Goal: Task Accomplishment & Management: Manage account settings

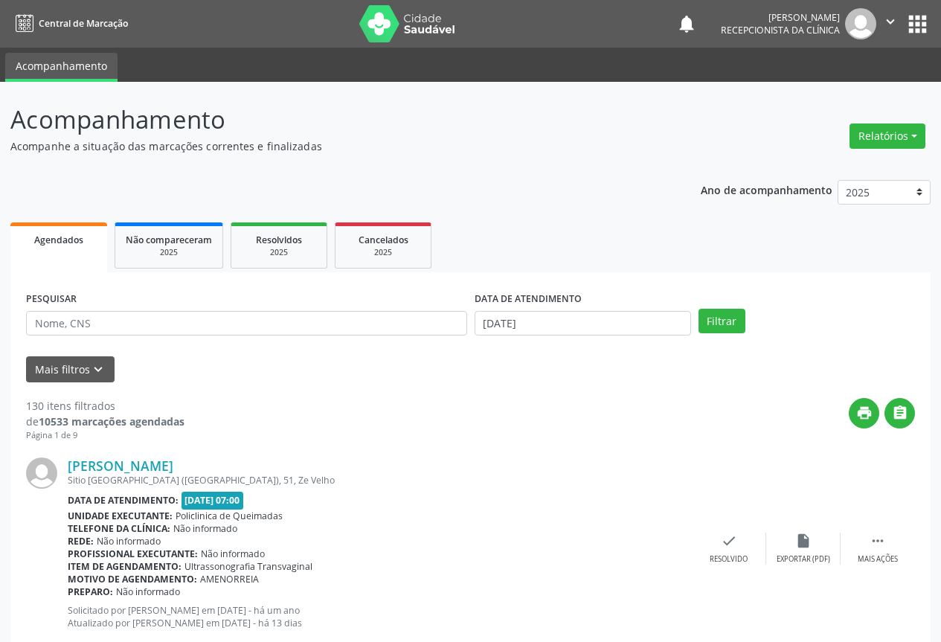
select select "8"
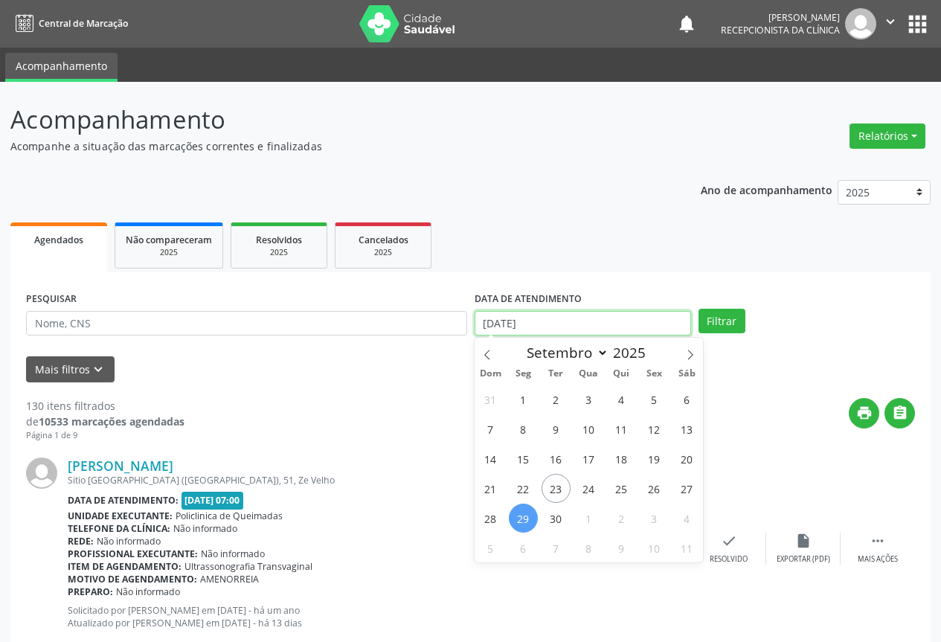
click at [577, 321] on input "29/09/2025" at bounding box center [583, 323] width 216 height 25
click at [626, 484] on span "25" at bounding box center [621, 488] width 29 height 29
type input "25/09/2025"
click at [626, 484] on span "25" at bounding box center [621, 488] width 29 height 29
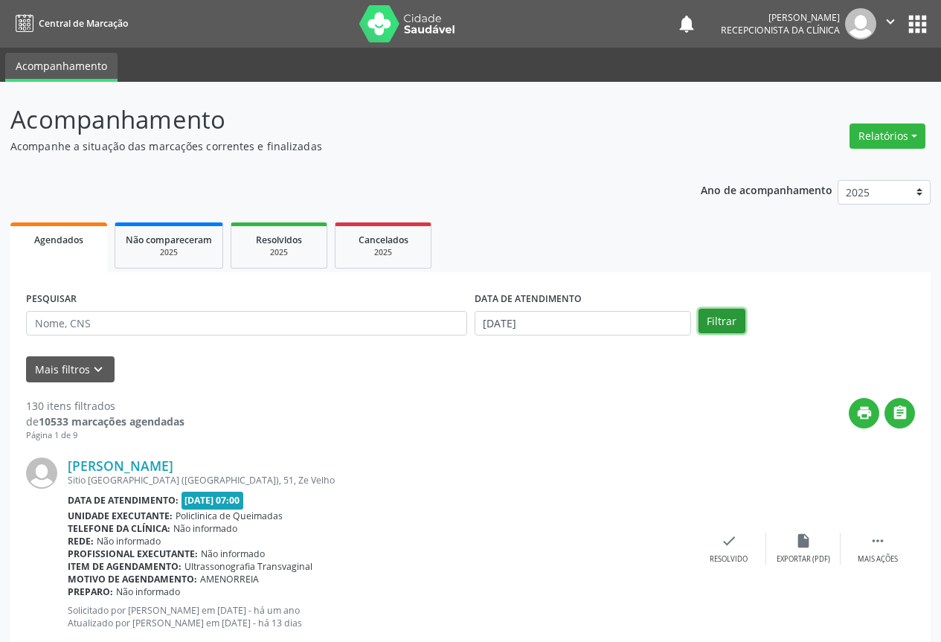
click at [703, 330] on button "Filtrar" at bounding box center [722, 321] width 47 height 25
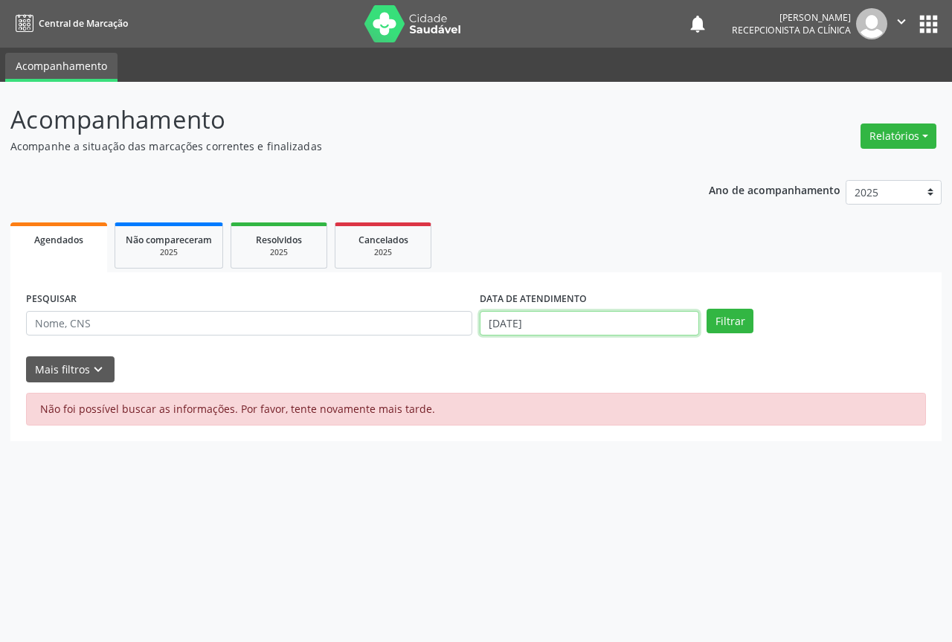
click at [587, 331] on input "25/09/2025" at bounding box center [589, 323] width 219 height 25
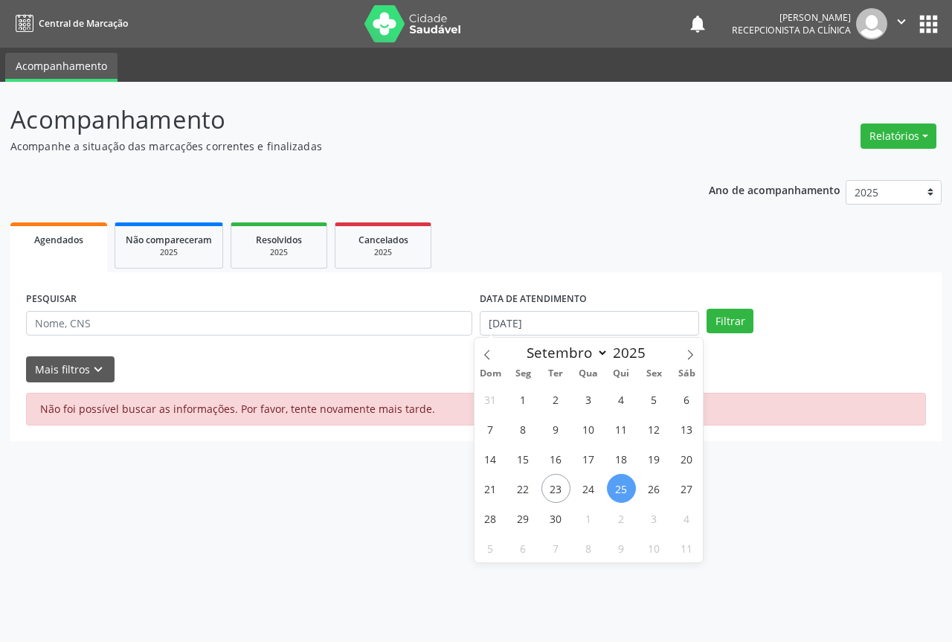
click at [617, 473] on div "31 1 2 3 4 5 6 7 8 9 10 11 12 13 14 15 16 17 18 19 20 21 22 23 24 25 26 27 28 2…" at bounding box center [589, 473] width 229 height 179
click at [723, 318] on button "Filtrar" at bounding box center [730, 321] width 47 height 25
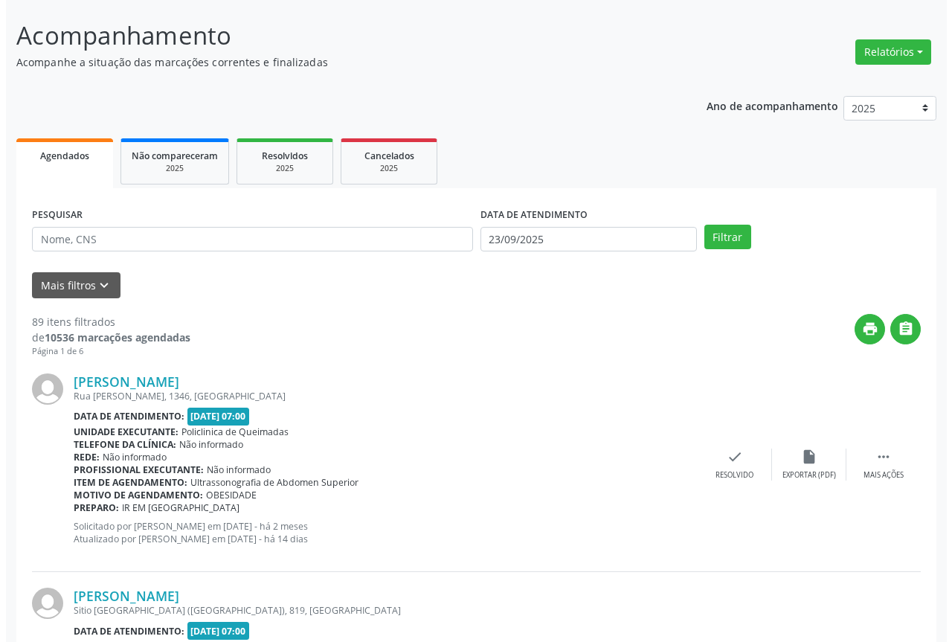
scroll to position [149, 0]
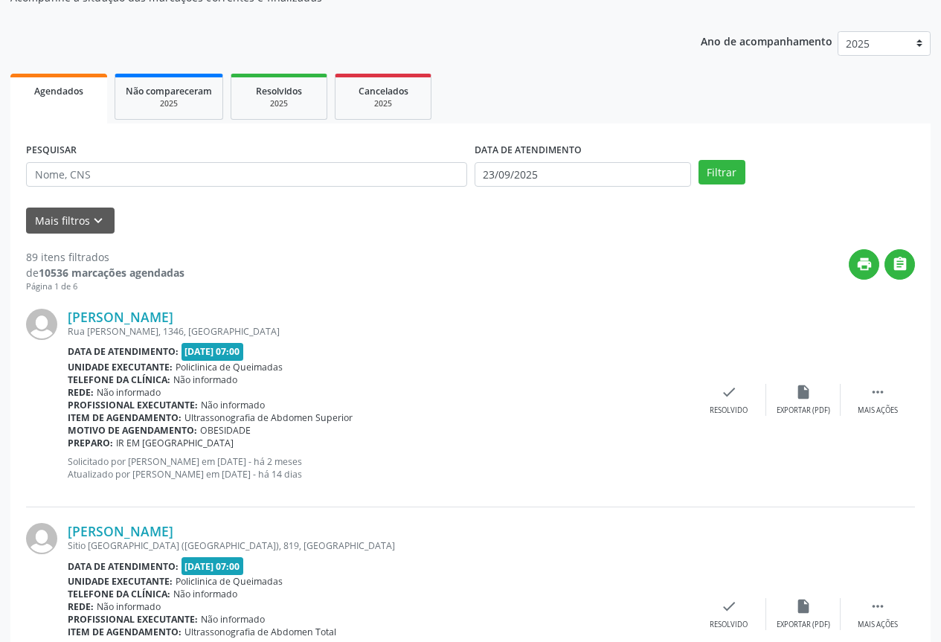
click at [713, 382] on div "[PERSON_NAME] [STREET_ADDRESS][PERSON_NAME] Data de atendimento: [DATE] 07:00 U…" at bounding box center [470, 400] width 889 height 214
click at [719, 394] on div "check Resolvido" at bounding box center [729, 400] width 74 height 32
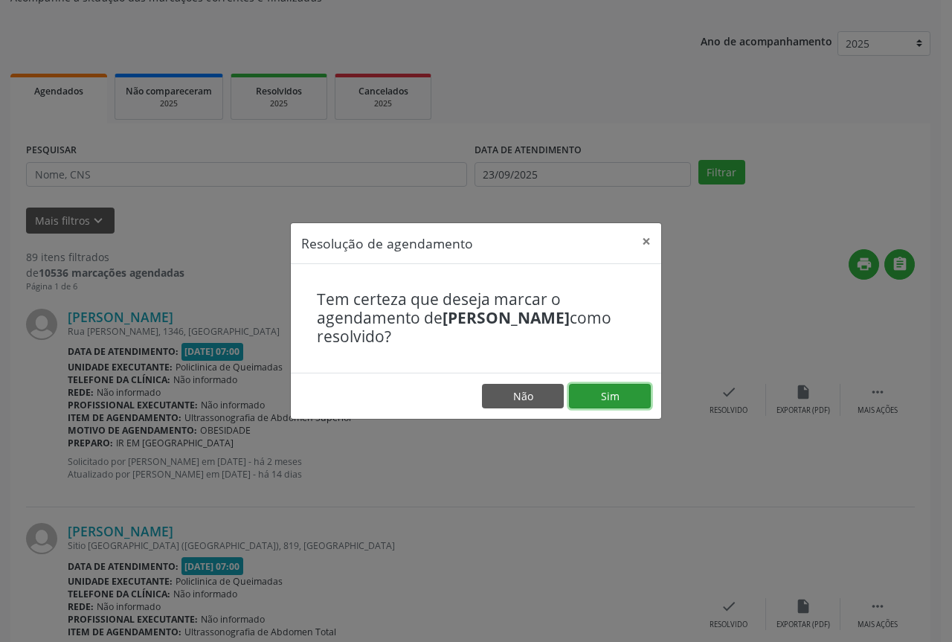
click at [636, 394] on button "Sim" at bounding box center [610, 396] width 82 height 25
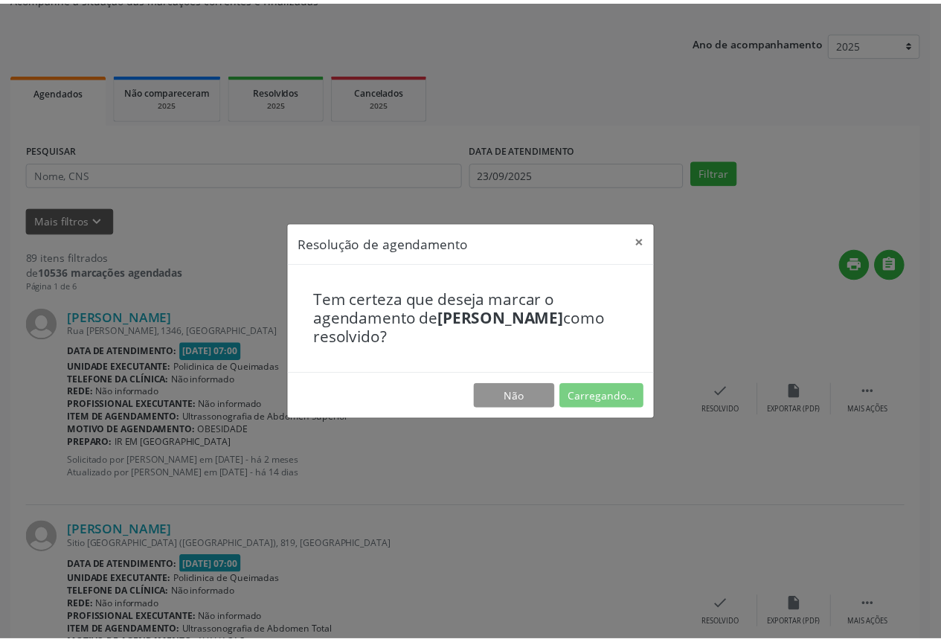
scroll to position [0, 0]
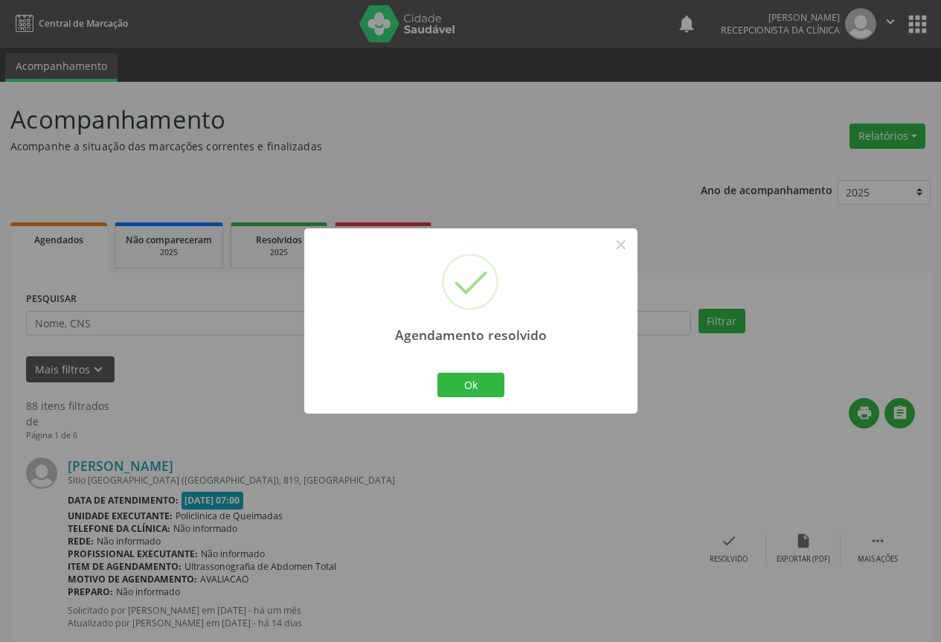
click at [434, 377] on div "Ok Cancel" at bounding box center [471, 384] width 74 height 31
click at [452, 385] on button "Ok" at bounding box center [470, 385] width 67 height 25
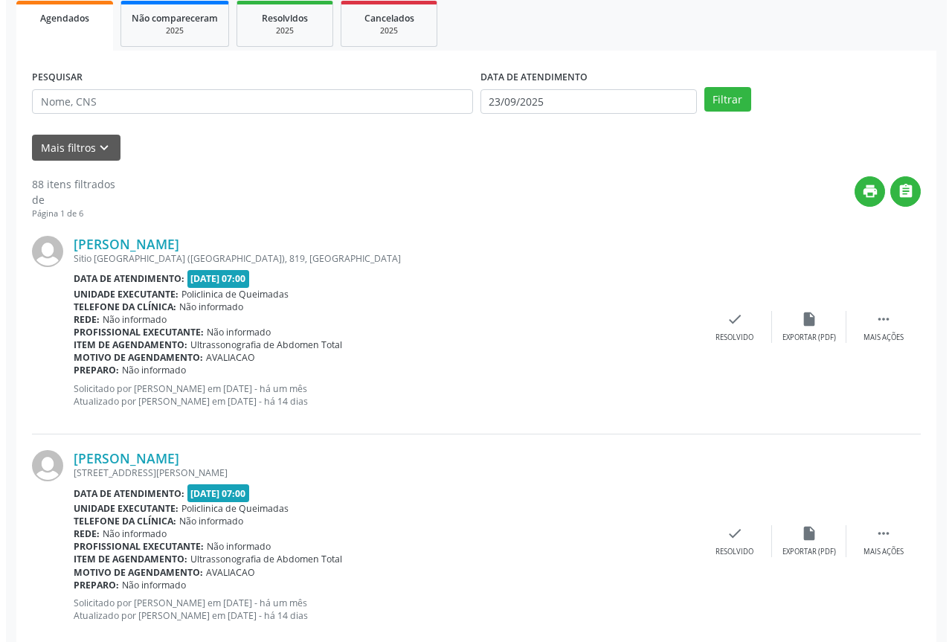
scroll to position [223, 0]
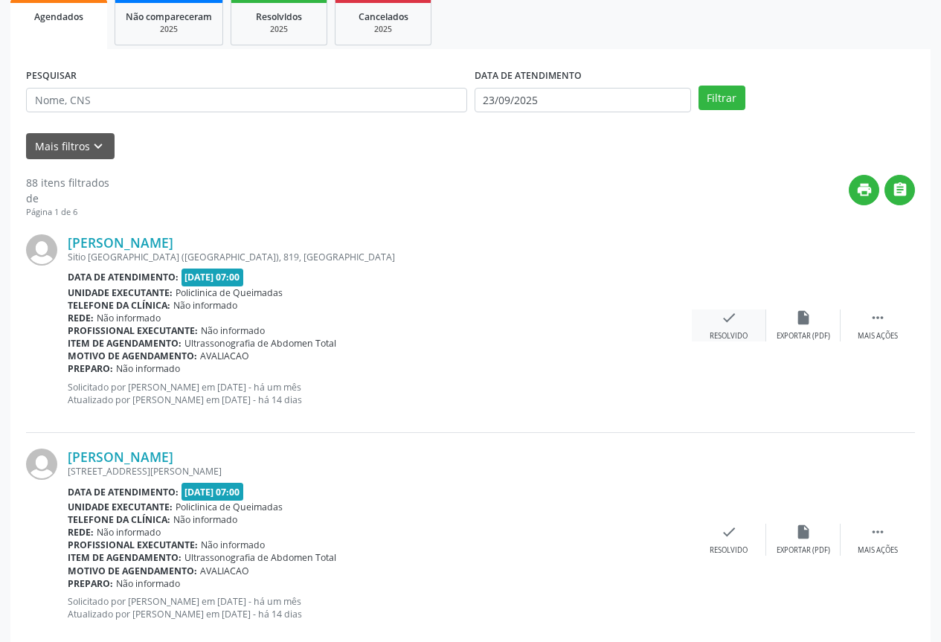
click at [715, 323] on div "check Resolvido" at bounding box center [729, 325] width 74 height 32
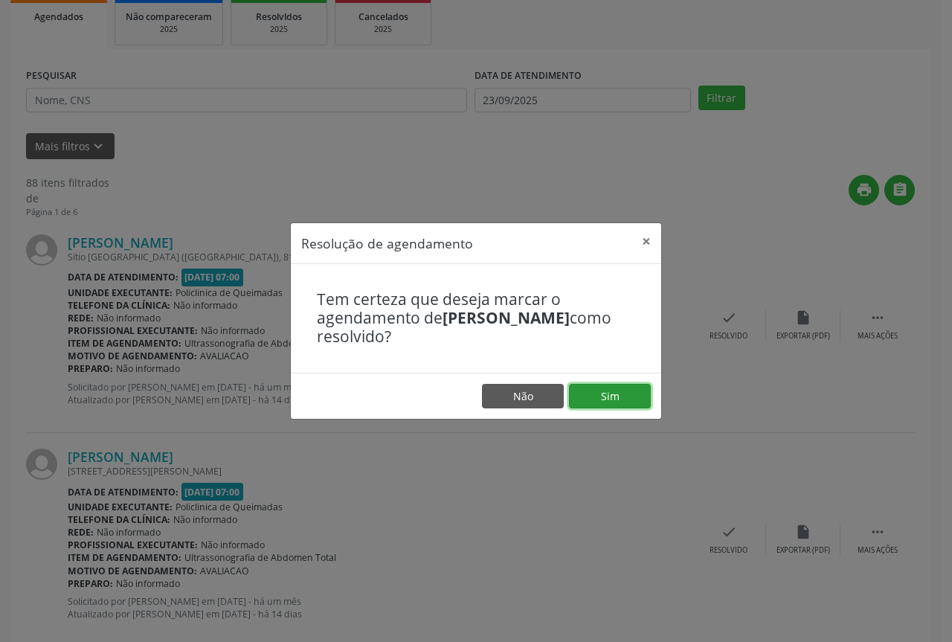
click at [638, 391] on button "Sim" at bounding box center [610, 396] width 82 height 25
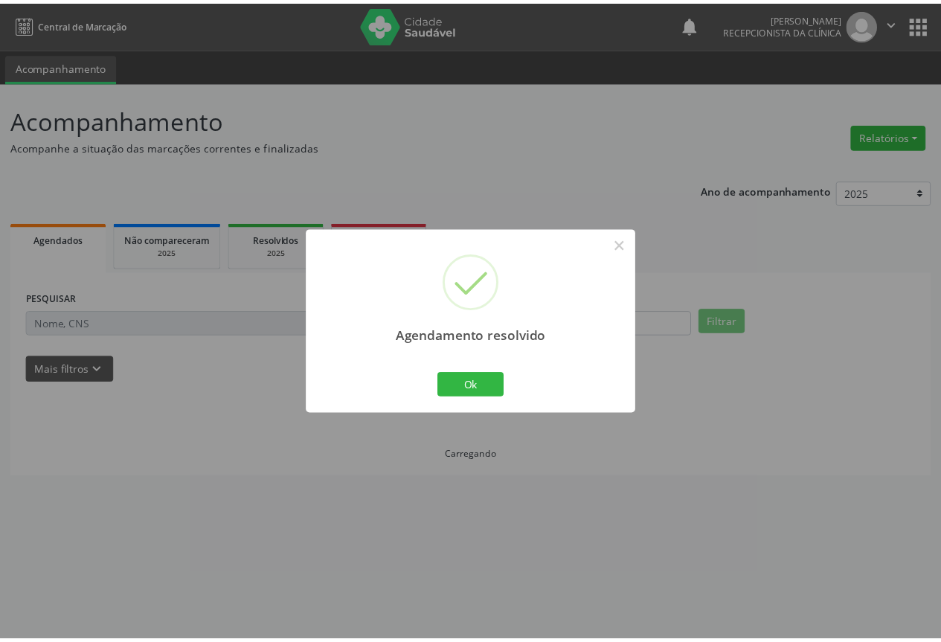
scroll to position [0, 0]
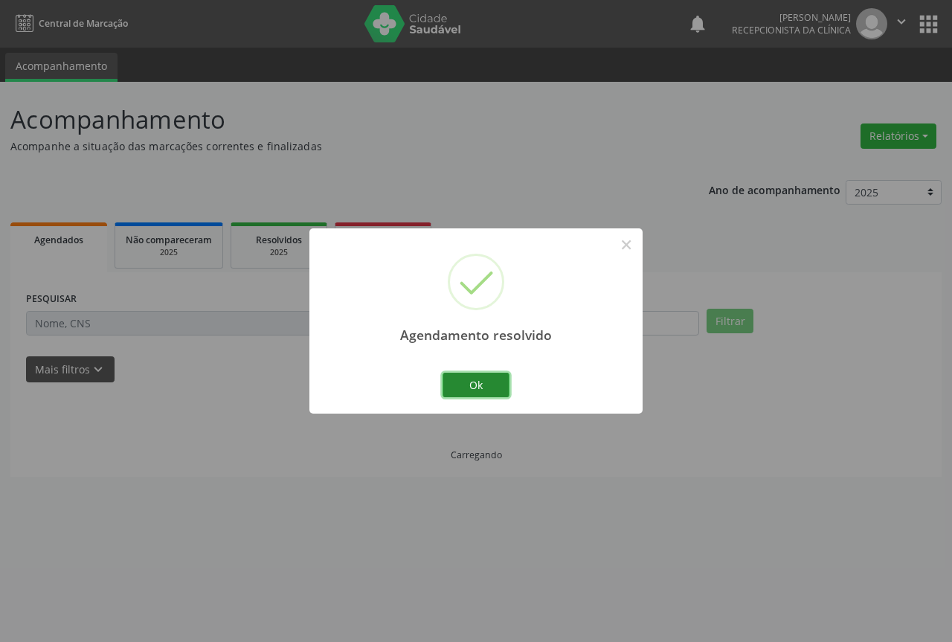
click at [461, 388] on button "Ok" at bounding box center [476, 385] width 67 height 25
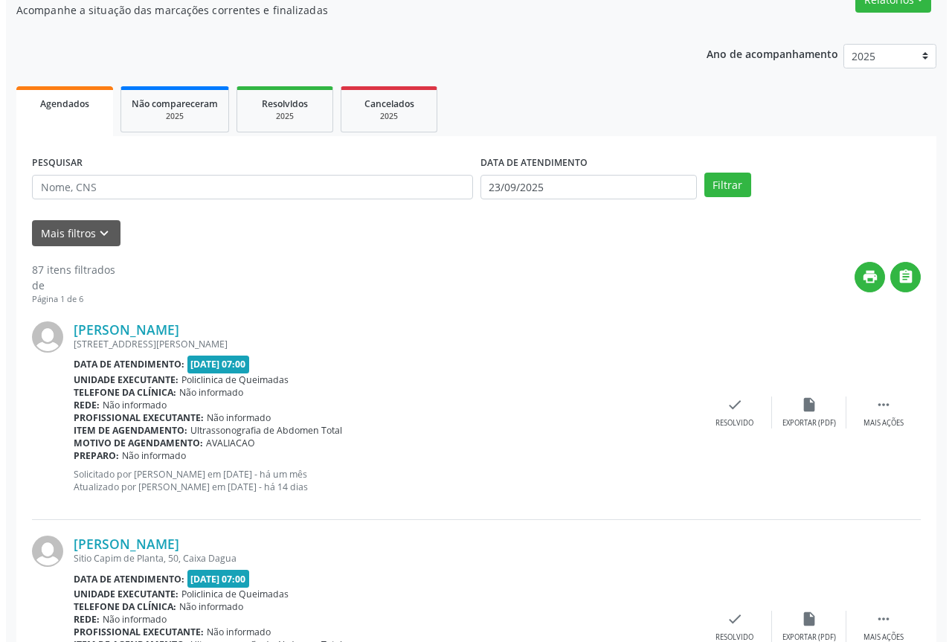
scroll to position [149, 0]
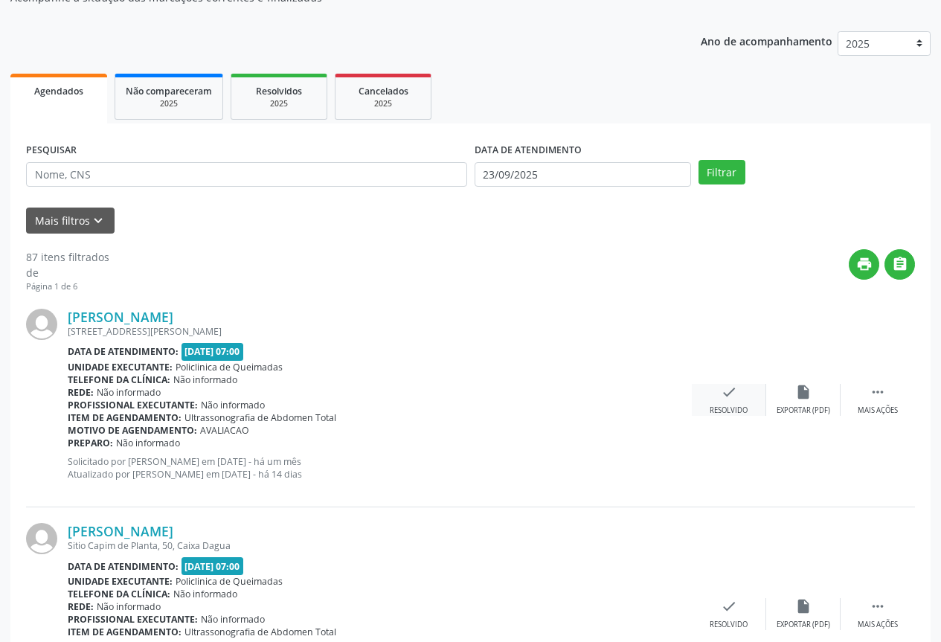
click at [713, 400] on div "check Resolvido" at bounding box center [729, 400] width 74 height 32
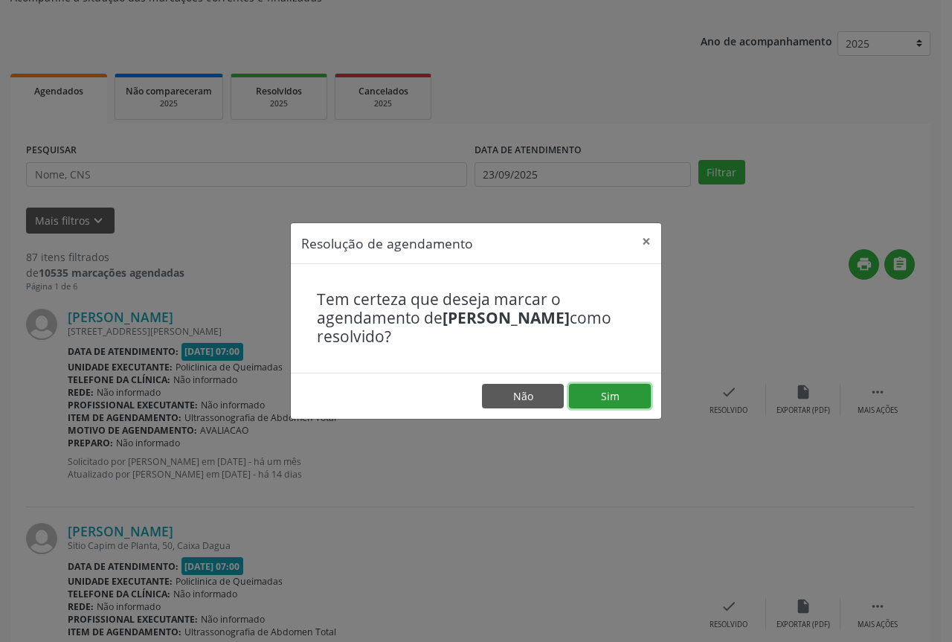
click at [624, 392] on button "Sim" at bounding box center [610, 396] width 82 height 25
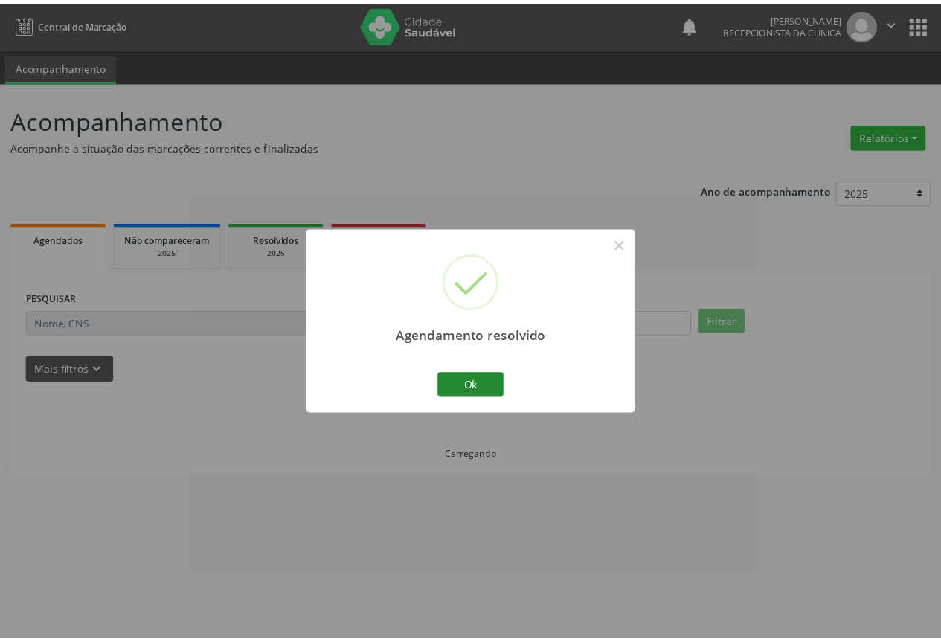
scroll to position [0, 0]
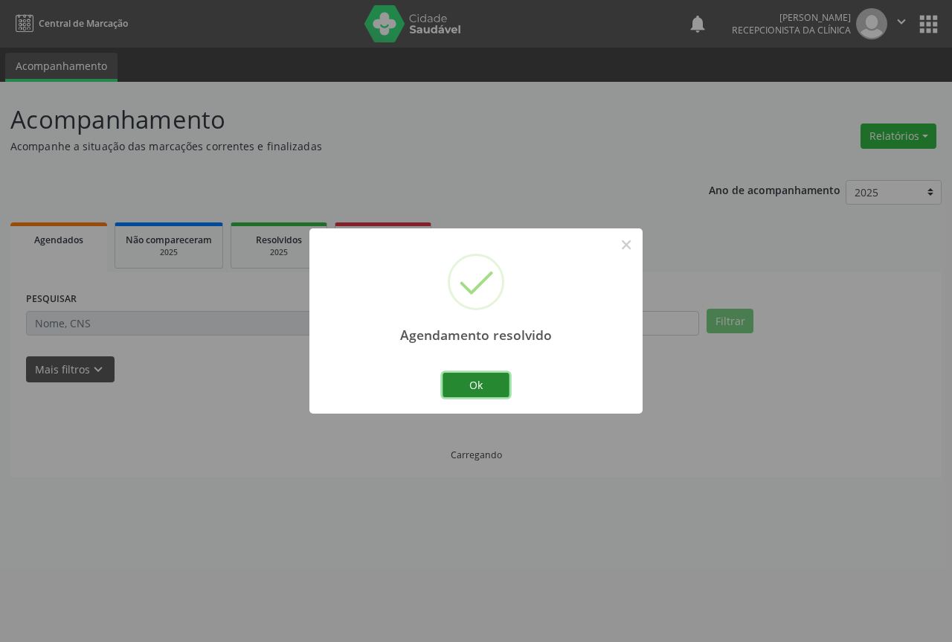
click at [486, 377] on button "Ok" at bounding box center [476, 385] width 67 height 25
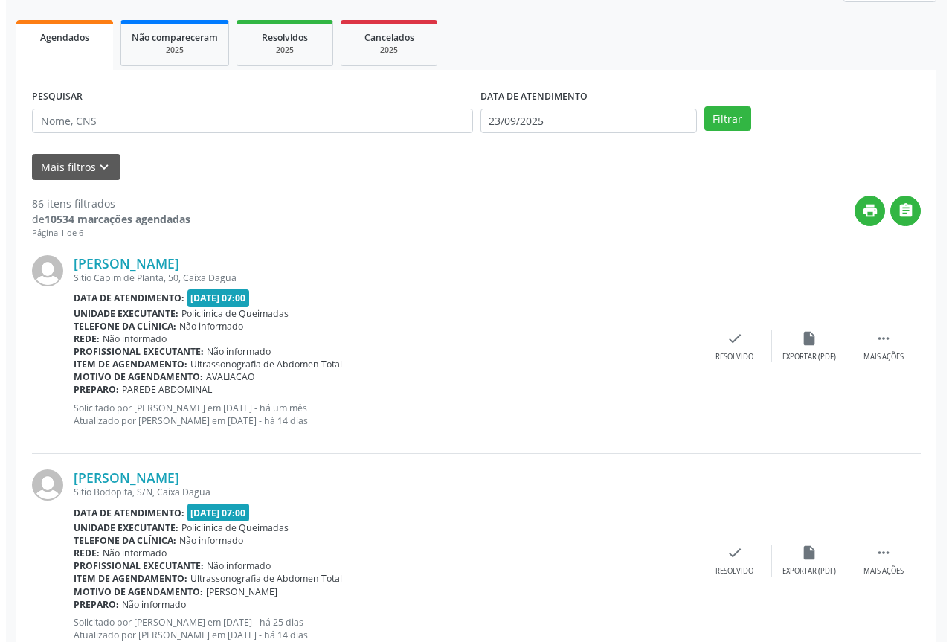
scroll to position [223, 0]
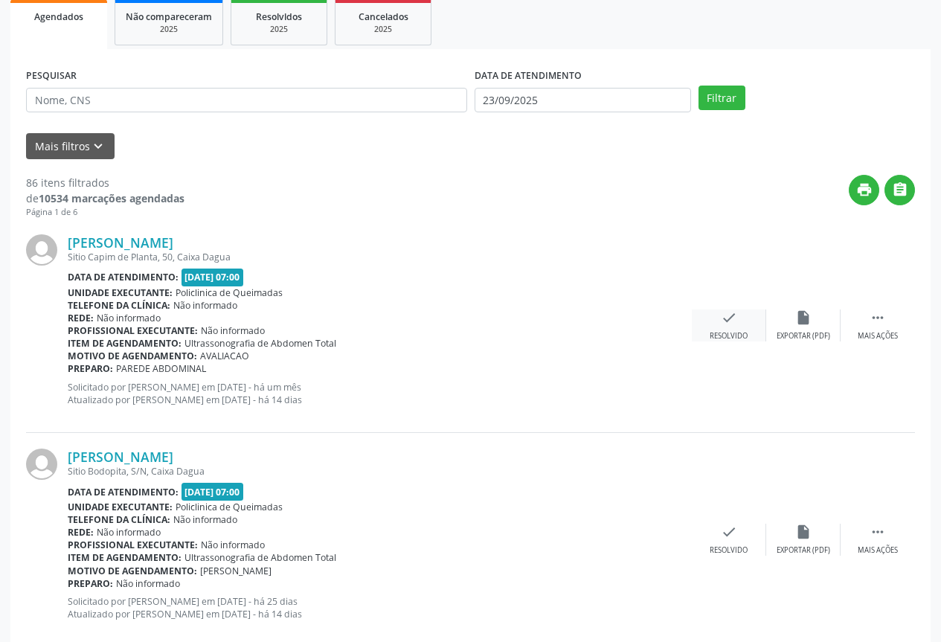
click at [717, 329] on div "check Resolvido" at bounding box center [729, 325] width 74 height 32
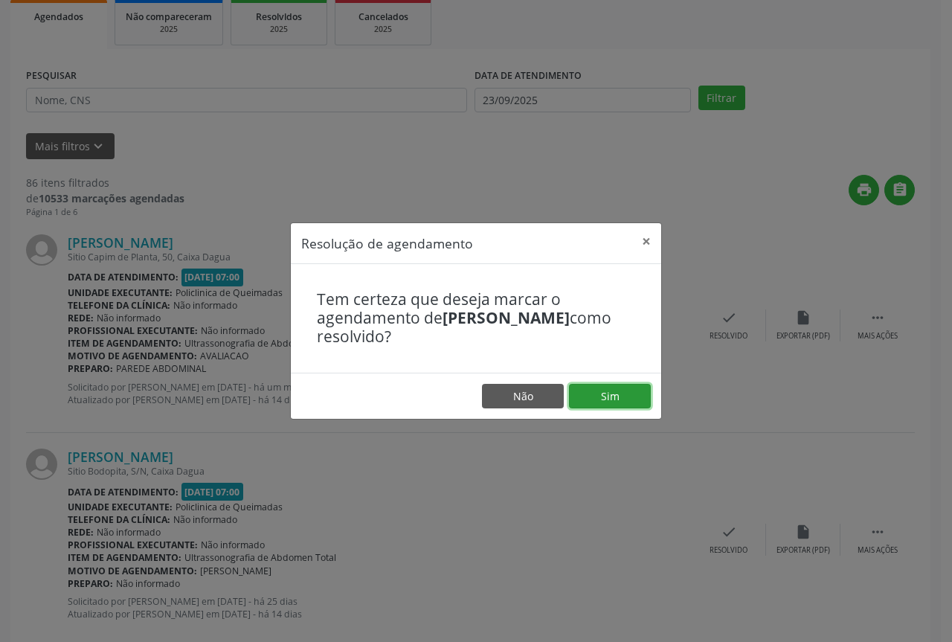
click at [606, 390] on button "Sim" at bounding box center [610, 396] width 82 height 25
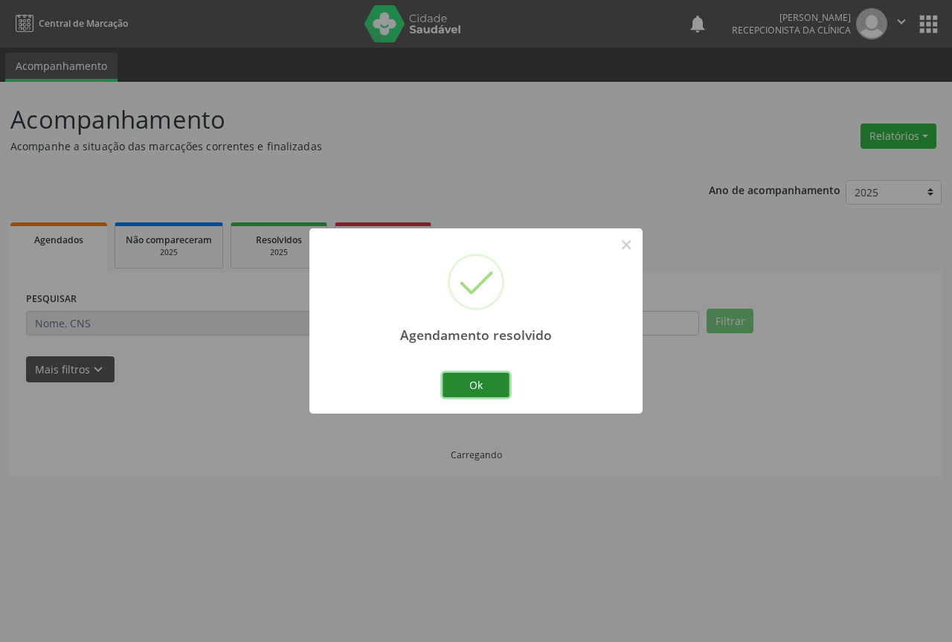
click at [491, 377] on button "Ok" at bounding box center [476, 385] width 67 height 25
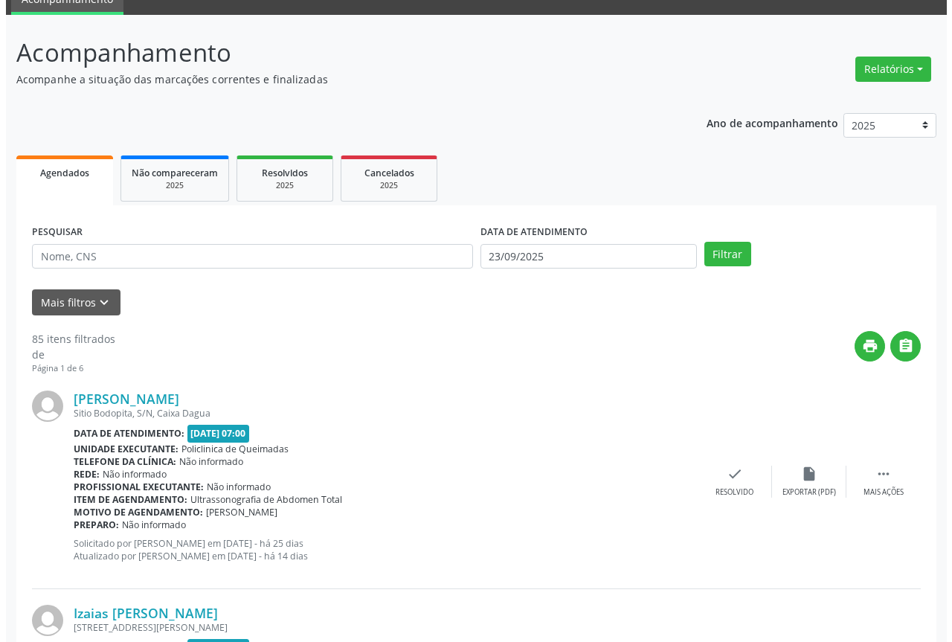
scroll to position [223, 0]
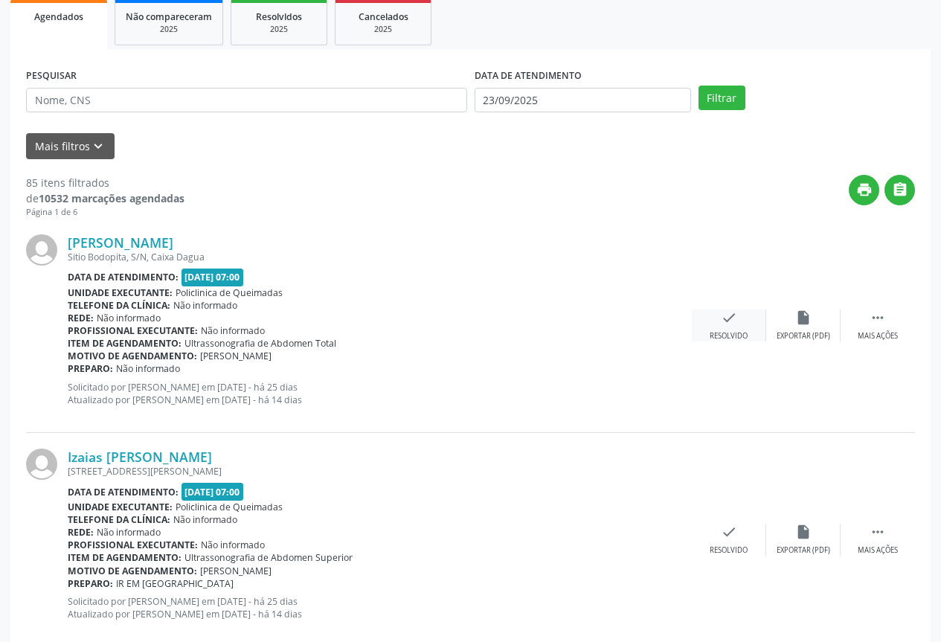
click at [711, 334] on div "Resolvido" at bounding box center [729, 336] width 38 height 10
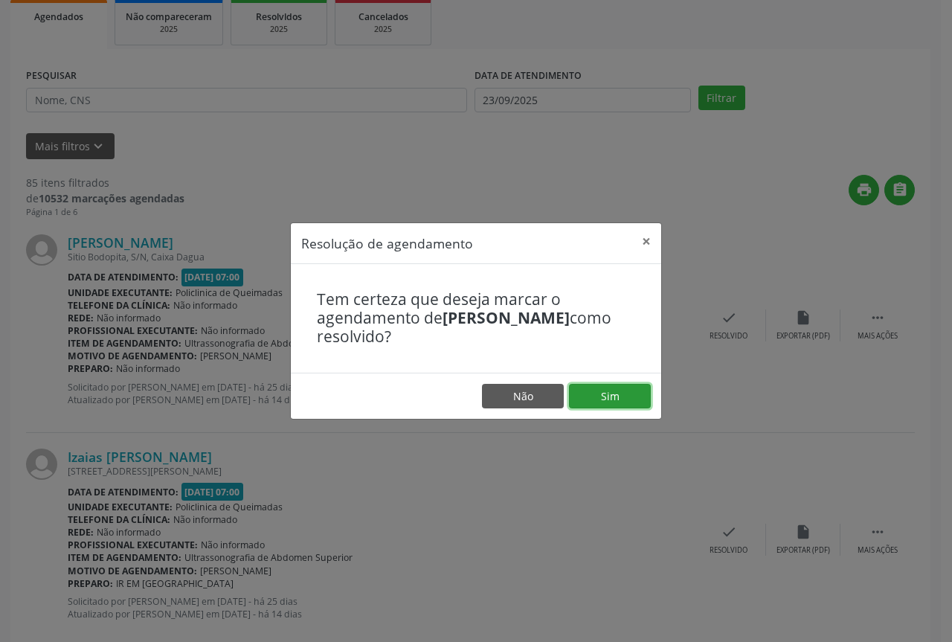
drag, startPoint x: 608, startPoint y: 393, endPoint x: 583, endPoint y: 385, distance: 26.6
click at [603, 392] on button "Sim" at bounding box center [610, 396] width 82 height 25
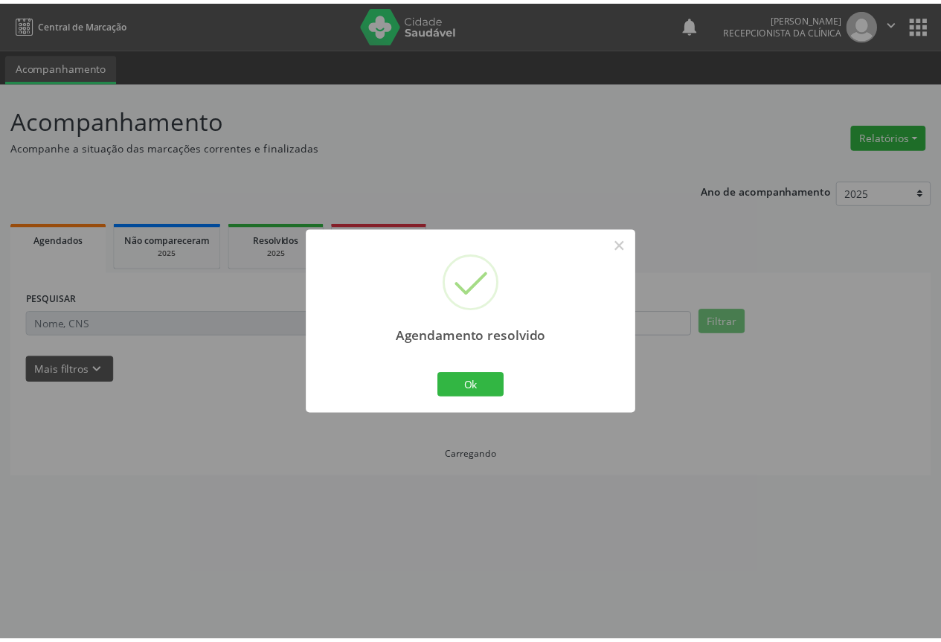
scroll to position [0, 0]
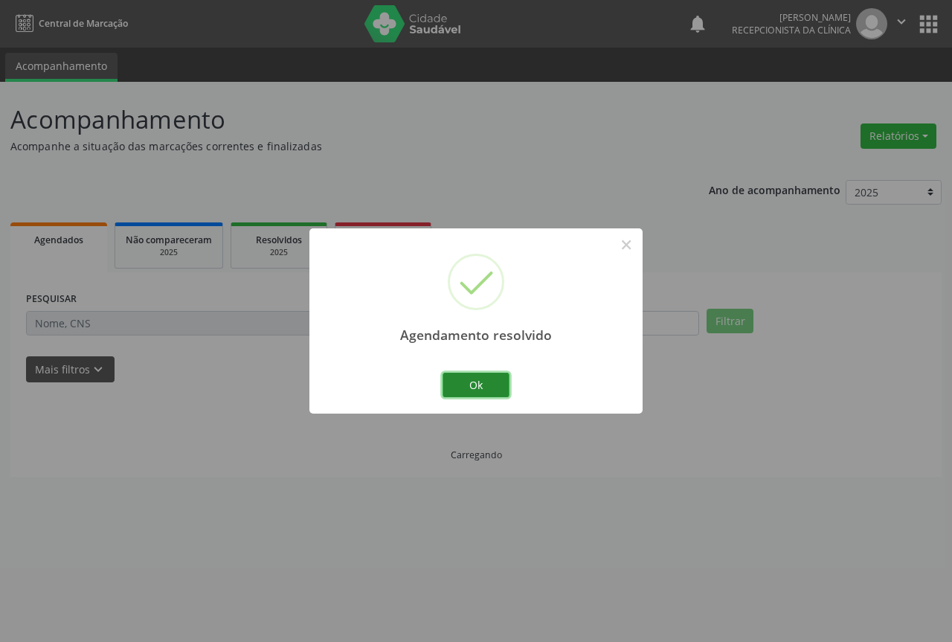
click at [476, 386] on button "Ok" at bounding box center [476, 385] width 67 height 25
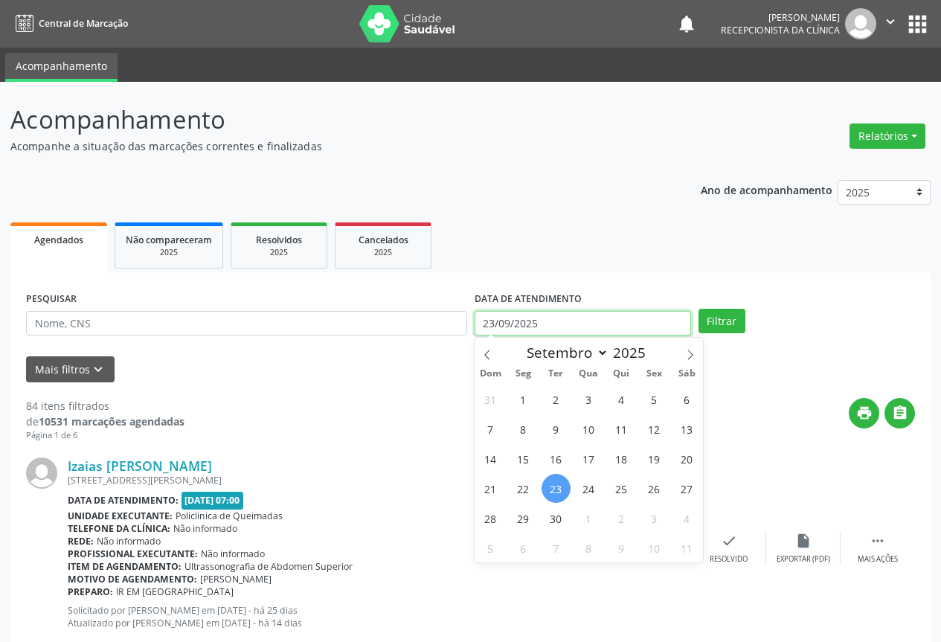
click at [573, 335] on input "23/09/2025" at bounding box center [583, 323] width 216 height 25
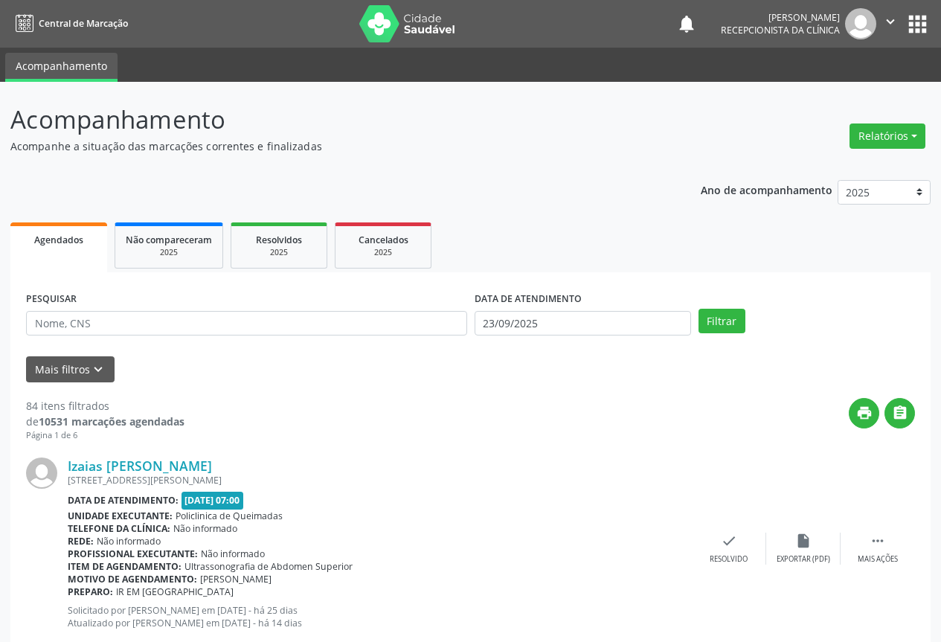
click at [448, 454] on div "Izaias [PERSON_NAME] [STREET_ADDRESS][PERSON_NAME] Data de atendimento: [DATE] …" at bounding box center [470, 549] width 889 height 214
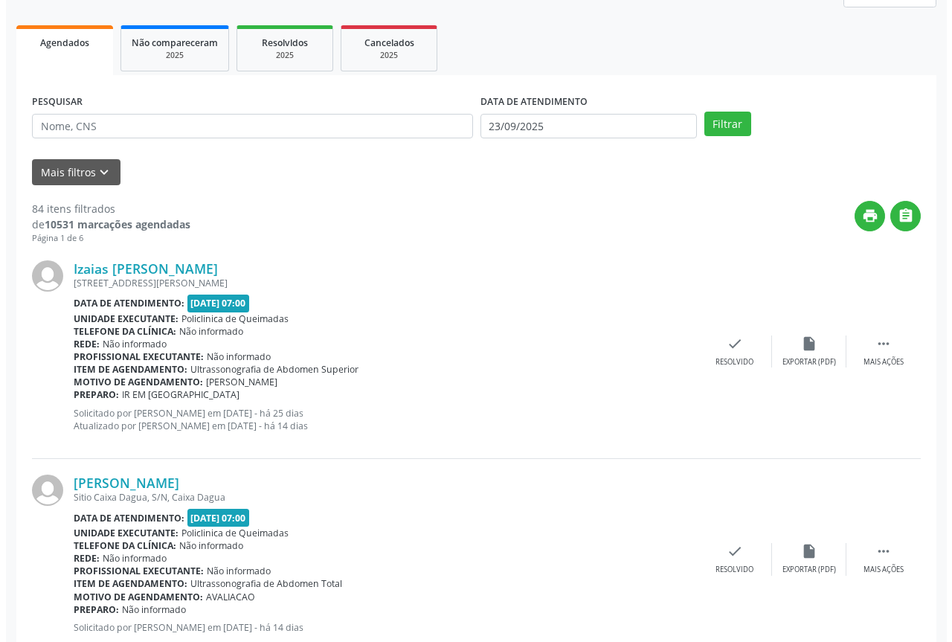
scroll to position [223, 0]
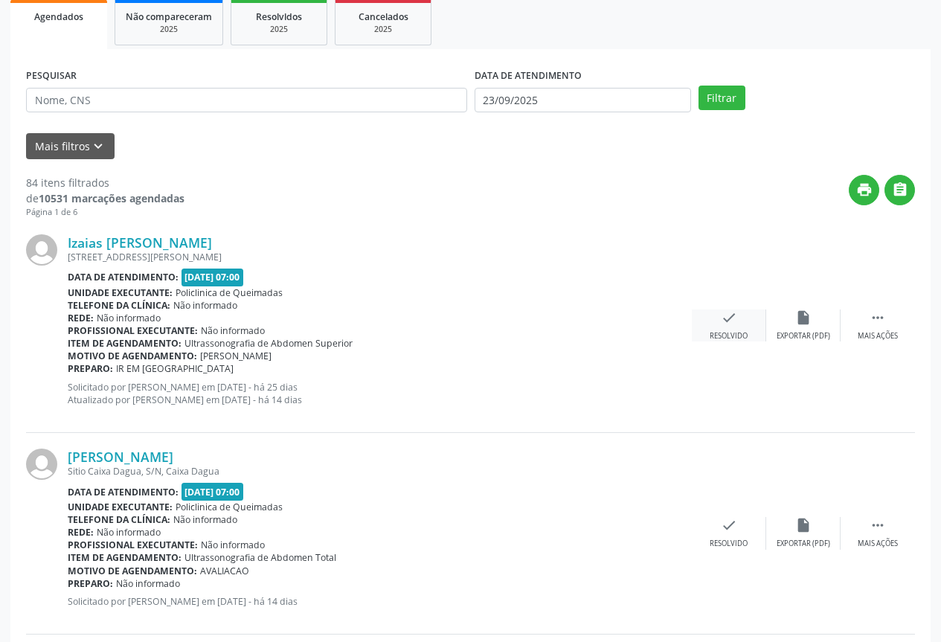
click at [736, 324] on icon "check" at bounding box center [729, 317] width 16 height 16
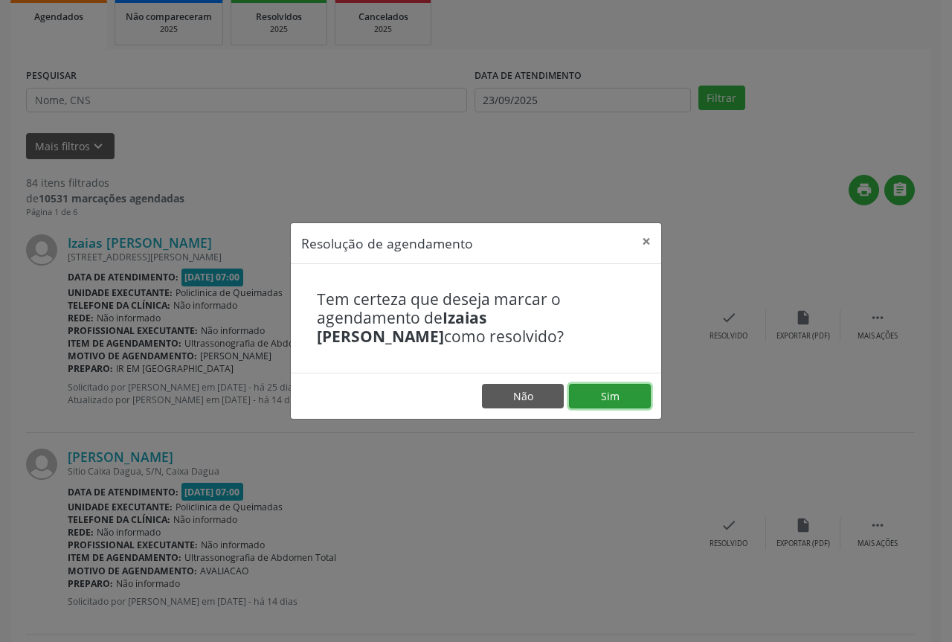
click at [631, 395] on button "Sim" at bounding box center [610, 396] width 82 height 25
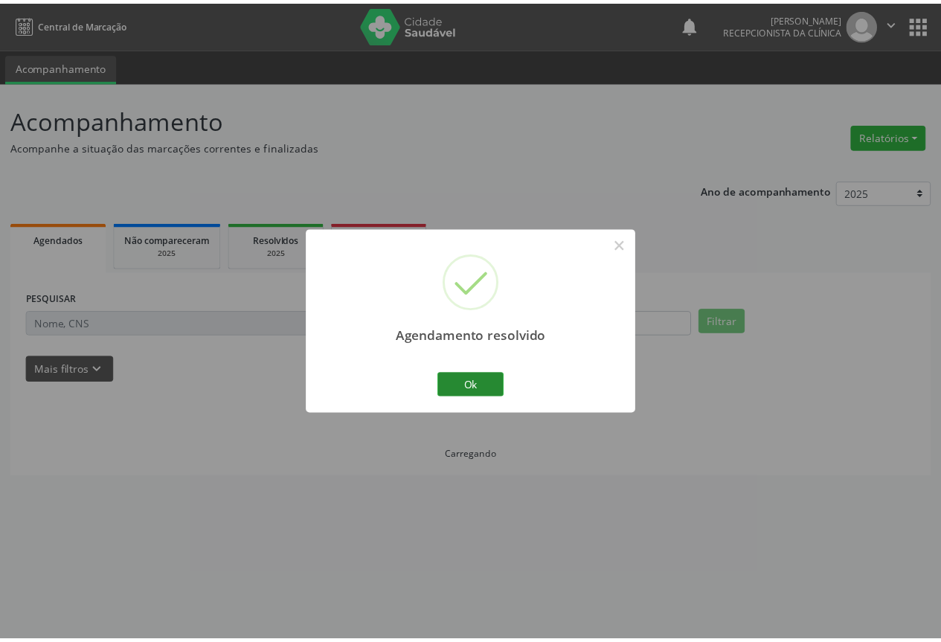
scroll to position [0, 0]
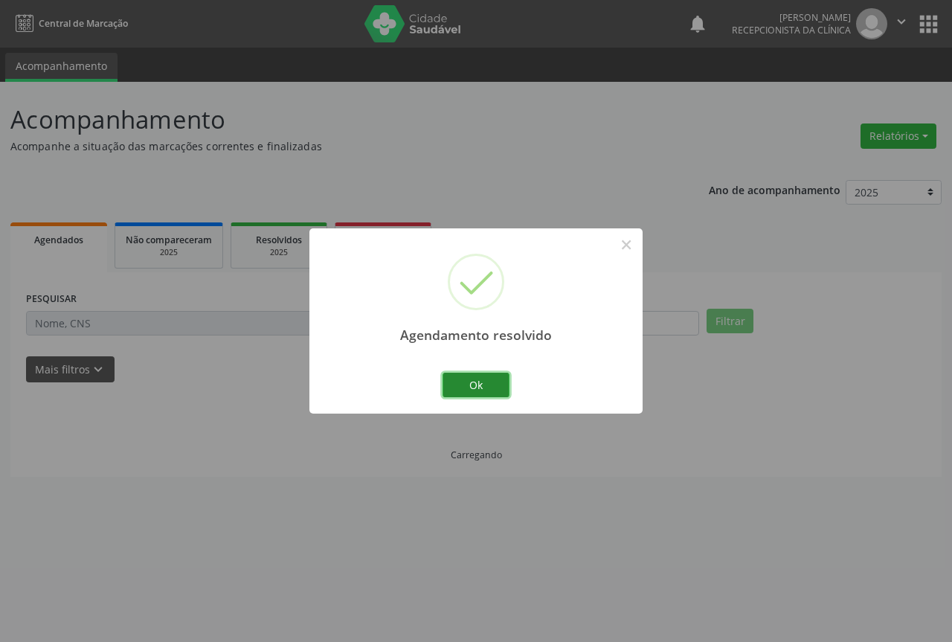
click at [468, 380] on button "Ok" at bounding box center [476, 385] width 67 height 25
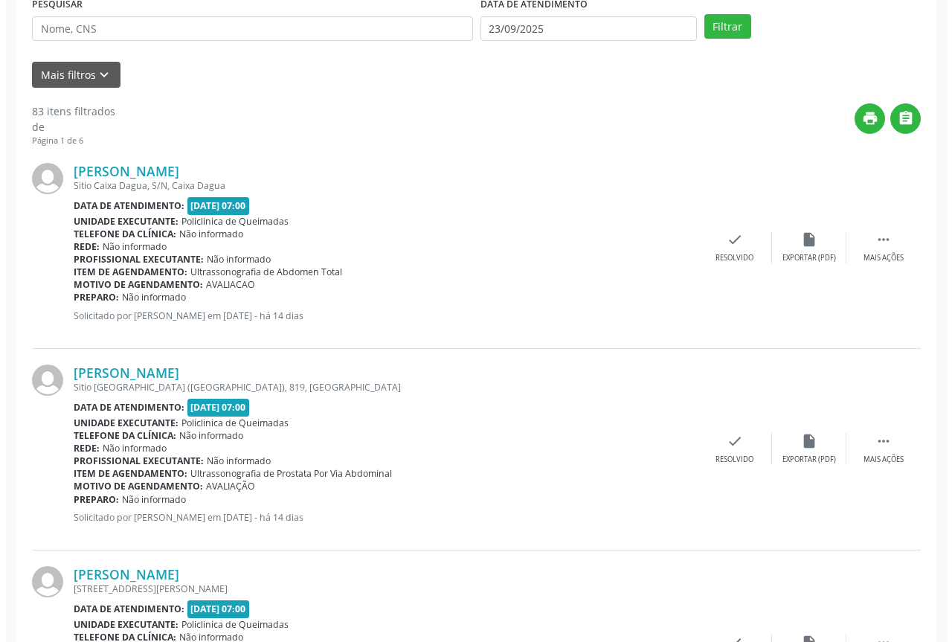
scroll to position [298, 0]
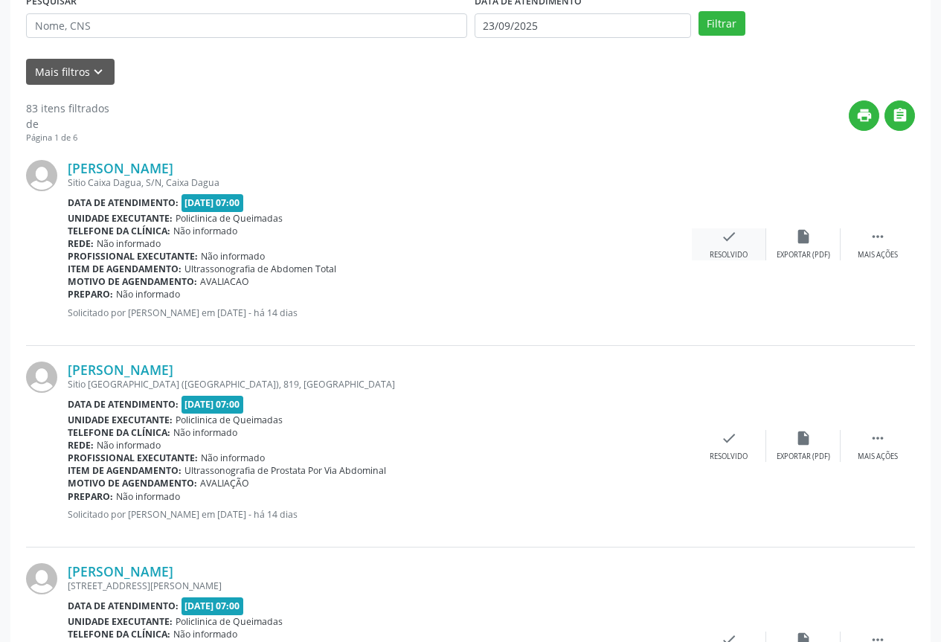
click at [731, 251] on div "Resolvido" at bounding box center [729, 255] width 38 height 10
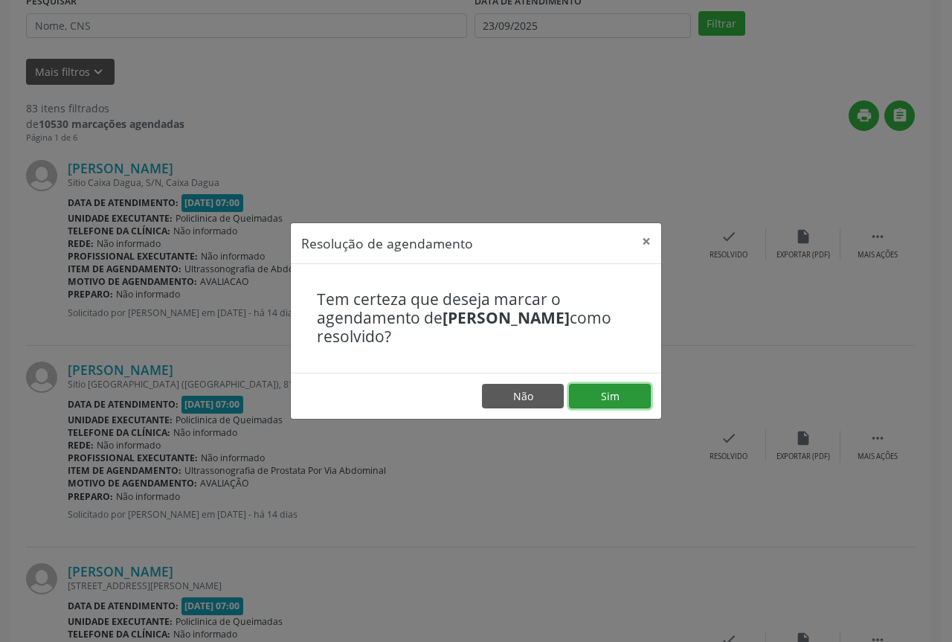
click at [609, 394] on button "Sim" at bounding box center [610, 396] width 82 height 25
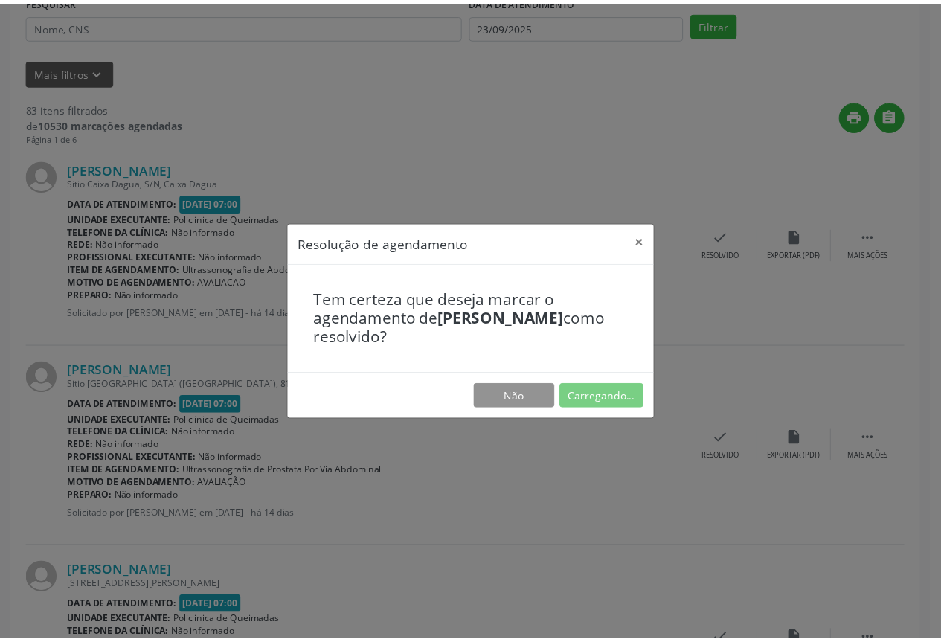
scroll to position [0, 0]
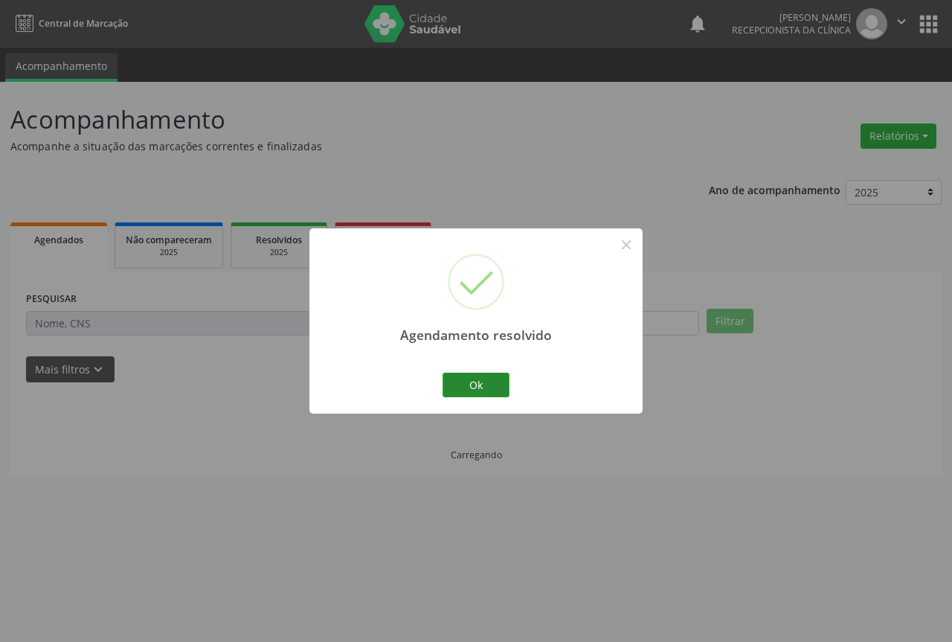
click at [472, 389] on button "Ok" at bounding box center [476, 385] width 67 height 25
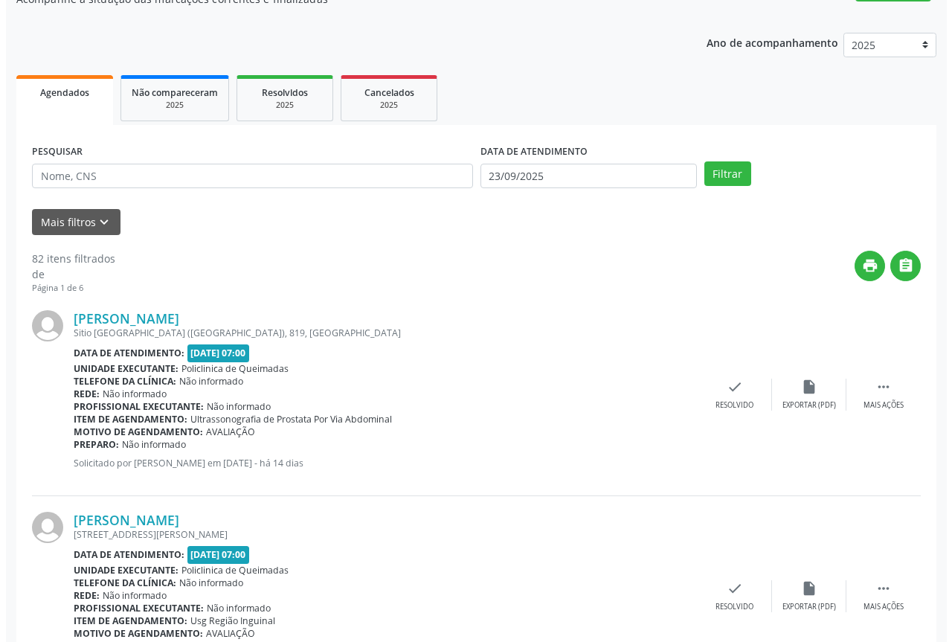
scroll to position [149, 0]
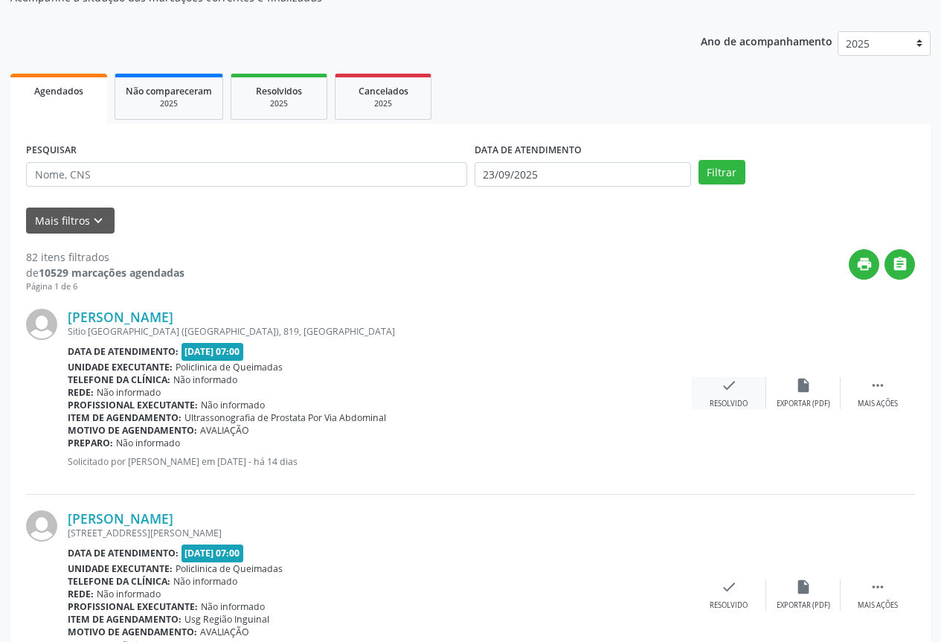
click at [715, 384] on div "check Resolvido" at bounding box center [729, 393] width 74 height 32
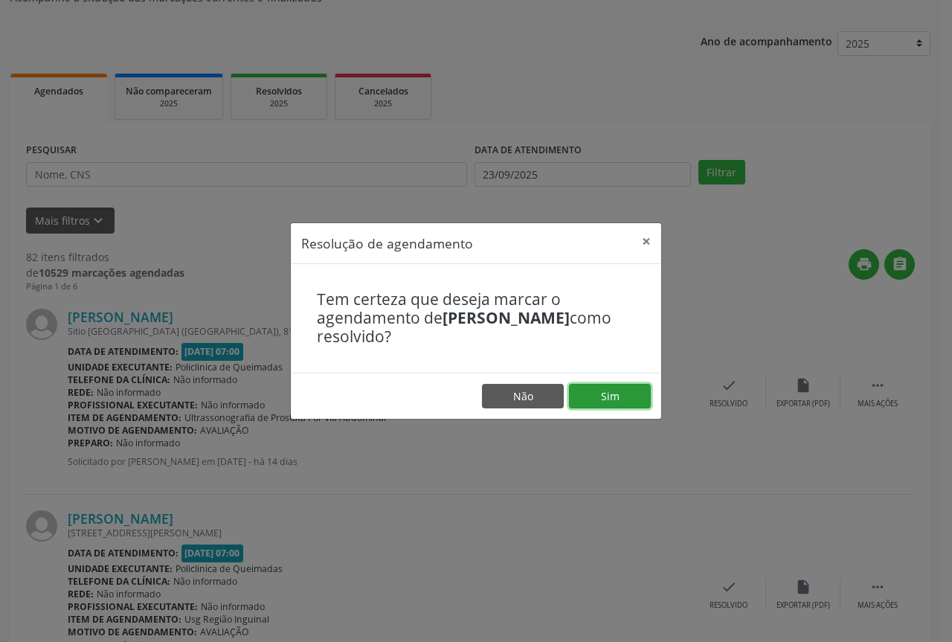
click at [592, 406] on button "Sim" at bounding box center [610, 396] width 82 height 25
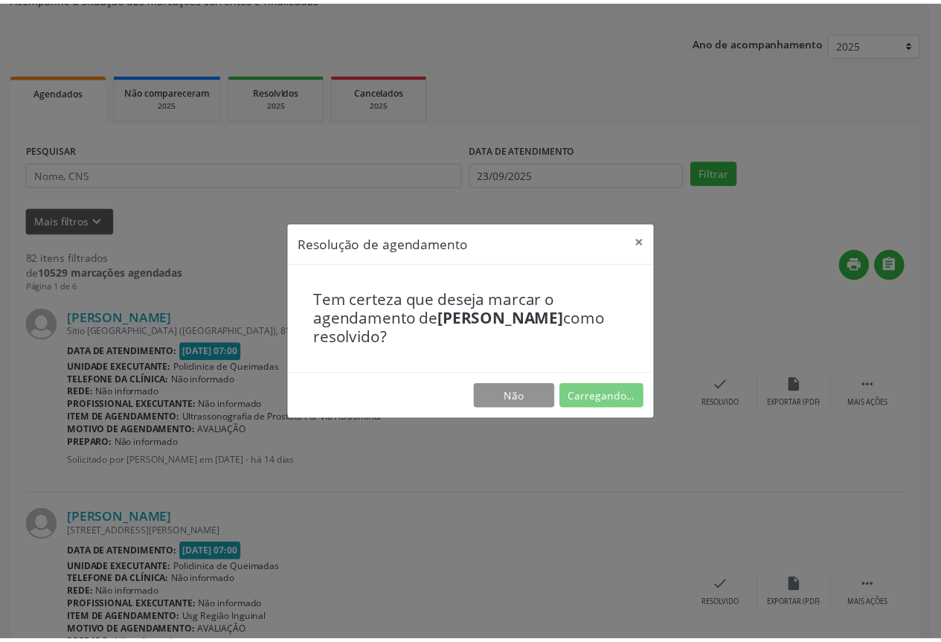
scroll to position [0, 0]
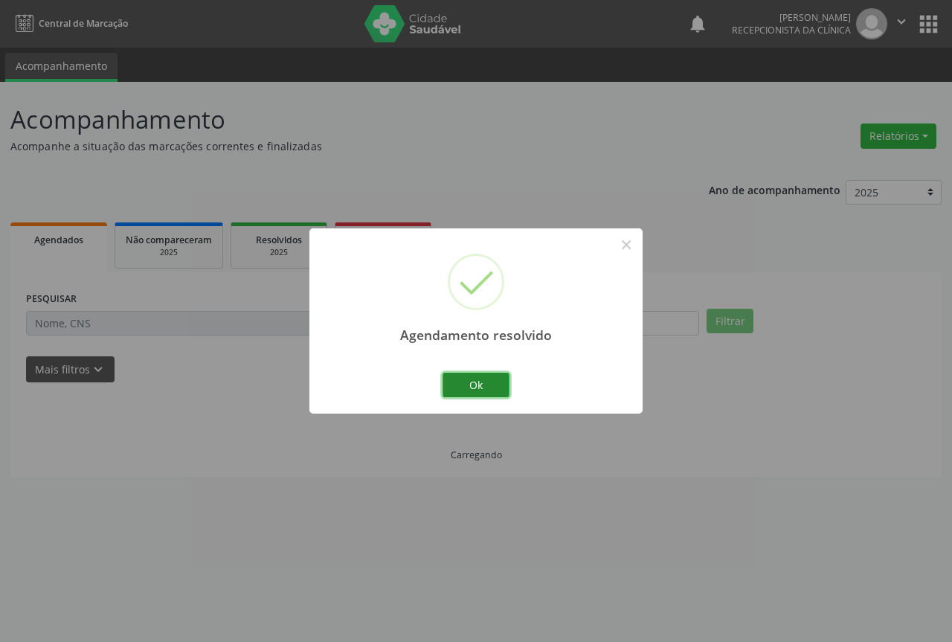
click at [461, 390] on button "Ok" at bounding box center [476, 385] width 67 height 25
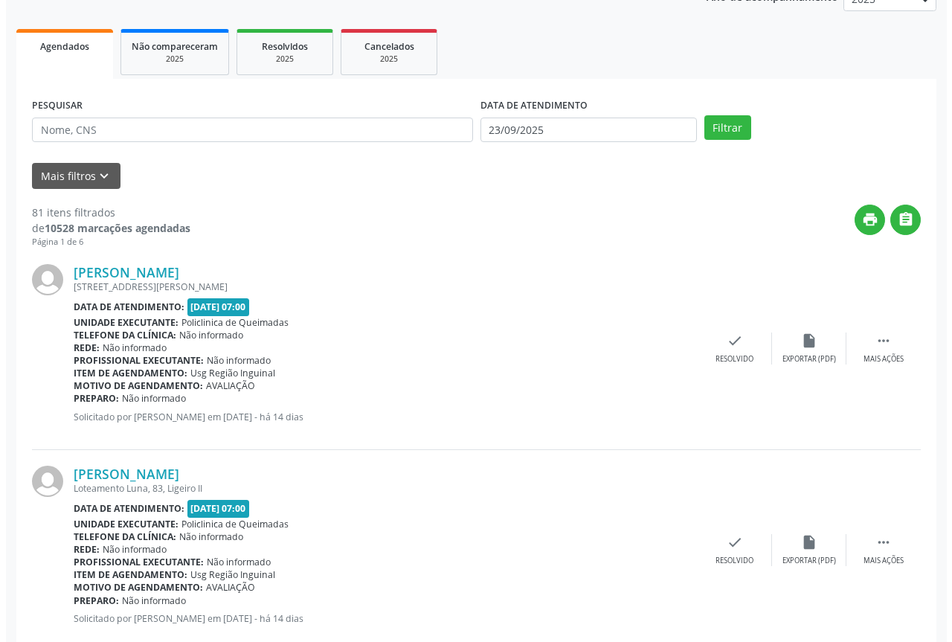
scroll to position [223, 0]
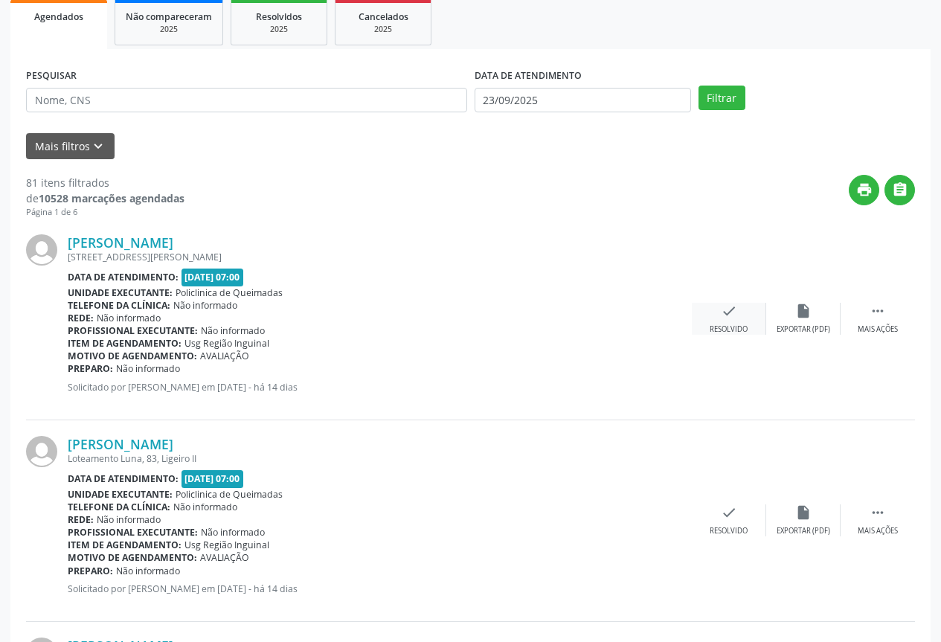
click at [702, 328] on div "check Resolvido" at bounding box center [729, 319] width 74 height 32
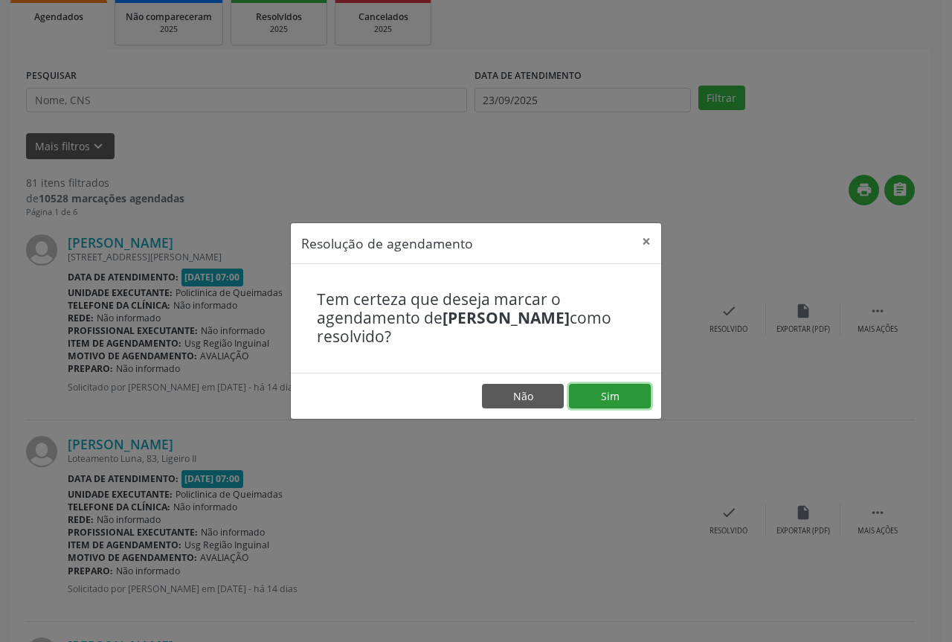
click at [600, 394] on button "Sim" at bounding box center [610, 396] width 82 height 25
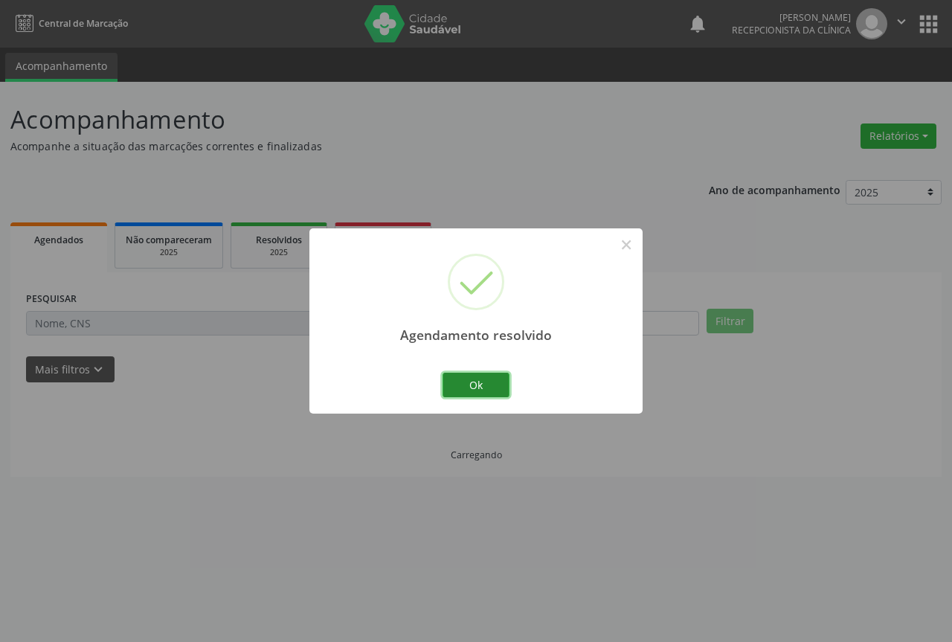
click at [490, 391] on button "Ok" at bounding box center [476, 385] width 67 height 25
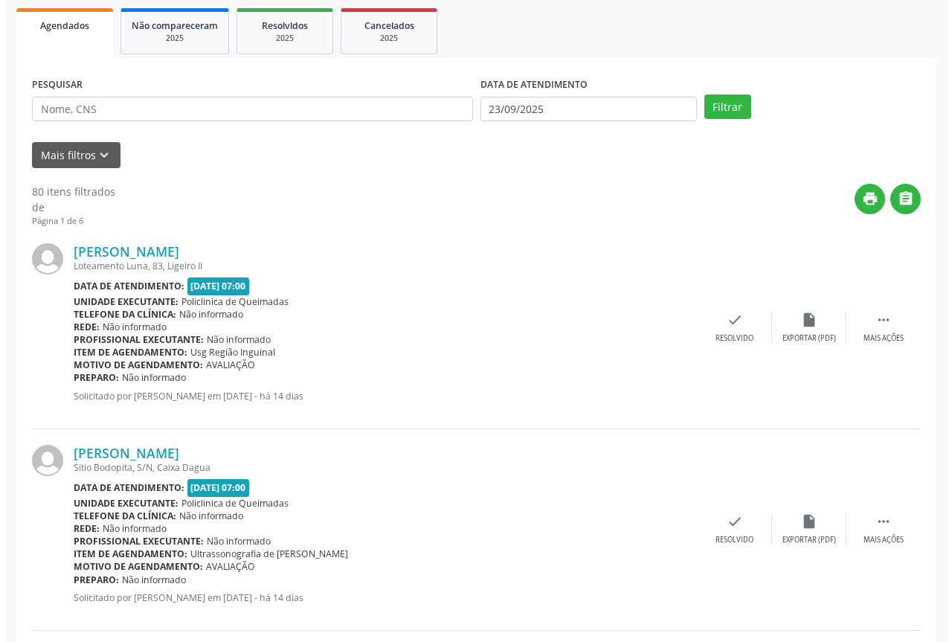
scroll to position [223, 0]
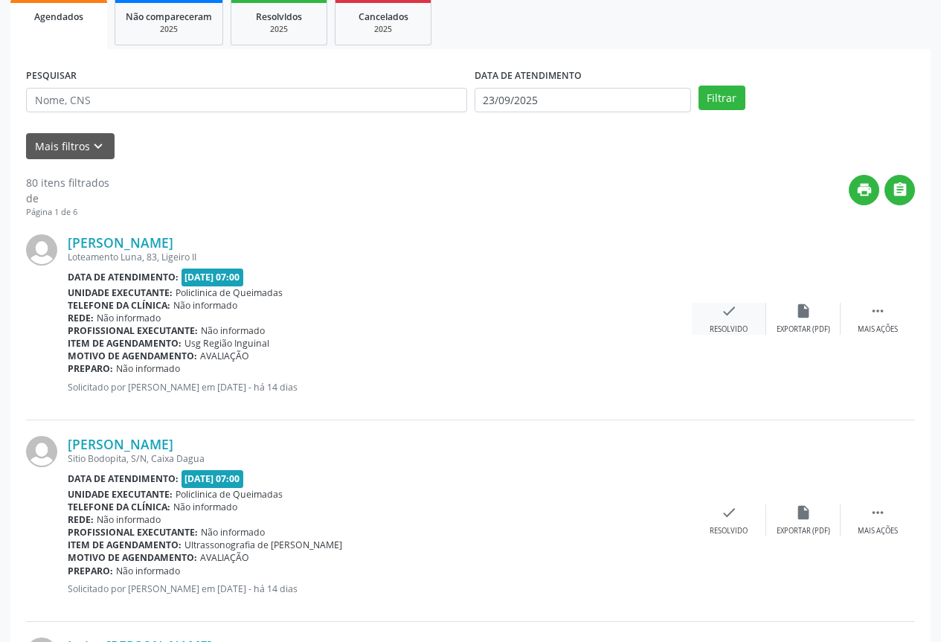
click at [737, 323] on div "check Resolvido" at bounding box center [729, 319] width 74 height 32
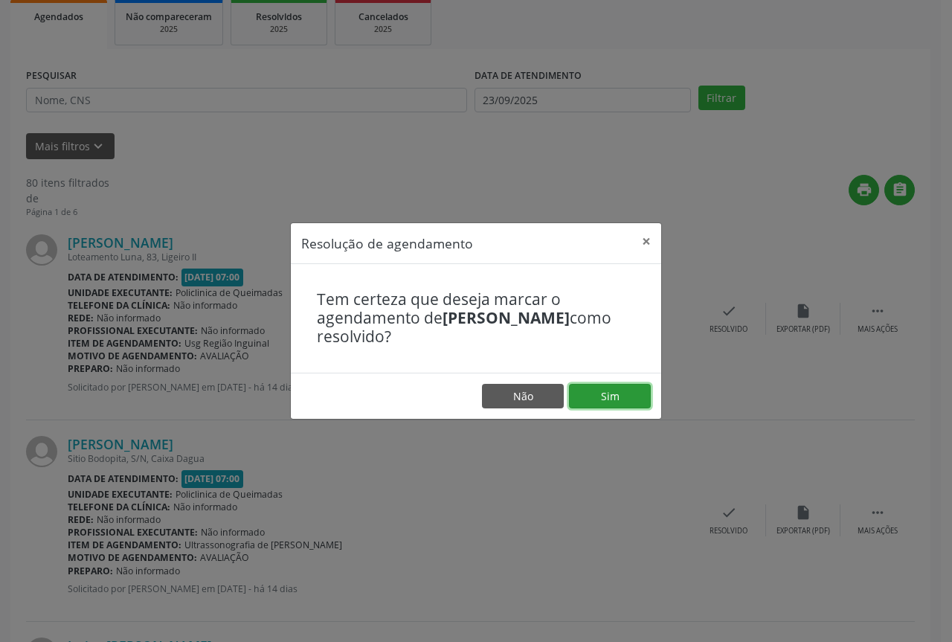
click at [626, 404] on button "Sim" at bounding box center [610, 396] width 82 height 25
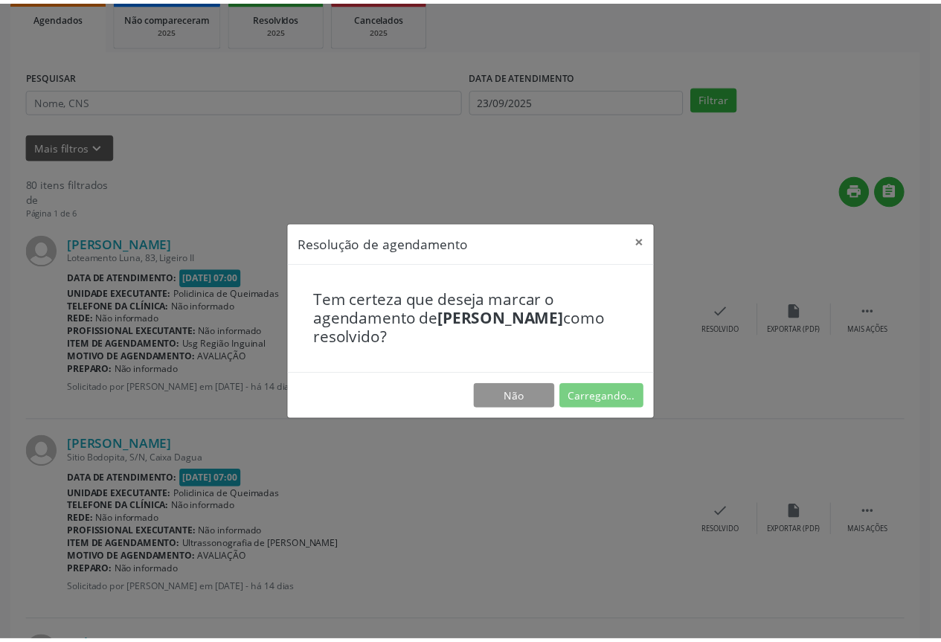
scroll to position [0, 0]
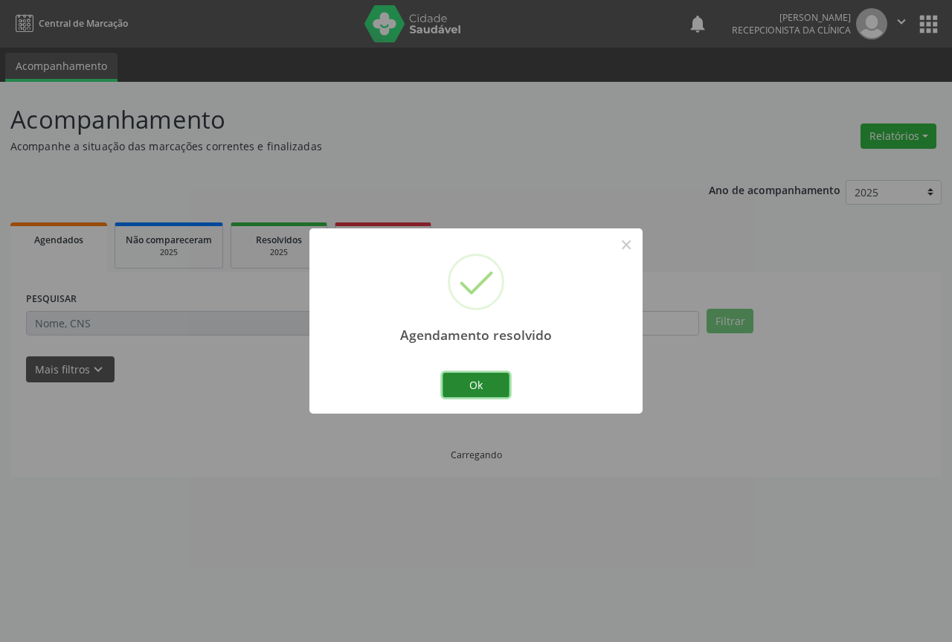
click at [486, 385] on button "Ok" at bounding box center [476, 385] width 67 height 25
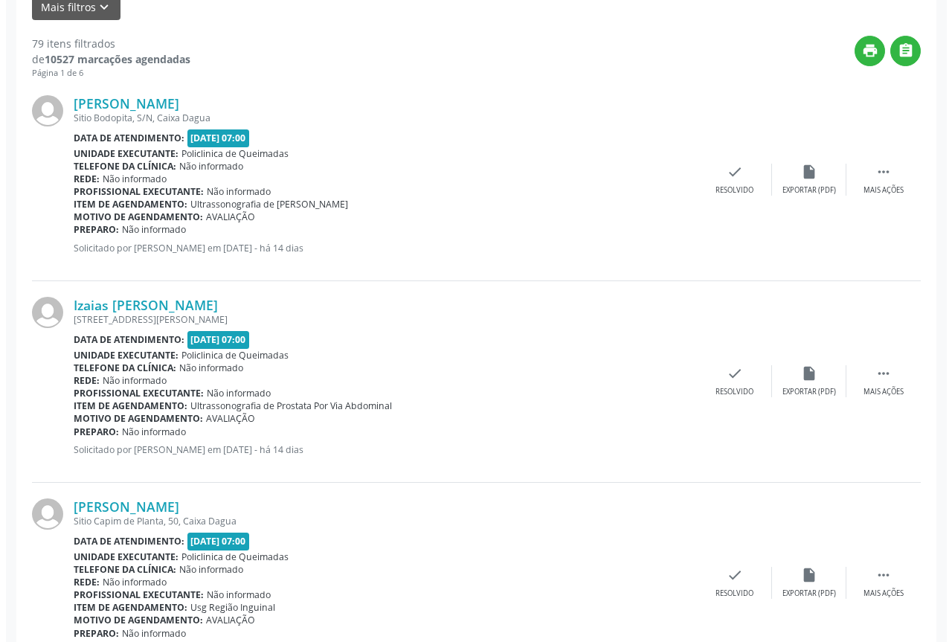
scroll to position [372, 0]
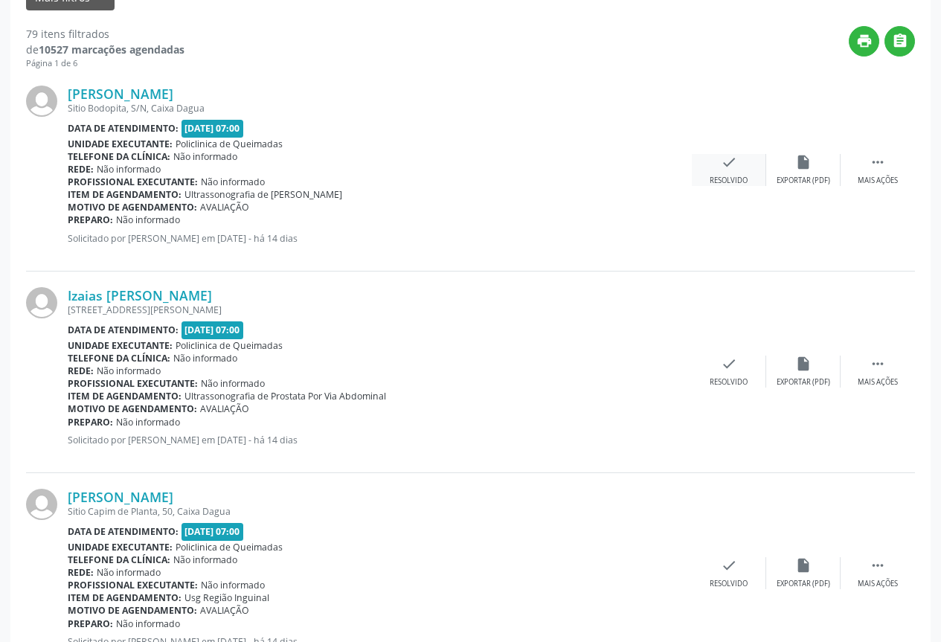
click at [724, 170] on icon "check" at bounding box center [729, 162] width 16 height 16
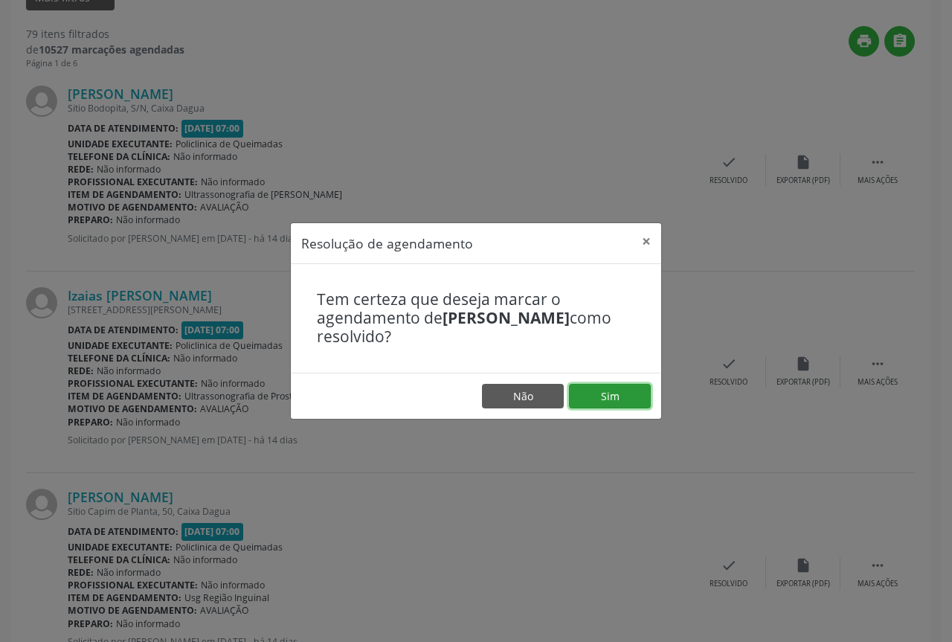
click at [608, 393] on button "Sim" at bounding box center [610, 396] width 82 height 25
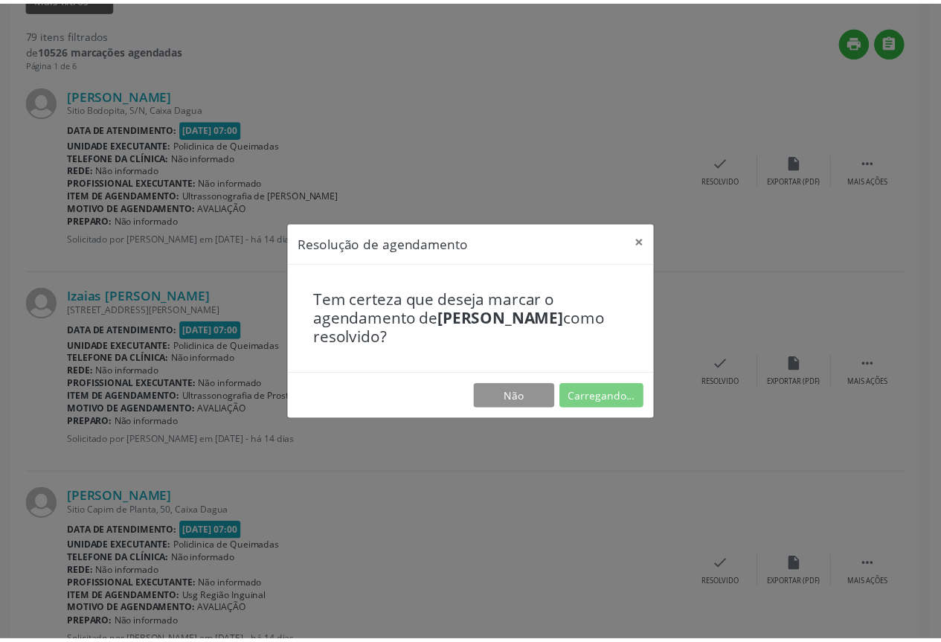
scroll to position [0, 0]
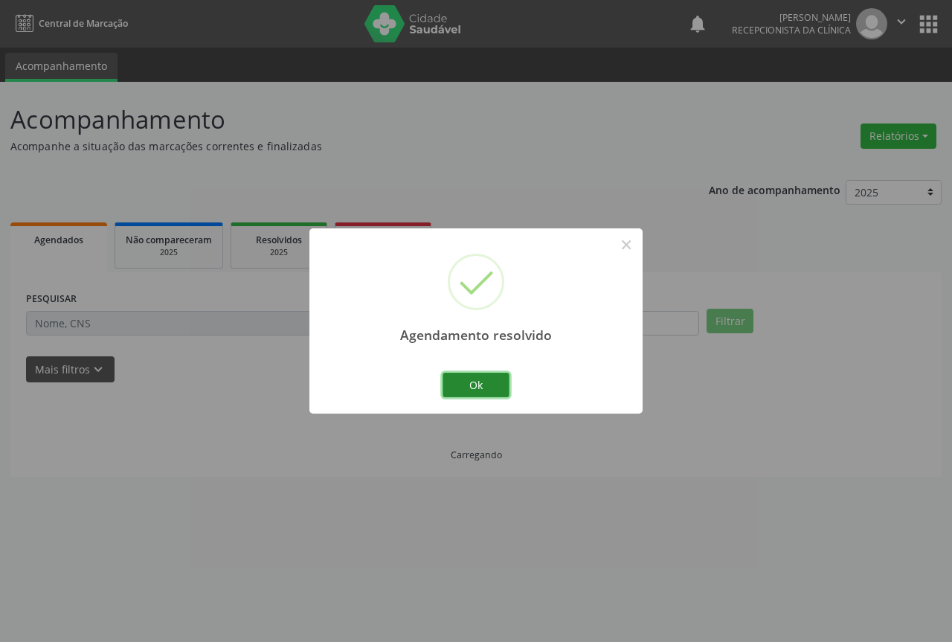
click at [485, 386] on button "Ok" at bounding box center [476, 385] width 67 height 25
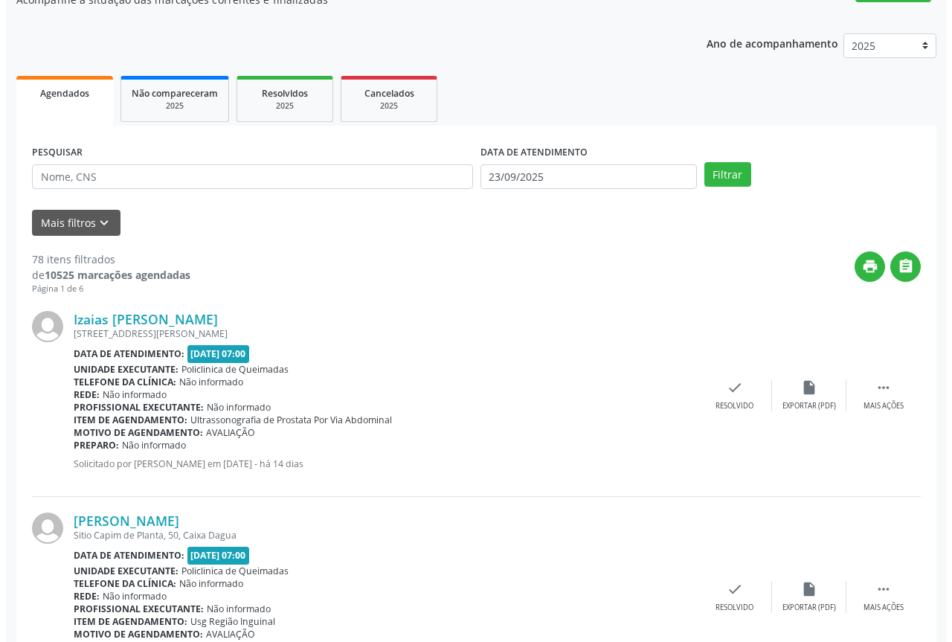
scroll to position [149, 0]
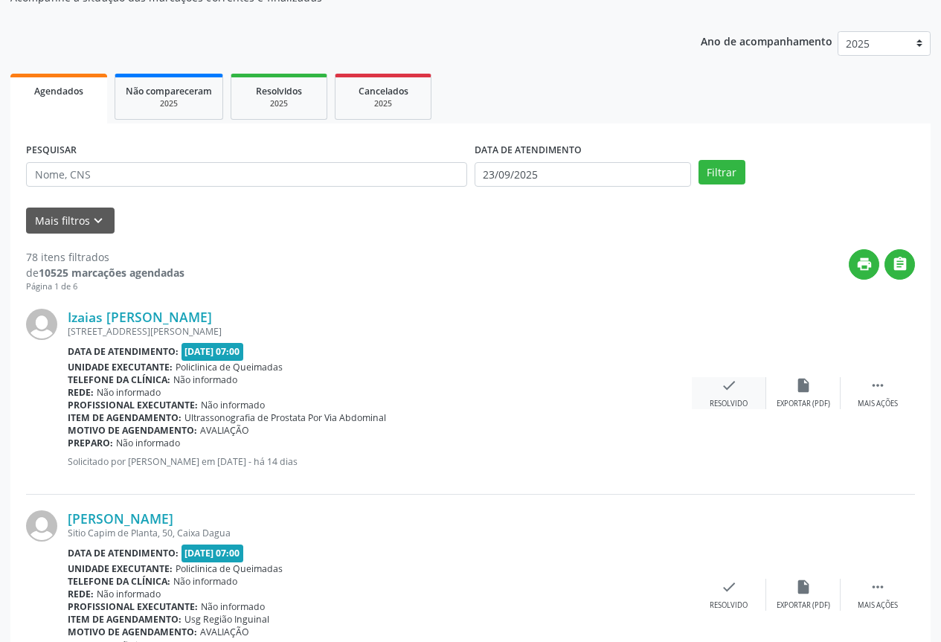
click at [726, 382] on icon "check" at bounding box center [729, 385] width 16 height 16
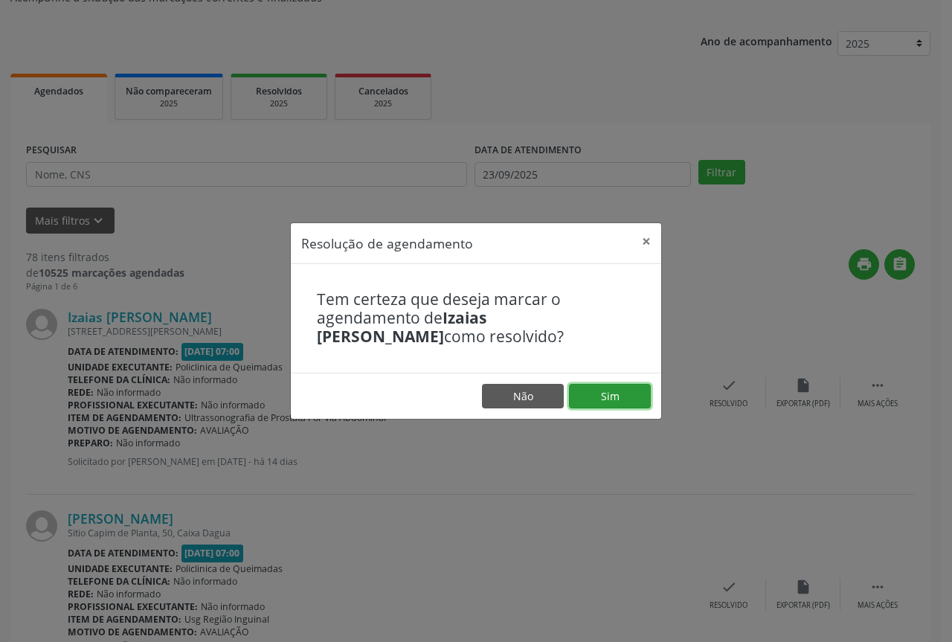
click at [620, 396] on button "Sim" at bounding box center [610, 396] width 82 height 25
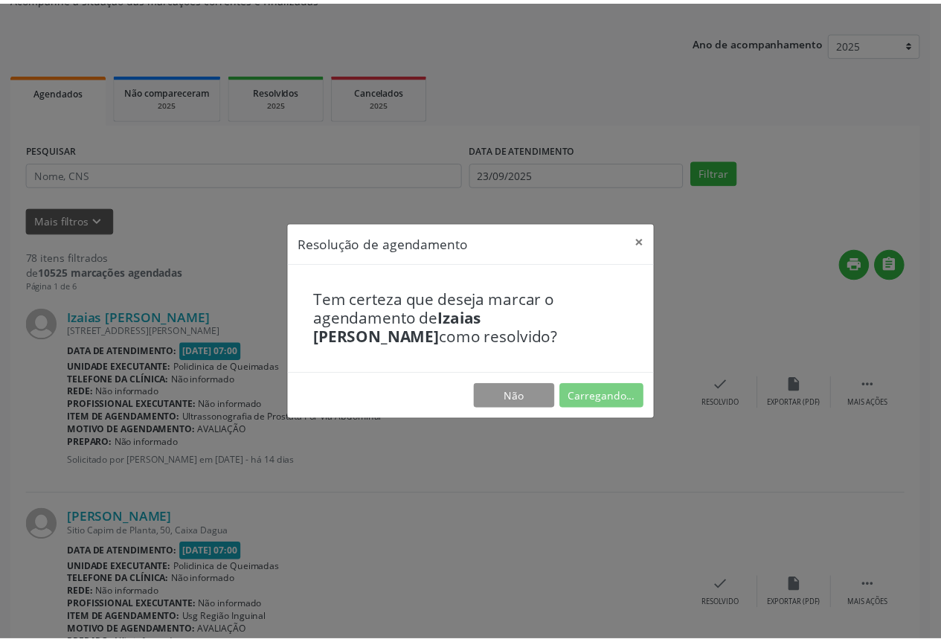
scroll to position [0, 0]
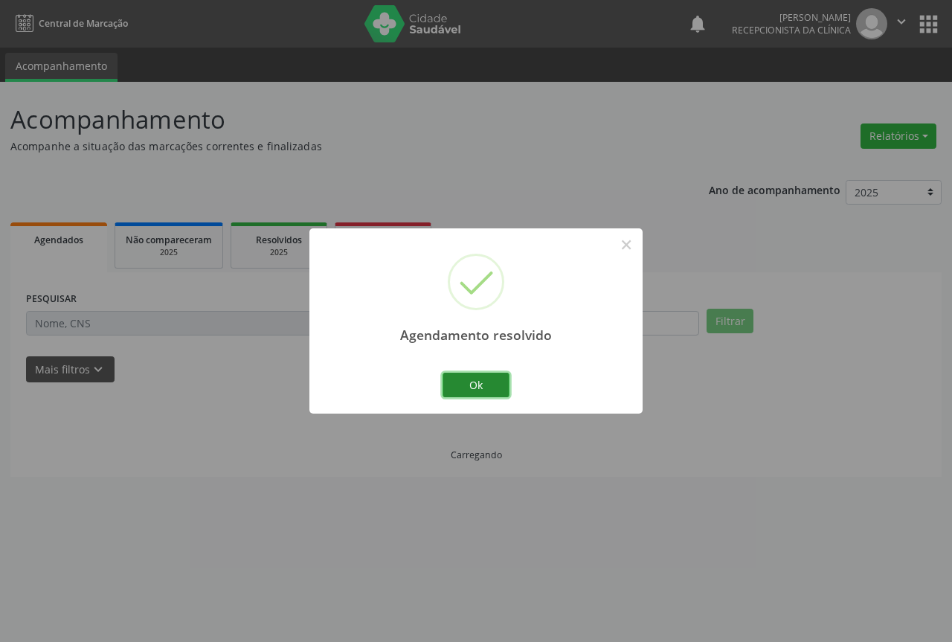
click at [468, 394] on button "Ok" at bounding box center [476, 385] width 67 height 25
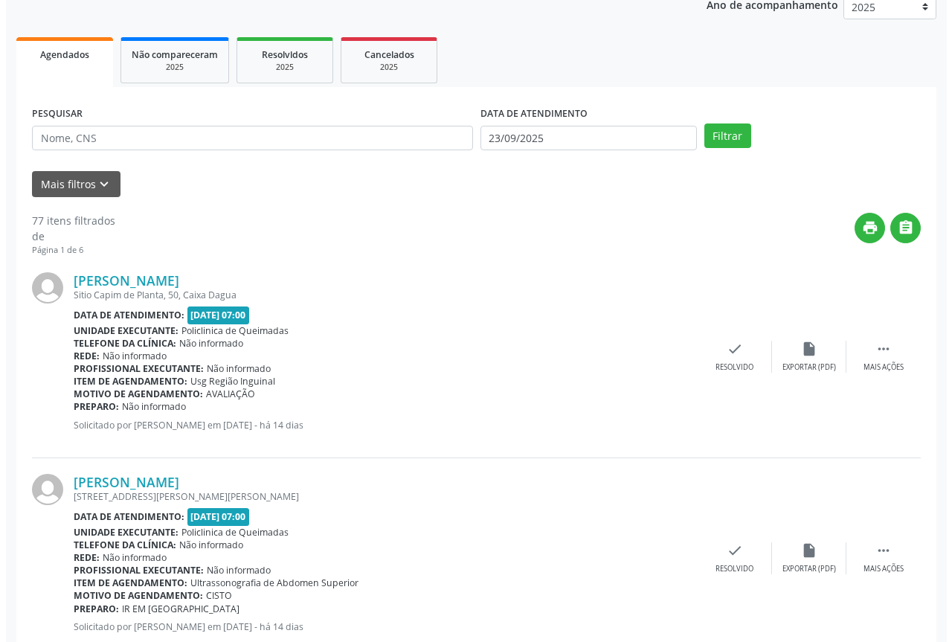
scroll to position [223, 0]
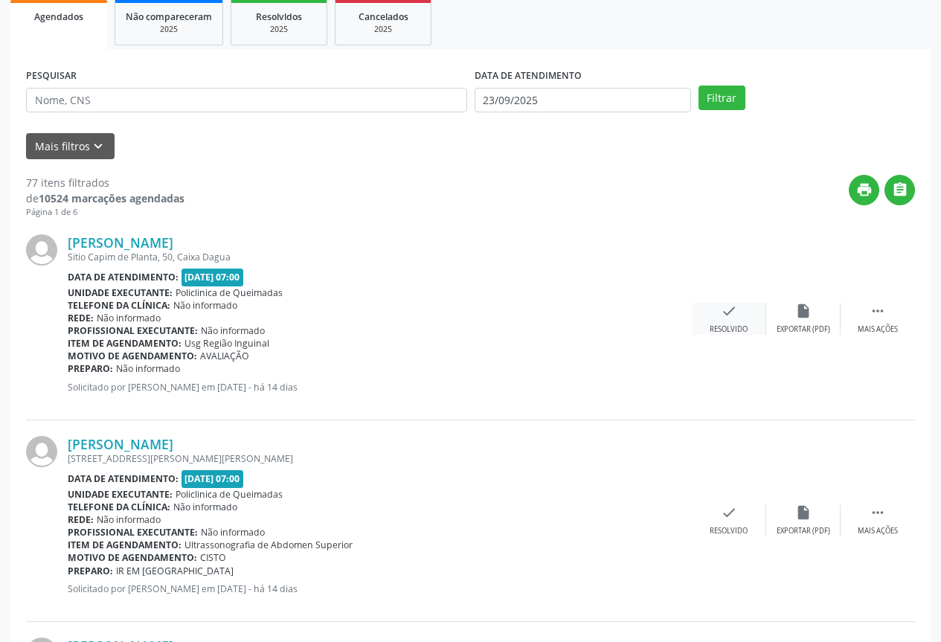
click at [738, 324] on div "check Resolvido" at bounding box center [729, 319] width 74 height 32
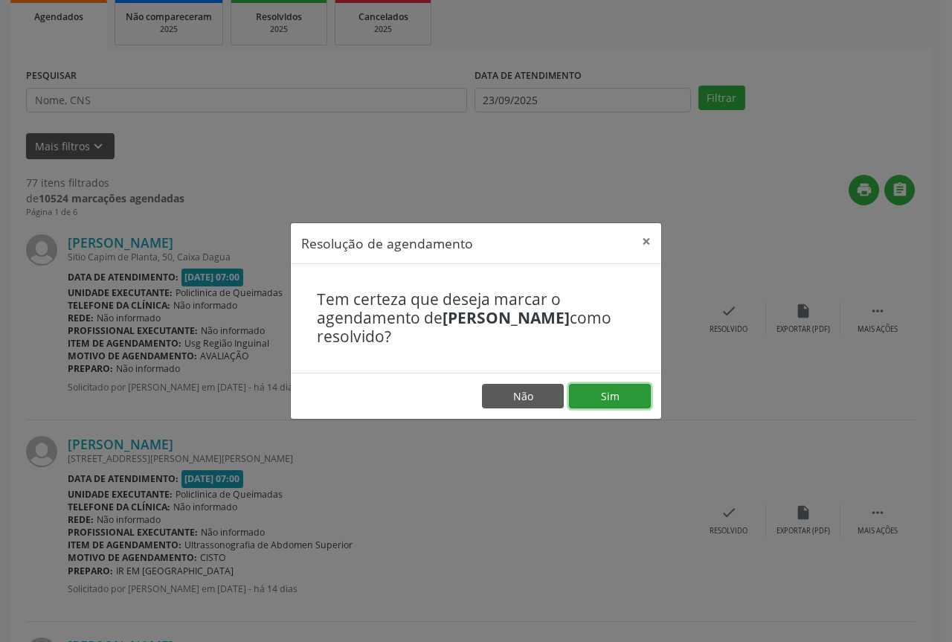
click at [599, 390] on button "Sim" at bounding box center [610, 396] width 82 height 25
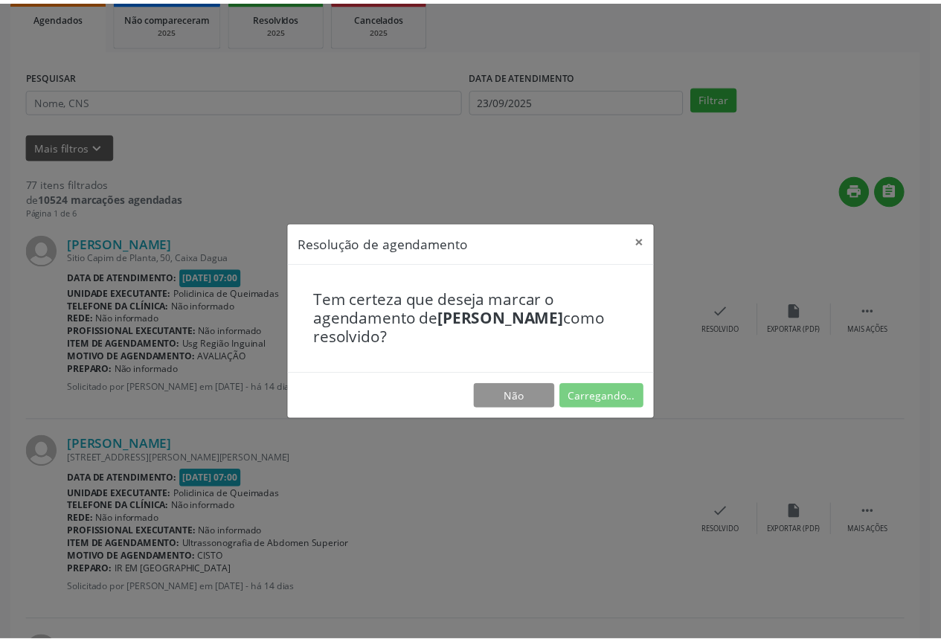
scroll to position [0, 0]
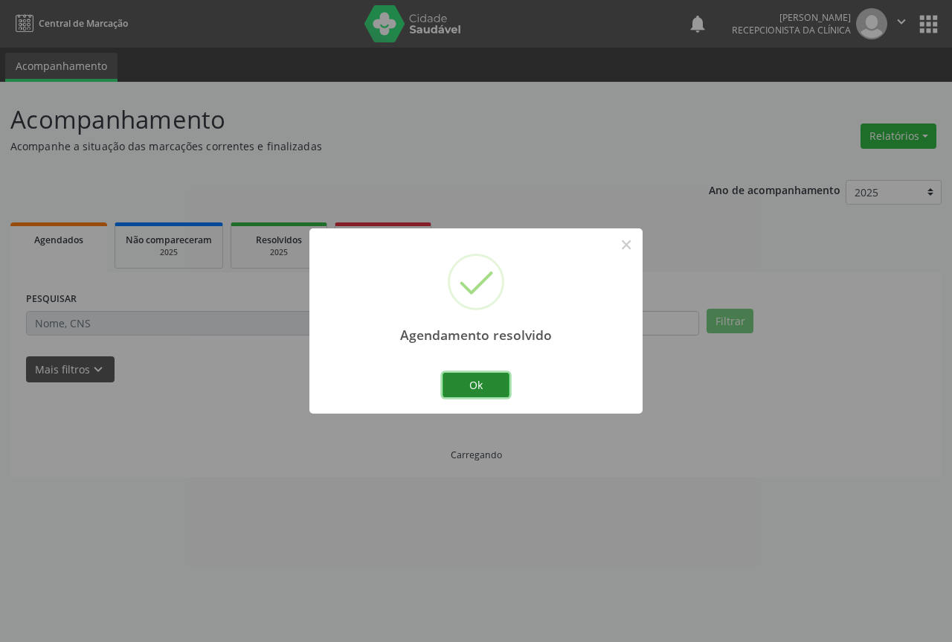
click at [487, 383] on button "Ok" at bounding box center [476, 385] width 67 height 25
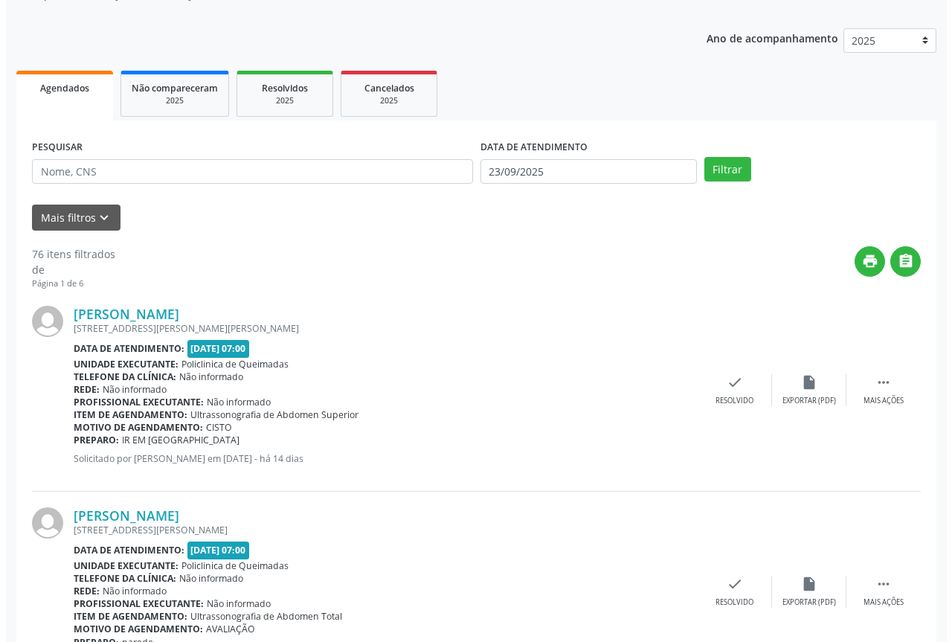
scroll to position [223, 0]
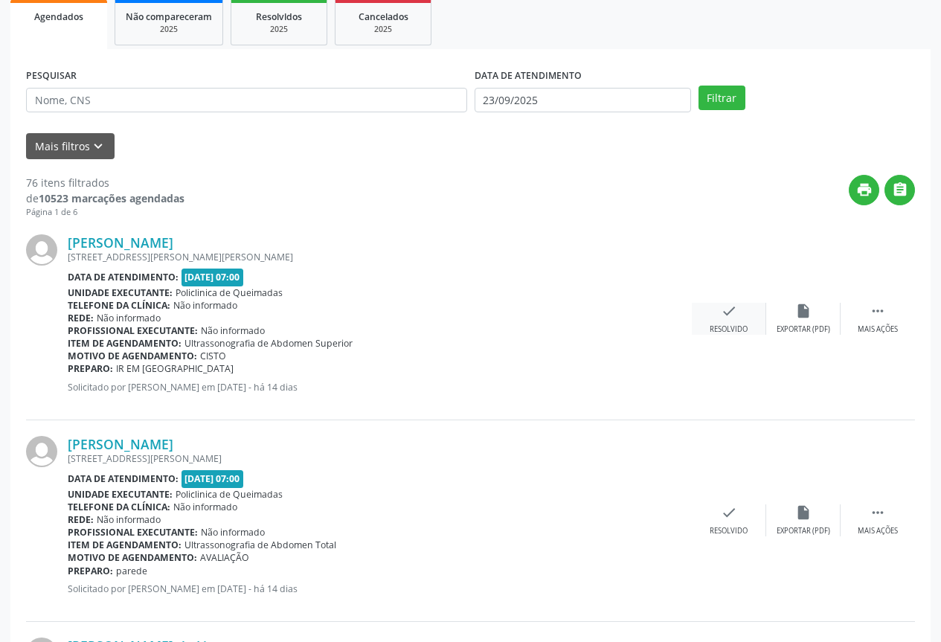
click at [720, 320] on div "check Resolvido" at bounding box center [729, 319] width 74 height 32
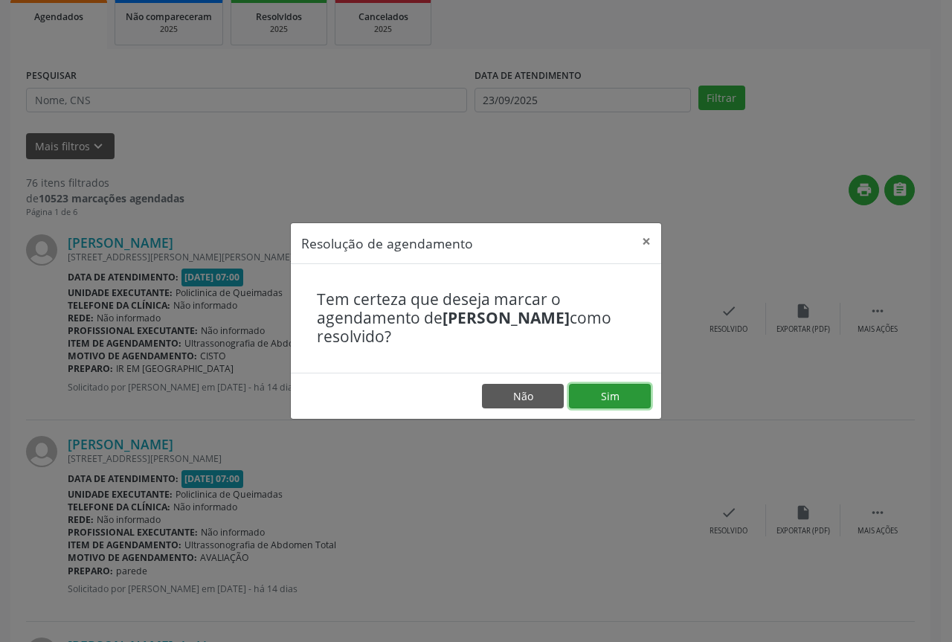
click at [592, 402] on button "Sim" at bounding box center [610, 396] width 82 height 25
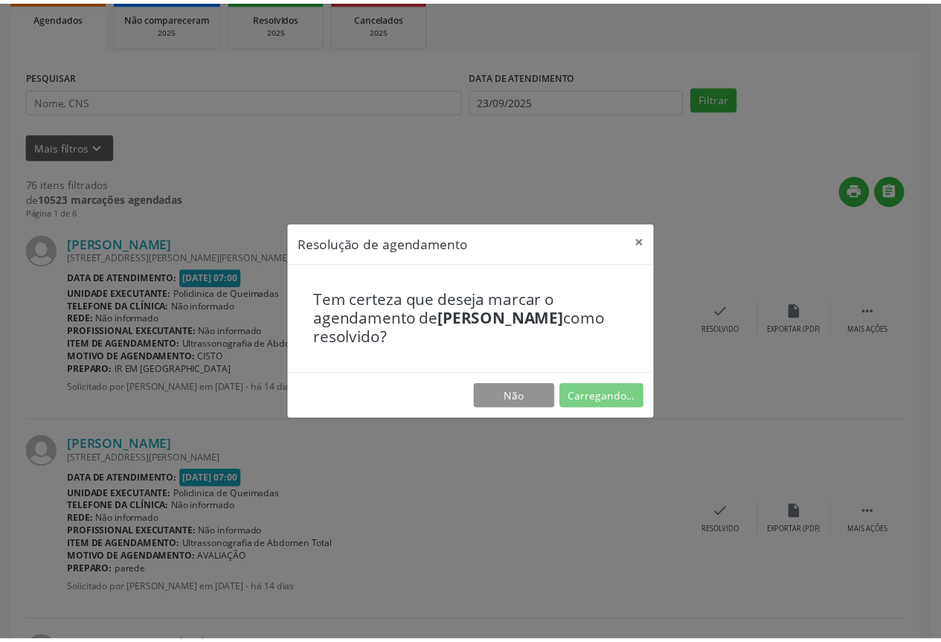
scroll to position [0, 0]
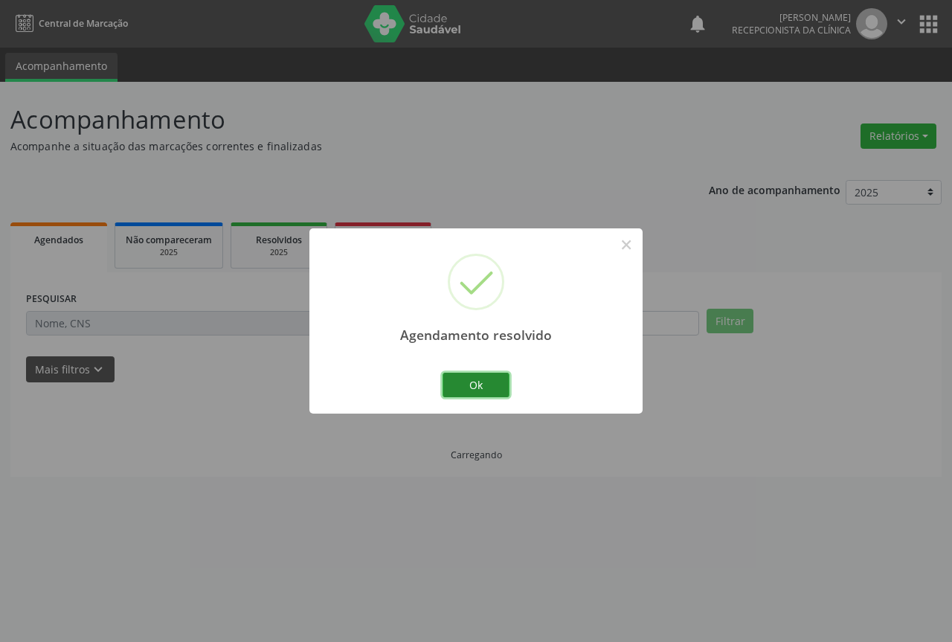
click at [463, 389] on button "Ok" at bounding box center [476, 385] width 67 height 25
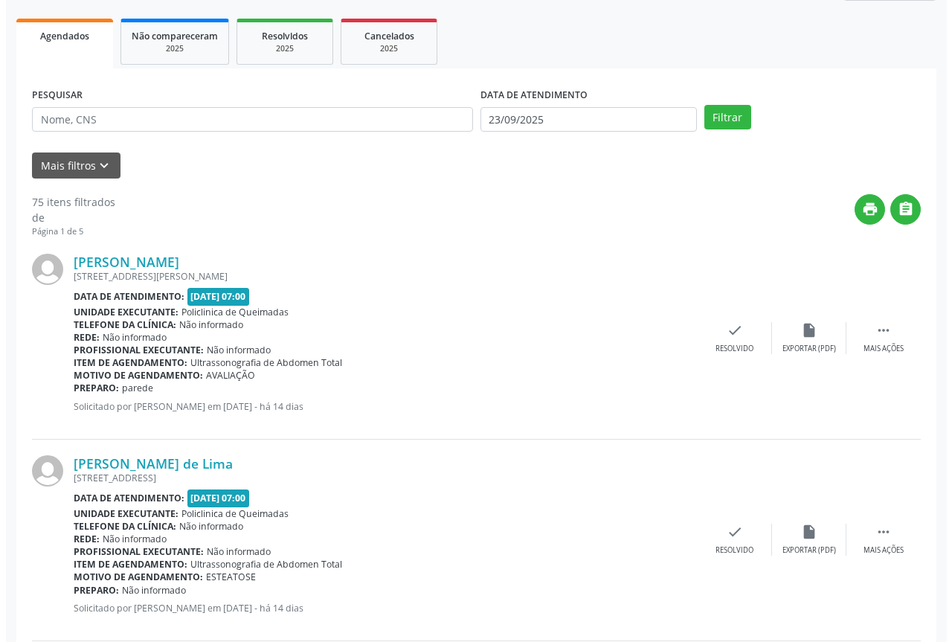
scroll to position [223, 0]
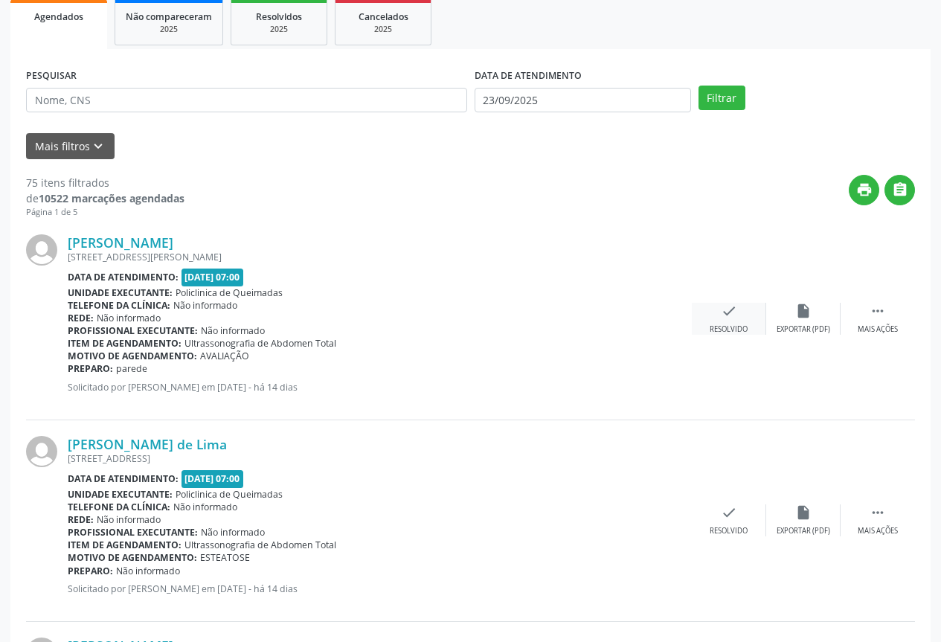
click at [734, 318] on icon "check" at bounding box center [729, 311] width 16 height 16
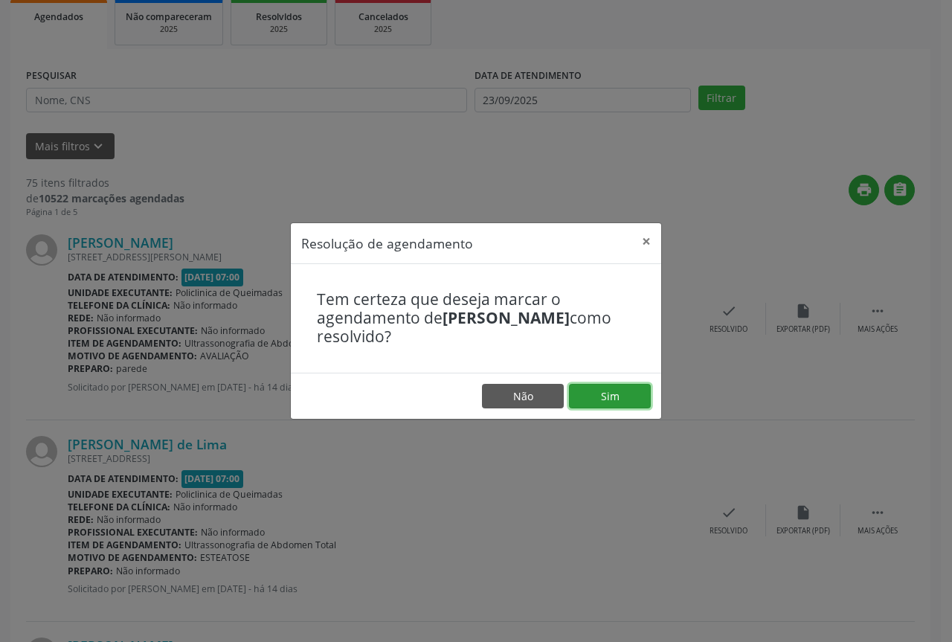
click at [620, 387] on button "Sim" at bounding box center [610, 396] width 82 height 25
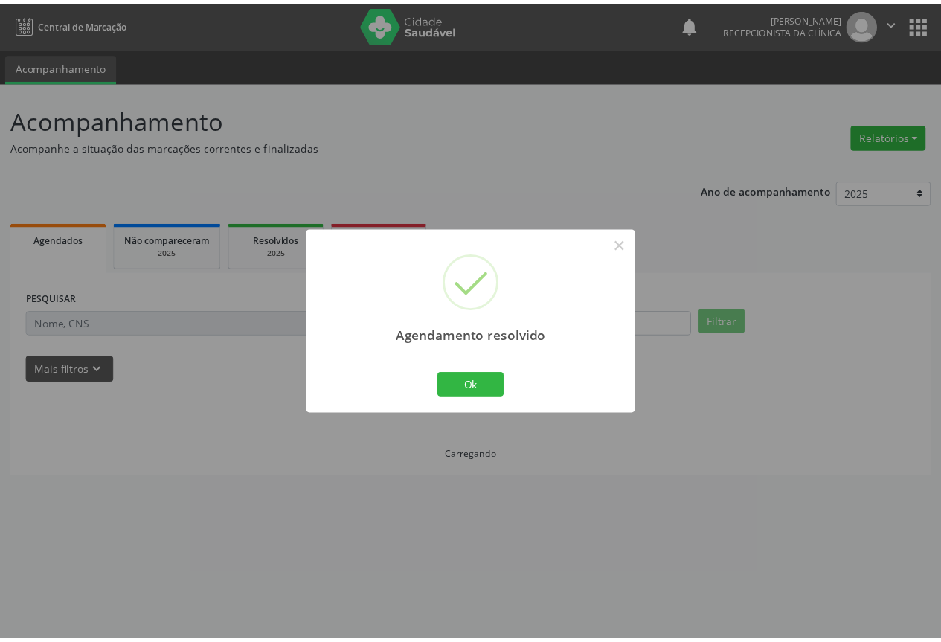
scroll to position [0, 0]
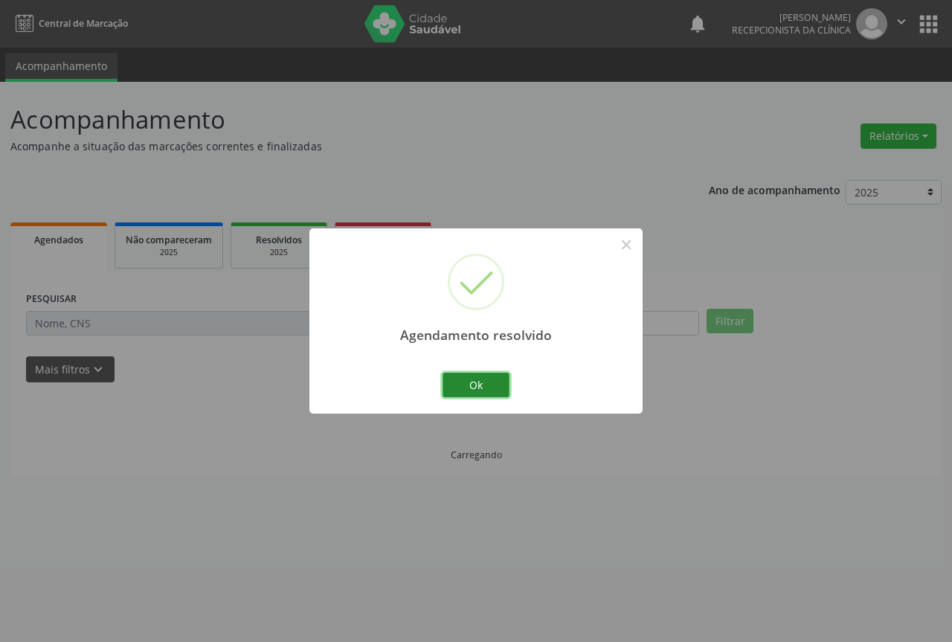
click at [475, 382] on button "Ok" at bounding box center [476, 385] width 67 height 25
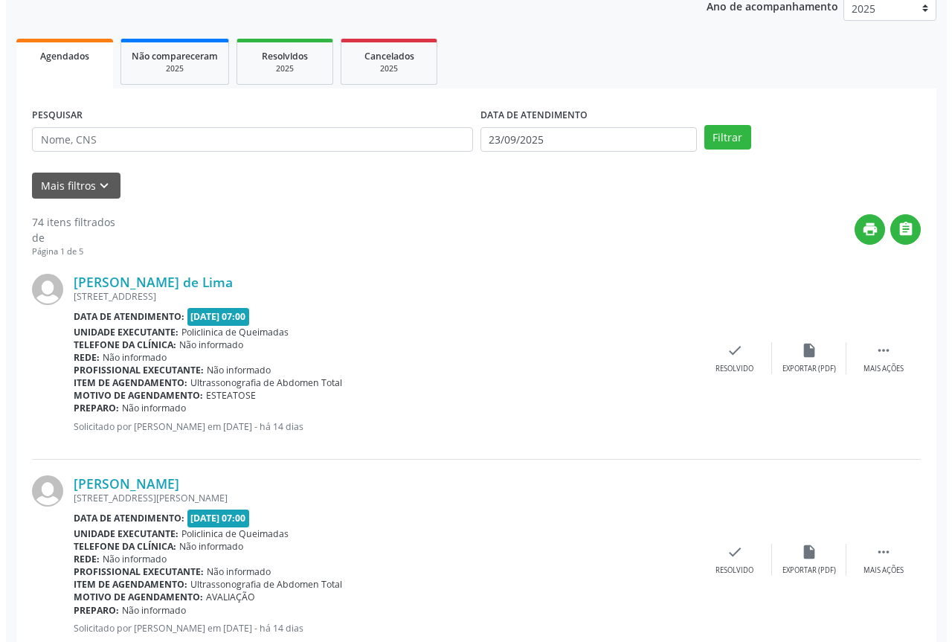
scroll to position [223, 0]
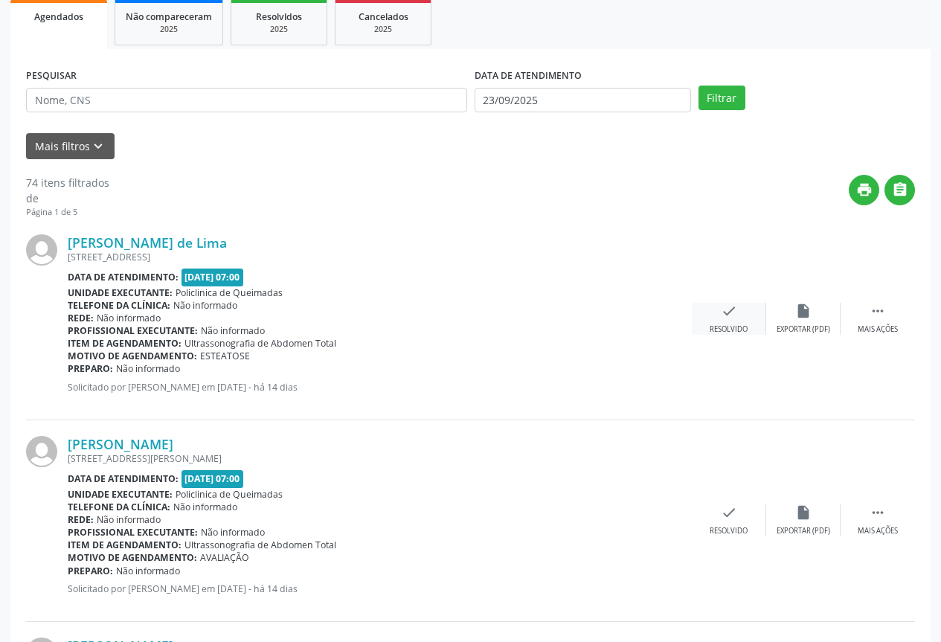
click at [731, 315] on icon "check" at bounding box center [729, 311] width 16 height 16
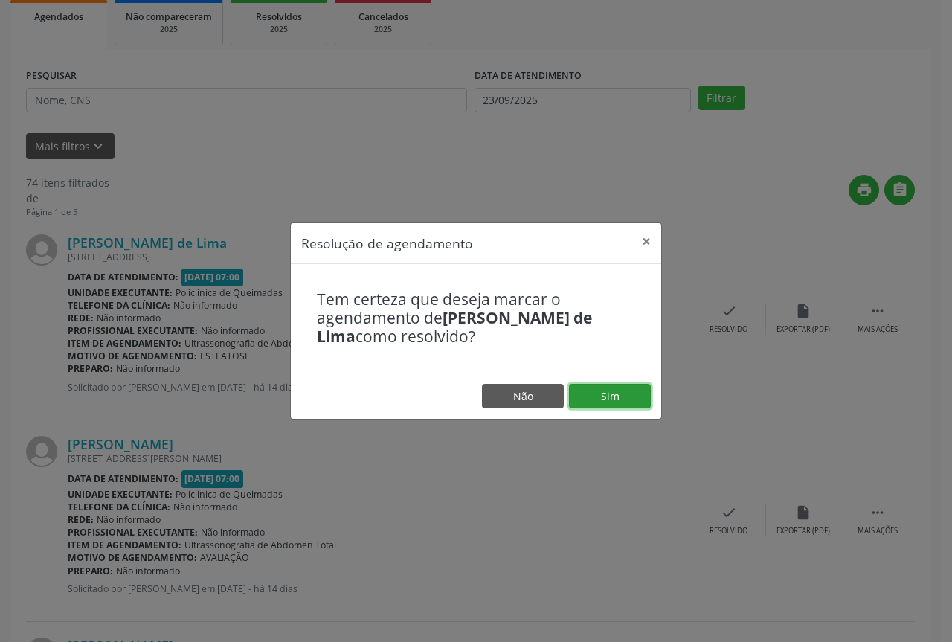
click at [621, 394] on button "Sim" at bounding box center [610, 396] width 82 height 25
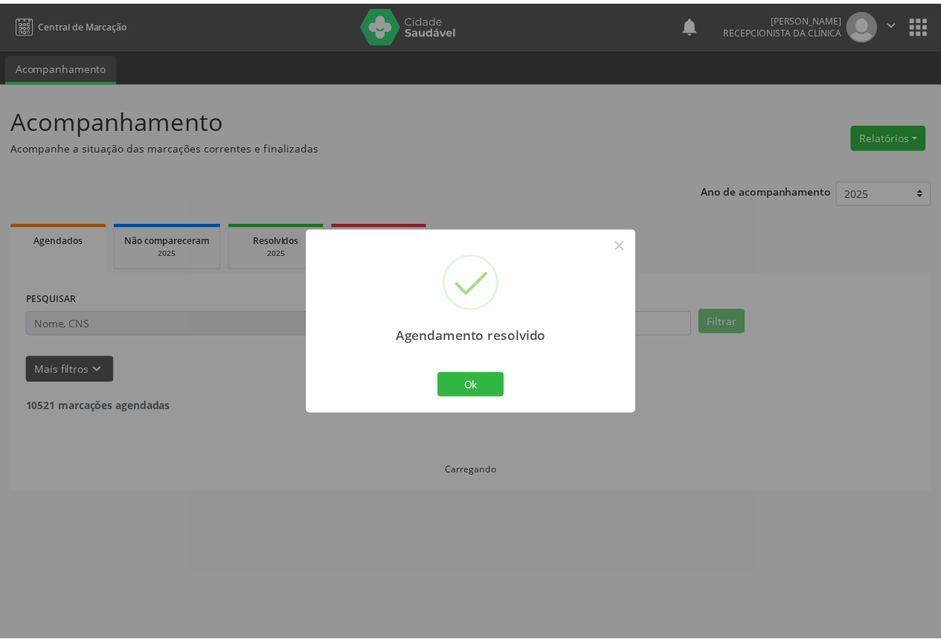
scroll to position [0, 0]
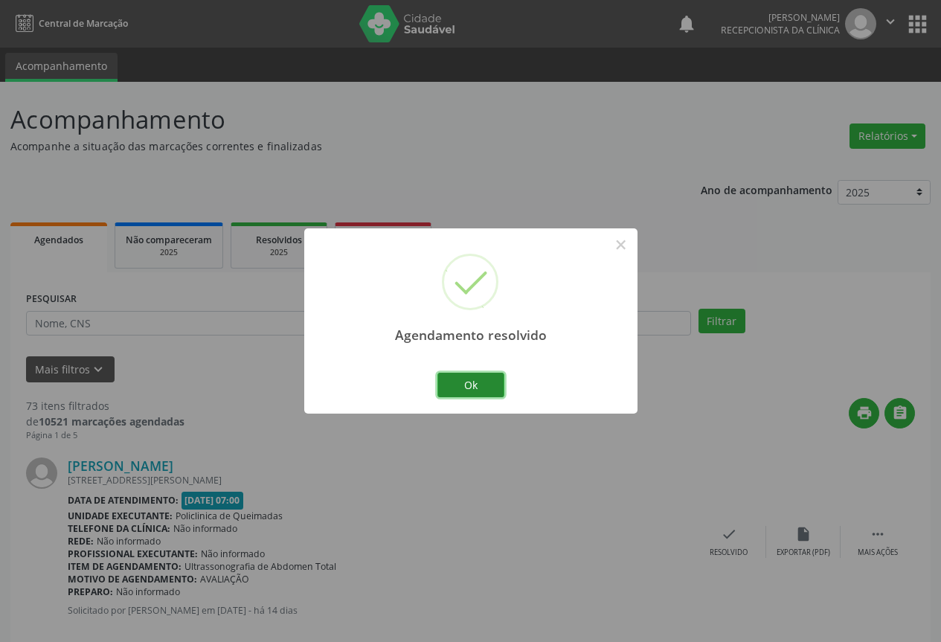
click at [500, 385] on button "Ok" at bounding box center [470, 385] width 67 height 25
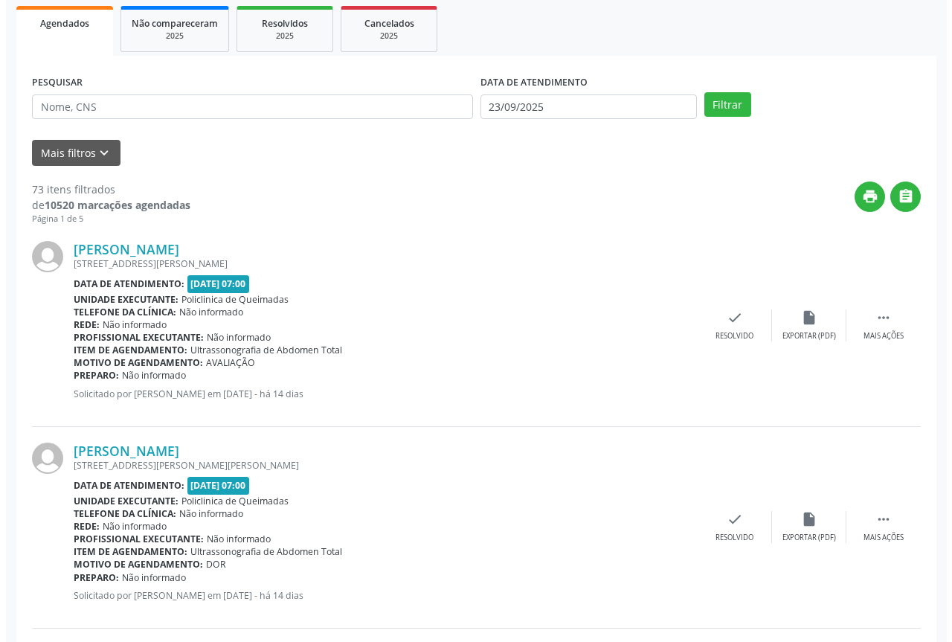
scroll to position [223, 0]
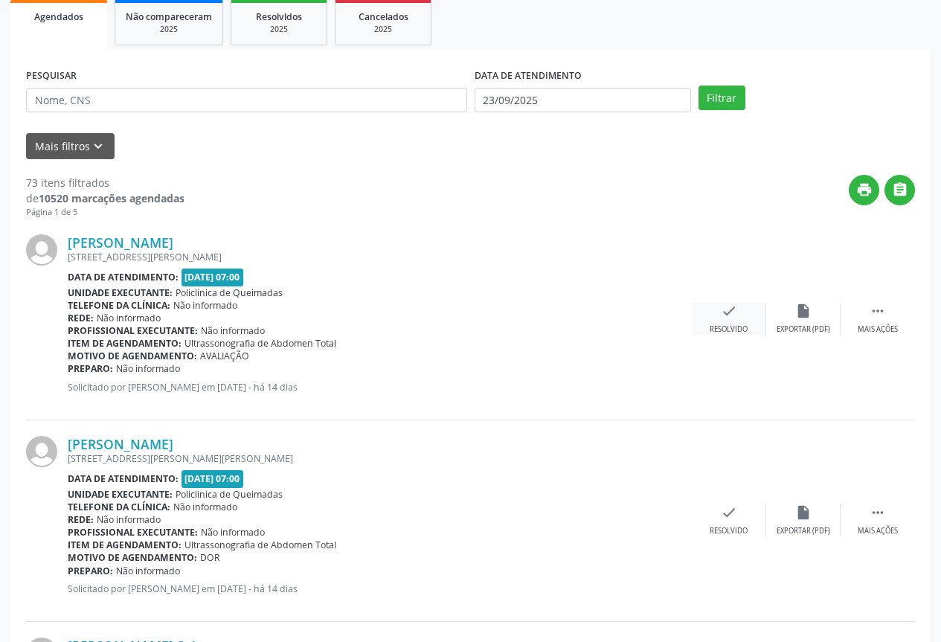
click at [725, 322] on div "check Resolvido" at bounding box center [729, 319] width 74 height 32
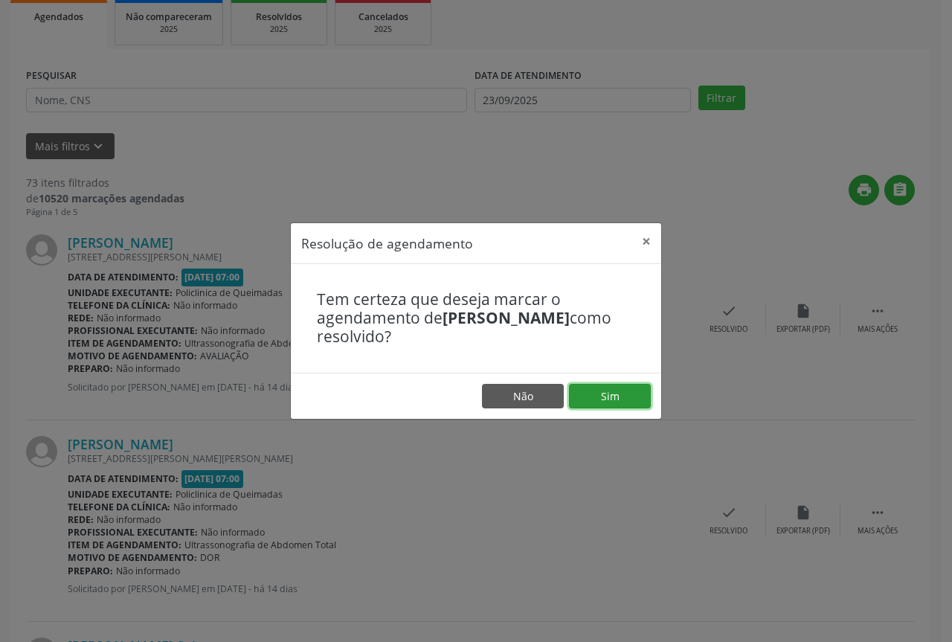
click at [636, 400] on button "Sim" at bounding box center [610, 396] width 82 height 25
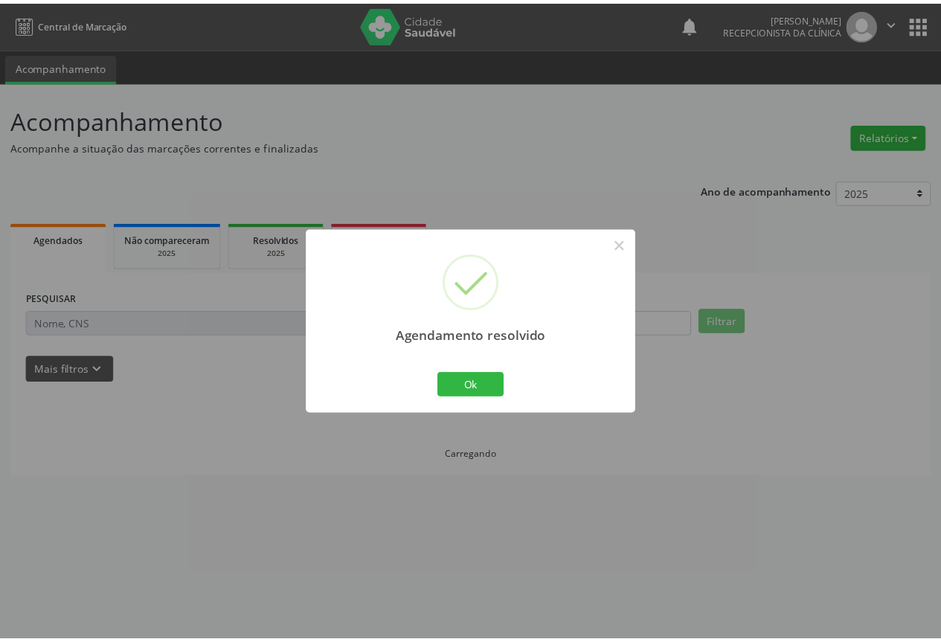
scroll to position [0, 0]
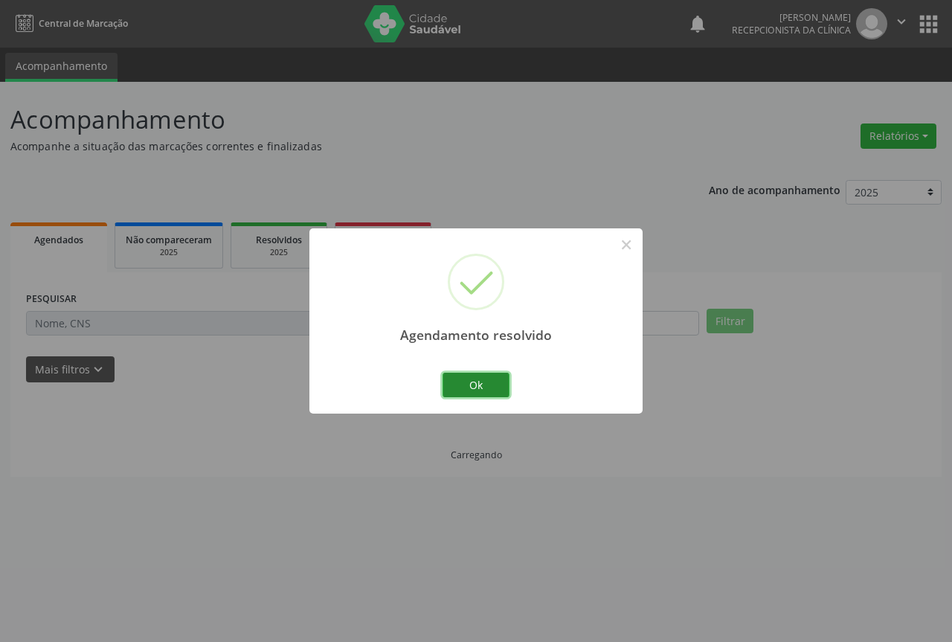
click at [453, 386] on button "Ok" at bounding box center [476, 385] width 67 height 25
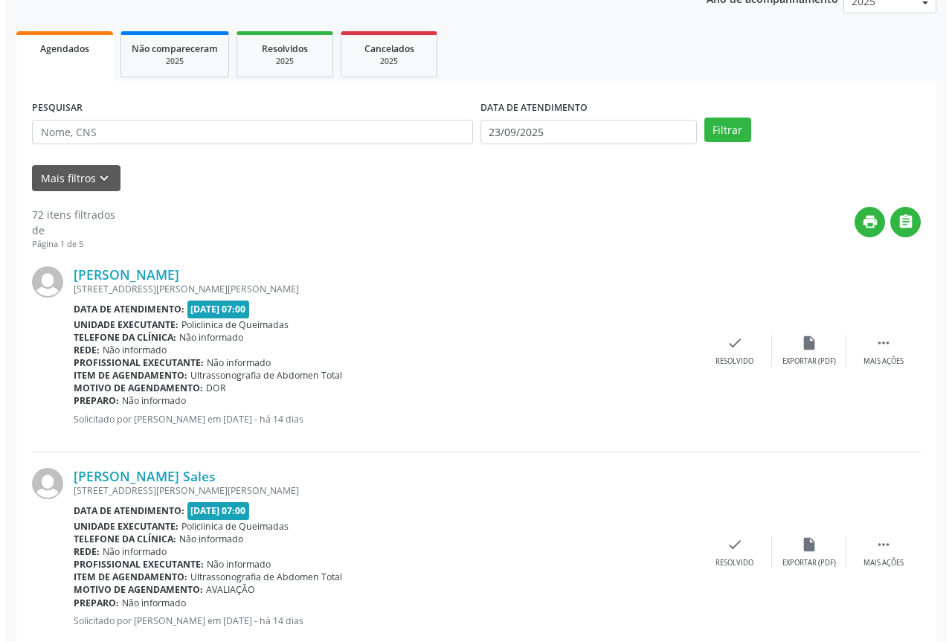
scroll to position [223, 0]
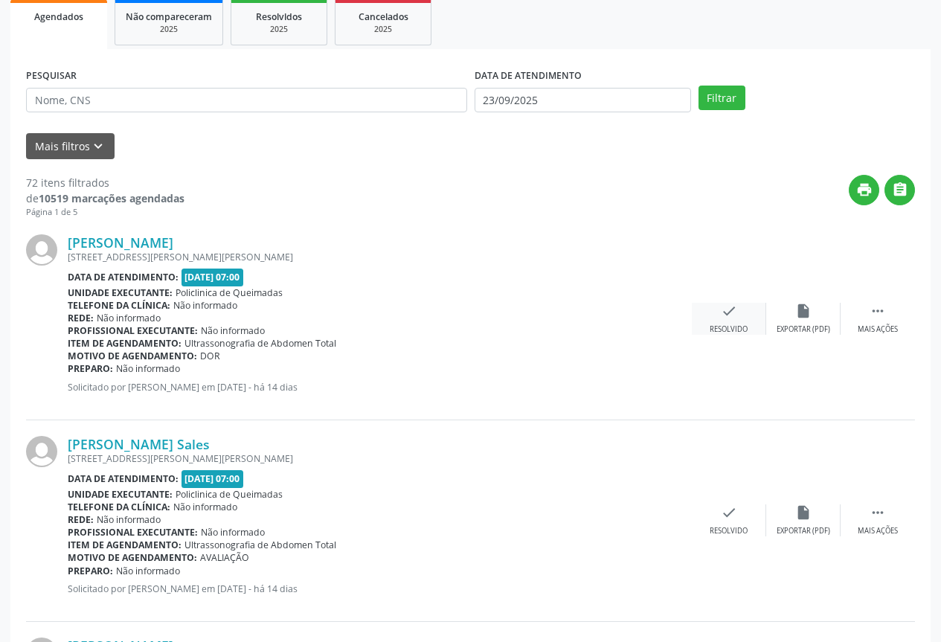
click at [722, 330] on div "Resolvido" at bounding box center [729, 329] width 38 height 10
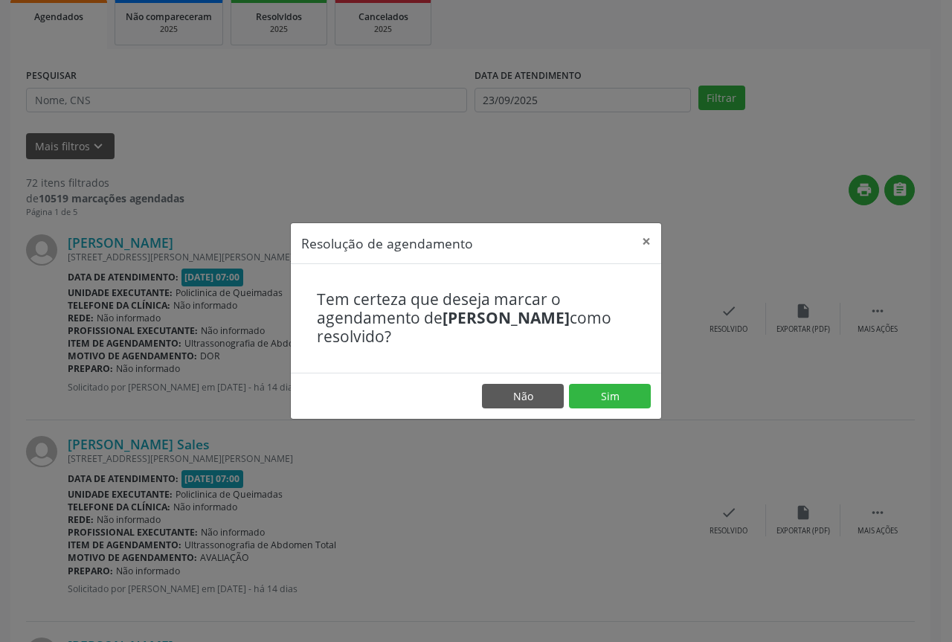
click at [608, 414] on footer "Não Sim" at bounding box center [476, 396] width 371 height 47
click at [602, 402] on button "Sim" at bounding box center [610, 396] width 82 height 25
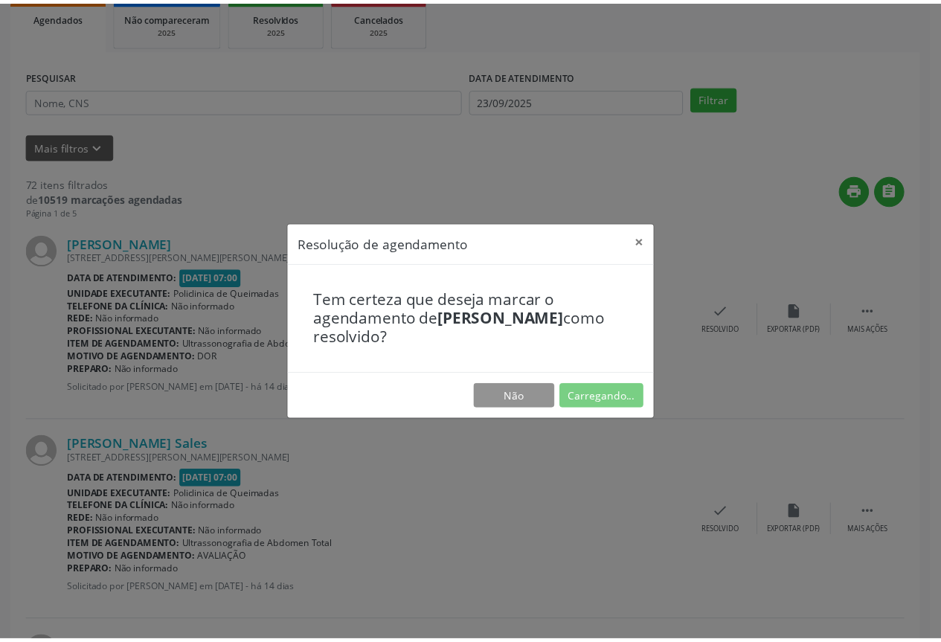
scroll to position [0, 0]
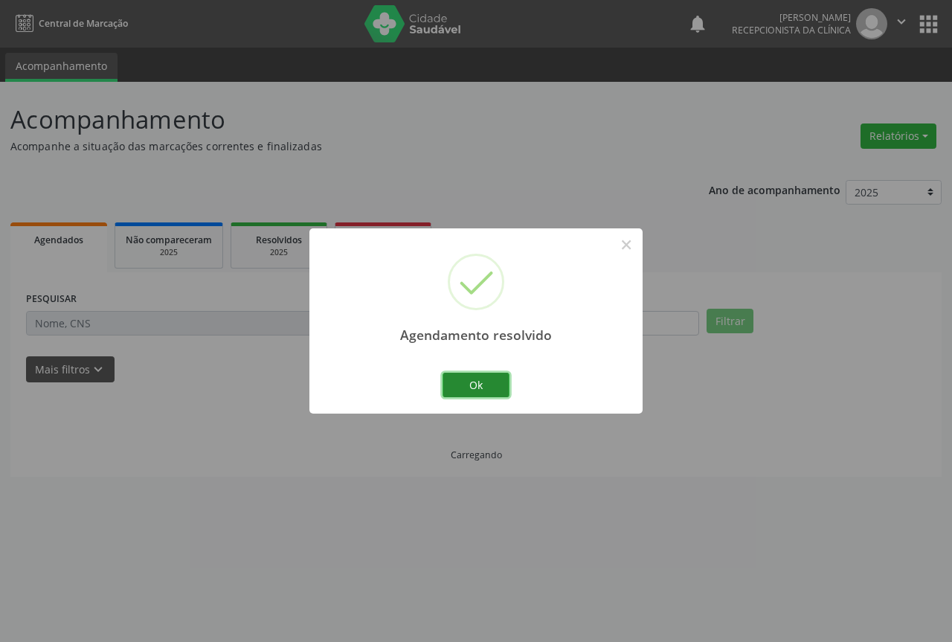
click at [459, 385] on button "Ok" at bounding box center [476, 385] width 67 height 25
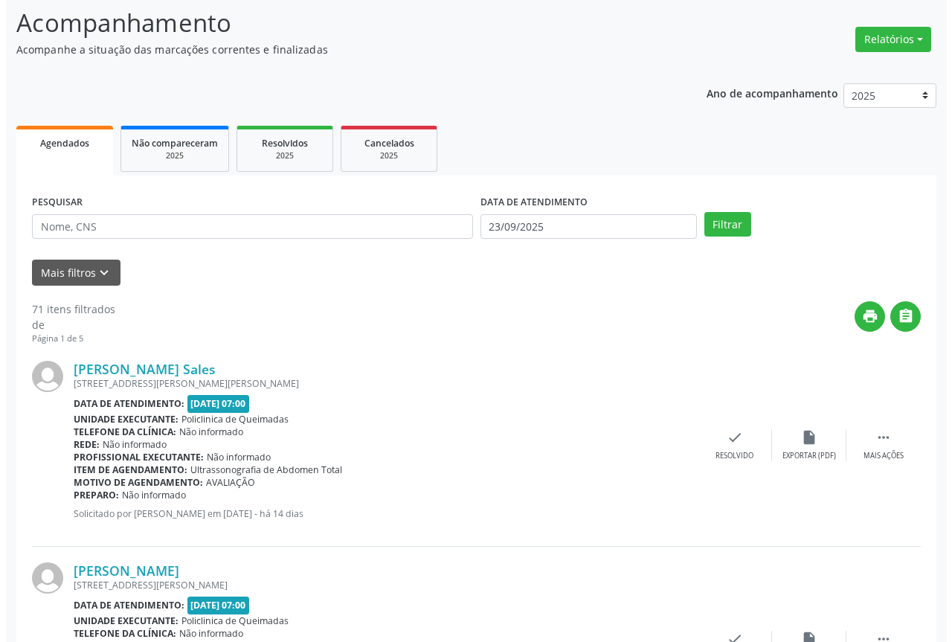
scroll to position [298, 0]
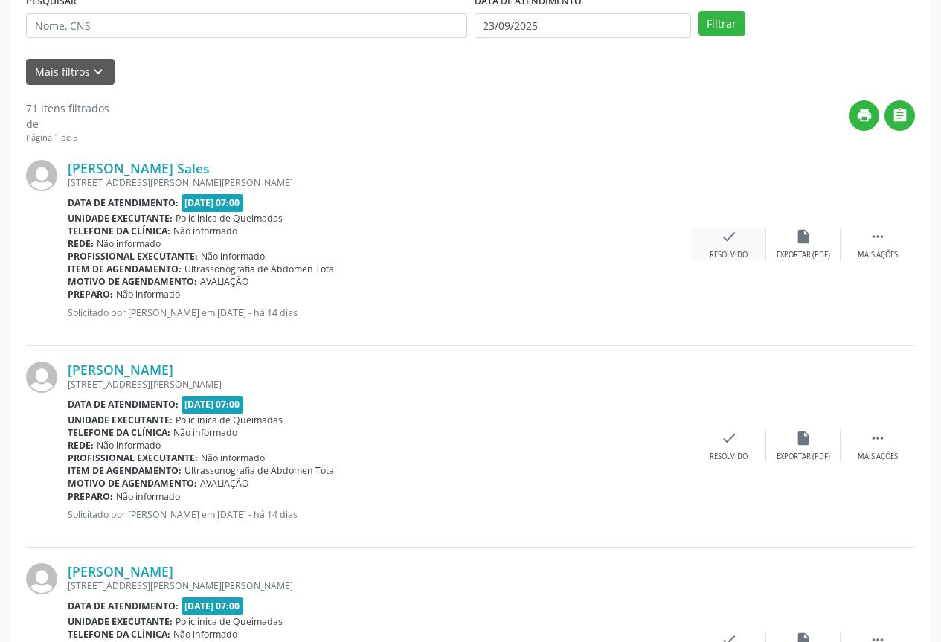
click at [716, 257] on div "Resolvido" at bounding box center [729, 255] width 38 height 10
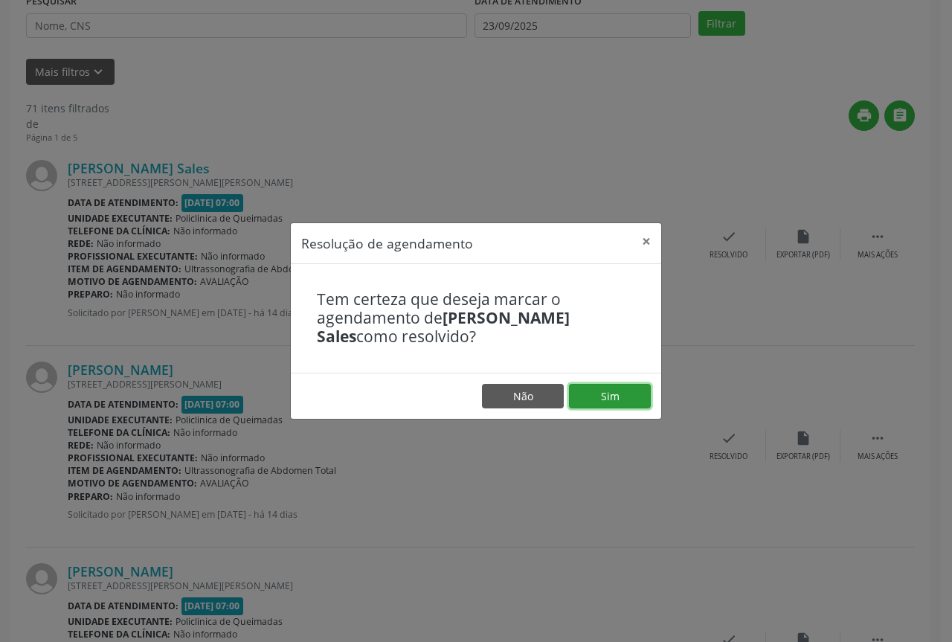
click at [612, 394] on button "Sim" at bounding box center [610, 396] width 82 height 25
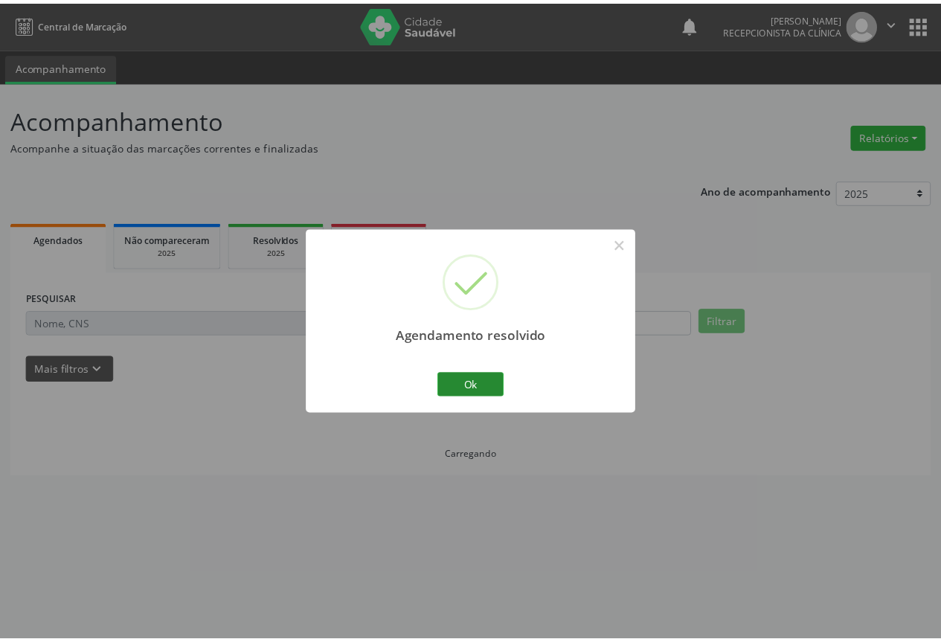
scroll to position [0, 0]
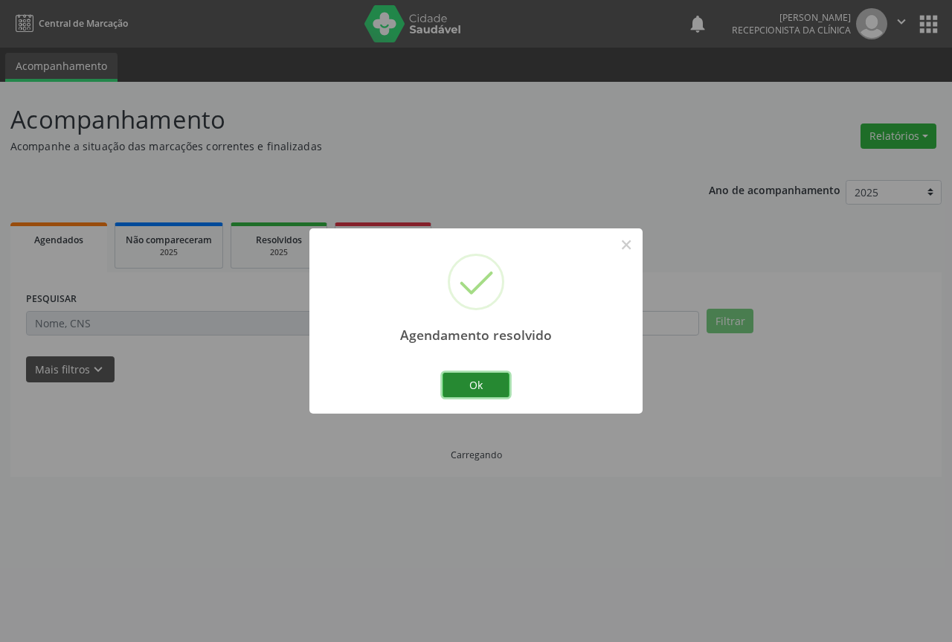
click at [463, 388] on button "Ok" at bounding box center [476, 385] width 67 height 25
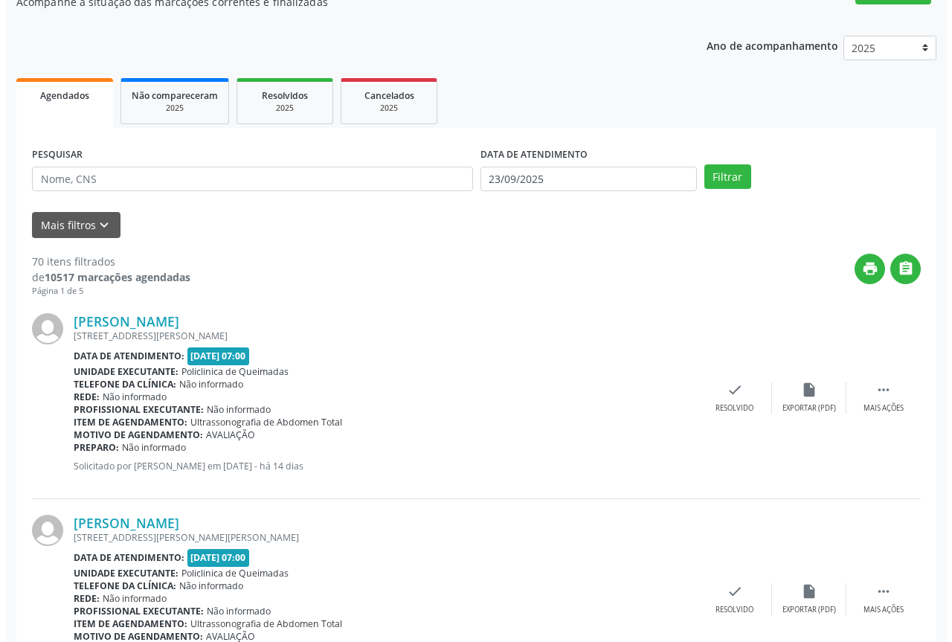
scroll to position [149, 0]
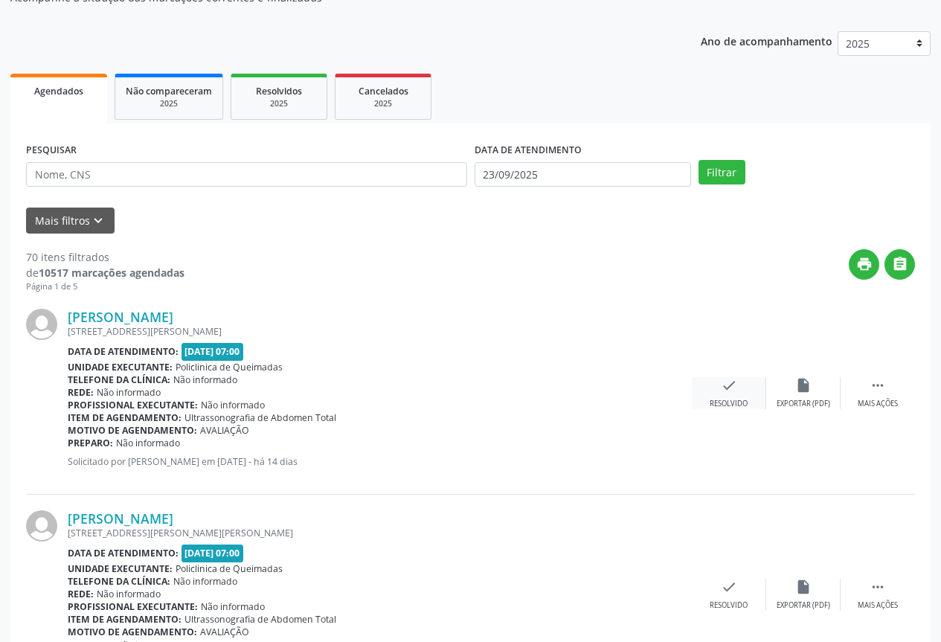
click at [742, 398] on div "check Resolvido" at bounding box center [729, 393] width 74 height 32
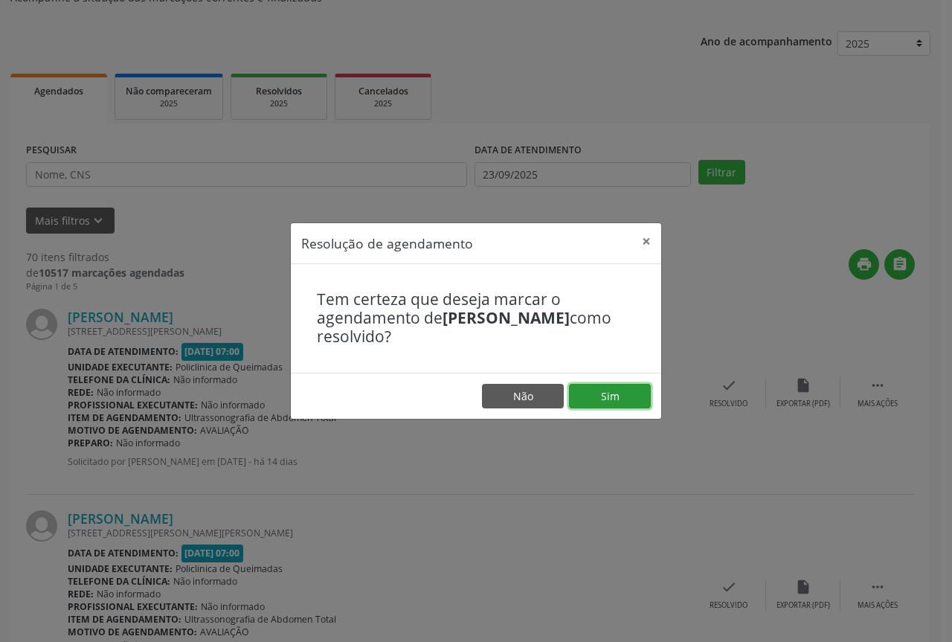
click at [593, 400] on button "Sim" at bounding box center [610, 396] width 82 height 25
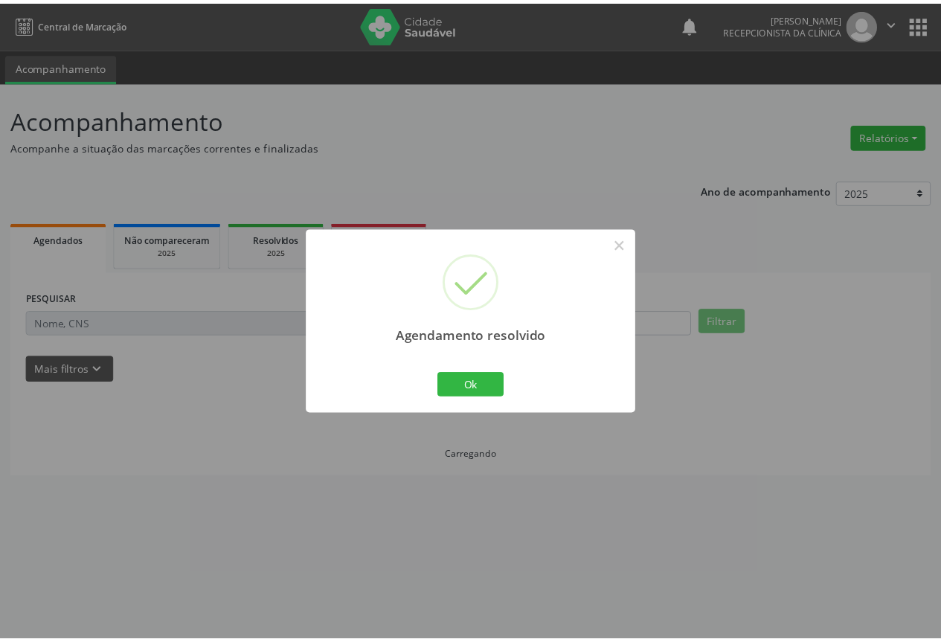
scroll to position [0, 0]
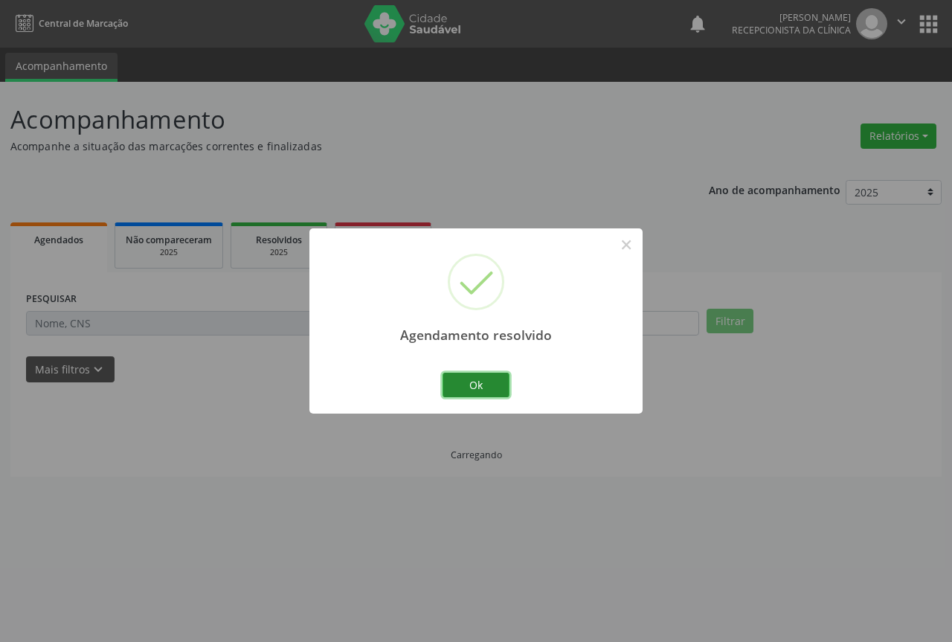
click at [466, 395] on button "Ok" at bounding box center [476, 385] width 67 height 25
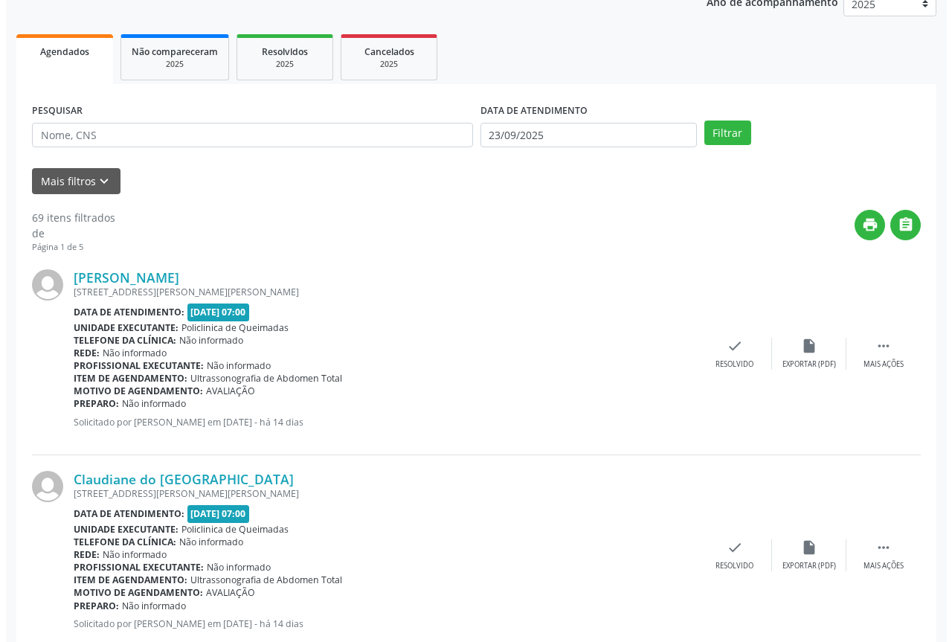
scroll to position [298, 0]
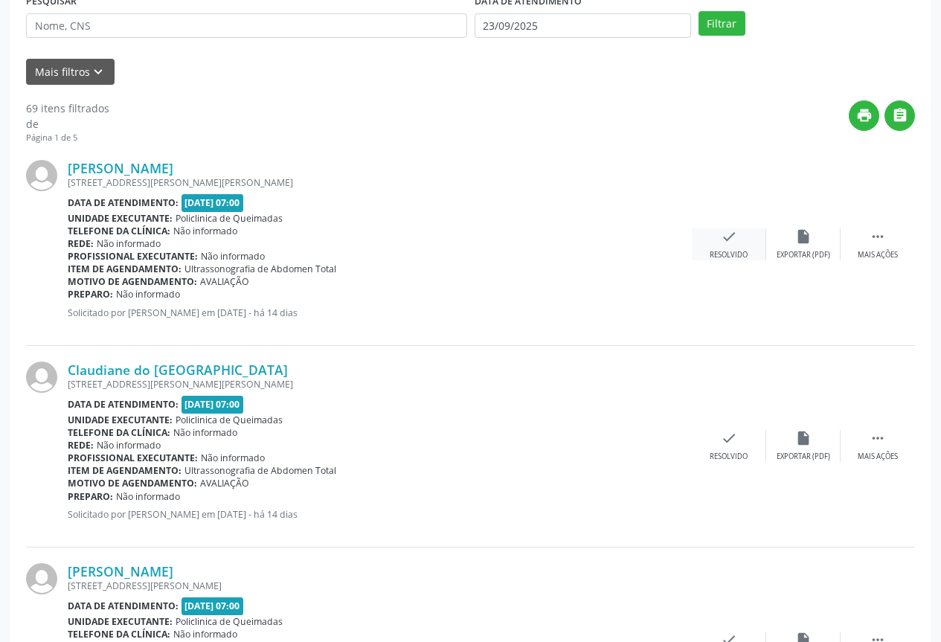
click at [719, 255] on div "Resolvido" at bounding box center [729, 255] width 38 height 10
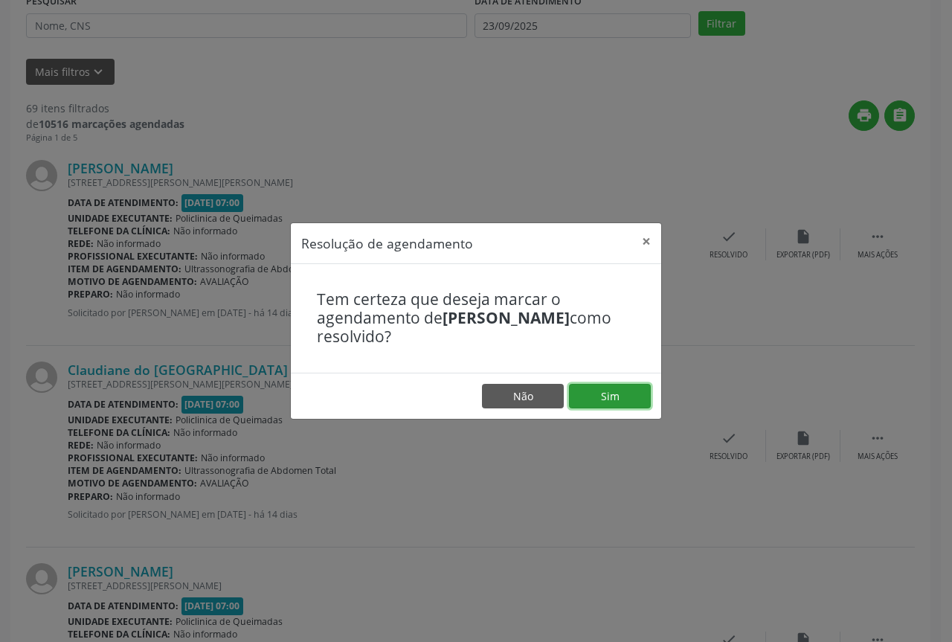
click at [595, 408] on button "Sim" at bounding box center [610, 396] width 82 height 25
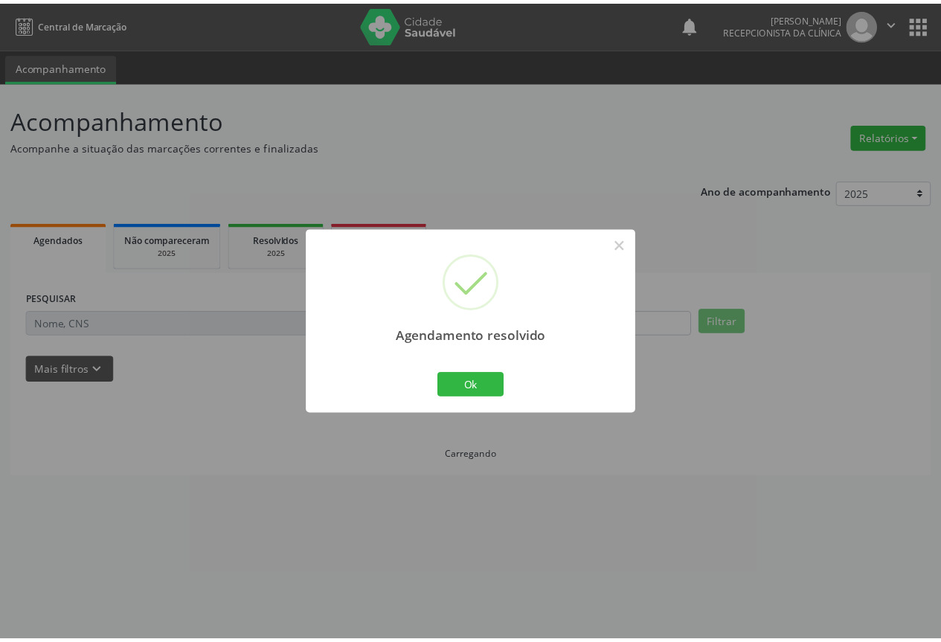
scroll to position [0, 0]
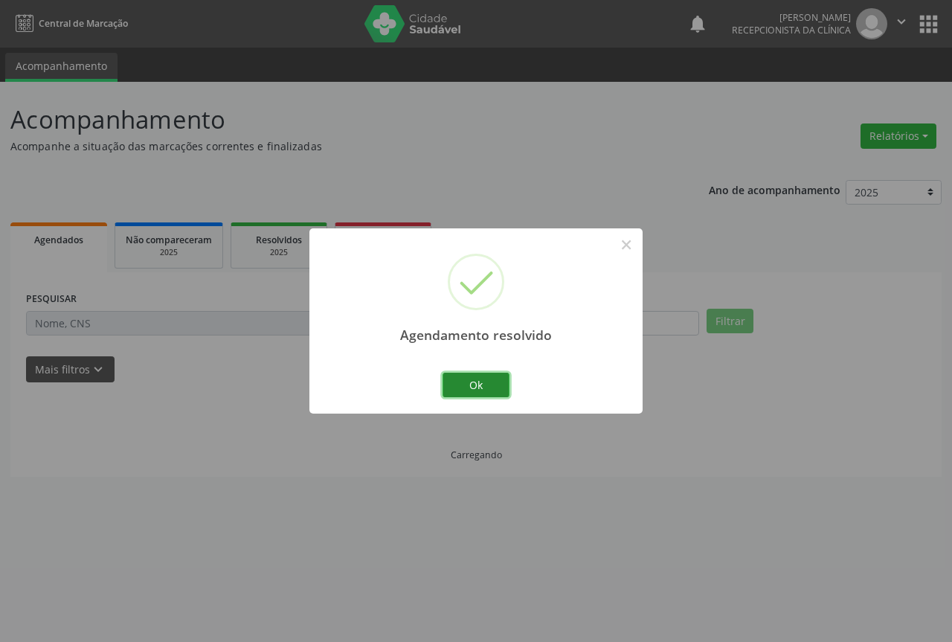
click at [485, 389] on button "Ok" at bounding box center [476, 385] width 67 height 25
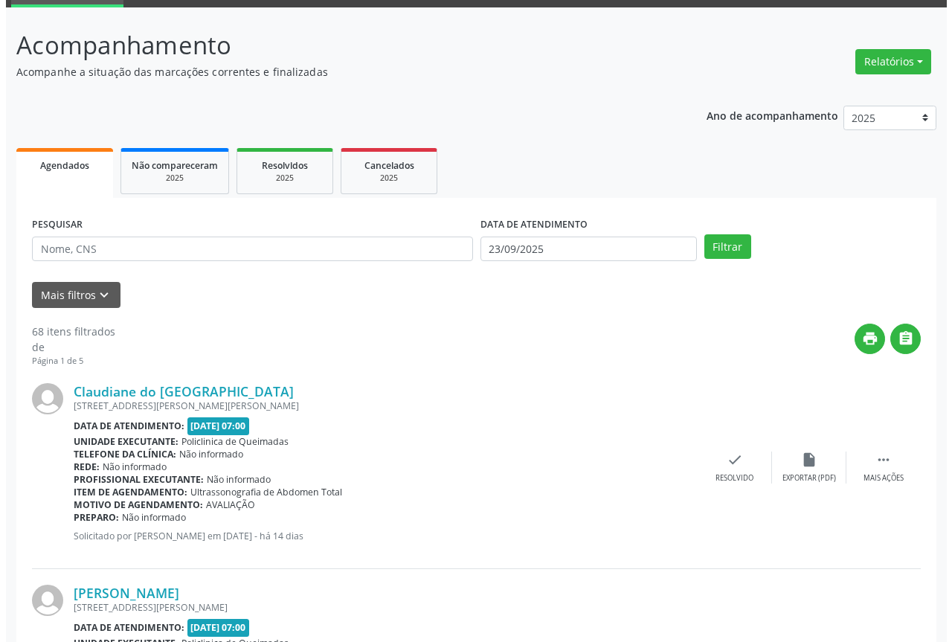
scroll to position [149, 0]
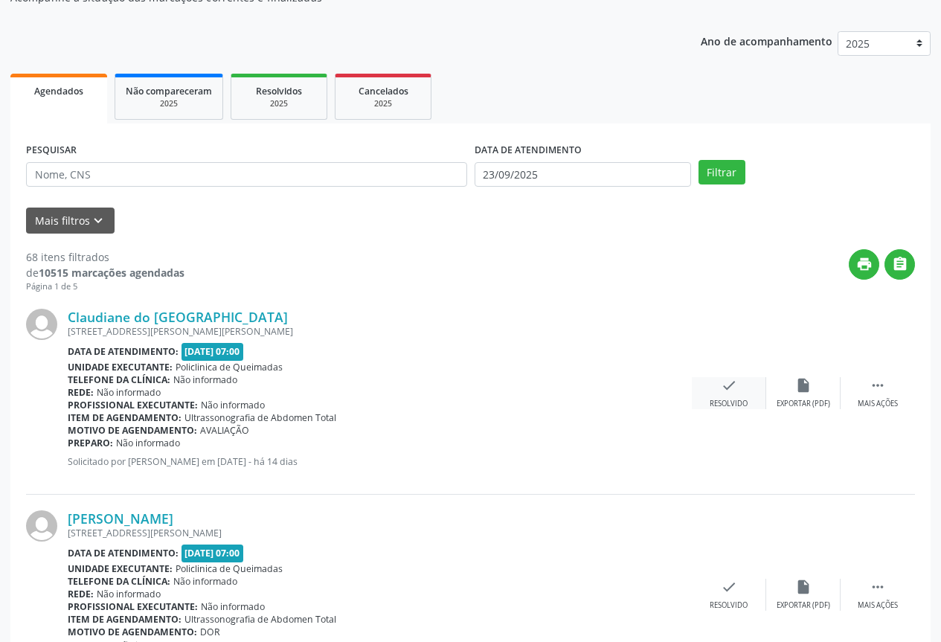
click at [739, 383] on div "check Resolvido" at bounding box center [729, 393] width 74 height 32
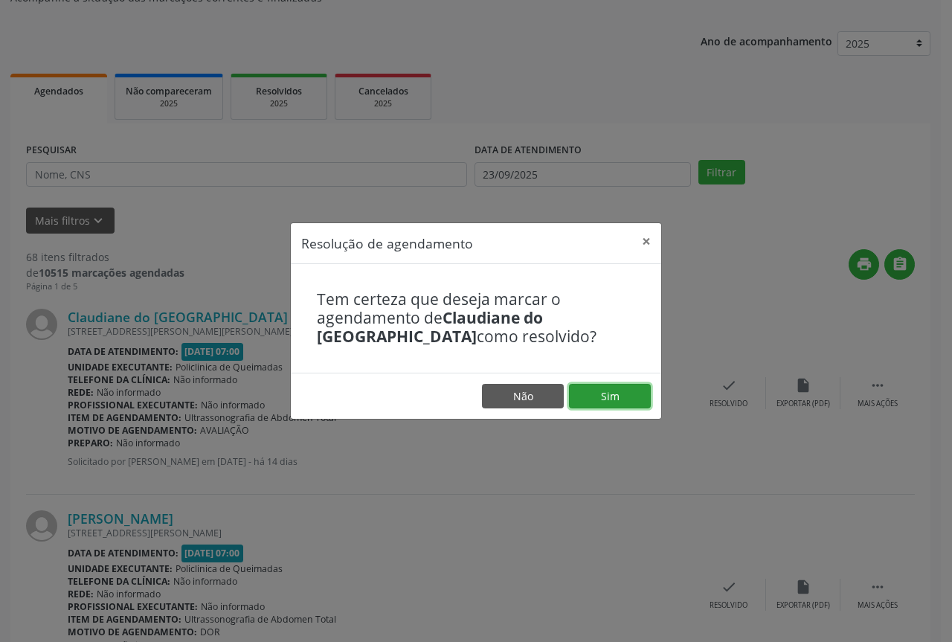
click at [627, 391] on button "Sim" at bounding box center [610, 396] width 82 height 25
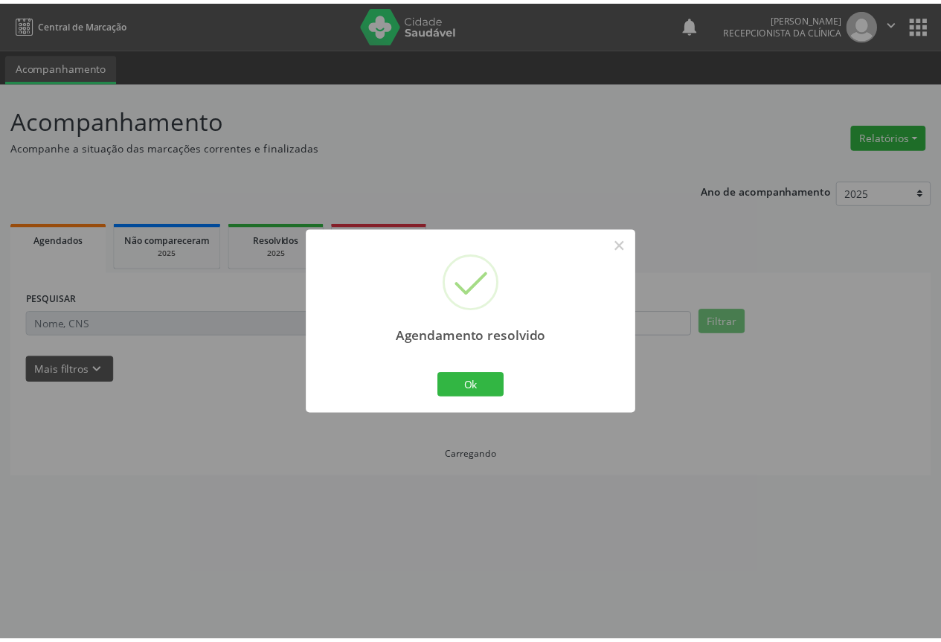
scroll to position [0, 0]
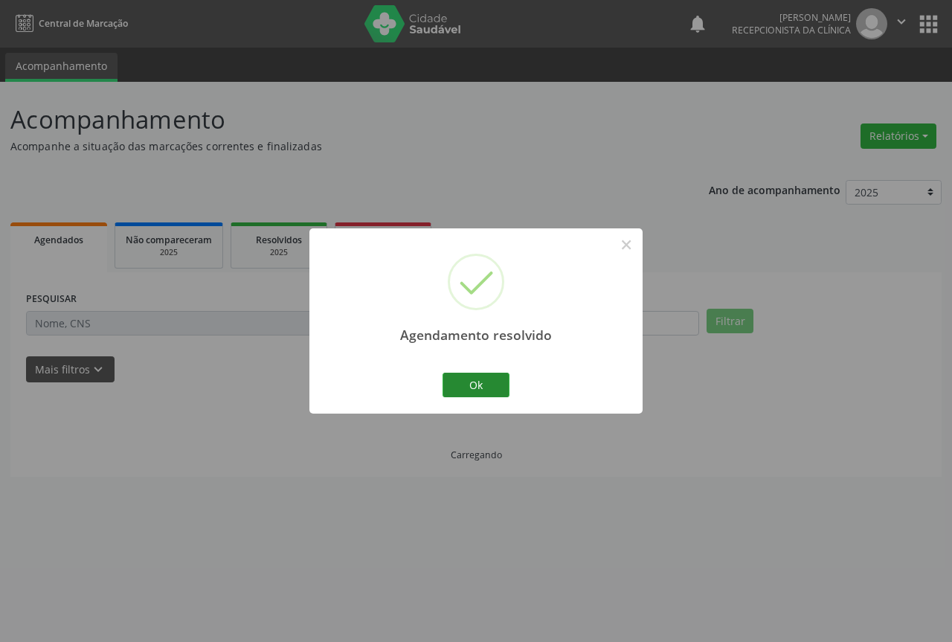
click at [503, 390] on button "Ok" at bounding box center [476, 385] width 67 height 25
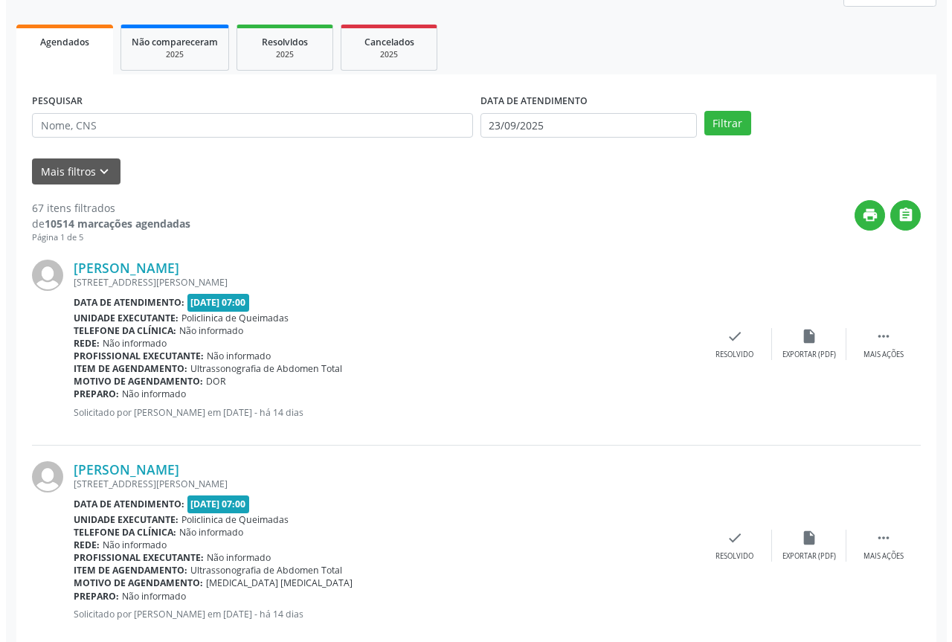
scroll to position [223, 0]
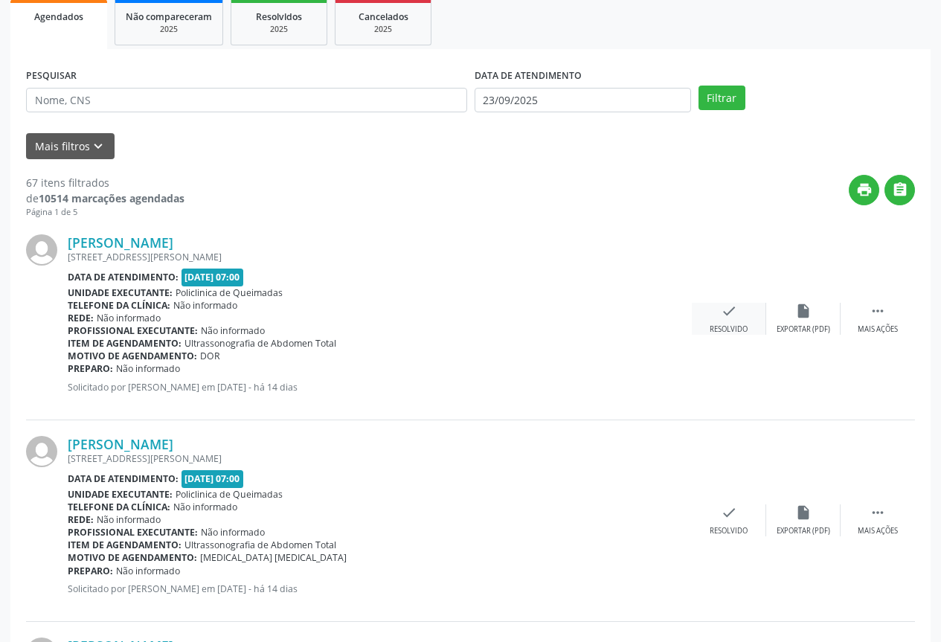
click at [731, 328] on div "Resolvido" at bounding box center [729, 329] width 38 height 10
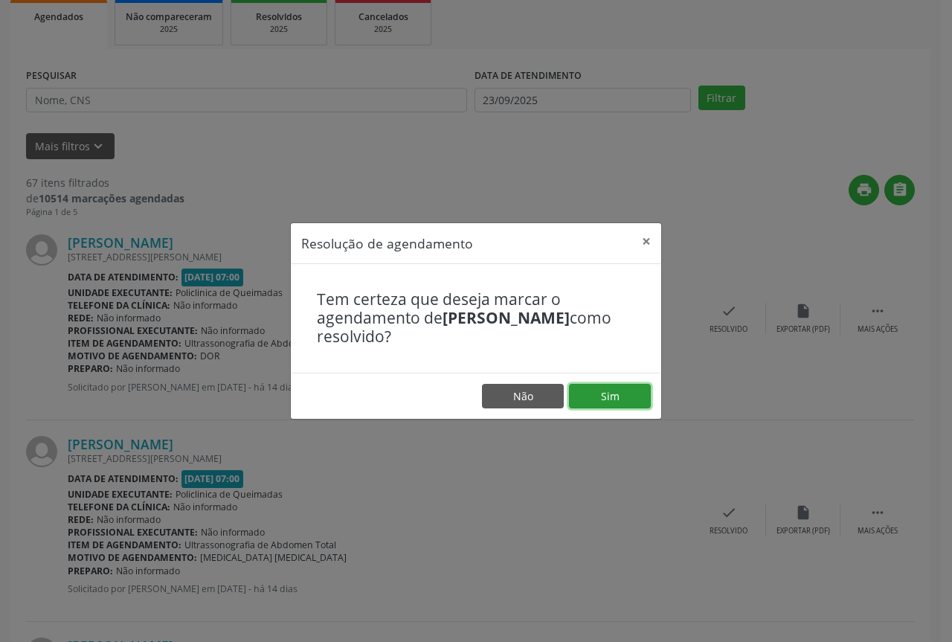
click at [613, 388] on button "Sim" at bounding box center [610, 396] width 82 height 25
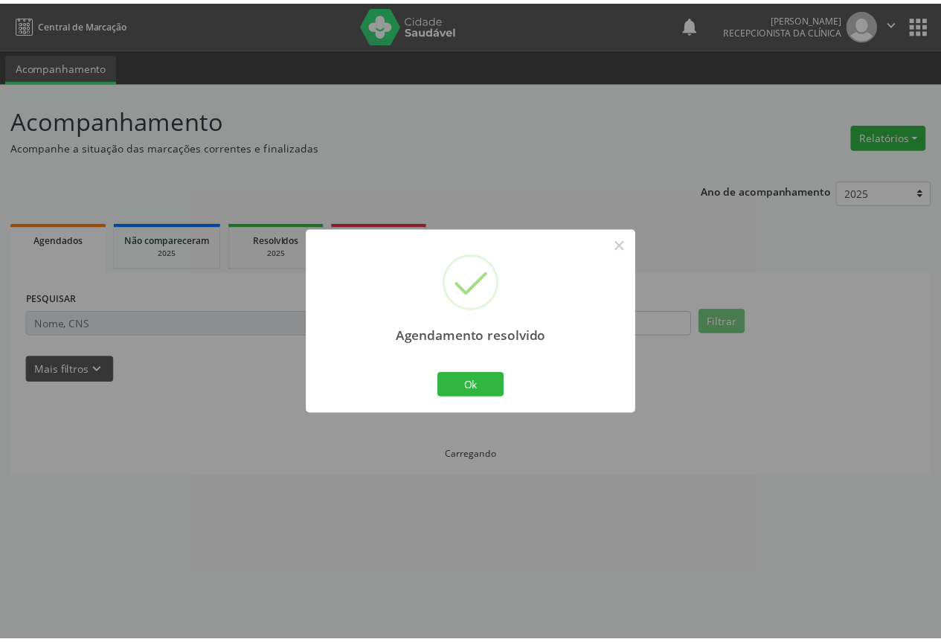
scroll to position [0, 0]
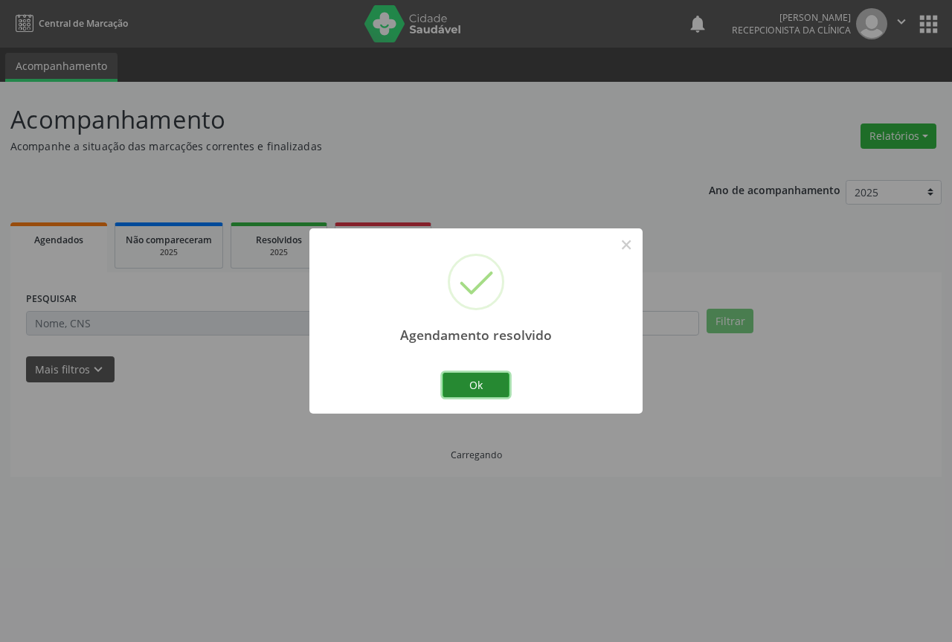
click at [495, 396] on button "Ok" at bounding box center [476, 385] width 67 height 25
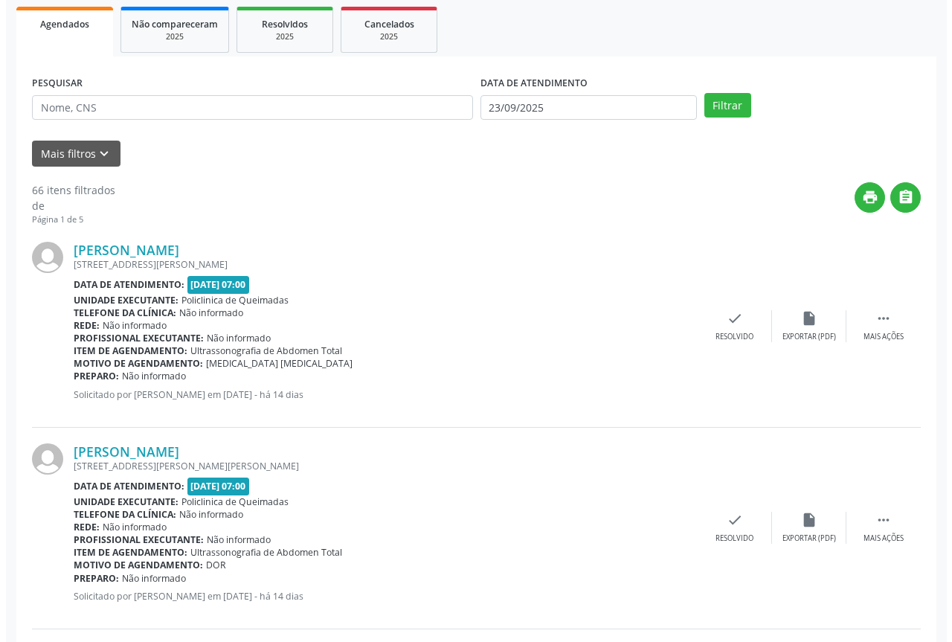
scroll to position [223, 0]
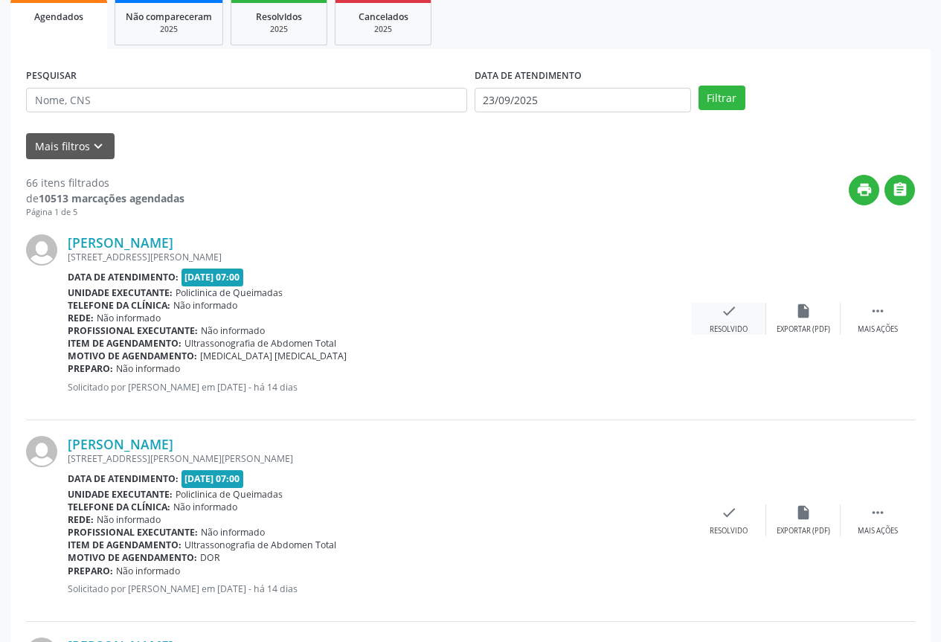
click at [707, 326] on div "check Resolvido" at bounding box center [729, 319] width 74 height 32
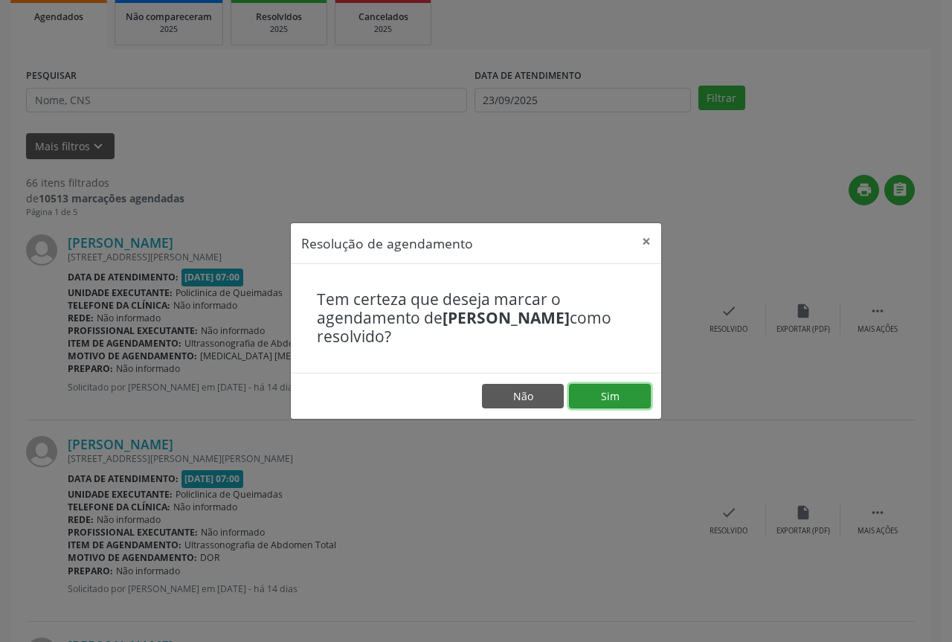
click at [603, 400] on button "Sim" at bounding box center [610, 396] width 82 height 25
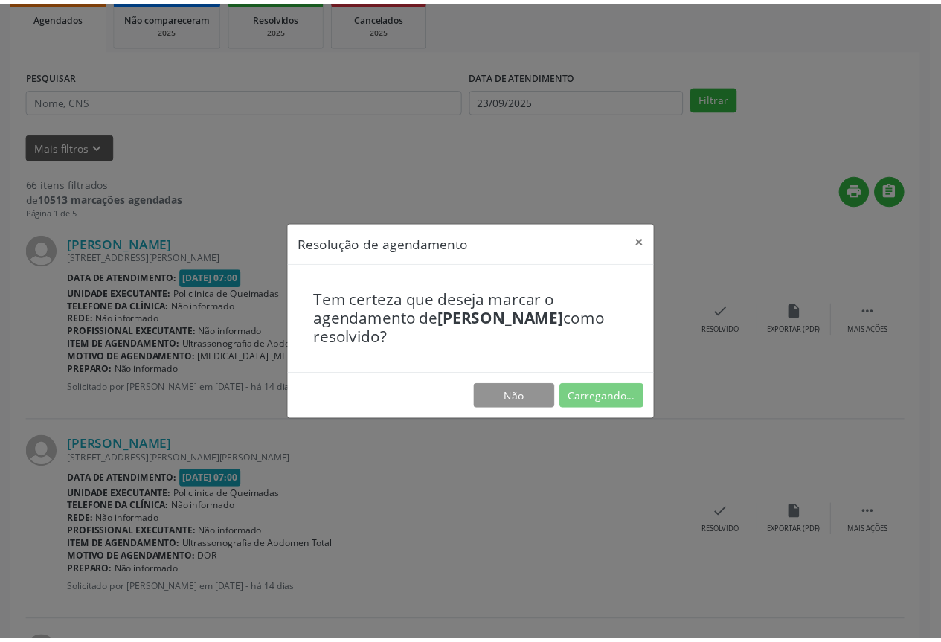
scroll to position [0, 0]
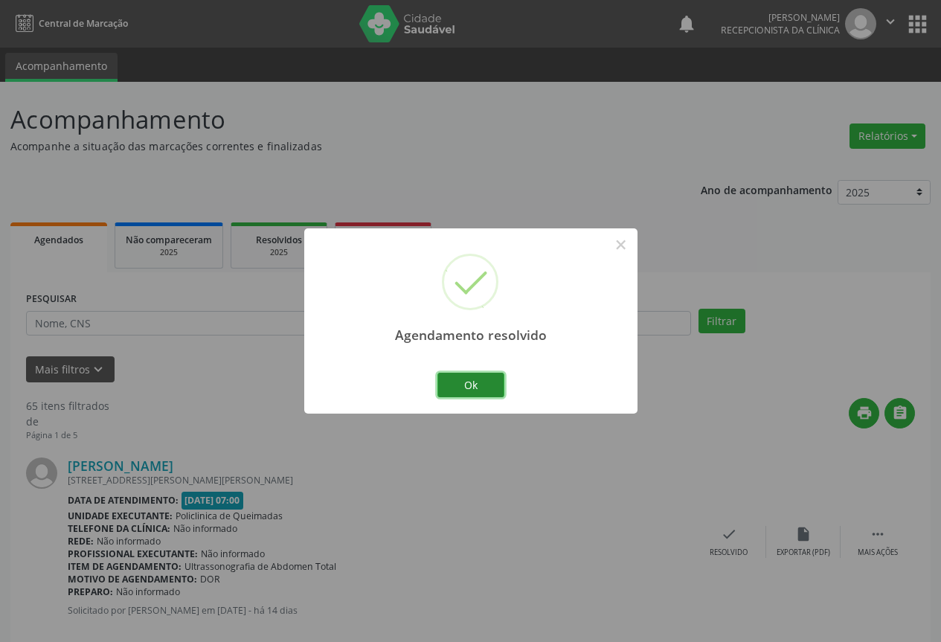
click at [463, 384] on button "Ok" at bounding box center [470, 385] width 67 height 25
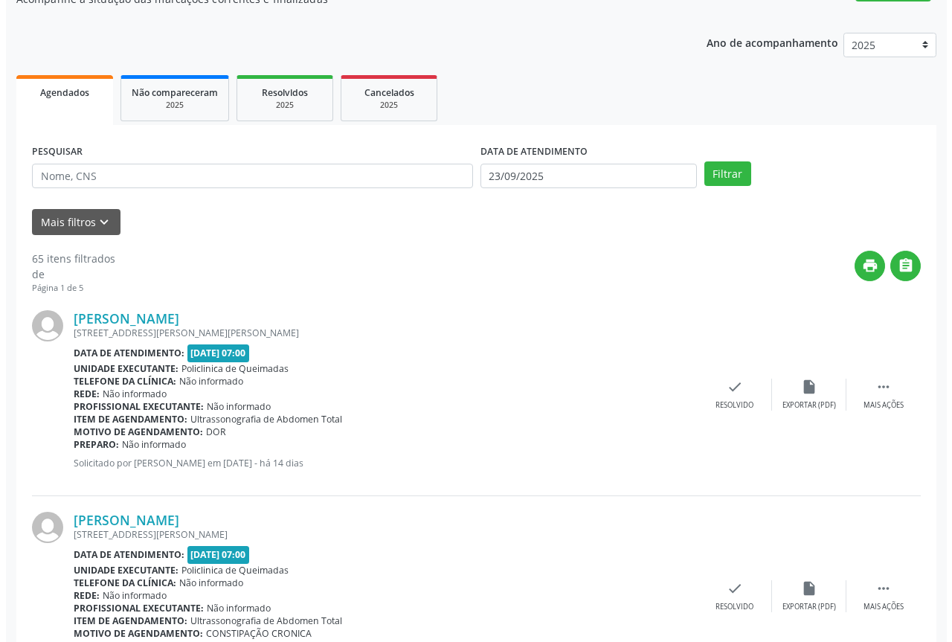
scroll to position [149, 0]
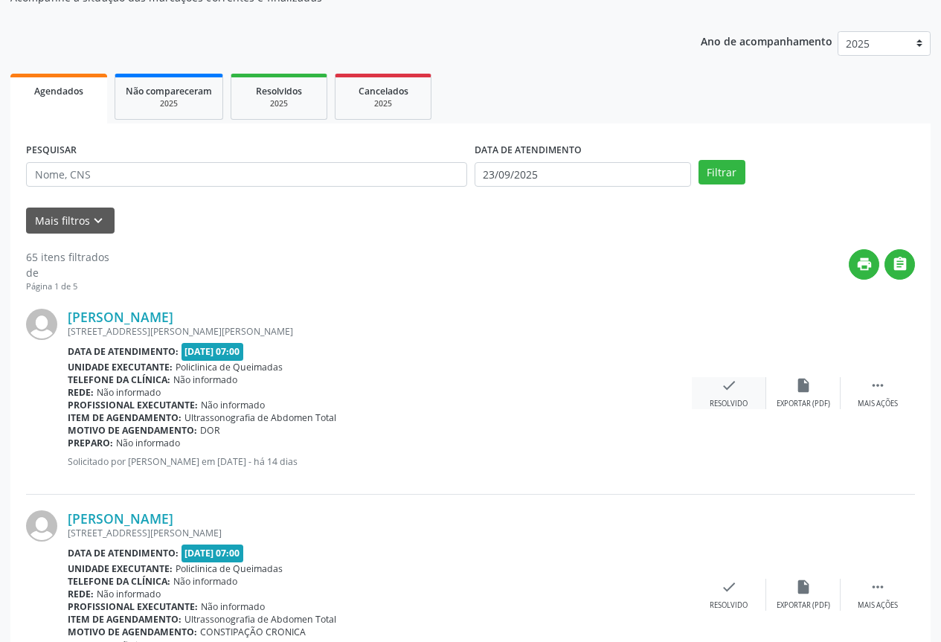
click at [699, 393] on div "check Resolvido" at bounding box center [729, 393] width 74 height 32
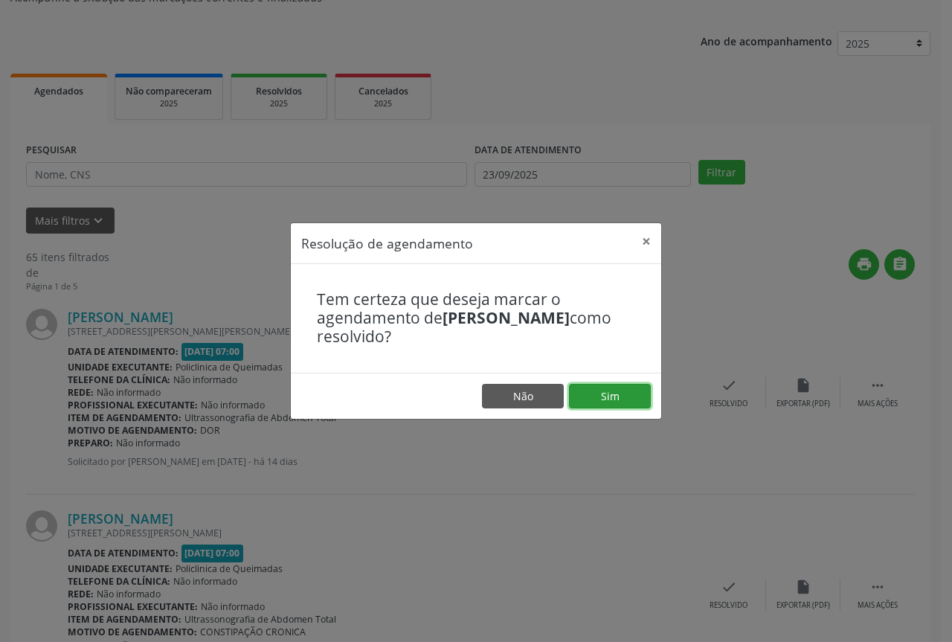
click at [569, 394] on button "Sim" at bounding box center [610, 396] width 82 height 25
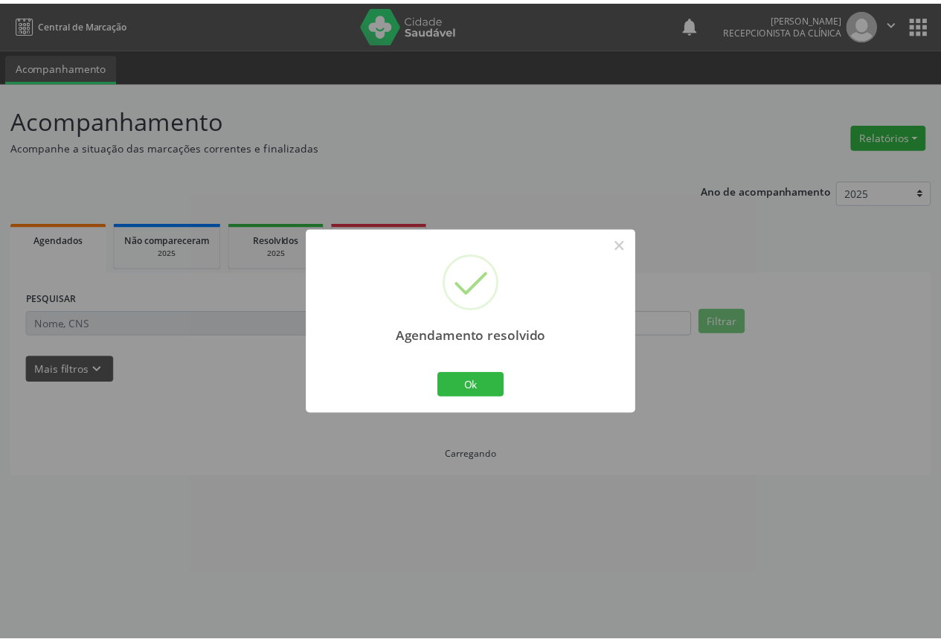
scroll to position [0, 0]
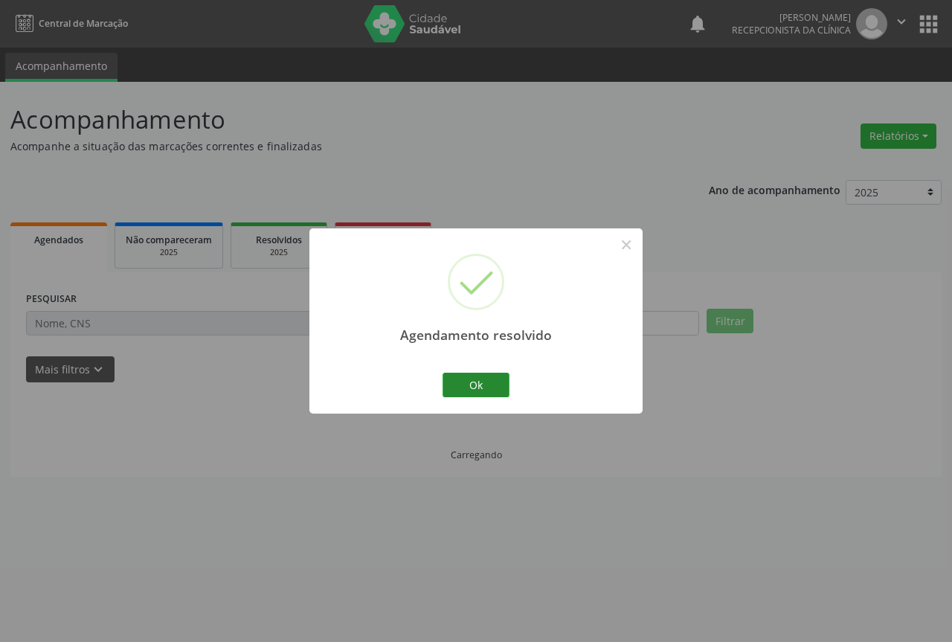
click at [475, 385] on button "Ok" at bounding box center [476, 385] width 67 height 25
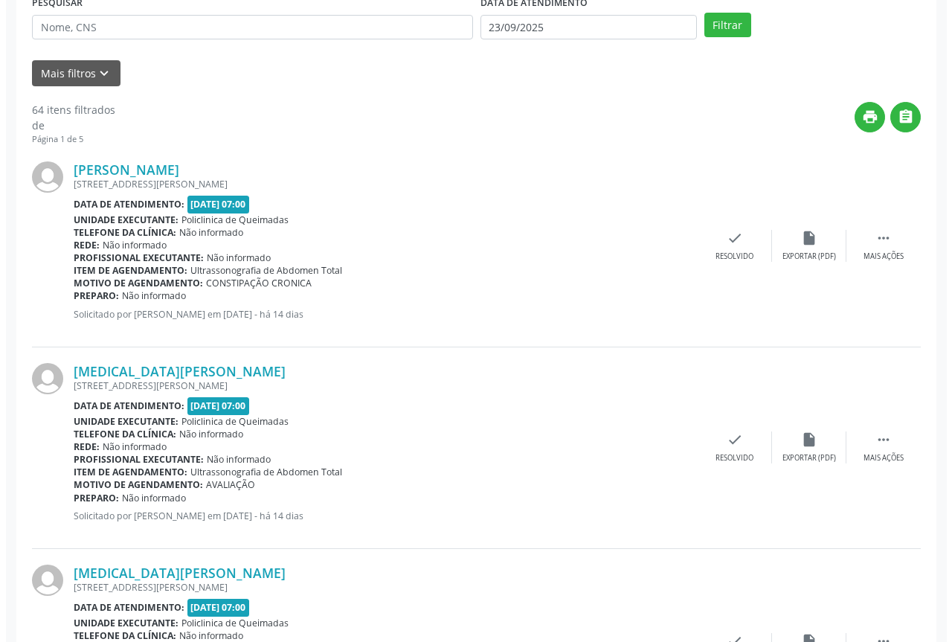
scroll to position [298, 0]
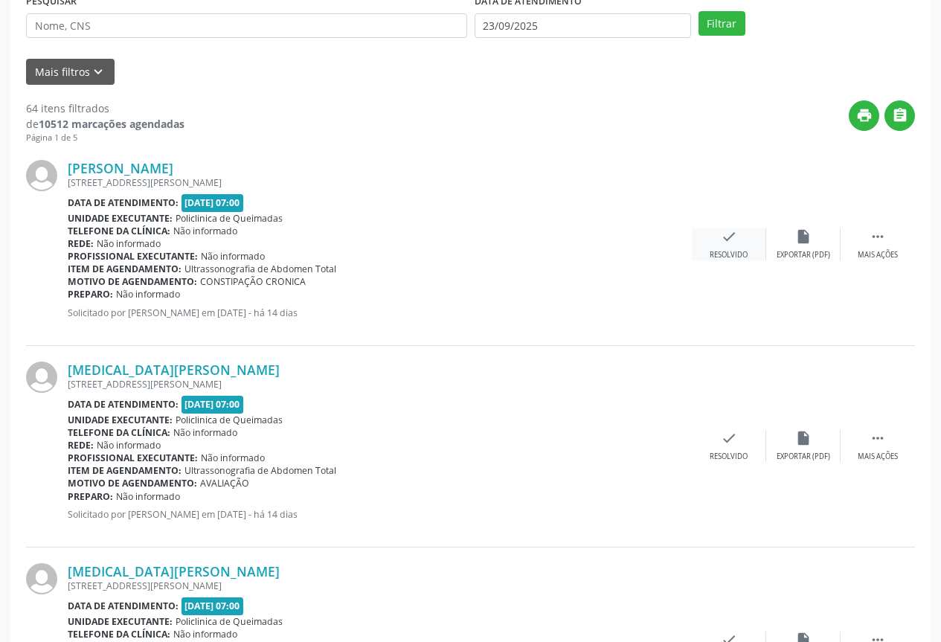
click at [740, 247] on div "check Resolvido" at bounding box center [729, 244] width 74 height 32
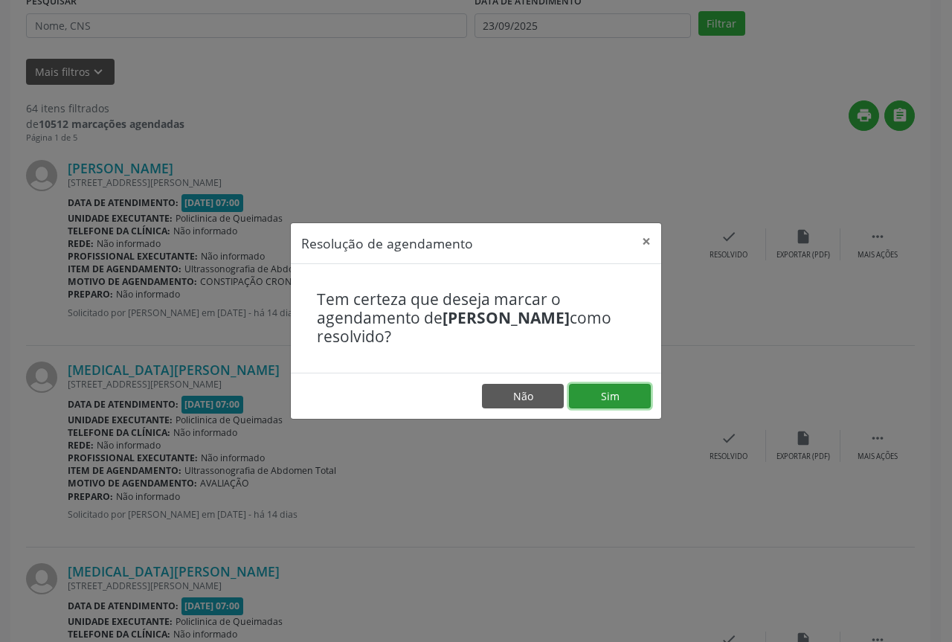
click at [630, 397] on button "Sim" at bounding box center [610, 396] width 82 height 25
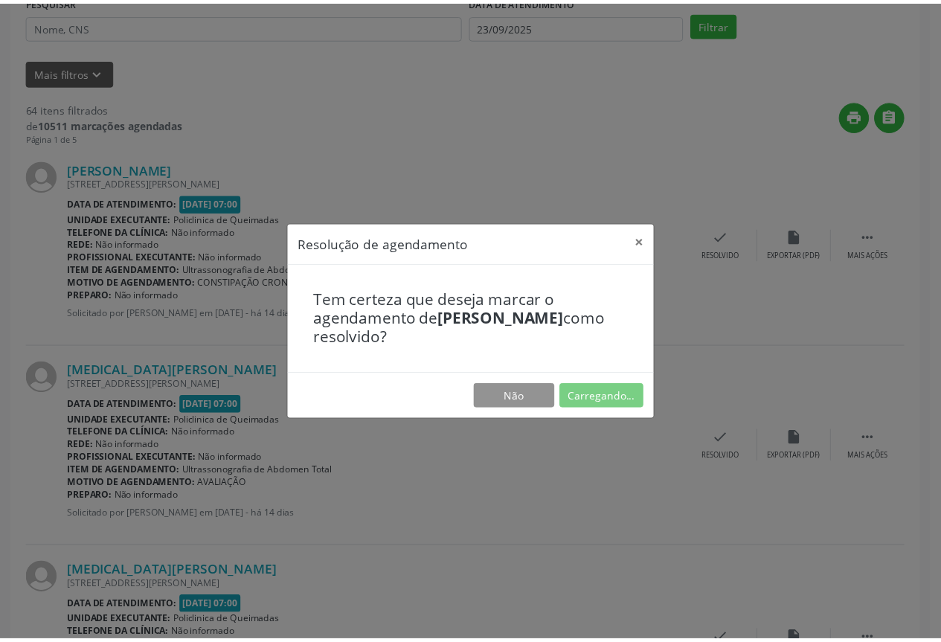
scroll to position [0, 0]
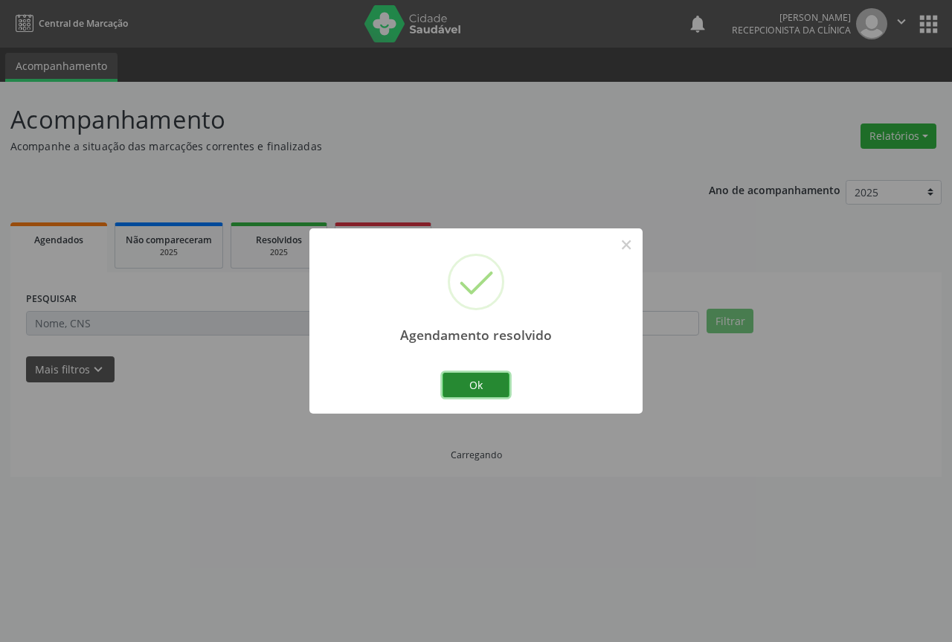
click at [466, 388] on button "Ok" at bounding box center [476, 385] width 67 height 25
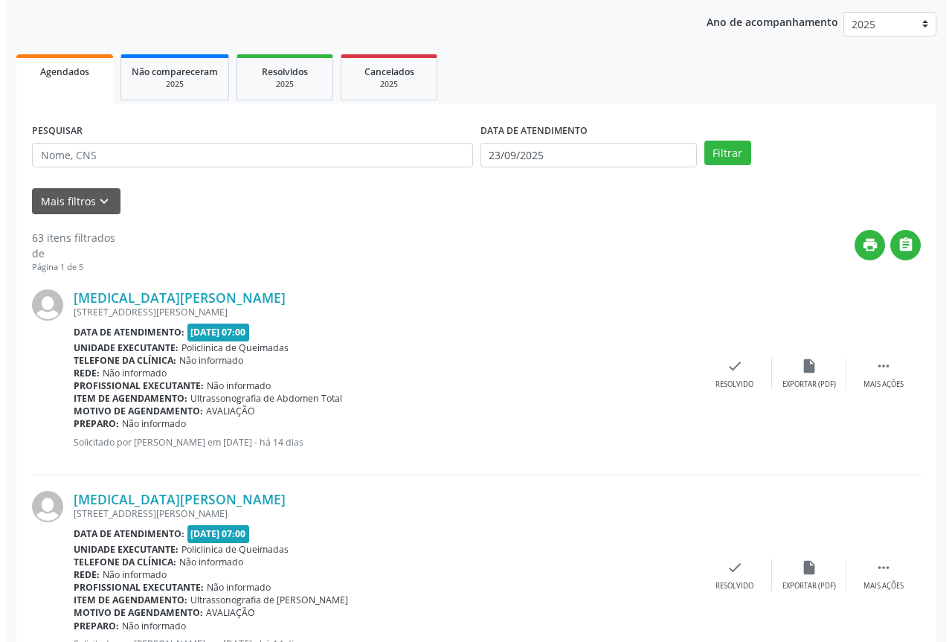
scroll to position [223, 0]
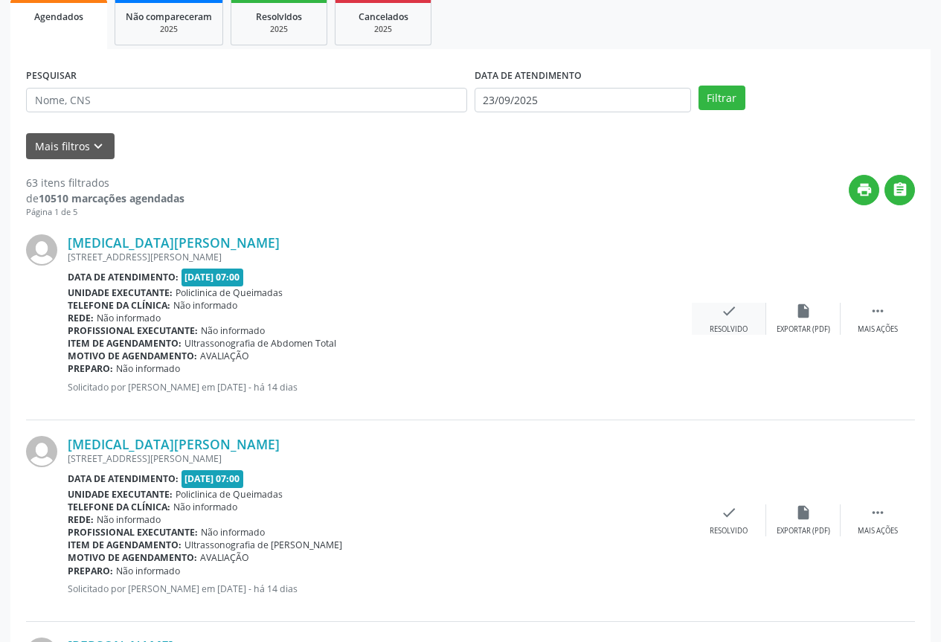
click at [719, 318] on div "check Resolvido" at bounding box center [729, 319] width 74 height 32
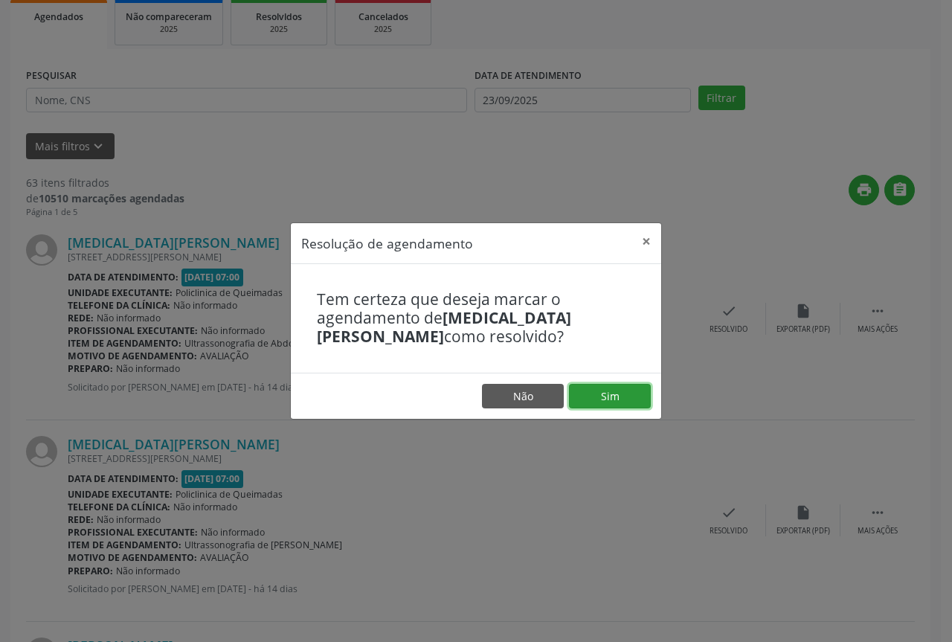
click at [591, 404] on button "Sim" at bounding box center [610, 396] width 82 height 25
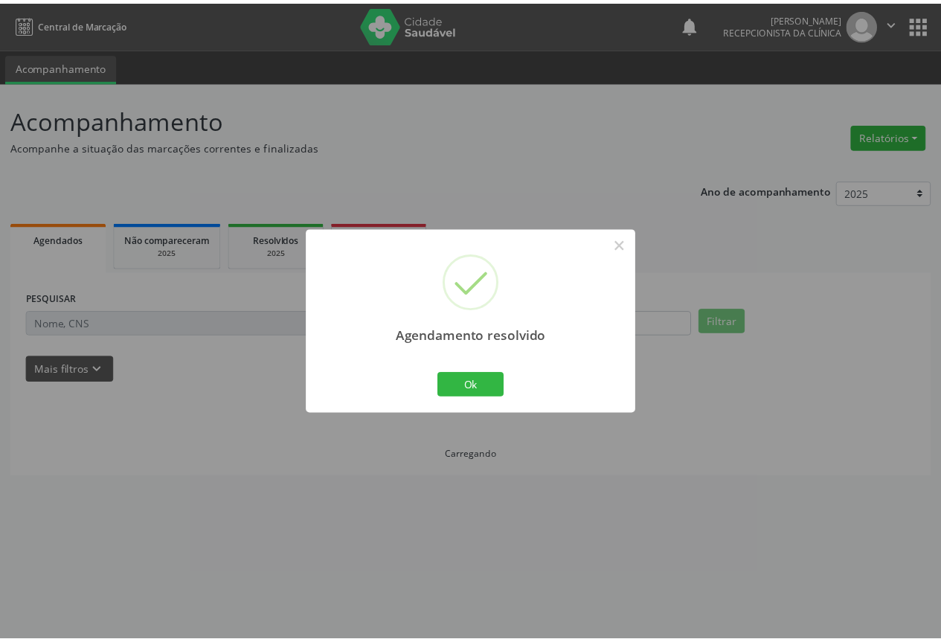
scroll to position [0, 0]
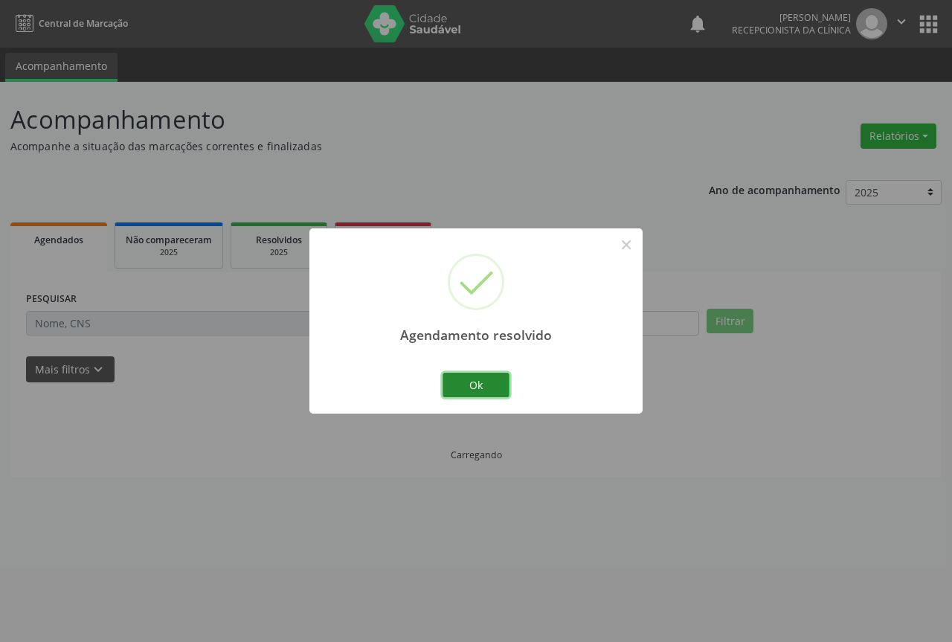
click at [463, 391] on button "Ok" at bounding box center [476, 385] width 67 height 25
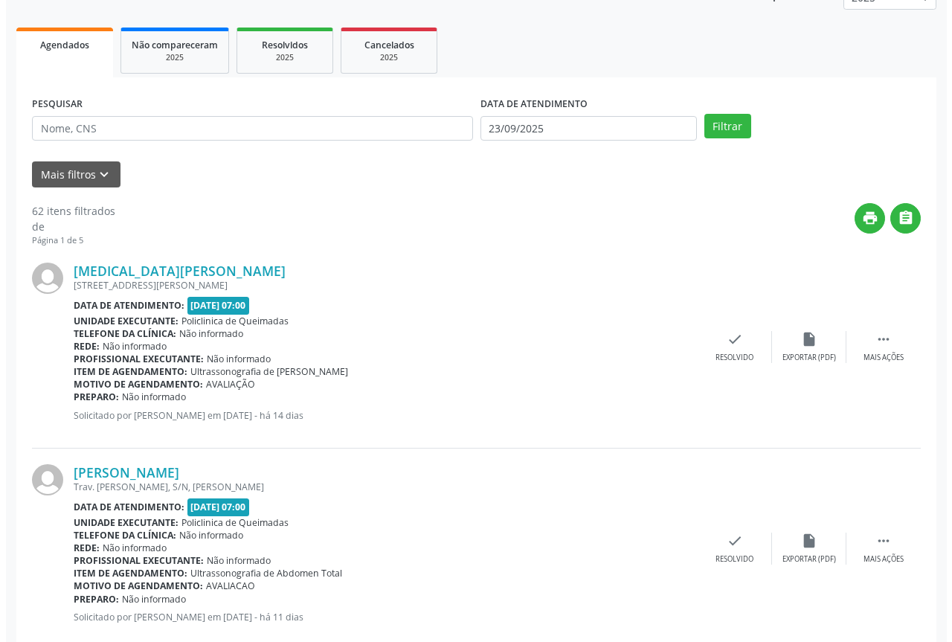
scroll to position [223, 0]
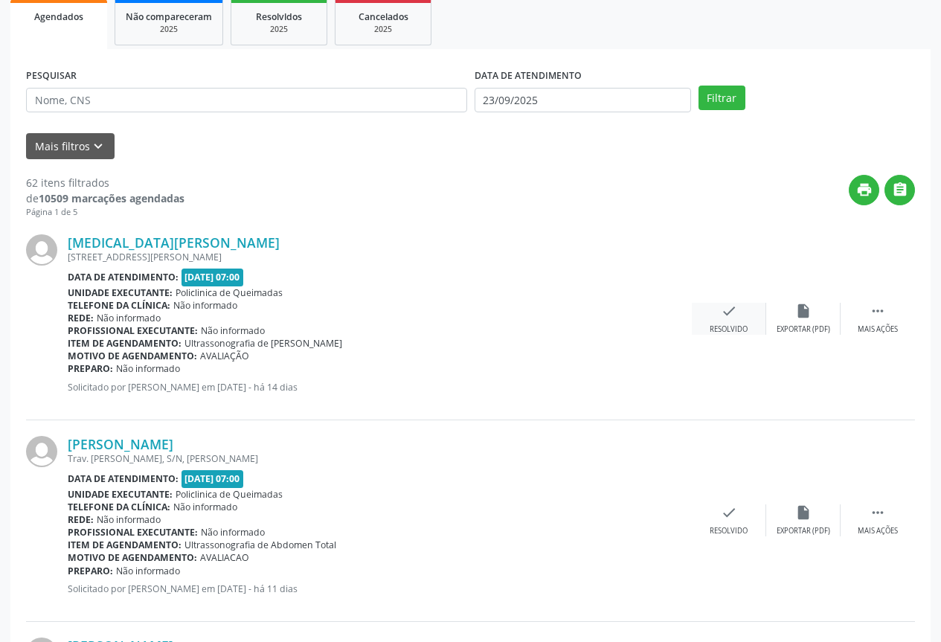
click at [711, 329] on div "Resolvido" at bounding box center [729, 329] width 38 height 10
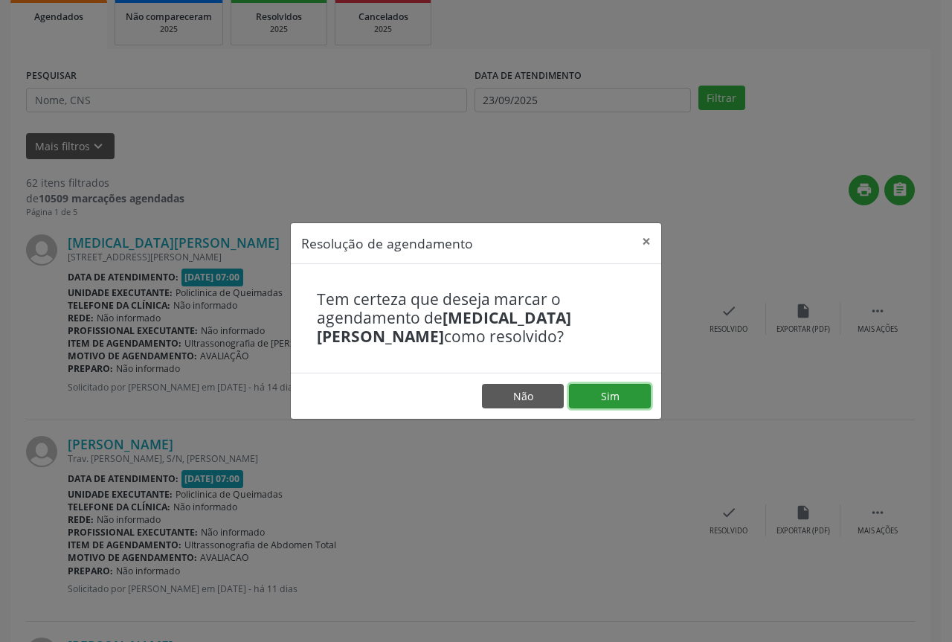
click at [620, 407] on button "Sim" at bounding box center [610, 396] width 82 height 25
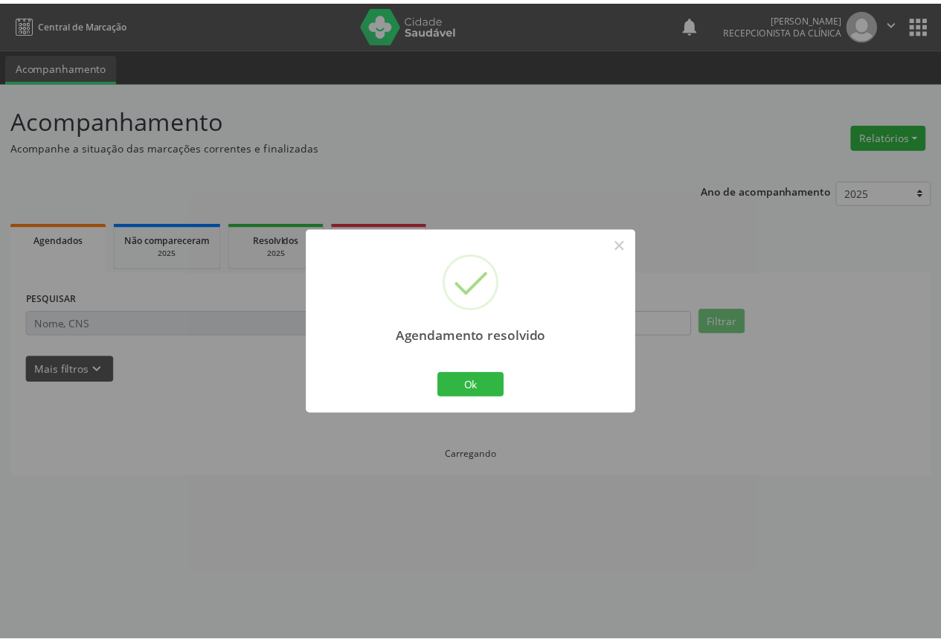
scroll to position [0, 0]
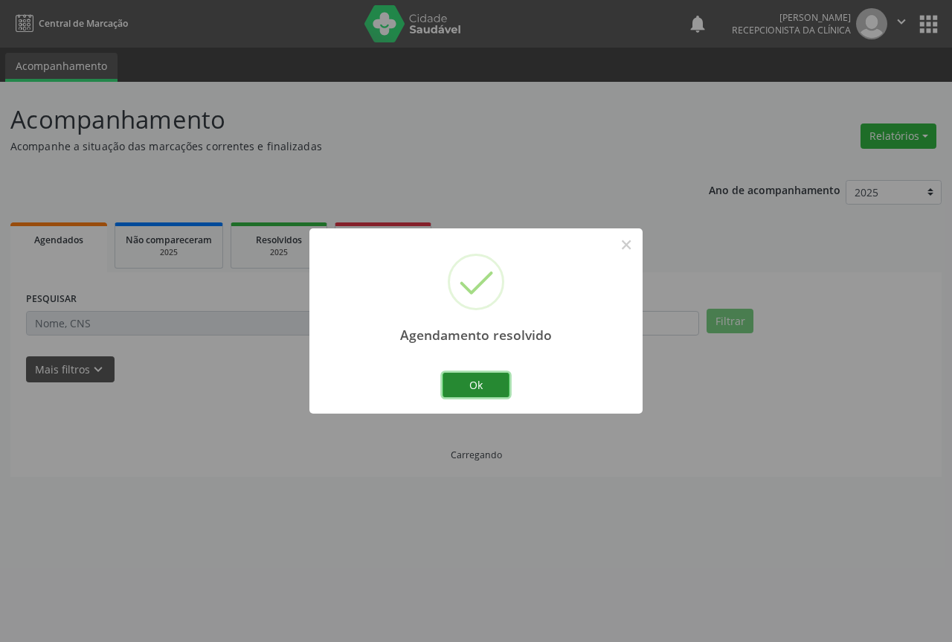
click at [493, 393] on button "Ok" at bounding box center [476, 385] width 67 height 25
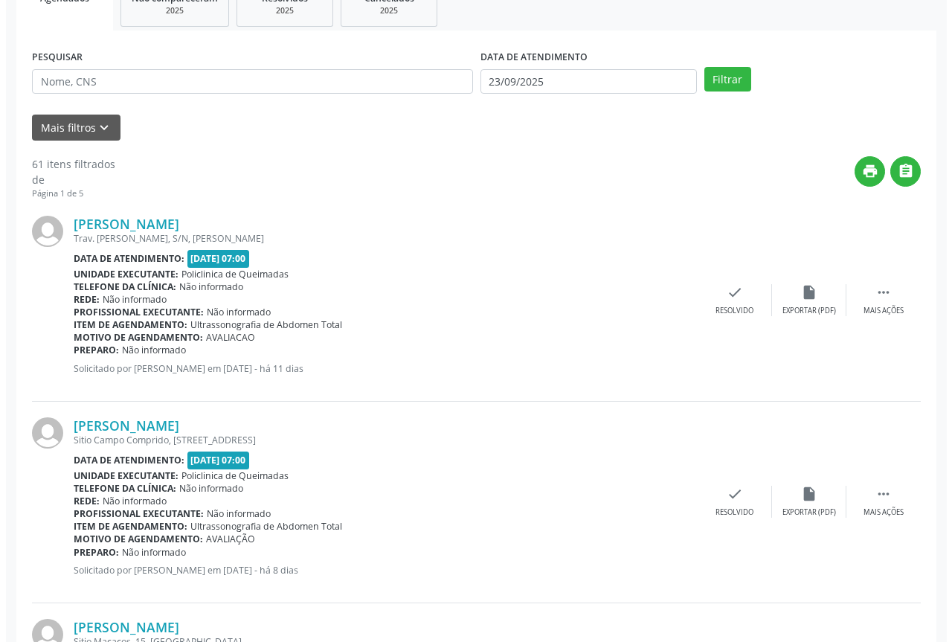
scroll to position [298, 0]
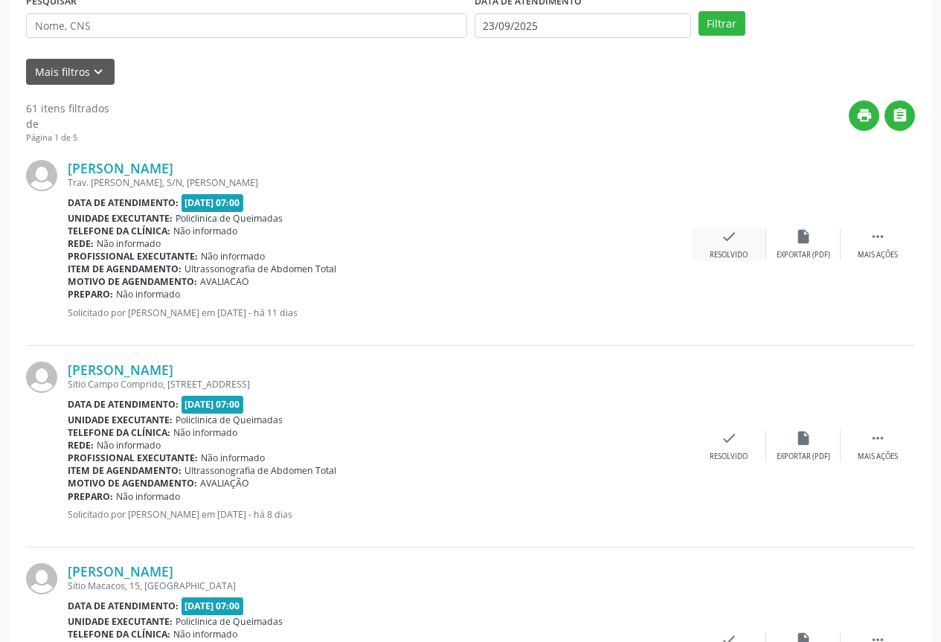
click at [728, 246] on div "check Resolvido" at bounding box center [729, 244] width 74 height 32
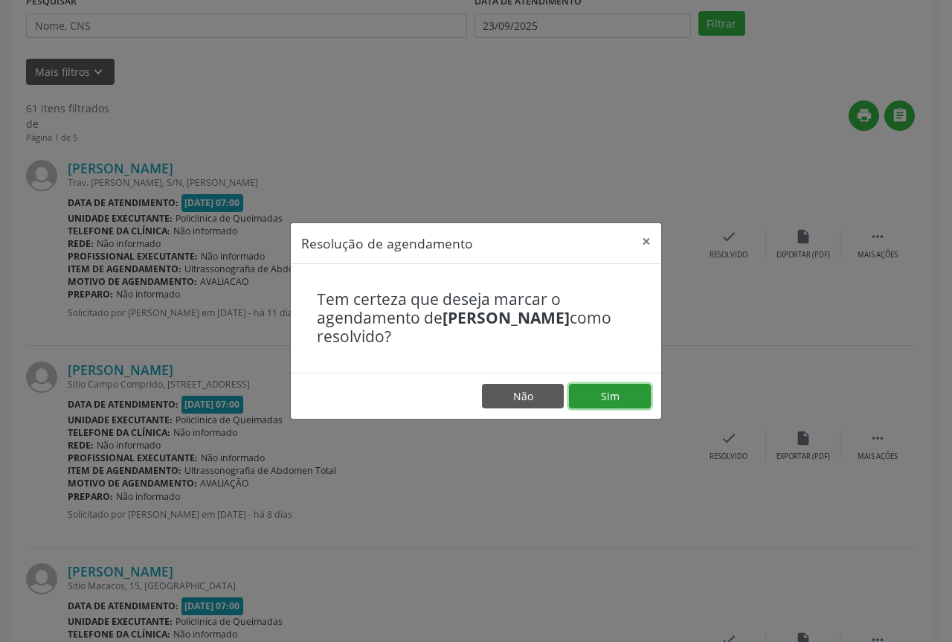
click at [618, 390] on button "Sim" at bounding box center [610, 396] width 82 height 25
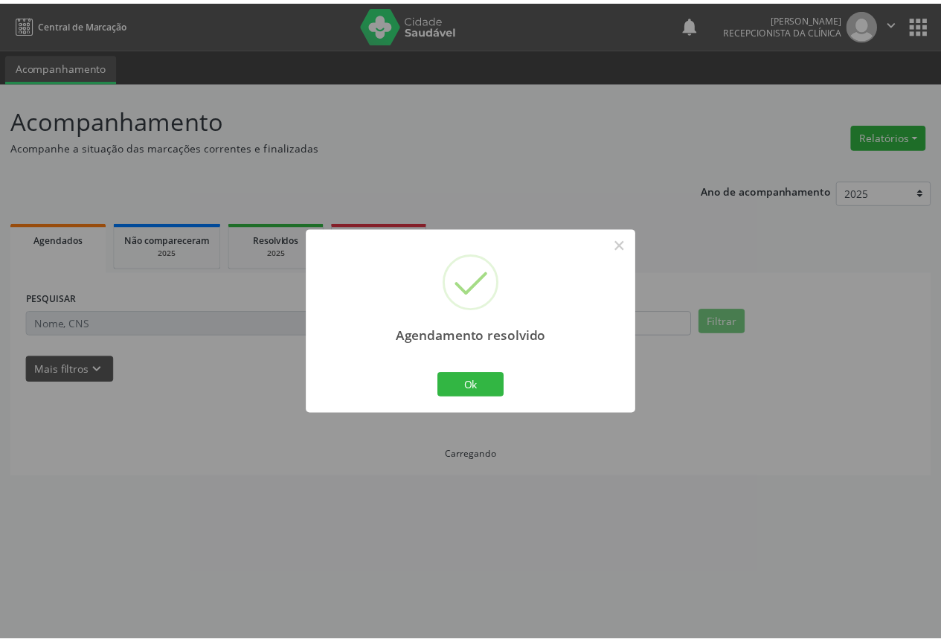
scroll to position [0, 0]
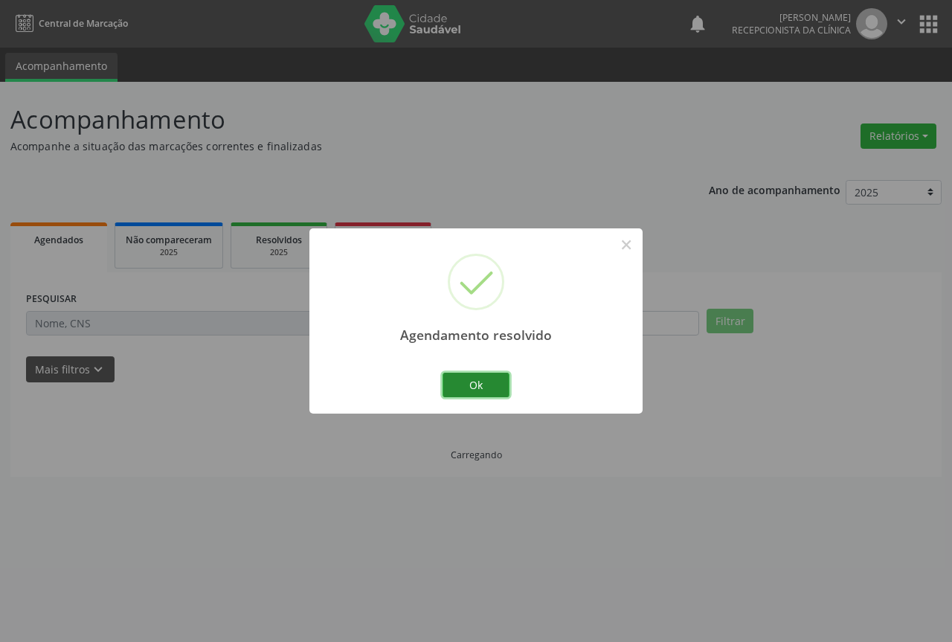
click at [481, 383] on button "Ok" at bounding box center [476, 385] width 67 height 25
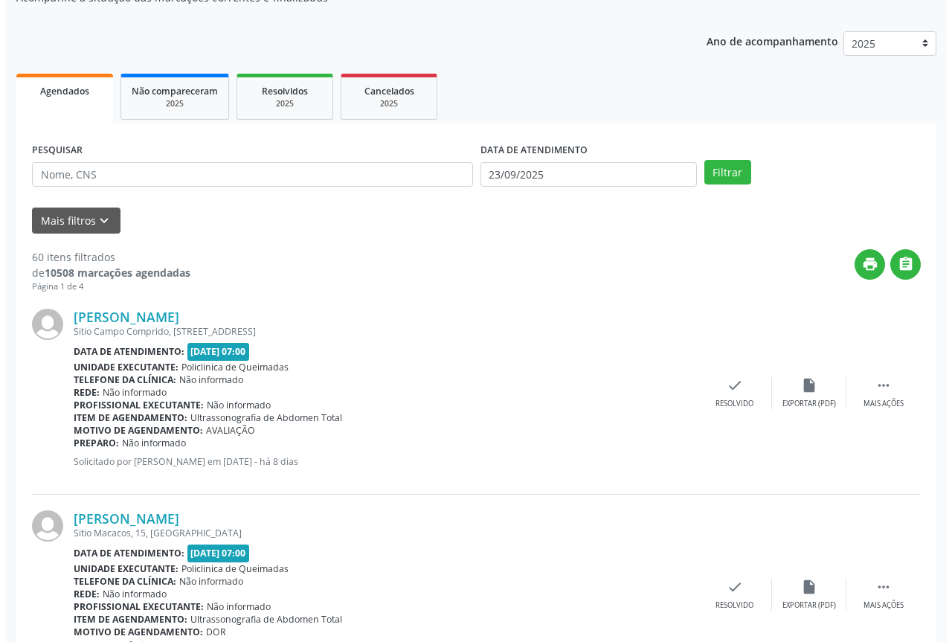
scroll to position [223, 0]
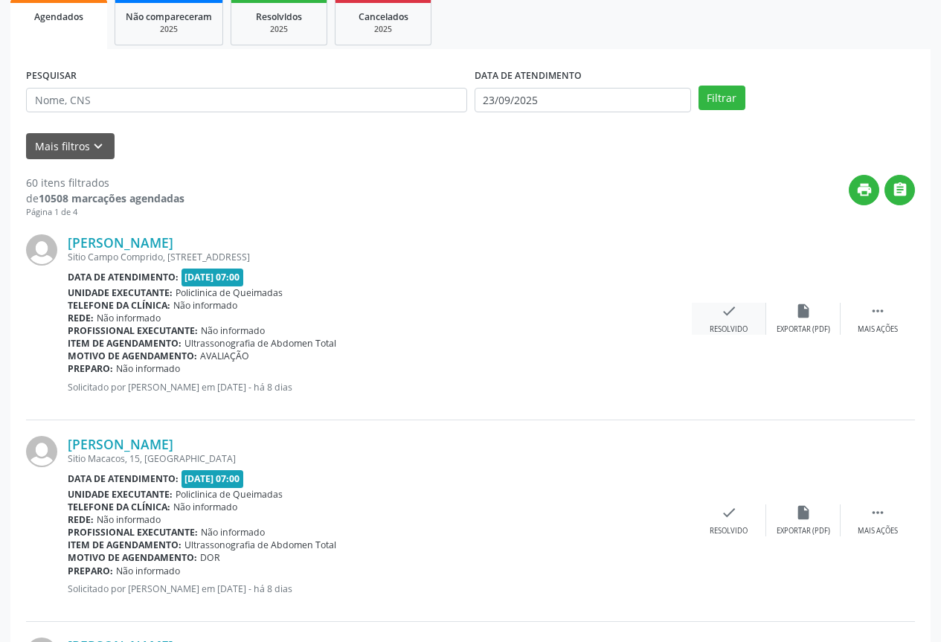
click at [726, 324] on div "check Resolvido" at bounding box center [729, 319] width 74 height 32
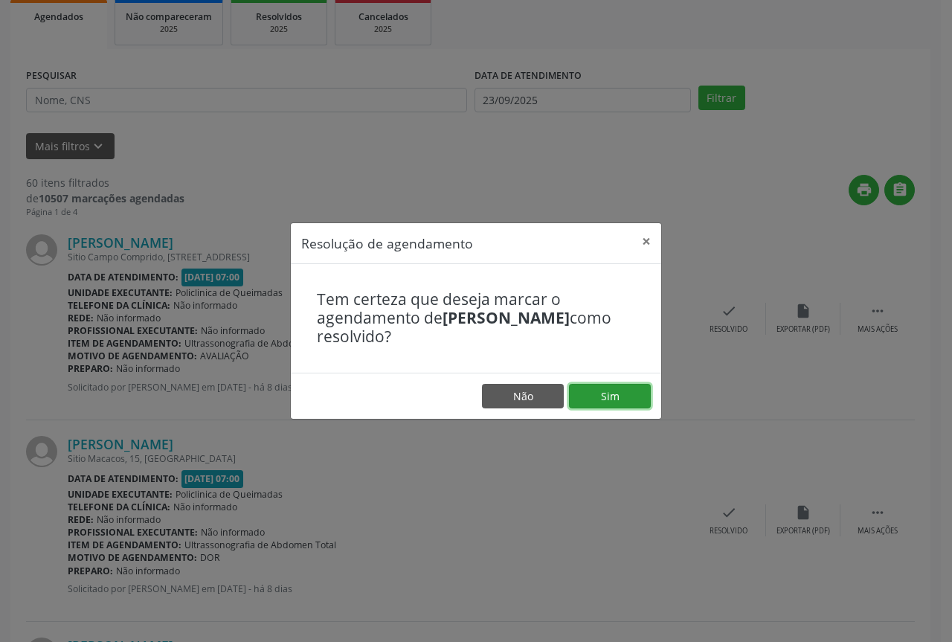
click at [641, 397] on button "Sim" at bounding box center [610, 396] width 82 height 25
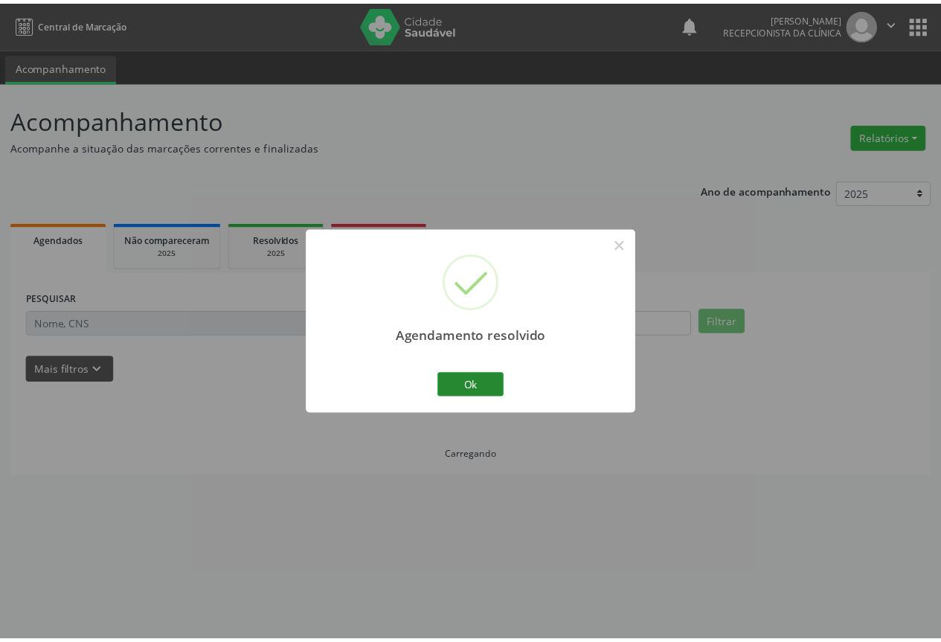
scroll to position [0, 0]
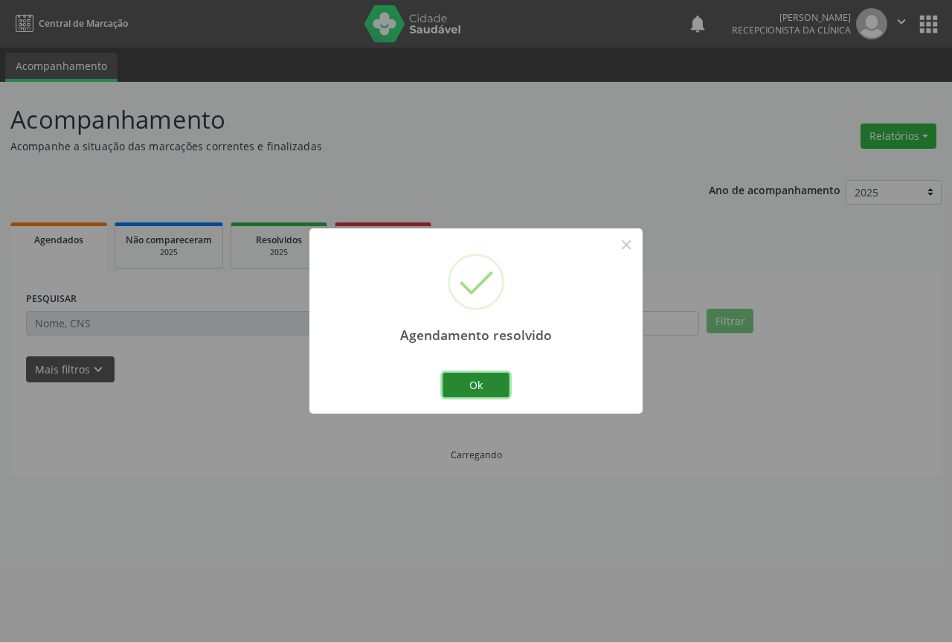
click at [481, 392] on button "Ok" at bounding box center [476, 385] width 67 height 25
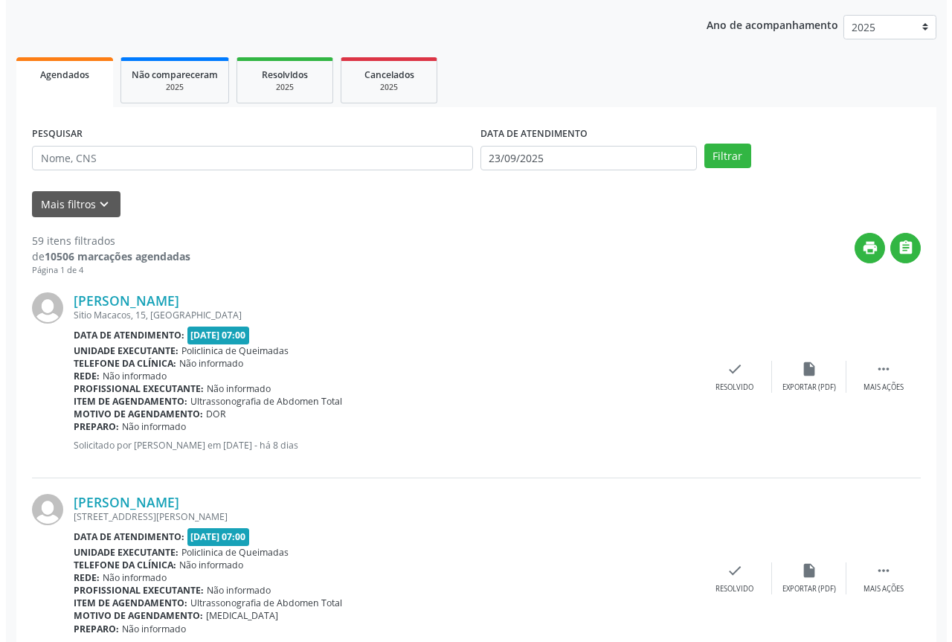
scroll to position [223, 0]
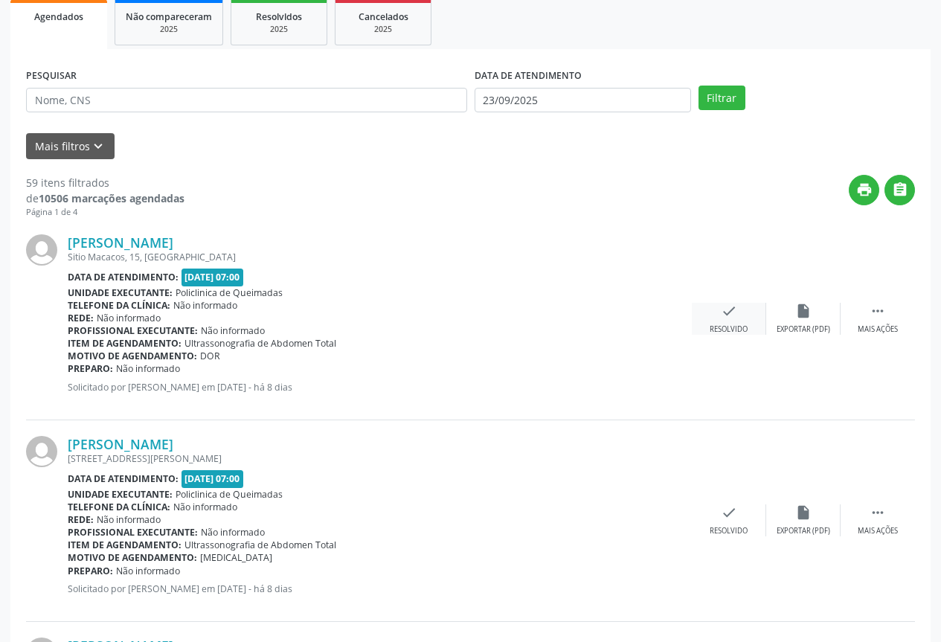
click at [752, 323] on div "check Resolvido" at bounding box center [729, 319] width 74 height 32
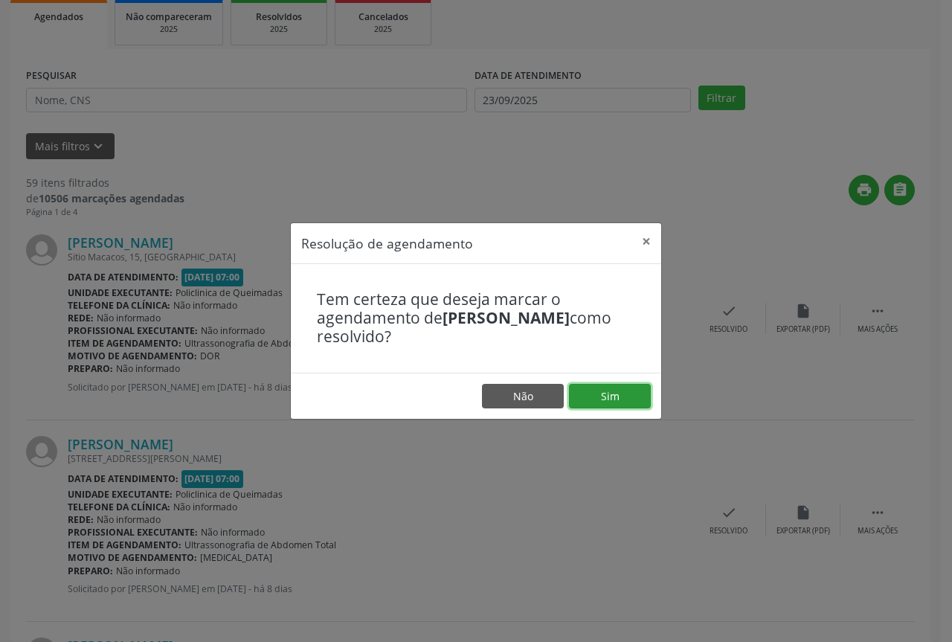
click at [615, 388] on button "Sim" at bounding box center [610, 396] width 82 height 25
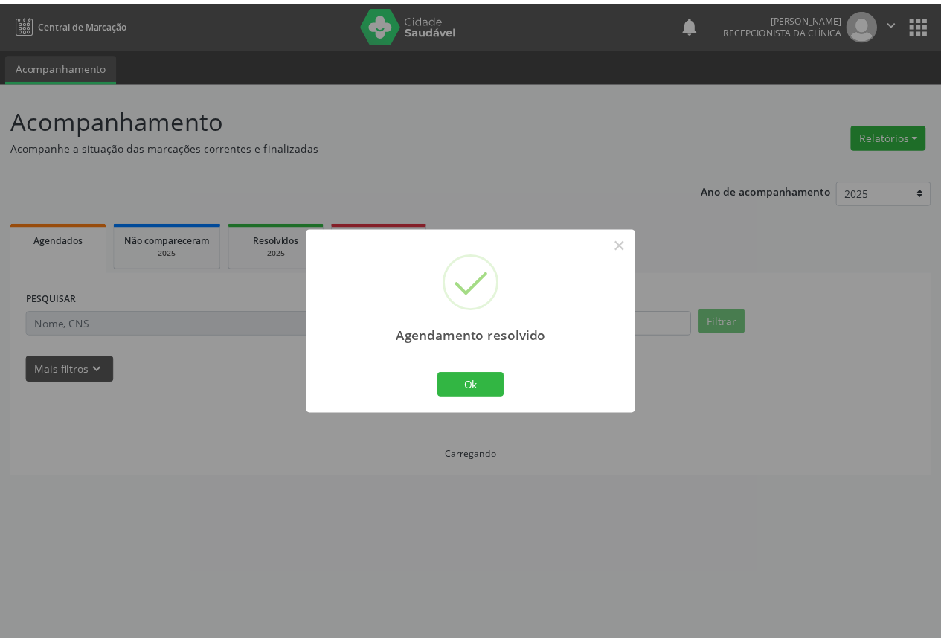
scroll to position [0, 0]
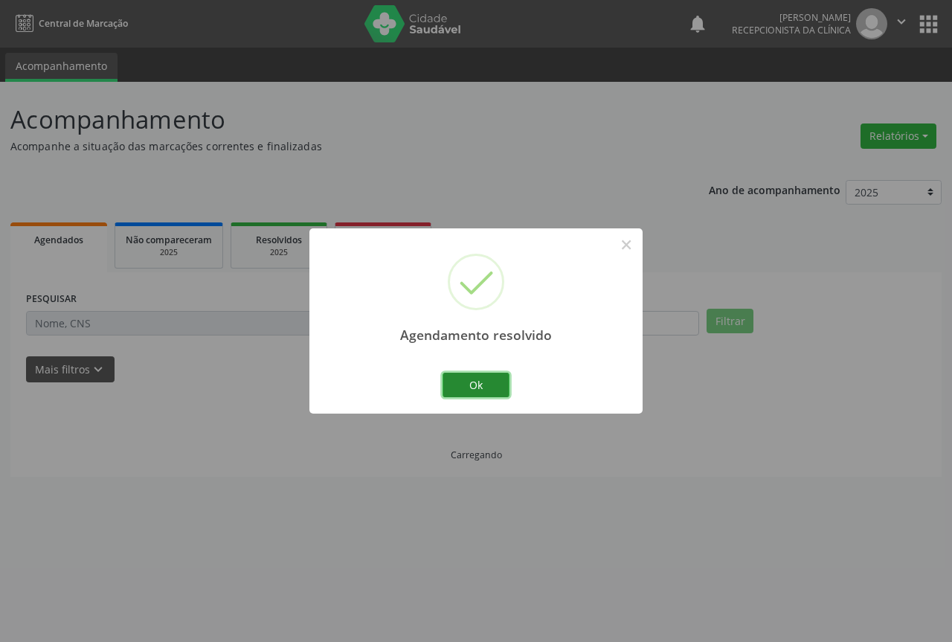
click at [465, 393] on button "Ok" at bounding box center [476, 385] width 67 height 25
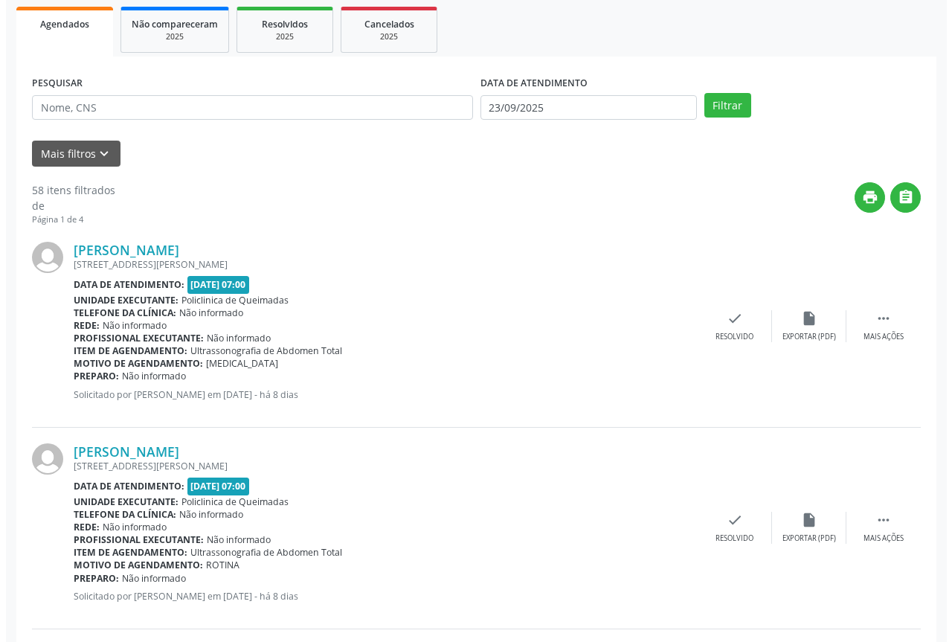
scroll to position [223, 0]
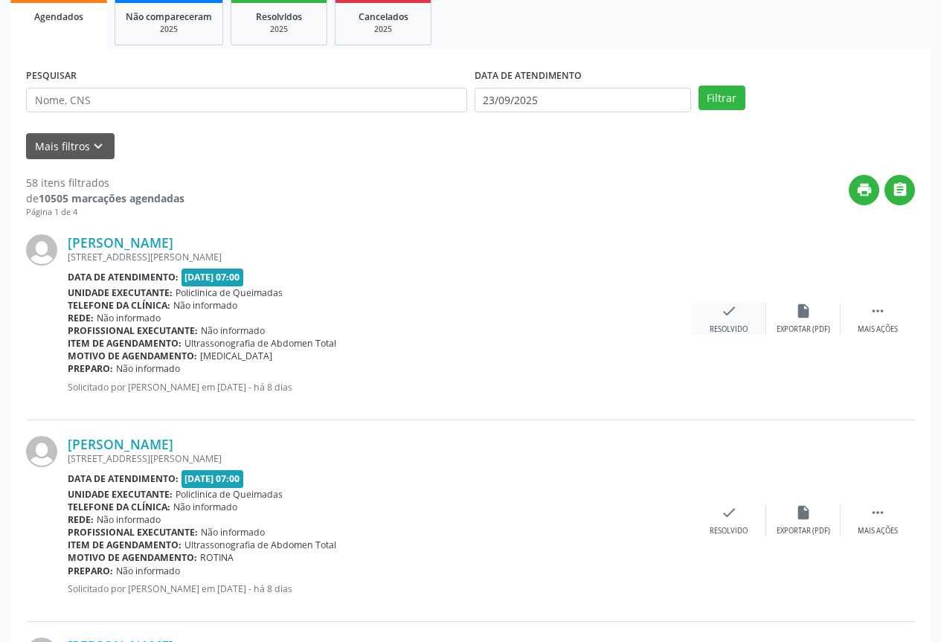
click at [740, 316] on div "check Resolvido" at bounding box center [729, 319] width 74 height 32
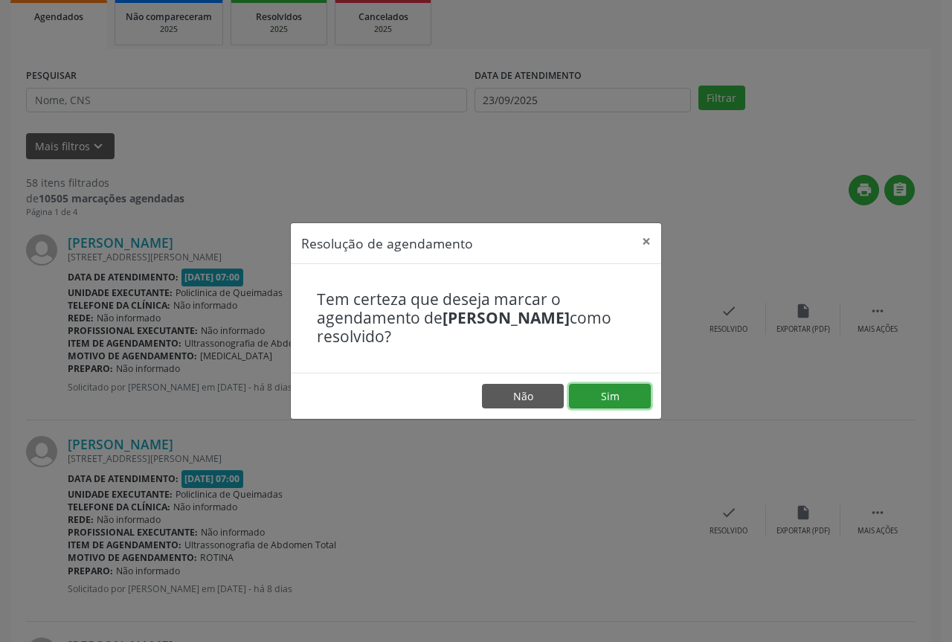
click at [615, 405] on button "Sim" at bounding box center [610, 396] width 82 height 25
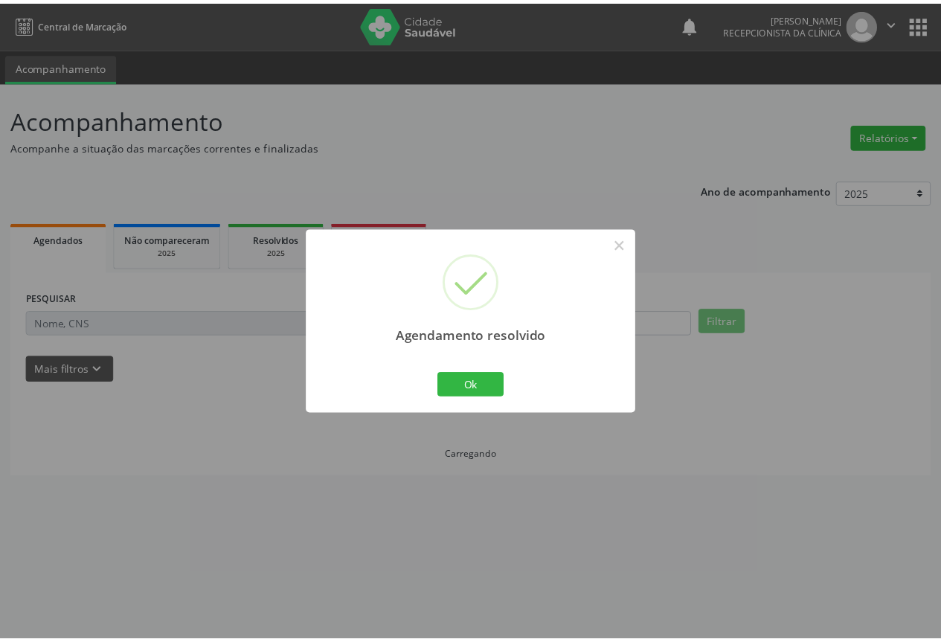
scroll to position [0, 0]
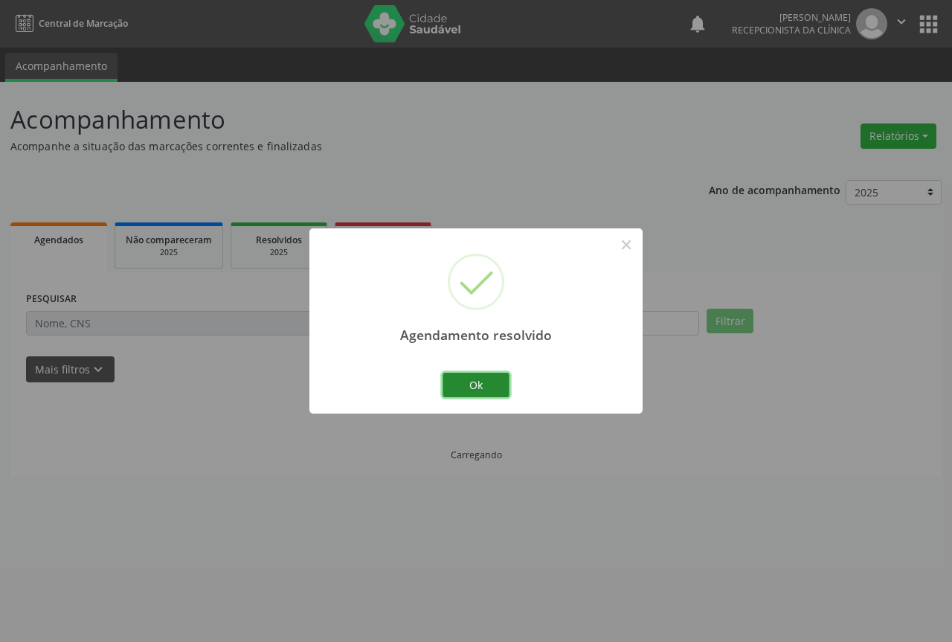
click at [458, 388] on button "Ok" at bounding box center [476, 385] width 67 height 25
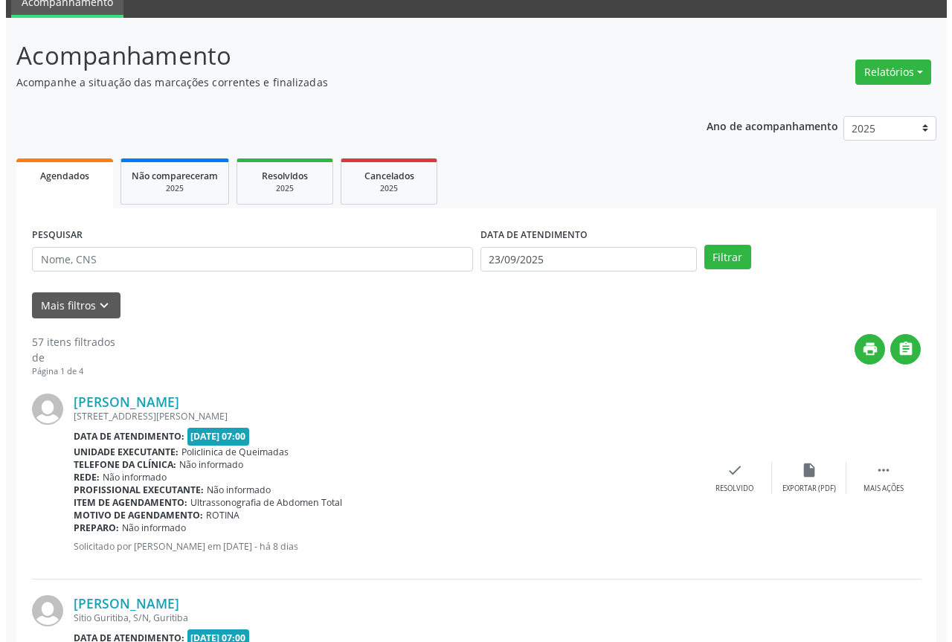
scroll to position [149, 0]
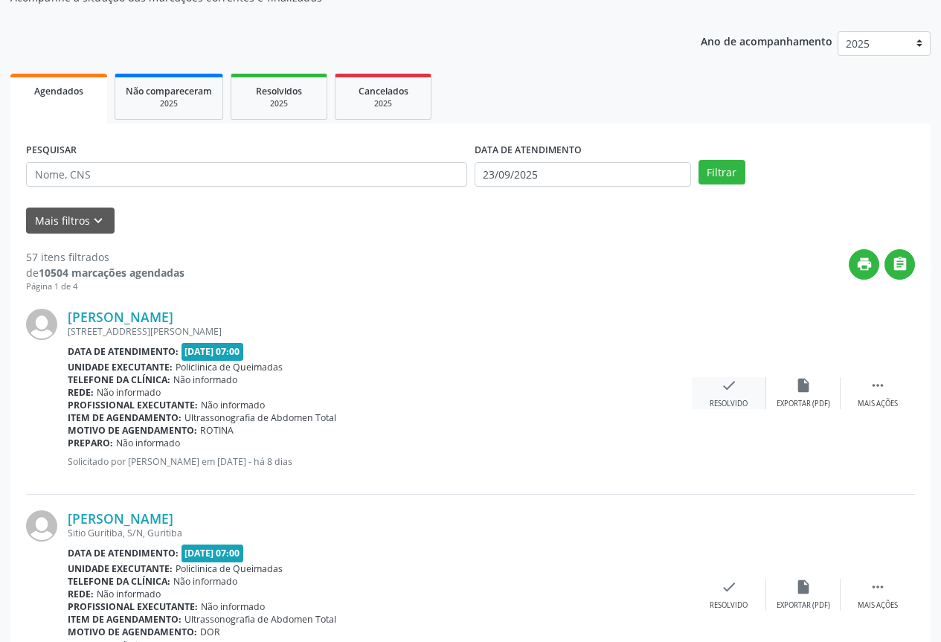
click at [724, 394] on div "check Resolvido" at bounding box center [729, 393] width 74 height 32
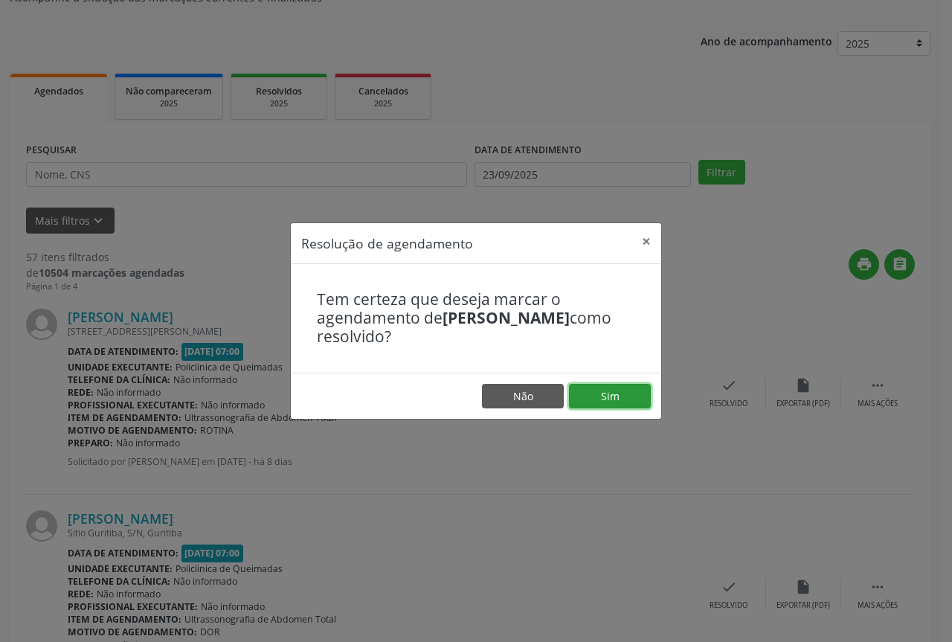
click at [635, 394] on button "Sim" at bounding box center [610, 396] width 82 height 25
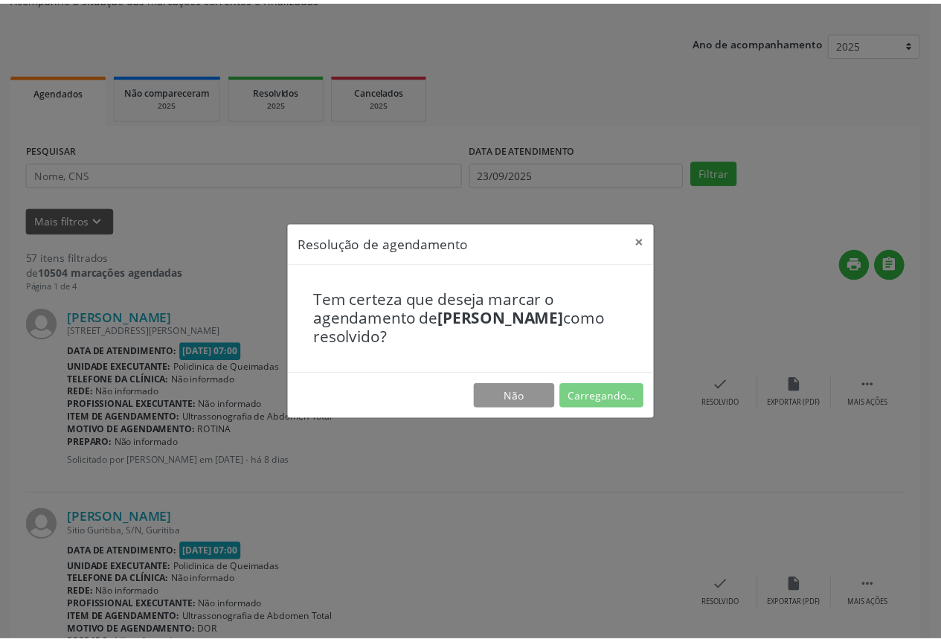
scroll to position [0, 0]
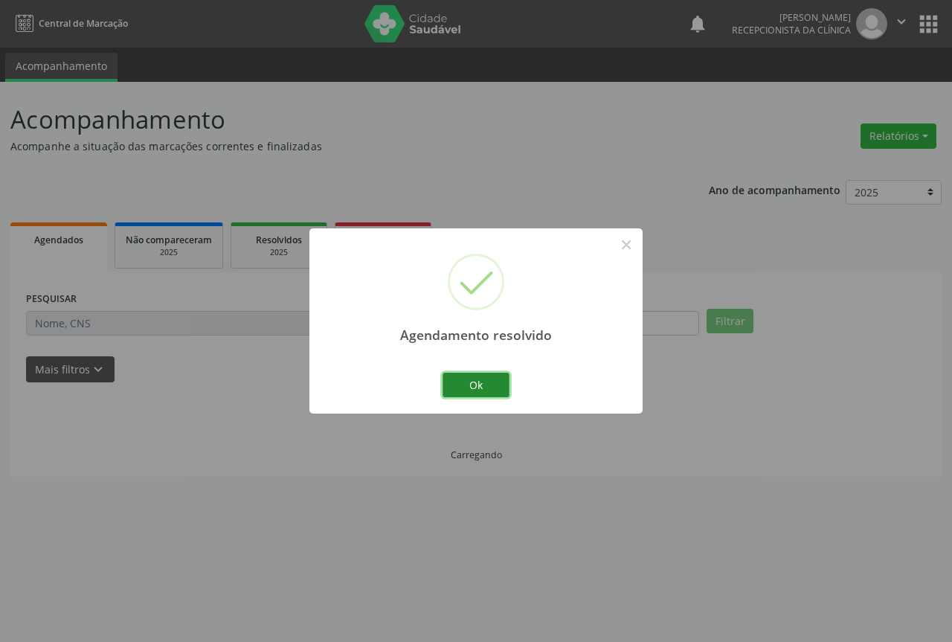
click at [481, 381] on button "Ok" at bounding box center [476, 385] width 67 height 25
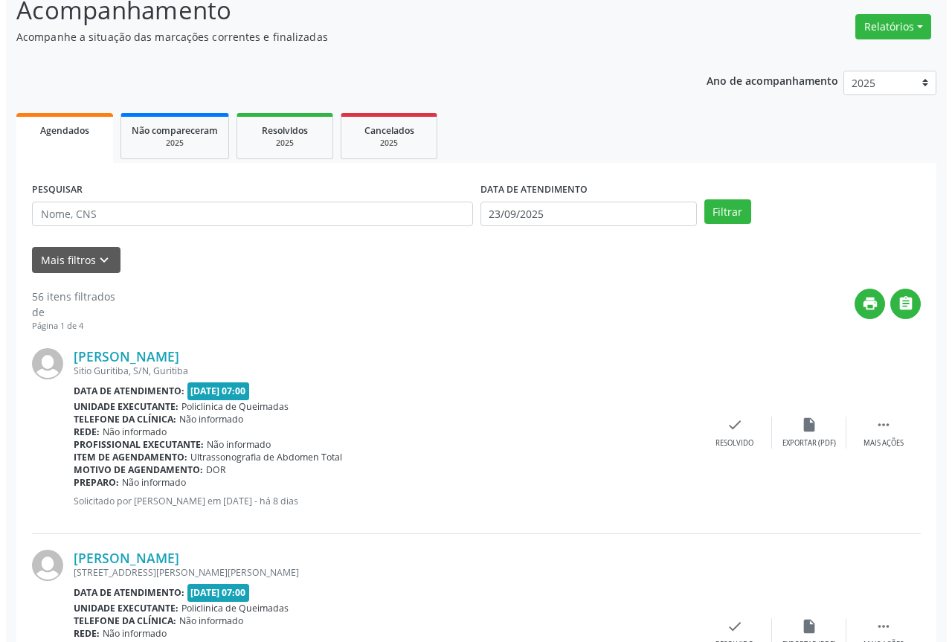
scroll to position [149, 0]
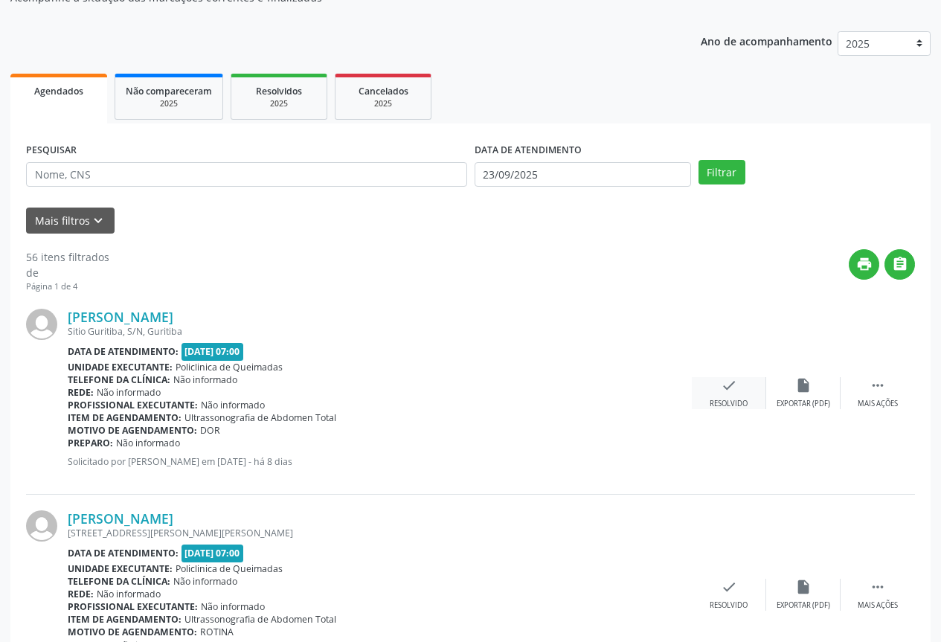
click at [714, 392] on div "check Resolvido" at bounding box center [729, 393] width 74 height 32
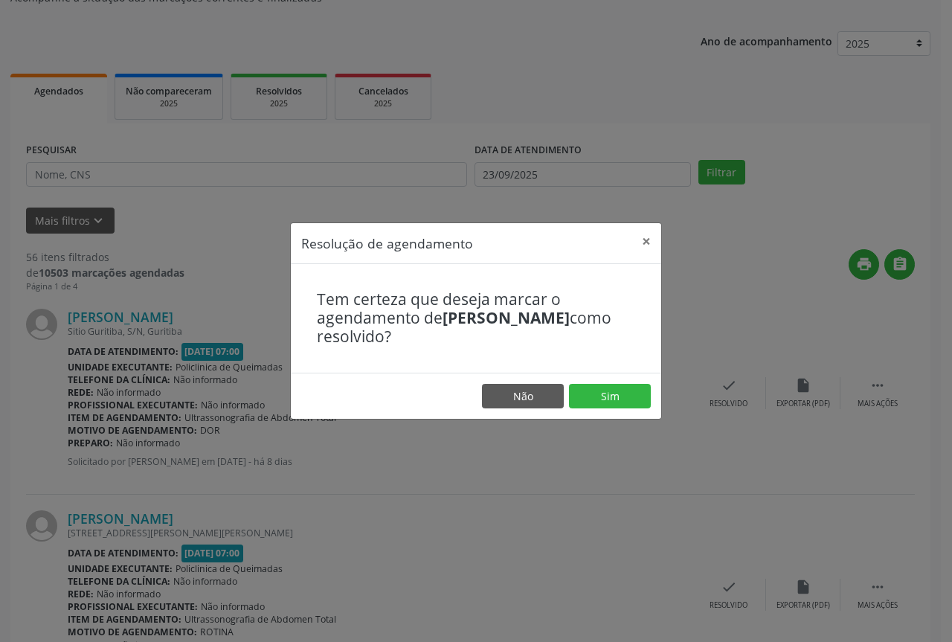
click at [637, 409] on footer "Não Sim" at bounding box center [476, 396] width 371 height 47
click at [634, 400] on button "Sim" at bounding box center [610, 396] width 82 height 25
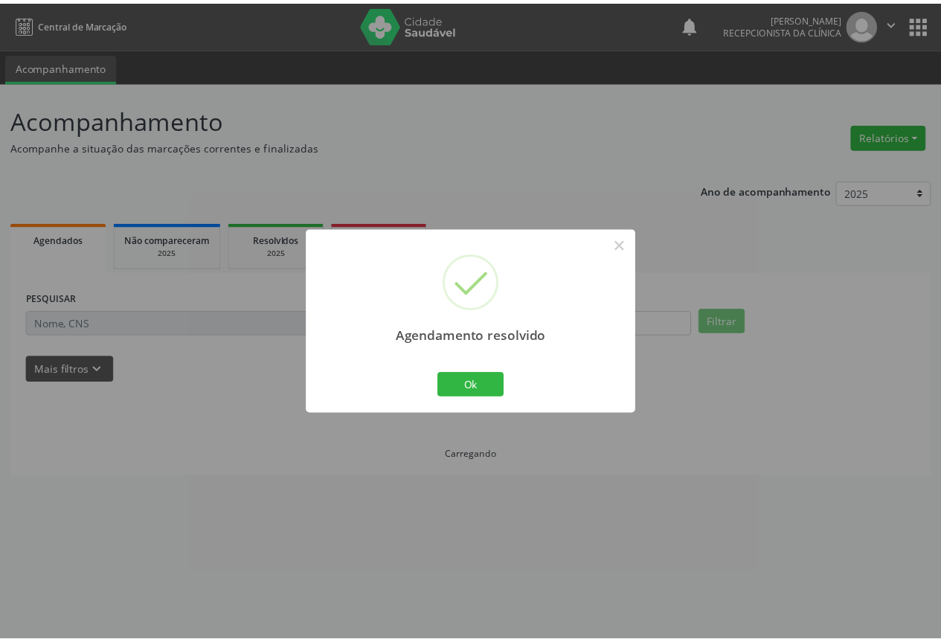
scroll to position [0, 0]
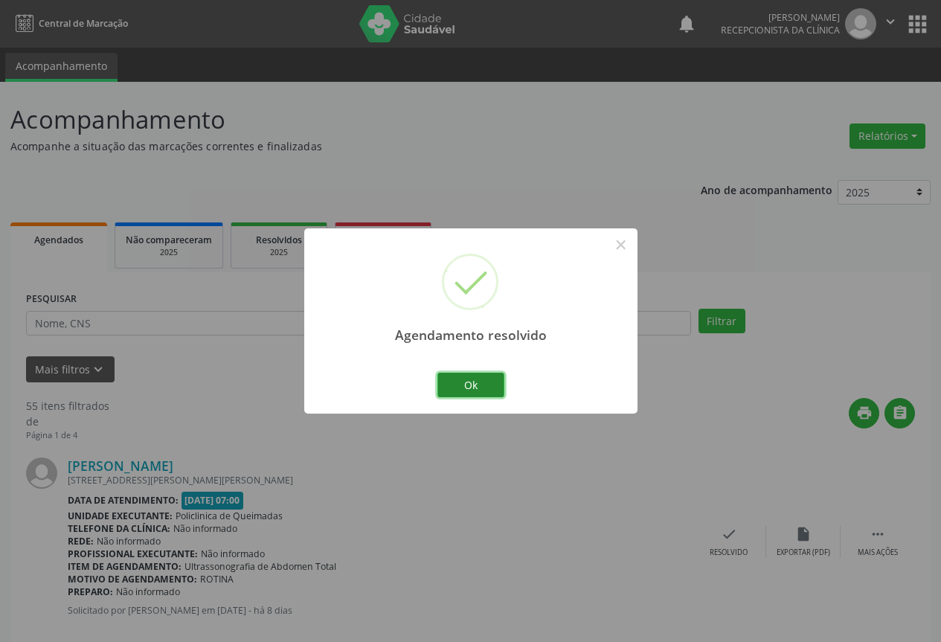
click at [475, 388] on button "Ok" at bounding box center [470, 385] width 67 height 25
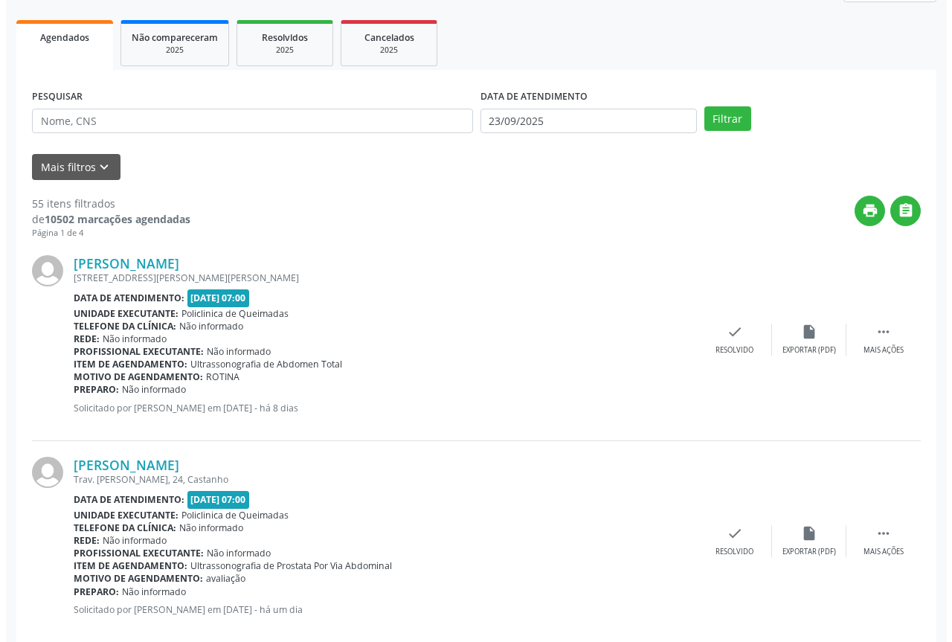
scroll to position [223, 0]
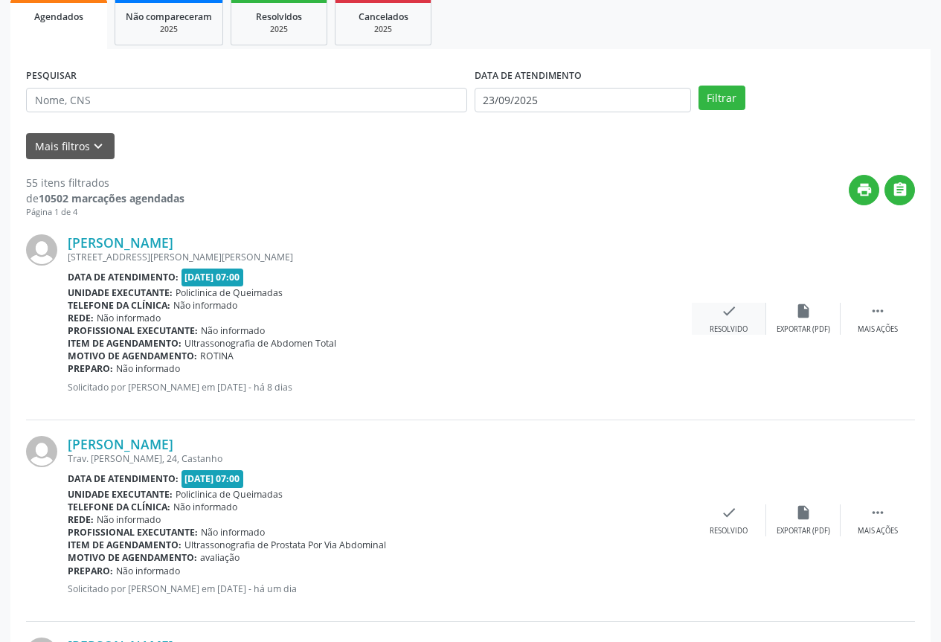
click at [714, 329] on div "Resolvido" at bounding box center [729, 329] width 38 height 10
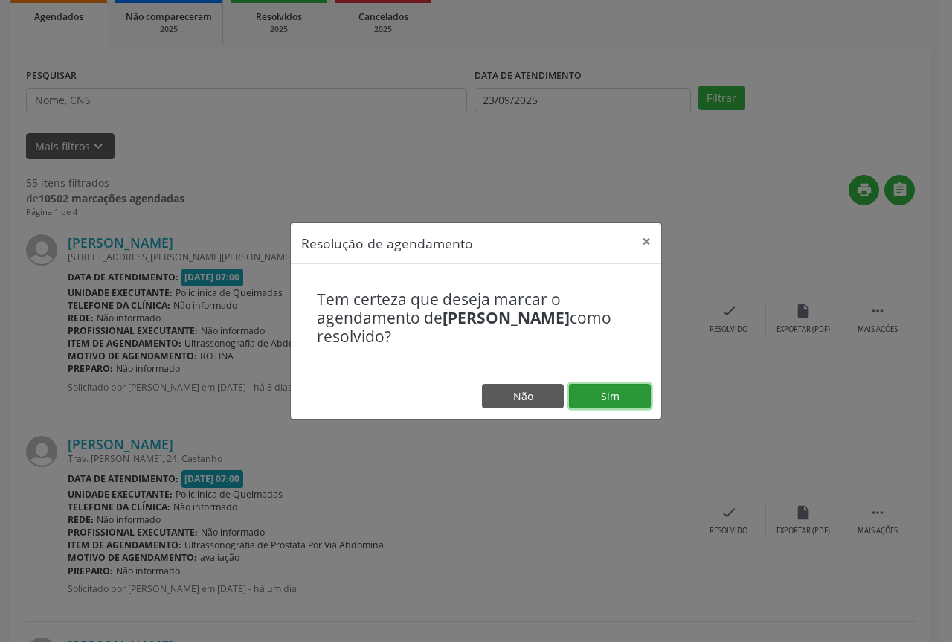
click at [629, 391] on button "Sim" at bounding box center [610, 396] width 82 height 25
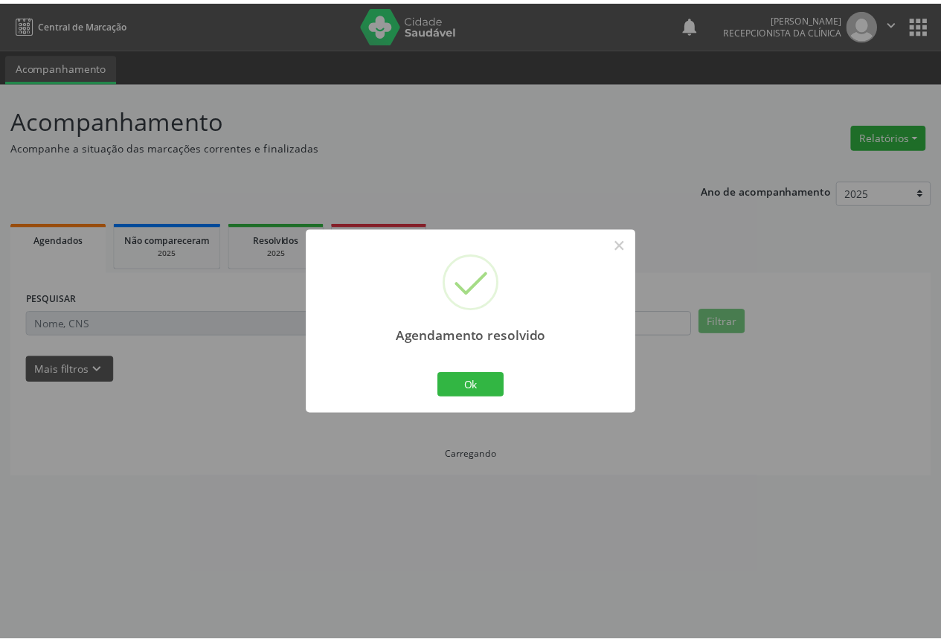
scroll to position [0, 0]
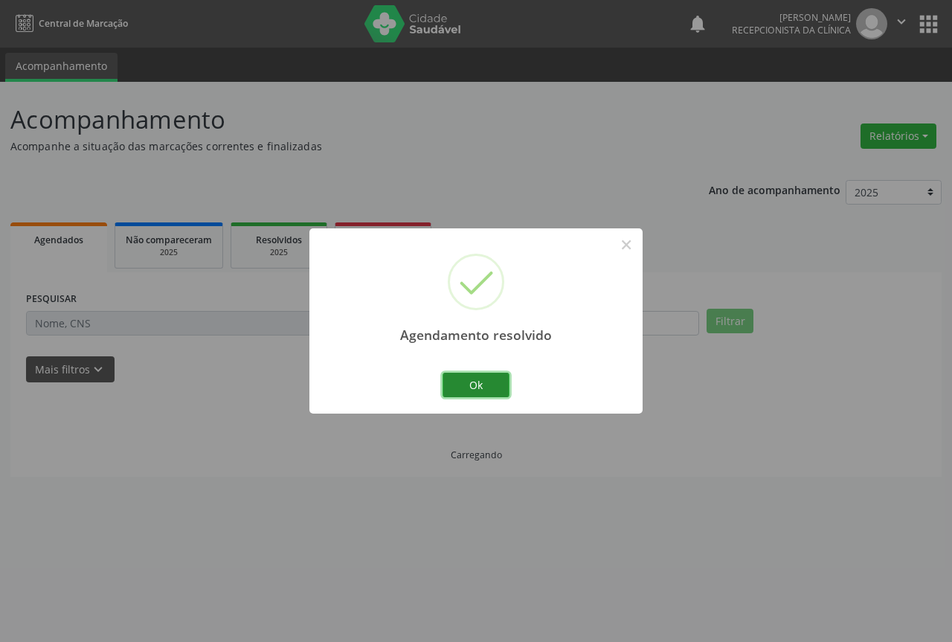
click at [489, 387] on button "Ok" at bounding box center [476, 385] width 67 height 25
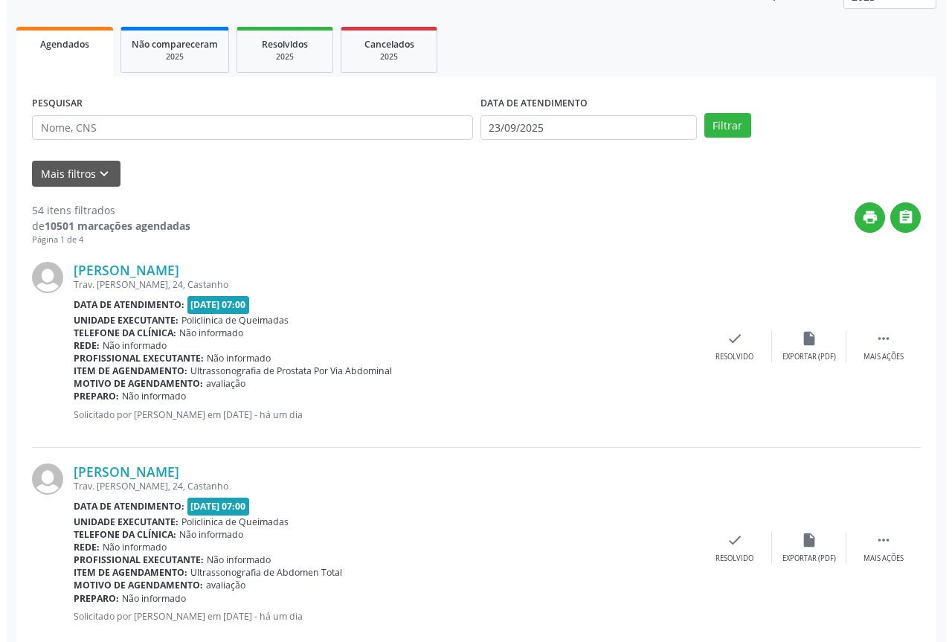
scroll to position [223, 0]
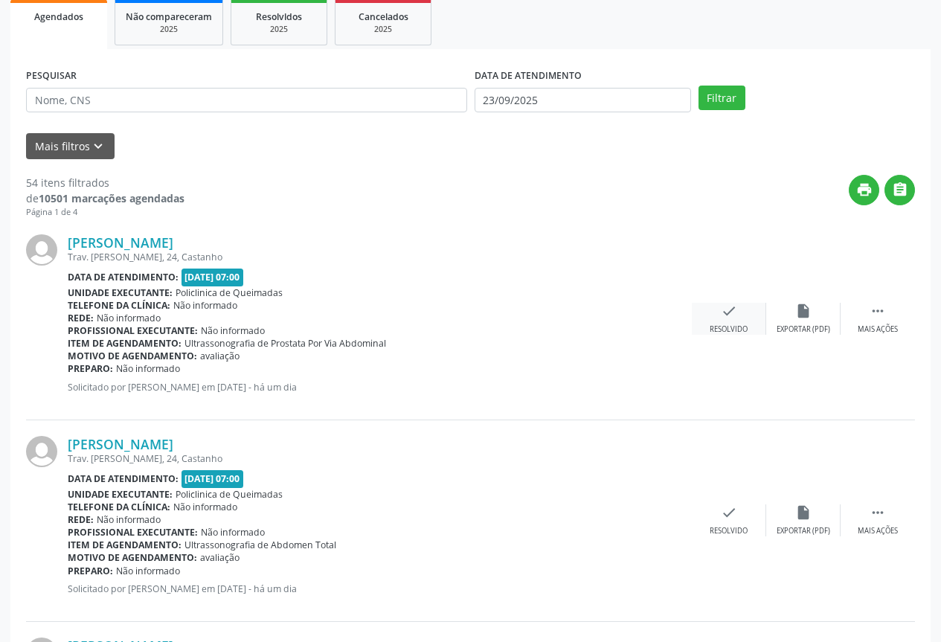
click at [736, 321] on div "check Resolvido" at bounding box center [729, 319] width 74 height 32
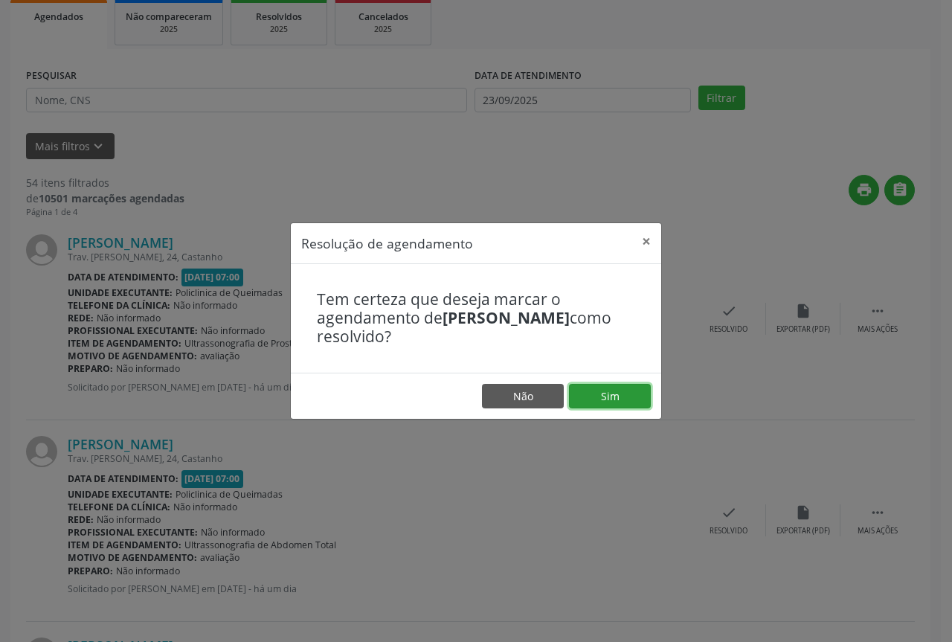
click at [622, 397] on button "Sim" at bounding box center [610, 396] width 82 height 25
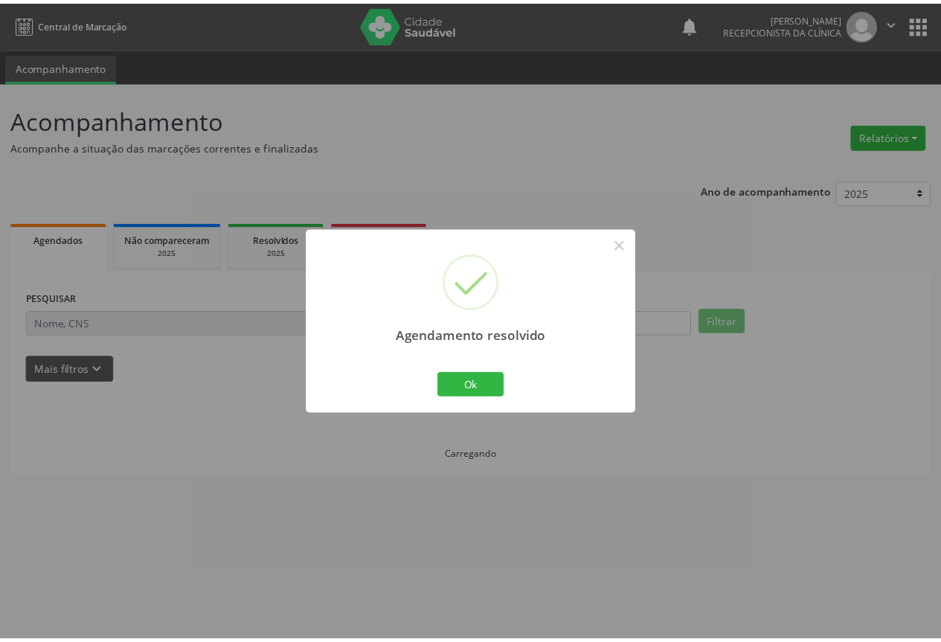
scroll to position [0, 0]
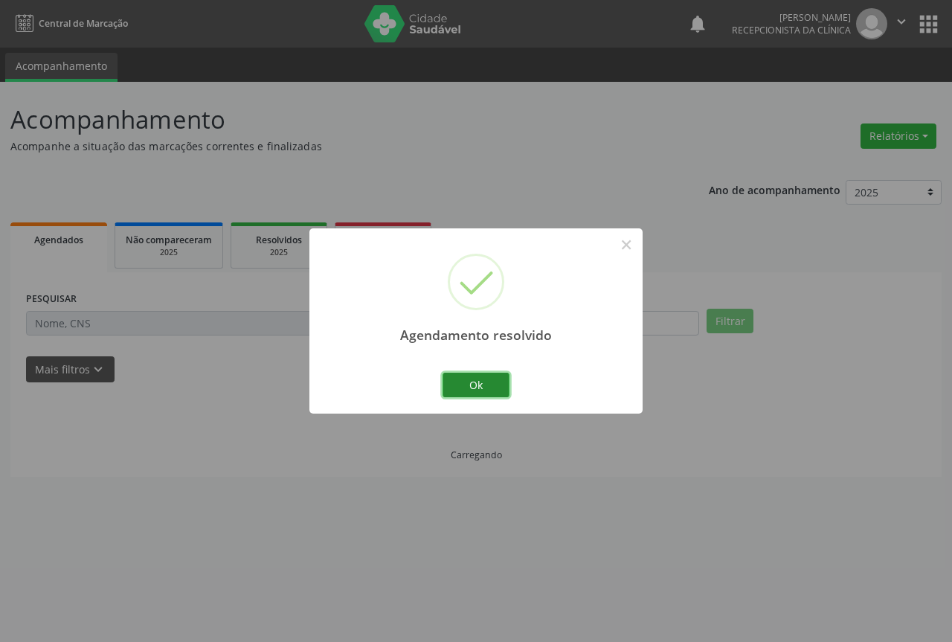
click at [472, 376] on button "Ok" at bounding box center [476, 385] width 67 height 25
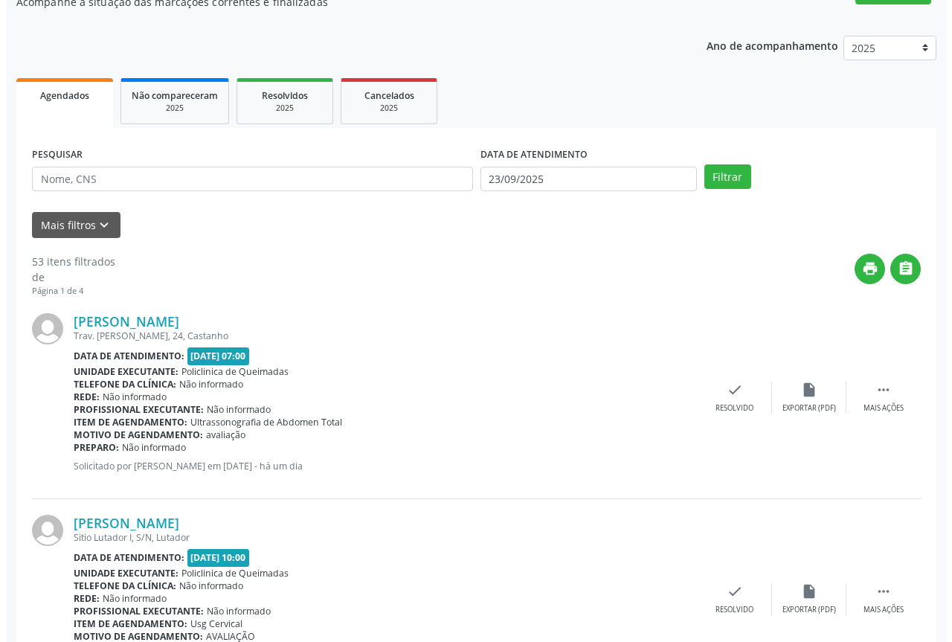
scroll to position [149, 0]
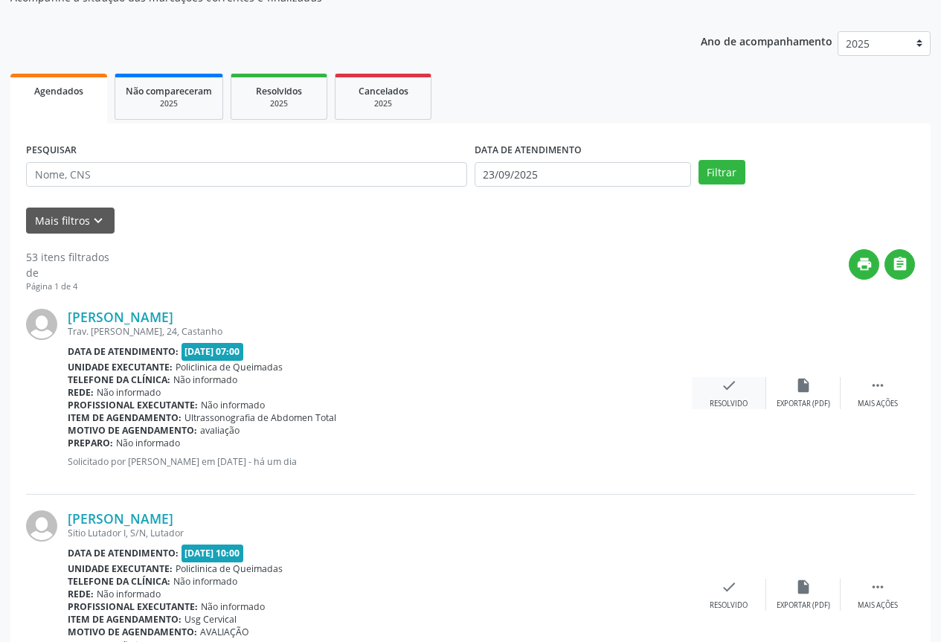
click at [737, 402] on div "Resolvido" at bounding box center [729, 404] width 38 height 10
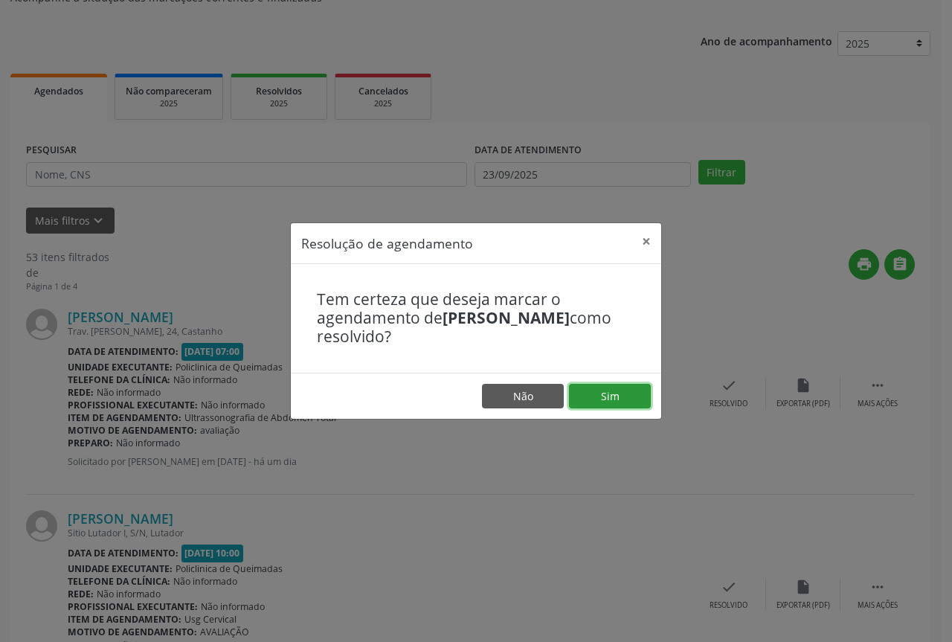
click at [594, 395] on button "Sim" at bounding box center [610, 396] width 82 height 25
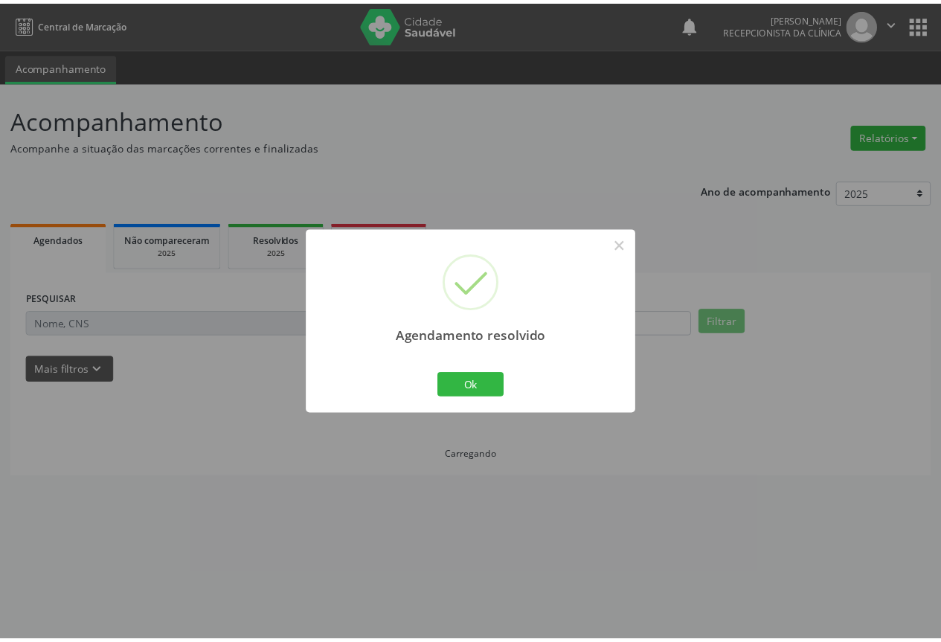
scroll to position [0, 0]
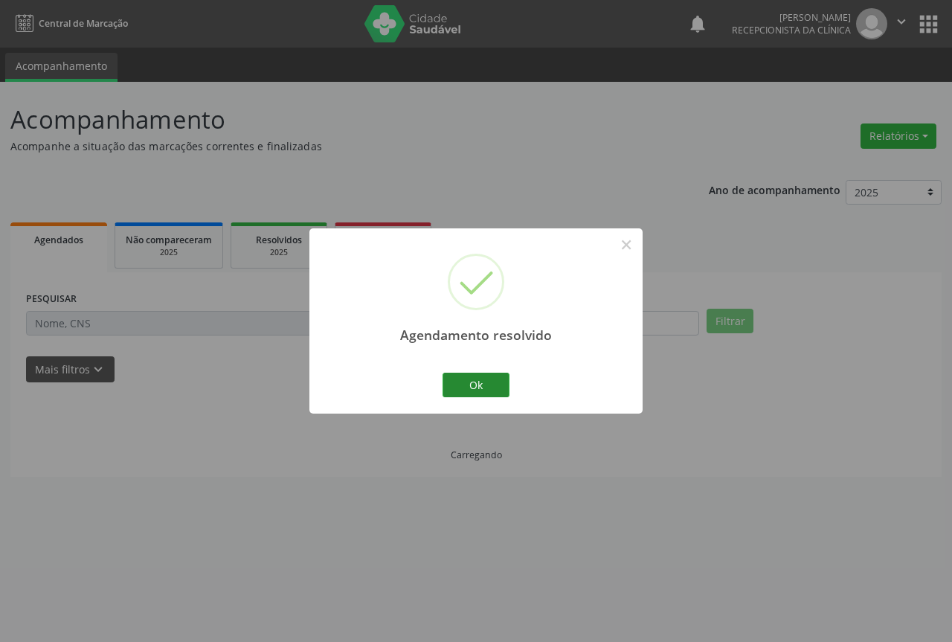
click at [461, 388] on button "Ok" at bounding box center [476, 385] width 67 height 25
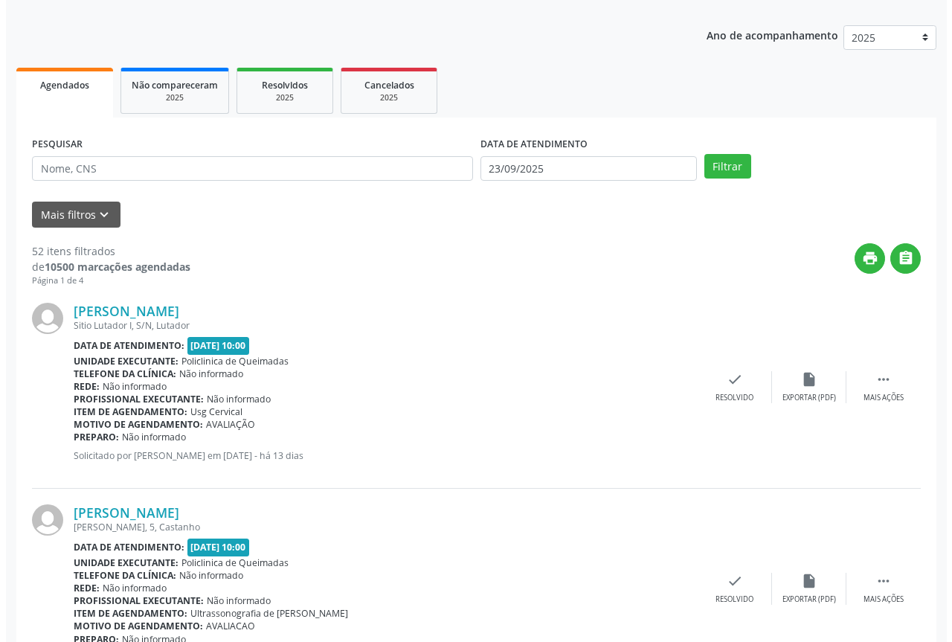
scroll to position [223, 0]
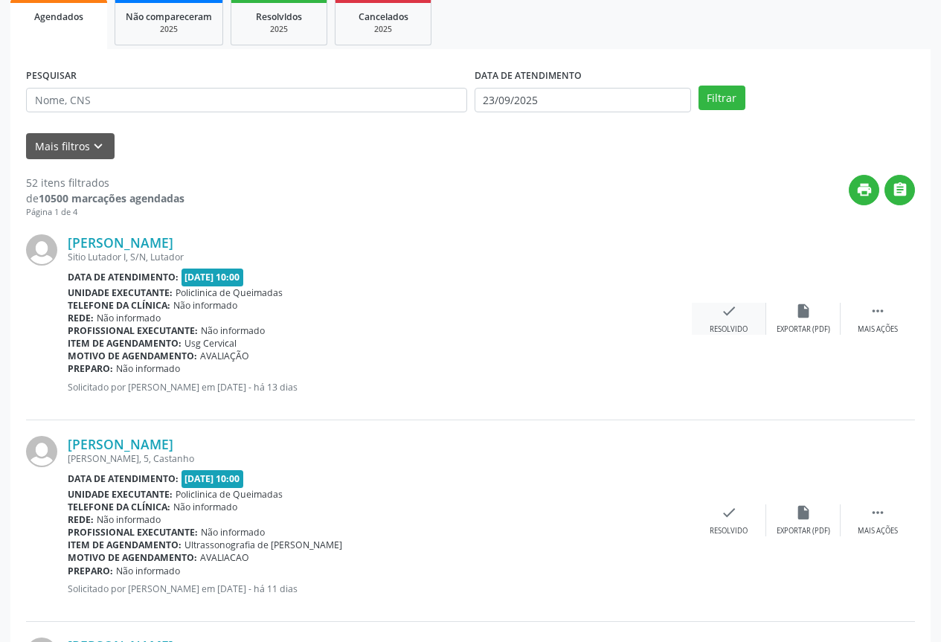
click at [718, 331] on div "Resolvido" at bounding box center [729, 329] width 38 height 10
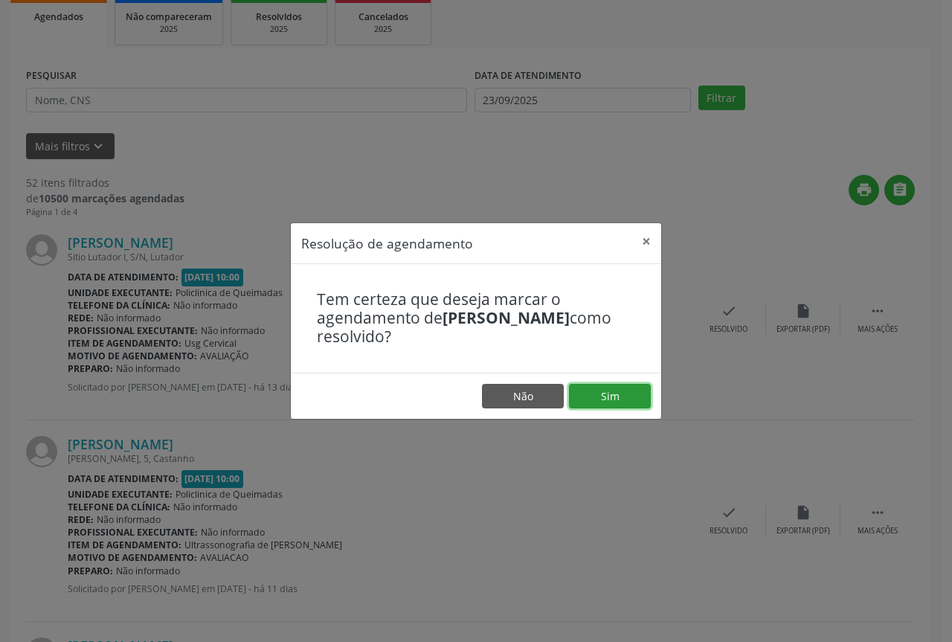
click at [603, 391] on button "Sim" at bounding box center [610, 396] width 82 height 25
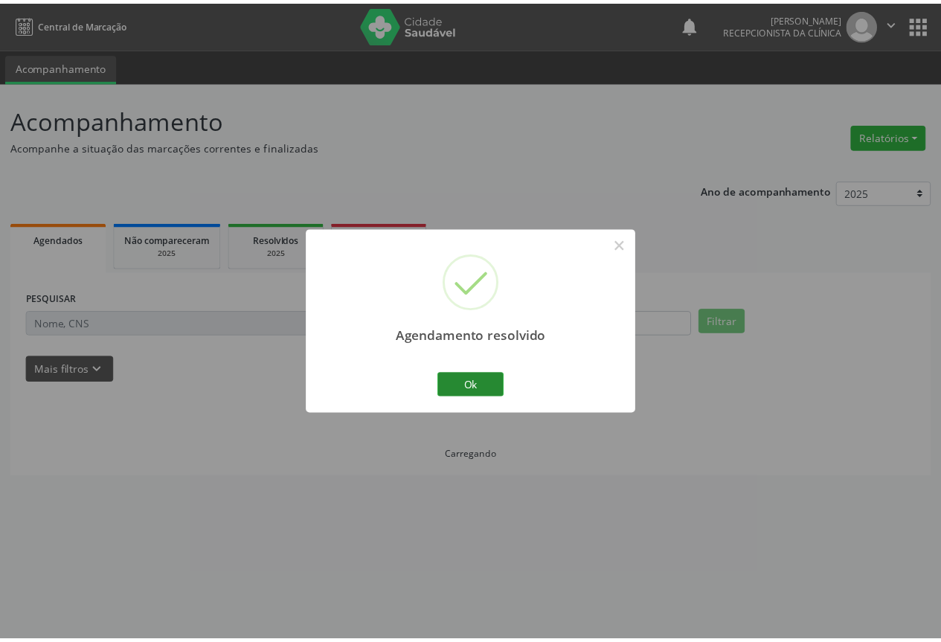
scroll to position [0, 0]
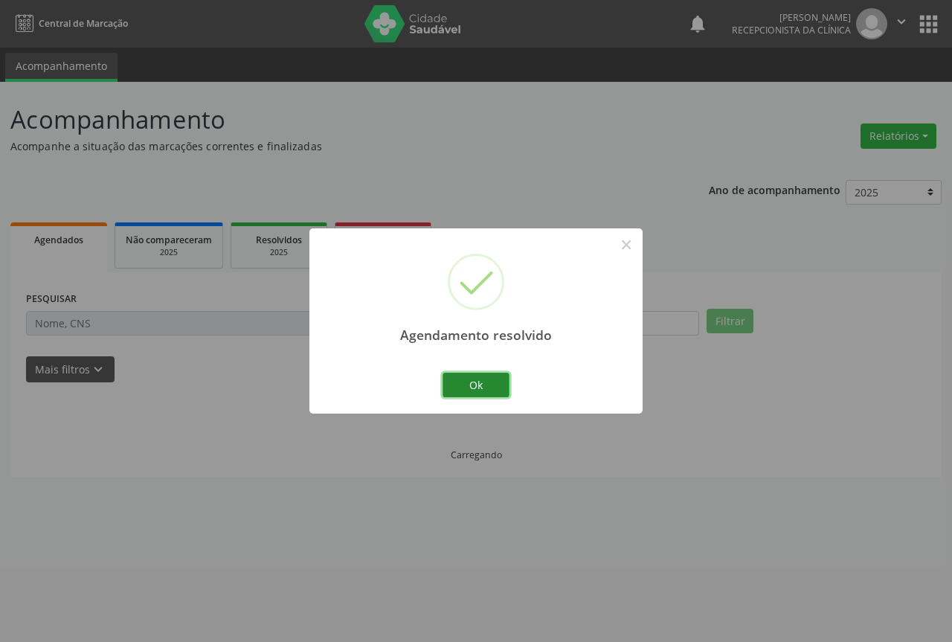
click at [474, 382] on button "Ok" at bounding box center [476, 385] width 67 height 25
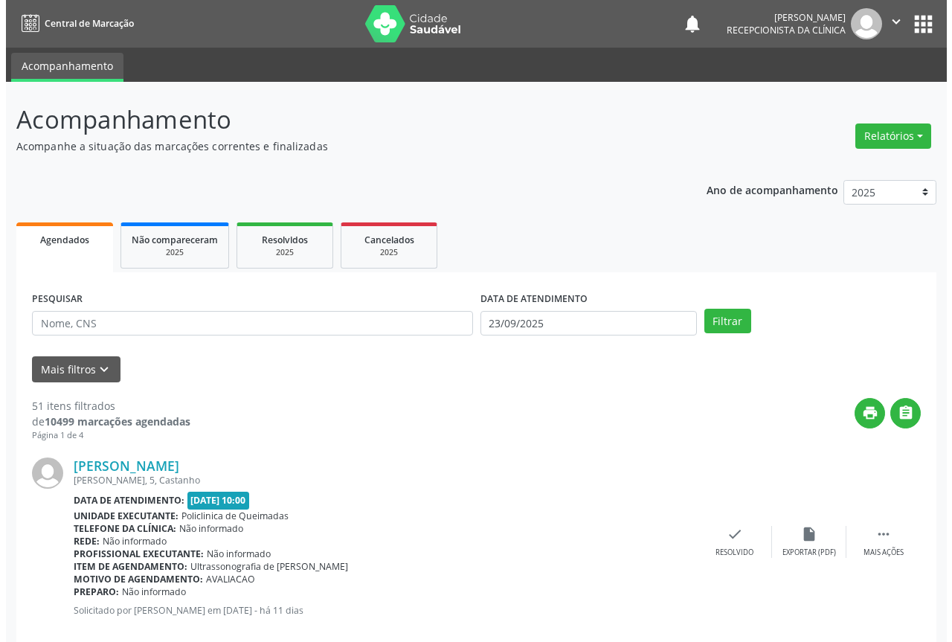
scroll to position [74, 0]
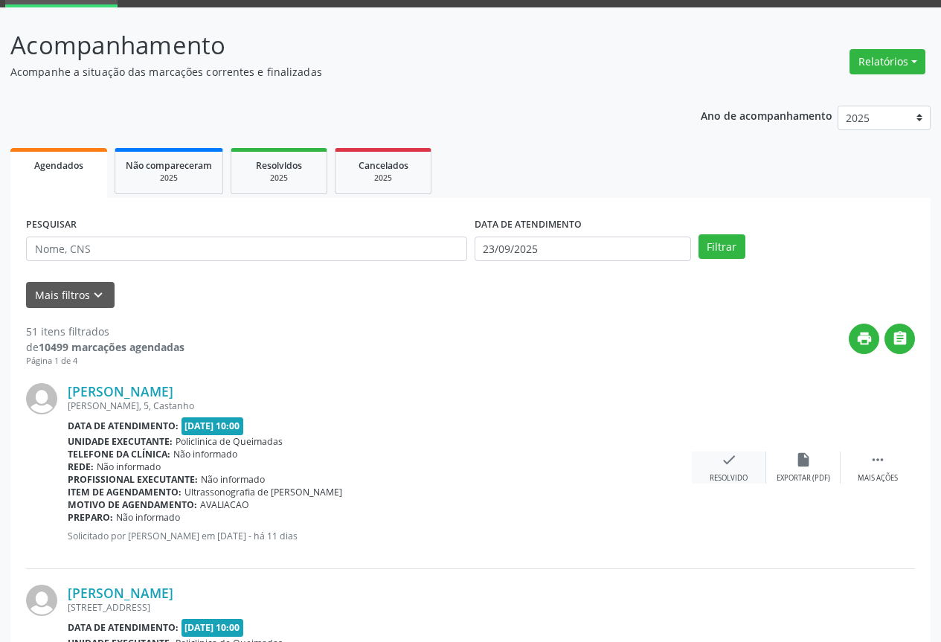
click at [737, 472] on div "check Resolvido" at bounding box center [729, 468] width 74 height 32
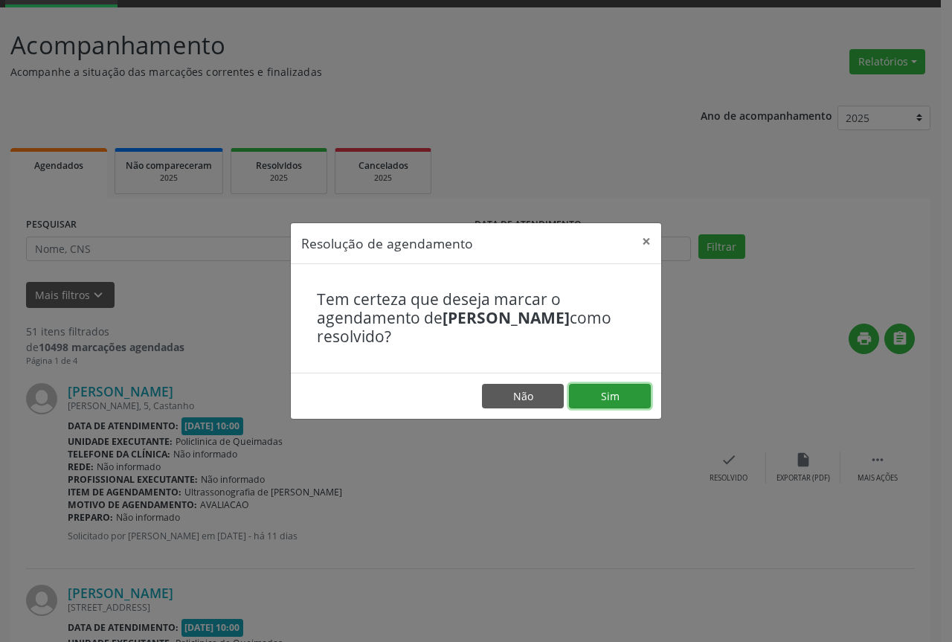
click at [576, 400] on button "Sim" at bounding box center [610, 396] width 82 height 25
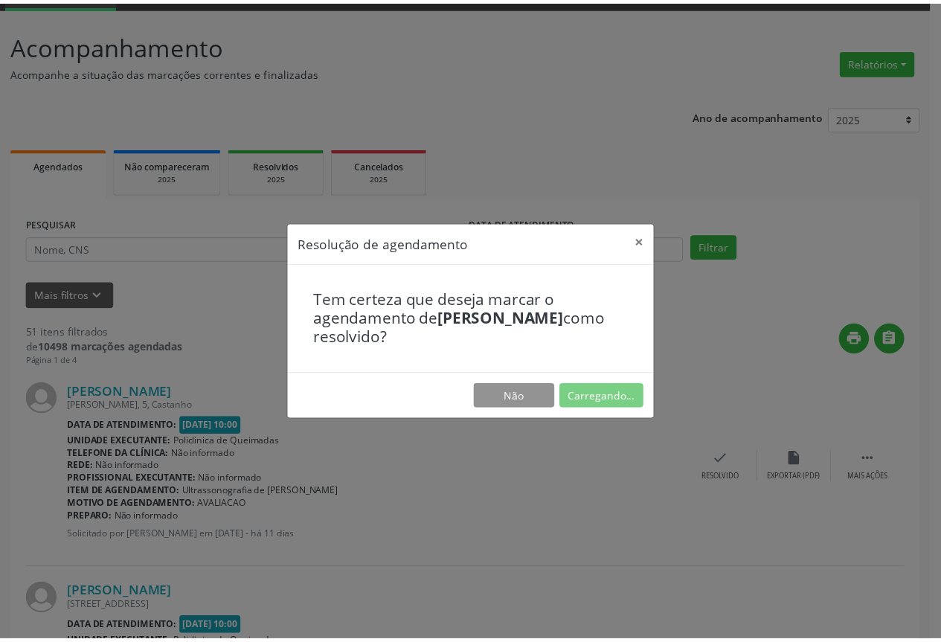
scroll to position [0, 0]
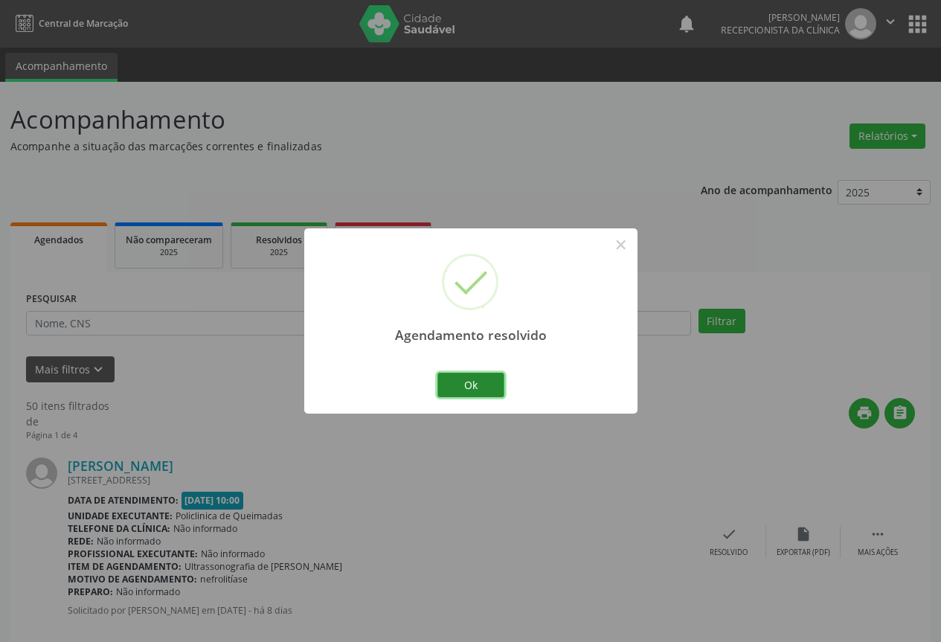
click at [475, 390] on button "Ok" at bounding box center [470, 385] width 67 height 25
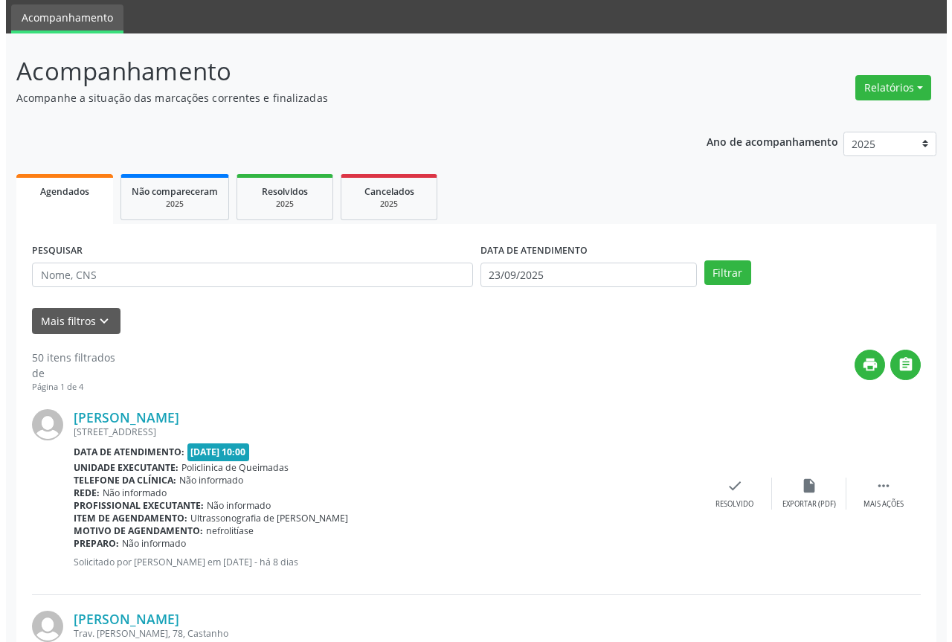
scroll to position [149, 0]
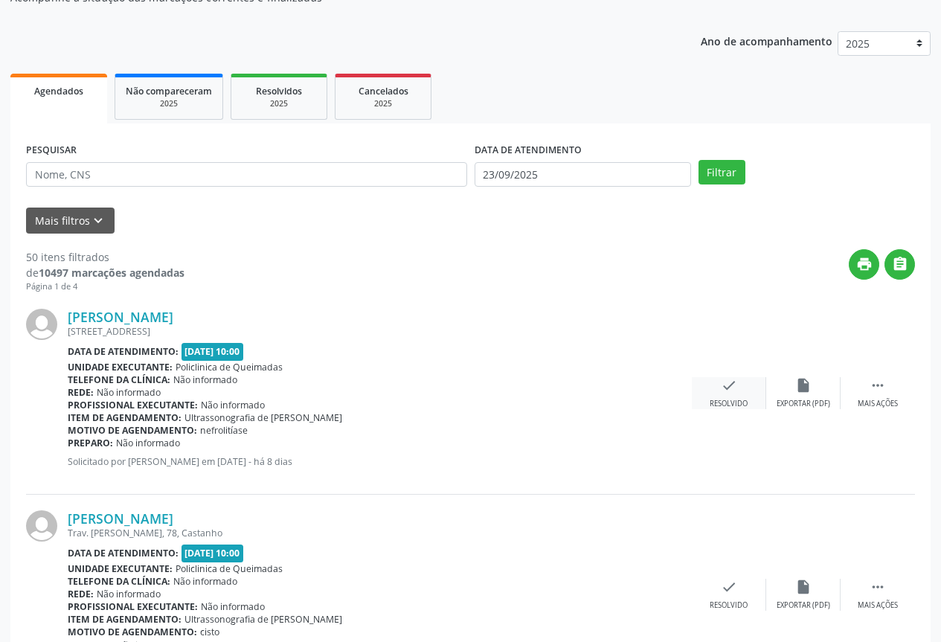
click at [738, 400] on div "Resolvido" at bounding box center [729, 404] width 38 height 10
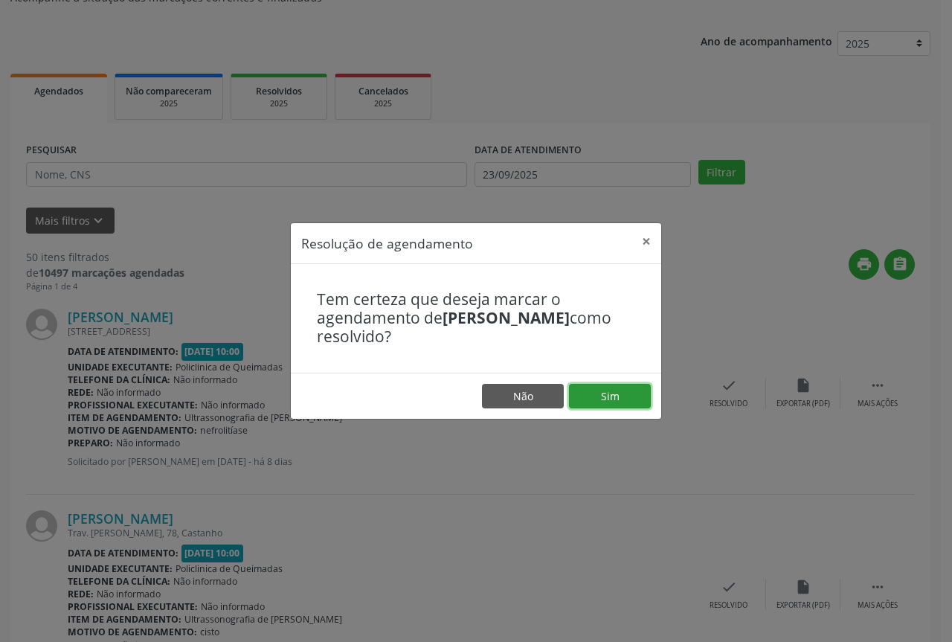
click at [601, 404] on button "Sim" at bounding box center [610, 396] width 82 height 25
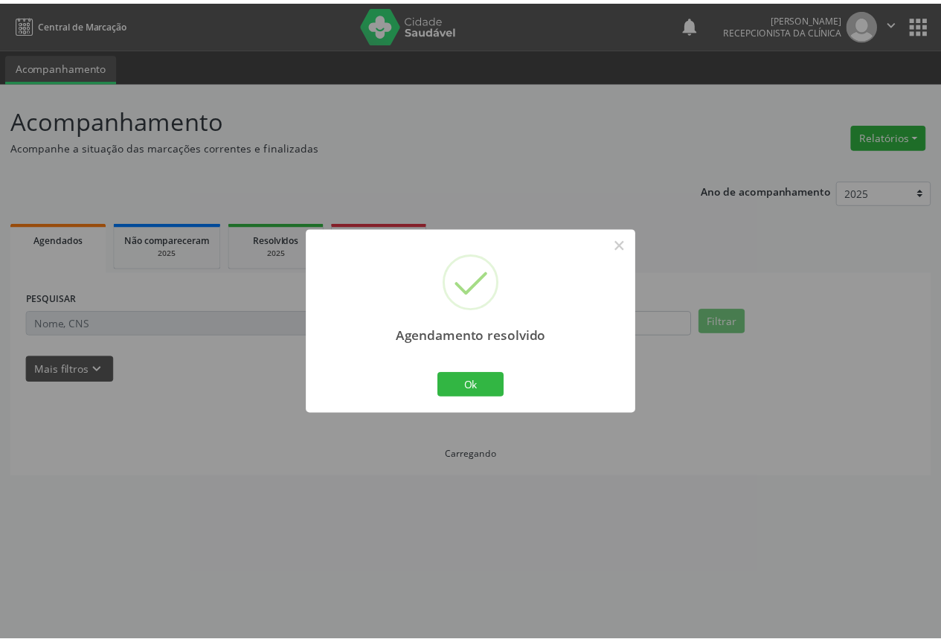
scroll to position [0, 0]
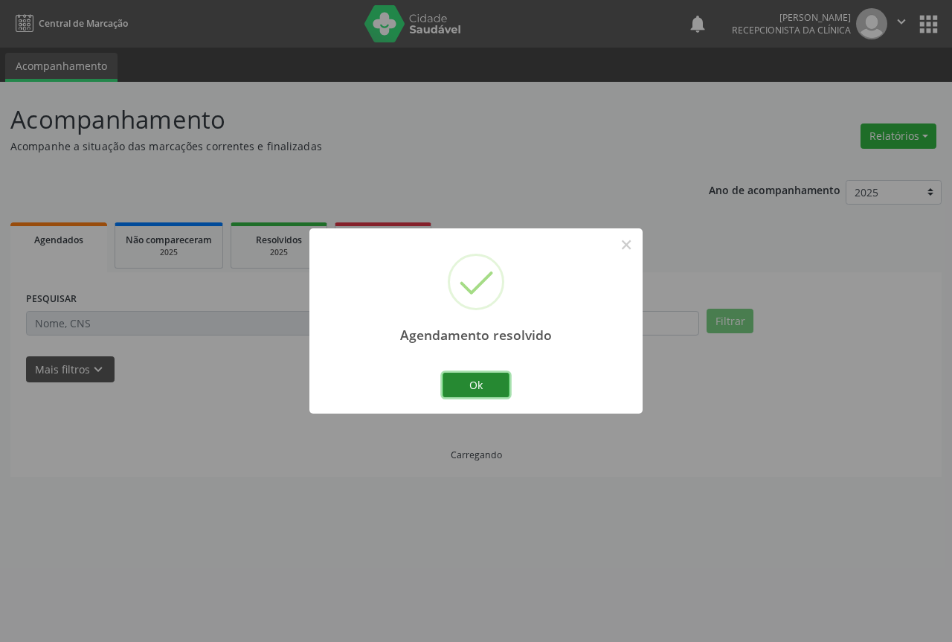
click at [461, 392] on button "Ok" at bounding box center [476, 385] width 67 height 25
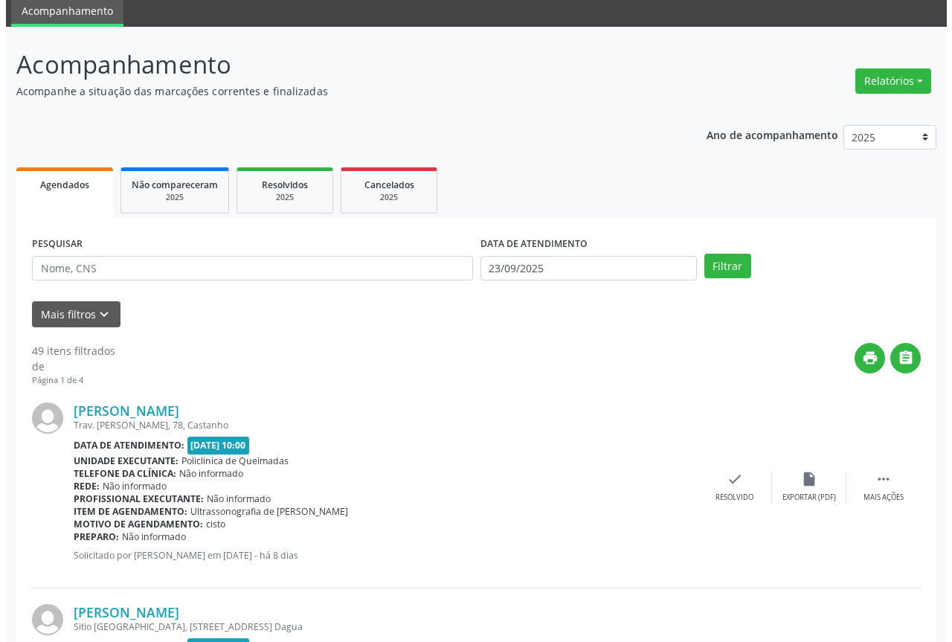
scroll to position [223, 0]
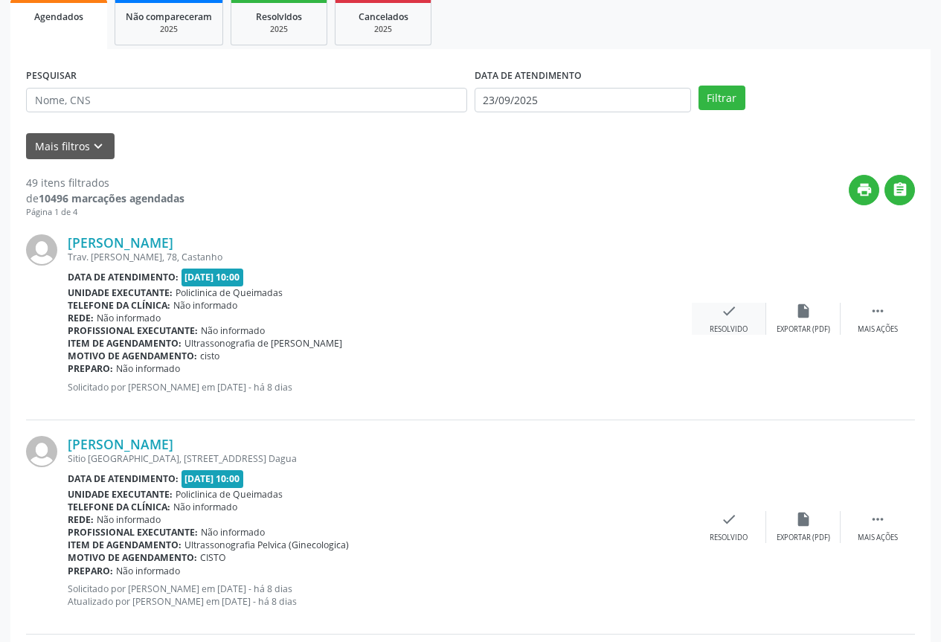
click at [718, 321] on div "check Resolvido" at bounding box center [729, 319] width 74 height 32
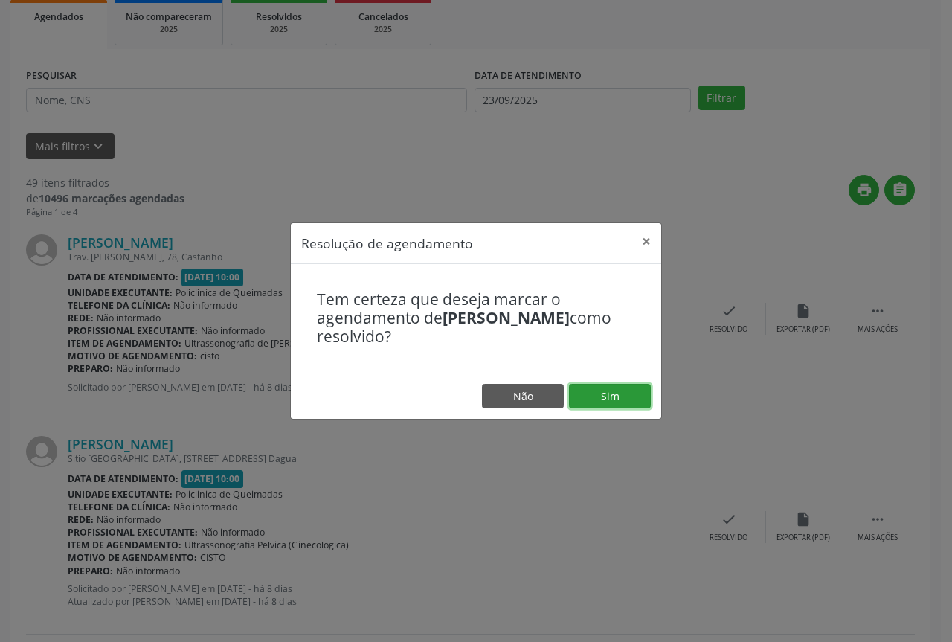
click at [583, 396] on button "Sim" at bounding box center [610, 396] width 82 height 25
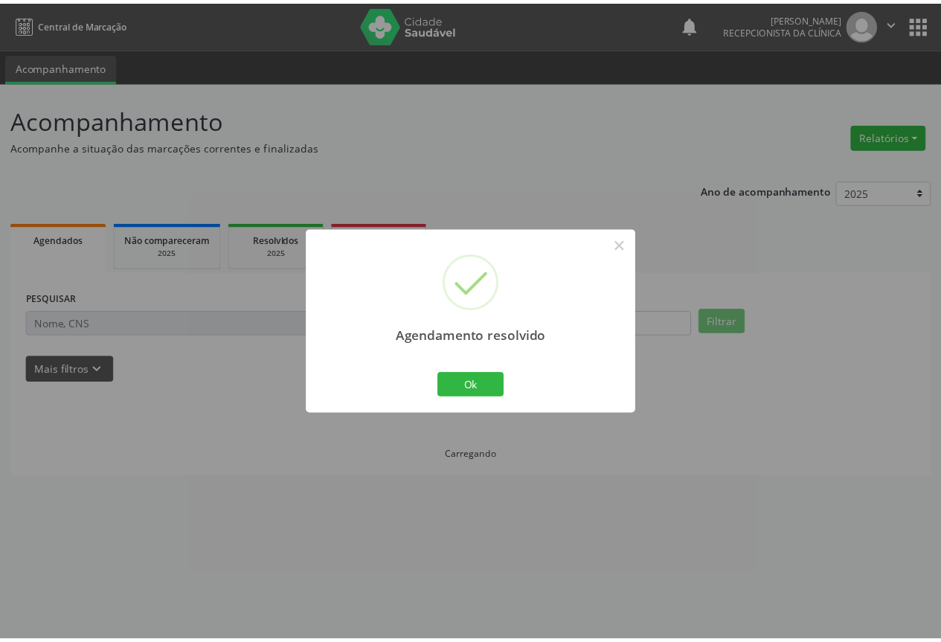
scroll to position [0, 0]
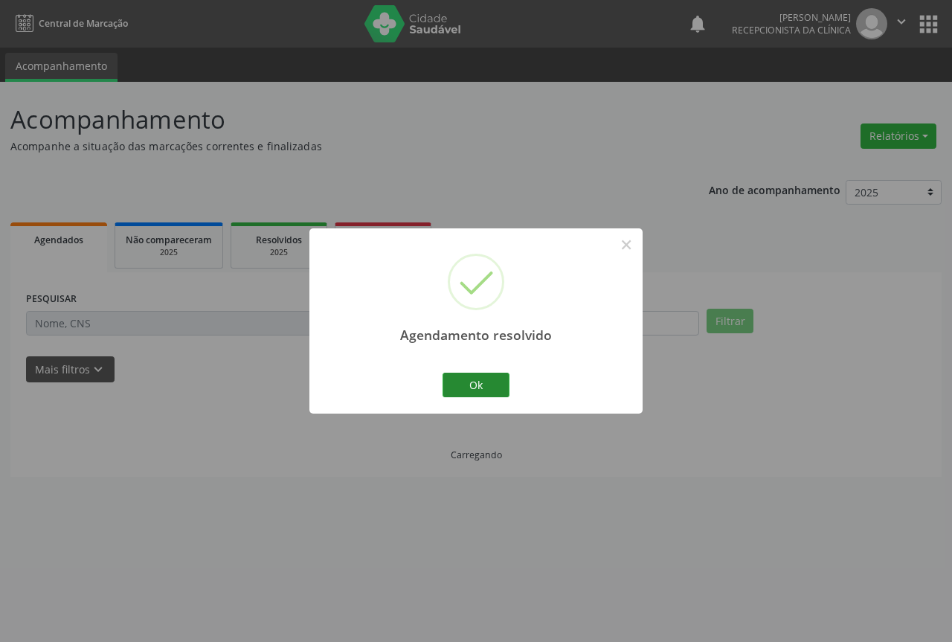
click at [457, 376] on button "Ok" at bounding box center [476, 385] width 67 height 25
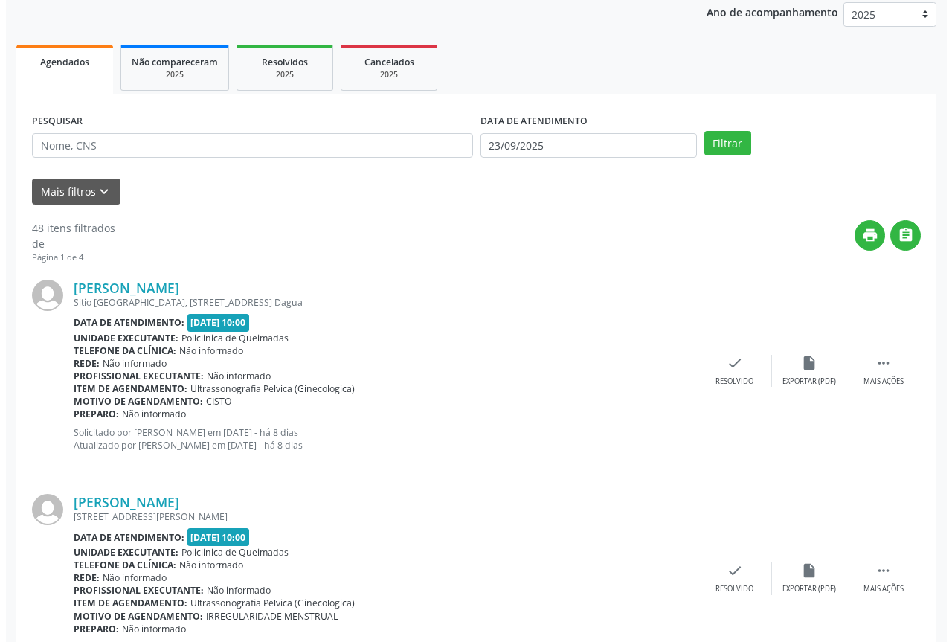
scroll to position [223, 0]
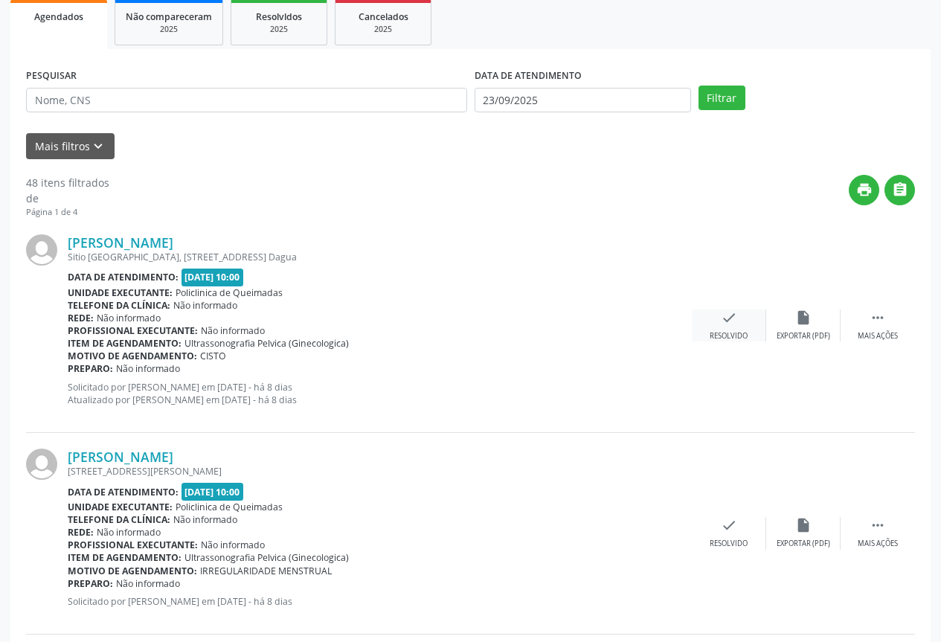
click at [713, 321] on div "check Resolvido" at bounding box center [729, 325] width 74 height 32
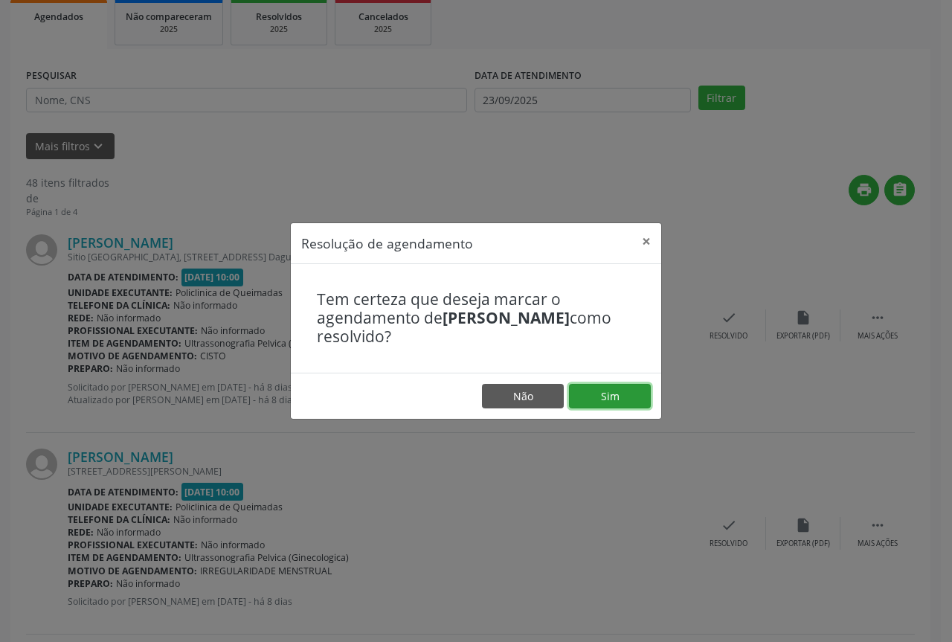
click at [609, 395] on button "Sim" at bounding box center [610, 396] width 82 height 25
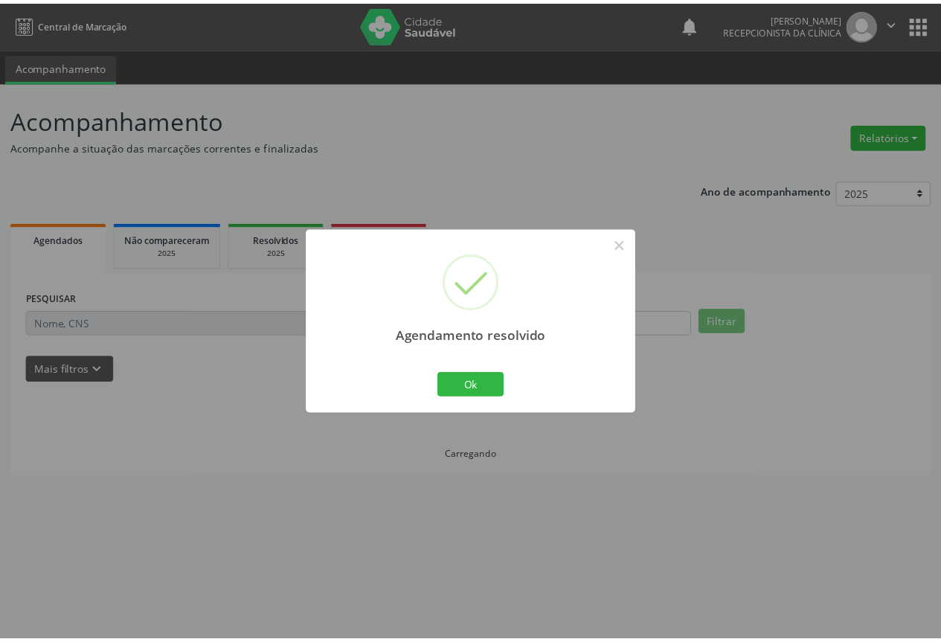
scroll to position [0, 0]
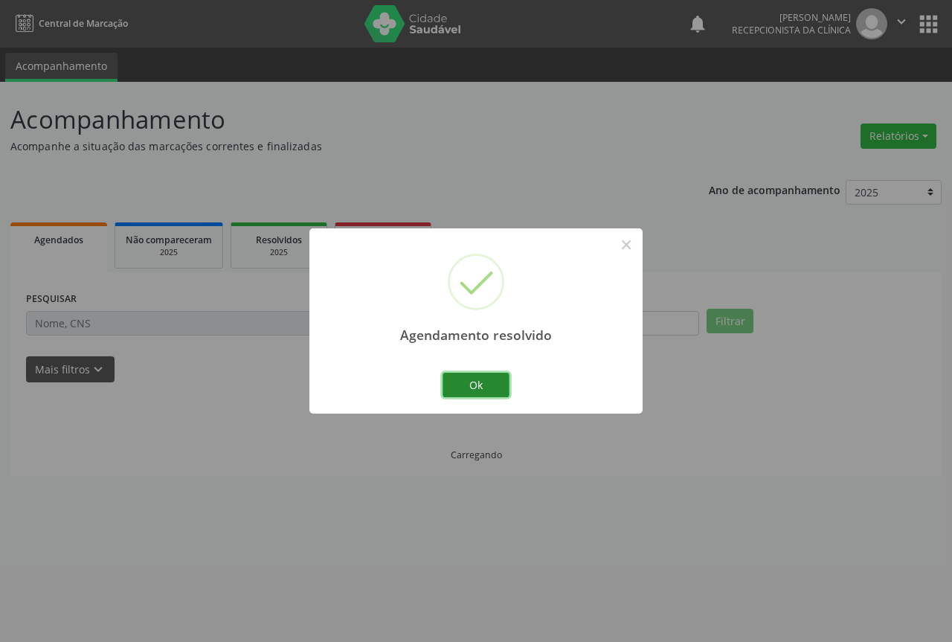
click at [453, 385] on button "Ok" at bounding box center [476, 385] width 67 height 25
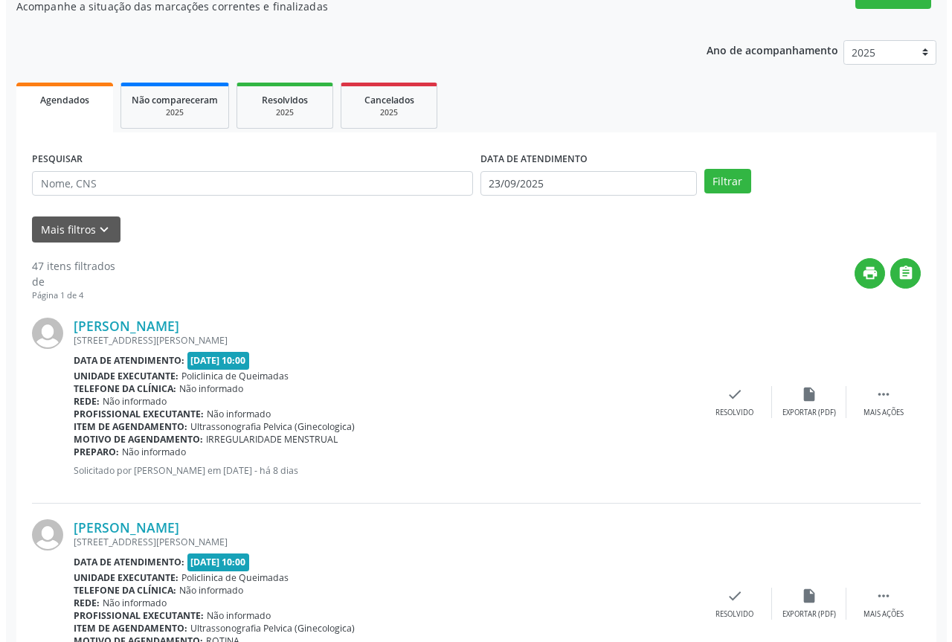
scroll to position [149, 0]
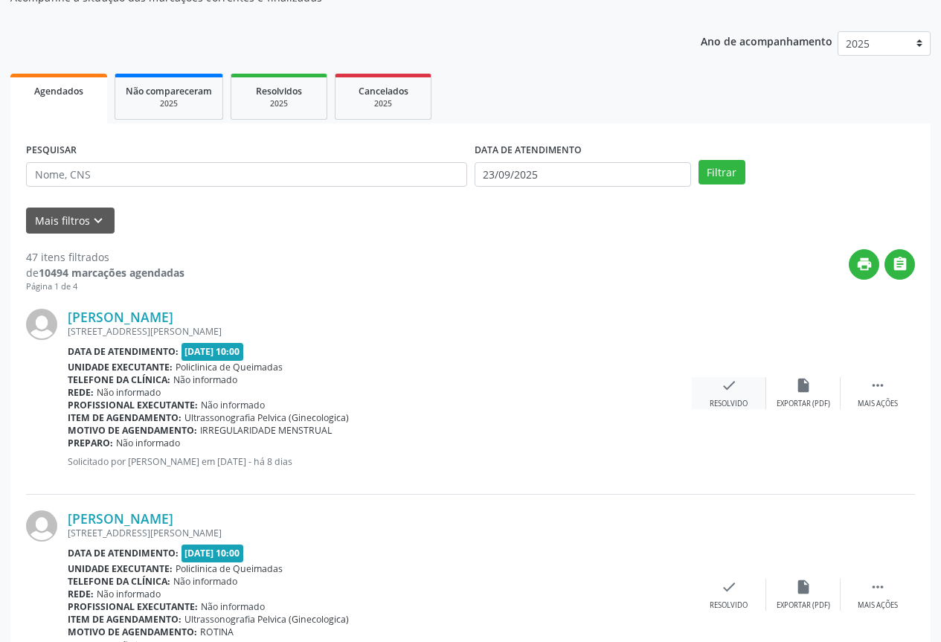
click at [716, 384] on div "check Resolvido" at bounding box center [729, 393] width 74 height 32
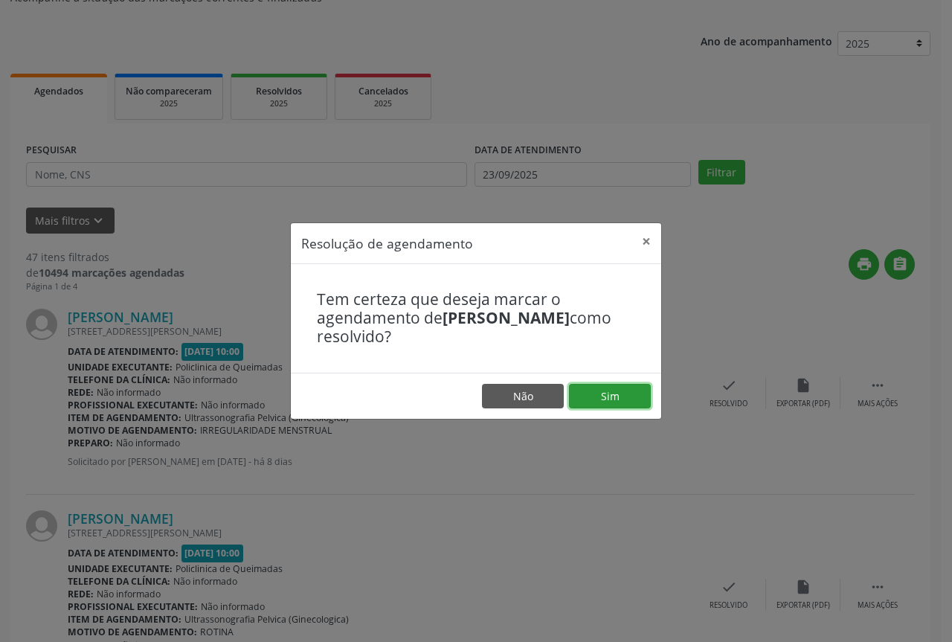
click at [605, 395] on button "Sim" at bounding box center [610, 396] width 82 height 25
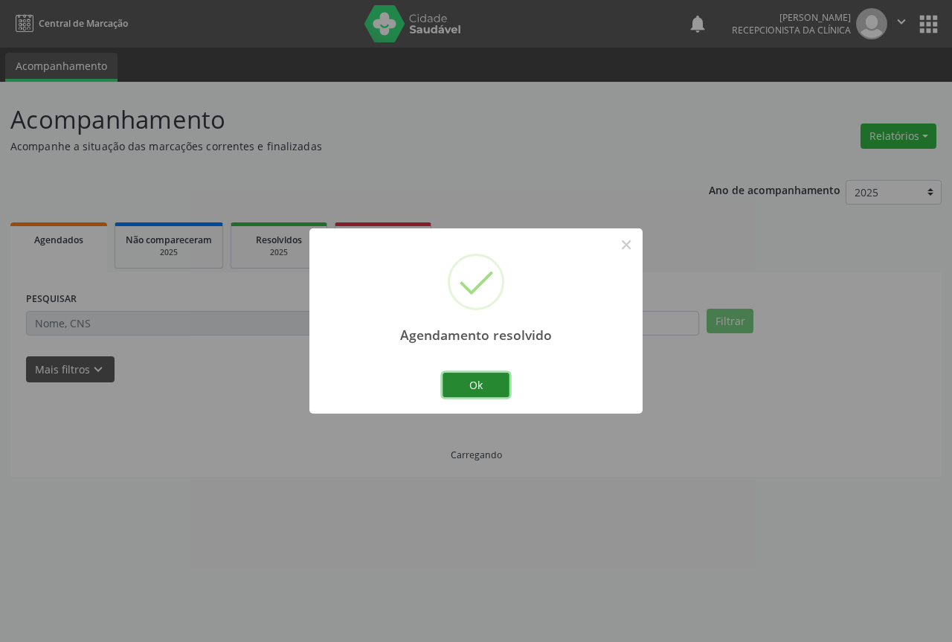
click at [459, 385] on button "Ok" at bounding box center [476, 385] width 67 height 25
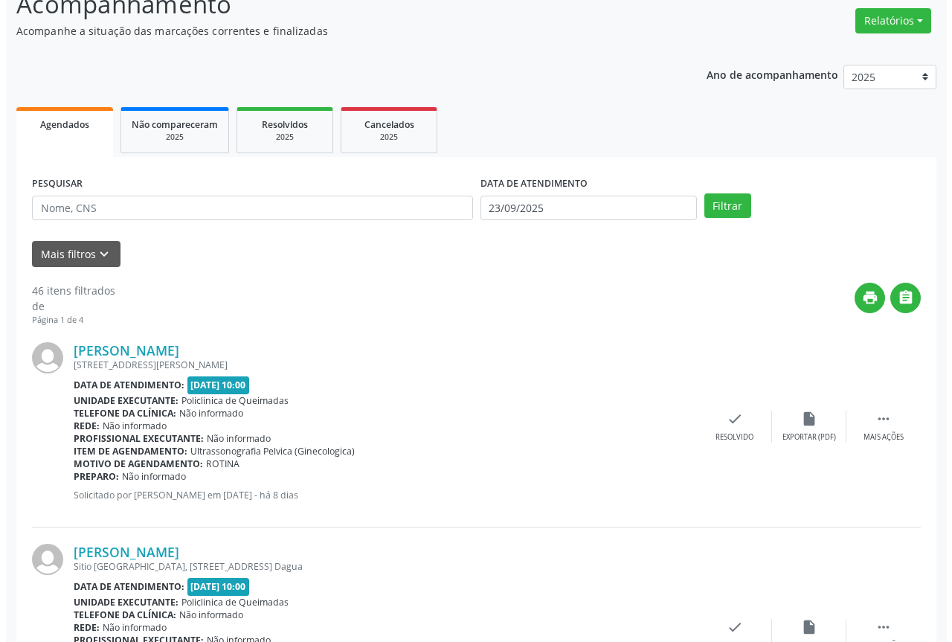
scroll to position [149, 0]
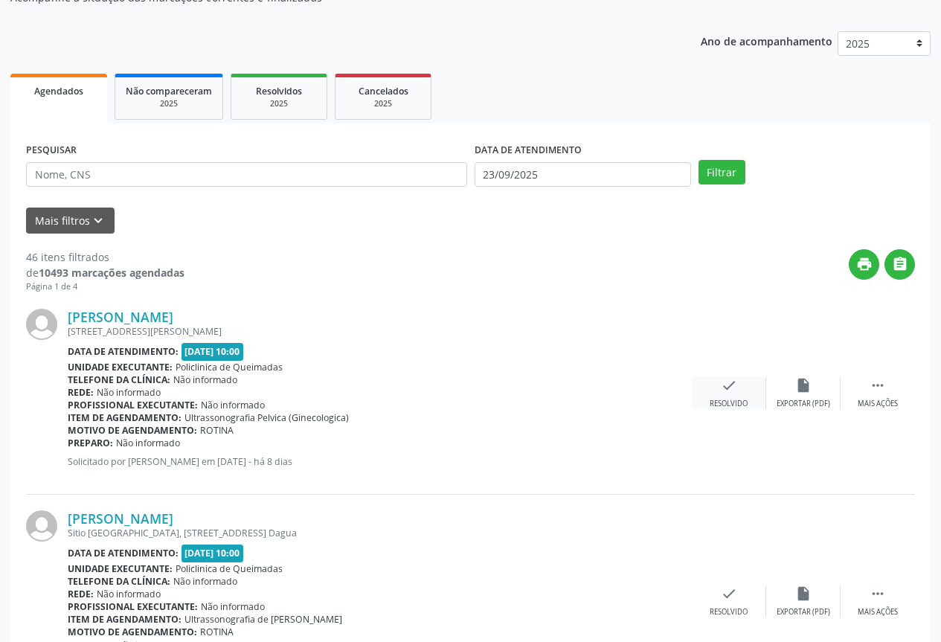
click at [729, 394] on icon "check" at bounding box center [729, 385] width 16 height 16
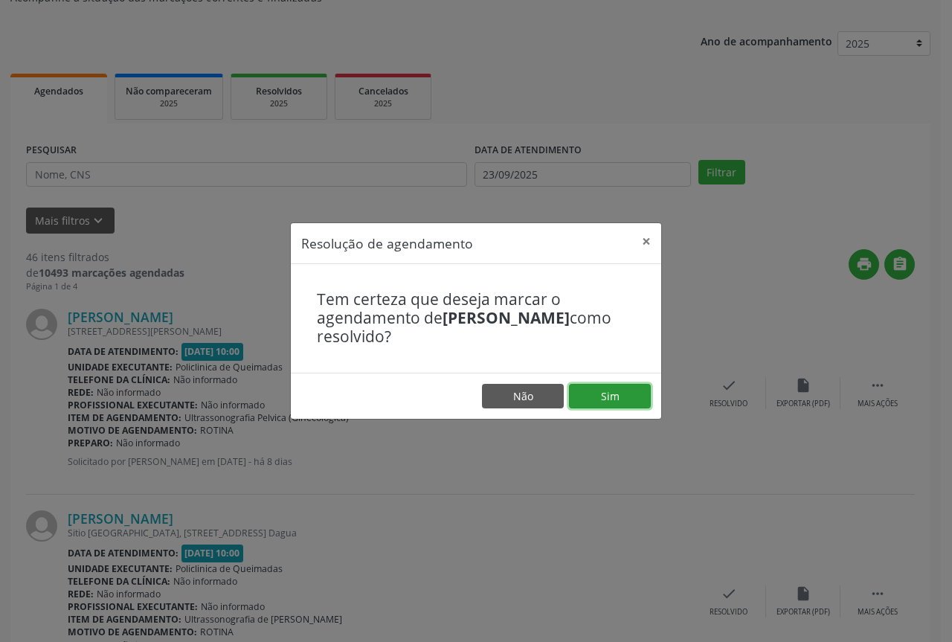
click at [623, 405] on button "Sim" at bounding box center [610, 396] width 82 height 25
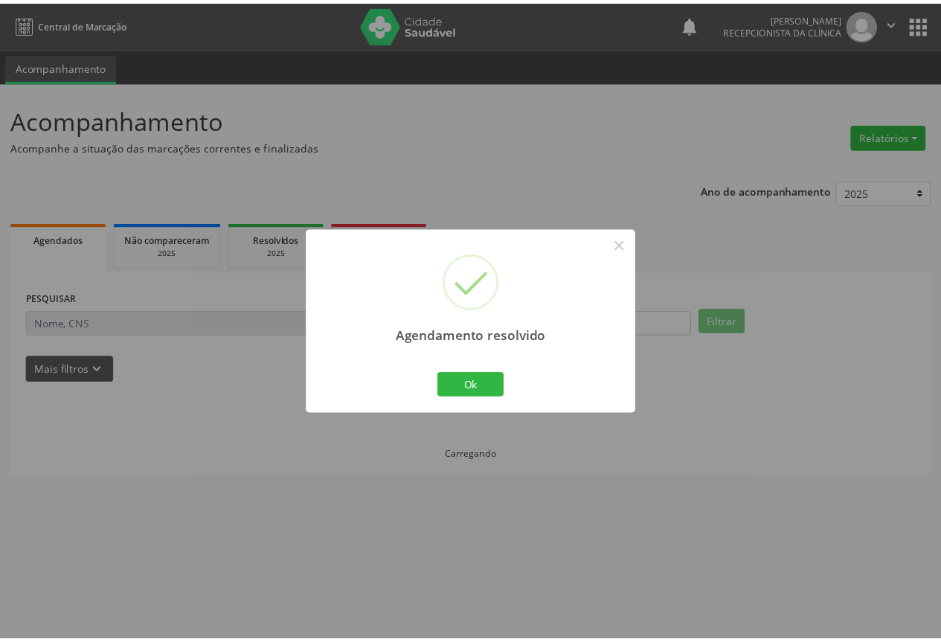
scroll to position [0, 0]
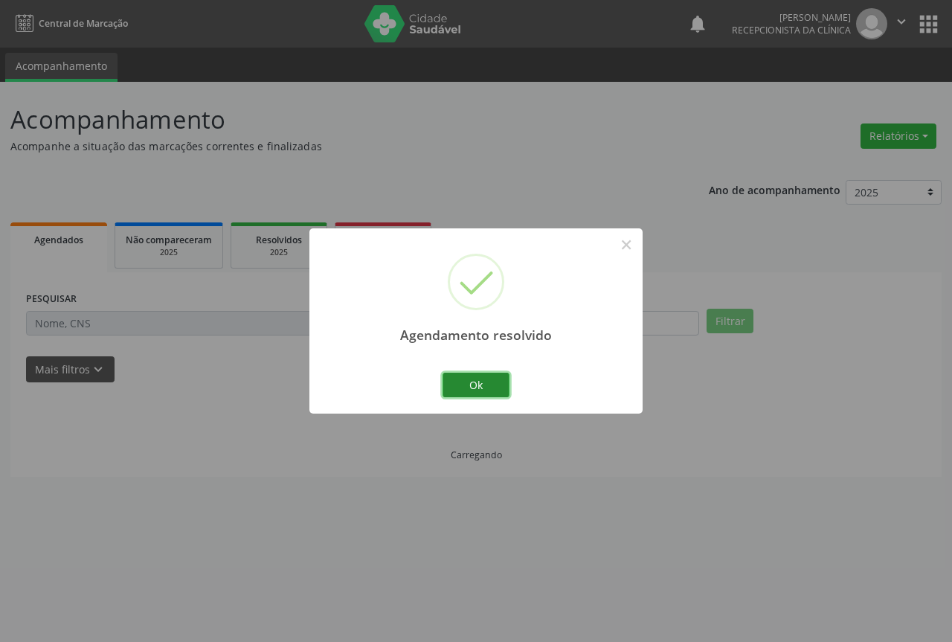
click at [473, 388] on button "Ok" at bounding box center [476, 385] width 67 height 25
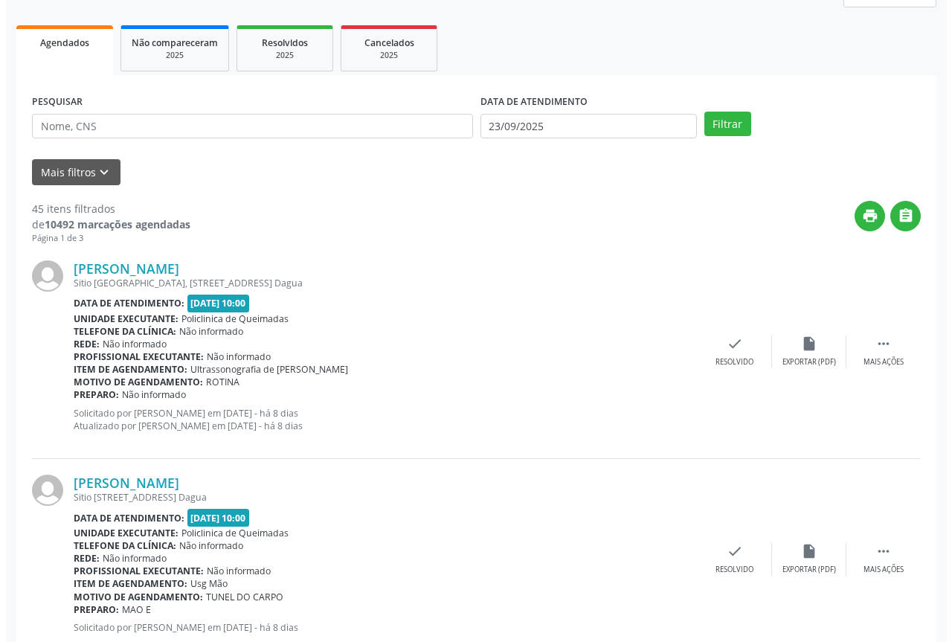
scroll to position [223, 0]
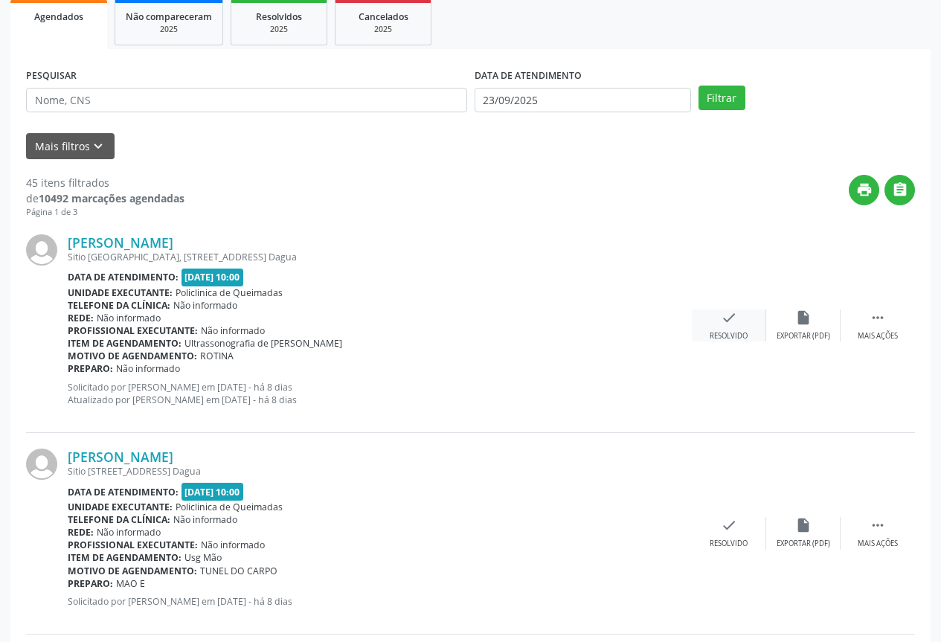
click at [722, 331] on div "Resolvido" at bounding box center [729, 336] width 38 height 10
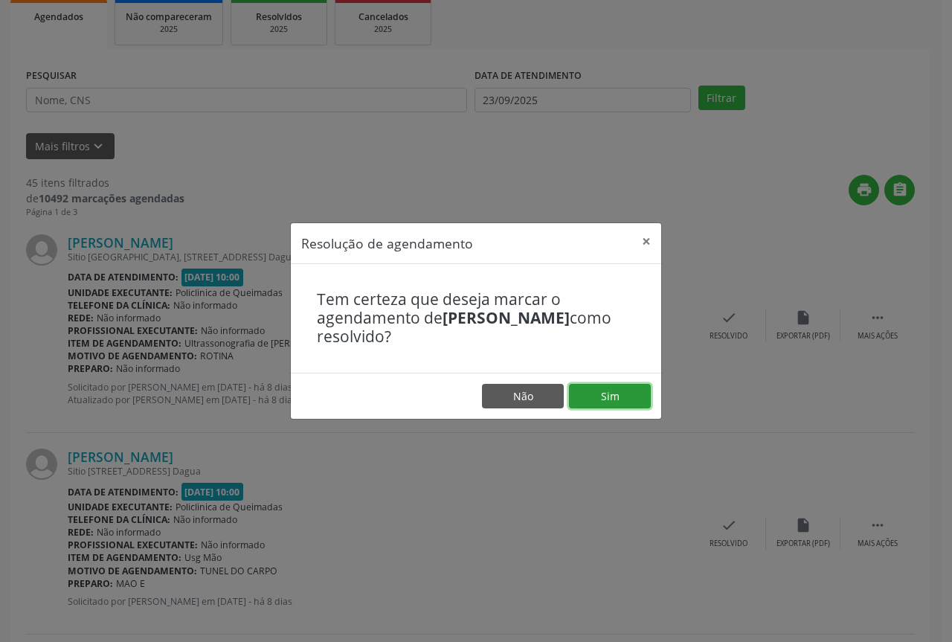
click at [624, 391] on button "Sim" at bounding box center [610, 396] width 82 height 25
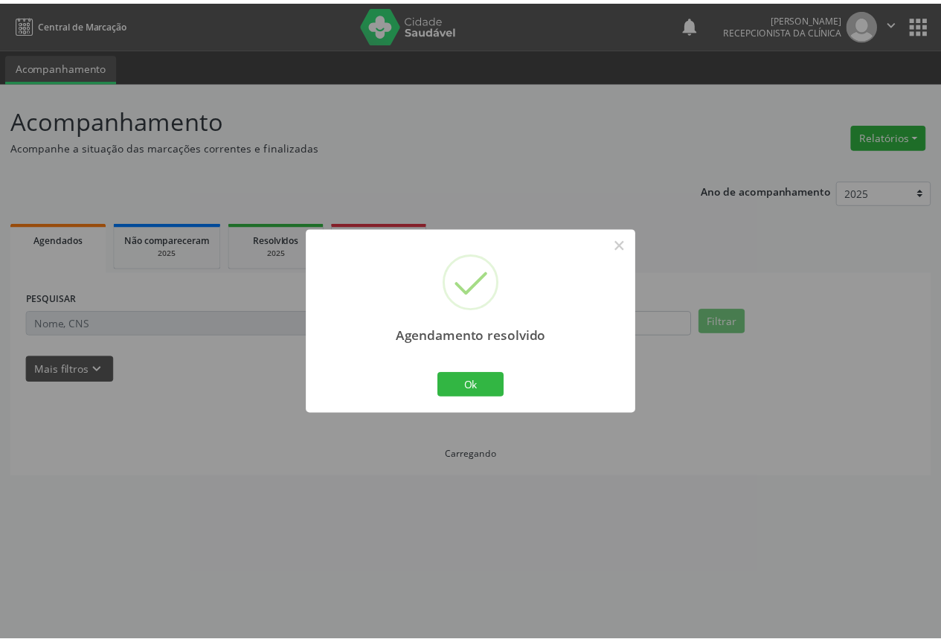
scroll to position [0, 0]
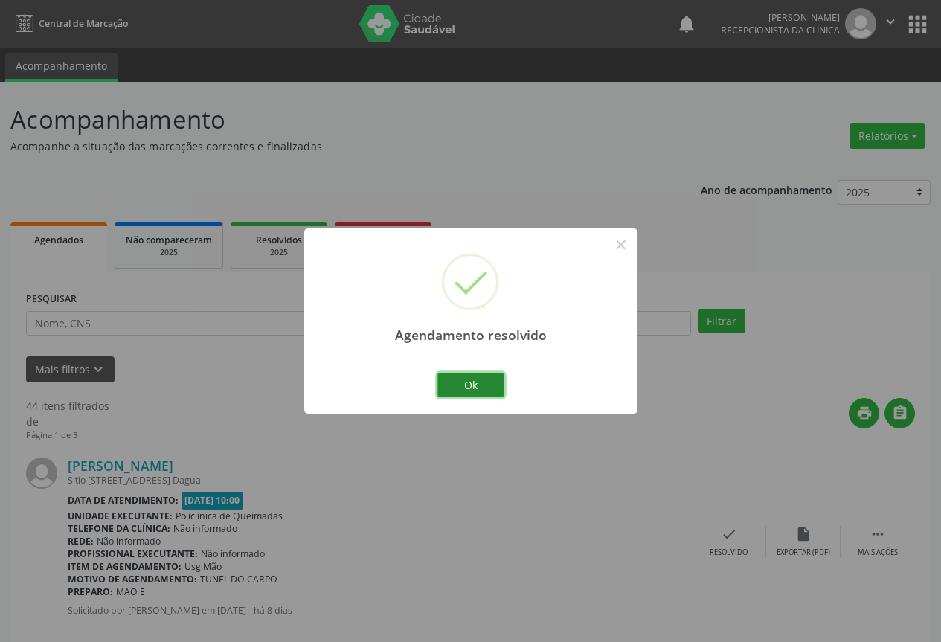
click at [467, 389] on button "Ok" at bounding box center [470, 385] width 67 height 25
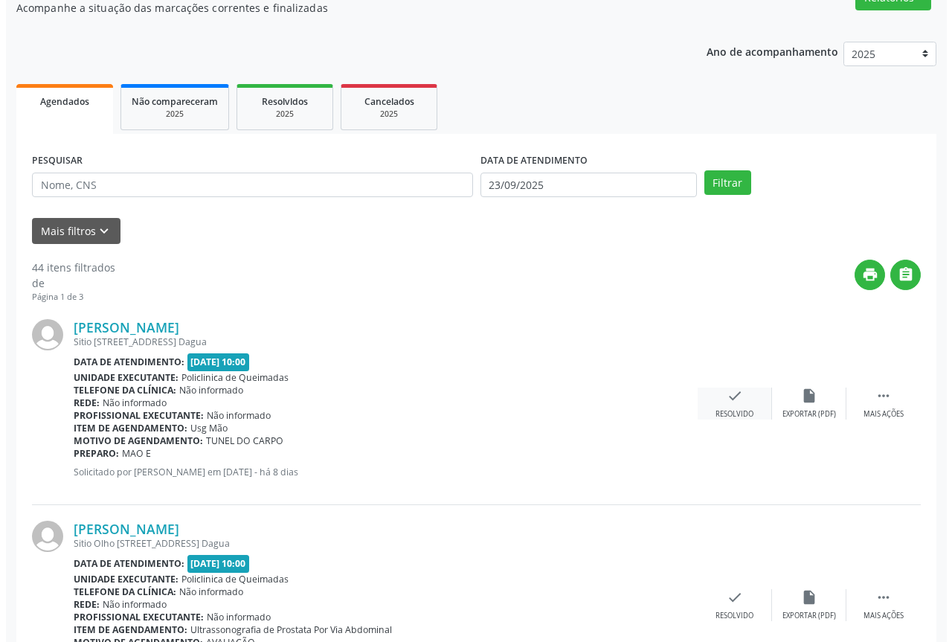
scroll to position [149, 0]
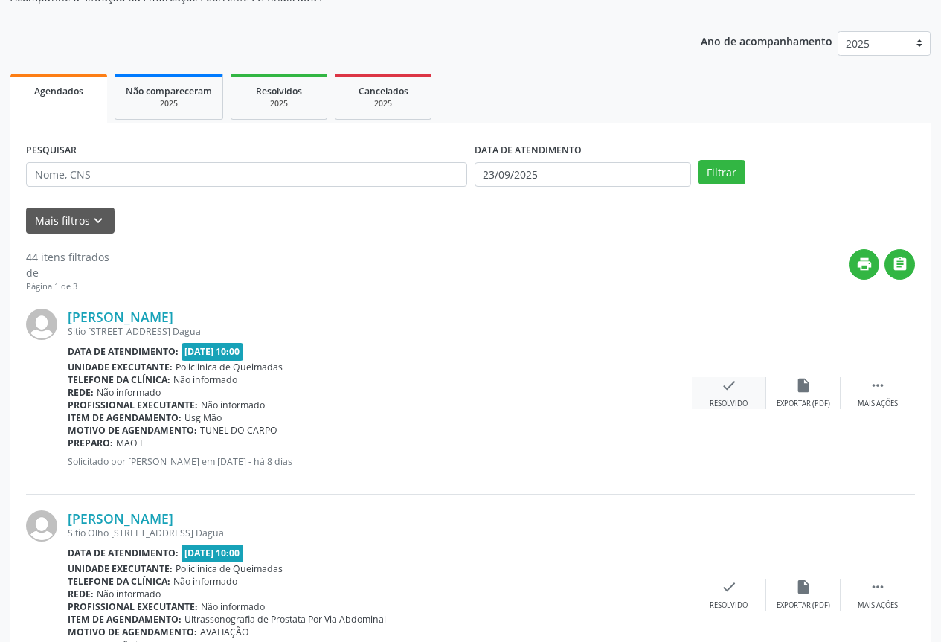
click at [737, 385] on div "check Resolvido" at bounding box center [729, 393] width 74 height 32
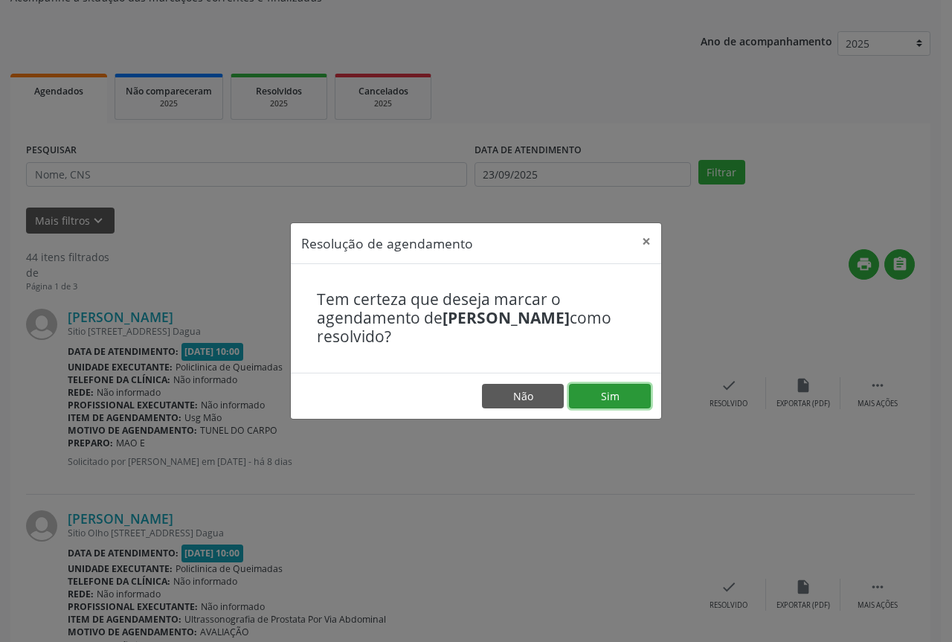
click at [622, 389] on button "Sim" at bounding box center [610, 396] width 82 height 25
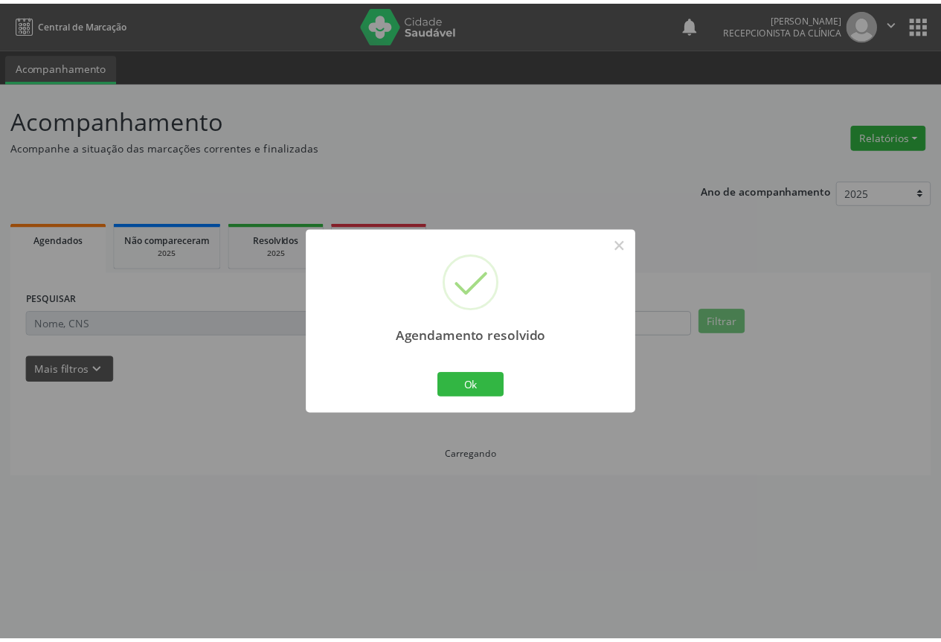
scroll to position [0, 0]
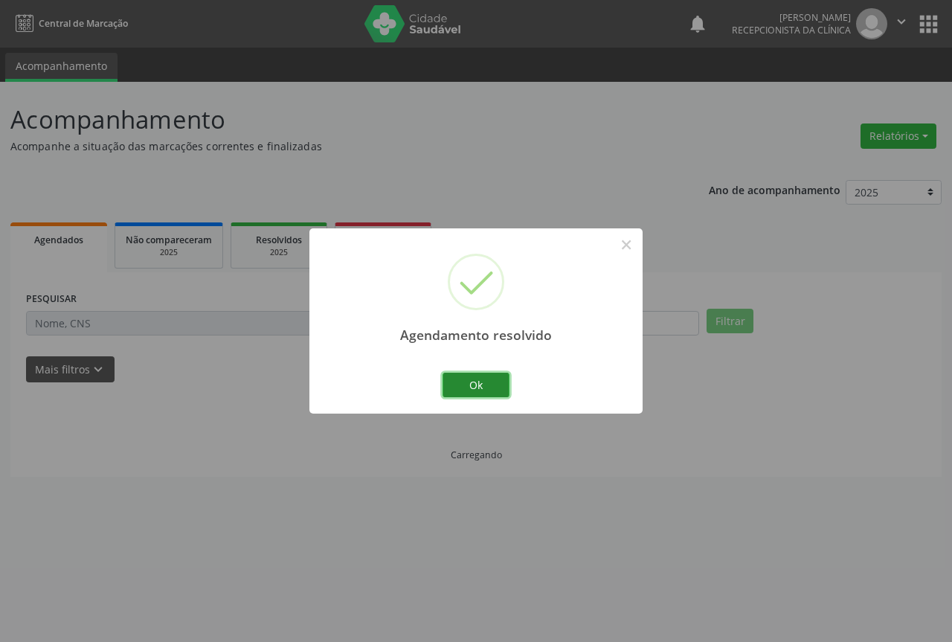
click at [450, 382] on button "Ok" at bounding box center [476, 385] width 67 height 25
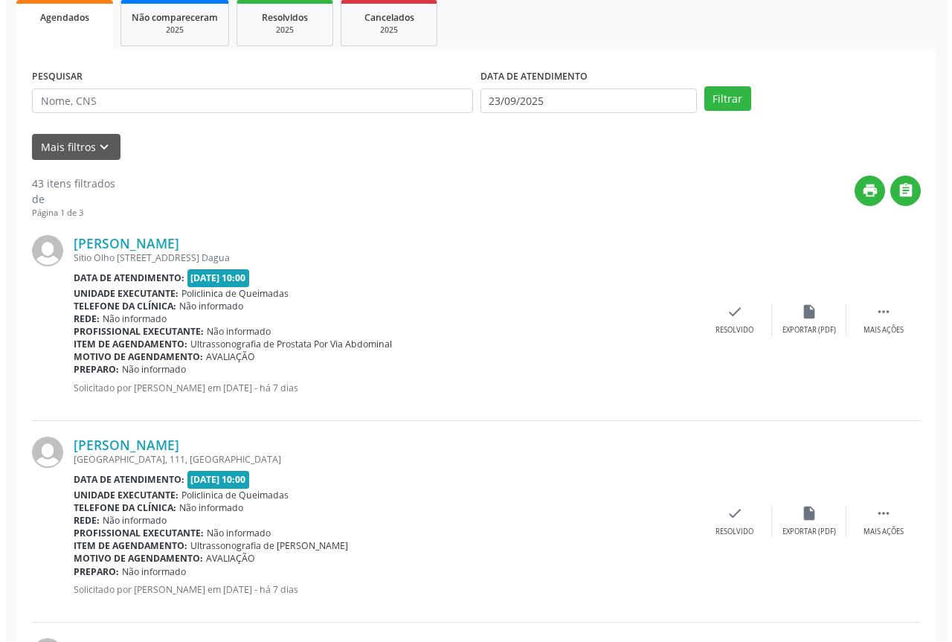
scroll to position [223, 0]
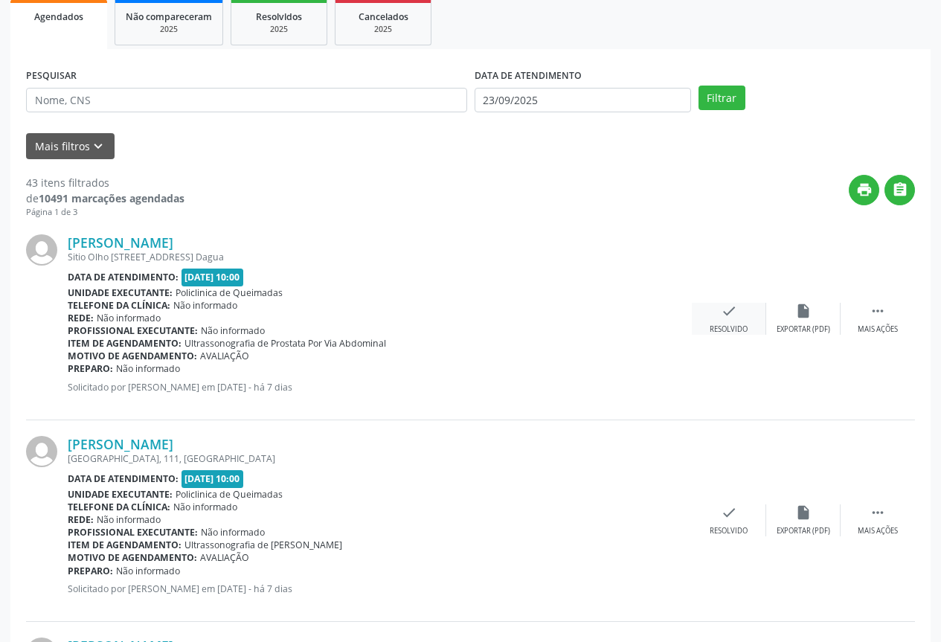
click at [717, 326] on div "Resolvido" at bounding box center [729, 329] width 38 height 10
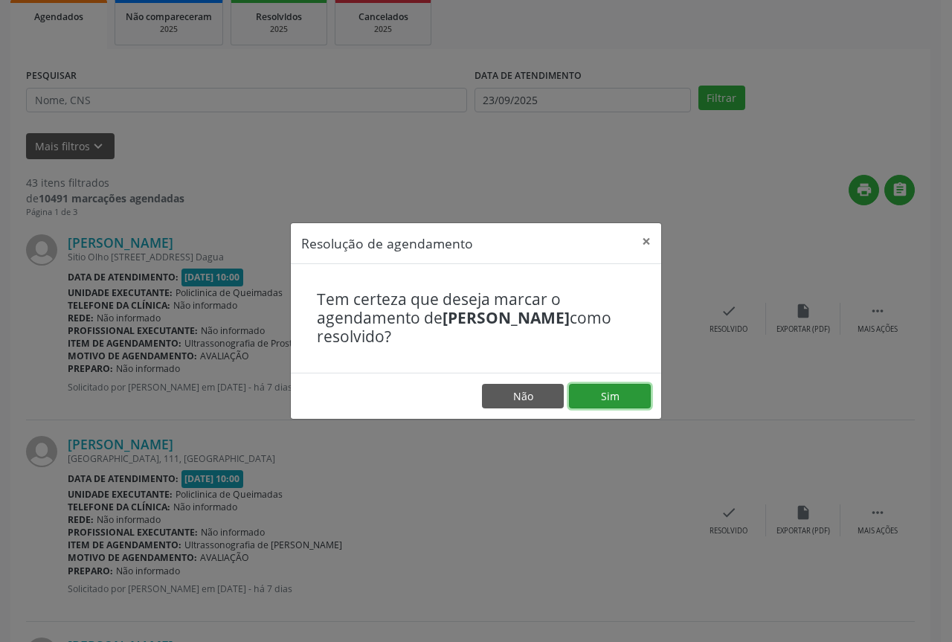
click at [605, 405] on button "Sim" at bounding box center [610, 396] width 82 height 25
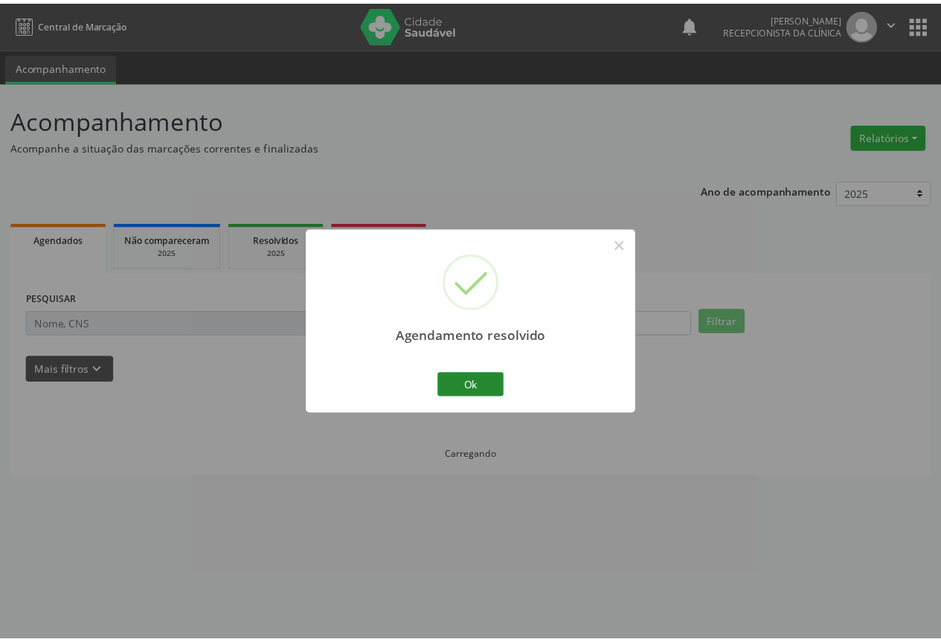
scroll to position [0, 0]
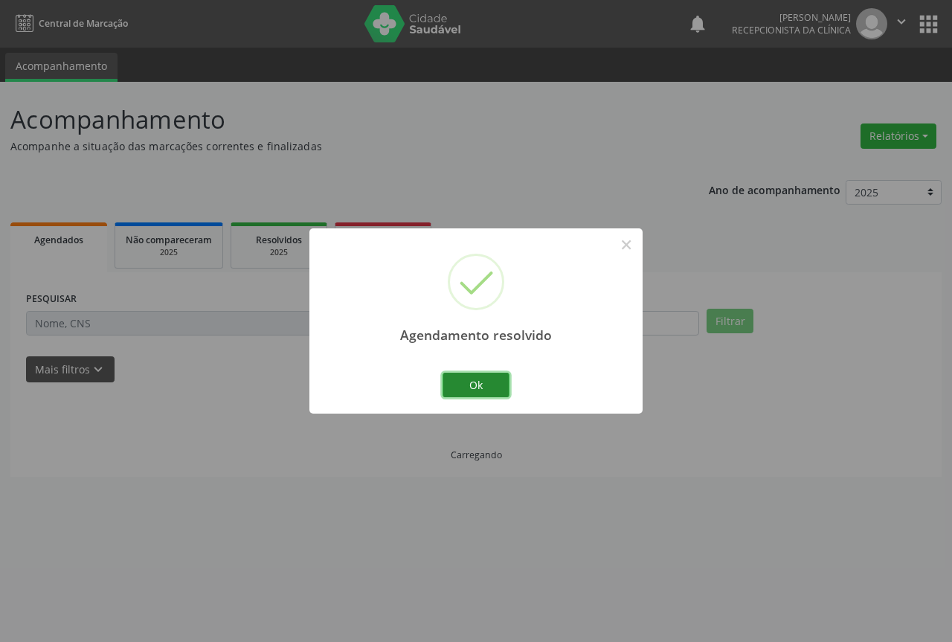
click at [474, 391] on button "Ok" at bounding box center [476, 385] width 67 height 25
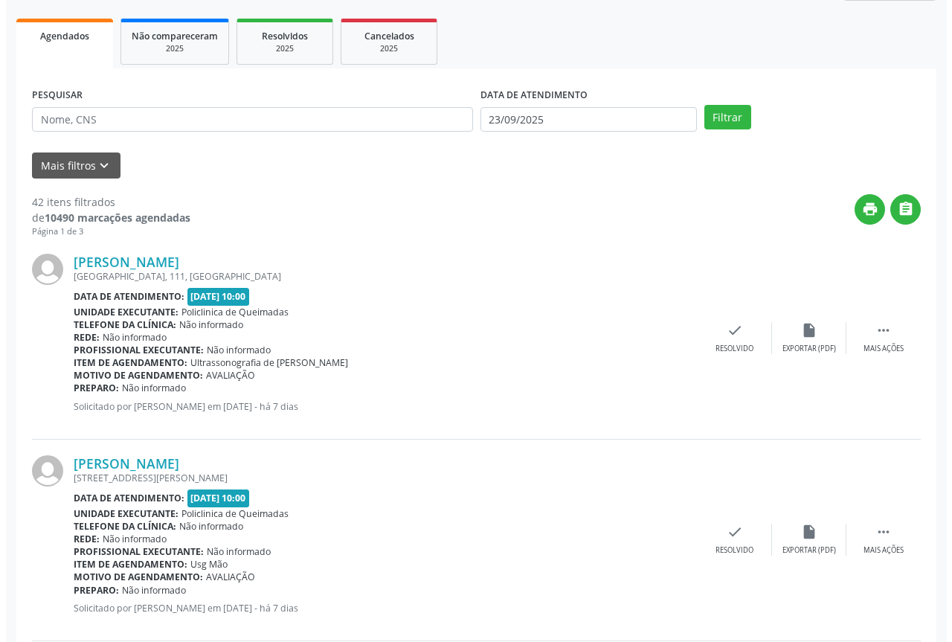
scroll to position [223, 0]
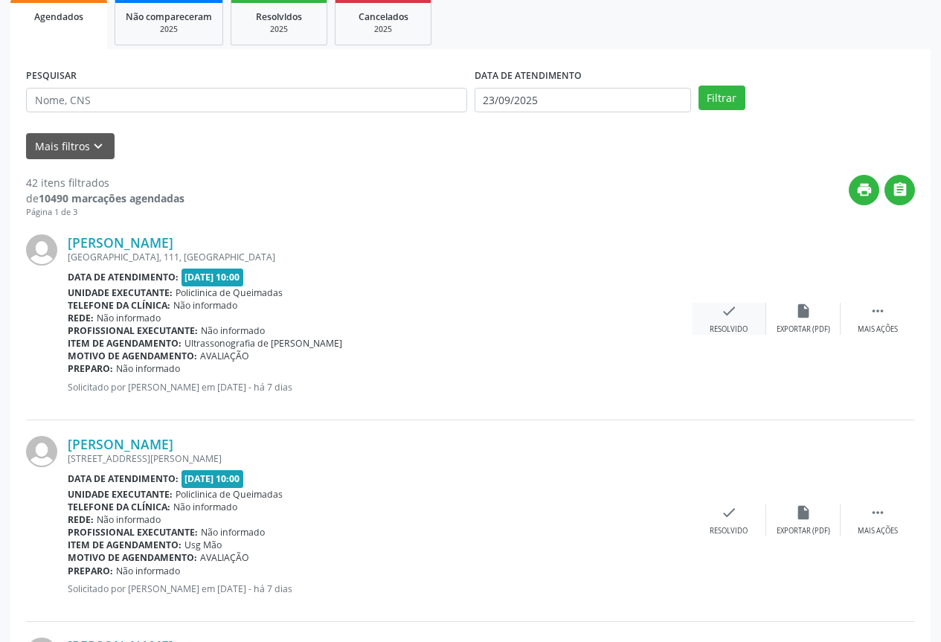
click at [723, 322] on div "check Resolvido" at bounding box center [729, 319] width 74 height 32
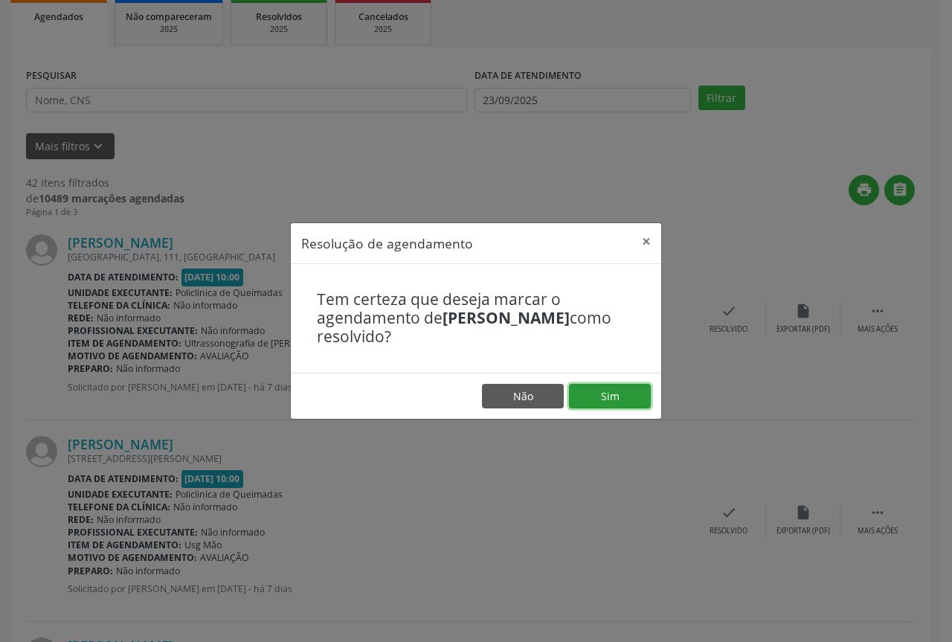
click at [618, 386] on button "Sim" at bounding box center [610, 396] width 82 height 25
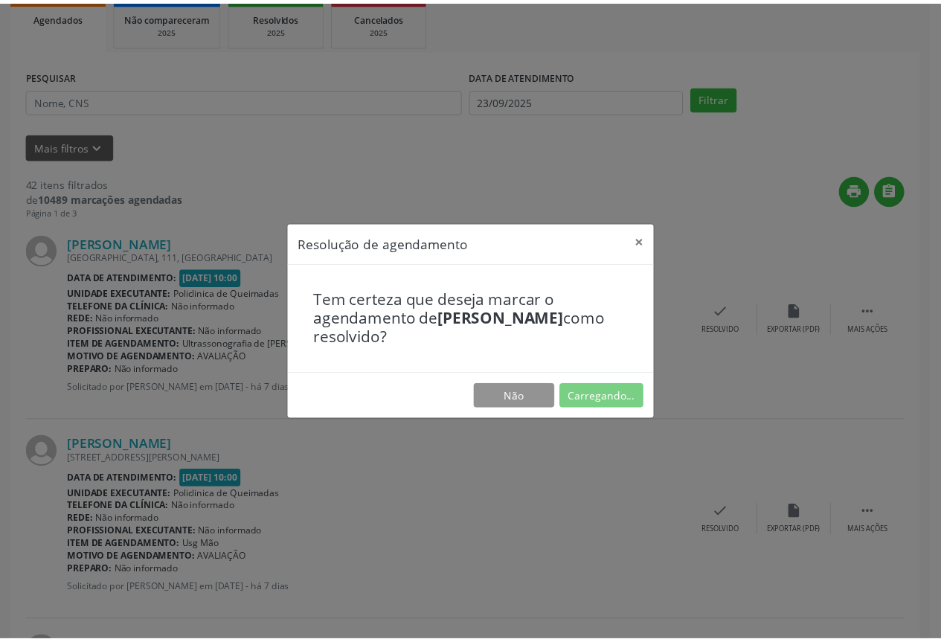
scroll to position [0, 0]
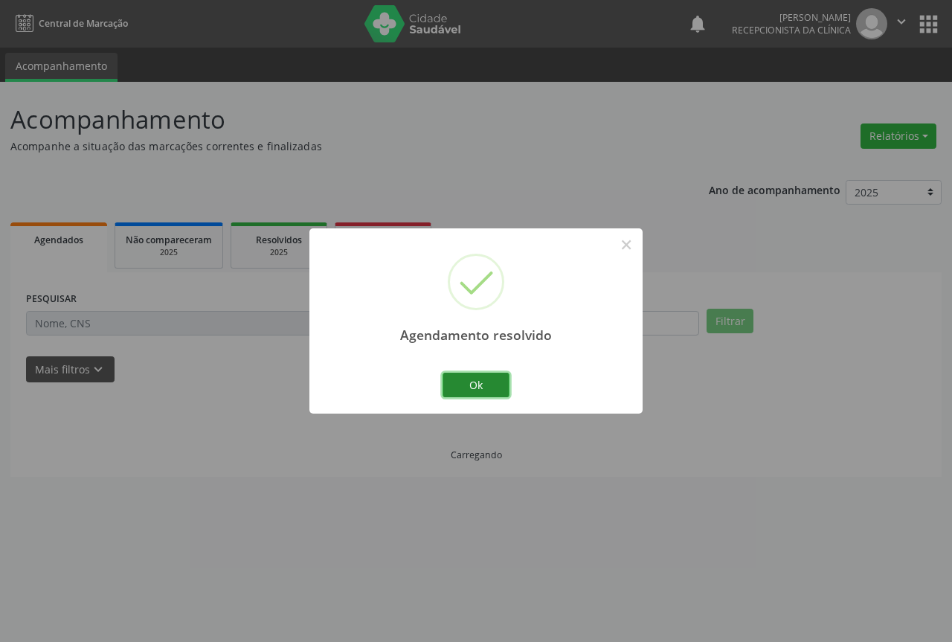
click at [501, 385] on button "Ok" at bounding box center [476, 385] width 67 height 25
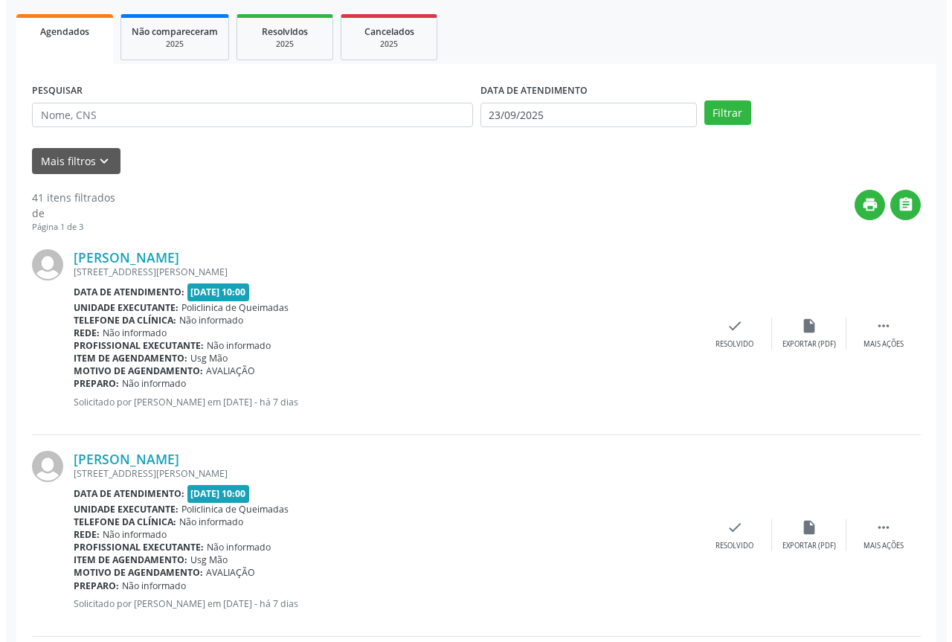
scroll to position [223, 0]
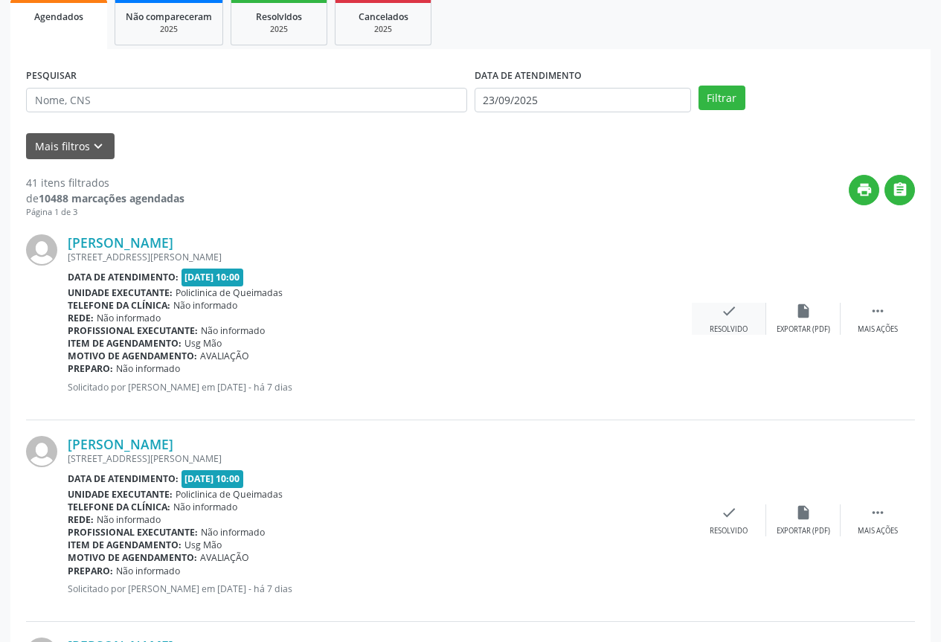
click at [726, 315] on icon "check" at bounding box center [729, 311] width 16 height 16
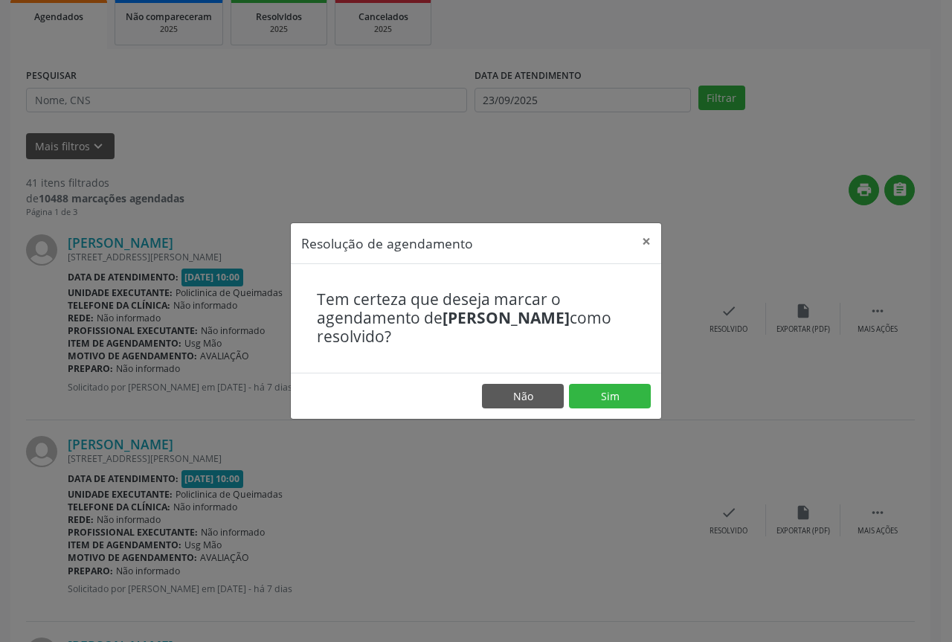
click at [494, 492] on div "Resolução de agendamento × Tem certeza que deseja marcar o agendamento de [PERS…" at bounding box center [476, 321] width 952 height 642
click at [521, 392] on button "Não" at bounding box center [523, 396] width 82 height 25
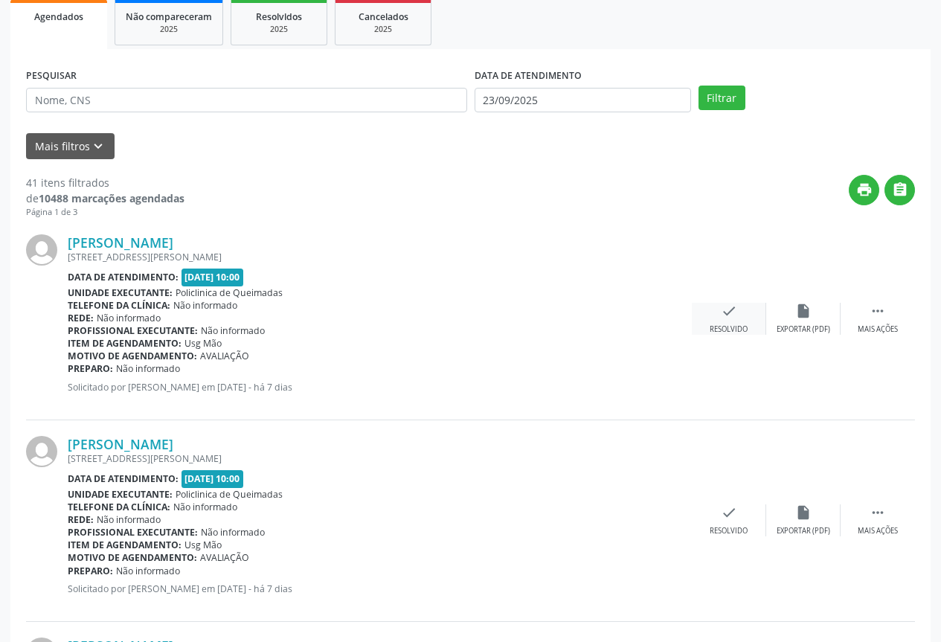
click at [726, 325] on div "Resolvido" at bounding box center [729, 329] width 38 height 10
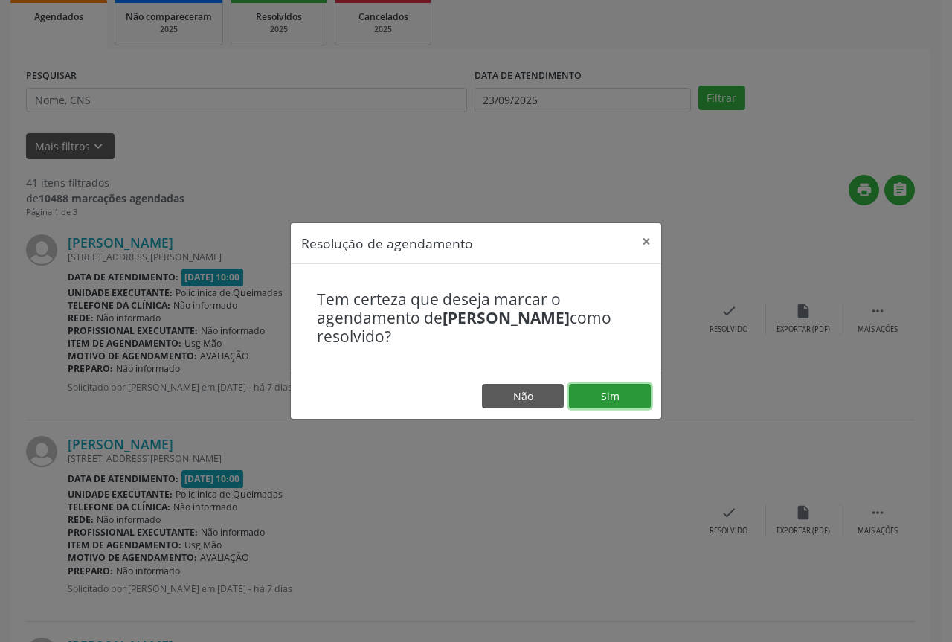
click at [620, 388] on button "Sim" at bounding box center [610, 396] width 82 height 25
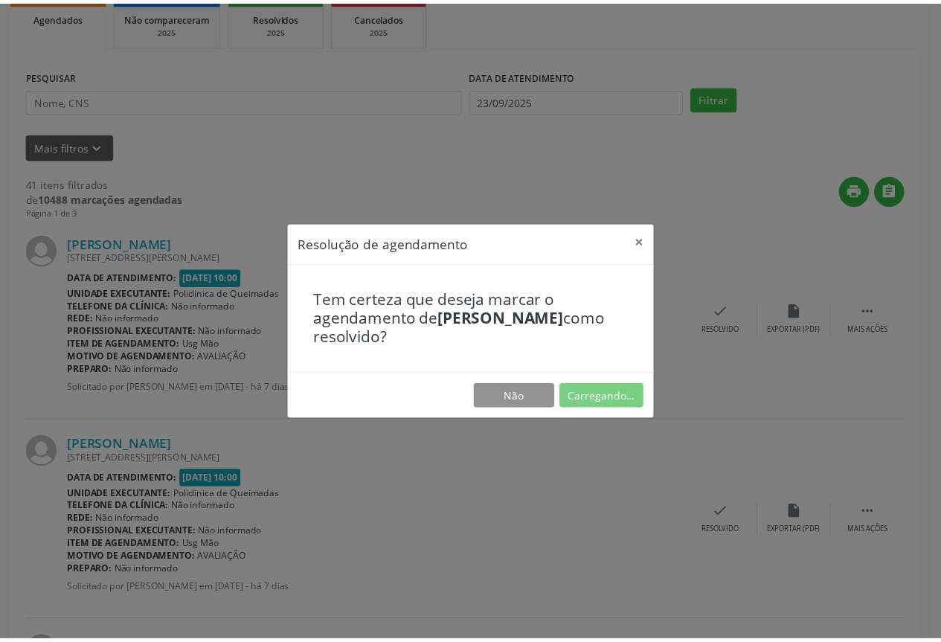
scroll to position [0, 0]
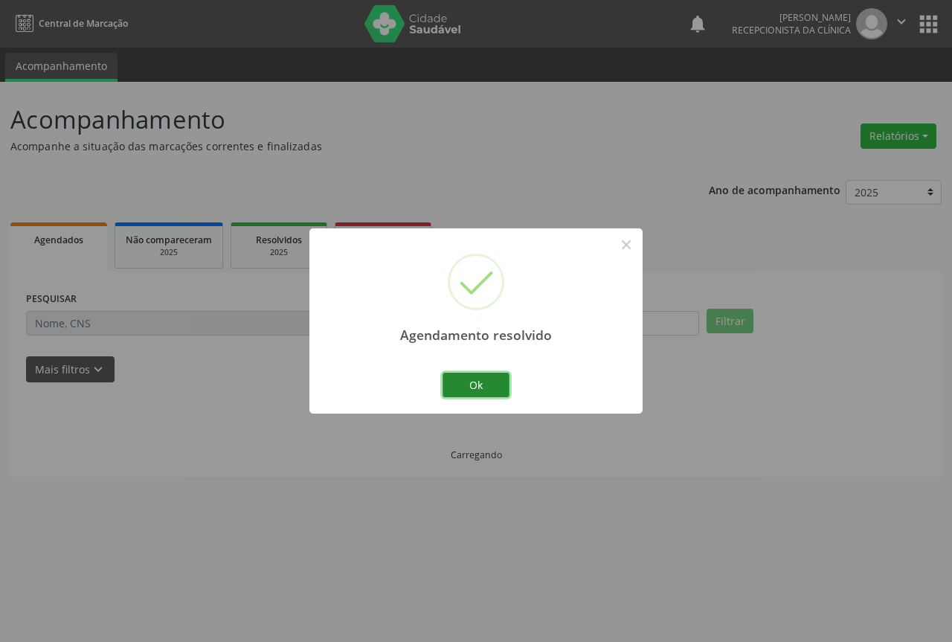
click at [481, 390] on button "Ok" at bounding box center [476, 385] width 67 height 25
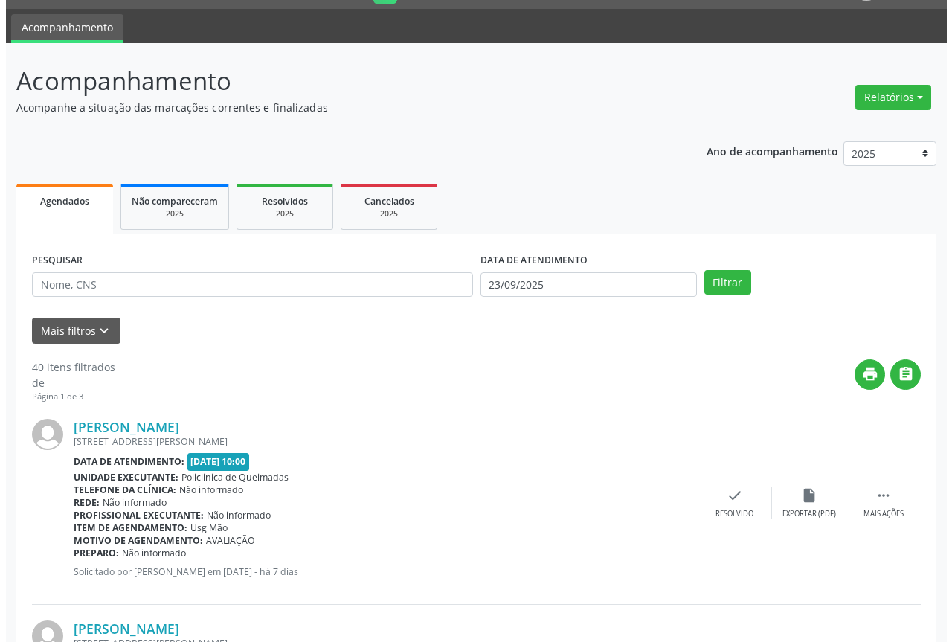
scroll to position [223, 0]
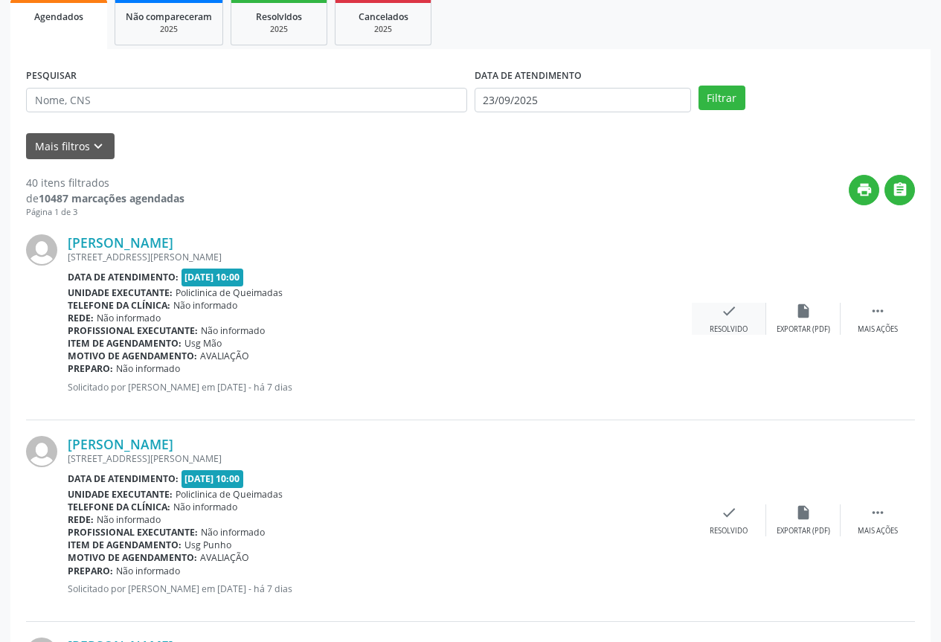
click at [725, 325] on div "Resolvido" at bounding box center [729, 329] width 38 height 10
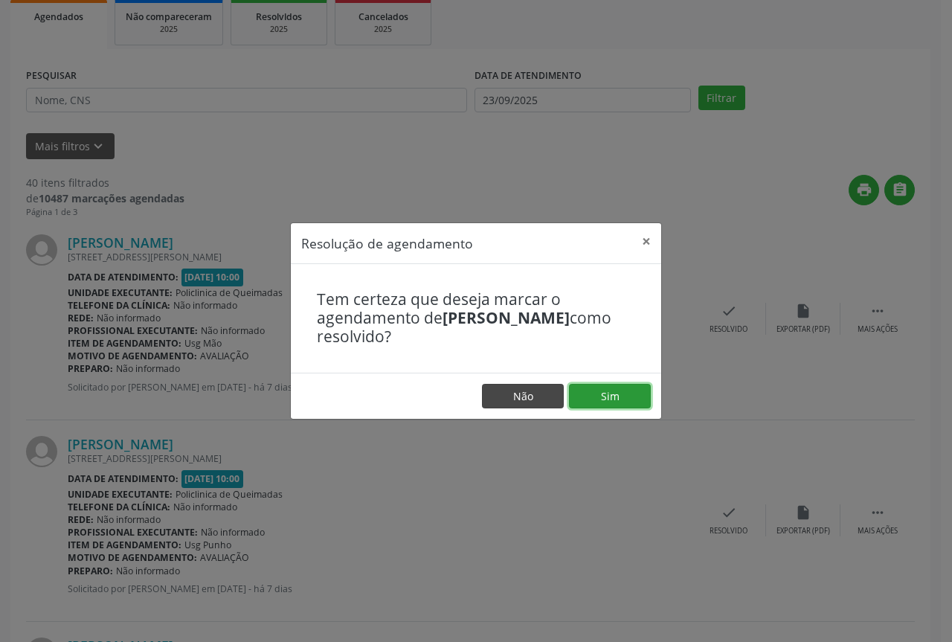
drag, startPoint x: 621, startPoint y: 391, endPoint x: 525, endPoint y: 393, distance: 96.7
click at [620, 391] on button "Sim" at bounding box center [610, 396] width 82 height 25
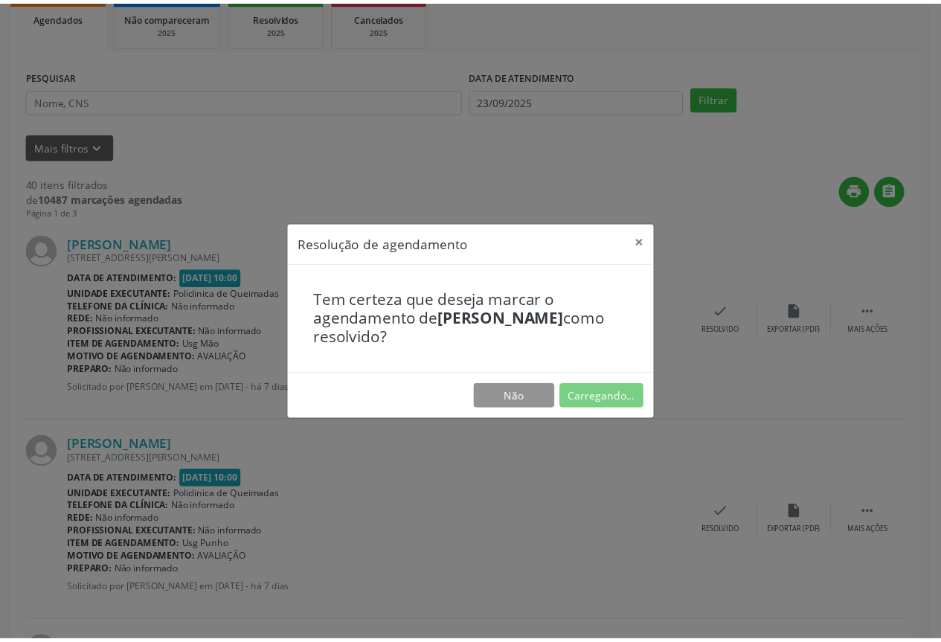
scroll to position [0, 0]
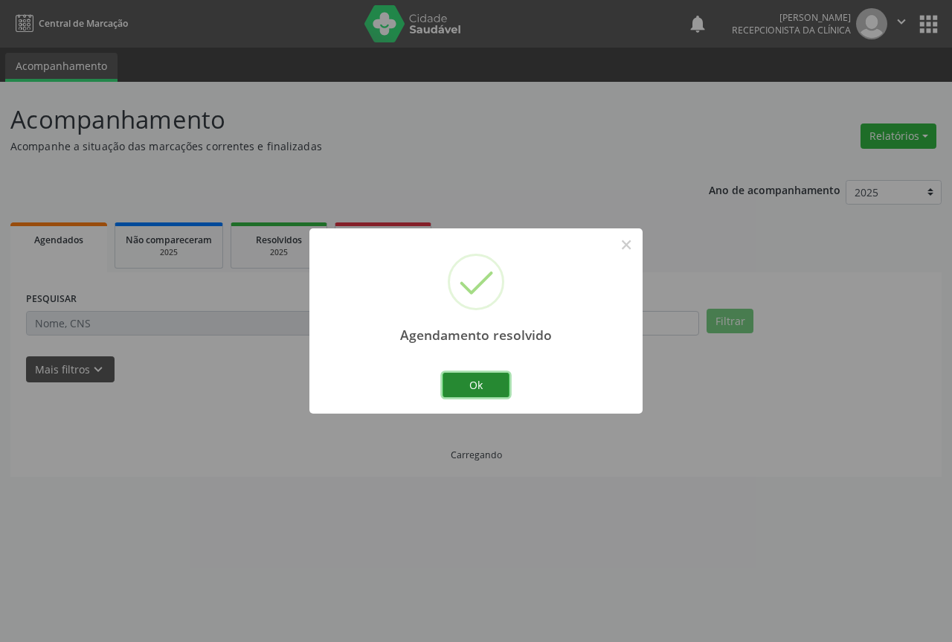
click at [492, 387] on button "Ok" at bounding box center [476, 385] width 67 height 25
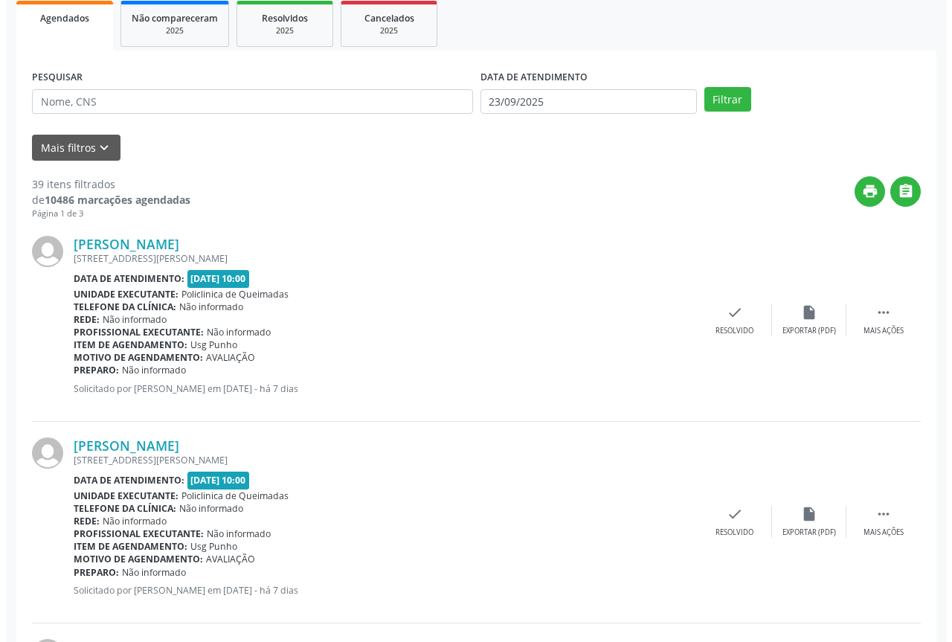
scroll to position [223, 0]
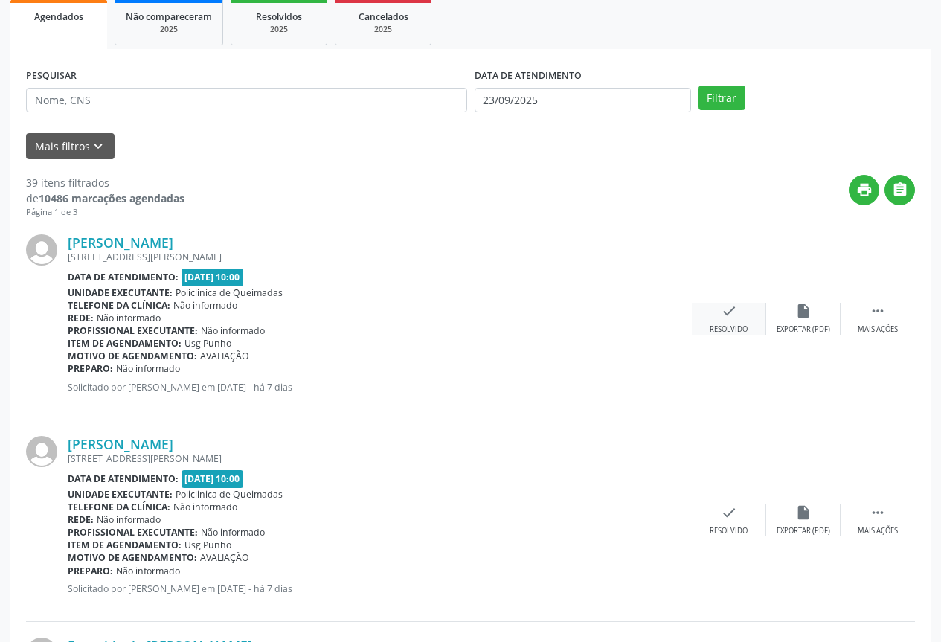
click at [733, 322] on div "check Resolvido" at bounding box center [729, 319] width 74 height 32
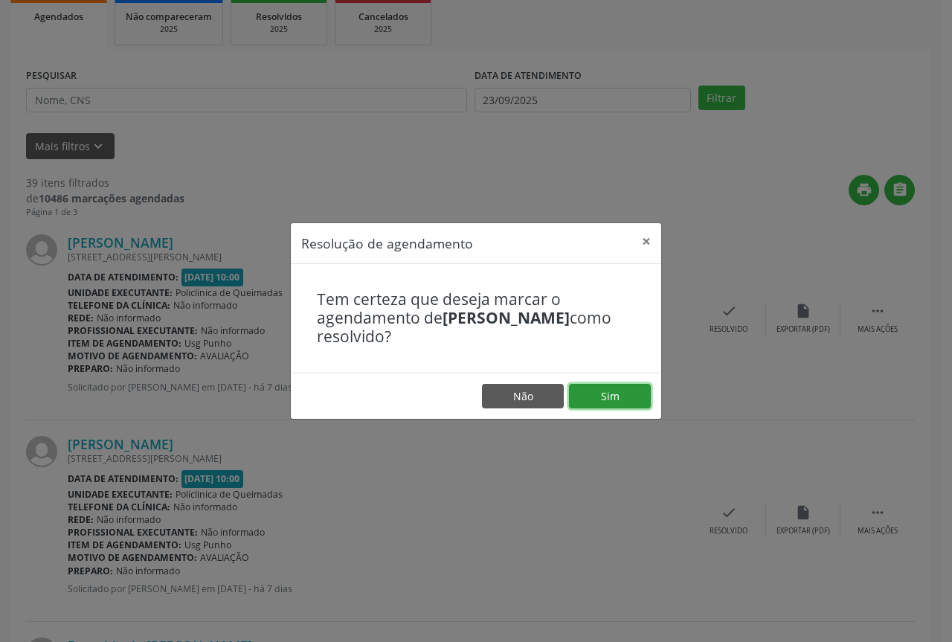
click at [610, 391] on button "Sim" at bounding box center [610, 396] width 82 height 25
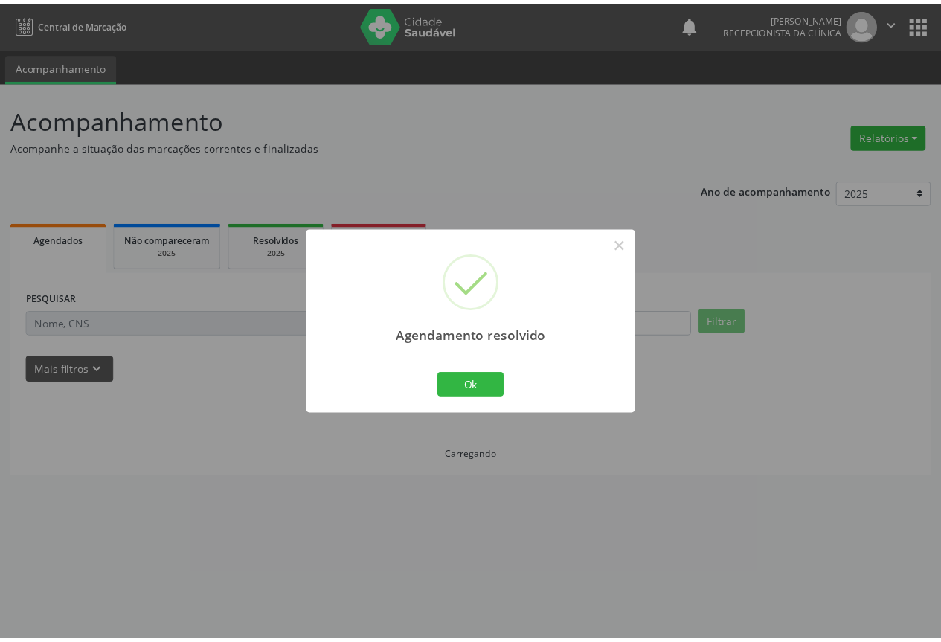
scroll to position [0, 0]
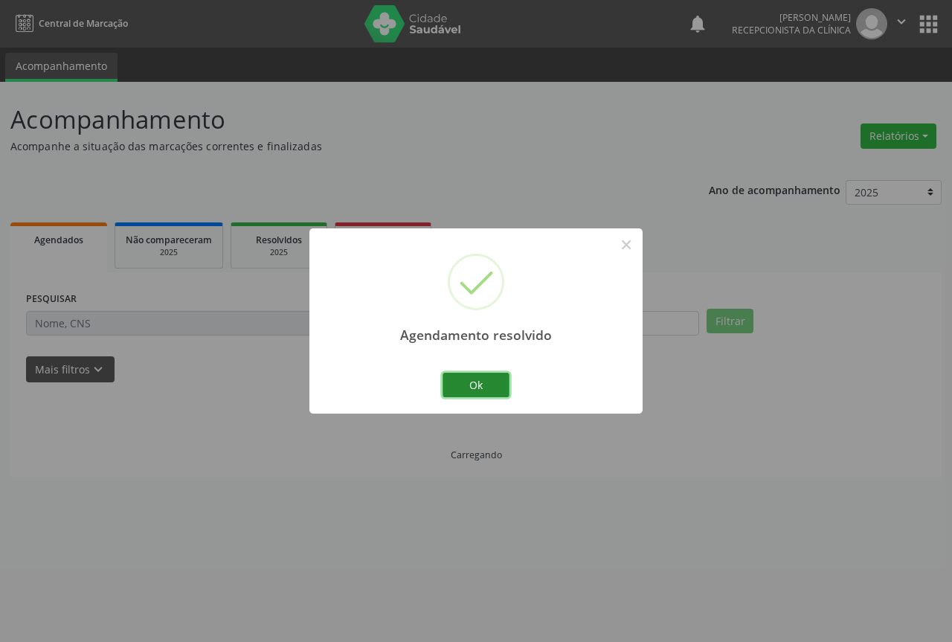
click at [501, 392] on button "Ok" at bounding box center [476, 385] width 67 height 25
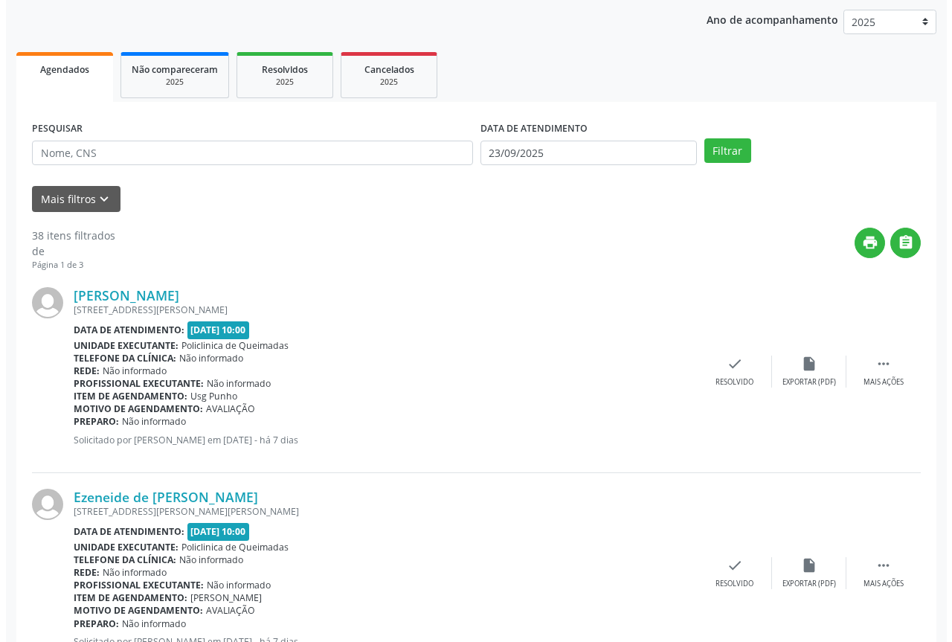
scroll to position [223, 0]
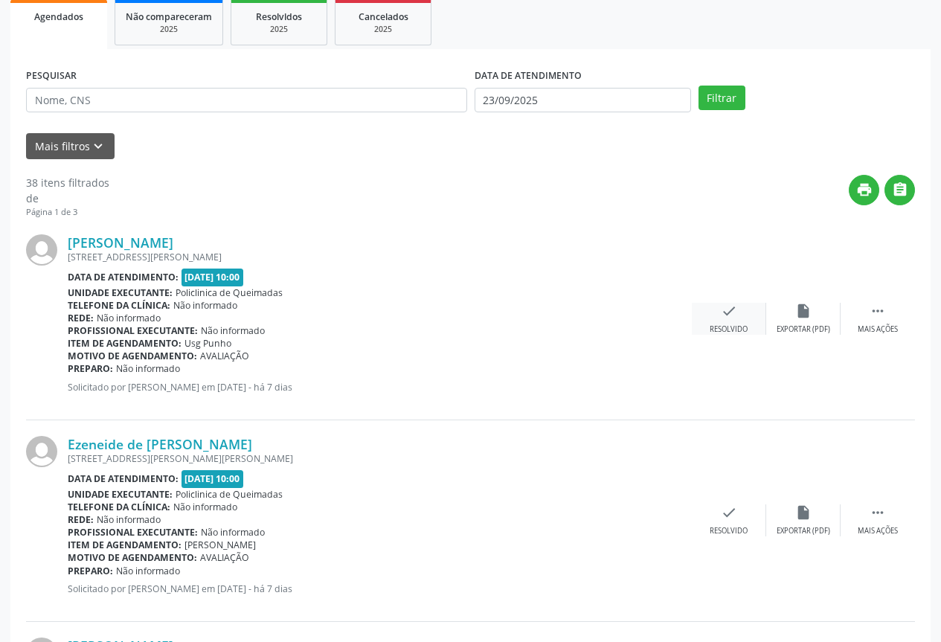
click at [725, 328] on div "Resolvido" at bounding box center [729, 329] width 38 height 10
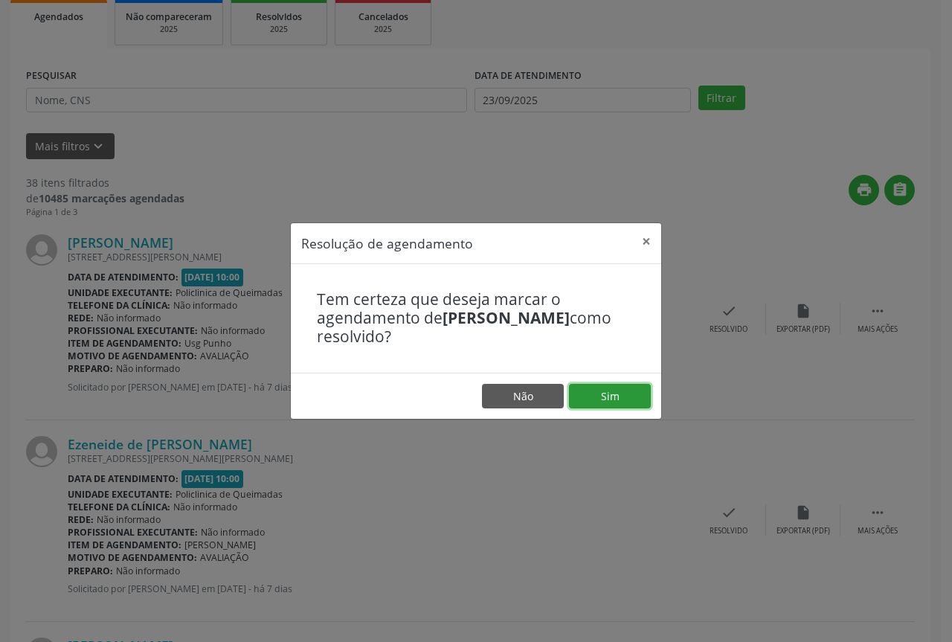
click at [581, 396] on button "Sim" at bounding box center [610, 396] width 82 height 25
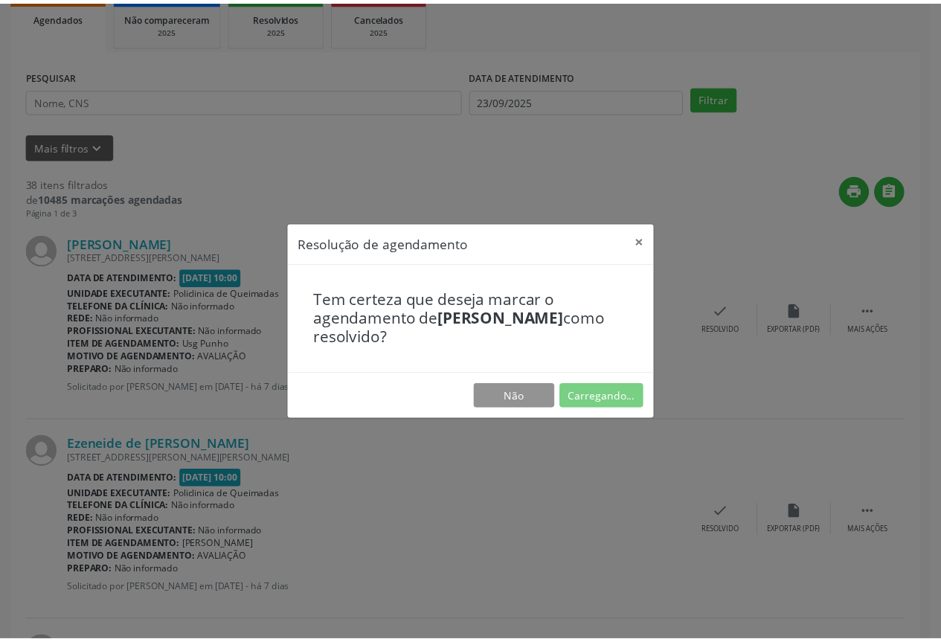
scroll to position [0, 0]
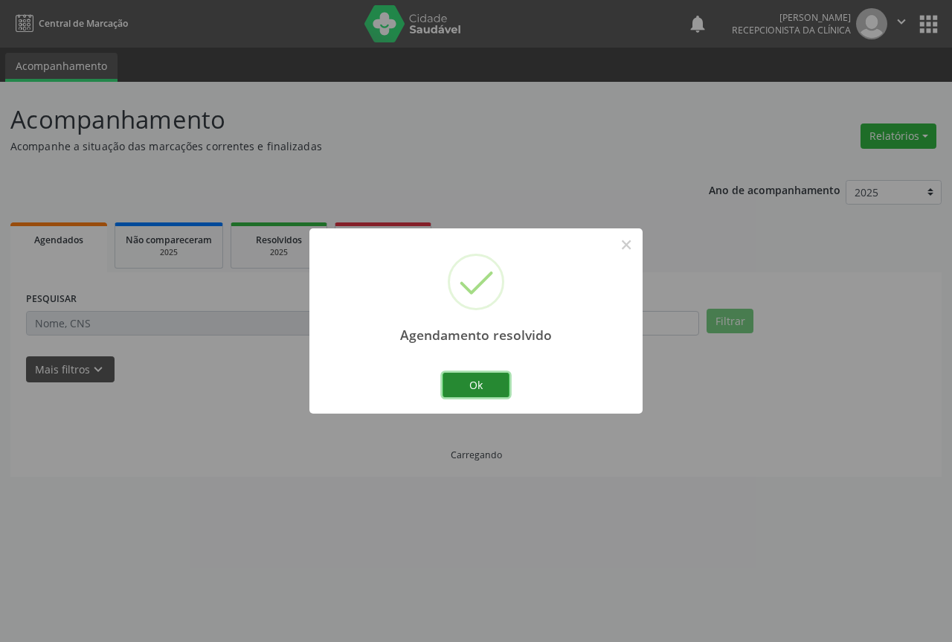
click at [506, 388] on button "Ok" at bounding box center [476, 385] width 67 height 25
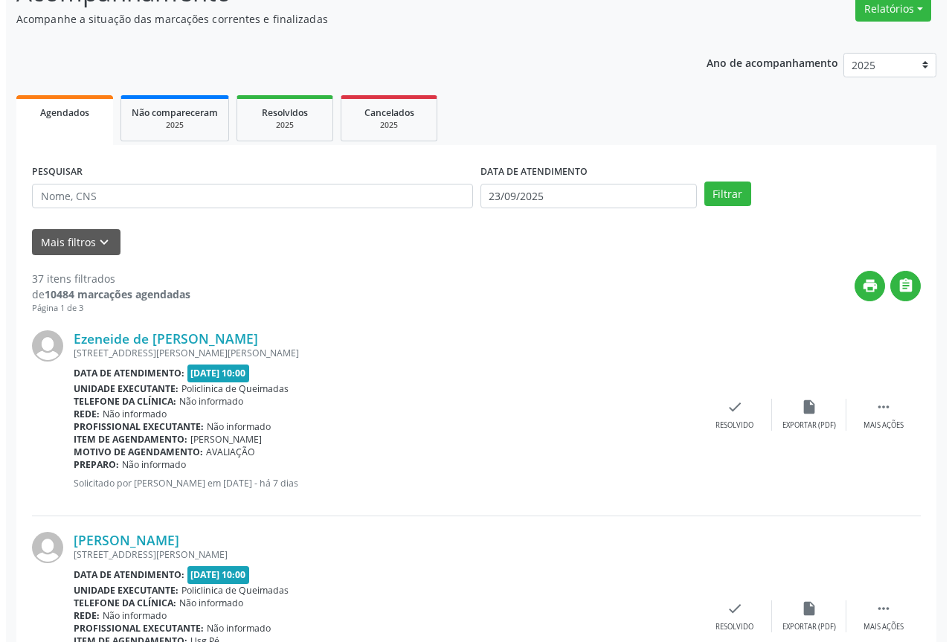
scroll to position [149, 0]
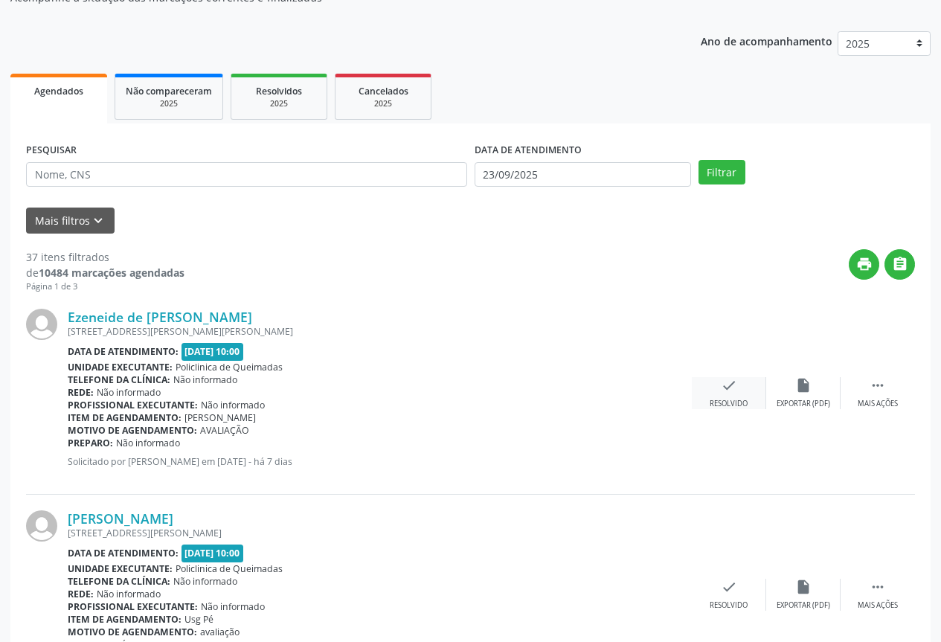
click at [734, 404] on div "Resolvido" at bounding box center [729, 404] width 38 height 10
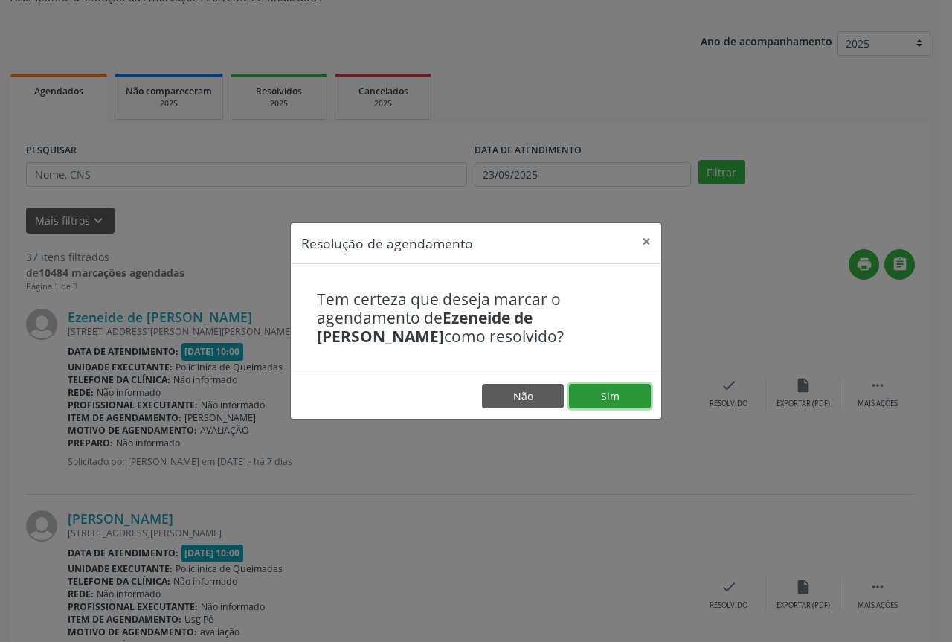
click at [628, 402] on button "Sim" at bounding box center [610, 396] width 82 height 25
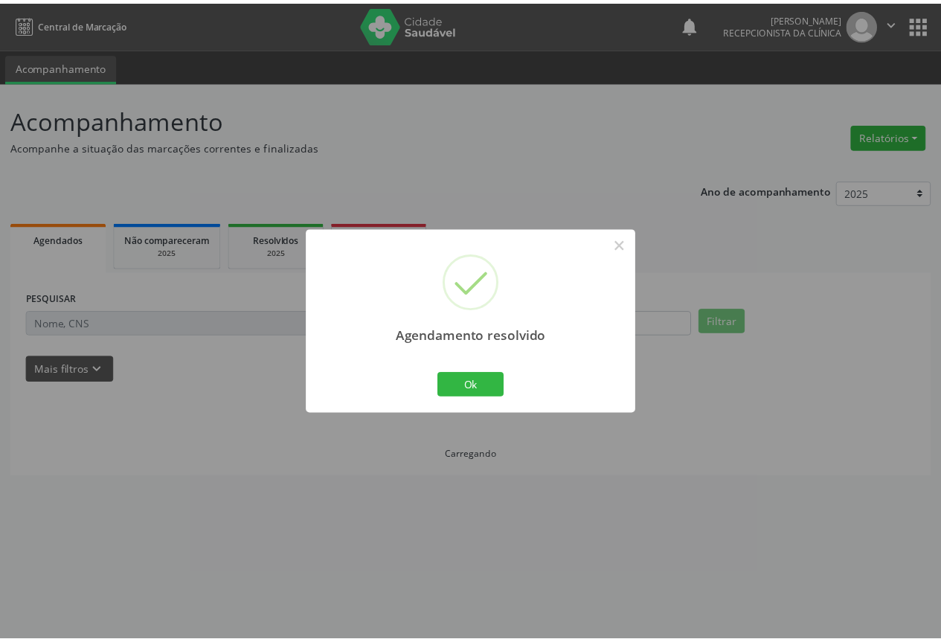
scroll to position [0, 0]
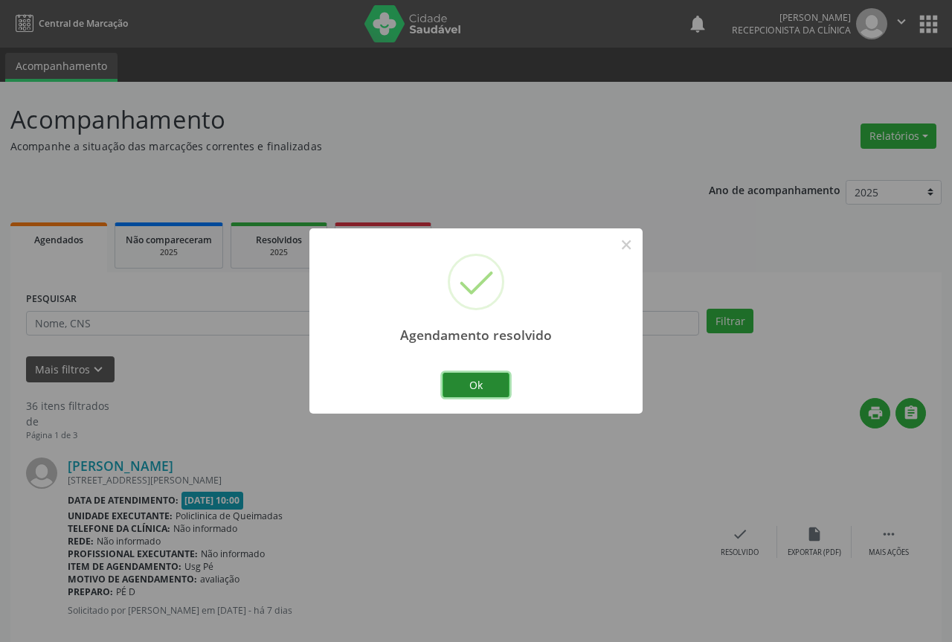
click at [491, 385] on button "Ok" at bounding box center [476, 385] width 67 height 25
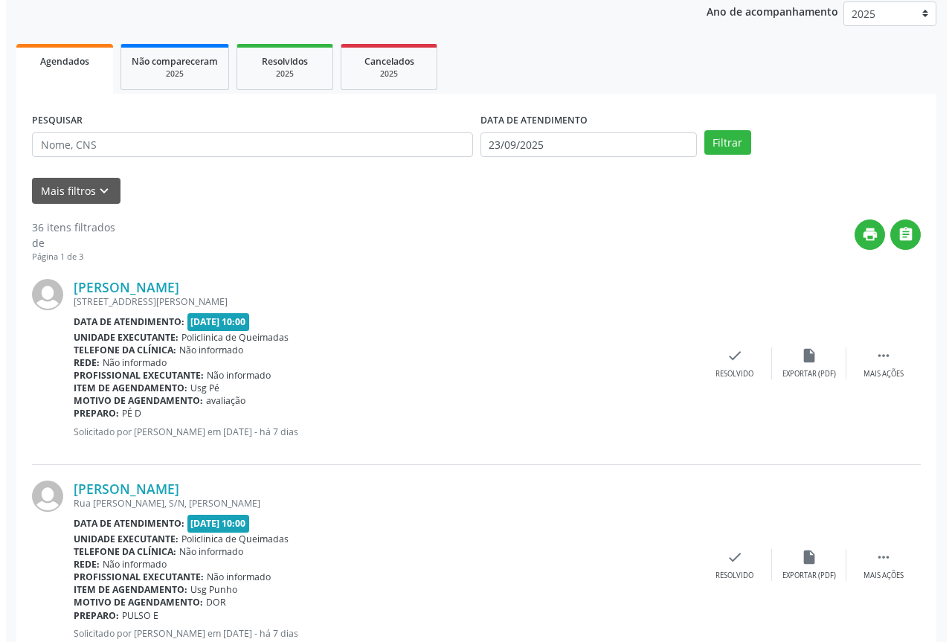
scroll to position [223, 0]
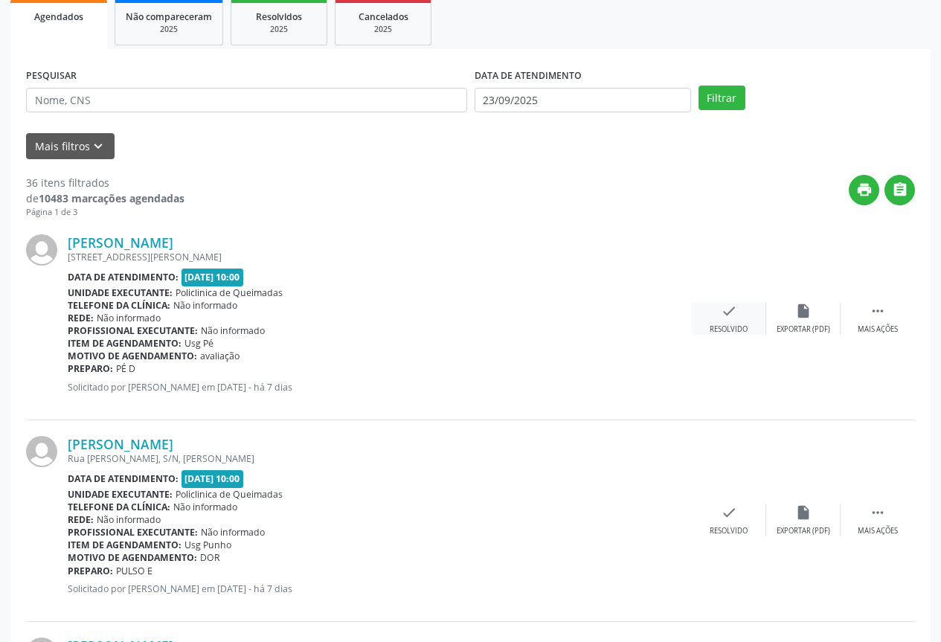
click at [722, 327] on div "Resolvido" at bounding box center [729, 329] width 38 height 10
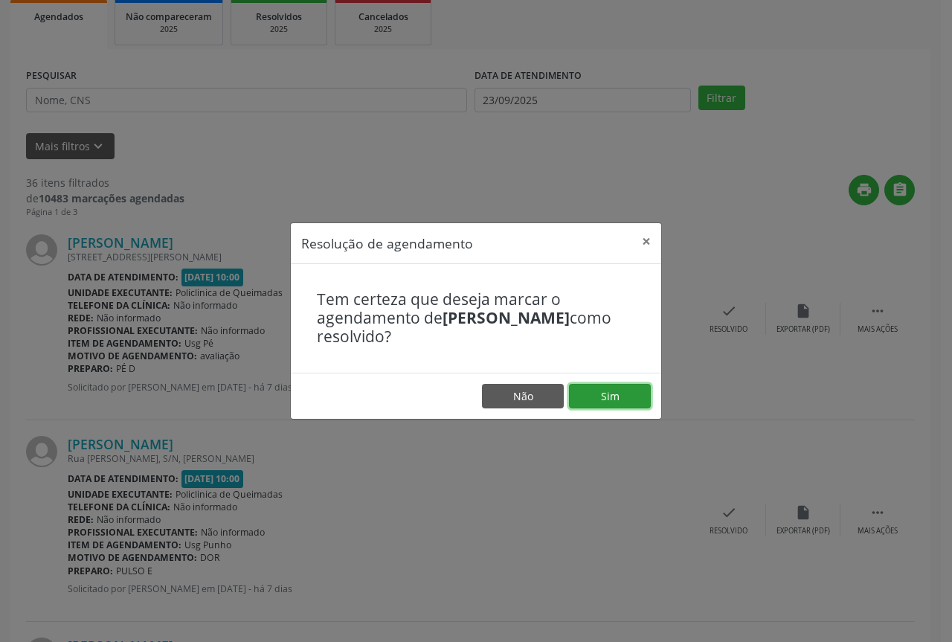
click at [628, 400] on button "Sim" at bounding box center [610, 396] width 82 height 25
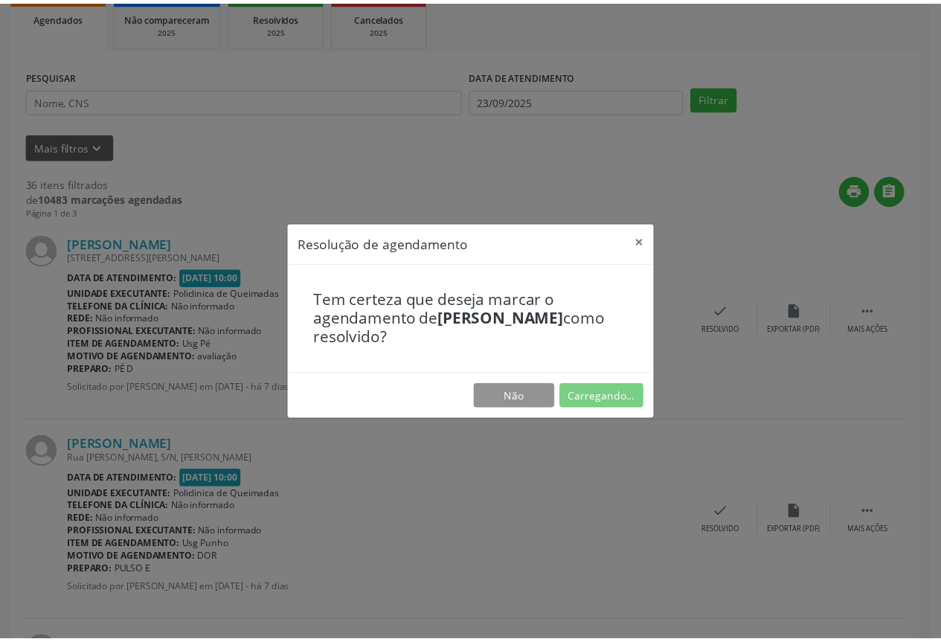
scroll to position [0, 0]
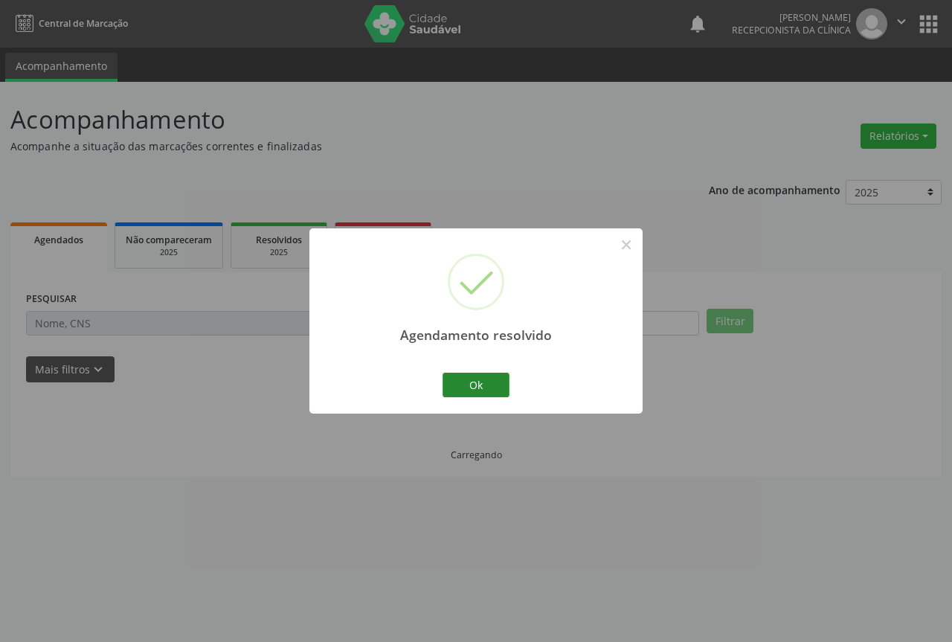
click at [492, 386] on button "Ok" at bounding box center [476, 385] width 67 height 25
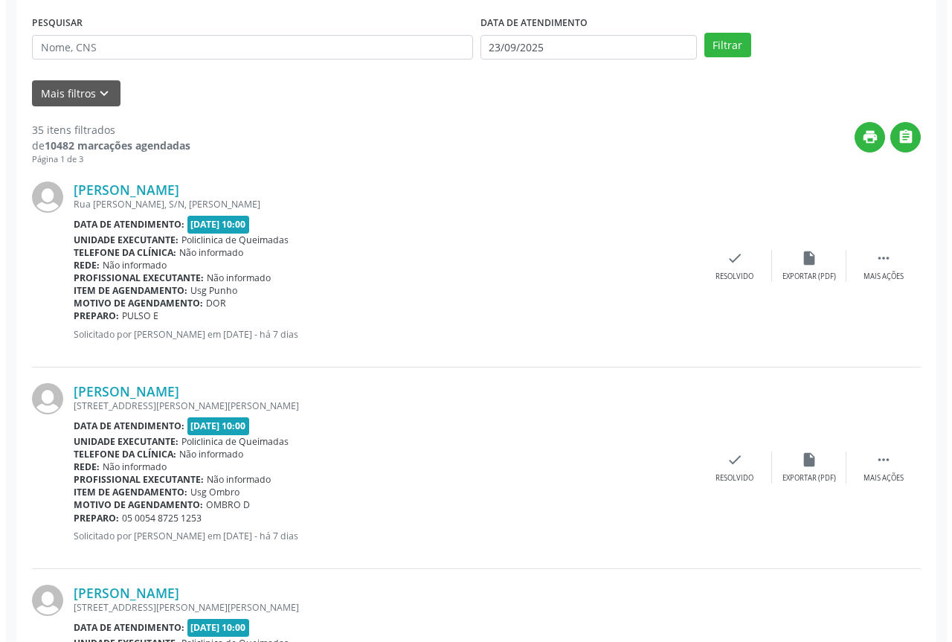
scroll to position [298, 0]
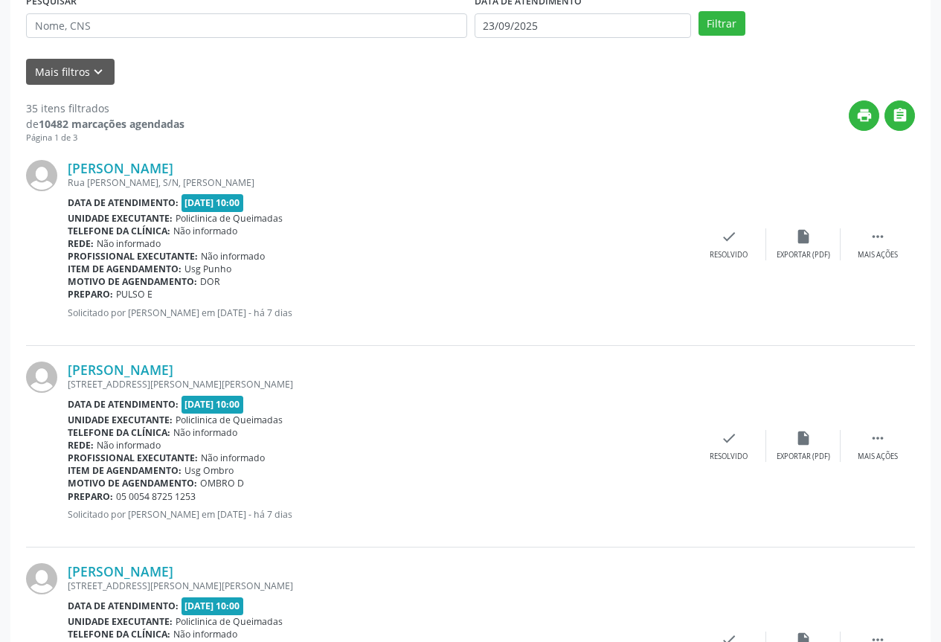
click at [748, 265] on div "[PERSON_NAME] [GEOGRAPHIC_DATA][PERSON_NAME], S/N, [PERSON_NAME] Data de atendi…" at bounding box center [470, 245] width 889 height 202
click at [736, 254] on div "Resolvido" at bounding box center [729, 255] width 38 height 10
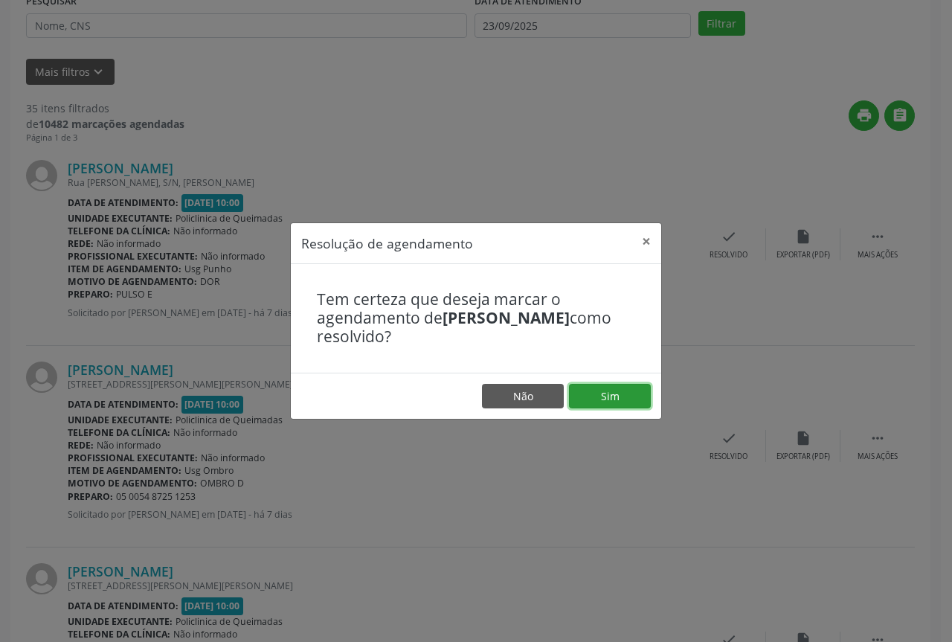
click at [616, 397] on button "Sim" at bounding box center [610, 396] width 82 height 25
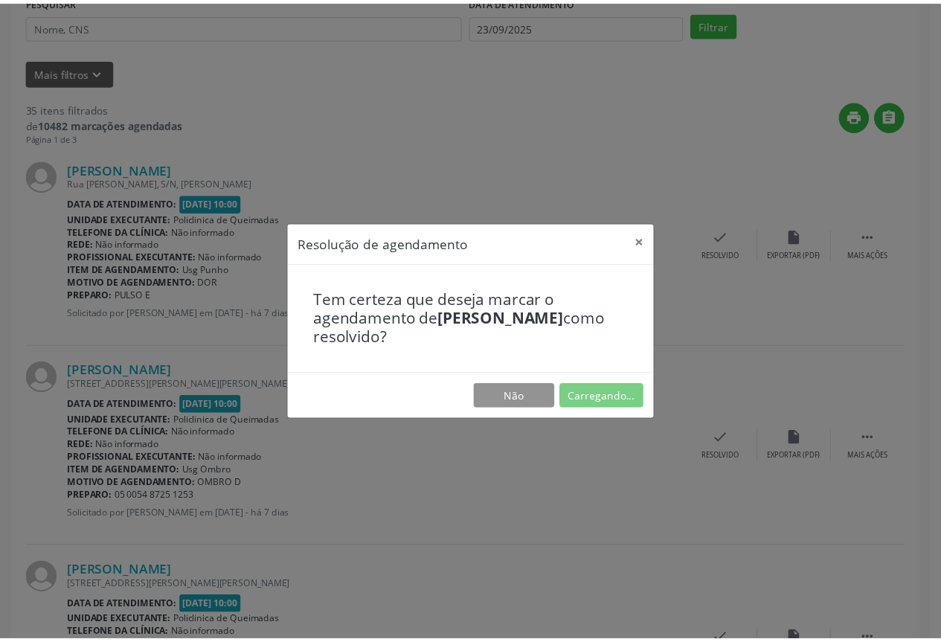
scroll to position [0, 0]
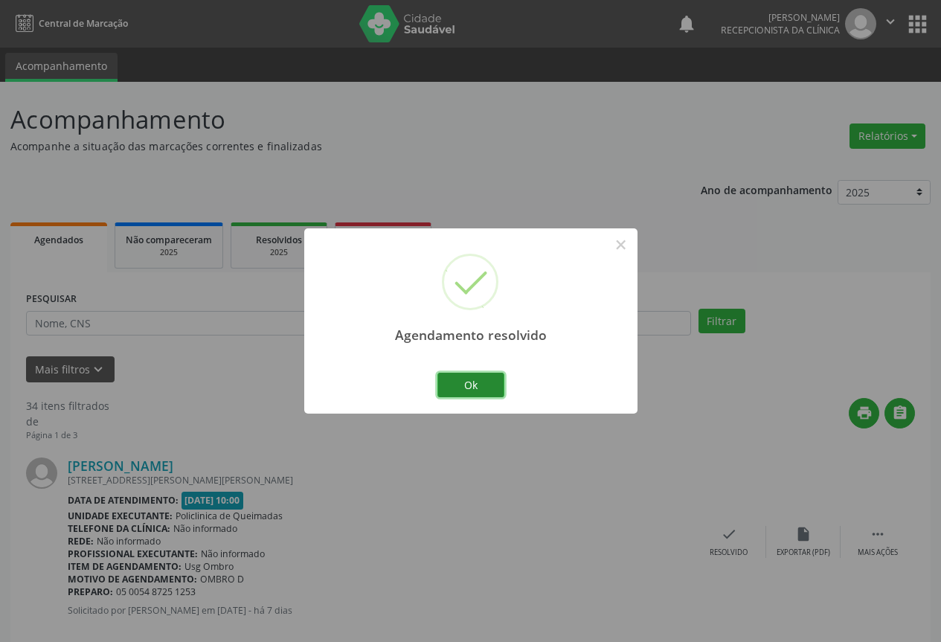
click at [443, 385] on button "Ok" at bounding box center [470, 385] width 67 height 25
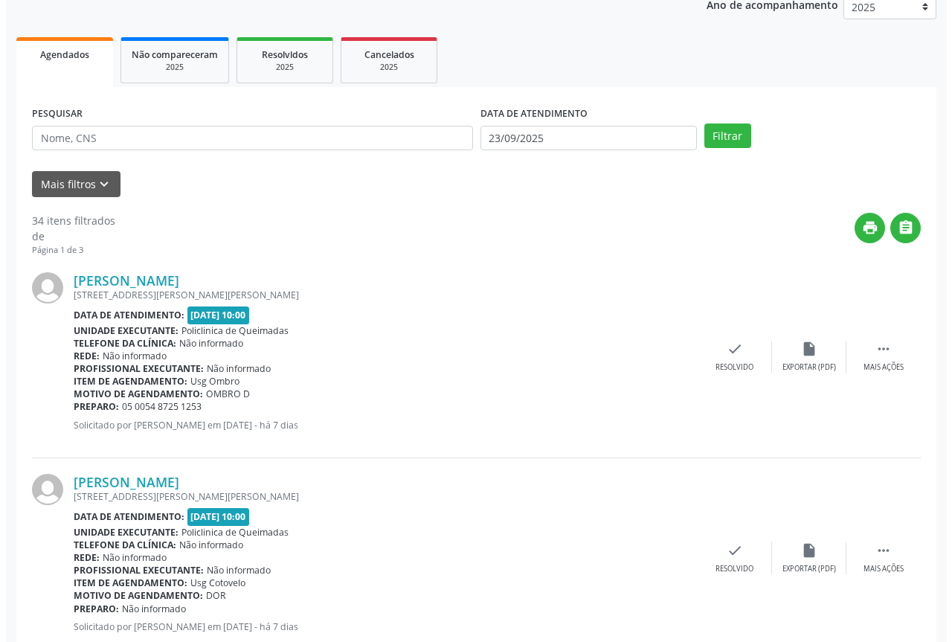
scroll to position [223, 0]
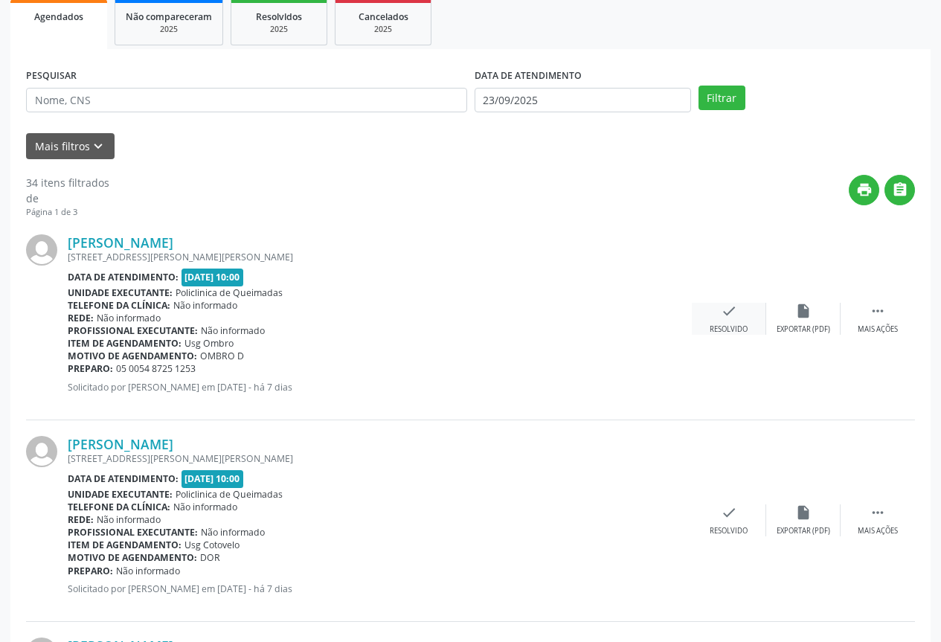
click at [719, 315] on div "check Resolvido" at bounding box center [729, 319] width 74 height 32
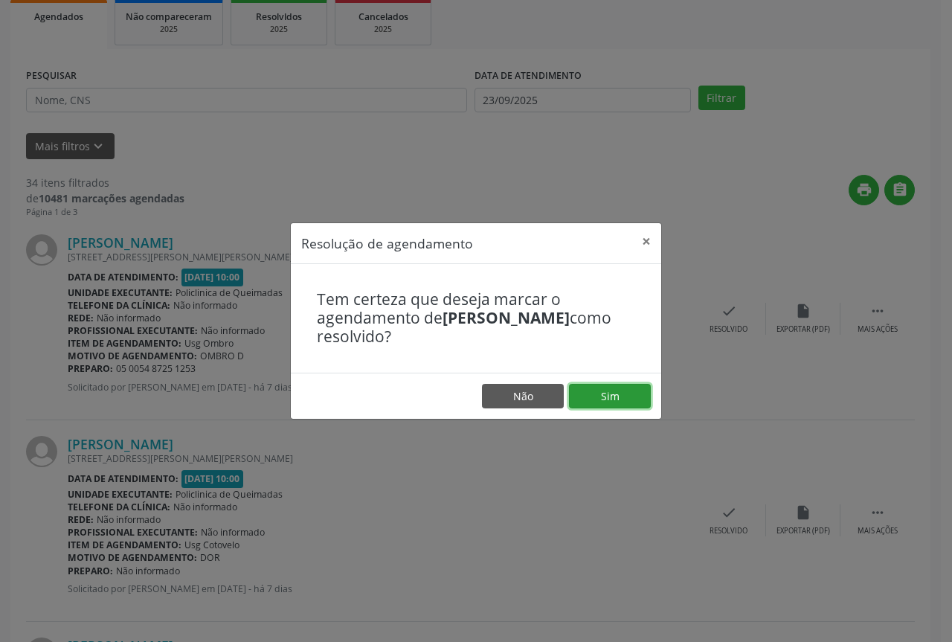
click at [614, 384] on button "Sim" at bounding box center [610, 396] width 82 height 25
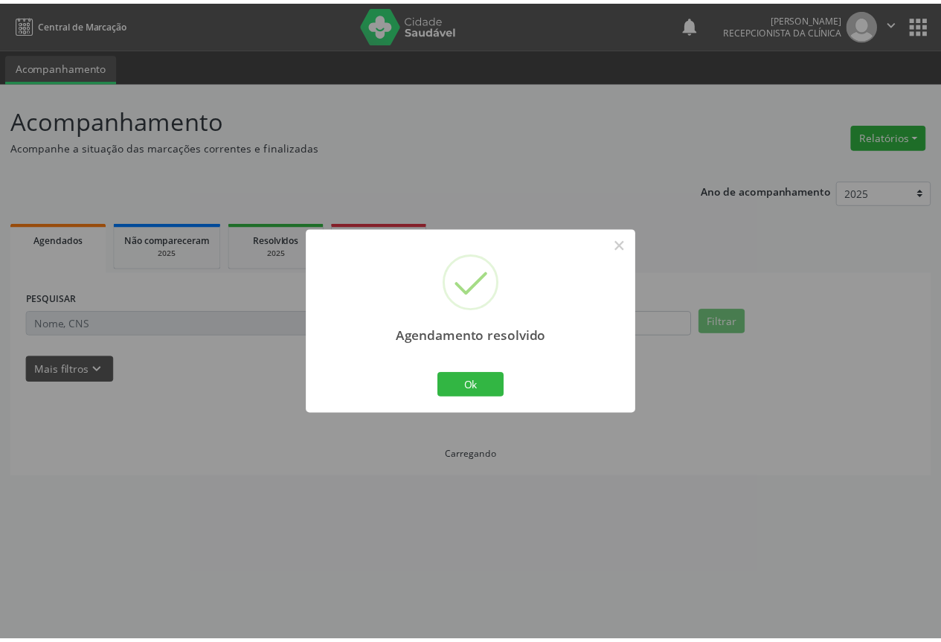
scroll to position [0, 0]
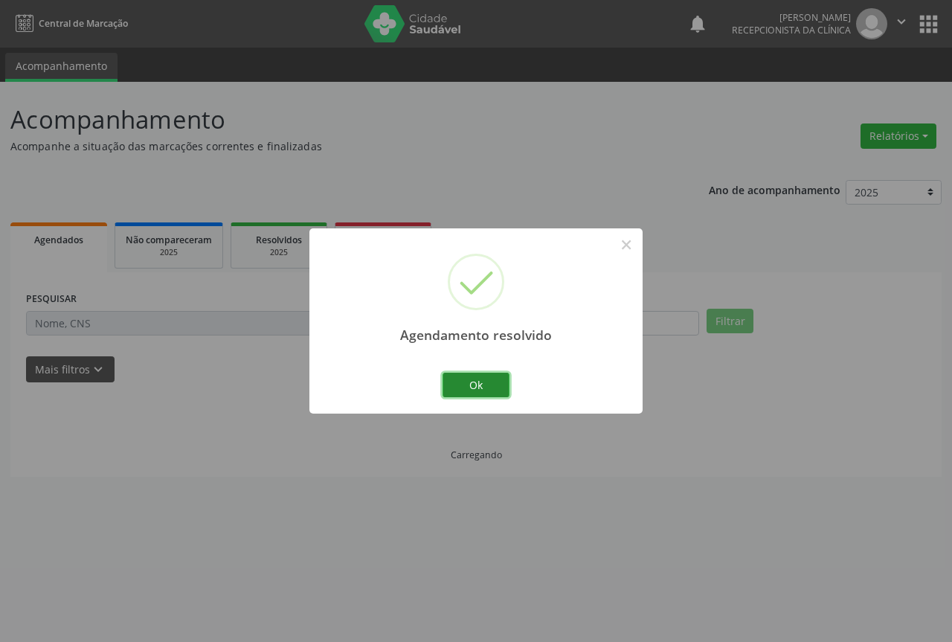
click at [487, 378] on button "Ok" at bounding box center [476, 385] width 67 height 25
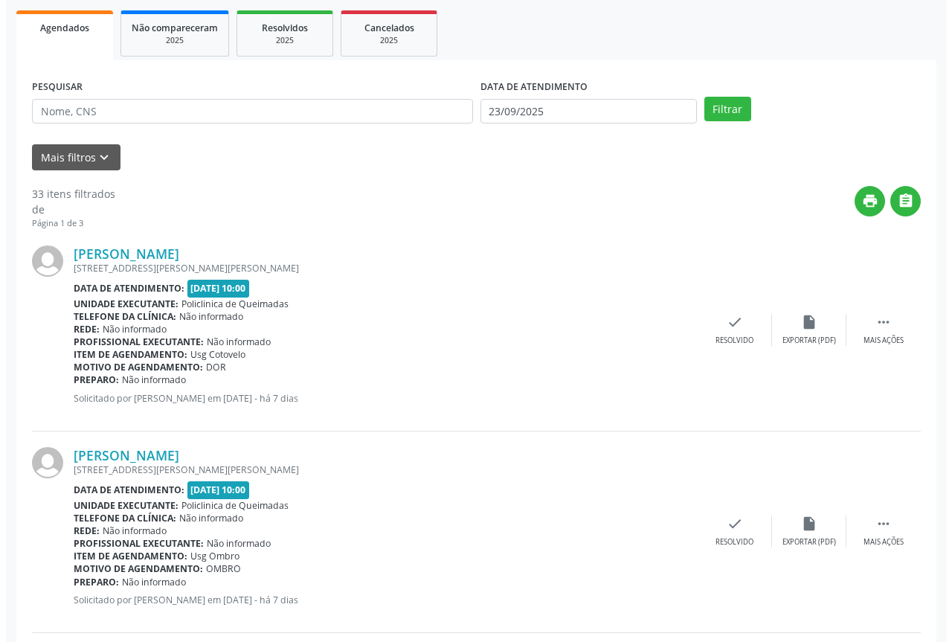
scroll to position [223, 0]
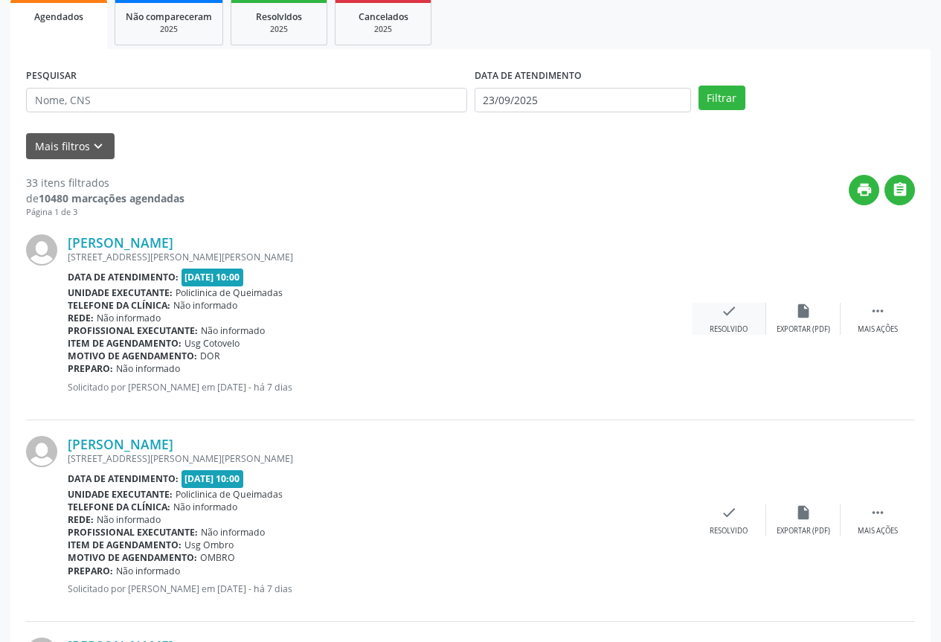
click at [730, 327] on div "Resolvido" at bounding box center [729, 329] width 38 height 10
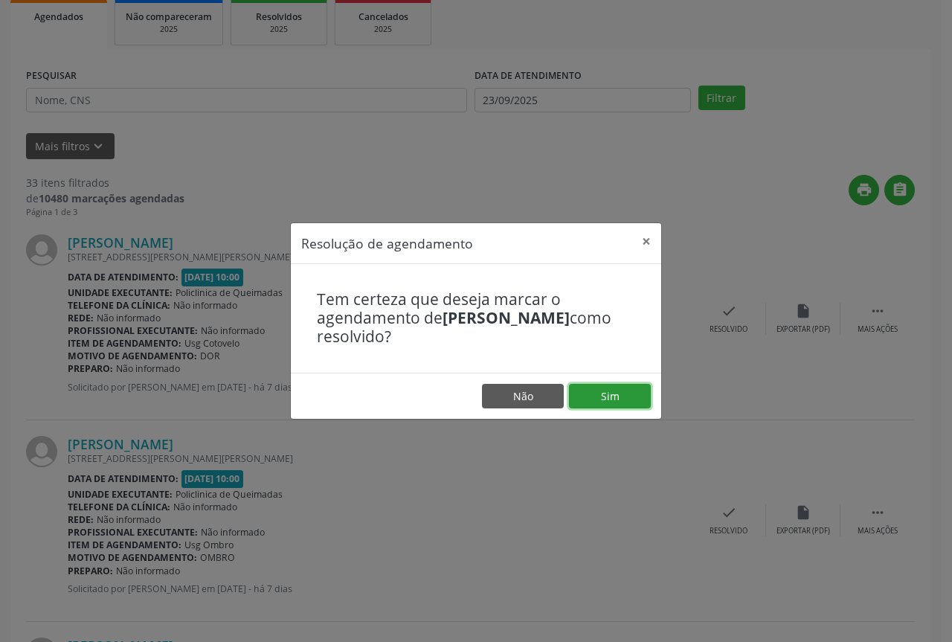
click at [629, 397] on button "Sim" at bounding box center [610, 396] width 82 height 25
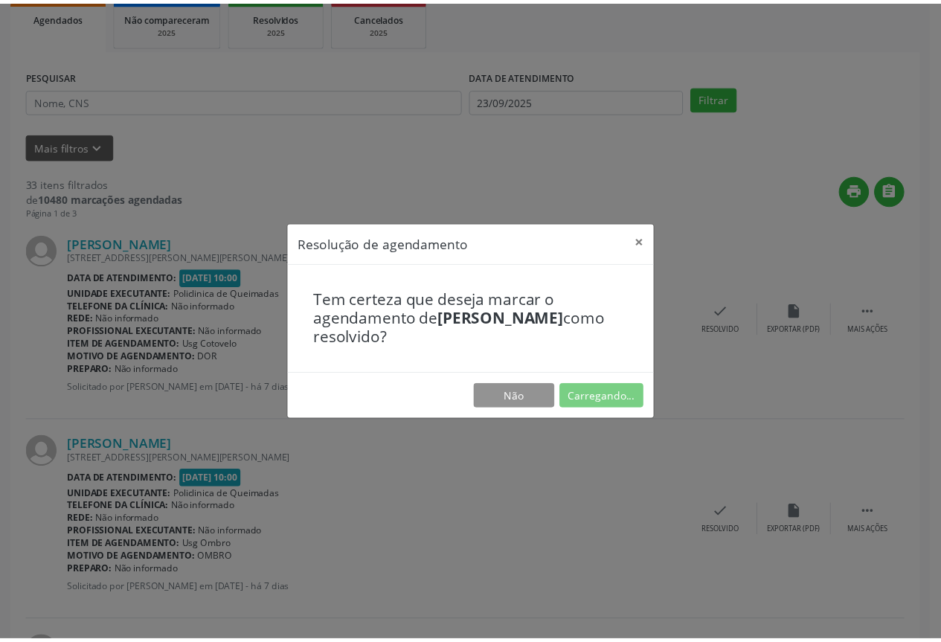
scroll to position [0, 0]
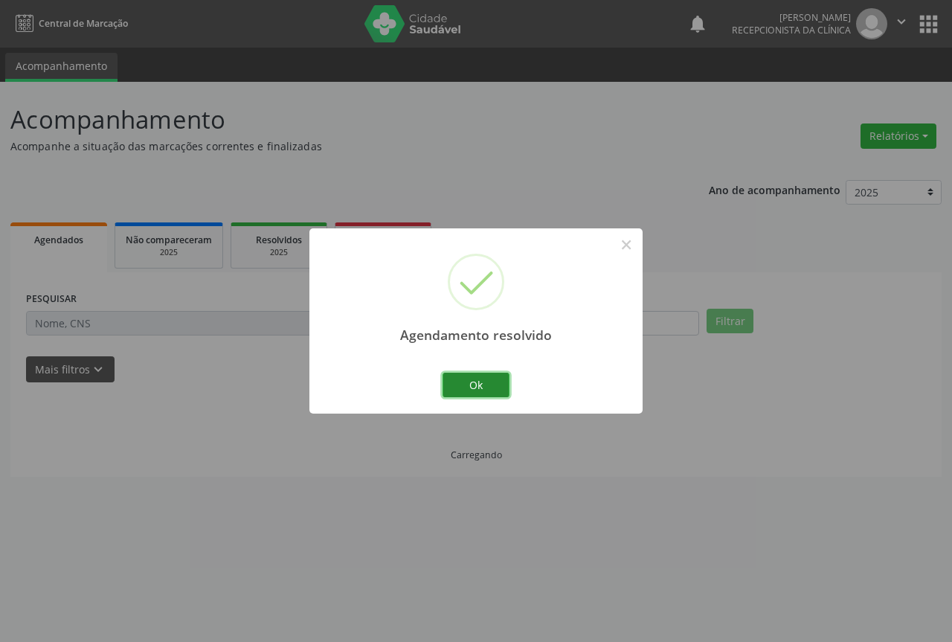
click at [485, 391] on button "Ok" at bounding box center [476, 385] width 67 height 25
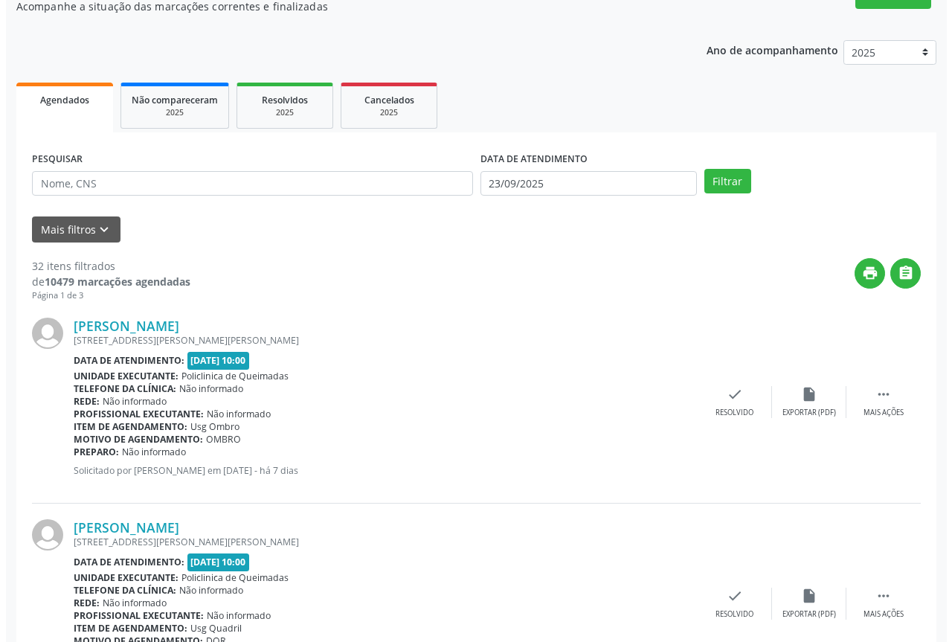
scroll to position [149, 0]
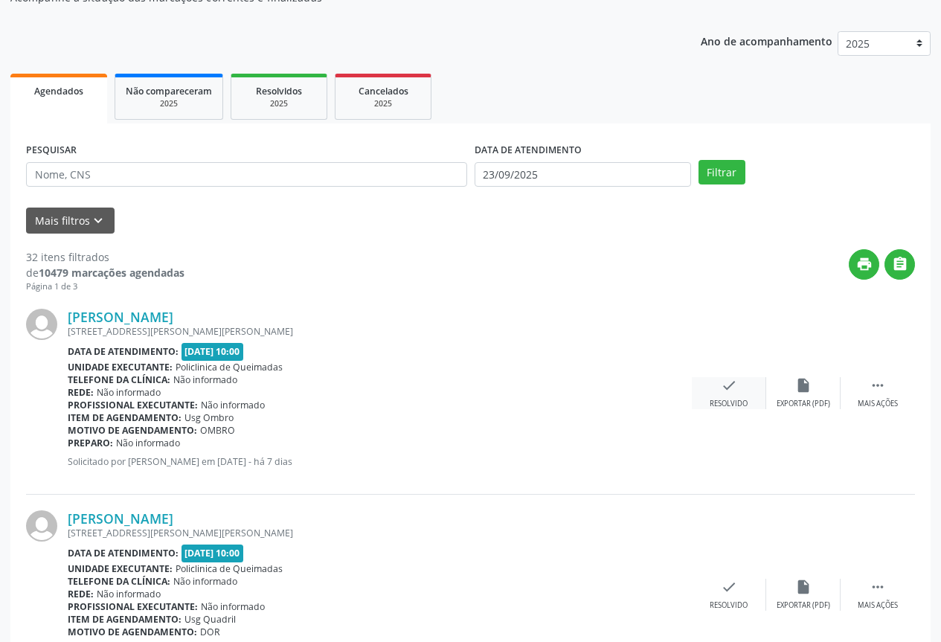
click at [721, 388] on icon "check" at bounding box center [729, 385] width 16 height 16
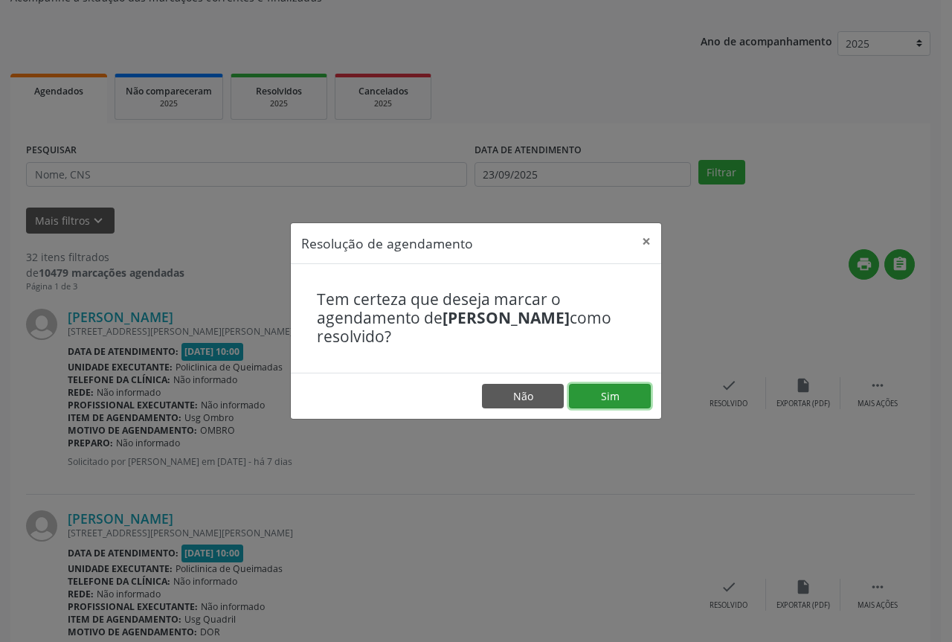
click at [629, 403] on button "Sim" at bounding box center [610, 396] width 82 height 25
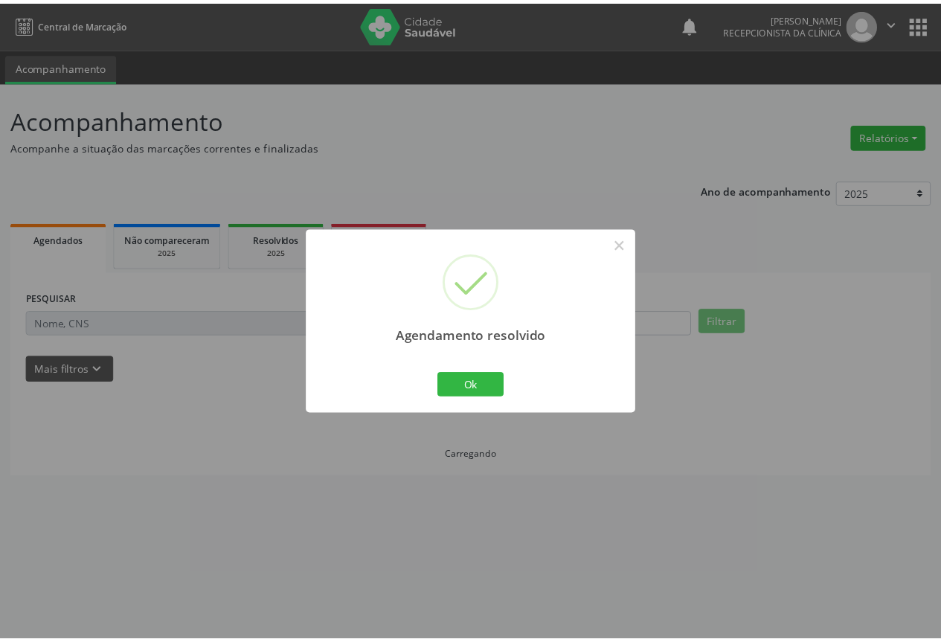
scroll to position [0, 0]
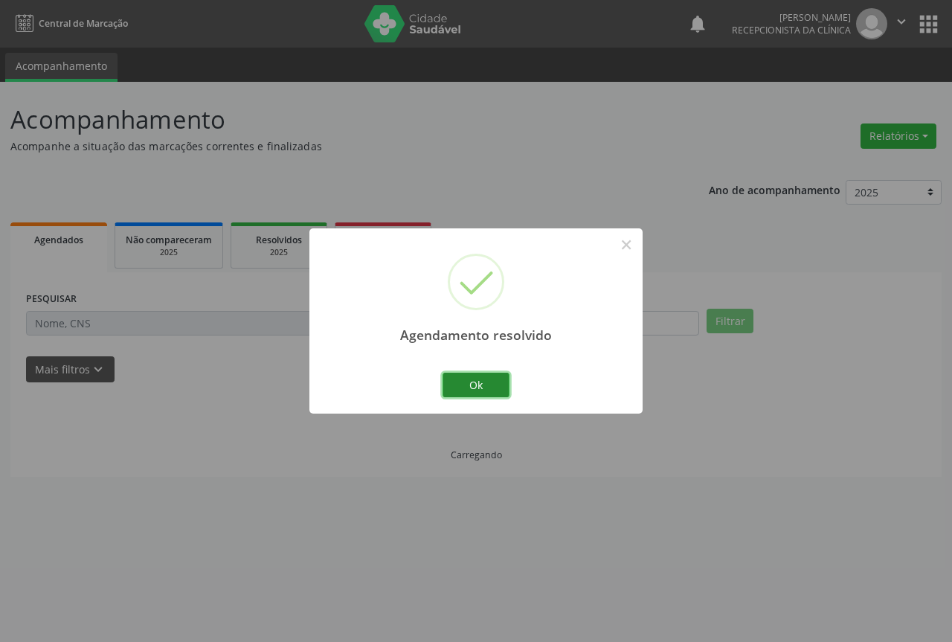
click at [480, 394] on button "Ok" at bounding box center [476, 385] width 67 height 25
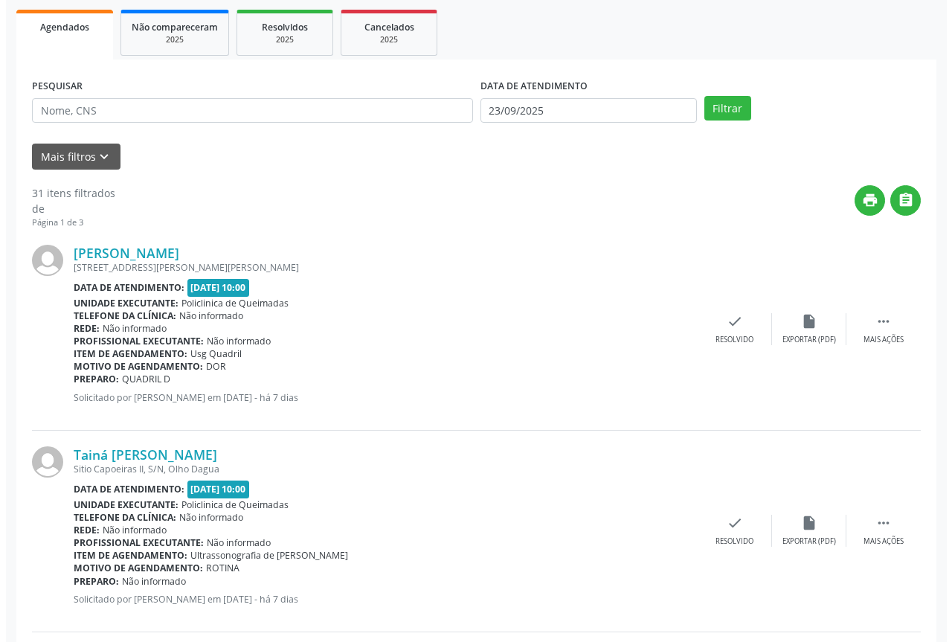
scroll to position [223, 0]
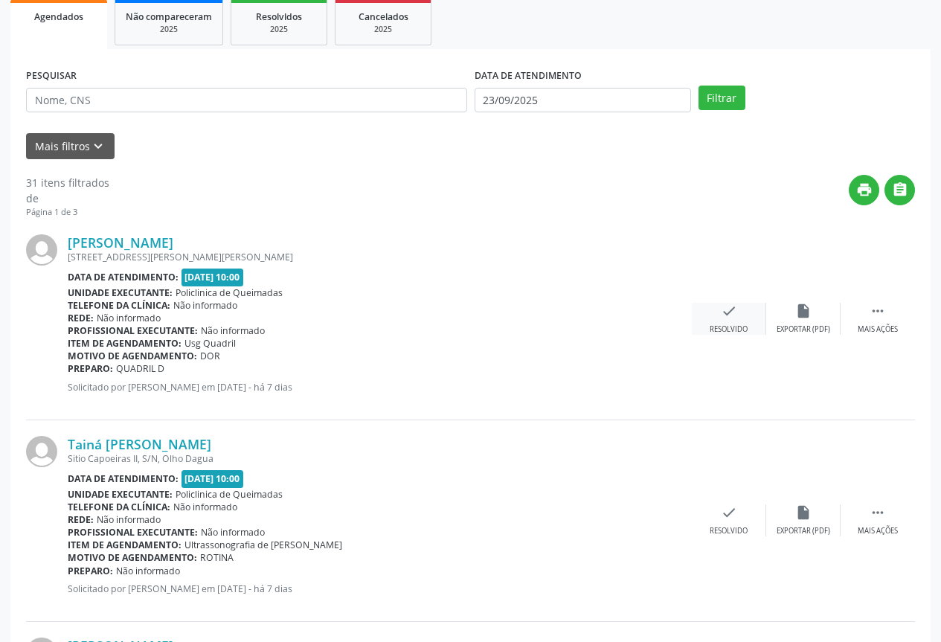
click at [719, 330] on div "Resolvido" at bounding box center [729, 329] width 38 height 10
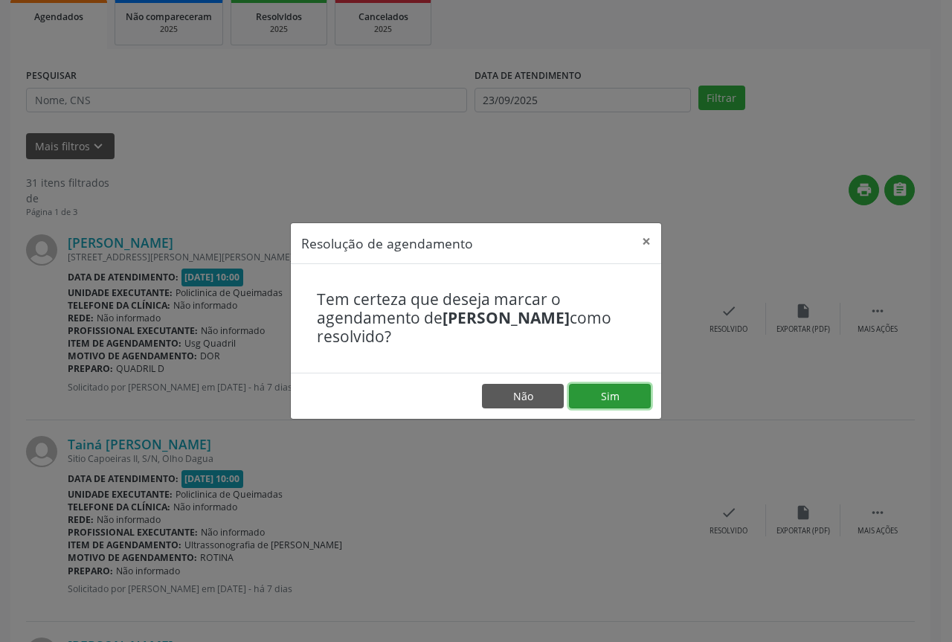
click at [635, 391] on button "Sim" at bounding box center [610, 396] width 82 height 25
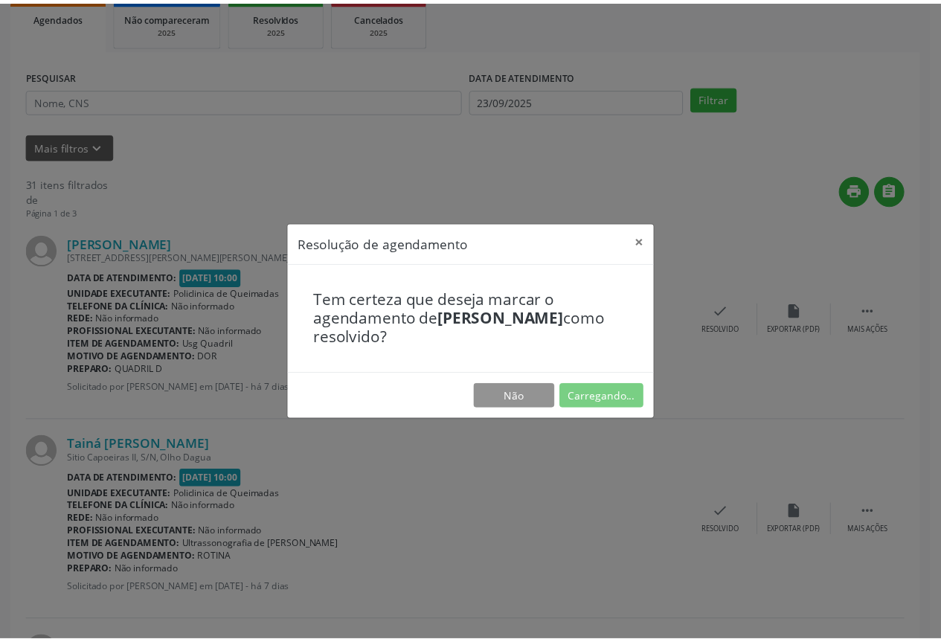
scroll to position [0, 0]
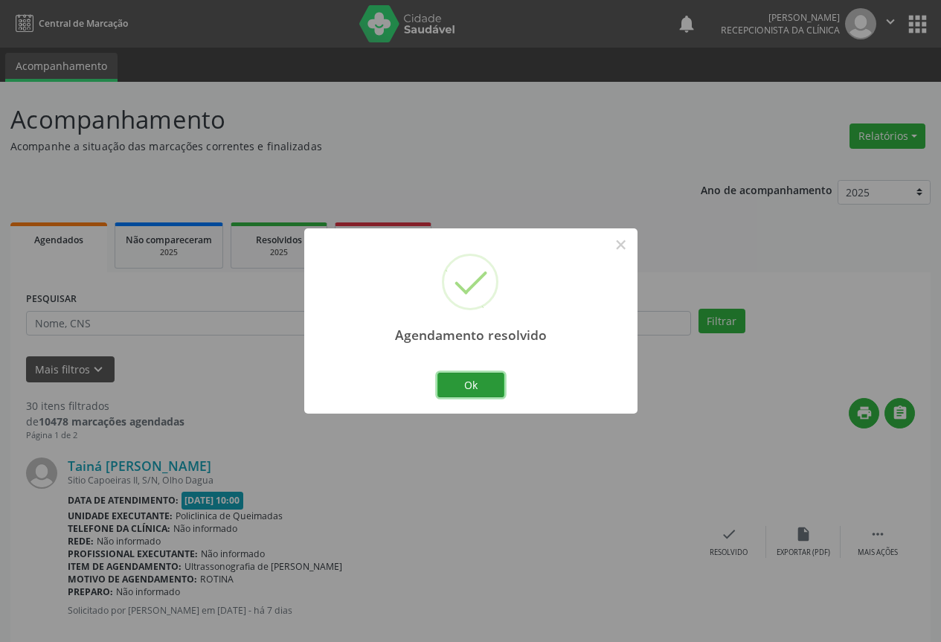
click at [443, 397] on button "Ok" at bounding box center [470, 385] width 67 height 25
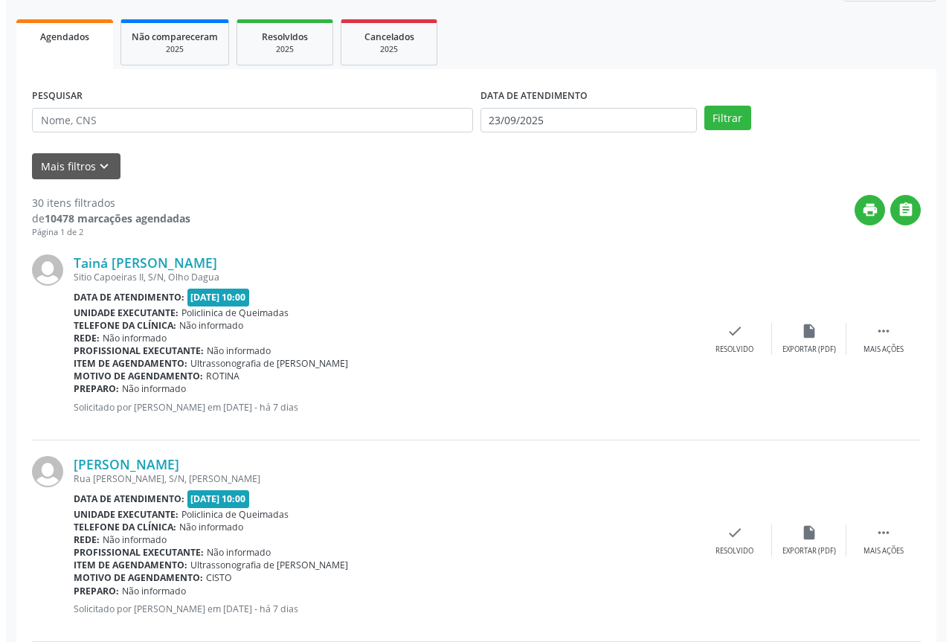
scroll to position [223, 0]
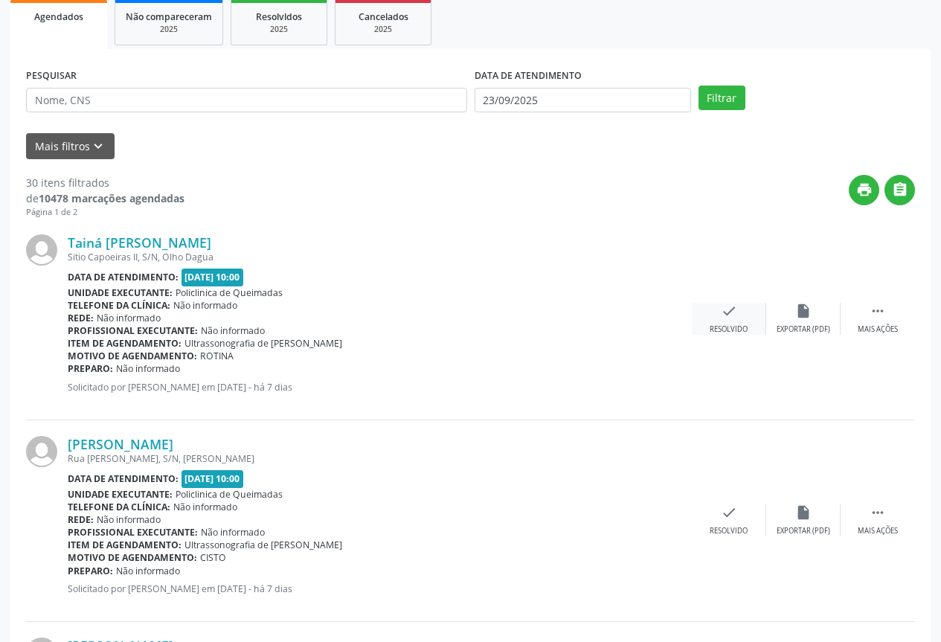
click at [713, 312] on div "check Resolvido" at bounding box center [729, 319] width 74 height 32
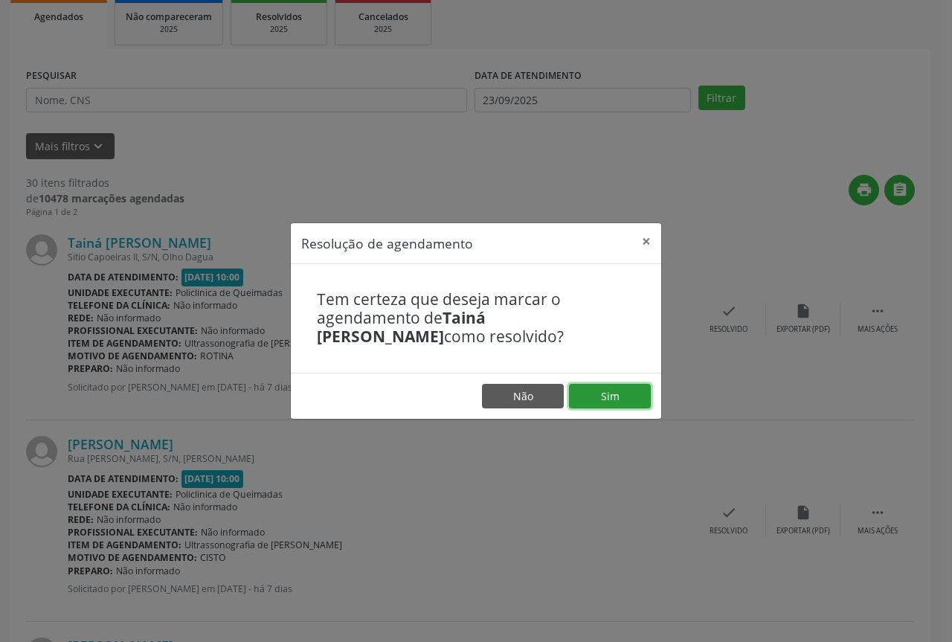
click at [628, 397] on button "Sim" at bounding box center [610, 396] width 82 height 25
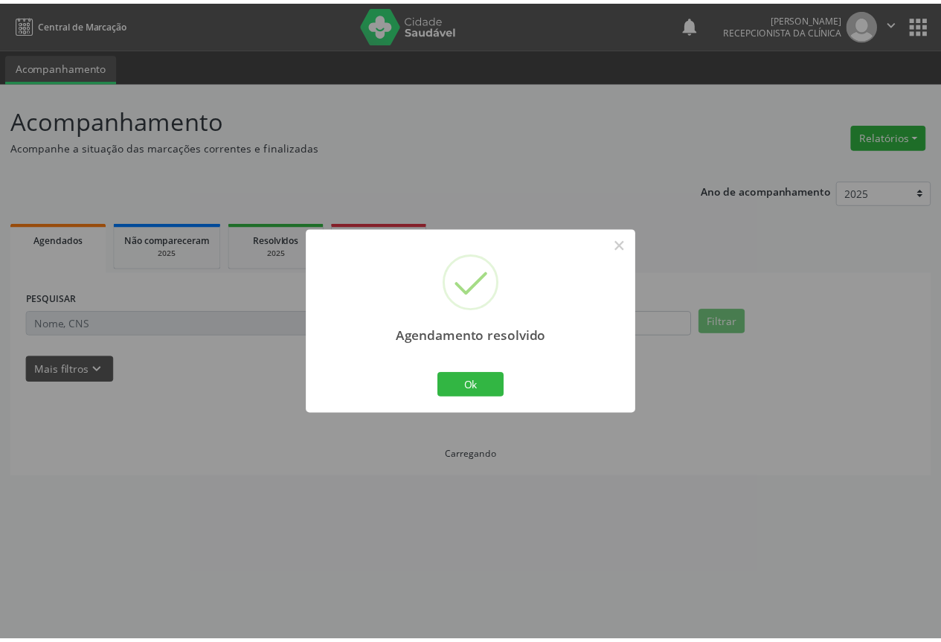
scroll to position [0, 0]
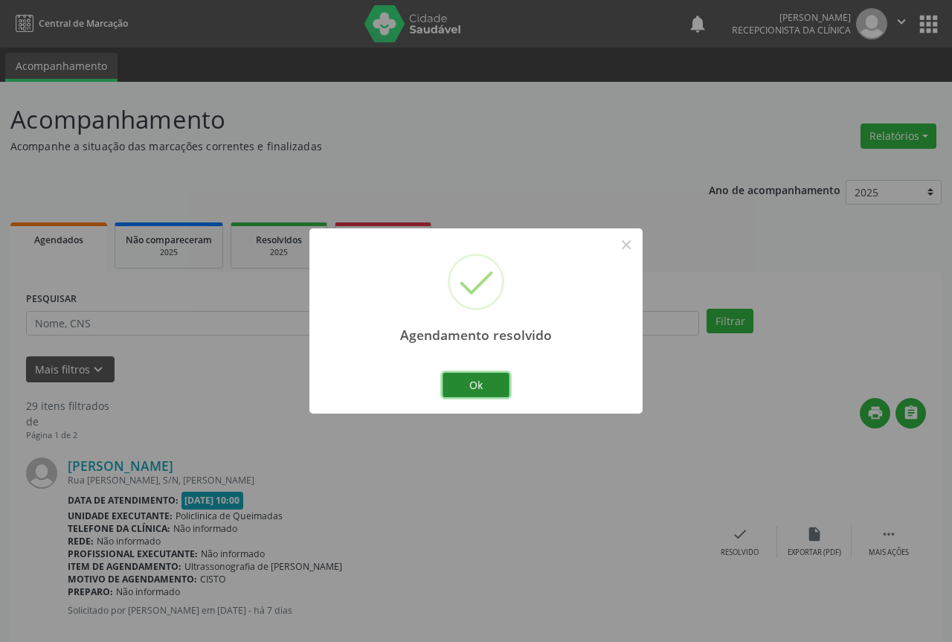
click at [448, 392] on button "Ok" at bounding box center [476, 385] width 67 height 25
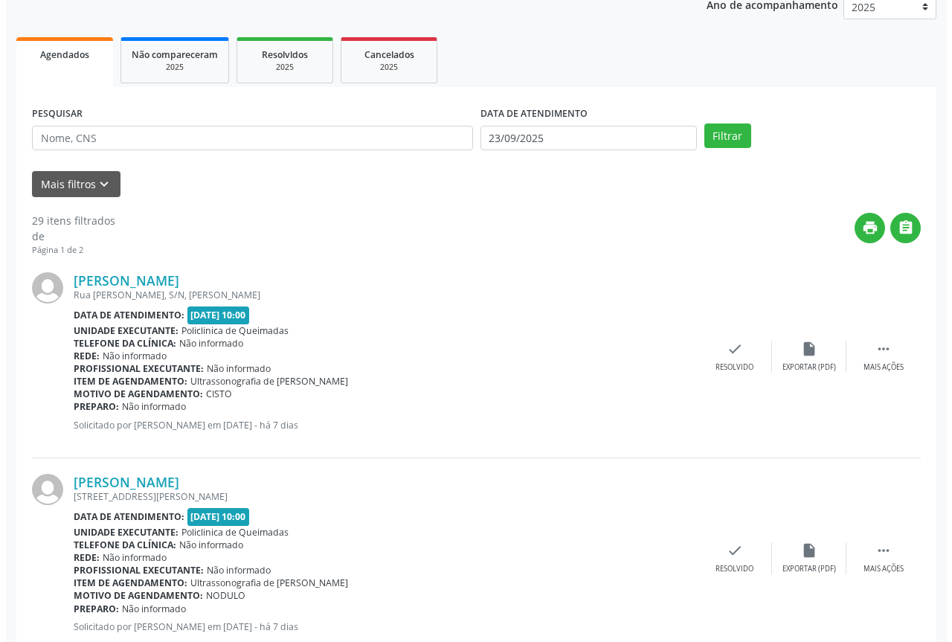
scroll to position [223, 0]
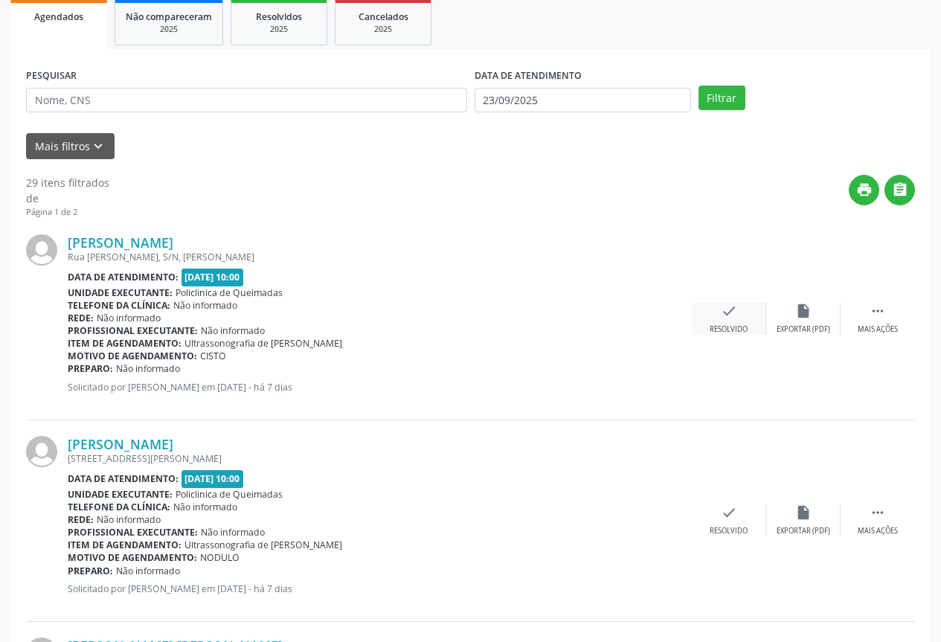
click at [714, 331] on div "Resolvido" at bounding box center [729, 329] width 38 height 10
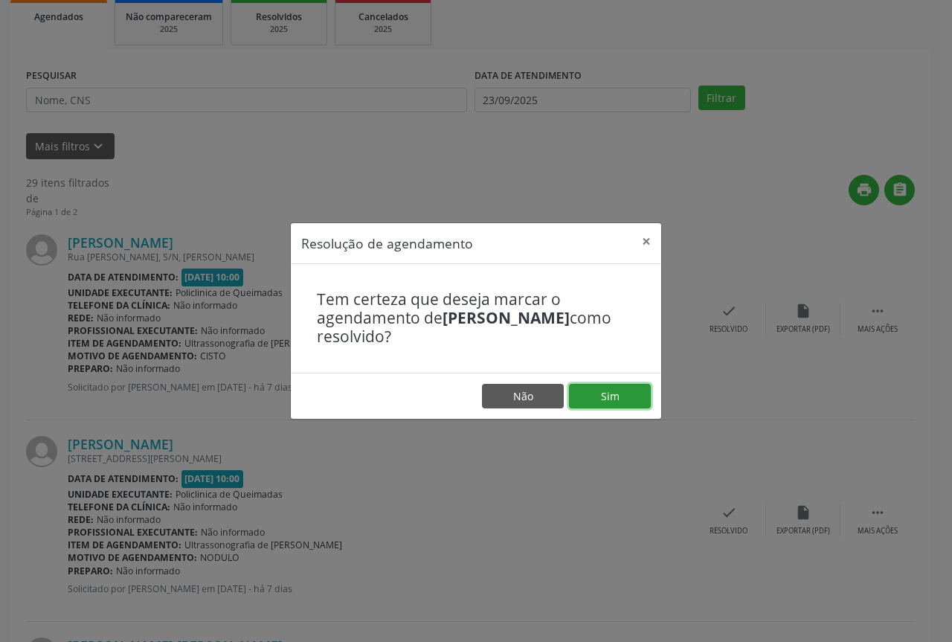
drag, startPoint x: 613, startPoint y: 387, endPoint x: 600, endPoint y: 387, distance: 13.4
click at [612, 387] on button "Sim" at bounding box center [610, 396] width 82 height 25
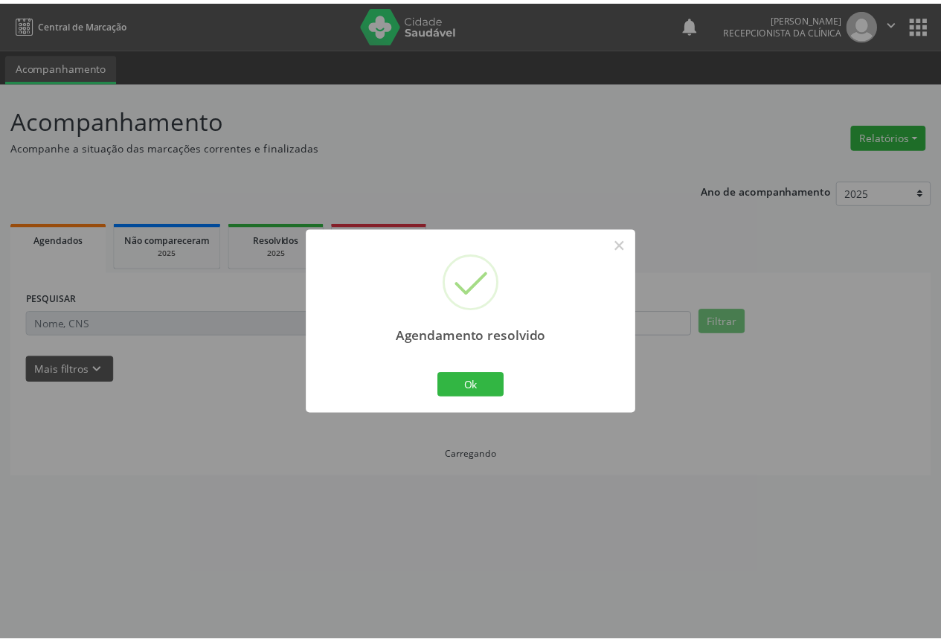
scroll to position [0, 0]
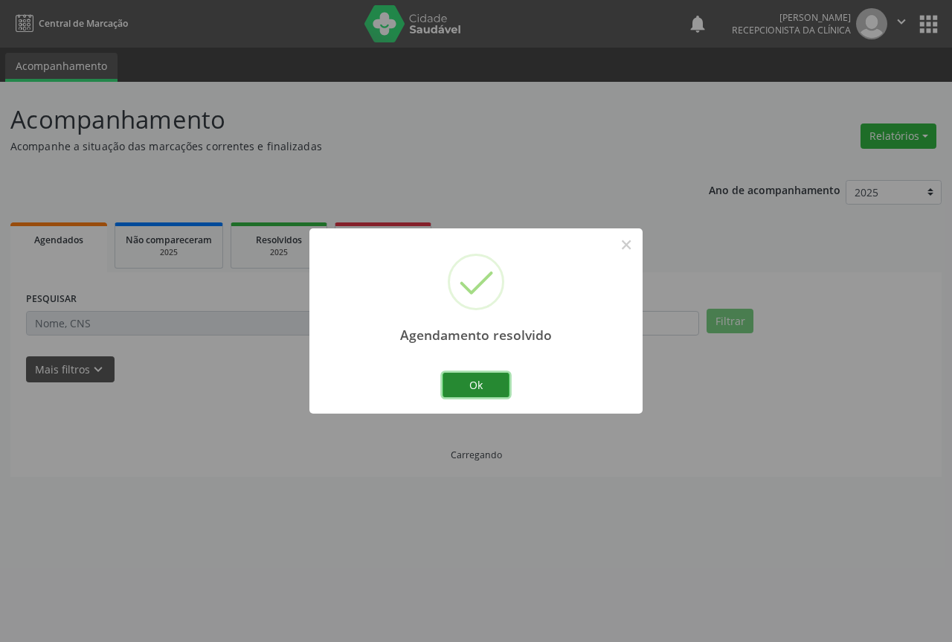
click at [469, 380] on button "Ok" at bounding box center [476, 385] width 67 height 25
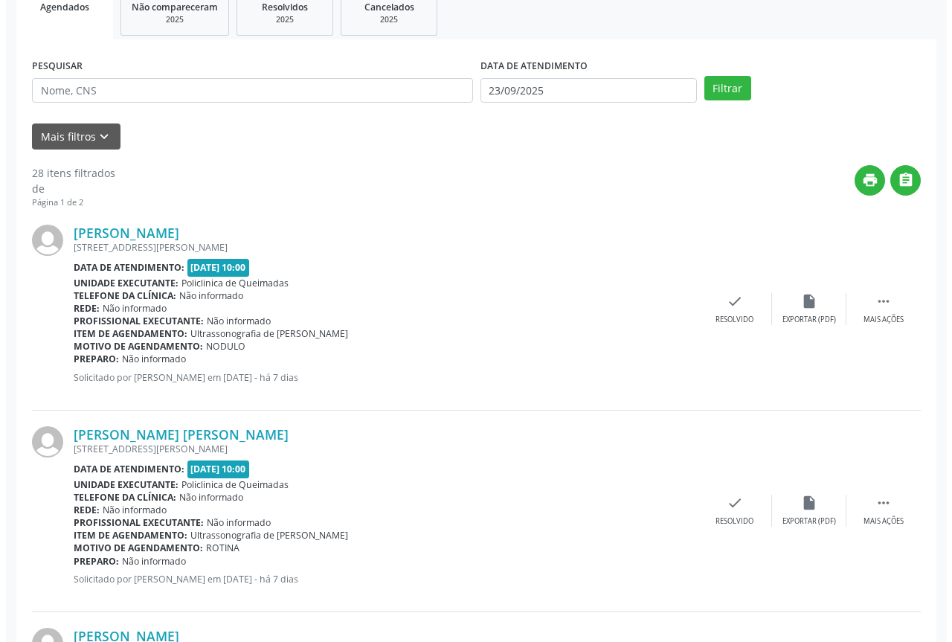
scroll to position [298, 0]
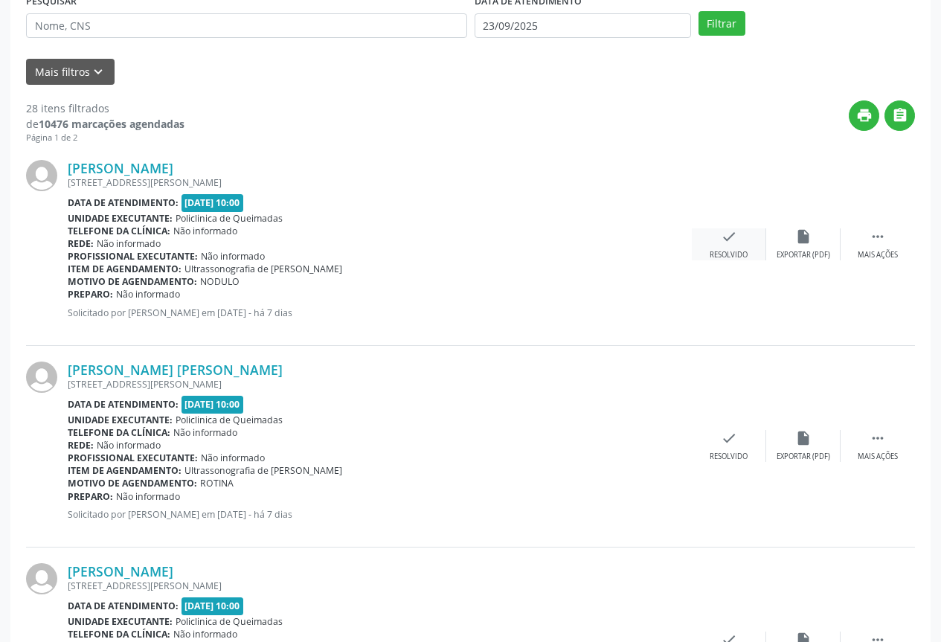
click at [730, 253] on div "Resolvido" at bounding box center [729, 255] width 38 height 10
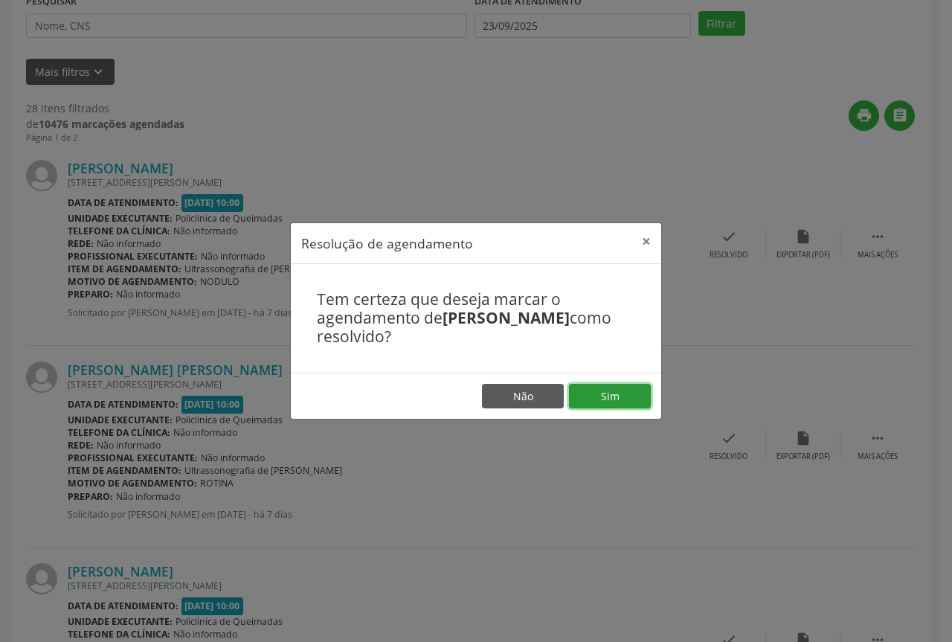
click at [620, 400] on button "Sim" at bounding box center [610, 396] width 82 height 25
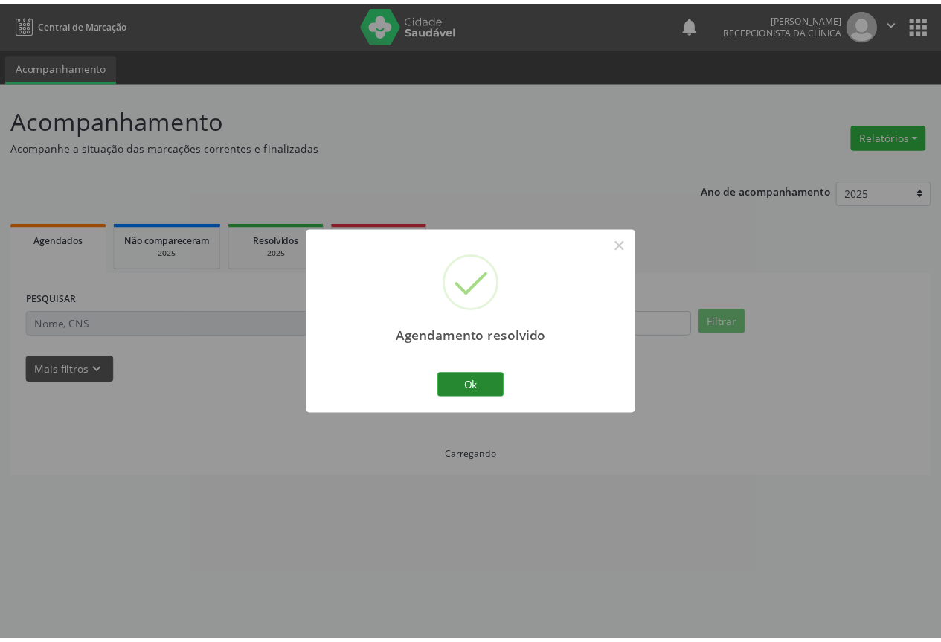
scroll to position [0, 0]
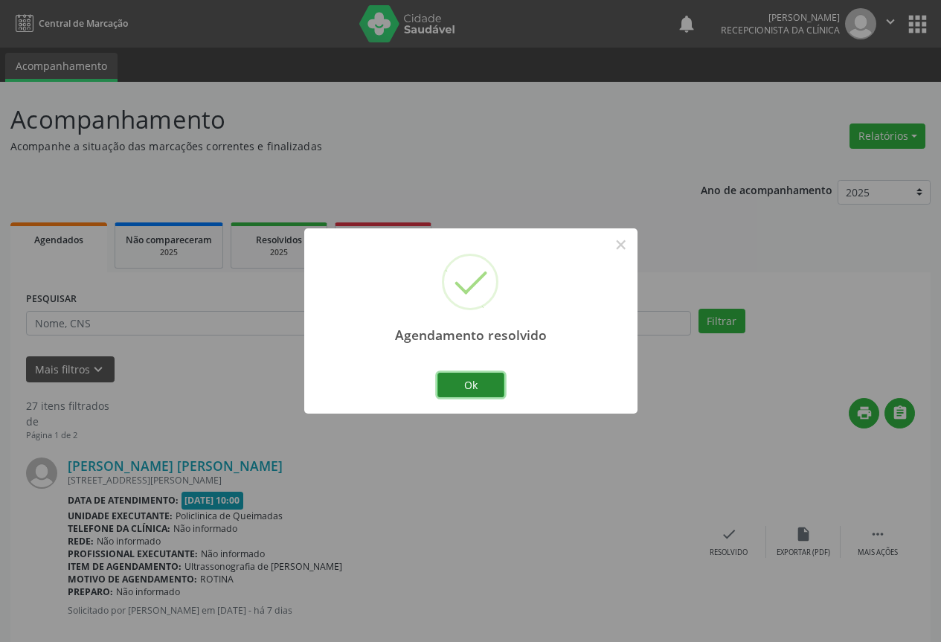
click at [468, 391] on button "Ok" at bounding box center [470, 385] width 67 height 25
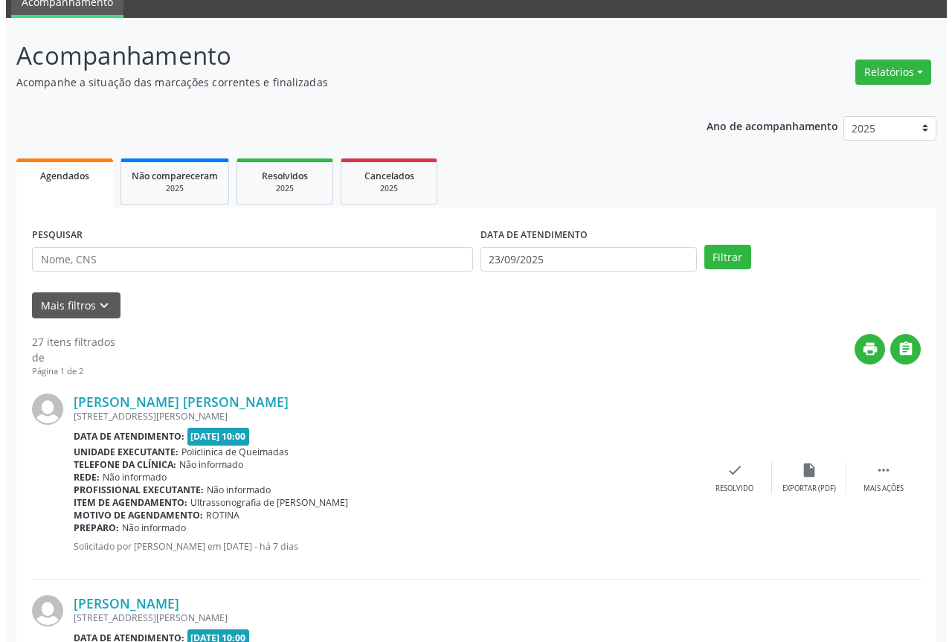
scroll to position [149, 0]
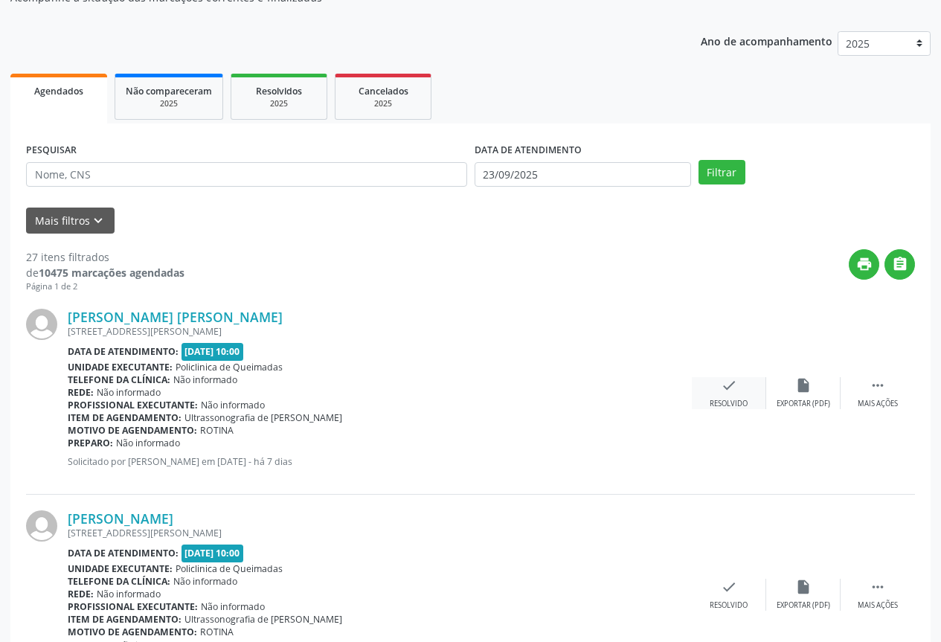
click at [713, 391] on div "check Resolvido" at bounding box center [729, 393] width 74 height 32
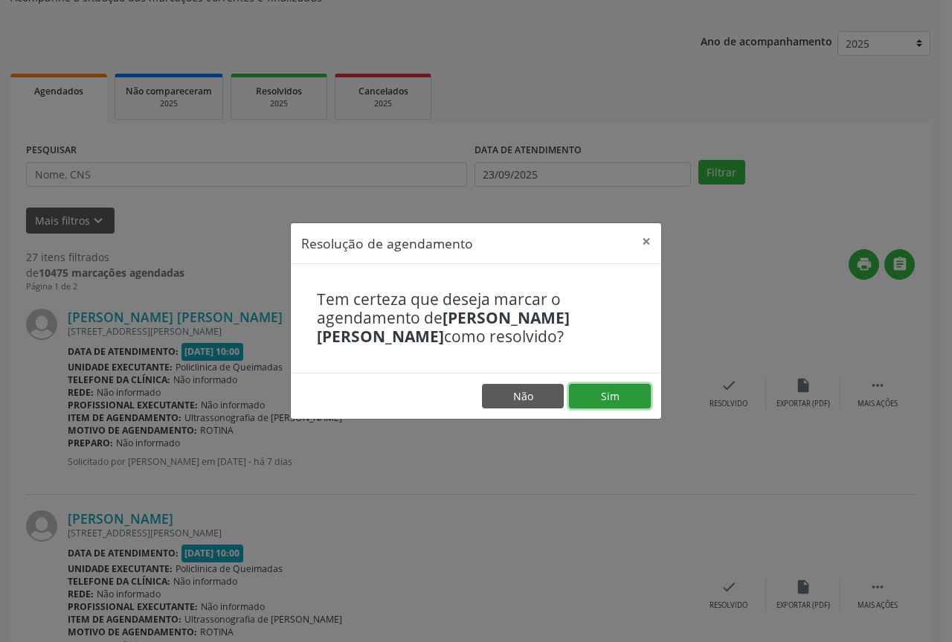
click at [609, 391] on button "Sim" at bounding box center [610, 396] width 82 height 25
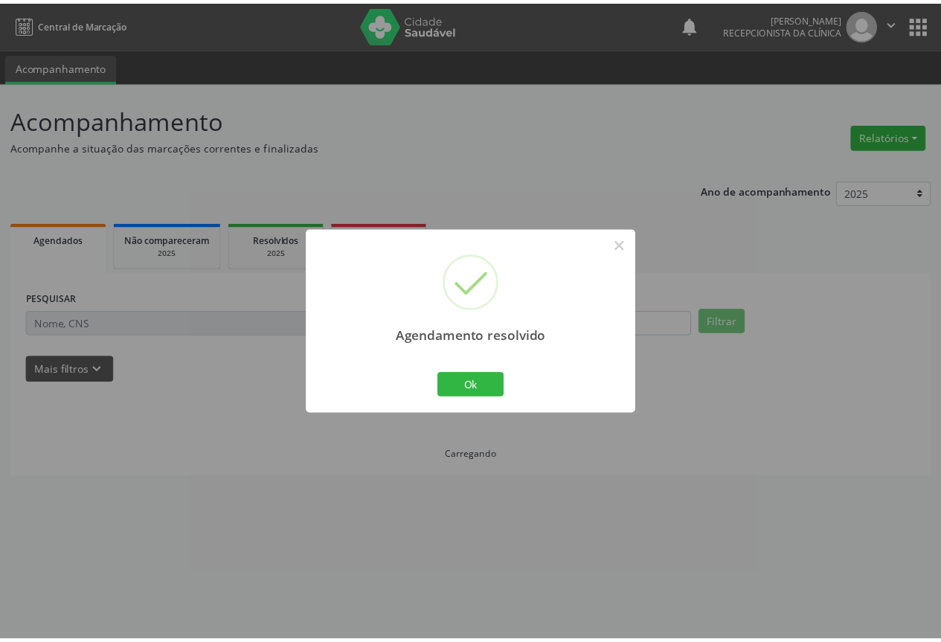
scroll to position [0, 0]
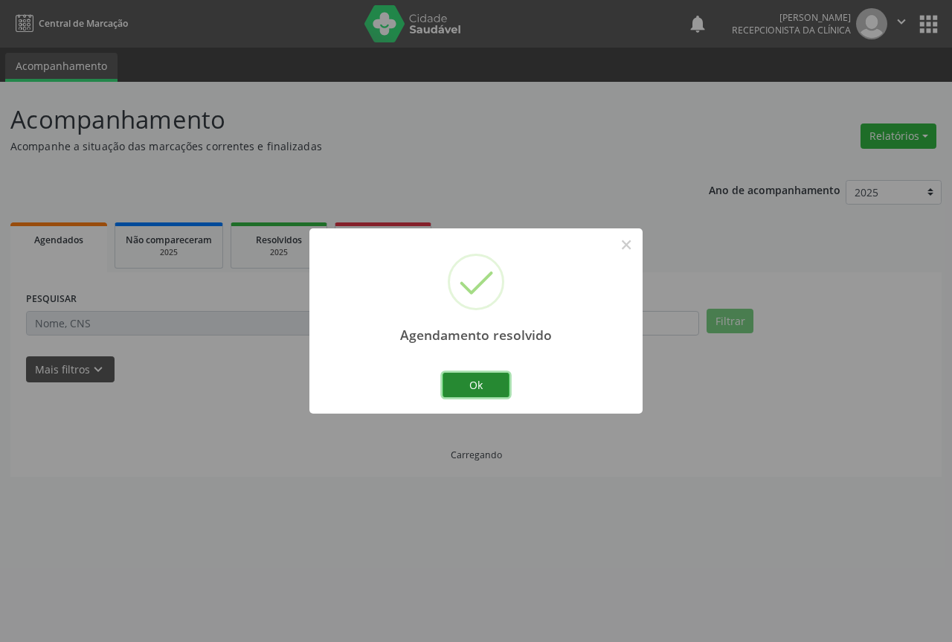
click at [452, 379] on button "Ok" at bounding box center [476, 385] width 67 height 25
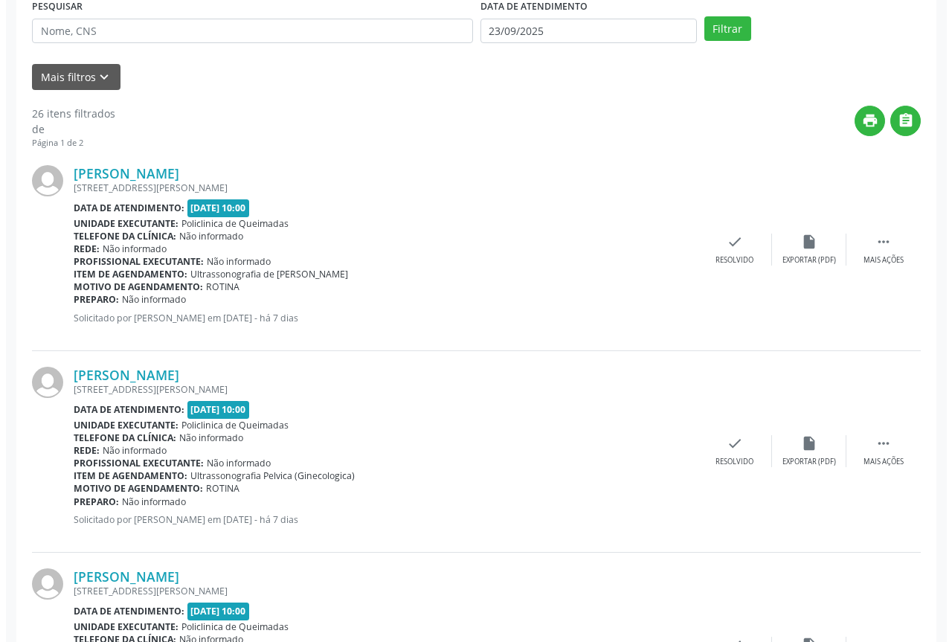
scroll to position [298, 0]
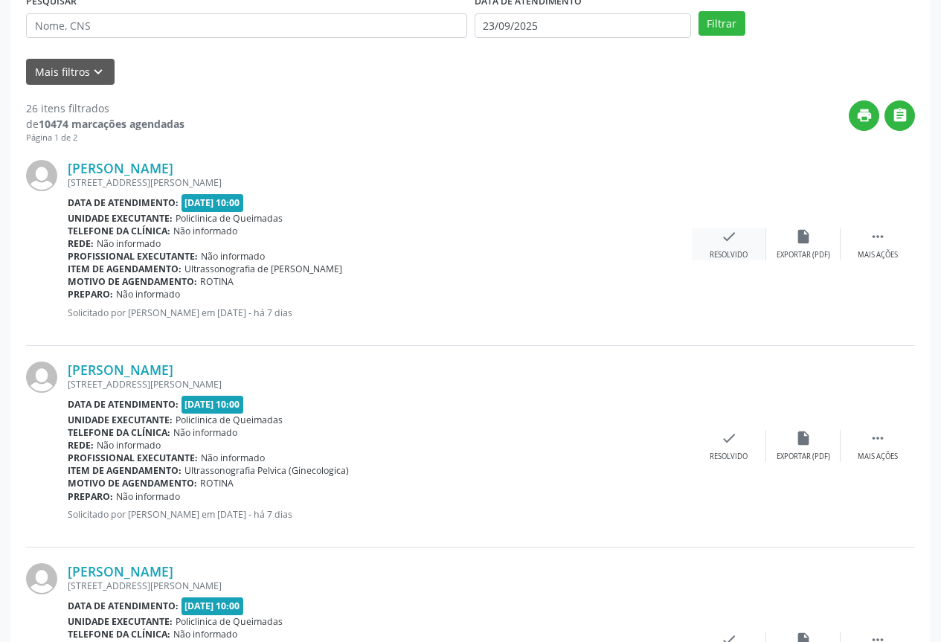
click at [736, 240] on icon "check" at bounding box center [729, 236] width 16 height 16
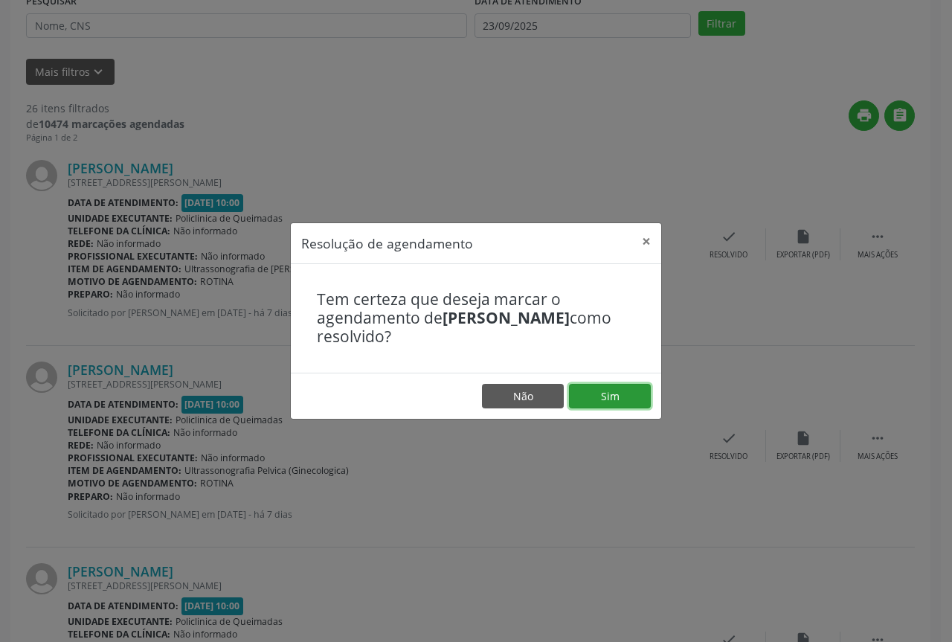
click at [598, 391] on button "Sim" at bounding box center [610, 396] width 82 height 25
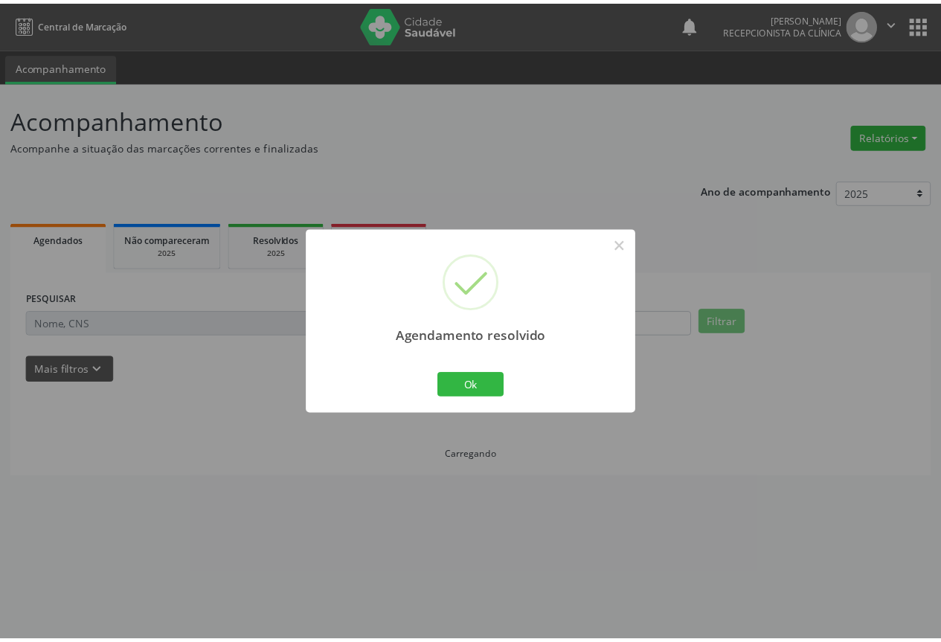
scroll to position [0, 0]
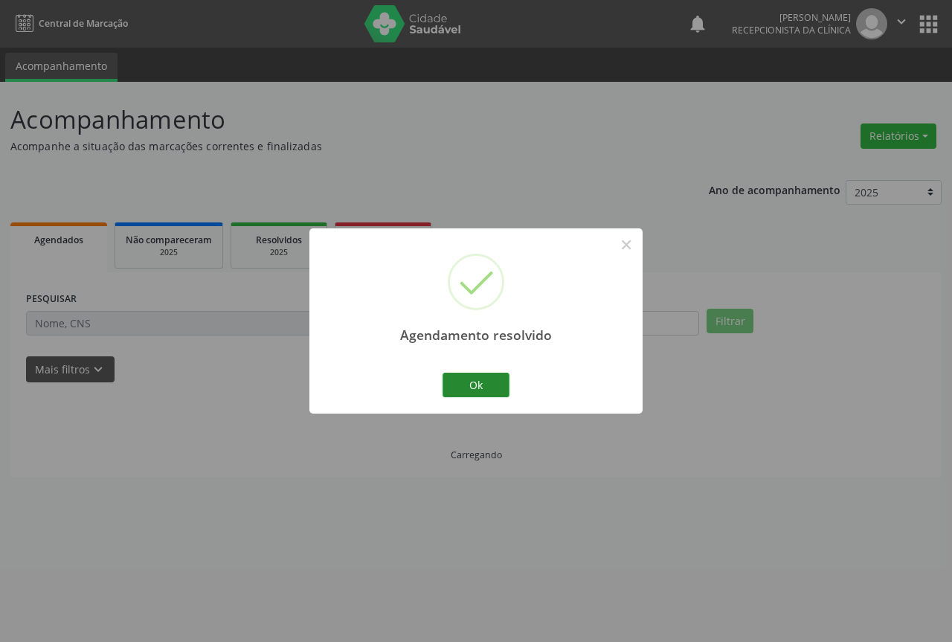
click at [494, 390] on button "Ok" at bounding box center [476, 385] width 67 height 25
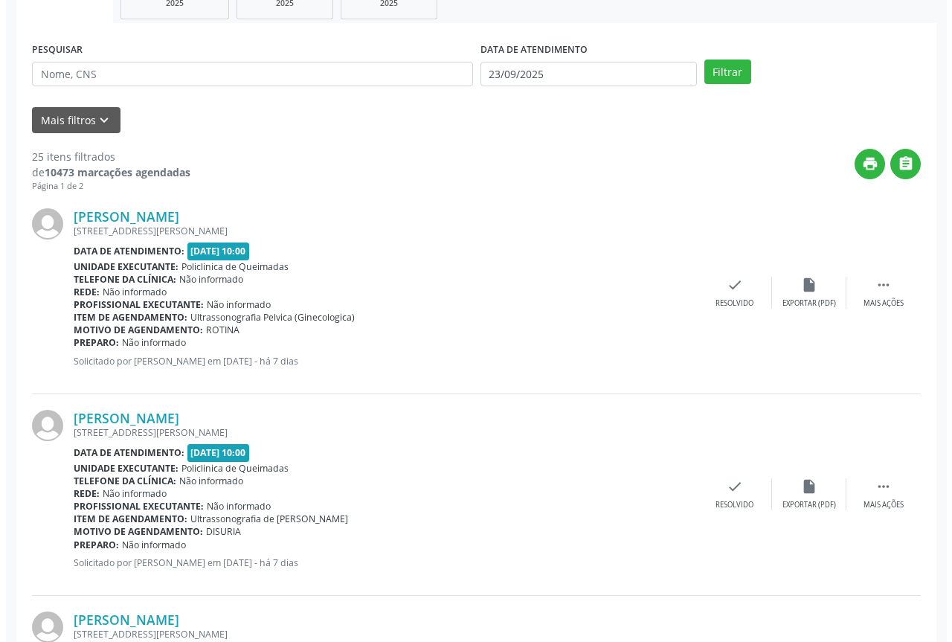
scroll to position [223, 0]
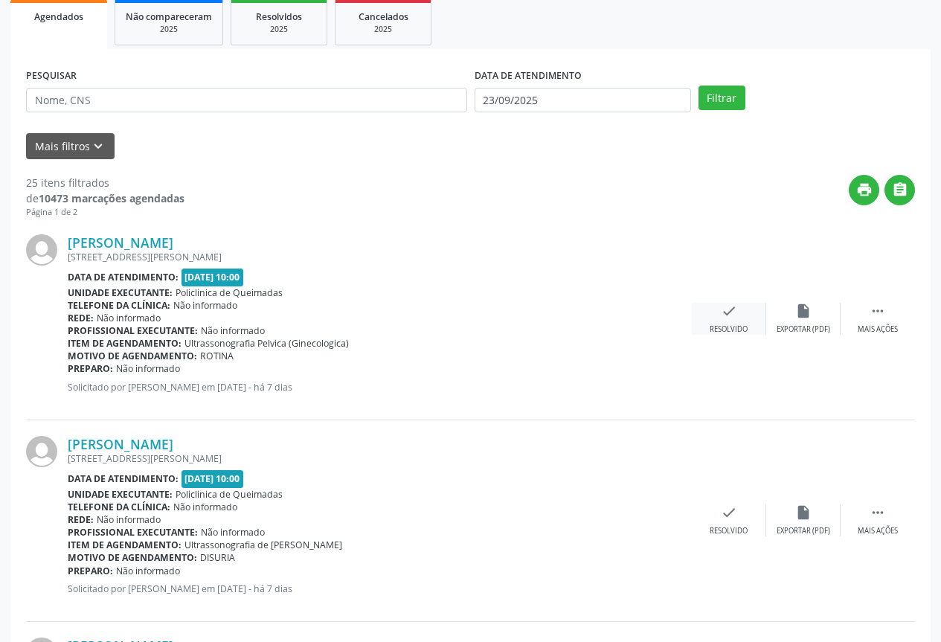
click at [718, 317] on div "check Resolvido" at bounding box center [729, 319] width 74 height 32
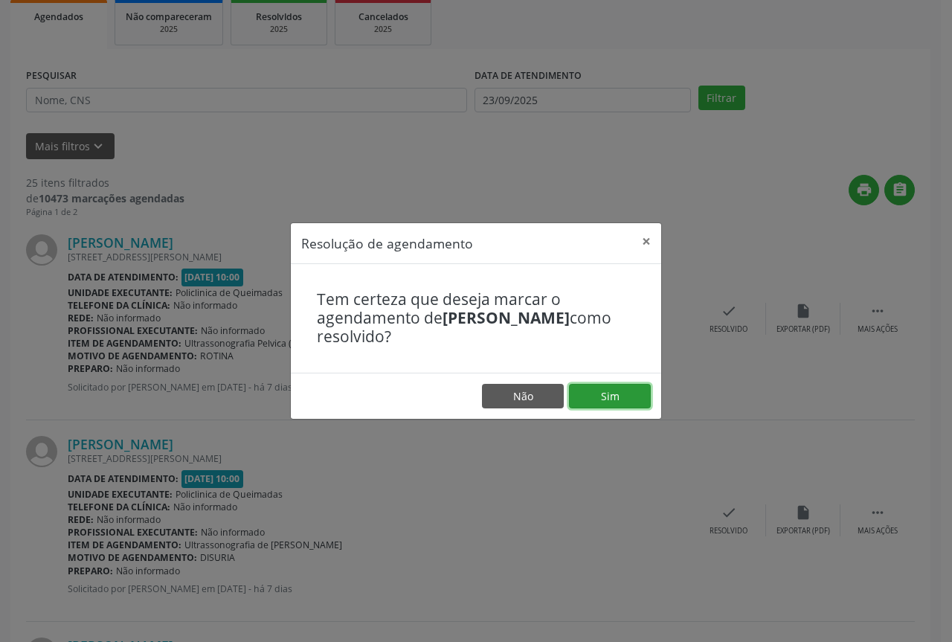
click at [612, 384] on button "Sim" at bounding box center [610, 396] width 82 height 25
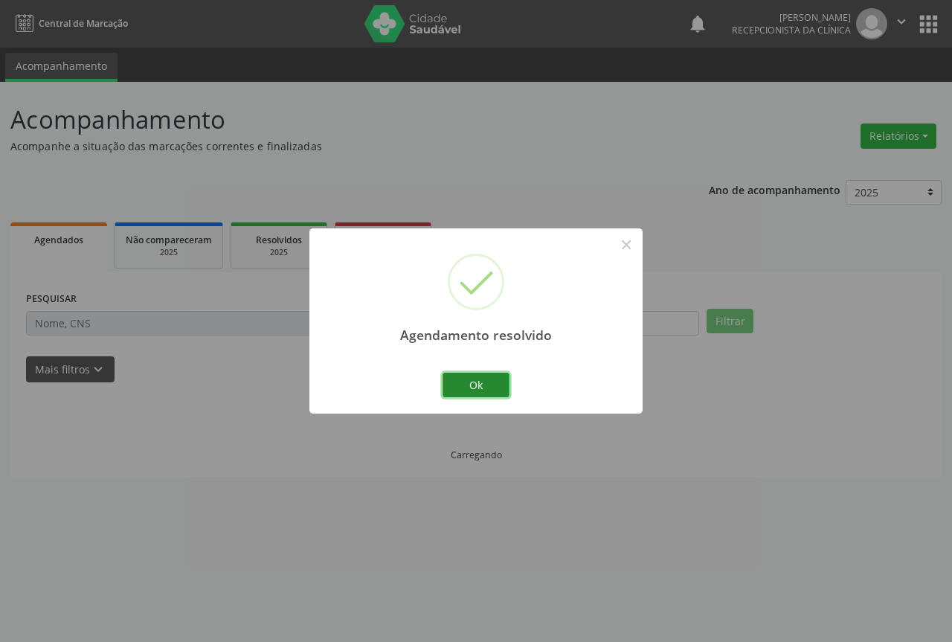
click at [461, 383] on button "Ok" at bounding box center [476, 385] width 67 height 25
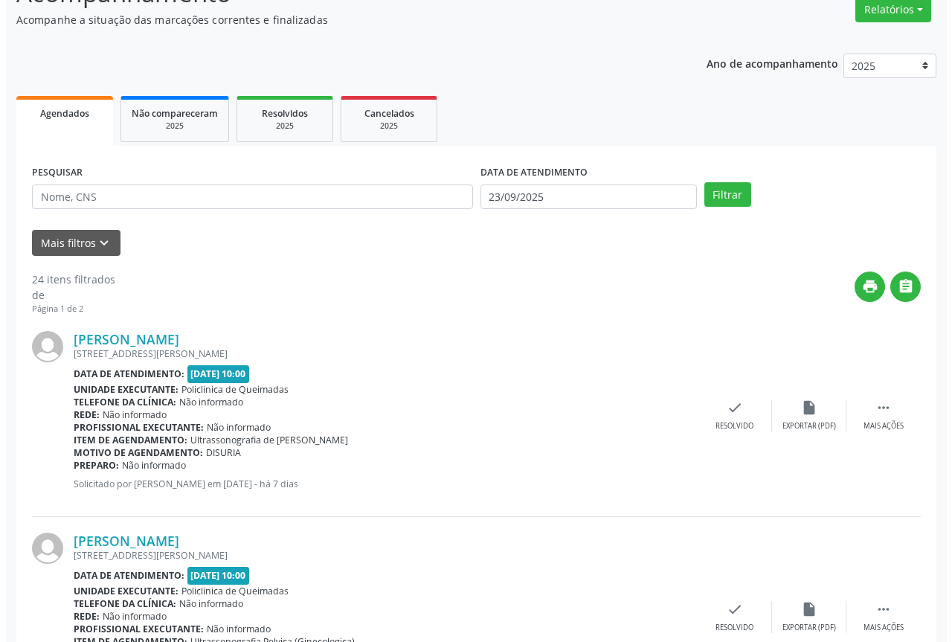
scroll to position [149, 0]
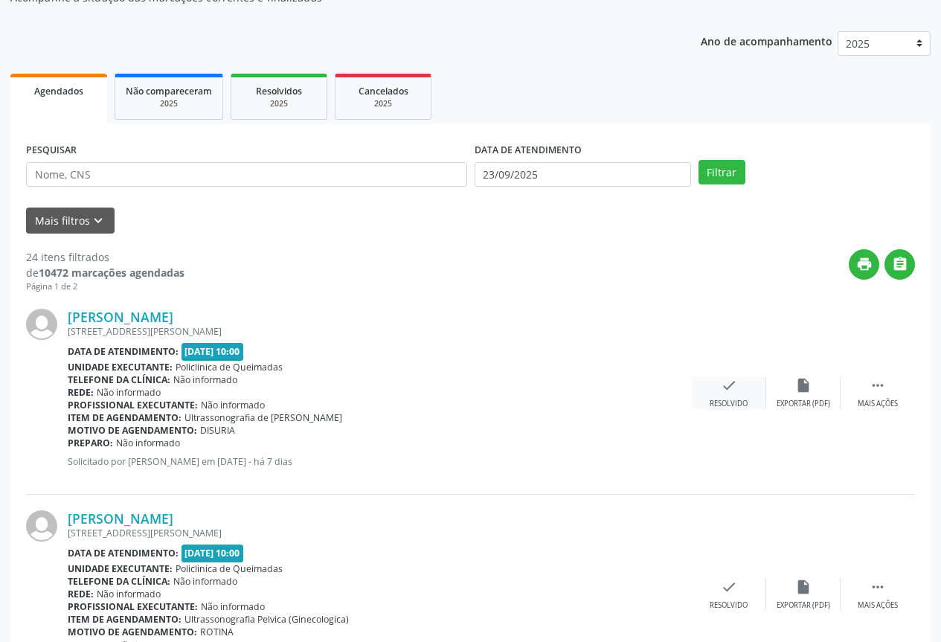
click at [719, 379] on div "check Resolvido" at bounding box center [729, 393] width 74 height 32
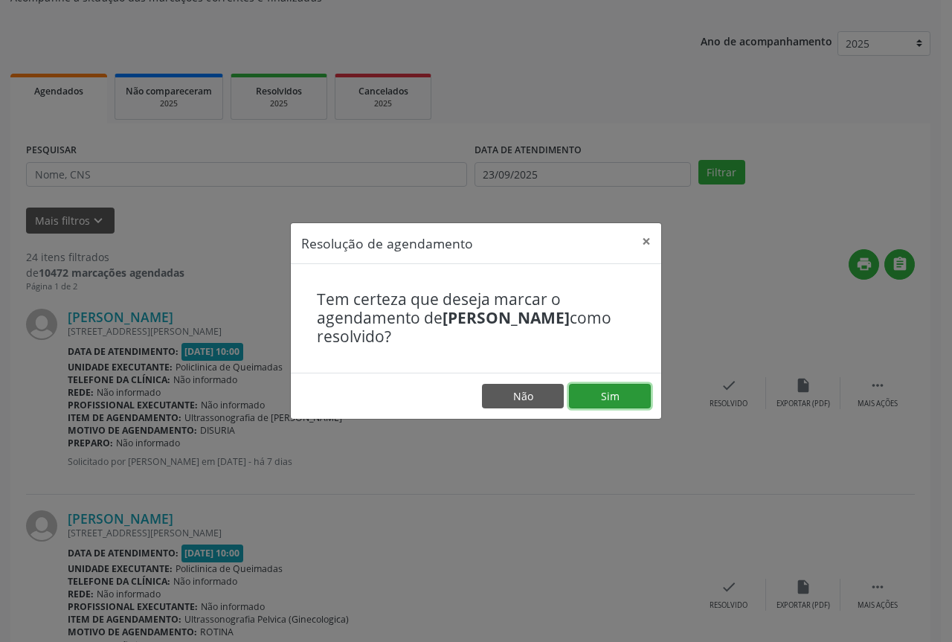
click at [635, 400] on button "Sim" at bounding box center [610, 396] width 82 height 25
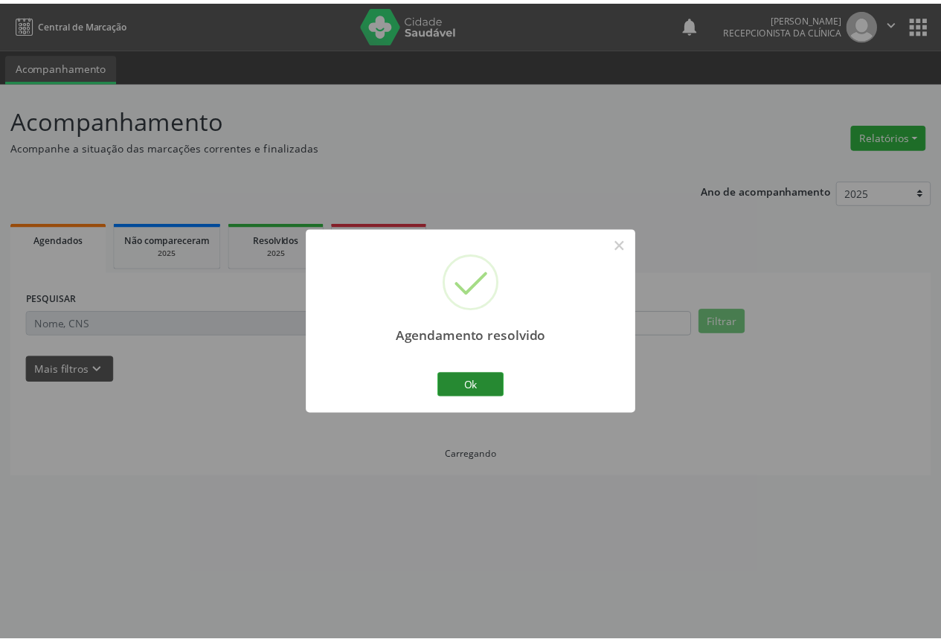
scroll to position [0, 0]
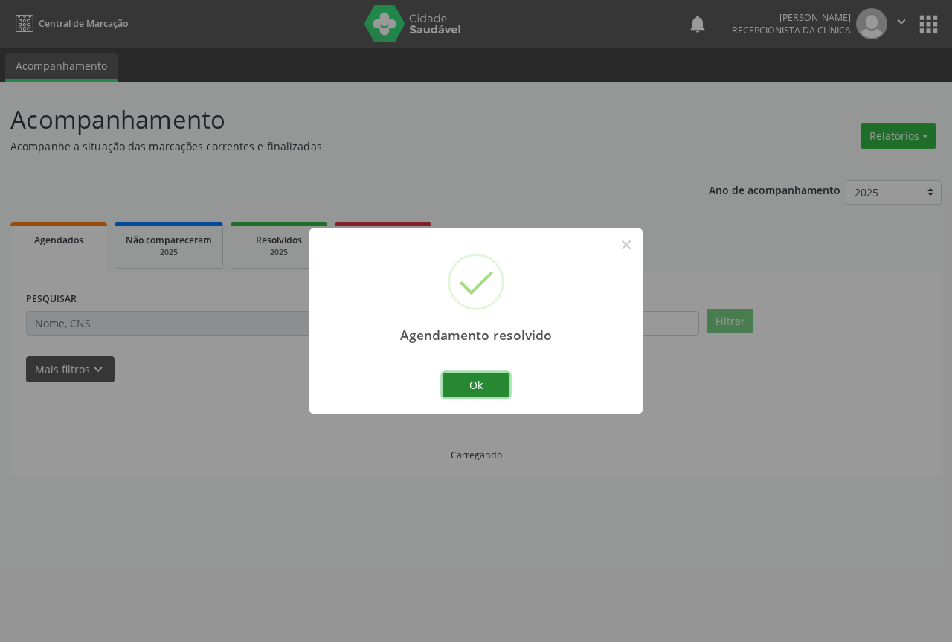
click at [472, 393] on button "Ok" at bounding box center [476, 385] width 67 height 25
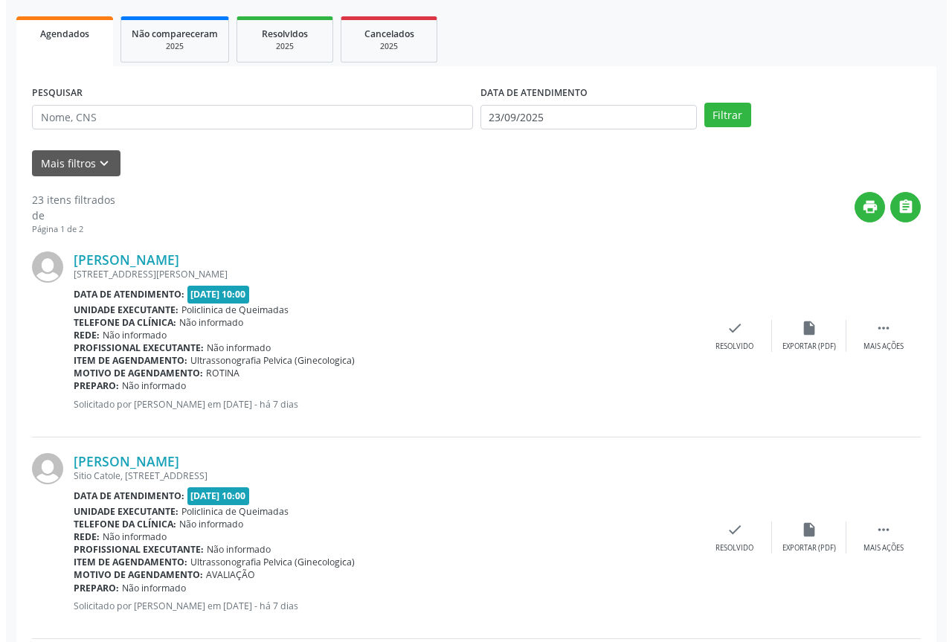
scroll to position [223, 0]
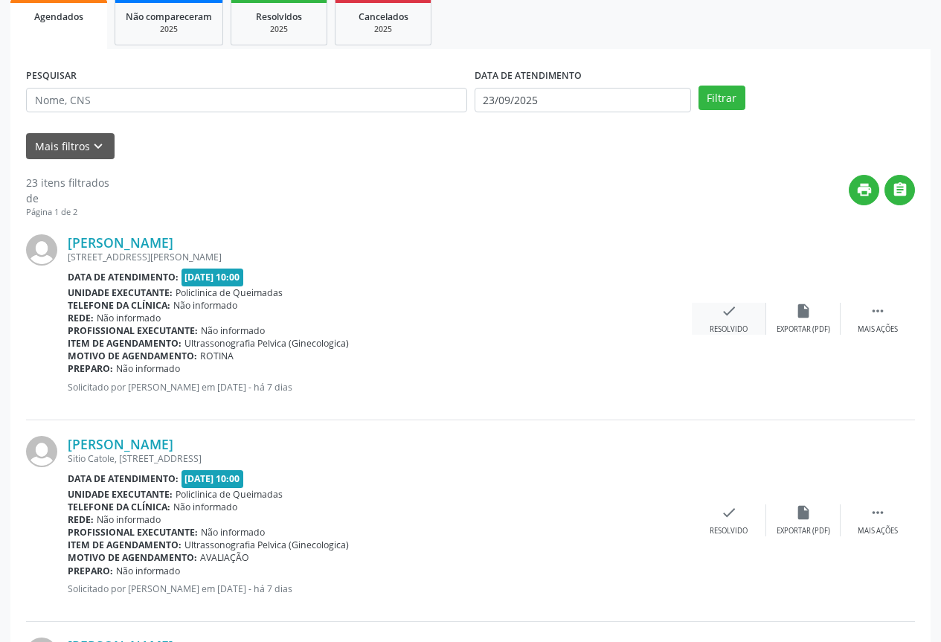
click at [721, 314] on icon "check" at bounding box center [729, 311] width 16 height 16
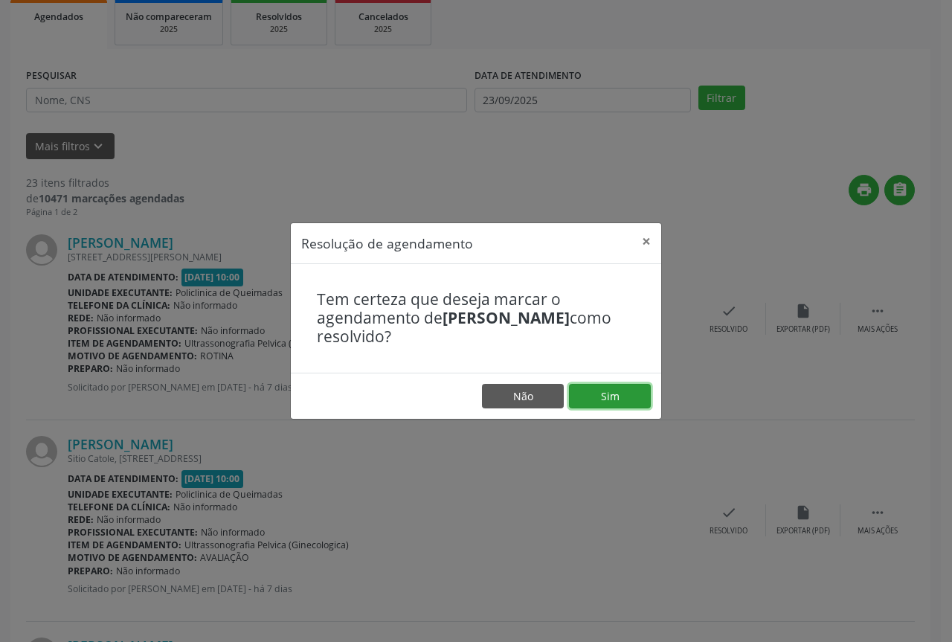
click at [576, 395] on button "Sim" at bounding box center [610, 396] width 82 height 25
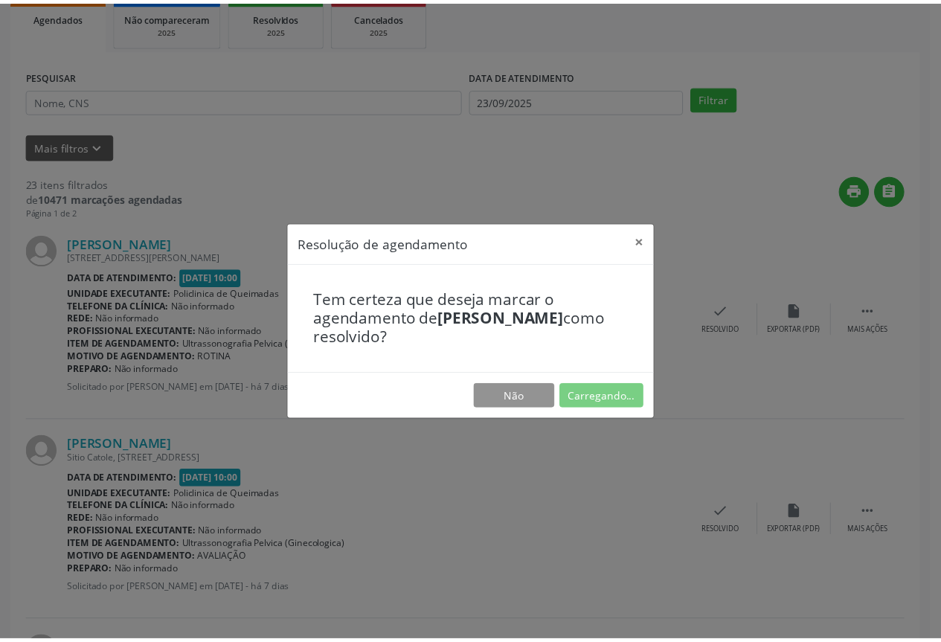
scroll to position [0, 0]
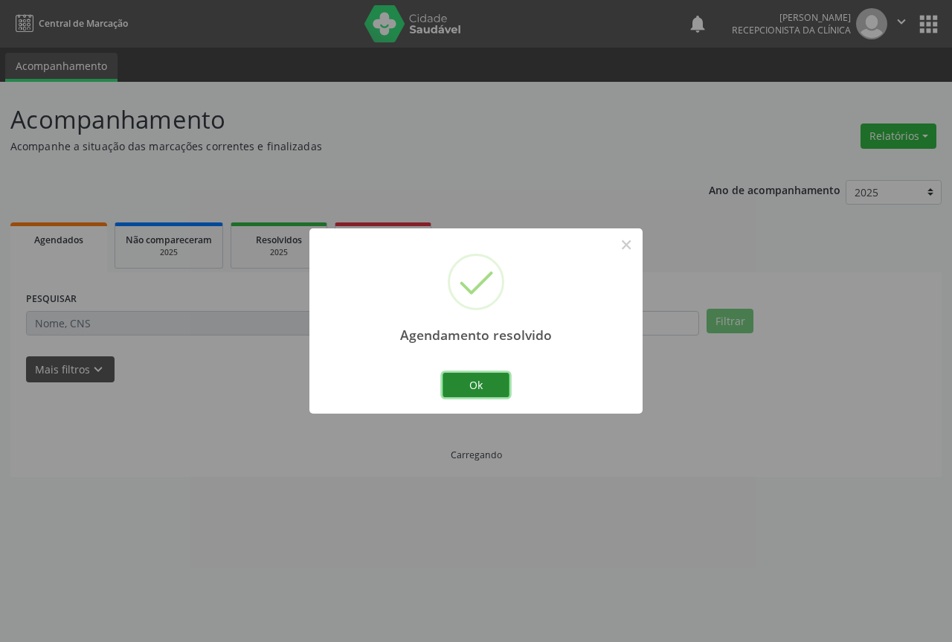
click at [464, 390] on button "Ok" at bounding box center [476, 385] width 67 height 25
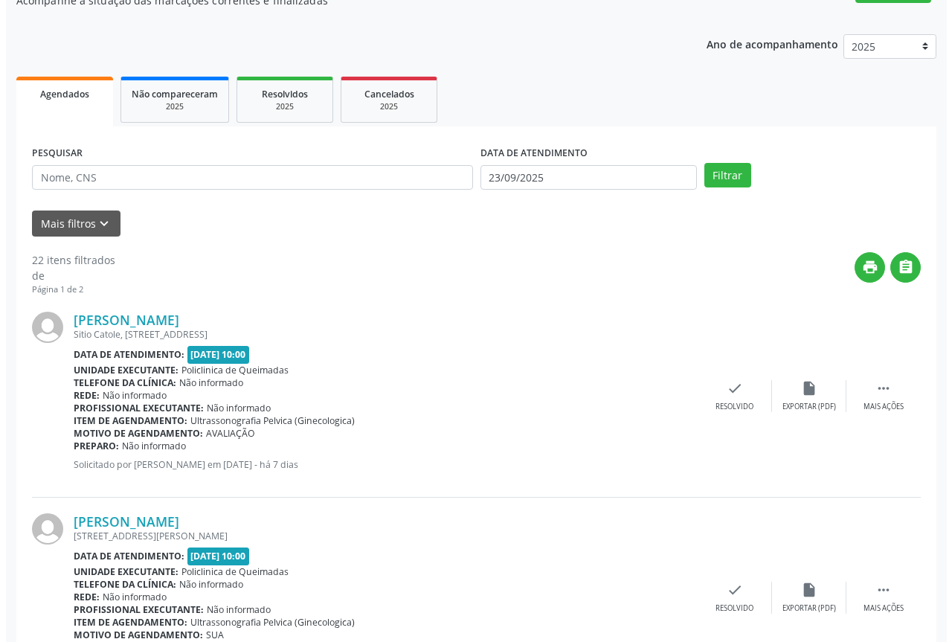
scroll to position [149, 0]
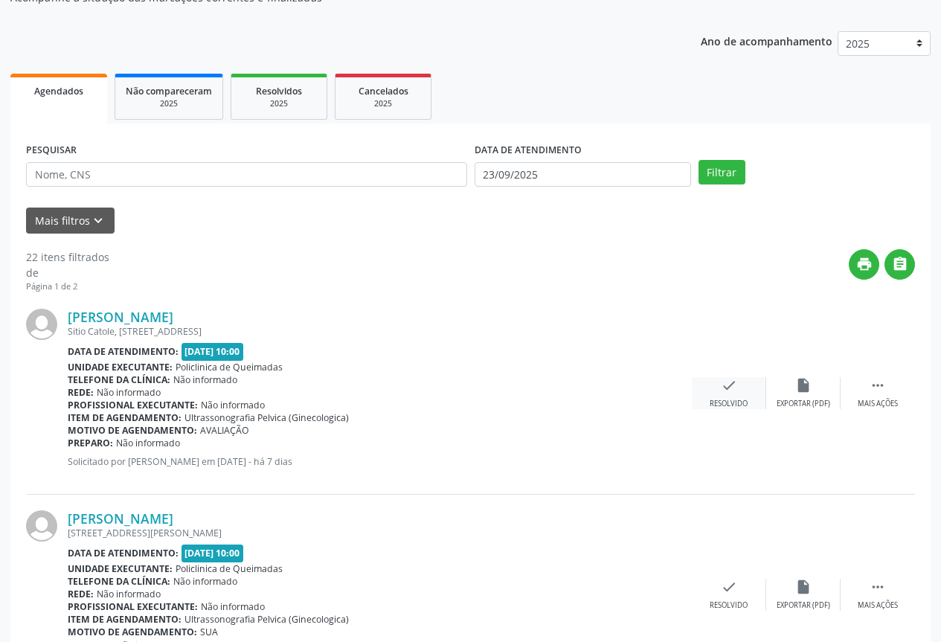
click at [740, 399] on div "Resolvido" at bounding box center [729, 404] width 38 height 10
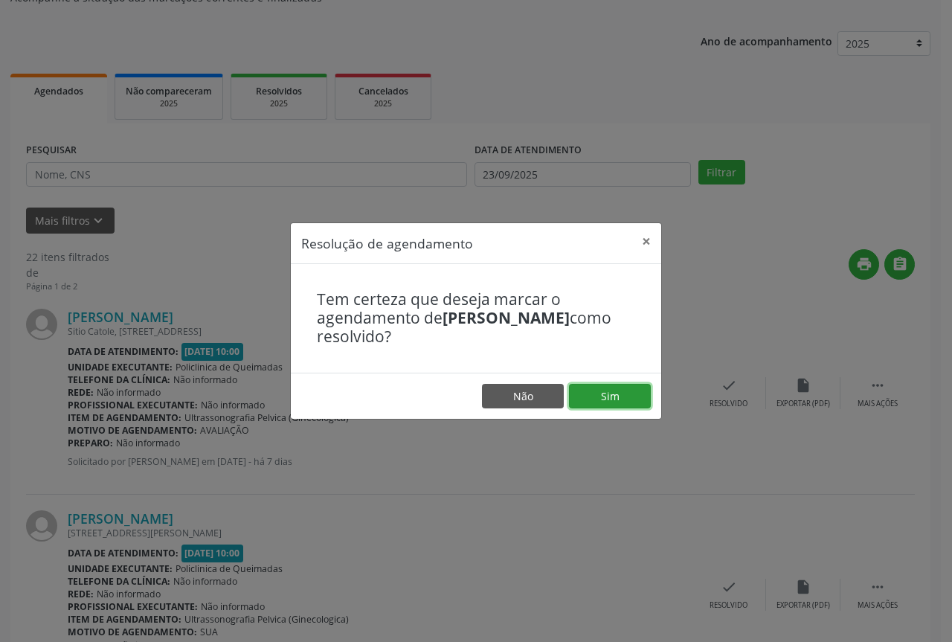
click at [628, 397] on button "Sim" at bounding box center [610, 396] width 82 height 25
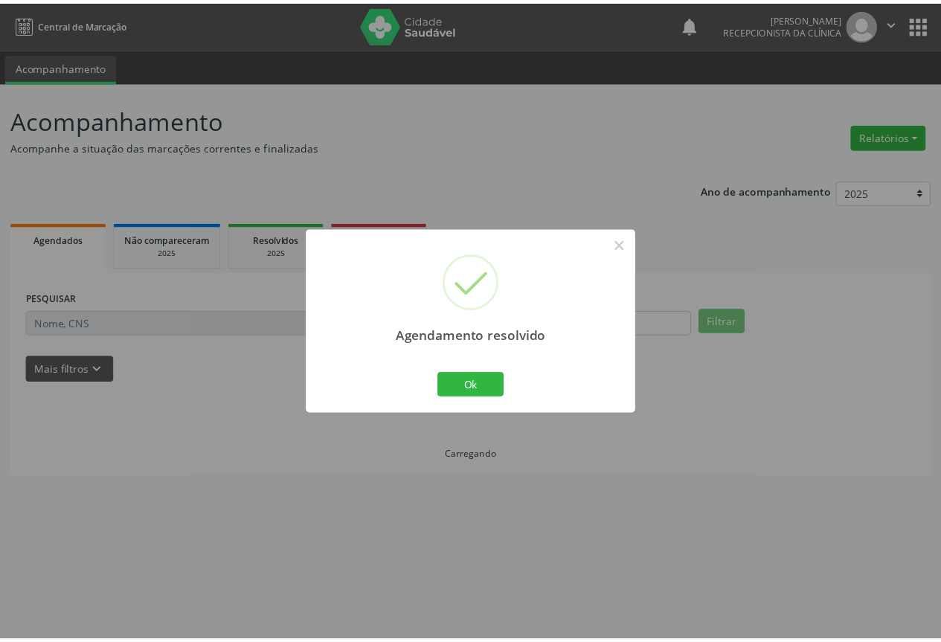
scroll to position [0, 0]
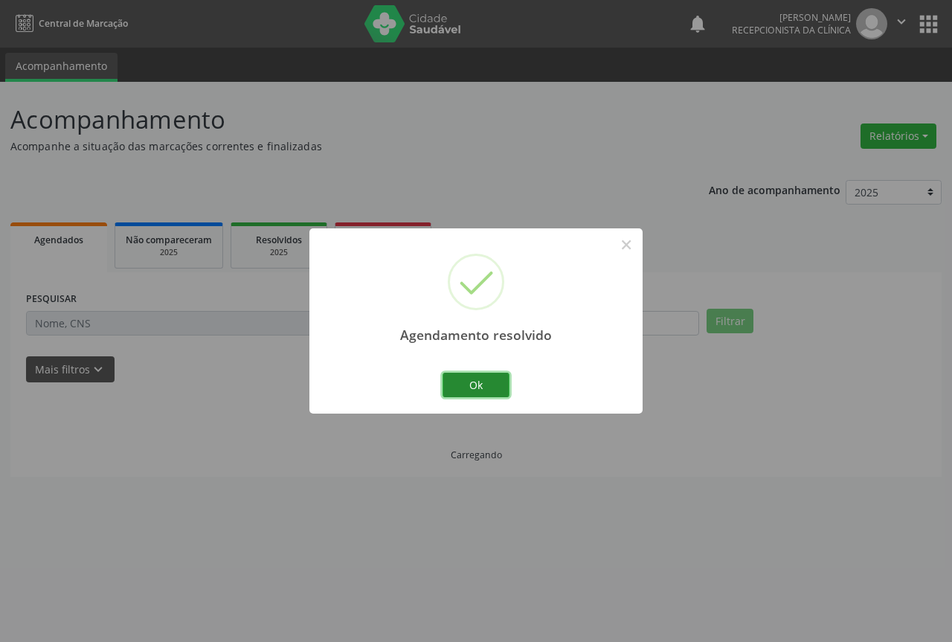
click at [496, 388] on button "Ok" at bounding box center [476, 385] width 67 height 25
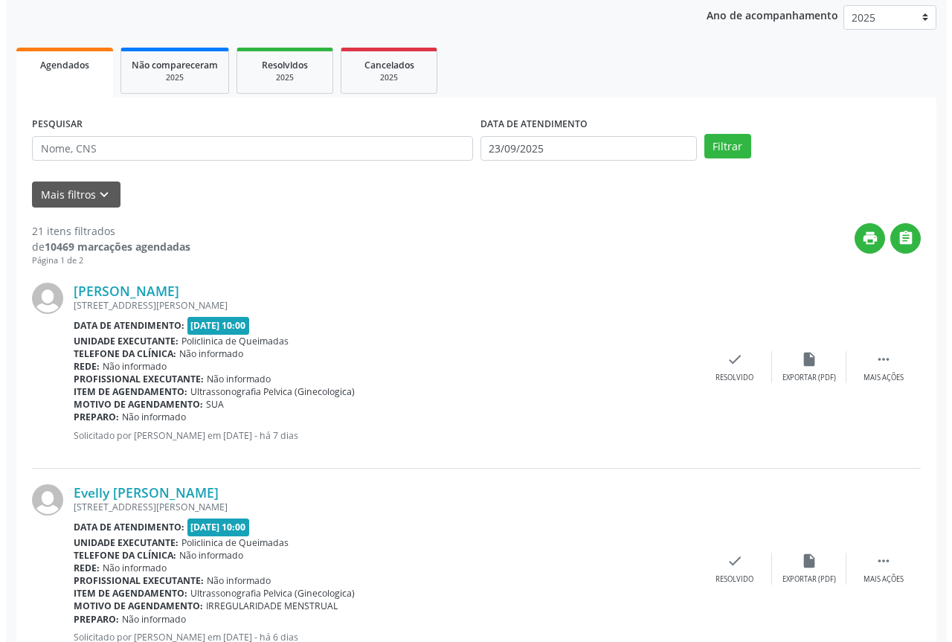
scroll to position [223, 0]
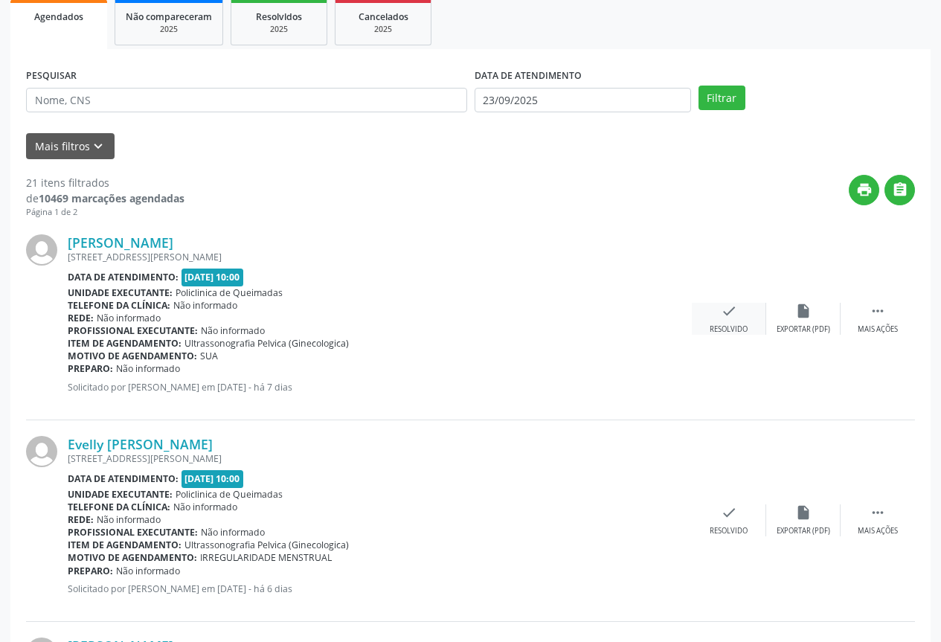
click at [716, 329] on div "Resolvido" at bounding box center [729, 329] width 38 height 10
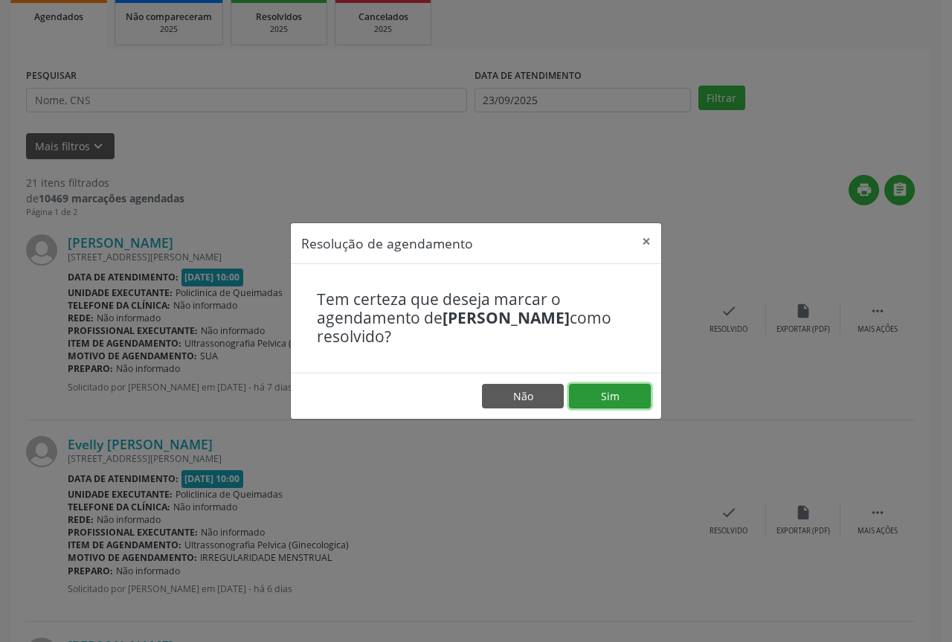
click at [584, 394] on button "Sim" at bounding box center [610, 396] width 82 height 25
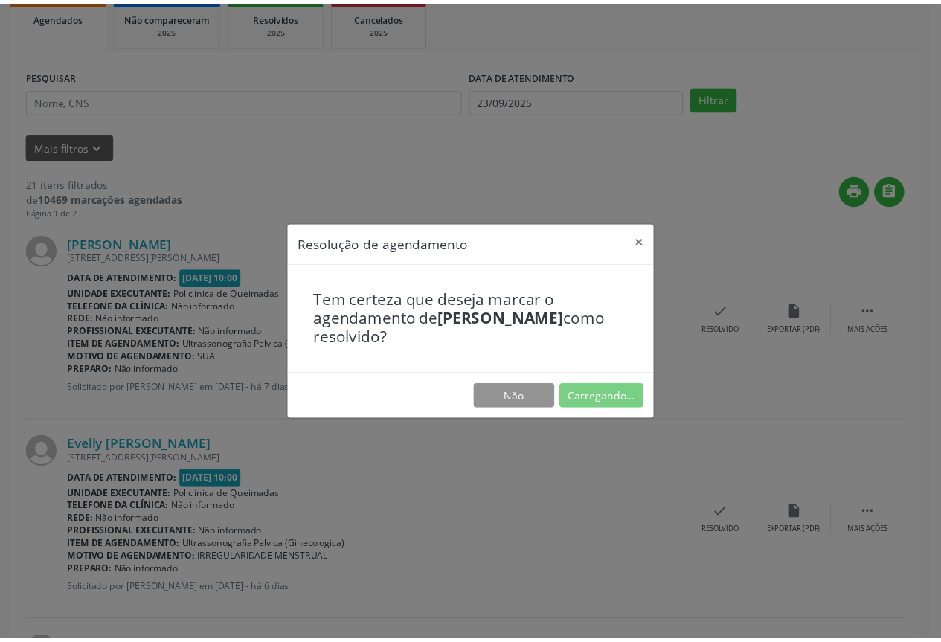
scroll to position [0, 0]
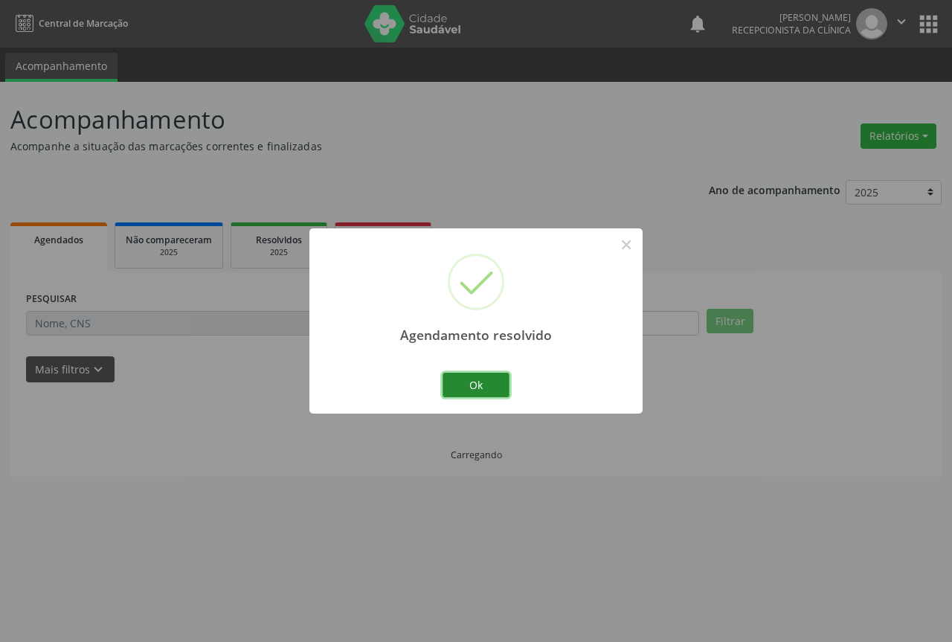
click at [478, 384] on button "Ok" at bounding box center [476, 385] width 67 height 25
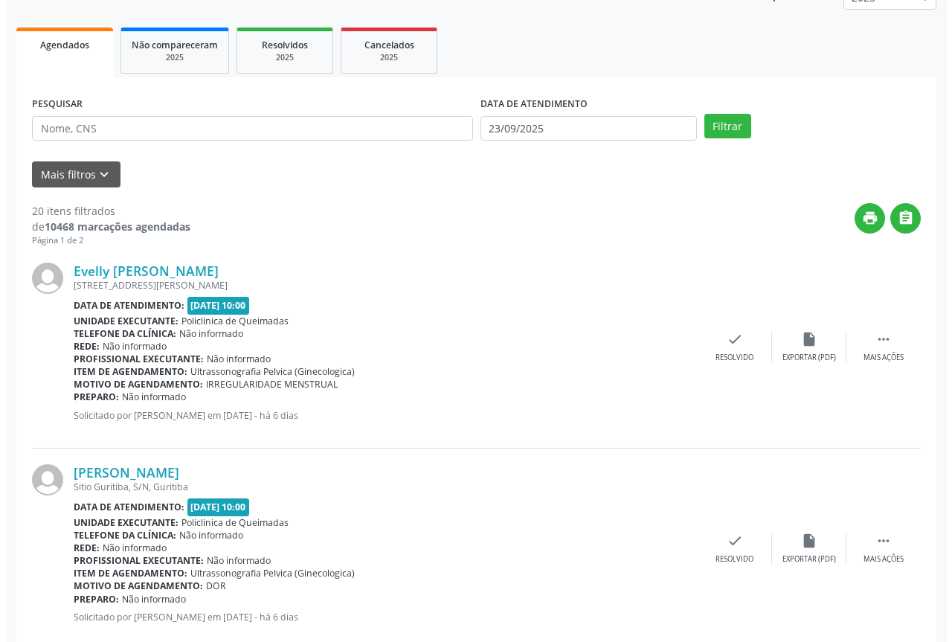
scroll to position [223, 0]
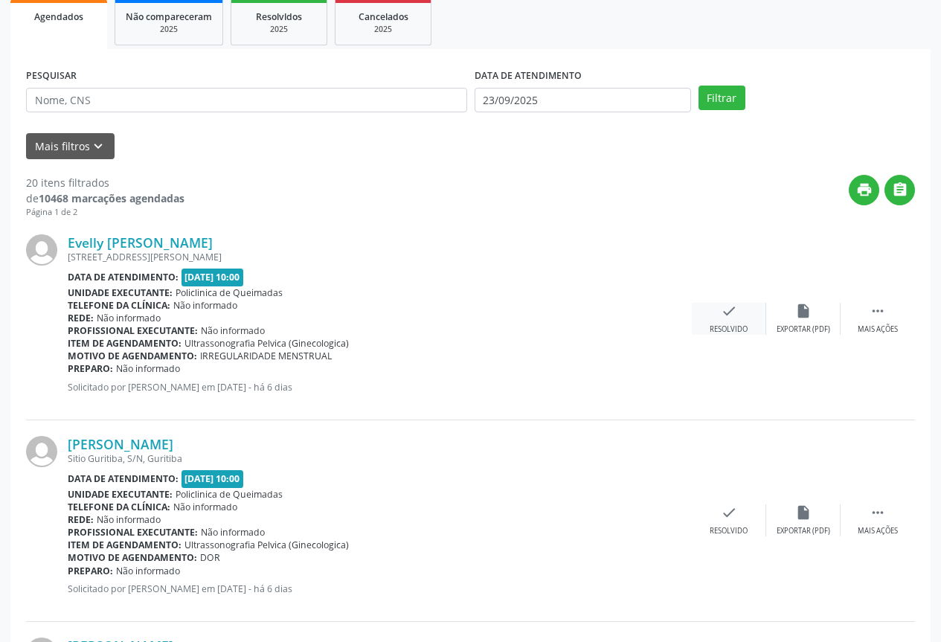
click at [726, 312] on icon "check" at bounding box center [729, 311] width 16 height 16
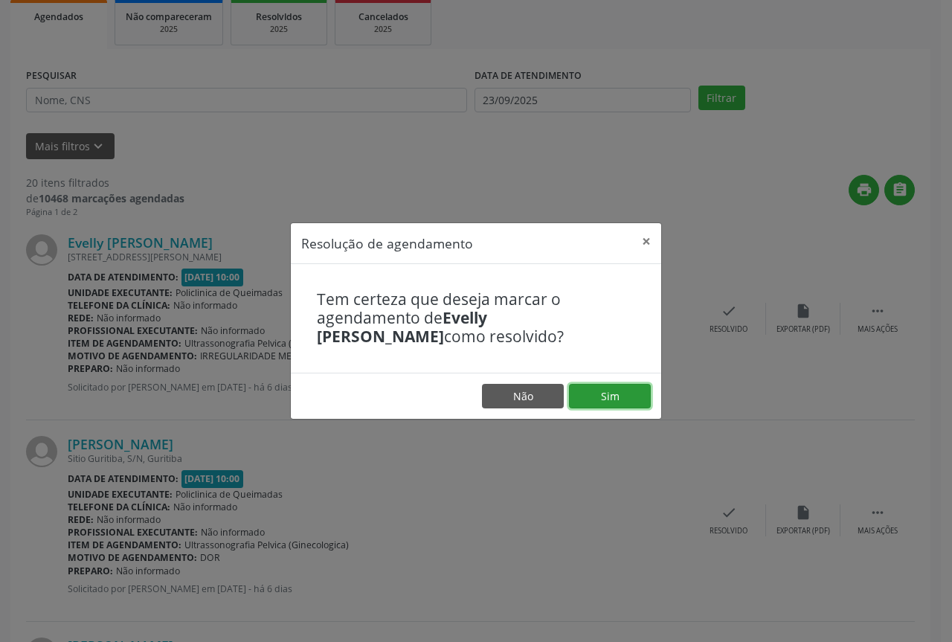
click at [630, 386] on button "Sim" at bounding box center [610, 396] width 82 height 25
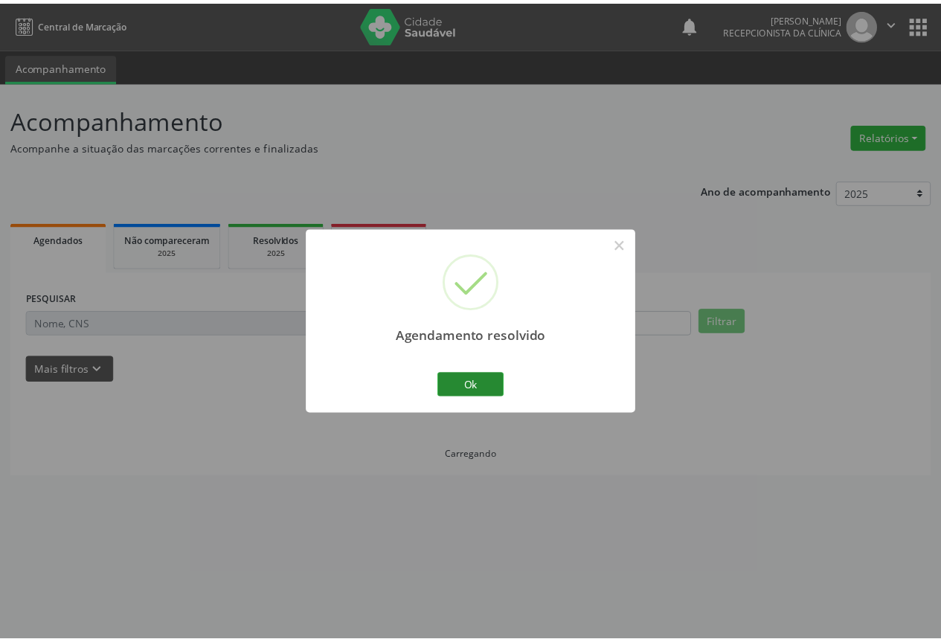
scroll to position [0, 0]
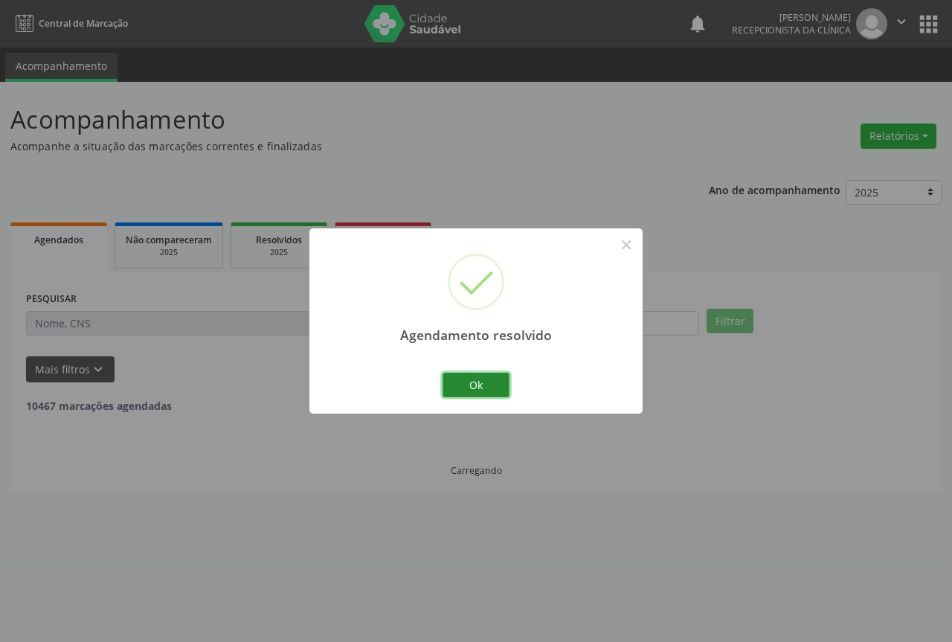
click at [477, 391] on button "Ok" at bounding box center [476, 385] width 67 height 25
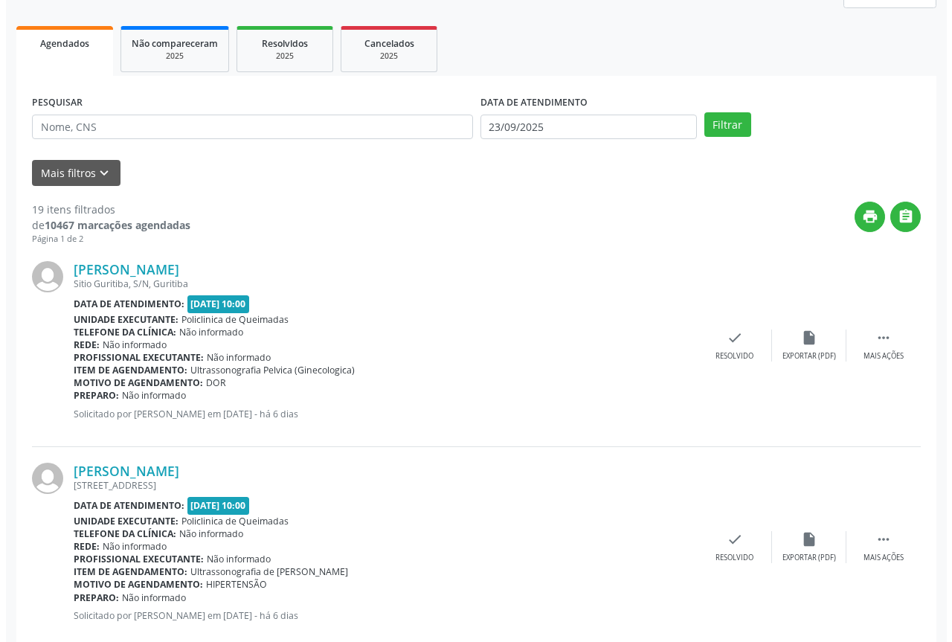
scroll to position [223, 0]
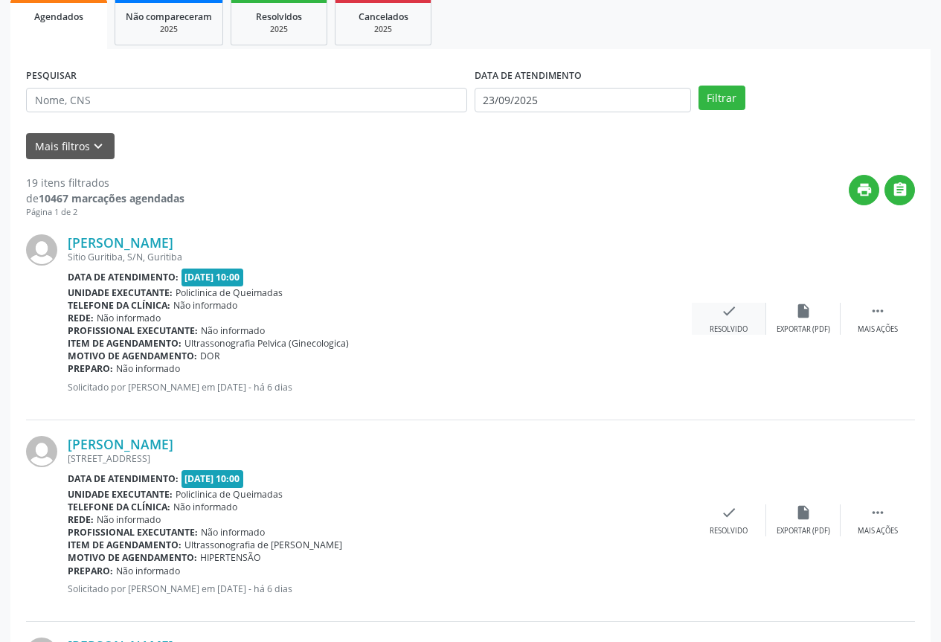
click at [725, 319] on icon "check" at bounding box center [729, 311] width 16 height 16
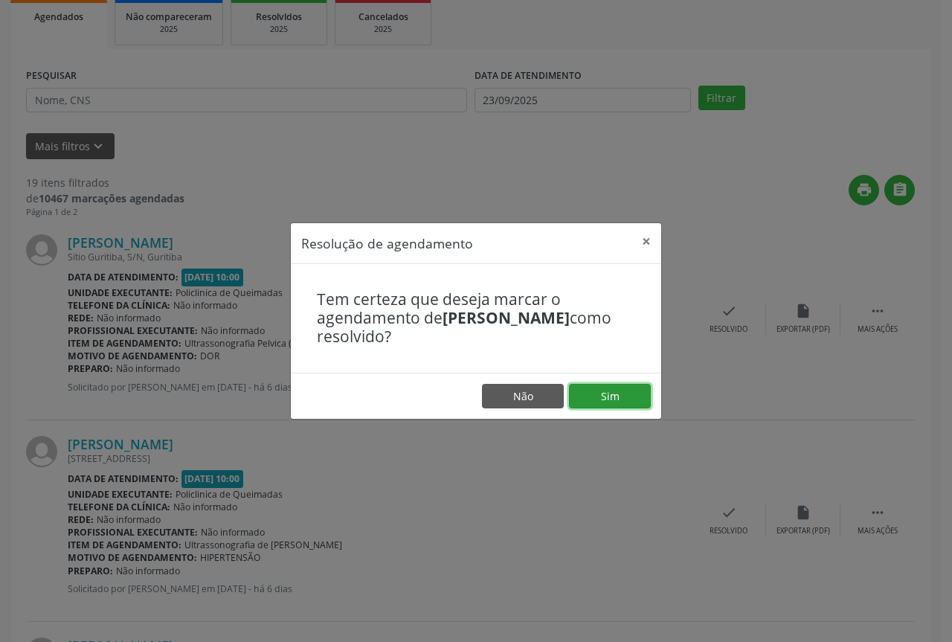
click at [593, 399] on button "Sim" at bounding box center [610, 396] width 82 height 25
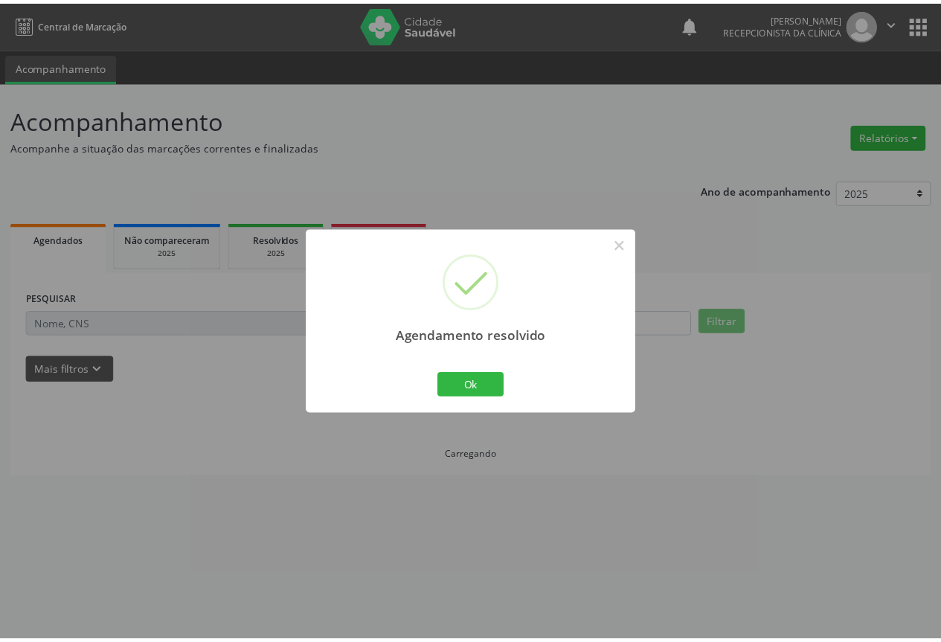
scroll to position [0, 0]
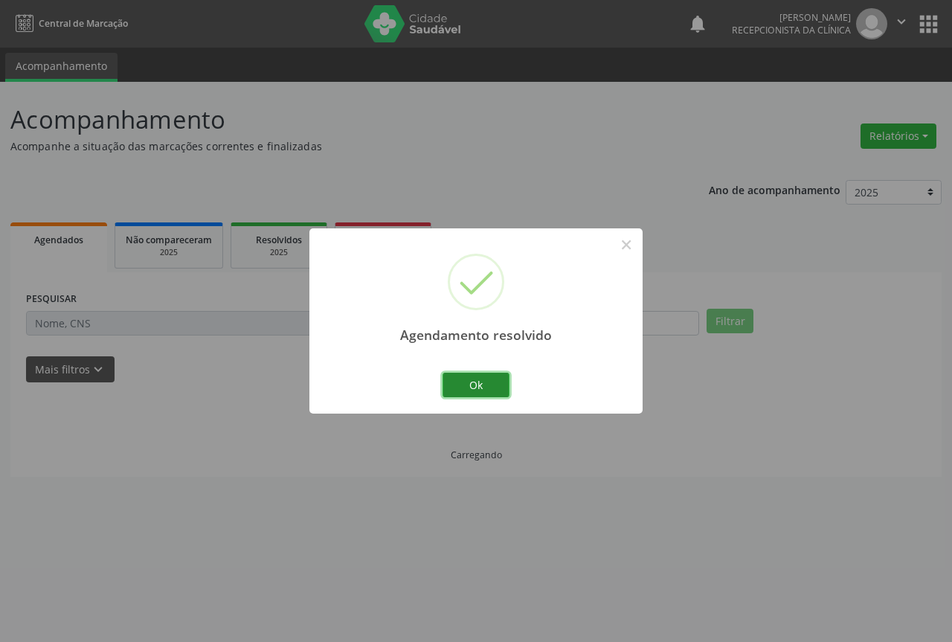
click at [472, 379] on button "Ok" at bounding box center [476, 385] width 67 height 25
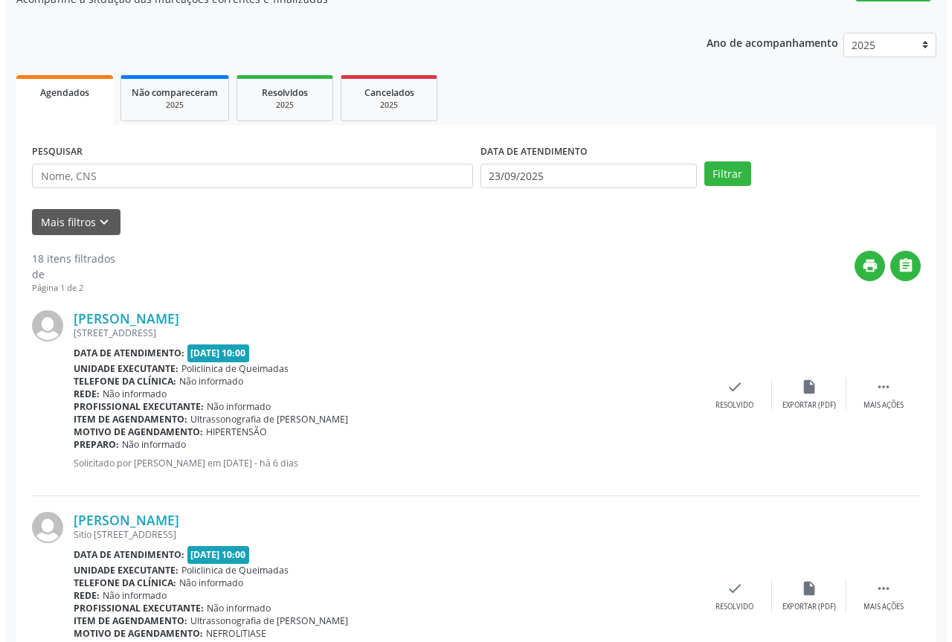
scroll to position [149, 0]
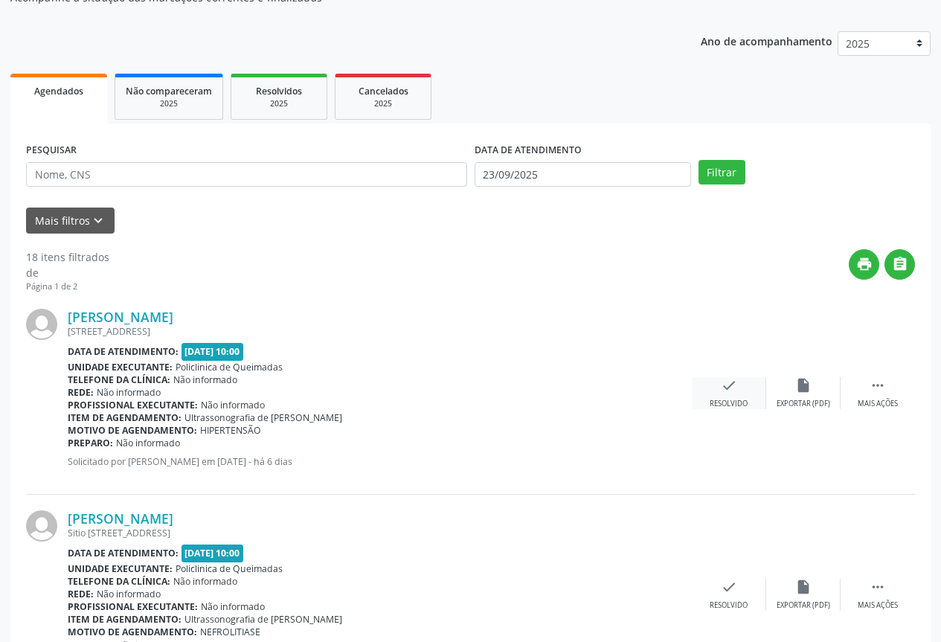
click at [718, 390] on div "check Resolvido" at bounding box center [729, 393] width 74 height 32
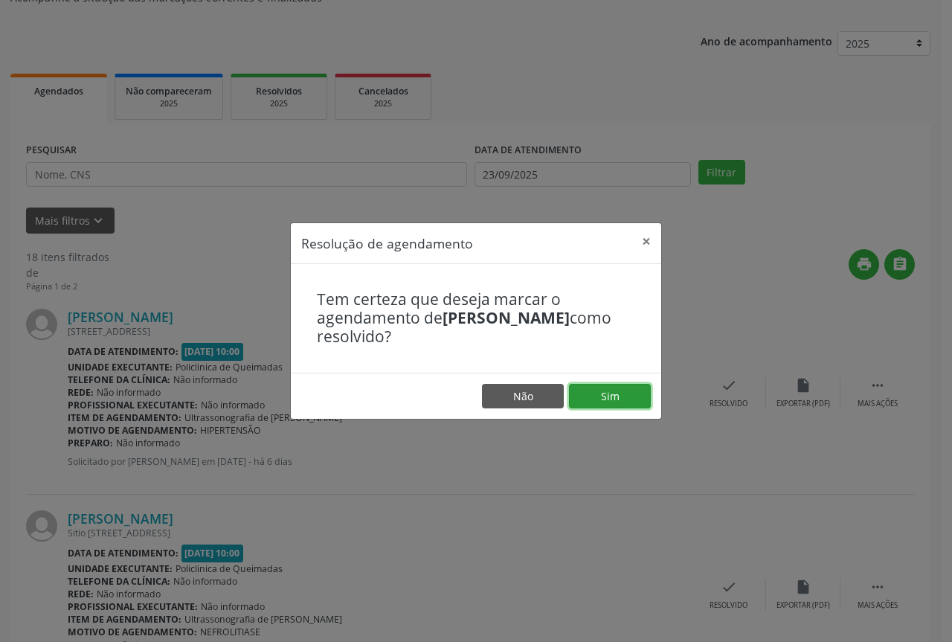
click at [606, 397] on button "Sim" at bounding box center [610, 396] width 82 height 25
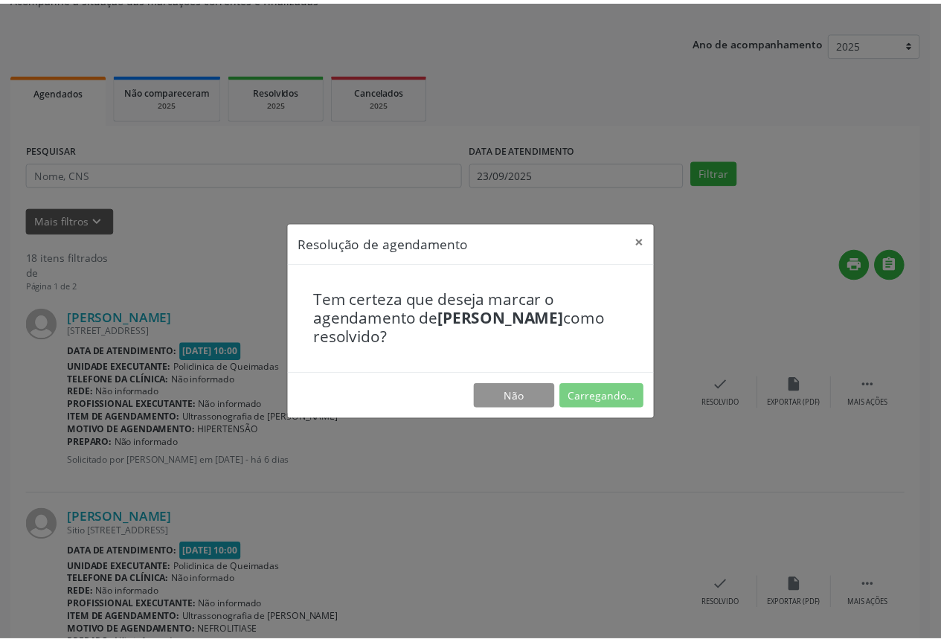
scroll to position [0, 0]
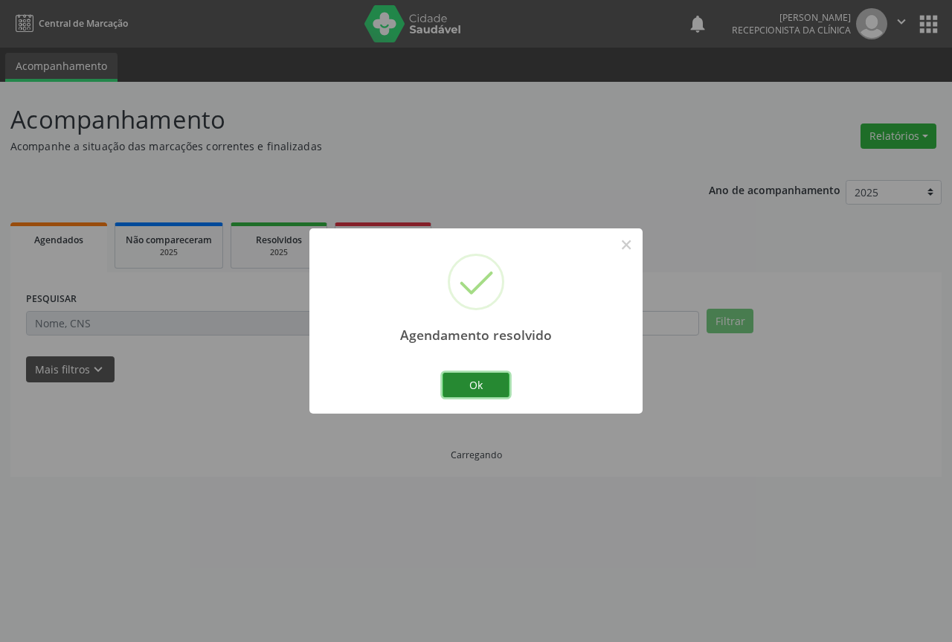
click at [484, 386] on button "Ok" at bounding box center [476, 385] width 67 height 25
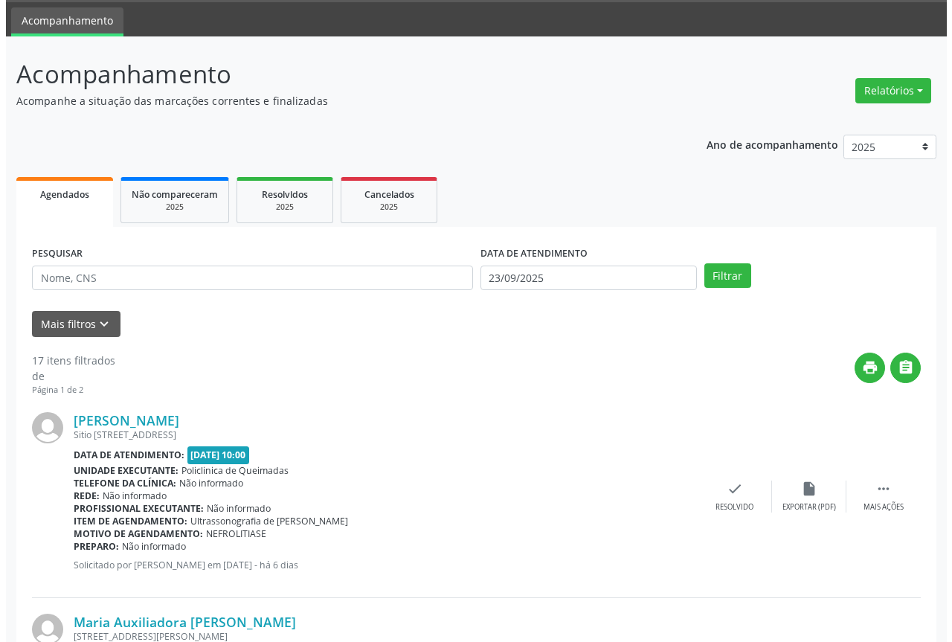
scroll to position [223, 0]
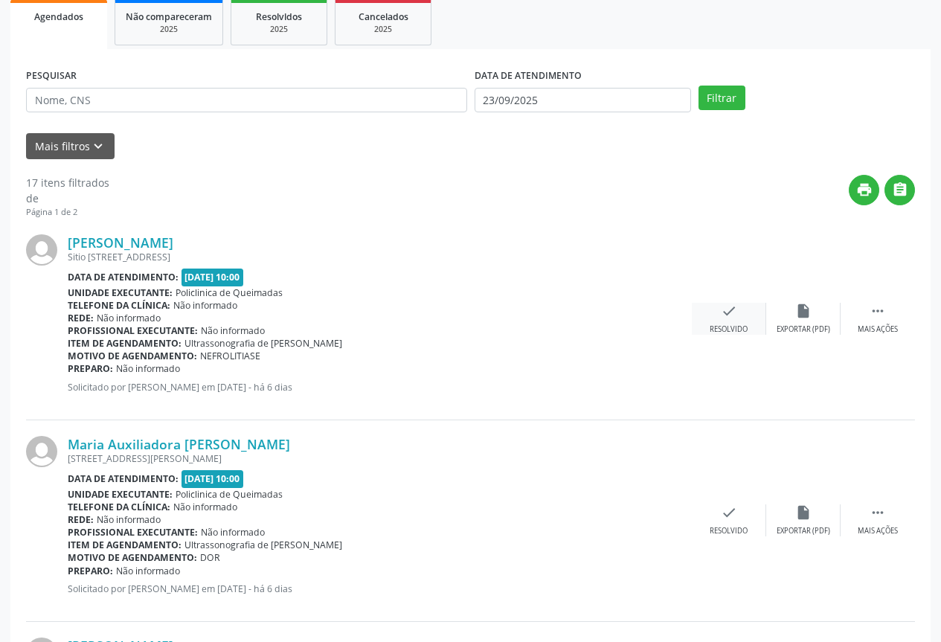
click at [704, 316] on div "check Resolvido" at bounding box center [729, 319] width 74 height 32
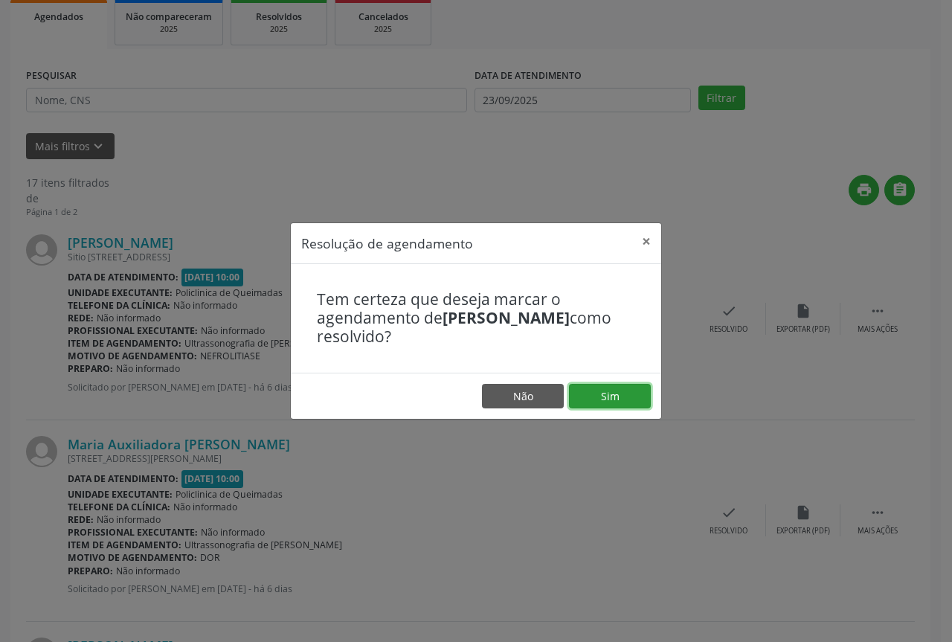
click at [598, 397] on button "Sim" at bounding box center [610, 396] width 82 height 25
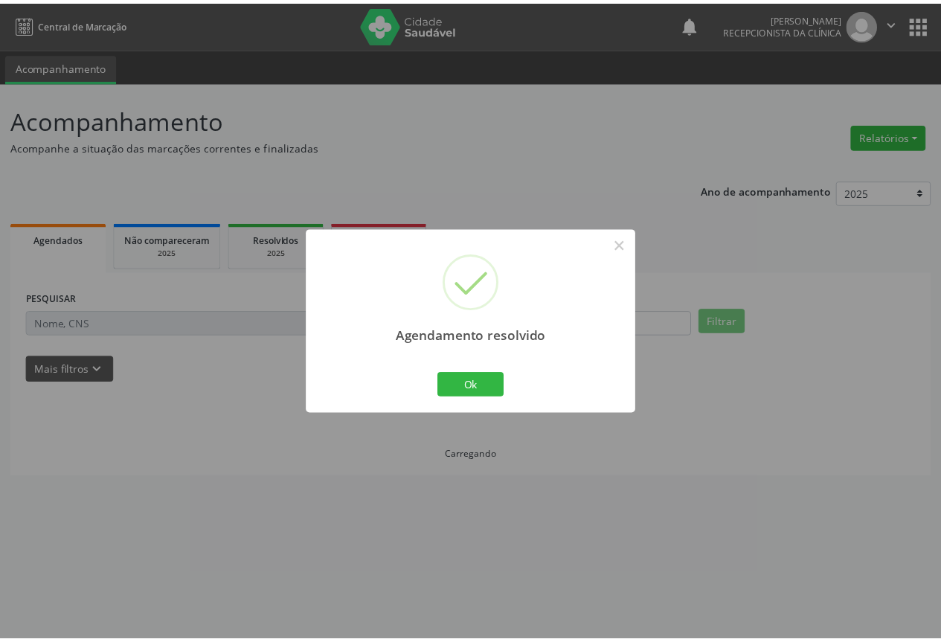
scroll to position [0, 0]
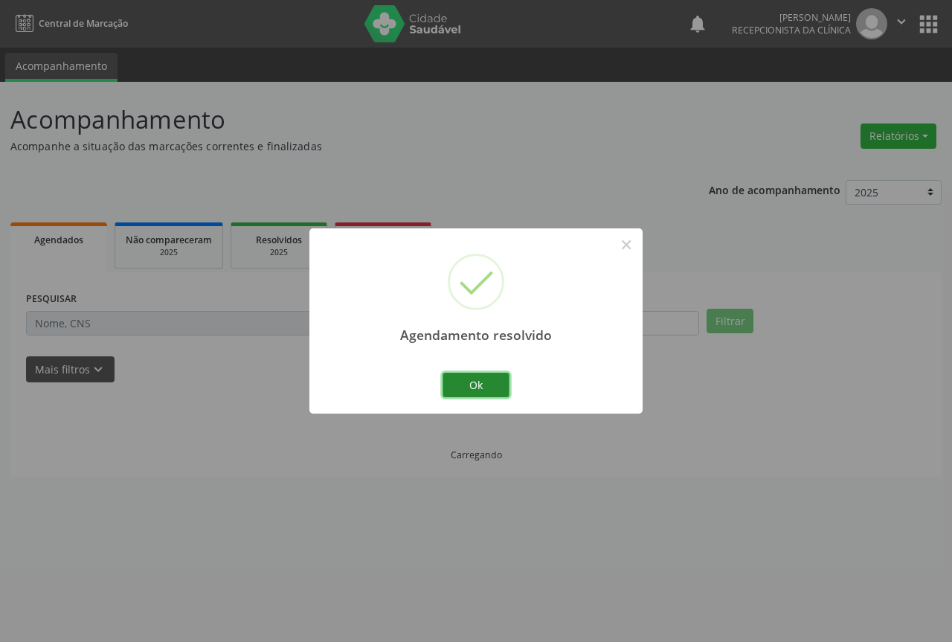
click at [481, 391] on button "Ok" at bounding box center [476, 385] width 67 height 25
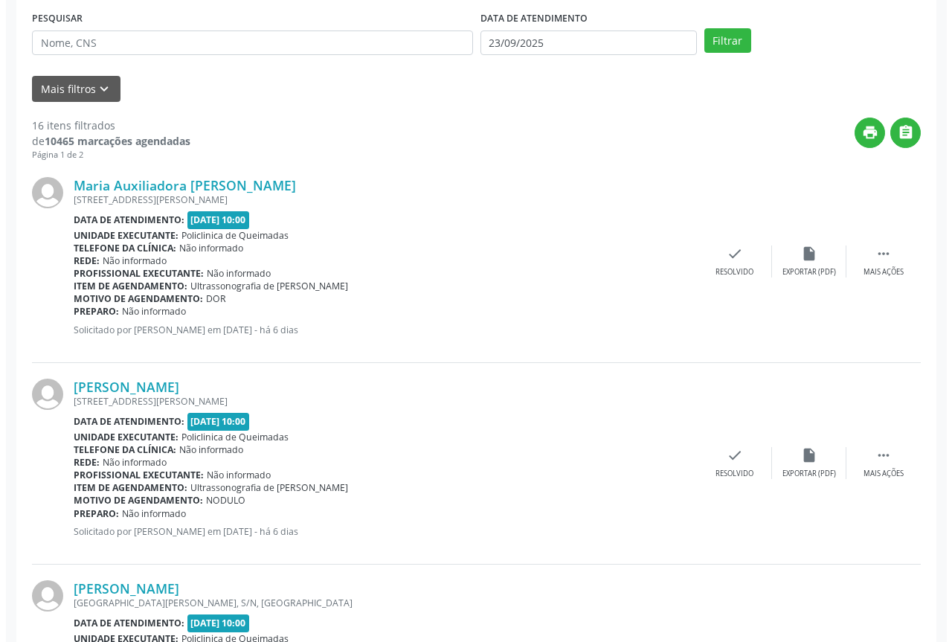
scroll to position [298, 0]
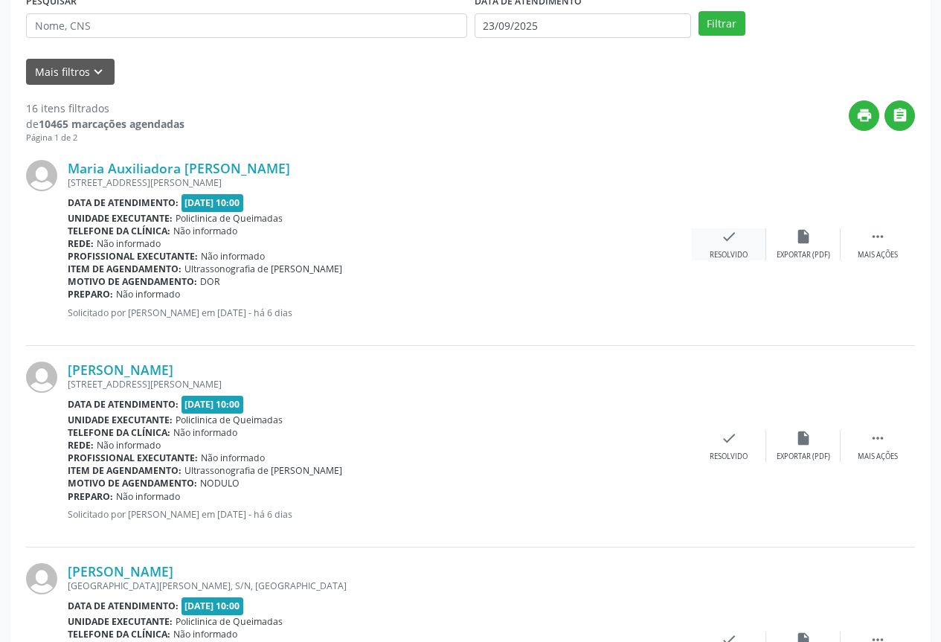
click at [727, 256] on div "Resolvido" at bounding box center [729, 255] width 38 height 10
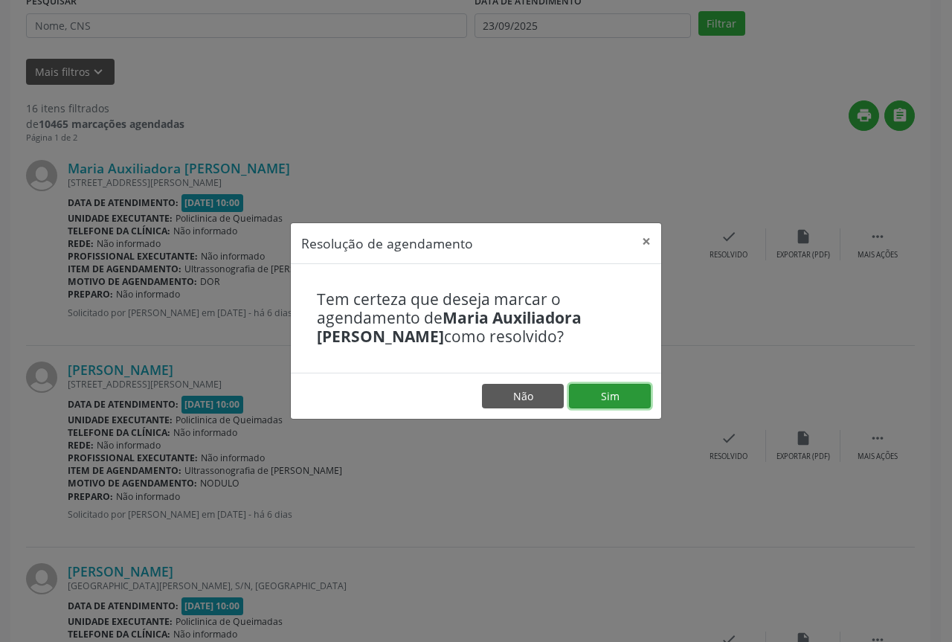
click at [615, 391] on button "Sim" at bounding box center [610, 396] width 82 height 25
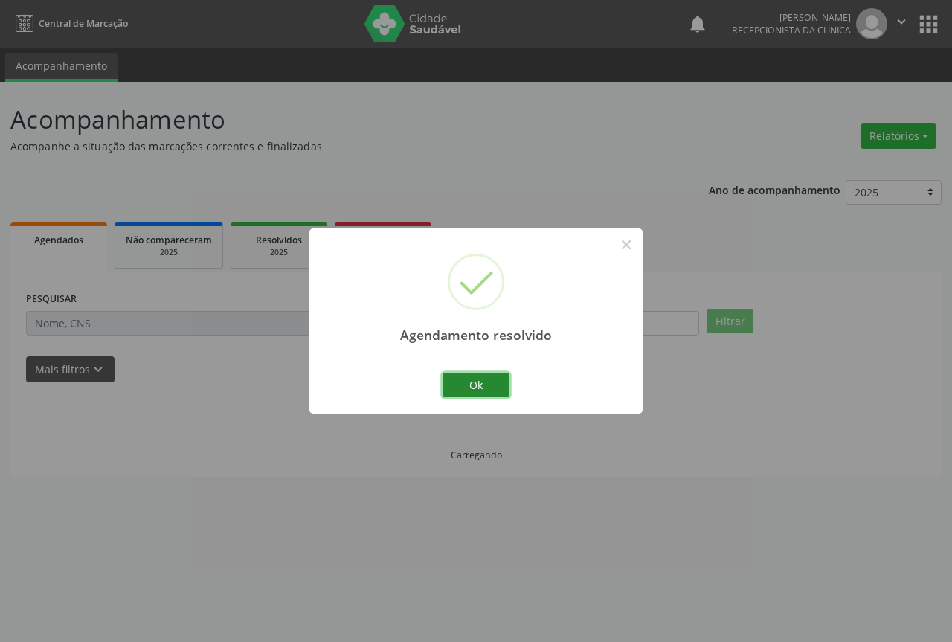
click at [457, 392] on button "Ok" at bounding box center [476, 385] width 67 height 25
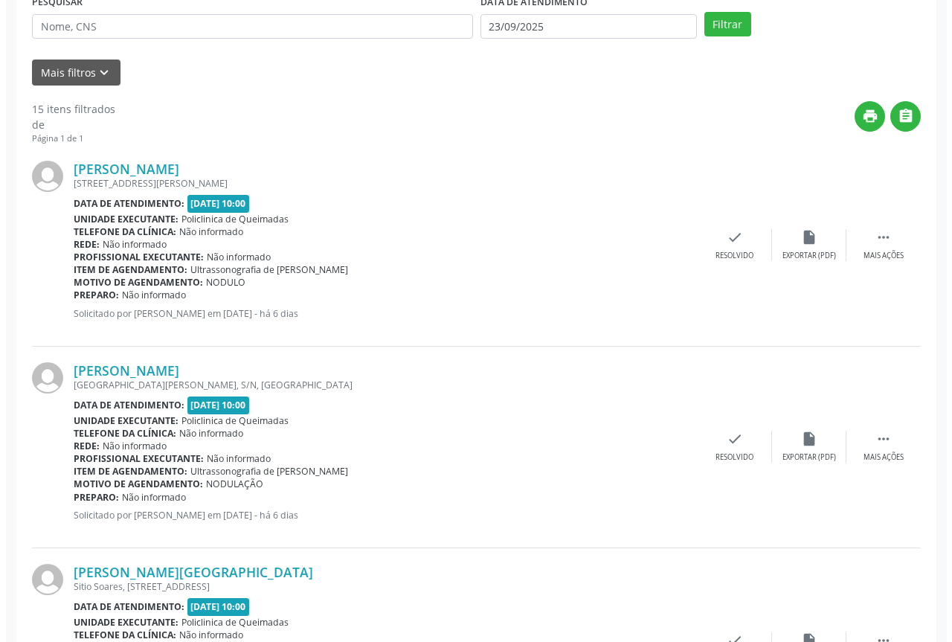
scroll to position [298, 0]
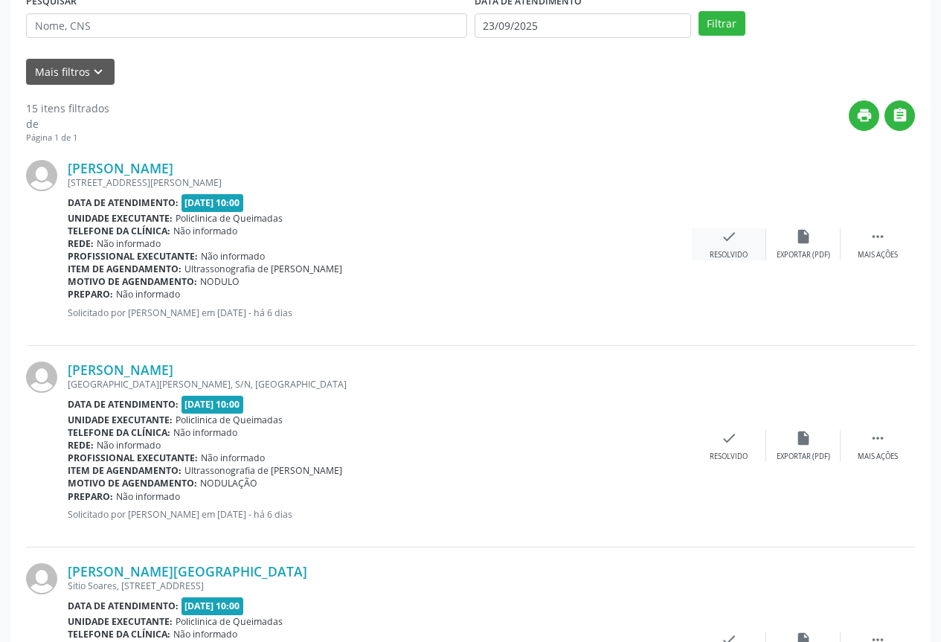
click at [721, 247] on div "check Resolvido" at bounding box center [729, 244] width 74 height 32
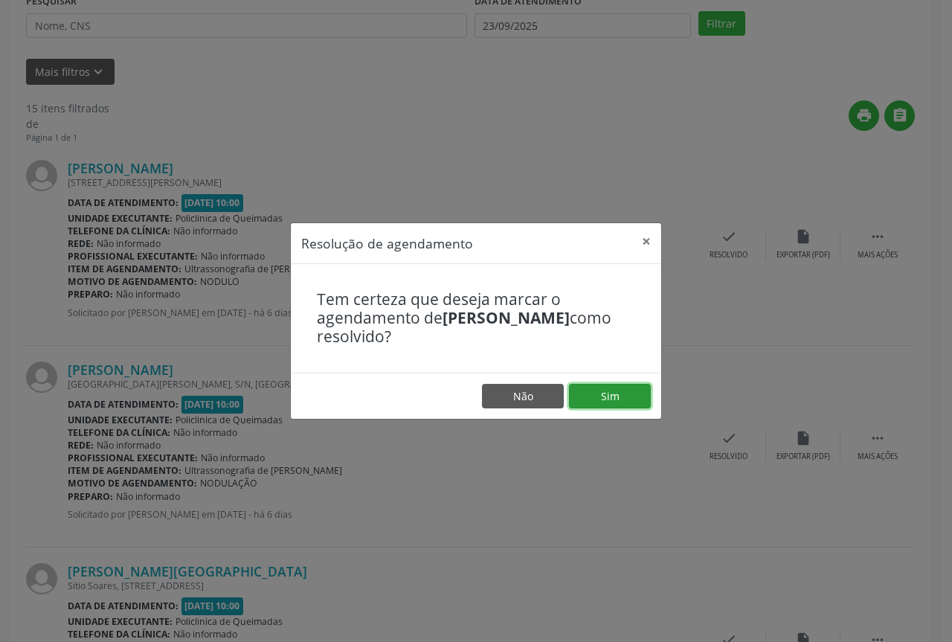
click at [603, 388] on button "Sim" at bounding box center [610, 396] width 82 height 25
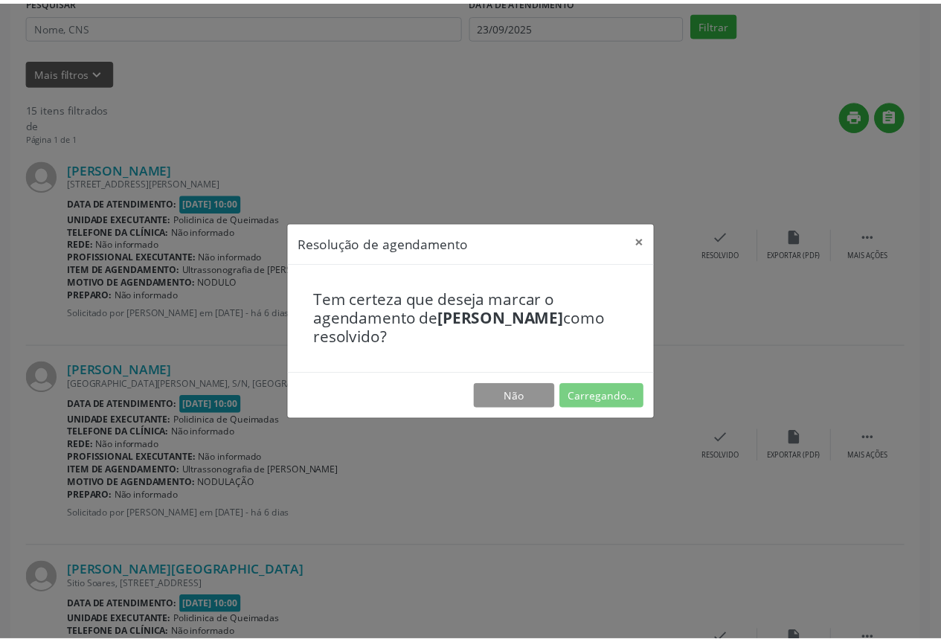
scroll to position [0, 0]
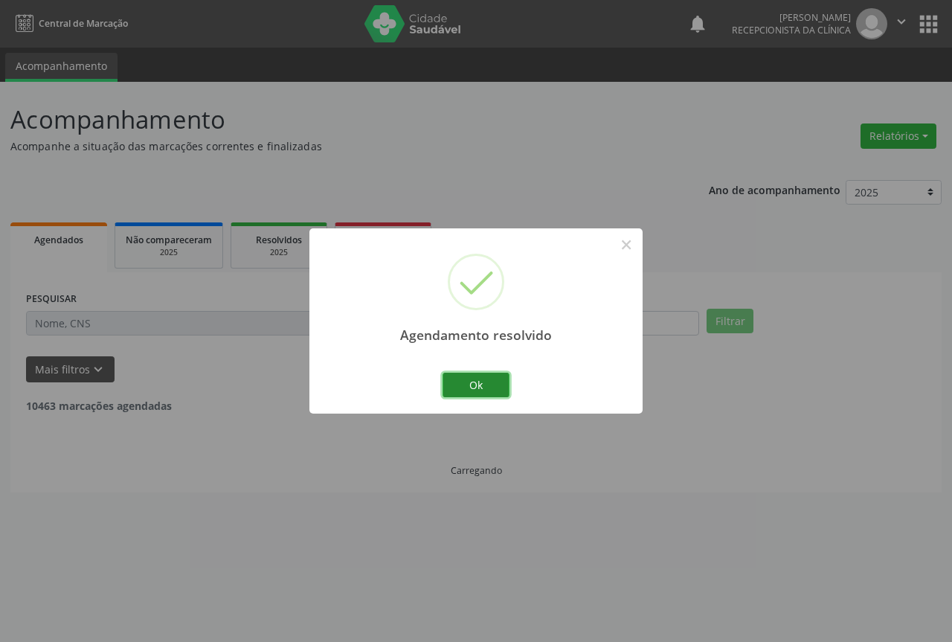
click at [460, 382] on button "Ok" at bounding box center [476, 385] width 67 height 25
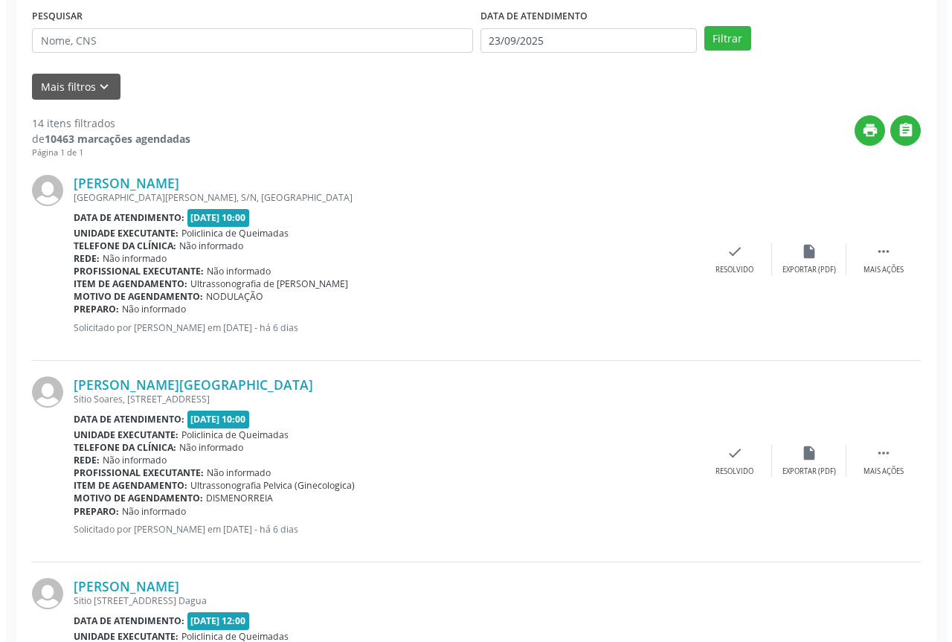
scroll to position [298, 0]
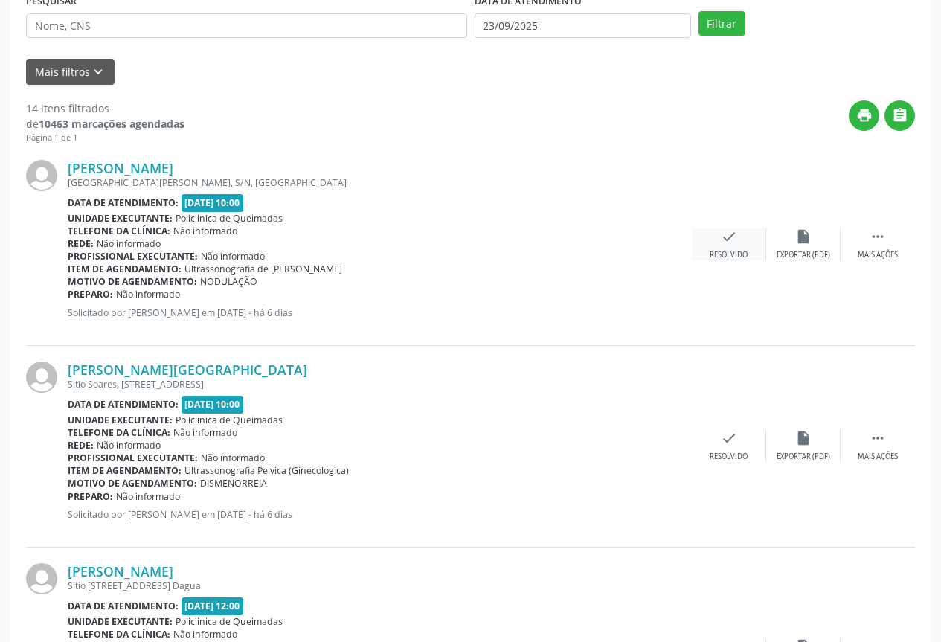
click at [725, 246] on div "check Resolvido" at bounding box center [729, 244] width 74 height 32
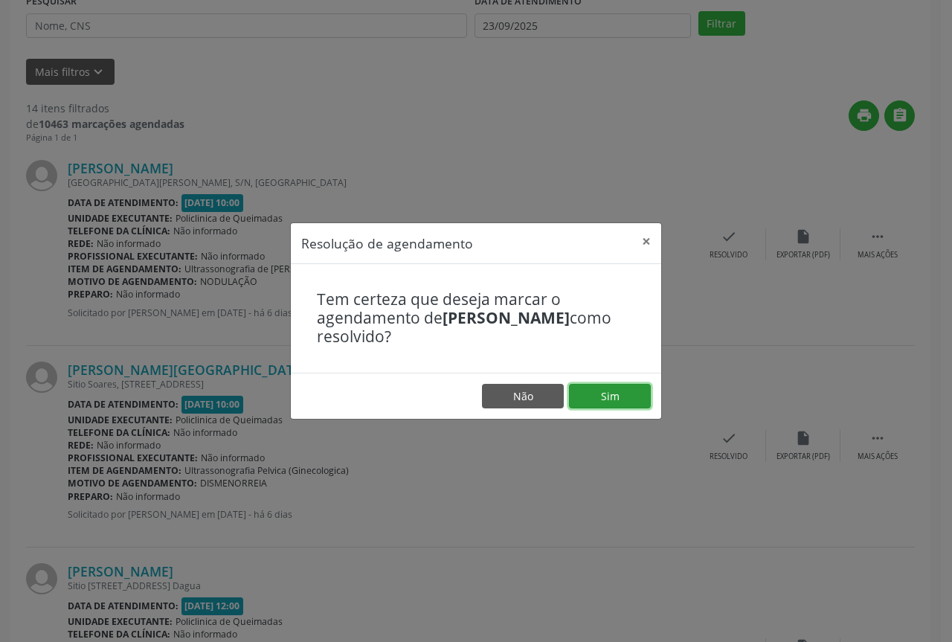
click at [615, 400] on button "Sim" at bounding box center [610, 396] width 82 height 25
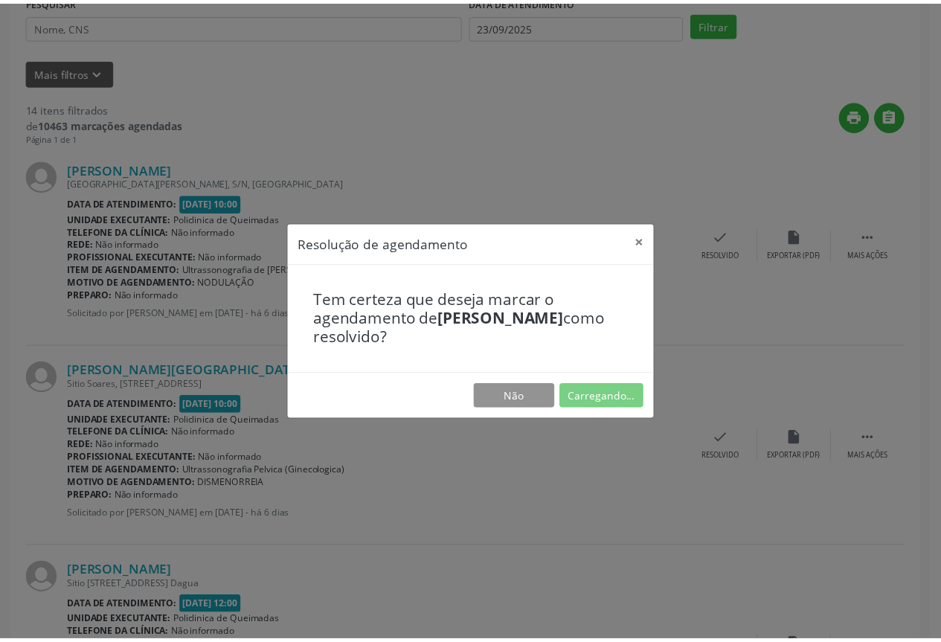
scroll to position [0, 0]
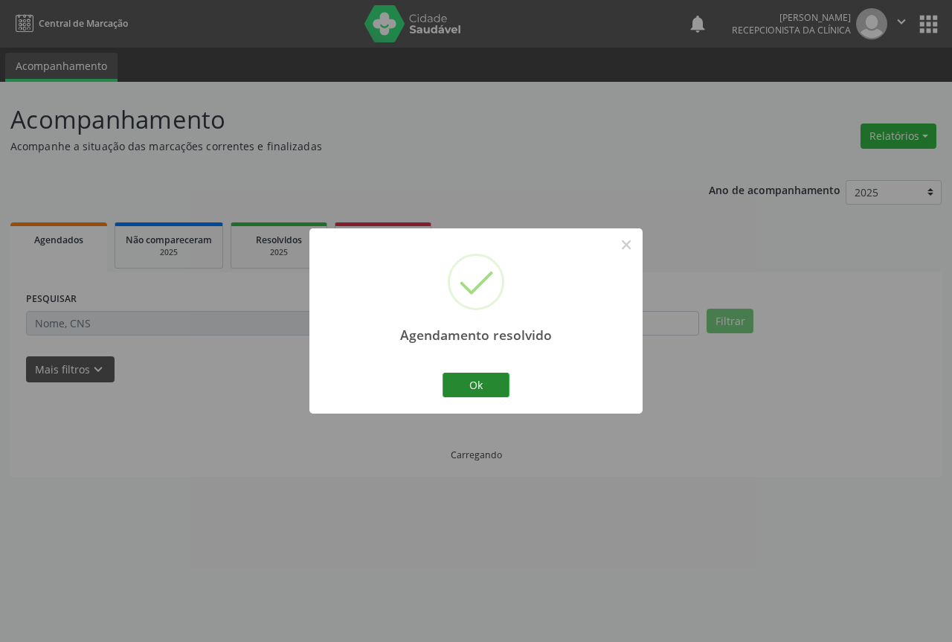
click at [466, 380] on button "Ok" at bounding box center [476, 385] width 67 height 25
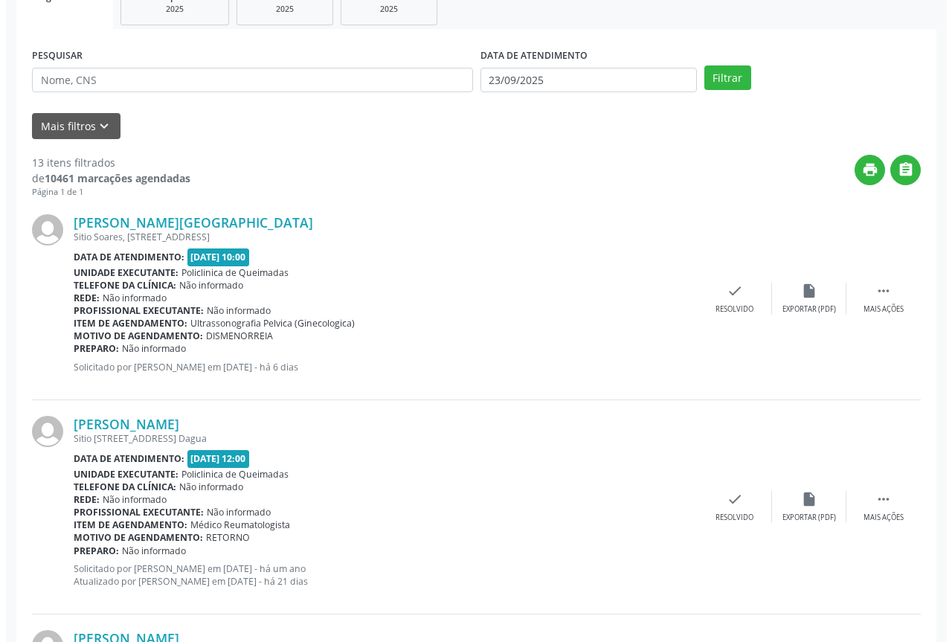
scroll to position [372, 0]
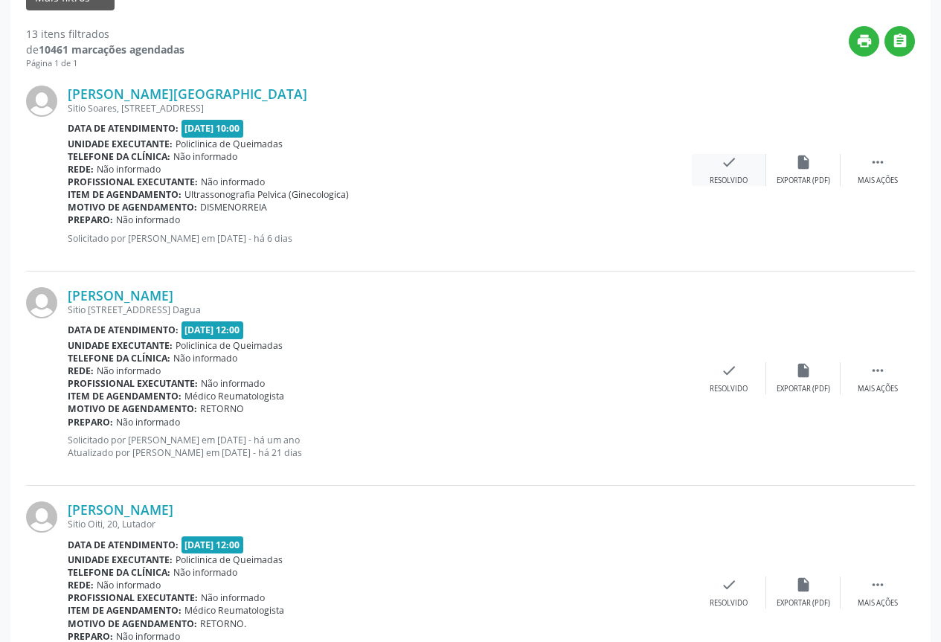
click at [741, 176] on div "Resolvido" at bounding box center [729, 181] width 38 height 10
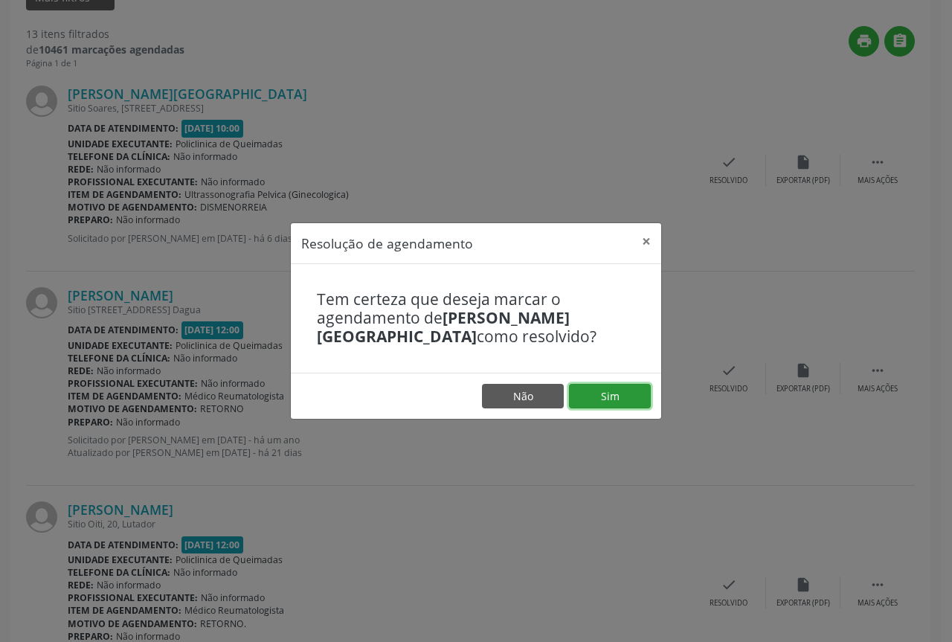
click at [620, 391] on button "Sim" at bounding box center [610, 396] width 82 height 25
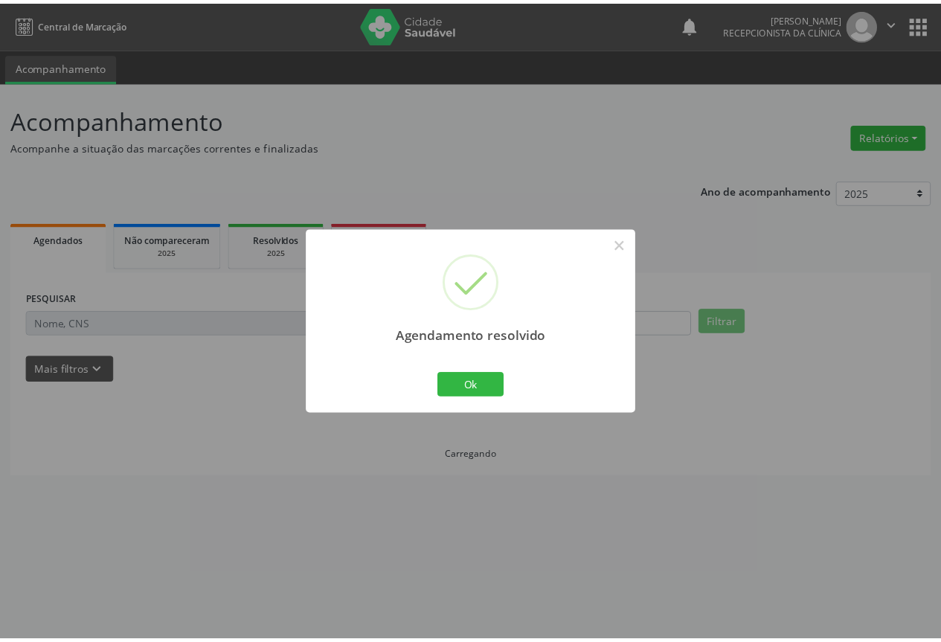
scroll to position [0, 0]
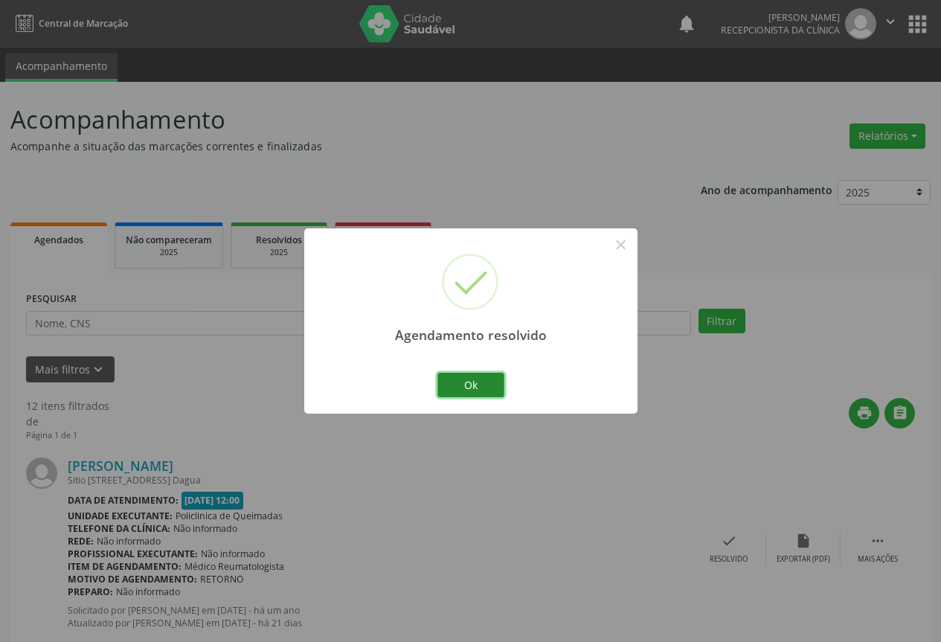
click at [476, 383] on button "Ok" at bounding box center [470, 385] width 67 height 25
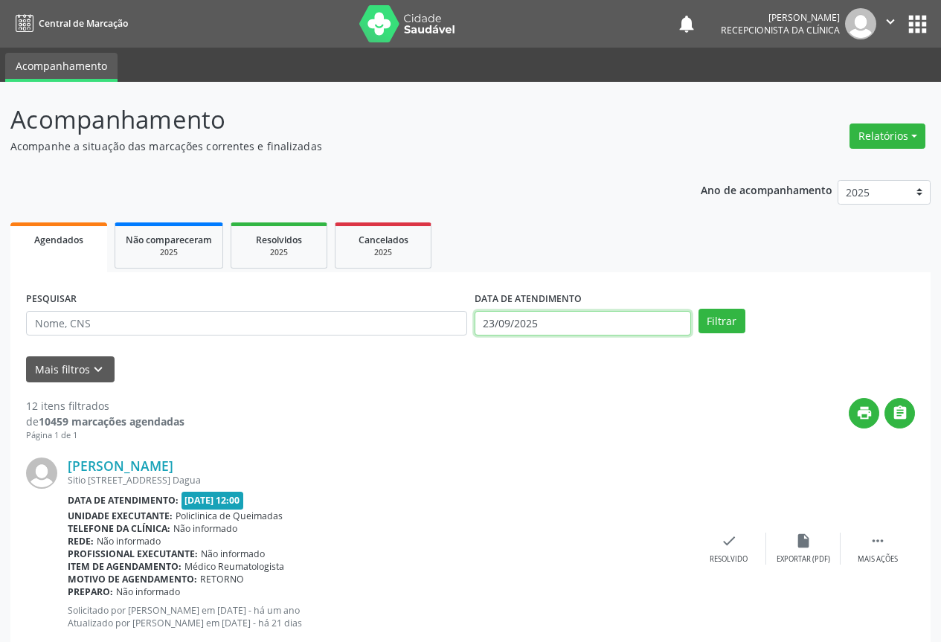
click at [536, 329] on input "23/09/2025" at bounding box center [583, 323] width 216 height 25
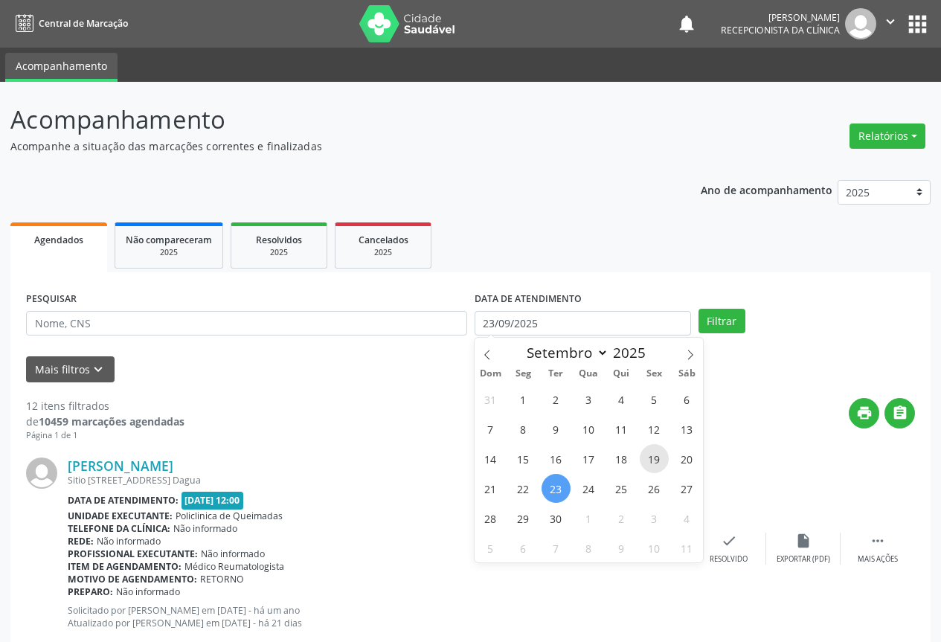
click at [654, 458] on span "19" at bounding box center [654, 458] width 29 height 29
type input "[DATE]"
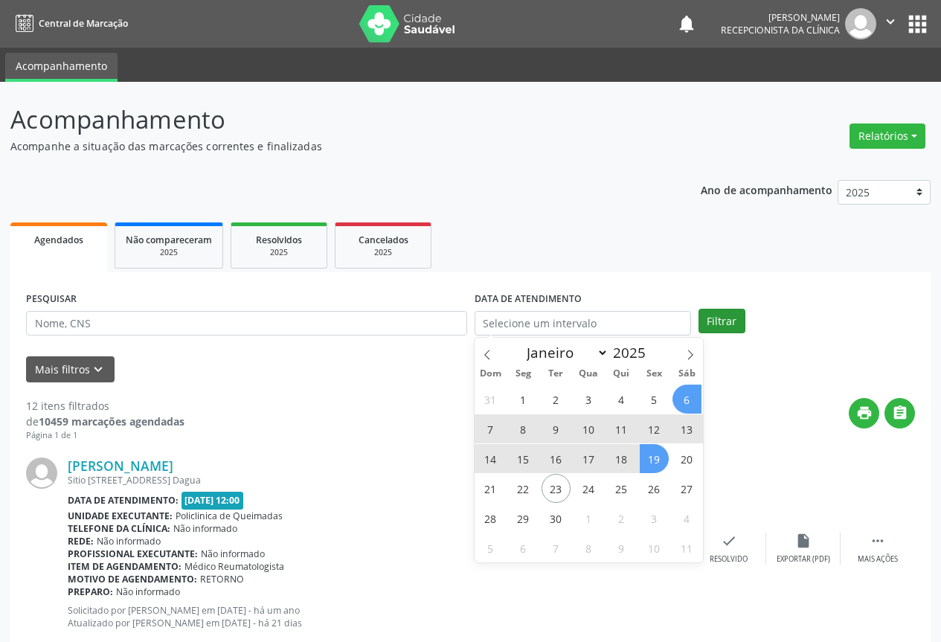
drag, startPoint x: 719, startPoint y: 299, endPoint x: 718, endPoint y: 324, distance: 24.6
click at [719, 304] on div "PESQUISAR DATA DE ATENDIMENTO Filtrar" at bounding box center [470, 317] width 896 height 58
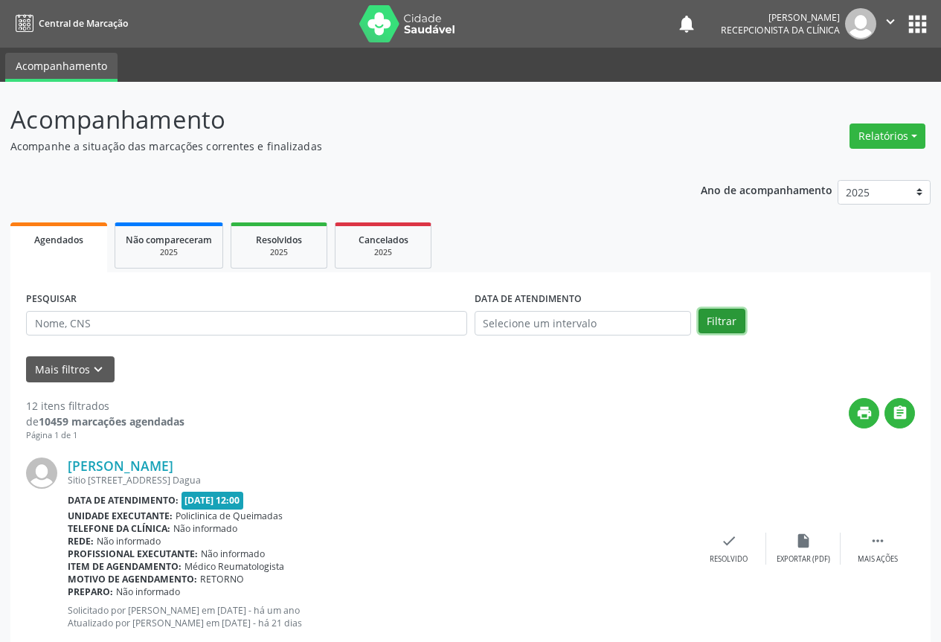
click at [718, 324] on button "Filtrar" at bounding box center [722, 321] width 47 height 25
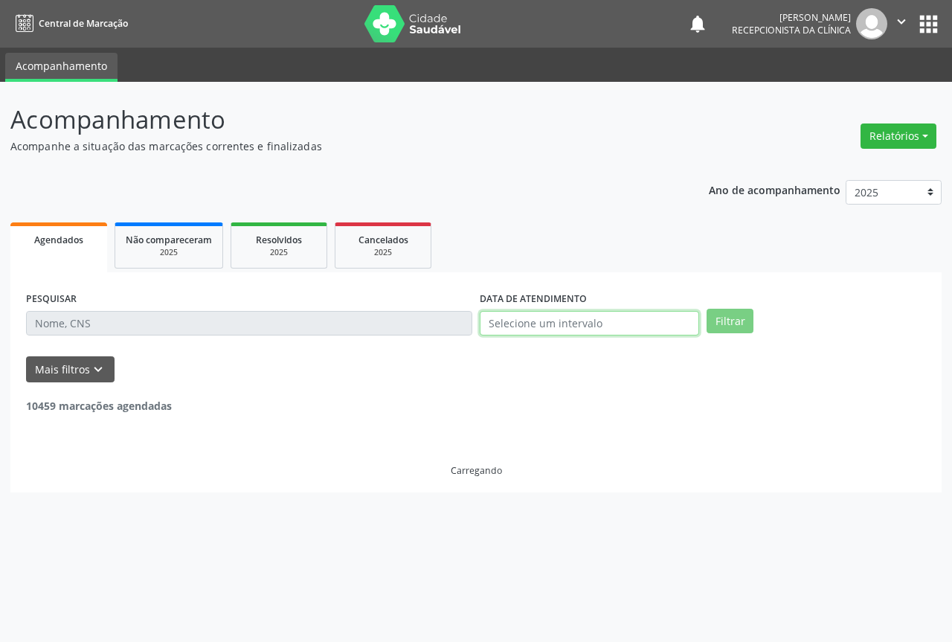
click at [584, 330] on input "text" at bounding box center [589, 323] width 219 height 25
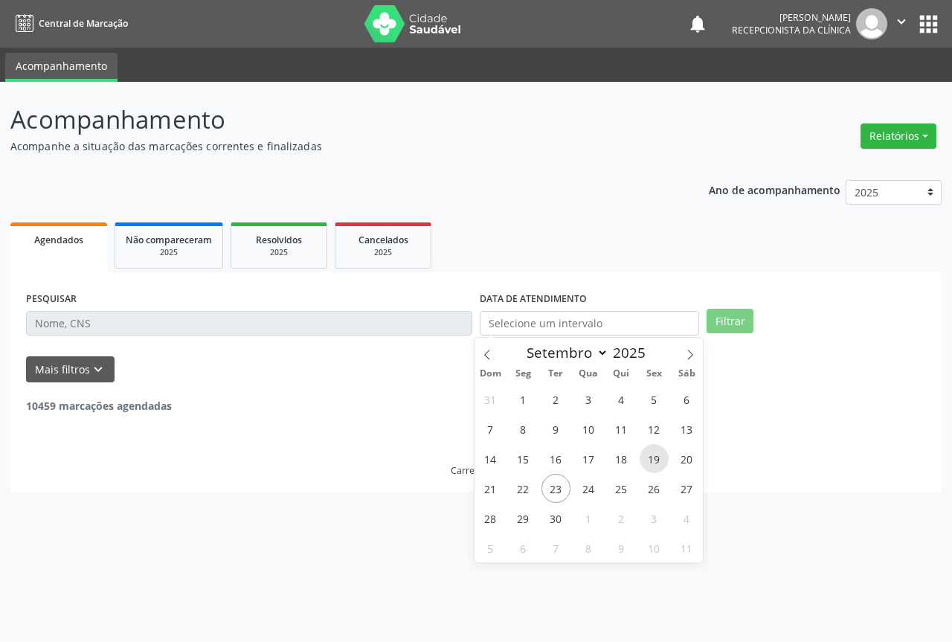
click at [655, 465] on span "19" at bounding box center [654, 458] width 29 height 29
type input "[DATE]"
click at [654, 464] on span "19" at bounding box center [654, 458] width 29 height 29
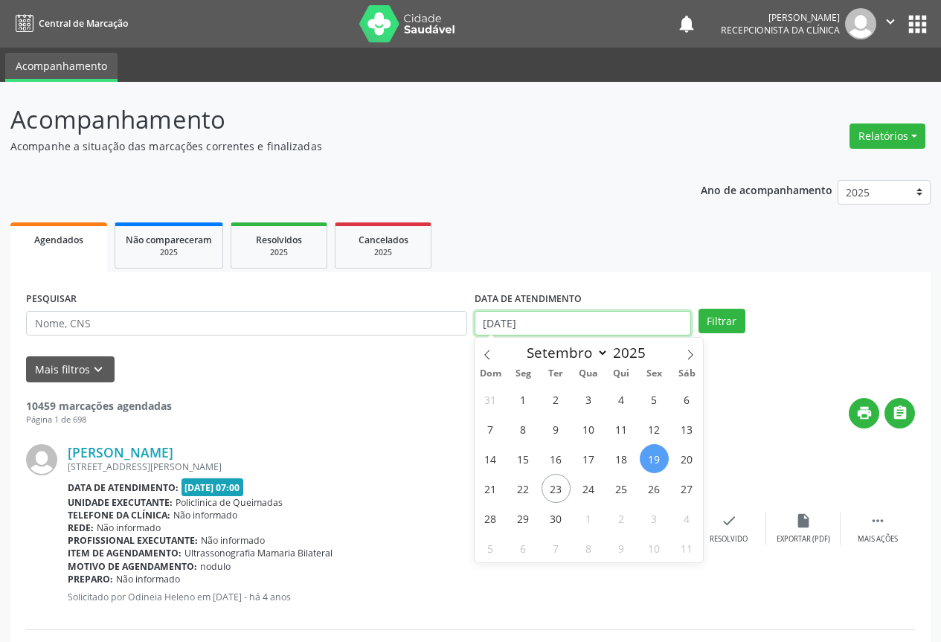
click at [559, 331] on body "Central de Marcação notifications [PERSON_NAME] Recepcionista da clínica  Conf…" at bounding box center [470, 321] width 941 height 642
click at [655, 458] on span "19" at bounding box center [654, 458] width 29 height 29
type input "[DATE]"
click at [655, 458] on span "19" at bounding box center [654, 458] width 29 height 29
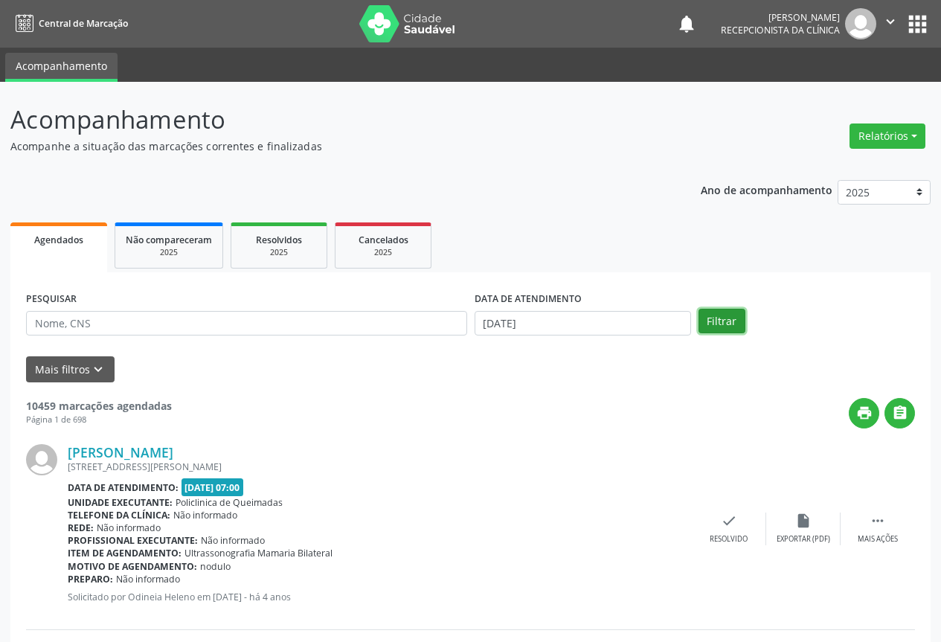
click at [721, 327] on button "Filtrar" at bounding box center [722, 321] width 47 height 25
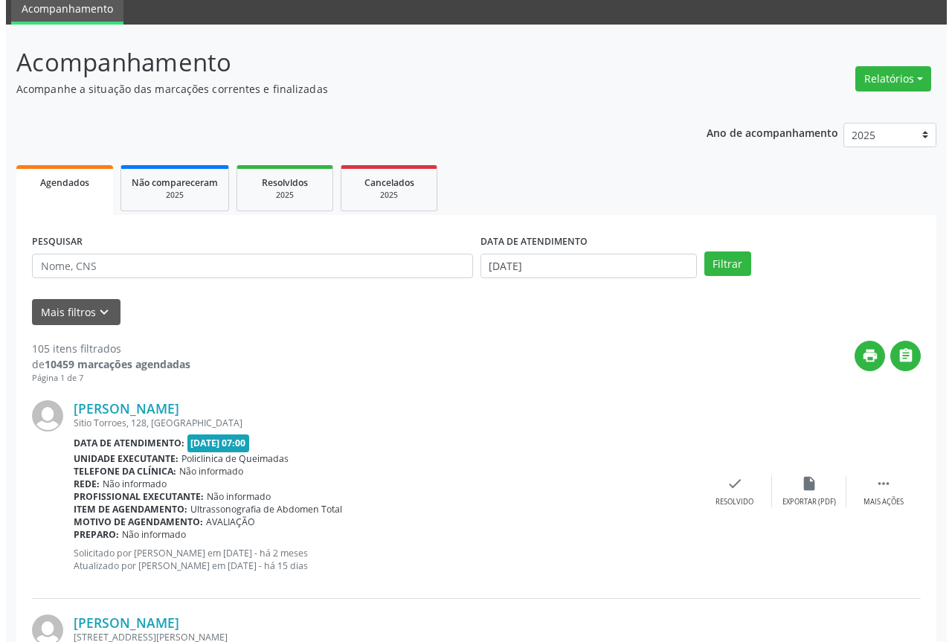
scroll to position [74, 0]
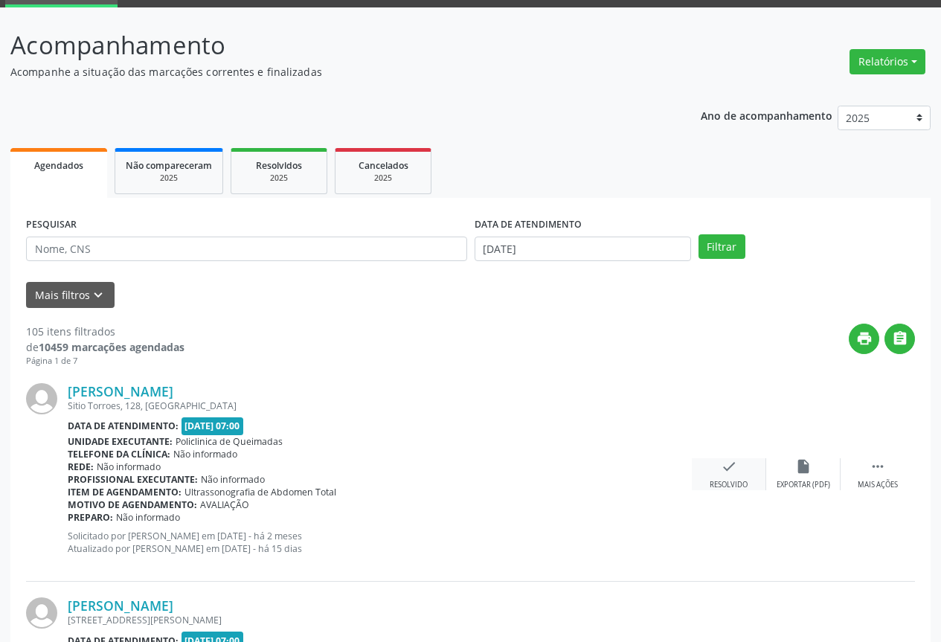
click at [724, 458] on icon "check" at bounding box center [729, 466] width 16 height 16
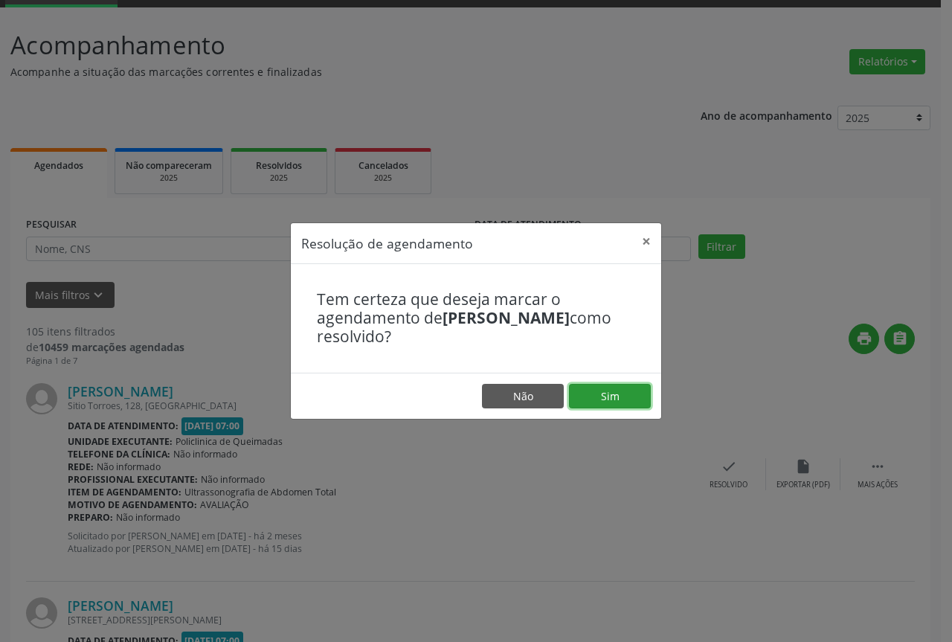
click at [623, 392] on button "Sim" at bounding box center [610, 396] width 82 height 25
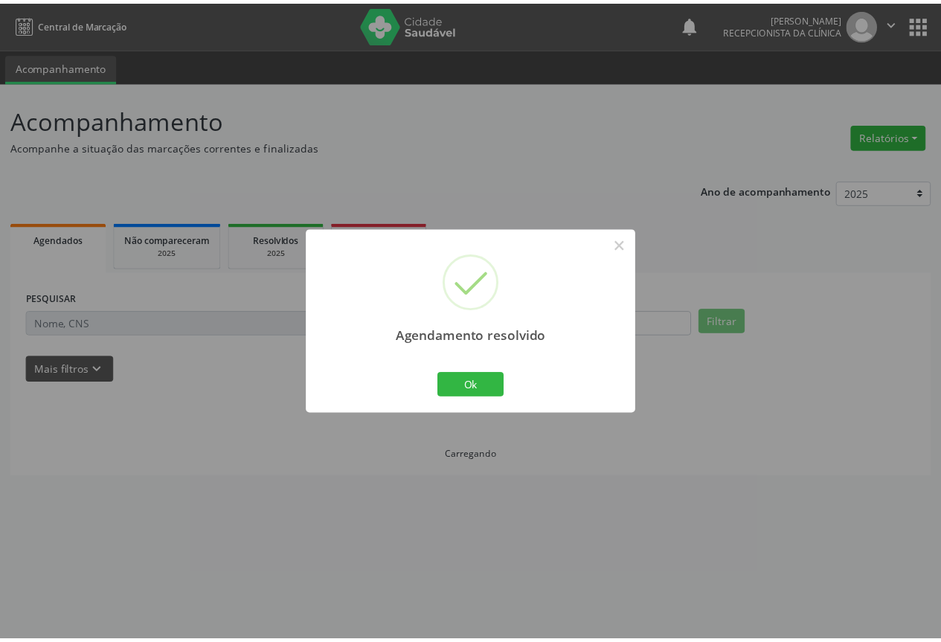
scroll to position [0, 0]
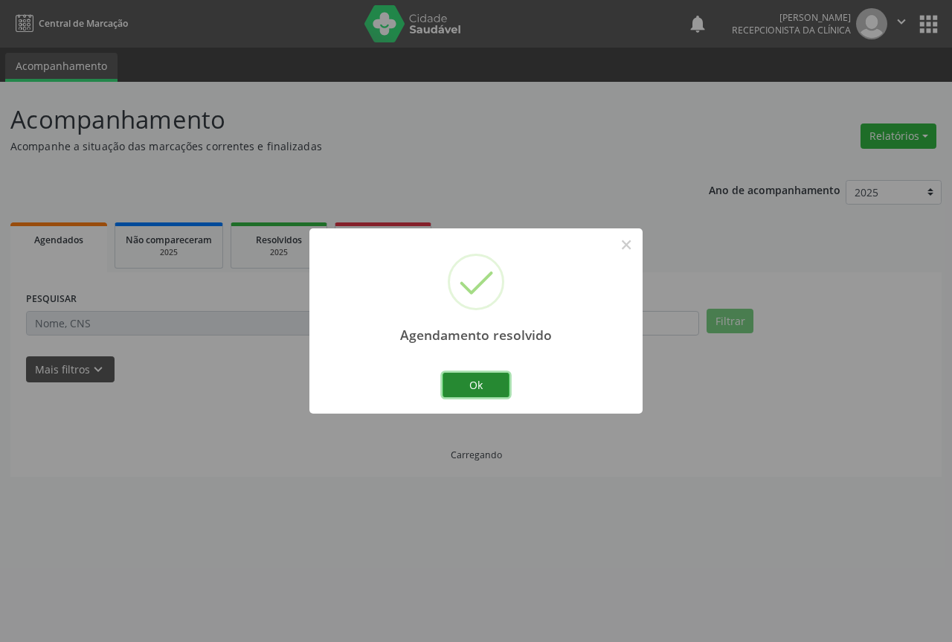
click at [501, 393] on button "Ok" at bounding box center [476, 385] width 67 height 25
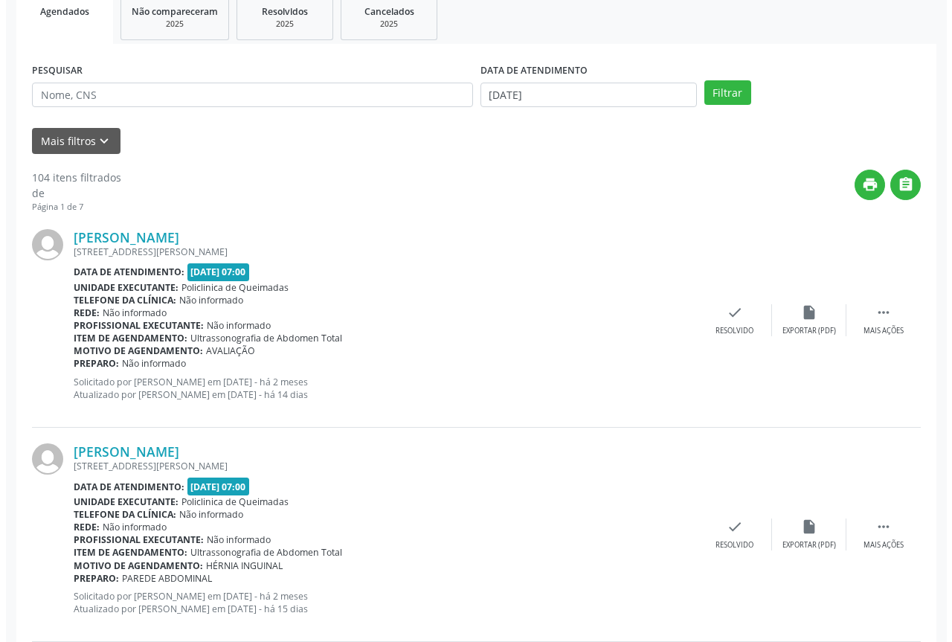
scroll to position [298, 0]
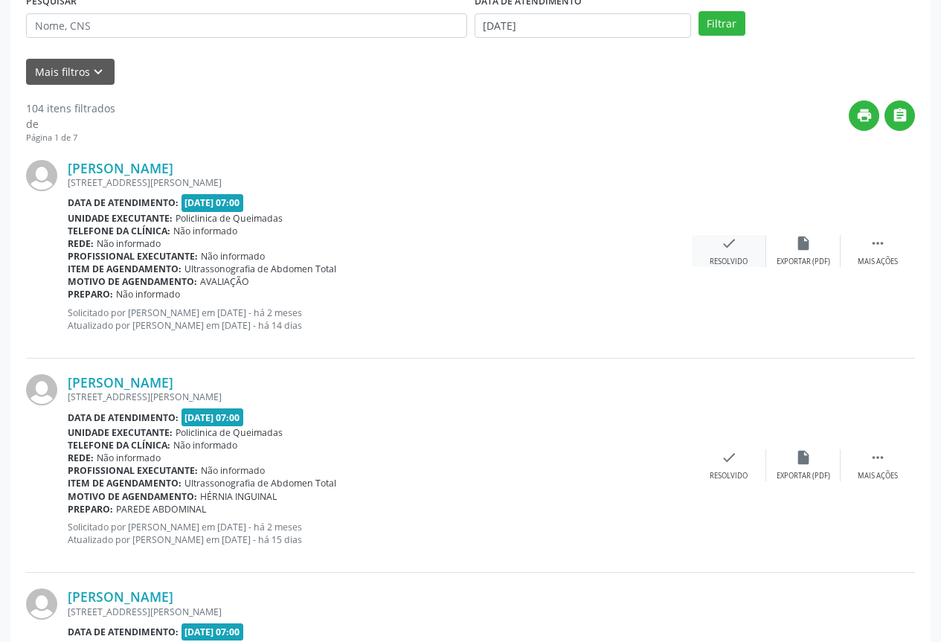
click at [730, 266] on div "Resolvido" at bounding box center [729, 262] width 38 height 10
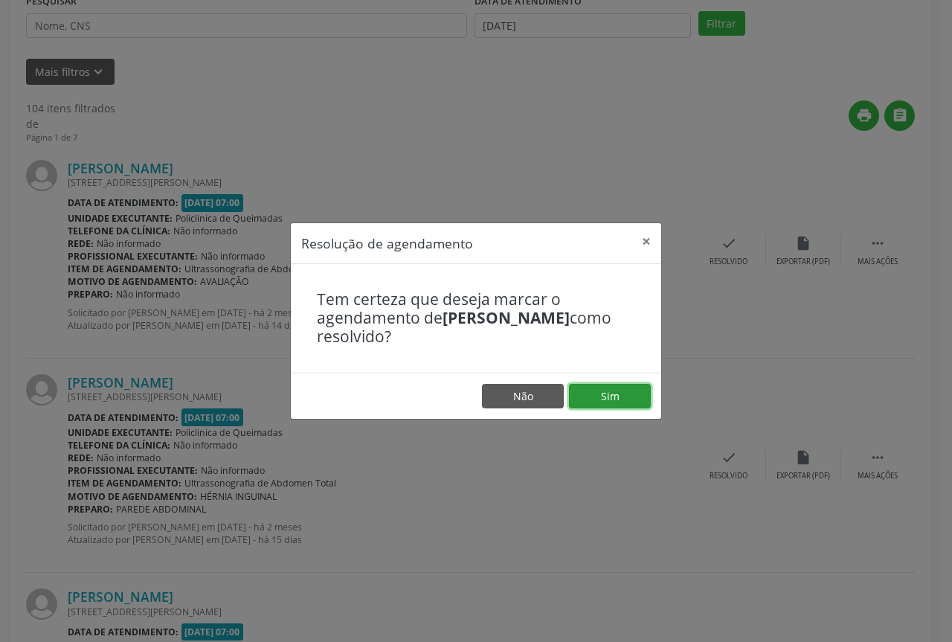
click at [625, 394] on button "Sim" at bounding box center [610, 396] width 82 height 25
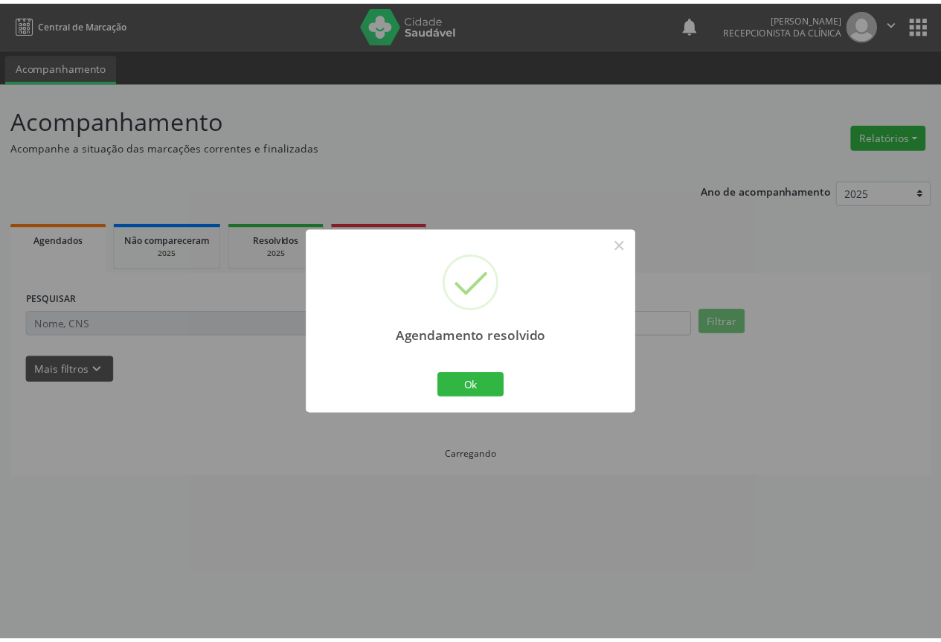
scroll to position [0, 0]
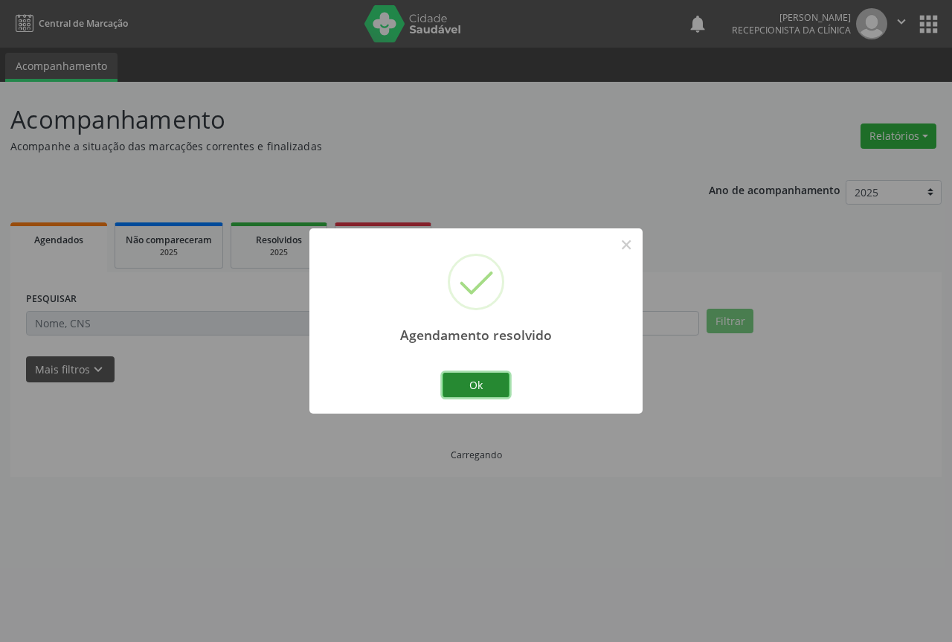
click at [493, 388] on button "Ok" at bounding box center [476, 385] width 67 height 25
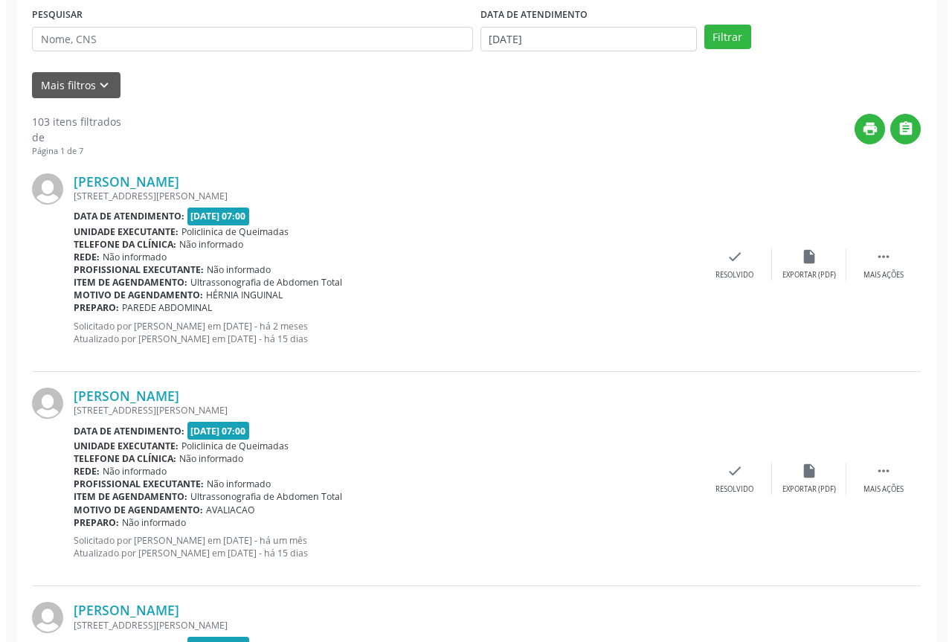
scroll to position [298, 0]
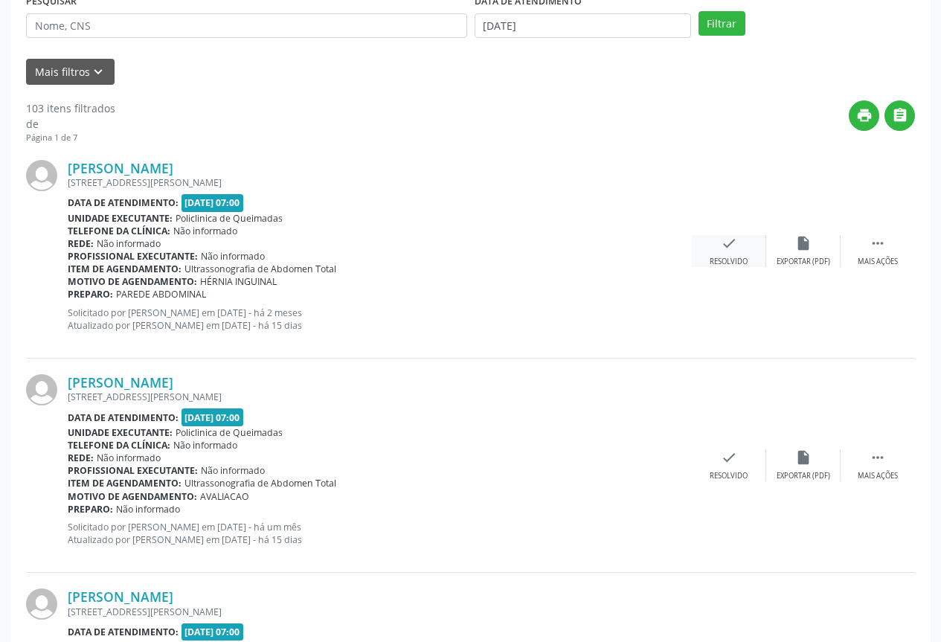
click at [734, 248] on icon "check" at bounding box center [729, 243] width 16 height 16
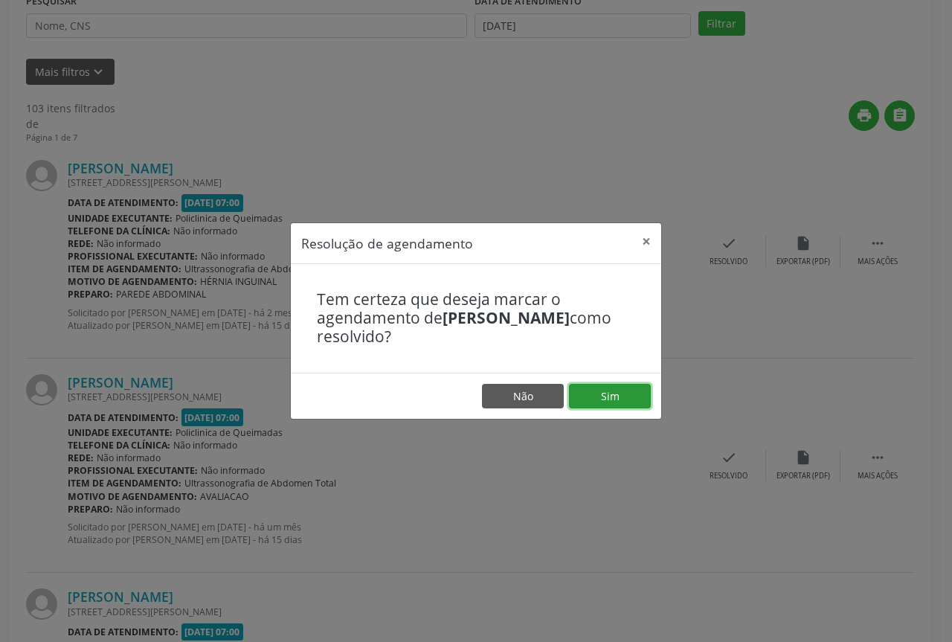
click at [623, 397] on button "Sim" at bounding box center [610, 396] width 82 height 25
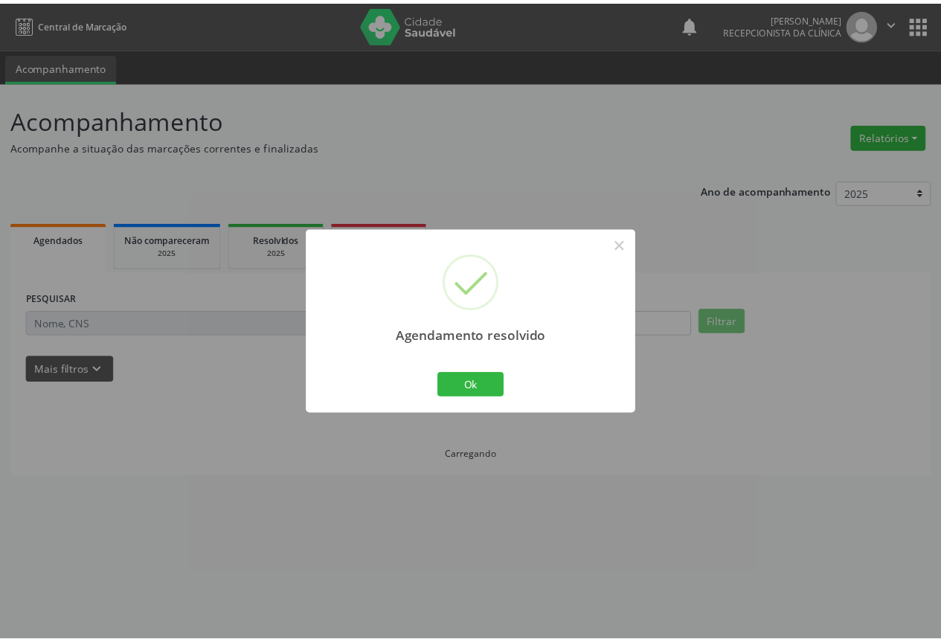
scroll to position [0, 0]
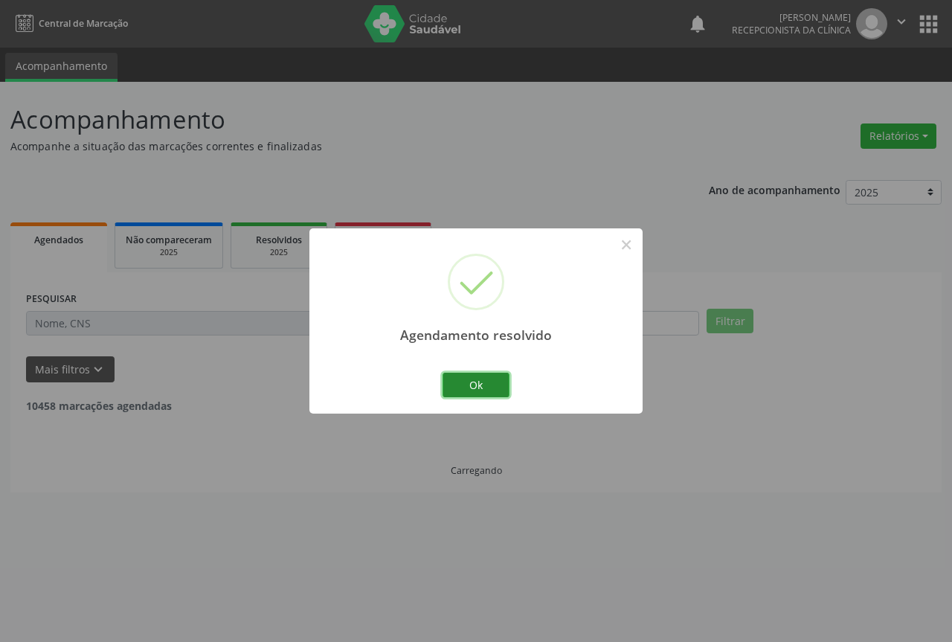
click at [488, 384] on button "Ok" at bounding box center [476, 385] width 67 height 25
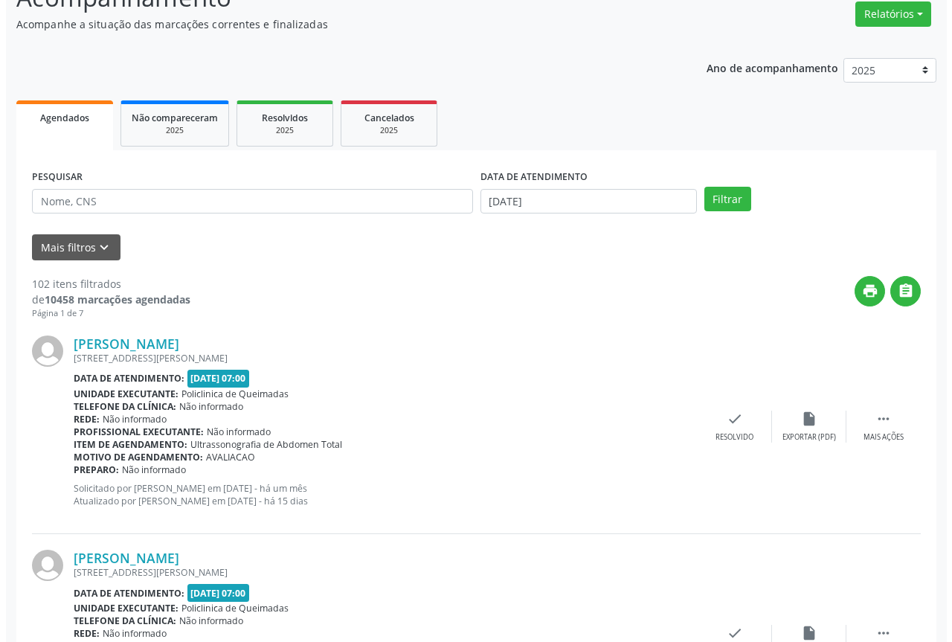
scroll to position [149, 0]
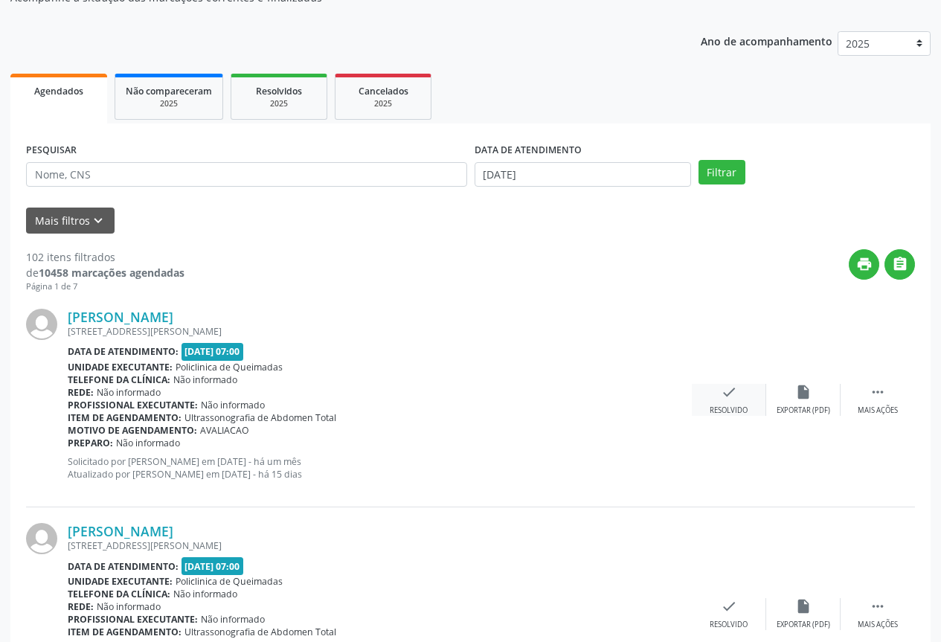
click at [724, 414] on div "Resolvido" at bounding box center [729, 410] width 38 height 10
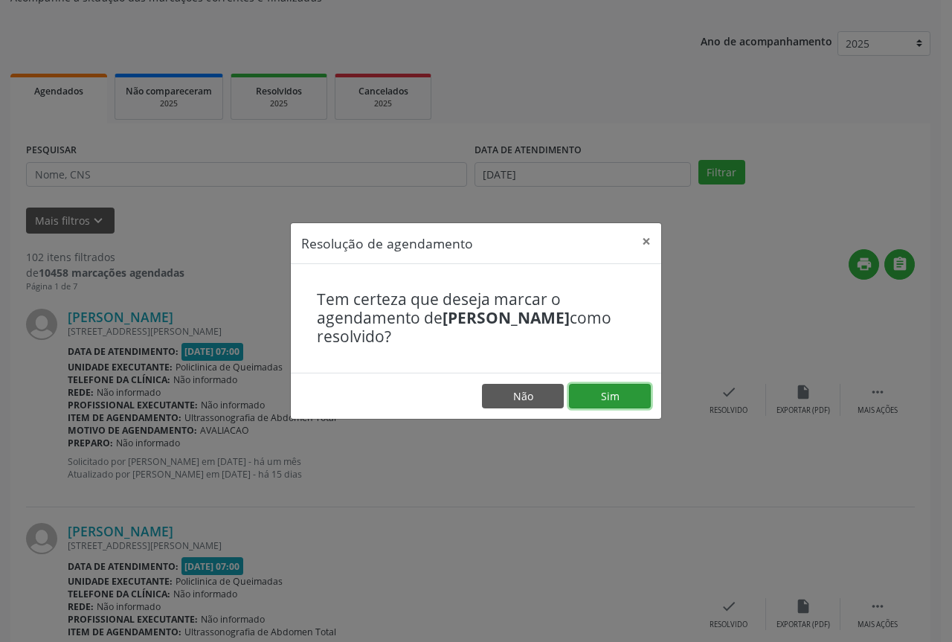
click at [630, 402] on button "Sim" at bounding box center [610, 396] width 82 height 25
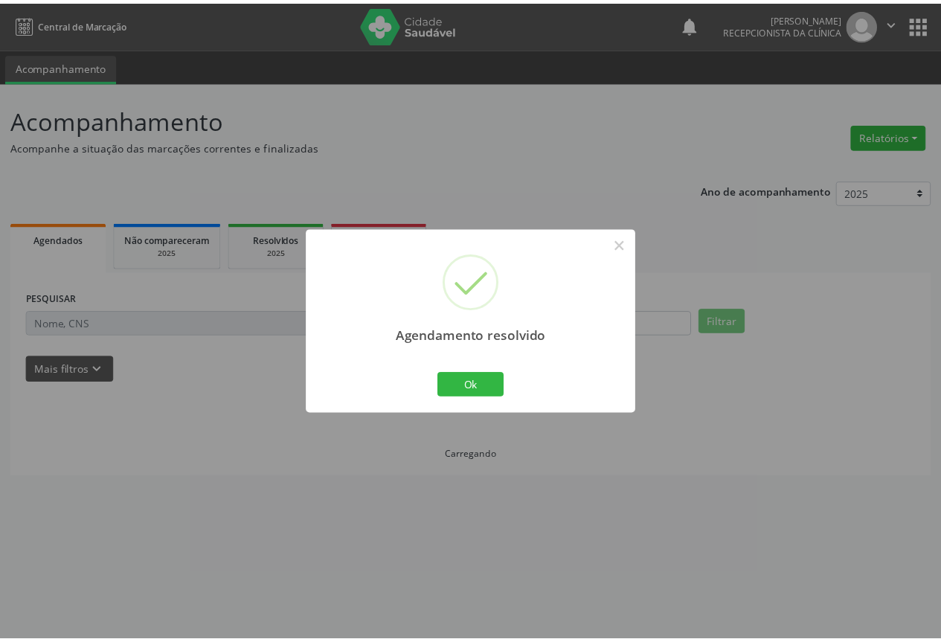
scroll to position [0, 0]
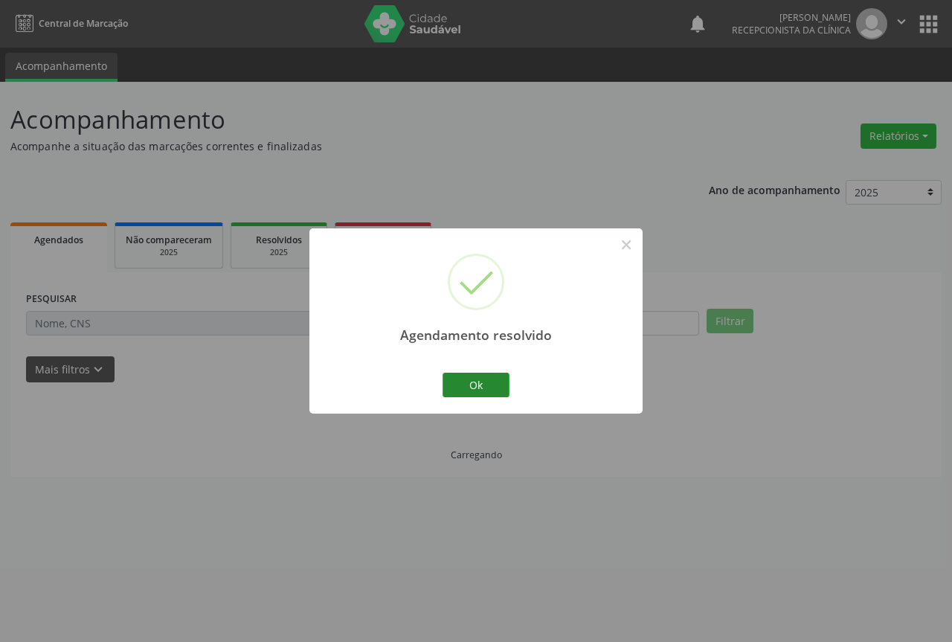
click at [481, 395] on button "Ok" at bounding box center [476, 385] width 67 height 25
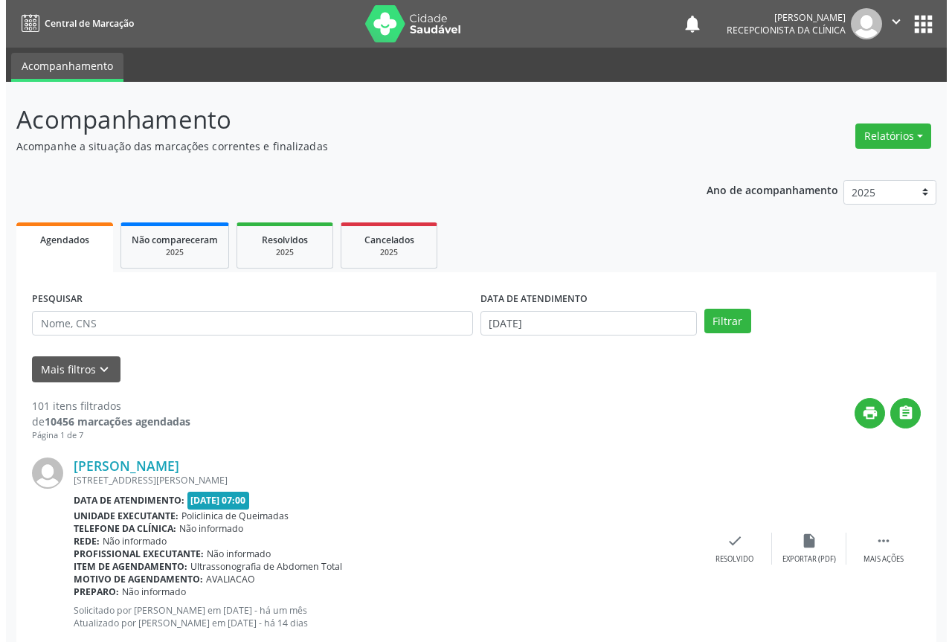
scroll to position [74, 0]
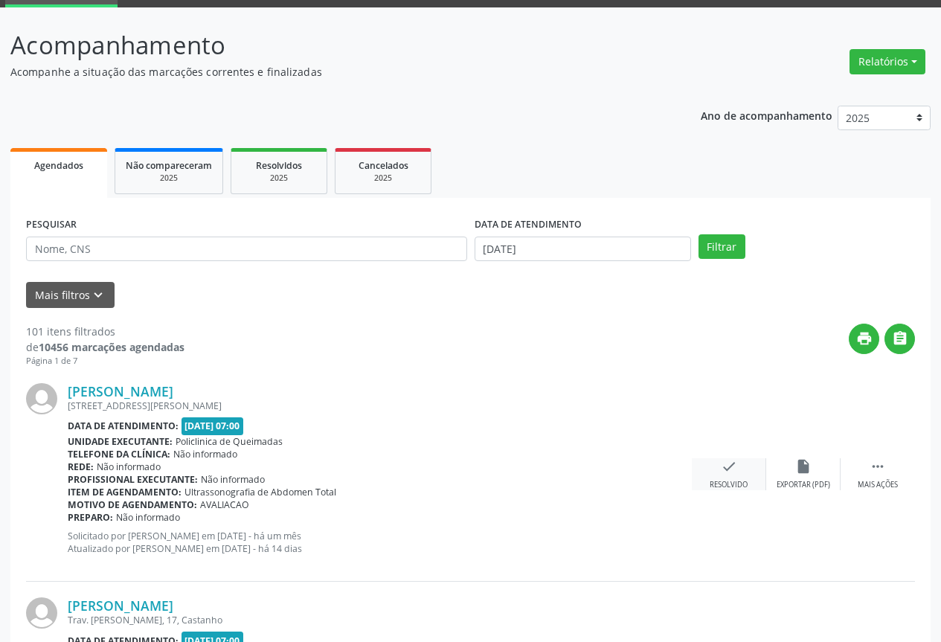
click at [711, 466] on div "check Resolvido" at bounding box center [729, 474] width 74 height 32
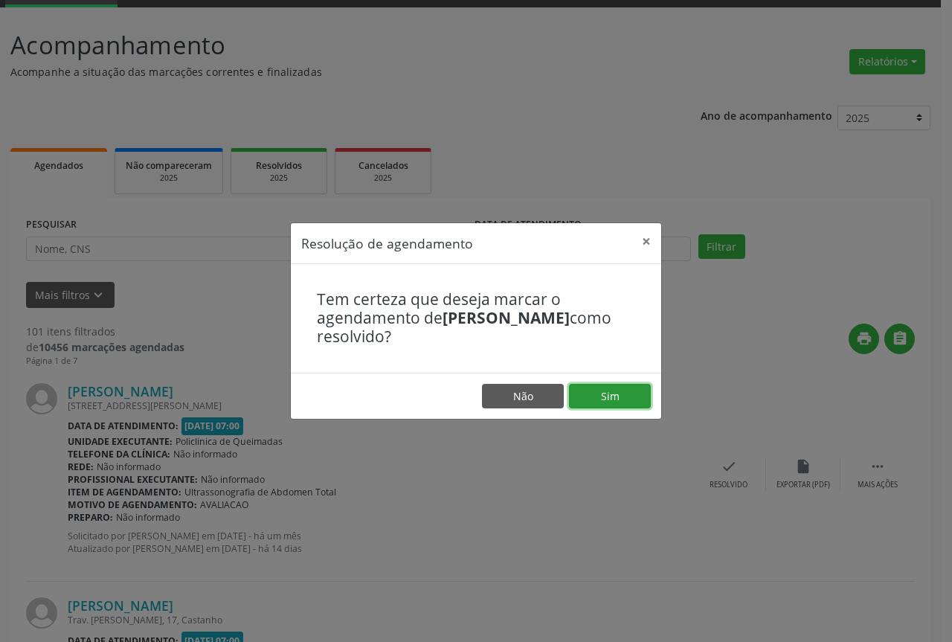
click at [599, 393] on button "Sim" at bounding box center [610, 396] width 82 height 25
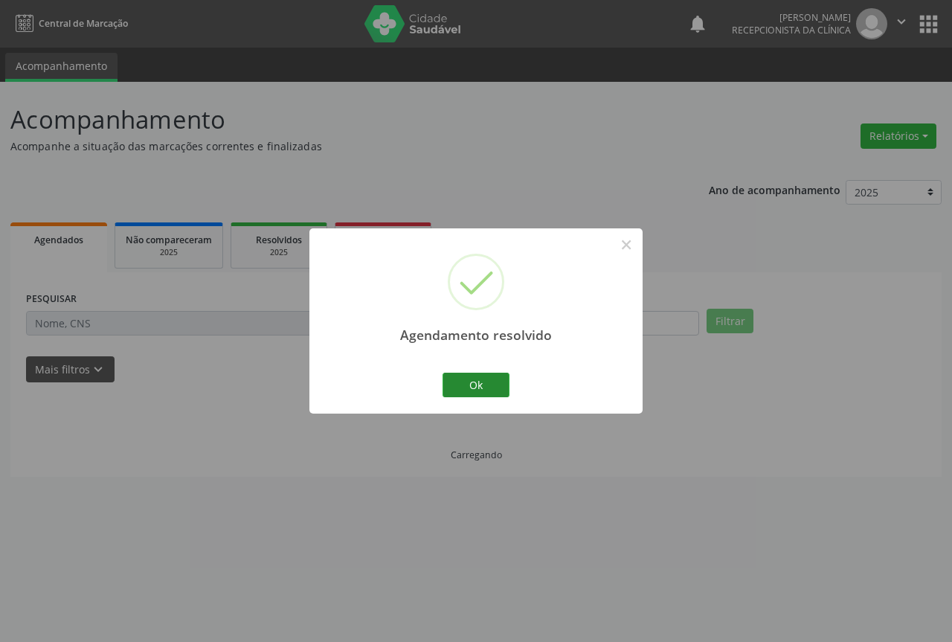
scroll to position [0, 0]
click at [473, 386] on button "Ok" at bounding box center [476, 385] width 67 height 25
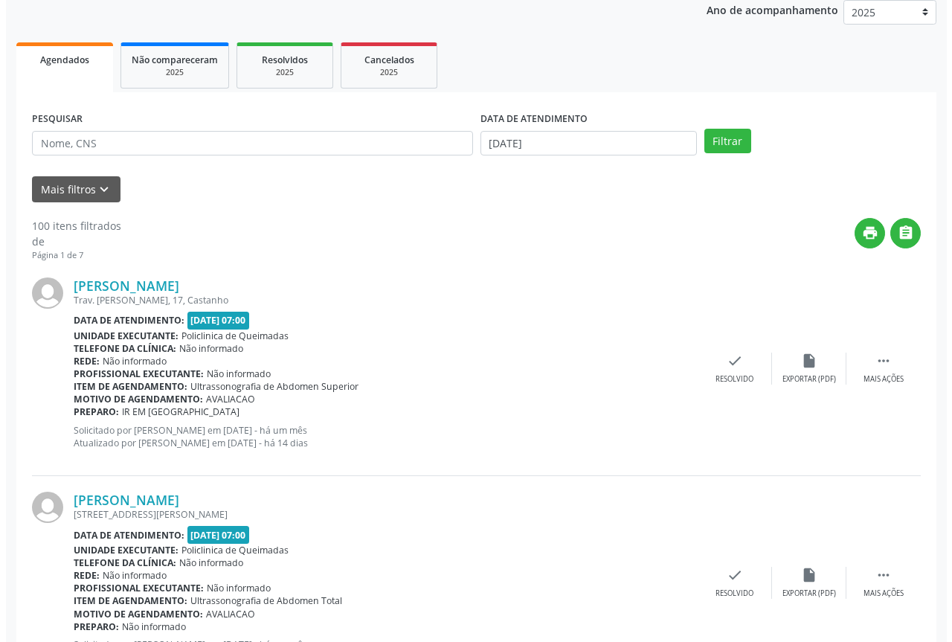
scroll to position [223, 0]
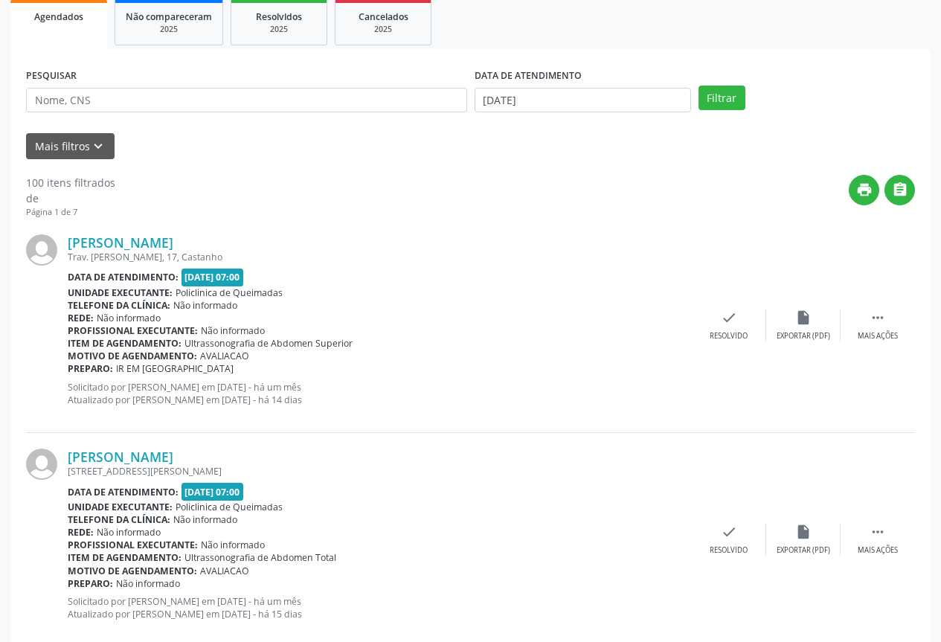
click at [747, 344] on div "[PERSON_NAME] Trav. [PERSON_NAME], 17, Castanho Data de atendimento: [DATE] 07:…" at bounding box center [470, 326] width 889 height 214
click at [737, 336] on div "Resolvido" at bounding box center [729, 336] width 38 height 10
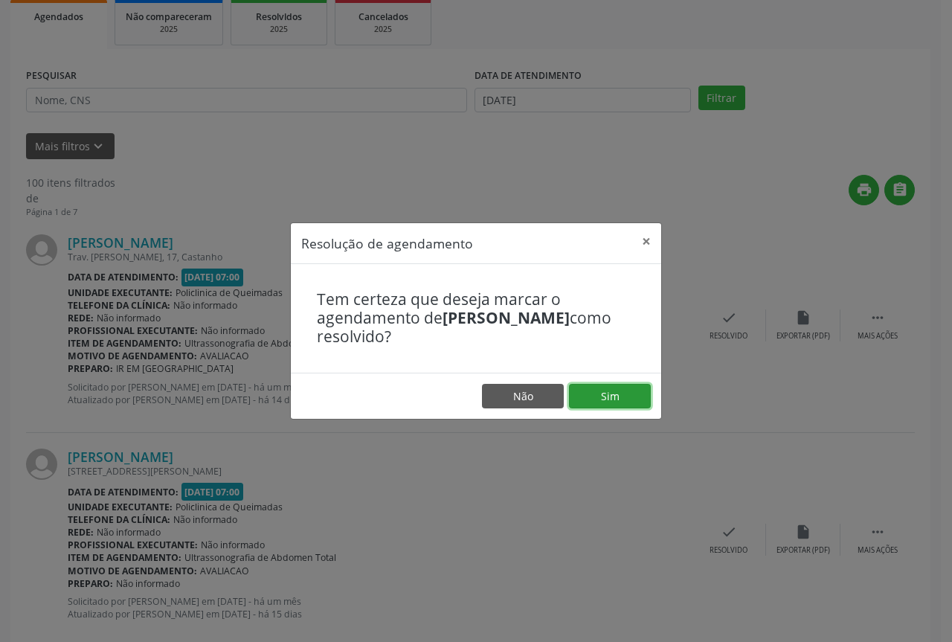
click at [631, 388] on button "Sim" at bounding box center [610, 396] width 82 height 25
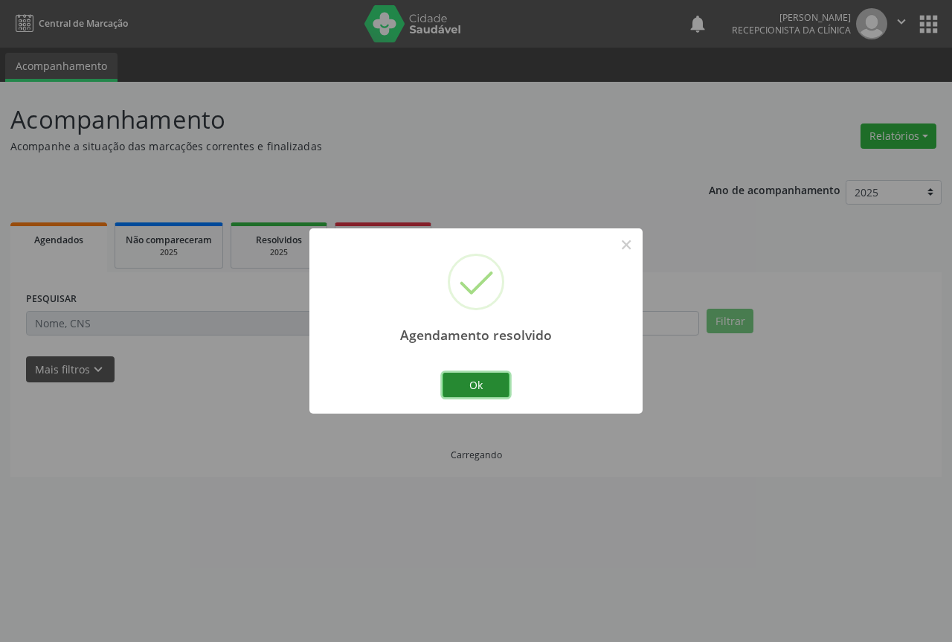
click at [463, 379] on button "Ok" at bounding box center [476, 385] width 67 height 25
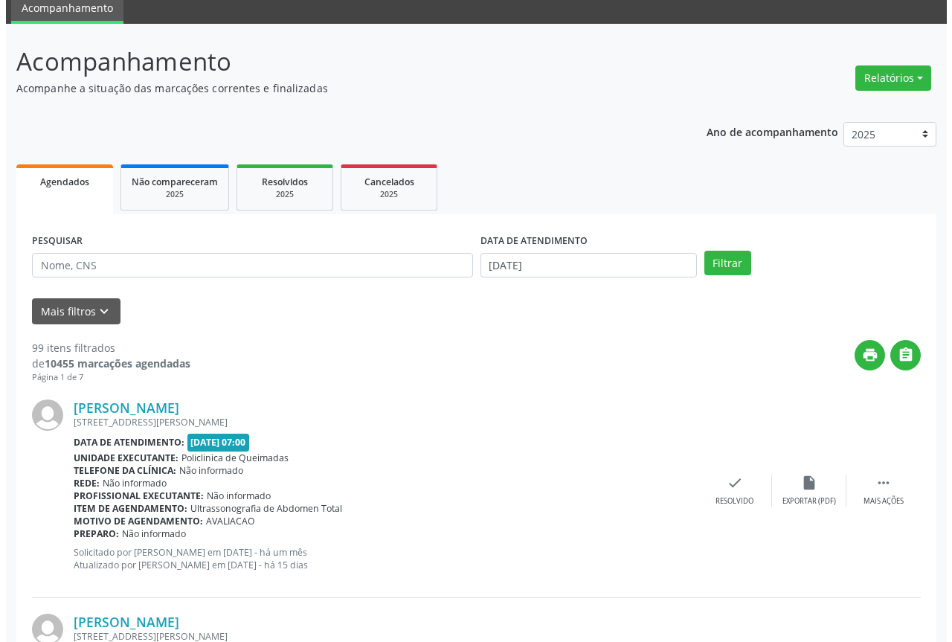
scroll to position [149, 0]
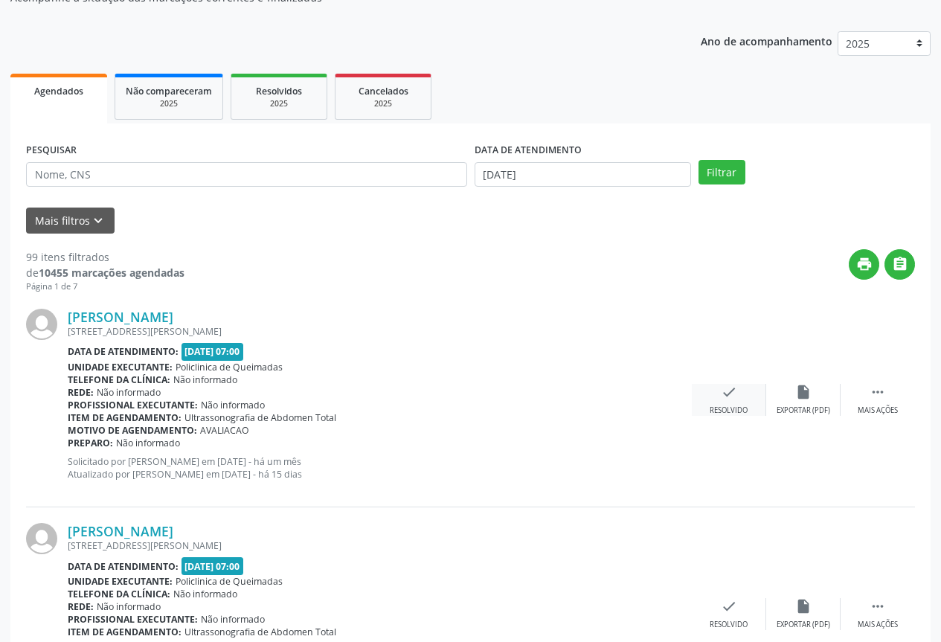
click at [730, 388] on icon "check" at bounding box center [729, 392] width 16 height 16
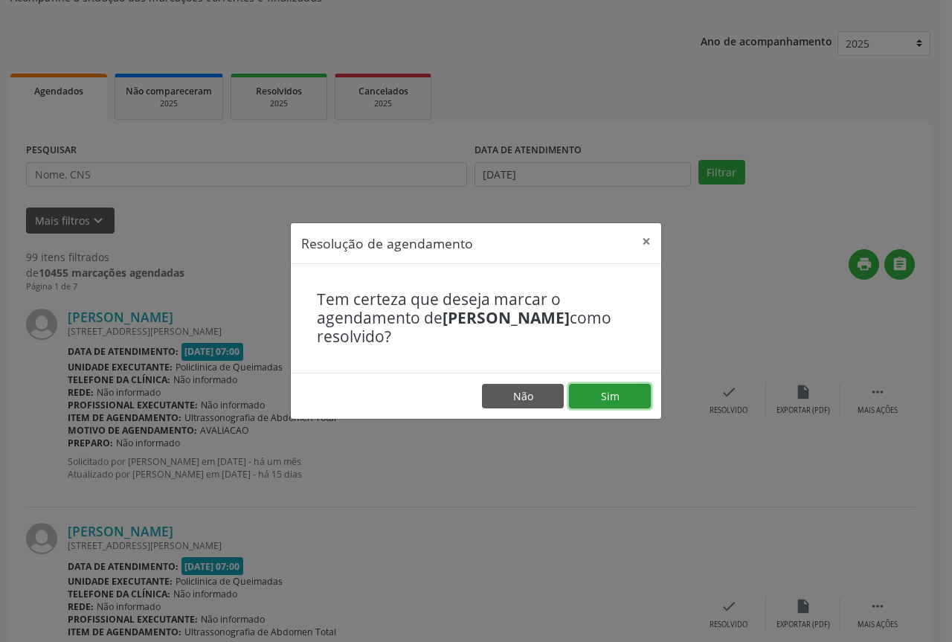
click at [634, 400] on button "Sim" at bounding box center [610, 396] width 82 height 25
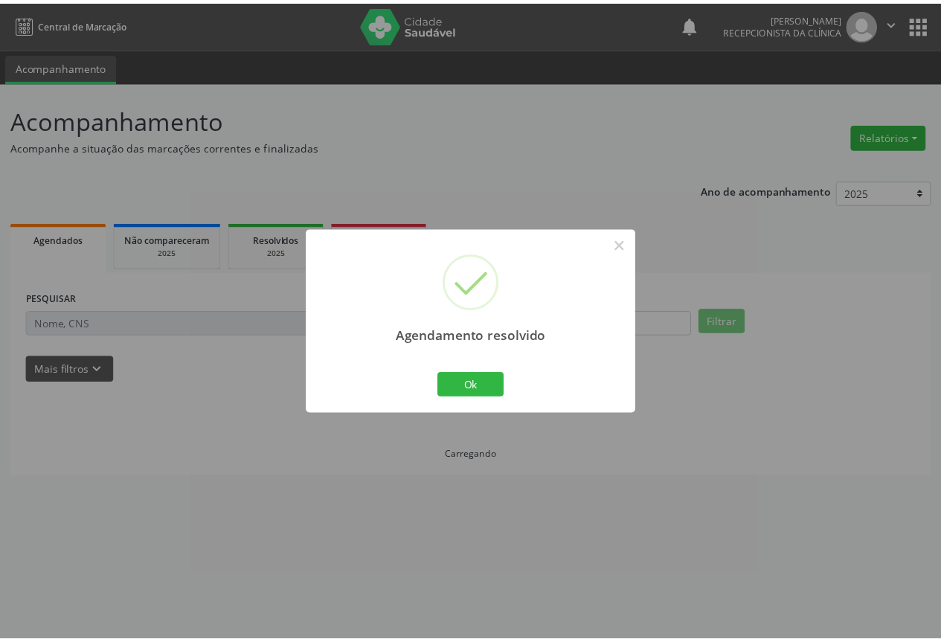
scroll to position [0, 0]
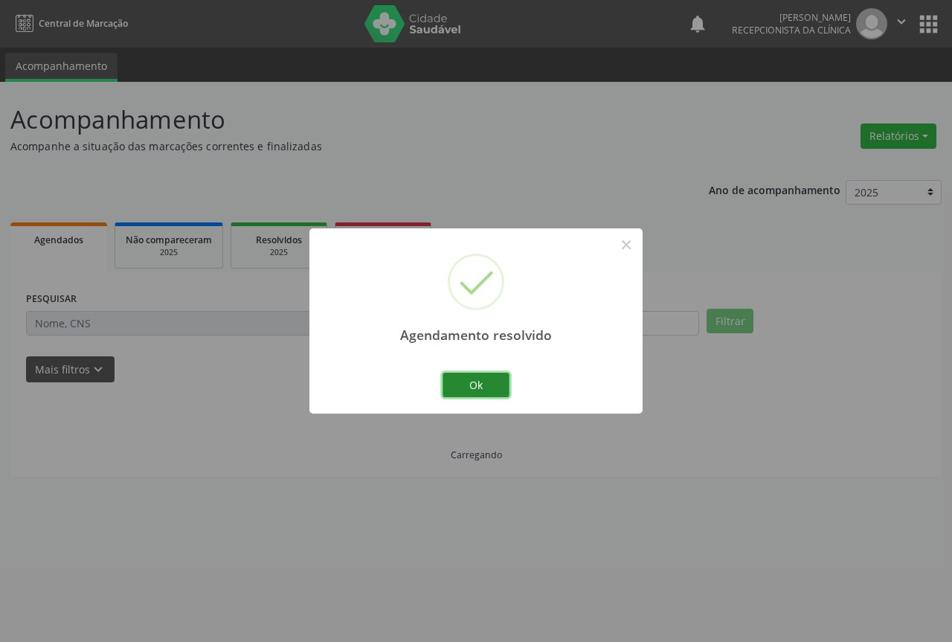
click at [480, 390] on button "Ok" at bounding box center [476, 385] width 67 height 25
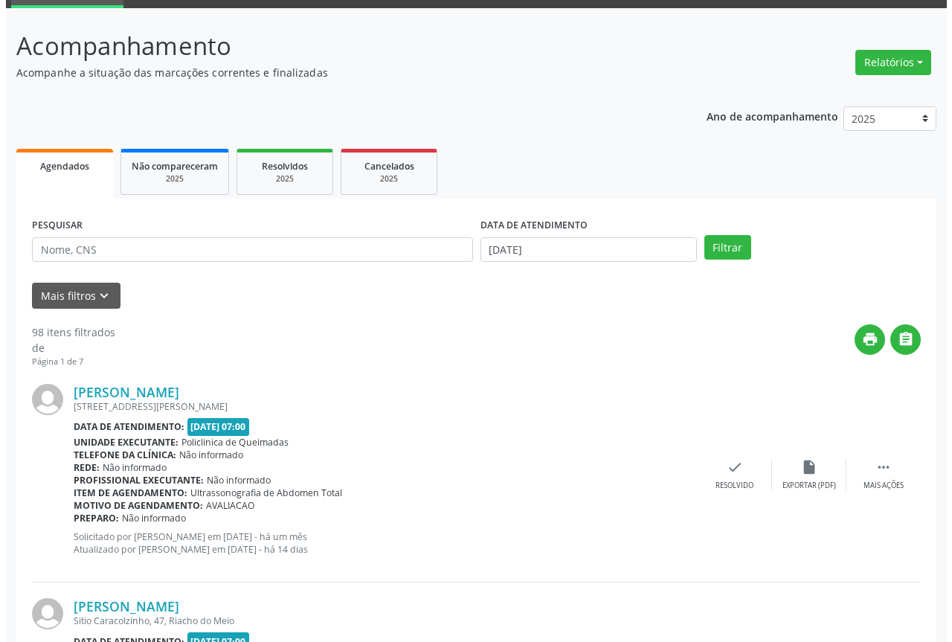
scroll to position [74, 0]
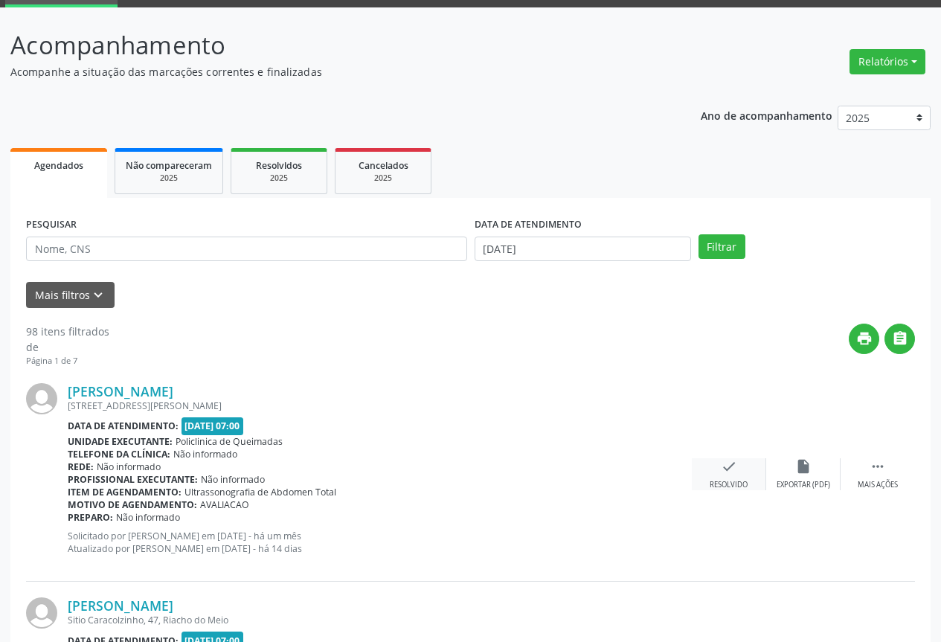
click at [722, 484] on div "Resolvido" at bounding box center [729, 485] width 38 height 10
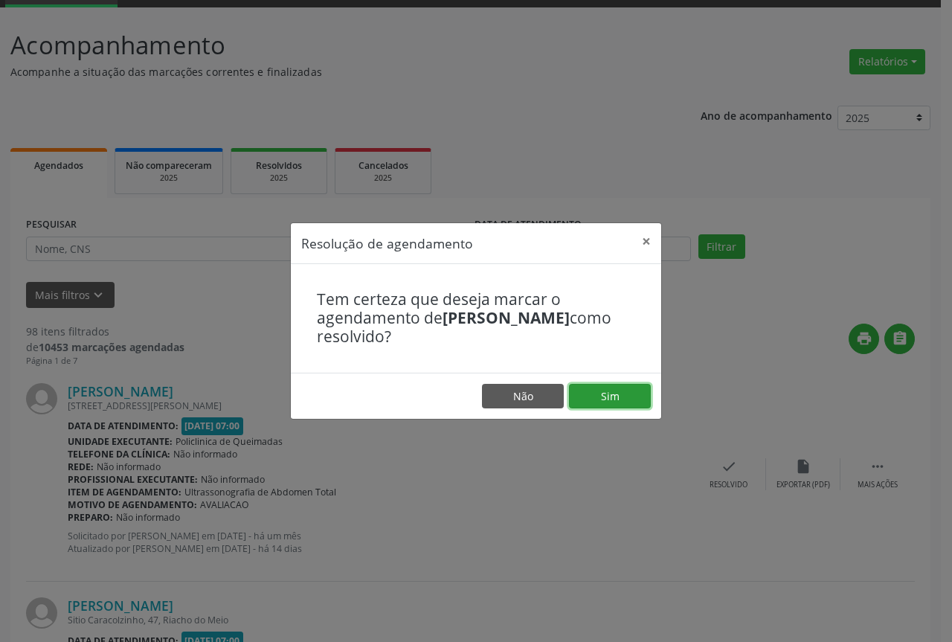
click at [590, 405] on button "Sim" at bounding box center [610, 396] width 82 height 25
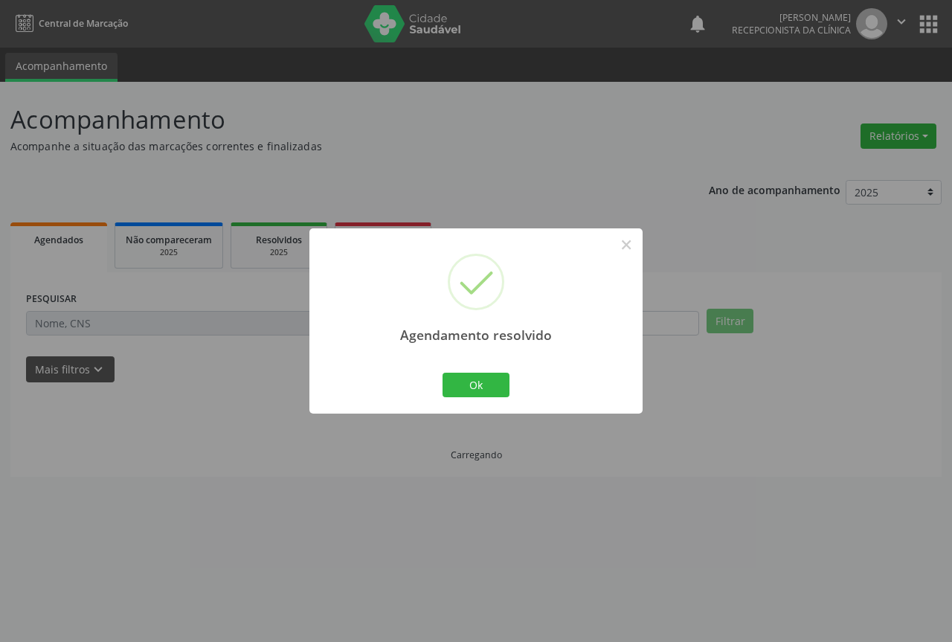
scroll to position [0, 0]
click at [475, 381] on button "Ok" at bounding box center [476, 385] width 67 height 25
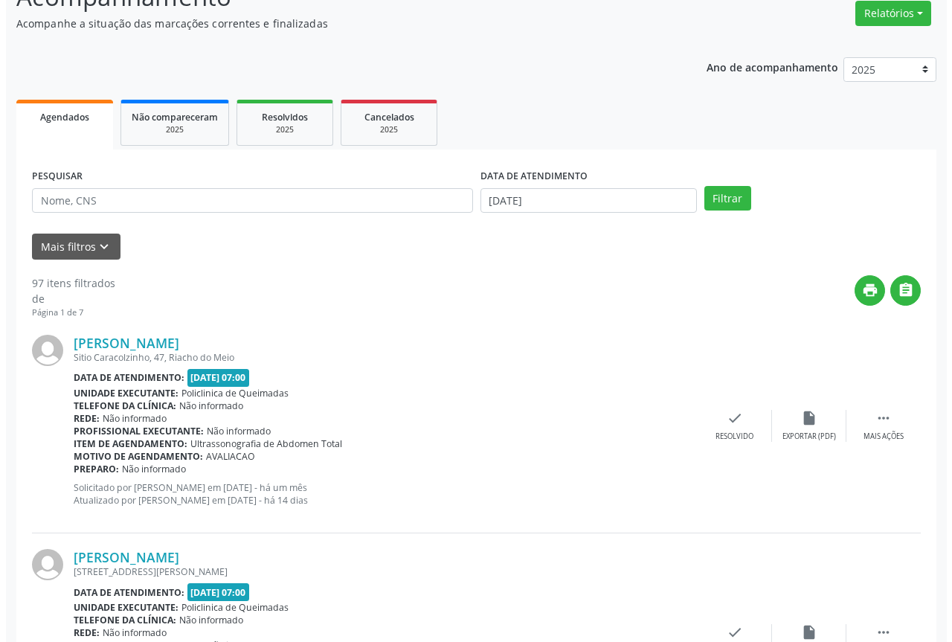
scroll to position [149, 0]
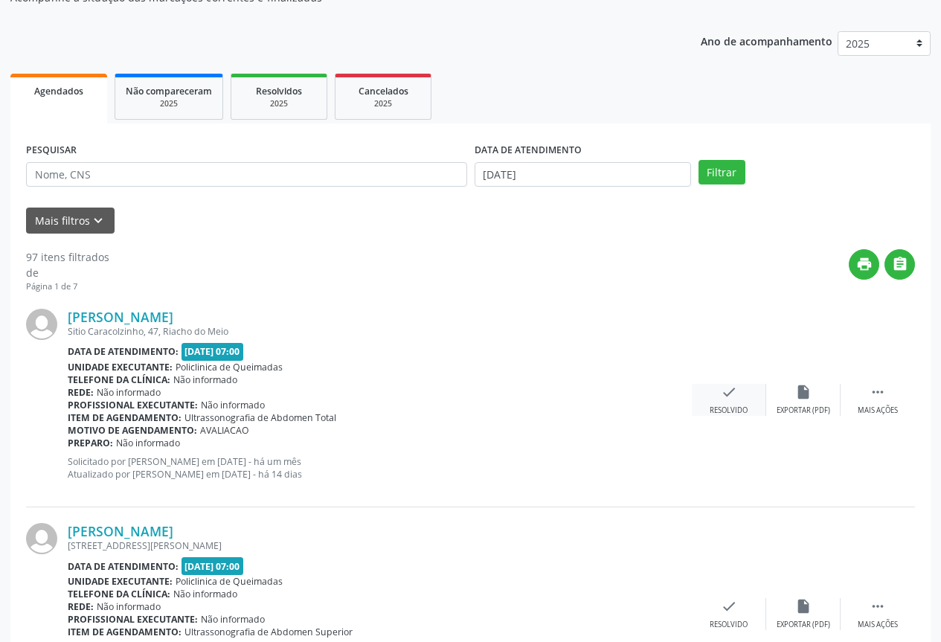
click at [736, 412] on div "Resolvido" at bounding box center [729, 410] width 38 height 10
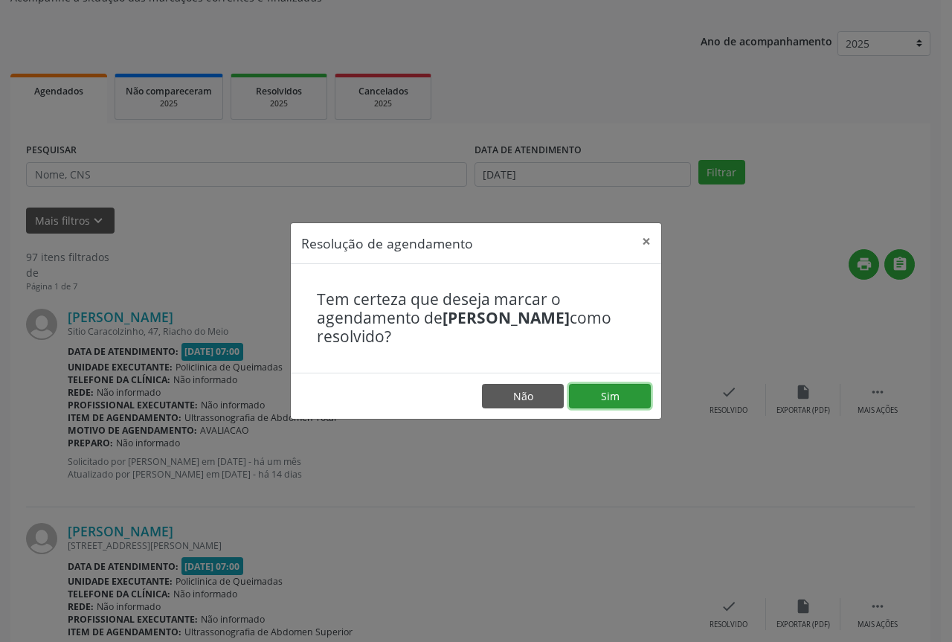
click at [635, 407] on button "Sim" at bounding box center [610, 396] width 82 height 25
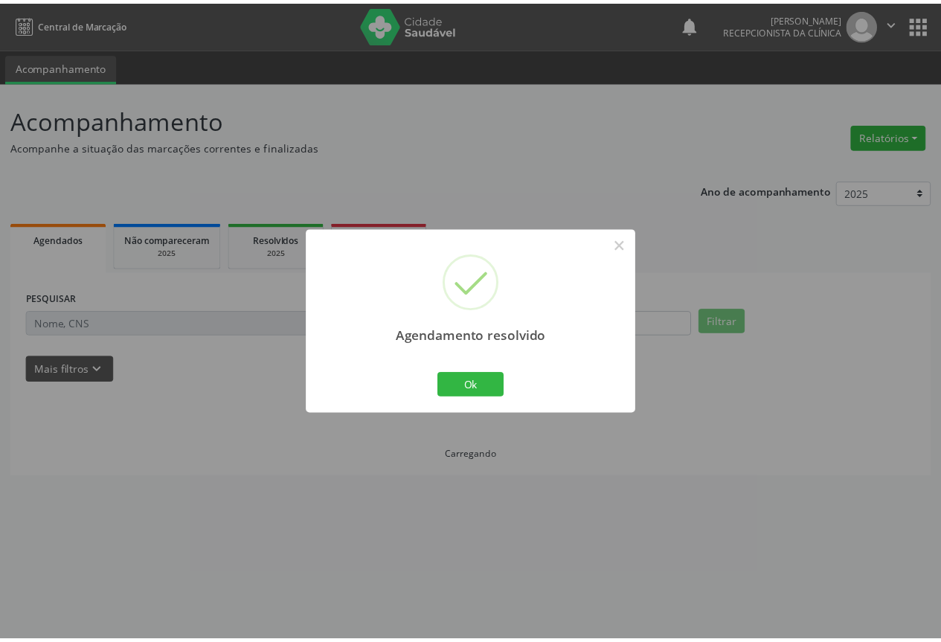
scroll to position [0, 0]
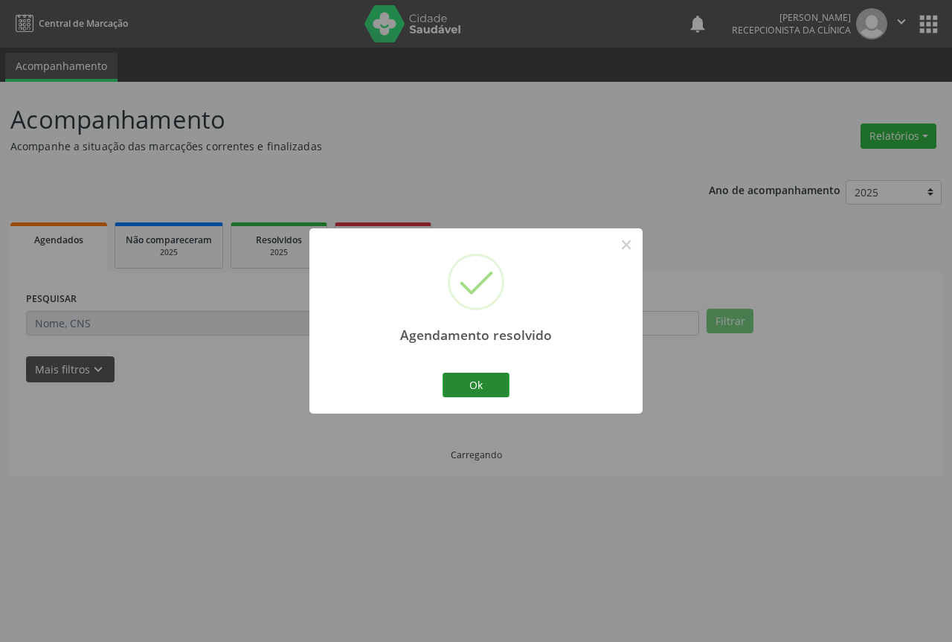
click at [475, 394] on button "Ok" at bounding box center [476, 385] width 67 height 25
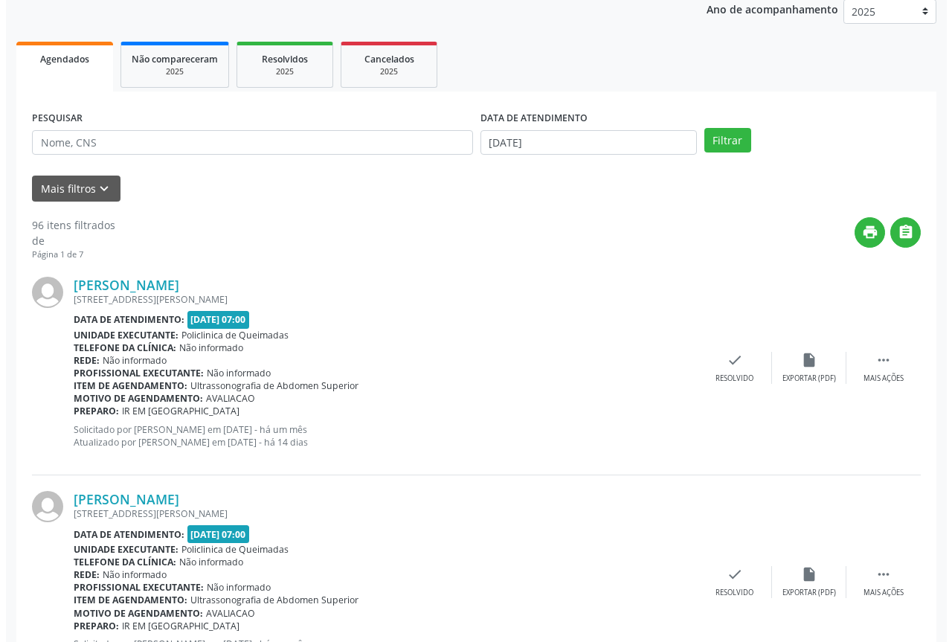
scroll to position [223, 0]
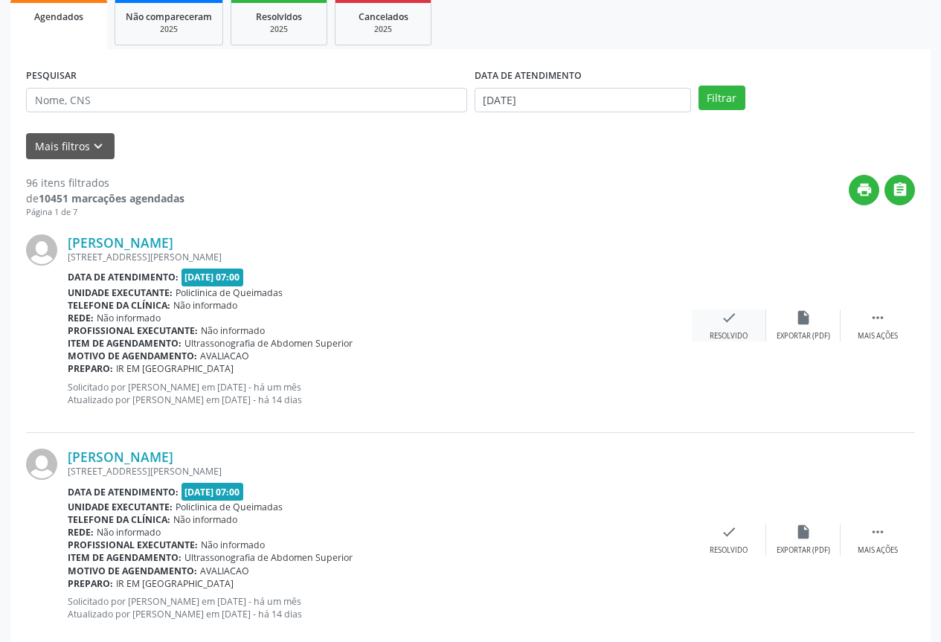
click at [728, 327] on div "check Resolvido" at bounding box center [729, 325] width 74 height 32
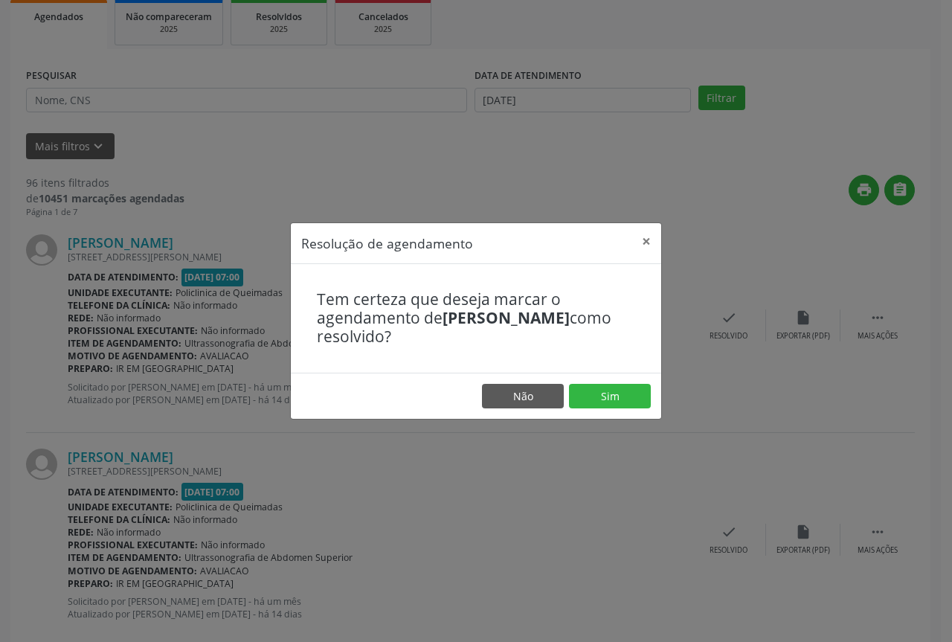
click at [617, 410] on footer "Não Sim" at bounding box center [476, 396] width 371 height 47
click at [615, 401] on button "Sim" at bounding box center [610, 396] width 82 height 25
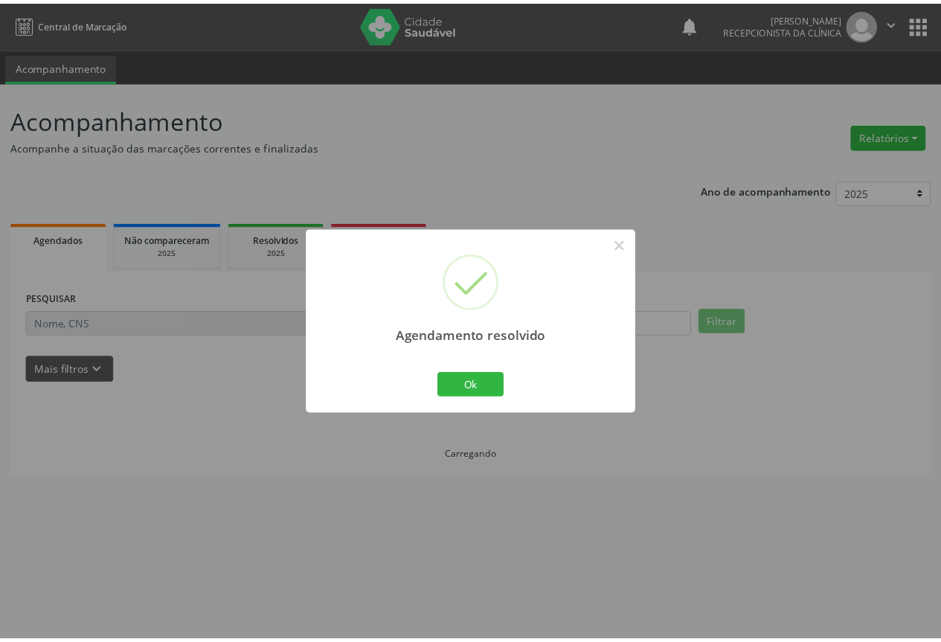
scroll to position [0, 0]
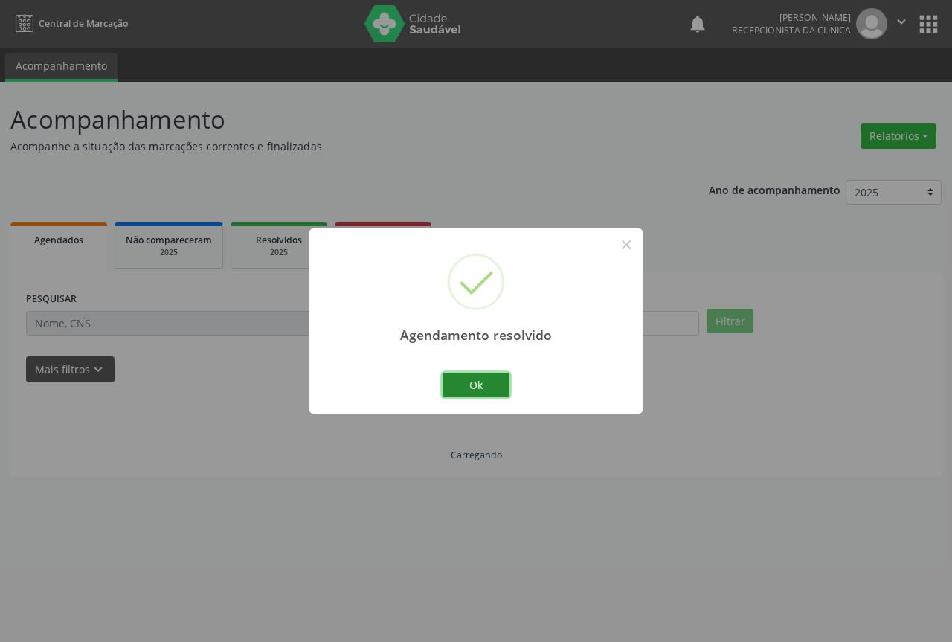
click at [475, 386] on button "Ok" at bounding box center [476, 385] width 67 height 25
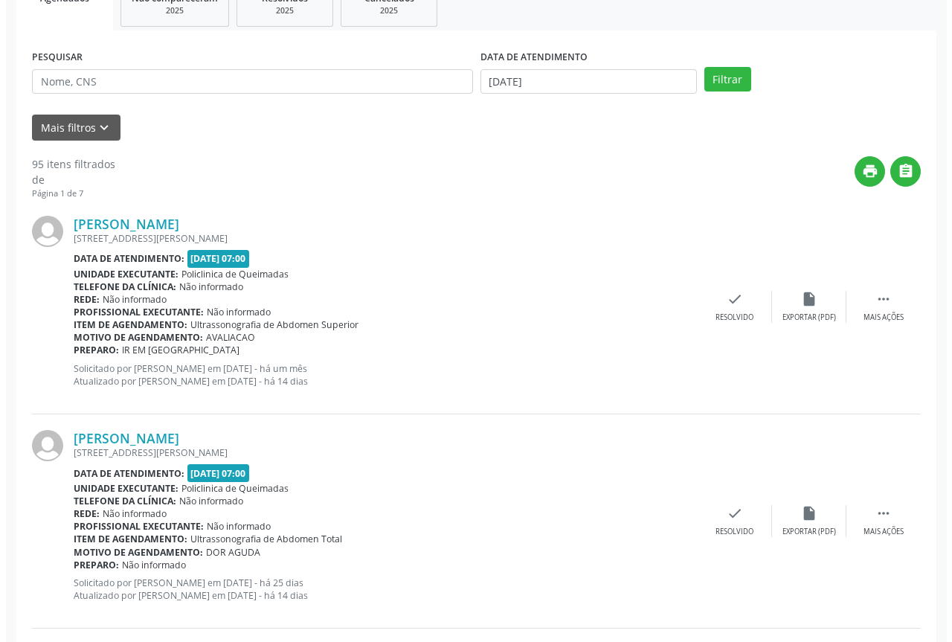
scroll to position [298, 0]
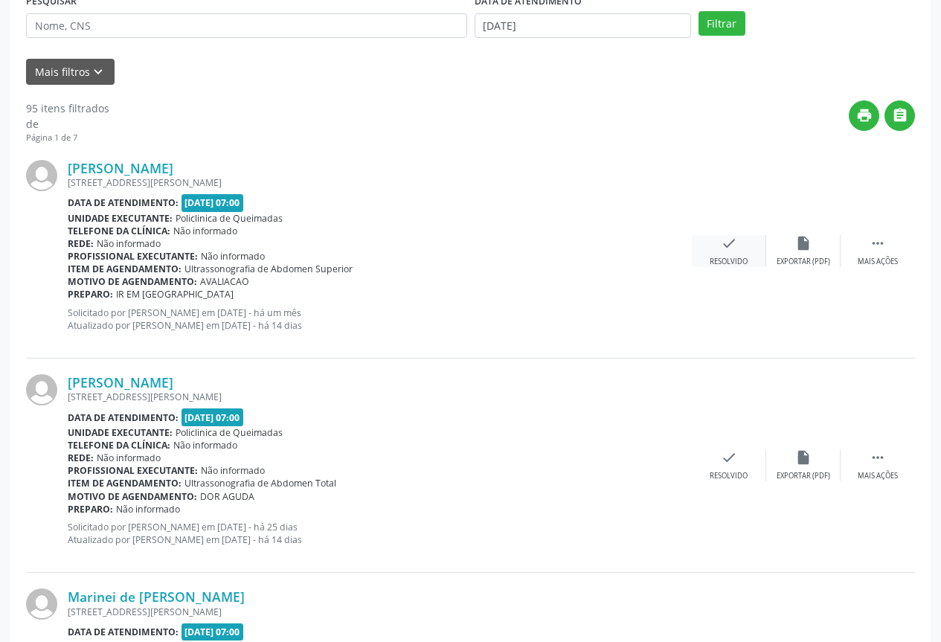
click at [757, 257] on div "check Resolvido" at bounding box center [729, 251] width 74 height 32
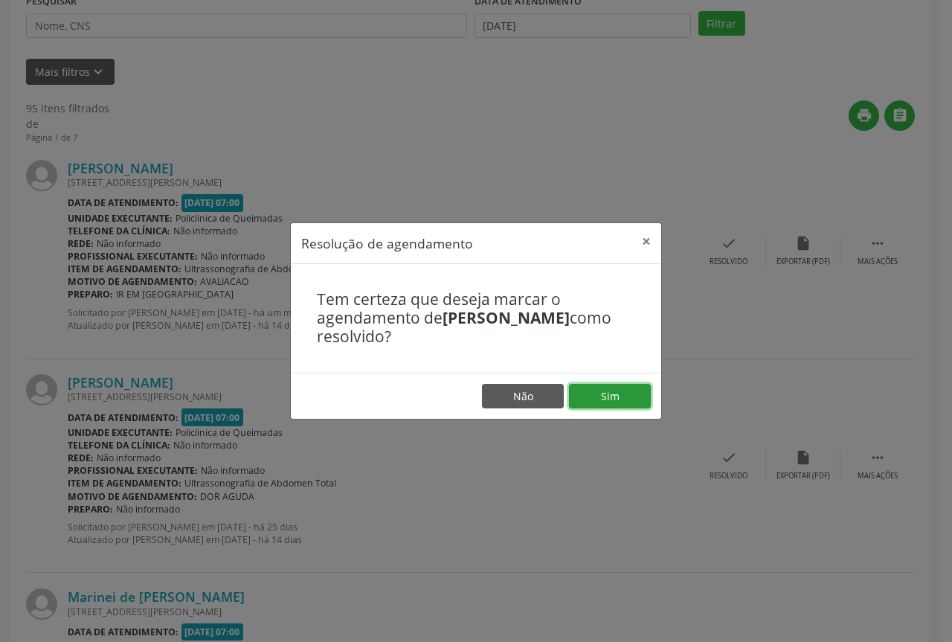
click at [599, 395] on button "Sim" at bounding box center [610, 396] width 82 height 25
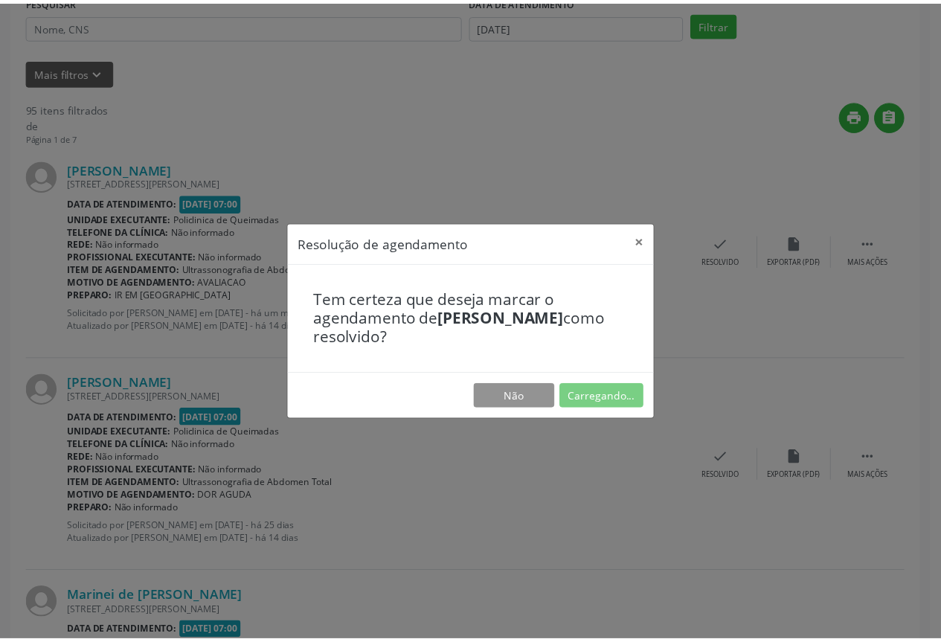
scroll to position [0, 0]
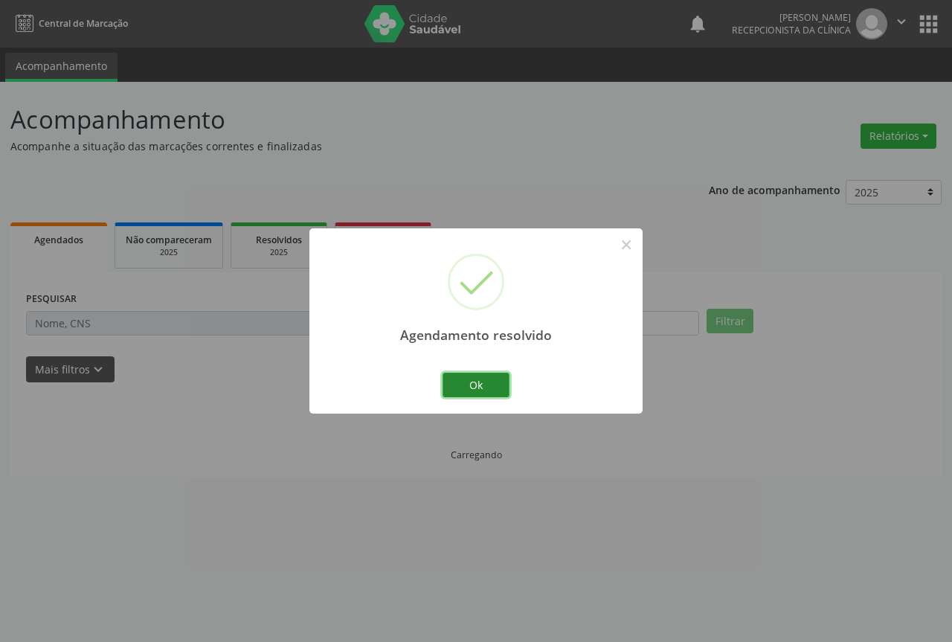
click at [485, 383] on button "Ok" at bounding box center [476, 385] width 67 height 25
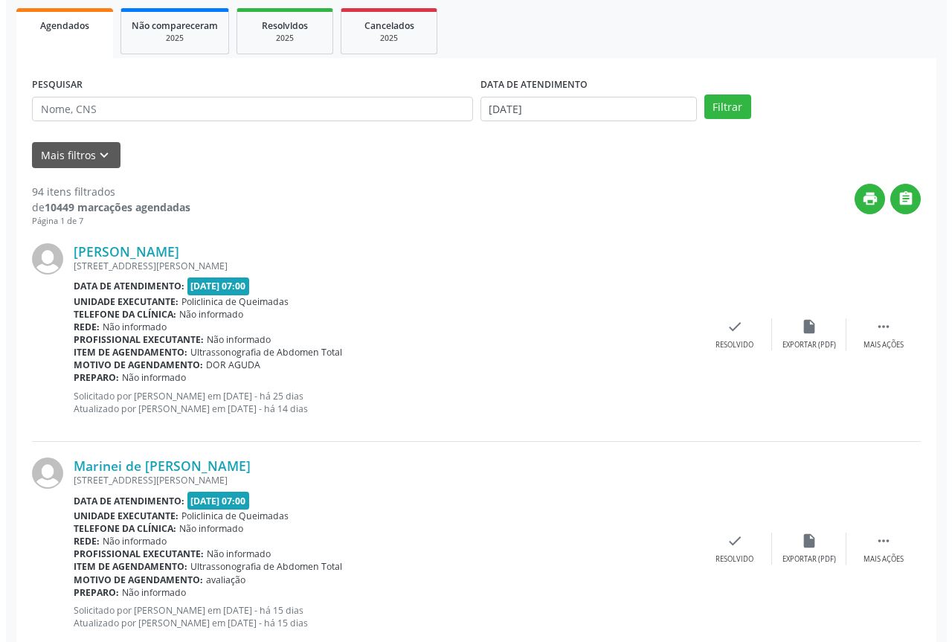
scroll to position [223, 0]
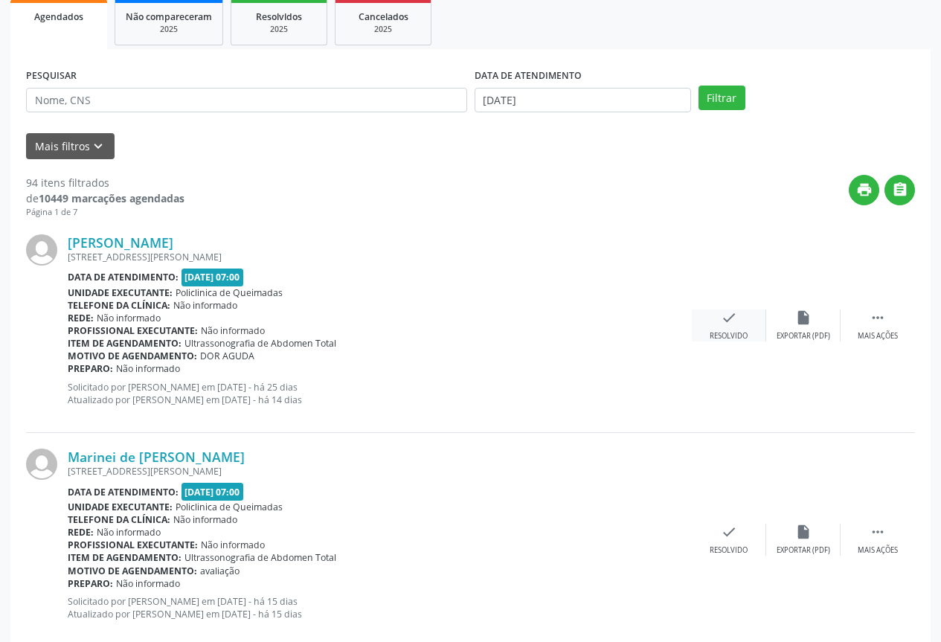
click at [719, 333] on div "Resolvido" at bounding box center [729, 336] width 38 height 10
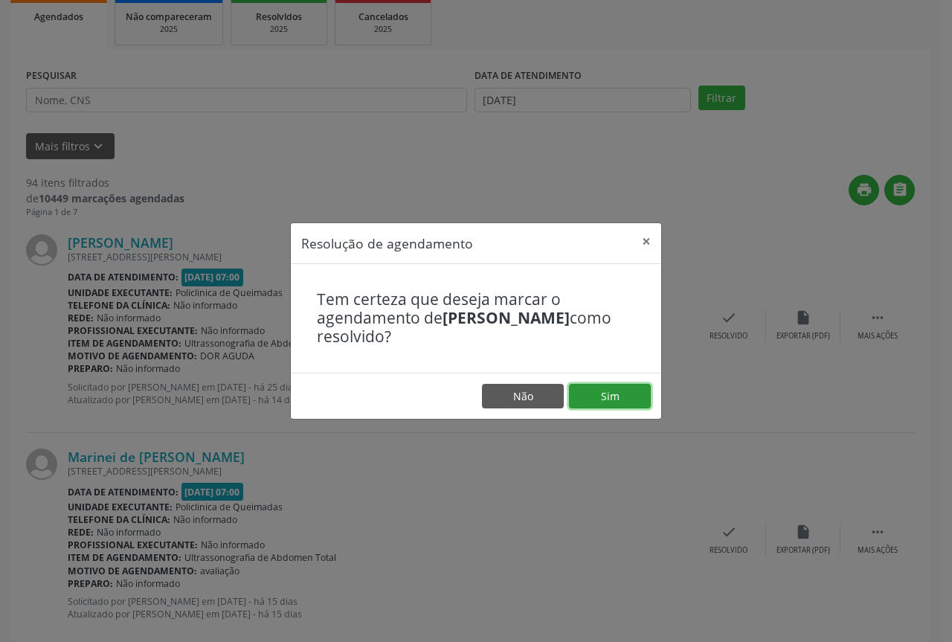
click at [614, 392] on button "Sim" at bounding box center [610, 396] width 82 height 25
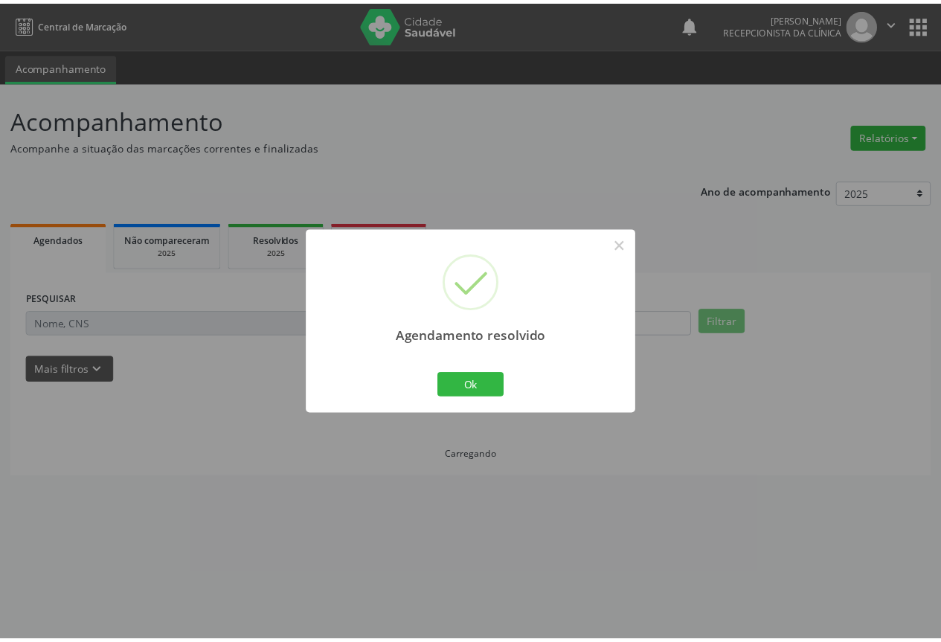
scroll to position [0, 0]
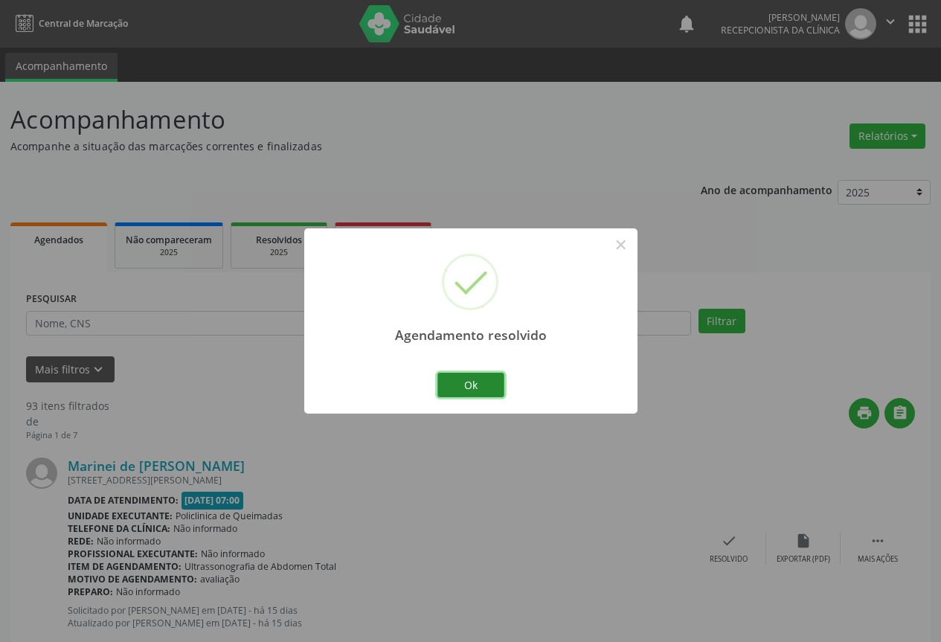
click at [465, 382] on button "Ok" at bounding box center [470, 385] width 67 height 25
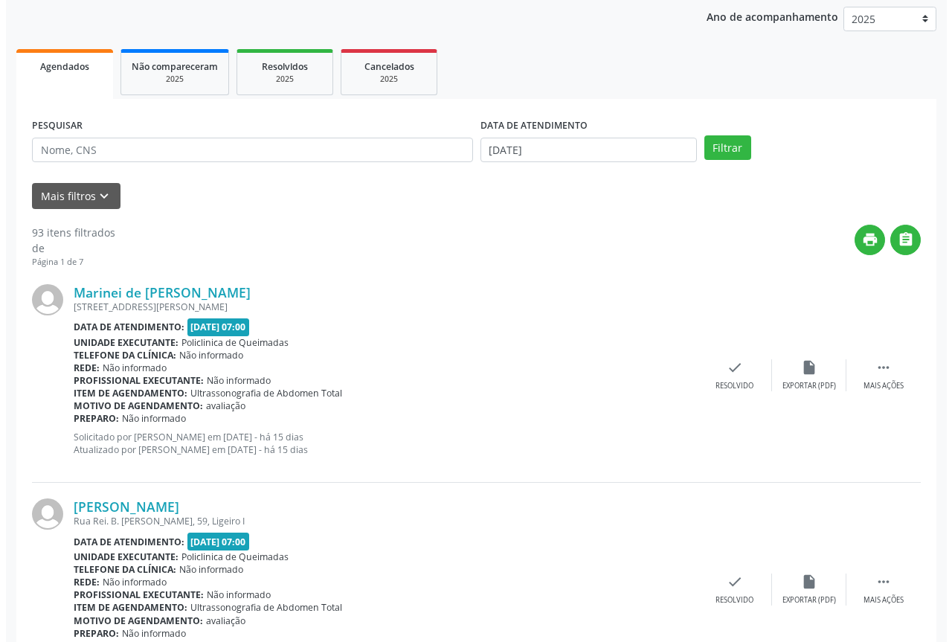
scroll to position [223, 0]
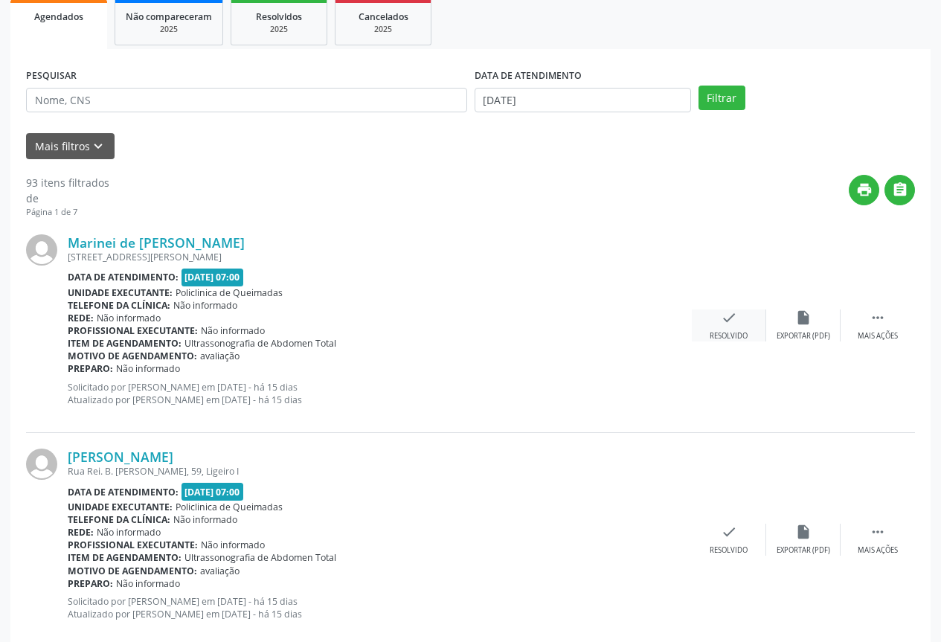
click at [720, 335] on div "Resolvido" at bounding box center [729, 336] width 38 height 10
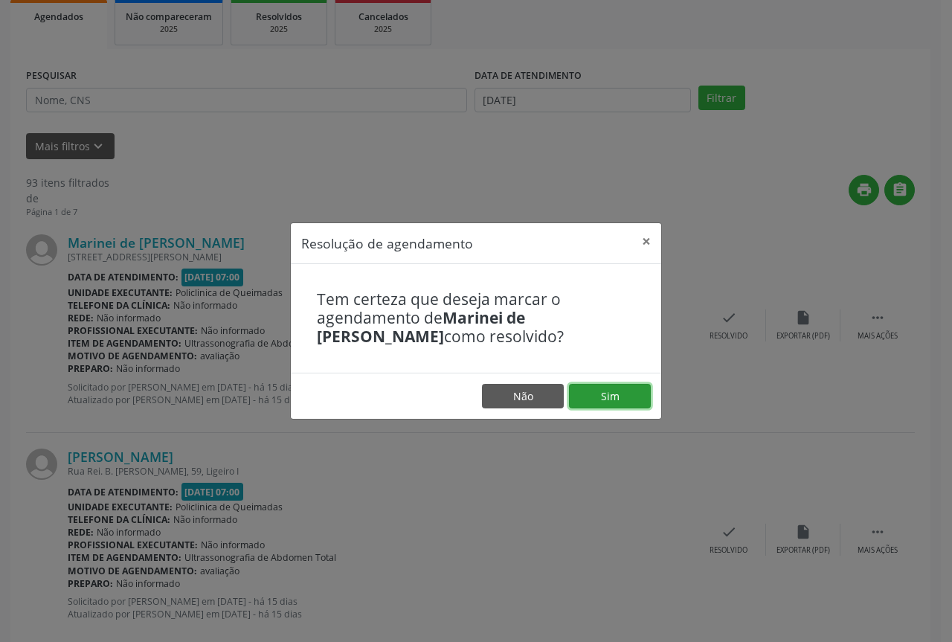
click at [604, 401] on button "Sim" at bounding box center [610, 396] width 82 height 25
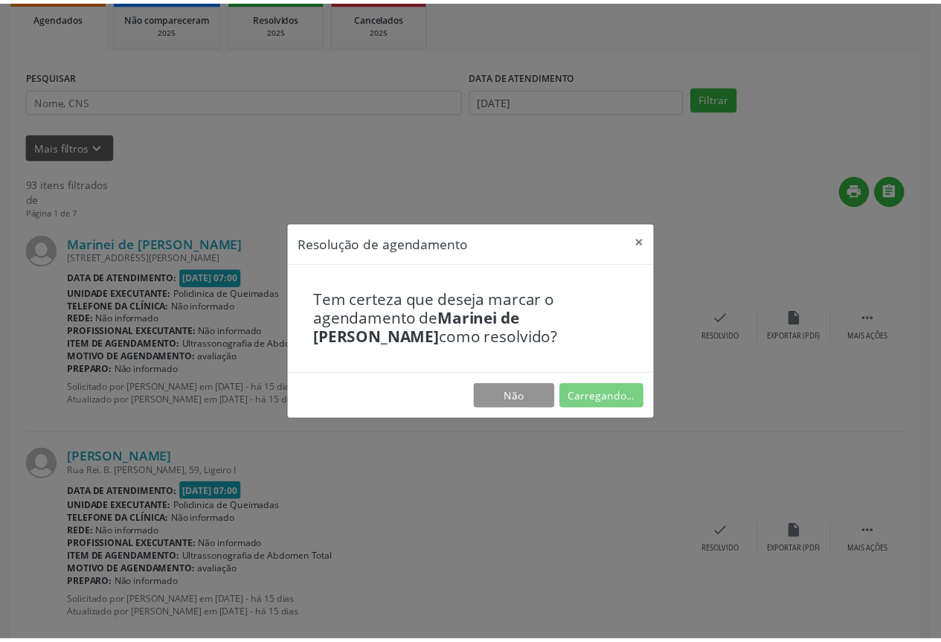
scroll to position [0, 0]
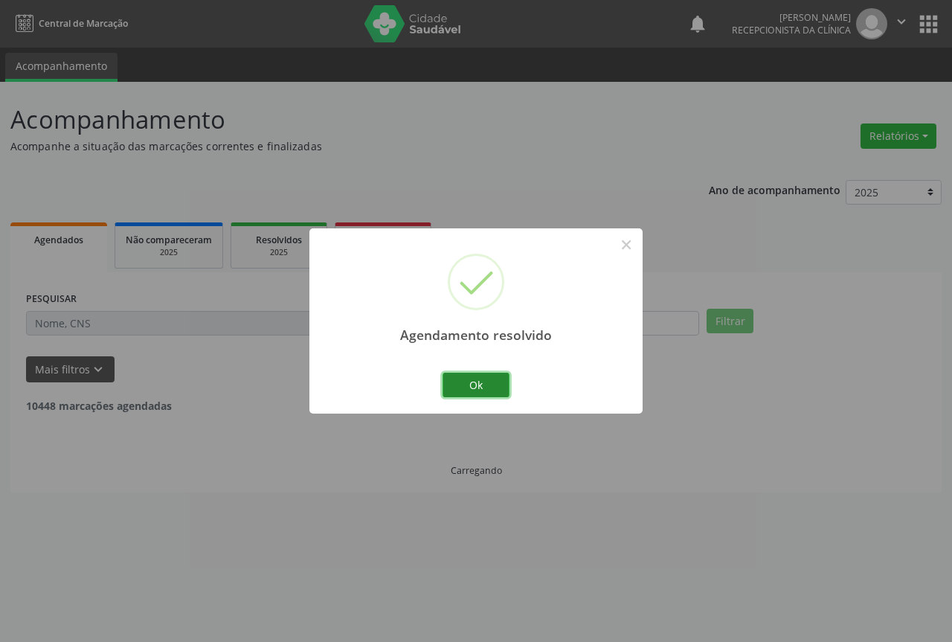
click at [479, 386] on button "Ok" at bounding box center [476, 385] width 67 height 25
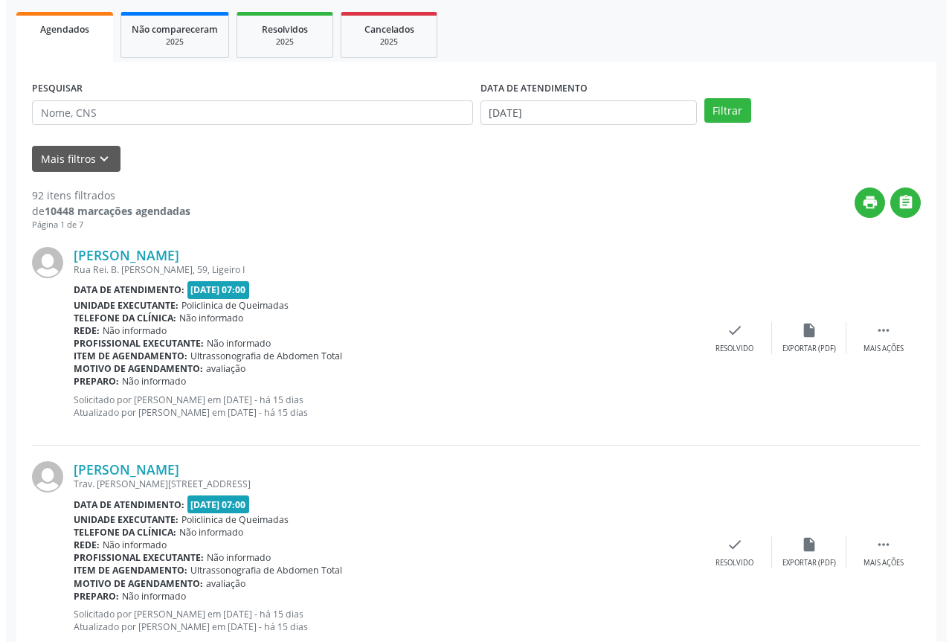
scroll to position [223, 0]
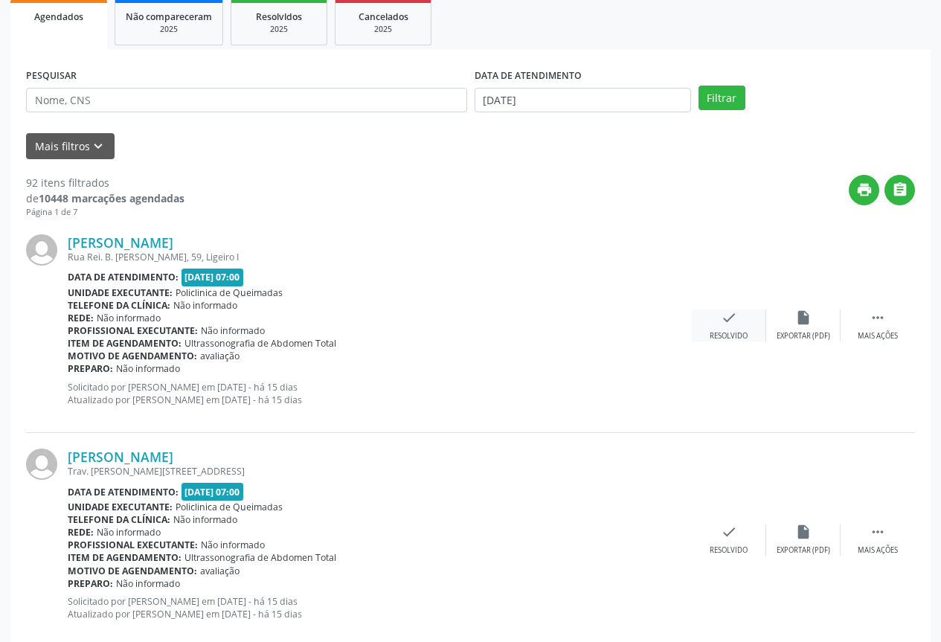
click at [737, 338] on div "Resolvido" at bounding box center [729, 336] width 38 height 10
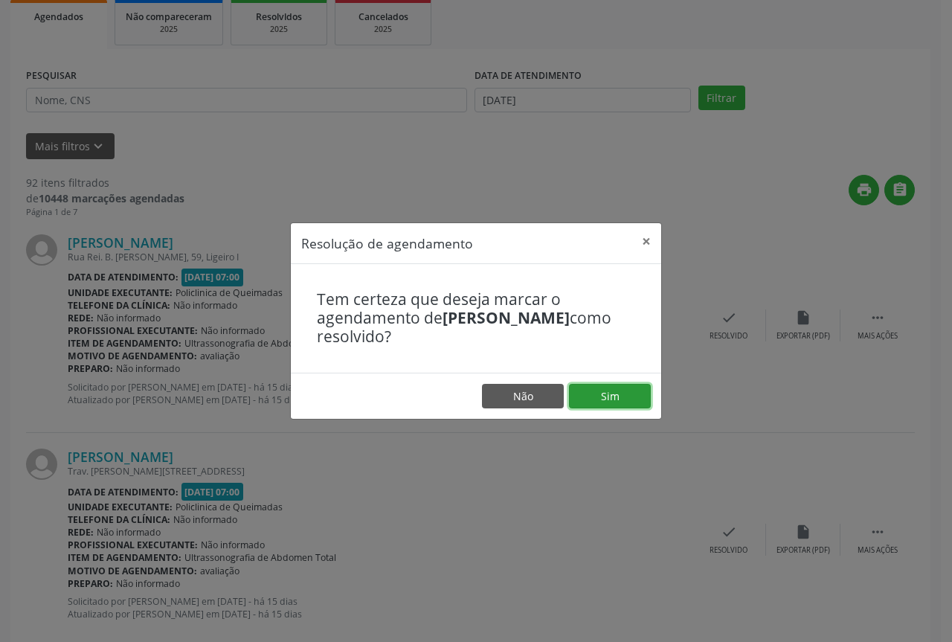
click at [600, 405] on button "Sim" at bounding box center [610, 396] width 82 height 25
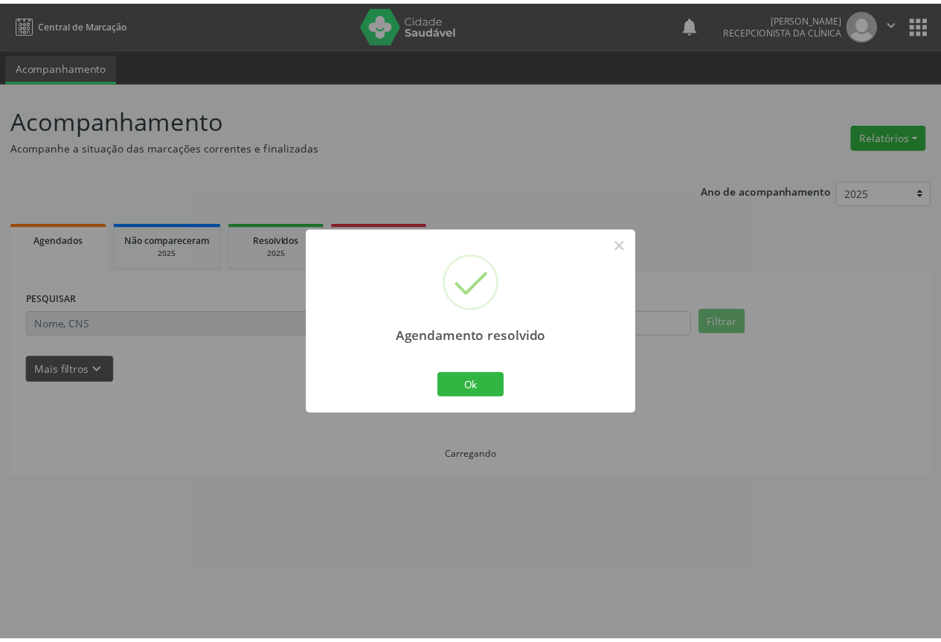
scroll to position [0, 0]
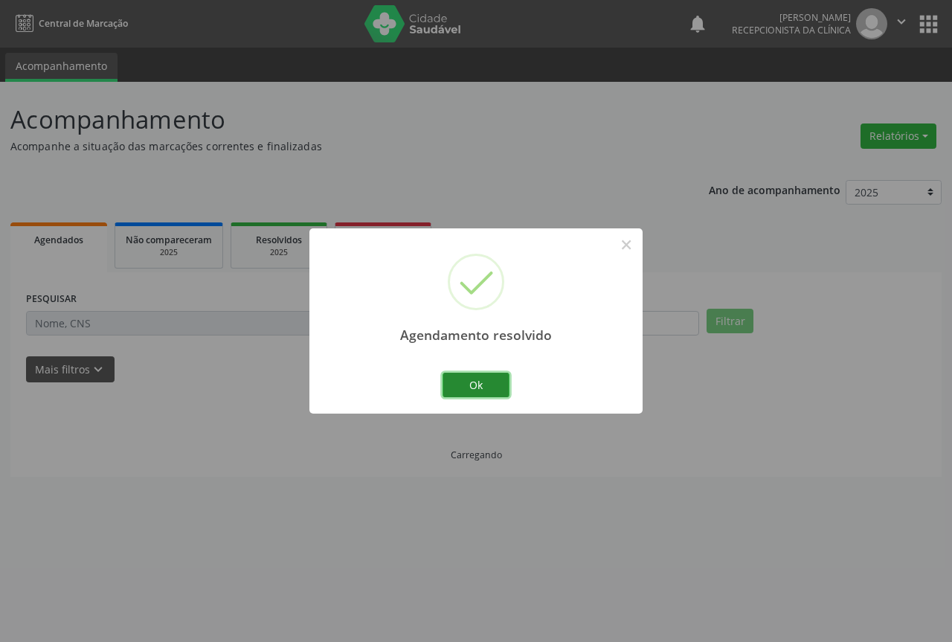
click at [443, 376] on button "Ok" at bounding box center [476, 385] width 67 height 25
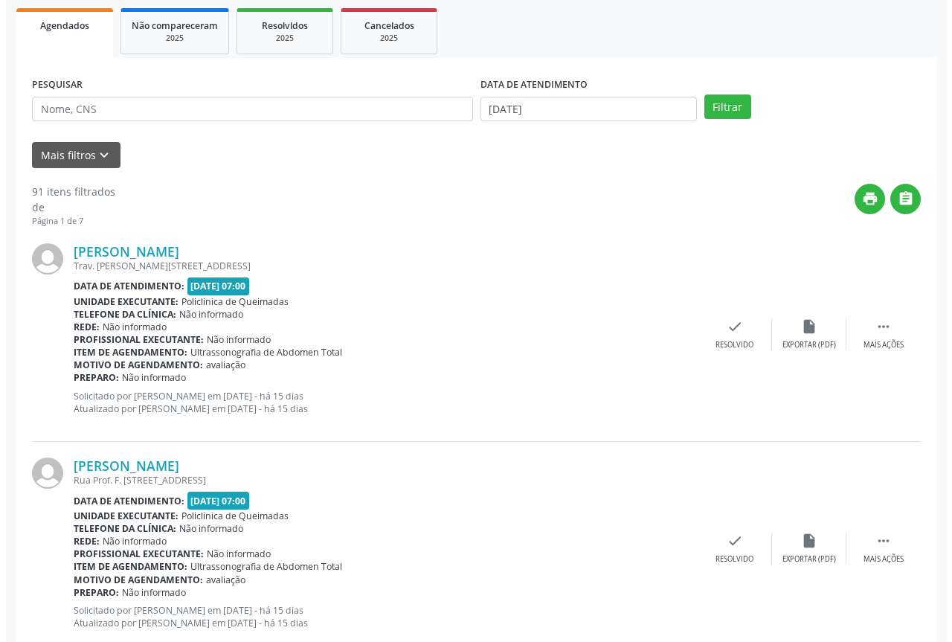
scroll to position [223, 0]
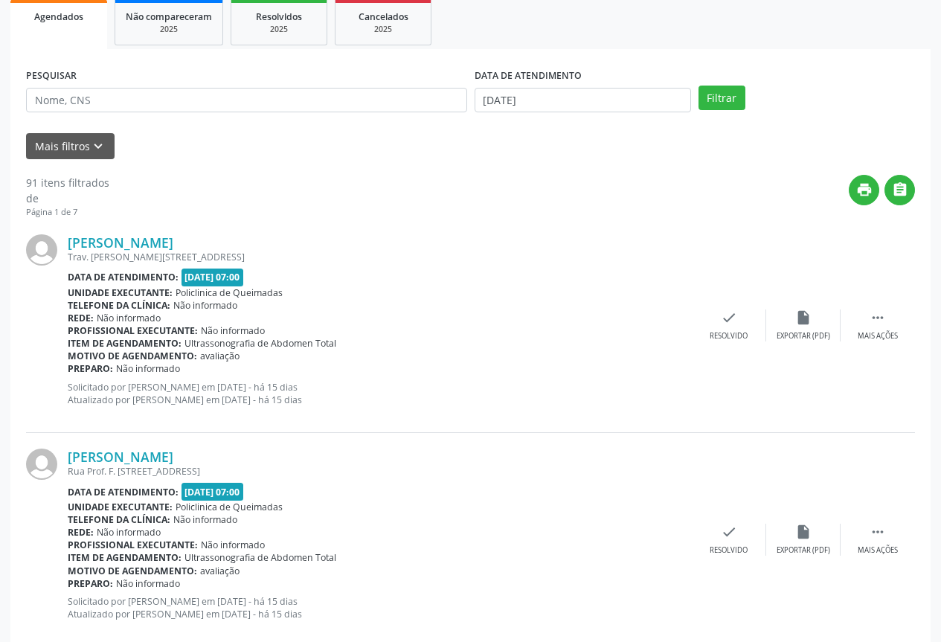
click at [717, 344] on div "[PERSON_NAME] Trav. [PERSON_NAME][STREET_ADDRESS] Data de atendimento: [DATE] 0…" at bounding box center [470, 326] width 889 height 214
click at [719, 335] on div "Resolvido" at bounding box center [729, 336] width 38 height 10
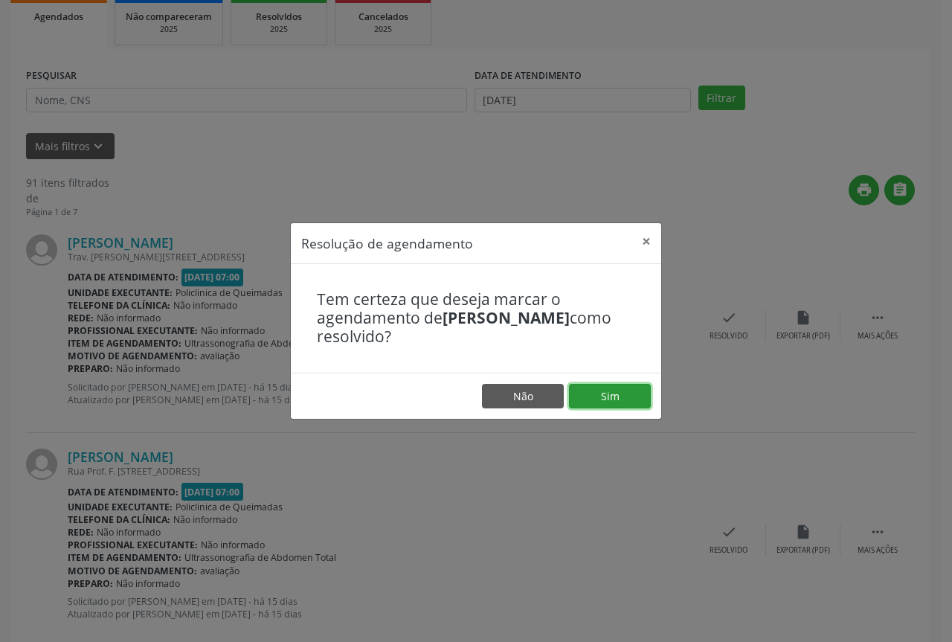
click at [618, 404] on button "Sim" at bounding box center [610, 396] width 82 height 25
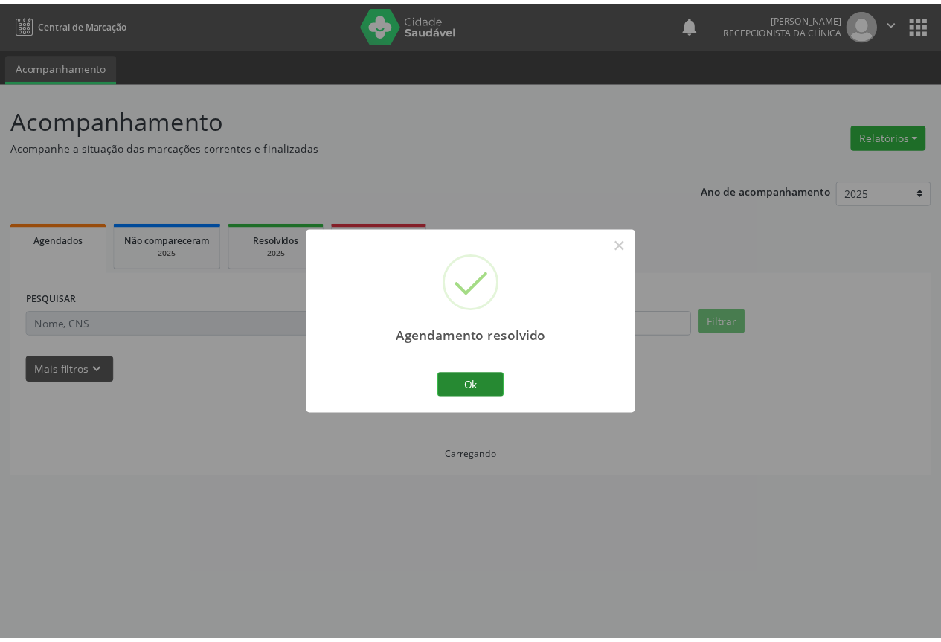
scroll to position [0, 0]
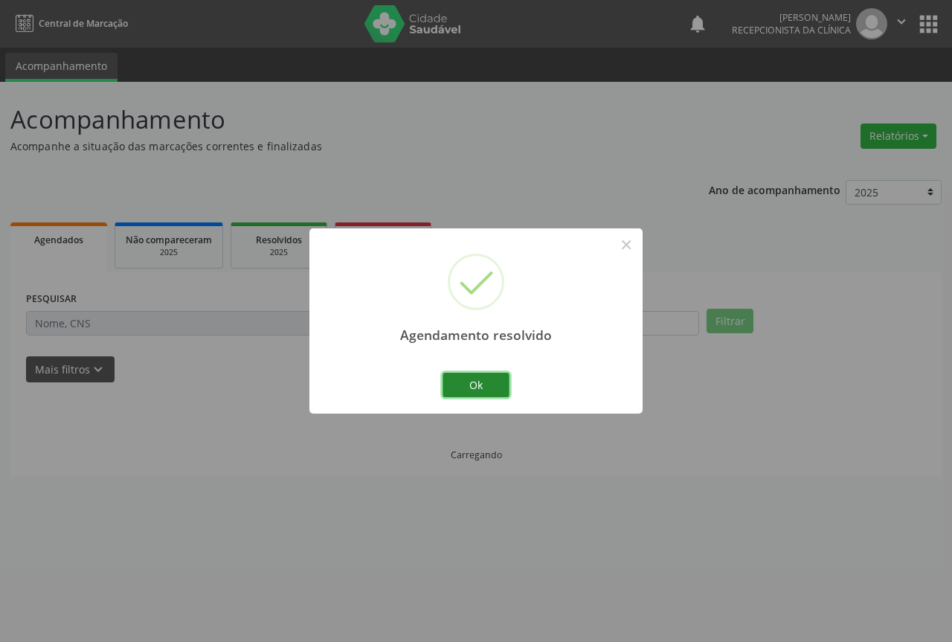
click at [452, 387] on button "Ok" at bounding box center [476, 385] width 67 height 25
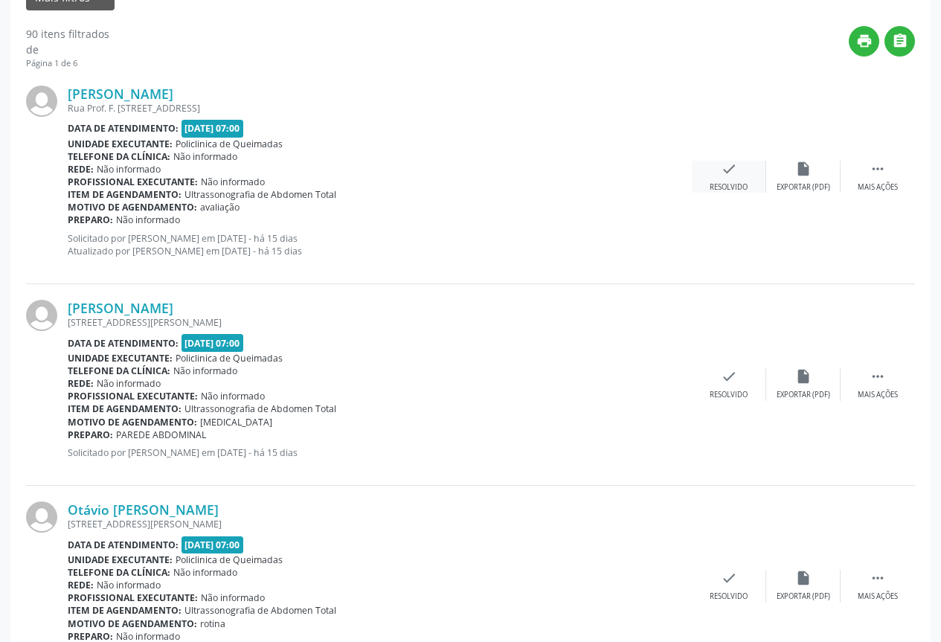
click at [739, 176] on div "check Resolvido" at bounding box center [729, 177] width 74 height 32
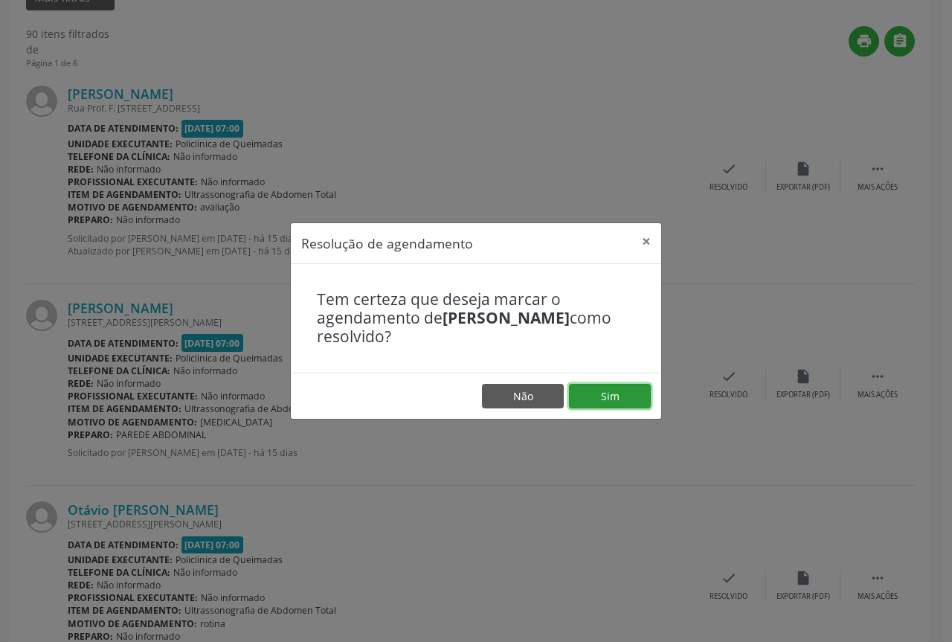
click at [637, 393] on button "Sim" at bounding box center [610, 396] width 82 height 25
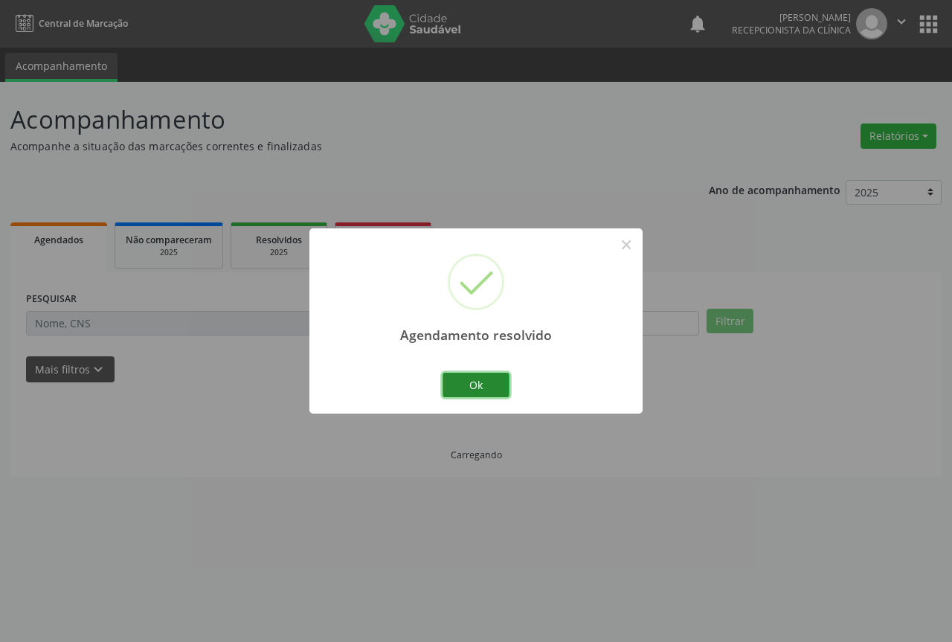
click at [488, 379] on button "Ok" at bounding box center [476, 385] width 67 height 25
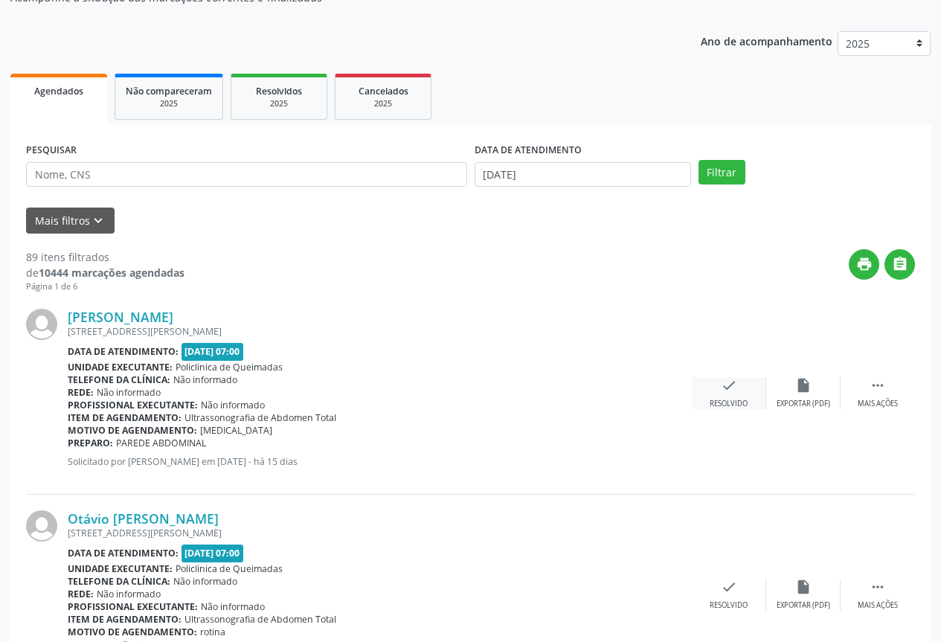
click at [735, 404] on div "Resolvido" at bounding box center [729, 404] width 38 height 10
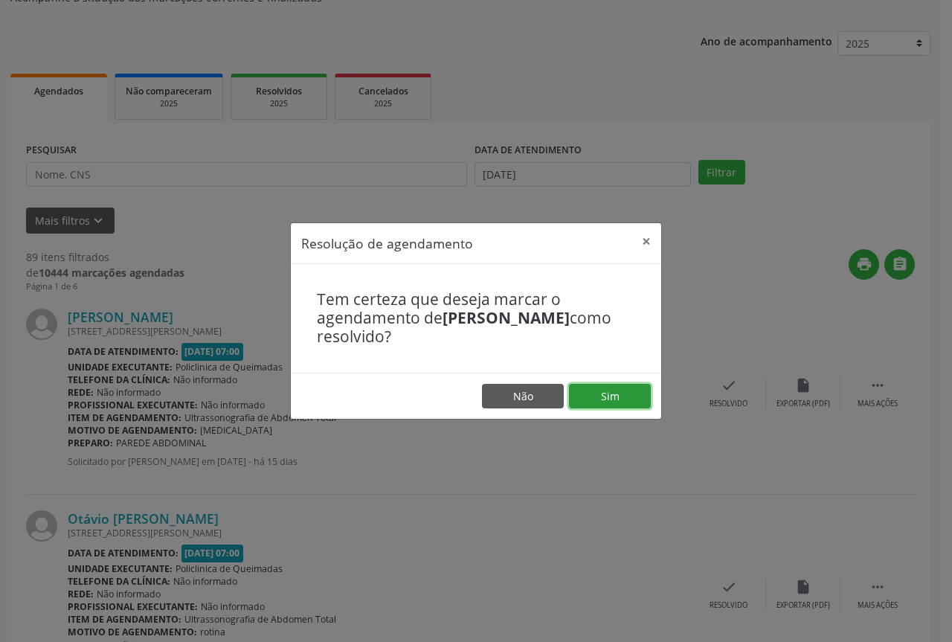
click at [628, 391] on button "Sim" at bounding box center [610, 396] width 82 height 25
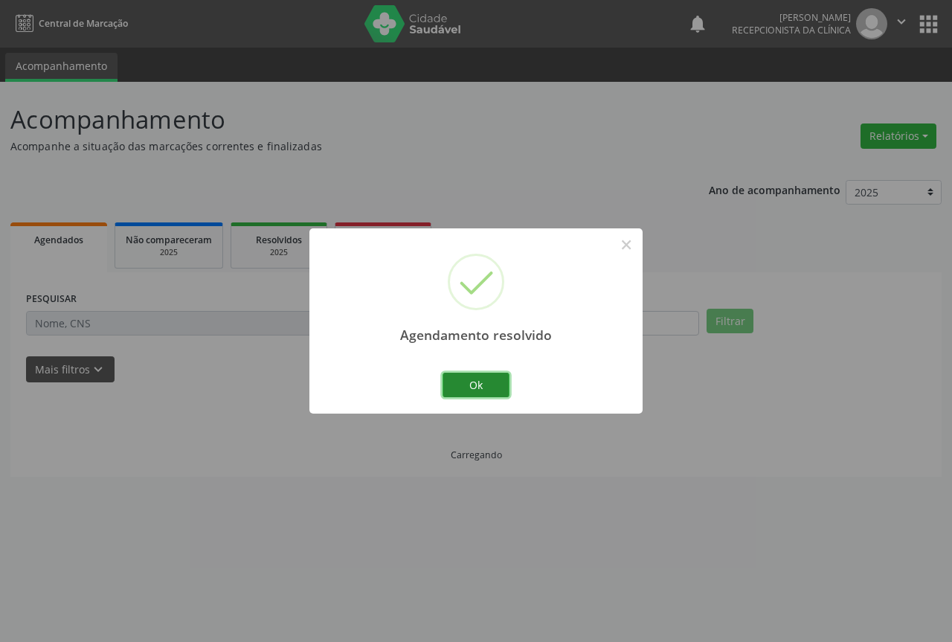
click at [453, 385] on button "Ok" at bounding box center [476, 385] width 67 height 25
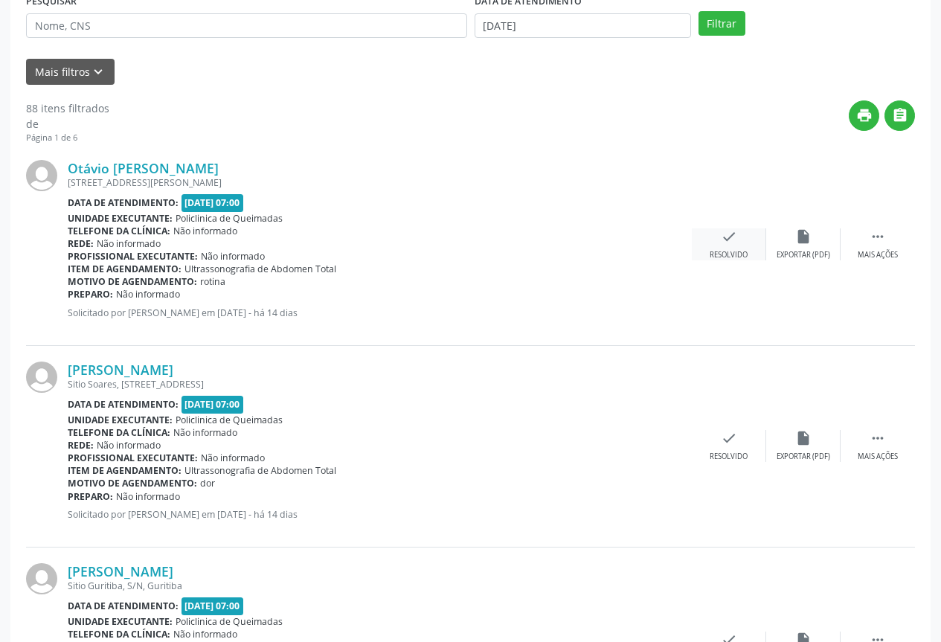
click at [736, 254] on div "Resolvido" at bounding box center [729, 255] width 38 height 10
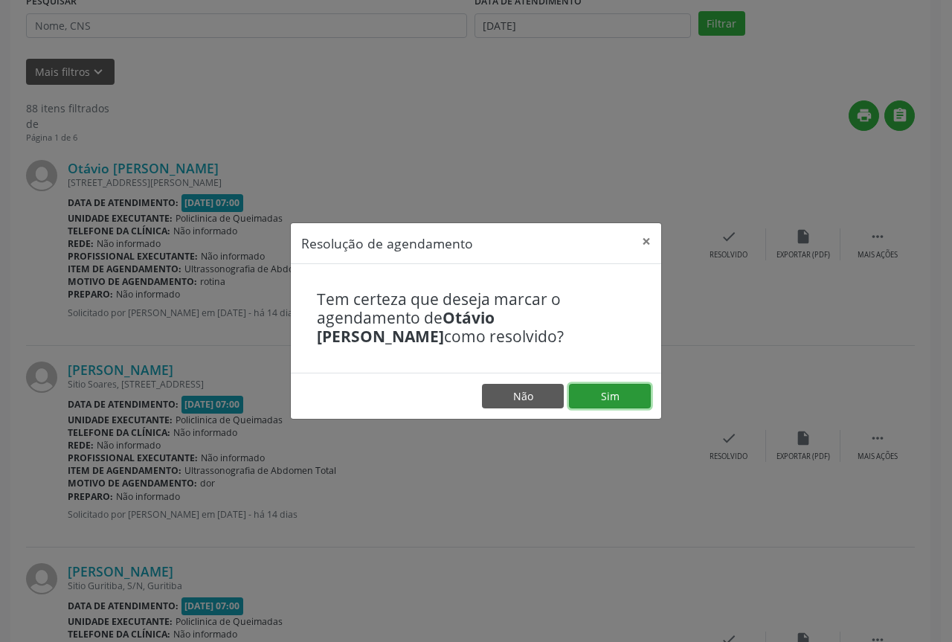
click at [618, 391] on button "Sim" at bounding box center [610, 396] width 82 height 25
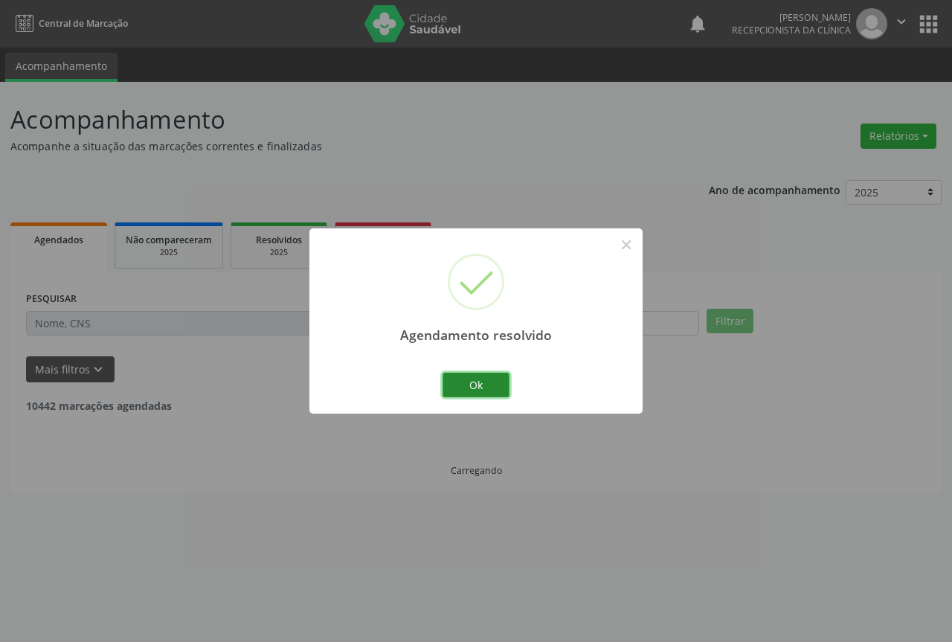
click at [481, 382] on button "Ok" at bounding box center [476, 385] width 67 height 25
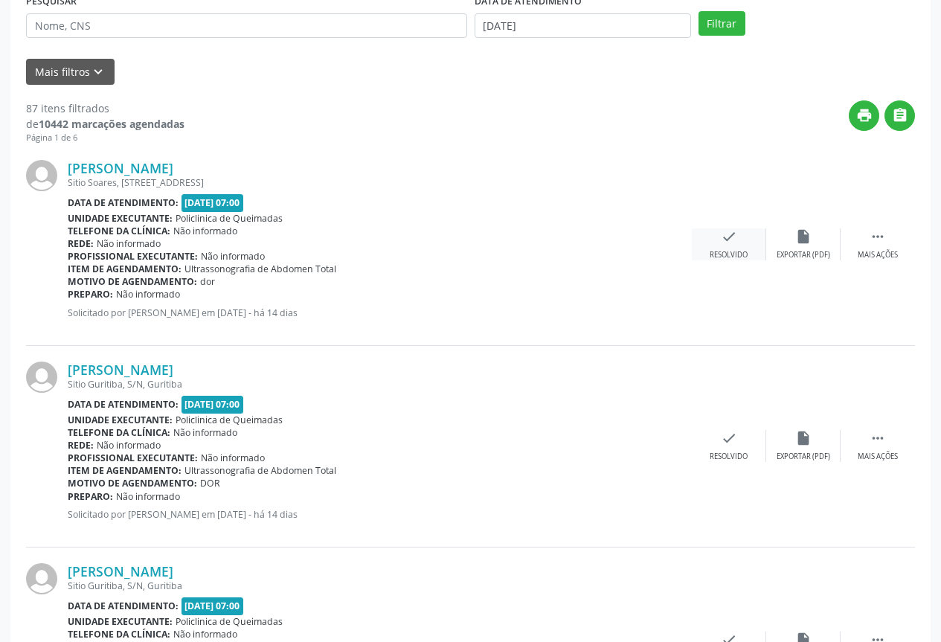
click at [744, 243] on div "check Resolvido" at bounding box center [729, 244] width 74 height 32
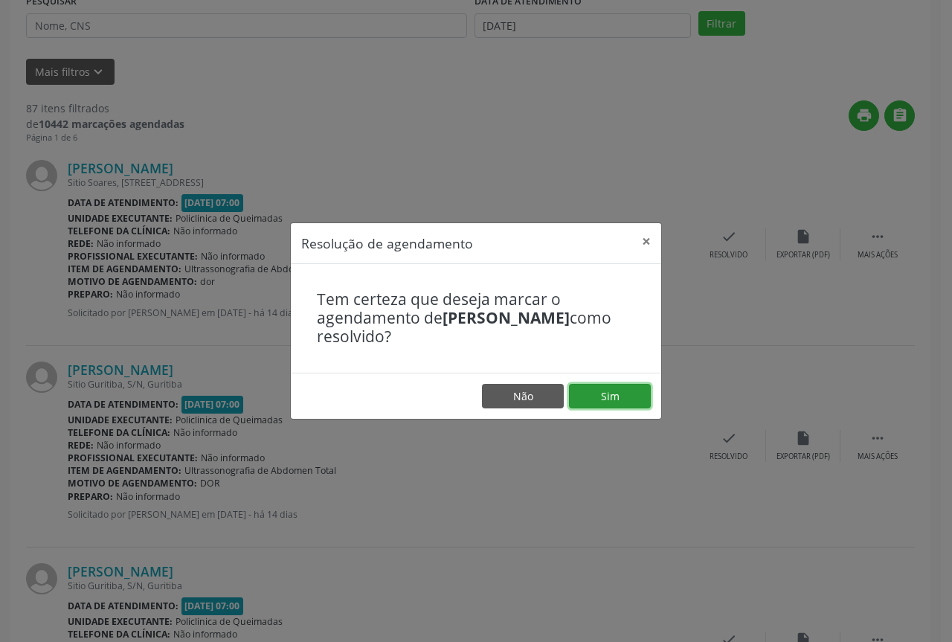
click at [600, 394] on button "Sim" at bounding box center [610, 396] width 82 height 25
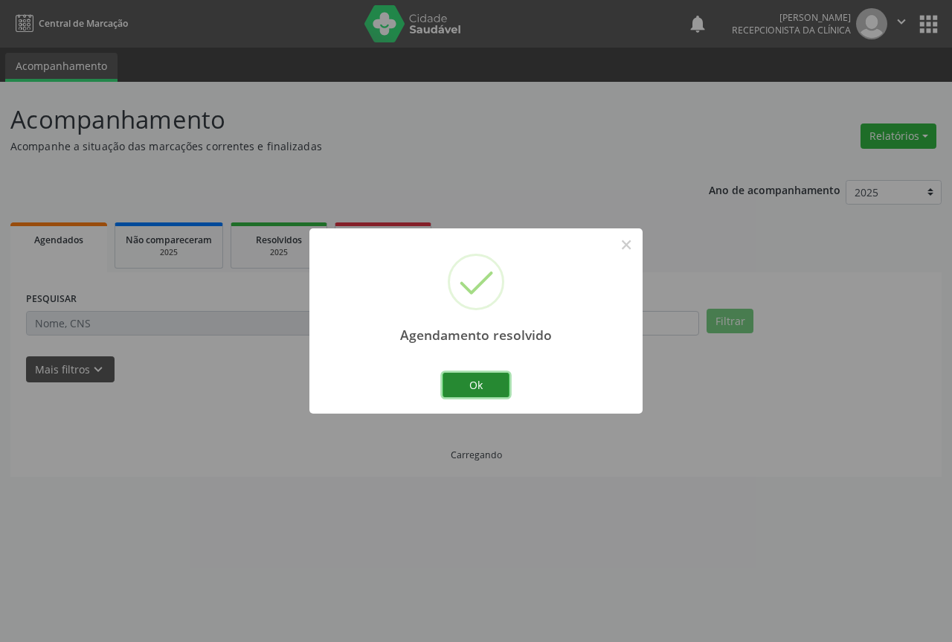
click at [490, 386] on button "Ok" at bounding box center [476, 385] width 67 height 25
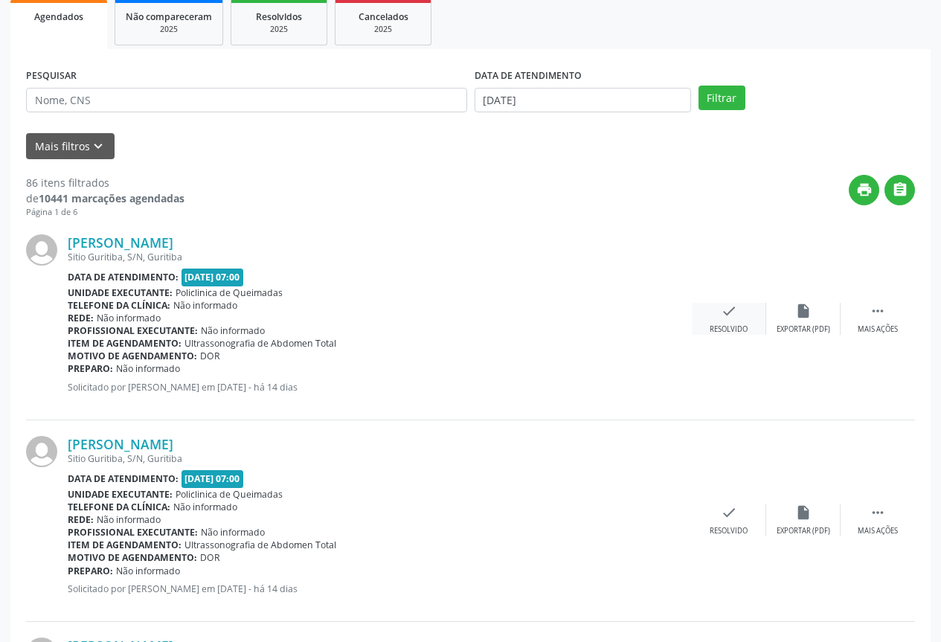
click at [728, 313] on icon "check" at bounding box center [729, 311] width 16 height 16
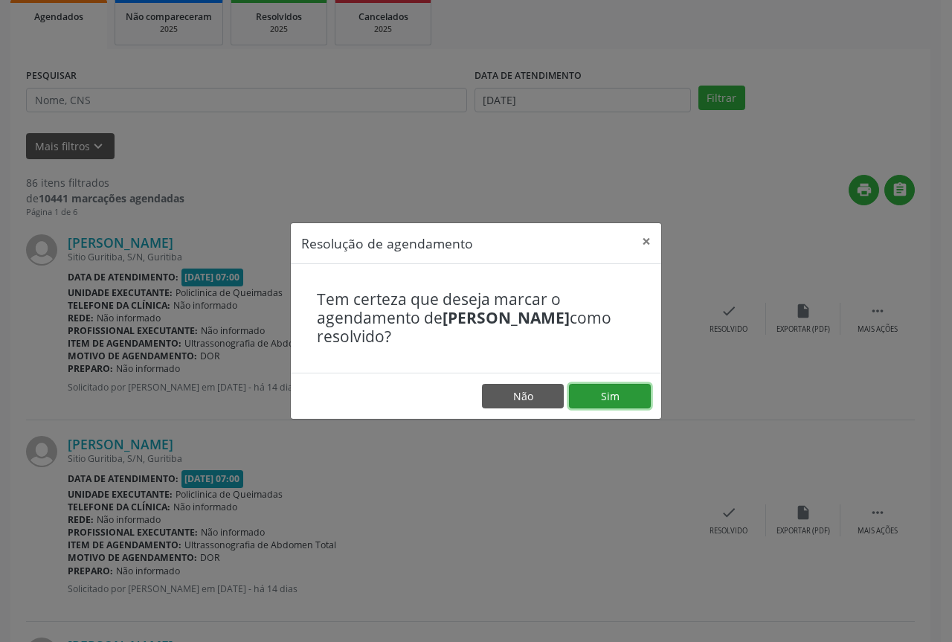
click at [597, 390] on button "Sim" at bounding box center [610, 396] width 82 height 25
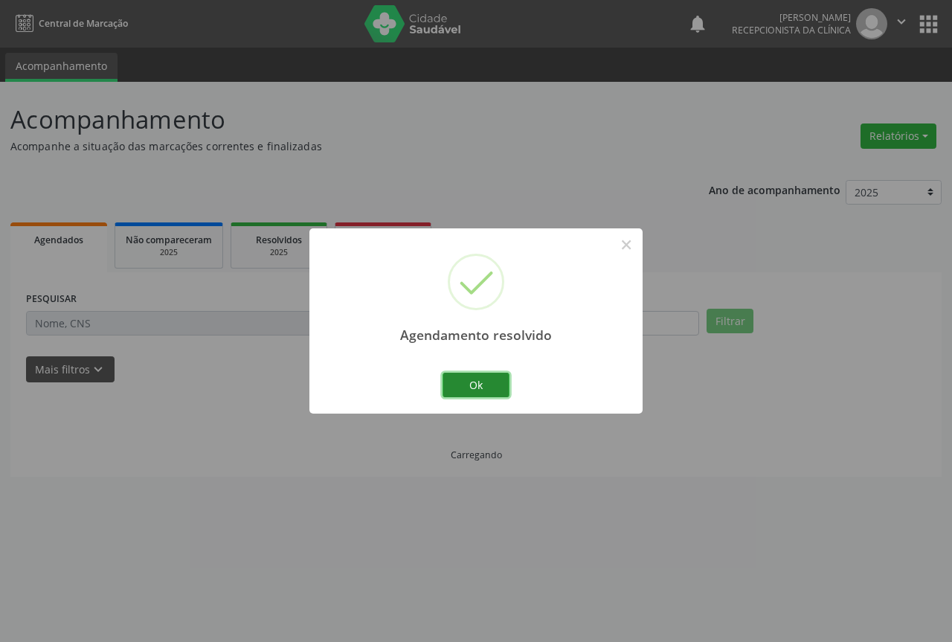
click at [483, 391] on button "Ok" at bounding box center [476, 385] width 67 height 25
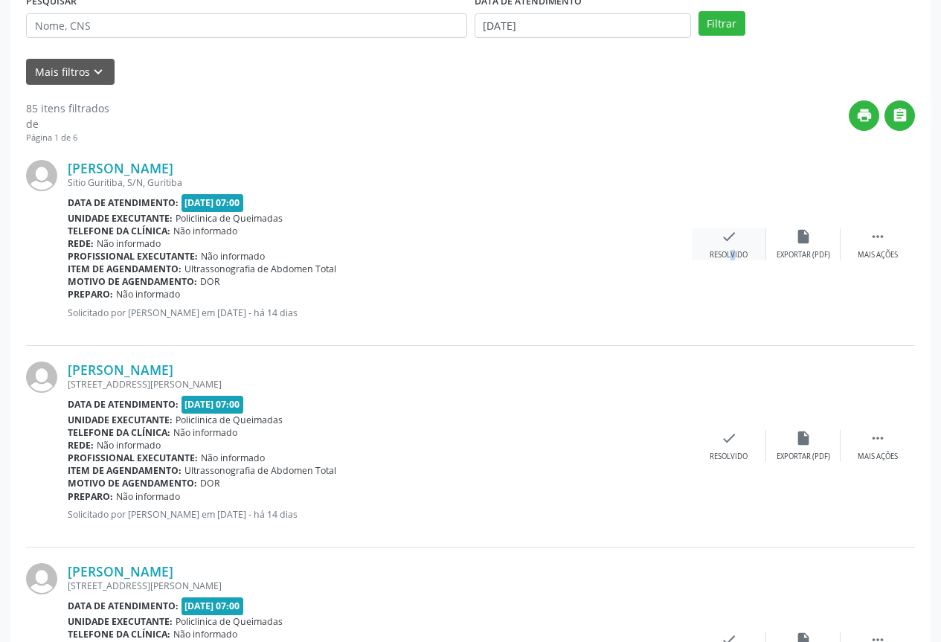
click at [720, 260] on div "Resolvido" at bounding box center [729, 255] width 38 height 10
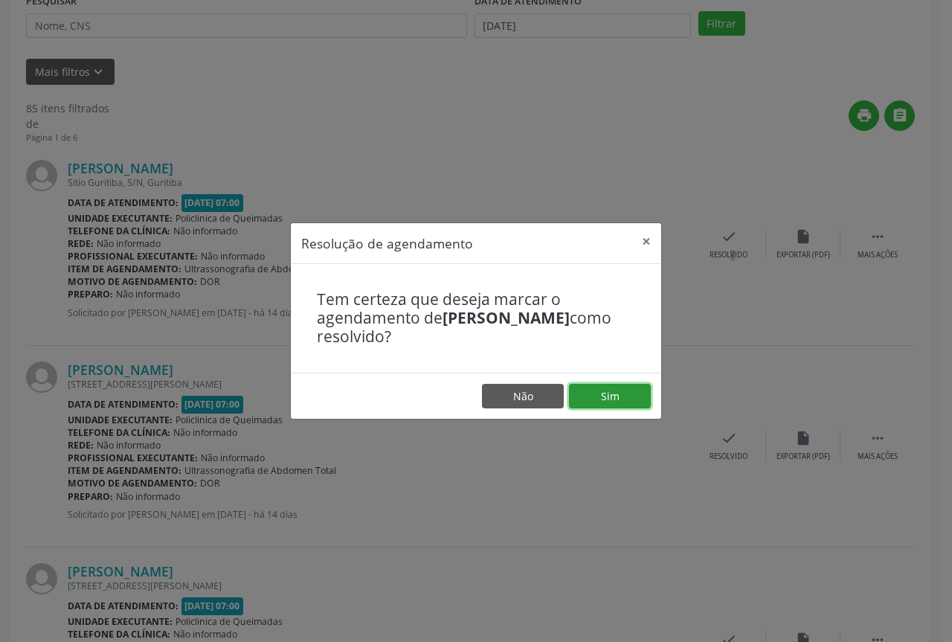
click at [626, 397] on button "Sim" at bounding box center [610, 396] width 82 height 25
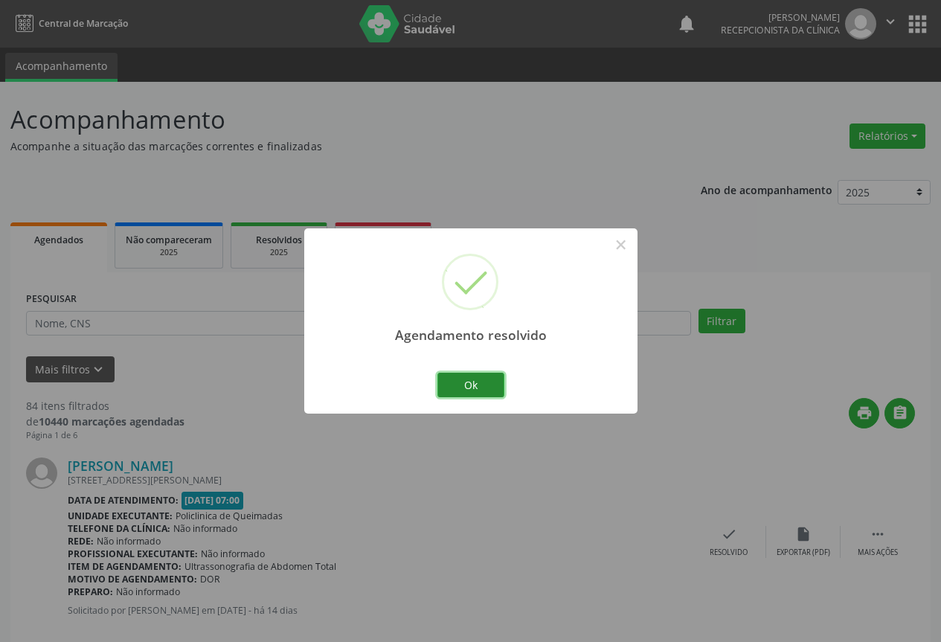
click at [490, 392] on button "Ok" at bounding box center [470, 385] width 67 height 25
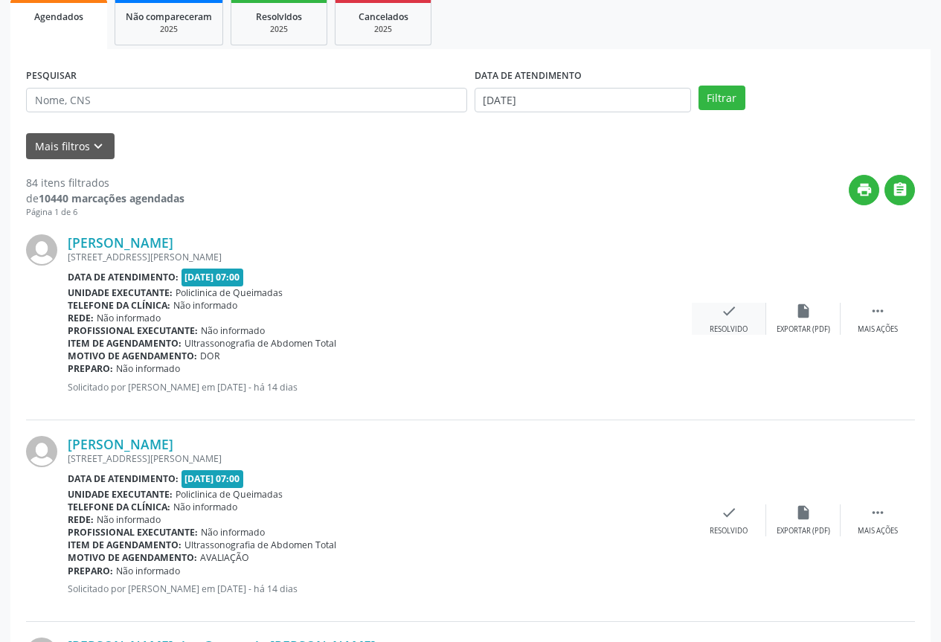
click at [725, 320] on div "check Resolvido" at bounding box center [729, 319] width 74 height 32
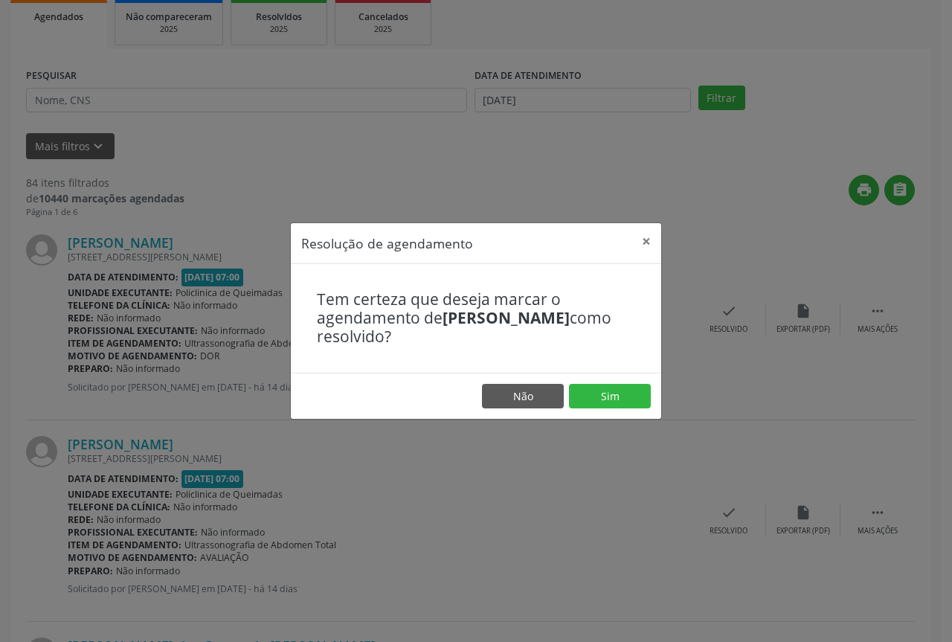
click at [620, 409] on footer "Não Sim" at bounding box center [476, 396] width 371 height 47
click at [588, 389] on button "Sim" at bounding box center [610, 396] width 82 height 25
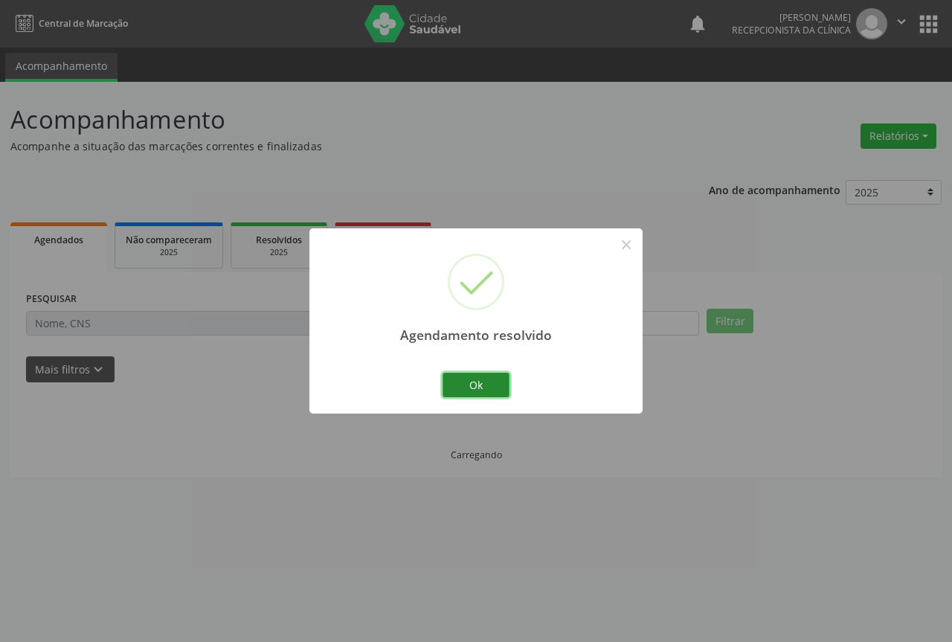
click at [481, 379] on button "Ok" at bounding box center [476, 385] width 67 height 25
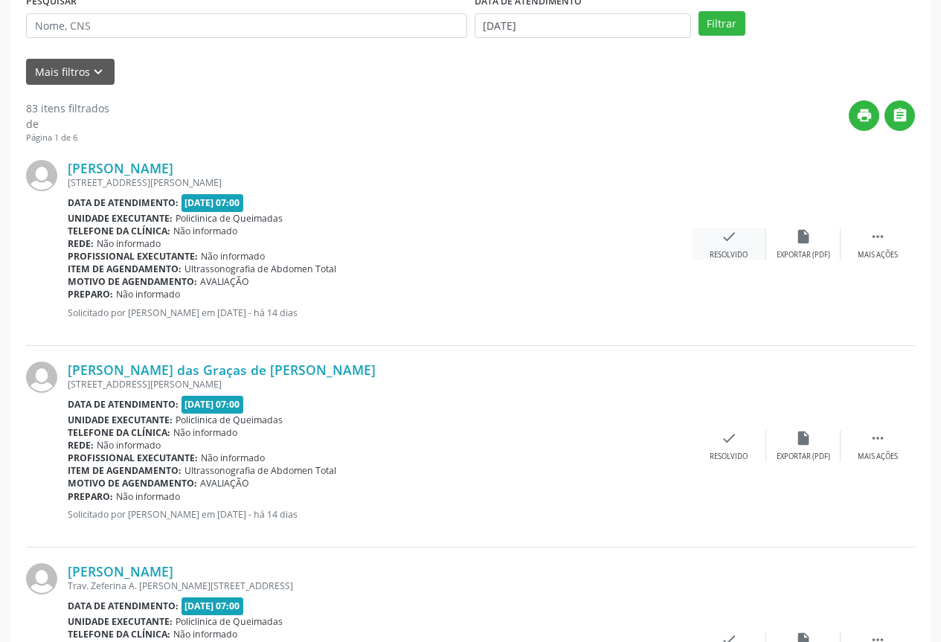
click at [733, 244] on icon "check" at bounding box center [729, 236] width 16 height 16
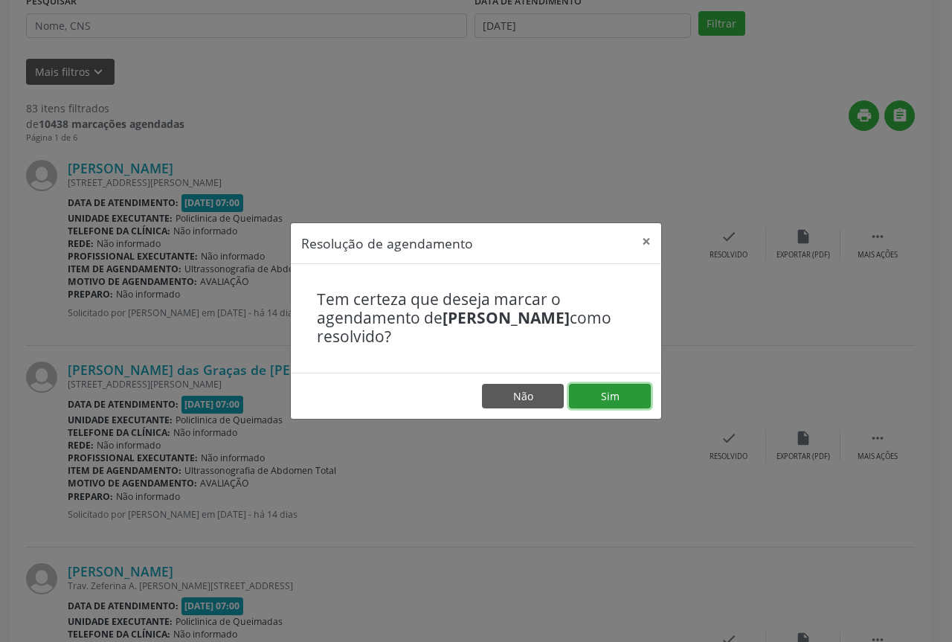
click at [586, 398] on button "Sim" at bounding box center [610, 396] width 82 height 25
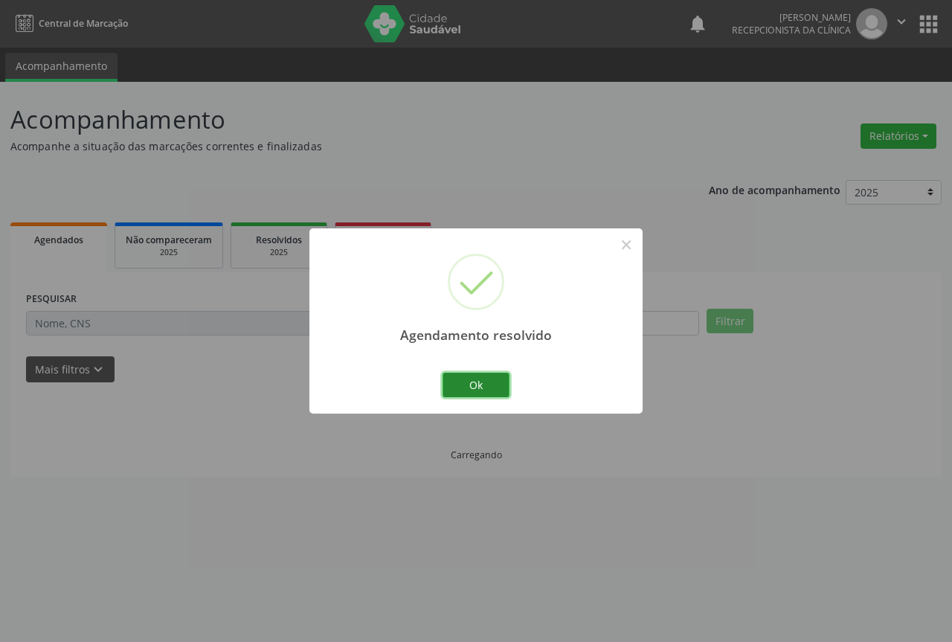
click at [494, 388] on button "Ok" at bounding box center [476, 385] width 67 height 25
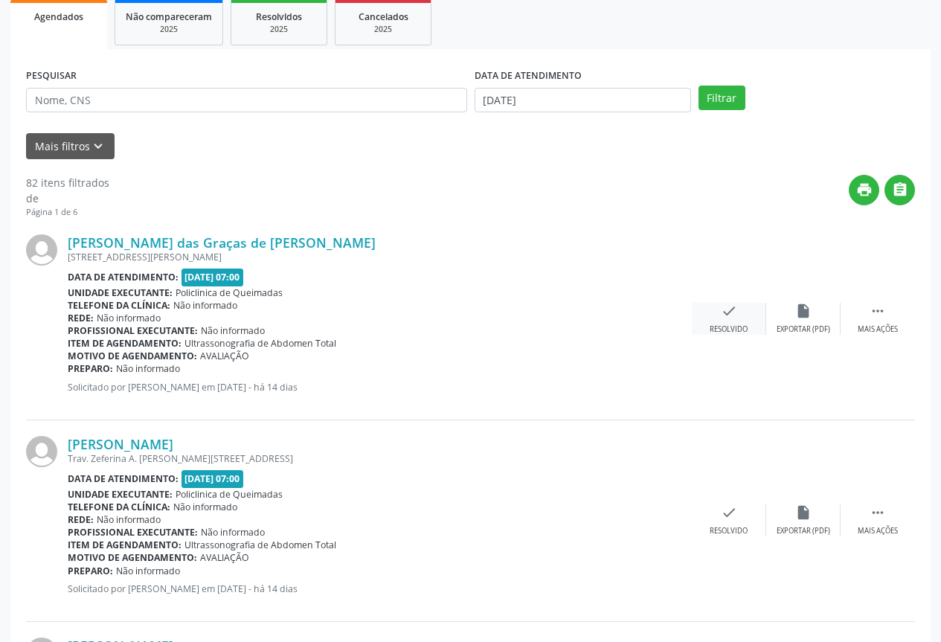
click at [729, 327] on div "Resolvido" at bounding box center [729, 329] width 38 height 10
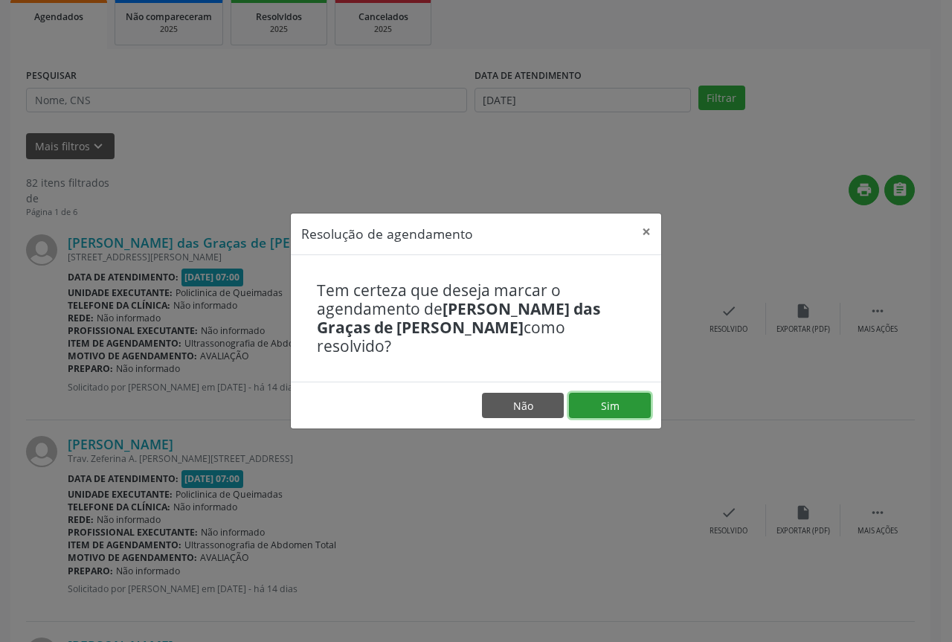
click at [607, 393] on button "Sim" at bounding box center [610, 405] width 82 height 25
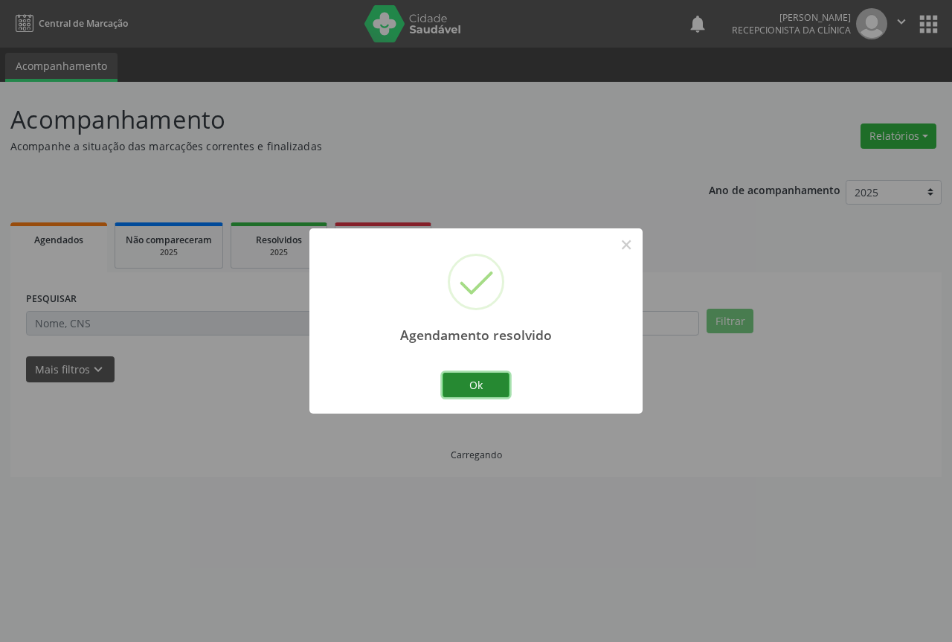
click at [486, 385] on button "Ok" at bounding box center [476, 385] width 67 height 25
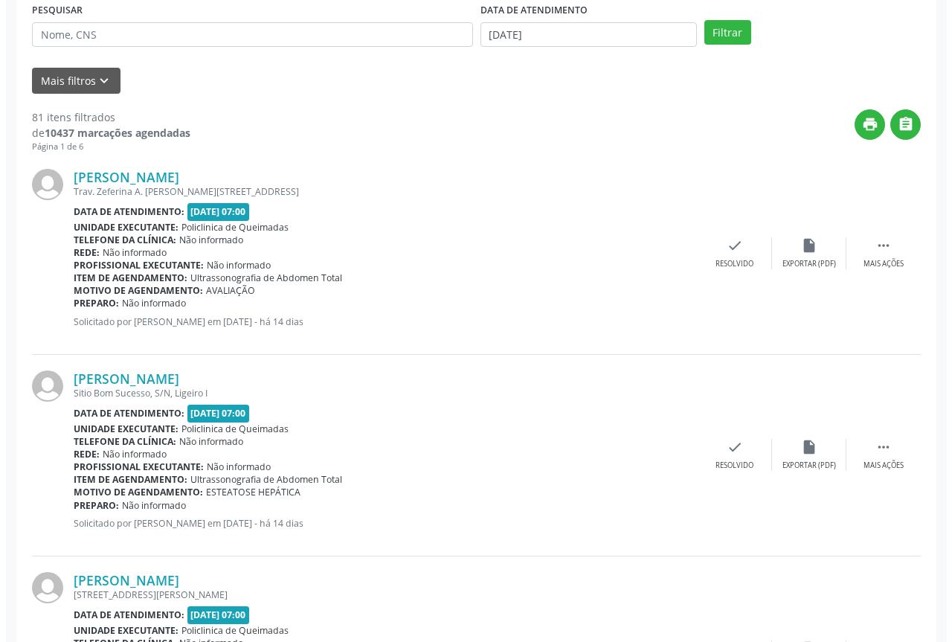
scroll to position [298, 0]
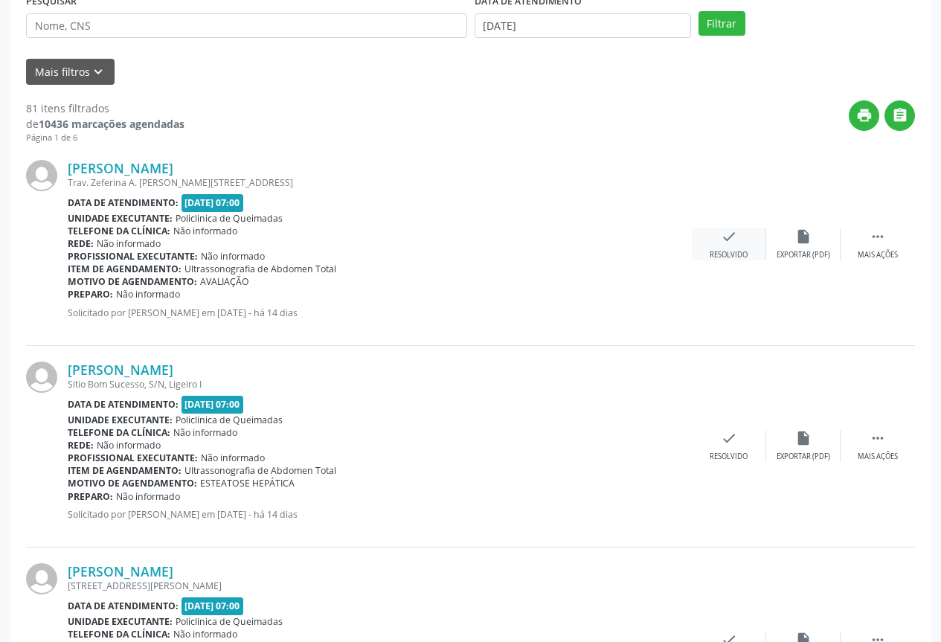
click at [727, 238] on icon "check" at bounding box center [729, 236] width 16 height 16
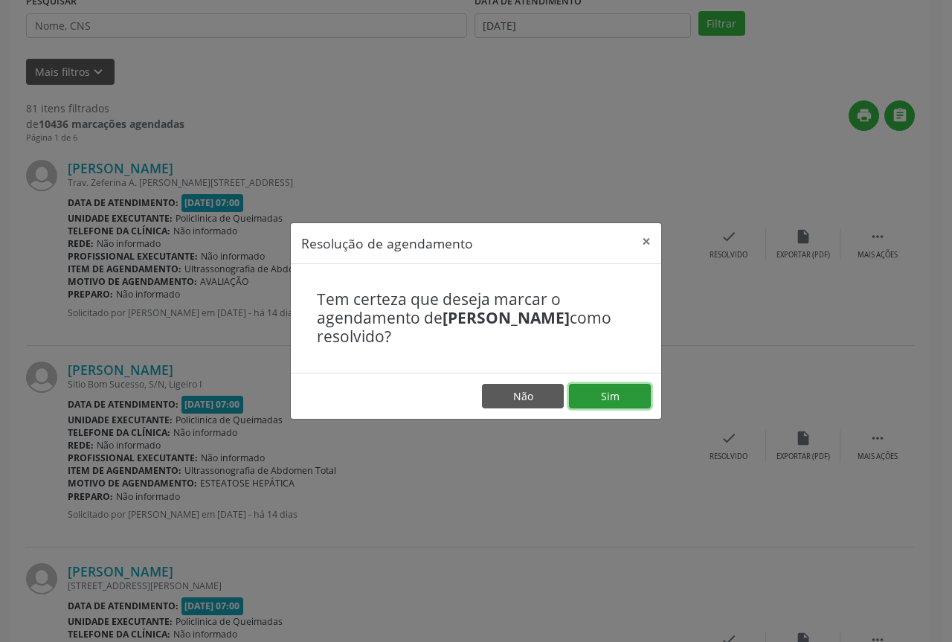
click at [588, 402] on button "Sim" at bounding box center [610, 396] width 82 height 25
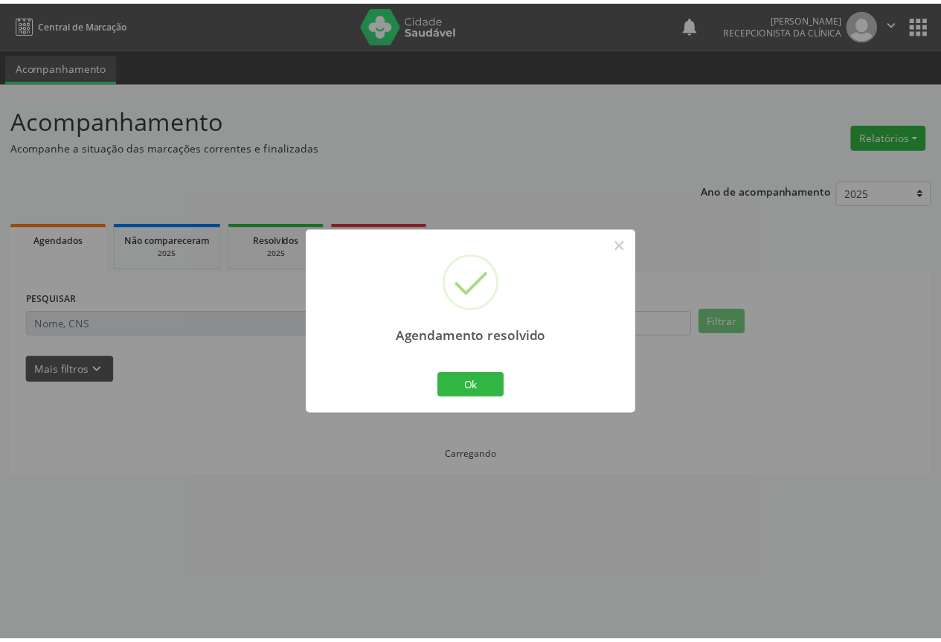
scroll to position [0, 0]
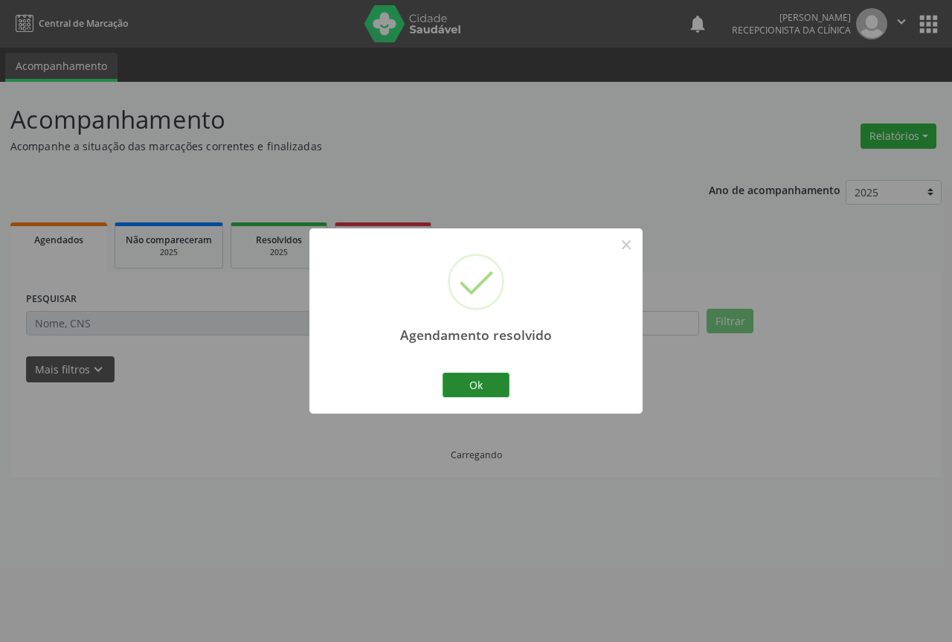
click at [484, 378] on button "Ok" at bounding box center [476, 385] width 67 height 25
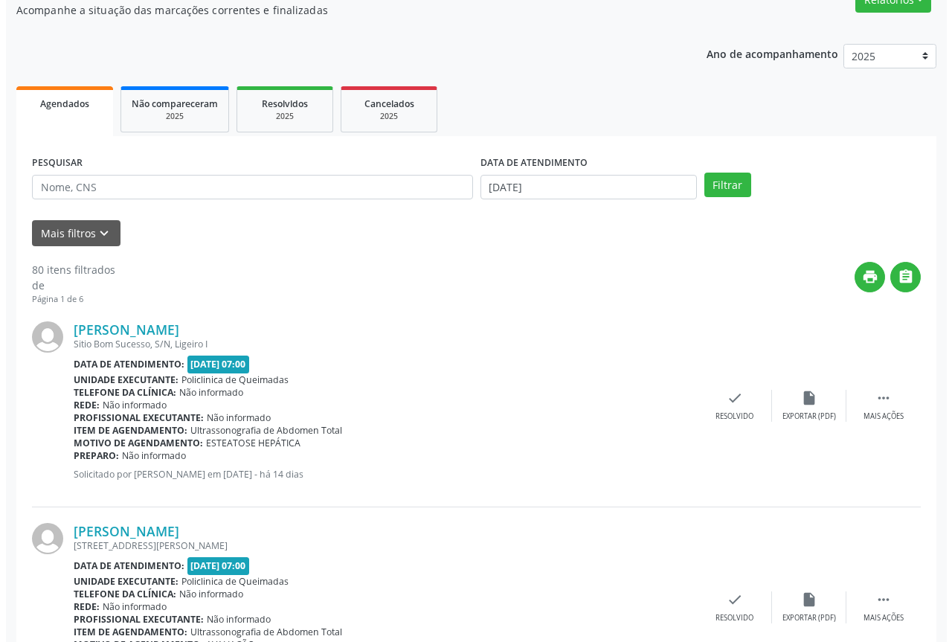
scroll to position [149, 0]
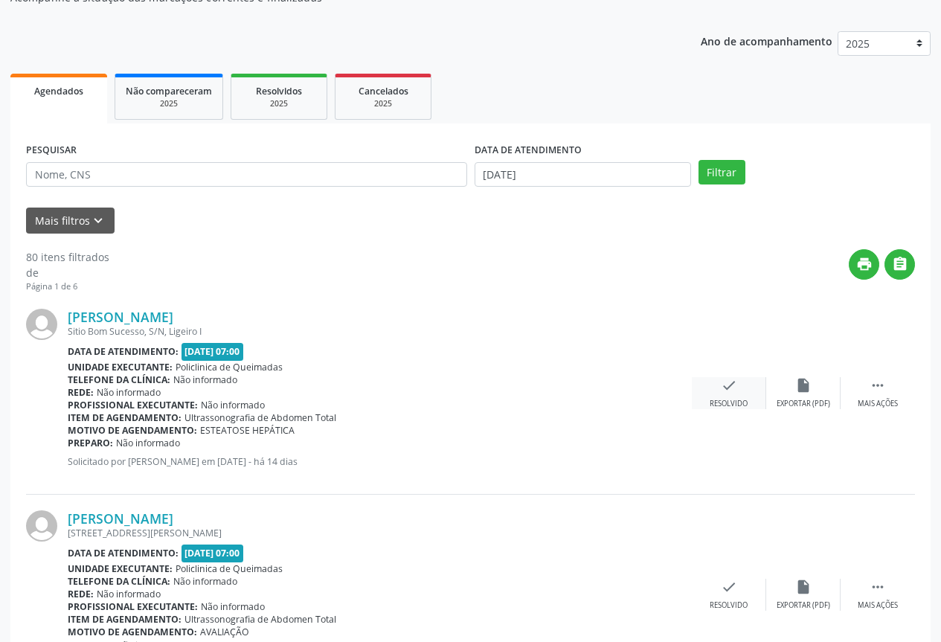
click at [737, 397] on div "check Resolvido" at bounding box center [729, 393] width 74 height 32
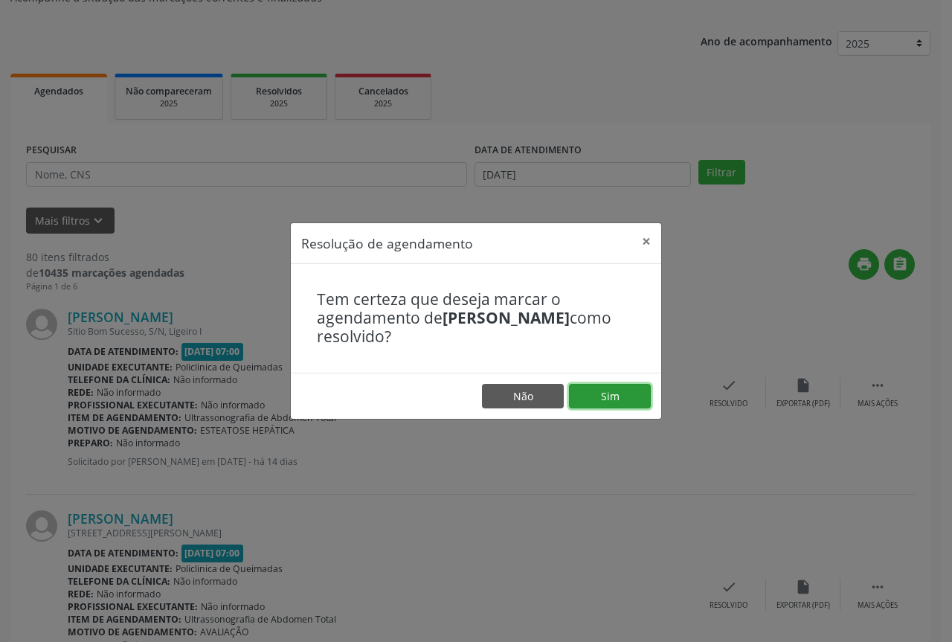
click at [621, 397] on button "Sim" at bounding box center [610, 396] width 82 height 25
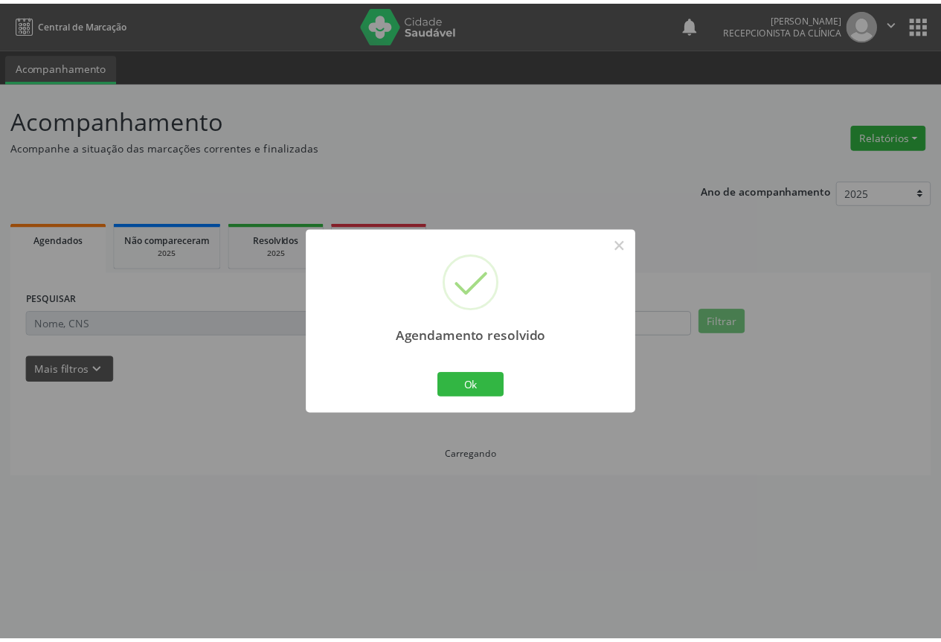
scroll to position [0, 0]
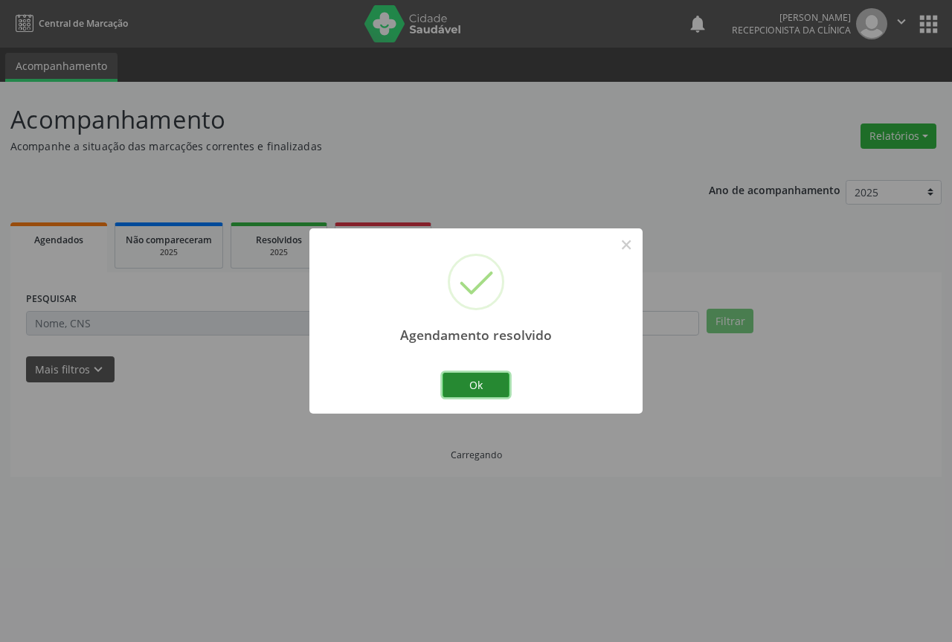
click at [472, 378] on button "Ok" at bounding box center [476, 385] width 67 height 25
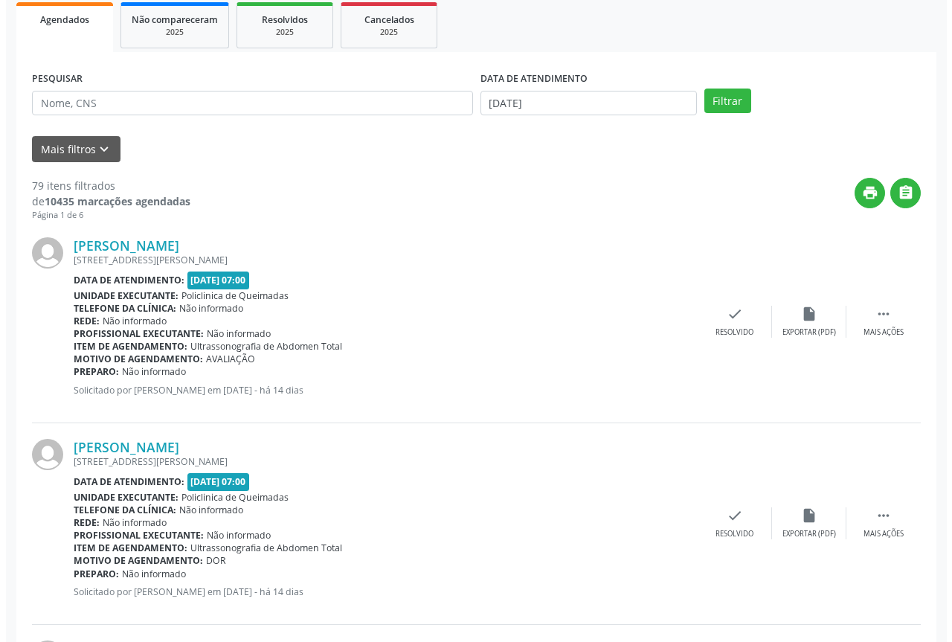
scroll to position [223, 0]
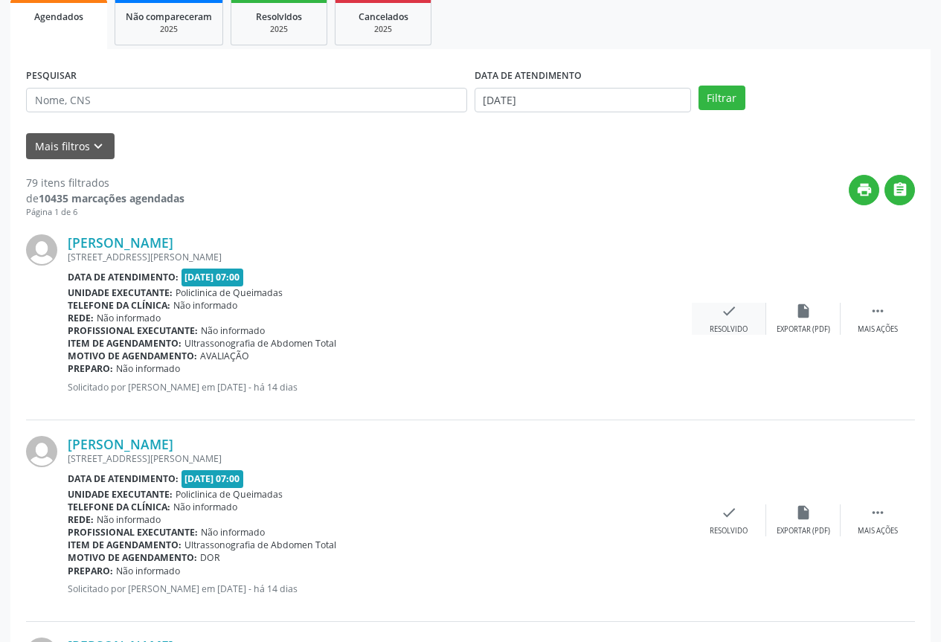
click at [711, 322] on div "check Resolvido" at bounding box center [729, 319] width 74 height 32
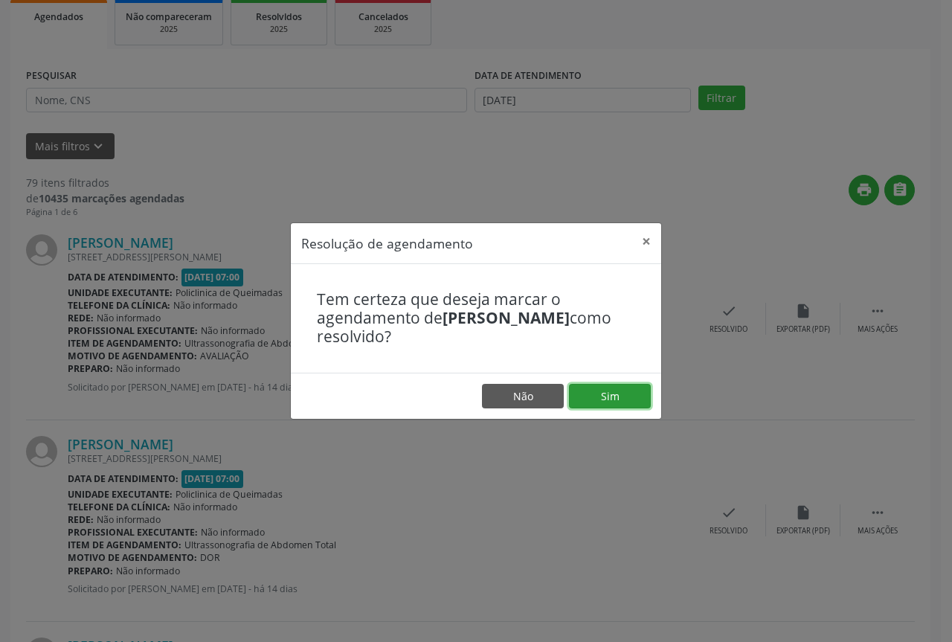
click at [591, 397] on button "Sim" at bounding box center [610, 396] width 82 height 25
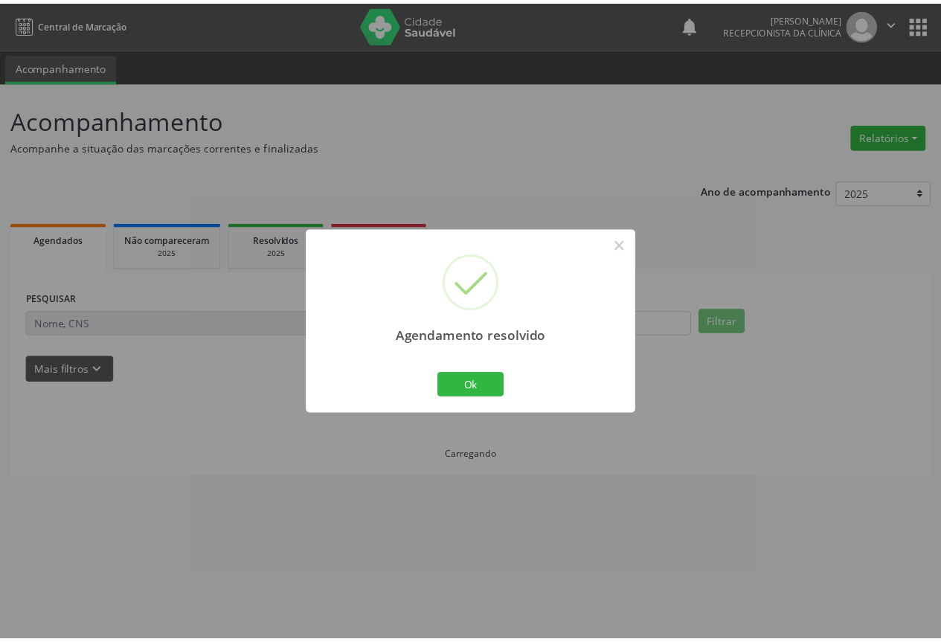
scroll to position [0, 0]
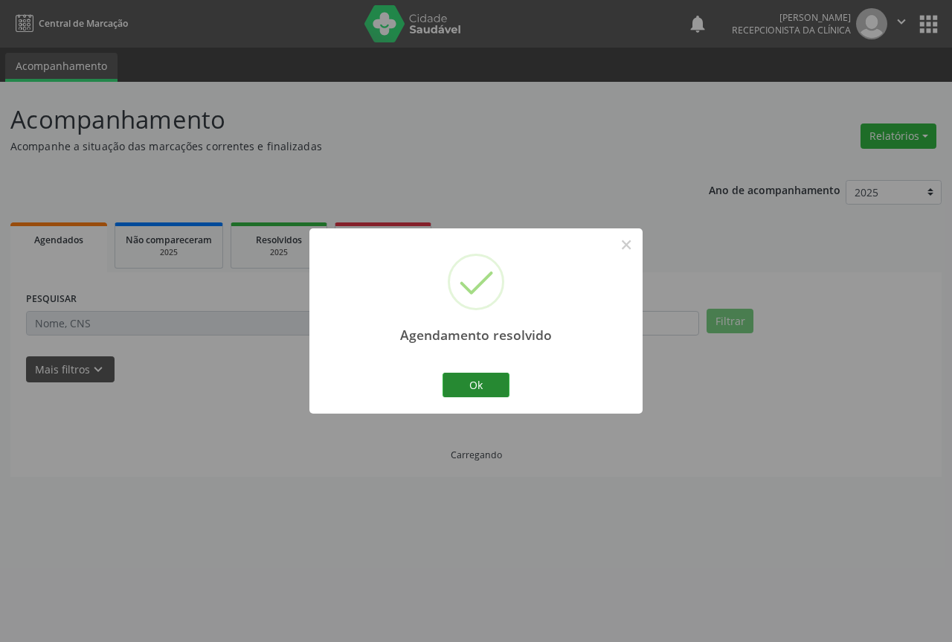
click at [498, 391] on button "Ok" at bounding box center [476, 385] width 67 height 25
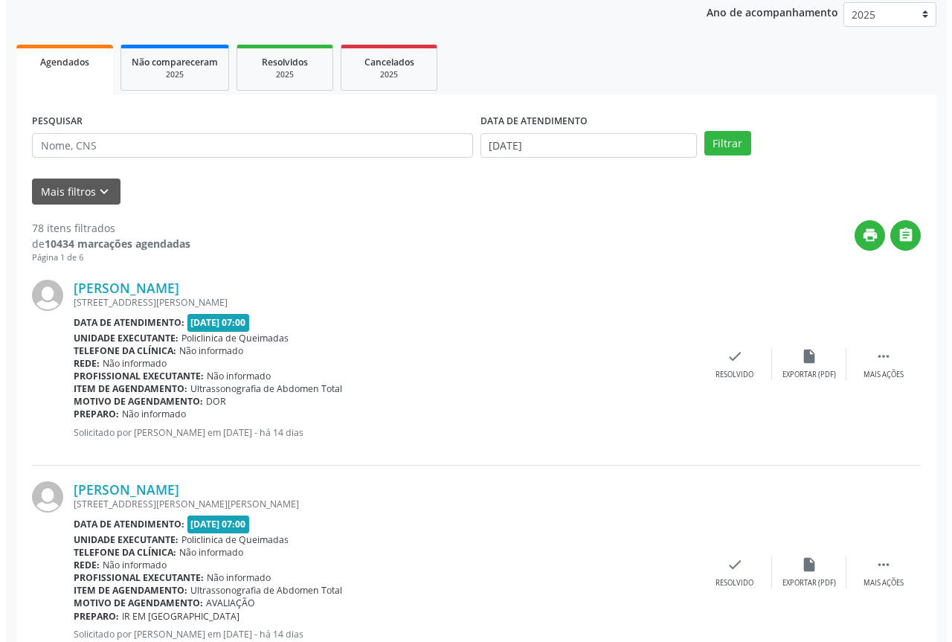
scroll to position [298, 0]
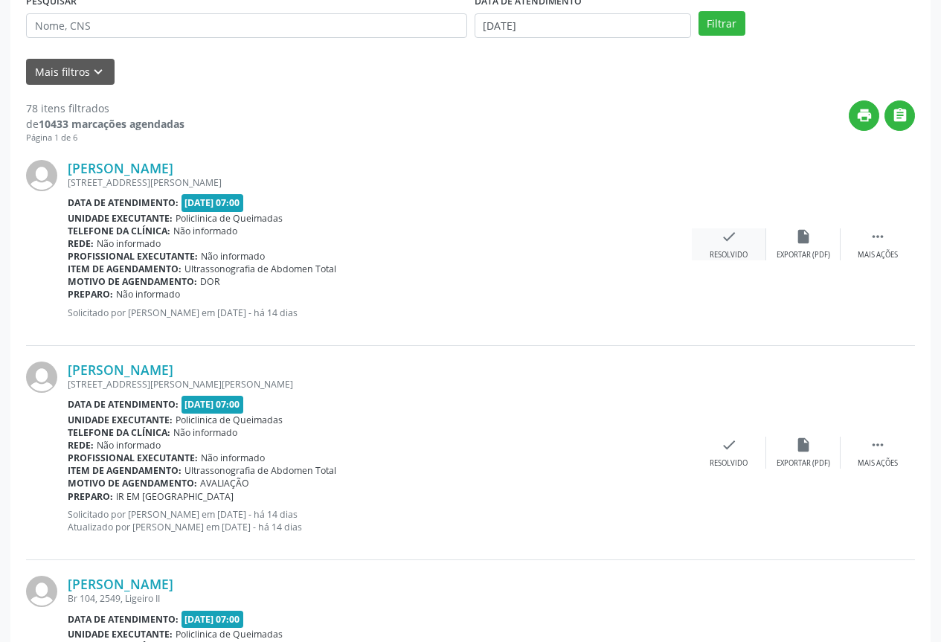
click at [716, 240] on div "check Resolvido" at bounding box center [729, 244] width 74 height 32
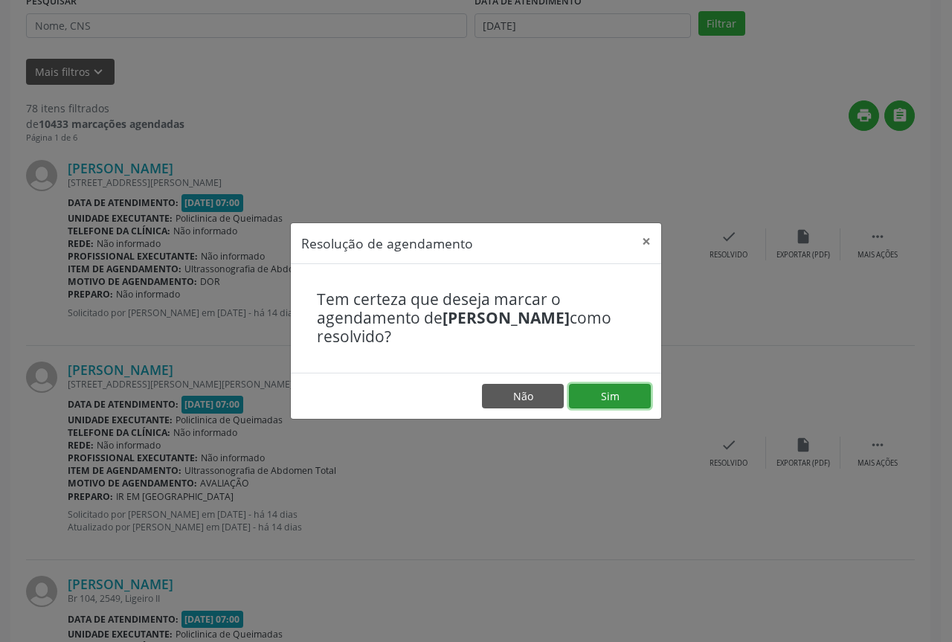
click at [581, 397] on button "Sim" at bounding box center [610, 396] width 82 height 25
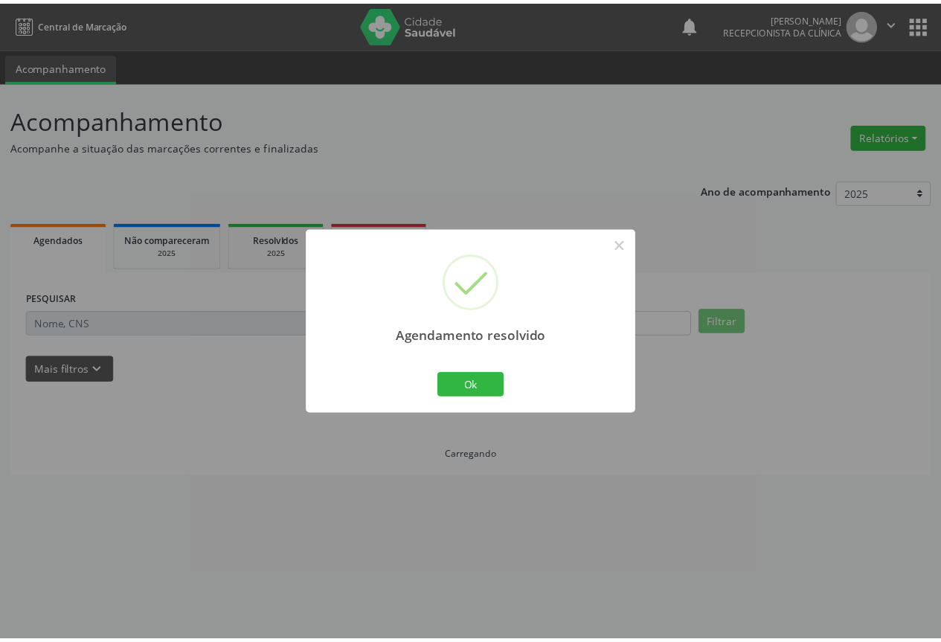
scroll to position [0, 0]
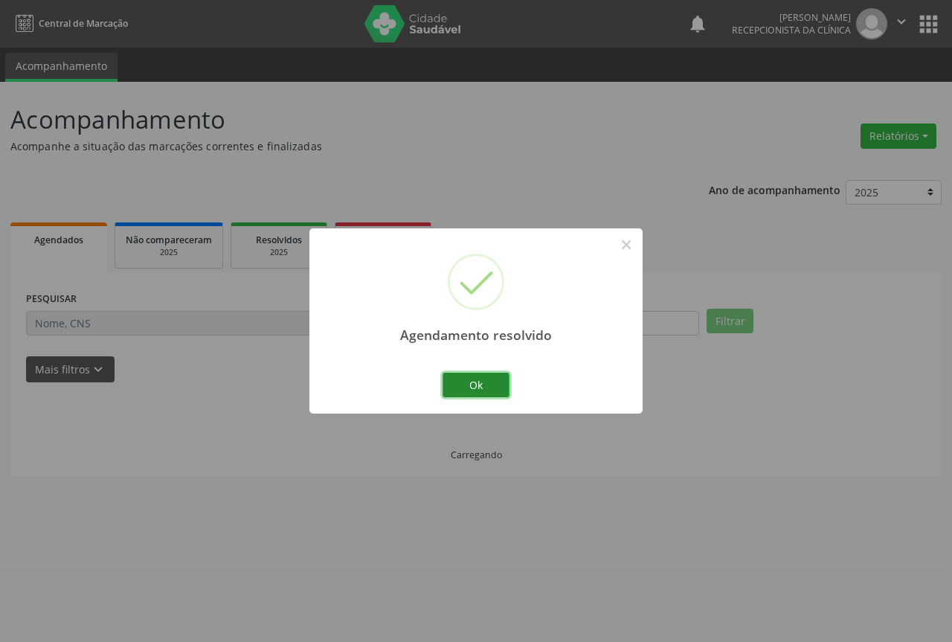
click at [456, 397] on button "Ok" at bounding box center [476, 385] width 67 height 25
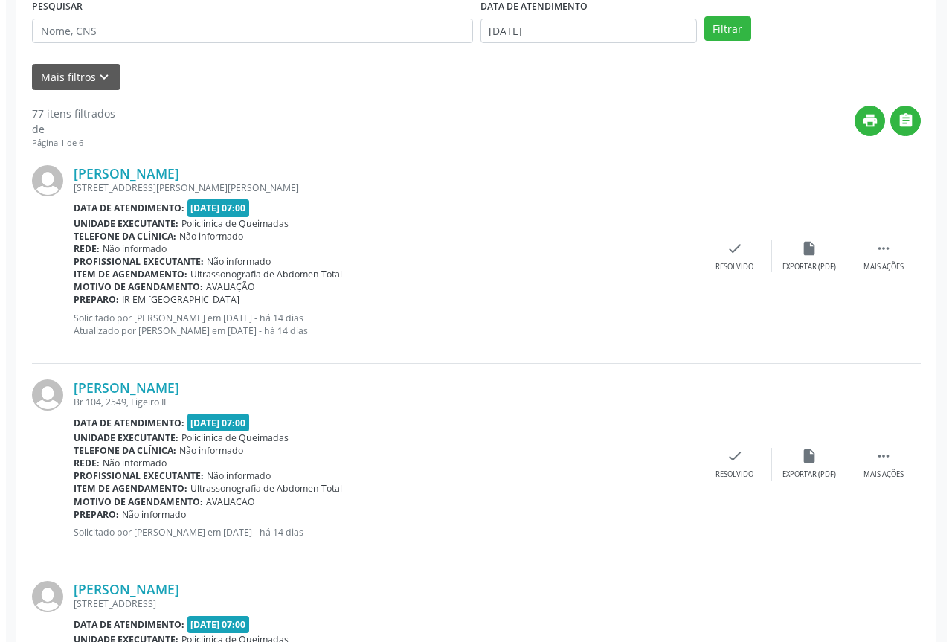
scroll to position [298, 0]
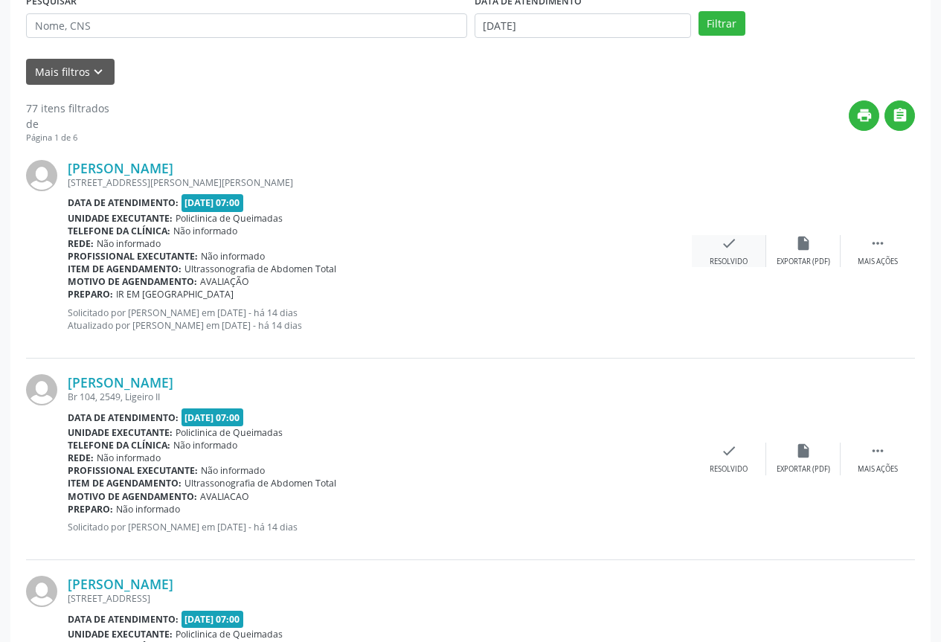
click at [704, 256] on div "check Resolvido" at bounding box center [729, 251] width 74 height 32
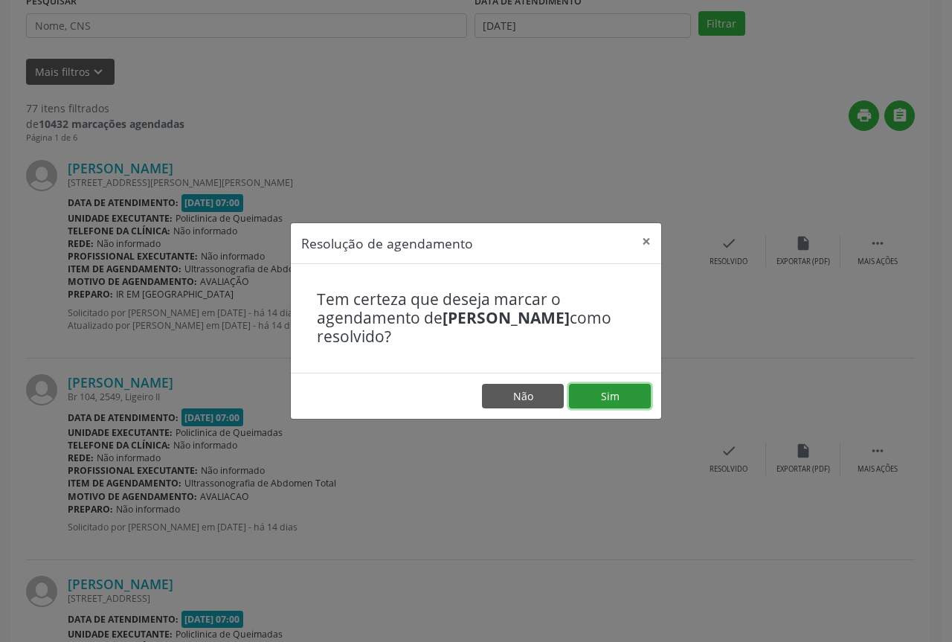
click at [583, 397] on button "Sim" at bounding box center [610, 396] width 82 height 25
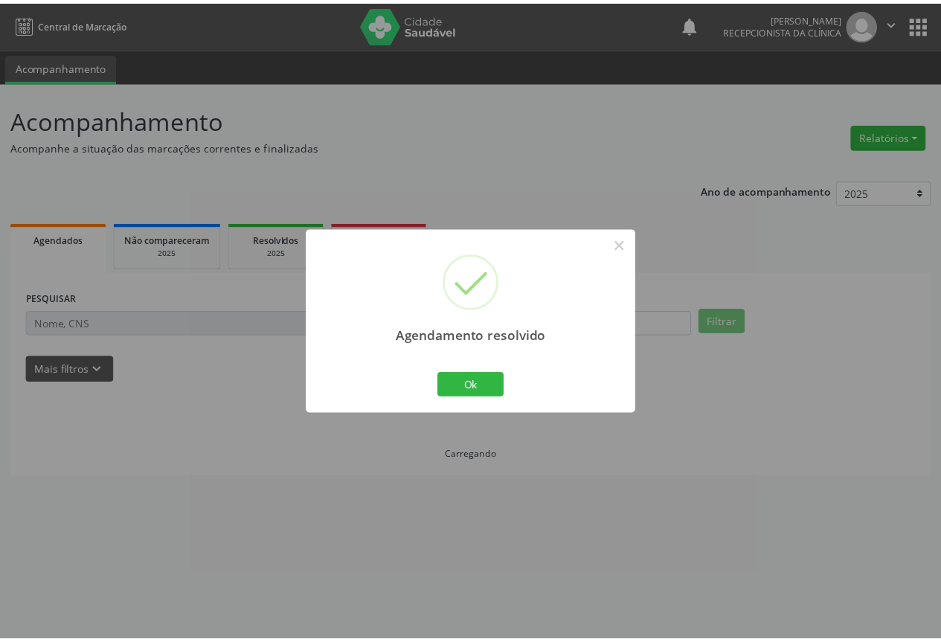
scroll to position [0, 0]
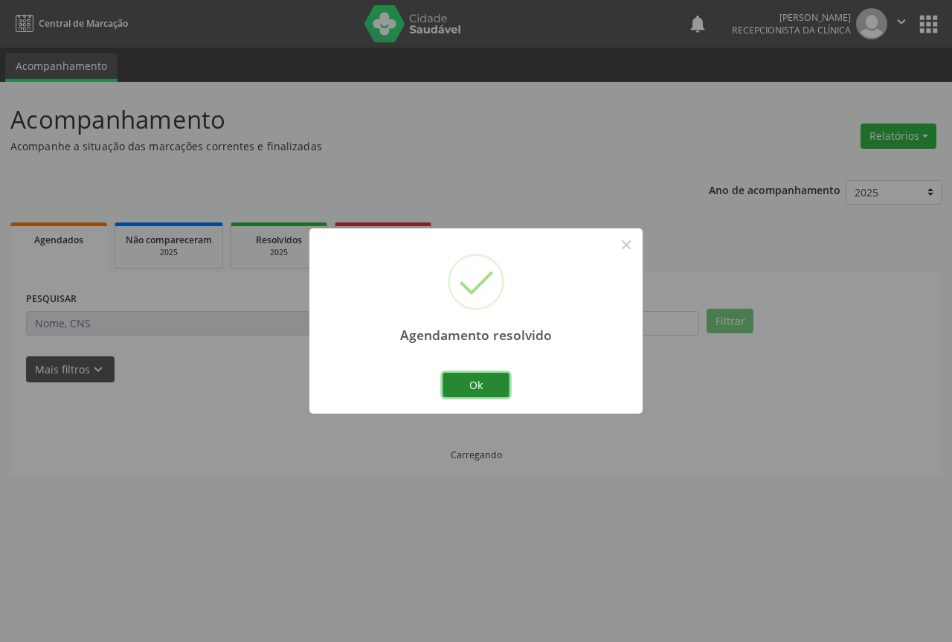
click at [463, 387] on button "Ok" at bounding box center [476, 385] width 67 height 25
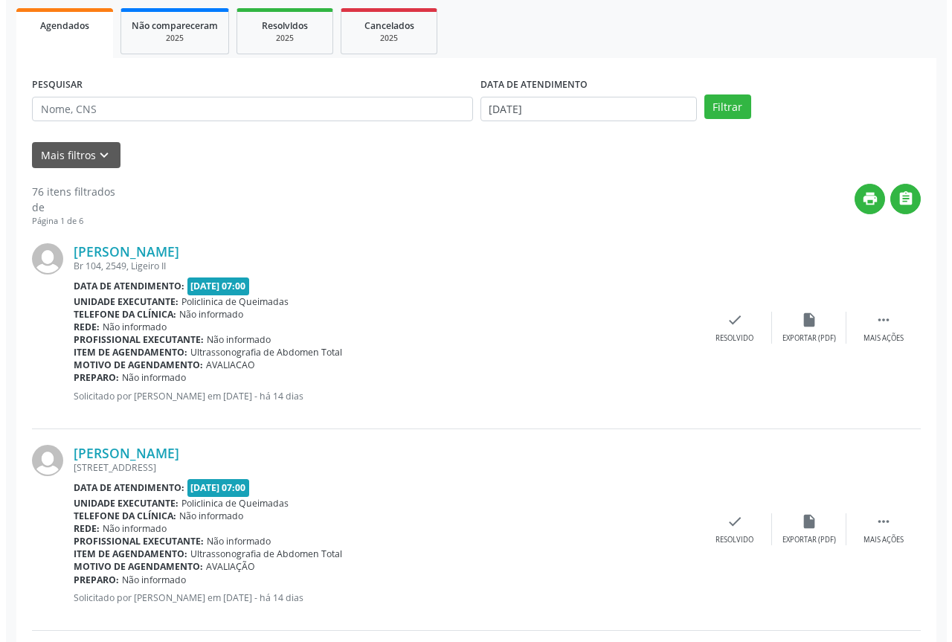
scroll to position [298, 0]
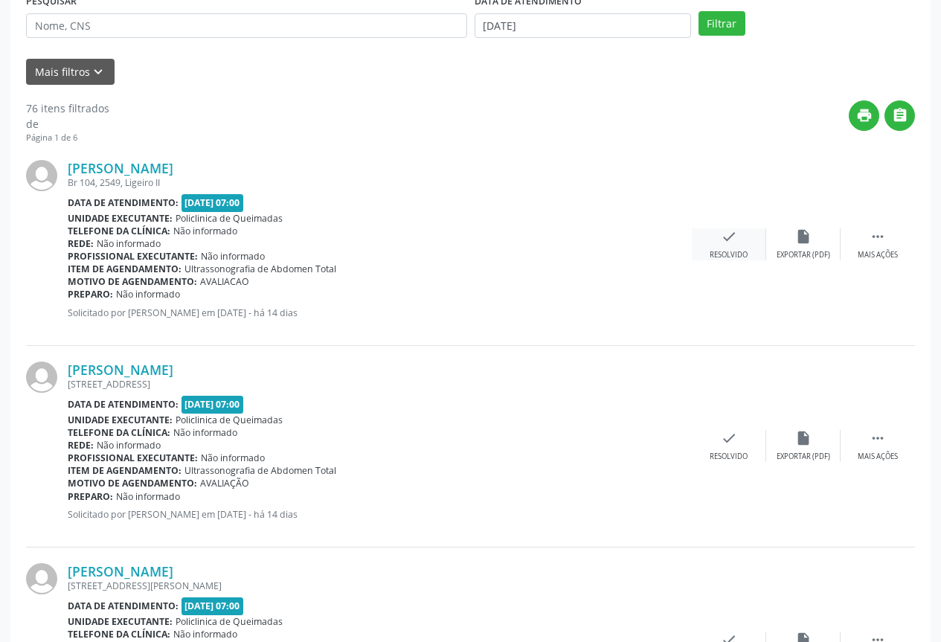
click at [718, 244] on div "check Resolvido" at bounding box center [729, 244] width 74 height 32
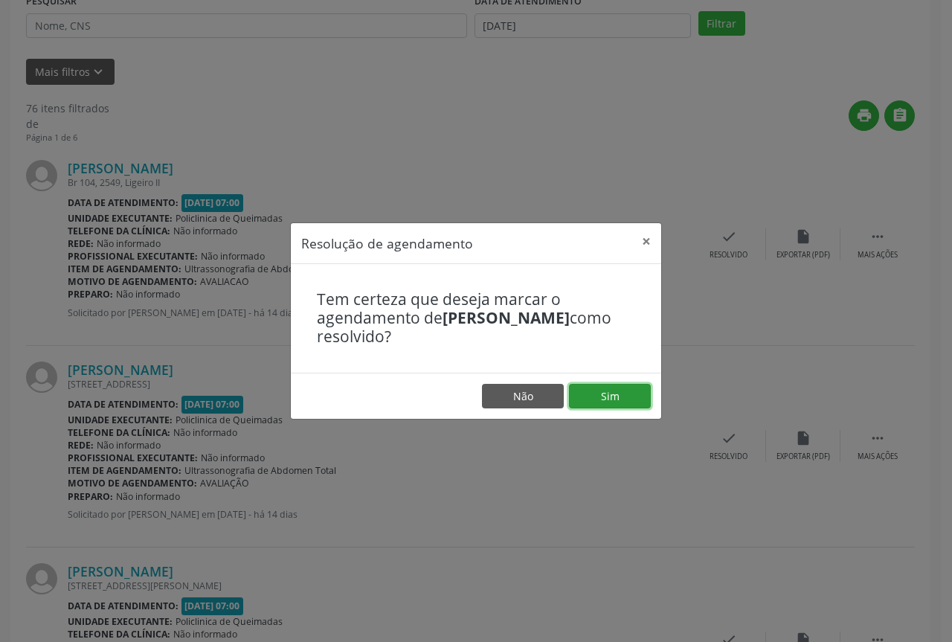
drag, startPoint x: 609, startPoint y: 399, endPoint x: 568, endPoint y: 400, distance: 40.9
click at [609, 399] on button "Sim" at bounding box center [610, 396] width 82 height 25
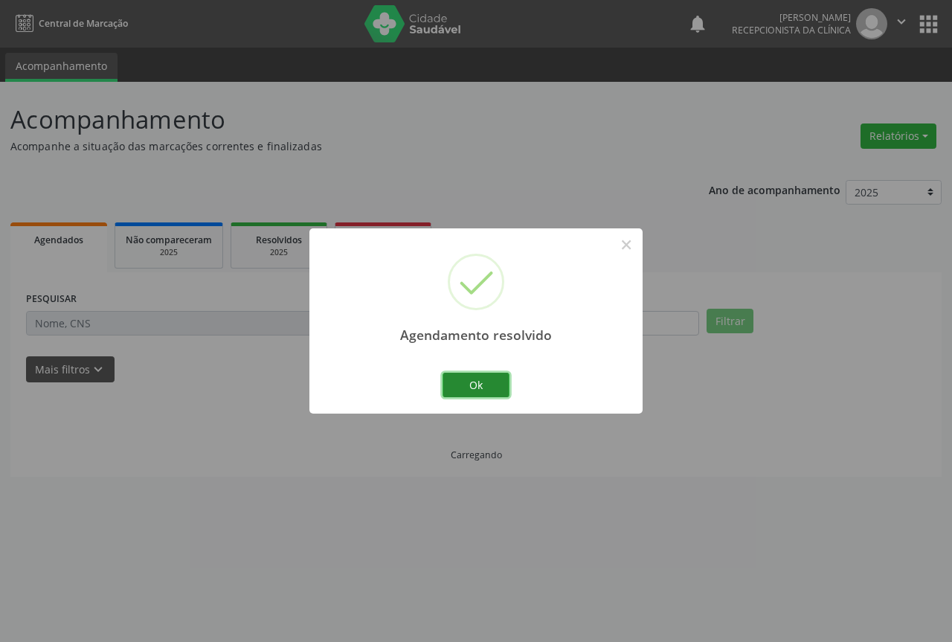
click at [443, 391] on button "Ok" at bounding box center [476, 385] width 67 height 25
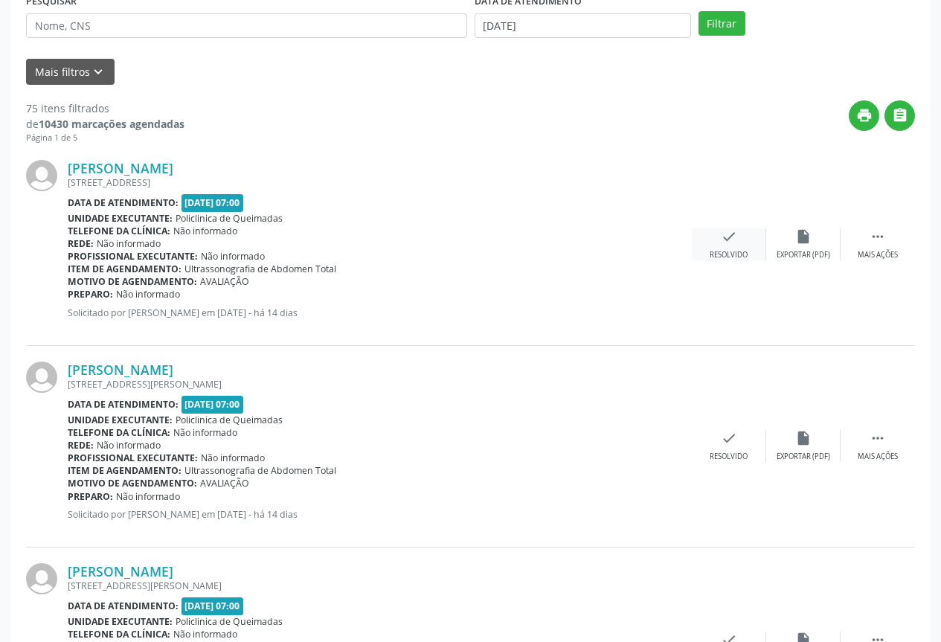
click at [725, 247] on div "check Resolvido" at bounding box center [729, 244] width 74 height 32
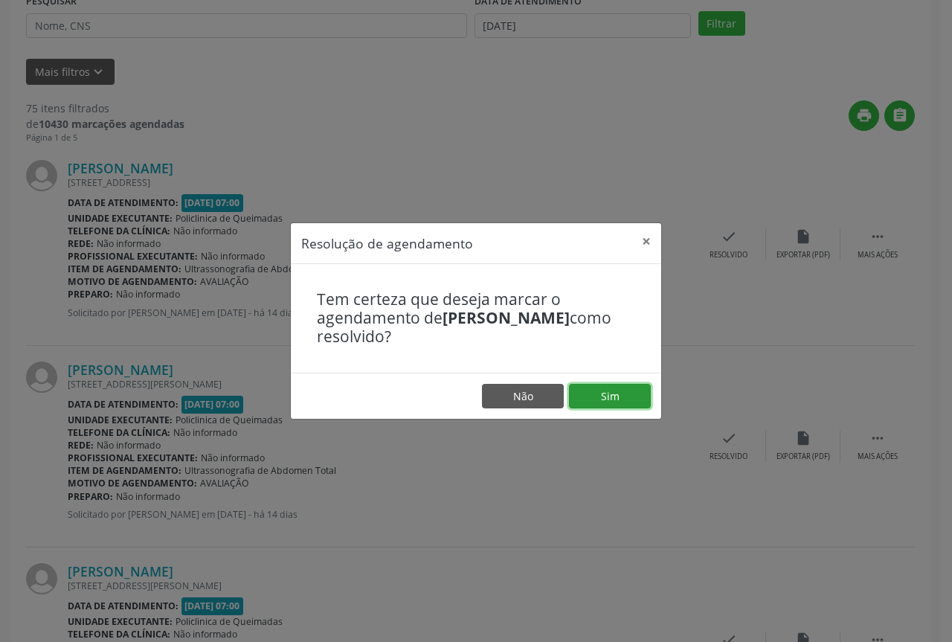
click at [612, 399] on button "Sim" at bounding box center [610, 396] width 82 height 25
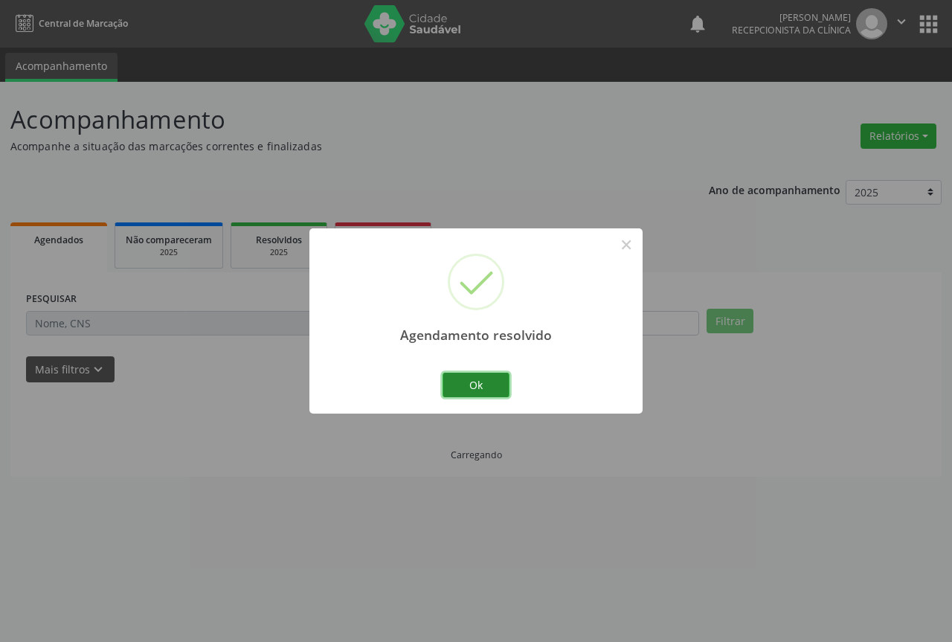
click at [467, 389] on button "Ok" at bounding box center [476, 385] width 67 height 25
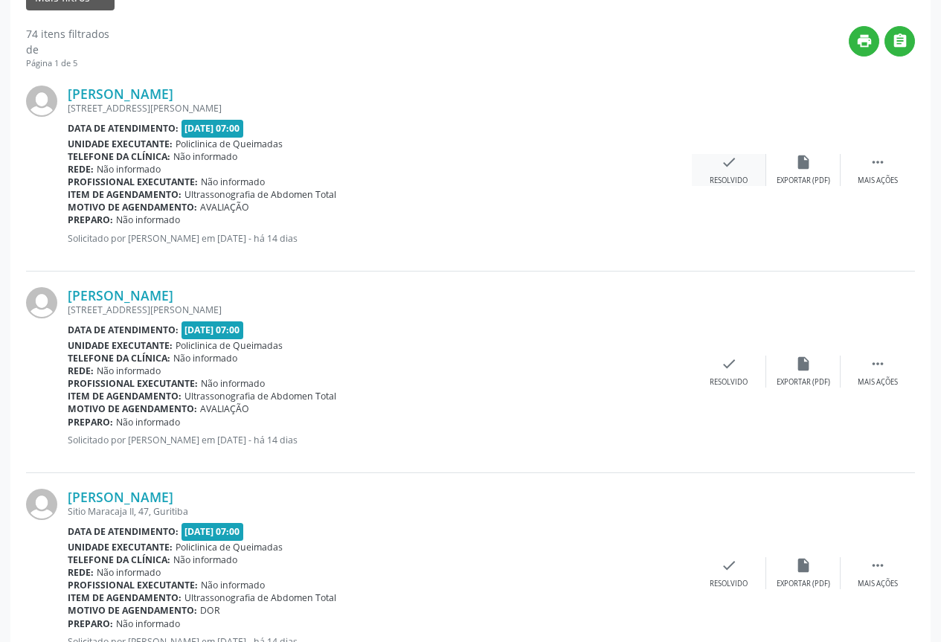
click at [710, 182] on div "Resolvido" at bounding box center [729, 181] width 38 height 10
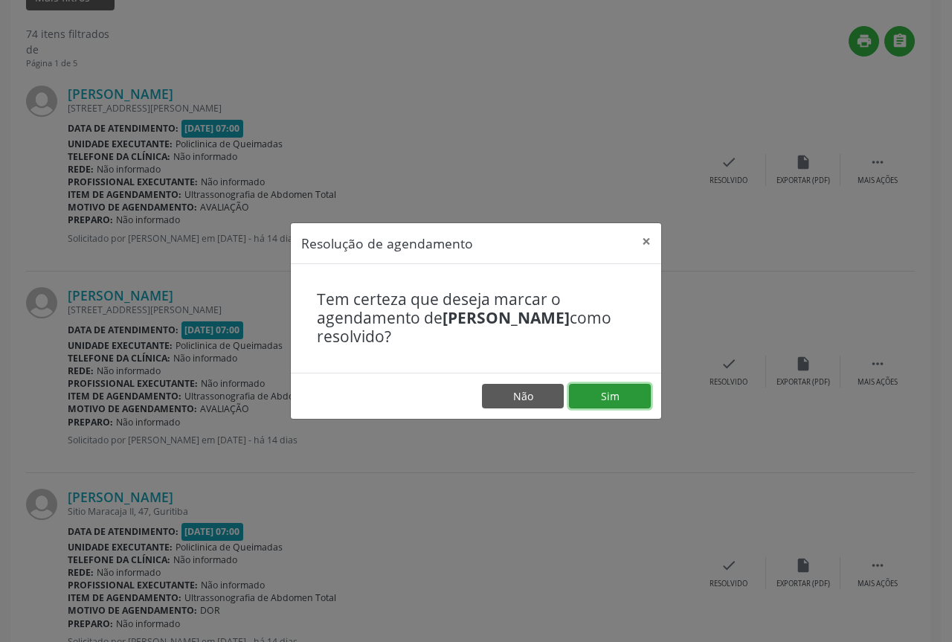
click at [584, 403] on button "Sim" at bounding box center [610, 396] width 82 height 25
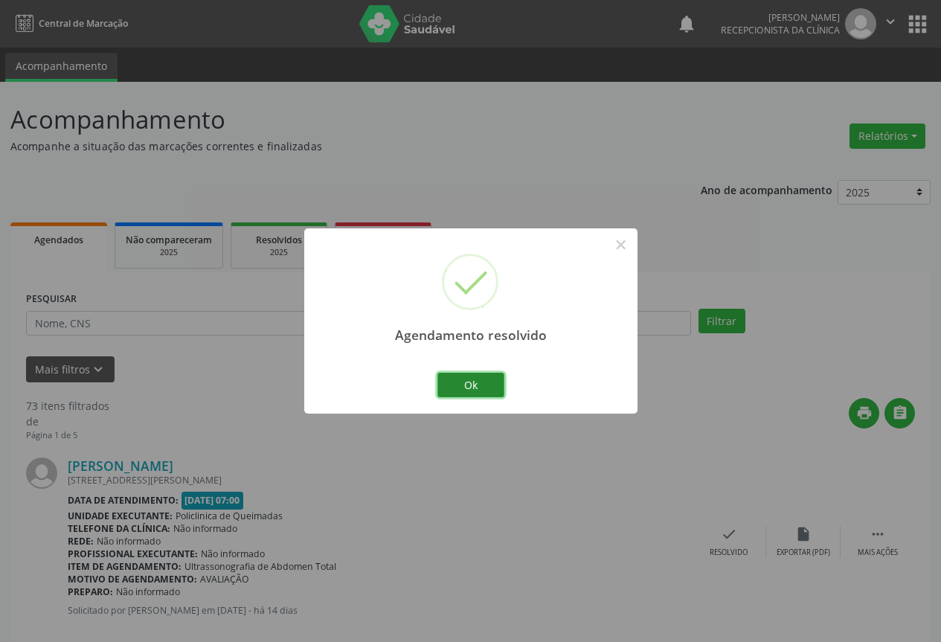
click at [501, 387] on button "Ok" at bounding box center [470, 385] width 67 height 25
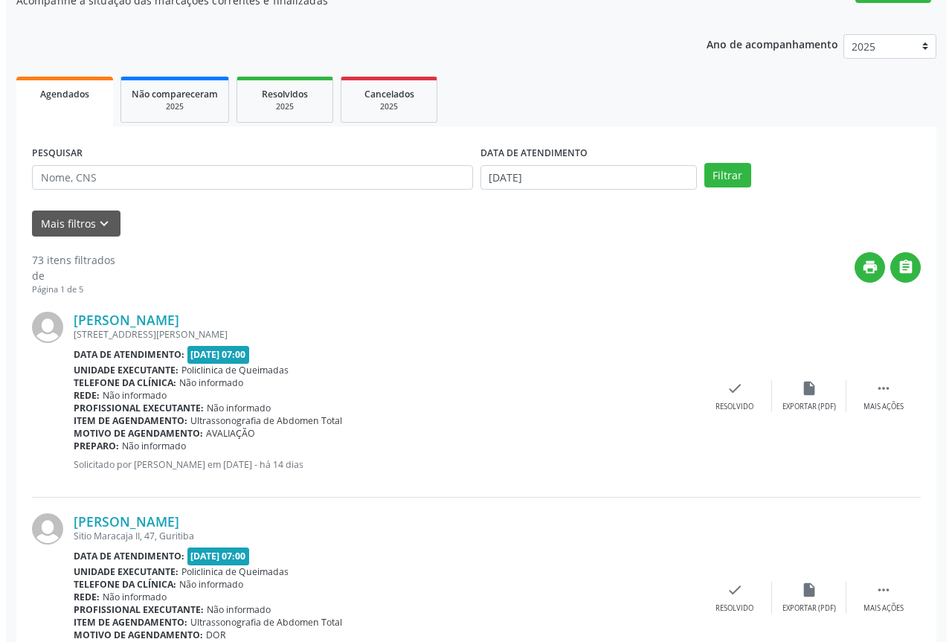
scroll to position [149, 0]
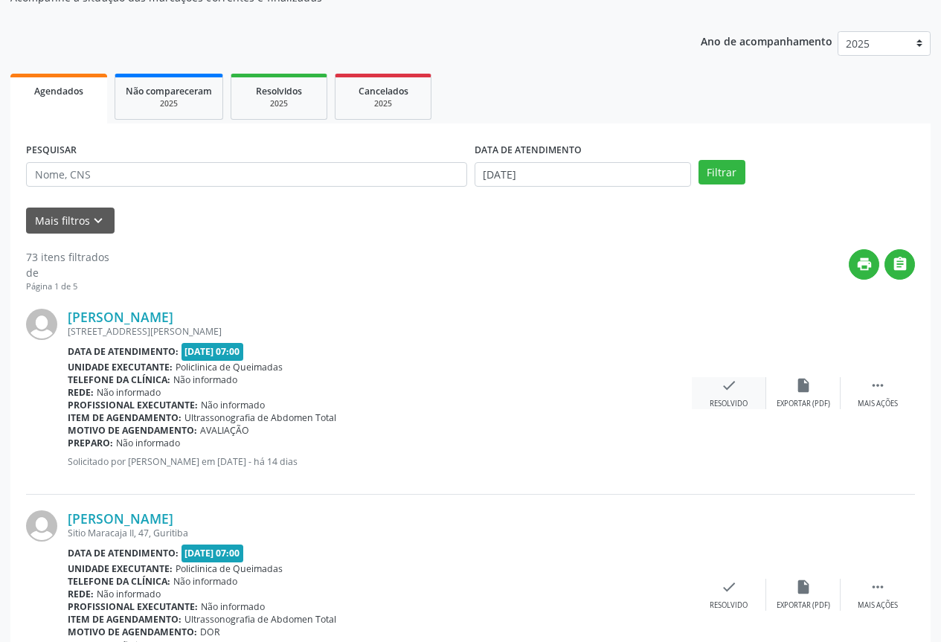
click at [735, 394] on icon "check" at bounding box center [729, 385] width 16 height 16
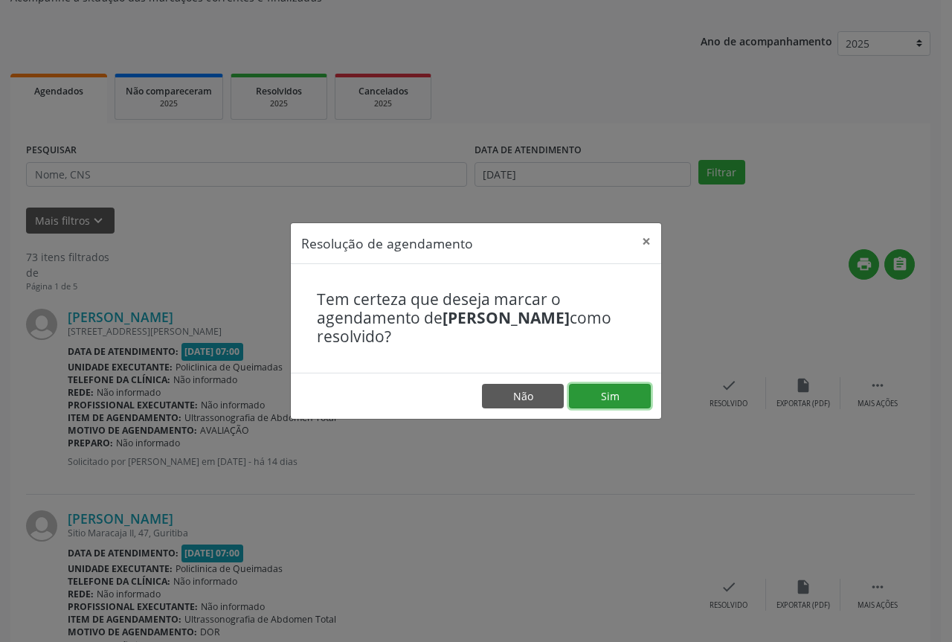
click at [629, 397] on button "Sim" at bounding box center [610, 396] width 82 height 25
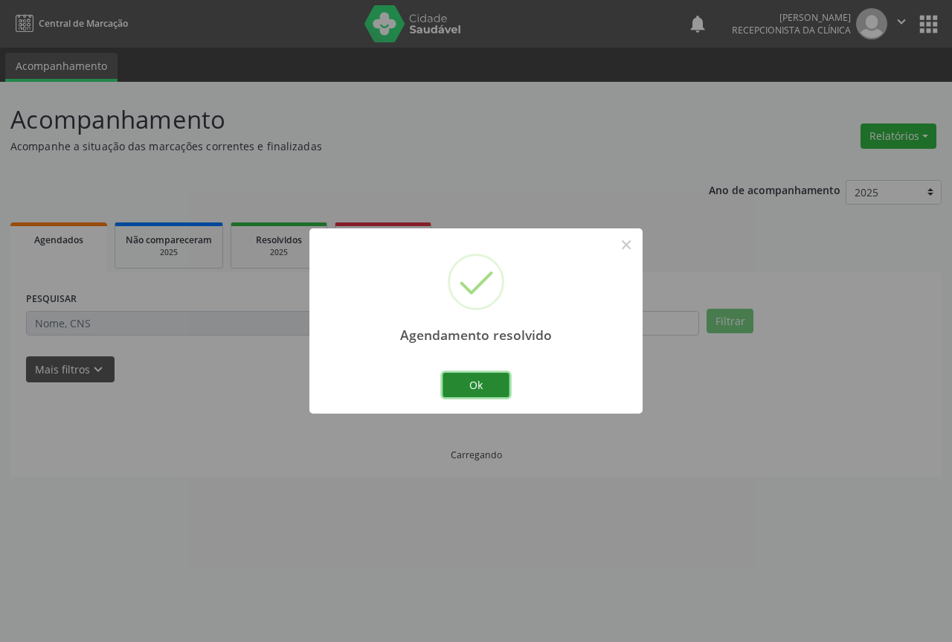
click at [461, 385] on button "Ok" at bounding box center [476, 385] width 67 height 25
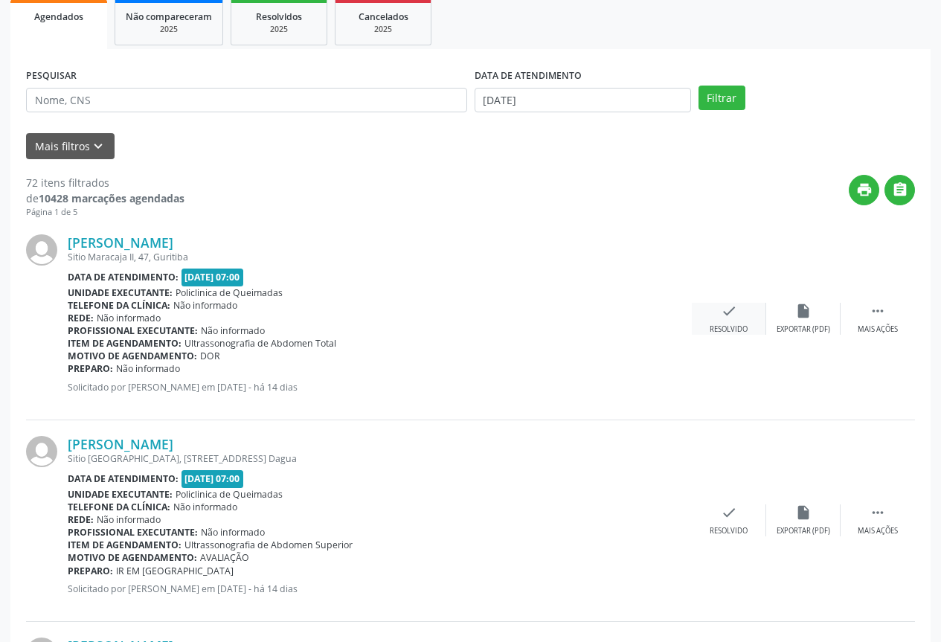
click at [729, 325] on div "Resolvido" at bounding box center [729, 329] width 38 height 10
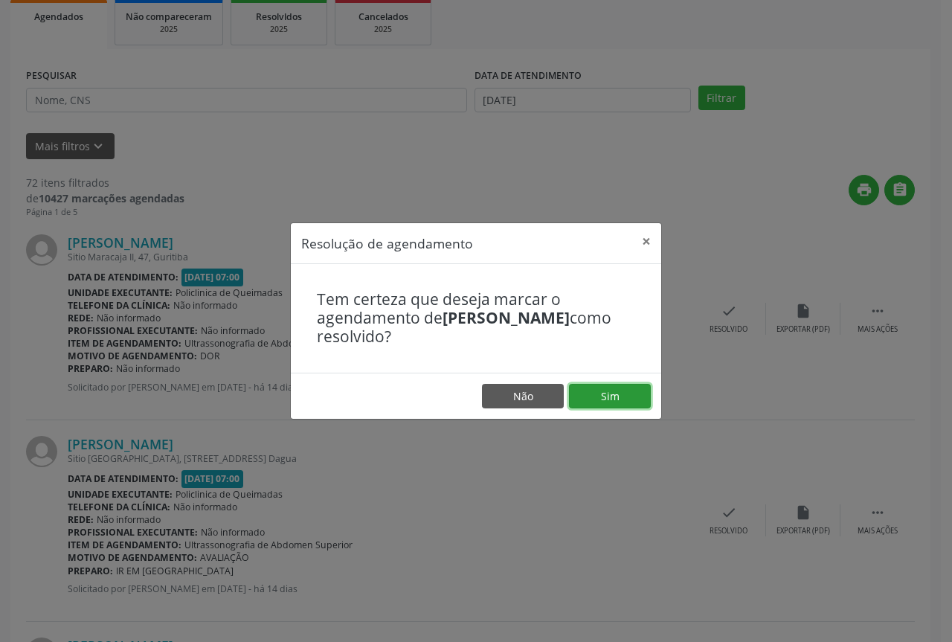
click at [598, 401] on button "Sim" at bounding box center [610, 396] width 82 height 25
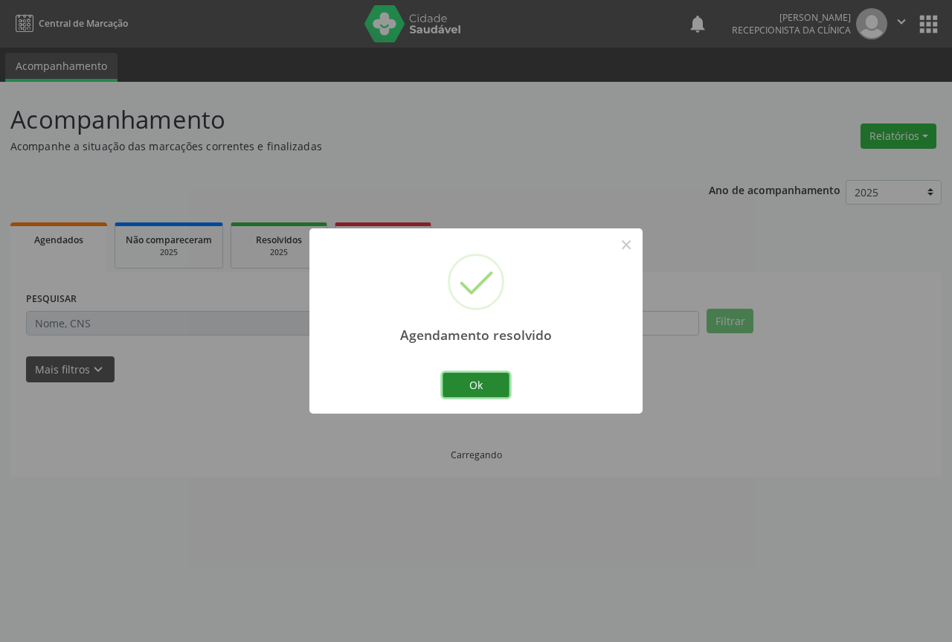
click at [443, 376] on button "Ok" at bounding box center [476, 385] width 67 height 25
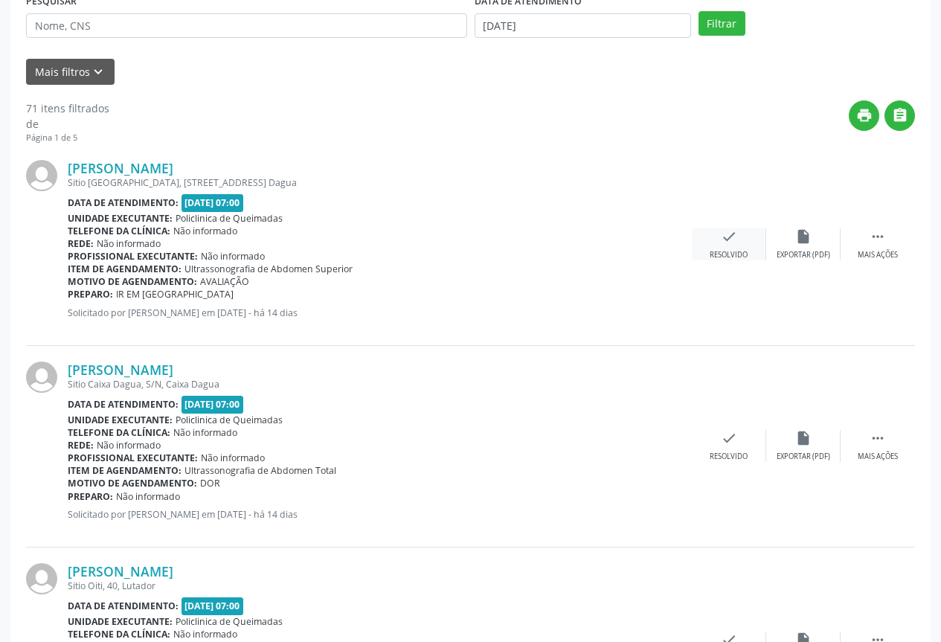
click at [722, 248] on div "check Resolvido" at bounding box center [729, 244] width 74 height 32
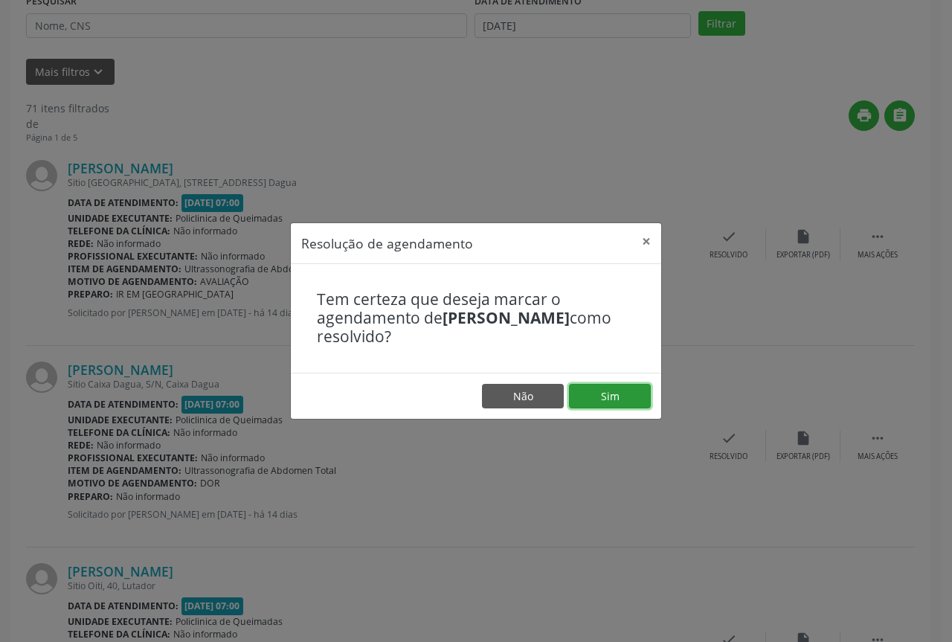
click at [618, 400] on button "Sim" at bounding box center [610, 396] width 82 height 25
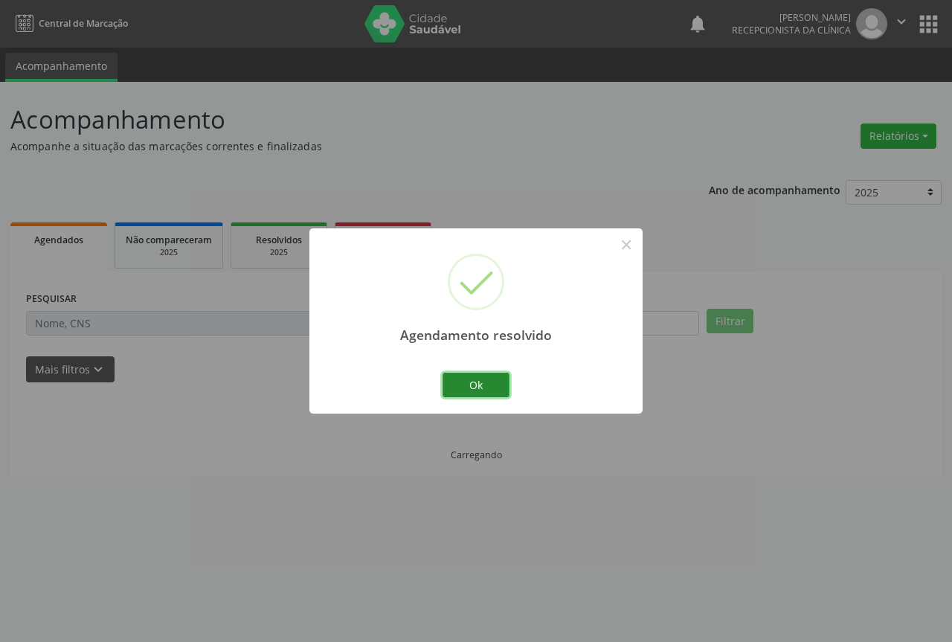
click at [469, 388] on button "Ok" at bounding box center [476, 385] width 67 height 25
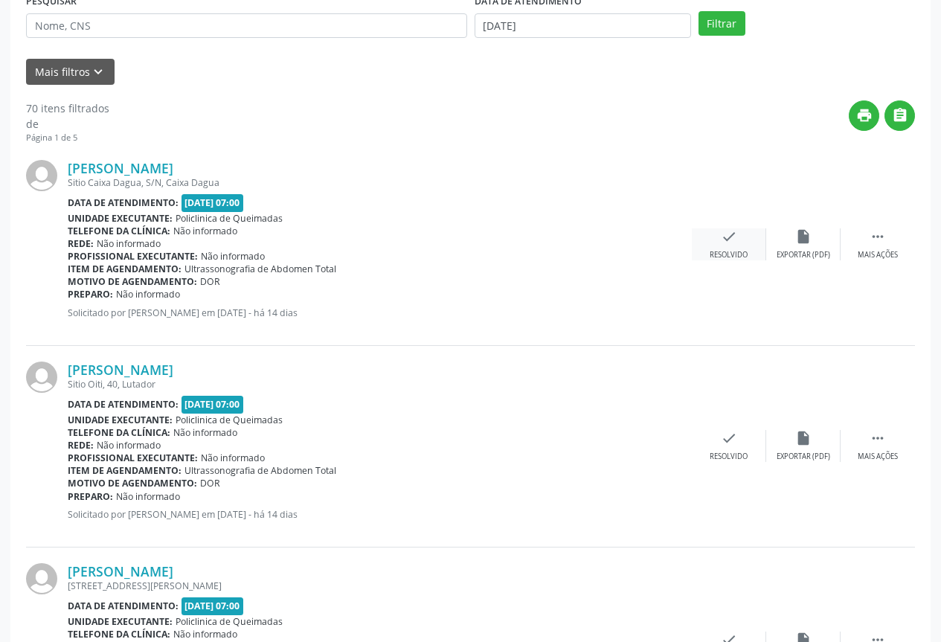
click at [737, 241] on icon "check" at bounding box center [729, 236] width 16 height 16
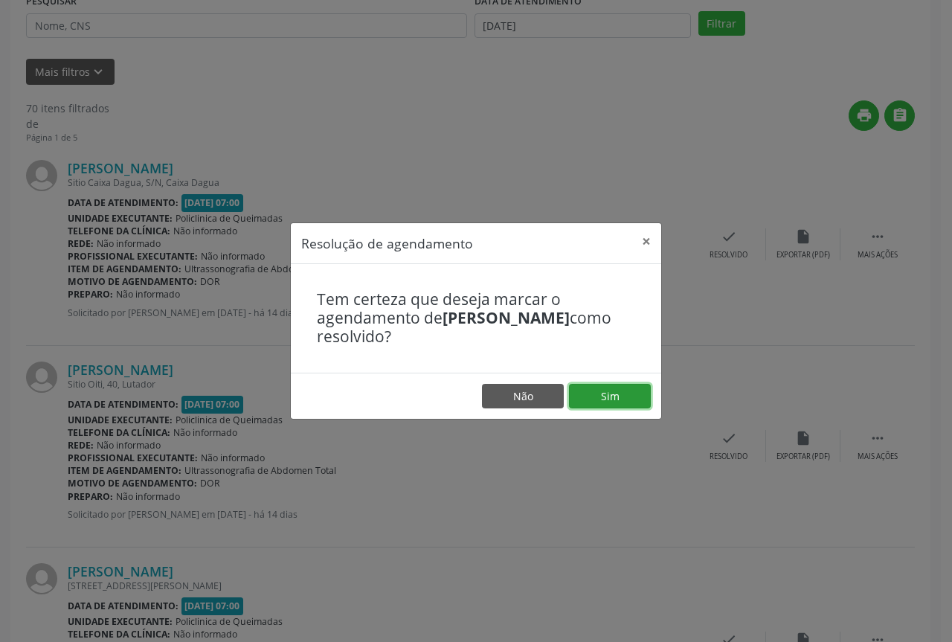
drag, startPoint x: 638, startPoint y: 397, endPoint x: 587, endPoint y: 397, distance: 50.6
click at [637, 397] on button "Sim" at bounding box center [610, 396] width 82 height 25
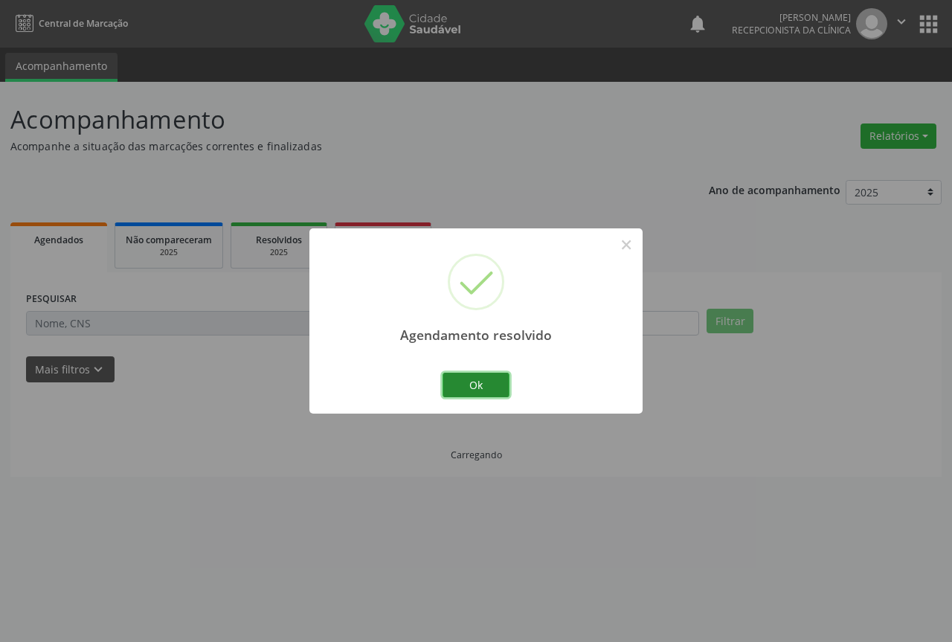
click at [487, 383] on button "Ok" at bounding box center [476, 385] width 67 height 25
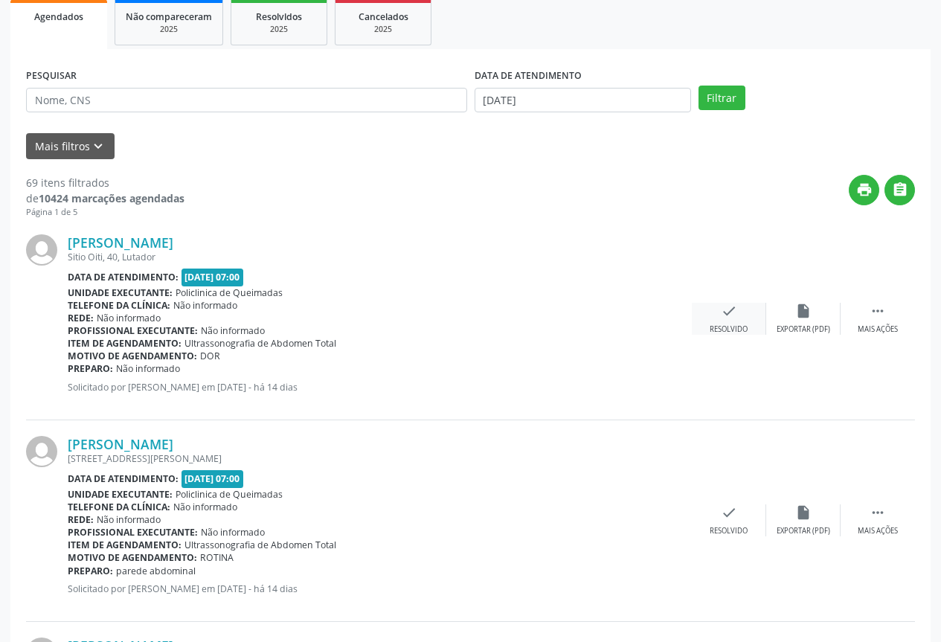
click at [740, 313] on div "check Resolvido" at bounding box center [729, 319] width 74 height 32
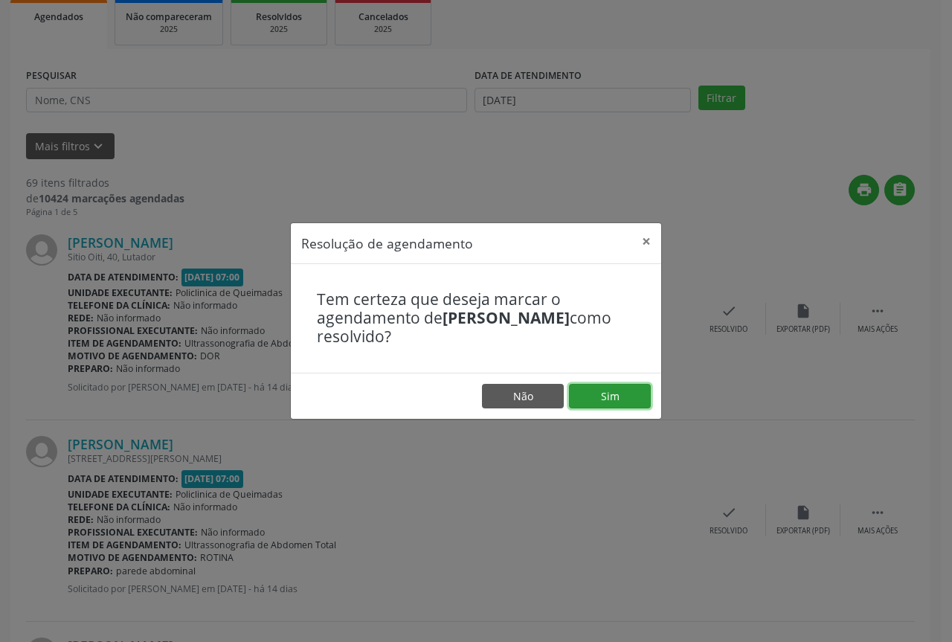
click at [585, 390] on button "Sim" at bounding box center [610, 396] width 82 height 25
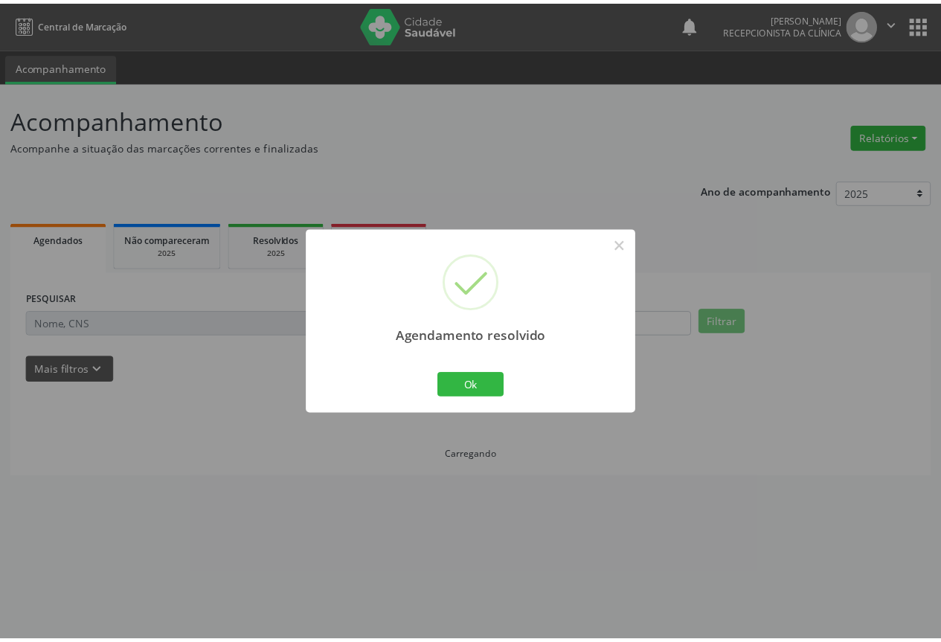
scroll to position [0, 0]
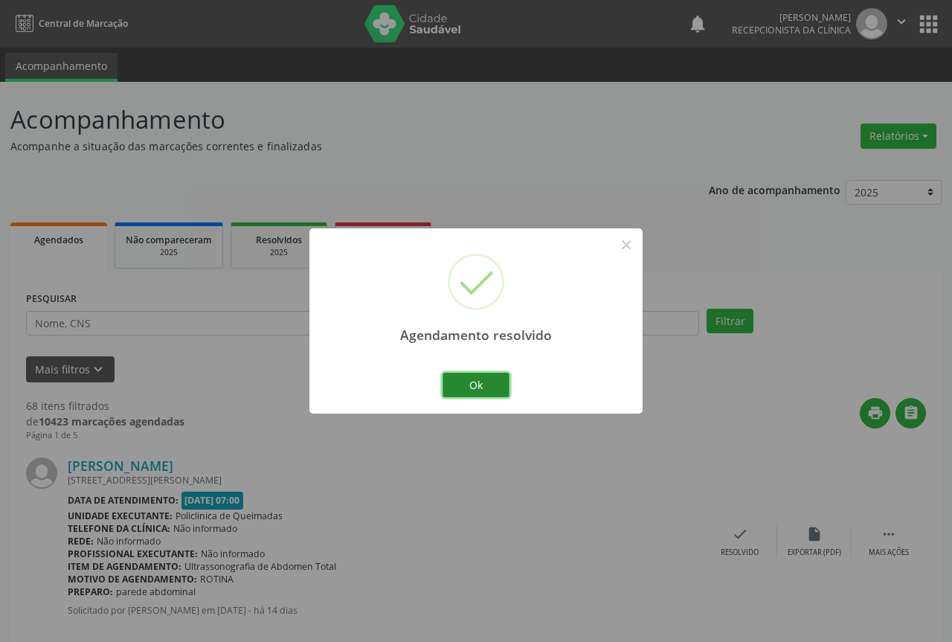
click at [475, 391] on button "Ok" at bounding box center [476, 385] width 67 height 25
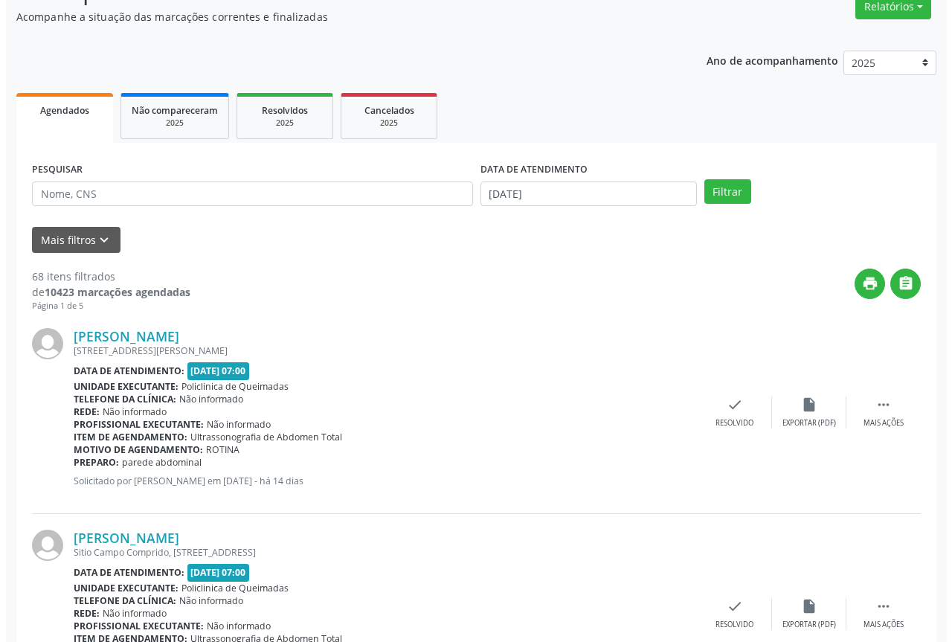
scroll to position [149, 0]
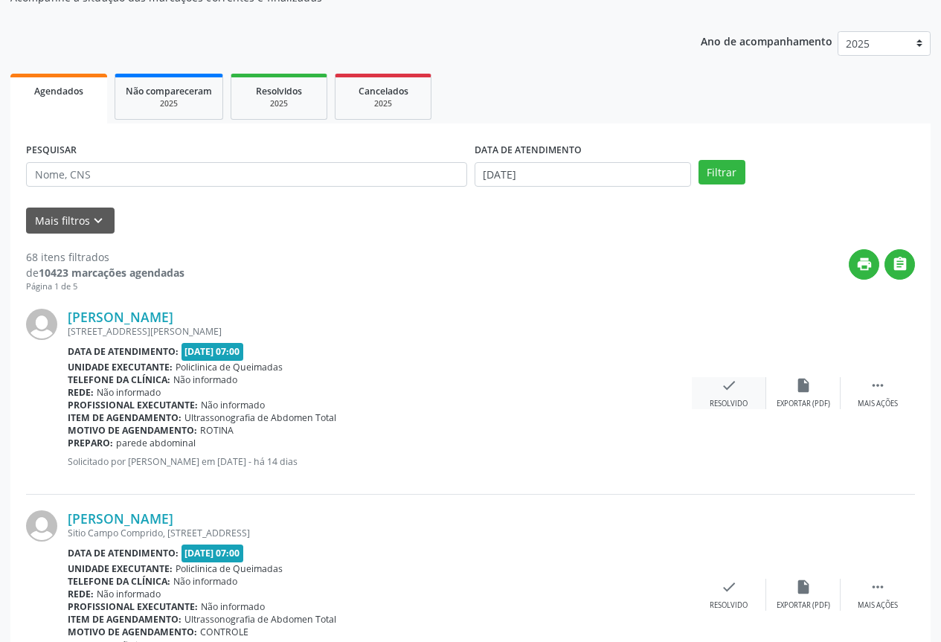
click at [700, 394] on div "check Resolvido" at bounding box center [729, 393] width 74 height 32
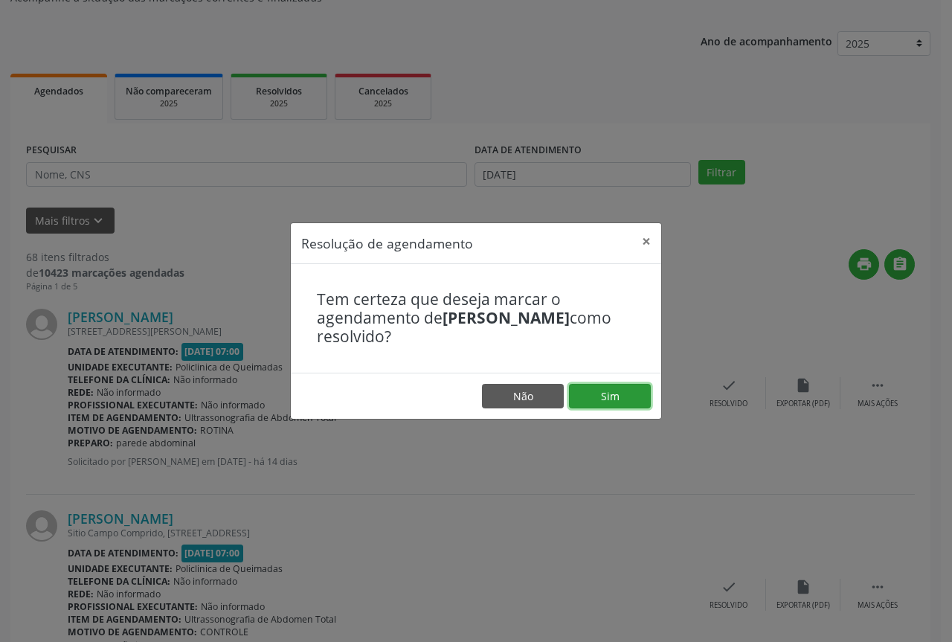
drag, startPoint x: 629, startPoint y: 397, endPoint x: 596, endPoint y: 397, distance: 33.5
click at [609, 397] on button "Sim" at bounding box center [610, 396] width 82 height 25
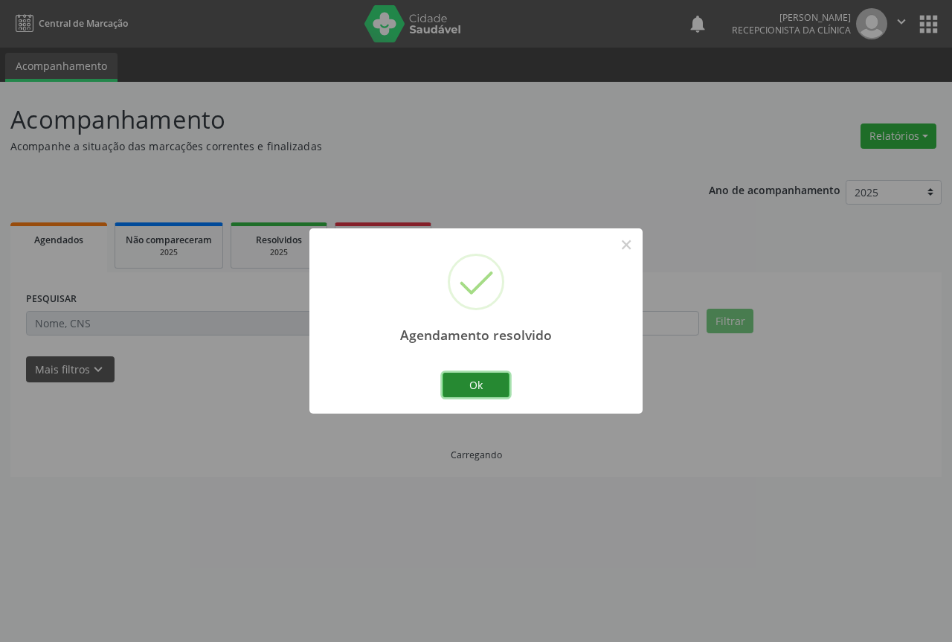
click at [454, 377] on button "Ok" at bounding box center [476, 385] width 67 height 25
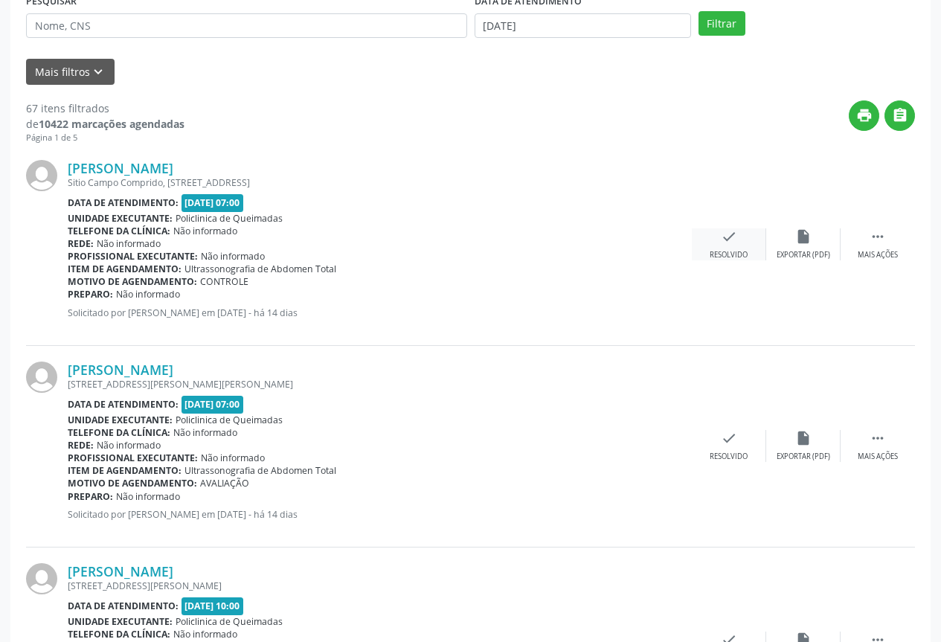
click at [740, 248] on div "check Resolvido" at bounding box center [729, 244] width 74 height 32
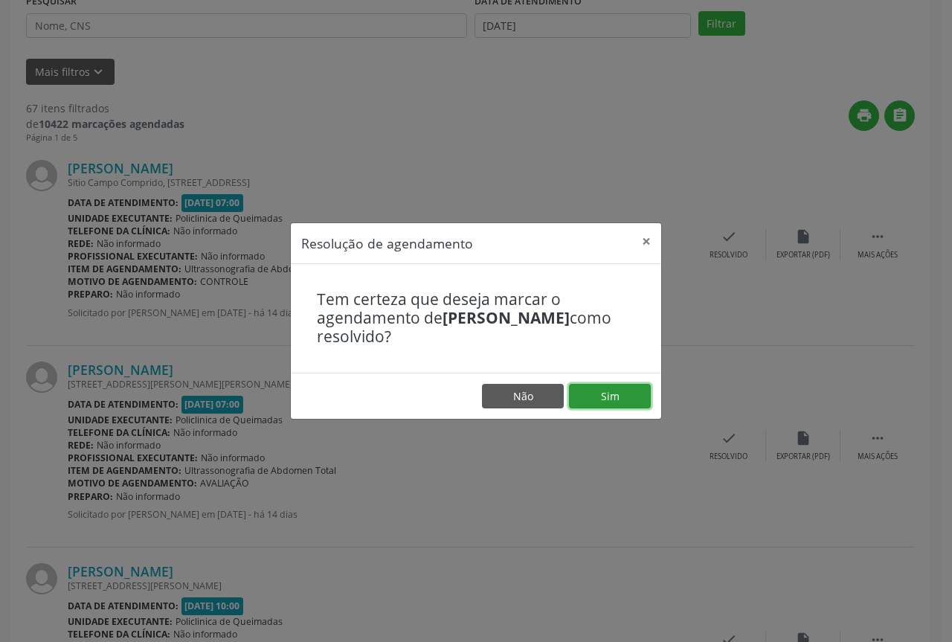
click at [603, 394] on button "Sim" at bounding box center [610, 396] width 82 height 25
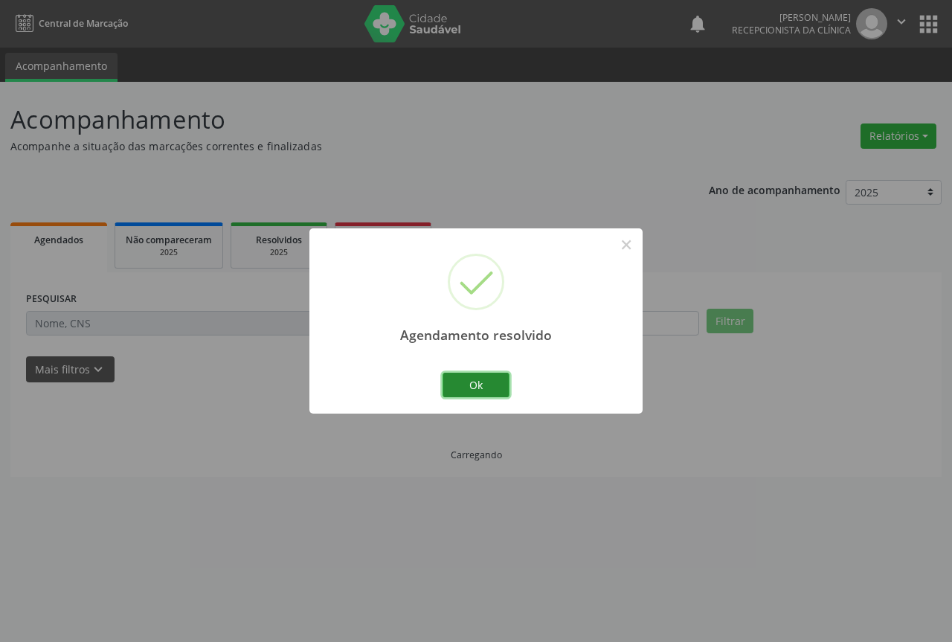
click at [477, 396] on button "Ok" at bounding box center [476, 385] width 67 height 25
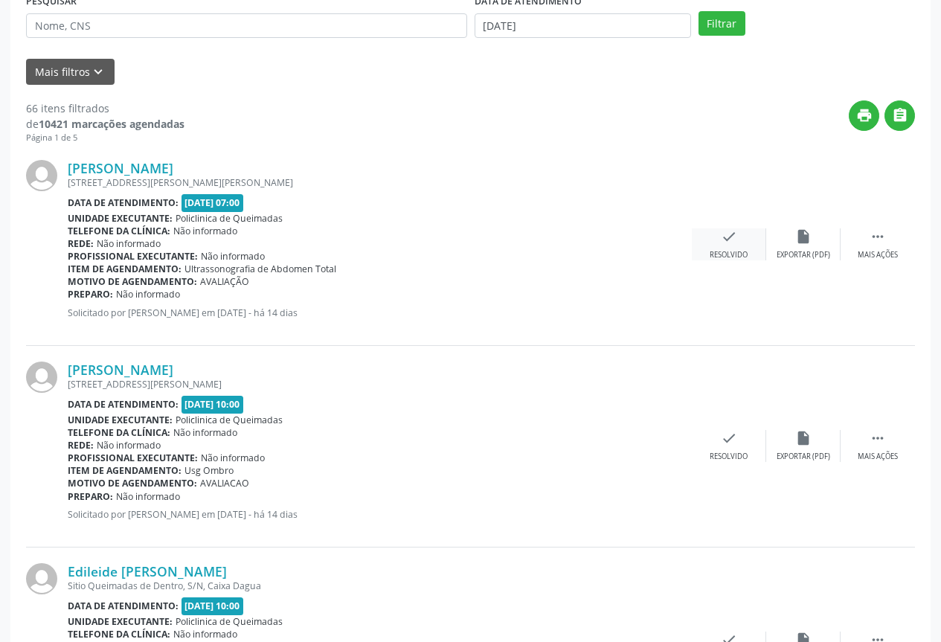
click at [726, 247] on div "check Resolvido" at bounding box center [729, 244] width 74 height 32
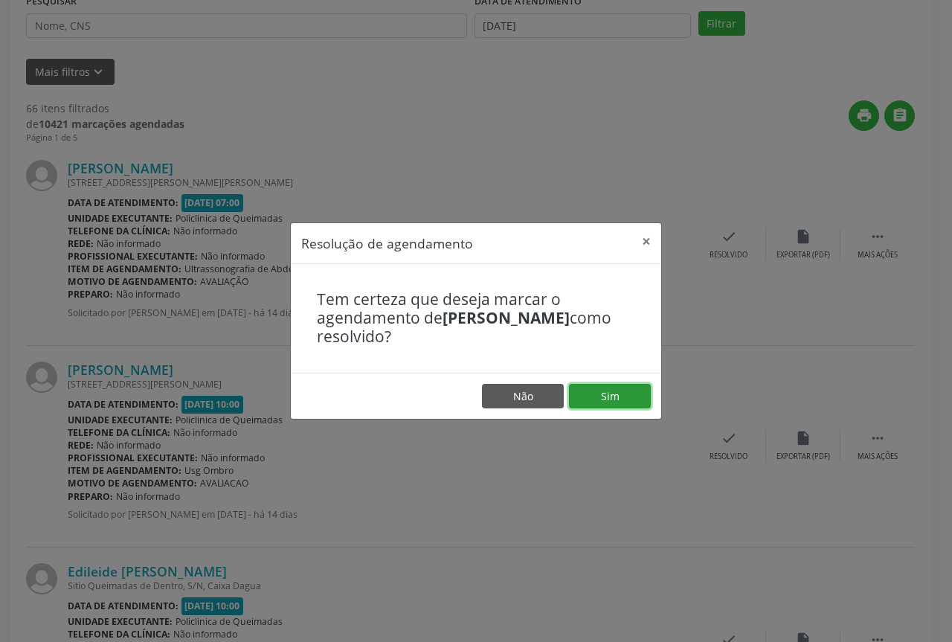
click at [625, 397] on button "Sim" at bounding box center [610, 396] width 82 height 25
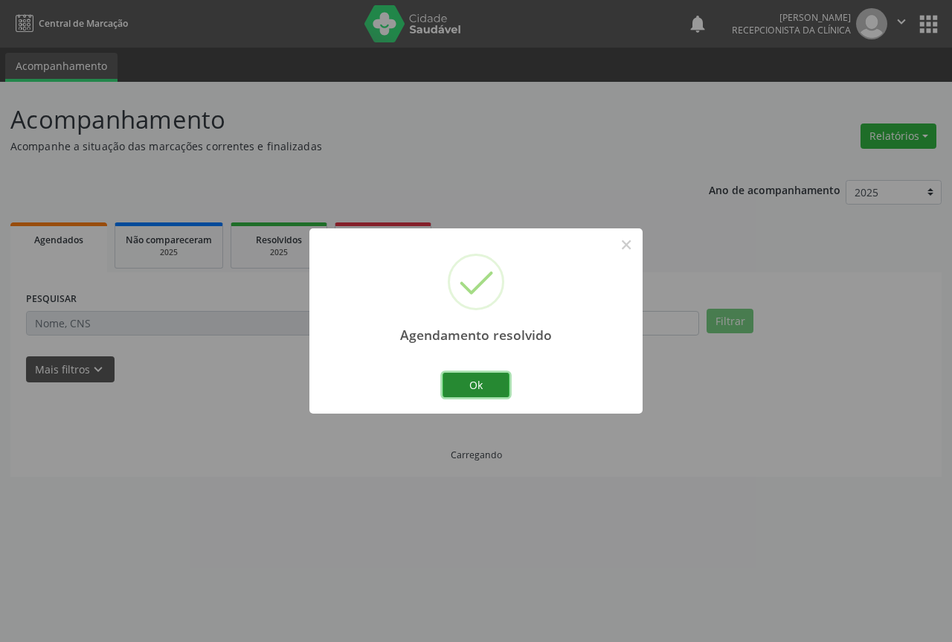
click at [455, 382] on button "Ok" at bounding box center [476, 385] width 67 height 25
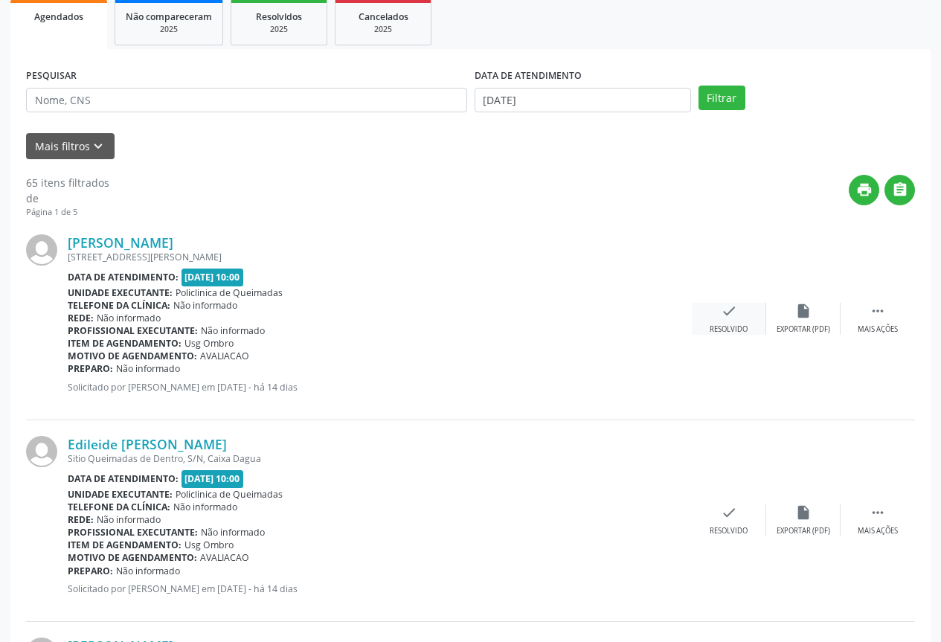
click at [727, 327] on div "Resolvido" at bounding box center [729, 329] width 38 height 10
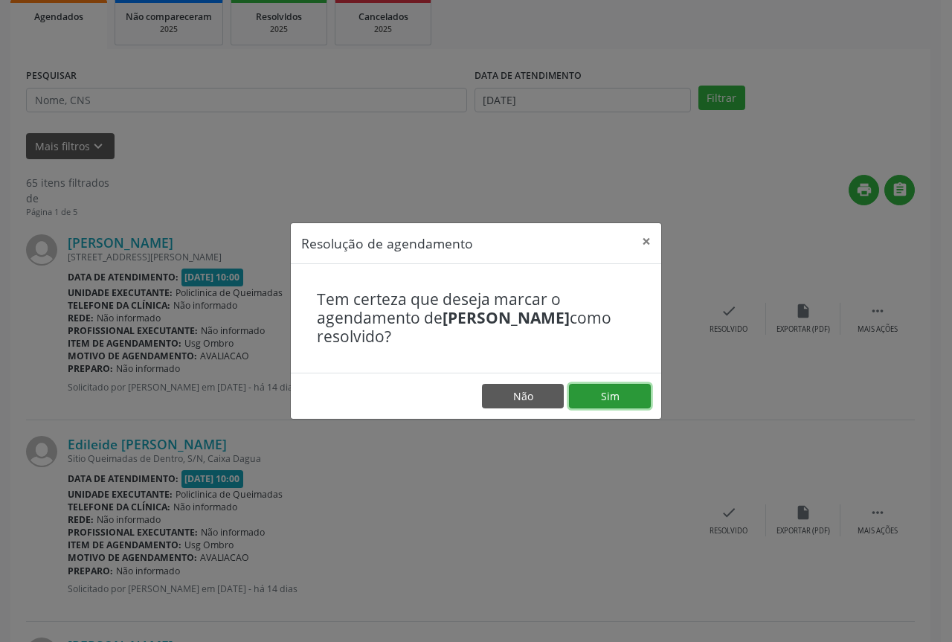
click at [604, 395] on button "Sim" at bounding box center [610, 396] width 82 height 25
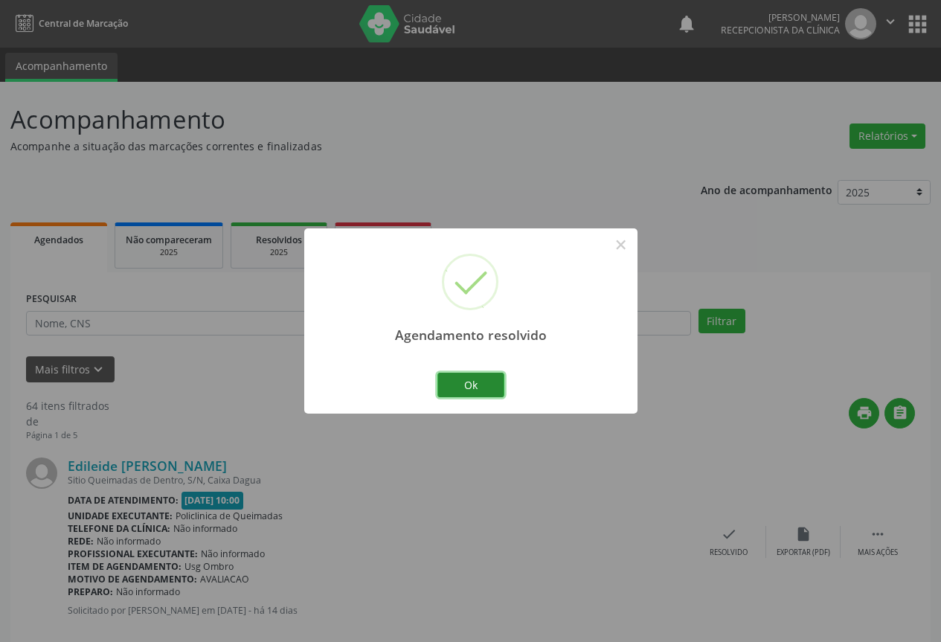
drag, startPoint x: 468, startPoint y: 385, endPoint x: 460, endPoint y: 408, distance: 24.5
click at [468, 386] on button "Ok" at bounding box center [470, 385] width 67 height 25
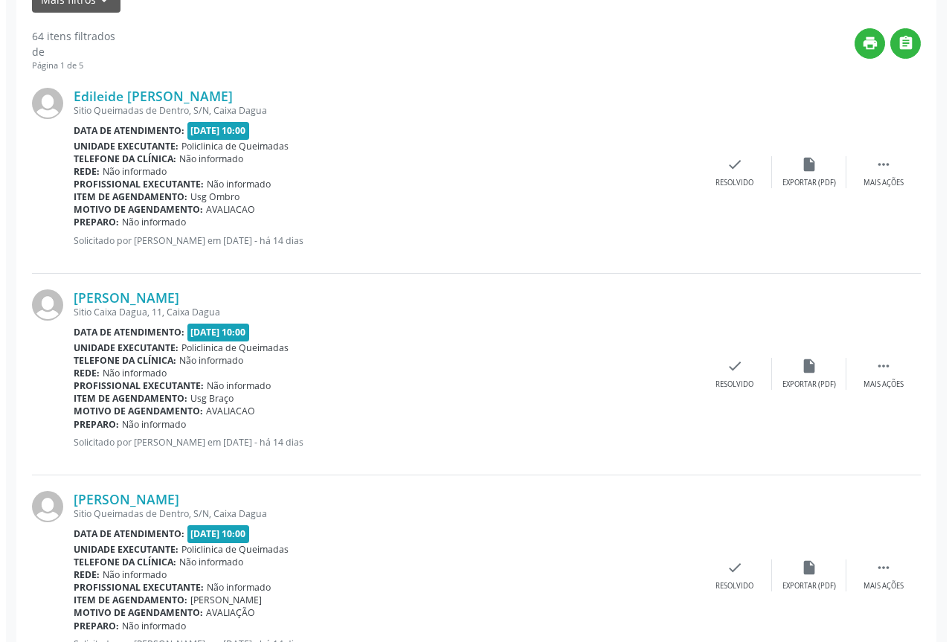
scroll to position [372, 0]
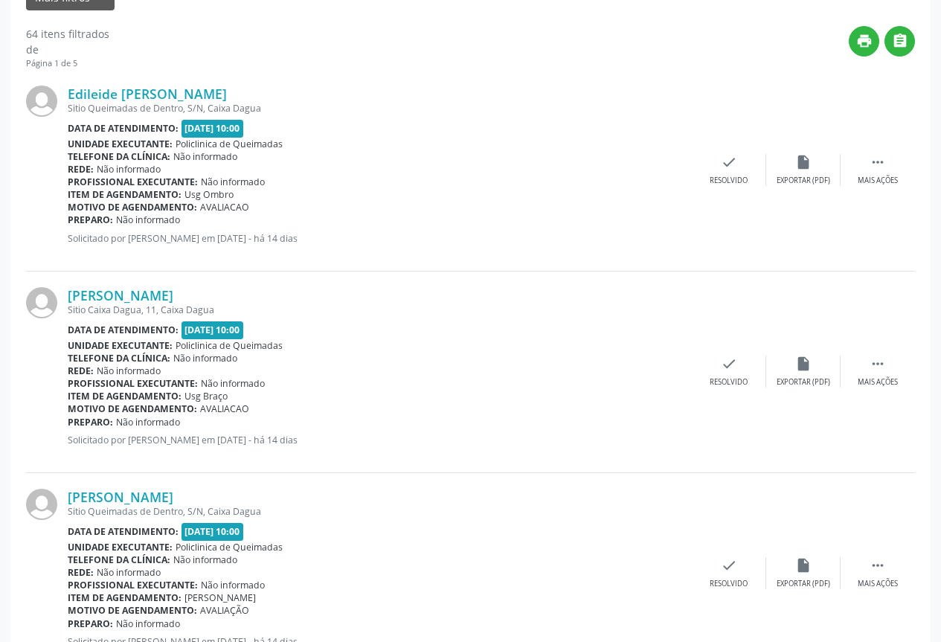
click at [728, 189] on div "Edileide [PERSON_NAME] Sitio Queimadas de Dentro, S/N, Caixa Dagua Data de aten…" at bounding box center [470, 171] width 889 height 202
click at [728, 179] on div "Resolvido" at bounding box center [729, 181] width 38 height 10
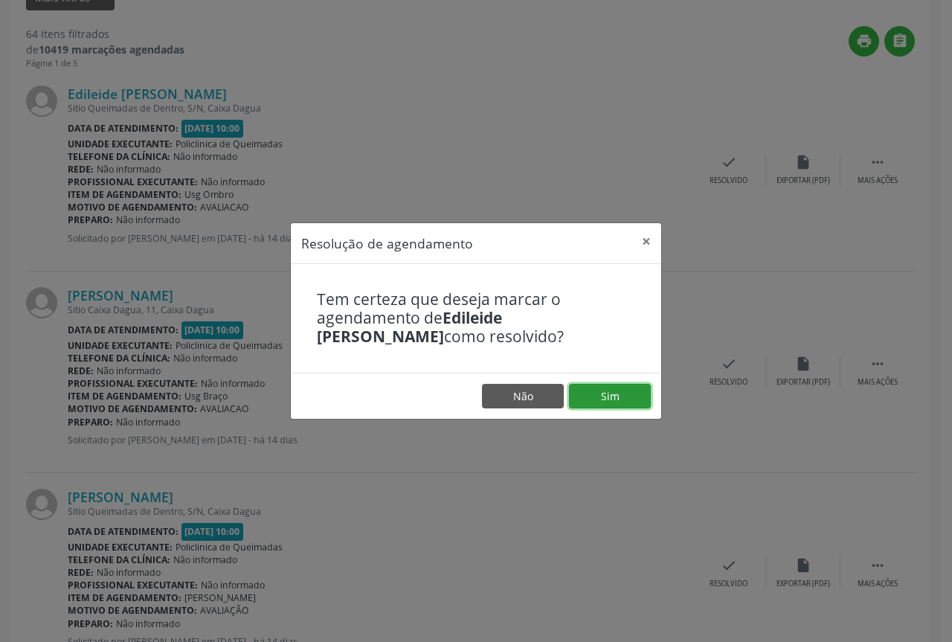
click at [614, 401] on button "Sim" at bounding box center [610, 396] width 82 height 25
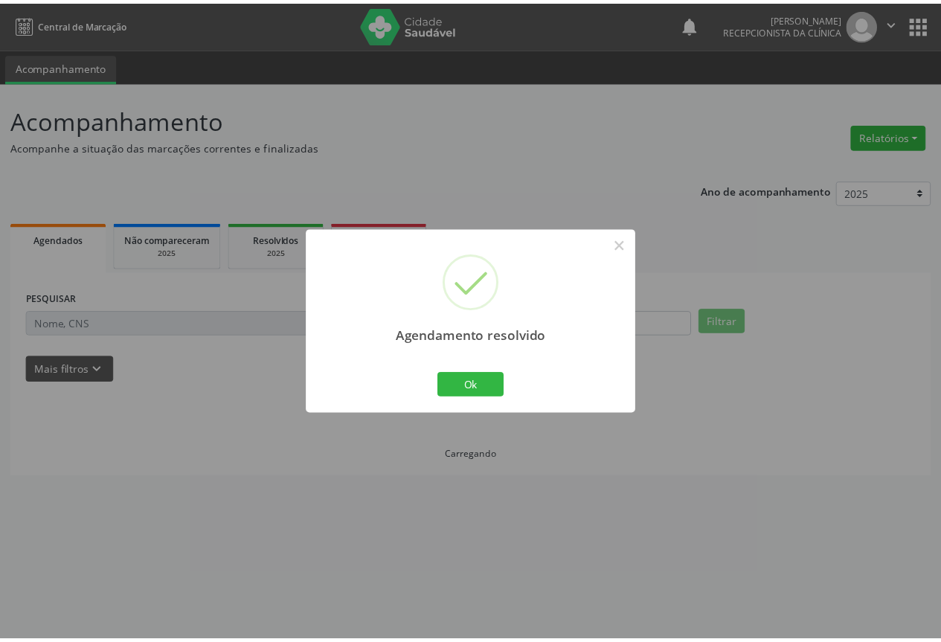
scroll to position [0, 0]
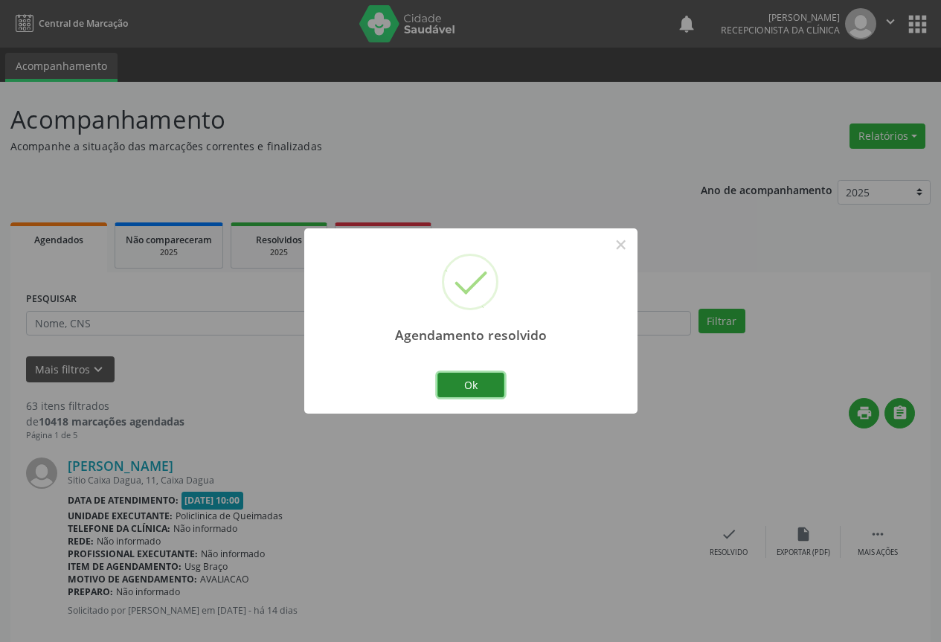
click at [482, 391] on button "Ok" at bounding box center [470, 385] width 67 height 25
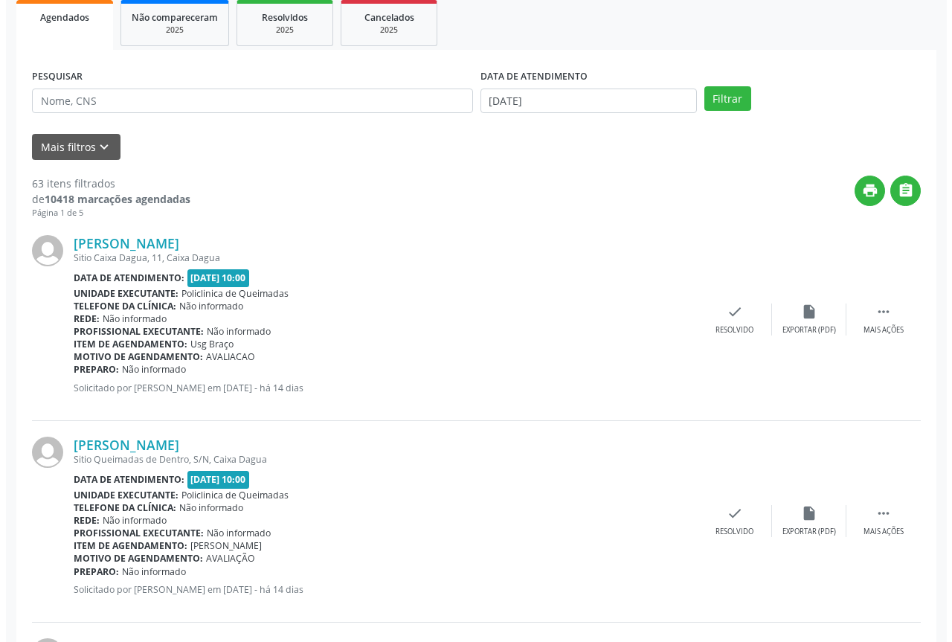
scroll to position [223, 0]
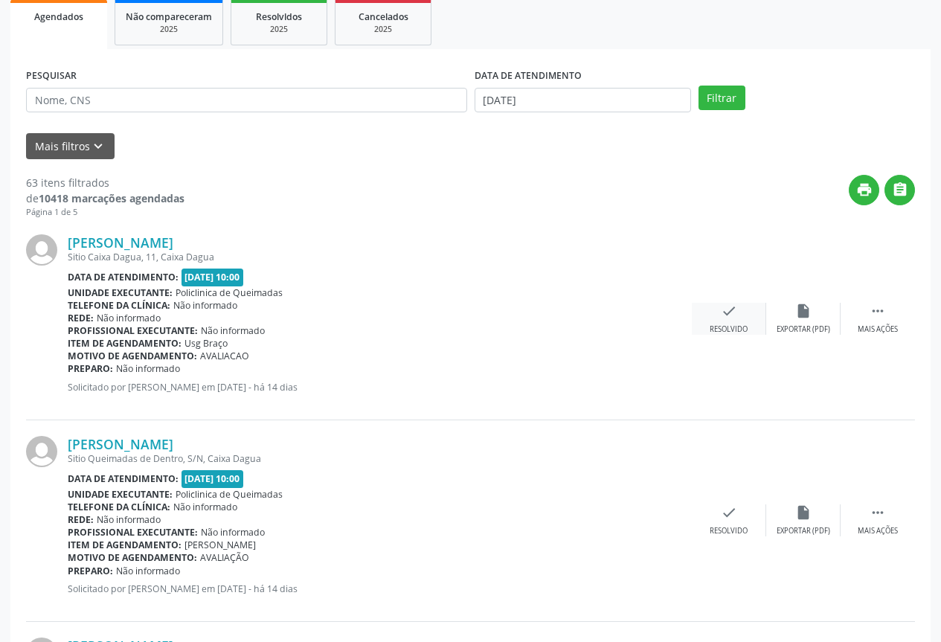
click at [724, 312] on icon "check" at bounding box center [729, 311] width 16 height 16
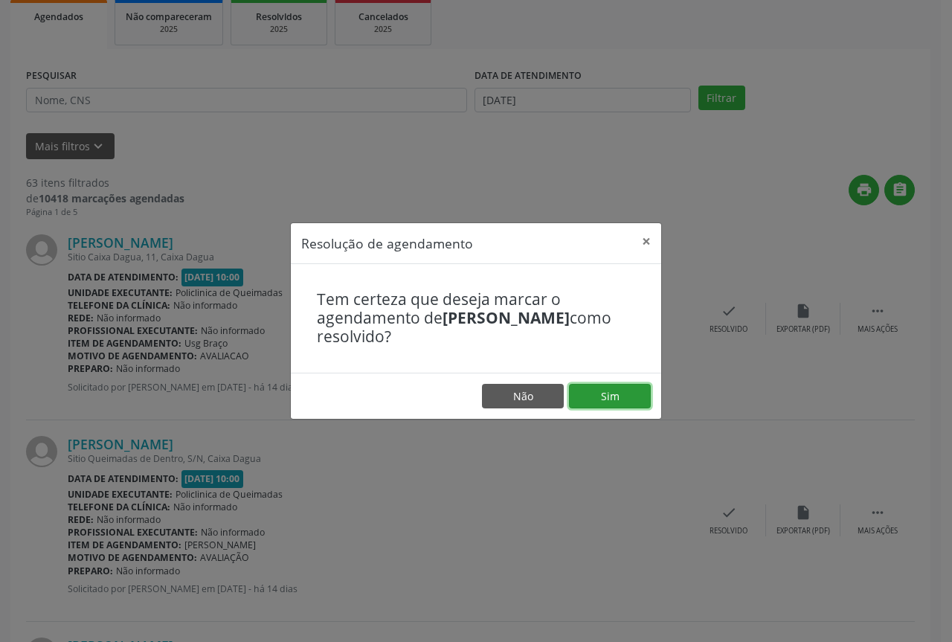
click at [620, 396] on button "Sim" at bounding box center [610, 396] width 82 height 25
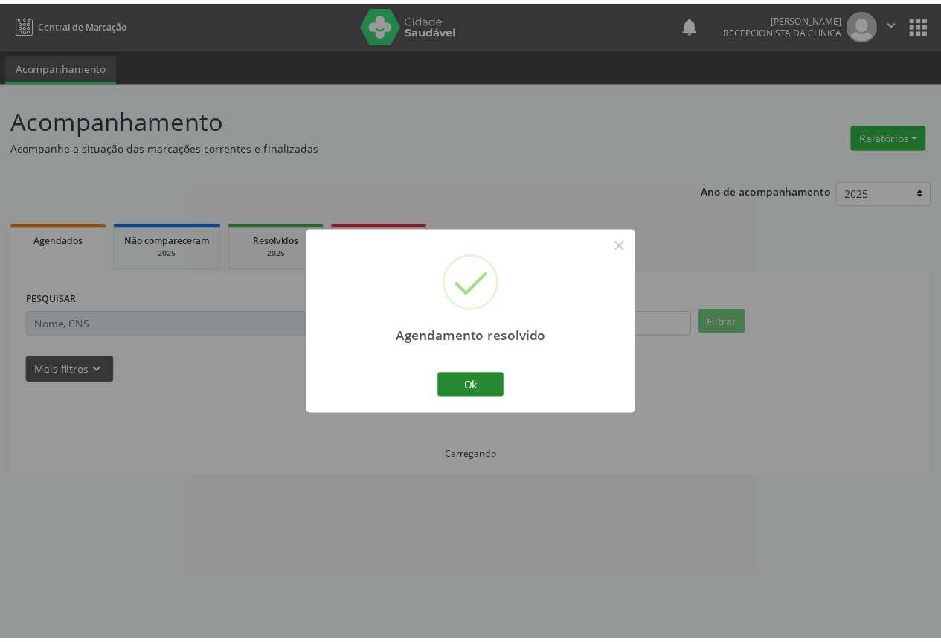
scroll to position [0, 0]
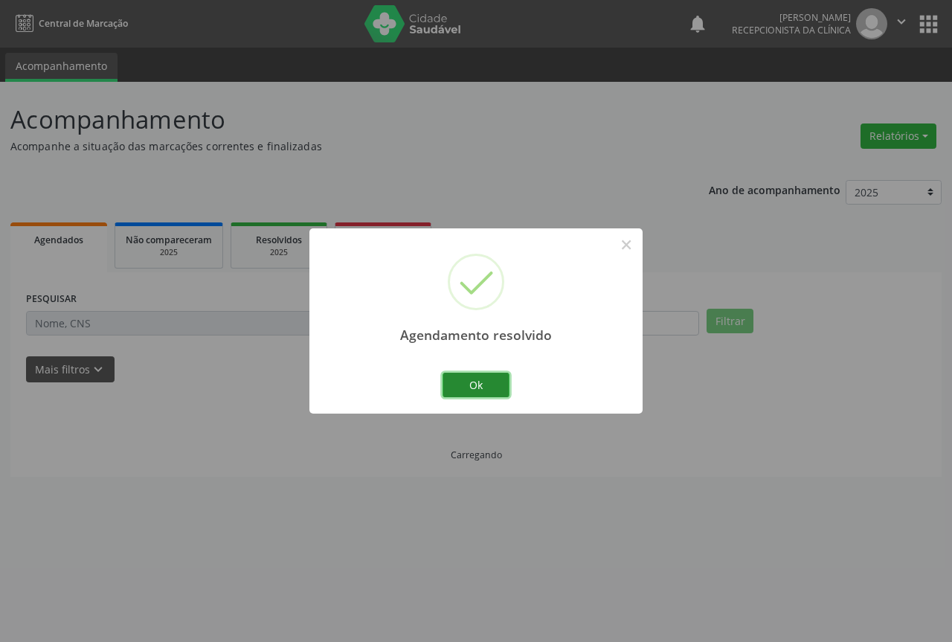
click at [458, 392] on button "Ok" at bounding box center [476, 385] width 67 height 25
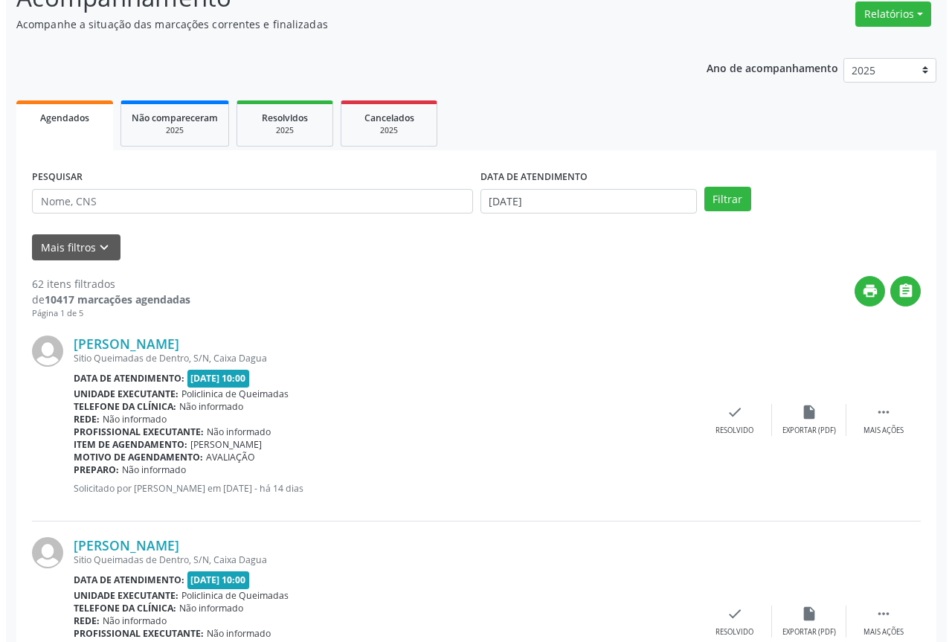
scroll to position [149, 0]
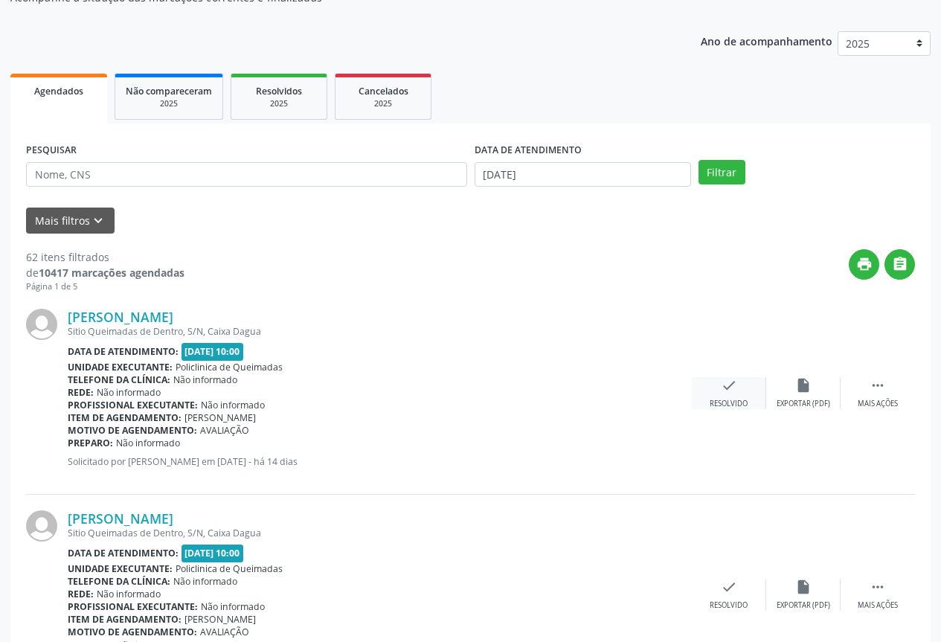
click at [733, 385] on icon "check" at bounding box center [729, 385] width 16 height 16
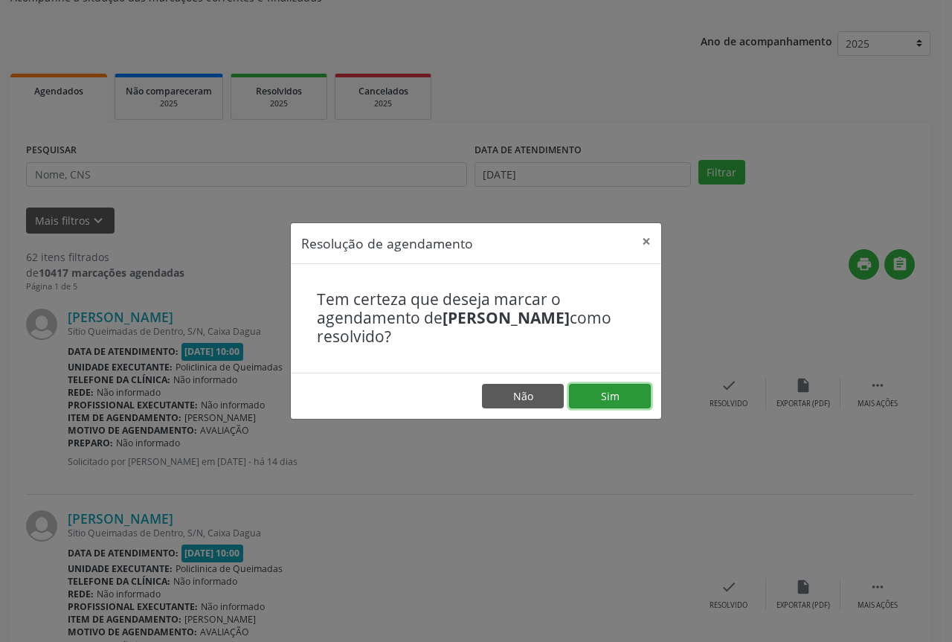
click at [616, 392] on button "Sim" at bounding box center [610, 396] width 82 height 25
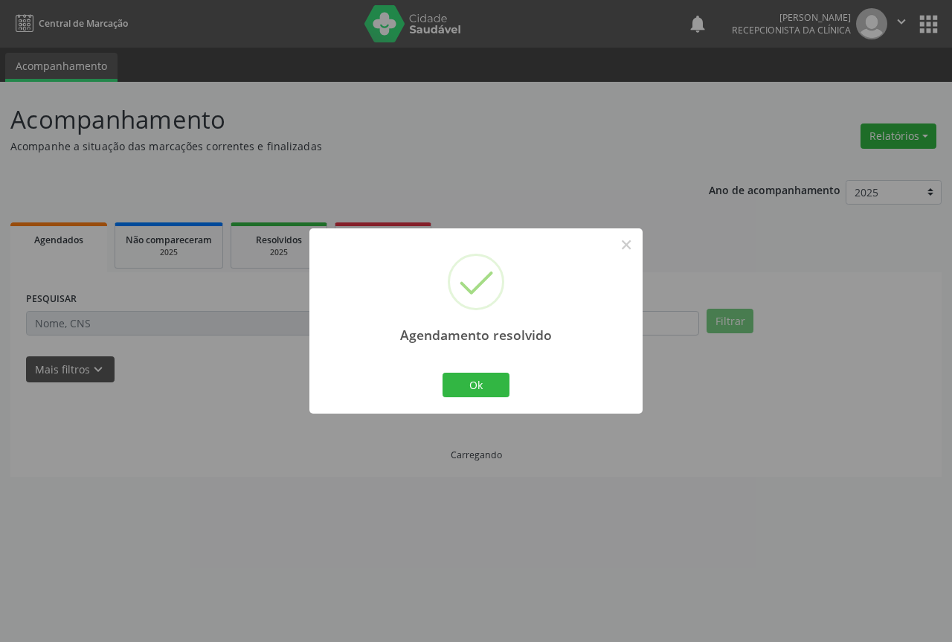
scroll to position [0, 0]
click at [479, 384] on button "Ok" at bounding box center [476, 385] width 67 height 25
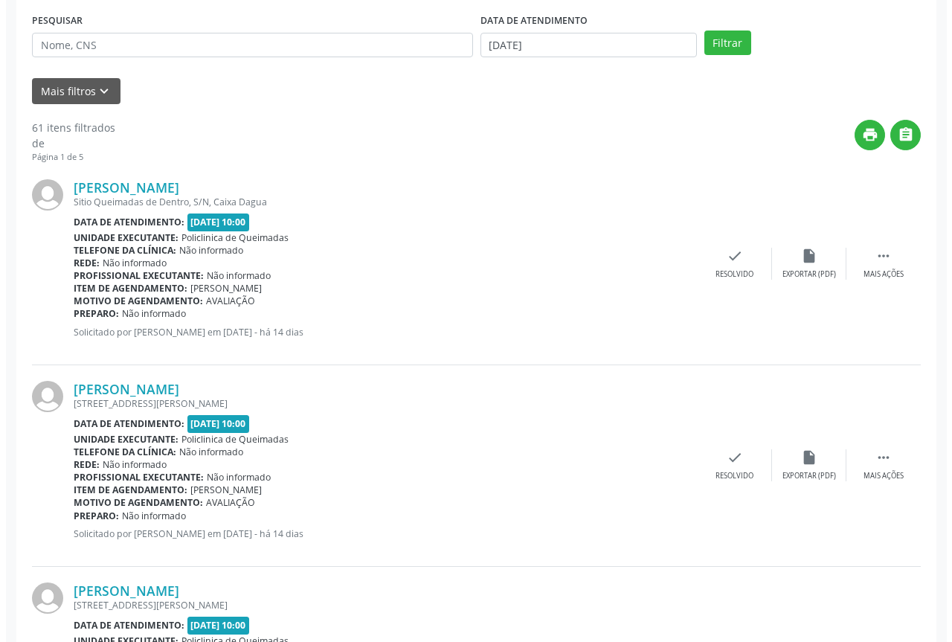
scroll to position [298, 0]
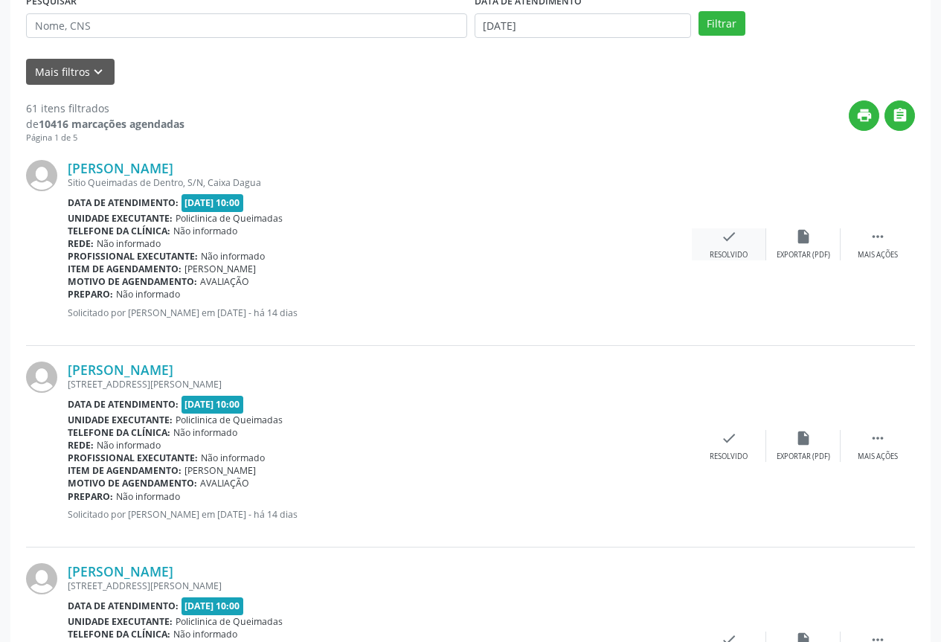
click at [727, 248] on div "check Resolvido" at bounding box center [729, 244] width 74 height 32
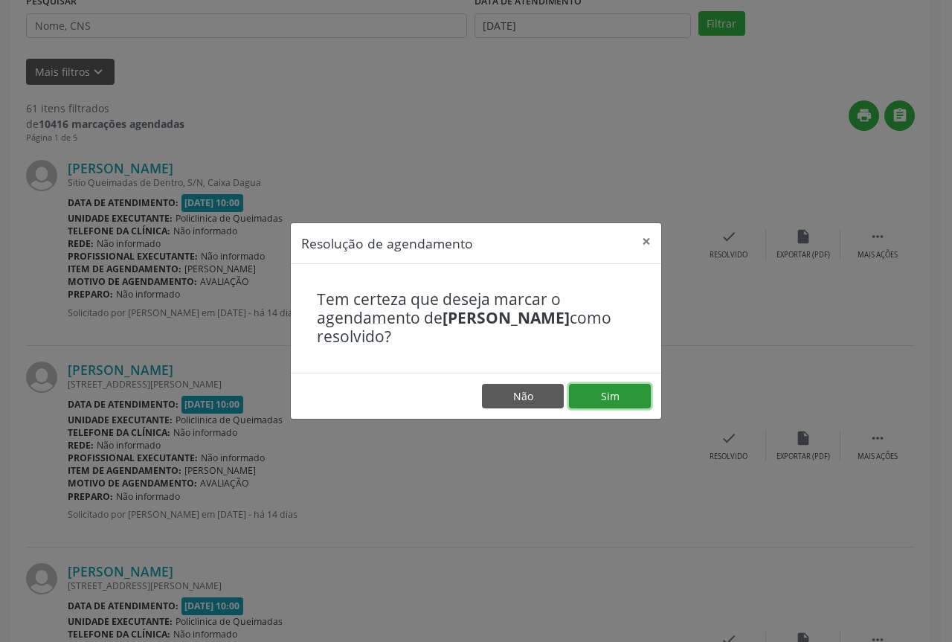
click at [638, 399] on button "Sim" at bounding box center [610, 396] width 82 height 25
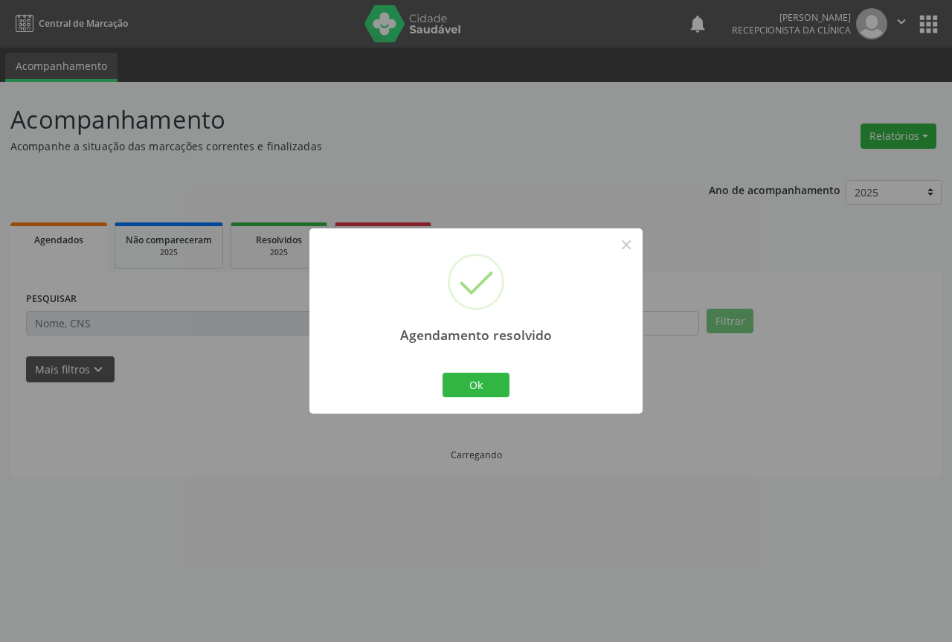
scroll to position [0, 0]
click at [458, 388] on button "Ok" at bounding box center [476, 385] width 67 height 25
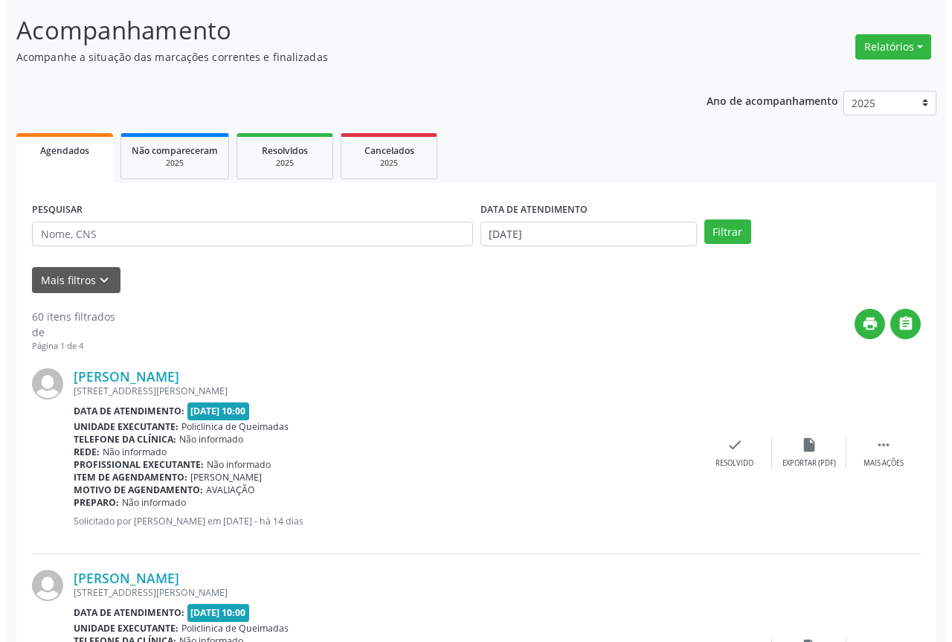
scroll to position [223, 0]
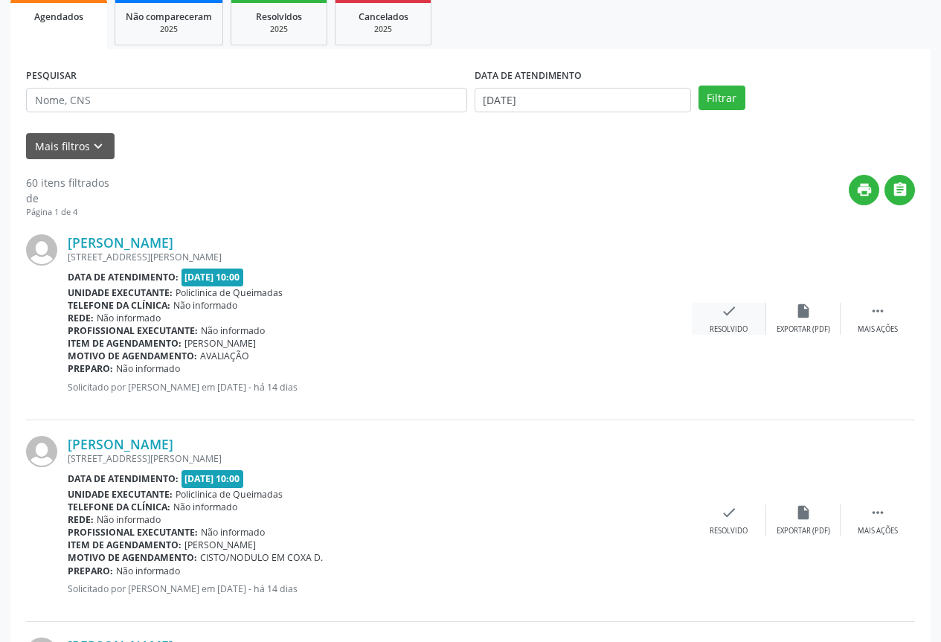
click at [717, 321] on div "check Resolvido" at bounding box center [729, 319] width 74 height 32
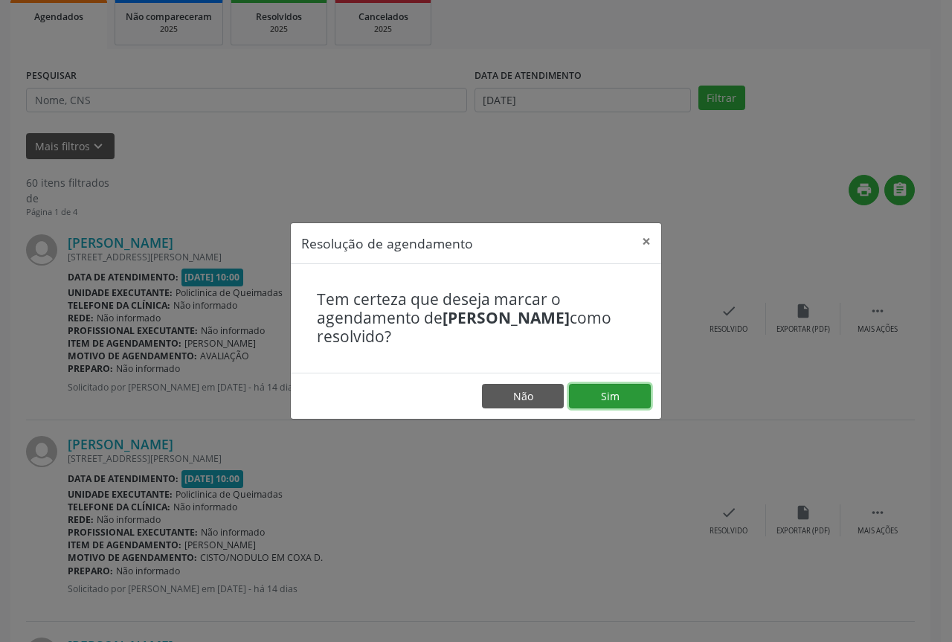
click at [596, 399] on button "Sim" at bounding box center [610, 396] width 82 height 25
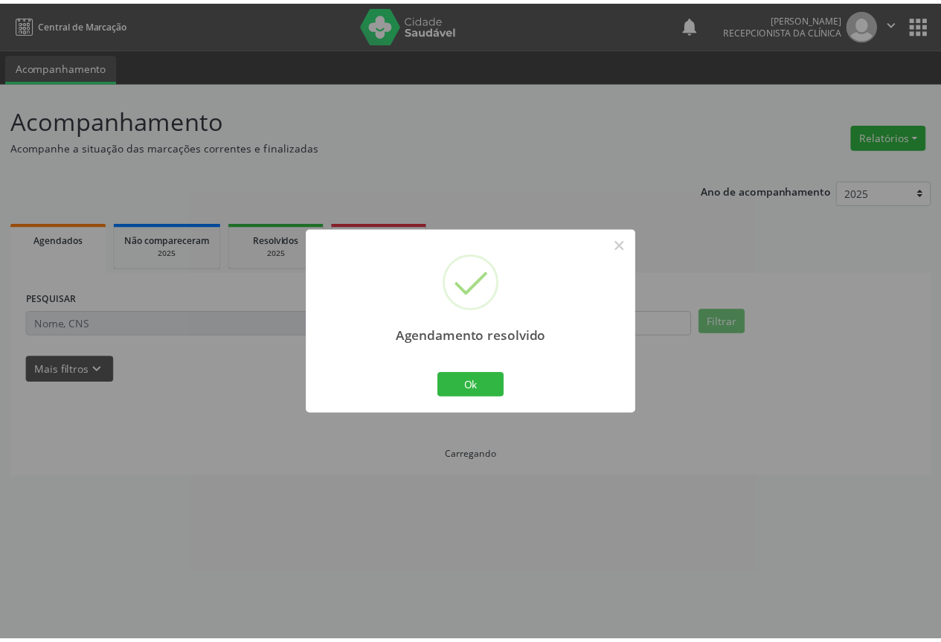
scroll to position [0, 0]
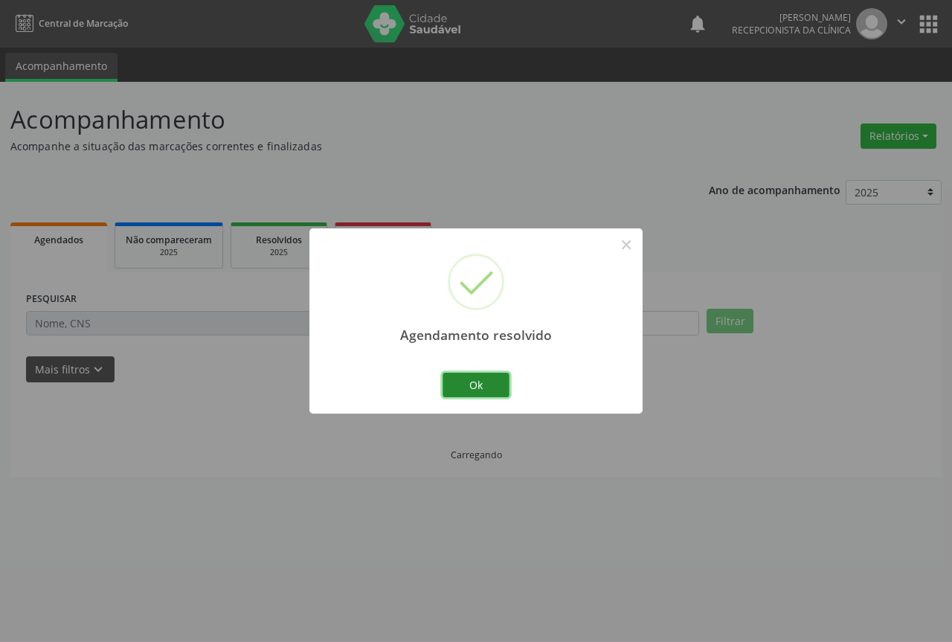
click at [451, 377] on button "Ok" at bounding box center [476, 385] width 67 height 25
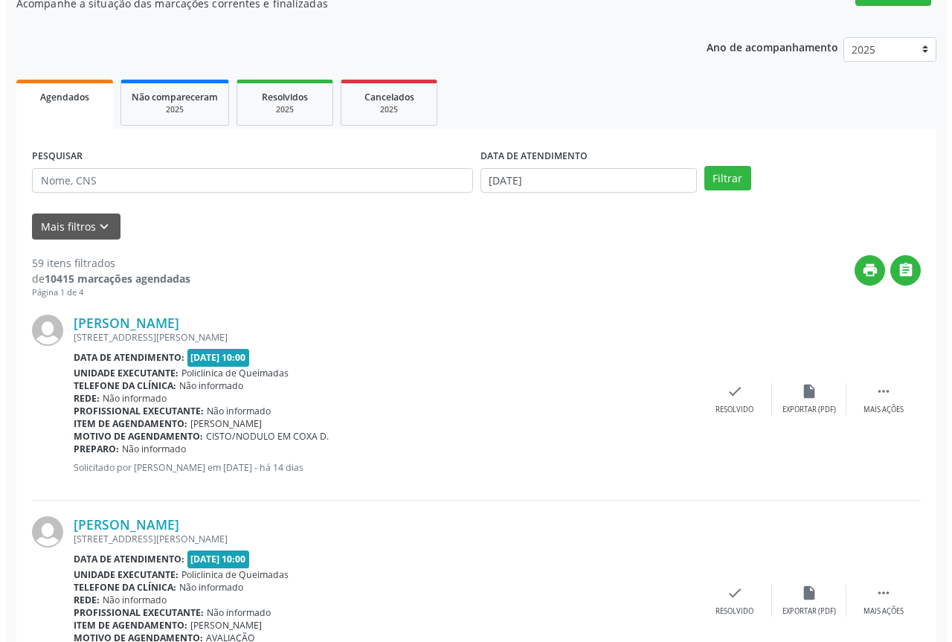
scroll to position [149, 0]
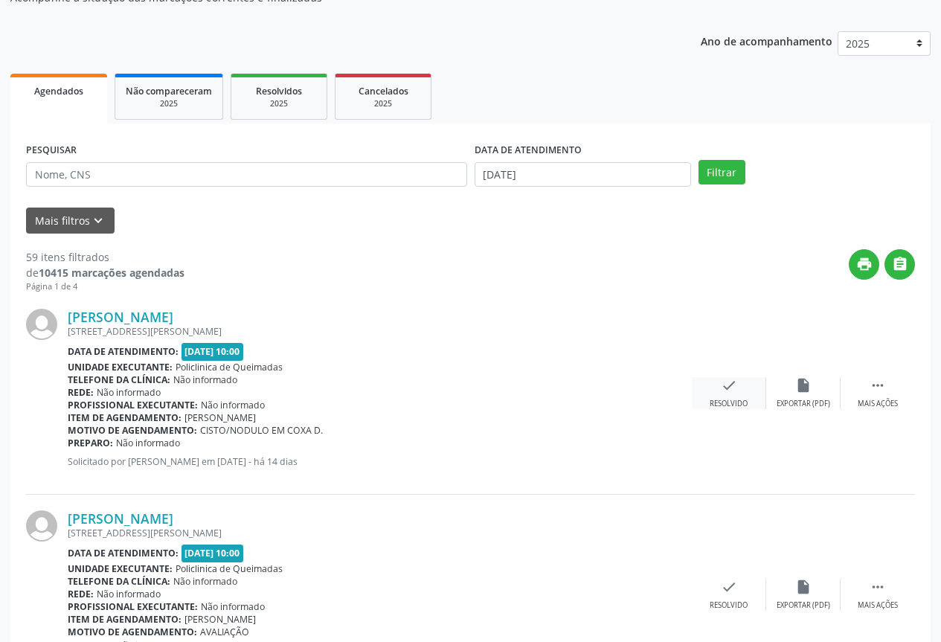
click at [725, 400] on div "Resolvido" at bounding box center [729, 404] width 38 height 10
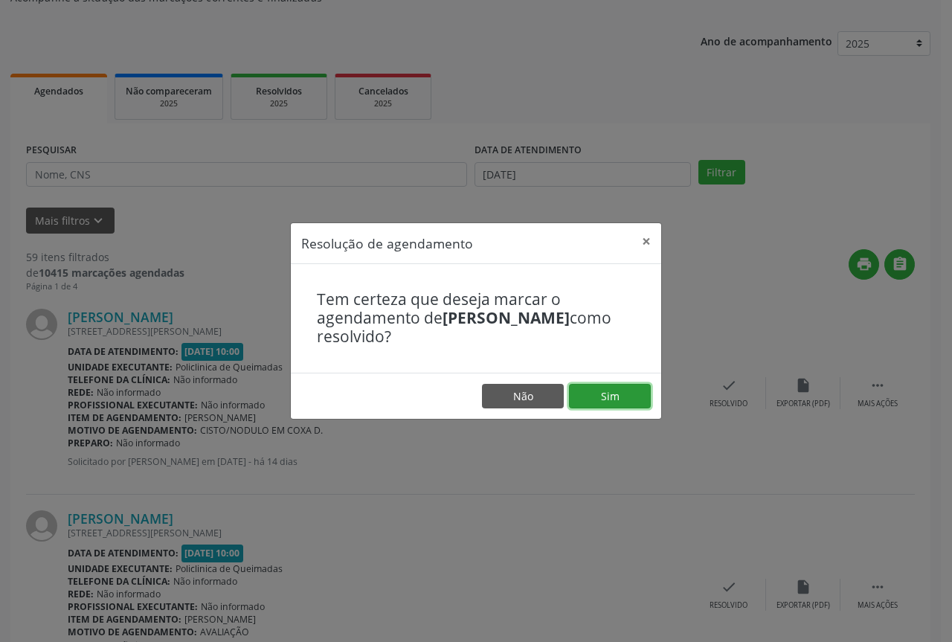
click at [612, 401] on button "Sim" at bounding box center [610, 396] width 82 height 25
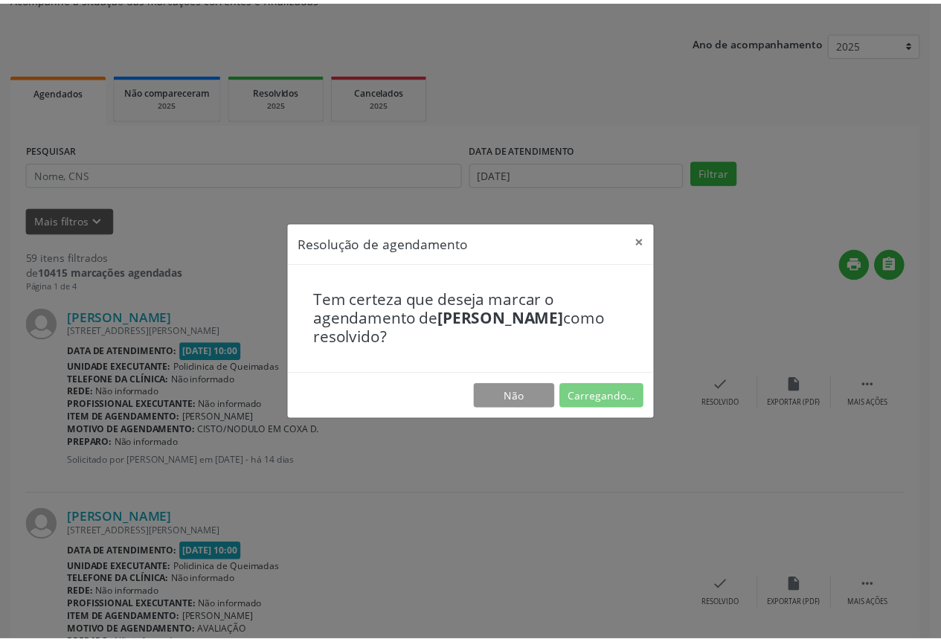
scroll to position [0, 0]
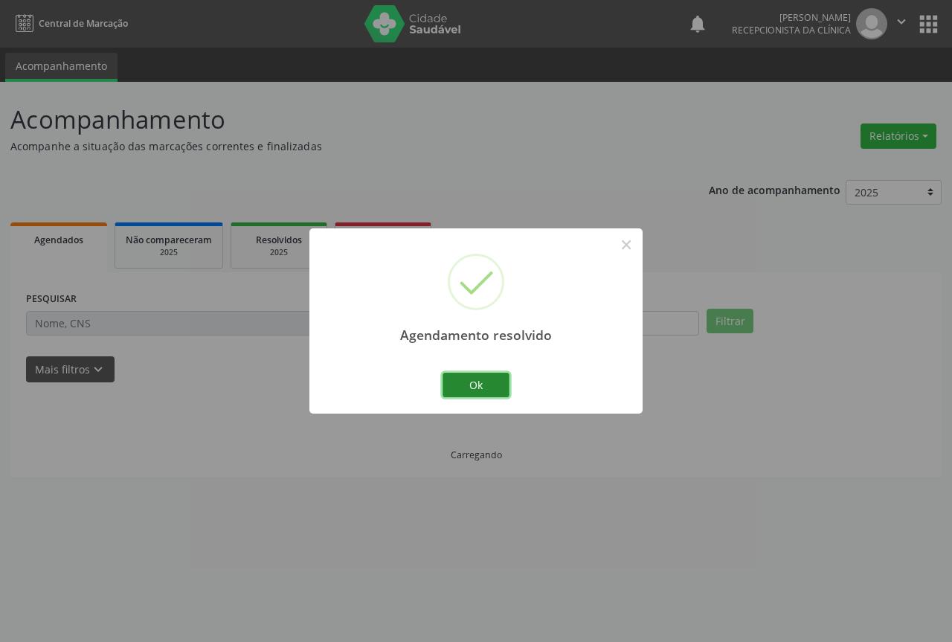
click at [454, 390] on button "Ok" at bounding box center [476, 385] width 67 height 25
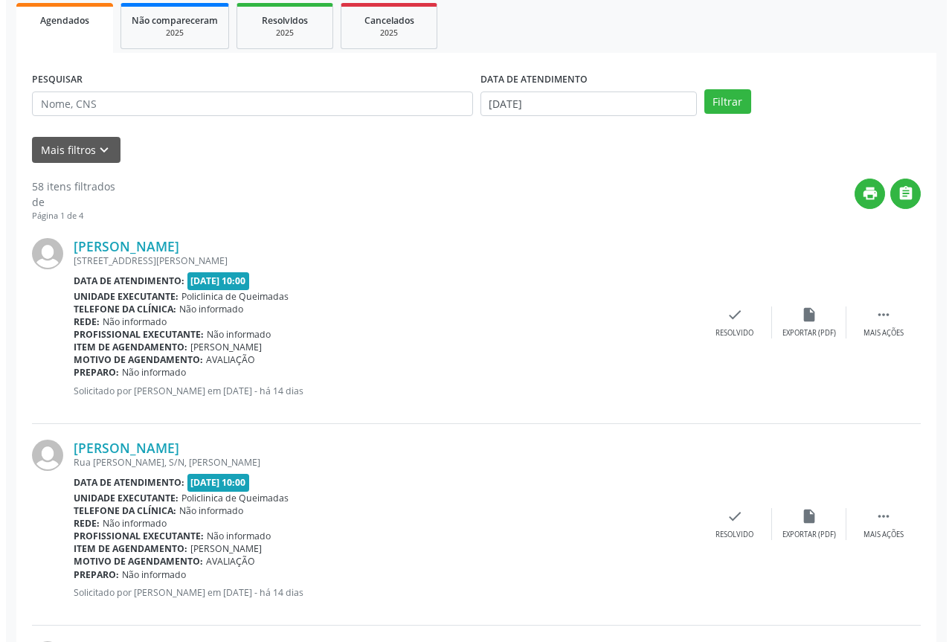
scroll to position [223, 0]
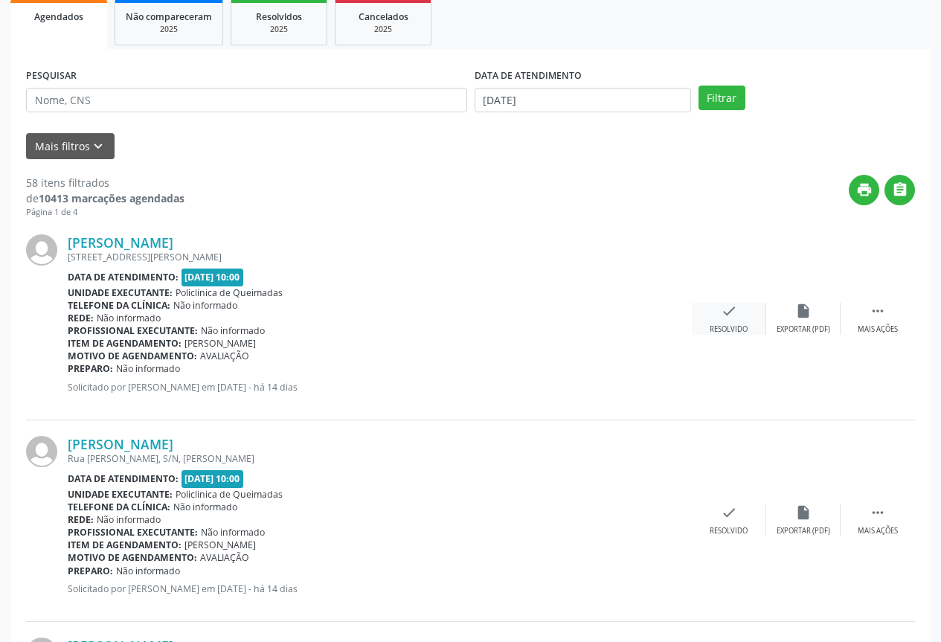
click at [719, 334] on div "Resolvido" at bounding box center [729, 329] width 38 height 10
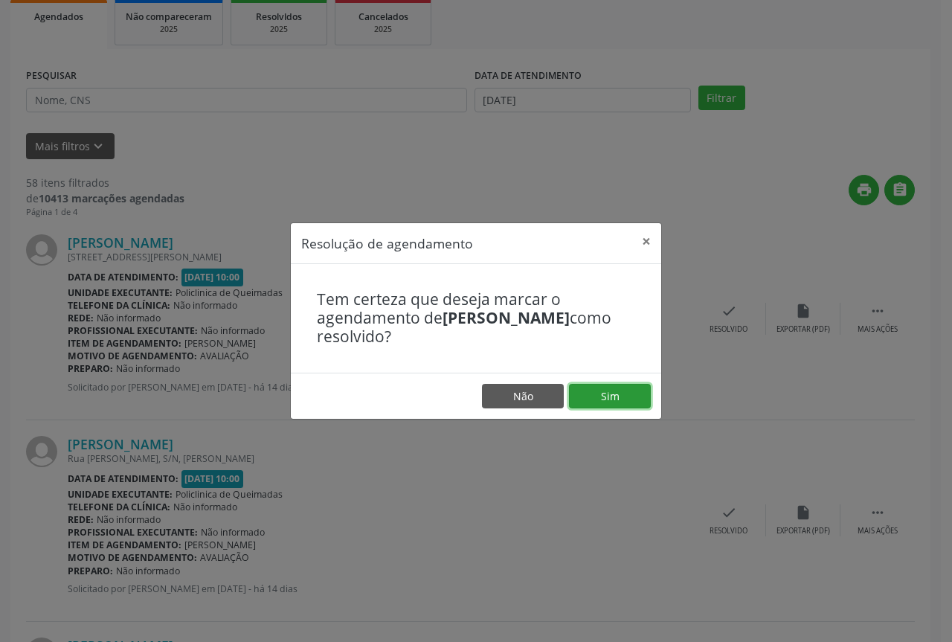
click at [618, 401] on button "Sim" at bounding box center [610, 396] width 82 height 25
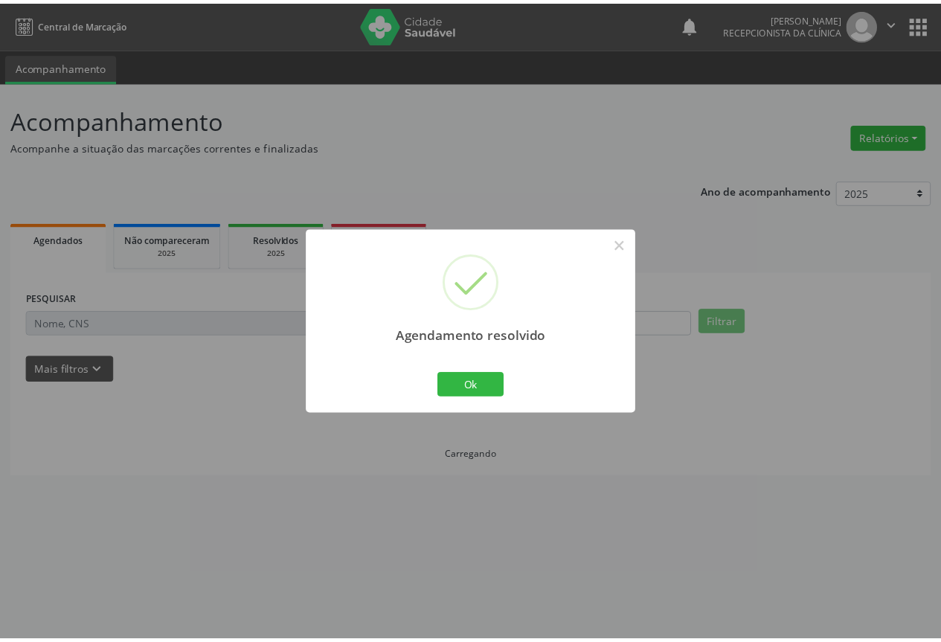
scroll to position [0, 0]
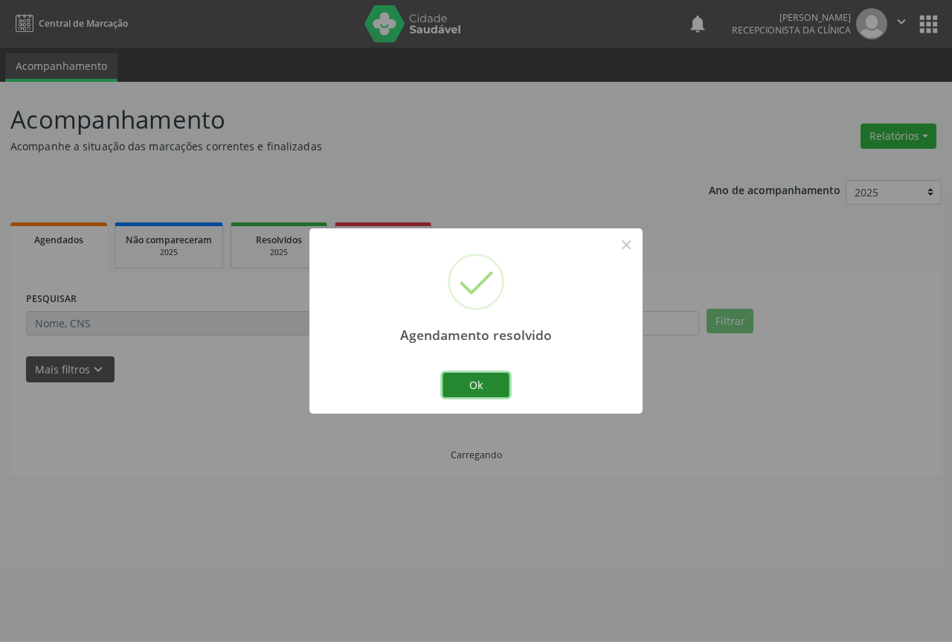
click at [476, 385] on button "Ok" at bounding box center [476, 385] width 67 height 25
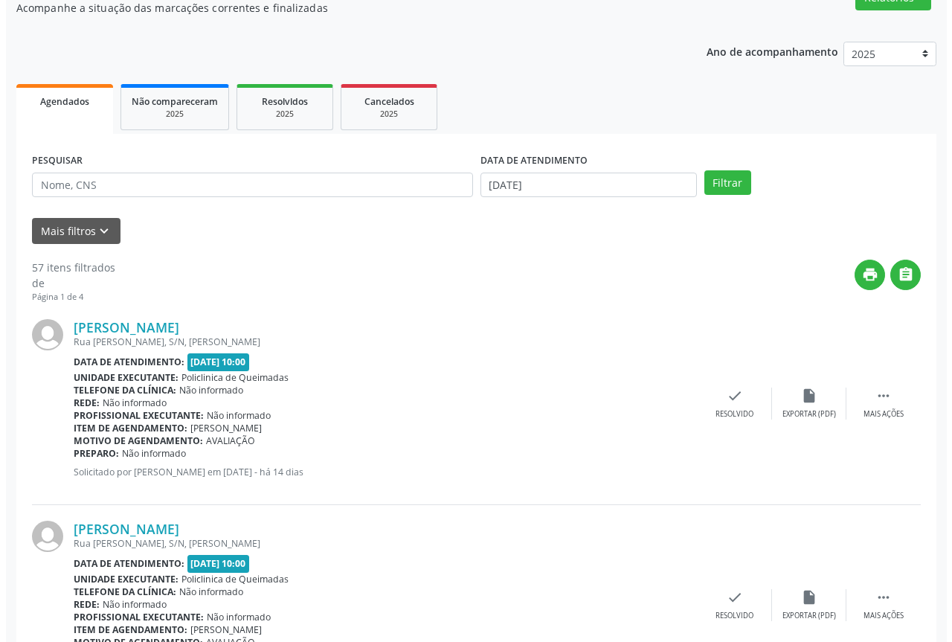
scroll to position [149, 0]
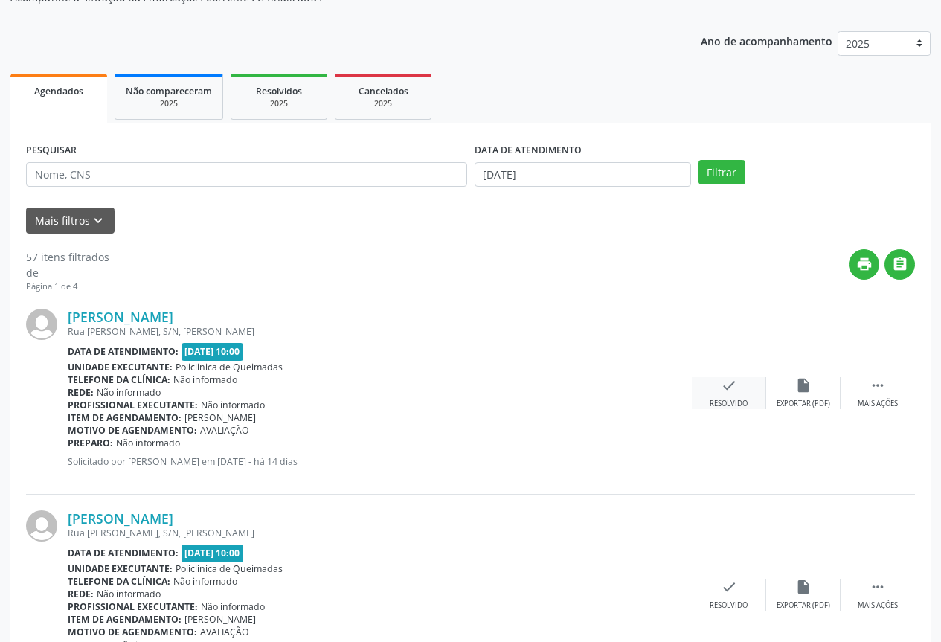
click at [707, 391] on div "check Resolvido" at bounding box center [729, 393] width 74 height 32
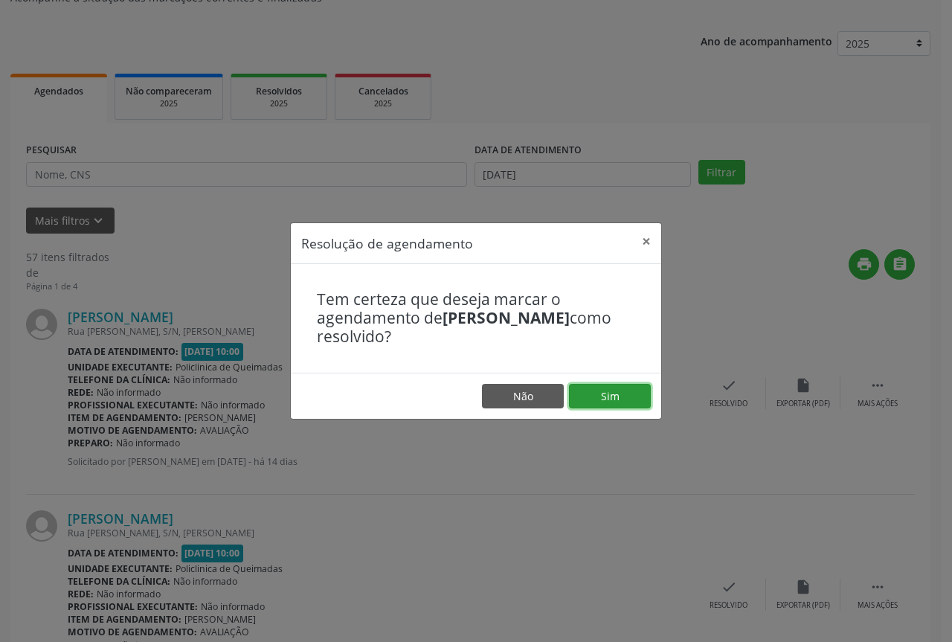
click at [616, 391] on button "Sim" at bounding box center [610, 396] width 82 height 25
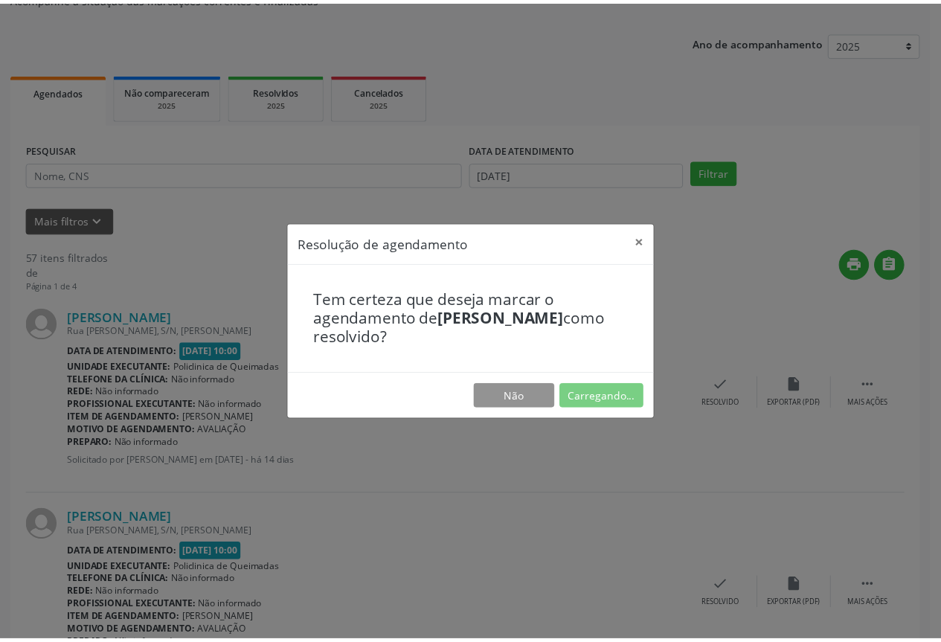
scroll to position [0, 0]
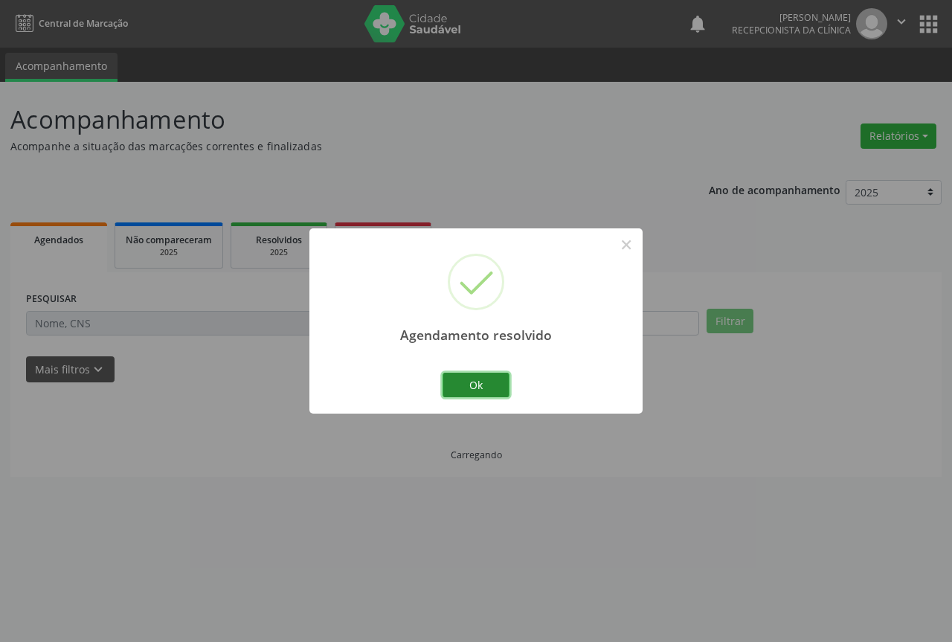
click at [472, 378] on button "Ok" at bounding box center [476, 385] width 67 height 25
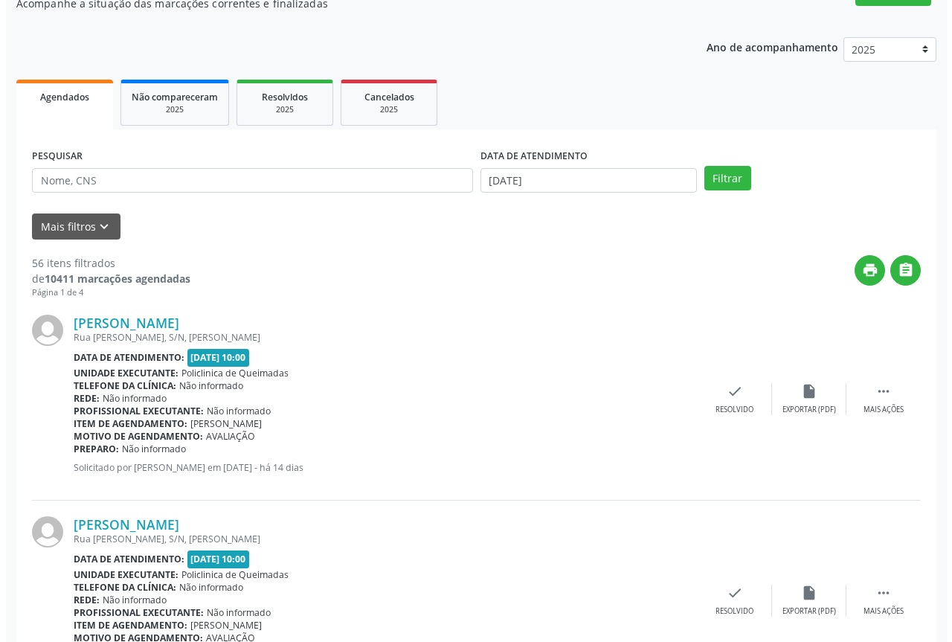
scroll to position [149, 0]
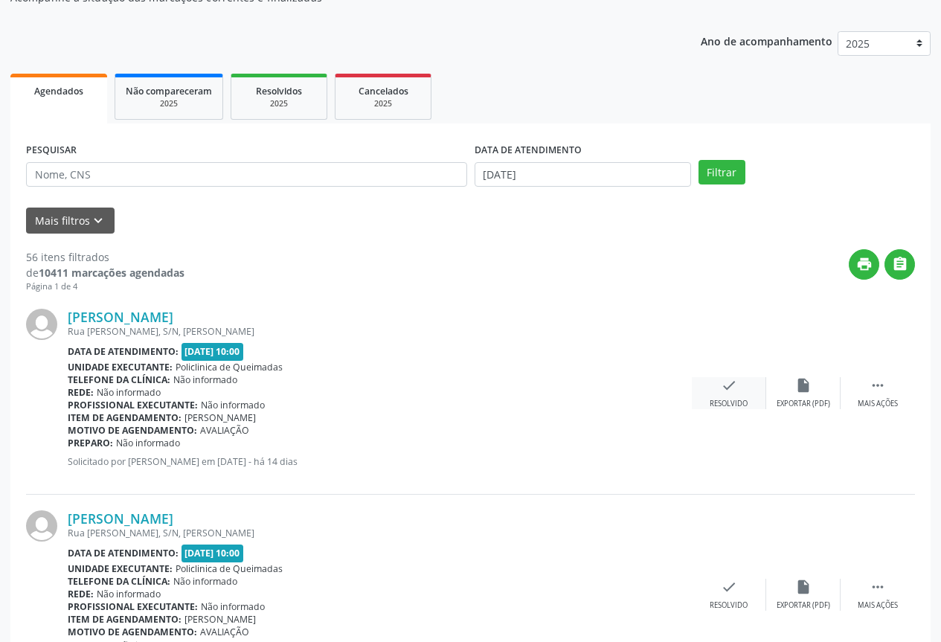
click at [716, 389] on div "check Resolvido" at bounding box center [729, 393] width 74 height 32
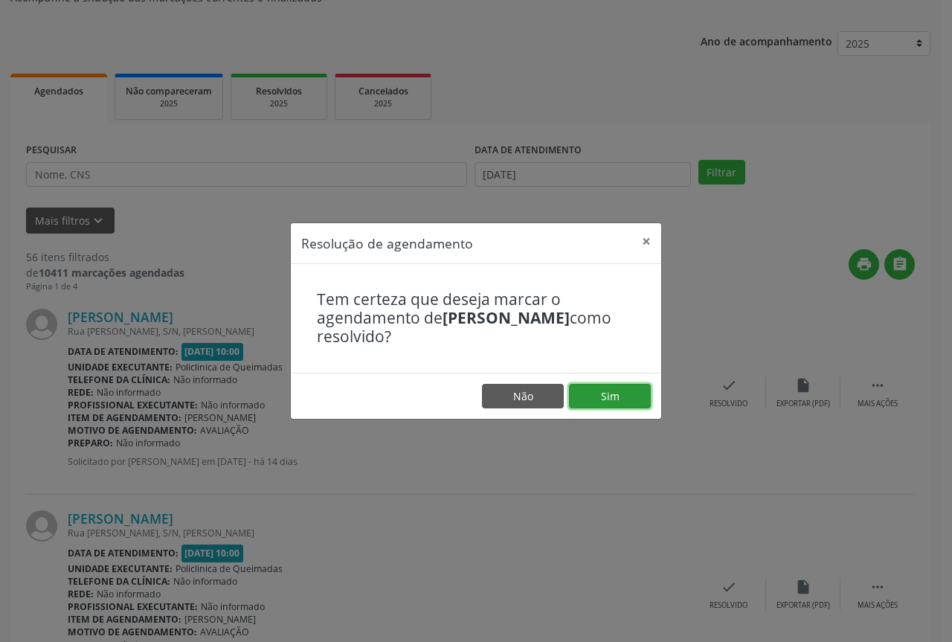
click at [603, 401] on button "Sim" at bounding box center [610, 396] width 82 height 25
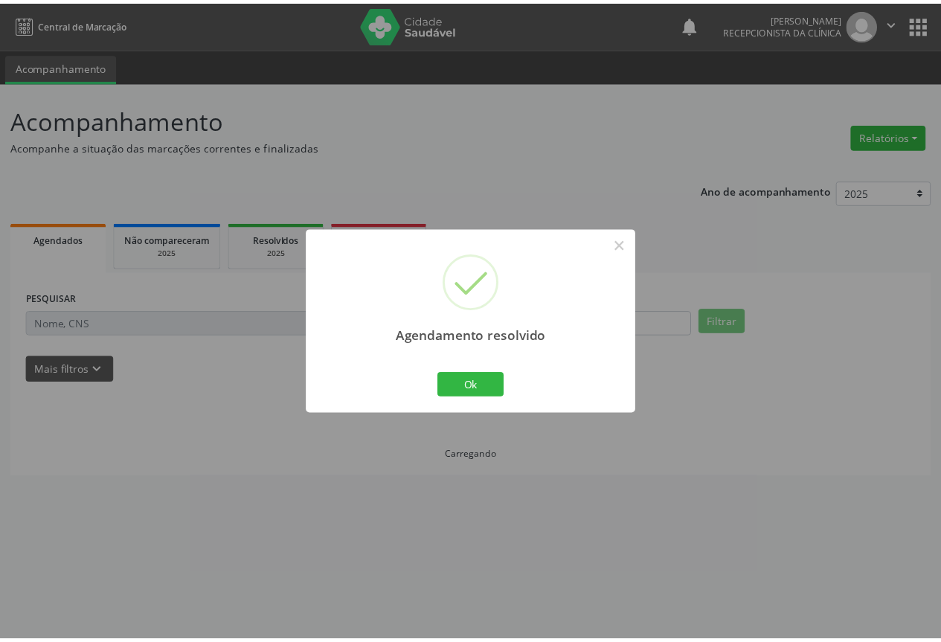
scroll to position [0, 0]
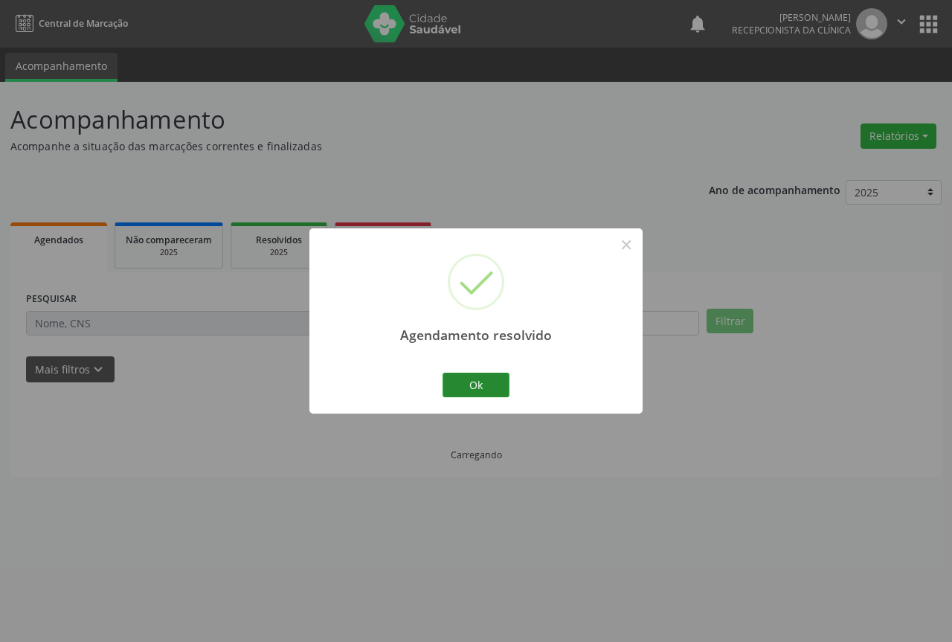
click at [485, 388] on button "Ok" at bounding box center [476, 385] width 67 height 25
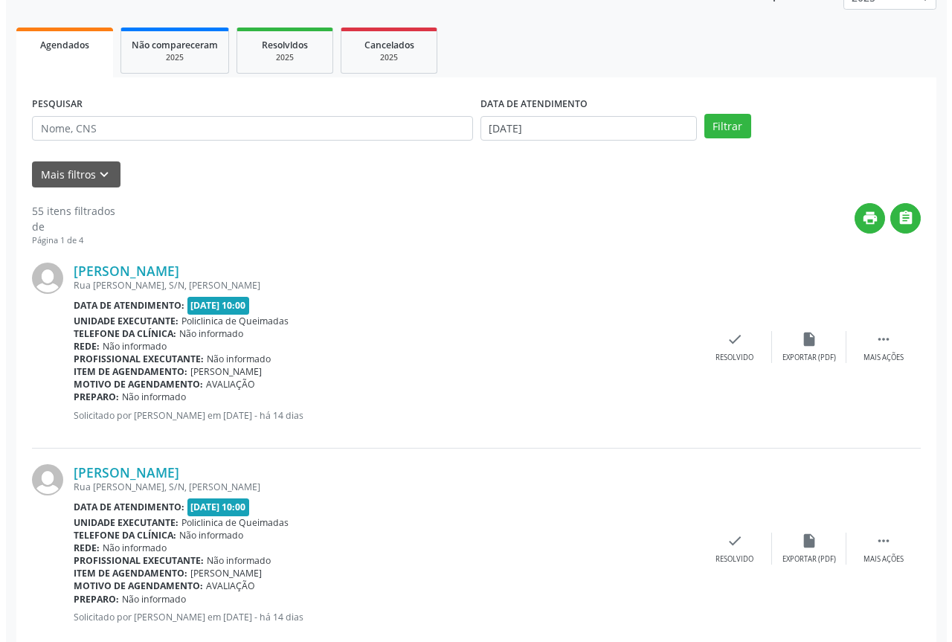
scroll to position [223, 0]
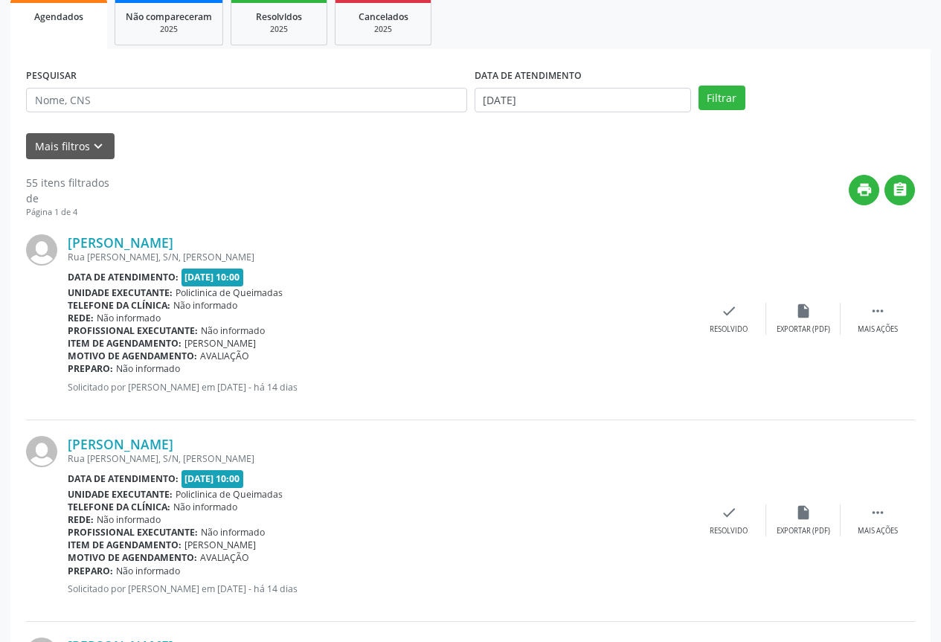
drag, startPoint x: 705, startPoint y: 345, endPoint x: 712, endPoint y: 333, distance: 14.0
click at [705, 345] on div "[PERSON_NAME] [GEOGRAPHIC_DATA] A Nascimento, S/N, [PERSON_NAME] Data de atendi…" at bounding box center [470, 320] width 889 height 202
click at [712, 333] on div "Resolvido" at bounding box center [729, 329] width 38 height 10
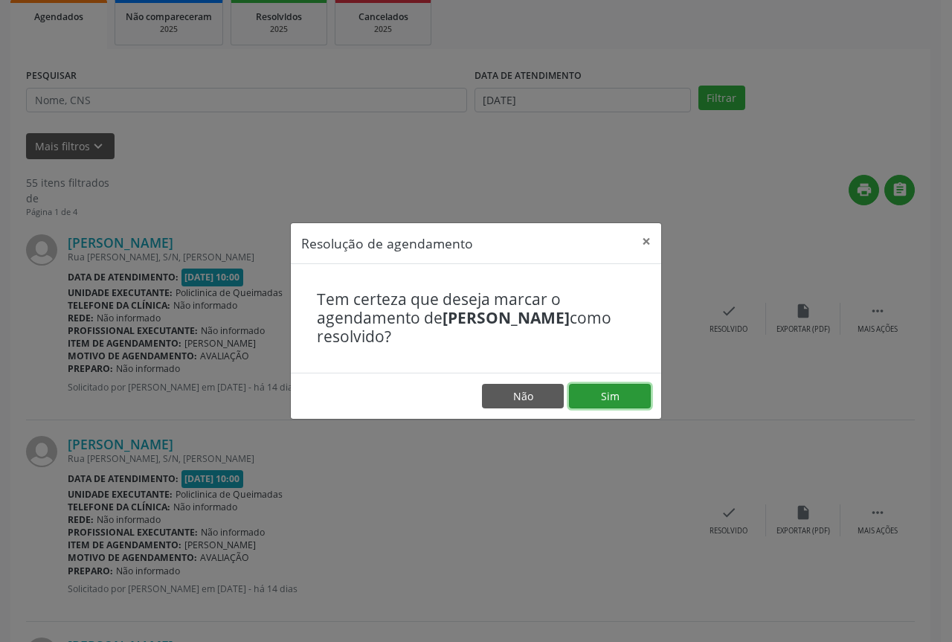
click at [602, 400] on button "Sim" at bounding box center [610, 396] width 82 height 25
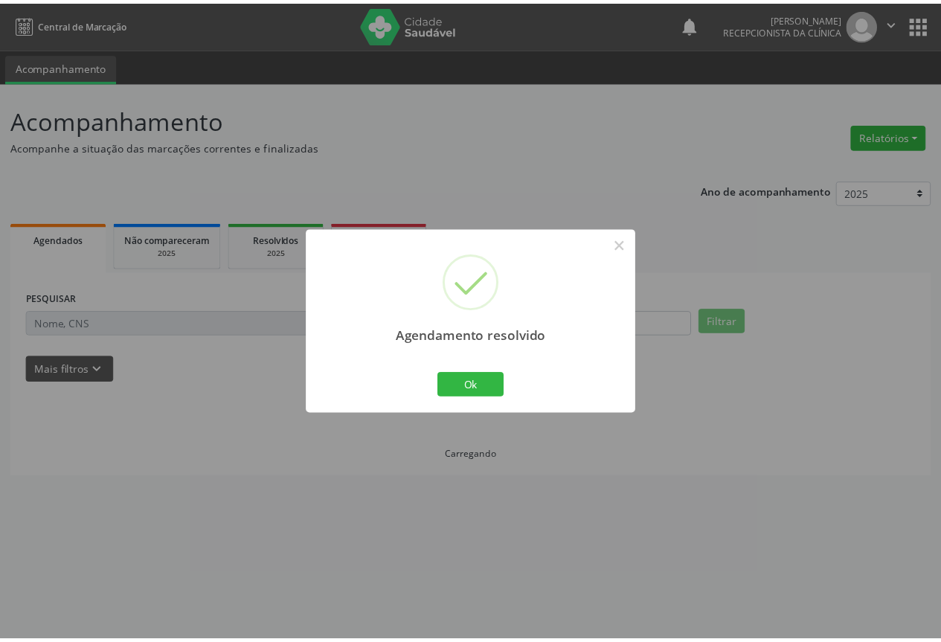
scroll to position [0, 0]
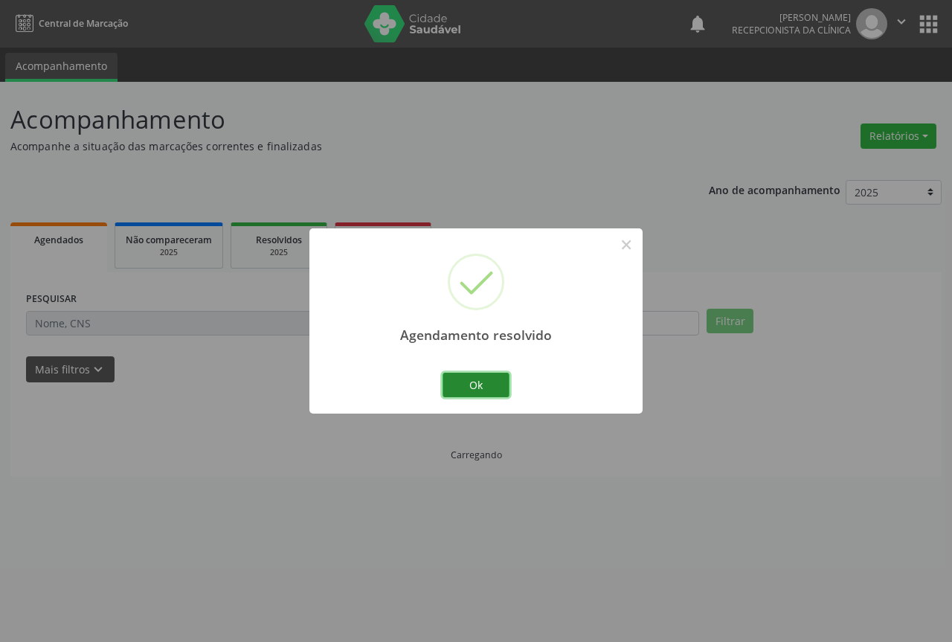
click at [448, 391] on button "Ok" at bounding box center [476, 385] width 67 height 25
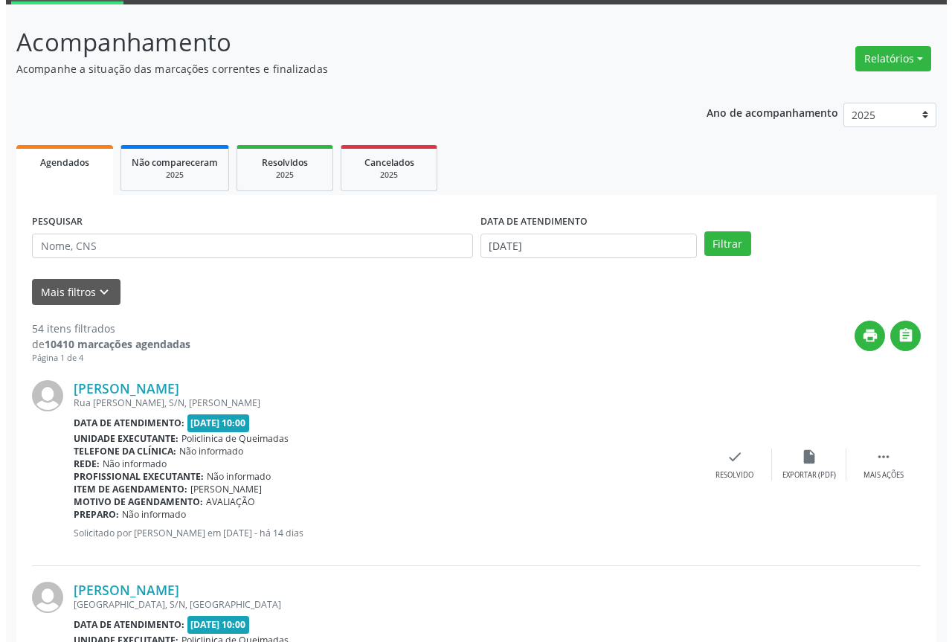
scroll to position [223, 0]
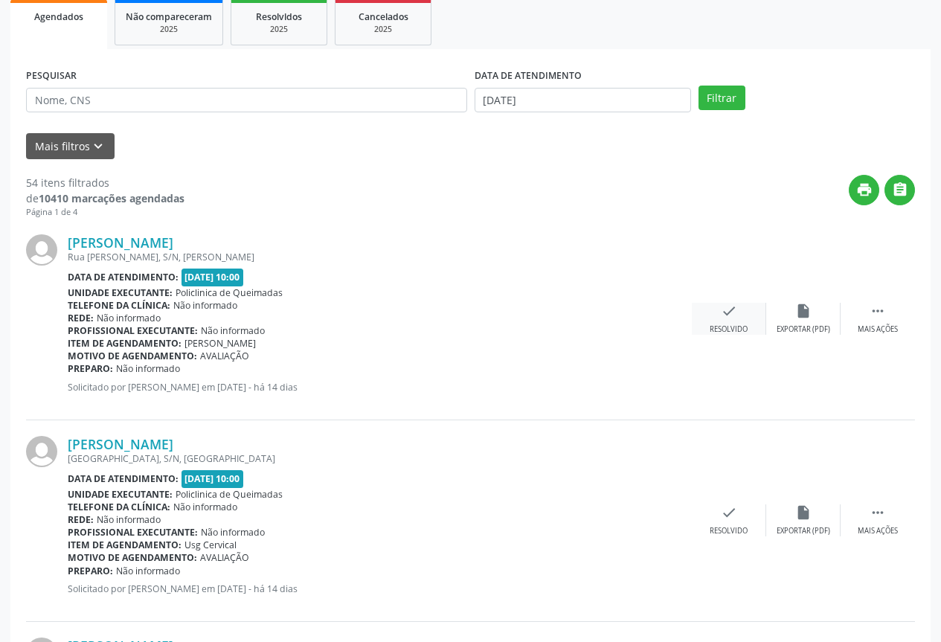
click at [732, 321] on div "check Resolvido" at bounding box center [729, 319] width 74 height 32
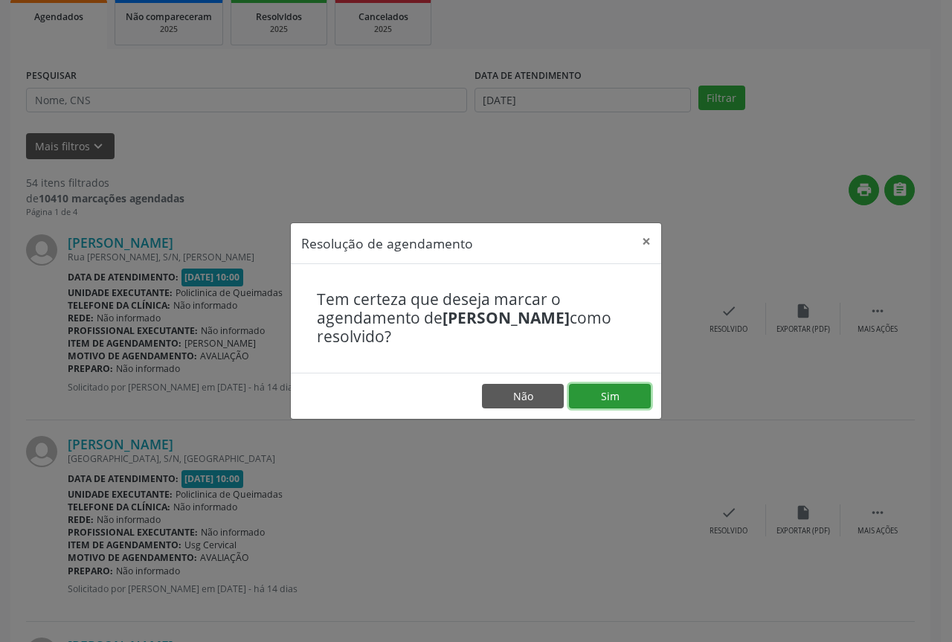
click at [591, 391] on button "Sim" at bounding box center [610, 396] width 82 height 25
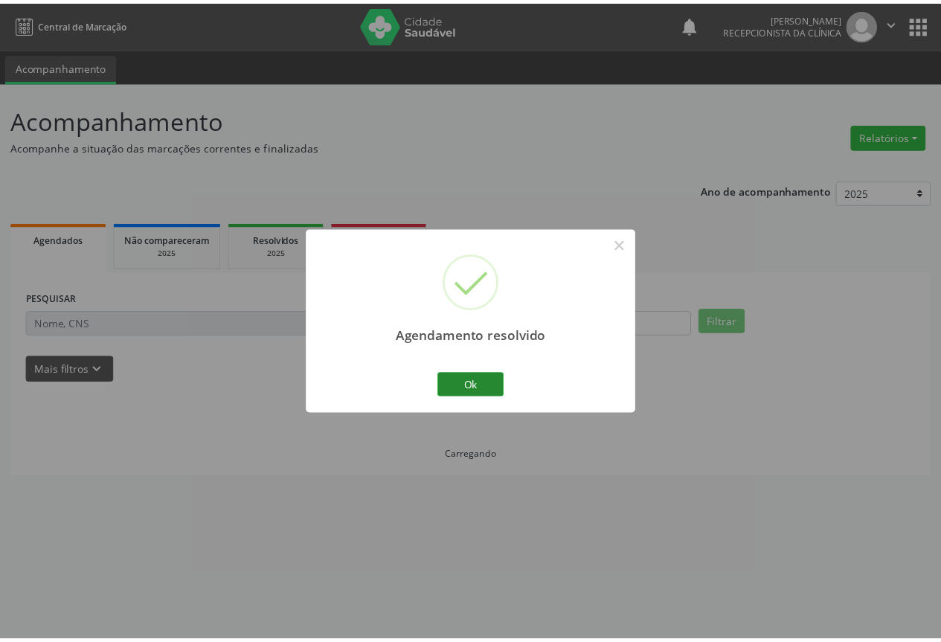
scroll to position [0, 0]
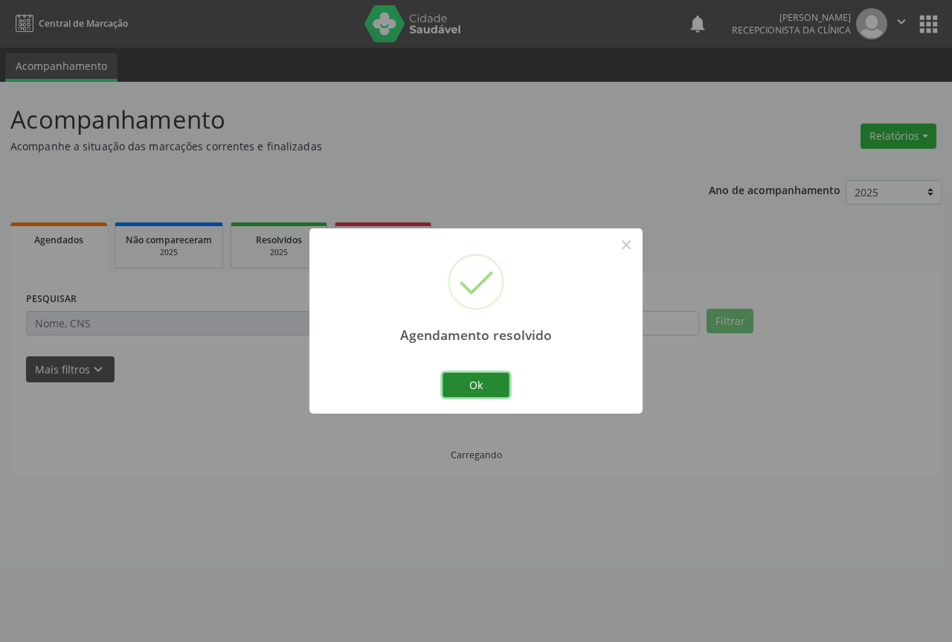
click at [461, 381] on button "Ok" at bounding box center [476, 385] width 67 height 25
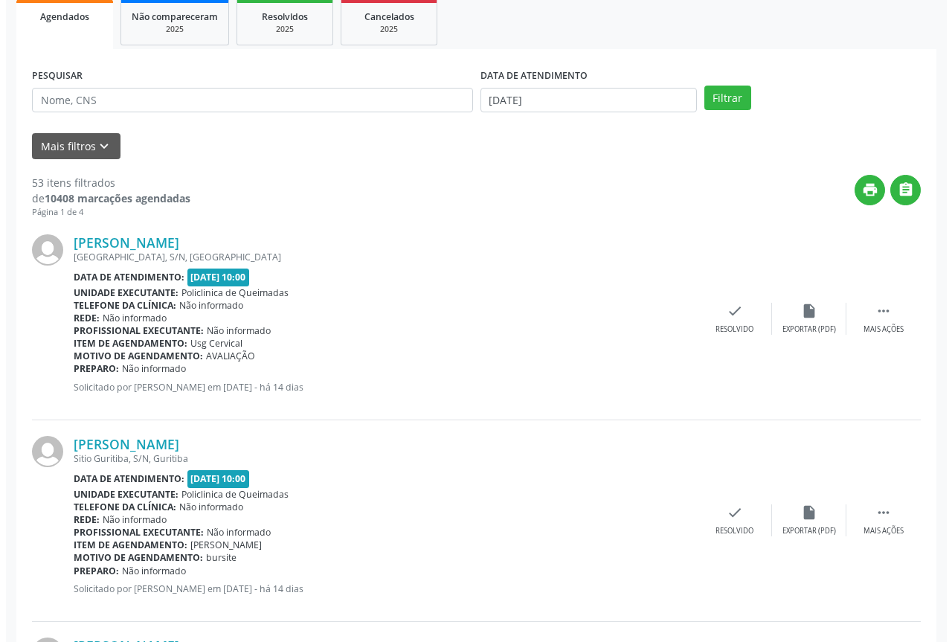
scroll to position [298, 0]
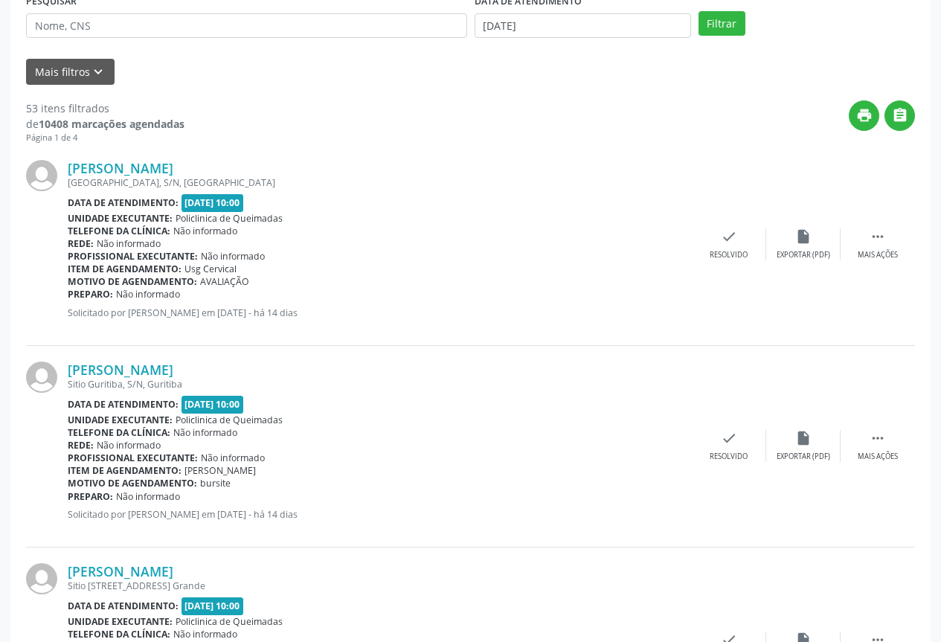
click at [738, 261] on div "[PERSON_NAME] [GEOGRAPHIC_DATA], S/N, [GEOGRAPHIC_DATA] Data de atendimento: [D…" at bounding box center [470, 245] width 889 height 202
click at [737, 250] on div "Resolvido" at bounding box center [729, 255] width 38 height 10
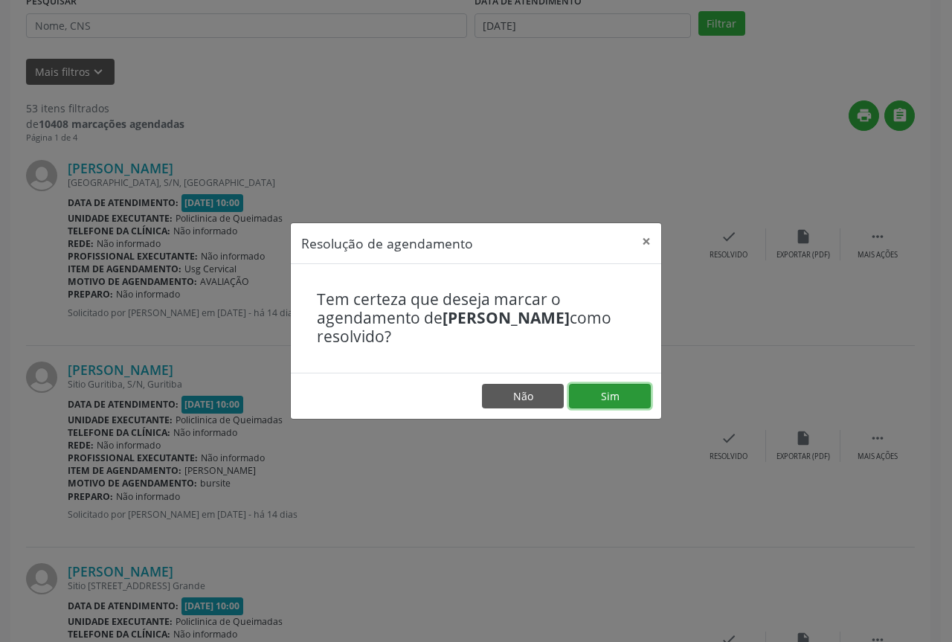
click at [618, 401] on button "Sim" at bounding box center [610, 396] width 82 height 25
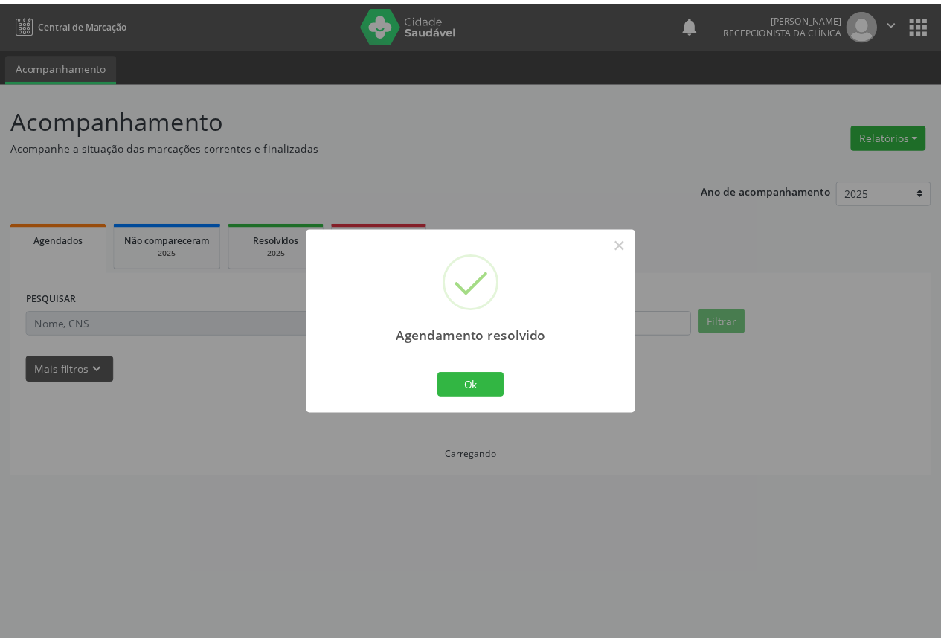
scroll to position [0, 0]
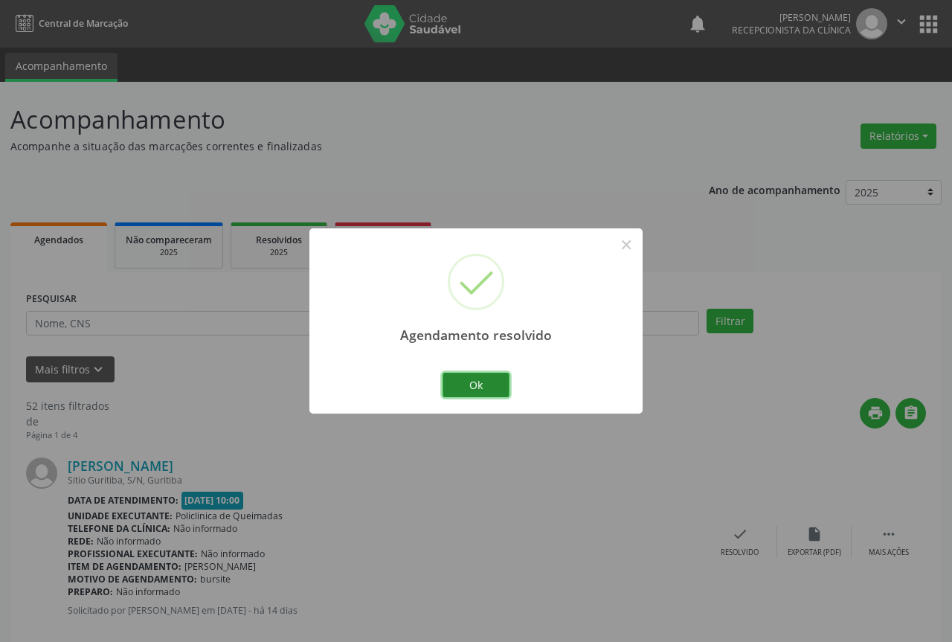
click at [461, 385] on button "Ok" at bounding box center [476, 385] width 67 height 25
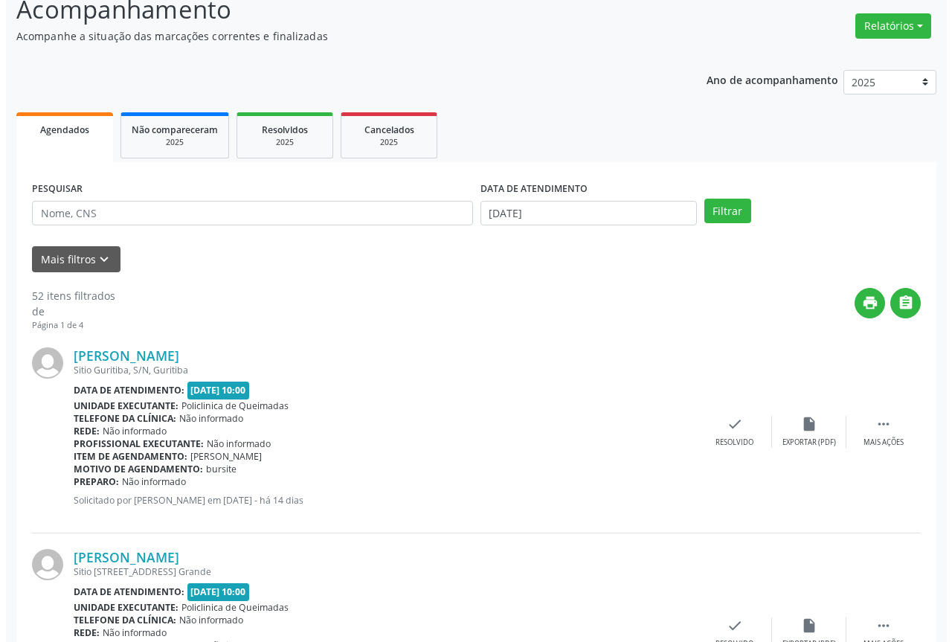
scroll to position [149, 0]
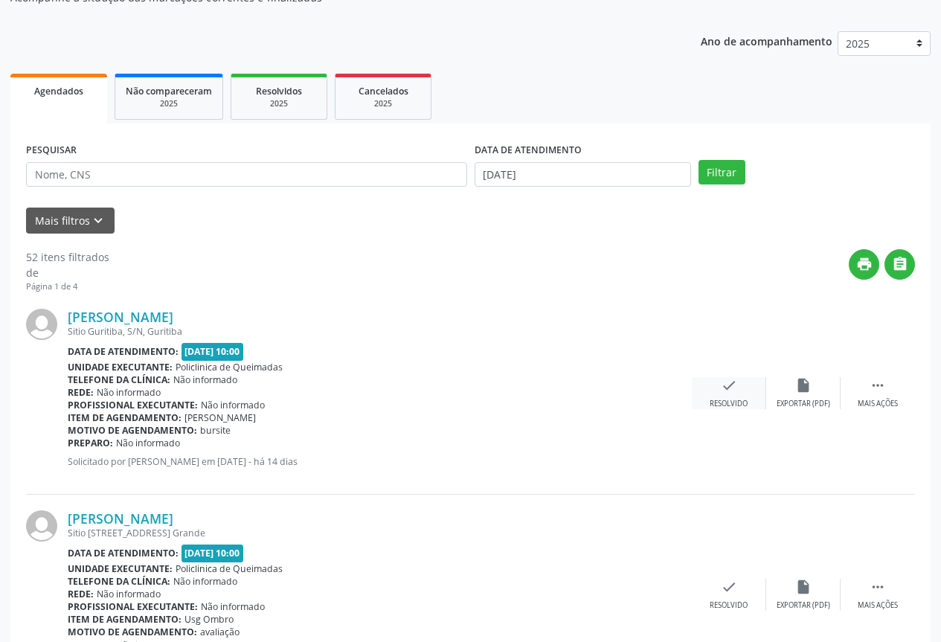
click at [721, 399] on div "Resolvido" at bounding box center [729, 404] width 38 height 10
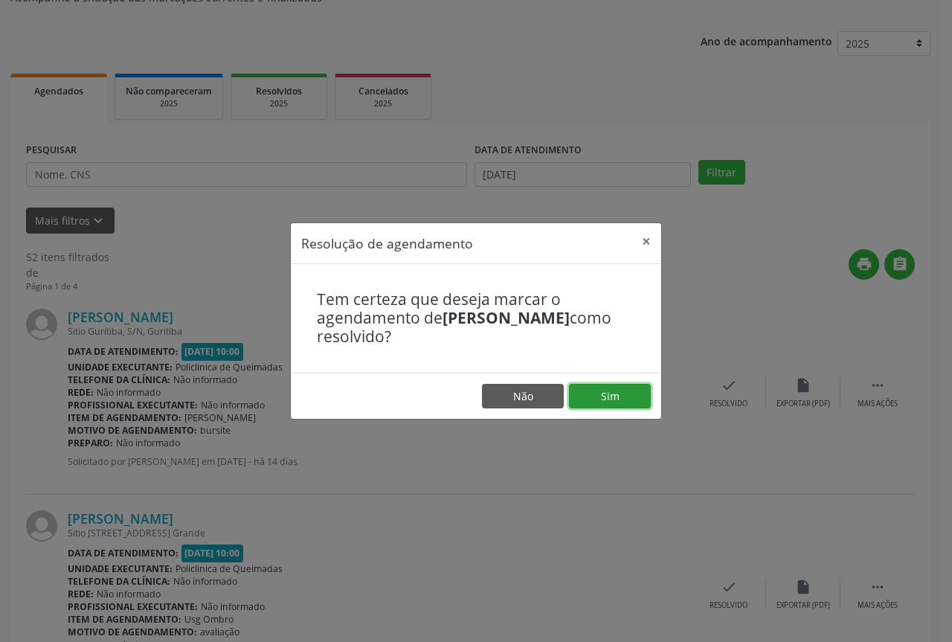
click at [597, 403] on button "Sim" at bounding box center [610, 396] width 82 height 25
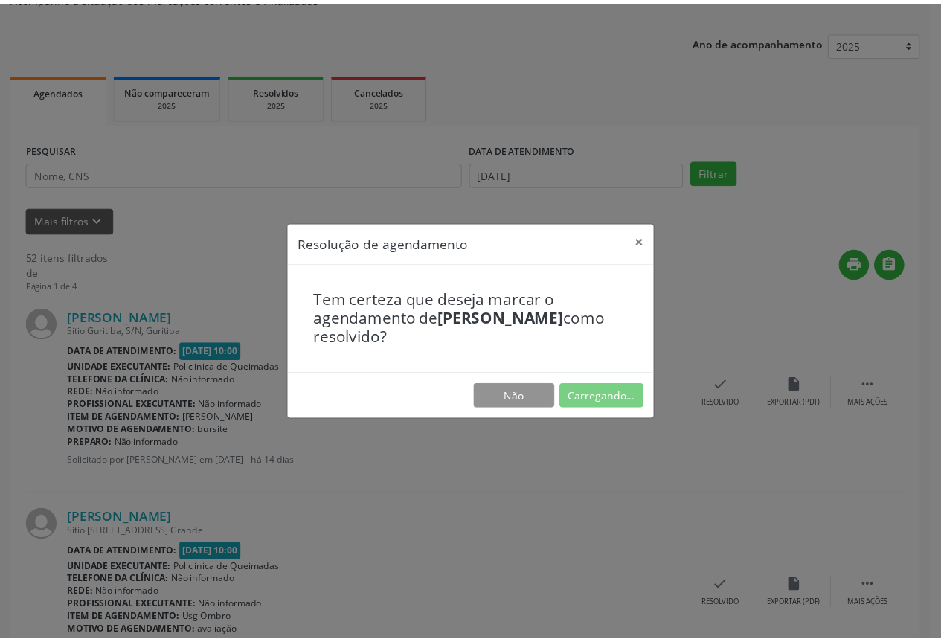
scroll to position [0, 0]
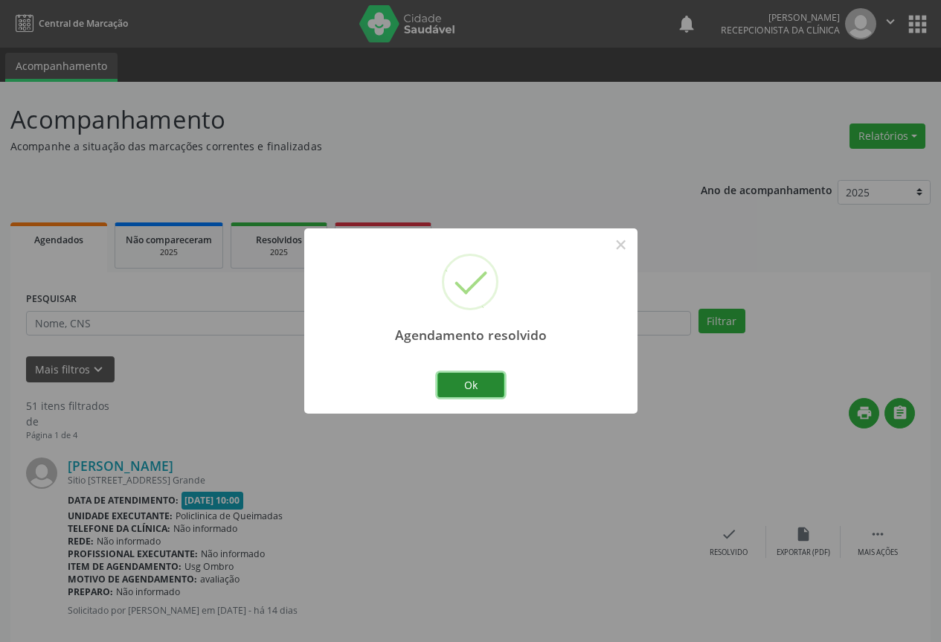
click at [478, 385] on button "Ok" at bounding box center [470, 385] width 67 height 25
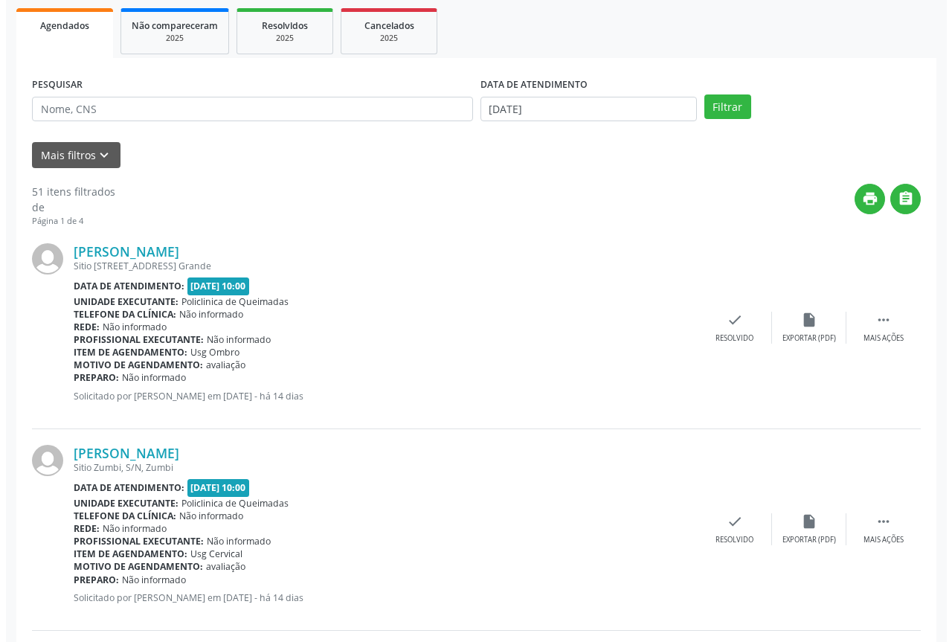
scroll to position [223, 0]
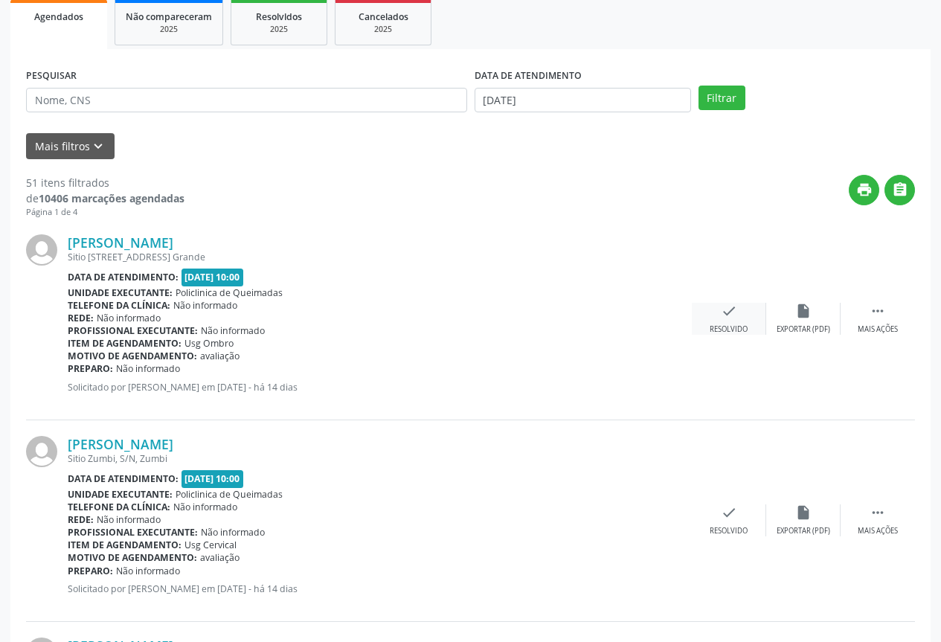
click at [734, 311] on icon "check" at bounding box center [729, 311] width 16 height 16
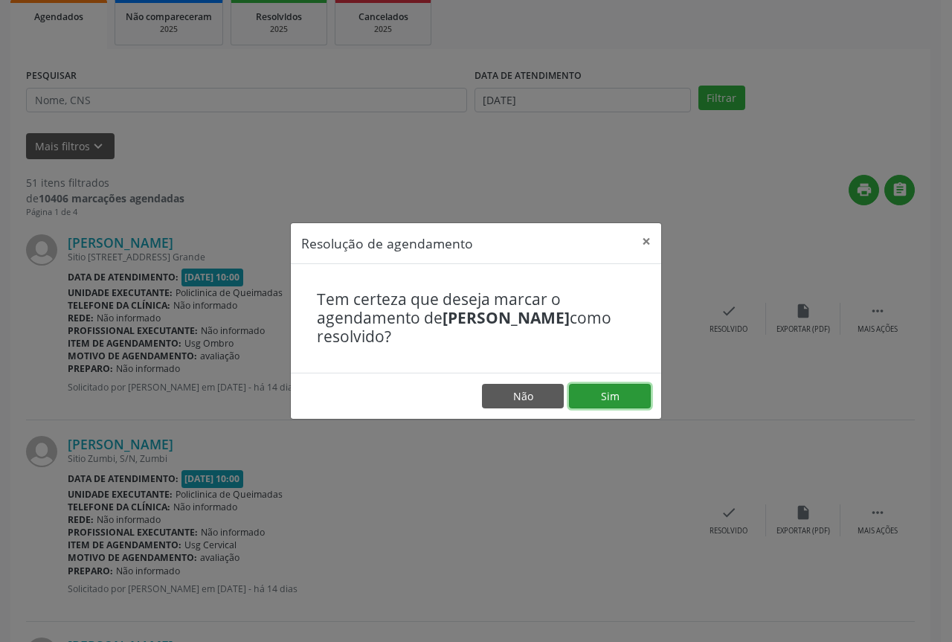
click at [598, 396] on button "Sim" at bounding box center [610, 396] width 82 height 25
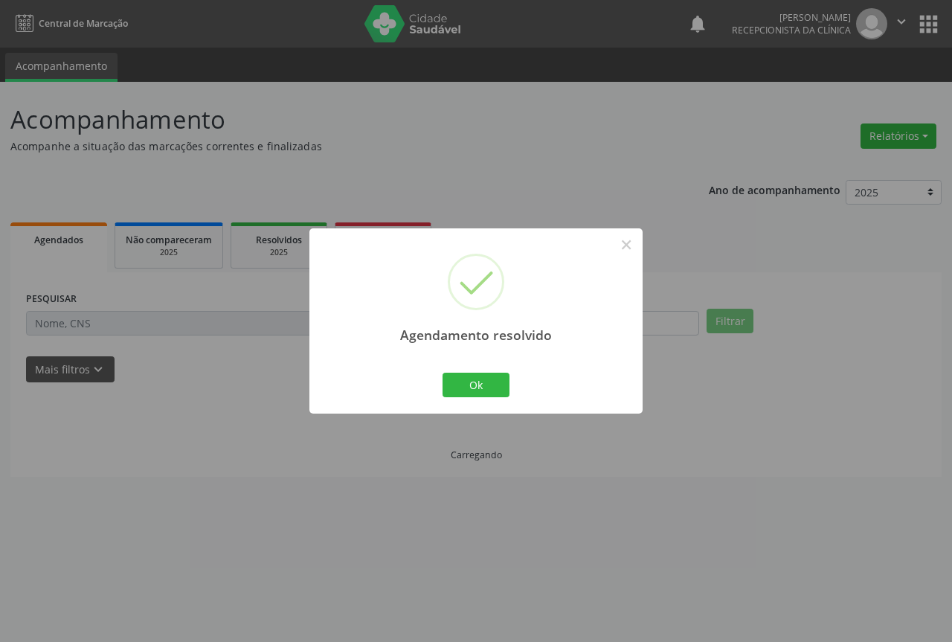
scroll to position [0, 0]
click at [481, 376] on button "Ok" at bounding box center [476, 385] width 67 height 25
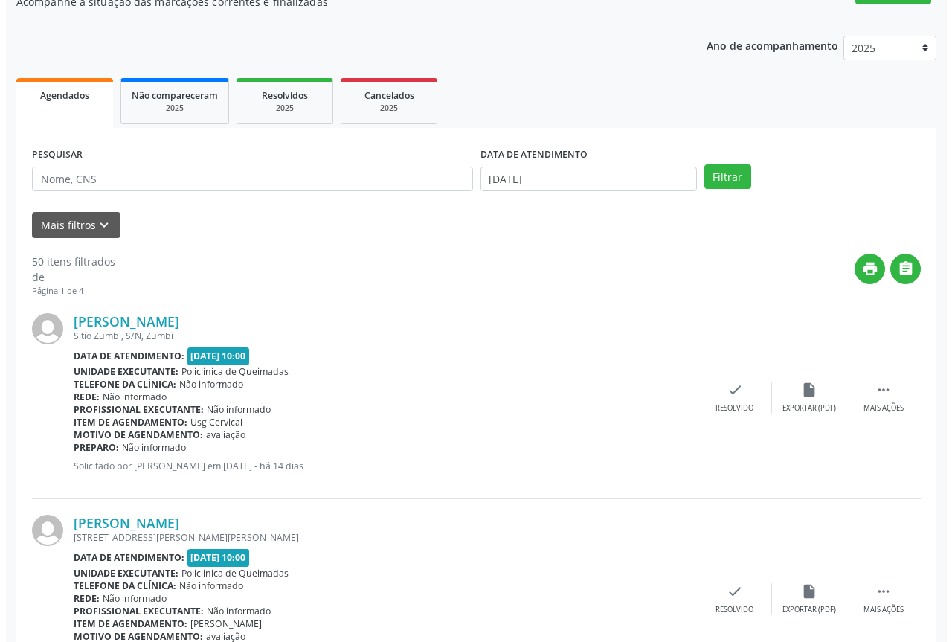
scroll to position [223, 0]
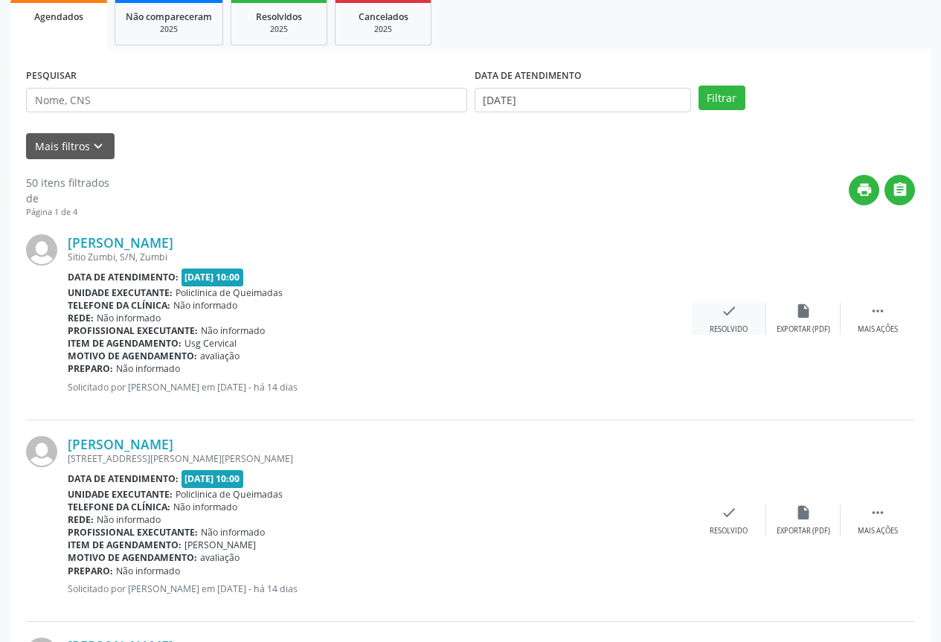
click at [713, 318] on div "check Resolvido" at bounding box center [729, 319] width 74 height 32
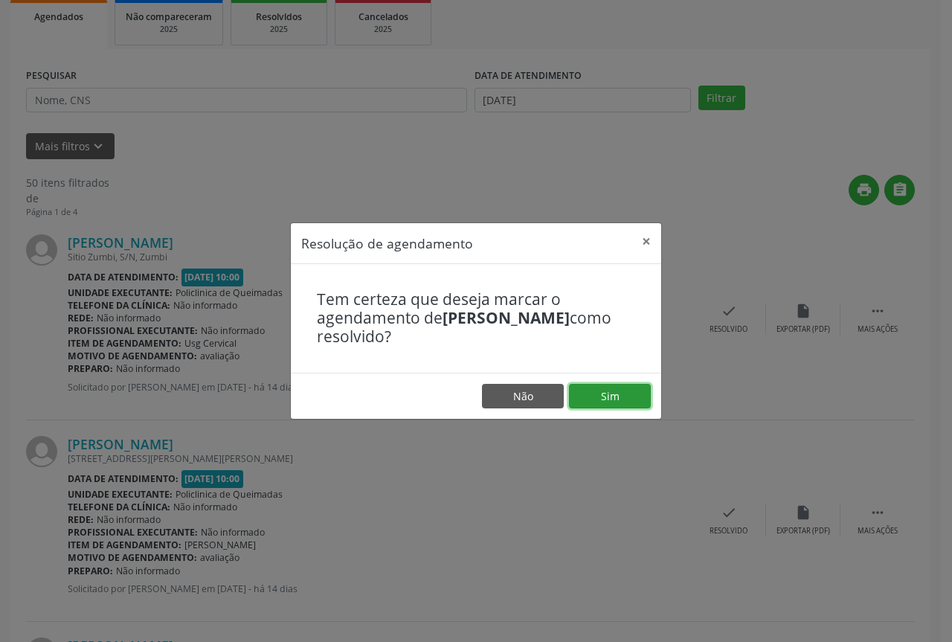
click at [595, 392] on button "Sim" at bounding box center [610, 396] width 82 height 25
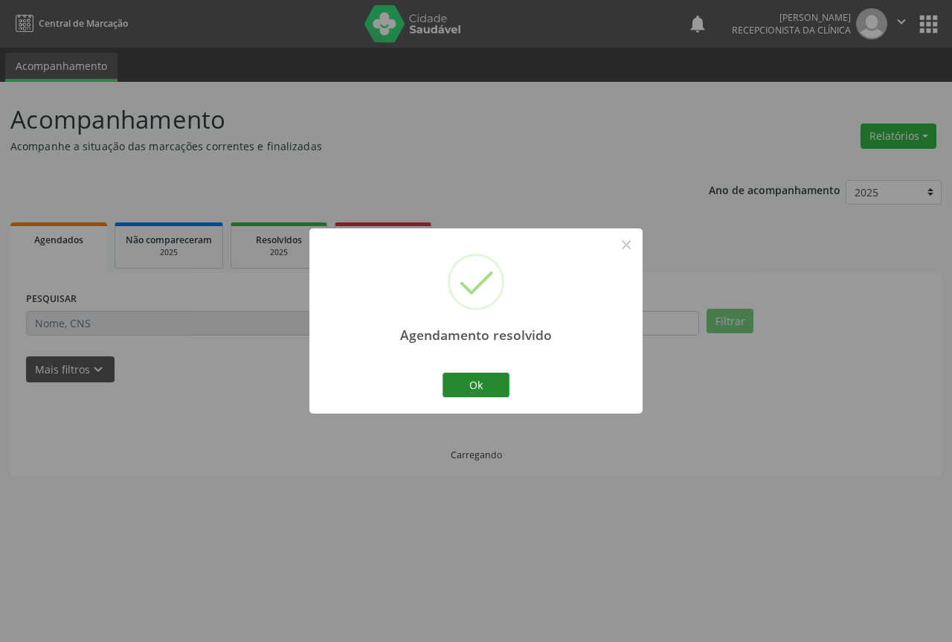
scroll to position [0, 0]
click at [481, 386] on button "Ok" at bounding box center [476, 385] width 67 height 25
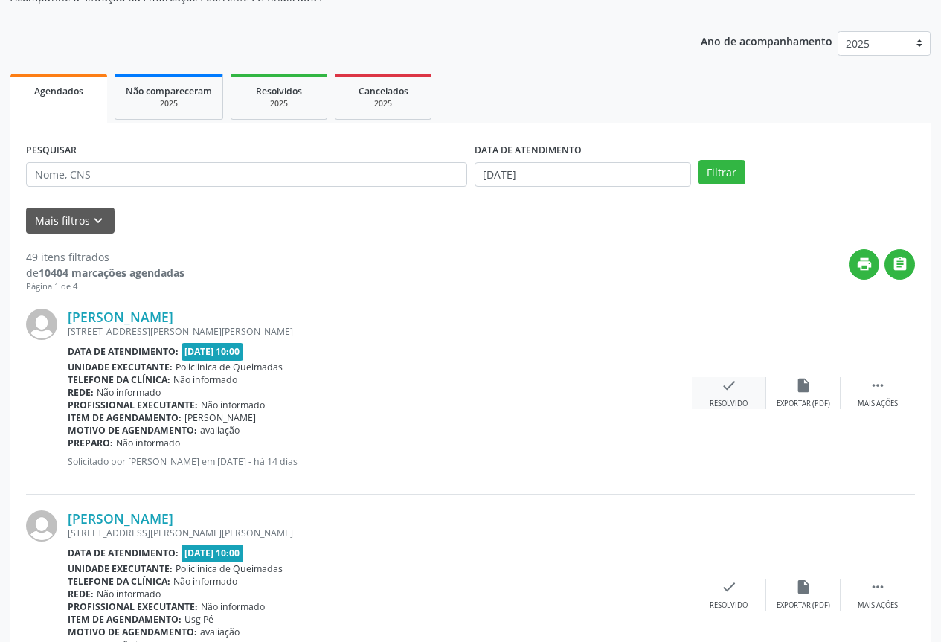
click at [701, 387] on div "check Resolvido" at bounding box center [729, 393] width 74 height 32
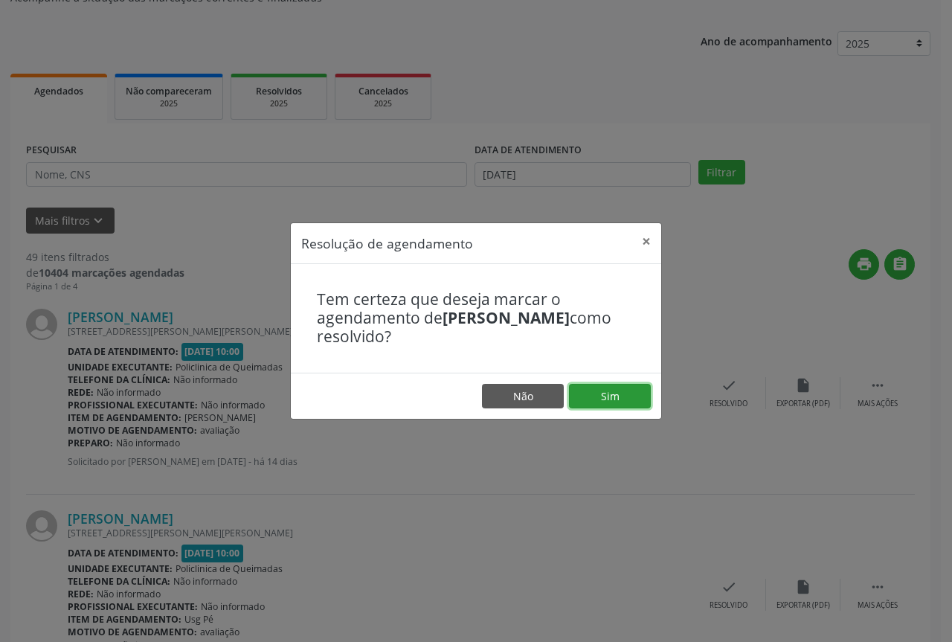
click at [634, 388] on button "Sim" at bounding box center [610, 396] width 82 height 25
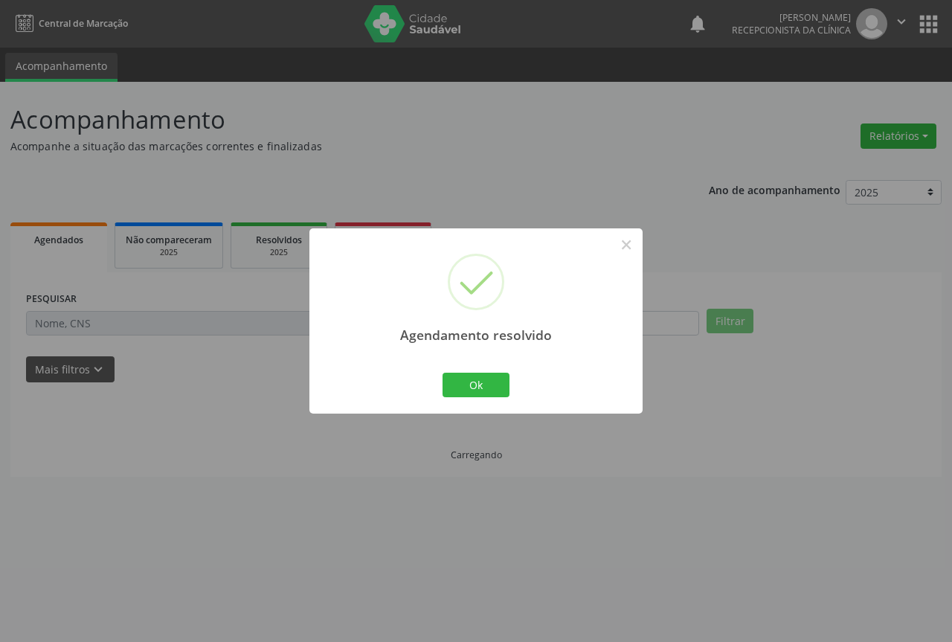
click at [486, 402] on div "Agendamento resolvido × Ok Cancel" at bounding box center [475, 320] width 333 height 185
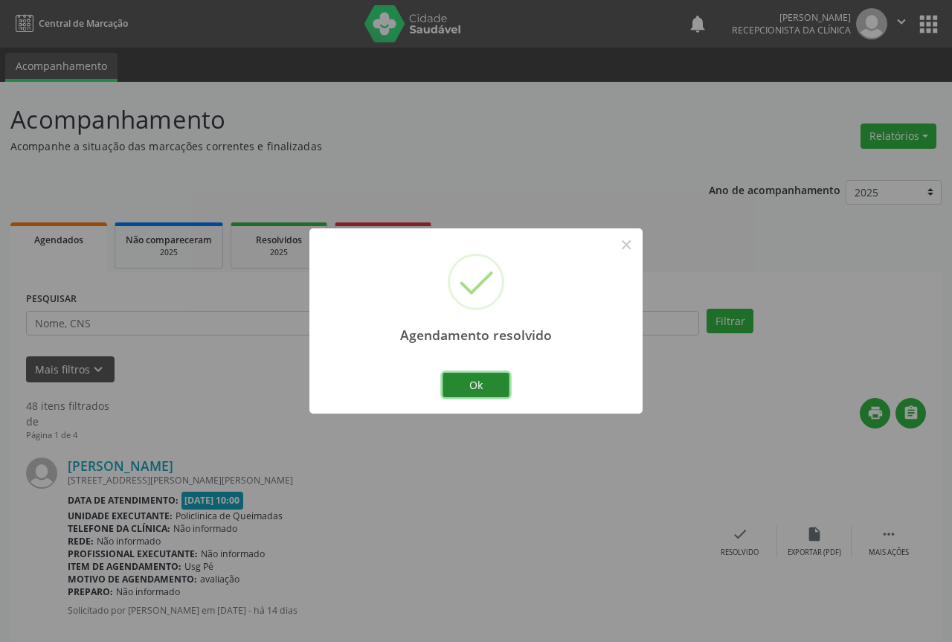
click at [480, 389] on button "Ok" at bounding box center [476, 385] width 67 height 25
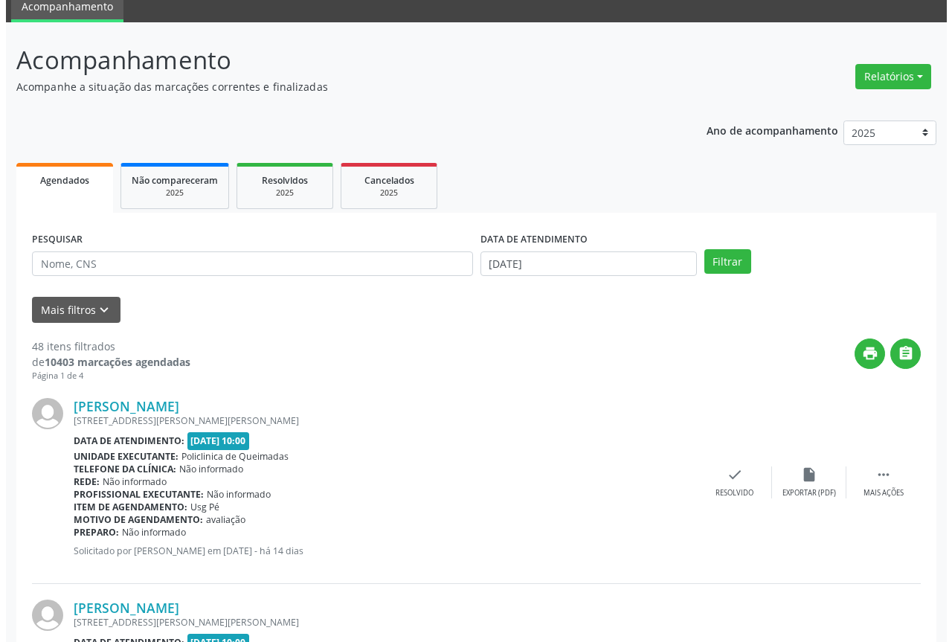
scroll to position [149, 0]
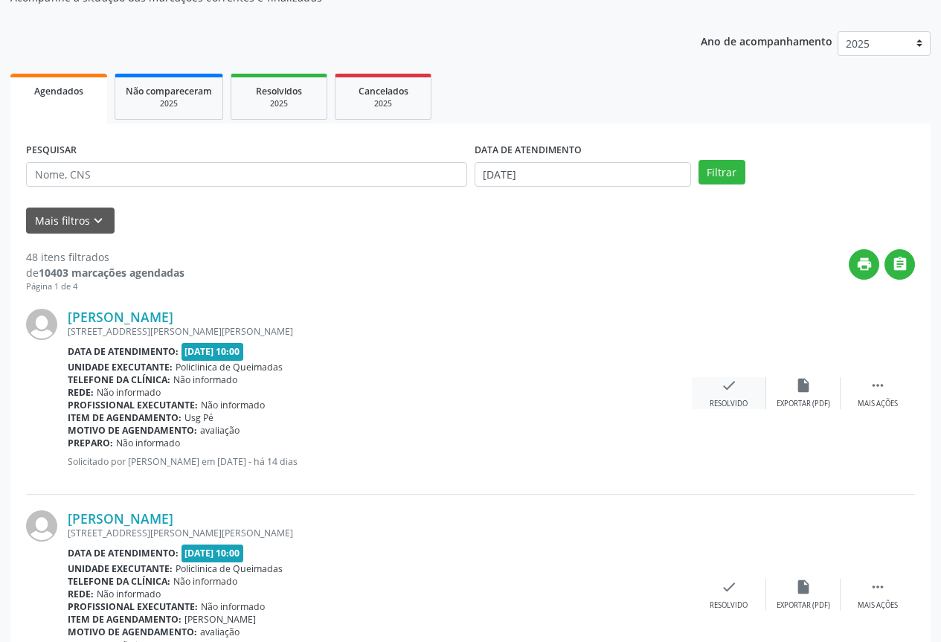
click at [737, 390] on div "check Resolvido" at bounding box center [729, 393] width 74 height 32
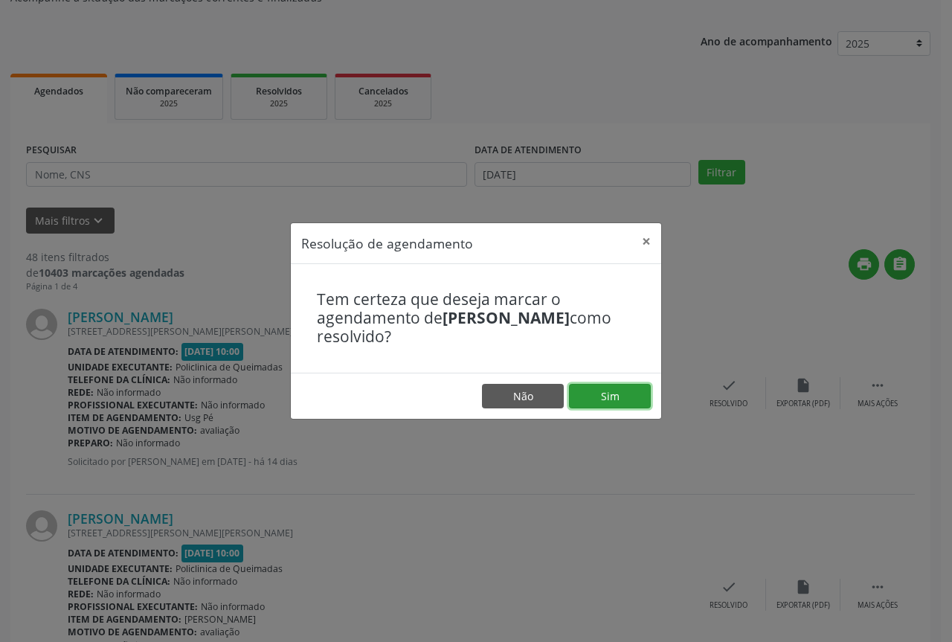
click at [634, 397] on button "Sim" at bounding box center [610, 396] width 82 height 25
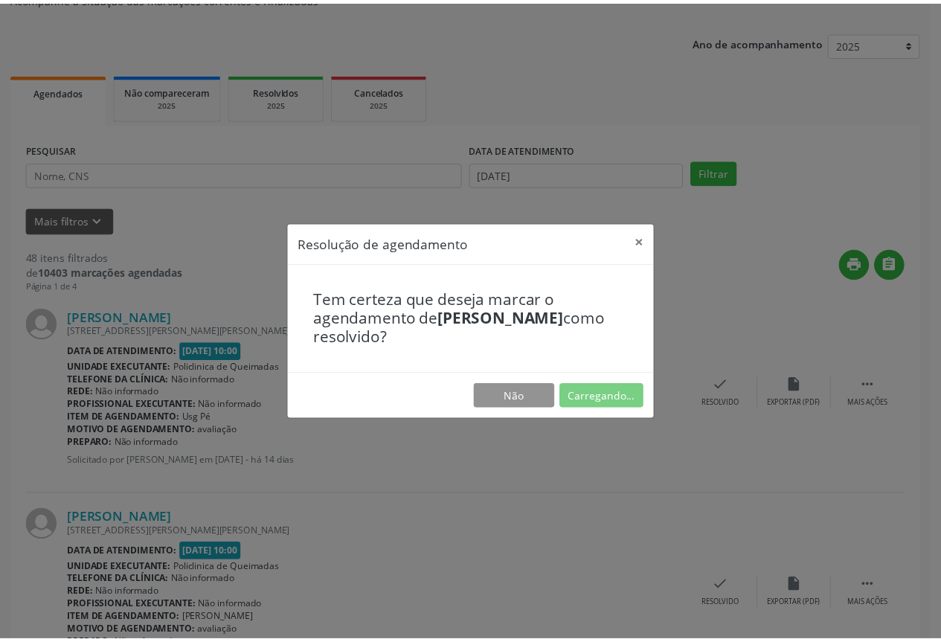
scroll to position [0, 0]
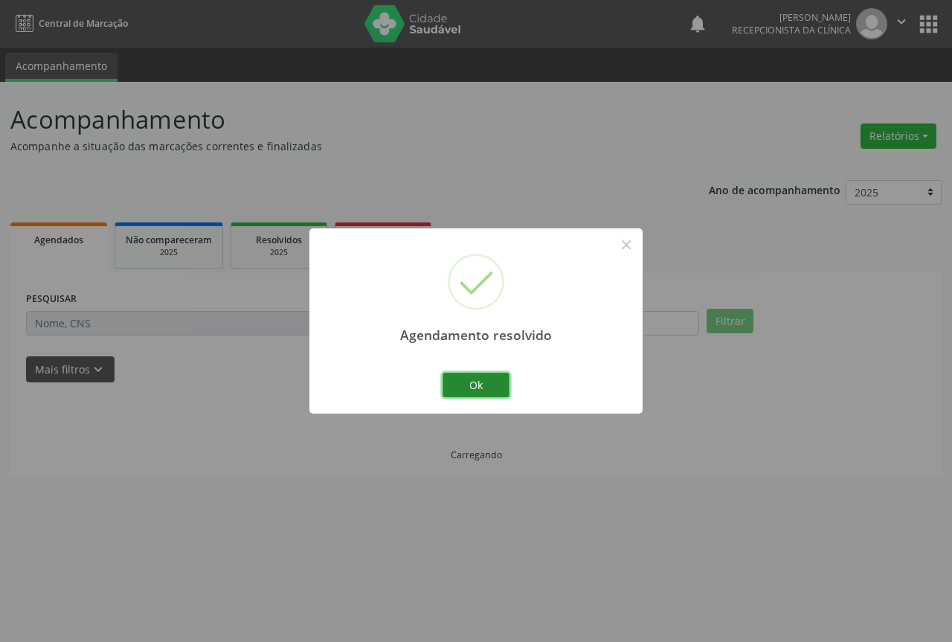
click at [474, 385] on button "Ok" at bounding box center [476, 385] width 67 height 25
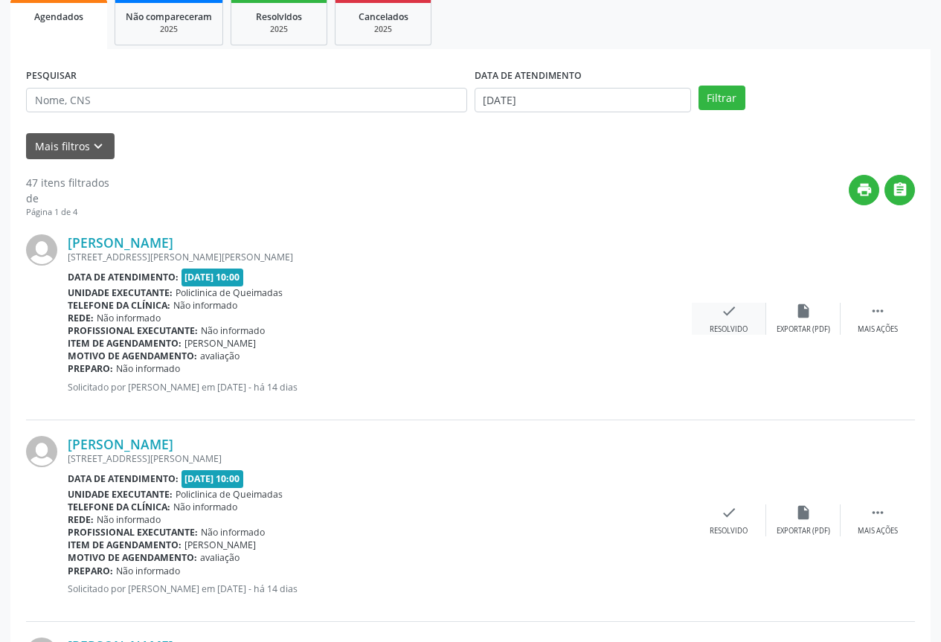
click at [745, 316] on div "check Resolvido" at bounding box center [729, 319] width 74 height 32
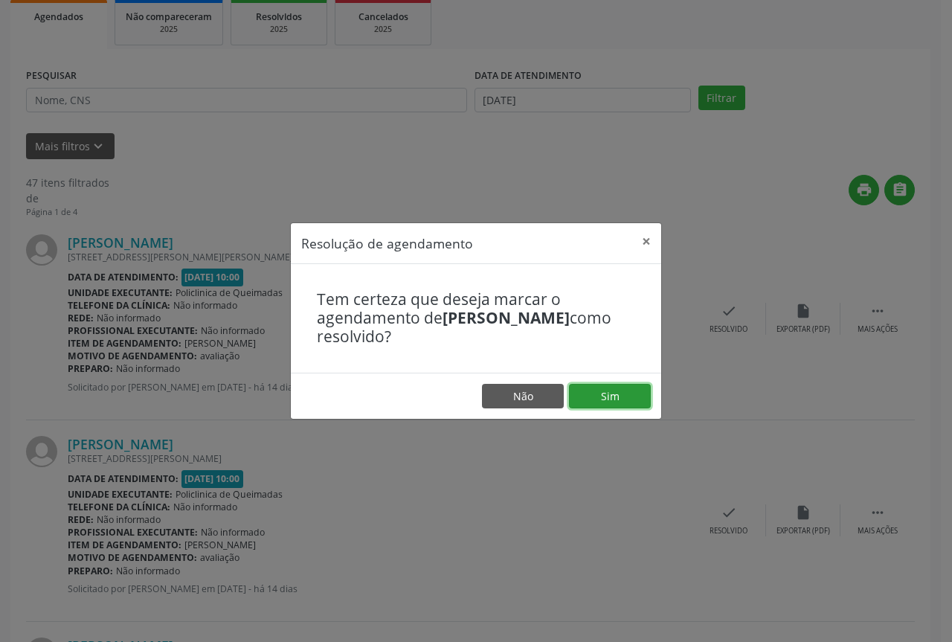
click at [620, 399] on button "Sim" at bounding box center [610, 396] width 82 height 25
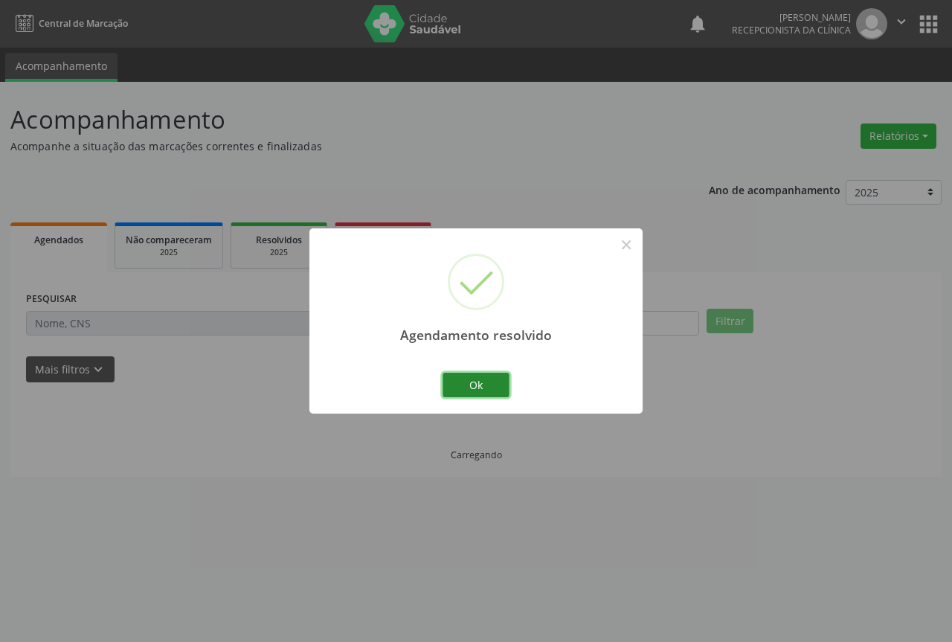
click at [487, 383] on button "Ok" at bounding box center [476, 385] width 67 height 25
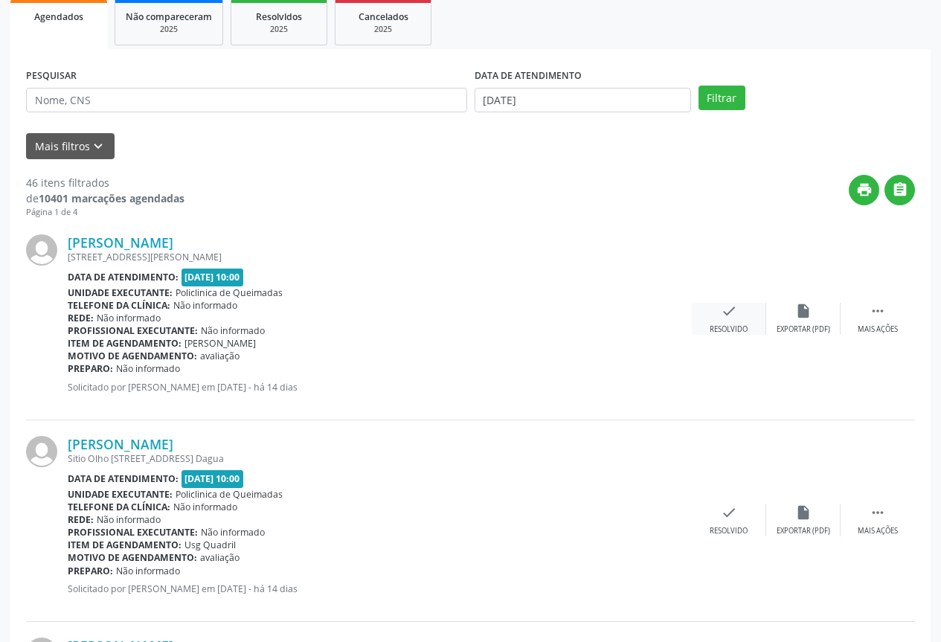
click at [730, 317] on icon "check" at bounding box center [729, 311] width 16 height 16
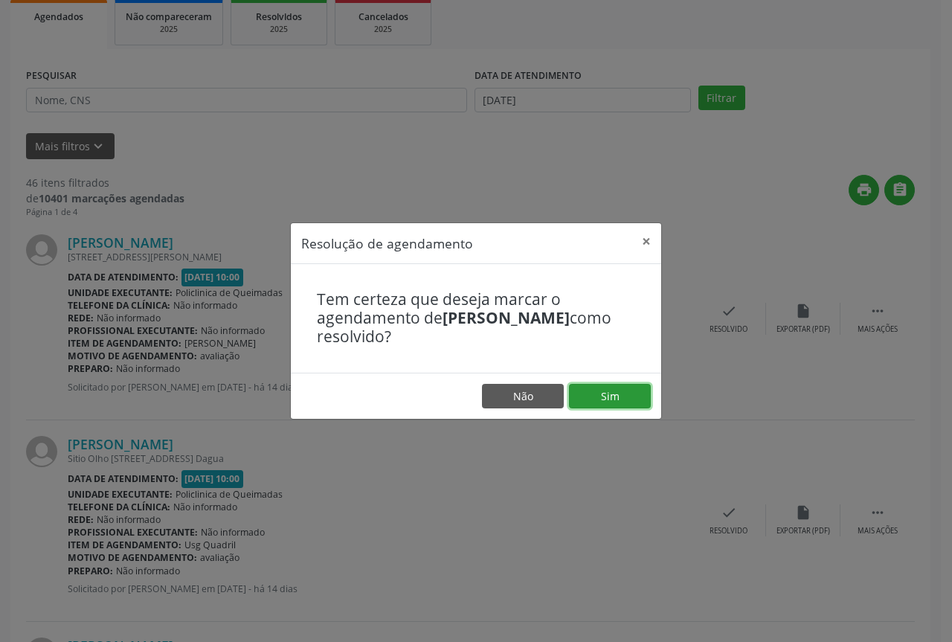
click at [588, 405] on button "Sim" at bounding box center [610, 396] width 82 height 25
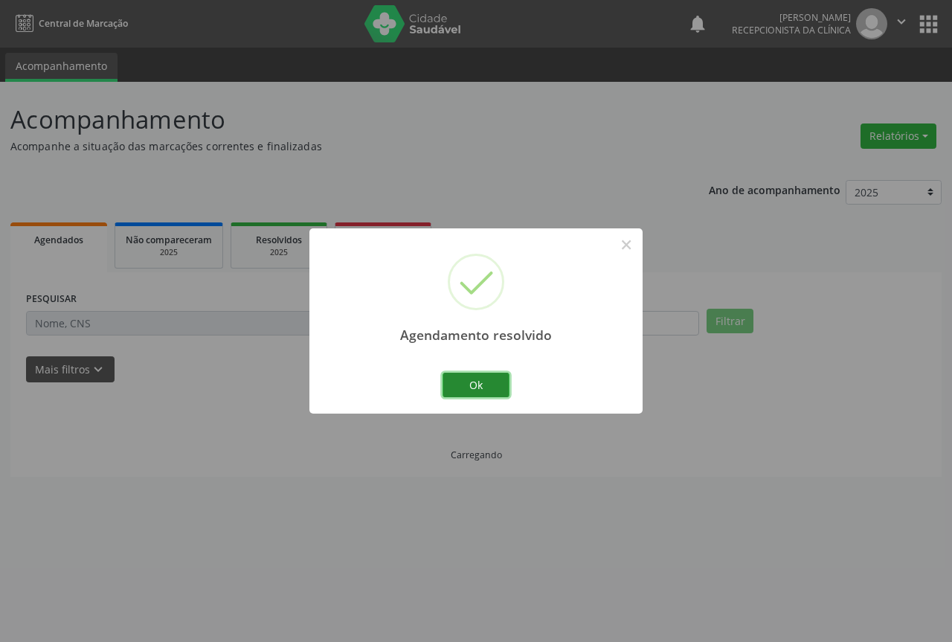
click at [463, 382] on button "Ok" at bounding box center [476, 385] width 67 height 25
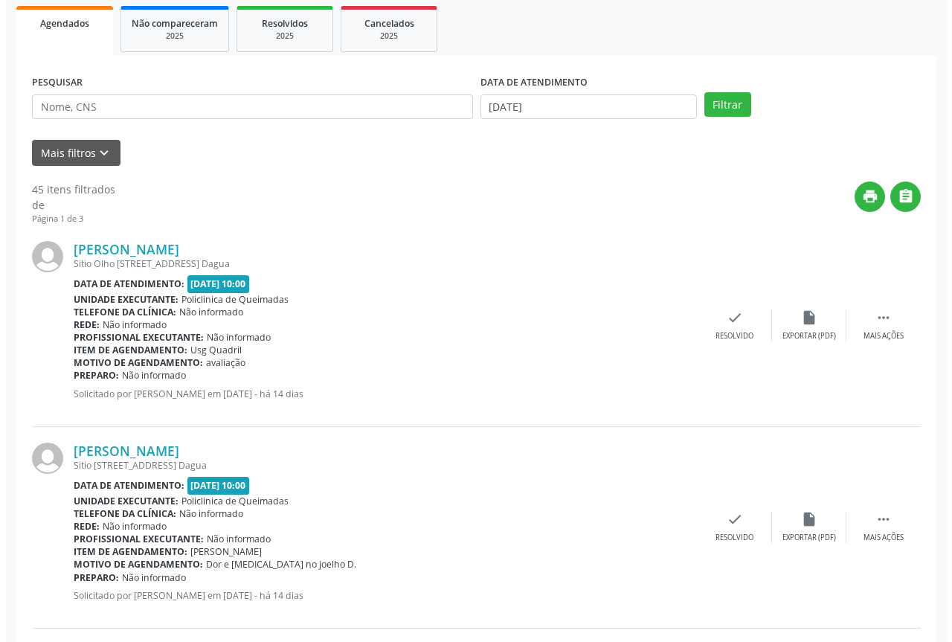
scroll to position [223, 0]
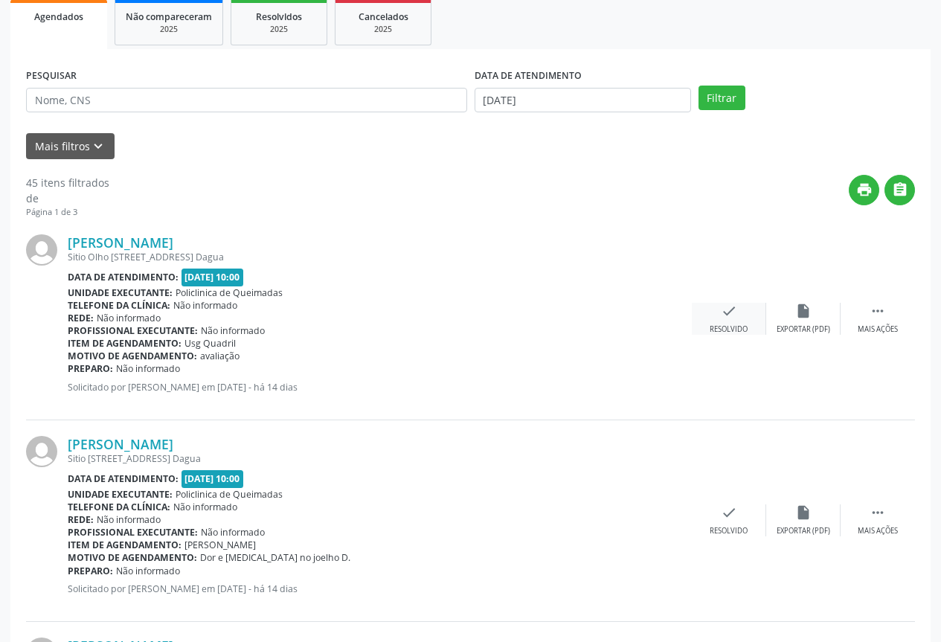
click at [719, 304] on div "check Resolvido" at bounding box center [729, 319] width 74 height 32
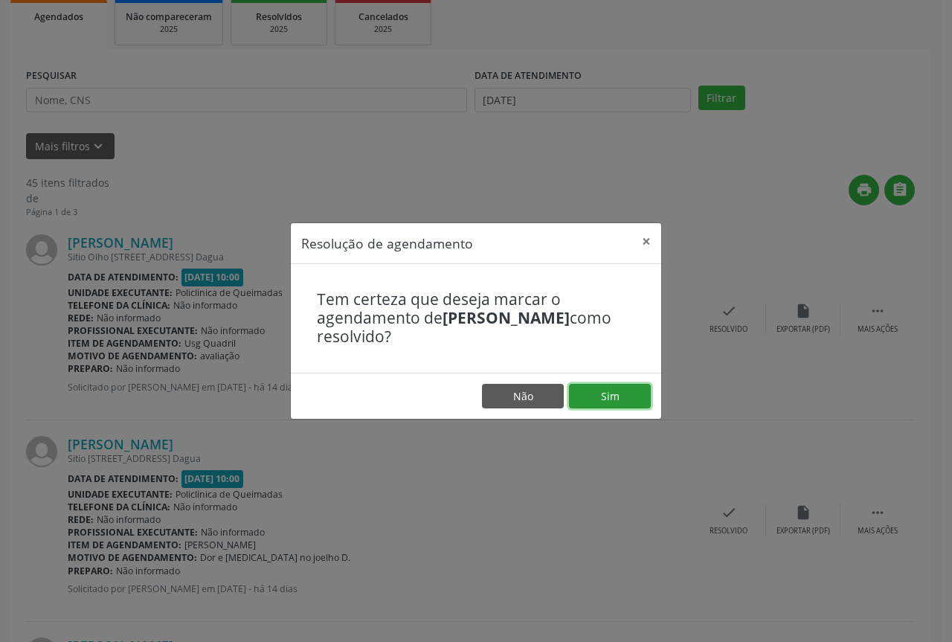
click at [610, 400] on button "Sim" at bounding box center [610, 396] width 82 height 25
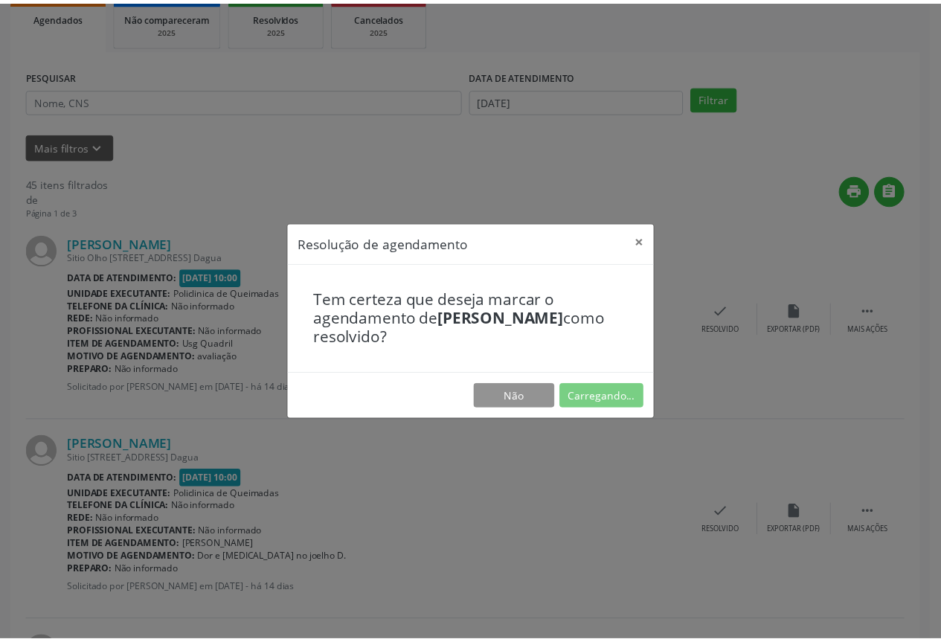
scroll to position [0, 0]
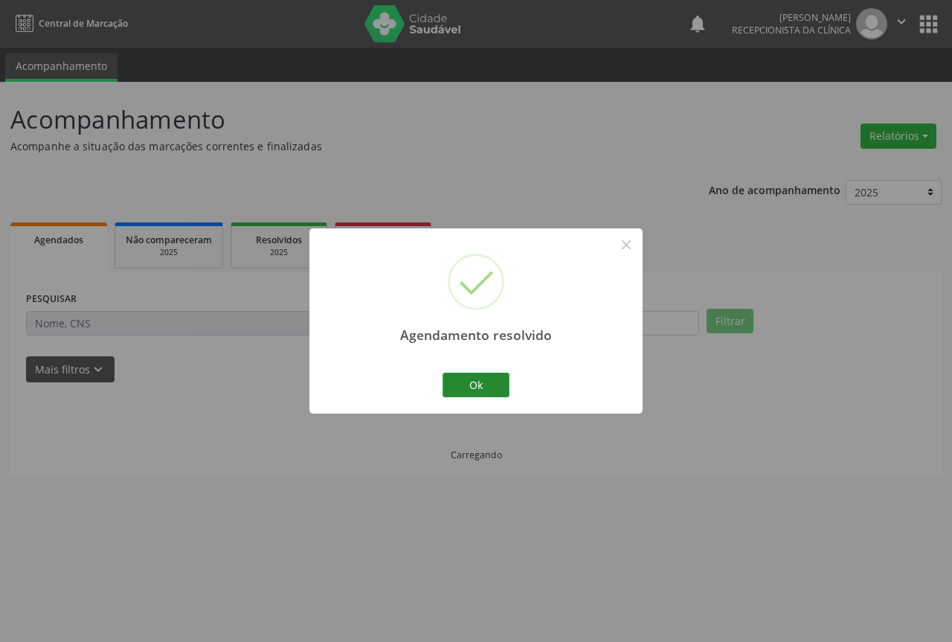
click at [475, 389] on button "Ok" at bounding box center [476, 385] width 67 height 25
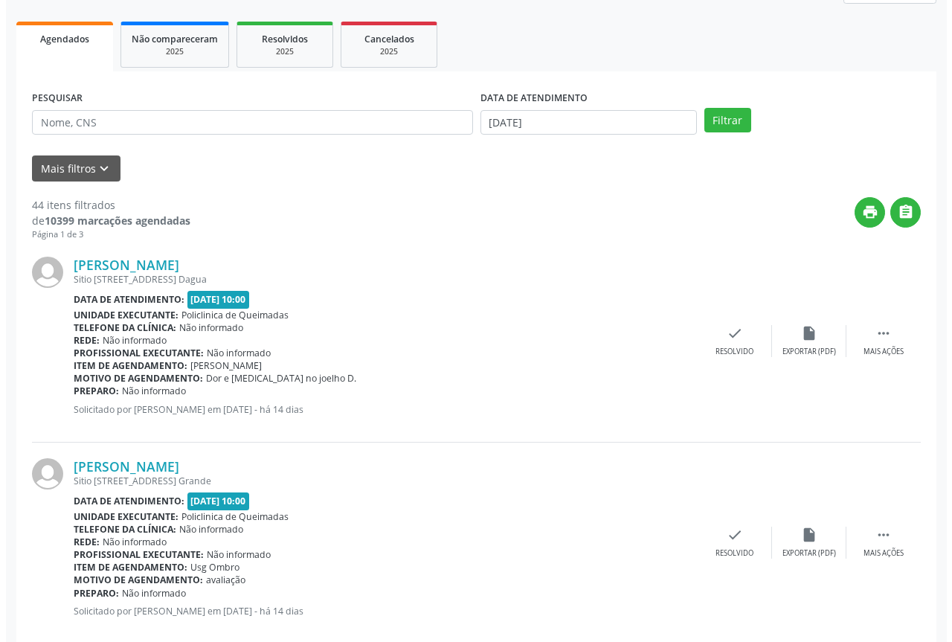
scroll to position [223, 0]
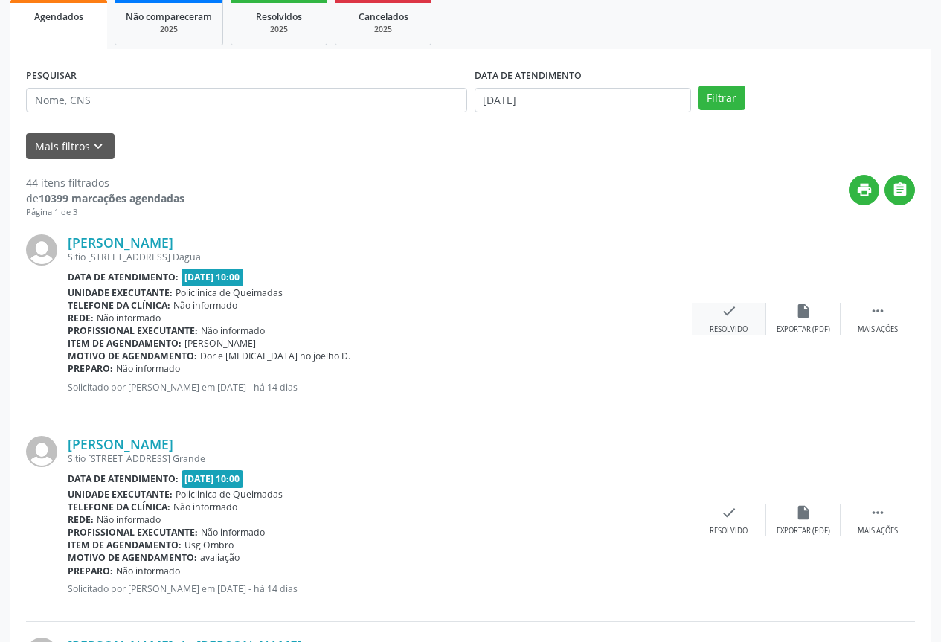
click at [742, 318] on div "check Resolvido" at bounding box center [729, 319] width 74 height 32
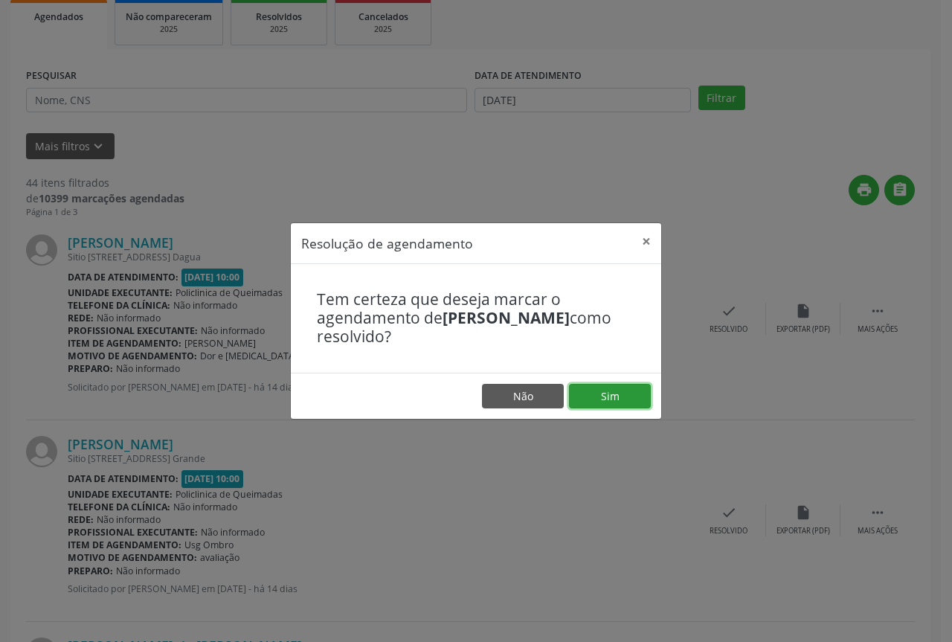
click at [590, 388] on button "Sim" at bounding box center [610, 396] width 82 height 25
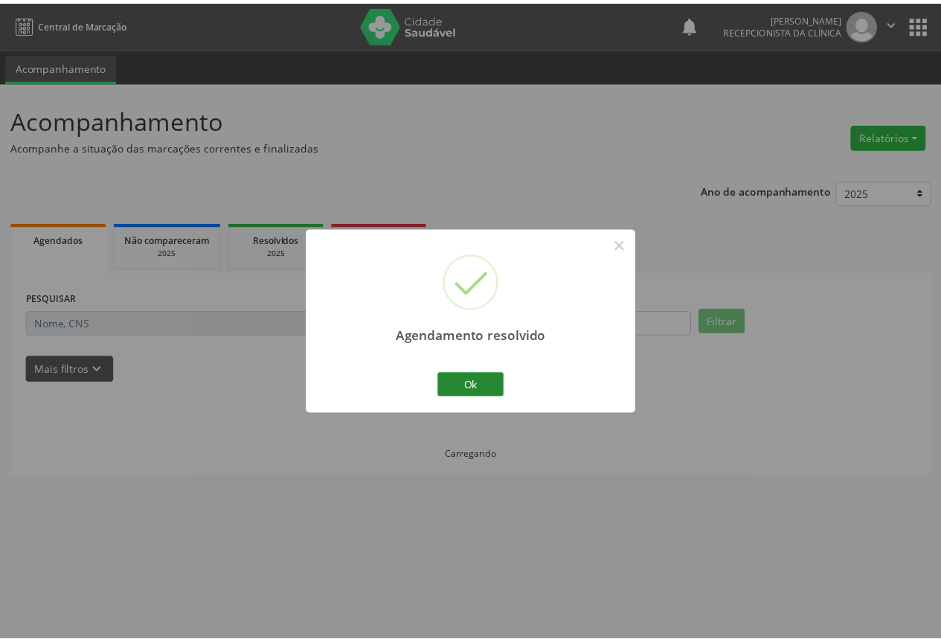
scroll to position [0, 0]
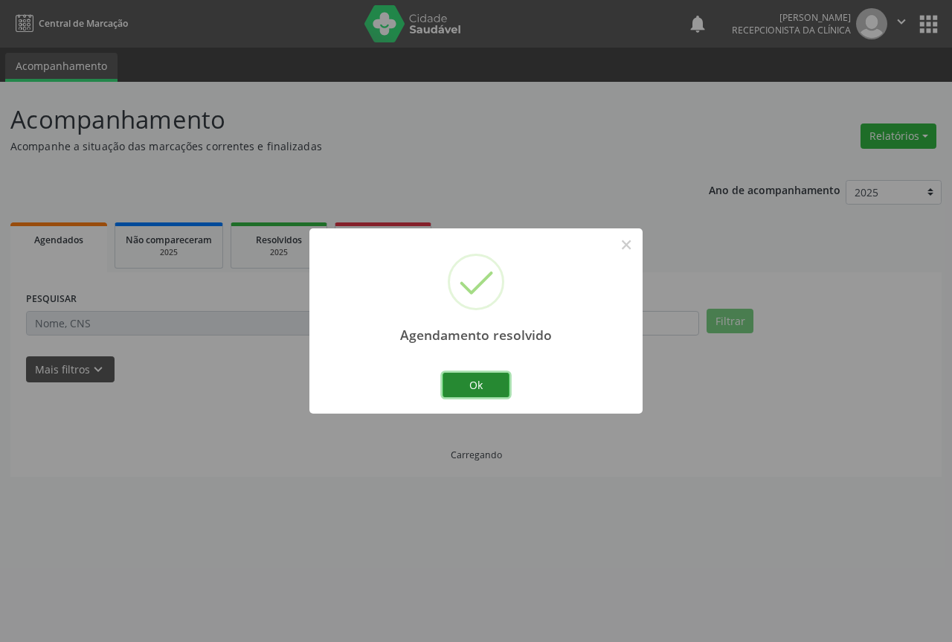
click at [463, 388] on button "Ok" at bounding box center [476, 385] width 67 height 25
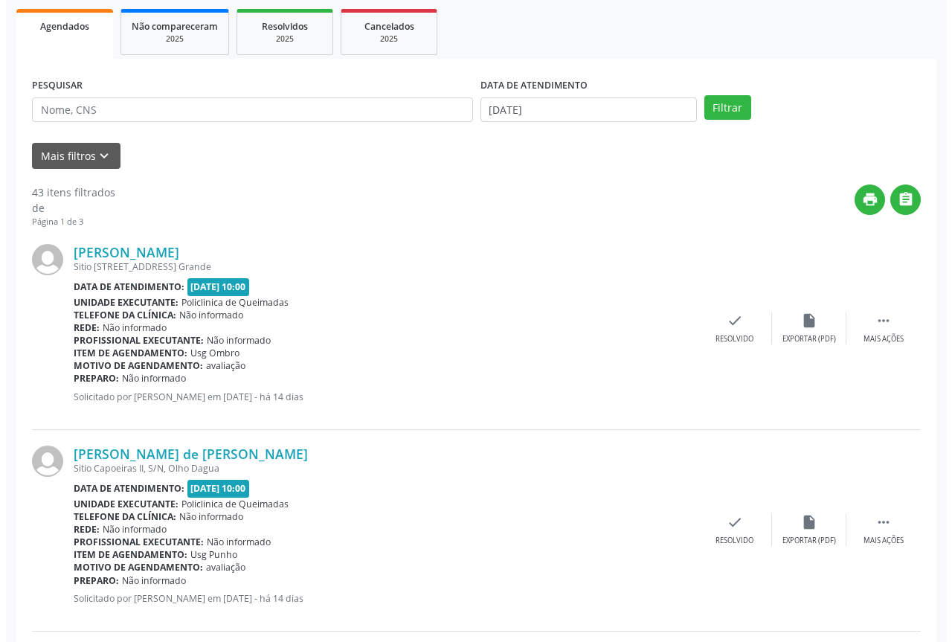
scroll to position [223, 0]
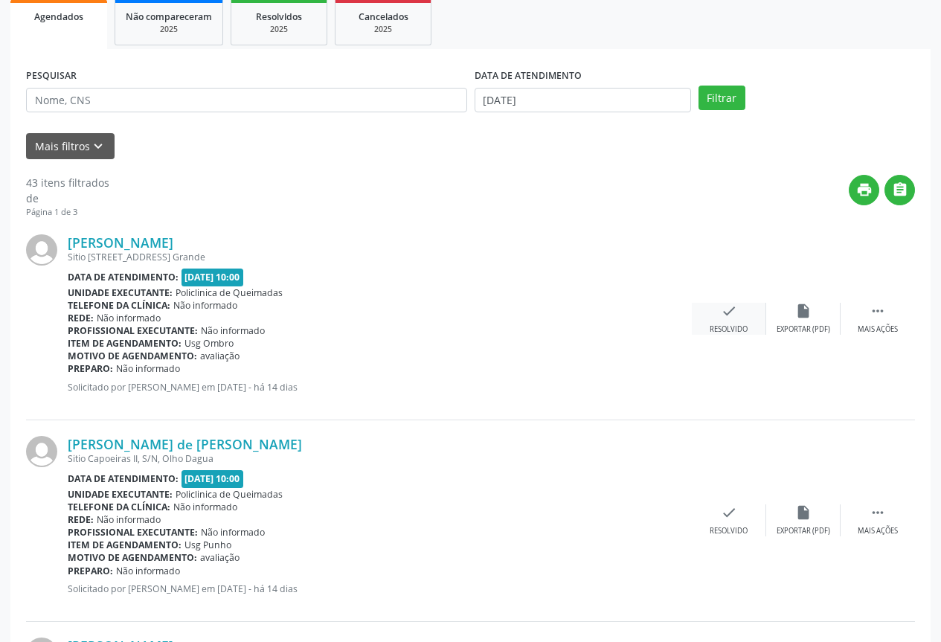
click at [739, 328] on div "Resolvido" at bounding box center [729, 329] width 38 height 10
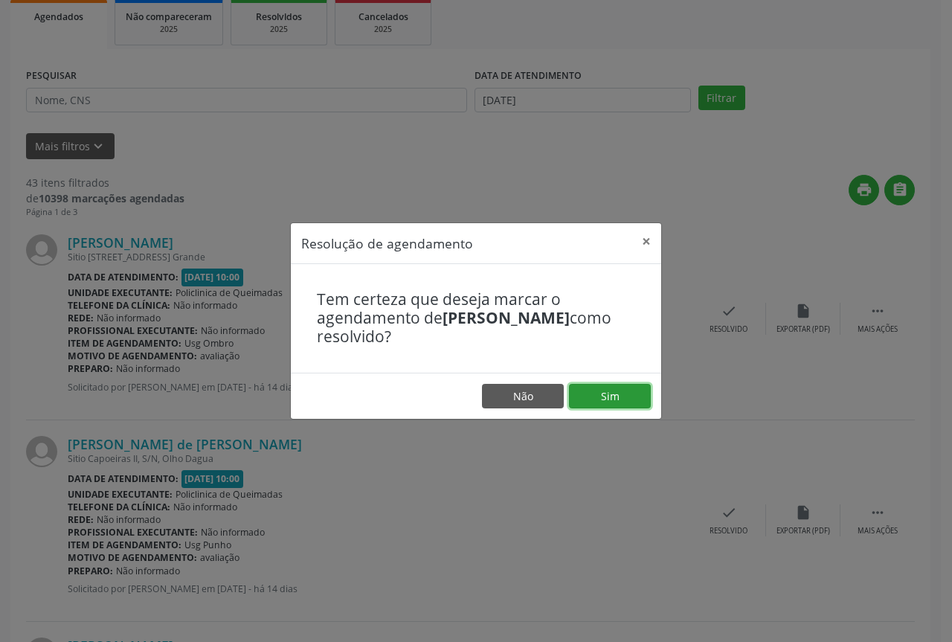
click at [640, 390] on button "Sim" at bounding box center [610, 396] width 82 height 25
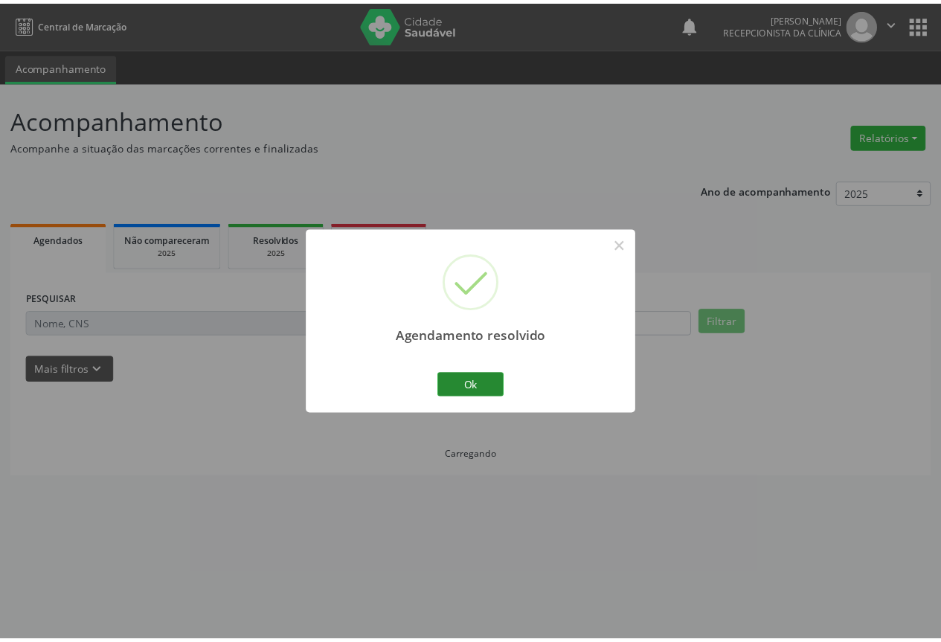
scroll to position [0, 0]
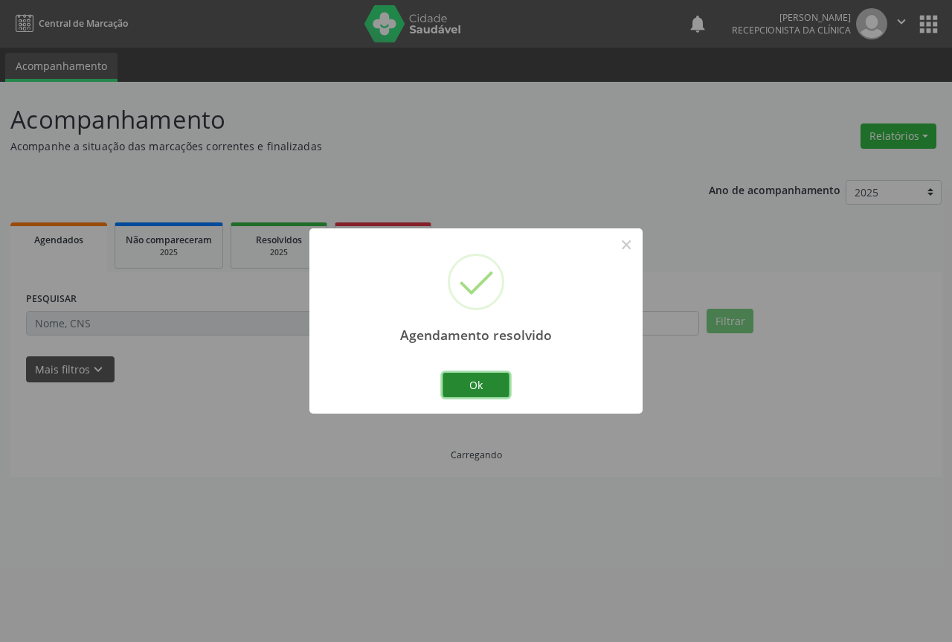
click at [456, 386] on button "Ok" at bounding box center [476, 385] width 67 height 25
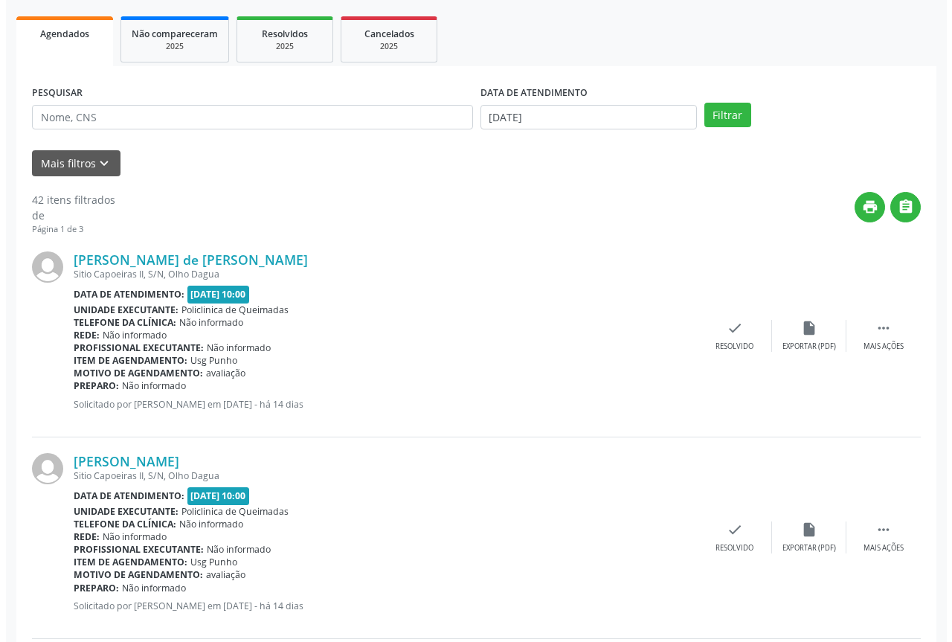
scroll to position [223, 0]
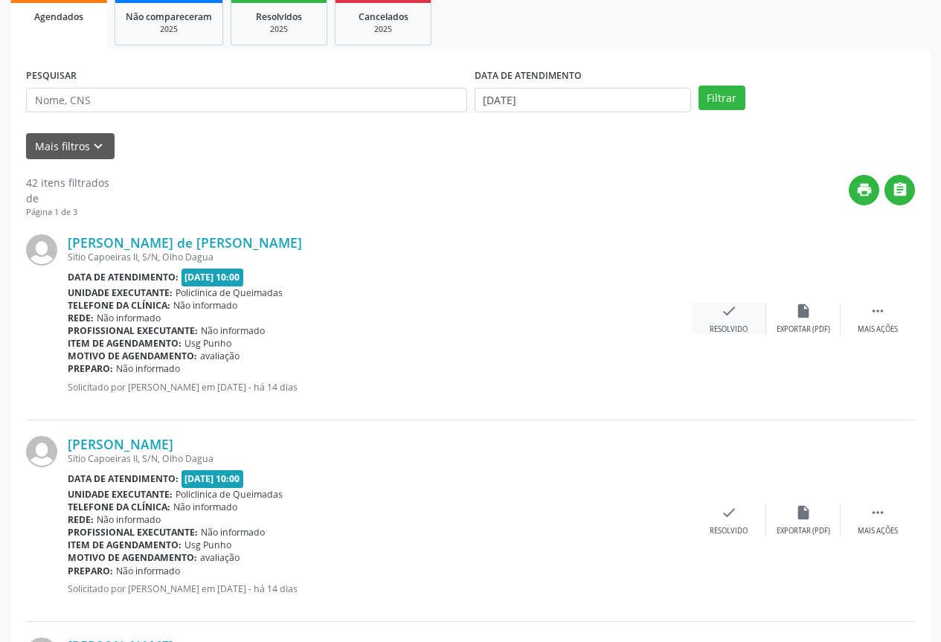
click at [739, 321] on div "check Resolvido" at bounding box center [729, 319] width 74 height 32
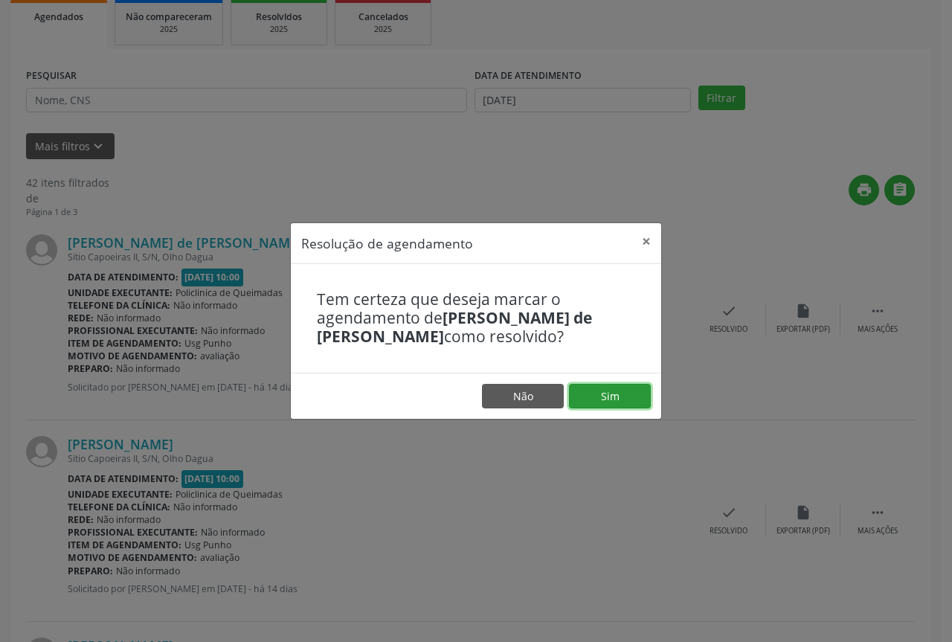
click at [642, 388] on button "Sim" at bounding box center [610, 396] width 82 height 25
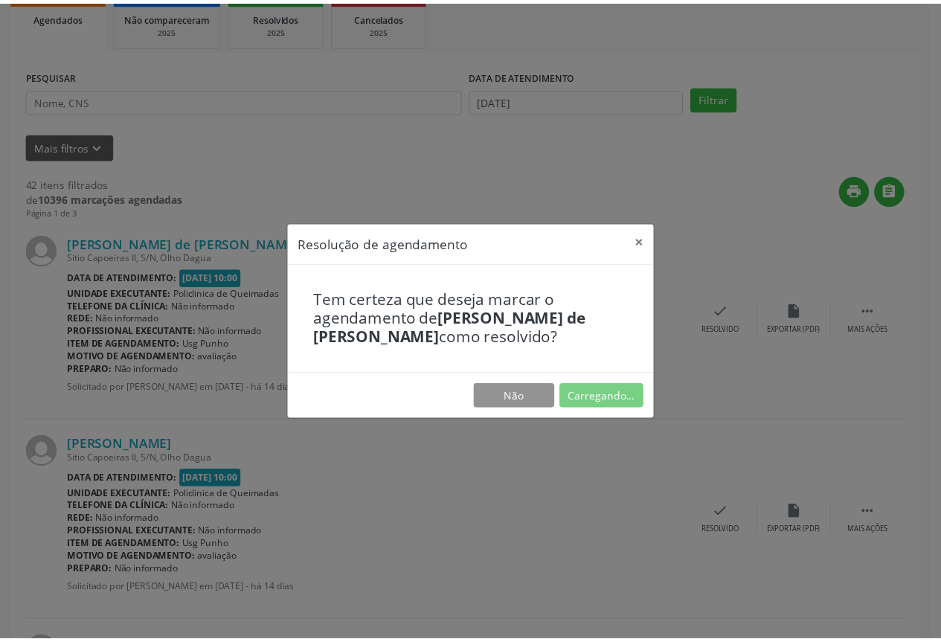
scroll to position [0, 0]
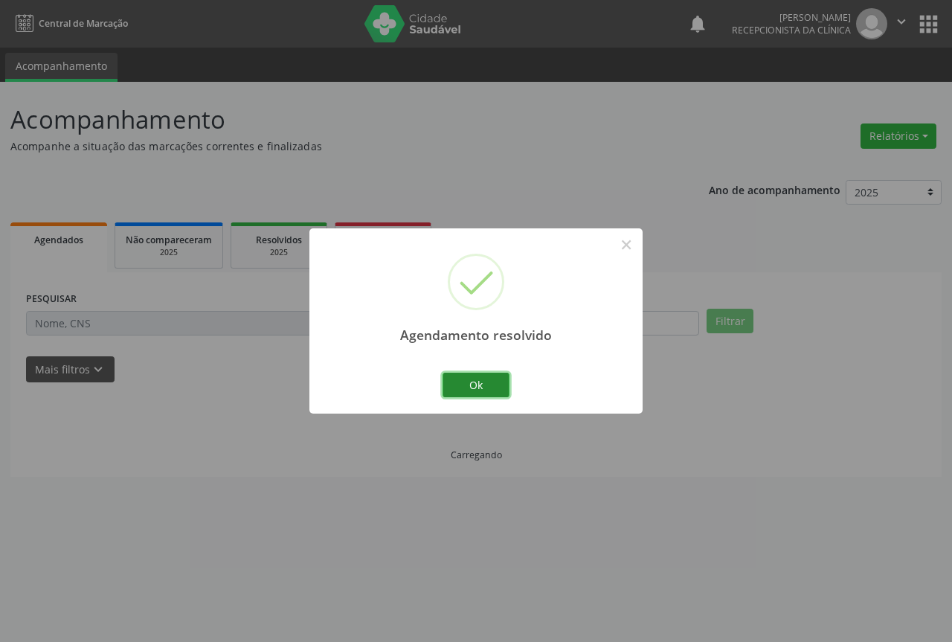
click at [484, 392] on button "Ok" at bounding box center [476, 385] width 67 height 25
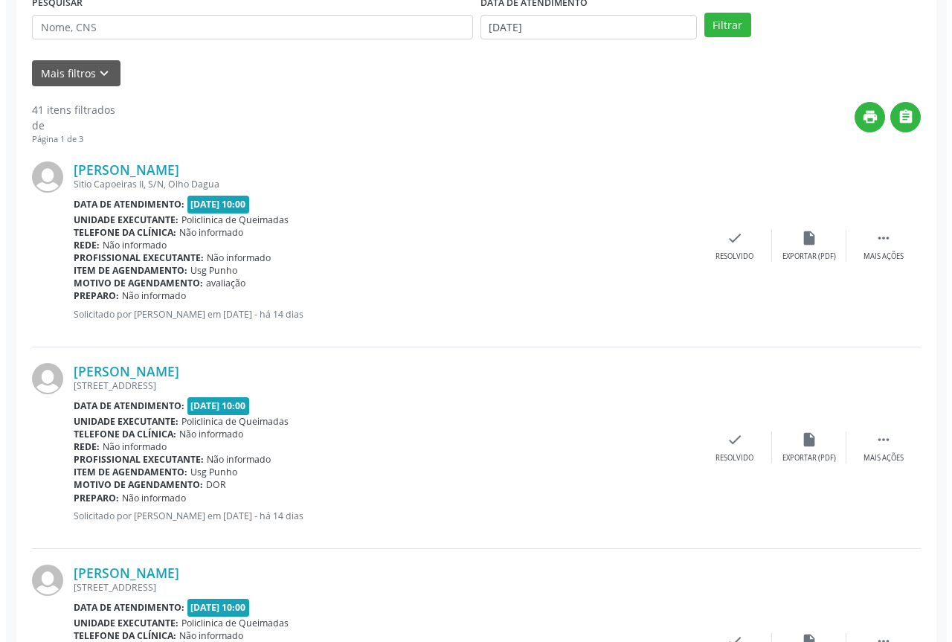
scroll to position [298, 0]
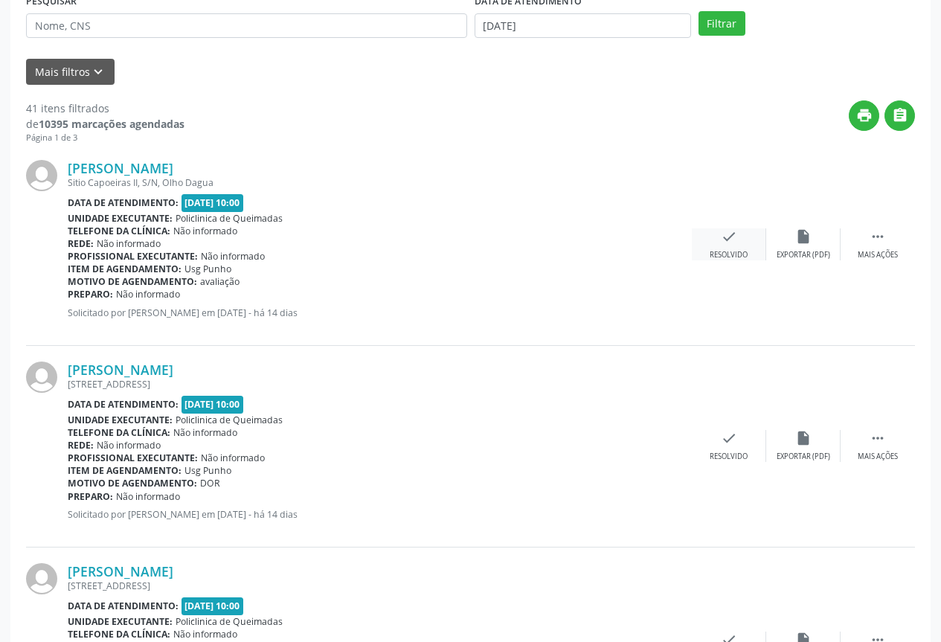
click at [723, 253] on div "Resolvido" at bounding box center [729, 255] width 38 height 10
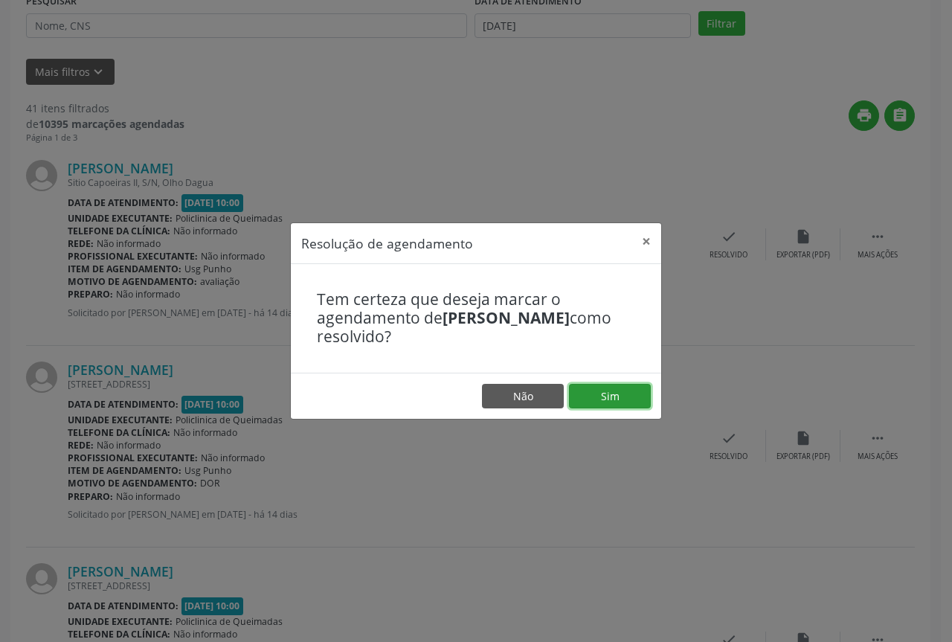
click at [590, 385] on button "Sim" at bounding box center [610, 396] width 82 height 25
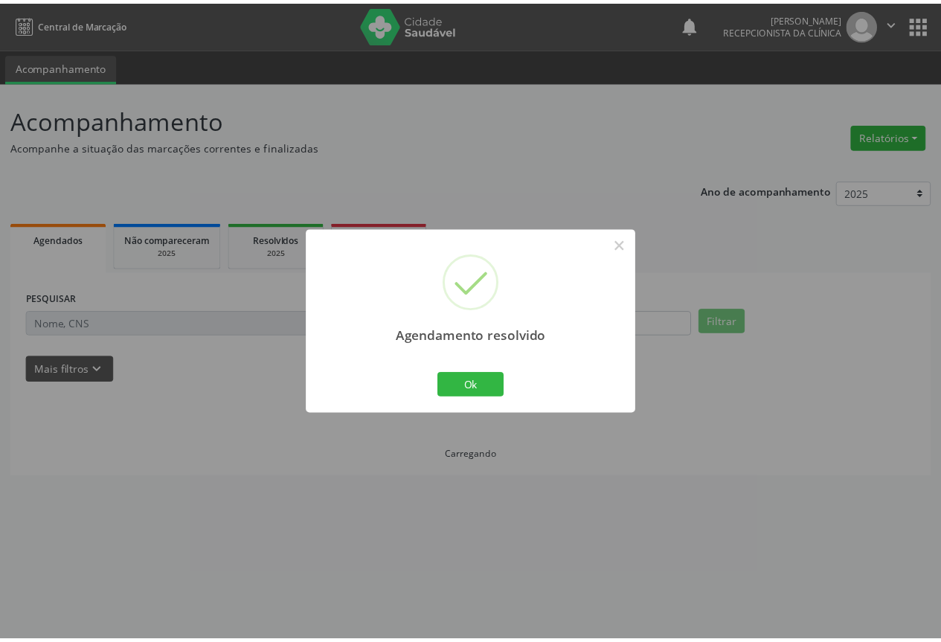
scroll to position [0, 0]
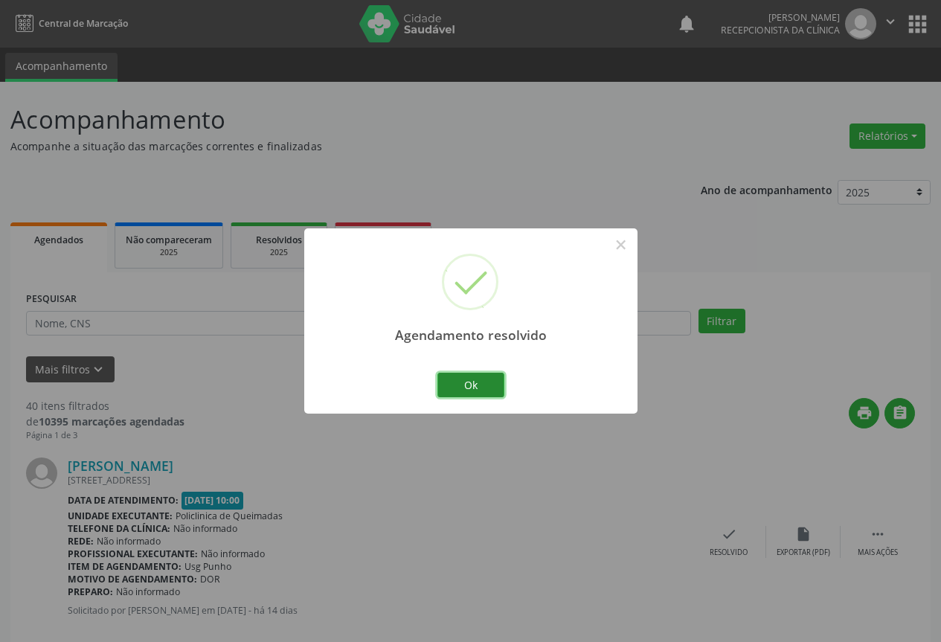
click at [475, 373] on button "Ok" at bounding box center [470, 385] width 67 height 25
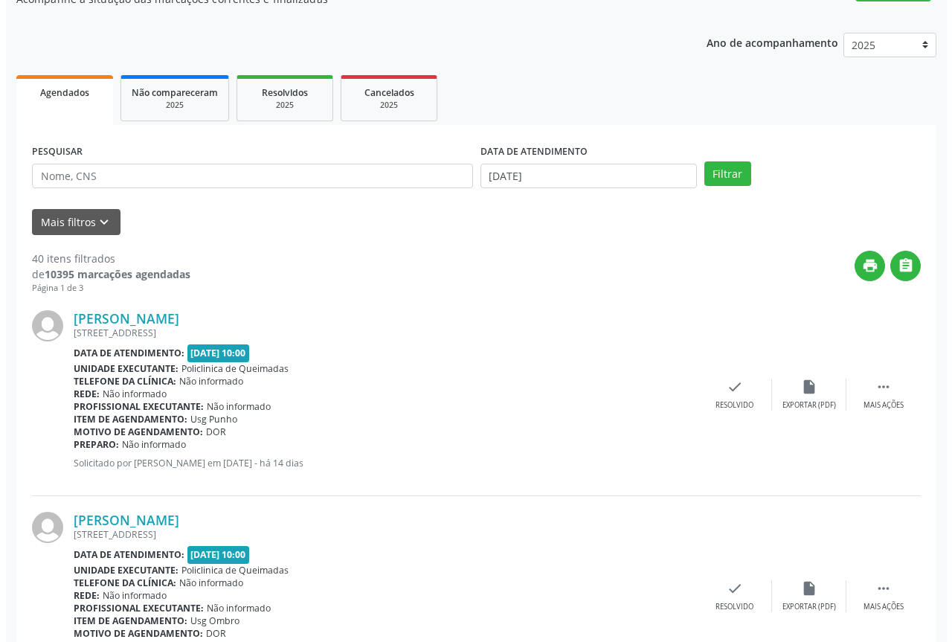
scroll to position [149, 0]
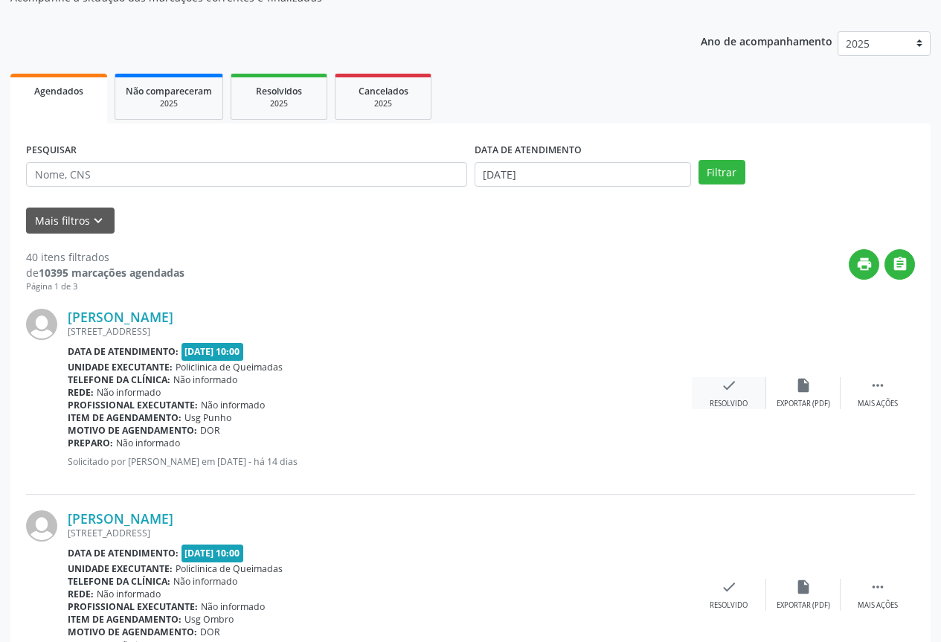
click at [745, 391] on div "check Resolvido" at bounding box center [729, 393] width 74 height 32
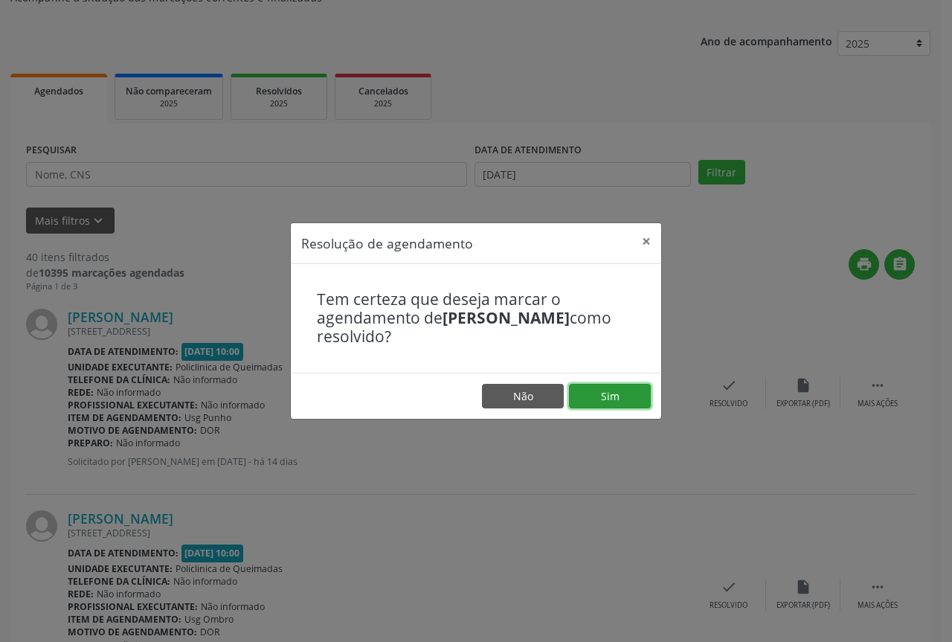
click at [616, 389] on button "Sim" at bounding box center [610, 396] width 82 height 25
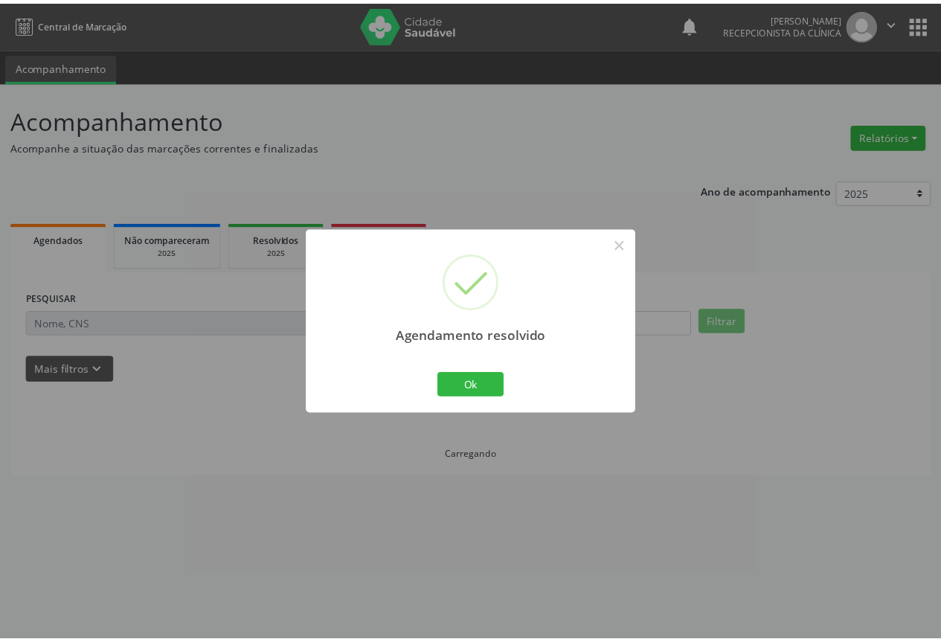
scroll to position [0, 0]
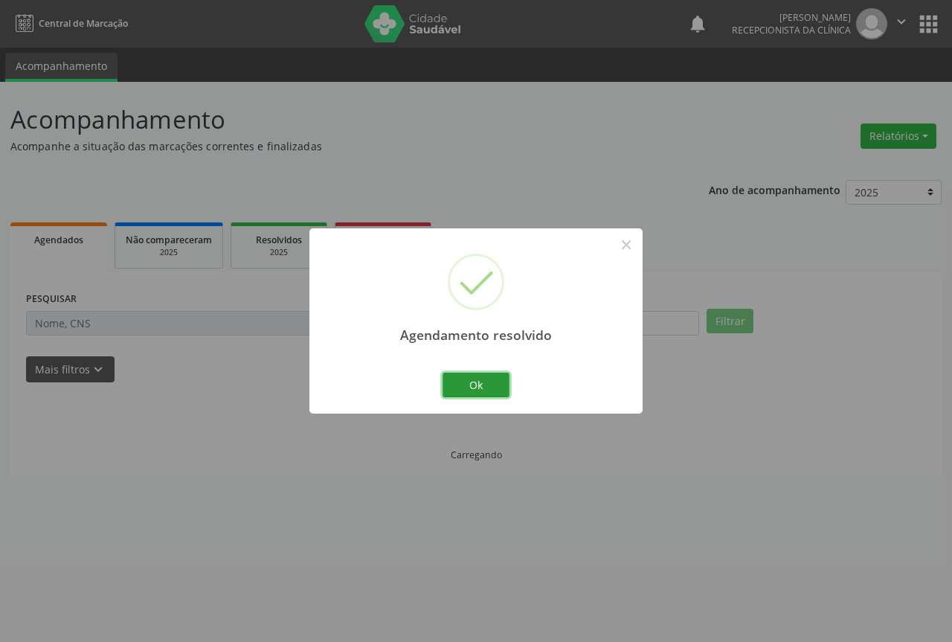
click at [493, 383] on button "Ok" at bounding box center [476, 385] width 67 height 25
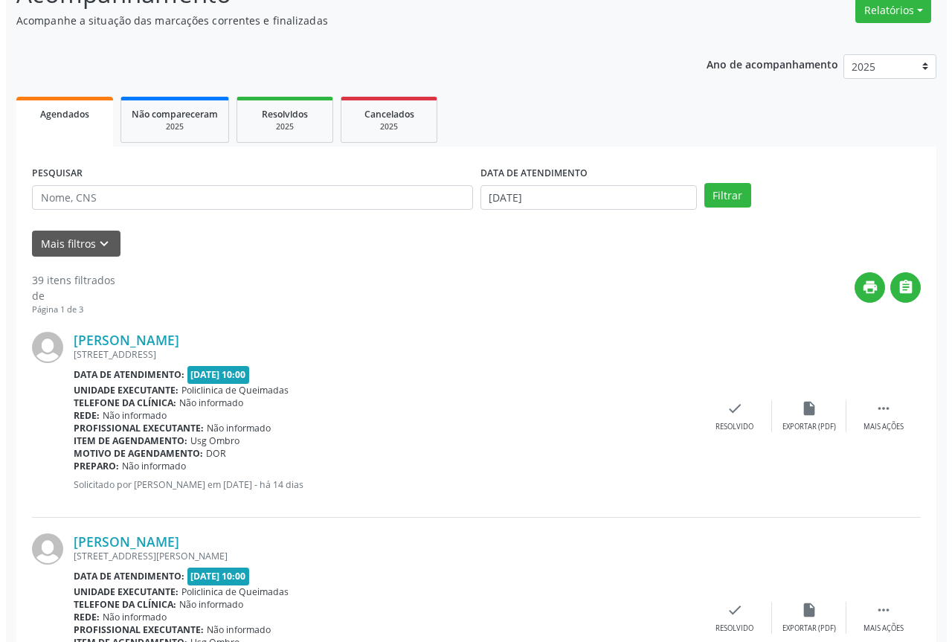
scroll to position [223, 0]
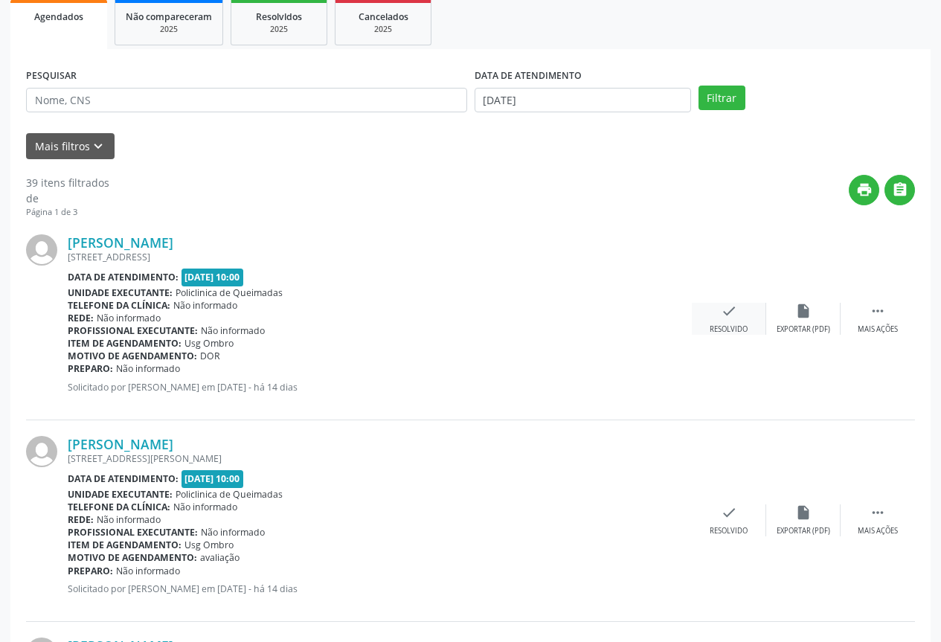
click at [706, 308] on div "check Resolvido" at bounding box center [729, 319] width 74 height 32
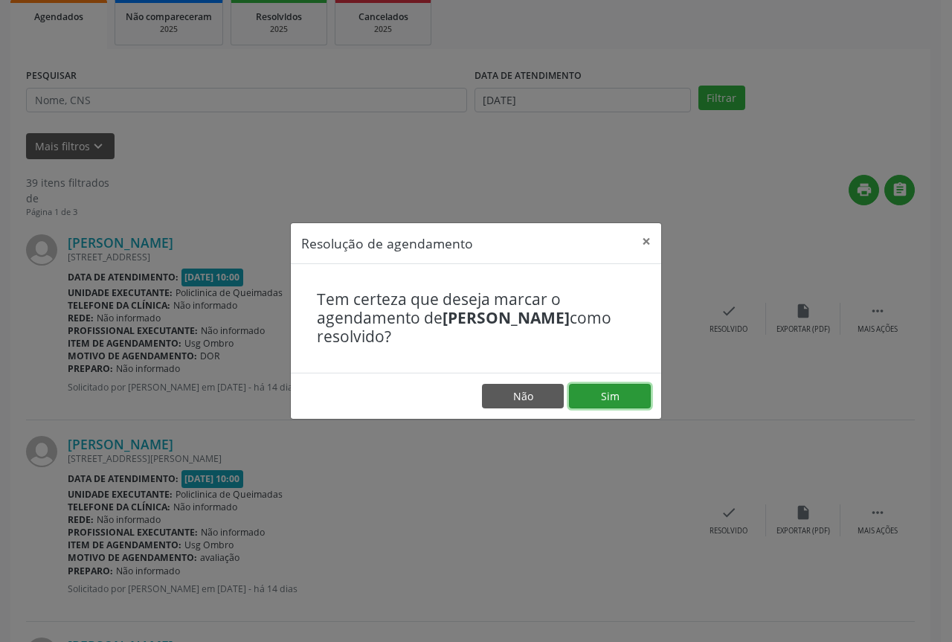
click at [609, 394] on button "Sim" at bounding box center [610, 396] width 82 height 25
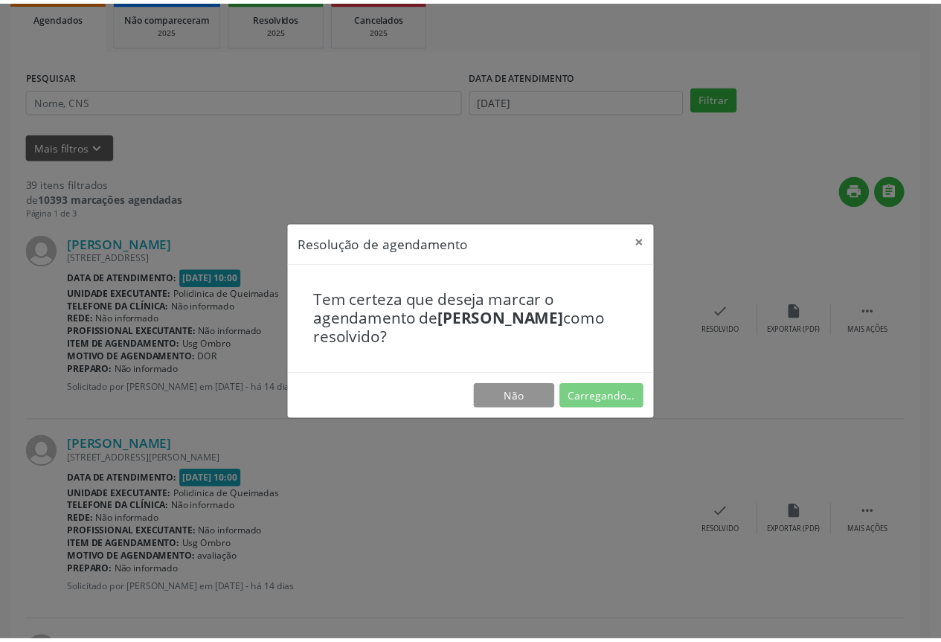
scroll to position [0, 0]
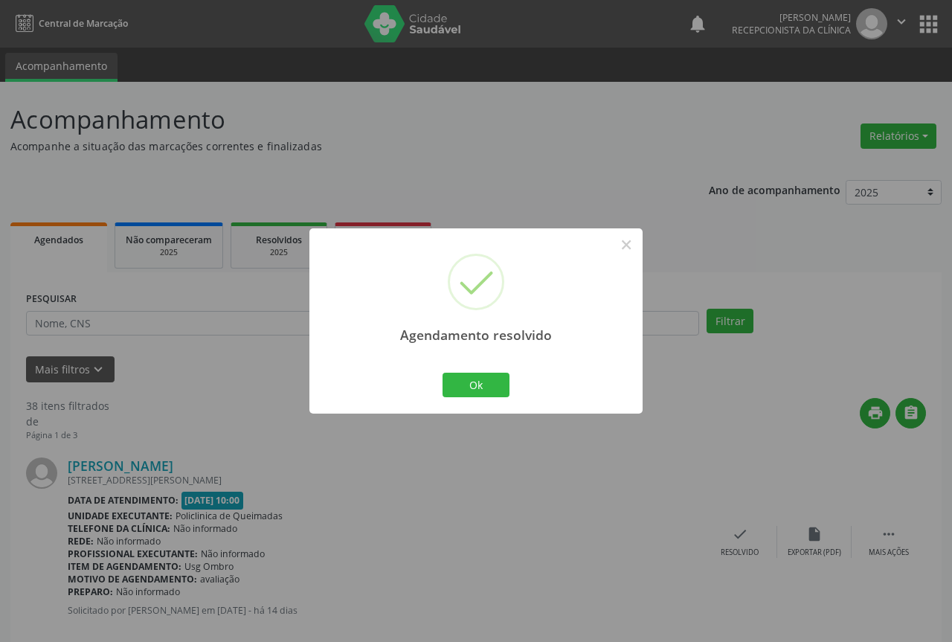
click at [505, 396] on div "Ok Cancel" at bounding box center [477, 384] width 74 height 31
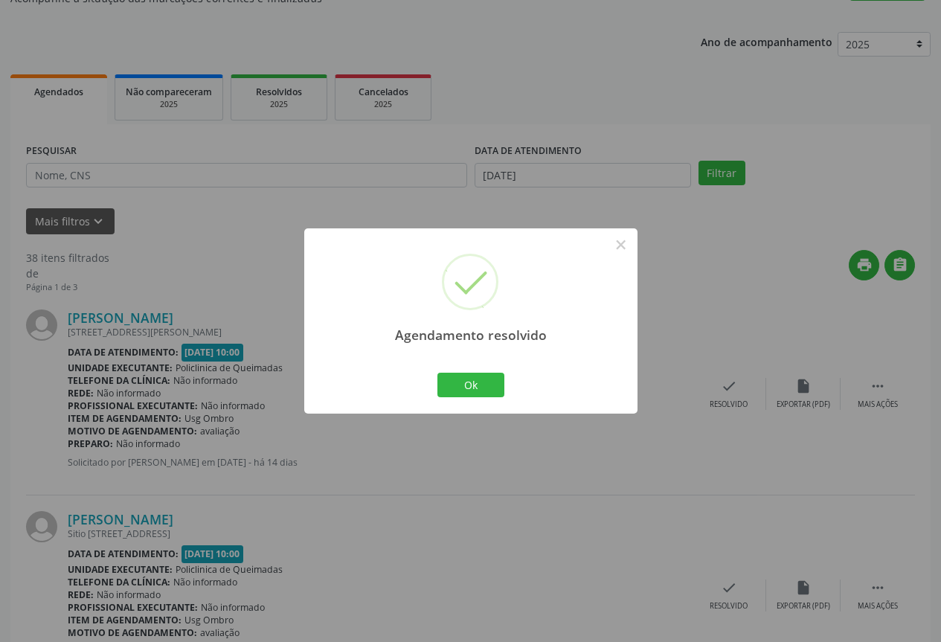
scroll to position [149, 0]
click at [484, 387] on button "Ok" at bounding box center [470, 385] width 67 height 25
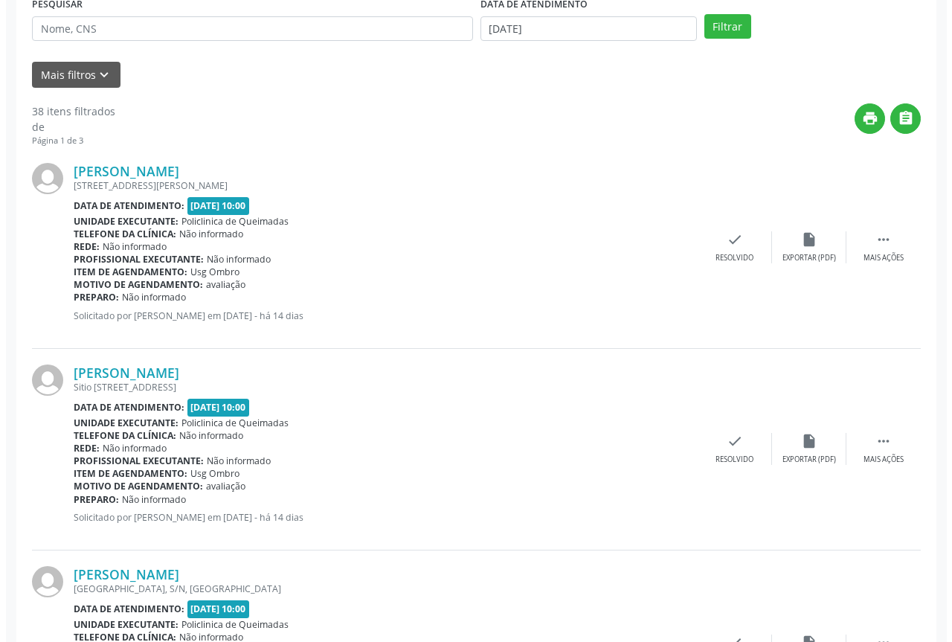
scroll to position [298, 0]
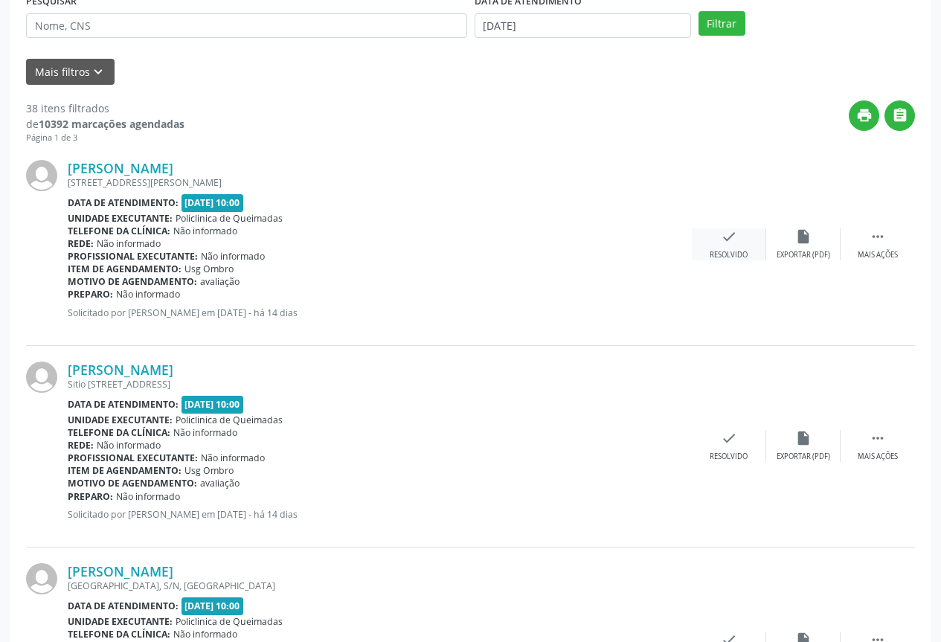
click at [721, 239] on icon "check" at bounding box center [729, 236] width 16 height 16
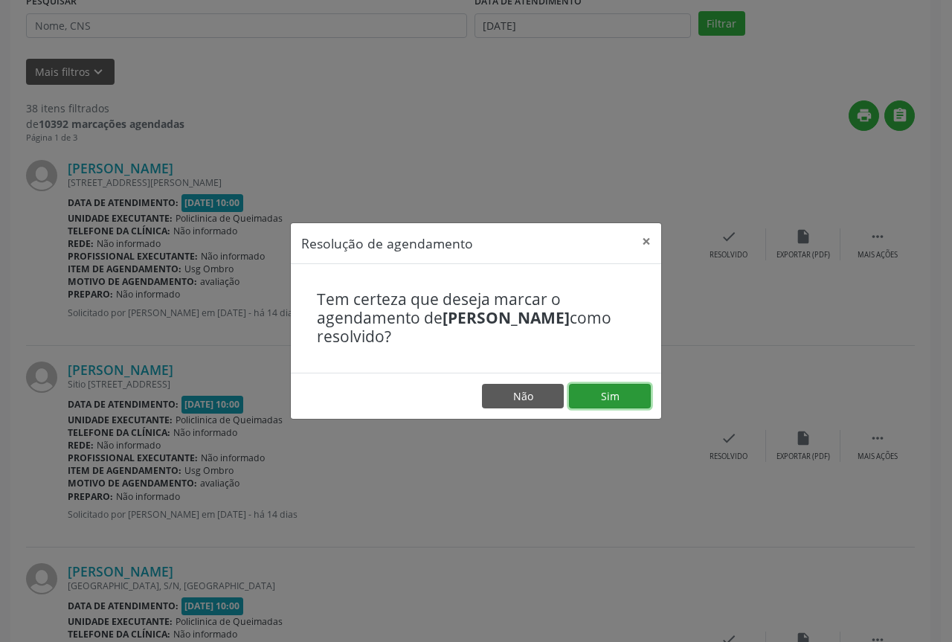
click at [588, 402] on button "Sim" at bounding box center [610, 396] width 82 height 25
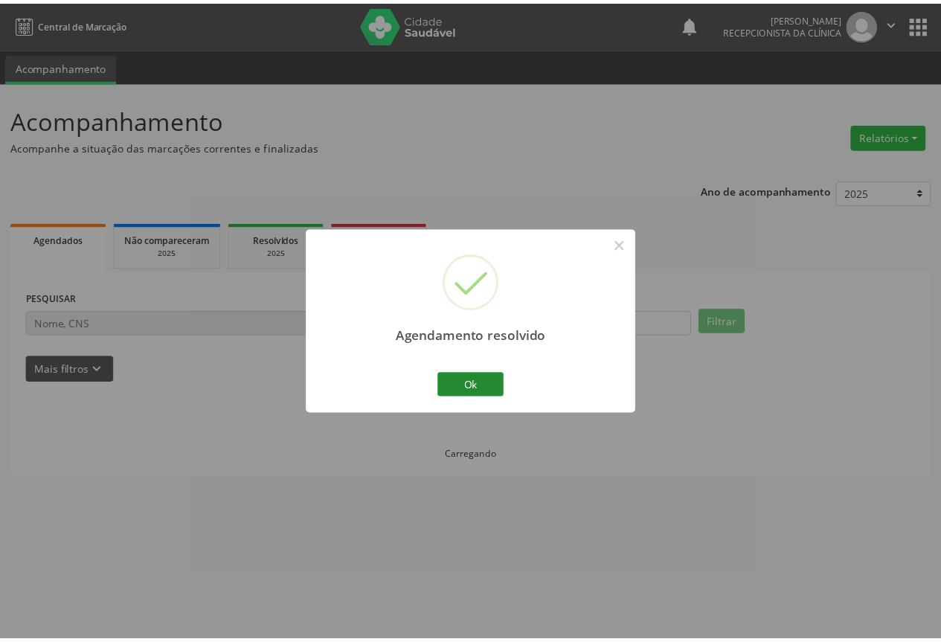
scroll to position [0, 0]
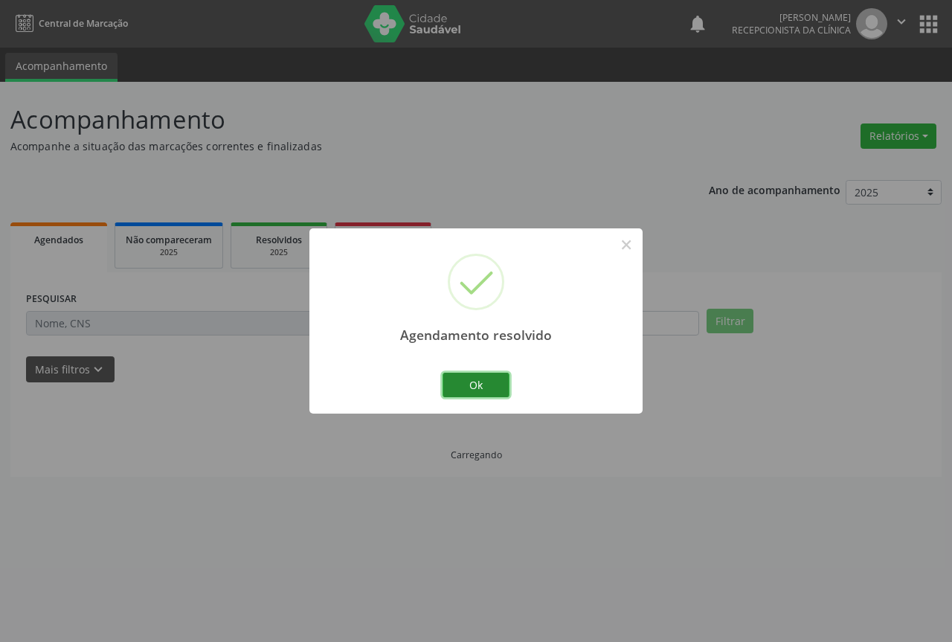
click at [480, 384] on button "Ok" at bounding box center [476, 385] width 67 height 25
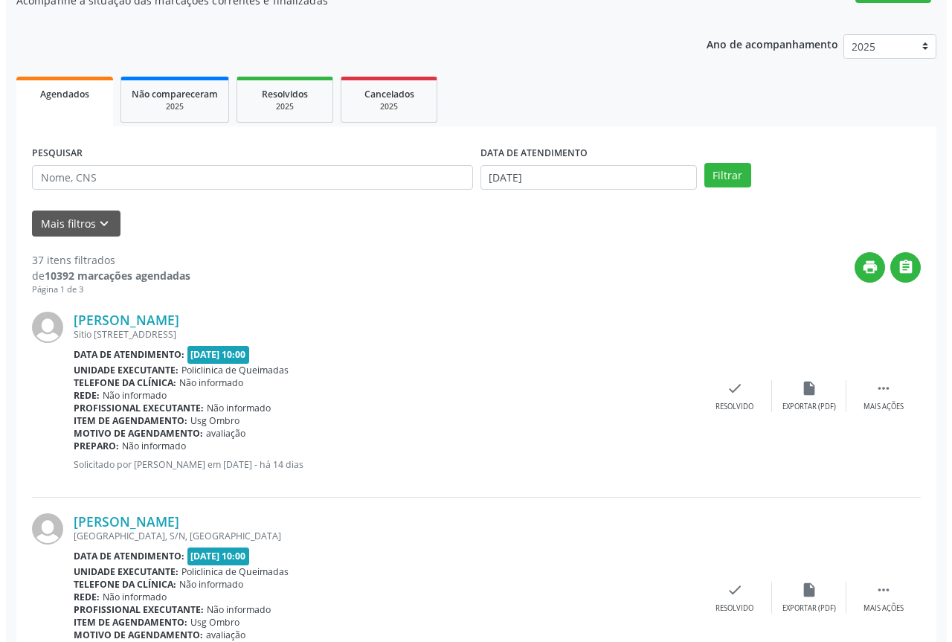
scroll to position [149, 0]
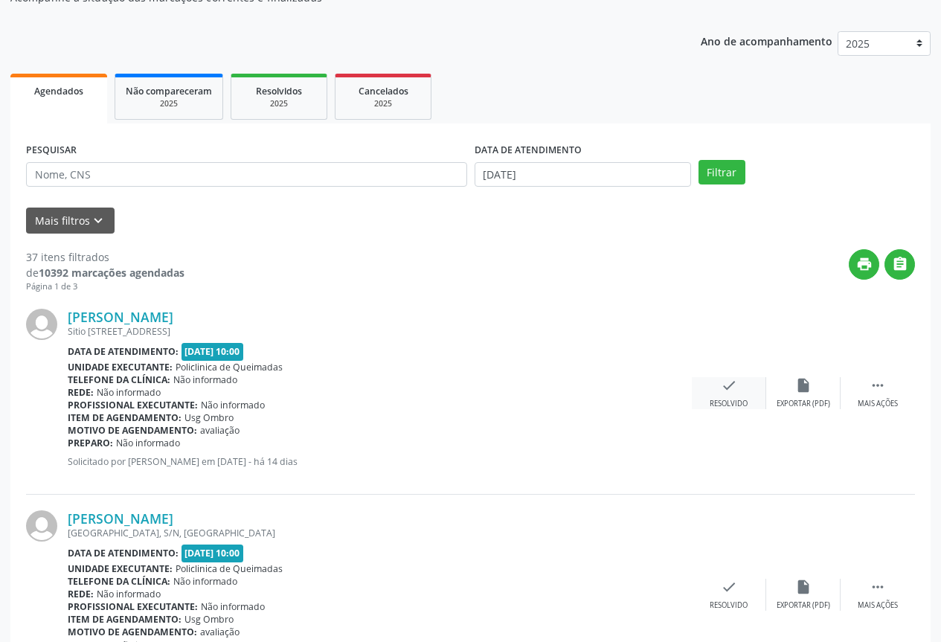
click at [732, 380] on icon "check" at bounding box center [729, 385] width 16 height 16
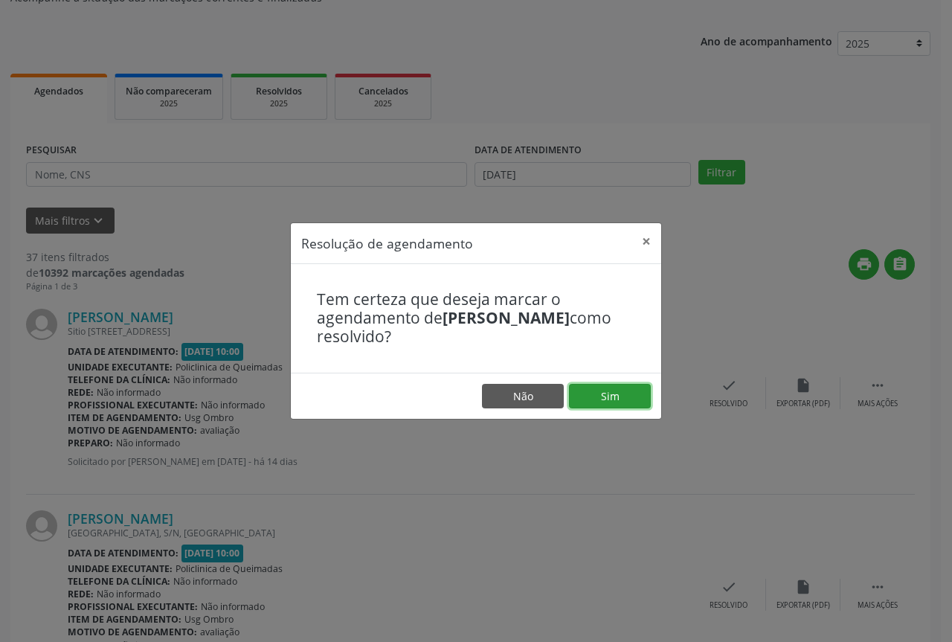
click at [614, 392] on button "Sim" at bounding box center [610, 396] width 82 height 25
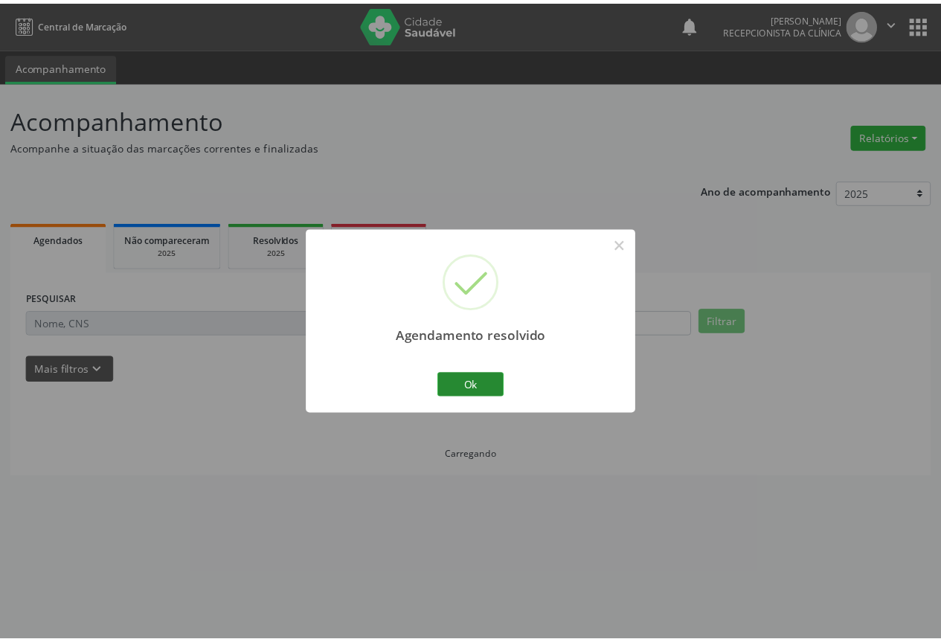
scroll to position [0, 0]
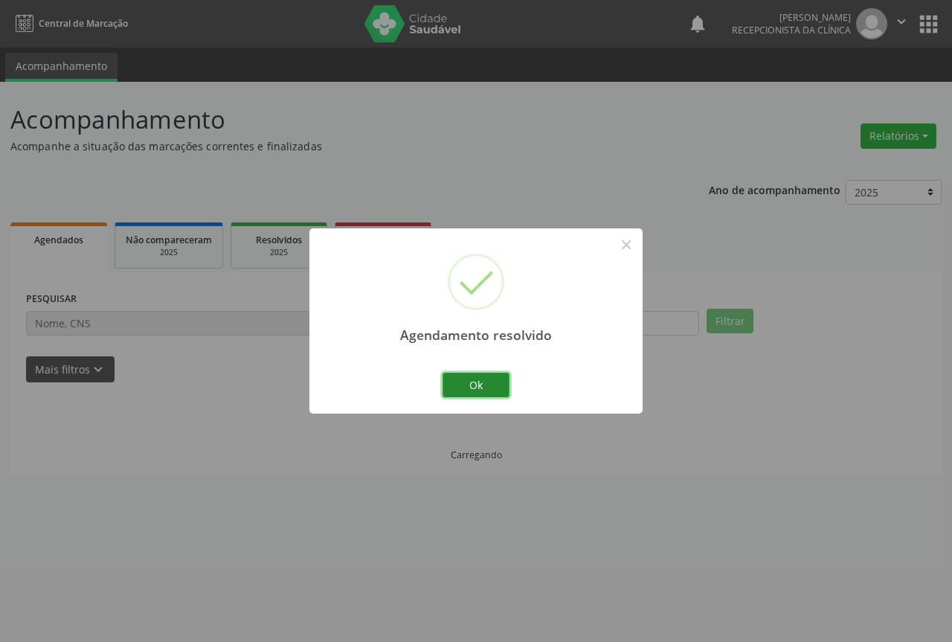
click at [494, 384] on button "Ok" at bounding box center [476, 385] width 67 height 25
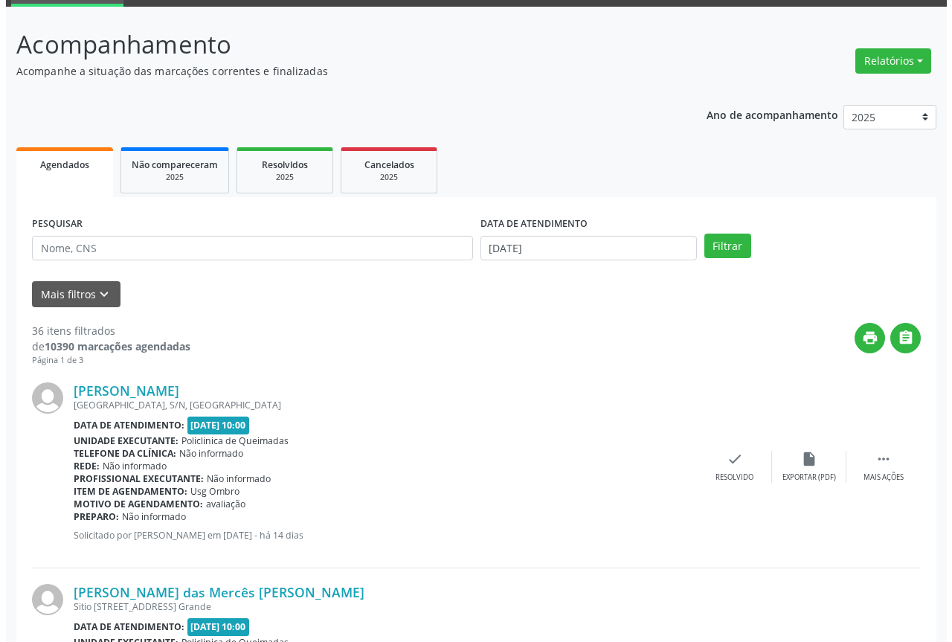
scroll to position [149, 0]
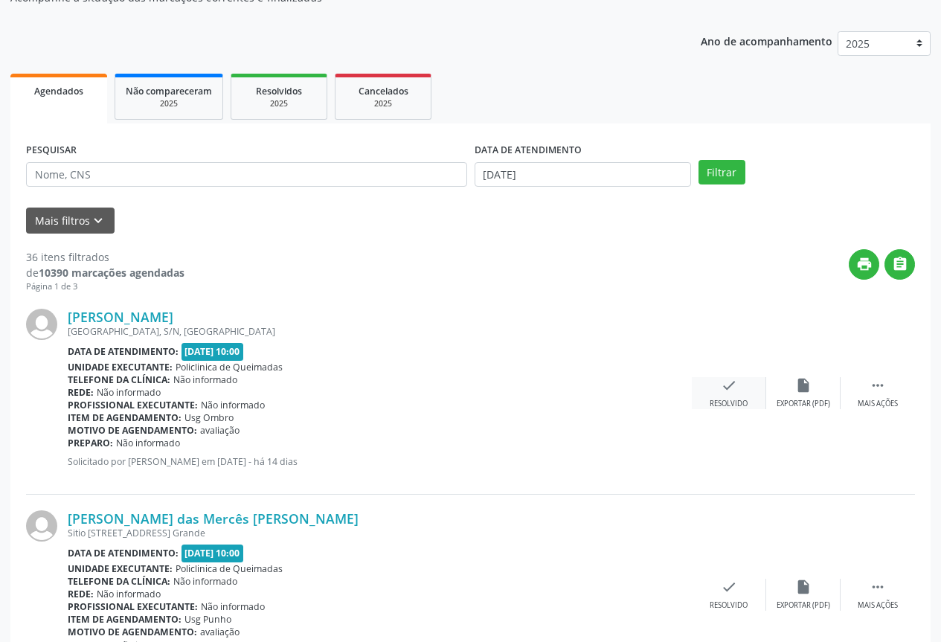
click at [742, 394] on div "check Resolvido" at bounding box center [729, 393] width 74 height 32
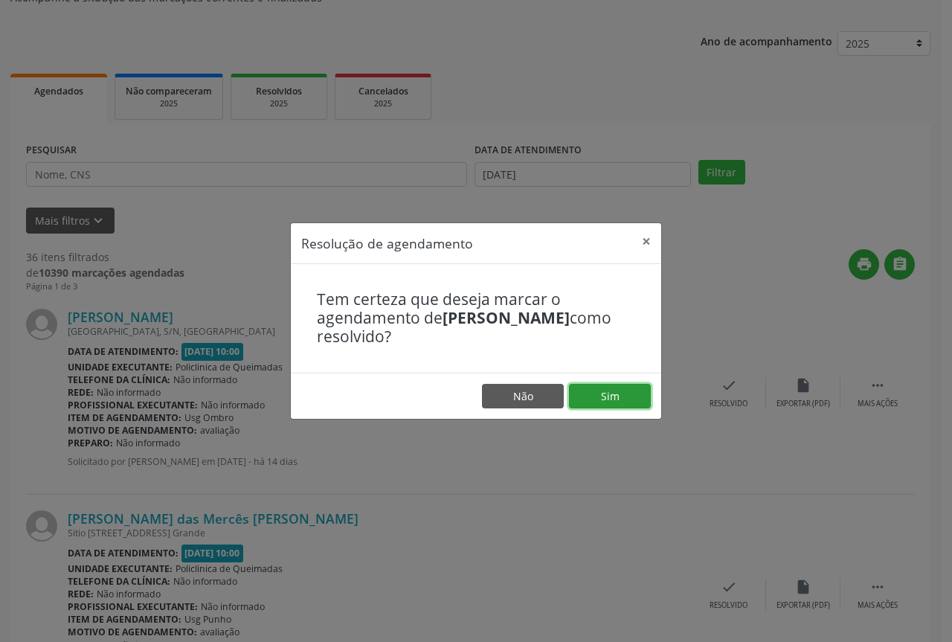
click at [615, 396] on button "Sim" at bounding box center [610, 396] width 82 height 25
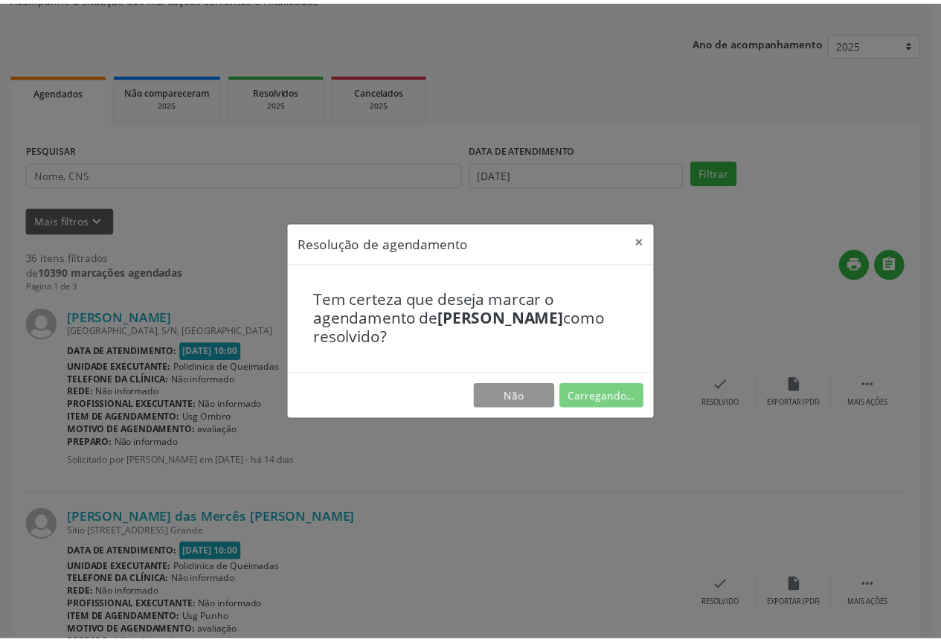
scroll to position [0, 0]
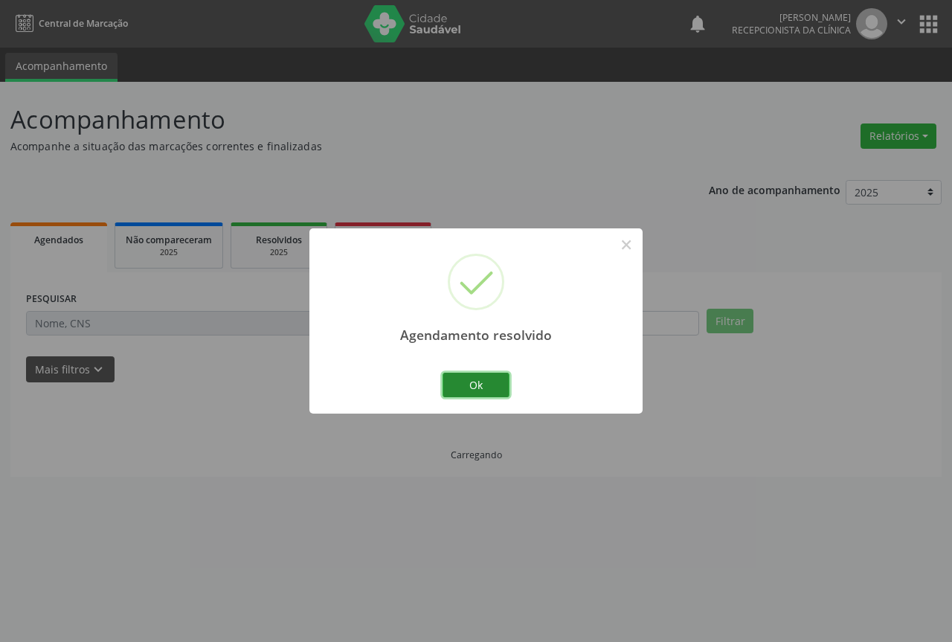
click at [482, 392] on button "Ok" at bounding box center [476, 385] width 67 height 25
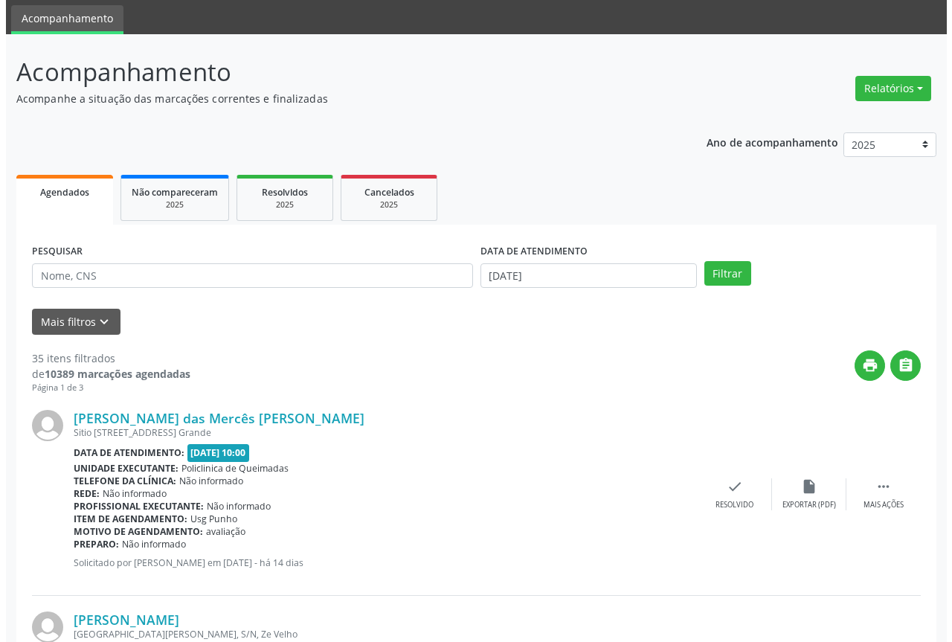
scroll to position [74, 0]
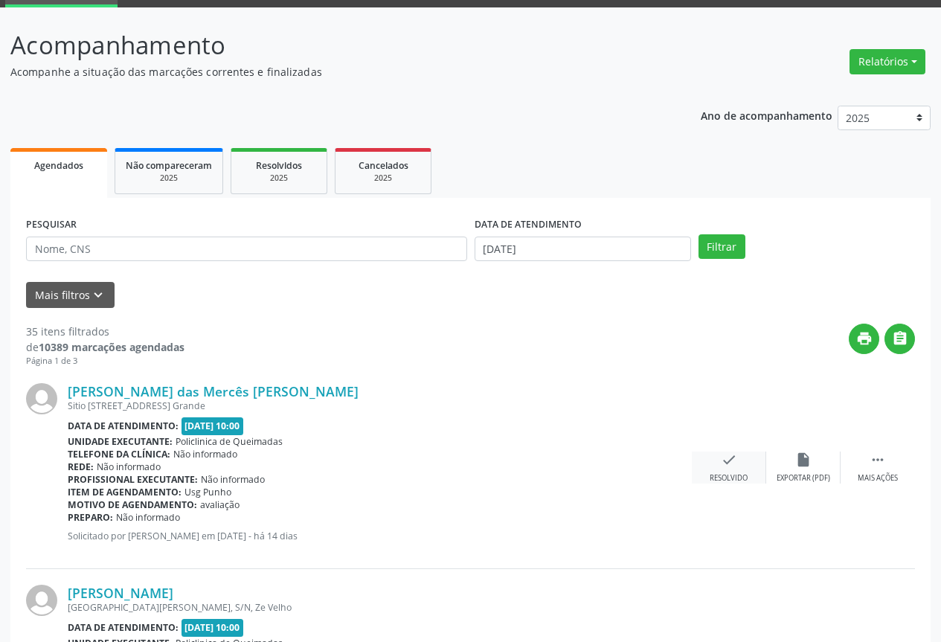
click at [732, 469] on div "check Resolvido" at bounding box center [729, 468] width 74 height 32
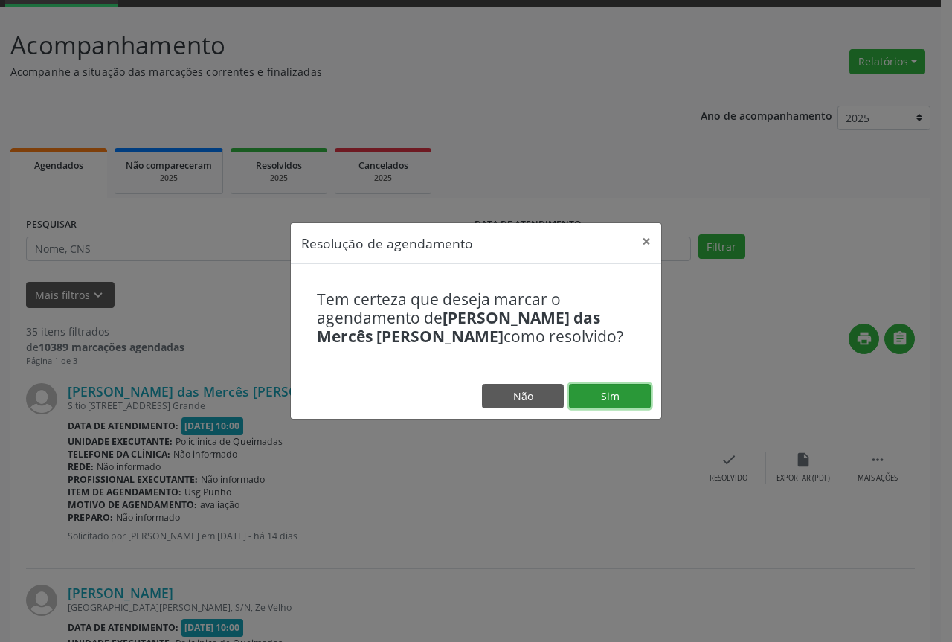
click at [604, 395] on button "Sim" at bounding box center [610, 396] width 82 height 25
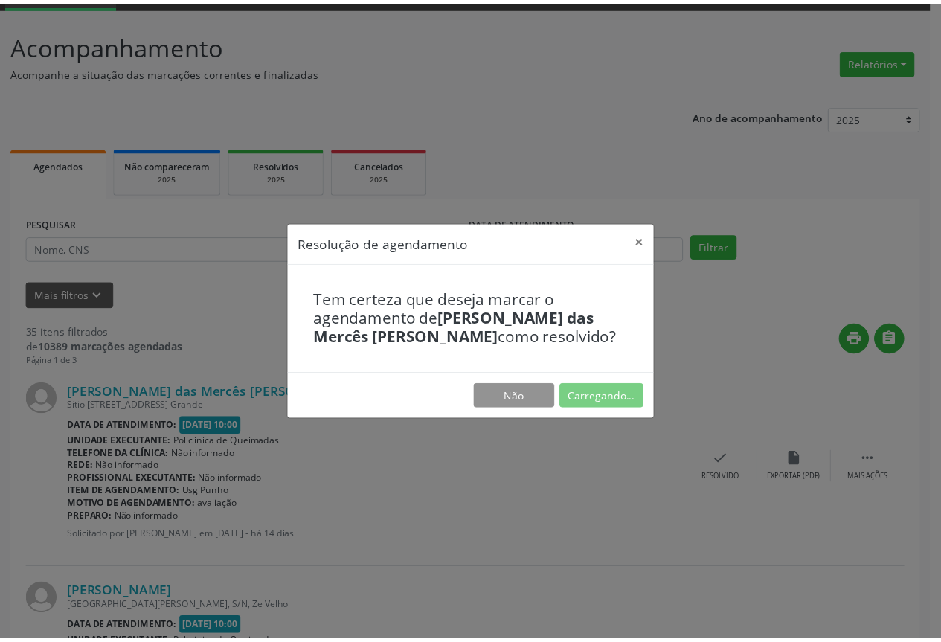
scroll to position [0, 0]
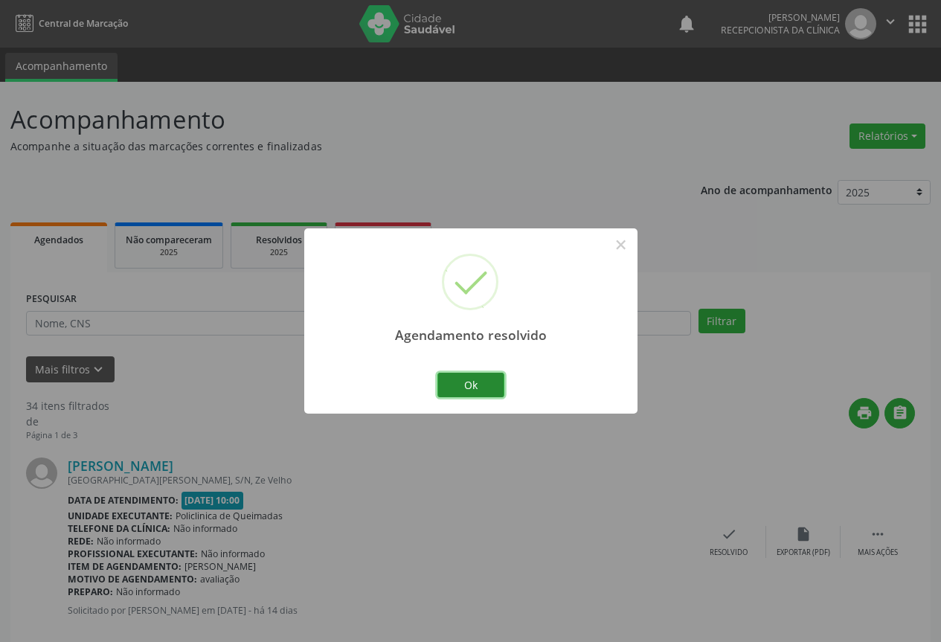
click at [487, 384] on button "Ok" at bounding box center [470, 385] width 67 height 25
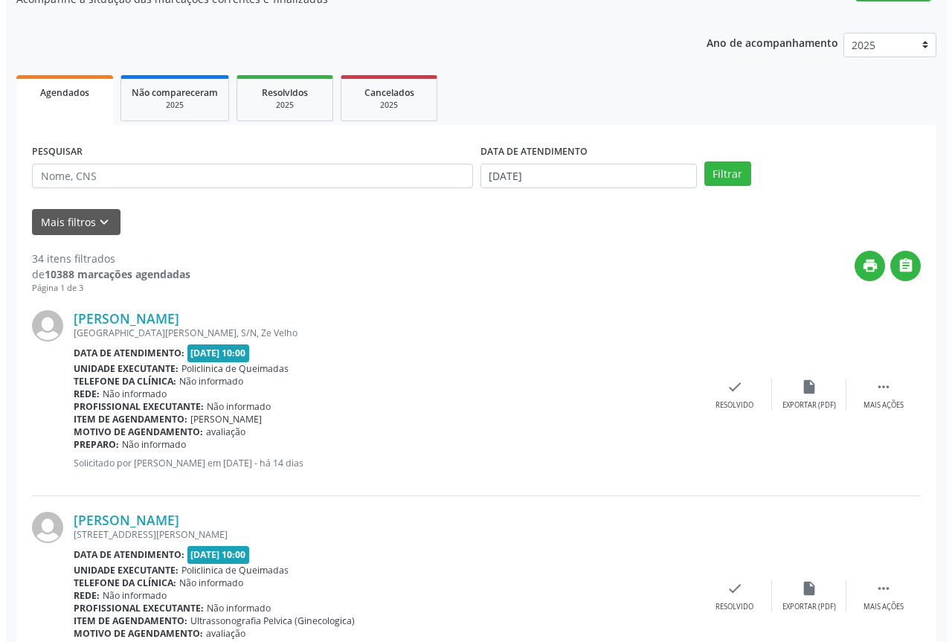
scroll to position [149, 0]
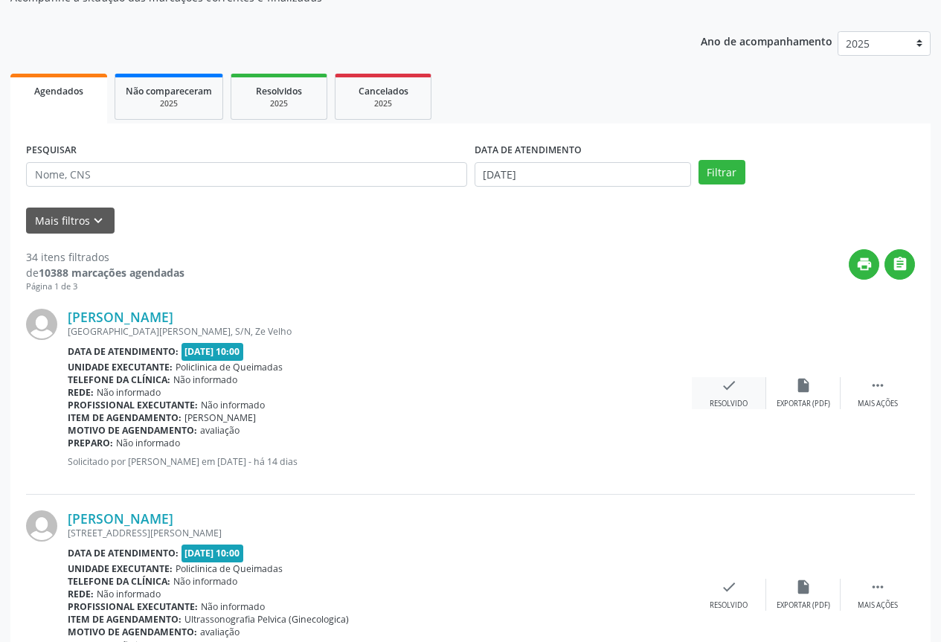
click at [716, 388] on div "check Resolvido" at bounding box center [729, 393] width 74 height 32
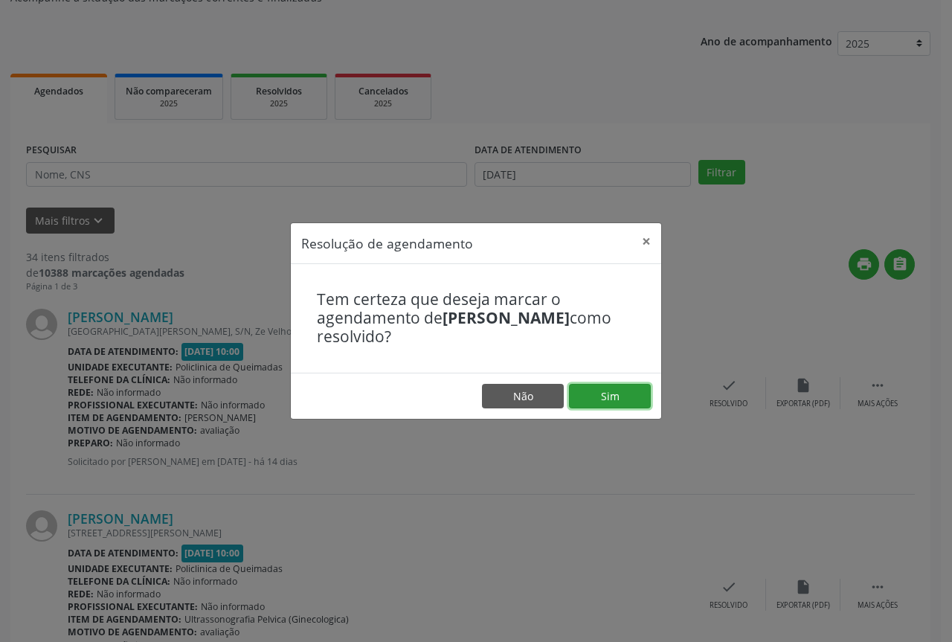
click at [602, 394] on button "Sim" at bounding box center [610, 396] width 82 height 25
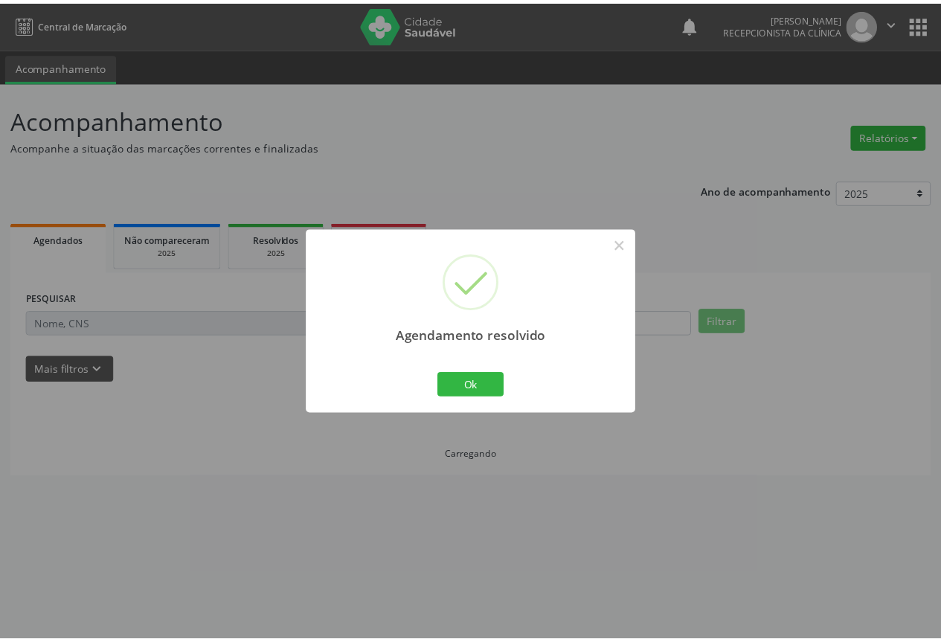
scroll to position [0, 0]
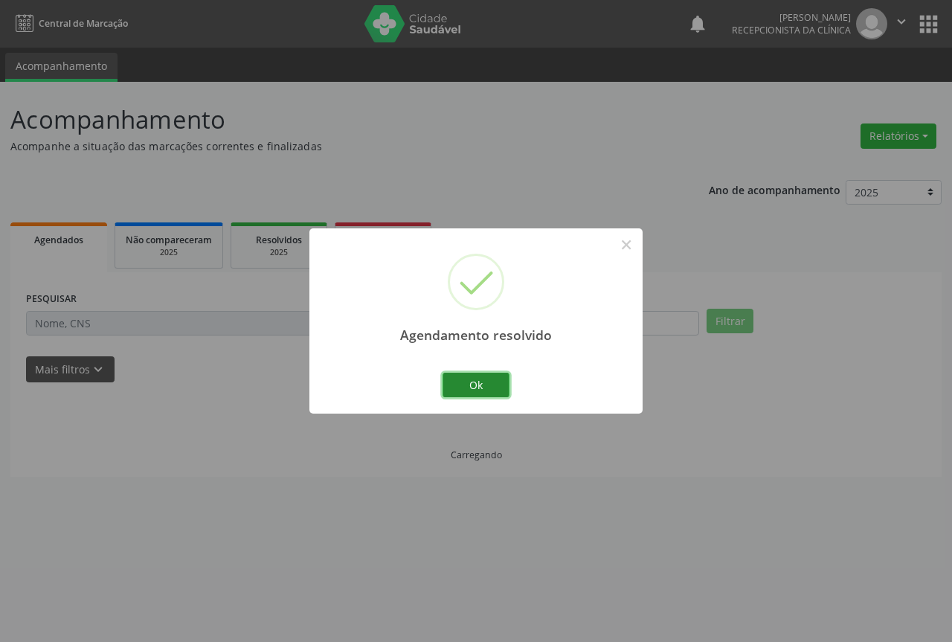
click at [489, 387] on button "Ok" at bounding box center [476, 385] width 67 height 25
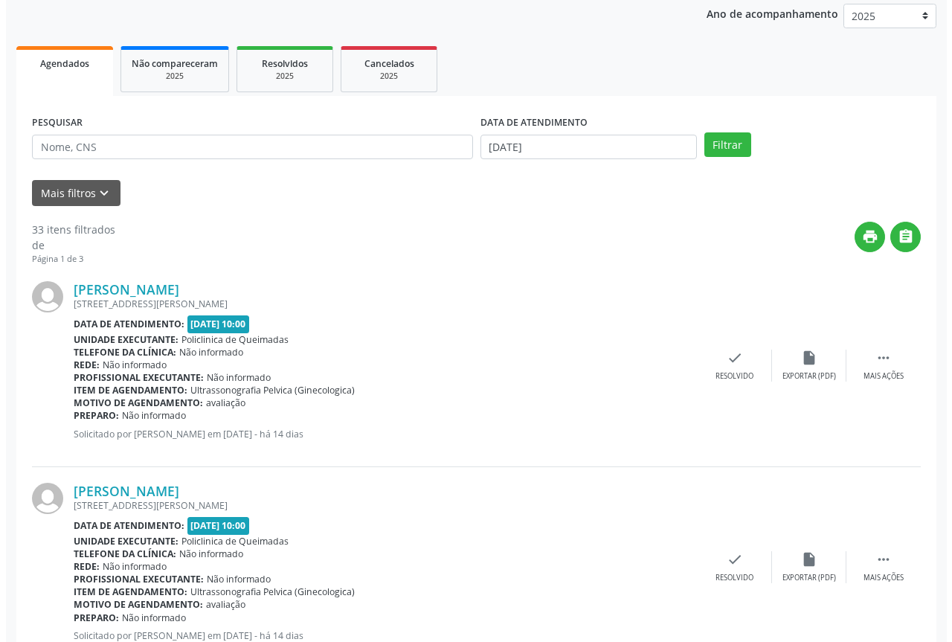
scroll to position [223, 0]
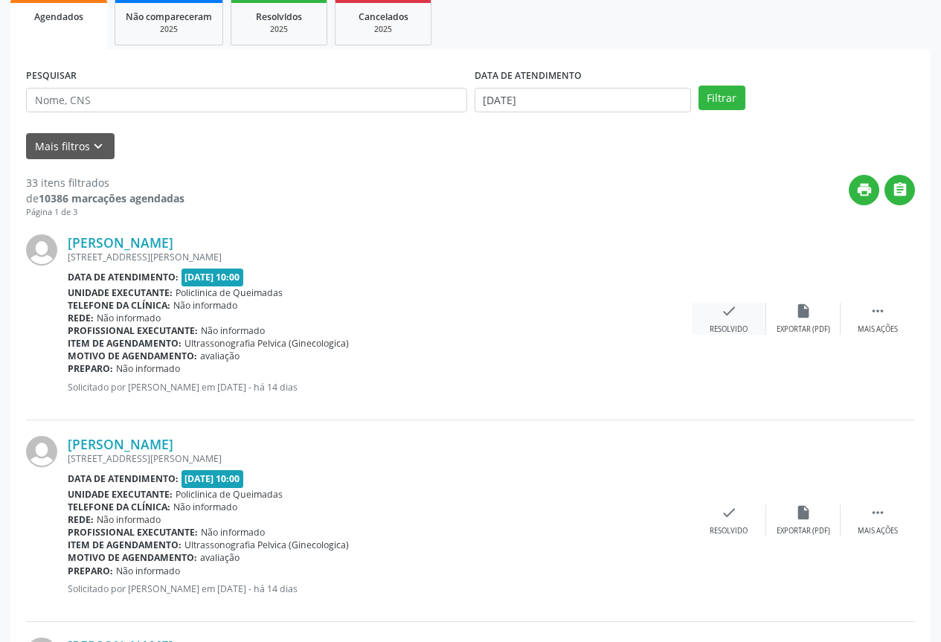
click at [734, 324] on div "check Resolvido" at bounding box center [729, 319] width 74 height 32
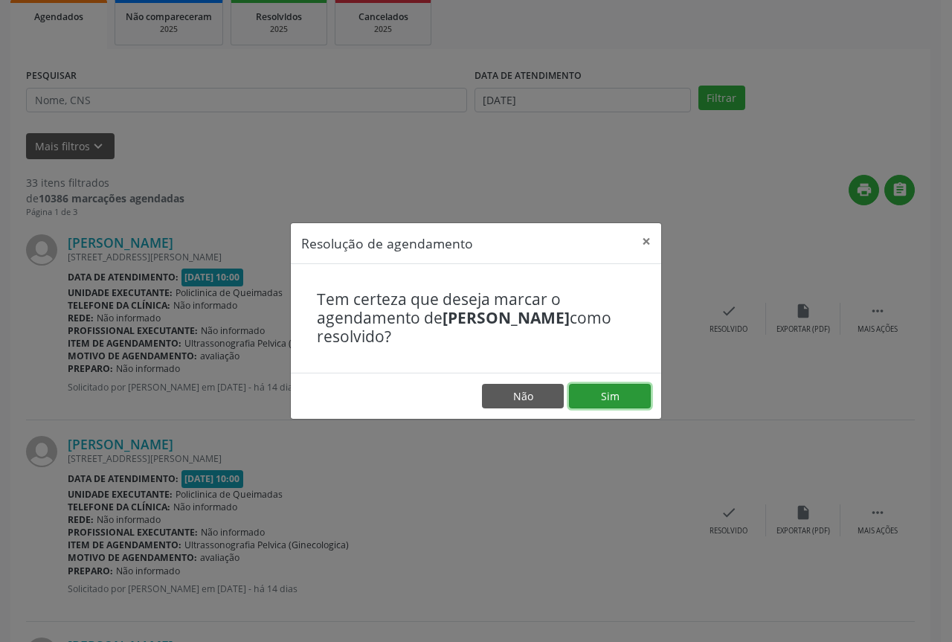
click at [632, 397] on button "Sim" at bounding box center [610, 396] width 82 height 25
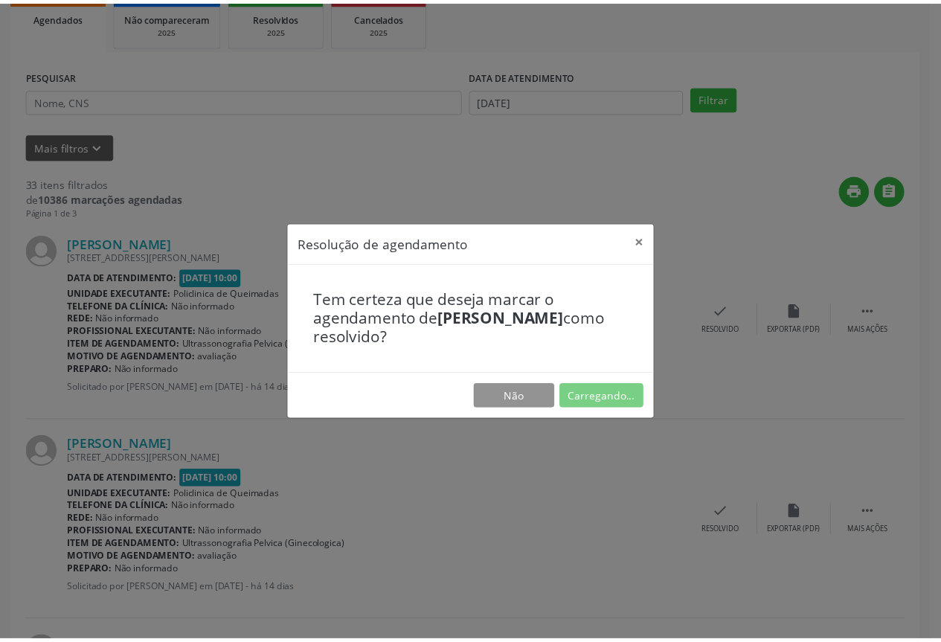
scroll to position [0, 0]
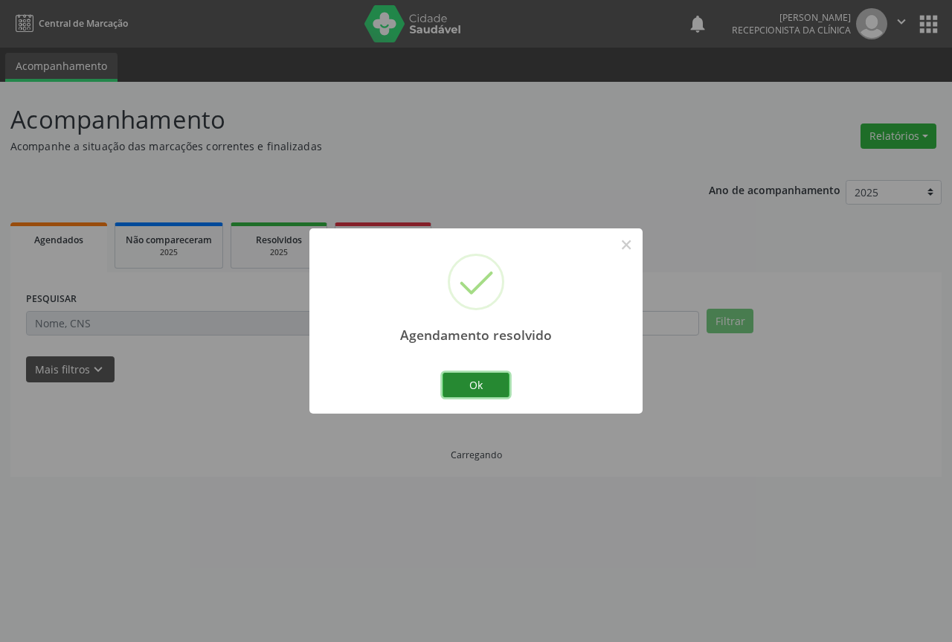
click at [492, 389] on button "Ok" at bounding box center [476, 385] width 67 height 25
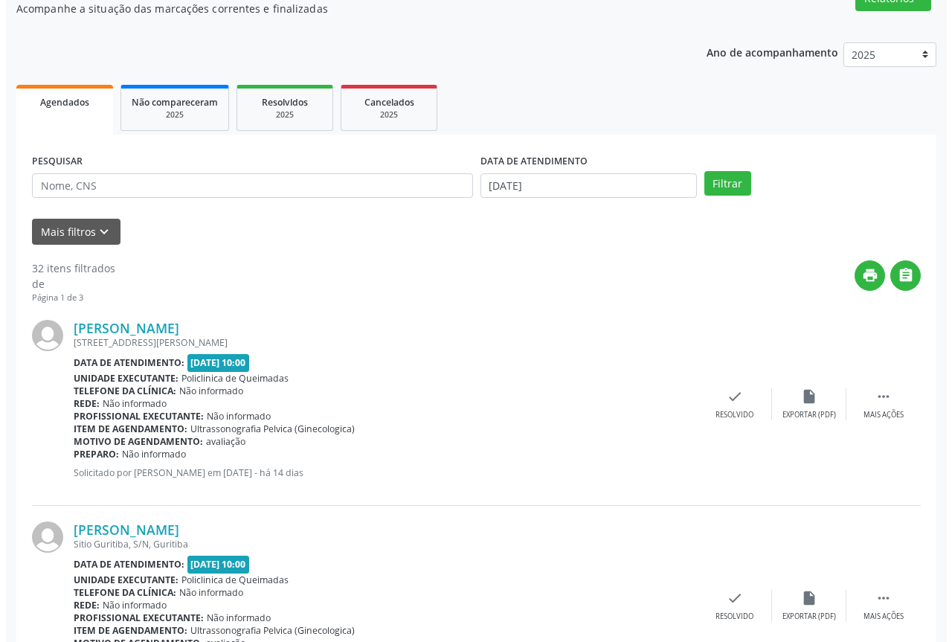
scroll to position [149, 0]
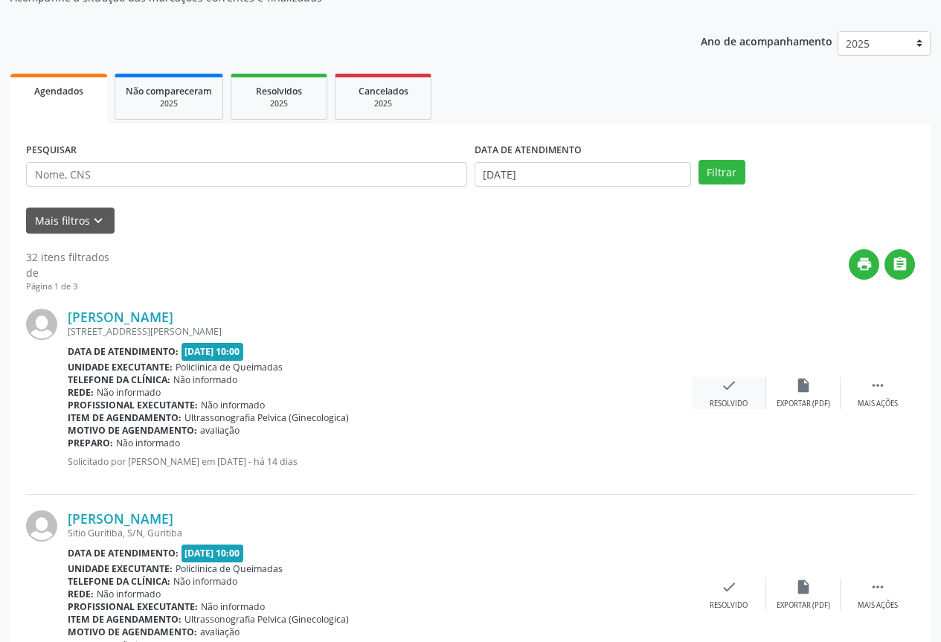
click at [725, 391] on icon "check" at bounding box center [729, 385] width 16 height 16
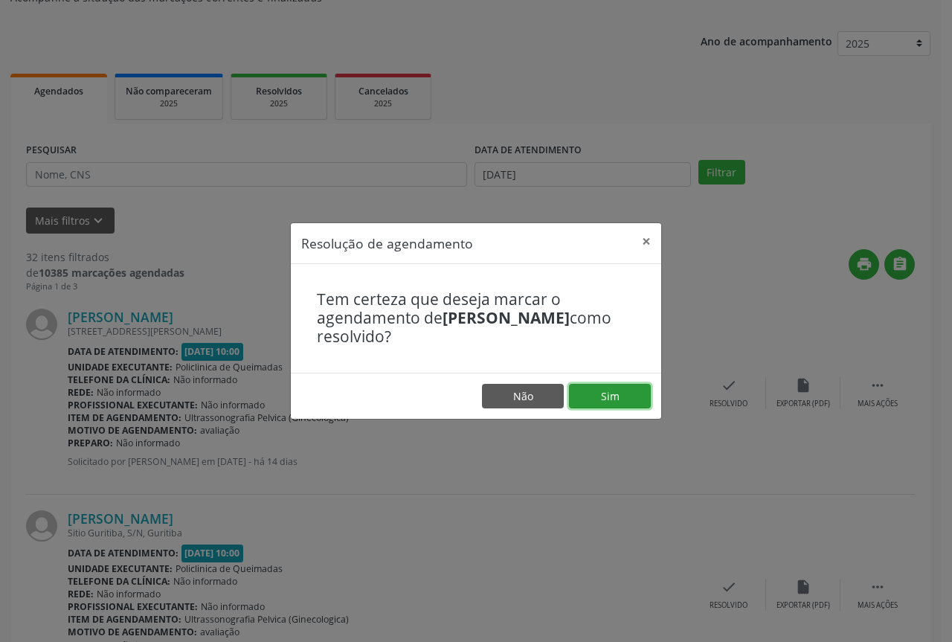
click at [591, 397] on button "Sim" at bounding box center [610, 396] width 82 height 25
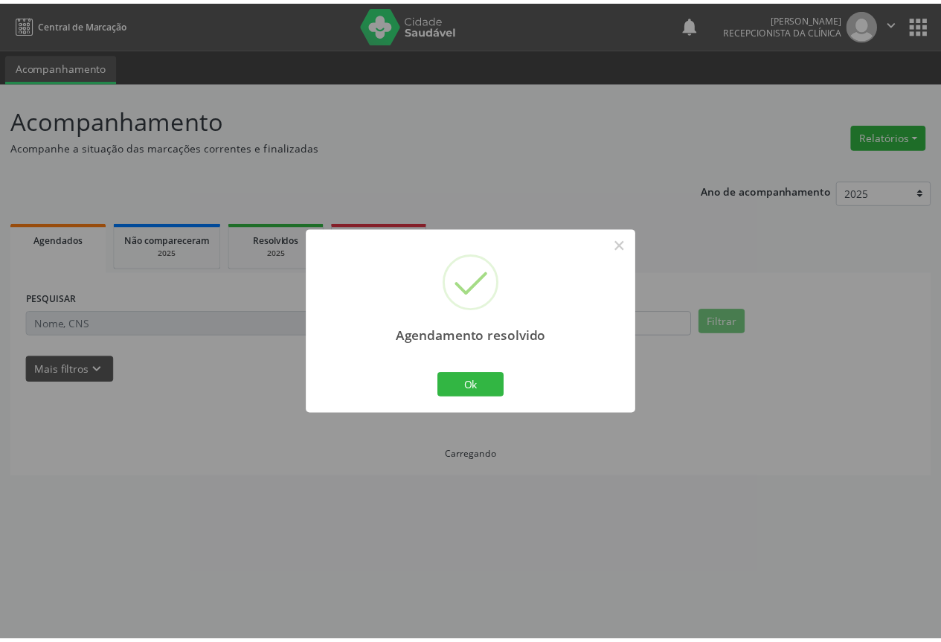
scroll to position [0, 0]
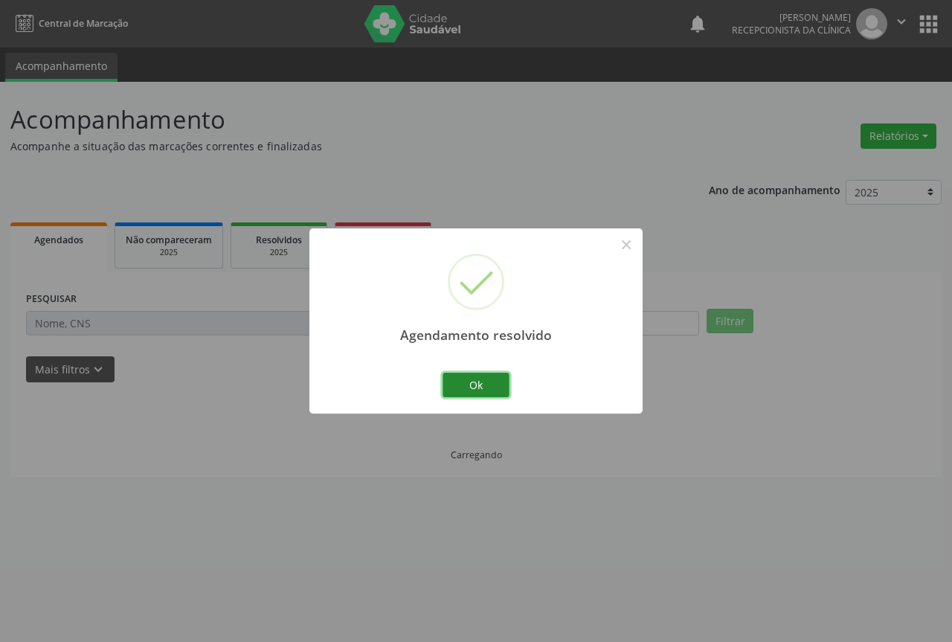
click at [485, 391] on button "Ok" at bounding box center [476, 385] width 67 height 25
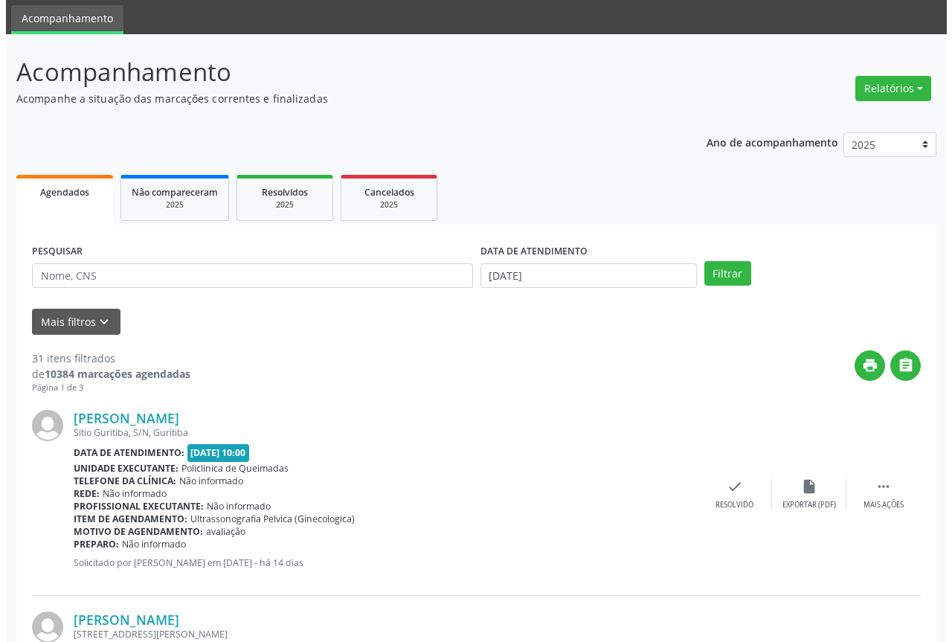
scroll to position [74, 0]
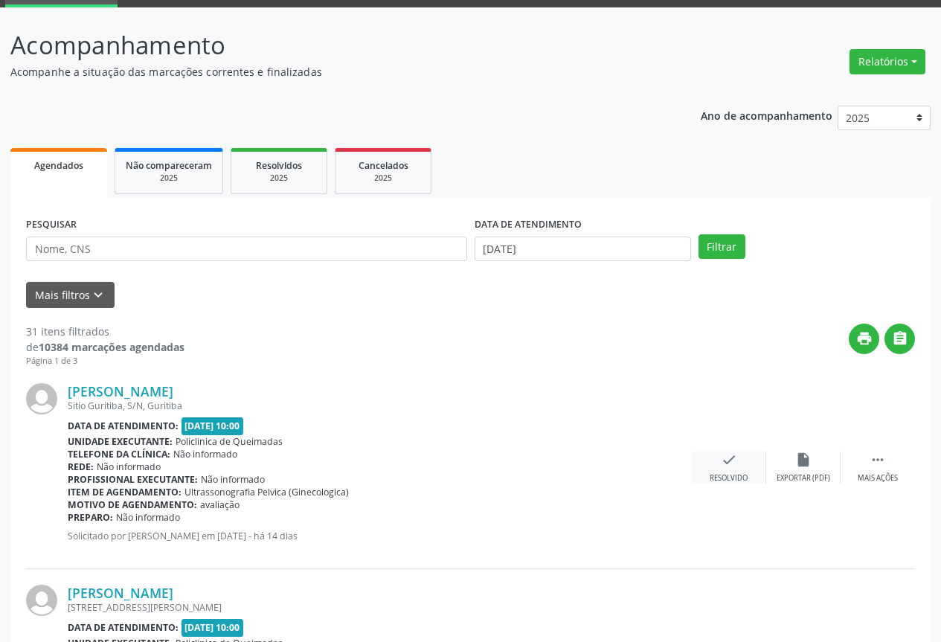
click at [725, 464] on icon "check" at bounding box center [729, 460] width 16 height 16
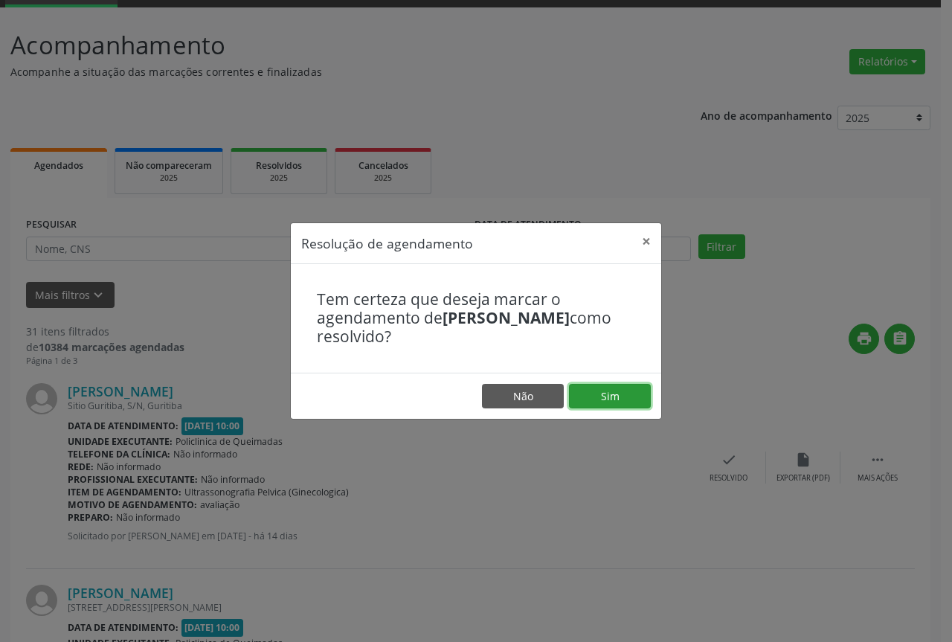
click at [587, 391] on button "Sim" at bounding box center [610, 396] width 82 height 25
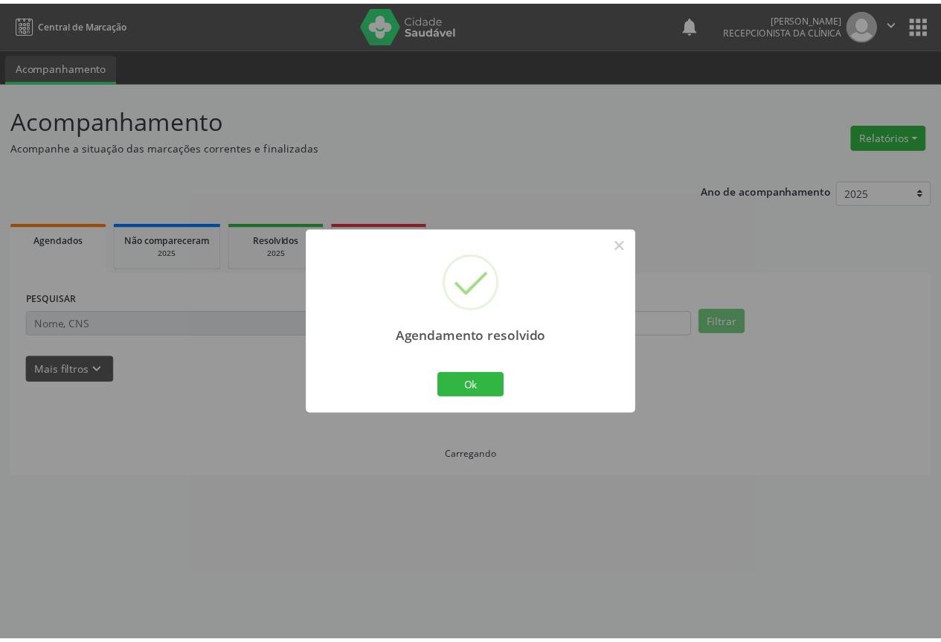
scroll to position [0, 0]
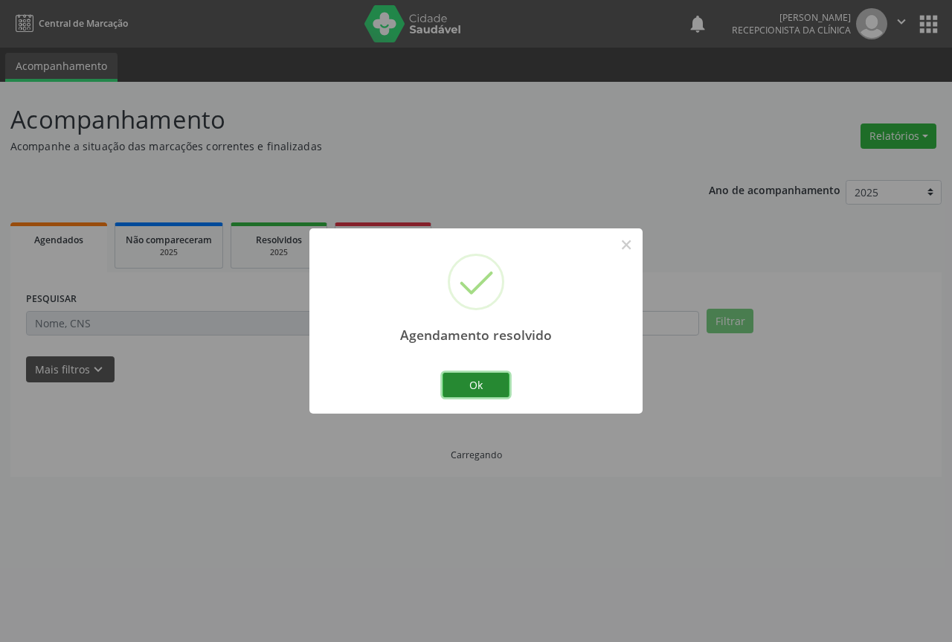
click at [498, 393] on button "Ok" at bounding box center [476, 385] width 67 height 25
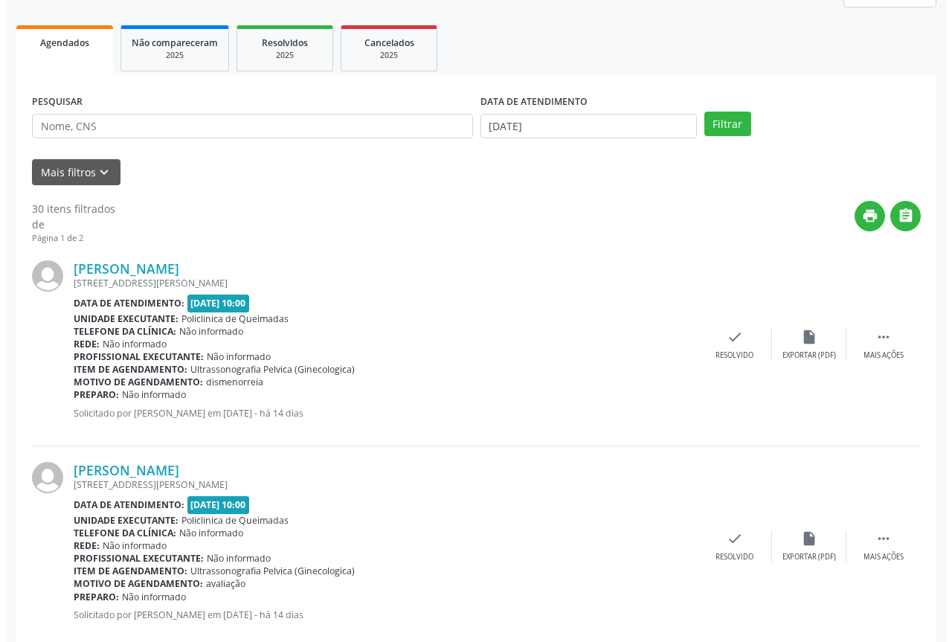
scroll to position [223, 0]
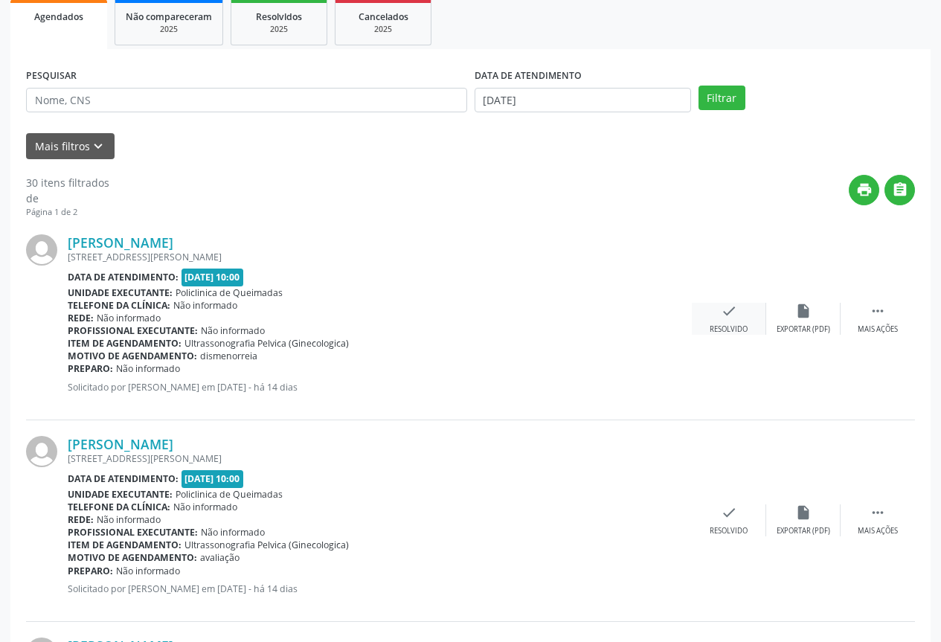
click at [728, 324] on div "Resolvido" at bounding box center [729, 329] width 38 height 10
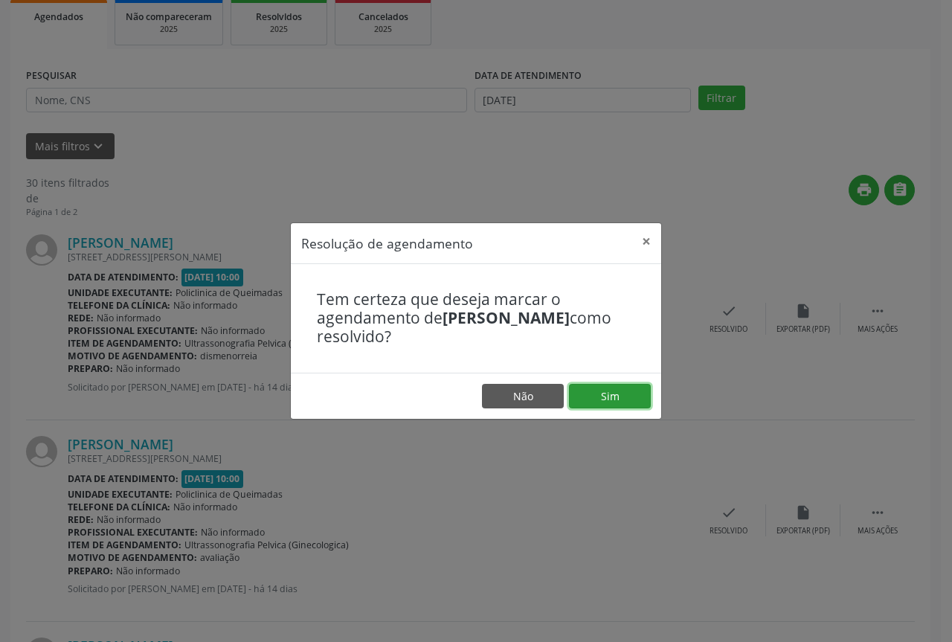
click at [618, 400] on button "Sim" at bounding box center [610, 396] width 82 height 25
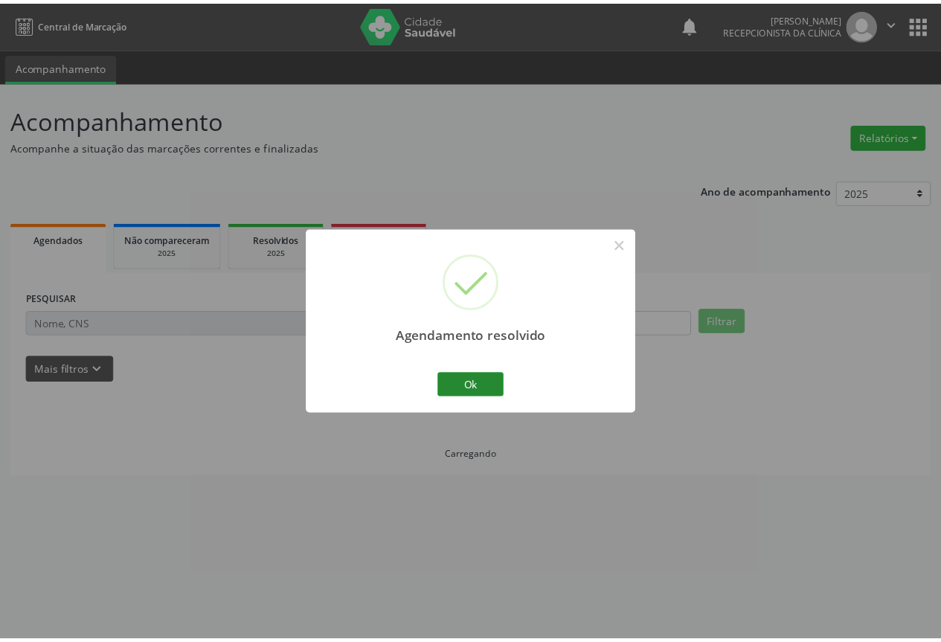
scroll to position [0, 0]
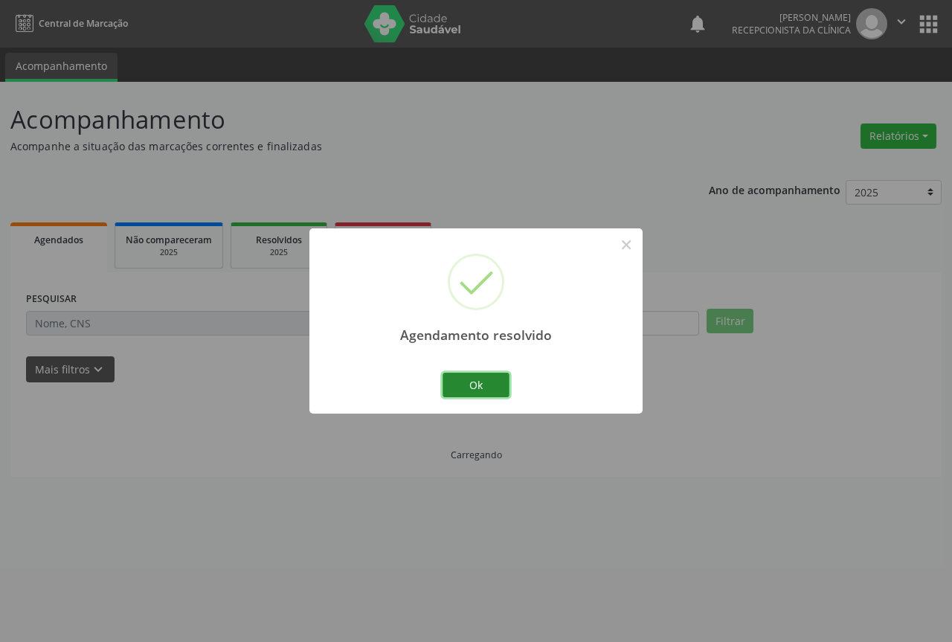
click at [472, 383] on button "Ok" at bounding box center [476, 385] width 67 height 25
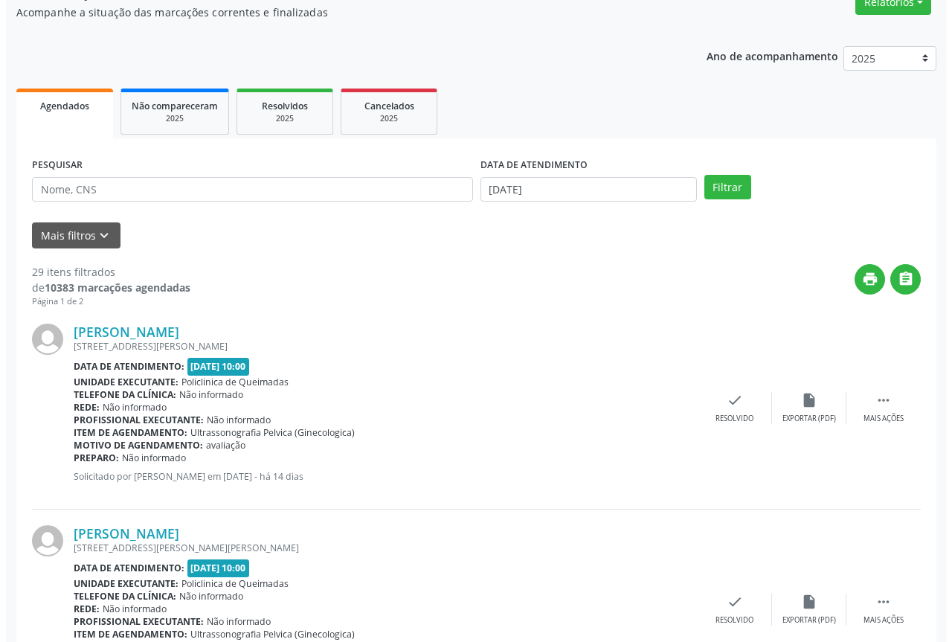
scroll to position [149, 0]
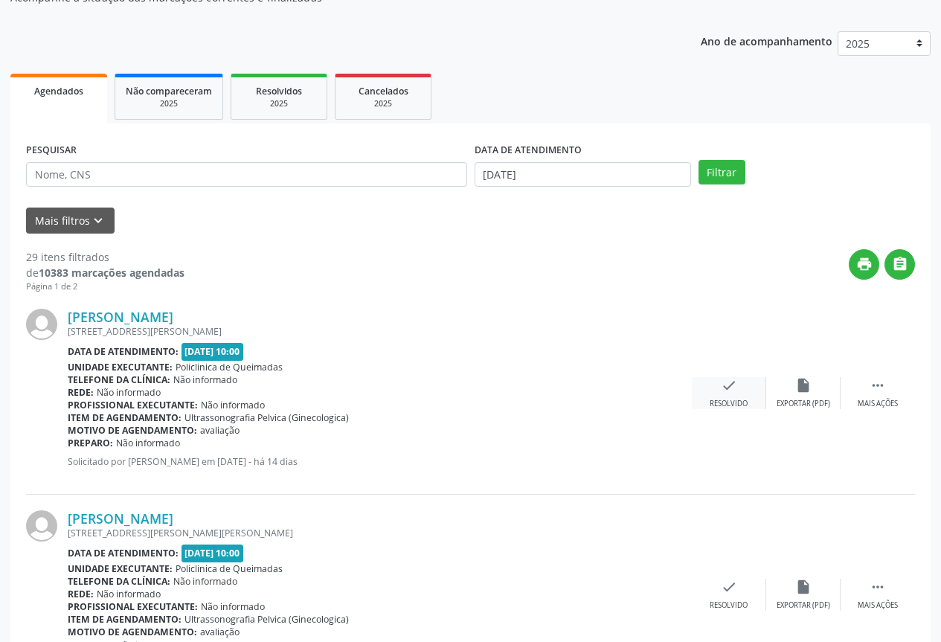
click at [722, 398] on div "check Resolvido" at bounding box center [729, 393] width 74 height 32
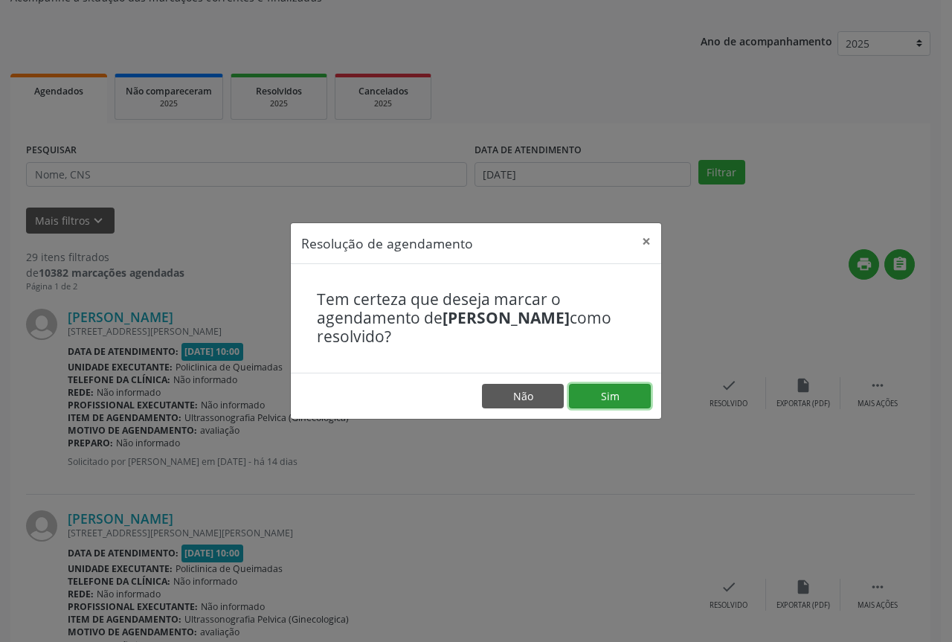
drag, startPoint x: 606, startPoint y: 397, endPoint x: 620, endPoint y: 390, distance: 15.6
click at [620, 390] on button "Sim" at bounding box center [610, 396] width 82 height 25
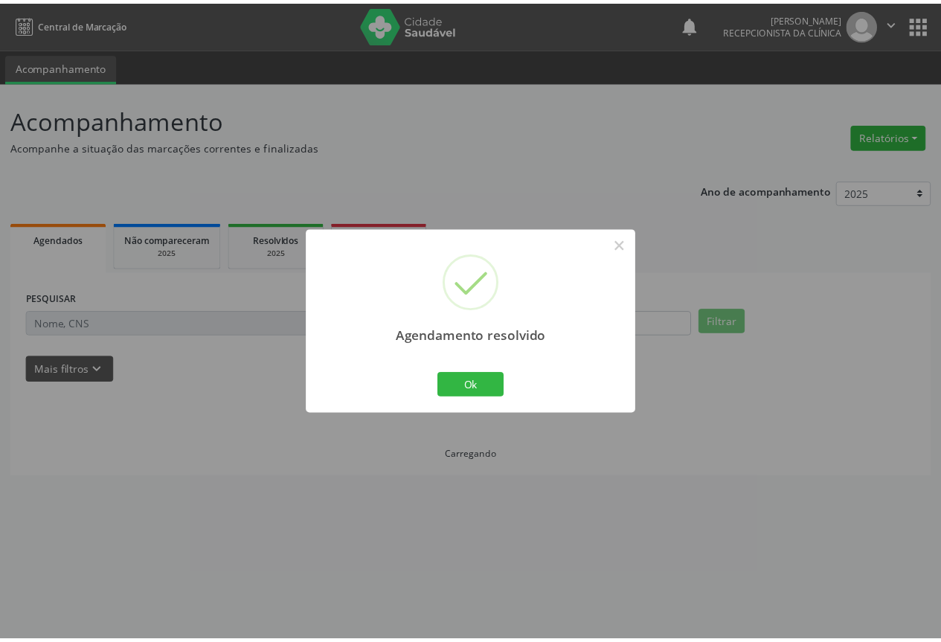
scroll to position [0, 0]
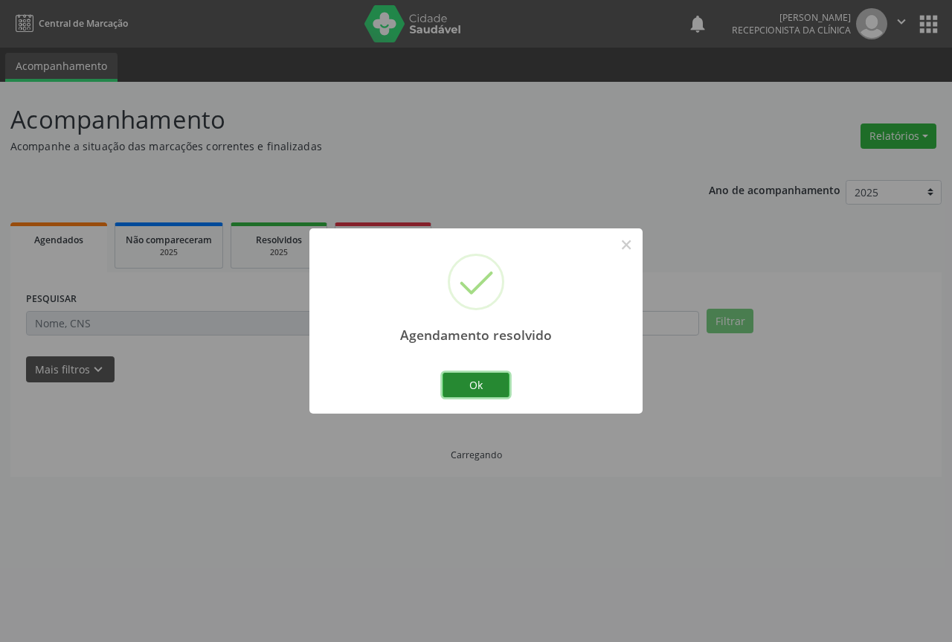
click at [471, 397] on button "Ok" at bounding box center [476, 385] width 67 height 25
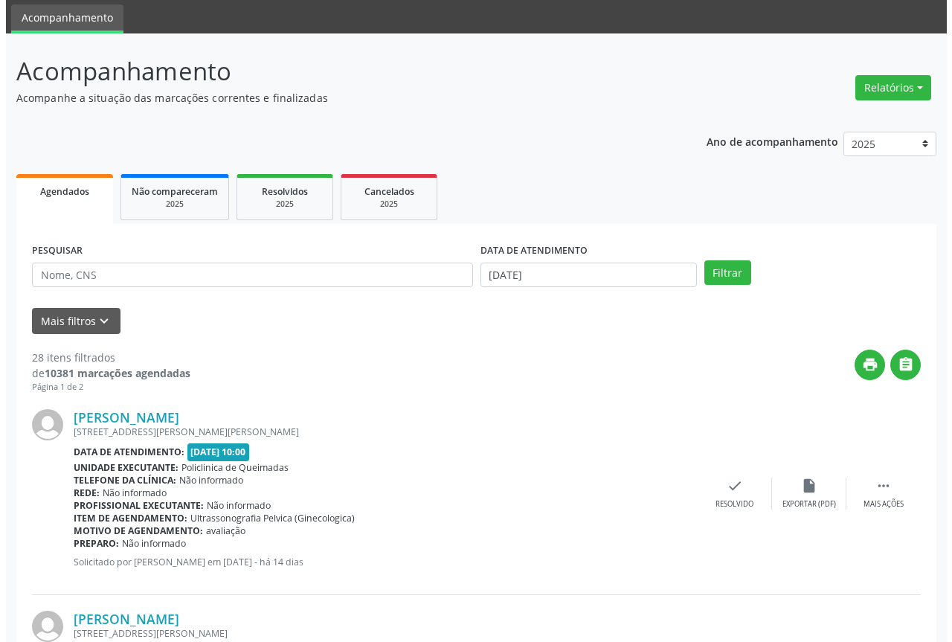
scroll to position [74, 0]
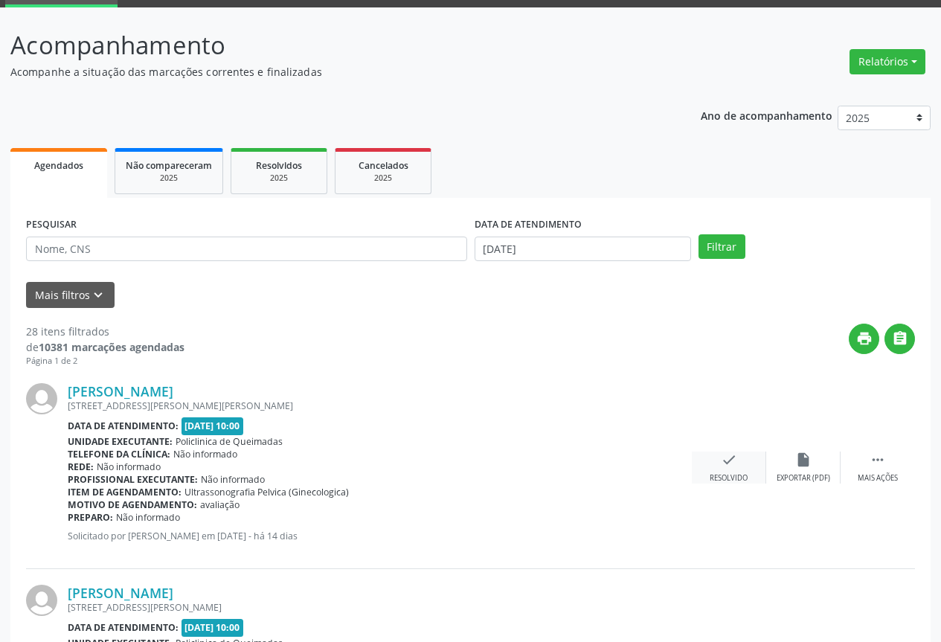
click at [702, 471] on div "check Resolvido" at bounding box center [729, 468] width 74 height 32
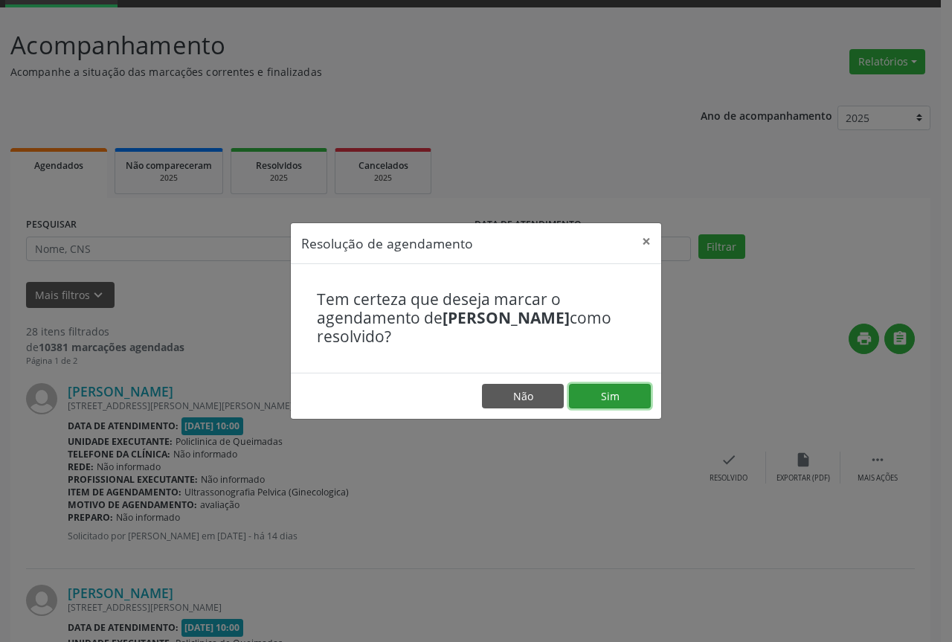
click at [627, 401] on button "Sim" at bounding box center [610, 396] width 82 height 25
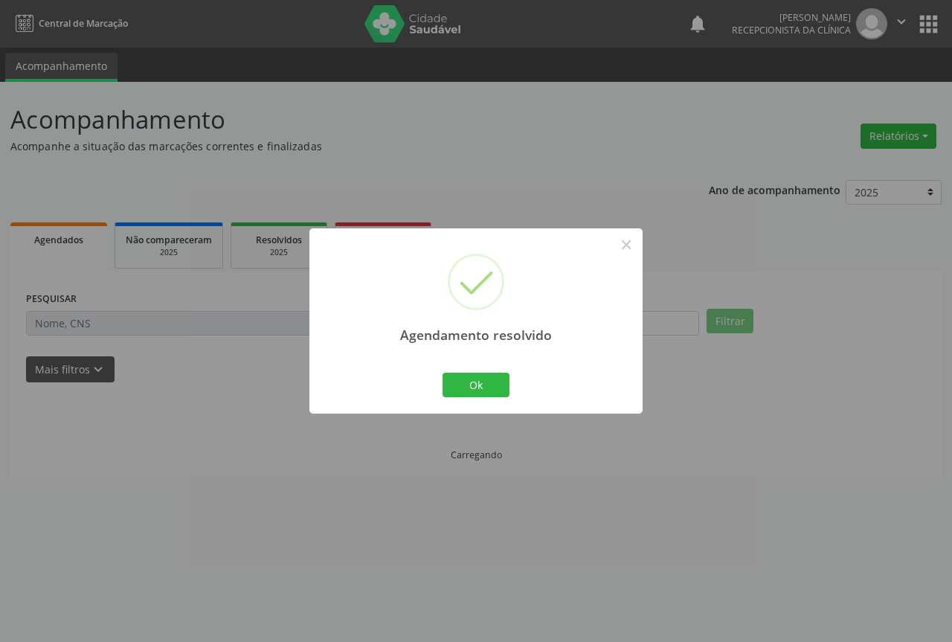
scroll to position [0, 0]
click at [446, 389] on button "Ok" at bounding box center [476, 385] width 67 height 25
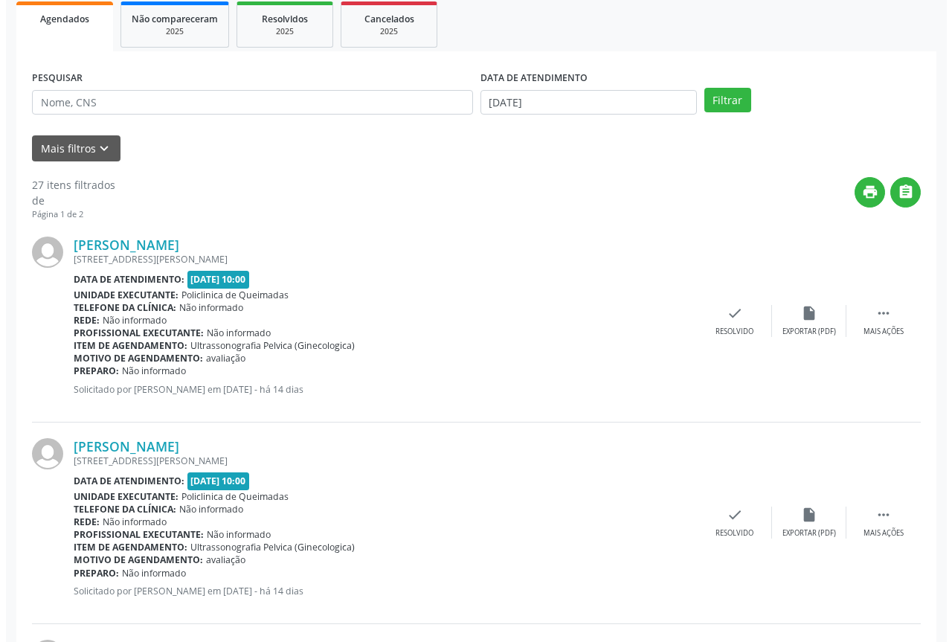
scroll to position [298, 0]
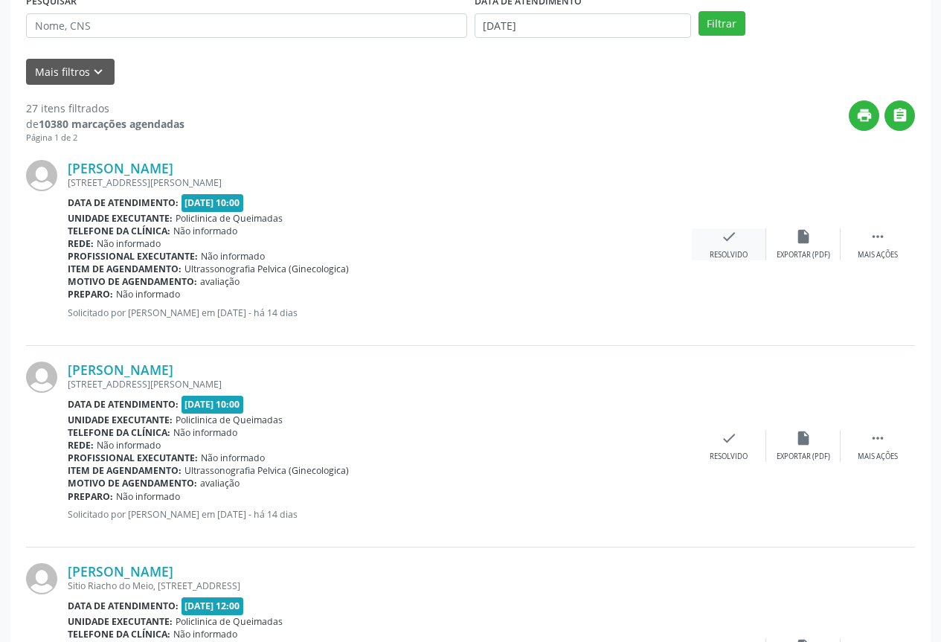
click at [735, 249] on div "check Resolvido" at bounding box center [729, 244] width 74 height 32
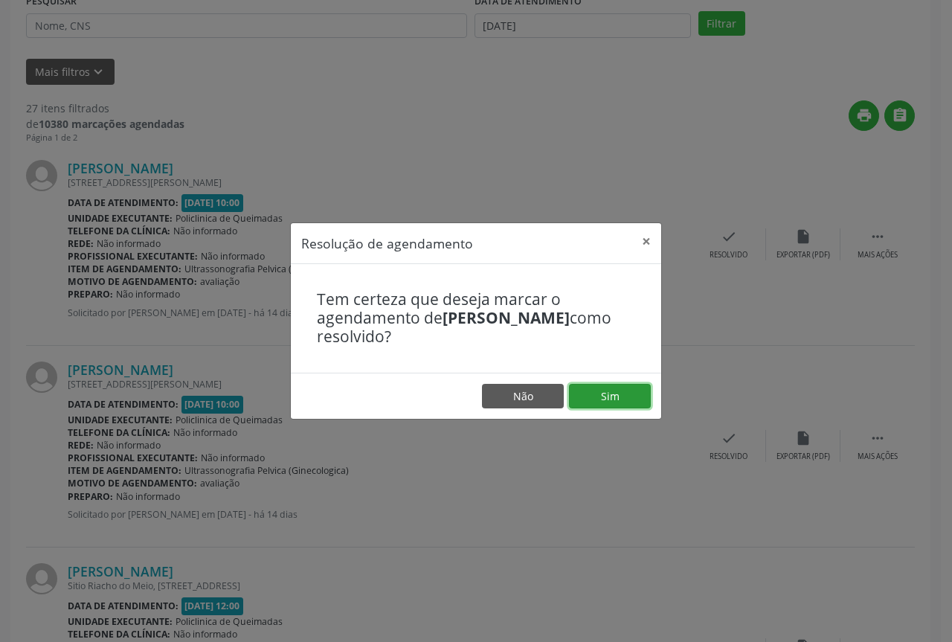
click at [600, 387] on button "Sim" at bounding box center [610, 396] width 82 height 25
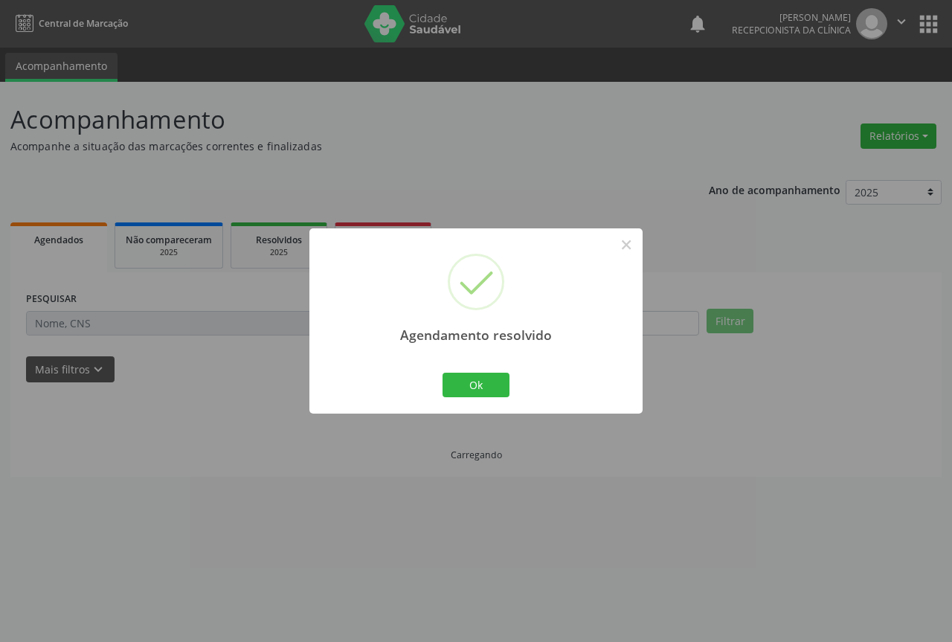
scroll to position [0, 0]
click at [474, 374] on button "Ok" at bounding box center [476, 385] width 67 height 25
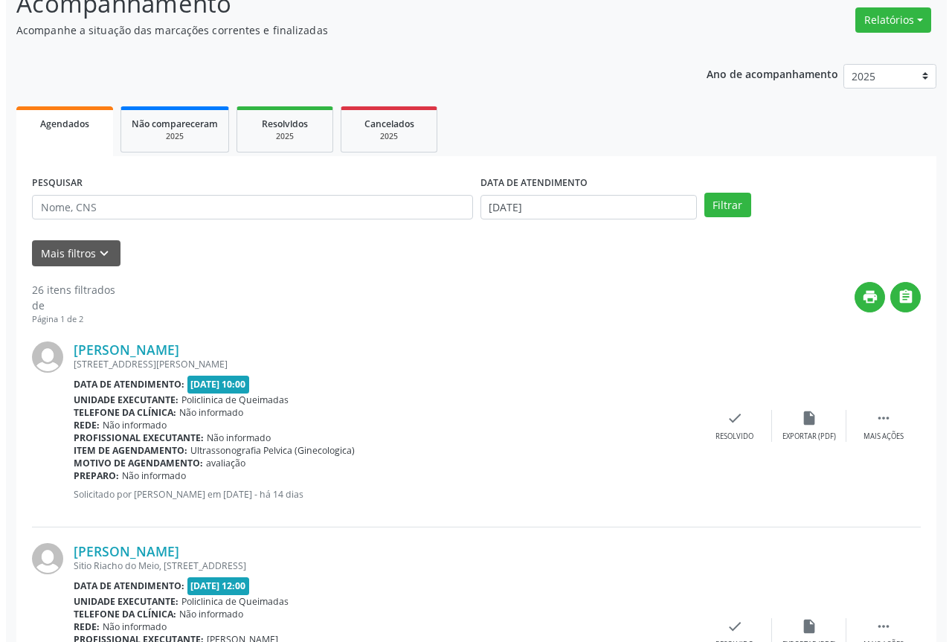
scroll to position [149, 0]
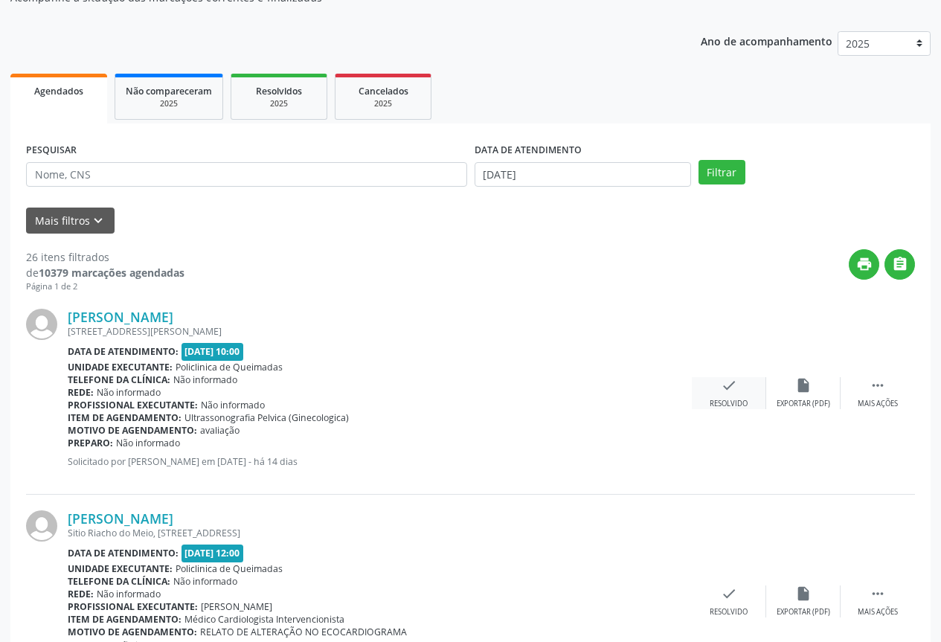
click at [718, 387] on div "check Resolvido" at bounding box center [729, 393] width 74 height 32
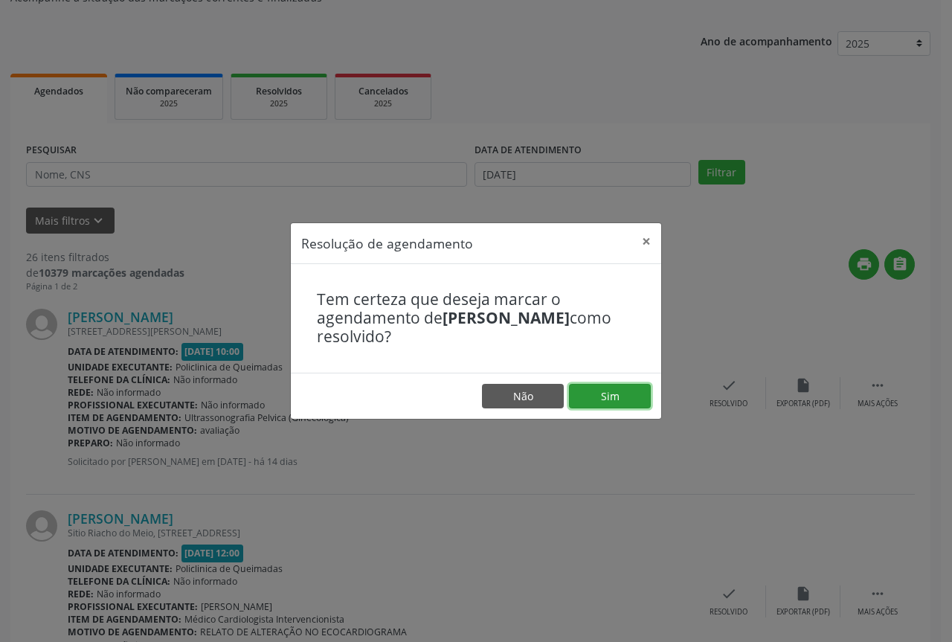
click at [621, 408] on button "Sim" at bounding box center [610, 396] width 82 height 25
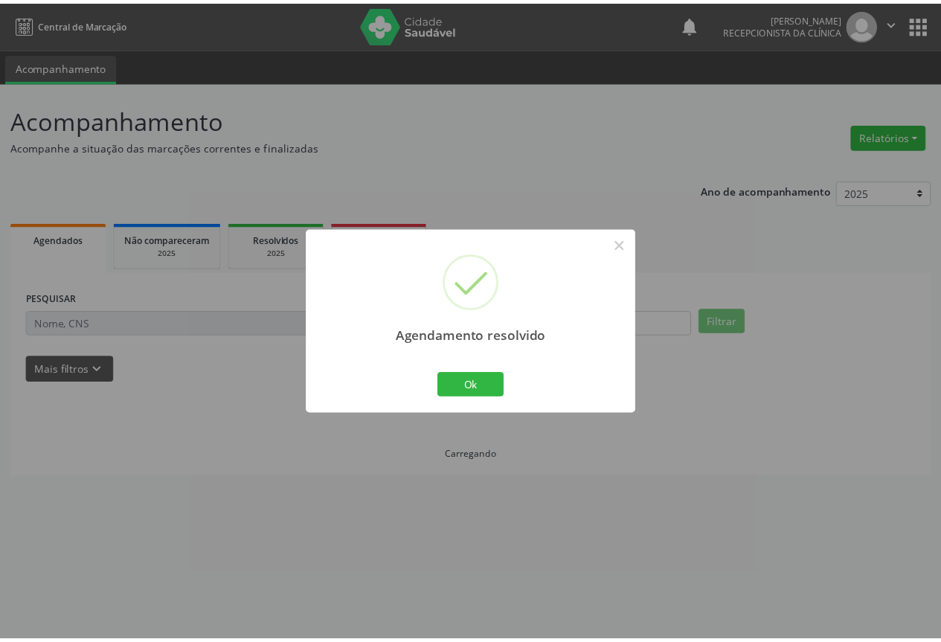
scroll to position [0, 0]
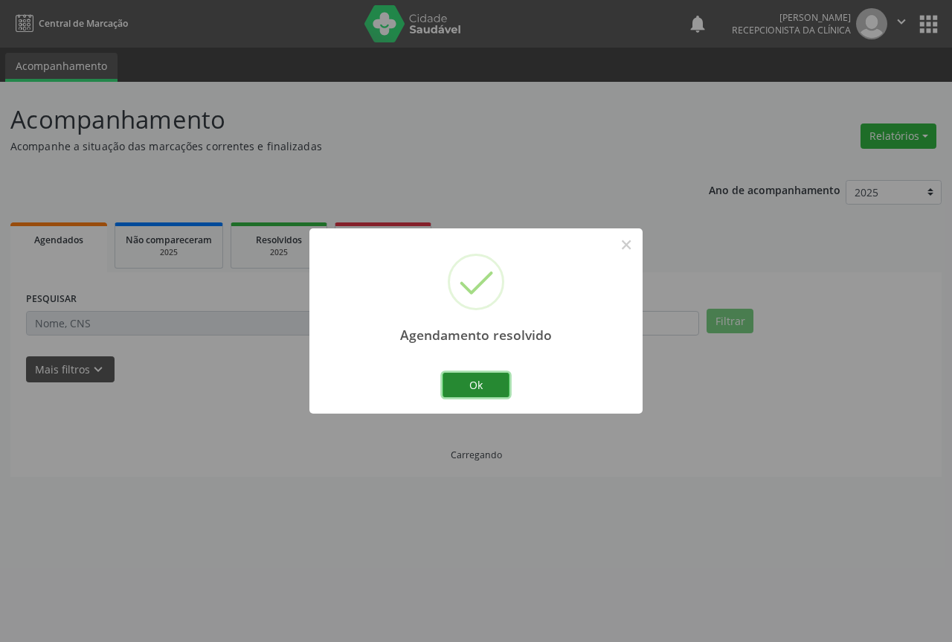
click at [472, 389] on button "Ok" at bounding box center [476, 385] width 67 height 25
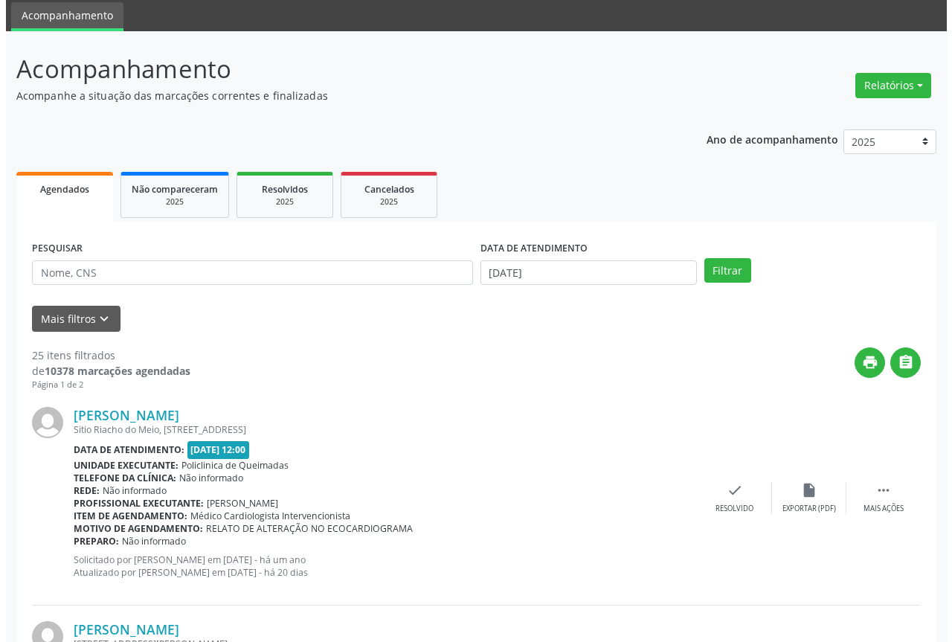
scroll to position [74, 0]
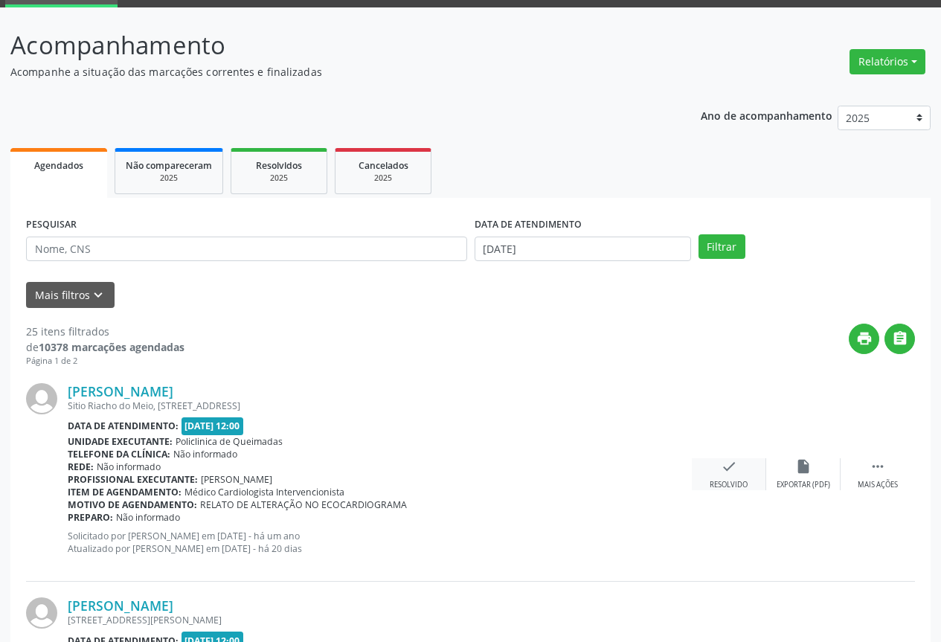
click at [745, 463] on div "check Resolvido" at bounding box center [729, 474] width 74 height 32
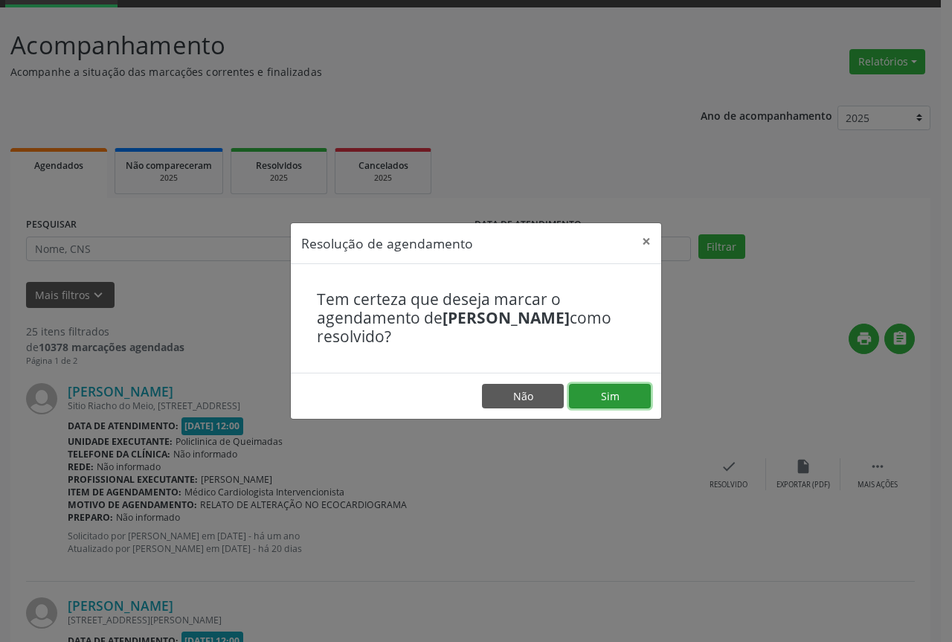
click at [615, 394] on button "Sim" at bounding box center [610, 396] width 82 height 25
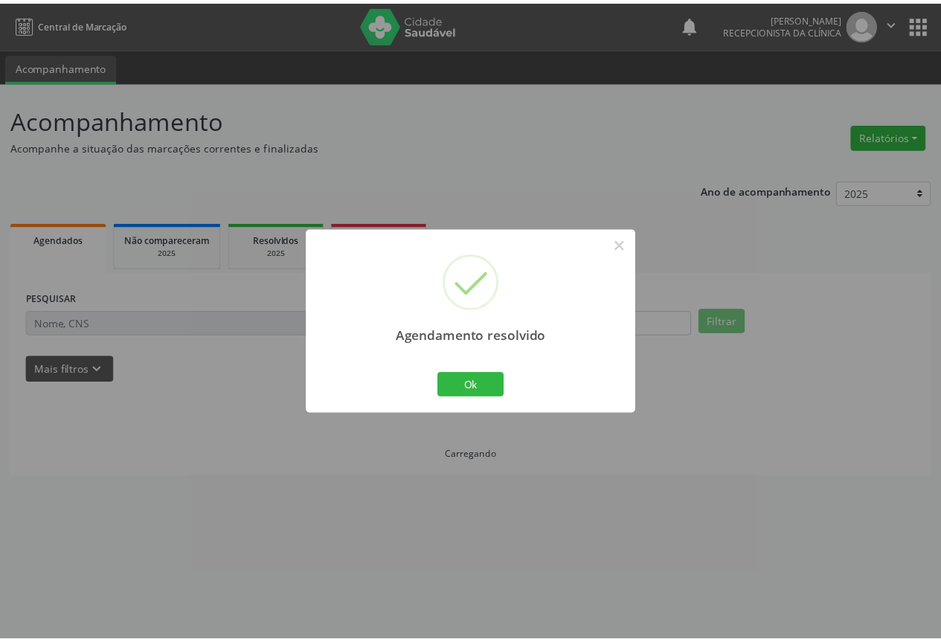
scroll to position [0, 0]
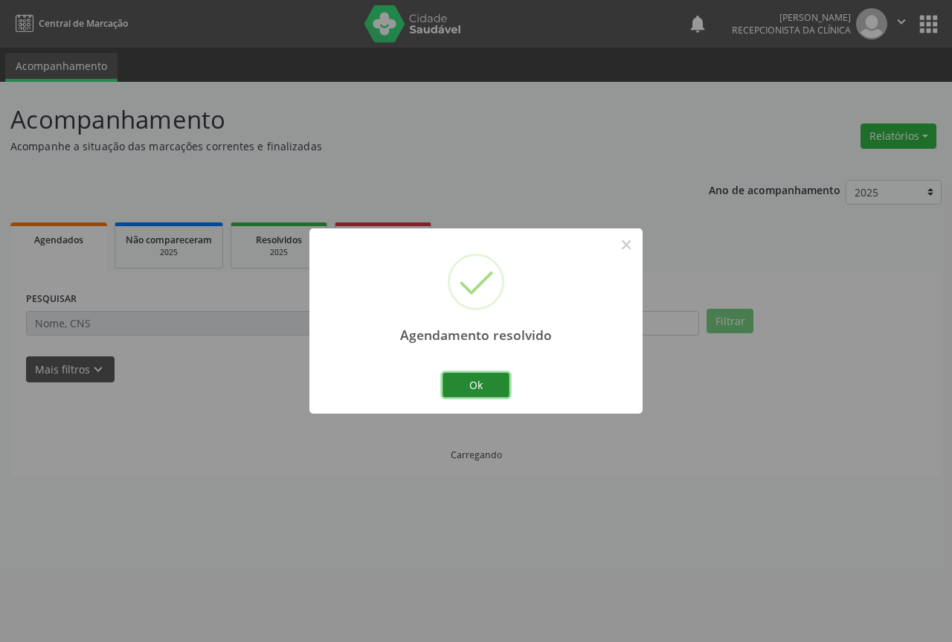
click at [484, 388] on button "Ok" at bounding box center [476, 385] width 67 height 25
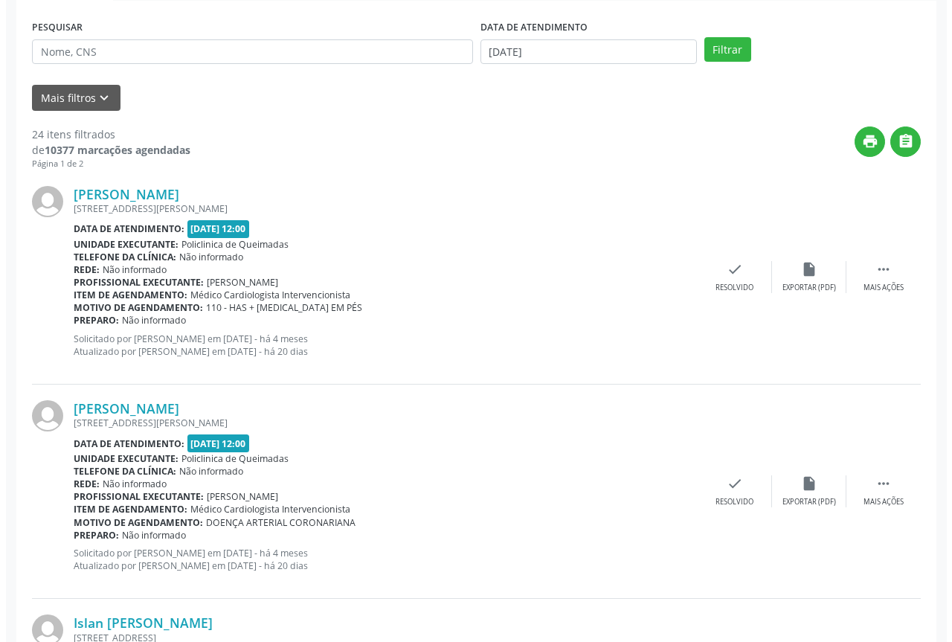
scroll to position [298, 0]
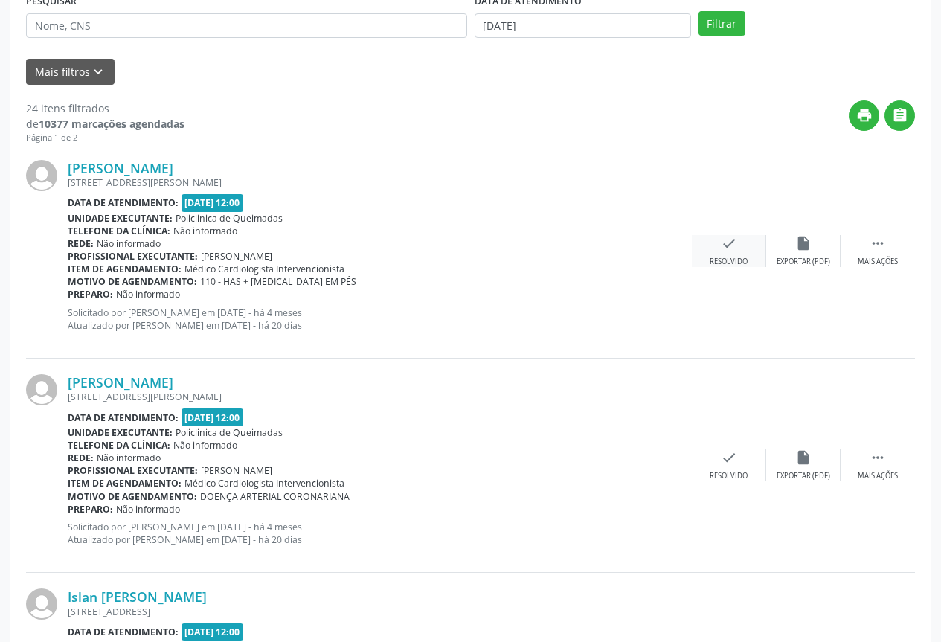
click at [719, 254] on div "check Resolvido" at bounding box center [729, 251] width 74 height 32
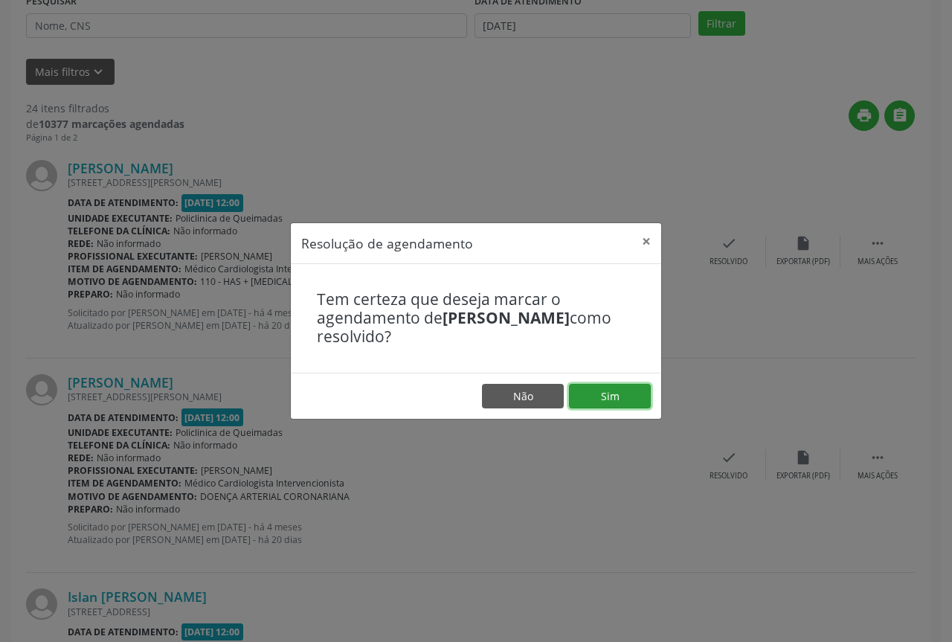
click at [631, 401] on button "Sim" at bounding box center [610, 396] width 82 height 25
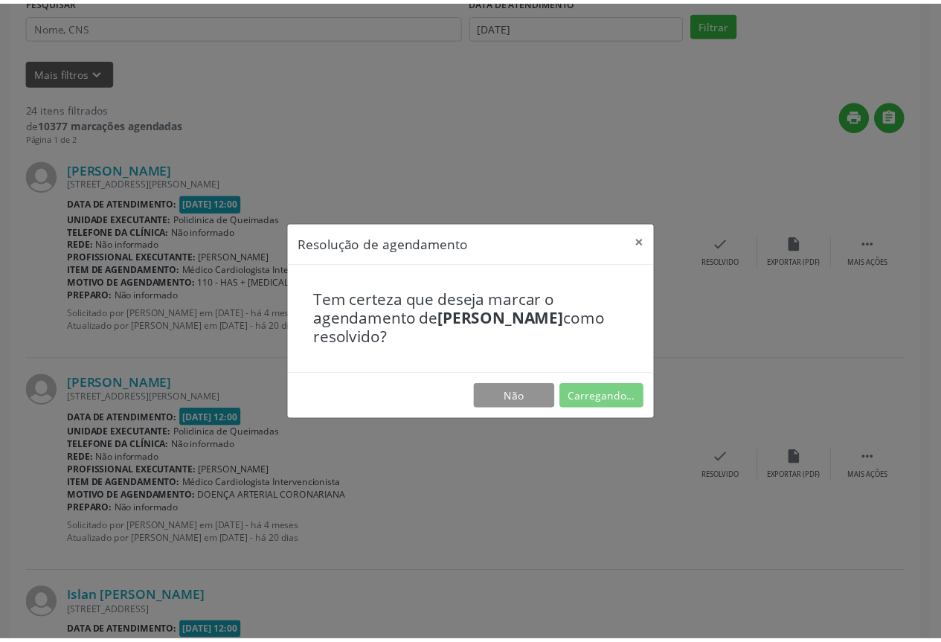
scroll to position [0, 0]
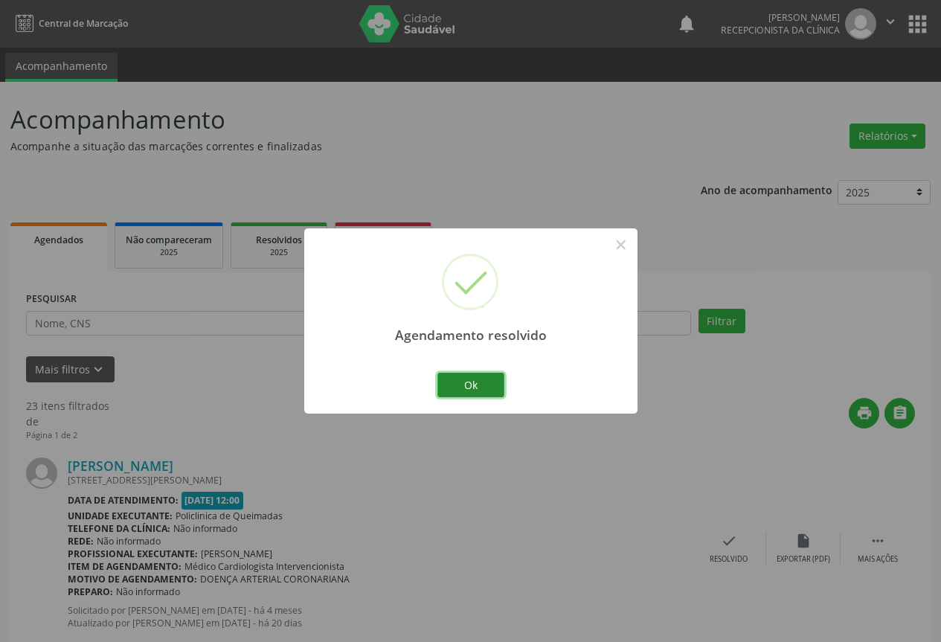
click at [486, 393] on button "Ok" at bounding box center [470, 385] width 67 height 25
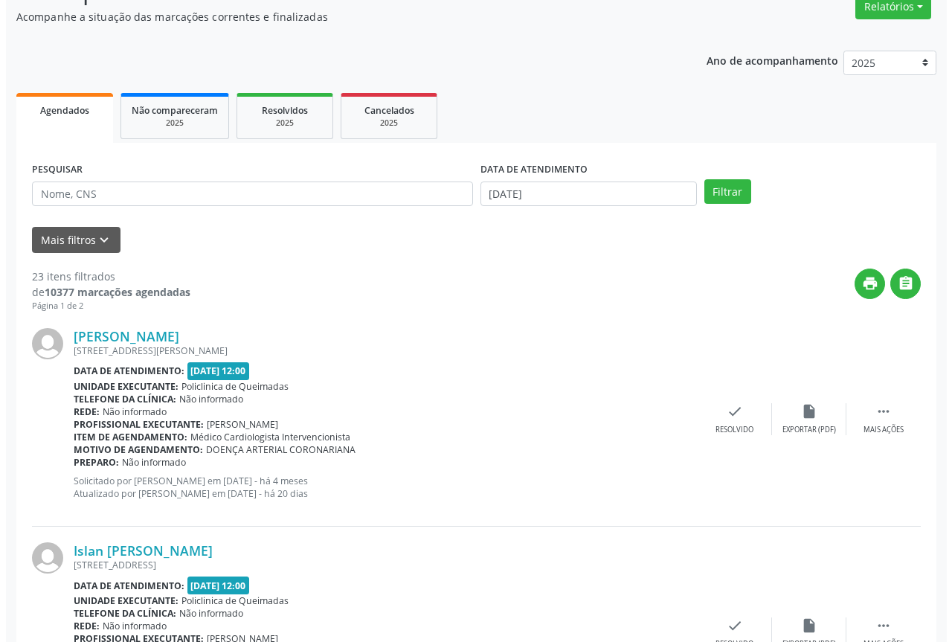
scroll to position [149, 0]
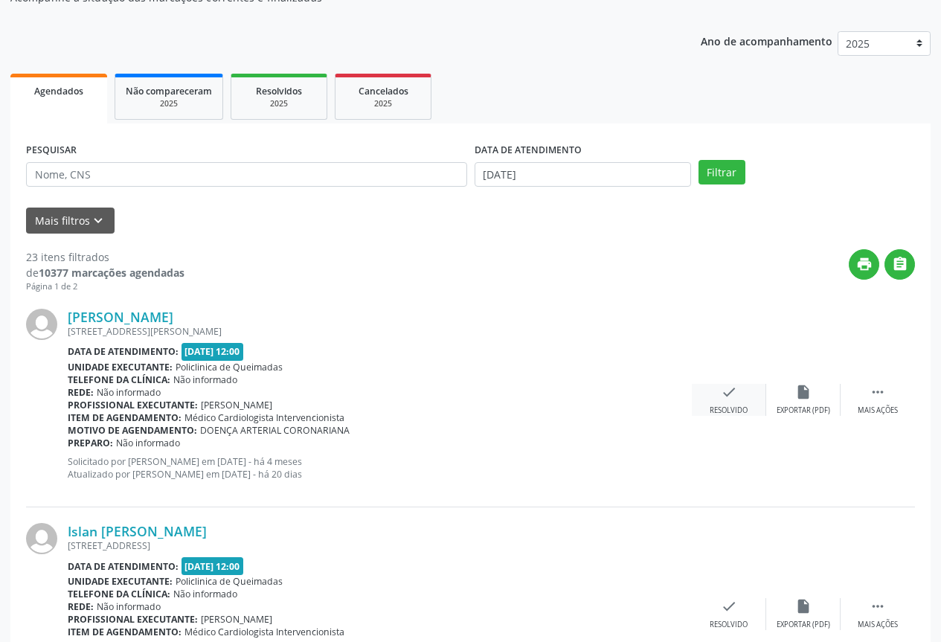
click at [716, 391] on div "check Resolvido" at bounding box center [729, 400] width 74 height 32
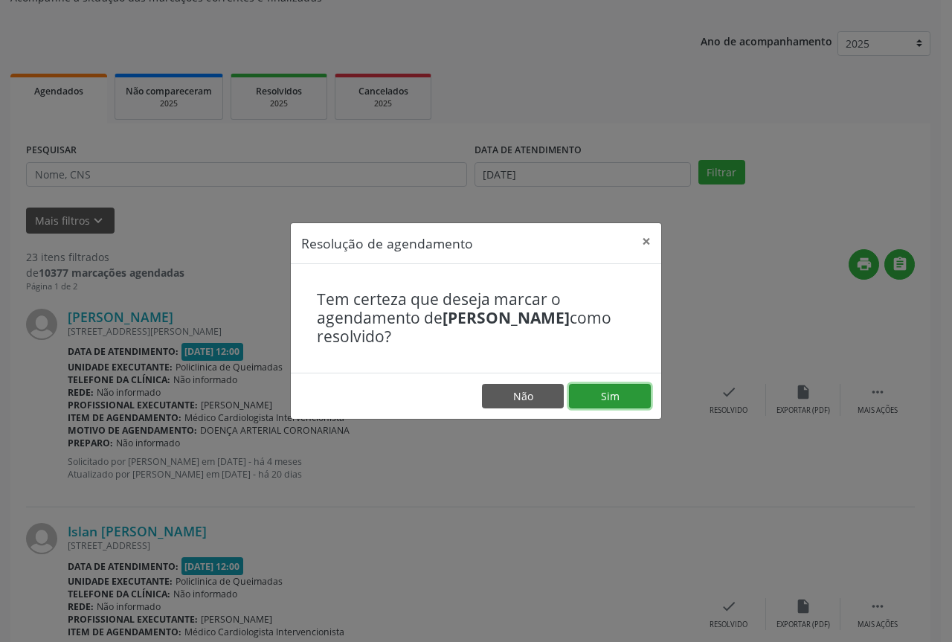
click at [603, 404] on button "Sim" at bounding box center [610, 396] width 82 height 25
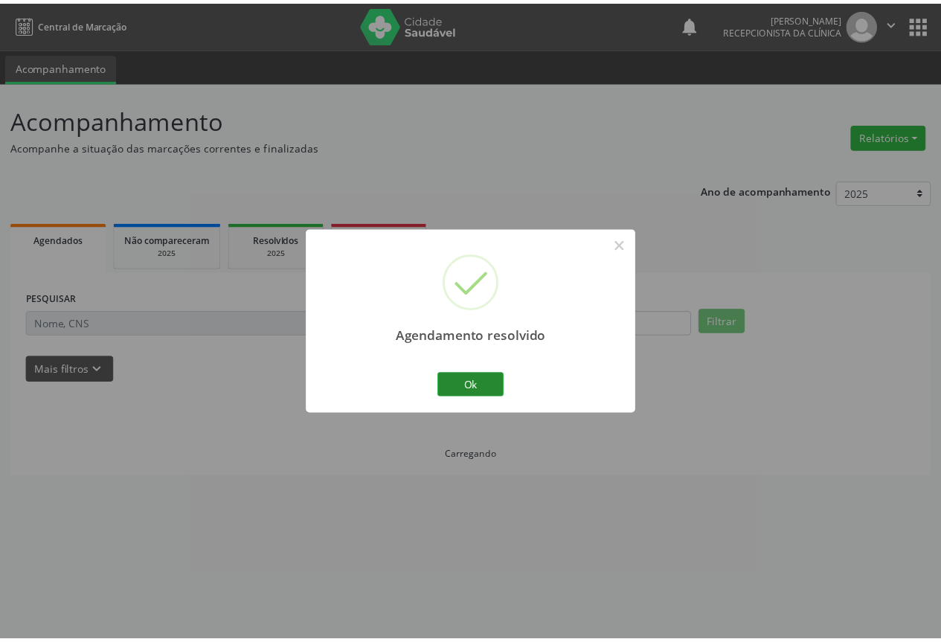
scroll to position [0, 0]
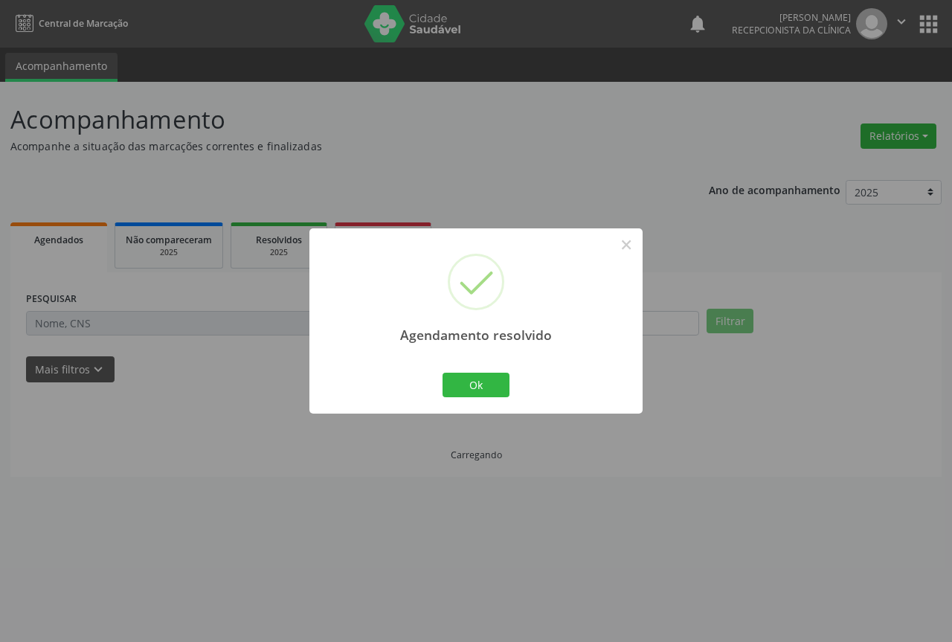
click at [478, 400] on div "Ok Cancel" at bounding box center [477, 384] width 74 height 31
click at [474, 382] on button "Ok" at bounding box center [476, 385] width 67 height 25
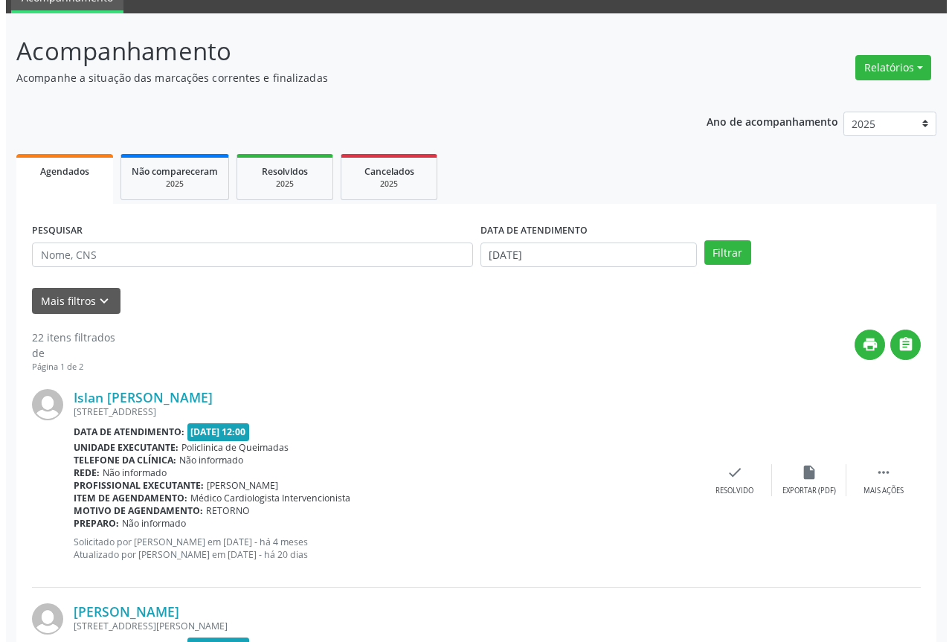
scroll to position [372, 0]
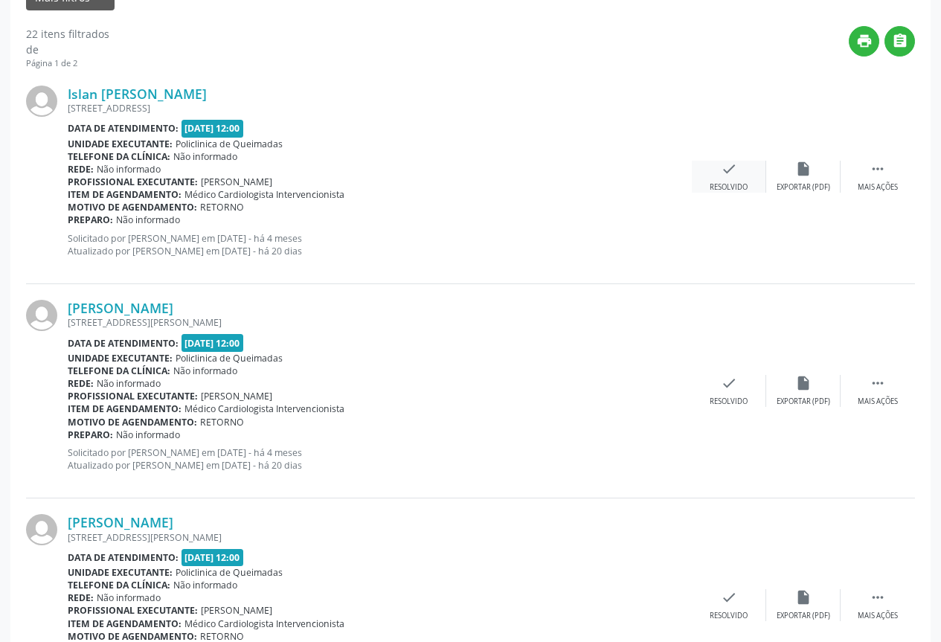
click at [730, 185] on div "Resolvido" at bounding box center [729, 187] width 38 height 10
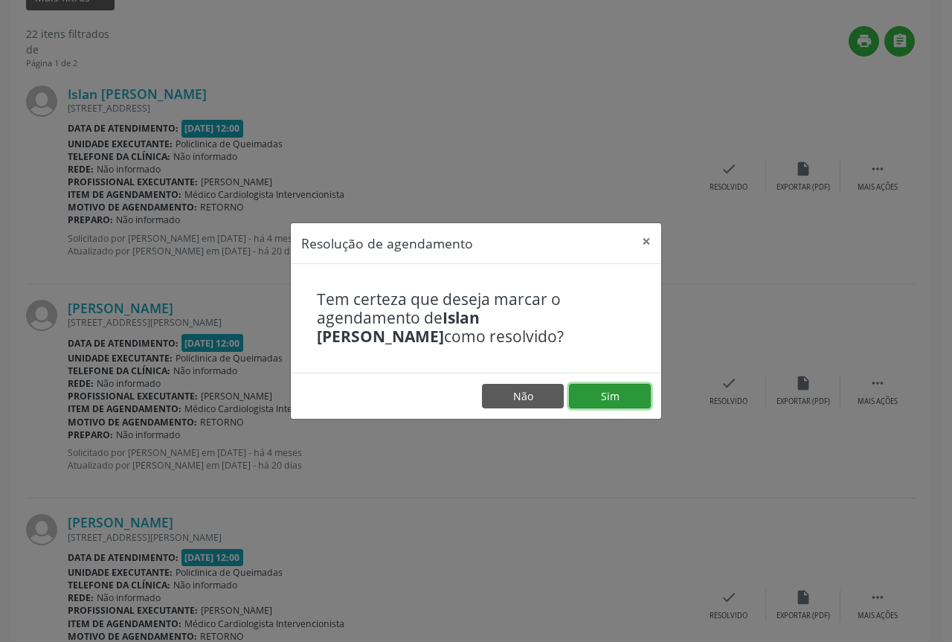
click at [631, 394] on button "Sim" at bounding box center [610, 396] width 82 height 25
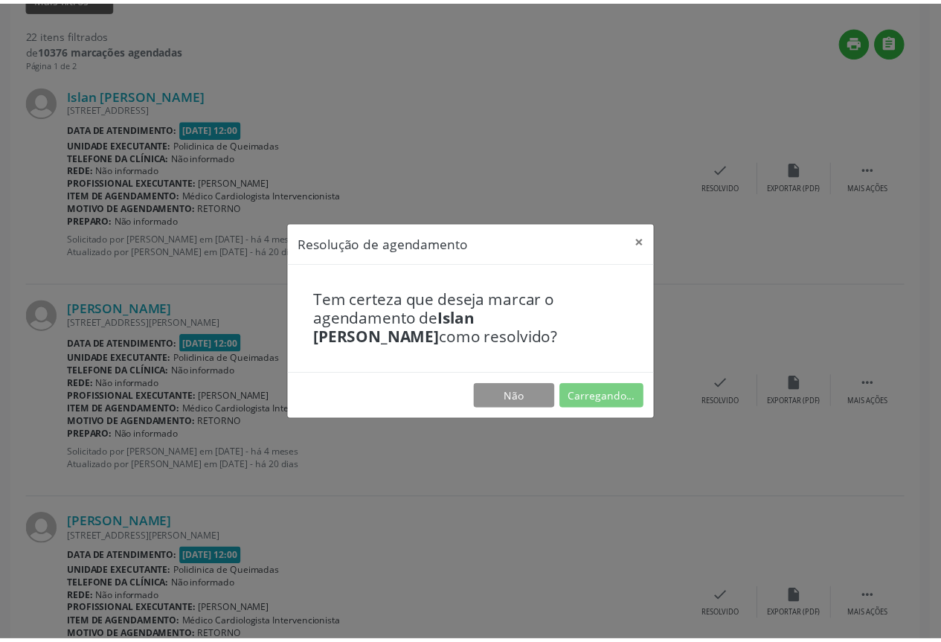
scroll to position [0, 0]
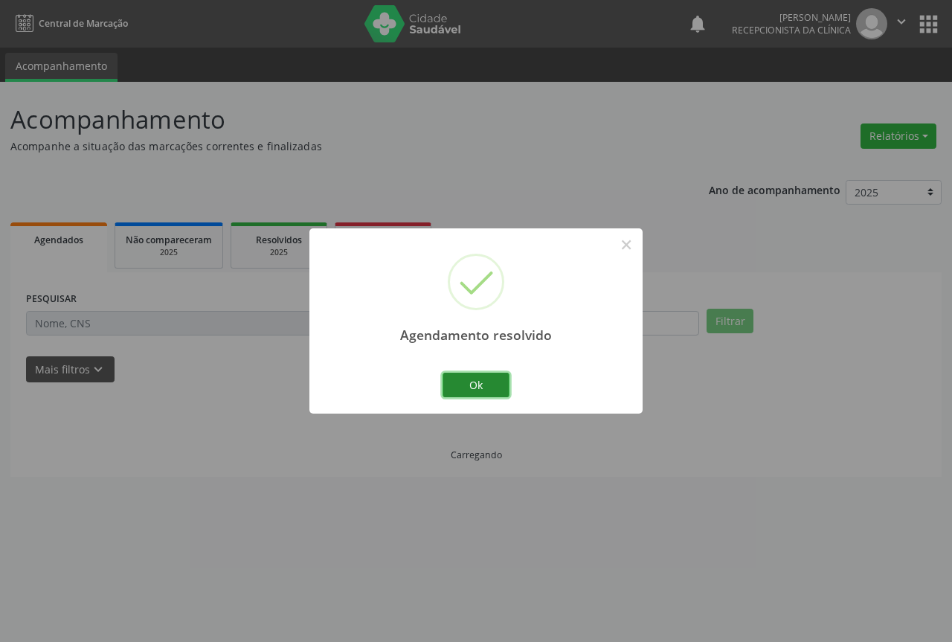
click at [495, 382] on button "Ok" at bounding box center [476, 385] width 67 height 25
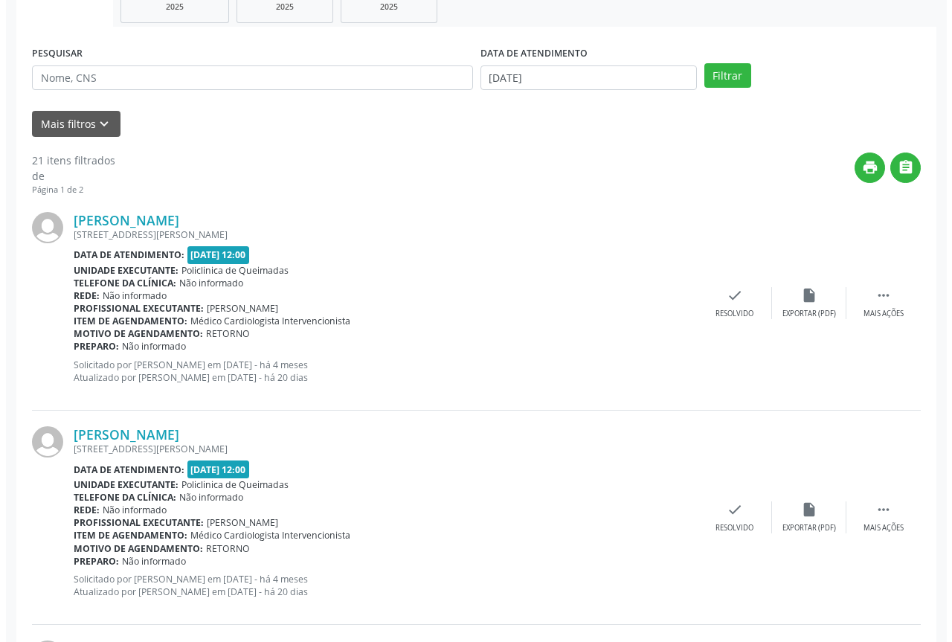
scroll to position [298, 0]
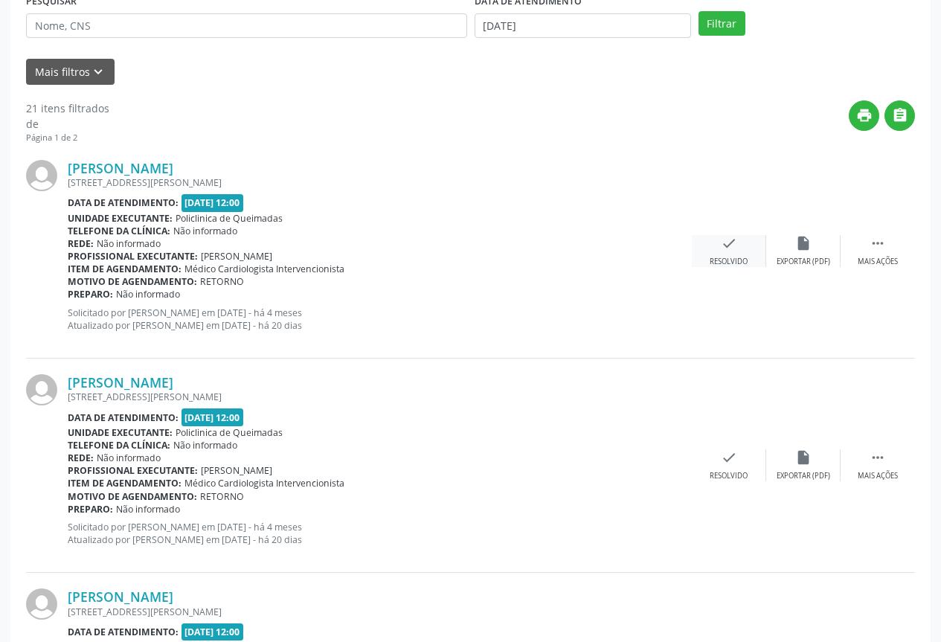
click at [728, 263] on div "Resolvido" at bounding box center [729, 262] width 38 height 10
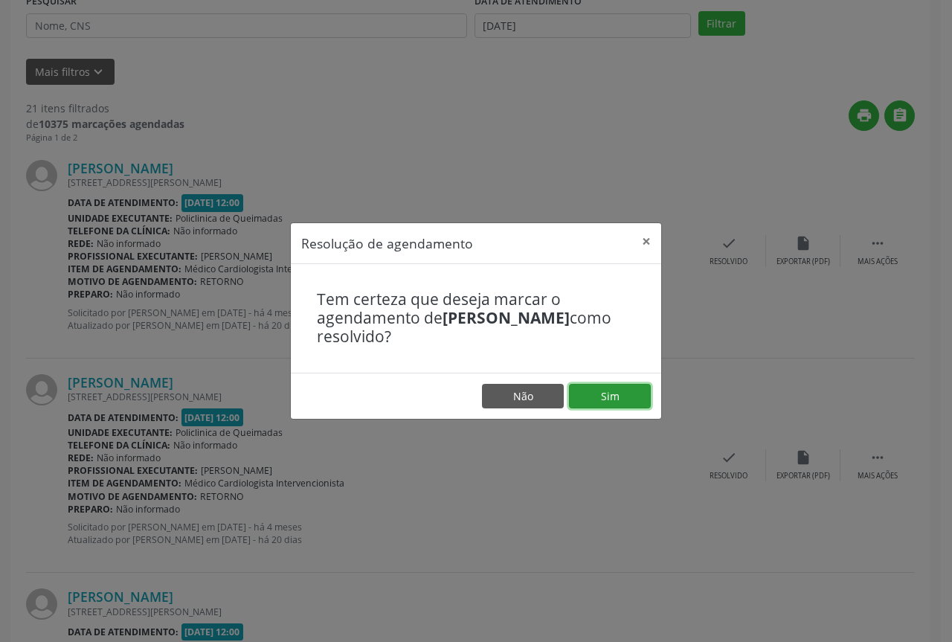
click at [606, 402] on button "Sim" at bounding box center [610, 396] width 82 height 25
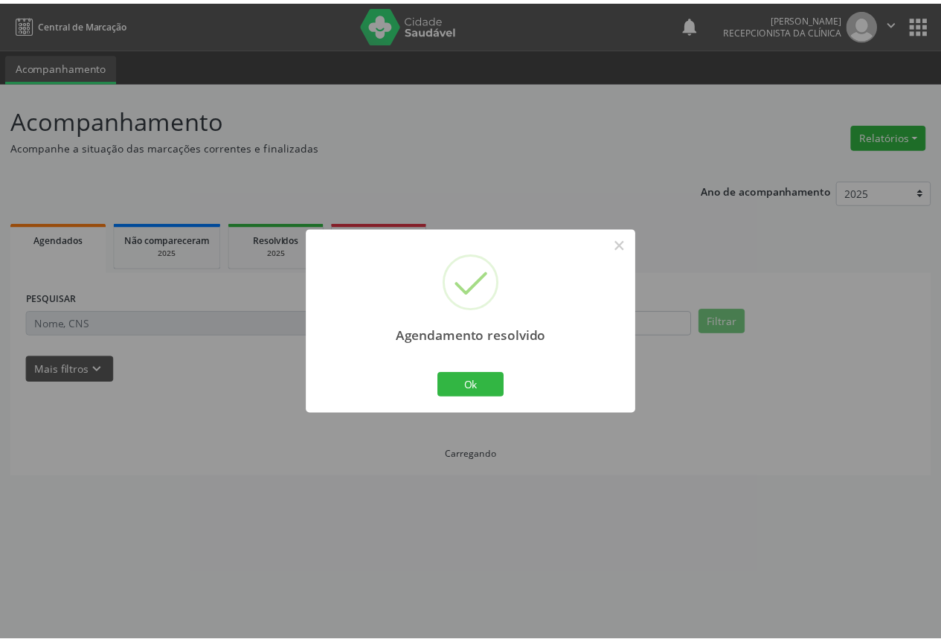
scroll to position [0, 0]
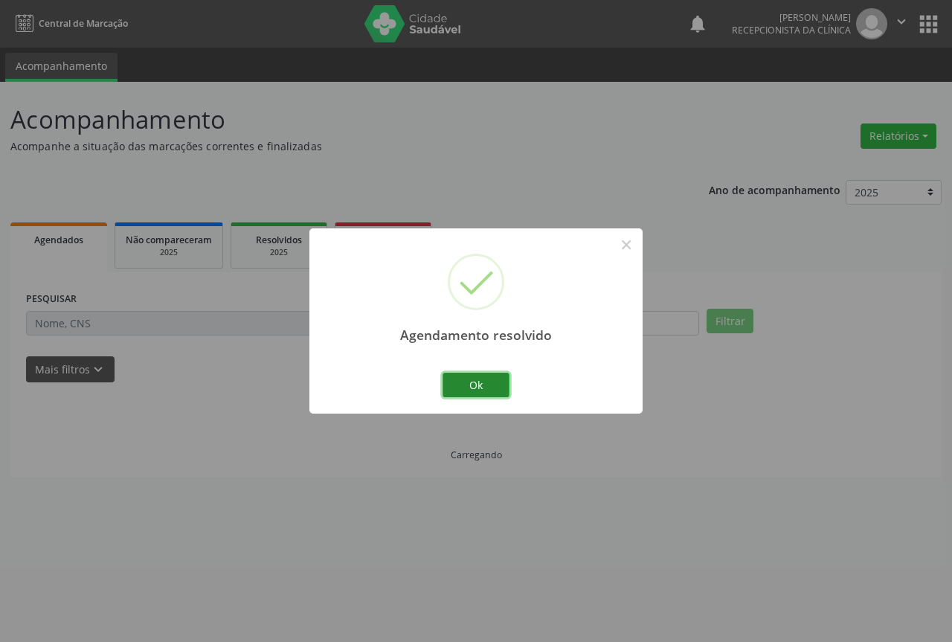
click at [486, 387] on button "Ok" at bounding box center [476, 385] width 67 height 25
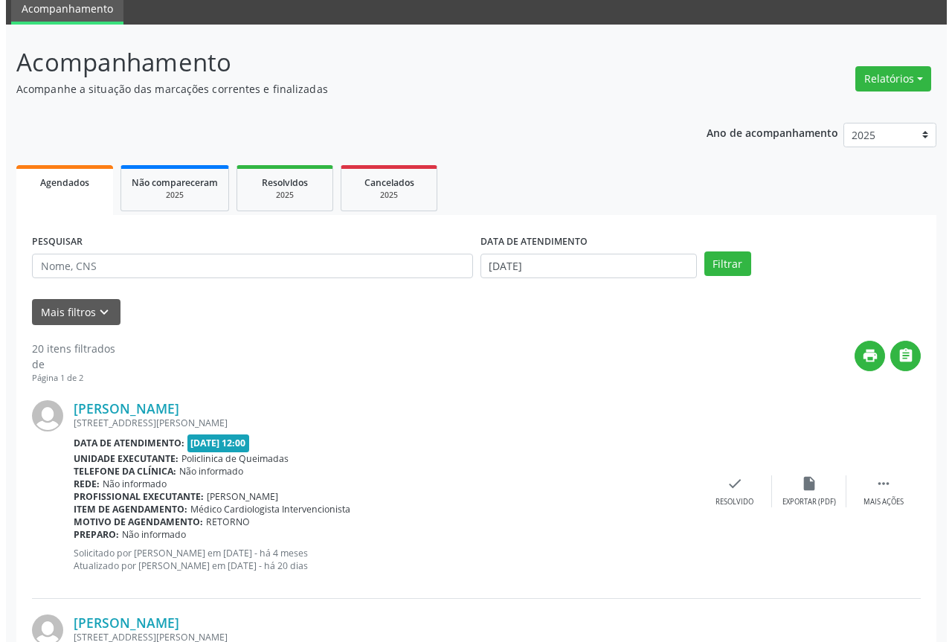
scroll to position [149, 0]
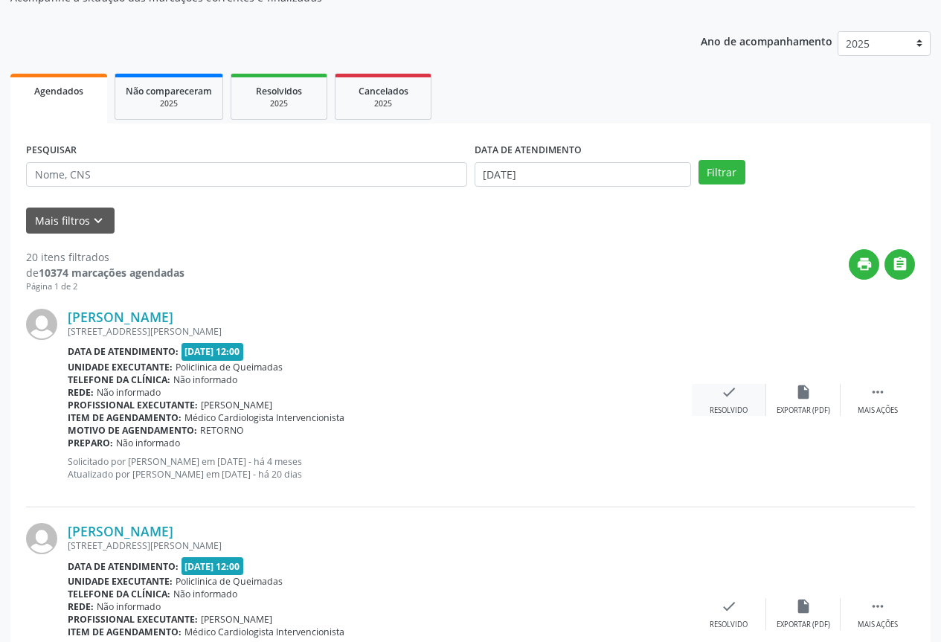
click at [712, 393] on div "check Resolvido" at bounding box center [729, 400] width 74 height 32
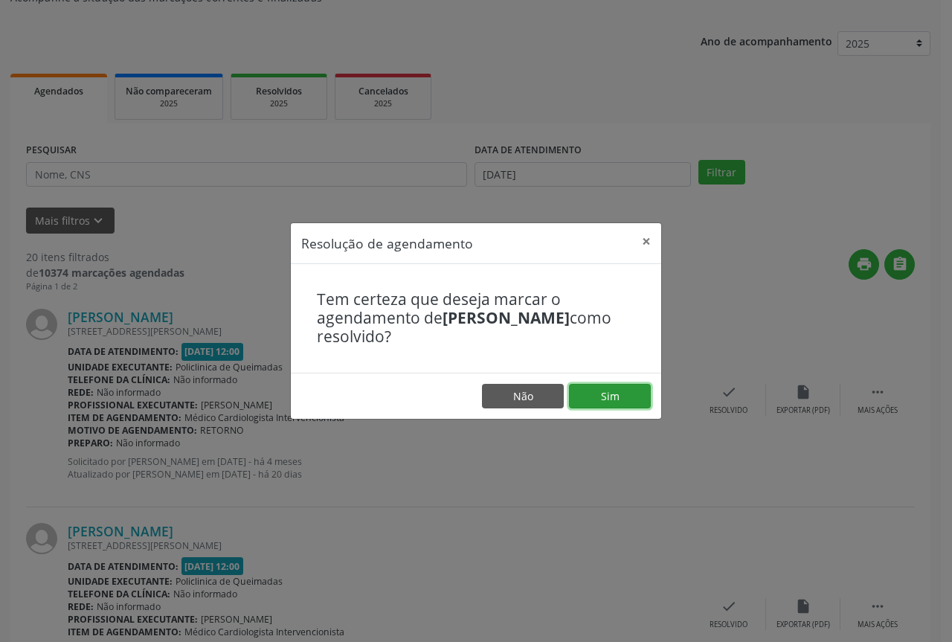
click at [609, 392] on button "Sim" at bounding box center [610, 396] width 82 height 25
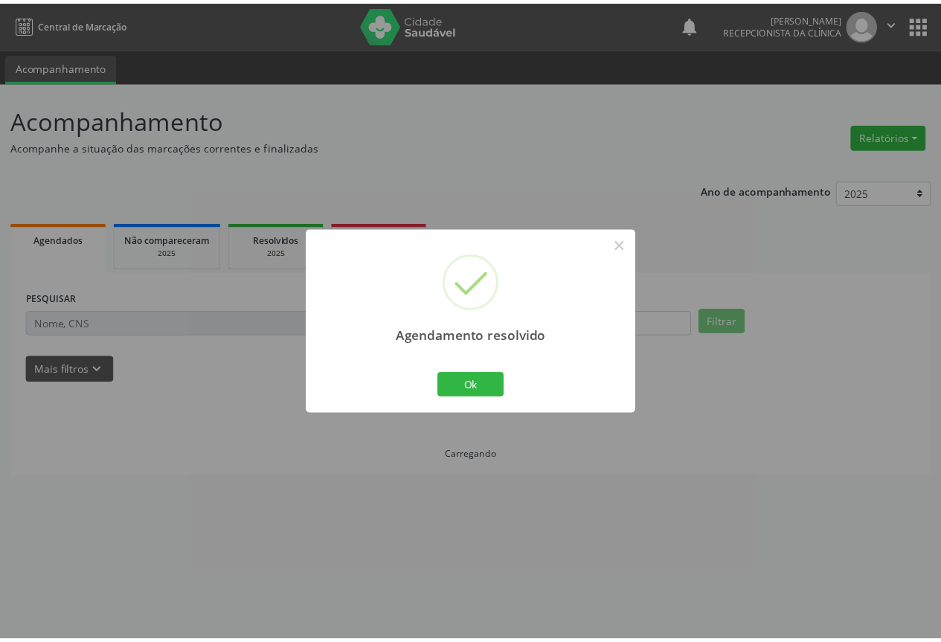
scroll to position [0, 0]
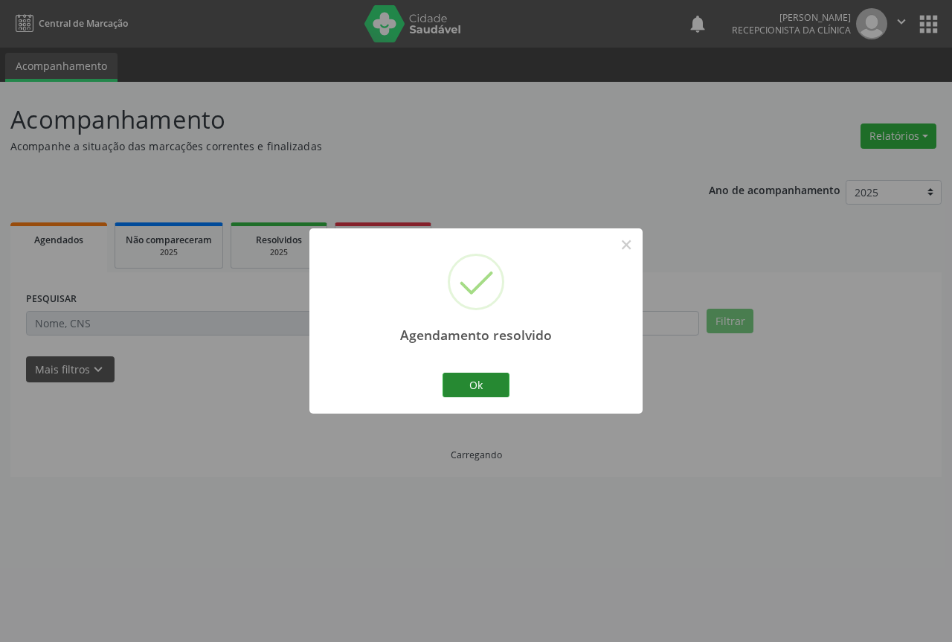
click at [483, 388] on button "Ok" at bounding box center [476, 385] width 67 height 25
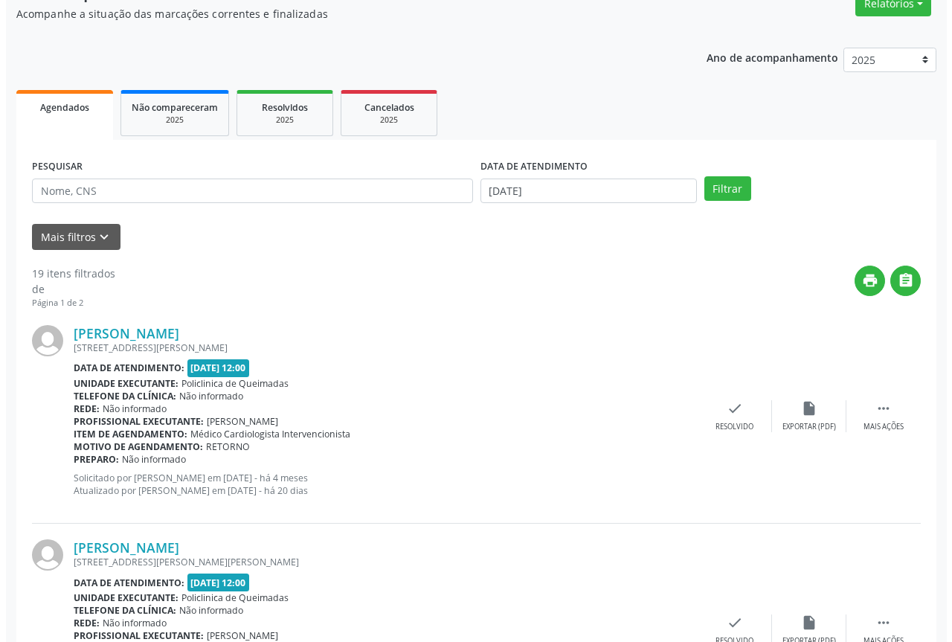
scroll to position [149, 0]
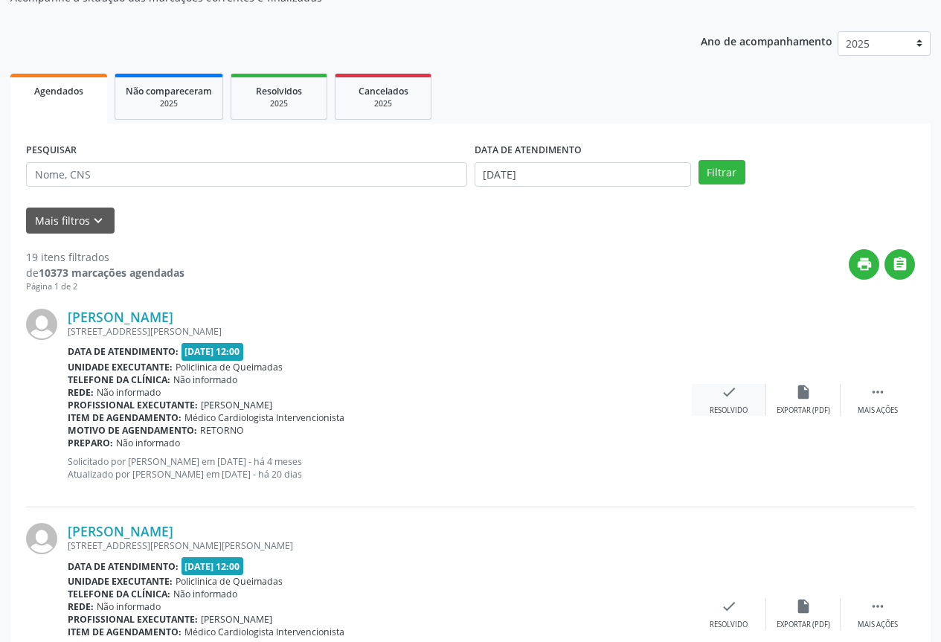
click at [732, 391] on icon "check" at bounding box center [729, 392] width 16 height 16
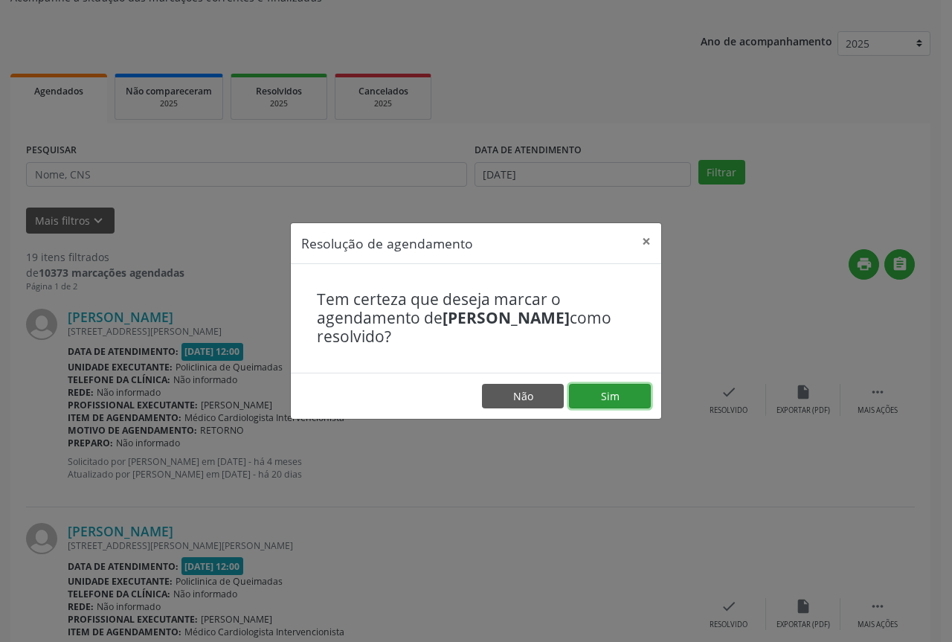
click at [632, 401] on button "Sim" at bounding box center [610, 396] width 82 height 25
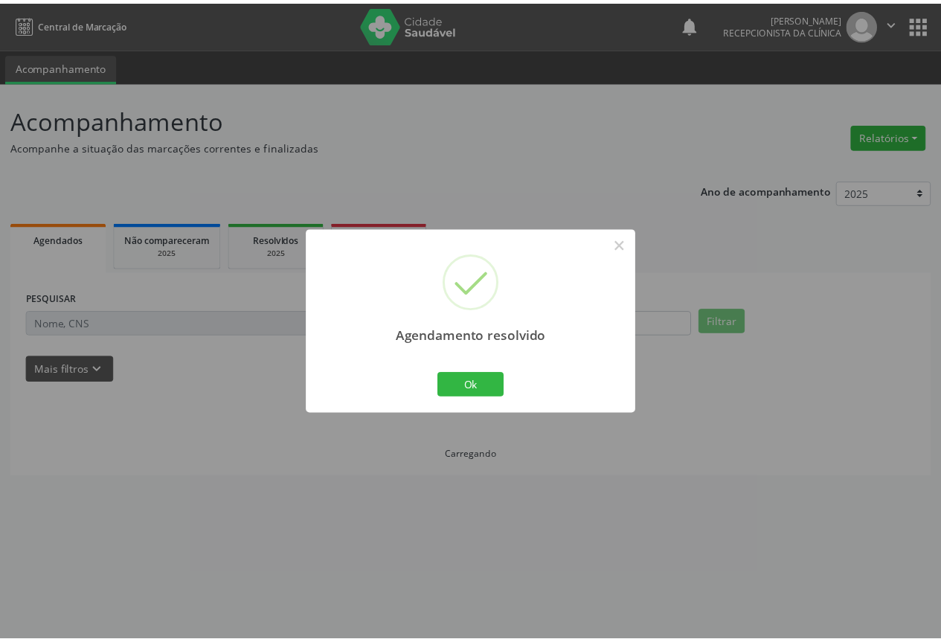
scroll to position [0, 0]
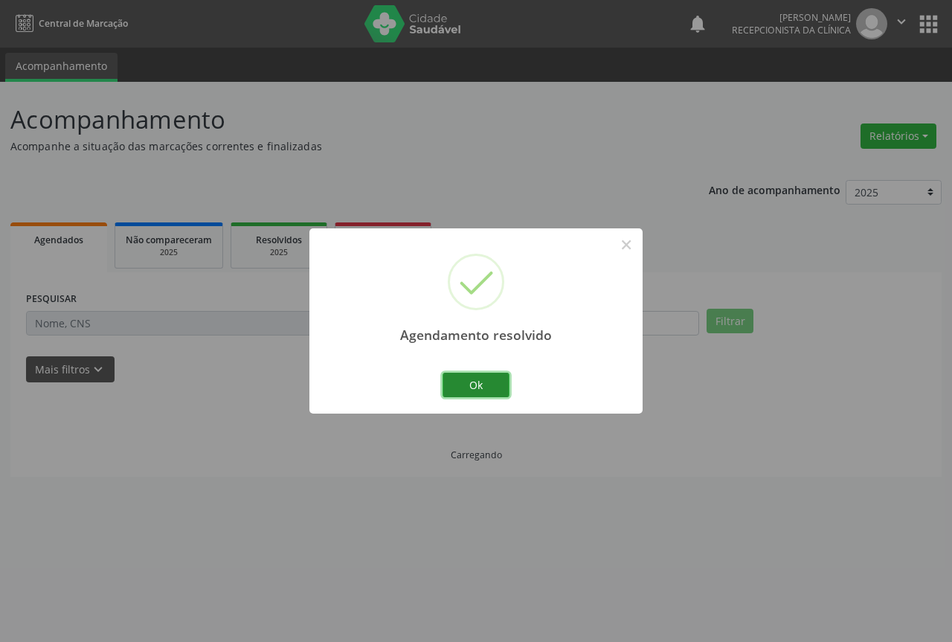
click at [491, 383] on button "Ok" at bounding box center [476, 385] width 67 height 25
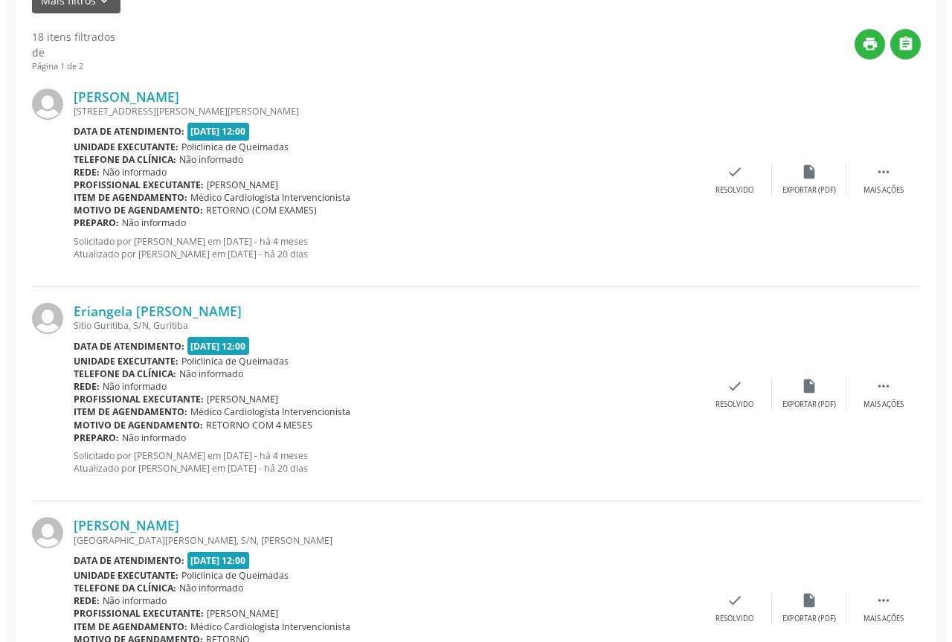
scroll to position [372, 0]
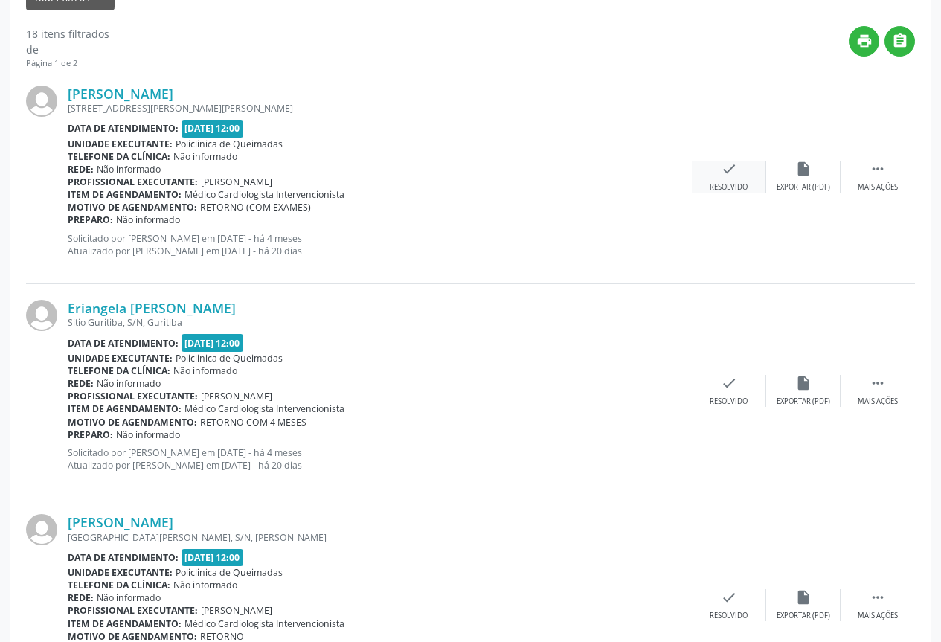
click at [726, 175] on icon "check" at bounding box center [729, 169] width 16 height 16
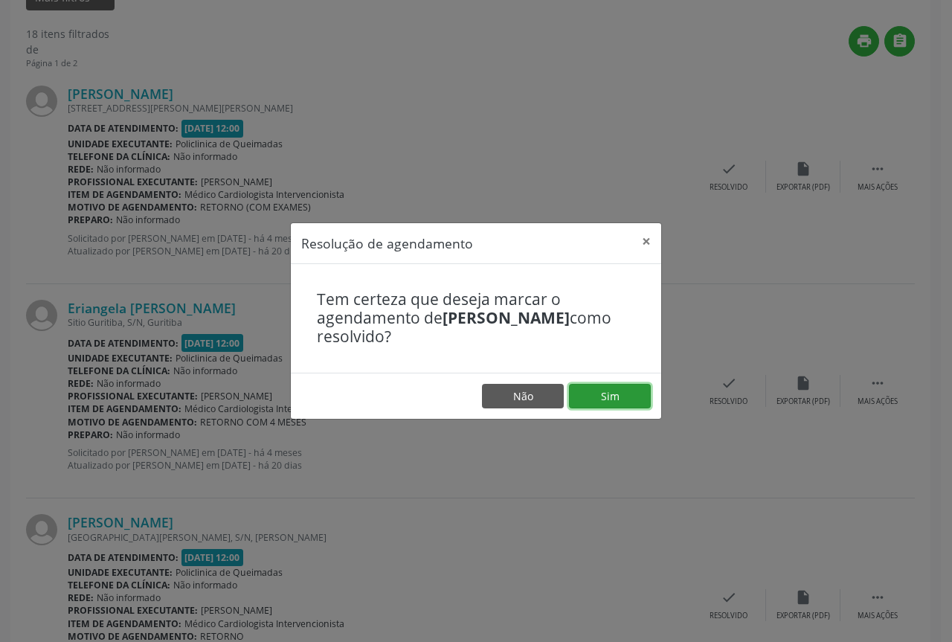
click at [607, 405] on button "Sim" at bounding box center [610, 396] width 82 height 25
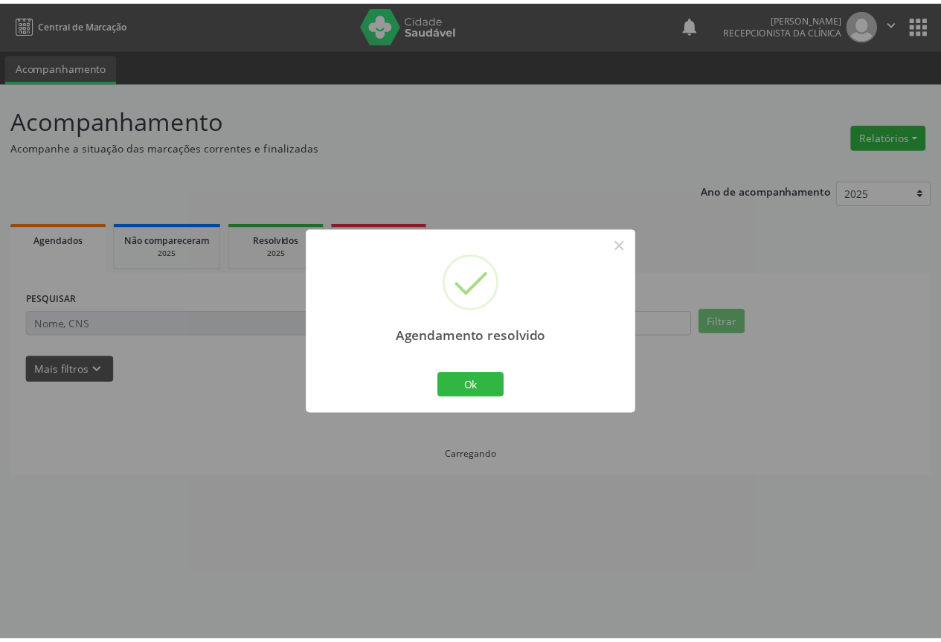
scroll to position [0, 0]
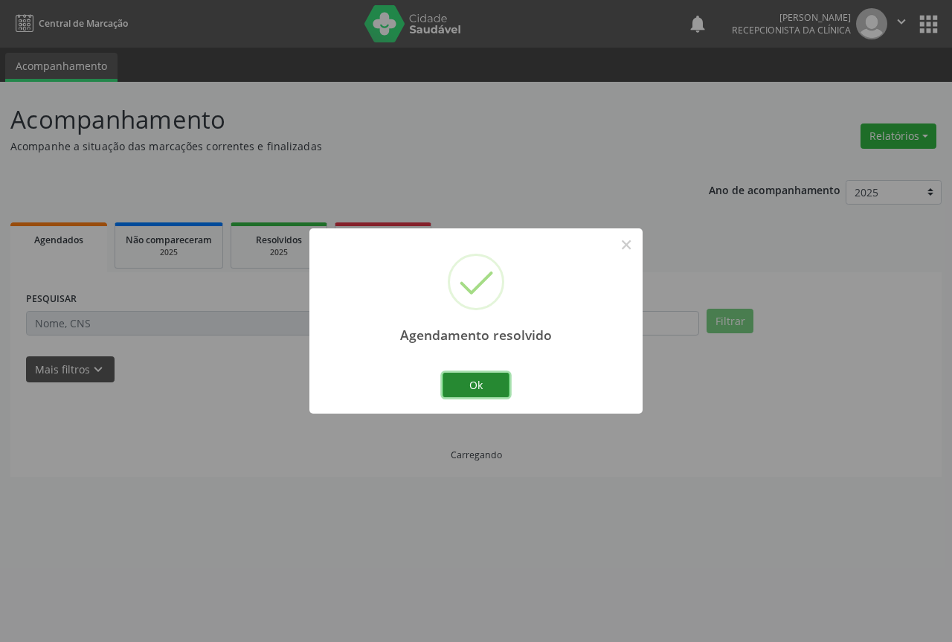
click at [484, 385] on button "Ok" at bounding box center [476, 385] width 67 height 25
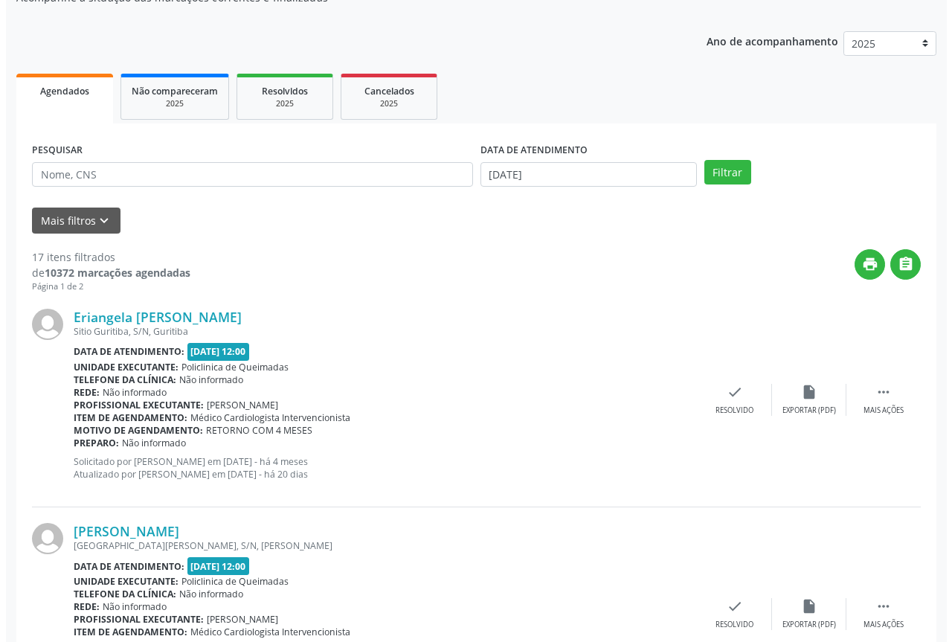
scroll to position [223, 0]
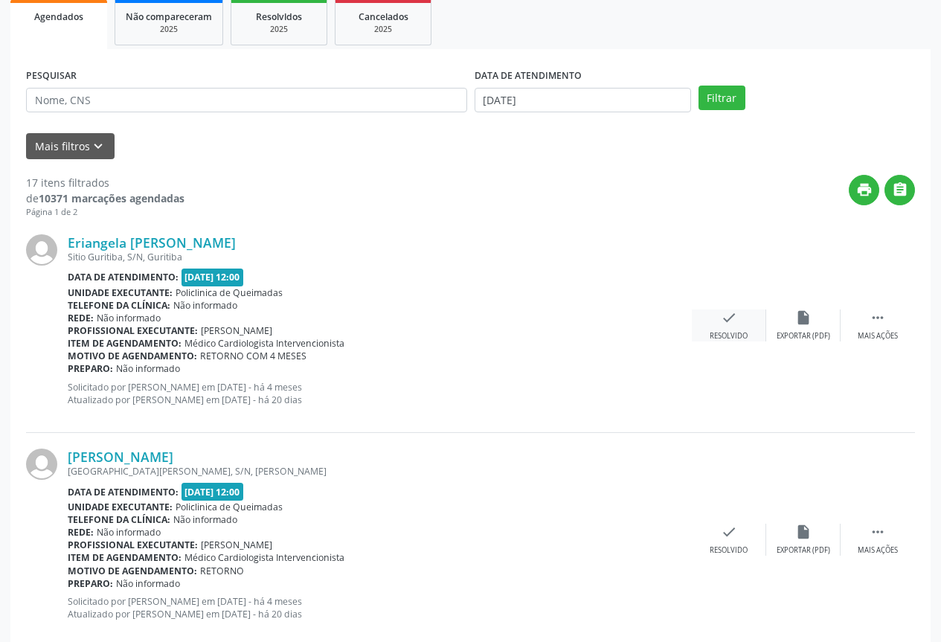
click at [716, 336] on div "Resolvido" at bounding box center [729, 336] width 38 height 10
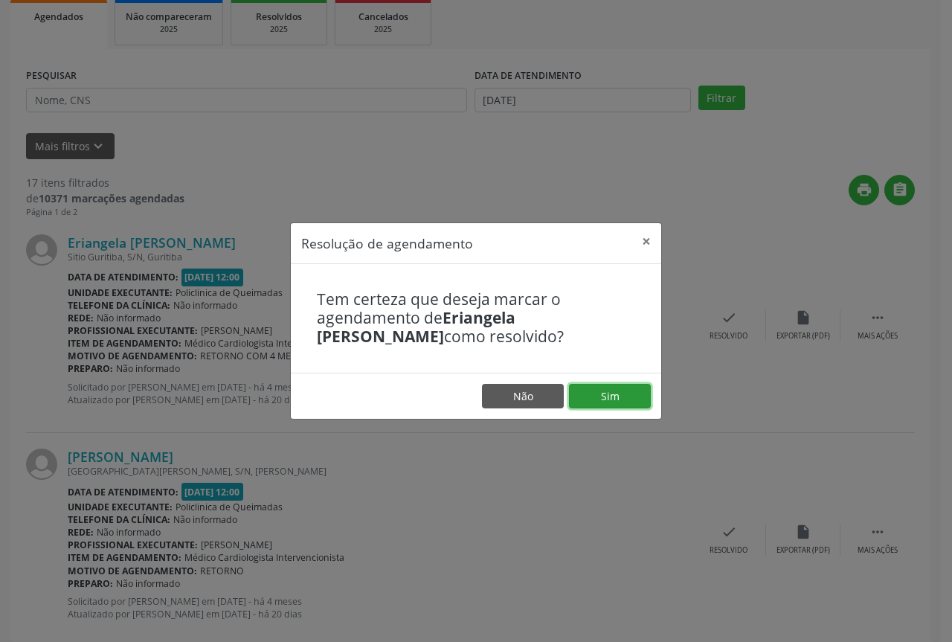
click at [602, 405] on button "Sim" at bounding box center [610, 396] width 82 height 25
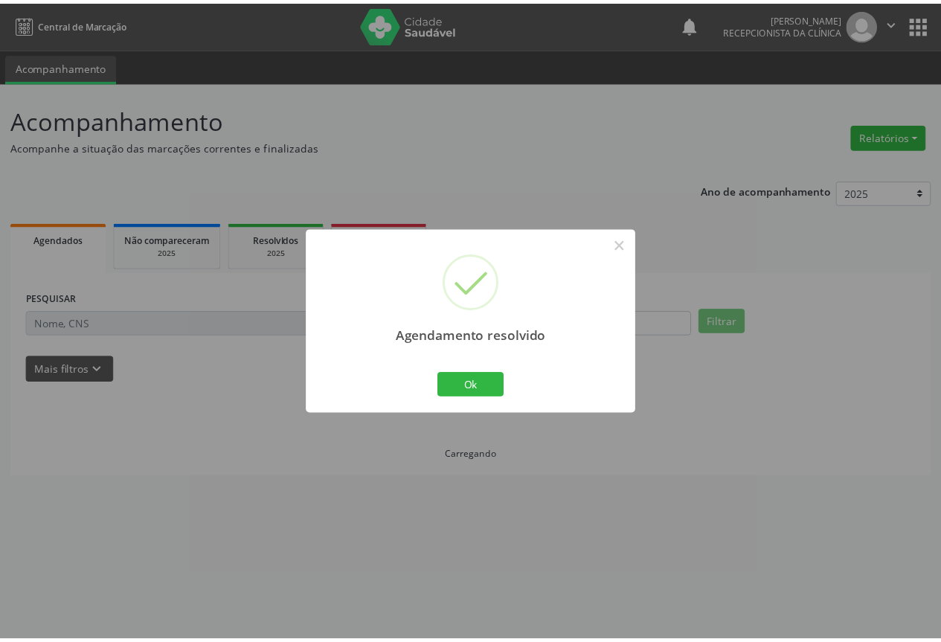
scroll to position [0, 0]
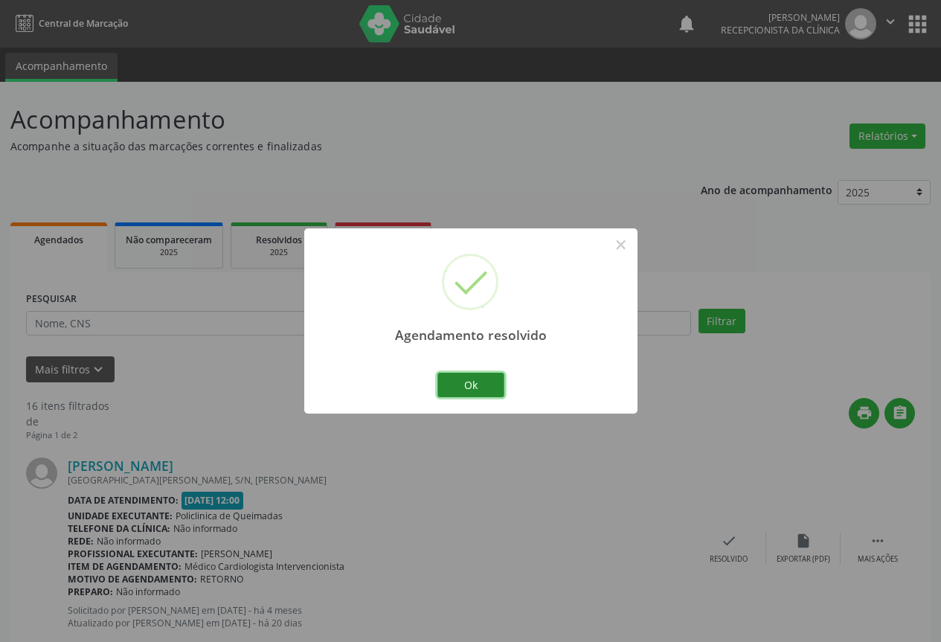
click at [481, 387] on button "Ok" at bounding box center [470, 385] width 67 height 25
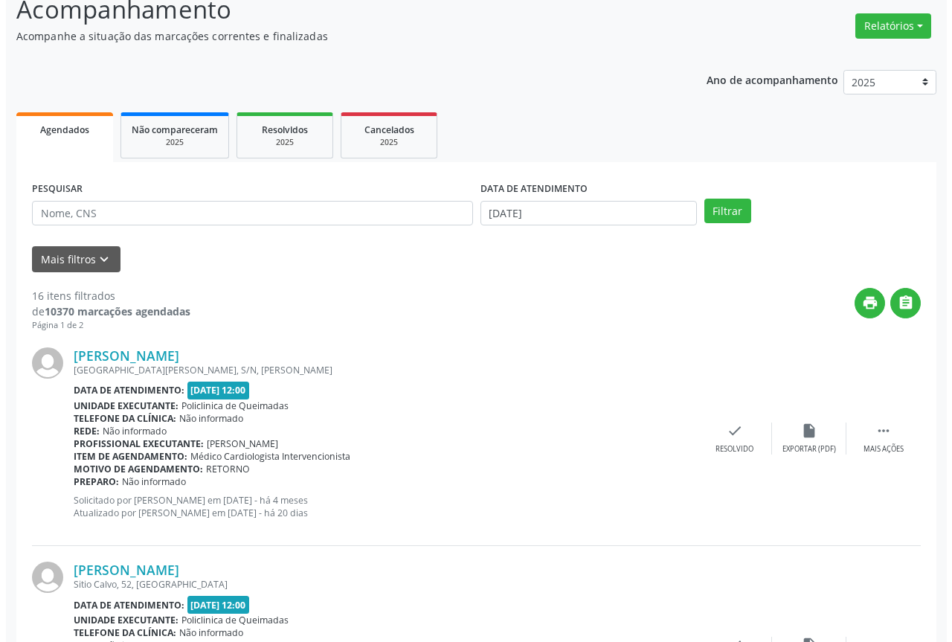
scroll to position [149, 0]
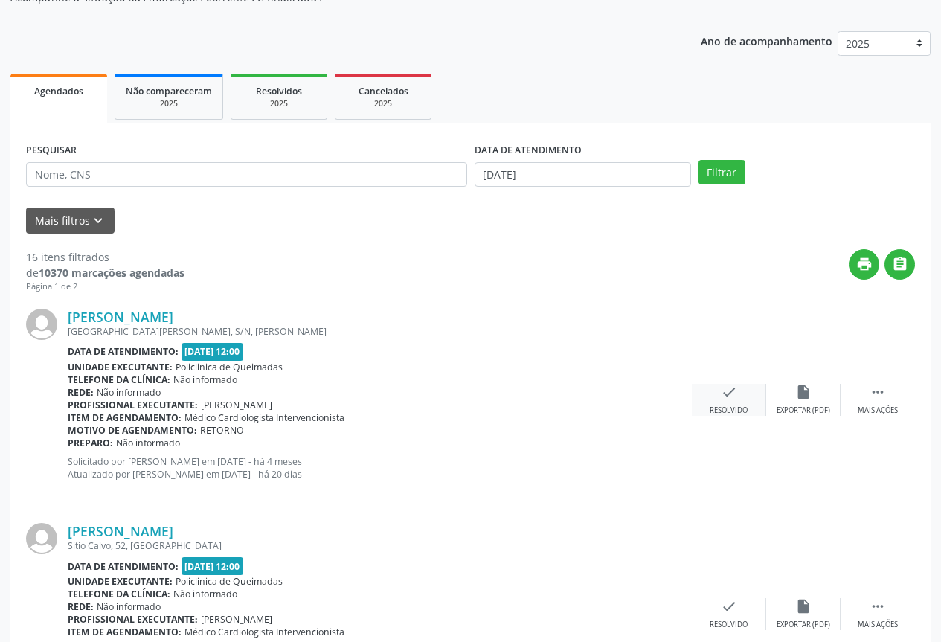
click at [721, 399] on icon "check" at bounding box center [729, 392] width 16 height 16
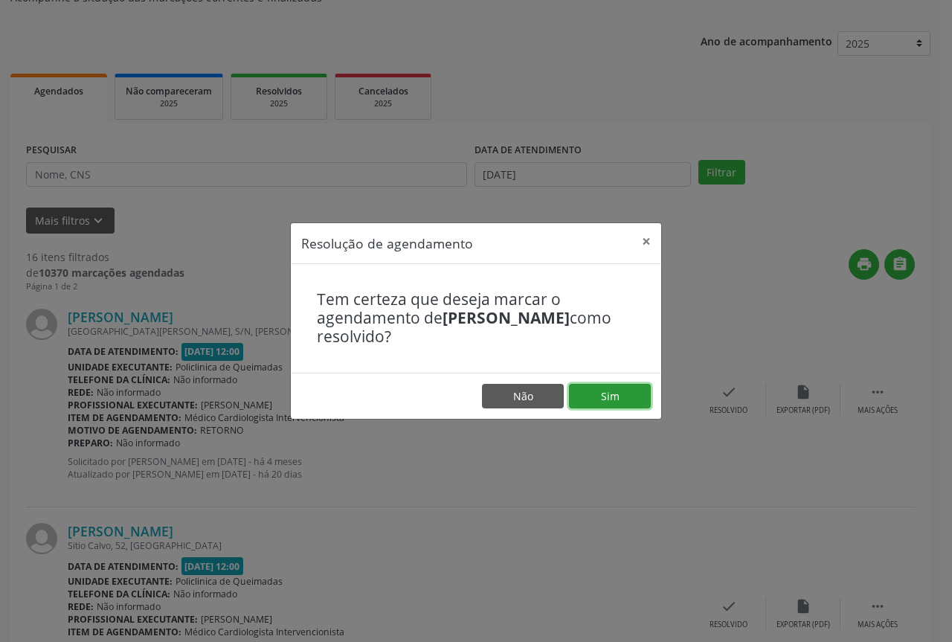
click at [612, 397] on button "Sim" at bounding box center [610, 396] width 82 height 25
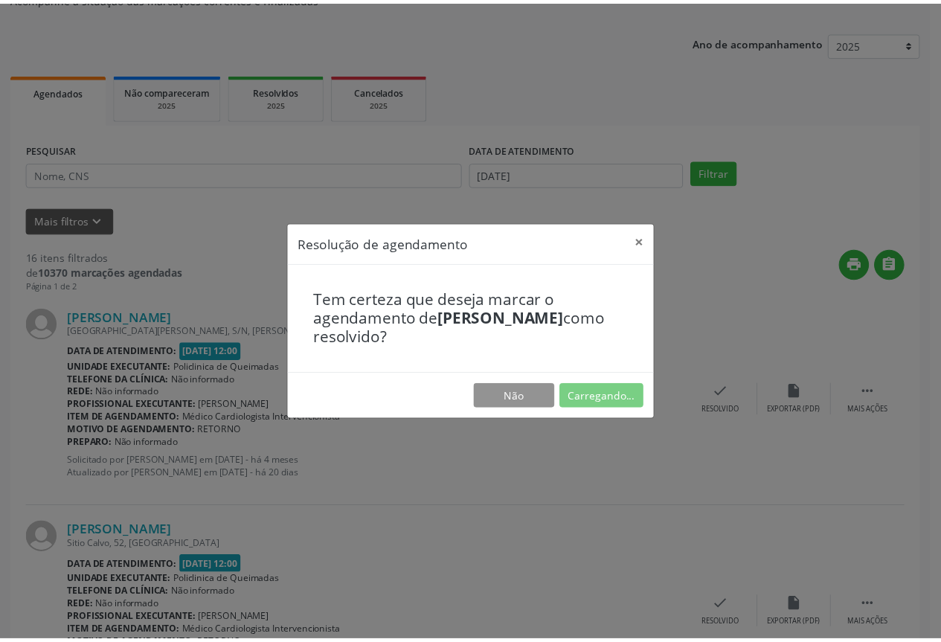
scroll to position [0, 0]
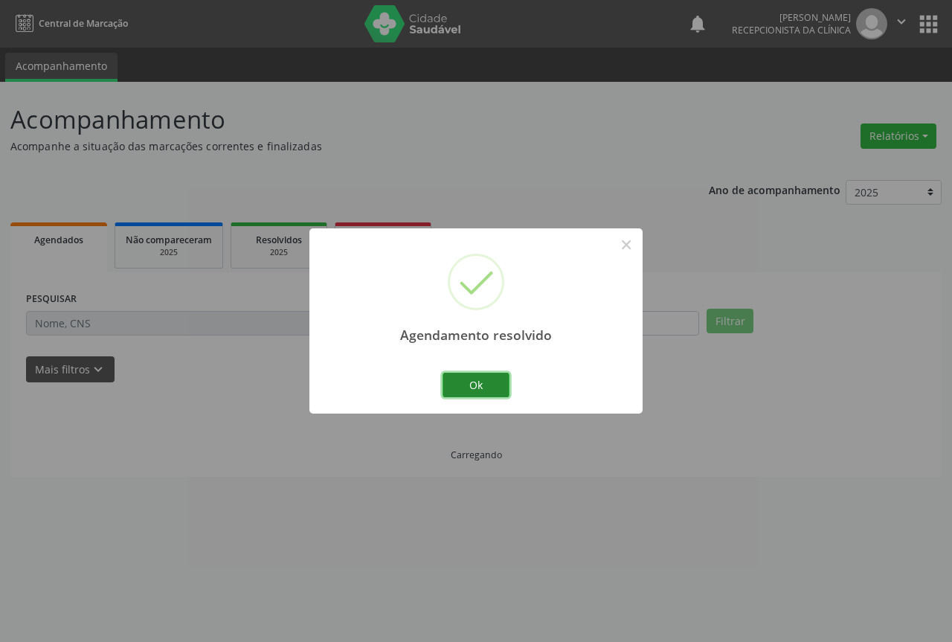
click at [496, 381] on button "Ok" at bounding box center [476, 385] width 67 height 25
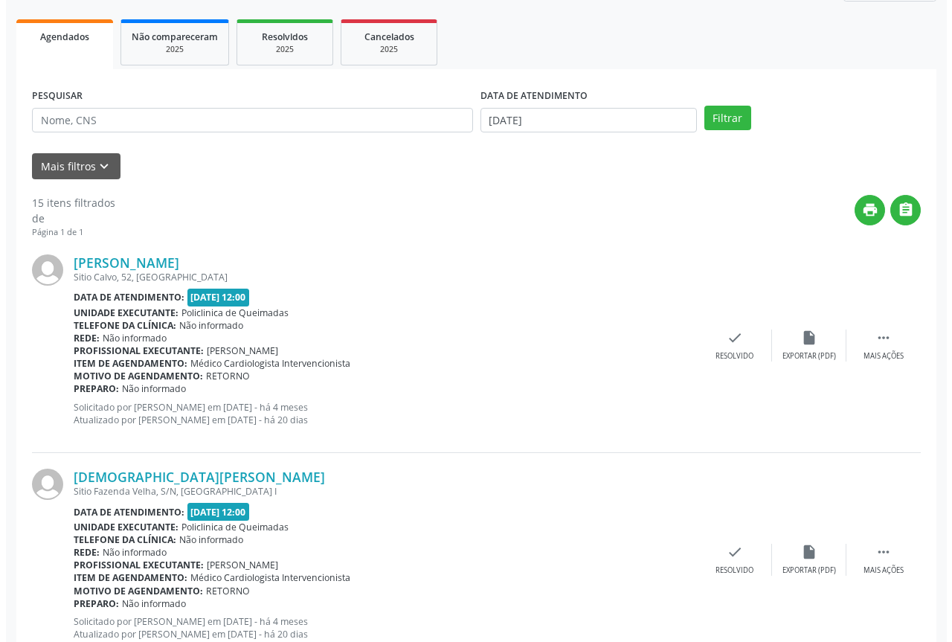
scroll to position [223, 0]
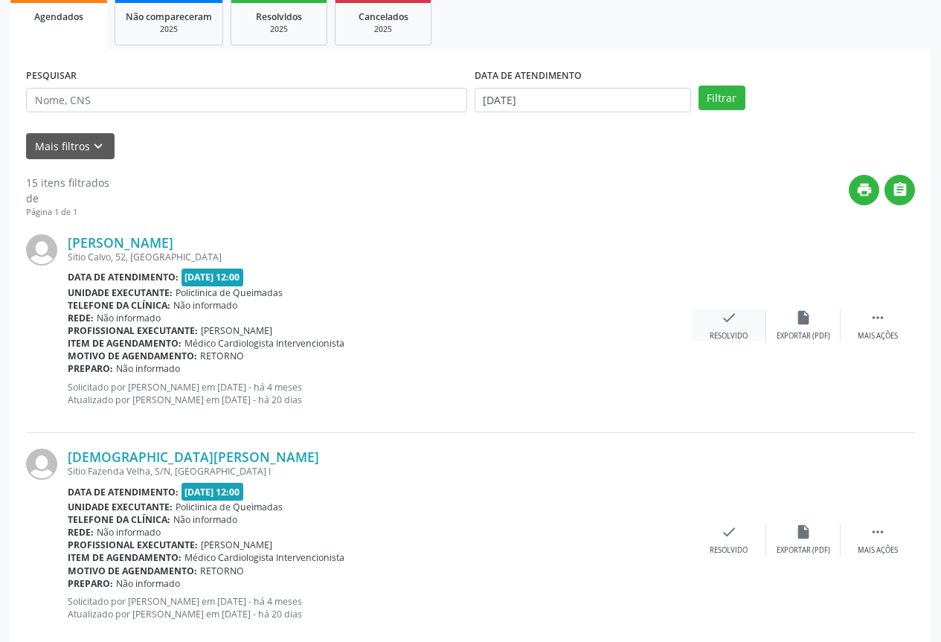
click at [725, 312] on icon "check" at bounding box center [729, 317] width 16 height 16
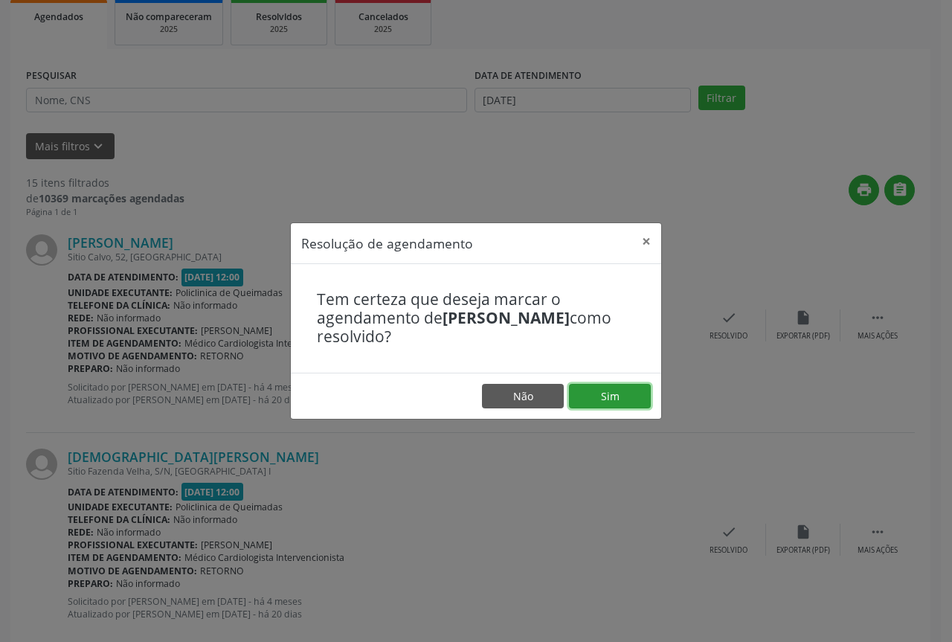
click at [610, 395] on button "Sim" at bounding box center [610, 396] width 82 height 25
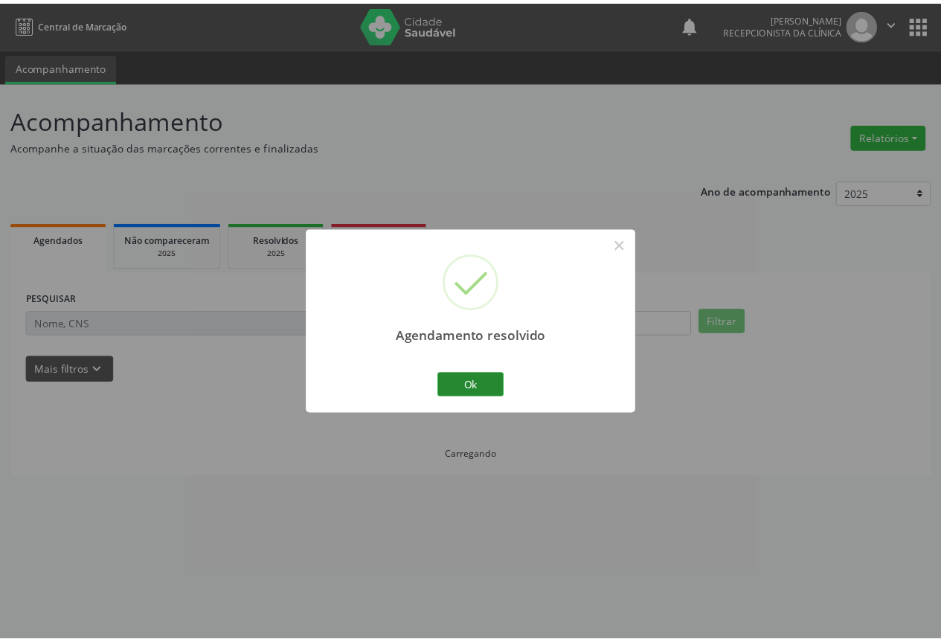
scroll to position [0, 0]
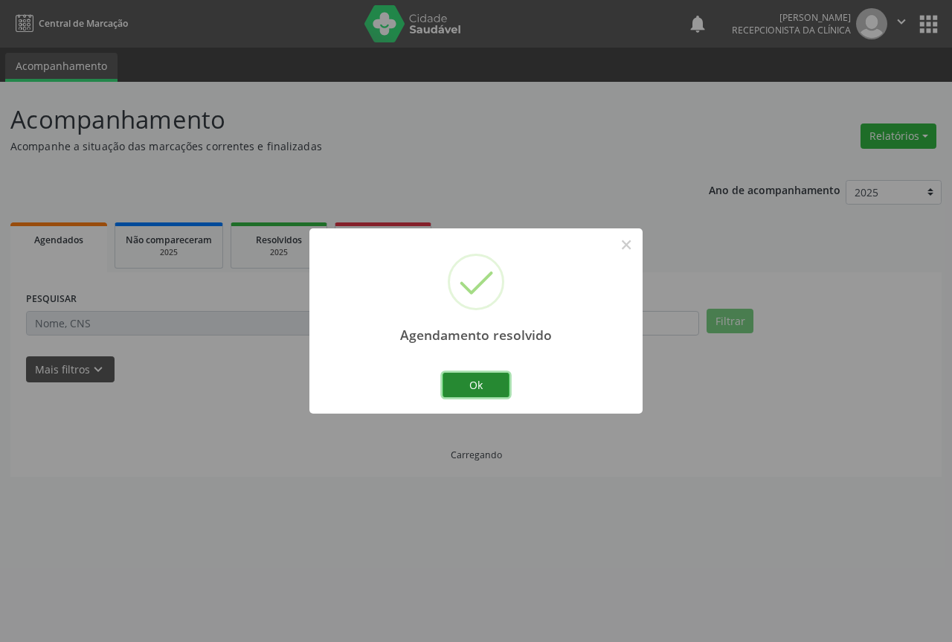
click at [491, 382] on button "Ok" at bounding box center [476, 385] width 67 height 25
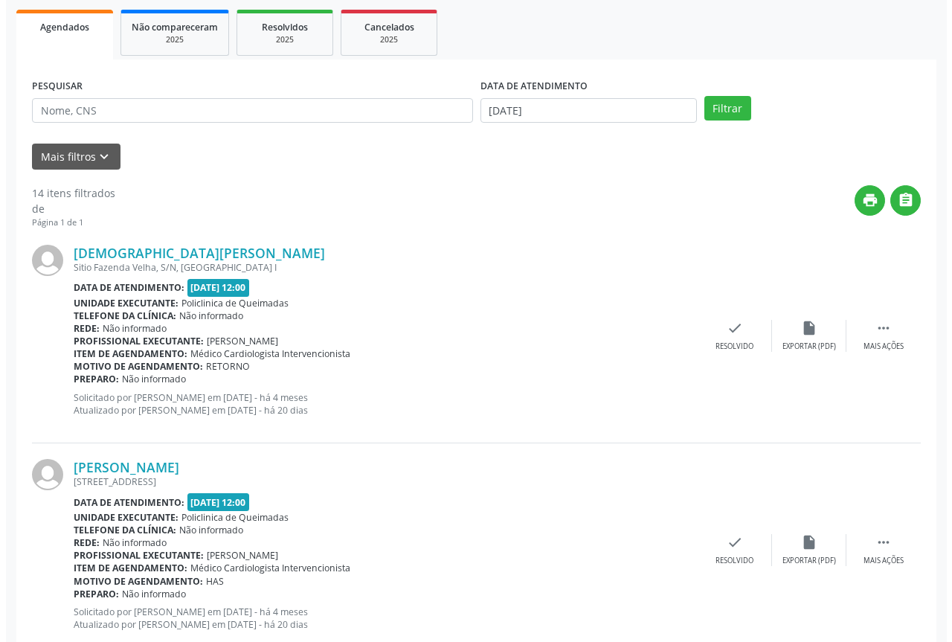
scroll to position [298, 0]
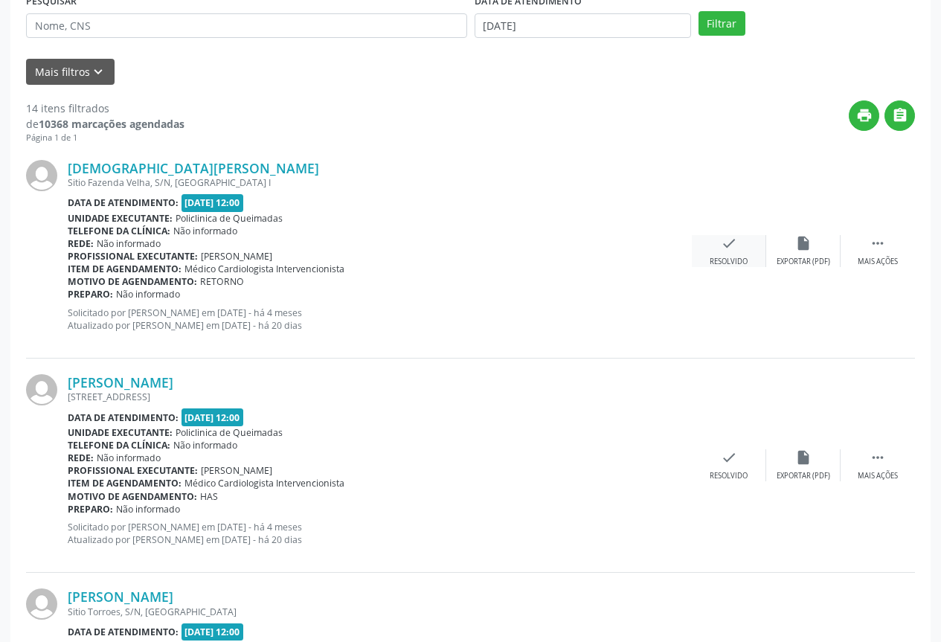
click at [728, 241] on icon "check" at bounding box center [729, 243] width 16 height 16
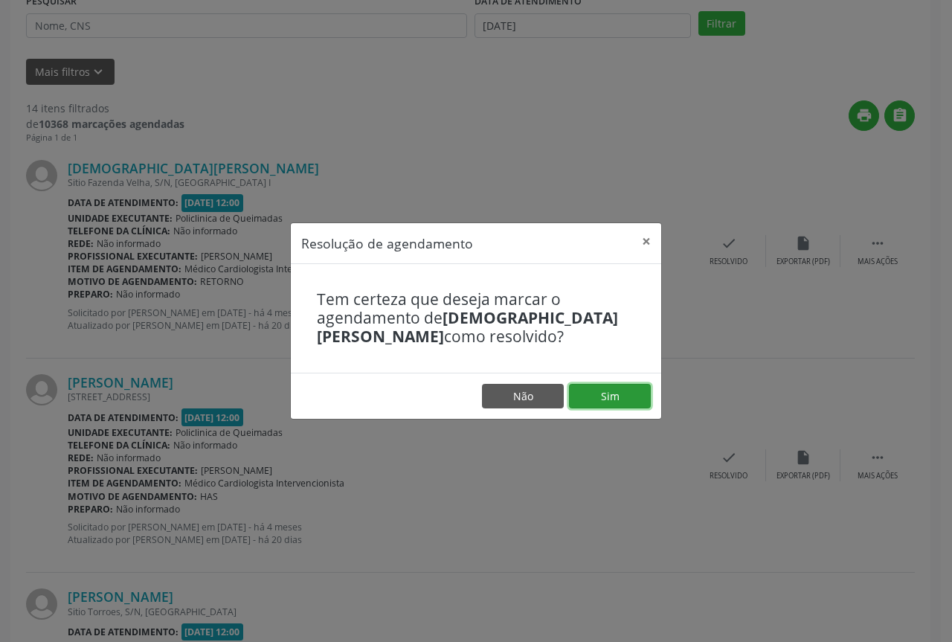
click at [610, 390] on button "Sim" at bounding box center [610, 396] width 82 height 25
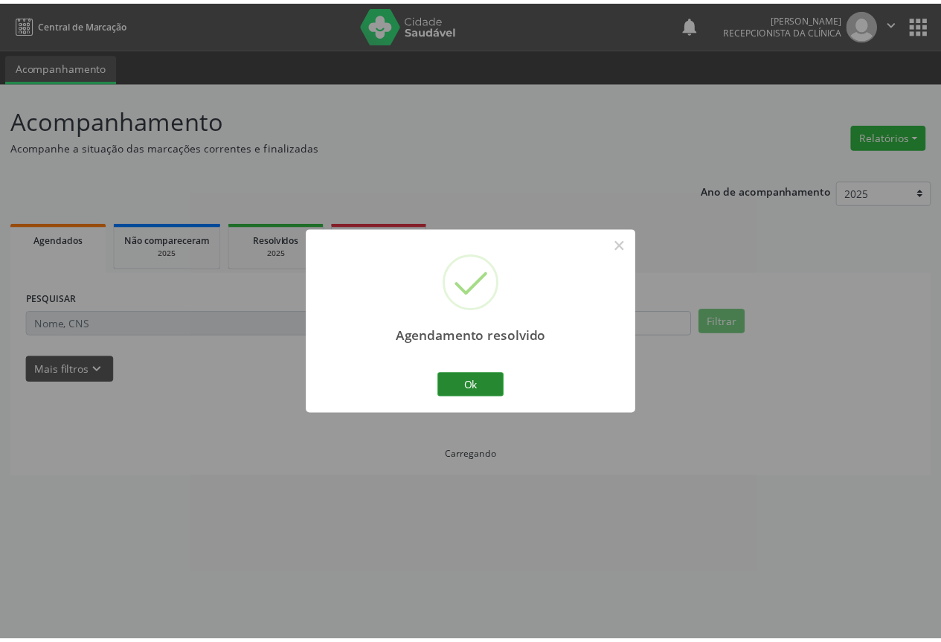
scroll to position [0, 0]
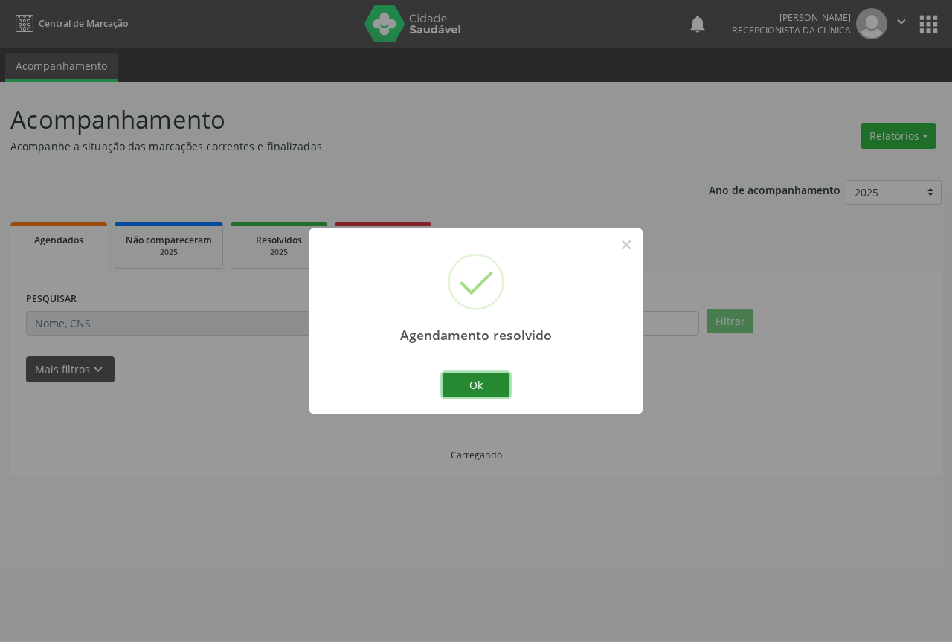
click at [467, 381] on button "Ok" at bounding box center [476, 385] width 67 height 25
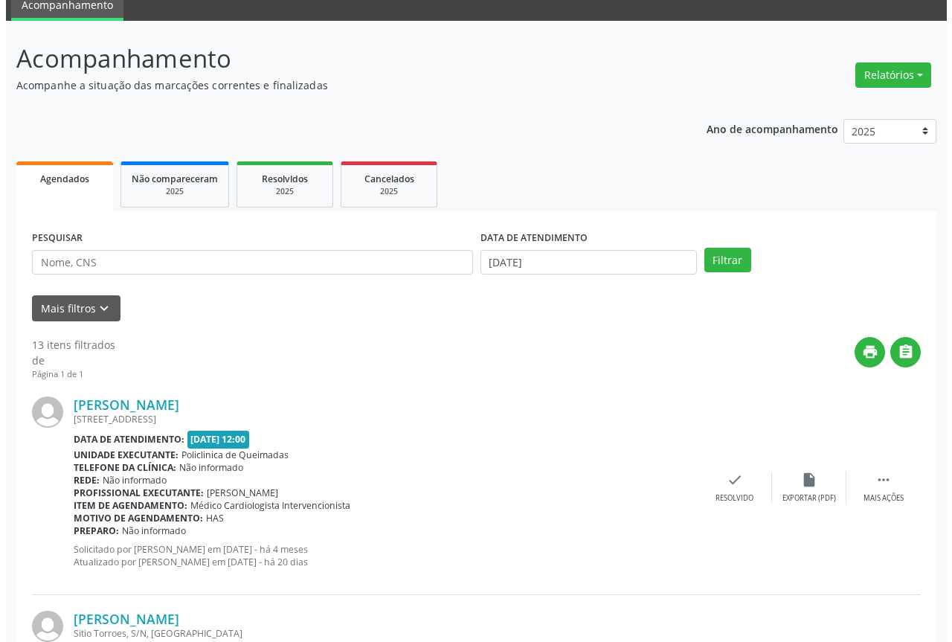
scroll to position [223, 0]
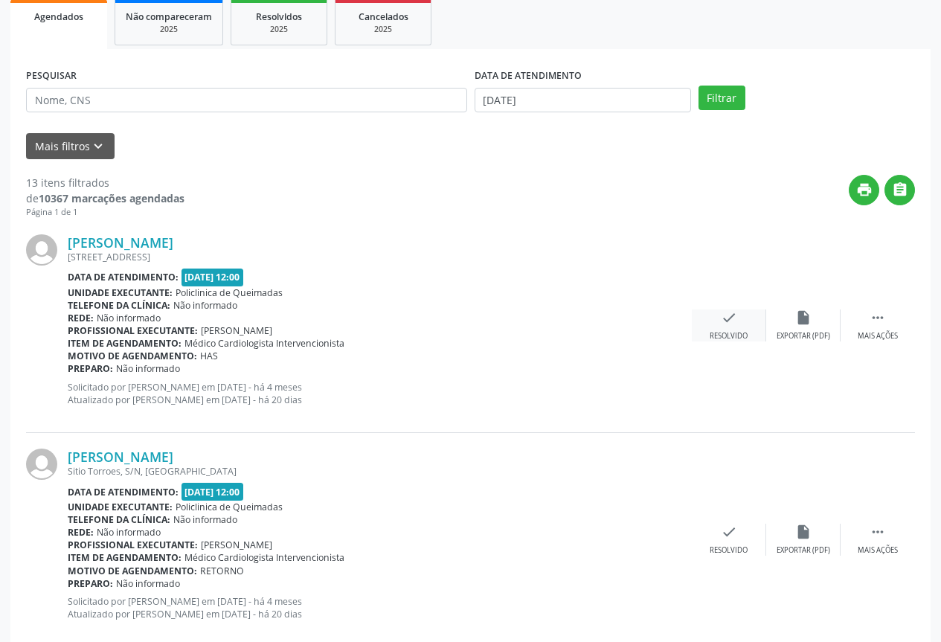
click at [710, 325] on div "check Resolvido" at bounding box center [729, 325] width 74 height 32
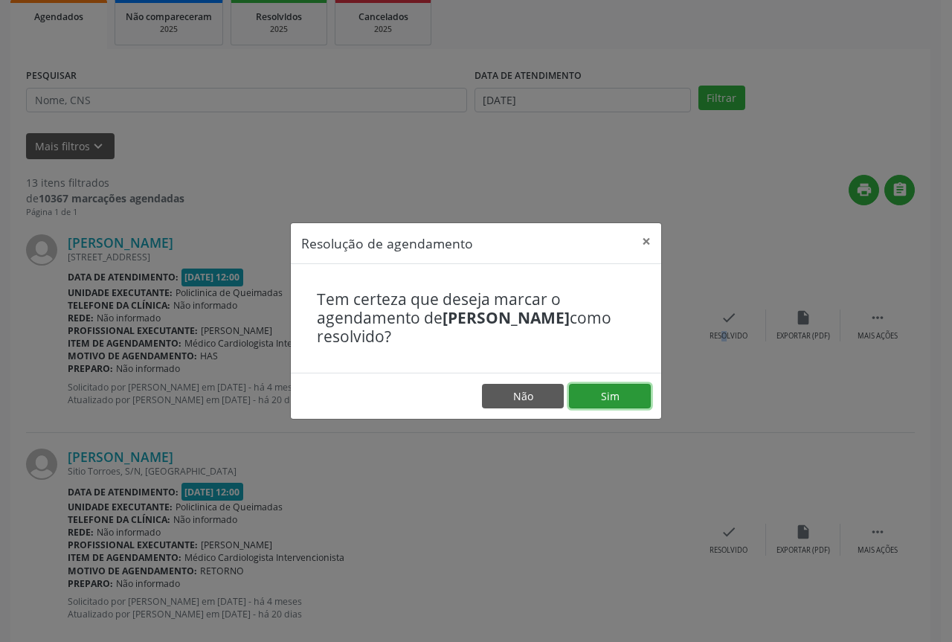
click at [586, 398] on button "Sim" at bounding box center [610, 396] width 82 height 25
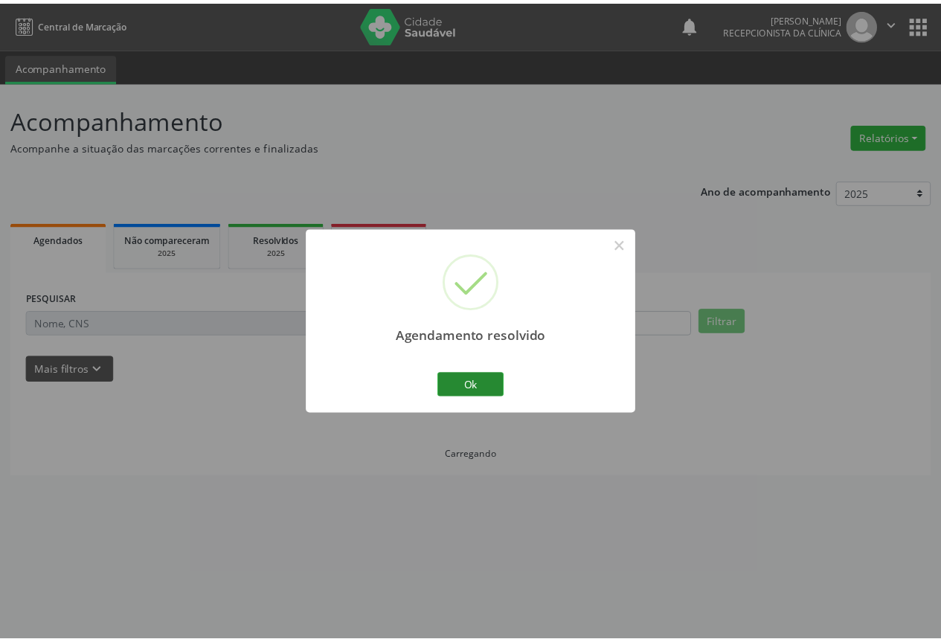
scroll to position [0, 0]
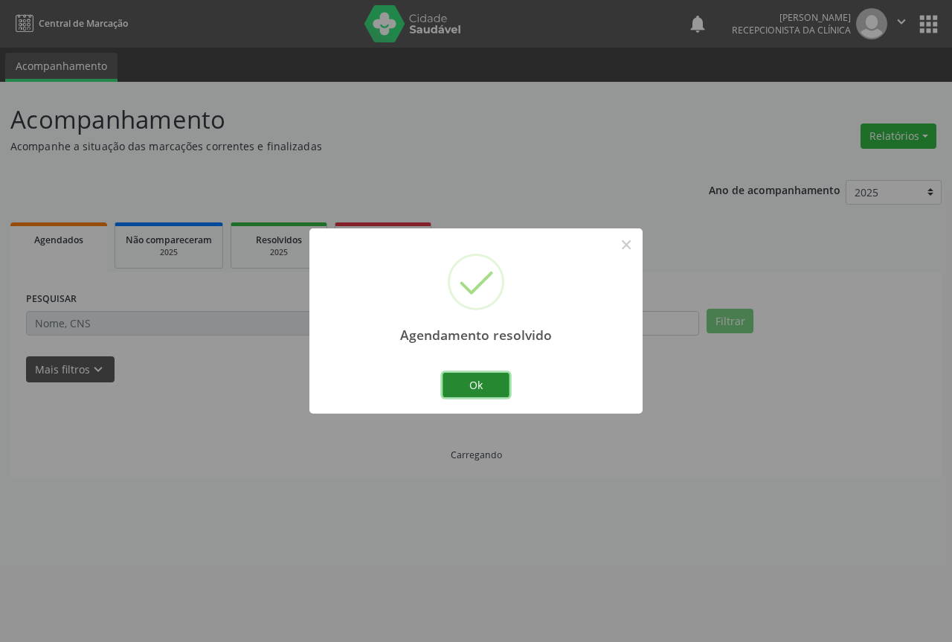
click at [481, 381] on button "Ok" at bounding box center [476, 385] width 67 height 25
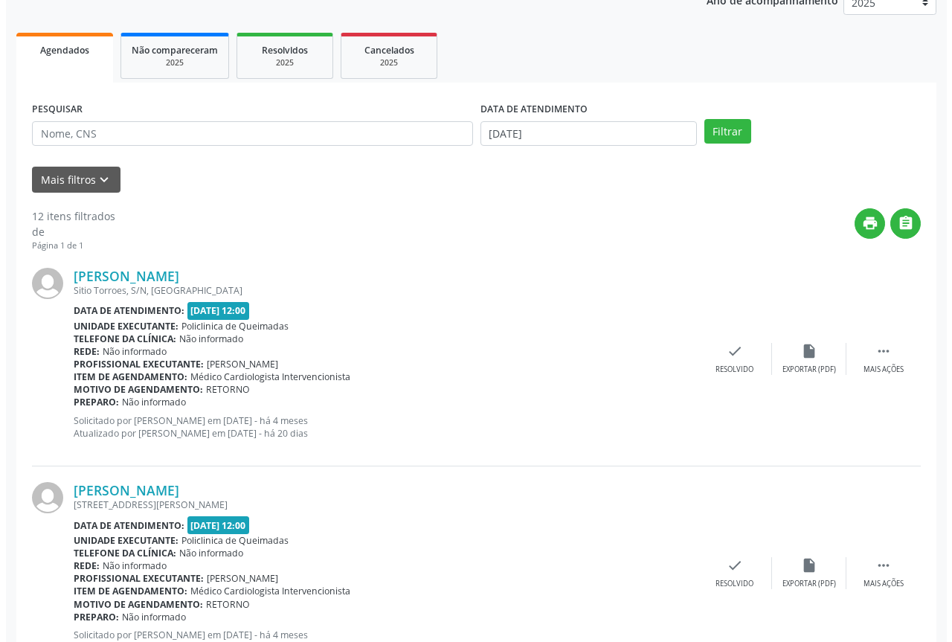
scroll to position [223, 0]
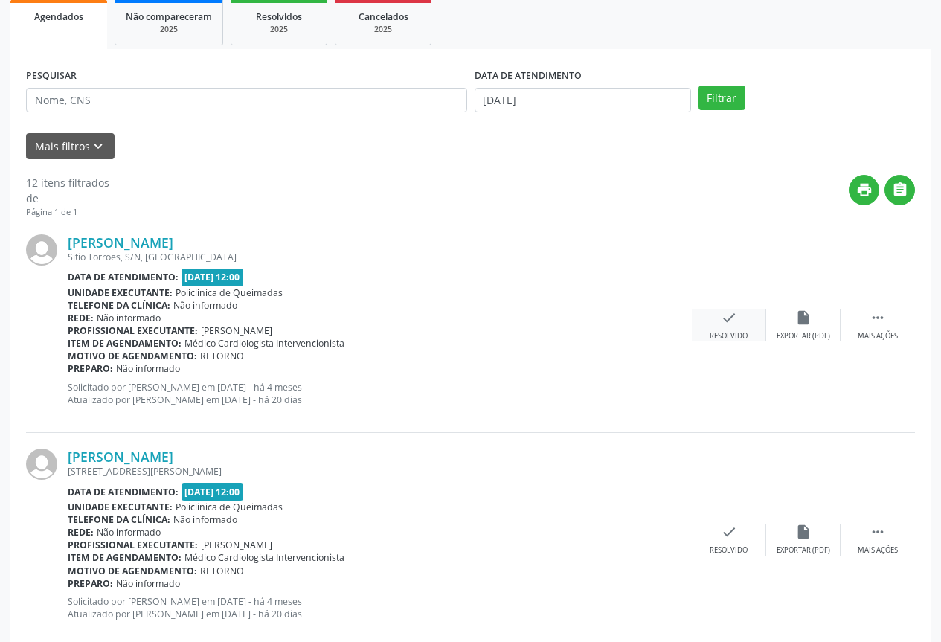
click at [732, 333] on div "Resolvido" at bounding box center [729, 336] width 38 height 10
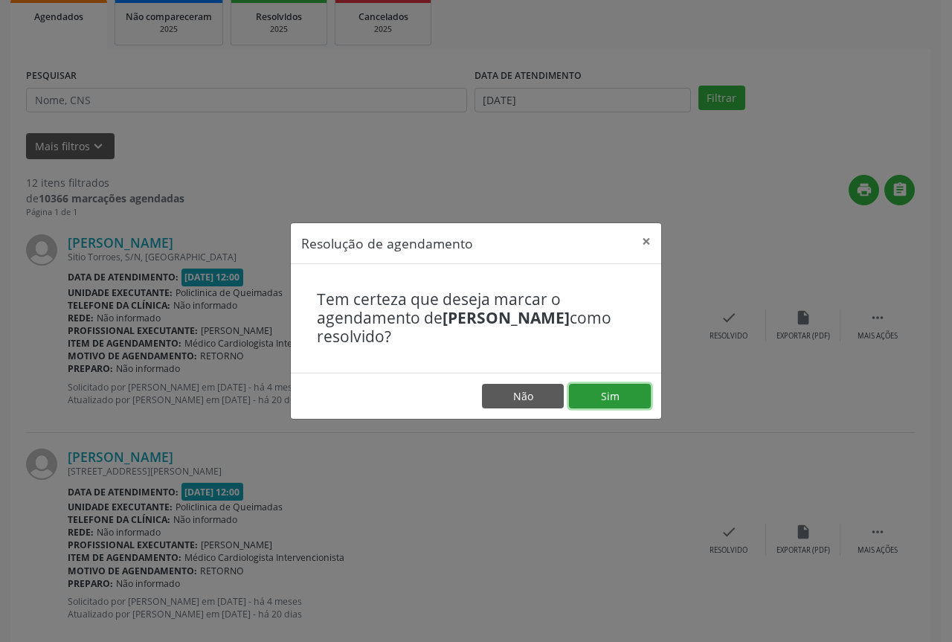
click at [591, 400] on button "Sim" at bounding box center [610, 396] width 82 height 25
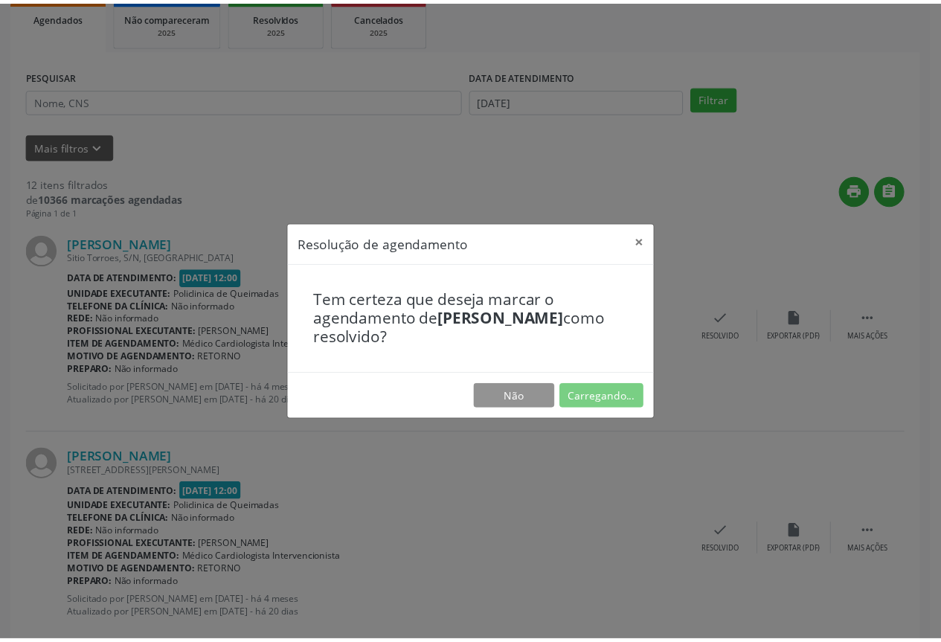
scroll to position [0, 0]
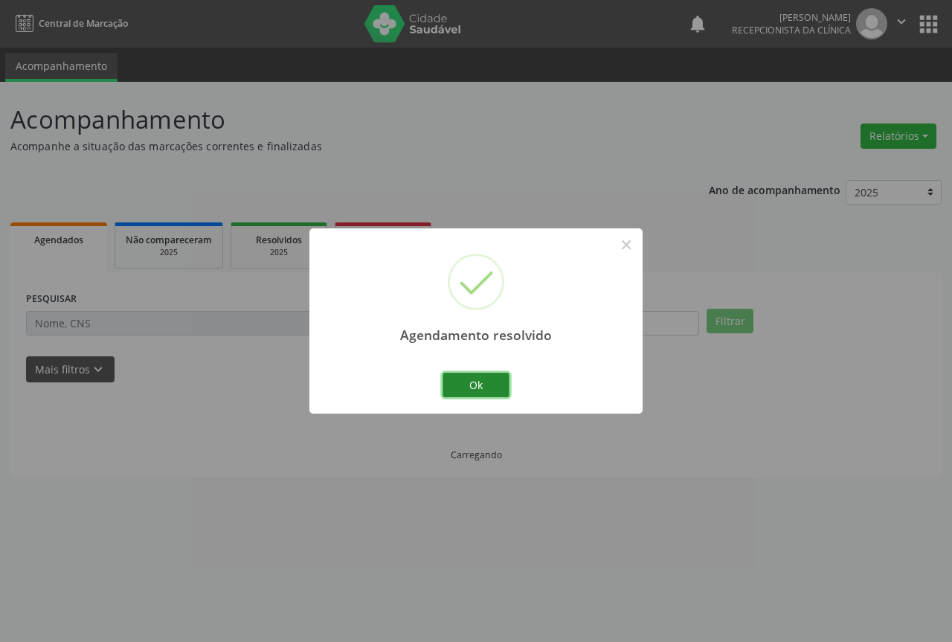
click at [466, 388] on button "Ok" at bounding box center [476, 385] width 67 height 25
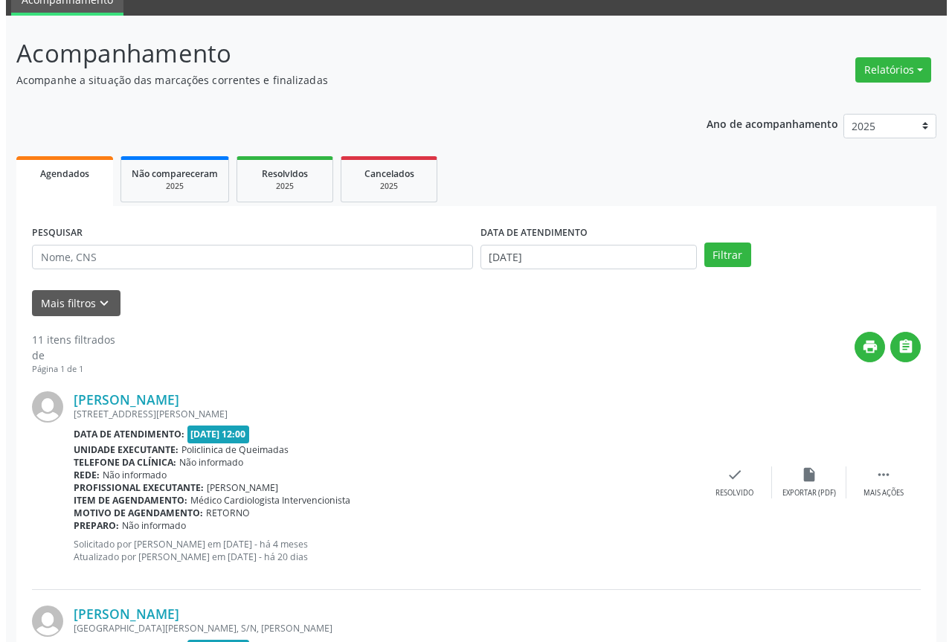
scroll to position [223, 0]
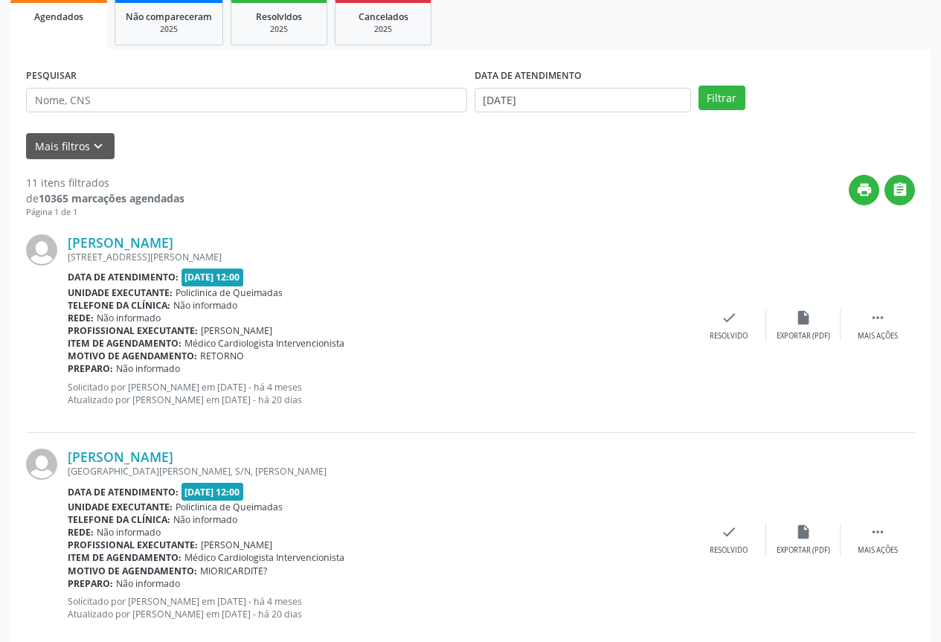
click at [743, 352] on div "[PERSON_NAME] [STREET_ADDRESS][PERSON_NAME] Data de atendimento: [DATE] 12:00 U…" at bounding box center [470, 326] width 889 height 214
click at [739, 339] on div "Resolvido" at bounding box center [729, 336] width 38 height 10
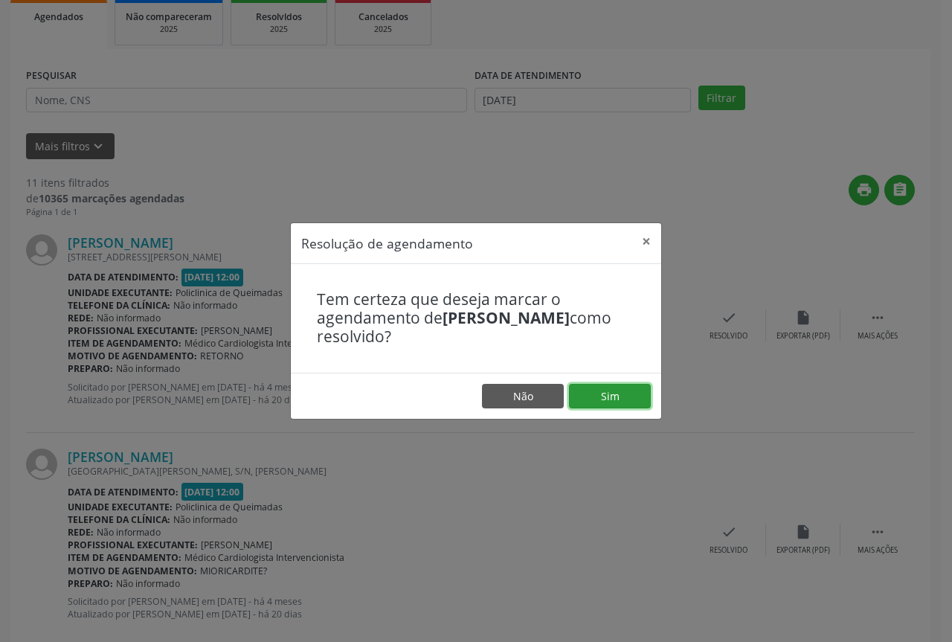
click at [611, 400] on button "Sim" at bounding box center [610, 396] width 82 height 25
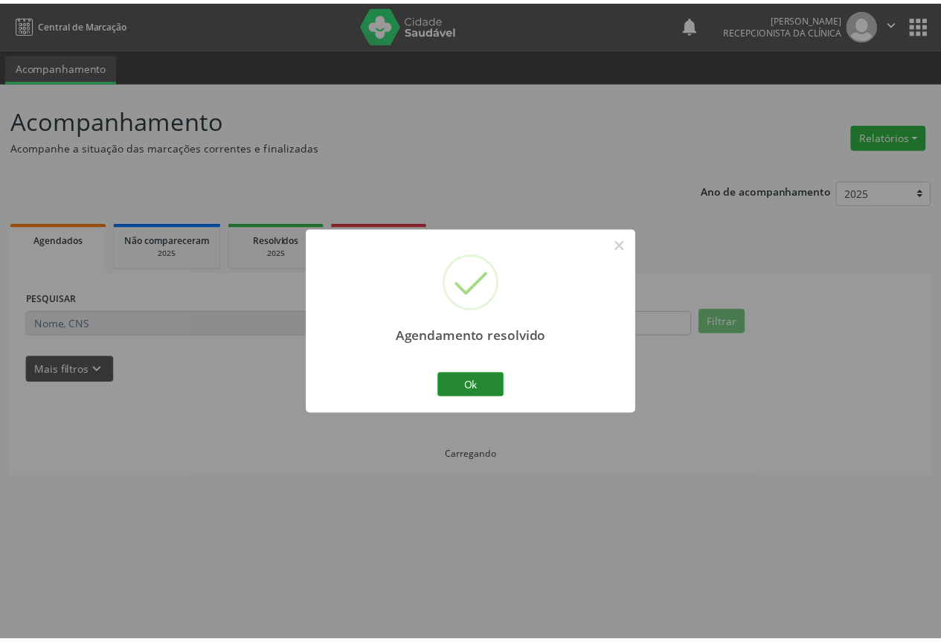
scroll to position [0, 0]
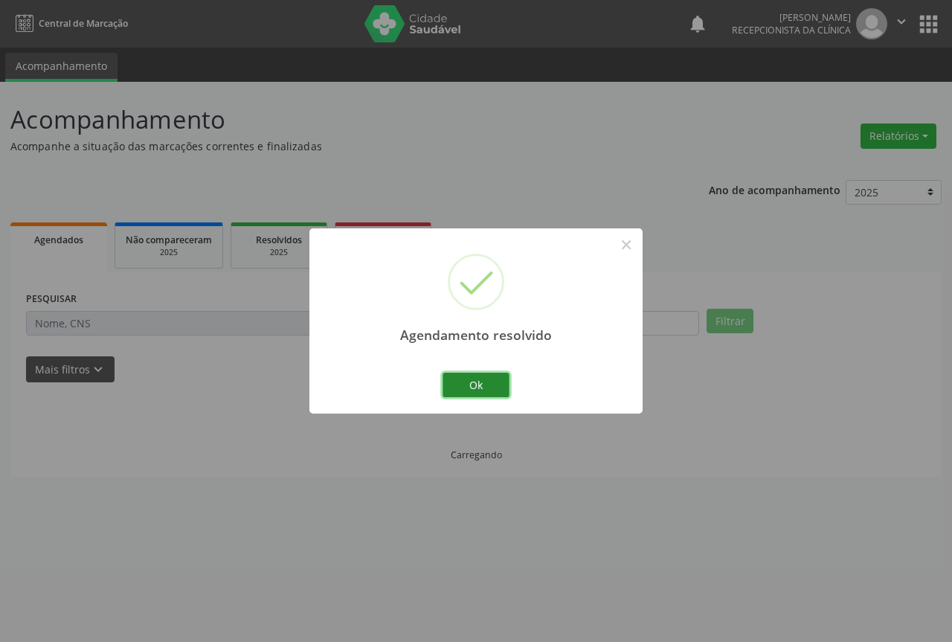
click at [481, 379] on button "Ok" at bounding box center [476, 385] width 67 height 25
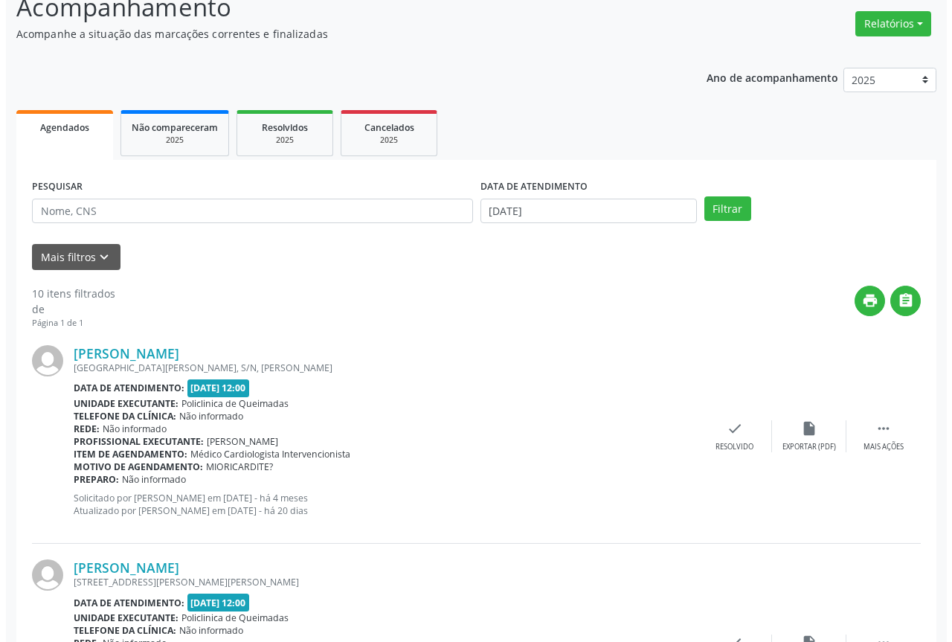
scroll to position [223, 0]
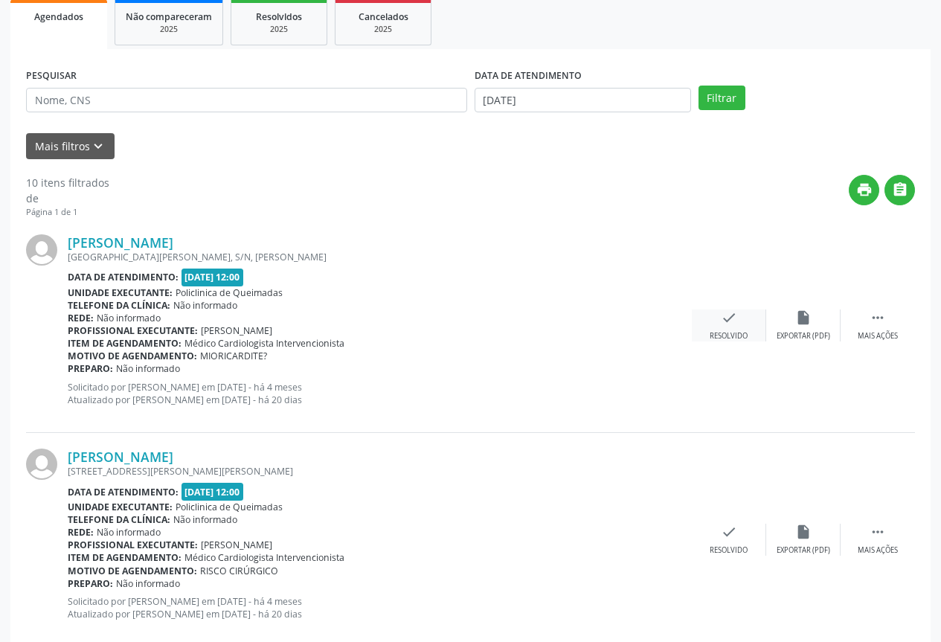
click at [722, 341] on div "Resolvido" at bounding box center [729, 336] width 38 height 10
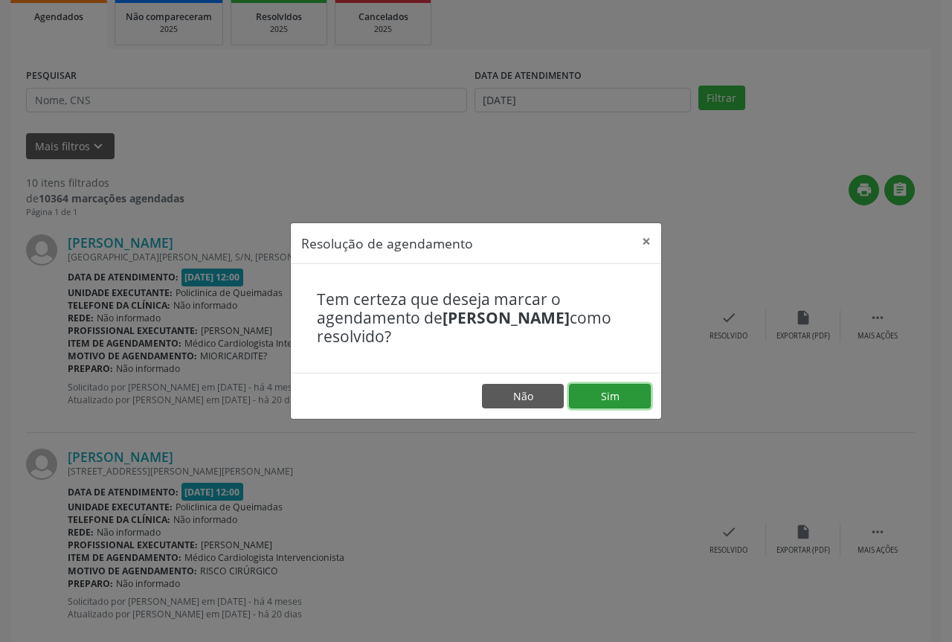
click at [585, 400] on button "Sim" at bounding box center [610, 396] width 82 height 25
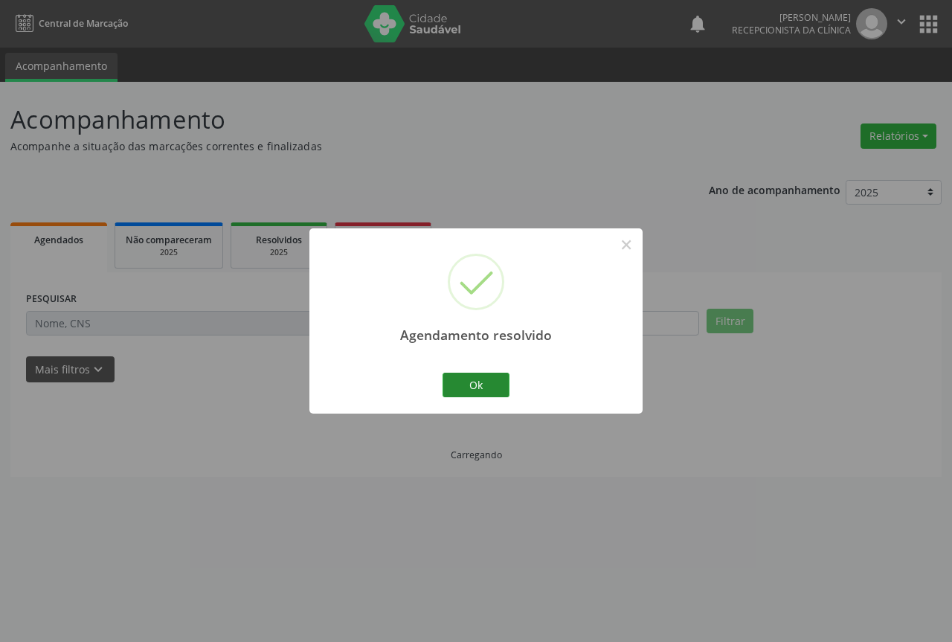
scroll to position [0, 0]
click at [478, 391] on button "Ok" at bounding box center [476, 385] width 67 height 25
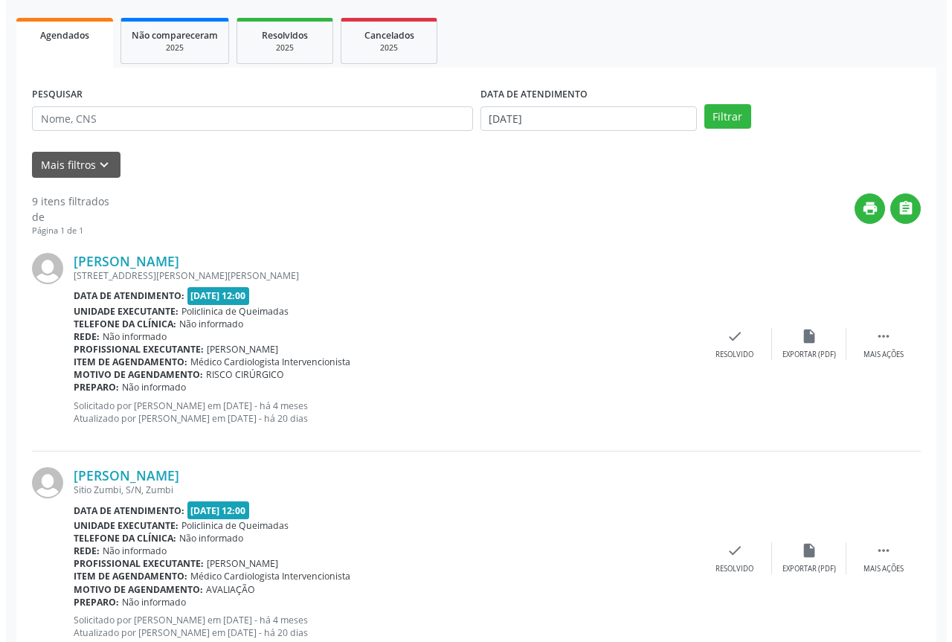
scroll to position [223, 0]
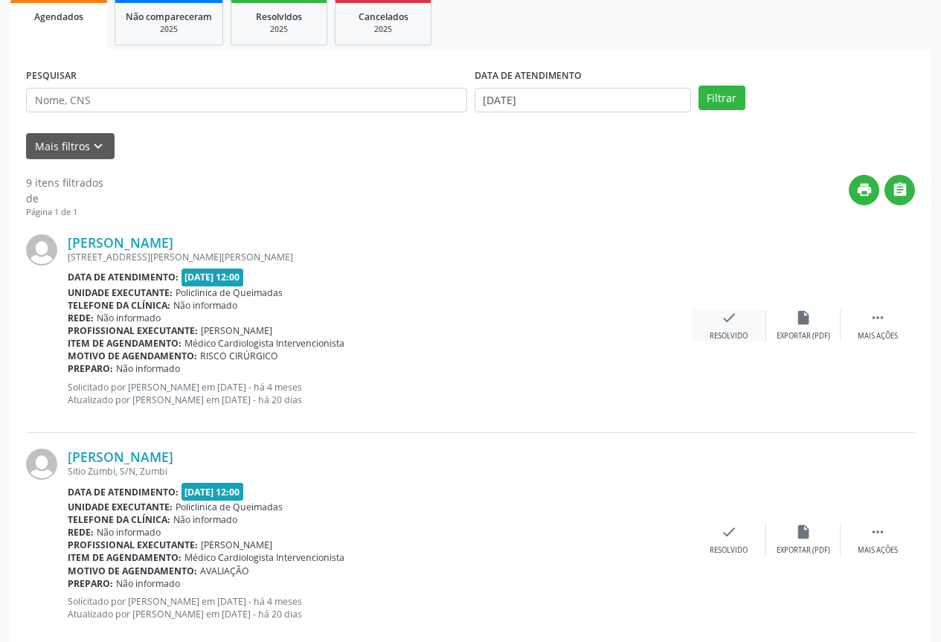
click at [753, 336] on div "check Resolvido" at bounding box center [729, 325] width 74 height 32
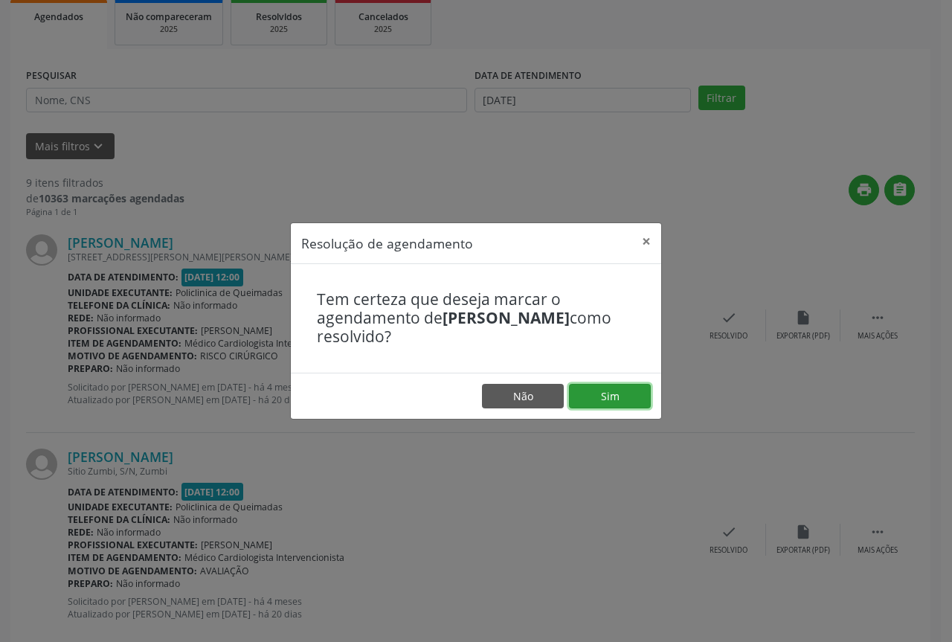
click at [576, 404] on button "Sim" at bounding box center [610, 396] width 82 height 25
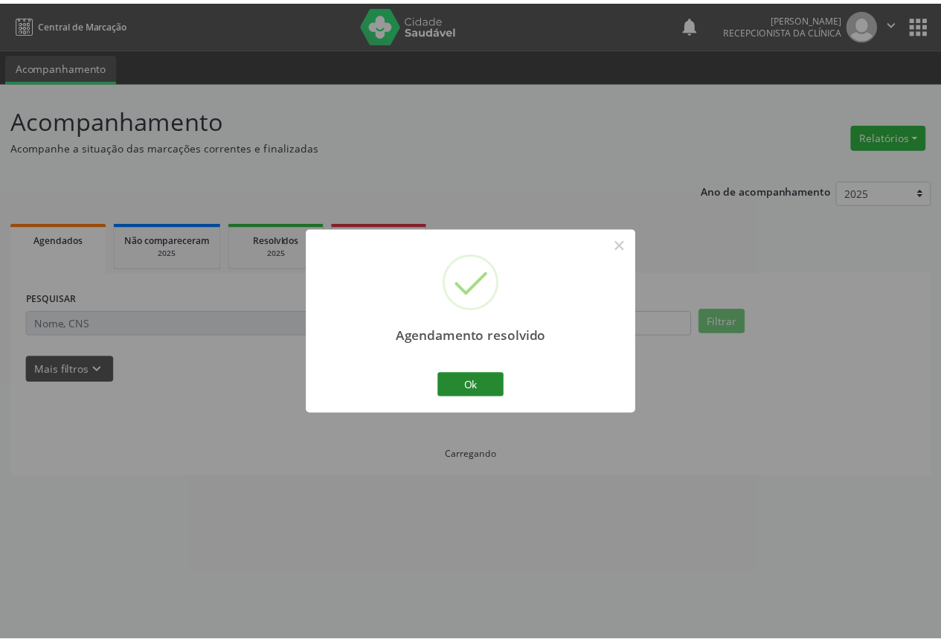
scroll to position [0, 0]
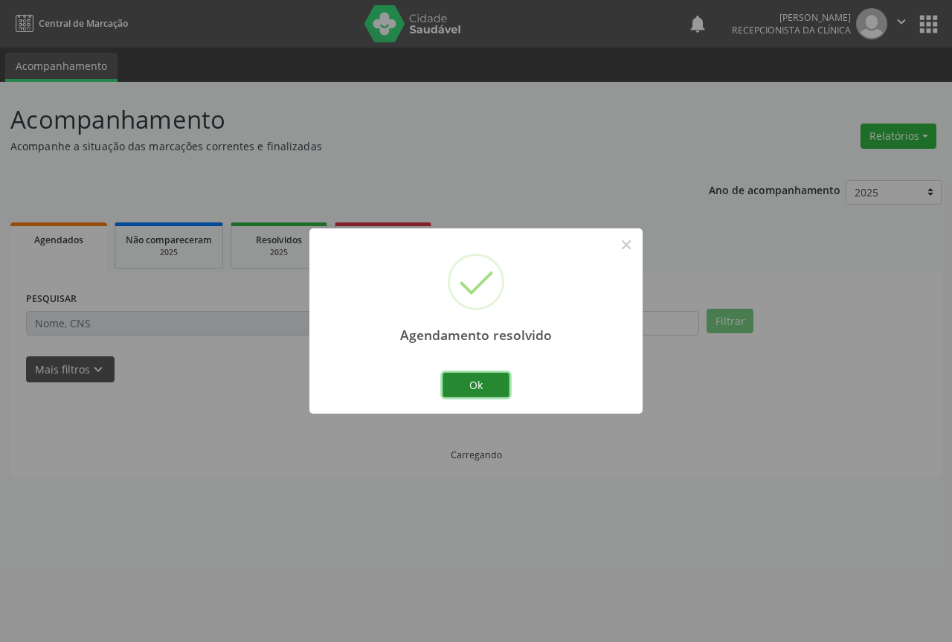
click at [486, 381] on button "Ok" at bounding box center [476, 385] width 67 height 25
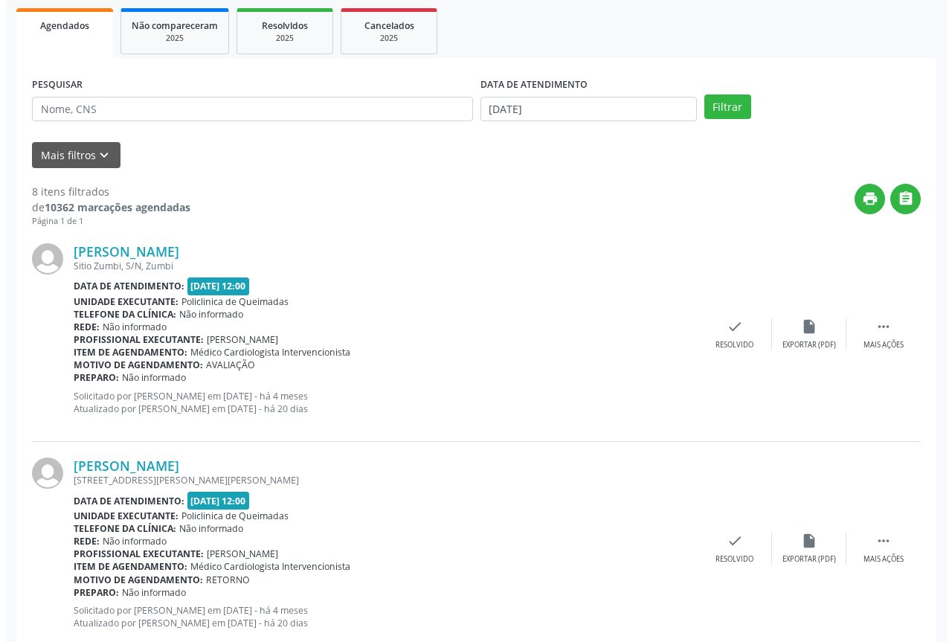
scroll to position [223, 0]
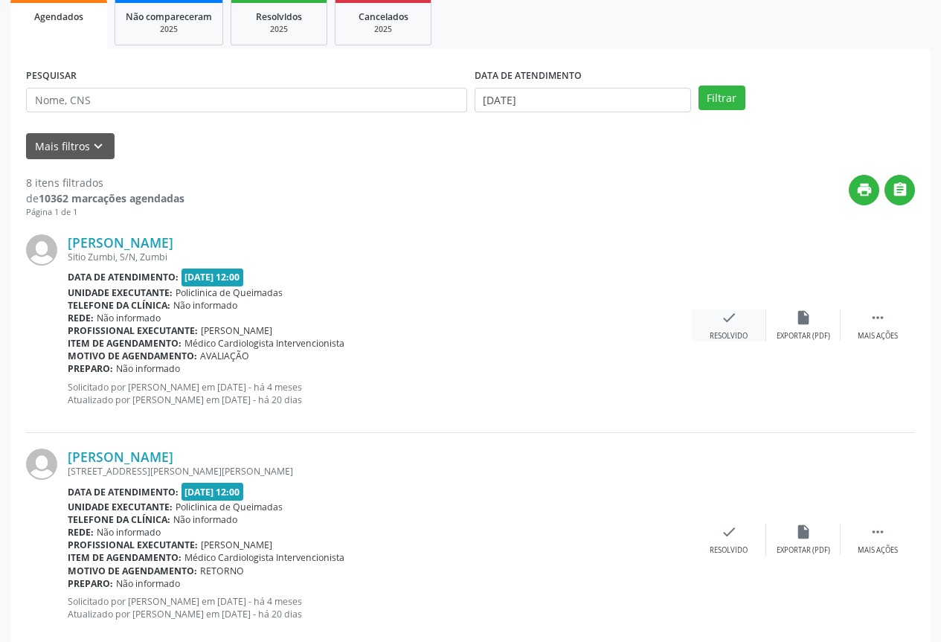
click at [738, 339] on div "Resolvido" at bounding box center [729, 336] width 38 height 10
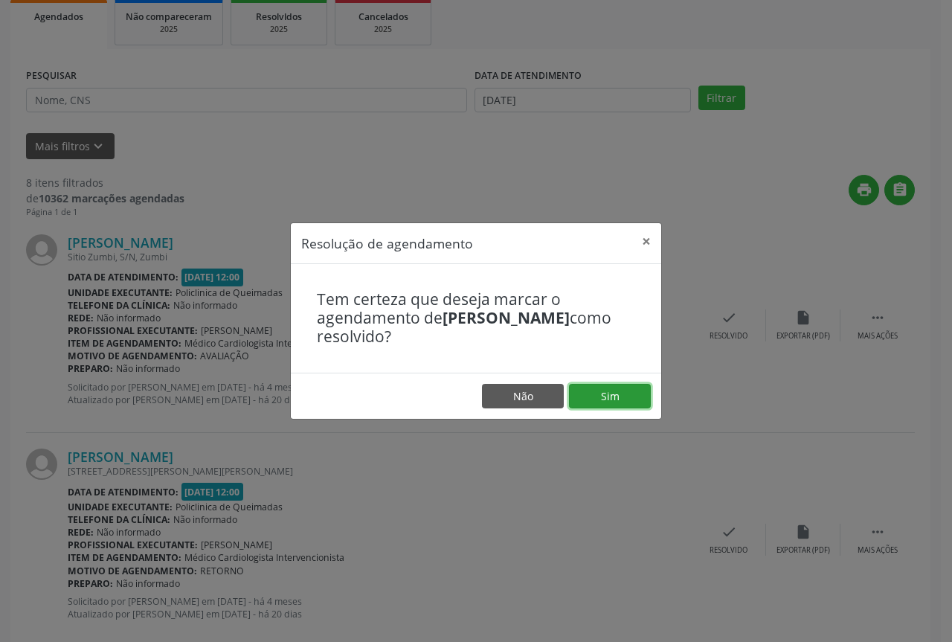
click at [604, 397] on button "Sim" at bounding box center [610, 396] width 82 height 25
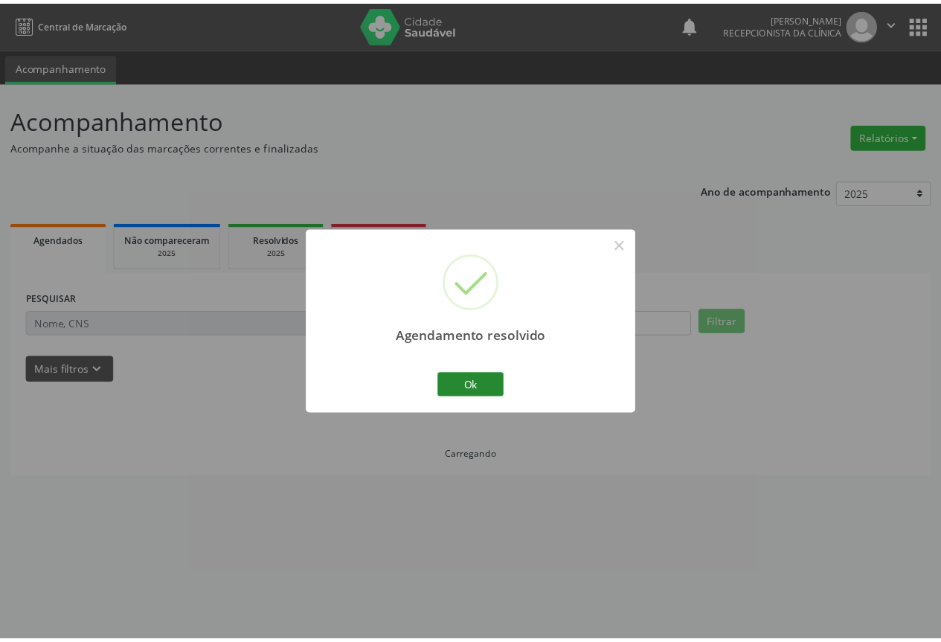
scroll to position [0, 0]
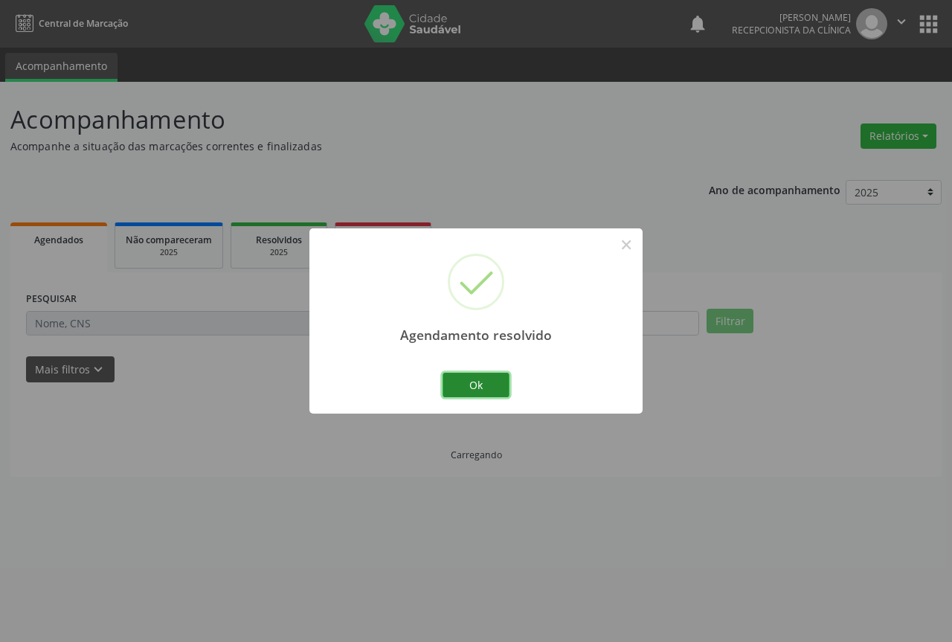
click at [458, 378] on button "Ok" at bounding box center [476, 385] width 67 height 25
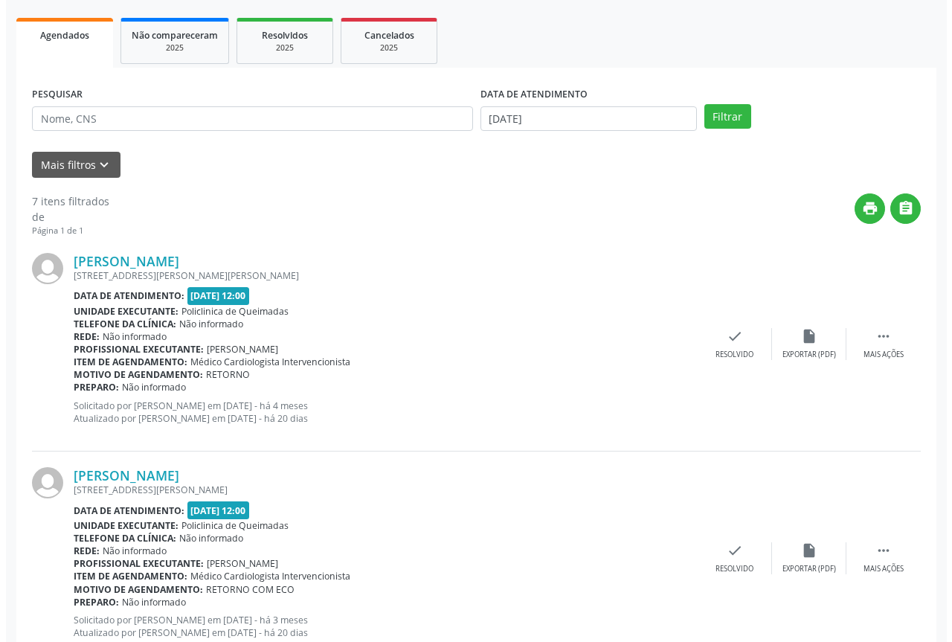
scroll to position [223, 0]
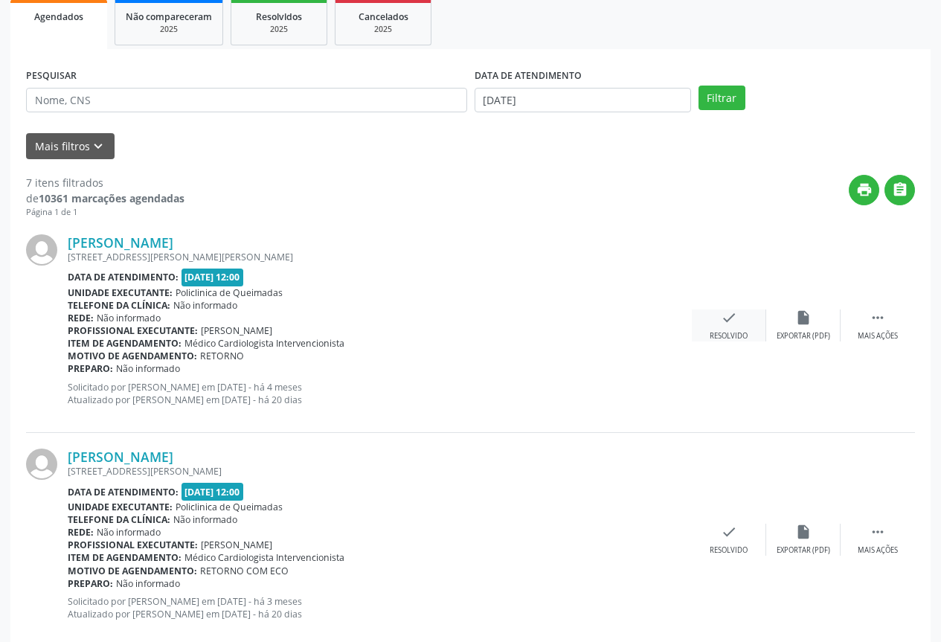
click at [736, 315] on icon "check" at bounding box center [729, 317] width 16 height 16
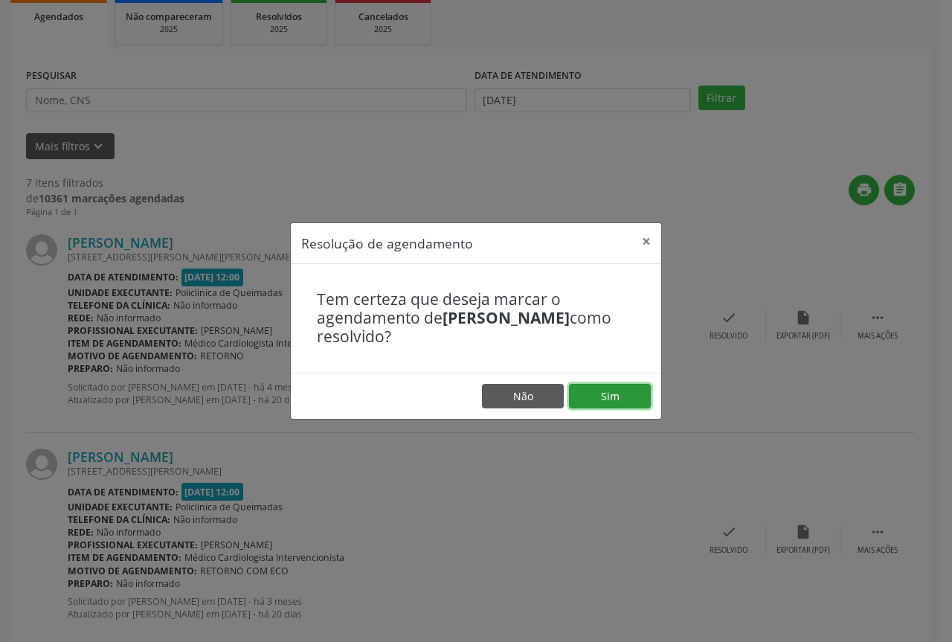
click at [606, 388] on button "Sim" at bounding box center [610, 396] width 82 height 25
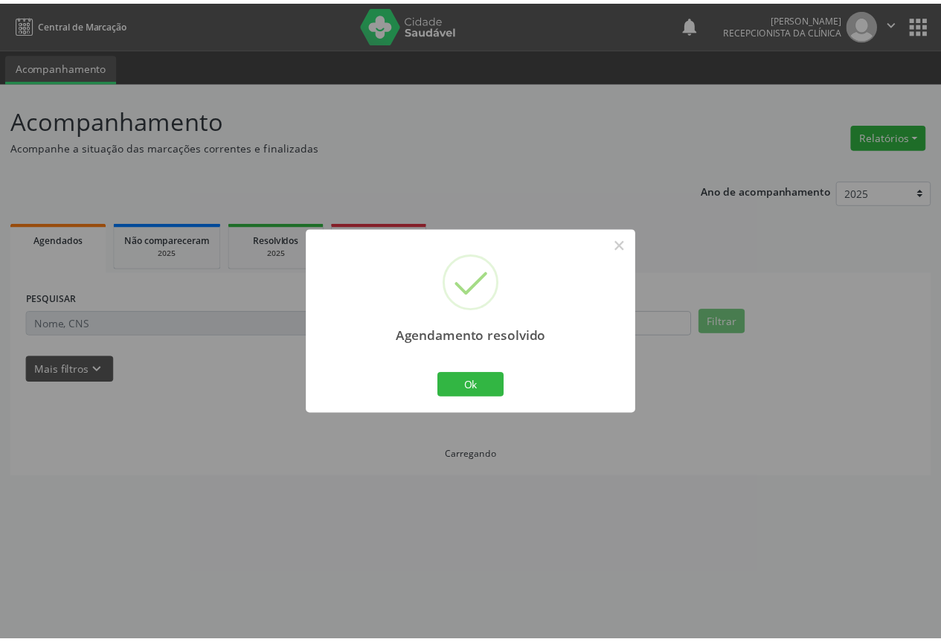
scroll to position [0, 0]
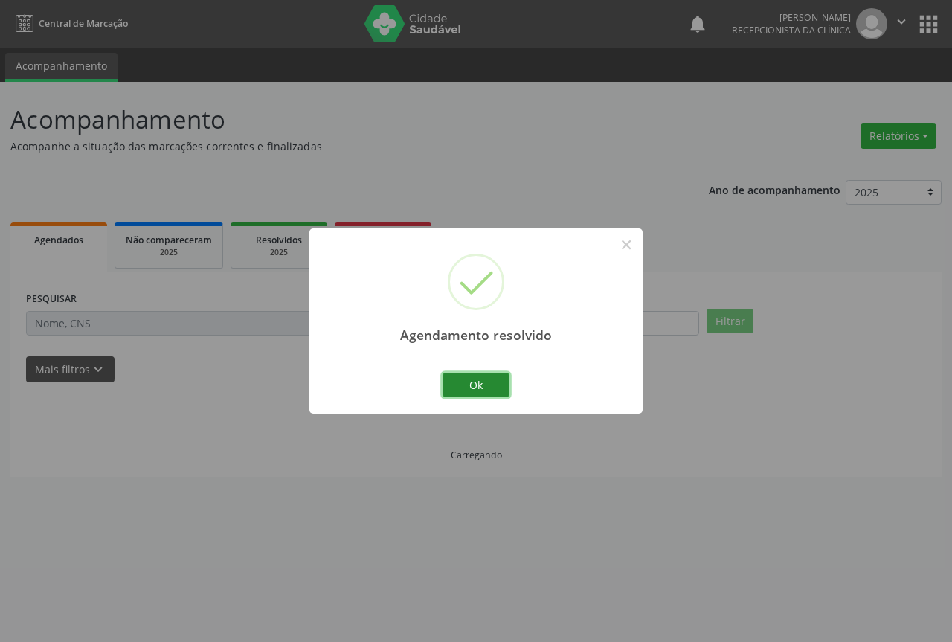
click at [481, 378] on button "Ok" at bounding box center [476, 385] width 67 height 25
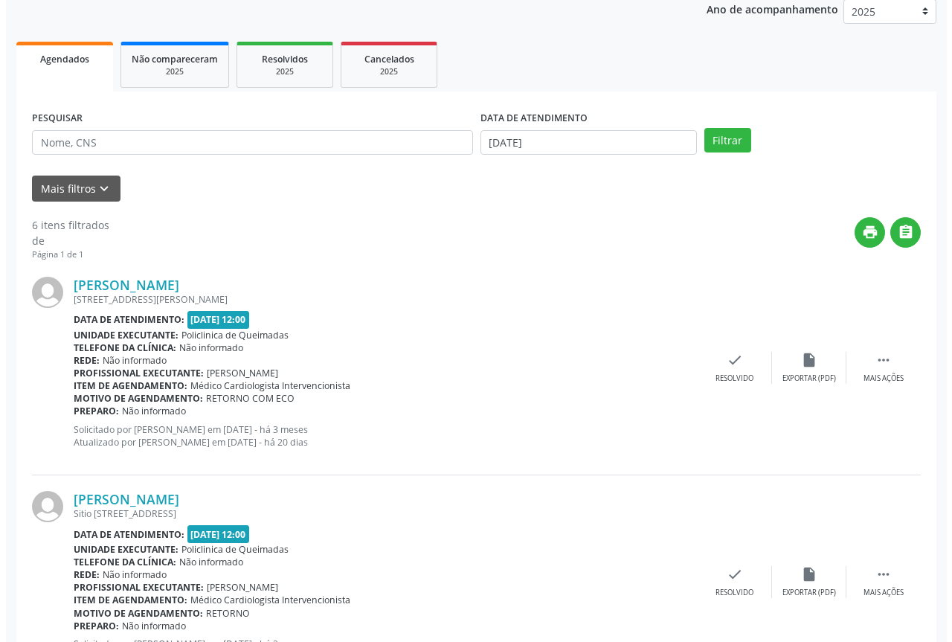
scroll to position [223, 0]
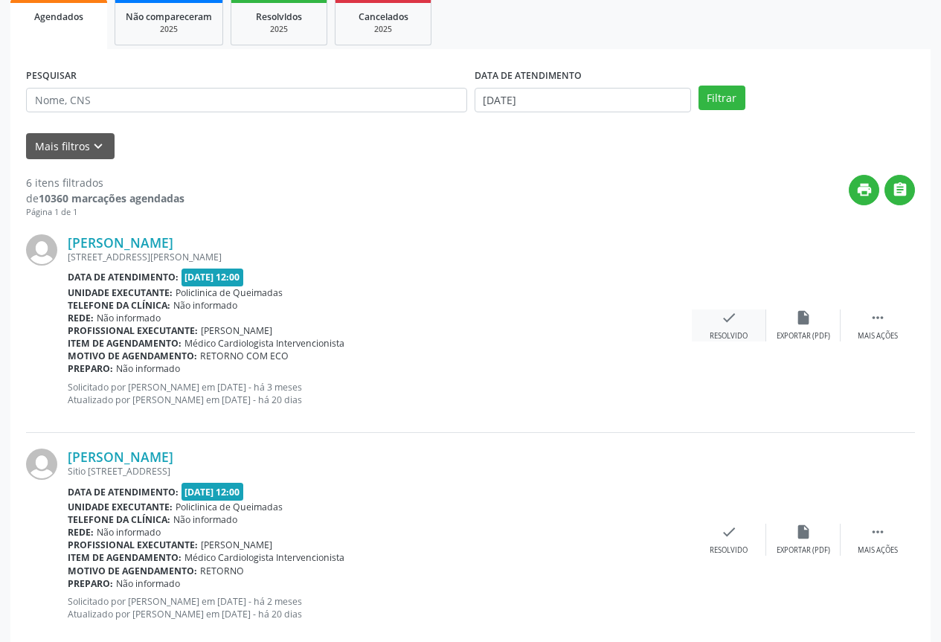
click at [728, 333] on div "Resolvido" at bounding box center [729, 336] width 38 height 10
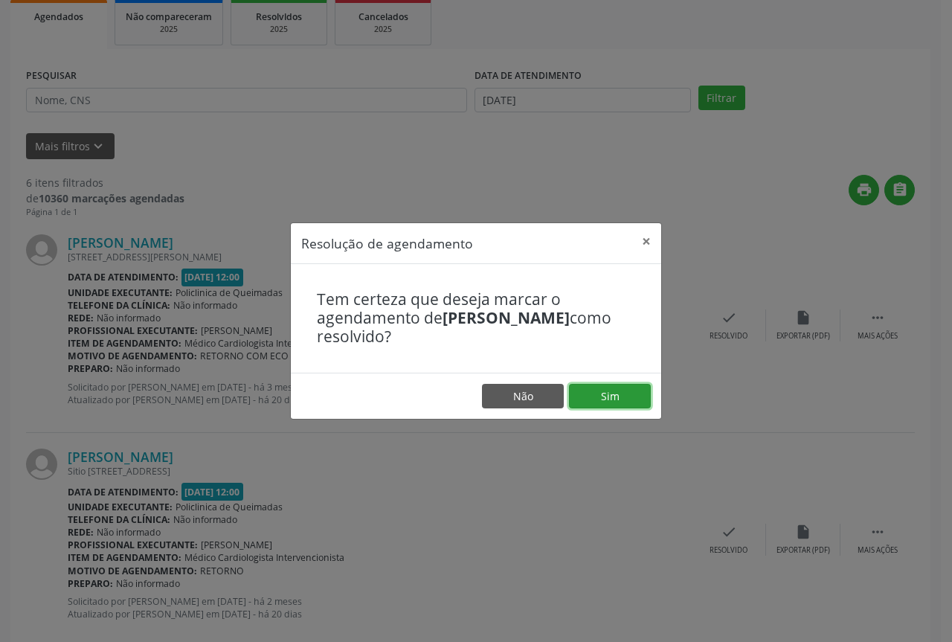
click at [586, 398] on button "Sim" at bounding box center [610, 396] width 82 height 25
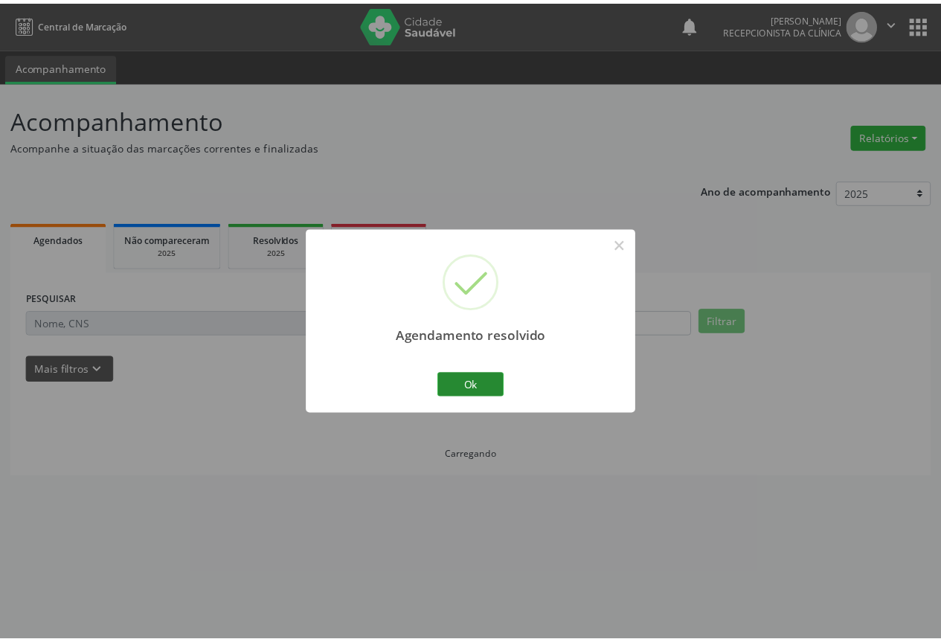
scroll to position [0, 0]
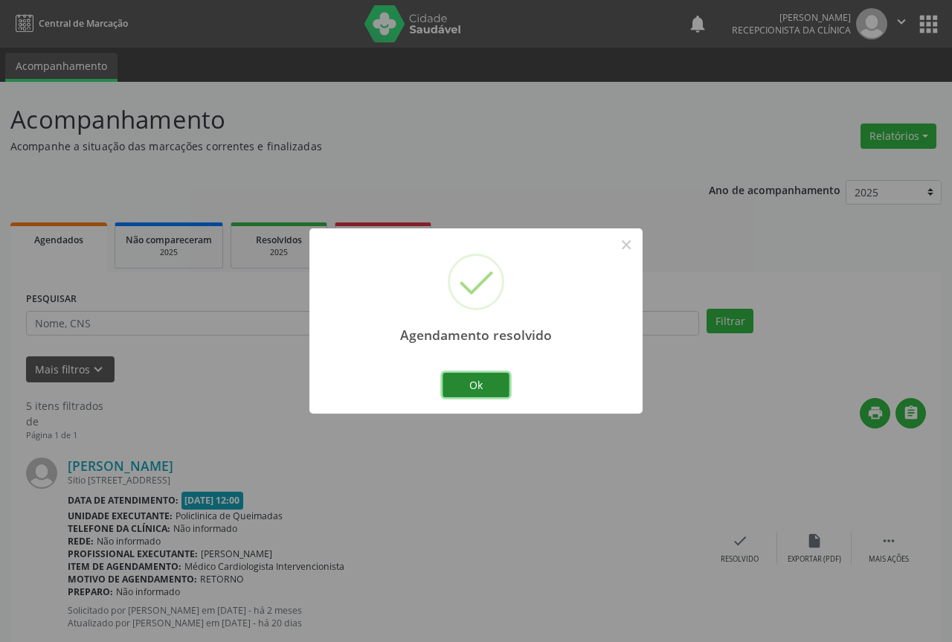
click at [470, 381] on button "Ok" at bounding box center [476, 385] width 67 height 25
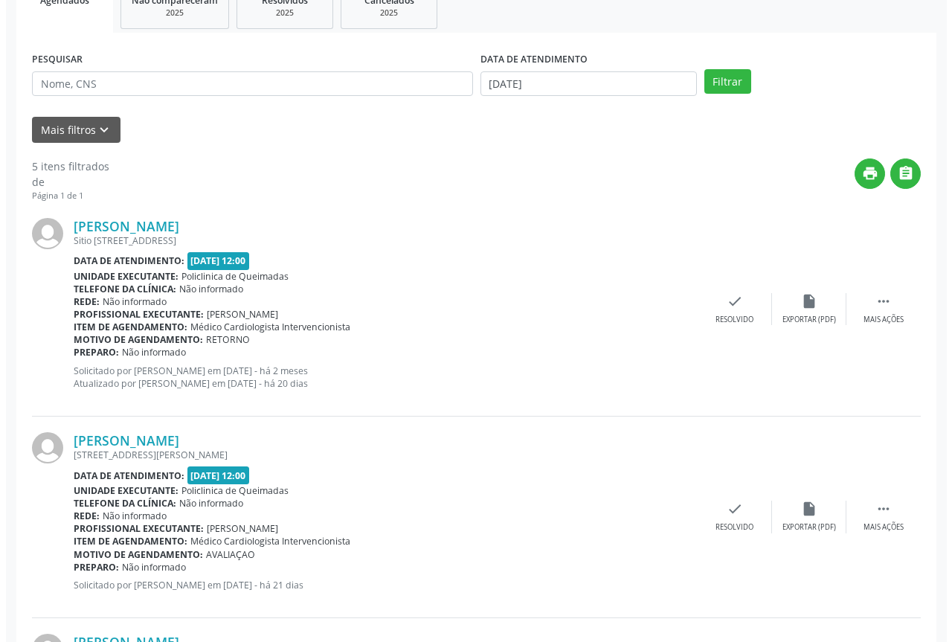
scroll to position [372, 0]
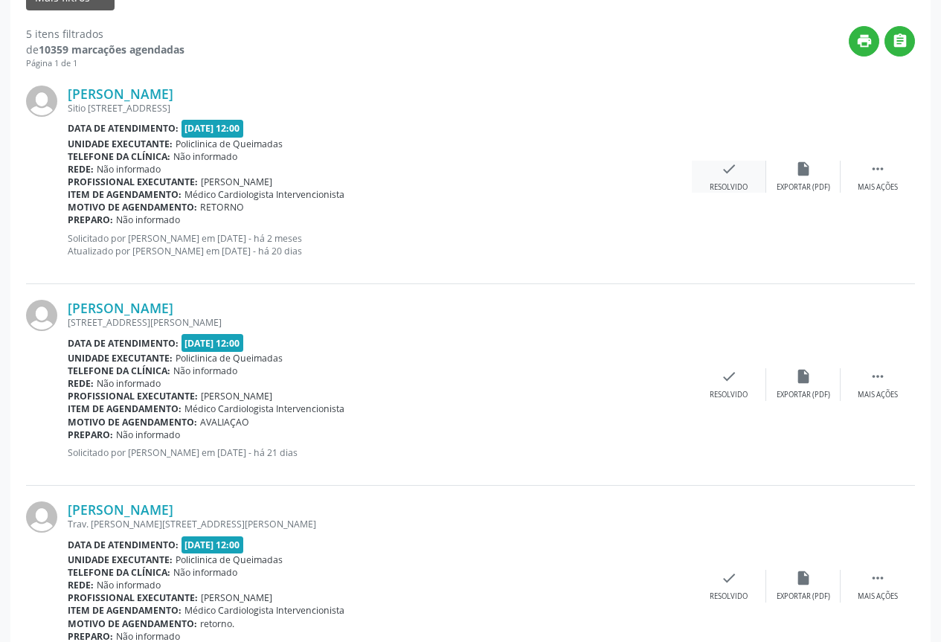
click at [733, 188] on div "Resolvido" at bounding box center [729, 187] width 38 height 10
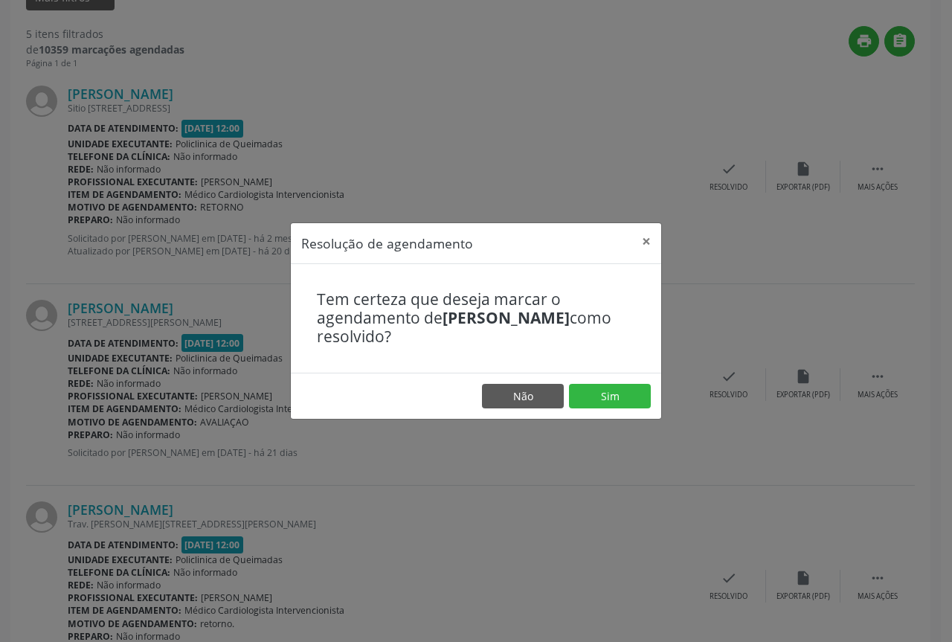
click at [629, 377] on footer "Não Sim" at bounding box center [476, 396] width 371 height 47
click at [615, 391] on button "Sim" at bounding box center [610, 396] width 82 height 25
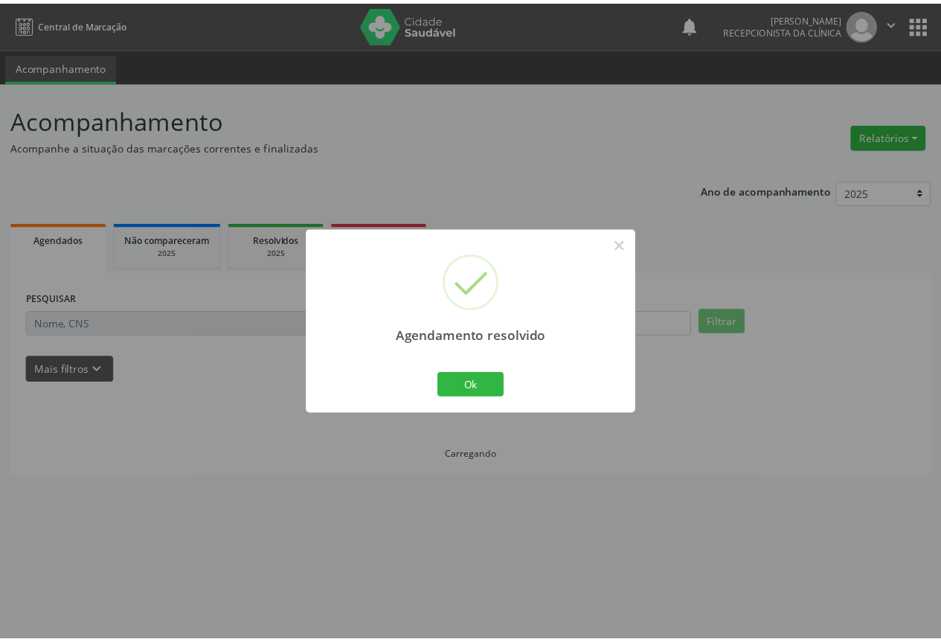
scroll to position [0, 0]
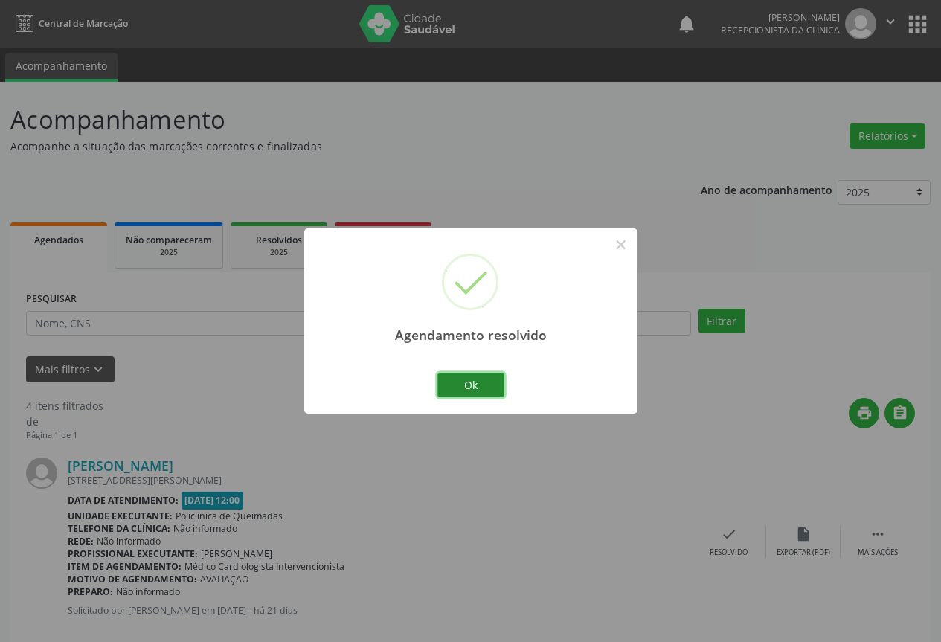
click at [466, 386] on button "Ok" at bounding box center [470, 385] width 67 height 25
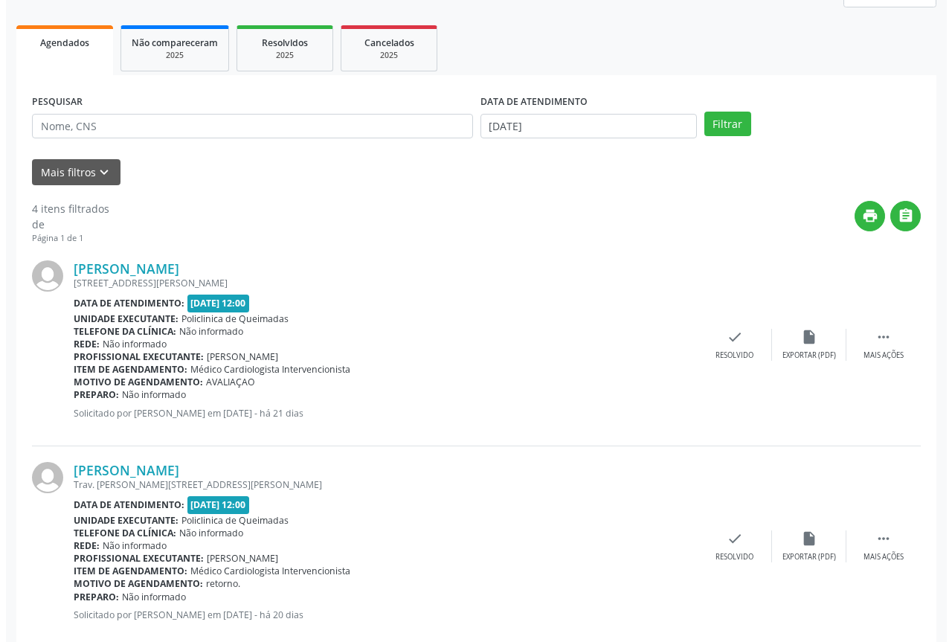
scroll to position [223, 0]
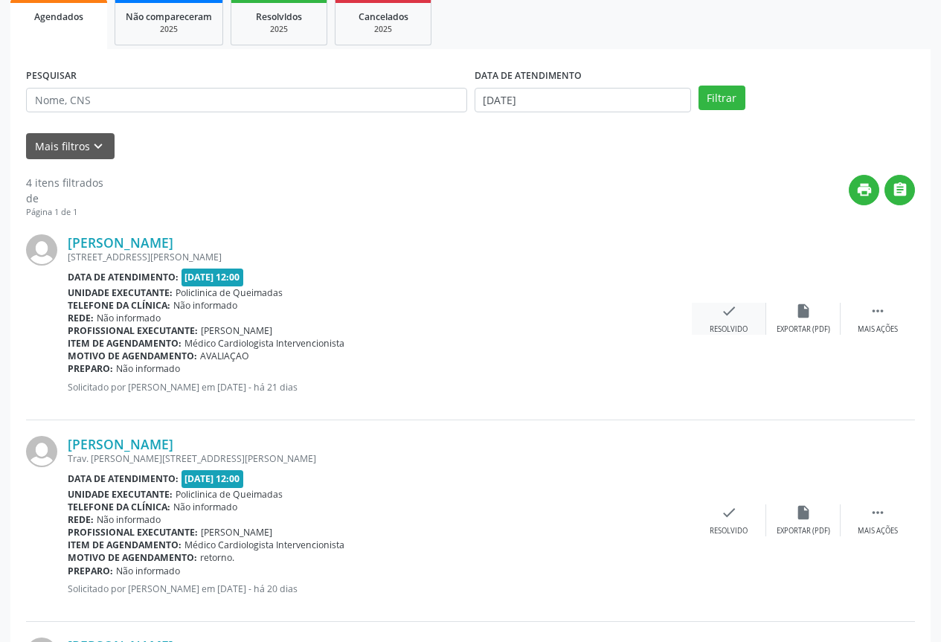
click at [731, 324] on div "Resolvido" at bounding box center [729, 329] width 38 height 10
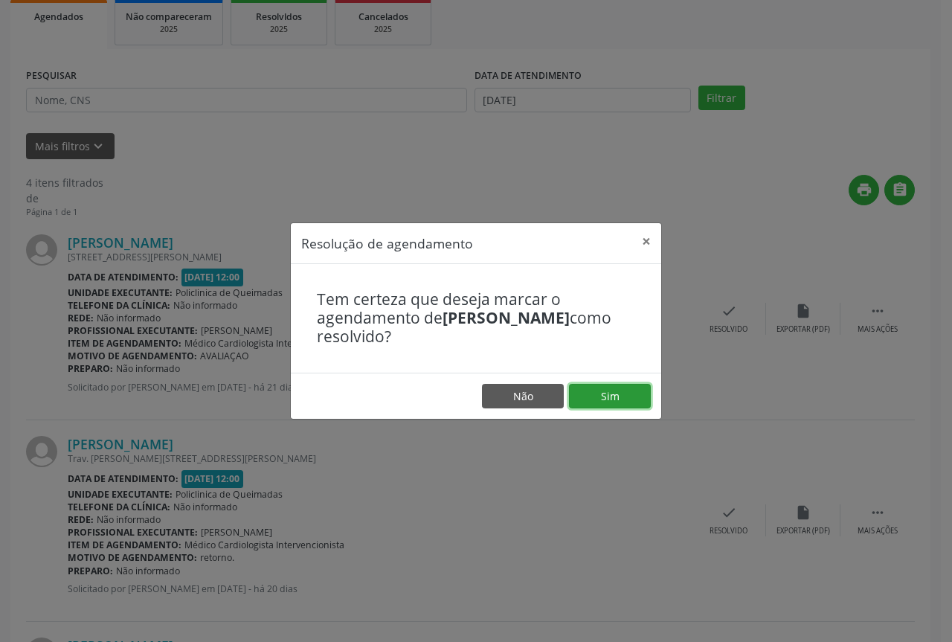
click at [615, 400] on button "Sim" at bounding box center [610, 396] width 82 height 25
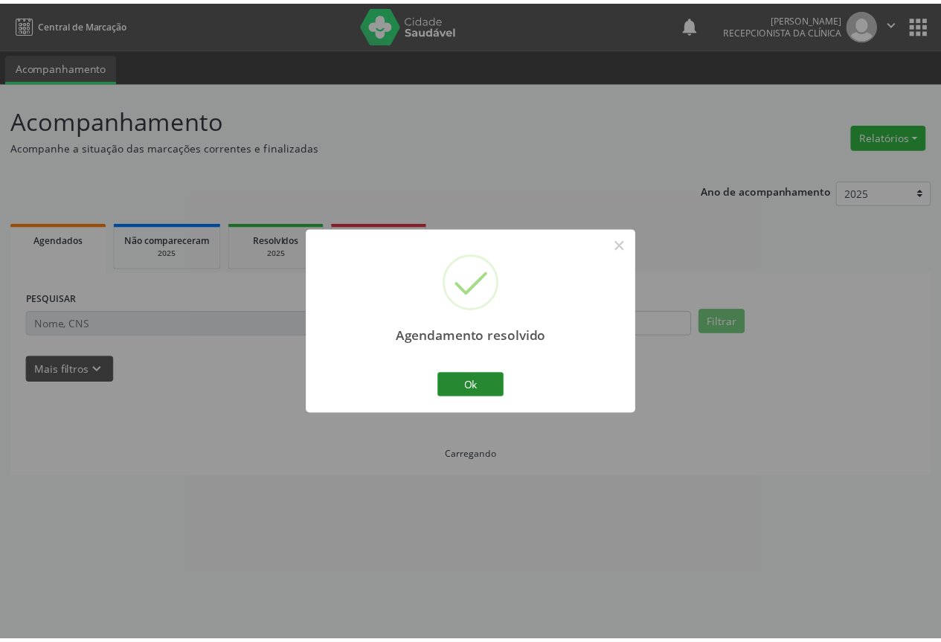
scroll to position [0, 0]
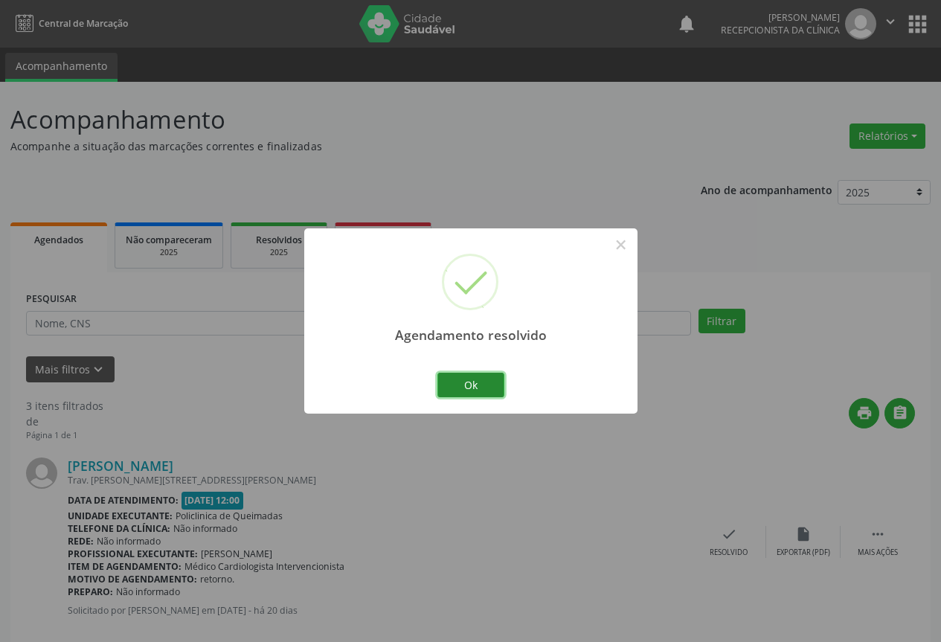
click at [486, 379] on button "Ok" at bounding box center [470, 385] width 67 height 25
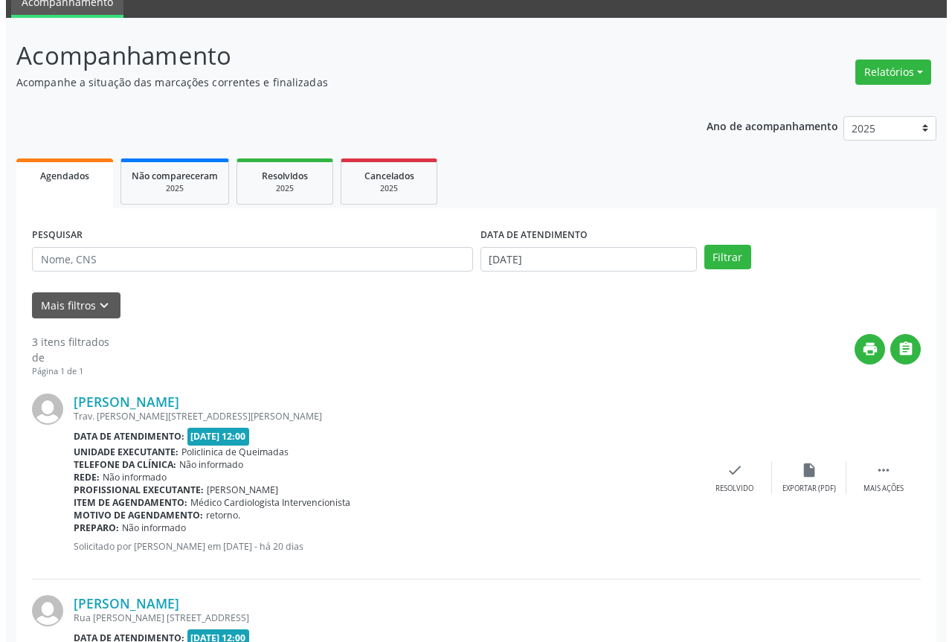
scroll to position [149, 0]
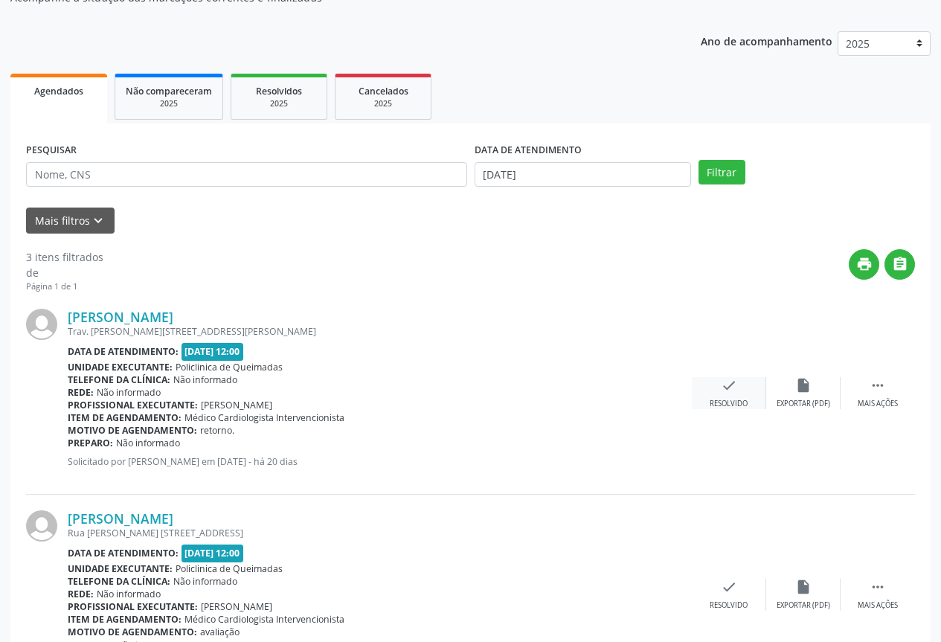
click at [716, 388] on div "check Resolvido" at bounding box center [729, 393] width 74 height 32
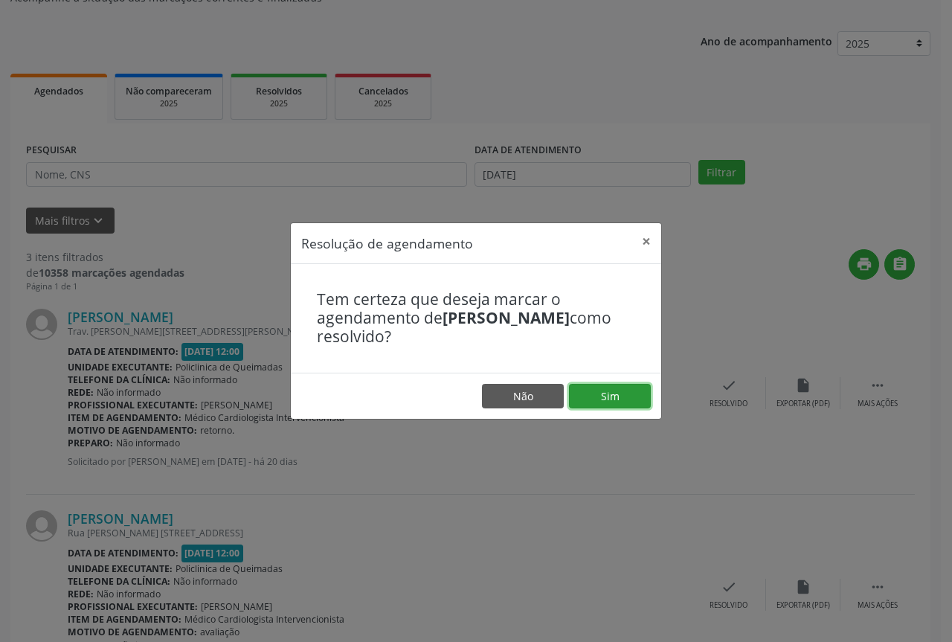
click at [590, 399] on button "Sim" at bounding box center [610, 396] width 82 height 25
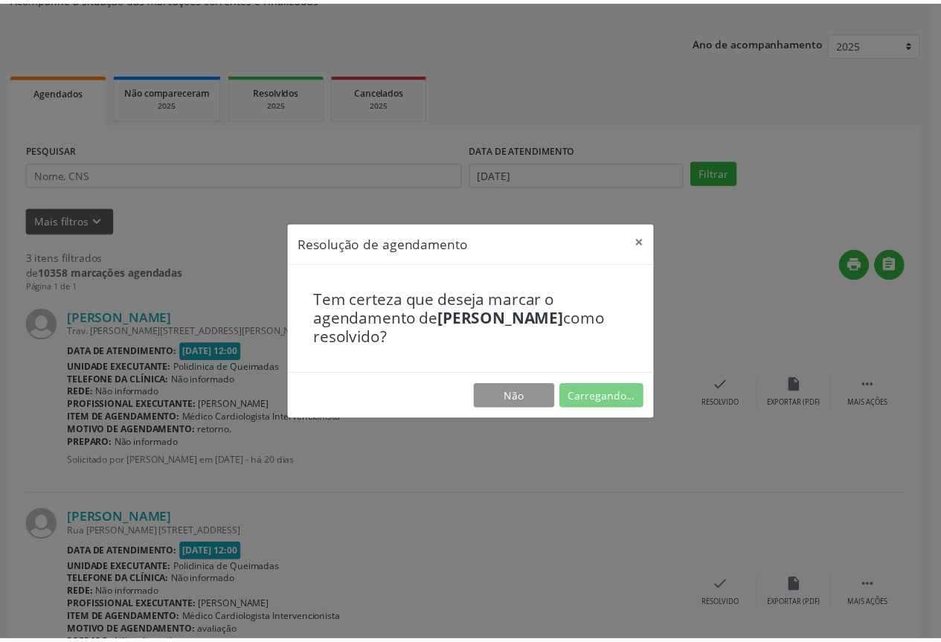
scroll to position [0, 0]
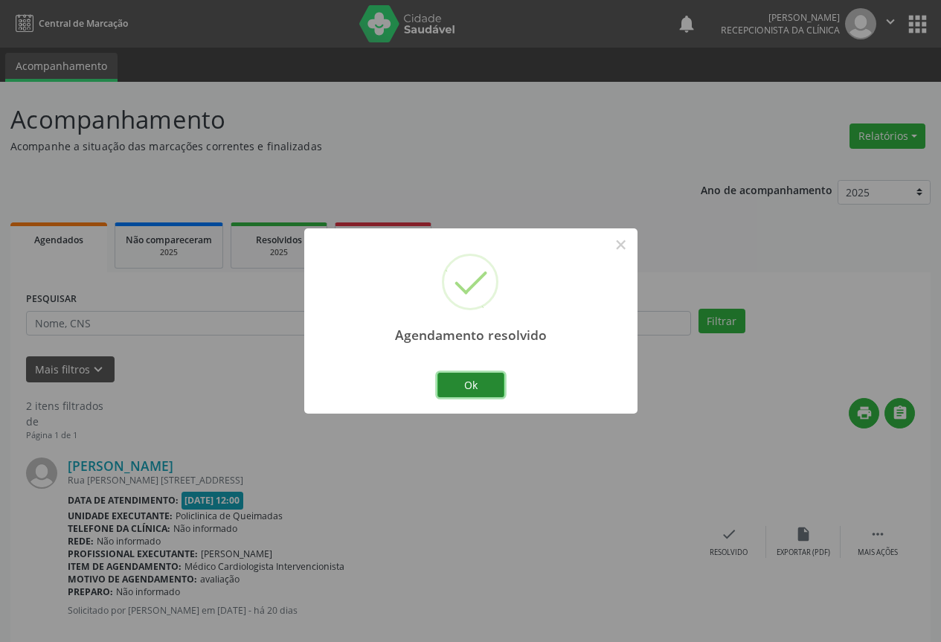
click at [462, 388] on button "Ok" at bounding box center [470, 385] width 67 height 25
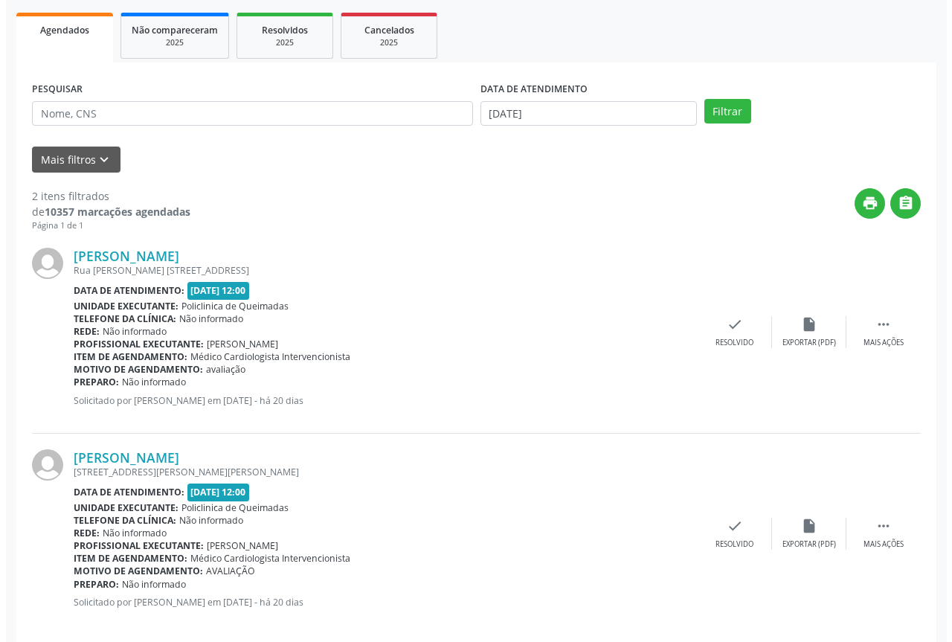
scroll to position [223, 0]
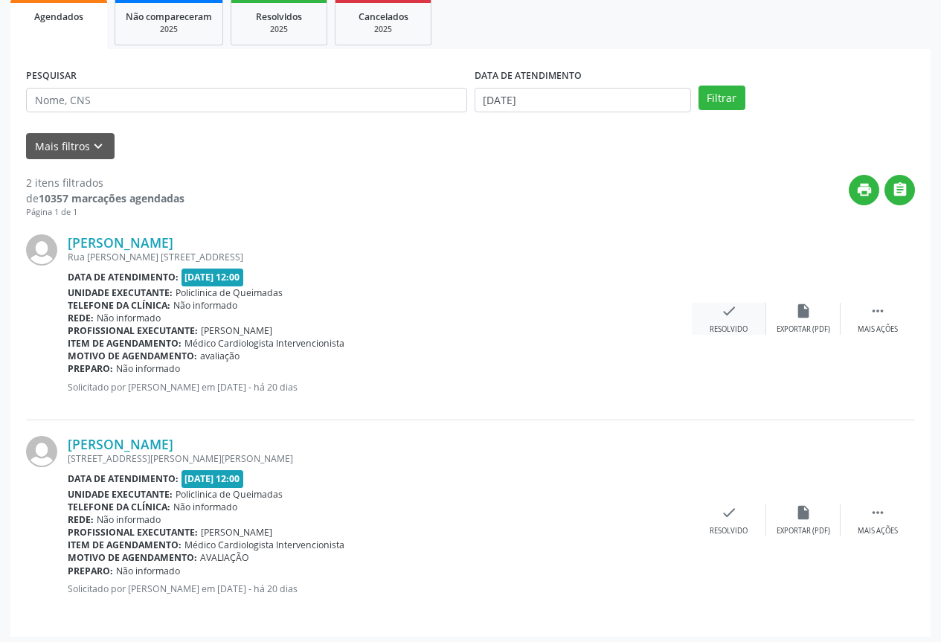
click at [718, 326] on div "Resolvido" at bounding box center [729, 329] width 38 height 10
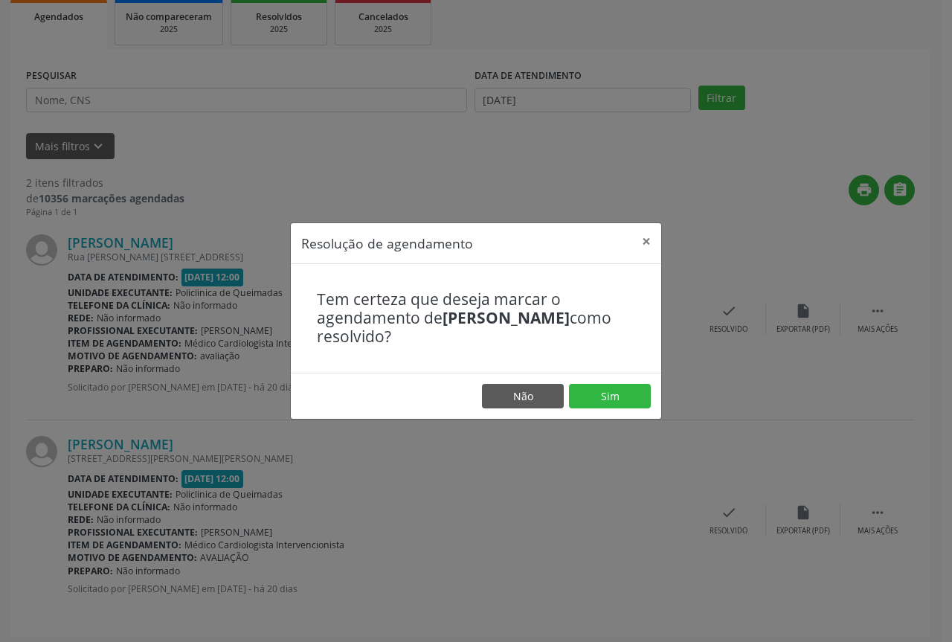
click at [604, 410] on footer "Não Sim" at bounding box center [476, 396] width 371 height 47
click at [600, 404] on button "Sim" at bounding box center [610, 396] width 82 height 25
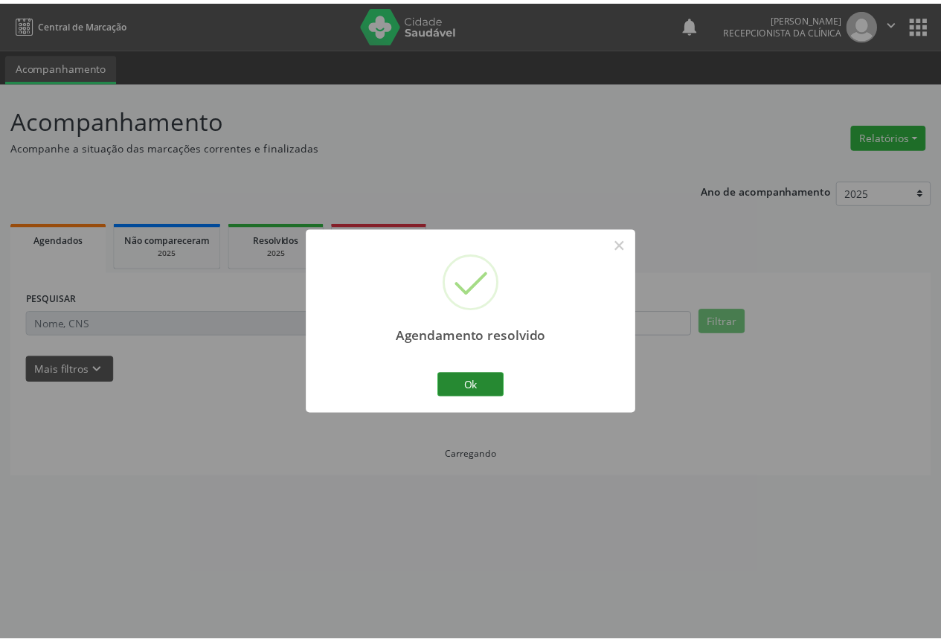
scroll to position [0, 0]
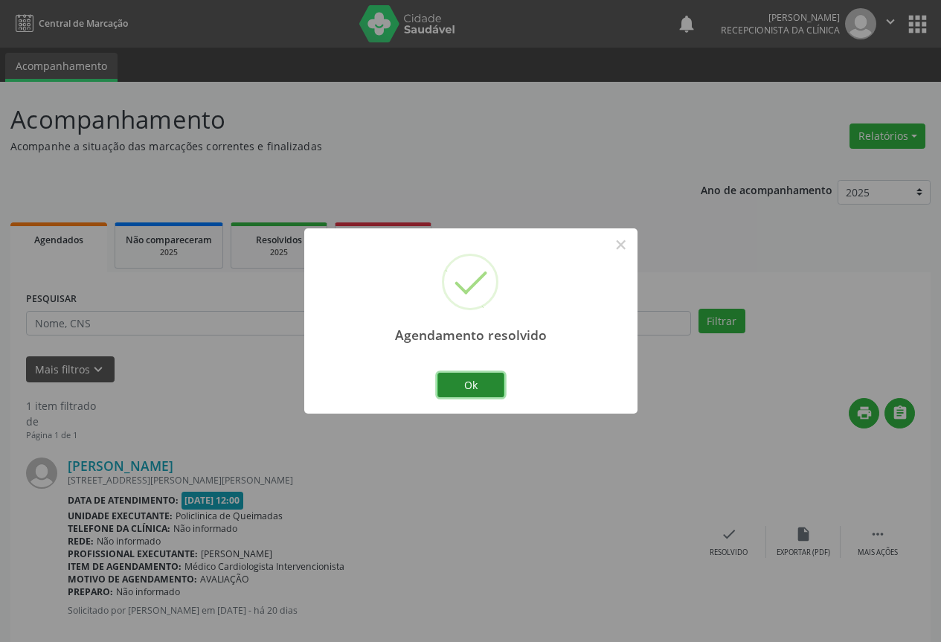
click at [471, 383] on button "Ok" at bounding box center [470, 385] width 67 height 25
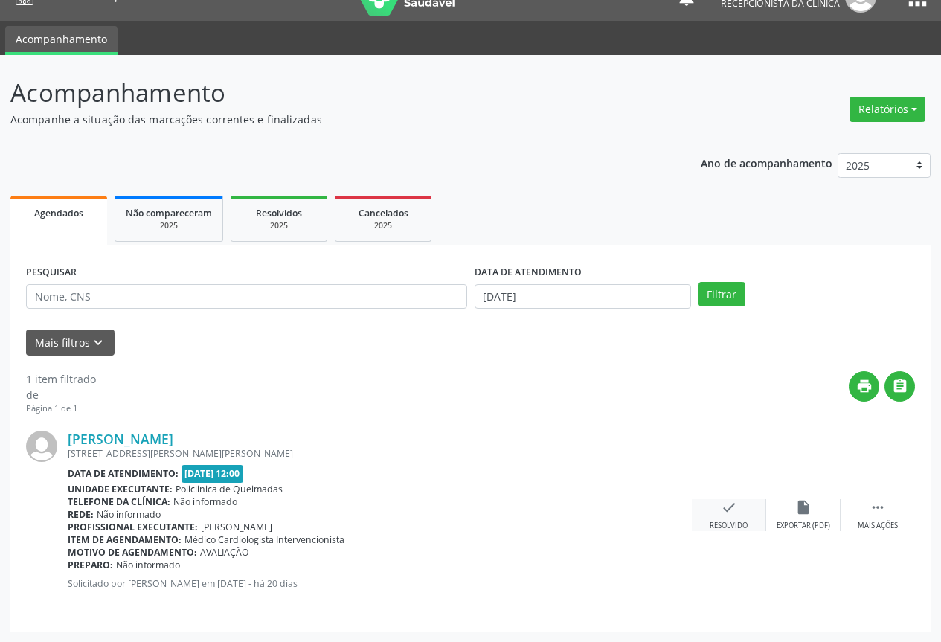
click at [739, 513] on div "check Resolvido" at bounding box center [729, 515] width 74 height 32
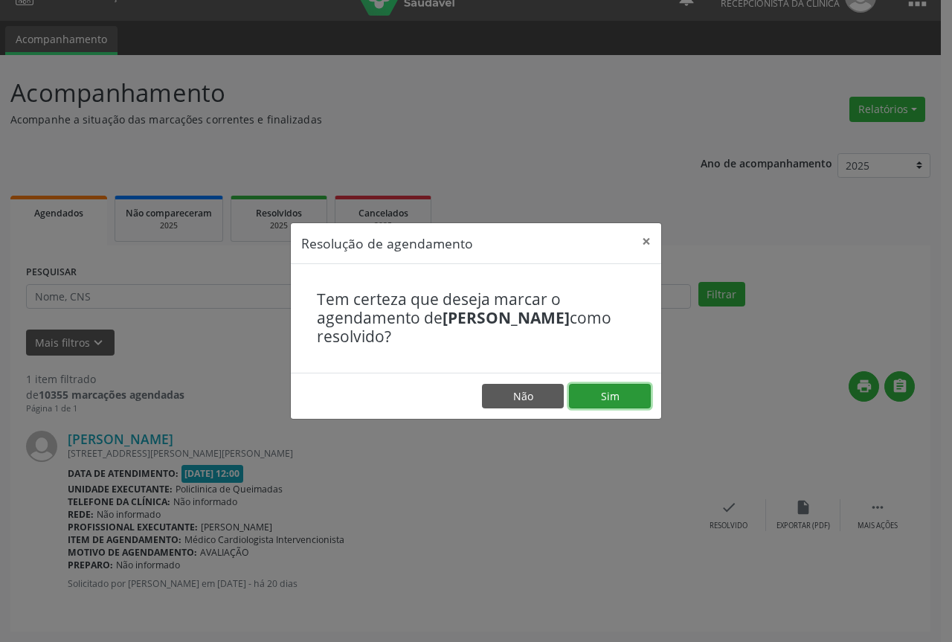
click at [620, 406] on button "Sim" at bounding box center [610, 396] width 82 height 25
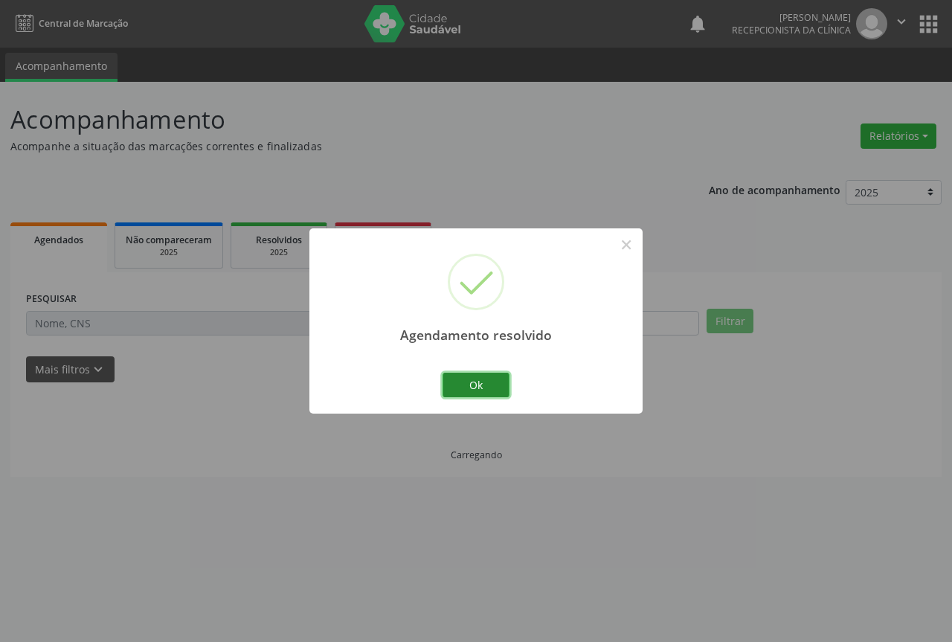
click at [468, 385] on button "Ok" at bounding box center [476, 385] width 67 height 25
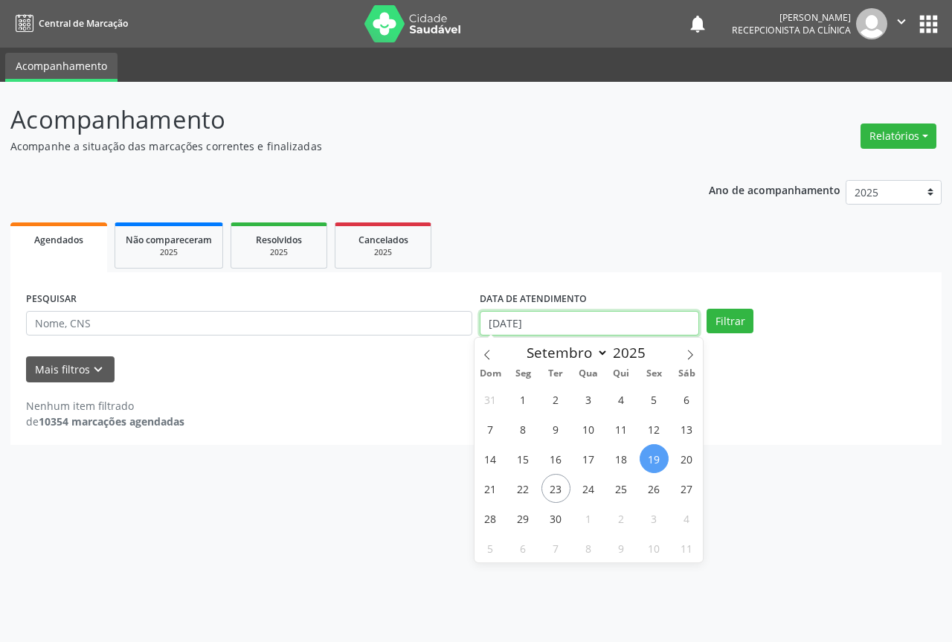
click at [565, 323] on input "[DATE]" at bounding box center [589, 323] width 219 height 25
click at [600, 457] on span "17" at bounding box center [588, 458] width 29 height 29
type input "[DATE]"
click at [600, 457] on span "17" at bounding box center [588, 458] width 29 height 29
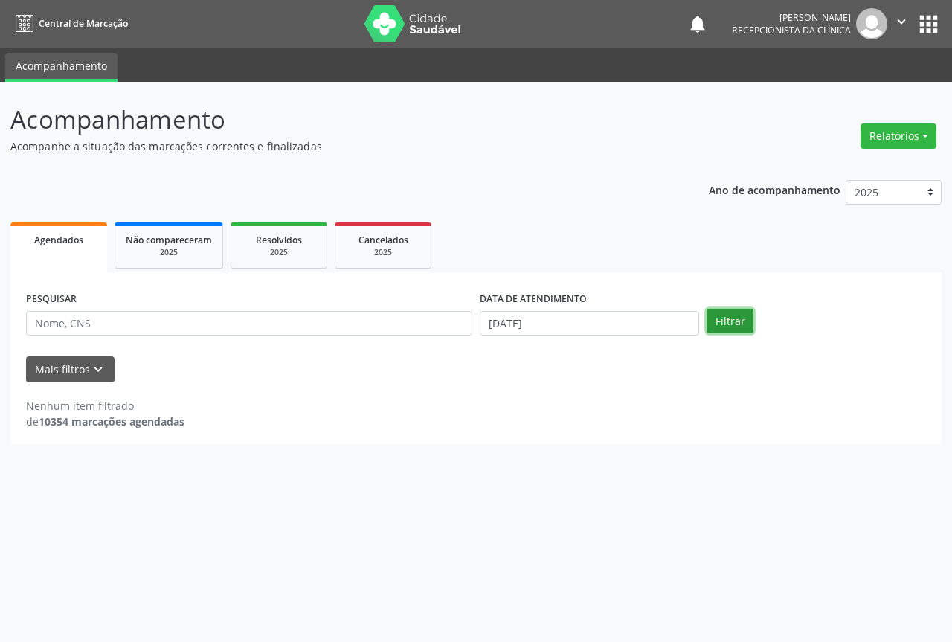
click at [717, 318] on button "Filtrar" at bounding box center [730, 321] width 47 height 25
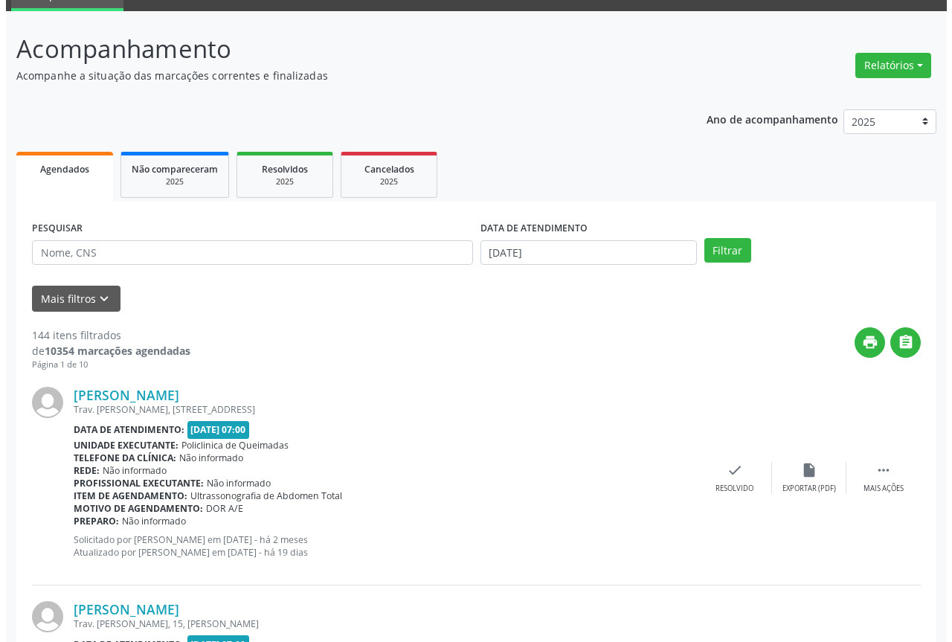
scroll to position [74, 0]
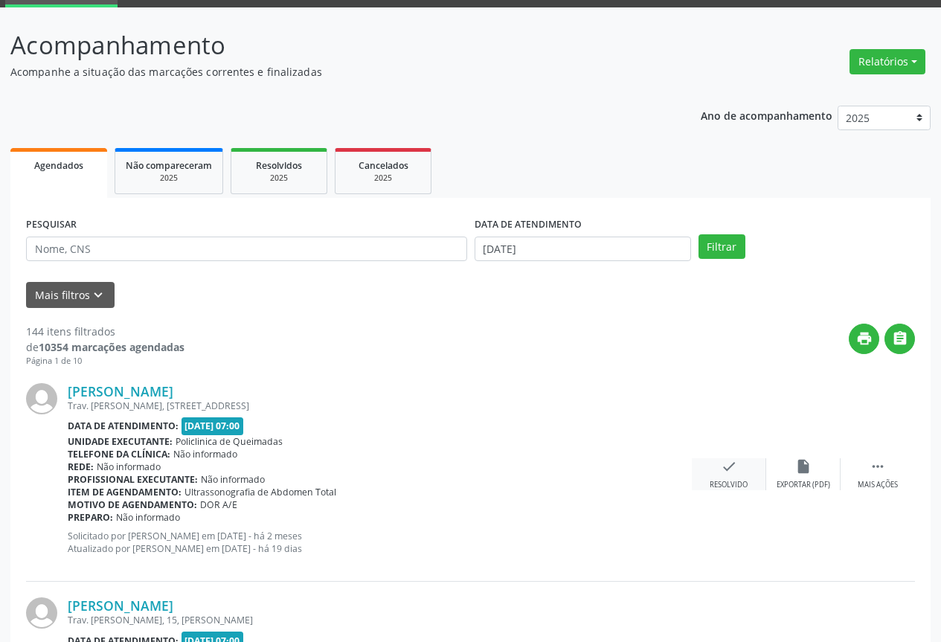
click at [737, 478] on div "check Resolvido" at bounding box center [729, 474] width 74 height 32
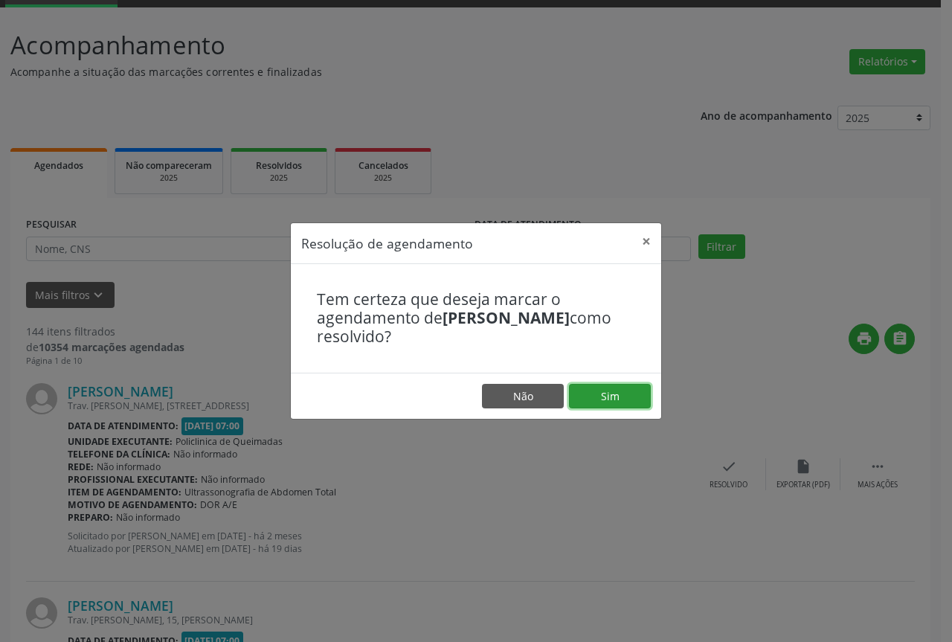
click at [631, 394] on button "Sim" at bounding box center [610, 396] width 82 height 25
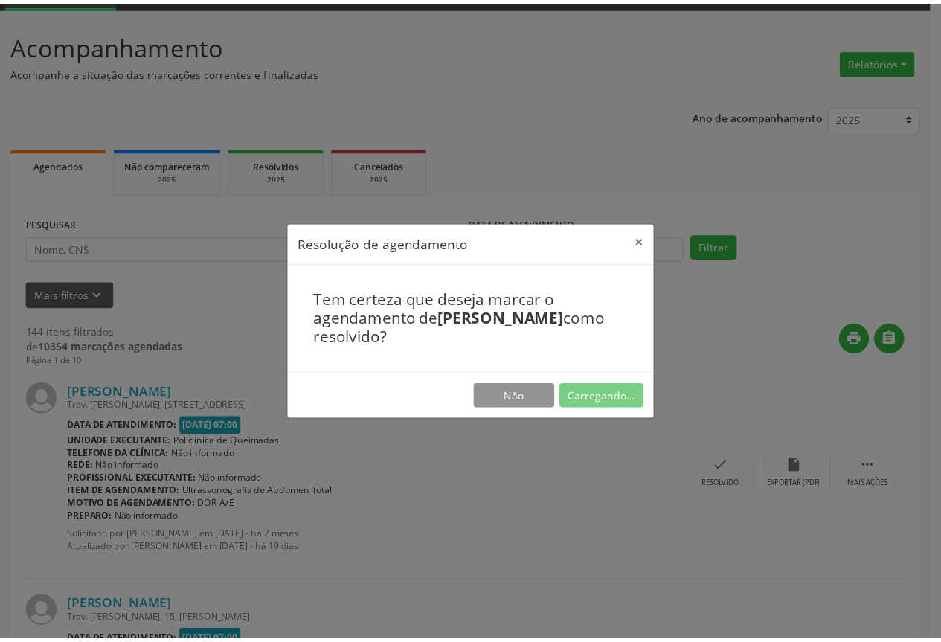
scroll to position [0, 0]
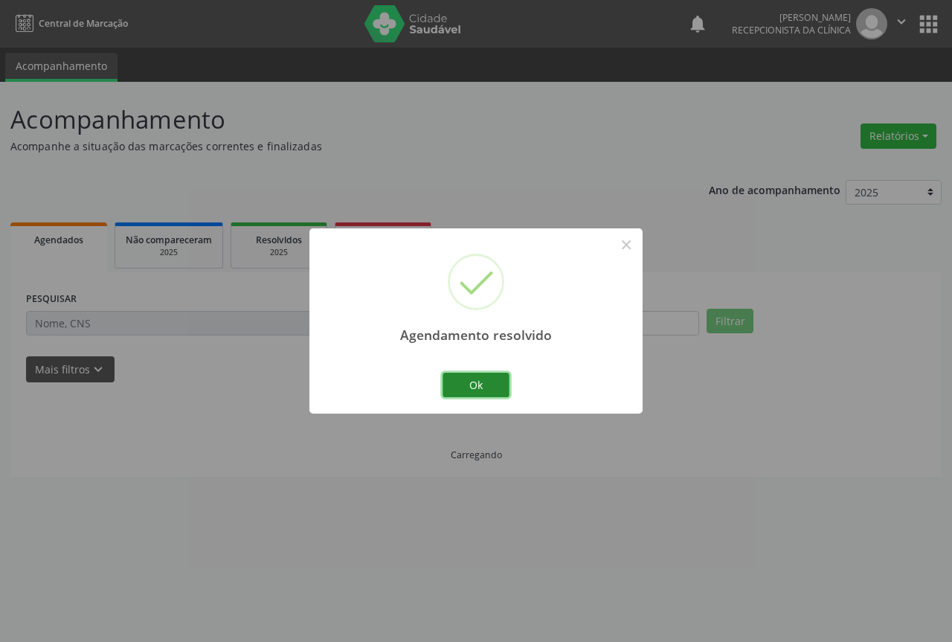
click at [490, 388] on button "Ok" at bounding box center [476, 385] width 67 height 25
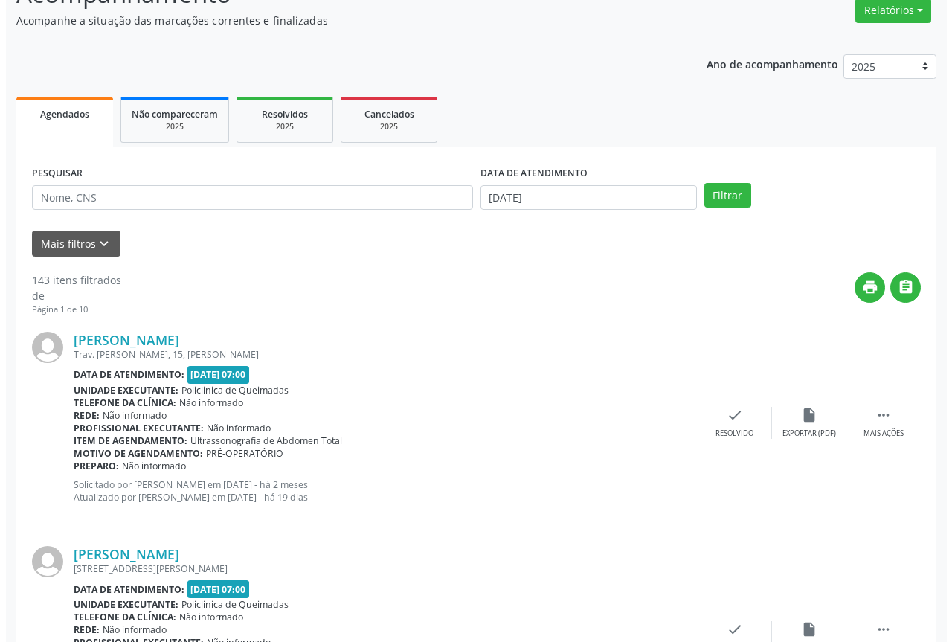
scroll to position [149, 0]
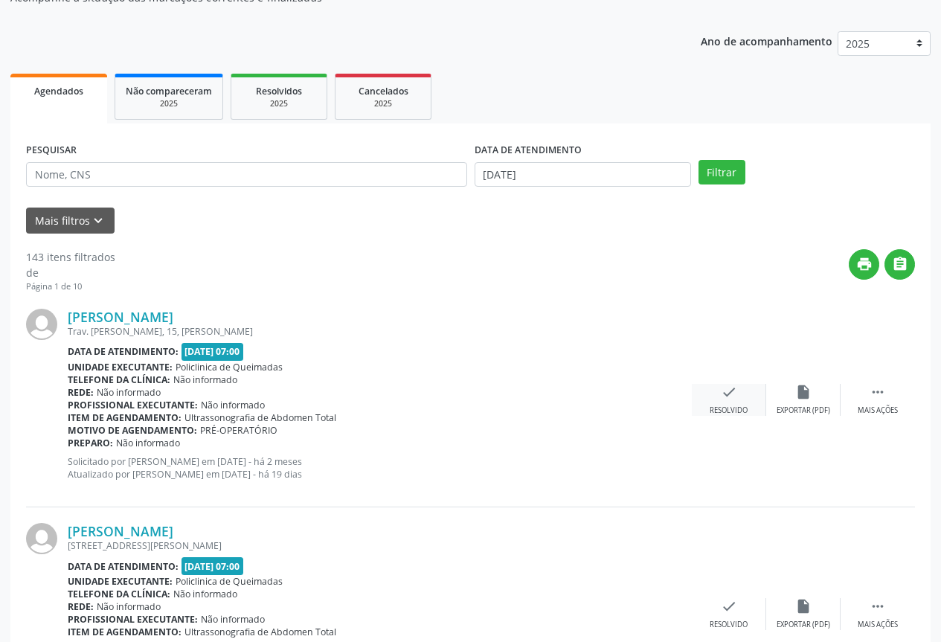
click at [713, 414] on div "Resolvido" at bounding box center [729, 410] width 38 height 10
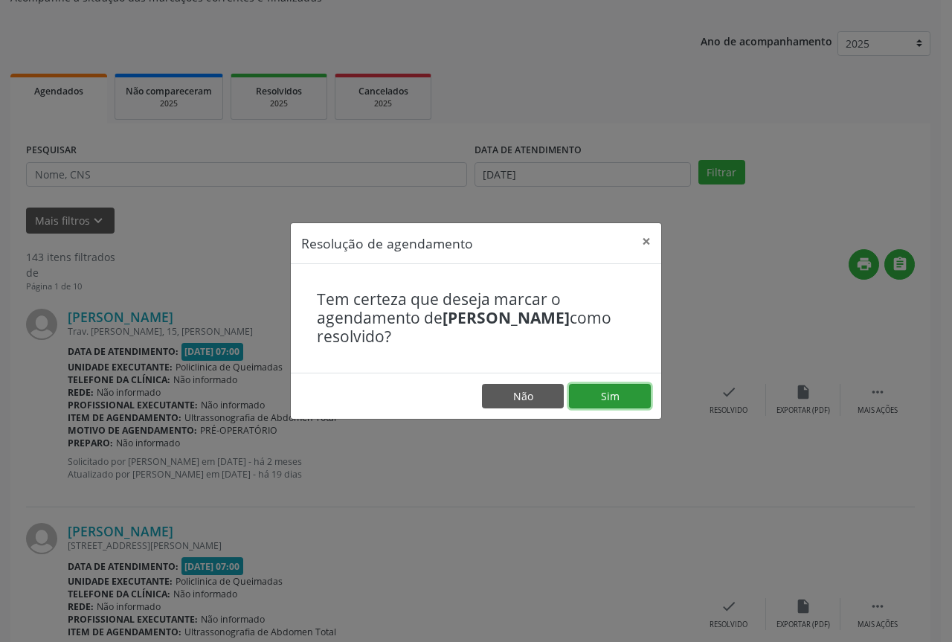
click at [630, 398] on button "Sim" at bounding box center [610, 396] width 82 height 25
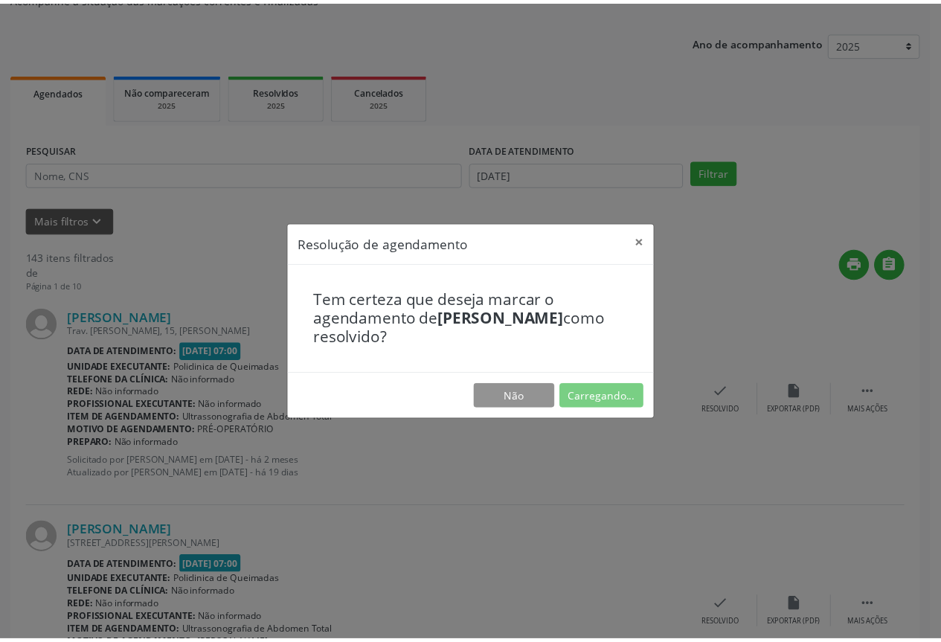
scroll to position [0, 0]
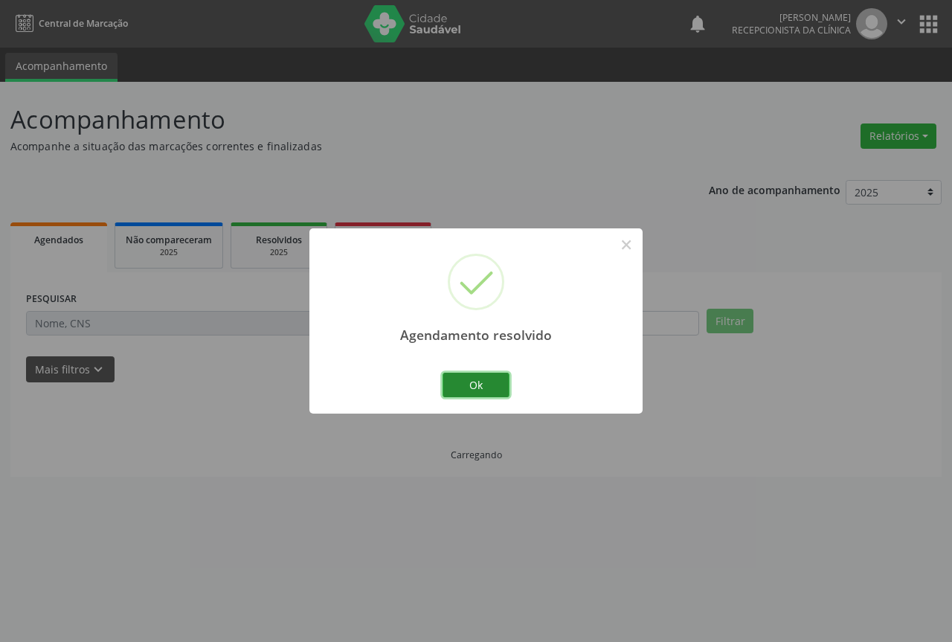
click at [478, 384] on button "Ok" at bounding box center [476, 385] width 67 height 25
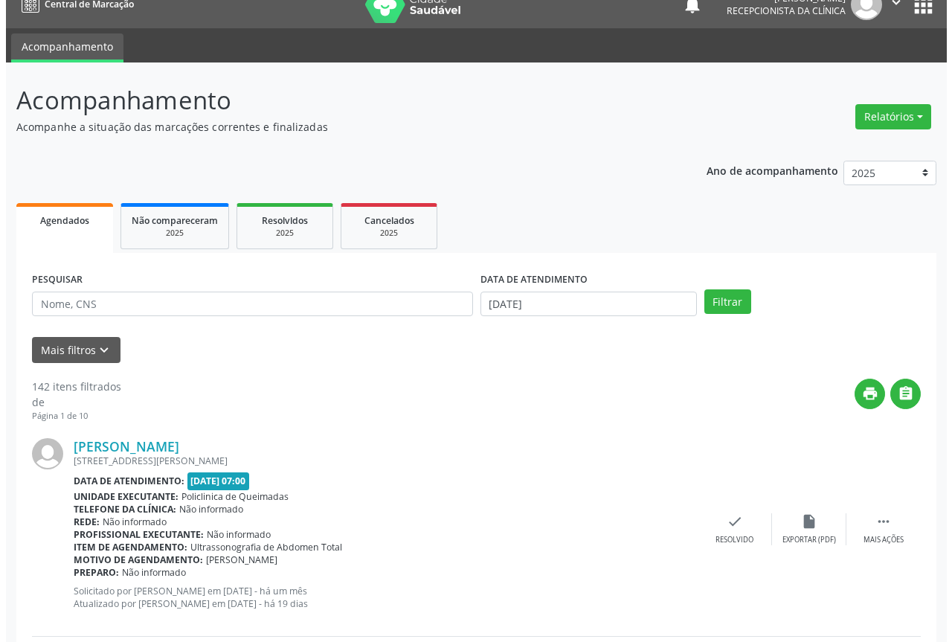
scroll to position [74, 0]
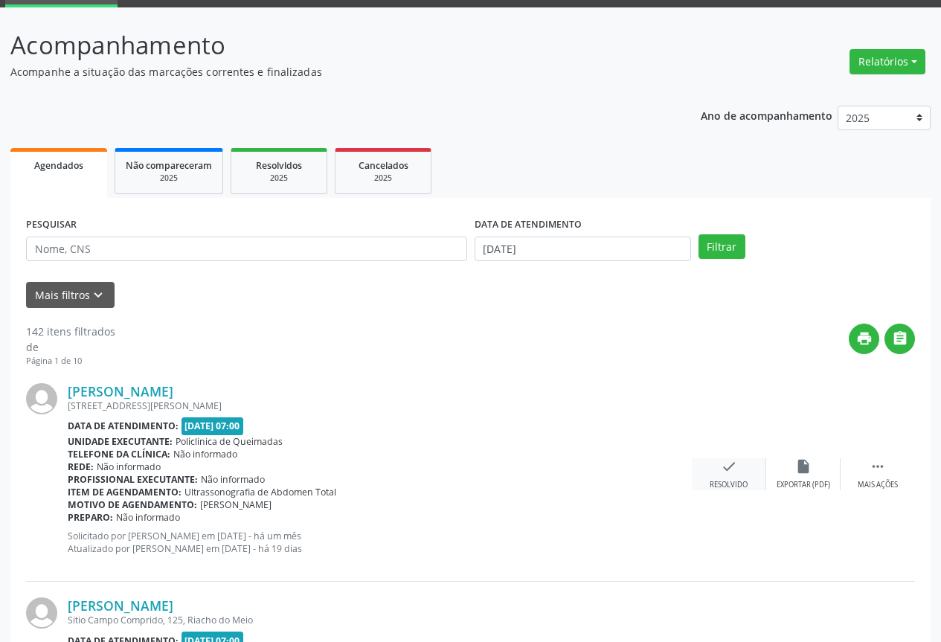
click at [712, 478] on div "check Resolvido" at bounding box center [729, 474] width 74 height 32
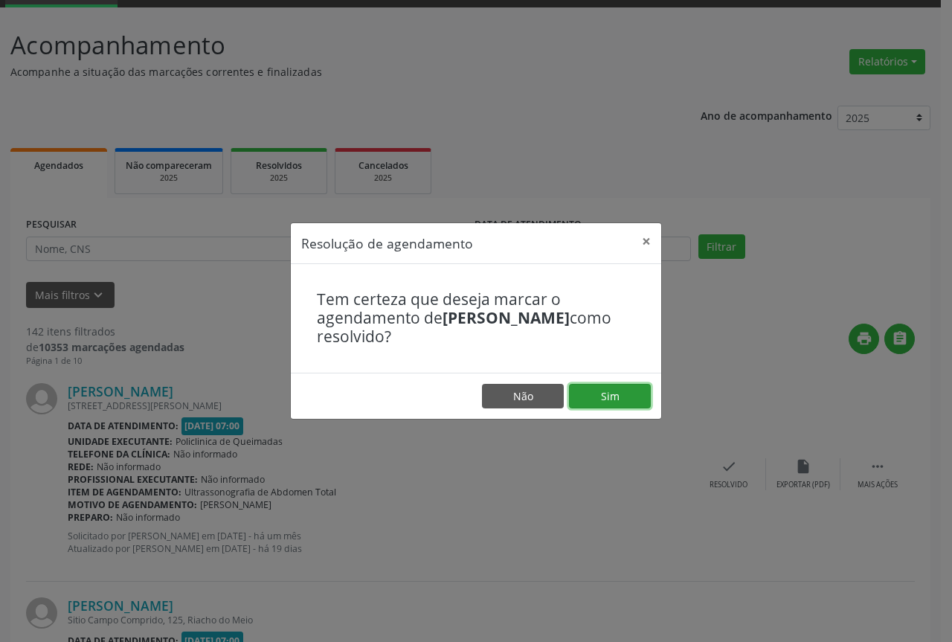
click at [611, 395] on button "Sim" at bounding box center [610, 396] width 82 height 25
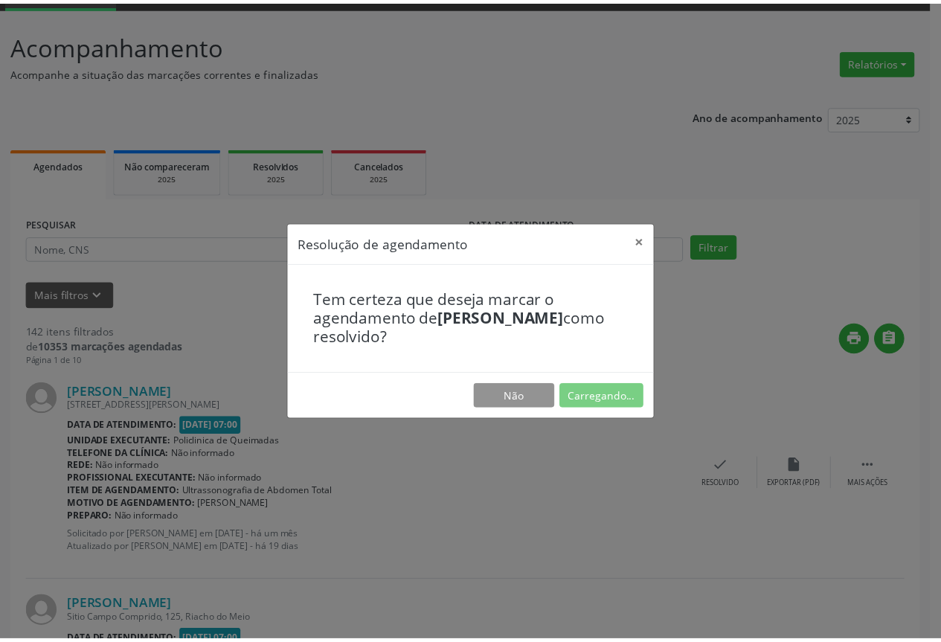
scroll to position [0, 0]
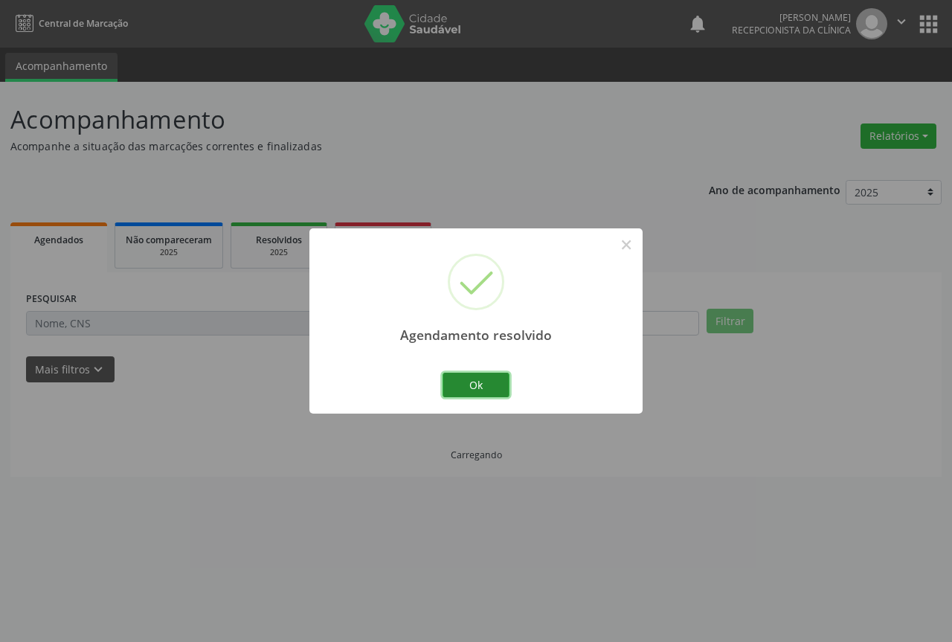
click at [478, 396] on button "Ok" at bounding box center [476, 385] width 67 height 25
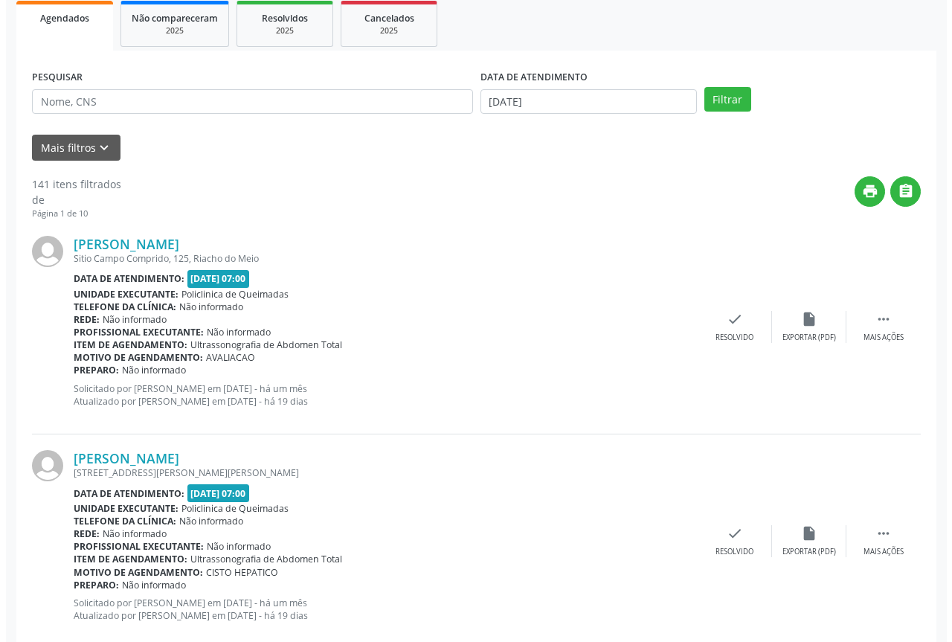
scroll to position [223, 0]
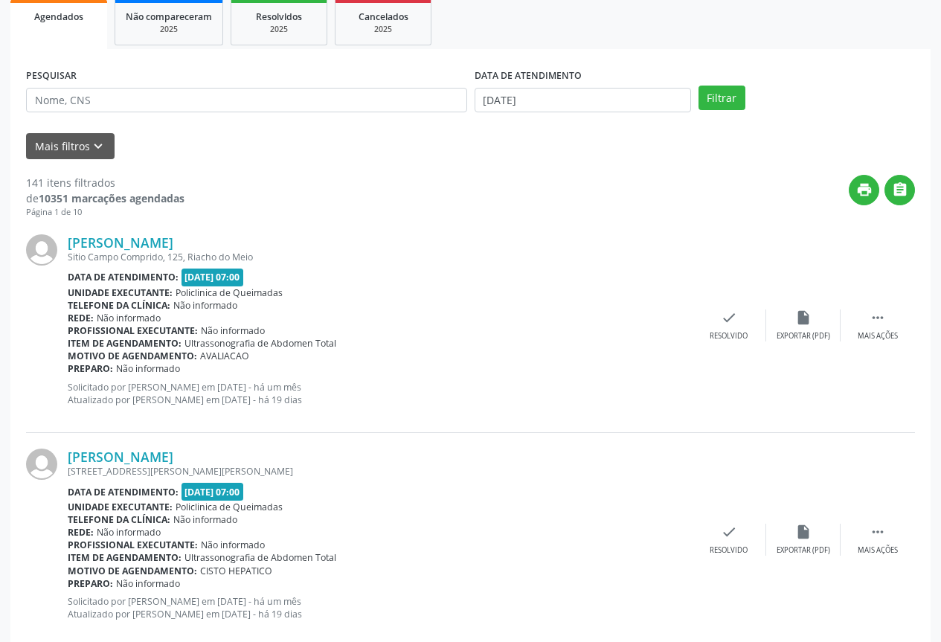
click at [731, 345] on div "[PERSON_NAME] [GEOGRAPHIC_DATA], [STREET_ADDRESS] Data de atendimento: [DATE] 0…" at bounding box center [470, 326] width 889 height 214
click at [710, 337] on div "Resolvido" at bounding box center [729, 336] width 38 height 10
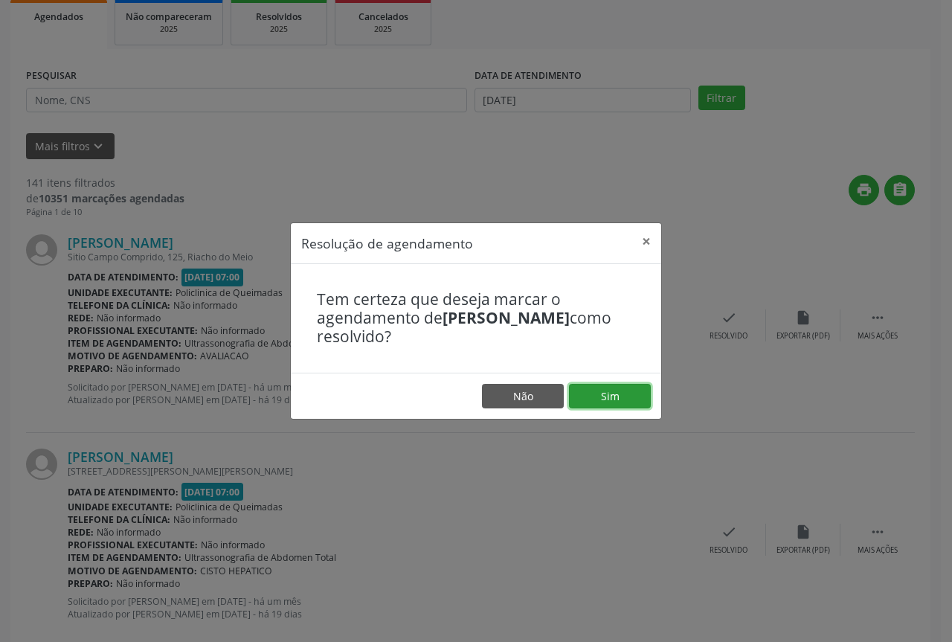
click at [627, 396] on button "Sim" at bounding box center [610, 396] width 82 height 25
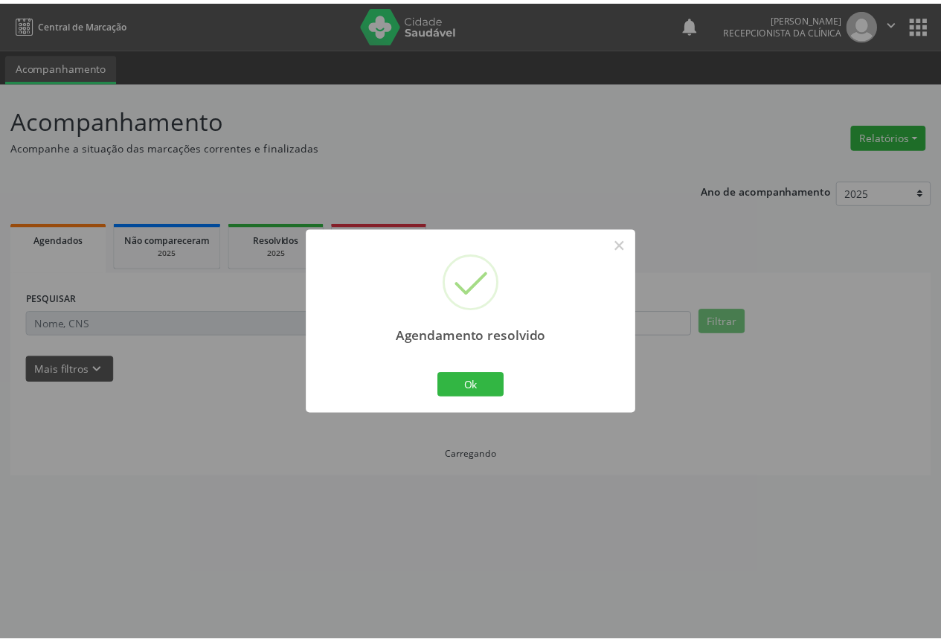
scroll to position [0, 0]
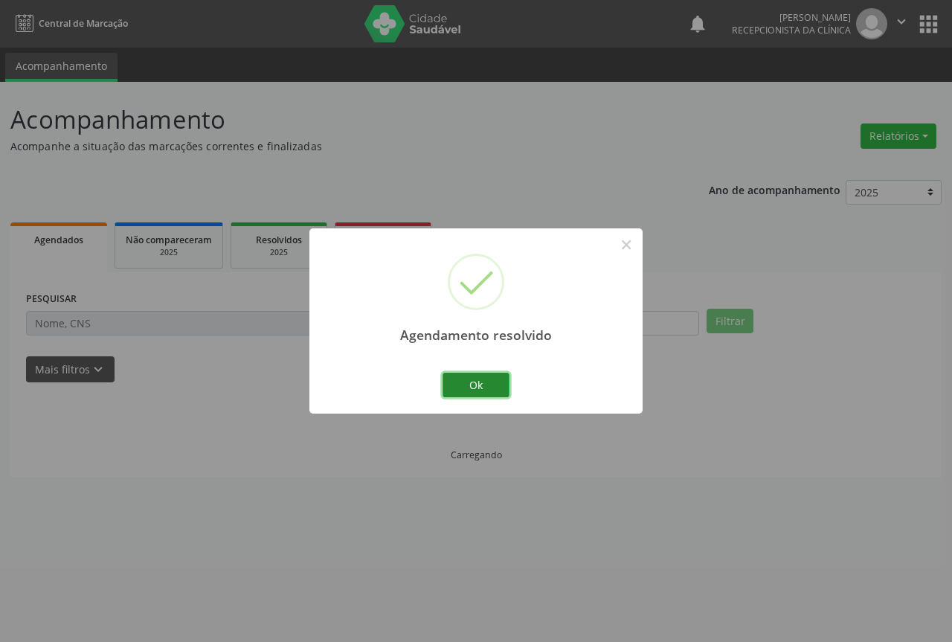
click at [507, 386] on button "Ok" at bounding box center [476, 385] width 67 height 25
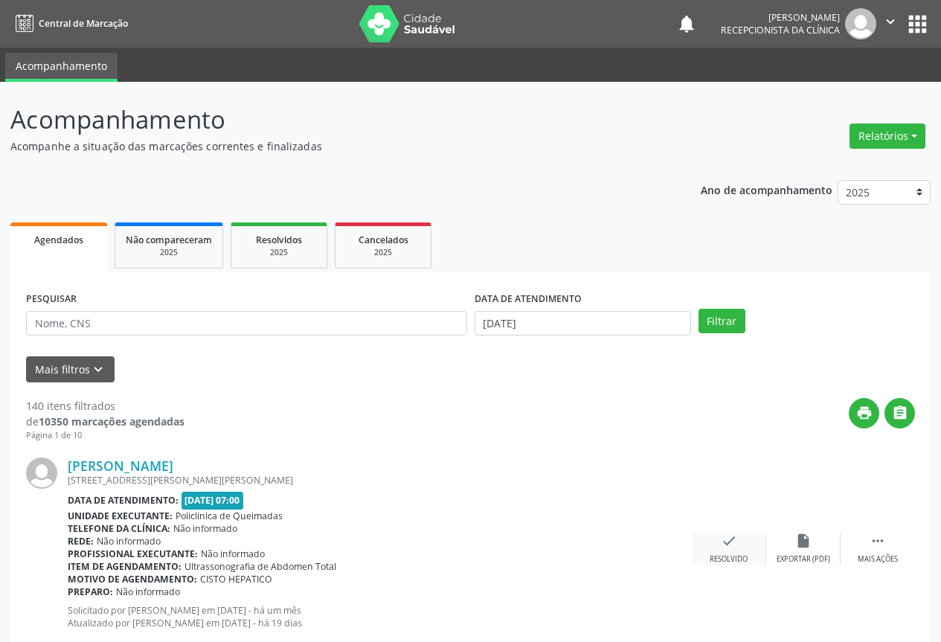
click at [730, 558] on div "Resolvido" at bounding box center [729, 559] width 38 height 10
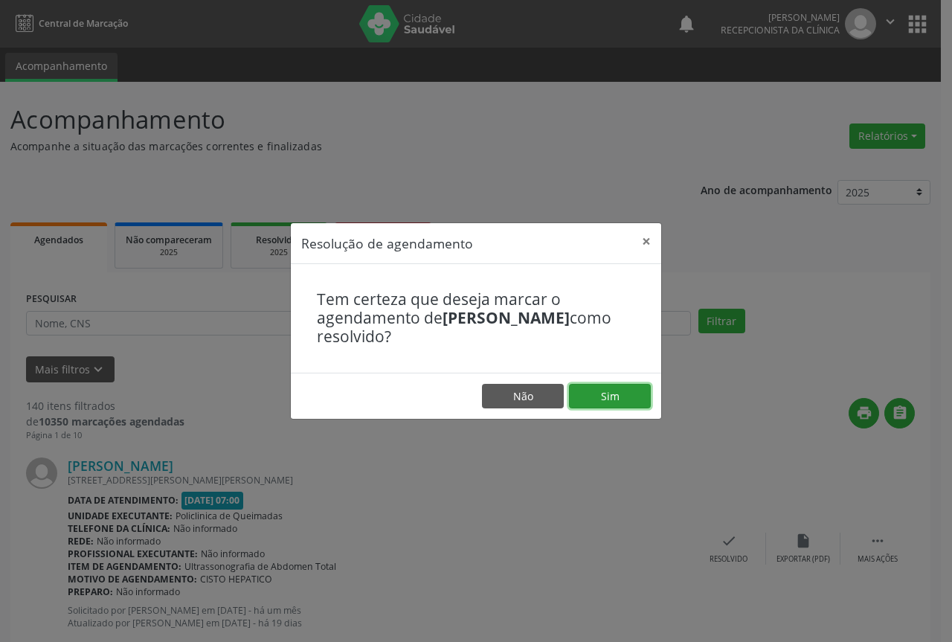
click at [626, 401] on button "Sim" at bounding box center [610, 396] width 82 height 25
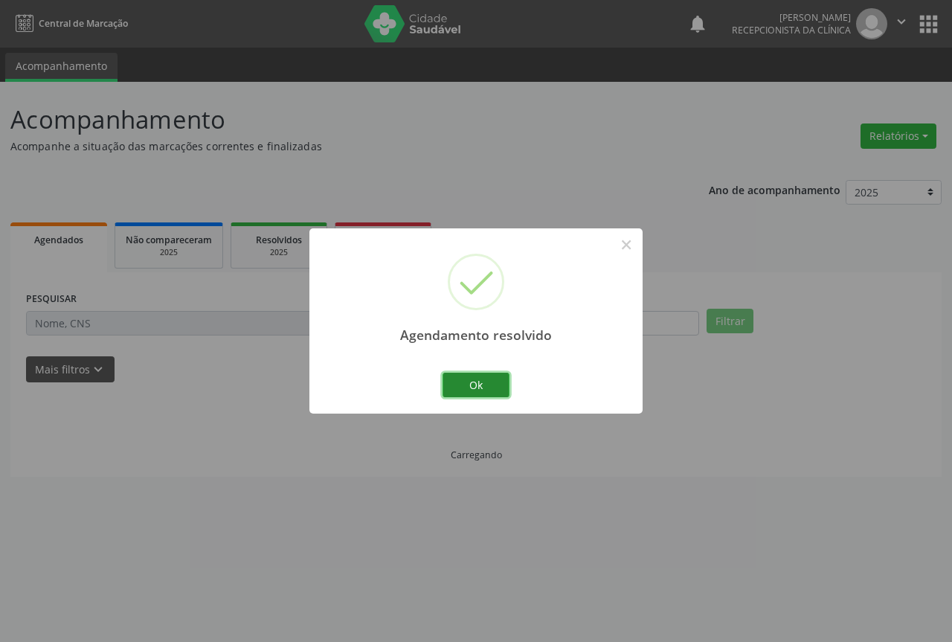
click at [478, 388] on button "Ok" at bounding box center [476, 385] width 67 height 25
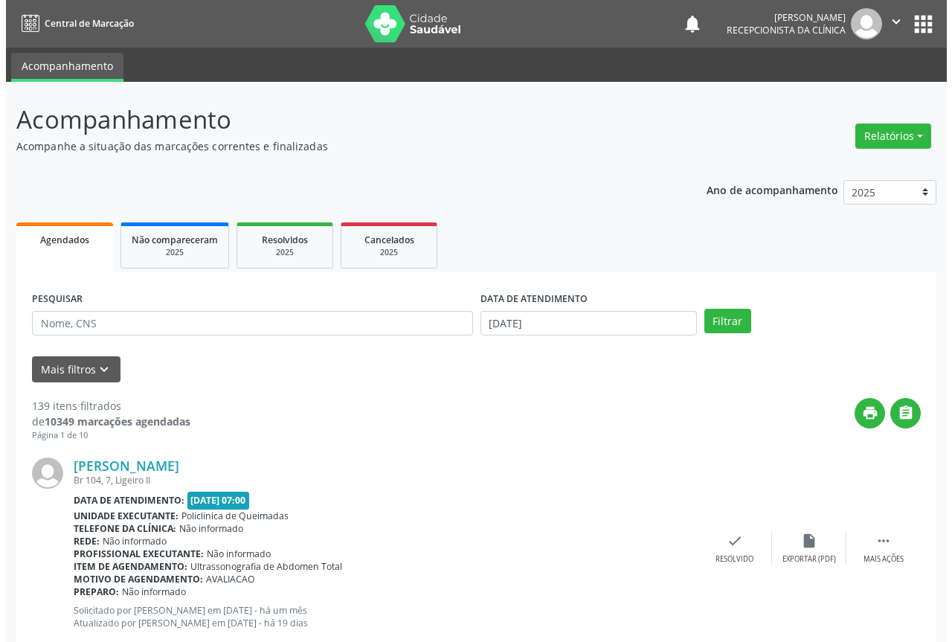
scroll to position [74, 0]
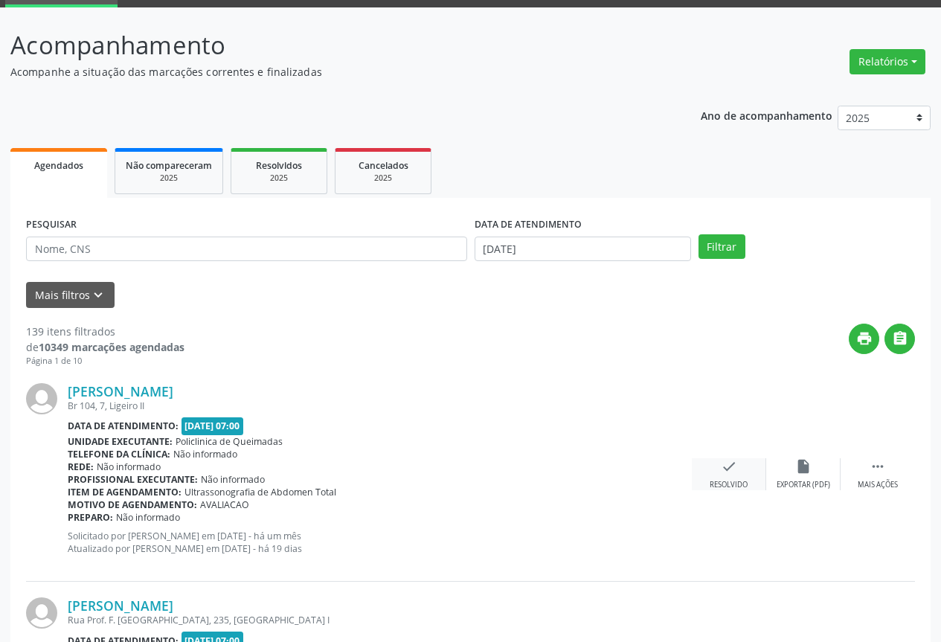
click at [715, 477] on div "check Resolvido" at bounding box center [729, 474] width 74 height 32
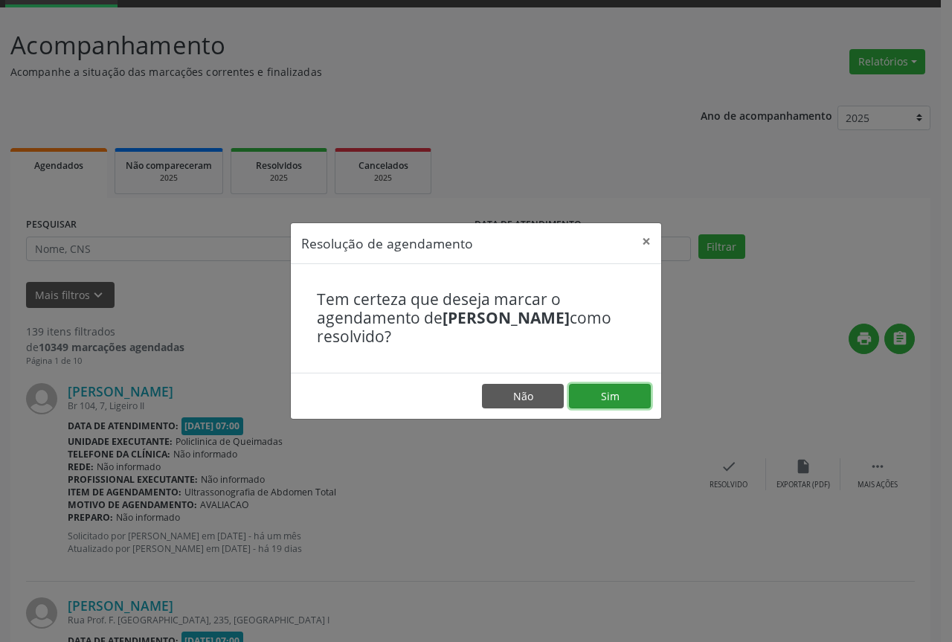
click at [598, 394] on button "Sim" at bounding box center [610, 396] width 82 height 25
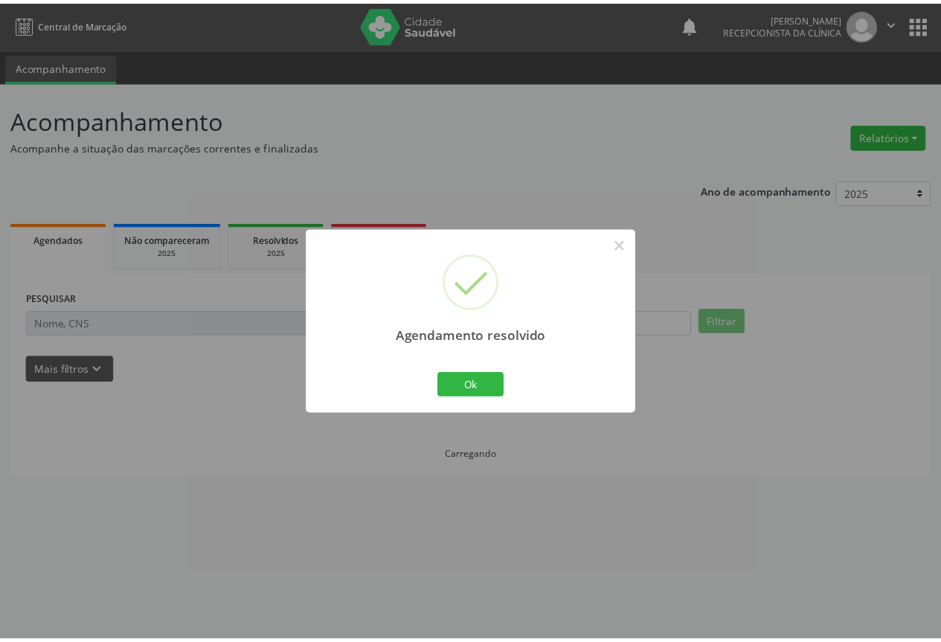
scroll to position [0, 0]
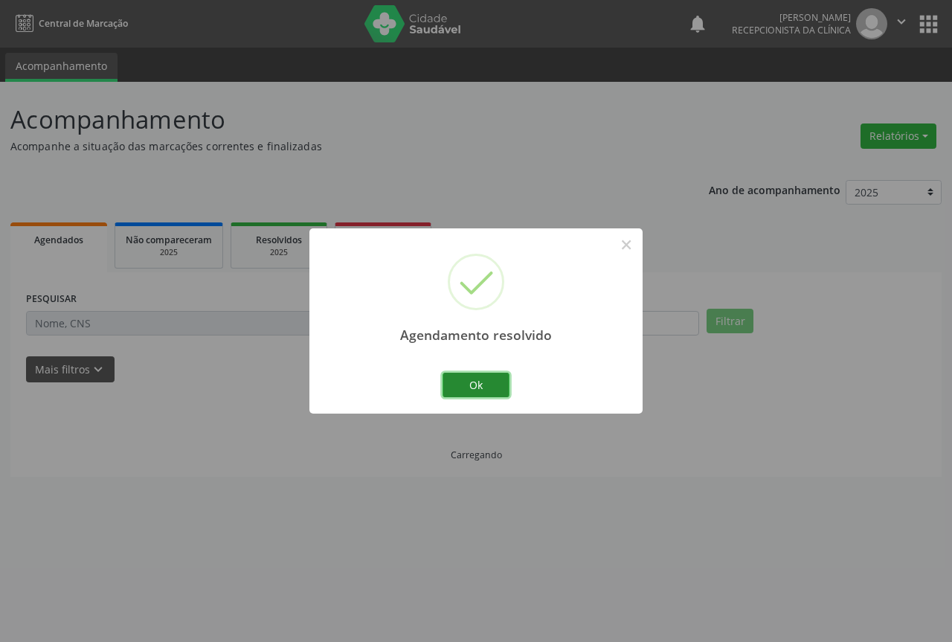
click at [494, 388] on button "Ok" at bounding box center [476, 385] width 67 height 25
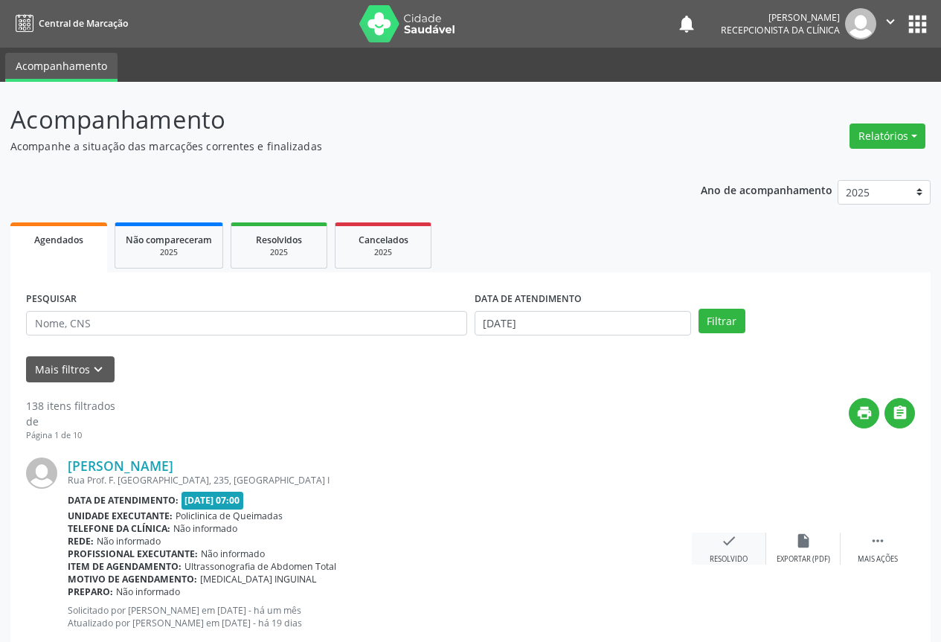
click at [741, 557] on div "Resolvido" at bounding box center [729, 559] width 38 height 10
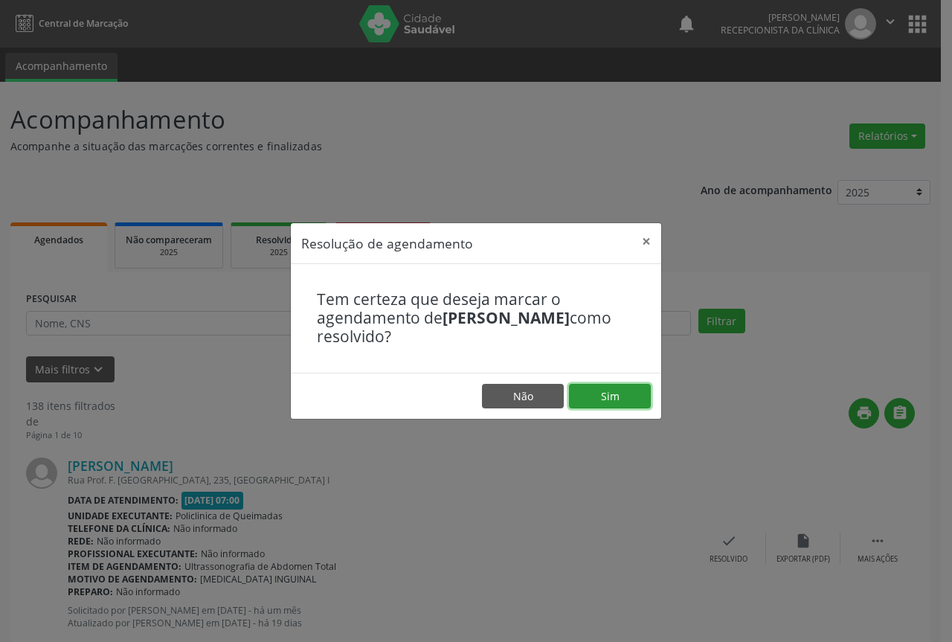
click at [582, 385] on button "Sim" at bounding box center [610, 396] width 82 height 25
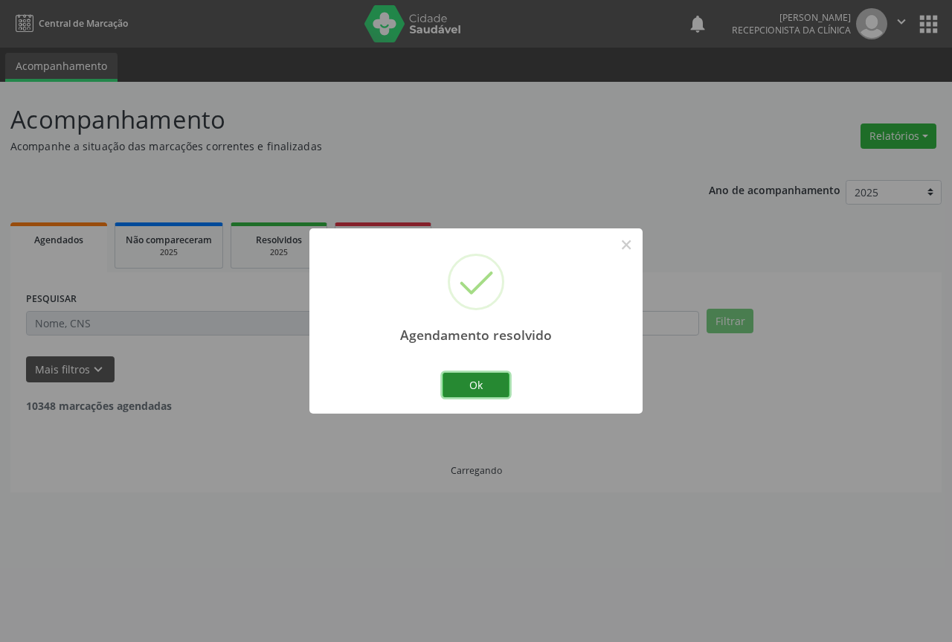
click at [457, 392] on button "Ok" at bounding box center [476, 385] width 67 height 25
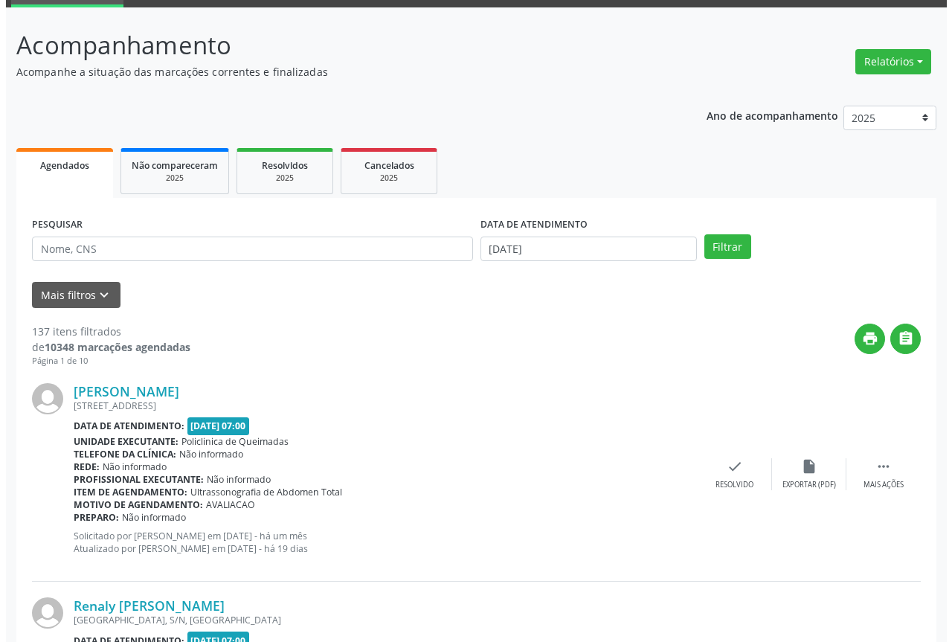
scroll to position [149, 0]
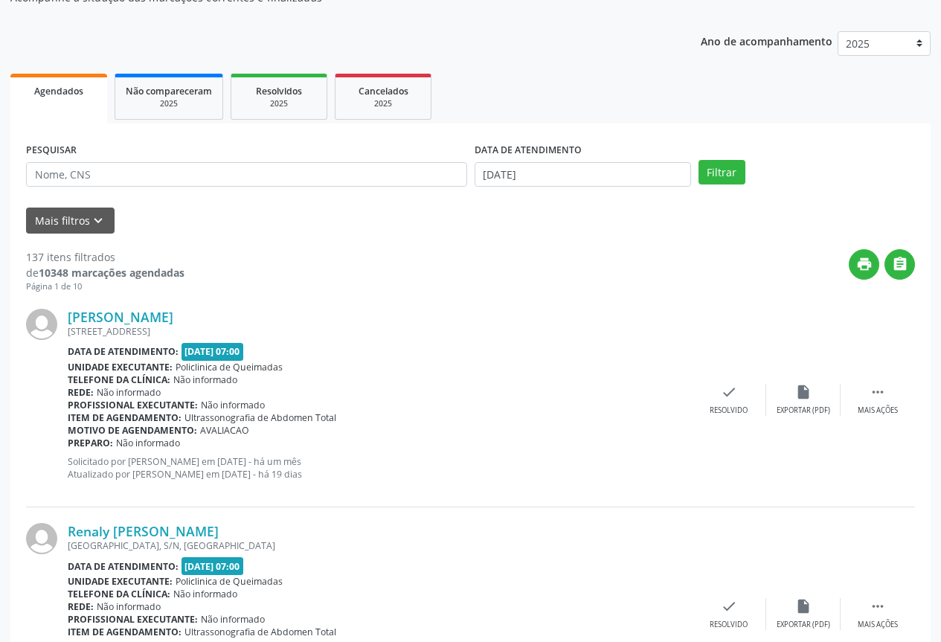
click at [671, 389] on div "Rede: Não informado" at bounding box center [380, 392] width 624 height 13
click at [731, 418] on div "[PERSON_NAME] [STREET_ADDRESS] Data de atendimento: [DATE] 07:00 Unidade execut…" at bounding box center [470, 400] width 889 height 214
click at [728, 400] on div "check Resolvido" at bounding box center [729, 400] width 74 height 32
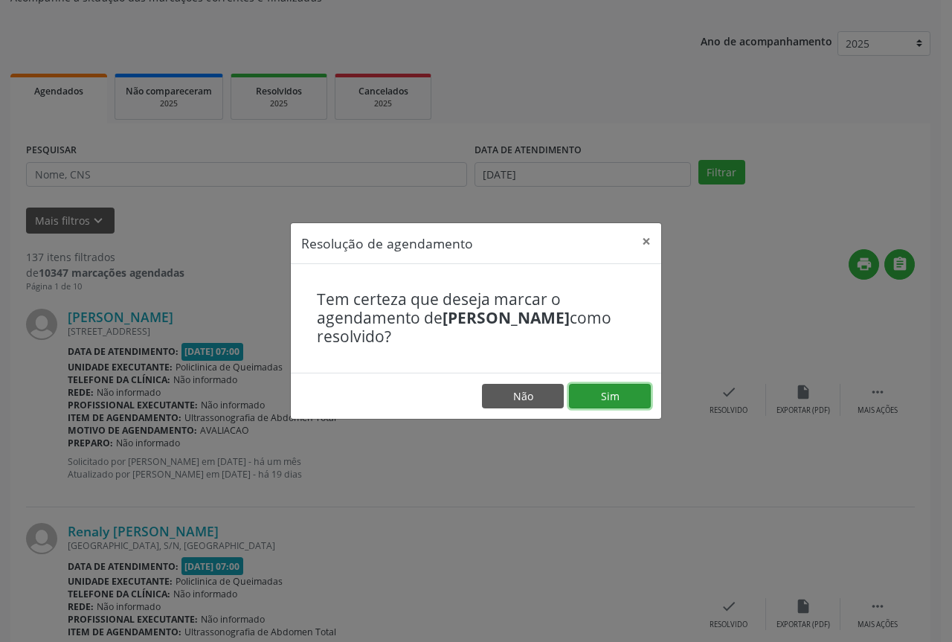
click at [611, 398] on button "Sim" at bounding box center [610, 396] width 82 height 25
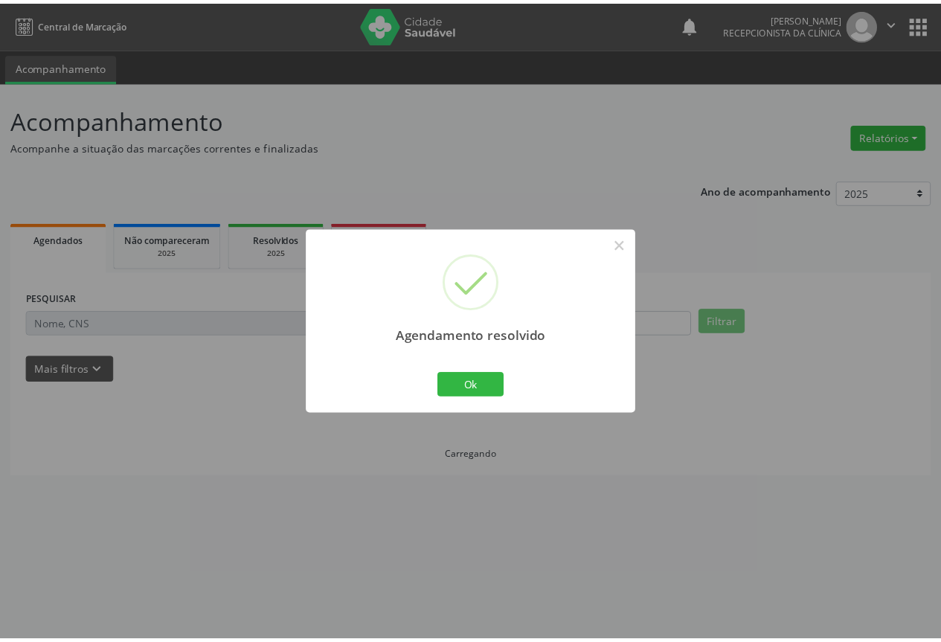
scroll to position [0, 0]
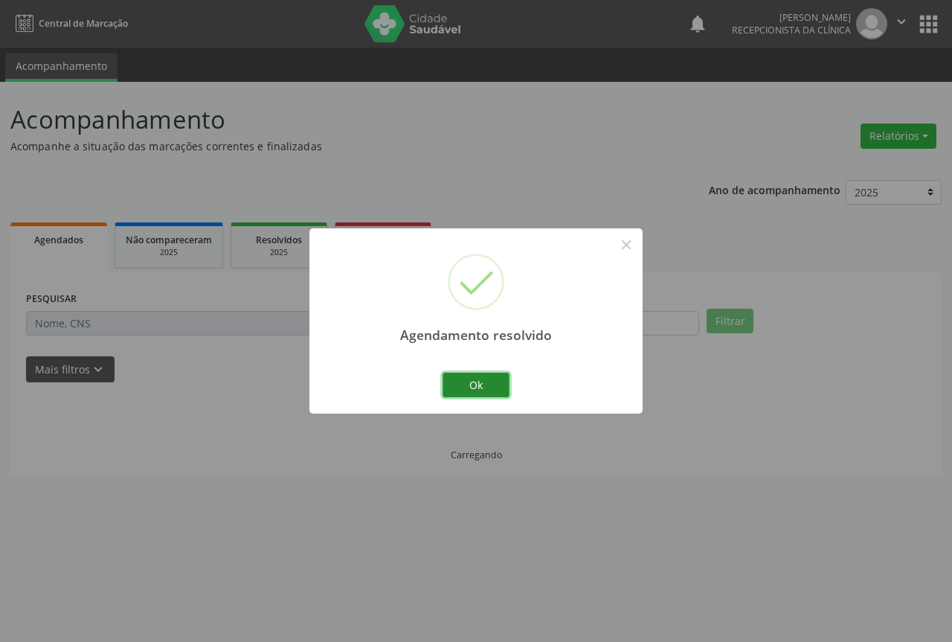
click at [485, 393] on button "Ok" at bounding box center [476, 385] width 67 height 25
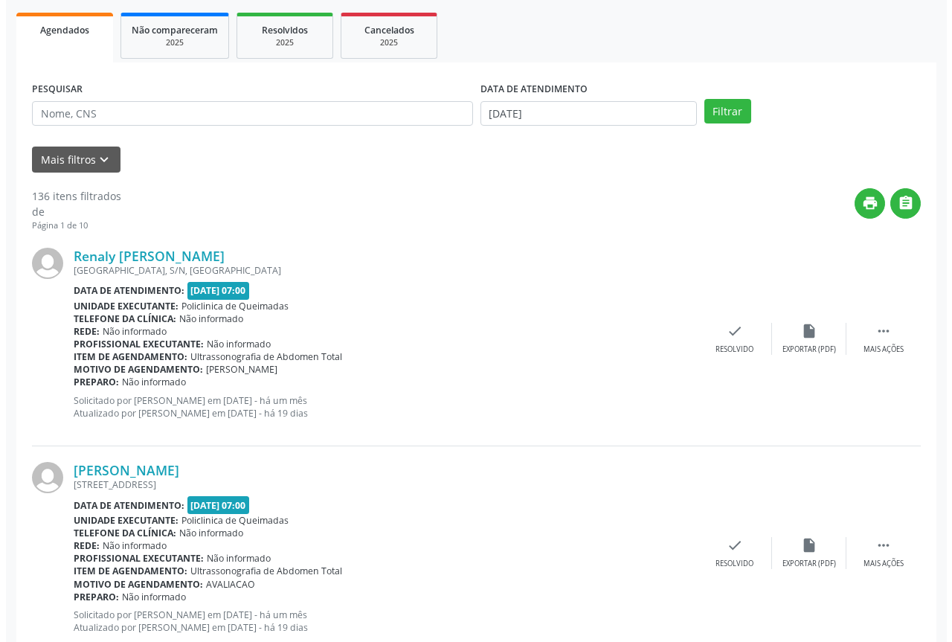
scroll to position [223, 0]
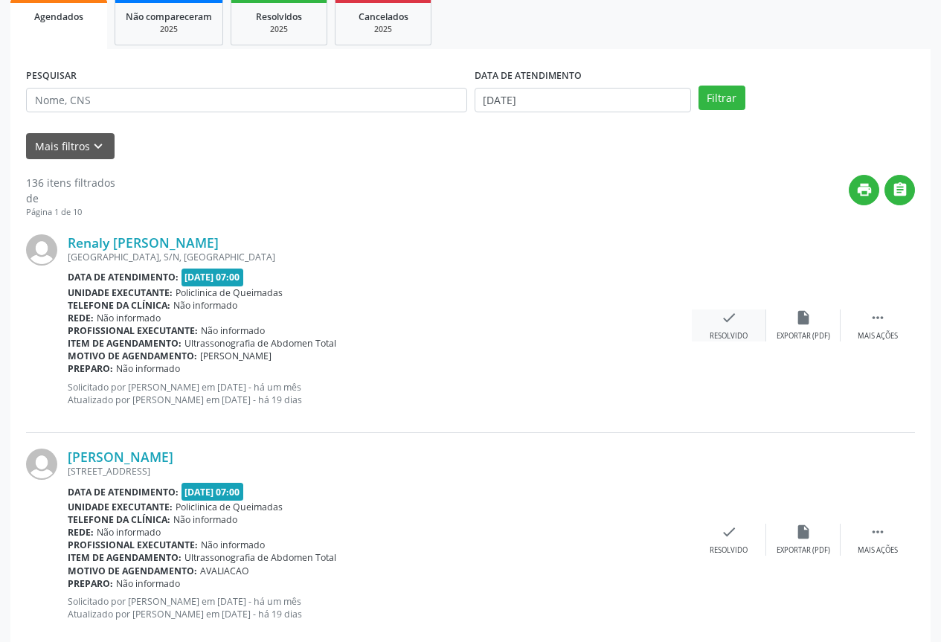
click at [726, 339] on div "Resolvido" at bounding box center [729, 336] width 38 height 10
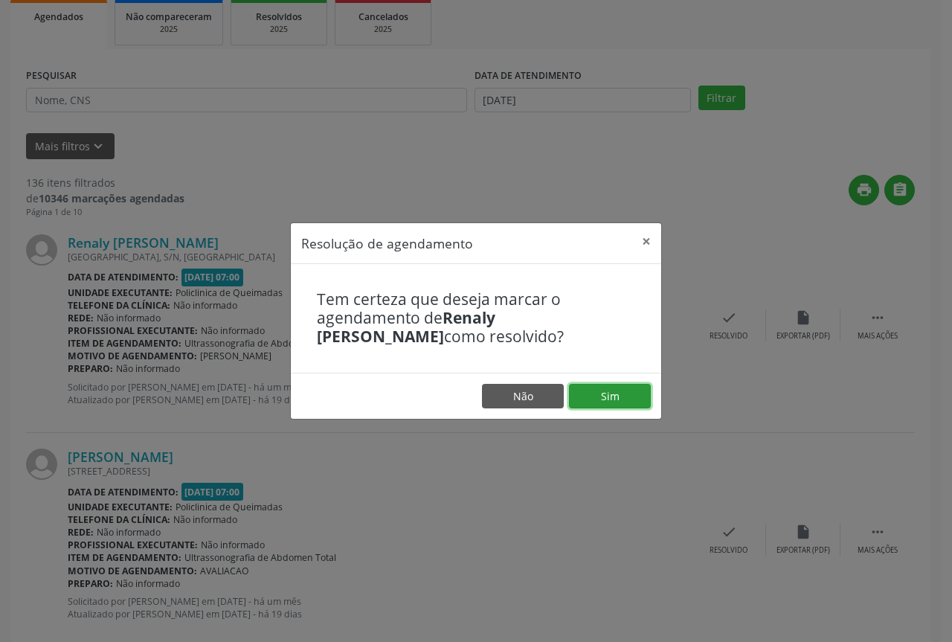
click at [620, 401] on button "Sim" at bounding box center [610, 396] width 82 height 25
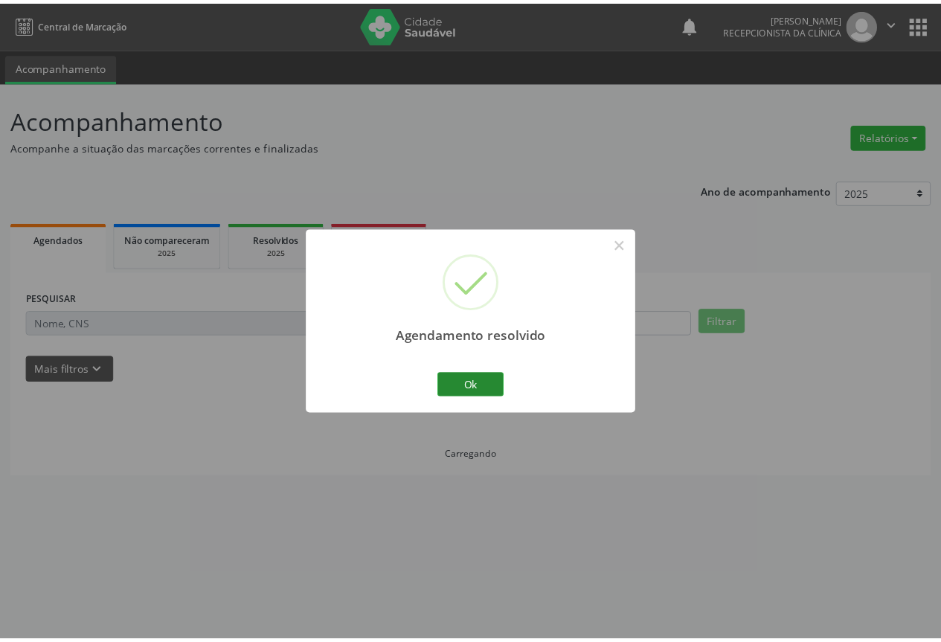
scroll to position [0, 0]
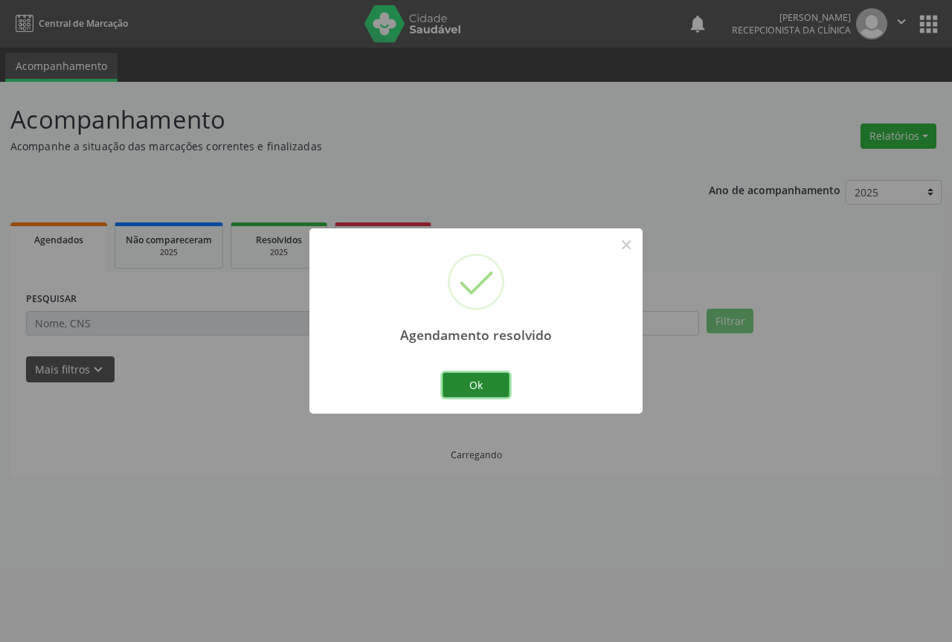
click at [451, 388] on button "Ok" at bounding box center [476, 385] width 67 height 25
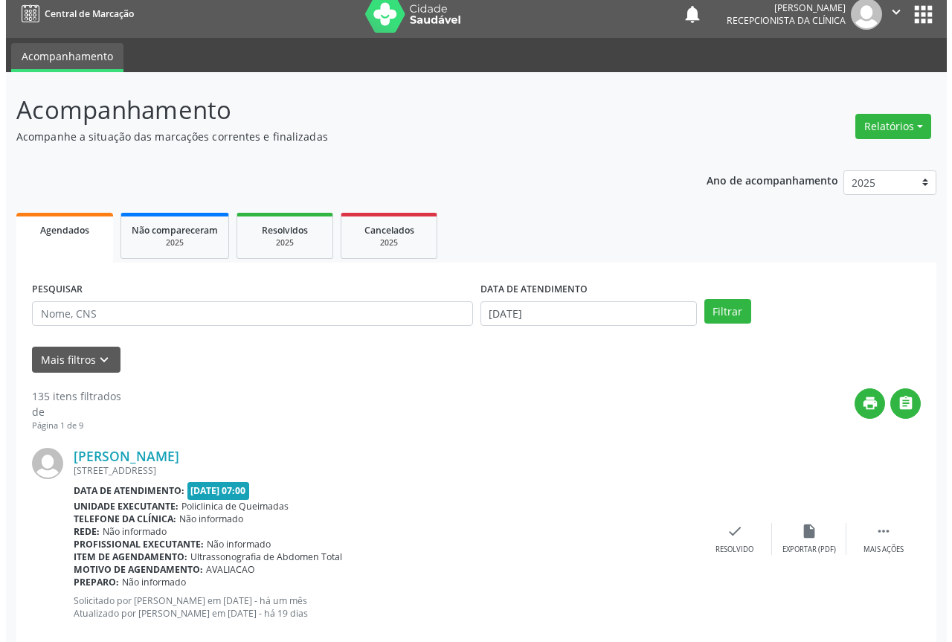
scroll to position [74, 0]
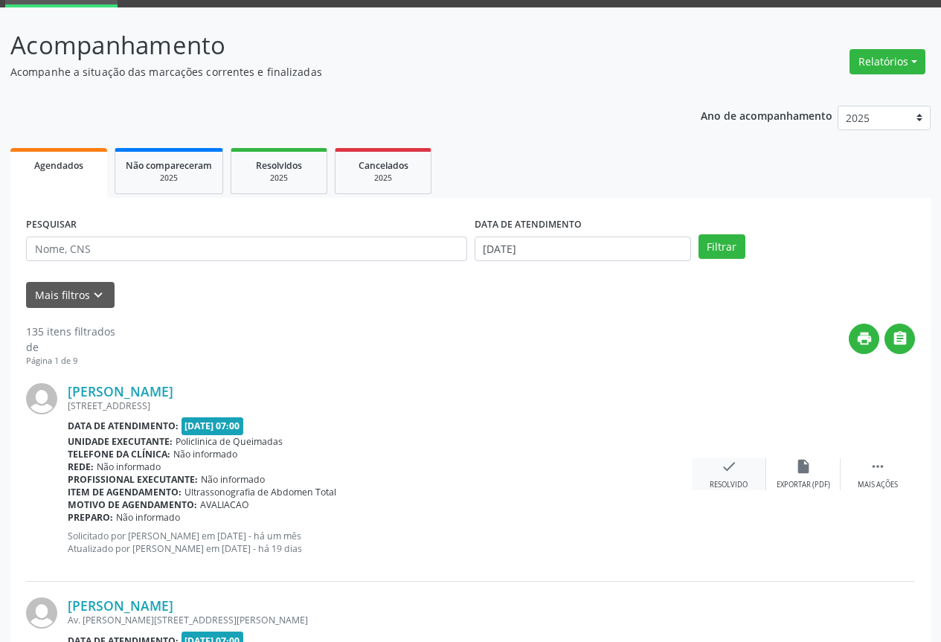
click at [719, 474] on div "check Resolvido" at bounding box center [729, 474] width 74 height 32
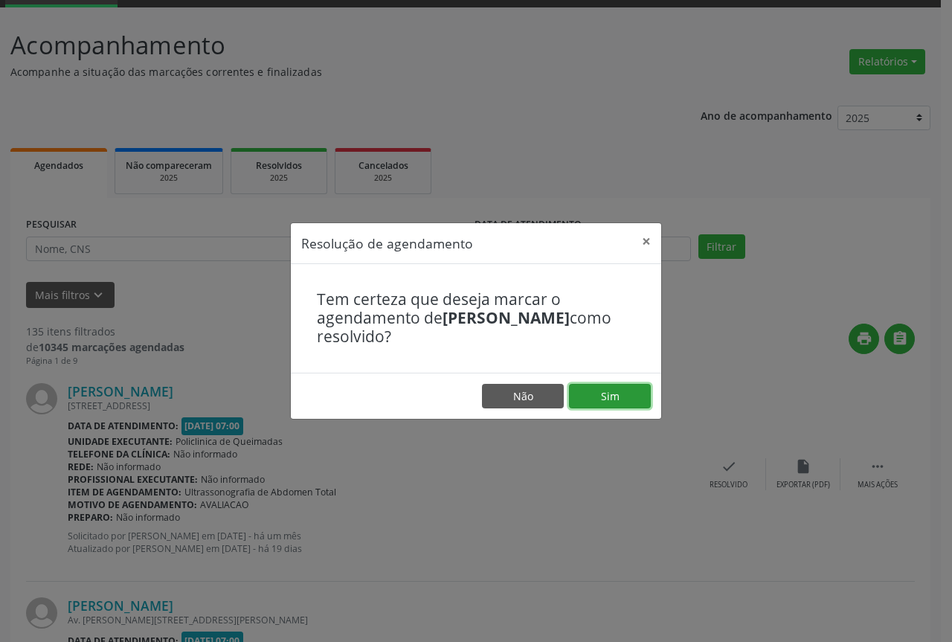
click at [583, 397] on button "Sim" at bounding box center [610, 396] width 82 height 25
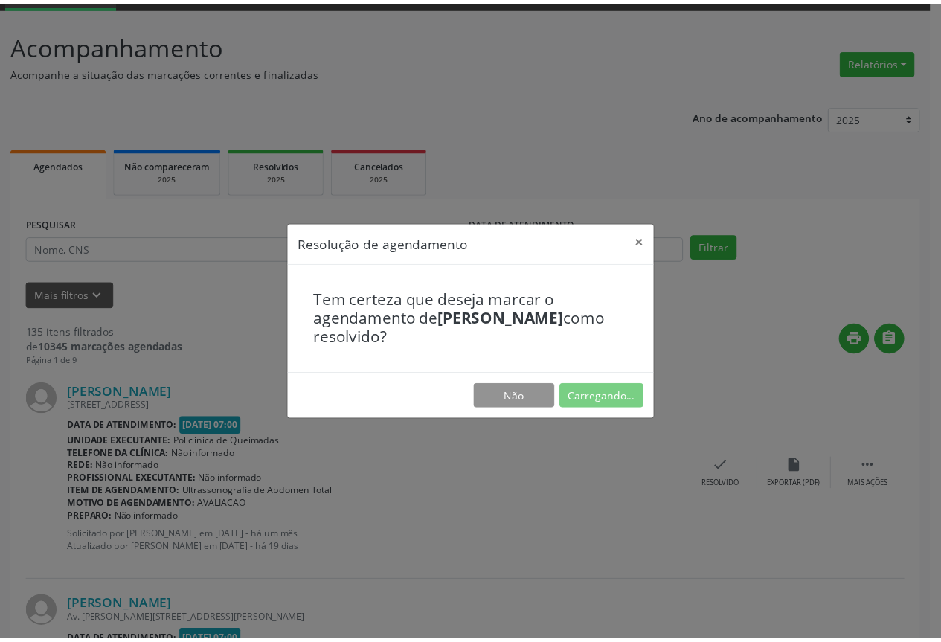
scroll to position [0, 0]
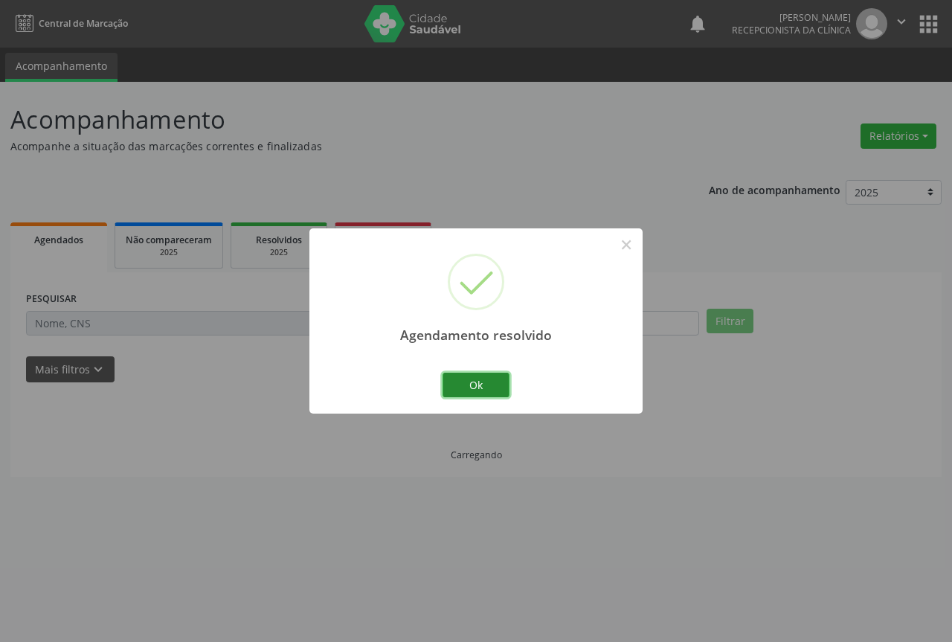
click at [458, 386] on button "Ok" at bounding box center [476, 385] width 67 height 25
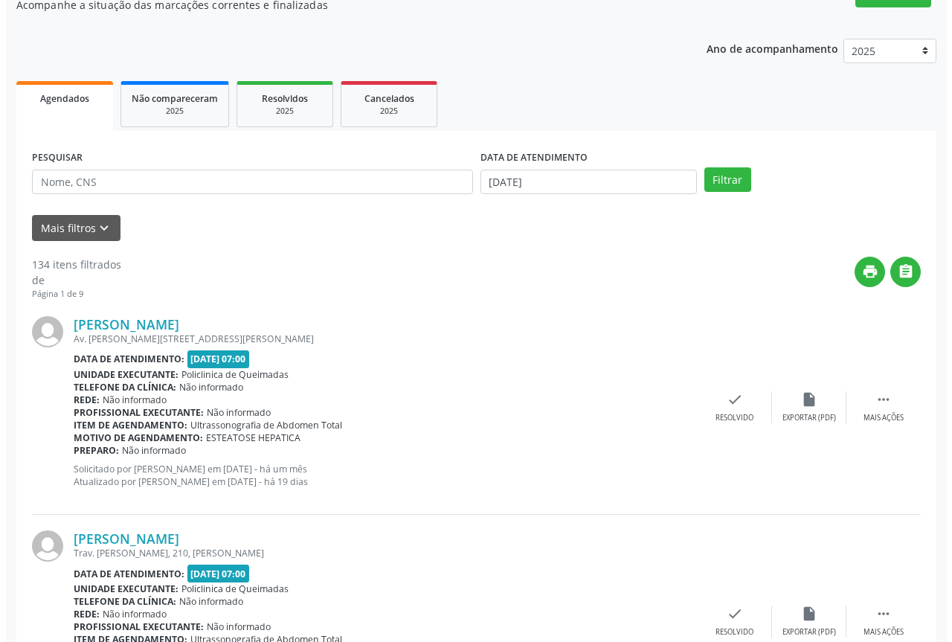
scroll to position [149, 0]
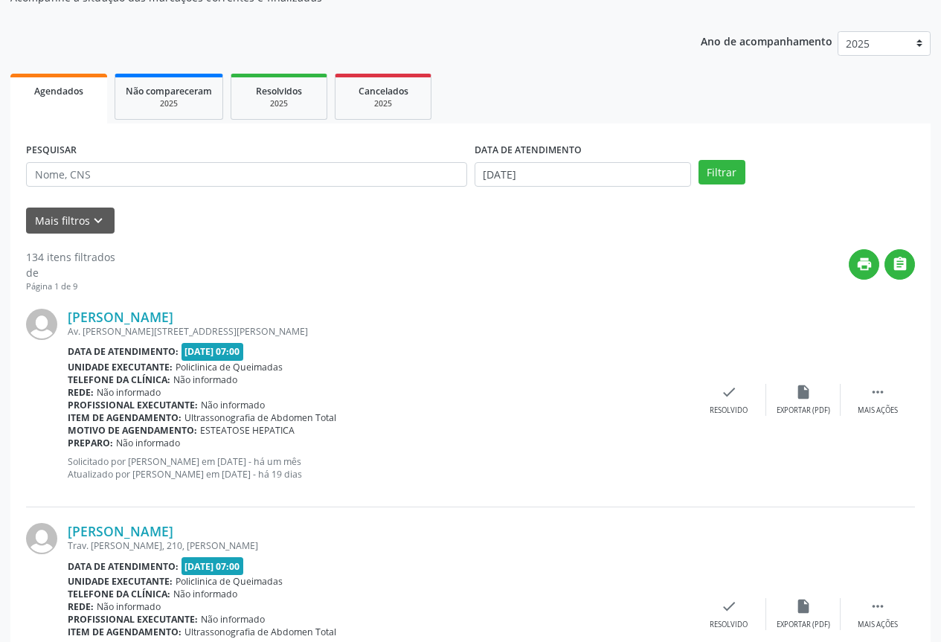
click at [691, 399] on div "Profissional executante: Não informado" at bounding box center [380, 405] width 624 height 13
click at [712, 405] on div "Resolvido" at bounding box center [729, 410] width 38 height 10
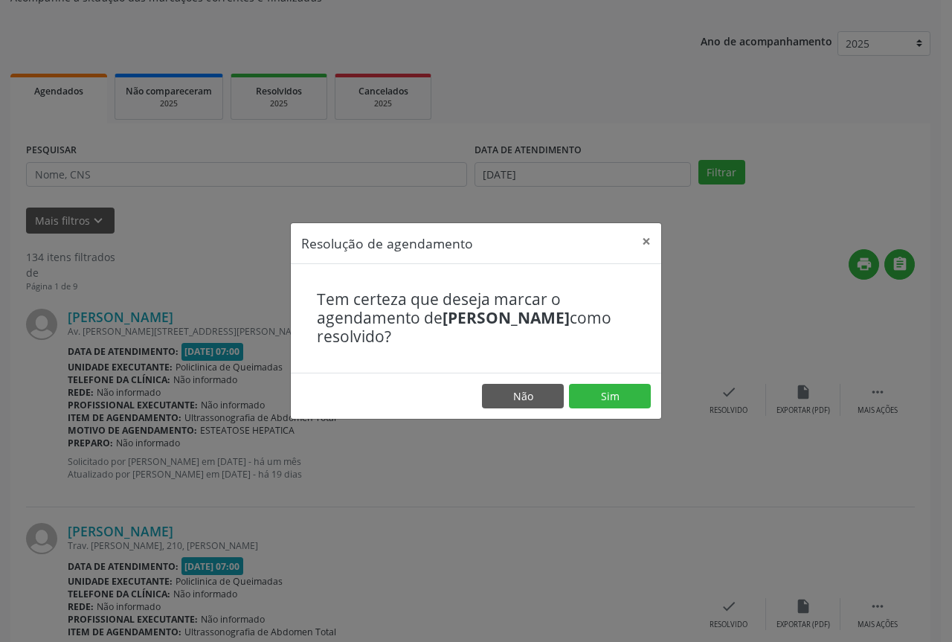
click at [580, 410] on footer "Não Sim" at bounding box center [476, 396] width 371 height 47
click at [580, 397] on button "Sim" at bounding box center [610, 396] width 82 height 25
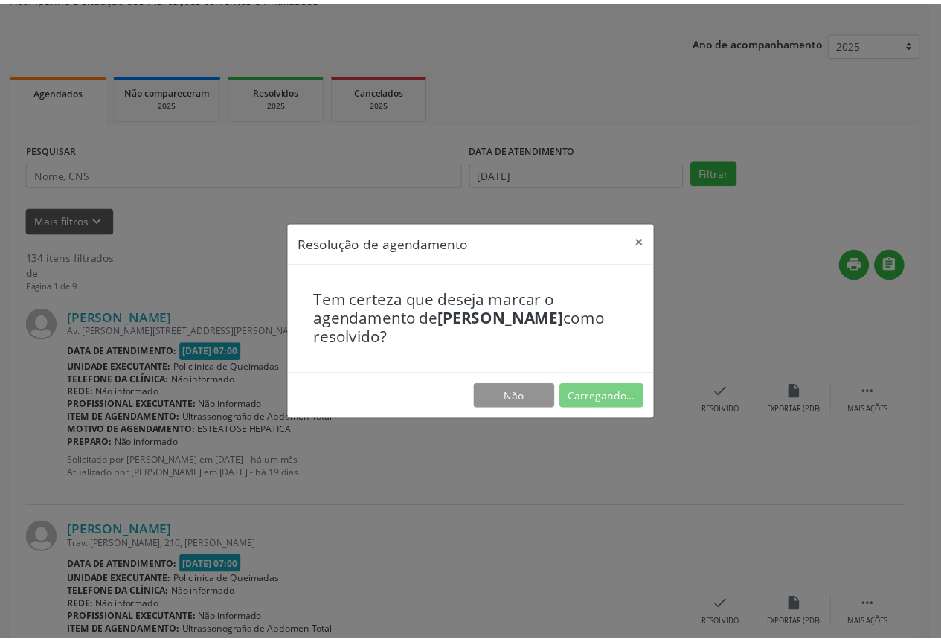
scroll to position [0, 0]
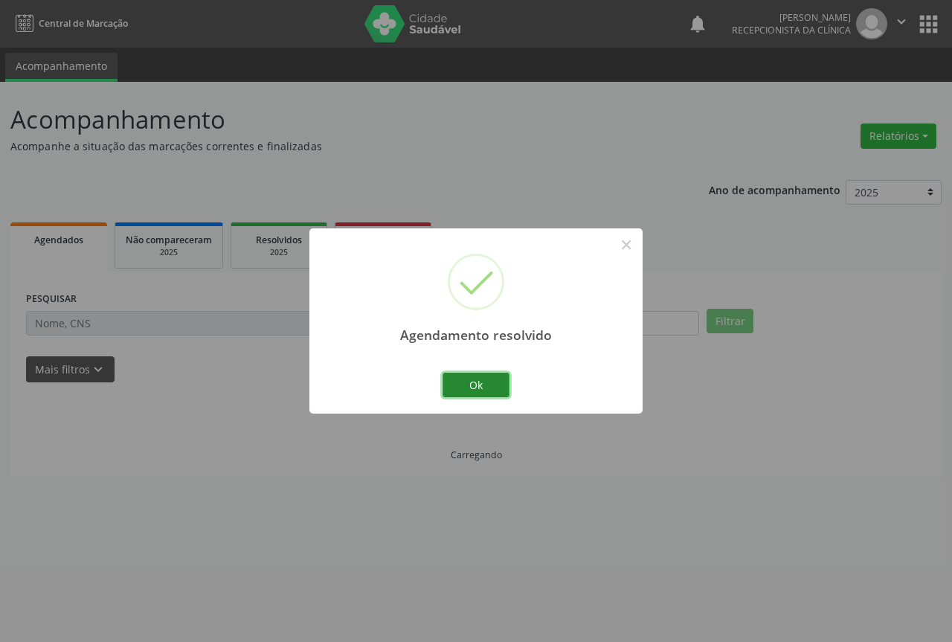
click at [478, 384] on button "Ok" at bounding box center [476, 385] width 67 height 25
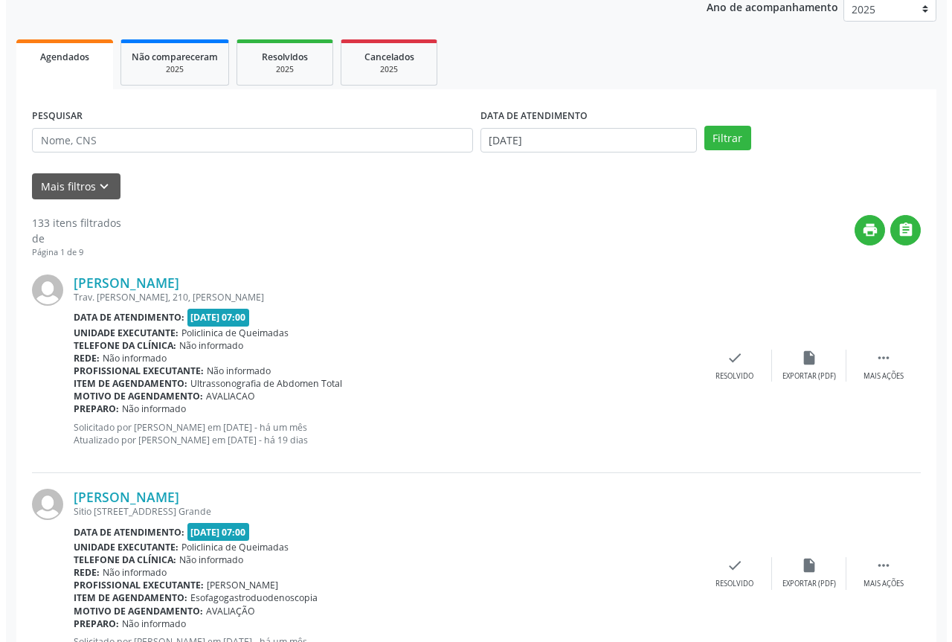
scroll to position [223, 0]
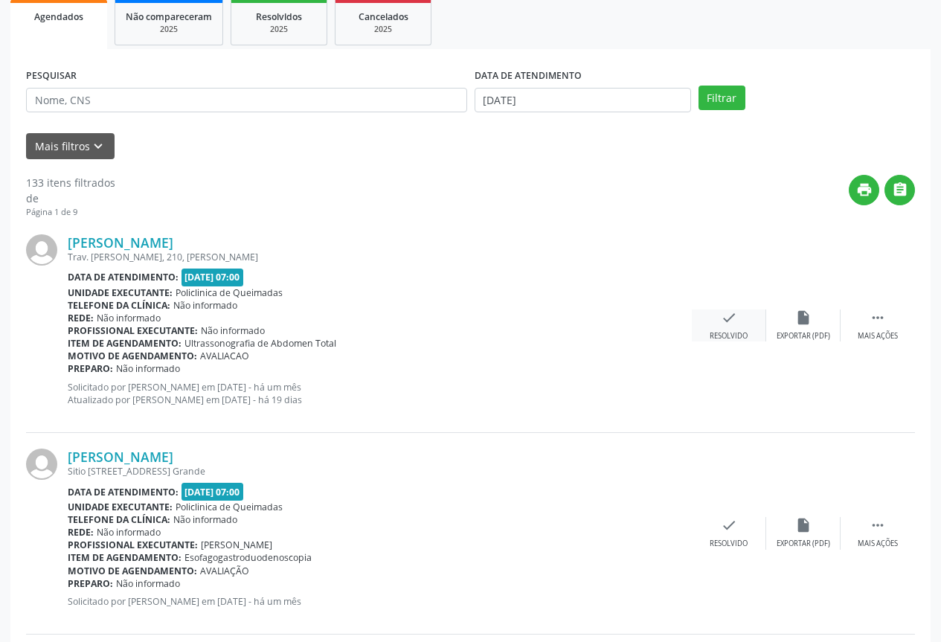
click at [696, 310] on div "check Resolvido" at bounding box center [729, 325] width 74 height 32
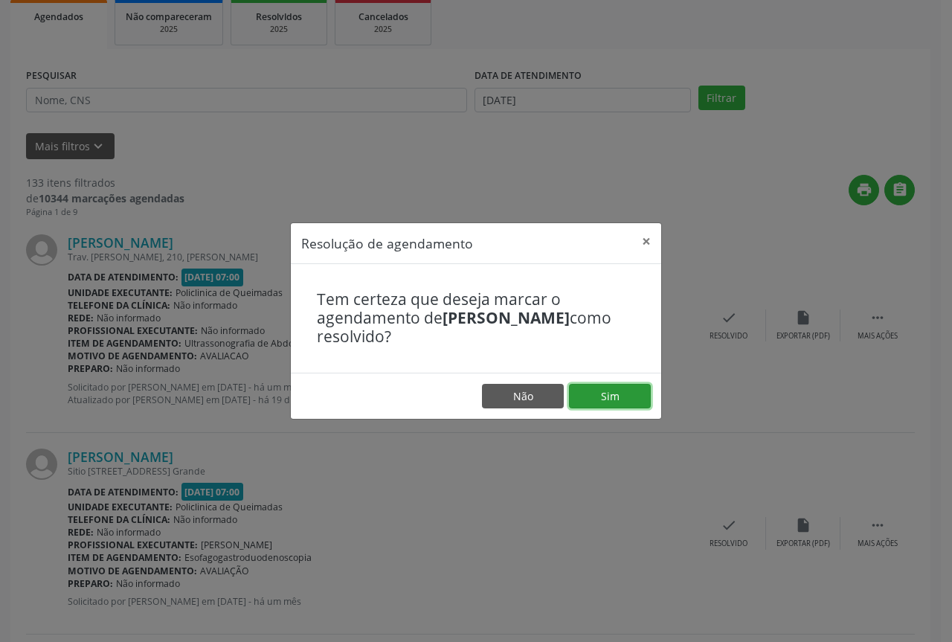
click at [617, 400] on button "Sim" at bounding box center [610, 396] width 82 height 25
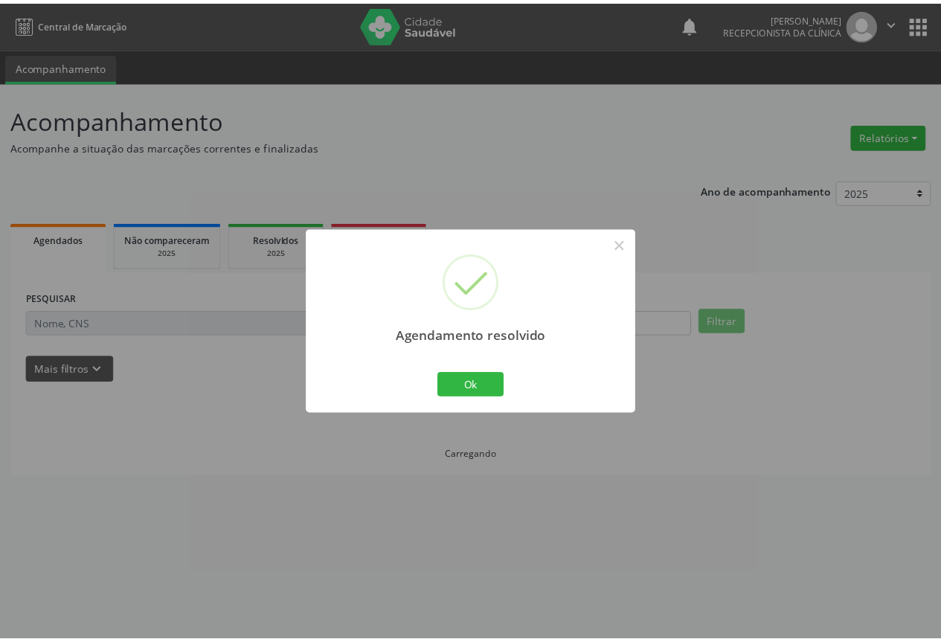
scroll to position [0, 0]
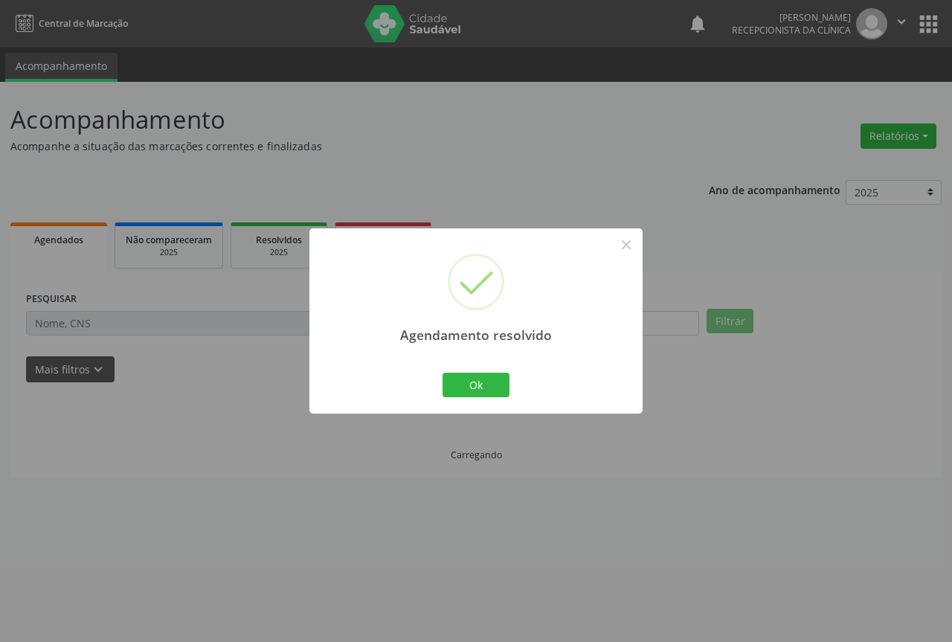
click at [500, 399] on div "Ok Cancel" at bounding box center [477, 384] width 74 height 31
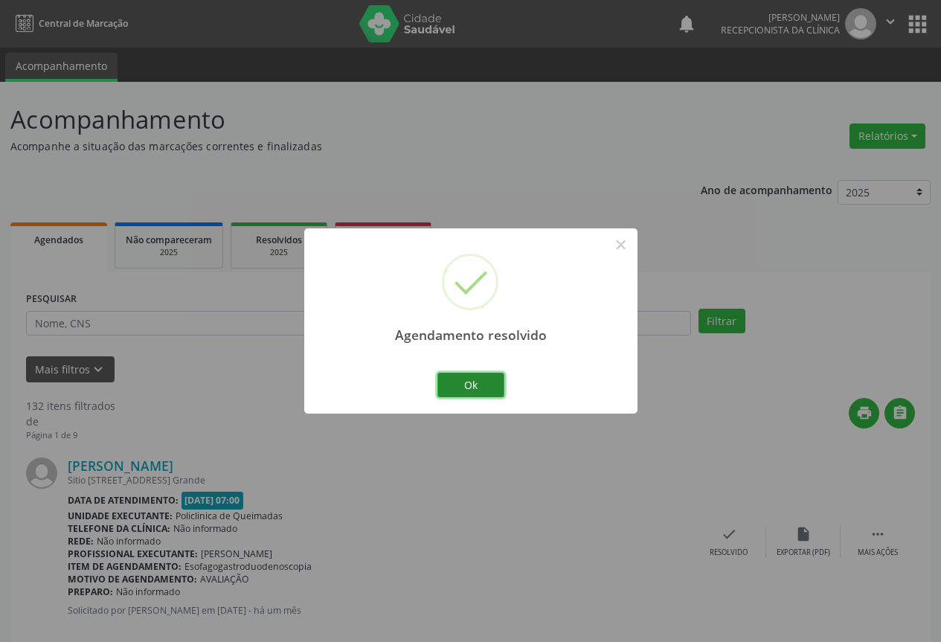
click at [493, 395] on button "Ok" at bounding box center [470, 385] width 67 height 25
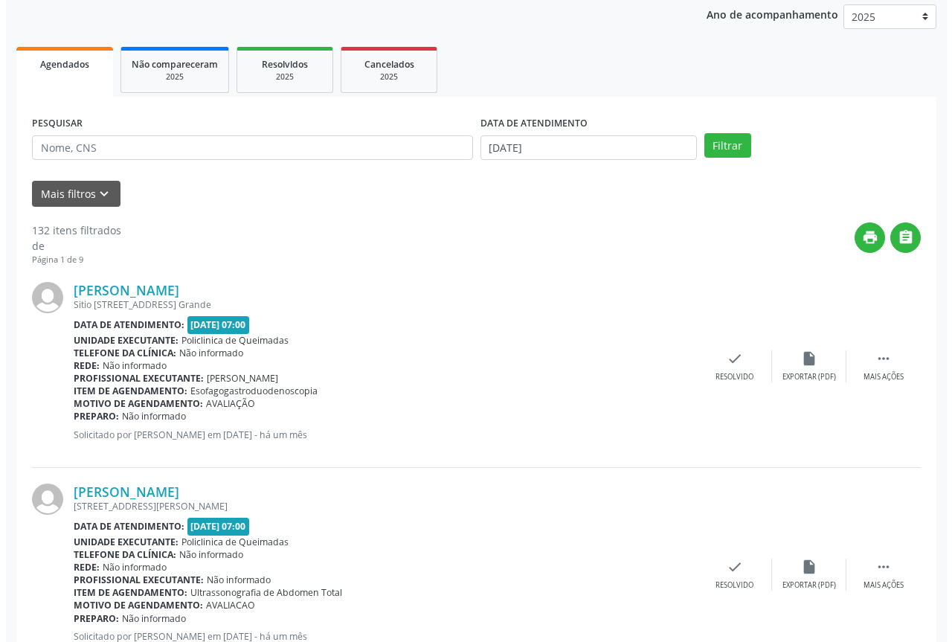
scroll to position [223, 0]
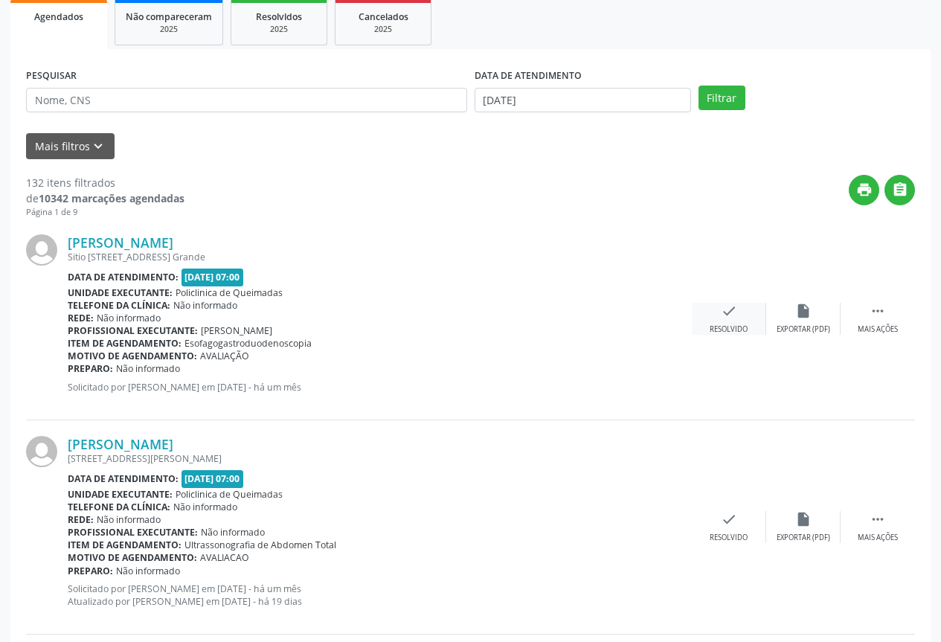
click at [745, 324] on div "check Resolvido" at bounding box center [729, 319] width 74 height 32
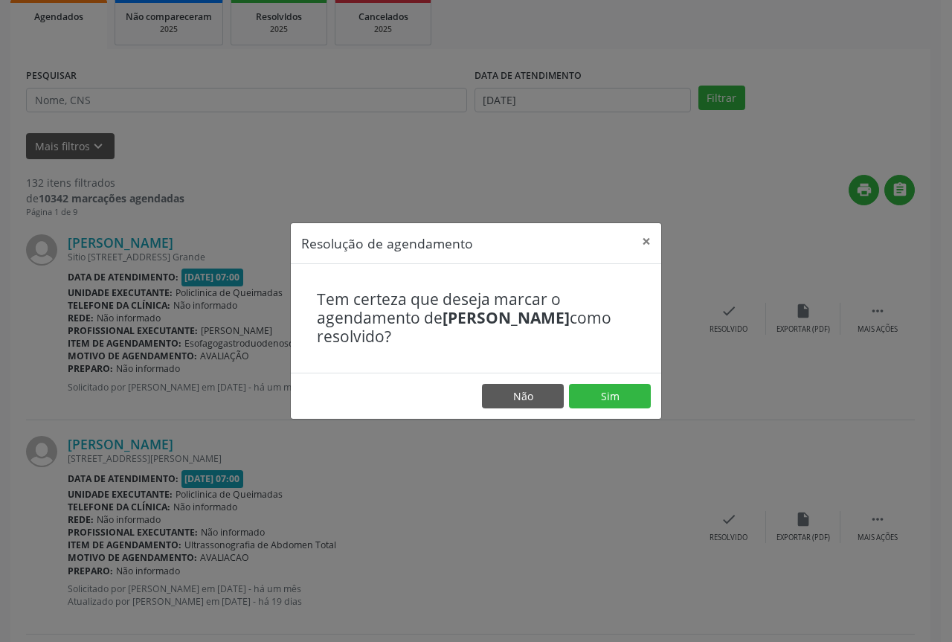
click at [568, 397] on footer "Não Sim" at bounding box center [476, 396] width 371 height 47
click at [577, 400] on button "Sim" at bounding box center [610, 396] width 82 height 25
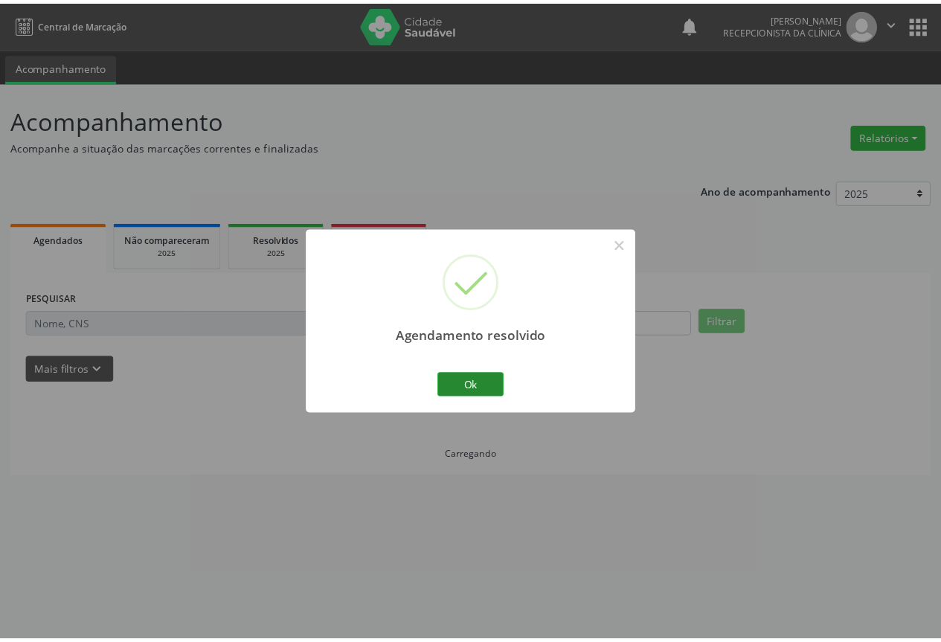
scroll to position [0, 0]
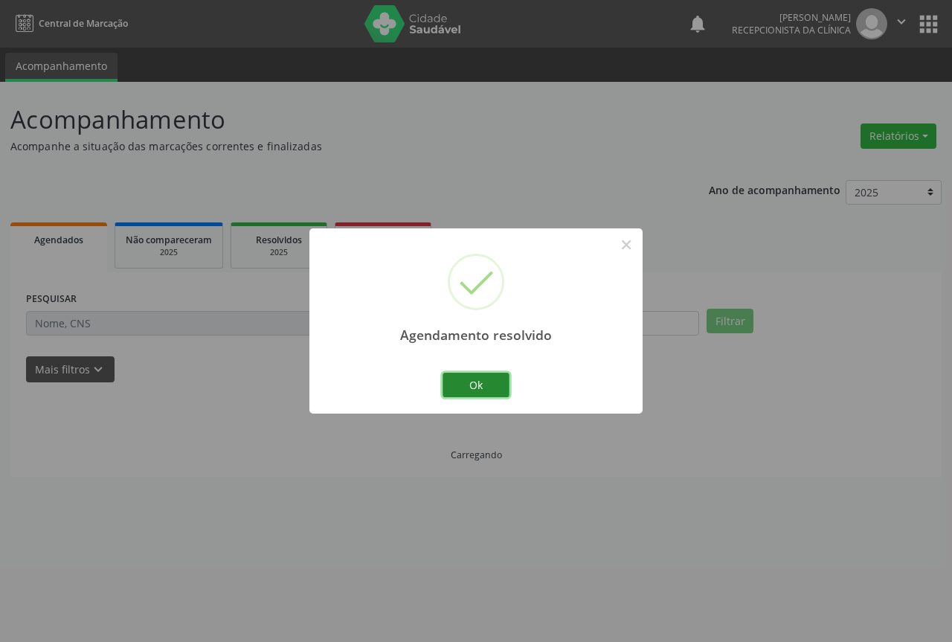
click at [482, 381] on button "Ok" at bounding box center [476, 385] width 67 height 25
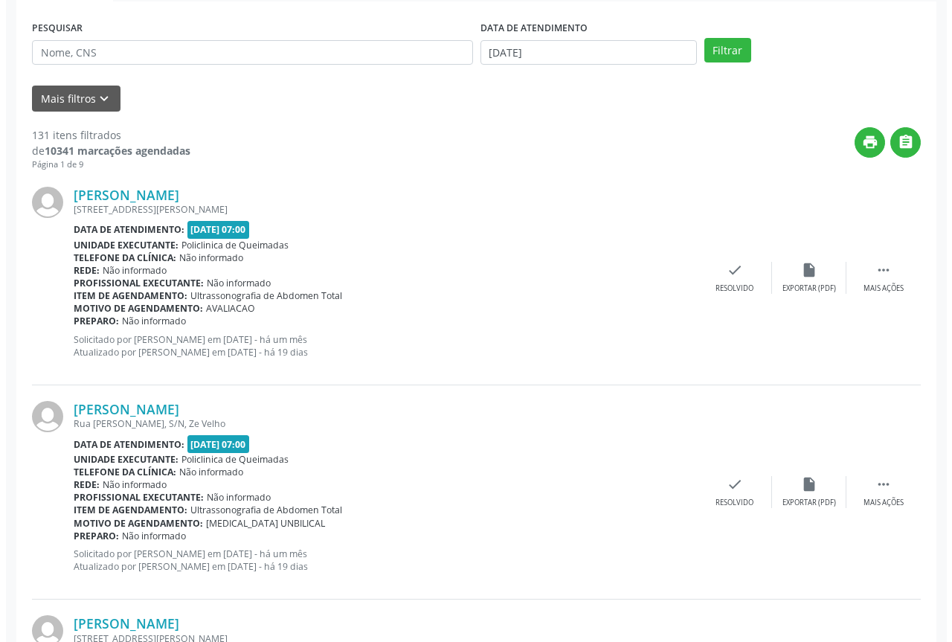
scroll to position [298, 0]
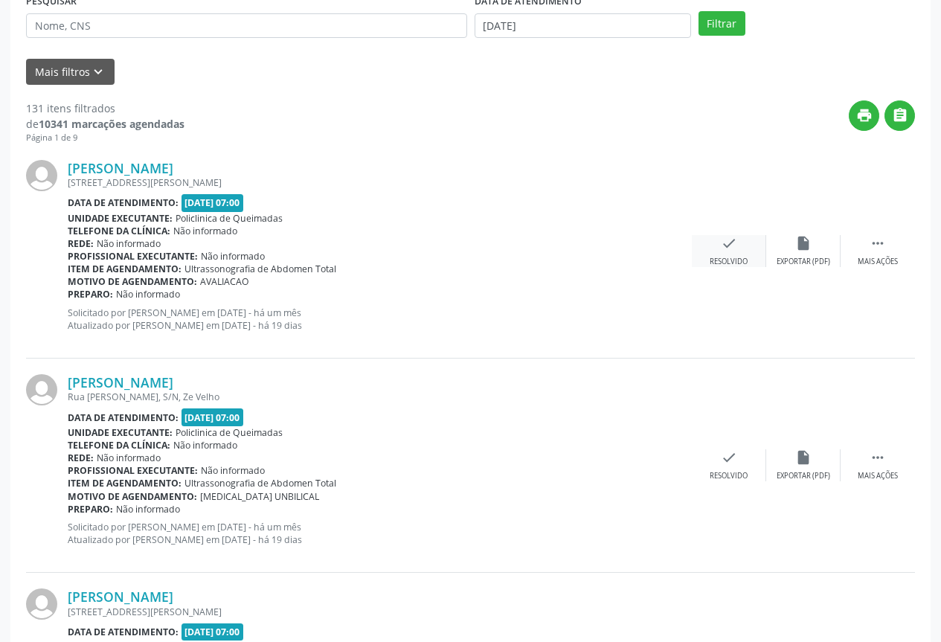
click at [713, 249] on div "check Resolvido" at bounding box center [729, 251] width 74 height 32
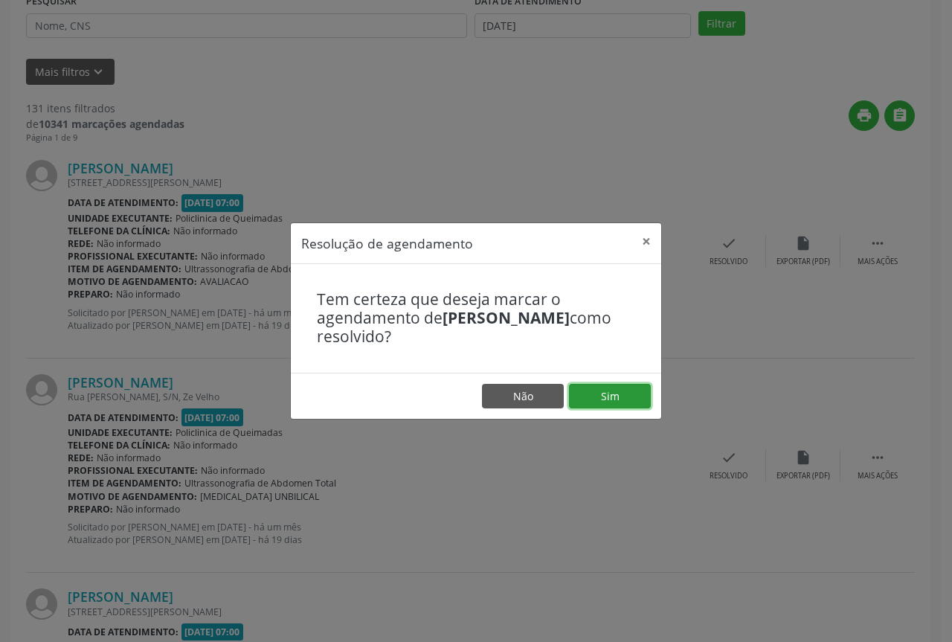
click at [609, 393] on button "Sim" at bounding box center [610, 396] width 82 height 25
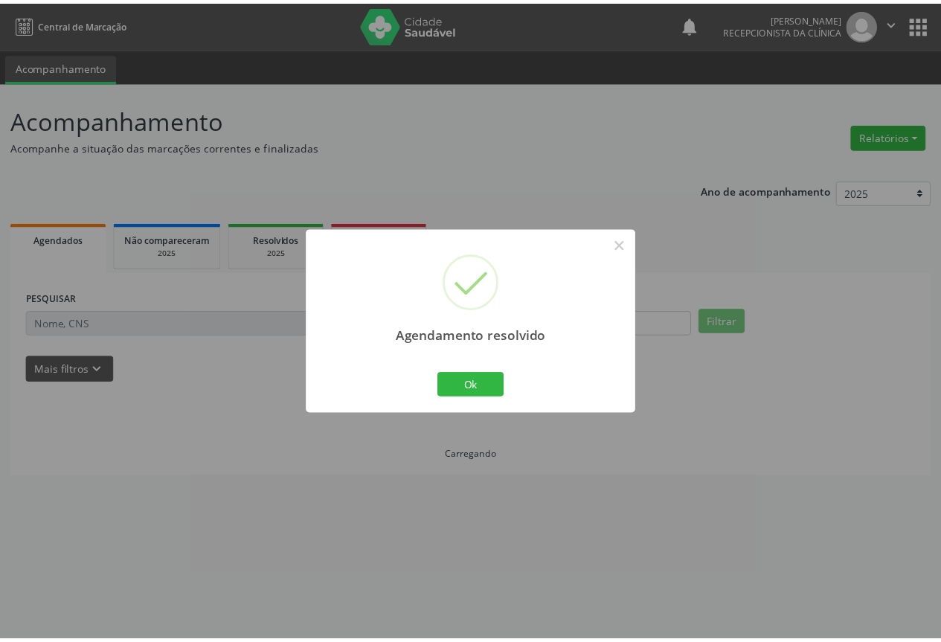
scroll to position [0, 0]
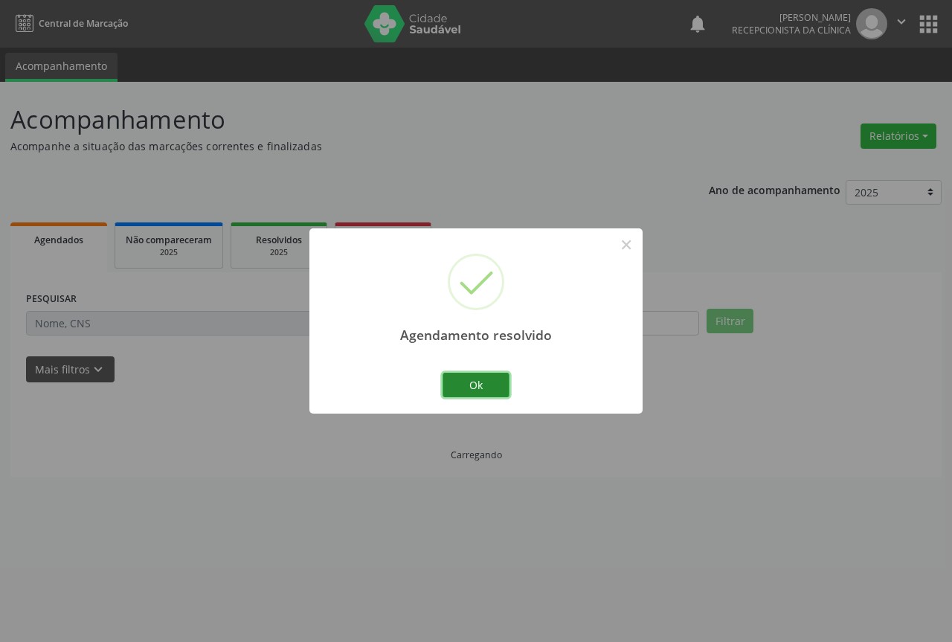
click at [482, 388] on button "Ok" at bounding box center [476, 385] width 67 height 25
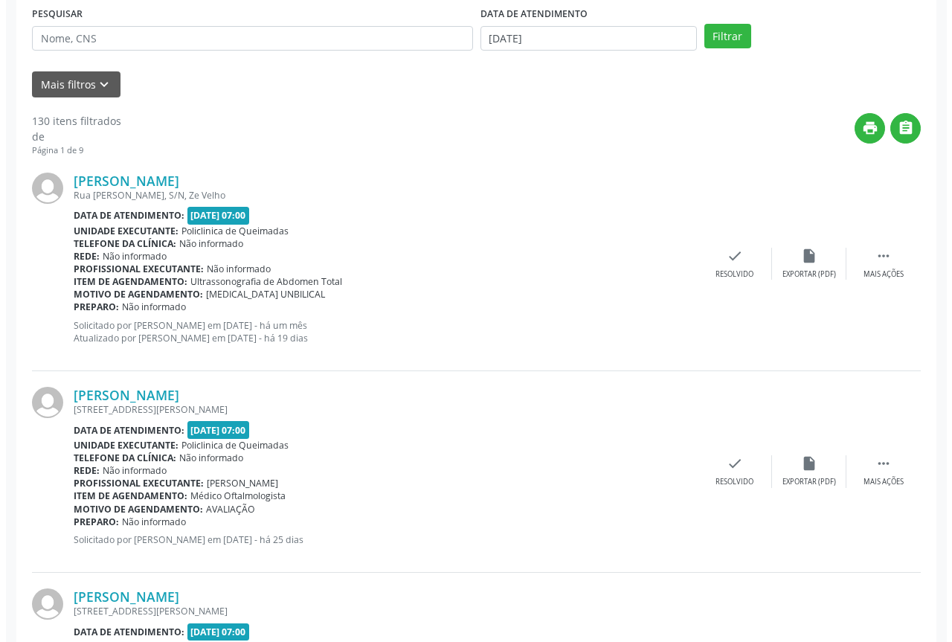
scroll to position [298, 0]
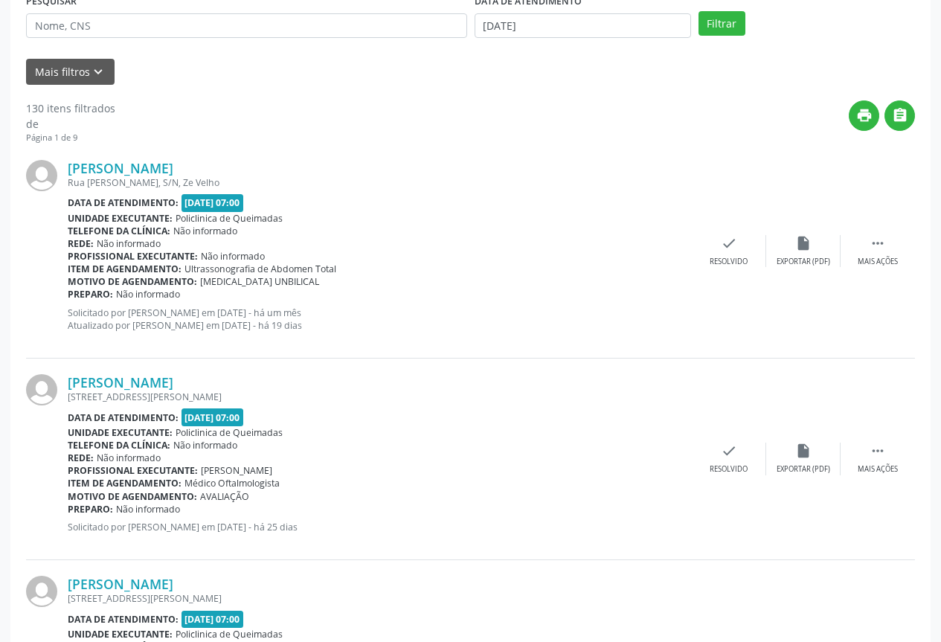
click at [718, 281] on div "[PERSON_NAME] [GEOGRAPHIC_DATA][PERSON_NAME], S/N, Ze Velho Data de atendimento…" at bounding box center [470, 251] width 889 height 214
click at [716, 246] on div "check Resolvido" at bounding box center [729, 251] width 74 height 32
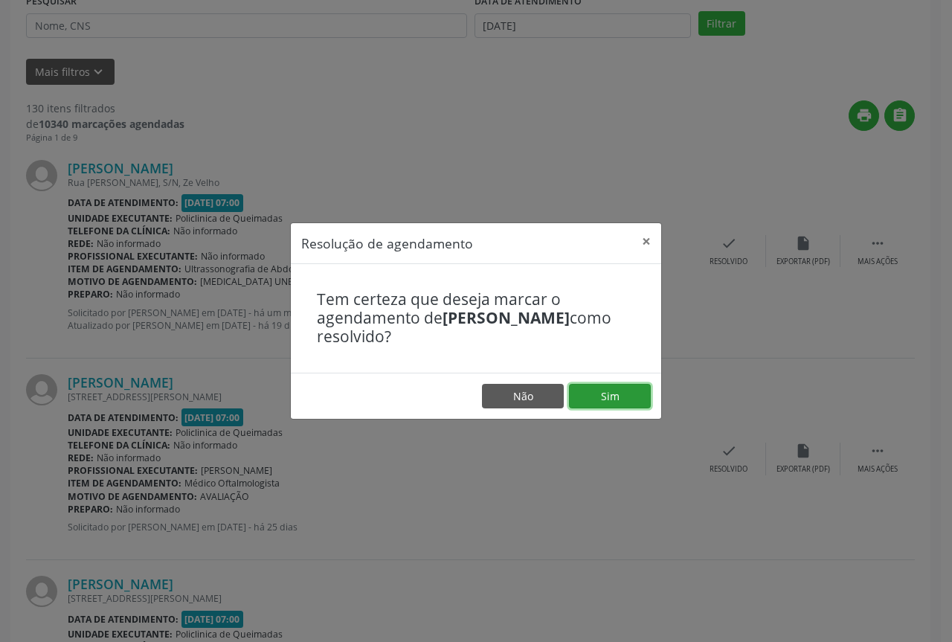
click at [600, 398] on button "Sim" at bounding box center [610, 396] width 82 height 25
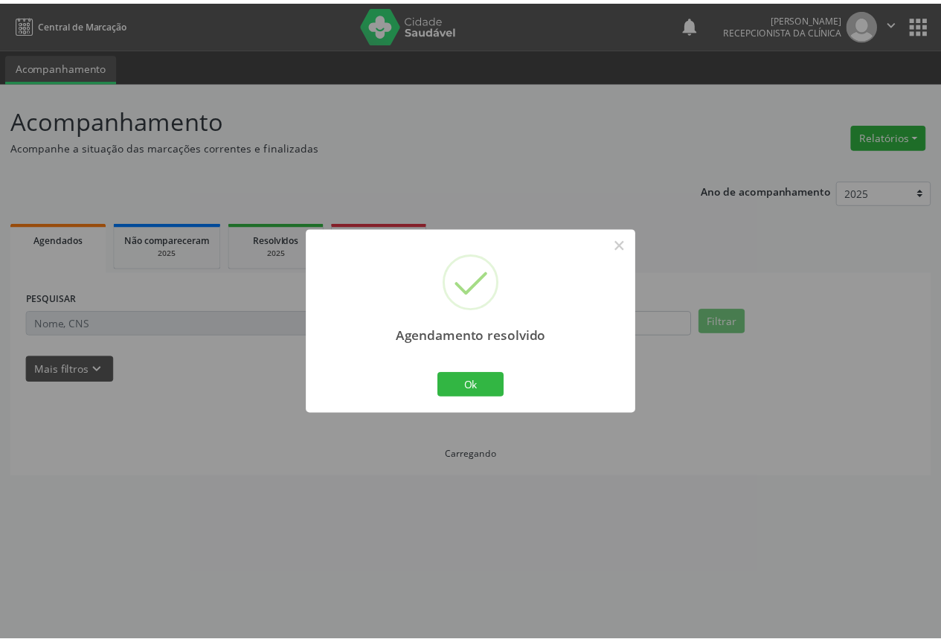
scroll to position [0, 0]
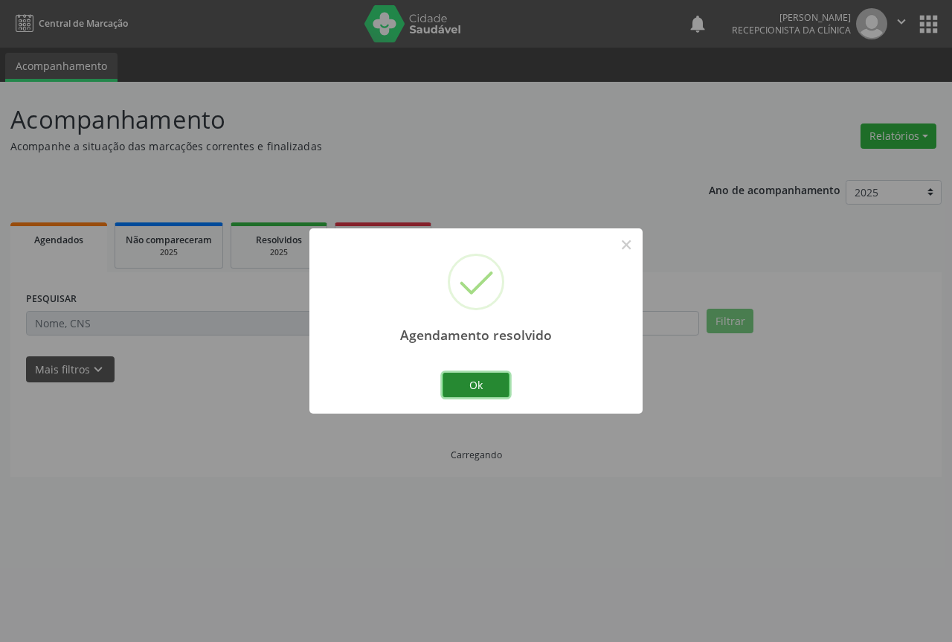
click at [495, 387] on button "Ok" at bounding box center [476, 385] width 67 height 25
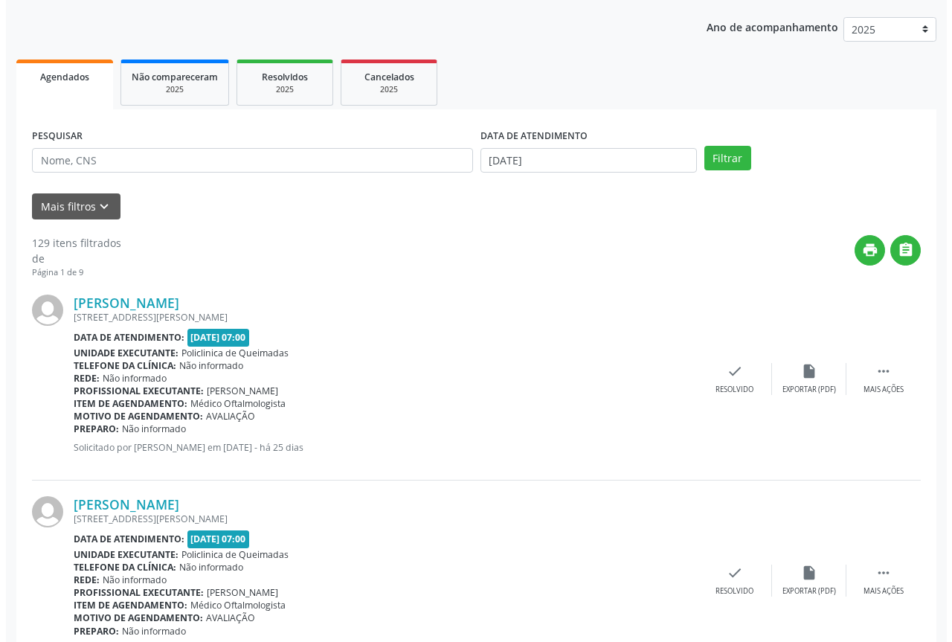
scroll to position [223, 0]
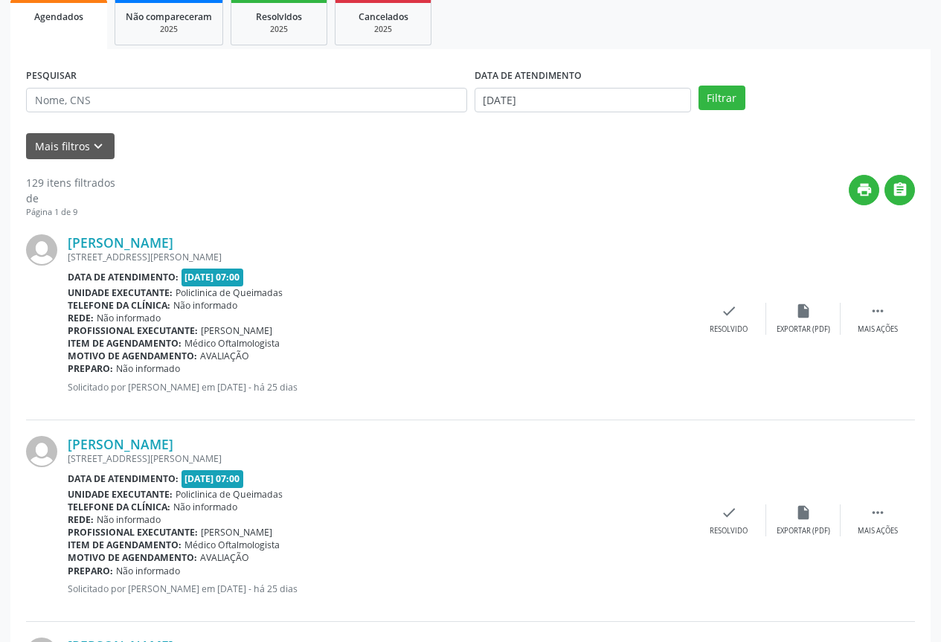
click at [755, 302] on div "[PERSON_NAME] [STREET_ADDRESS][PERSON_NAME] Data de atendimento: [DATE] 07:00 U…" at bounding box center [470, 320] width 889 height 202
click at [729, 321] on div "check Resolvido" at bounding box center [729, 319] width 74 height 32
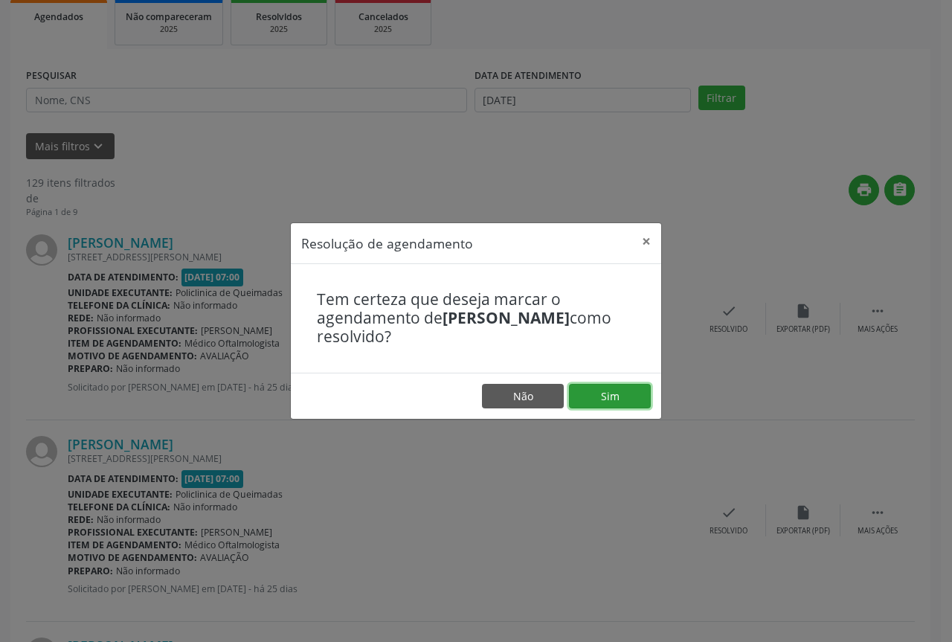
click at [624, 392] on button "Sim" at bounding box center [610, 396] width 82 height 25
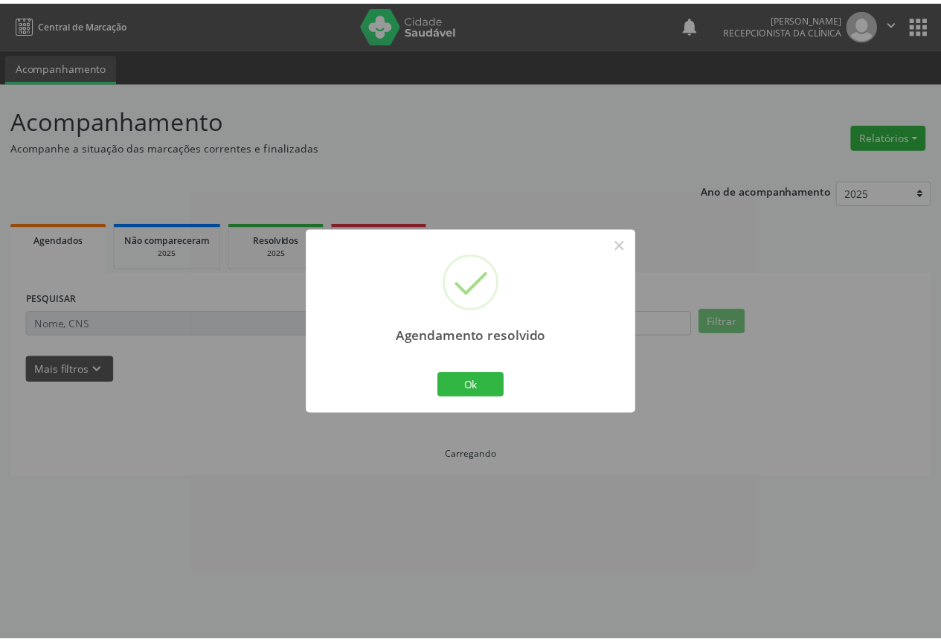
scroll to position [0, 0]
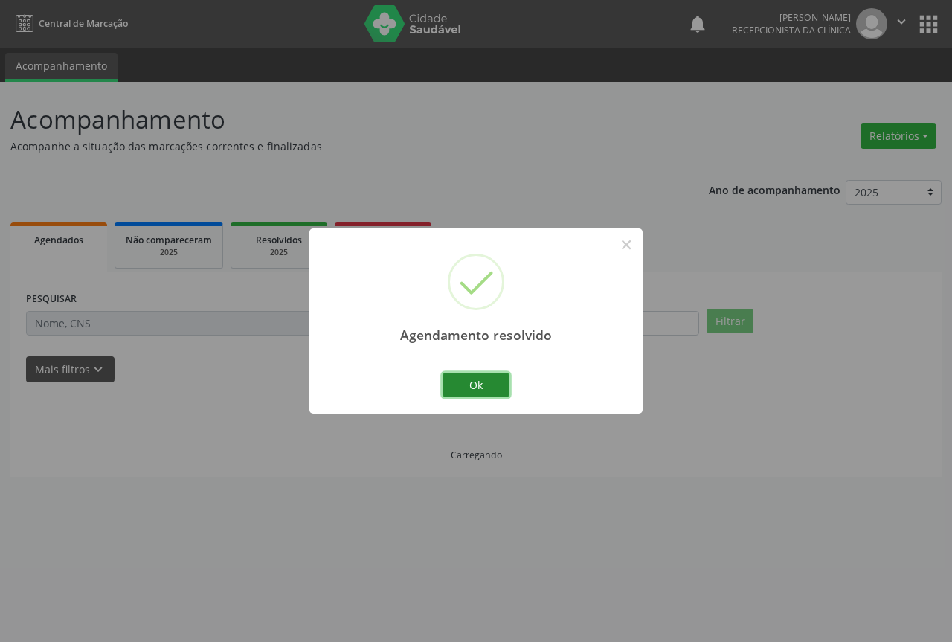
click at [486, 384] on button "Ok" at bounding box center [476, 385] width 67 height 25
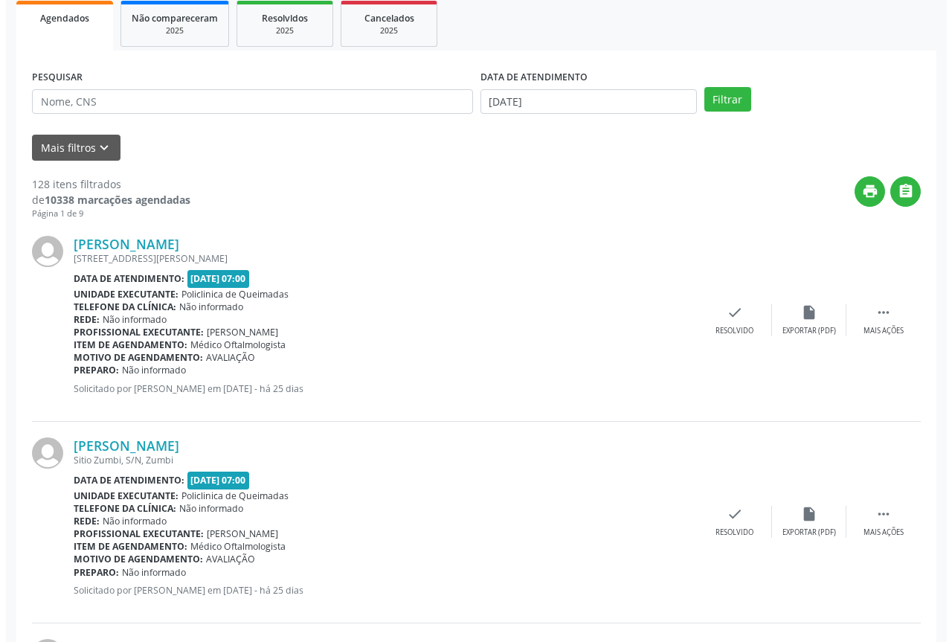
scroll to position [223, 0]
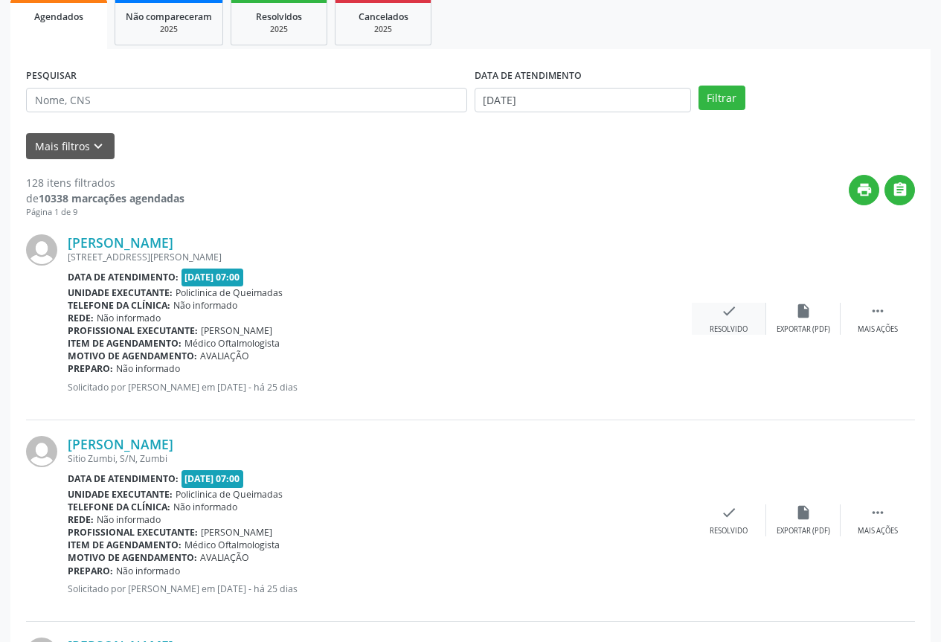
click at [746, 330] on div "Resolvido" at bounding box center [729, 329] width 38 height 10
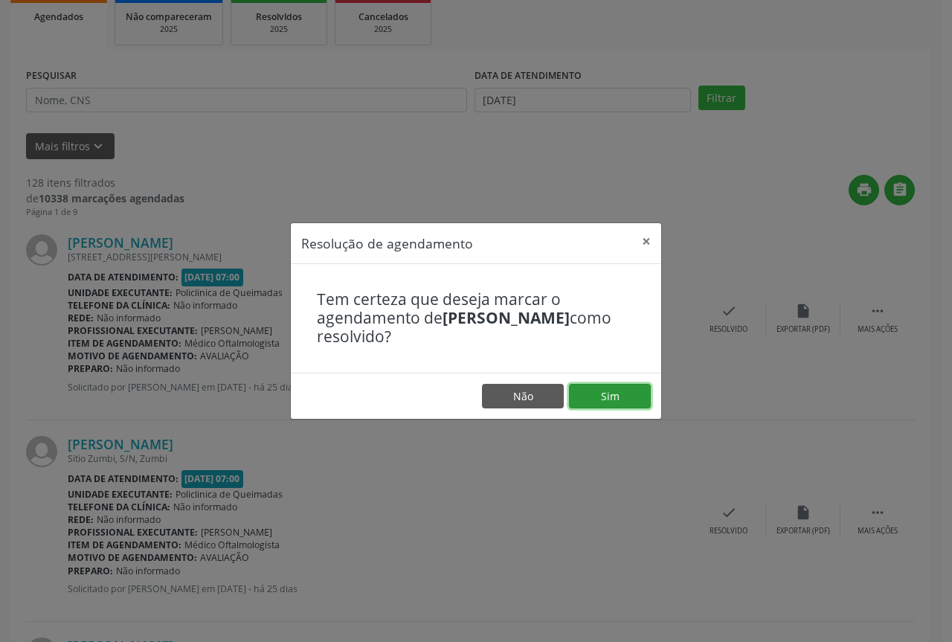
click at [635, 404] on button "Sim" at bounding box center [610, 396] width 82 height 25
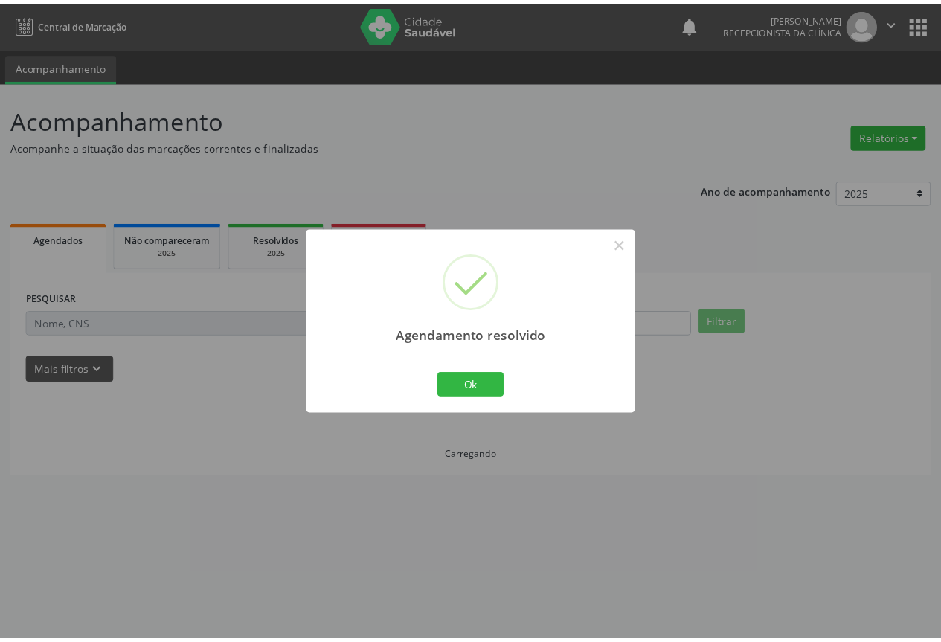
scroll to position [0, 0]
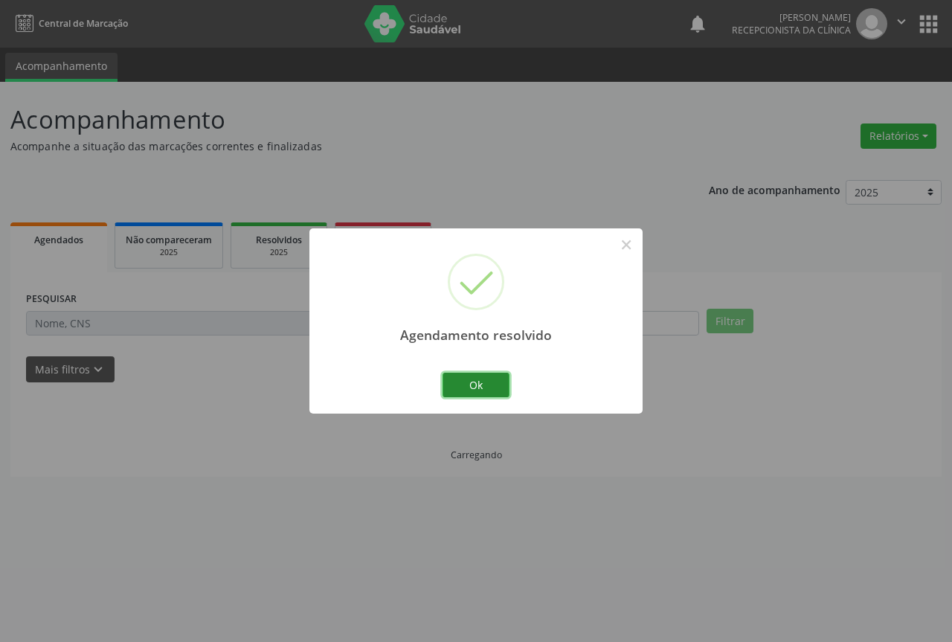
click at [482, 392] on button "Ok" at bounding box center [476, 385] width 67 height 25
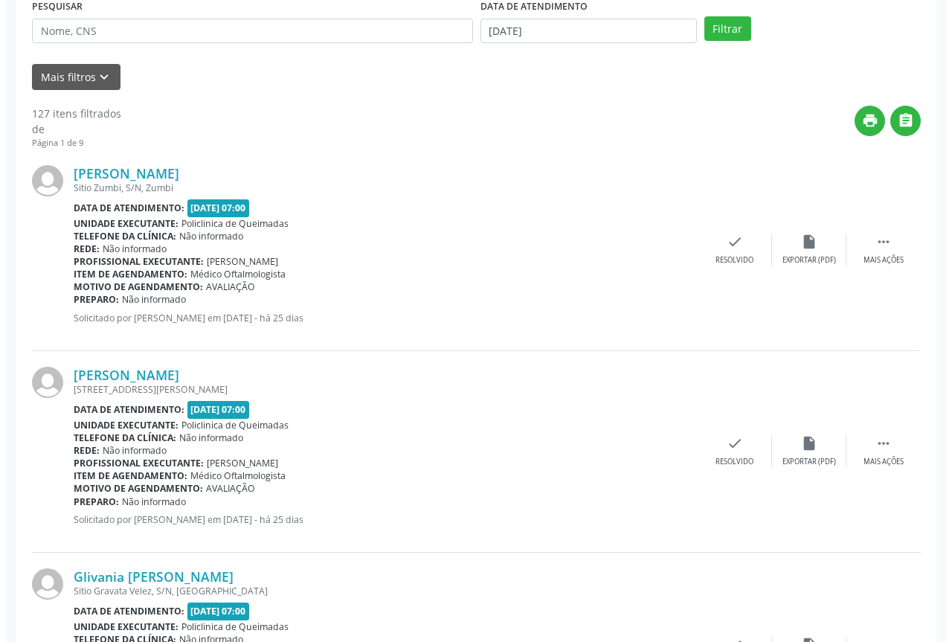
scroll to position [298, 0]
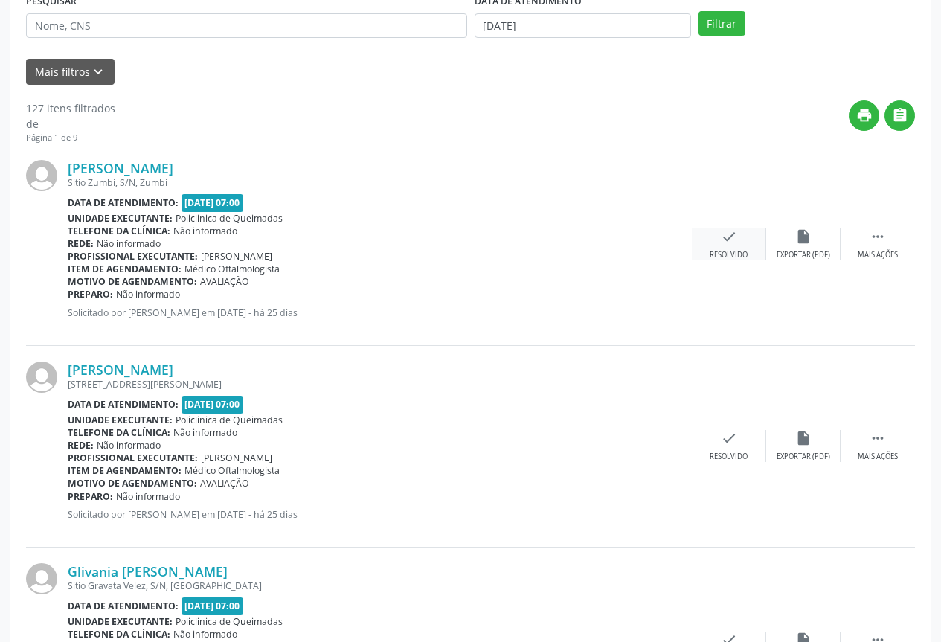
click at [731, 245] on icon "check" at bounding box center [729, 236] width 16 height 16
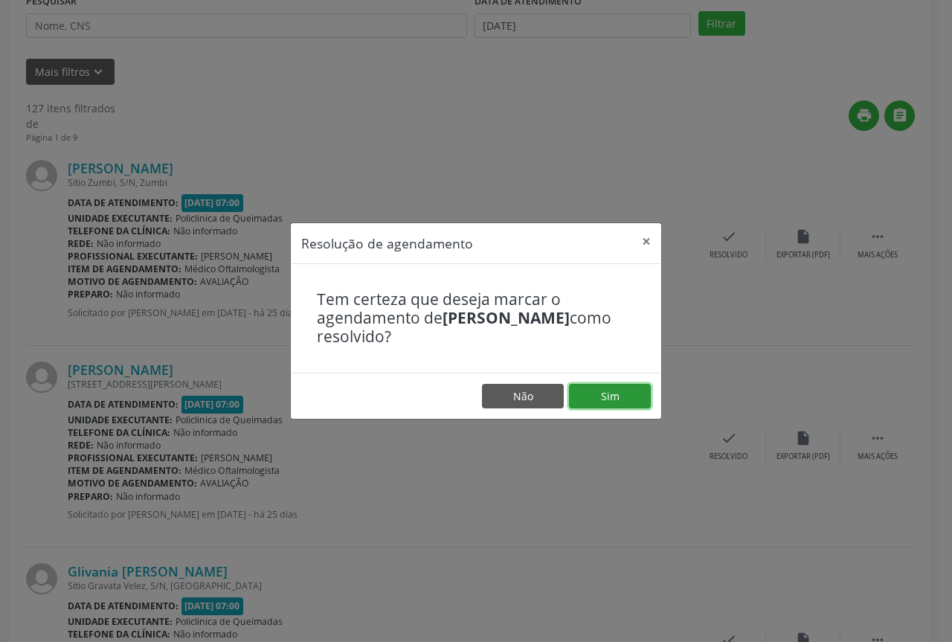
click at [588, 392] on button "Sim" at bounding box center [610, 396] width 82 height 25
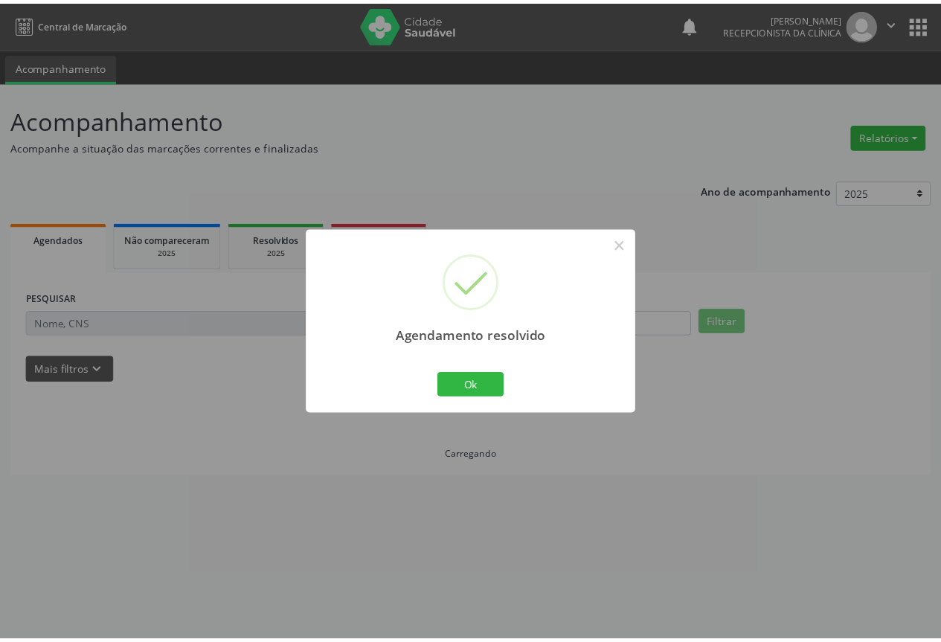
scroll to position [0, 0]
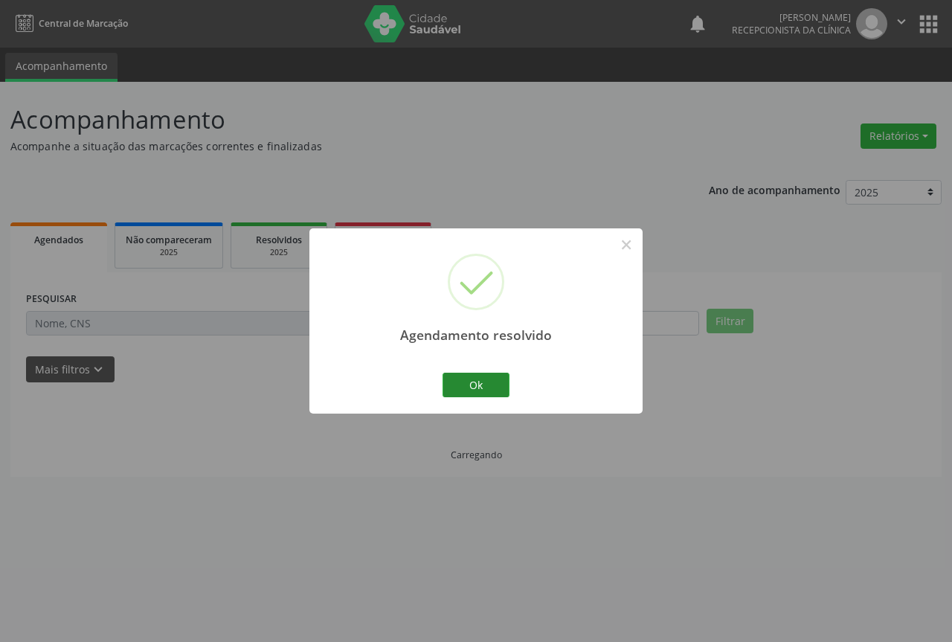
click at [481, 369] on div "Ok Cancel" at bounding box center [477, 384] width 74 height 31
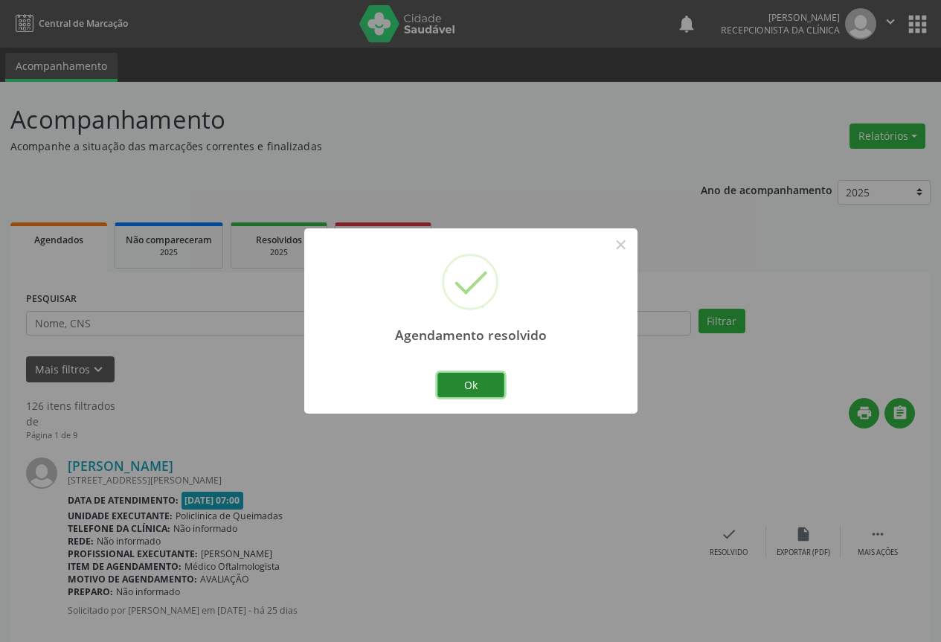
click at [478, 394] on button "Ok" at bounding box center [470, 385] width 67 height 25
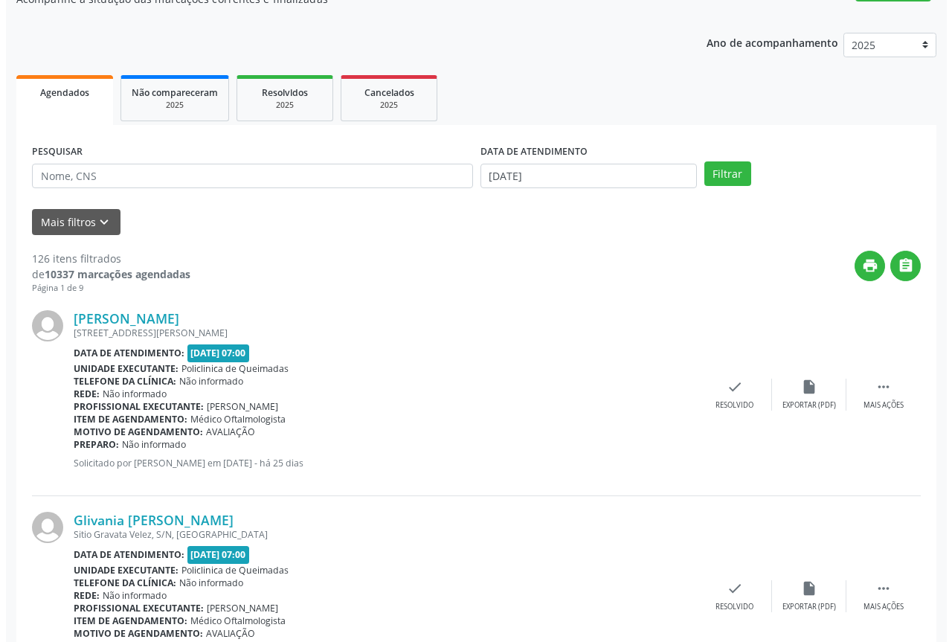
scroll to position [149, 0]
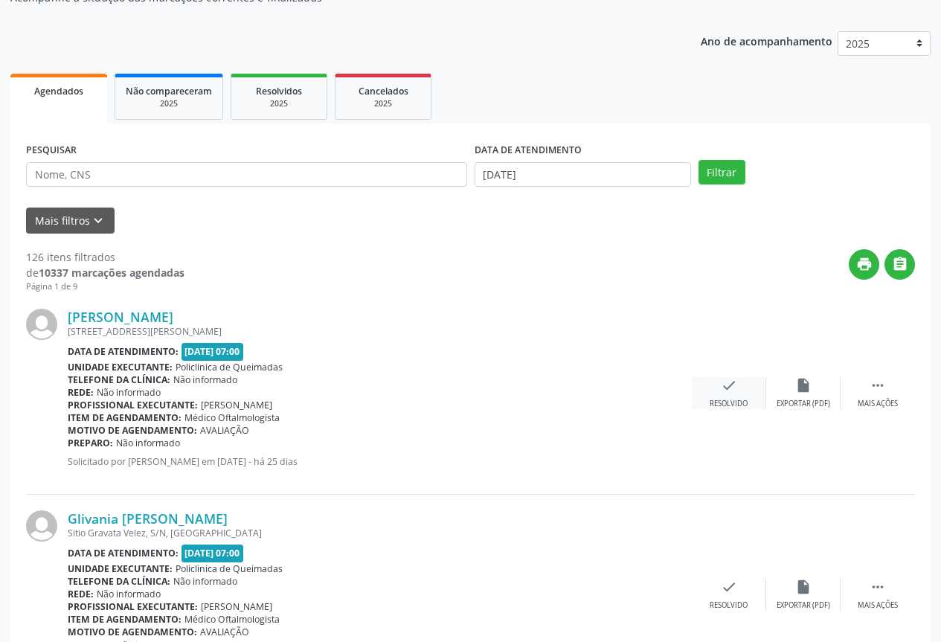
click at [704, 404] on div "check Resolvido" at bounding box center [729, 393] width 74 height 32
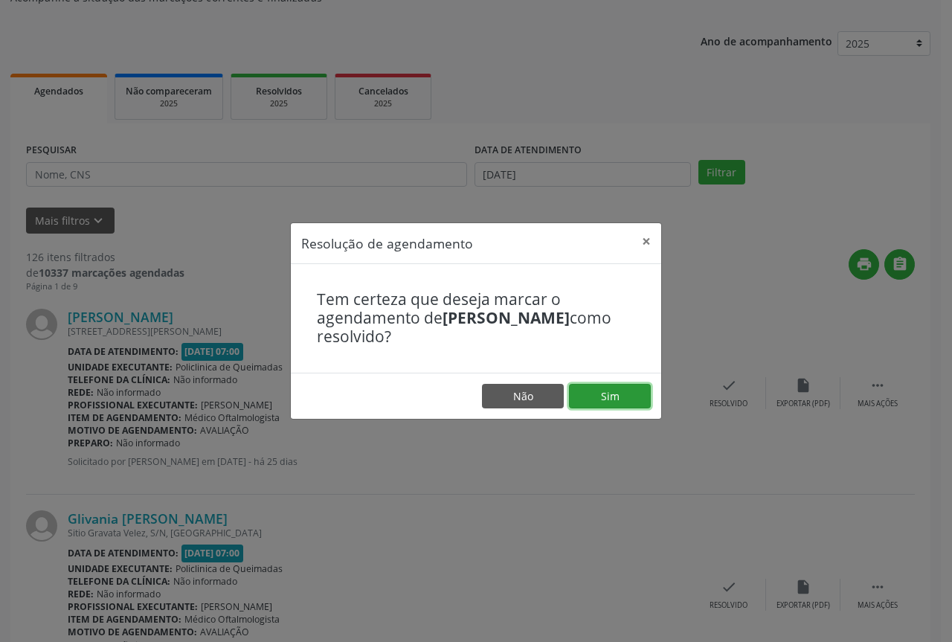
click at [603, 396] on button "Sim" at bounding box center [610, 396] width 82 height 25
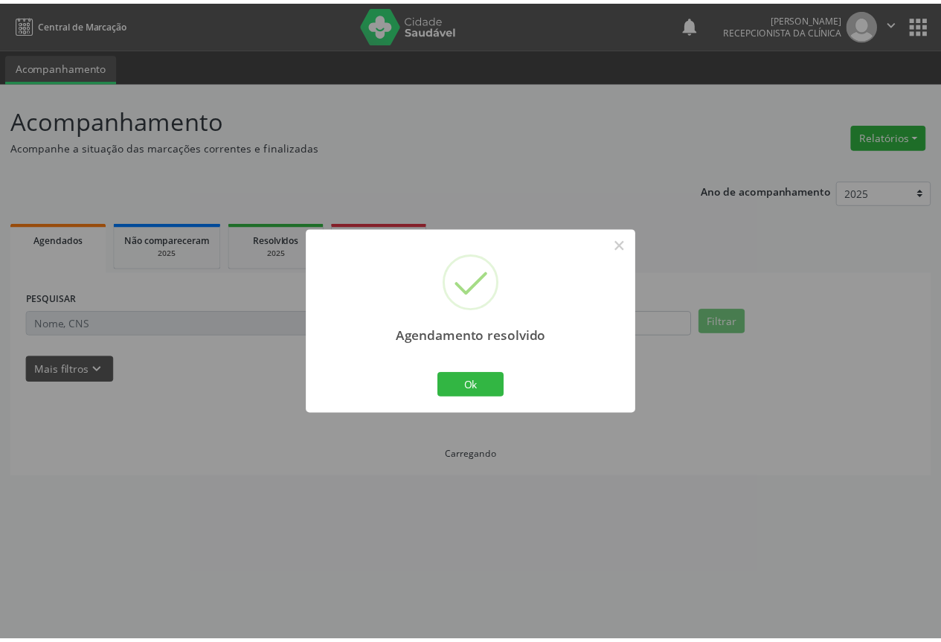
scroll to position [0, 0]
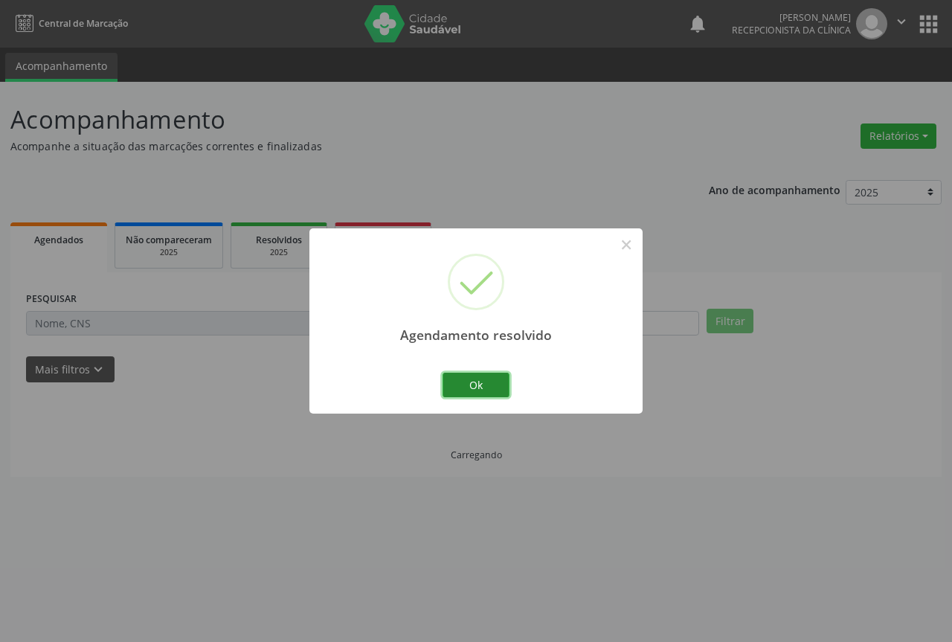
click at [467, 388] on button "Ok" at bounding box center [476, 385] width 67 height 25
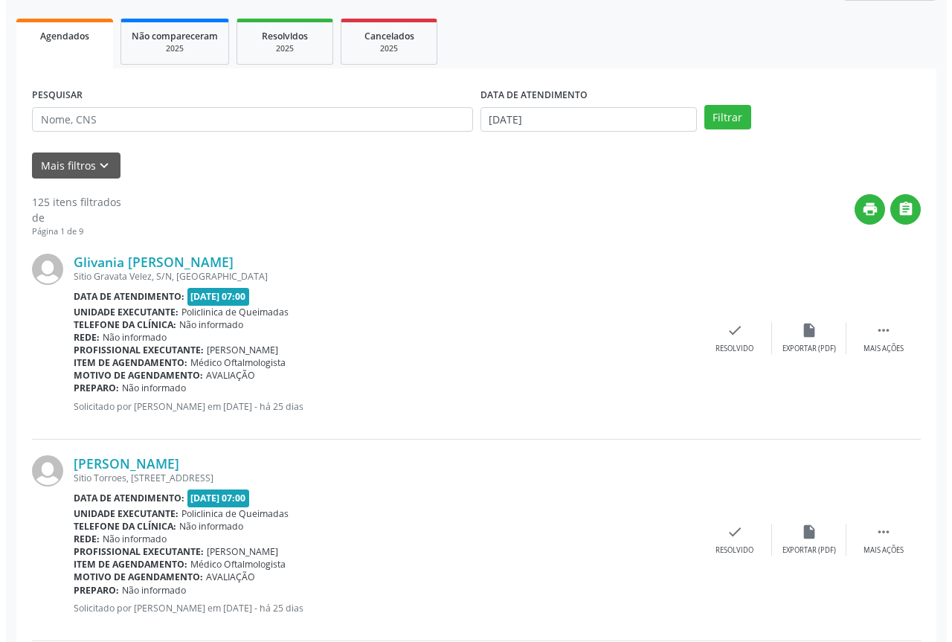
scroll to position [223, 0]
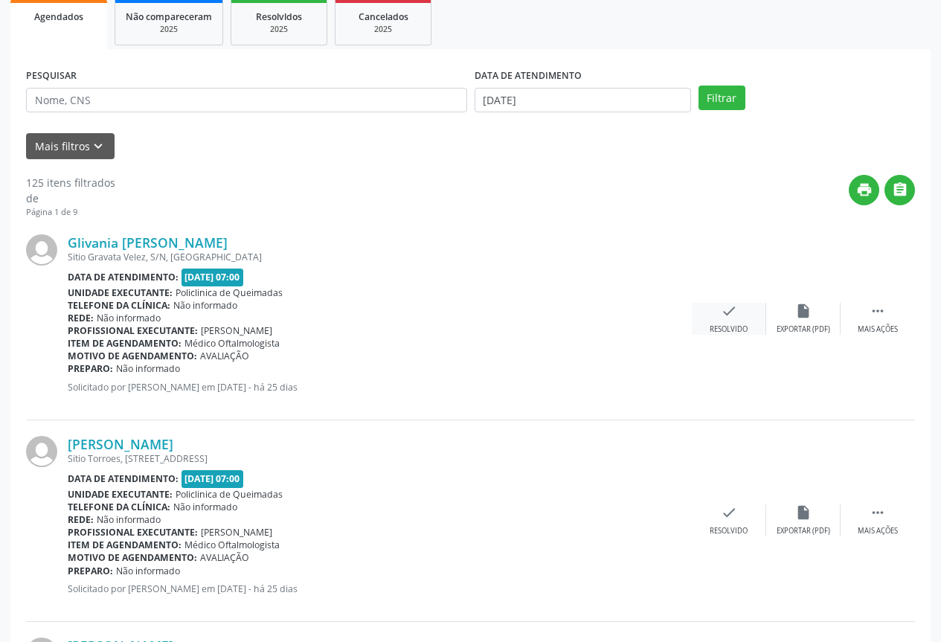
click at [729, 331] on div "Resolvido" at bounding box center [729, 329] width 38 height 10
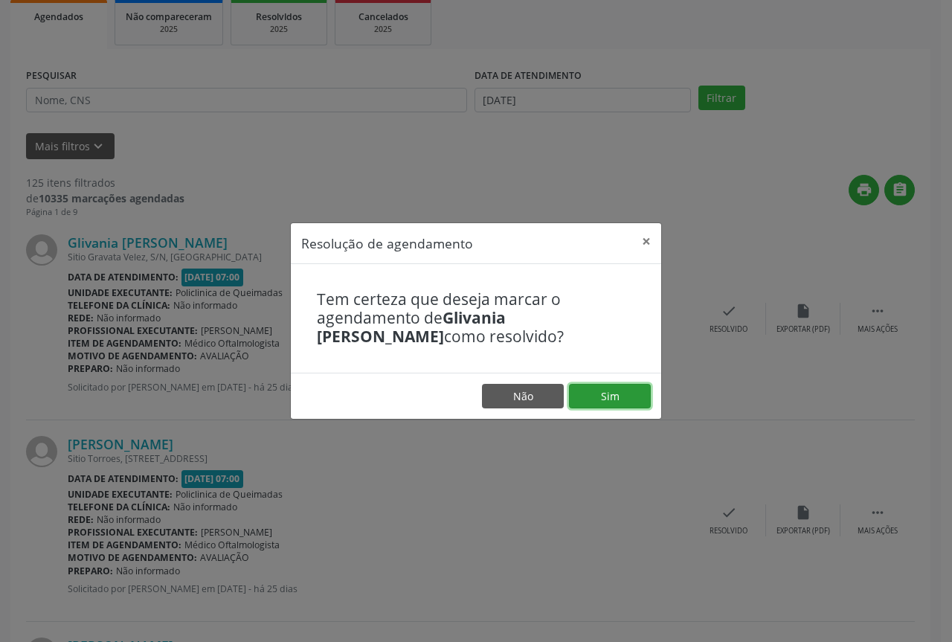
click at [597, 407] on button "Sim" at bounding box center [610, 396] width 82 height 25
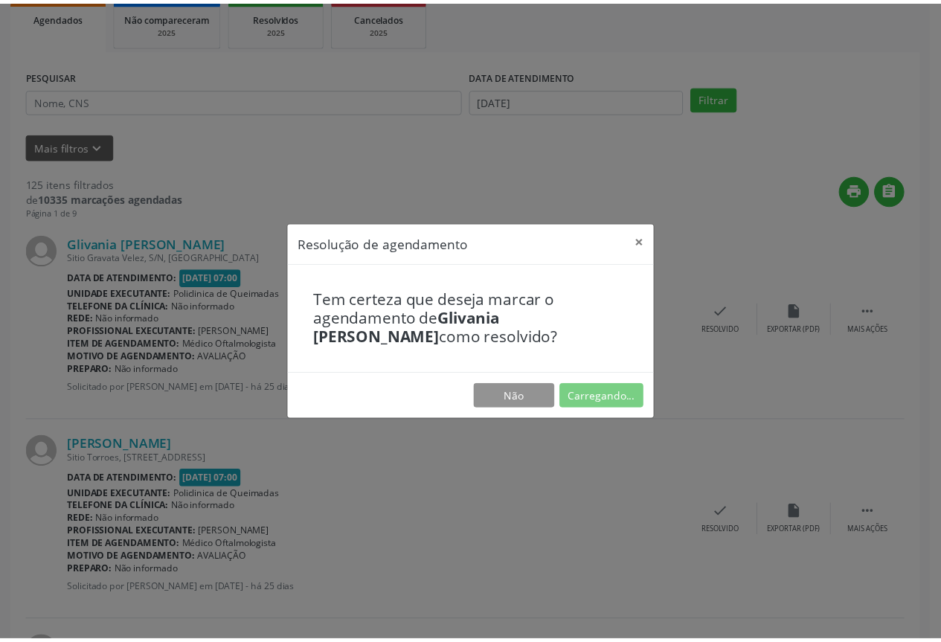
scroll to position [0, 0]
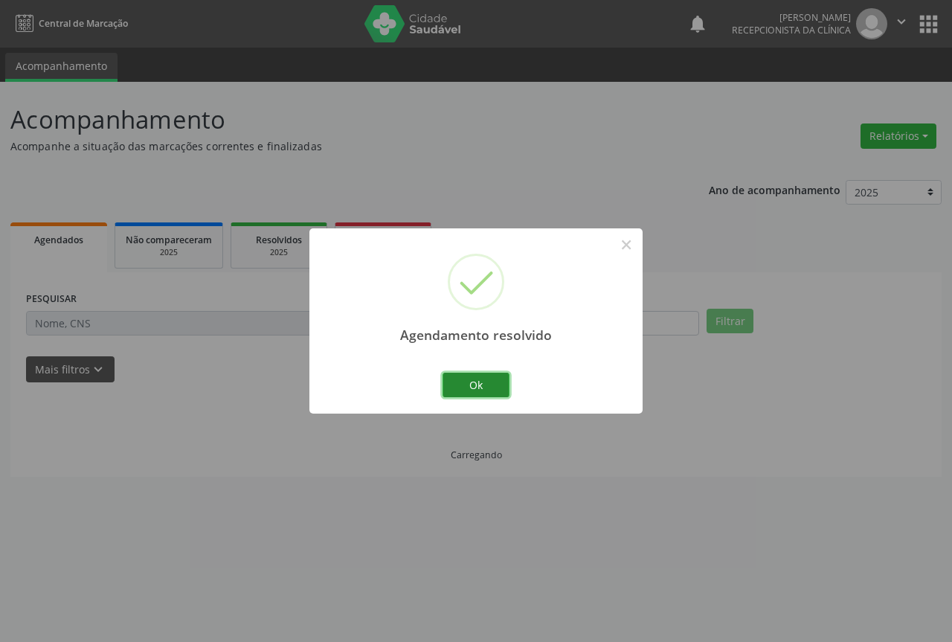
click at [458, 387] on button "Ok" at bounding box center [476, 385] width 67 height 25
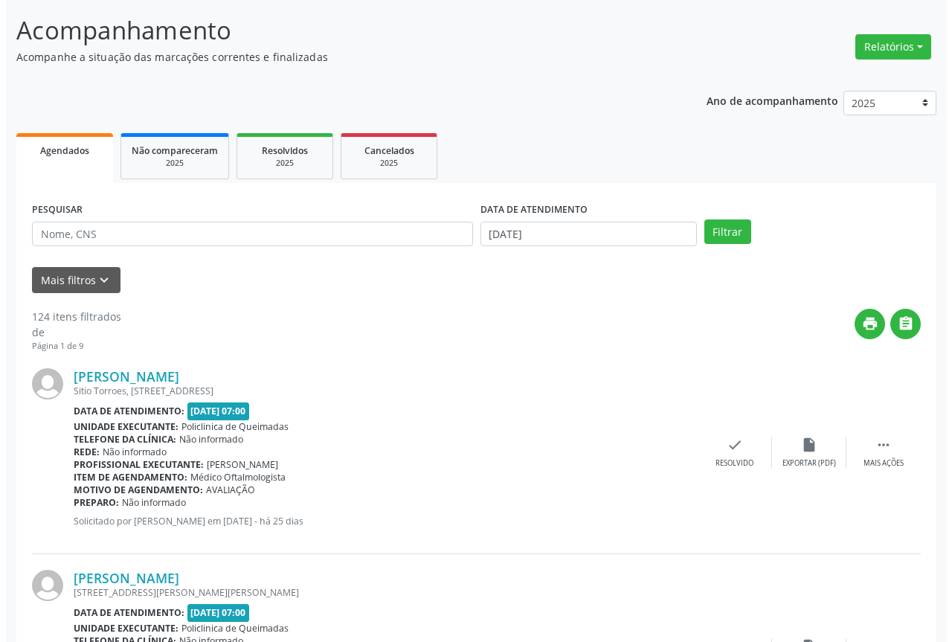
scroll to position [298, 0]
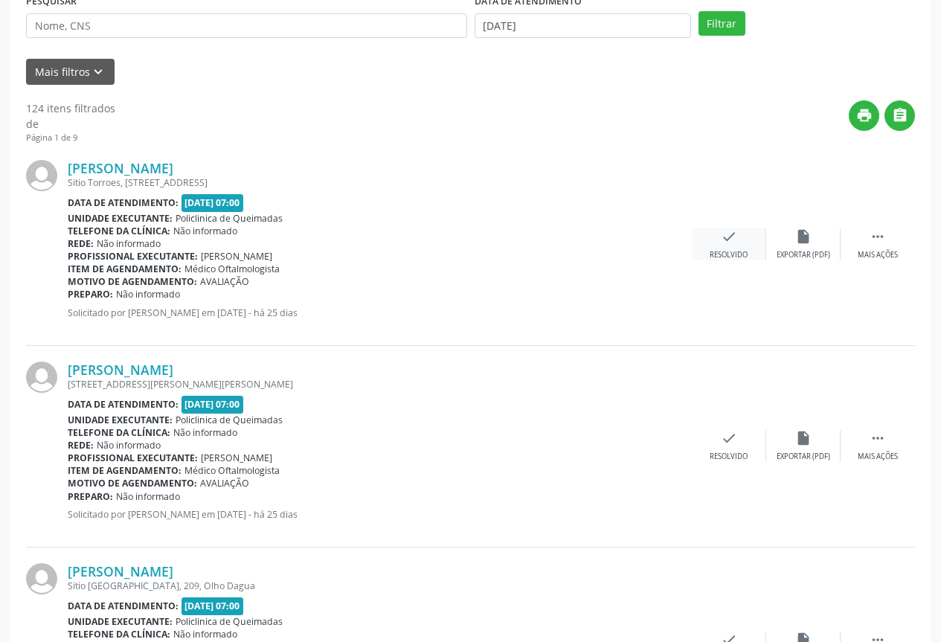
click at [705, 254] on div "check Resolvido" at bounding box center [729, 244] width 74 height 32
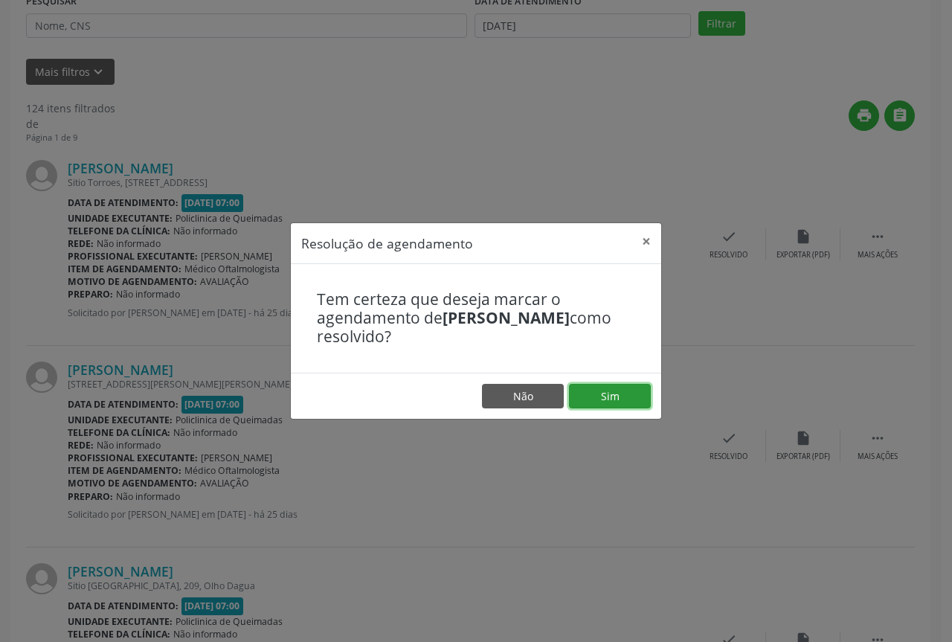
click at [596, 407] on button "Sim" at bounding box center [610, 396] width 82 height 25
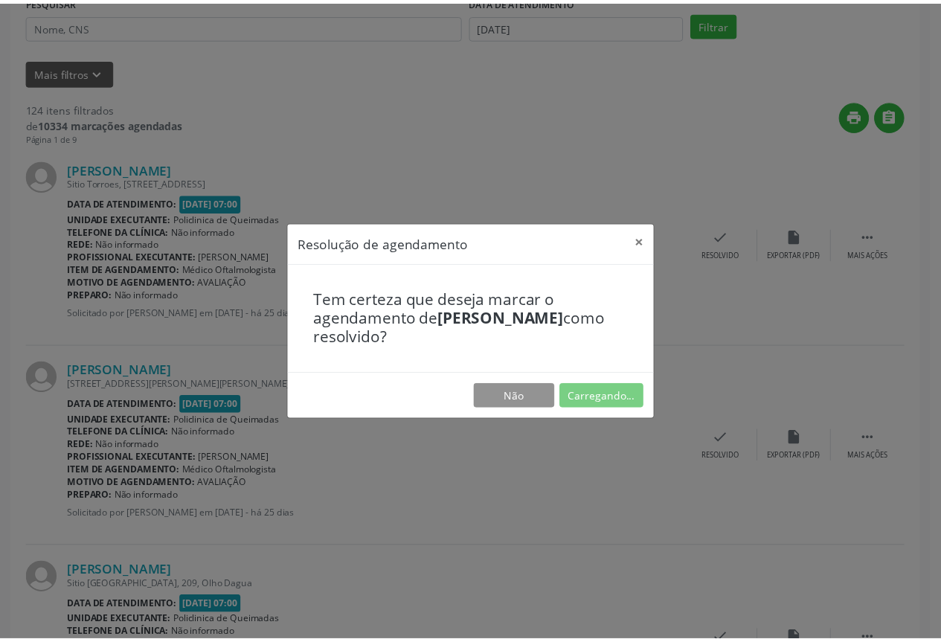
scroll to position [0, 0]
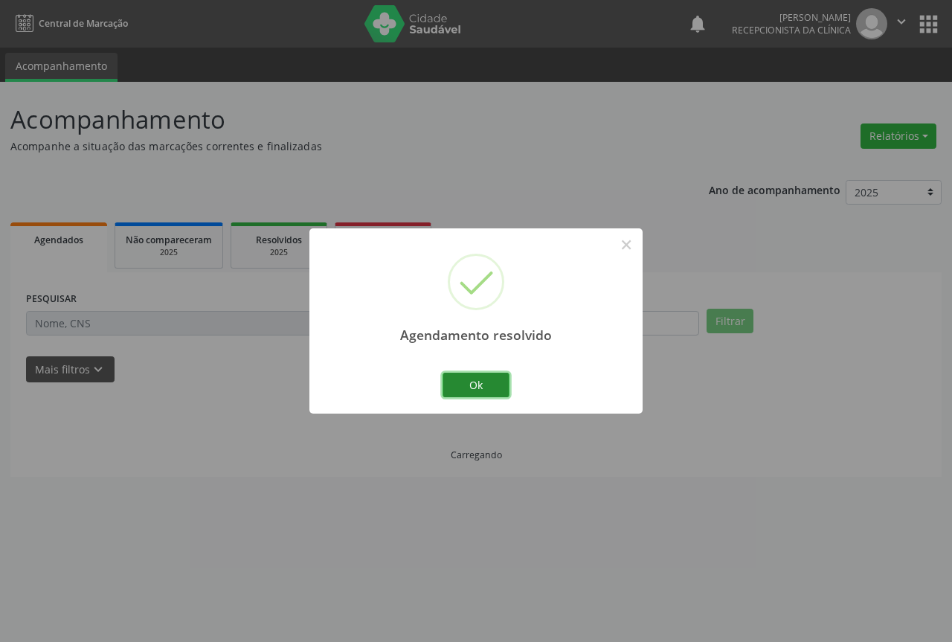
click at [476, 396] on button "Ok" at bounding box center [476, 385] width 67 height 25
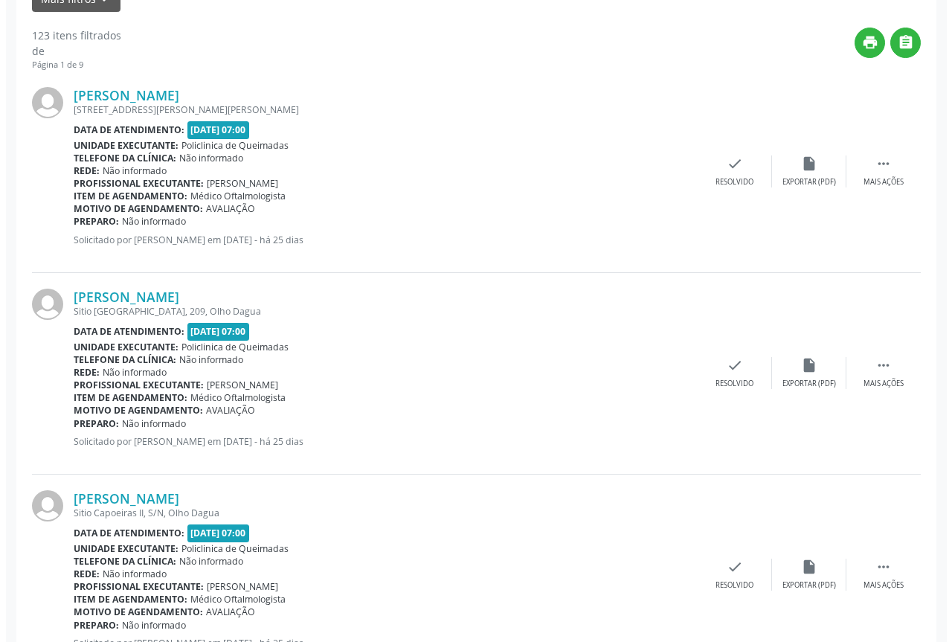
scroll to position [372, 0]
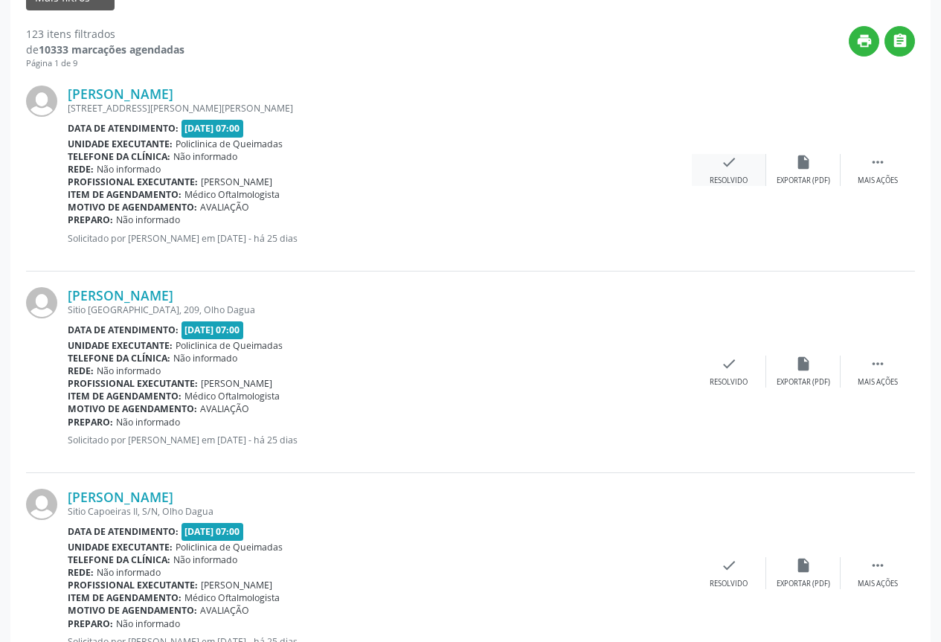
click at [716, 181] on div "Resolvido" at bounding box center [729, 181] width 38 height 10
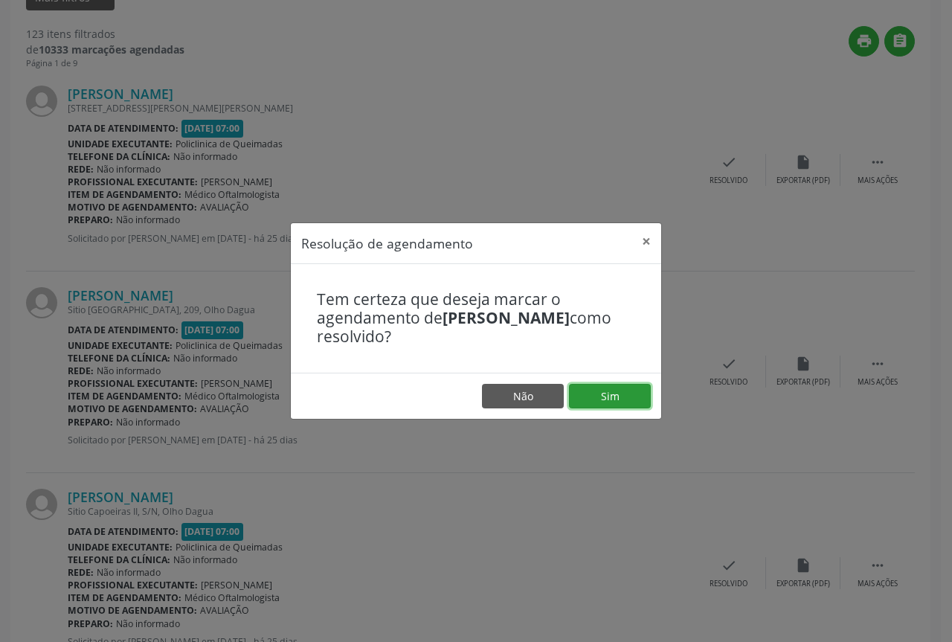
click at [619, 389] on button "Sim" at bounding box center [610, 396] width 82 height 25
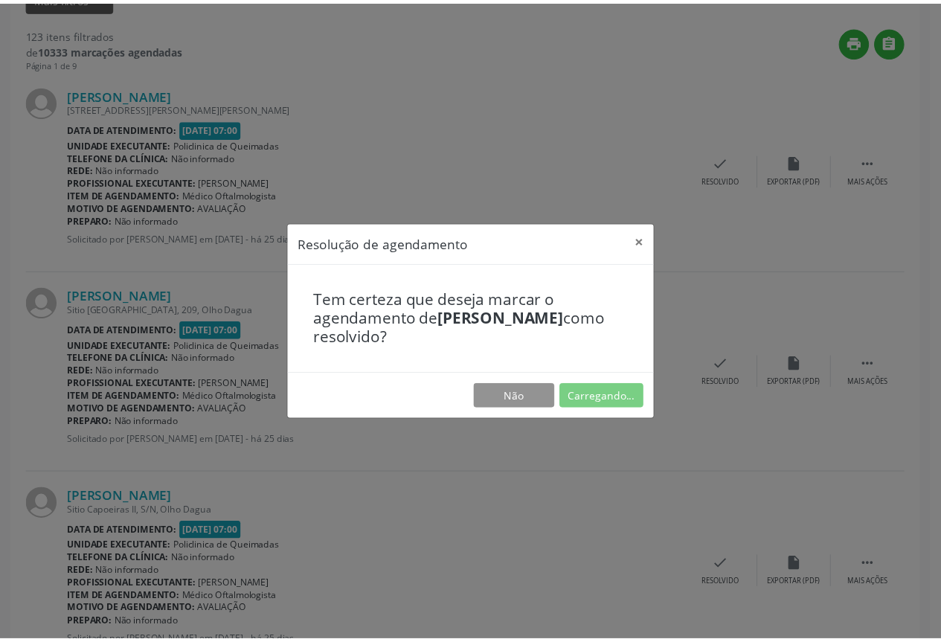
scroll to position [0, 0]
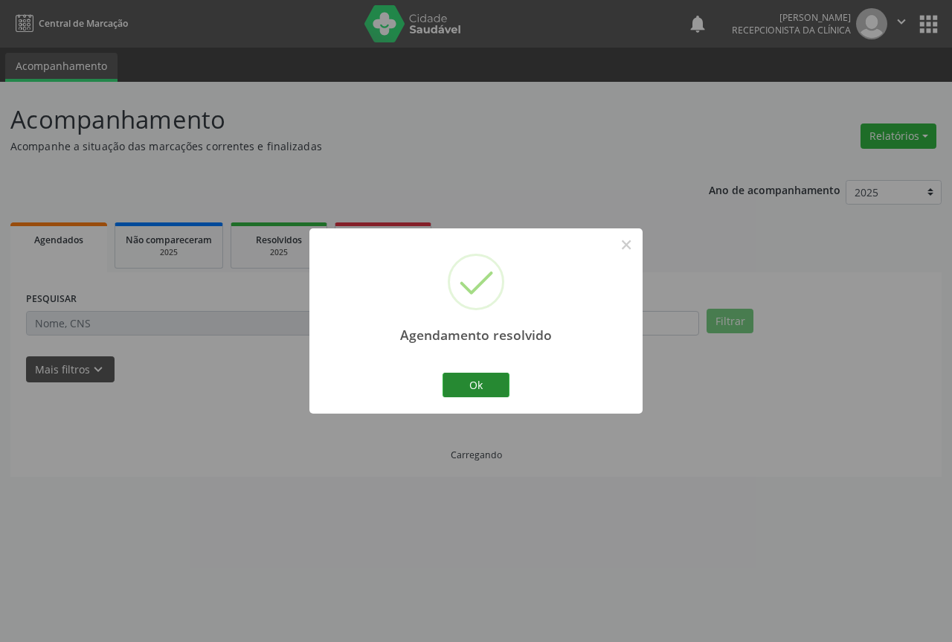
drag, startPoint x: 466, startPoint y: 371, endPoint x: 463, endPoint y: 385, distance: 13.9
click at [466, 376] on div "Ok Cancel" at bounding box center [477, 384] width 74 height 31
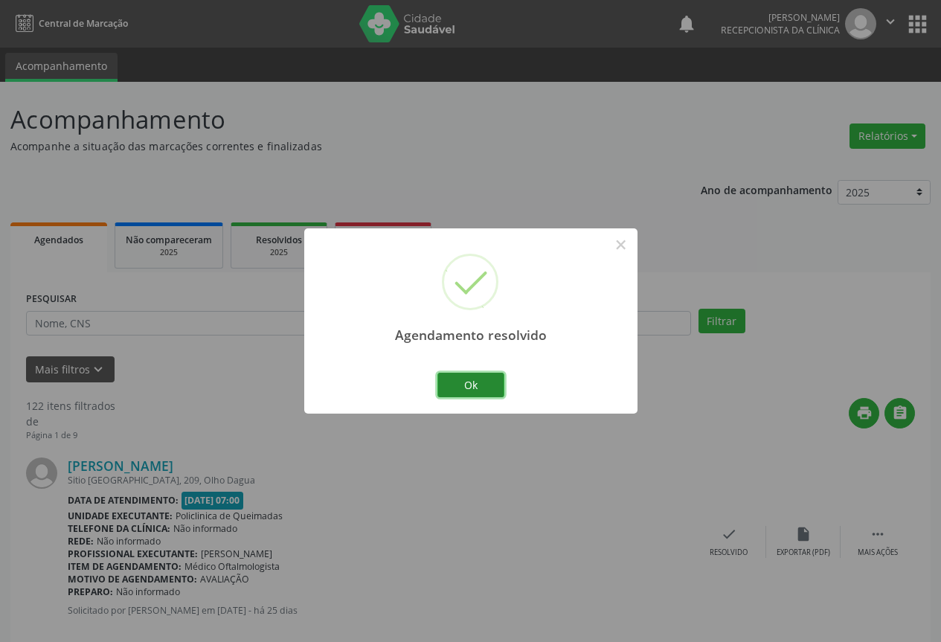
click at [463, 385] on button "Ok" at bounding box center [470, 385] width 67 height 25
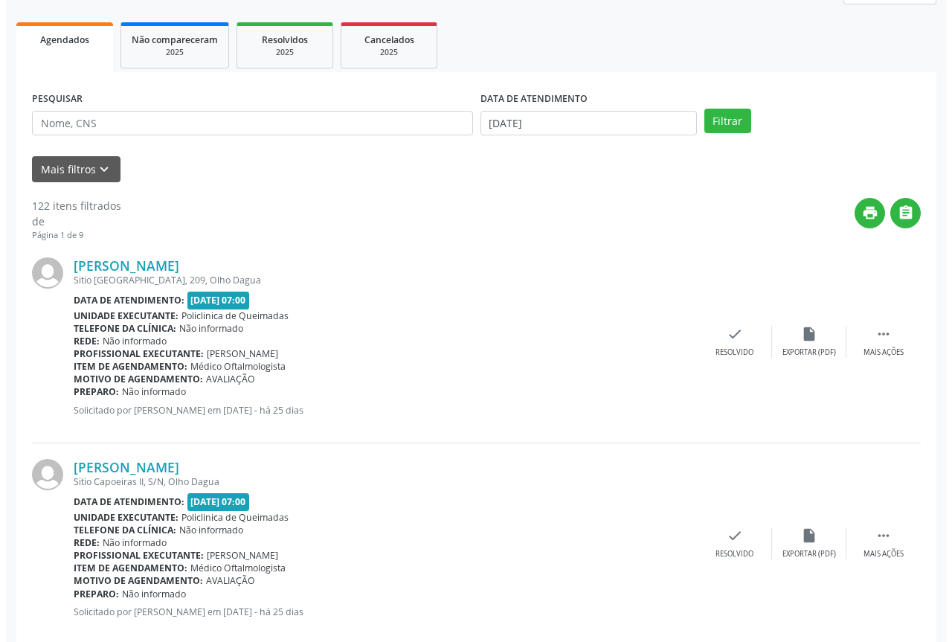
scroll to position [223, 0]
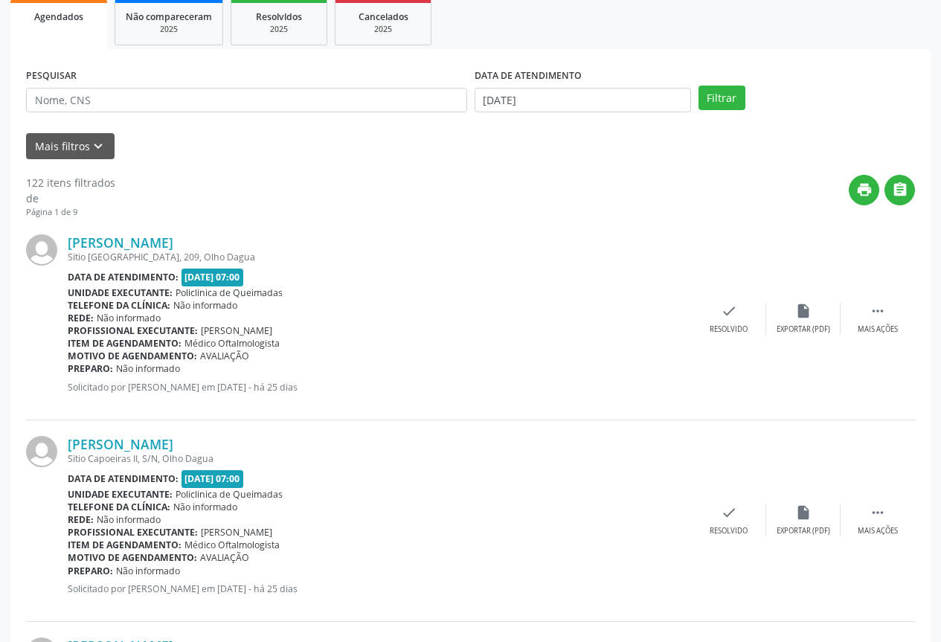
click at [742, 341] on div "[PERSON_NAME] [STREET_ADDRESS] Data de atendimento: [DATE] 07:00 Unidade execut…" at bounding box center [470, 320] width 889 height 202
click at [719, 328] on div "Resolvido" at bounding box center [729, 329] width 38 height 10
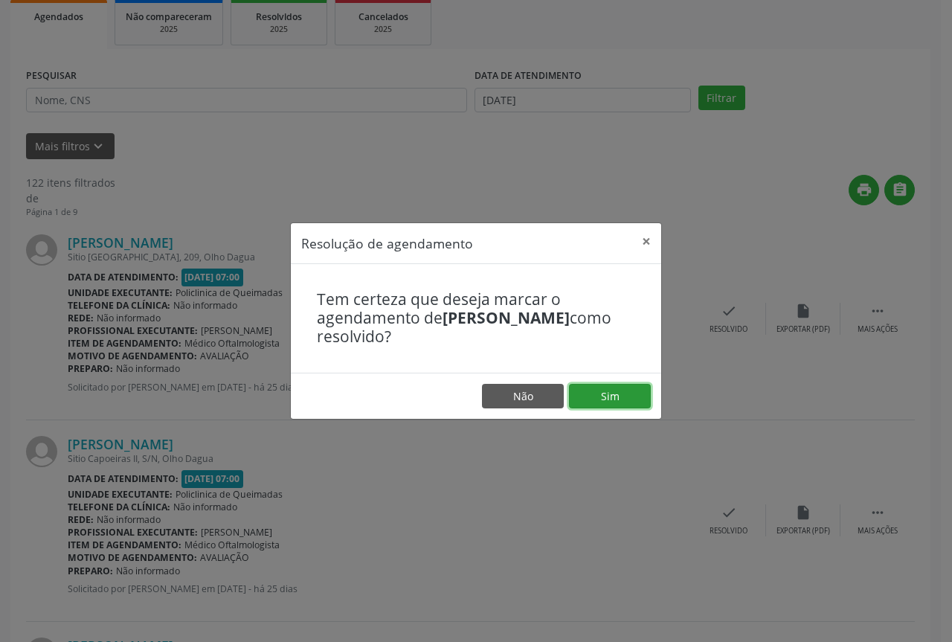
click at [595, 384] on button "Sim" at bounding box center [610, 396] width 82 height 25
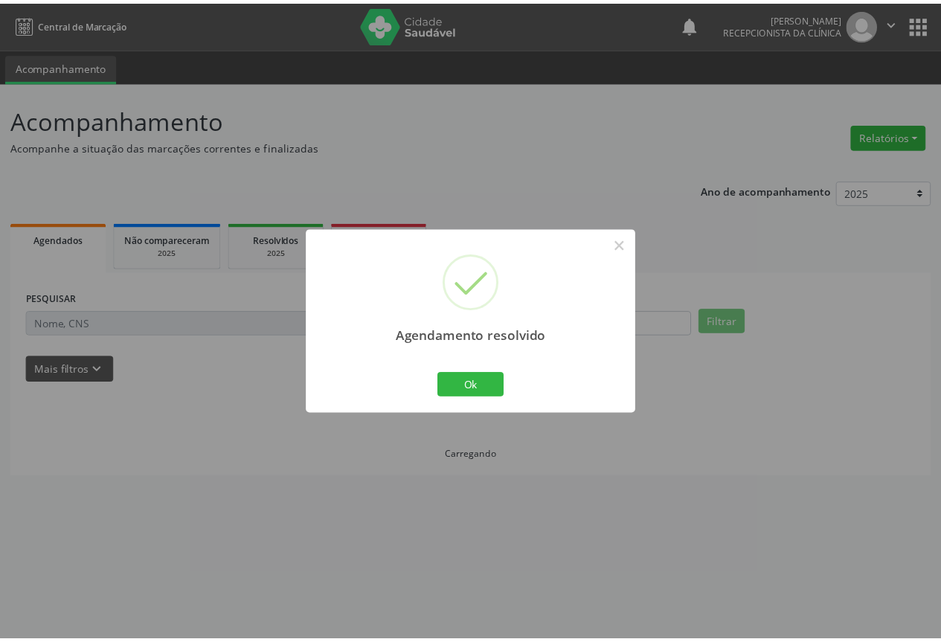
scroll to position [0, 0]
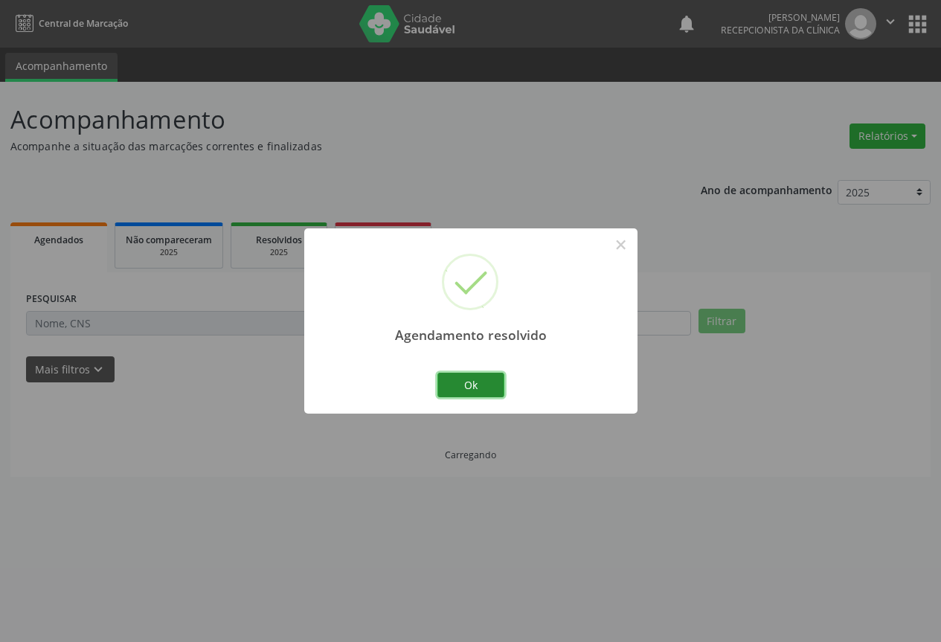
click at [456, 391] on button "Ok" at bounding box center [470, 385] width 67 height 25
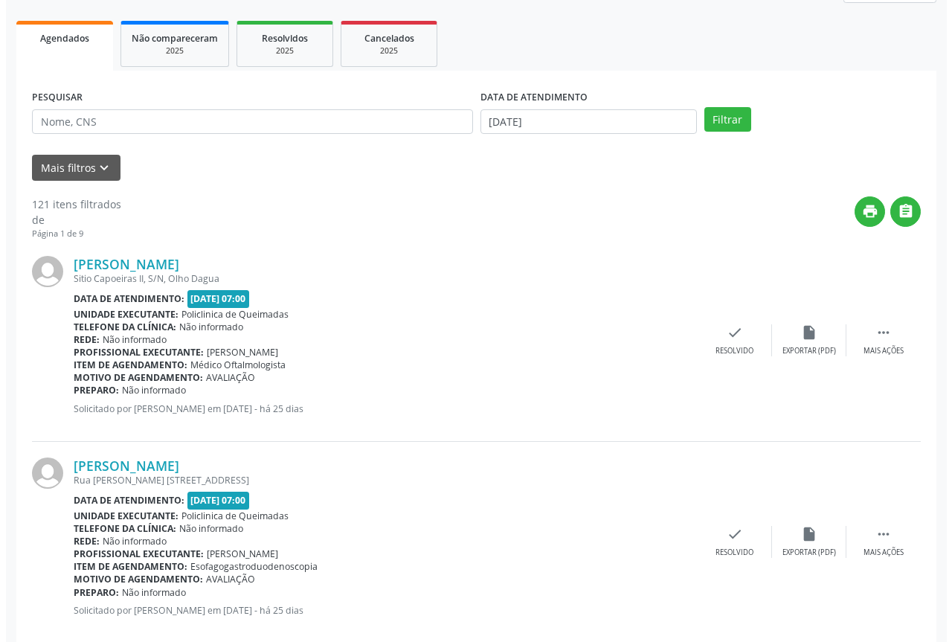
scroll to position [223, 0]
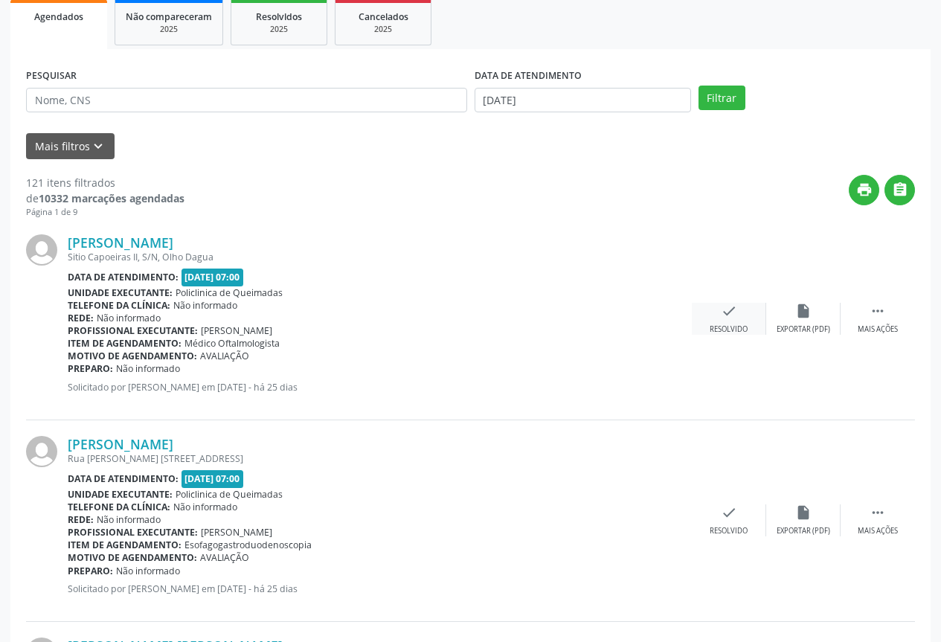
click at [740, 333] on div "Resolvido" at bounding box center [729, 329] width 38 height 10
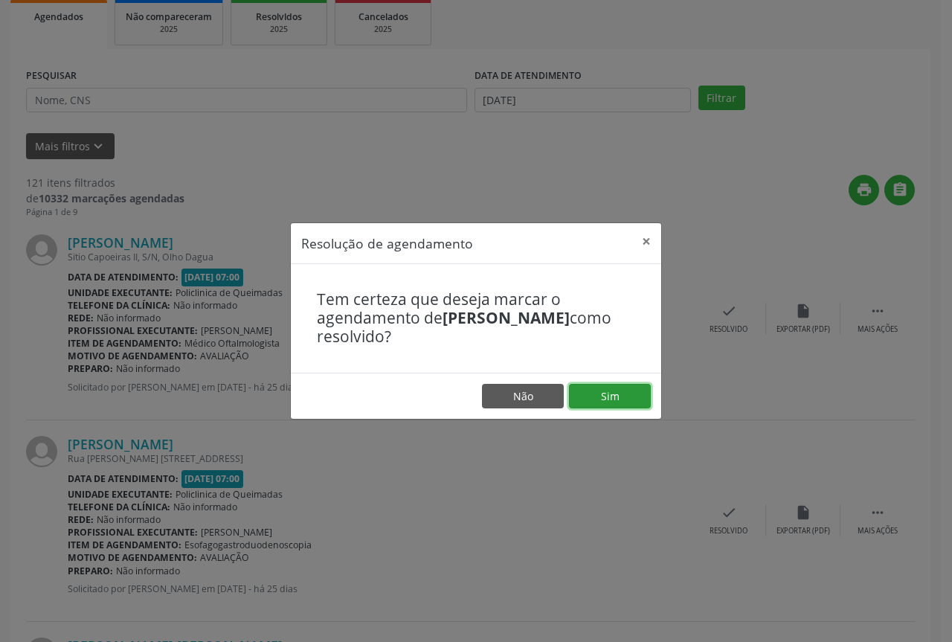
click at [602, 388] on button "Sim" at bounding box center [610, 396] width 82 height 25
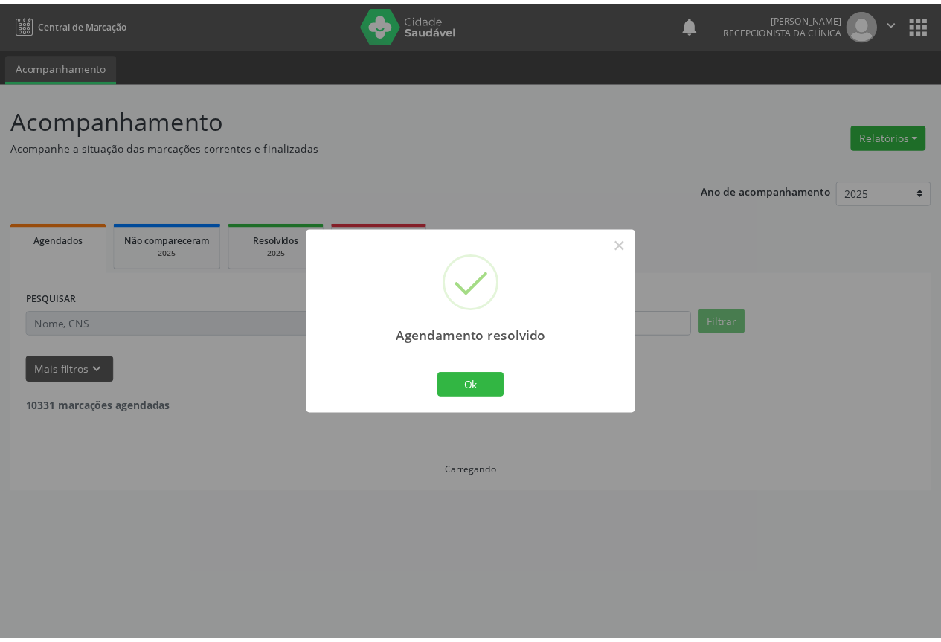
scroll to position [0, 0]
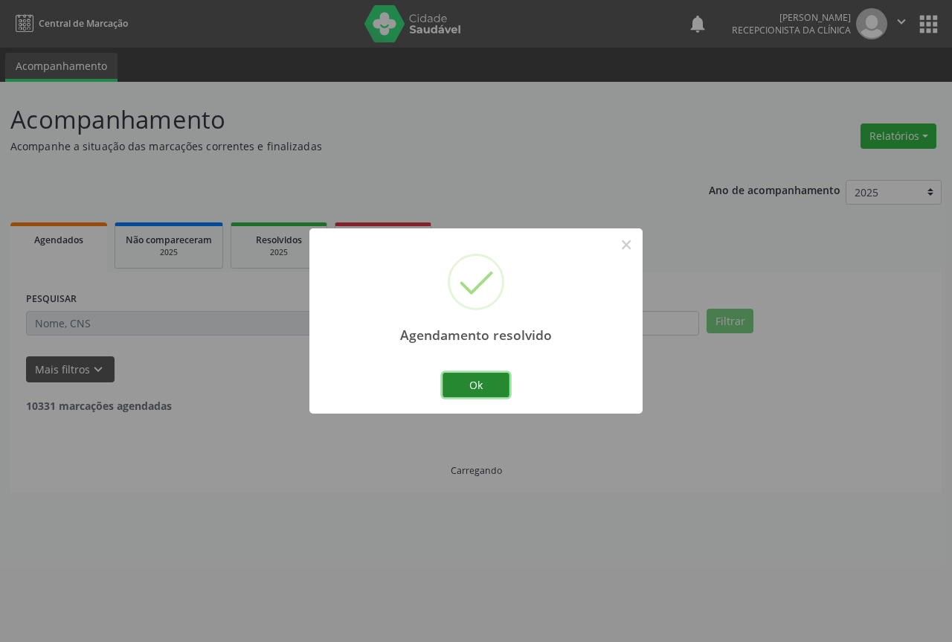
click at [480, 391] on button "Ok" at bounding box center [476, 385] width 67 height 25
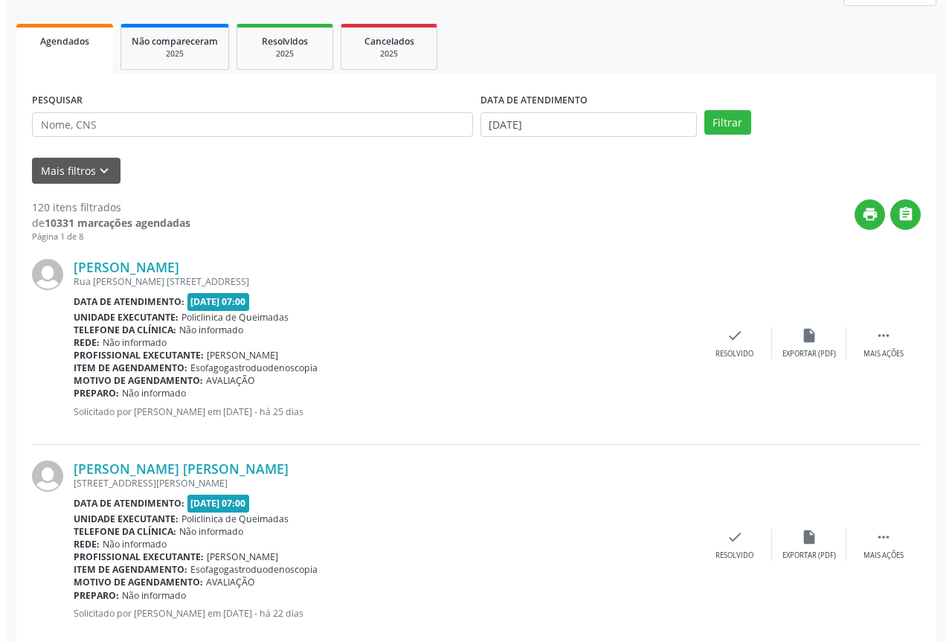
scroll to position [223, 0]
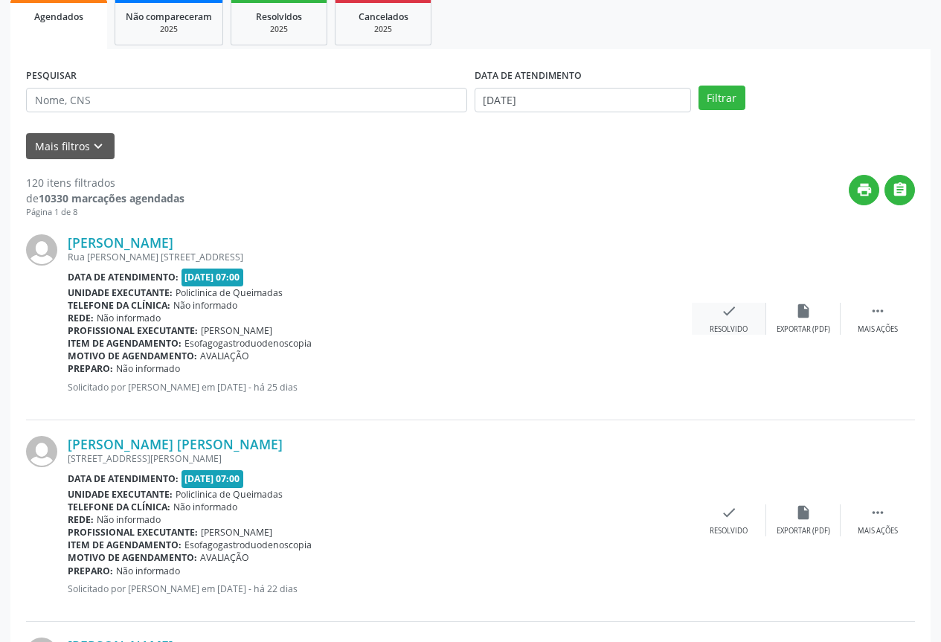
click at [710, 312] on div "check Resolvido" at bounding box center [729, 319] width 74 height 32
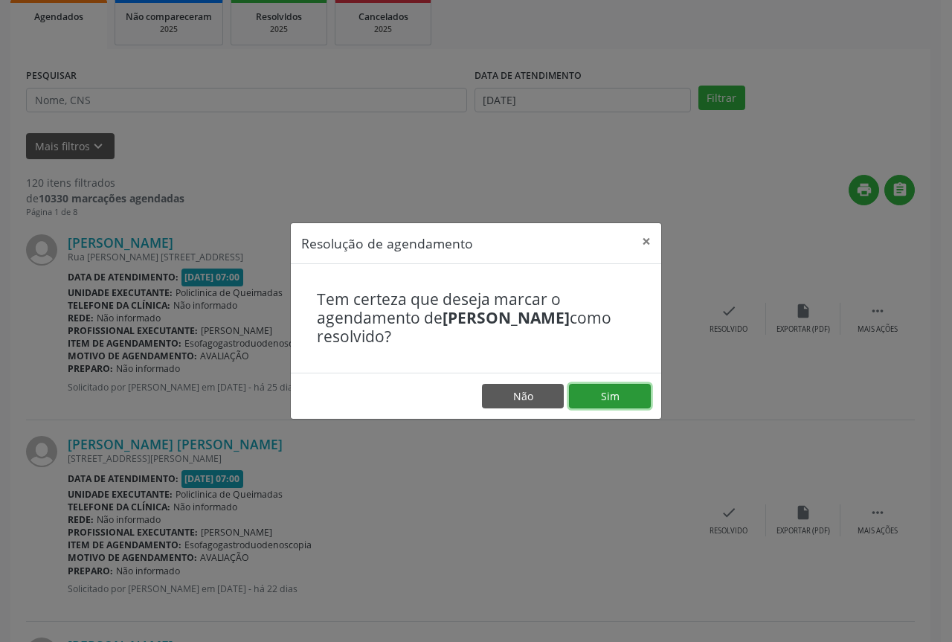
click at [611, 405] on button "Sim" at bounding box center [610, 396] width 82 height 25
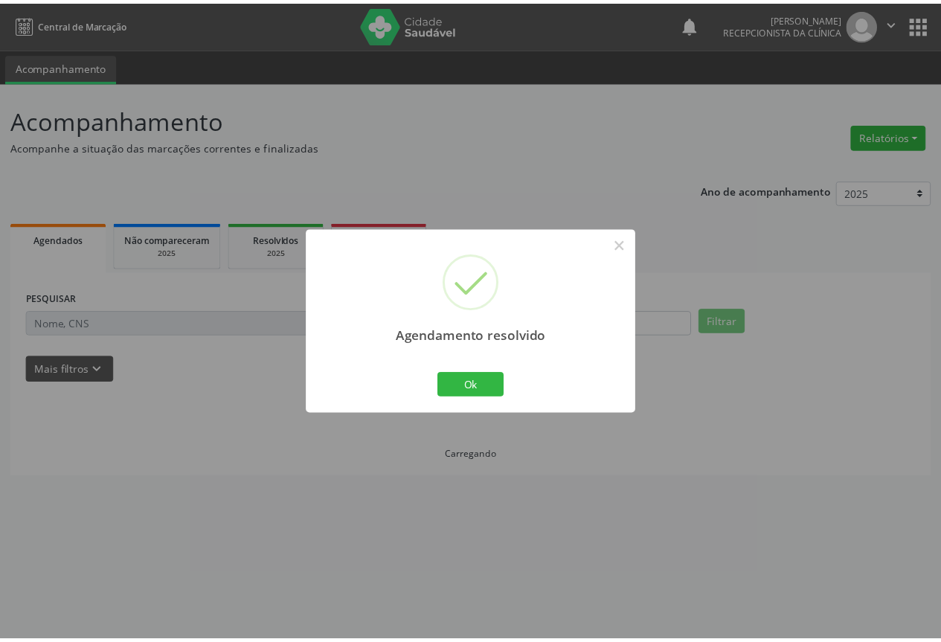
scroll to position [0, 0]
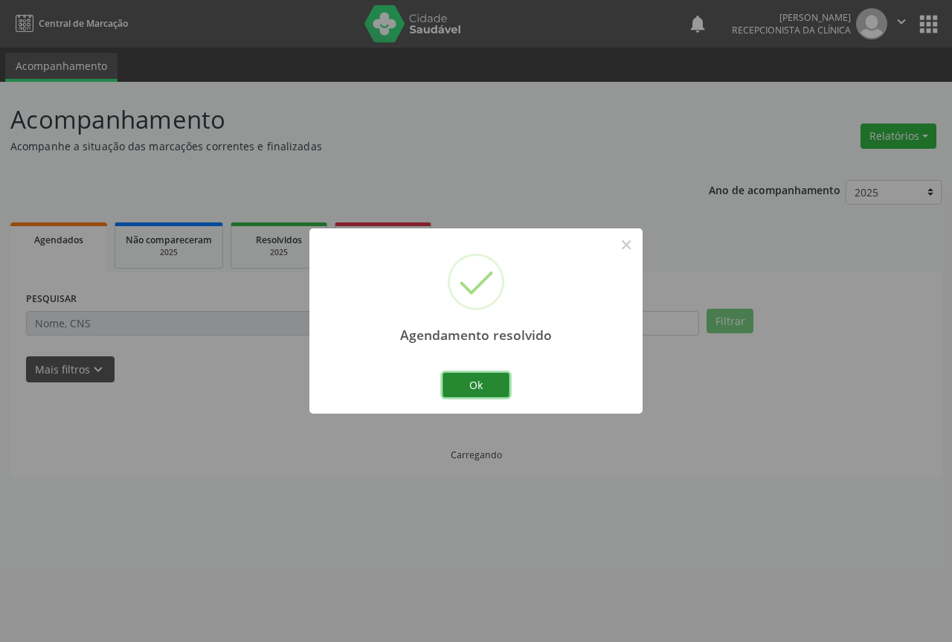
click at [484, 385] on button "Ok" at bounding box center [476, 385] width 67 height 25
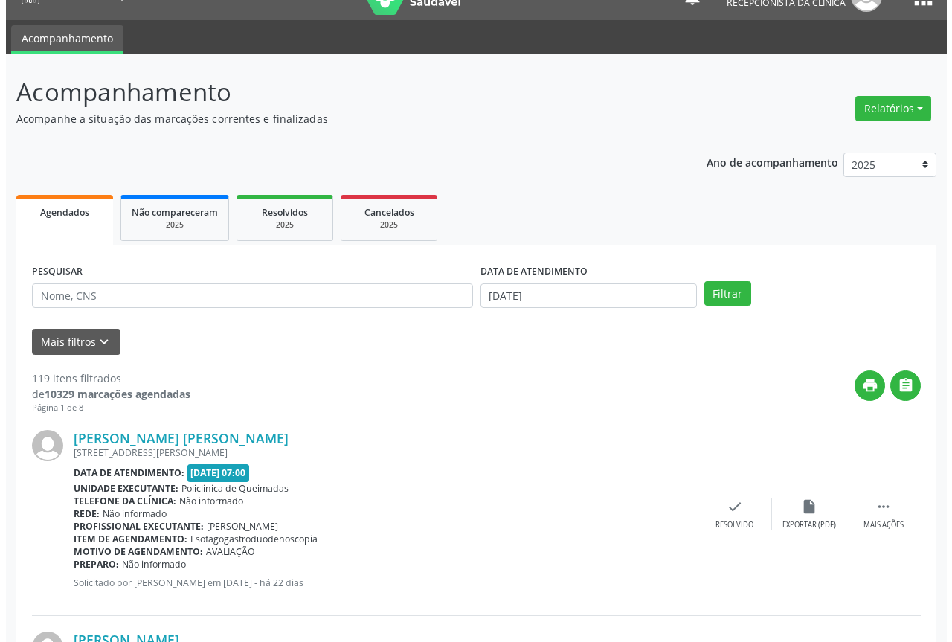
scroll to position [74, 0]
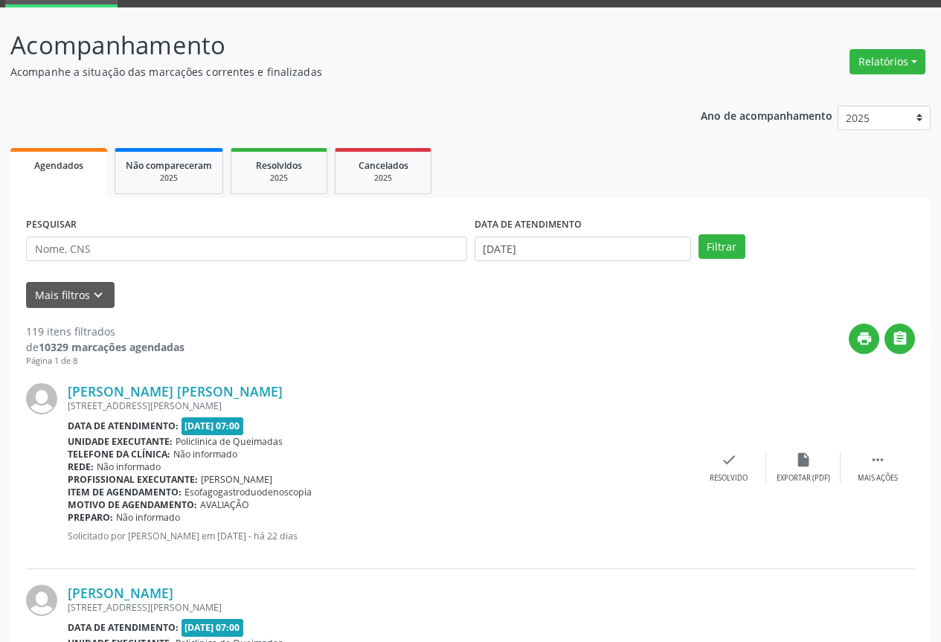
click at [715, 484] on div "[PERSON_NAME] [PERSON_NAME] [STREET_ADDRESS] Data de atendimento: [DATE] 07:00 …" at bounding box center [470, 469] width 889 height 202
click at [716, 469] on div "check Resolvido" at bounding box center [729, 468] width 74 height 32
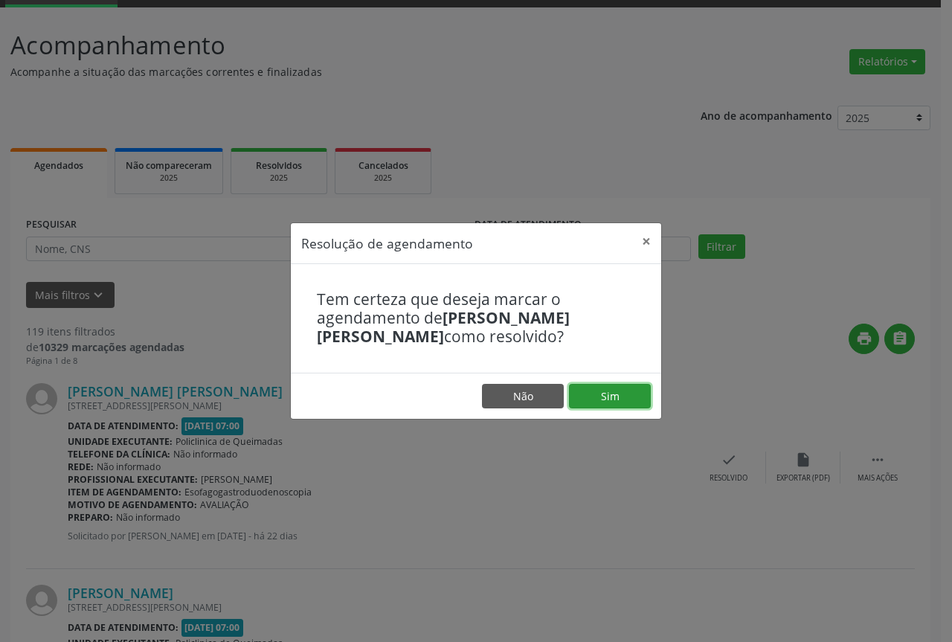
click at [624, 395] on button "Sim" at bounding box center [610, 396] width 82 height 25
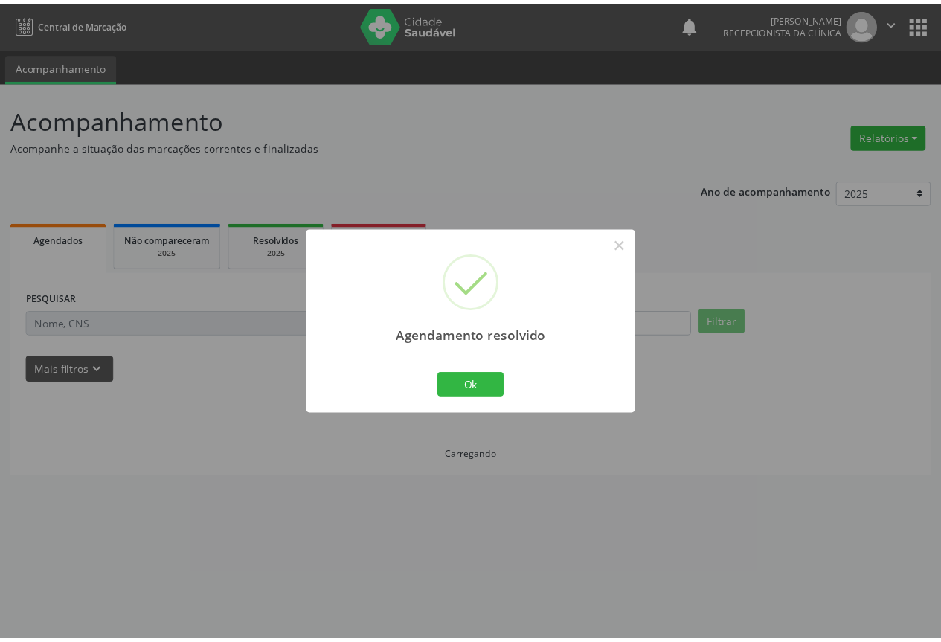
scroll to position [0, 0]
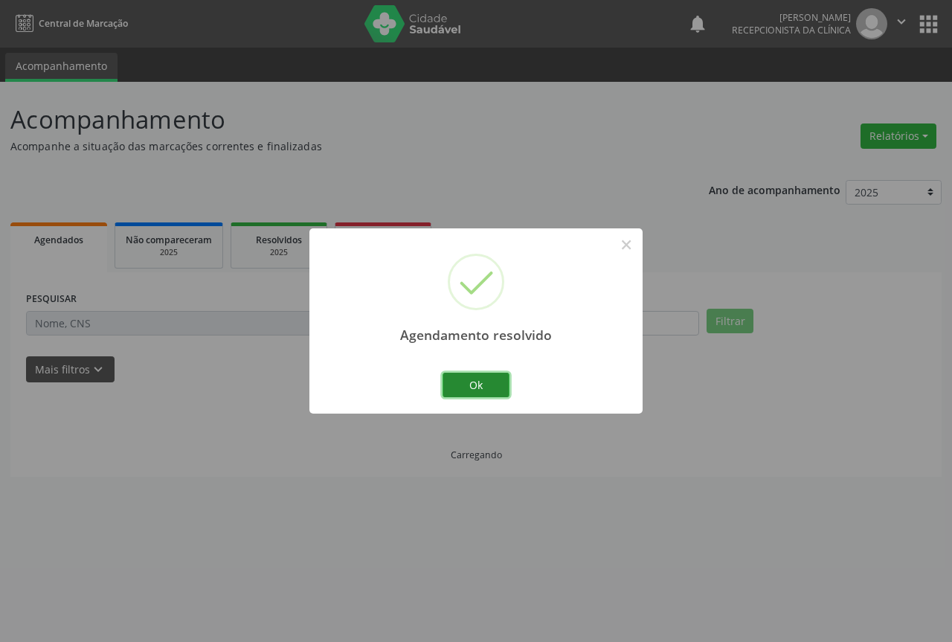
click at [486, 380] on button "Ok" at bounding box center [476, 385] width 67 height 25
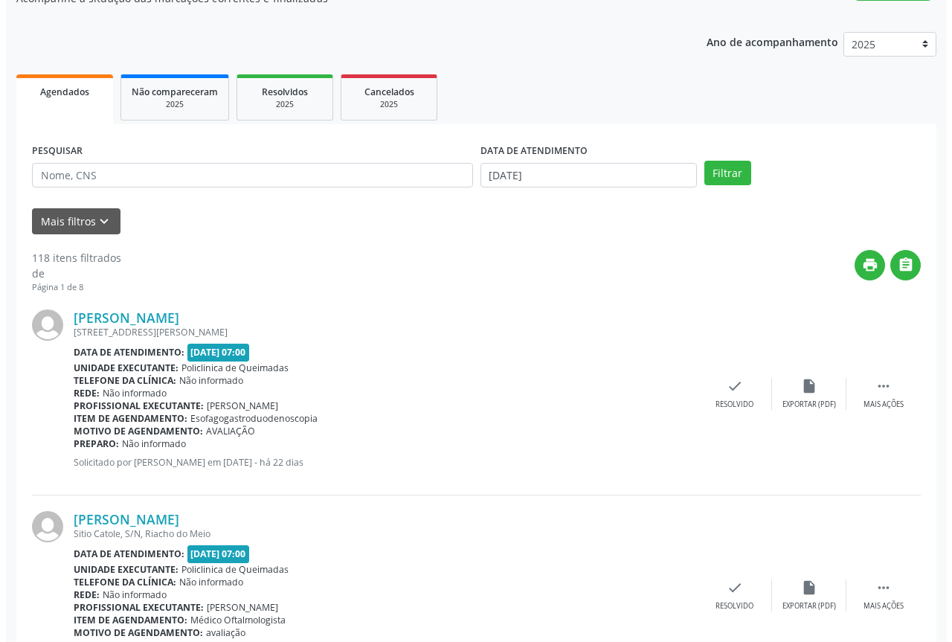
scroll to position [149, 0]
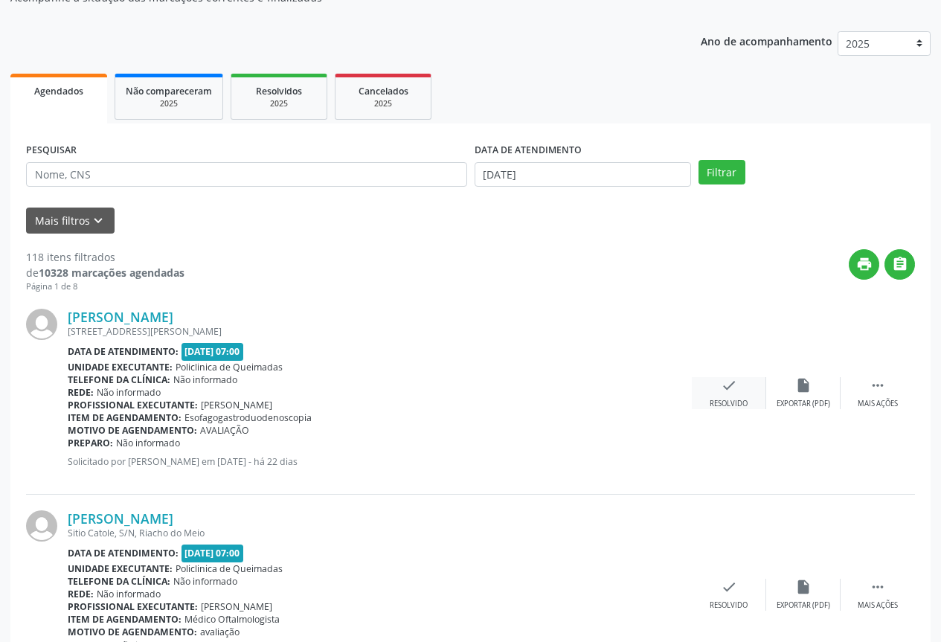
click at [721, 391] on icon "check" at bounding box center [729, 385] width 16 height 16
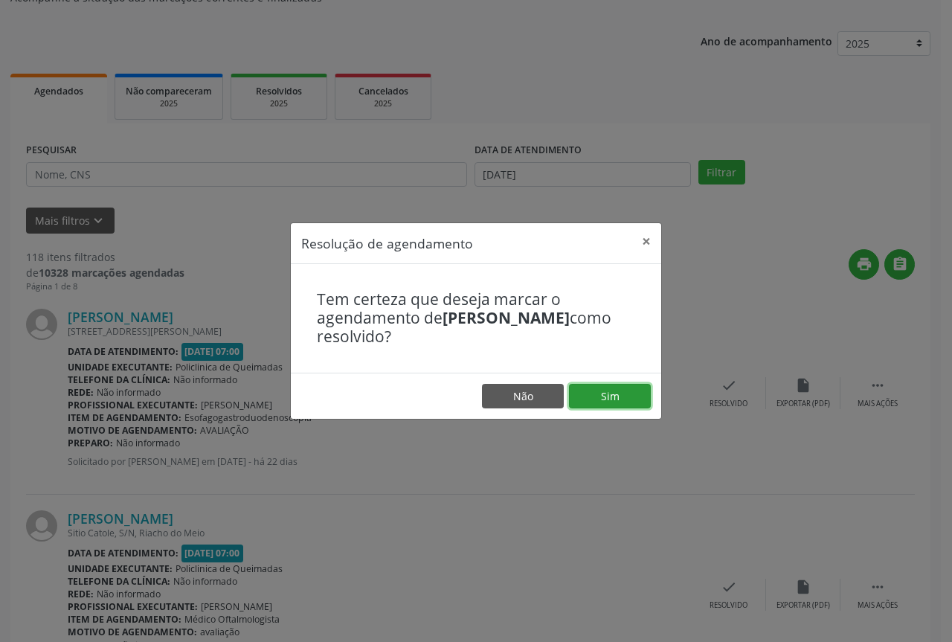
click at [605, 392] on button "Sim" at bounding box center [610, 396] width 82 height 25
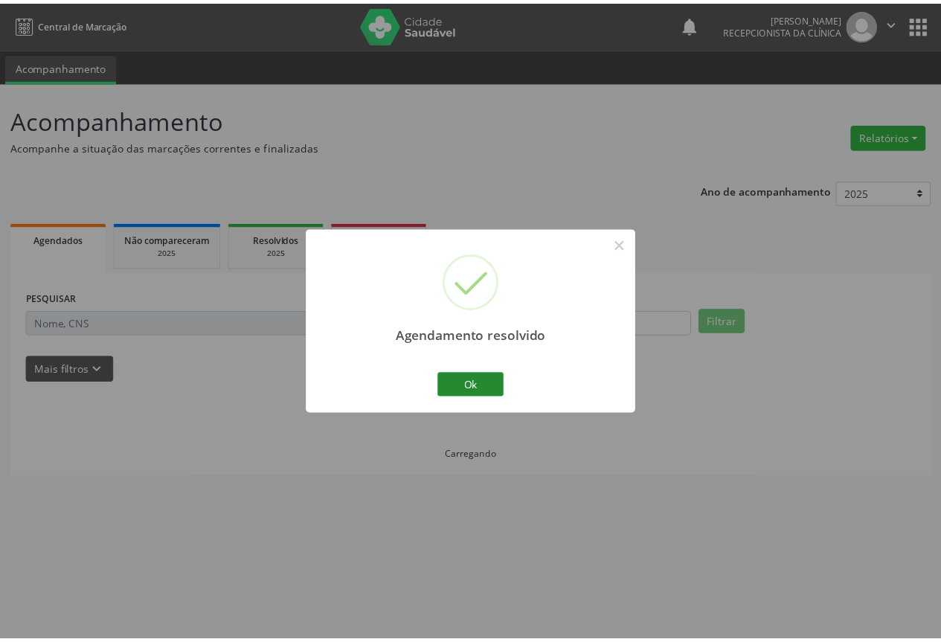
scroll to position [0, 0]
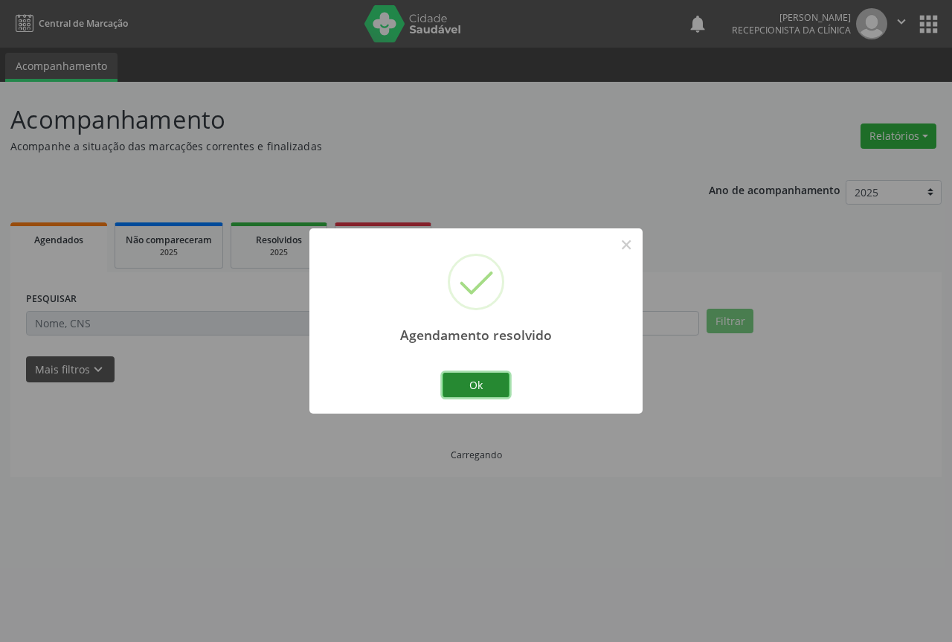
click at [466, 387] on button "Ok" at bounding box center [476, 385] width 67 height 25
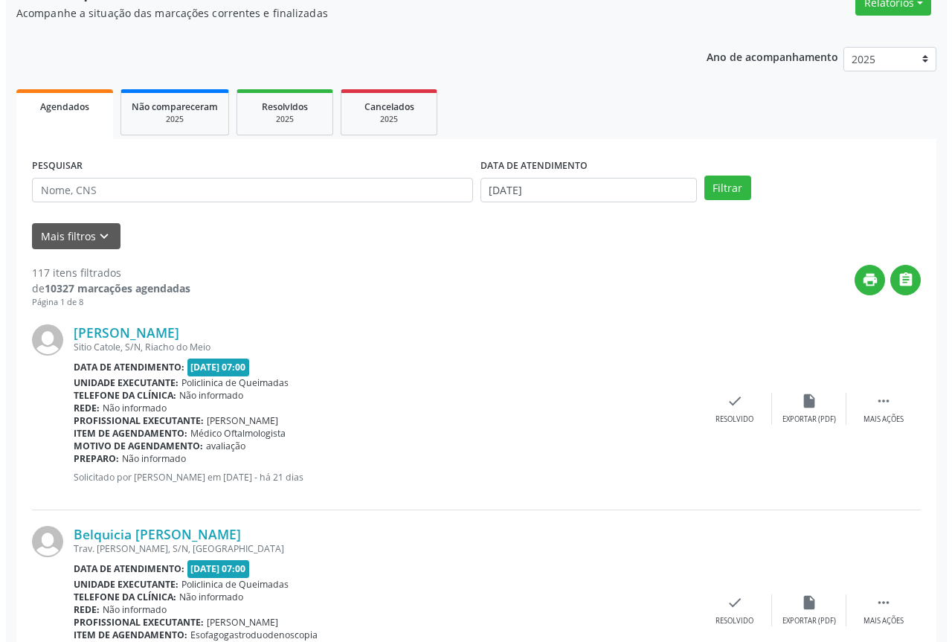
scroll to position [149, 0]
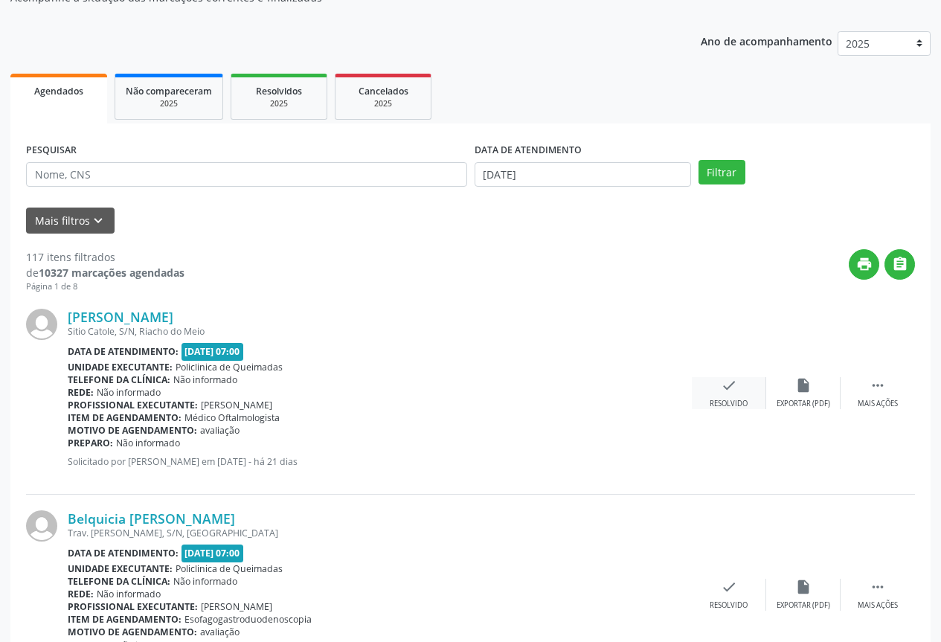
click at [725, 395] on div "check Resolvido" at bounding box center [729, 393] width 74 height 32
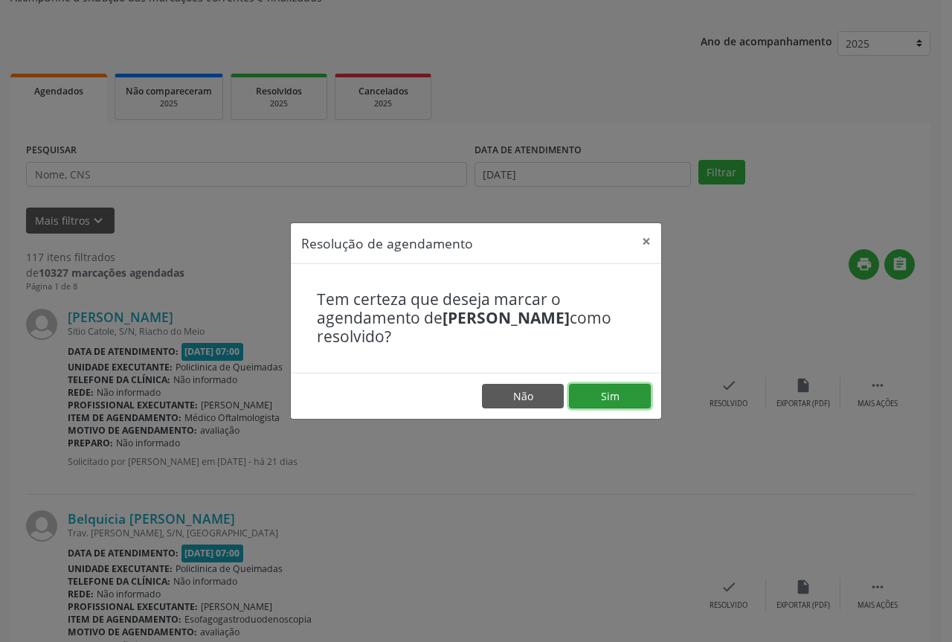
click at [605, 388] on button "Sim" at bounding box center [610, 396] width 82 height 25
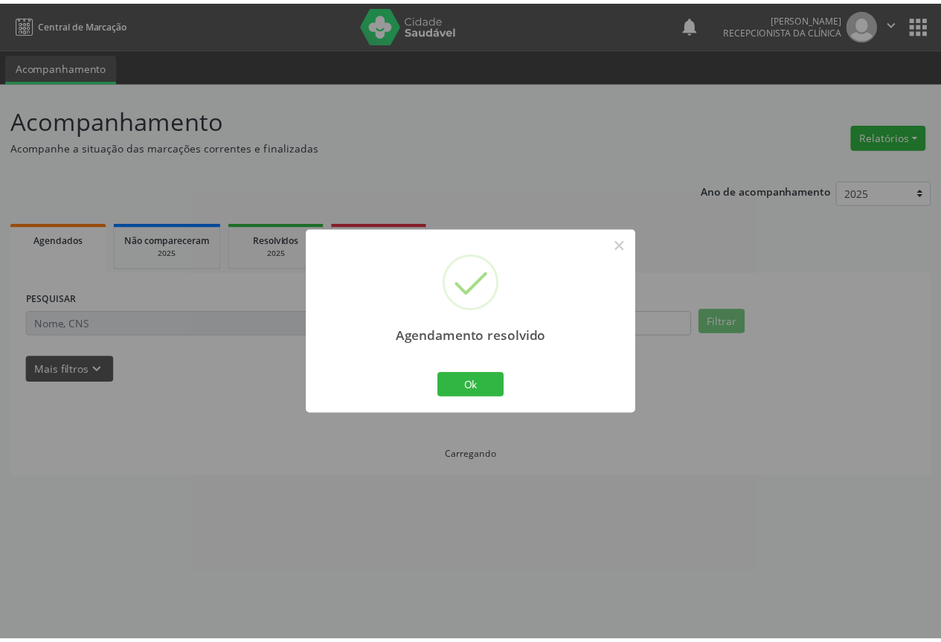
scroll to position [0, 0]
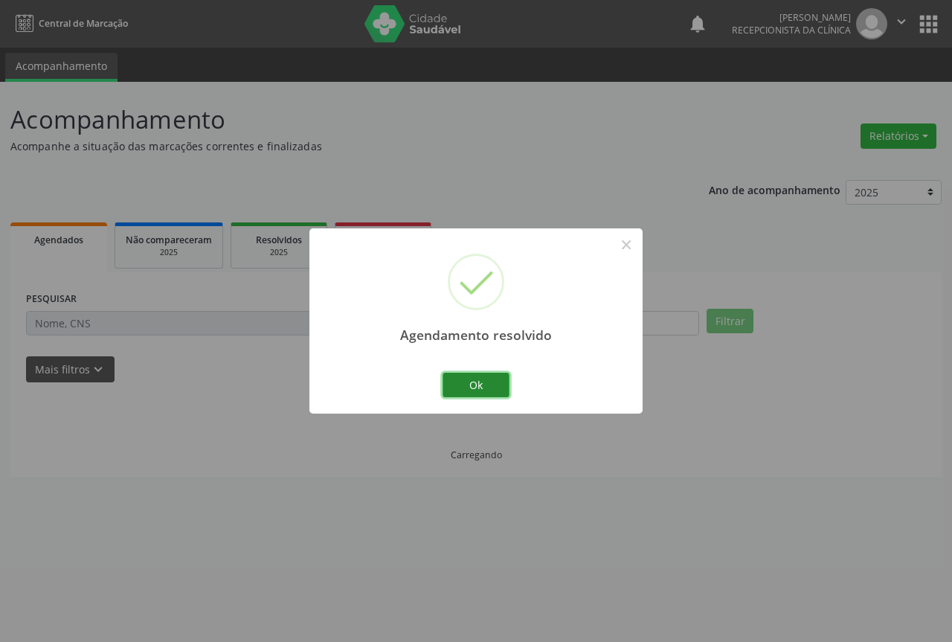
click at [474, 380] on button "Ok" at bounding box center [476, 385] width 67 height 25
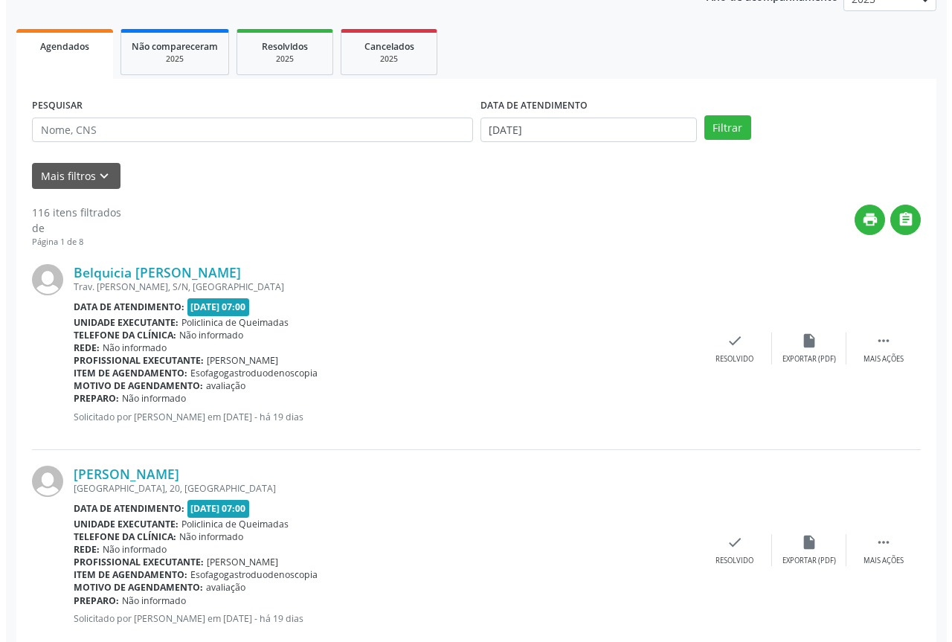
scroll to position [223, 0]
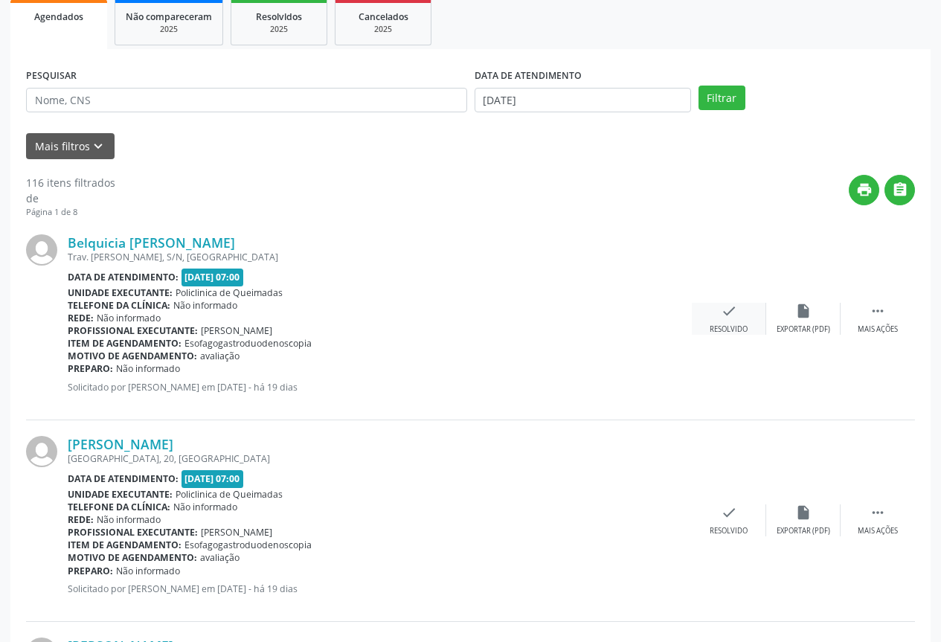
click at [745, 320] on div "check Resolvido" at bounding box center [729, 319] width 74 height 32
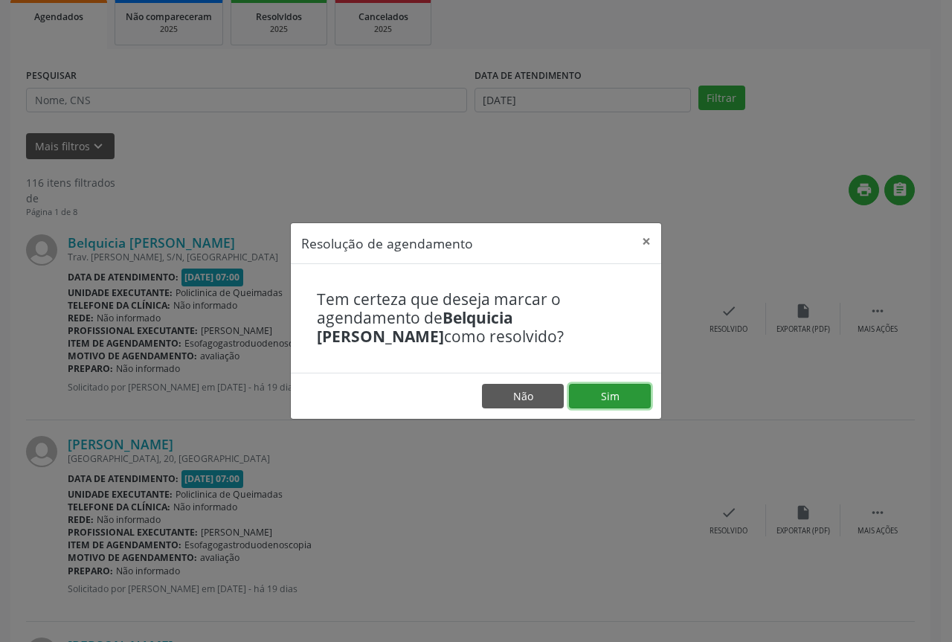
click at [623, 396] on button "Sim" at bounding box center [610, 396] width 82 height 25
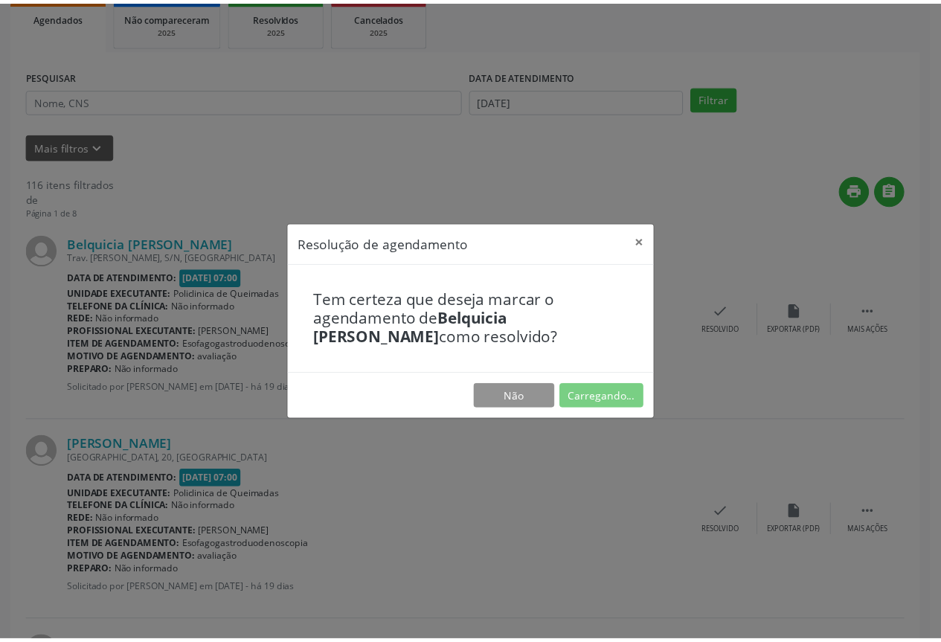
scroll to position [0, 0]
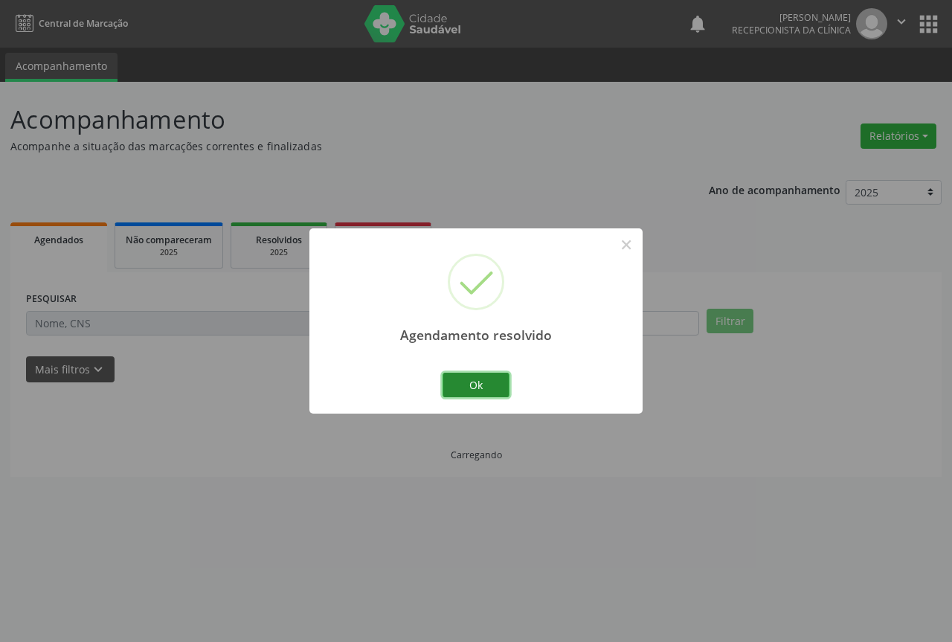
click at [481, 379] on button "Ok" at bounding box center [476, 385] width 67 height 25
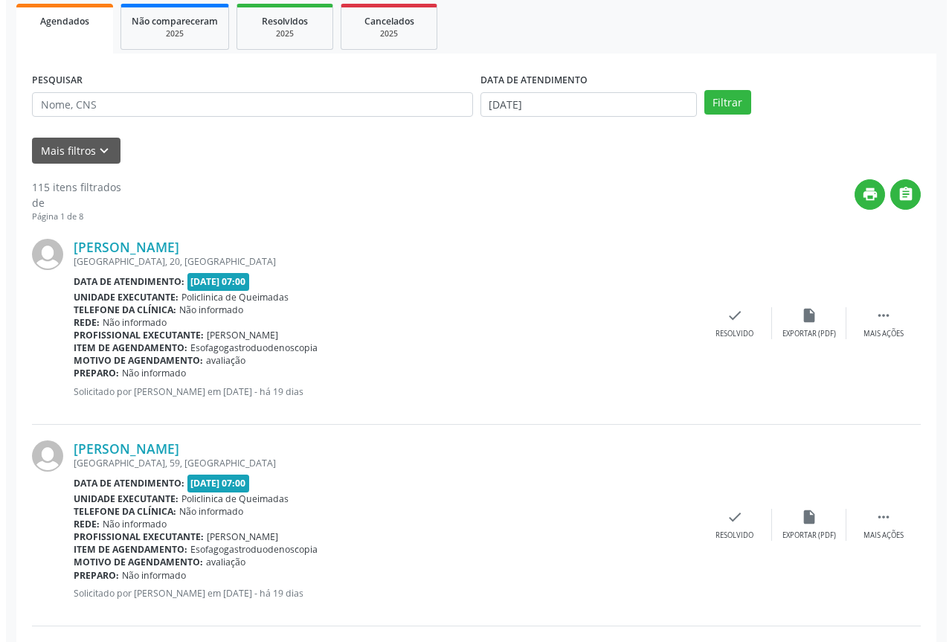
scroll to position [223, 0]
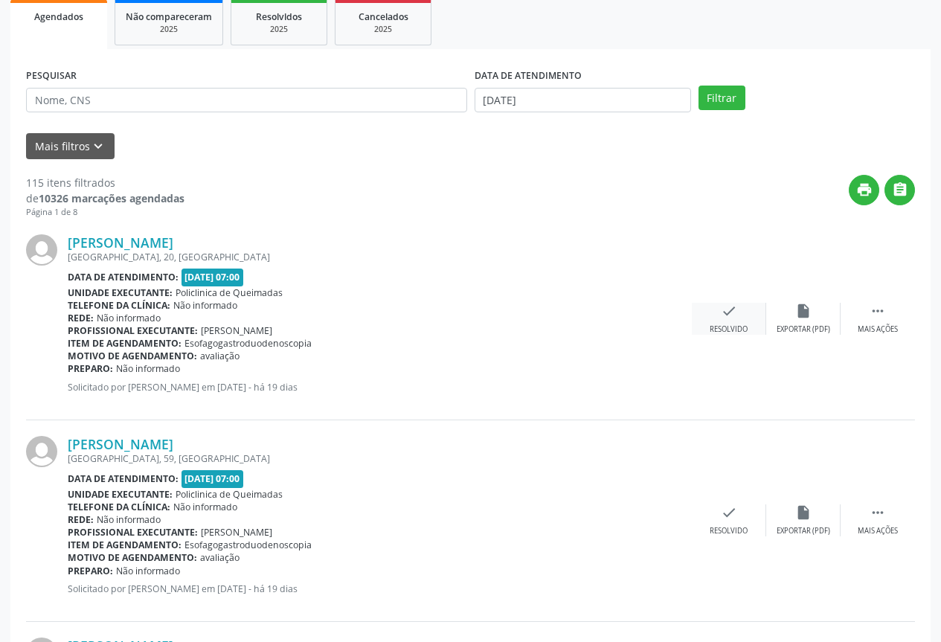
click at [708, 333] on div "check Resolvido" at bounding box center [729, 319] width 74 height 32
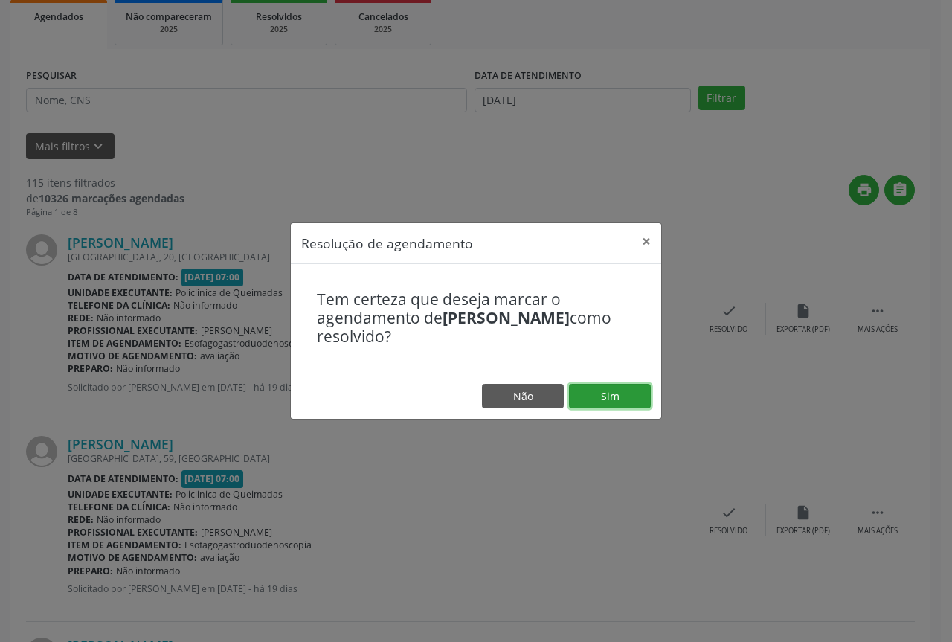
click at [609, 397] on button "Sim" at bounding box center [610, 396] width 82 height 25
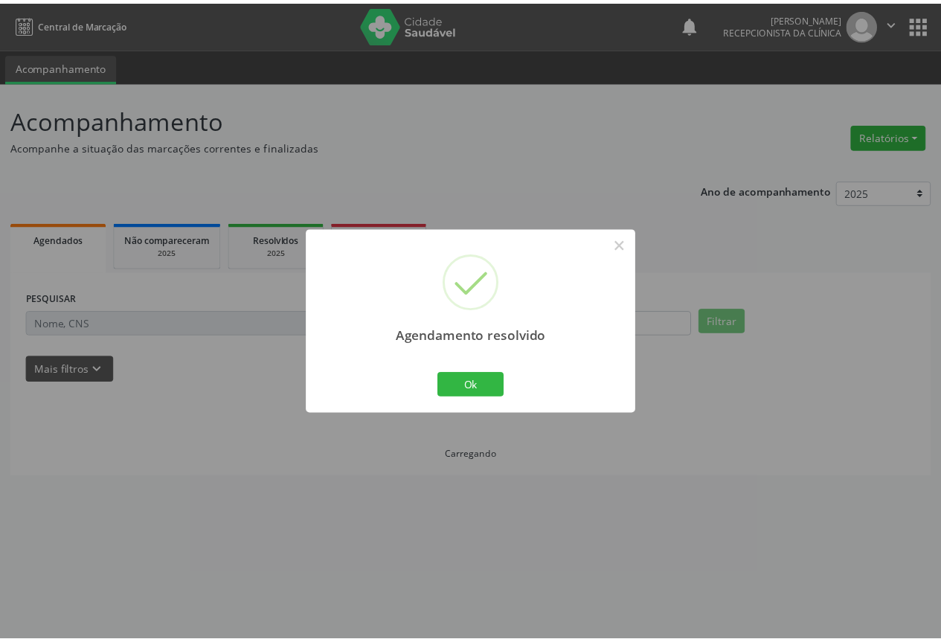
scroll to position [0, 0]
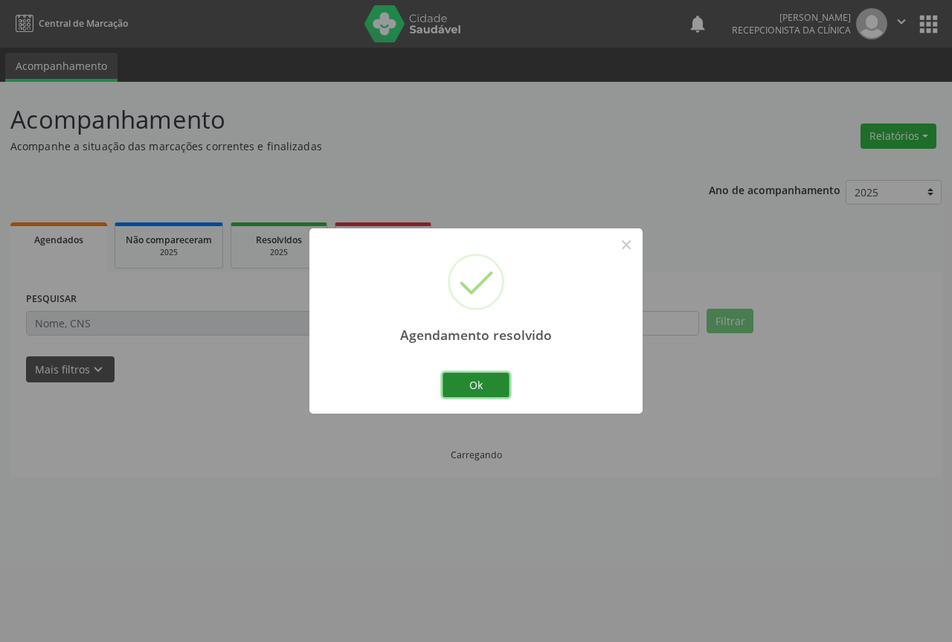
click at [490, 383] on button "Ok" at bounding box center [476, 385] width 67 height 25
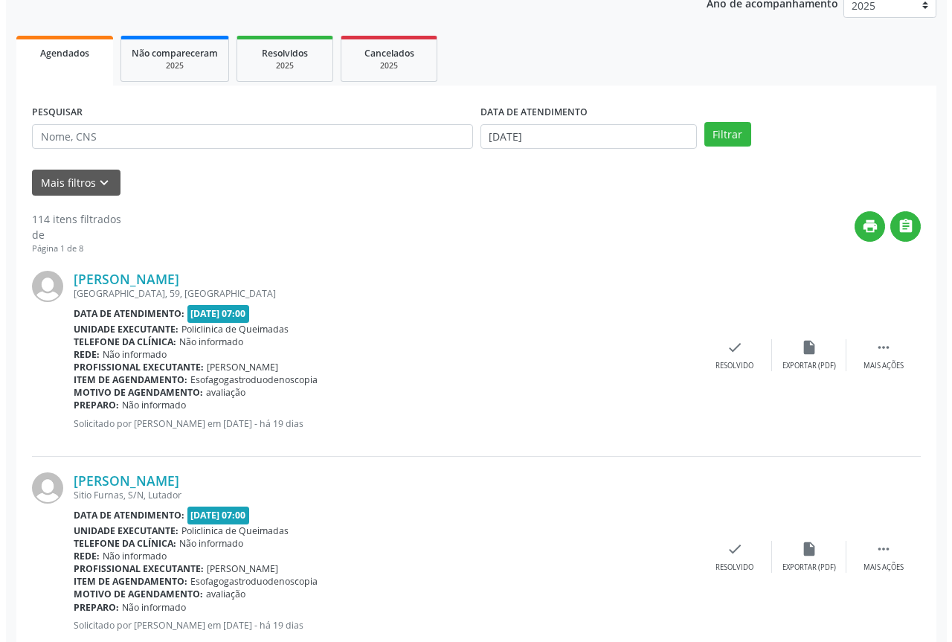
scroll to position [223, 0]
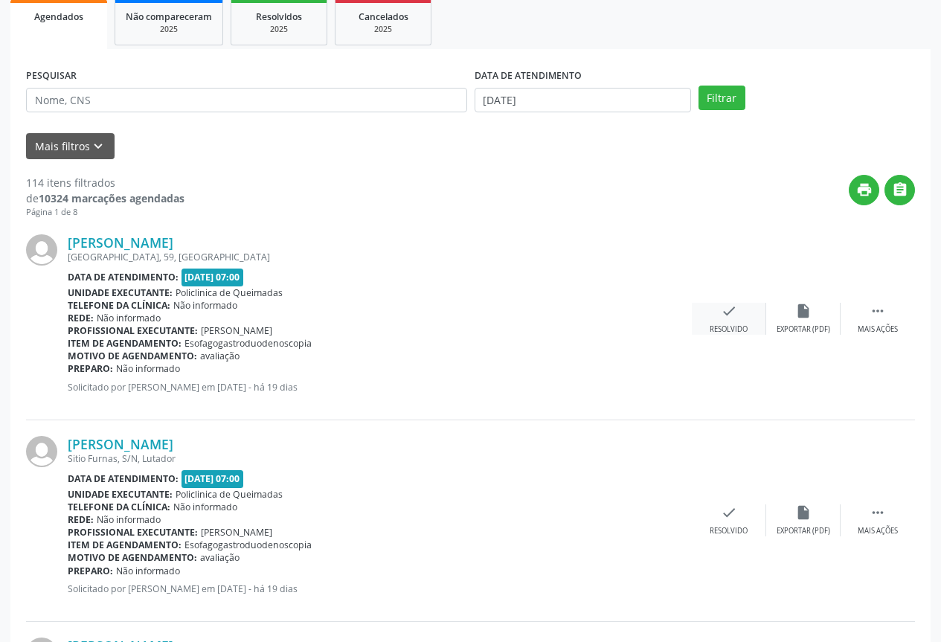
click at [751, 323] on div "check Resolvido" at bounding box center [729, 319] width 74 height 32
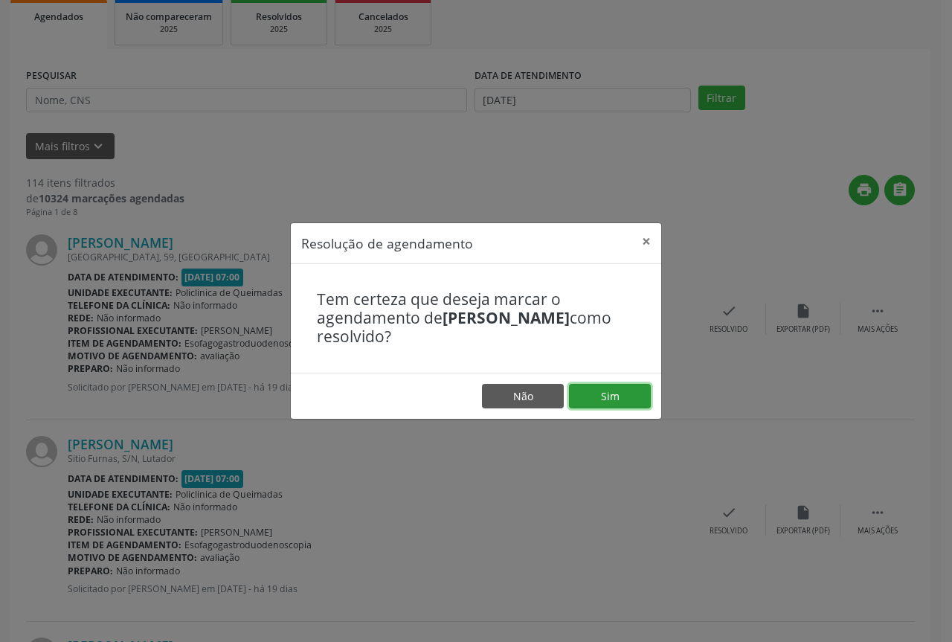
click at [610, 403] on button "Sim" at bounding box center [610, 396] width 82 height 25
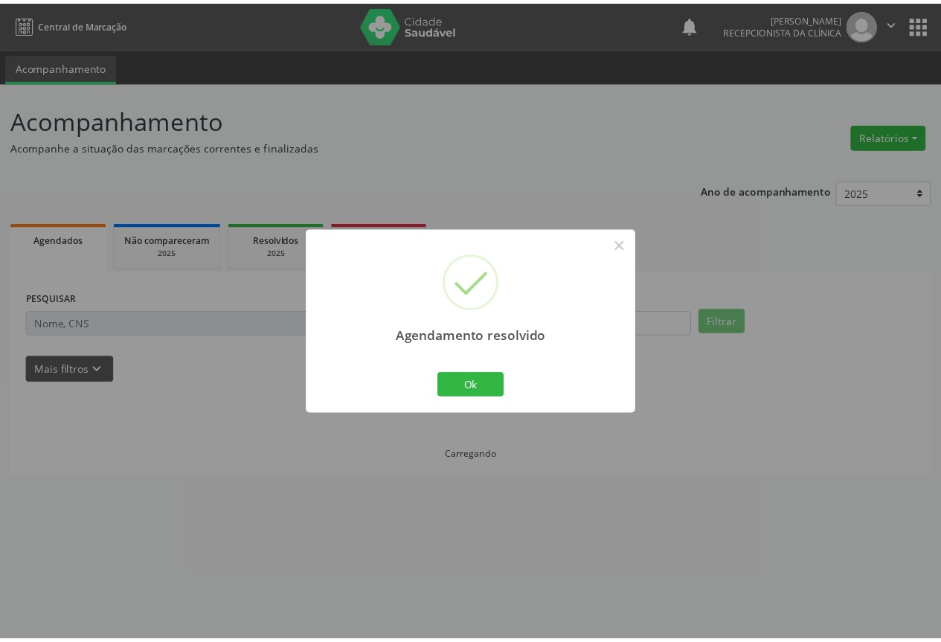
scroll to position [0, 0]
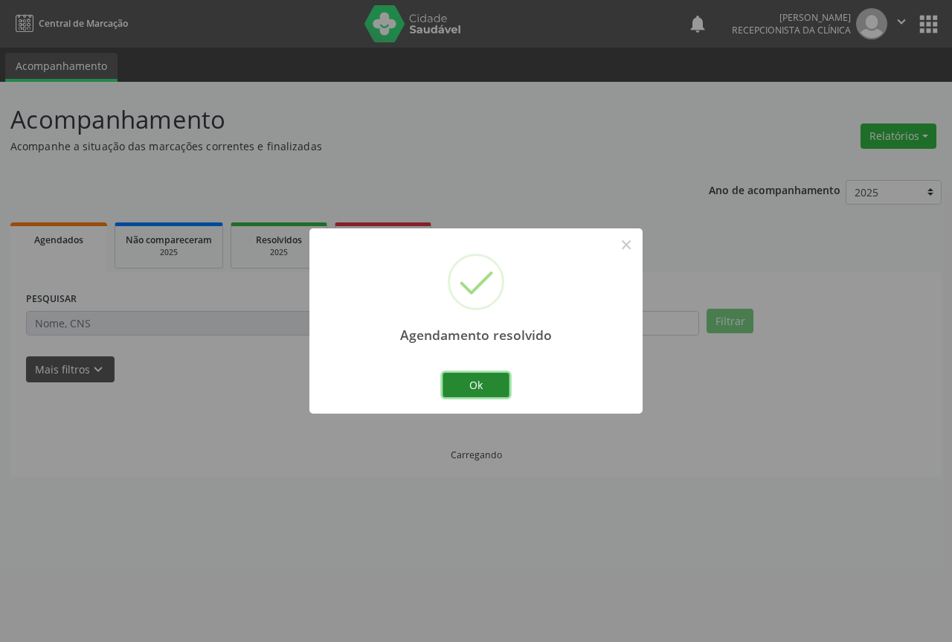
click at [498, 393] on button "Ok" at bounding box center [476, 385] width 67 height 25
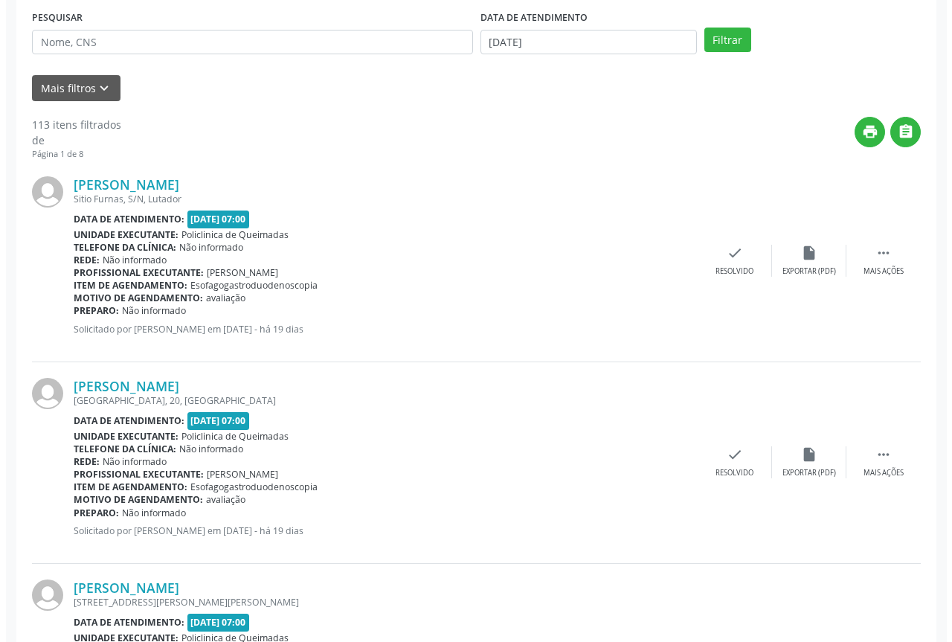
scroll to position [298, 0]
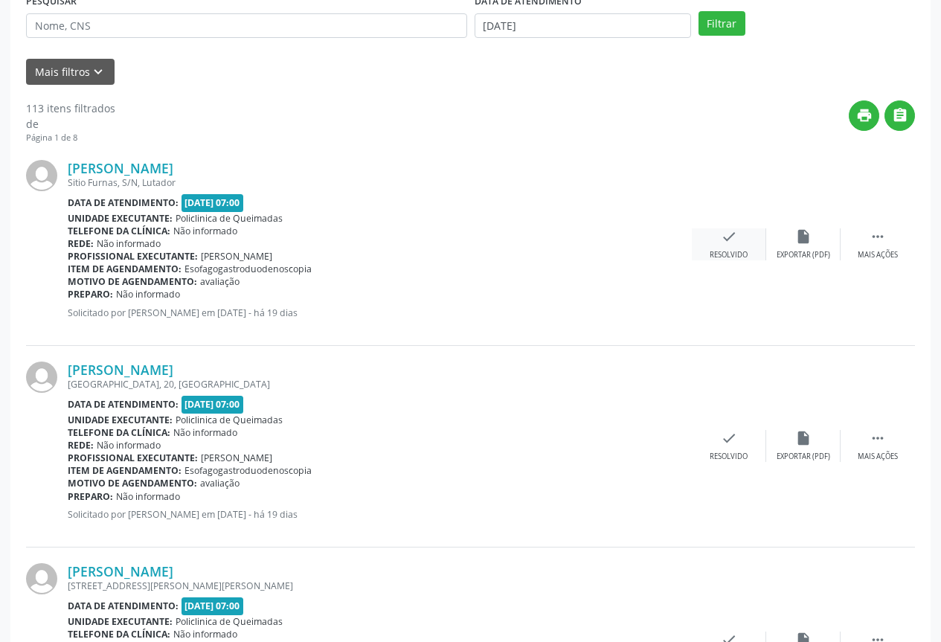
click at [716, 246] on div "check Resolvido" at bounding box center [729, 244] width 74 height 32
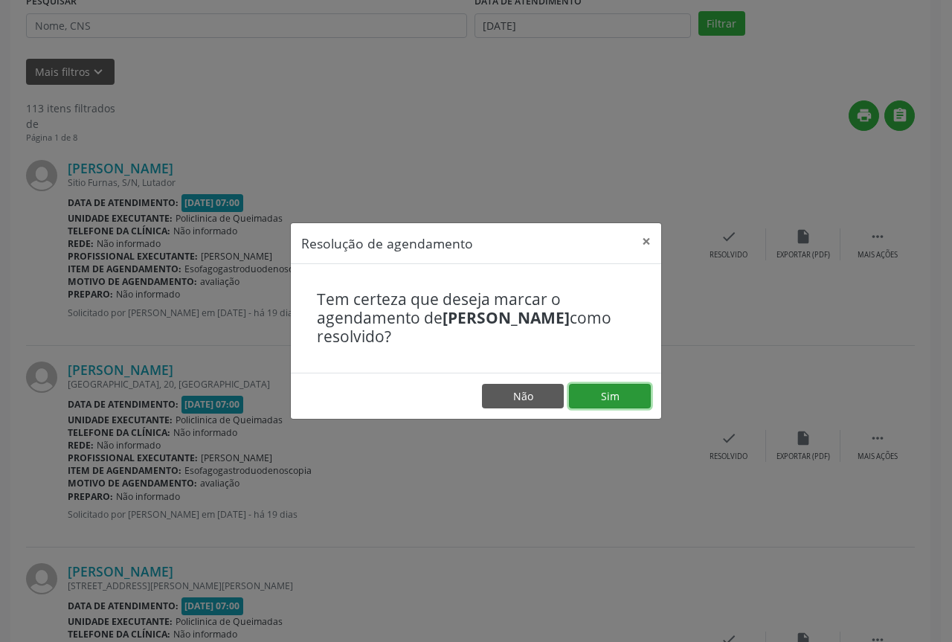
click at [592, 399] on button "Sim" at bounding box center [610, 396] width 82 height 25
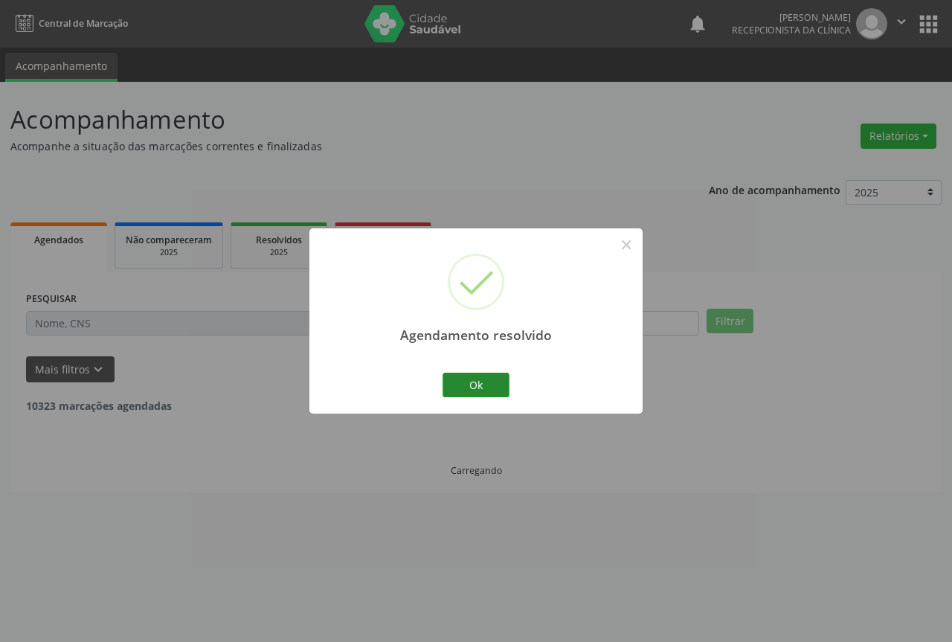
scroll to position [0, 0]
click at [463, 387] on button "Ok" at bounding box center [476, 385] width 67 height 25
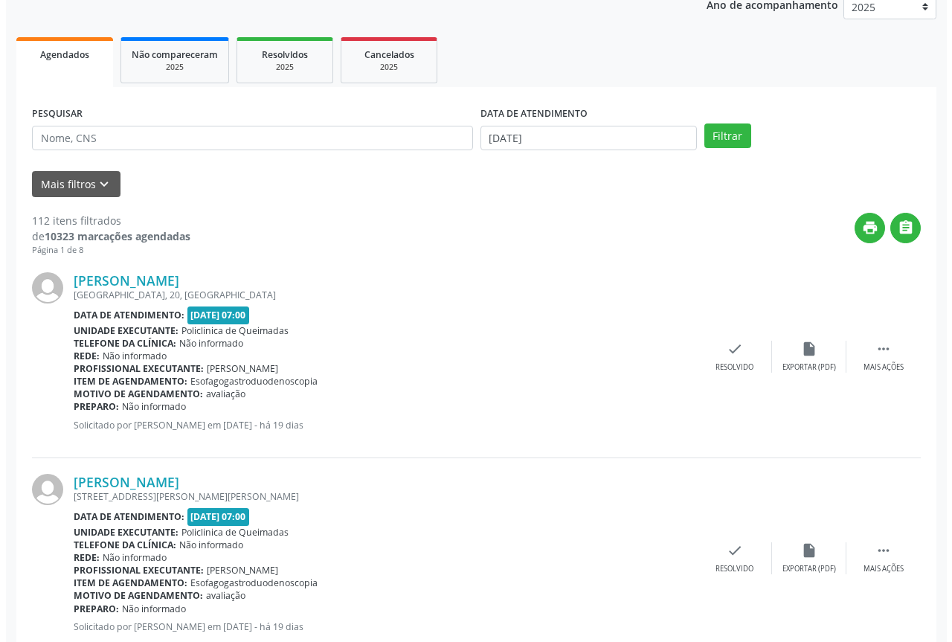
scroll to position [298, 0]
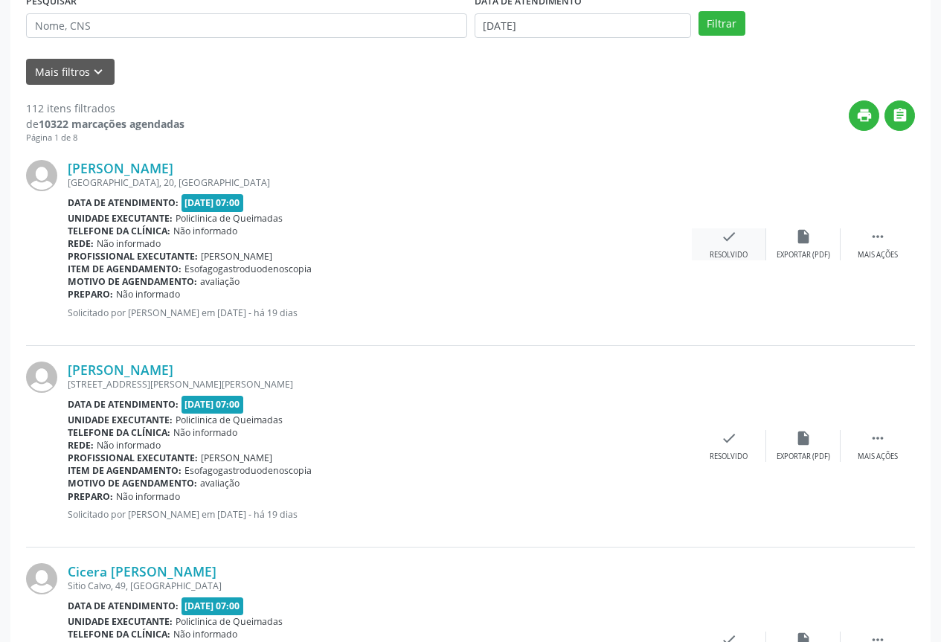
click at [731, 255] on div "Resolvido" at bounding box center [729, 255] width 38 height 10
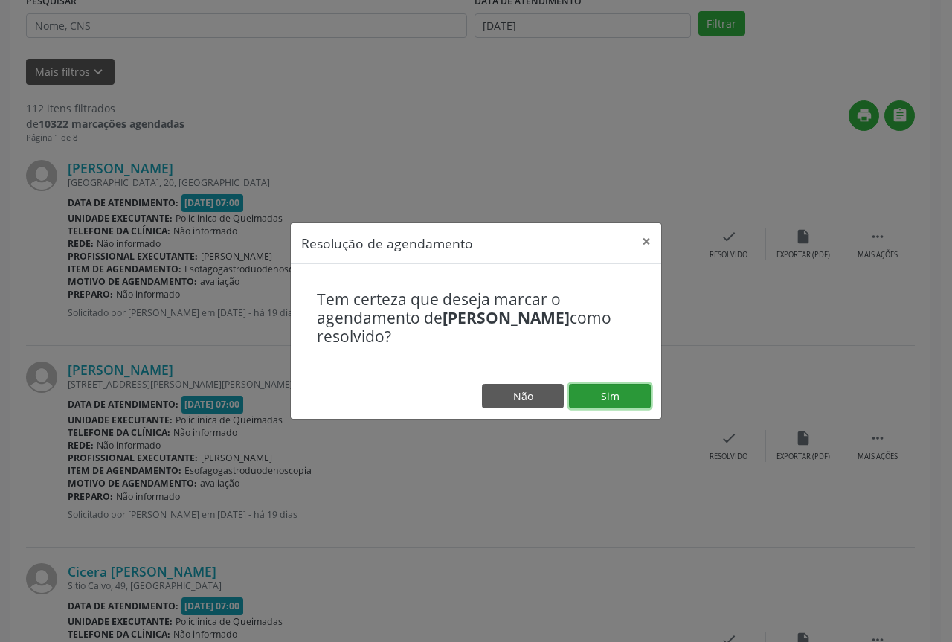
click at [598, 393] on button "Sim" at bounding box center [610, 396] width 82 height 25
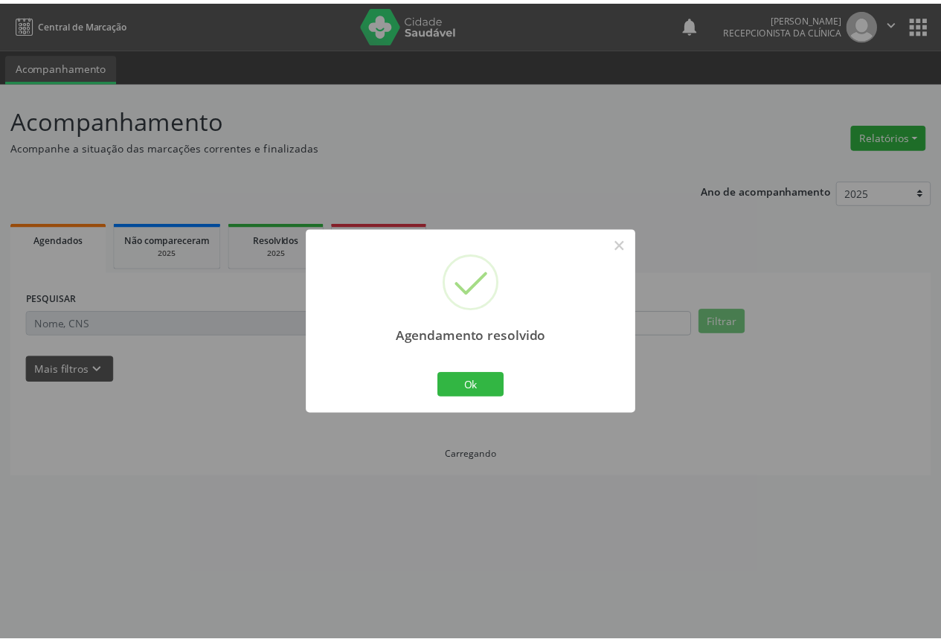
scroll to position [0, 0]
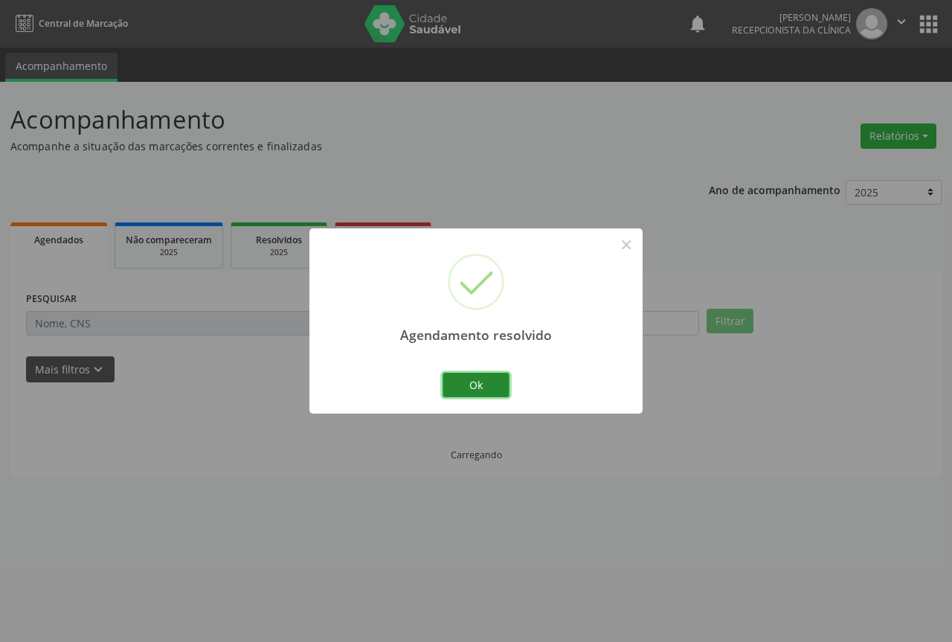
click at [478, 385] on button "Ok" at bounding box center [476, 385] width 67 height 25
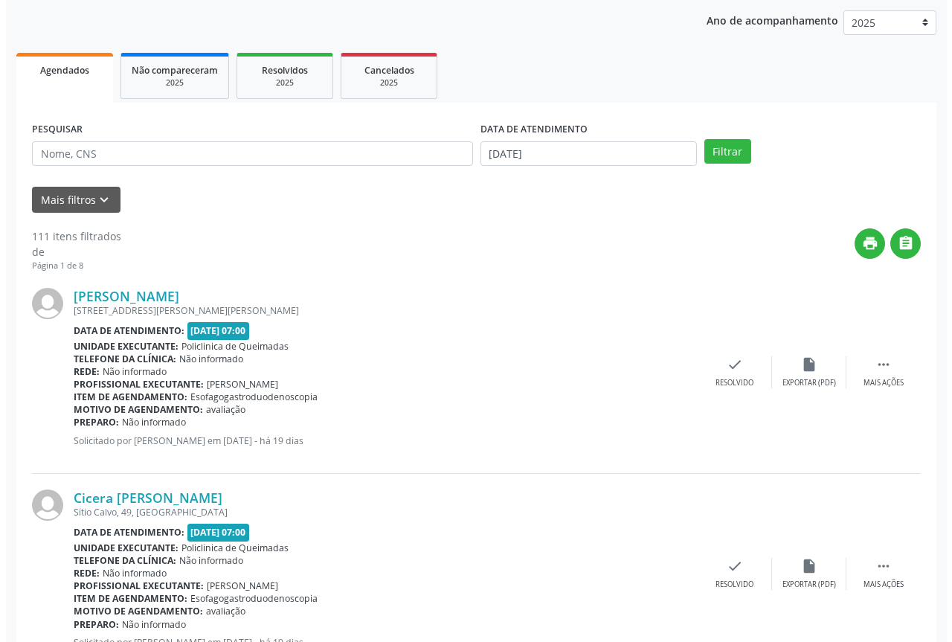
scroll to position [223, 0]
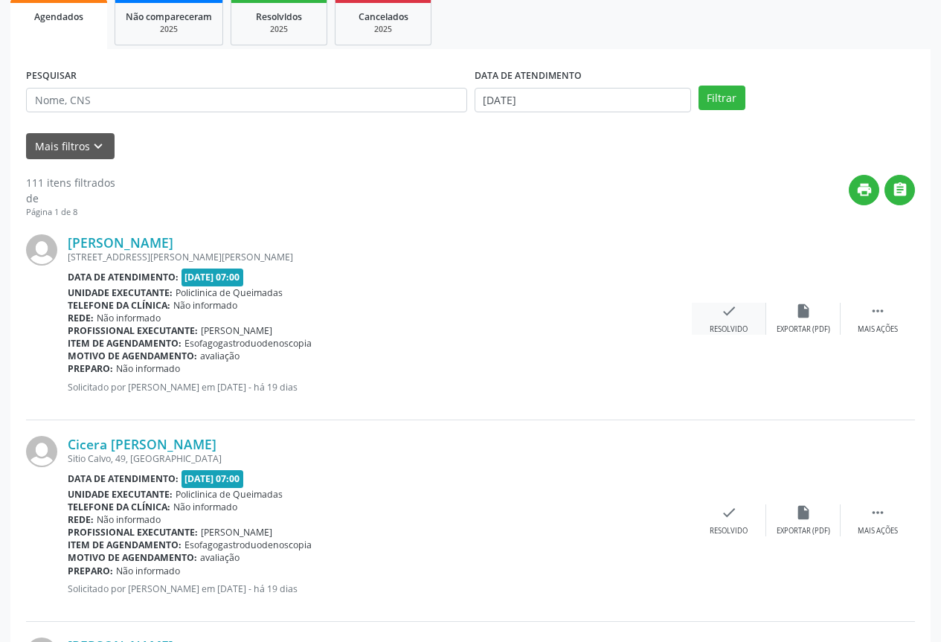
click at [734, 324] on div "check Resolvido" at bounding box center [729, 319] width 74 height 32
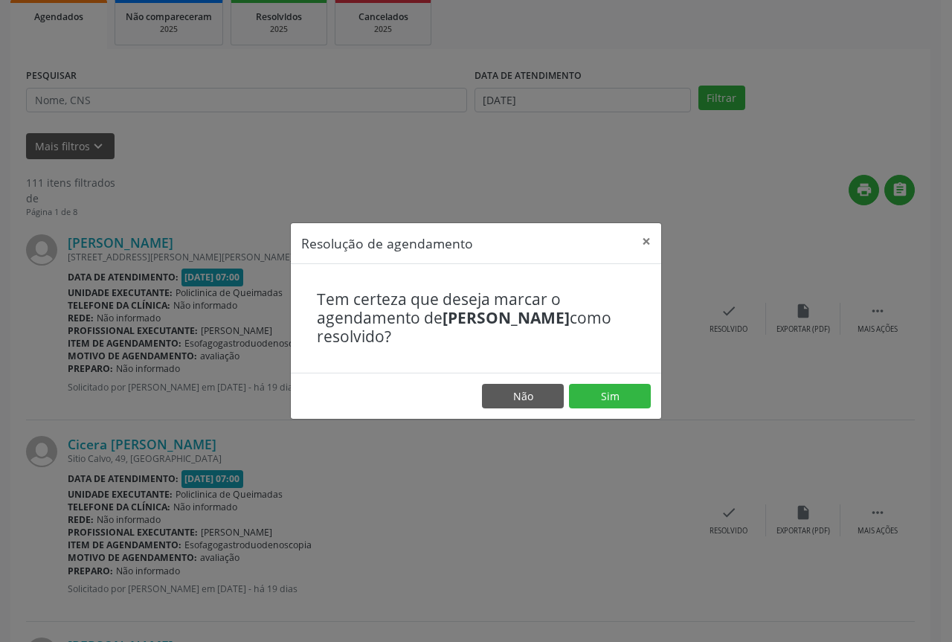
drag, startPoint x: 632, startPoint y: 414, endPoint x: 631, endPoint y: 400, distance: 14.9
click at [631, 414] on footer "Não Sim" at bounding box center [476, 396] width 371 height 47
click at [631, 400] on button "Sim" at bounding box center [610, 396] width 82 height 25
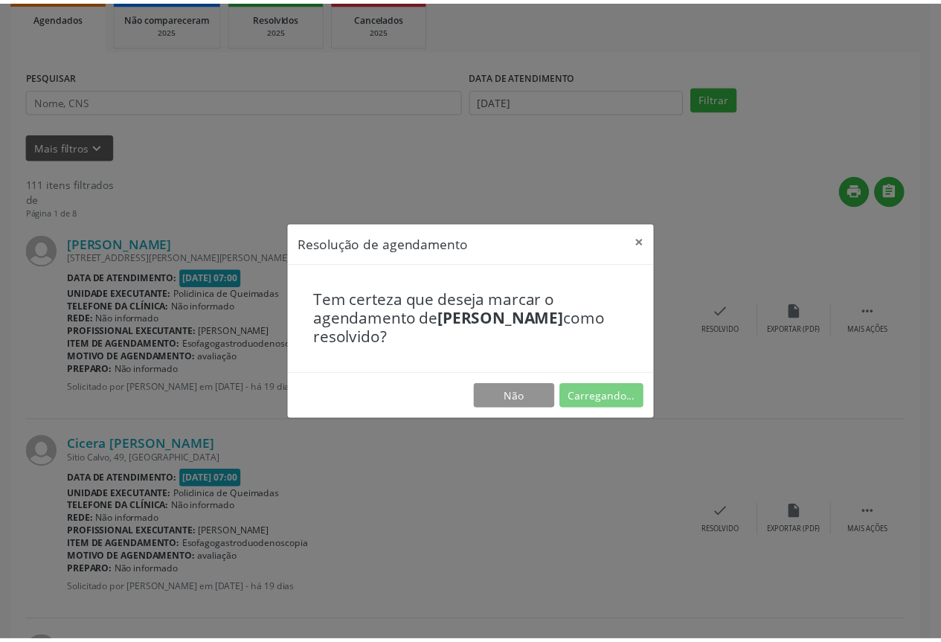
scroll to position [0, 0]
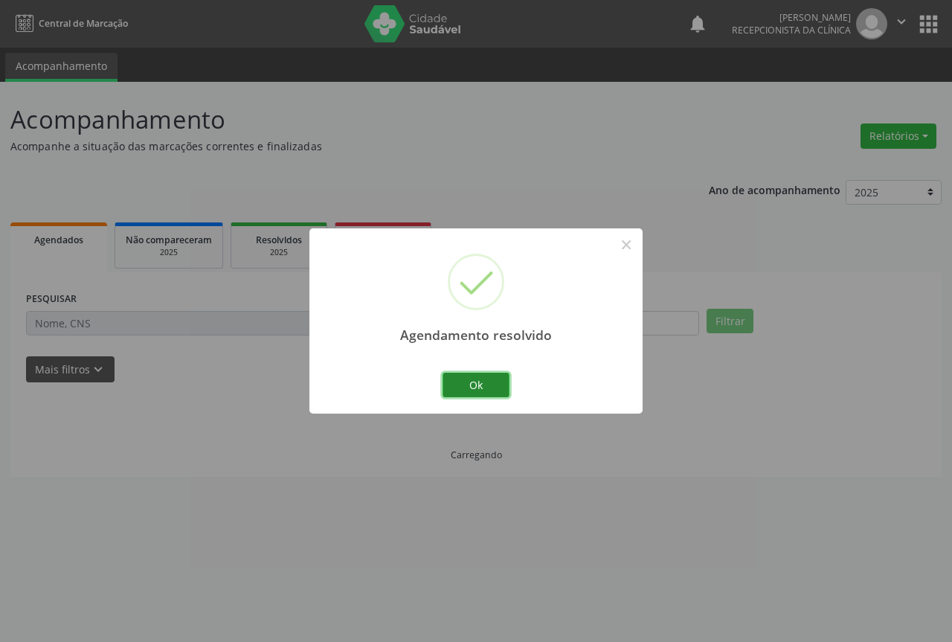
click at [495, 389] on button "Ok" at bounding box center [476, 385] width 67 height 25
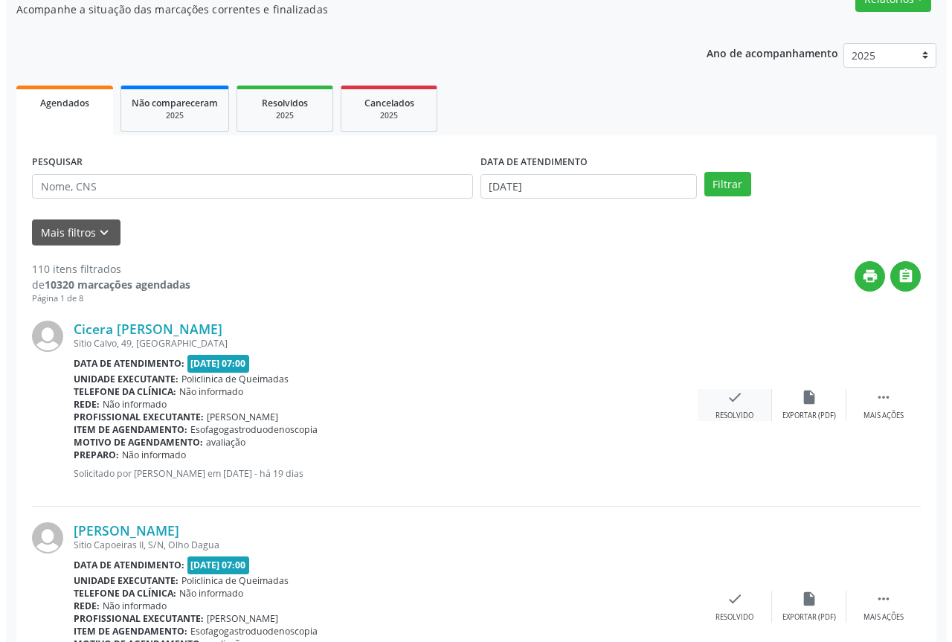
scroll to position [149, 0]
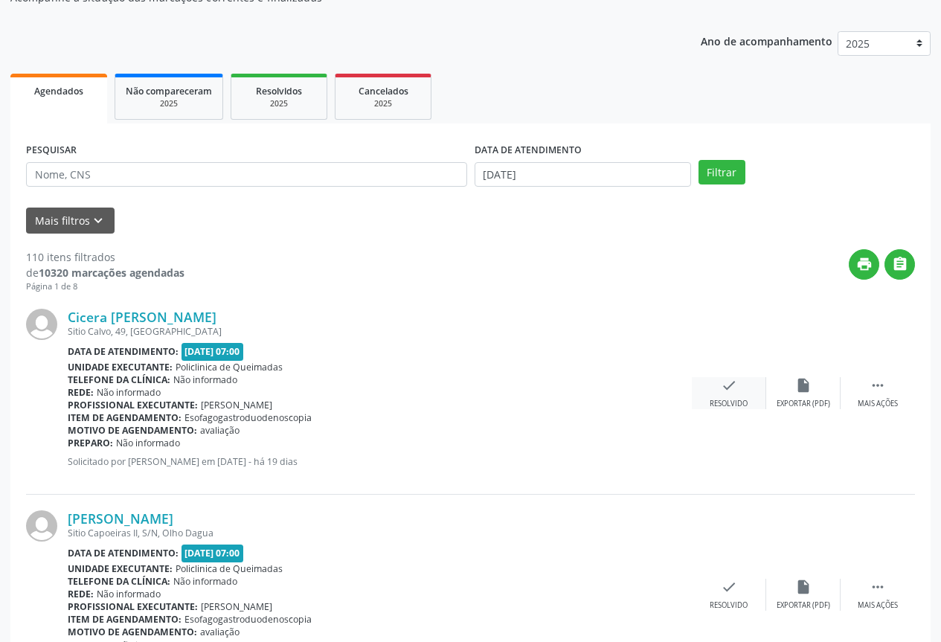
click at [719, 392] on div "check Resolvido" at bounding box center [729, 393] width 74 height 32
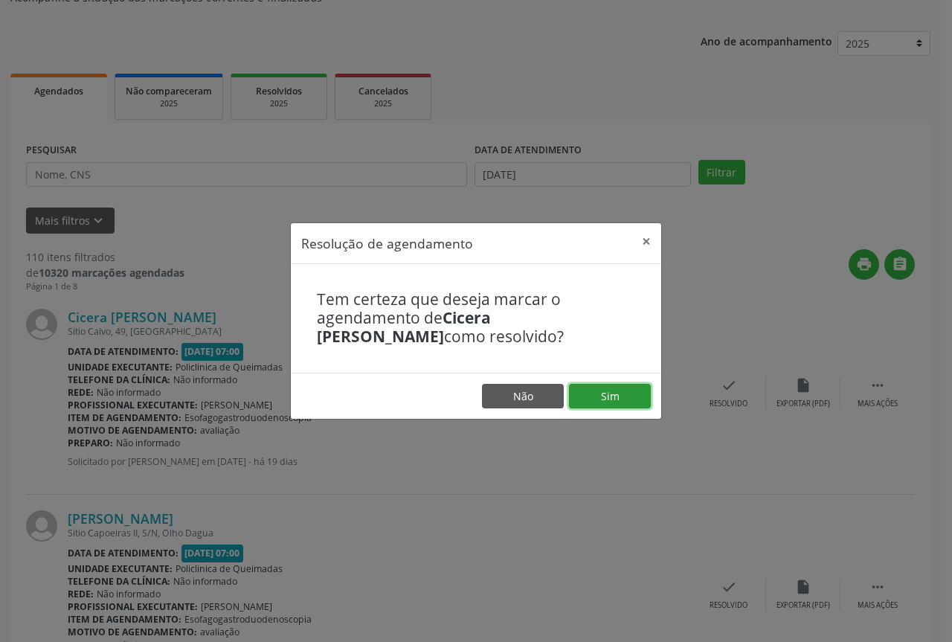
click at [620, 400] on button "Sim" at bounding box center [610, 396] width 82 height 25
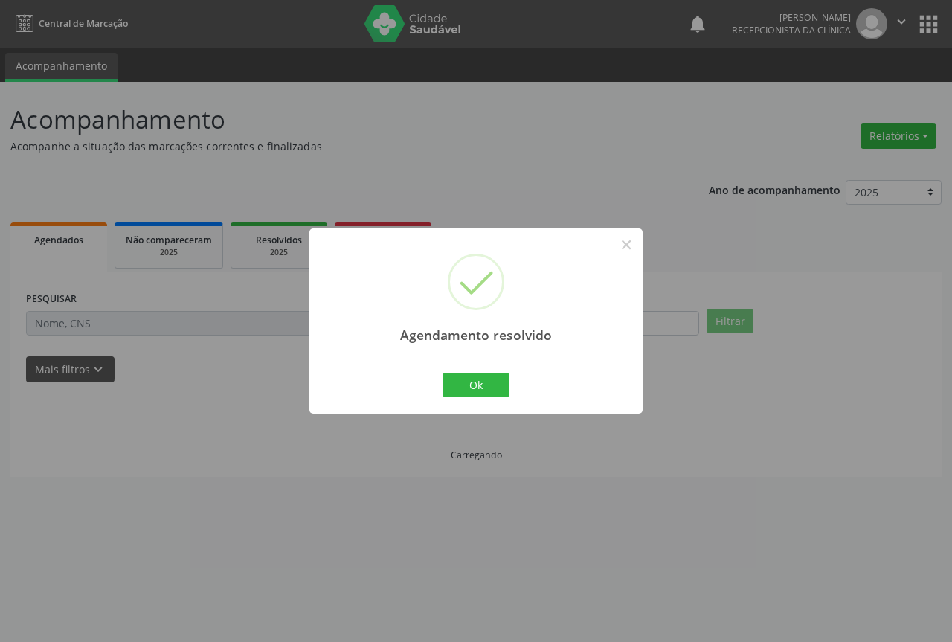
scroll to position [0, 0]
click at [493, 381] on button "Ok" at bounding box center [476, 385] width 67 height 25
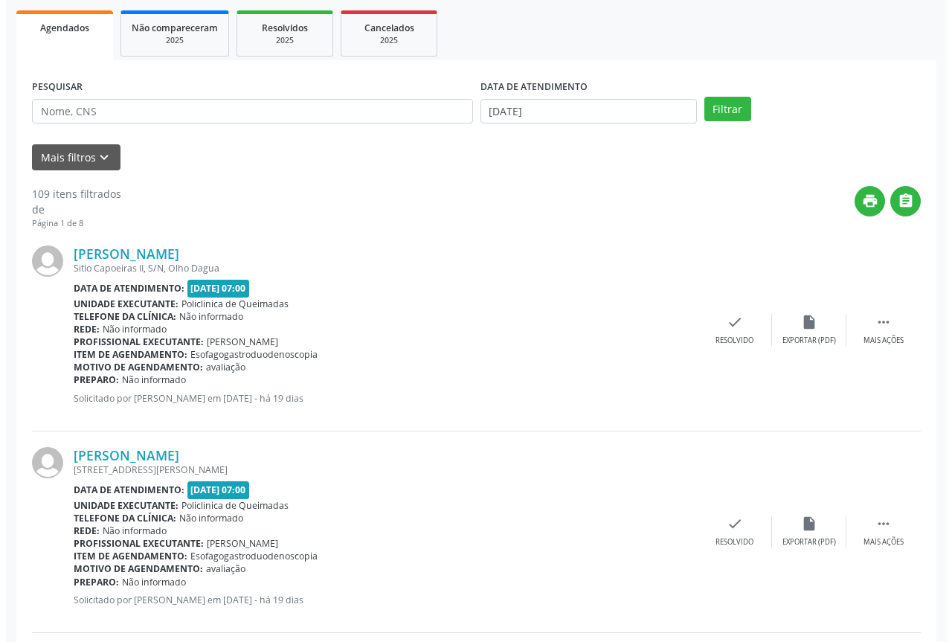
scroll to position [223, 0]
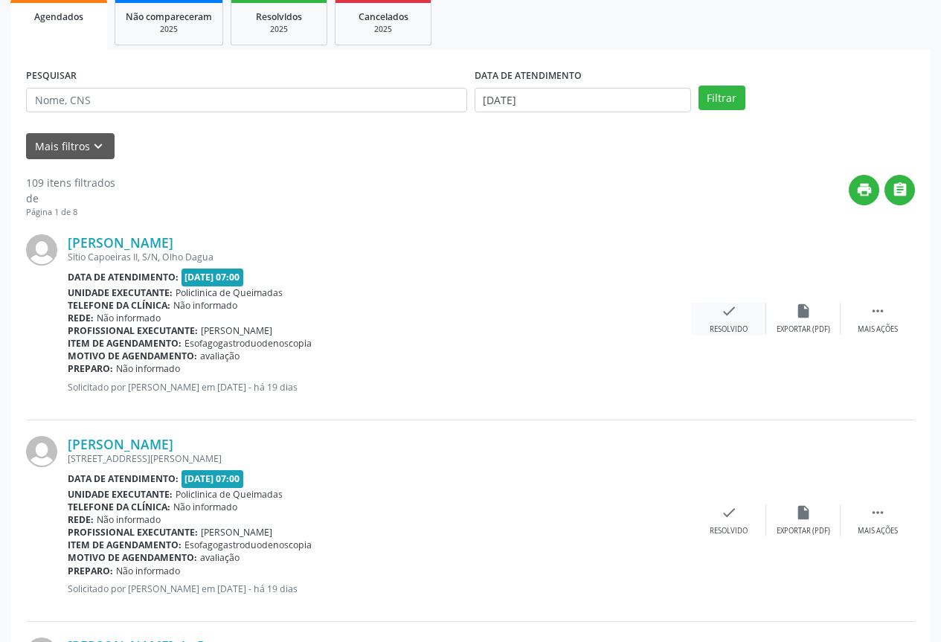
click at [748, 318] on div "check Resolvido" at bounding box center [729, 319] width 74 height 32
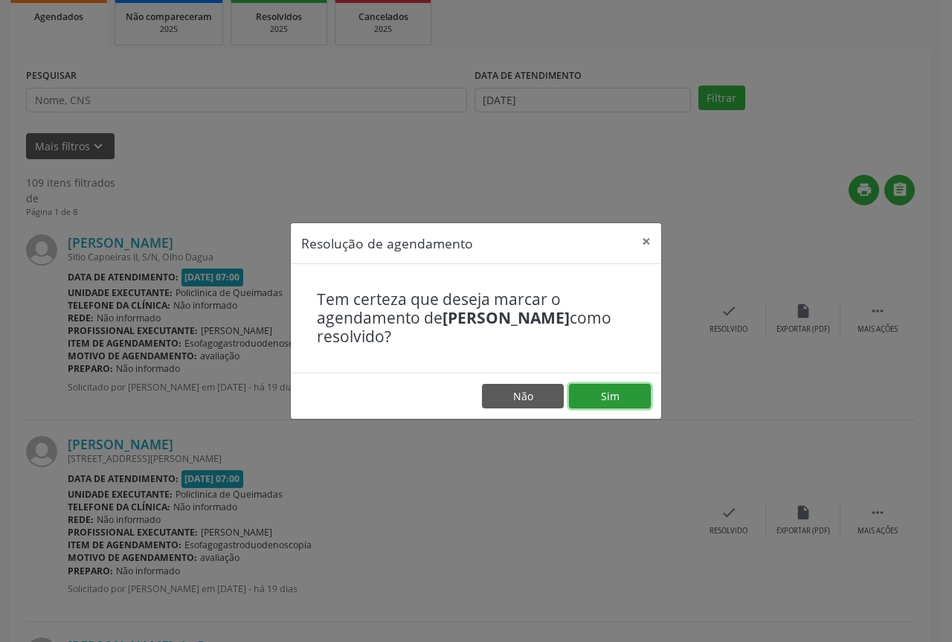
click at [605, 391] on button "Sim" at bounding box center [610, 396] width 82 height 25
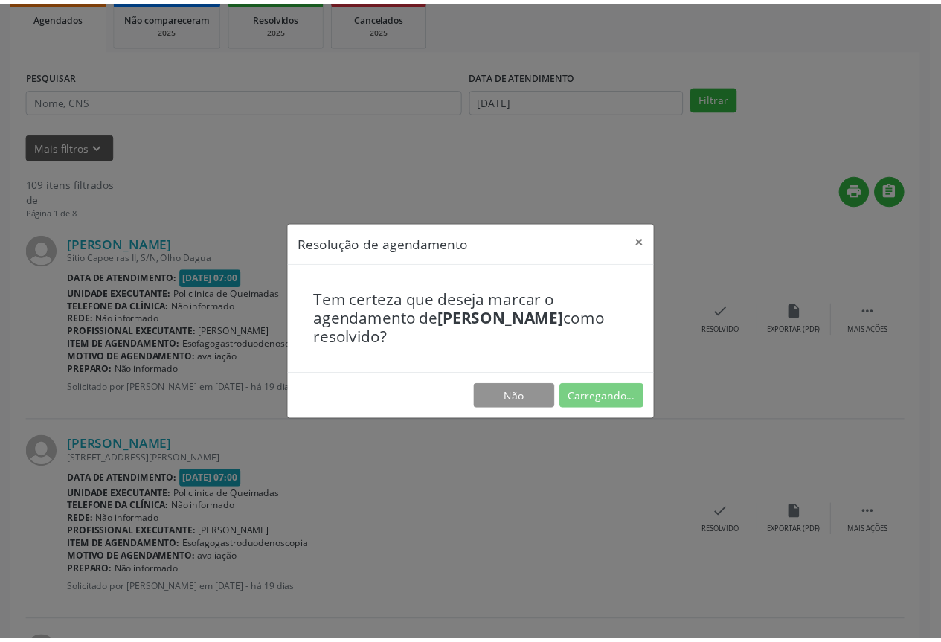
scroll to position [0, 0]
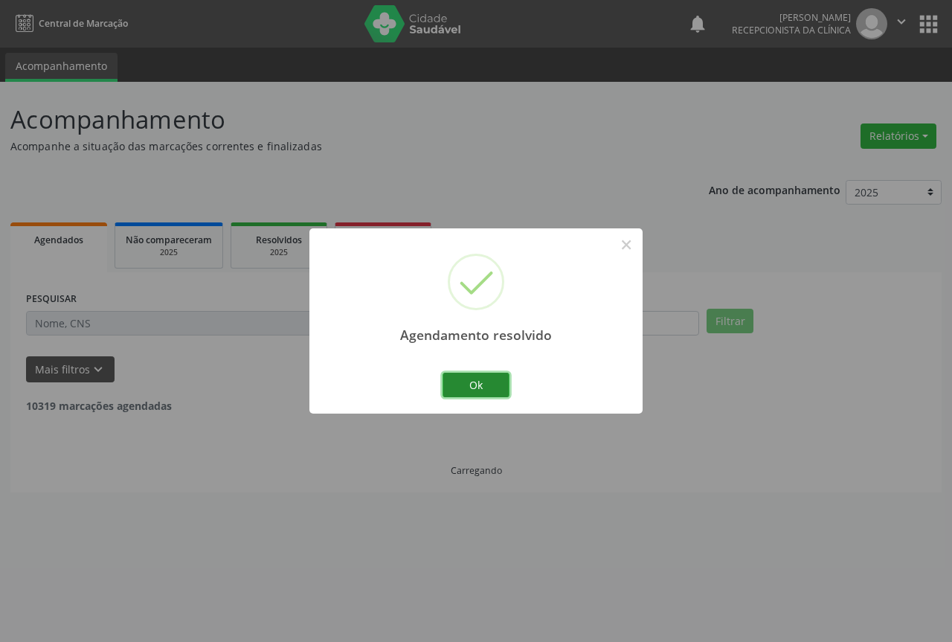
click at [453, 390] on button "Ok" at bounding box center [476, 385] width 67 height 25
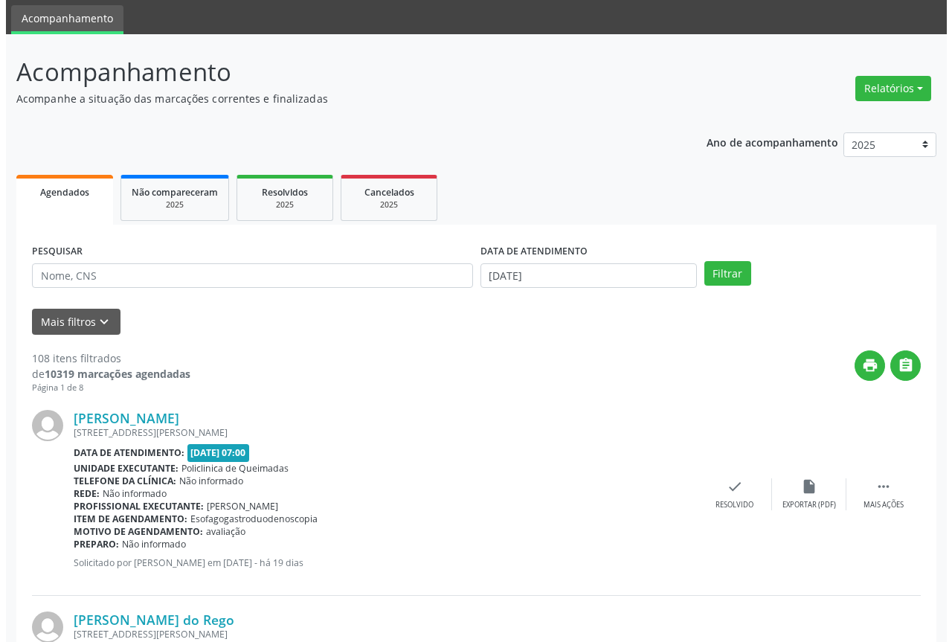
scroll to position [74, 0]
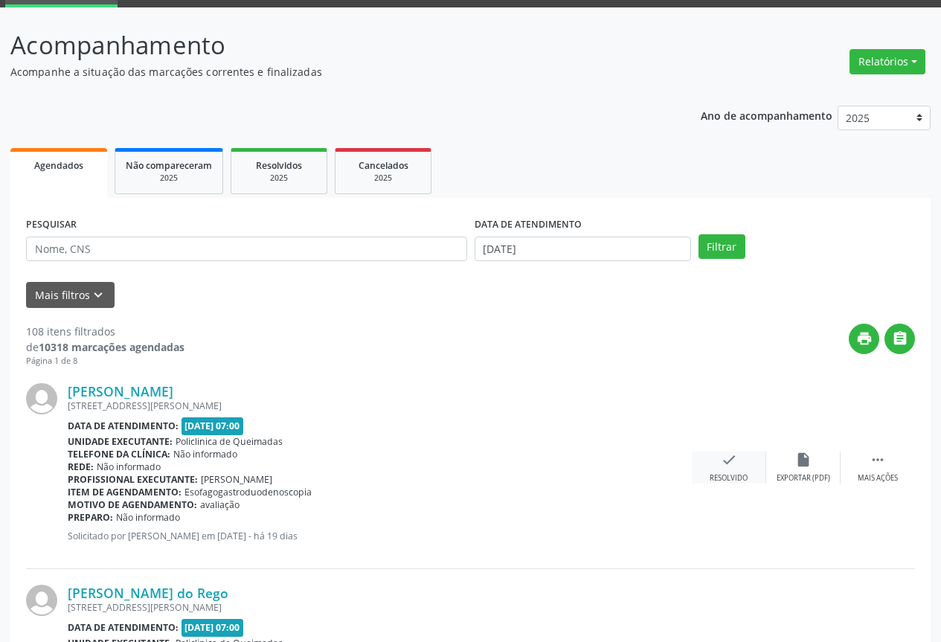
click at [723, 469] on div "check Resolvido" at bounding box center [729, 468] width 74 height 32
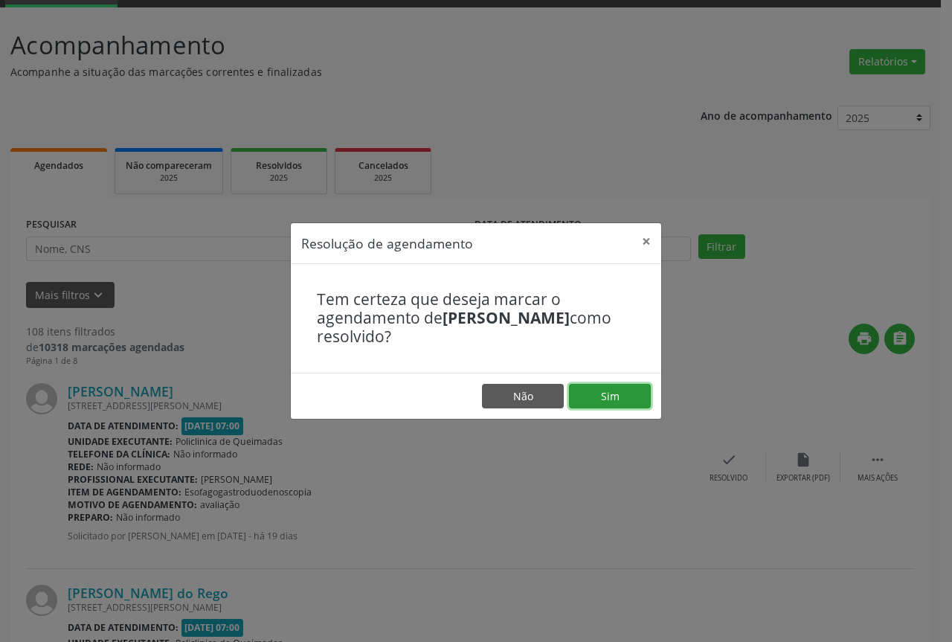
click at [608, 397] on button "Sim" at bounding box center [610, 396] width 82 height 25
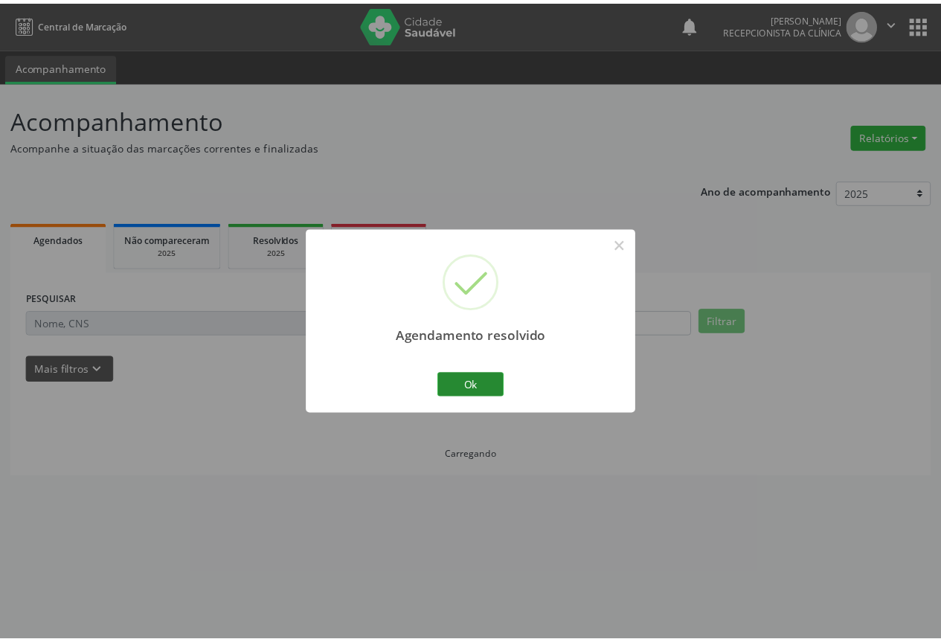
scroll to position [0, 0]
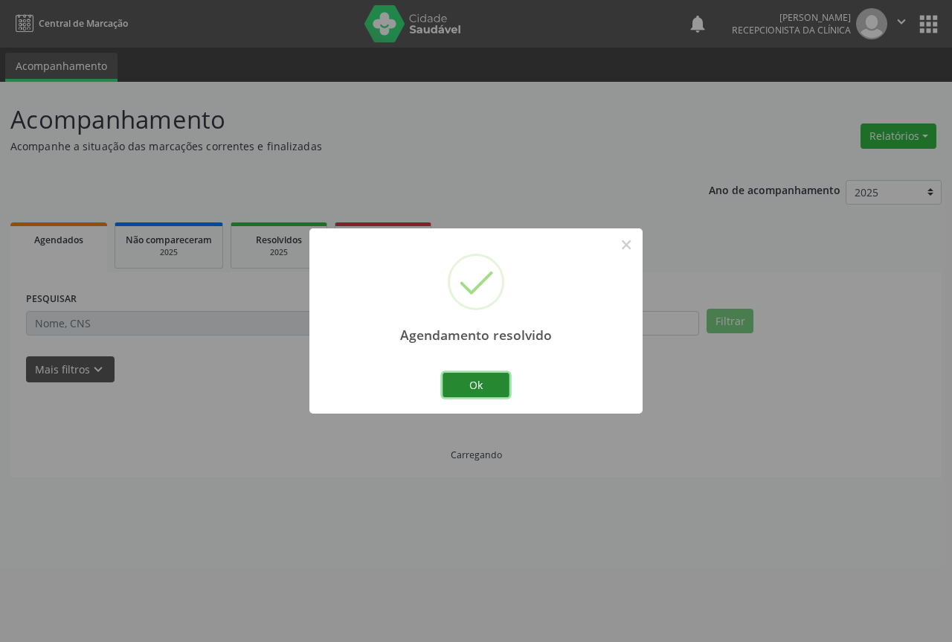
click at [465, 377] on button "Ok" at bounding box center [476, 385] width 67 height 25
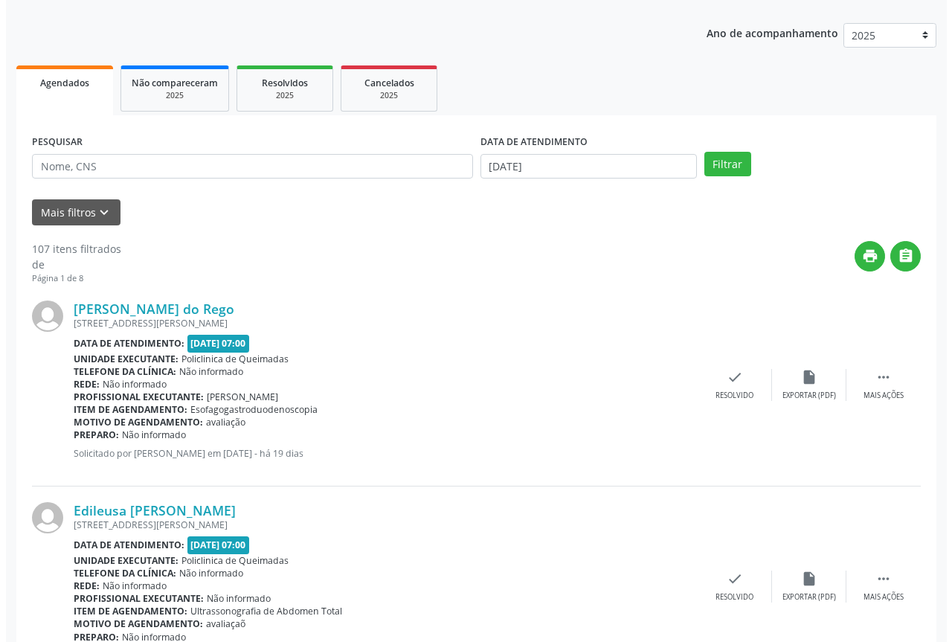
scroll to position [223, 0]
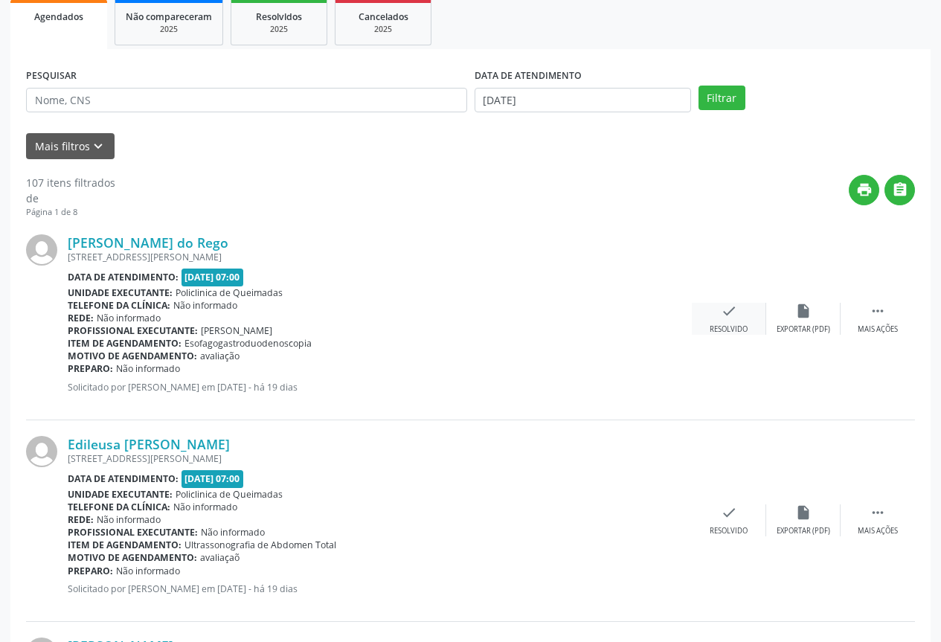
click at [719, 318] on div "check Resolvido" at bounding box center [729, 319] width 74 height 32
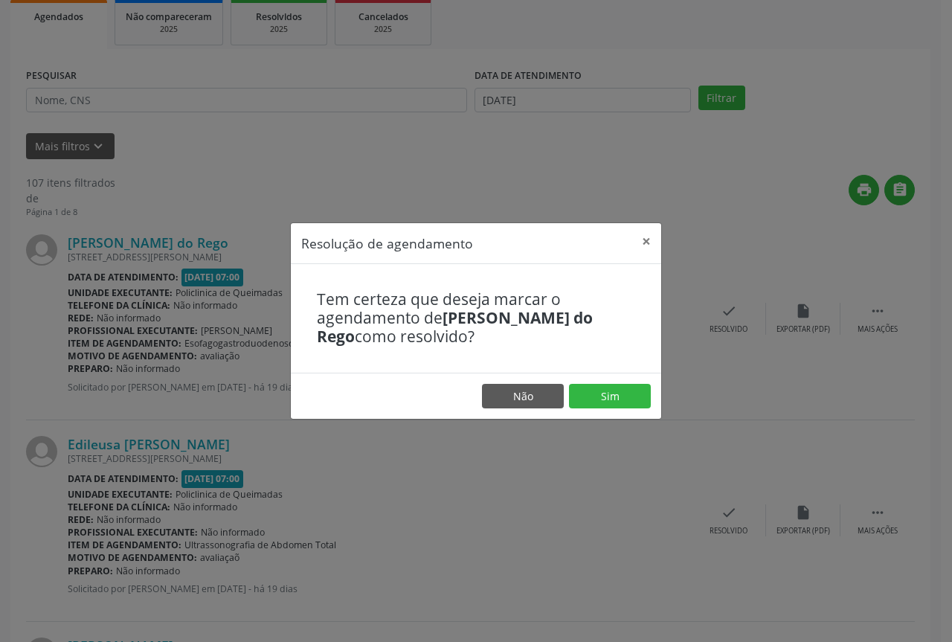
click at [568, 402] on footer "Não Sim" at bounding box center [476, 396] width 371 height 47
click at [609, 397] on button "Sim" at bounding box center [610, 396] width 82 height 25
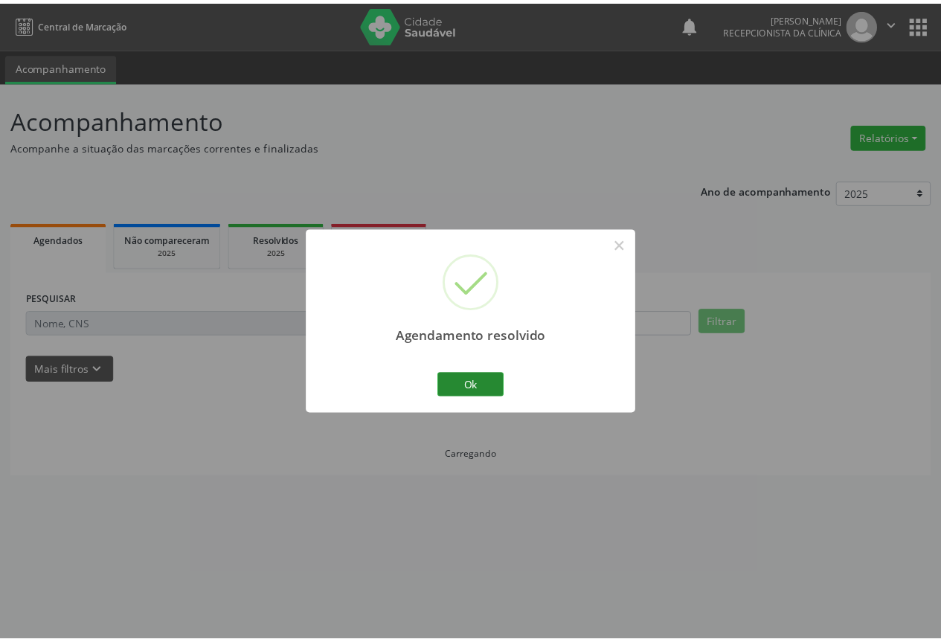
scroll to position [0, 0]
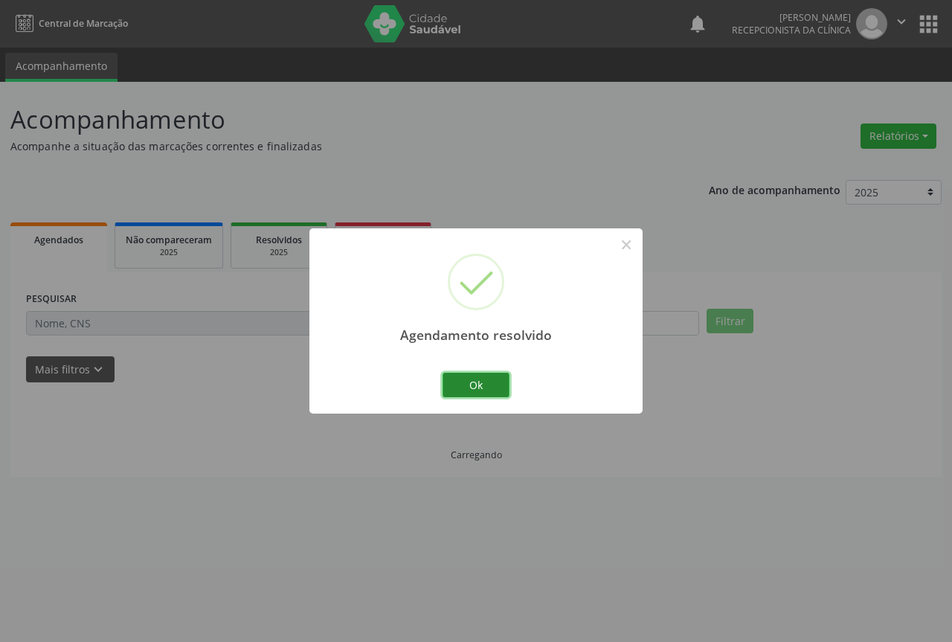
click at [466, 390] on button "Ok" at bounding box center [476, 385] width 67 height 25
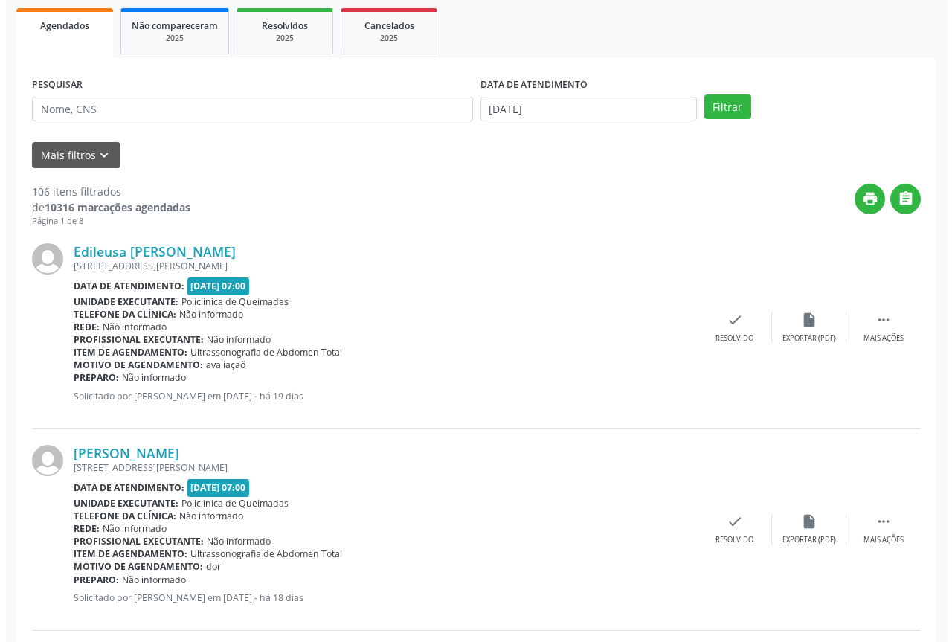
scroll to position [223, 0]
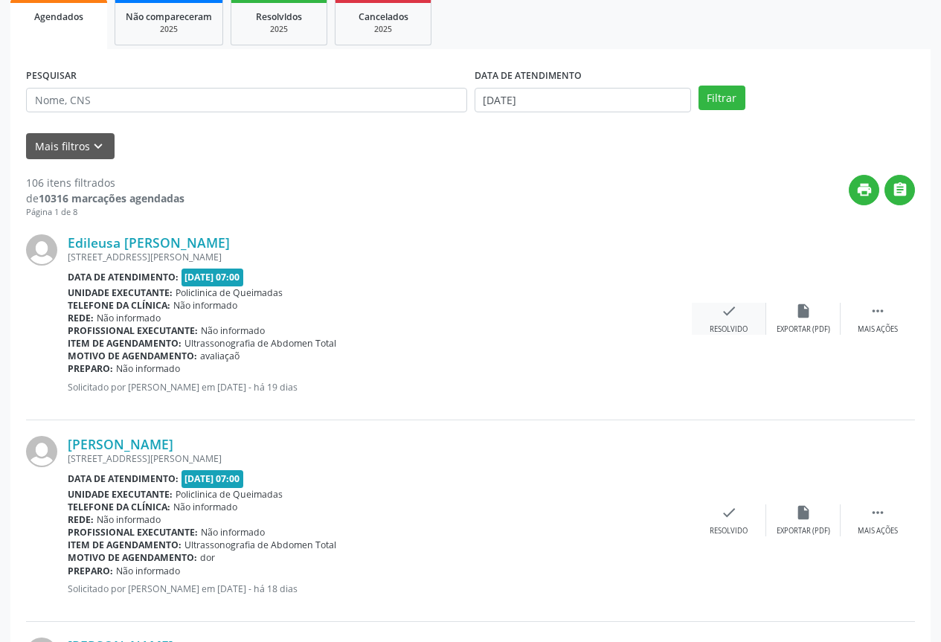
click at [731, 320] on div "check Resolvido" at bounding box center [729, 319] width 74 height 32
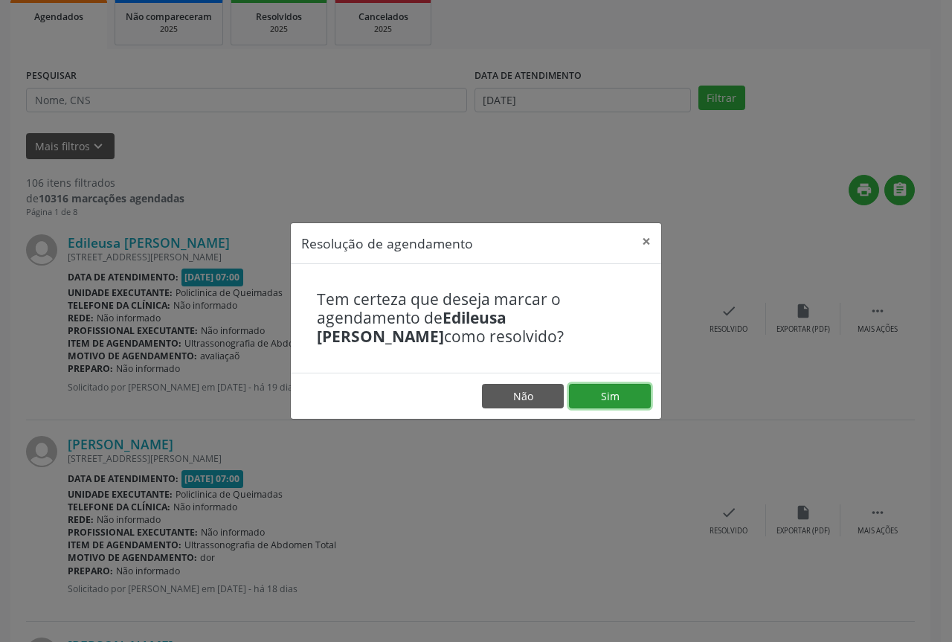
click at [619, 396] on button "Sim" at bounding box center [610, 396] width 82 height 25
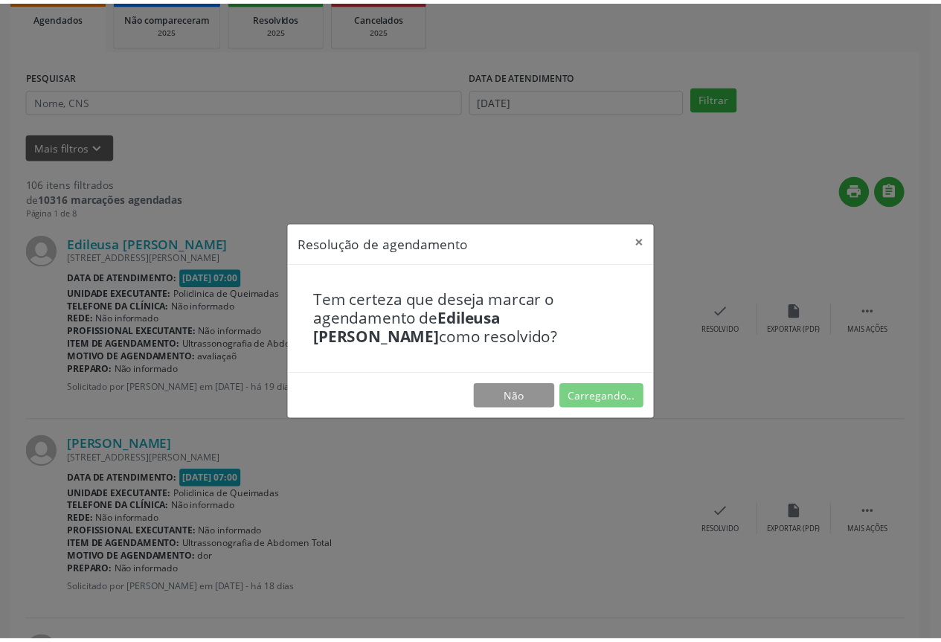
scroll to position [0, 0]
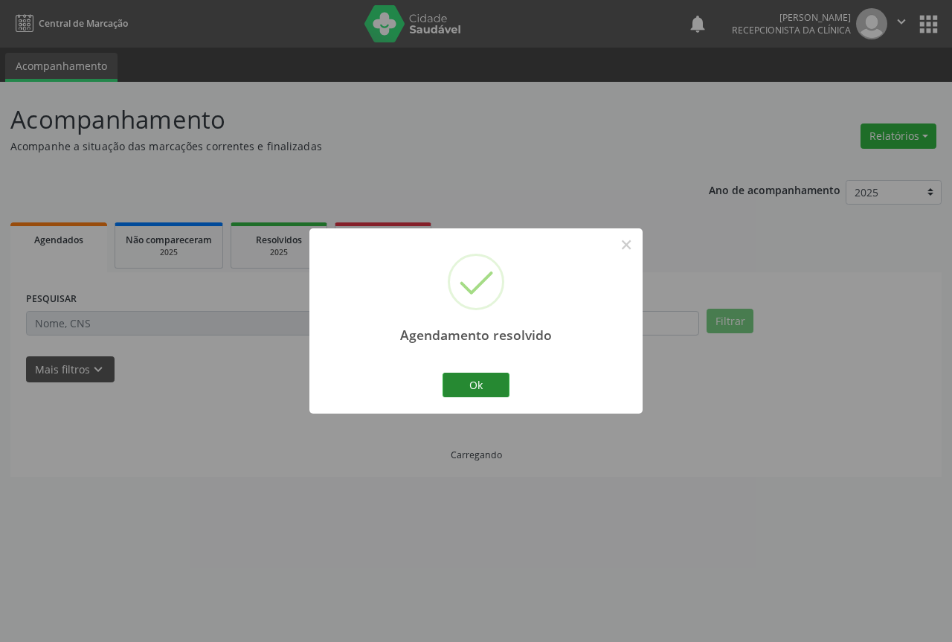
click at [471, 397] on button "Ok" at bounding box center [476, 385] width 67 height 25
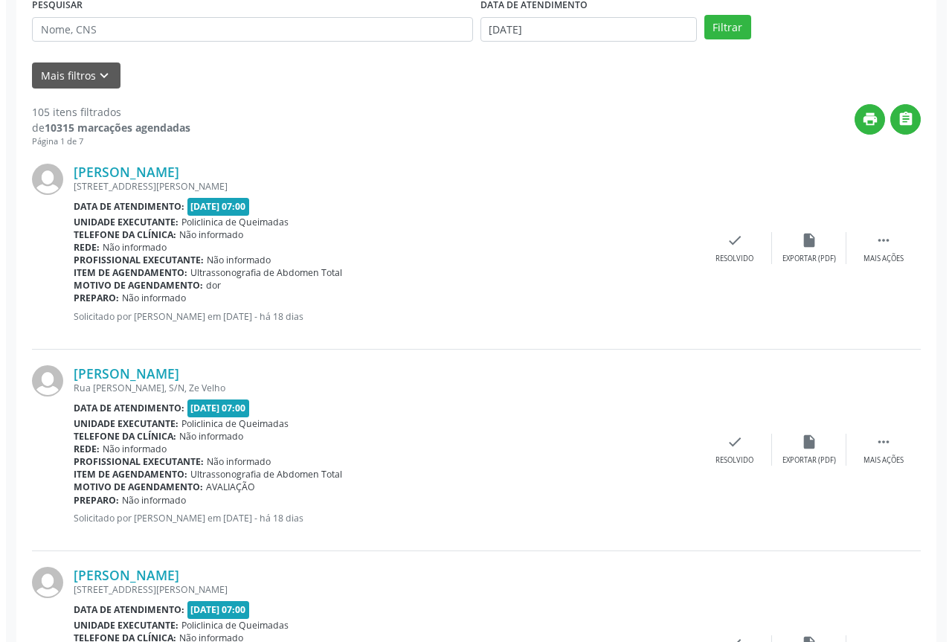
scroll to position [298, 0]
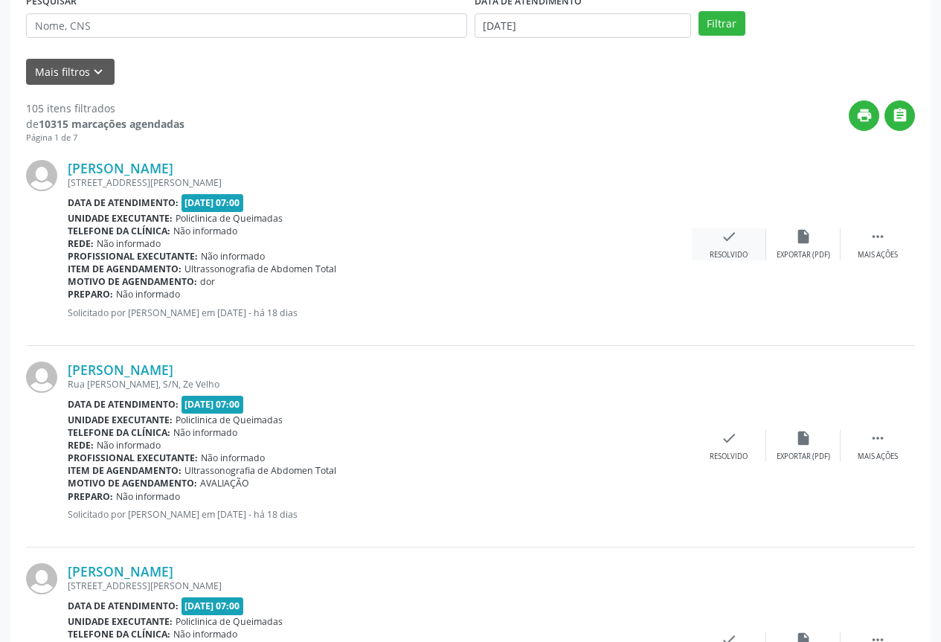
click at [702, 239] on div "check Resolvido" at bounding box center [729, 244] width 74 height 32
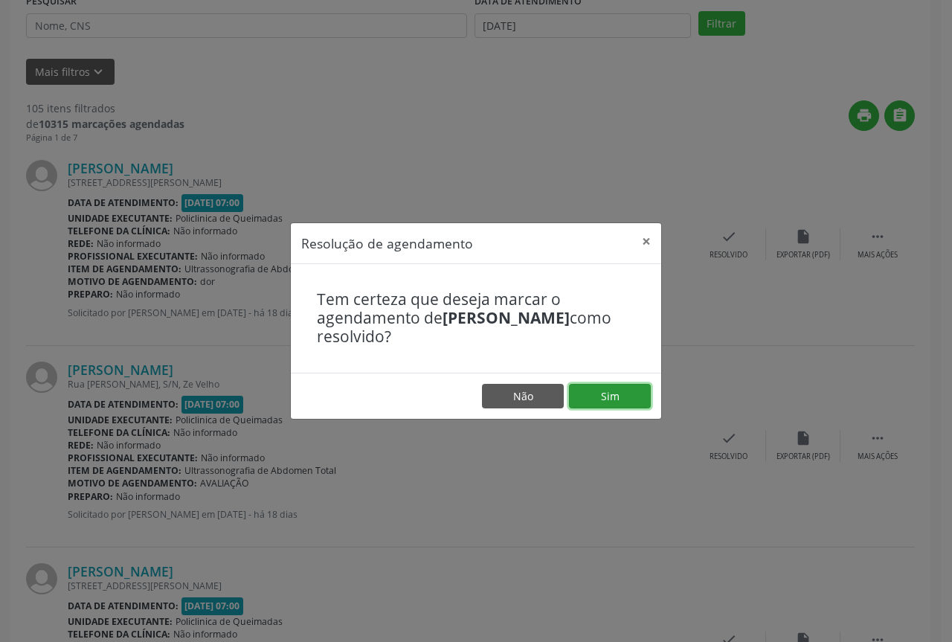
click at [605, 403] on button "Sim" at bounding box center [610, 396] width 82 height 25
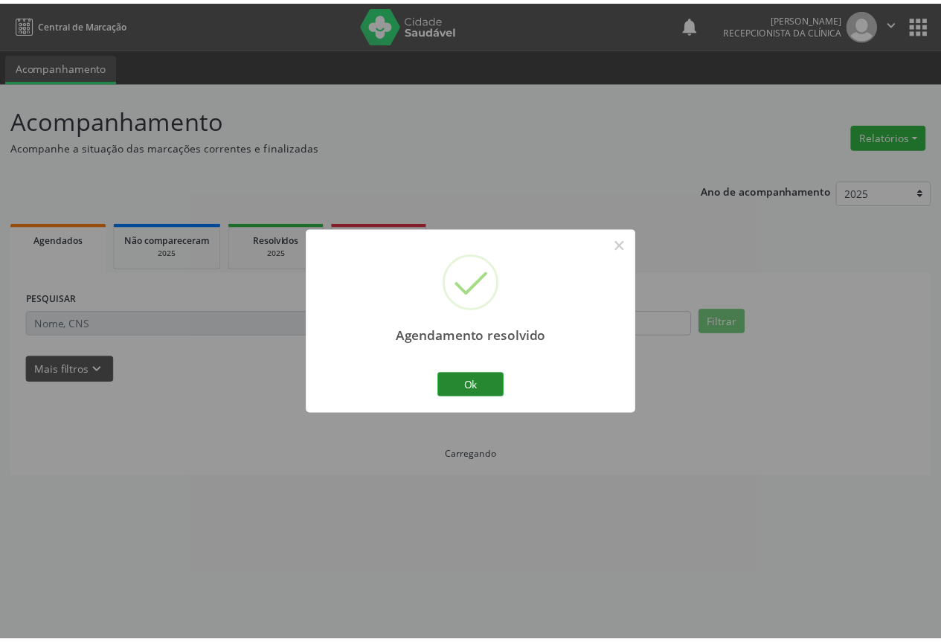
scroll to position [0, 0]
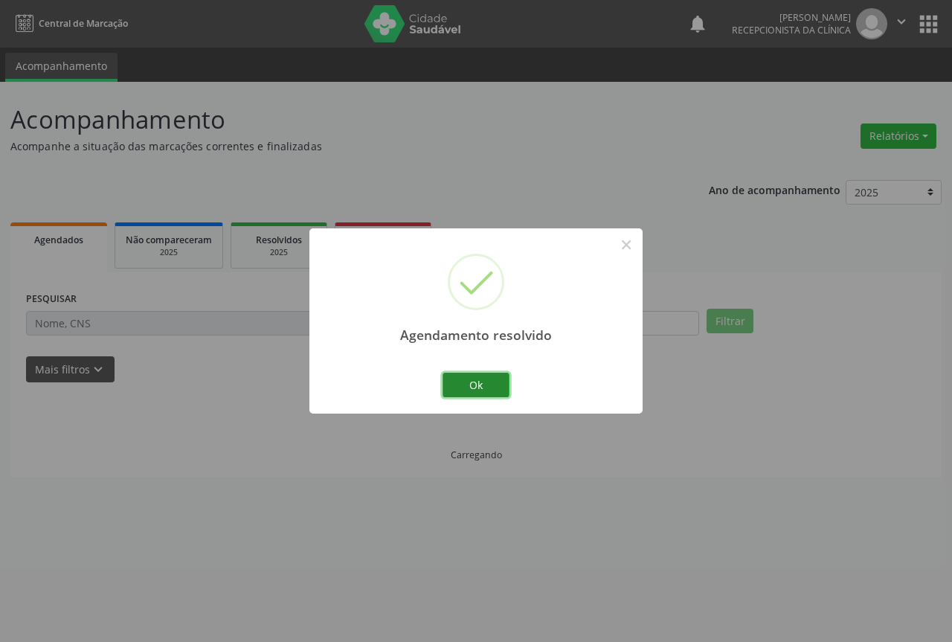
click at [459, 382] on button "Ok" at bounding box center [476, 385] width 67 height 25
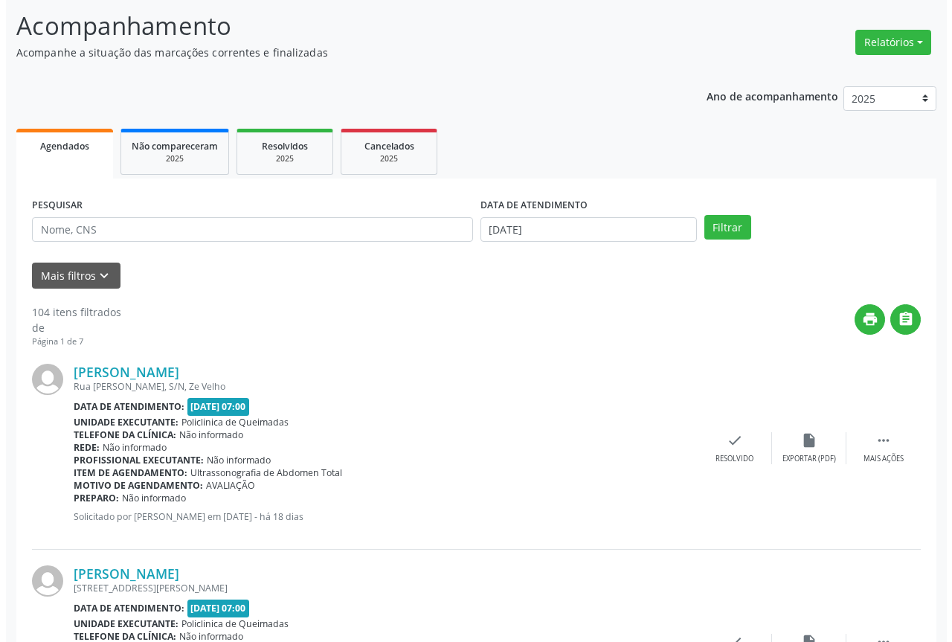
scroll to position [298, 0]
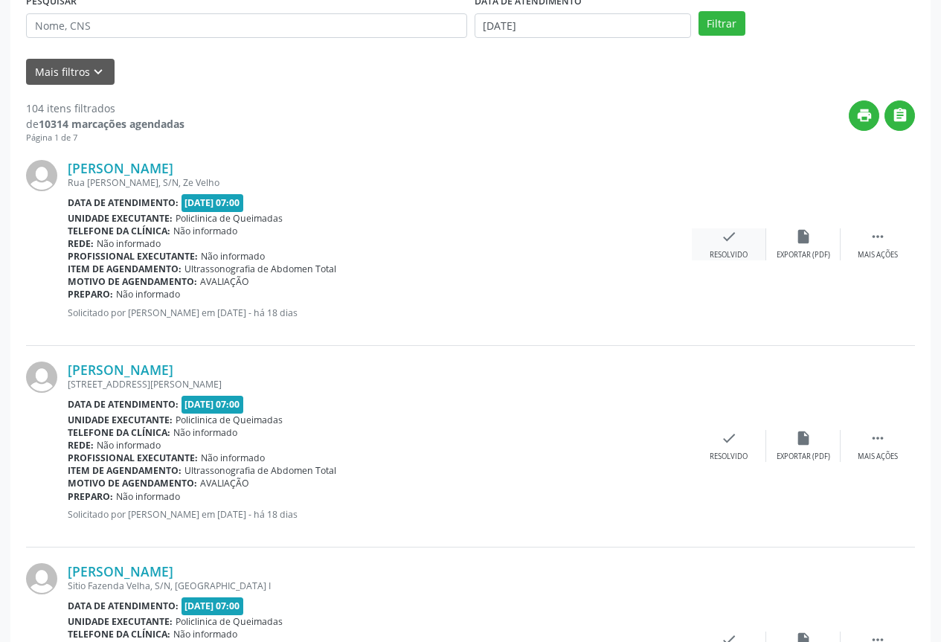
click at [739, 244] on div "check Resolvido" at bounding box center [729, 244] width 74 height 32
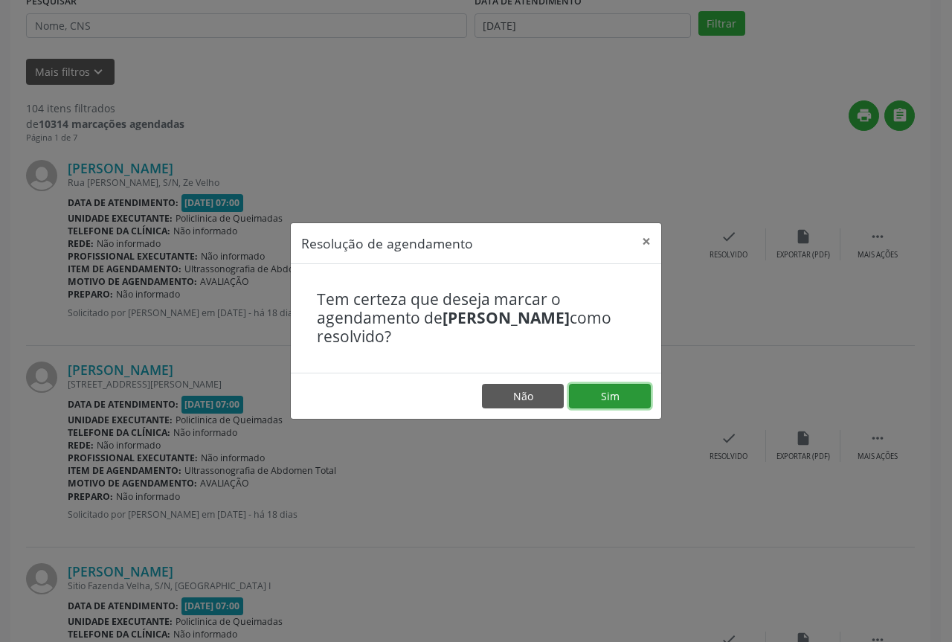
click at [609, 395] on button "Sim" at bounding box center [610, 396] width 82 height 25
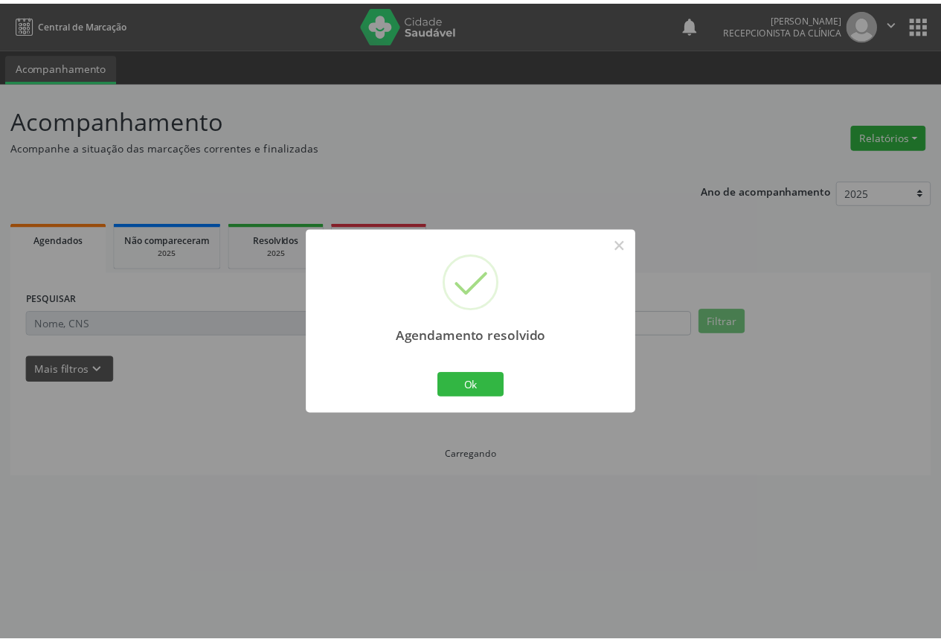
scroll to position [0, 0]
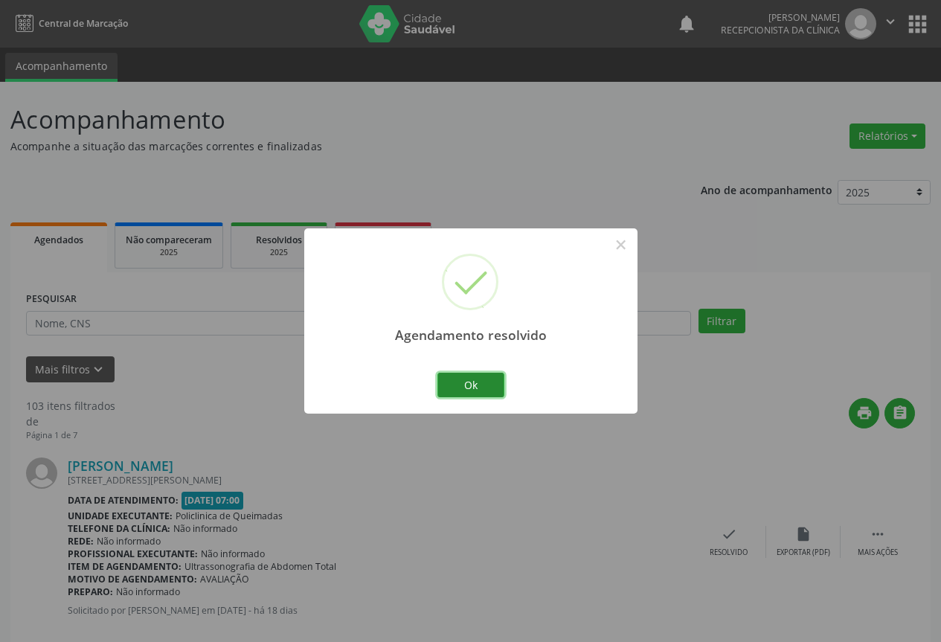
click at [482, 387] on button "Ok" at bounding box center [470, 385] width 67 height 25
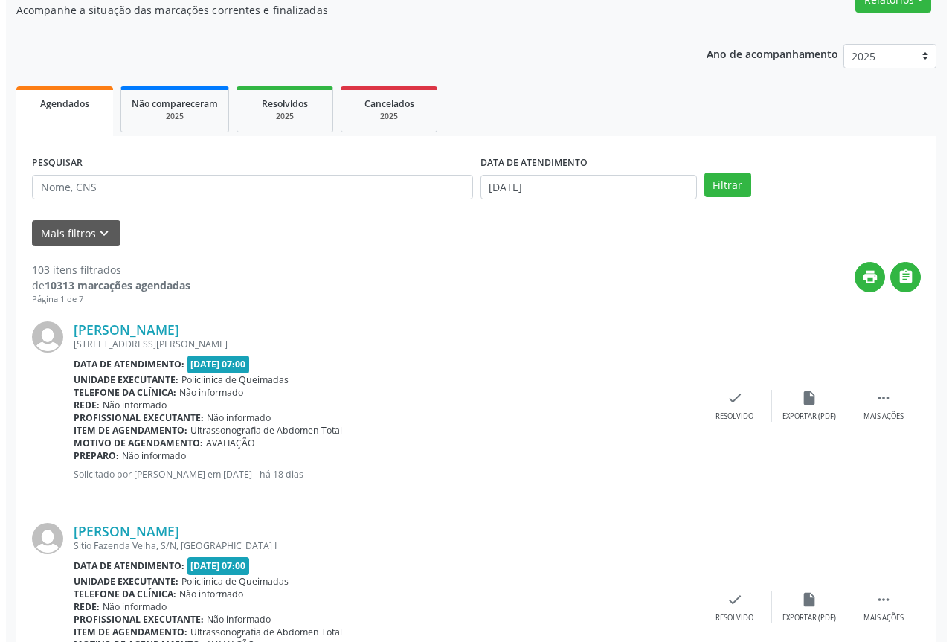
scroll to position [149, 0]
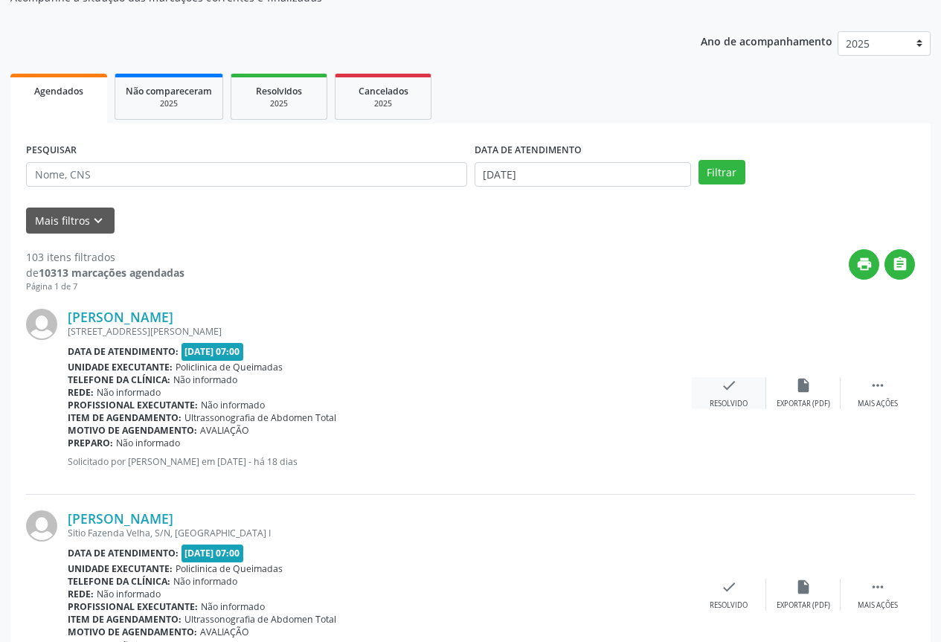
click at [742, 397] on div "check Resolvido" at bounding box center [729, 393] width 74 height 32
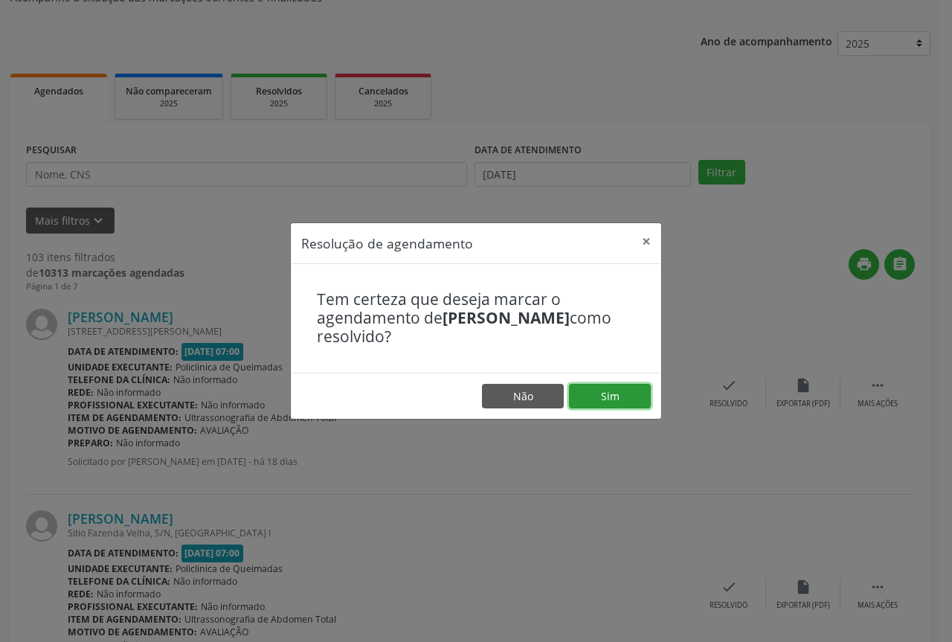
click at [621, 400] on button "Sim" at bounding box center [610, 396] width 82 height 25
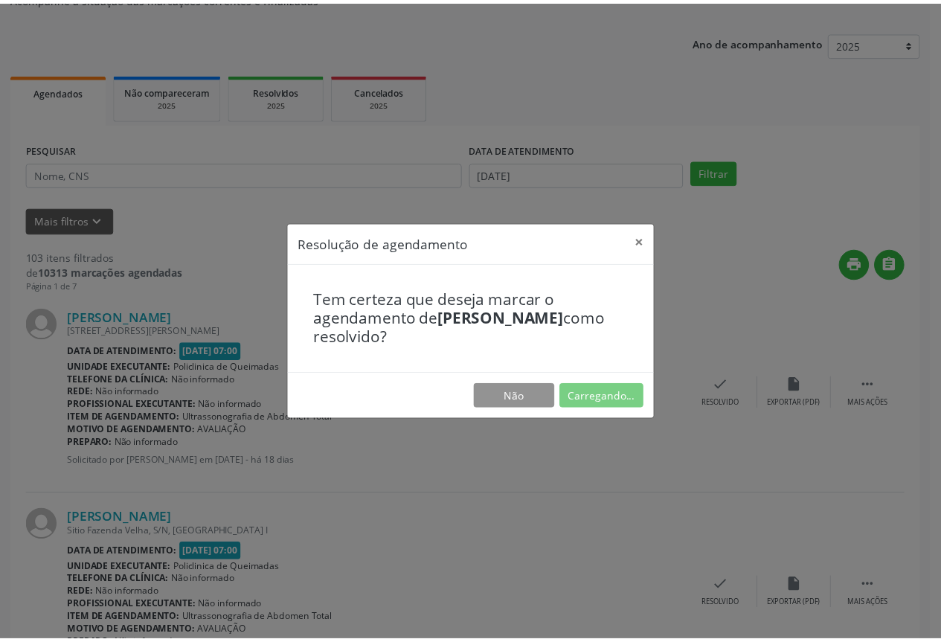
scroll to position [0, 0]
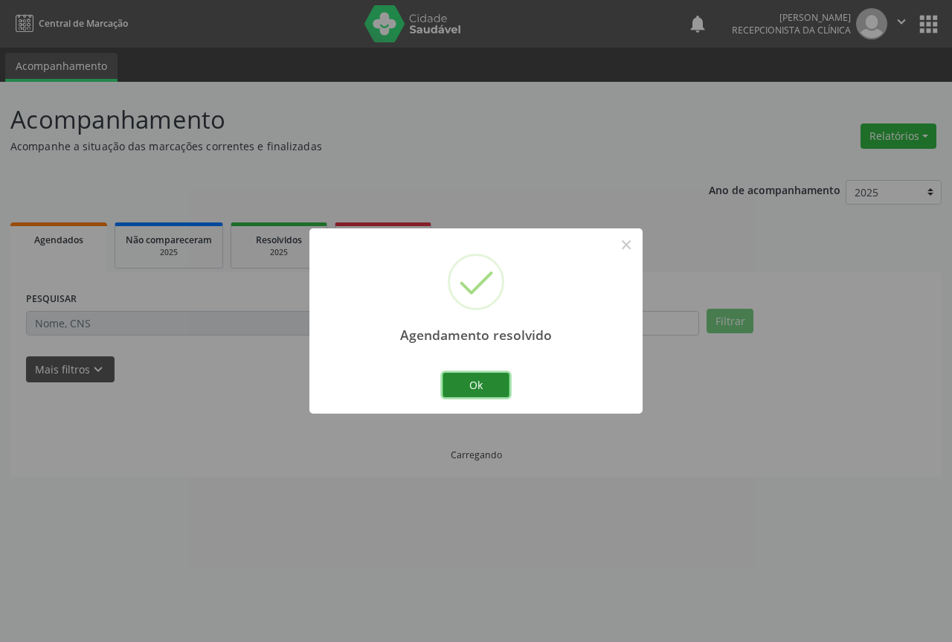
click at [485, 384] on button "Ok" at bounding box center [476, 385] width 67 height 25
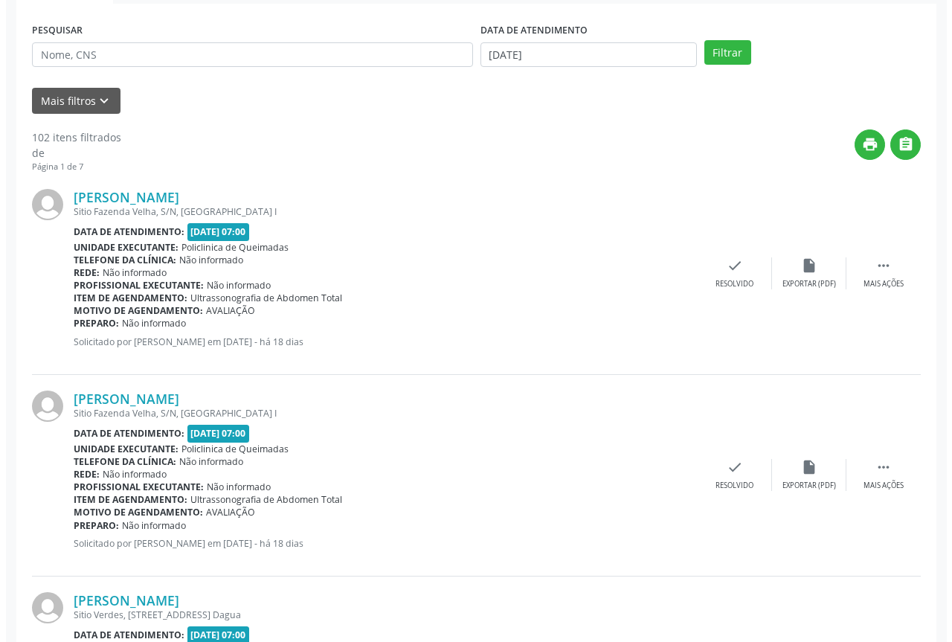
scroll to position [372, 0]
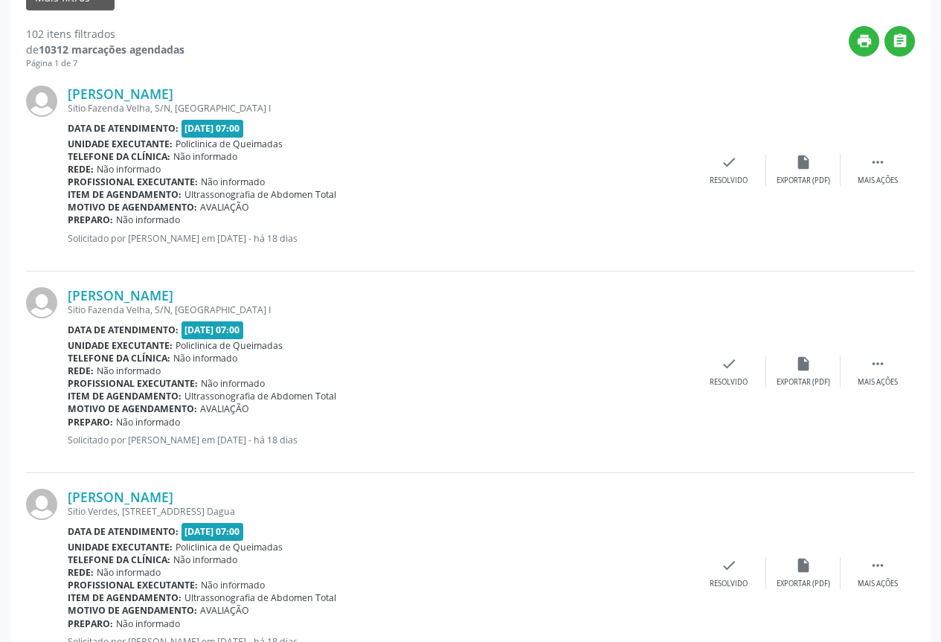
click at [711, 189] on div "[PERSON_NAME] [GEOGRAPHIC_DATA], S/N, [GEOGRAPHIC_DATA] I Data de atendimento: …" at bounding box center [470, 171] width 889 height 202
click at [713, 181] on div "Resolvido" at bounding box center [729, 181] width 38 height 10
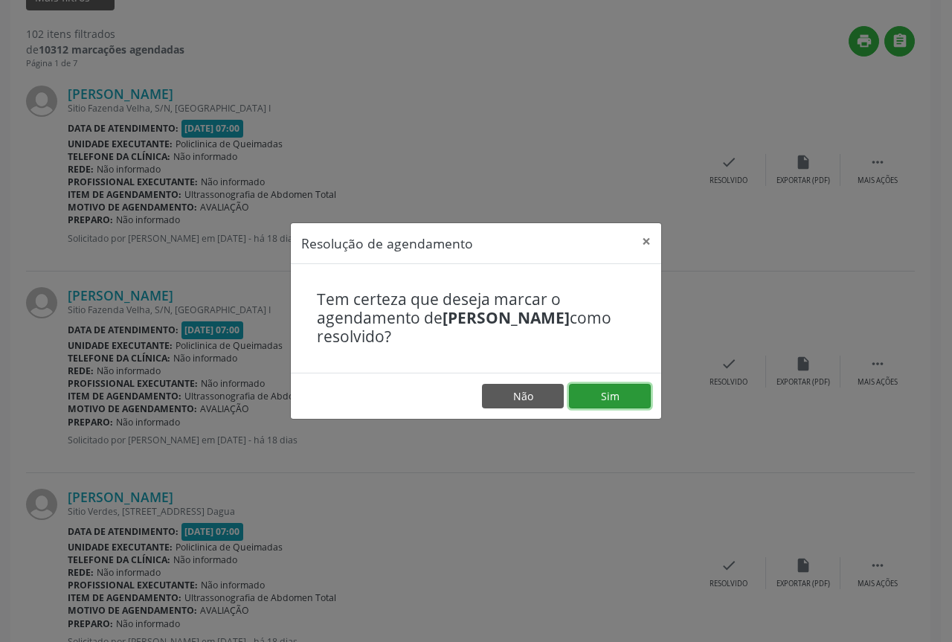
click at [606, 398] on button "Sim" at bounding box center [610, 396] width 82 height 25
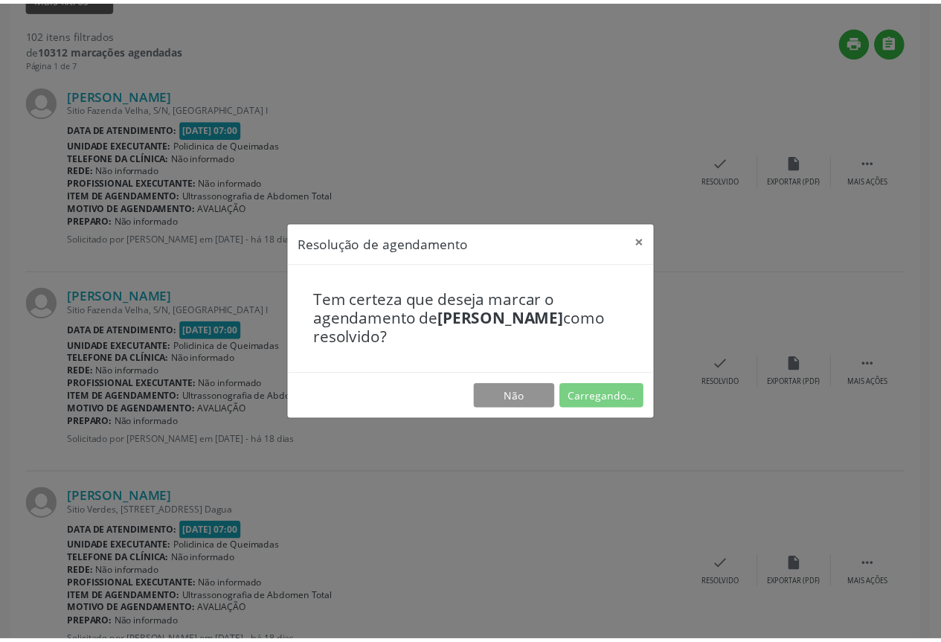
scroll to position [0, 0]
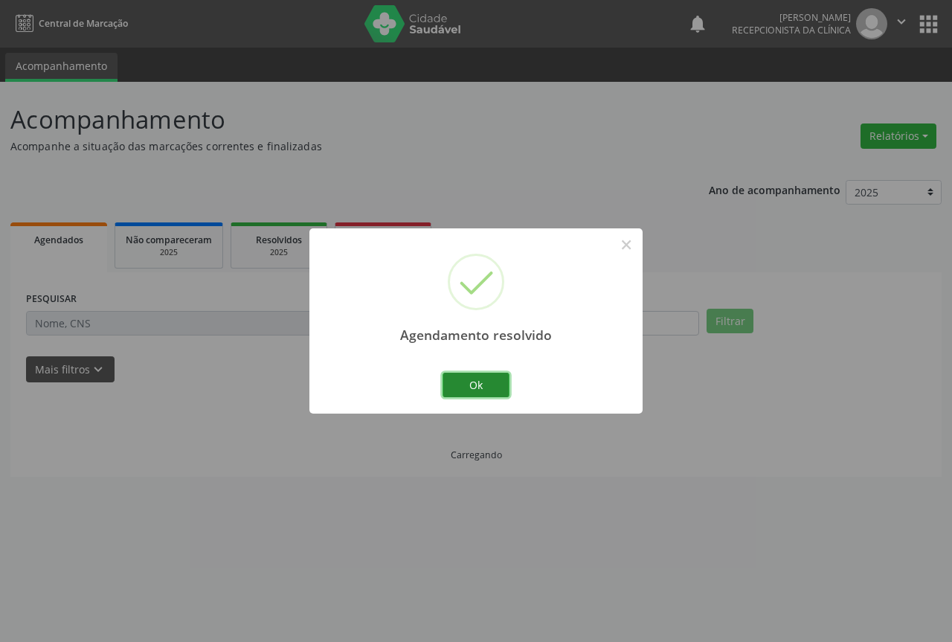
click at [473, 381] on button "Ok" at bounding box center [476, 385] width 67 height 25
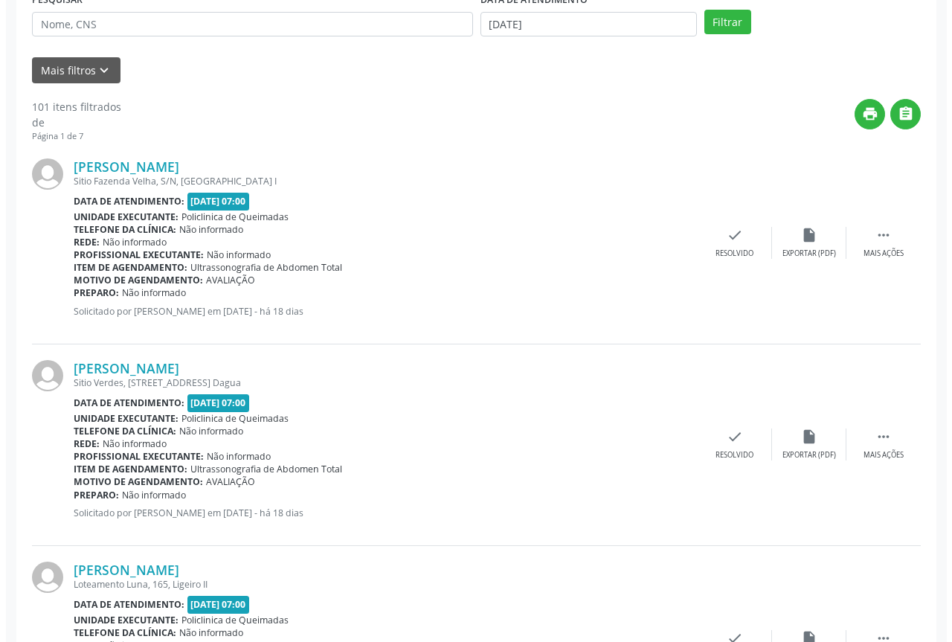
scroll to position [372, 0]
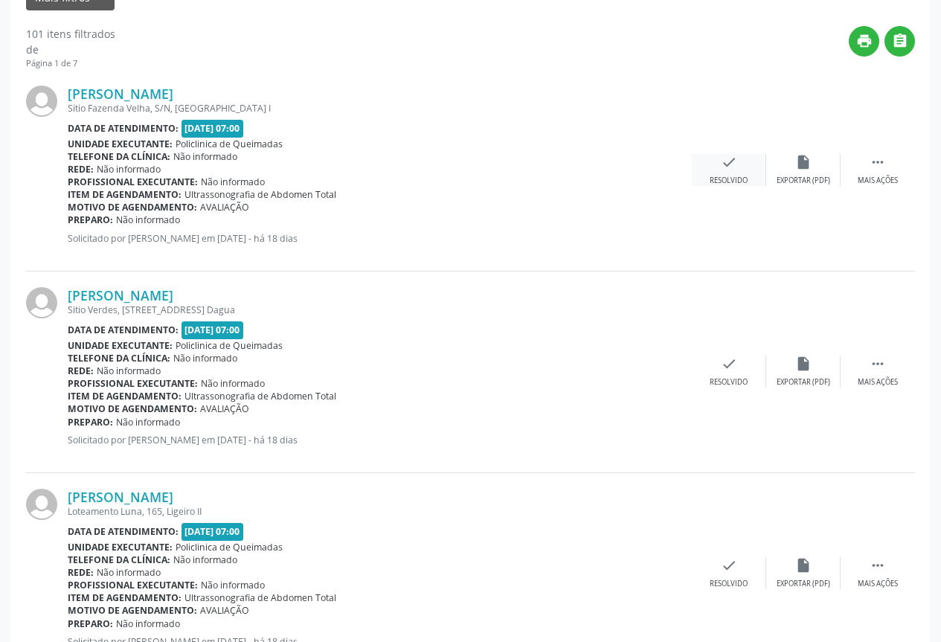
click at [724, 157] on icon "check" at bounding box center [729, 162] width 16 height 16
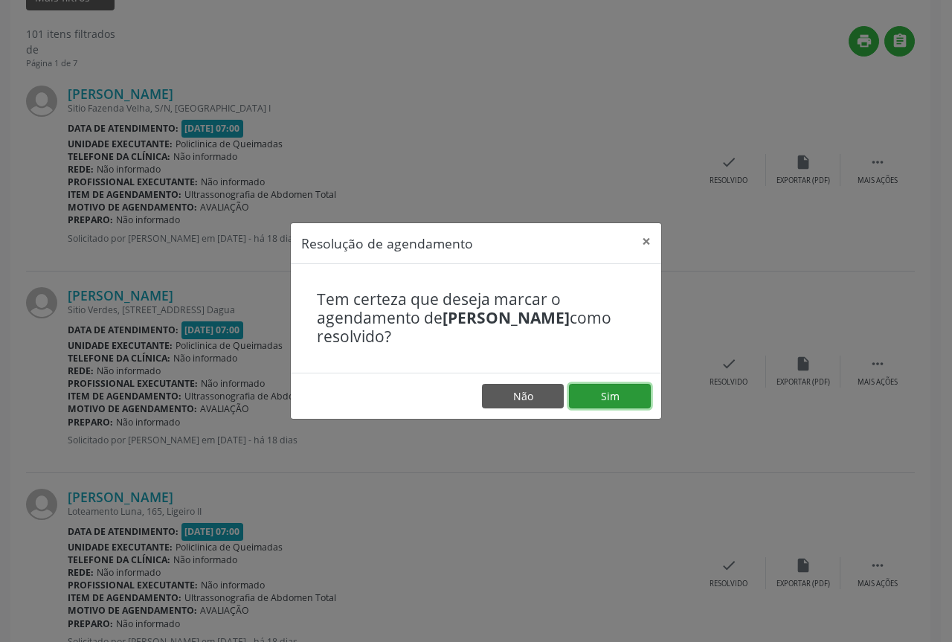
click at [609, 405] on button "Sim" at bounding box center [610, 396] width 82 height 25
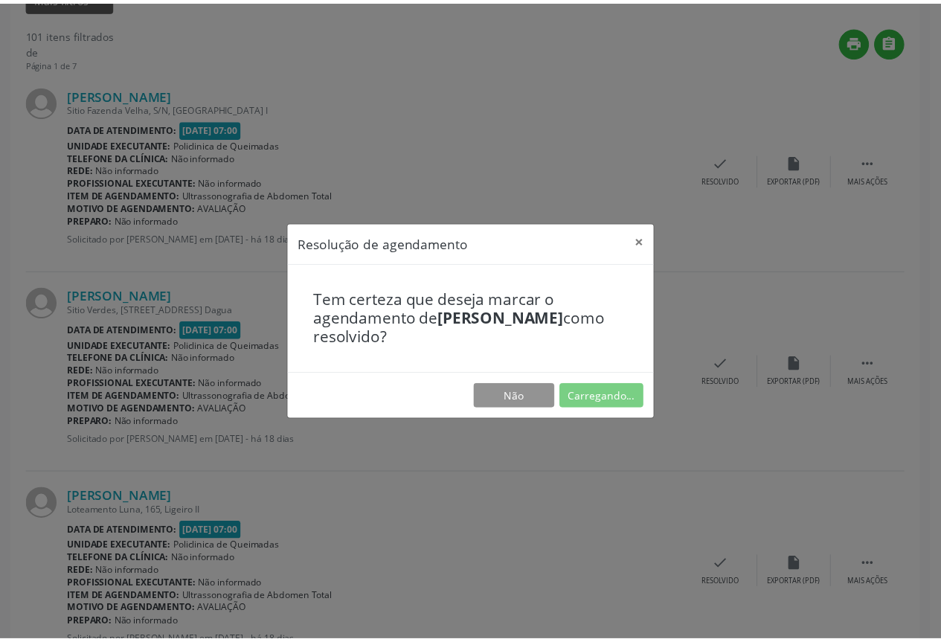
scroll to position [0, 0]
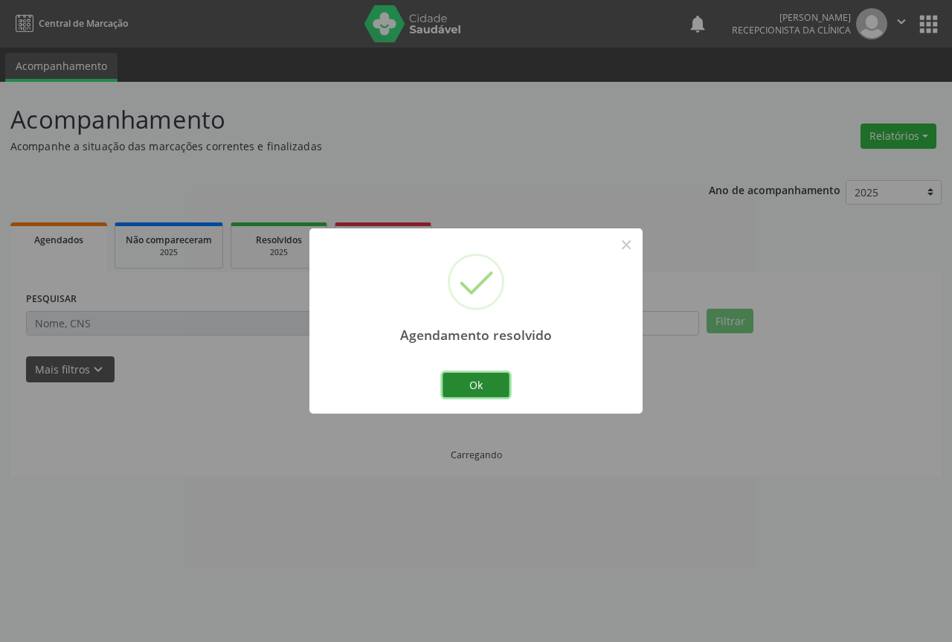
click at [479, 379] on button "Ok" at bounding box center [476, 385] width 67 height 25
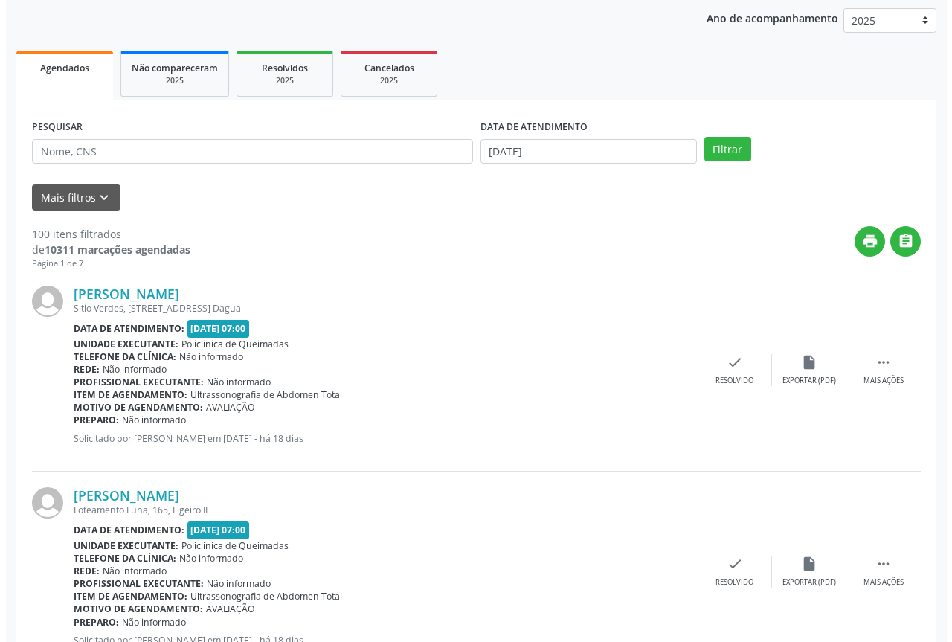
scroll to position [223, 0]
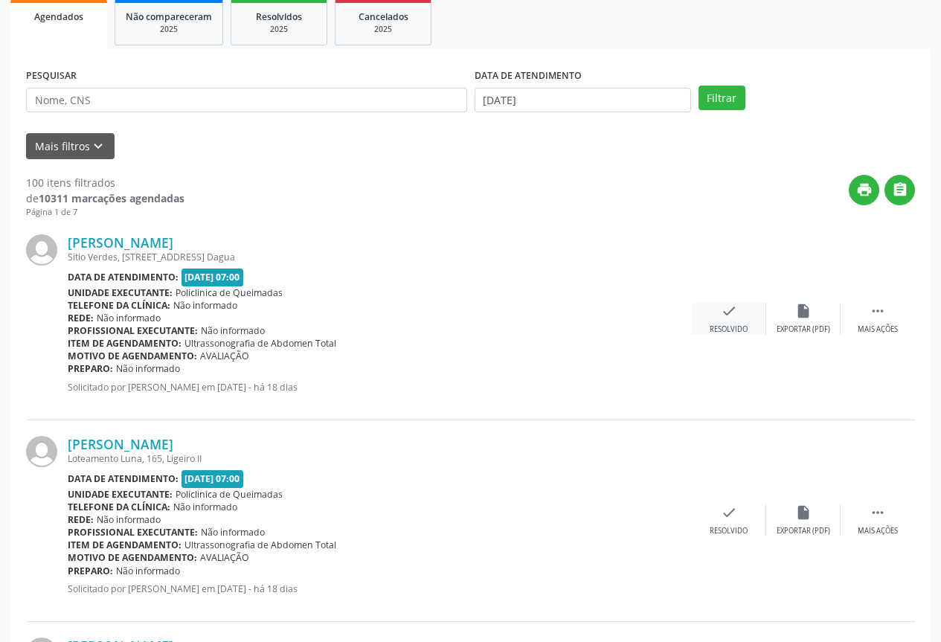
click at [728, 322] on div "check Resolvido" at bounding box center [729, 319] width 74 height 32
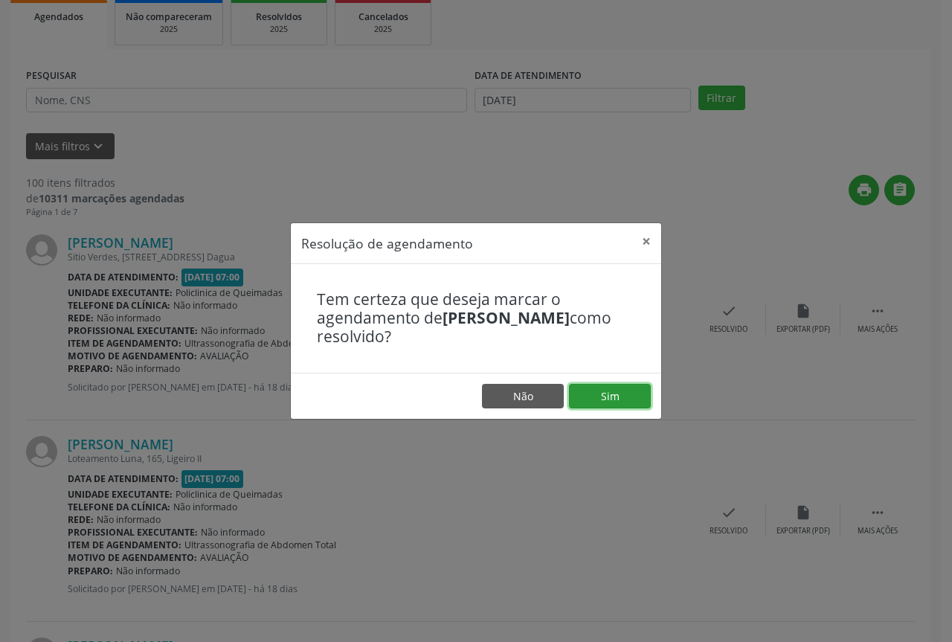
drag, startPoint x: 587, startPoint y: 388, endPoint x: 571, endPoint y: 382, distance: 17.7
click at [580, 385] on button "Sim" at bounding box center [610, 396] width 82 height 25
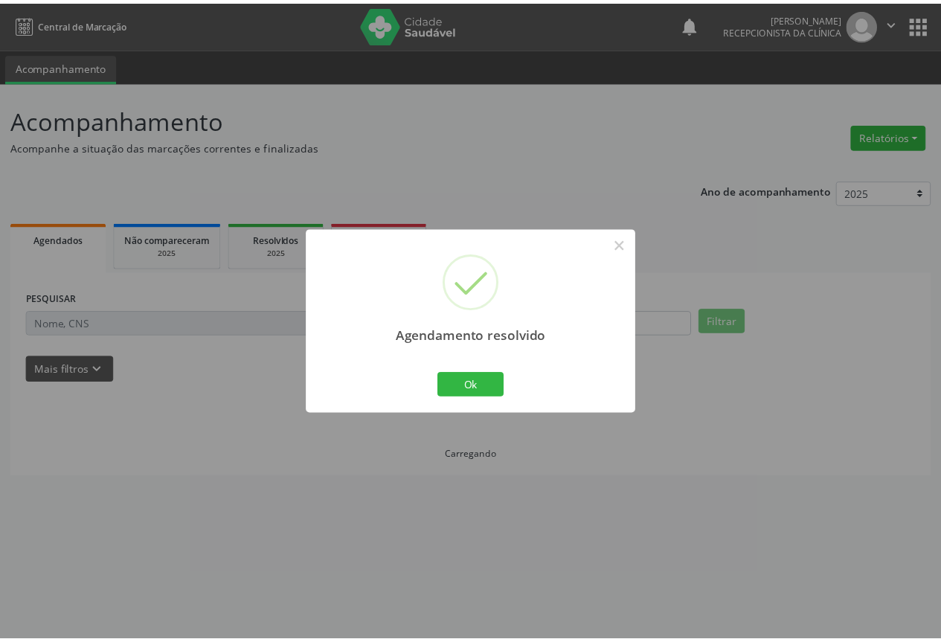
scroll to position [0, 0]
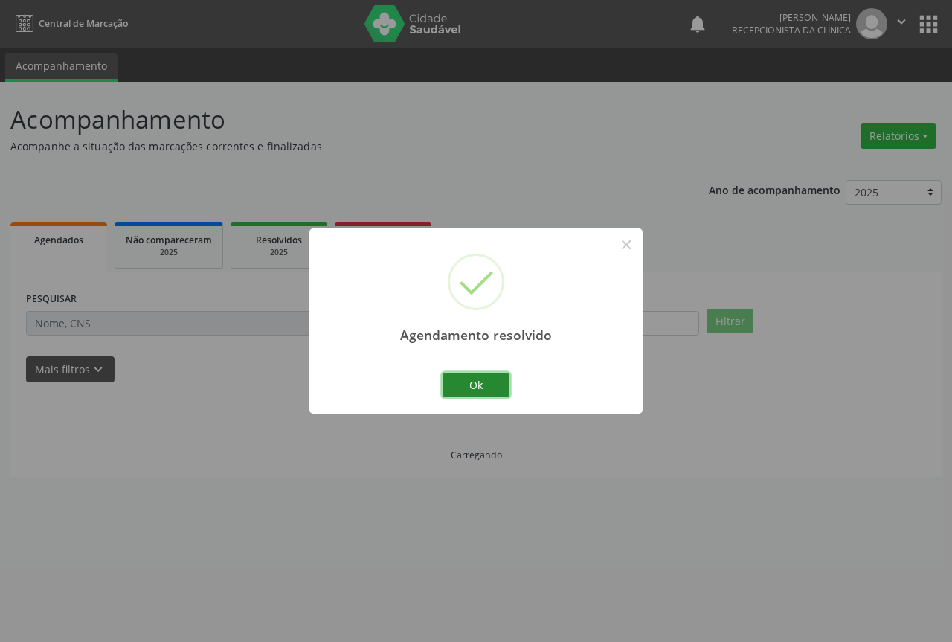
click at [472, 393] on button "Ok" at bounding box center [476, 385] width 67 height 25
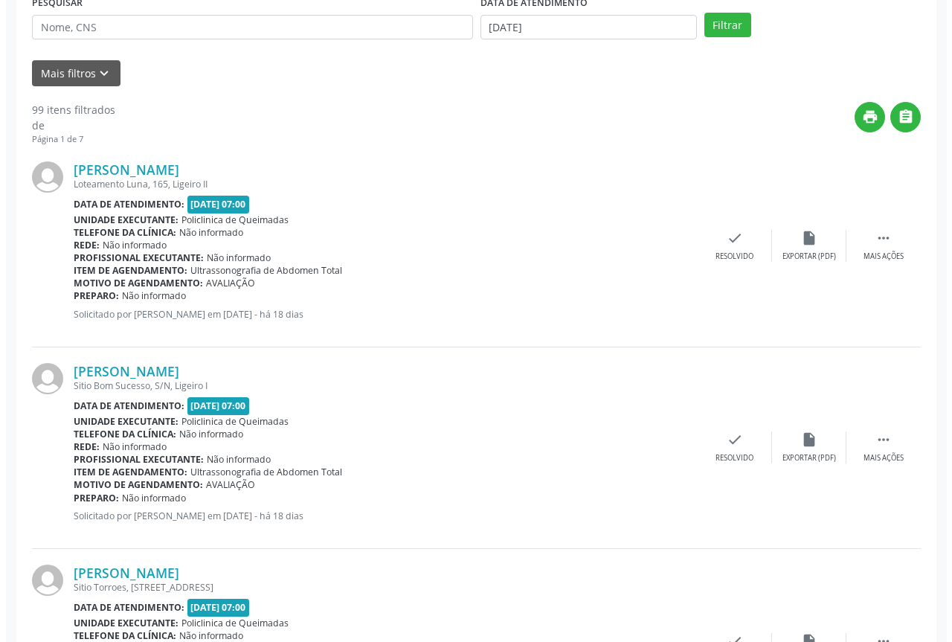
scroll to position [298, 0]
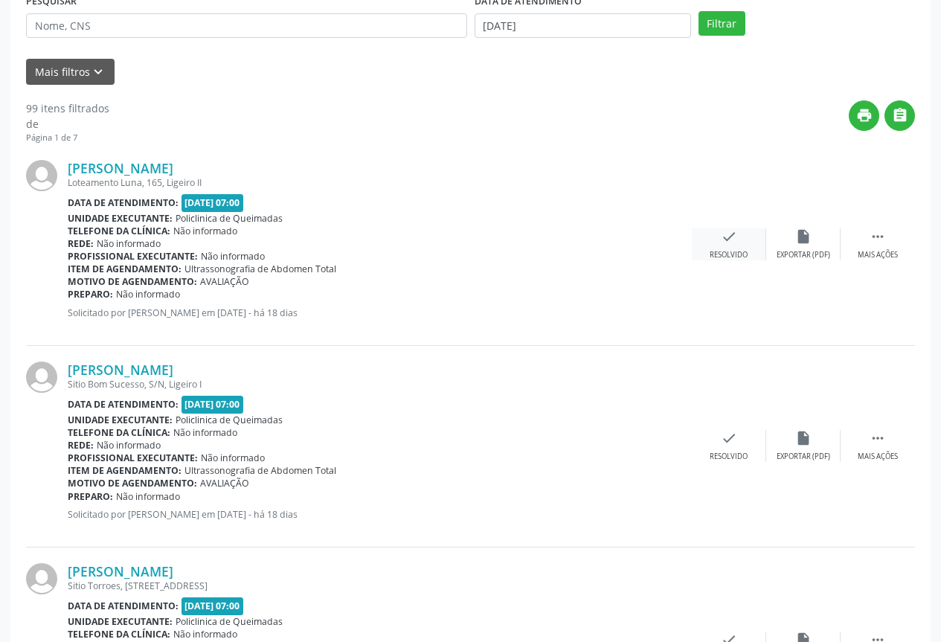
click at [738, 258] on div "Resolvido" at bounding box center [729, 255] width 38 height 10
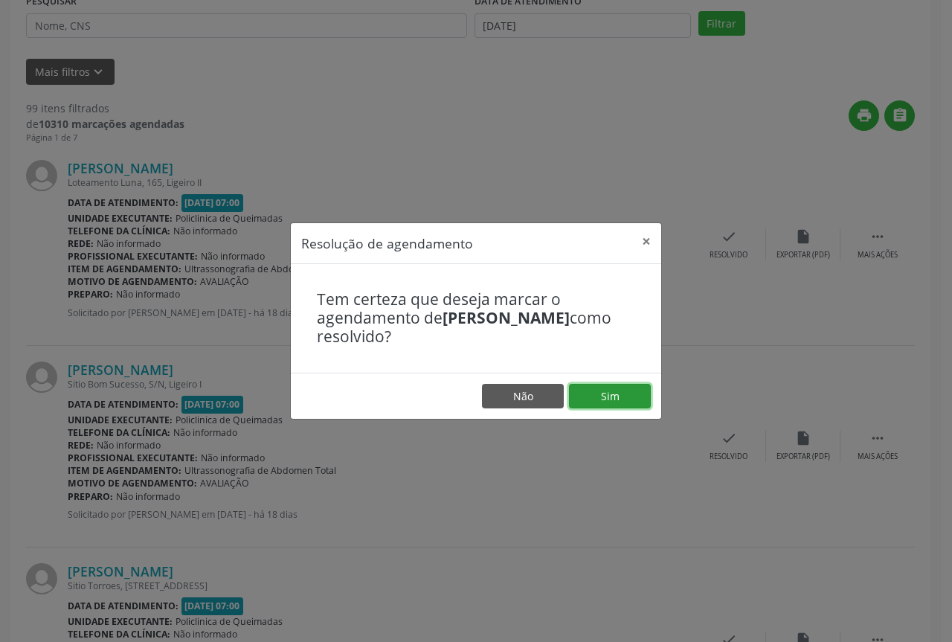
click at [599, 405] on button "Sim" at bounding box center [610, 396] width 82 height 25
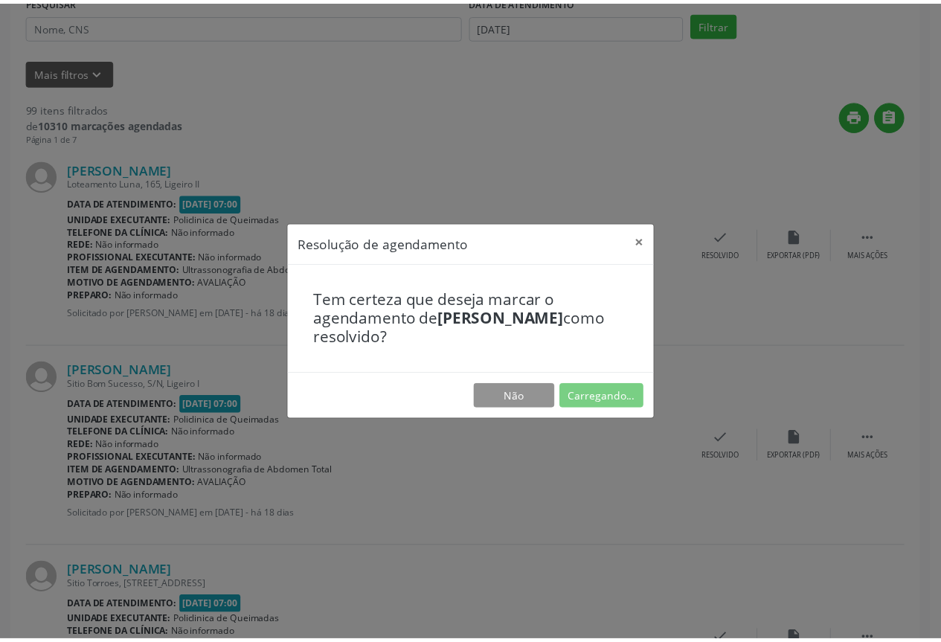
scroll to position [0, 0]
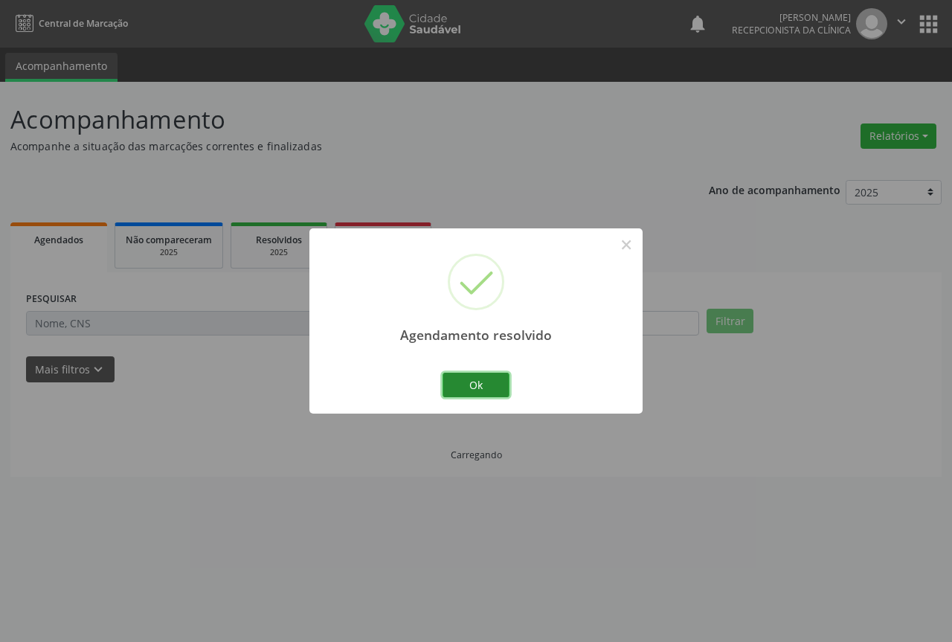
click at [461, 382] on button "Ok" at bounding box center [476, 385] width 67 height 25
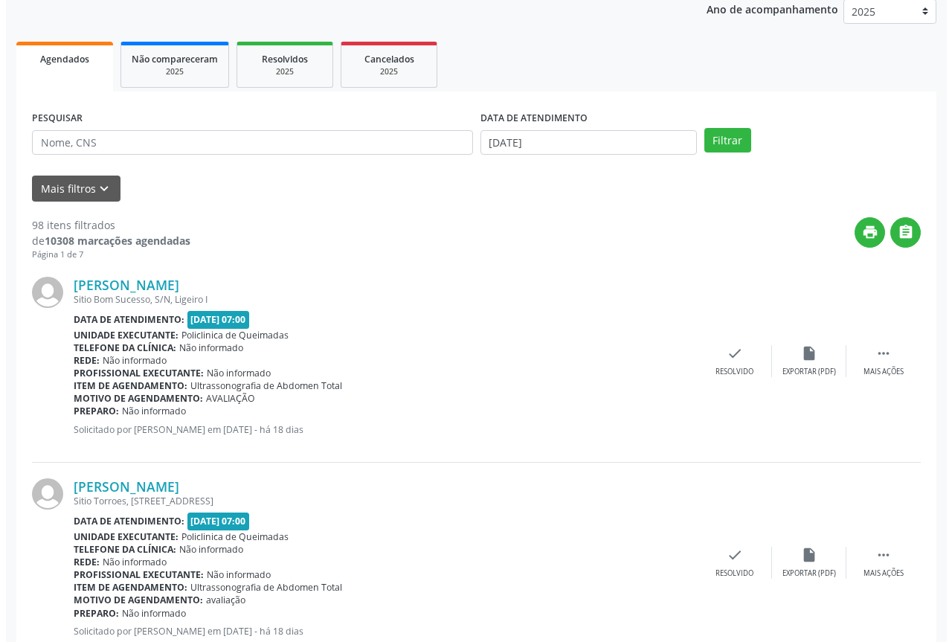
scroll to position [223, 0]
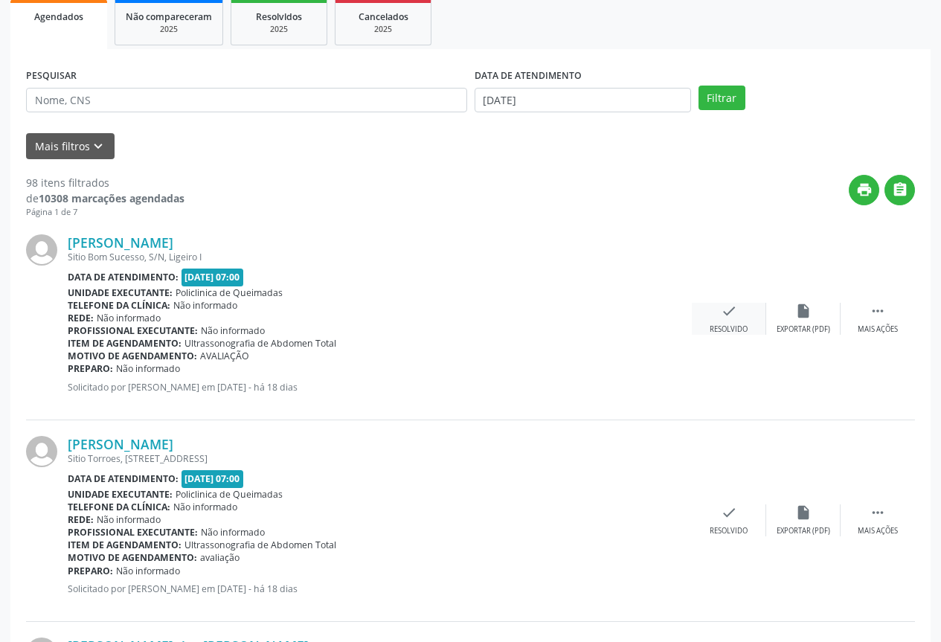
click at [733, 330] on div "Resolvido" at bounding box center [729, 329] width 38 height 10
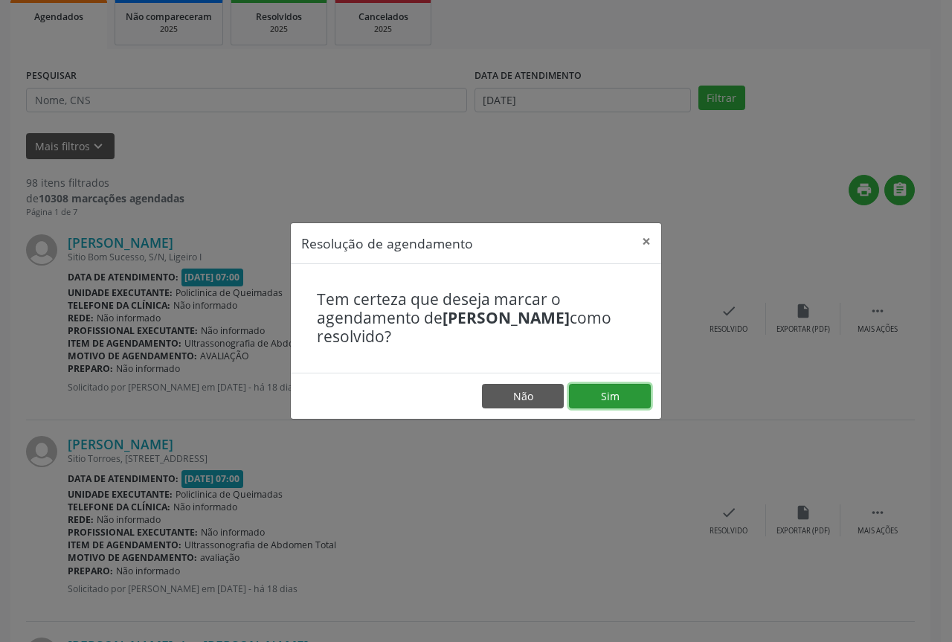
click at [615, 400] on button "Sim" at bounding box center [610, 396] width 82 height 25
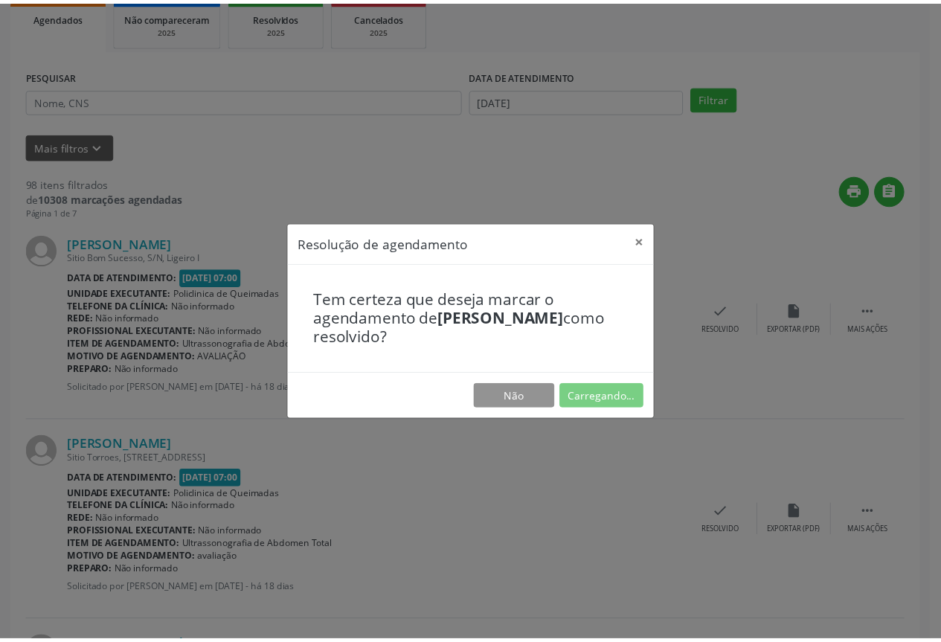
scroll to position [0, 0]
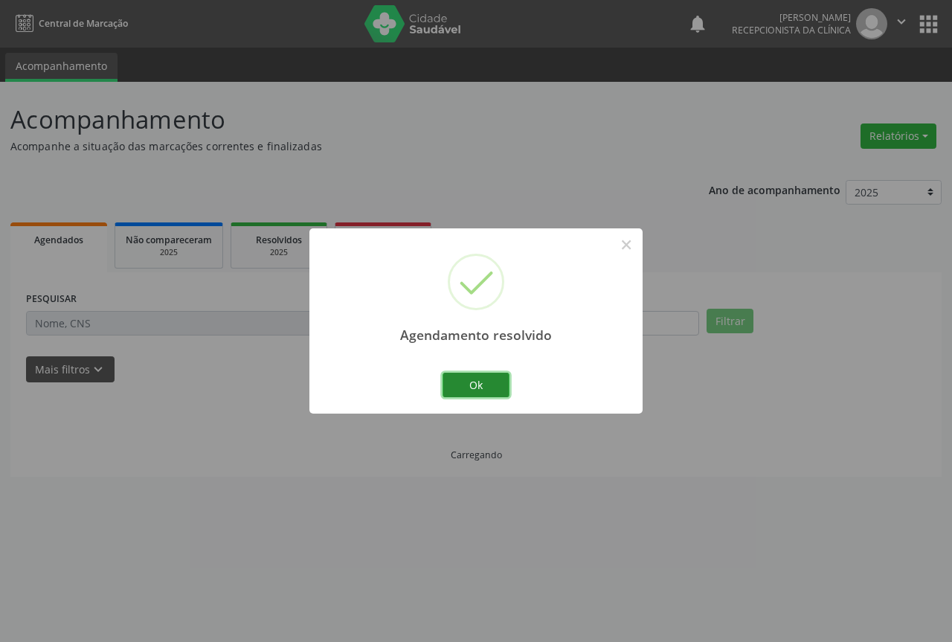
click at [478, 380] on button "Ok" at bounding box center [476, 385] width 67 height 25
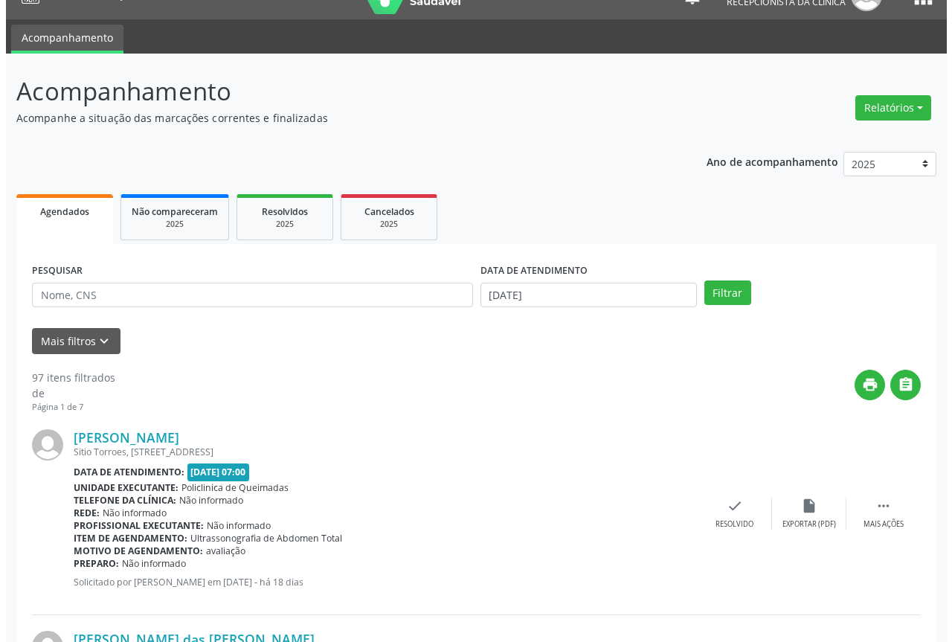
scroll to position [74, 0]
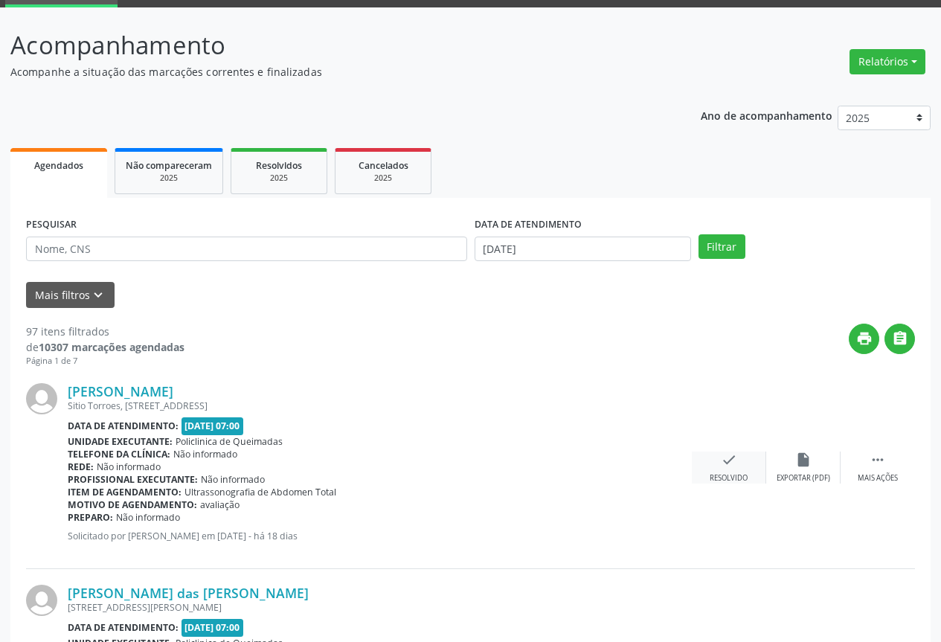
click at [722, 458] on icon "check" at bounding box center [729, 460] width 16 height 16
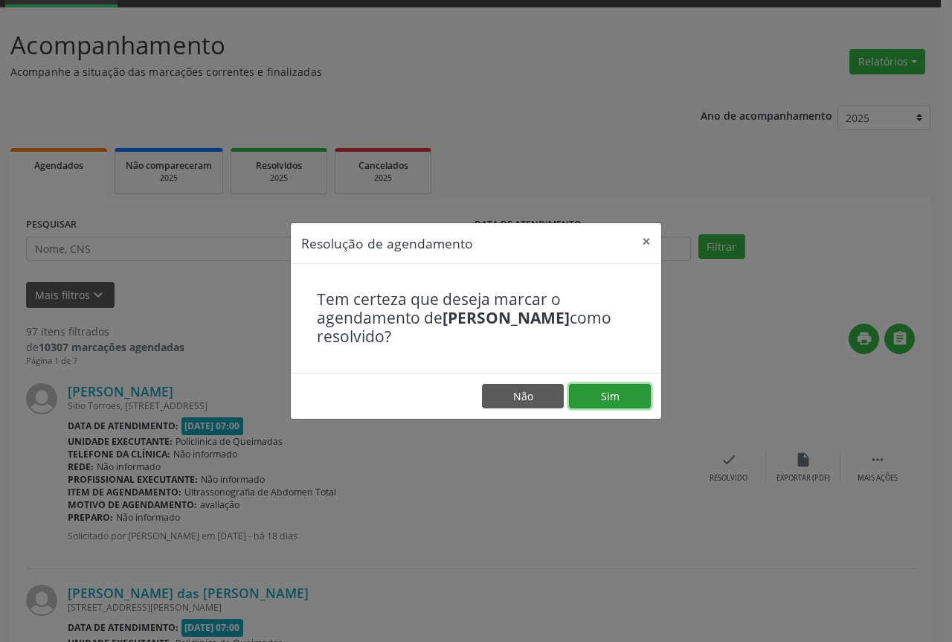
click at [603, 407] on button "Sim" at bounding box center [610, 396] width 82 height 25
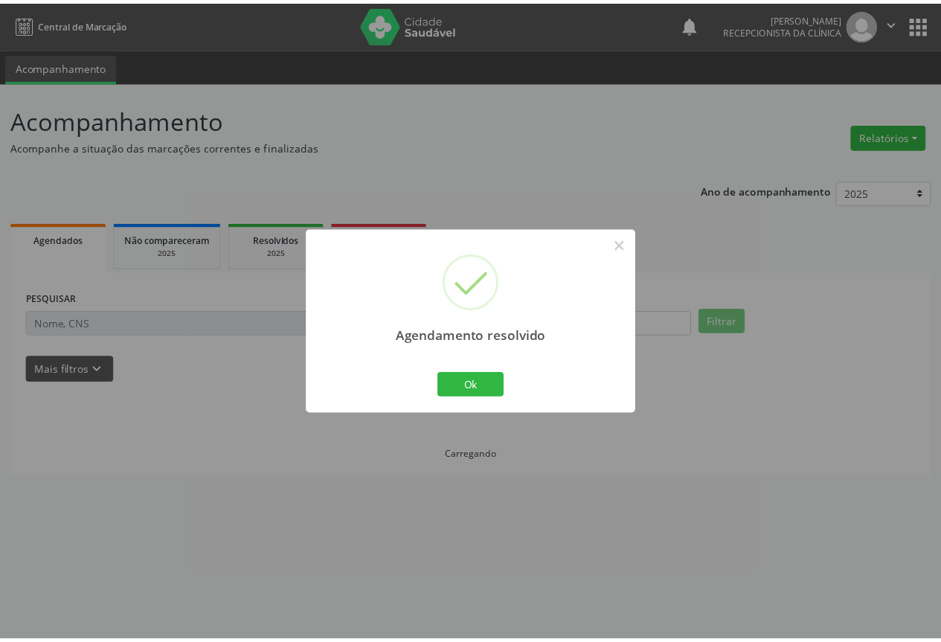
scroll to position [0, 0]
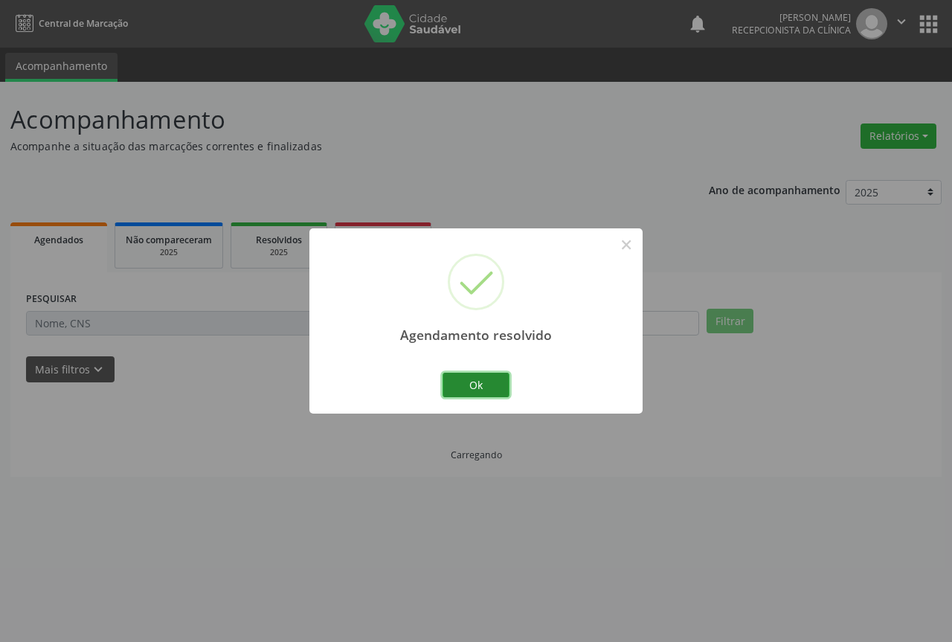
click at [485, 391] on button "Ok" at bounding box center [476, 385] width 67 height 25
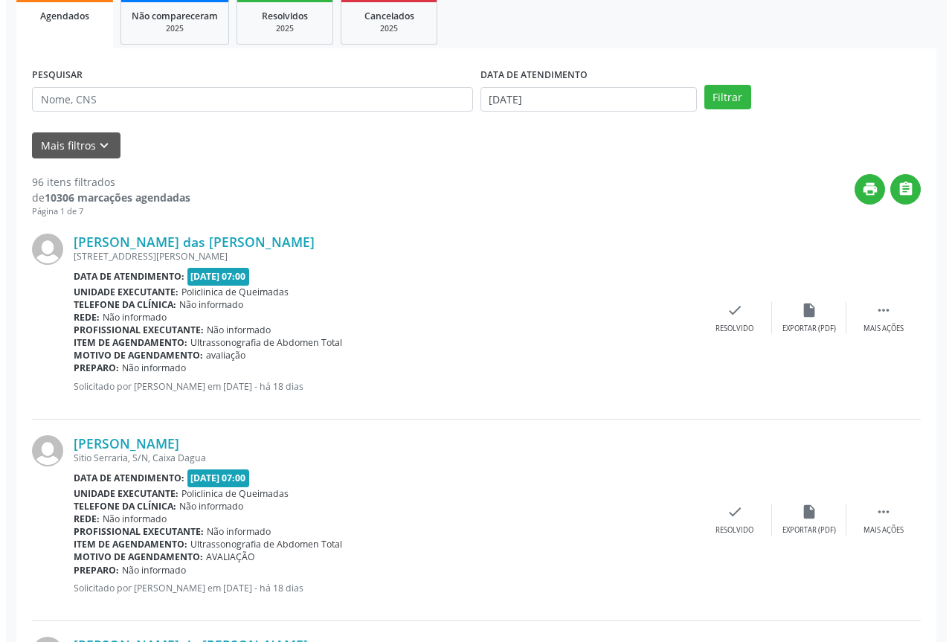
scroll to position [298, 0]
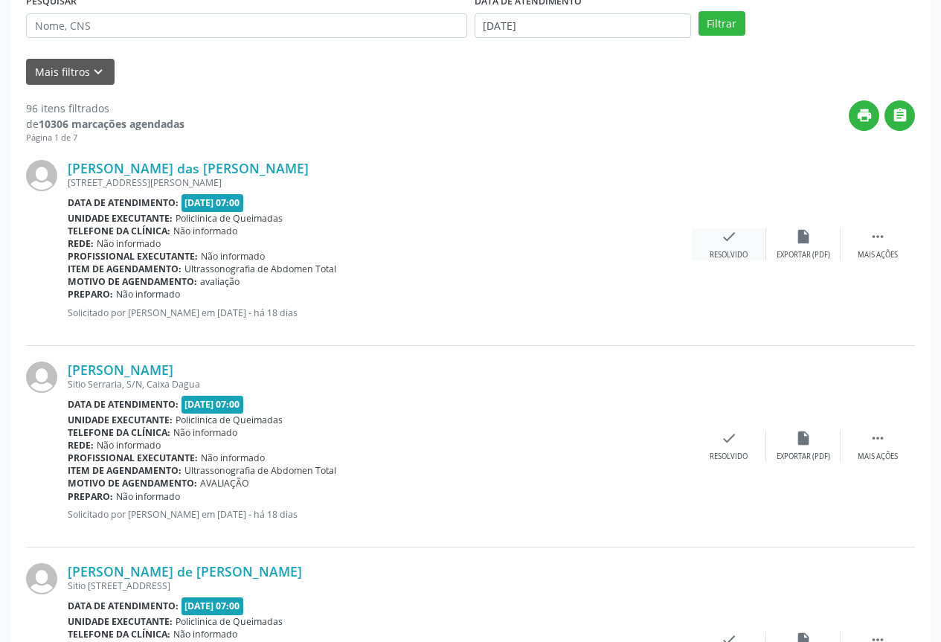
click at [728, 252] on div "Resolvido" at bounding box center [729, 255] width 38 height 10
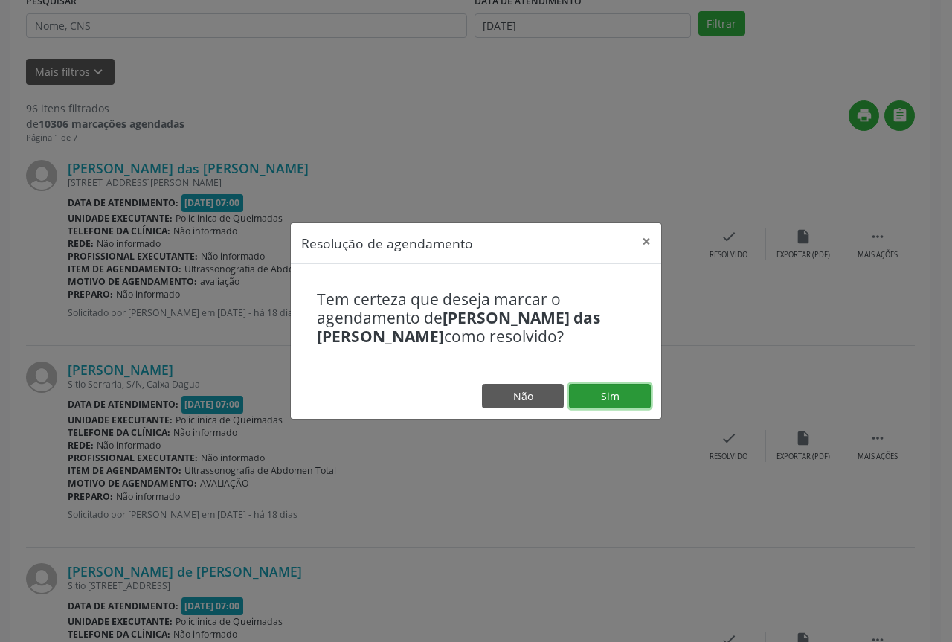
click at [616, 388] on button "Sim" at bounding box center [610, 396] width 82 height 25
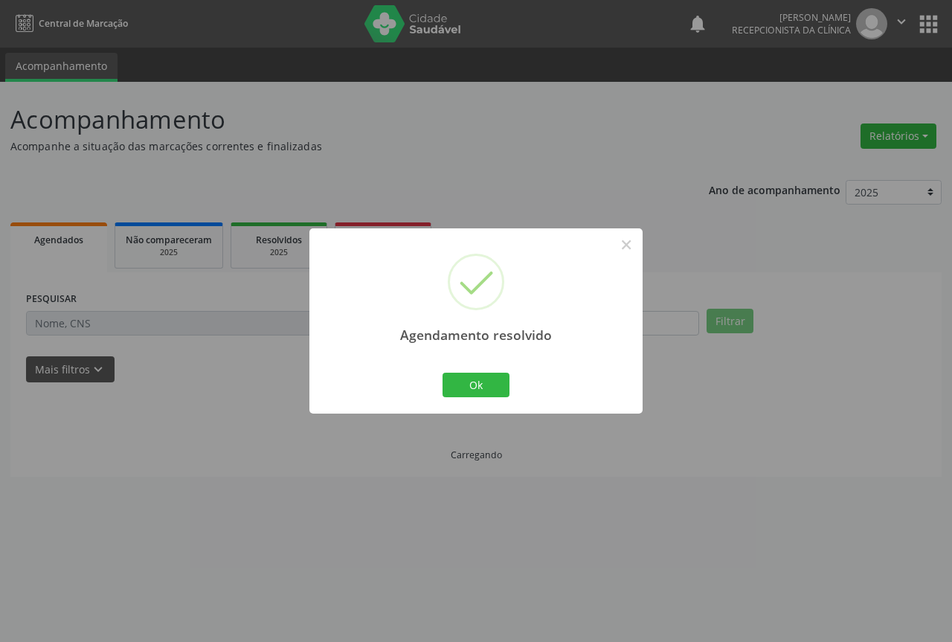
scroll to position [0, 0]
click at [489, 382] on button "Ok" at bounding box center [476, 385] width 67 height 25
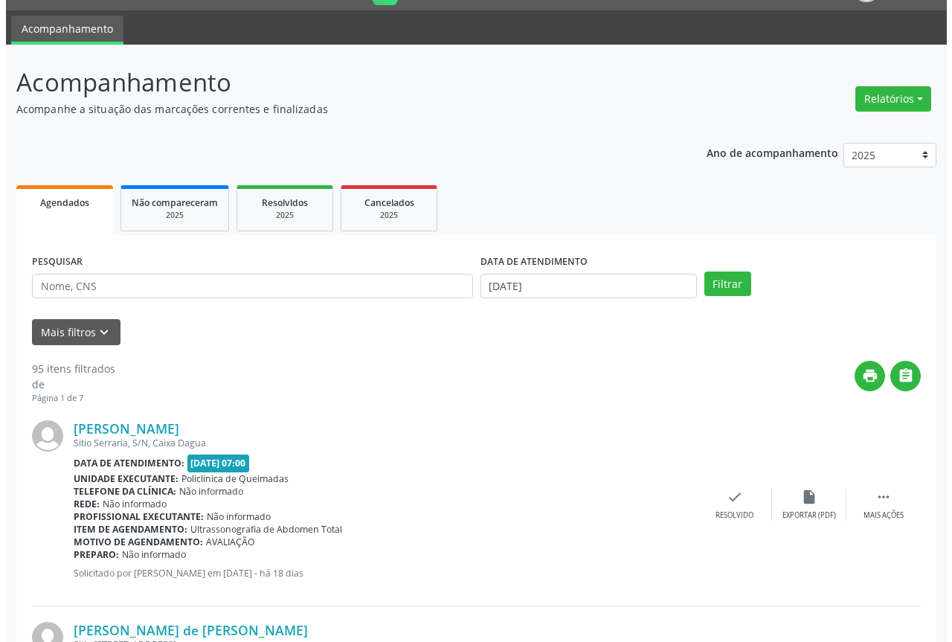
scroll to position [74, 0]
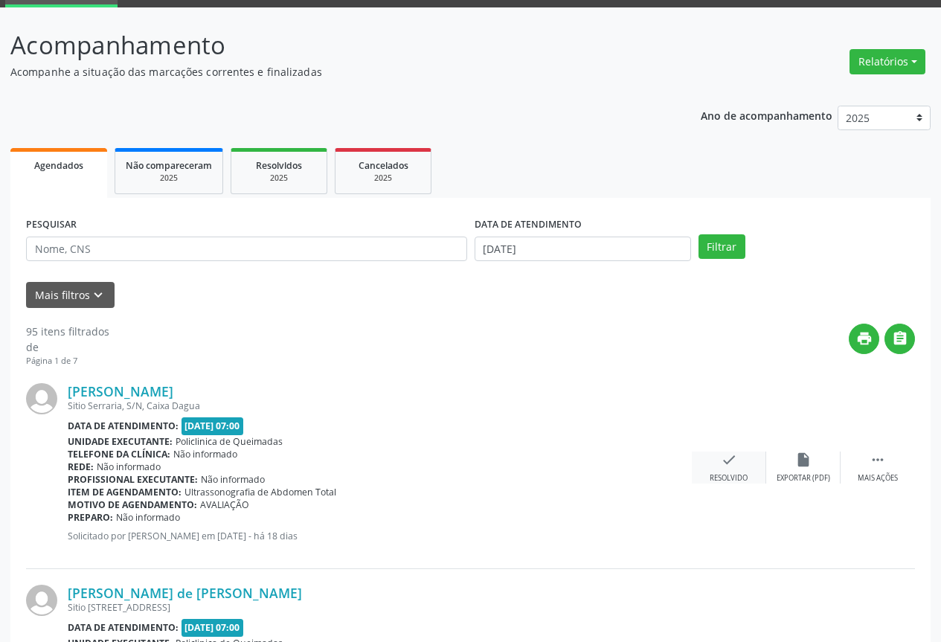
click at [714, 475] on div "Resolvido" at bounding box center [729, 478] width 38 height 10
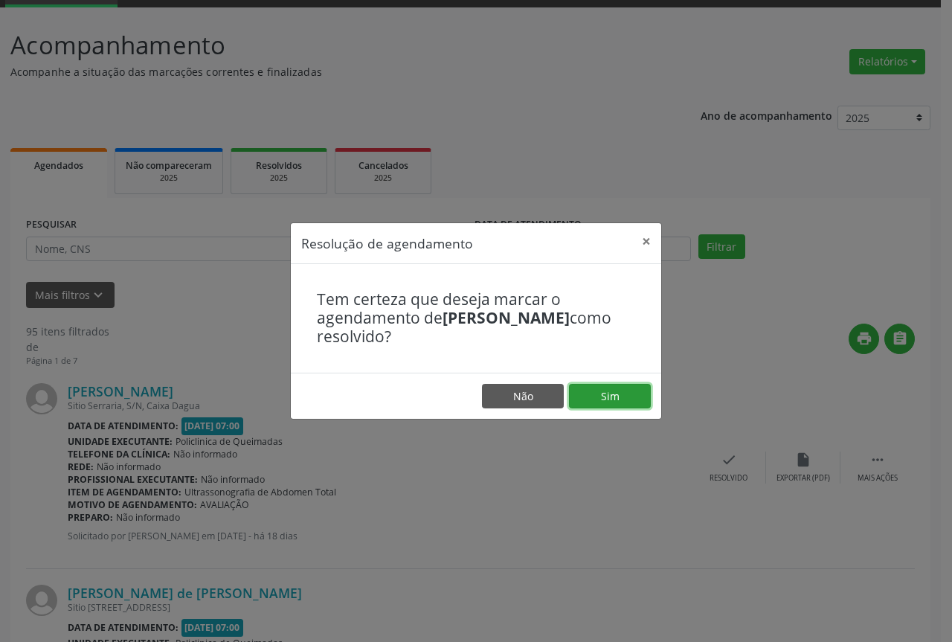
click at [583, 407] on button "Sim" at bounding box center [610, 396] width 82 height 25
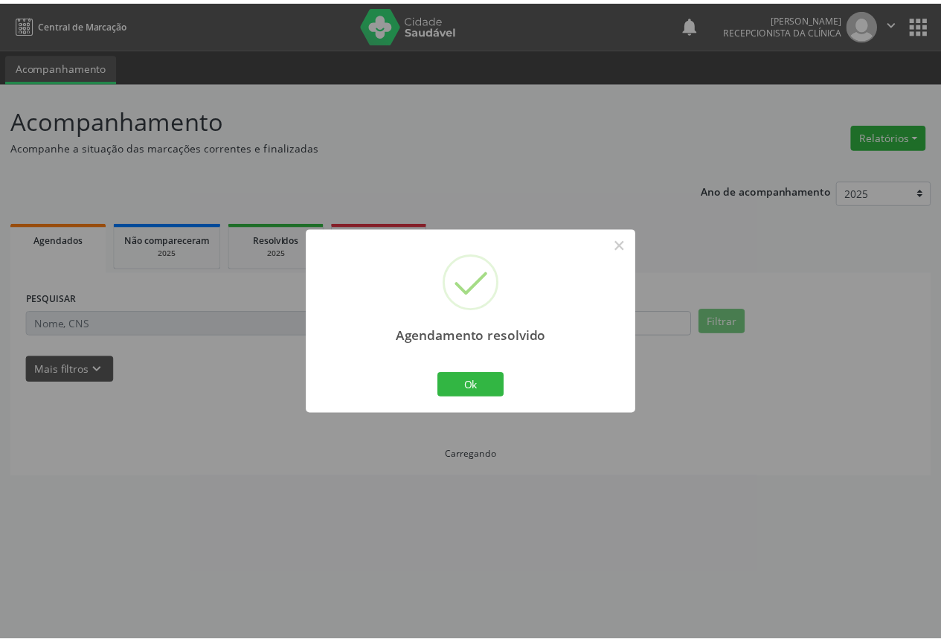
scroll to position [0, 0]
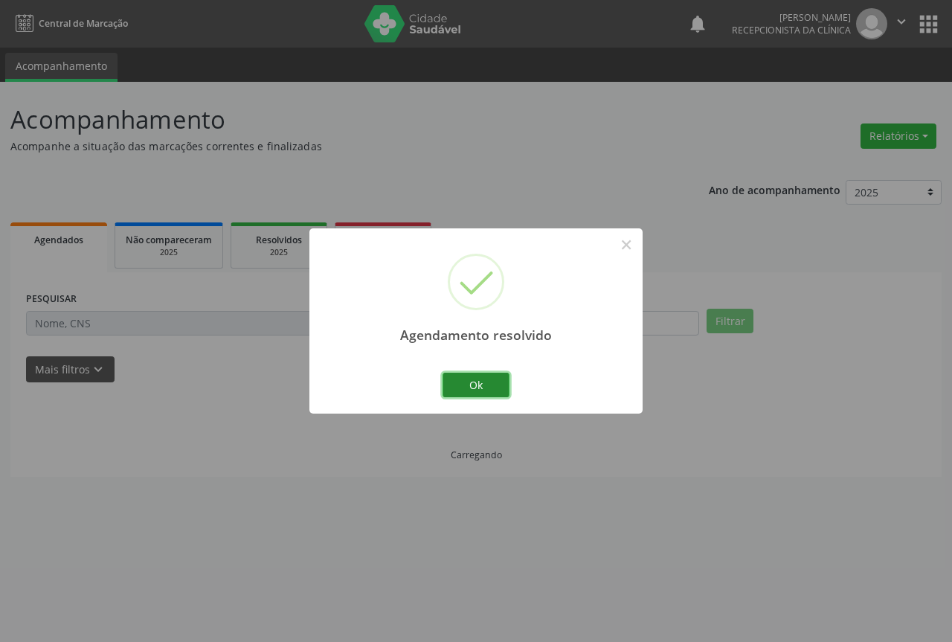
click at [464, 387] on button "Ok" at bounding box center [476, 385] width 67 height 25
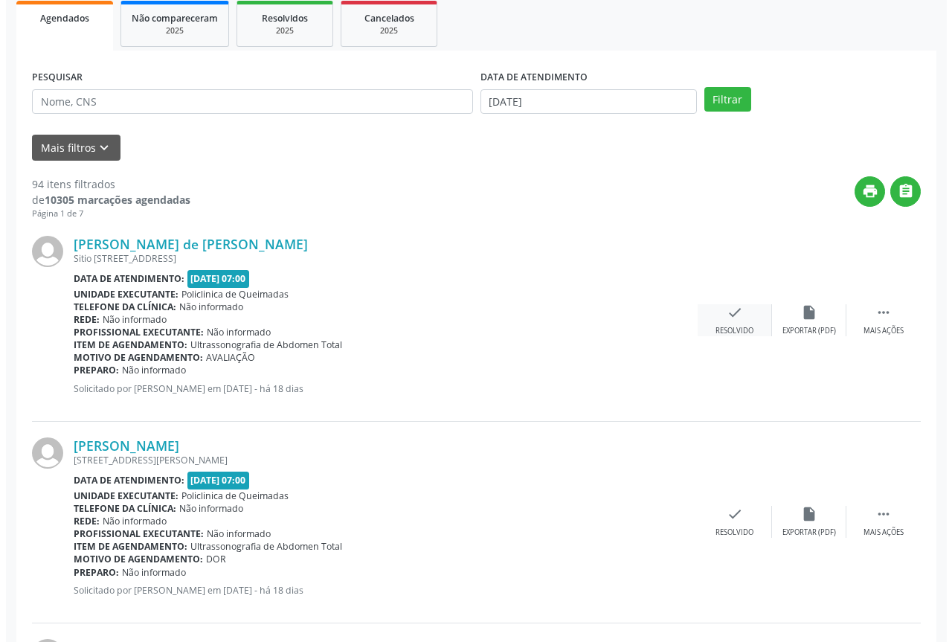
scroll to position [223, 0]
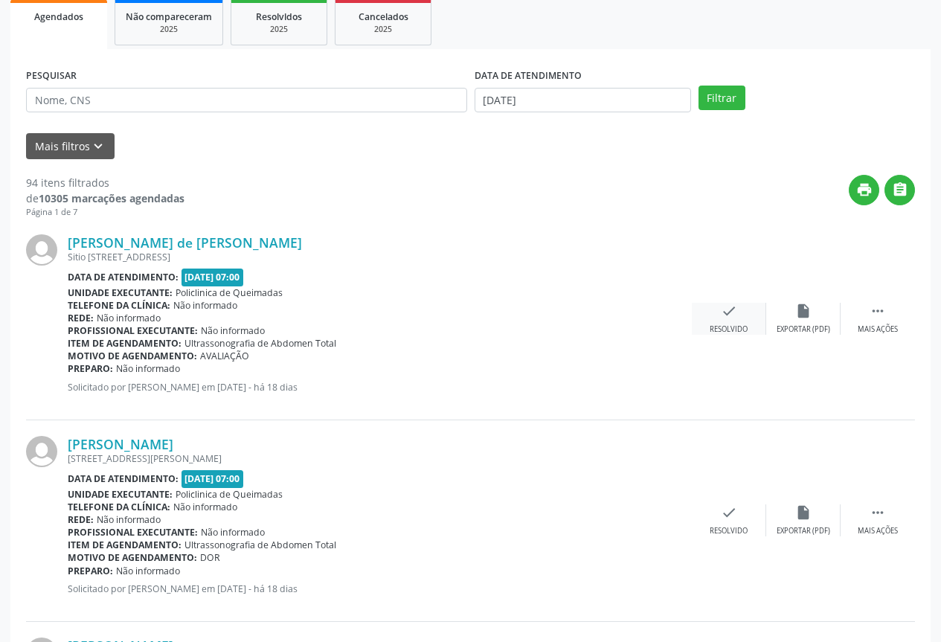
click
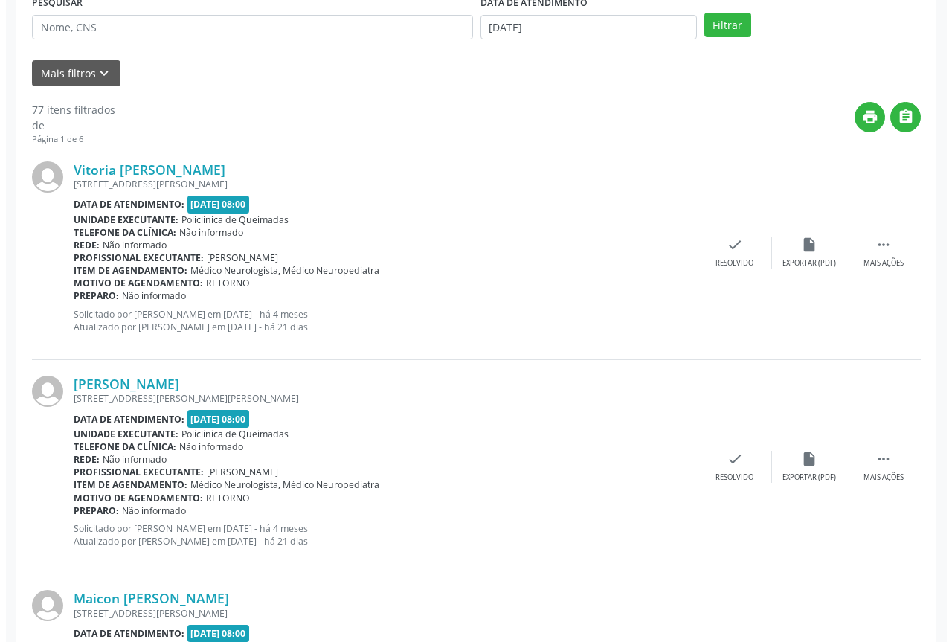
scroll to position [298, 0]
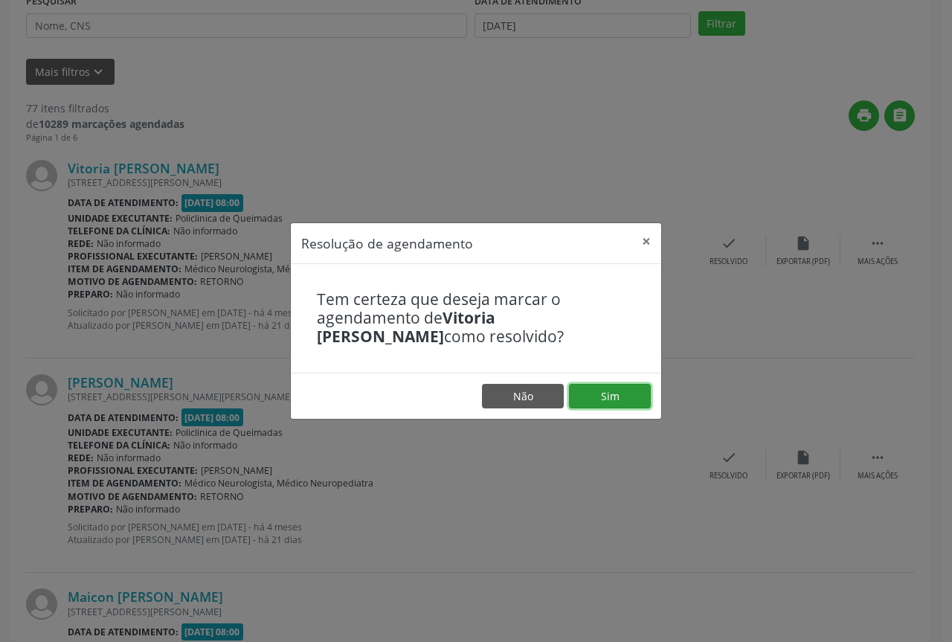
drag, startPoint x: 626, startPoint y: 397, endPoint x: 588, endPoint y: 384, distance: 40.7
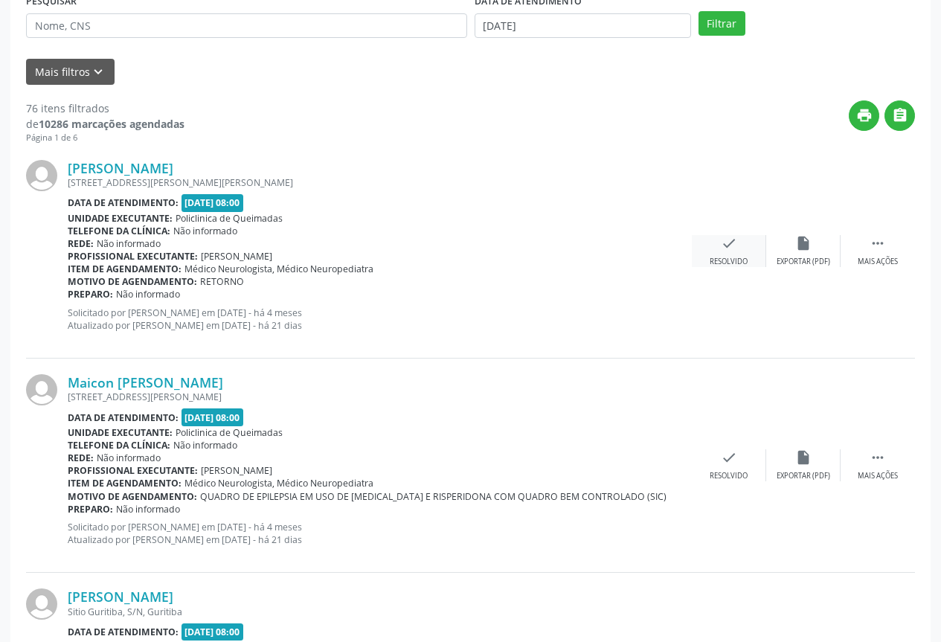
drag, startPoint x: 727, startPoint y: 270, endPoint x: 726, endPoint y: 251, distance: 18.6
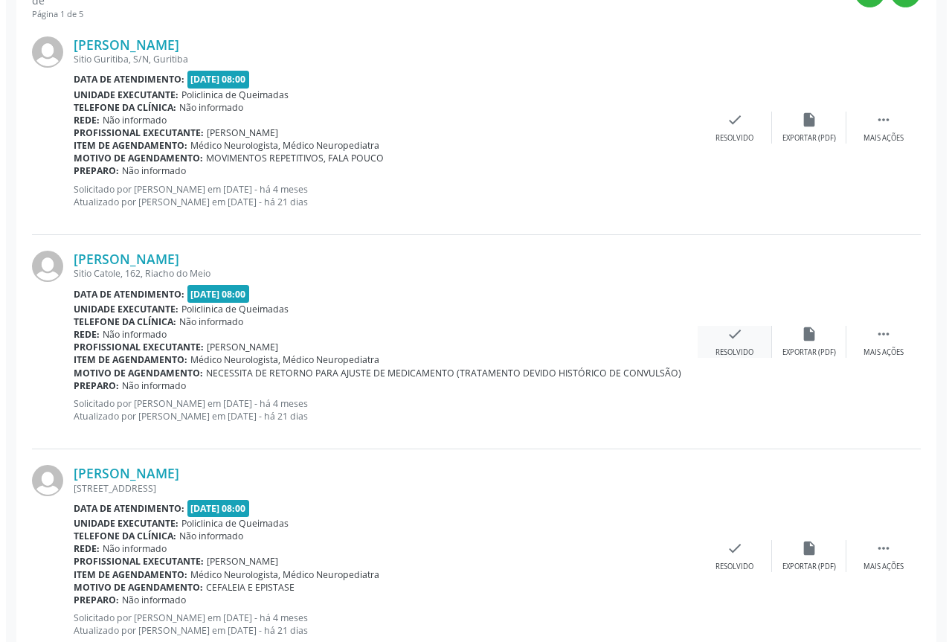
scroll to position [446, 0]
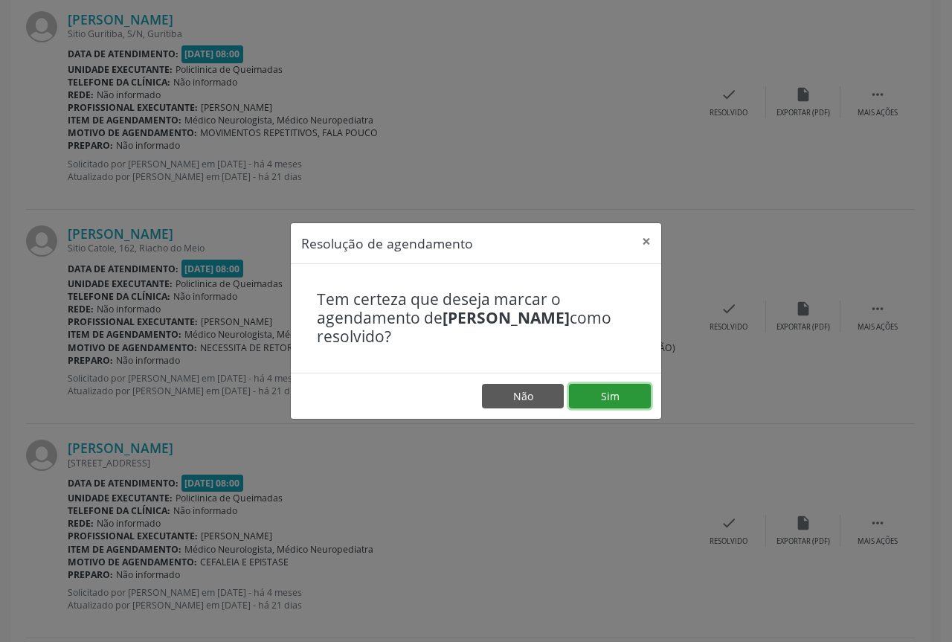
drag, startPoint x: 622, startPoint y: 395, endPoint x: 545, endPoint y: 389, distance: 76.9
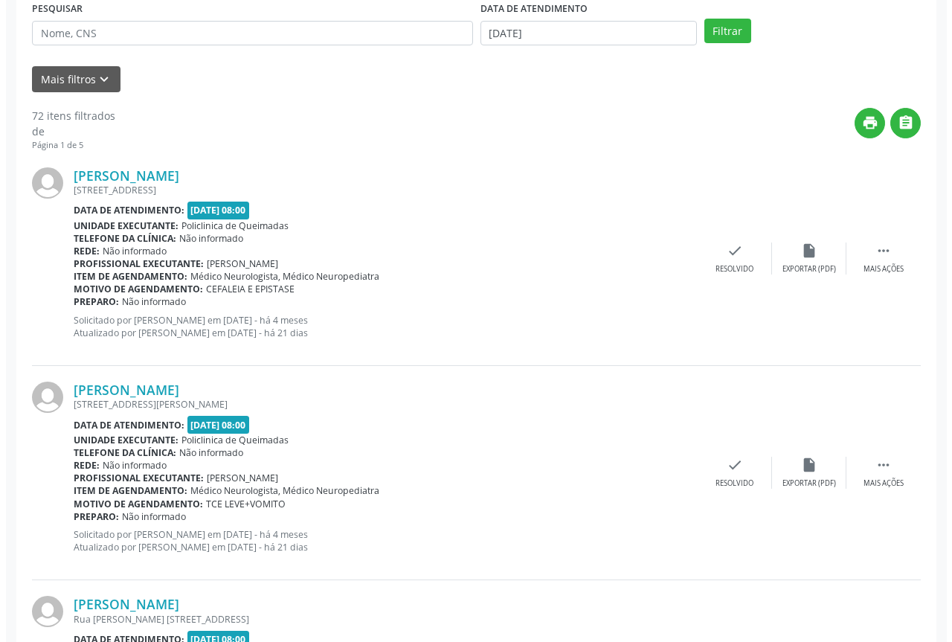
scroll to position [298, 0]
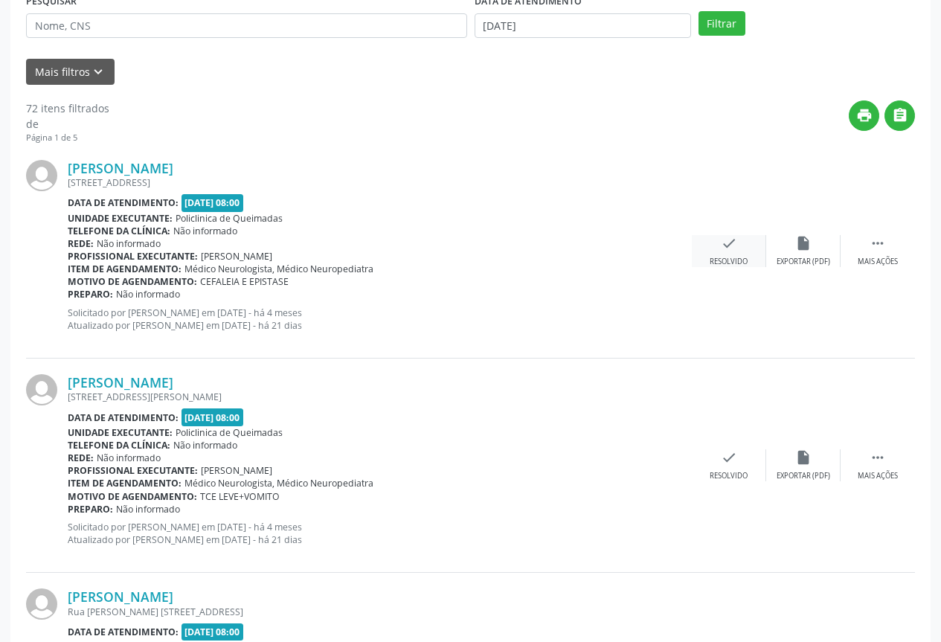
drag, startPoint x: 737, startPoint y: 208, endPoint x: 737, endPoint y: 238, distance: 29.8
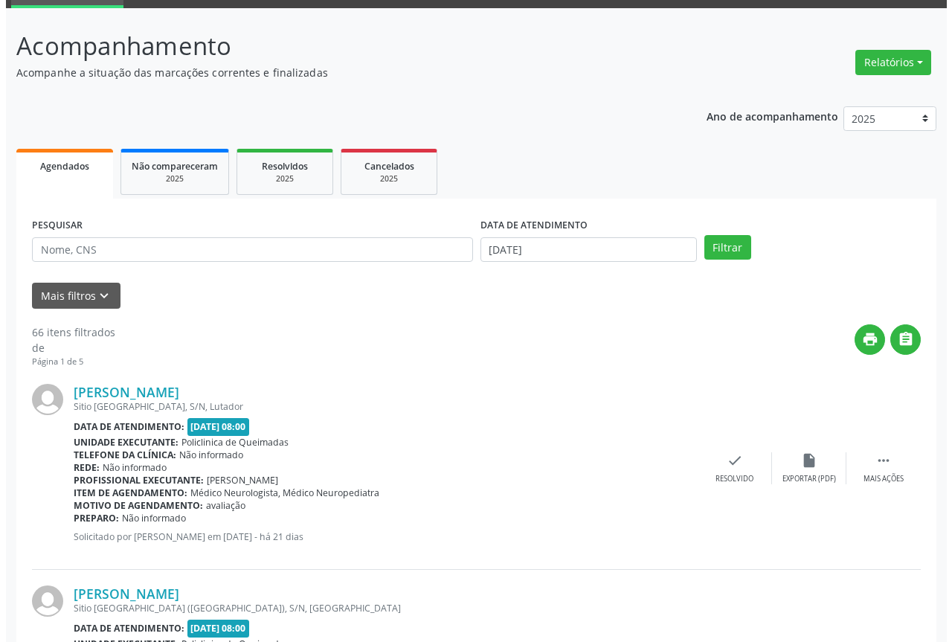
scroll to position [74, 0]
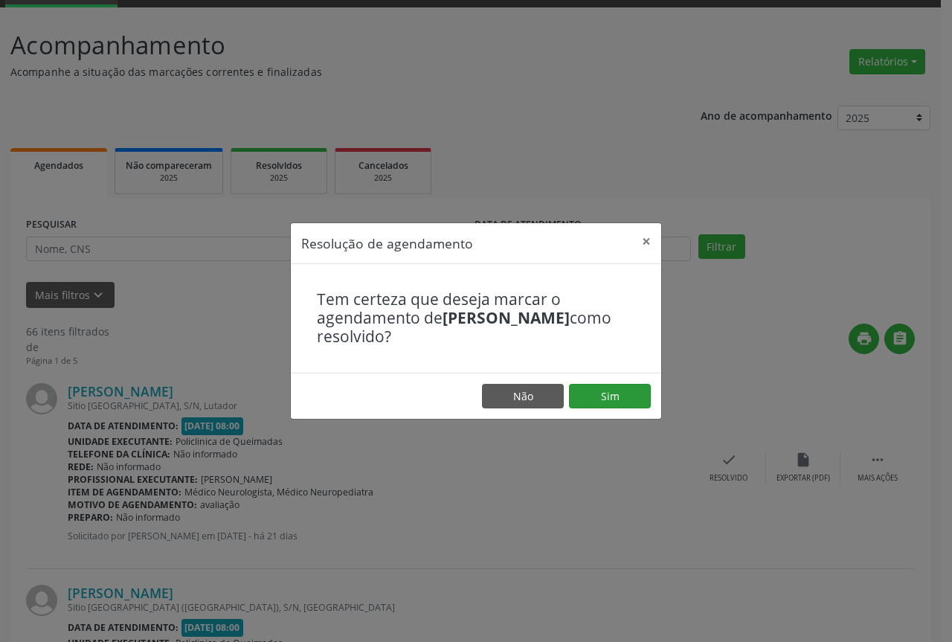
drag, startPoint x: 611, startPoint y: 411, endPoint x: 605, endPoint y: 392, distance: 19.5
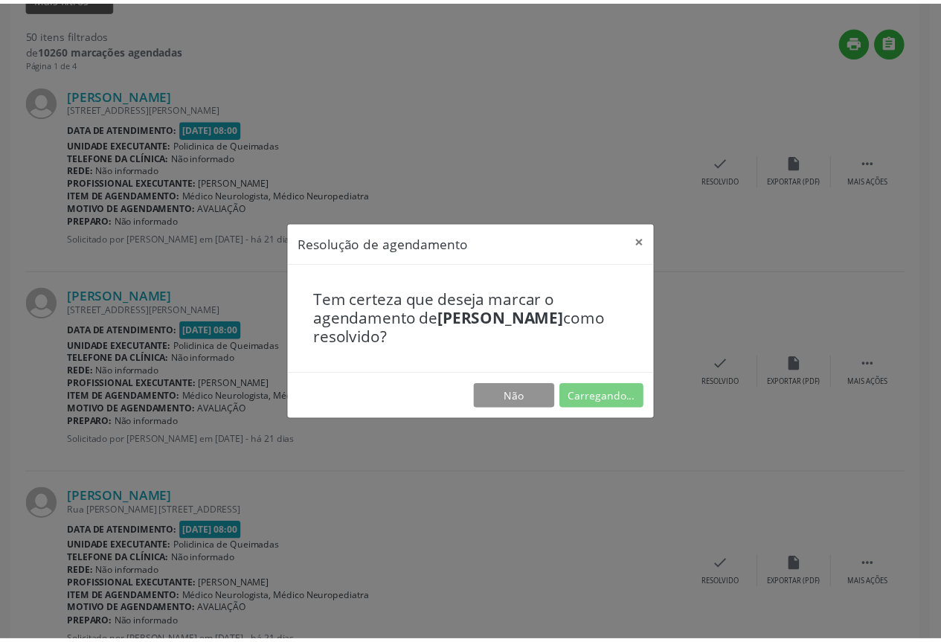
scroll to position [0, 0]
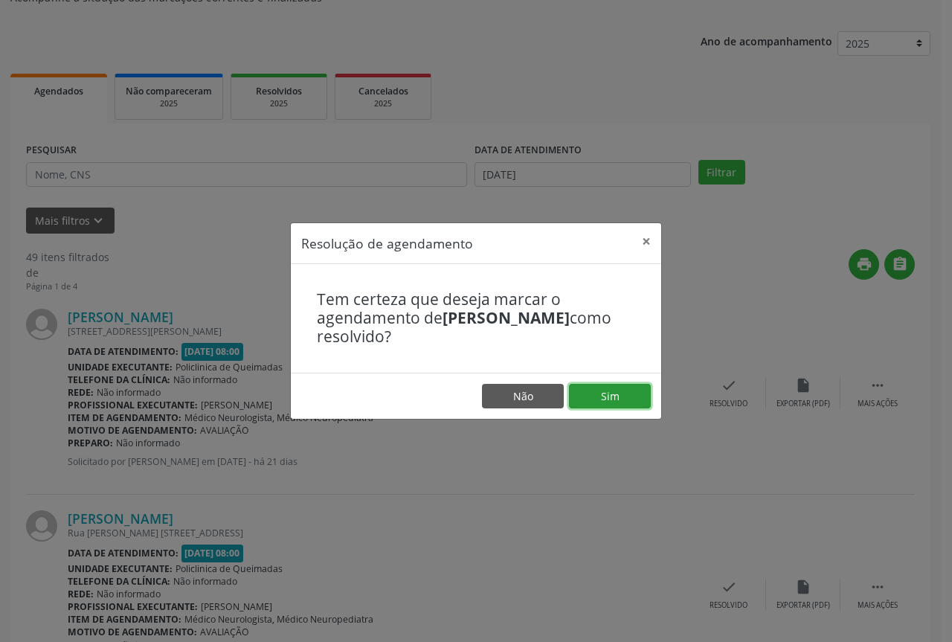
drag, startPoint x: 600, startPoint y: 397, endPoint x: 525, endPoint y: 381, distance: 77.5
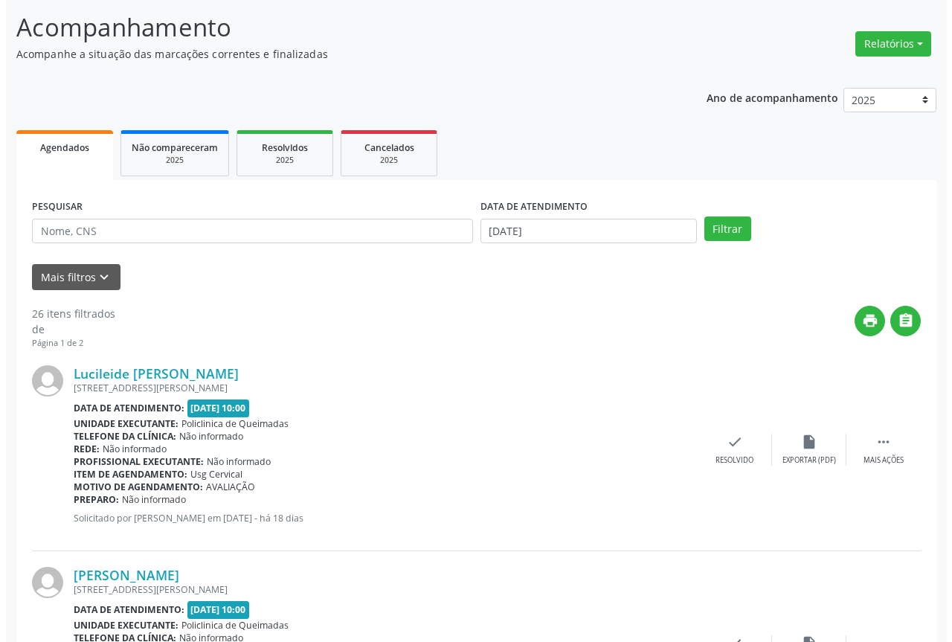
scroll to position [298, 0]
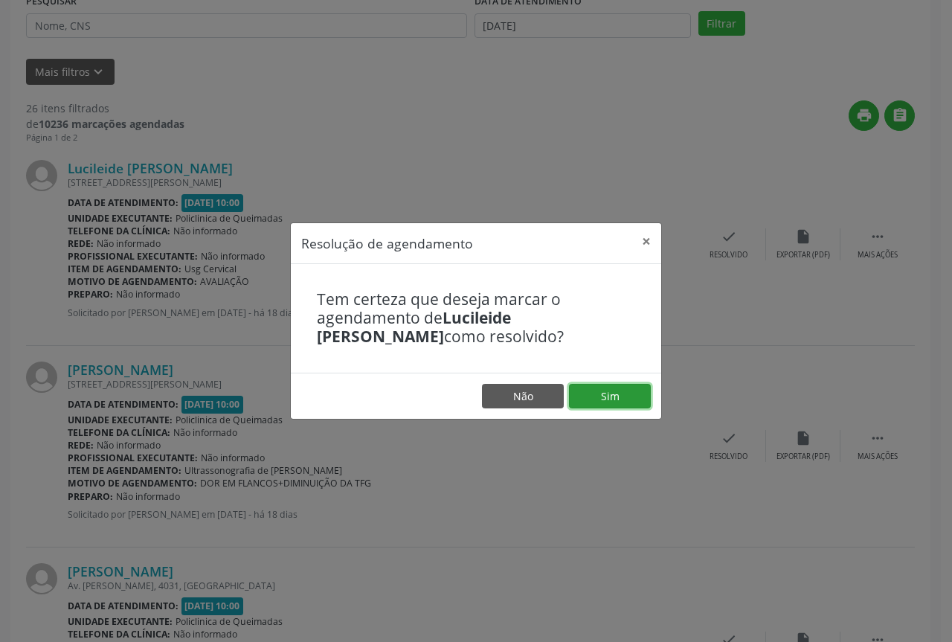
drag, startPoint x: 598, startPoint y: 393, endPoint x: 580, endPoint y: 391, distance: 18.7
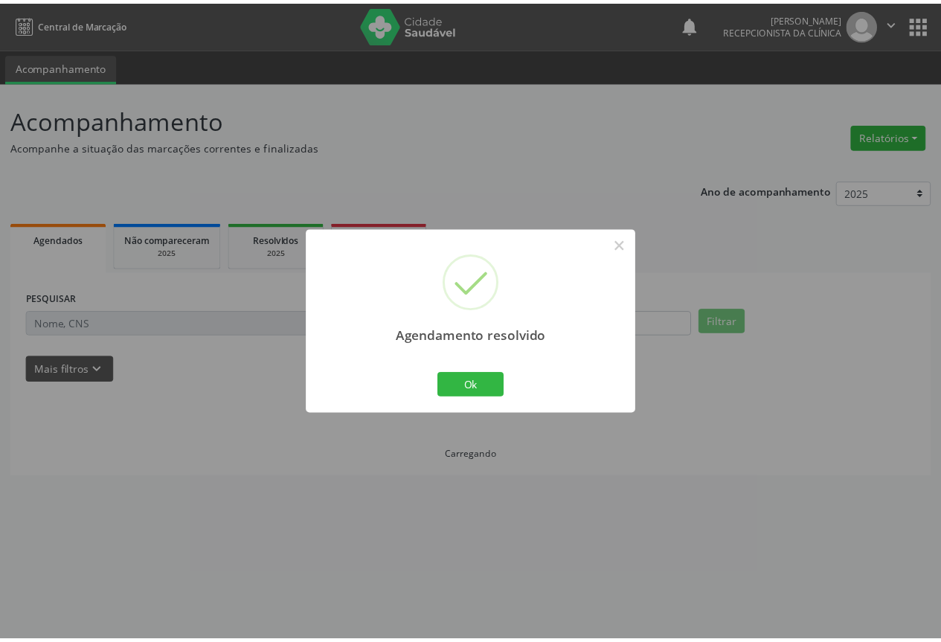
scroll to position [0, 0]
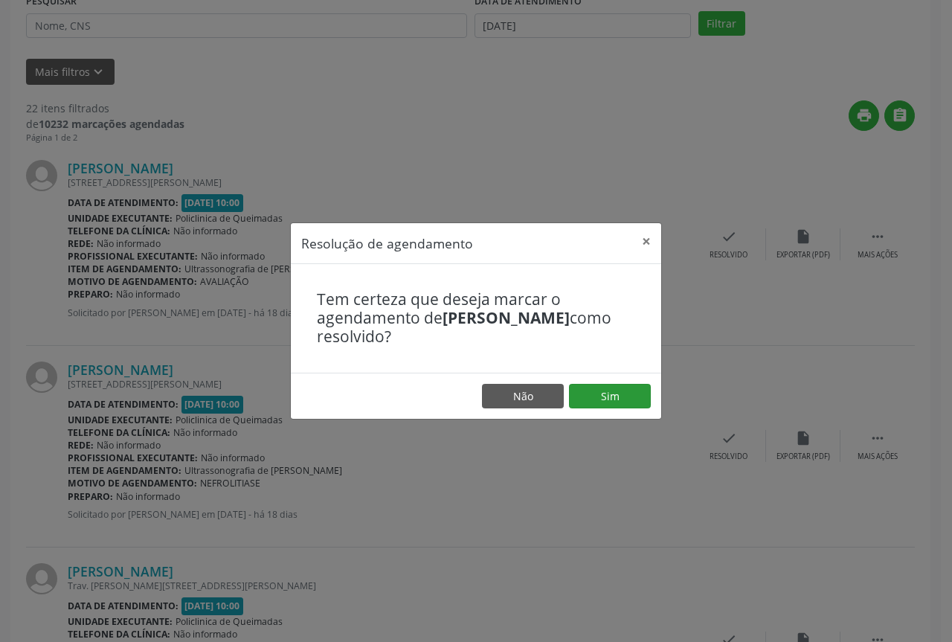
drag, startPoint x: 604, startPoint y: 412, endPoint x: 598, endPoint y: 402, distance: 12.0
drag, startPoint x: 598, startPoint y: 402, endPoint x: 582, endPoint y: 397, distance: 17.0
drag, startPoint x: 593, startPoint y: 391, endPoint x: 541, endPoint y: 377, distance: 53.8
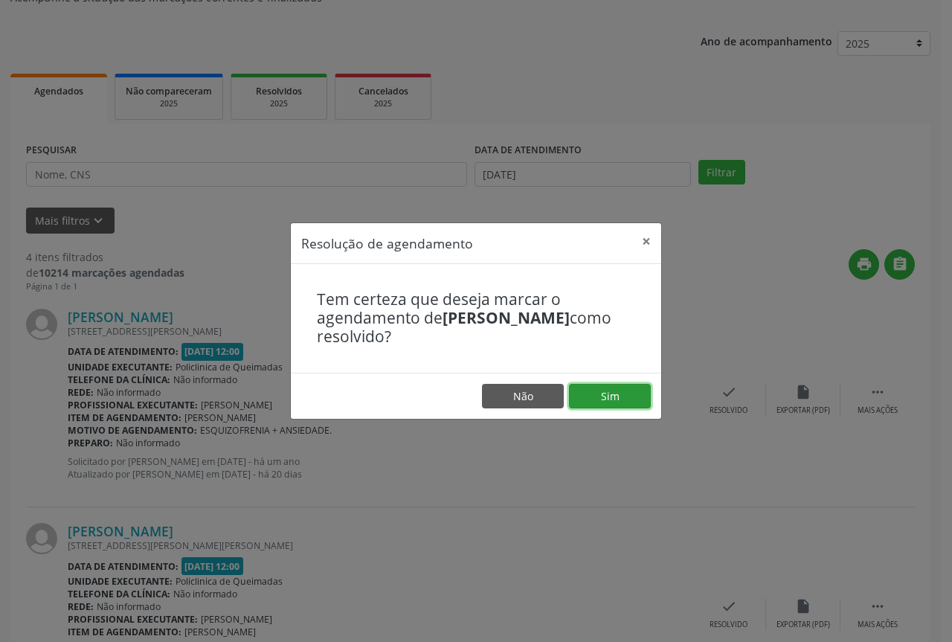
drag, startPoint x: 596, startPoint y: 408, endPoint x: 581, endPoint y: 408, distance: 14.9
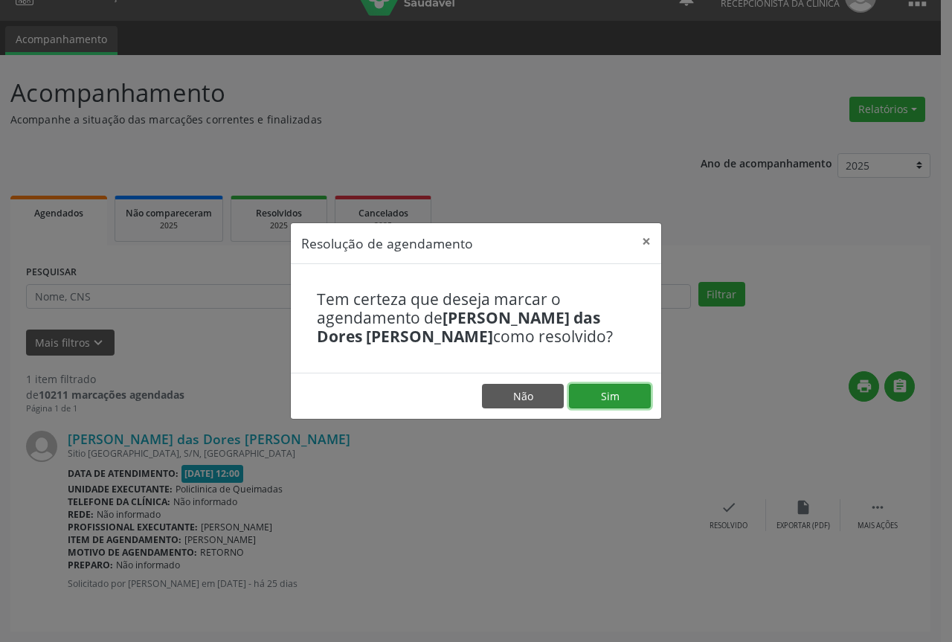
drag, startPoint x: 600, startPoint y: 399, endPoint x: 591, endPoint y: 400, distance: 8.3
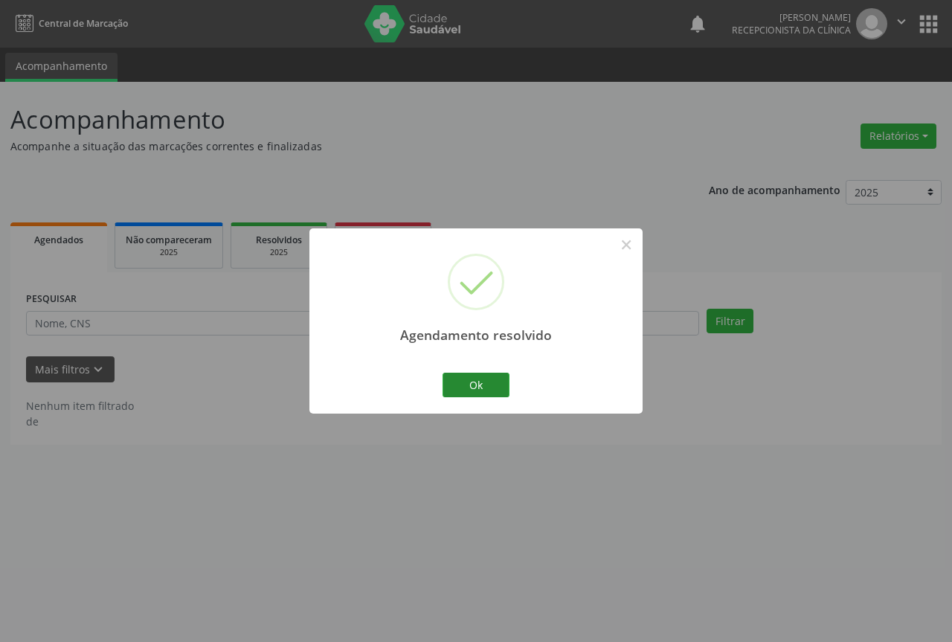
drag, startPoint x: 510, startPoint y: 385, endPoint x: 478, endPoint y: 381, distance: 32.2
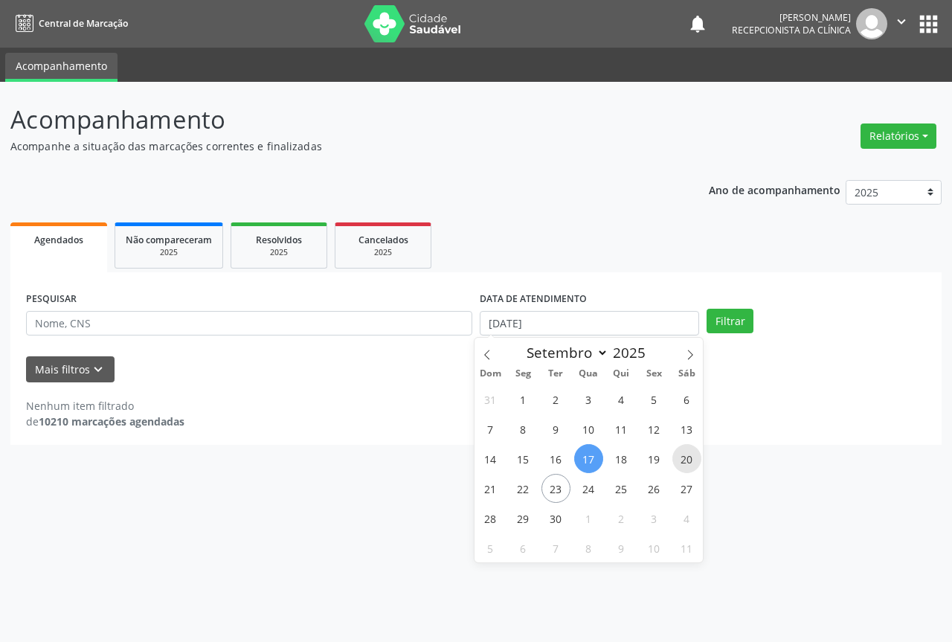
type input "[DATE]"
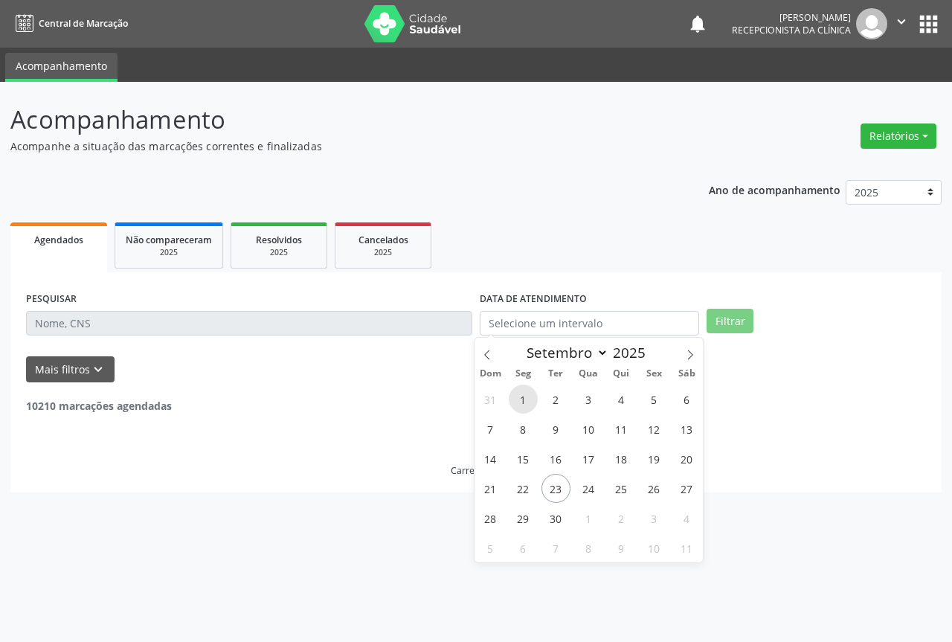
type input "[DATE]"
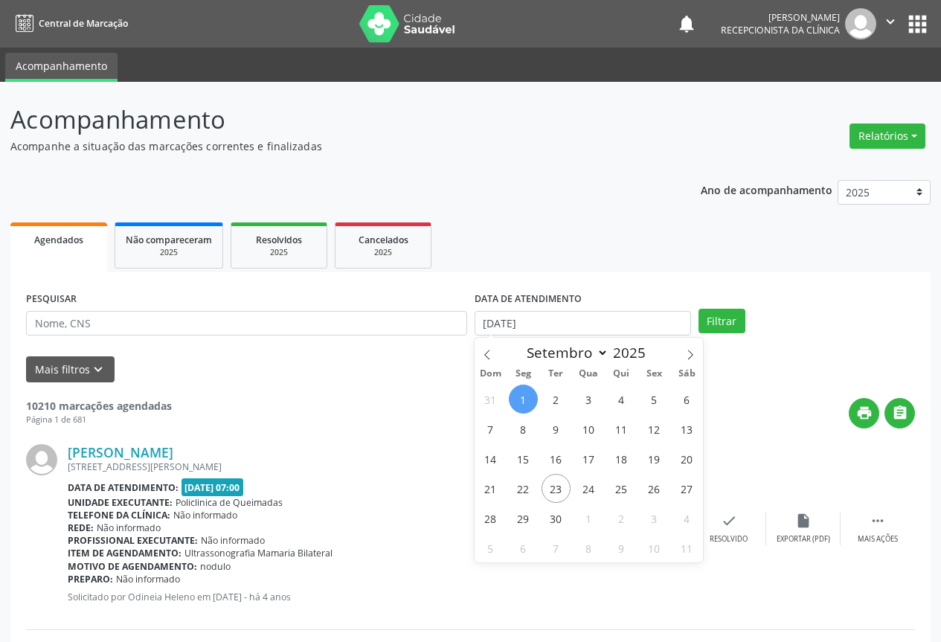
type input "[DATE]"
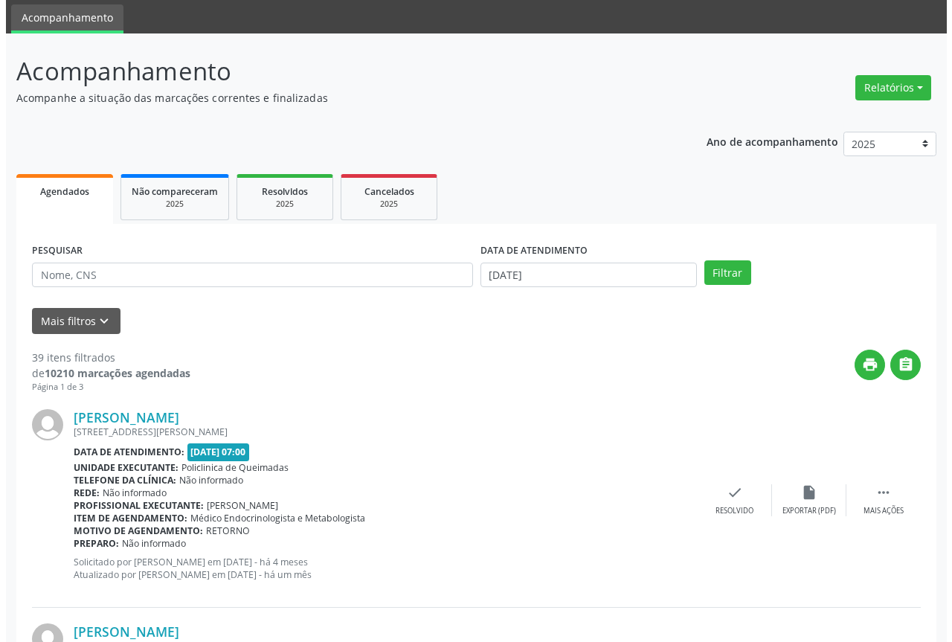
scroll to position [74, 0]
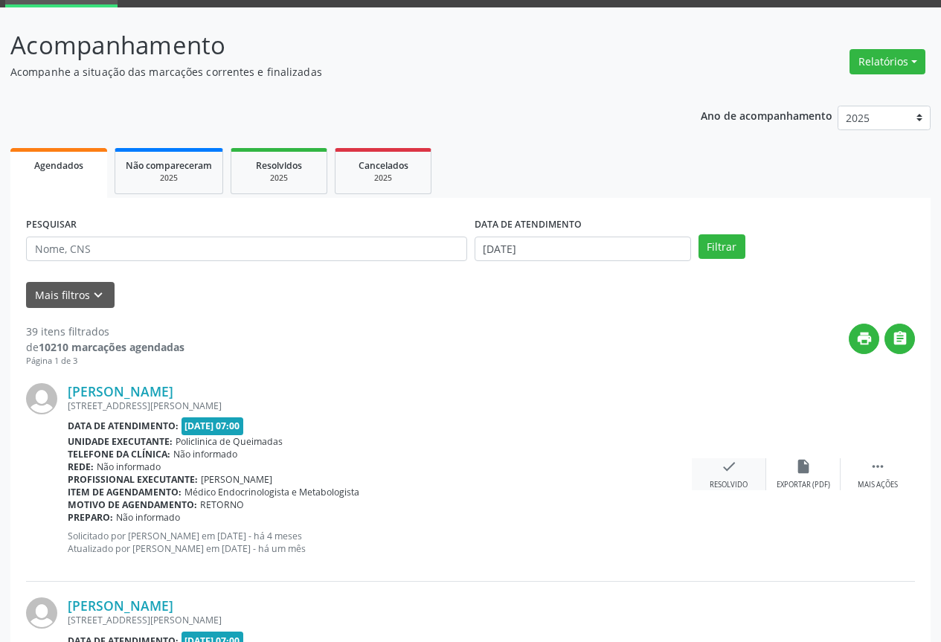
drag, startPoint x: 717, startPoint y: 454, endPoint x: 722, endPoint y: 463, distance: 10.0
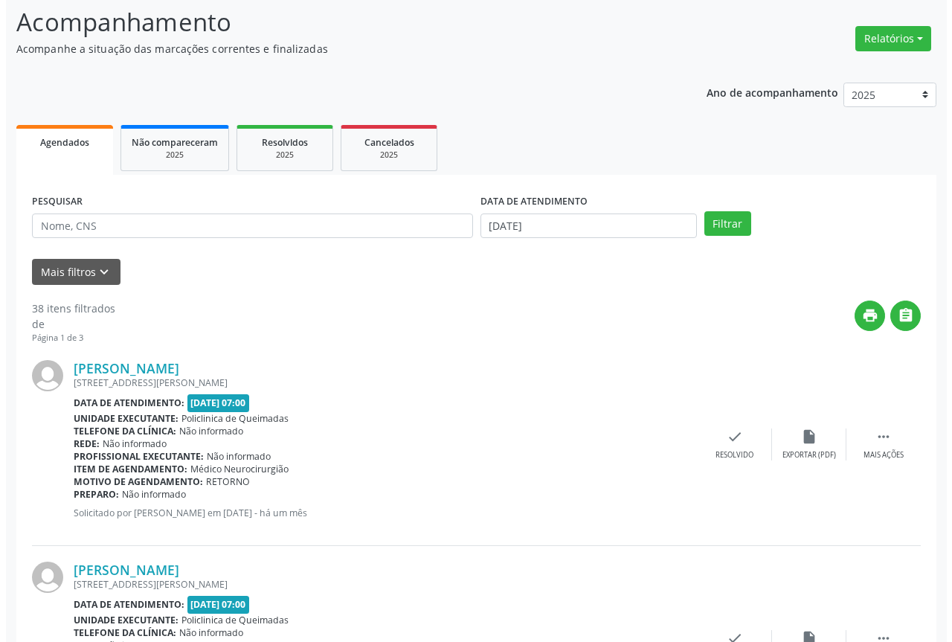
scroll to position [149, 0]
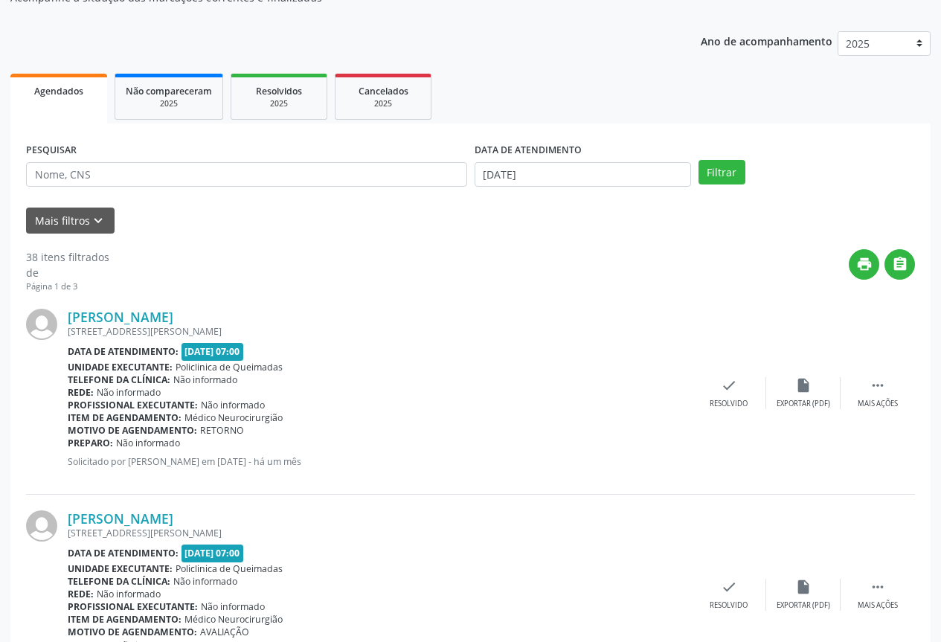
drag, startPoint x: 734, startPoint y: 369, endPoint x: 725, endPoint y: 385, distance: 18.0
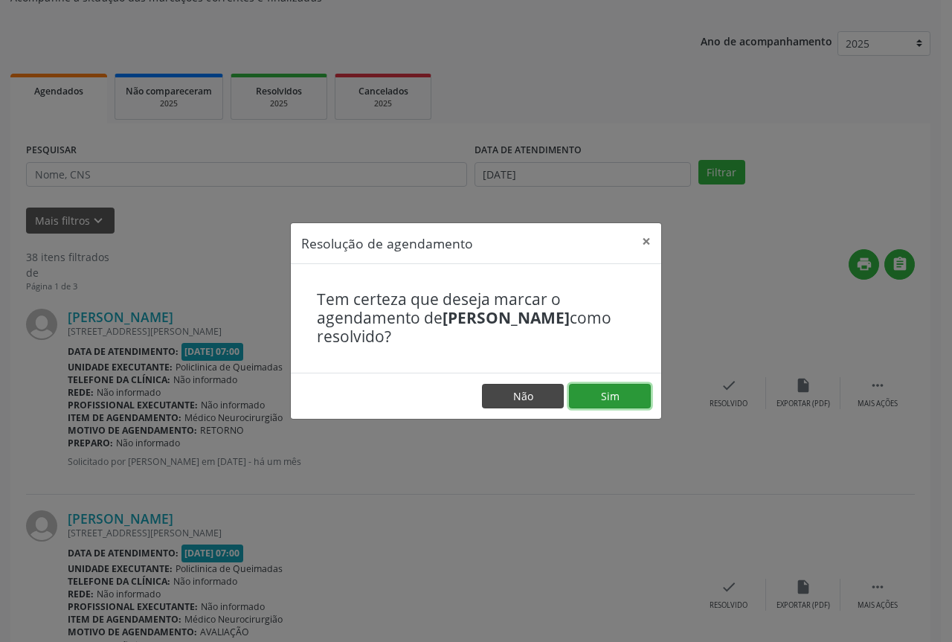
drag, startPoint x: 613, startPoint y: 385, endPoint x: 550, endPoint y: 391, distance: 63.5
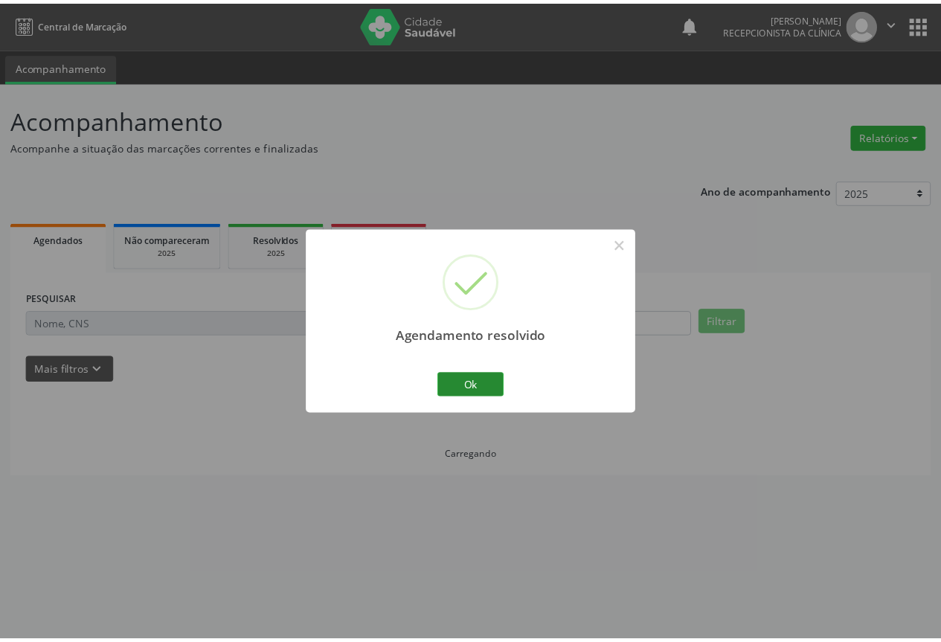
scroll to position [0, 0]
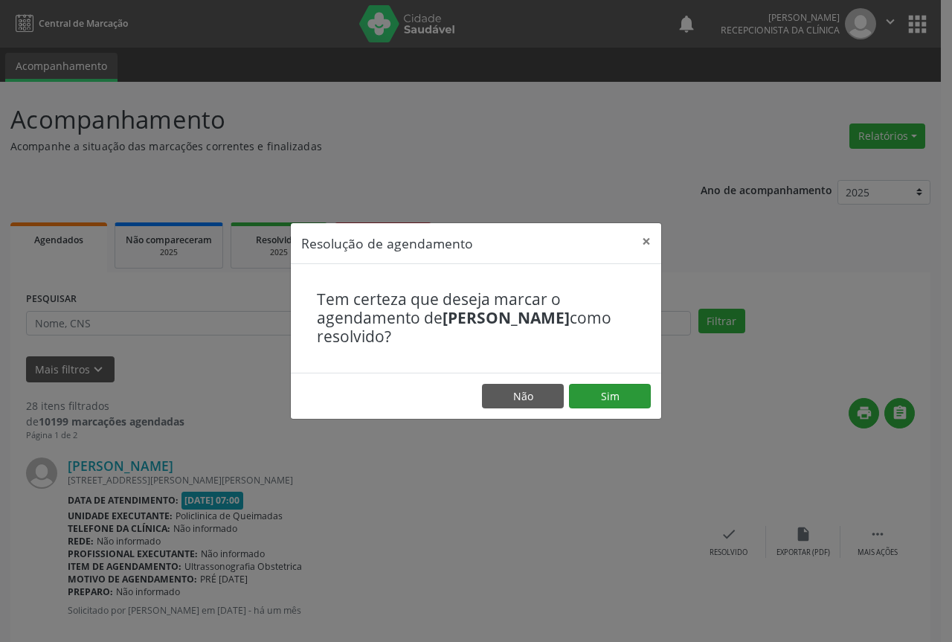
drag, startPoint x: 609, startPoint y: 409, endPoint x: 607, endPoint y: 395, distance: 14.2
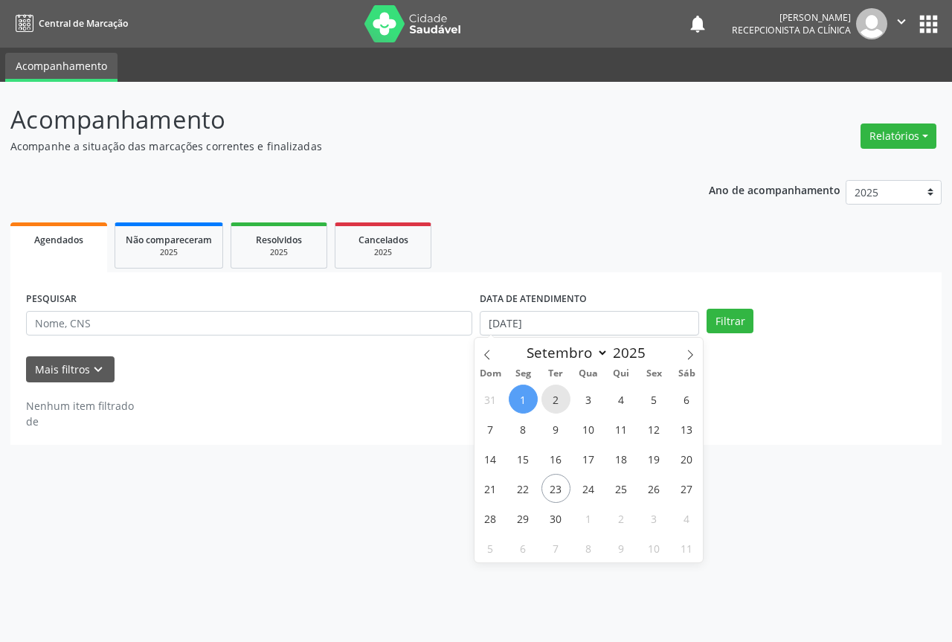
type input "[DATE]"
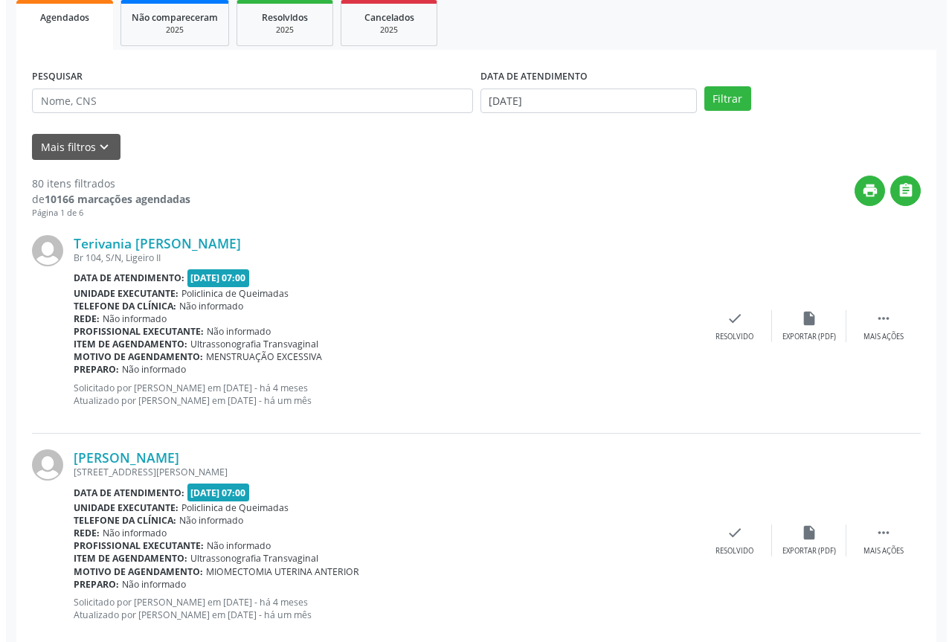
scroll to position [223, 0]
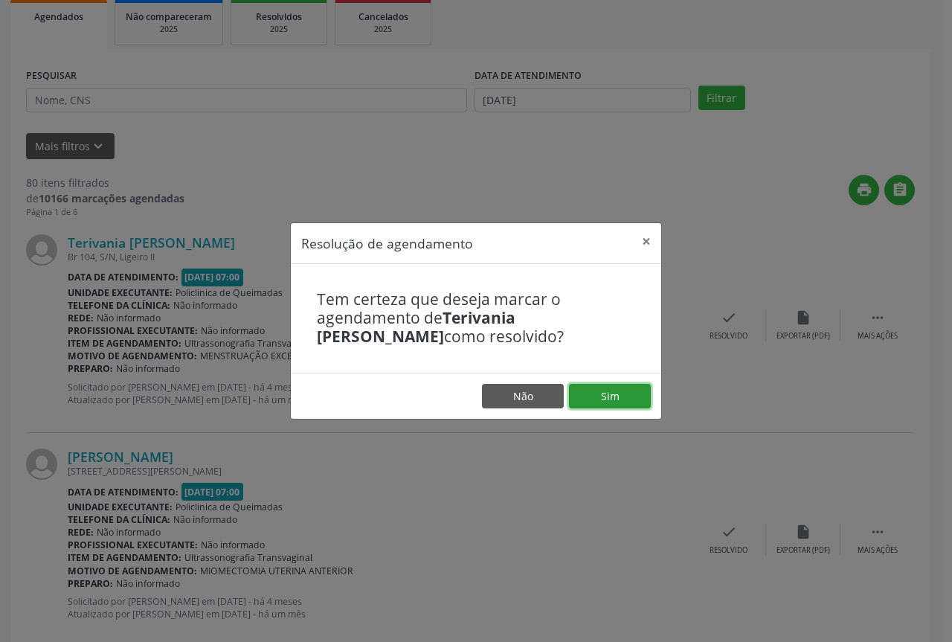
drag, startPoint x: 608, startPoint y: 400, endPoint x: 584, endPoint y: 402, distance: 23.9
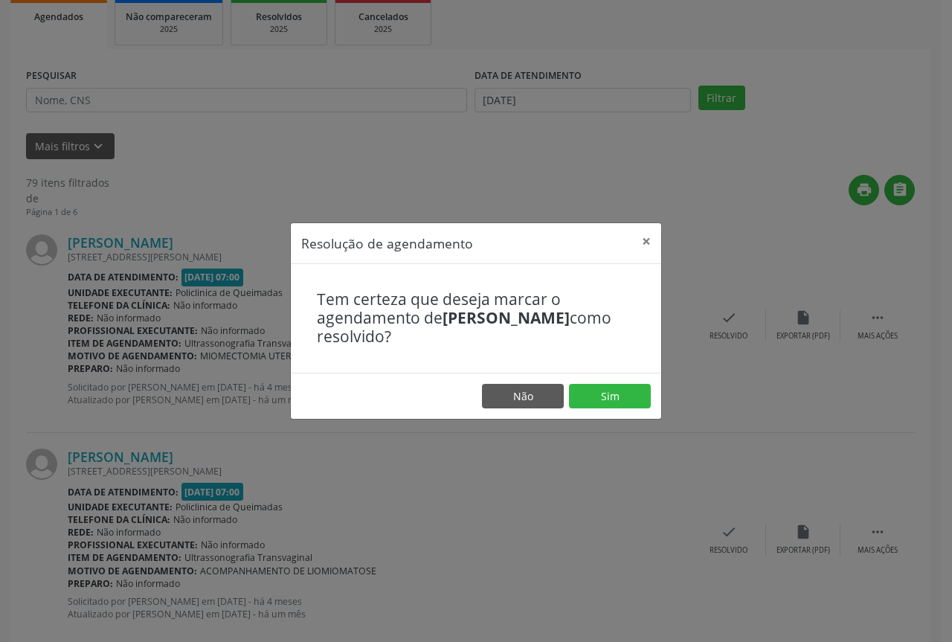
drag, startPoint x: 601, startPoint y: 381, endPoint x: 596, endPoint y: 392, distance: 12.3
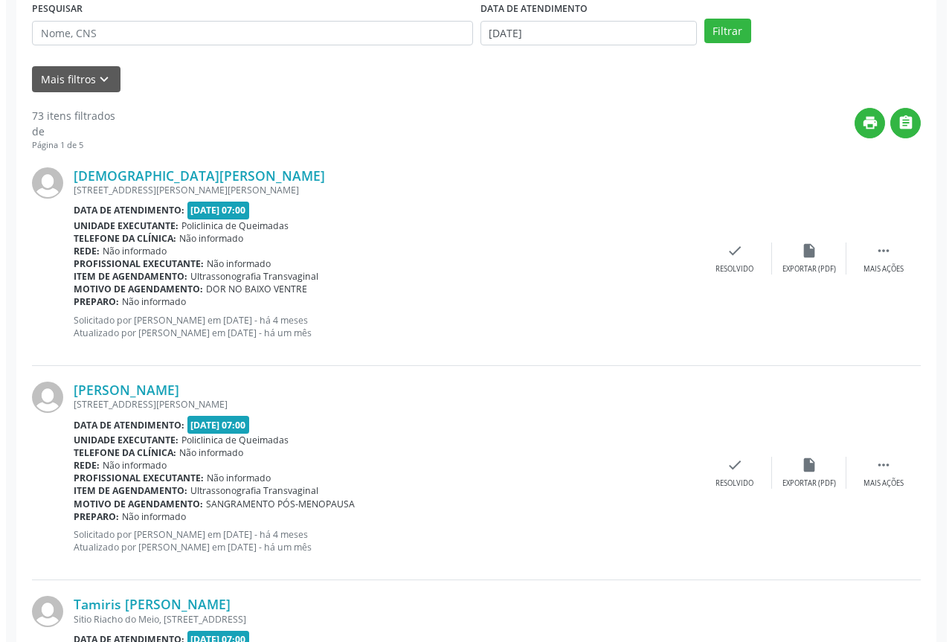
scroll to position [298, 0]
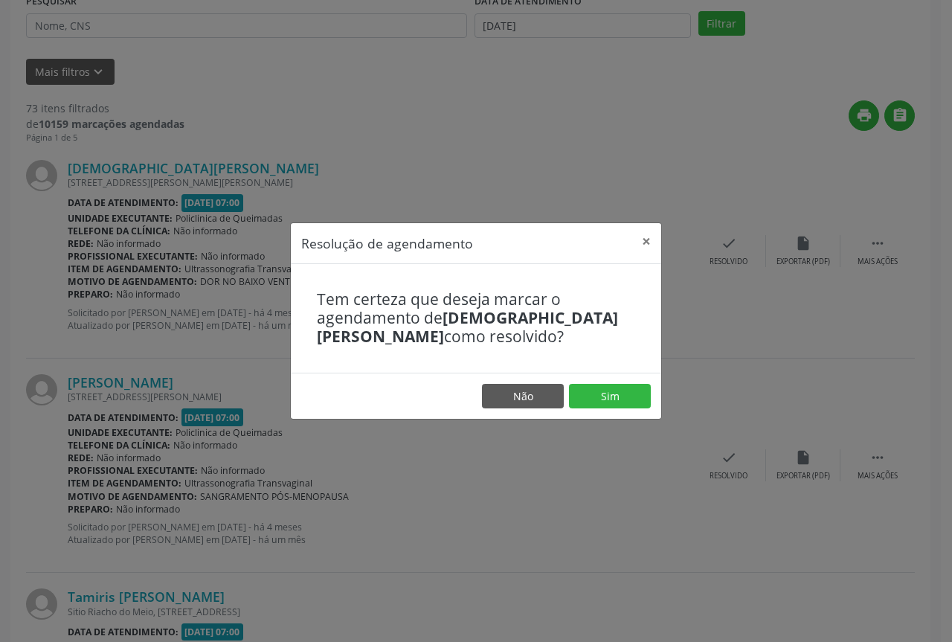
drag, startPoint x: 610, startPoint y: 414, endPoint x: 603, endPoint y: 403, distance: 12.4
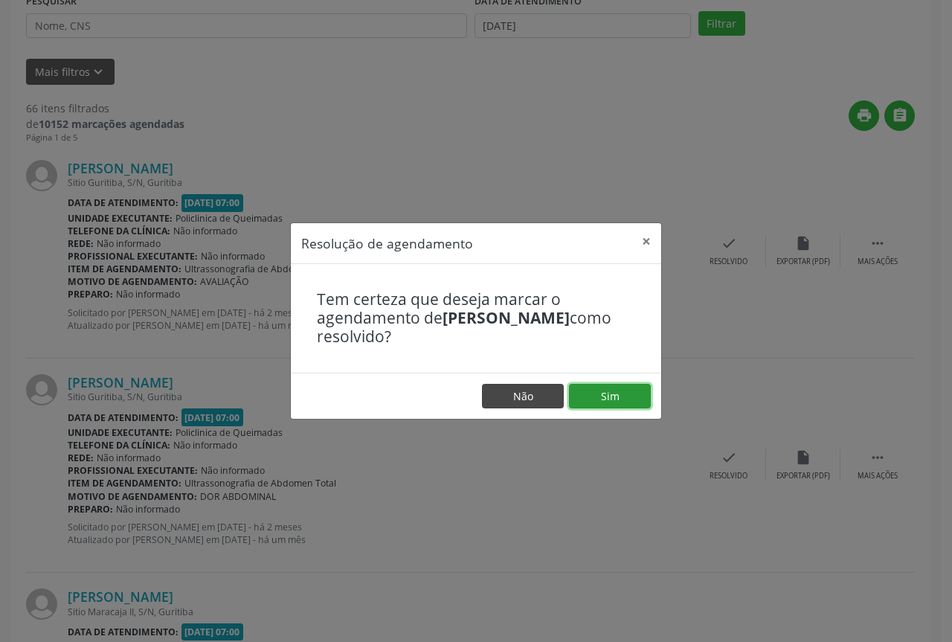
drag, startPoint x: 583, startPoint y: 403, endPoint x: 534, endPoint y: 393, distance: 50.2
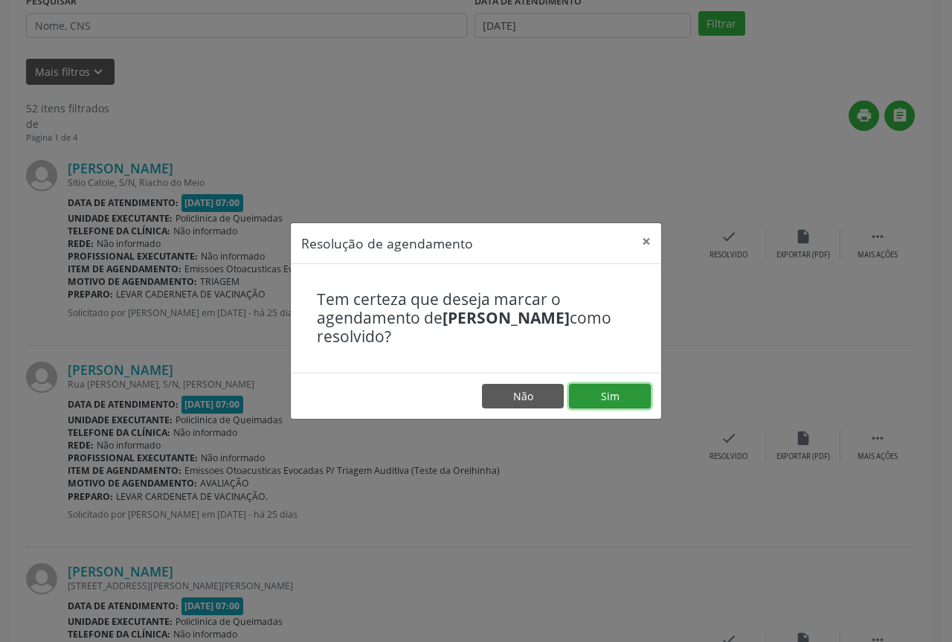
drag, startPoint x: 615, startPoint y: 400, endPoint x: 597, endPoint y: 394, distance: 19.1
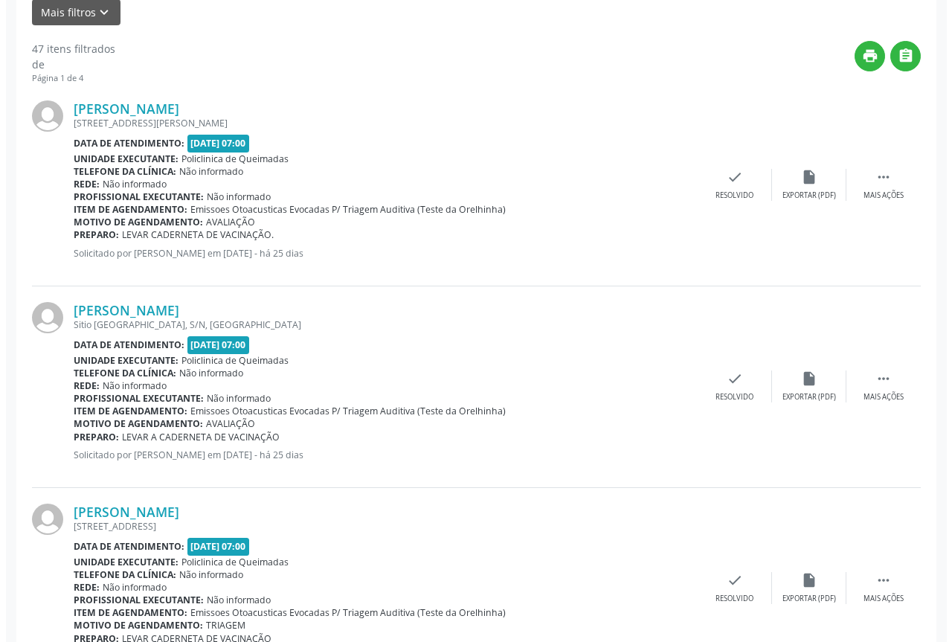
scroll to position [372, 0]
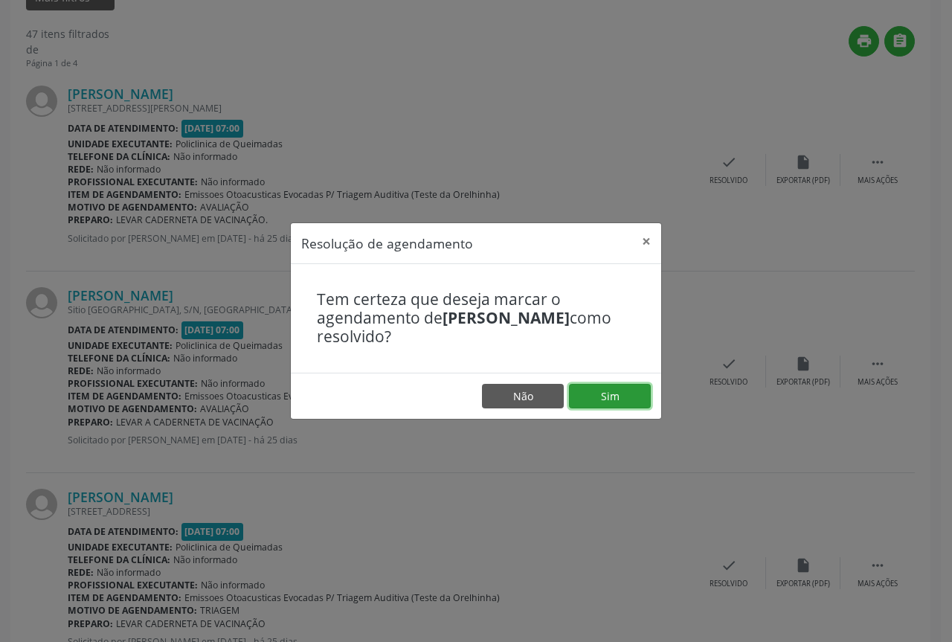
drag, startPoint x: 612, startPoint y: 398, endPoint x: 586, endPoint y: 389, distance: 28.2
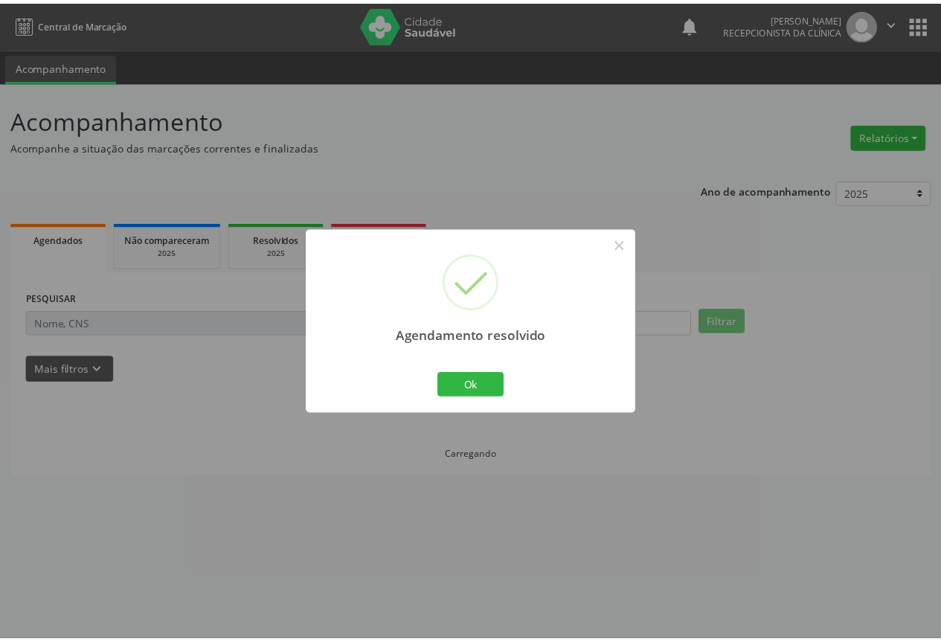
scroll to position [0, 0]
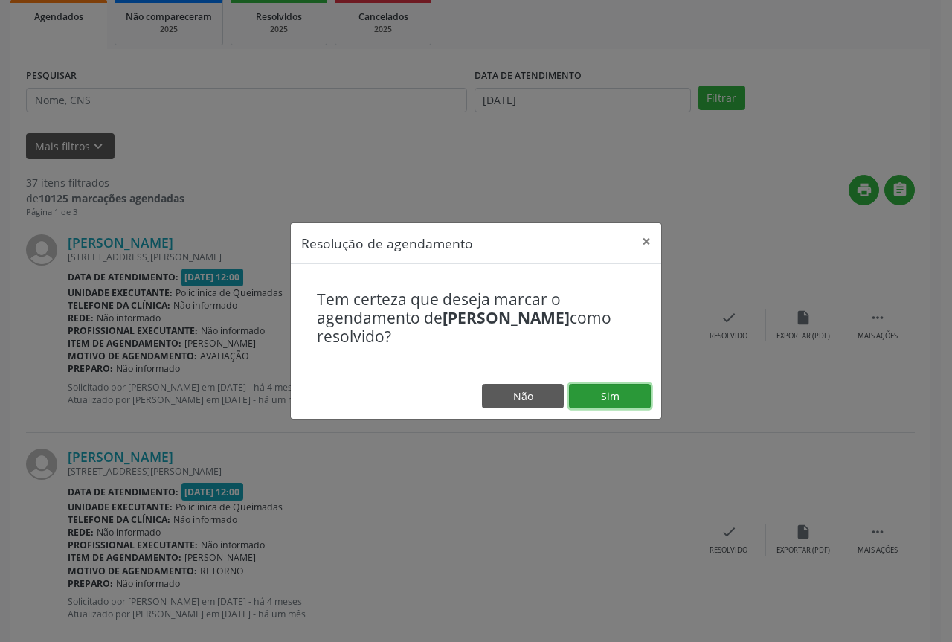
drag, startPoint x: 607, startPoint y: 405, endPoint x: 596, endPoint y: 405, distance: 11.2
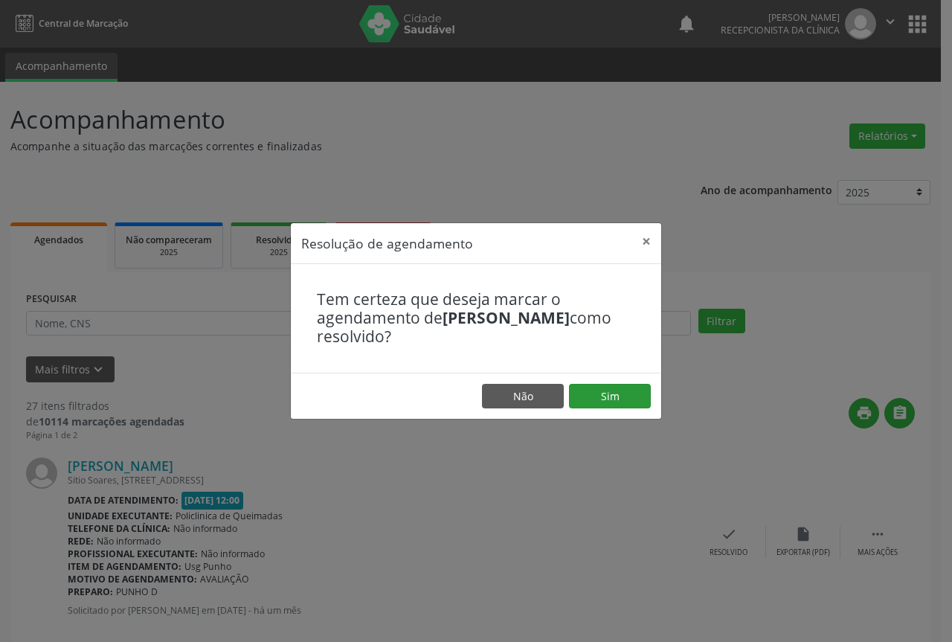
drag, startPoint x: 619, startPoint y: 409, endPoint x: 615, endPoint y: 397, distance: 12.7
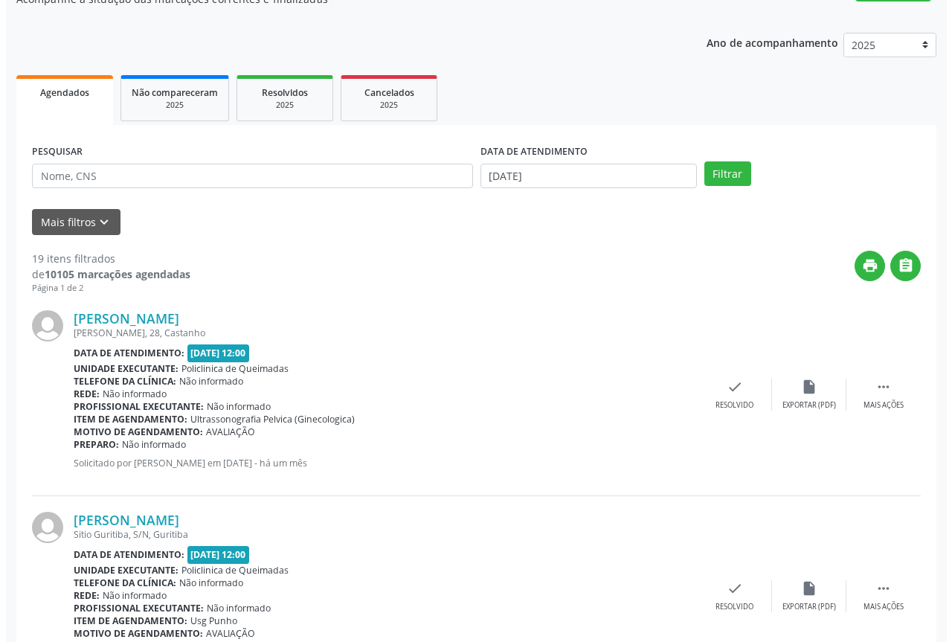
scroll to position [149, 0]
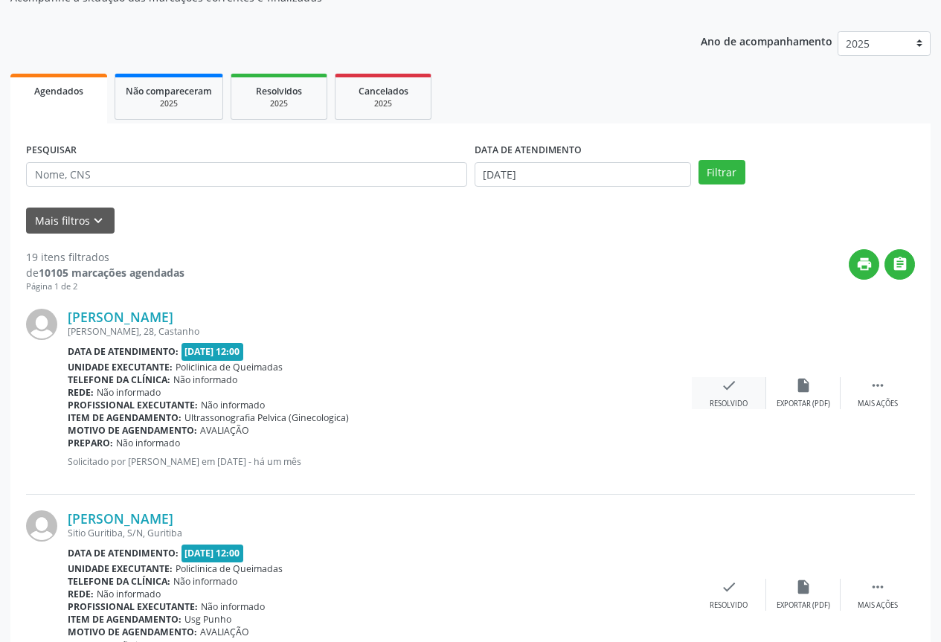
click at [745, 391] on div "check Resolvido" at bounding box center [729, 393] width 74 height 32
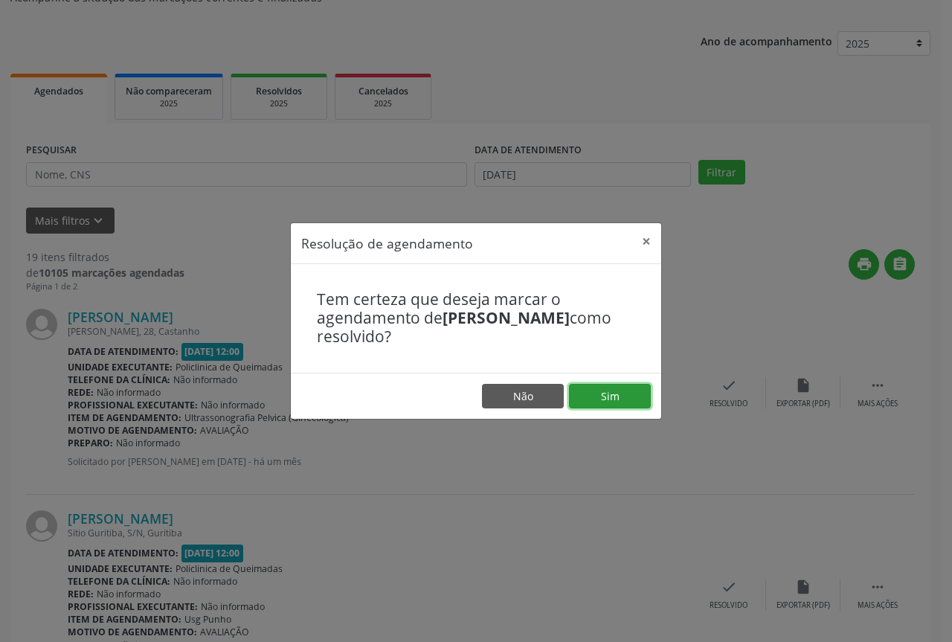
click at [613, 387] on button "Sim" at bounding box center [610, 396] width 82 height 25
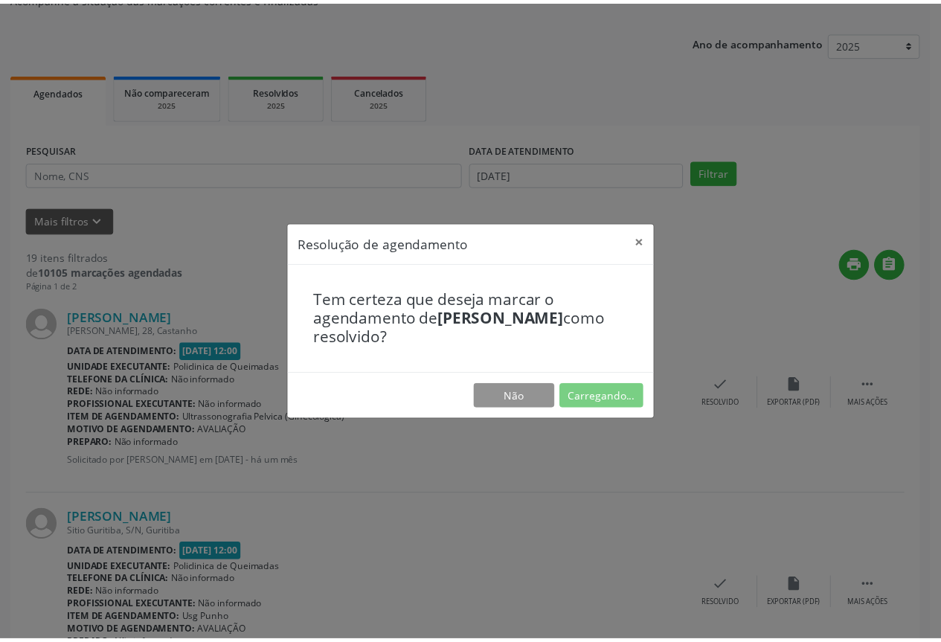
scroll to position [0, 0]
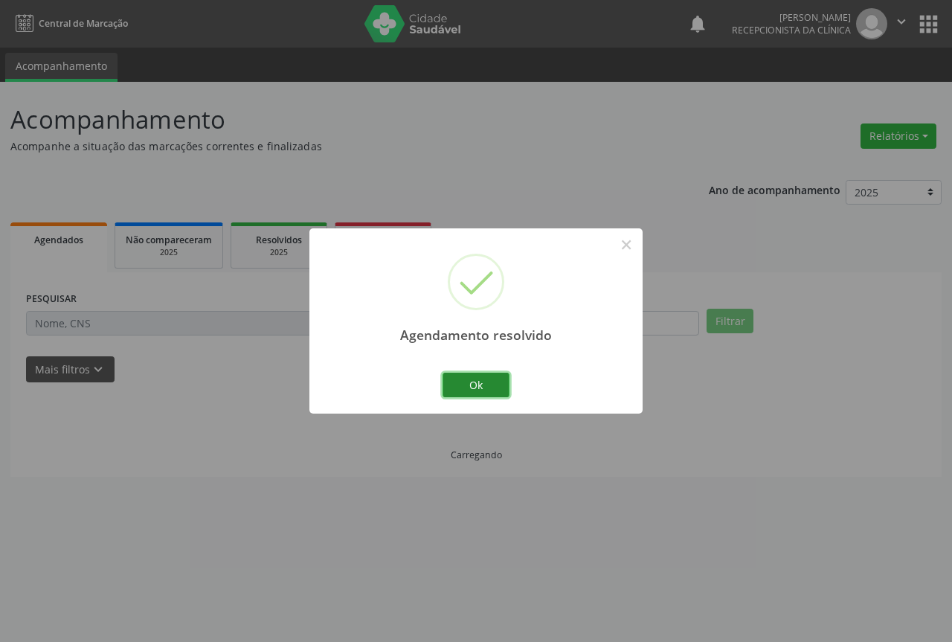
click at [486, 385] on button "Ok" at bounding box center [476, 385] width 67 height 25
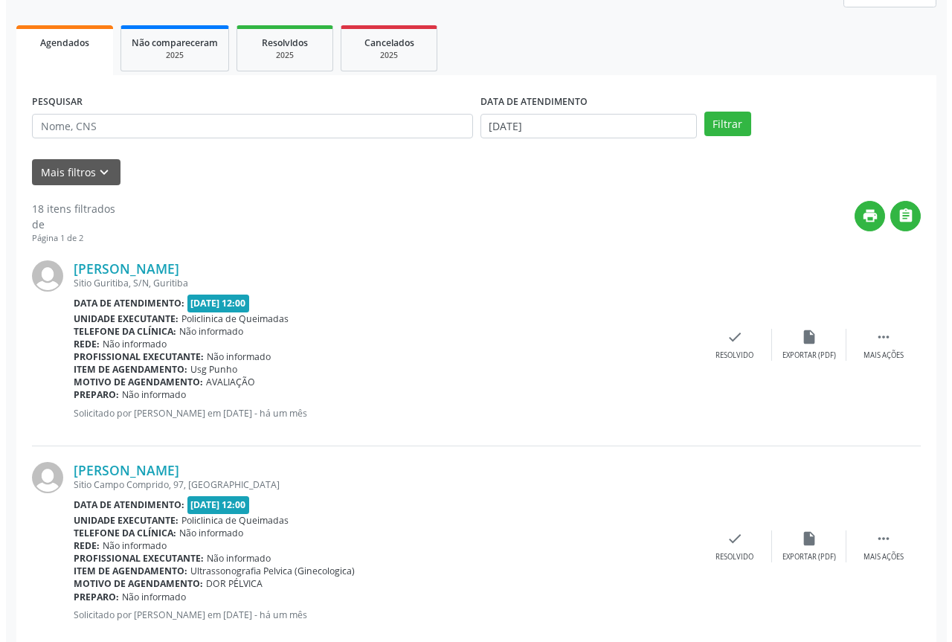
scroll to position [223, 0]
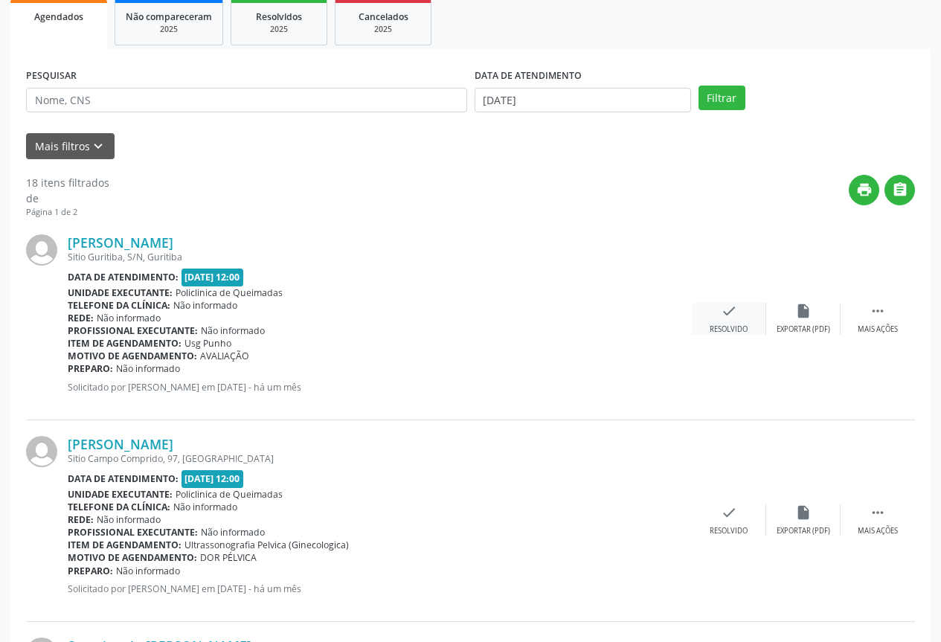
click at [715, 330] on div "Resolvido" at bounding box center [729, 329] width 38 height 10
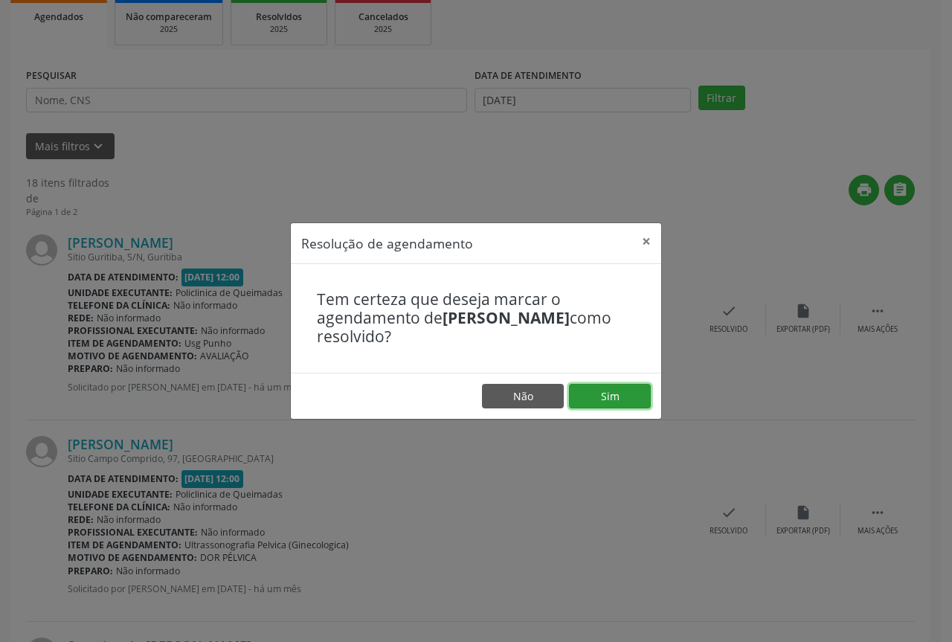
click at [616, 394] on button "Sim" at bounding box center [610, 396] width 82 height 25
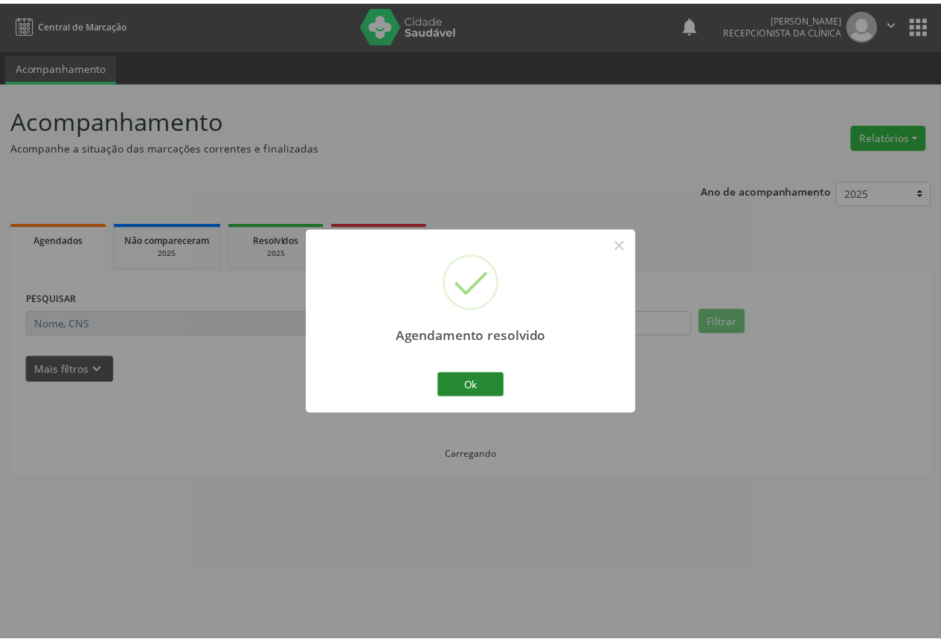
scroll to position [0, 0]
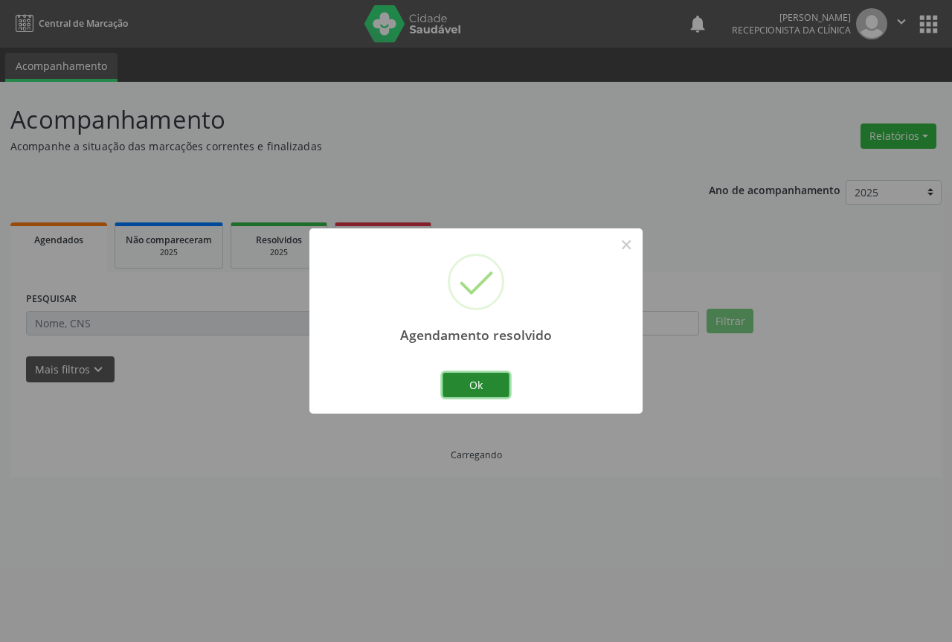
click at [483, 380] on button "Ok" at bounding box center [476, 385] width 67 height 25
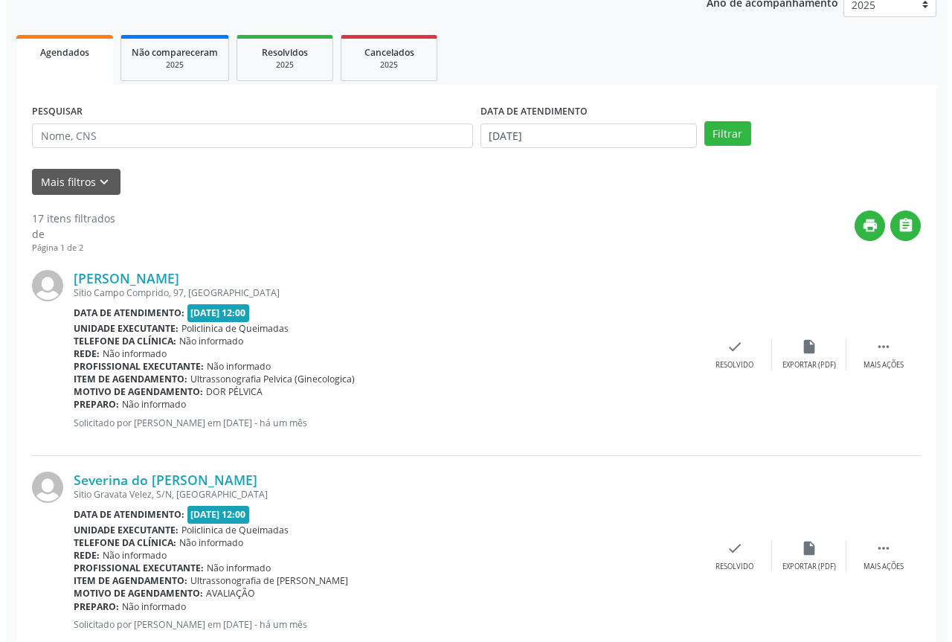
scroll to position [223, 0]
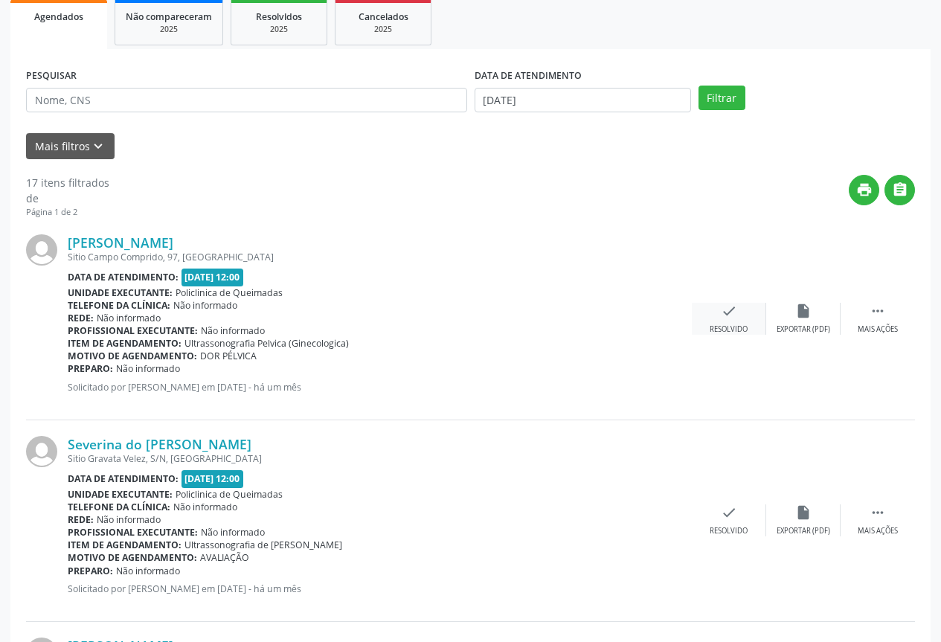
click at [722, 316] on icon "check" at bounding box center [729, 311] width 16 height 16
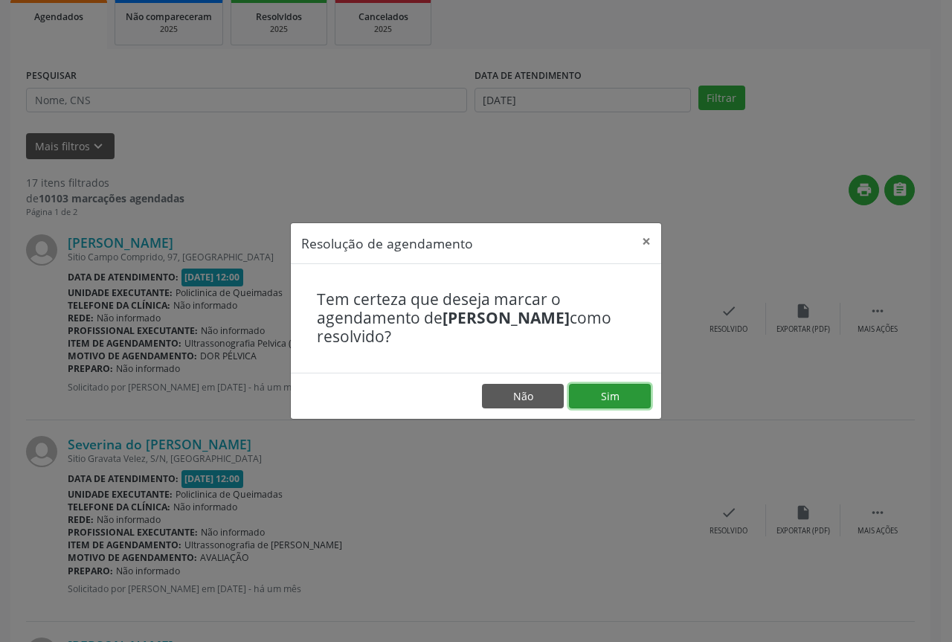
click at [623, 388] on button "Sim" at bounding box center [610, 396] width 82 height 25
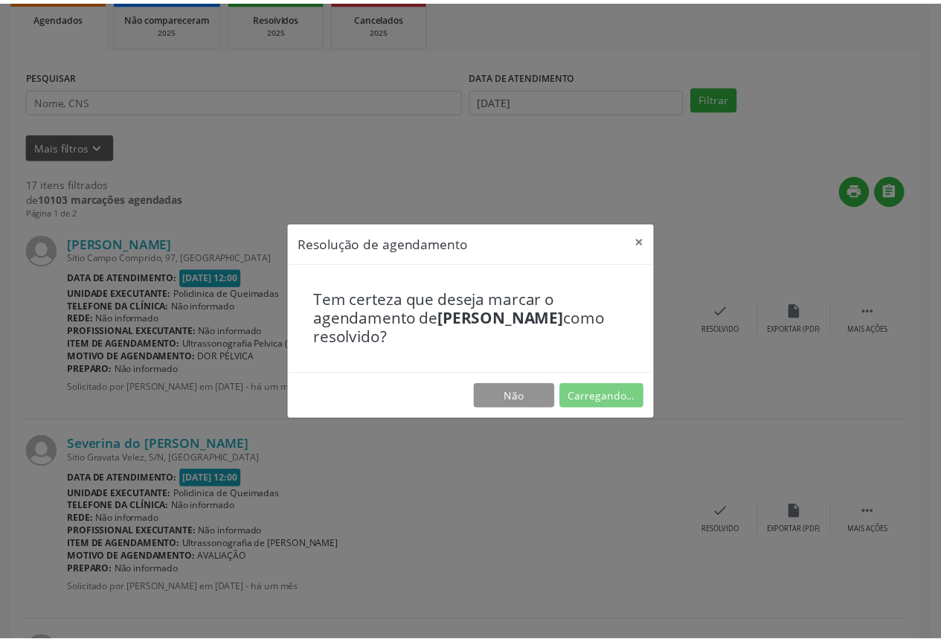
scroll to position [0, 0]
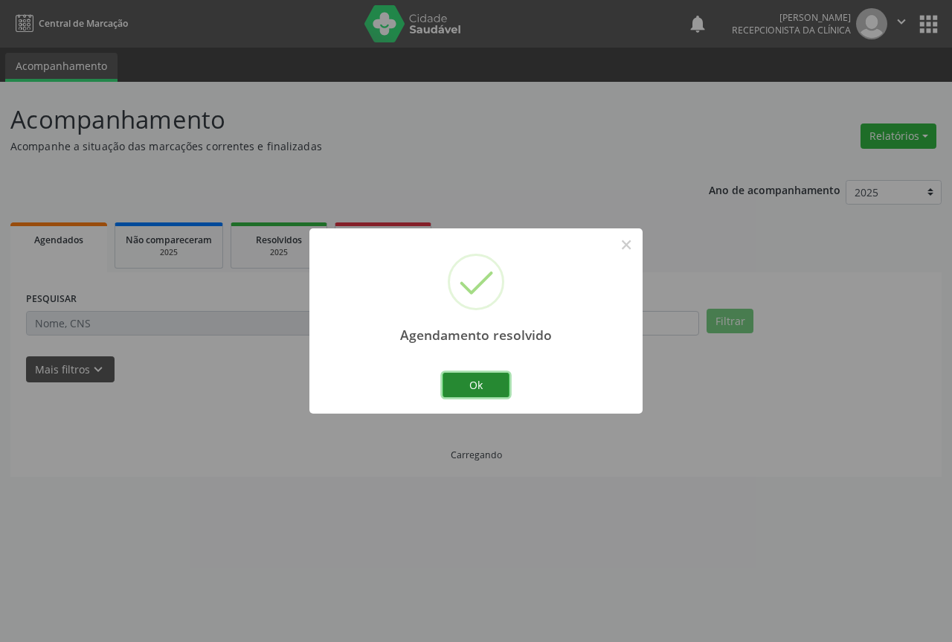
click at [502, 383] on button "Ok" at bounding box center [476, 385] width 67 height 25
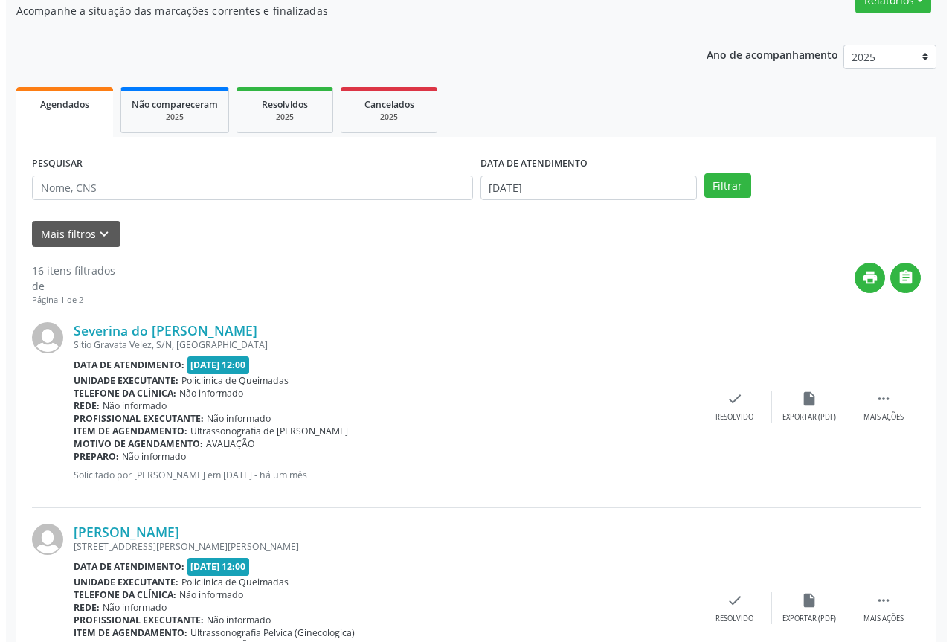
scroll to position [149, 0]
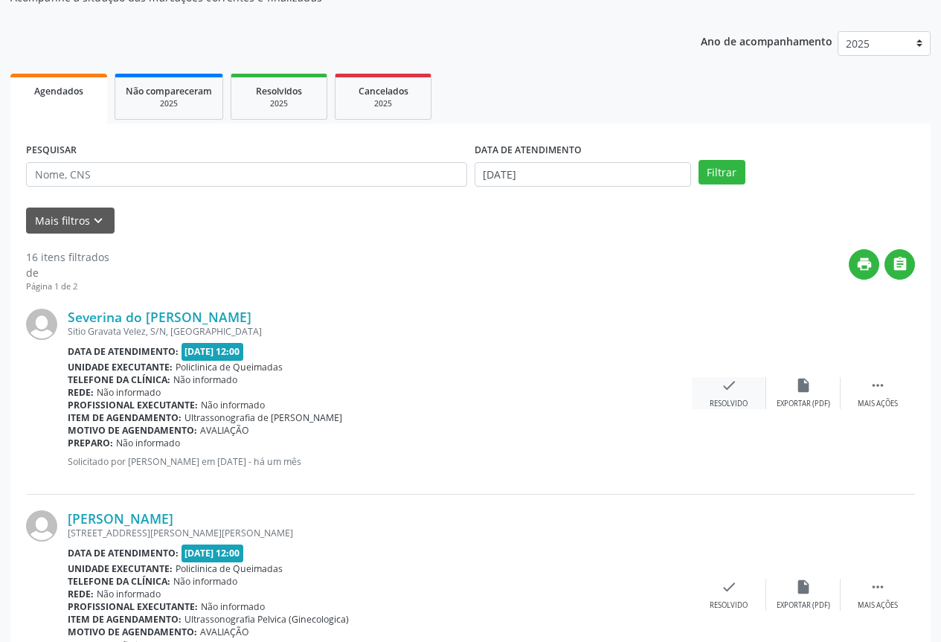
click at [705, 396] on div "check Resolvido" at bounding box center [729, 393] width 74 height 32
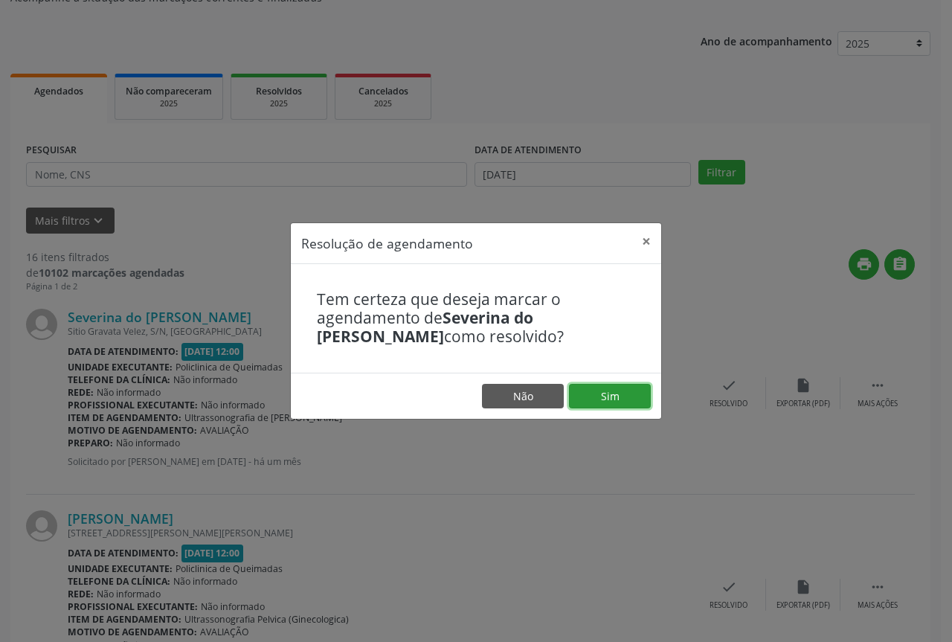
click at [580, 406] on button "Sim" at bounding box center [610, 396] width 82 height 25
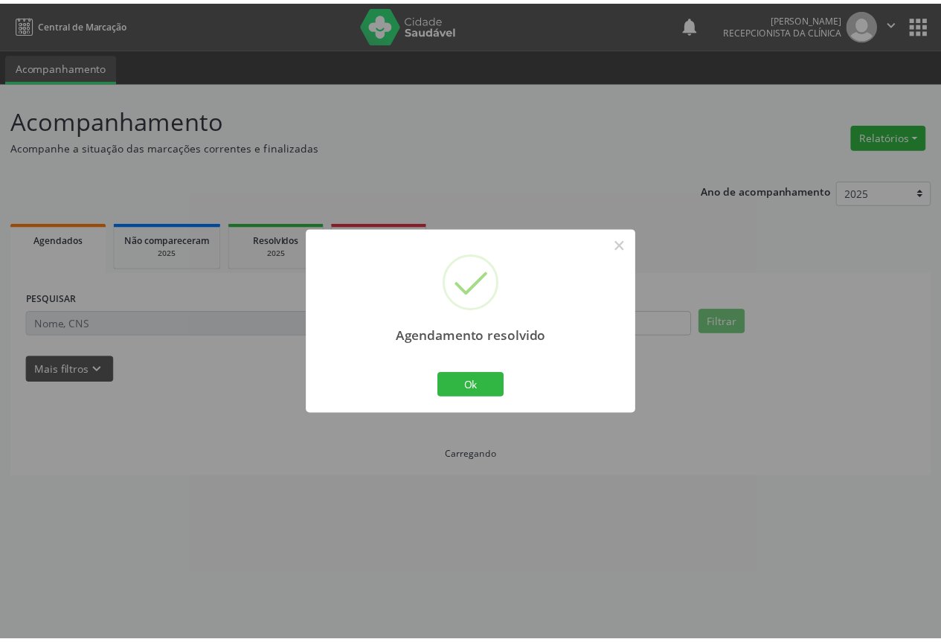
scroll to position [0, 0]
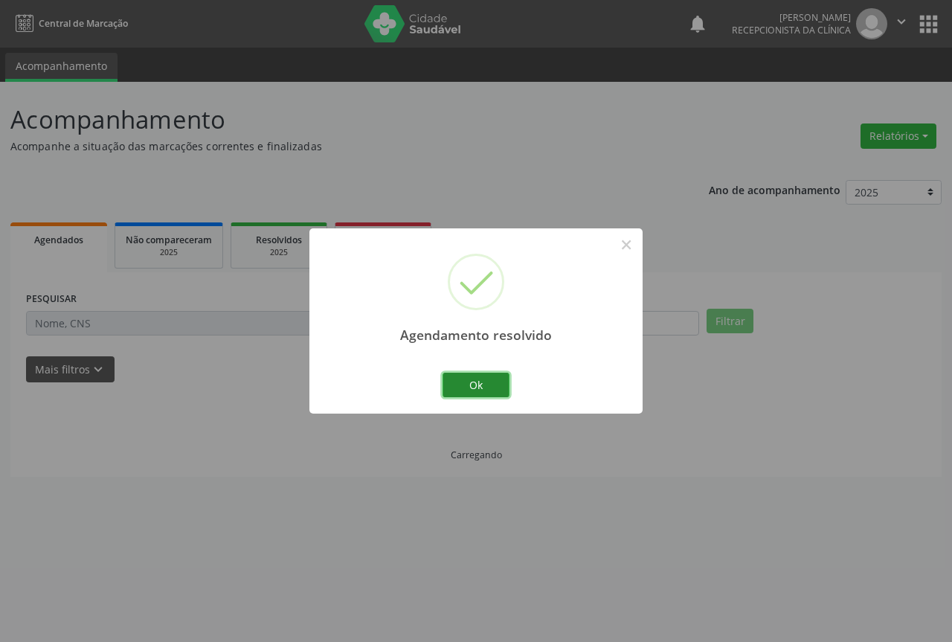
click at [493, 379] on button "Ok" at bounding box center [476, 385] width 67 height 25
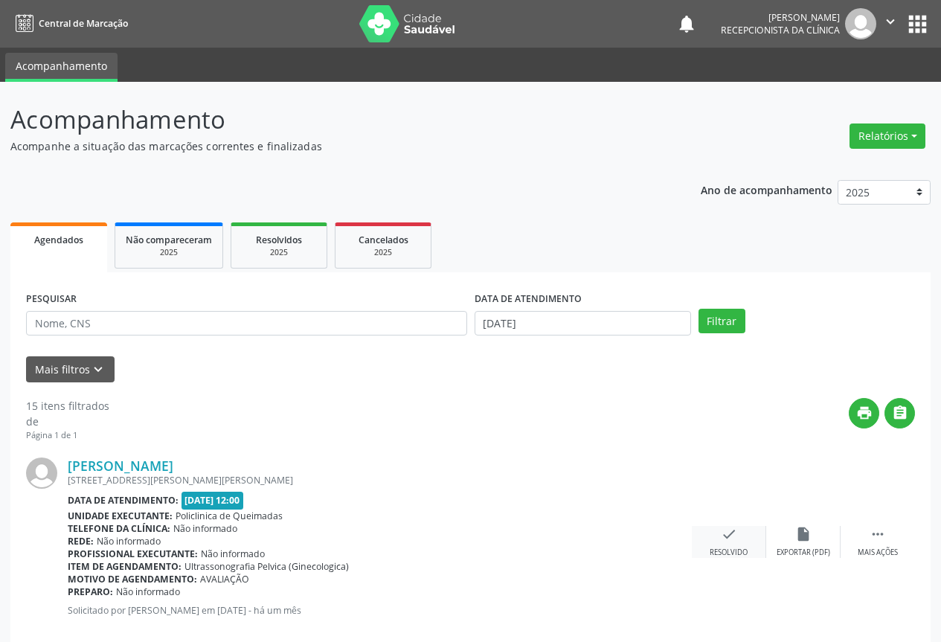
click at [738, 545] on div "check Resolvido" at bounding box center [729, 542] width 74 height 32
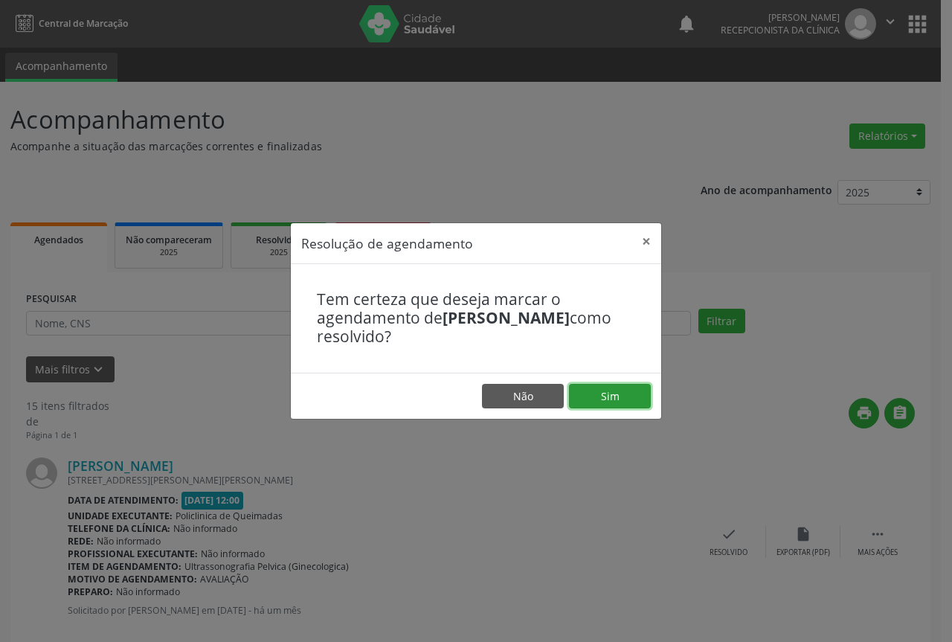
click at [622, 394] on button "Sim" at bounding box center [610, 396] width 82 height 25
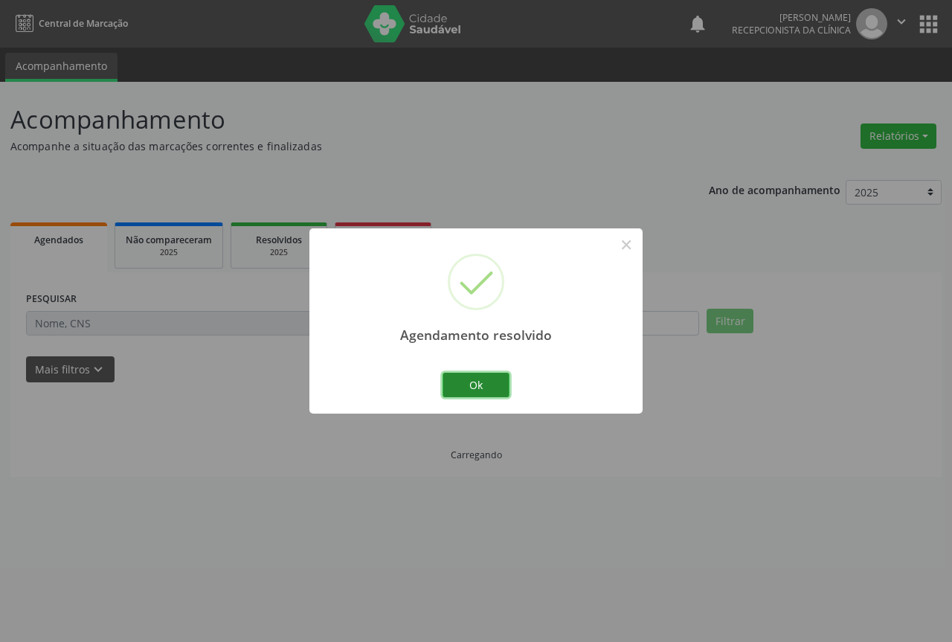
click at [475, 391] on button "Ok" at bounding box center [476, 385] width 67 height 25
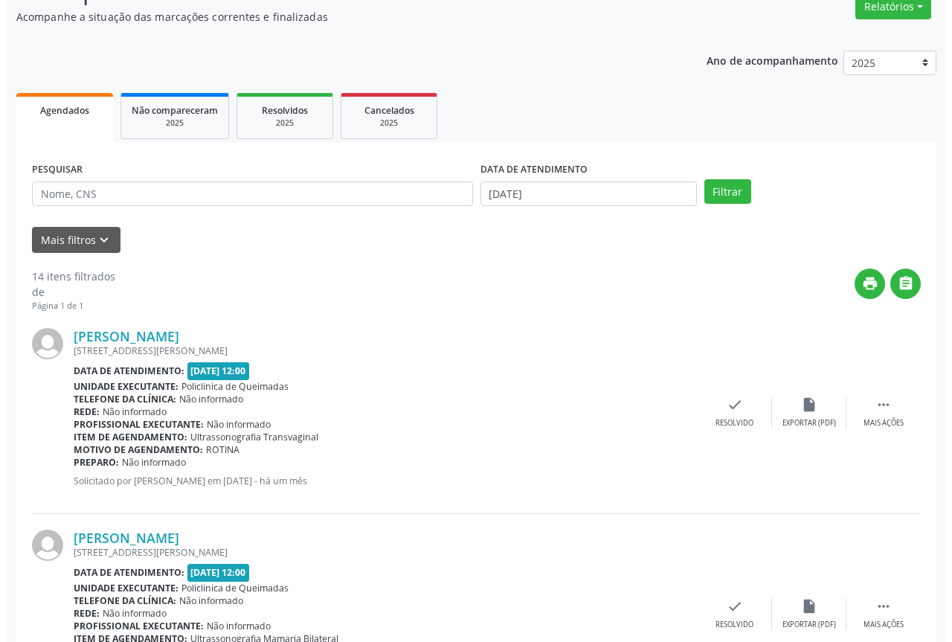
scroll to position [149, 0]
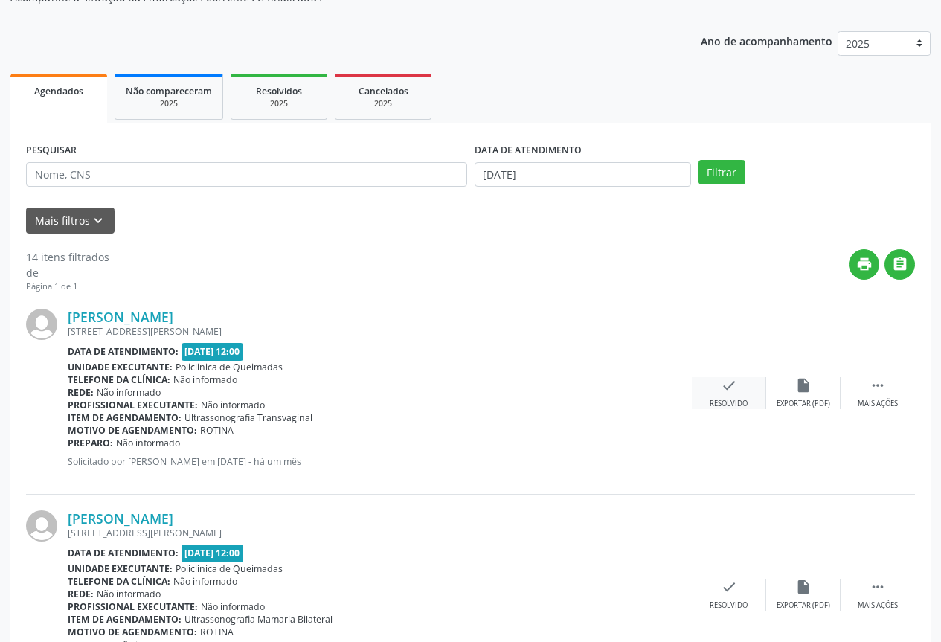
click at [728, 394] on div "check Resolvido" at bounding box center [729, 393] width 74 height 32
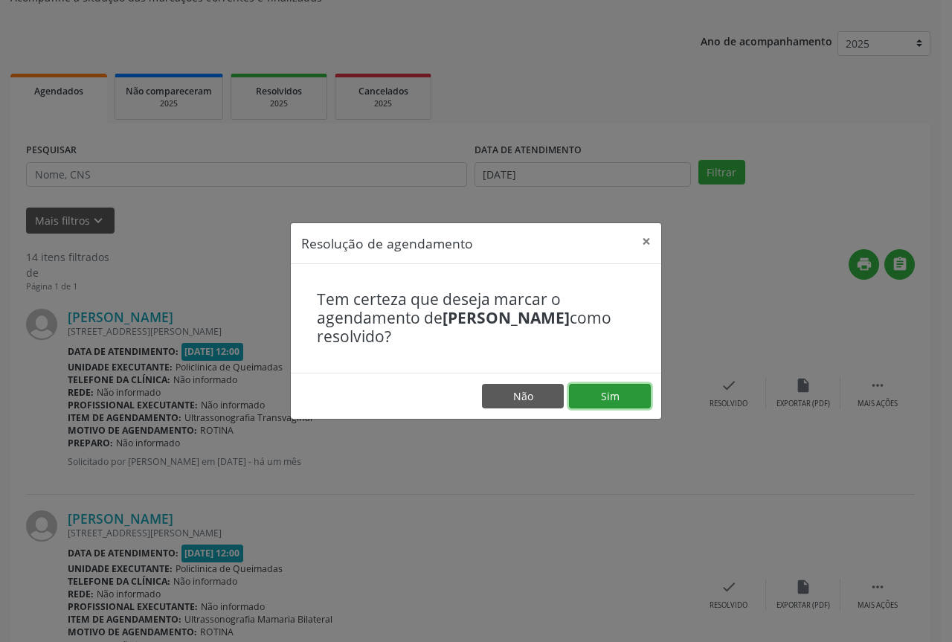
click at [619, 389] on button "Sim" at bounding box center [610, 396] width 82 height 25
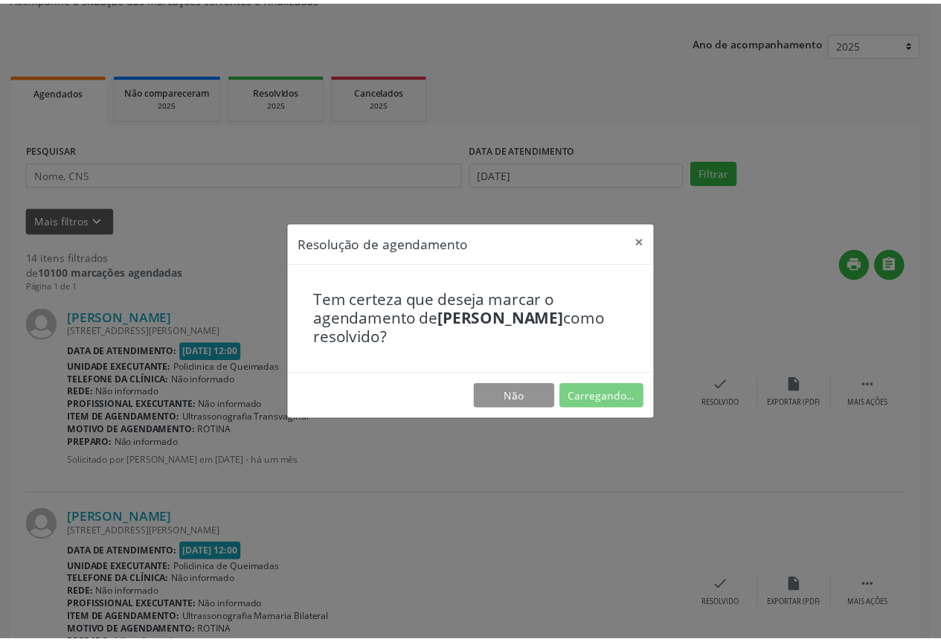
scroll to position [0, 0]
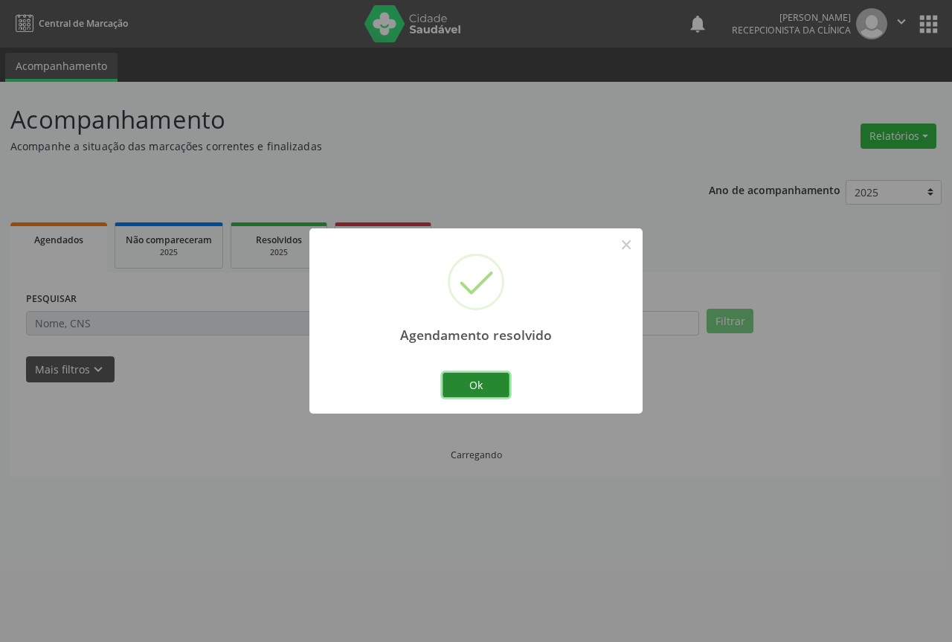
click at [470, 386] on button "Ok" at bounding box center [476, 385] width 67 height 25
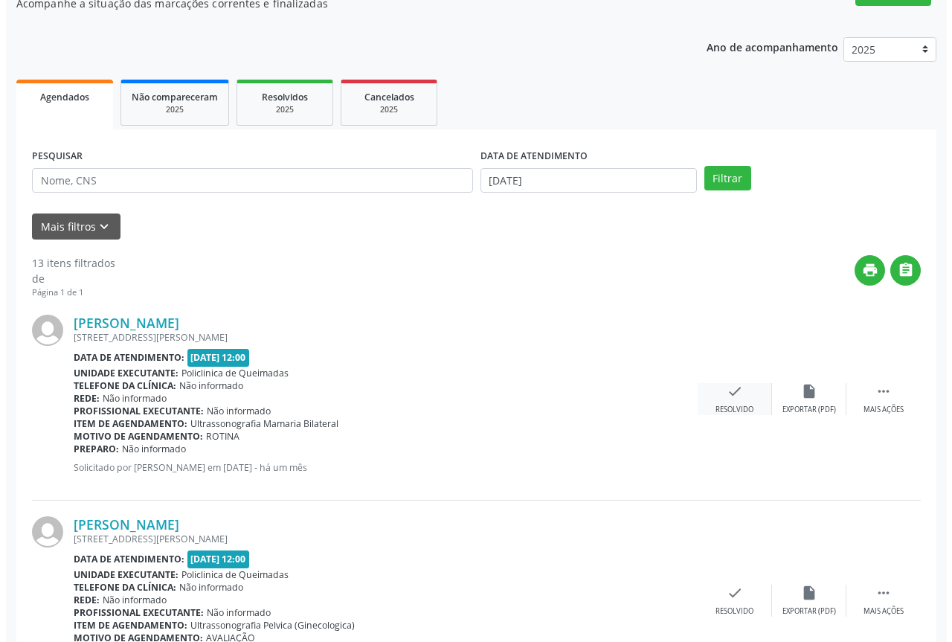
scroll to position [149, 0]
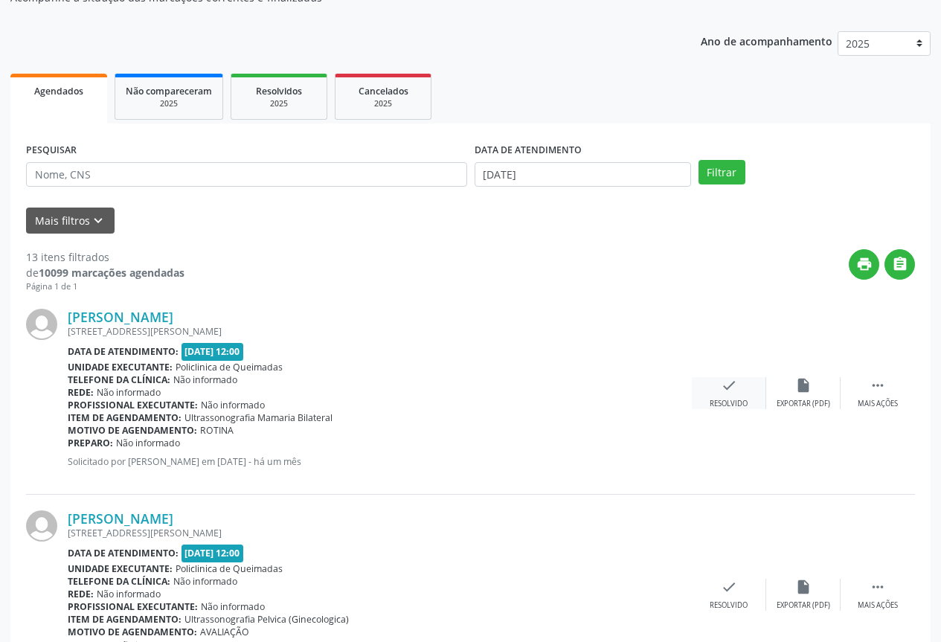
click at [728, 382] on icon "check" at bounding box center [729, 385] width 16 height 16
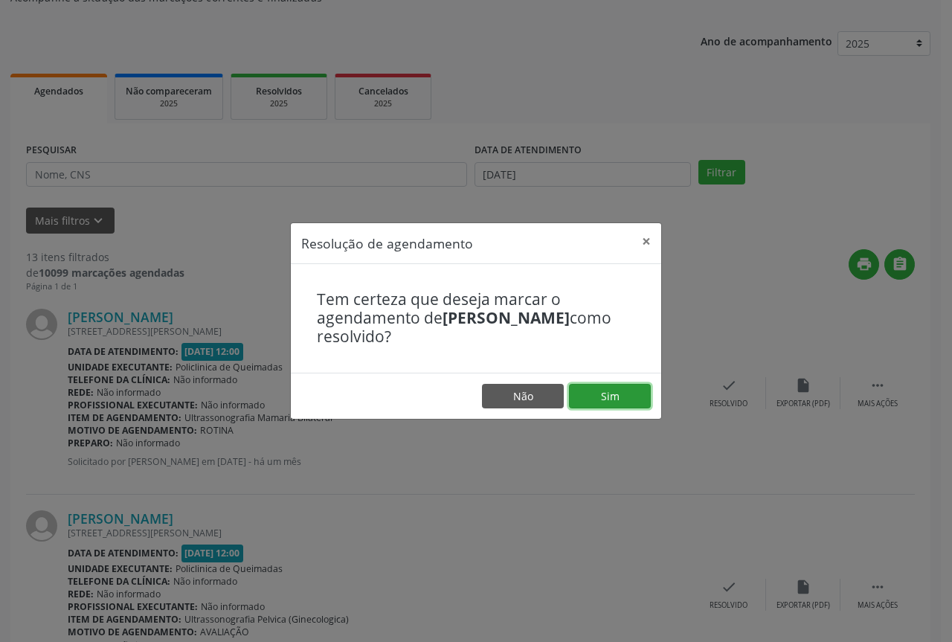
click at [632, 403] on button "Sim" at bounding box center [610, 396] width 82 height 25
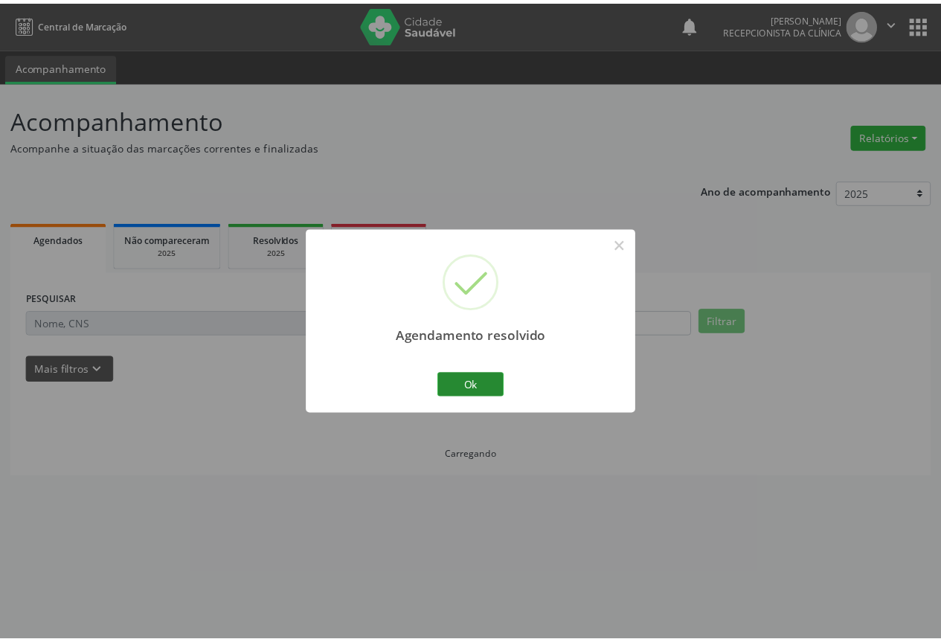
scroll to position [0, 0]
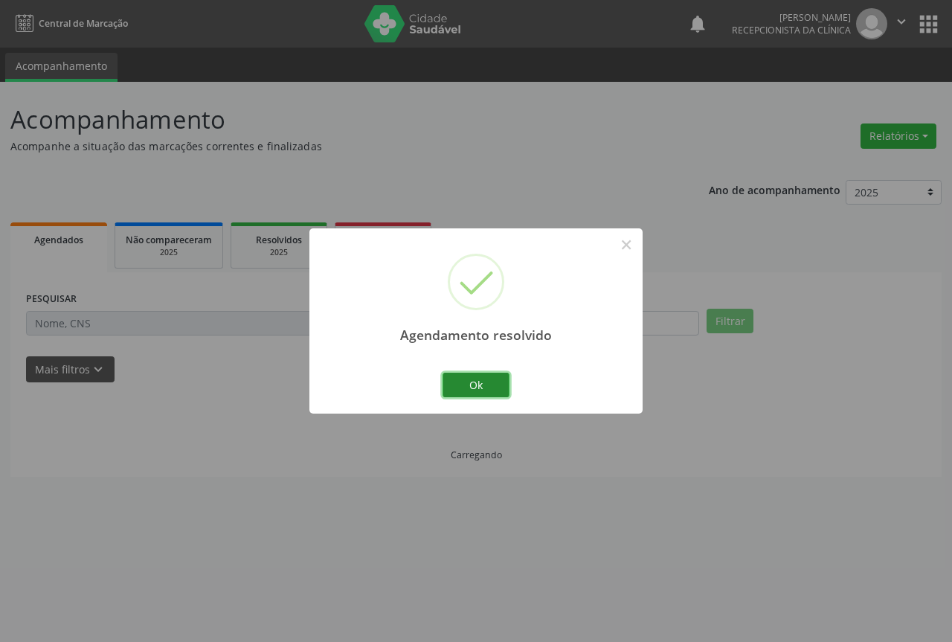
click at [478, 394] on button "Ok" at bounding box center [476, 385] width 67 height 25
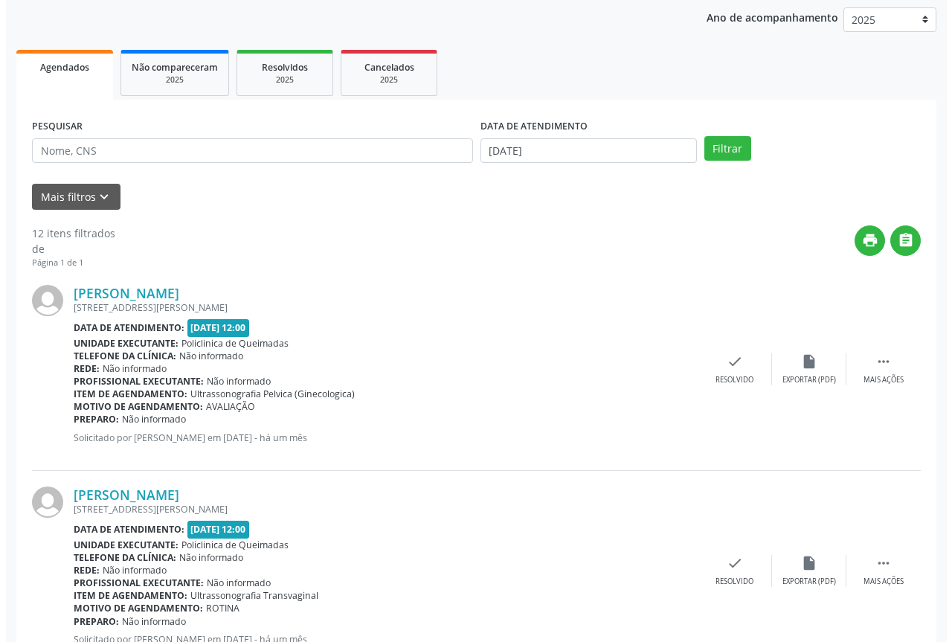
scroll to position [223, 0]
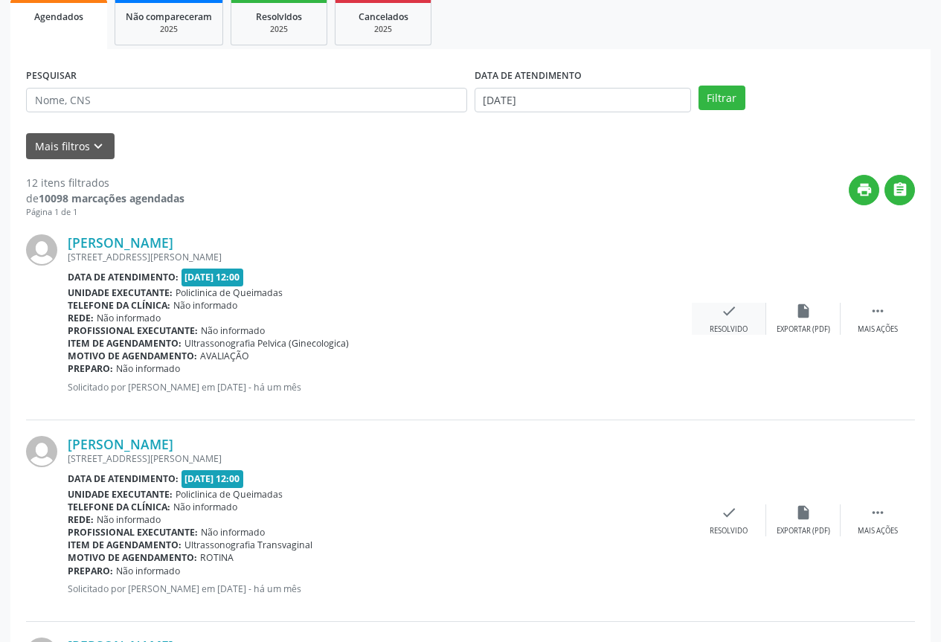
click at [747, 314] on div "check Resolvido" at bounding box center [729, 319] width 74 height 32
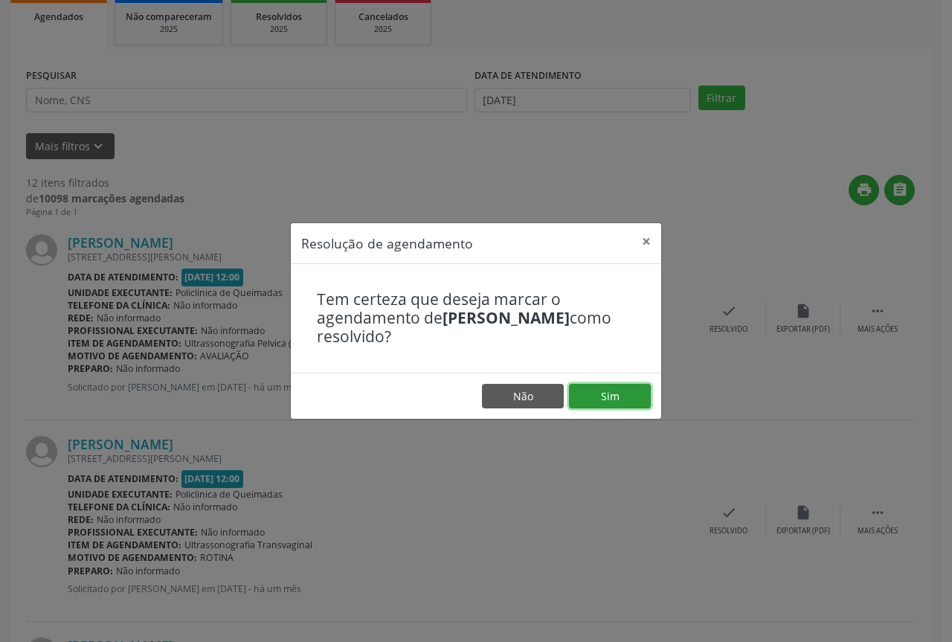
click at [608, 401] on button "Sim" at bounding box center [610, 396] width 82 height 25
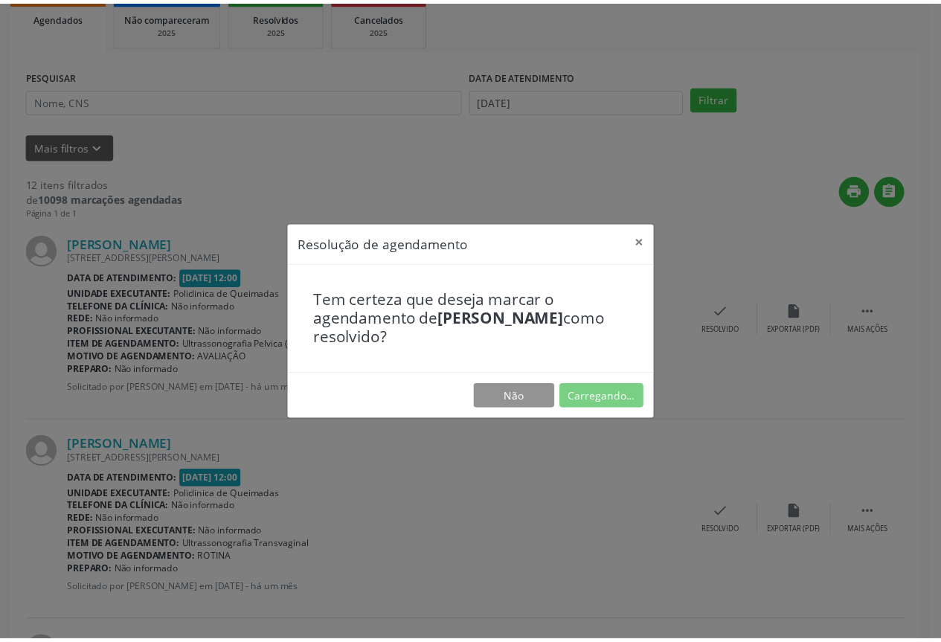
scroll to position [0, 0]
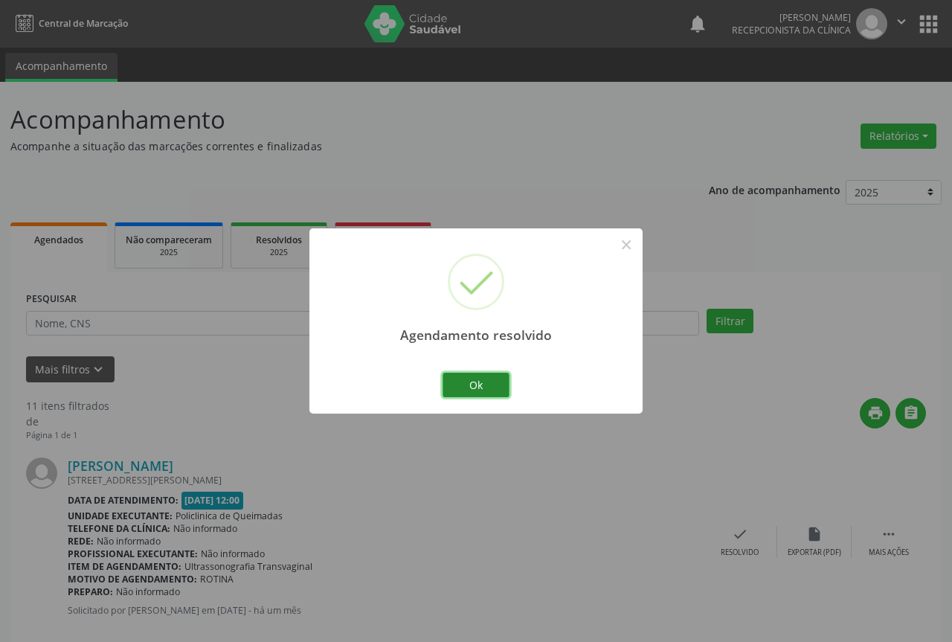
click at [484, 386] on button "Ok" at bounding box center [476, 385] width 67 height 25
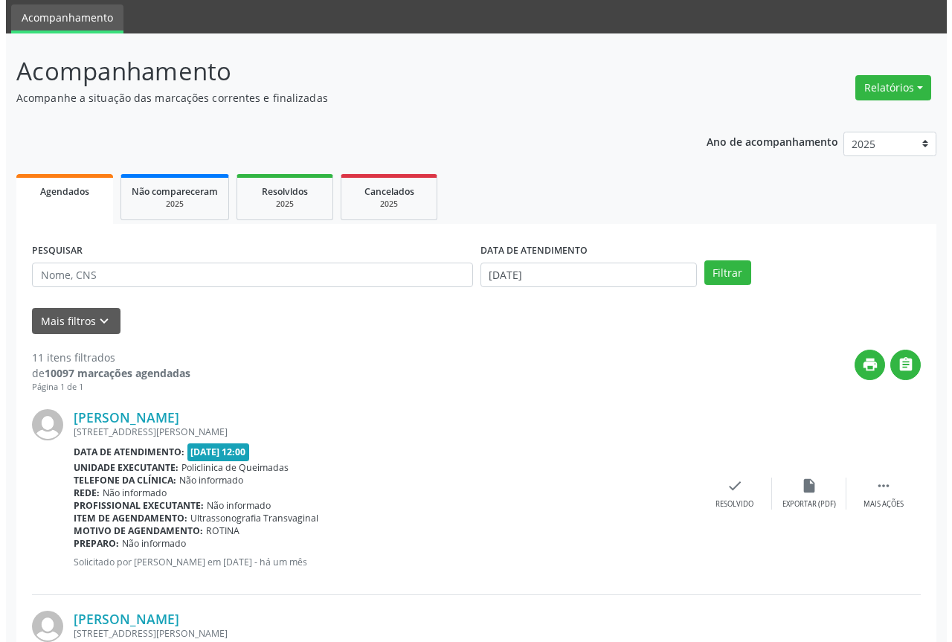
scroll to position [74, 0]
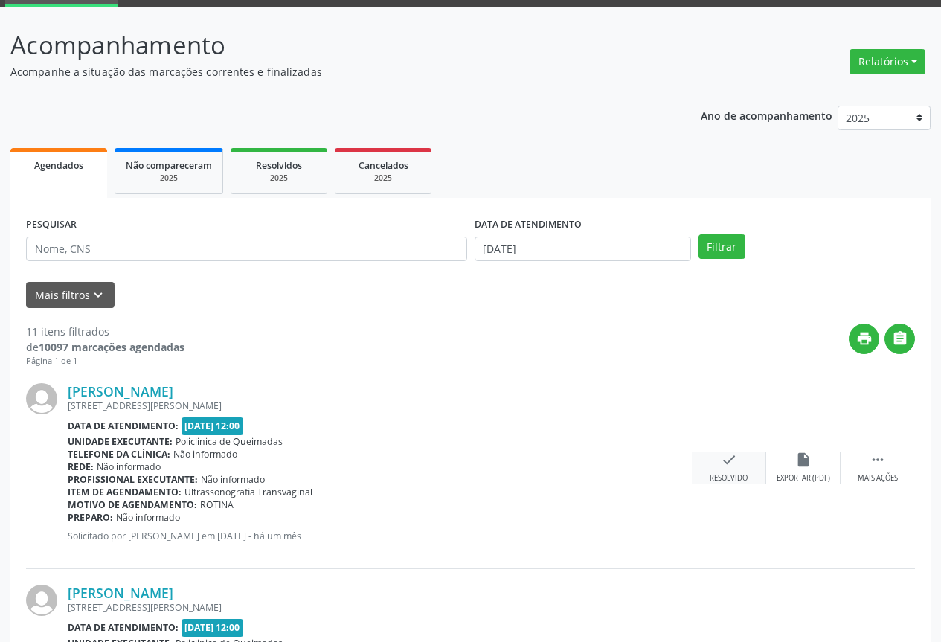
click at [727, 459] on icon "check" at bounding box center [729, 460] width 16 height 16
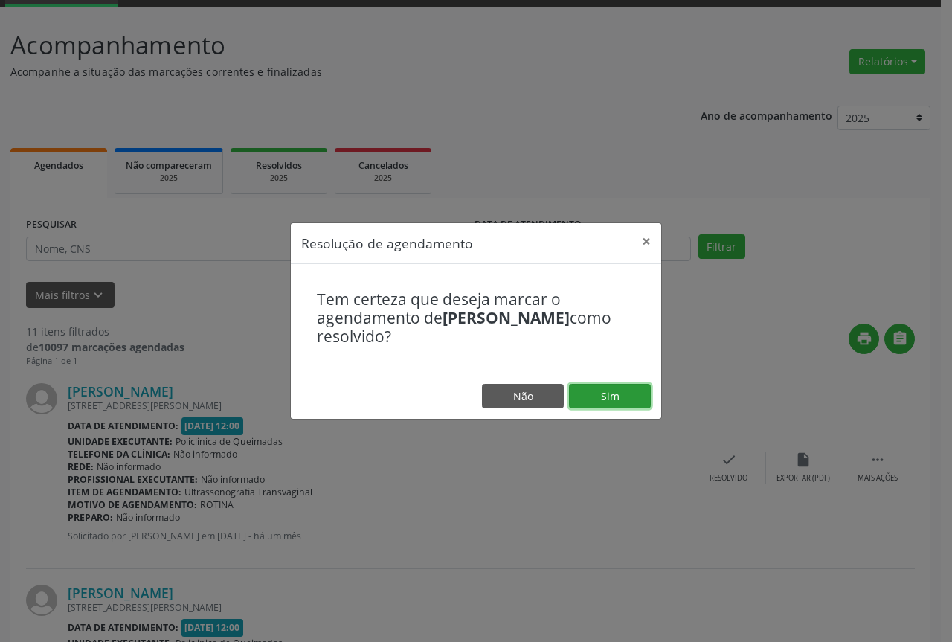
click at [577, 388] on button "Sim" at bounding box center [610, 396] width 82 height 25
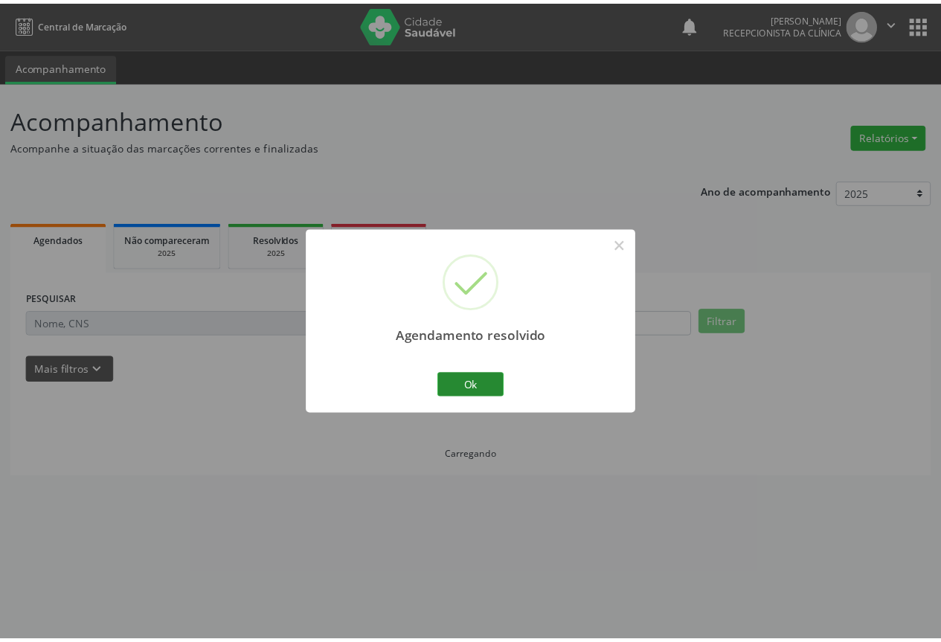
scroll to position [0, 0]
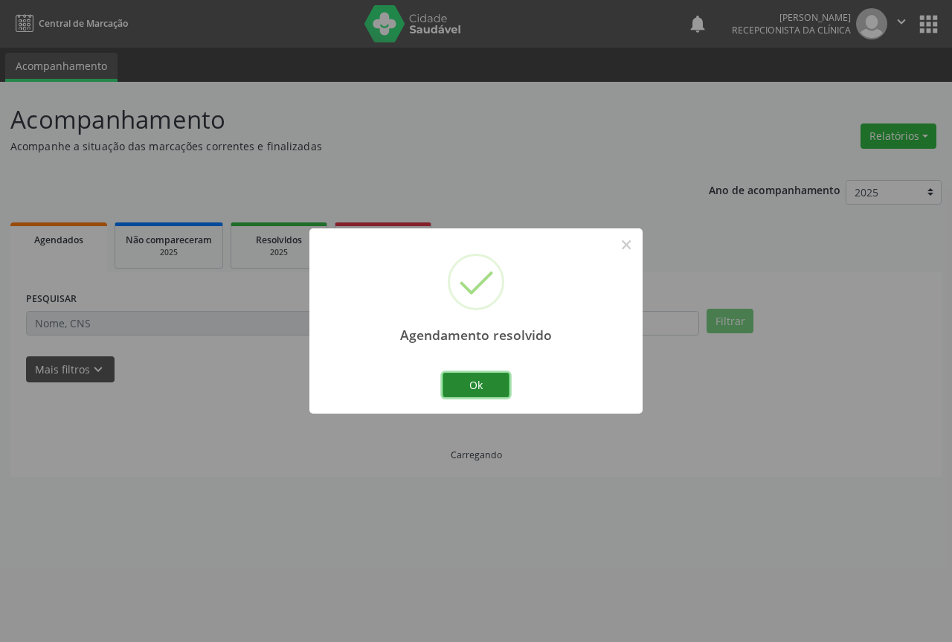
click at [487, 384] on button "Ok" at bounding box center [476, 385] width 67 height 25
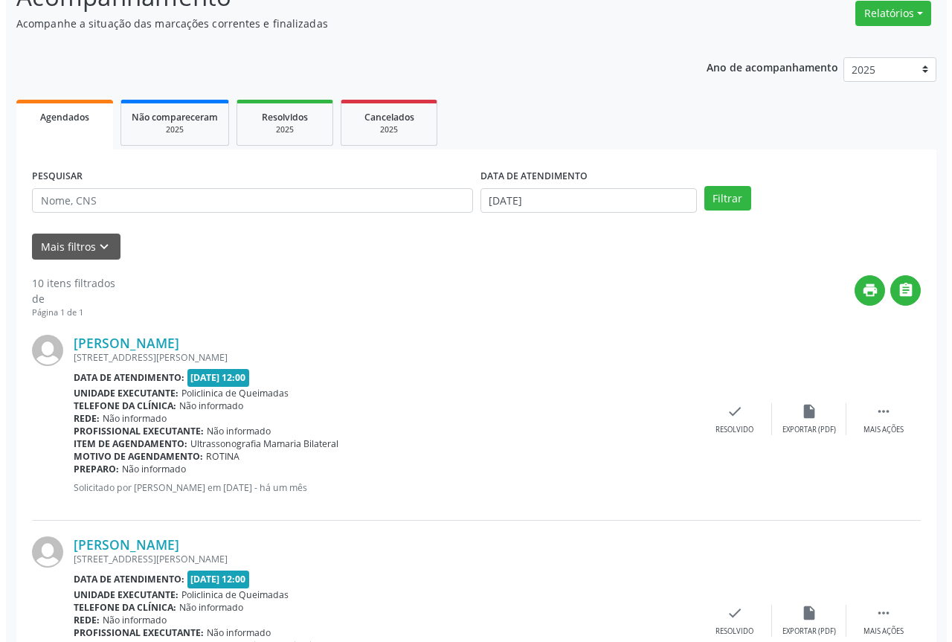
scroll to position [149, 0]
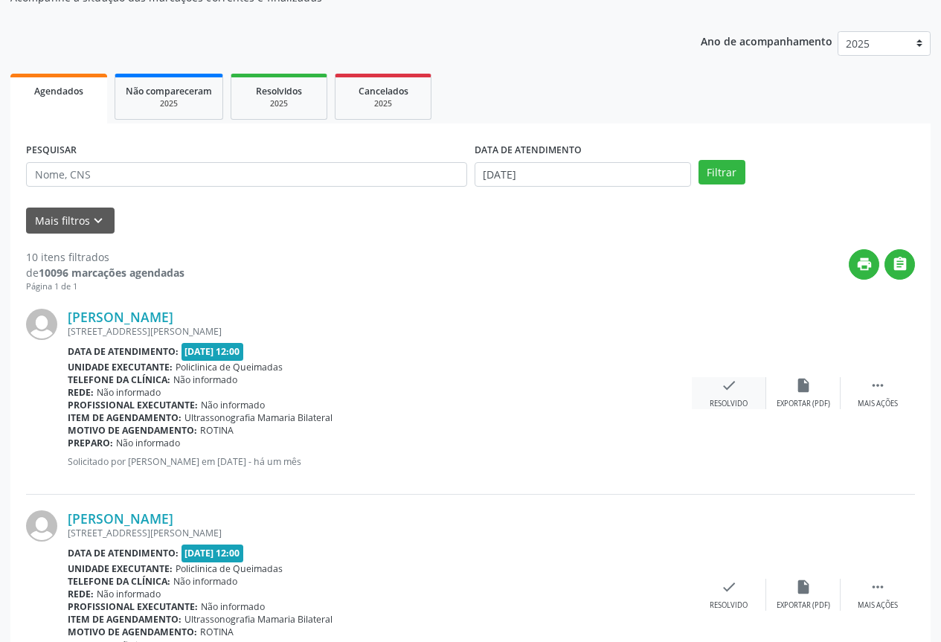
click at [734, 400] on div "Resolvido" at bounding box center [729, 404] width 38 height 10
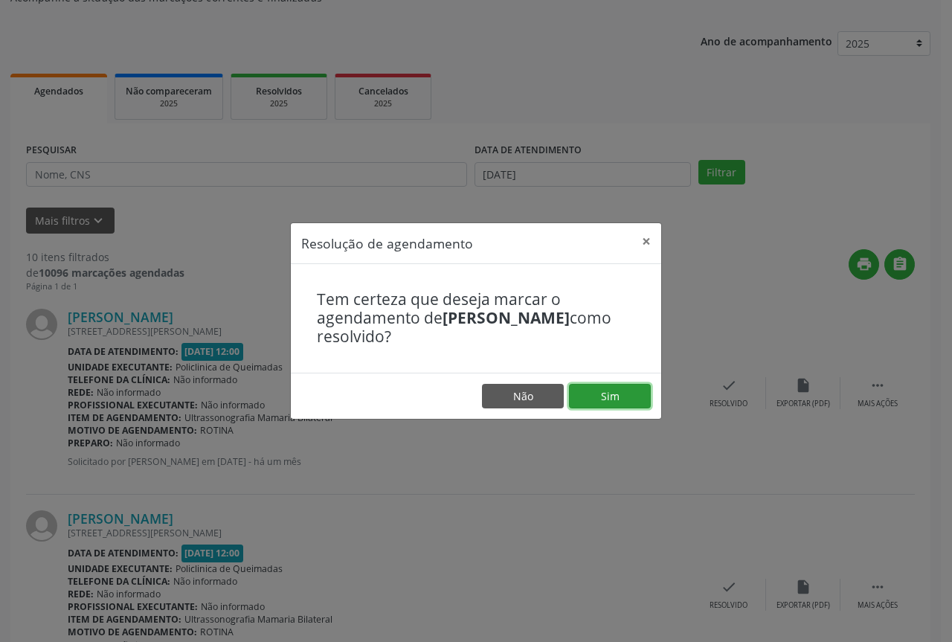
click at [610, 398] on button "Sim" at bounding box center [610, 396] width 82 height 25
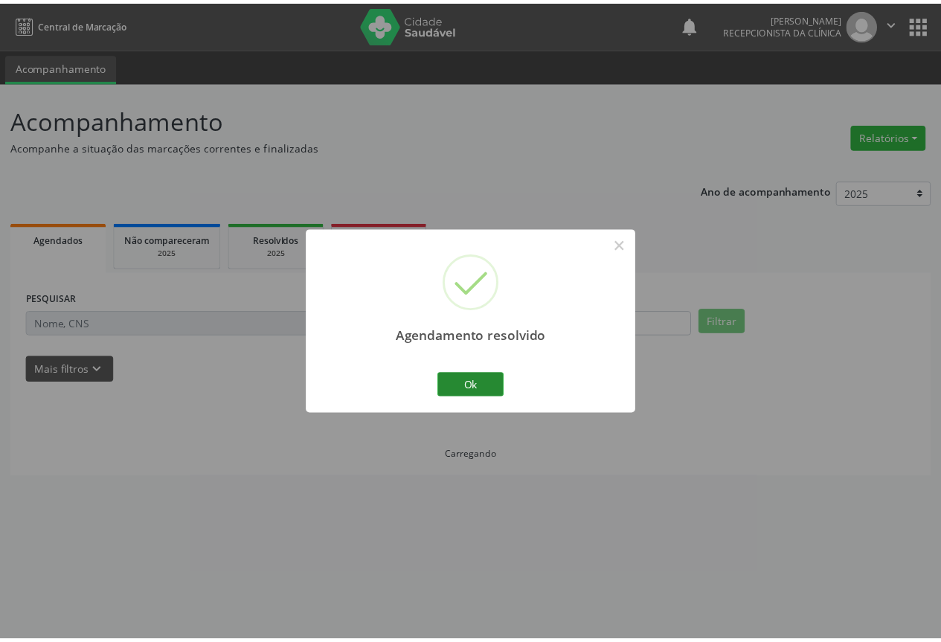
scroll to position [0, 0]
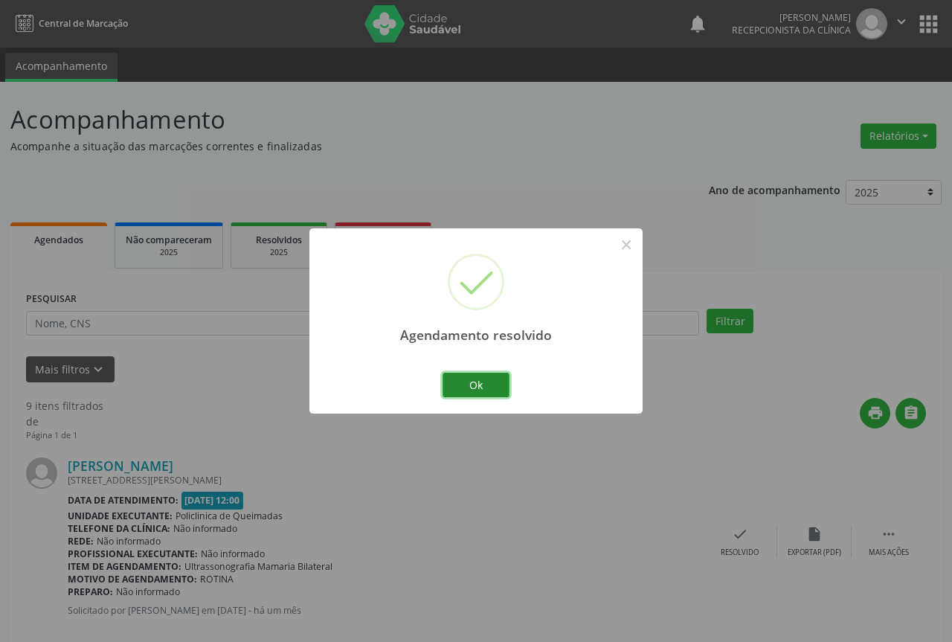
click at [482, 381] on button "Ok" at bounding box center [476, 385] width 67 height 25
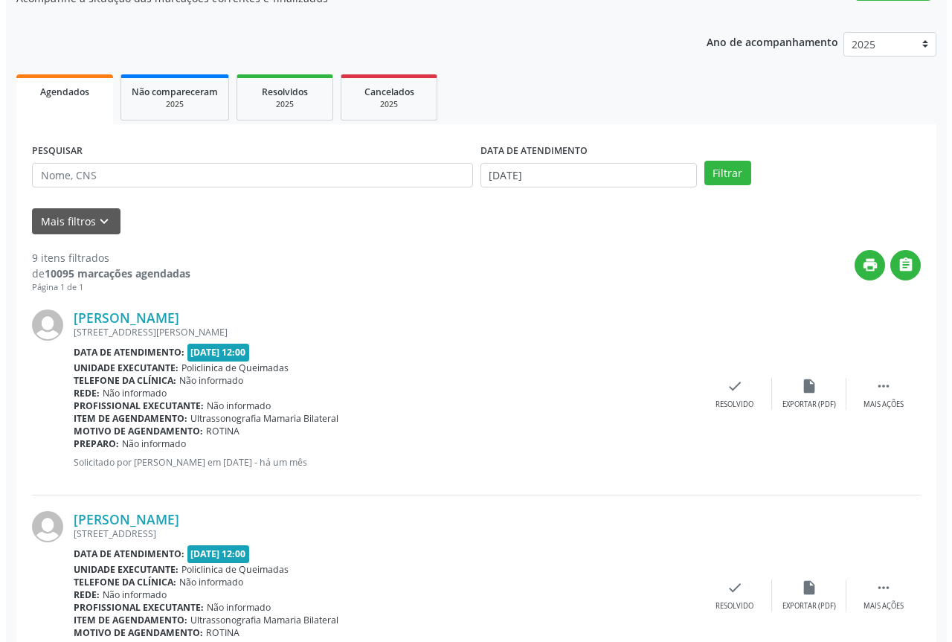
scroll to position [149, 0]
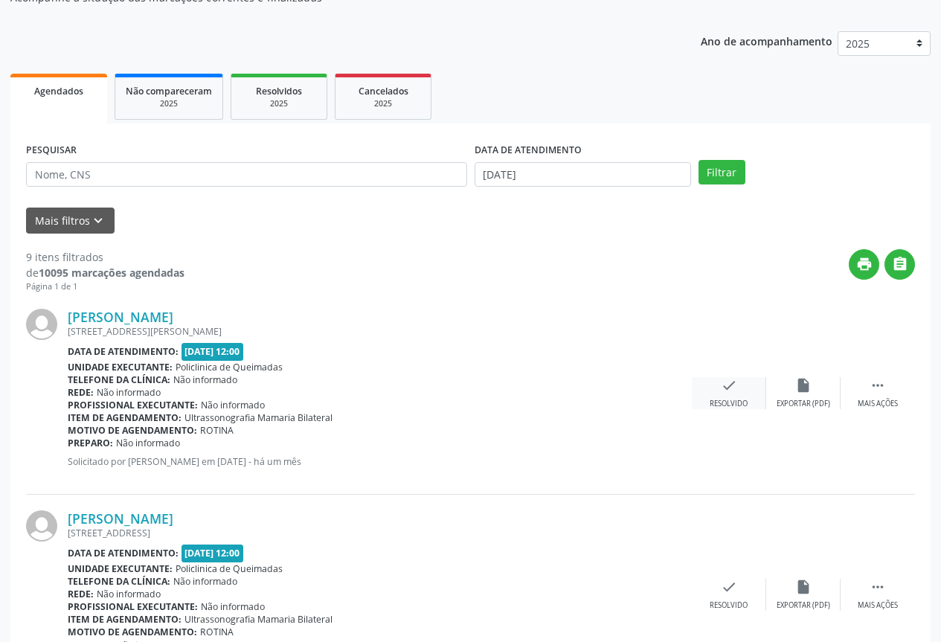
click at [708, 392] on div "check Resolvido" at bounding box center [729, 393] width 74 height 32
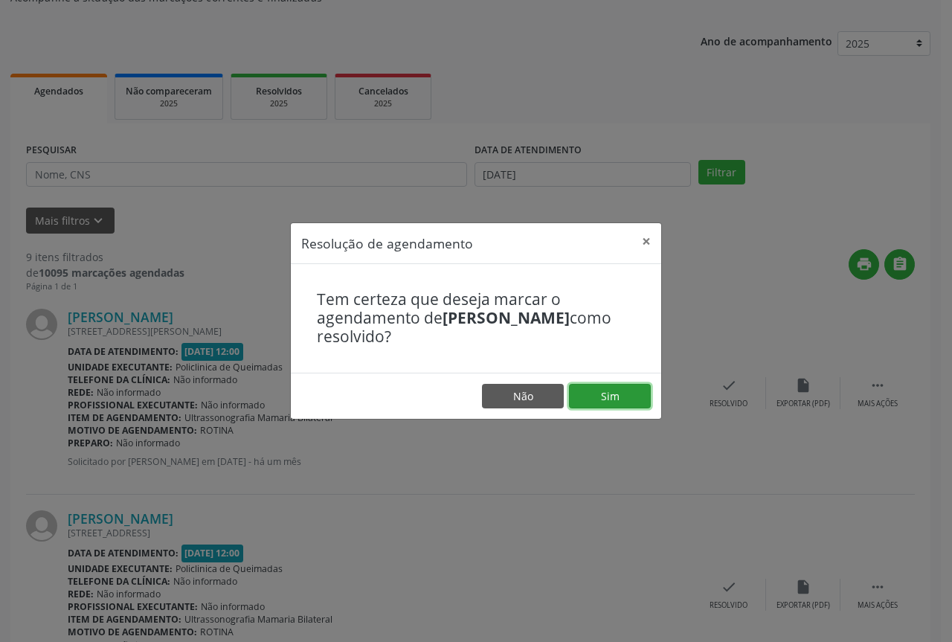
click at [632, 399] on button "Sim" at bounding box center [610, 396] width 82 height 25
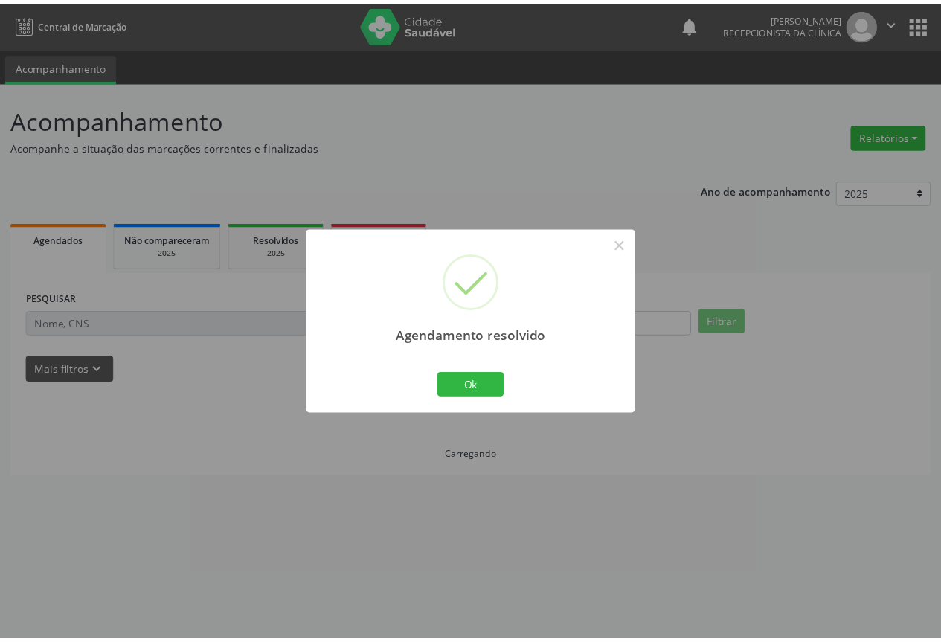
scroll to position [0, 0]
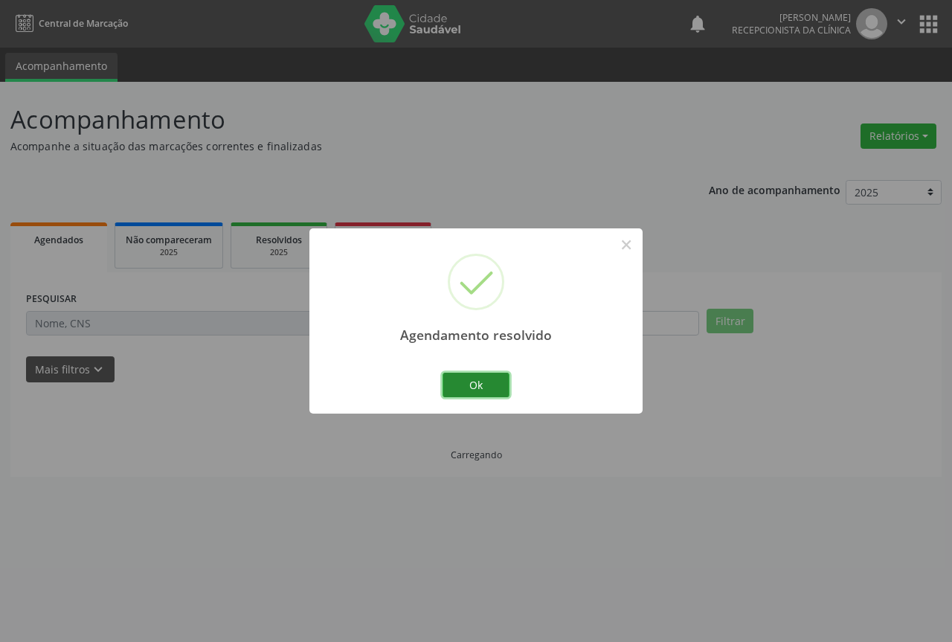
click at [488, 380] on button "Ok" at bounding box center [476, 385] width 67 height 25
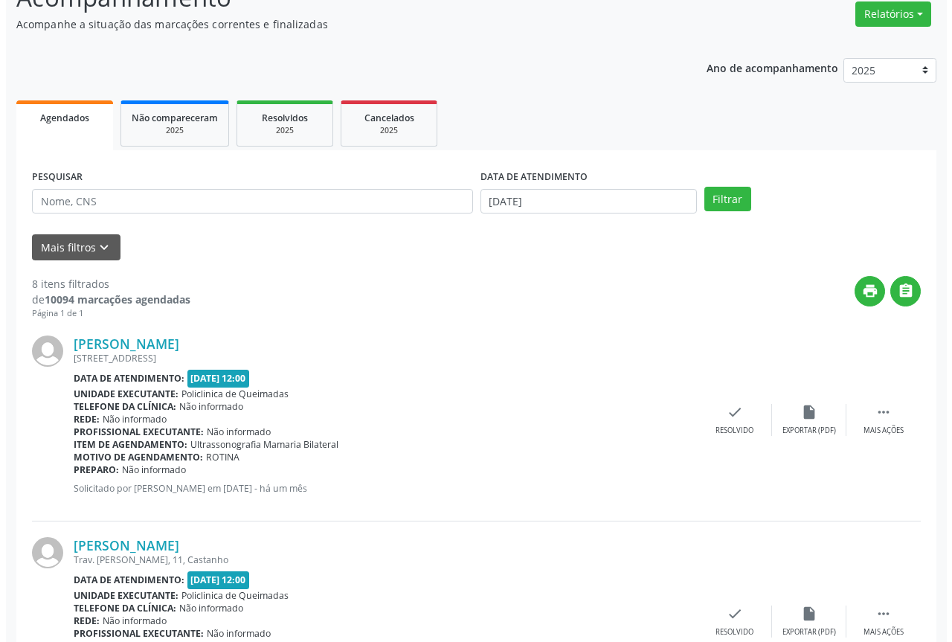
scroll to position [149, 0]
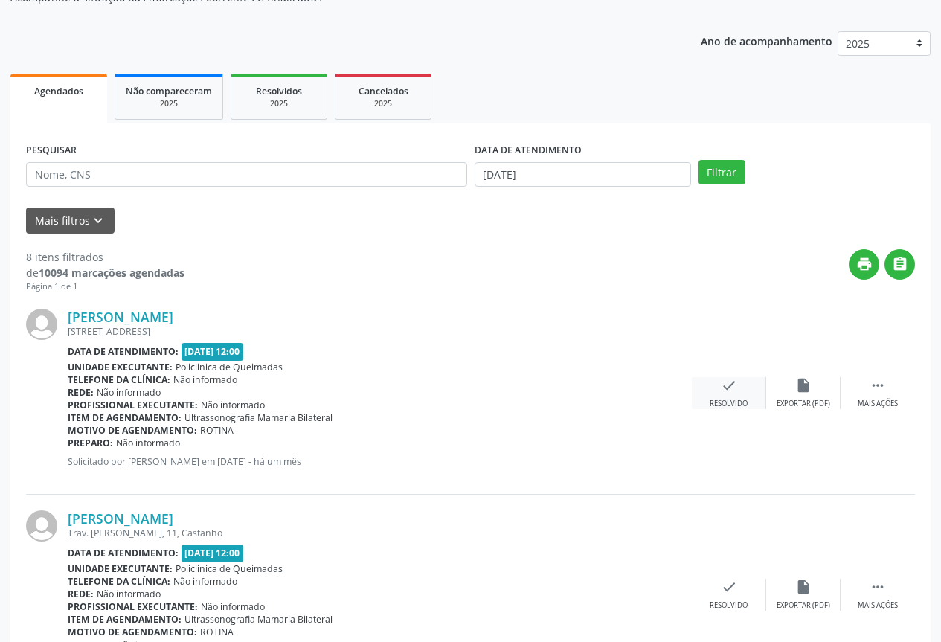
click at [719, 389] on div "check Resolvido" at bounding box center [729, 393] width 74 height 32
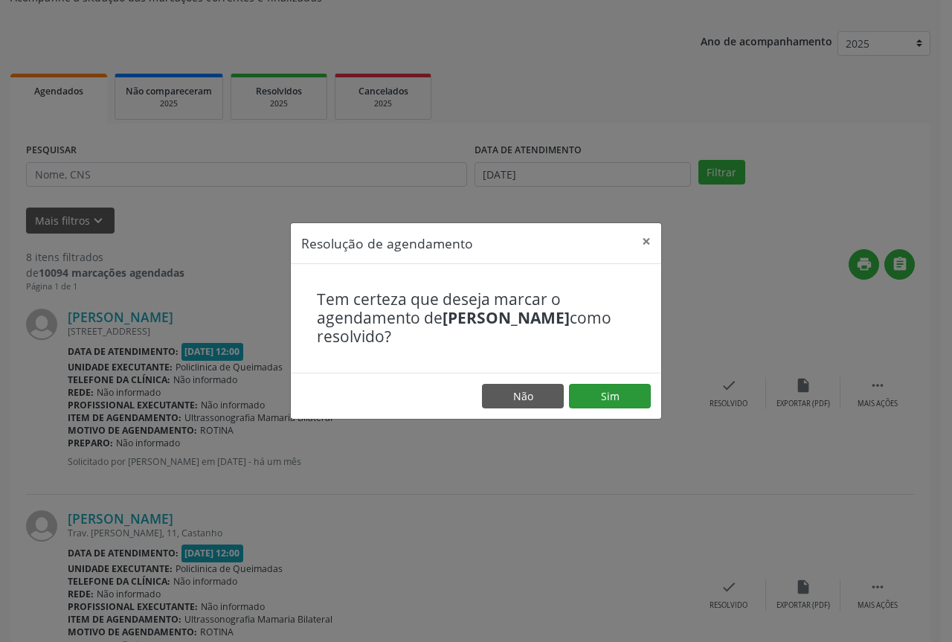
click at [609, 379] on footer "Não Sim" at bounding box center [476, 396] width 371 height 47
click at [581, 385] on button "Sim" at bounding box center [610, 396] width 82 height 25
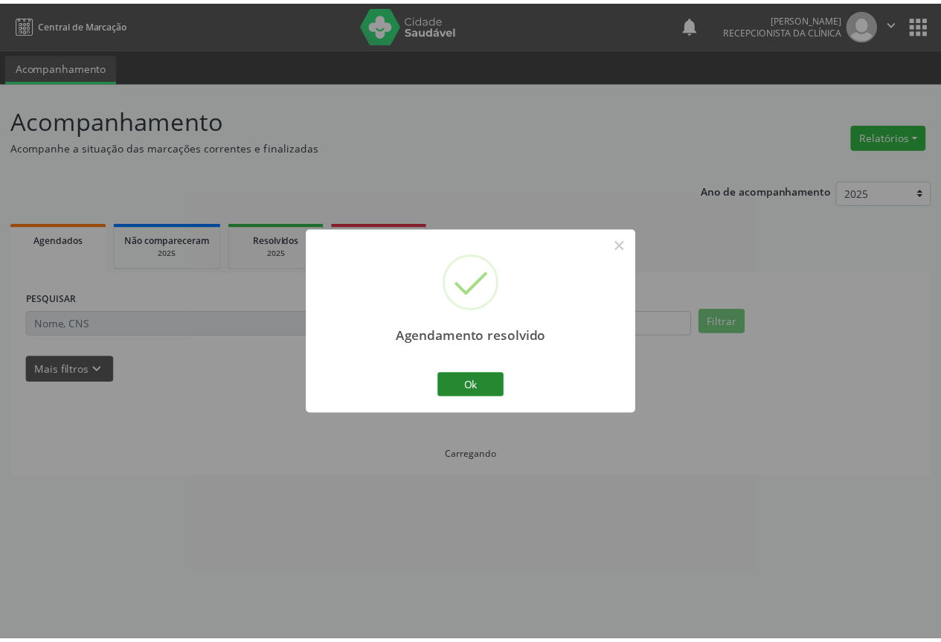
scroll to position [0, 0]
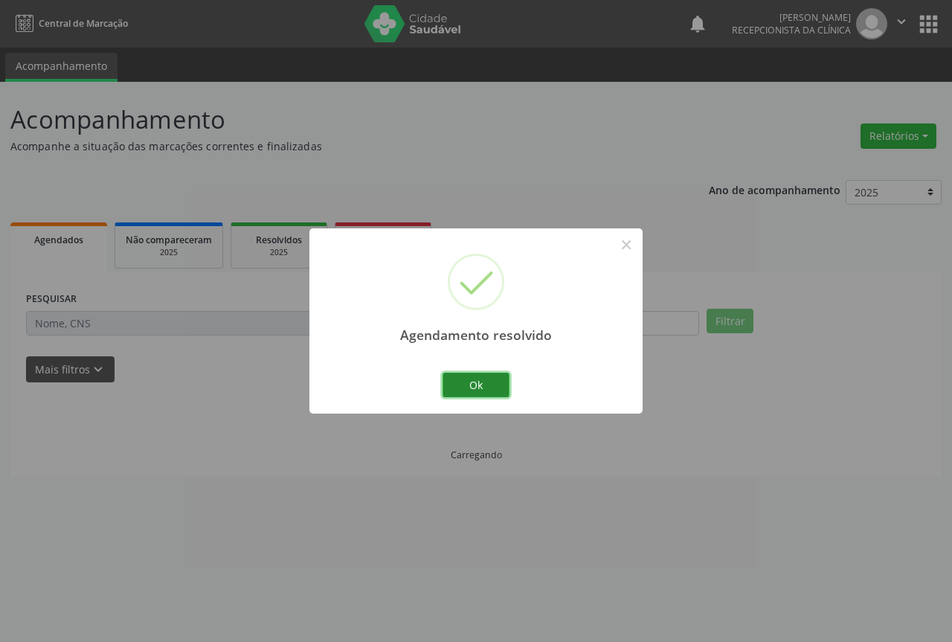
click at [468, 381] on button "Ok" at bounding box center [476, 385] width 67 height 25
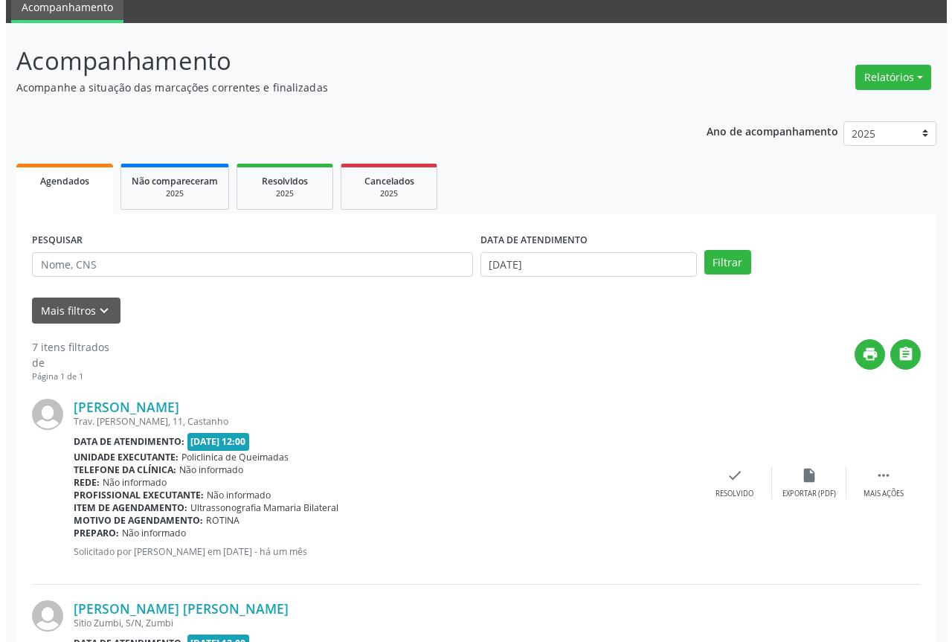
scroll to position [149, 0]
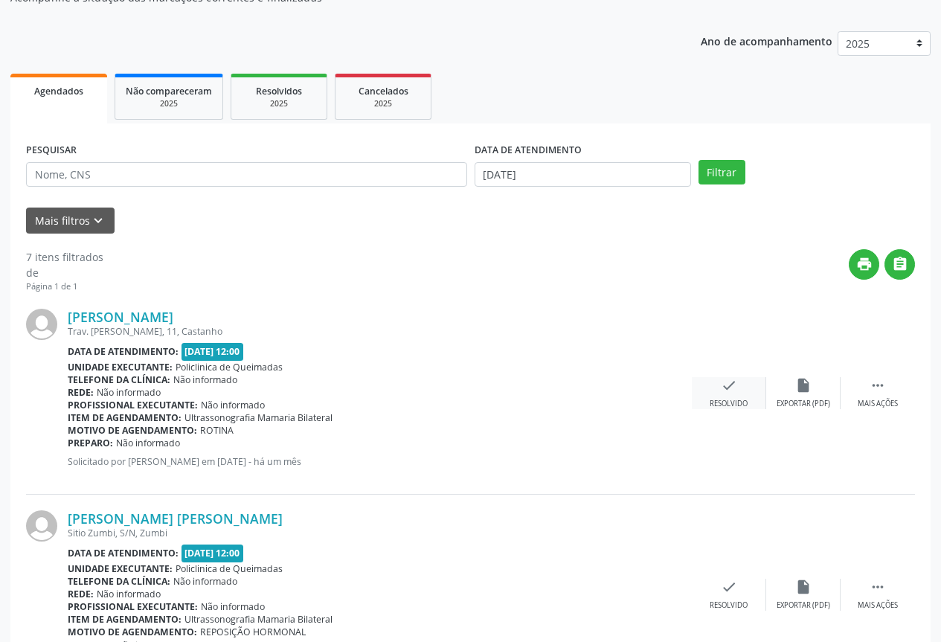
click at [733, 389] on icon "check" at bounding box center [729, 385] width 16 height 16
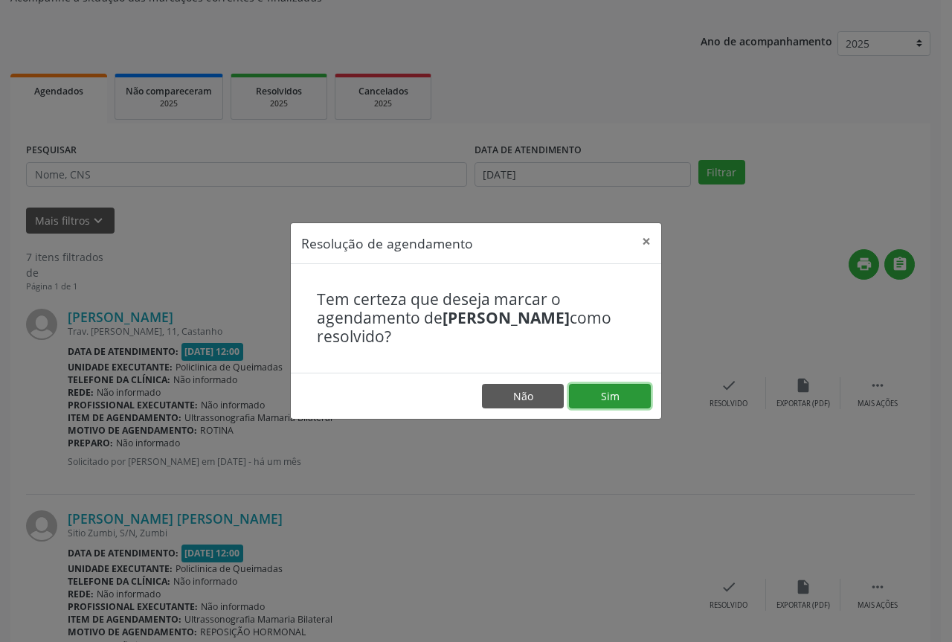
click at [621, 402] on button "Sim" at bounding box center [610, 396] width 82 height 25
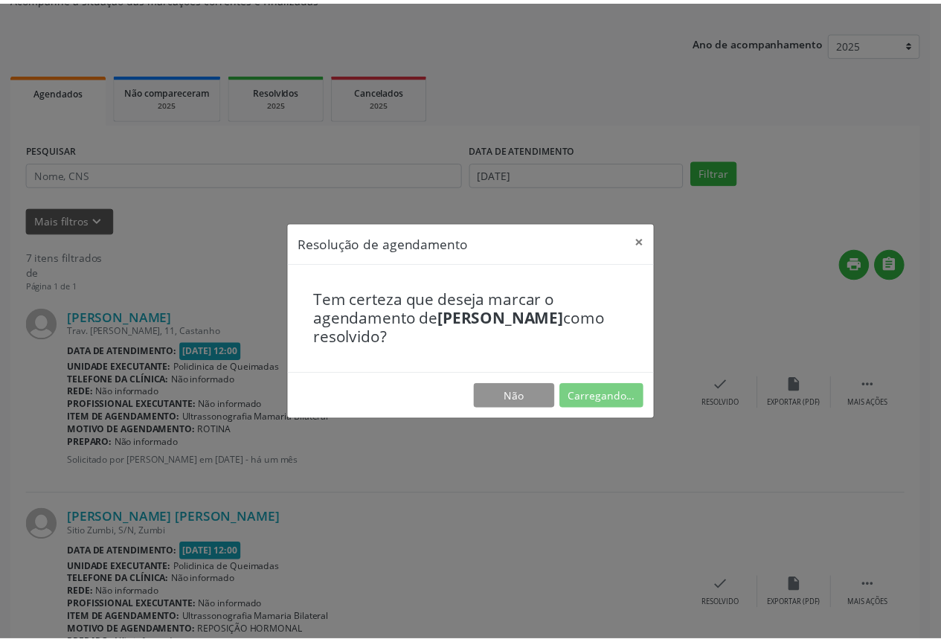
scroll to position [0, 0]
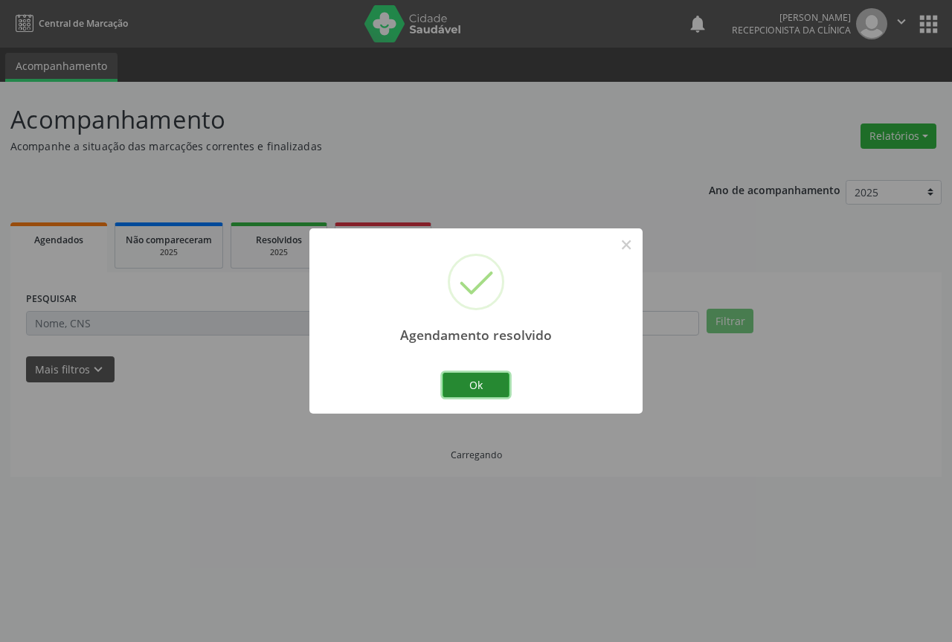
click at [478, 392] on button "Ok" at bounding box center [476, 385] width 67 height 25
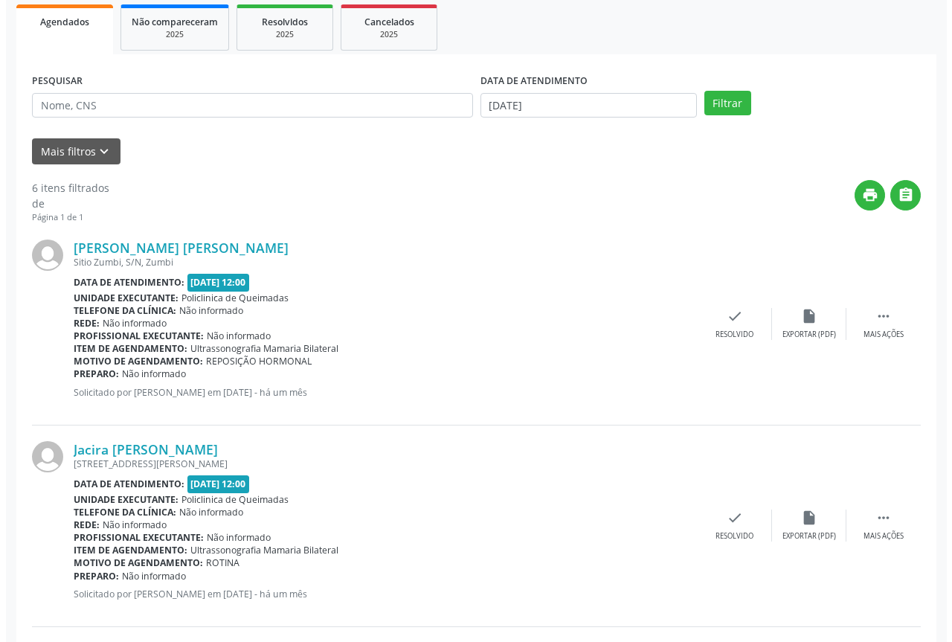
scroll to position [223, 0]
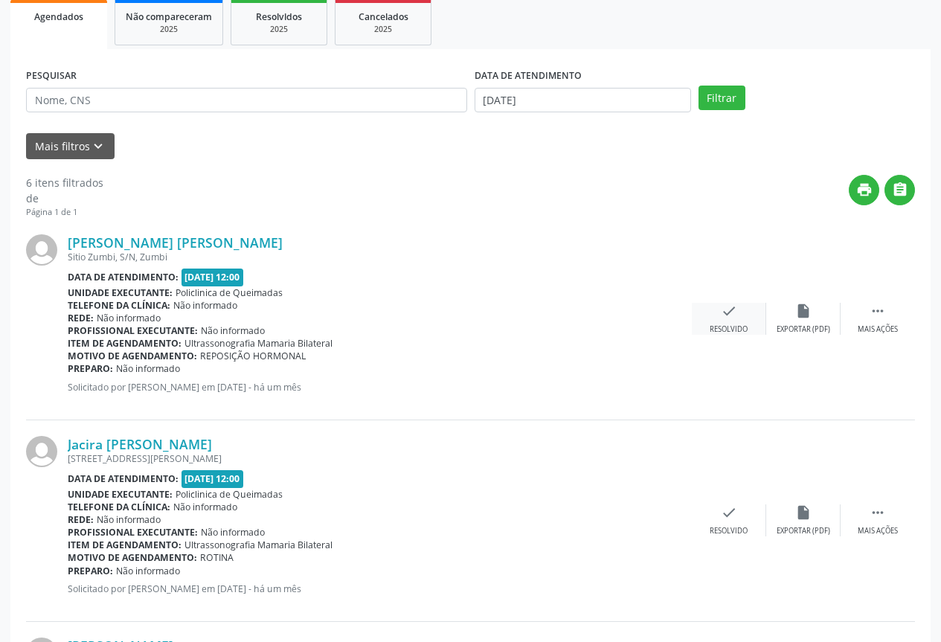
click at [747, 328] on div "Resolvido" at bounding box center [729, 329] width 38 height 10
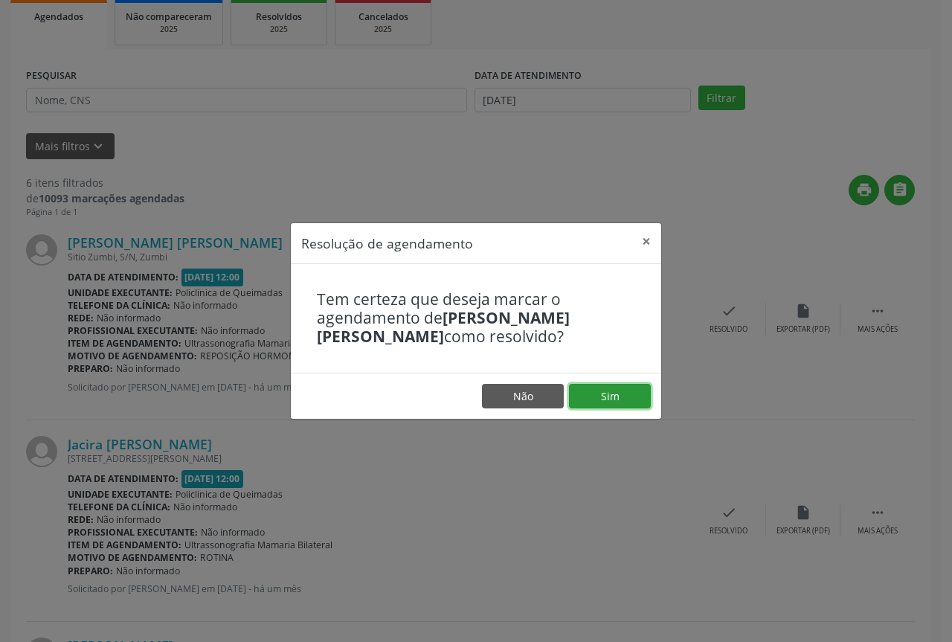
click at [596, 394] on button "Sim" at bounding box center [610, 396] width 82 height 25
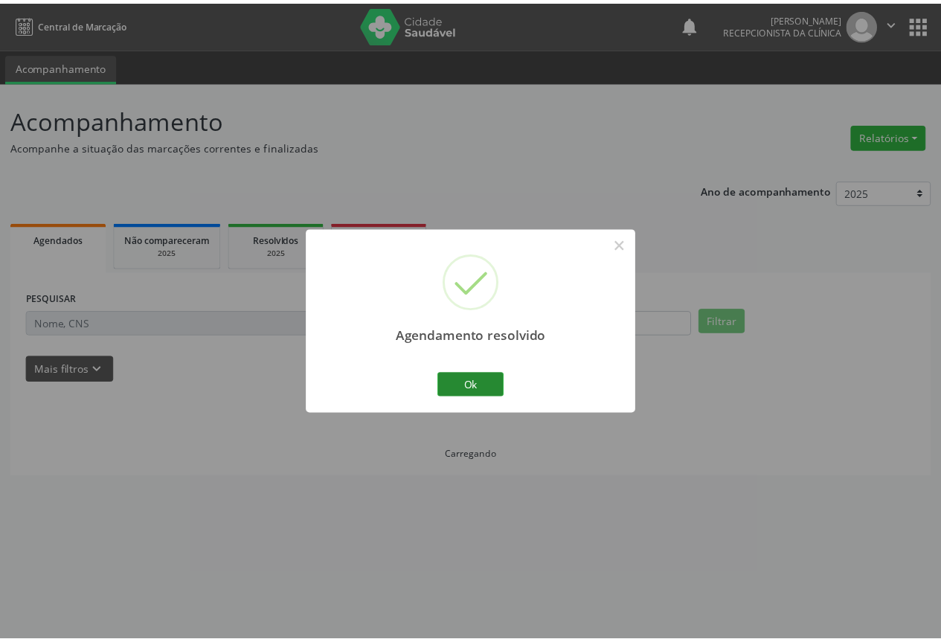
scroll to position [0, 0]
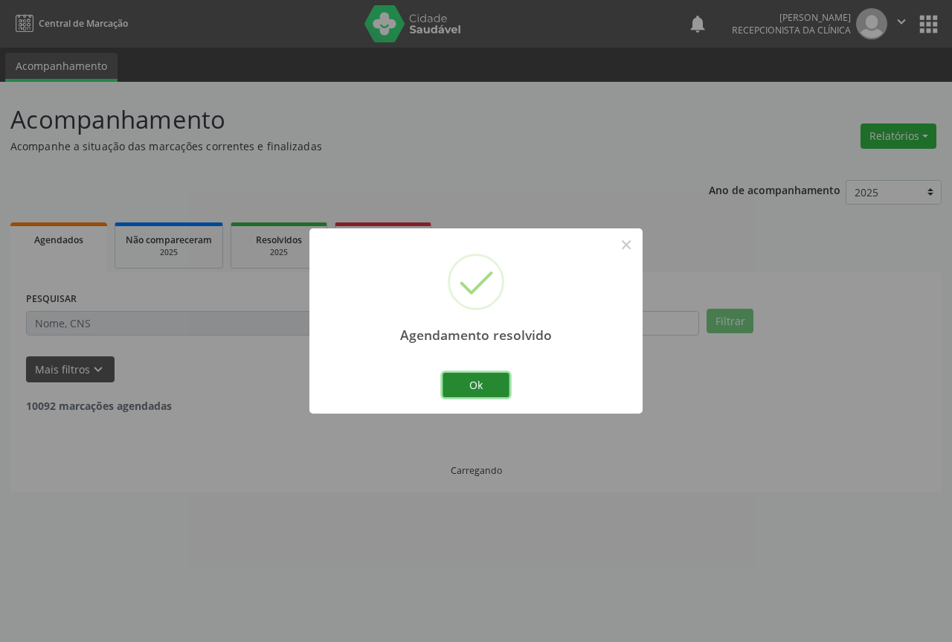
click at [464, 384] on button "Ok" at bounding box center [476, 385] width 67 height 25
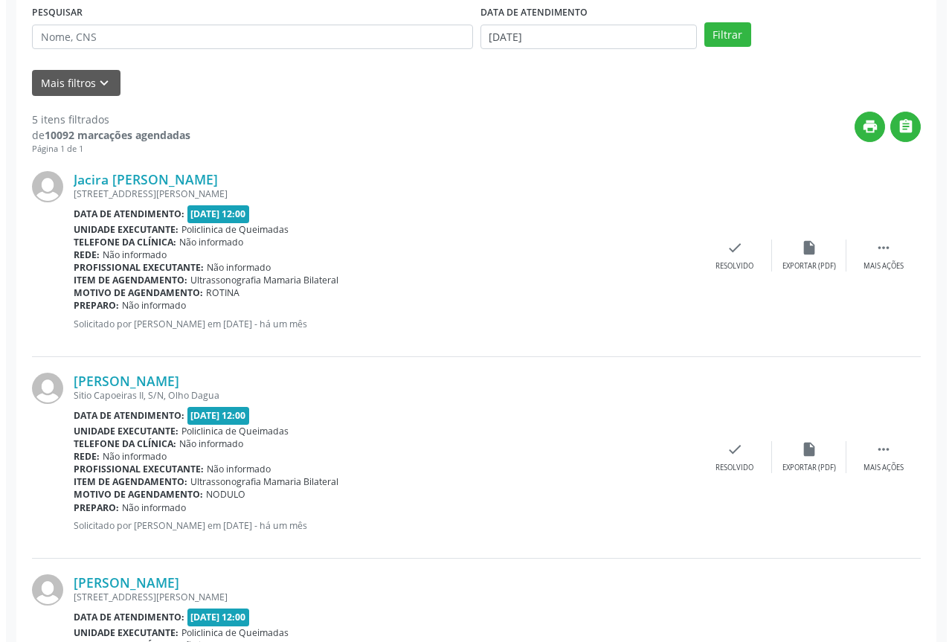
scroll to position [298, 0]
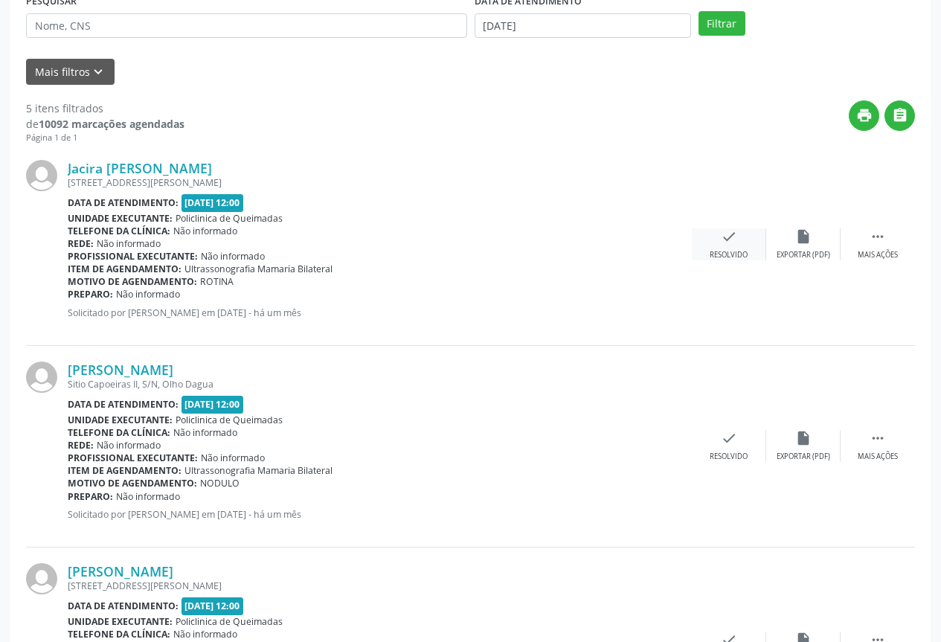
click at [724, 253] on div "Resolvido" at bounding box center [729, 255] width 38 height 10
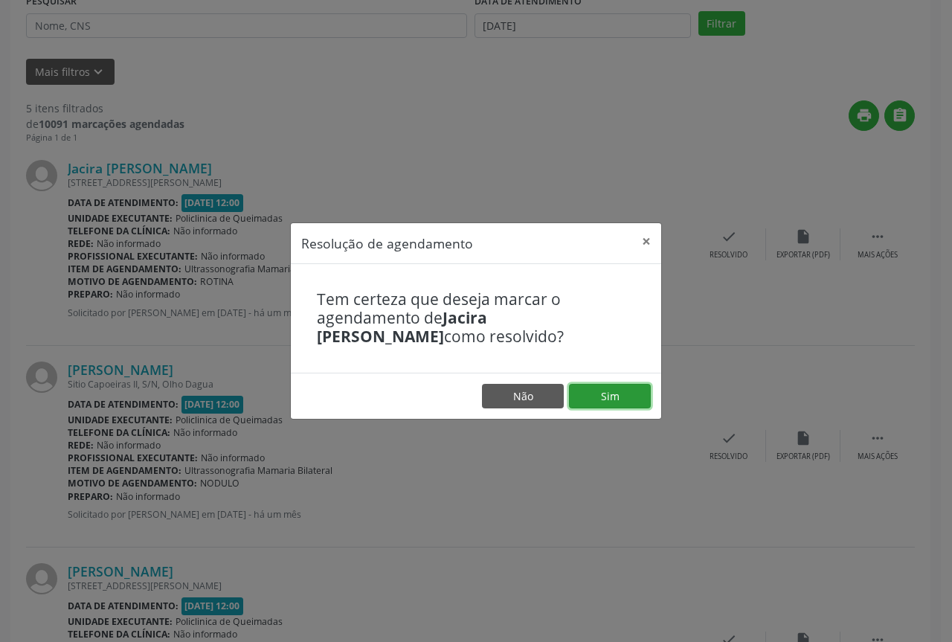
drag, startPoint x: 608, startPoint y: 393, endPoint x: 597, endPoint y: 392, distance: 10.4
click at [607, 393] on button "Sim" at bounding box center [610, 396] width 82 height 25
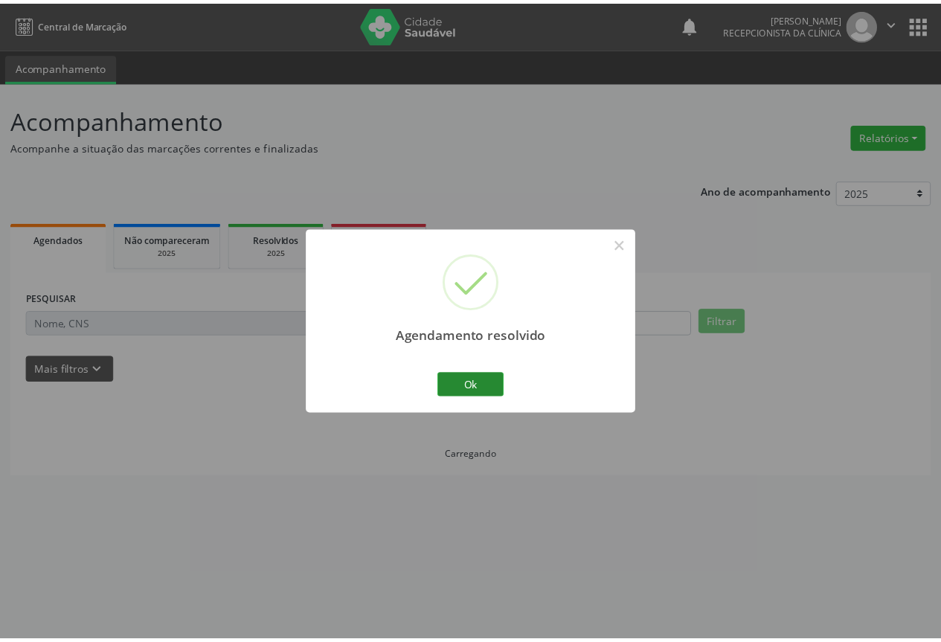
scroll to position [0, 0]
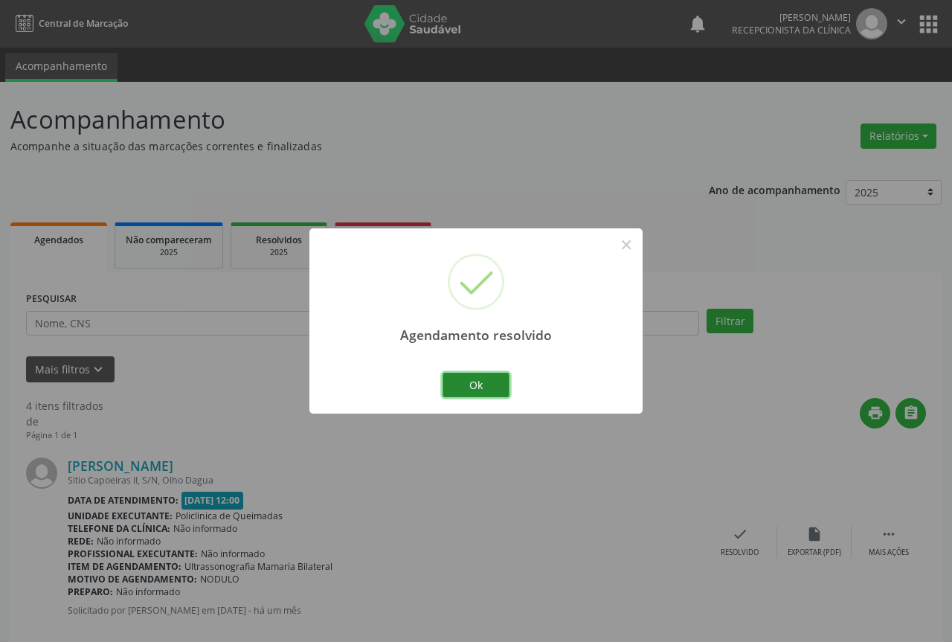
click at [463, 375] on button "Ok" at bounding box center [476, 385] width 67 height 25
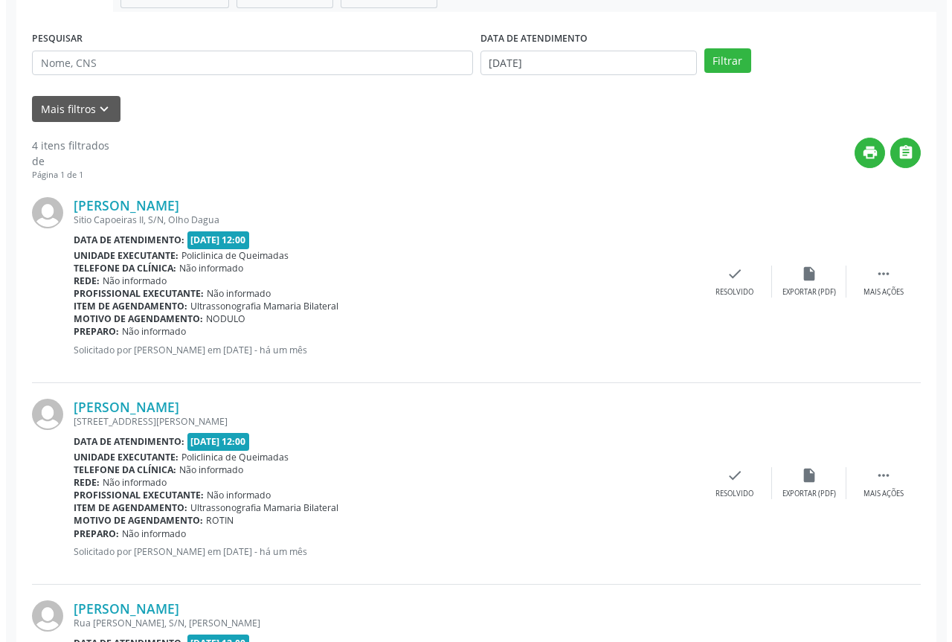
scroll to position [298, 0]
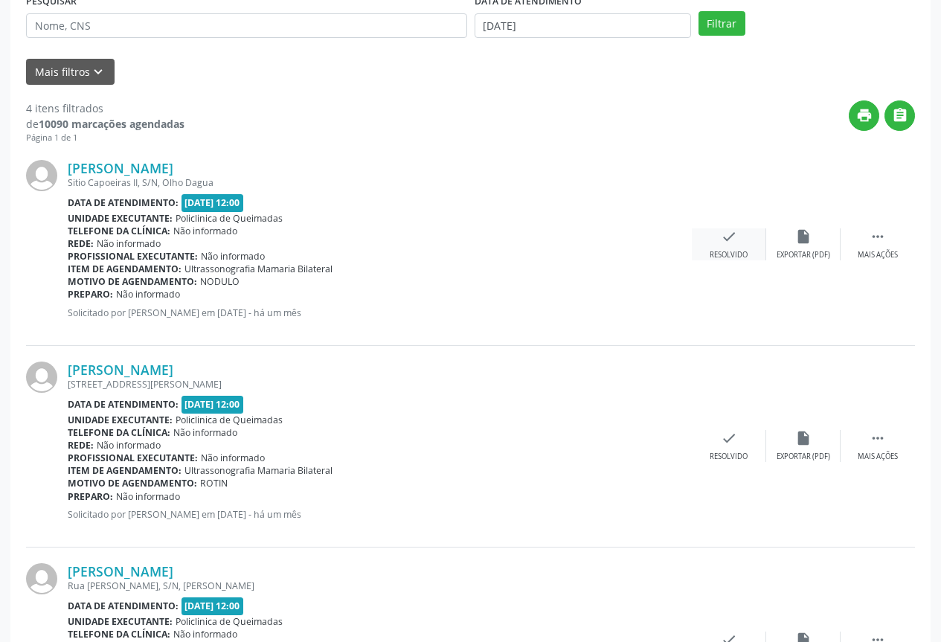
click at [713, 253] on div "Resolvido" at bounding box center [729, 255] width 38 height 10
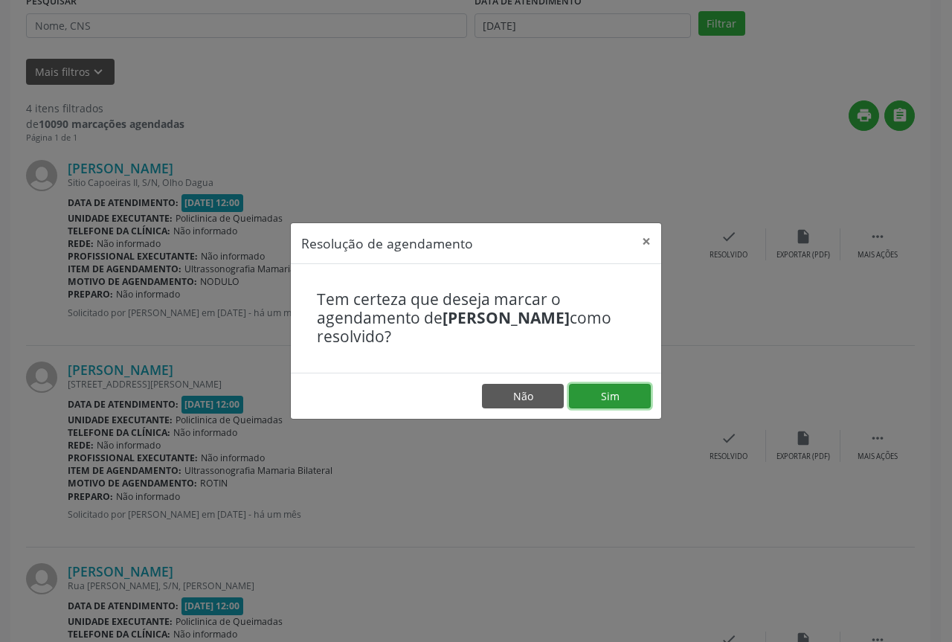
click at [604, 400] on button "Sim" at bounding box center [610, 396] width 82 height 25
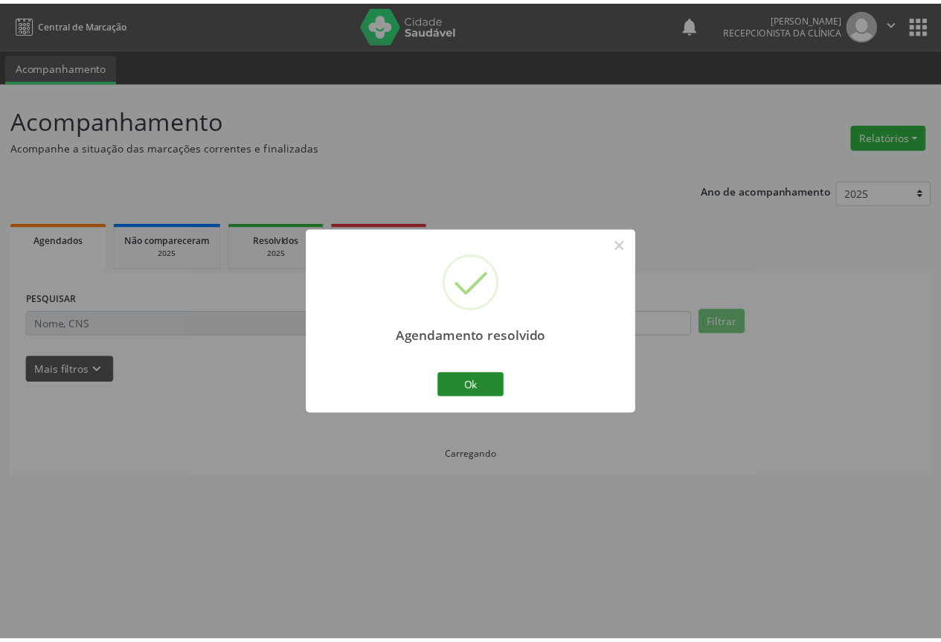
scroll to position [0, 0]
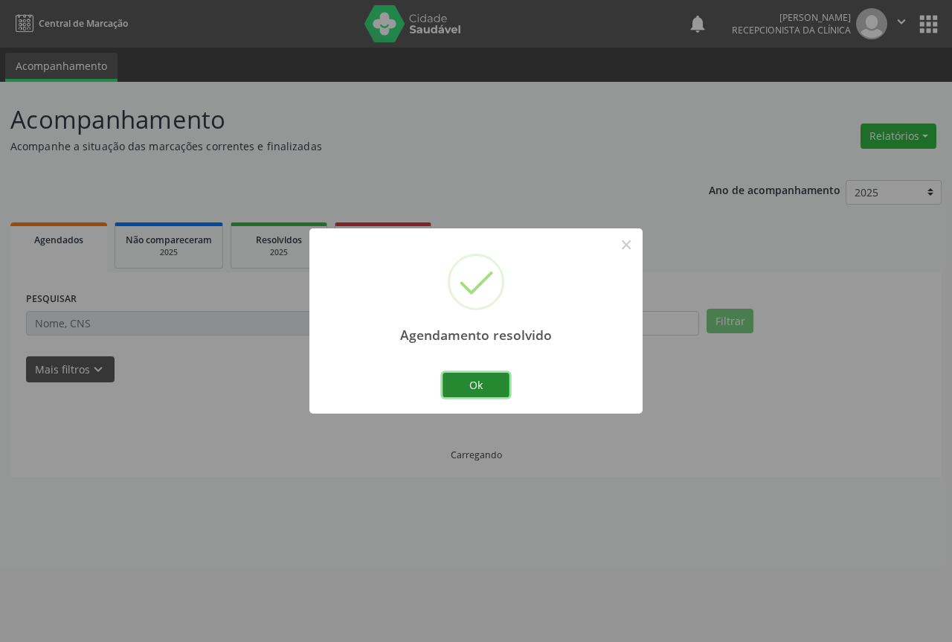
click at [490, 385] on button "Ok" at bounding box center [476, 385] width 67 height 25
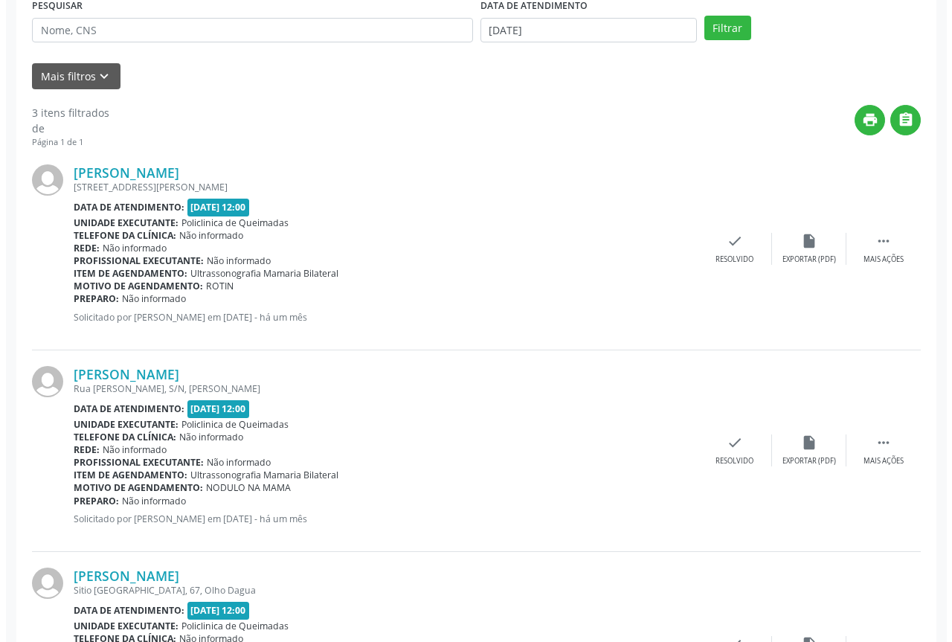
scroll to position [298, 0]
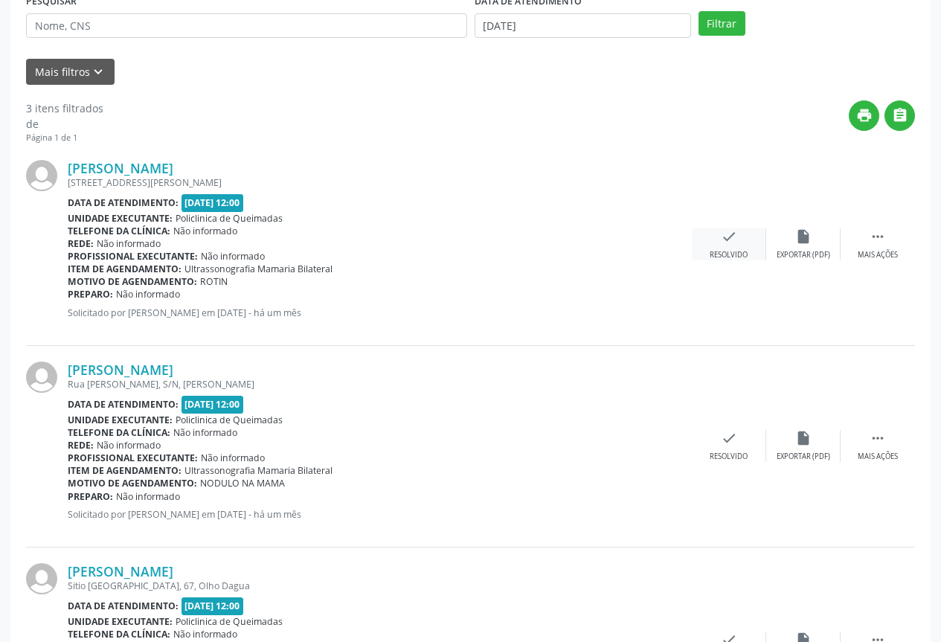
click at [733, 243] on icon "check" at bounding box center [729, 236] width 16 height 16
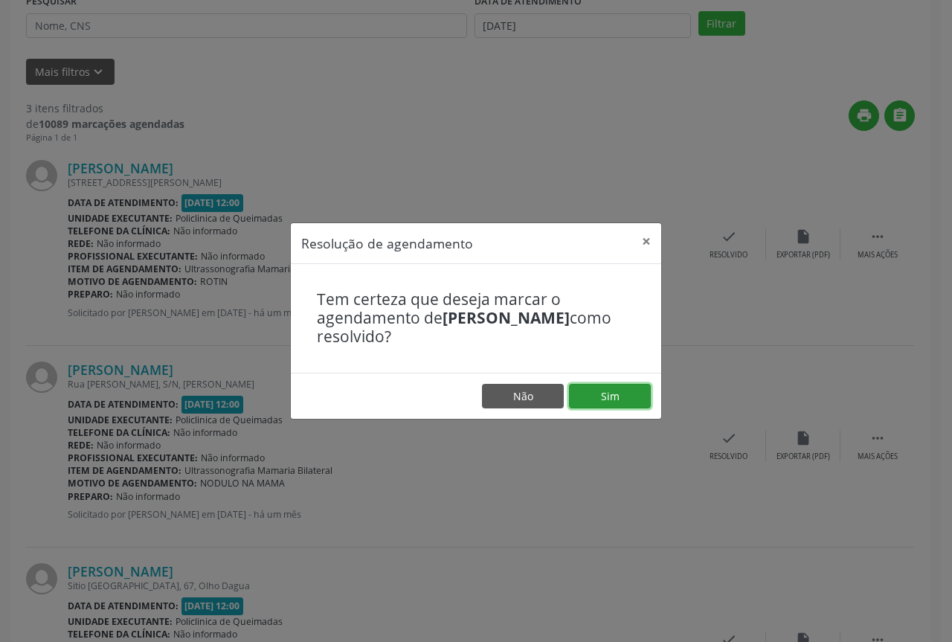
click at [597, 402] on button "Sim" at bounding box center [610, 396] width 82 height 25
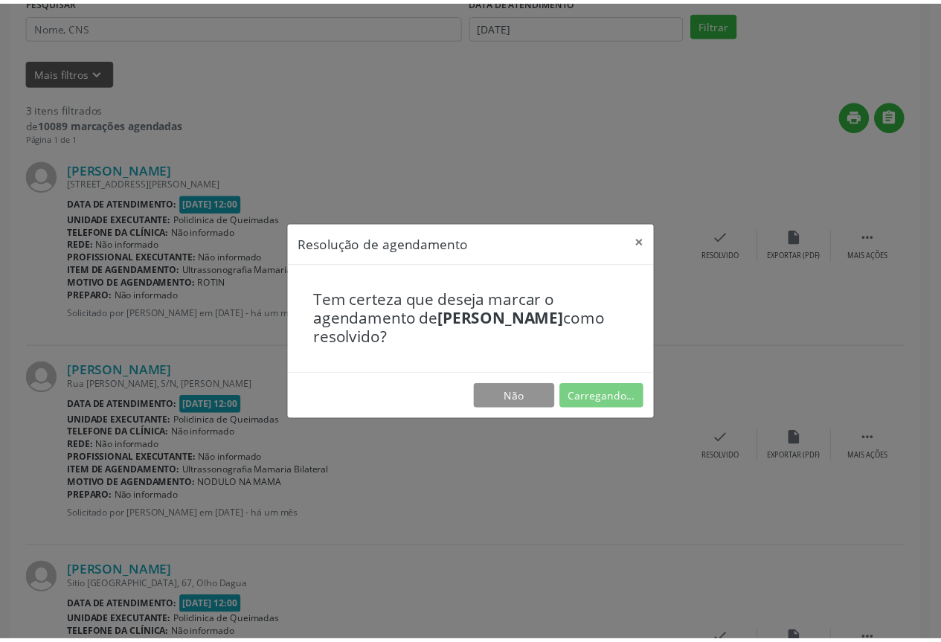
scroll to position [0, 0]
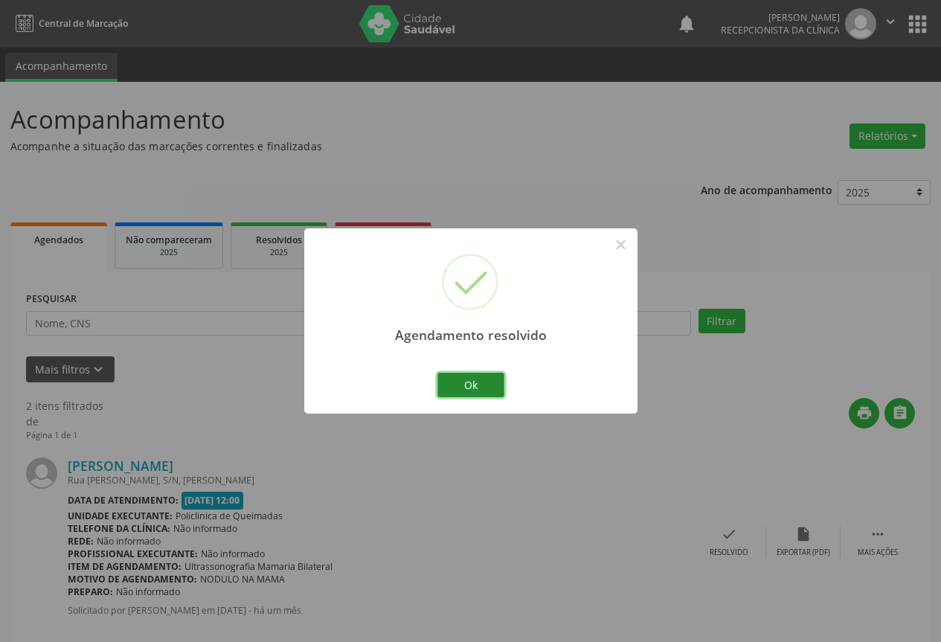
click at [464, 373] on button "Ok" at bounding box center [470, 385] width 67 height 25
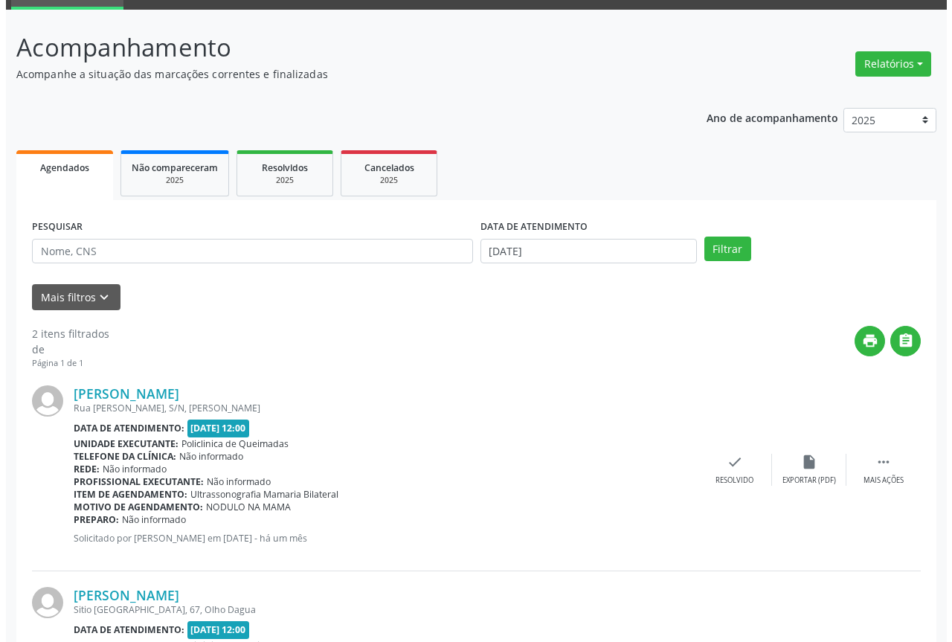
scroll to position [149, 0]
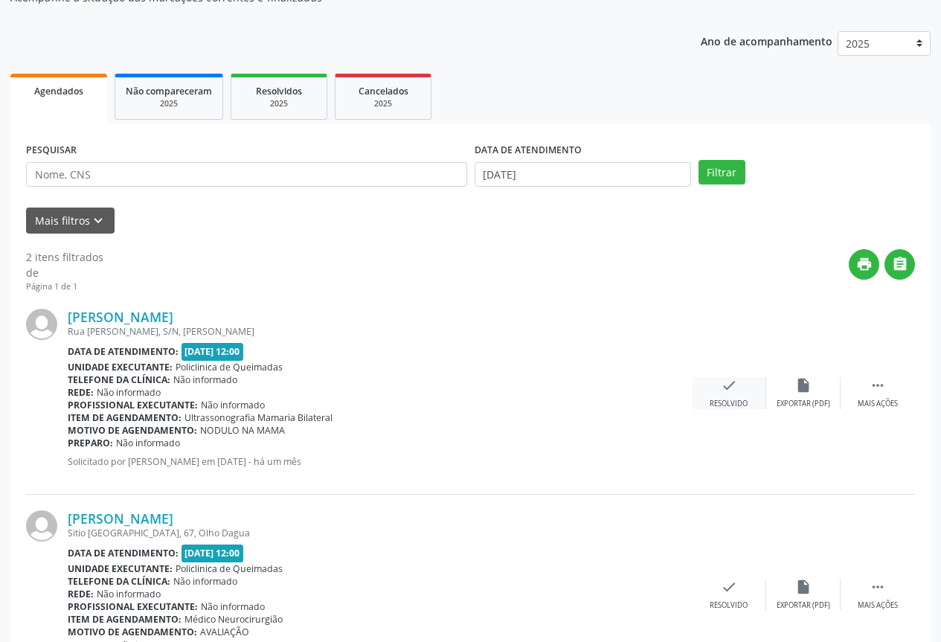
click at [719, 381] on div "check Resolvido" at bounding box center [729, 393] width 74 height 32
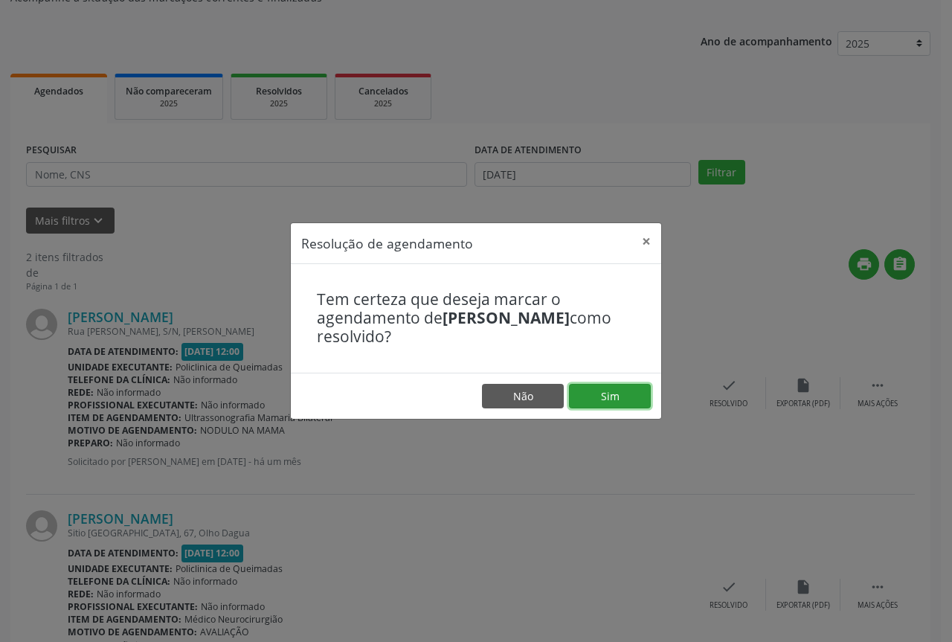
click at [580, 400] on button "Sim" at bounding box center [610, 396] width 82 height 25
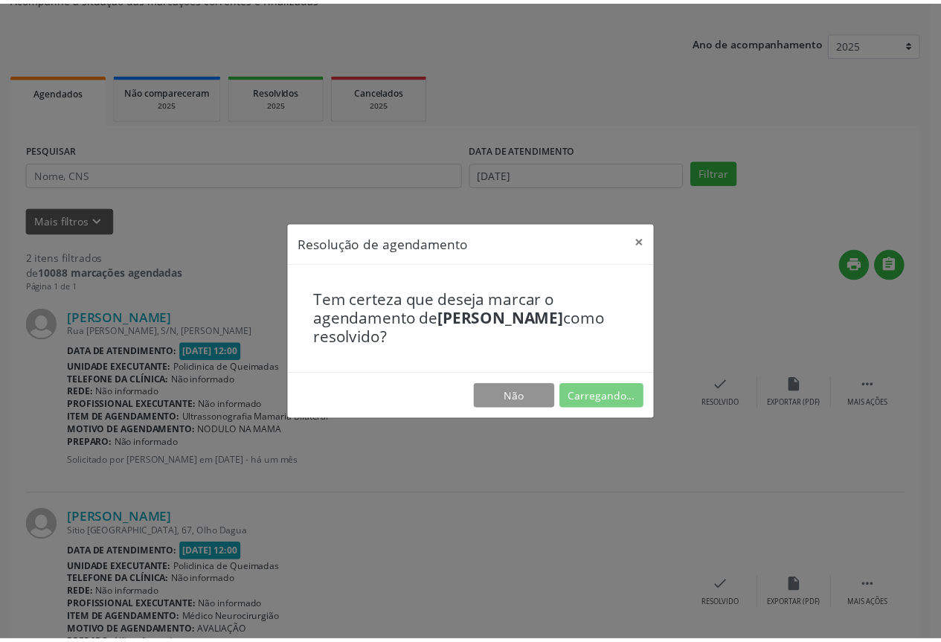
scroll to position [0, 0]
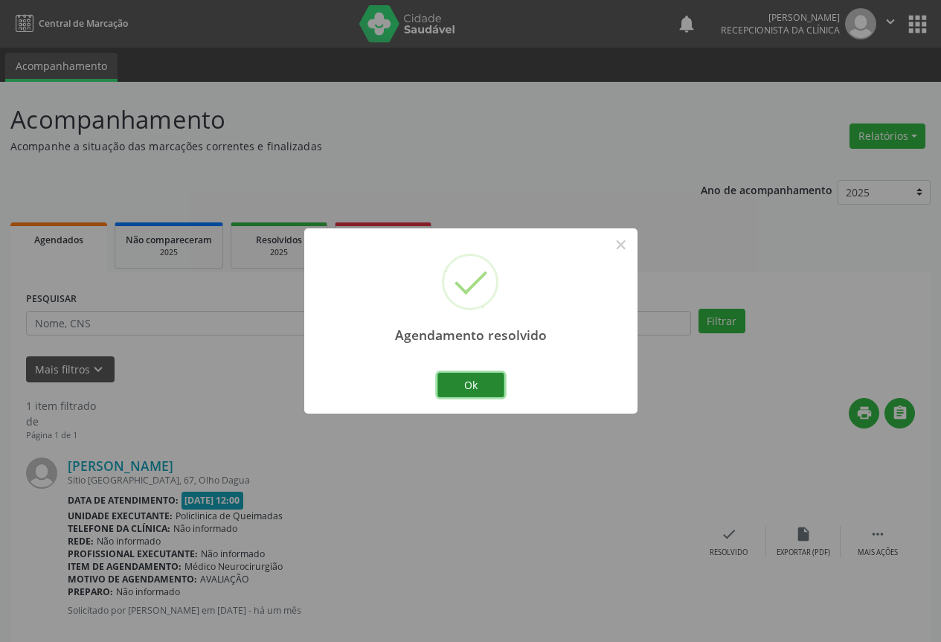
click at [463, 379] on button "Ok" at bounding box center [470, 385] width 67 height 25
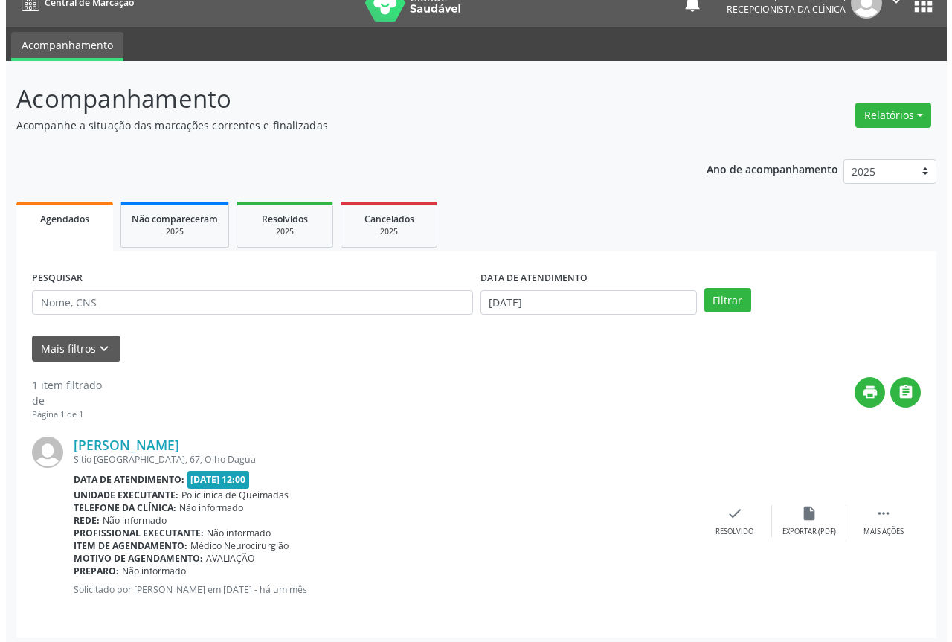
scroll to position [27, 0]
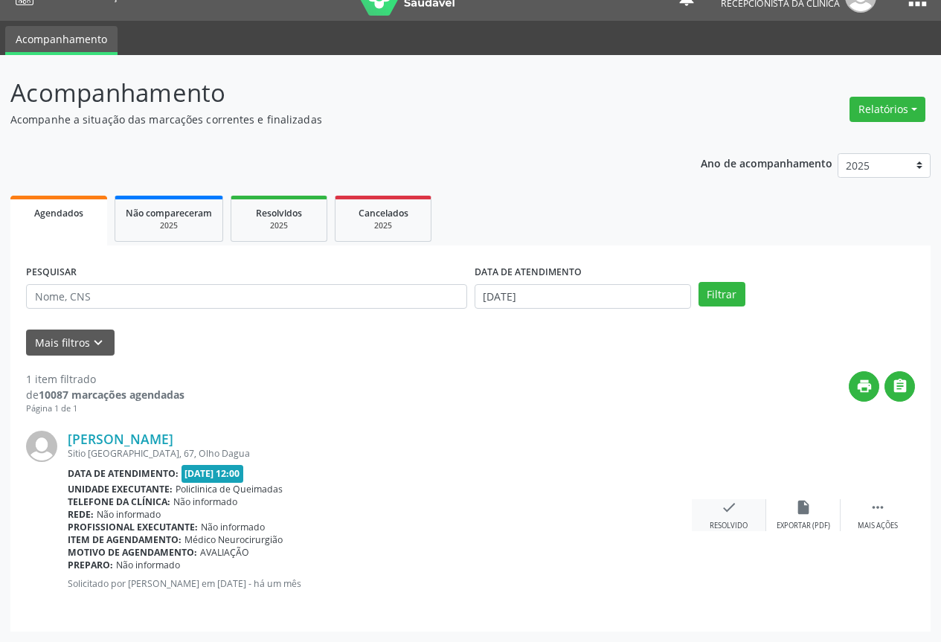
click at [716, 513] on div "check Resolvido" at bounding box center [729, 515] width 74 height 32
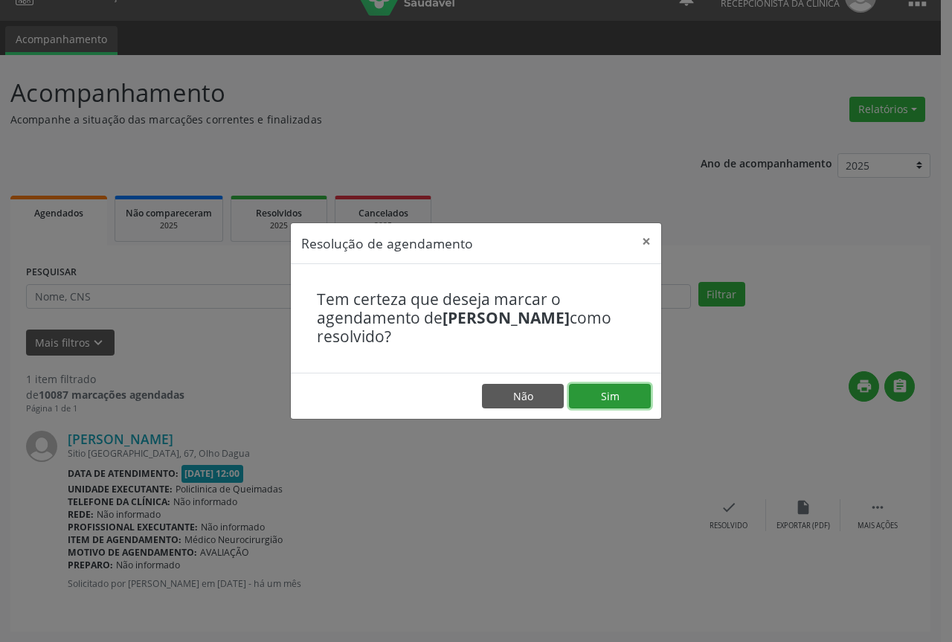
click at [586, 407] on button "Sim" at bounding box center [610, 396] width 82 height 25
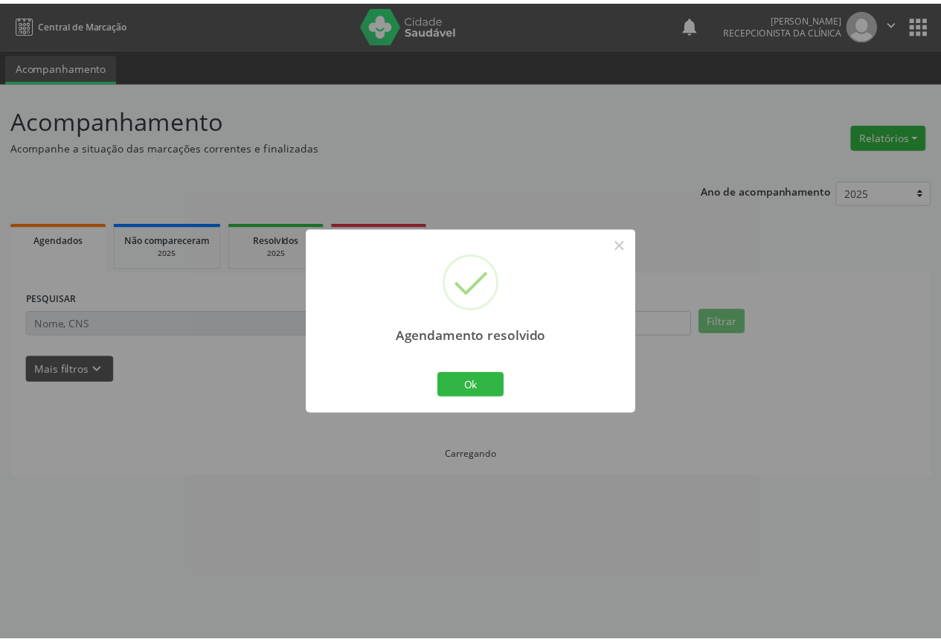
scroll to position [0, 0]
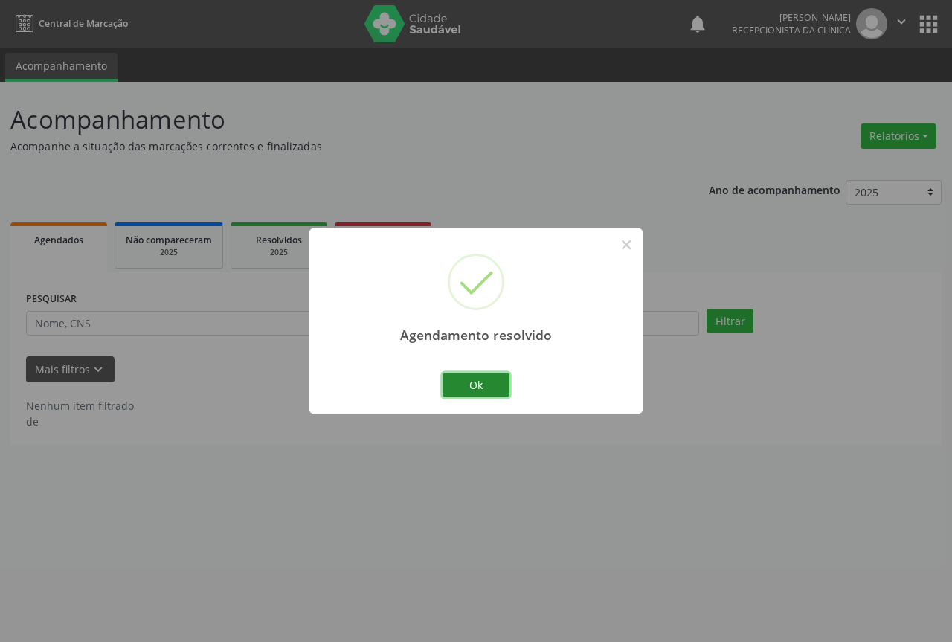
click at [477, 394] on button "Ok" at bounding box center [476, 385] width 67 height 25
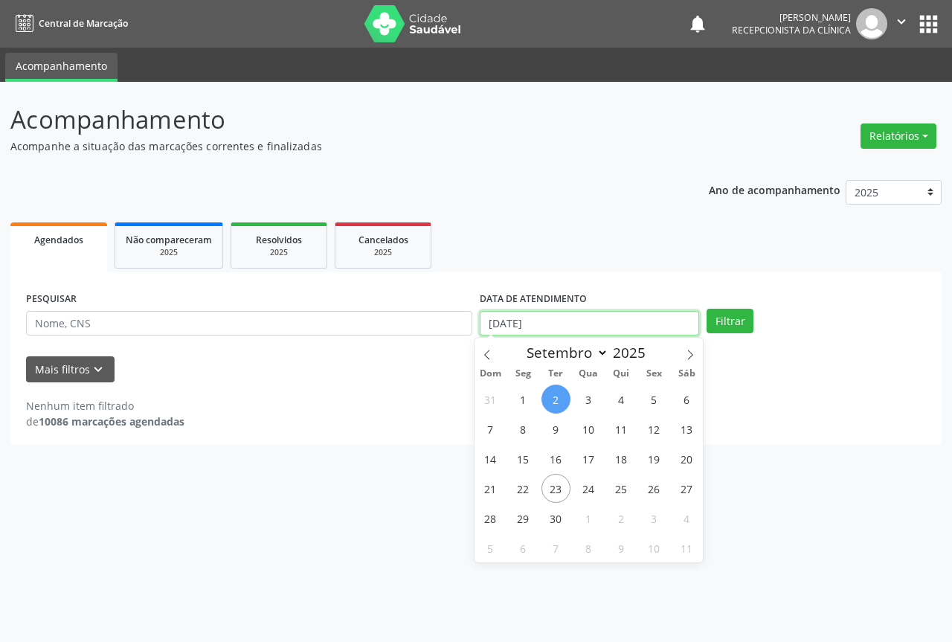
click at [566, 327] on input "[DATE]" at bounding box center [589, 323] width 219 height 25
click at [591, 410] on span "3" at bounding box center [588, 399] width 29 height 29
type input "03/09/2025"
click at [591, 410] on span "3" at bounding box center [588, 399] width 29 height 29
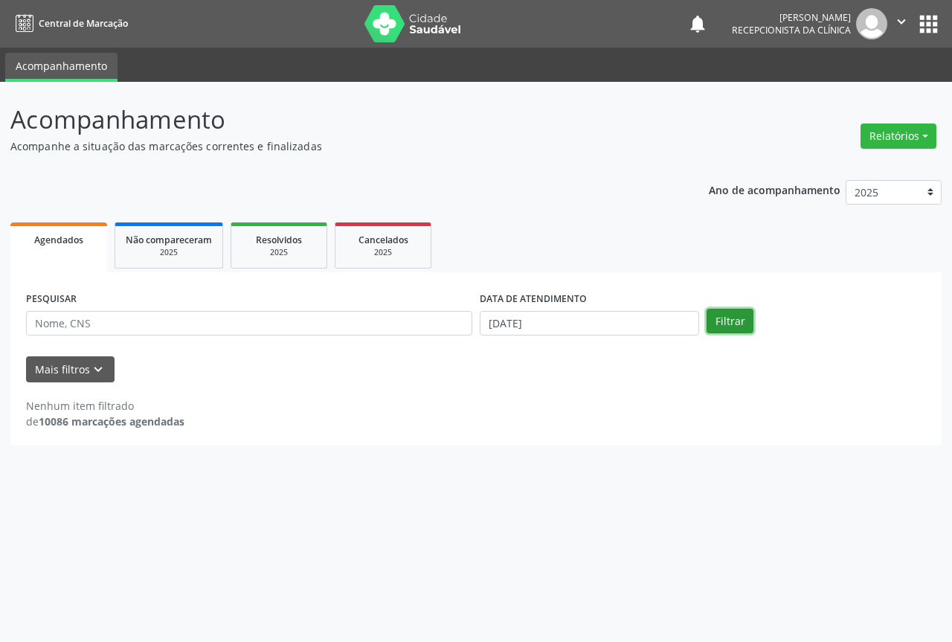
click at [735, 316] on button "Filtrar" at bounding box center [730, 321] width 47 height 25
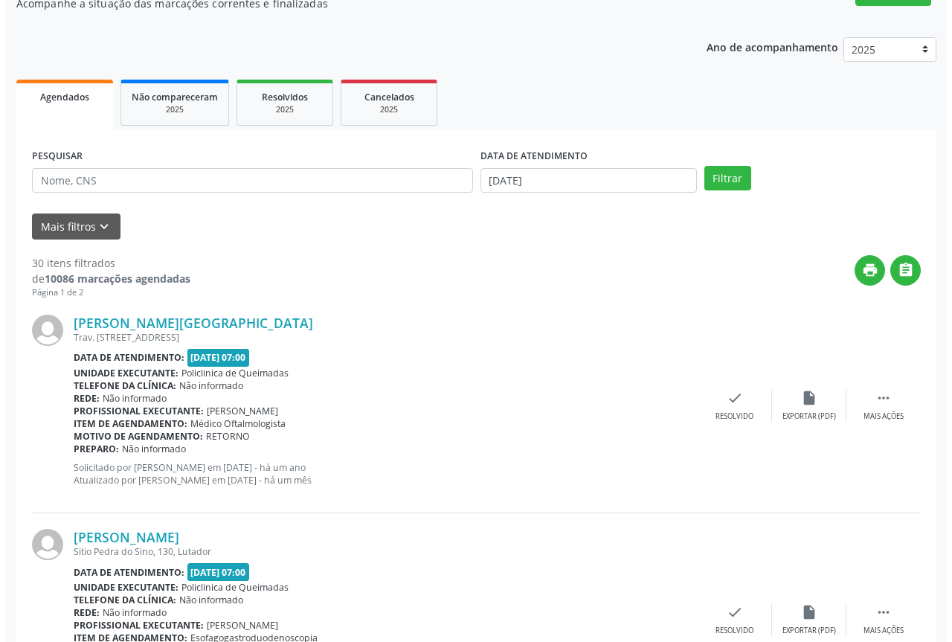
scroll to position [149, 0]
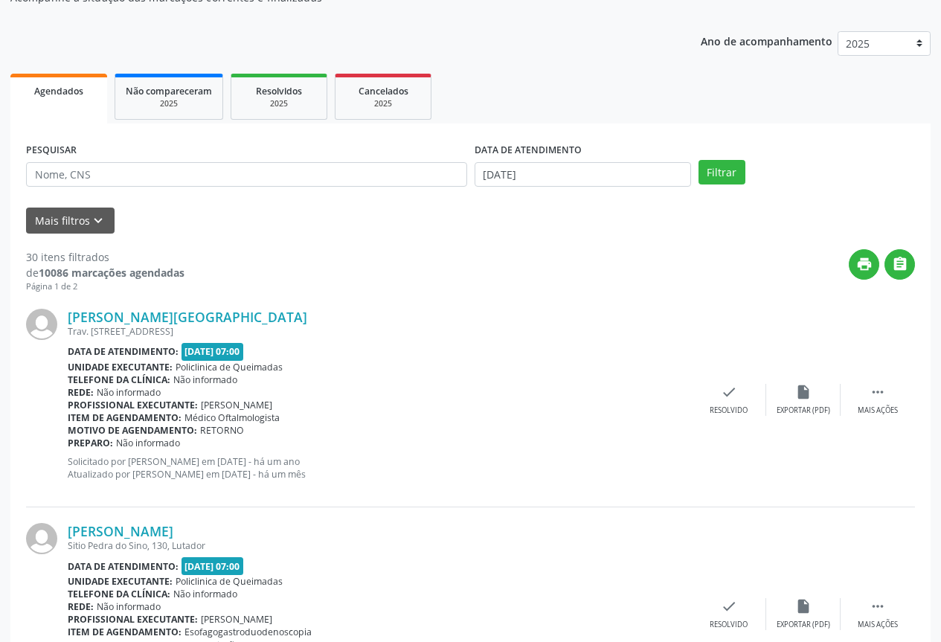
click at [743, 429] on div "Joelma Nunes de Lima Trav. Jose Maia, 202, Centro Data de atendimento: 03/09/20…" at bounding box center [470, 400] width 889 height 214
click at [732, 395] on icon "check" at bounding box center [729, 392] width 16 height 16
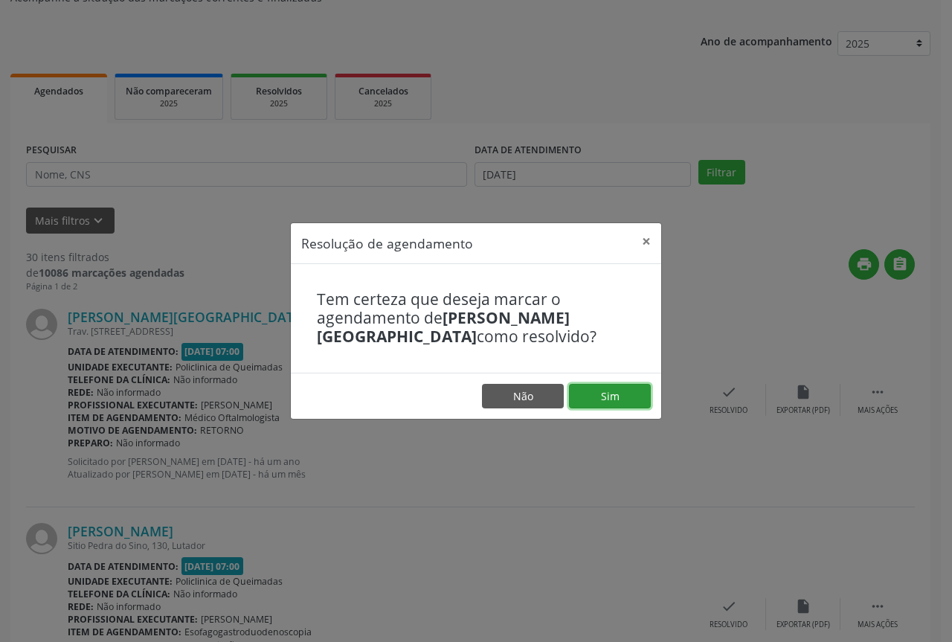
click at [618, 396] on button "Sim" at bounding box center [610, 396] width 82 height 25
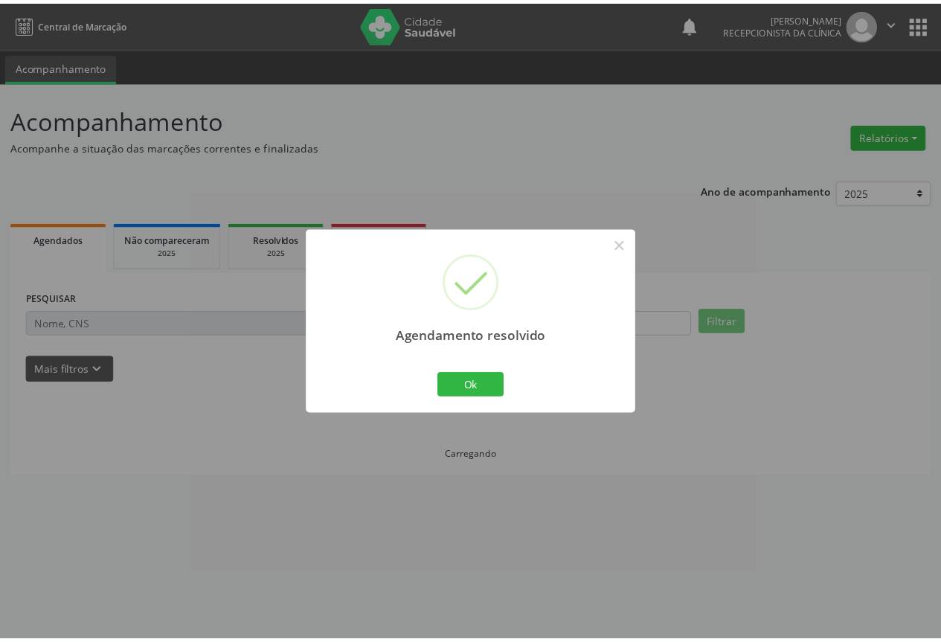
scroll to position [0, 0]
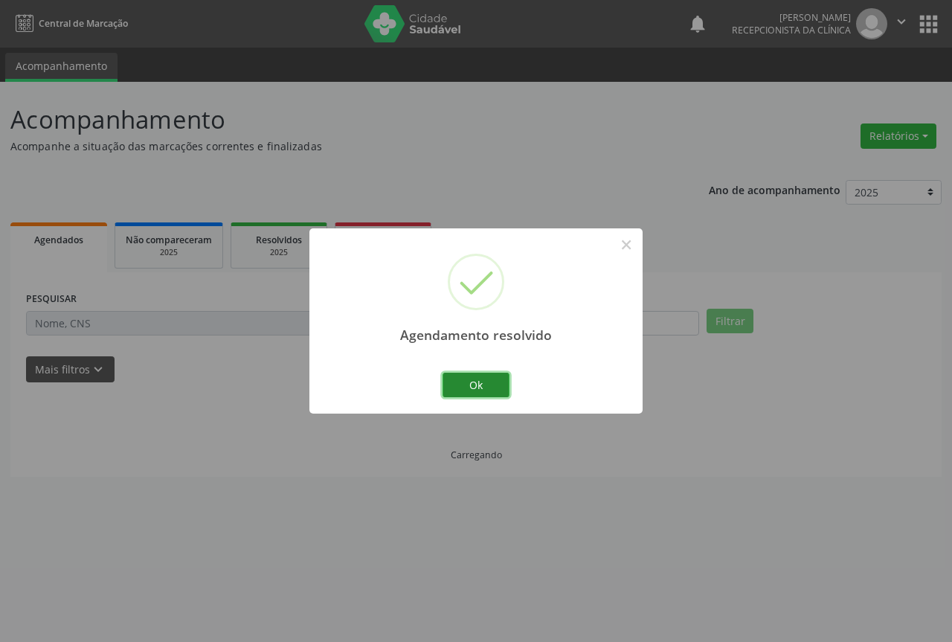
click at [498, 381] on button "Ok" at bounding box center [476, 385] width 67 height 25
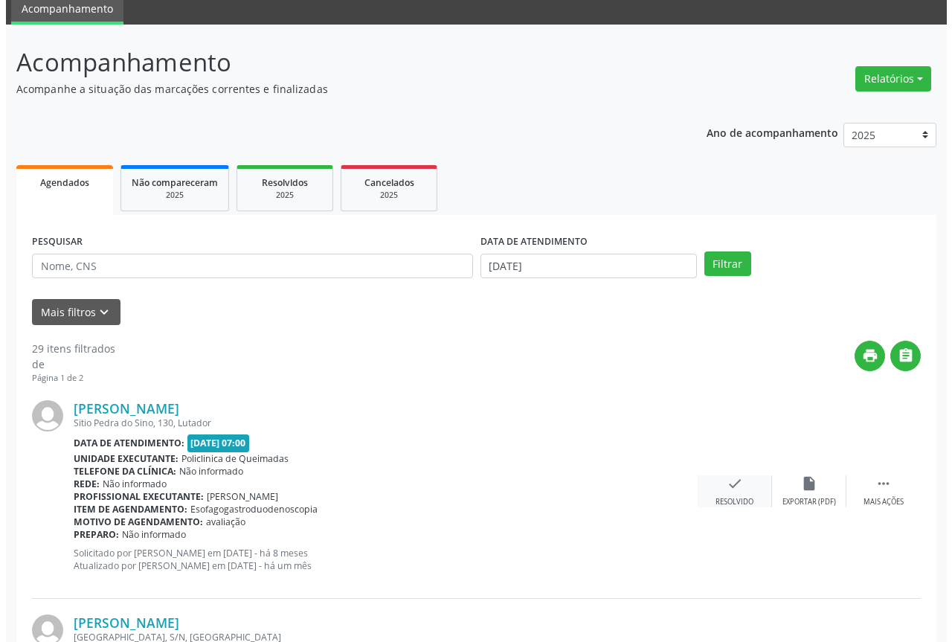
scroll to position [149, 0]
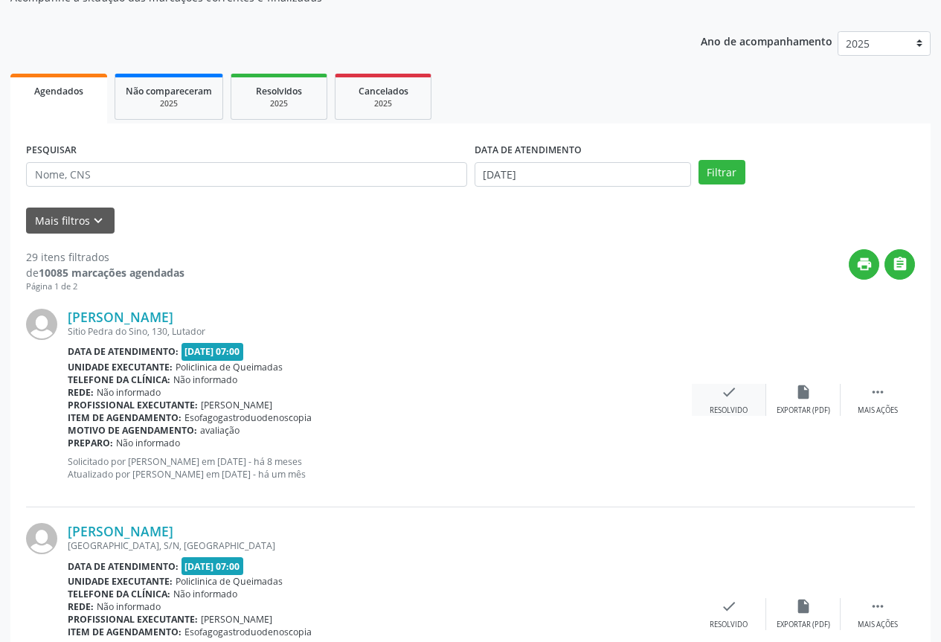
click at [754, 398] on div "check Resolvido" at bounding box center [729, 400] width 74 height 32
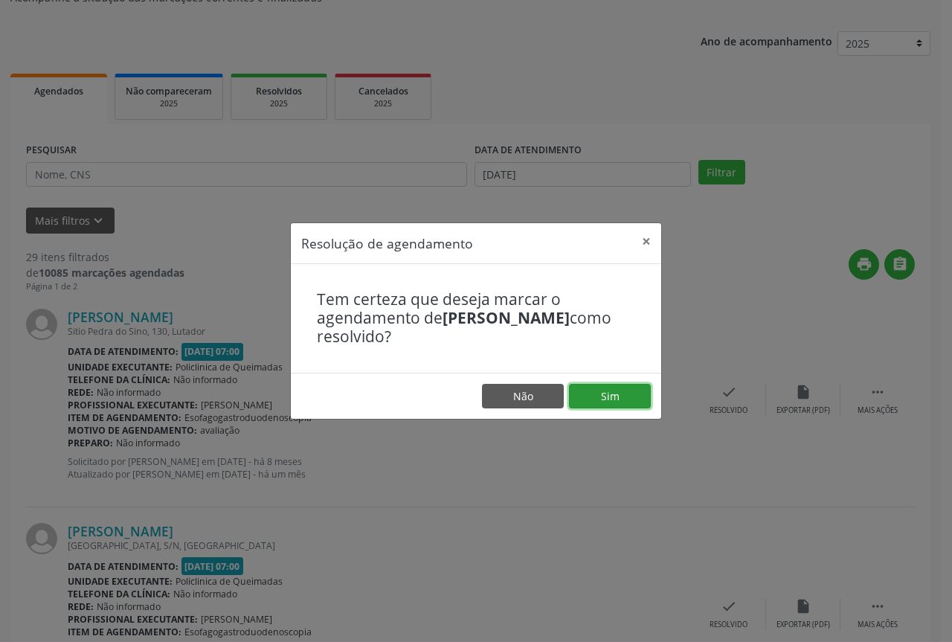
click at [609, 397] on button "Sim" at bounding box center [610, 396] width 82 height 25
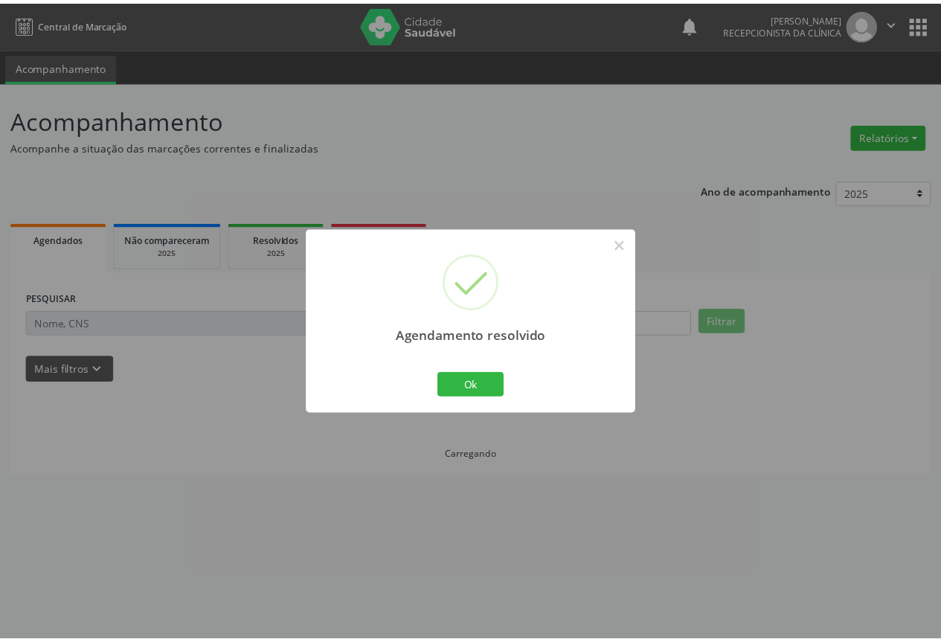
scroll to position [0, 0]
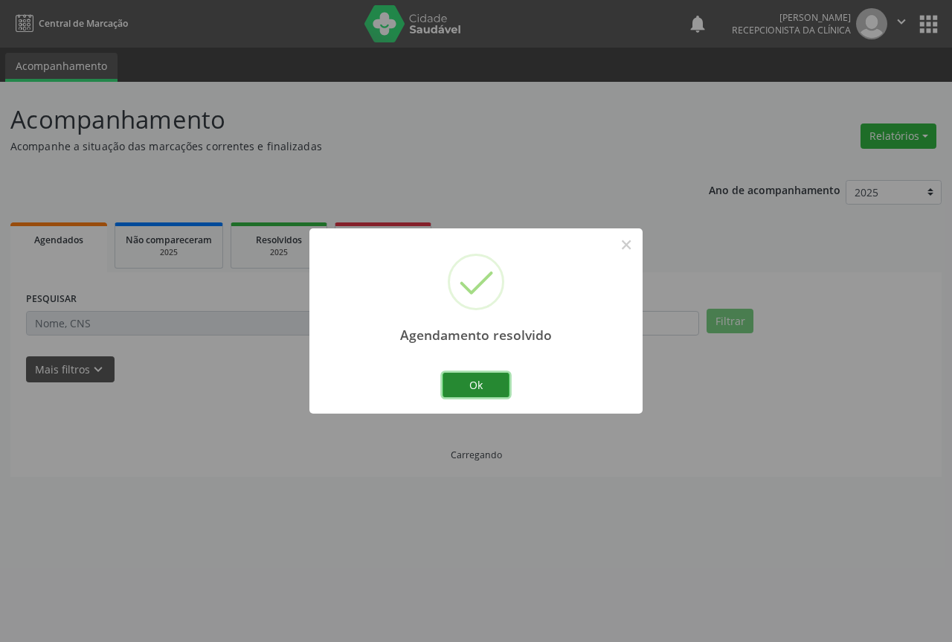
click at [490, 388] on button "Ok" at bounding box center [476, 385] width 67 height 25
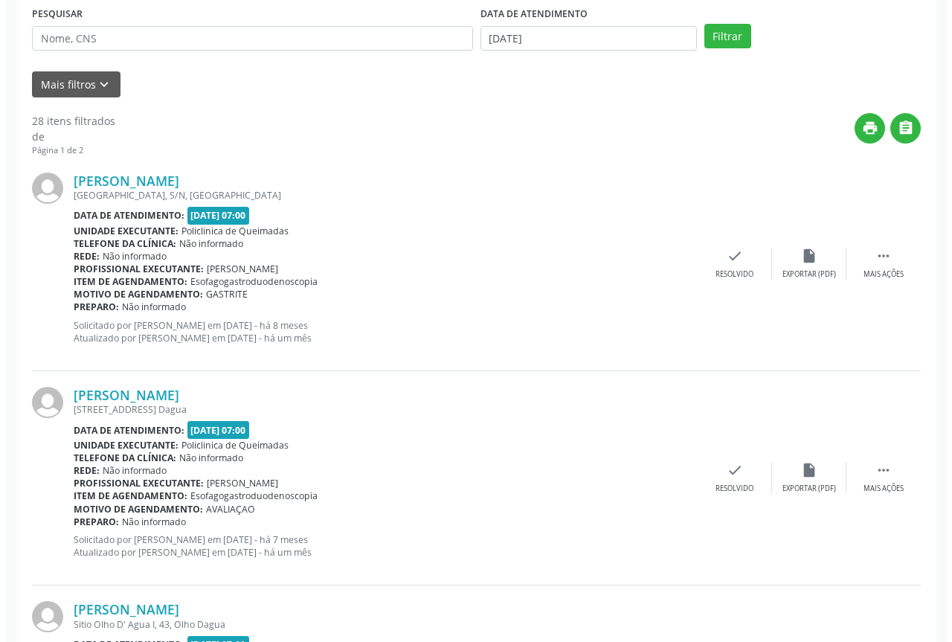
scroll to position [298, 0]
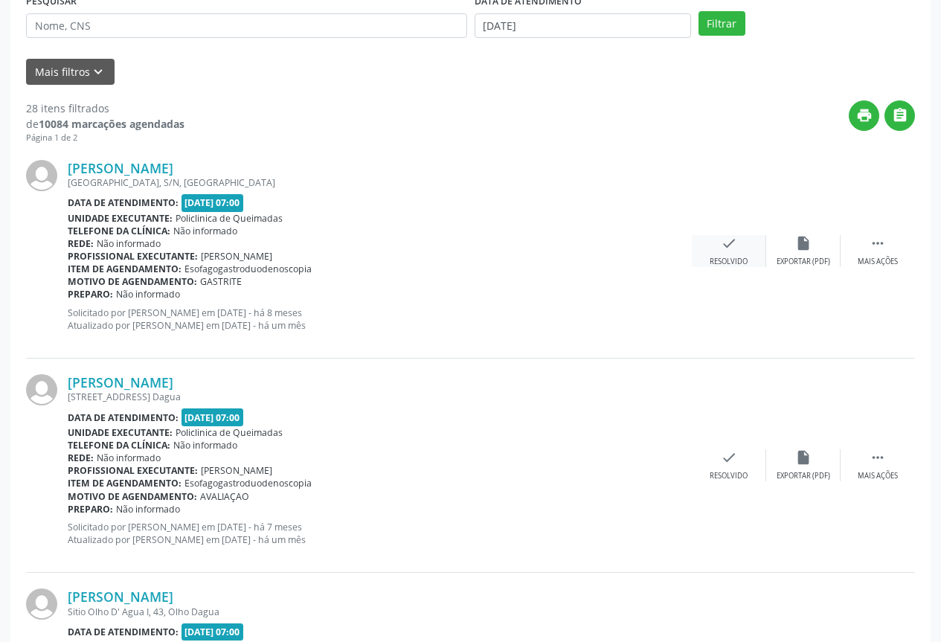
click at [748, 255] on div "check Resolvido" at bounding box center [729, 251] width 74 height 32
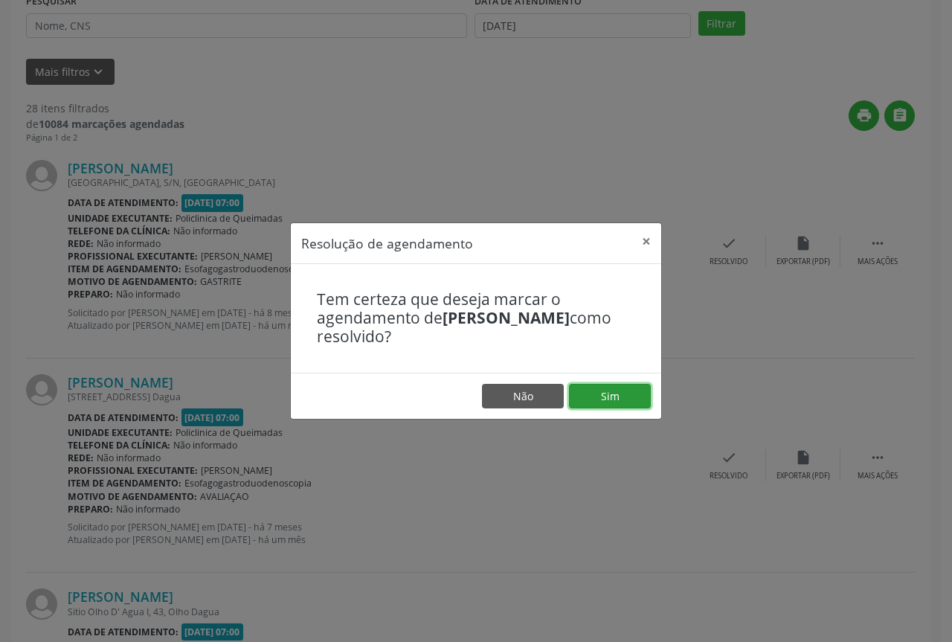
click at [609, 406] on button "Sim" at bounding box center [610, 396] width 82 height 25
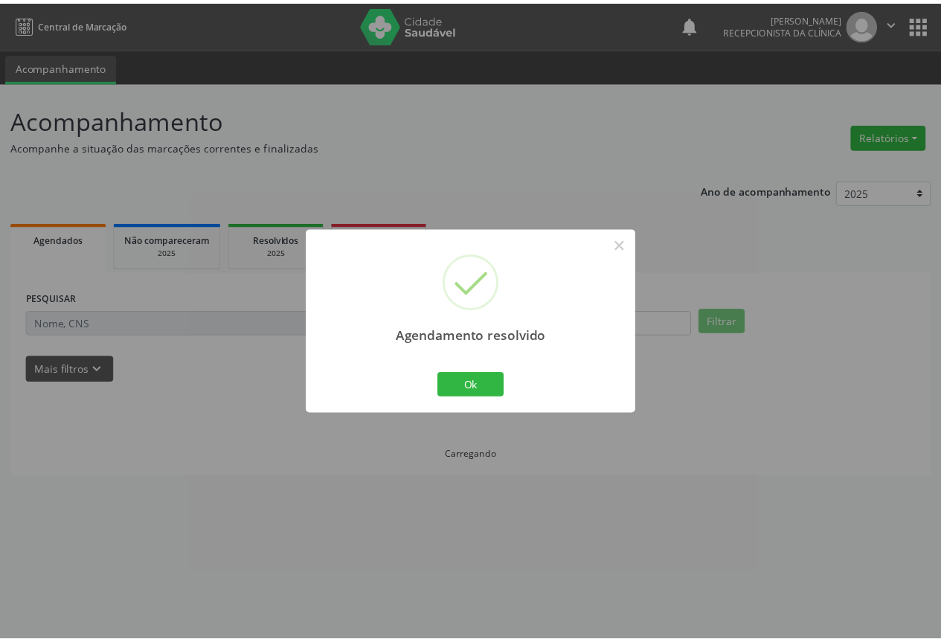
scroll to position [0, 0]
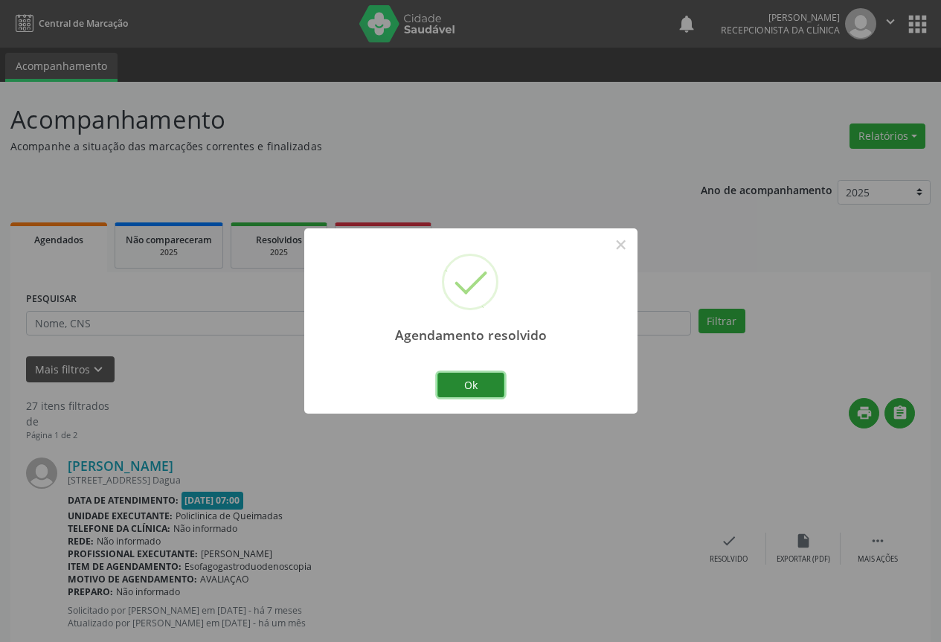
click at [477, 390] on button "Ok" at bounding box center [470, 385] width 67 height 25
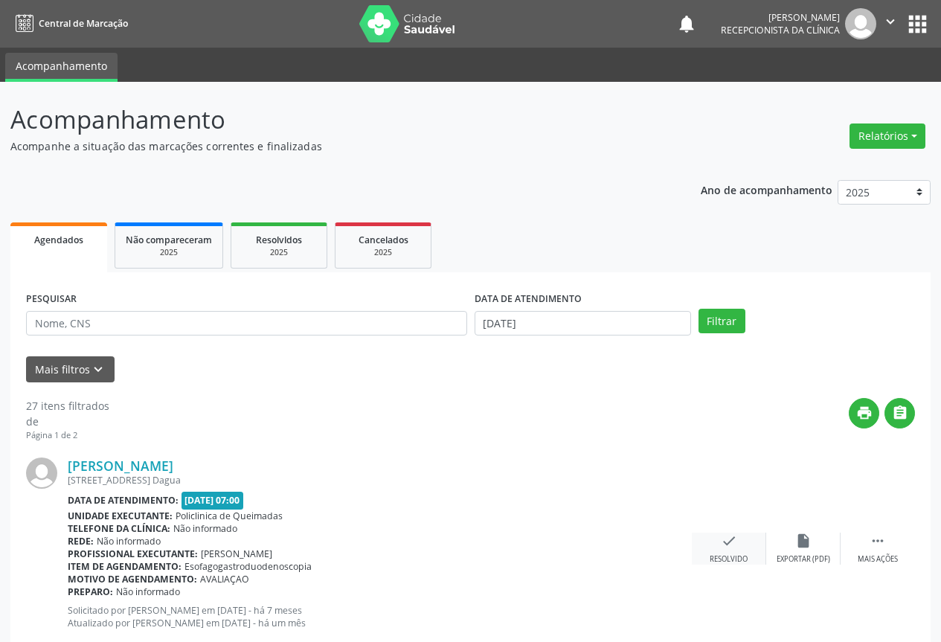
click at [740, 547] on div "check Resolvido" at bounding box center [729, 549] width 74 height 32
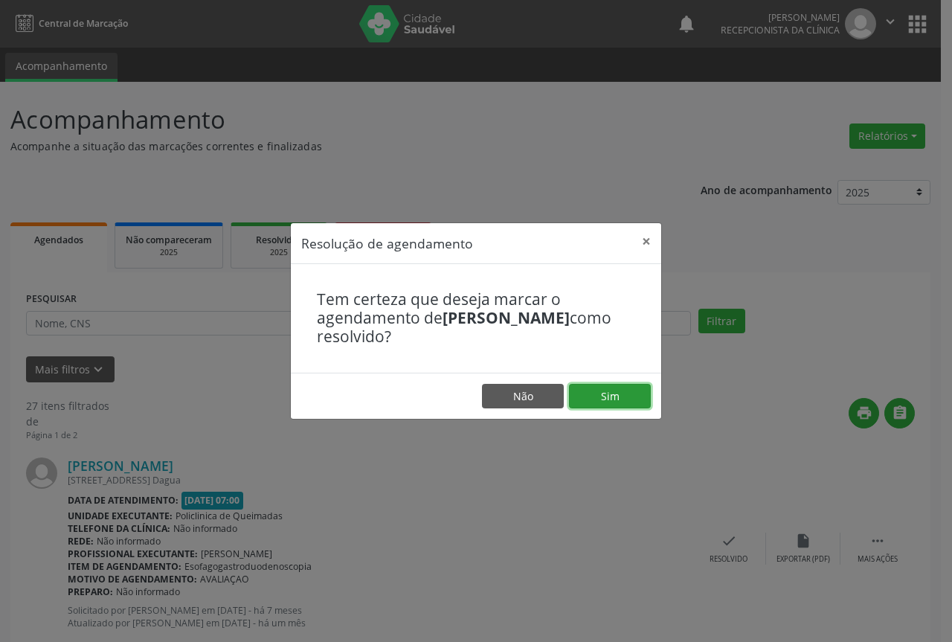
click at [597, 394] on button "Sim" at bounding box center [610, 396] width 82 height 25
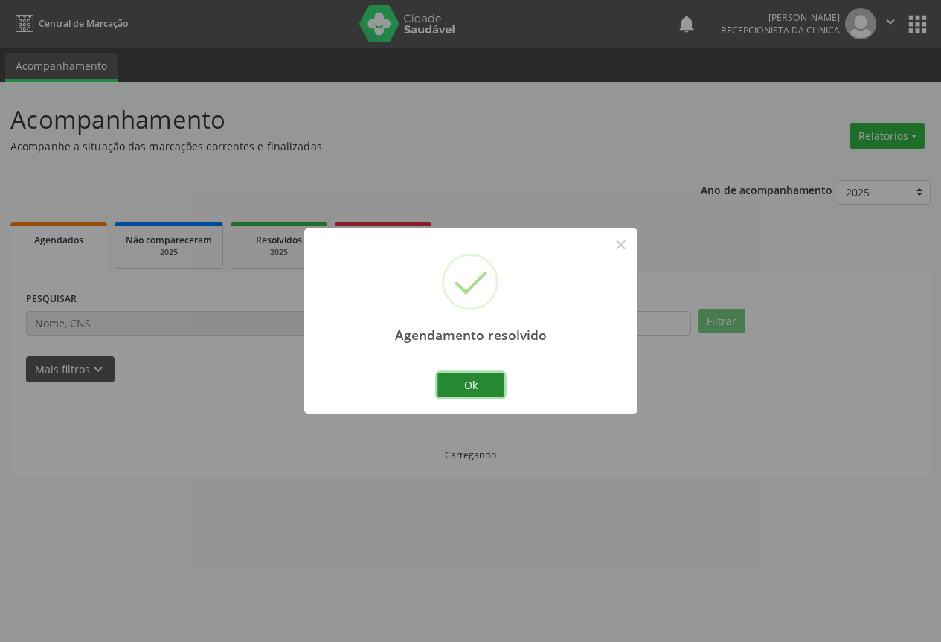
click at [477, 394] on button "Ok" at bounding box center [470, 385] width 67 height 25
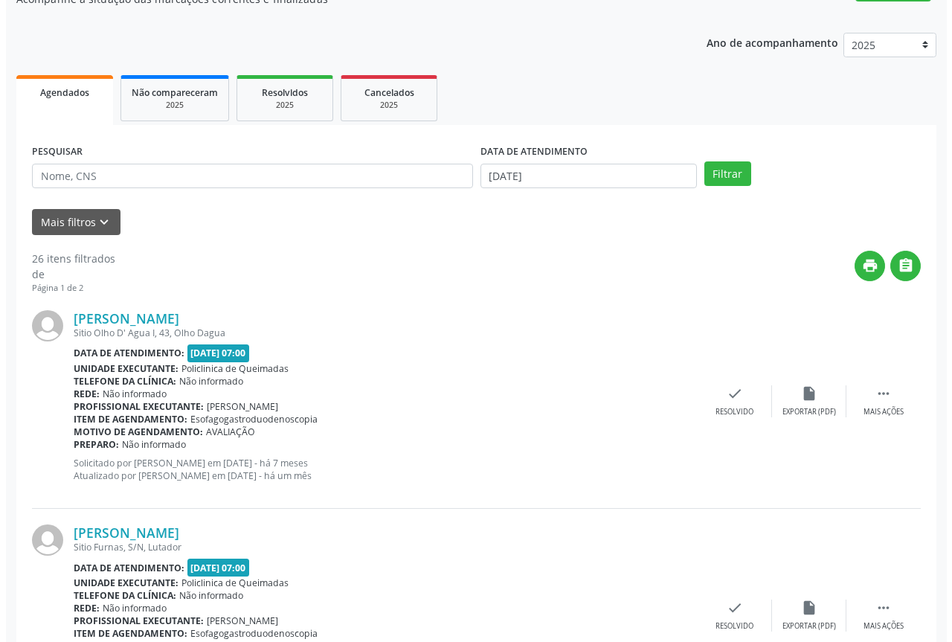
scroll to position [149, 0]
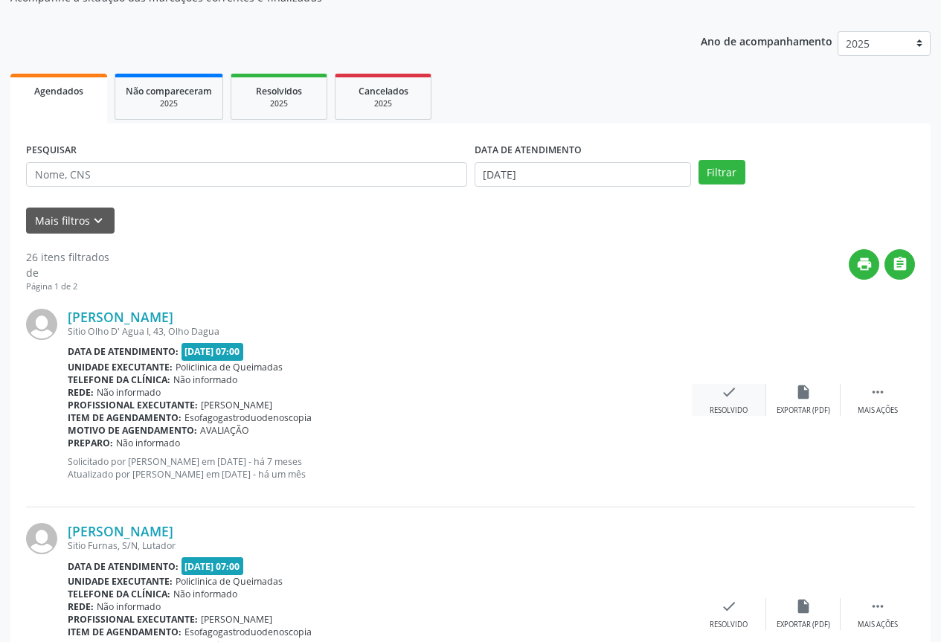
click at [733, 400] on icon "check" at bounding box center [729, 392] width 16 height 16
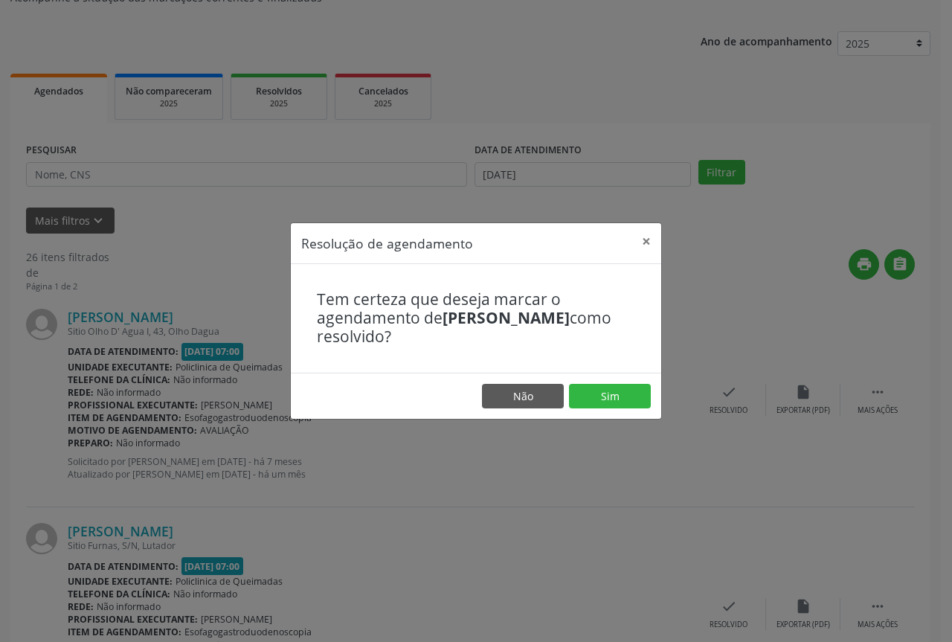
click at [651, 390] on footer "Não Sim" at bounding box center [476, 396] width 371 height 47
click at [642, 394] on button "Sim" at bounding box center [610, 396] width 82 height 25
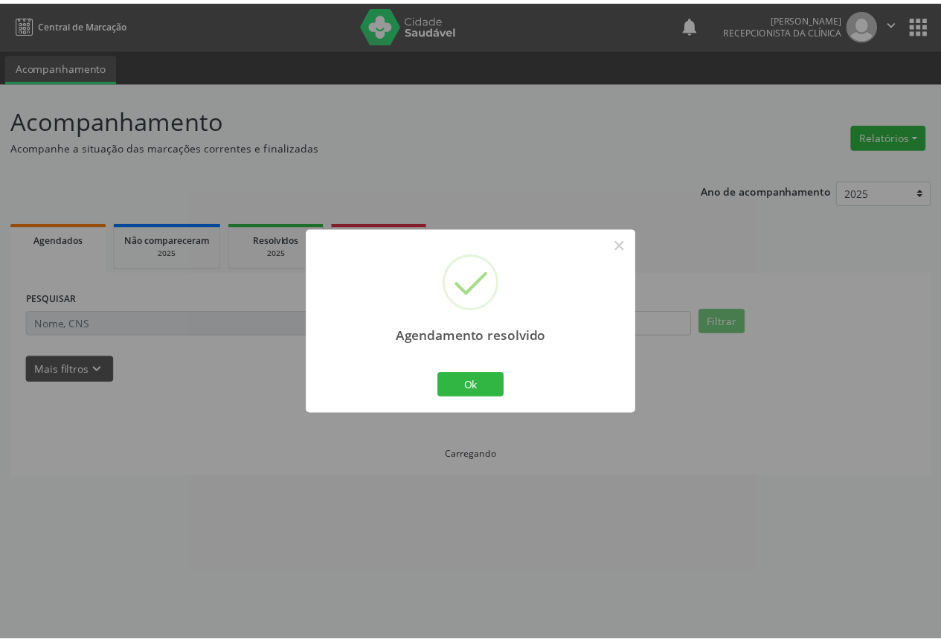
scroll to position [0, 0]
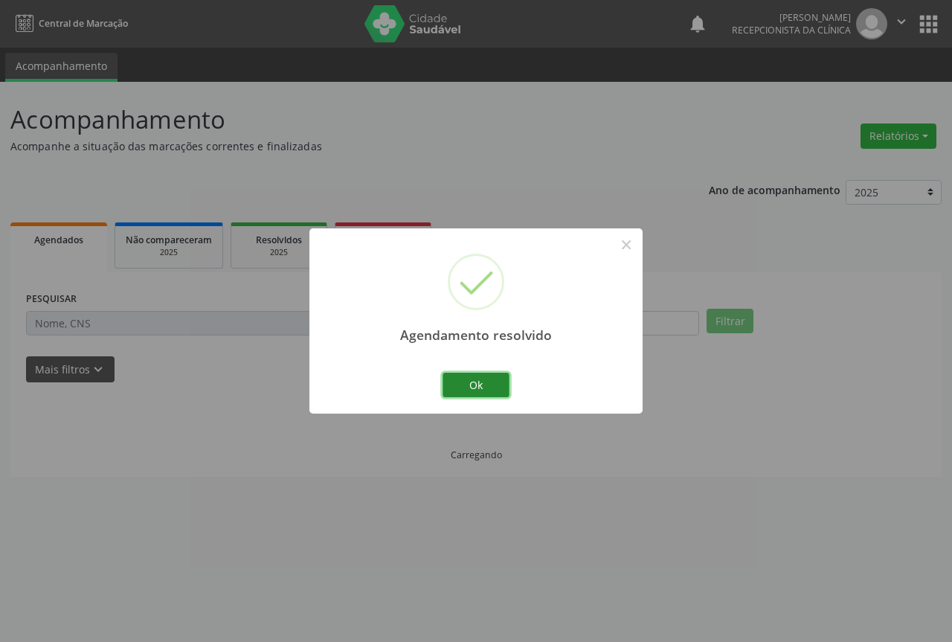
click at [469, 383] on button "Ok" at bounding box center [476, 385] width 67 height 25
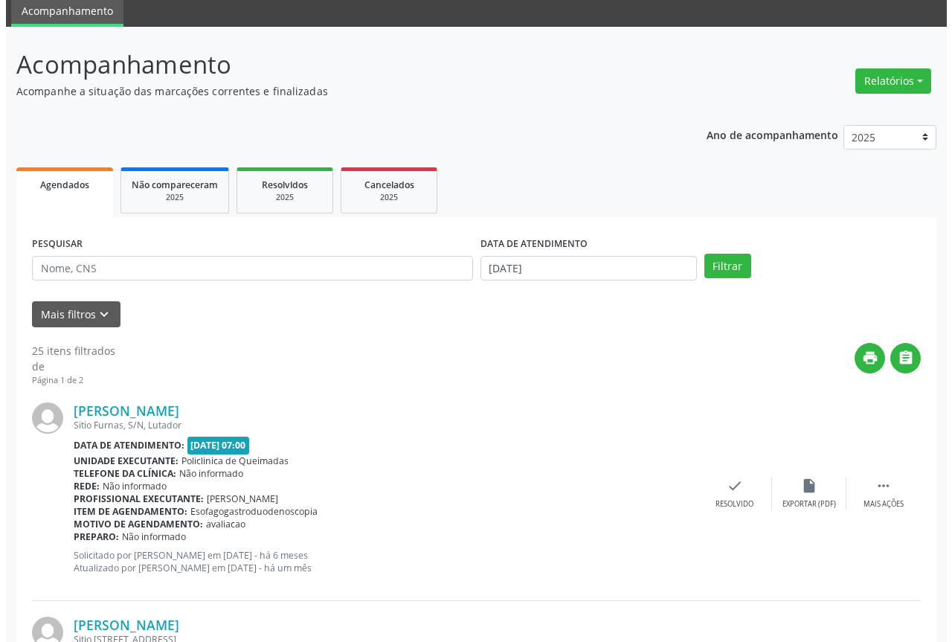
scroll to position [149, 0]
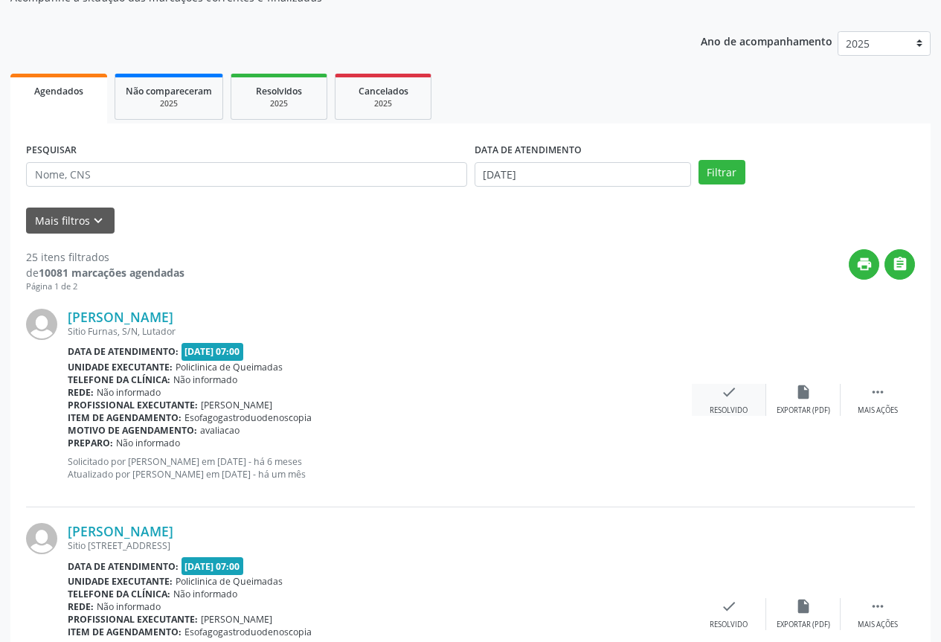
click at [728, 398] on icon "check" at bounding box center [729, 392] width 16 height 16
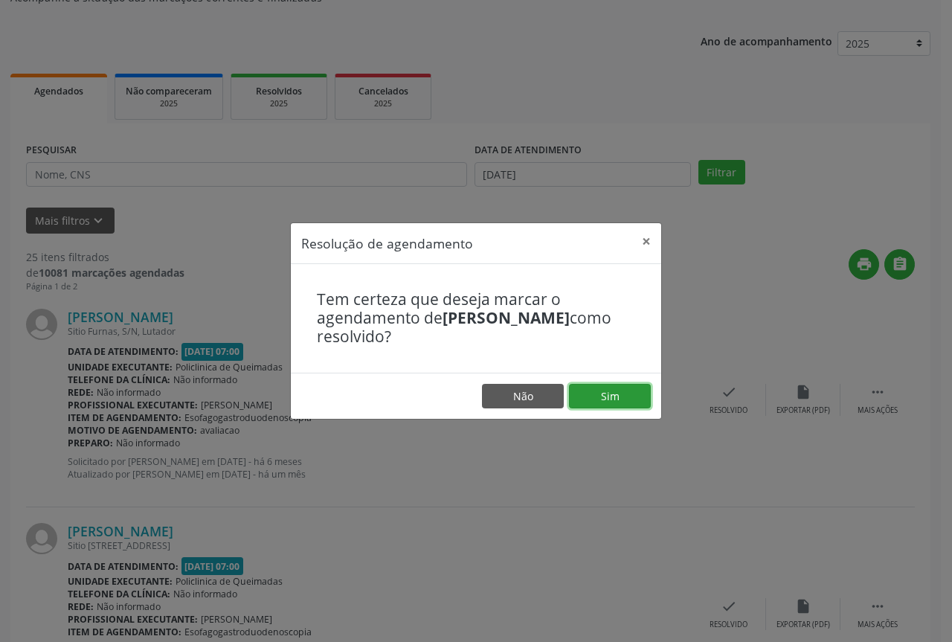
click at [579, 395] on button "Sim" at bounding box center [610, 396] width 82 height 25
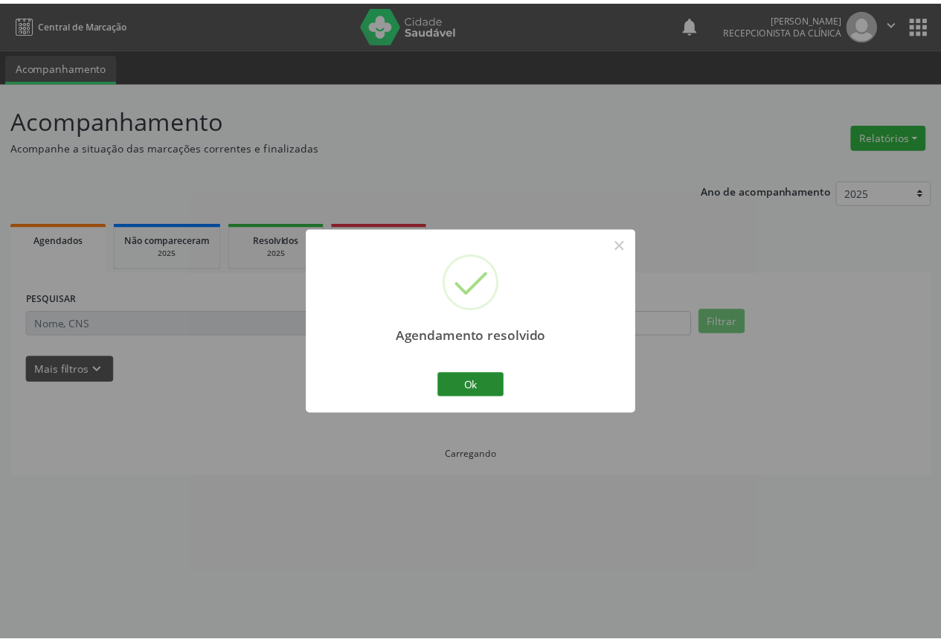
scroll to position [0, 0]
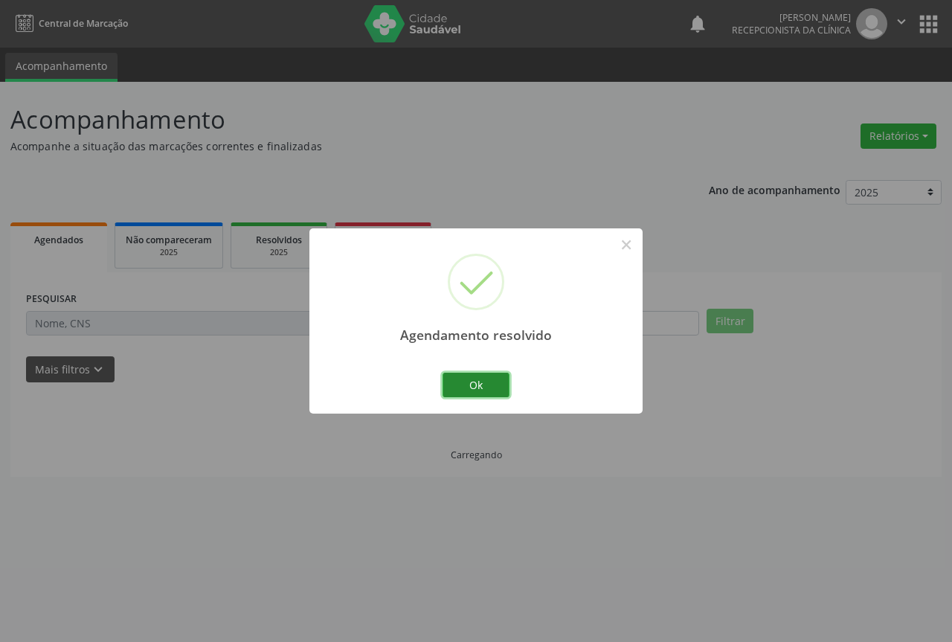
click at [446, 379] on button "Ok" at bounding box center [476, 385] width 67 height 25
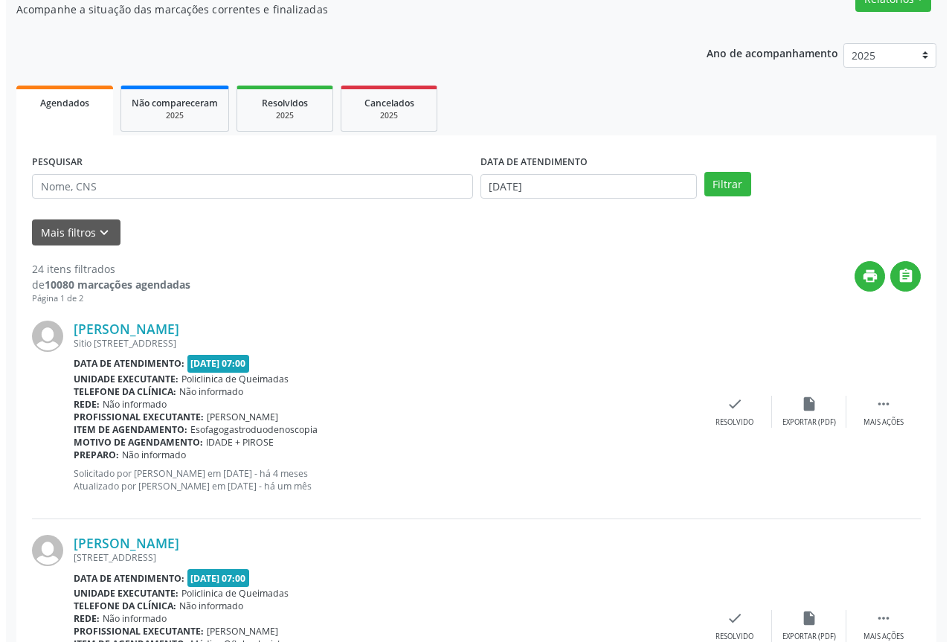
scroll to position [149, 0]
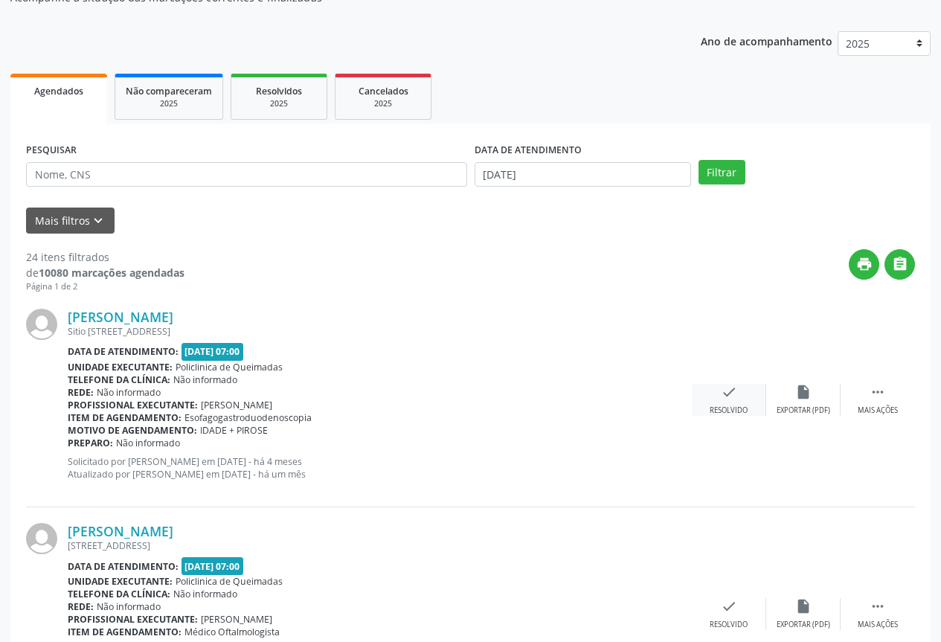
click at [713, 402] on div "check Resolvido" at bounding box center [729, 400] width 74 height 32
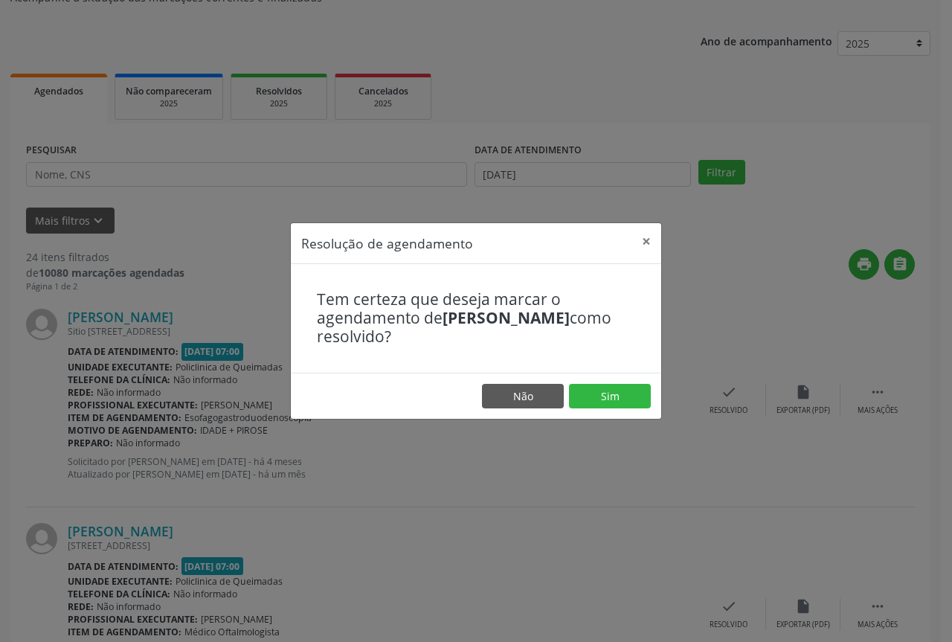
click at [595, 381] on footer "Não Sim" at bounding box center [476, 396] width 371 height 47
click at [588, 393] on button "Sim" at bounding box center [610, 396] width 82 height 25
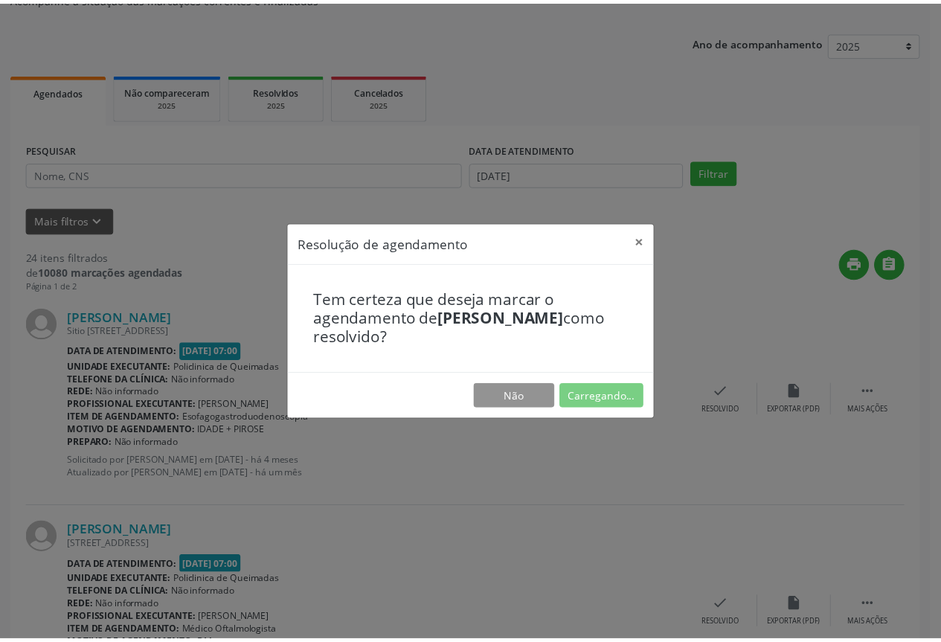
scroll to position [0, 0]
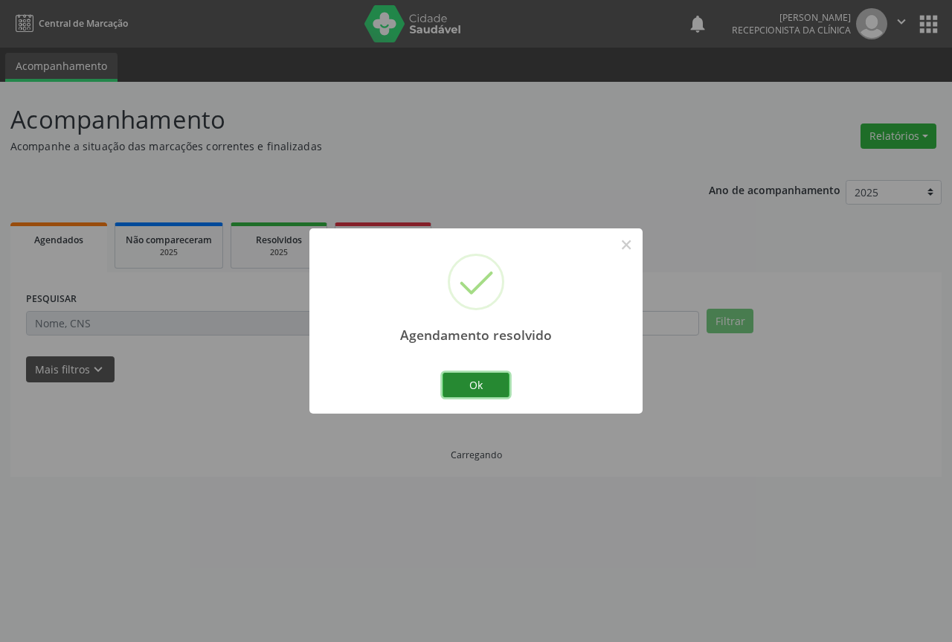
click at [474, 376] on button "Ok" at bounding box center [476, 385] width 67 height 25
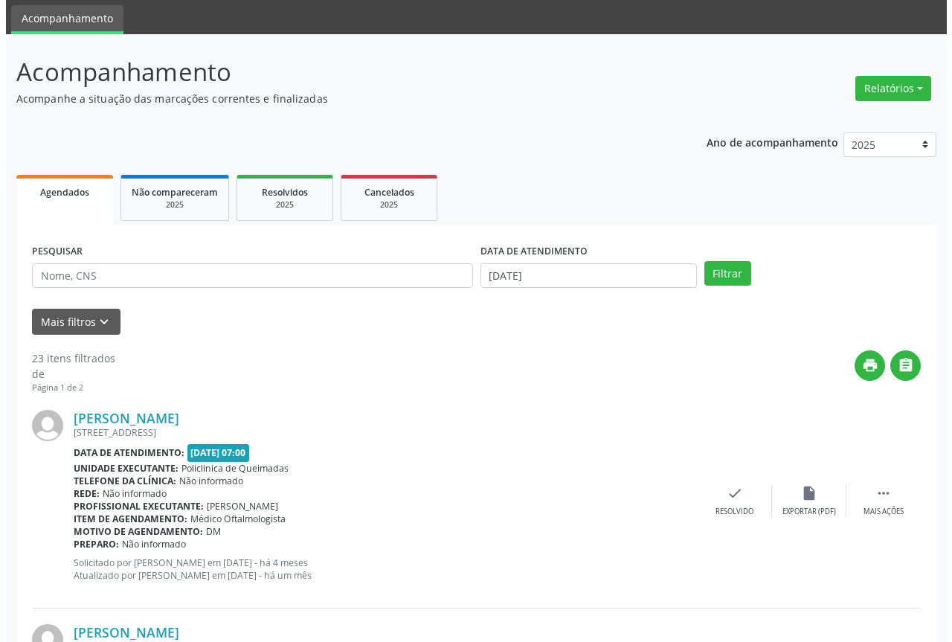
scroll to position [149, 0]
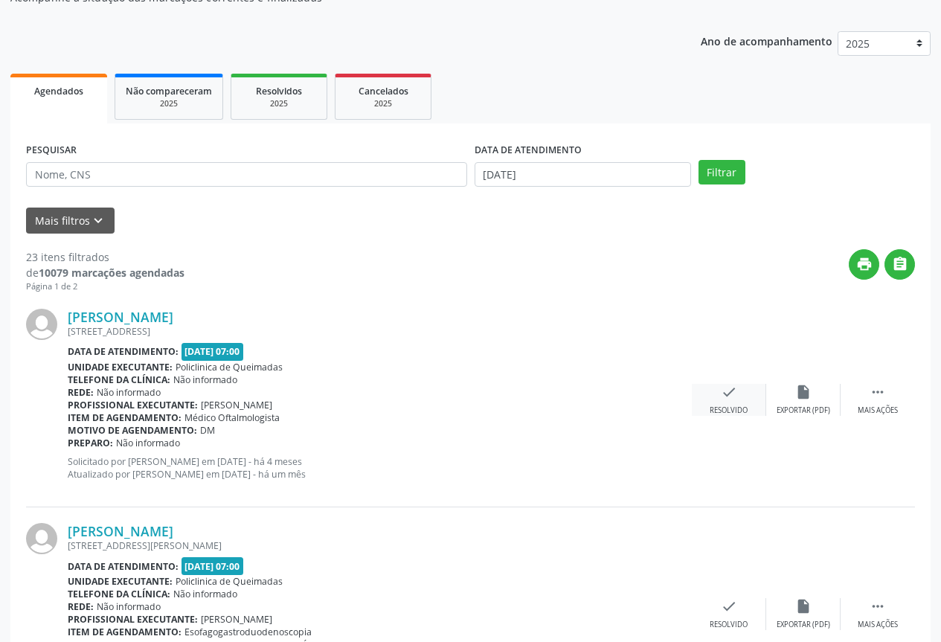
click at [739, 402] on div "check Resolvido" at bounding box center [729, 400] width 74 height 32
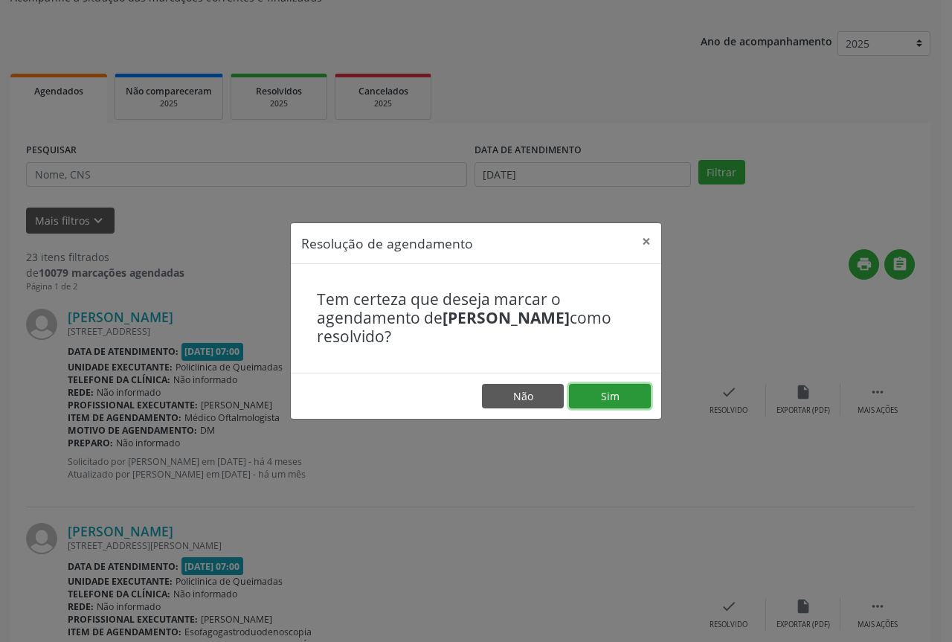
click at [630, 393] on button "Sim" at bounding box center [610, 396] width 82 height 25
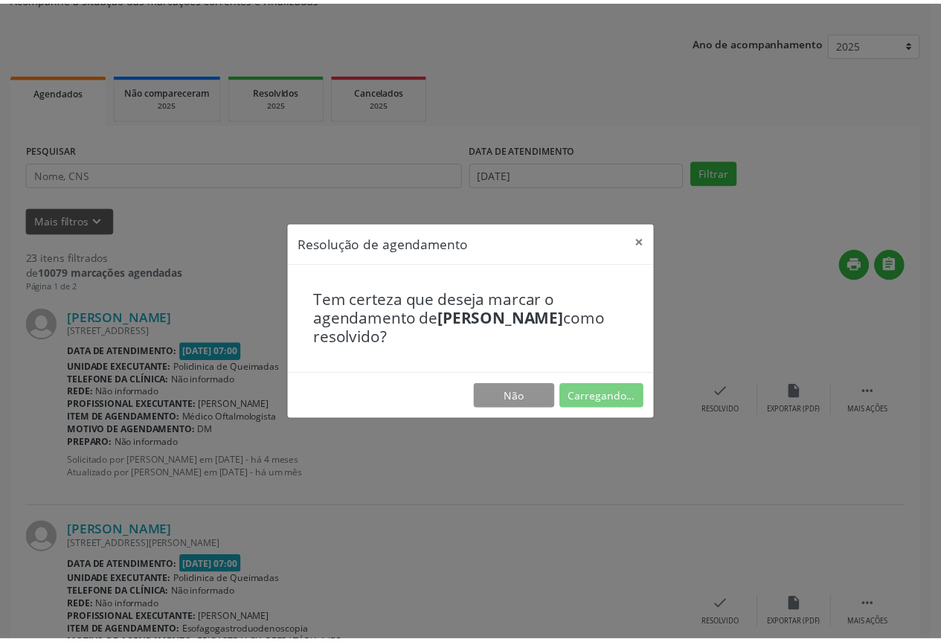
scroll to position [0, 0]
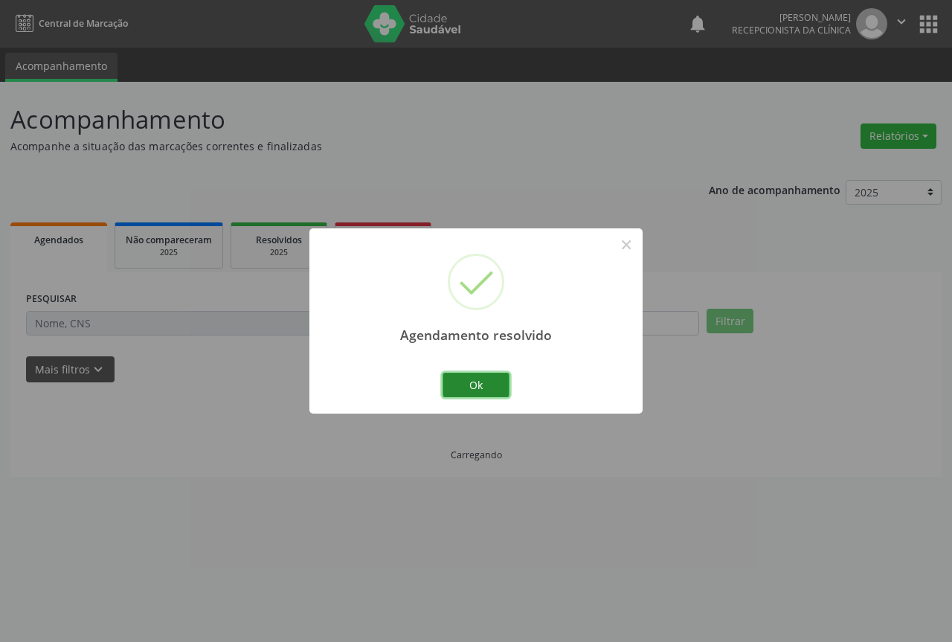
click at [487, 383] on button "Ok" at bounding box center [476, 385] width 67 height 25
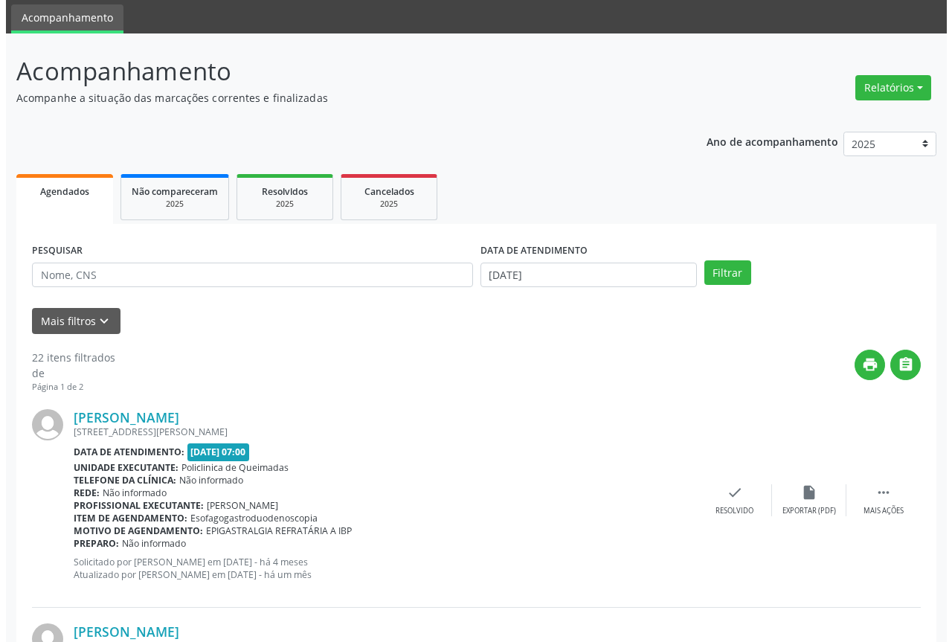
scroll to position [74, 0]
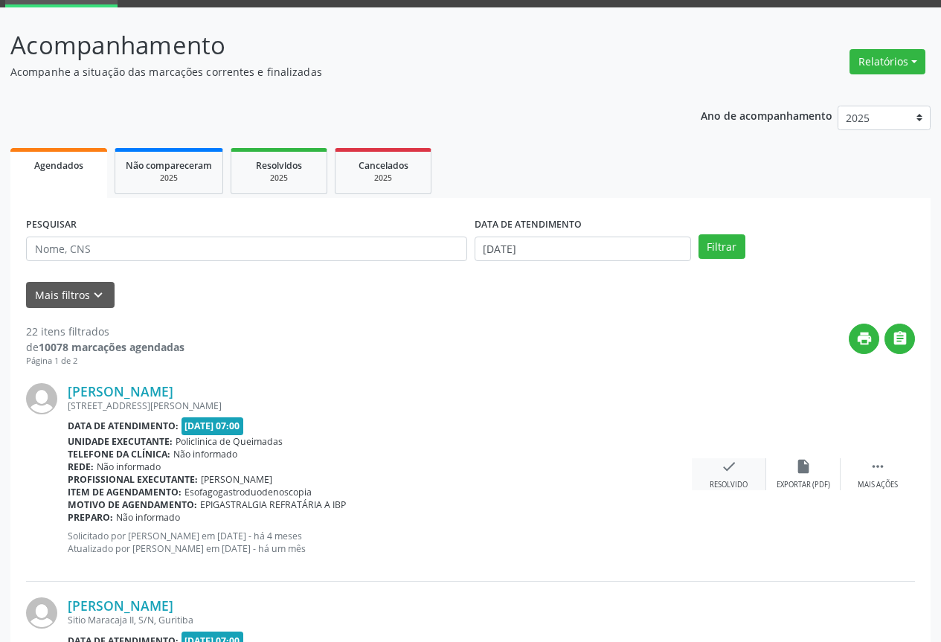
click at [739, 467] on div "check Resolvido" at bounding box center [729, 474] width 74 height 32
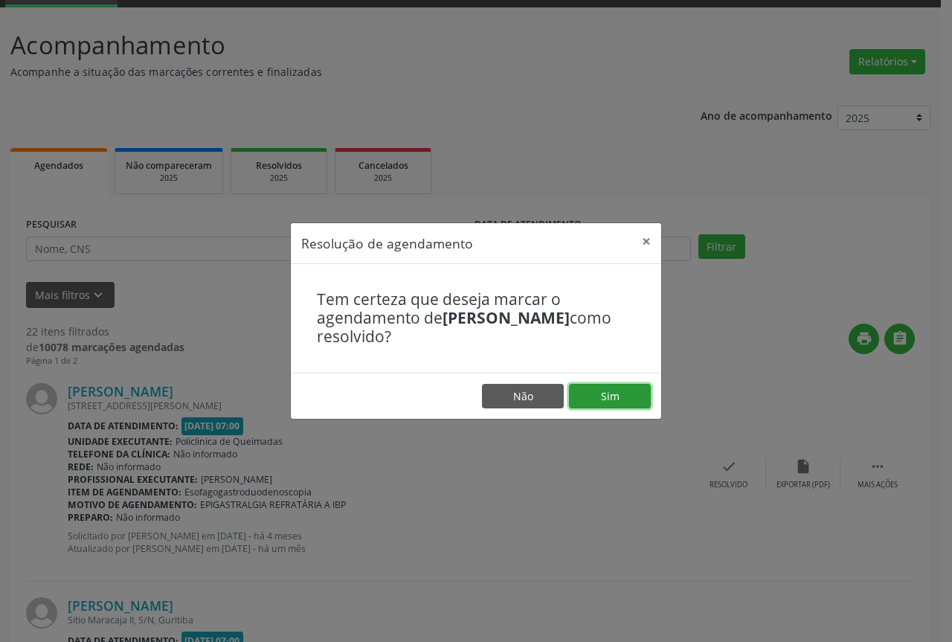
click at [593, 387] on button "Sim" at bounding box center [610, 396] width 82 height 25
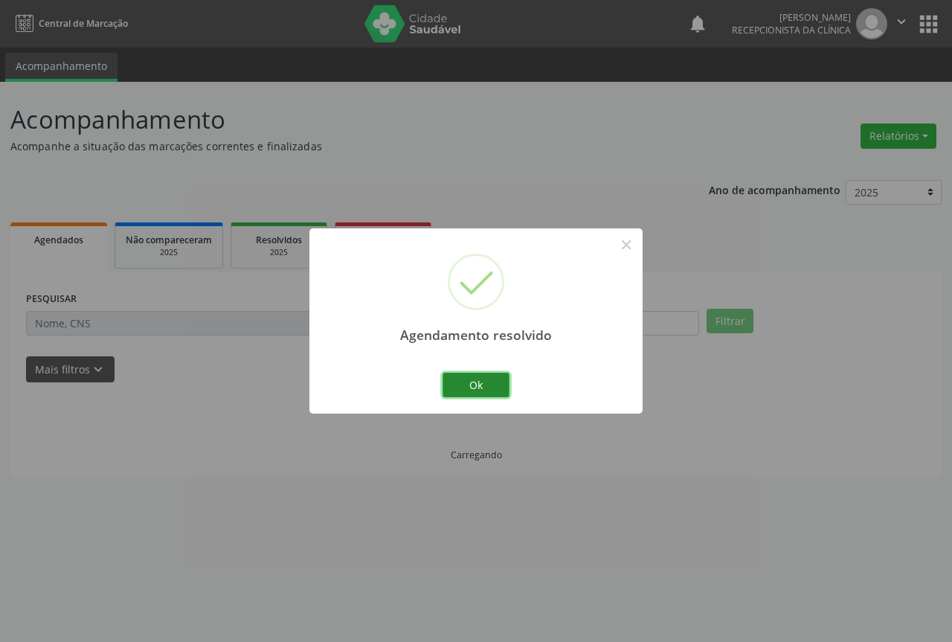
click at [446, 388] on button "Ok" at bounding box center [476, 385] width 67 height 25
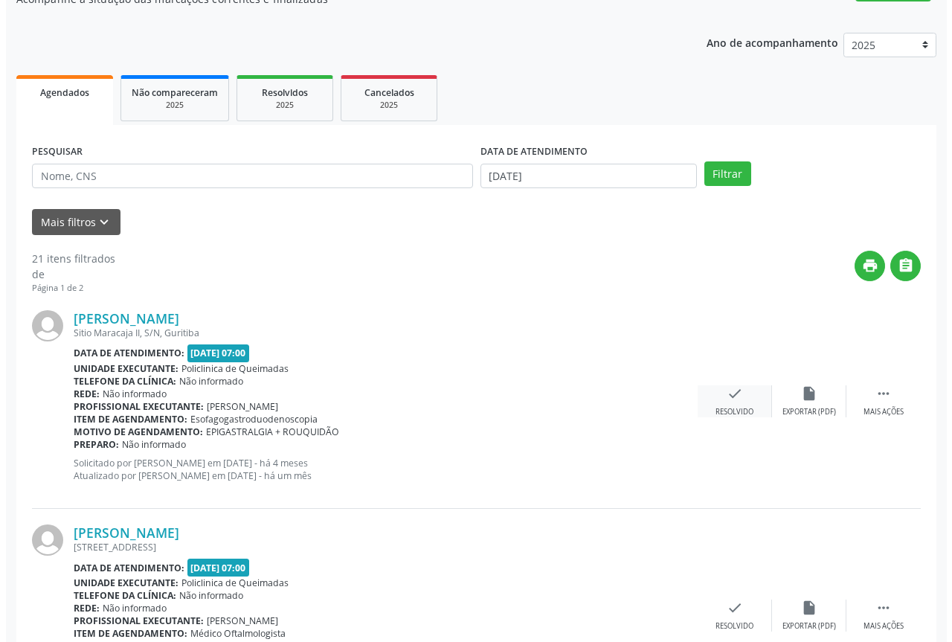
scroll to position [149, 0]
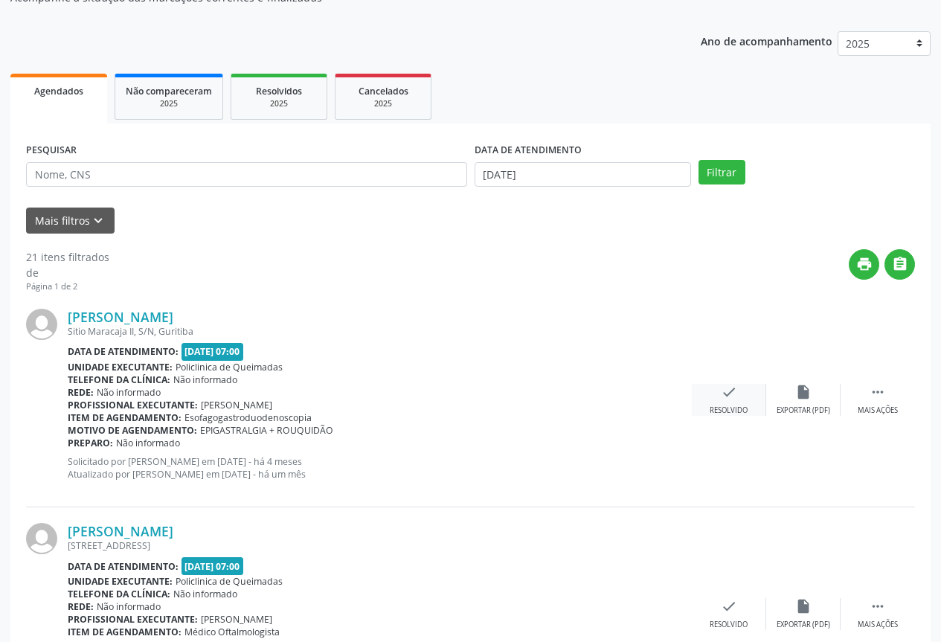
click at [731, 411] on div "Resolvido" at bounding box center [729, 410] width 38 height 10
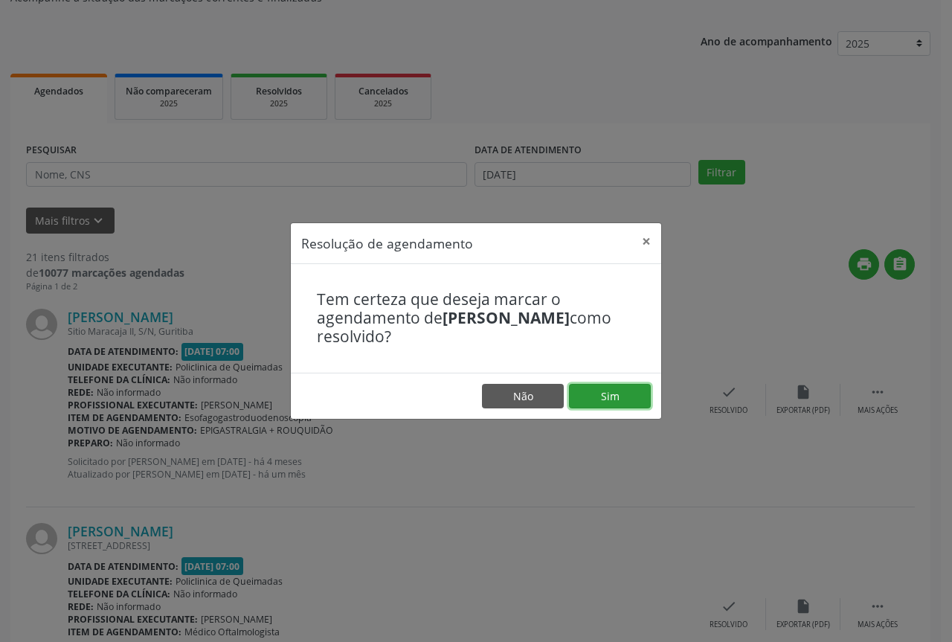
click at [576, 386] on button "Sim" at bounding box center [610, 396] width 82 height 25
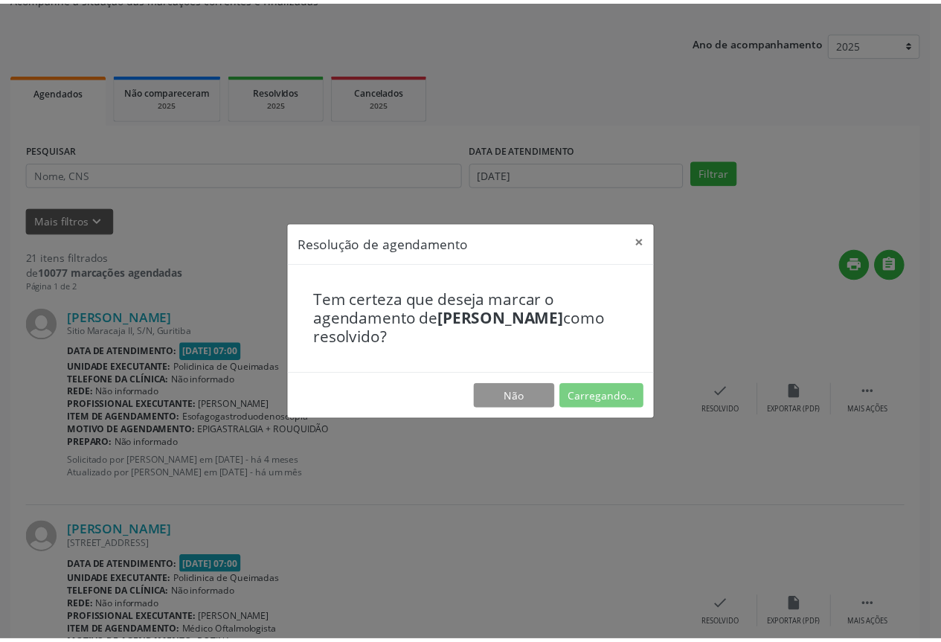
scroll to position [0, 0]
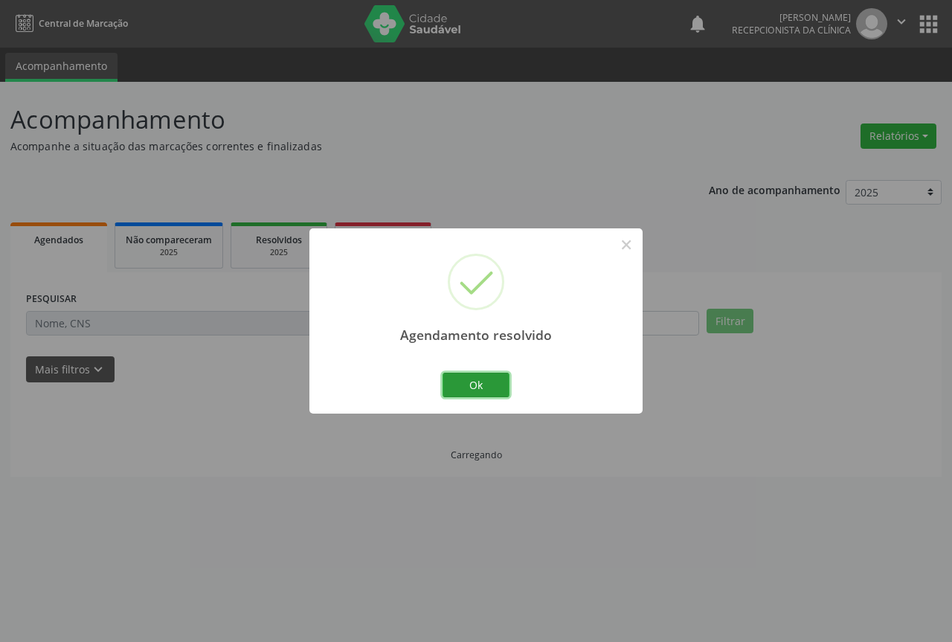
click at [460, 388] on button "Ok" at bounding box center [476, 385] width 67 height 25
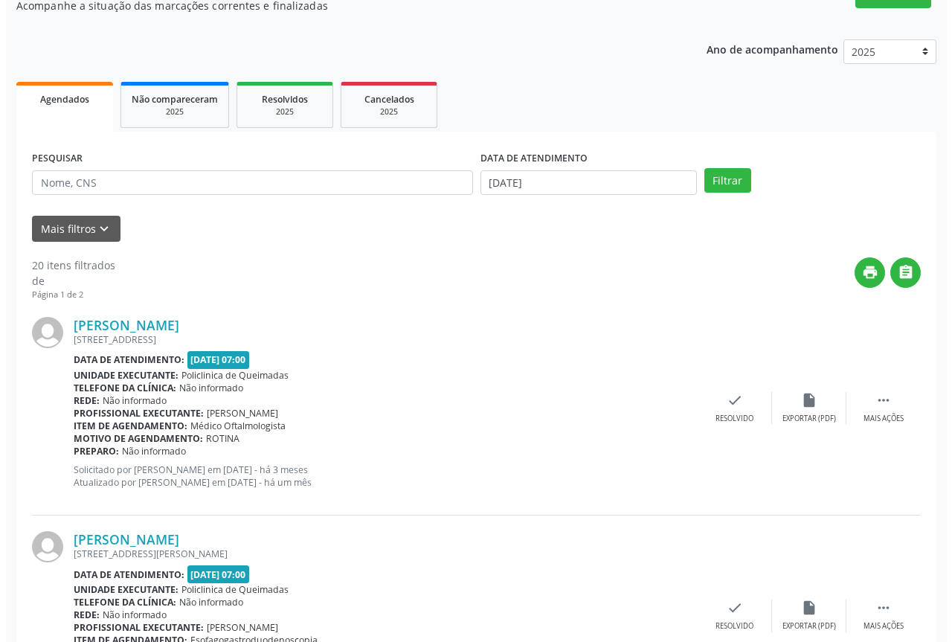
scroll to position [149, 0]
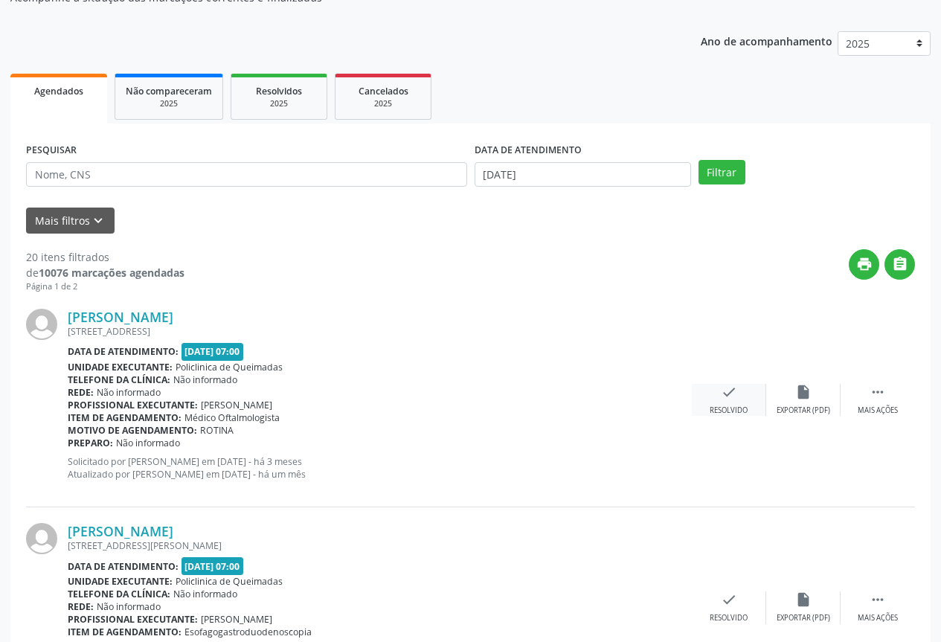
click at [744, 408] on div "Resolvido" at bounding box center [729, 410] width 38 height 10
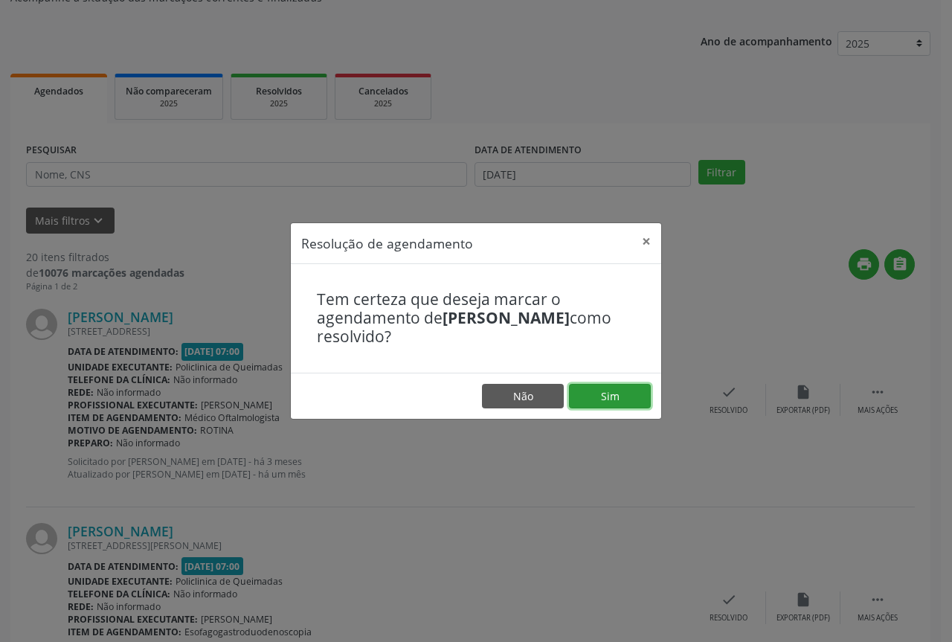
click at [590, 393] on button "Sim" at bounding box center [610, 396] width 82 height 25
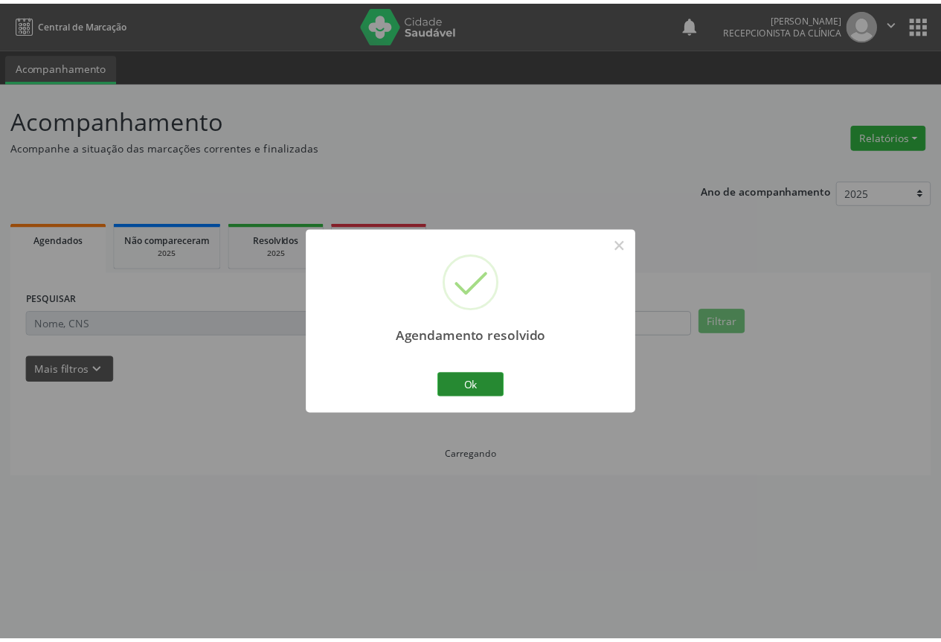
scroll to position [0, 0]
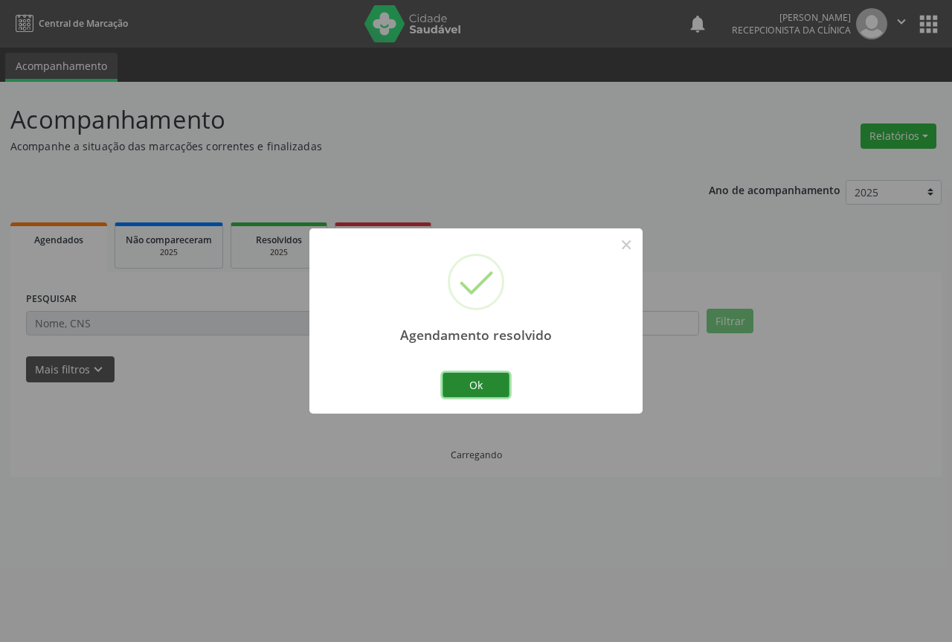
click at [462, 386] on button "Ok" at bounding box center [476, 385] width 67 height 25
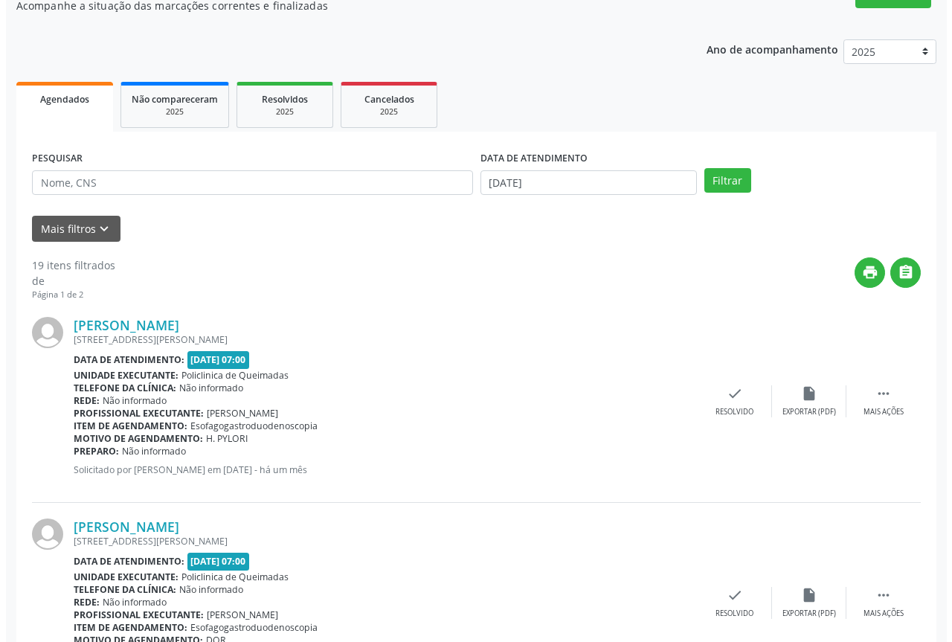
scroll to position [149, 0]
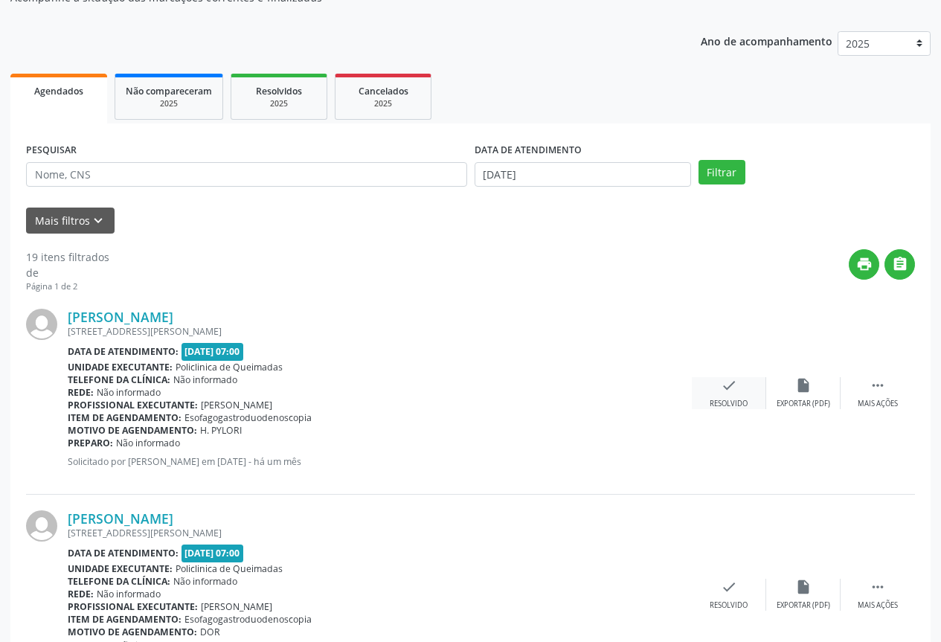
click at [728, 401] on div "Resolvido" at bounding box center [729, 404] width 38 height 10
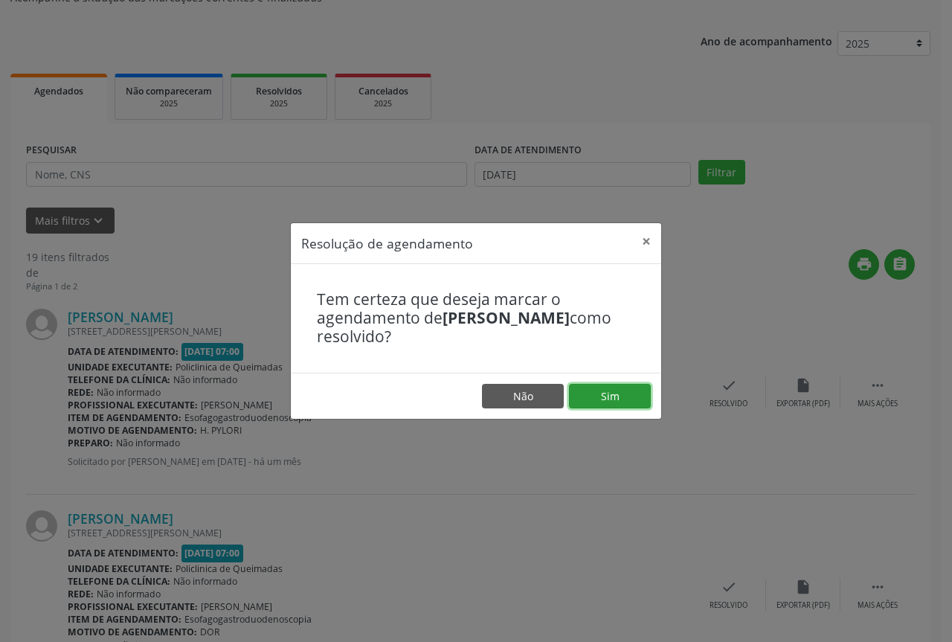
click at [586, 402] on button "Sim" at bounding box center [610, 396] width 82 height 25
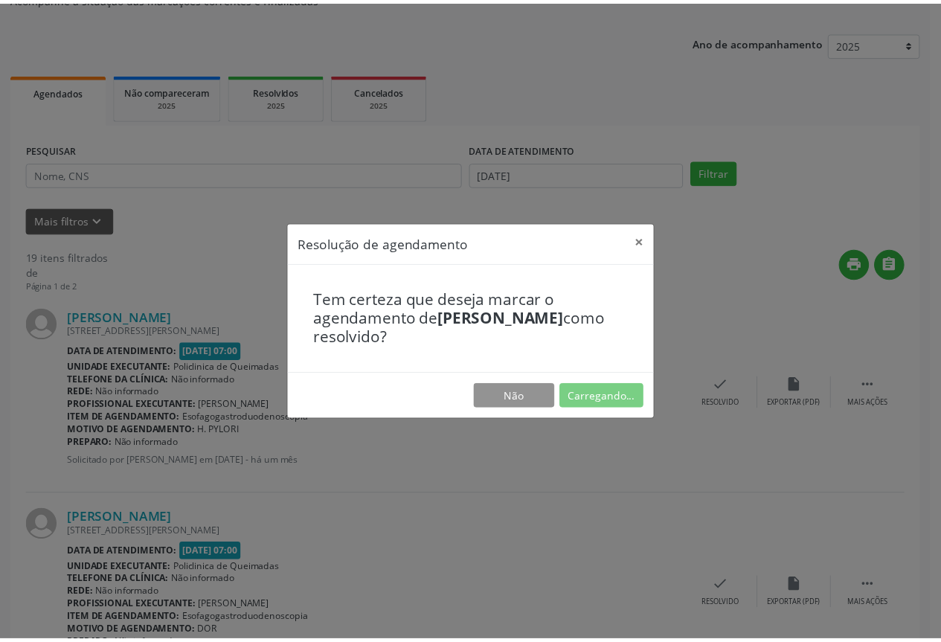
scroll to position [0, 0]
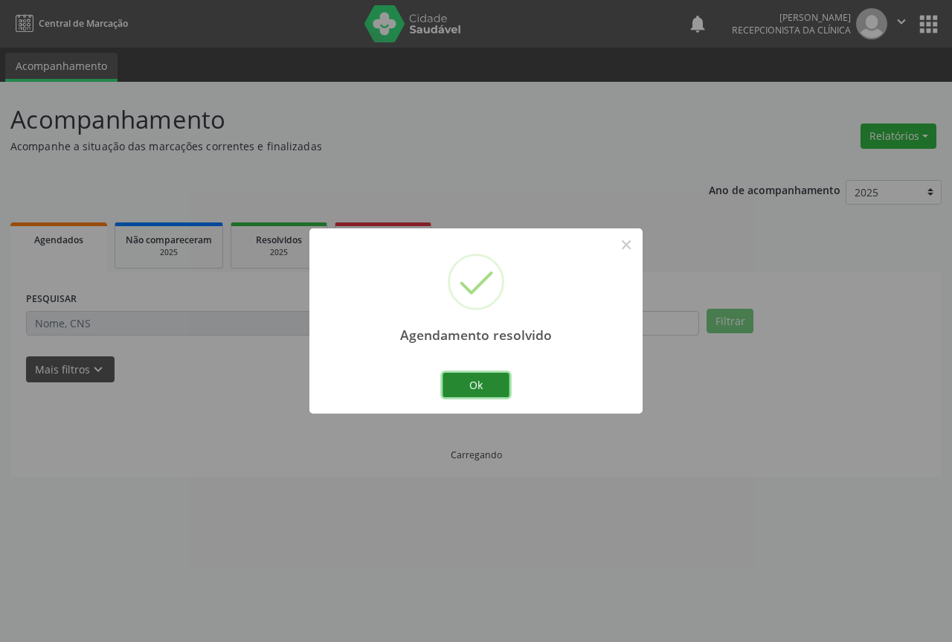
click at [457, 388] on button "Ok" at bounding box center [476, 385] width 67 height 25
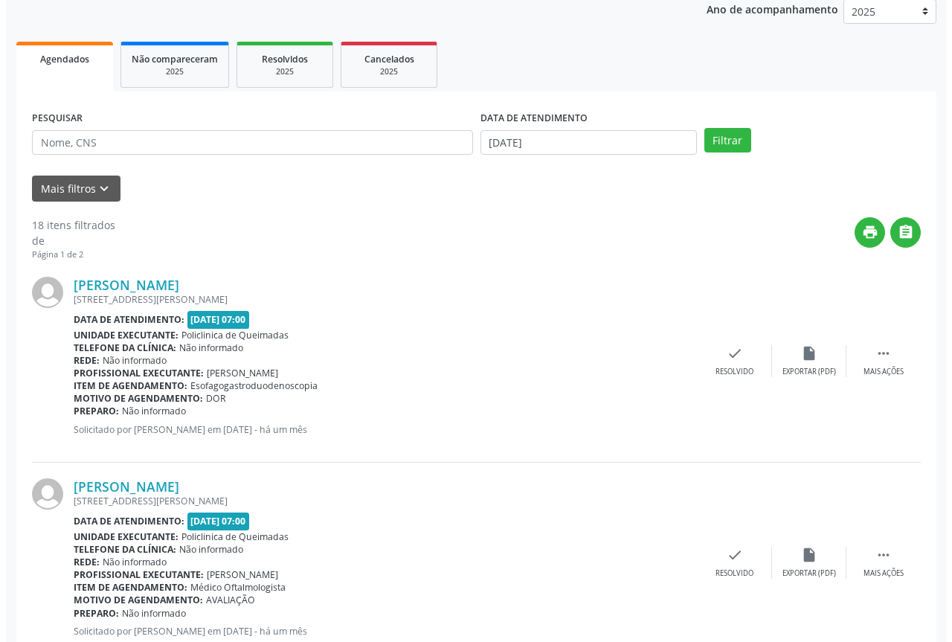
scroll to position [223, 0]
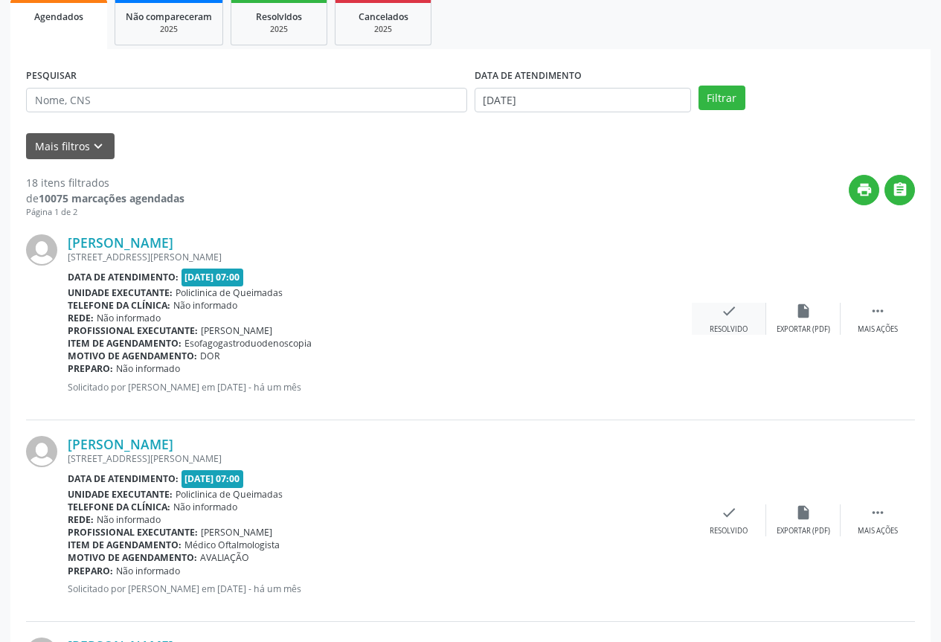
click at [740, 332] on div "Resolvido" at bounding box center [729, 329] width 38 height 10
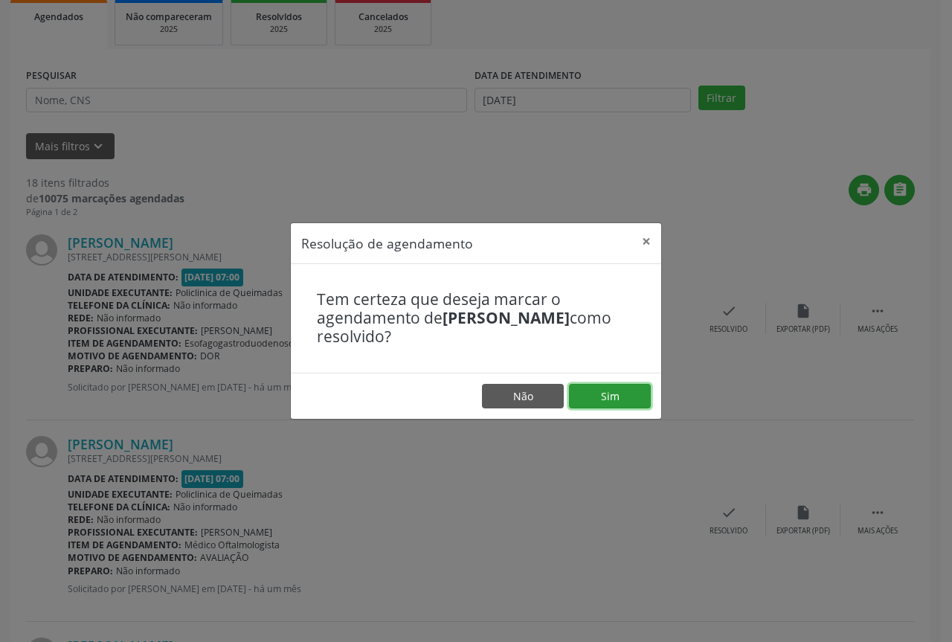
click at [624, 405] on button "Sim" at bounding box center [610, 396] width 82 height 25
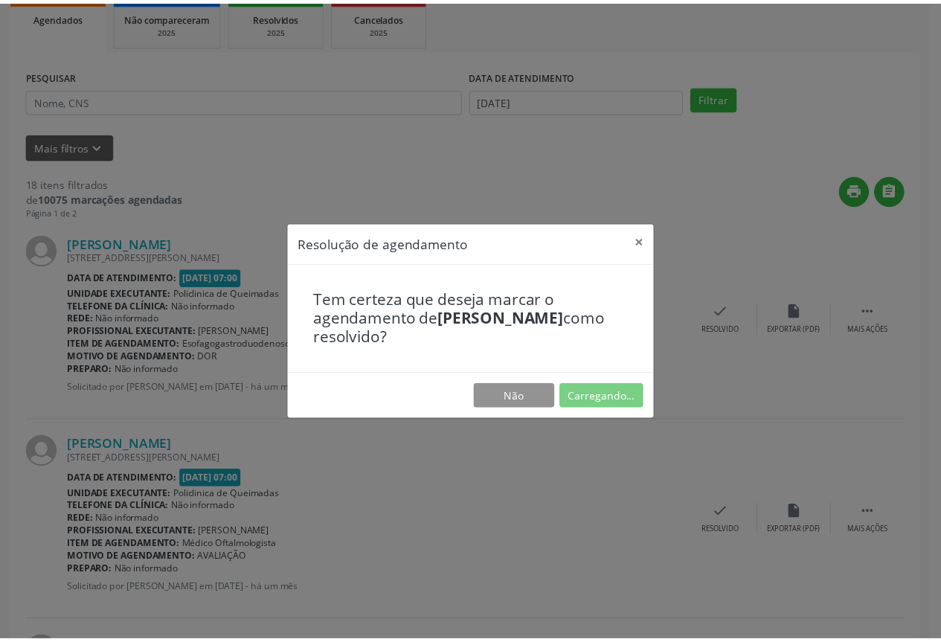
scroll to position [0, 0]
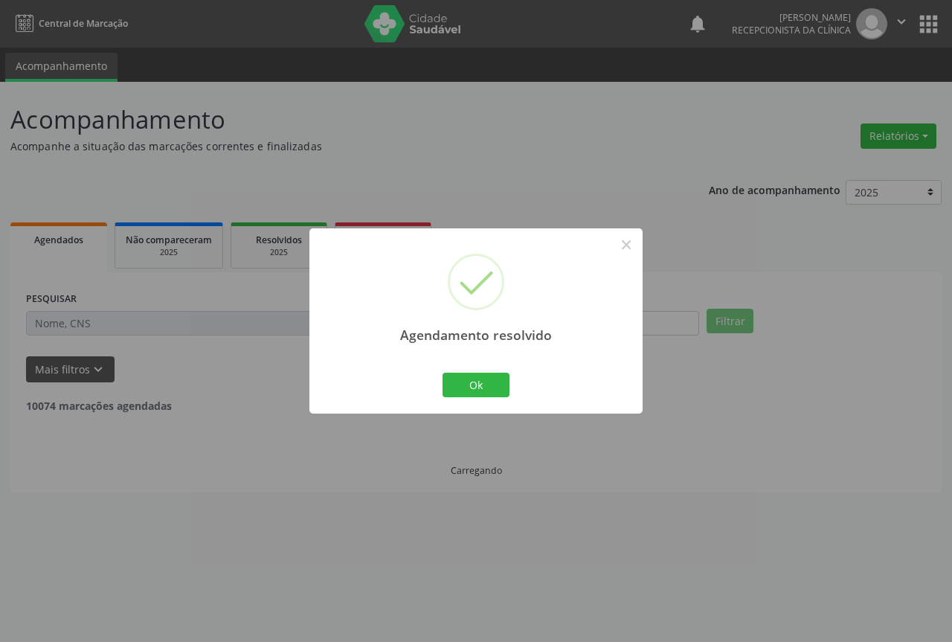
click at [437, 389] on div "Agendamento resolvido × Ok Cancel" at bounding box center [475, 320] width 333 height 185
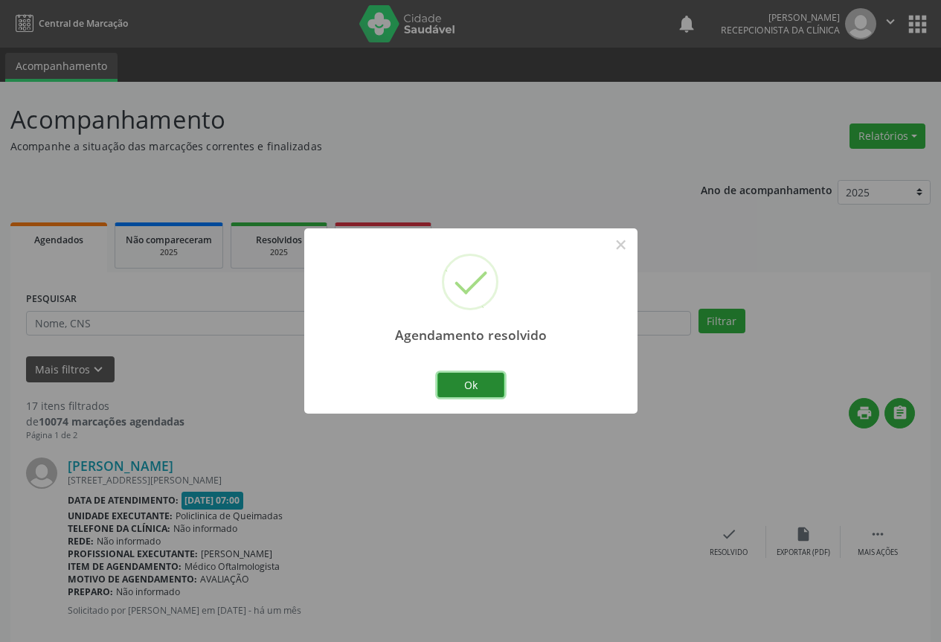
click at [466, 394] on button "Ok" at bounding box center [470, 385] width 67 height 25
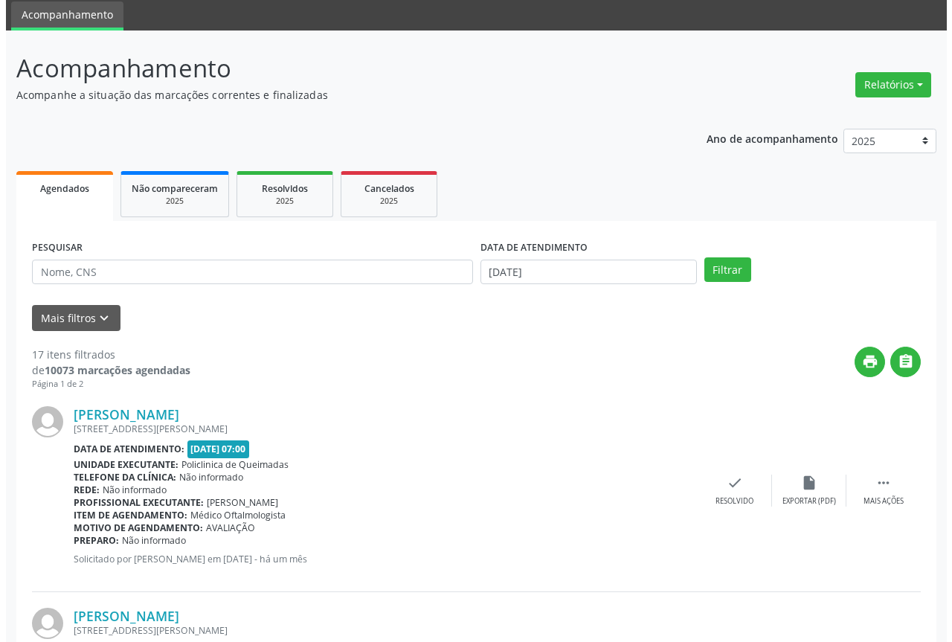
scroll to position [149, 0]
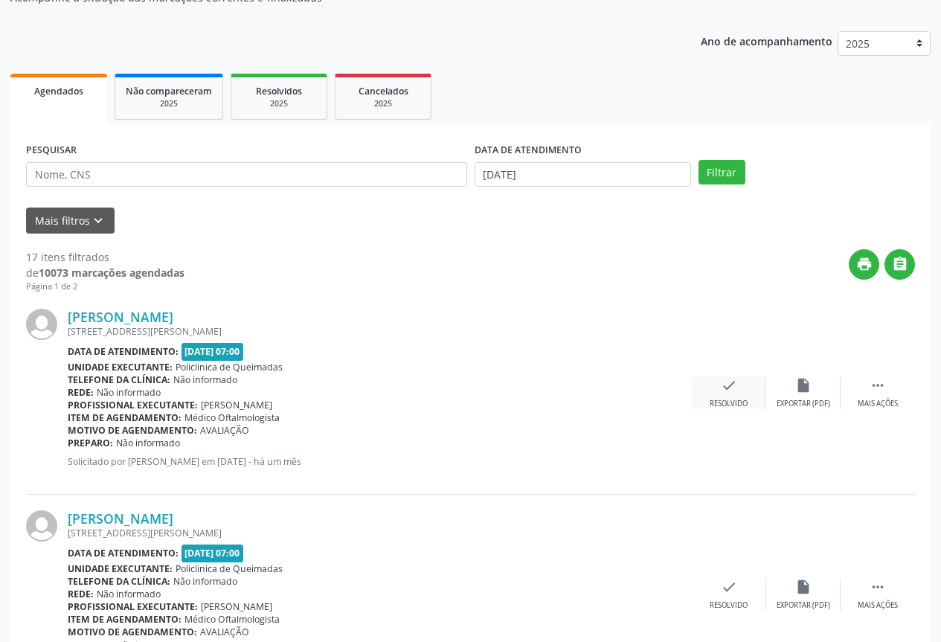
click at [742, 402] on div "Resolvido" at bounding box center [729, 404] width 38 height 10
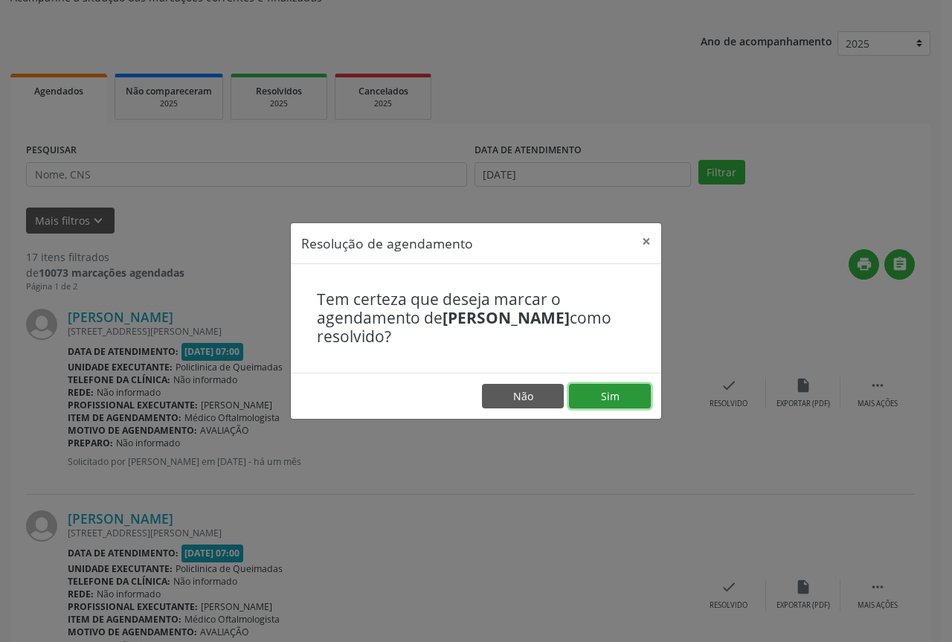
click at [633, 408] on button "Sim" at bounding box center [610, 396] width 82 height 25
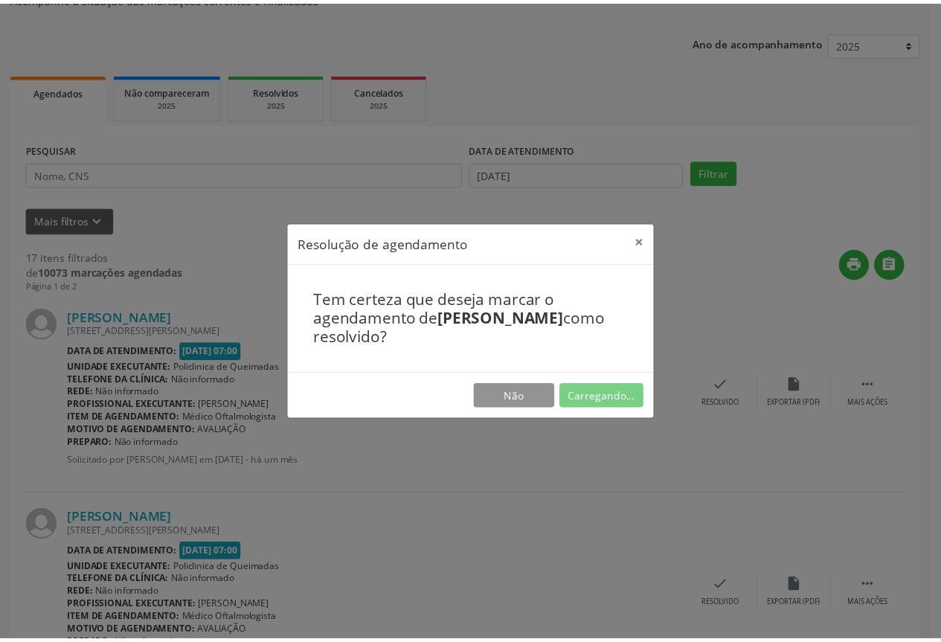
scroll to position [0, 0]
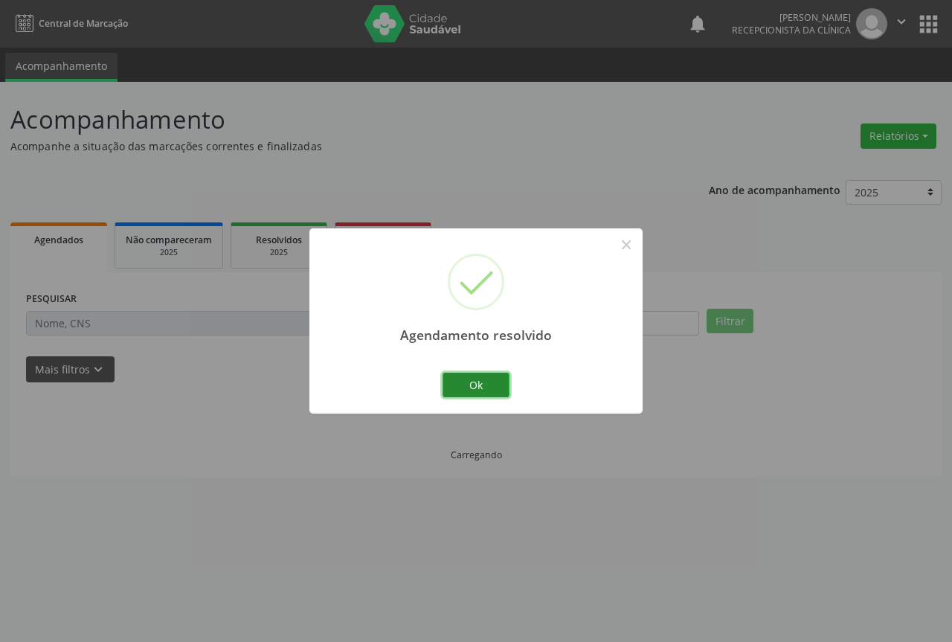
click at [493, 391] on button "Ok" at bounding box center [476, 385] width 67 height 25
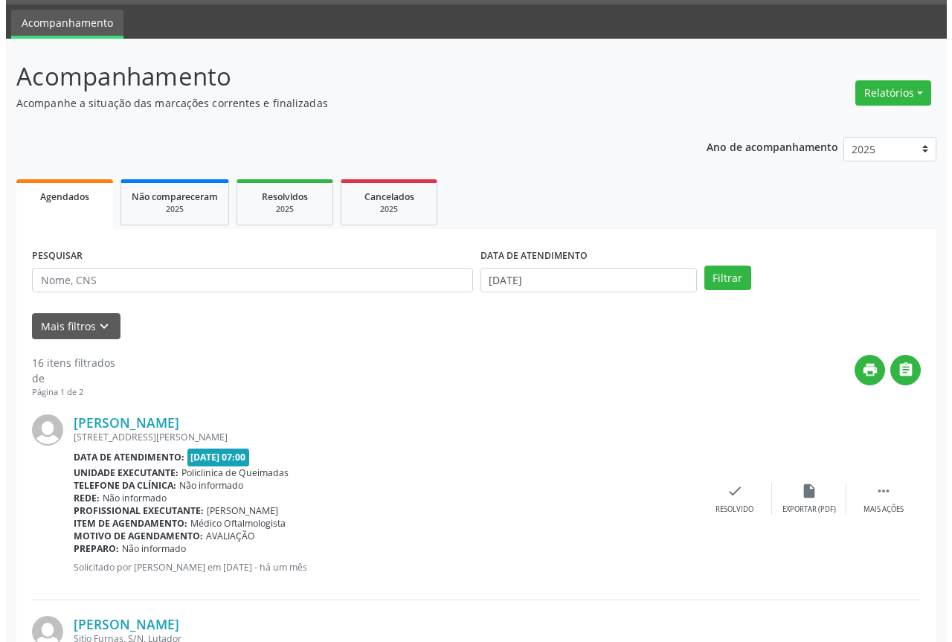
scroll to position [149, 0]
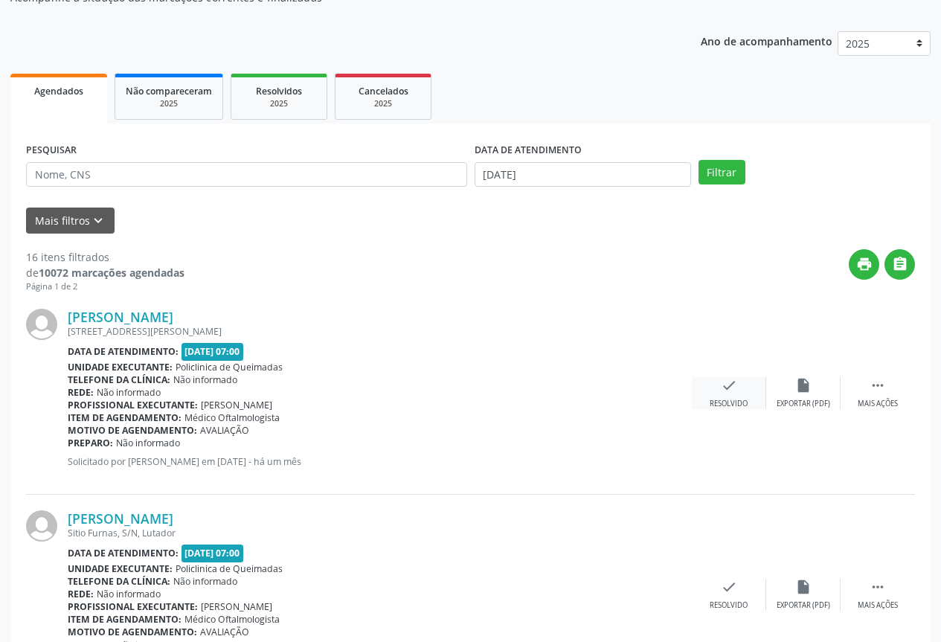
click at [740, 397] on div "check Resolvido" at bounding box center [729, 393] width 74 height 32
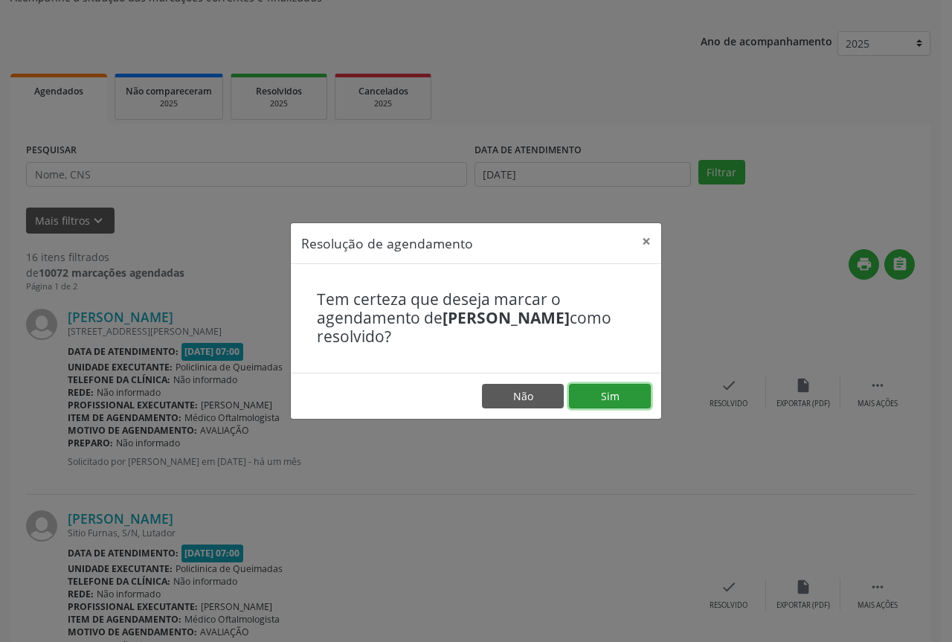
click at [597, 389] on button "Sim" at bounding box center [610, 396] width 82 height 25
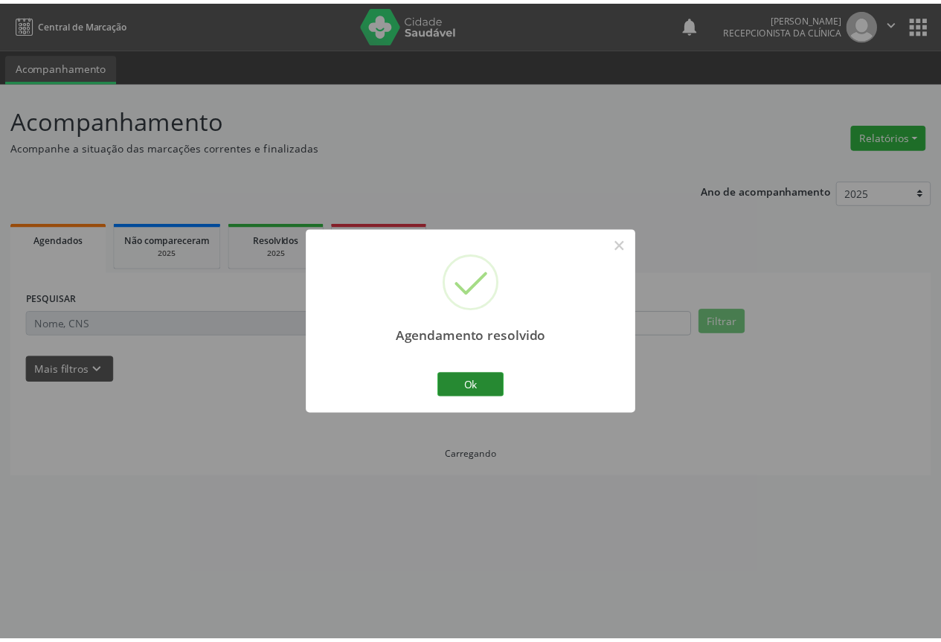
scroll to position [0, 0]
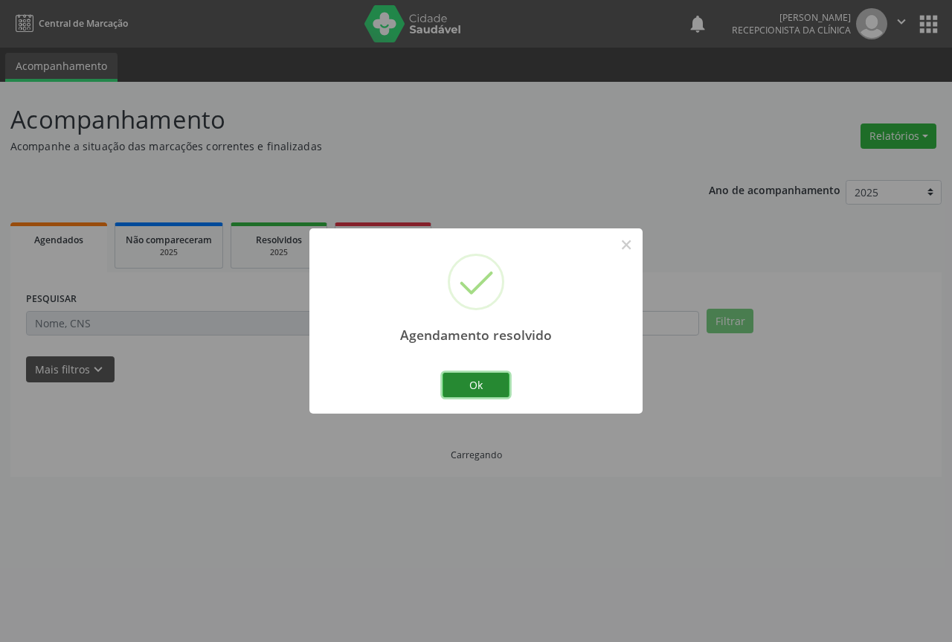
click at [495, 379] on button "Ok" at bounding box center [476, 385] width 67 height 25
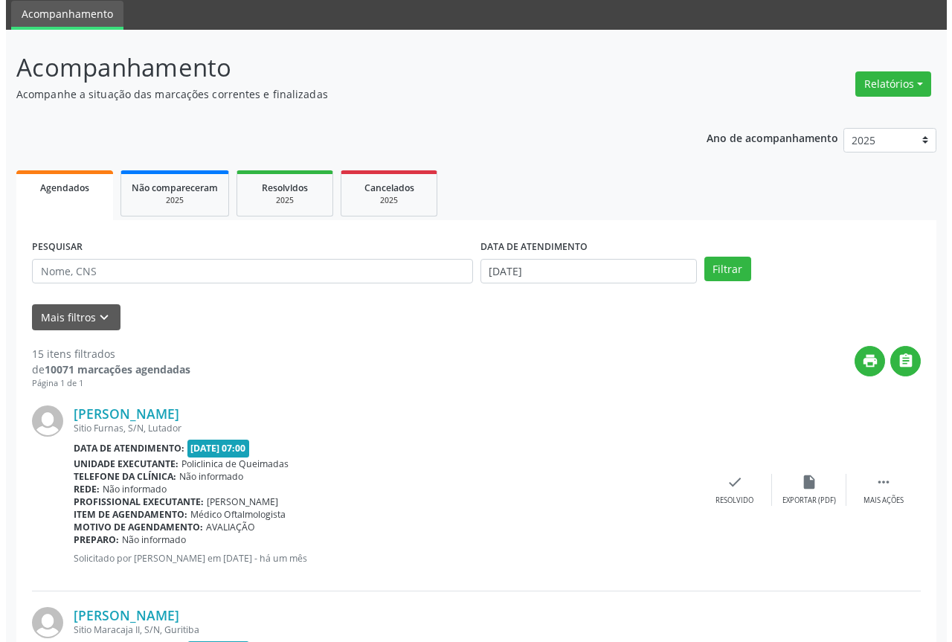
scroll to position [74, 0]
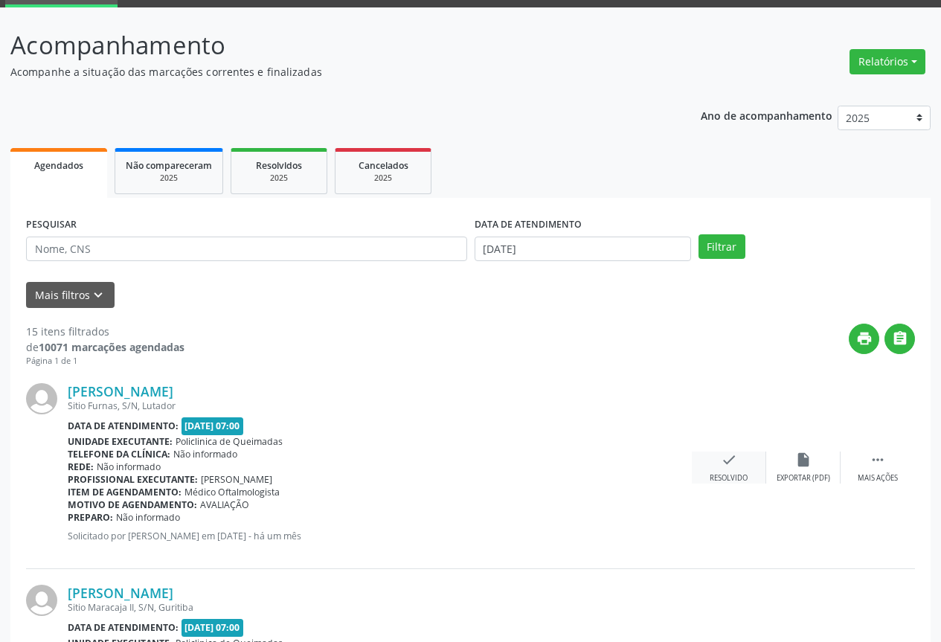
click at [724, 466] on icon "check" at bounding box center [729, 460] width 16 height 16
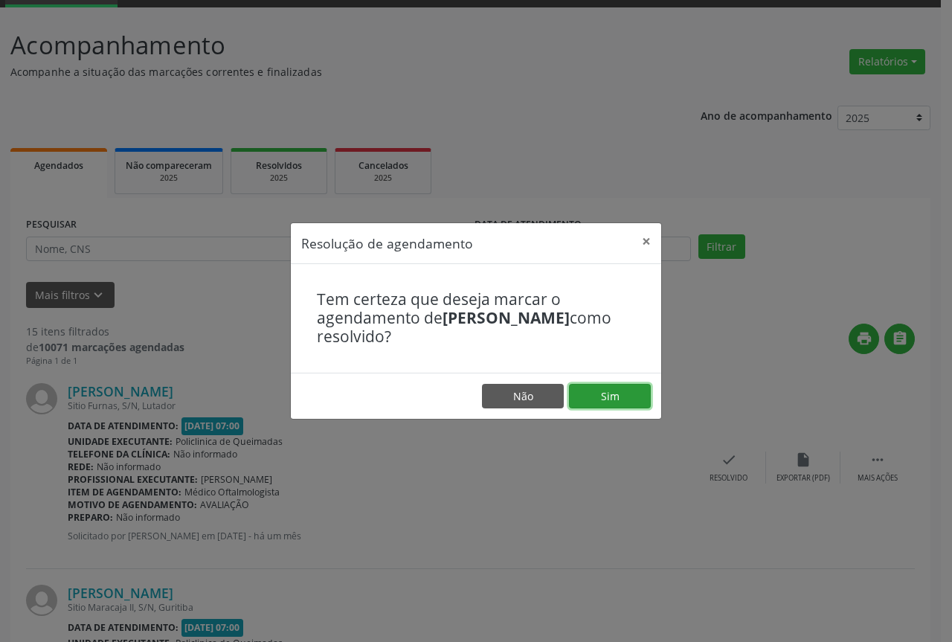
click at [624, 408] on button "Sim" at bounding box center [610, 396] width 82 height 25
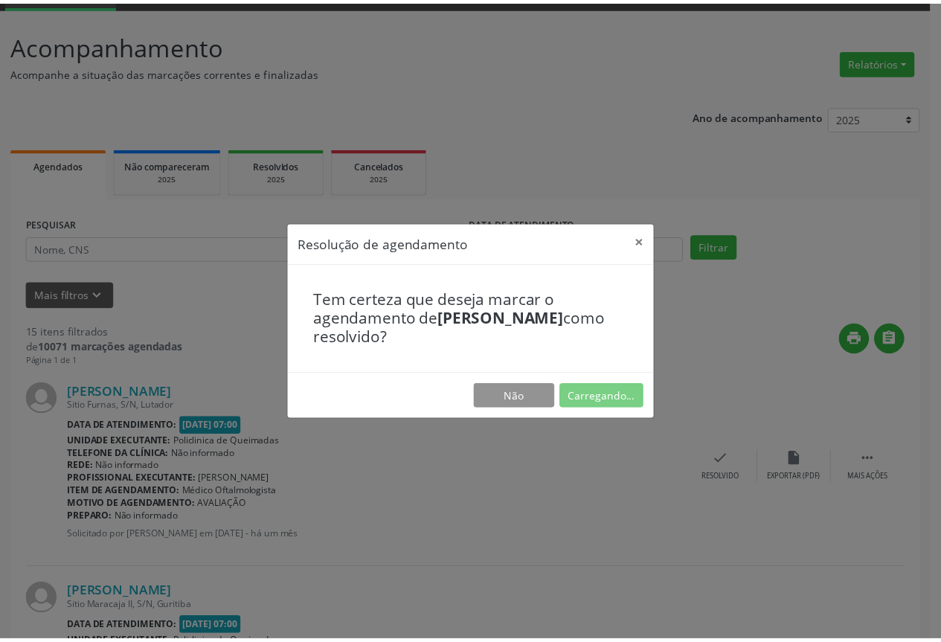
scroll to position [0, 0]
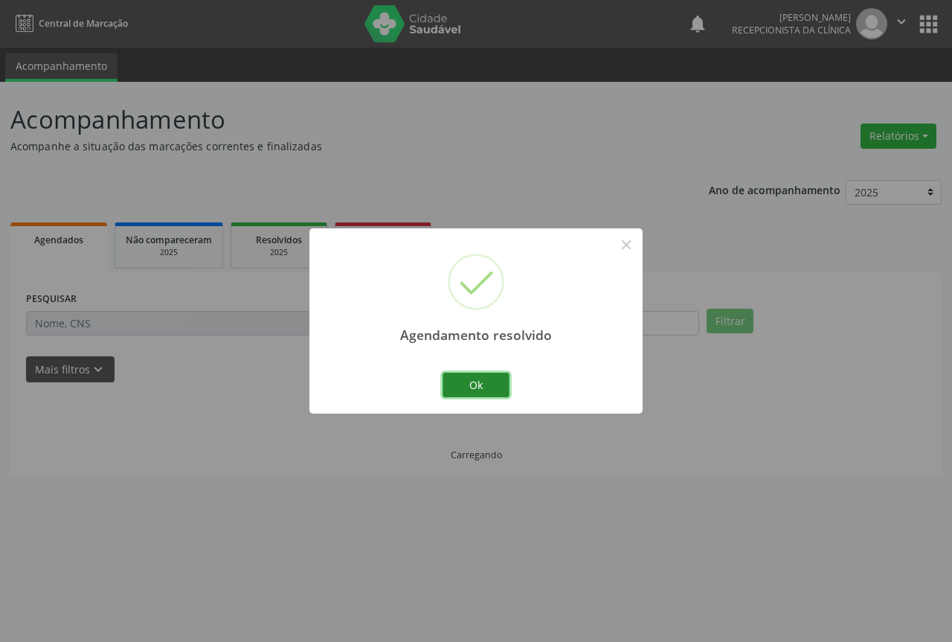
click at [498, 382] on button "Ok" at bounding box center [476, 385] width 67 height 25
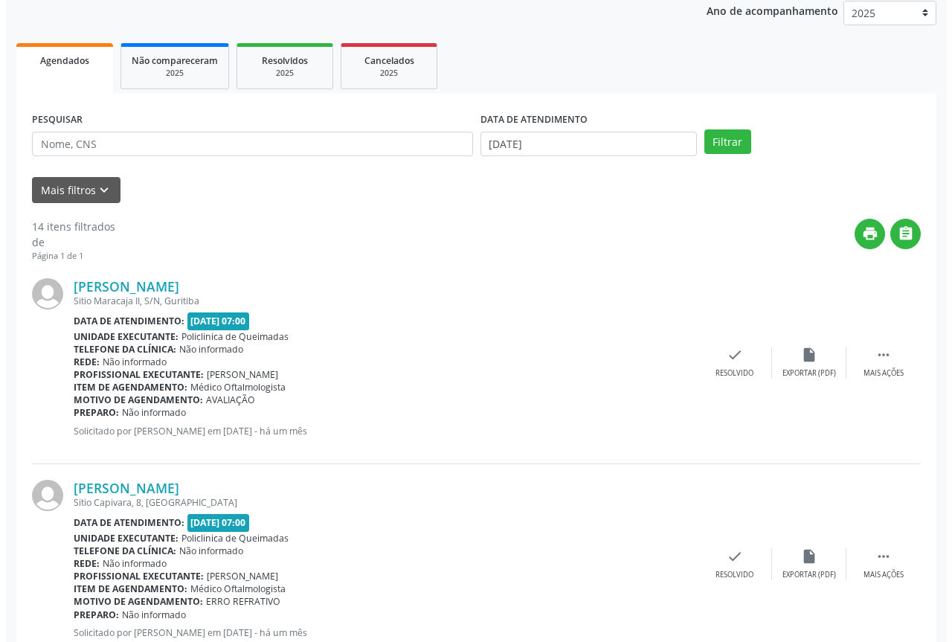
scroll to position [223, 0]
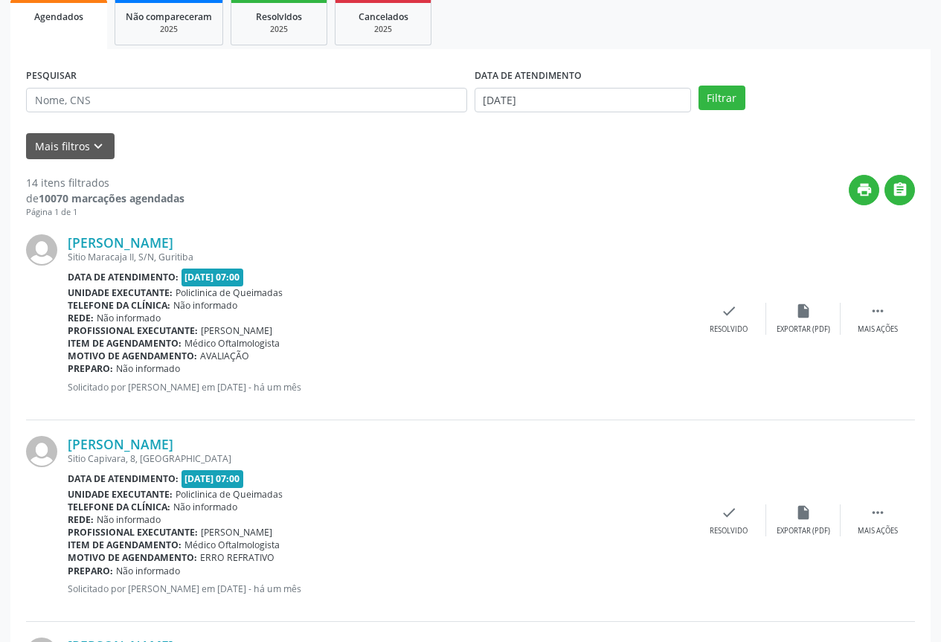
click at [748, 301] on div "Josefa Firmino Belo Sitio Maracaja II, S/N, Guritiba Data de atendimento: 03/09…" at bounding box center [470, 320] width 889 height 202
click at [737, 315] on icon "check" at bounding box center [729, 311] width 16 height 16
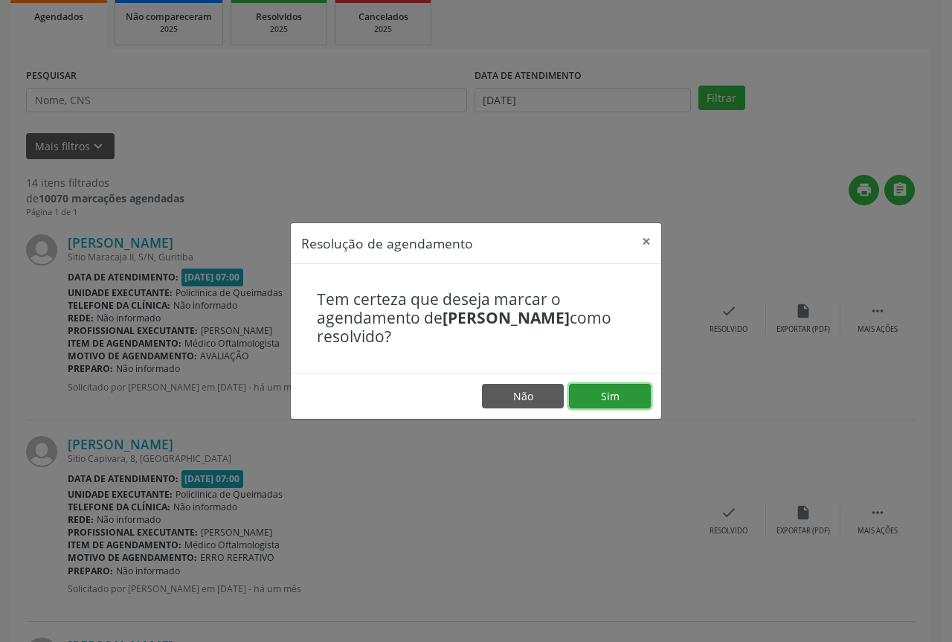
drag, startPoint x: 619, startPoint y: 405, endPoint x: 568, endPoint y: 396, distance: 52.1
click at [618, 405] on button "Sim" at bounding box center [610, 396] width 82 height 25
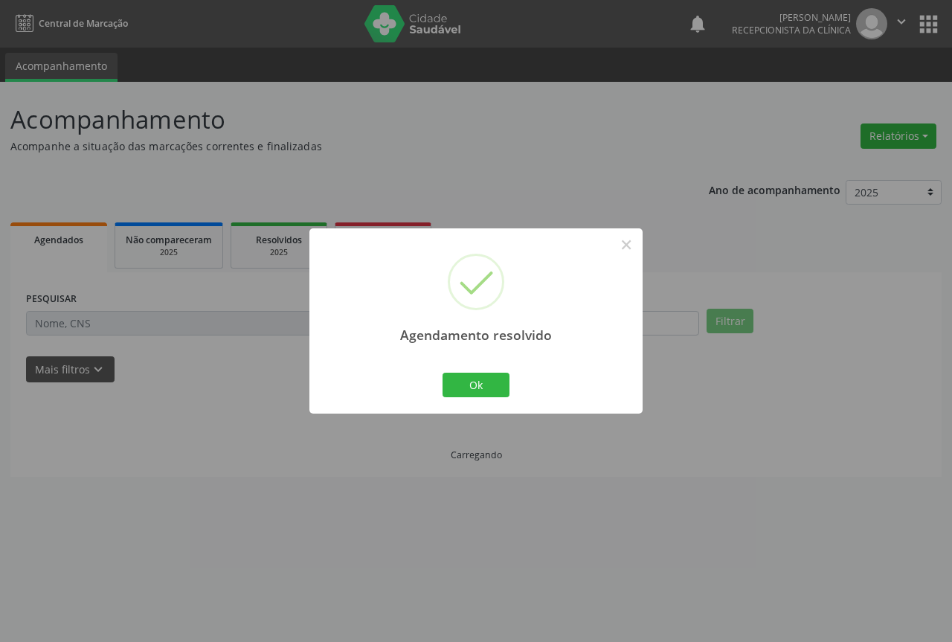
scroll to position [0, 0]
click at [489, 388] on button "Ok" at bounding box center [476, 385] width 67 height 25
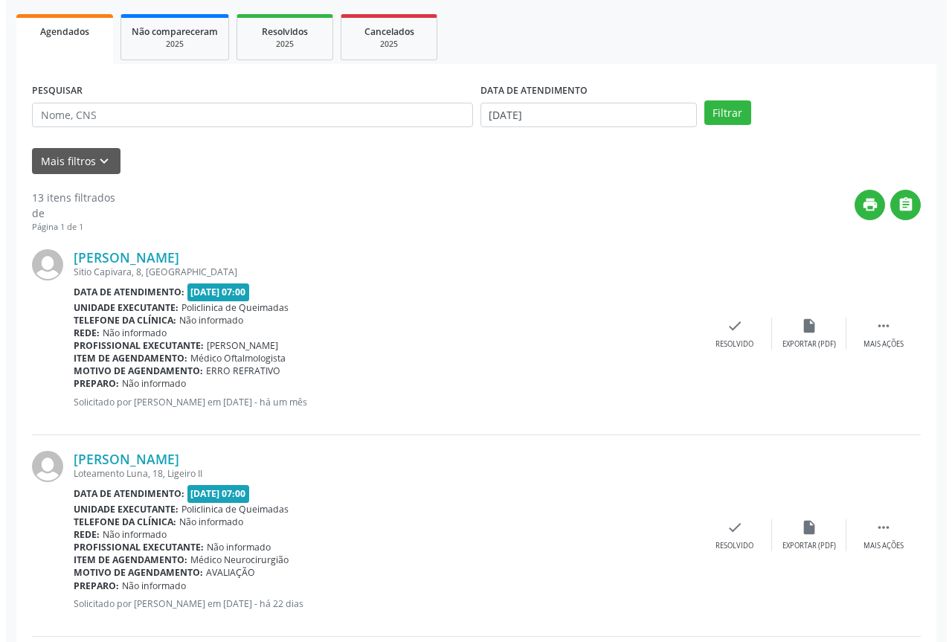
scroll to position [223, 0]
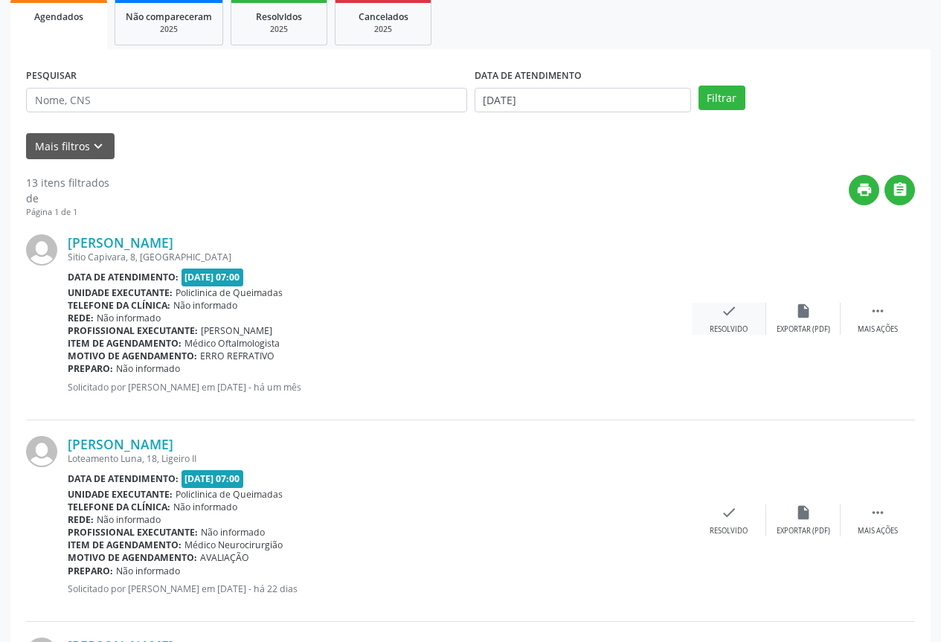
click at [711, 324] on div "check Resolvido" at bounding box center [729, 319] width 74 height 32
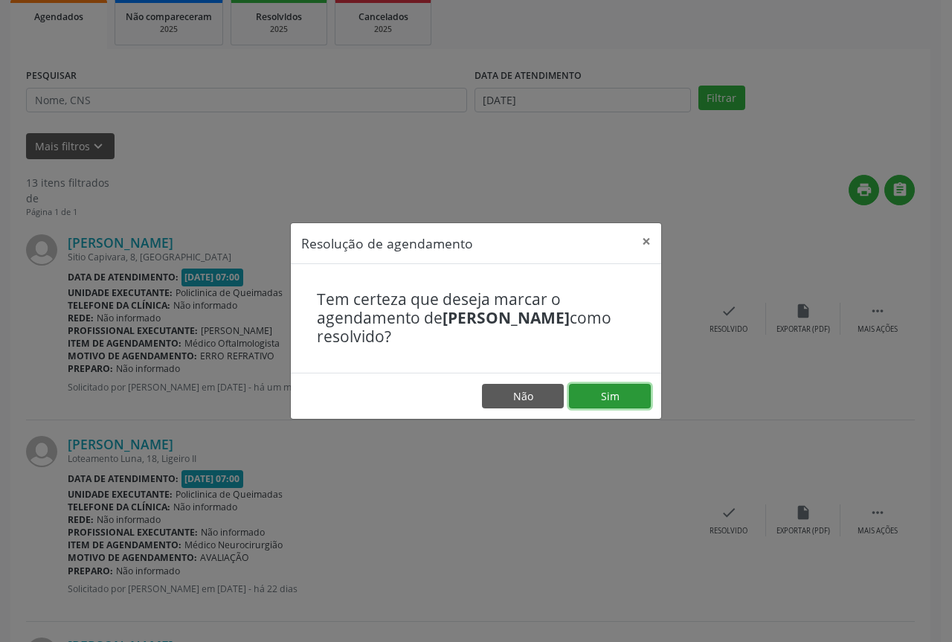
click at [606, 404] on button "Sim" at bounding box center [610, 396] width 82 height 25
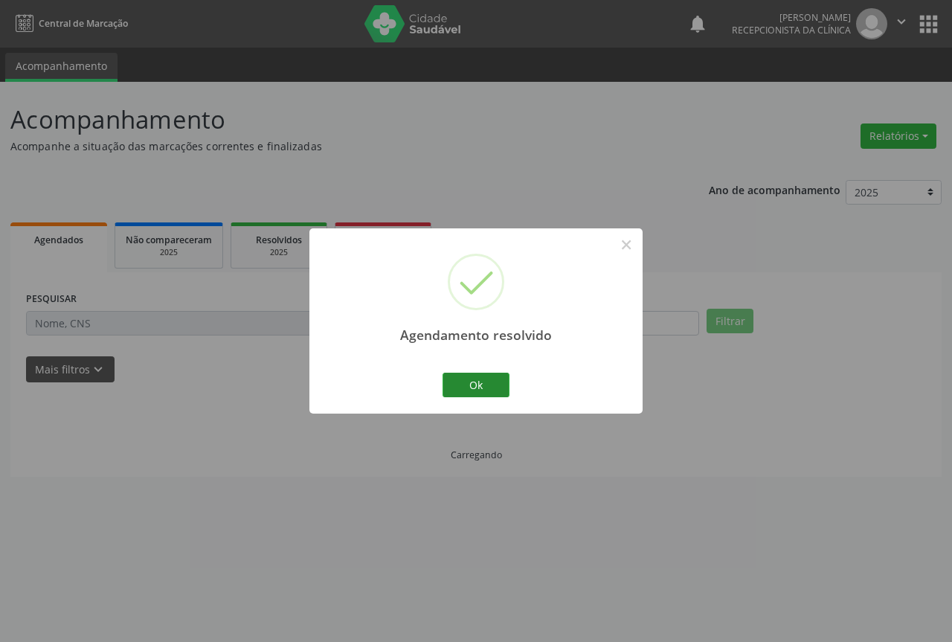
scroll to position [0, 0]
click at [475, 393] on button "Ok" at bounding box center [476, 385] width 67 height 25
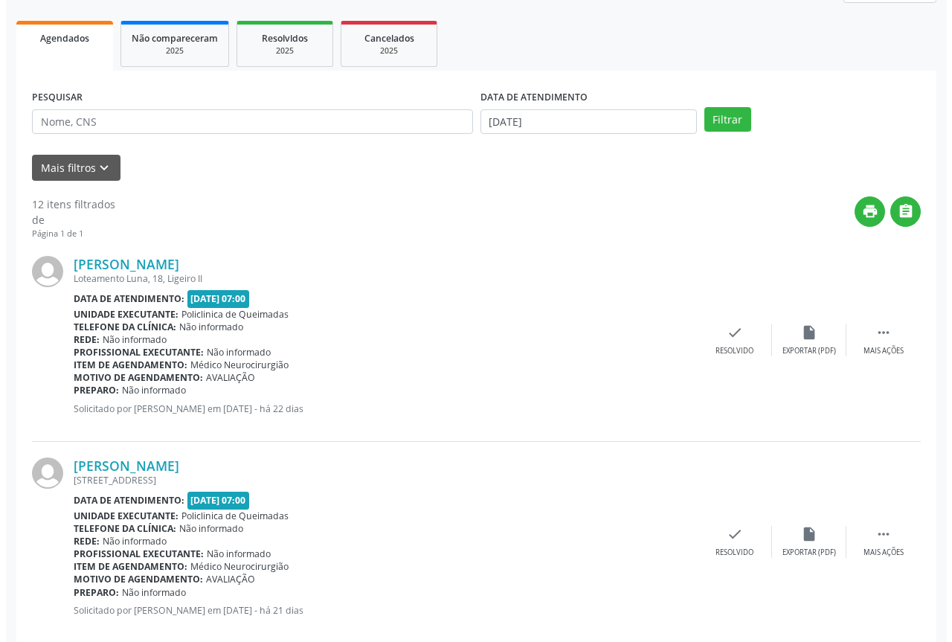
scroll to position [223, 0]
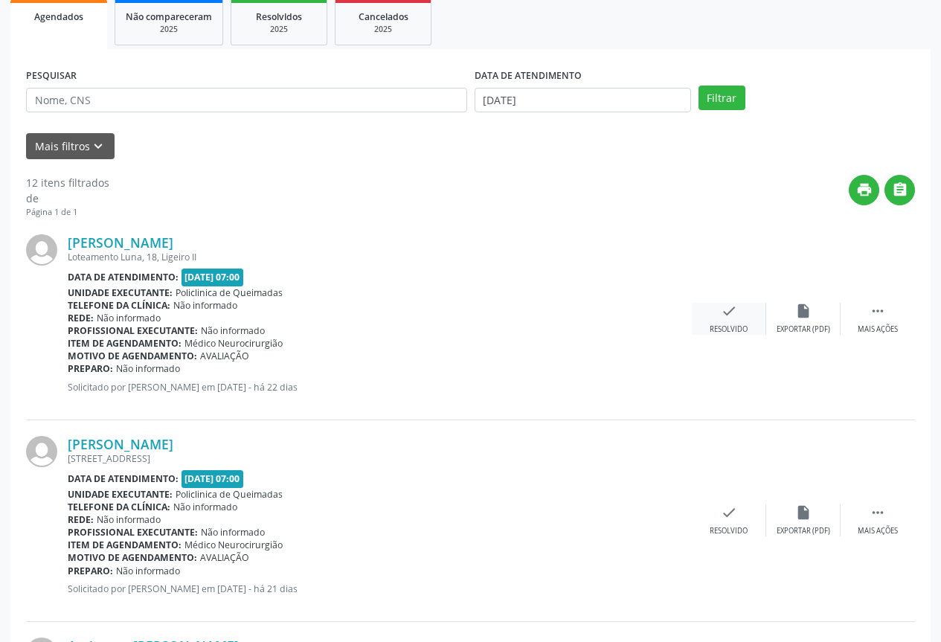
click at [714, 313] on div "check Resolvido" at bounding box center [729, 319] width 74 height 32
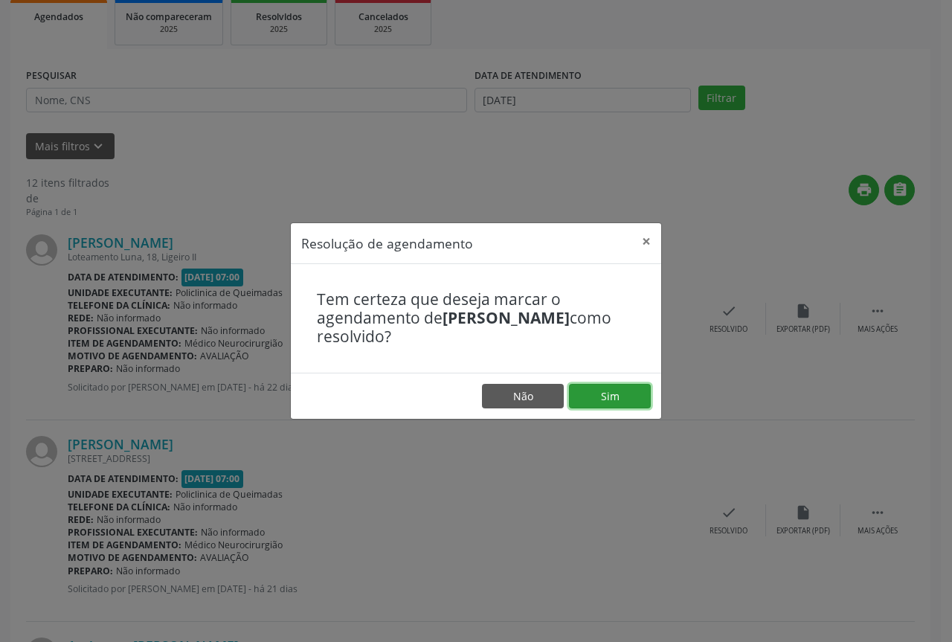
click at [599, 387] on button "Sim" at bounding box center [610, 396] width 82 height 25
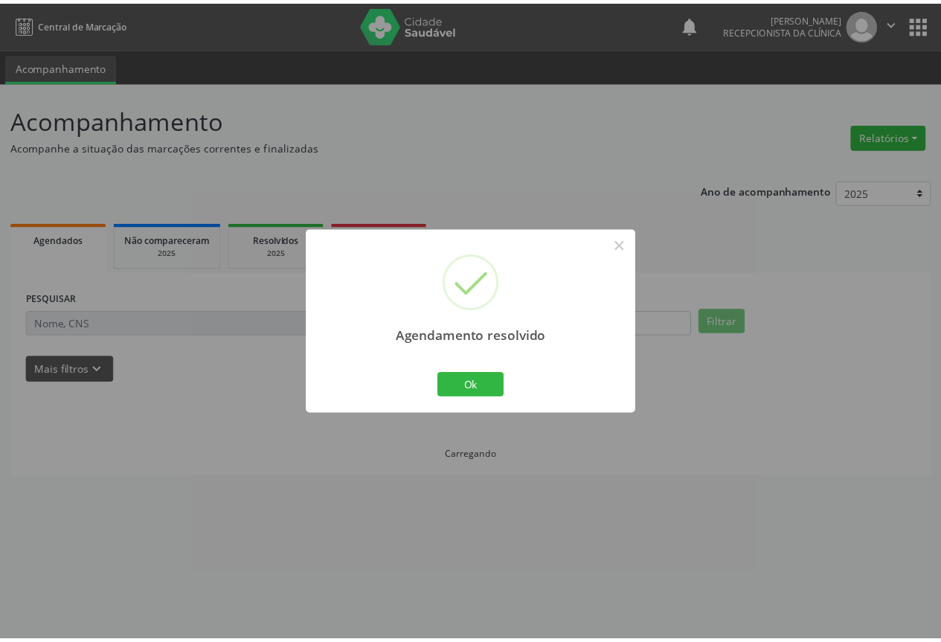
scroll to position [0, 0]
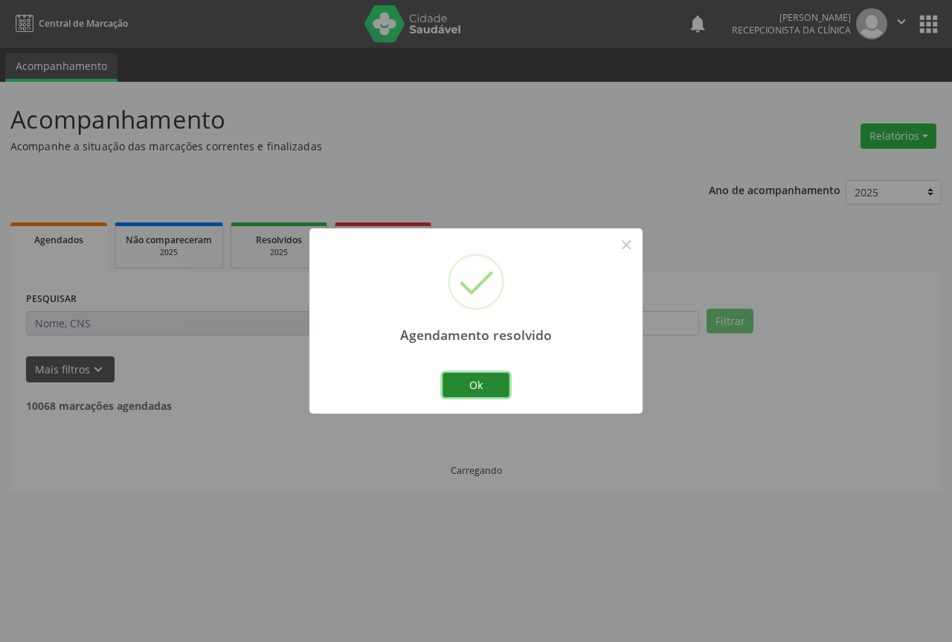
click at [473, 386] on button "Ok" at bounding box center [476, 385] width 67 height 25
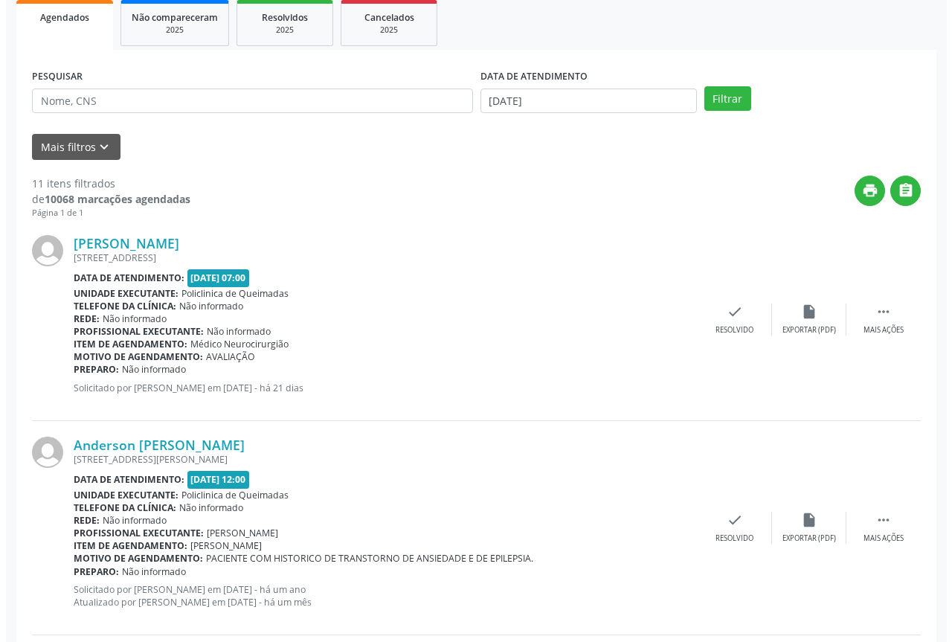
scroll to position [223, 0]
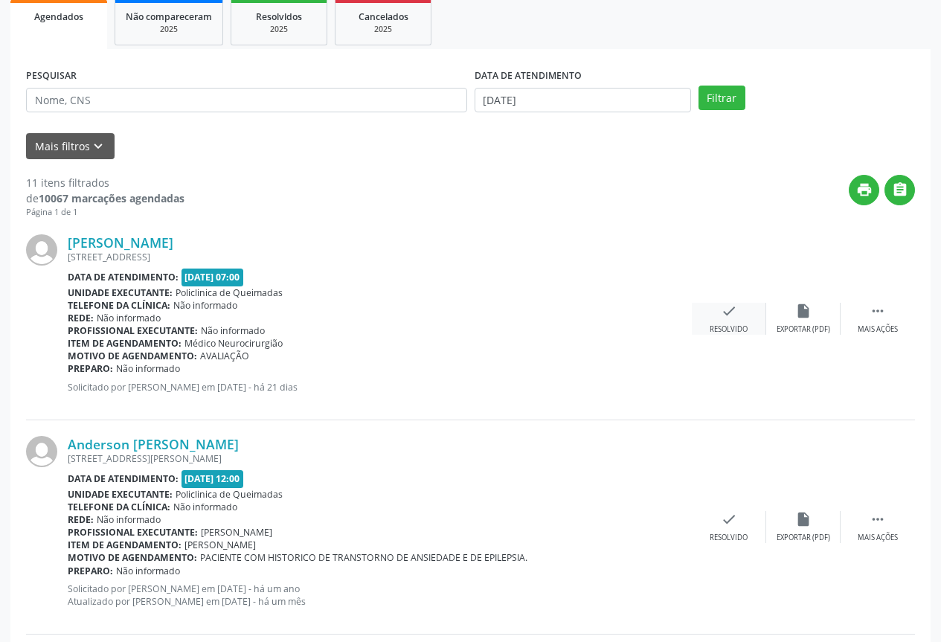
click at [724, 330] on div "Resolvido" at bounding box center [729, 329] width 38 height 10
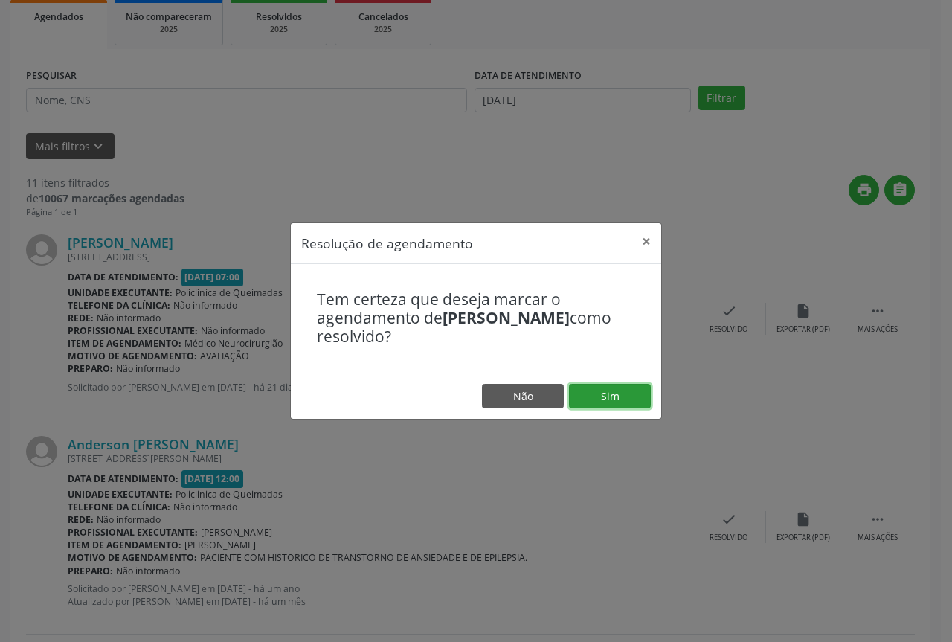
click at [635, 394] on button "Sim" at bounding box center [610, 396] width 82 height 25
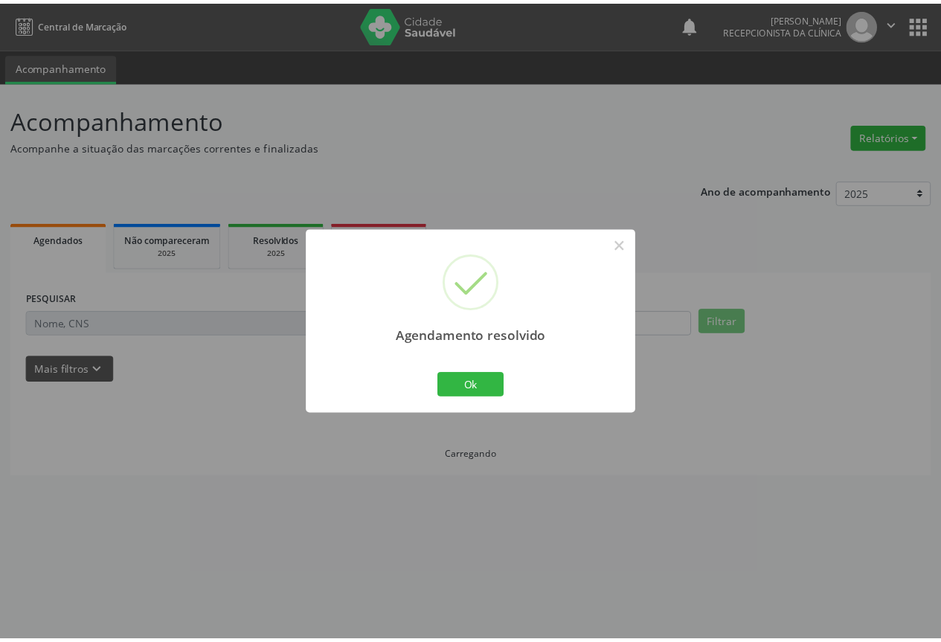
scroll to position [0, 0]
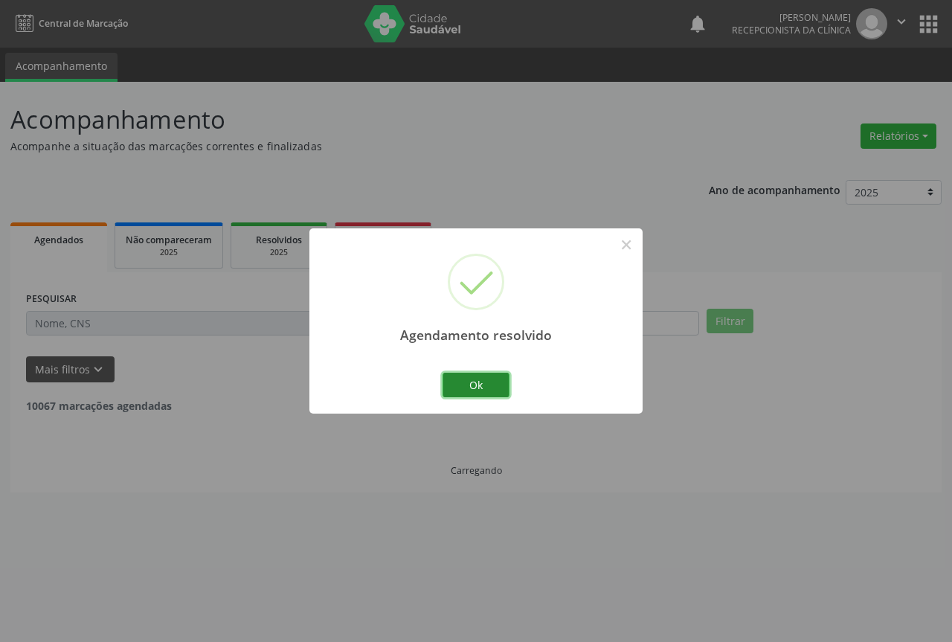
click at [493, 378] on button "Ok" at bounding box center [476, 385] width 67 height 25
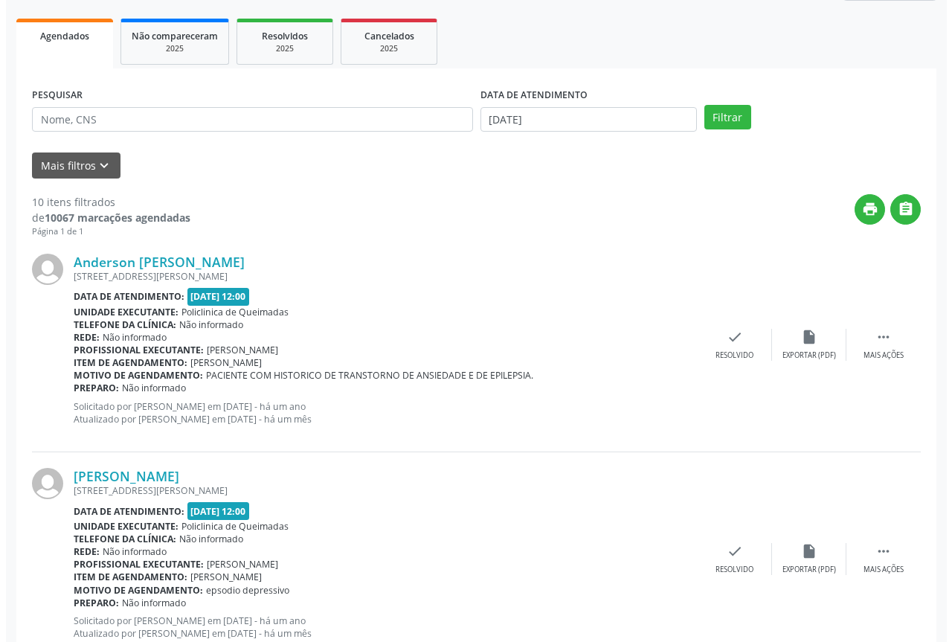
scroll to position [223, 0]
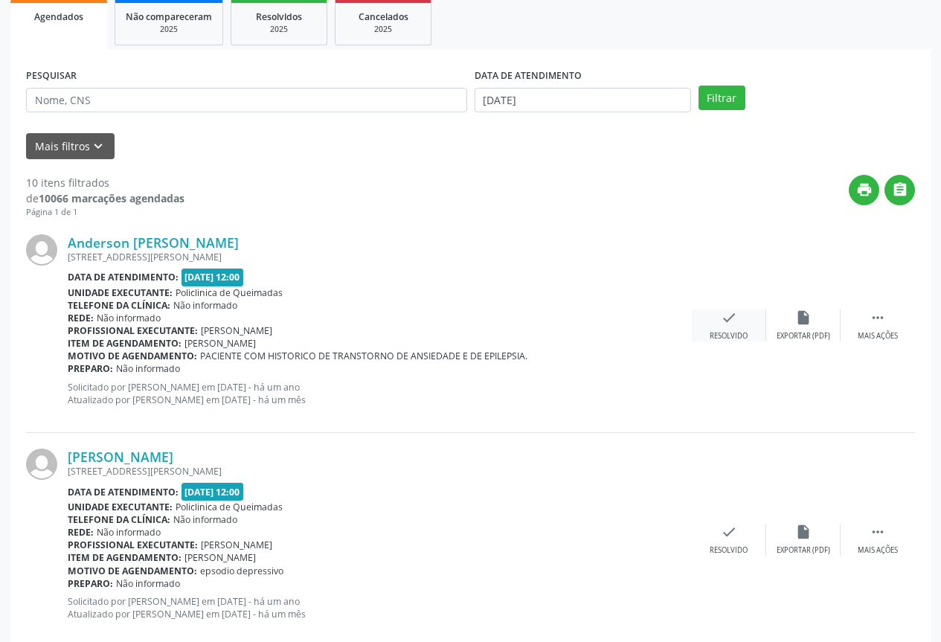
click at [750, 332] on div "check Resolvido" at bounding box center [729, 325] width 74 height 32
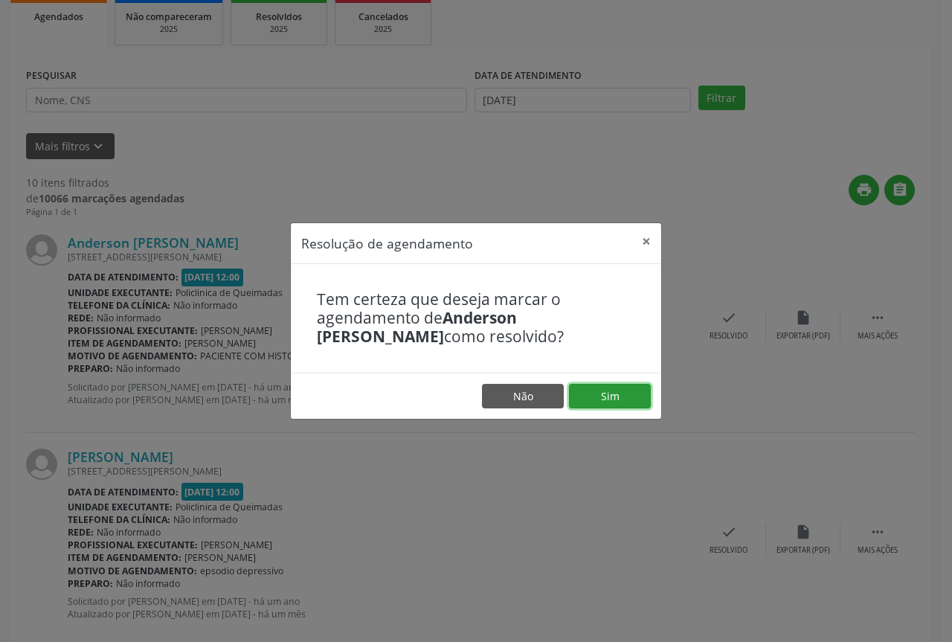
click at [580, 388] on button "Sim" at bounding box center [610, 396] width 82 height 25
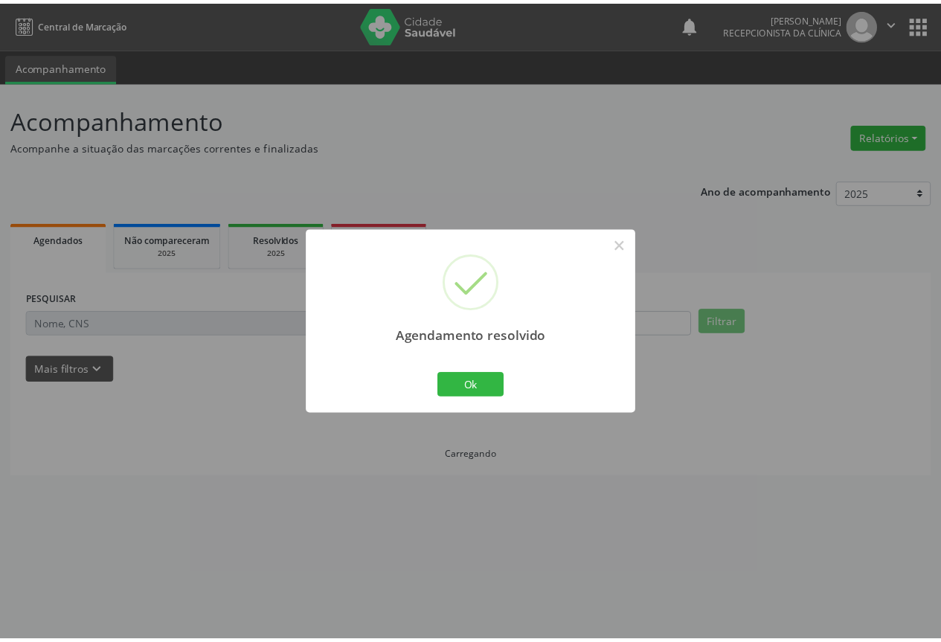
scroll to position [0, 0]
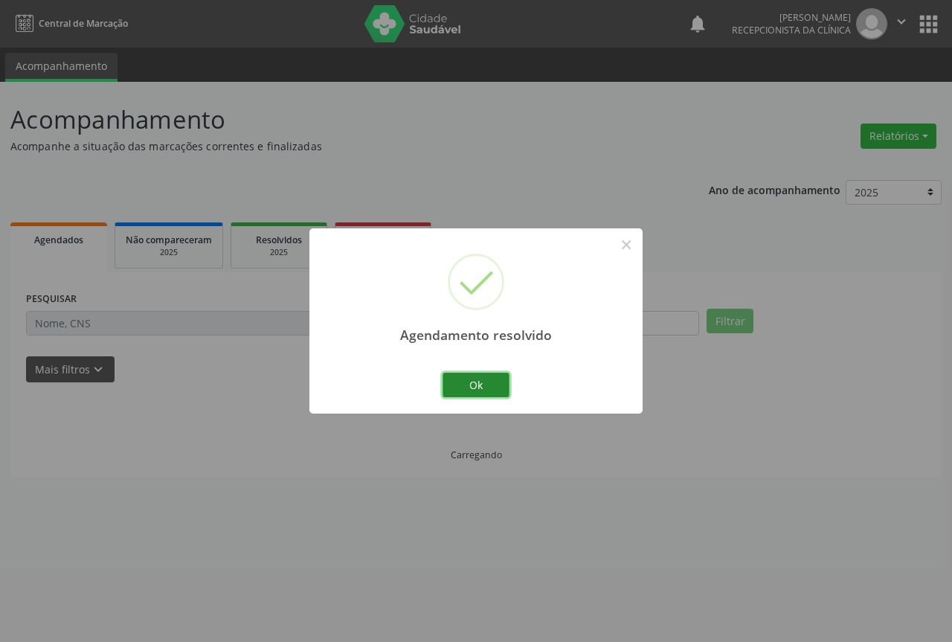
click at [466, 385] on button "Ok" at bounding box center [476, 385] width 67 height 25
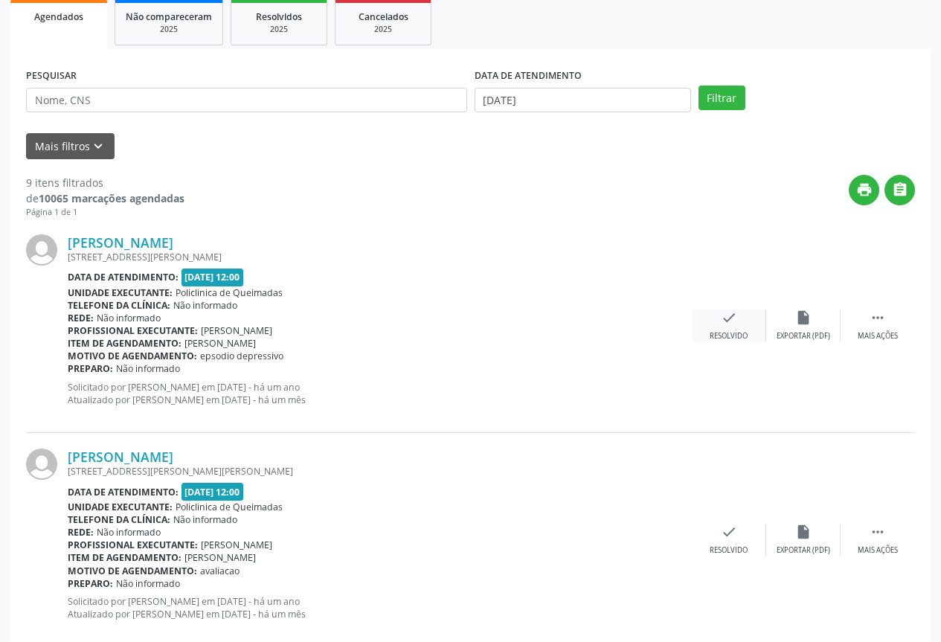
click at [748, 331] on div "Resolvido" at bounding box center [729, 336] width 38 height 10
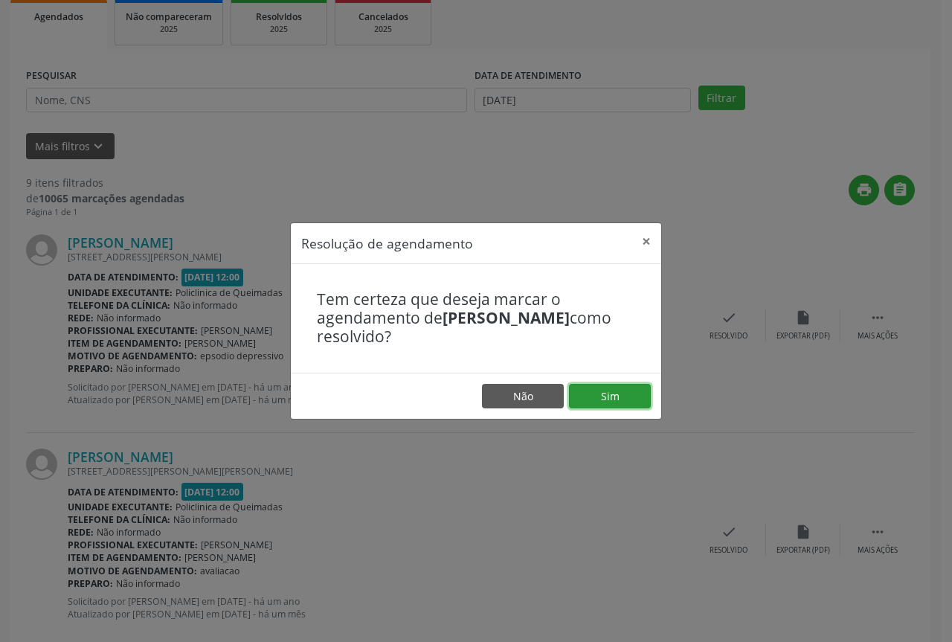
click at [612, 391] on button "Sim" at bounding box center [610, 396] width 82 height 25
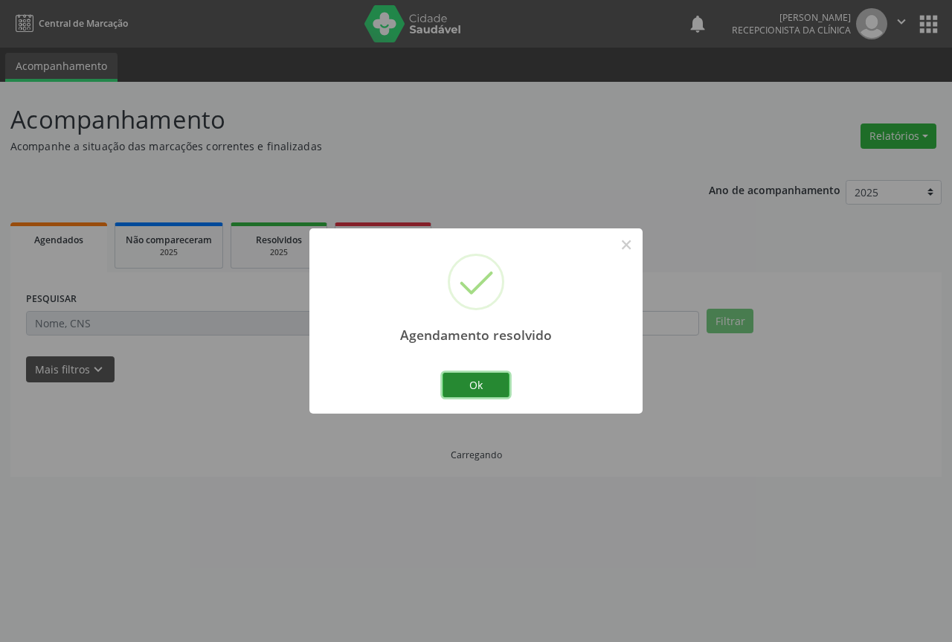
click at [477, 385] on button "Ok" at bounding box center [476, 385] width 67 height 25
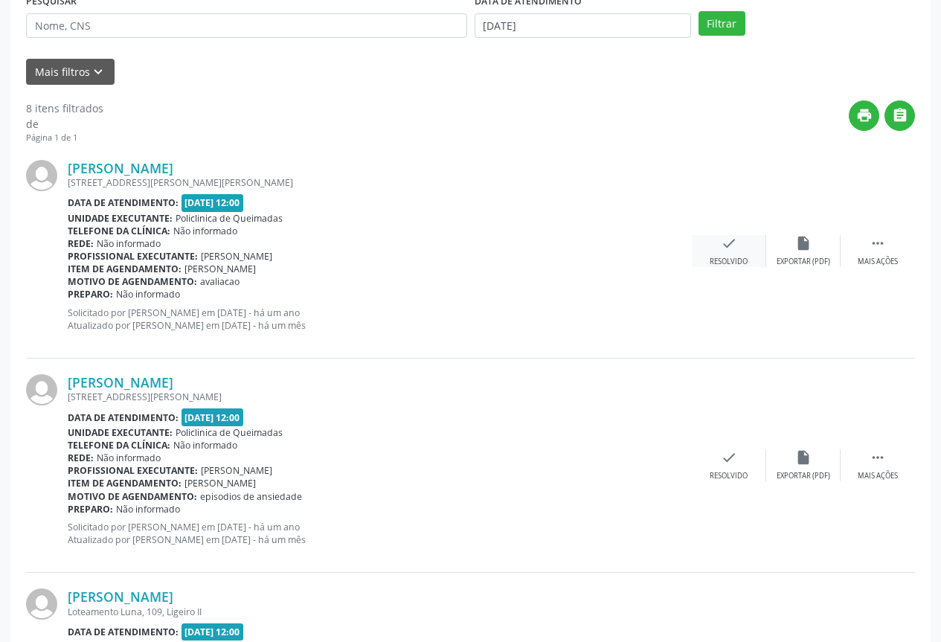
click at [719, 253] on div "check Resolvido" at bounding box center [729, 251] width 74 height 32
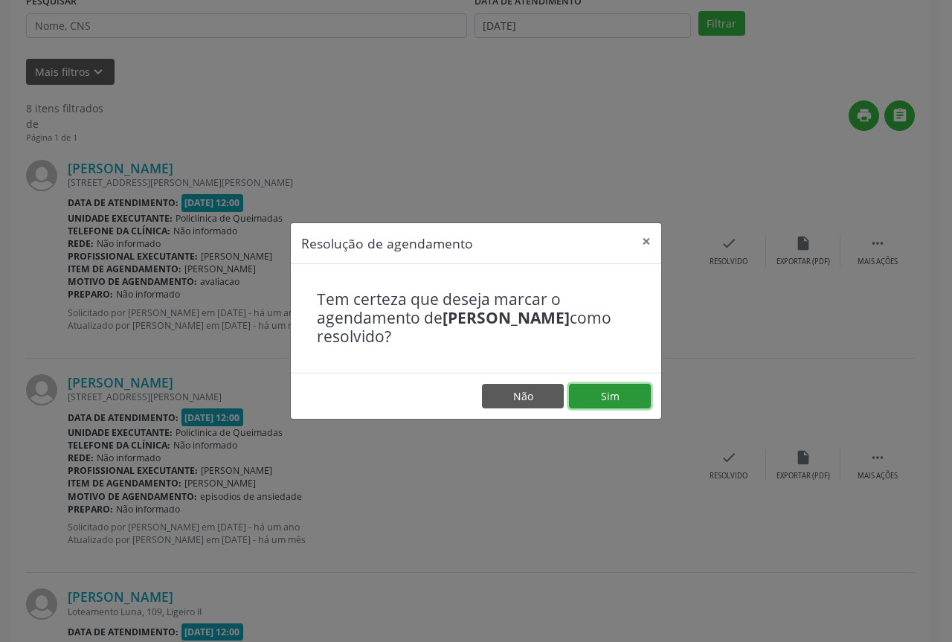
click at [606, 393] on button "Sim" at bounding box center [610, 396] width 82 height 25
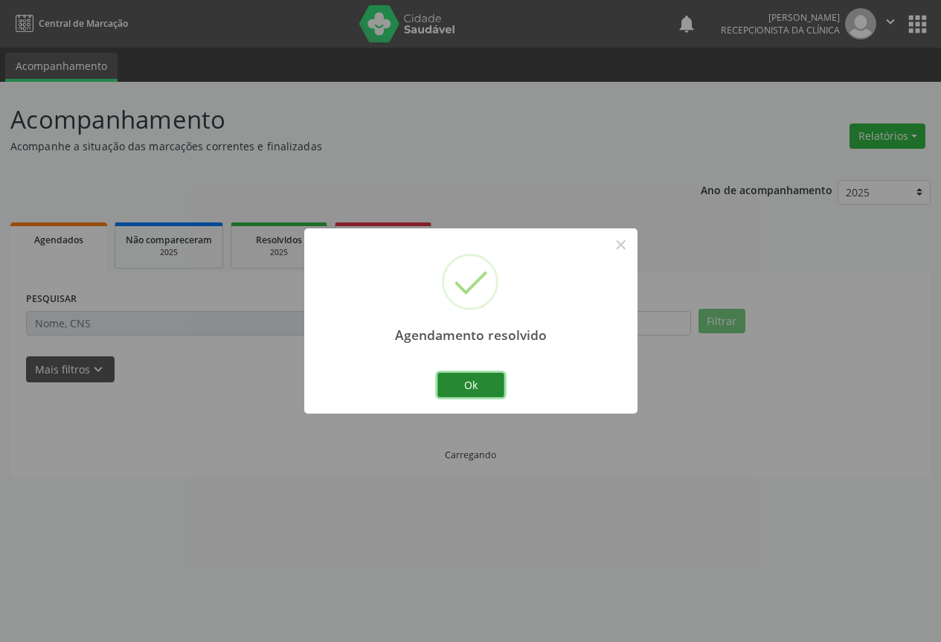
click at [487, 376] on button "Ok" at bounding box center [470, 385] width 67 height 25
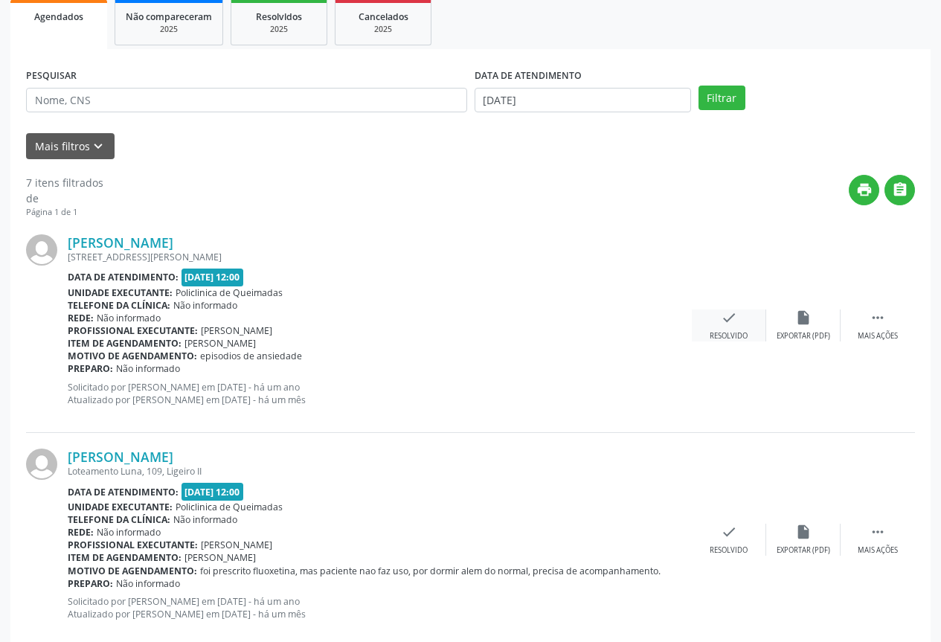
click at [740, 341] on div "Resolvido" at bounding box center [729, 336] width 38 height 10
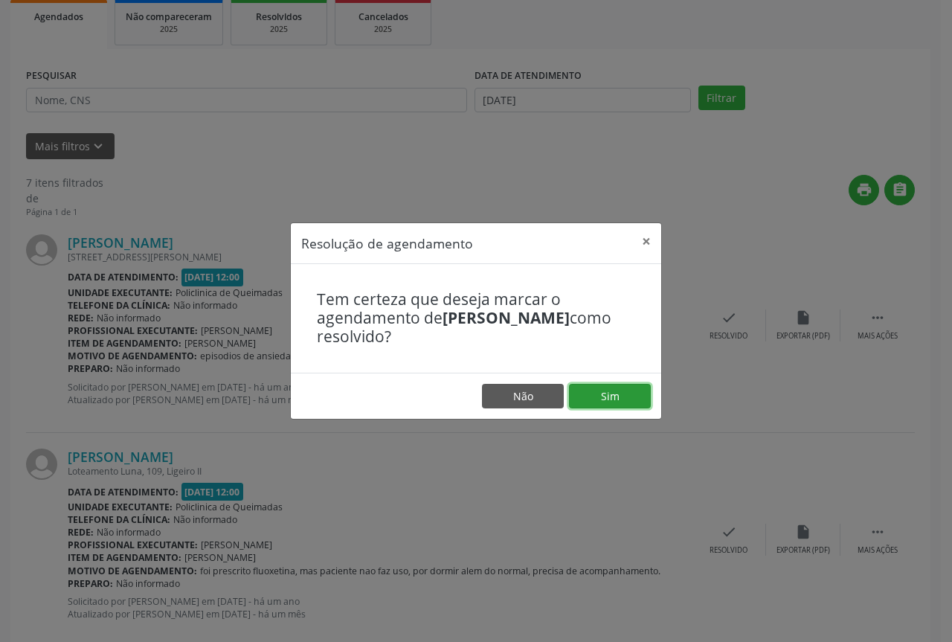
drag, startPoint x: 616, startPoint y: 397, endPoint x: 525, endPoint y: 388, distance: 91.2
click at [615, 396] on button "Sim" at bounding box center [610, 396] width 82 height 25
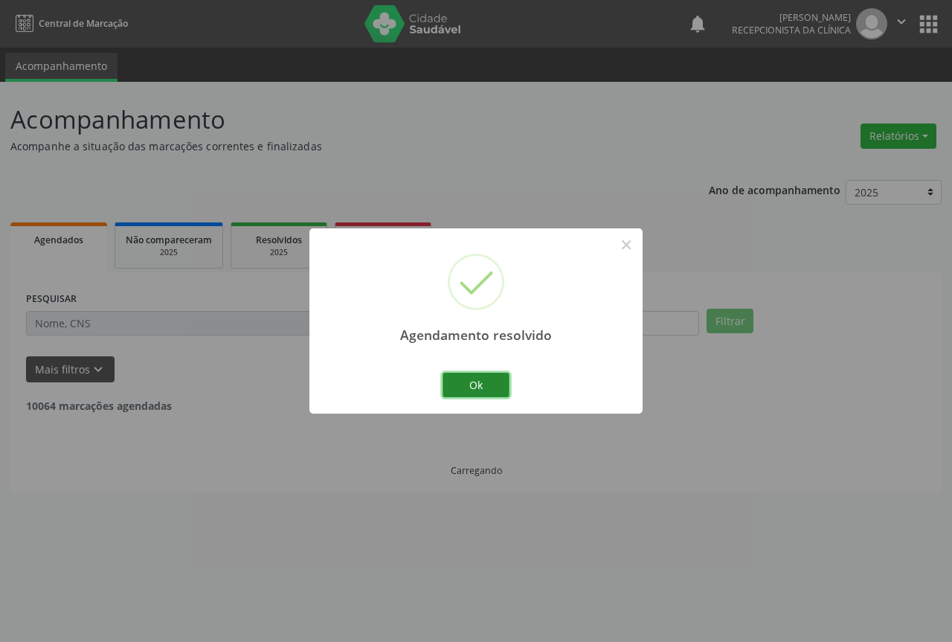
click at [485, 389] on button "Ok" at bounding box center [476, 385] width 67 height 25
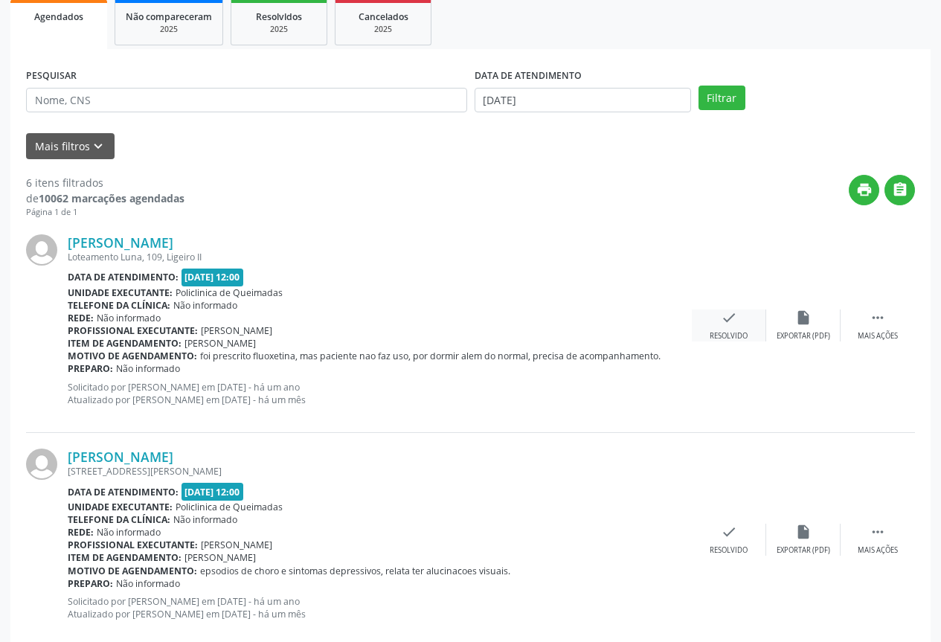
click at [722, 339] on div "Resolvido" at bounding box center [729, 336] width 38 height 10
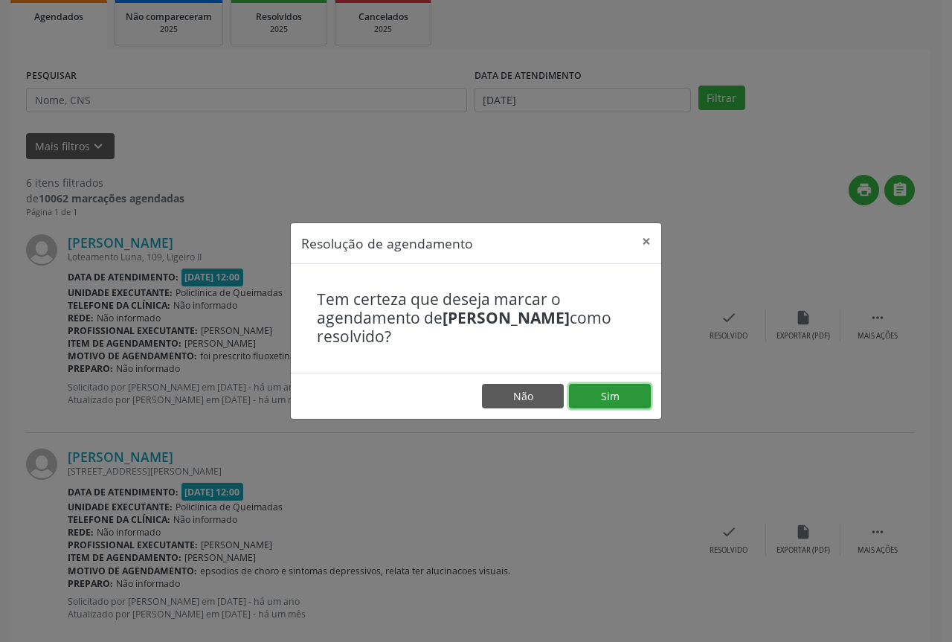
click at [617, 396] on button "Sim" at bounding box center [610, 396] width 82 height 25
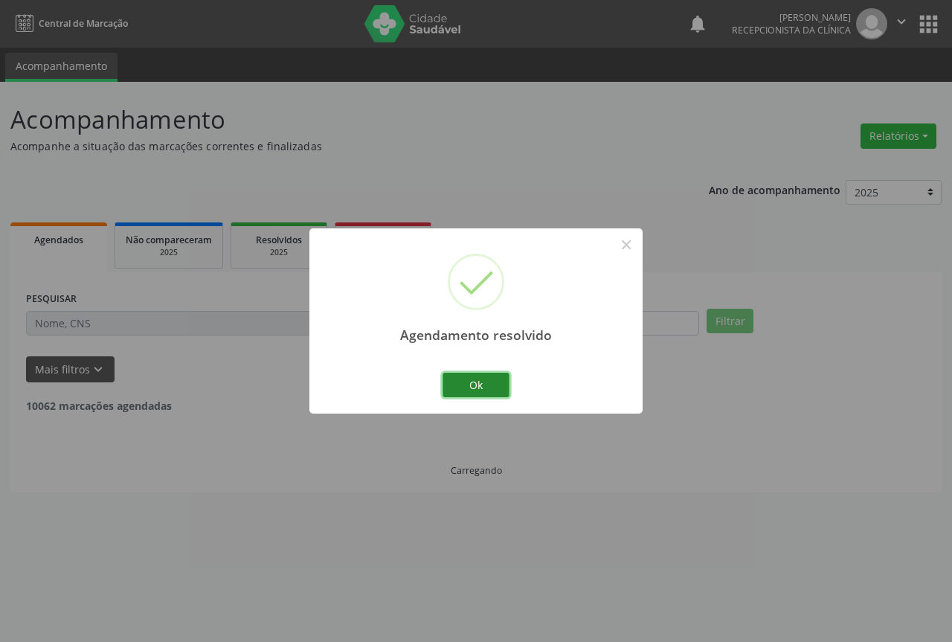
click at [481, 386] on button "Ok" at bounding box center [476, 385] width 67 height 25
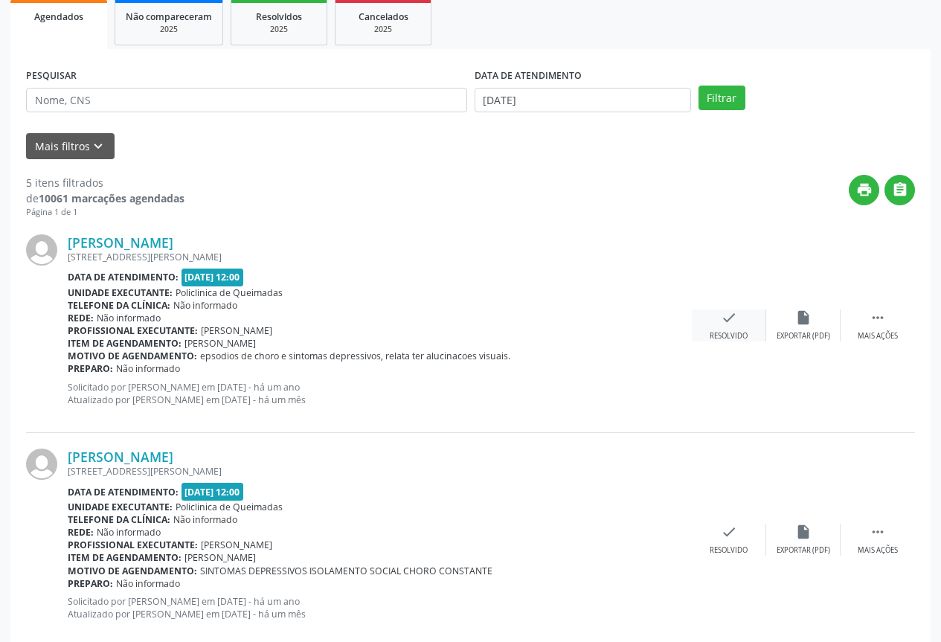
click at [759, 310] on div "check Resolvido" at bounding box center [729, 325] width 74 height 32
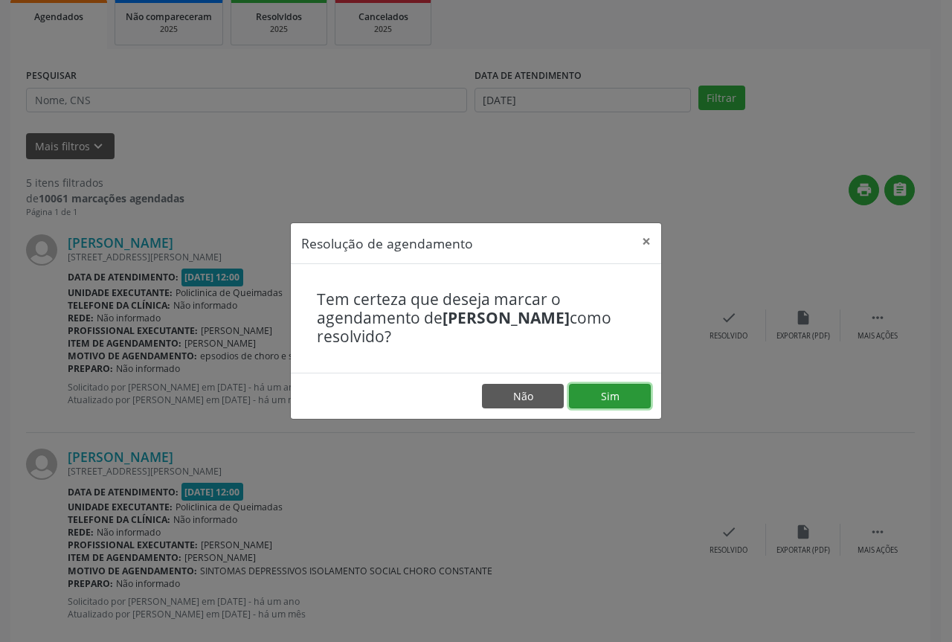
click at [632, 407] on button "Sim" at bounding box center [610, 396] width 82 height 25
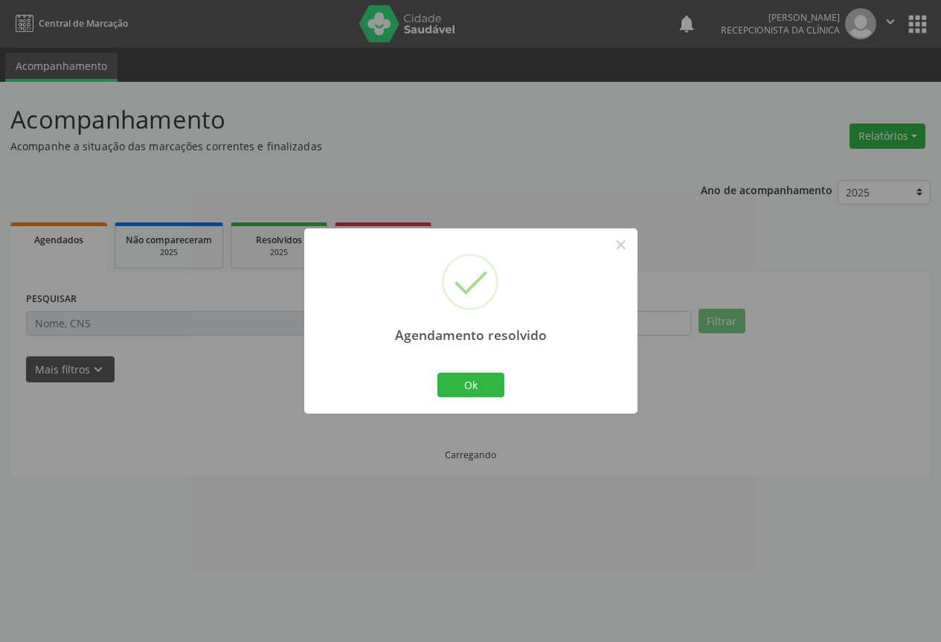
click at [497, 408] on div "Agendamento resolvido × Ok Cancel" at bounding box center [470, 320] width 333 height 185
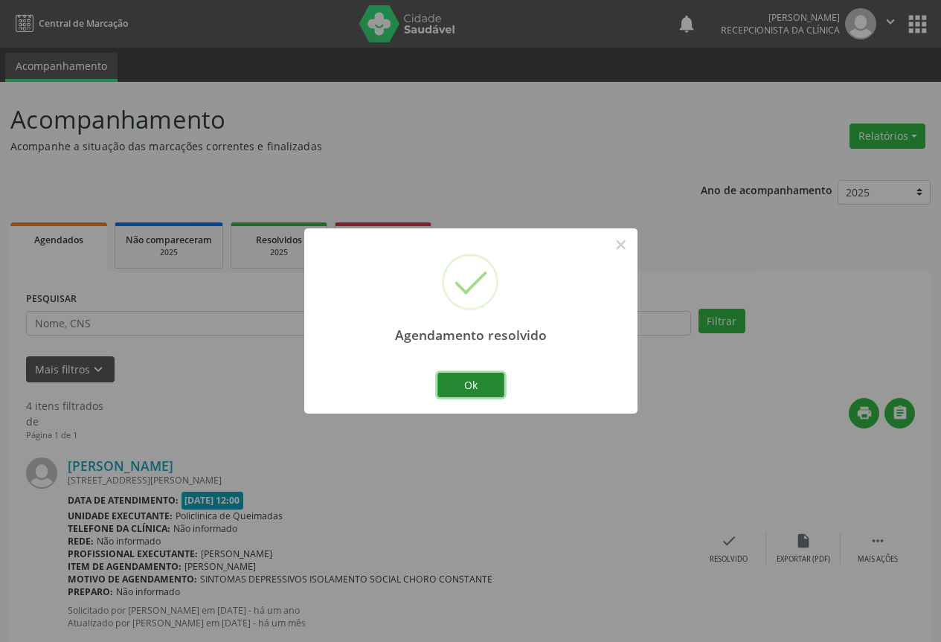
click at [502, 380] on button "Ok" at bounding box center [470, 385] width 67 height 25
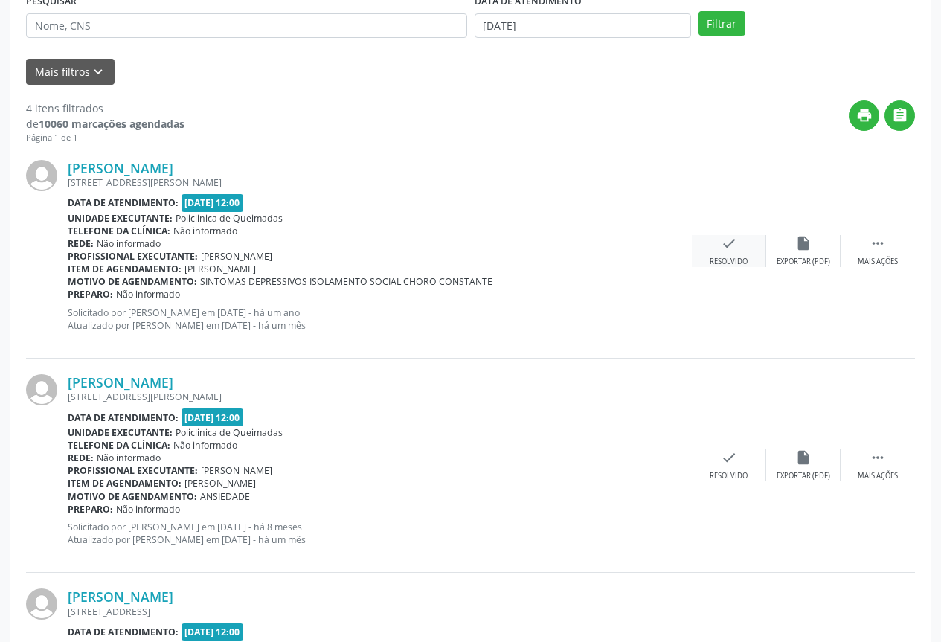
click at [713, 263] on div "Resolvido" at bounding box center [729, 262] width 38 height 10
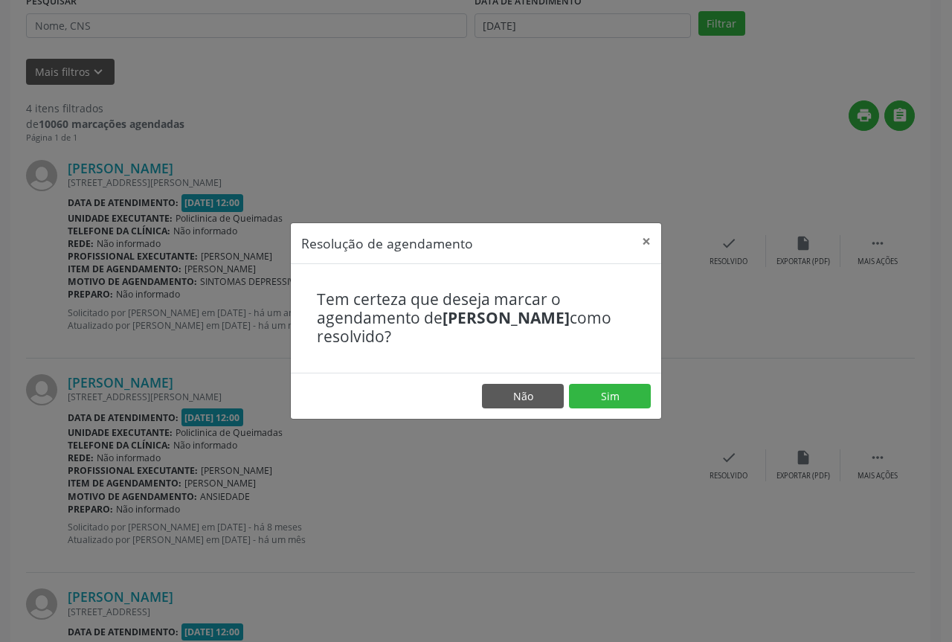
click at [618, 381] on footer "Não Sim" at bounding box center [476, 396] width 371 height 47
click at [584, 396] on button "Sim" at bounding box center [610, 396] width 82 height 25
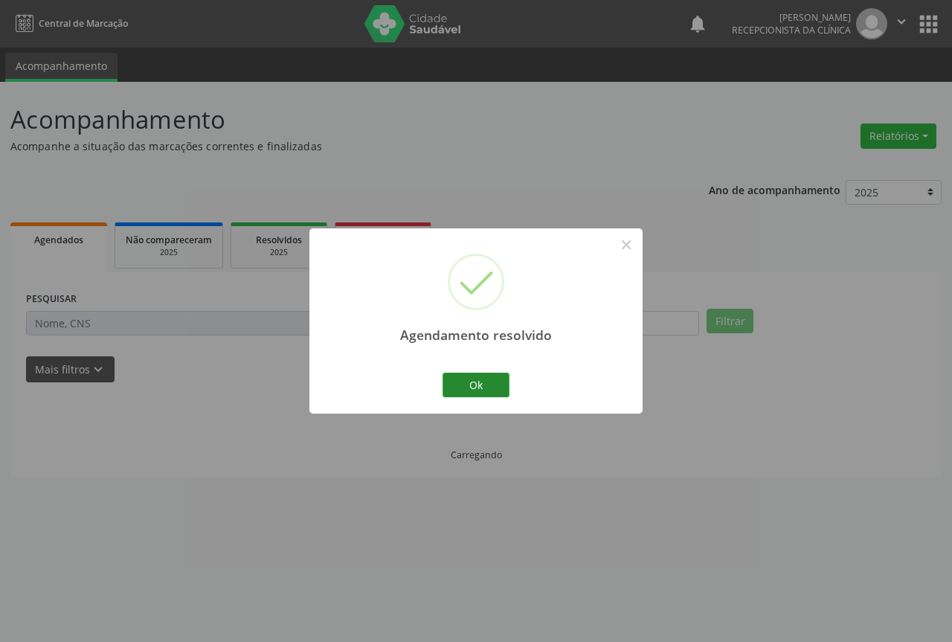
click at [505, 391] on div "Ok Cancel" at bounding box center [477, 384] width 74 height 31
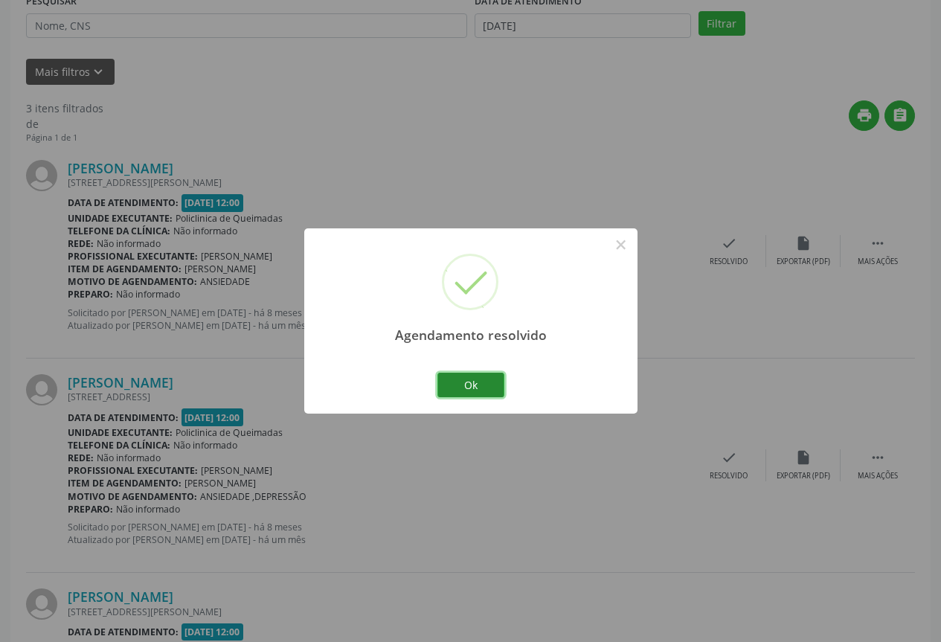
click at [464, 391] on button "Ok" at bounding box center [470, 385] width 67 height 25
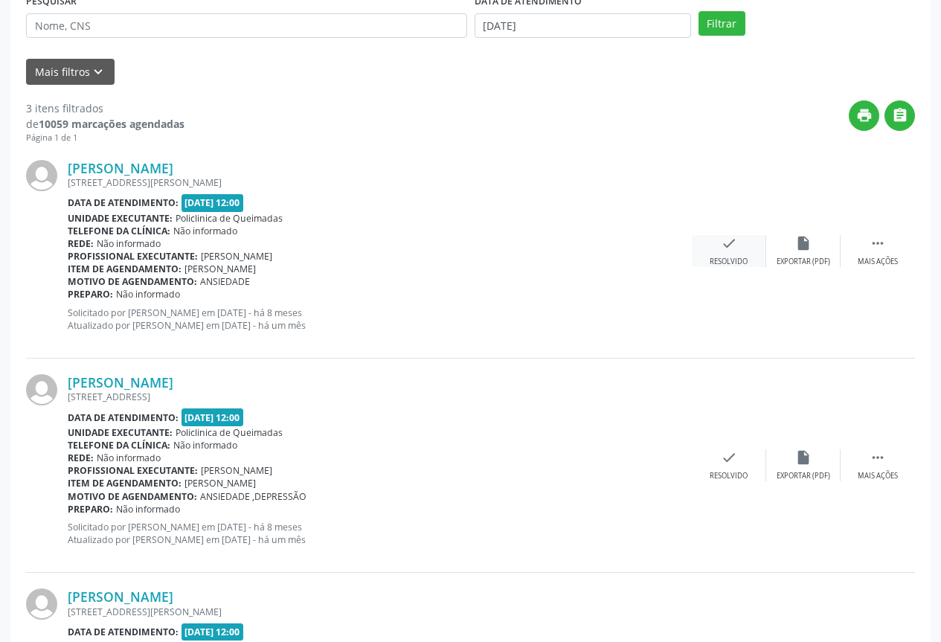
click at [713, 260] on div "Resolvido" at bounding box center [729, 262] width 38 height 10
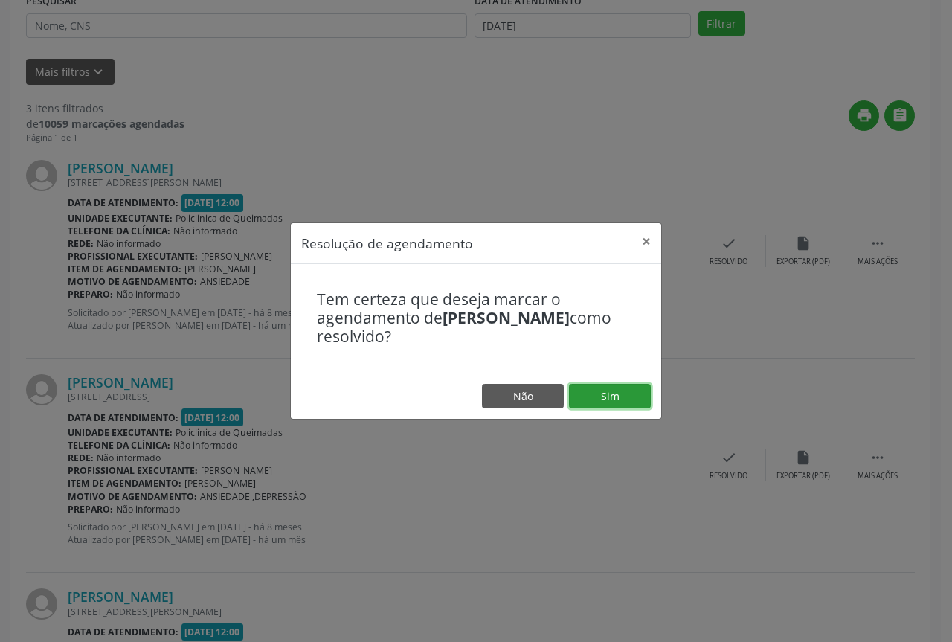
click at [643, 393] on button "Sim" at bounding box center [610, 396] width 82 height 25
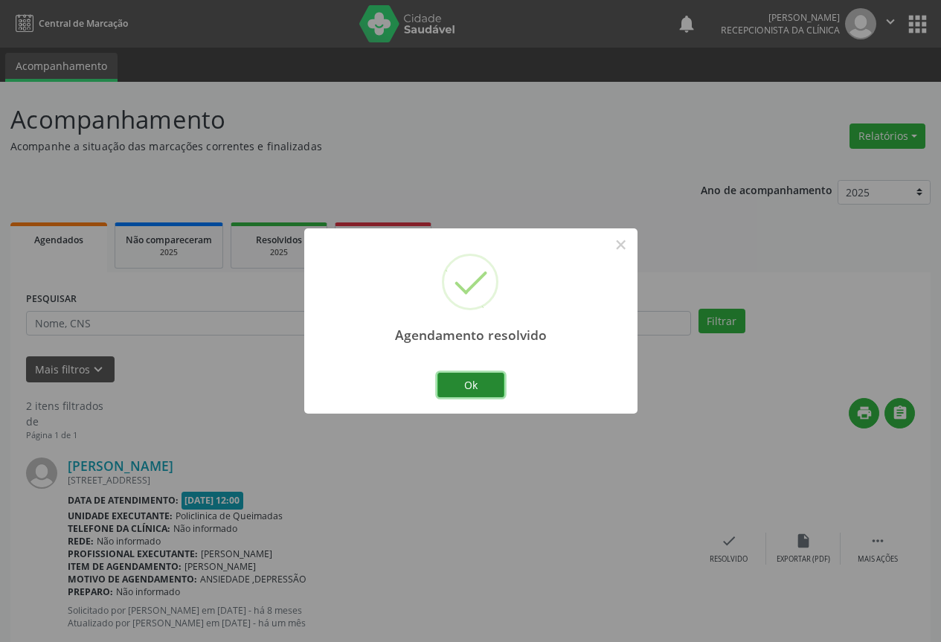
click at [472, 390] on button "Ok" at bounding box center [470, 385] width 67 height 25
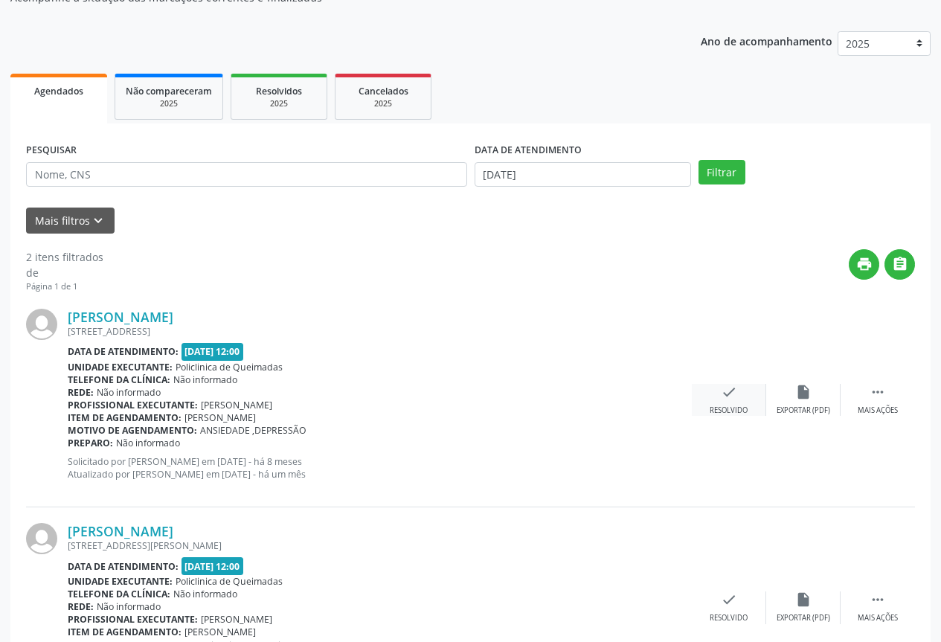
click at [728, 397] on icon "check" at bounding box center [729, 392] width 16 height 16
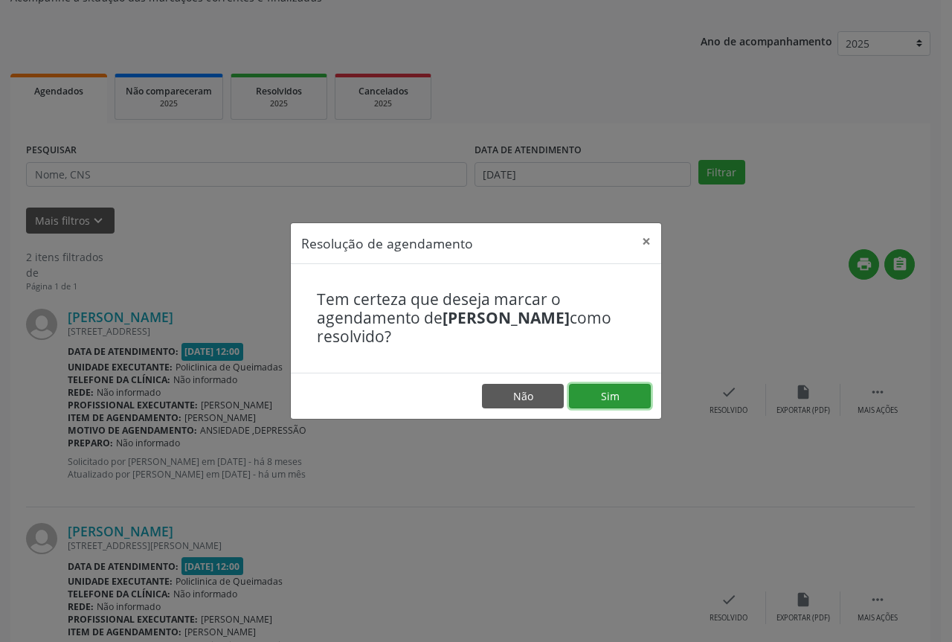
click at [575, 402] on button "Sim" at bounding box center [610, 396] width 82 height 25
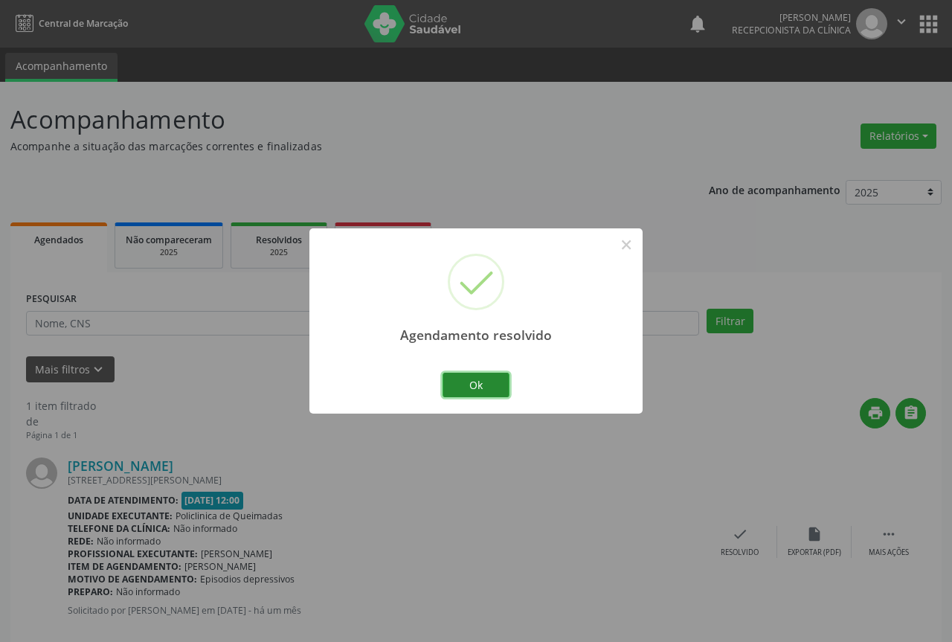
click at [472, 390] on button "Ok" at bounding box center [476, 385] width 67 height 25
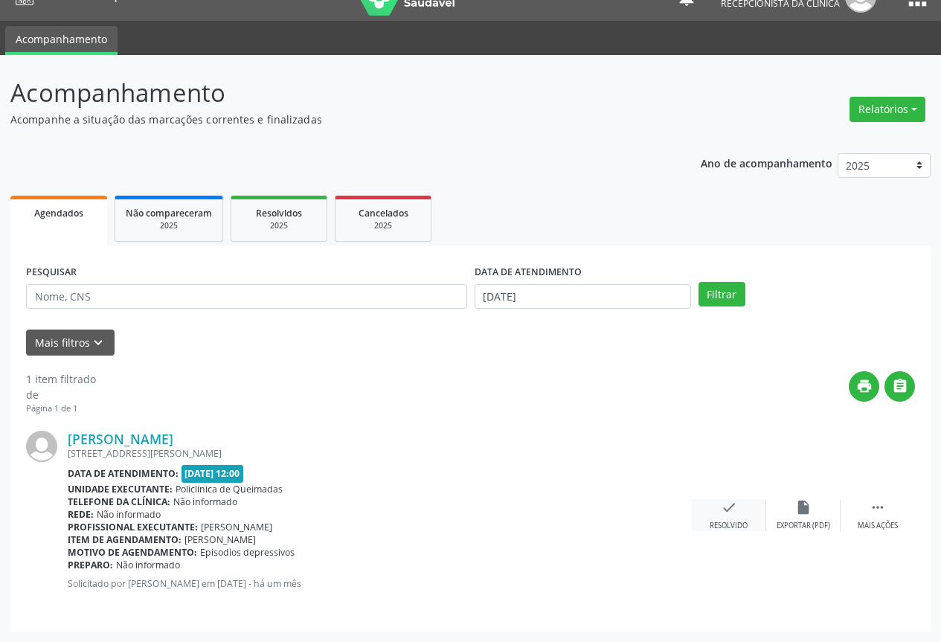
click at [721, 516] on div "check Resolvido" at bounding box center [729, 515] width 74 height 32
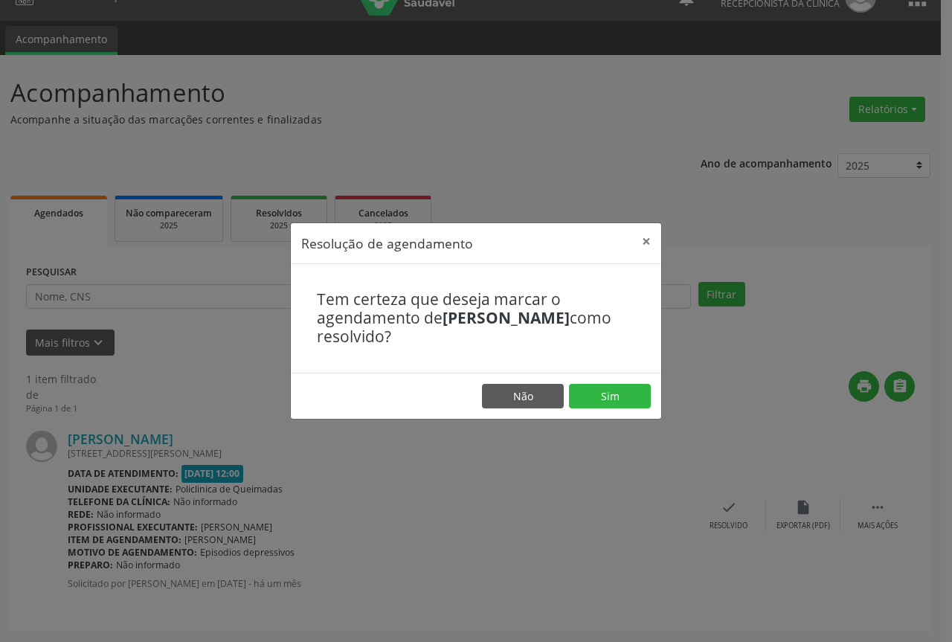
click at [599, 373] on footer "Não Sim" at bounding box center [476, 396] width 371 height 47
click at [596, 388] on button "Sim" at bounding box center [610, 396] width 82 height 25
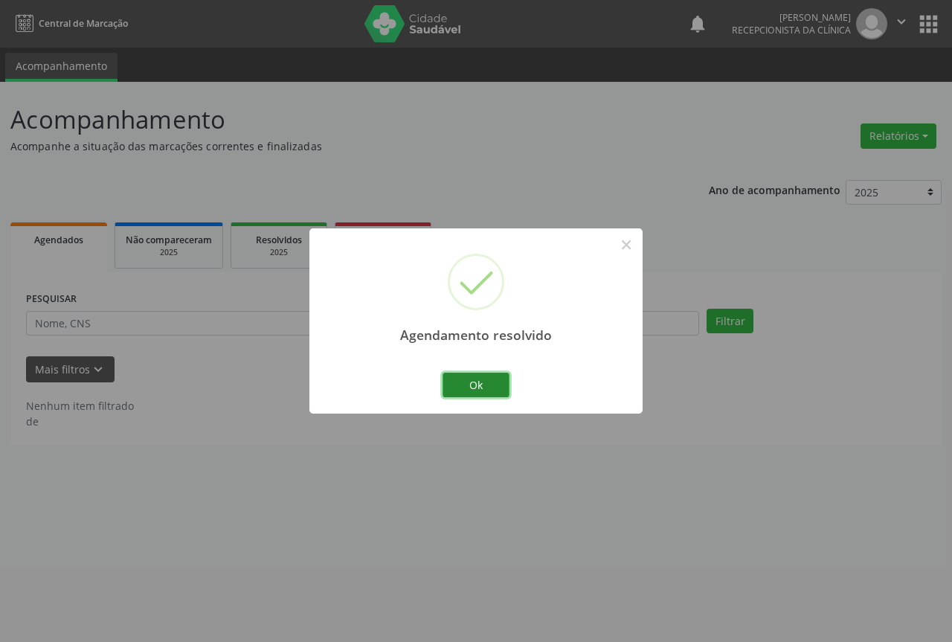
click at [482, 392] on button "Ok" at bounding box center [476, 385] width 67 height 25
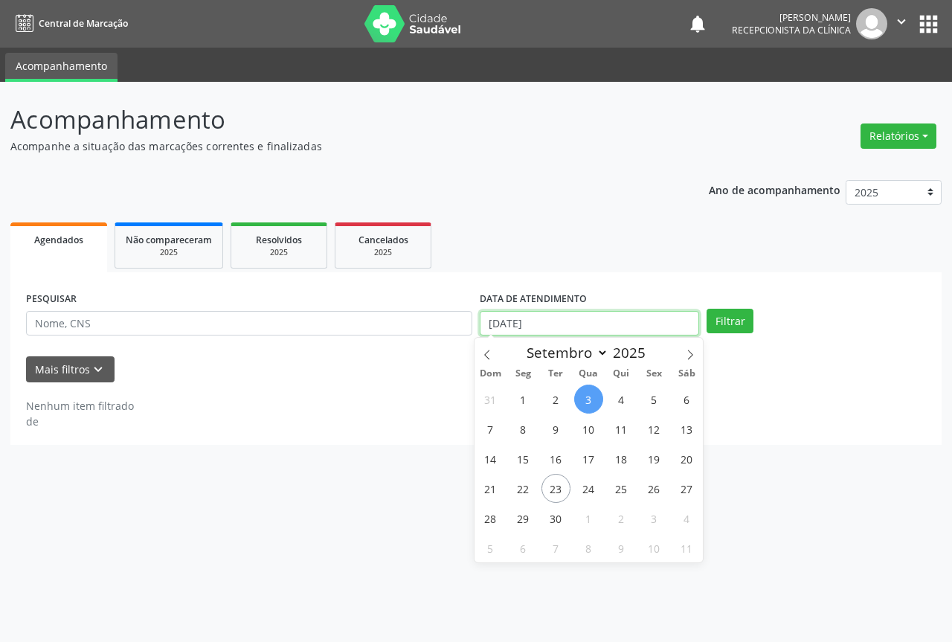
click at [555, 313] on input "03/09/2025" at bounding box center [589, 323] width 219 height 25
click at [624, 406] on span "4" at bounding box center [621, 399] width 29 height 29
type input "04/09/2025"
click at [624, 406] on span "4" at bounding box center [621, 399] width 29 height 29
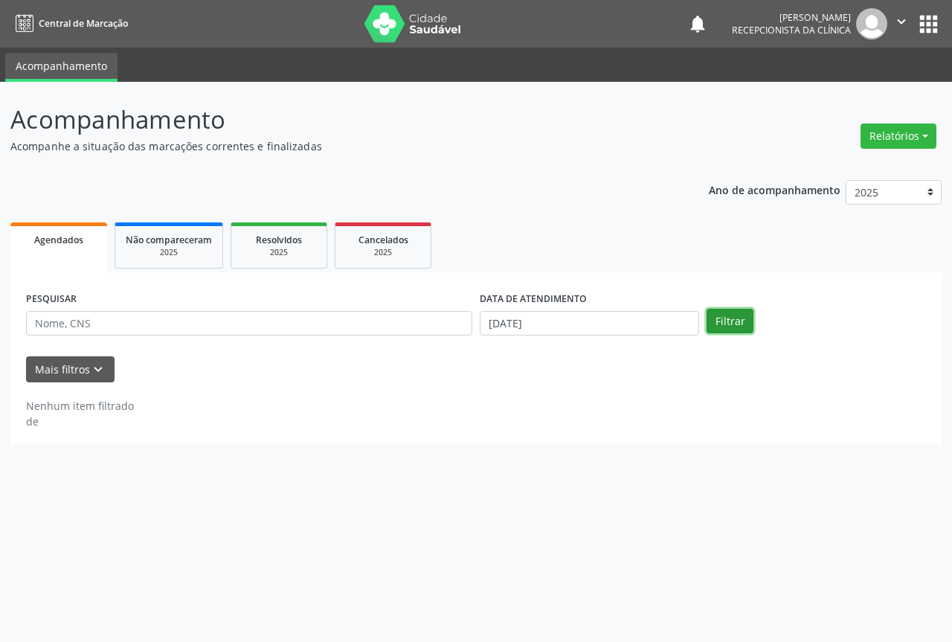
click at [712, 330] on button "Filtrar" at bounding box center [730, 321] width 47 height 25
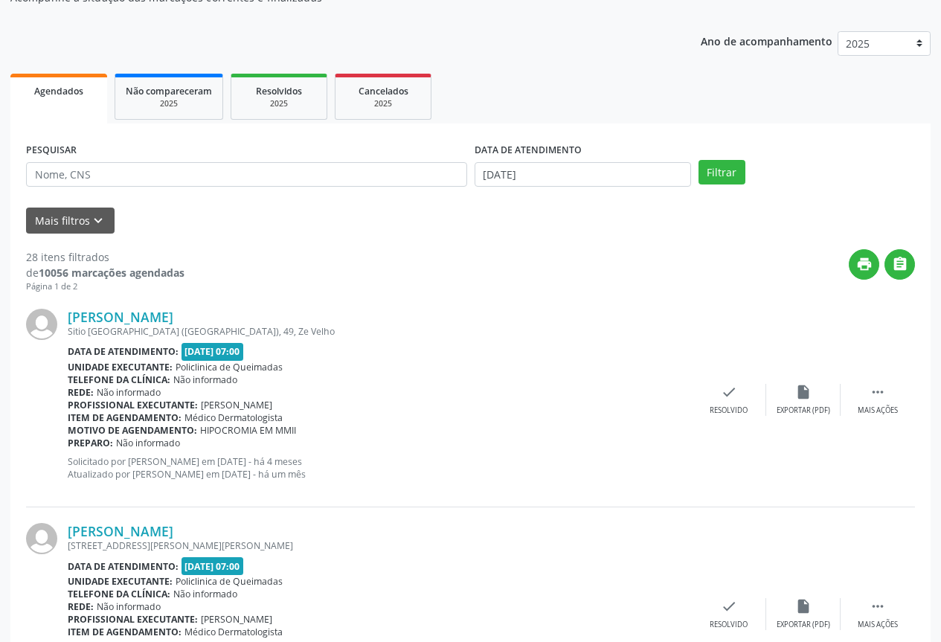
click at [739, 380] on div "Joyce Hellen da Silva Cabral Sitio Castanho da Serra (Bastioes), 49, Ze Velho D…" at bounding box center [470, 400] width 889 height 214
click at [734, 392] on icon "check" at bounding box center [729, 392] width 16 height 16
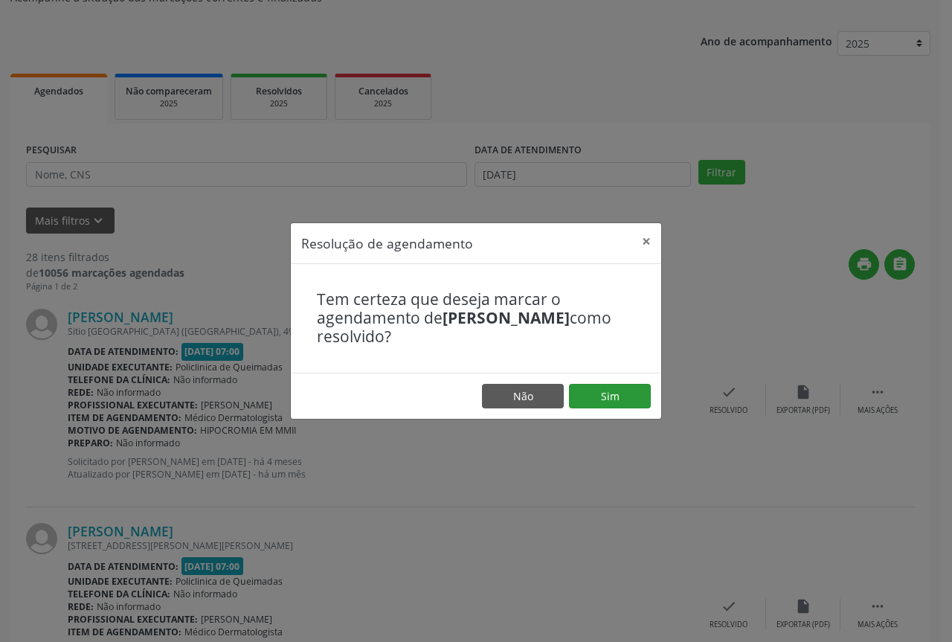
drag, startPoint x: 653, startPoint y: 385, endPoint x: 631, endPoint y: 390, distance: 22.9
click at [644, 388] on footer "Não Sim" at bounding box center [476, 396] width 371 height 47
drag, startPoint x: 631, startPoint y: 390, endPoint x: 530, endPoint y: 396, distance: 101.4
click at [629, 391] on button "Sim" at bounding box center [610, 396] width 82 height 25
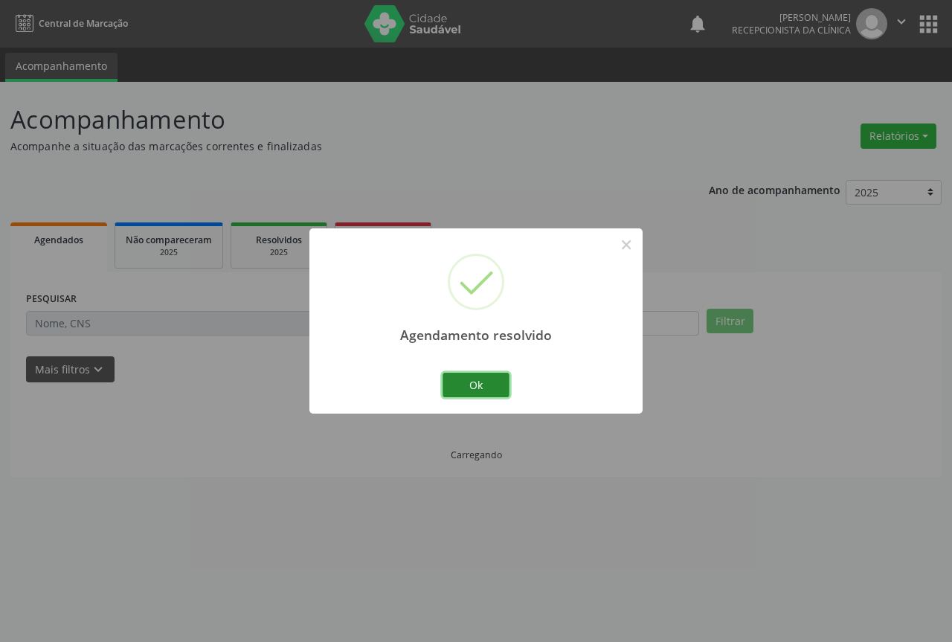
click at [498, 387] on button "Ok" at bounding box center [476, 385] width 67 height 25
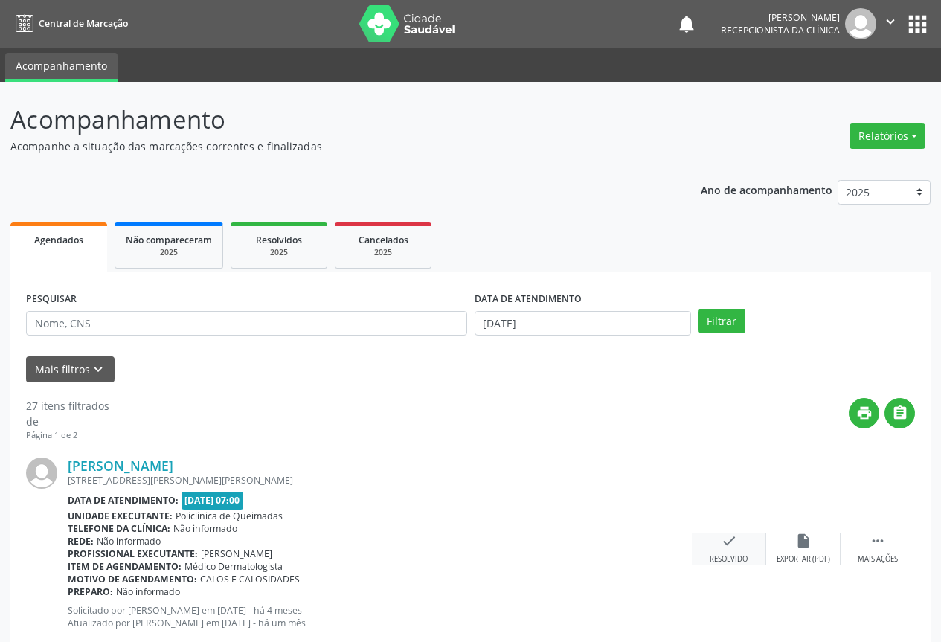
click at [716, 545] on div "check Resolvido" at bounding box center [729, 549] width 74 height 32
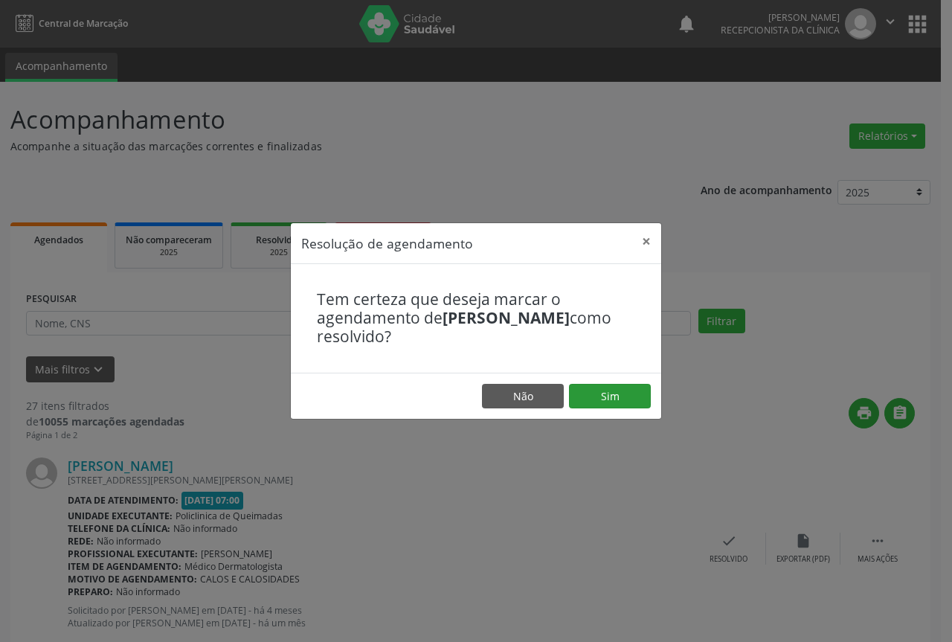
drag, startPoint x: 608, startPoint y: 410, endPoint x: 604, endPoint y: 403, distance: 7.7
click at [607, 410] on footer "Não Sim" at bounding box center [476, 396] width 371 height 47
click at [604, 403] on button "Sim" at bounding box center [610, 396] width 82 height 25
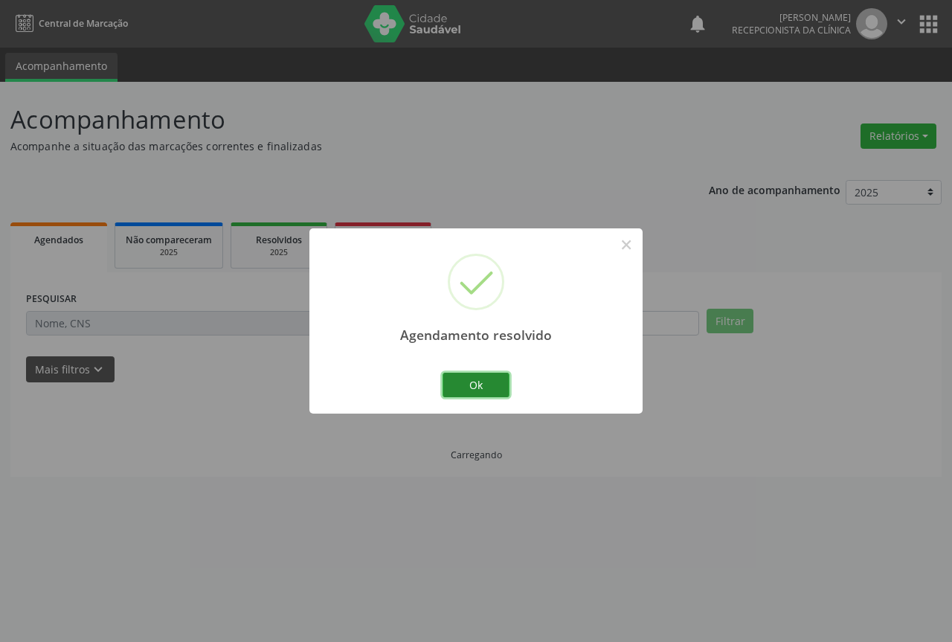
click at [465, 390] on button "Ok" at bounding box center [476, 385] width 67 height 25
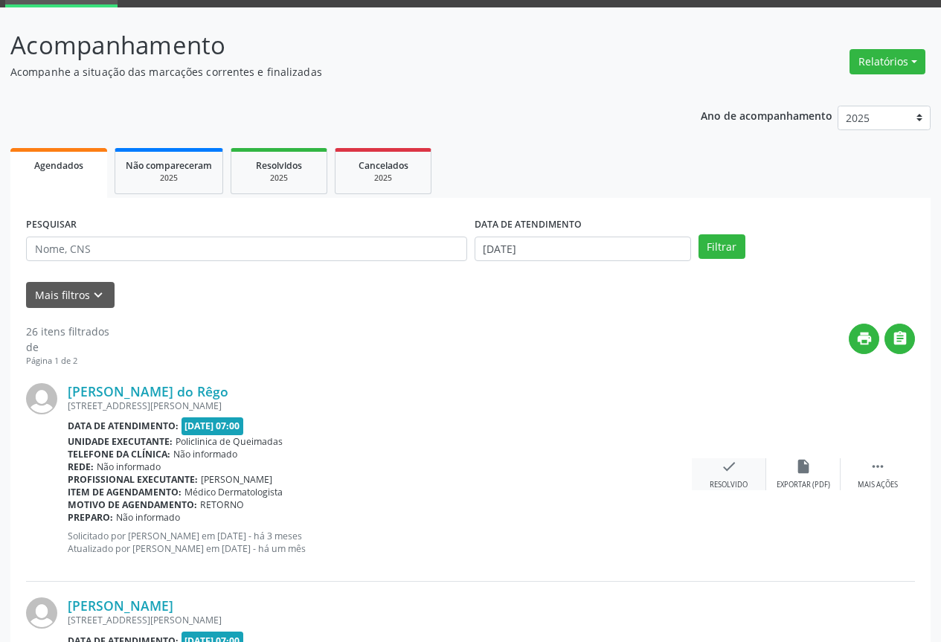
click at [727, 486] on div "Resolvido" at bounding box center [729, 485] width 38 height 10
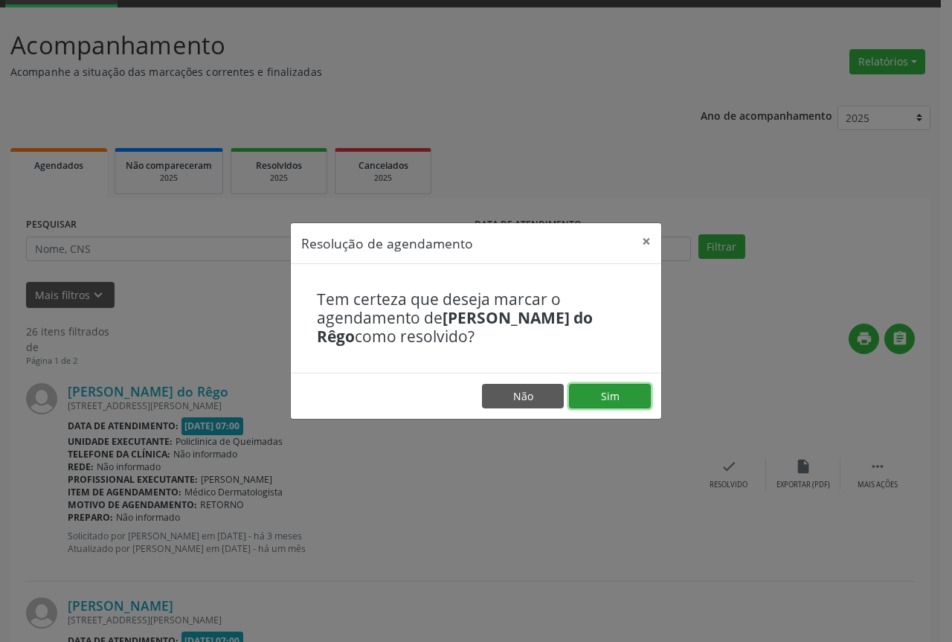
click at [577, 390] on button "Sim" at bounding box center [610, 396] width 82 height 25
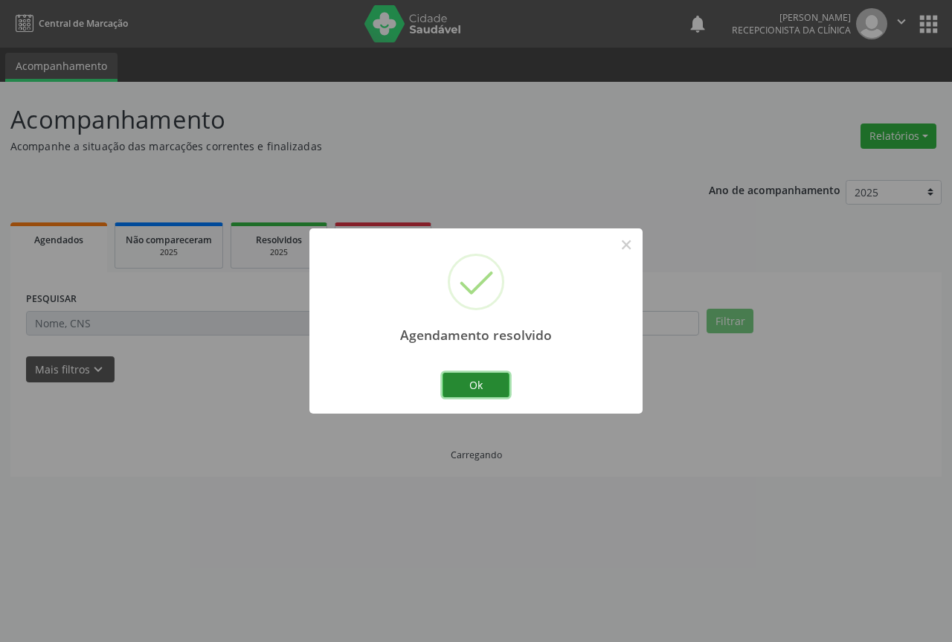
click at [467, 393] on button "Ok" at bounding box center [476, 385] width 67 height 25
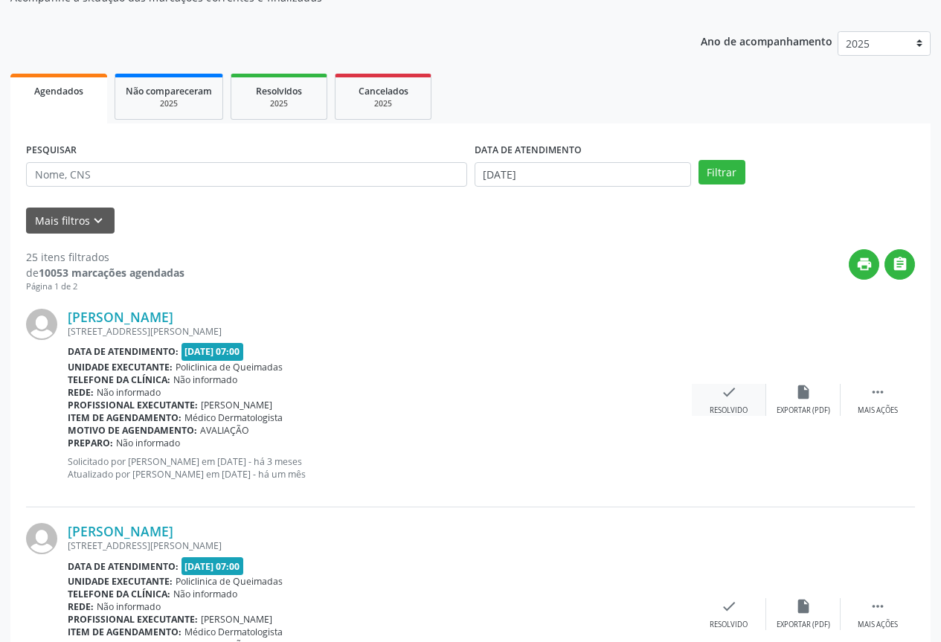
drag, startPoint x: 716, startPoint y: 421, endPoint x: 716, endPoint y: 405, distance: 15.6
click at [716, 408] on div "Anthony Emanuel Gomes Silva Costa Rua Sitio Pedra do Sino, 130, Anibal Teixeira…" at bounding box center [470, 400] width 889 height 214
click at [716, 405] on div "Resolvido" at bounding box center [729, 410] width 38 height 10
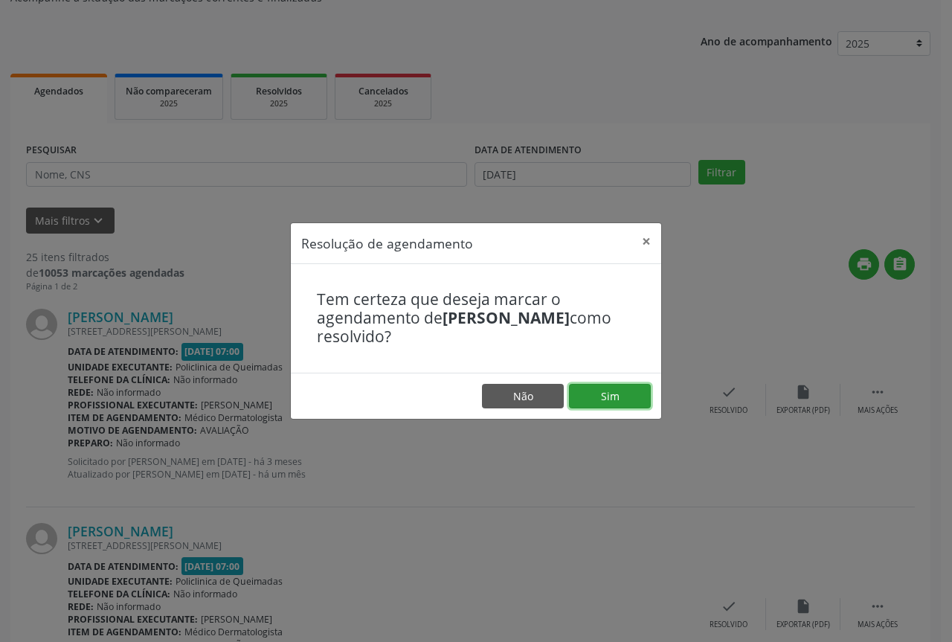
click at [594, 405] on button "Sim" at bounding box center [610, 396] width 82 height 25
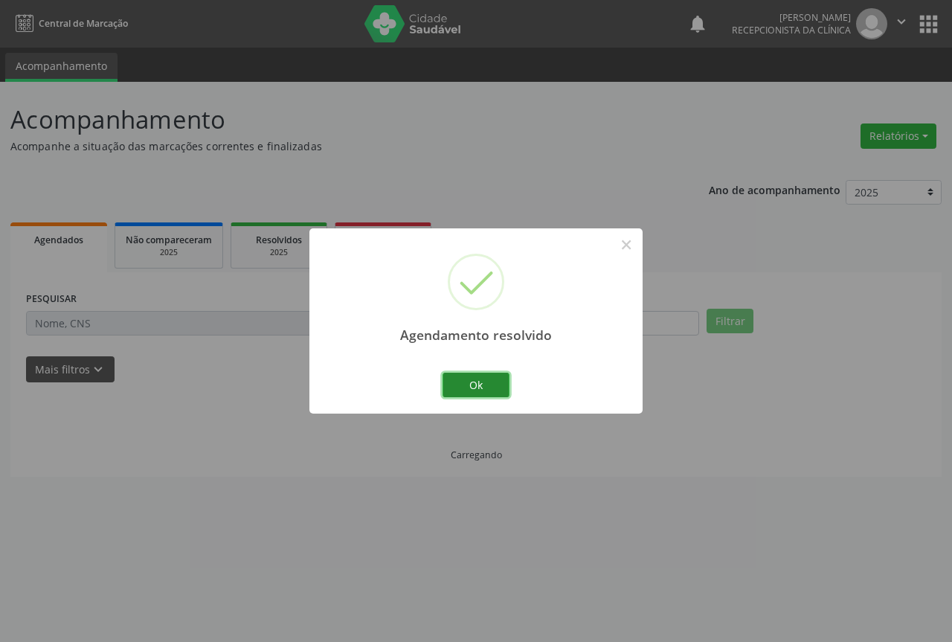
click at [490, 385] on button "Ok" at bounding box center [476, 385] width 67 height 25
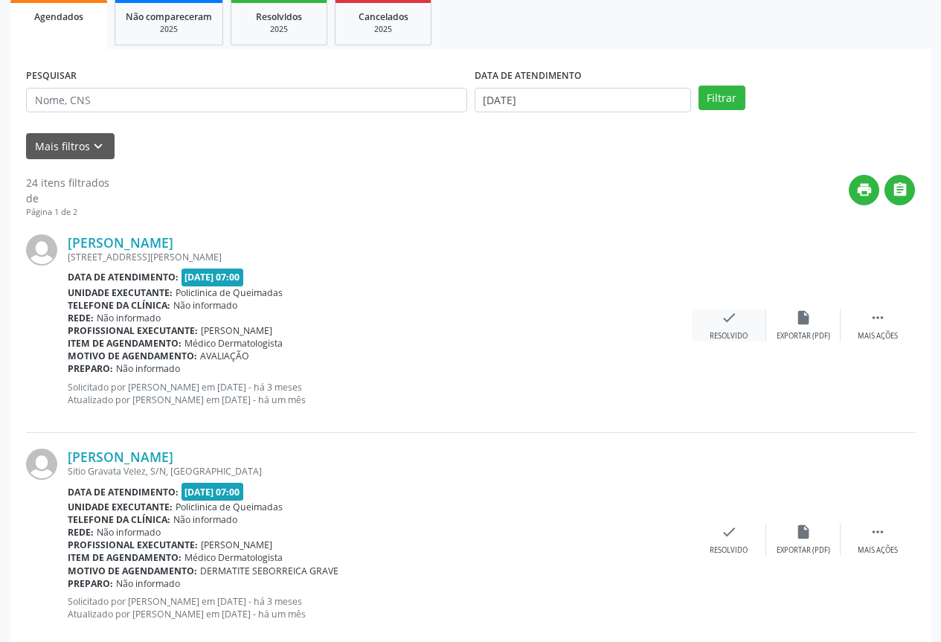
click at [730, 328] on div "check Resolvido" at bounding box center [729, 325] width 74 height 32
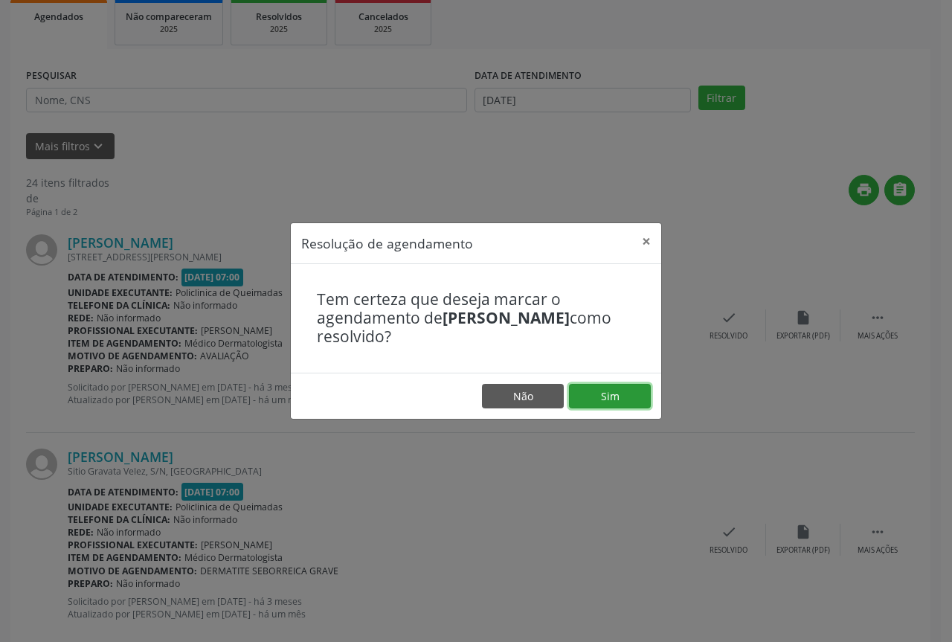
click at [606, 394] on button "Sim" at bounding box center [610, 396] width 82 height 25
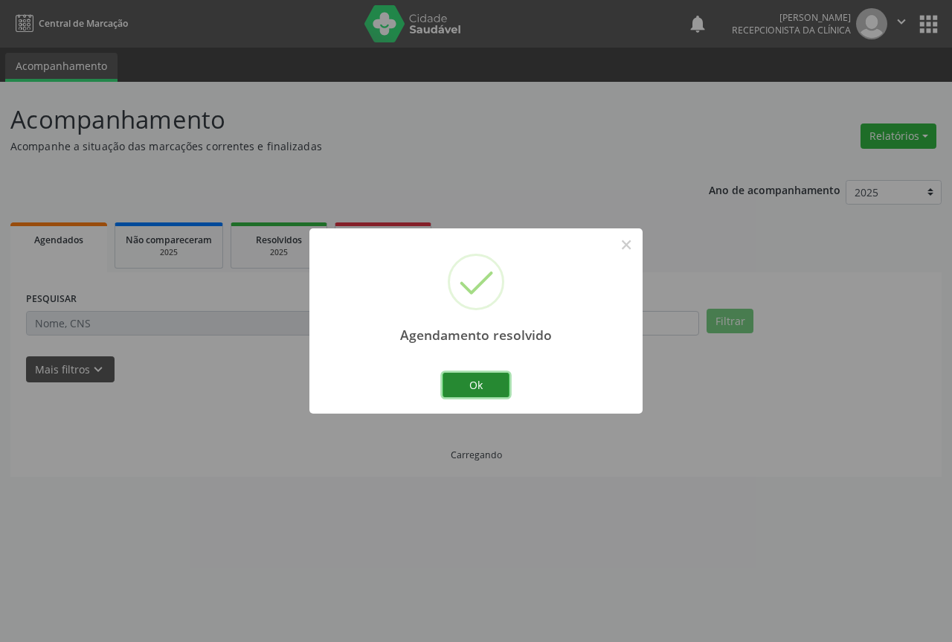
click at [485, 389] on button "Ok" at bounding box center [476, 385] width 67 height 25
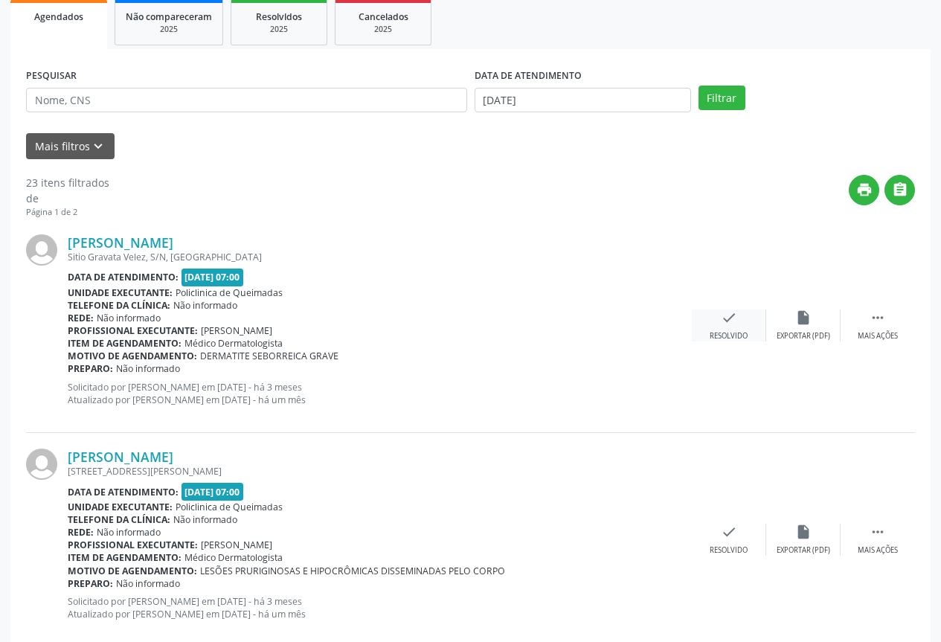
click at [696, 335] on div "check Resolvido" at bounding box center [729, 325] width 74 height 32
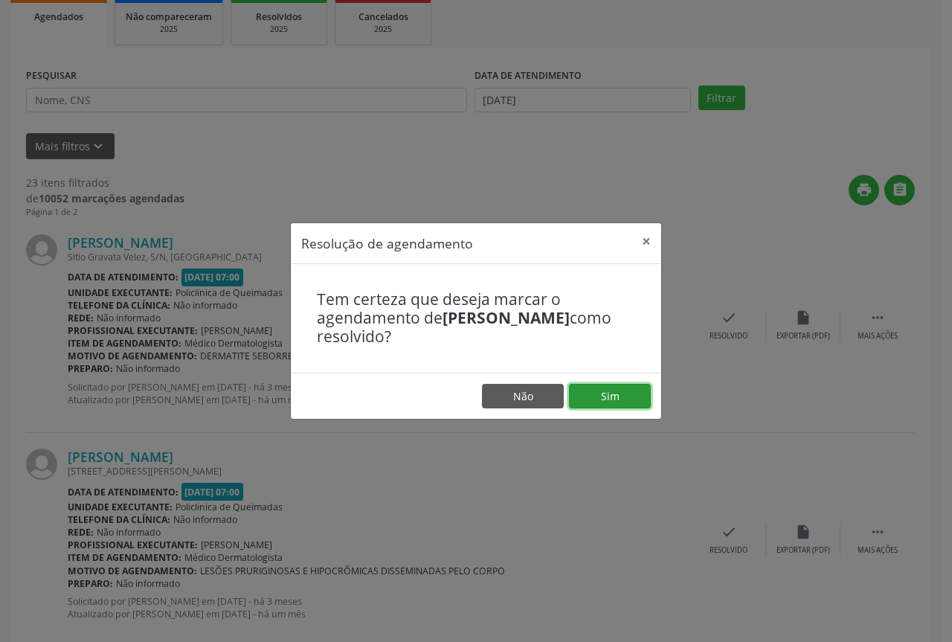
drag, startPoint x: 615, startPoint y: 394, endPoint x: 556, endPoint y: 414, distance: 61.9
click at [616, 395] on button "Sim" at bounding box center [610, 396] width 82 height 25
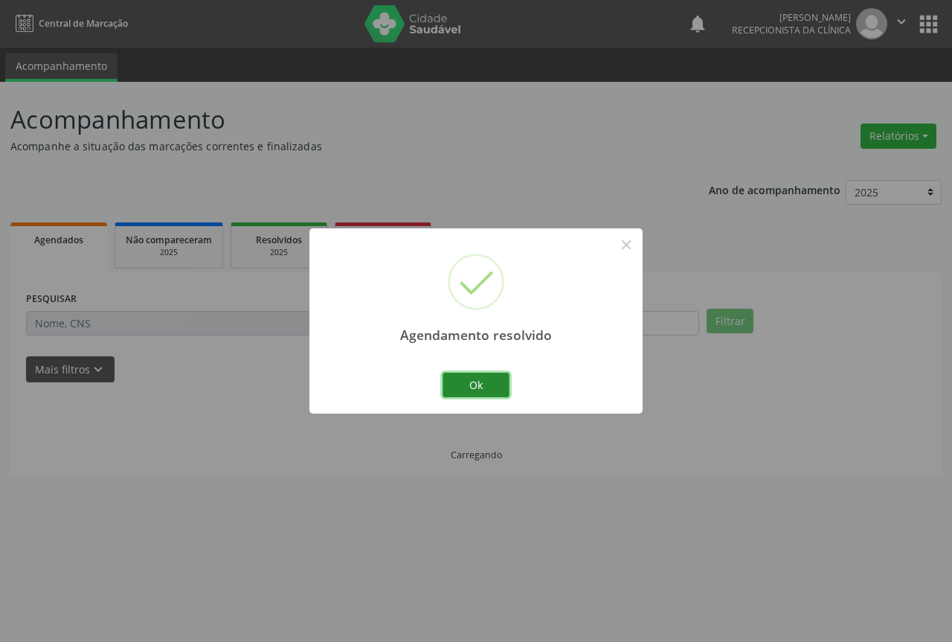
click at [452, 387] on button "Ok" at bounding box center [476, 385] width 67 height 25
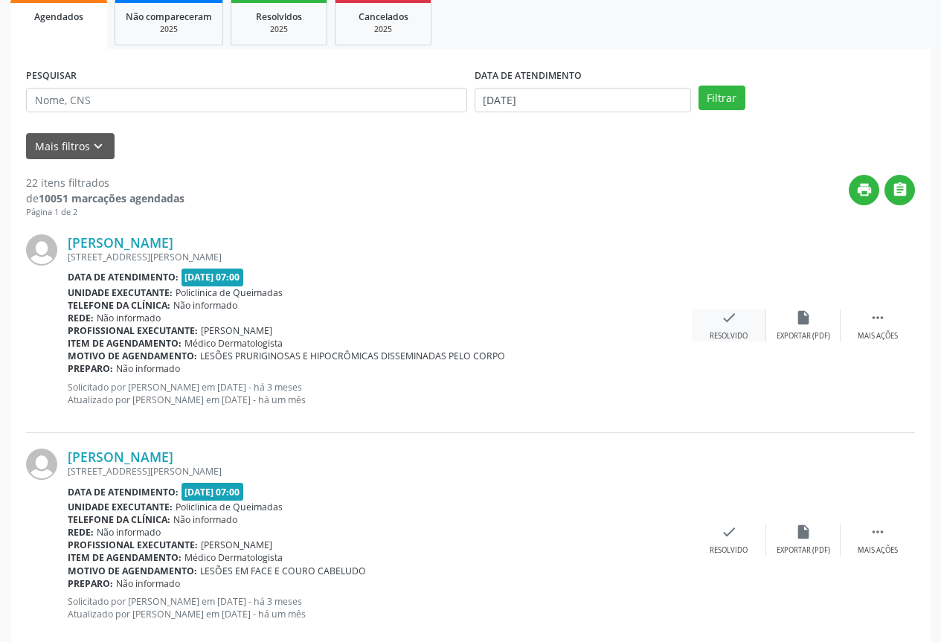
click at [734, 336] on div "Resolvido" at bounding box center [729, 336] width 38 height 10
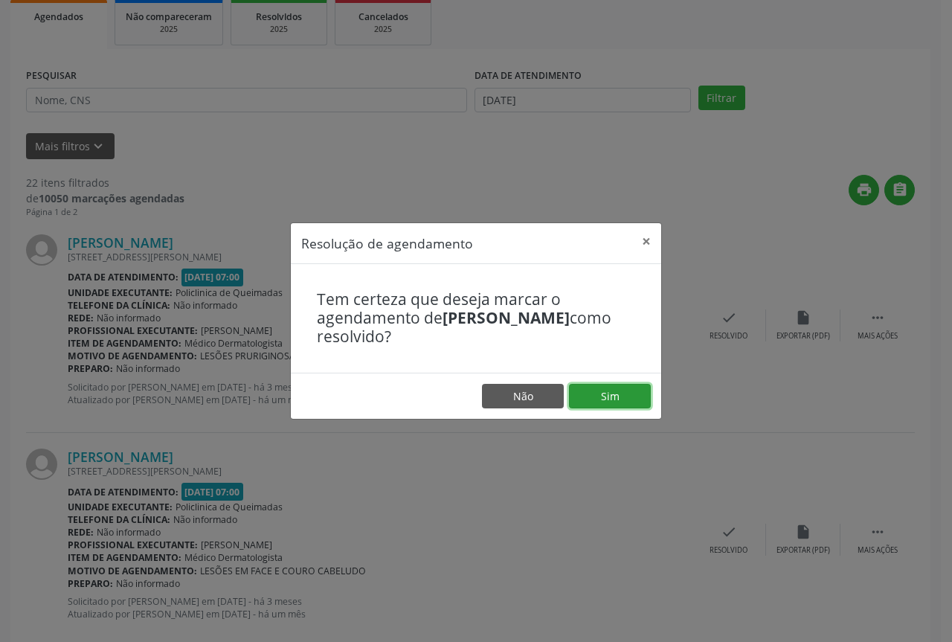
click at [591, 405] on button "Sim" at bounding box center [610, 396] width 82 height 25
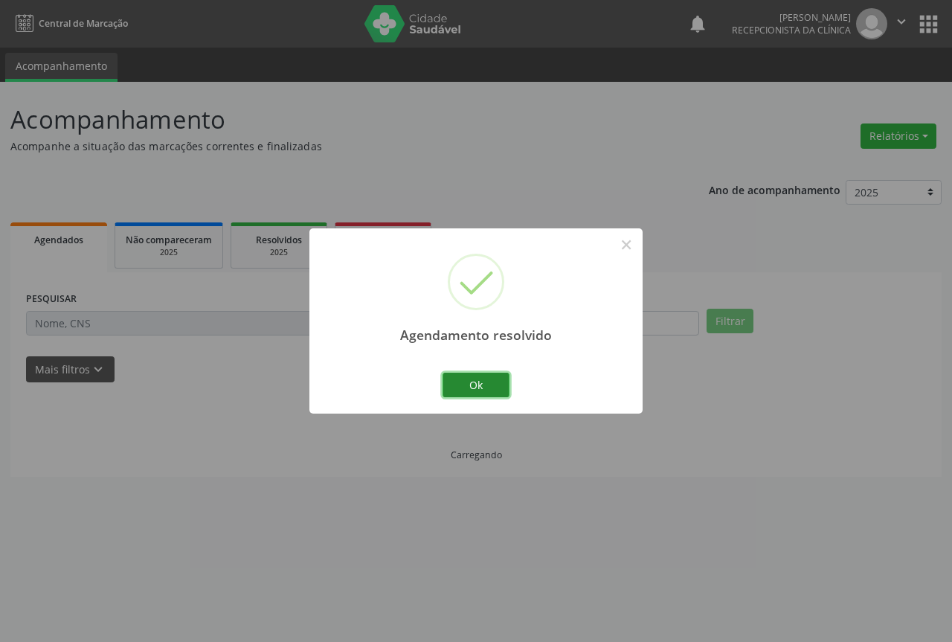
click at [465, 388] on button "Ok" at bounding box center [476, 385] width 67 height 25
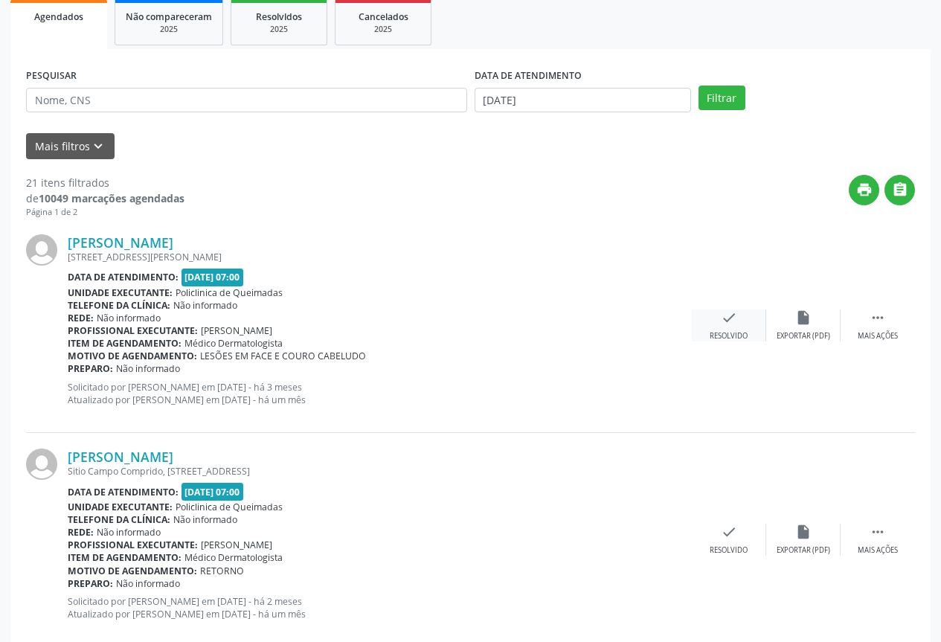
click at [737, 336] on div "Resolvido" at bounding box center [729, 336] width 38 height 10
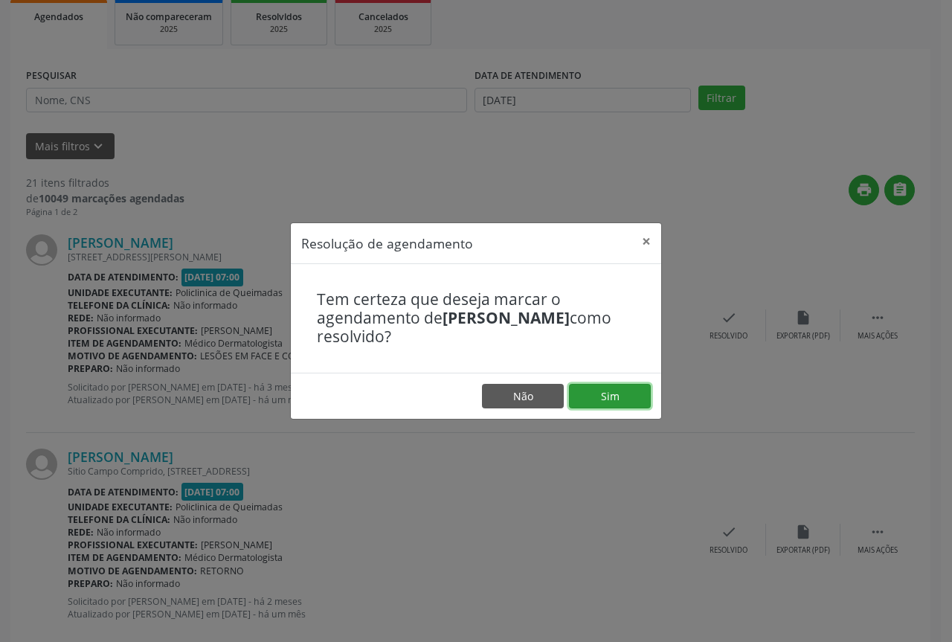
click at [612, 397] on button "Sim" at bounding box center [610, 396] width 82 height 25
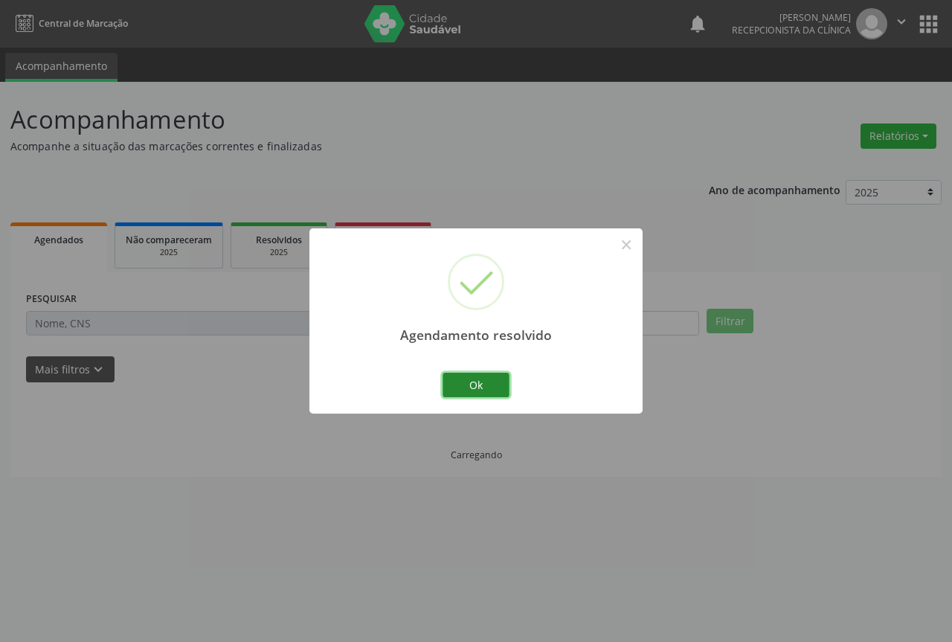
click at [450, 392] on button "Ok" at bounding box center [476, 385] width 67 height 25
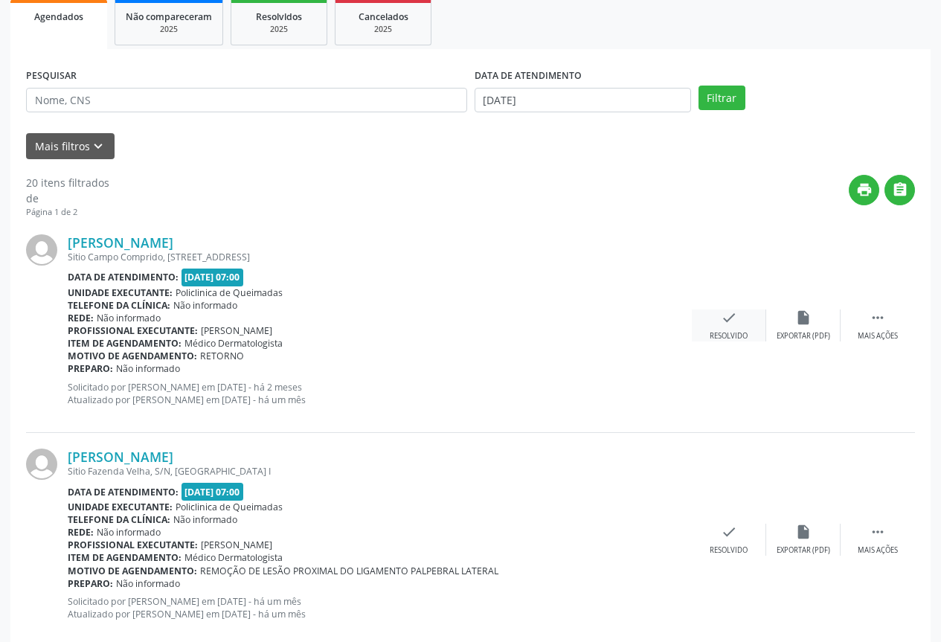
click at [728, 333] on div "Resolvido" at bounding box center [729, 336] width 38 height 10
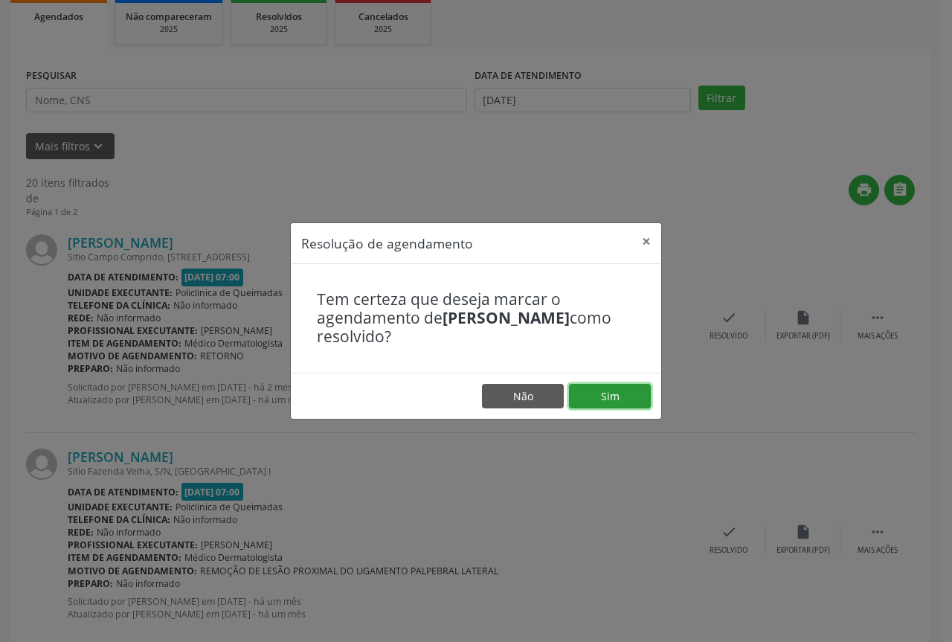
click at [640, 404] on button "Sim" at bounding box center [610, 396] width 82 height 25
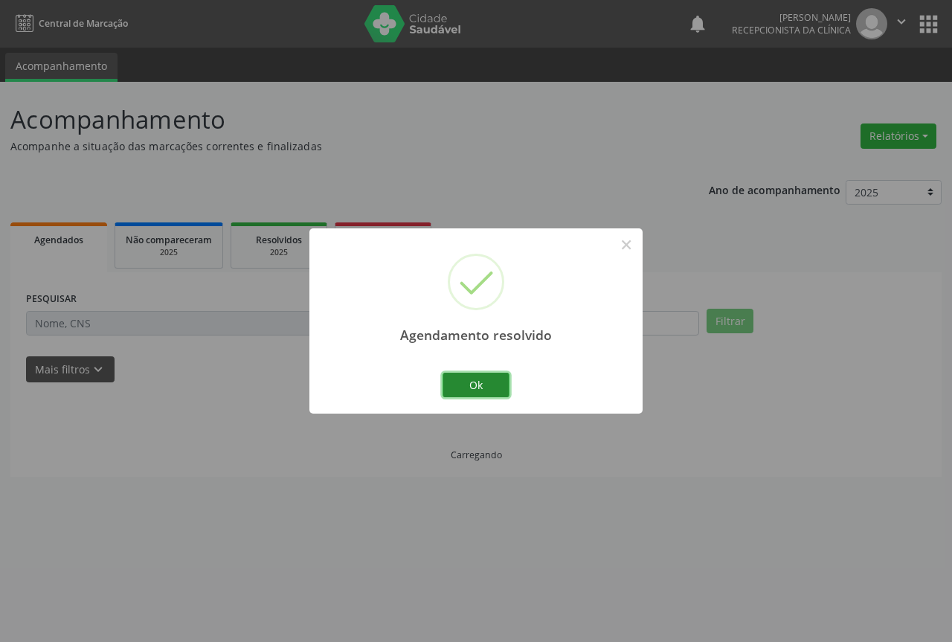
click at [449, 393] on button "Ok" at bounding box center [476, 385] width 67 height 25
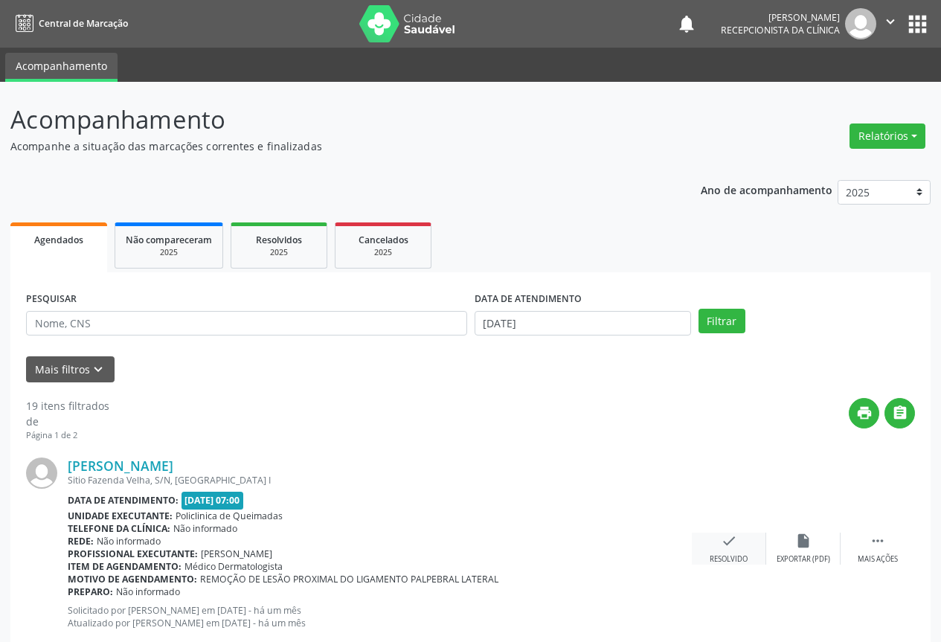
click at [710, 555] on div "Resolvido" at bounding box center [729, 559] width 38 height 10
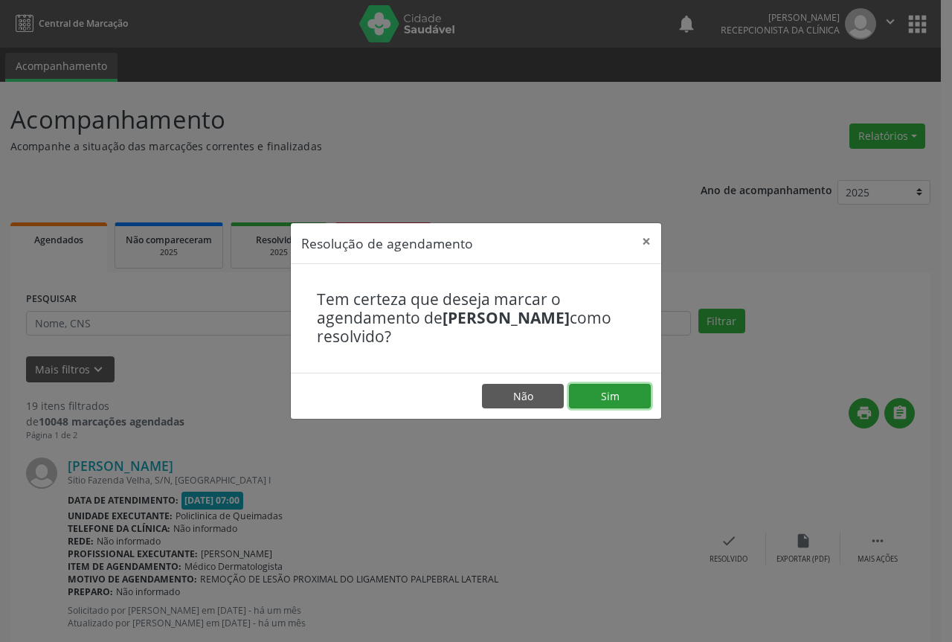
click at [602, 397] on button "Sim" at bounding box center [610, 396] width 82 height 25
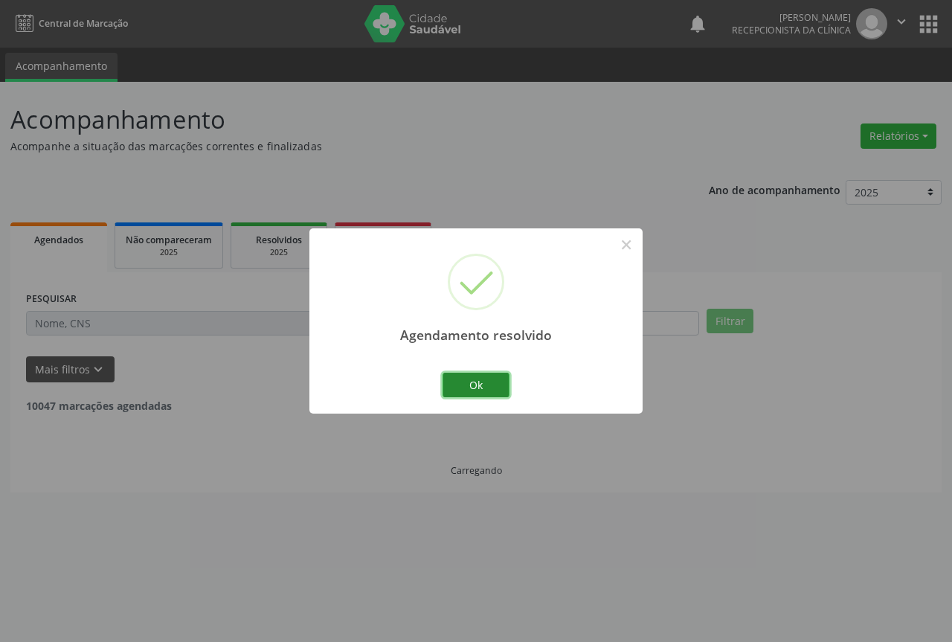
click at [461, 391] on button "Ok" at bounding box center [476, 385] width 67 height 25
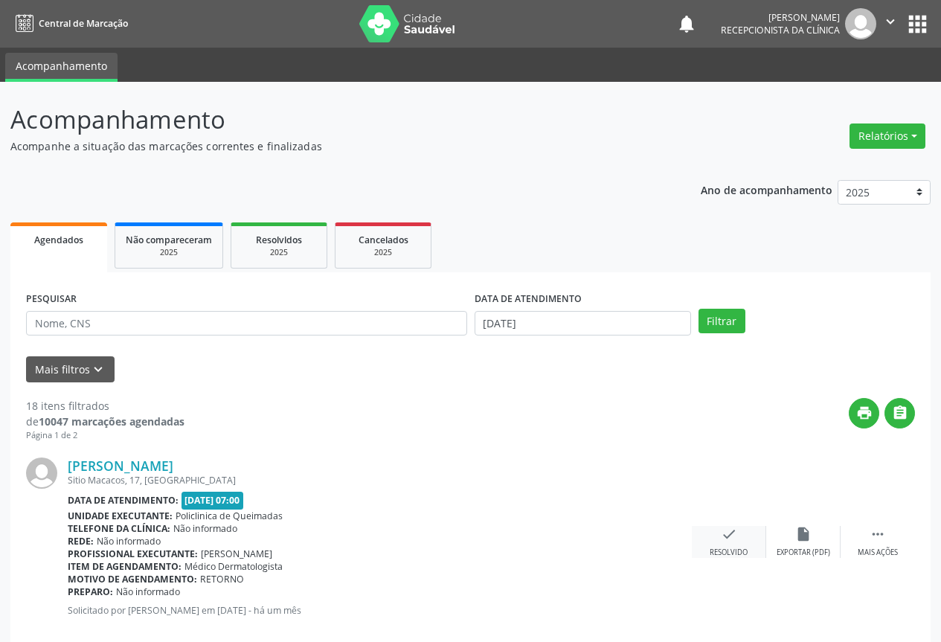
click at [716, 540] on div "check Resolvido" at bounding box center [729, 542] width 74 height 32
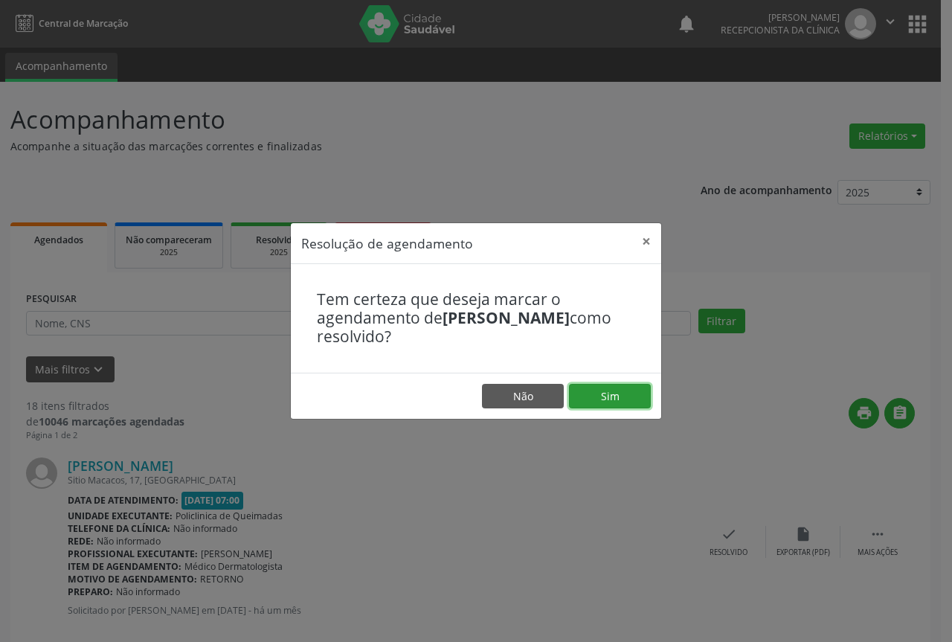
click at [600, 398] on button "Sim" at bounding box center [610, 396] width 82 height 25
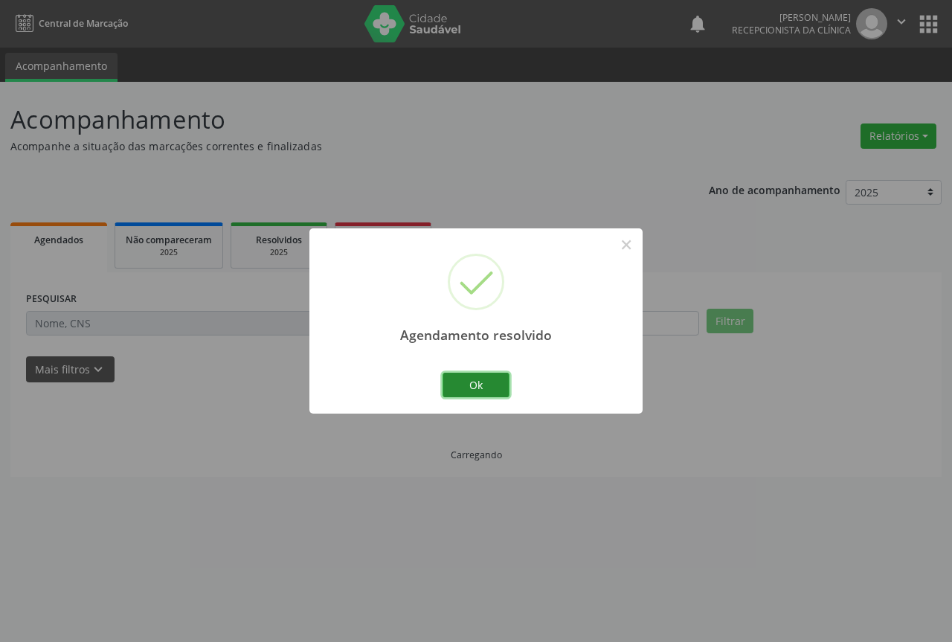
click at [500, 382] on button "Ok" at bounding box center [476, 385] width 67 height 25
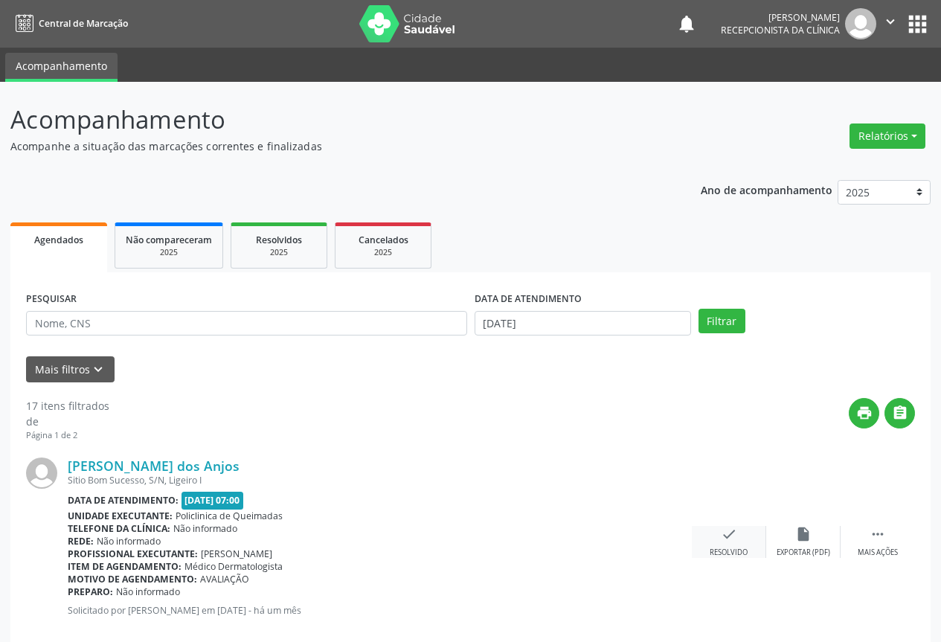
click at [756, 542] on div "check Resolvido" at bounding box center [729, 542] width 74 height 32
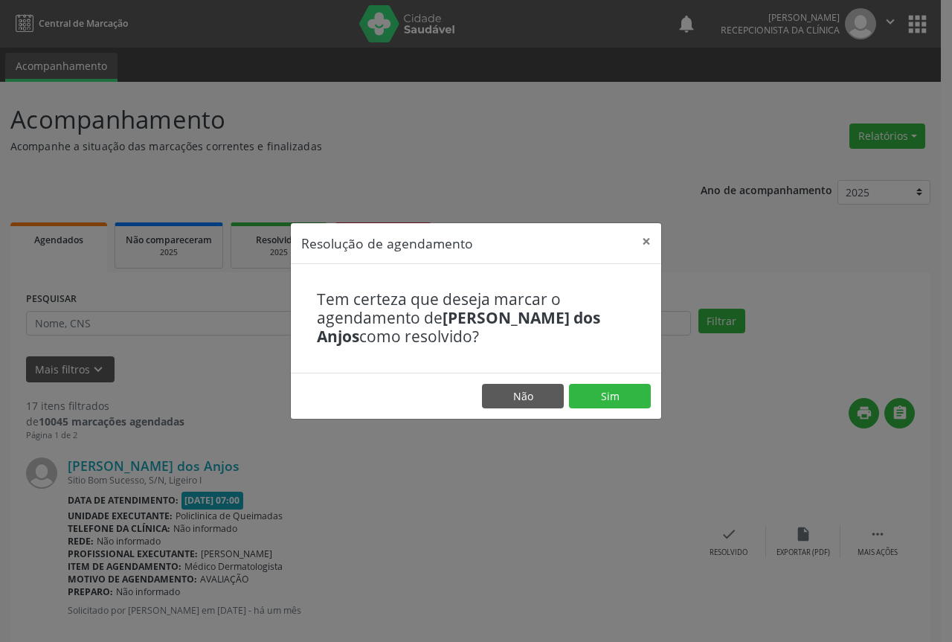
click at [536, 462] on div "Resolução de agendamento × Tem certeza que deseja marcar o agendamento de Renat…" at bounding box center [476, 321] width 952 height 642
click at [522, 401] on button "Não" at bounding box center [523, 396] width 82 height 25
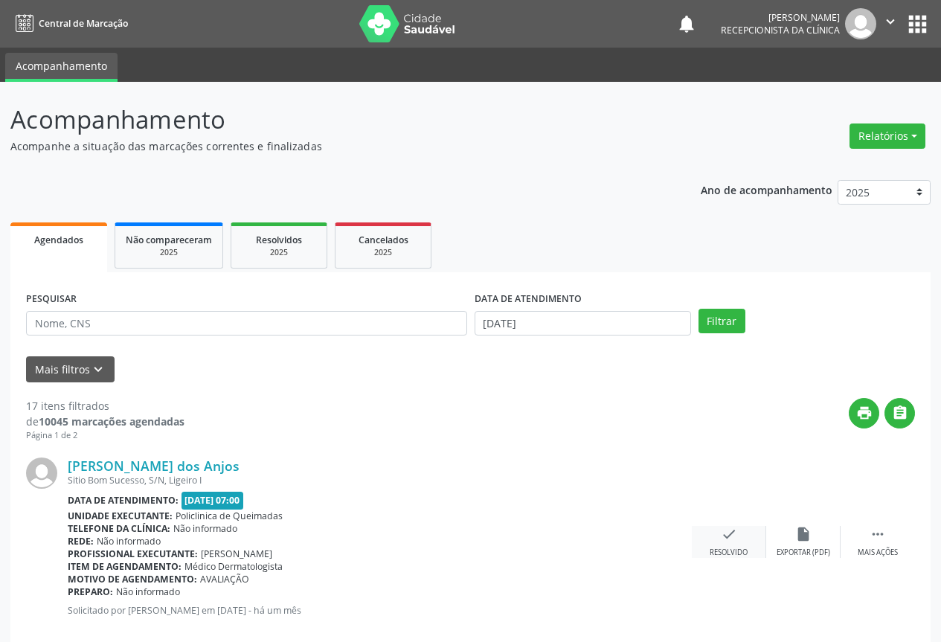
click at [730, 538] on icon "check" at bounding box center [729, 534] width 16 height 16
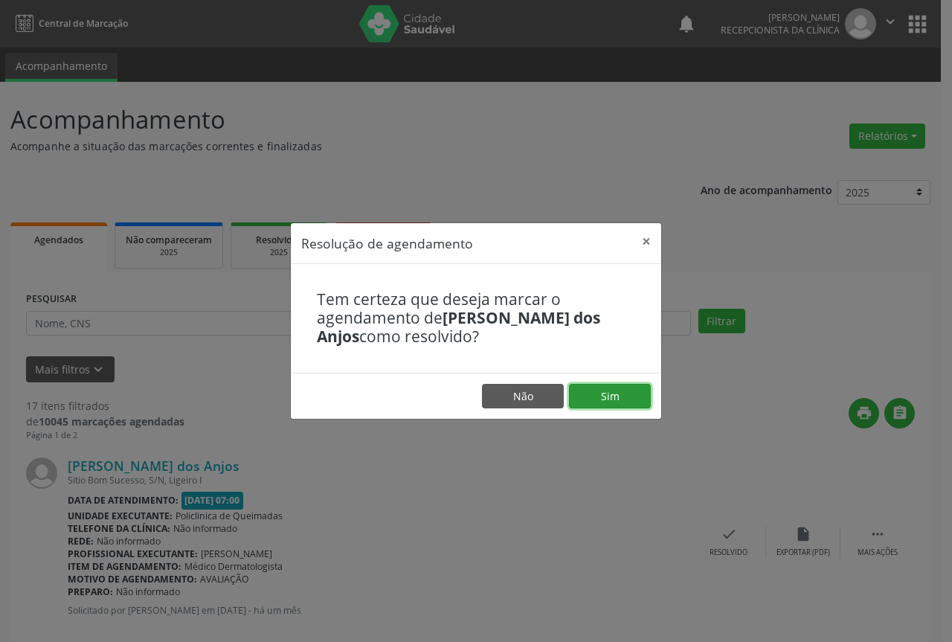
click at [601, 401] on button "Sim" at bounding box center [610, 396] width 82 height 25
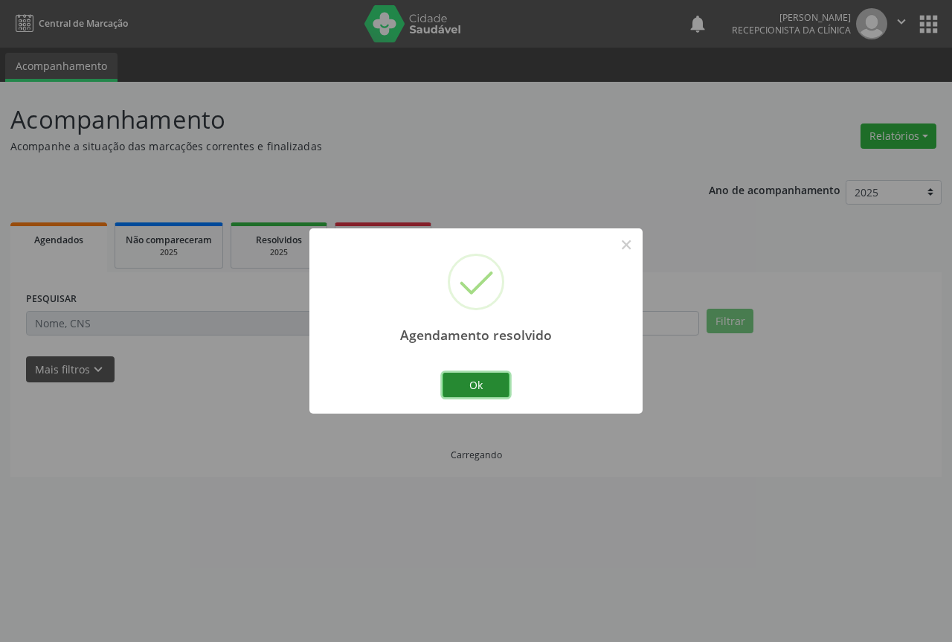
click at [478, 385] on button "Ok" at bounding box center [476, 385] width 67 height 25
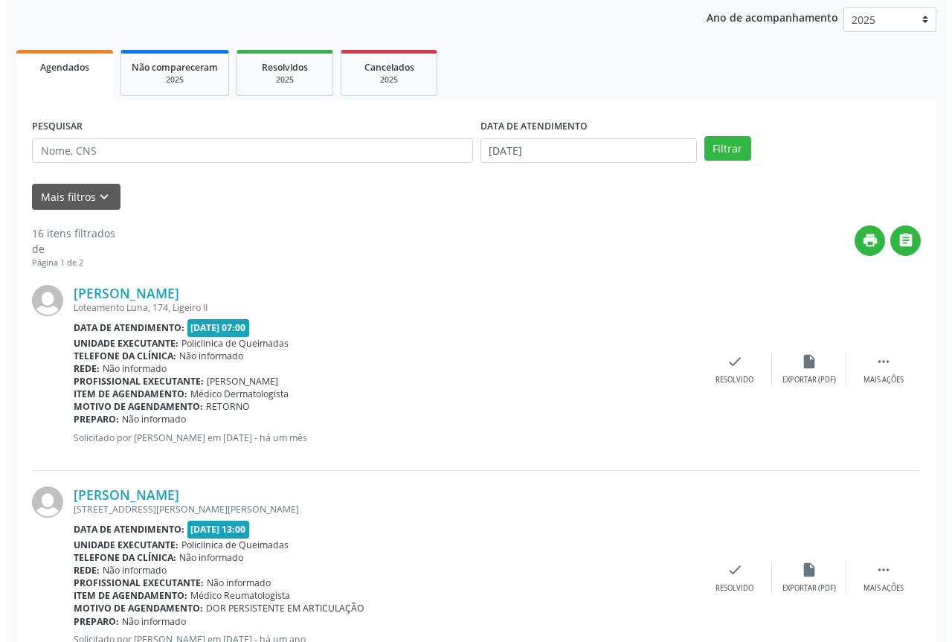
scroll to position [223, 0]
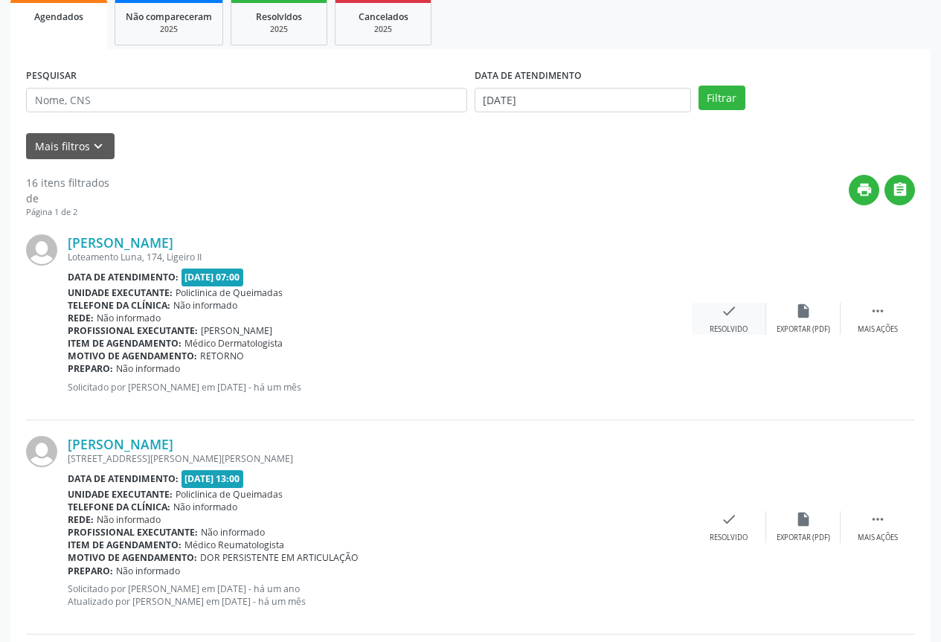
click at [727, 332] on div "Resolvido" at bounding box center [729, 329] width 38 height 10
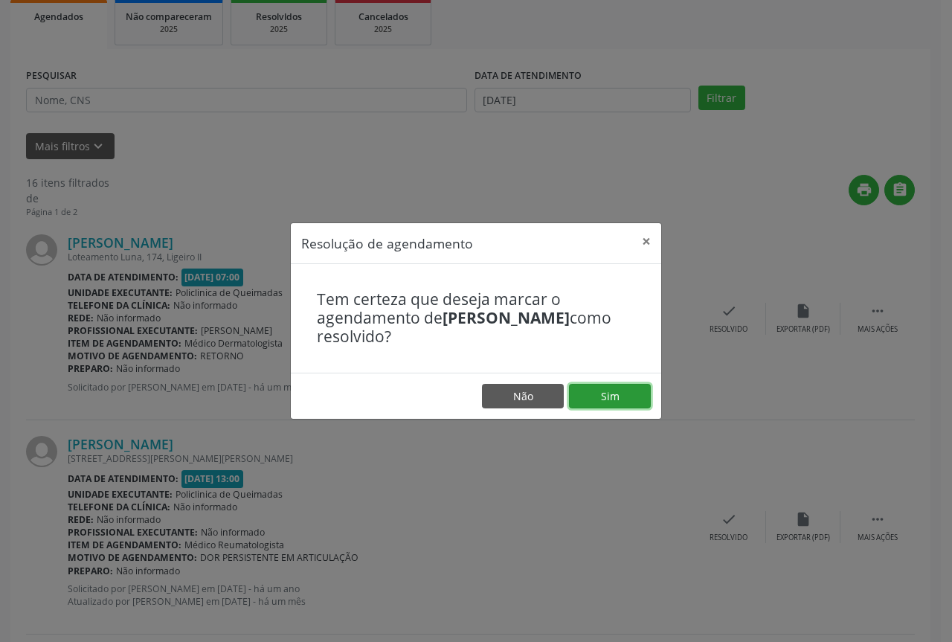
click at [594, 400] on button "Sim" at bounding box center [610, 396] width 82 height 25
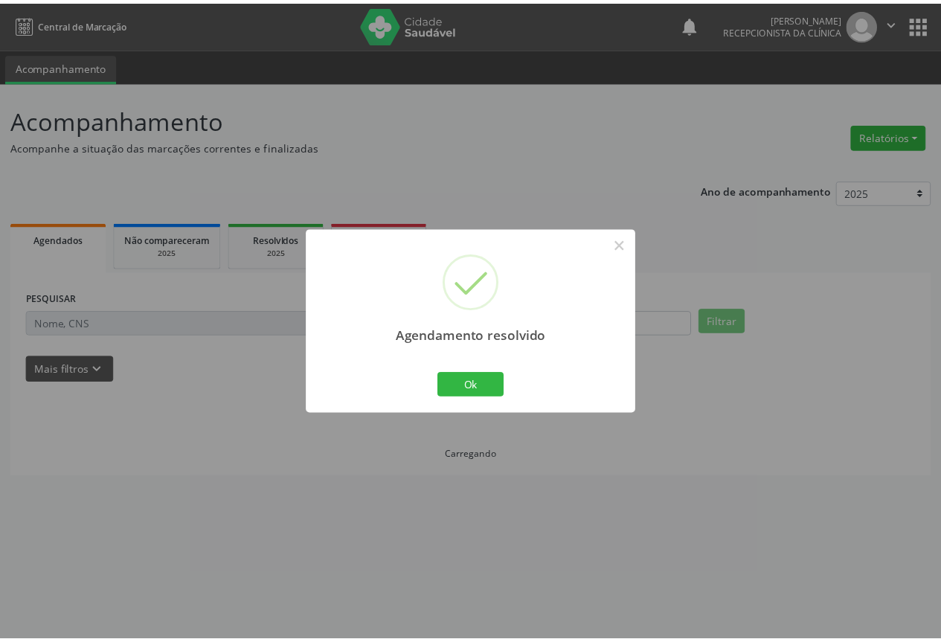
scroll to position [0, 0]
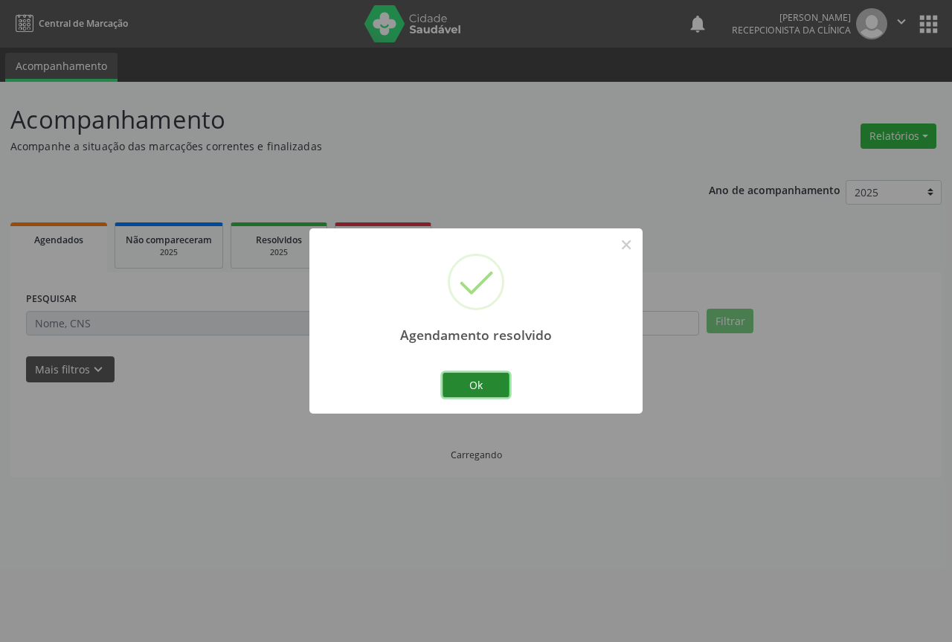
click at [494, 383] on button "Ok" at bounding box center [476, 385] width 67 height 25
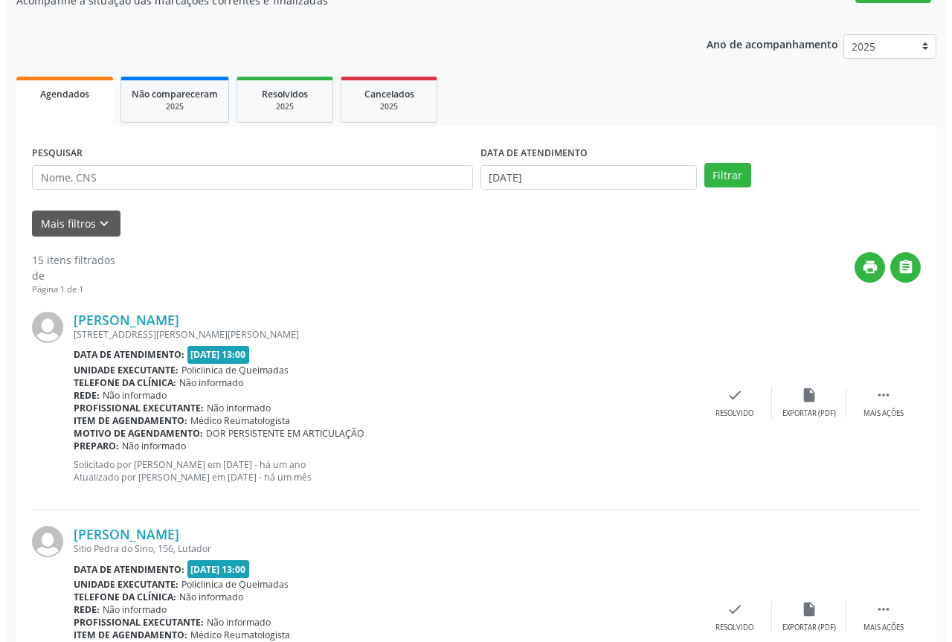
scroll to position [149, 0]
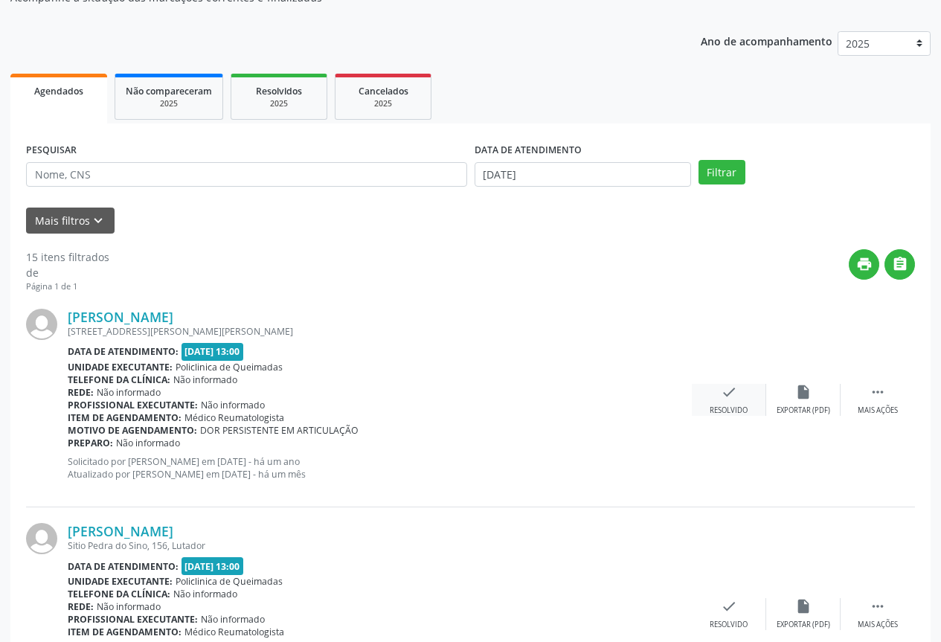
click at [723, 394] on icon "check" at bounding box center [729, 392] width 16 height 16
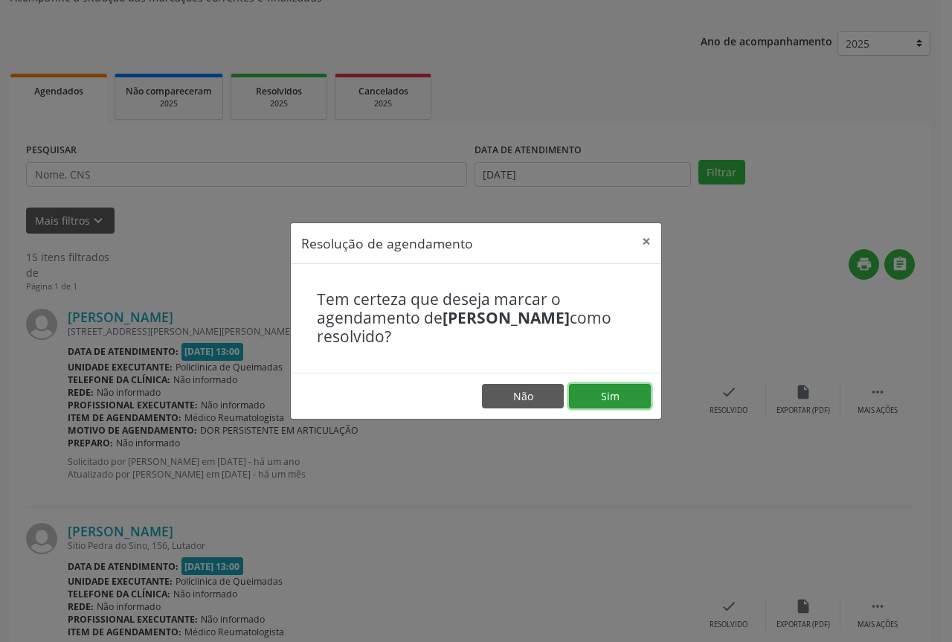
click at [586, 394] on button "Sim" at bounding box center [610, 396] width 82 height 25
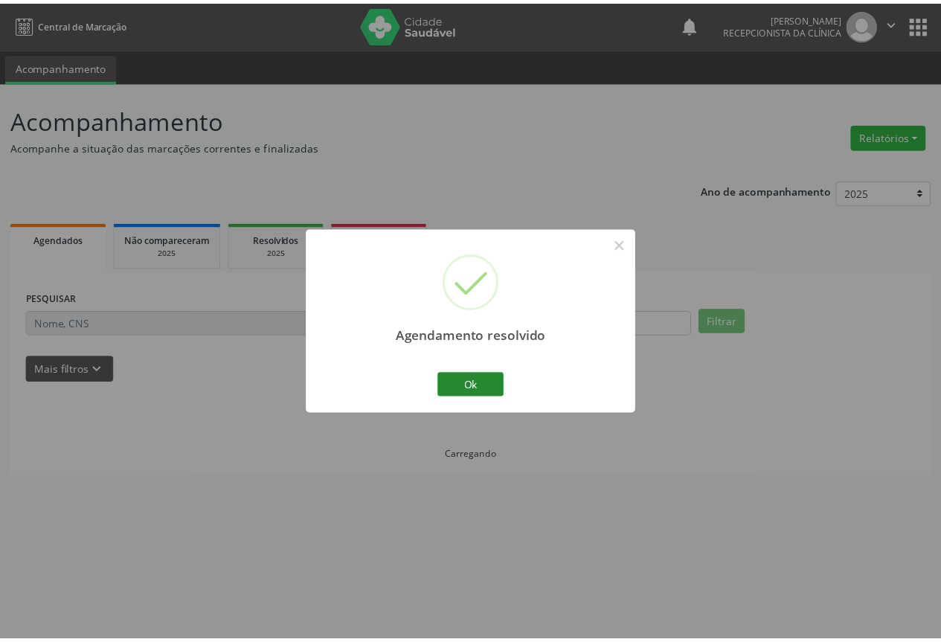
scroll to position [0, 0]
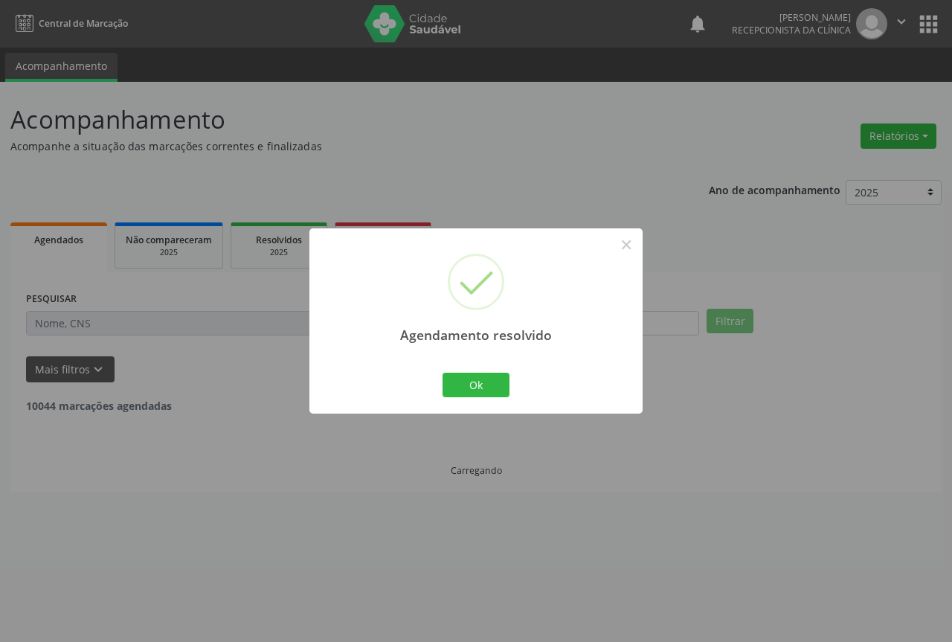
click at [475, 369] on div "Ok Cancel" at bounding box center [477, 384] width 74 height 31
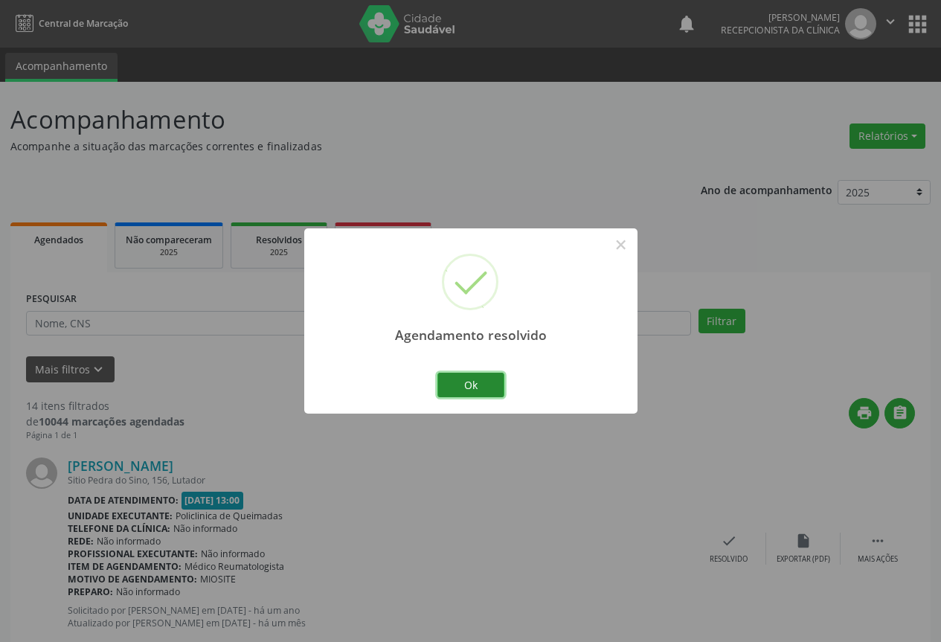
click at [488, 388] on button "Ok" at bounding box center [470, 385] width 67 height 25
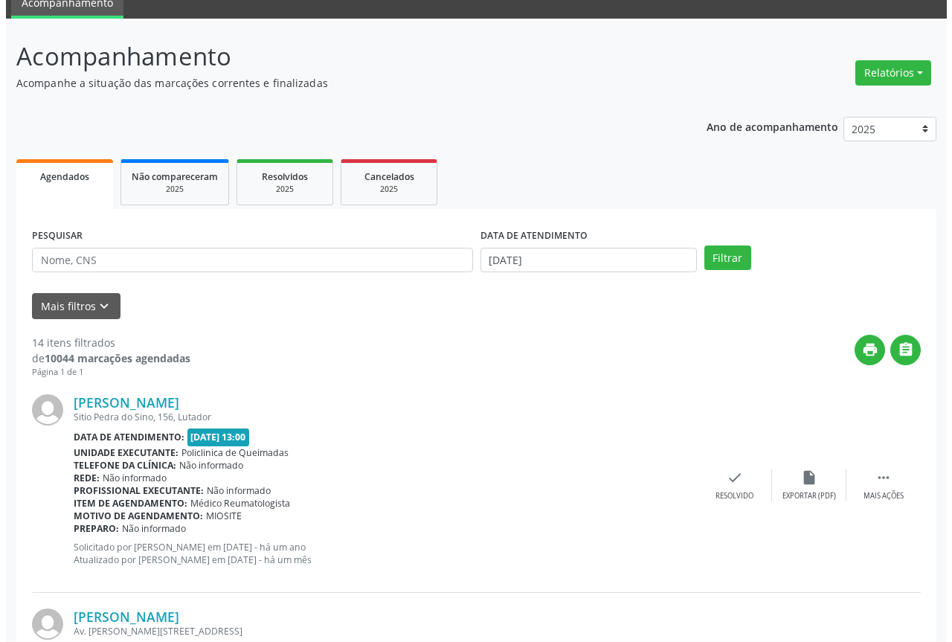
scroll to position [149, 0]
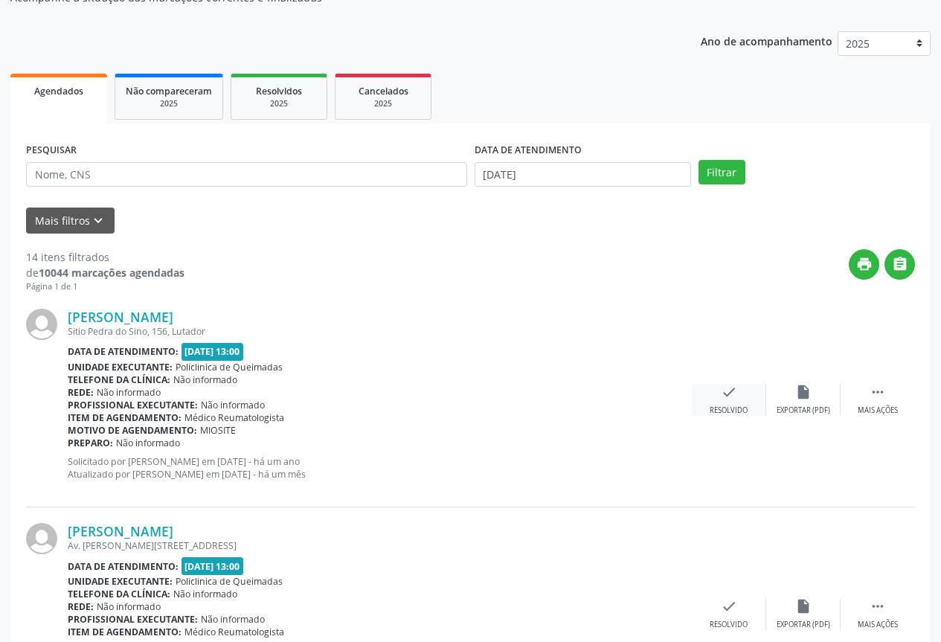
click at [726, 401] on div "check Resolvido" at bounding box center [729, 400] width 74 height 32
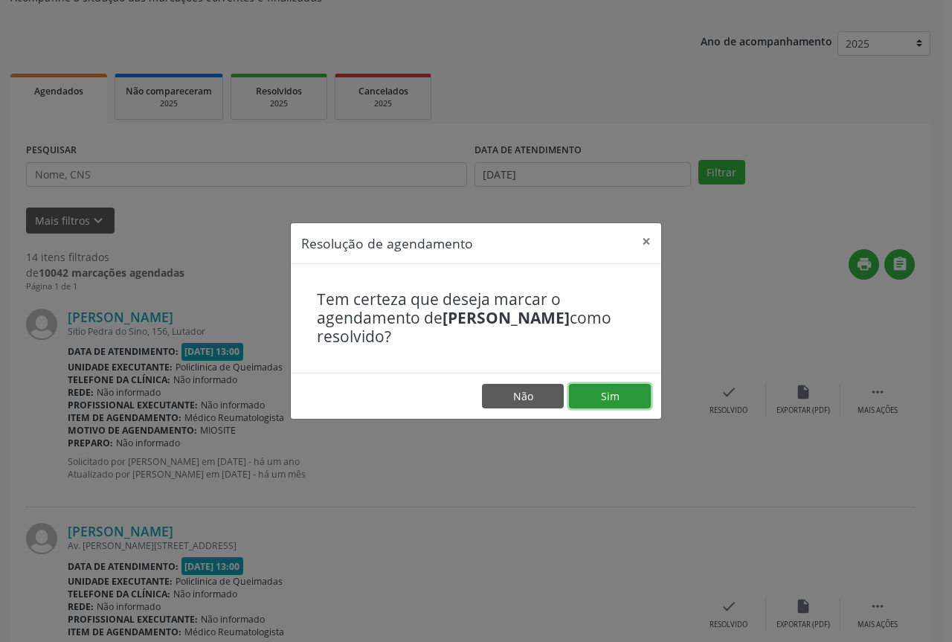
click at [593, 397] on button "Sim" at bounding box center [610, 396] width 82 height 25
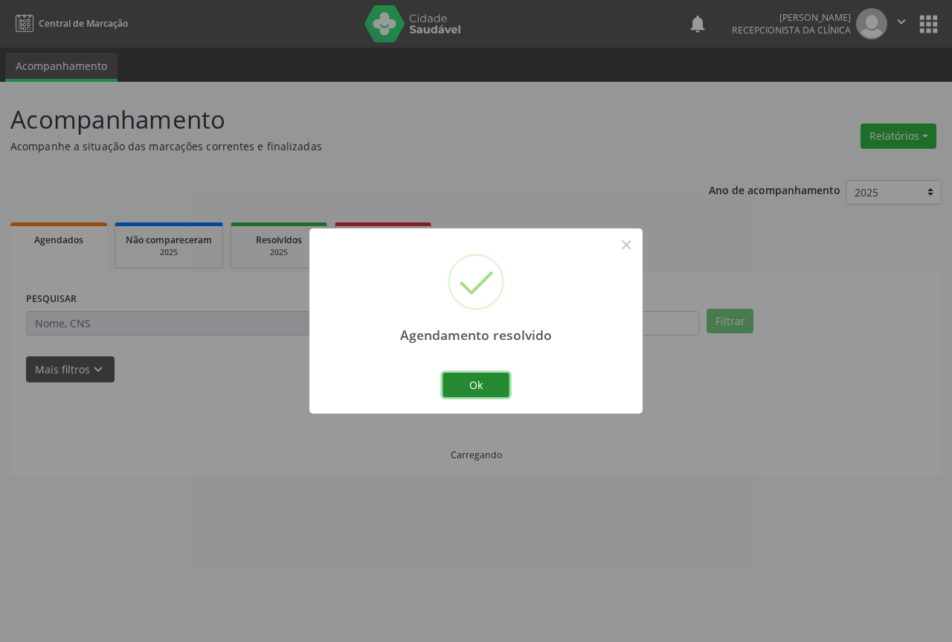
click at [475, 379] on button "Ok" at bounding box center [476, 385] width 67 height 25
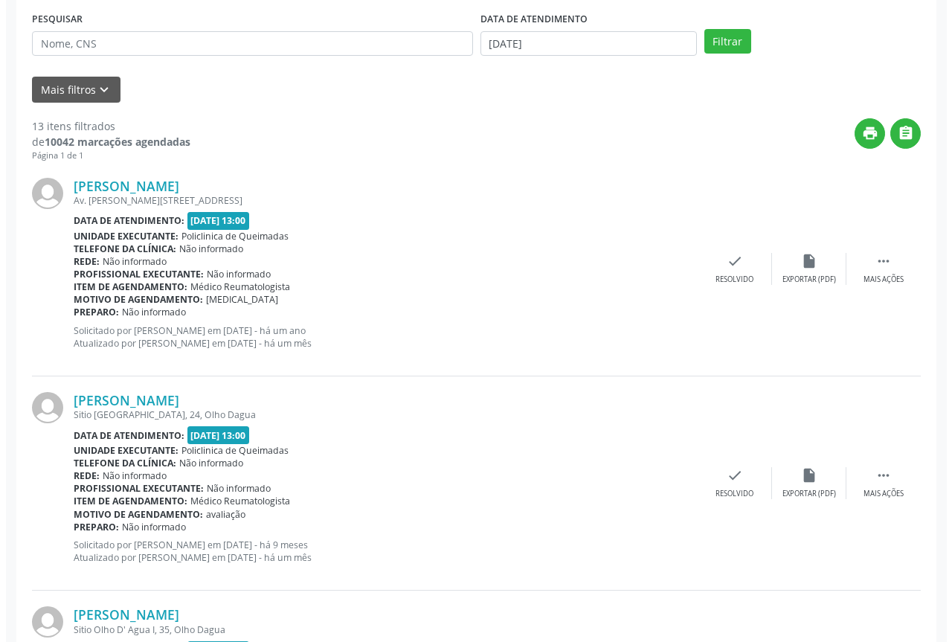
scroll to position [298, 0]
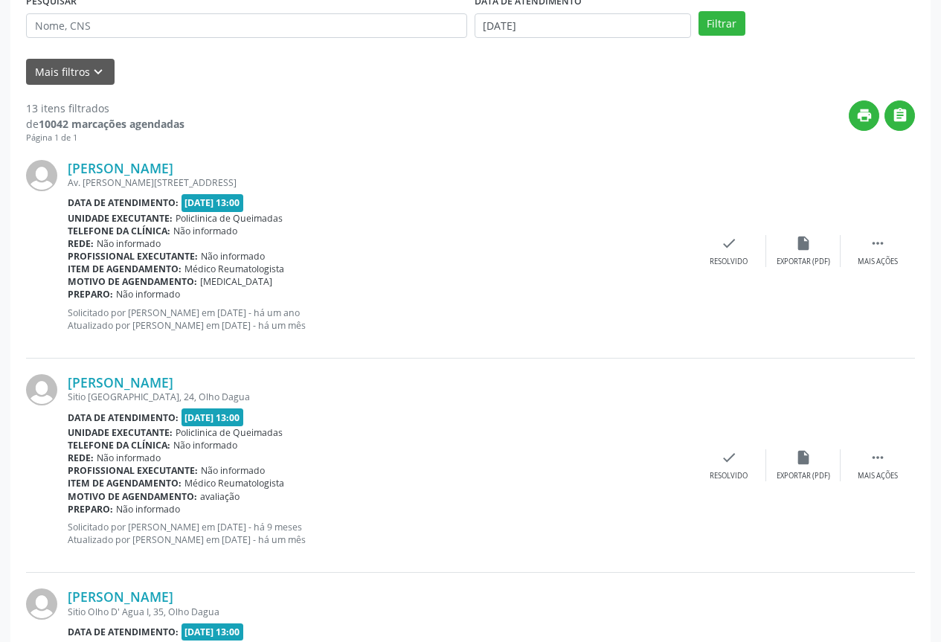
click at [734, 269] on div "Marizete Pereira Av. Severino Bezerra Cabral, 17, Rua Nova Data de atendimento:…" at bounding box center [470, 251] width 889 height 214
click at [731, 263] on div "Resolvido" at bounding box center [729, 262] width 38 height 10
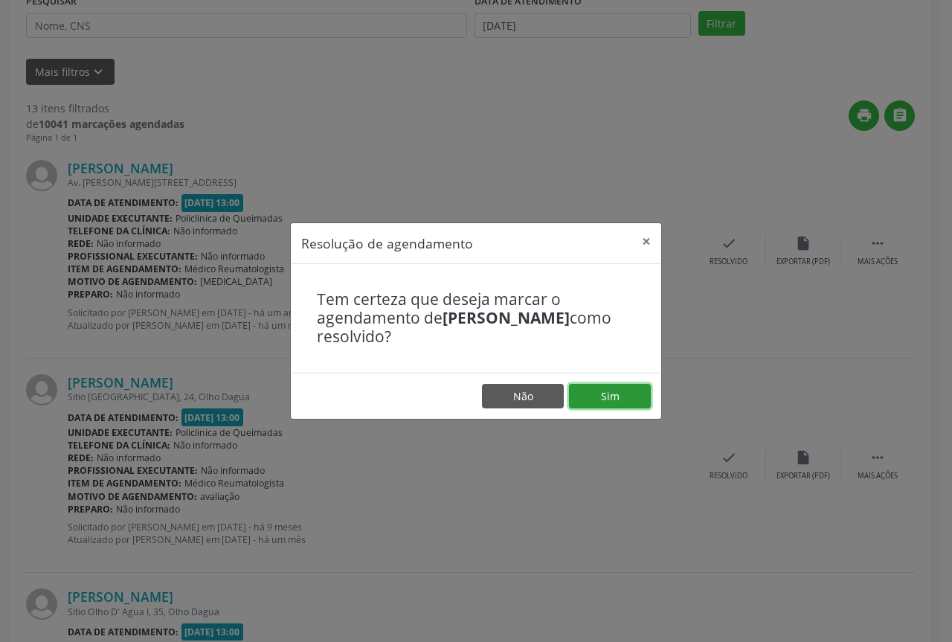
click at [623, 396] on button "Sim" at bounding box center [610, 396] width 82 height 25
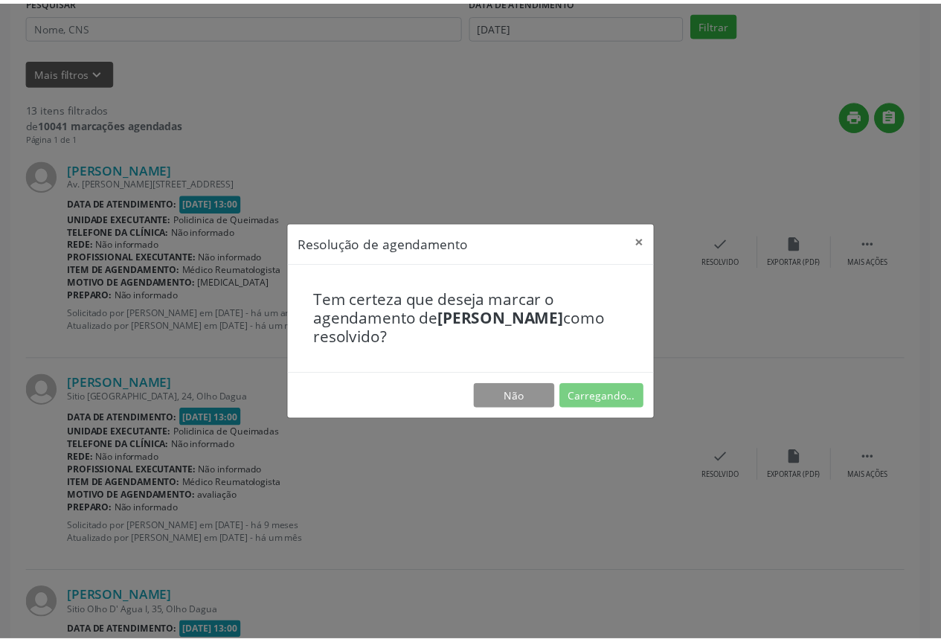
scroll to position [0, 0]
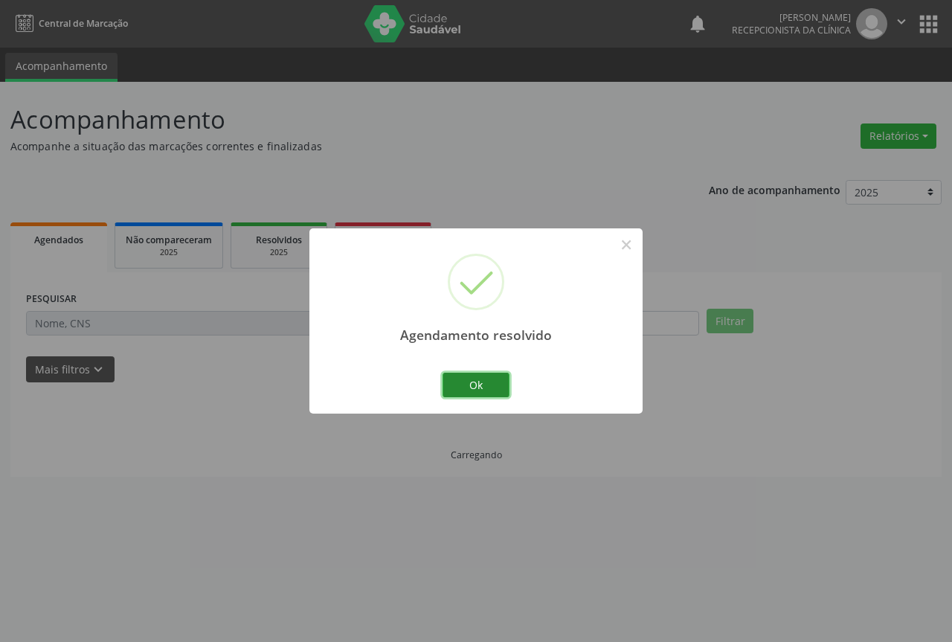
click at [478, 379] on button "Ok" at bounding box center [476, 385] width 67 height 25
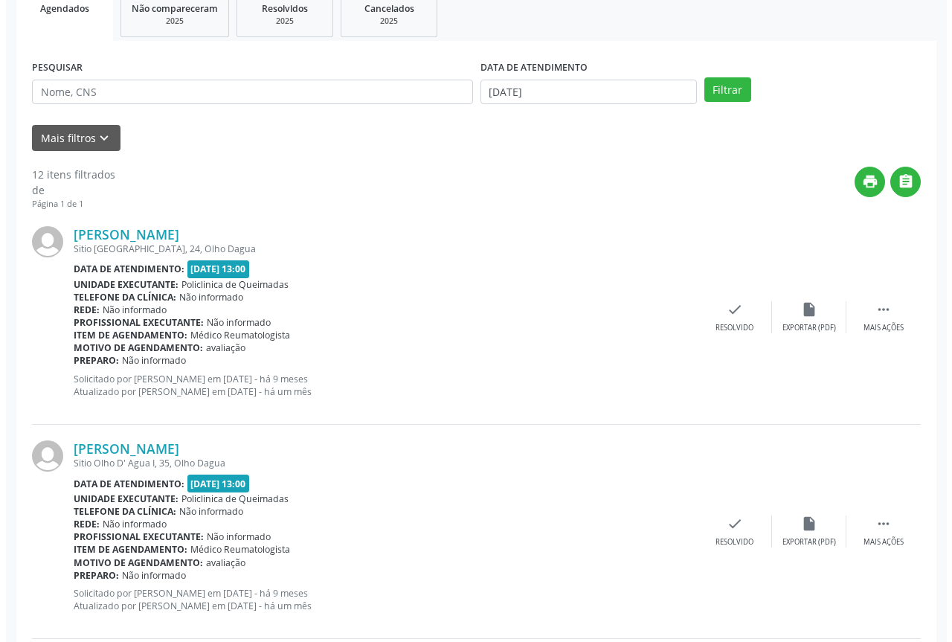
scroll to position [298, 0]
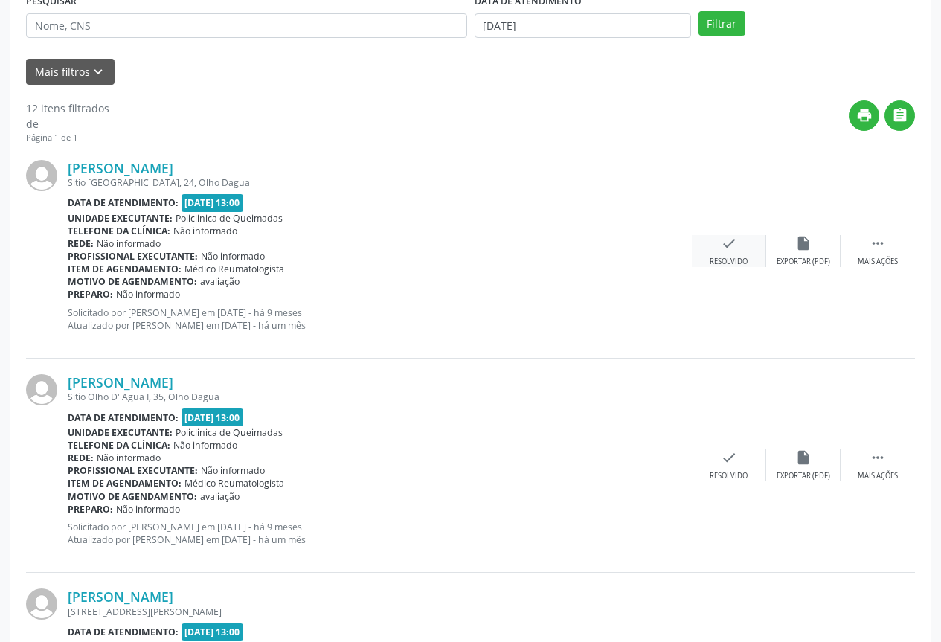
click at [730, 240] on icon "check" at bounding box center [729, 243] width 16 height 16
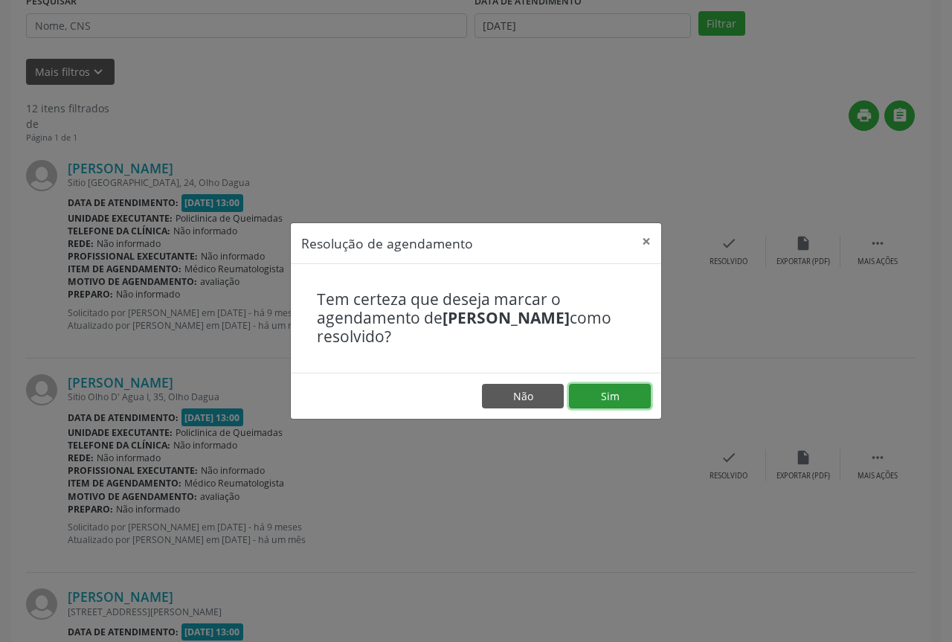
drag, startPoint x: 641, startPoint y: 391, endPoint x: 570, endPoint y: 388, distance: 70.7
click at [640, 391] on button "Sim" at bounding box center [610, 396] width 82 height 25
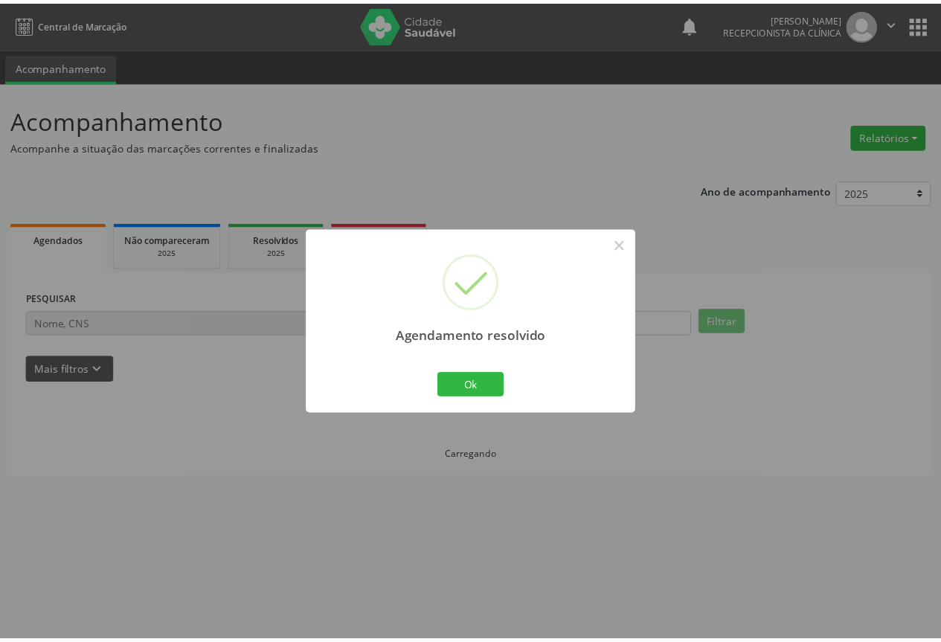
scroll to position [0, 0]
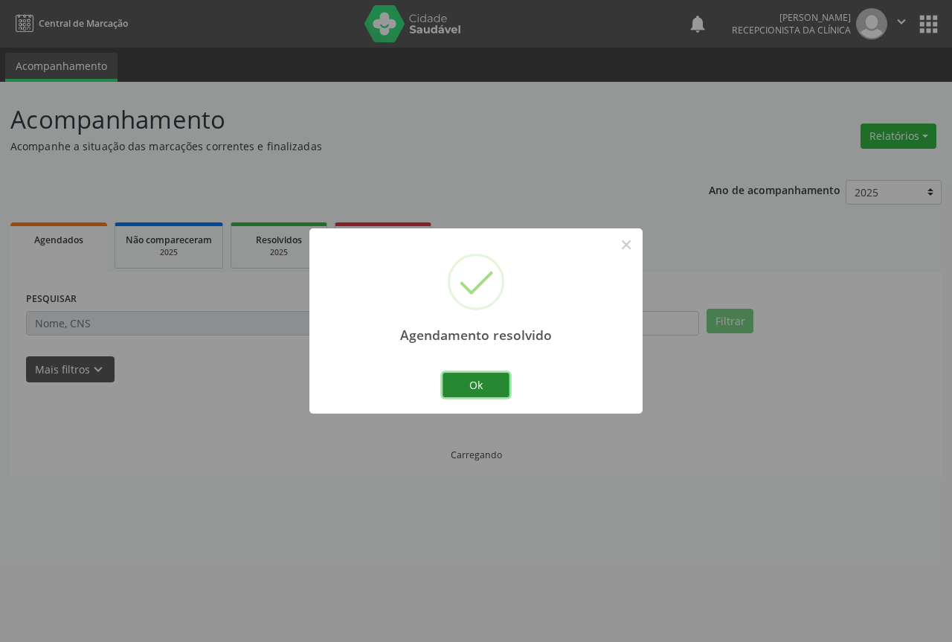
click at [487, 393] on button "Ok" at bounding box center [476, 385] width 67 height 25
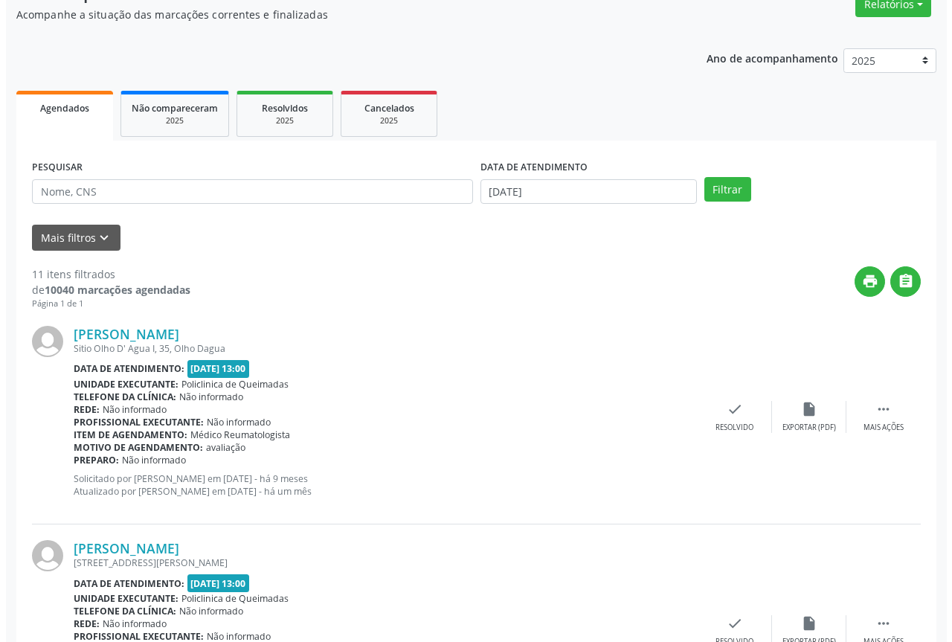
scroll to position [149, 0]
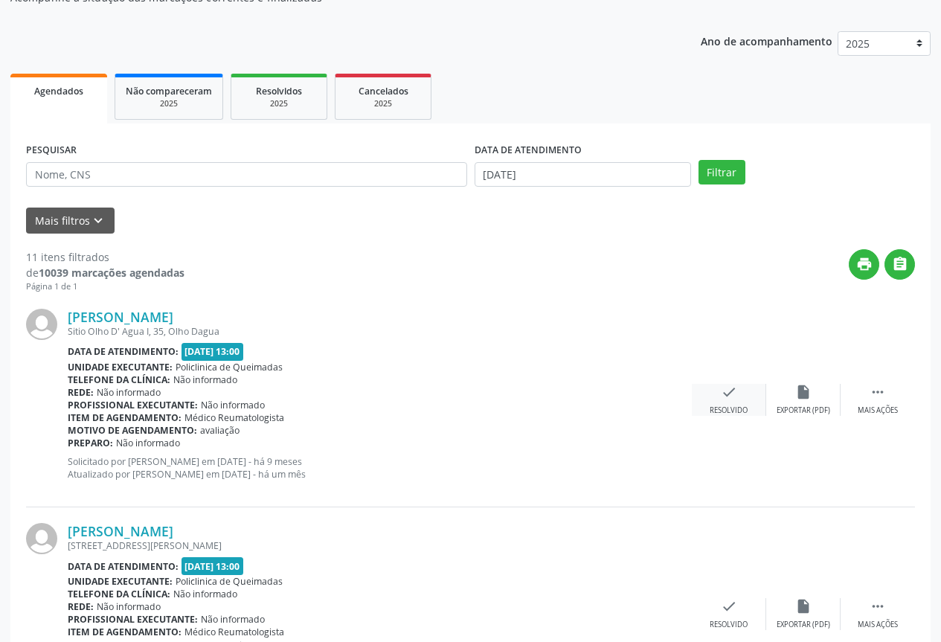
click at [711, 394] on div "check Resolvido" at bounding box center [729, 400] width 74 height 32
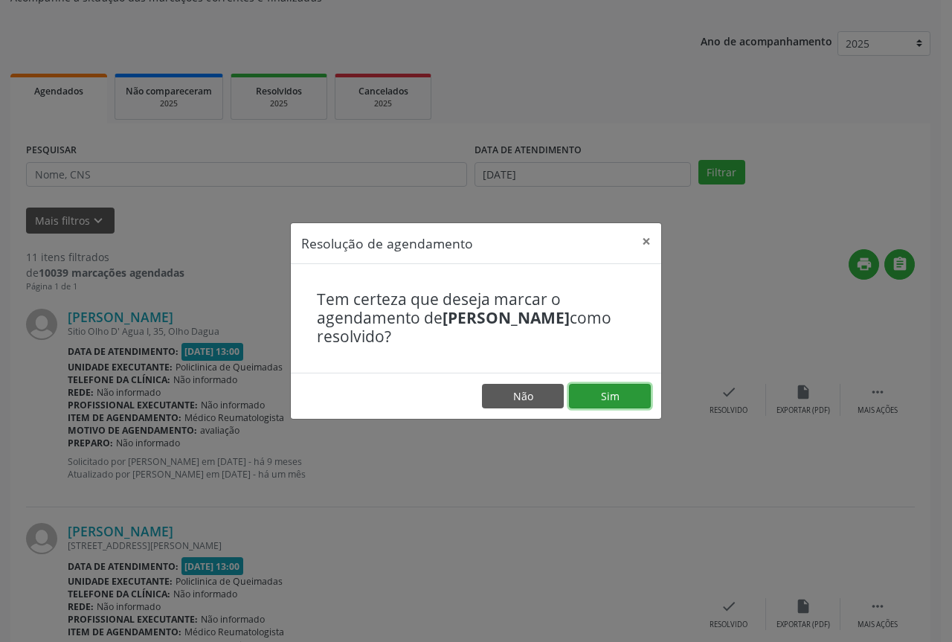
click at [635, 395] on button "Sim" at bounding box center [610, 396] width 82 height 25
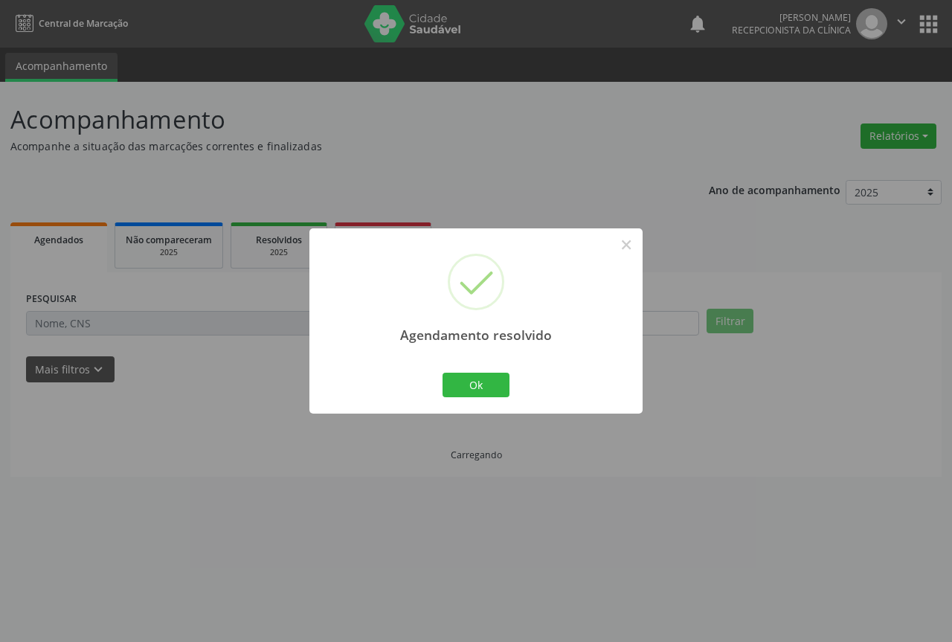
scroll to position [0, 0]
click at [498, 389] on button "Ok" at bounding box center [476, 385] width 67 height 25
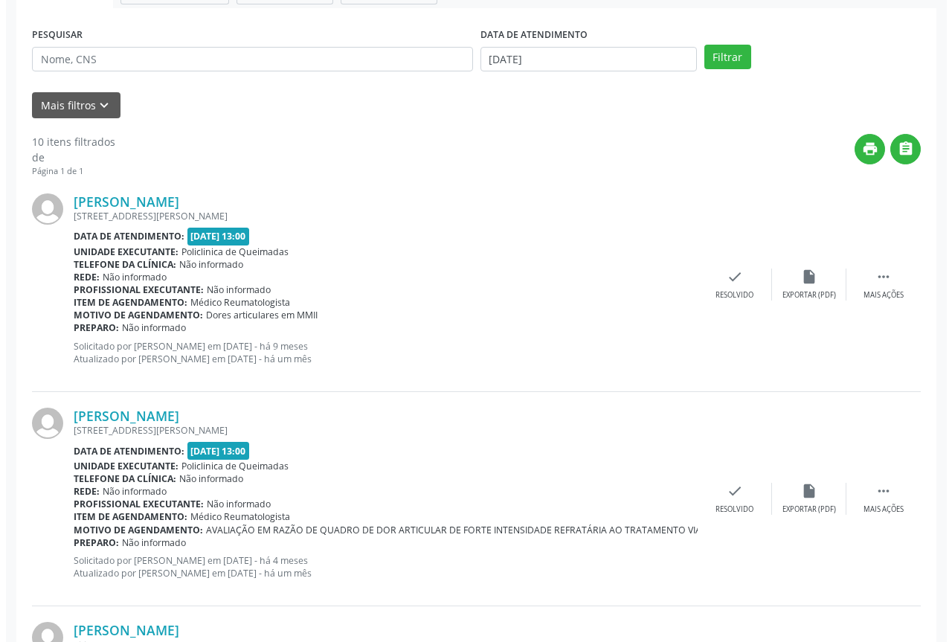
scroll to position [298, 0]
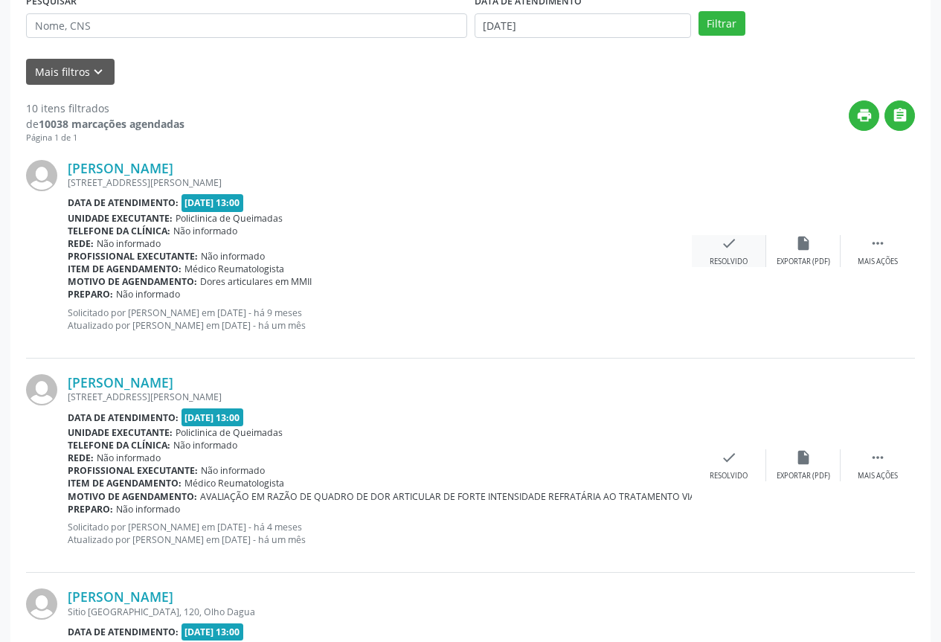
click at [732, 260] on div "Resolvido" at bounding box center [729, 262] width 38 height 10
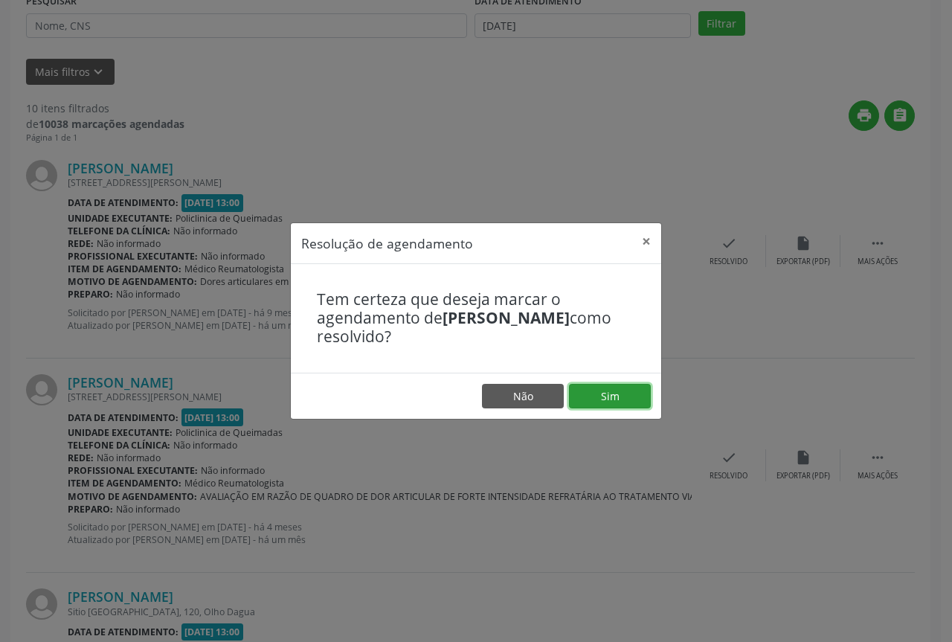
click at [617, 406] on button "Sim" at bounding box center [610, 396] width 82 height 25
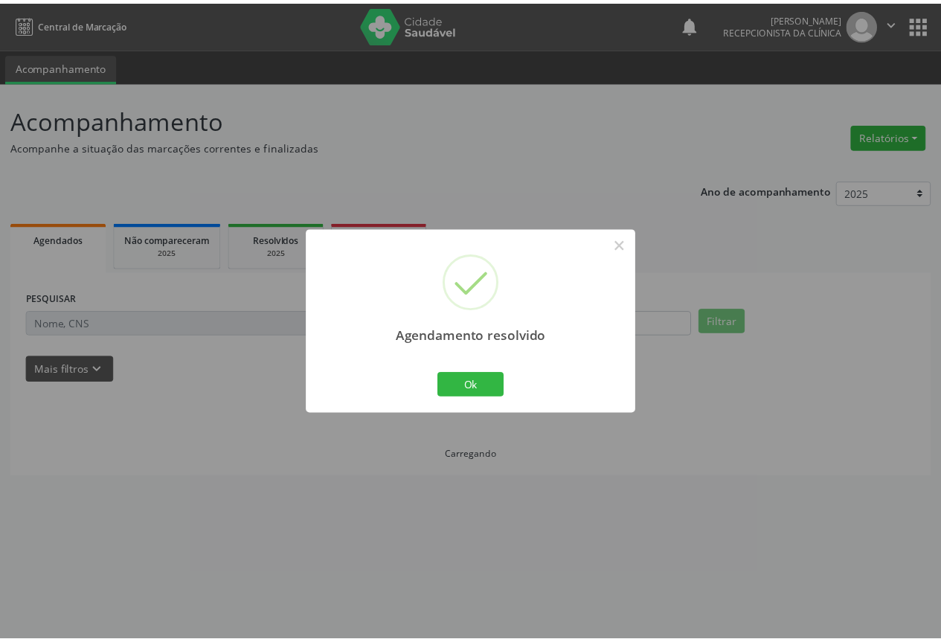
scroll to position [0, 0]
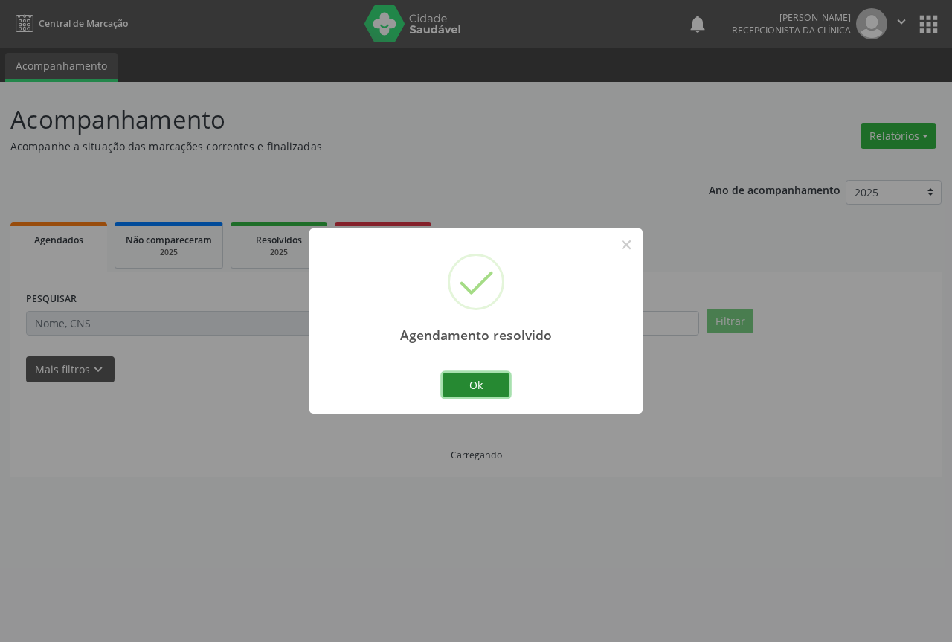
click at [503, 391] on button "Ok" at bounding box center [476, 385] width 67 height 25
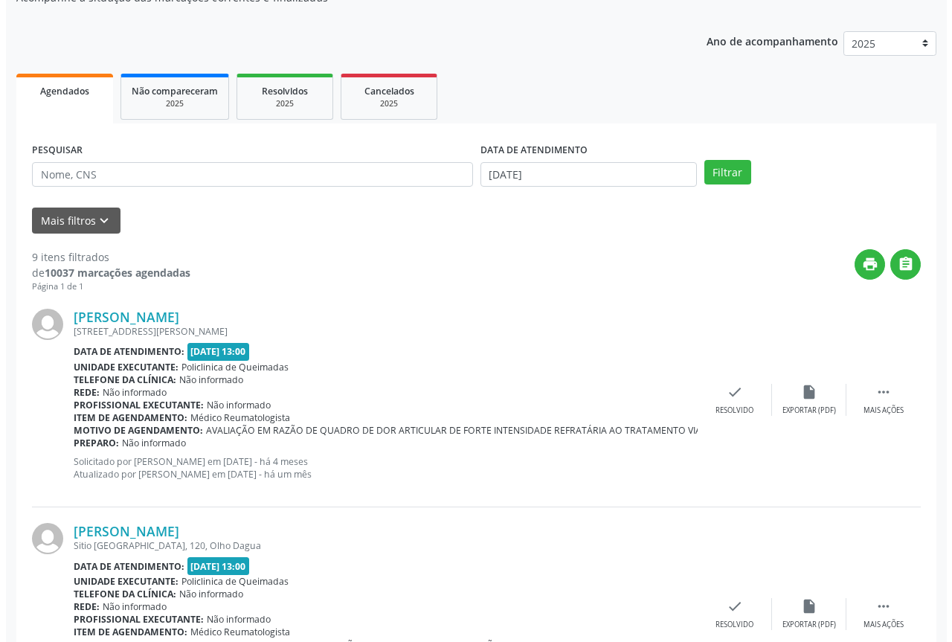
scroll to position [223, 0]
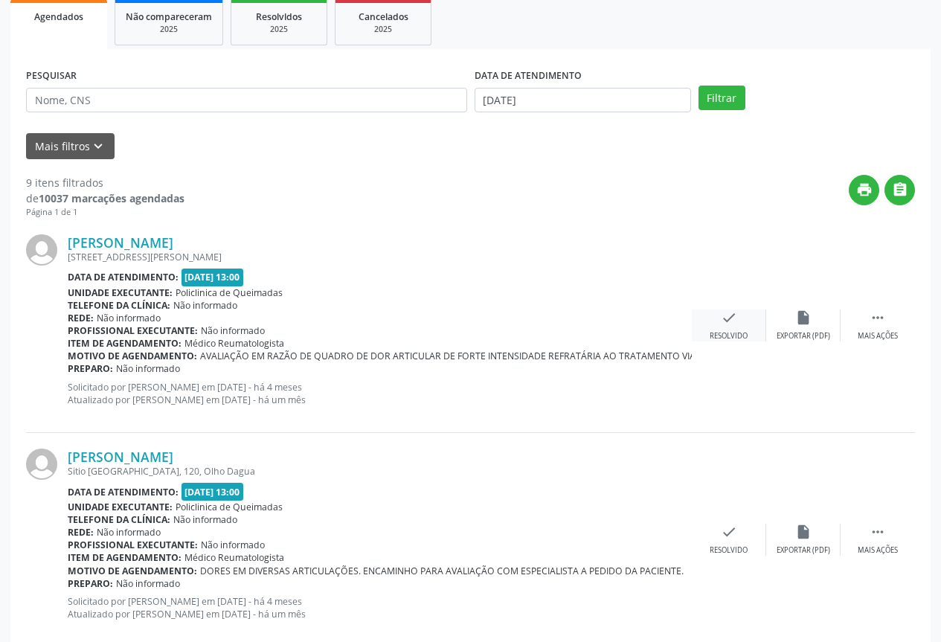
click at [731, 317] on icon "check" at bounding box center [729, 317] width 16 height 16
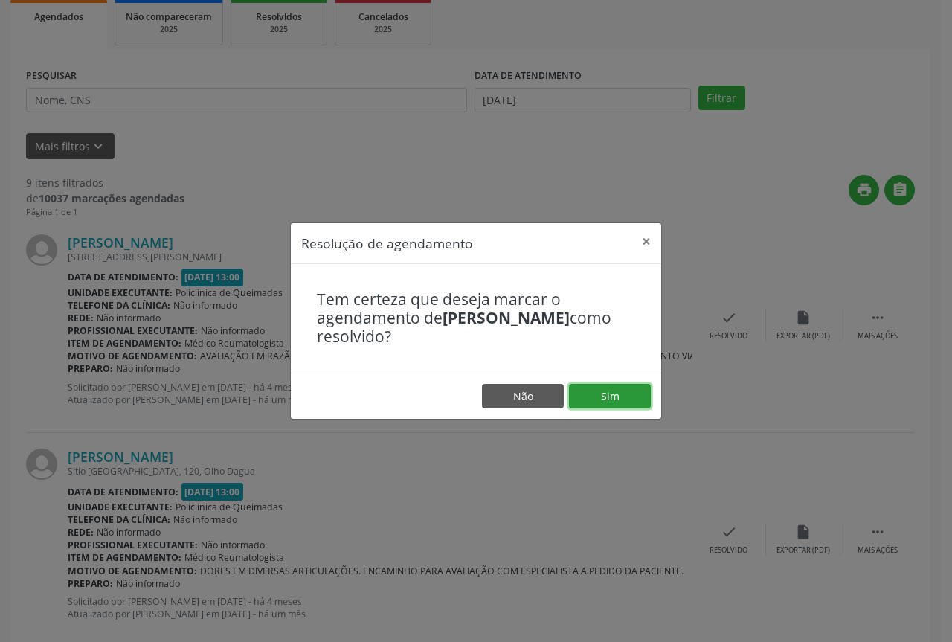
click at [577, 397] on button "Sim" at bounding box center [610, 396] width 82 height 25
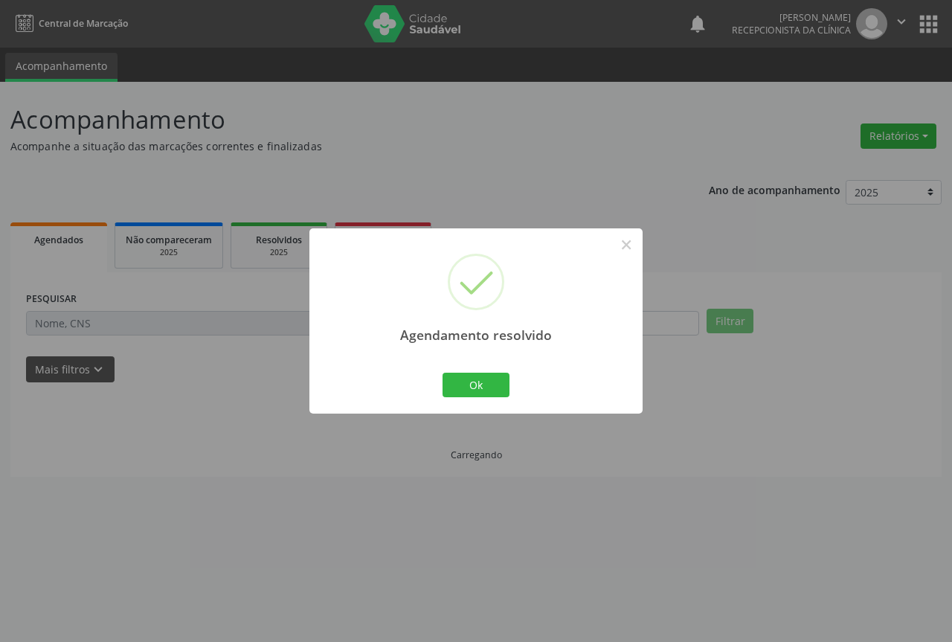
scroll to position [0, 0]
click at [485, 390] on button "Ok" at bounding box center [476, 385] width 67 height 25
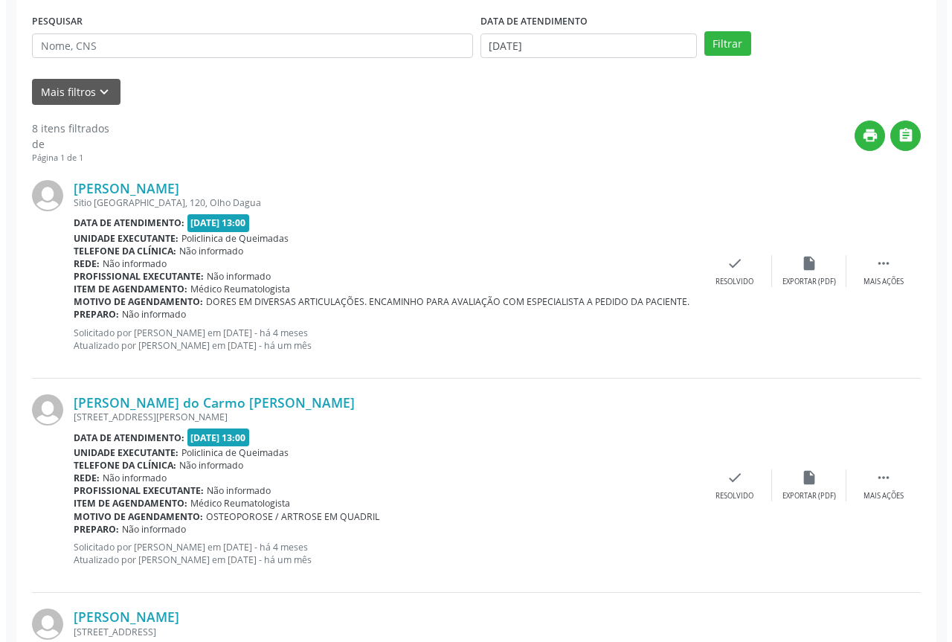
scroll to position [298, 0]
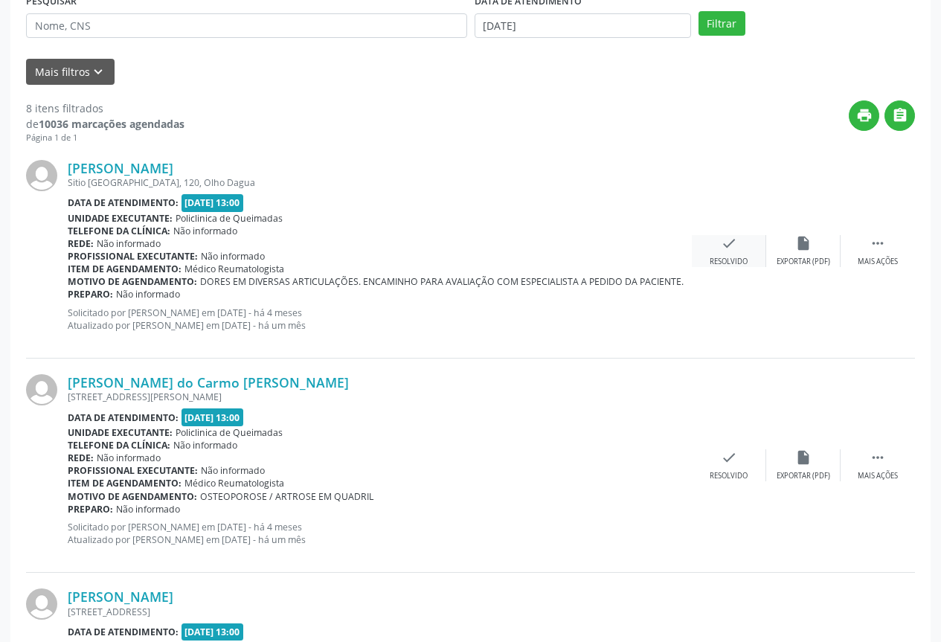
click at [724, 247] on icon "check" at bounding box center [729, 243] width 16 height 16
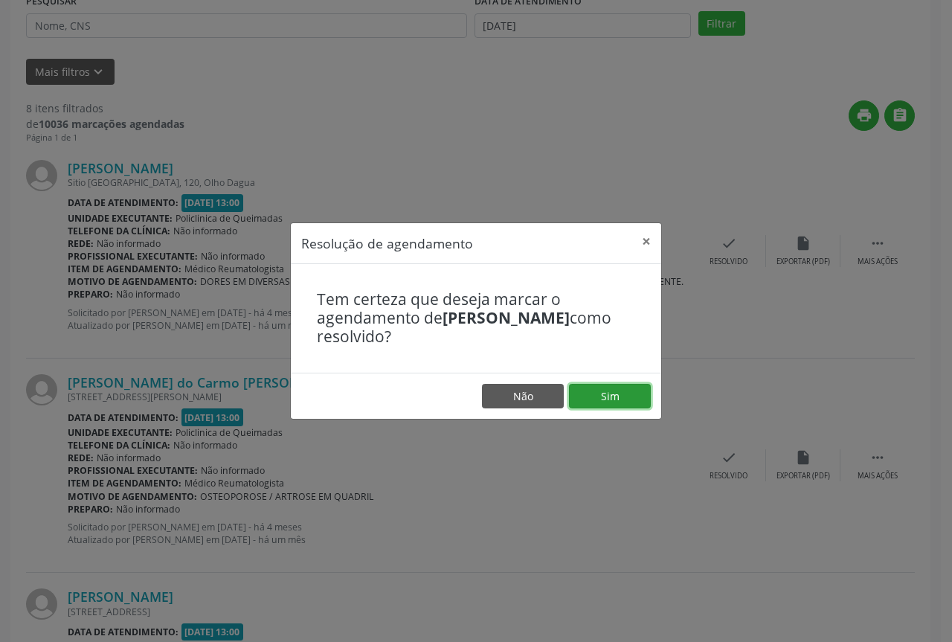
click at [615, 401] on button "Sim" at bounding box center [610, 396] width 82 height 25
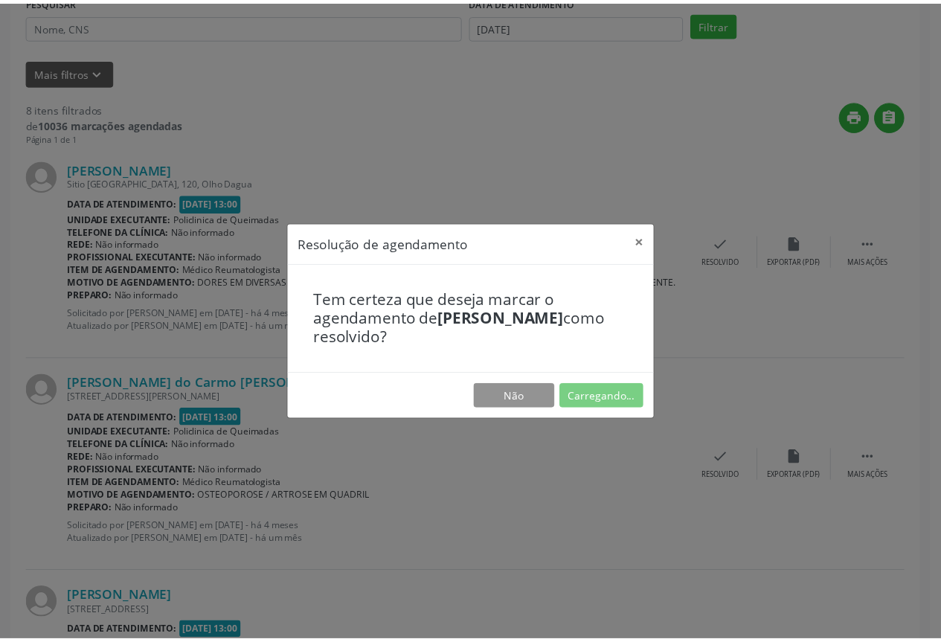
scroll to position [0, 0]
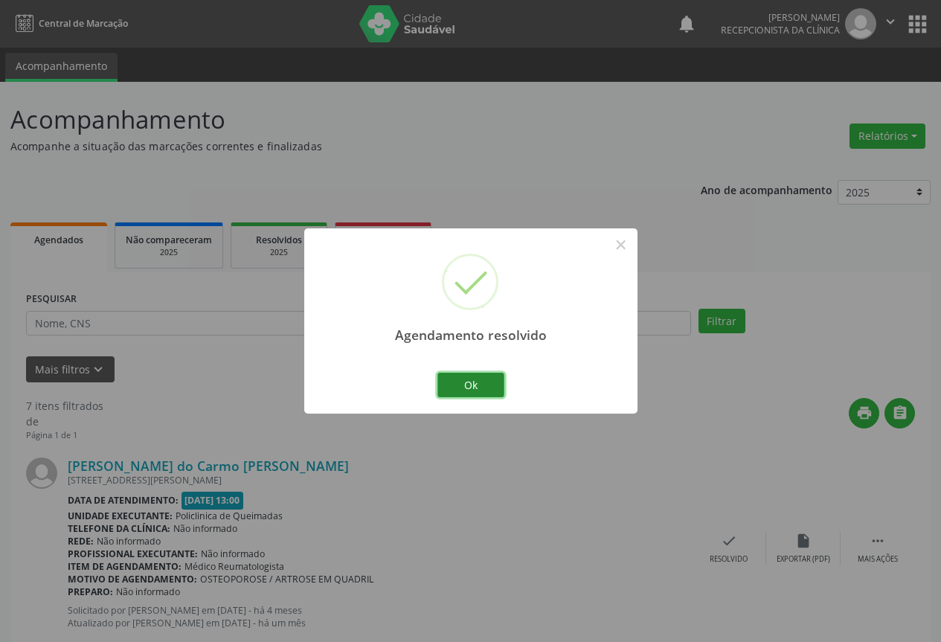
click at [463, 390] on button "Ok" at bounding box center [470, 385] width 67 height 25
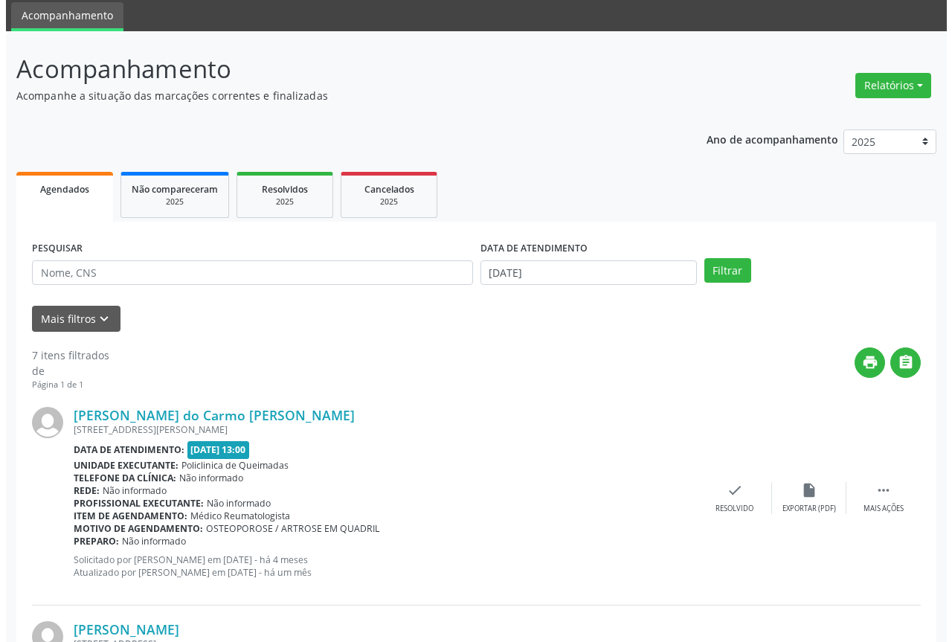
scroll to position [74, 0]
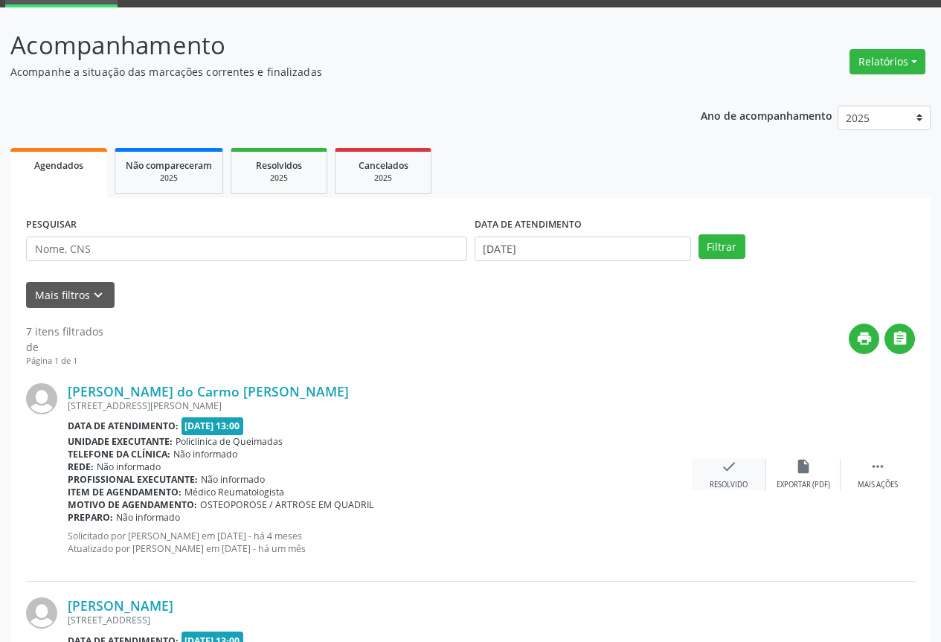
click at [716, 480] on div "Resolvido" at bounding box center [729, 485] width 38 height 10
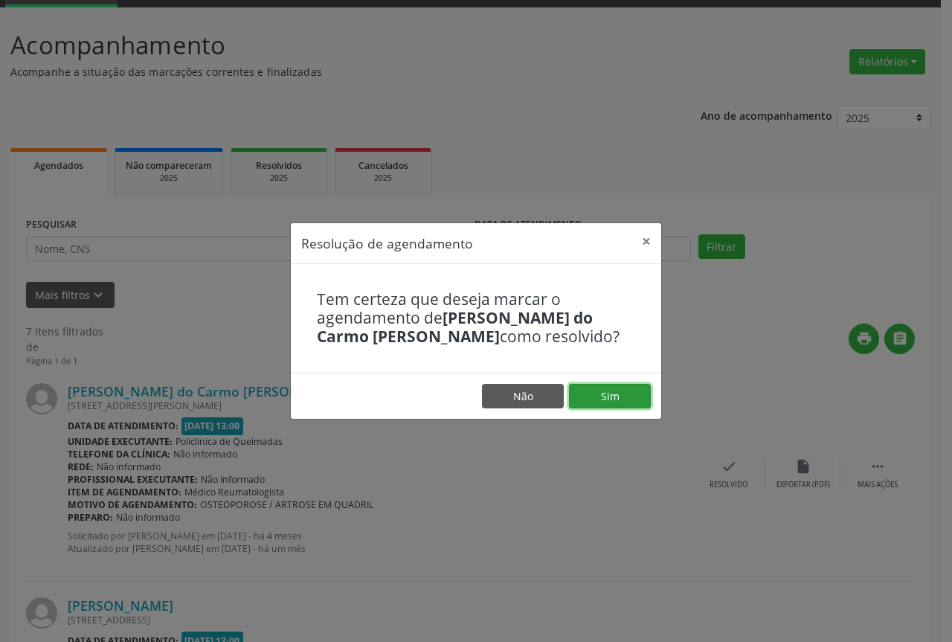
click at [601, 402] on button "Sim" at bounding box center [610, 396] width 82 height 25
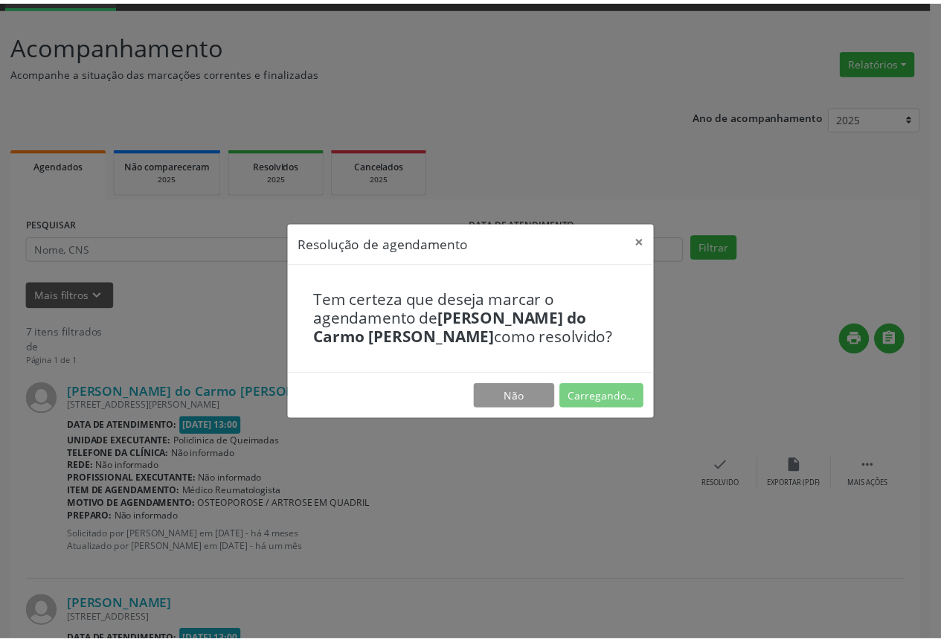
scroll to position [0, 0]
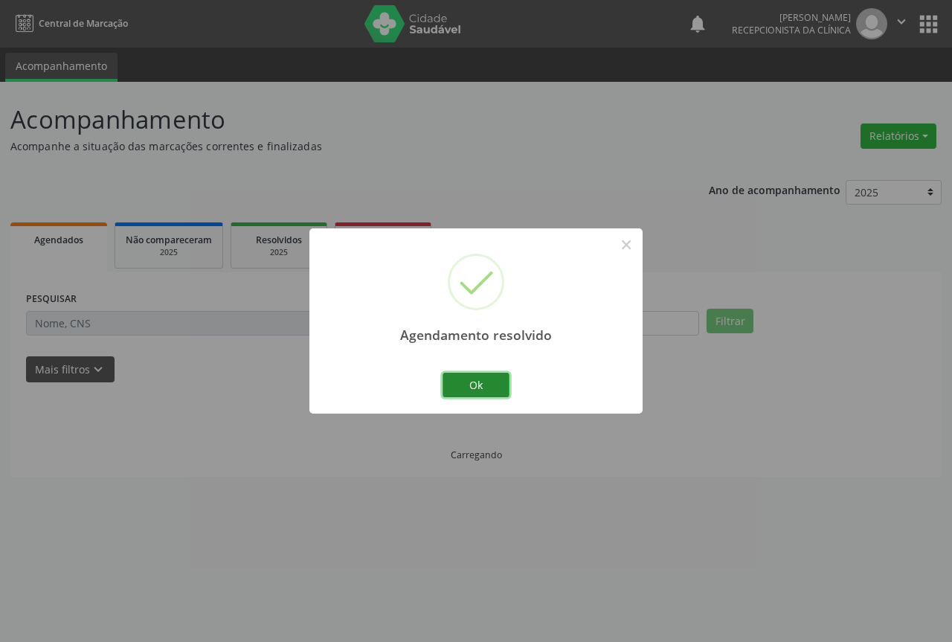
click at [475, 380] on button "Ok" at bounding box center [476, 385] width 67 height 25
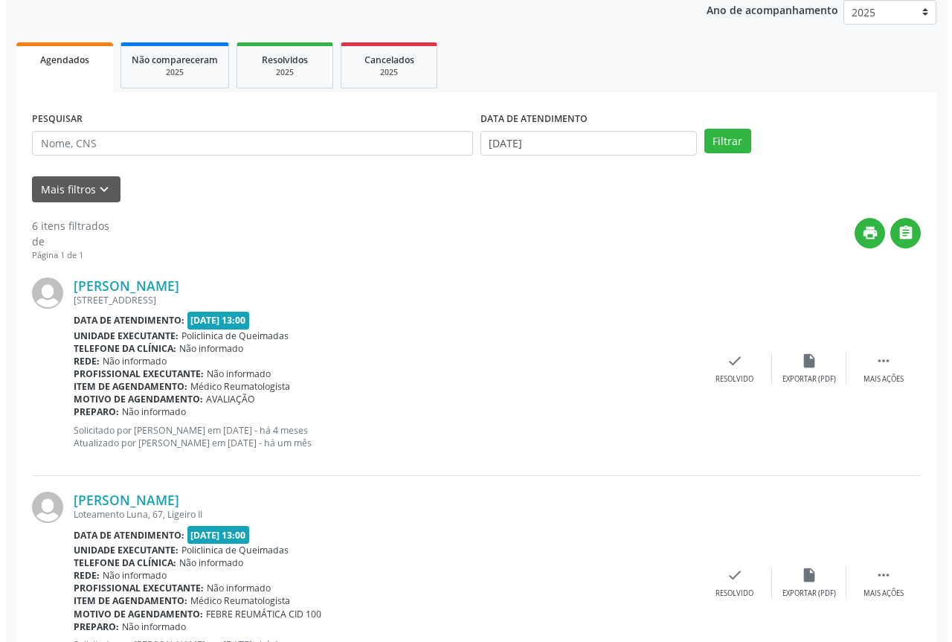
scroll to position [223, 0]
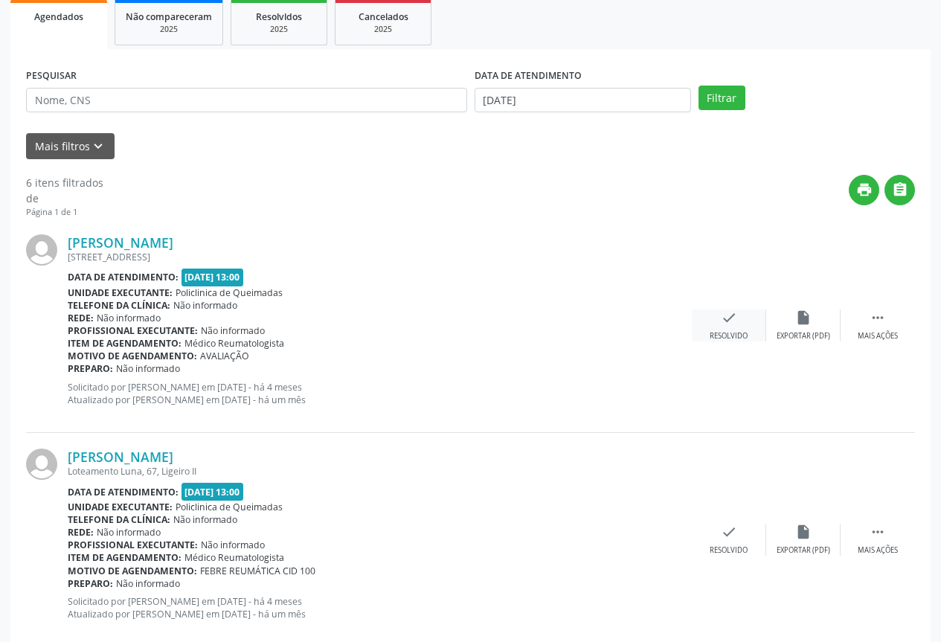
click at [743, 337] on div "Resolvido" at bounding box center [729, 336] width 38 height 10
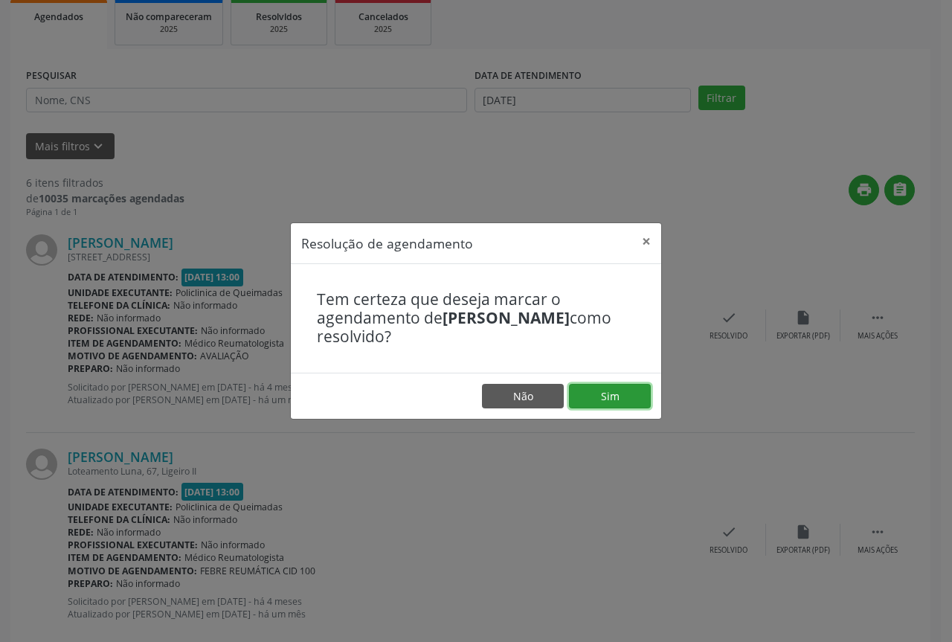
click at [599, 392] on button "Sim" at bounding box center [610, 396] width 82 height 25
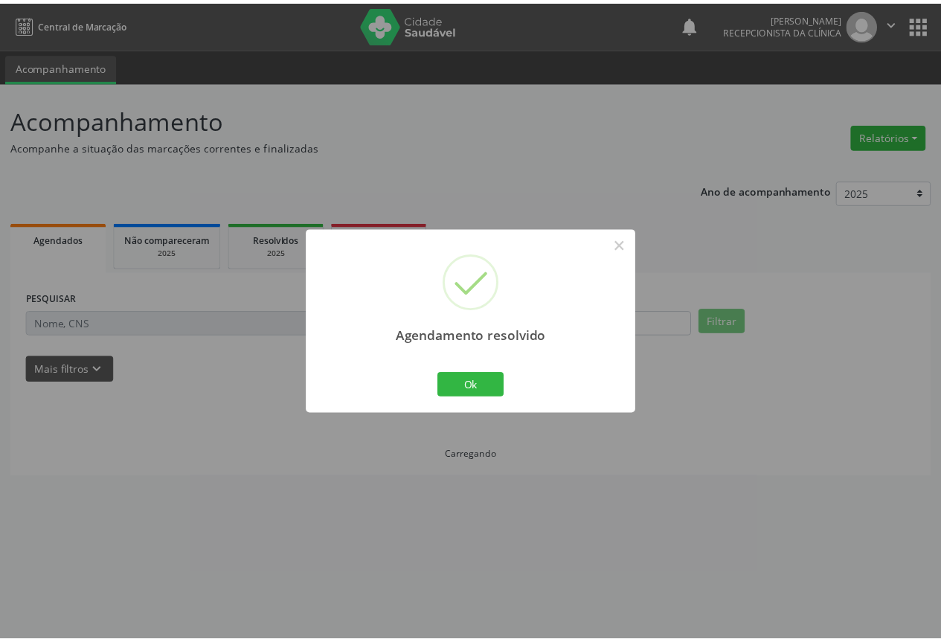
scroll to position [0, 0]
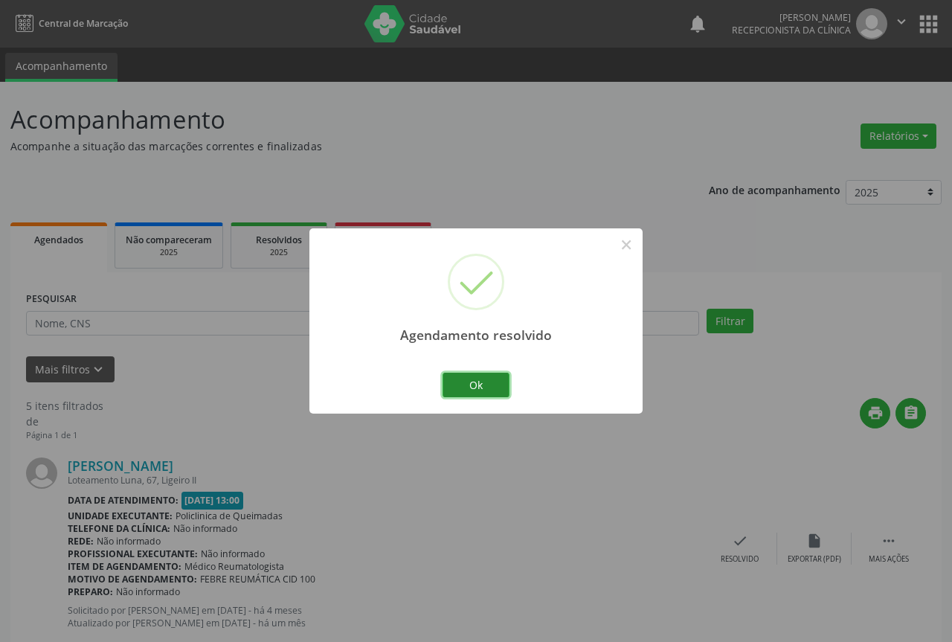
click at [488, 379] on button "Ok" at bounding box center [476, 385] width 67 height 25
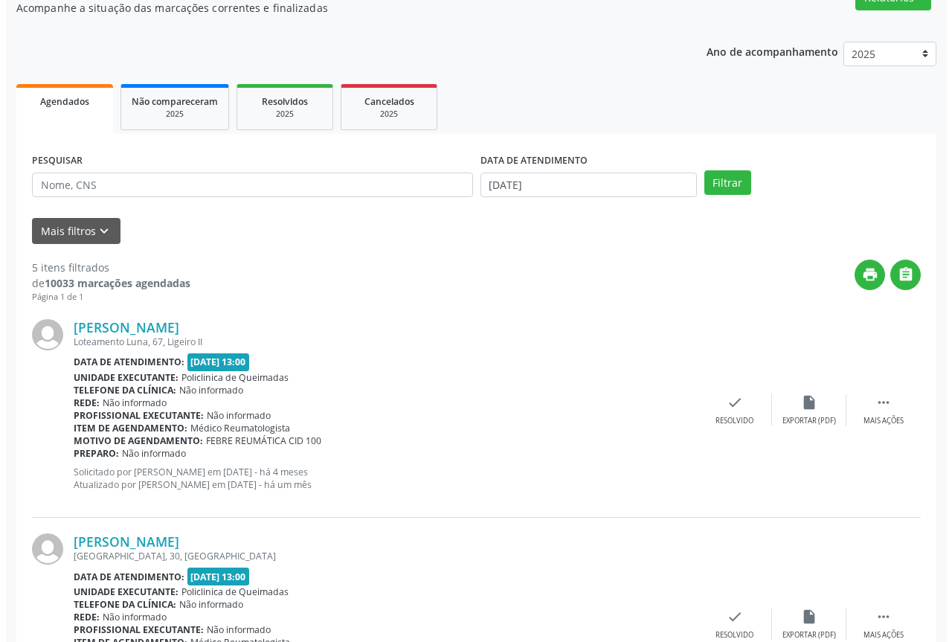
scroll to position [149, 0]
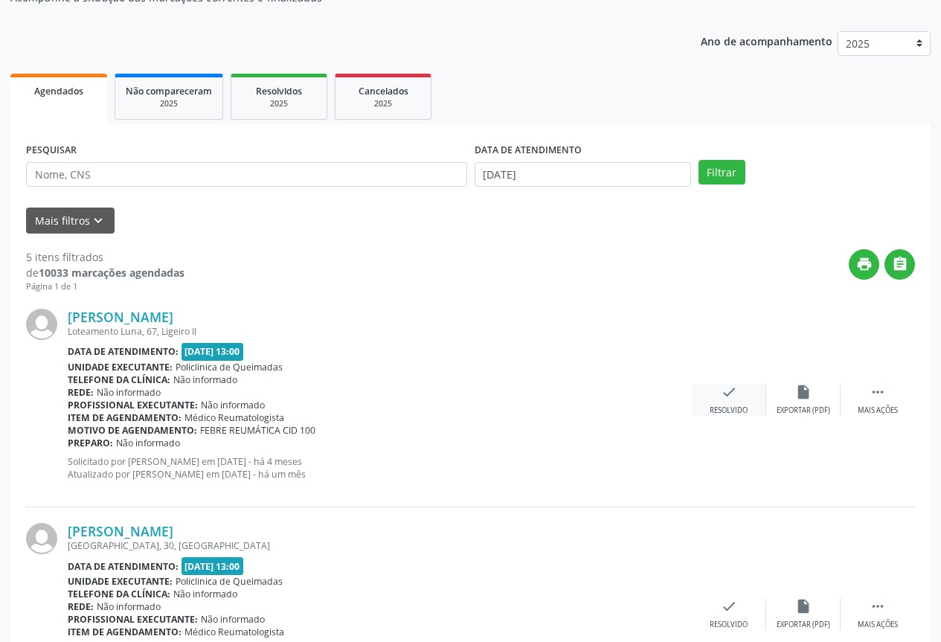
click at [731, 385] on icon "check" at bounding box center [729, 392] width 16 height 16
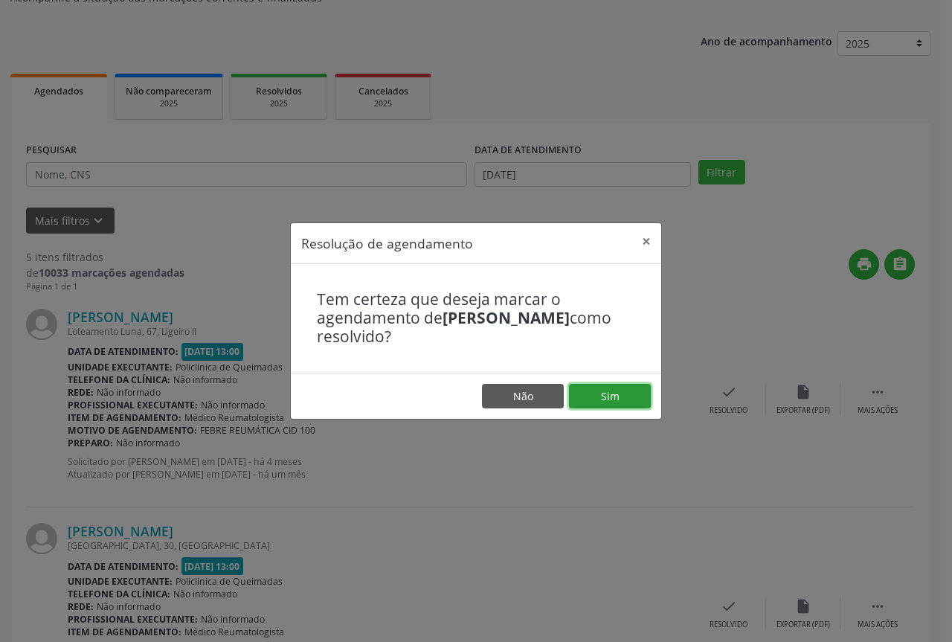
click at [594, 397] on button "Sim" at bounding box center [610, 396] width 82 height 25
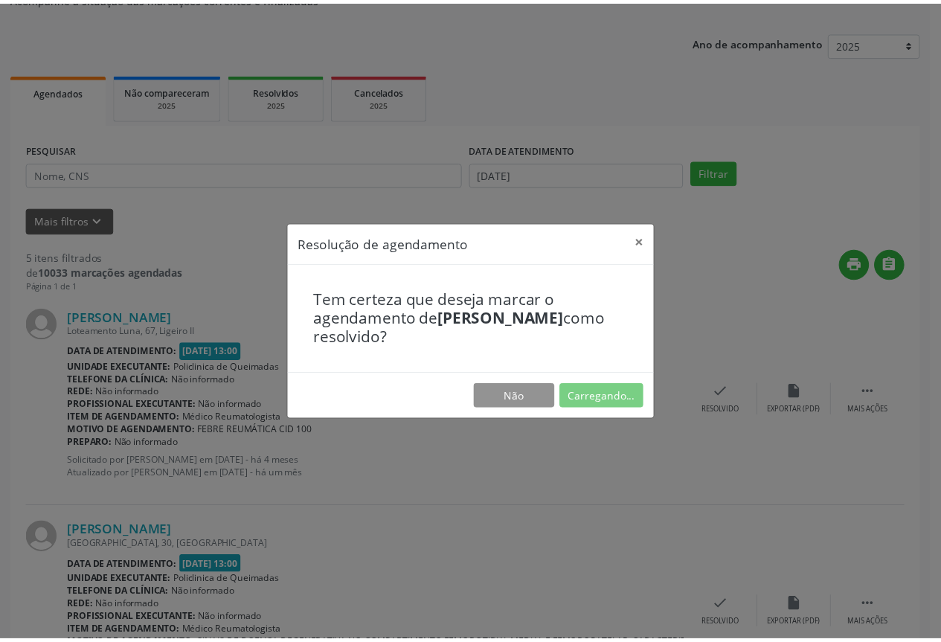
scroll to position [0, 0]
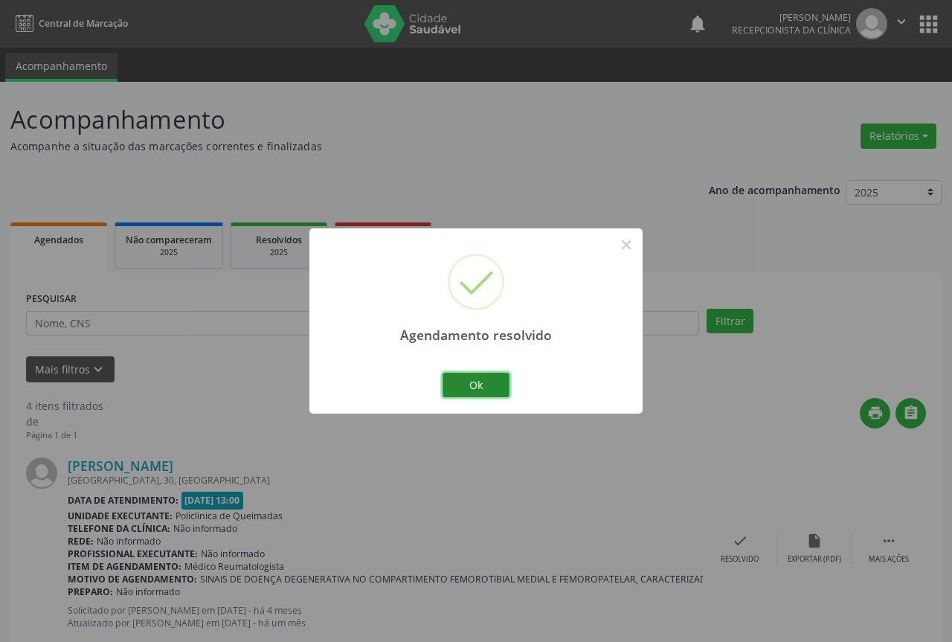
click at [469, 388] on button "Ok" at bounding box center [476, 385] width 67 height 25
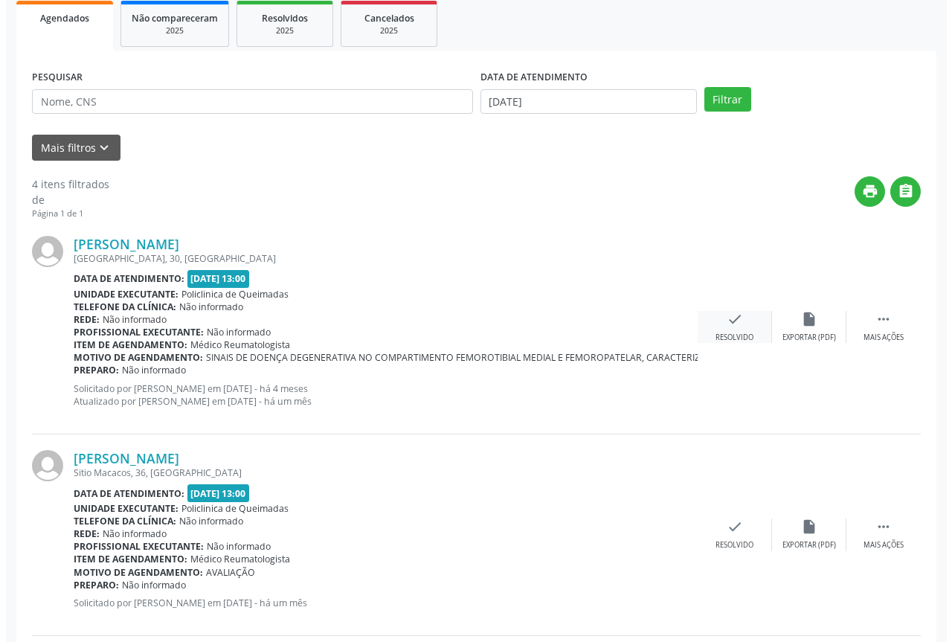
scroll to position [223, 0]
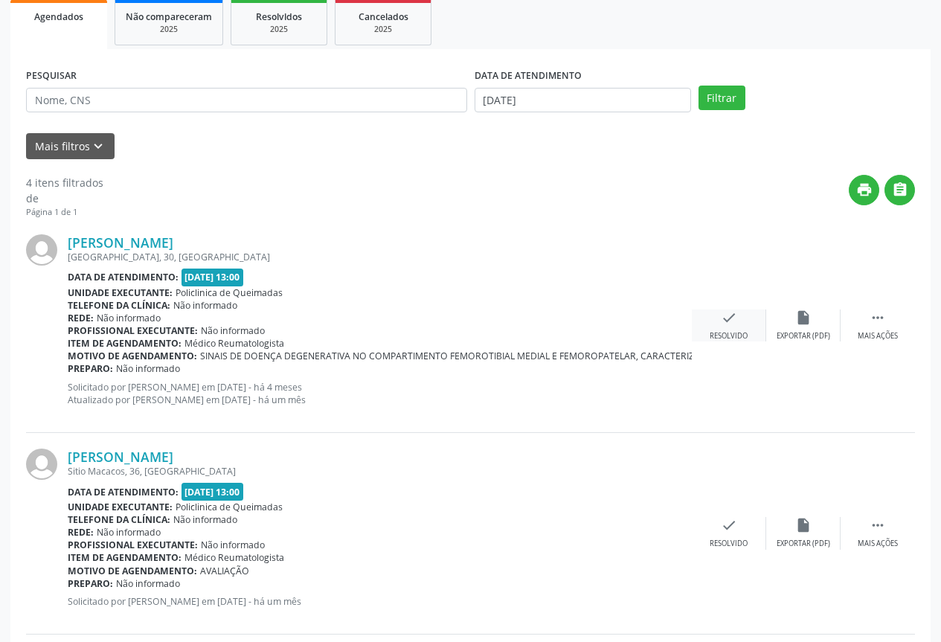
click at [731, 318] on icon "check" at bounding box center [729, 317] width 16 height 16
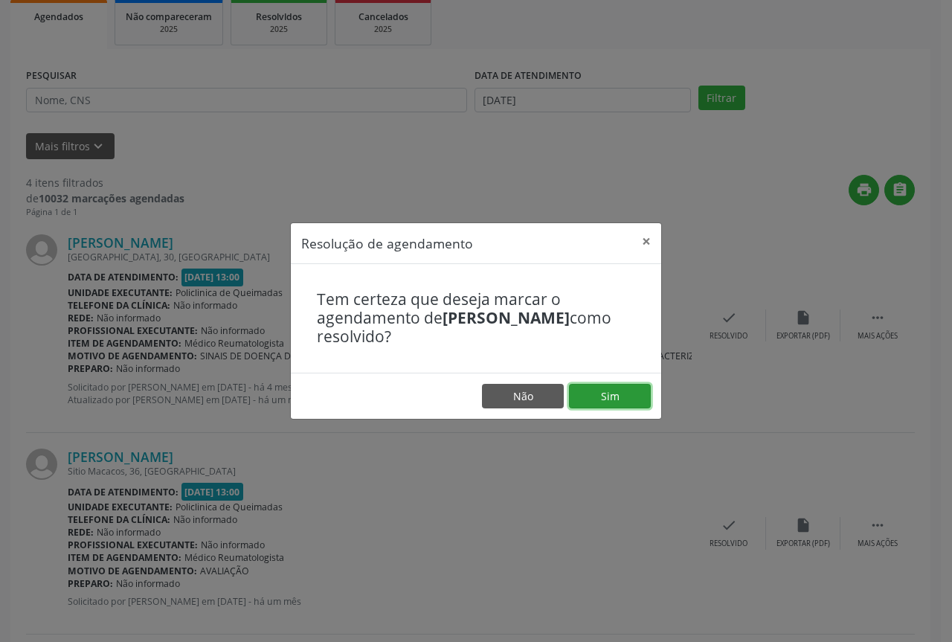
click at [622, 402] on button "Sim" at bounding box center [610, 396] width 82 height 25
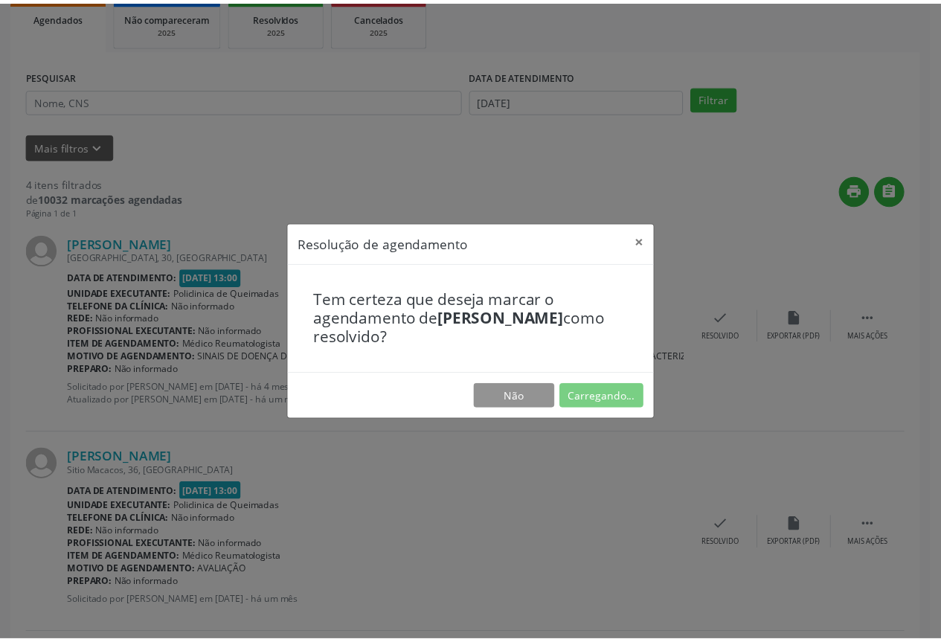
scroll to position [0, 0]
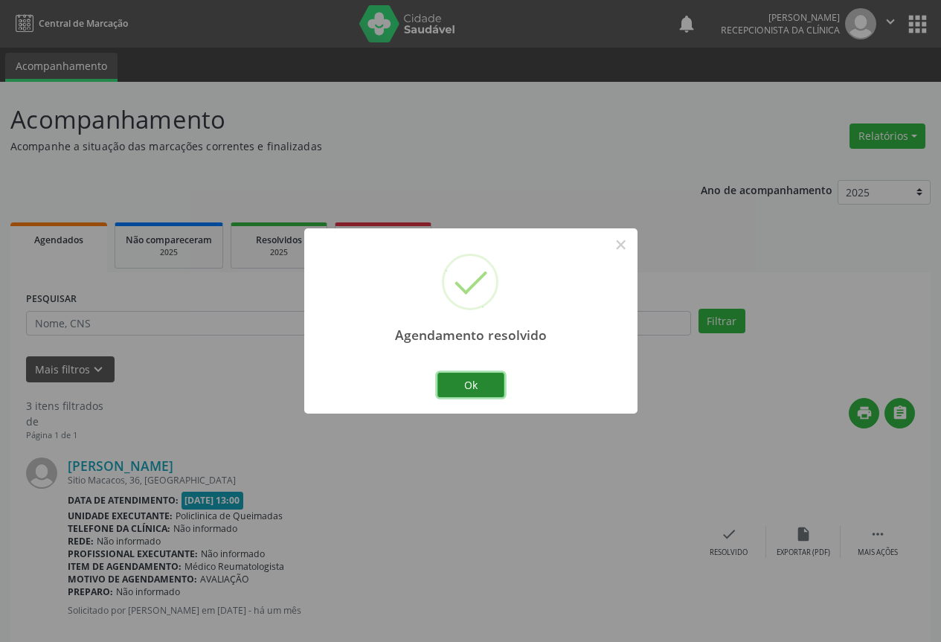
click at [467, 382] on button "Ok" at bounding box center [470, 385] width 67 height 25
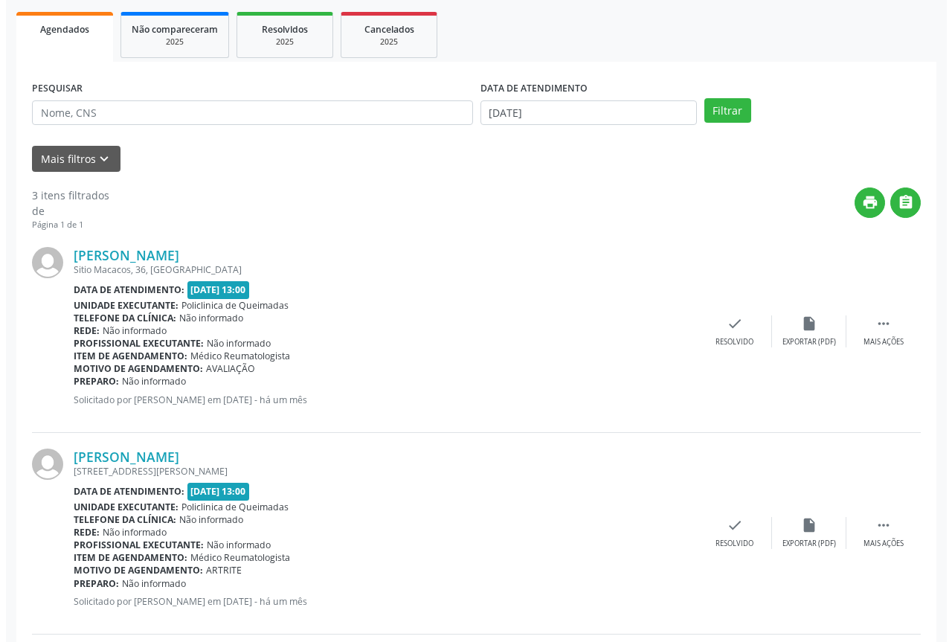
scroll to position [223, 0]
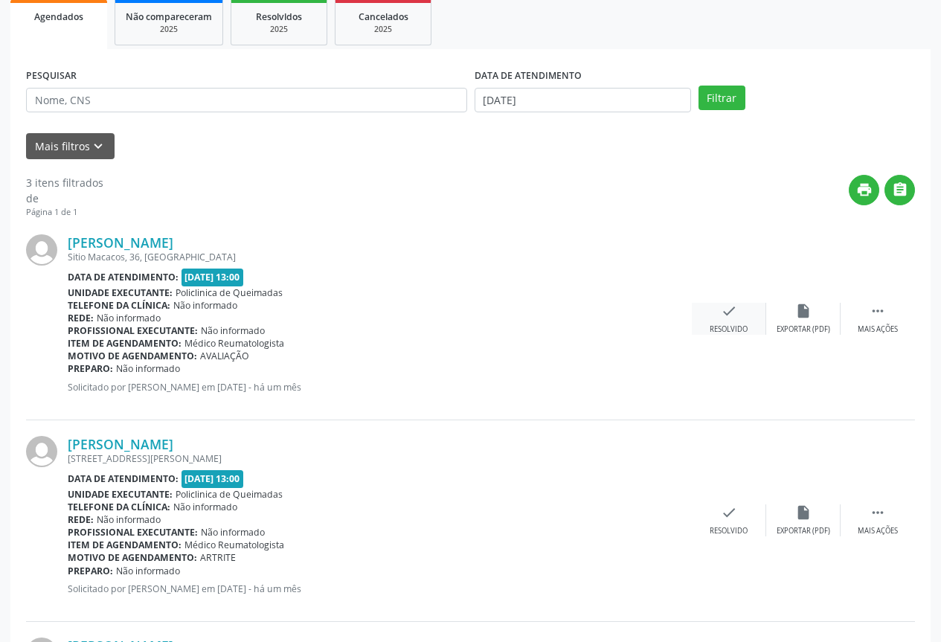
click at [704, 323] on div "check Resolvido" at bounding box center [729, 319] width 74 height 32
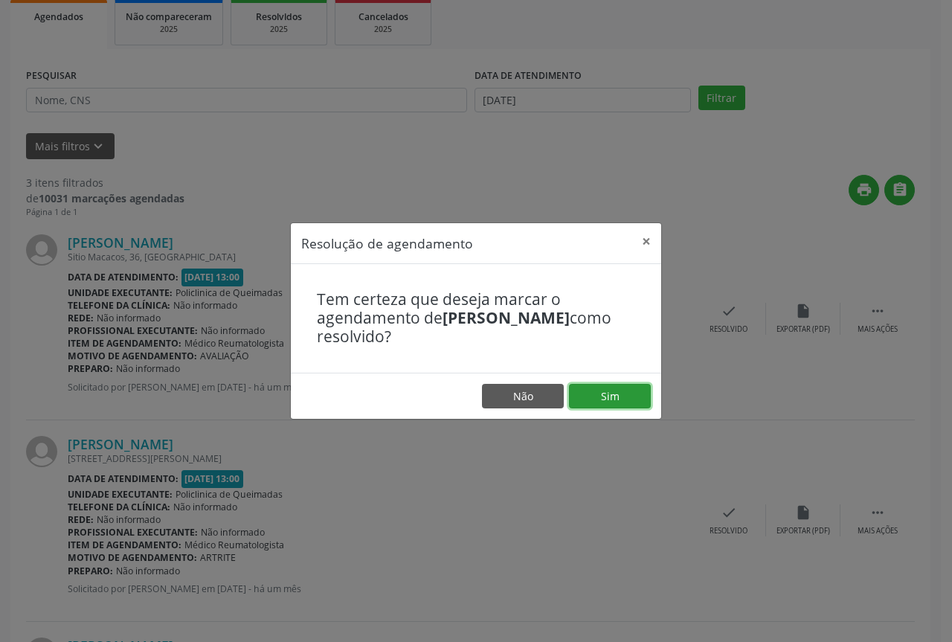
click at [593, 397] on button "Sim" at bounding box center [610, 396] width 82 height 25
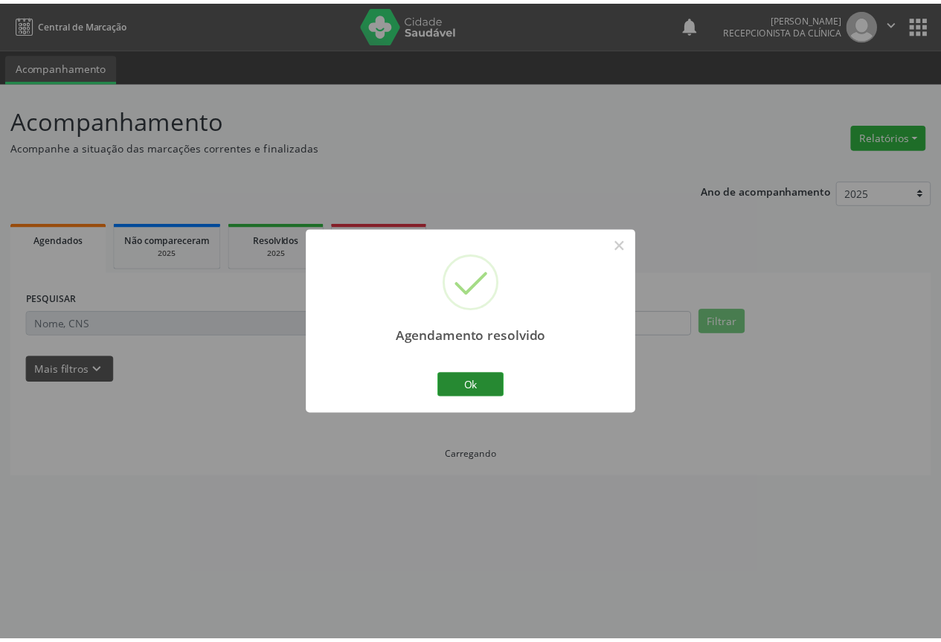
scroll to position [0, 0]
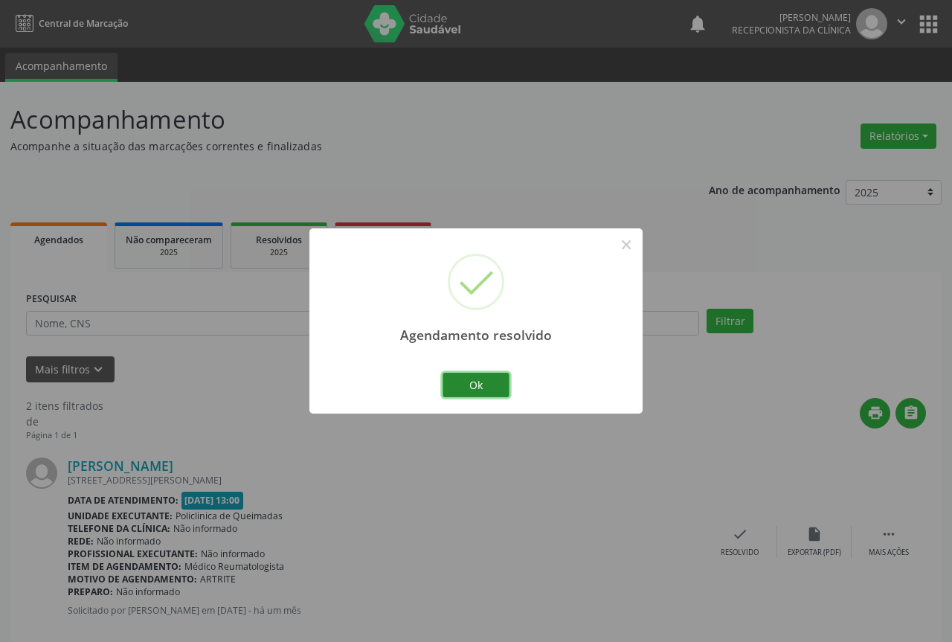
click at [481, 380] on button "Ok" at bounding box center [476, 385] width 67 height 25
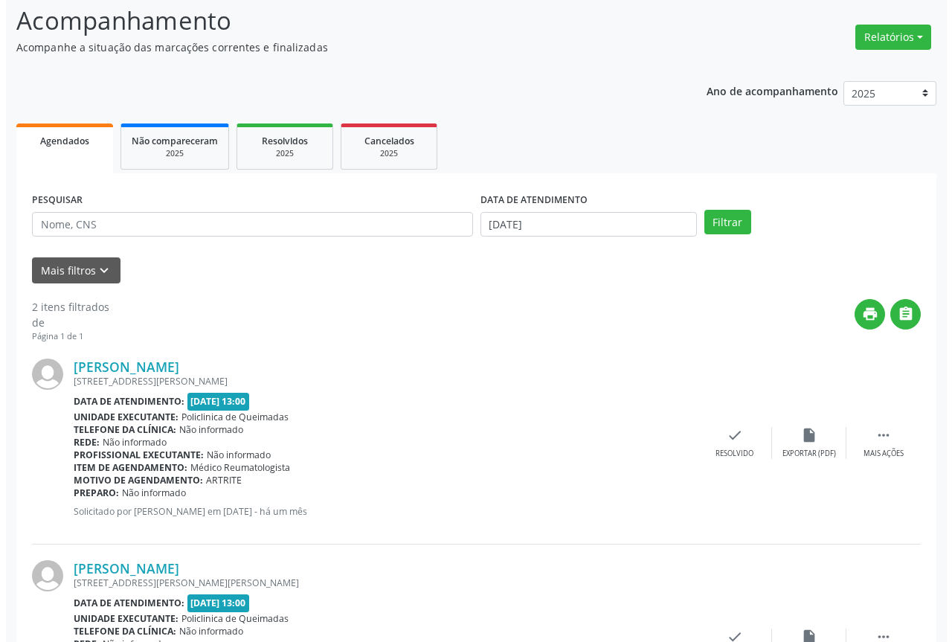
scroll to position [228, 0]
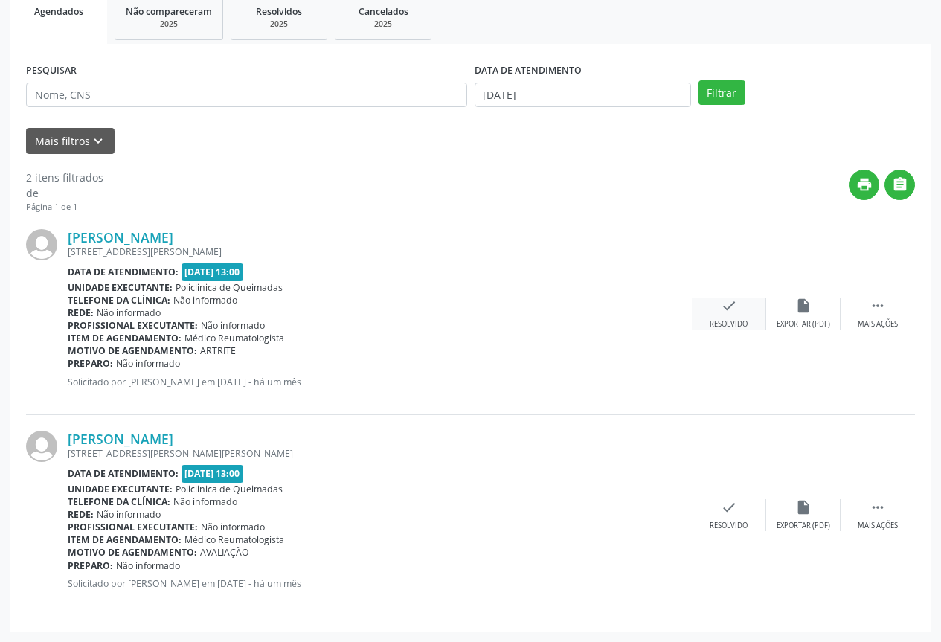
click at [752, 320] on div "check Resolvido" at bounding box center [729, 314] width 74 height 32
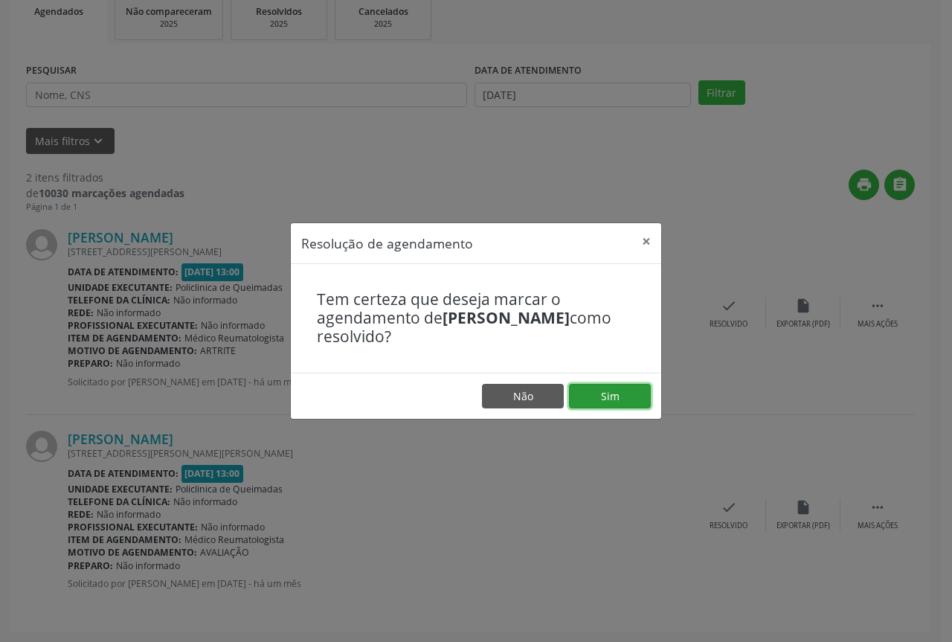
click at [599, 397] on button "Sim" at bounding box center [610, 396] width 82 height 25
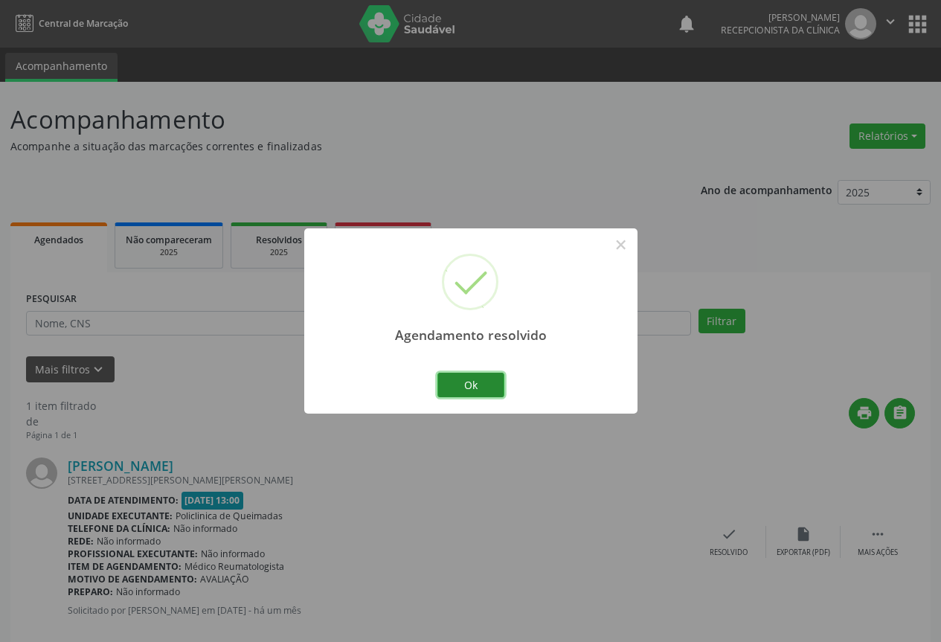
click at [475, 383] on button "Ok" at bounding box center [470, 385] width 67 height 25
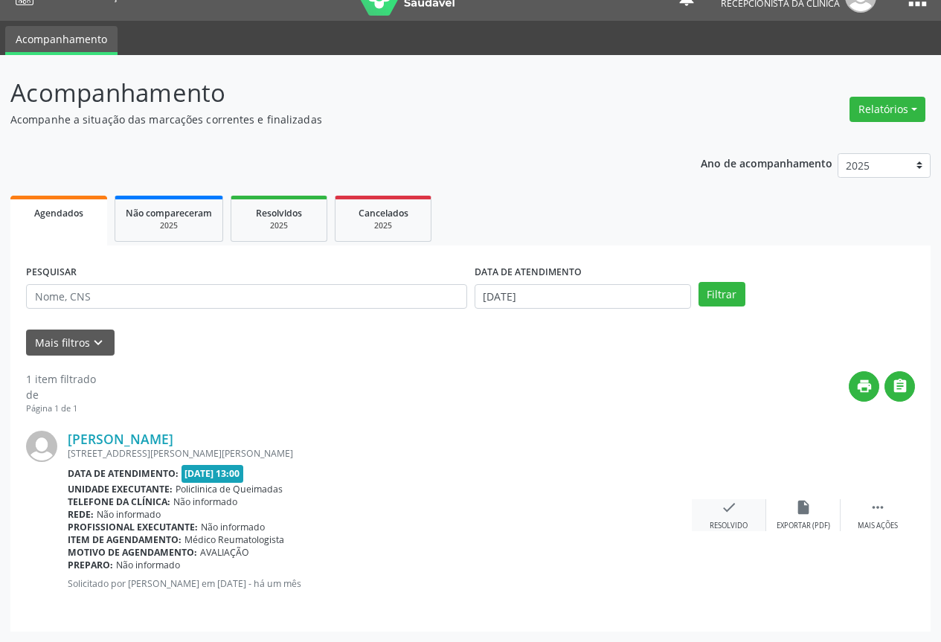
click at [733, 502] on icon "check" at bounding box center [729, 507] width 16 height 16
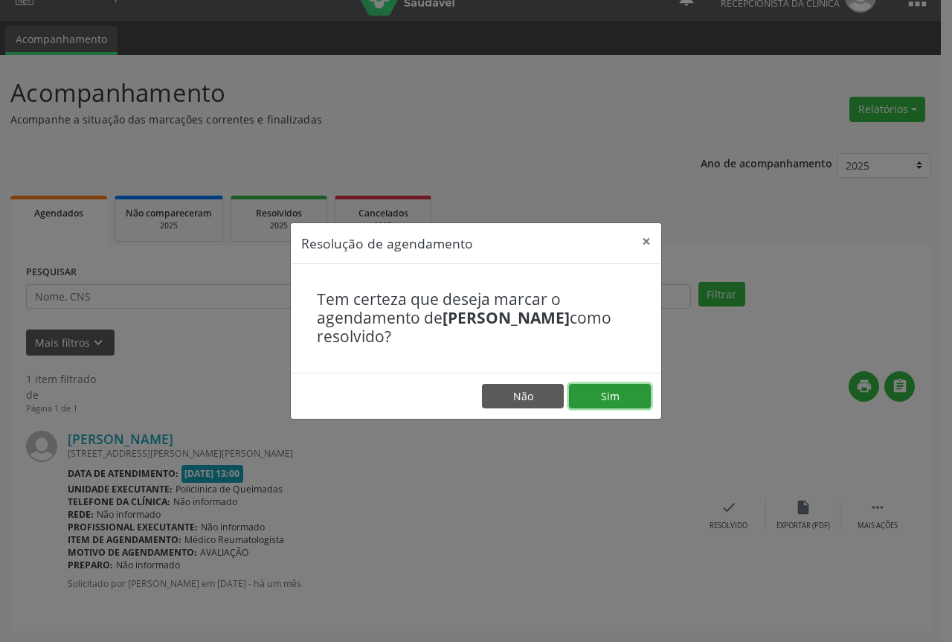
click at [643, 391] on button "Sim" at bounding box center [610, 396] width 82 height 25
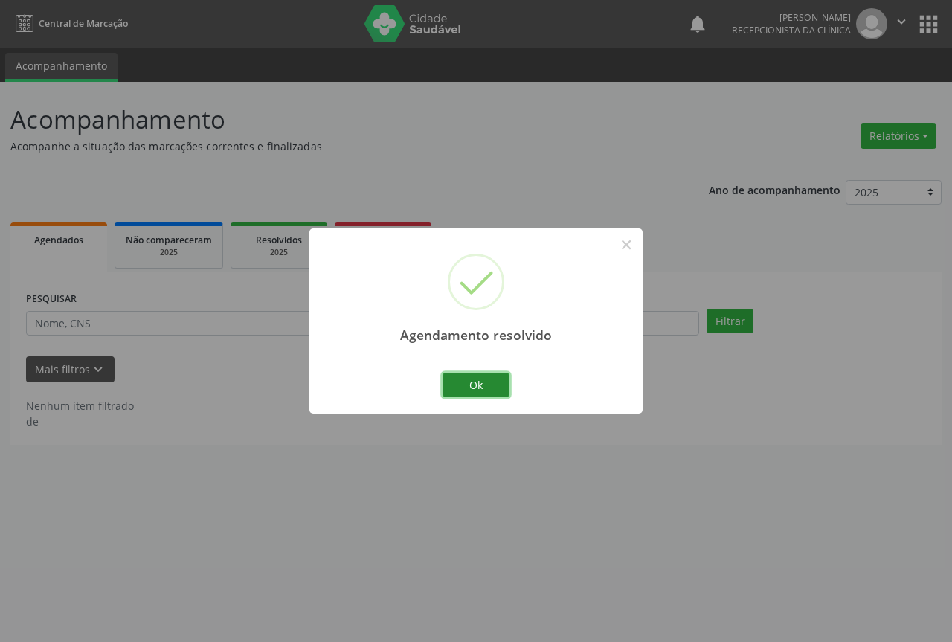
click at [493, 384] on button "Ok" at bounding box center [476, 385] width 67 height 25
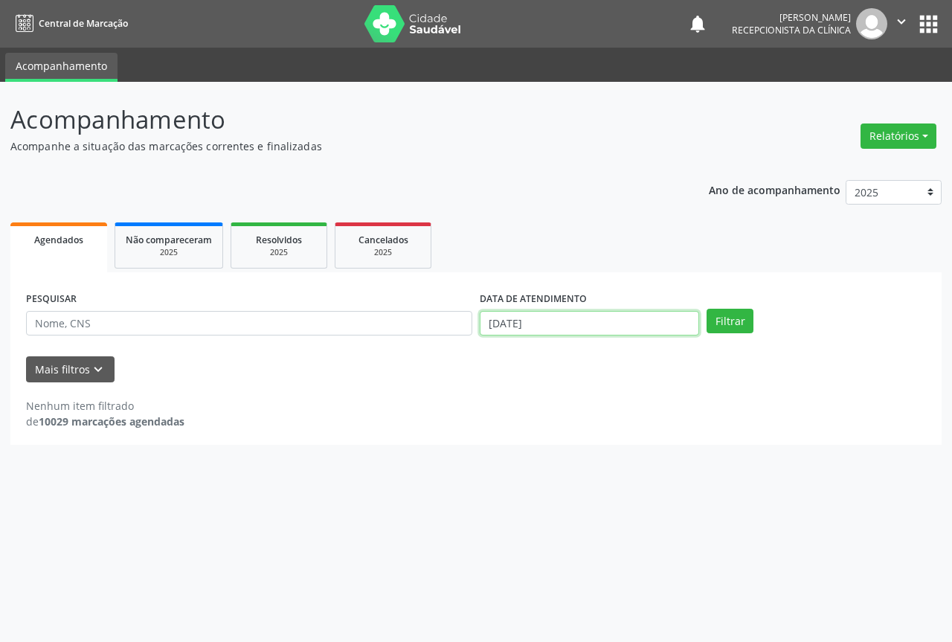
click at [559, 333] on body "Central de Marcação notifications Fernanda Natália Maciel Martins Recepcionista…" at bounding box center [476, 321] width 952 height 642
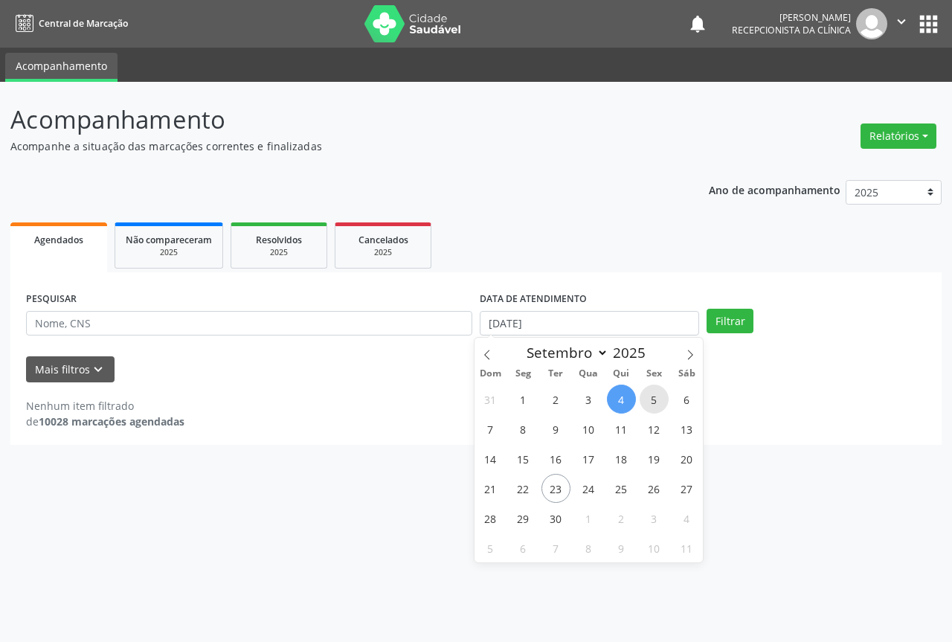
click at [648, 406] on span "5" at bounding box center [654, 399] width 29 height 29
type input "05/09/2025"
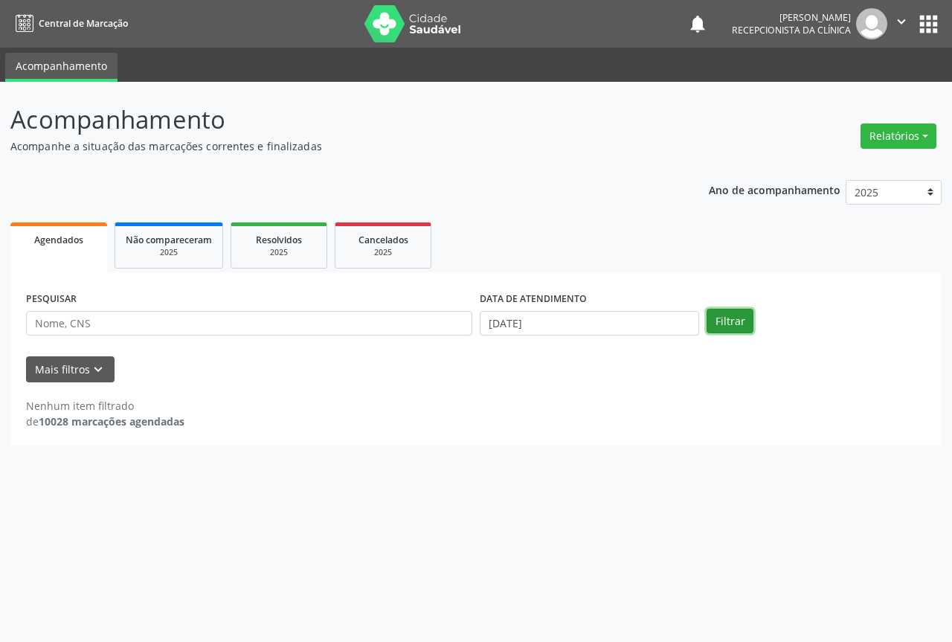
click at [721, 318] on button "Filtrar" at bounding box center [730, 321] width 47 height 25
click at [652, 317] on input "05/09/2025" at bounding box center [589, 323] width 219 height 25
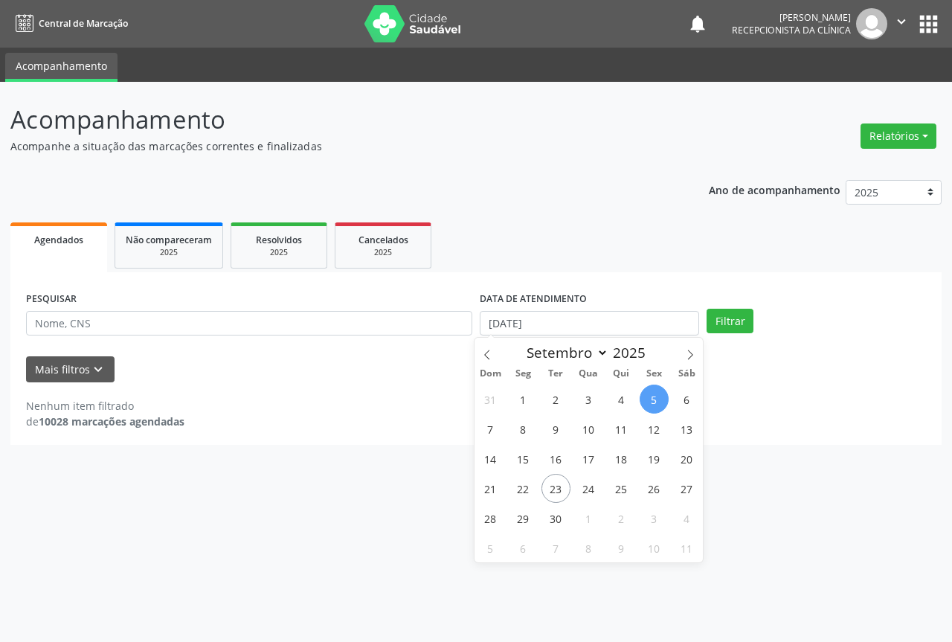
click at [650, 391] on span "5" at bounding box center [654, 399] width 29 height 29
type input "05/09/2025"
click at [650, 391] on span "5" at bounding box center [654, 399] width 29 height 29
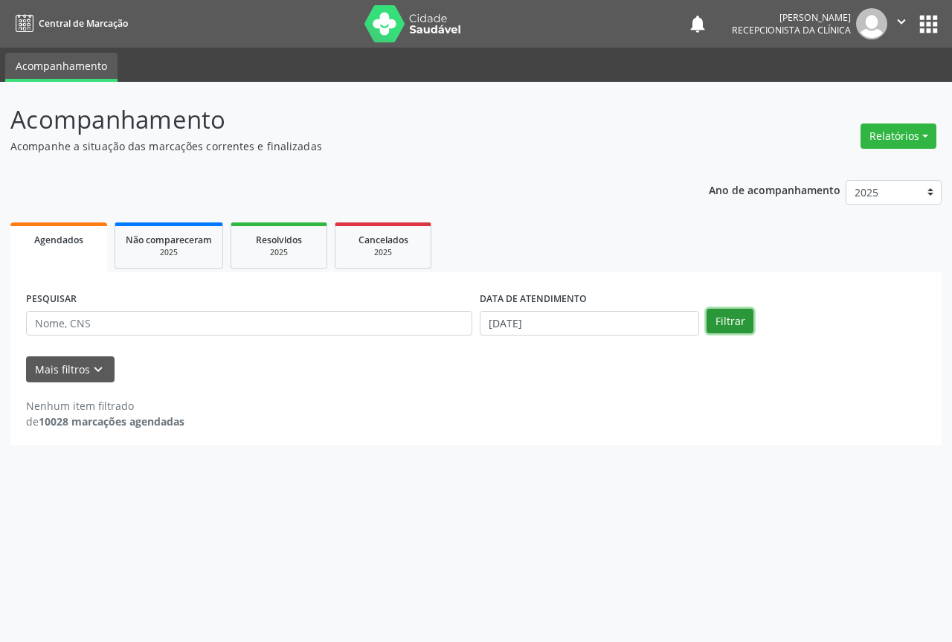
click at [742, 322] on button "Filtrar" at bounding box center [730, 321] width 47 height 25
click at [621, 333] on body "Central de Marcação notifications Fernanda Natália Maciel Martins Recepcionista…" at bounding box center [476, 321] width 952 height 642
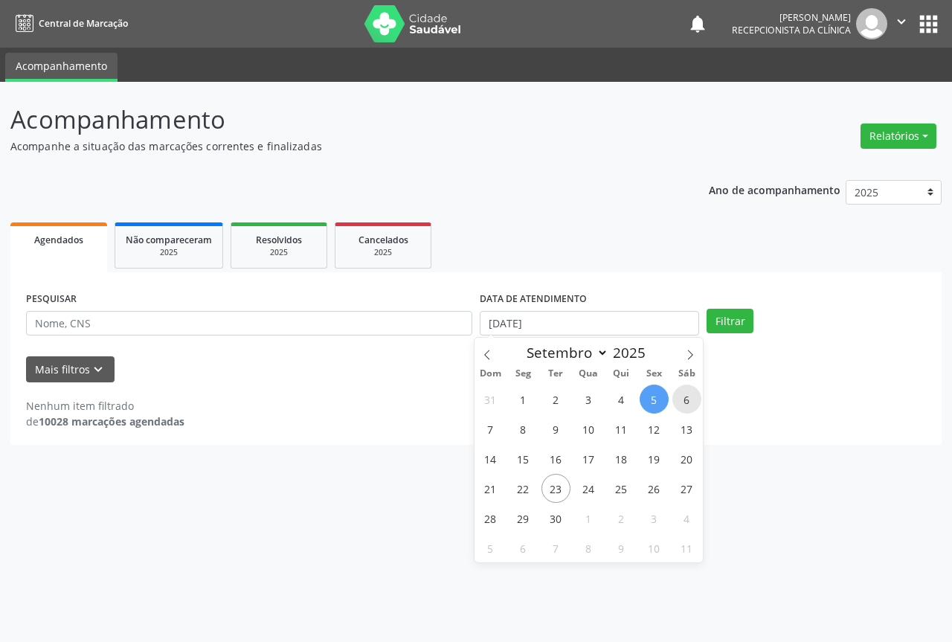
click at [681, 403] on span "6" at bounding box center [687, 399] width 29 height 29
type input "06/09/2025"
click at [681, 403] on span "6" at bounding box center [687, 399] width 29 height 29
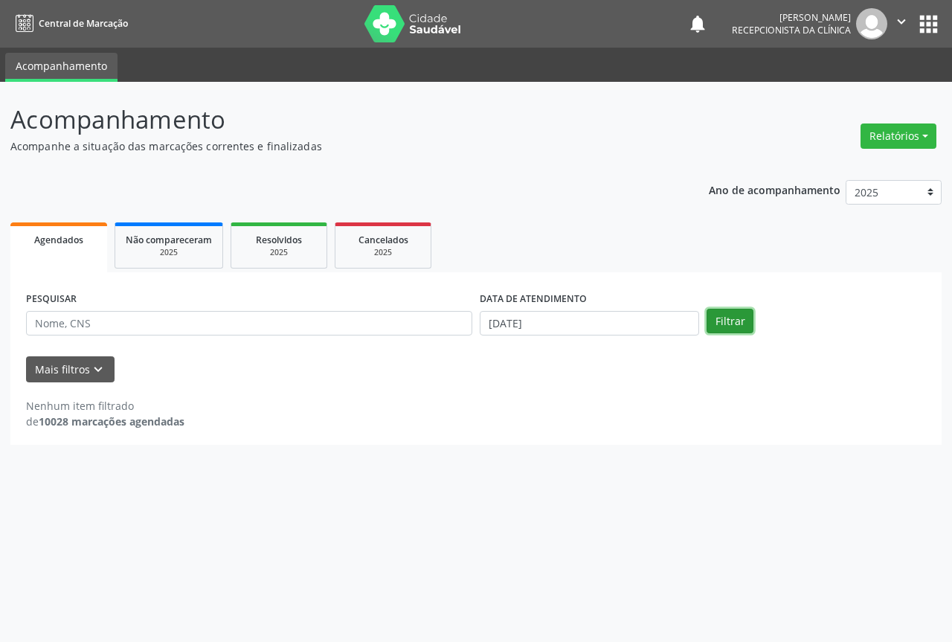
click at [716, 324] on button "Filtrar" at bounding box center [730, 321] width 47 height 25
click at [629, 326] on input "06/09/2025" at bounding box center [589, 323] width 219 height 25
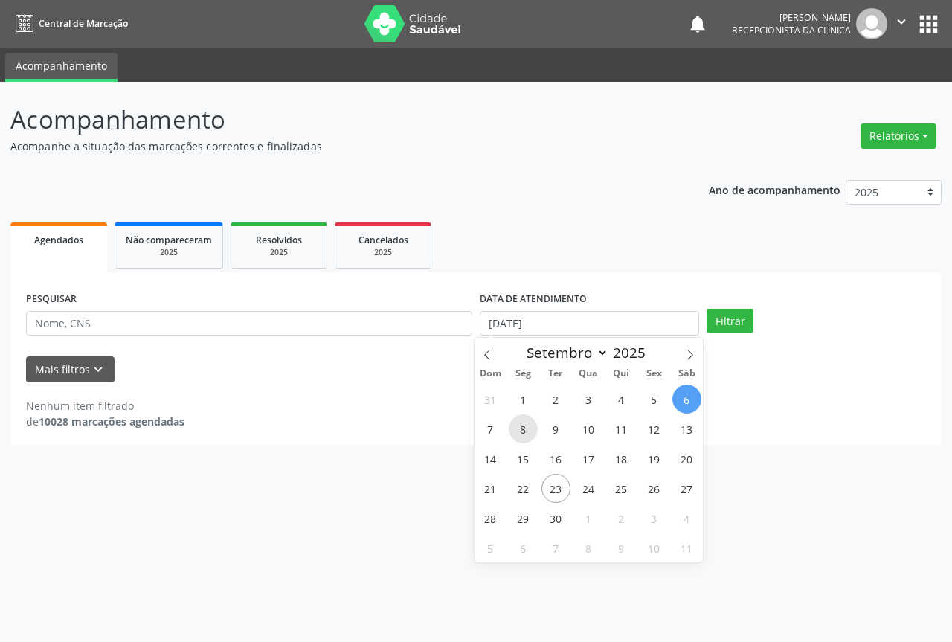
click at [520, 432] on span "8" at bounding box center [523, 428] width 29 height 29
type input "08/09/2025"
click at [520, 432] on span "8" at bounding box center [523, 428] width 29 height 29
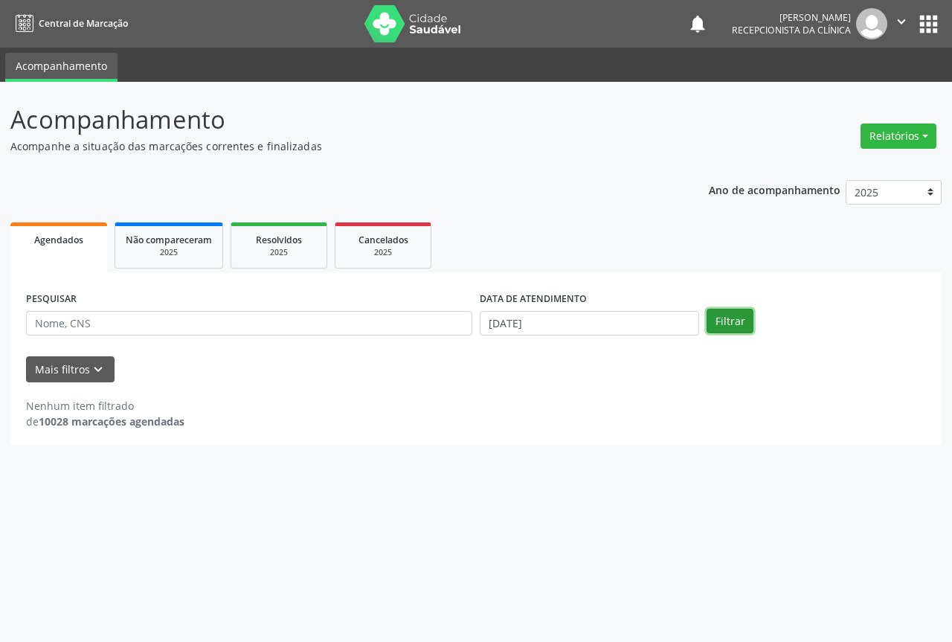
click at [725, 315] on button "Filtrar" at bounding box center [730, 321] width 47 height 25
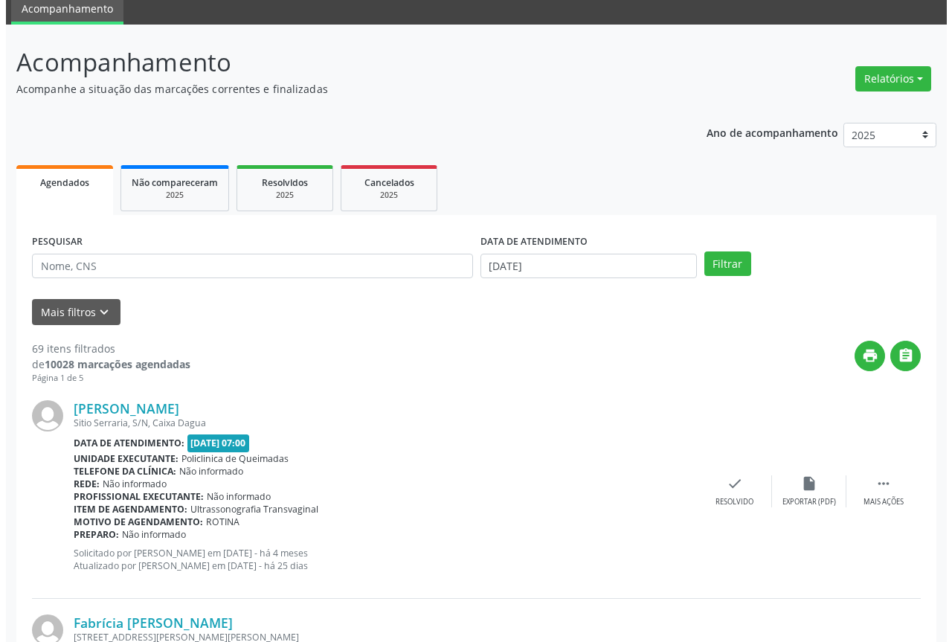
scroll to position [74, 0]
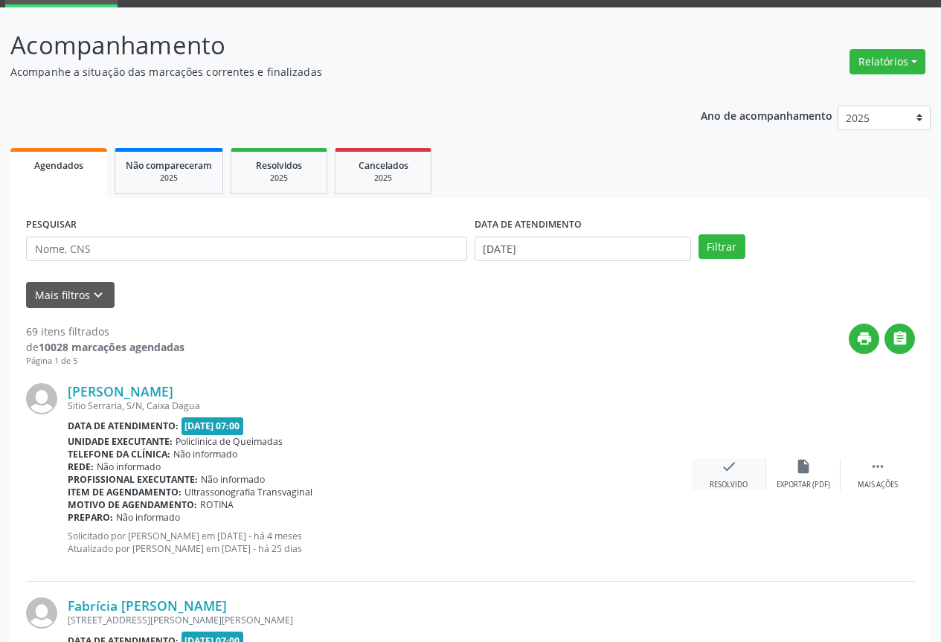
click at [713, 473] on div "check Resolvido" at bounding box center [729, 474] width 74 height 32
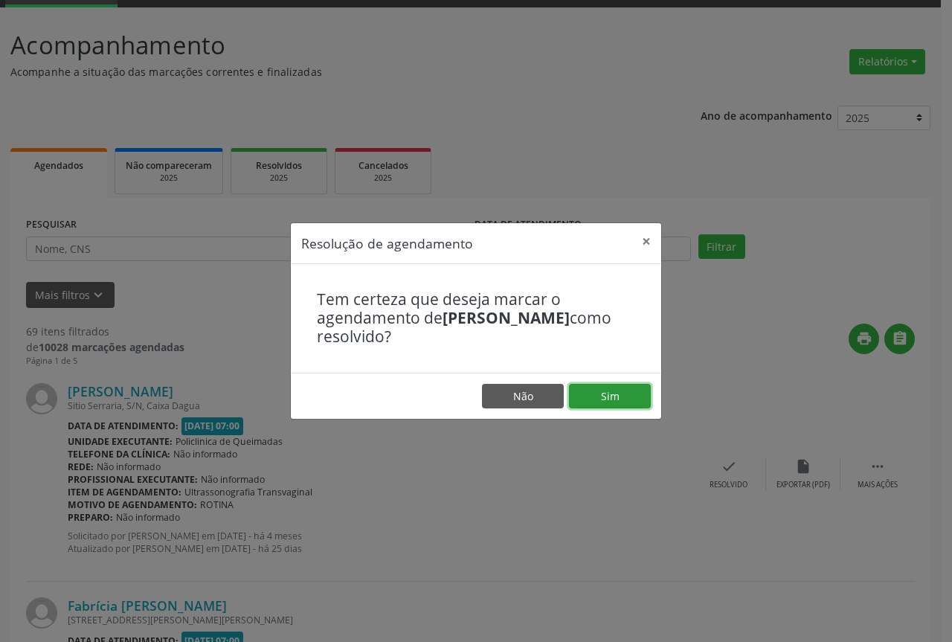
click at [605, 400] on button "Sim" at bounding box center [610, 396] width 82 height 25
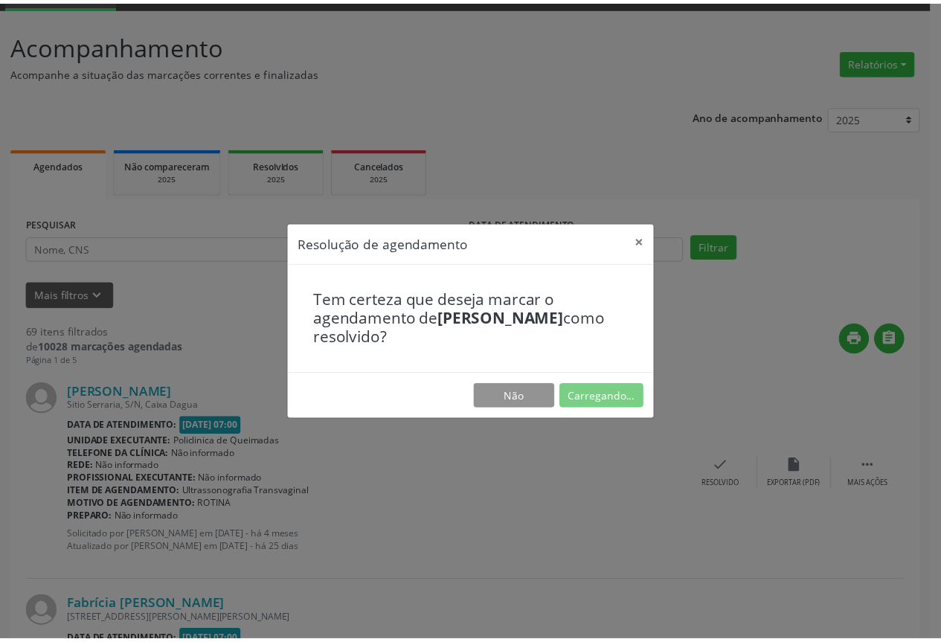
scroll to position [0, 0]
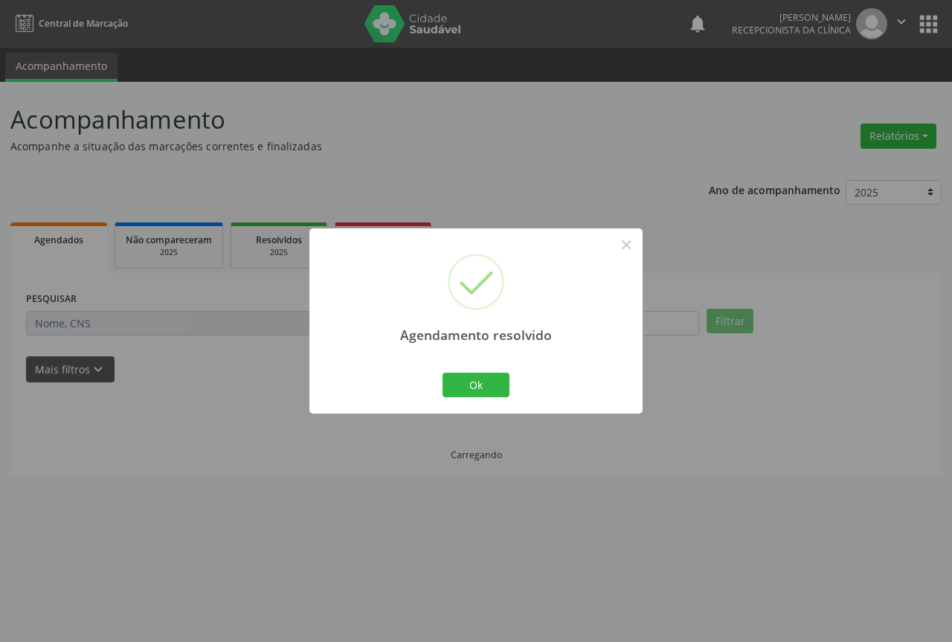
click at [430, 384] on div "Agendamento resolvido × Ok Cancel" at bounding box center [475, 320] width 333 height 185
click at [464, 384] on button "Ok" at bounding box center [476, 385] width 67 height 25
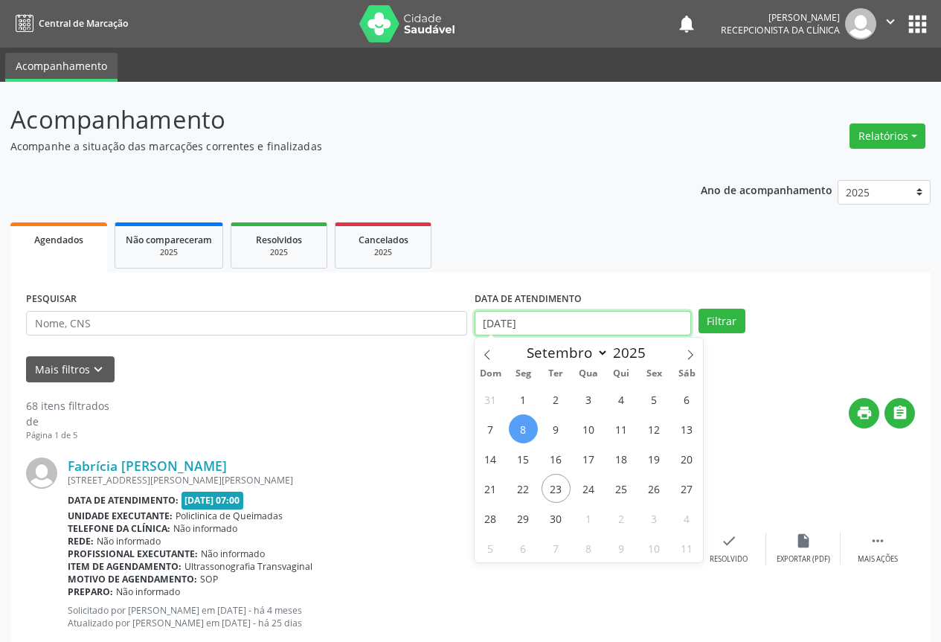
click at [568, 328] on input "08/09/2025" at bounding box center [583, 323] width 216 height 25
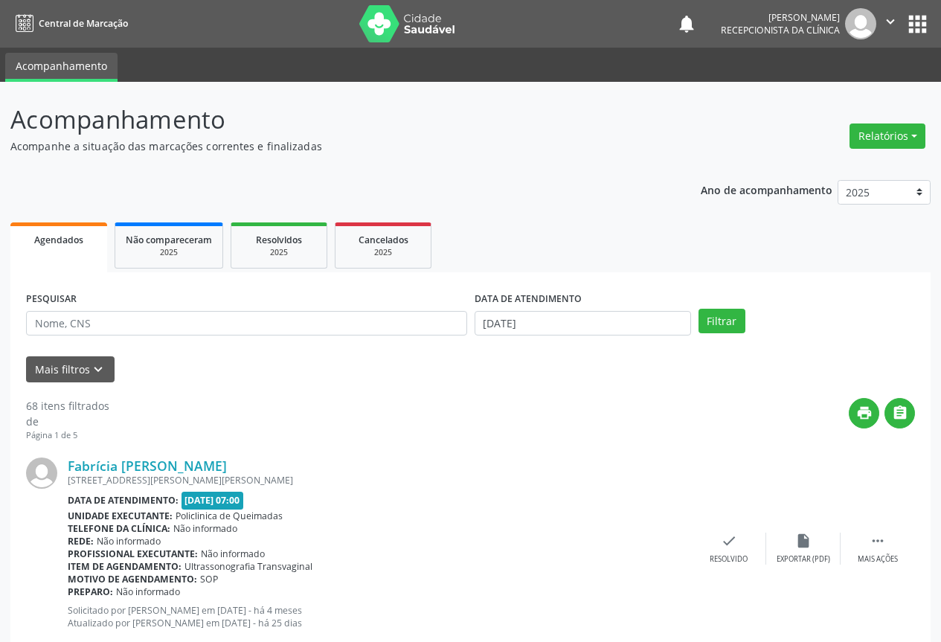
click at [731, 363] on div "Mais filtros keyboard_arrow_down" at bounding box center [470, 369] width 896 height 26
click at [731, 547] on icon "check" at bounding box center [729, 541] width 16 height 16
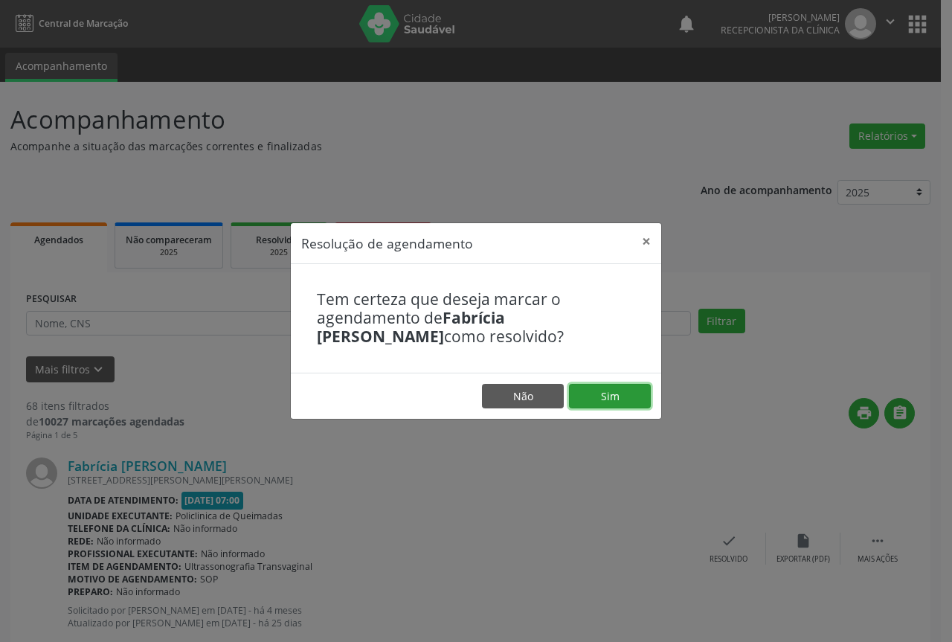
click at [592, 397] on button "Sim" at bounding box center [610, 396] width 82 height 25
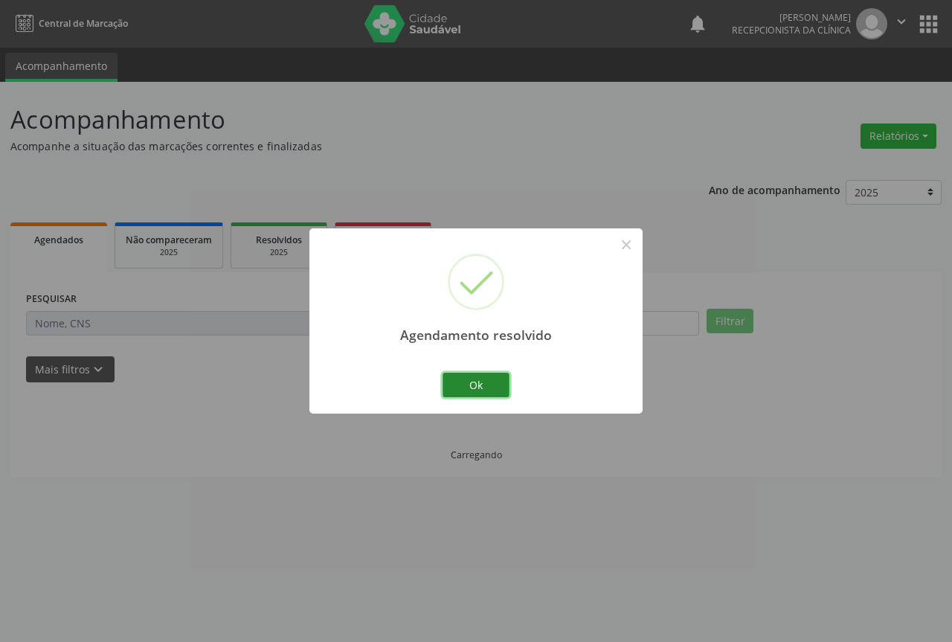
click at [493, 388] on button "Ok" at bounding box center [476, 385] width 67 height 25
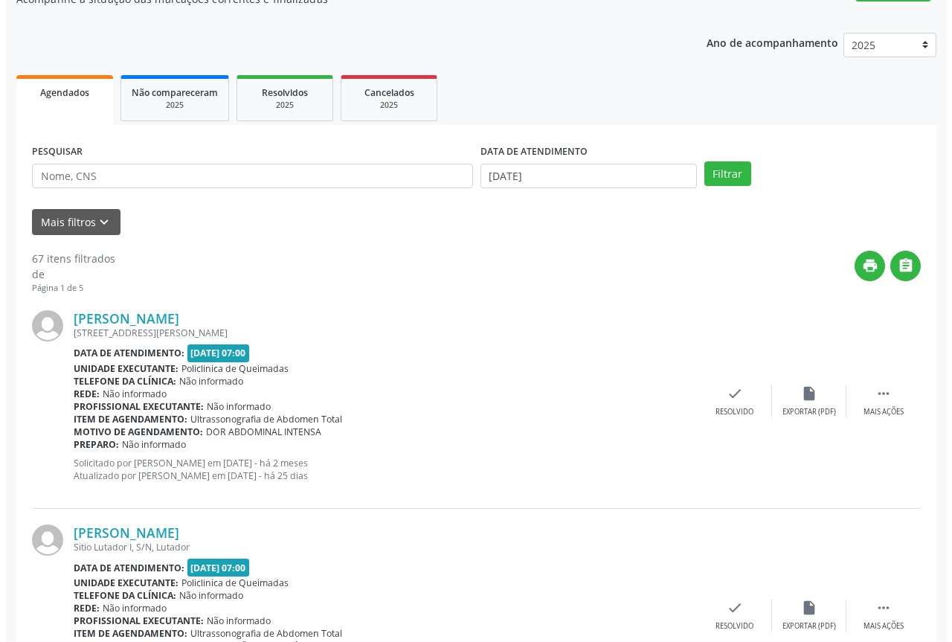
scroll to position [149, 0]
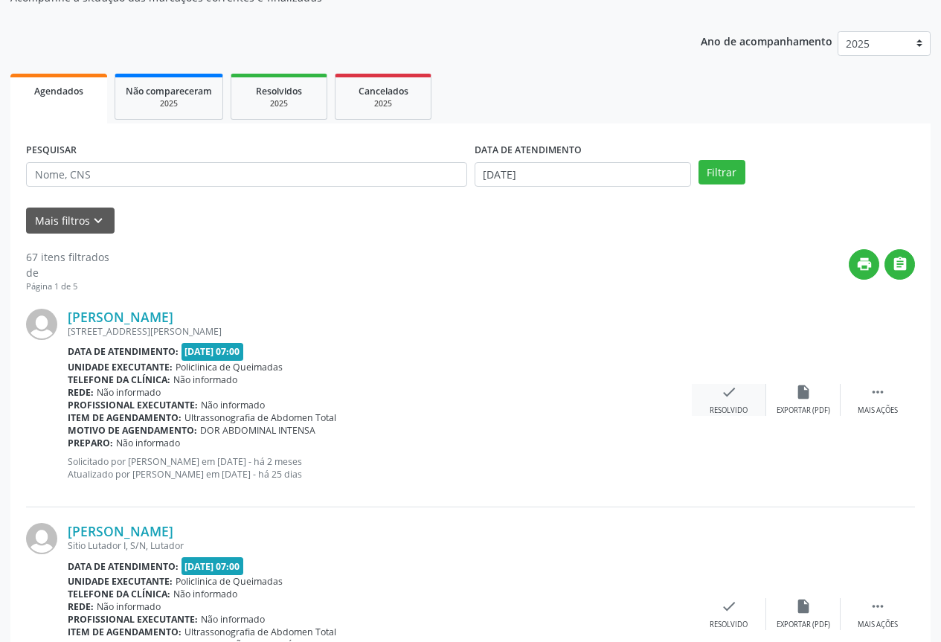
click at [713, 394] on div "check Resolvido" at bounding box center [729, 400] width 74 height 32
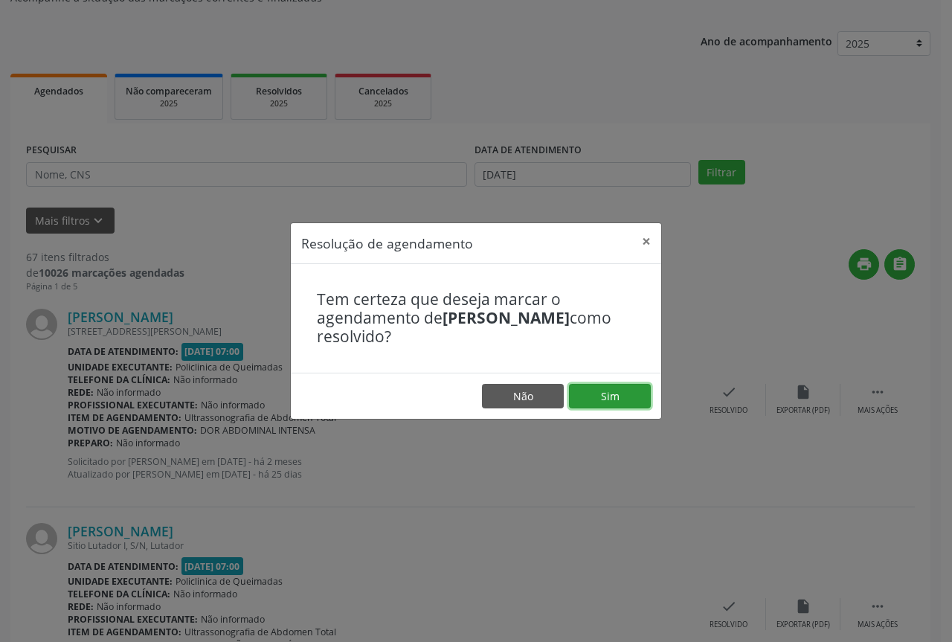
click at [608, 384] on button "Sim" at bounding box center [610, 396] width 82 height 25
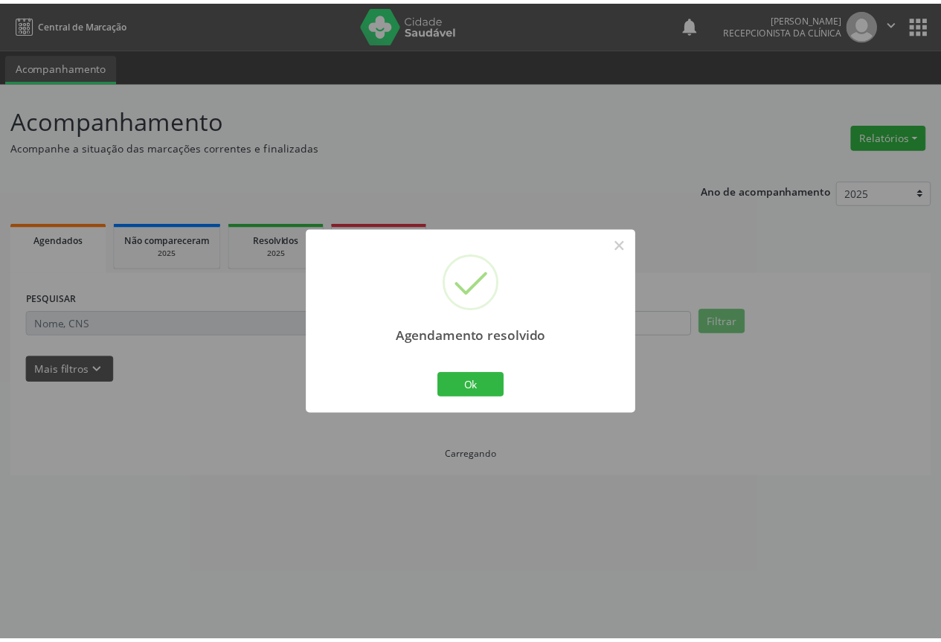
scroll to position [0, 0]
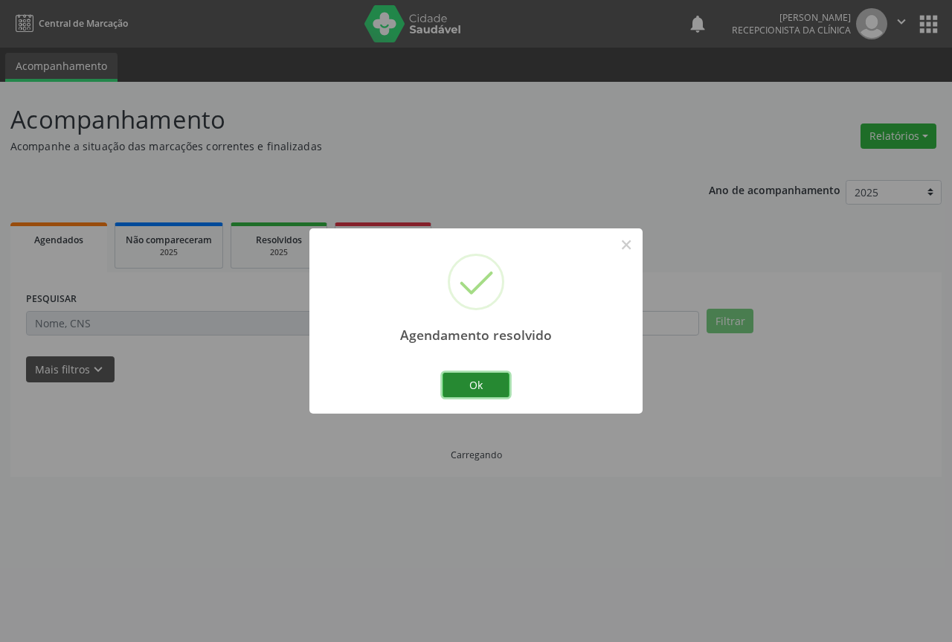
click at [494, 385] on button "Ok" at bounding box center [476, 385] width 67 height 25
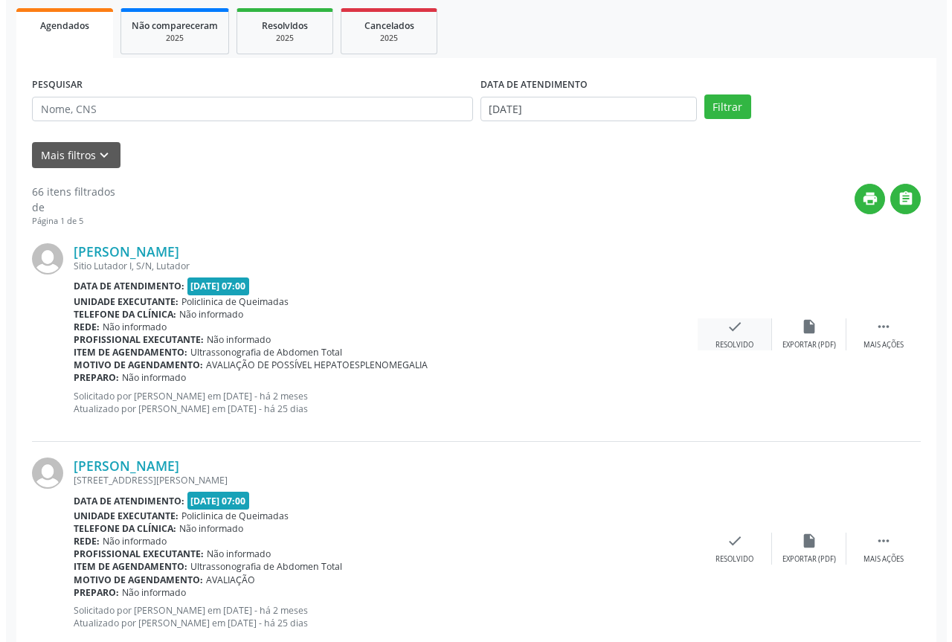
scroll to position [223, 0]
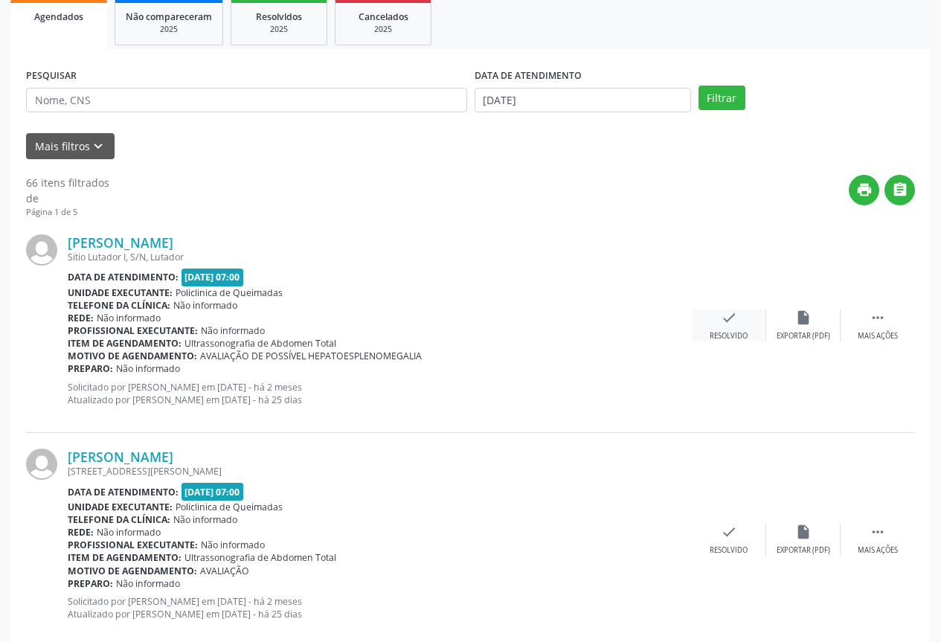
click at [717, 325] on div "check Resolvido" at bounding box center [729, 325] width 74 height 32
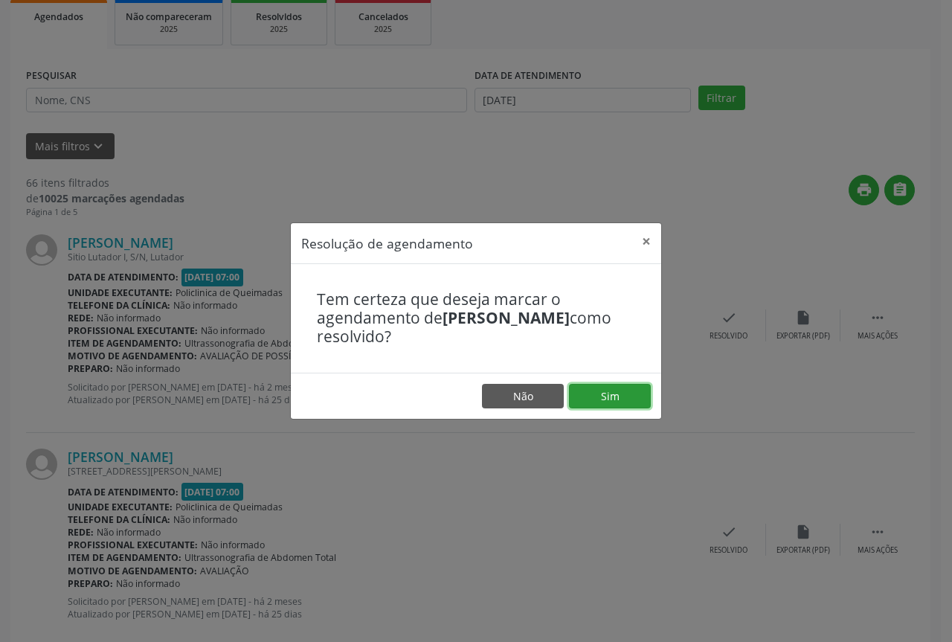
click at [577, 392] on button "Sim" at bounding box center [610, 396] width 82 height 25
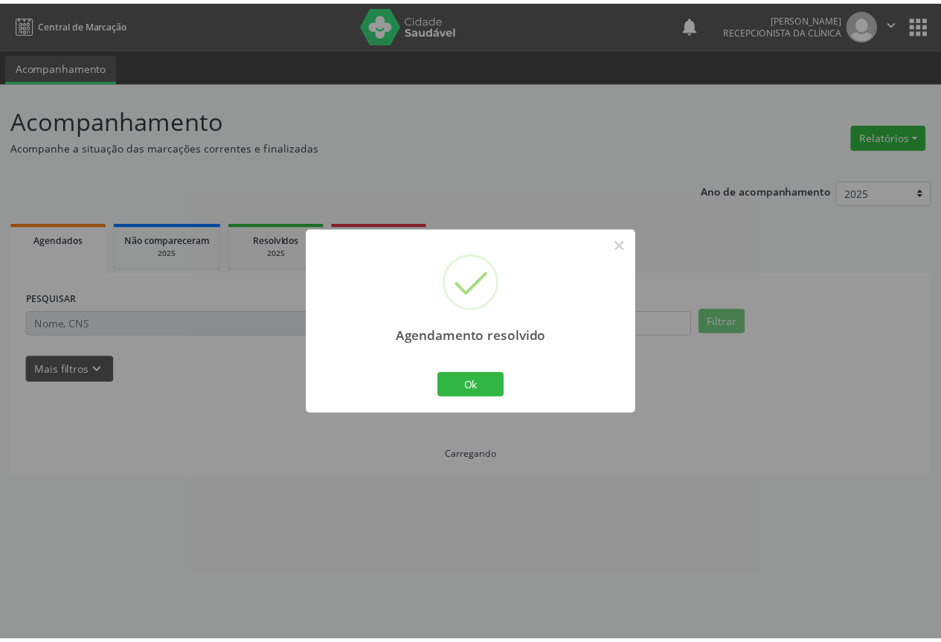
scroll to position [0, 0]
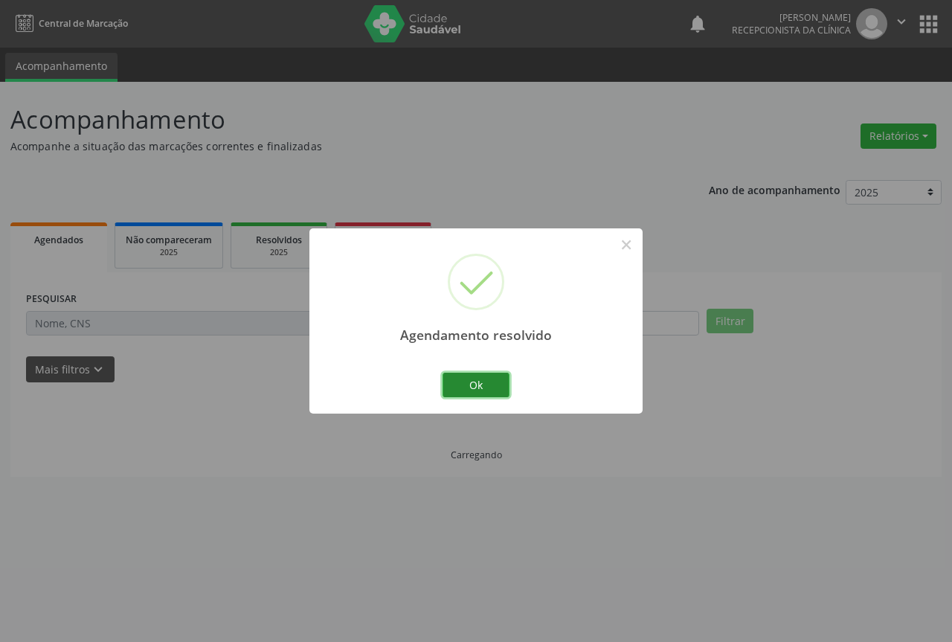
click at [461, 373] on button "Ok" at bounding box center [476, 385] width 67 height 25
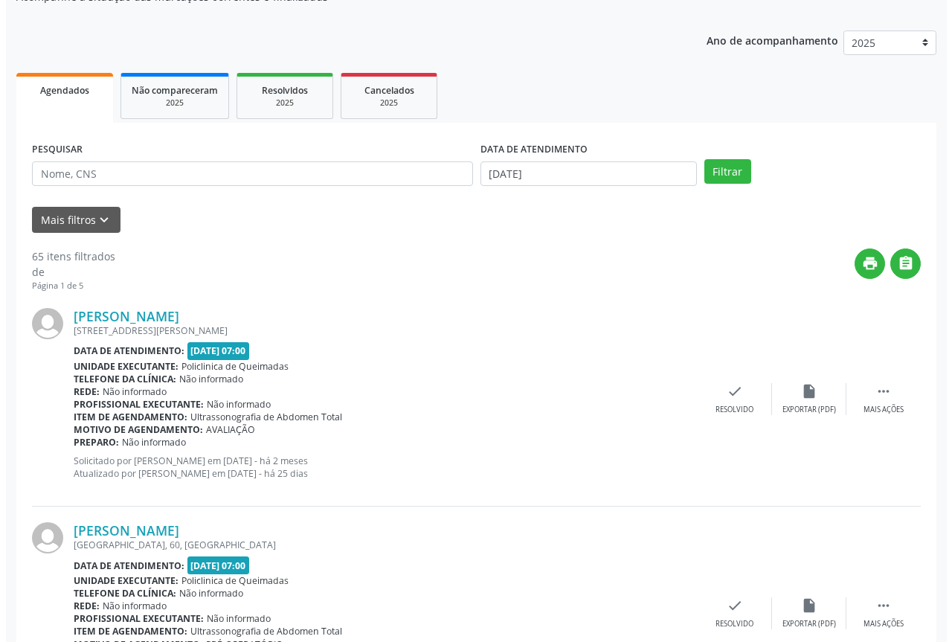
scroll to position [223, 0]
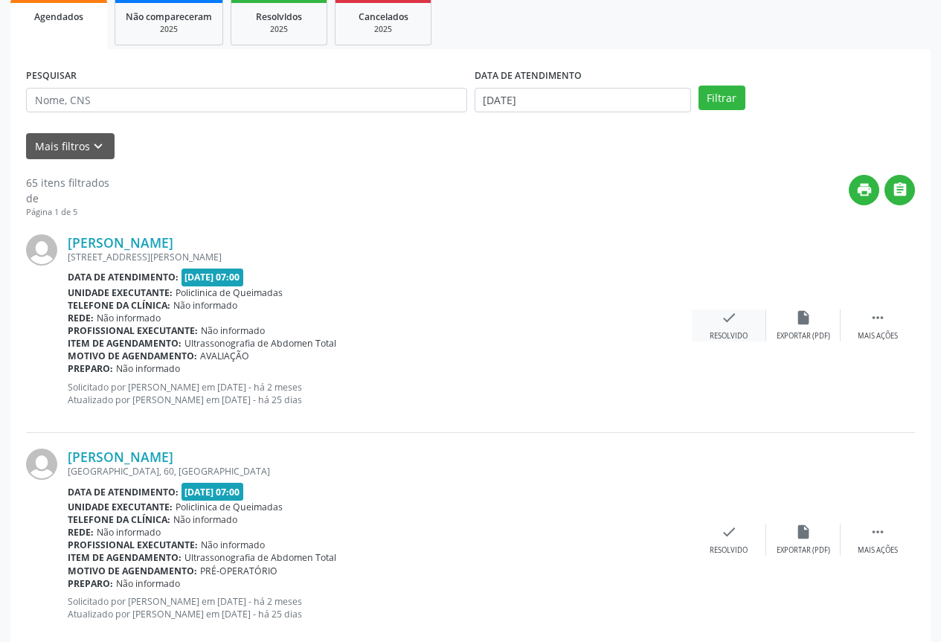
click at [742, 323] on div "check Resolvido" at bounding box center [729, 325] width 74 height 32
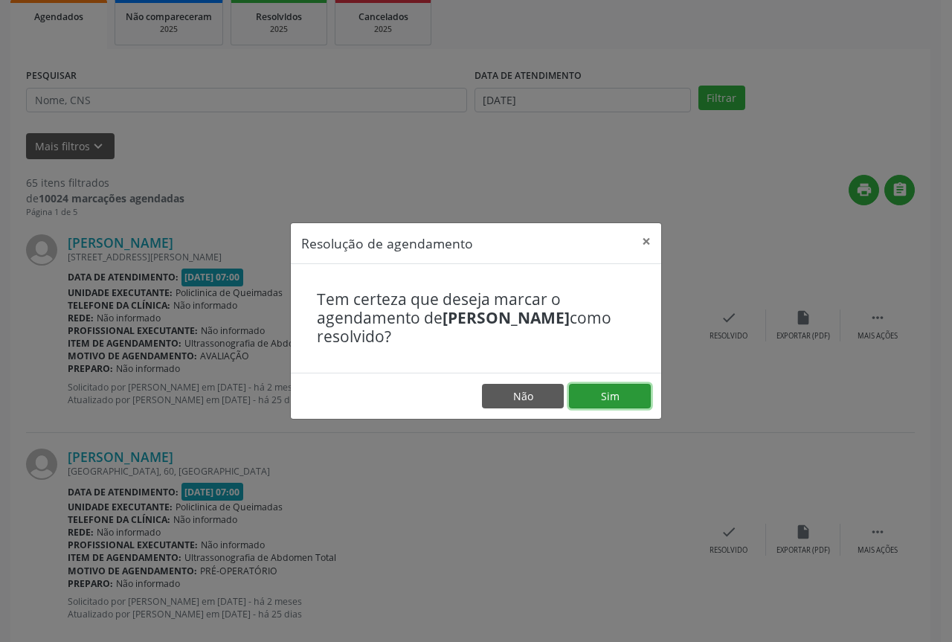
click at [584, 393] on button "Sim" at bounding box center [610, 396] width 82 height 25
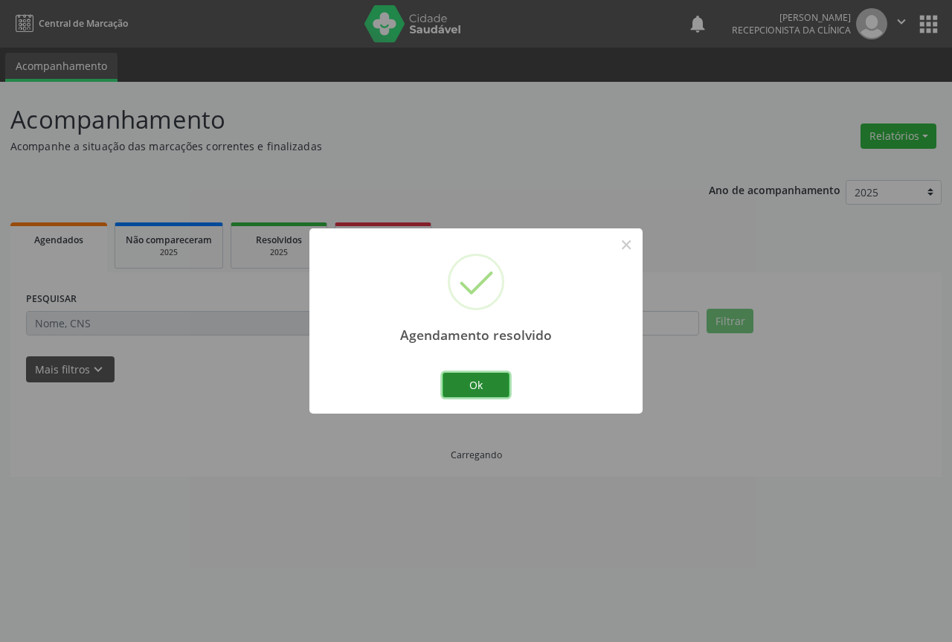
click at [474, 381] on button "Ok" at bounding box center [476, 385] width 67 height 25
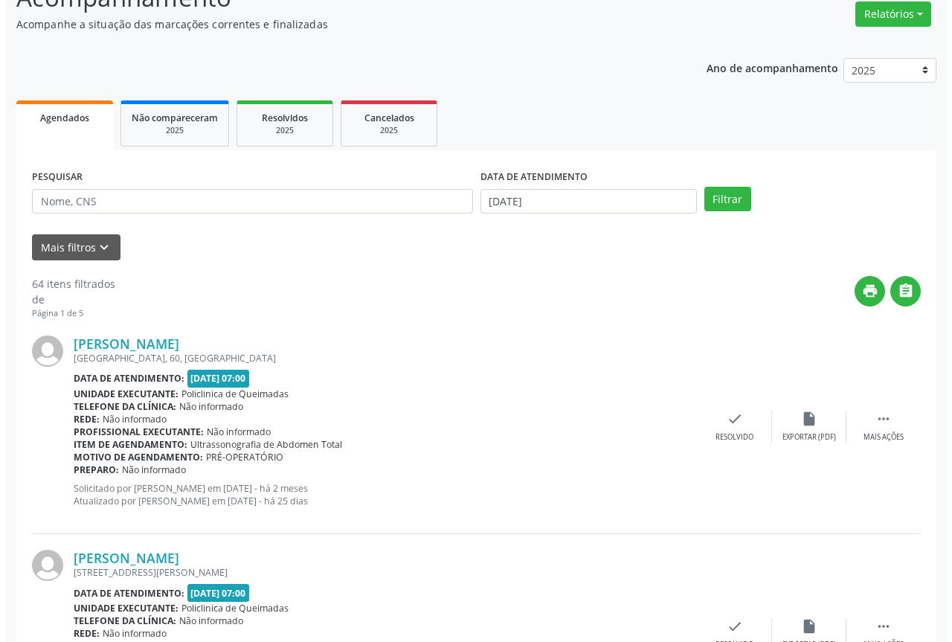
scroll to position [149, 0]
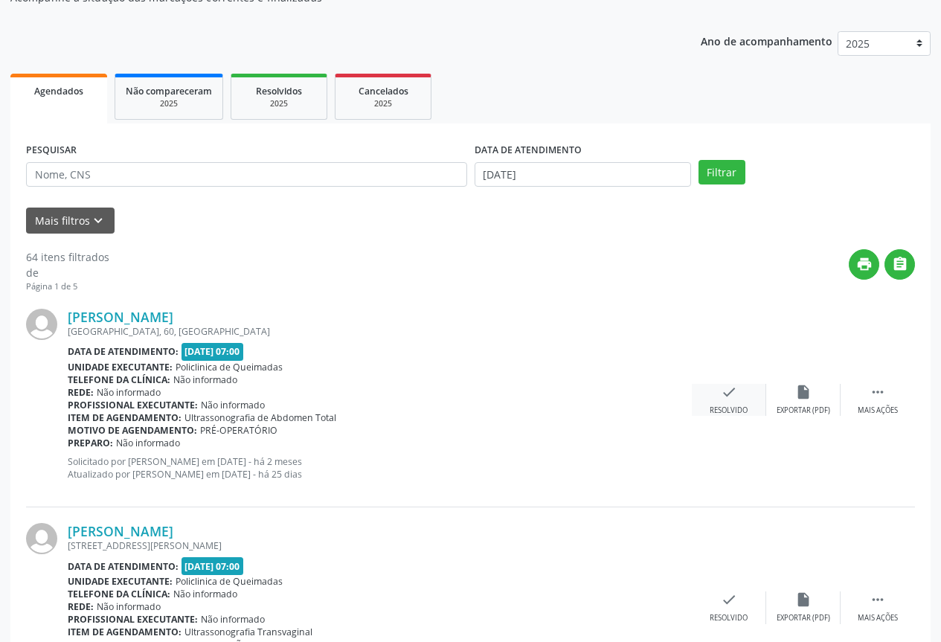
click at [724, 394] on icon "check" at bounding box center [729, 392] width 16 height 16
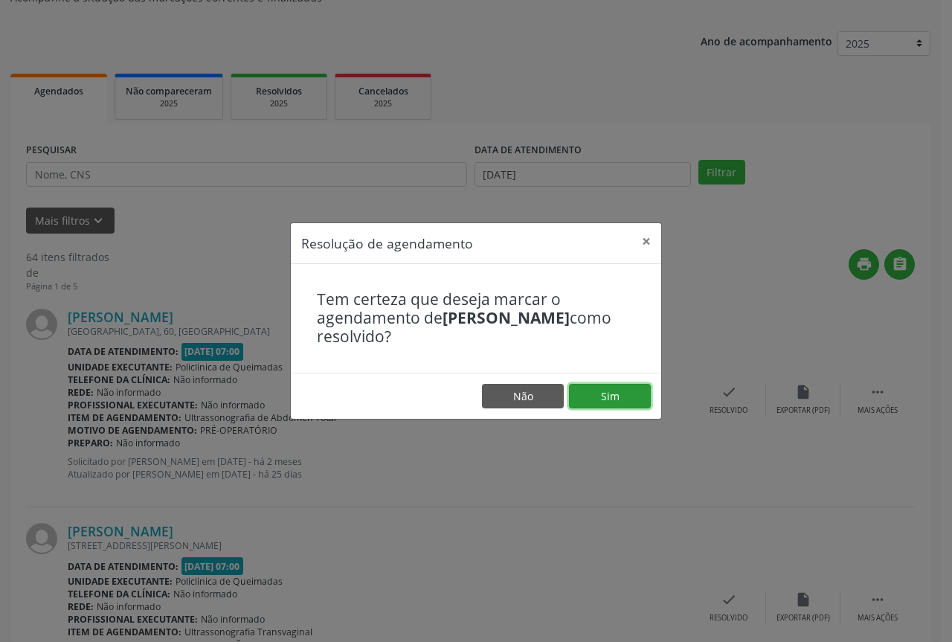
click at [617, 384] on button "Sim" at bounding box center [610, 396] width 82 height 25
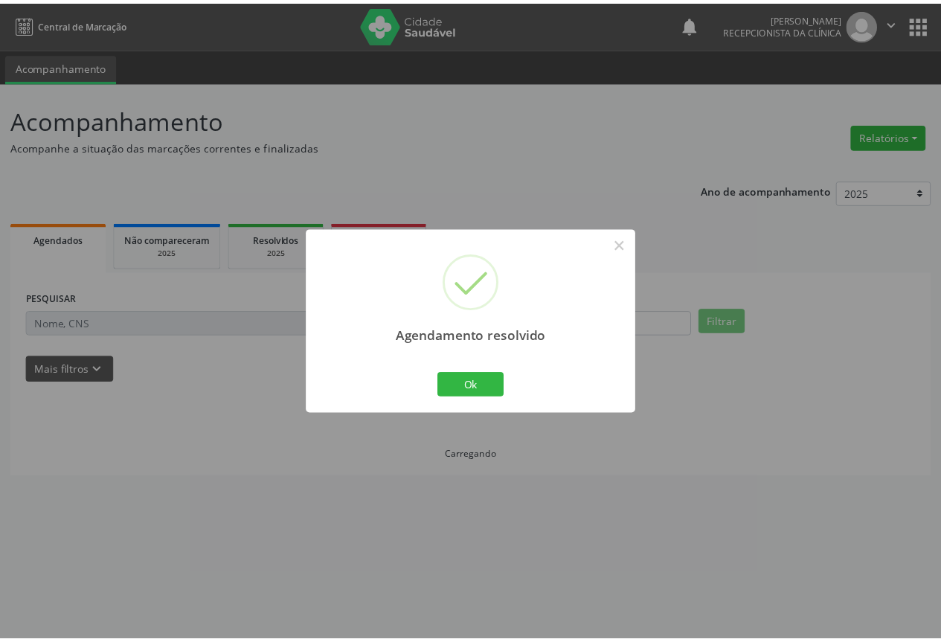
scroll to position [0, 0]
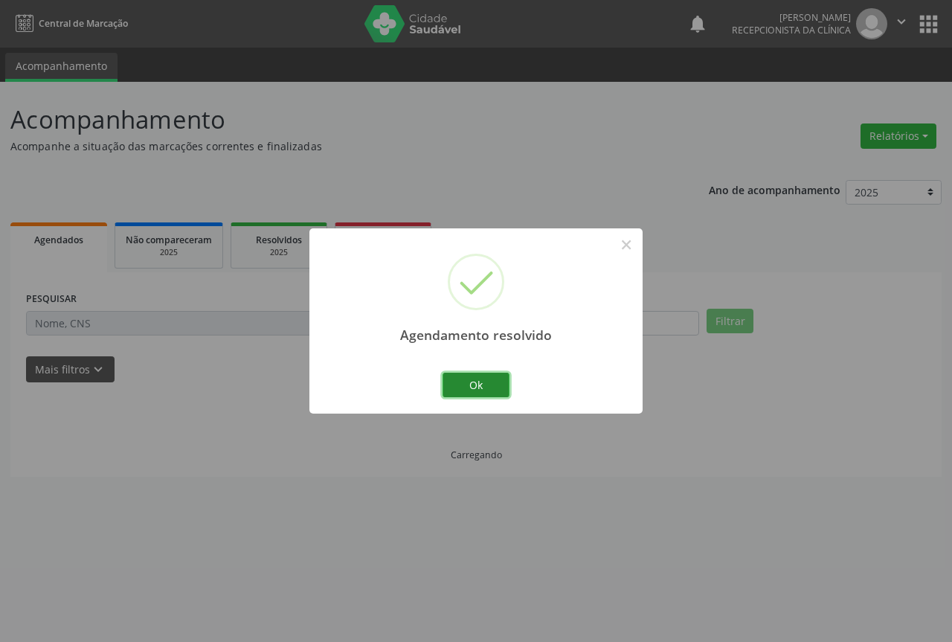
click at [463, 377] on button "Ok" at bounding box center [476, 385] width 67 height 25
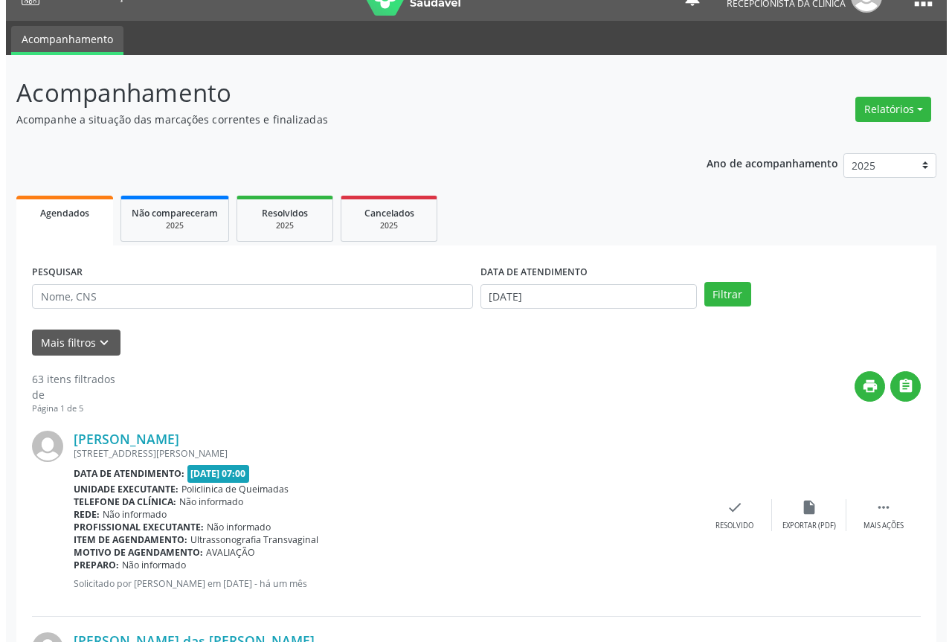
scroll to position [74, 0]
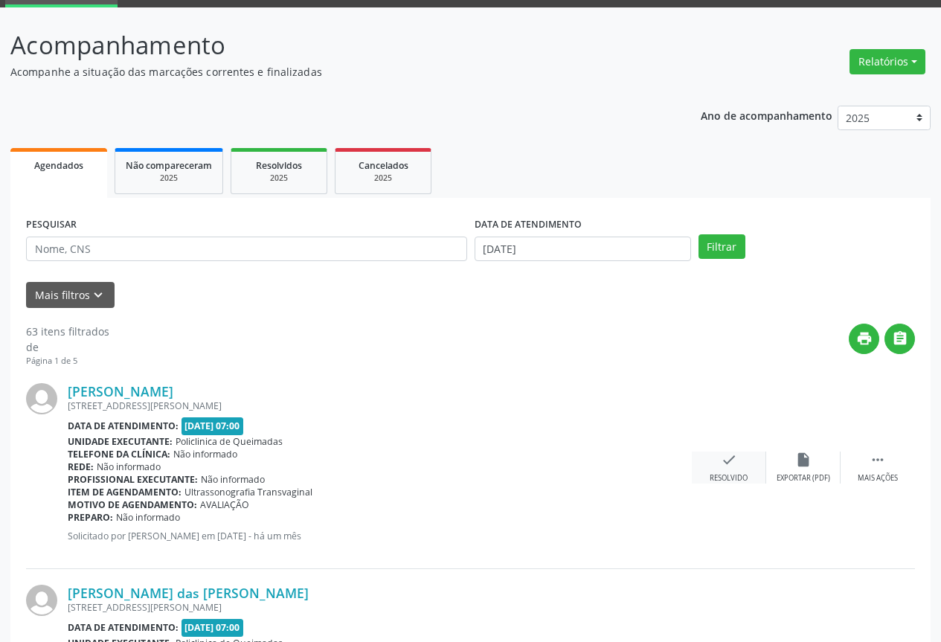
click at [715, 457] on div "check Resolvido" at bounding box center [729, 468] width 74 height 32
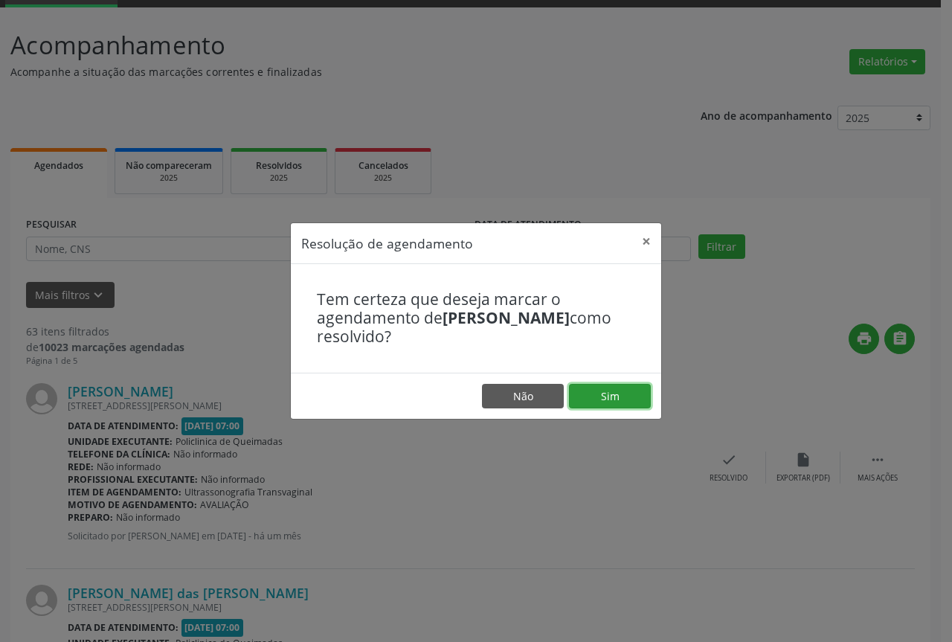
click at [628, 394] on button "Sim" at bounding box center [610, 396] width 82 height 25
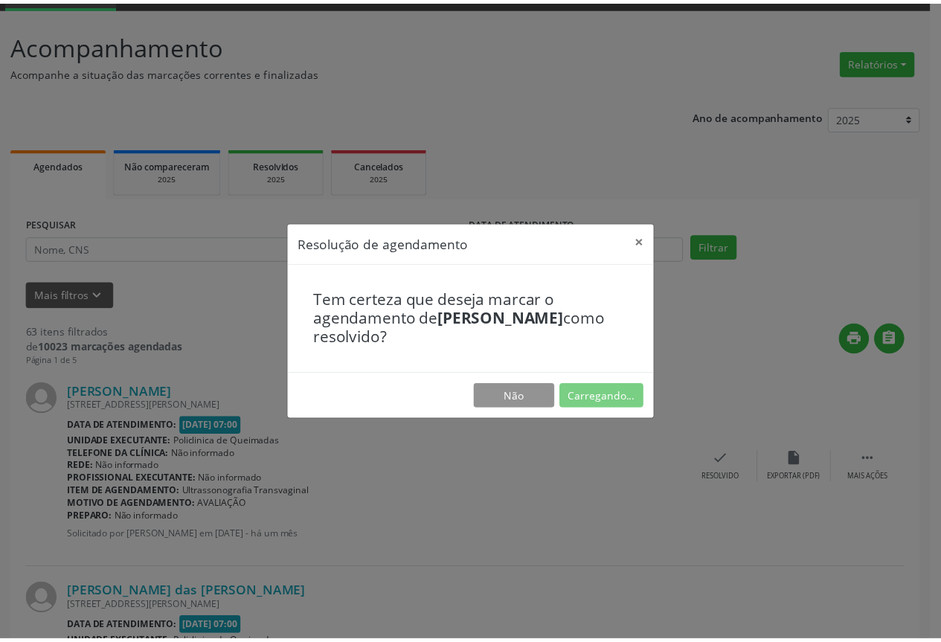
scroll to position [0, 0]
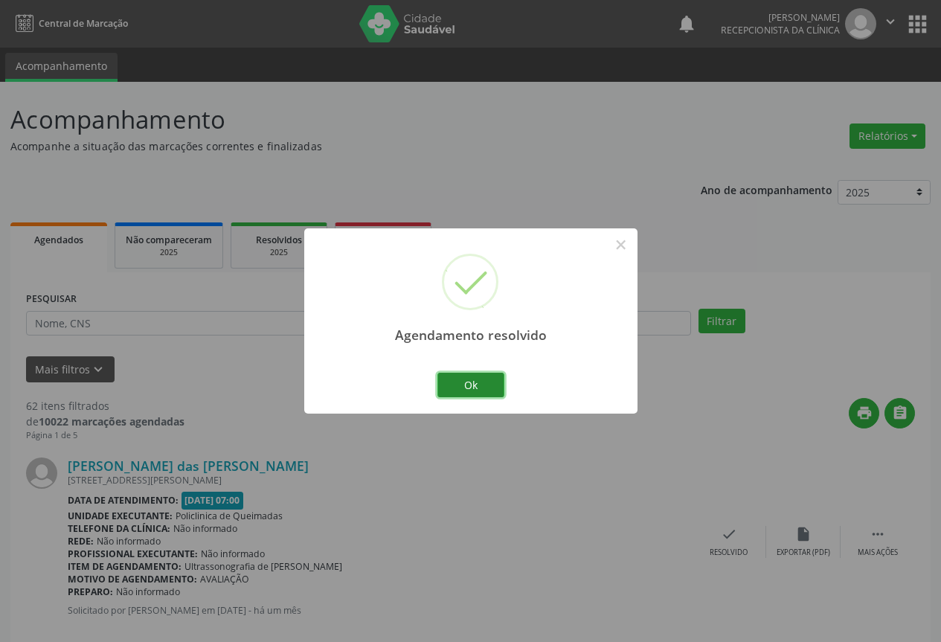
click at [455, 379] on button "Ok" at bounding box center [470, 385] width 67 height 25
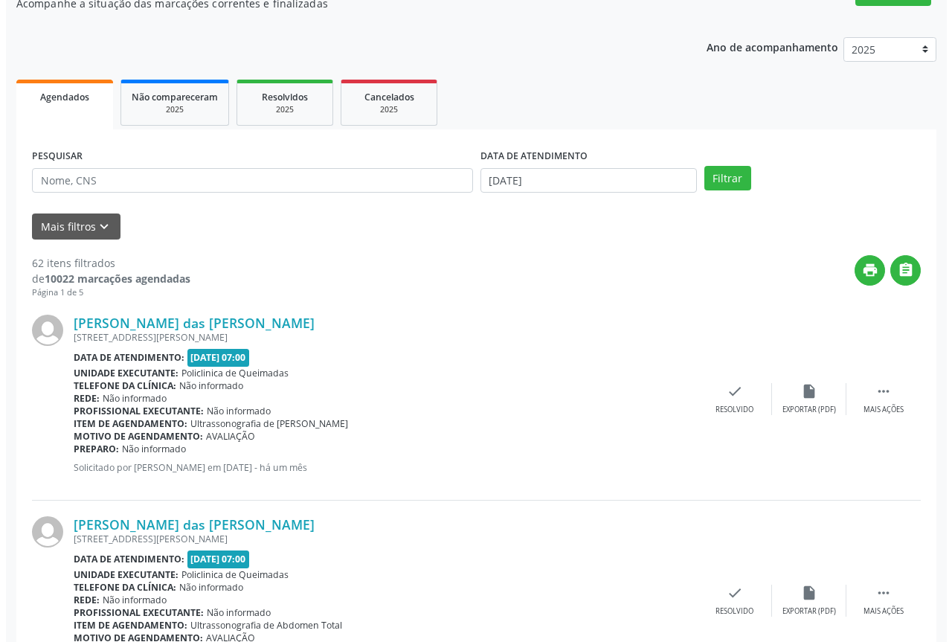
scroll to position [149, 0]
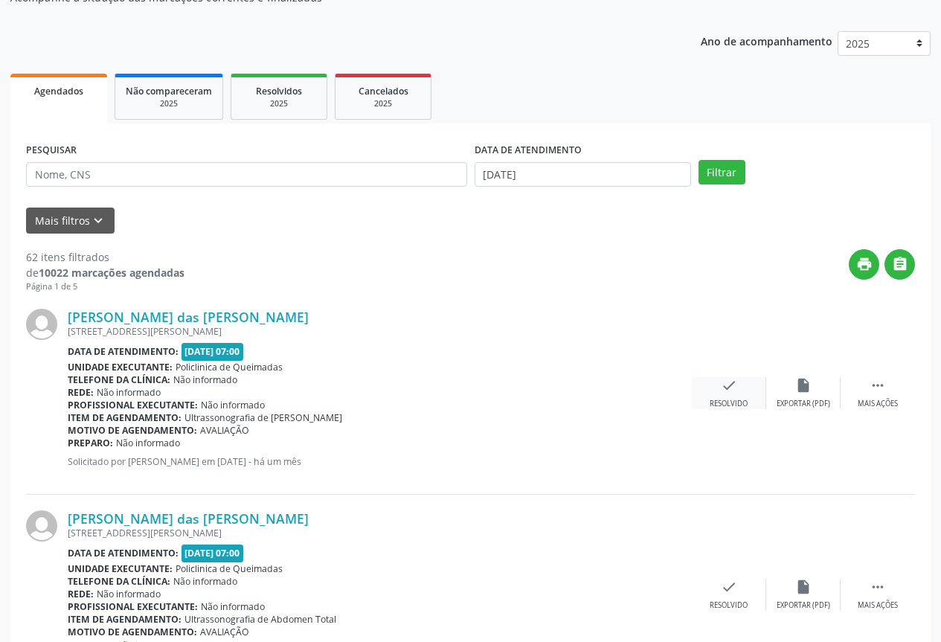
drag, startPoint x: 696, startPoint y: 420, endPoint x: 743, endPoint y: 396, distance: 53.6
click at [697, 418] on div "Maria das Graças Oliveira Mendes Rua Sitio Pedra do Sino, 95, Anibal Teixeira D…" at bounding box center [470, 394] width 889 height 202
click at [755, 390] on div "check Resolvido" at bounding box center [729, 393] width 74 height 32
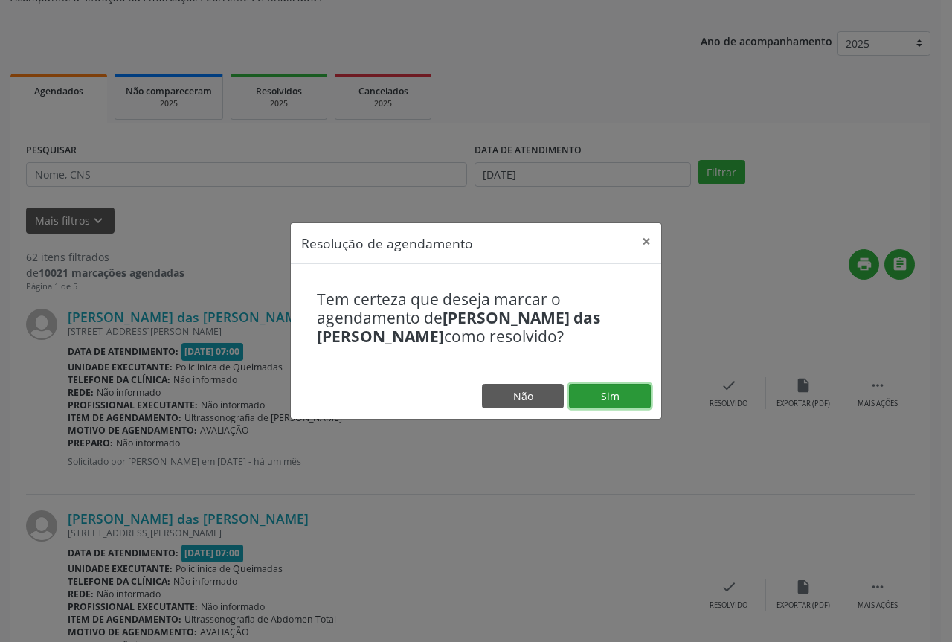
click at [622, 400] on button "Sim" at bounding box center [610, 396] width 82 height 25
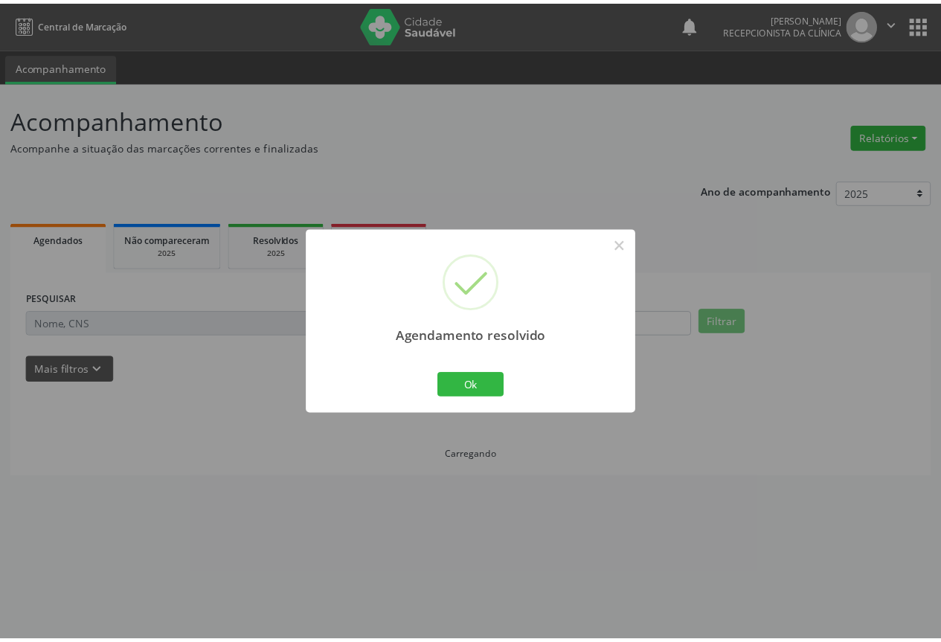
scroll to position [0, 0]
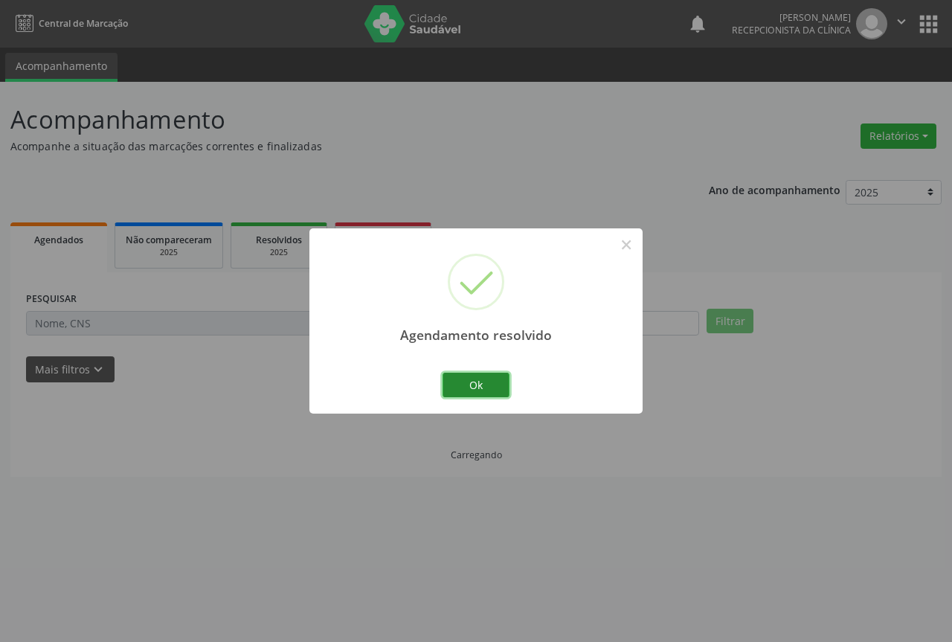
click at [490, 391] on button "Ok" at bounding box center [476, 385] width 67 height 25
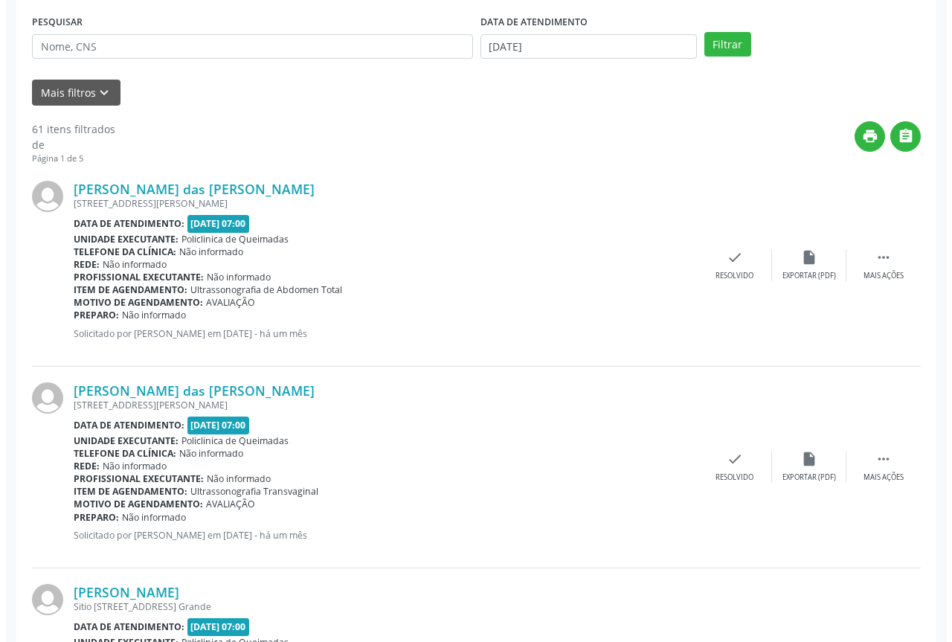
scroll to position [298, 0]
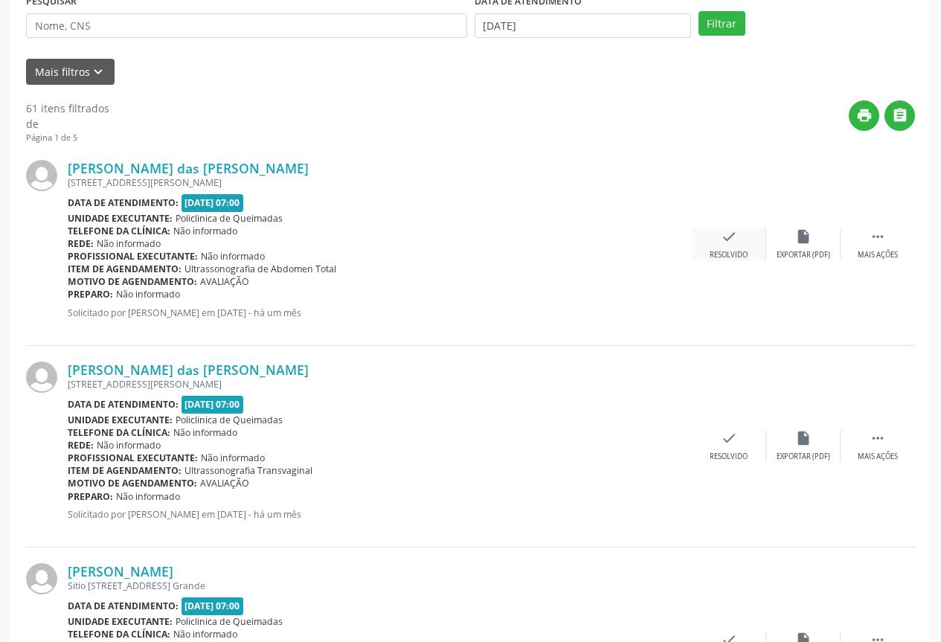
click at [738, 248] on div "check Resolvido" at bounding box center [729, 244] width 74 height 32
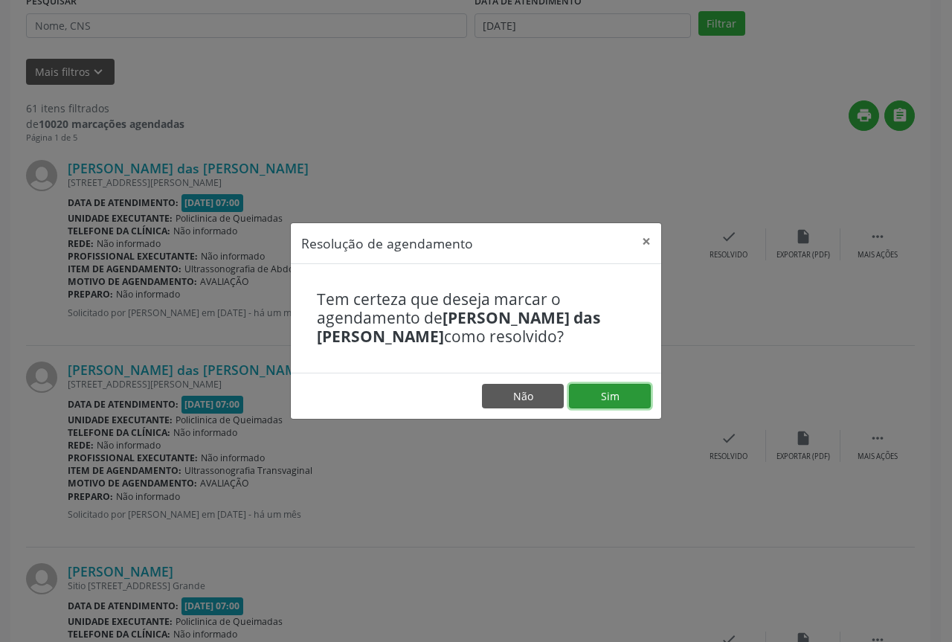
click at [603, 388] on button "Sim" at bounding box center [610, 396] width 82 height 25
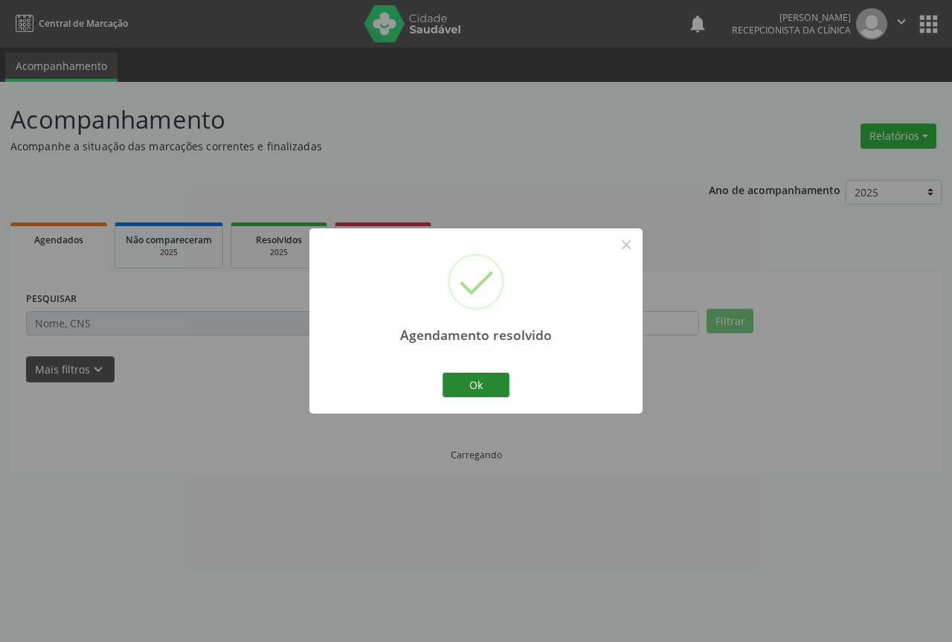
scroll to position [0, 0]
click at [488, 379] on button "Ok" at bounding box center [476, 385] width 67 height 25
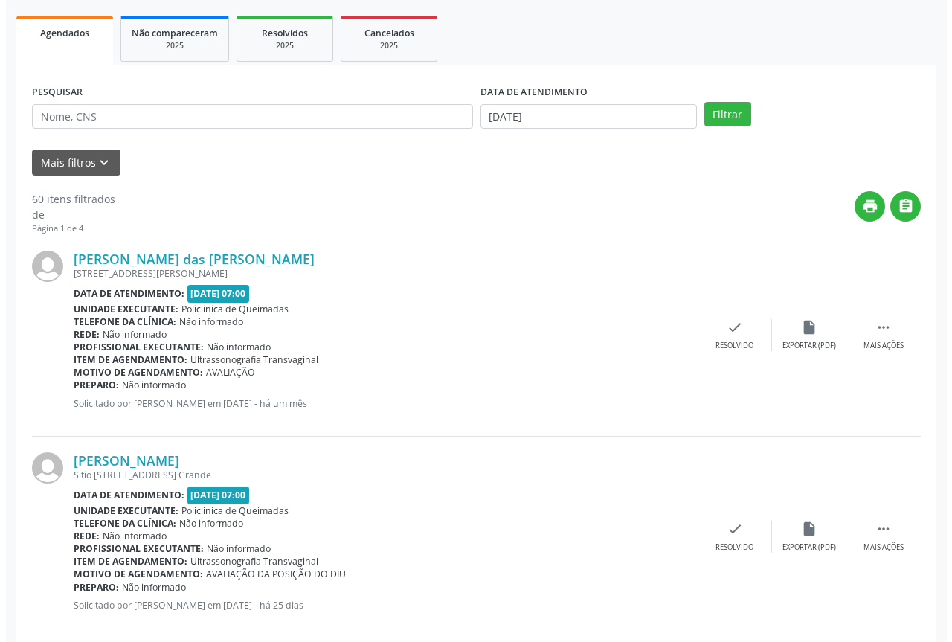
scroll to position [223, 0]
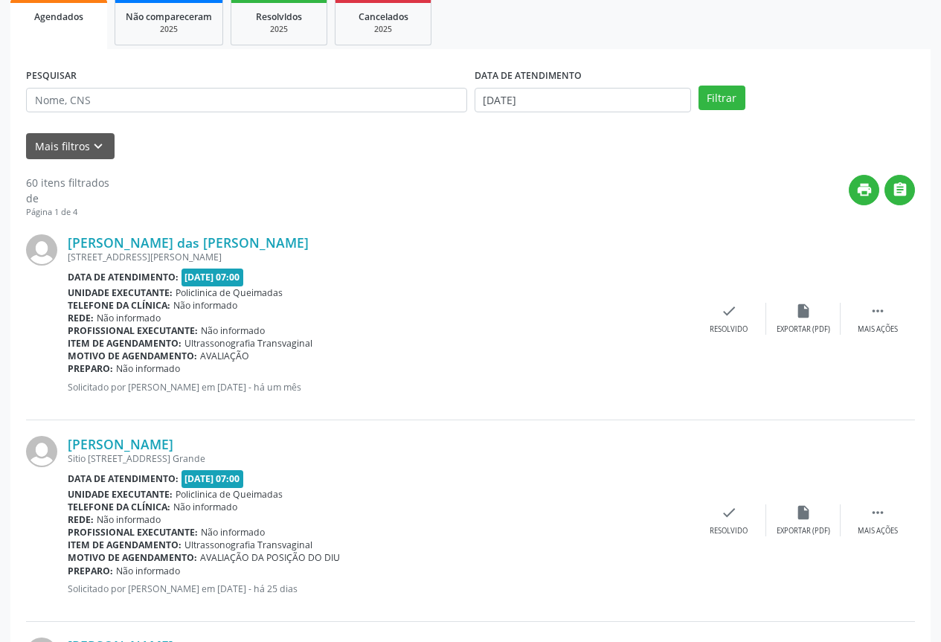
click at [732, 336] on div "Maria das Graças Oliveira Mendes Rua Sitio Pedra do Sino, 95, Anibal Teixeira D…" at bounding box center [470, 320] width 889 height 202
click at [741, 318] on div "check Resolvido" at bounding box center [729, 319] width 74 height 32
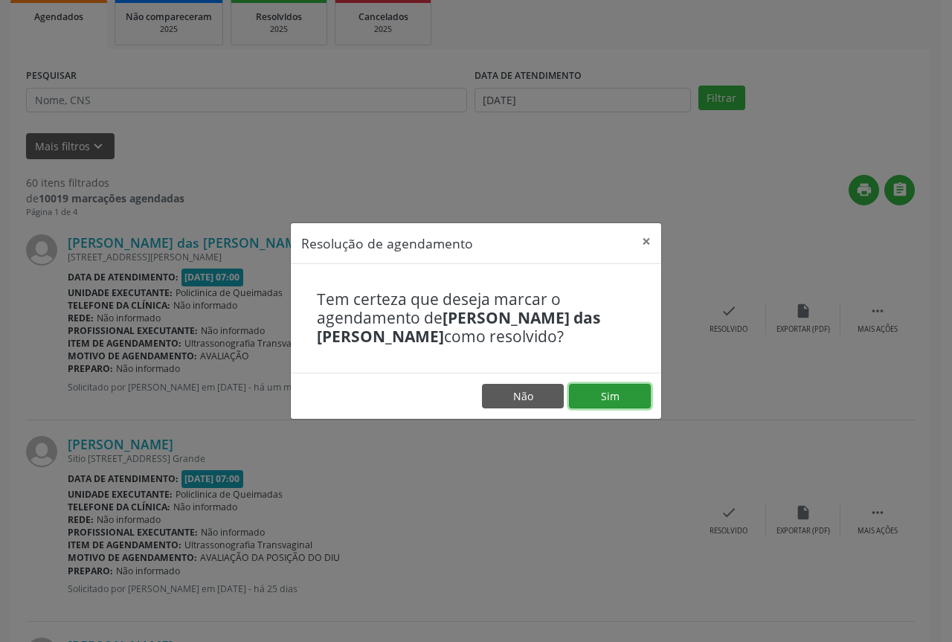
click at [605, 388] on button "Sim" at bounding box center [610, 396] width 82 height 25
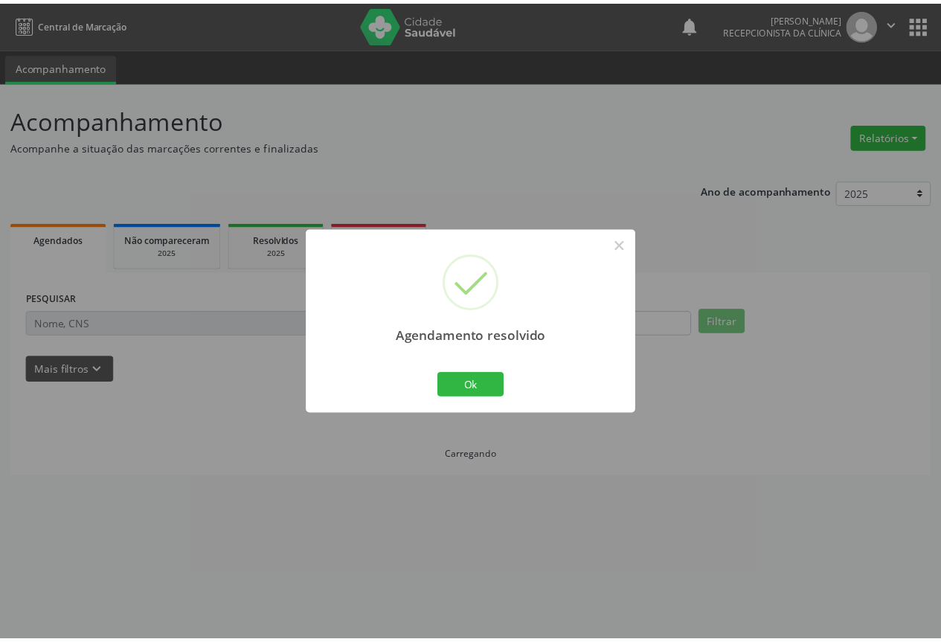
scroll to position [0, 0]
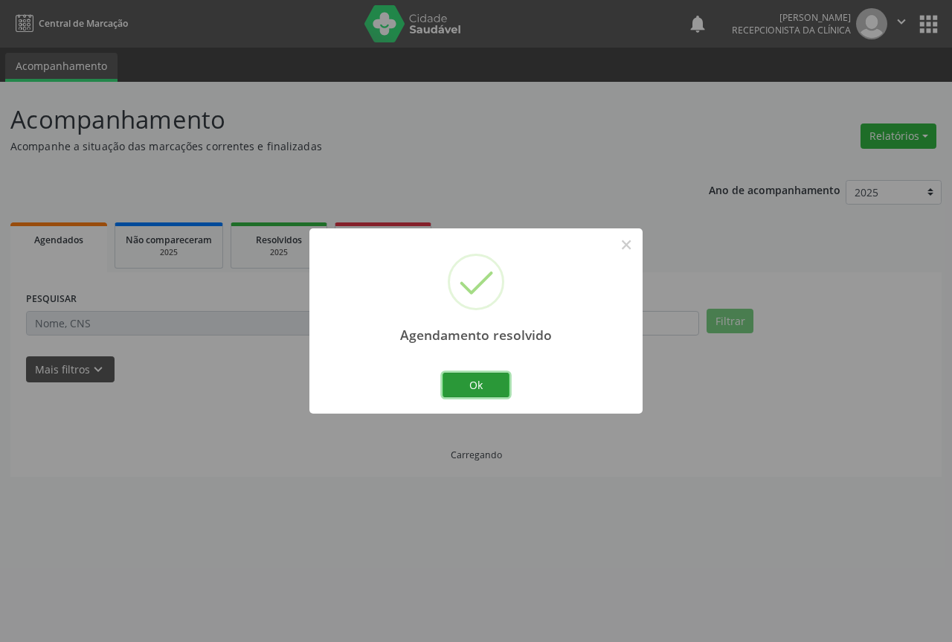
click at [485, 383] on button "Ok" at bounding box center [476, 385] width 67 height 25
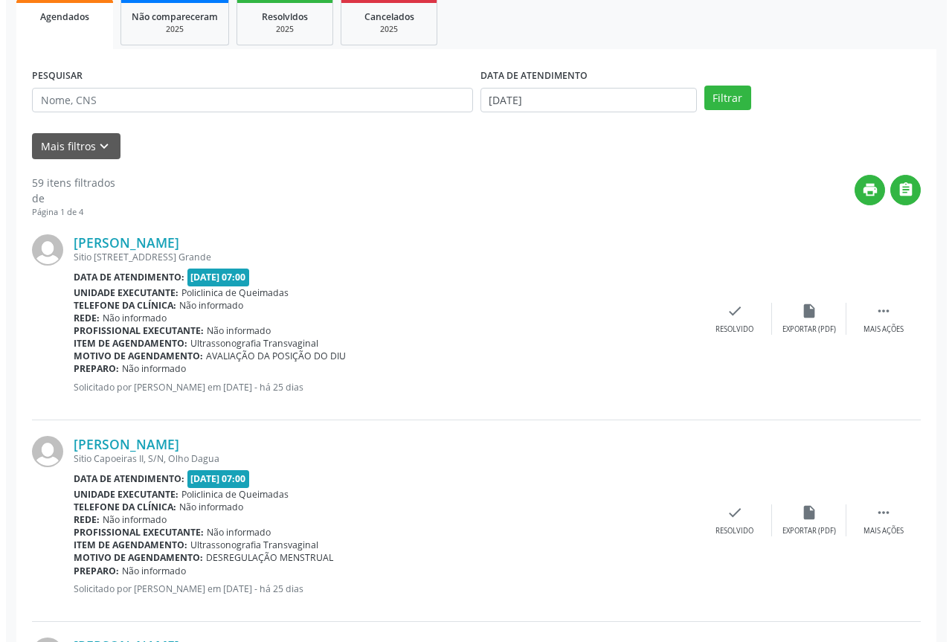
scroll to position [298, 0]
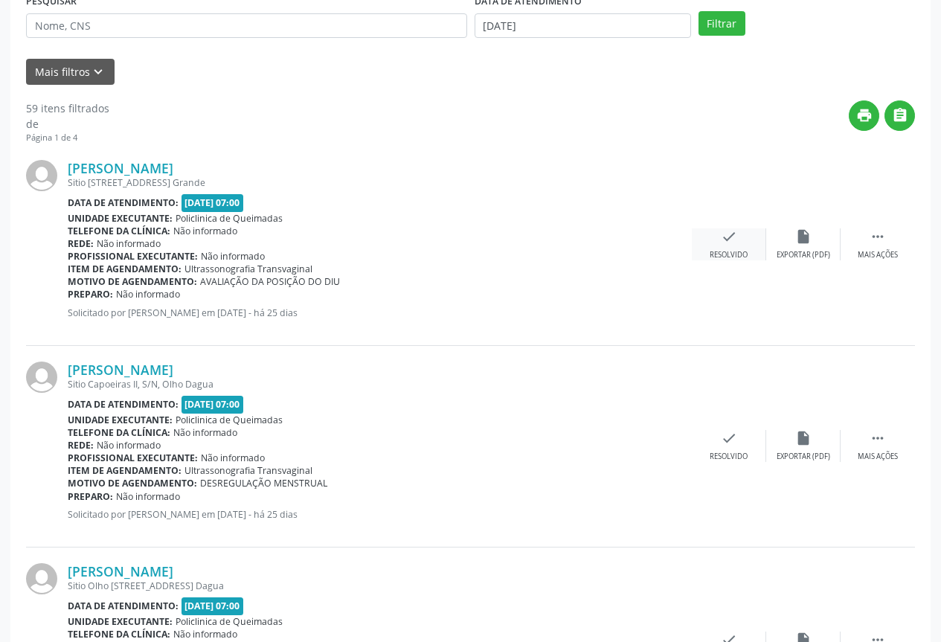
click at [750, 228] on div "check Resolvido" at bounding box center [729, 244] width 74 height 32
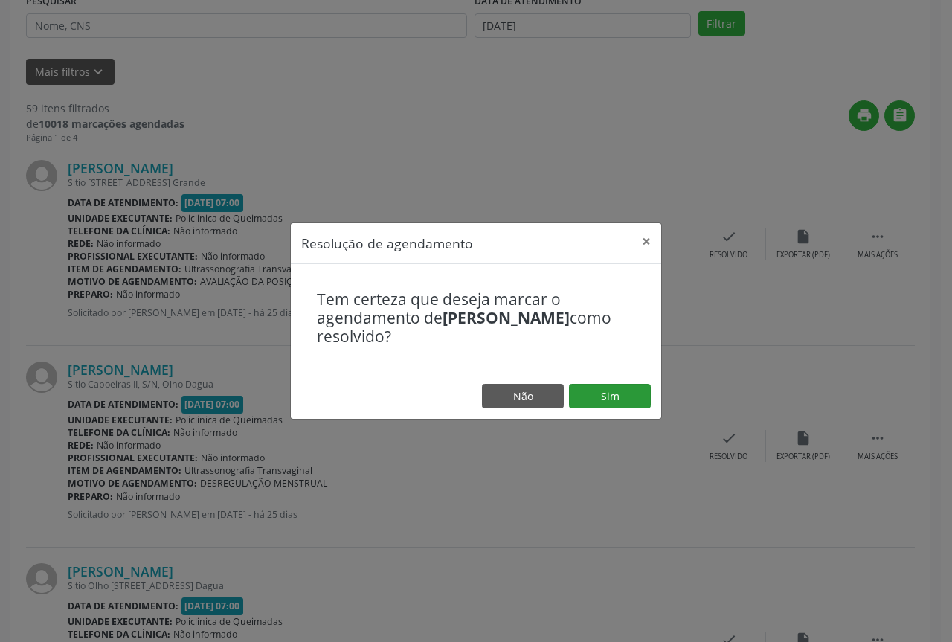
drag, startPoint x: 634, startPoint y: 382, endPoint x: 620, endPoint y: 387, distance: 14.4
click at [633, 382] on footer "Não Sim" at bounding box center [476, 396] width 371 height 47
click at [612, 388] on button "Sim" at bounding box center [610, 396] width 82 height 25
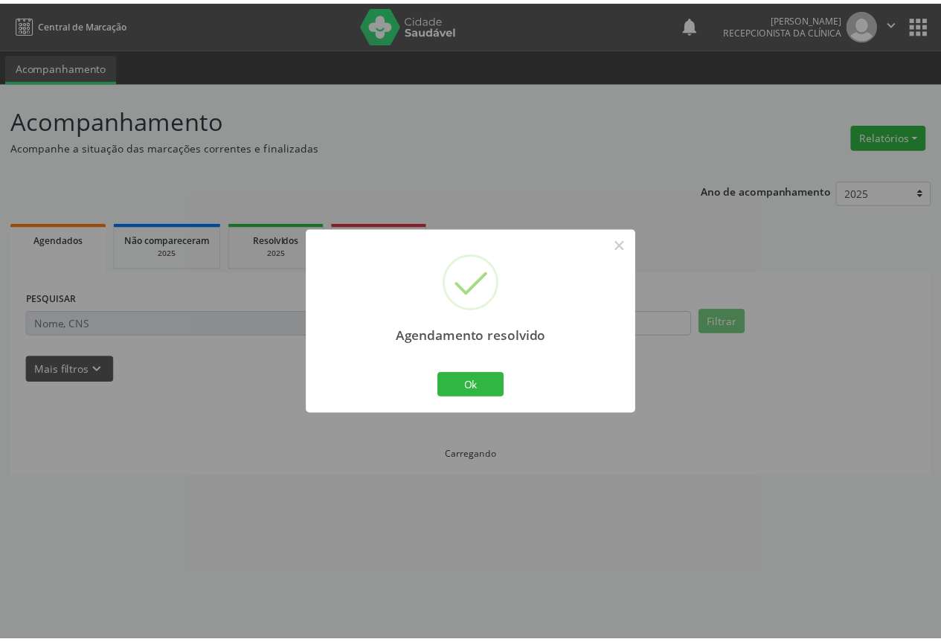
scroll to position [0, 0]
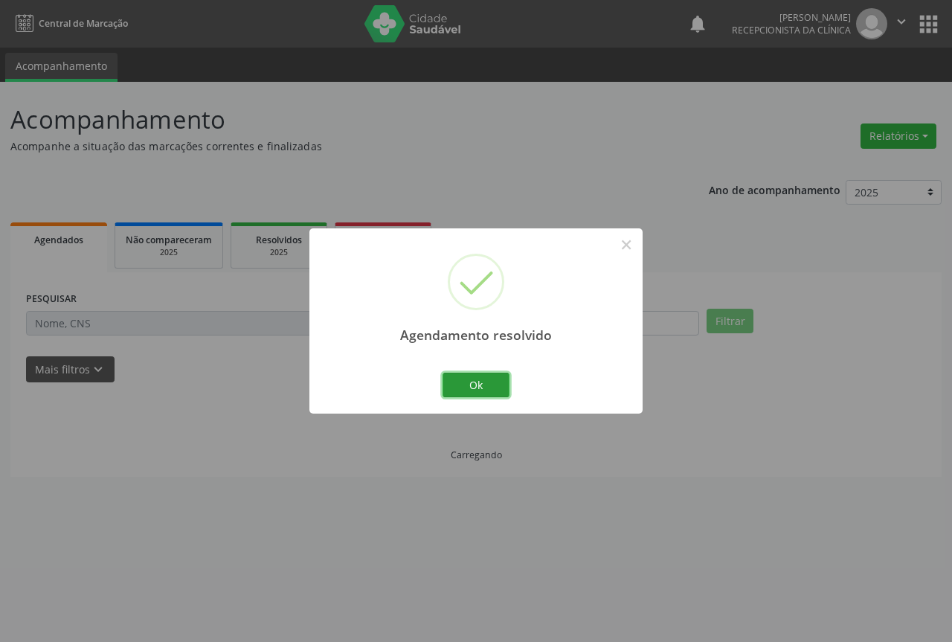
click at [504, 383] on button "Ok" at bounding box center [476, 385] width 67 height 25
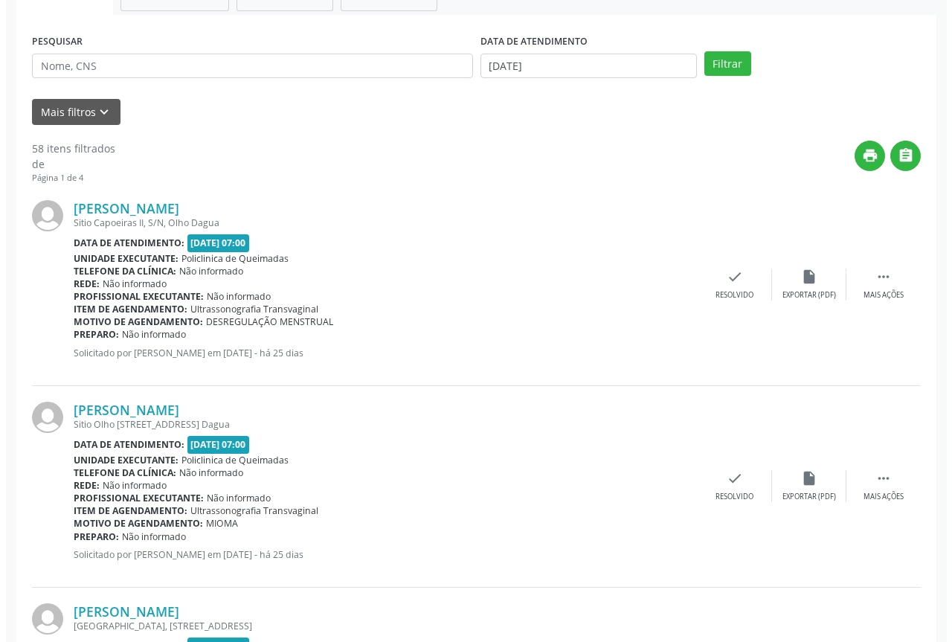
scroll to position [298, 0]
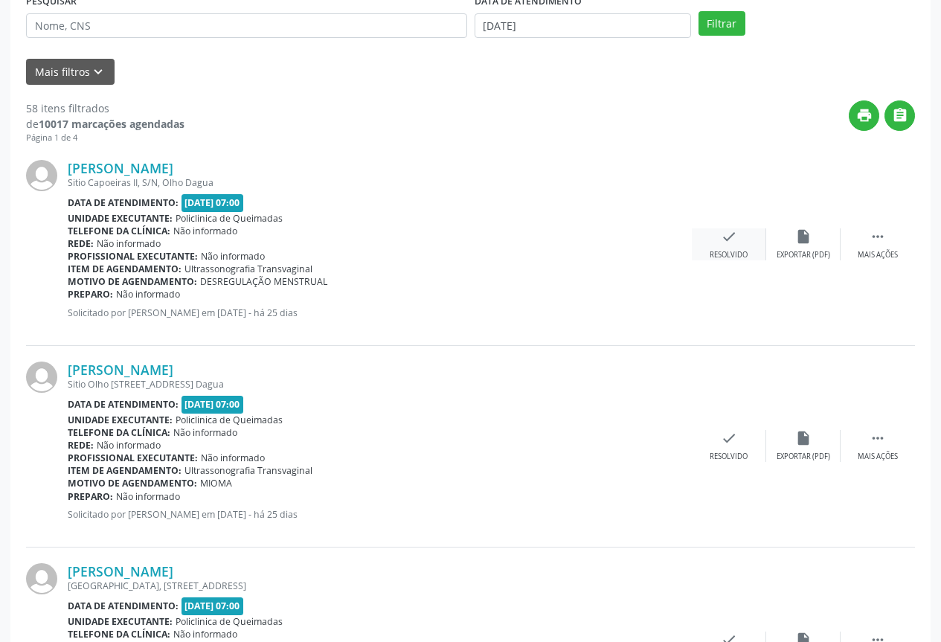
click at [732, 253] on div "Resolvido" at bounding box center [729, 255] width 38 height 10
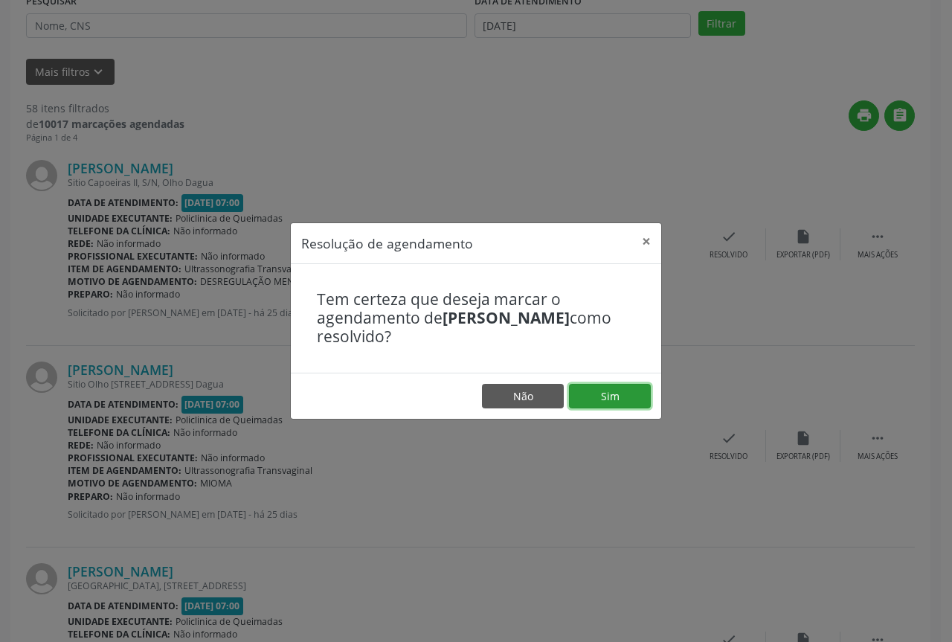
click at [599, 397] on button "Sim" at bounding box center [610, 396] width 82 height 25
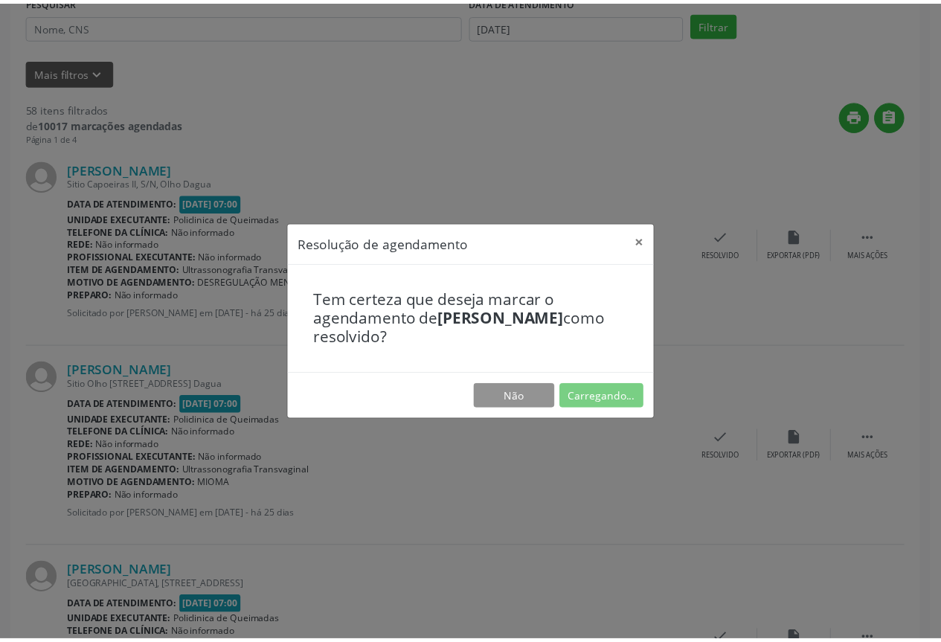
scroll to position [0, 0]
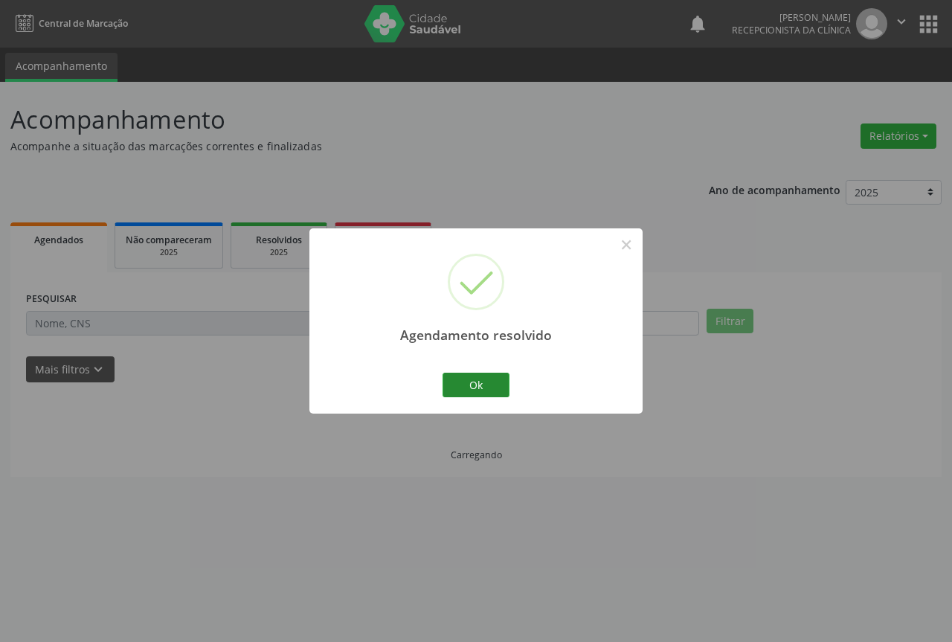
click at [466, 381] on button "Ok" at bounding box center [476, 385] width 67 height 25
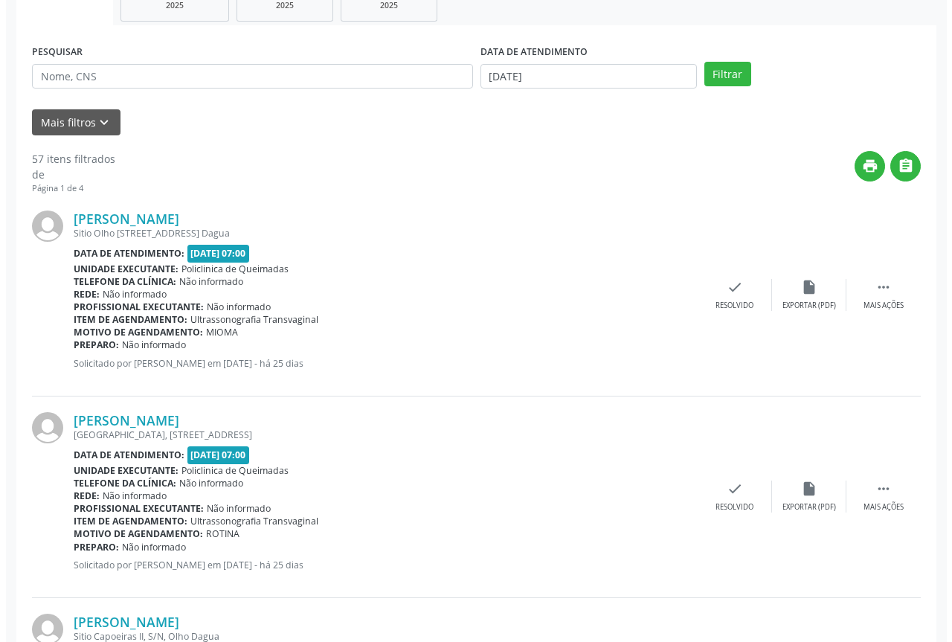
scroll to position [298, 0]
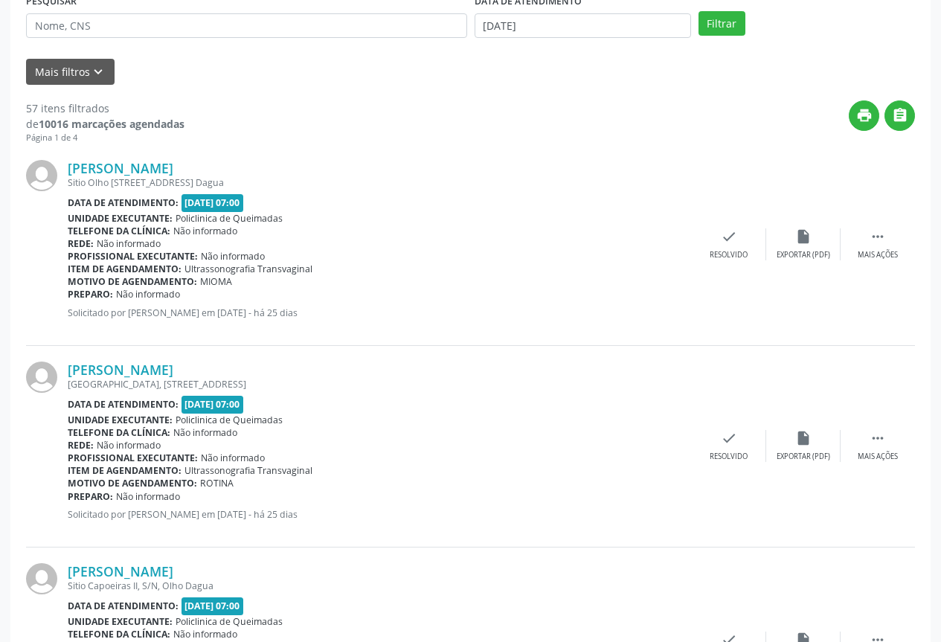
click at [764, 227] on div "Daniela Maria Duarte Sitio Olho D' Agua I, 58, Olho Dagua Data de atendimento: …" at bounding box center [470, 245] width 889 height 202
click at [741, 246] on div "check Resolvido" at bounding box center [729, 244] width 74 height 32
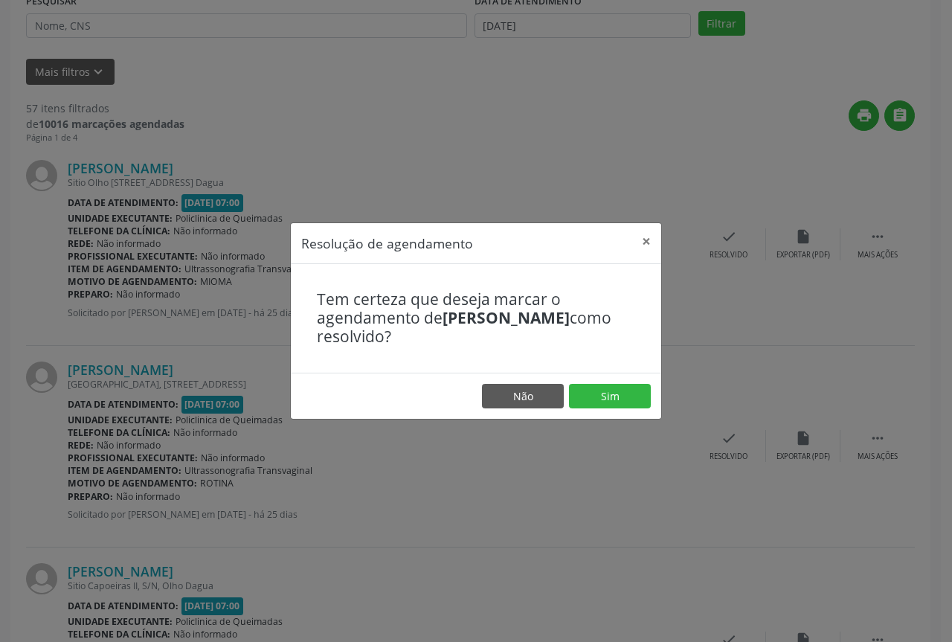
click at [616, 380] on footer "Não Sim" at bounding box center [476, 396] width 371 height 47
click at [589, 407] on button "Sim" at bounding box center [610, 396] width 82 height 25
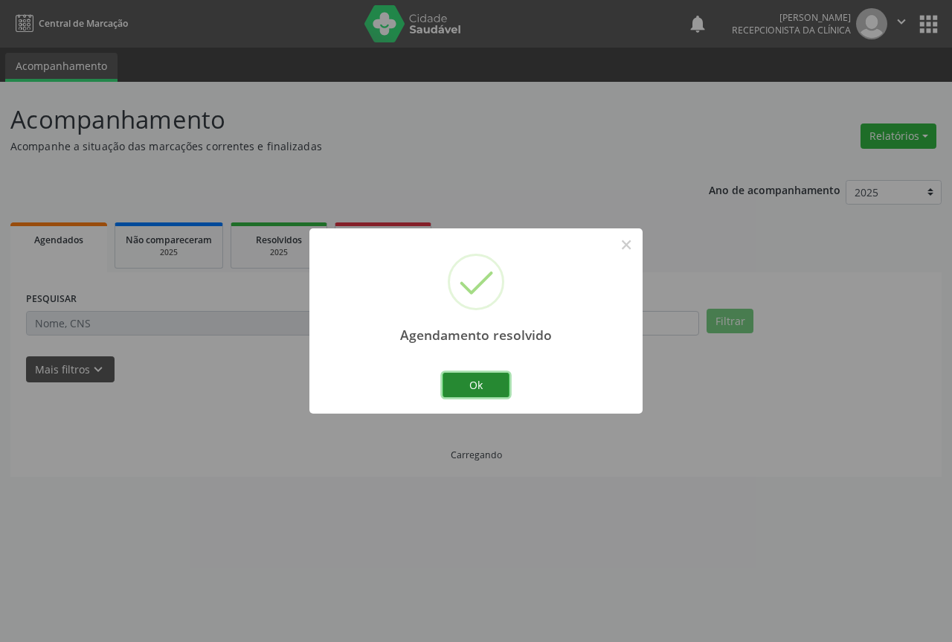
click at [498, 390] on button "Ok" at bounding box center [476, 385] width 67 height 25
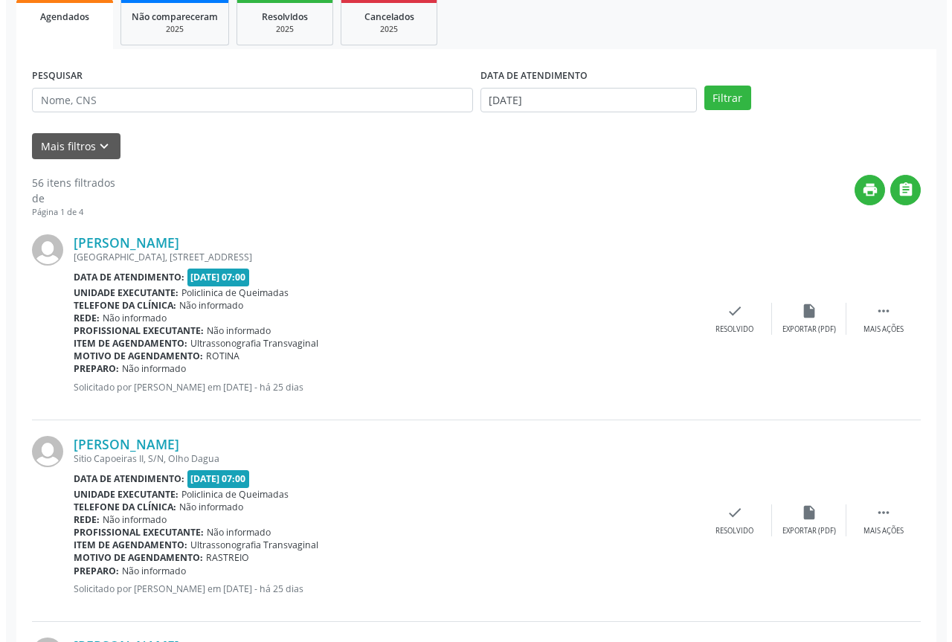
scroll to position [298, 0]
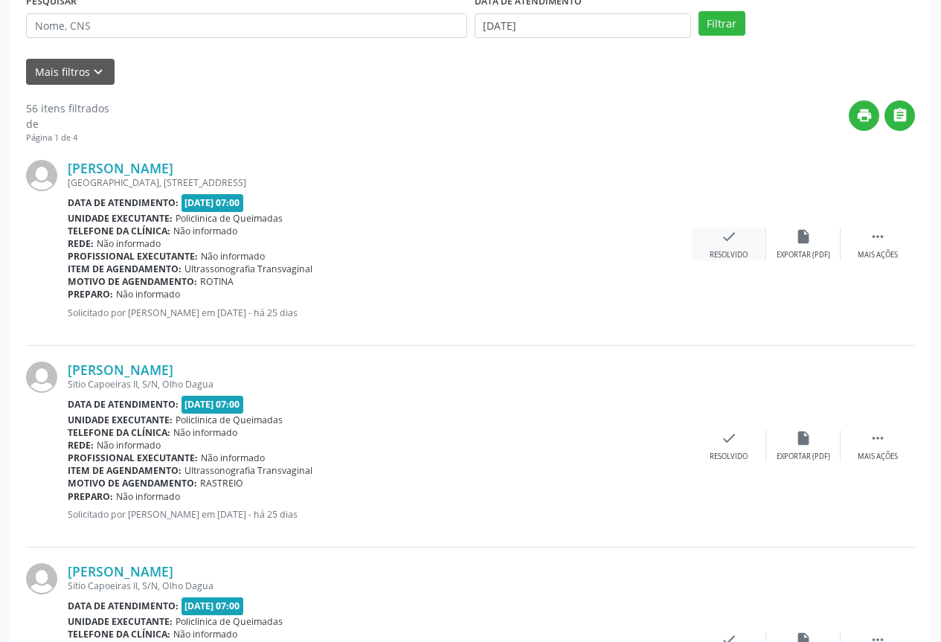
click at [749, 247] on div "check Resolvido" at bounding box center [729, 244] width 74 height 32
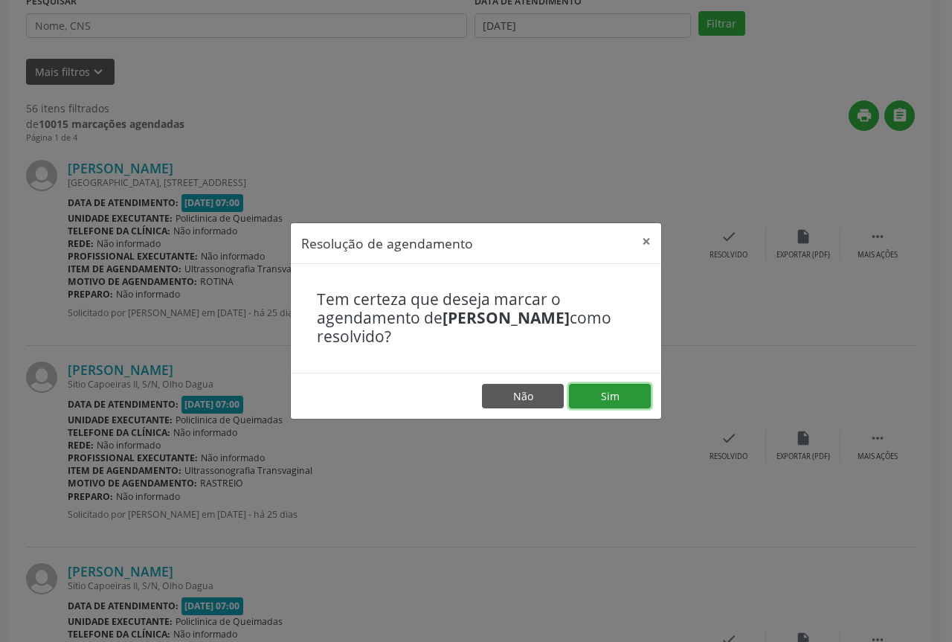
click at [612, 391] on button "Sim" at bounding box center [610, 396] width 82 height 25
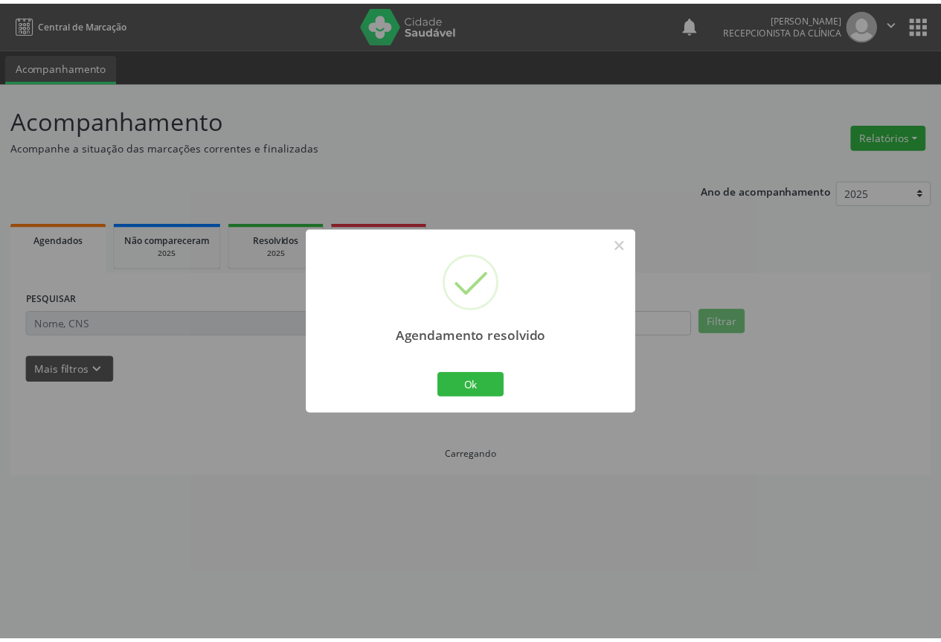
scroll to position [0, 0]
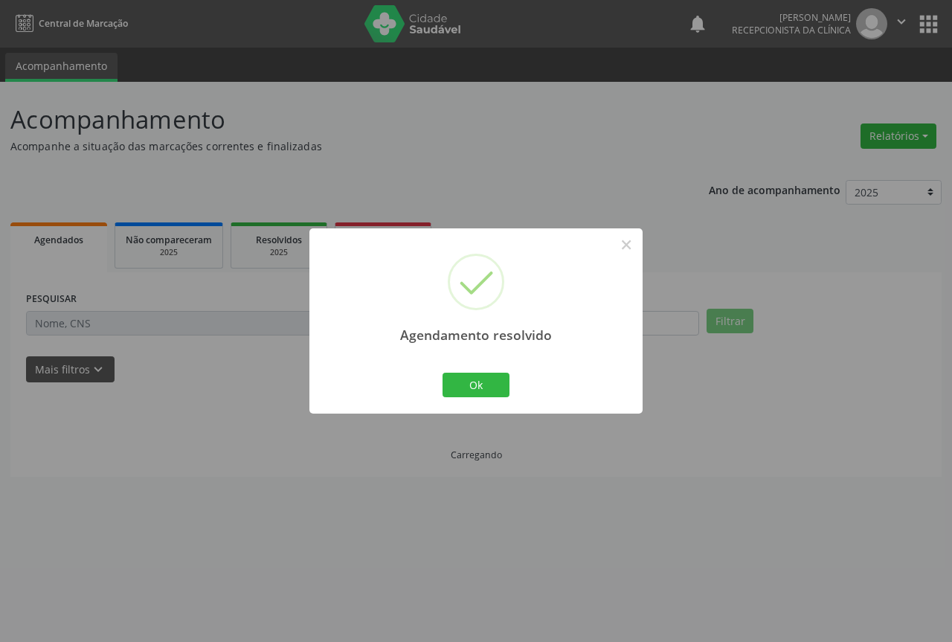
click at [456, 400] on div "Ok Cancel" at bounding box center [477, 384] width 74 height 31
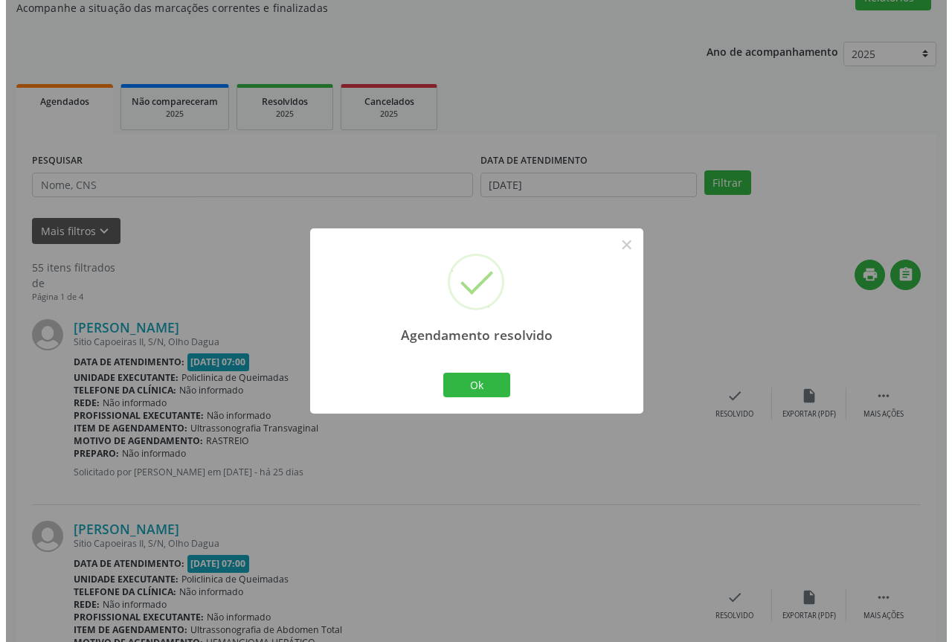
scroll to position [149, 0]
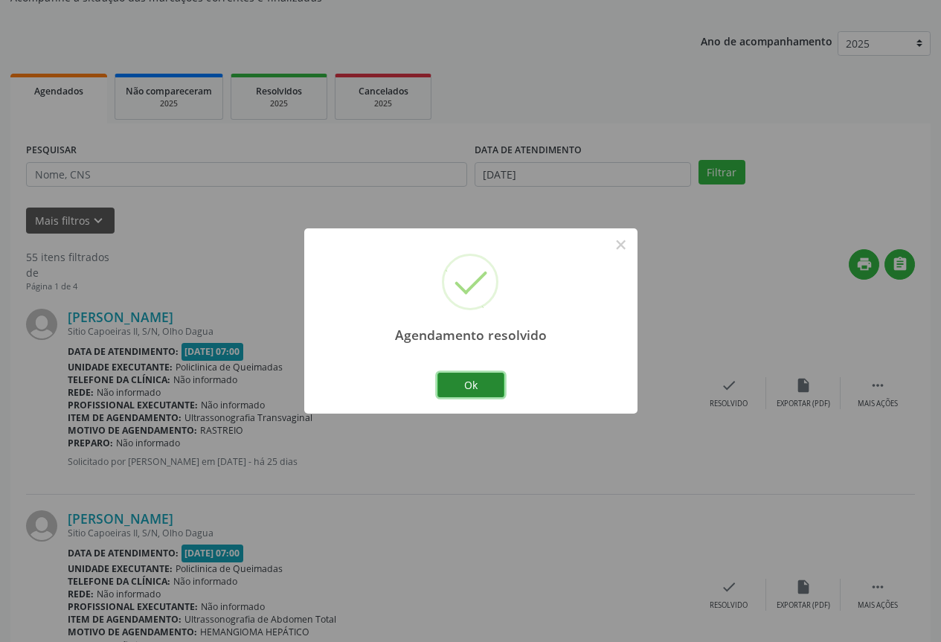
click at [478, 389] on button "Ok" at bounding box center [470, 385] width 67 height 25
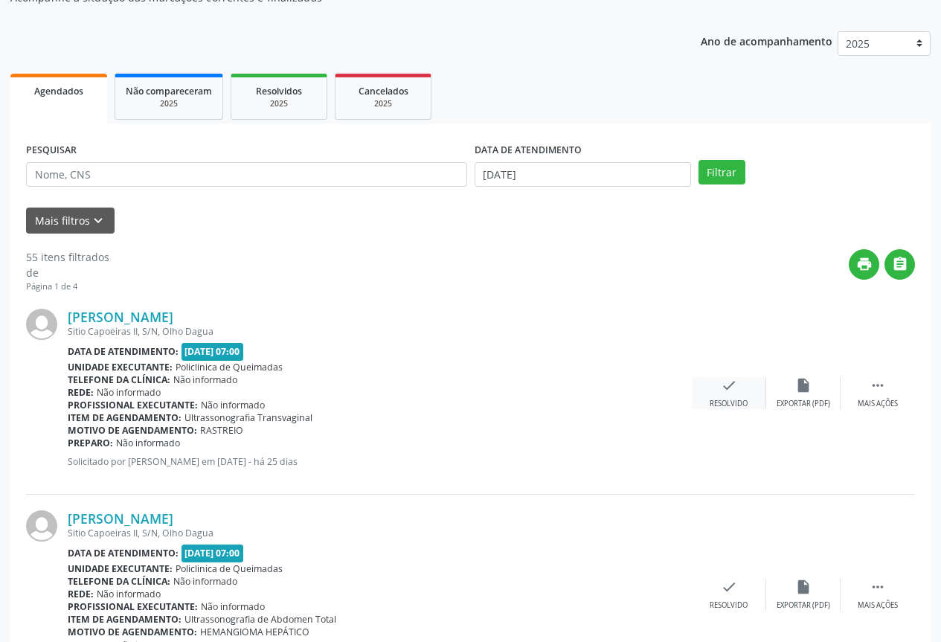
click at [744, 407] on div "Resolvido" at bounding box center [729, 404] width 38 height 10
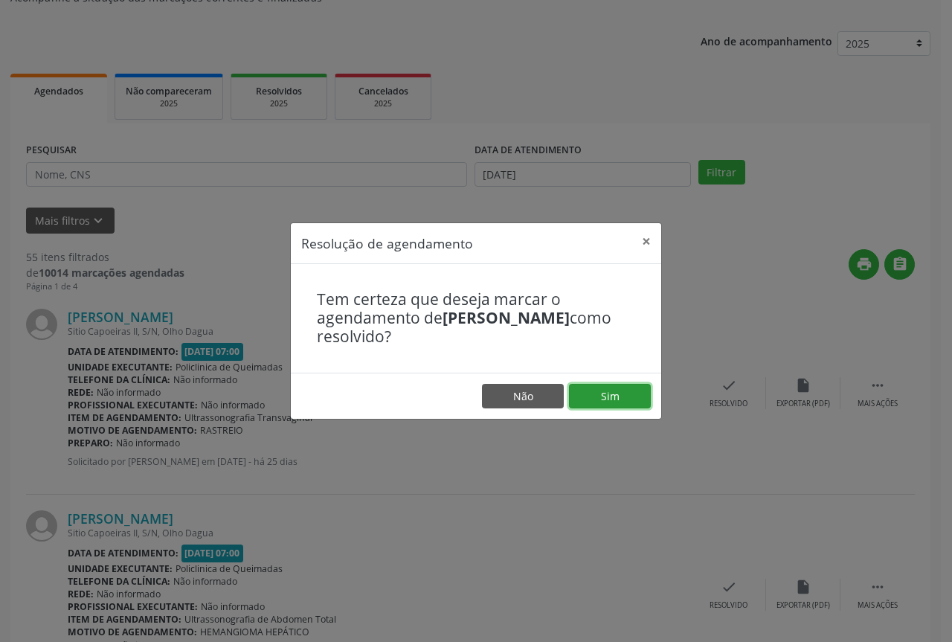
click at [638, 397] on button "Sim" at bounding box center [610, 396] width 82 height 25
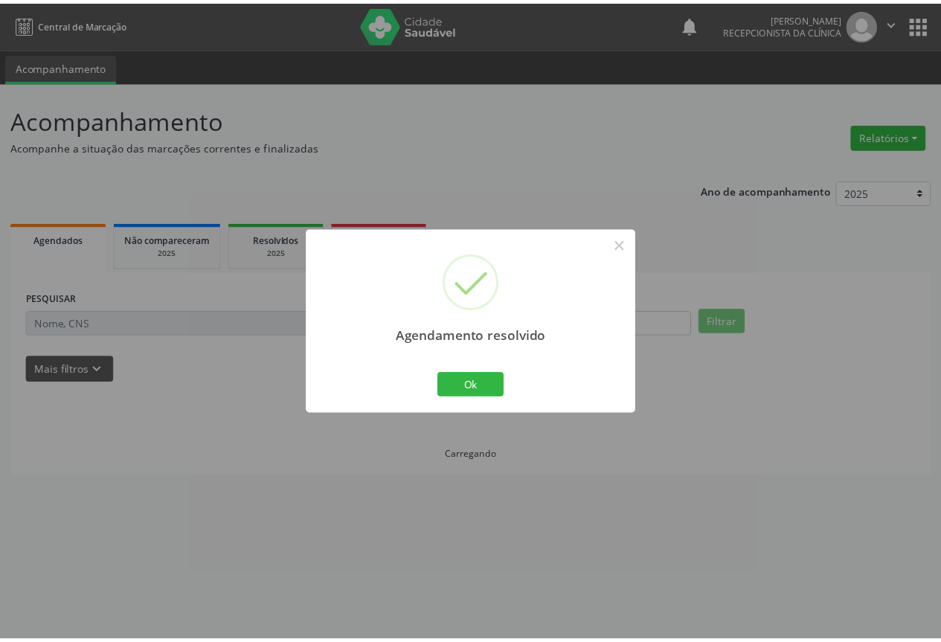
scroll to position [0, 0]
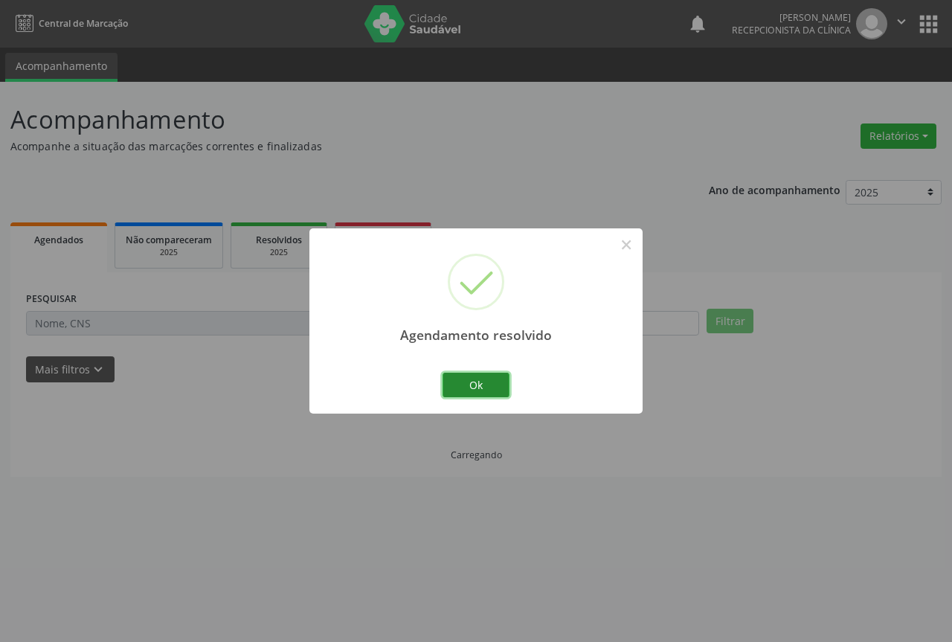
click at [490, 378] on button "Ok" at bounding box center [476, 385] width 67 height 25
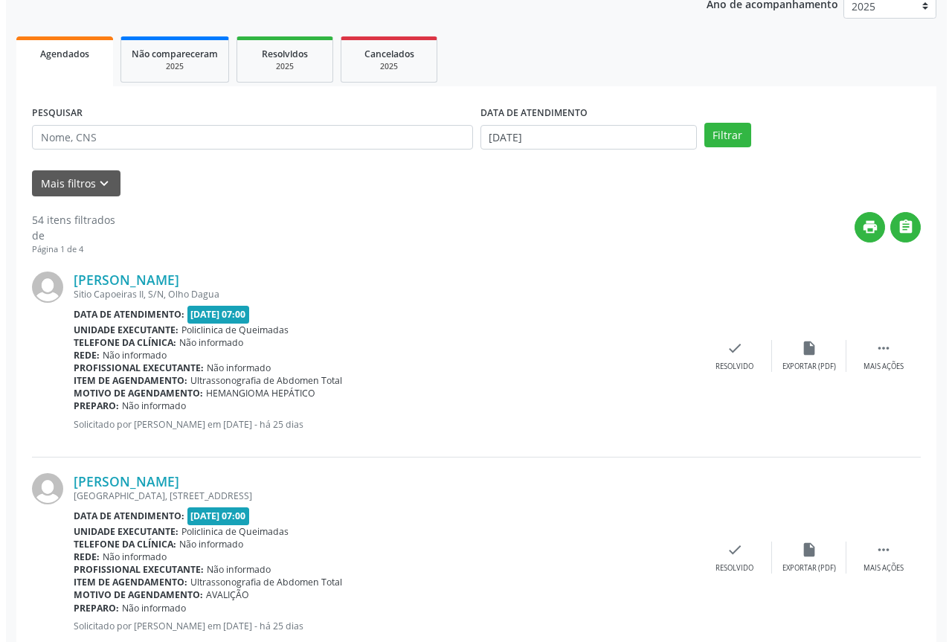
scroll to position [223, 0]
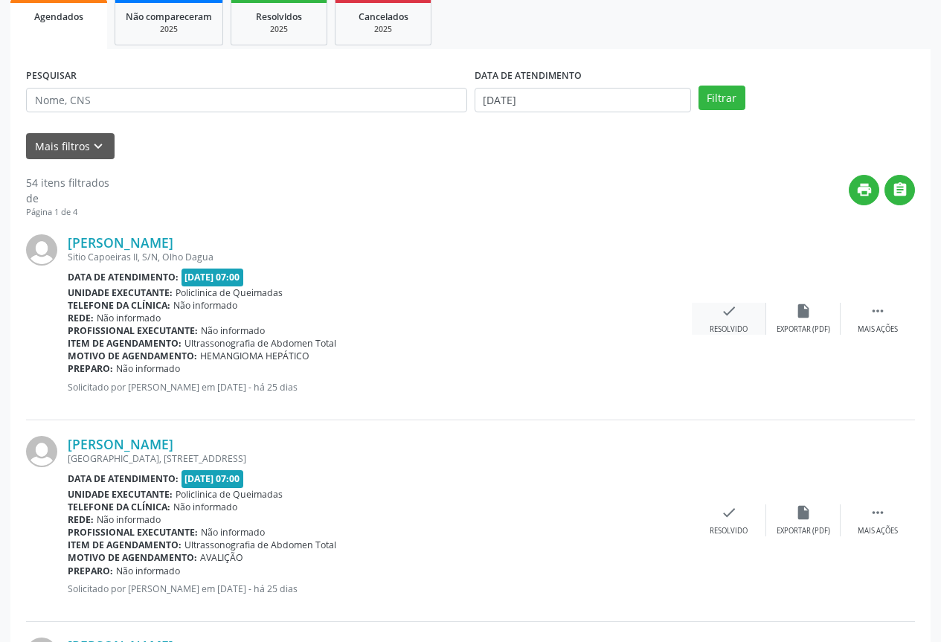
click at [739, 321] on div "check Resolvido" at bounding box center [729, 319] width 74 height 32
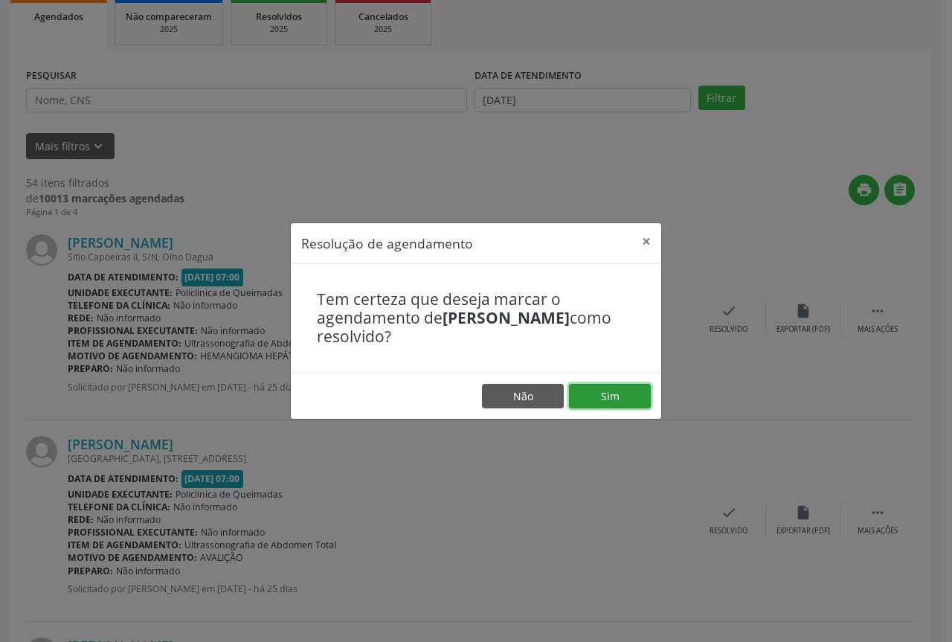
click at [627, 390] on button "Sim" at bounding box center [610, 396] width 82 height 25
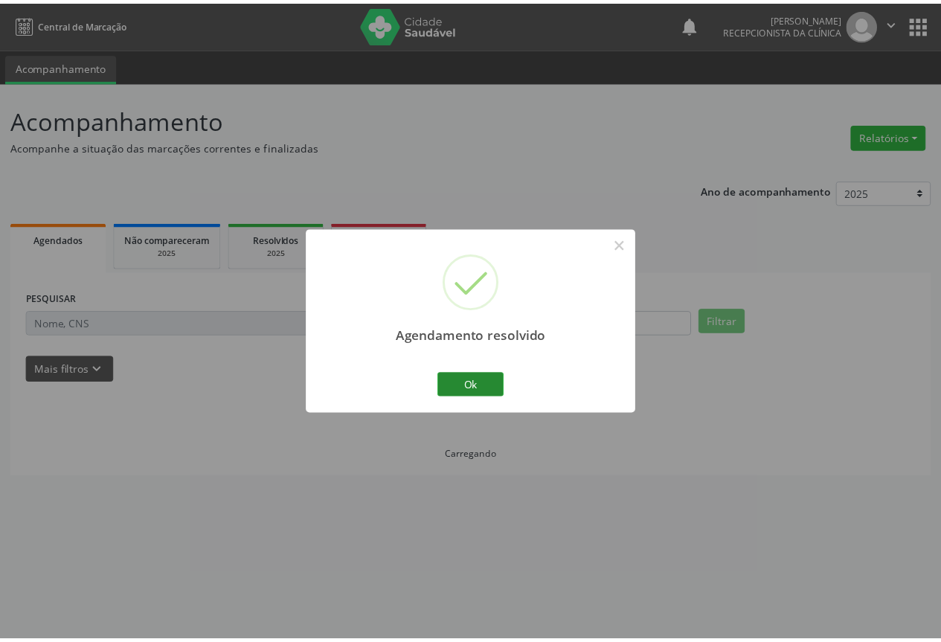
scroll to position [0, 0]
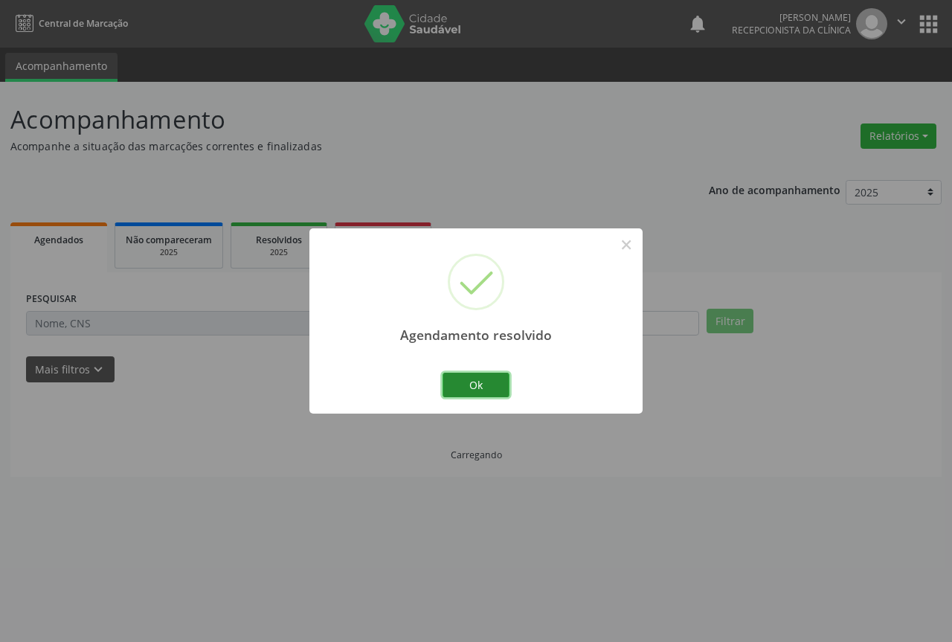
click at [487, 392] on button "Ok" at bounding box center [476, 385] width 67 height 25
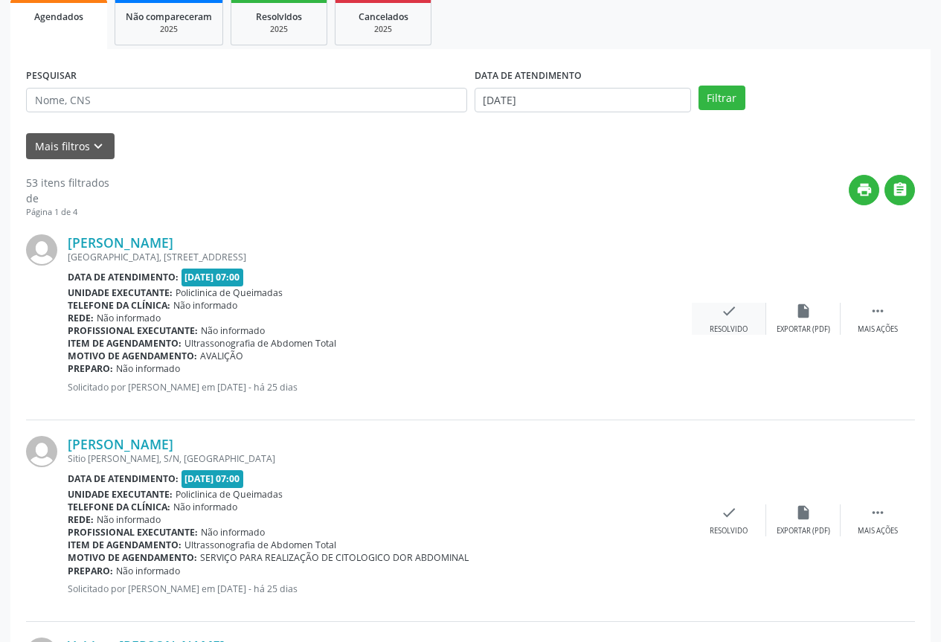
click at [739, 333] on div "Resolvido" at bounding box center [729, 329] width 38 height 10
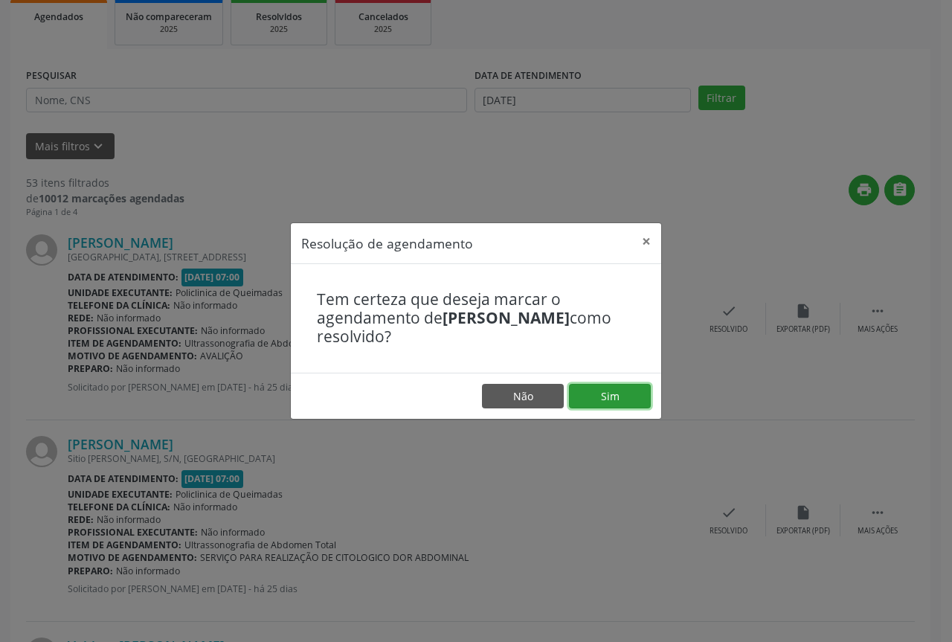
drag, startPoint x: 620, startPoint y: 405, endPoint x: 580, endPoint y: 402, distance: 39.5
click at [619, 404] on button "Sim" at bounding box center [610, 396] width 82 height 25
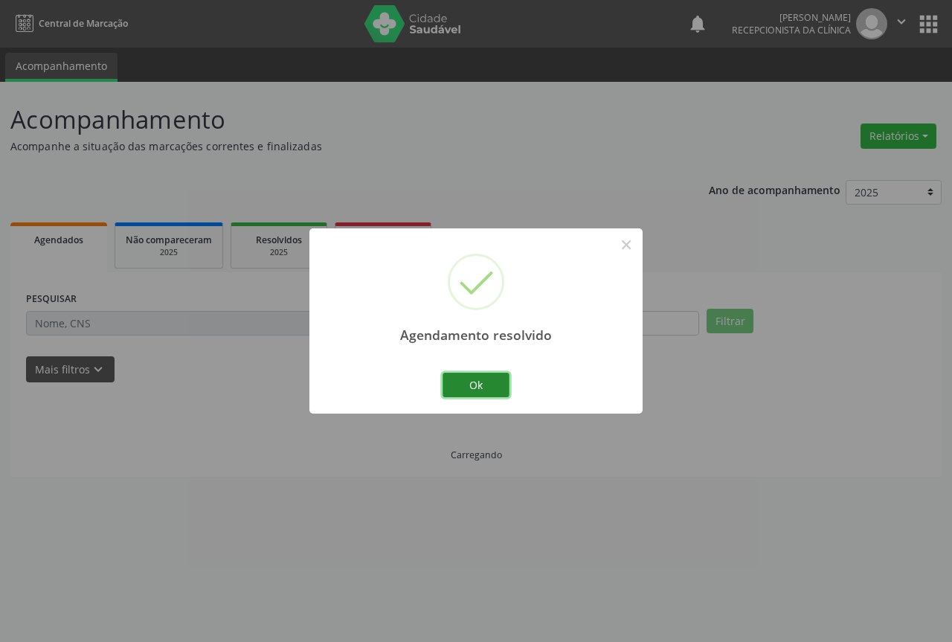
click at [472, 384] on button "Ok" at bounding box center [476, 385] width 67 height 25
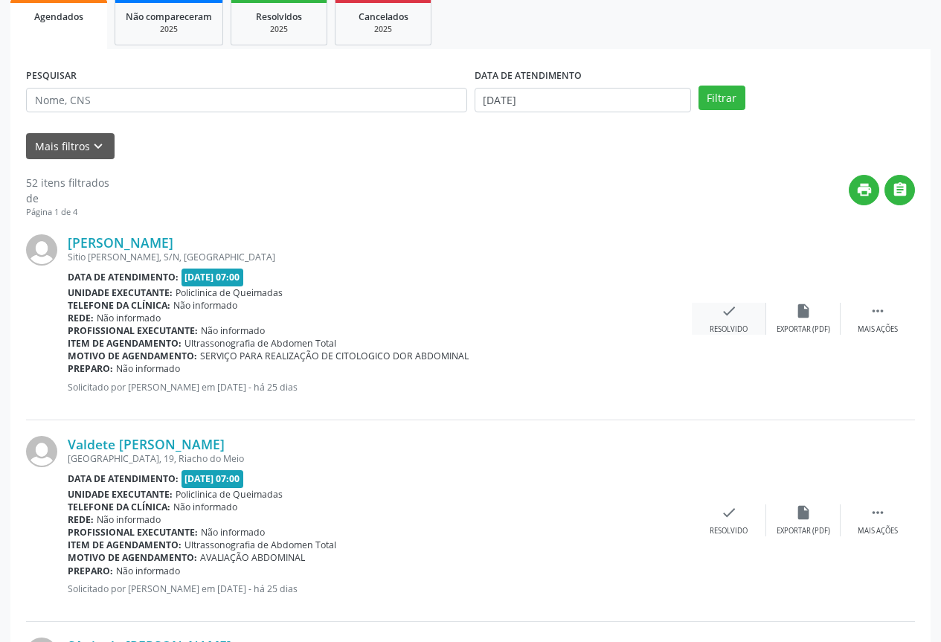
click at [734, 315] on icon "check" at bounding box center [729, 311] width 16 height 16
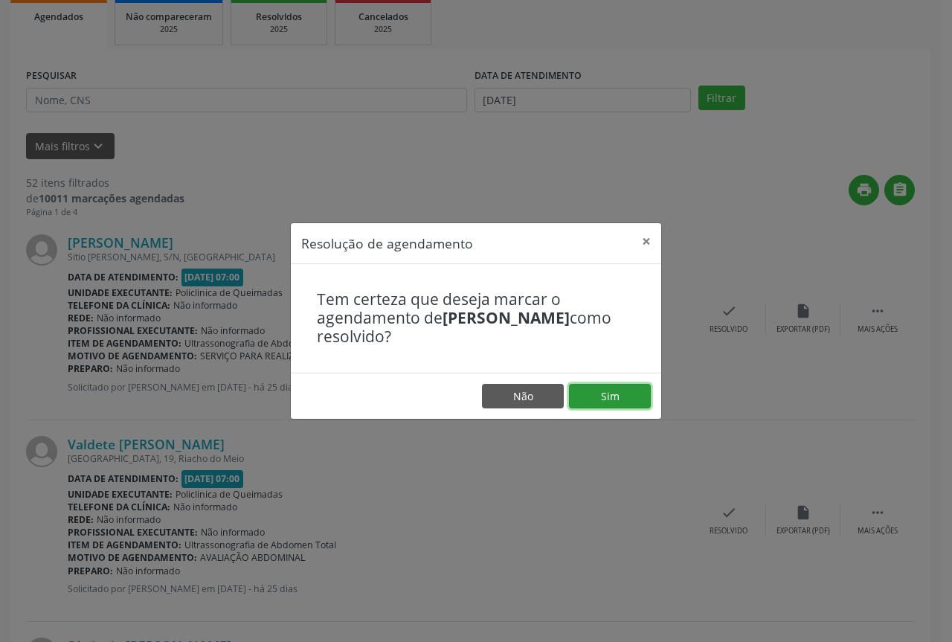
click at [624, 394] on button "Sim" at bounding box center [610, 396] width 82 height 25
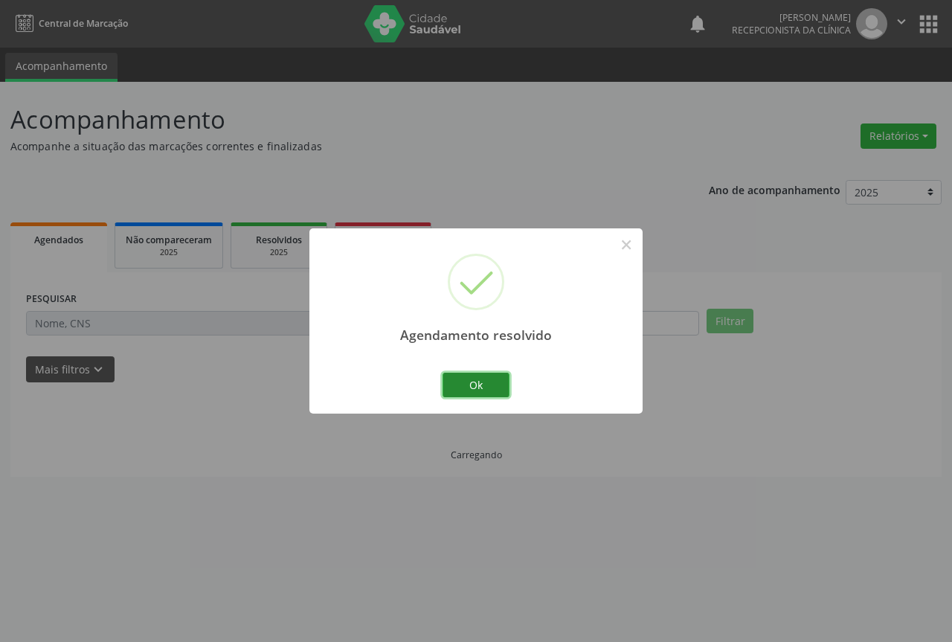
click at [480, 384] on button "Ok" at bounding box center [476, 385] width 67 height 25
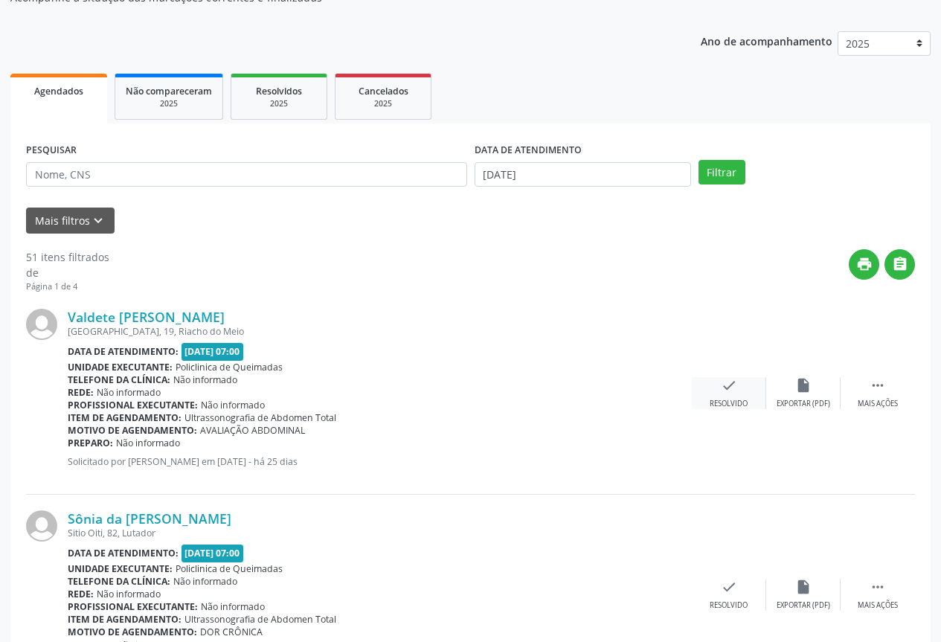
drag, startPoint x: 738, startPoint y: 417, endPoint x: 734, endPoint y: 409, distance: 9.3
click at [736, 417] on div "Valdete Vicente de Sousa Sitio Sulapa, 19, Riacho do Meio Data de atendimento: …" at bounding box center [470, 394] width 889 height 202
click at [732, 400] on div "Resolvido" at bounding box center [729, 404] width 38 height 10
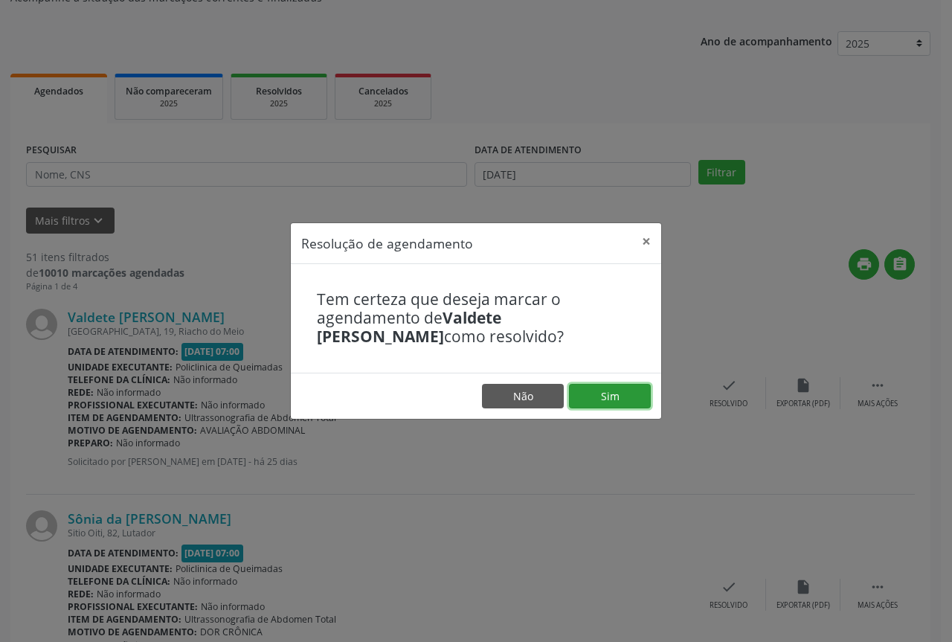
click at [647, 402] on button "Sim" at bounding box center [610, 396] width 82 height 25
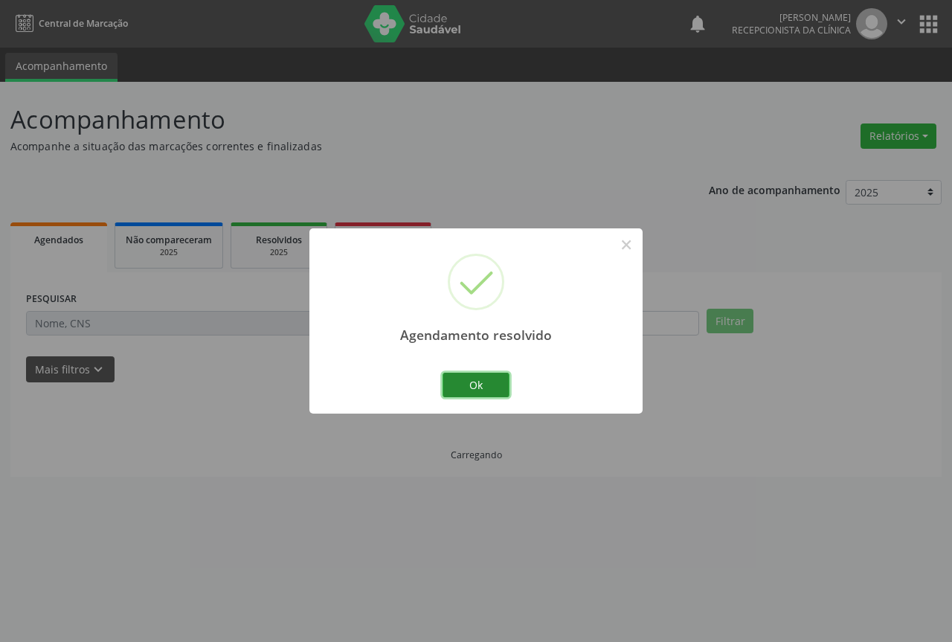
click at [481, 391] on button "Ok" at bounding box center [476, 385] width 67 height 25
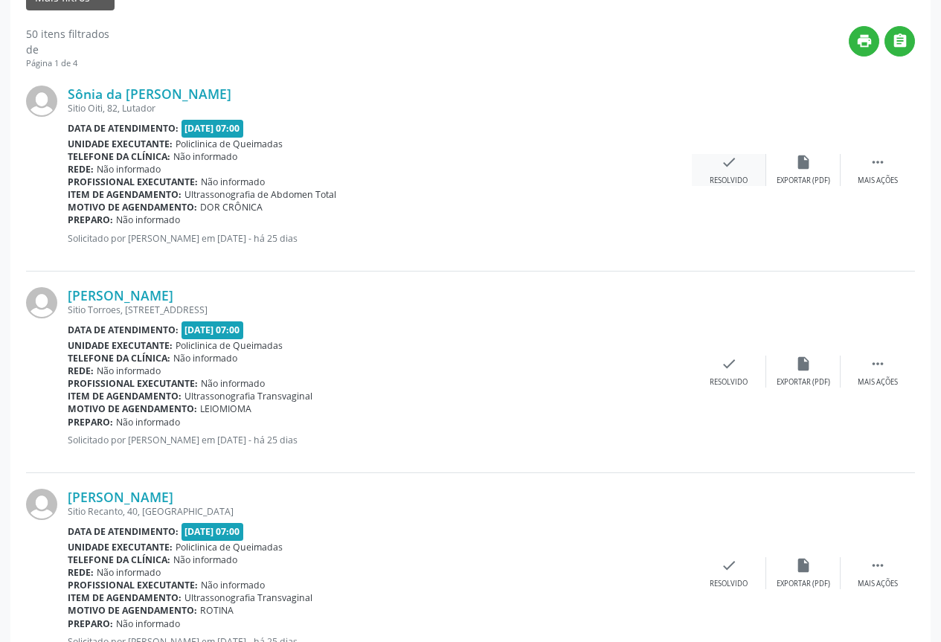
click at [746, 164] on div "check Resolvido" at bounding box center [729, 170] width 74 height 32
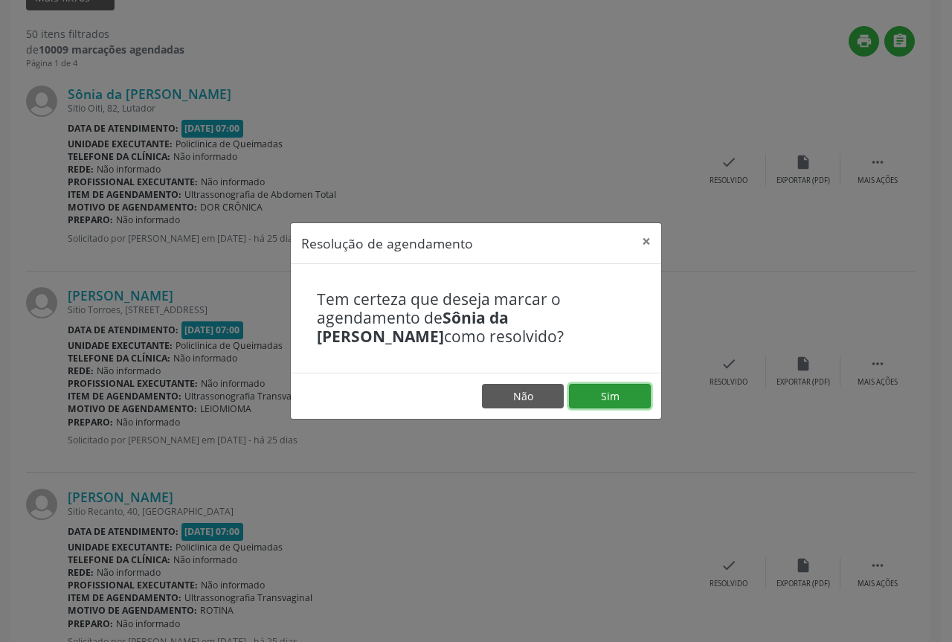
click at [602, 402] on button "Sim" at bounding box center [610, 396] width 82 height 25
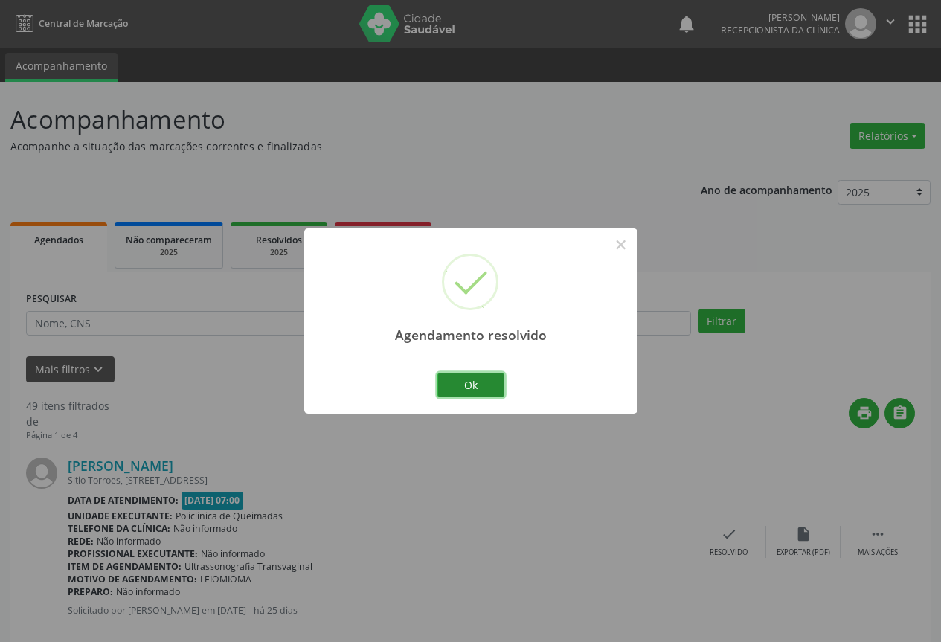
click at [484, 382] on button "Ok" at bounding box center [470, 385] width 67 height 25
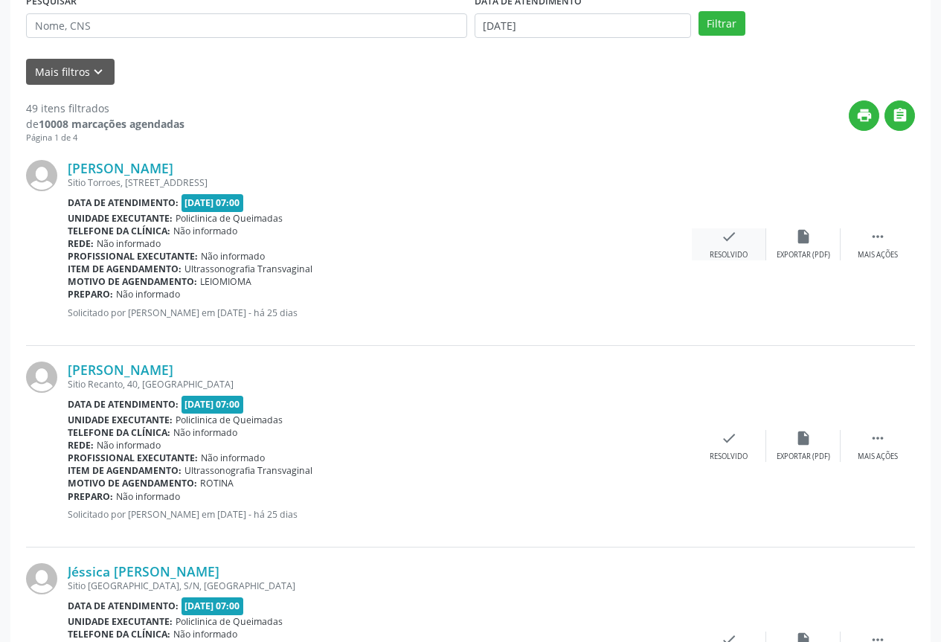
click at [700, 240] on div "check Resolvido" at bounding box center [729, 244] width 74 height 32
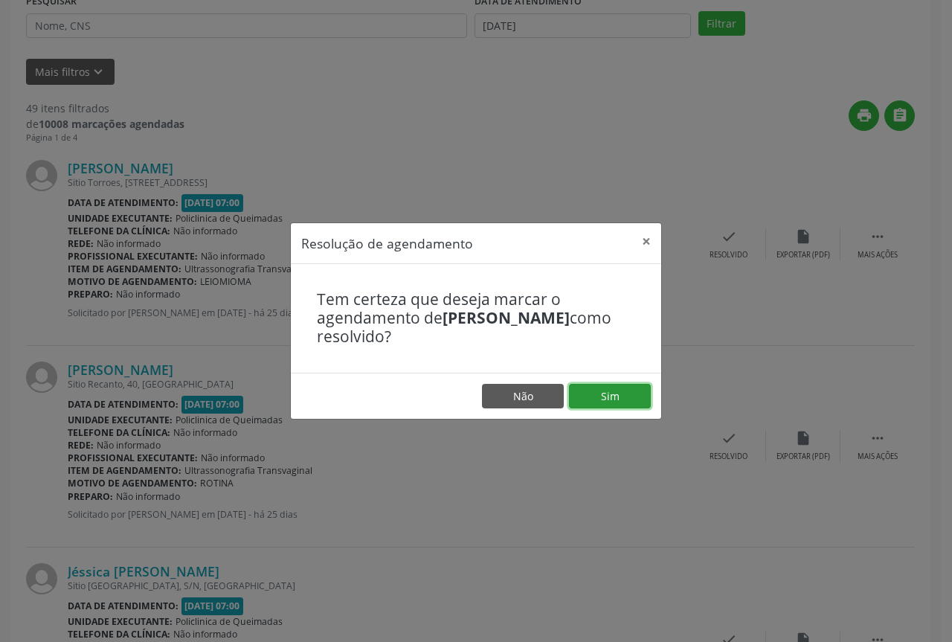
click at [622, 394] on button "Sim" at bounding box center [610, 396] width 82 height 25
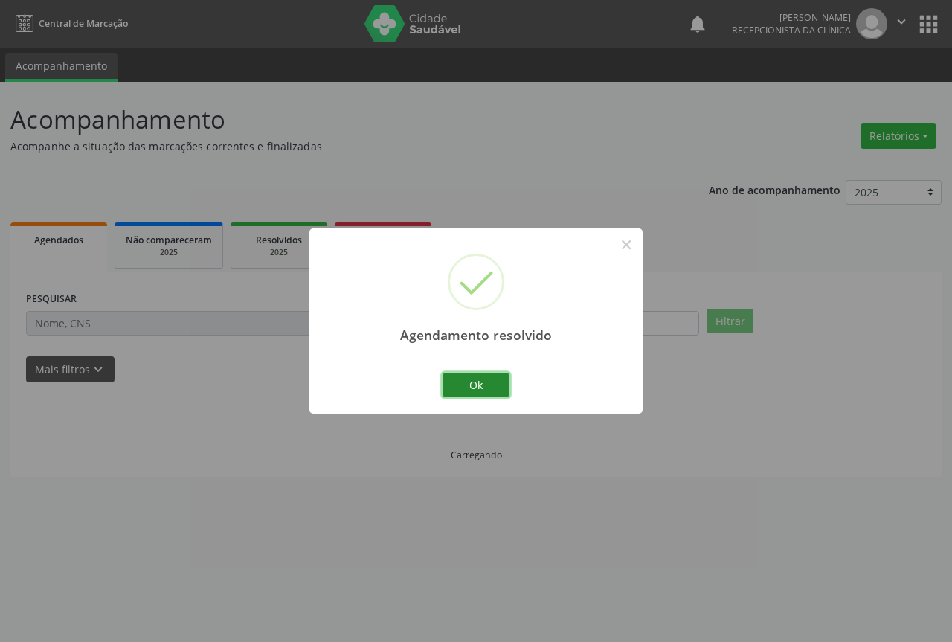
click at [484, 382] on button "Ok" at bounding box center [476, 385] width 67 height 25
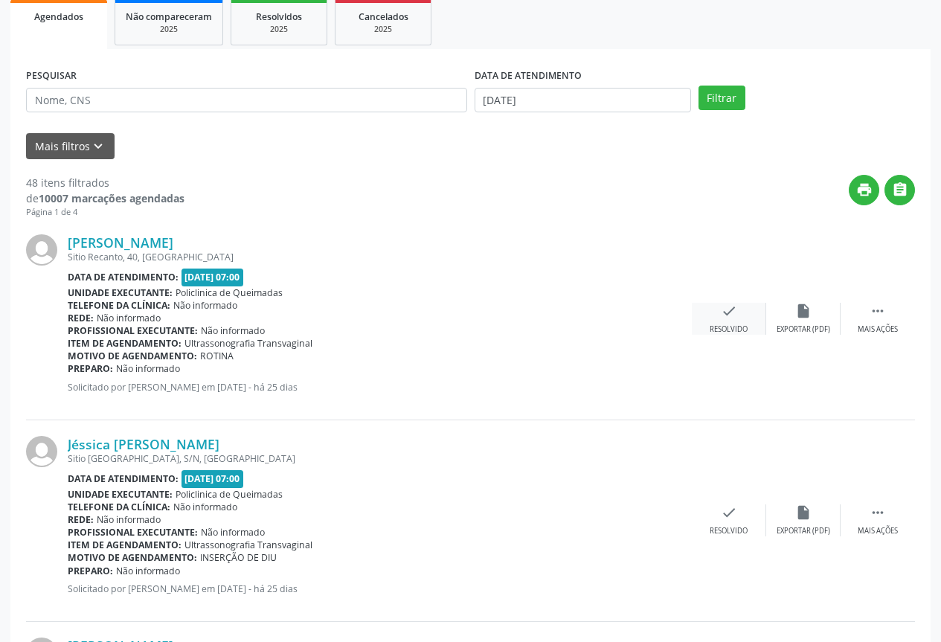
click at [726, 327] on div "Resolvido" at bounding box center [729, 329] width 38 height 10
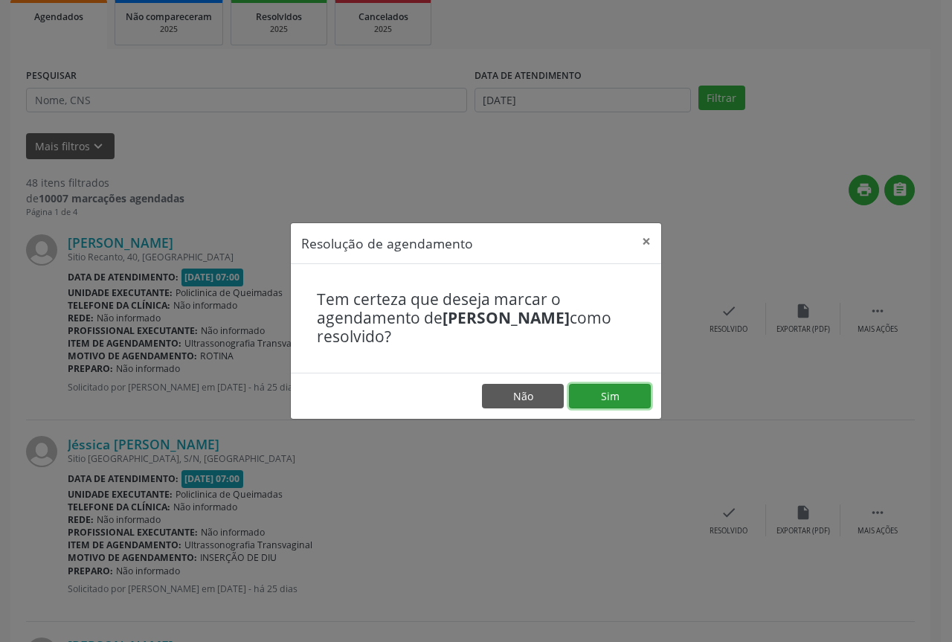
click at [608, 393] on button "Sim" at bounding box center [610, 396] width 82 height 25
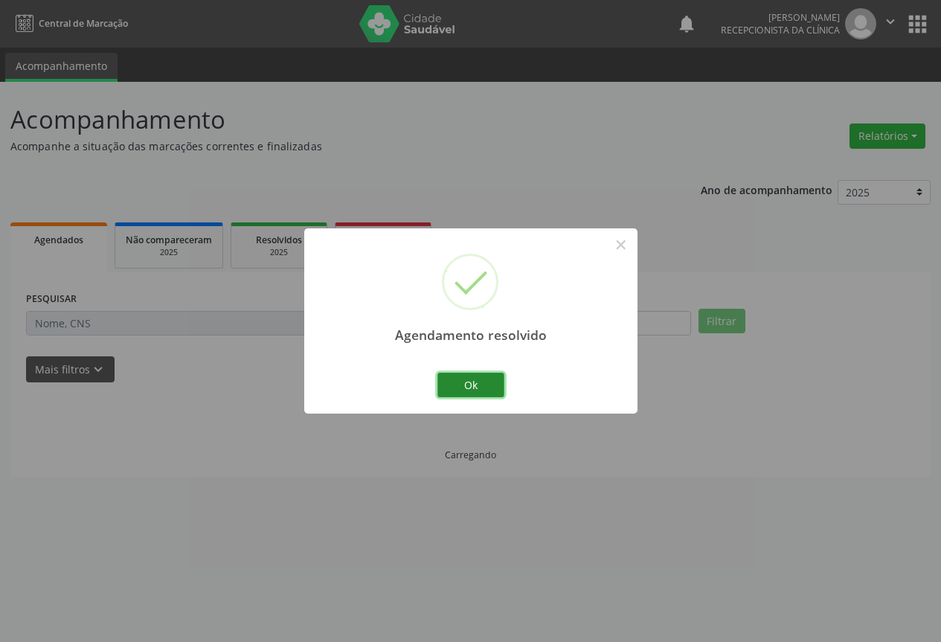
click at [457, 373] on button "Ok" at bounding box center [470, 385] width 67 height 25
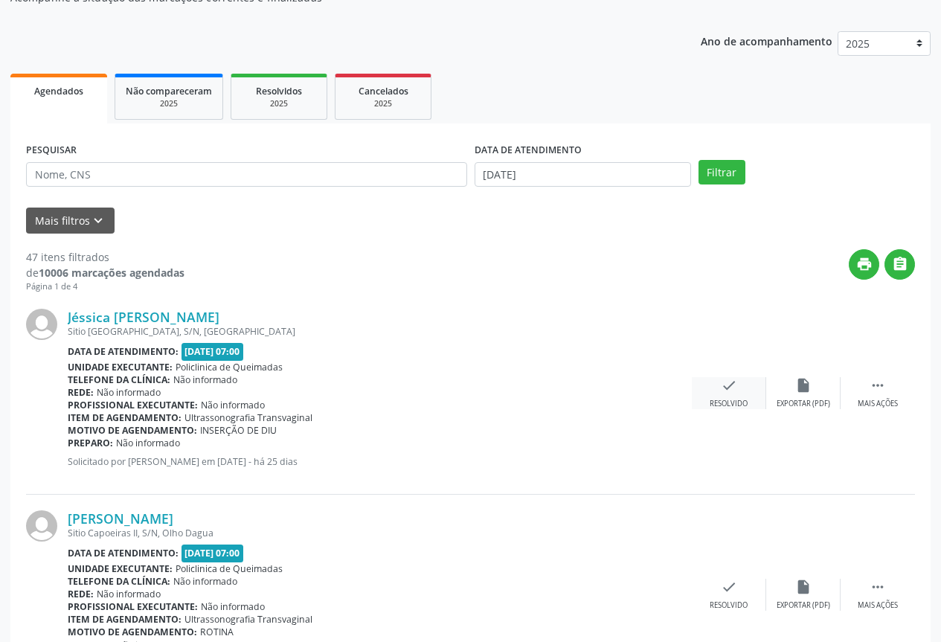
click at [729, 384] on icon "check" at bounding box center [729, 385] width 16 height 16
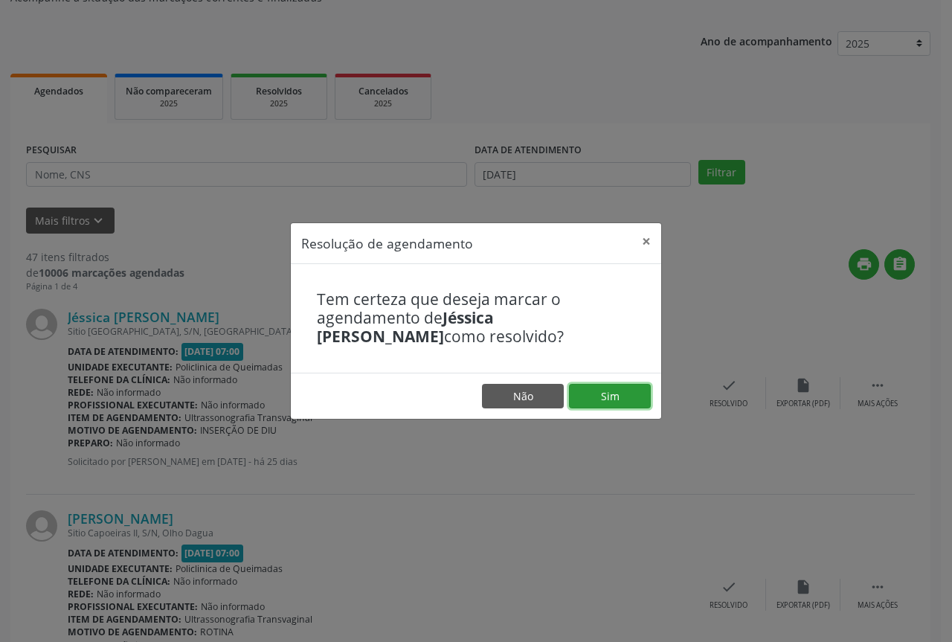
click at [603, 400] on button "Sim" at bounding box center [610, 396] width 82 height 25
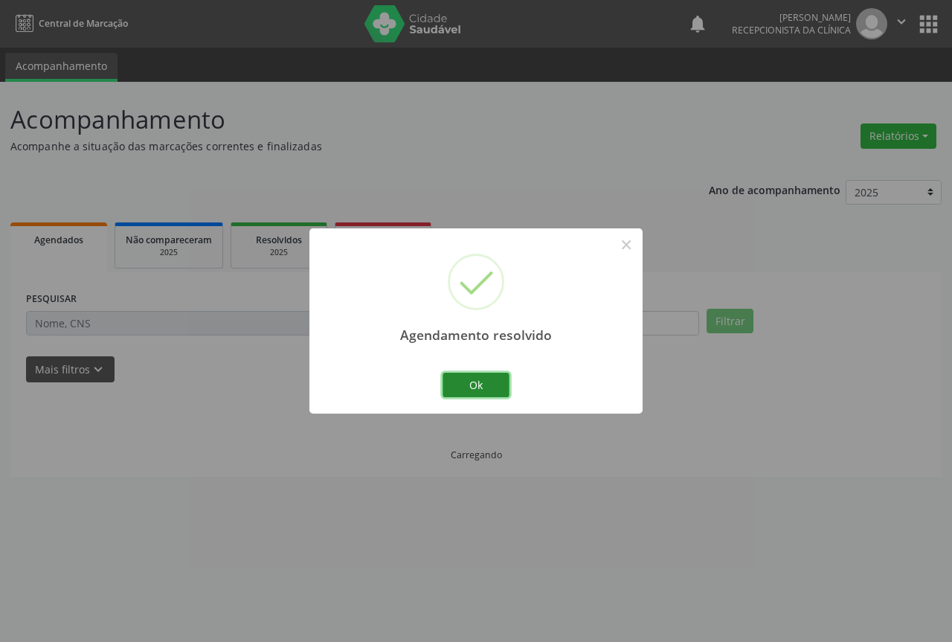
click at [452, 397] on button "Ok" at bounding box center [476, 385] width 67 height 25
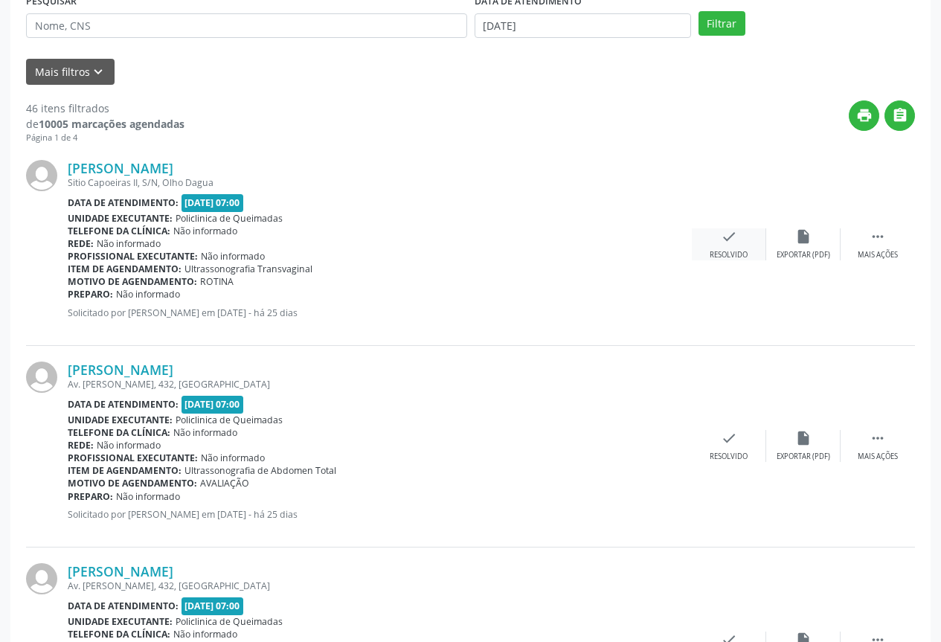
click at [708, 242] on div "check Resolvido" at bounding box center [729, 244] width 74 height 32
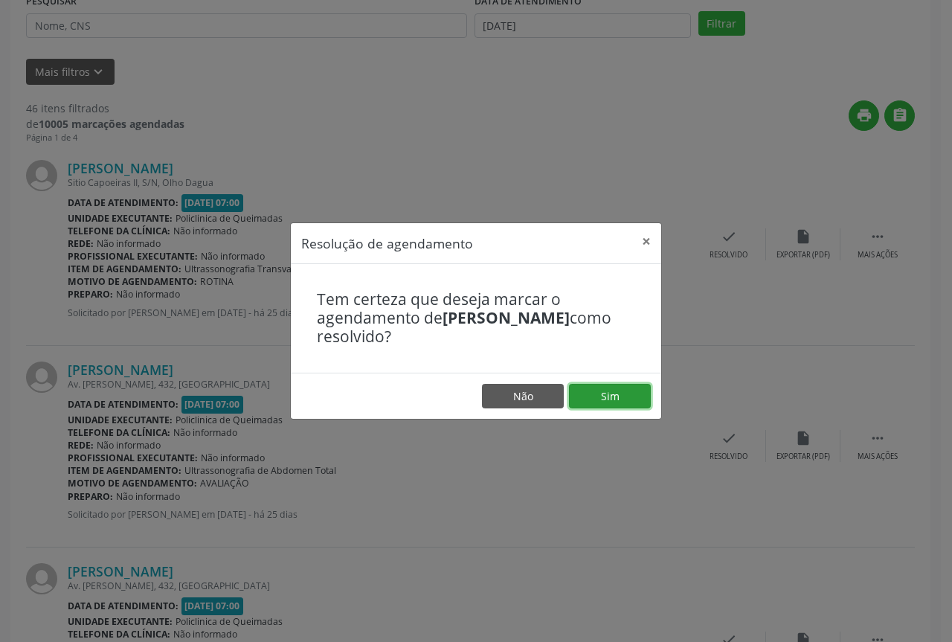
click at [581, 391] on button "Sim" at bounding box center [610, 396] width 82 height 25
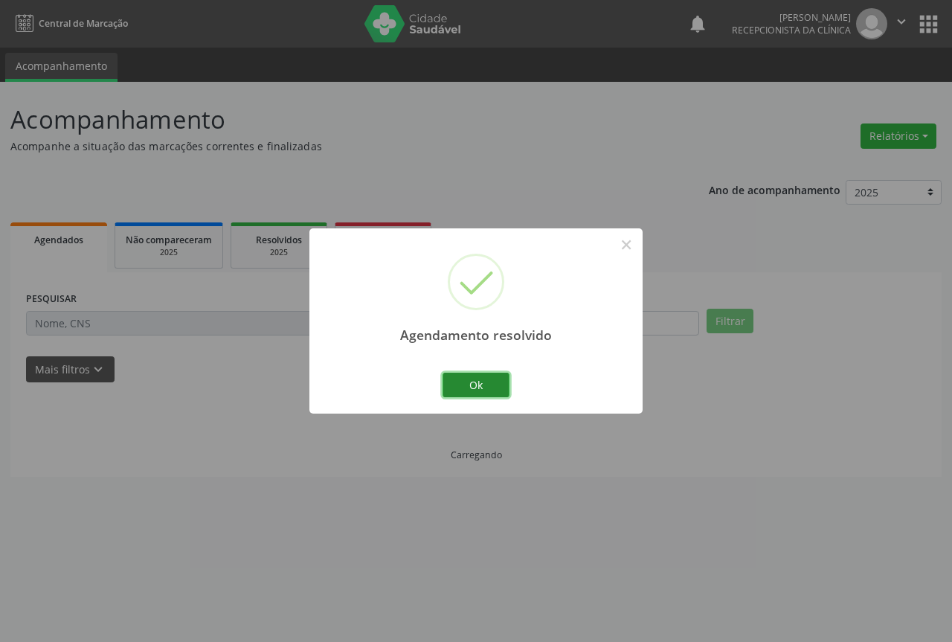
click at [464, 385] on button "Ok" at bounding box center [476, 385] width 67 height 25
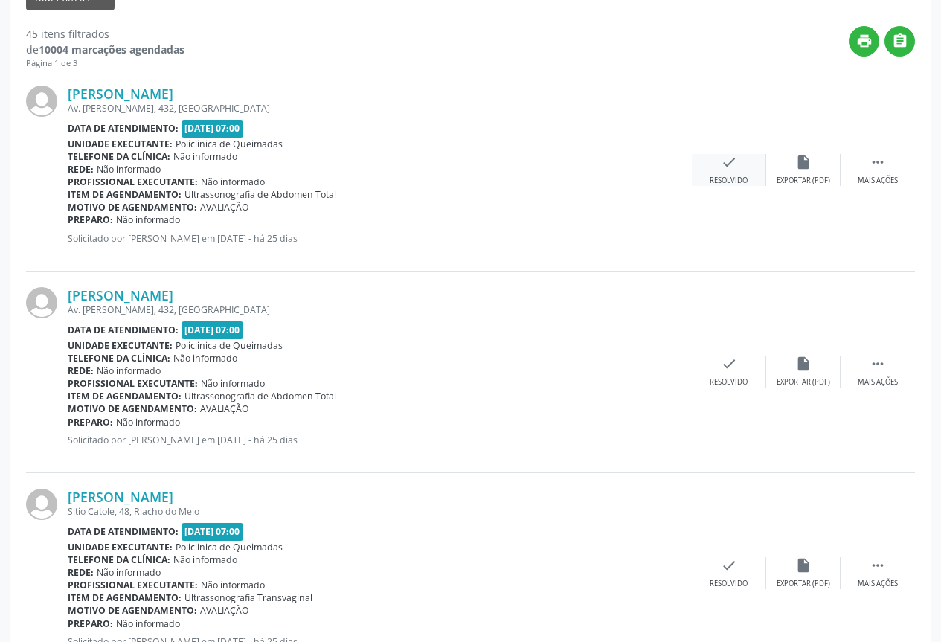
click at [742, 169] on div "check Resolvido" at bounding box center [729, 170] width 74 height 32
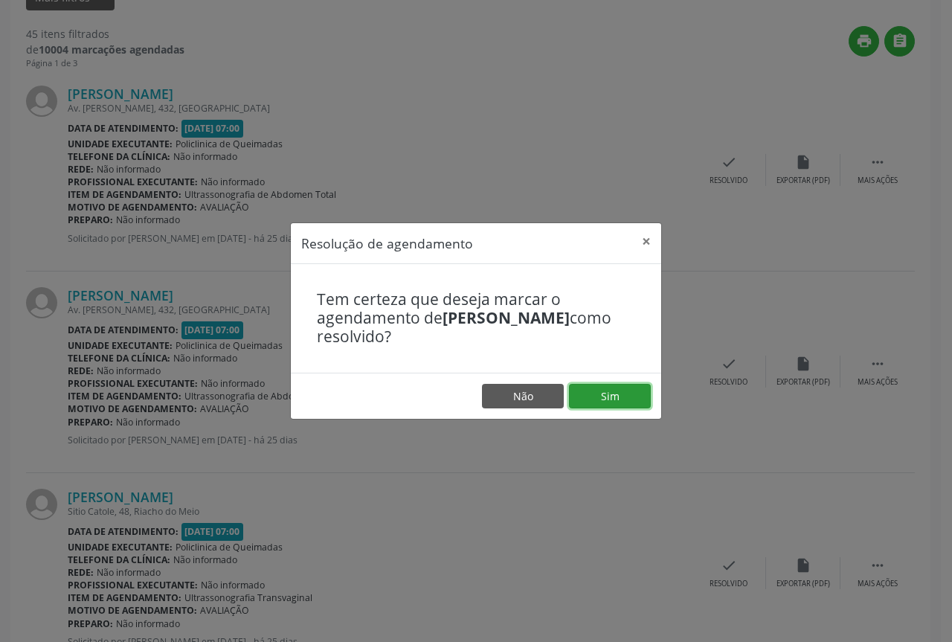
click at [609, 394] on button "Sim" at bounding box center [610, 396] width 82 height 25
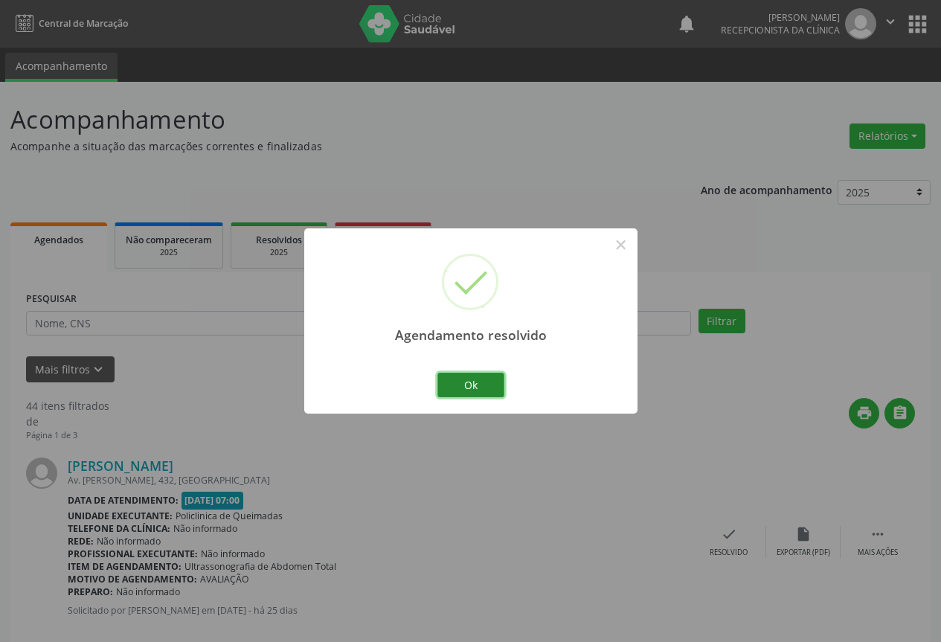
click at [487, 375] on button "Ok" at bounding box center [470, 385] width 67 height 25
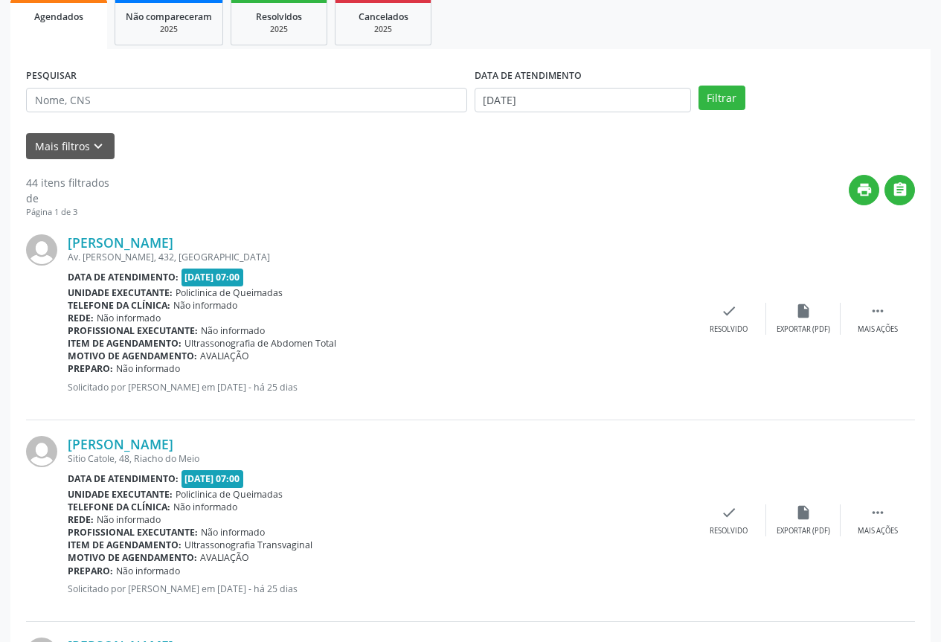
click at [734, 275] on div "Tatiany Cabral da Silva Av. Assis Chateubriand, 432, Ligeiro II Data de atendim…" at bounding box center [470, 320] width 889 height 202
click at [730, 304] on icon "check" at bounding box center [729, 311] width 16 height 16
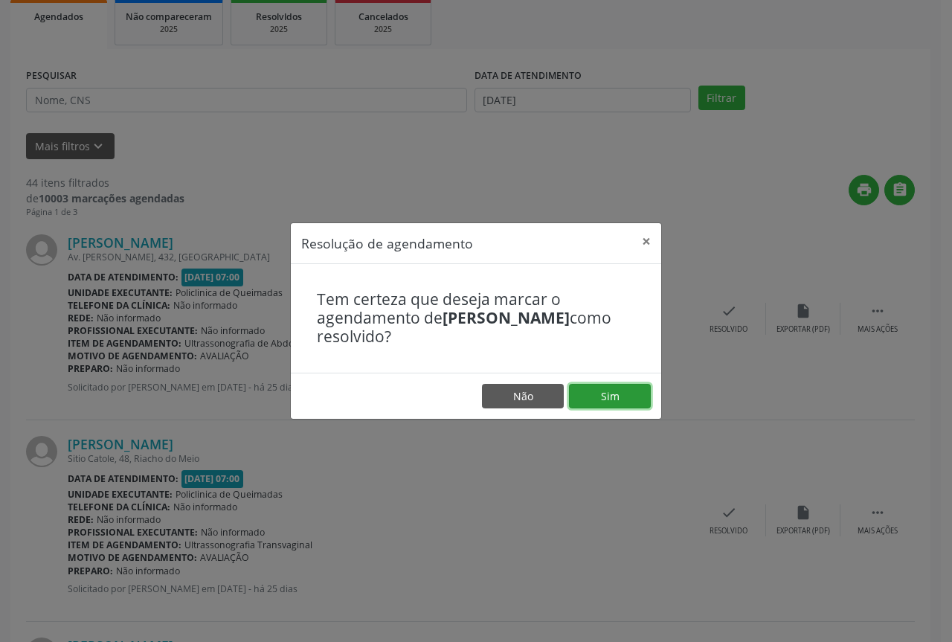
click at [586, 384] on button "Sim" at bounding box center [610, 396] width 82 height 25
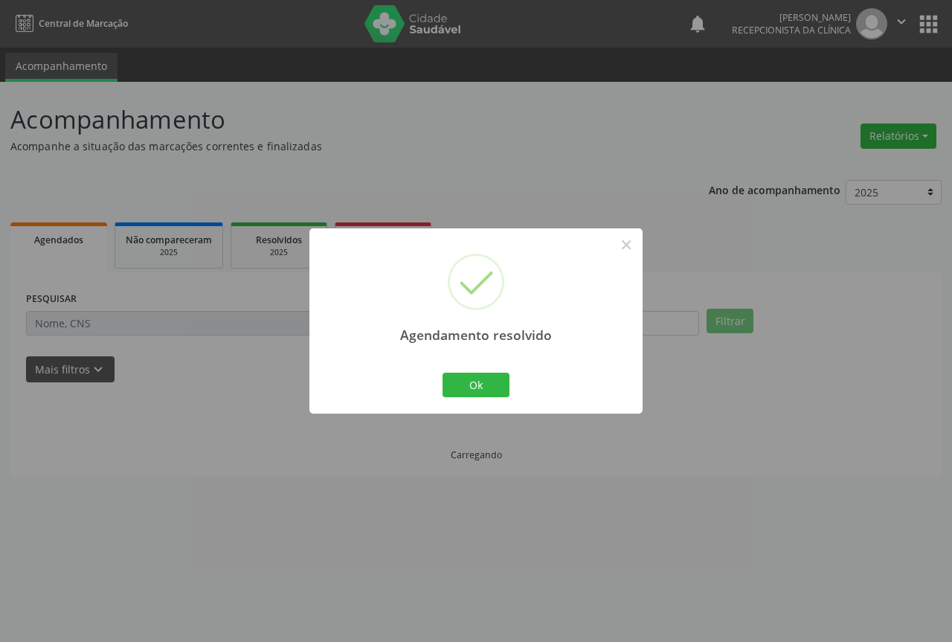
click at [482, 398] on div "Ok Cancel" at bounding box center [477, 384] width 74 height 31
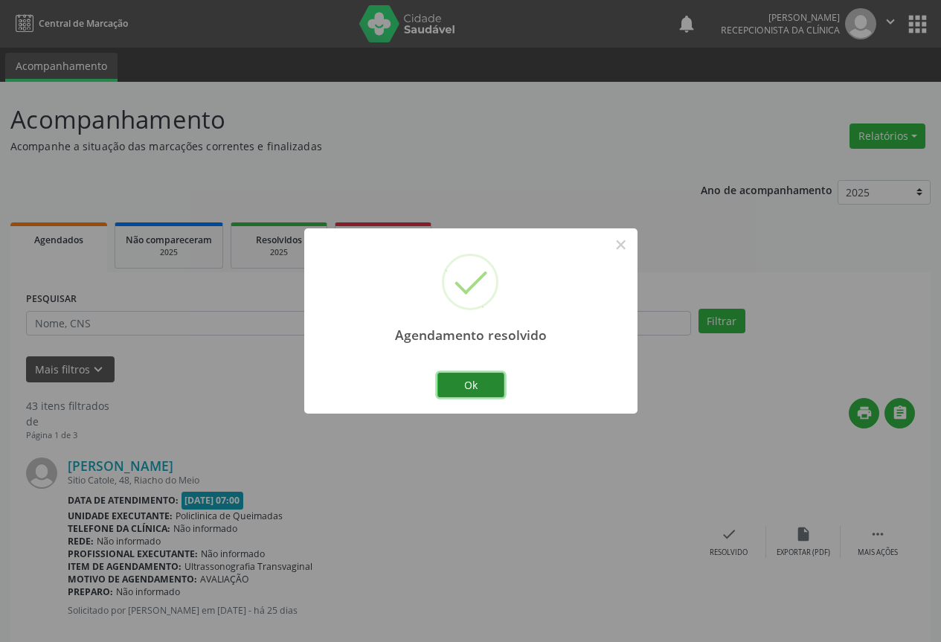
click at [490, 389] on button "Ok" at bounding box center [470, 385] width 67 height 25
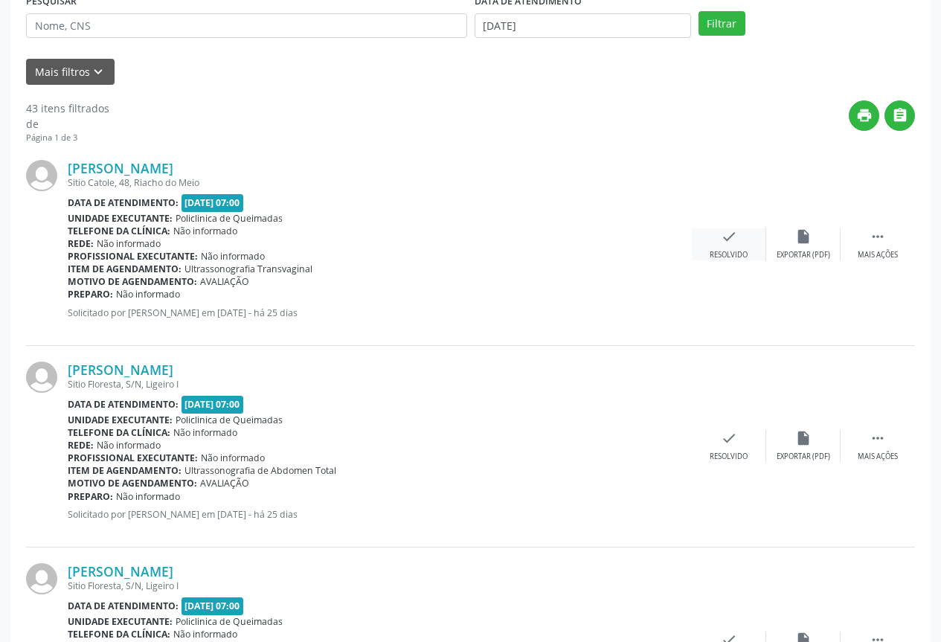
click at [750, 243] on div "check Resolvido" at bounding box center [729, 244] width 74 height 32
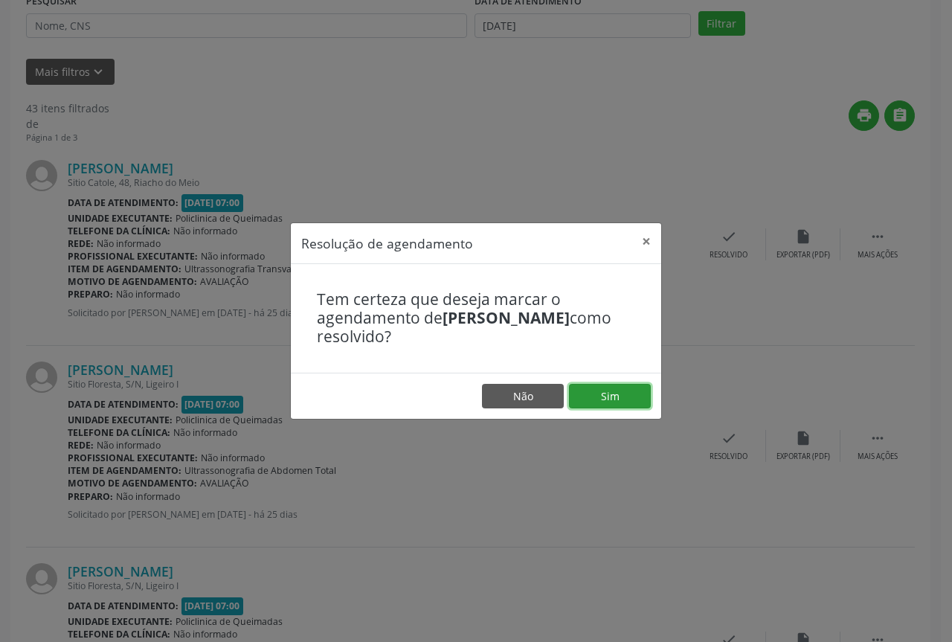
click at [603, 400] on button "Sim" at bounding box center [610, 396] width 82 height 25
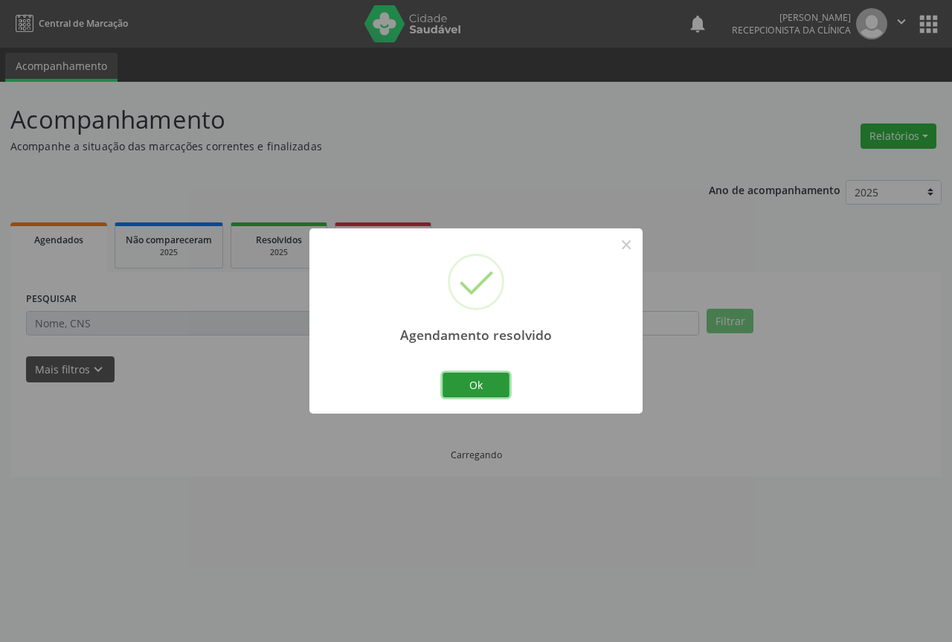
click at [493, 382] on button "Ok" at bounding box center [476, 385] width 67 height 25
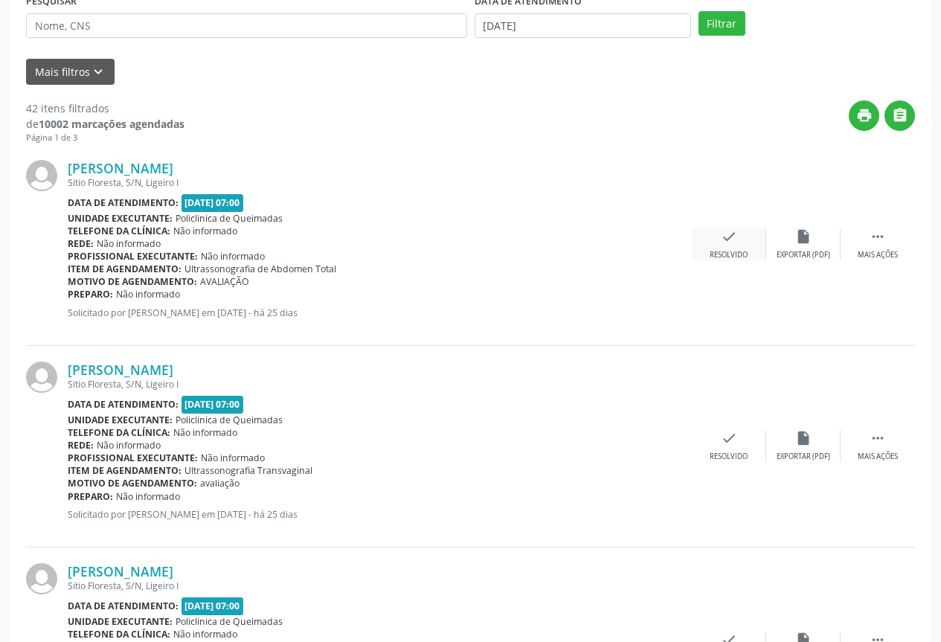
click at [749, 246] on div "check Resolvido" at bounding box center [729, 244] width 74 height 32
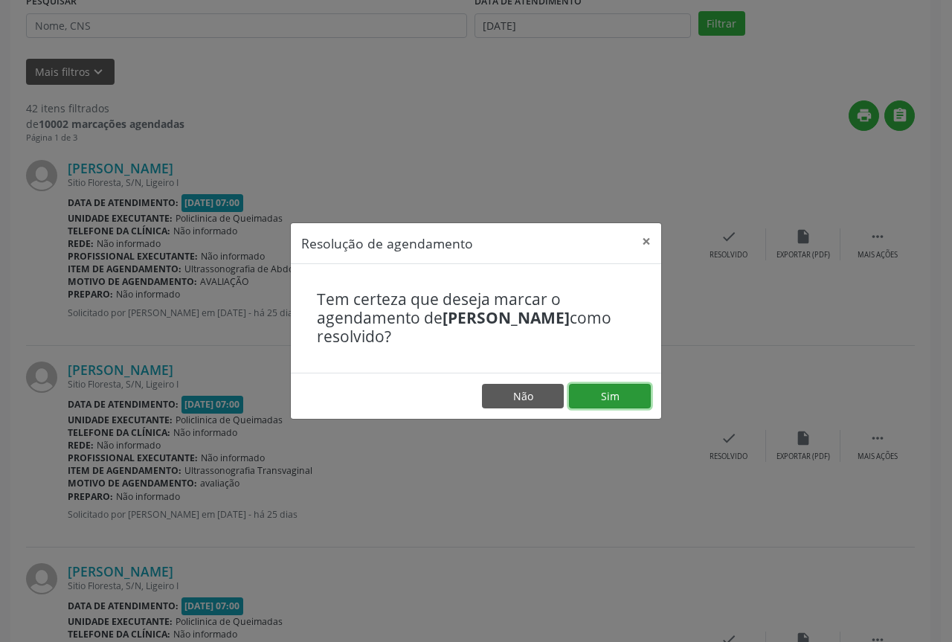
click at [631, 402] on button "Sim" at bounding box center [610, 396] width 82 height 25
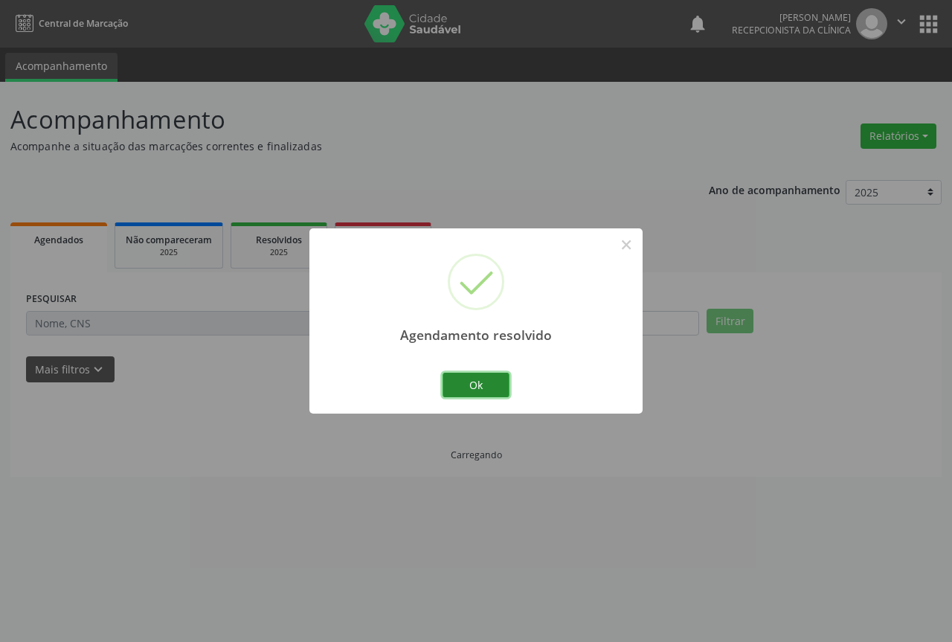
click at [472, 375] on button "Ok" at bounding box center [476, 385] width 67 height 25
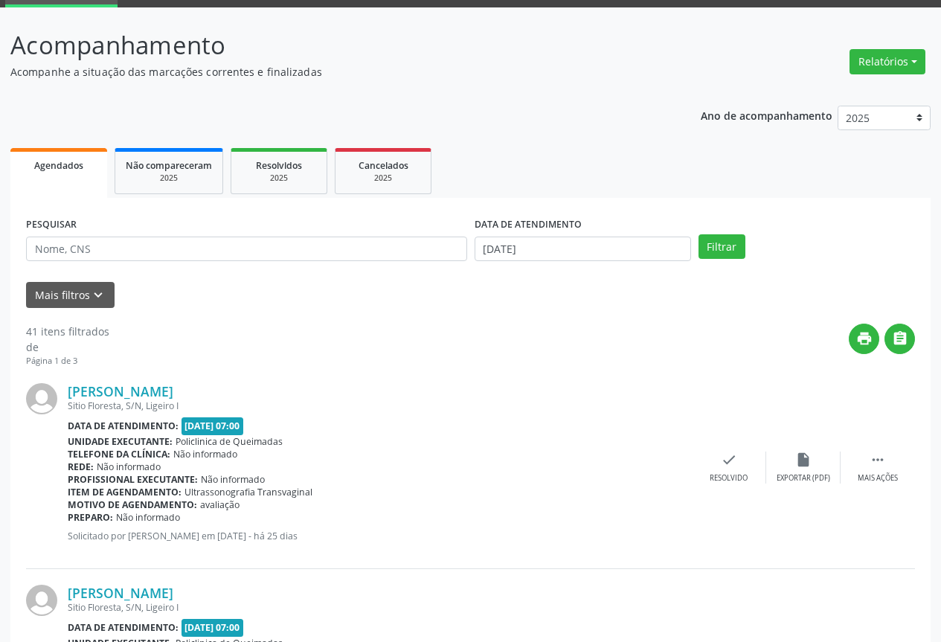
click at [735, 451] on div "Luciana Gomes Pereira Sitio Floresta, S/N, Ligeiro I Data de atendimento: 08/09…" at bounding box center [470, 469] width 889 height 202
click at [732, 455] on icon "check" at bounding box center [729, 460] width 16 height 16
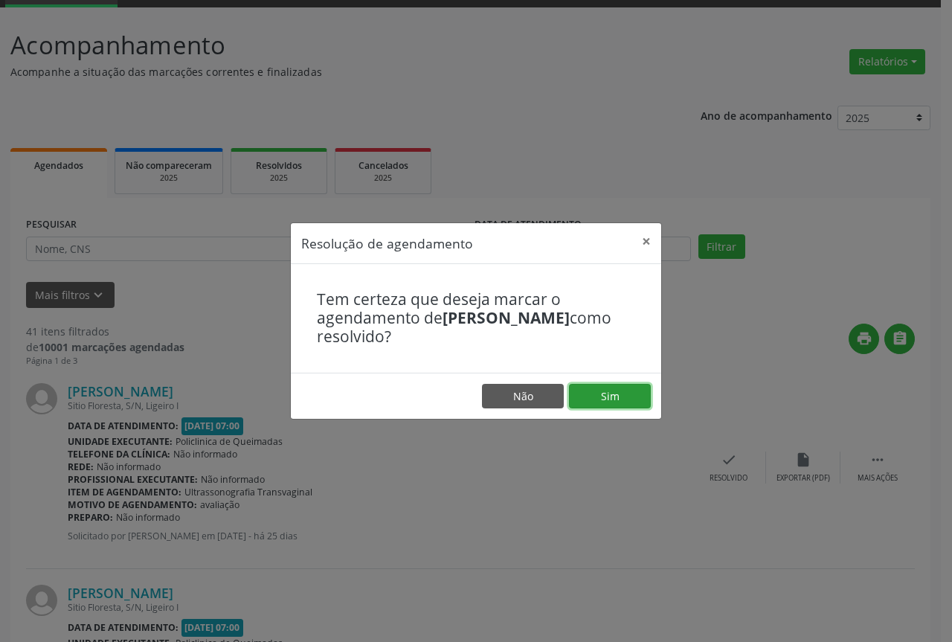
click at [620, 394] on button "Sim" at bounding box center [610, 396] width 82 height 25
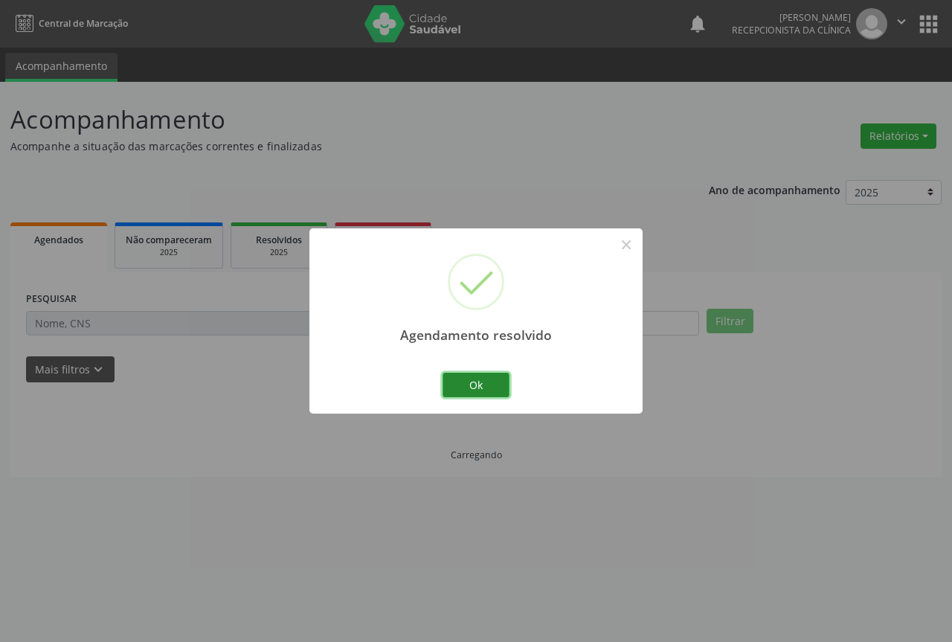
click at [479, 391] on button "Ok" at bounding box center [476, 385] width 67 height 25
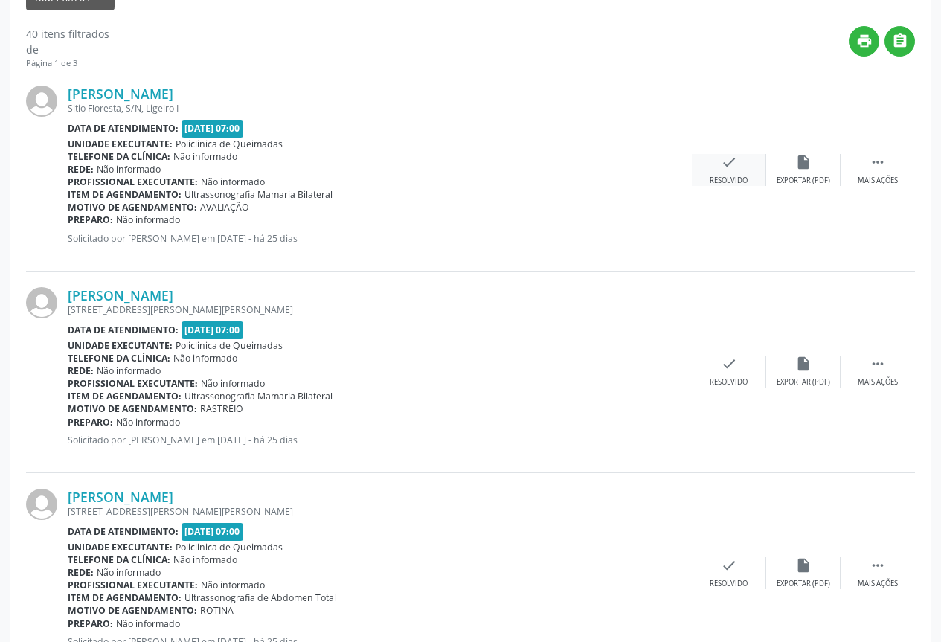
click at [732, 176] on div "Resolvido" at bounding box center [729, 181] width 38 height 10
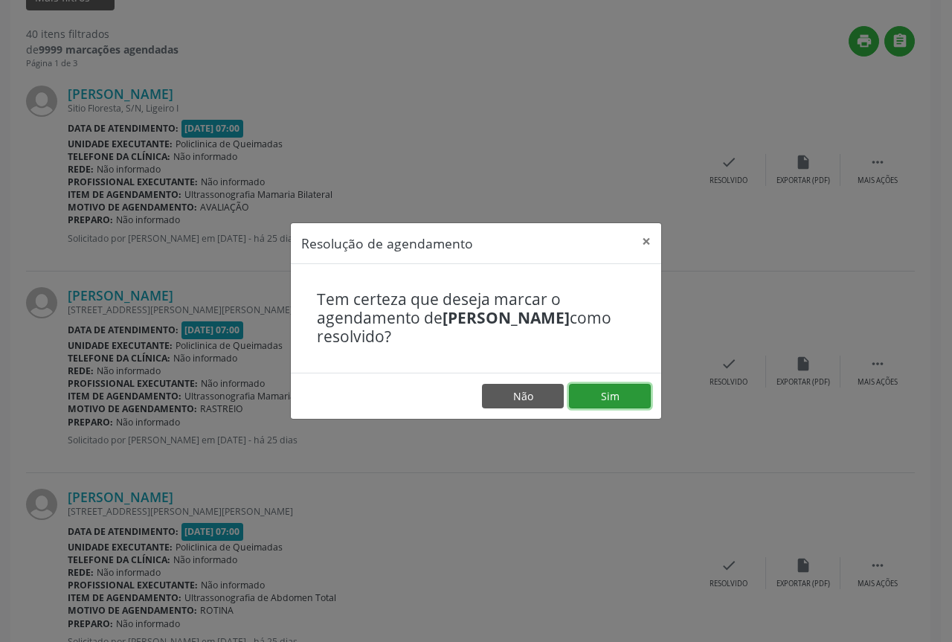
click at [630, 405] on button "Sim" at bounding box center [610, 396] width 82 height 25
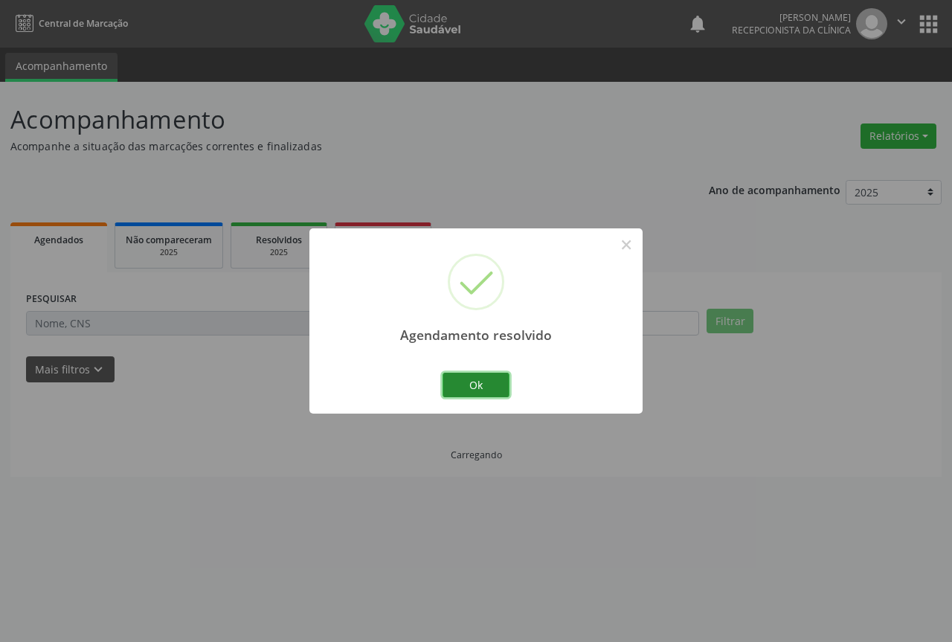
click at [484, 384] on button "Ok" at bounding box center [476, 385] width 67 height 25
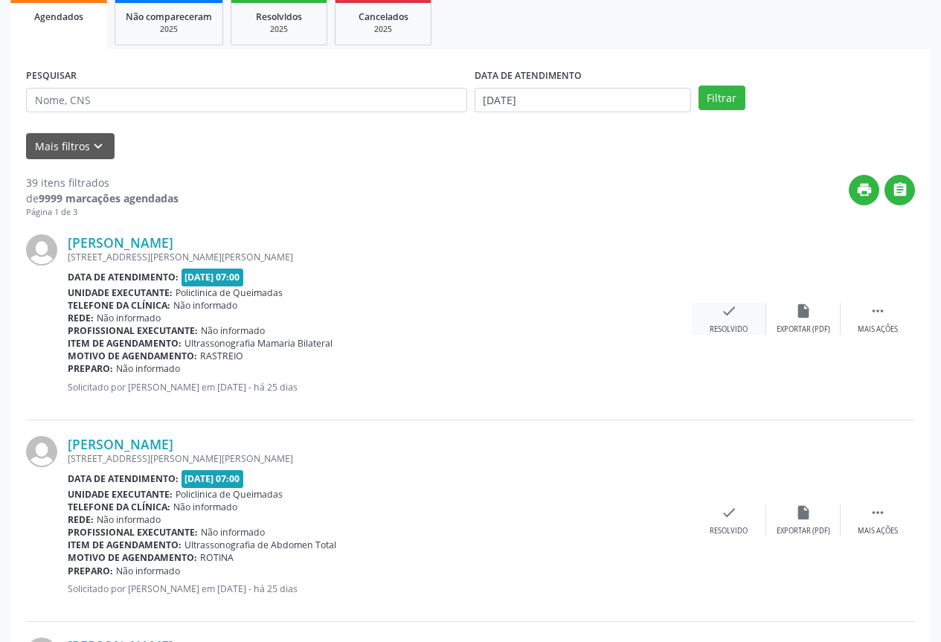
click at [698, 318] on div "check Resolvido" at bounding box center [729, 319] width 74 height 32
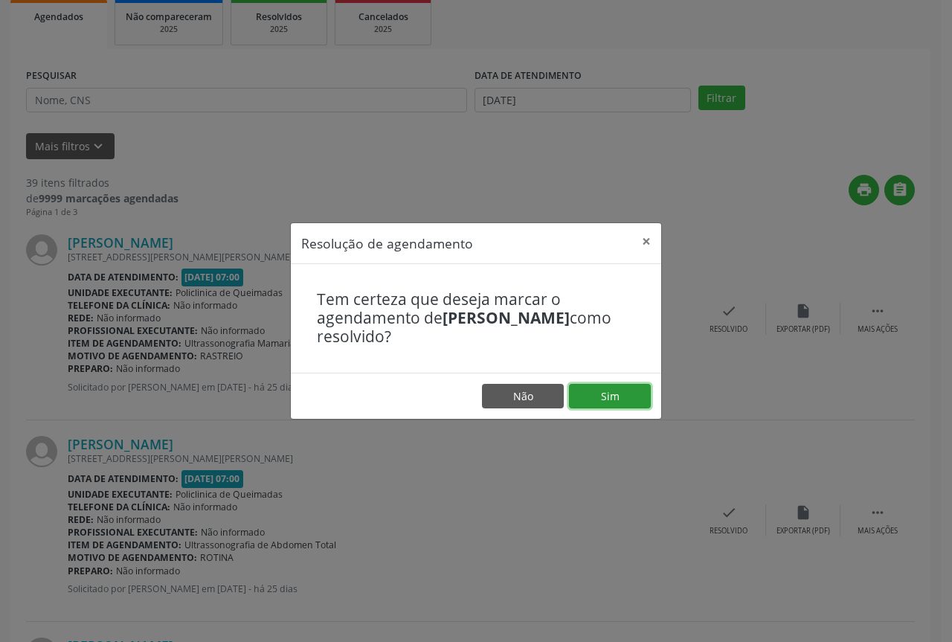
click at [583, 404] on button "Sim" at bounding box center [610, 396] width 82 height 25
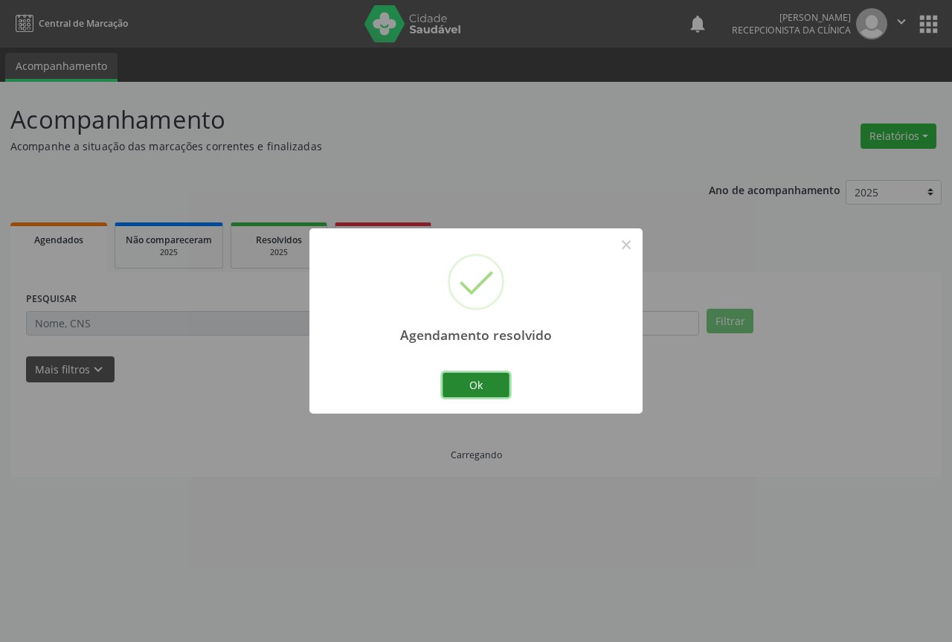
click at [463, 378] on button "Ok" at bounding box center [476, 385] width 67 height 25
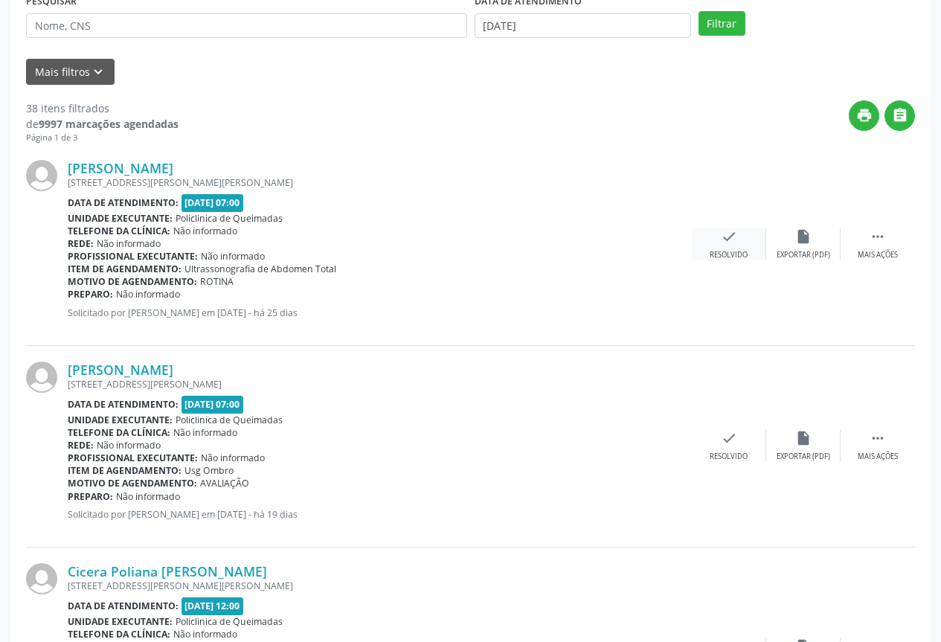
click at [734, 257] on div "Resolvido" at bounding box center [729, 255] width 38 height 10
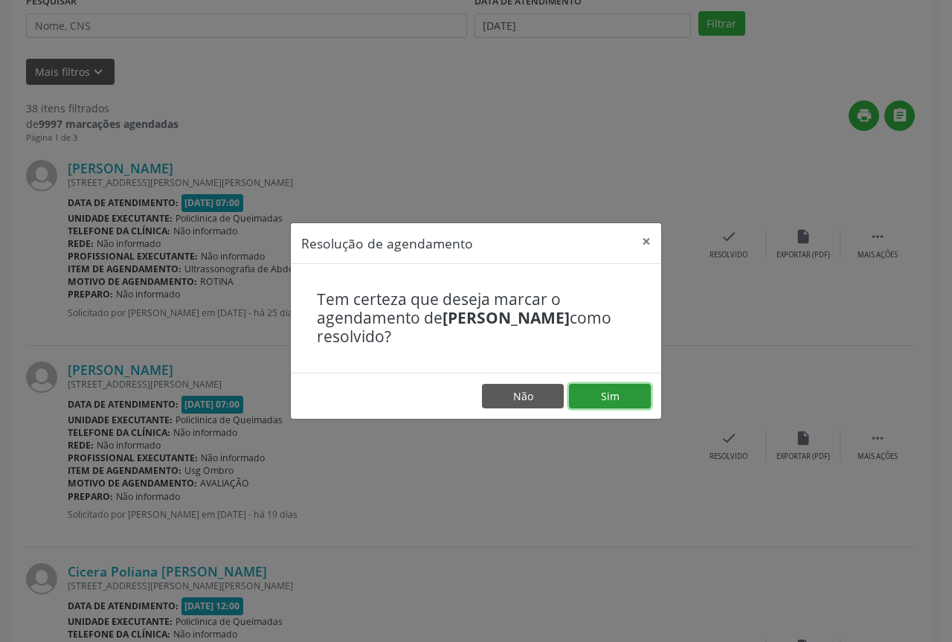
click at [636, 389] on button "Sim" at bounding box center [610, 396] width 82 height 25
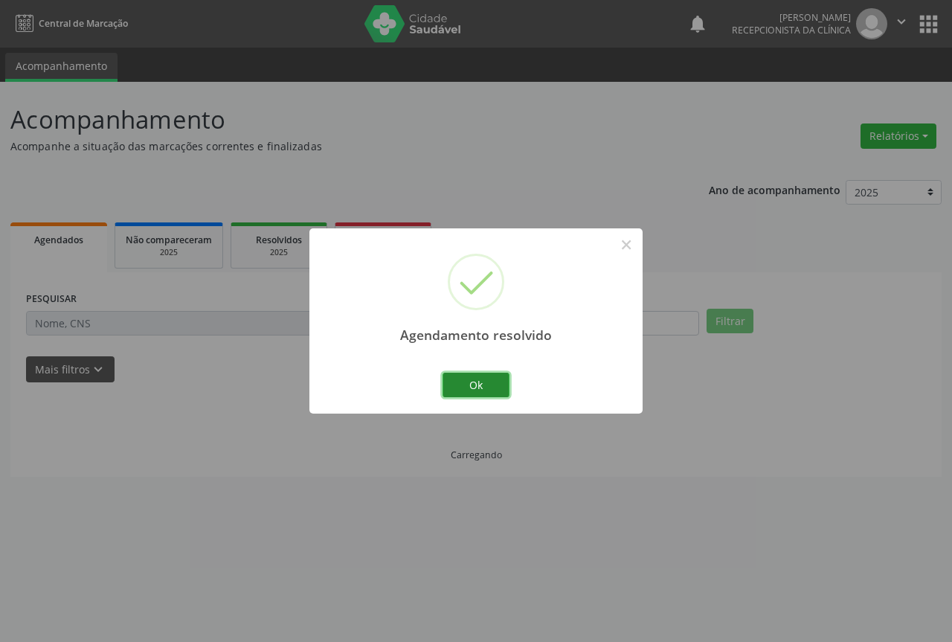
click at [497, 373] on button "Ok" at bounding box center [476, 385] width 67 height 25
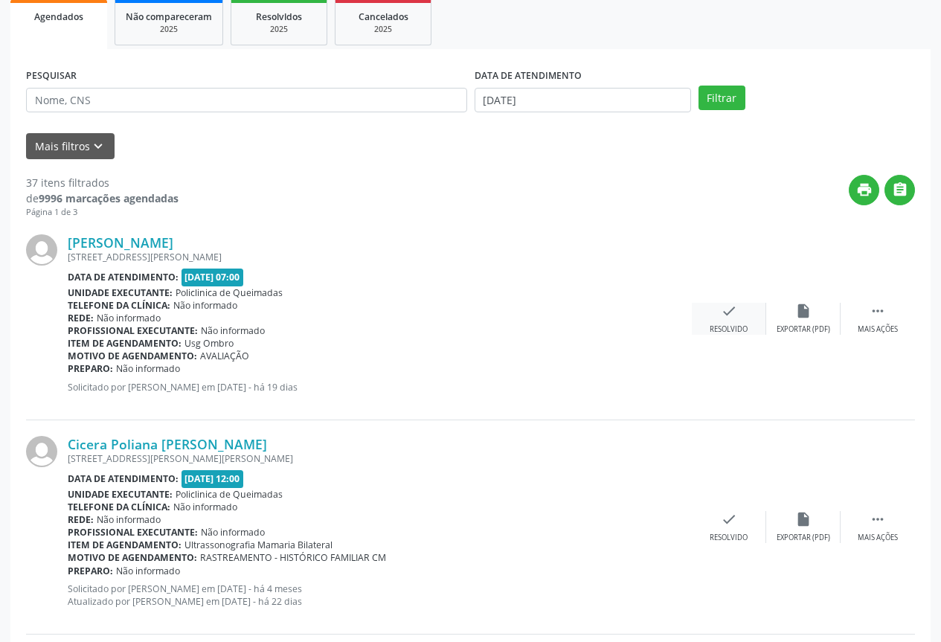
click at [745, 310] on div "check Resolvido" at bounding box center [729, 319] width 74 height 32
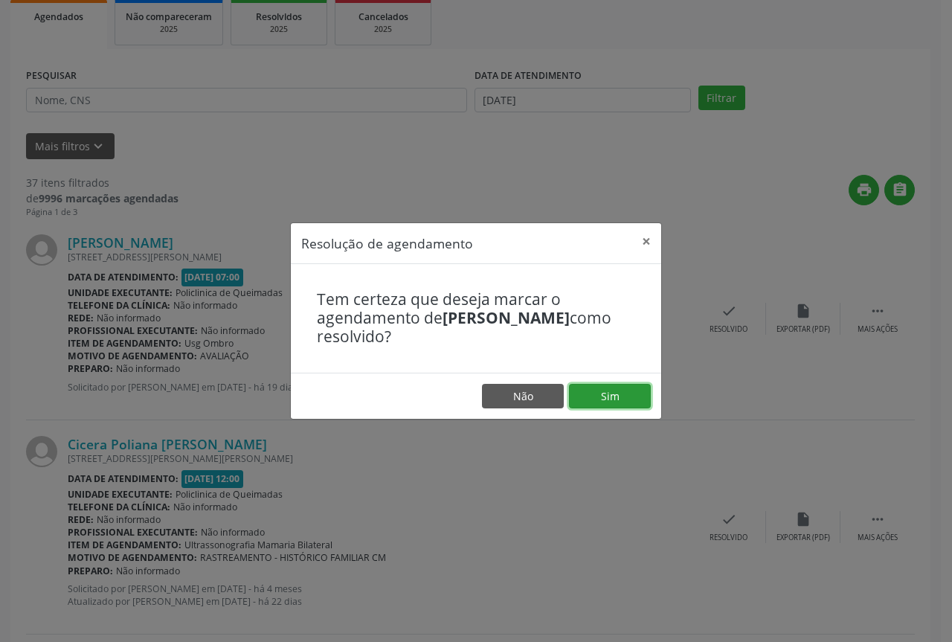
click at [610, 387] on button "Sim" at bounding box center [610, 396] width 82 height 25
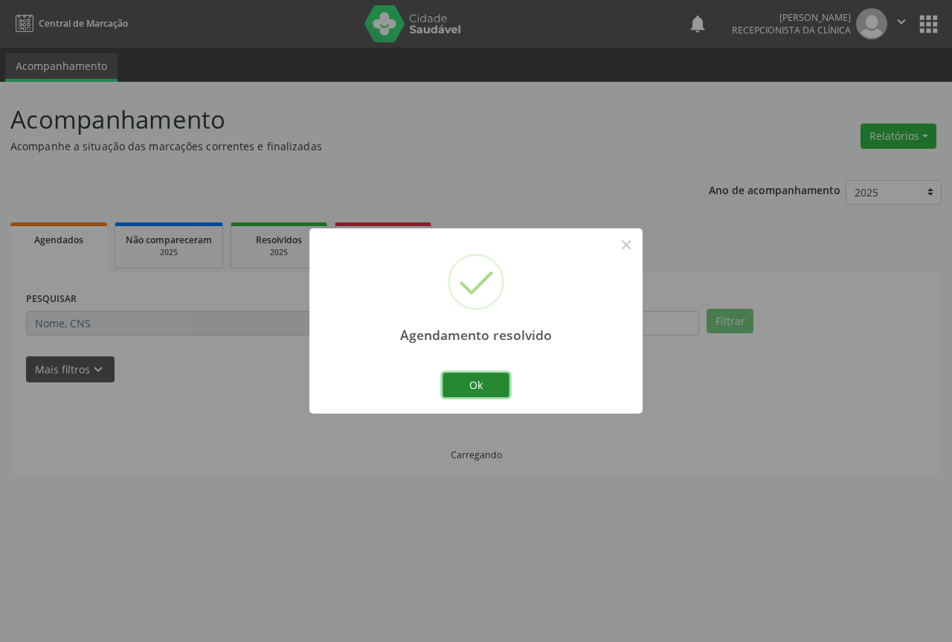
click at [473, 375] on button "Ok" at bounding box center [476, 385] width 67 height 25
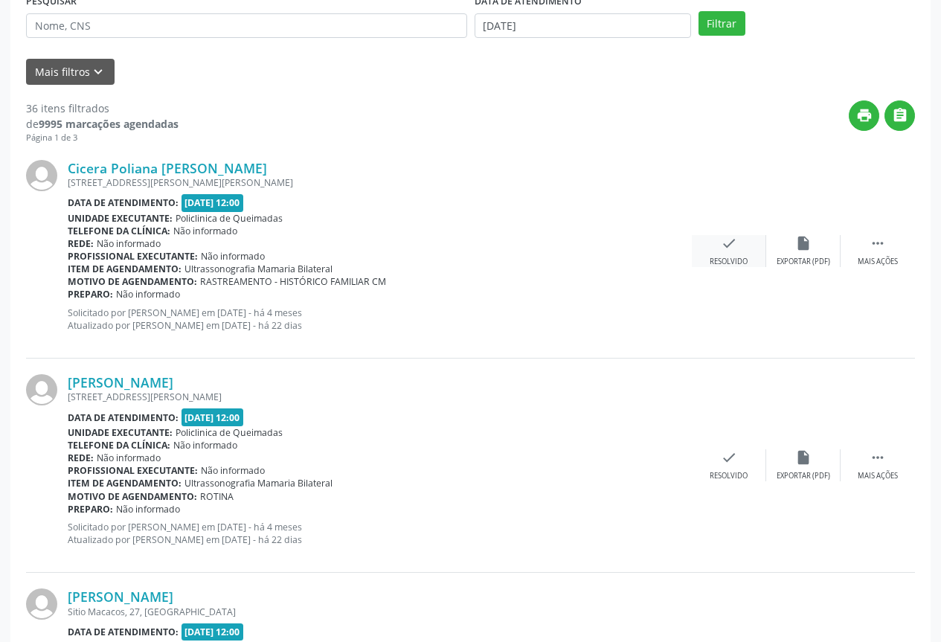
click at [731, 257] on div "Resolvido" at bounding box center [729, 262] width 38 height 10
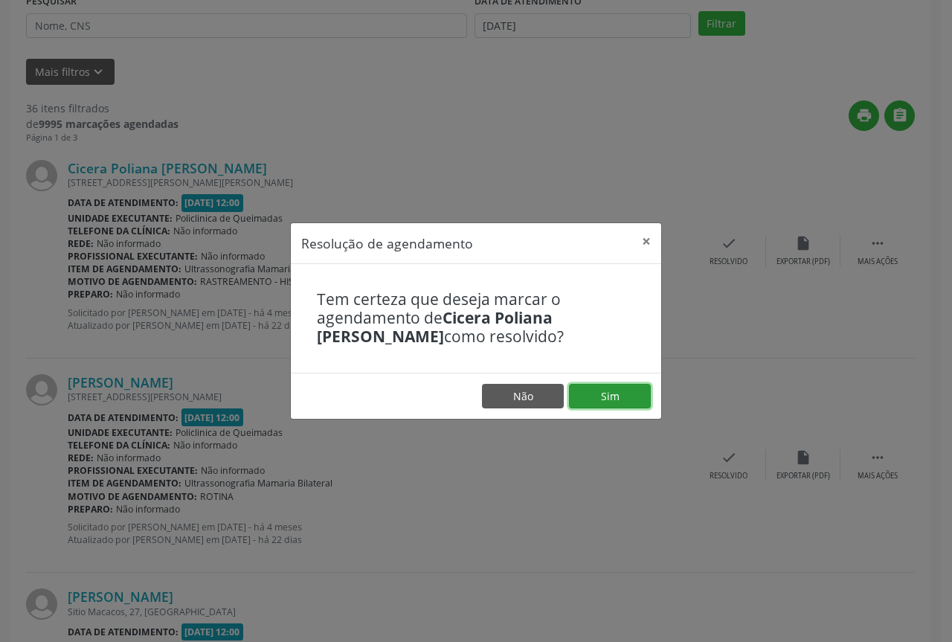
click at [629, 401] on button "Sim" at bounding box center [610, 396] width 82 height 25
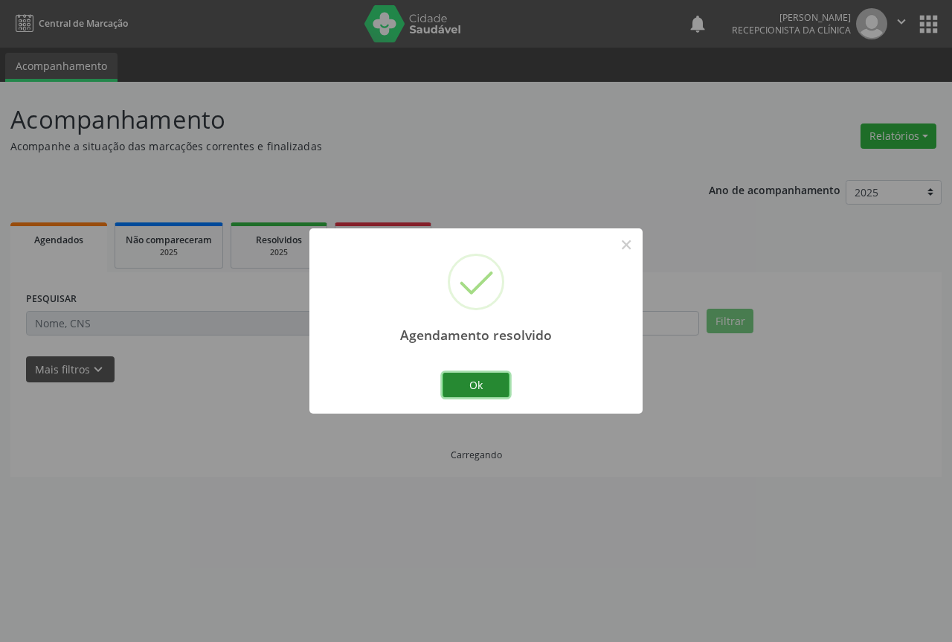
click at [466, 376] on button "Ok" at bounding box center [476, 385] width 67 height 25
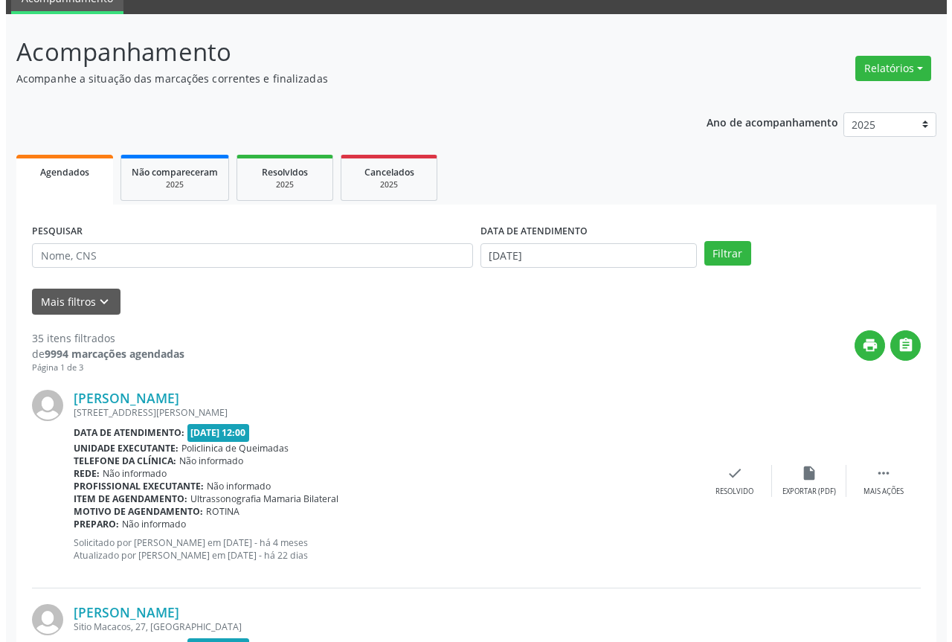
scroll to position [149, 0]
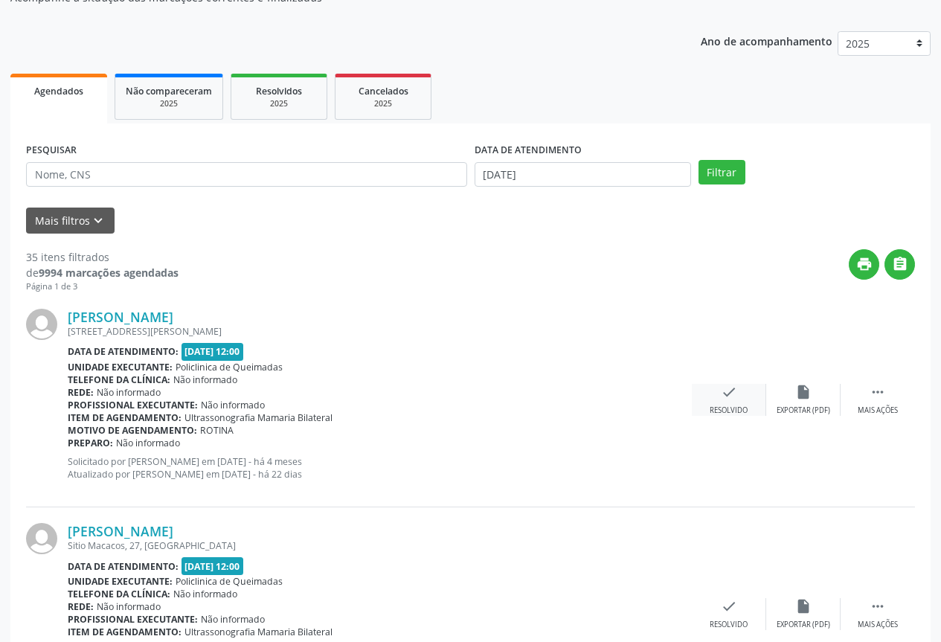
click at [733, 413] on div "Resolvido" at bounding box center [729, 410] width 38 height 10
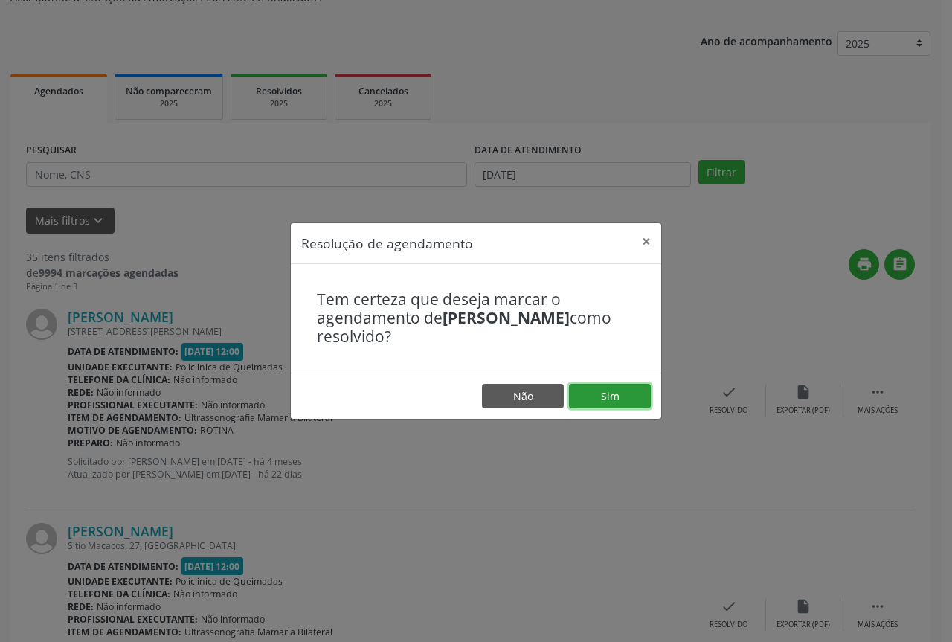
click at [615, 405] on button "Sim" at bounding box center [610, 396] width 82 height 25
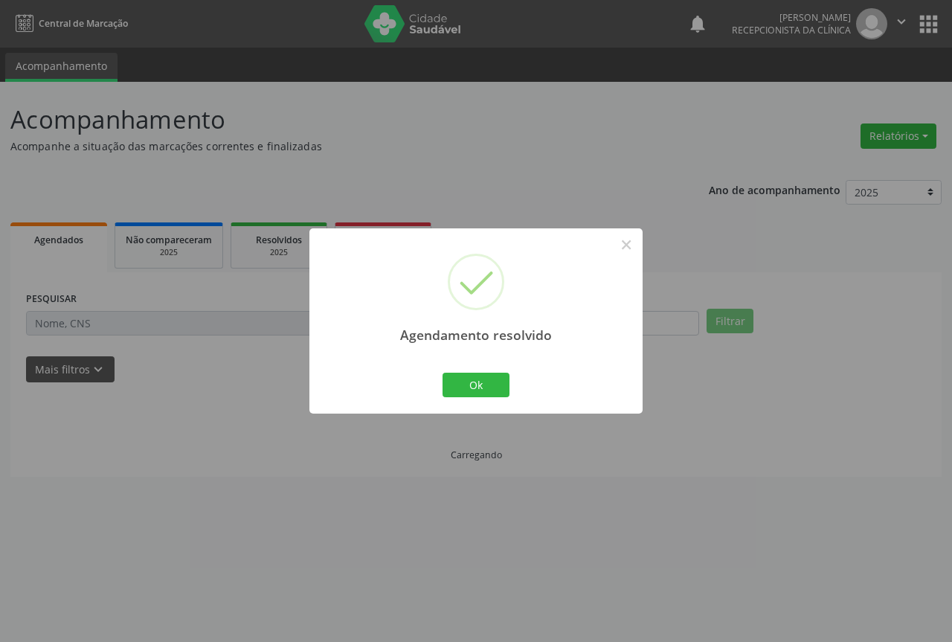
scroll to position [0, 0]
click at [487, 393] on button "Ok" at bounding box center [476, 385] width 67 height 25
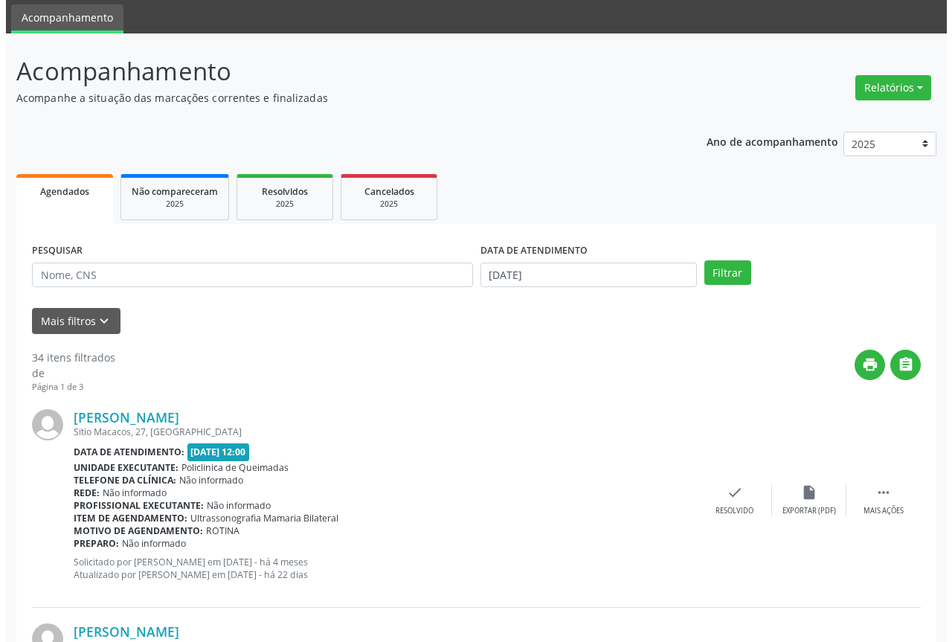
scroll to position [74, 0]
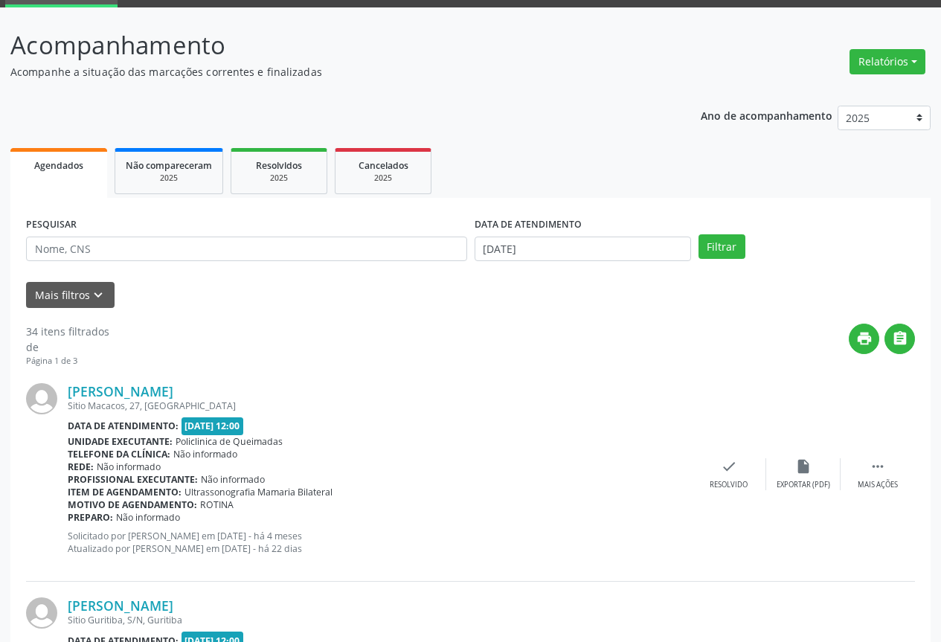
click at [734, 497] on div "Maria Porfiria da Nóbrega Silva Sitio Macacos, 27, Baixa Verde Data de atendime…" at bounding box center [470, 475] width 889 height 214
click at [733, 472] on icon "check" at bounding box center [729, 466] width 16 height 16
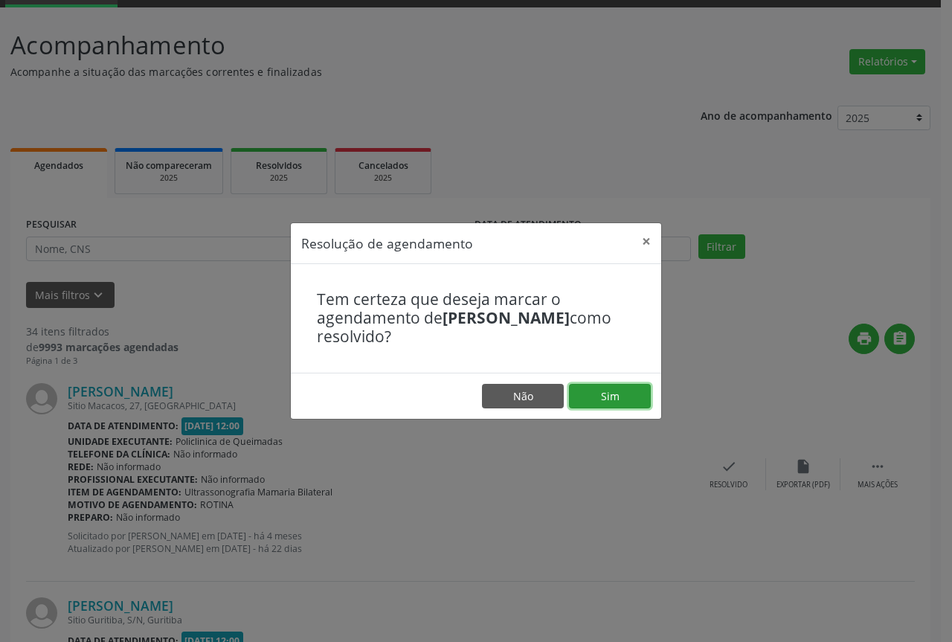
click at [594, 388] on button "Sim" at bounding box center [610, 396] width 82 height 25
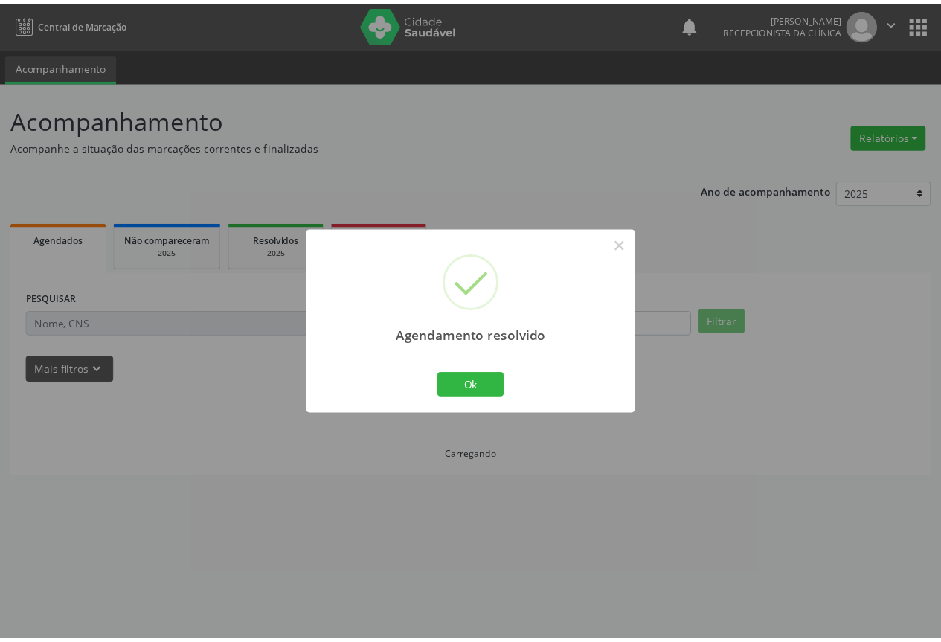
scroll to position [0, 0]
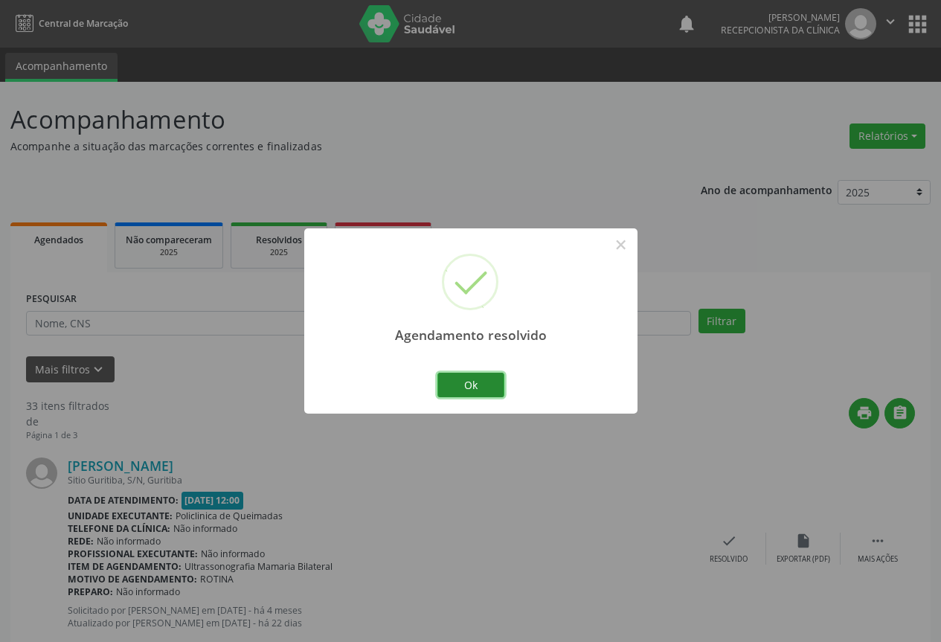
click at [486, 391] on button "Ok" at bounding box center [470, 385] width 67 height 25
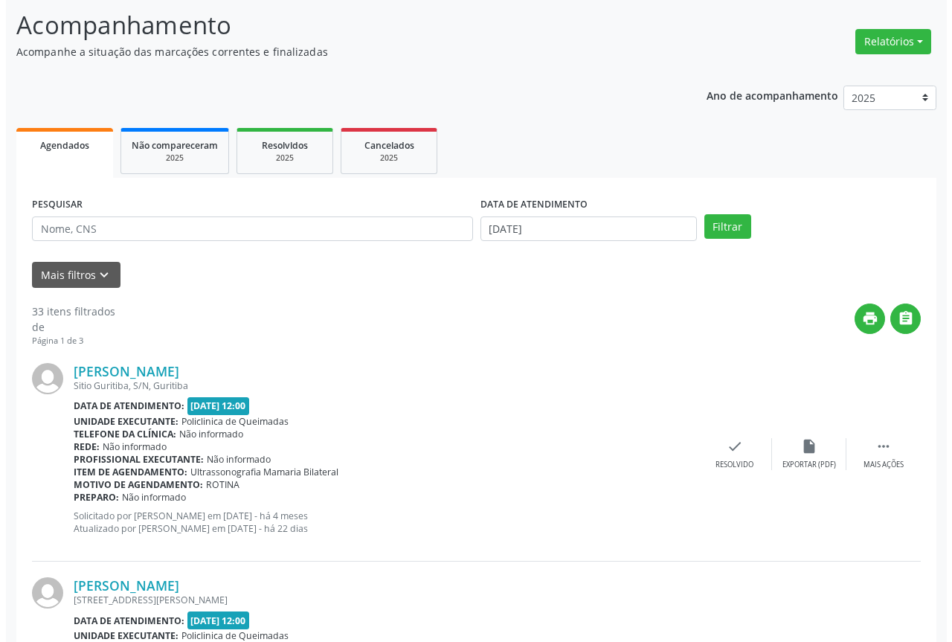
scroll to position [372, 0]
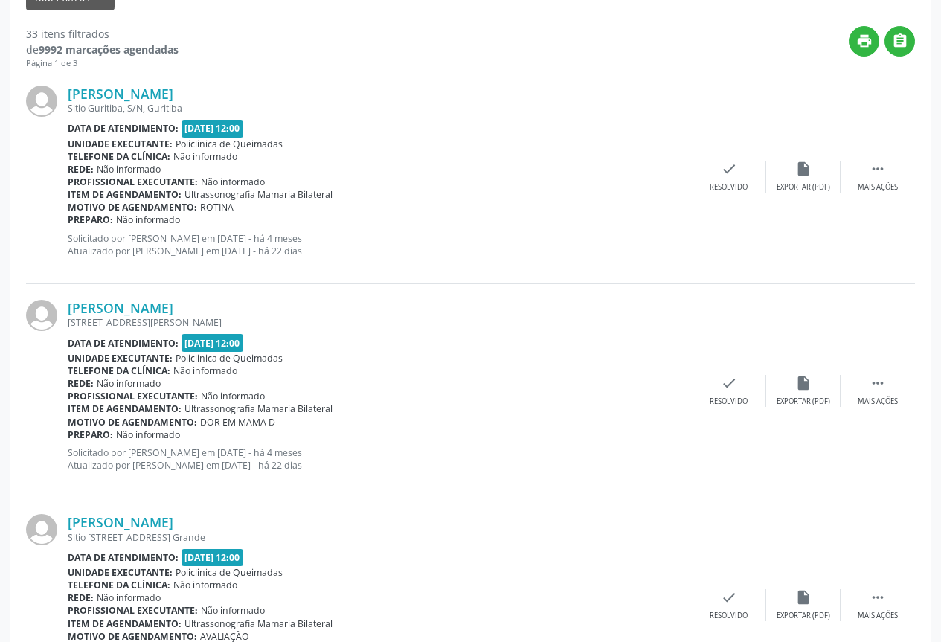
click at [742, 197] on div "Shirly Peres da Silva Sitio Guritiba, S/N, Guritiba Data de atendimento: 08/09/…" at bounding box center [470, 177] width 889 height 214
click at [730, 179] on div "check Resolvido" at bounding box center [729, 177] width 74 height 32
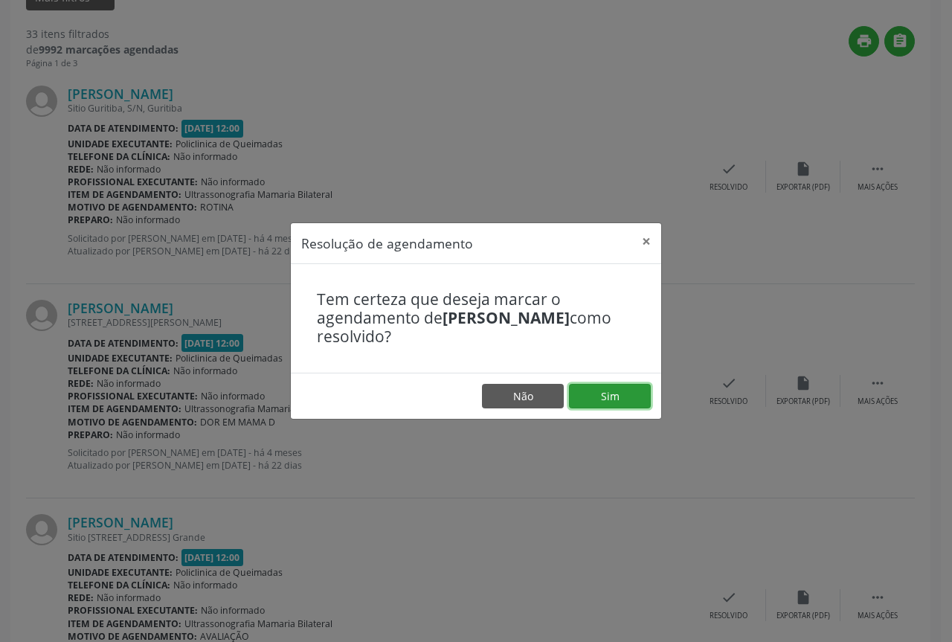
click at [595, 386] on button "Sim" at bounding box center [610, 396] width 82 height 25
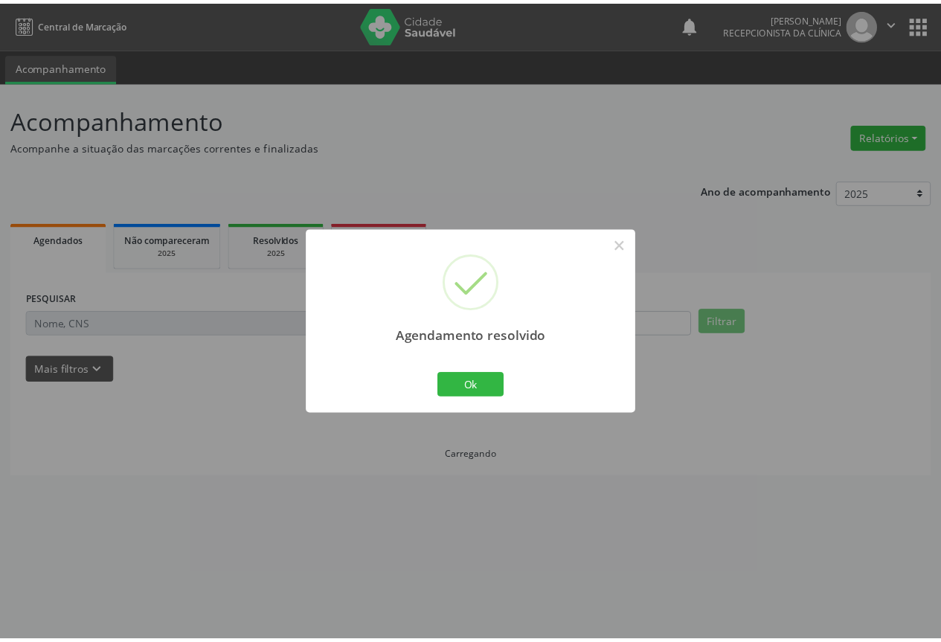
scroll to position [0, 0]
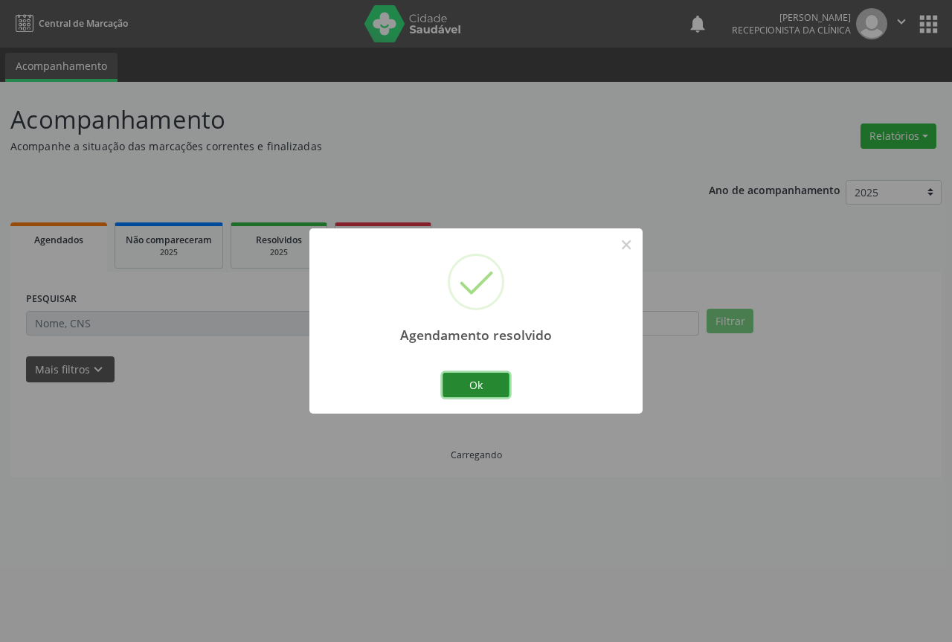
click at [461, 397] on button "Ok" at bounding box center [476, 385] width 67 height 25
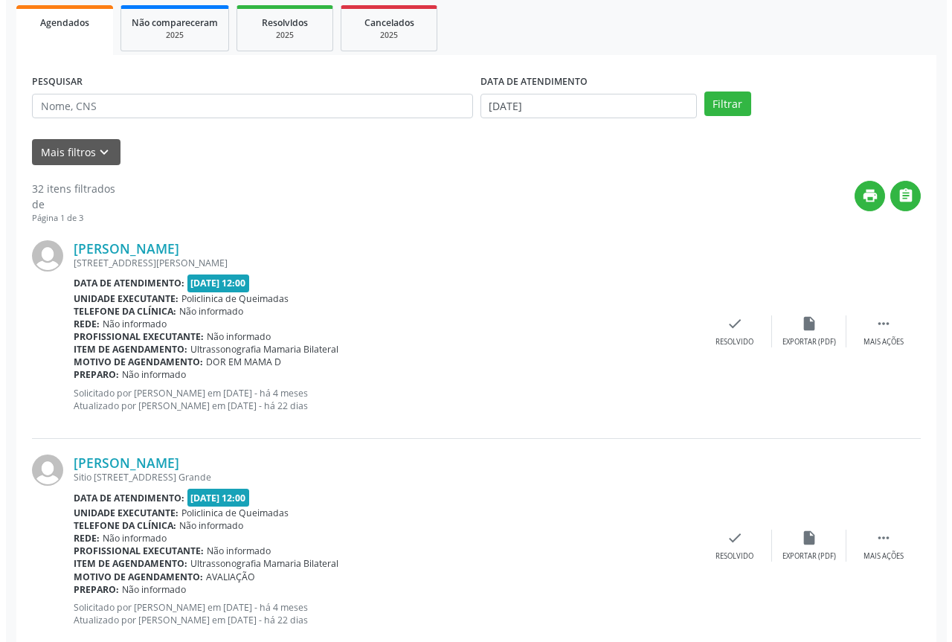
scroll to position [223, 0]
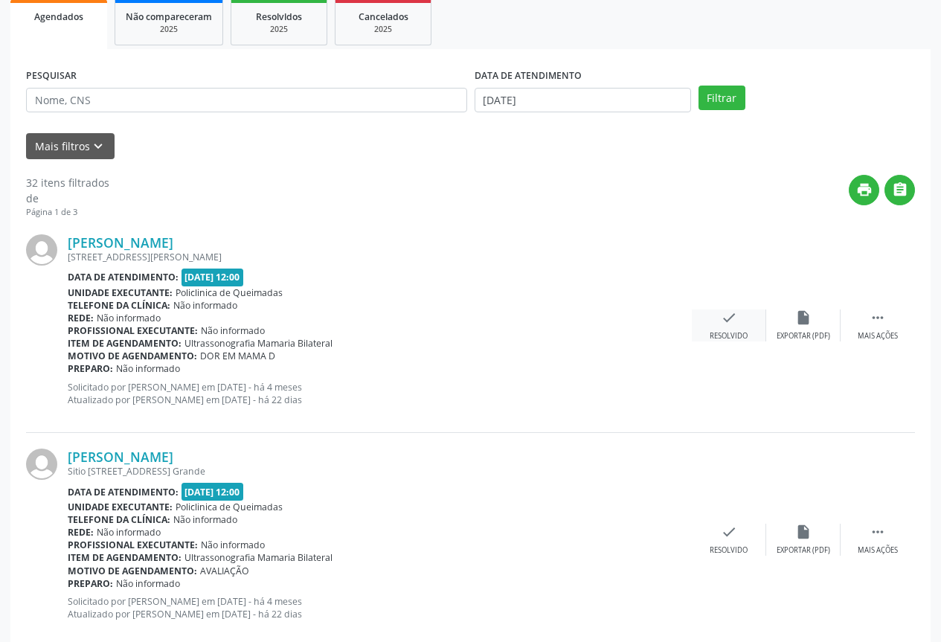
click at [748, 309] on div "check Resolvido" at bounding box center [729, 325] width 74 height 32
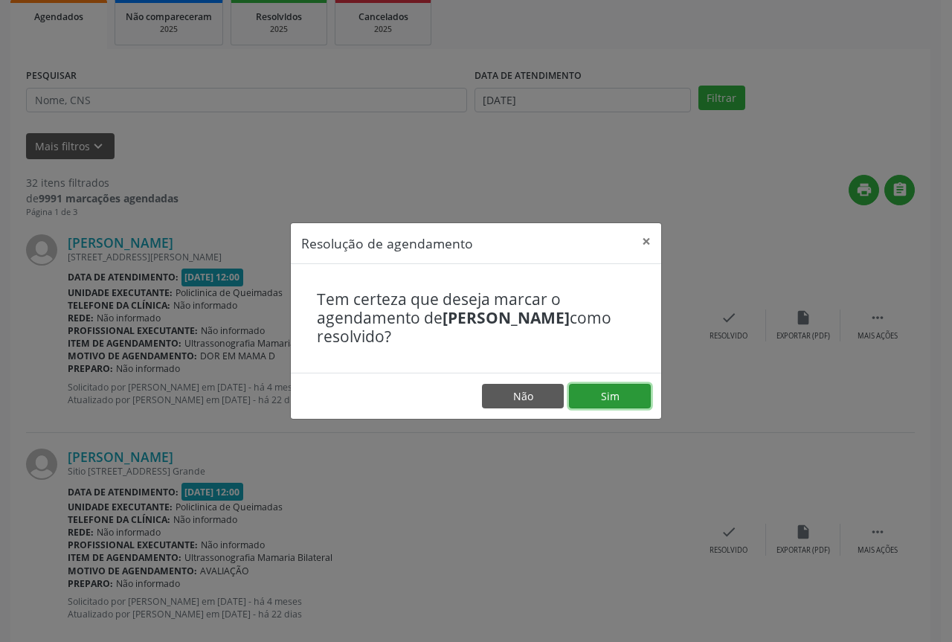
click at [585, 400] on button "Sim" at bounding box center [610, 396] width 82 height 25
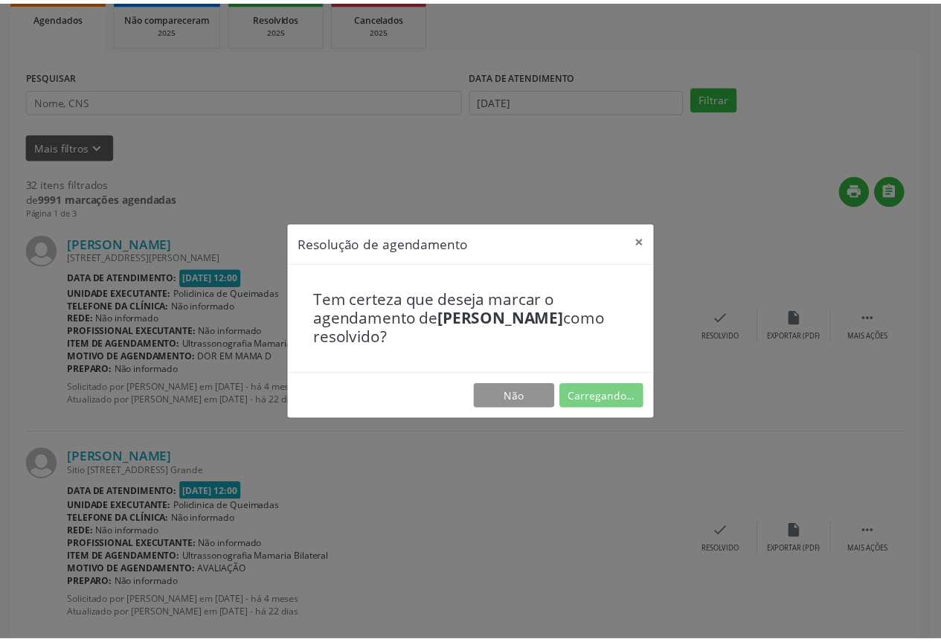
scroll to position [0, 0]
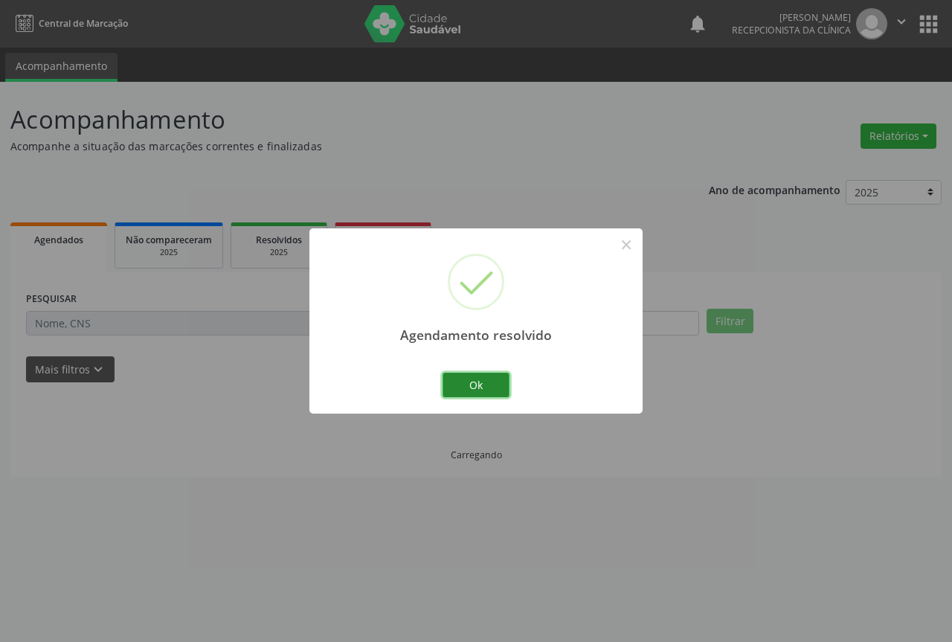
click at [454, 388] on button "Ok" at bounding box center [476, 385] width 67 height 25
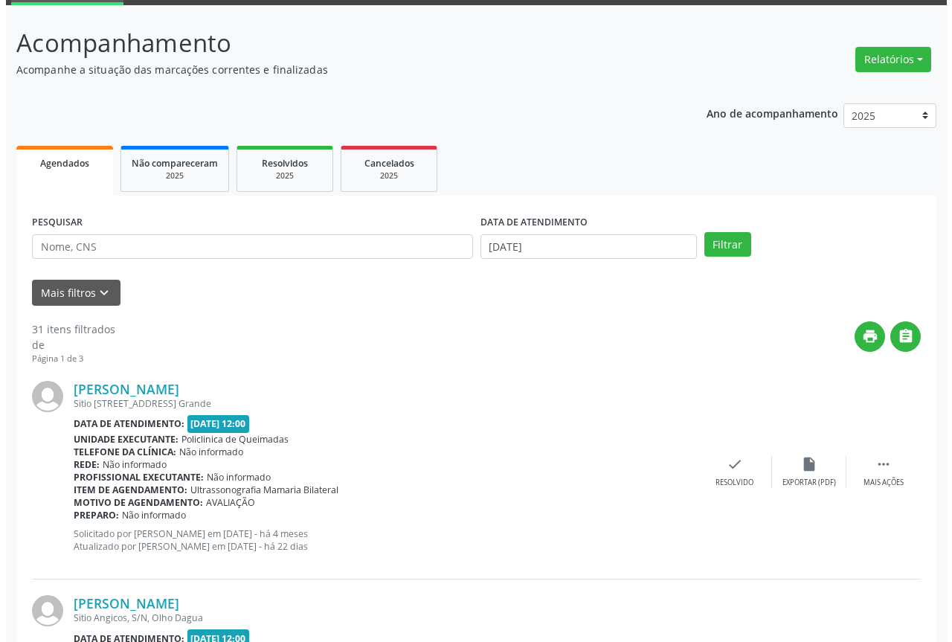
scroll to position [223, 0]
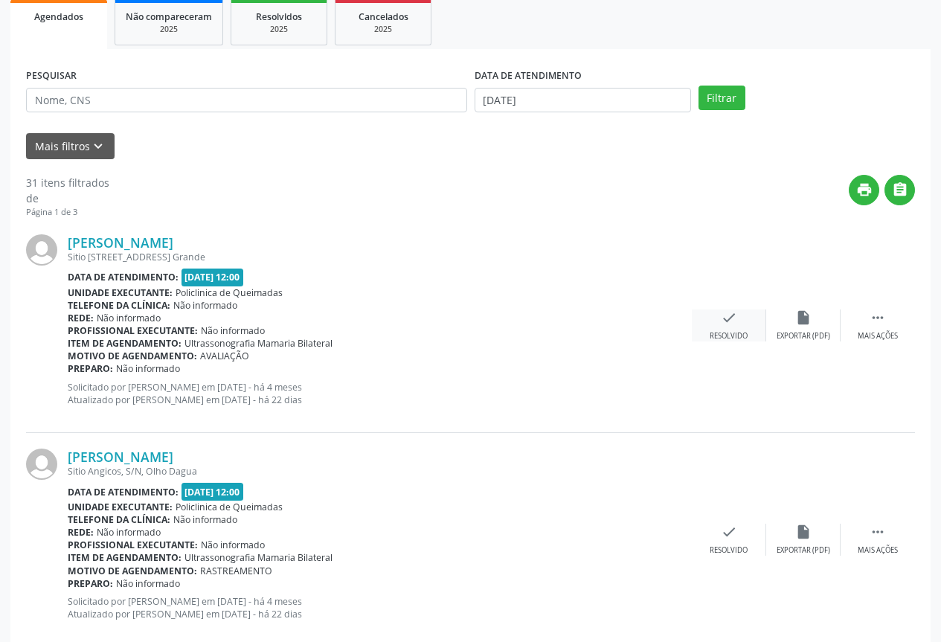
click at [743, 330] on div "check Resolvido" at bounding box center [729, 325] width 74 height 32
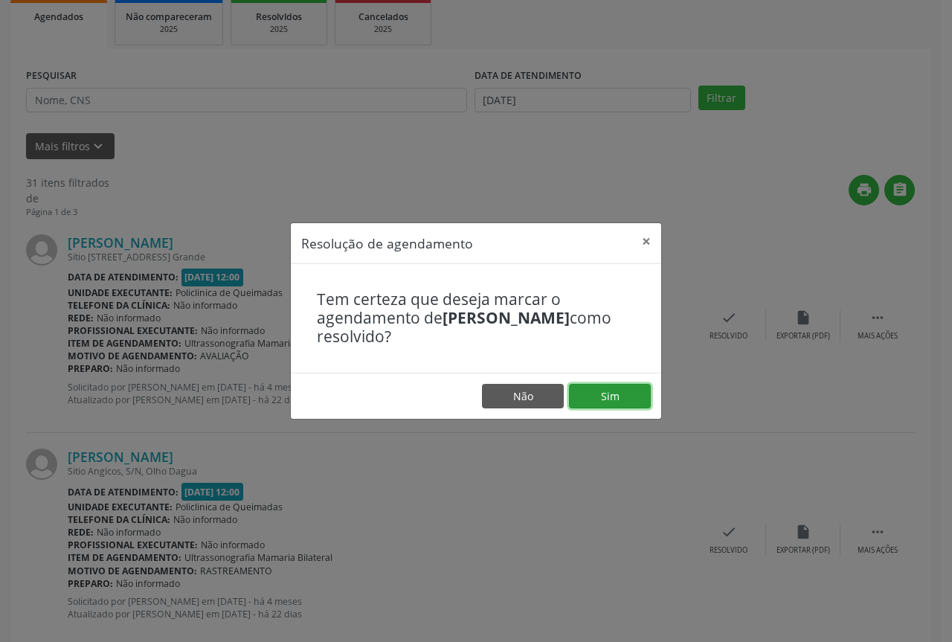
click at [600, 400] on button "Sim" at bounding box center [610, 396] width 82 height 25
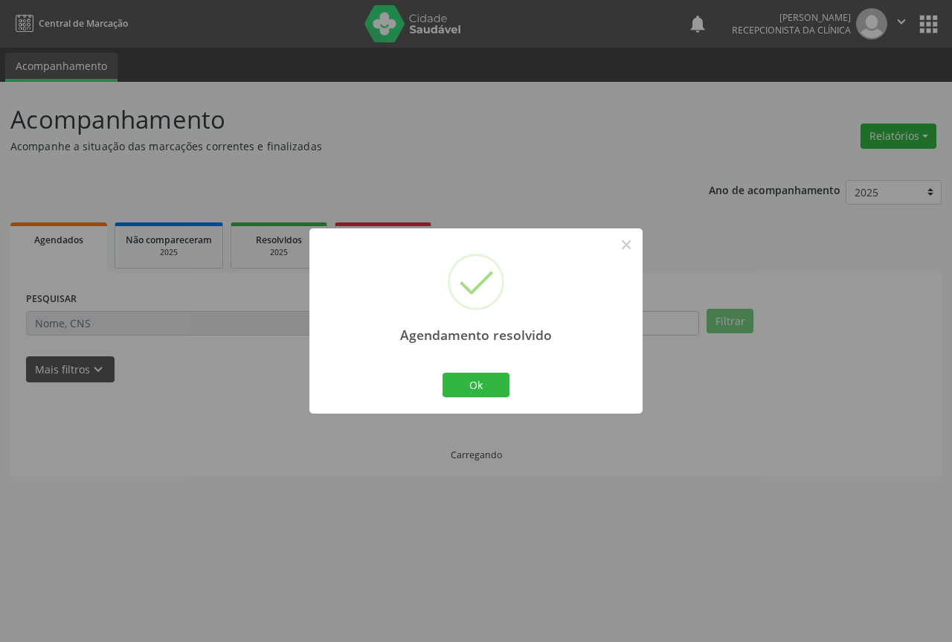
scroll to position [0, 0]
click at [463, 397] on button "Ok" at bounding box center [476, 385] width 67 height 25
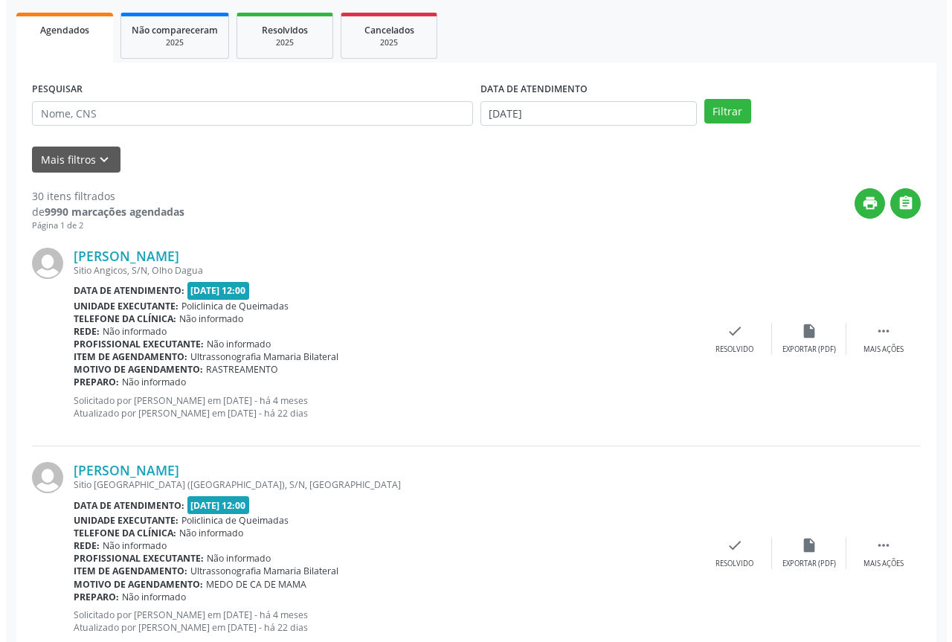
scroll to position [223, 0]
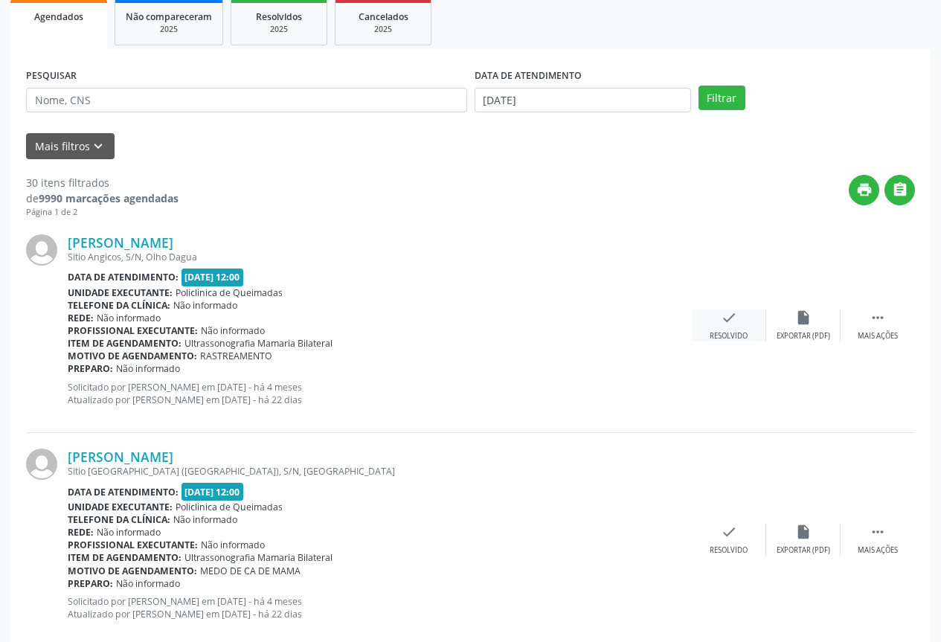
click at [723, 321] on icon "check" at bounding box center [729, 317] width 16 height 16
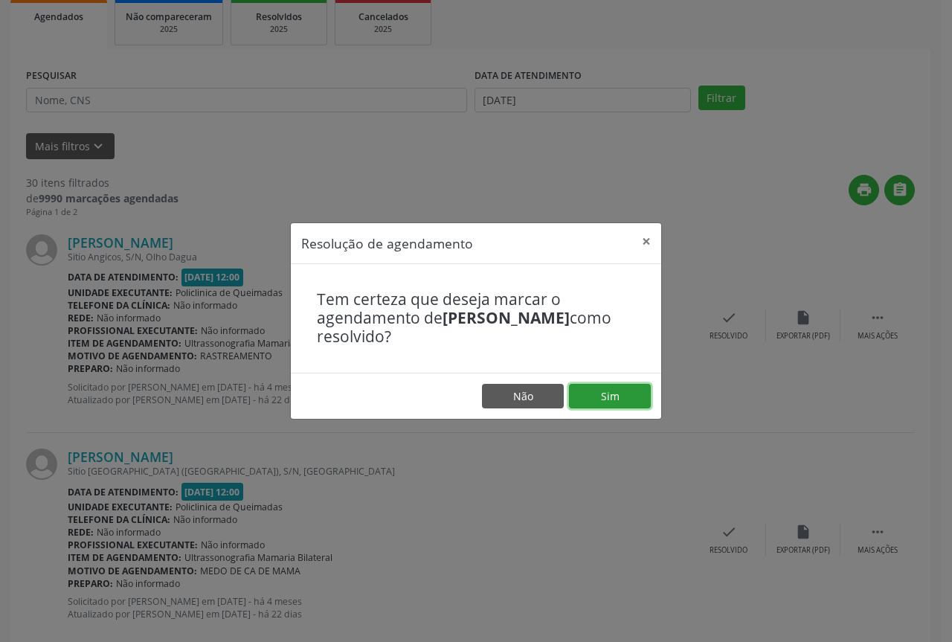
click at [597, 408] on button "Sim" at bounding box center [610, 396] width 82 height 25
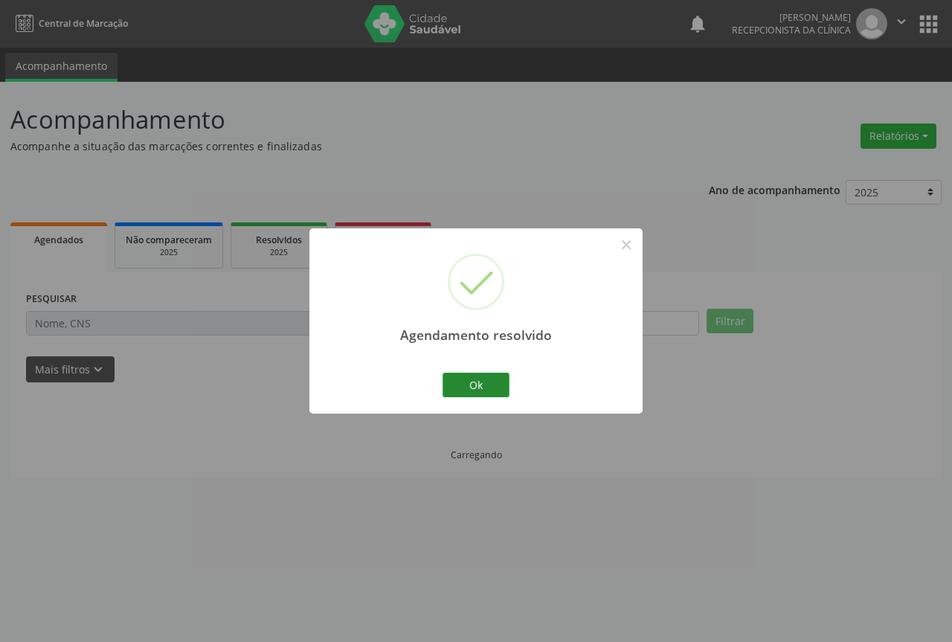
scroll to position [0, 0]
click at [464, 391] on button "Ok" at bounding box center [476, 385] width 67 height 25
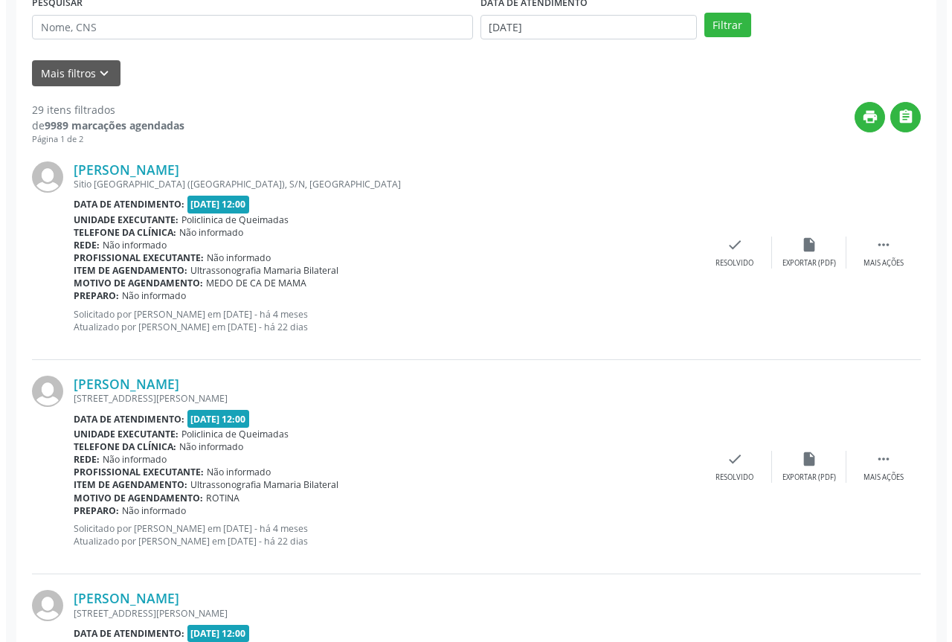
scroll to position [298, 0]
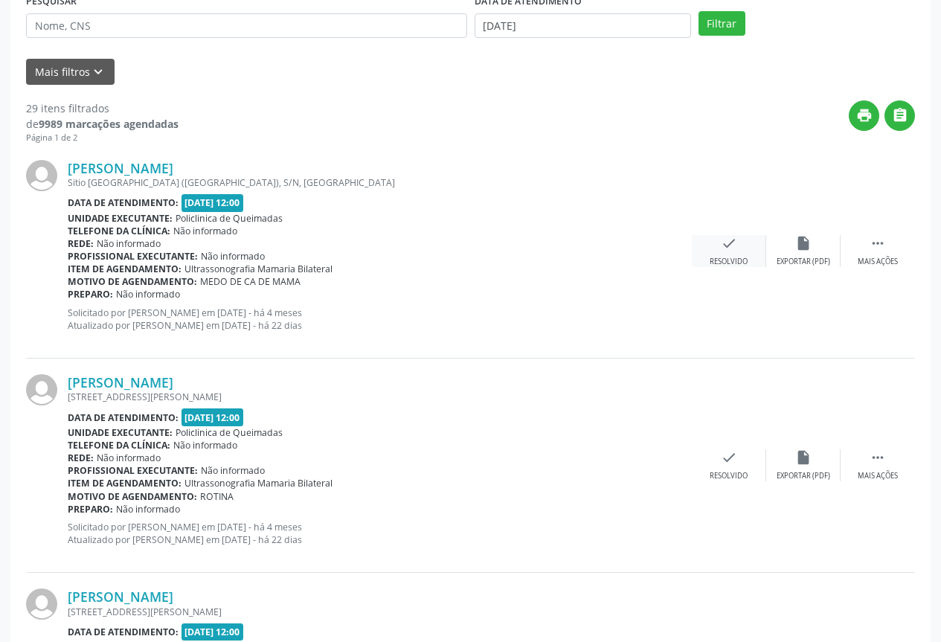
click at [745, 257] on div "Resolvido" at bounding box center [729, 262] width 38 height 10
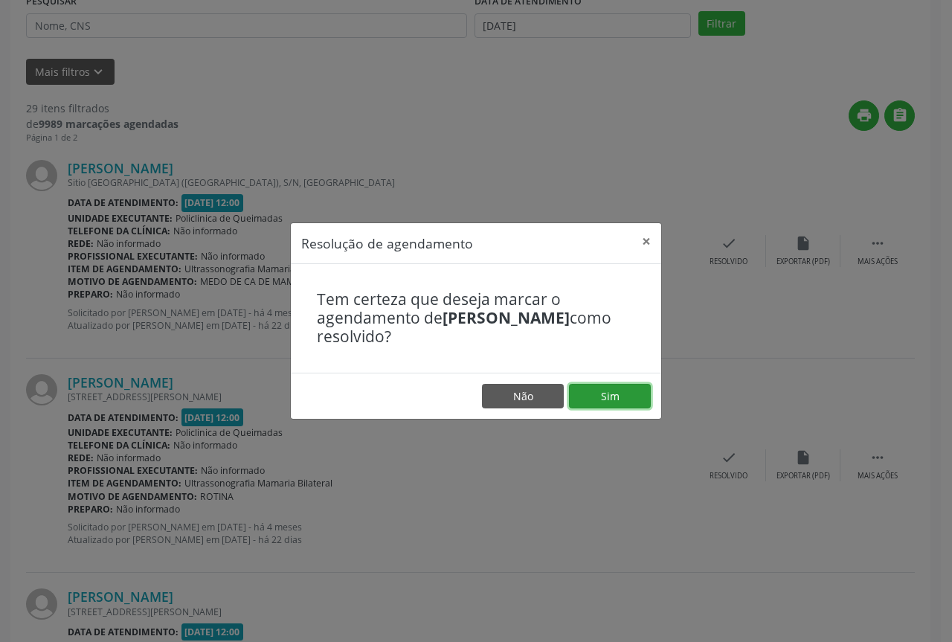
click at [618, 395] on button "Sim" at bounding box center [610, 396] width 82 height 25
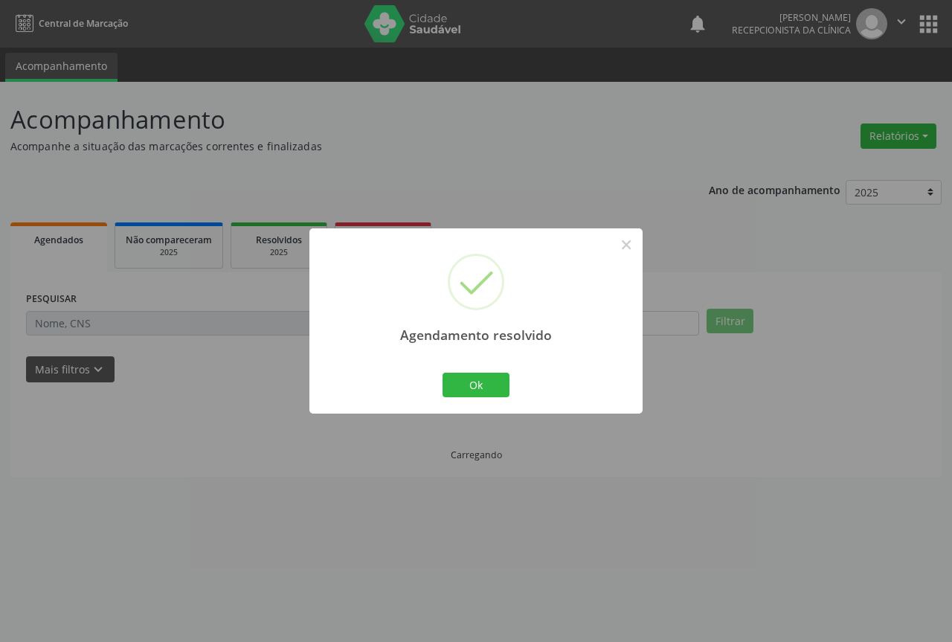
scroll to position [0, 0]
click at [468, 385] on button "Ok" at bounding box center [476, 385] width 67 height 25
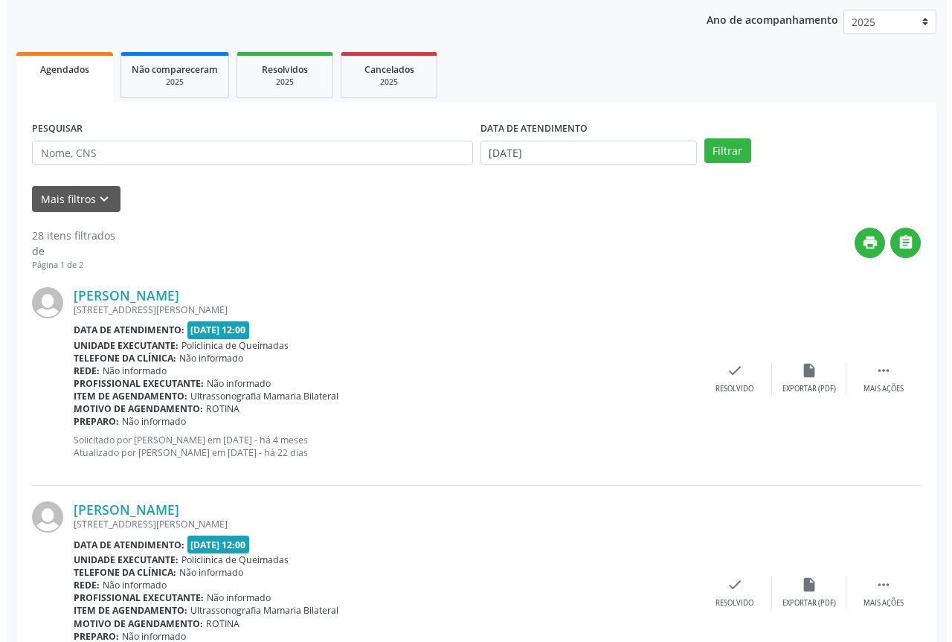
scroll to position [223, 0]
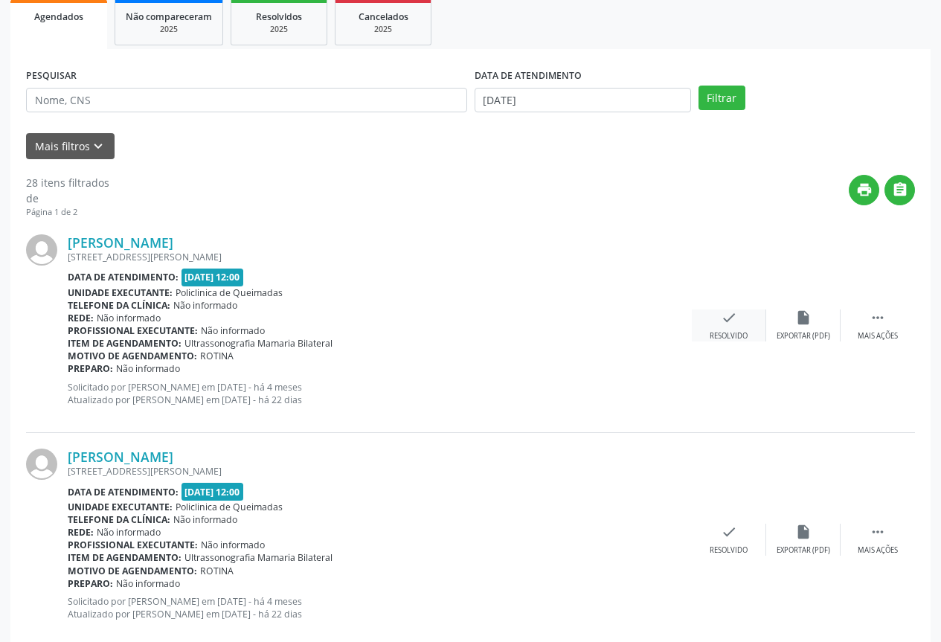
click at [736, 322] on icon "check" at bounding box center [729, 317] width 16 height 16
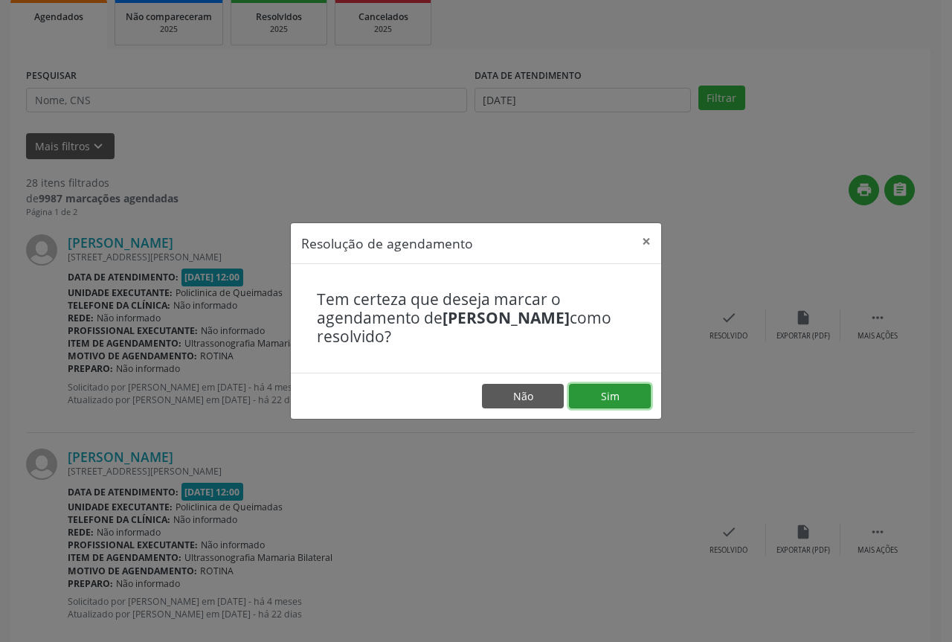
click at [584, 405] on button "Sim" at bounding box center [610, 396] width 82 height 25
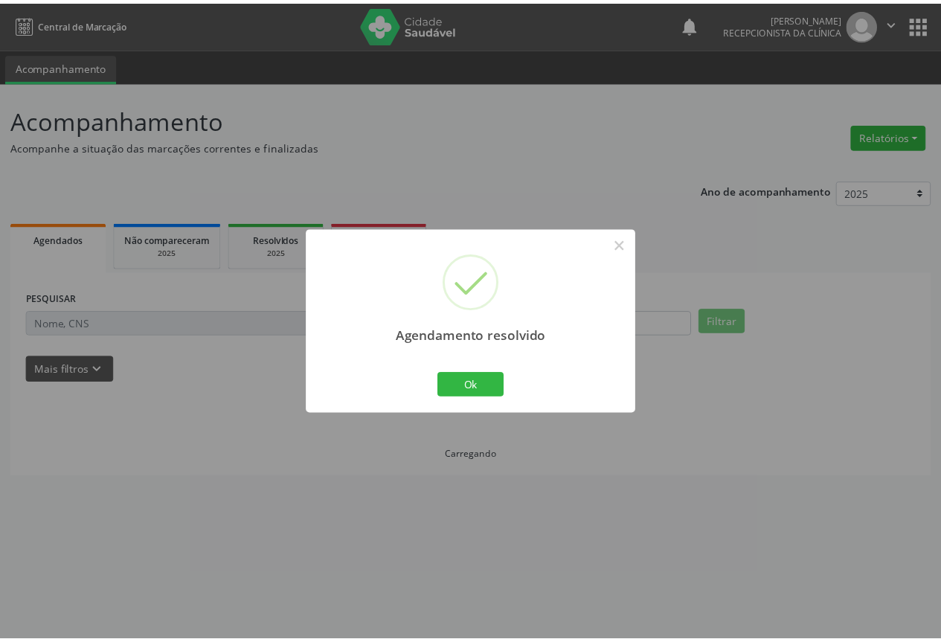
scroll to position [0, 0]
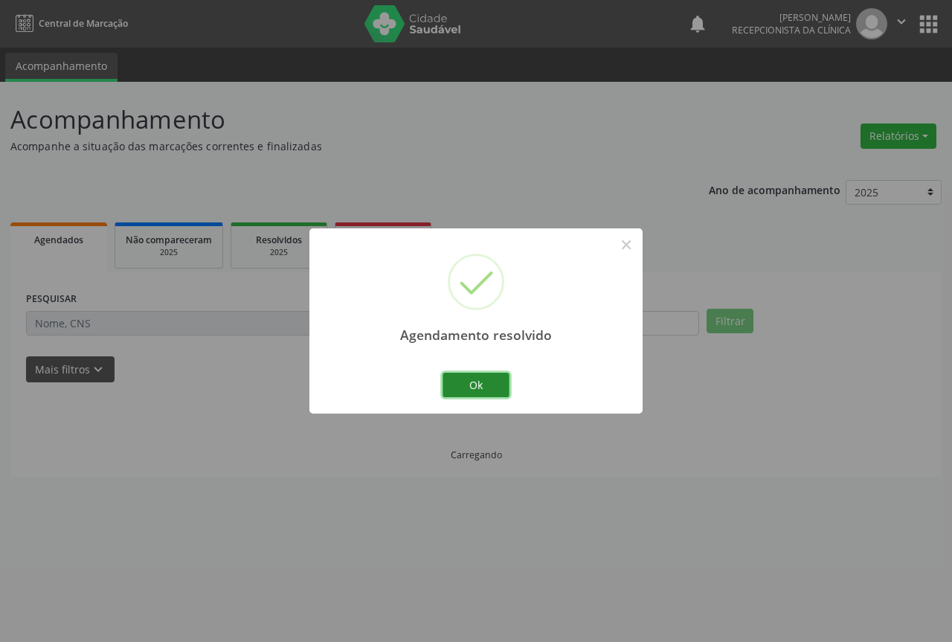
click at [507, 391] on div "Agendamento resolvido × Ok Cancel" at bounding box center [475, 320] width 333 height 185
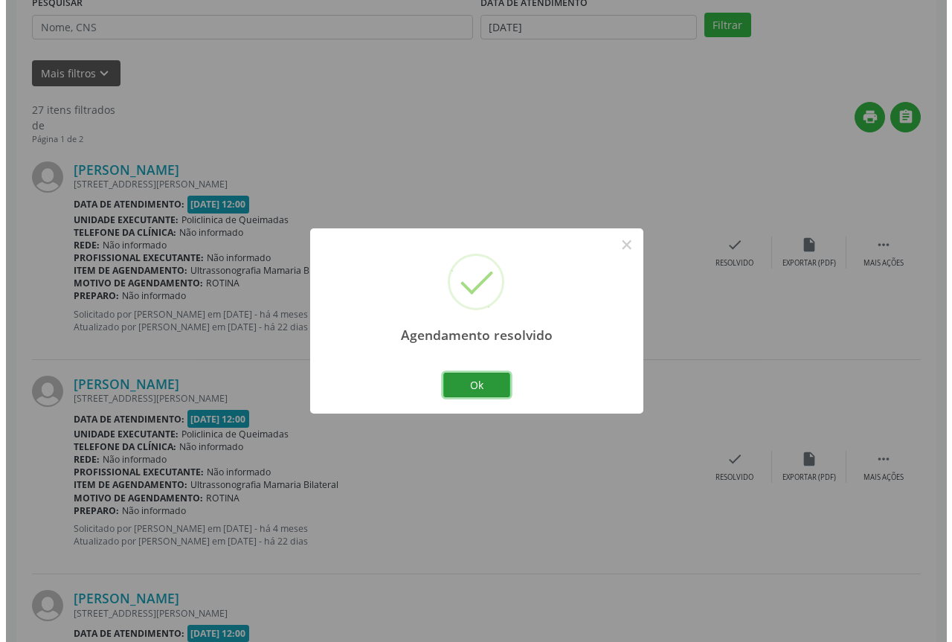
scroll to position [298, 0]
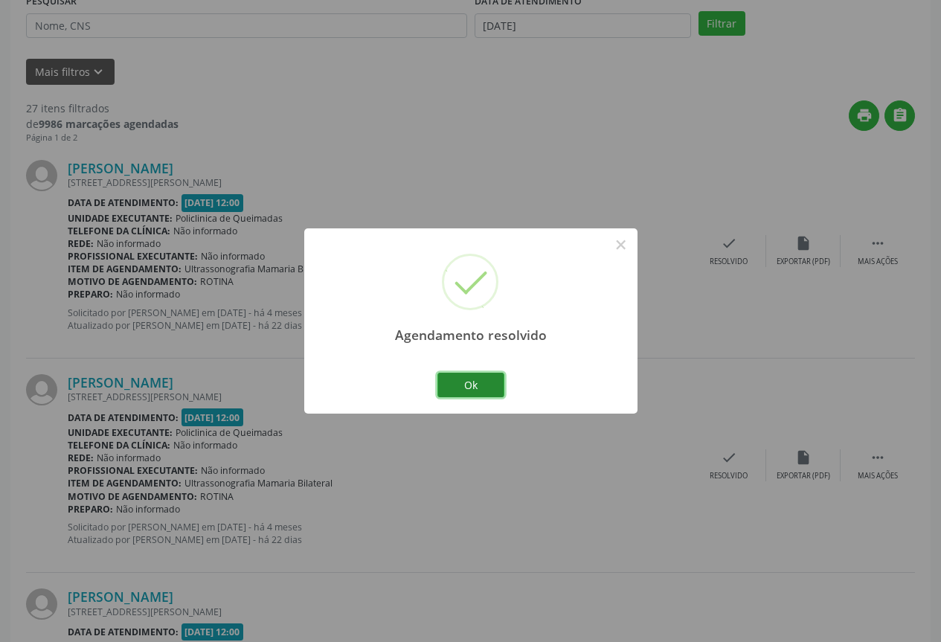
click at [487, 396] on button "Ok" at bounding box center [470, 385] width 67 height 25
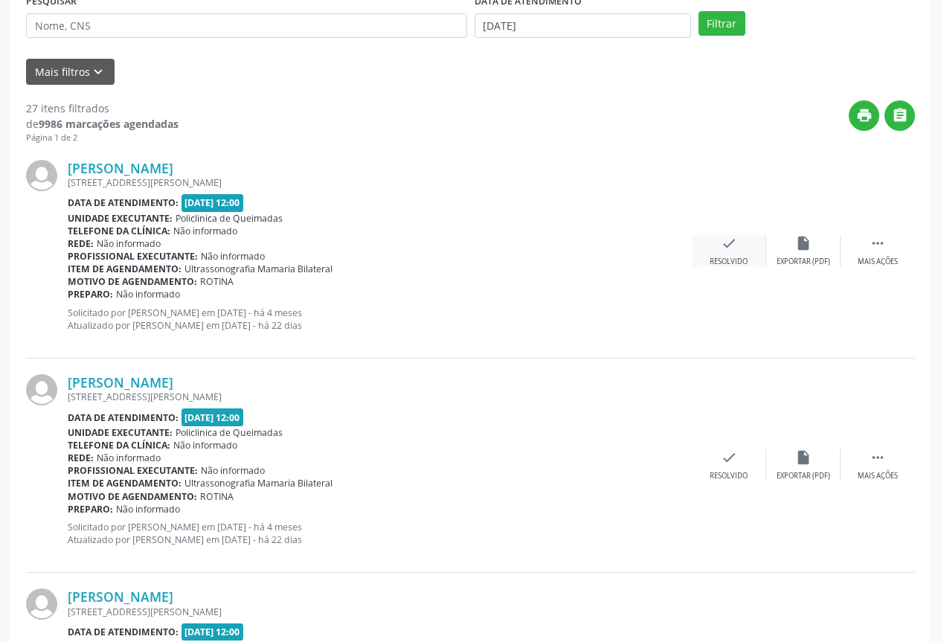
click at [726, 242] on icon "check" at bounding box center [729, 243] width 16 height 16
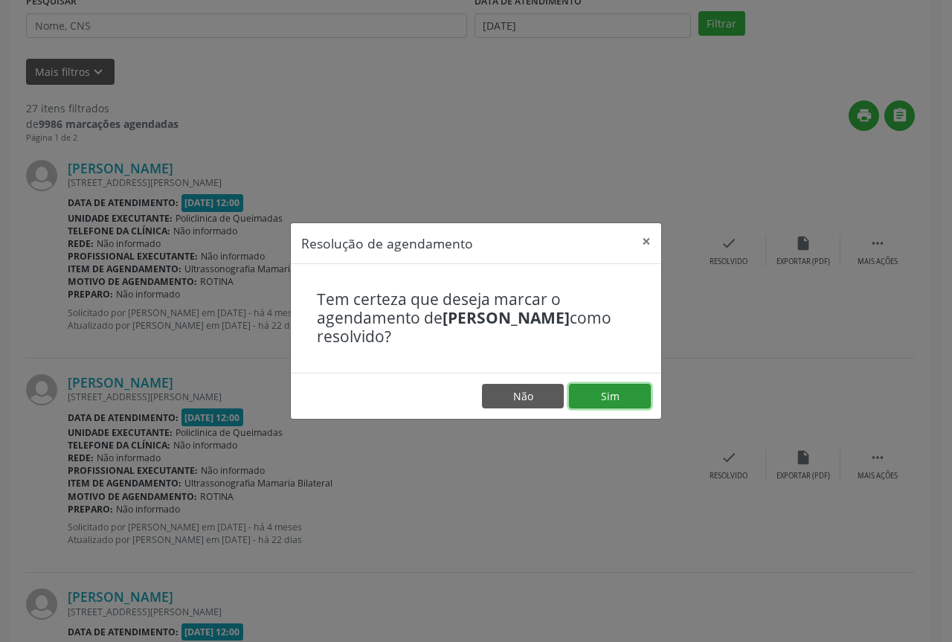
click at [594, 397] on button "Sim" at bounding box center [610, 396] width 82 height 25
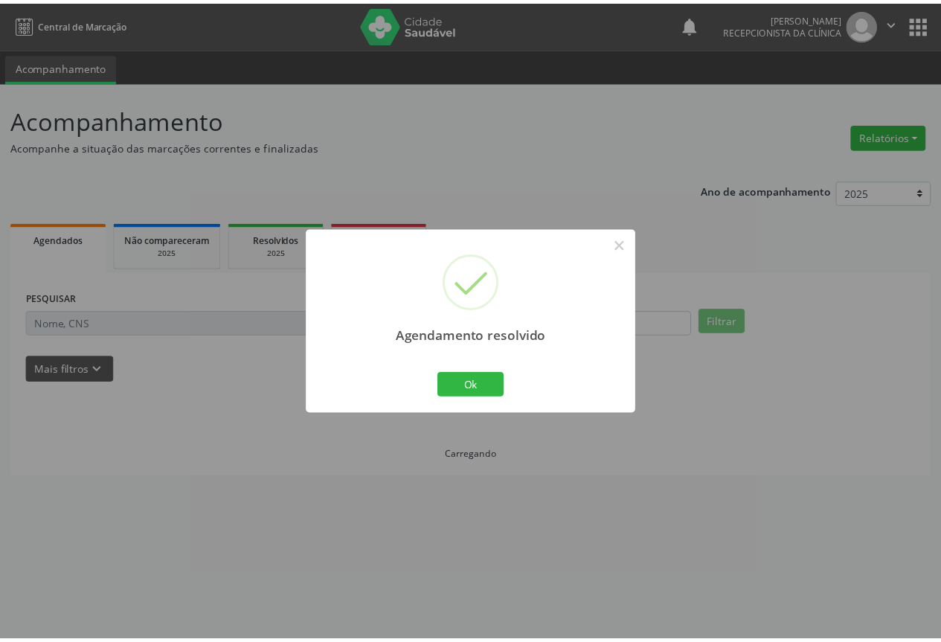
scroll to position [0, 0]
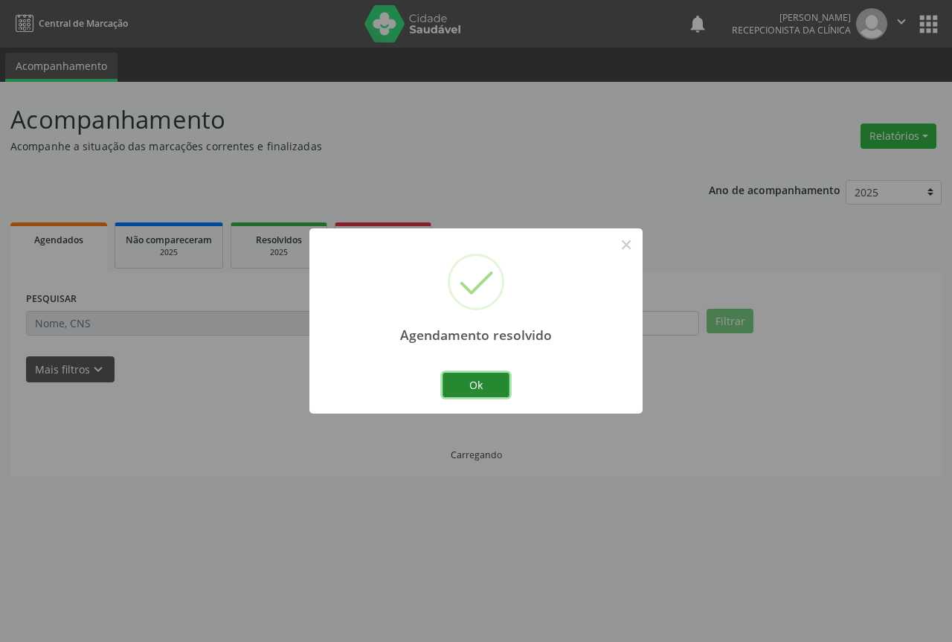
click at [480, 394] on button "Ok" at bounding box center [476, 385] width 67 height 25
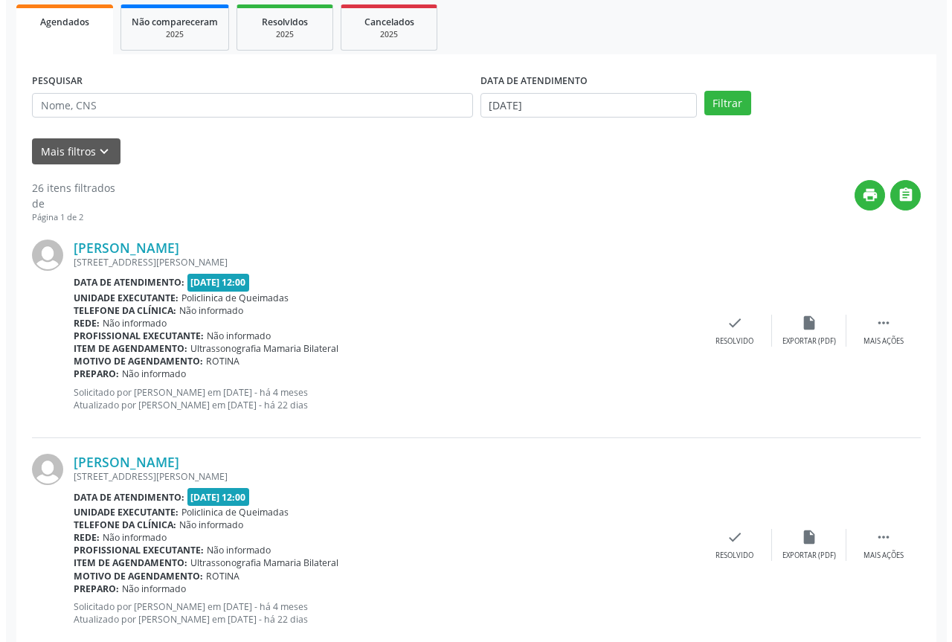
scroll to position [223, 0]
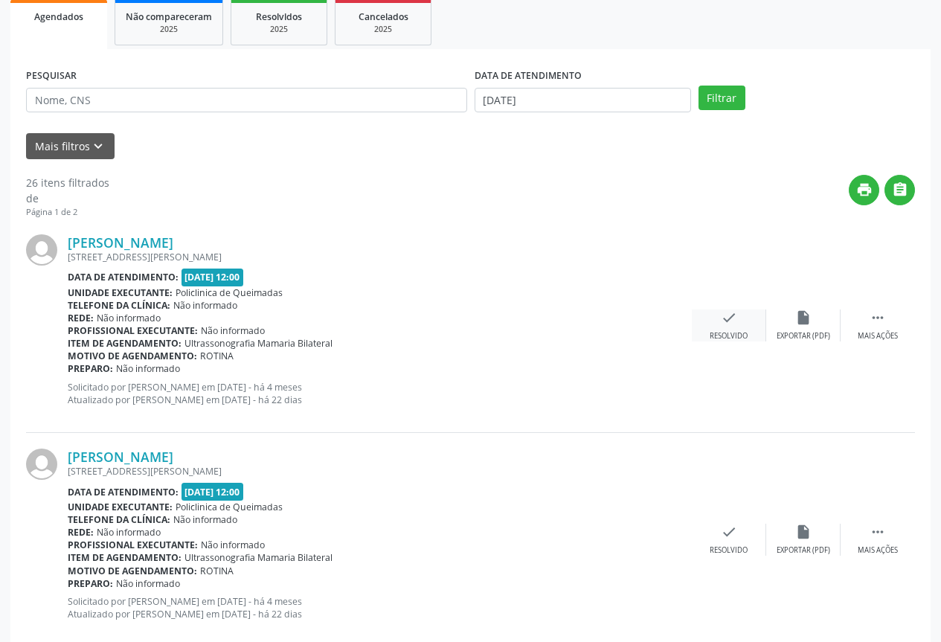
click at [745, 330] on div "check Resolvido" at bounding box center [729, 325] width 74 height 32
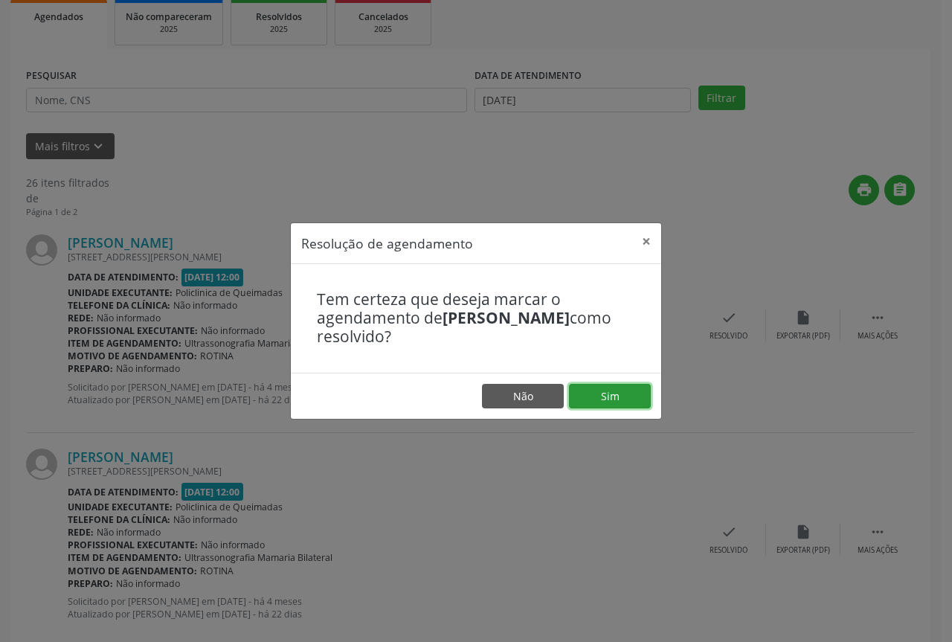
click at [581, 408] on button "Sim" at bounding box center [610, 396] width 82 height 25
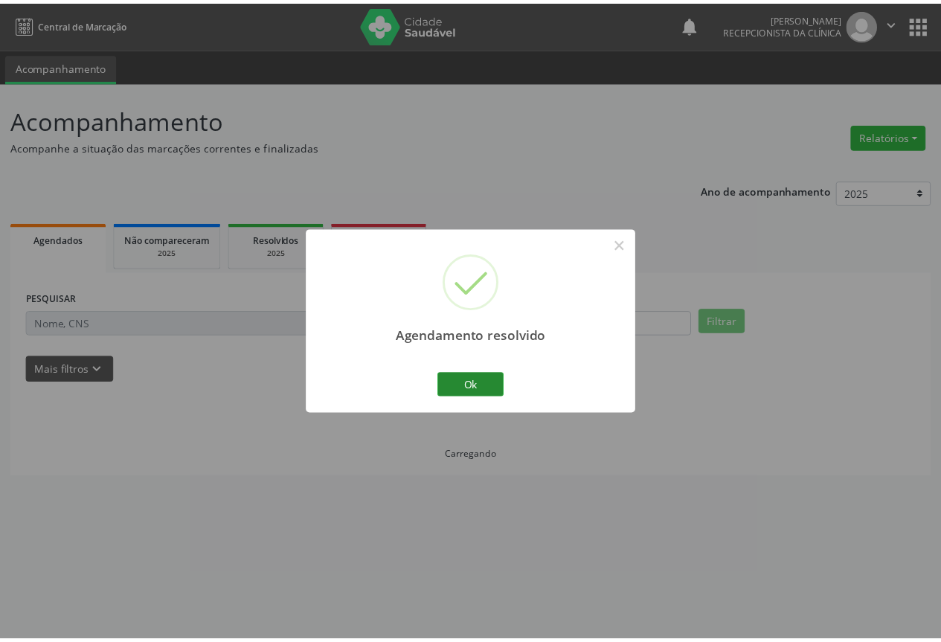
scroll to position [0, 0]
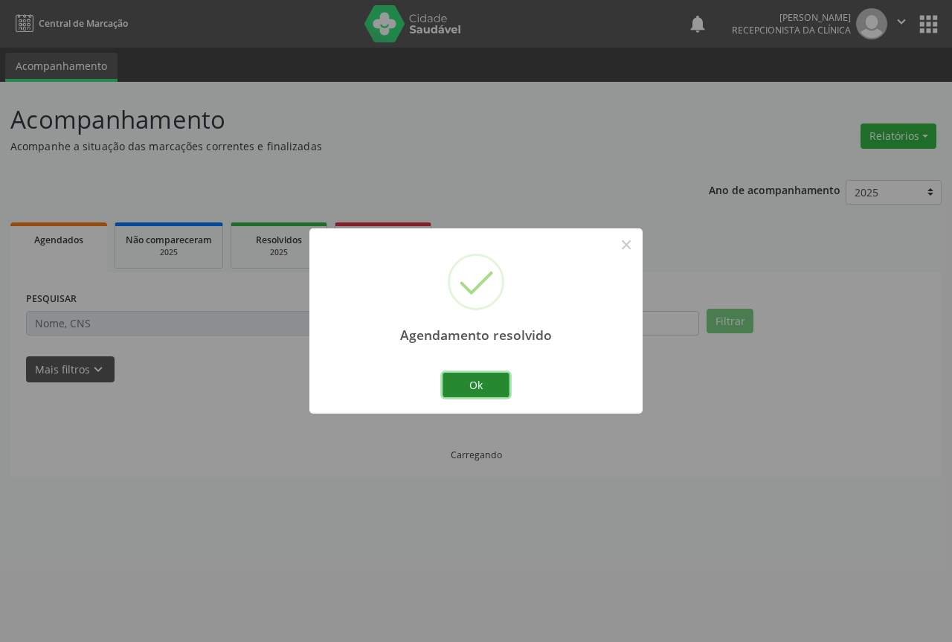
click at [478, 382] on button "Ok" at bounding box center [476, 385] width 67 height 25
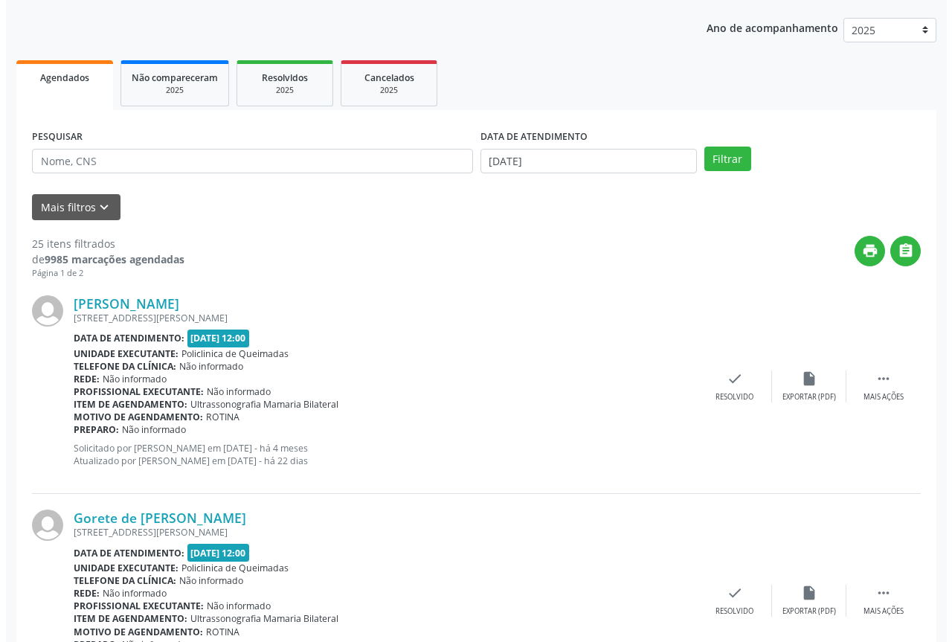
scroll to position [223, 0]
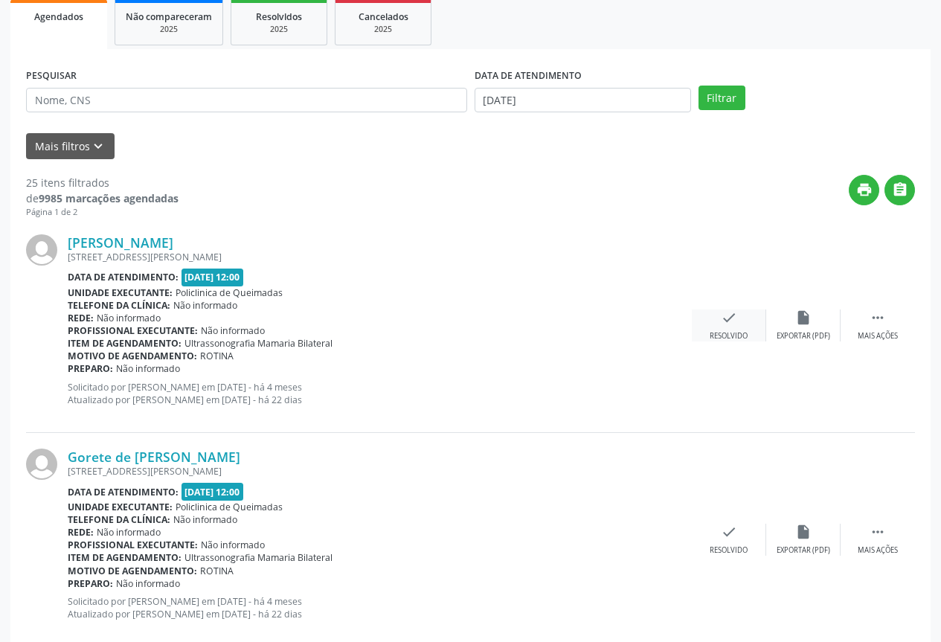
click at [719, 337] on div "Resolvido" at bounding box center [729, 336] width 38 height 10
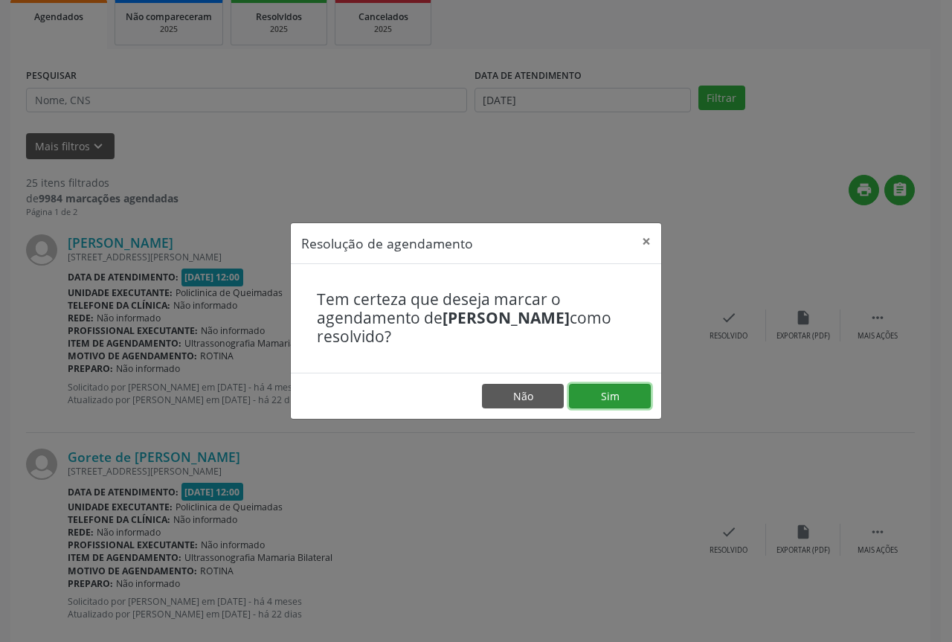
drag, startPoint x: 621, startPoint y: 396, endPoint x: 566, endPoint y: 400, distance: 55.2
click at [620, 397] on button "Sim" at bounding box center [610, 396] width 82 height 25
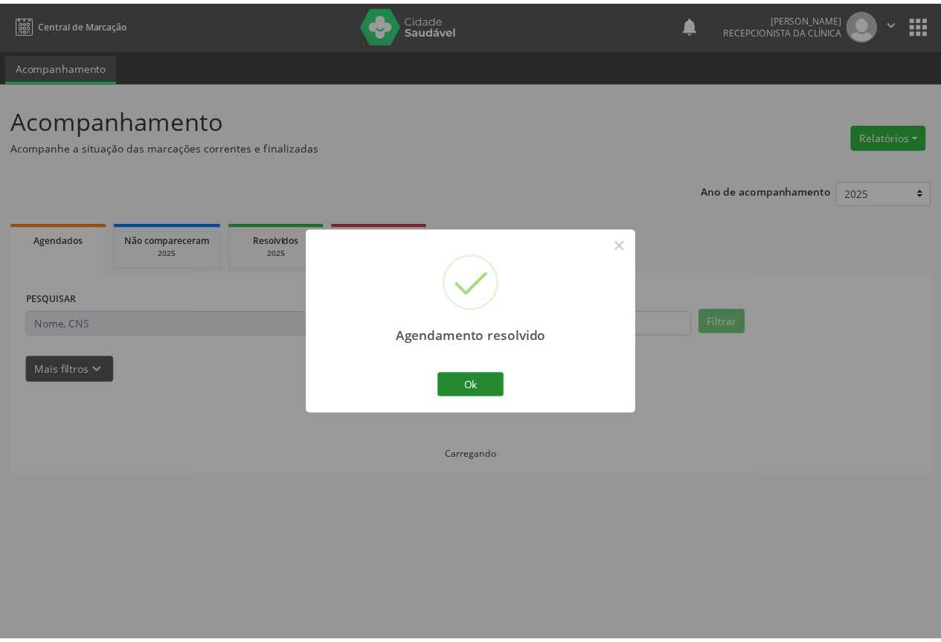
scroll to position [0, 0]
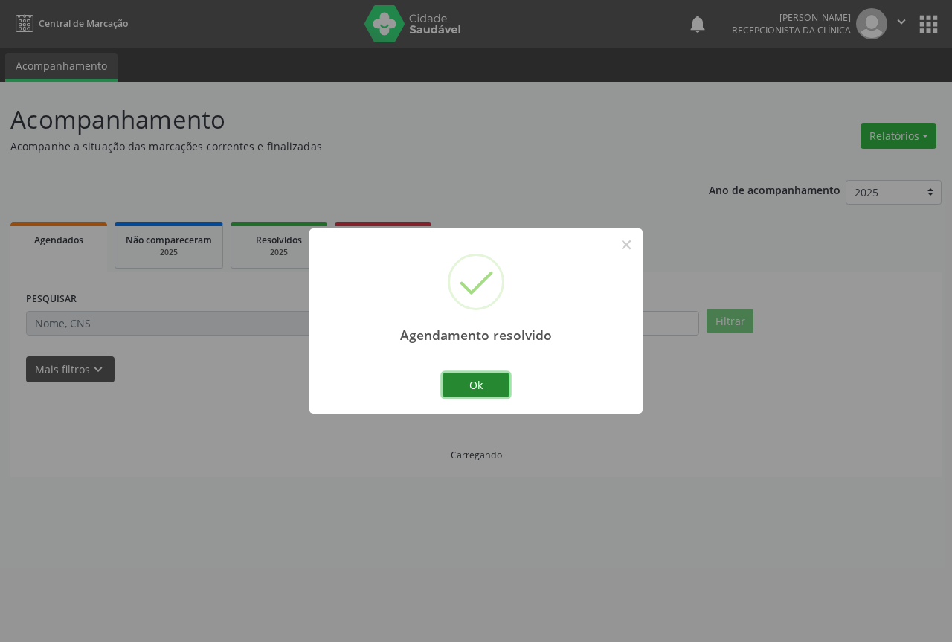
click at [454, 388] on button "Ok" at bounding box center [476, 385] width 67 height 25
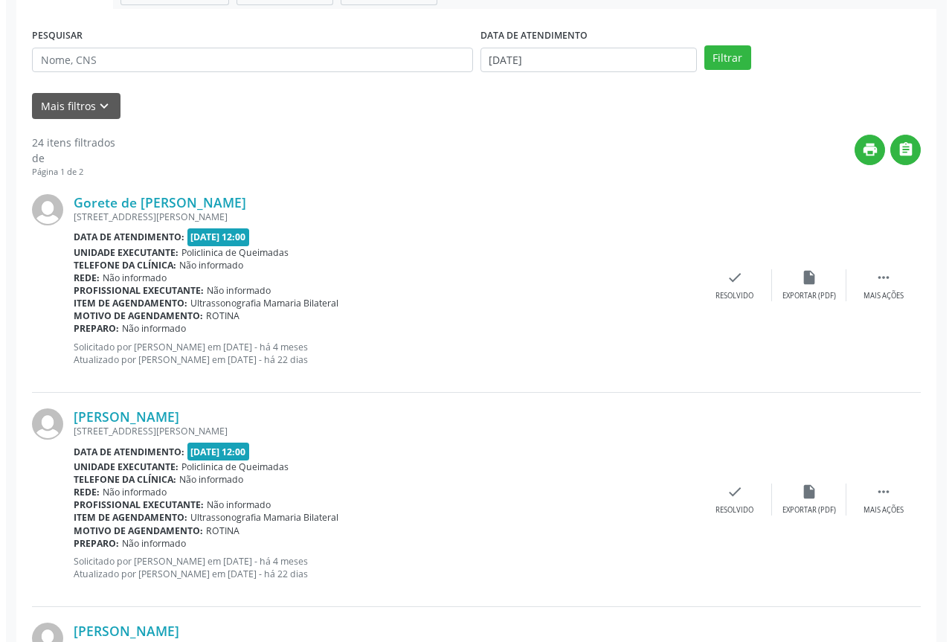
scroll to position [298, 0]
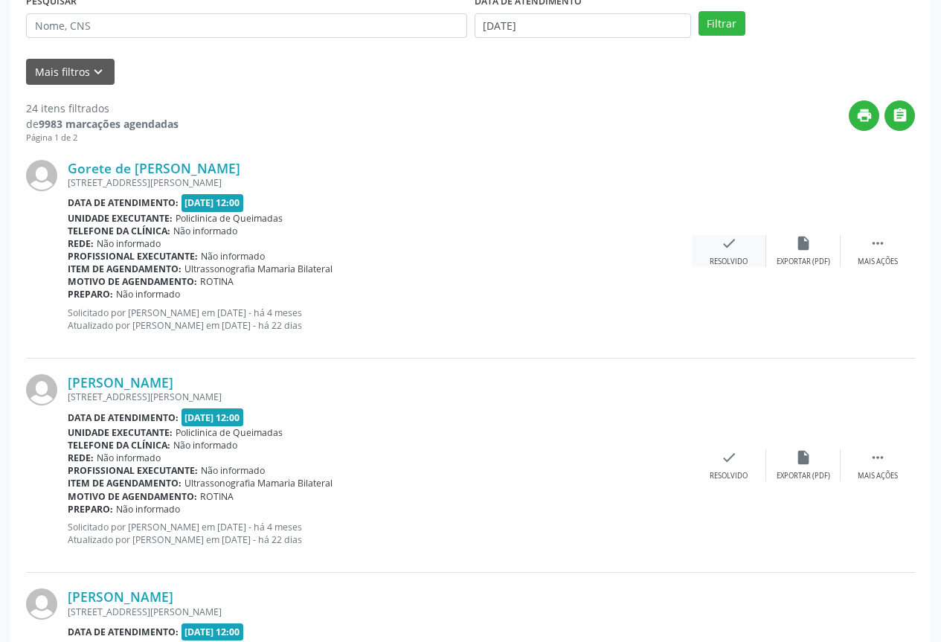
click at [708, 243] on div "check Resolvido" at bounding box center [729, 251] width 74 height 32
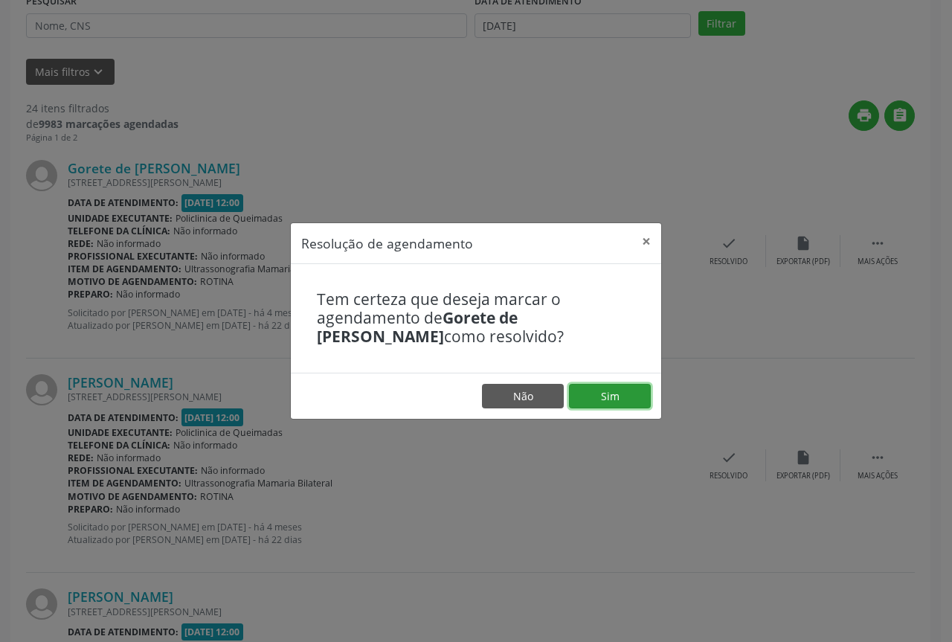
click at [602, 398] on button "Sim" at bounding box center [610, 396] width 82 height 25
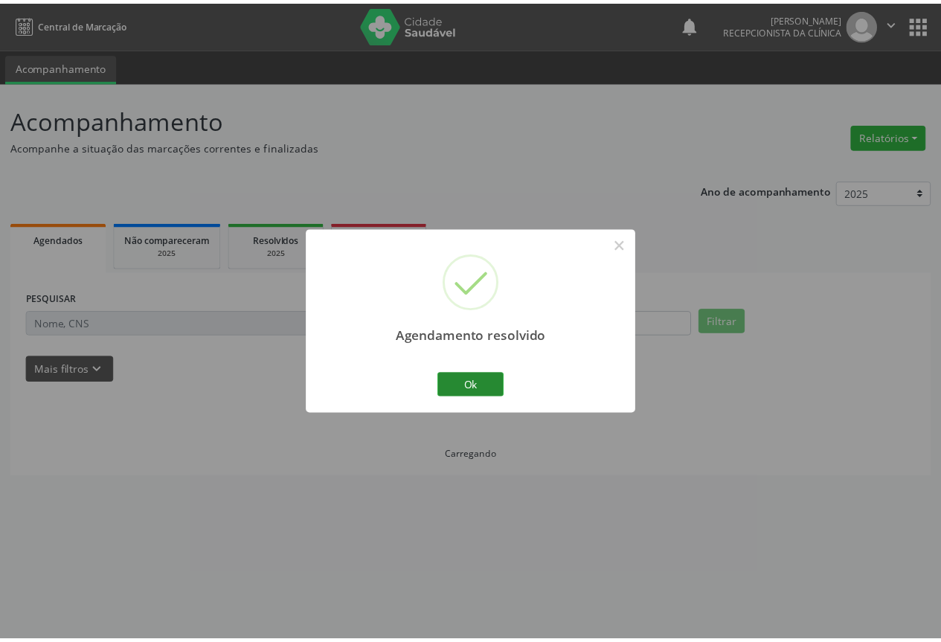
scroll to position [0, 0]
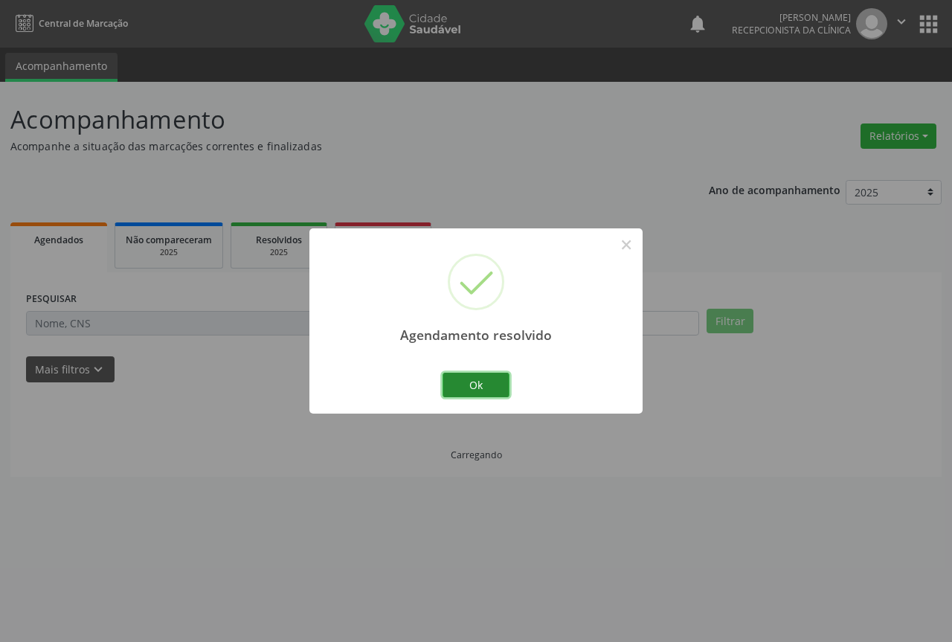
click at [463, 374] on button "Ok" at bounding box center [476, 385] width 67 height 25
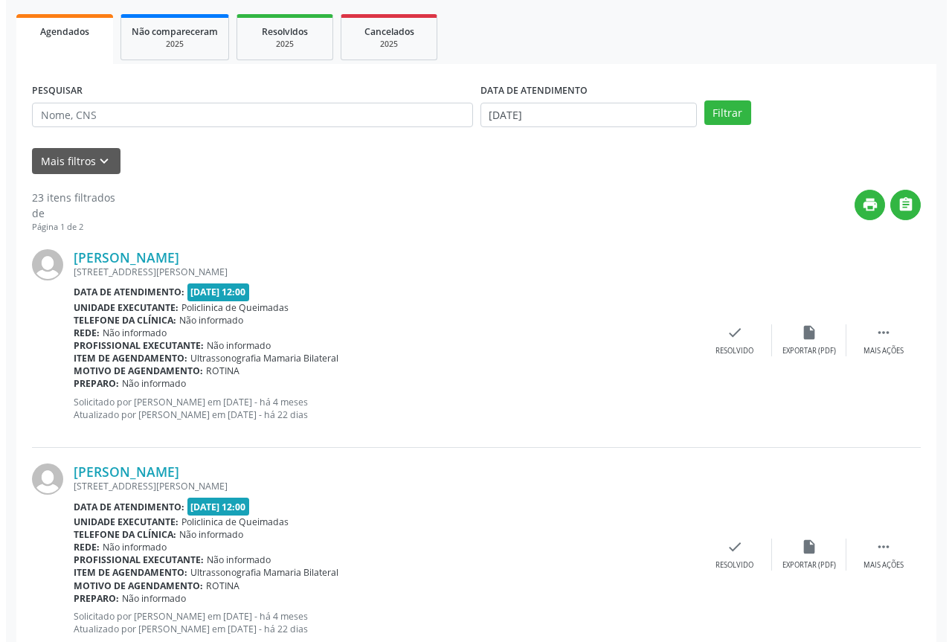
scroll to position [223, 0]
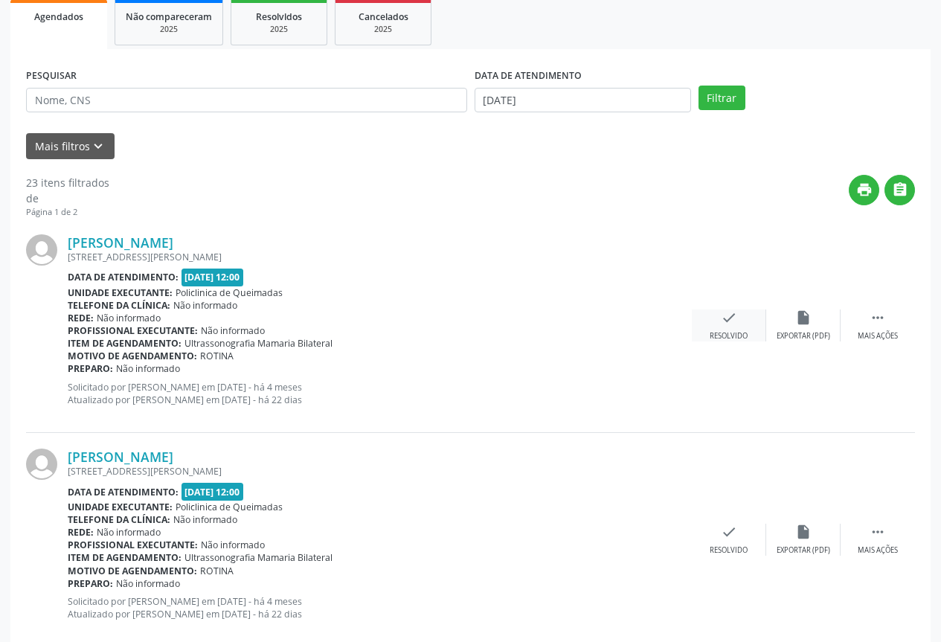
click at [726, 338] on div "Resolvido" at bounding box center [729, 336] width 38 height 10
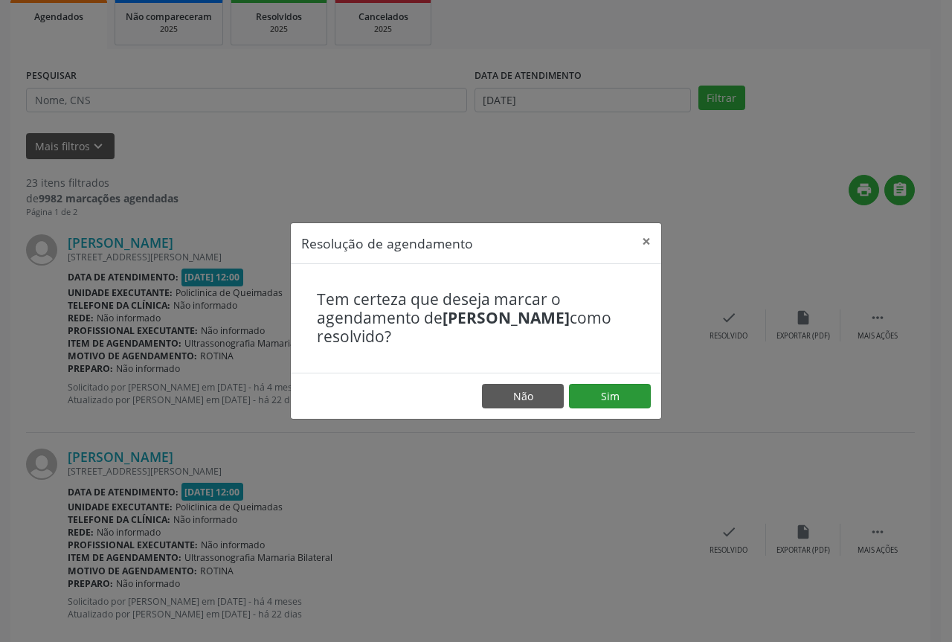
drag, startPoint x: 614, startPoint y: 409, endPoint x: 606, endPoint y: 391, distance: 19.6
click at [610, 408] on footer "Não Sim" at bounding box center [476, 396] width 371 height 47
click at [606, 391] on button "Sim" at bounding box center [610, 396] width 82 height 25
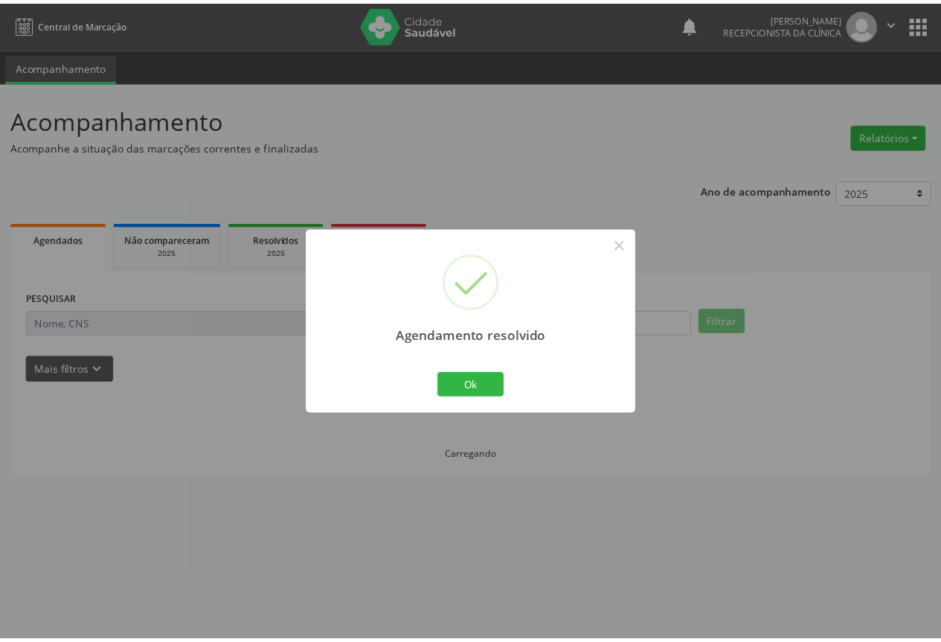
scroll to position [0, 0]
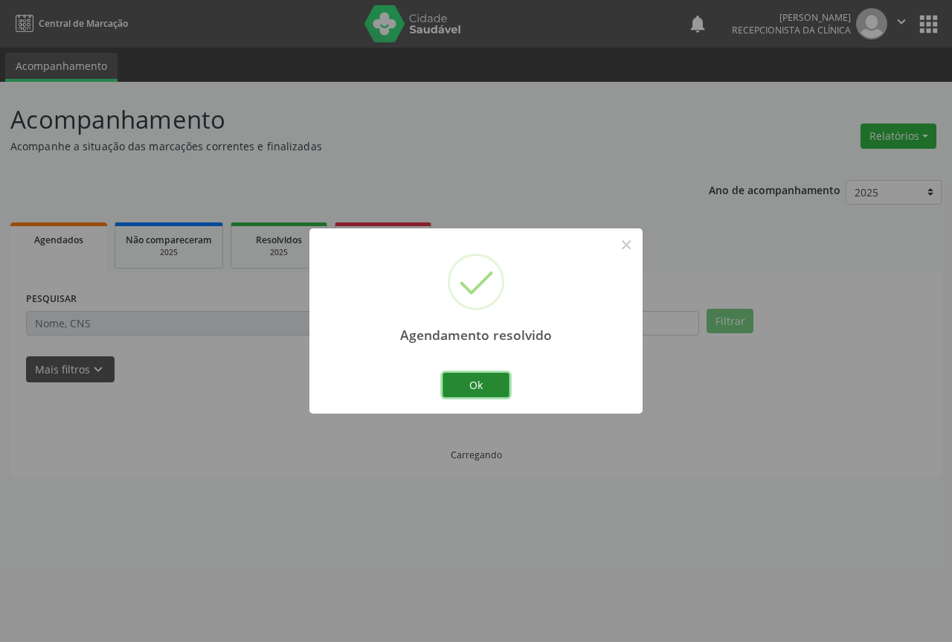
click at [470, 375] on button "Ok" at bounding box center [476, 385] width 67 height 25
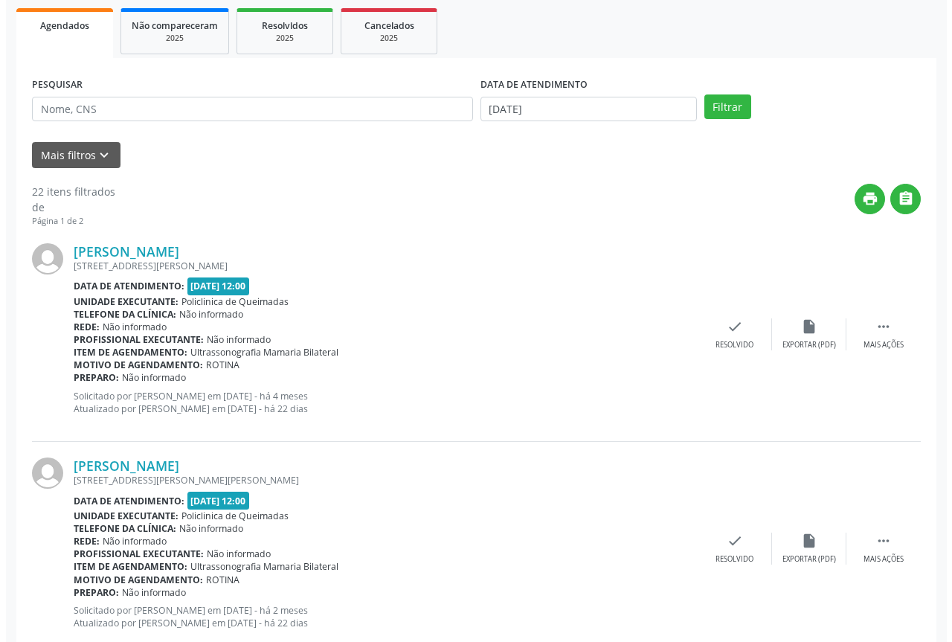
scroll to position [223, 0]
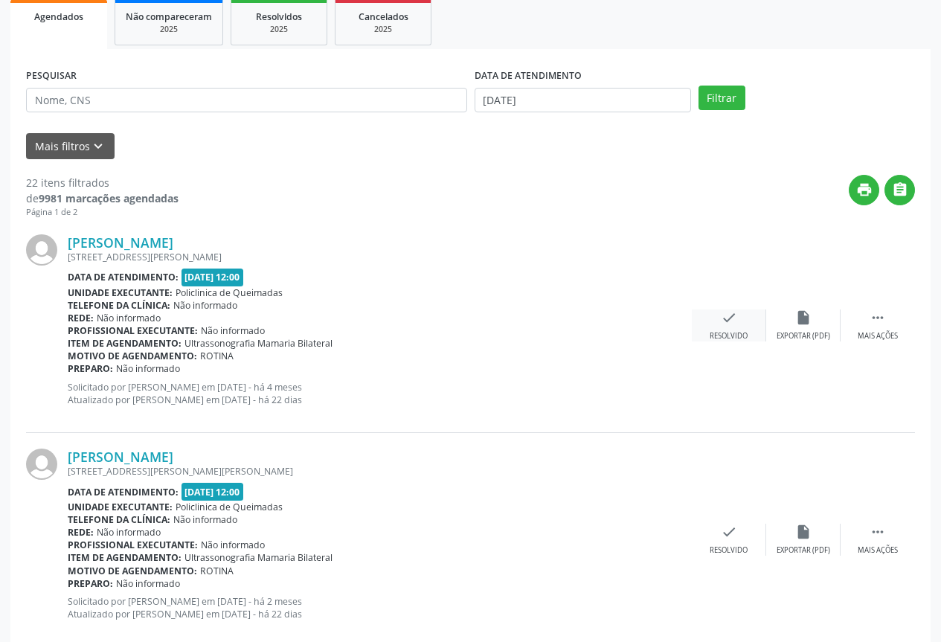
click at [736, 314] on icon "check" at bounding box center [729, 317] width 16 height 16
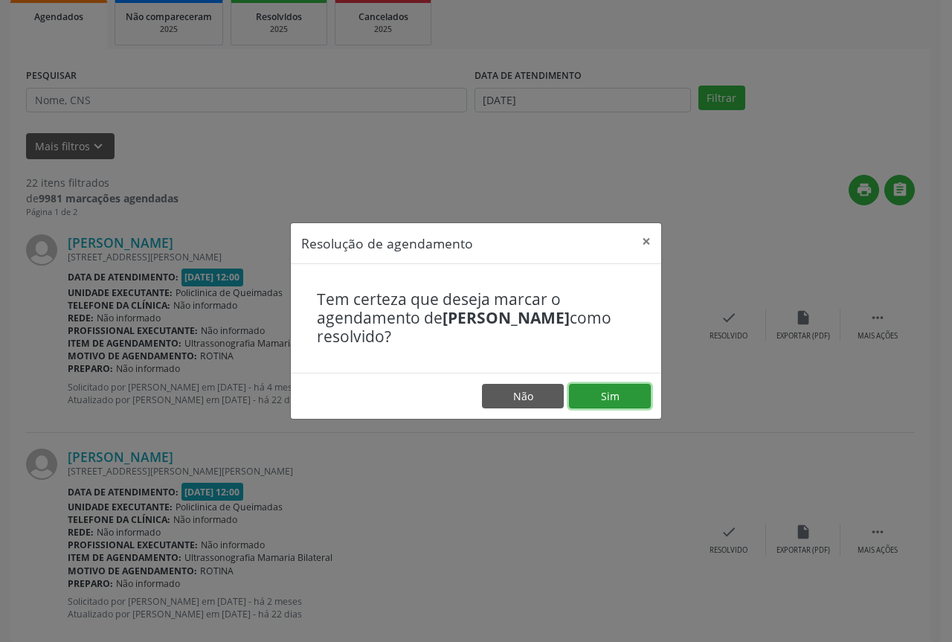
click at [599, 394] on button "Sim" at bounding box center [610, 396] width 82 height 25
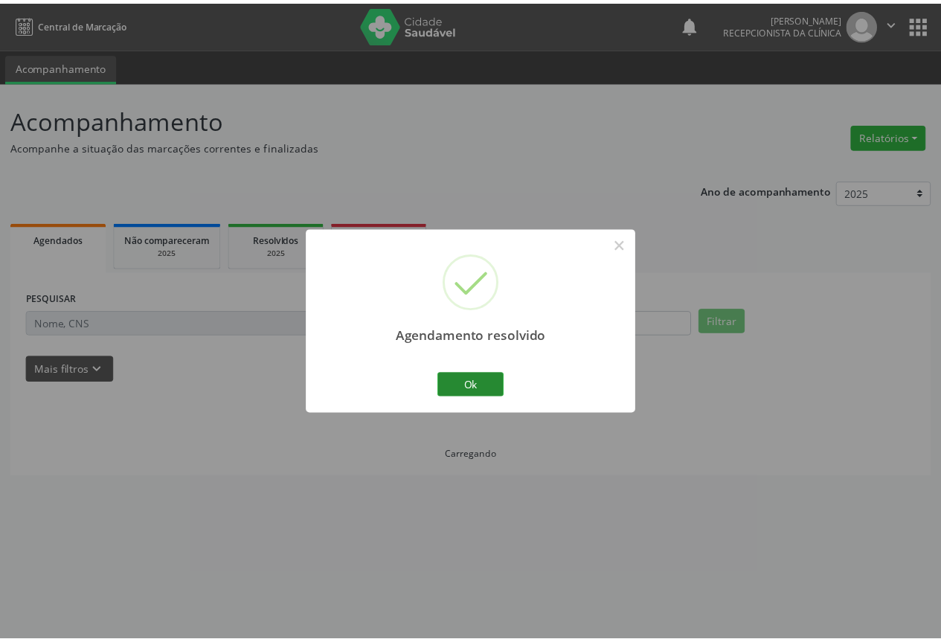
scroll to position [0, 0]
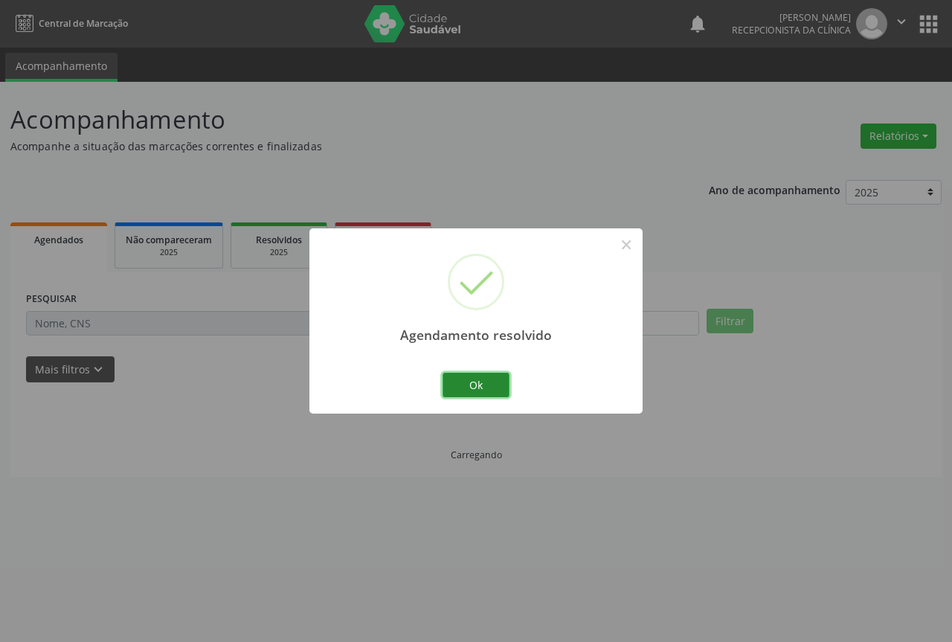
click at [452, 386] on button "Ok" at bounding box center [476, 385] width 67 height 25
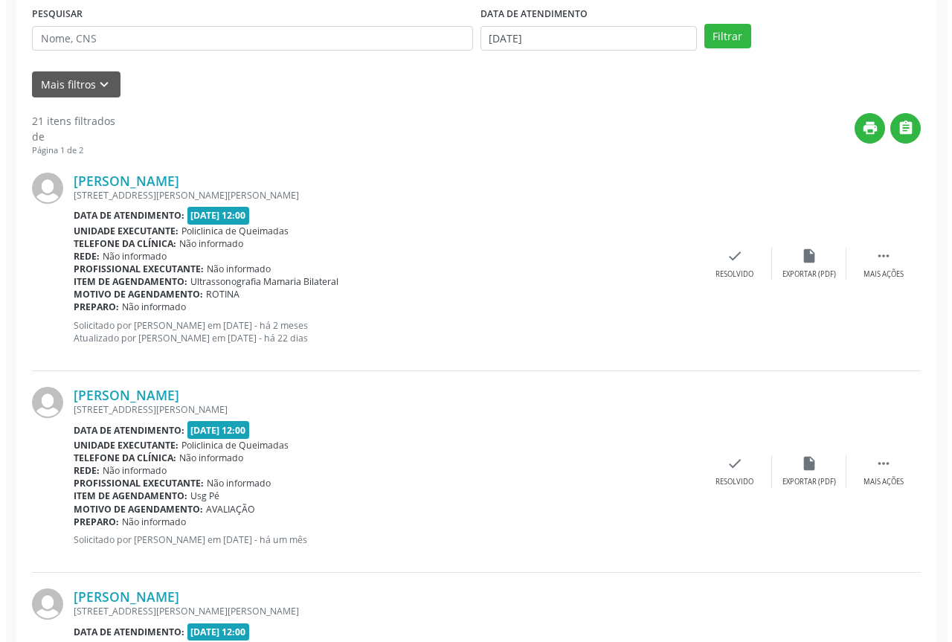
scroll to position [298, 0]
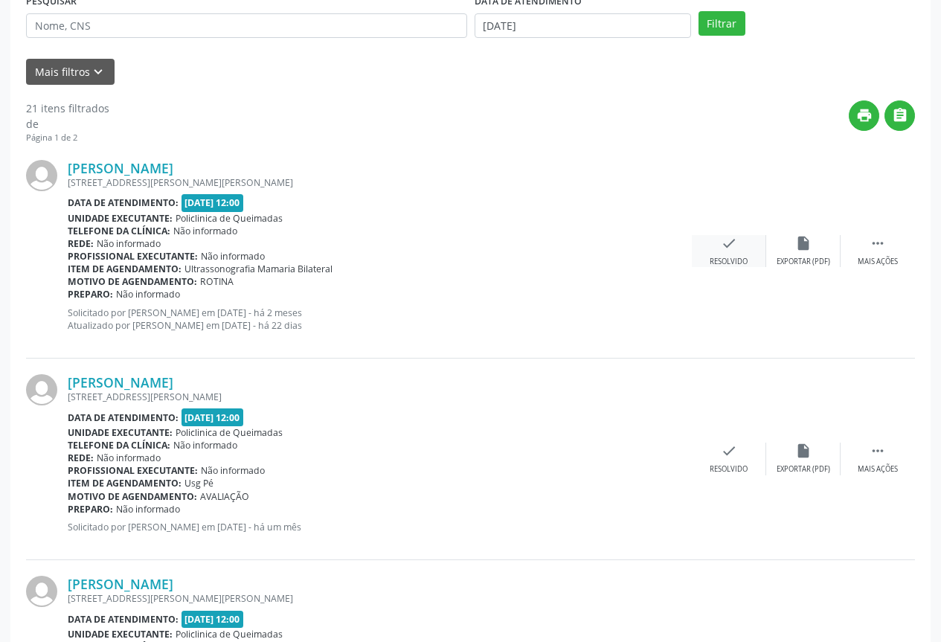
click at [728, 264] on div "Resolvido" at bounding box center [729, 262] width 38 height 10
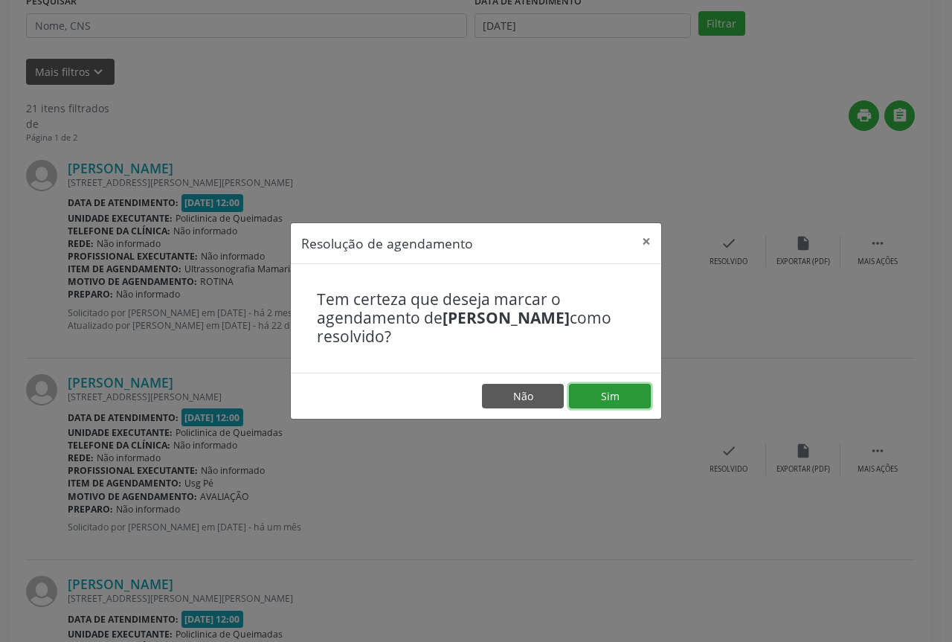
click at [617, 397] on button "Sim" at bounding box center [610, 396] width 82 height 25
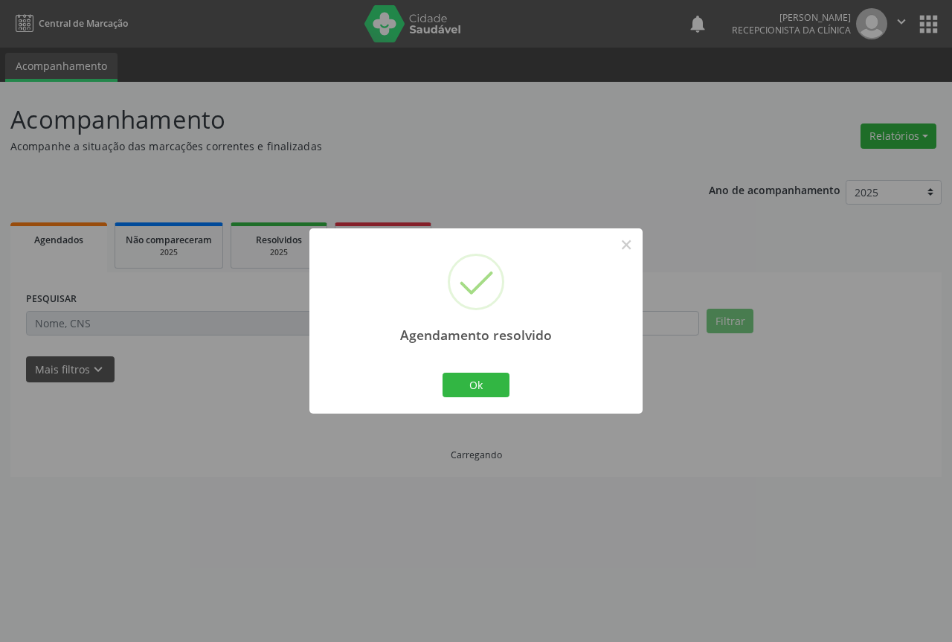
scroll to position [0, 0]
click at [478, 379] on button "Ok" at bounding box center [476, 385] width 67 height 25
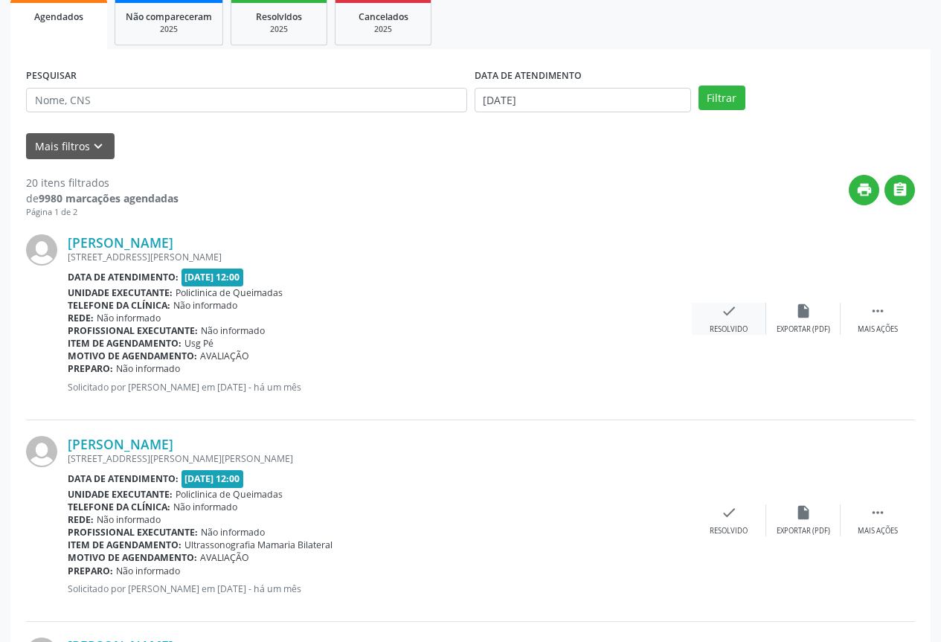
click at [723, 321] on div "check Resolvido" at bounding box center [729, 319] width 74 height 32
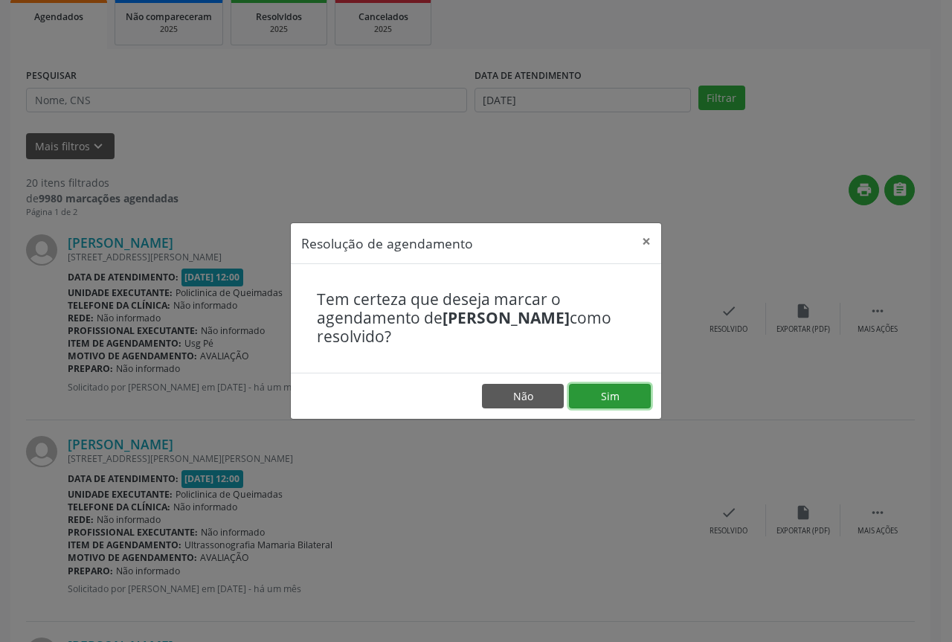
click at [600, 391] on button "Sim" at bounding box center [610, 396] width 82 height 25
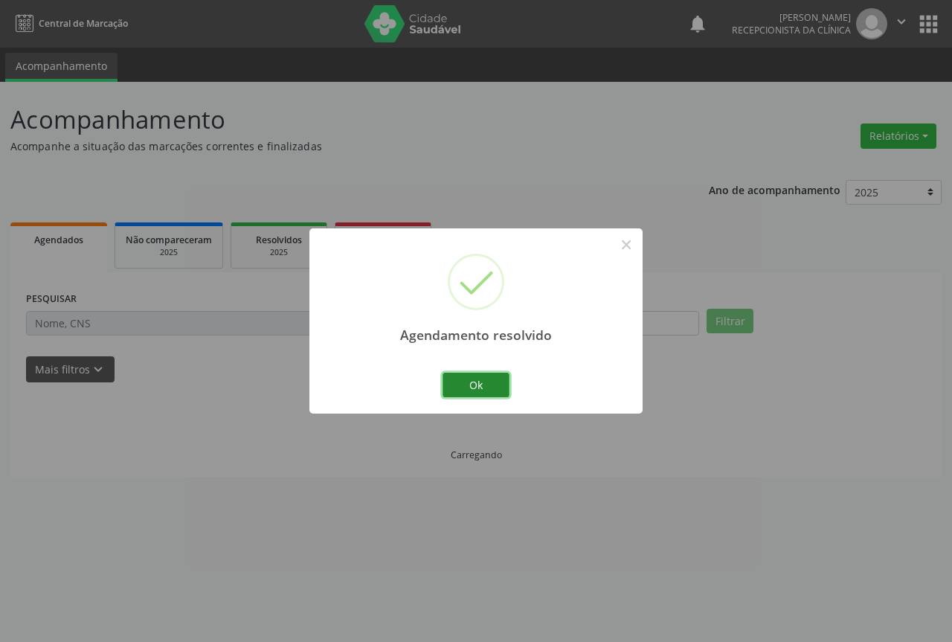
click at [449, 377] on button "Ok" at bounding box center [476, 385] width 67 height 25
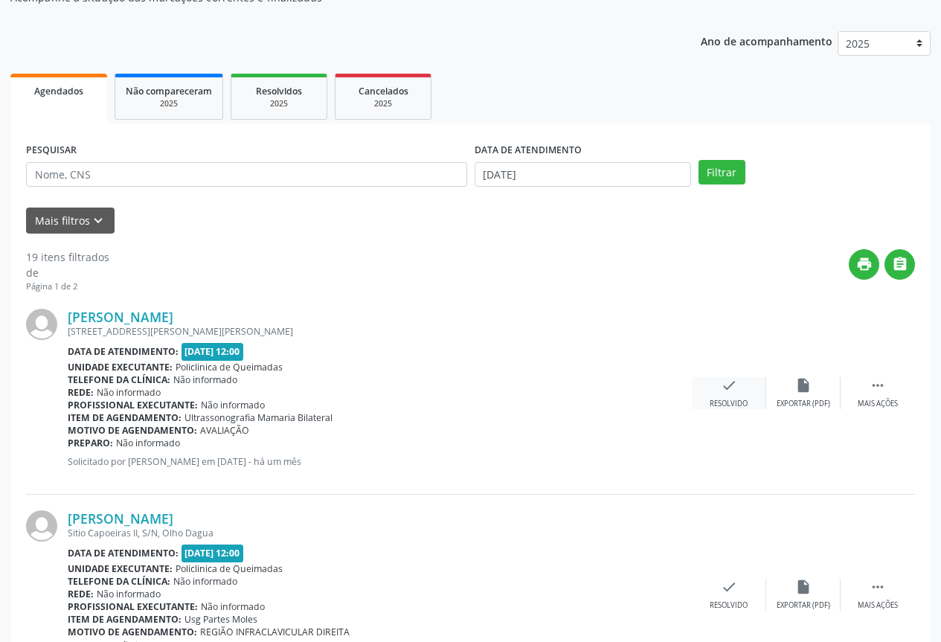
click at [728, 394] on div "check Resolvido" at bounding box center [729, 393] width 74 height 32
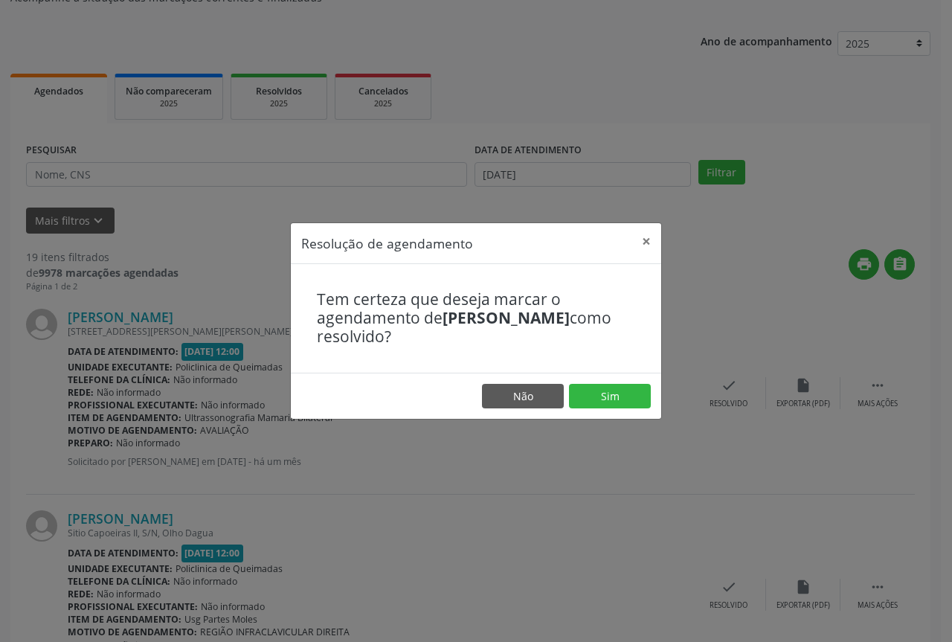
click at [596, 379] on footer "Não Sim" at bounding box center [476, 396] width 371 height 47
click at [594, 388] on button "Sim" at bounding box center [610, 396] width 82 height 25
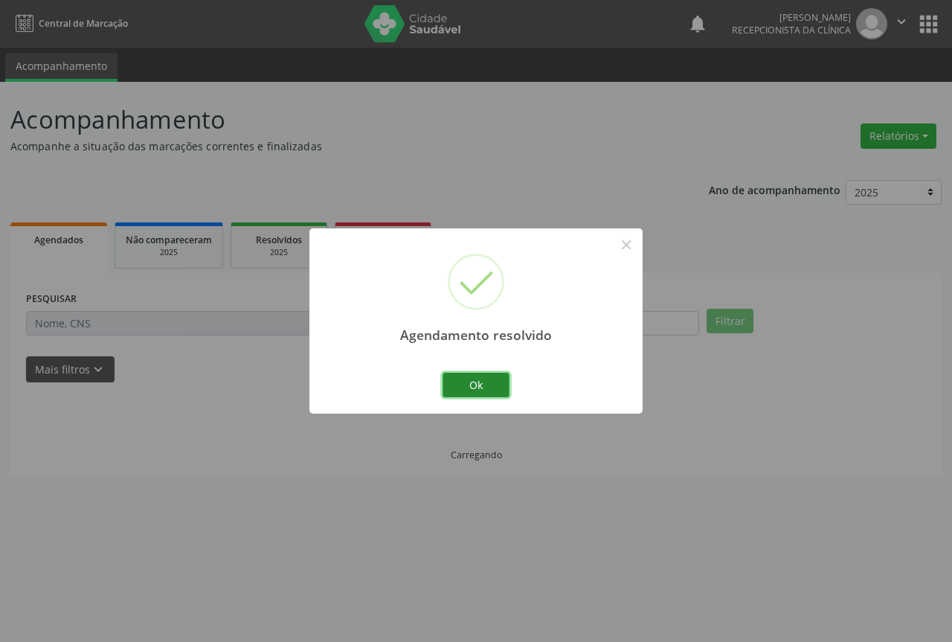
click at [463, 388] on button "Ok" at bounding box center [476, 385] width 67 height 25
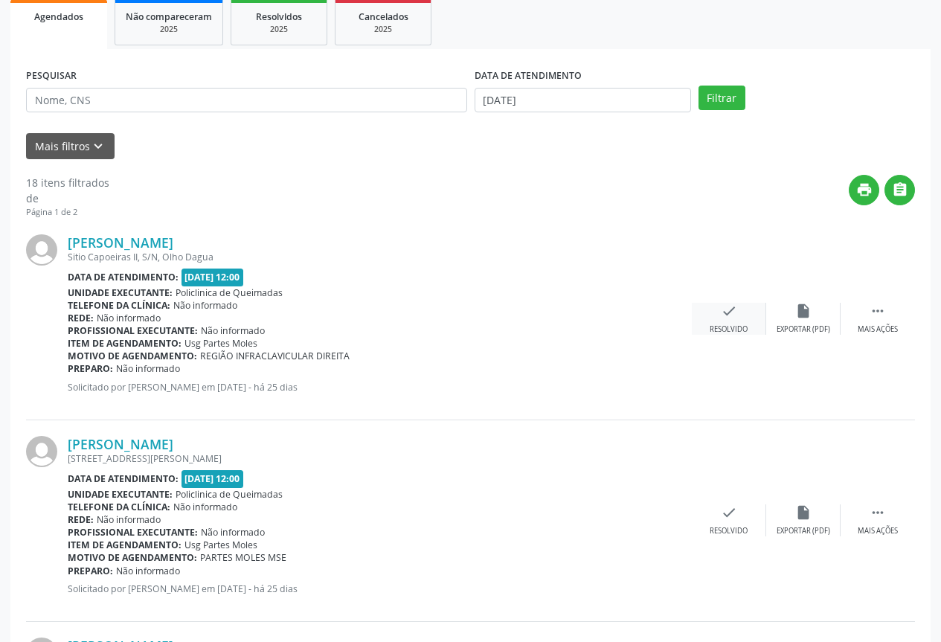
click at [730, 330] on div "Resolvido" at bounding box center [729, 329] width 38 height 10
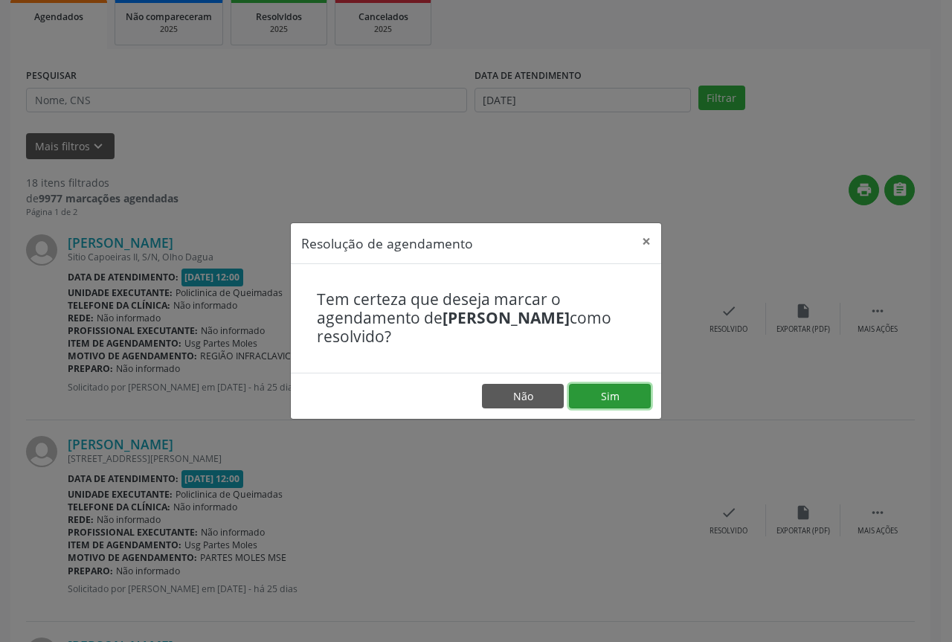
click at [614, 397] on button "Sim" at bounding box center [610, 396] width 82 height 25
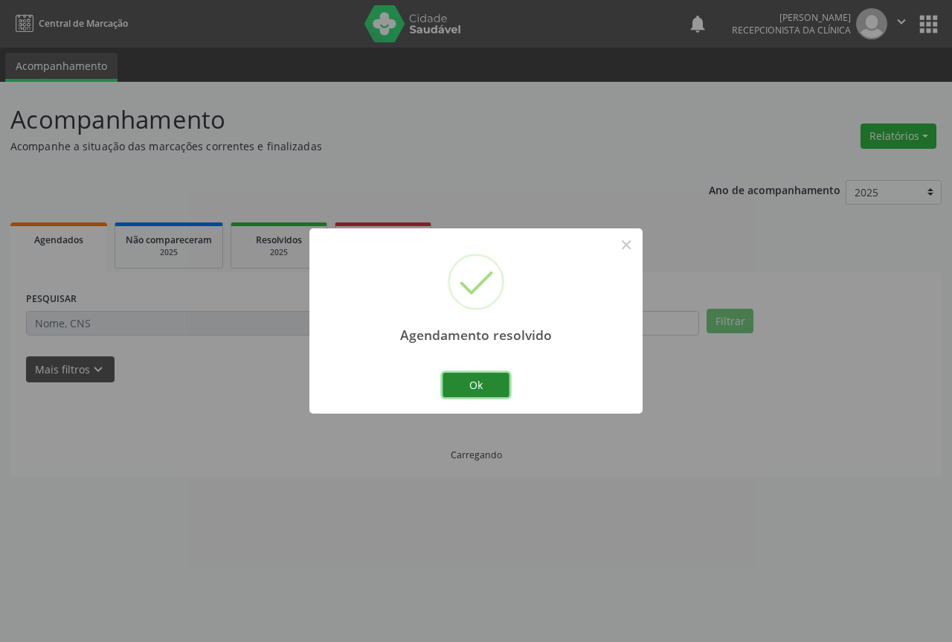
click at [491, 387] on button "Ok" at bounding box center [476, 385] width 67 height 25
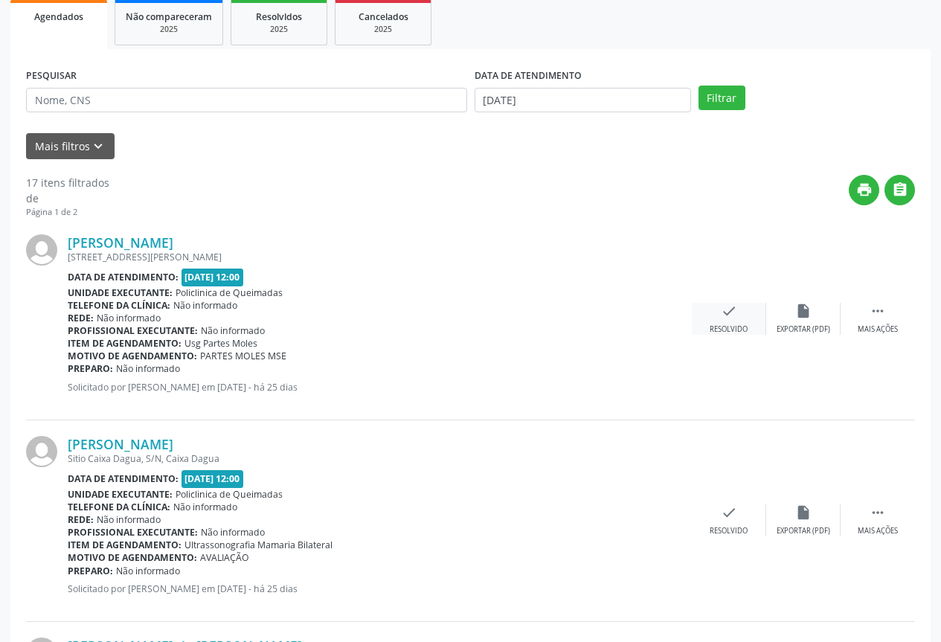
click at [716, 327] on div "Resolvido" at bounding box center [729, 329] width 38 height 10
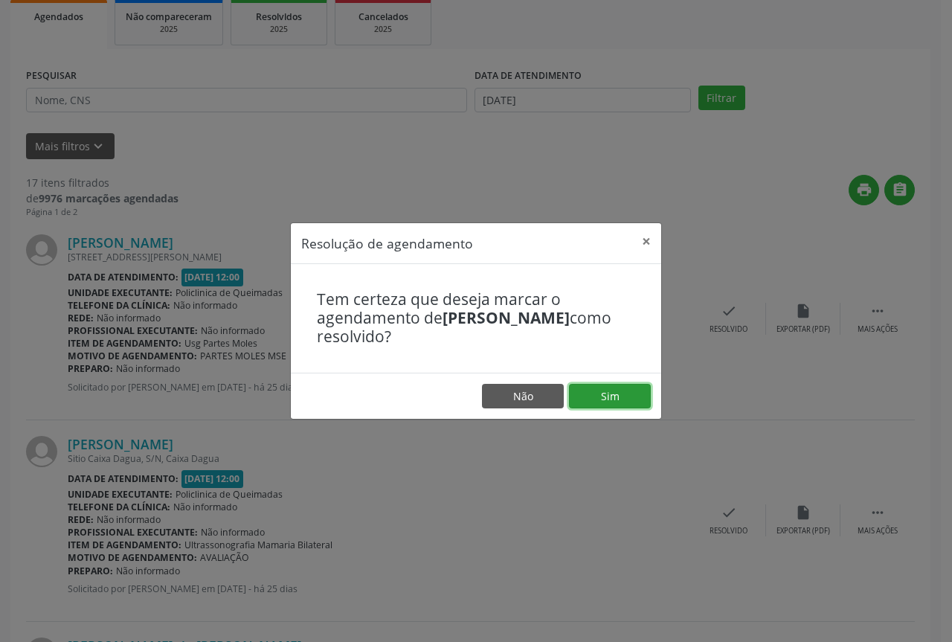
click at [587, 390] on button "Sim" at bounding box center [610, 396] width 82 height 25
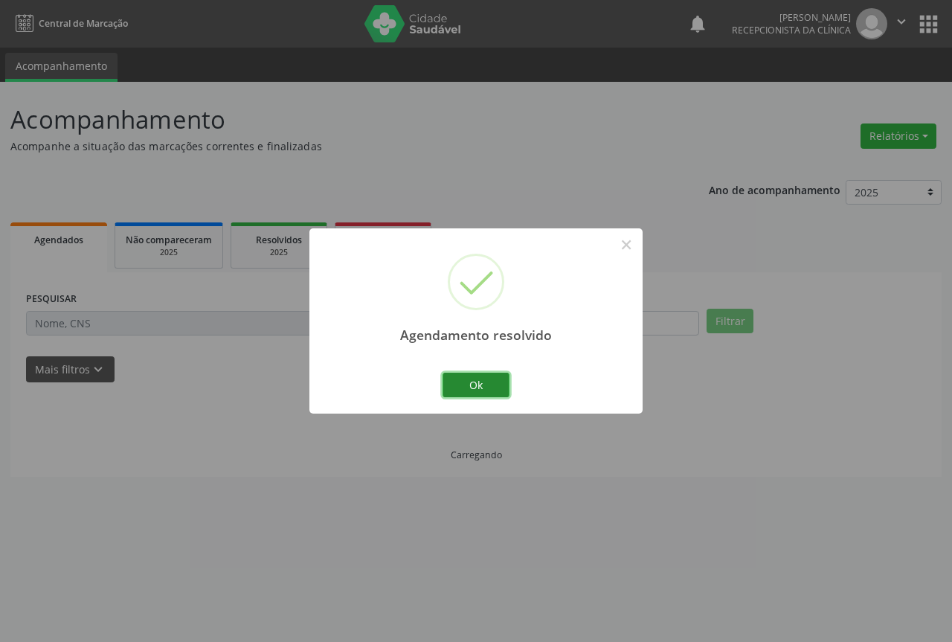
click at [472, 382] on button "Ok" at bounding box center [476, 385] width 67 height 25
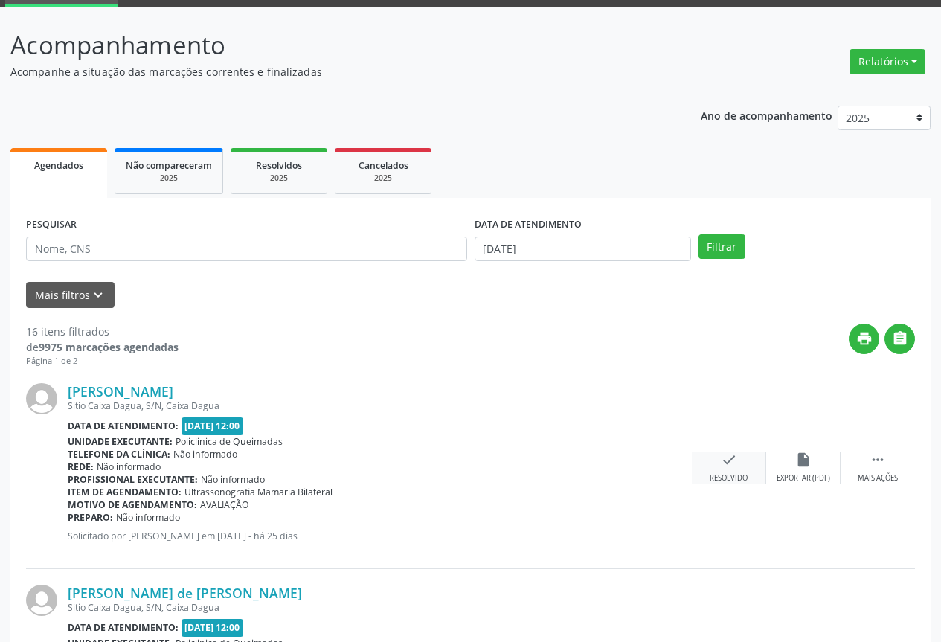
click at [729, 458] on icon "check" at bounding box center [729, 460] width 16 height 16
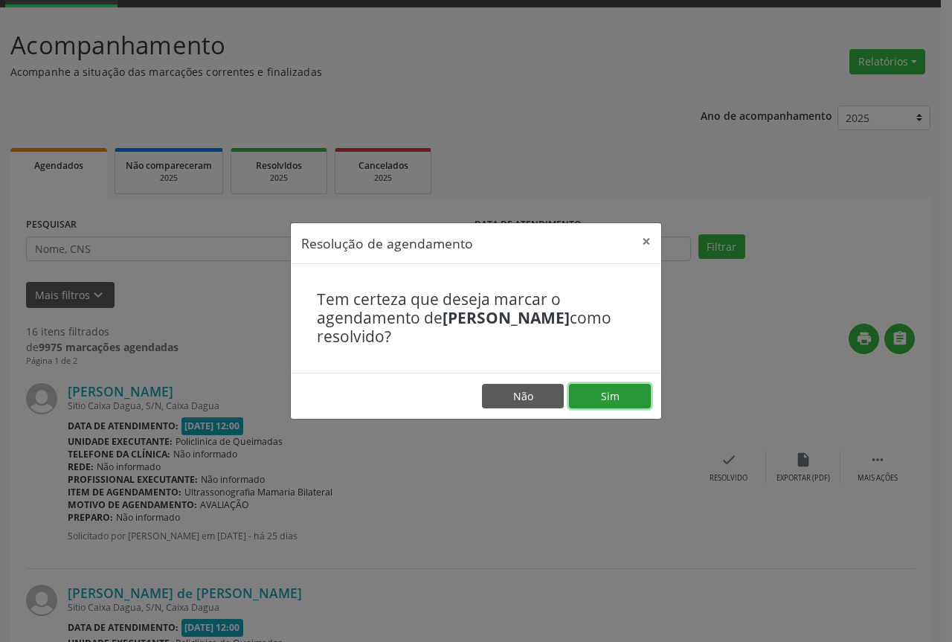
click at [590, 403] on button "Sim" at bounding box center [610, 396] width 82 height 25
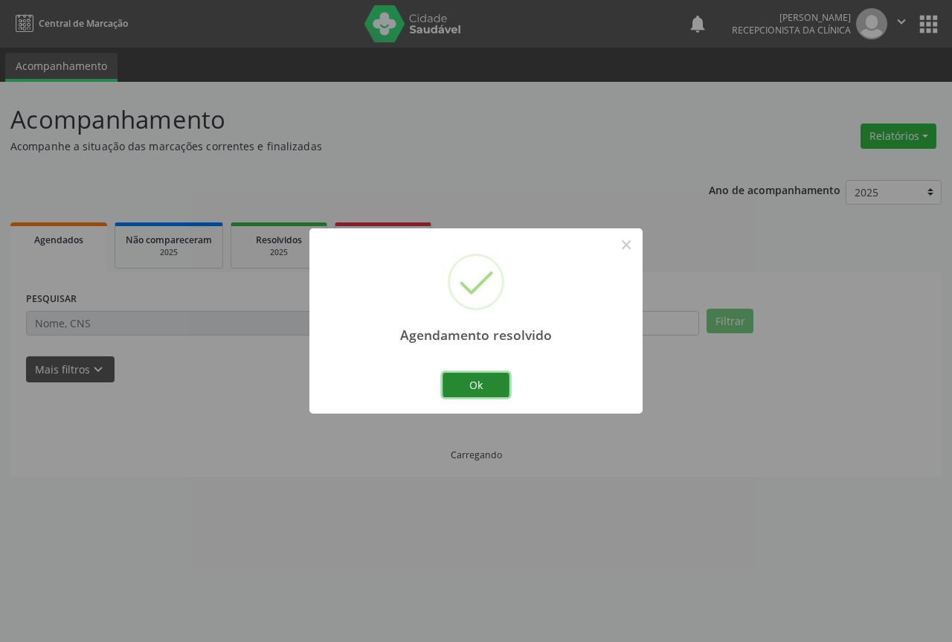
click at [470, 394] on button "Ok" at bounding box center [476, 385] width 67 height 25
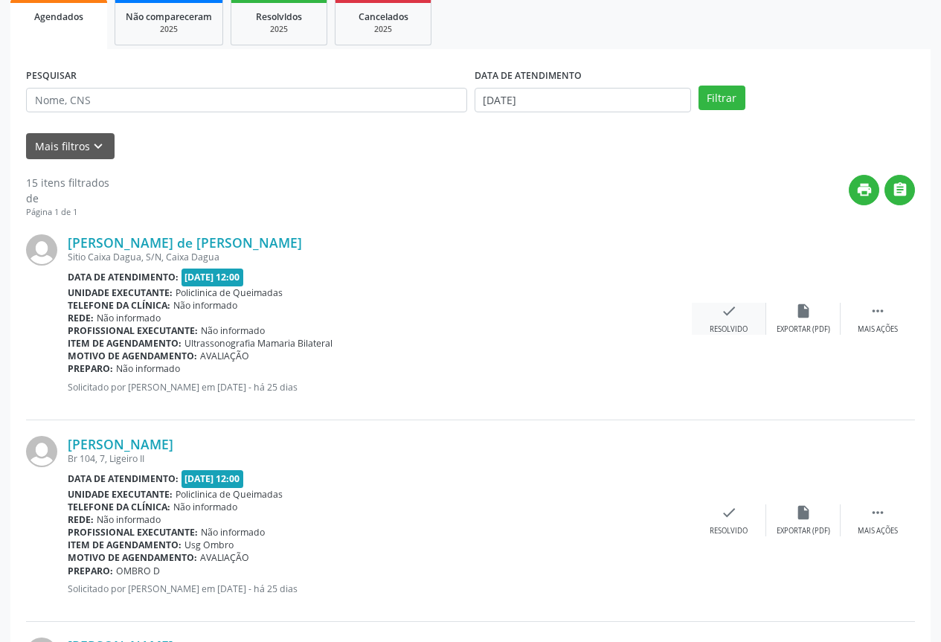
click at [709, 315] on div "check Resolvido" at bounding box center [729, 319] width 74 height 32
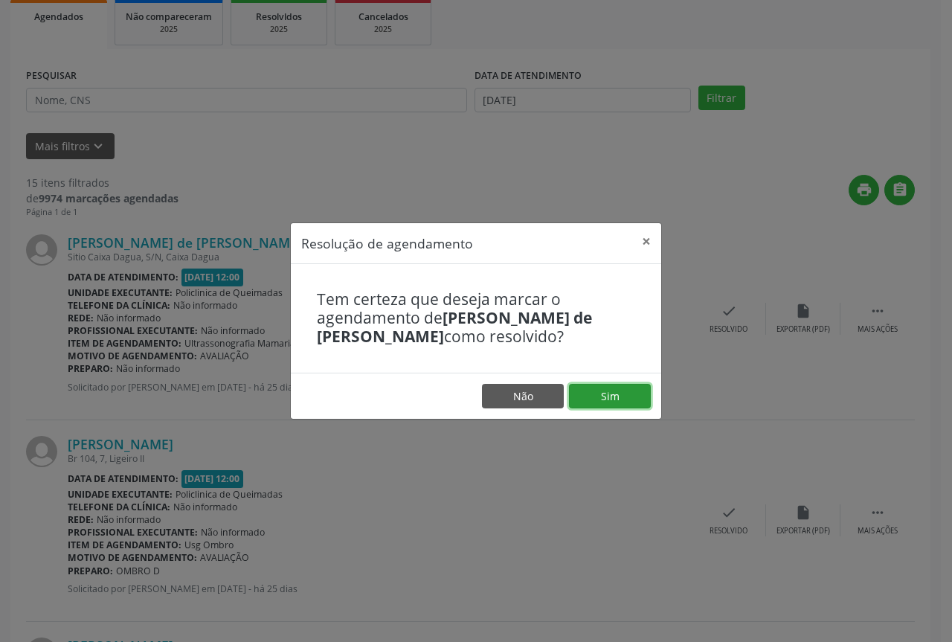
click at [629, 397] on button "Sim" at bounding box center [610, 396] width 82 height 25
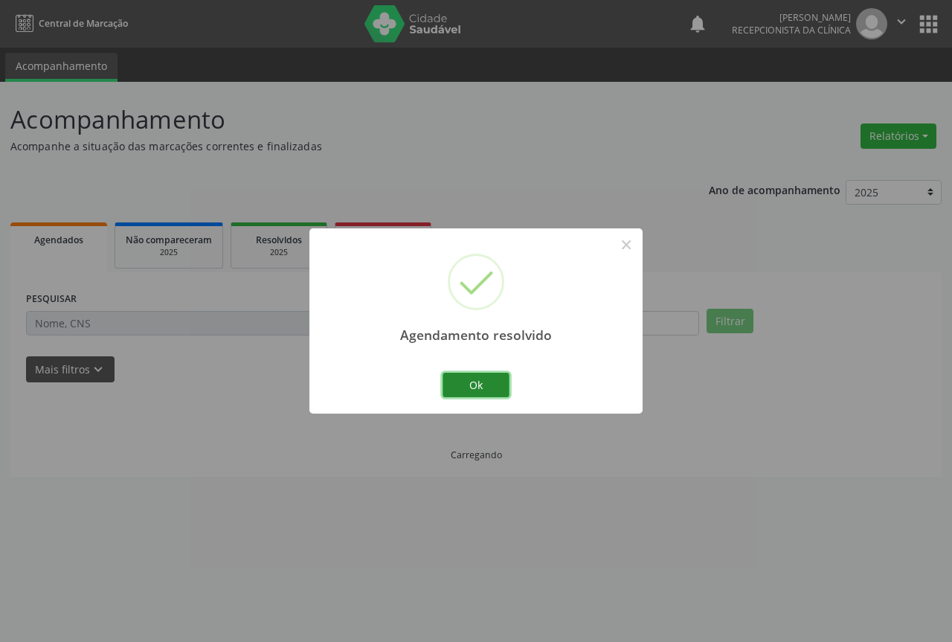
click at [487, 388] on button "Ok" at bounding box center [476, 385] width 67 height 25
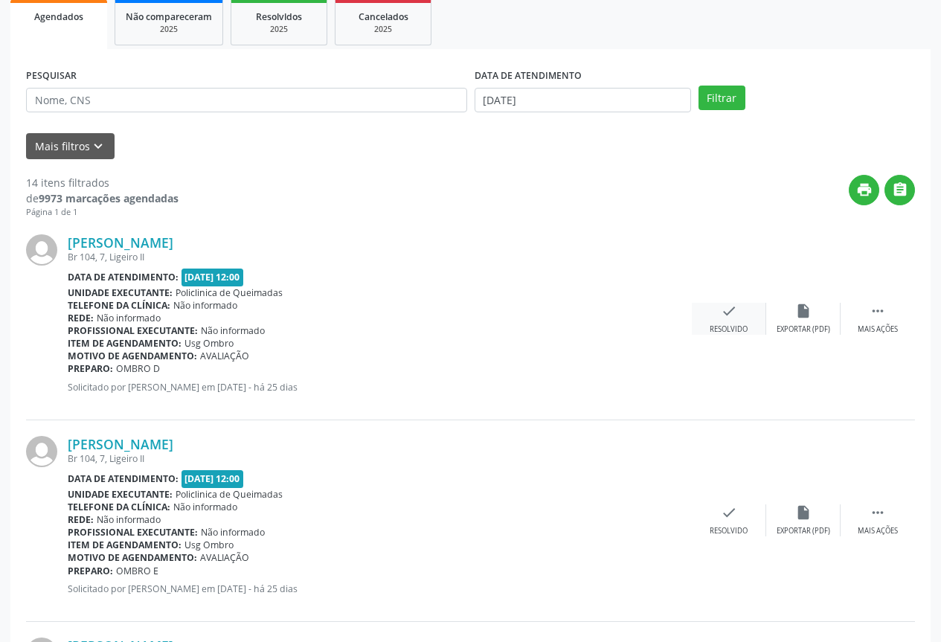
click at [713, 307] on div "check Resolvido" at bounding box center [729, 319] width 74 height 32
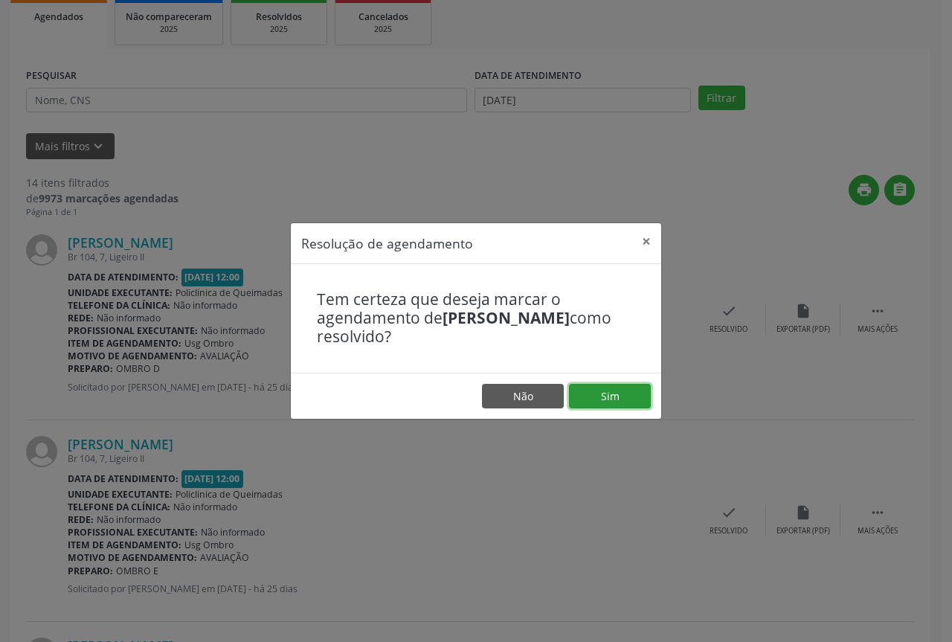
click at [580, 393] on button "Sim" at bounding box center [610, 396] width 82 height 25
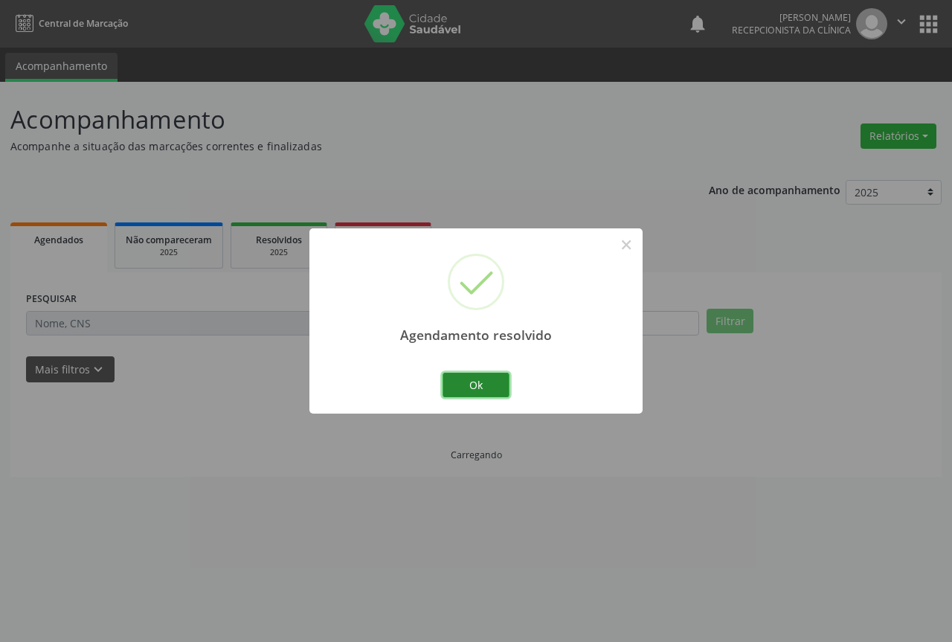
click at [449, 379] on button "Ok" at bounding box center [476, 385] width 67 height 25
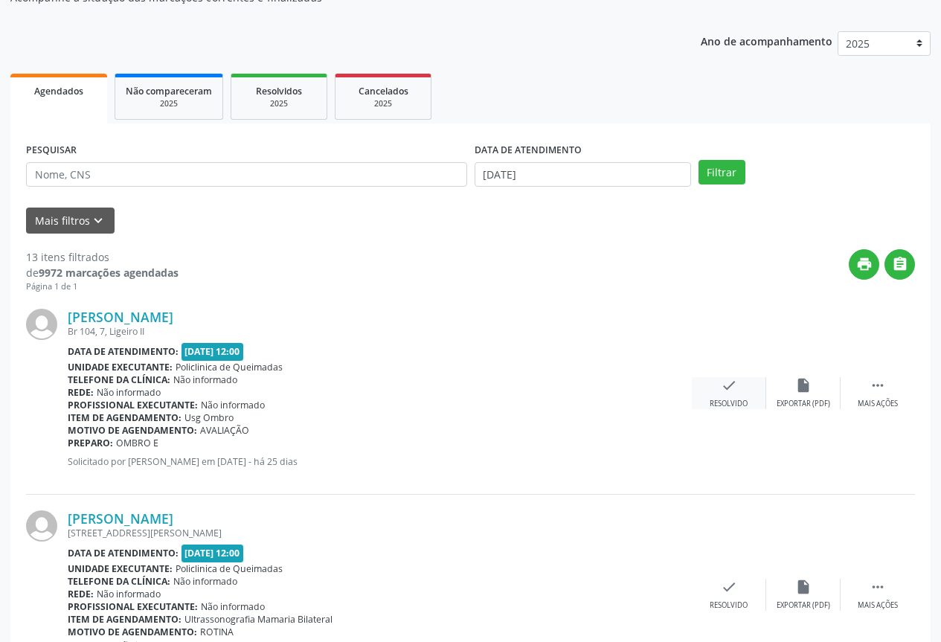
click at [740, 382] on div "check Resolvido" at bounding box center [729, 393] width 74 height 32
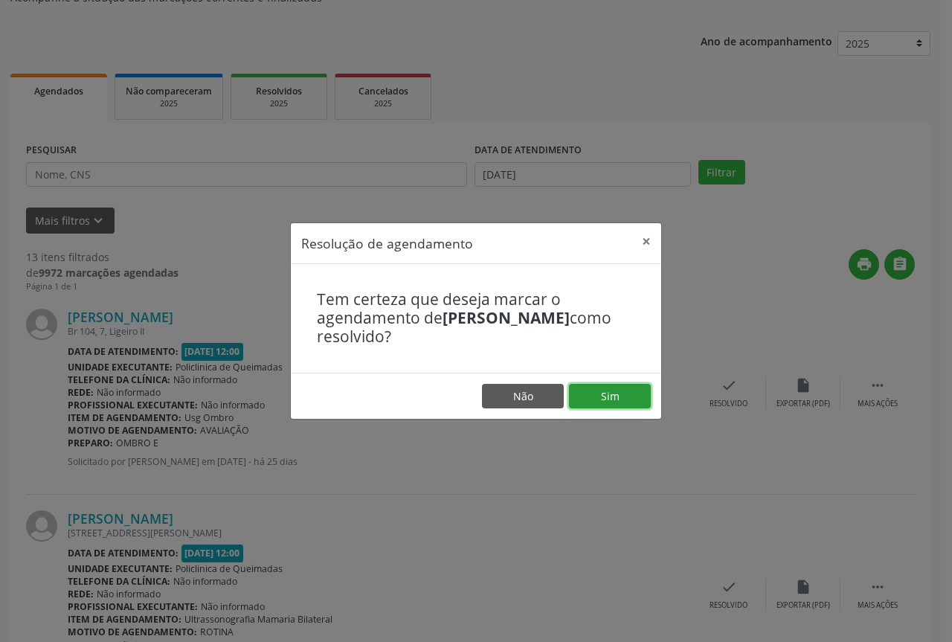
click at [619, 397] on button "Sim" at bounding box center [610, 396] width 82 height 25
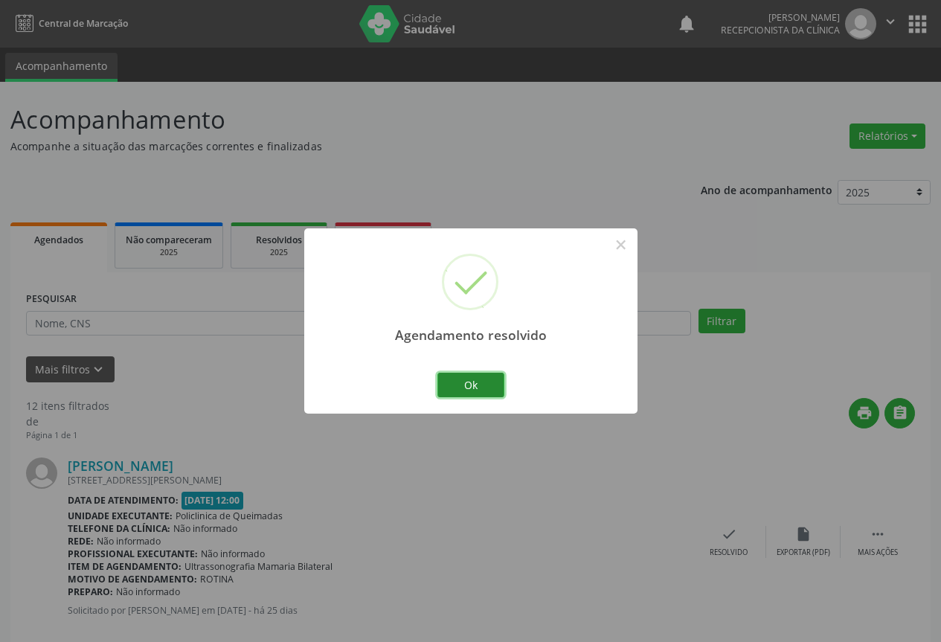
click at [501, 389] on button "Ok" at bounding box center [470, 385] width 67 height 25
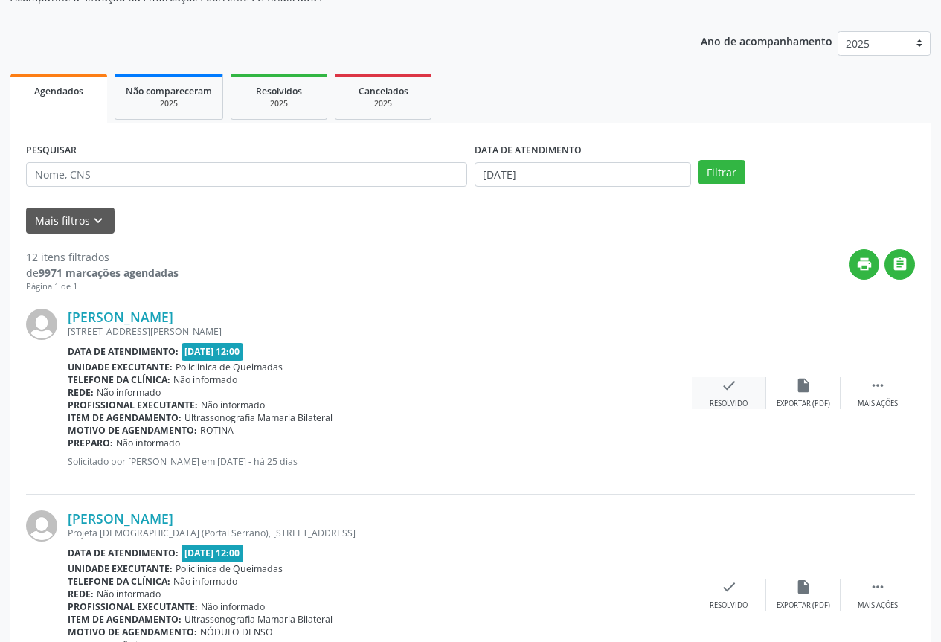
click at [710, 408] on div "Resolvido" at bounding box center [729, 404] width 38 height 10
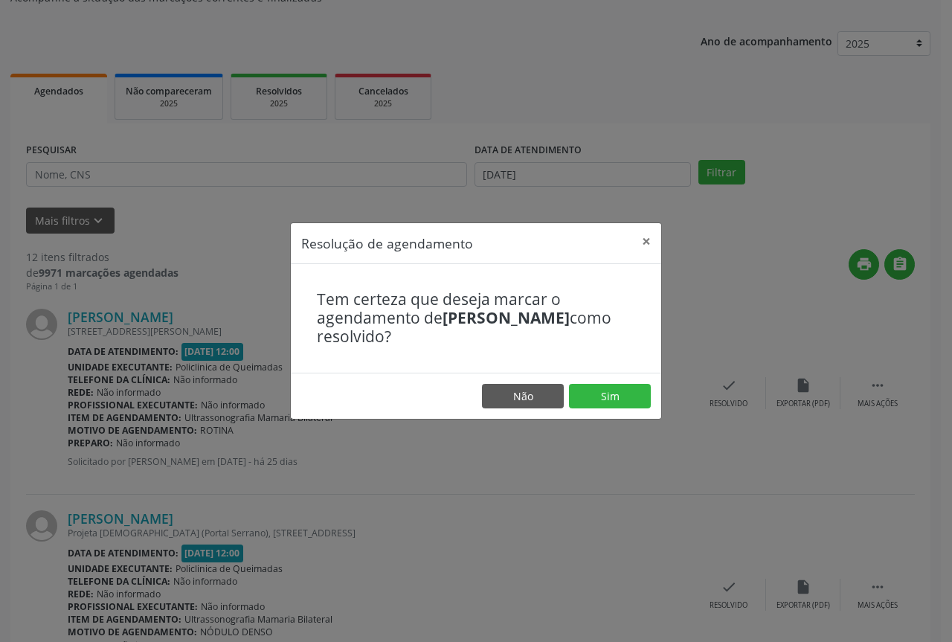
click at [583, 416] on footer "Não Sim" at bounding box center [476, 396] width 371 height 47
click at [585, 402] on button "Sim" at bounding box center [610, 396] width 82 height 25
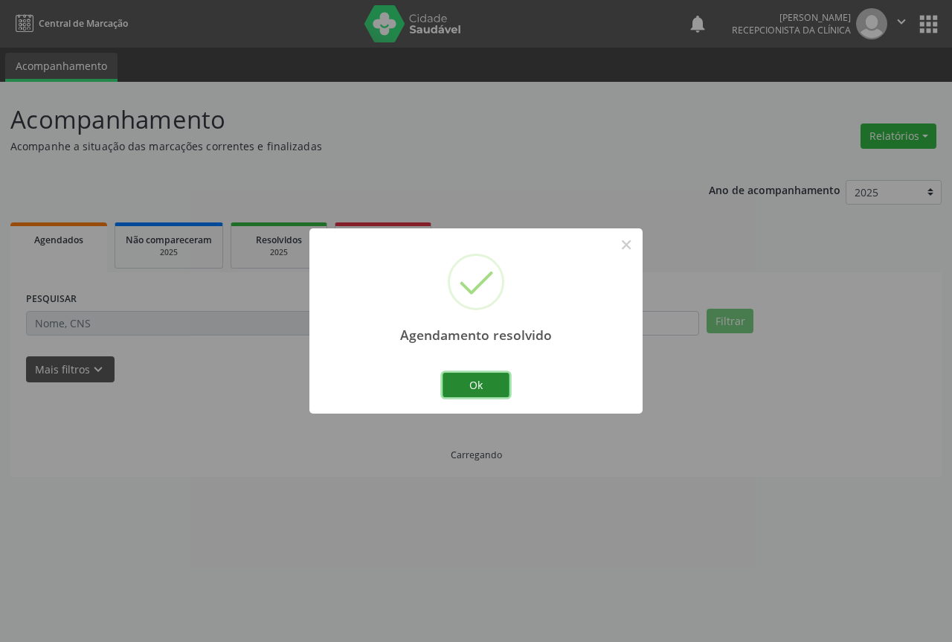
click at [489, 382] on button "Ok" at bounding box center [476, 385] width 67 height 25
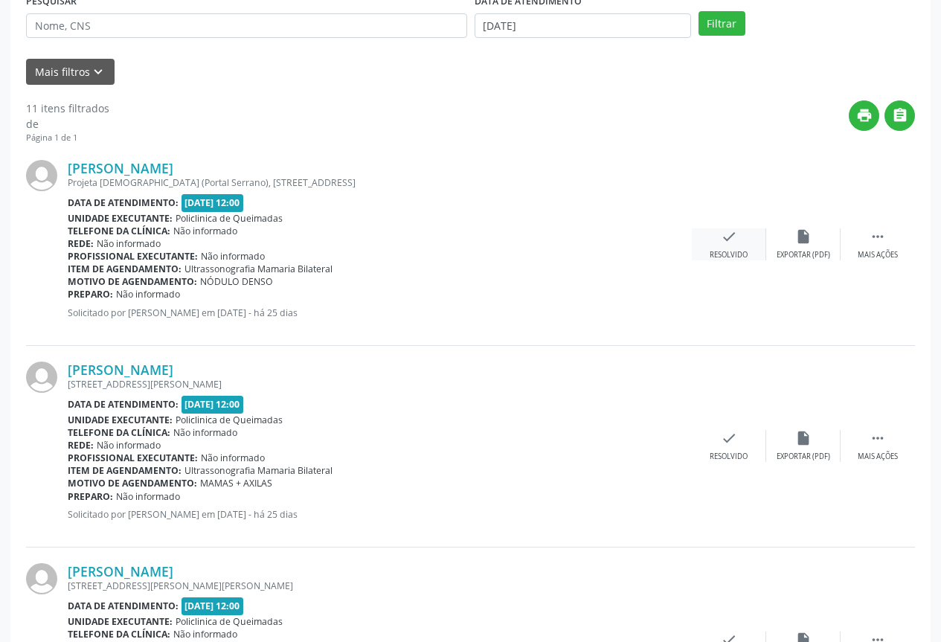
click at [728, 243] on icon "check" at bounding box center [729, 236] width 16 height 16
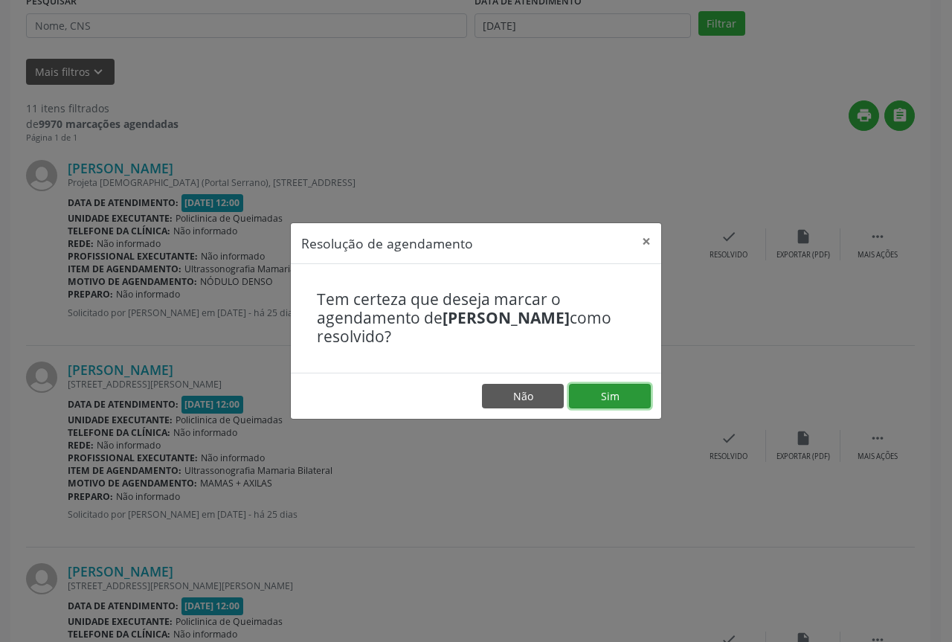
click at [613, 391] on button "Sim" at bounding box center [610, 396] width 82 height 25
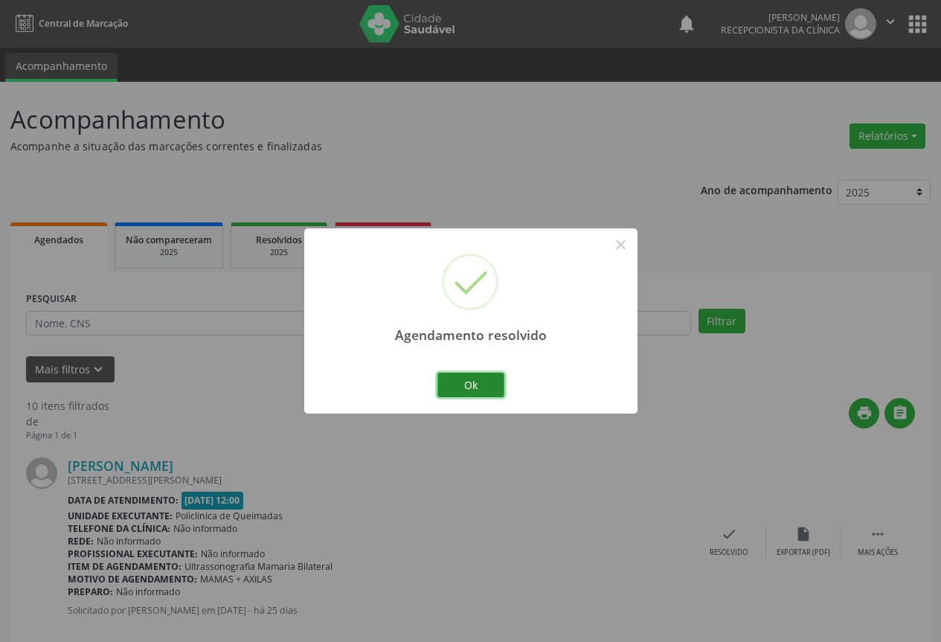
click at [478, 386] on button "Ok" at bounding box center [470, 385] width 67 height 25
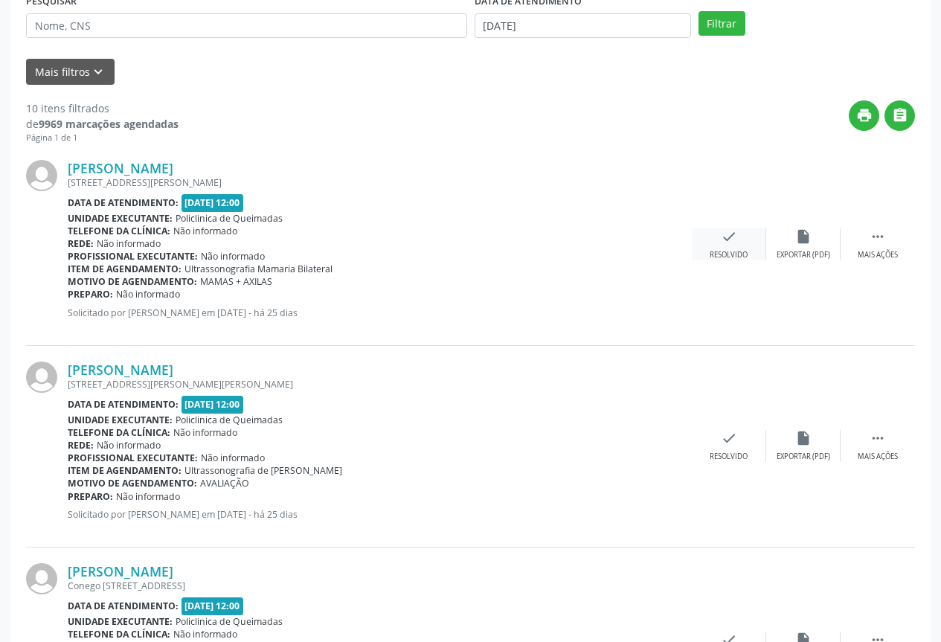
click at [732, 249] on div "check Resolvido" at bounding box center [729, 244] width 74 height 32
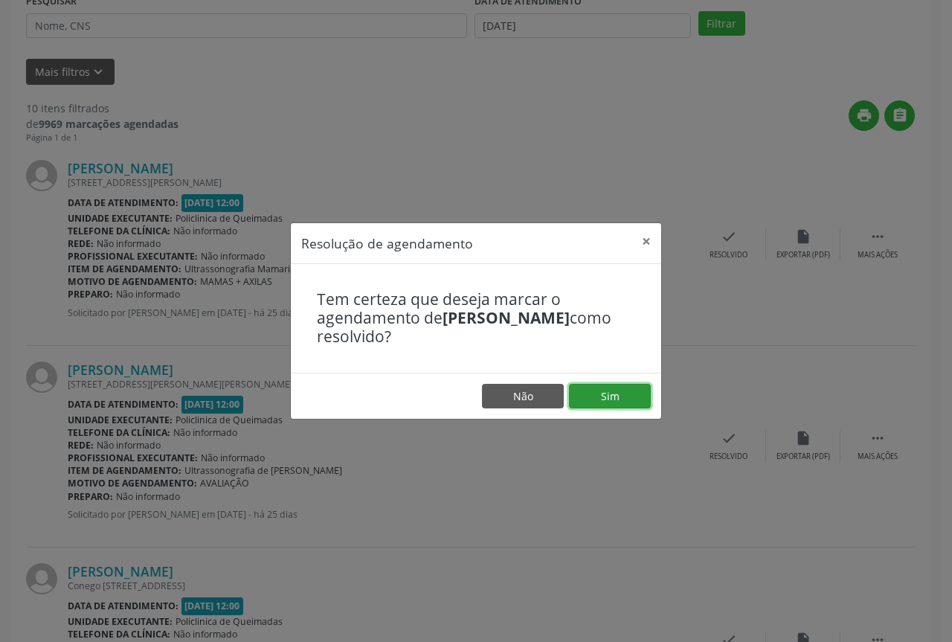
click at [586, 403] on button "Sim" at bounding box center [610, 396] width 82 height 25
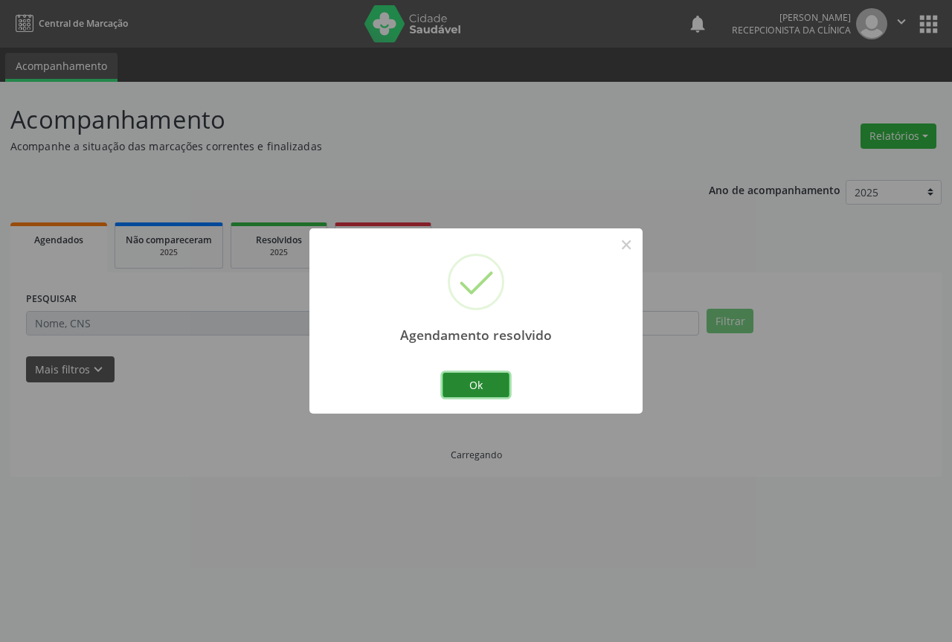
click at [496, 385] on button "Ok" at bounding box center [476, 385] width 67 height 25
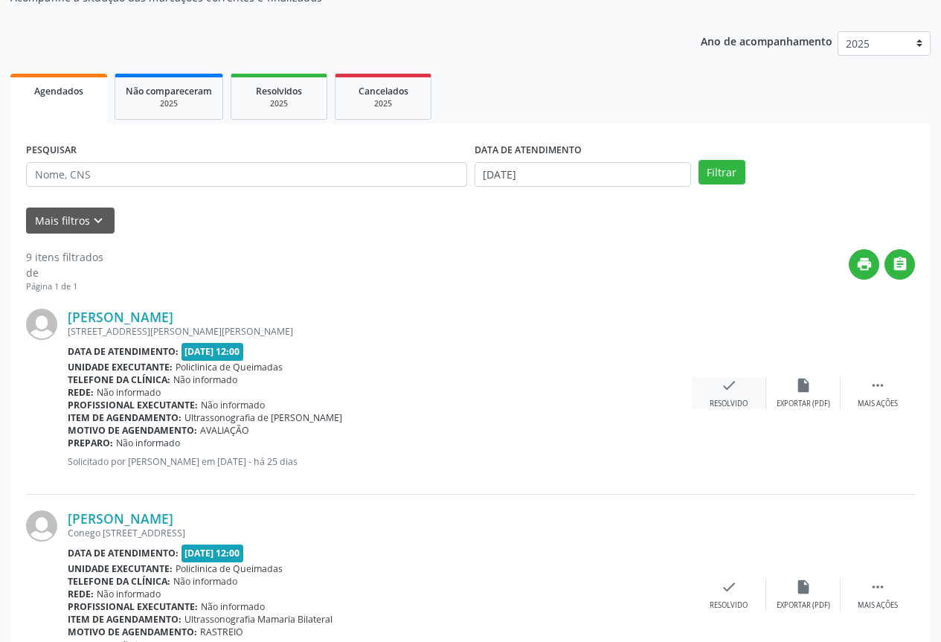
click at [734, 392] on icon "check" at bounding box center [729, 385] width 16 height 16
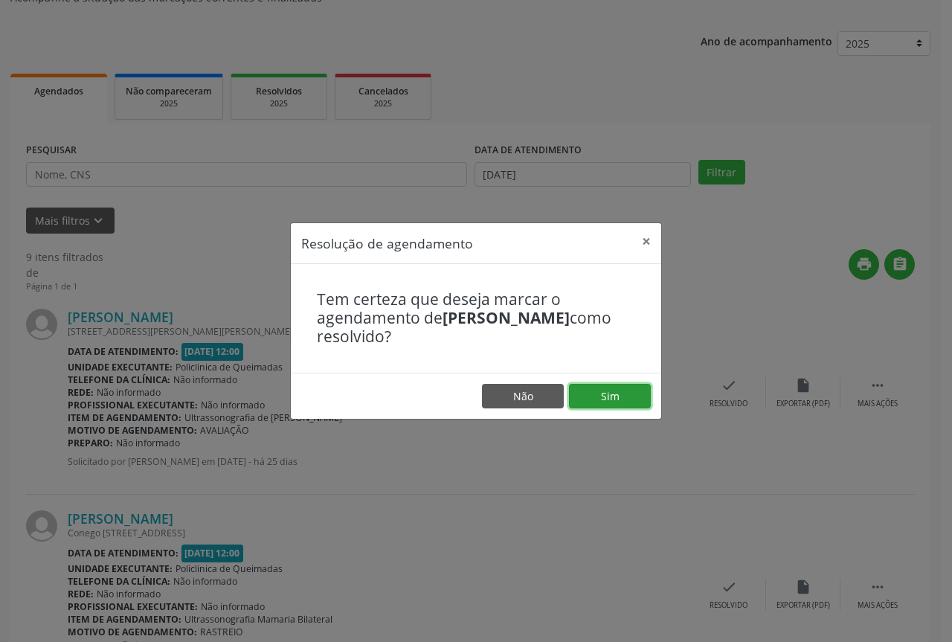
click at [634, 390] on button "Sim" at bounding box center [610, 396] width 82 height 25
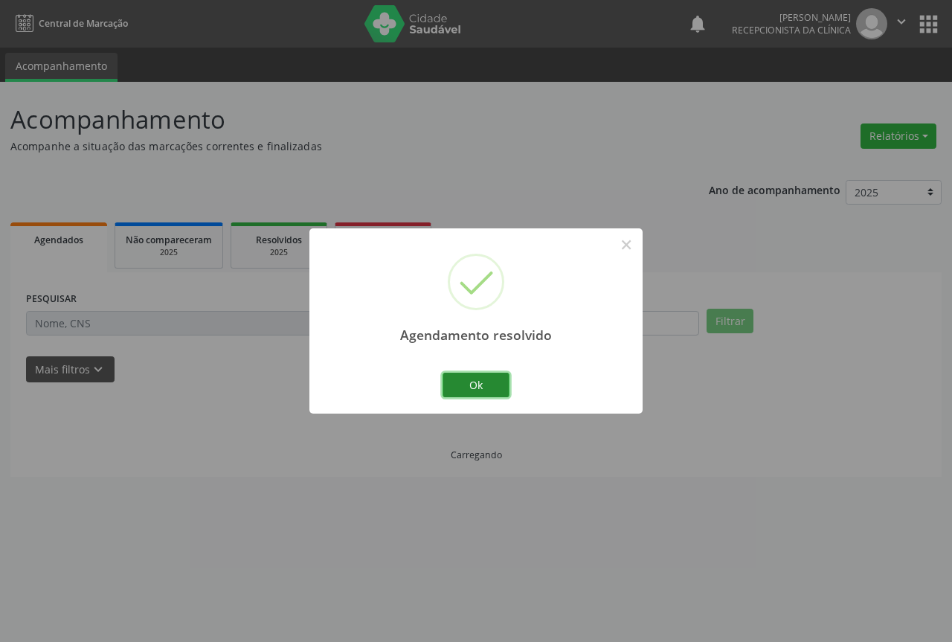
click at [476, 391] on button "Ok" at bounding box center [476, 385] width 67 height 25
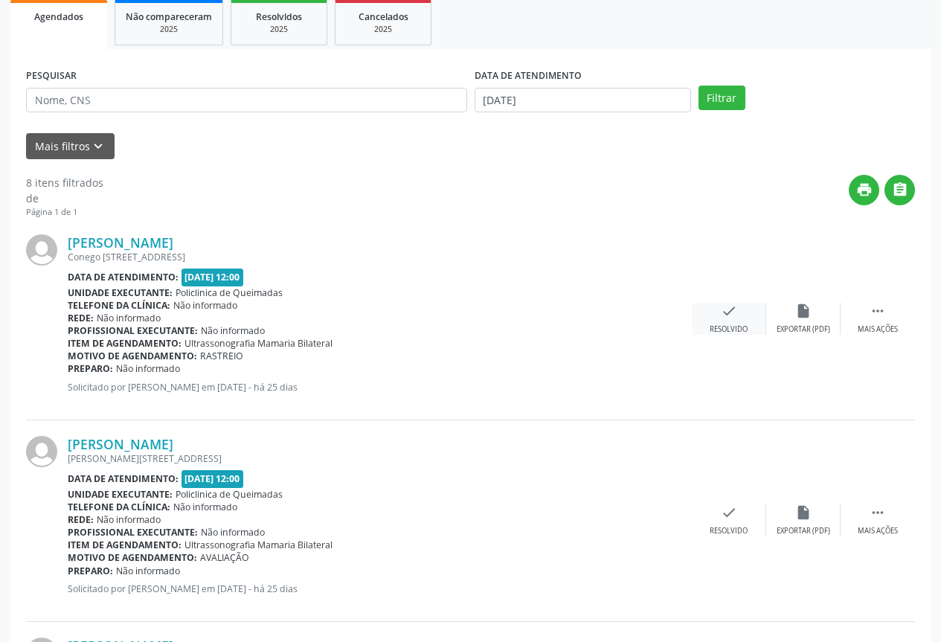
click at [712, 327] on div "Resolvido" at bounding box center [729, 329] width 38 height 10
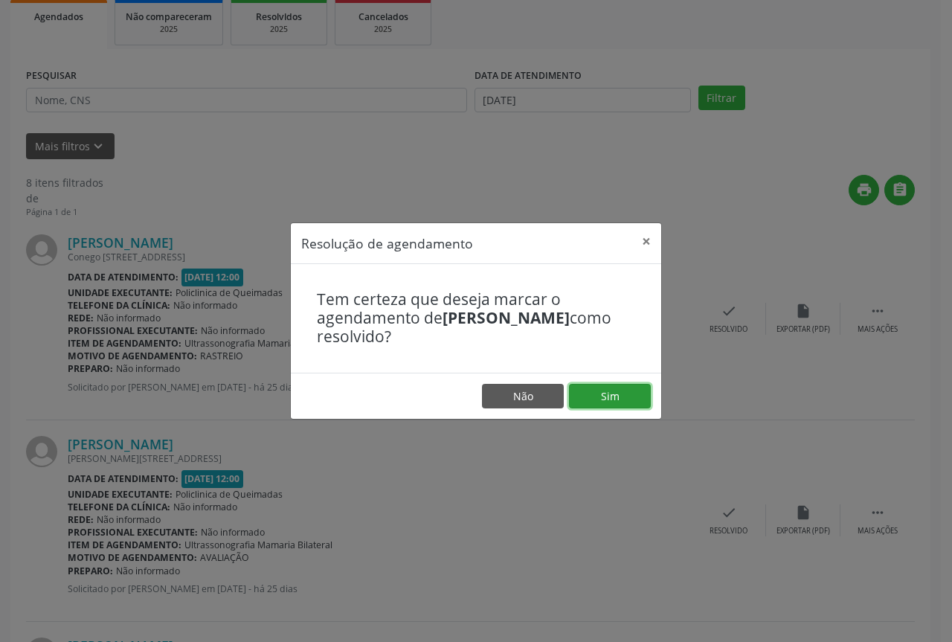
click at [631, 394] on button "Sim" at bounding box center [610, 396] width 82 height 25
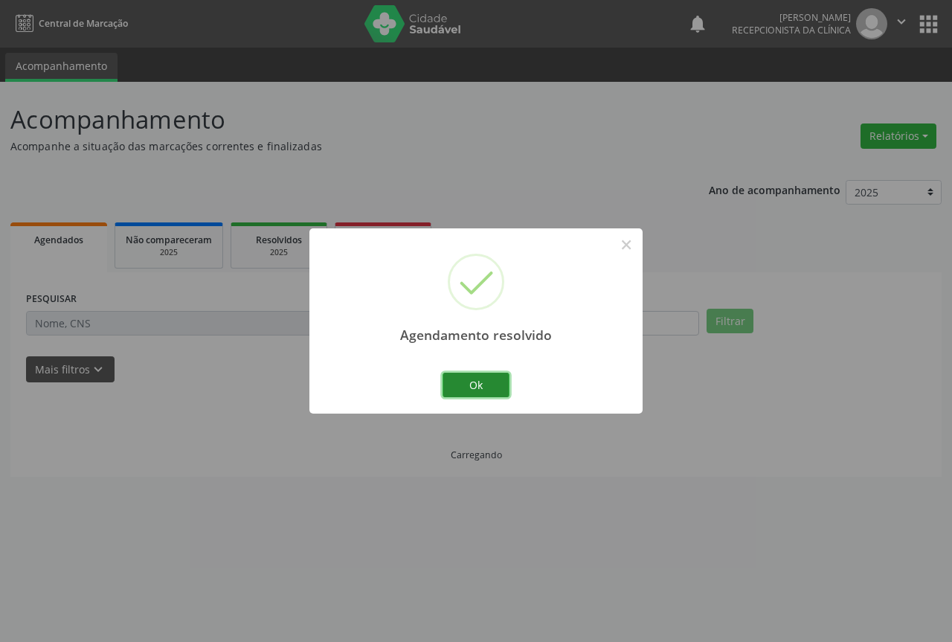
click at [493, 388] on button "Ok" at bounding box center [476, 385] width 67 height 25
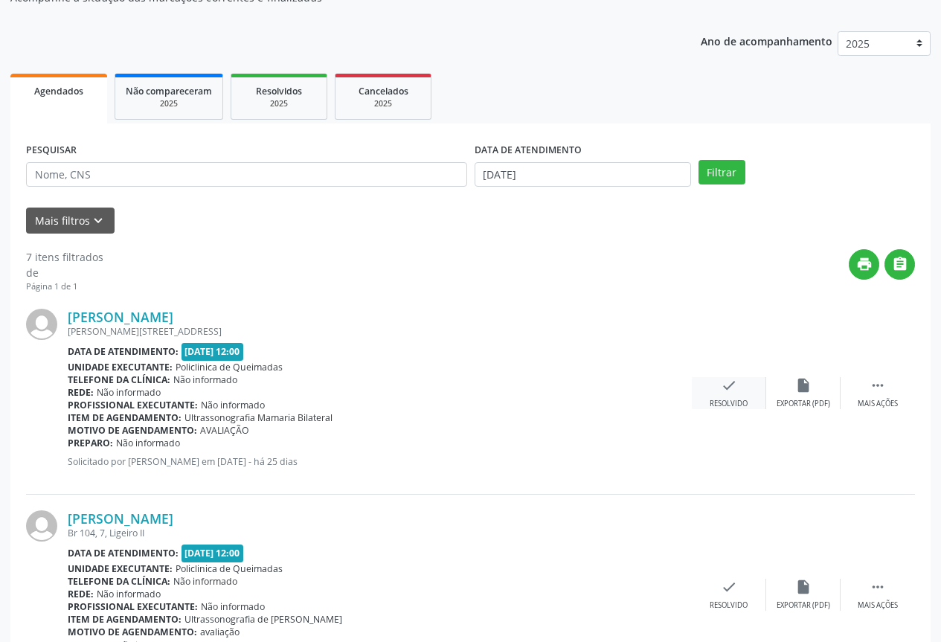
click at [725, 378] on icon "check" at bounding box center [729, 385] width 16 height 16
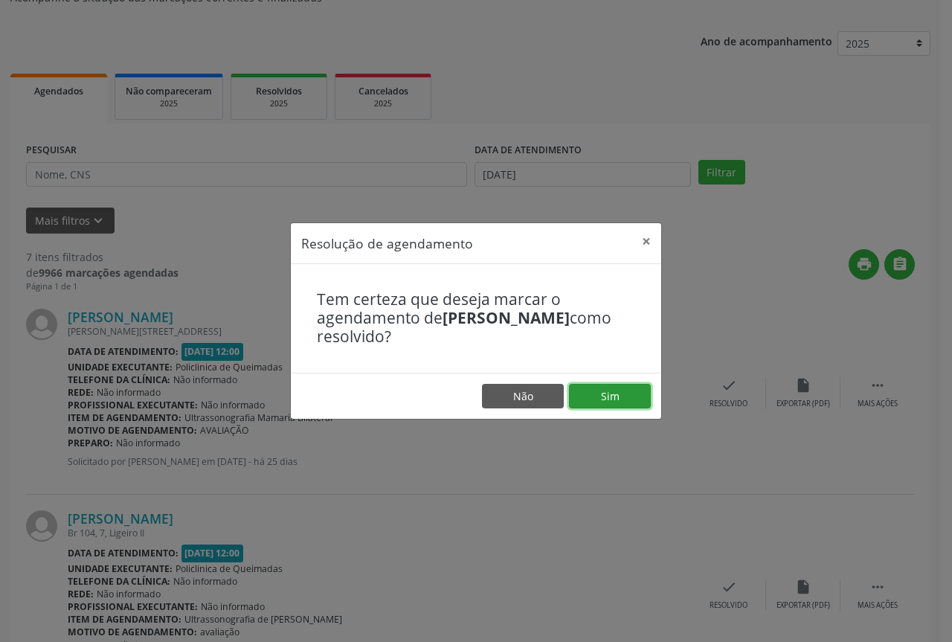
click at [621, 403] on button "Sim" at bounding box center [610, 396] width 82 height 25
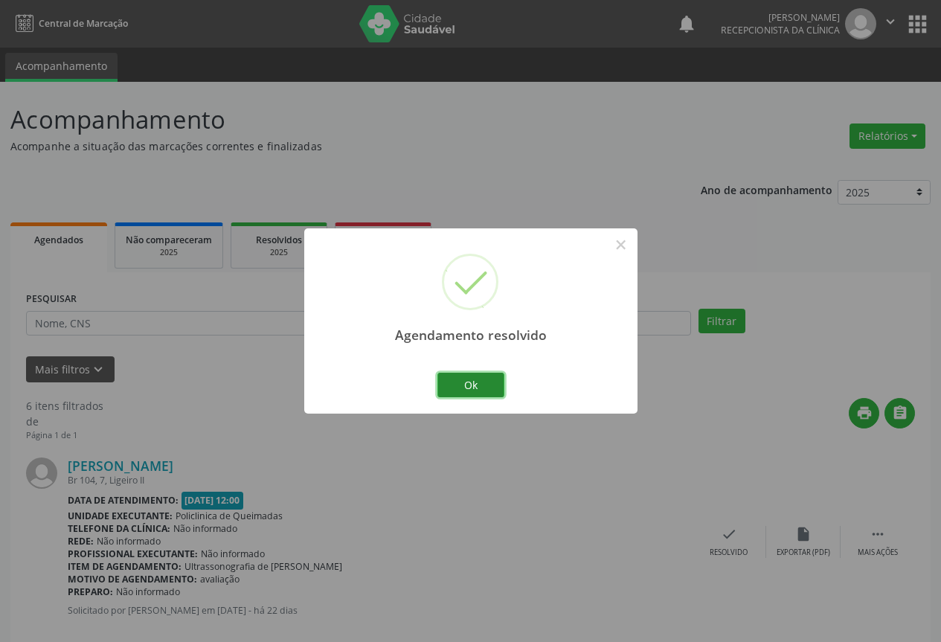
click at [482, 391] on button "Ok" at bounding box center [470, 385] width 67 height 25
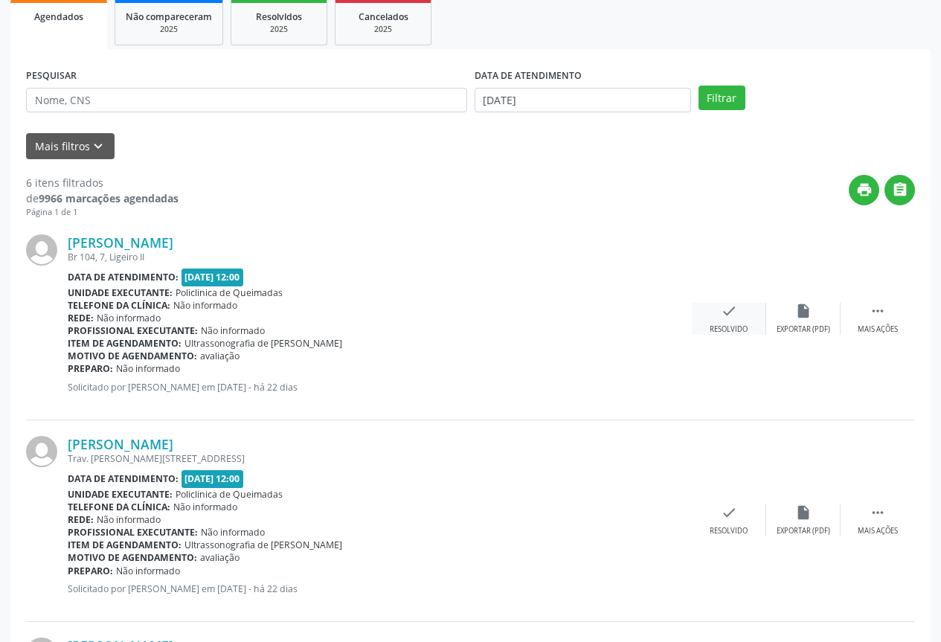
click at [731, 328] on div "Resolvido" at bounding box center [729, 329] width 38 height 10
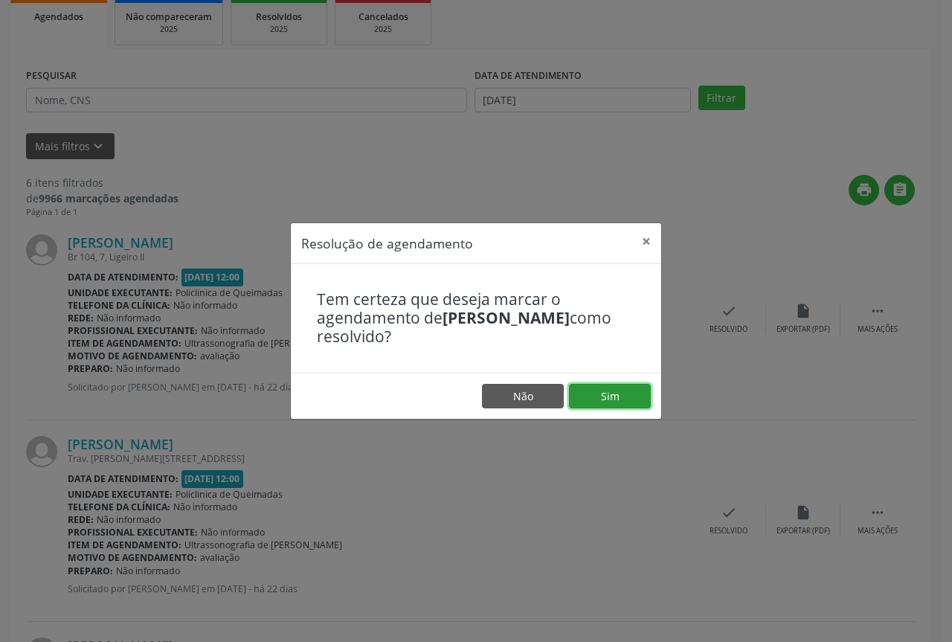
click at [621, 397] on button "Sim" at bounding box center [610, 396] width 82 height 25
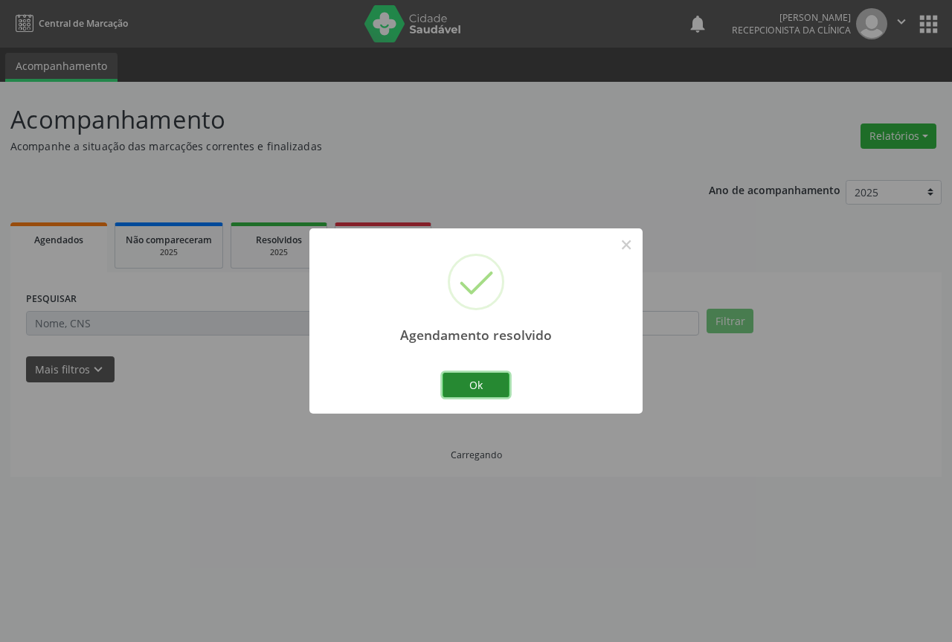
click at [474, 387] on button "Ok" at bounding box center [476, 385] width 67 height 25
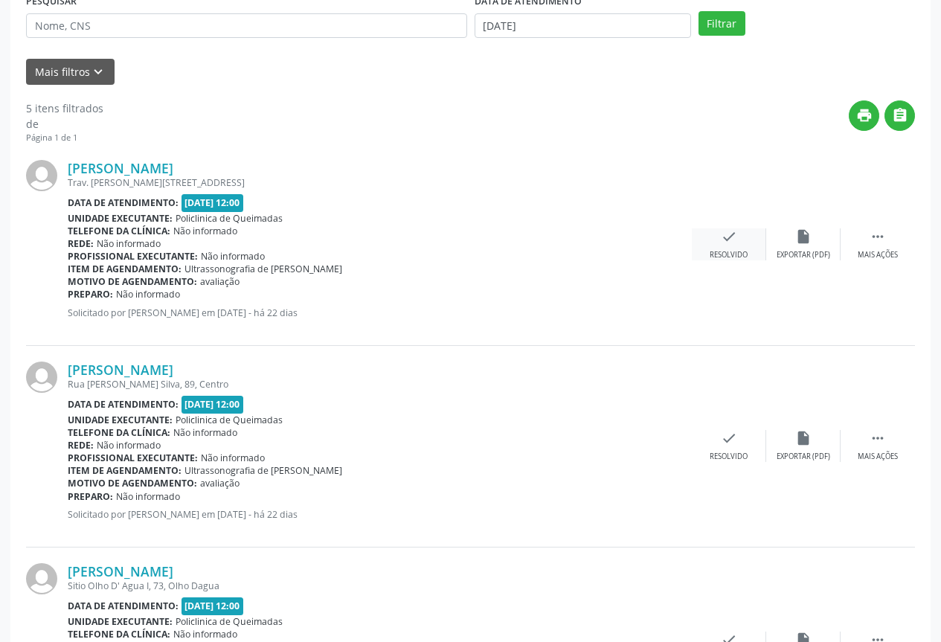
click at [727, 248] on div "check Resolvido" at bounding box center [729, 244] width 74 height 32
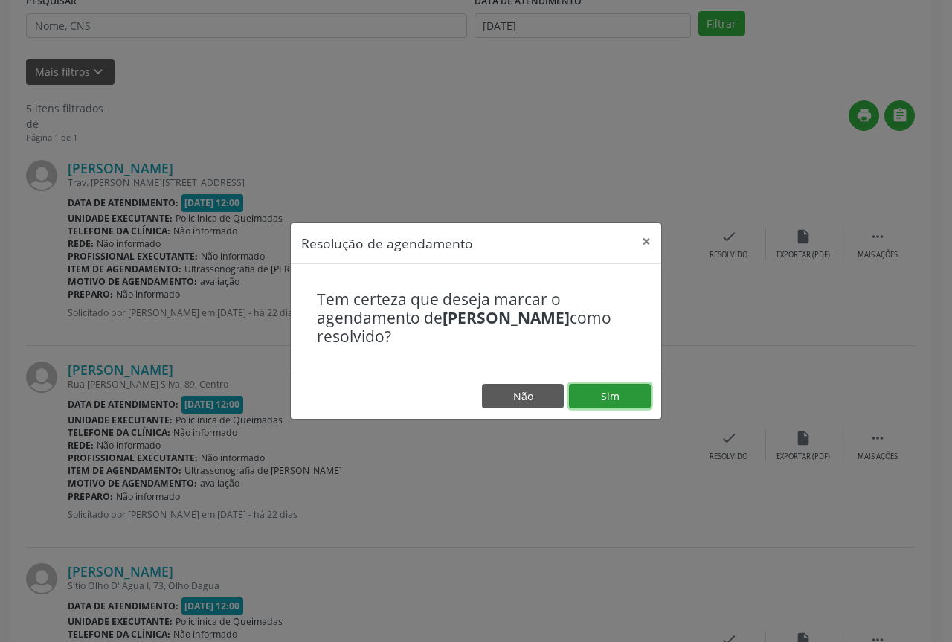
click at [609, 384] on button "Sim" at bounding box center [610, 396] width 82 height 25
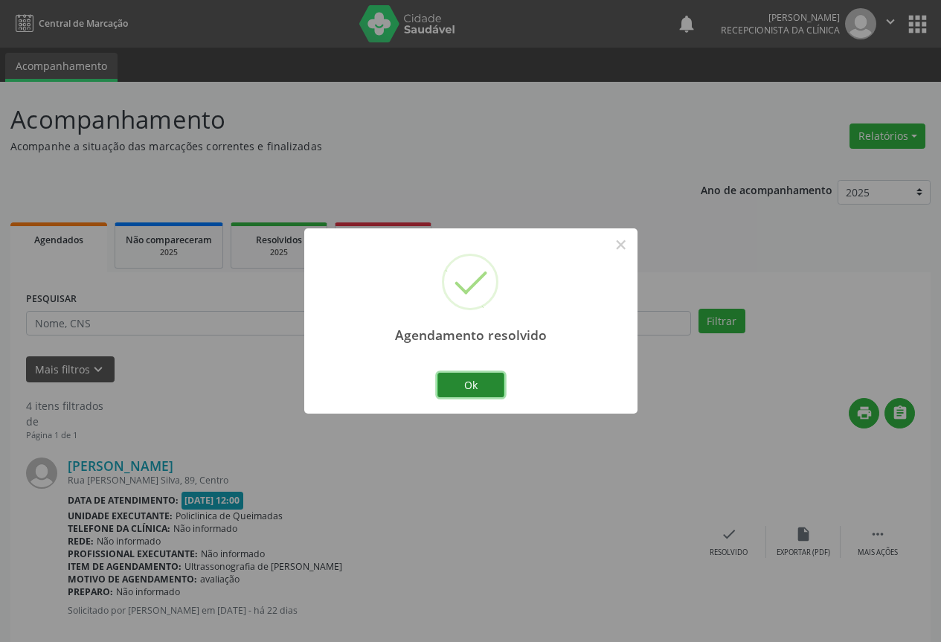
click at [487, 391] on button "Ok" at bounding box center [470, 385] width 67 height 25
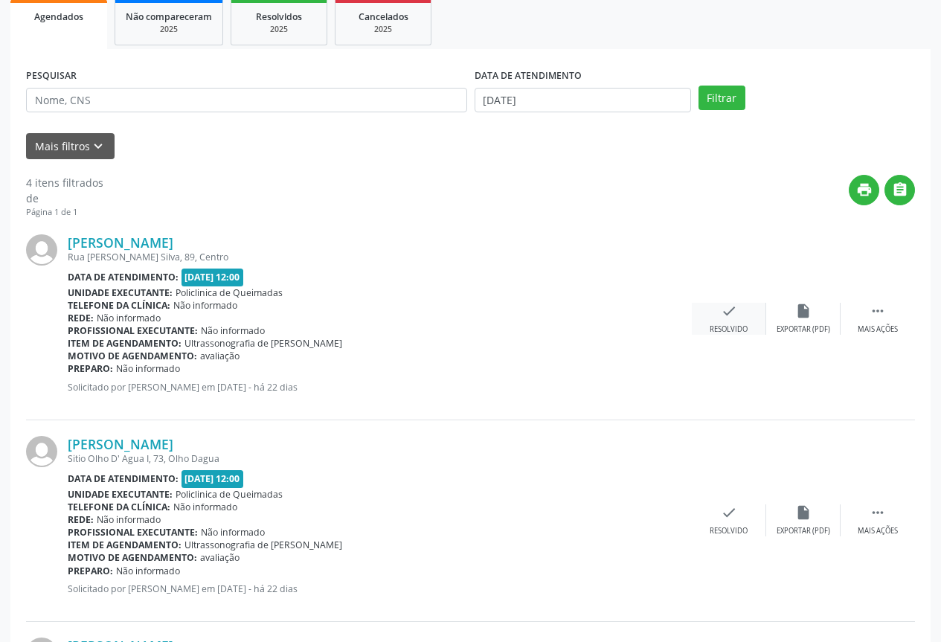
click at [726, 313] on icon "check" at bounding box center [729, 311] width 16 height 16
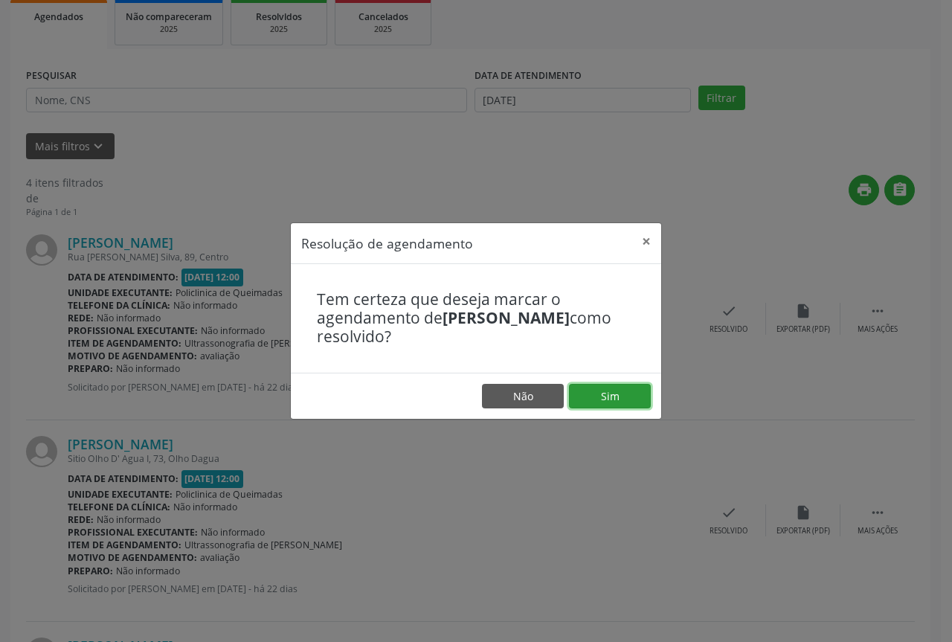
click at [630, 394] on button "Sim" at bounding box center [610, 396] width 82 height 25
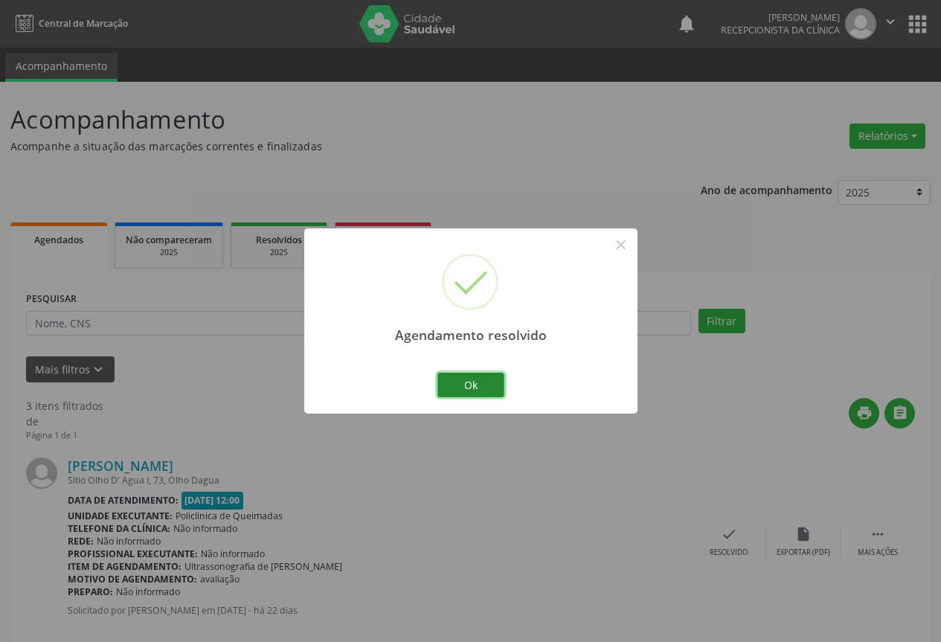
click at [490, 373] on button "Ok" at bounding box center [470, 385] width 67 height 25
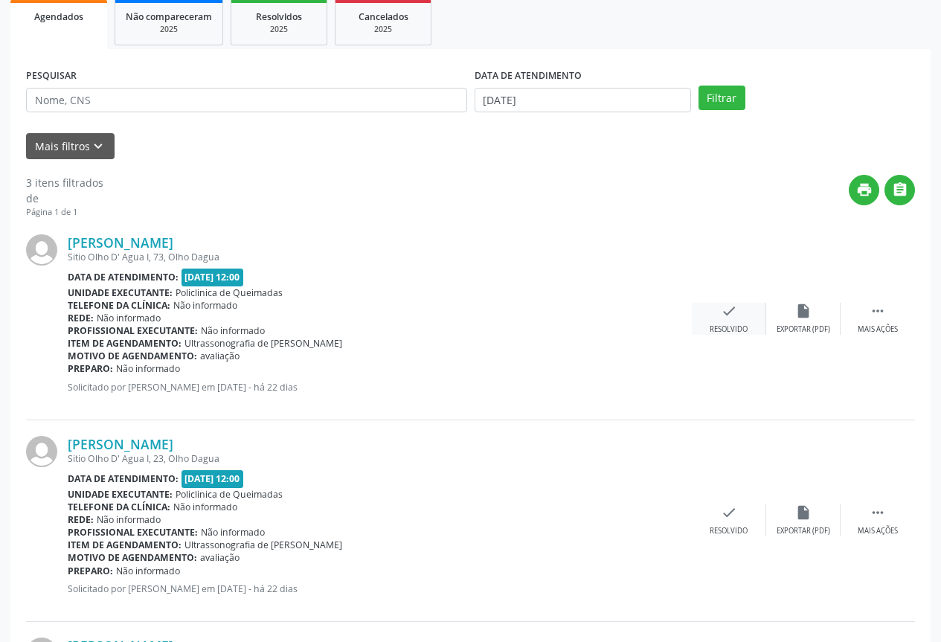
click at [744, 321] on div "check Resolvido" at bounding box center [729, 319] width 74 height 32
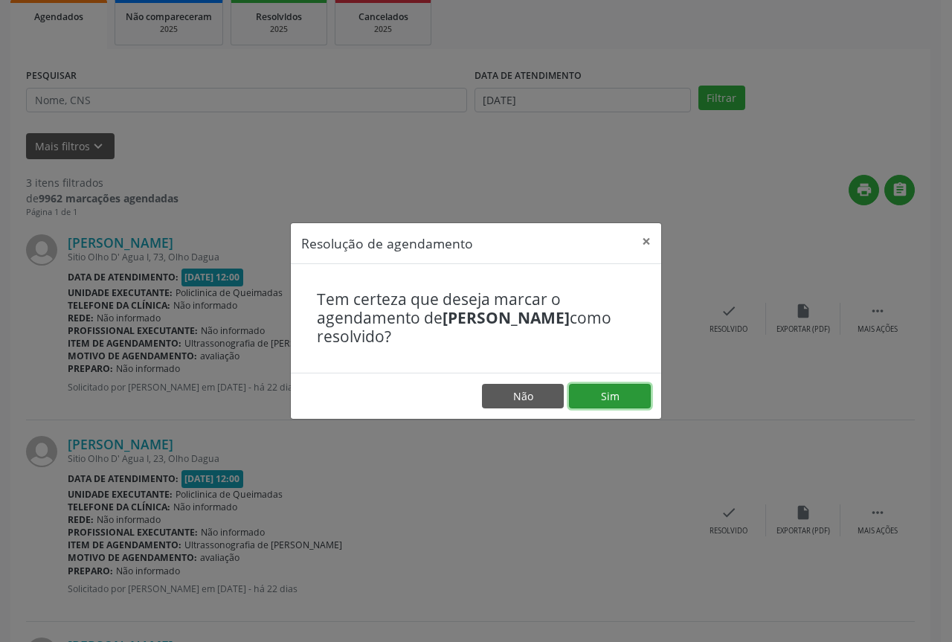
click at [595, 391] on button "Sim" at bounding box center [610, 396] width 82 height 25
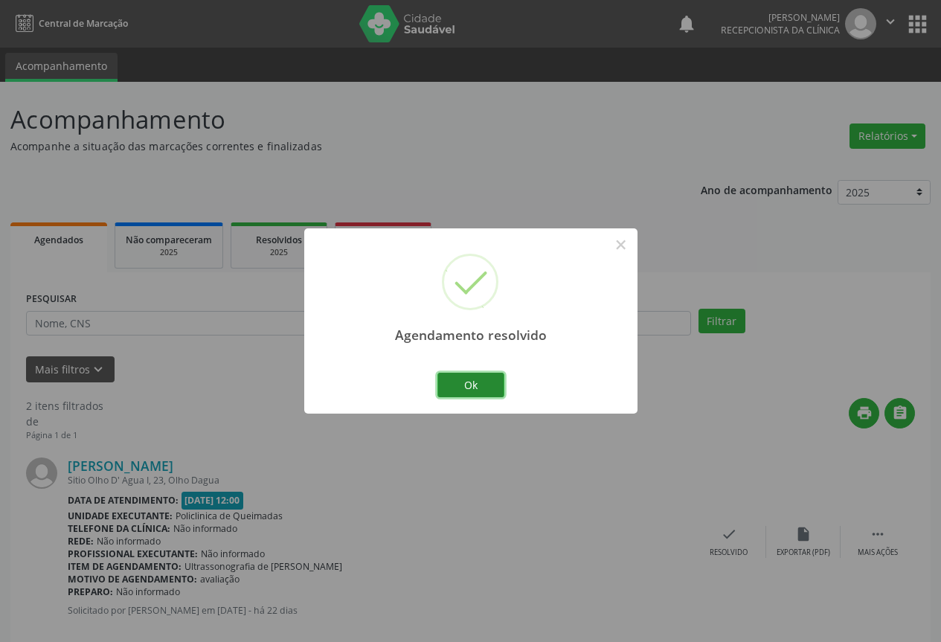
click at [488, 378] on button "Ok" at bounding box center [470, 385] width 67 height 25
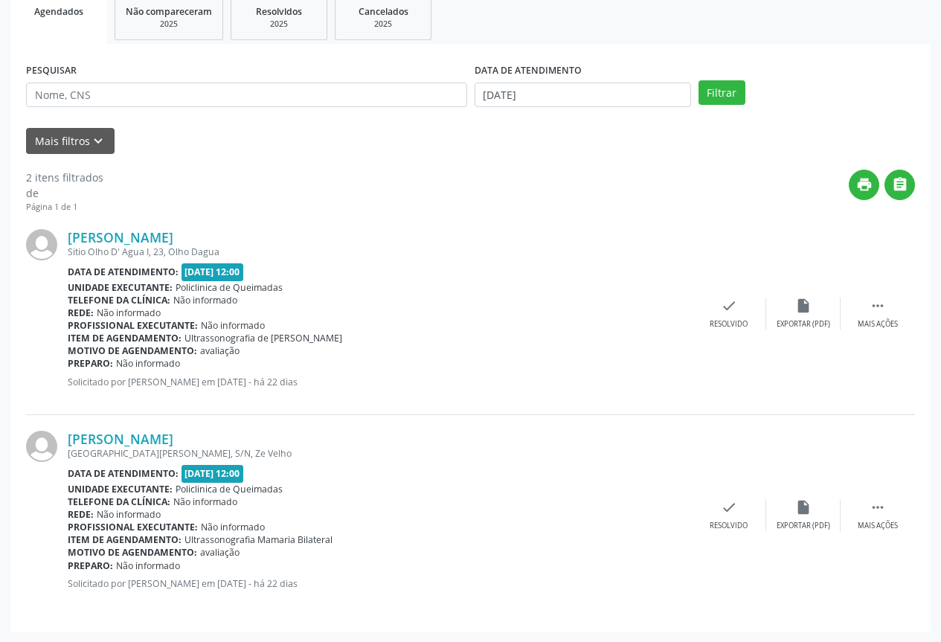
click at [717, 292] on div "Arnobio Manoel da Silva Sitio Olho D' Agua I, 23, Olho Dagua Data de atendiment…" at bounding box center [470, 315] width 889 height 202
click at [742, 323] on div "Resolvido" at bounding box center [729, 324] width 38 height 10
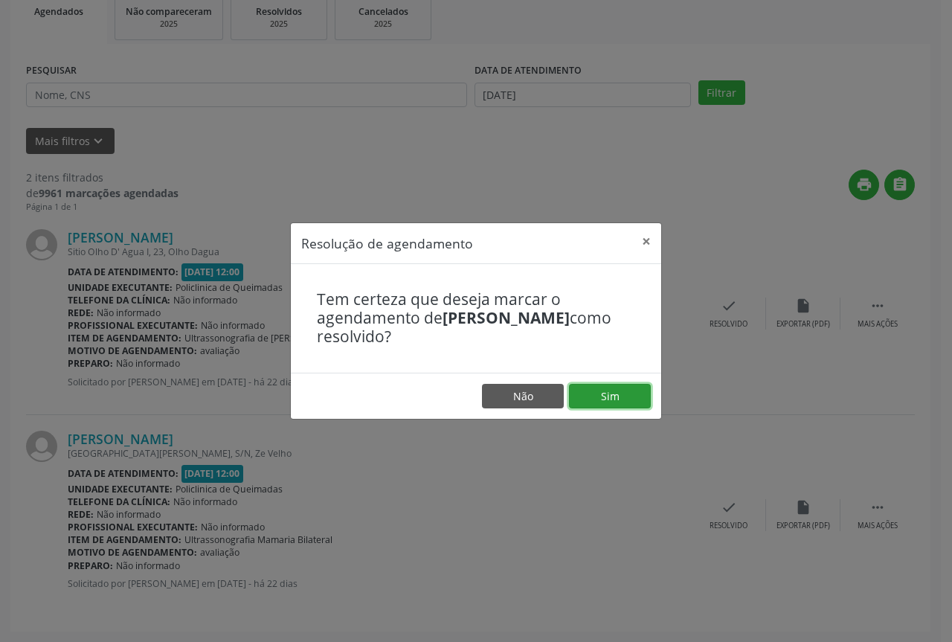
click at [584, 402] on button "Sim" at bounding box center [610, 396] width 82 height 25
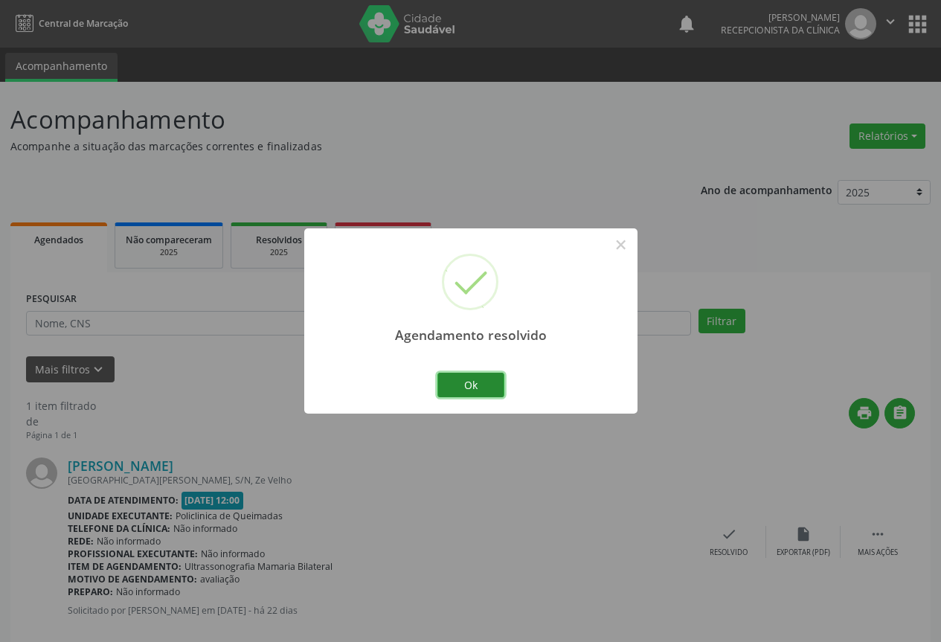
click at [462, 381] on button "Ok" at bounding box center [470, 385] width 67 height 25
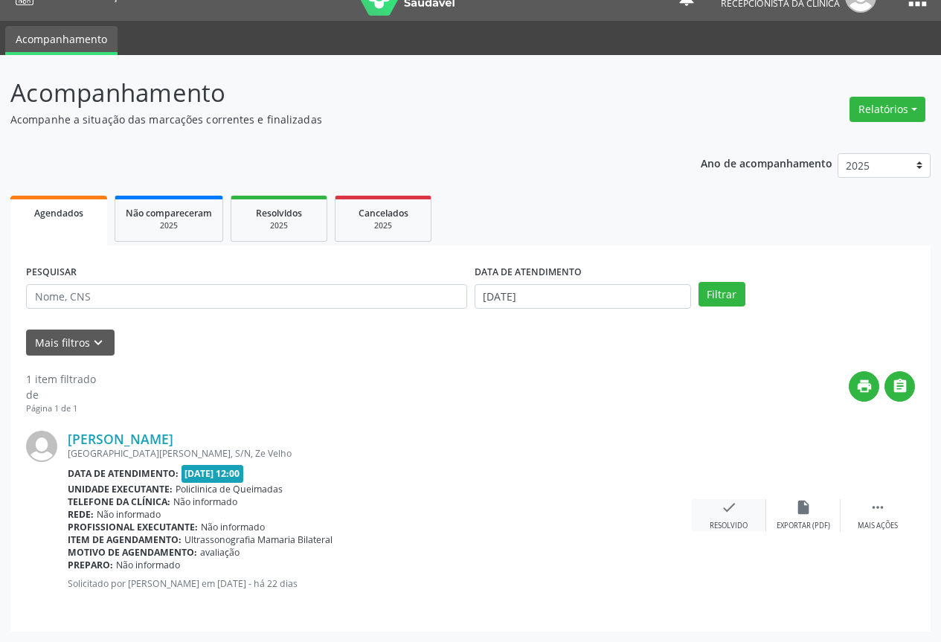
click at [748, 519] on div "check Resolvido" at bounding box center [729, 515] width 74 height 32
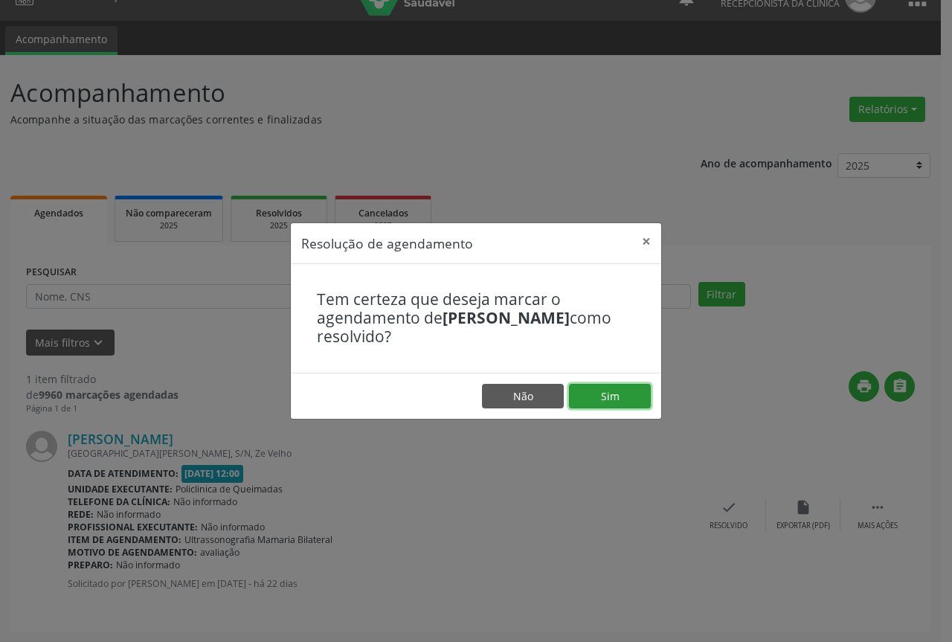
click at [608, 401] on button "Sim" at bounding box center [610, 396] width 82 height 25
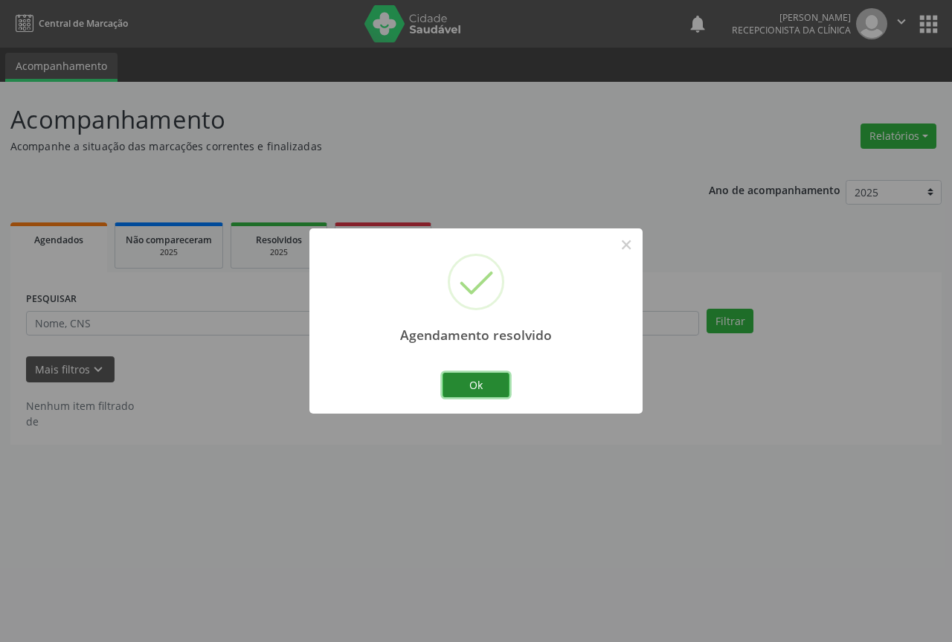
click at [463, 385] on button "Ok" at bounding box center [476, 385] width 67 height 25
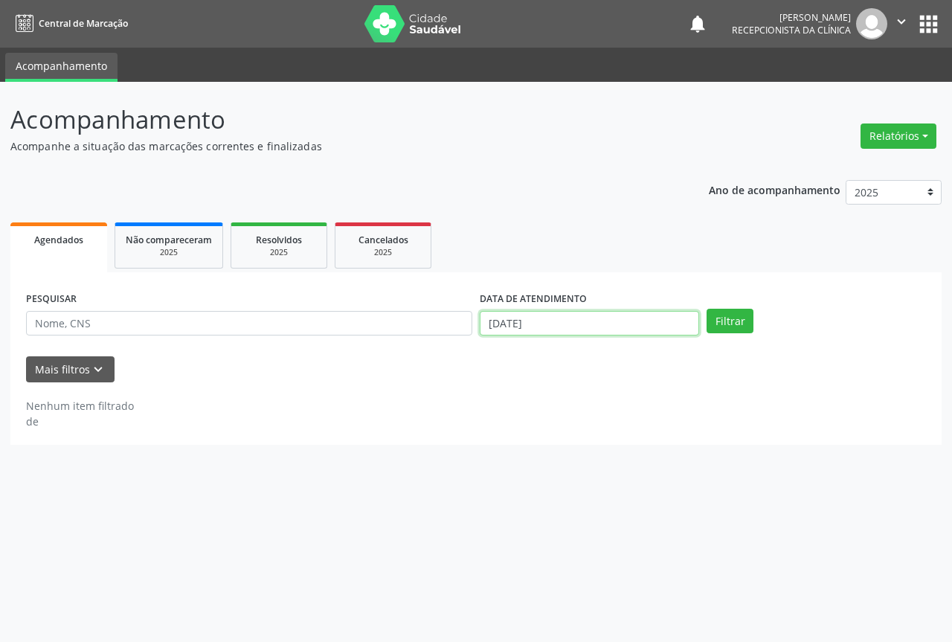
click at [548, 334] on body "Central de Marcação notifications Fernanda Natália Maciel Martins Recepcionista…" at bounding box center [476, 321] width 952 height 642
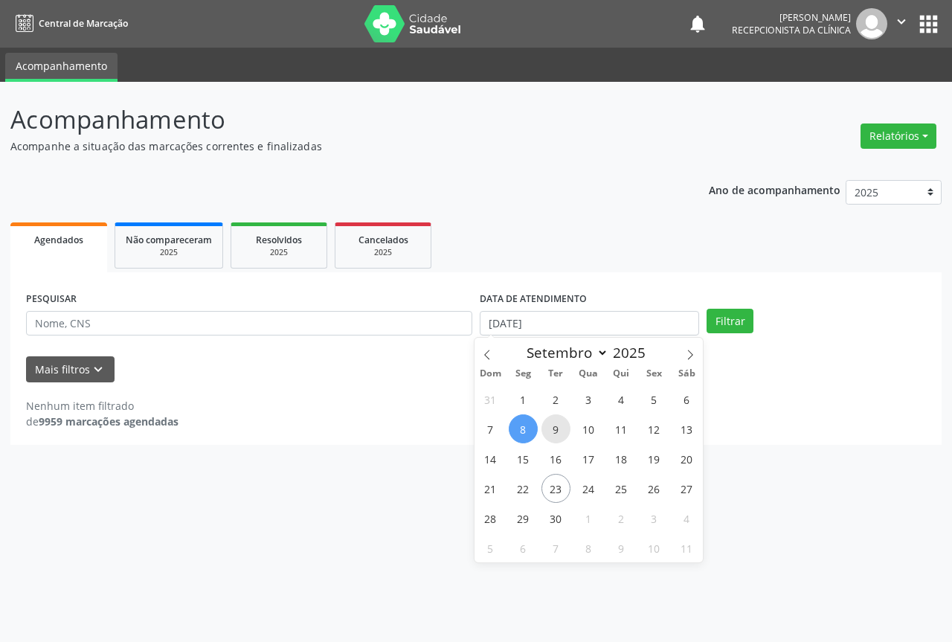
click at [561, 432] on span "9" at bounding box center [556, 428] width 29 height 29
type input "09/09/2025"
click at [561, 432] on span "9" at bounding box center [556, 428] width 29 height 29
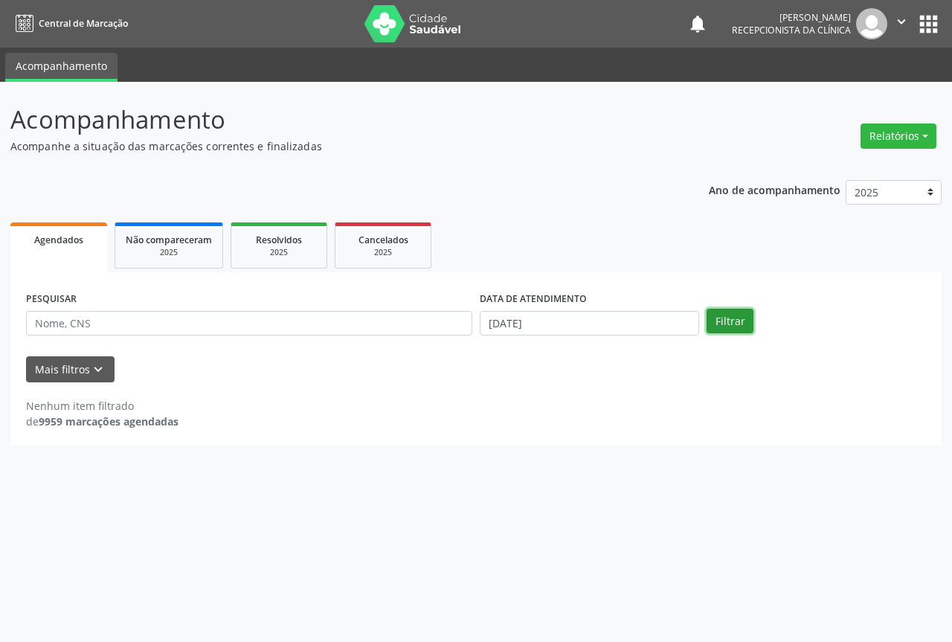
click at [725, 318] on button "Filtrar" at bounding box center [730, 321] width 47 height 25
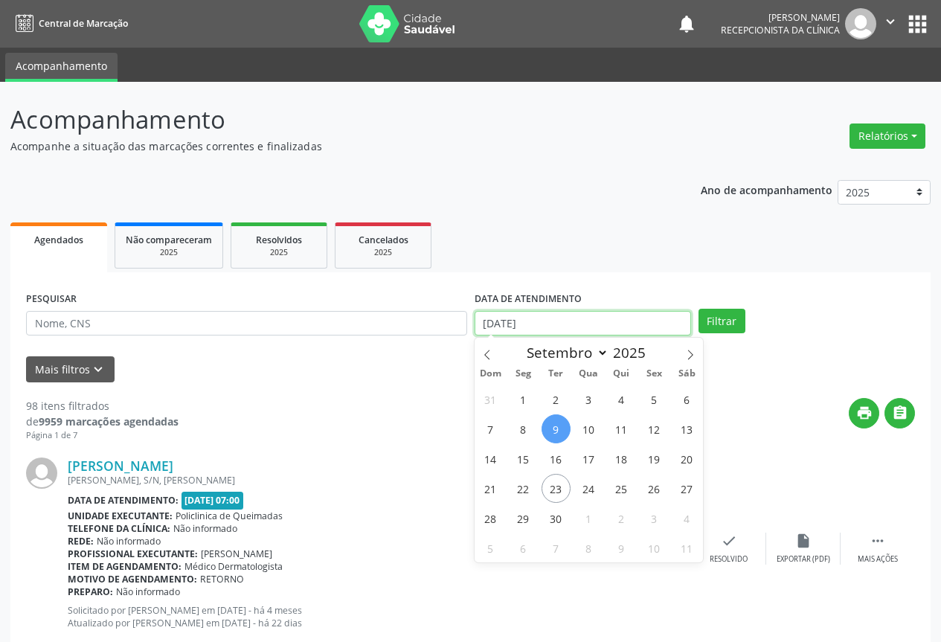
click at [556, 330] on input "09/09/2025" at bounding box center [583, 323] width 216 height 25
click at [556, 426] on span "9" at bounding box center [556, 428] width 29 height 29
type input "09/09/2025"
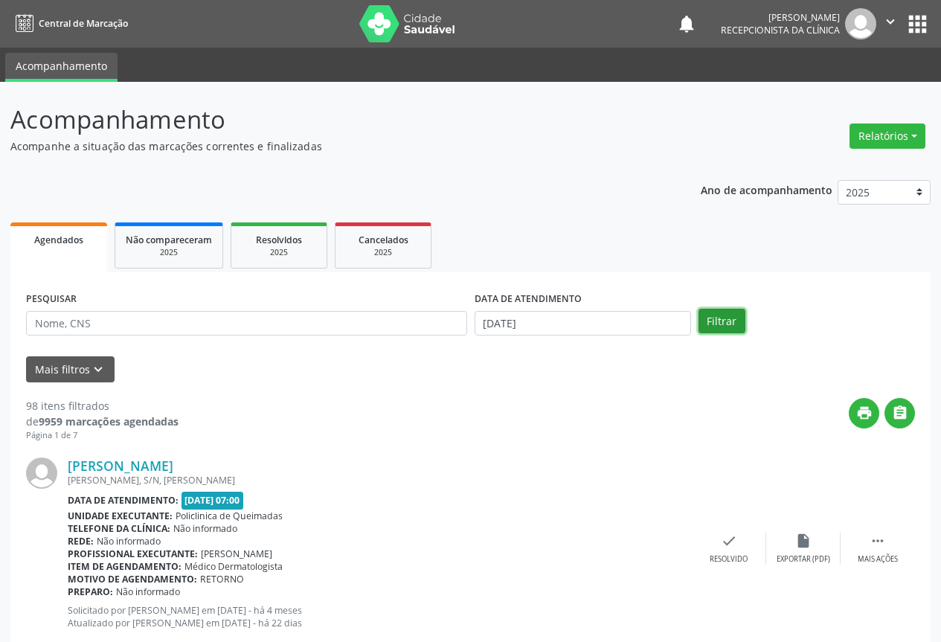
click at [742, 328] on button "Filtrar" at bounding box center [722, 321] width 47 height 25
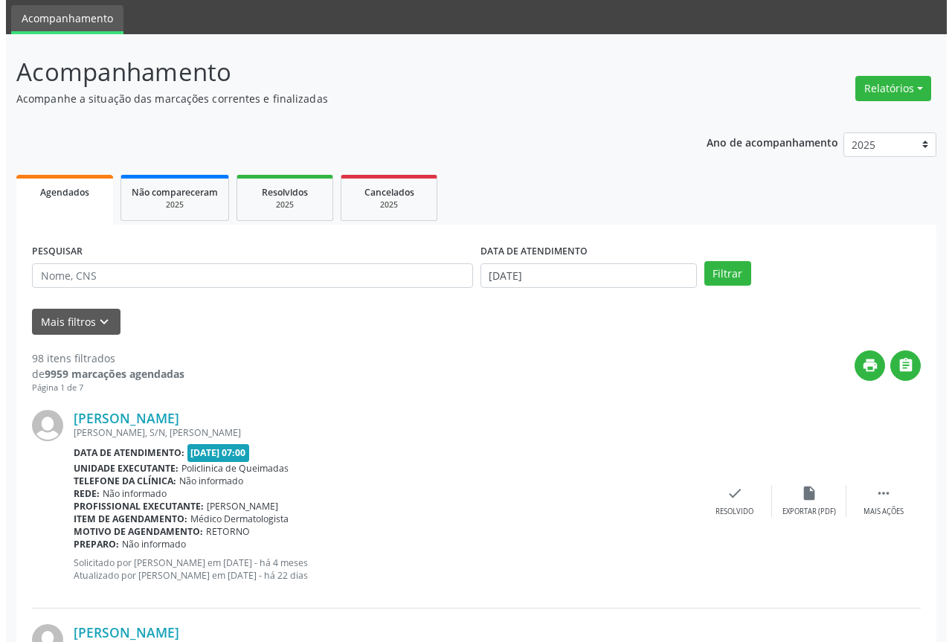
scroll to position [74, 0]
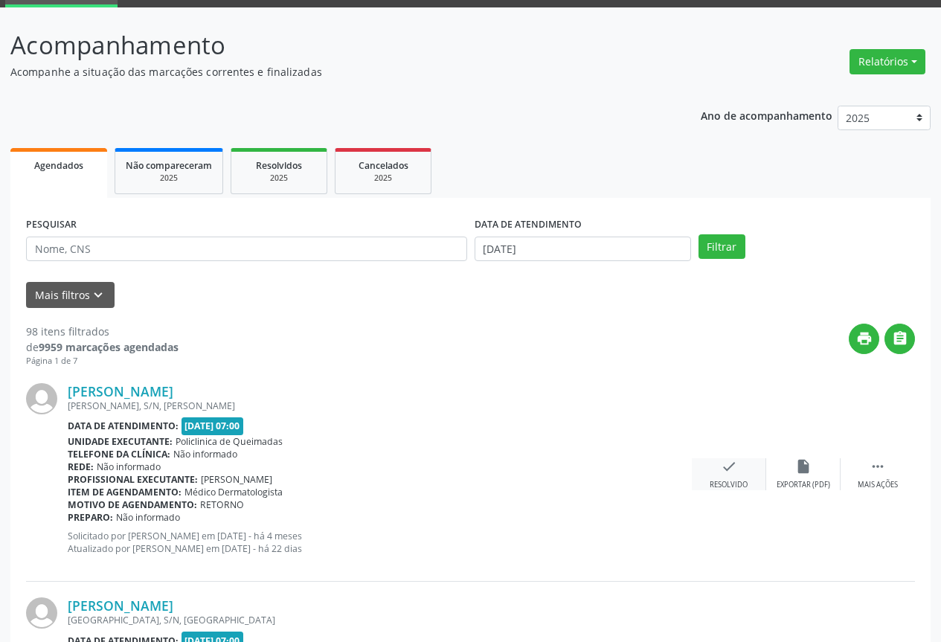
click at [727, 472] on icon "check" at bounding box center [729, 466] width 16 height 16
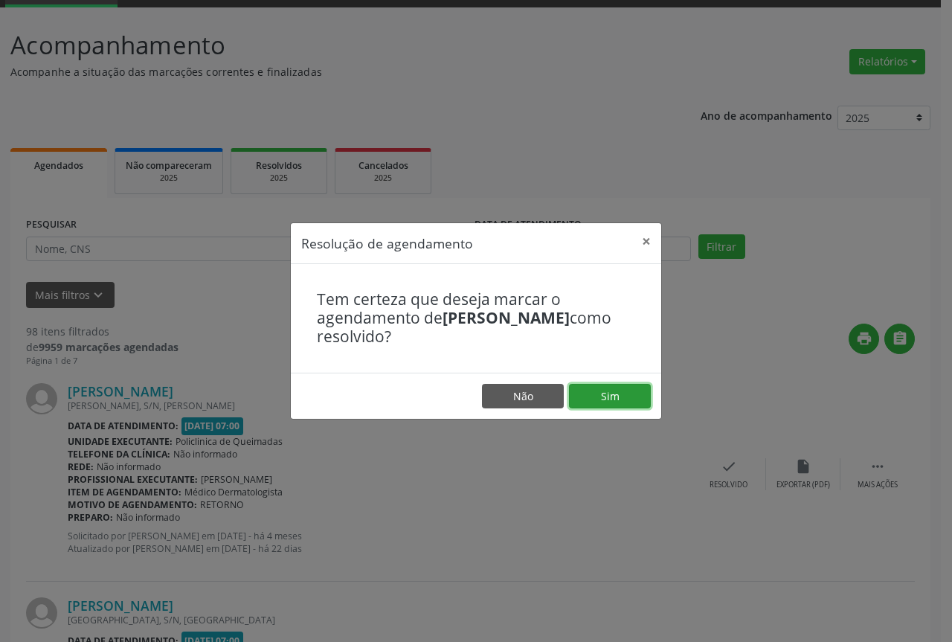
click at [634, 388] on button "Sim" at bounding box center [610, 396] width 82 height 25
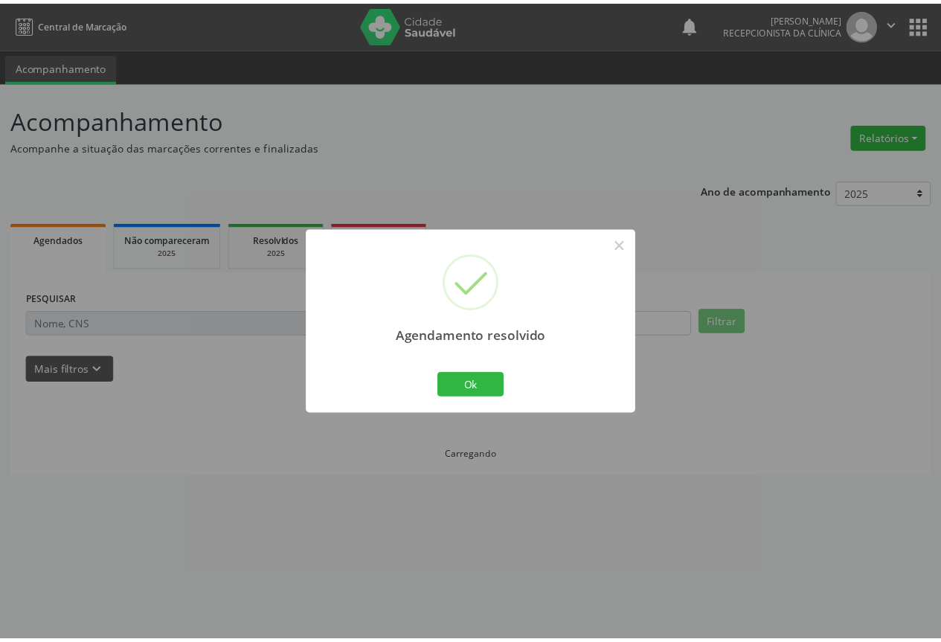
scroll to position [0, 0]
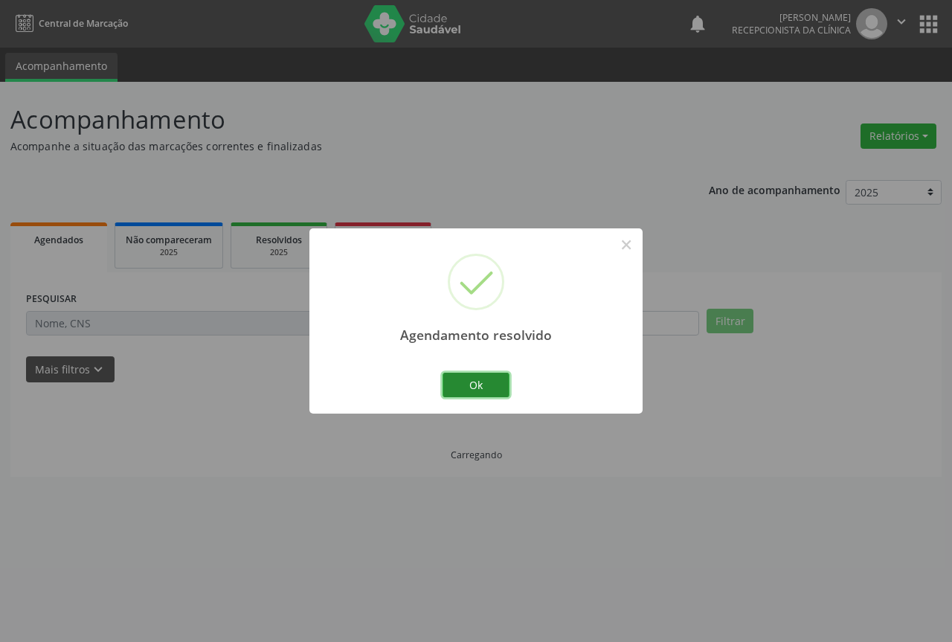
click at [493, 381] on button "Ok" at bounding box center [476, 385] width 67 height 25
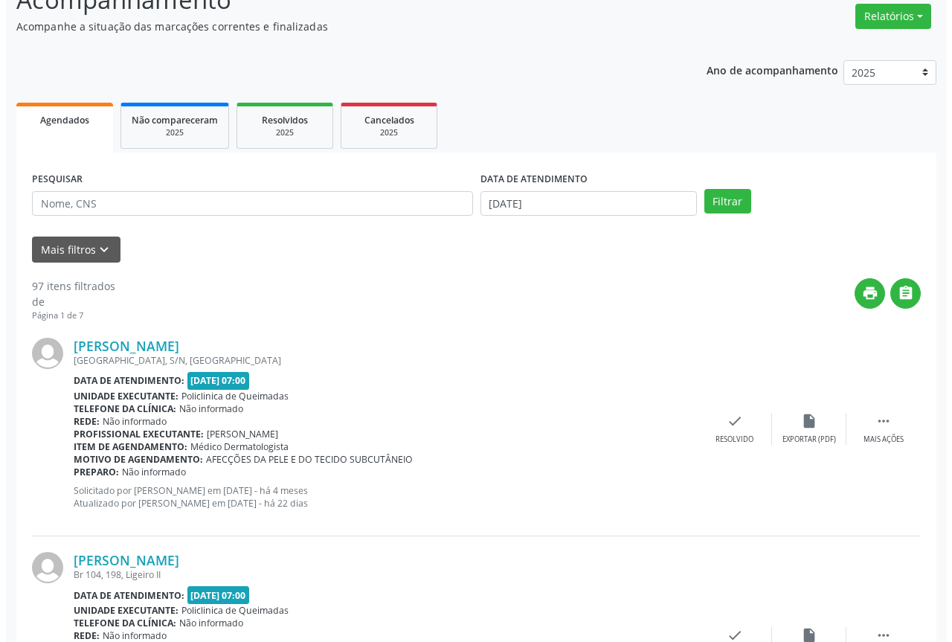
scroll to position [223, 0]
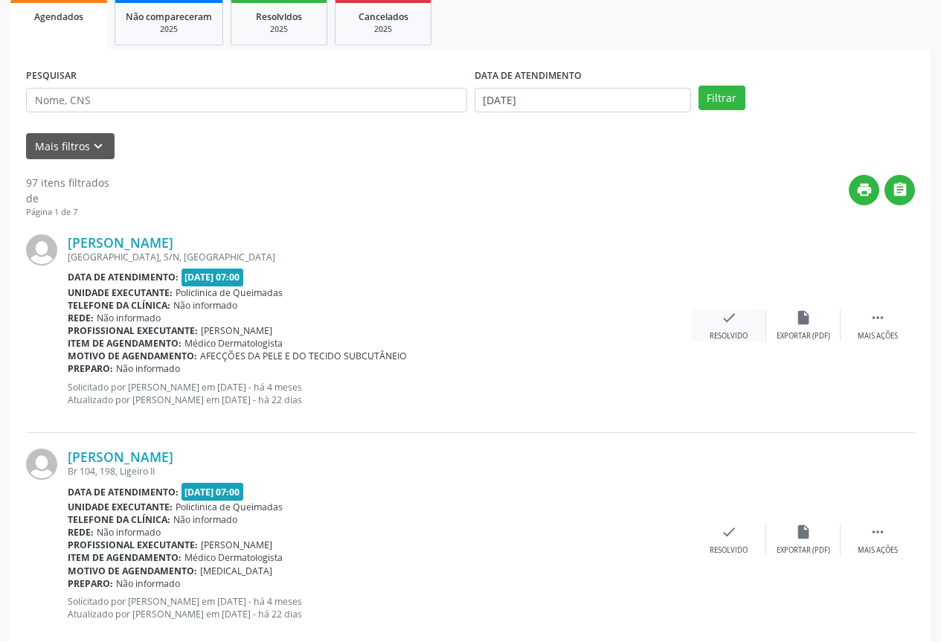
click at [712, 327] on div "check Resolvido" at bounding box center [729, 325] width 74 height 32
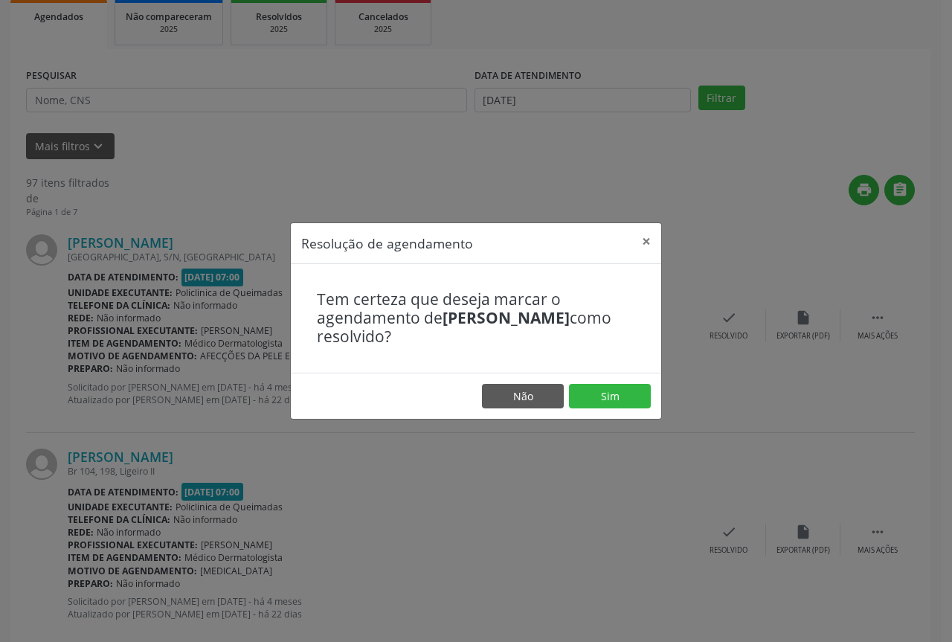
click at [606, 411] on footer "Não Sim" at bounding box center [476, 396] width 371 height 47
click at [588, 400] on button "Sim" at bounding box center [610, 396] width 82 height 25
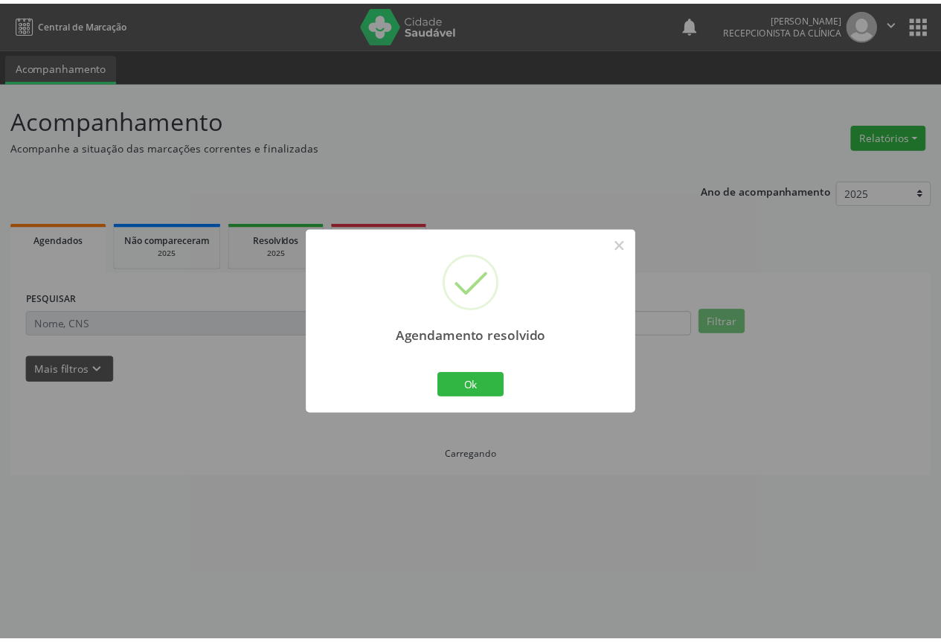
scroll to position [0, 0]
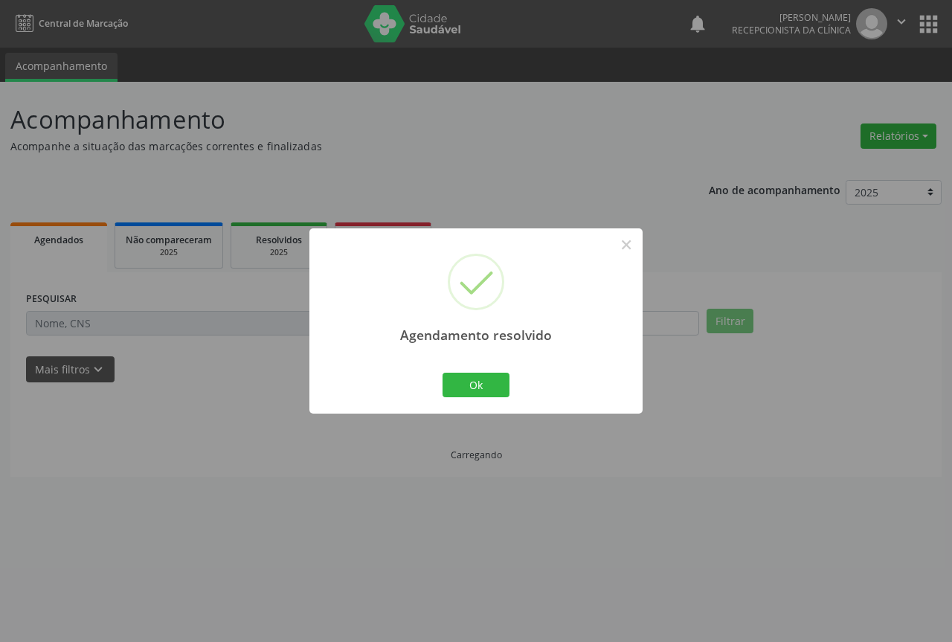
click at [468, 400] on div "Ok Cancel" at bounding box center [477, 384] width 74 height 31
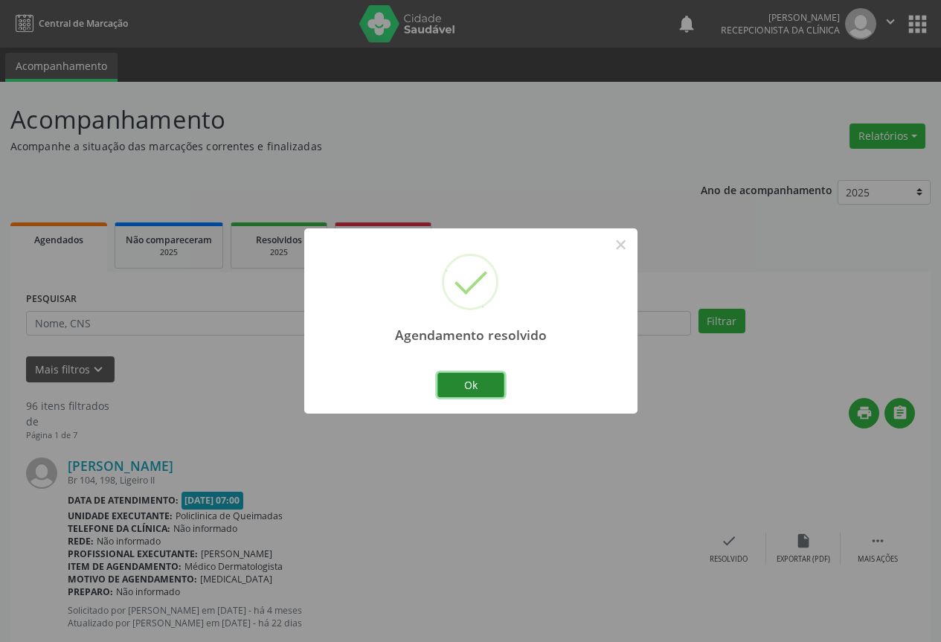
click at [490, 379] on button "Ok" at bounding box center [470, 385] width 67 height 25
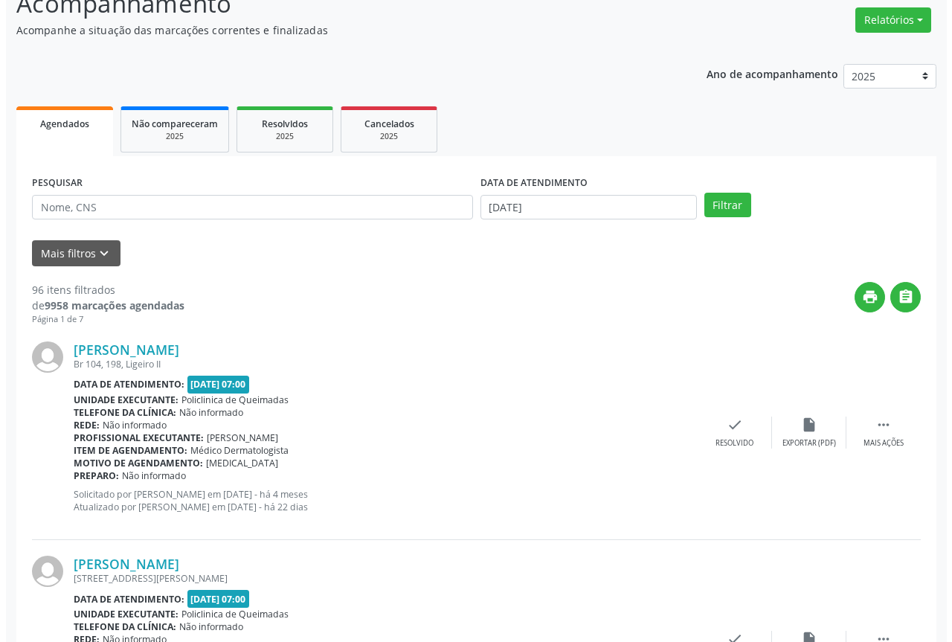
scroll to position [149, 0]
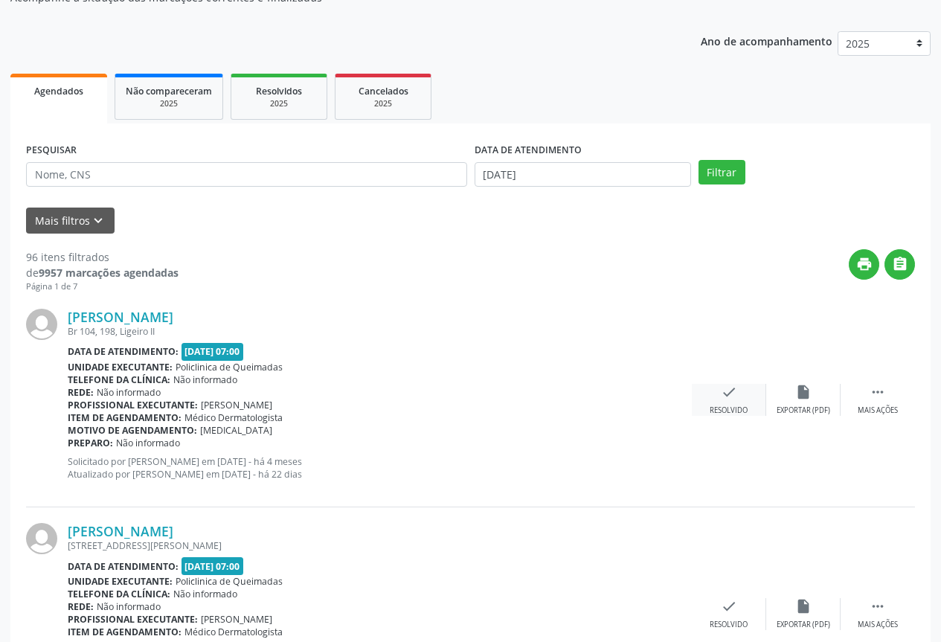
drag, startPoint x: 701, startPoint y: 384, endPoint x: 705, endPoint y: 391, distance: 8.7
click at [705, 391] on div "check Resolvido" at bounding box center [729, 400] width 74 height 32
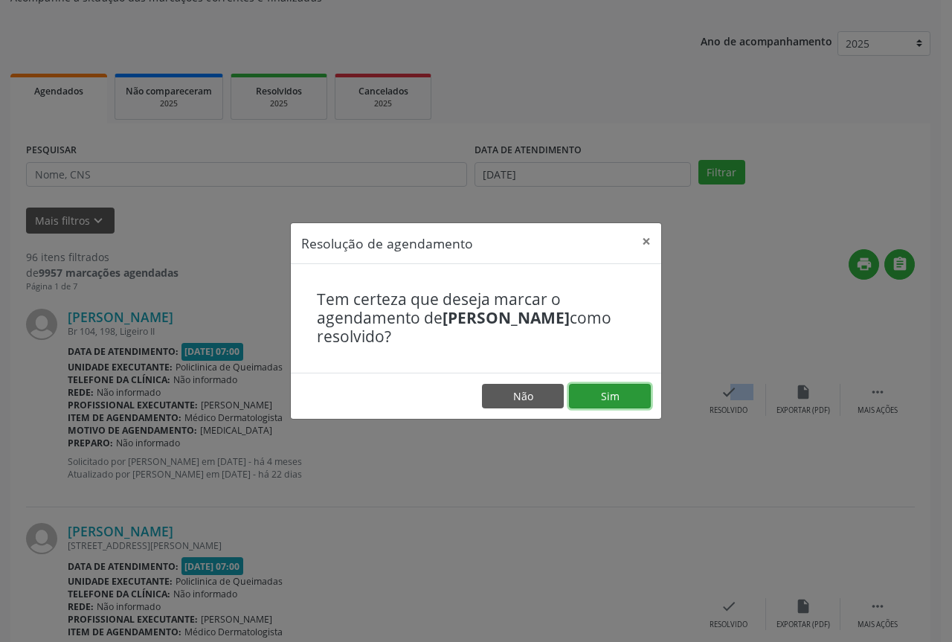
click at [580, 402] on button "Sim" at bounding box center [610, 396] width 82 height 25
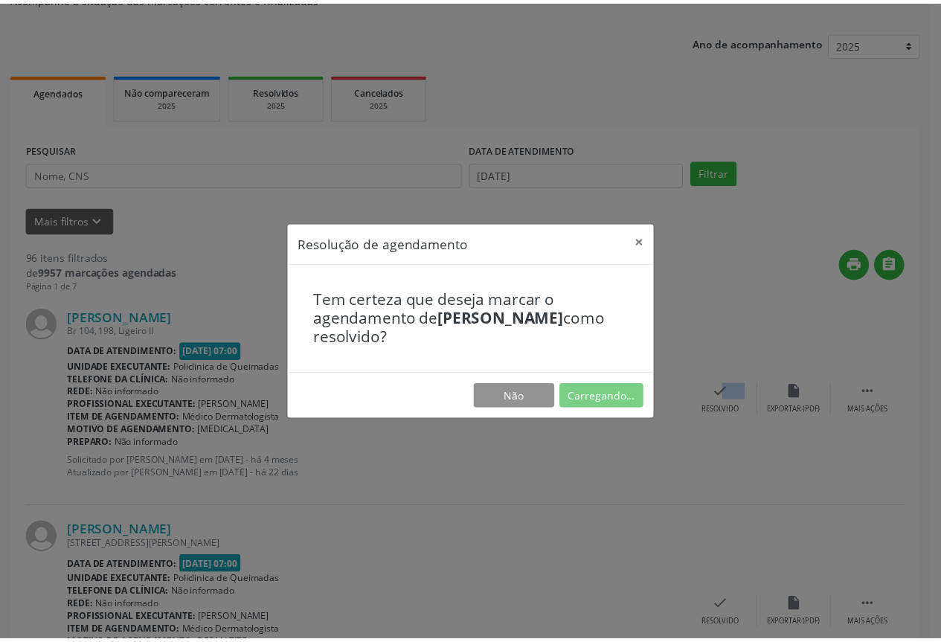
scroll to position [0, 0]
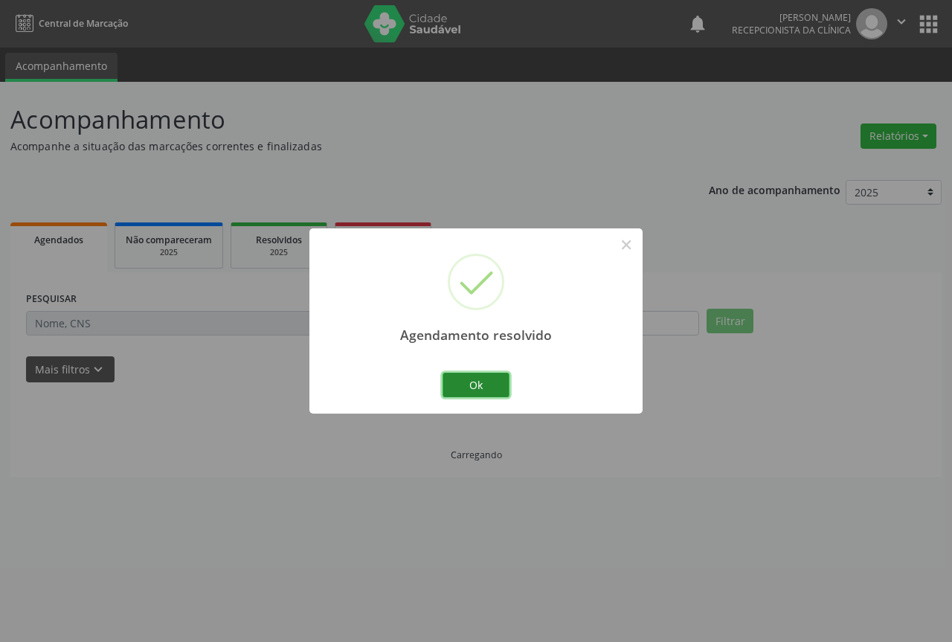
click at [479, 382] on button "Ok" at bounding box center [476, 385] width 67 height 25
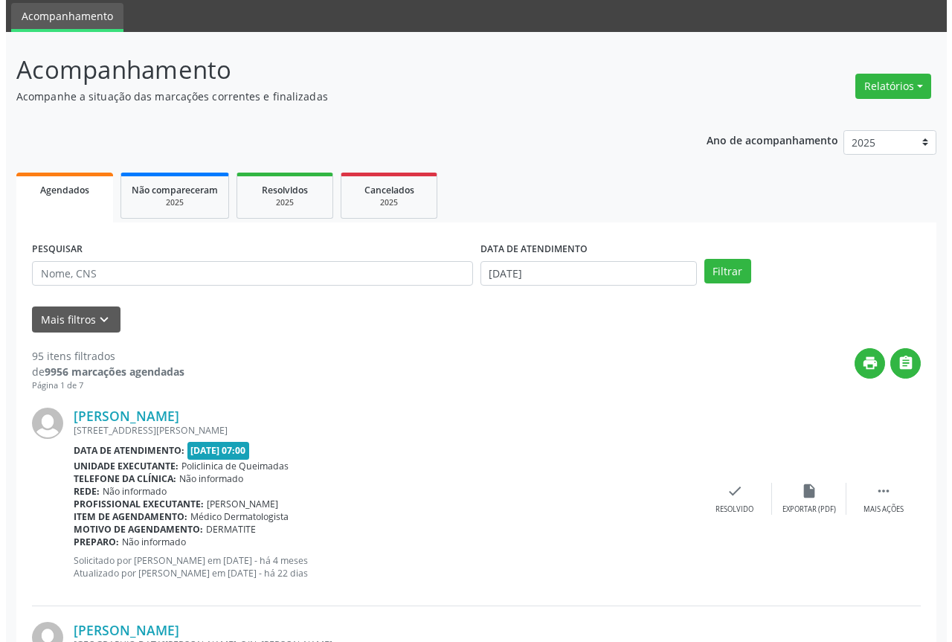
scroll to position [74, 0]
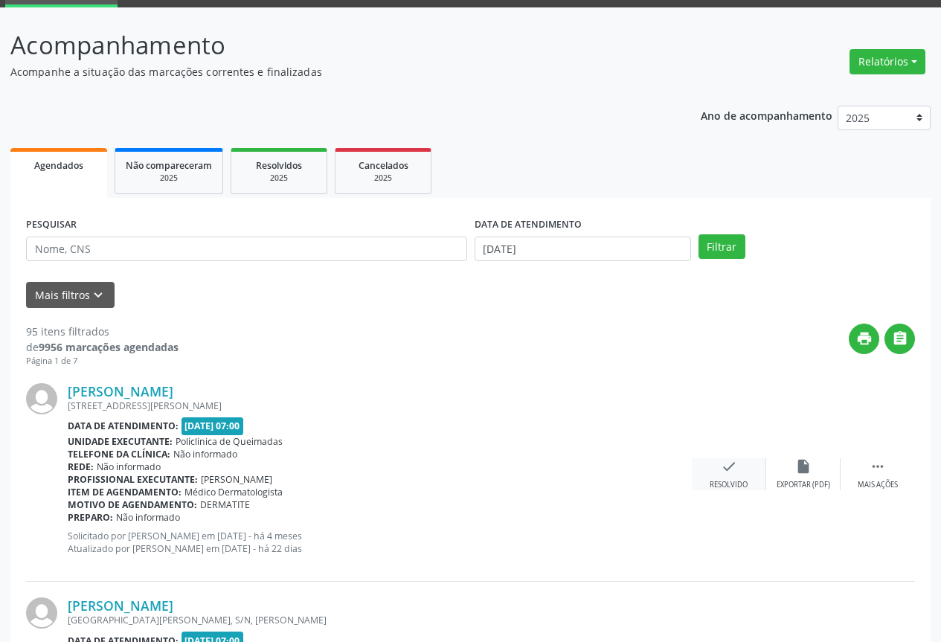
click at [710, 464] on div "check Resolvido" at bounding box center [729, 474] width 74 height 32
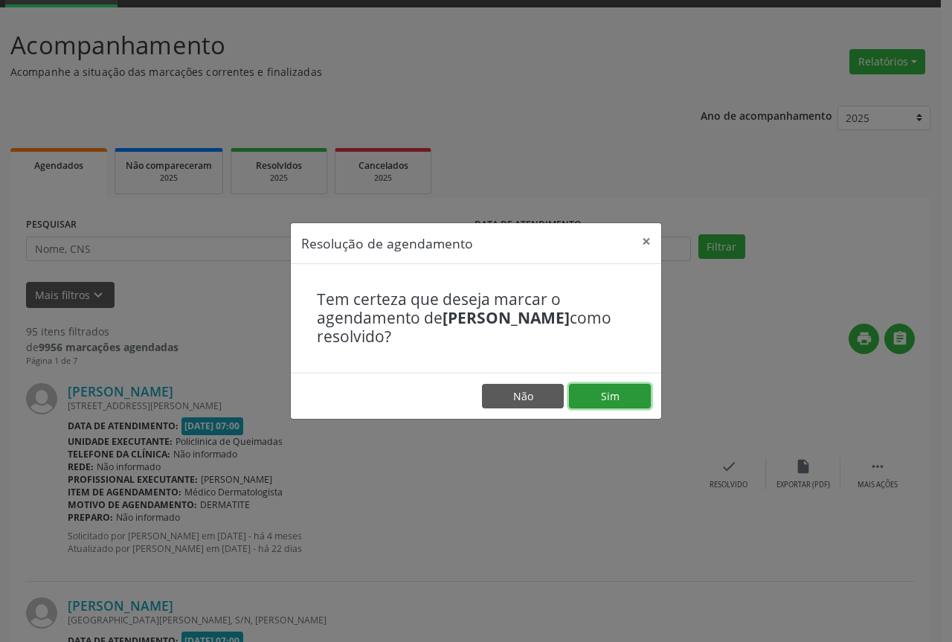
click at [603, 392] on button "Sim" at bounding box center [610, 396] width 82 height 25
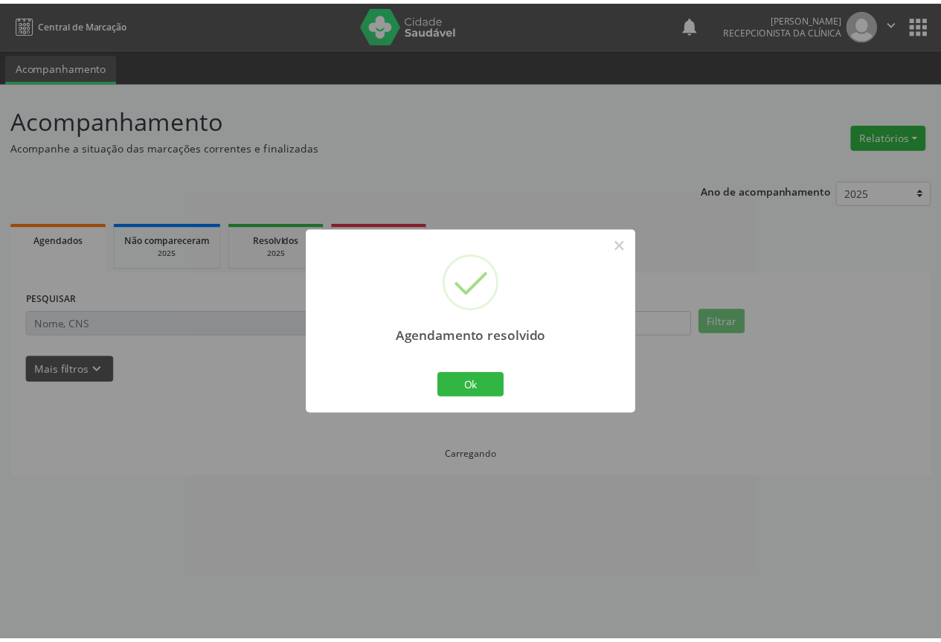
scroll to position [0, 0]
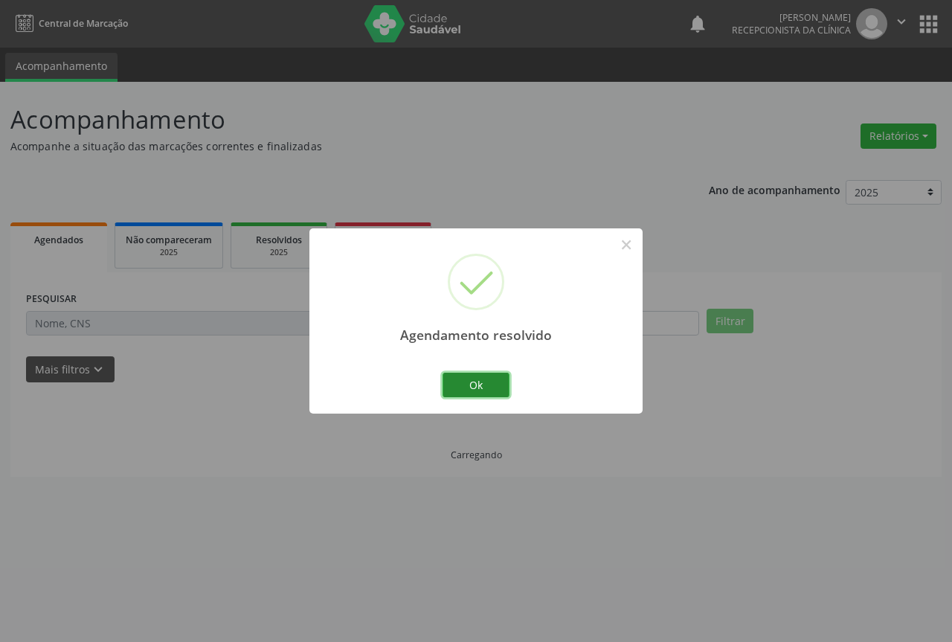
click at [487, 382] on button "Ok" at bounding box center [476, 385] width 67 height 25
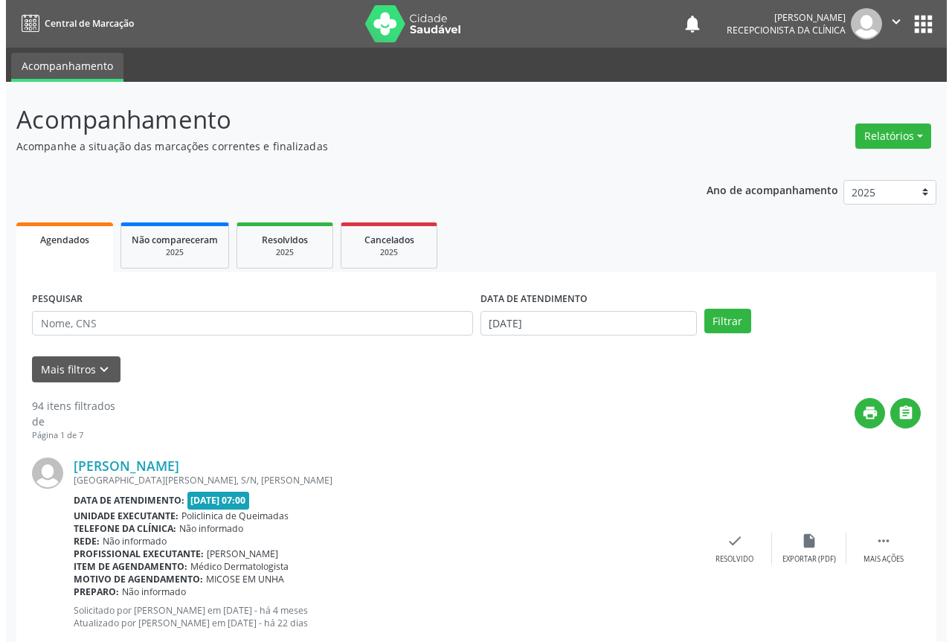
scroll to position [74, 0]
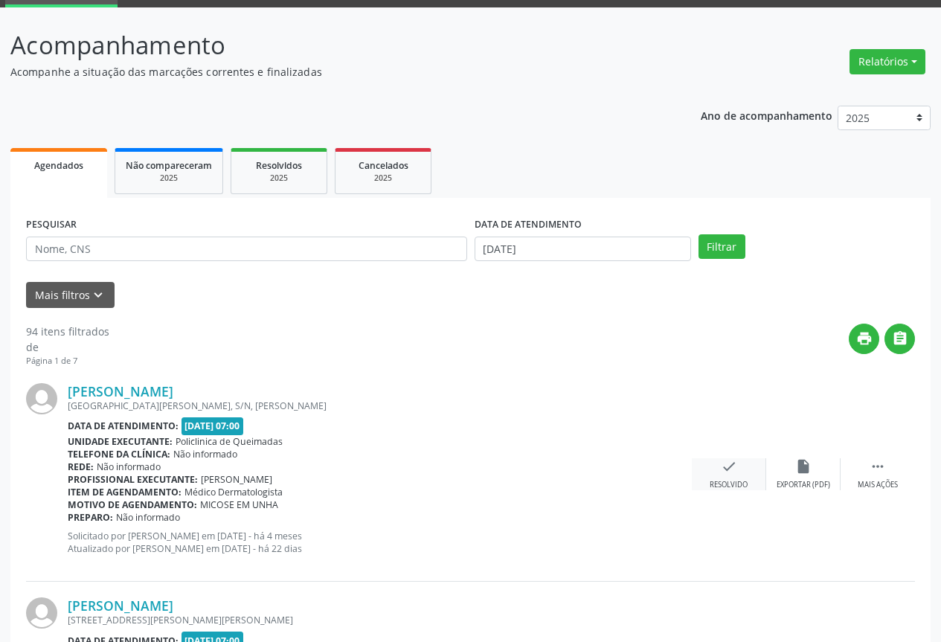
click at [729, 479] on div "check Resolvido" at bounding box center [729, 474] width 74 height 32
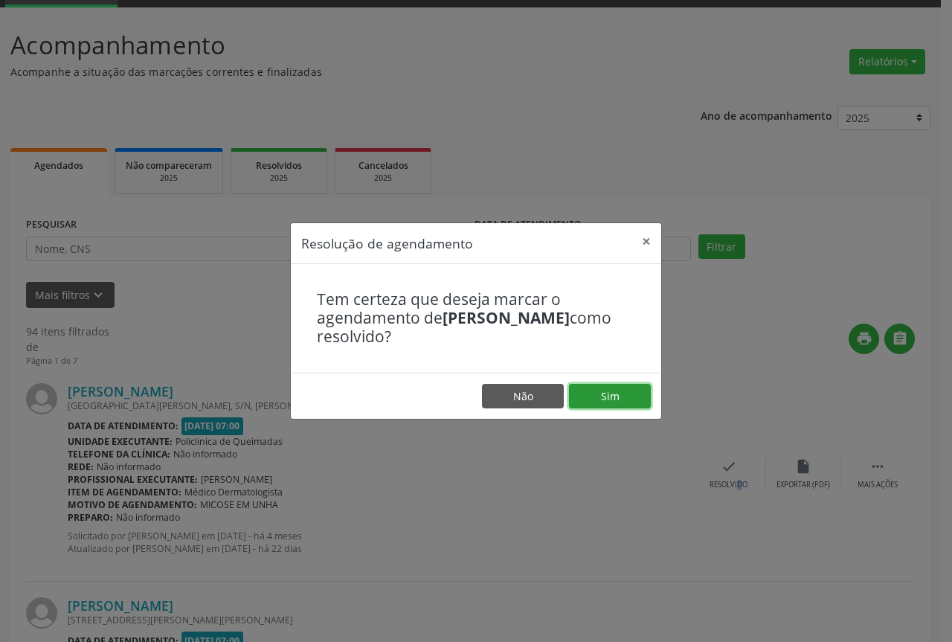
click at [577, 385] on button "Sim" at bounding box center [610, 396] width 82 height 25
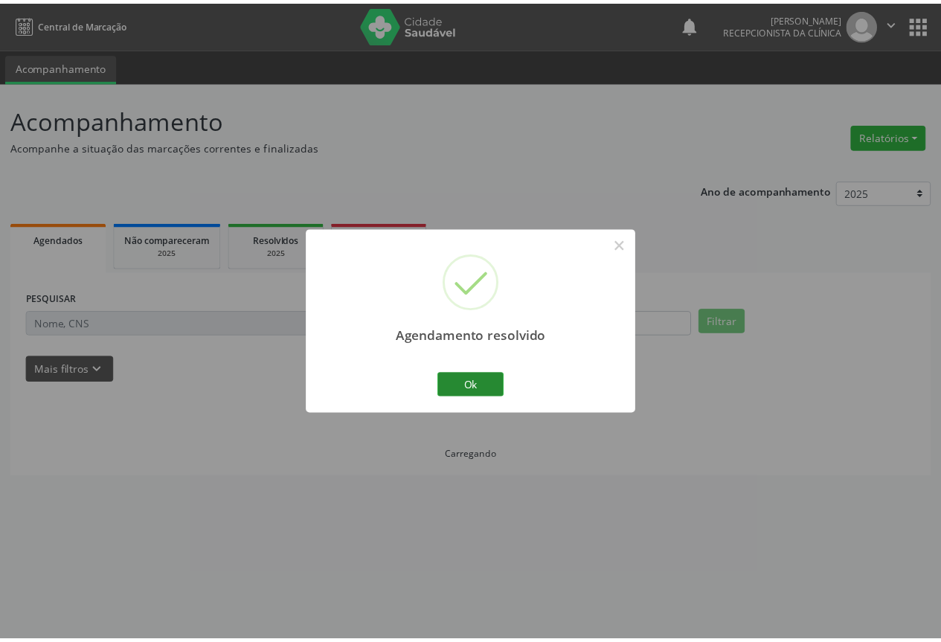
scroll to position [0, 0]
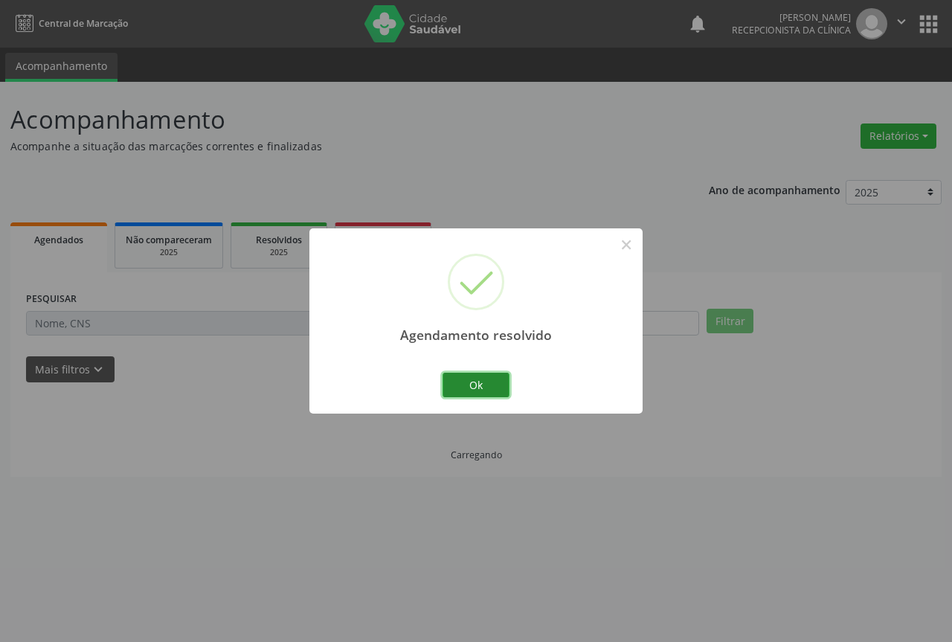
click at [495, 383] on button "Ok" at bounding box center [476, 385] width 67 height 25
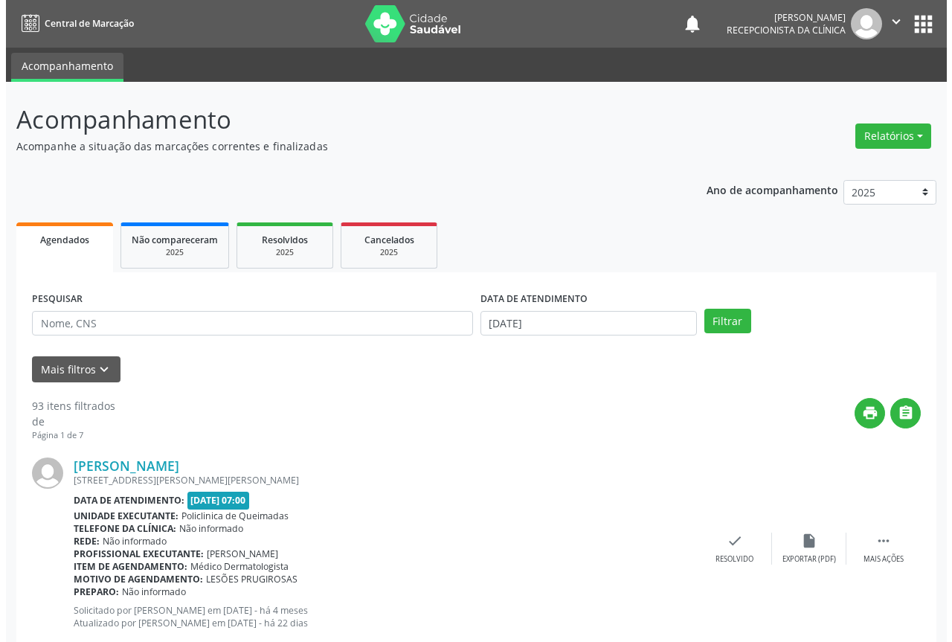
scroll to position [74, 0]
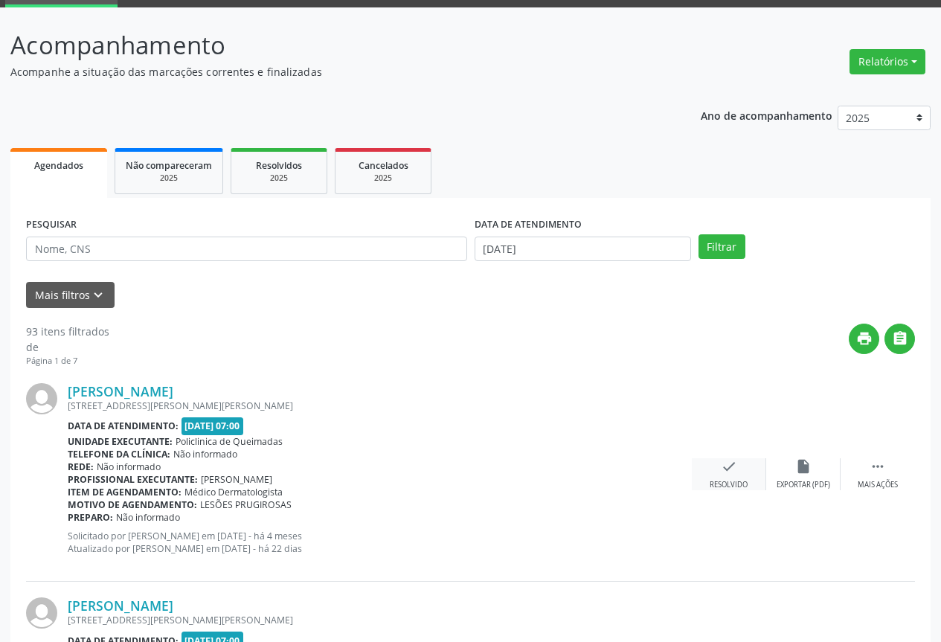
click at [740, 470] on div "check Resolvido" at bounding box center [729, 474] width 74 height 32
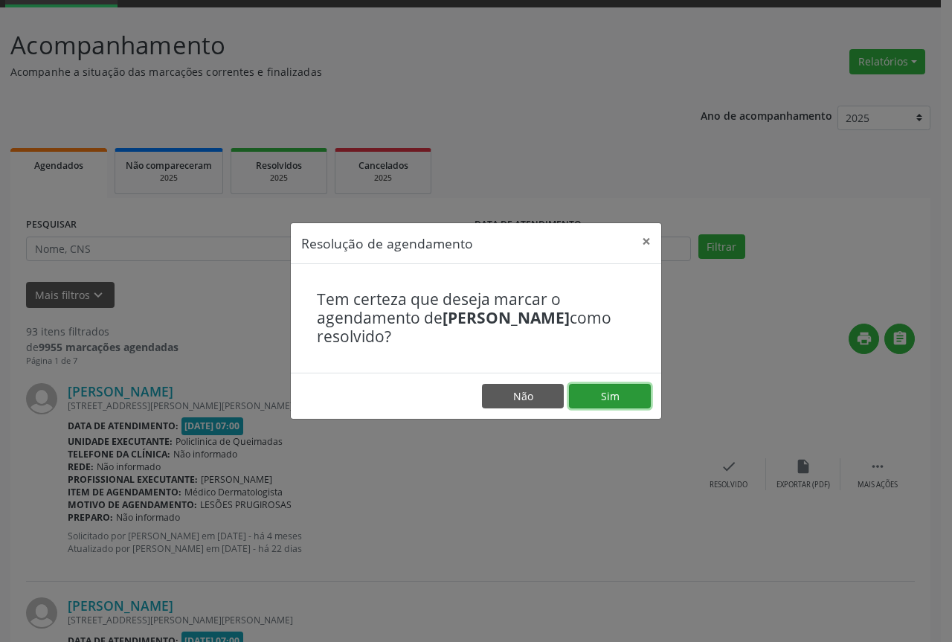
click at [595, 393] on button "Sim" at bounding box center [610, 396] width 82 height 25
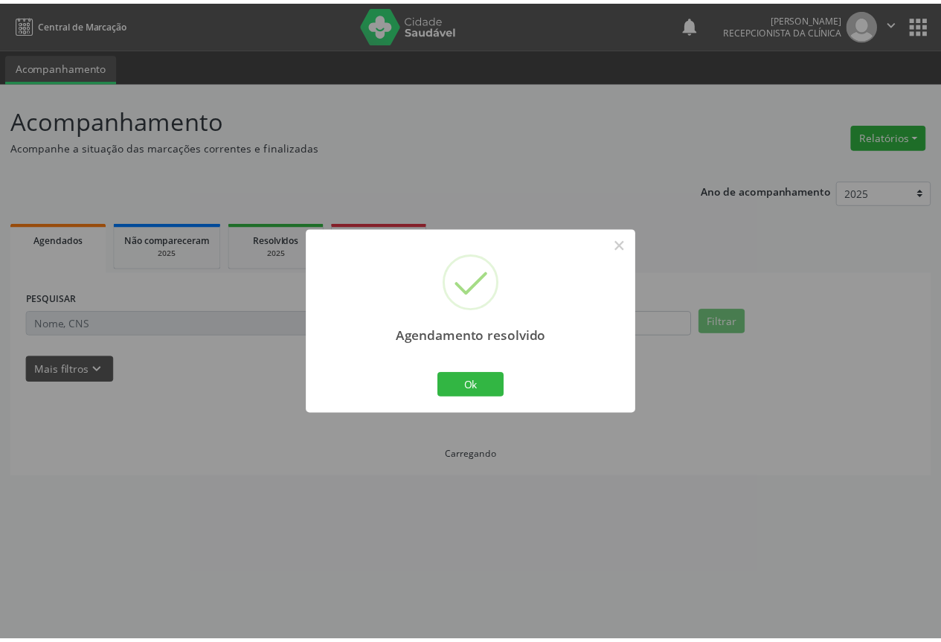
scroll to position [0, 0]
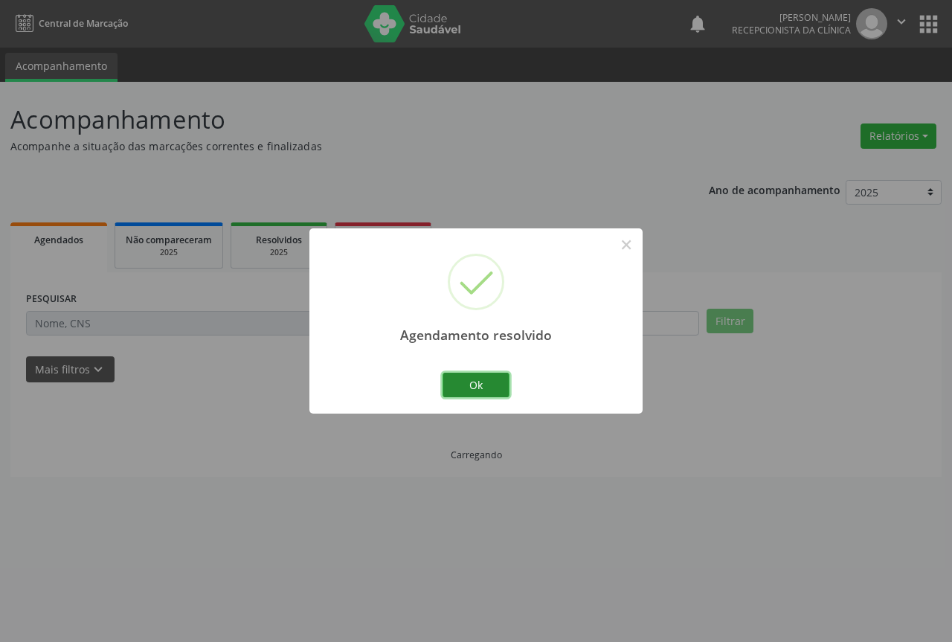
click at [481, 382] on button "Ok" at bounding box center [476, 385] width 67 height 25
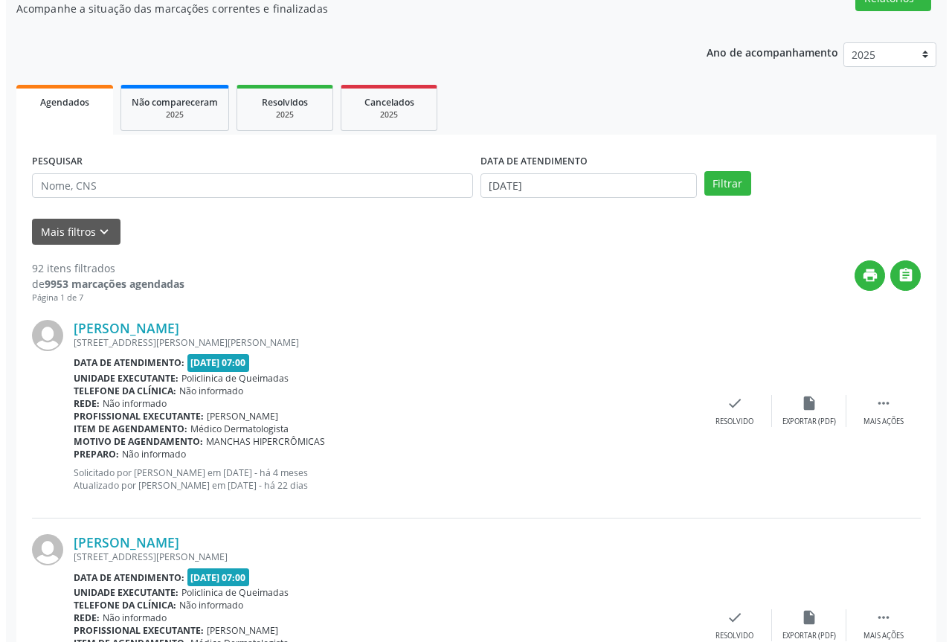
scroll to position [149, 0]
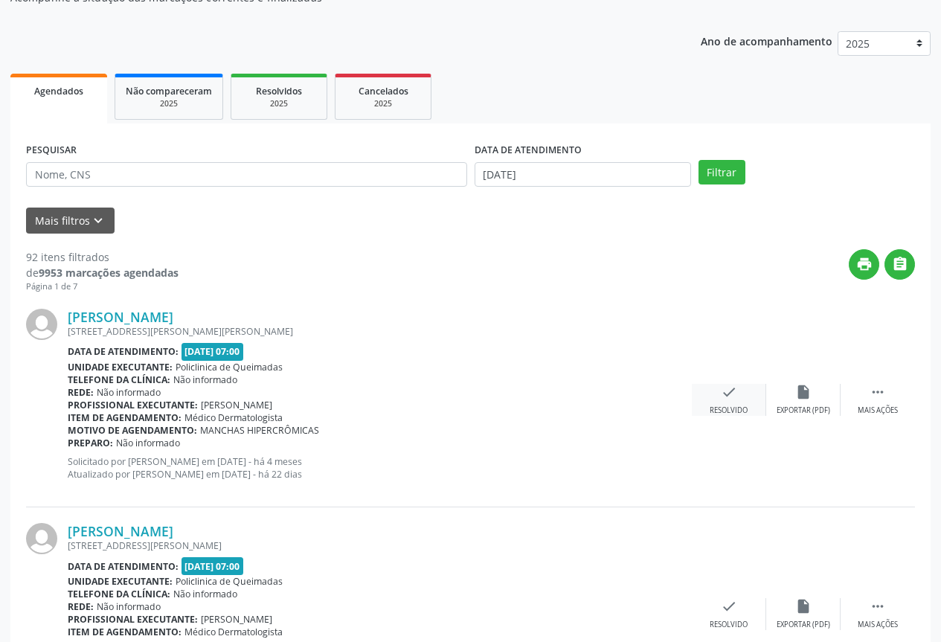
click at [742, 408] on div "Resolvido" at bounding box center [729, 410] width 38 height 10
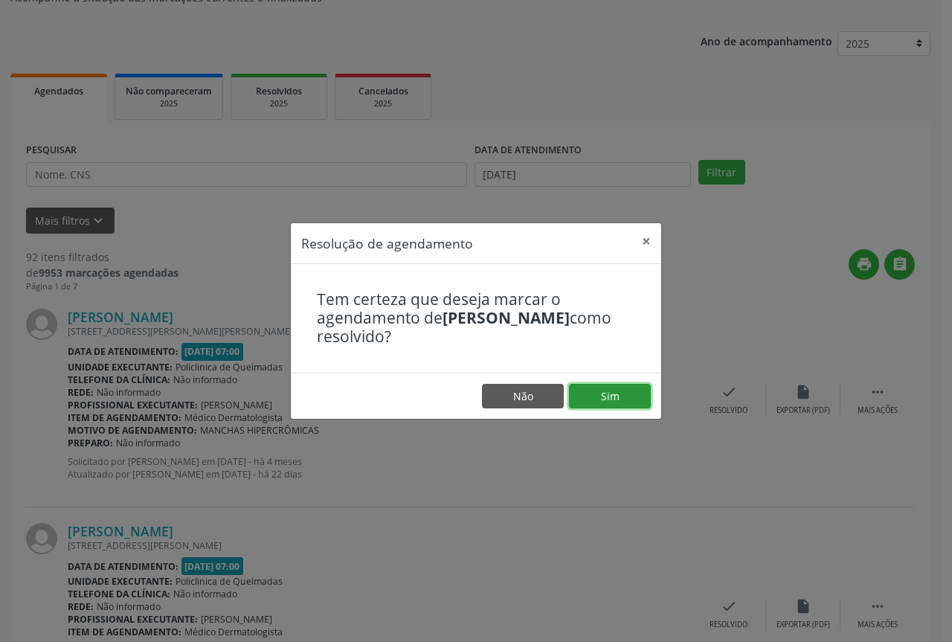
click at [615, 392] on button "Sim" at bounding box center [610, 396] width 82 height 25
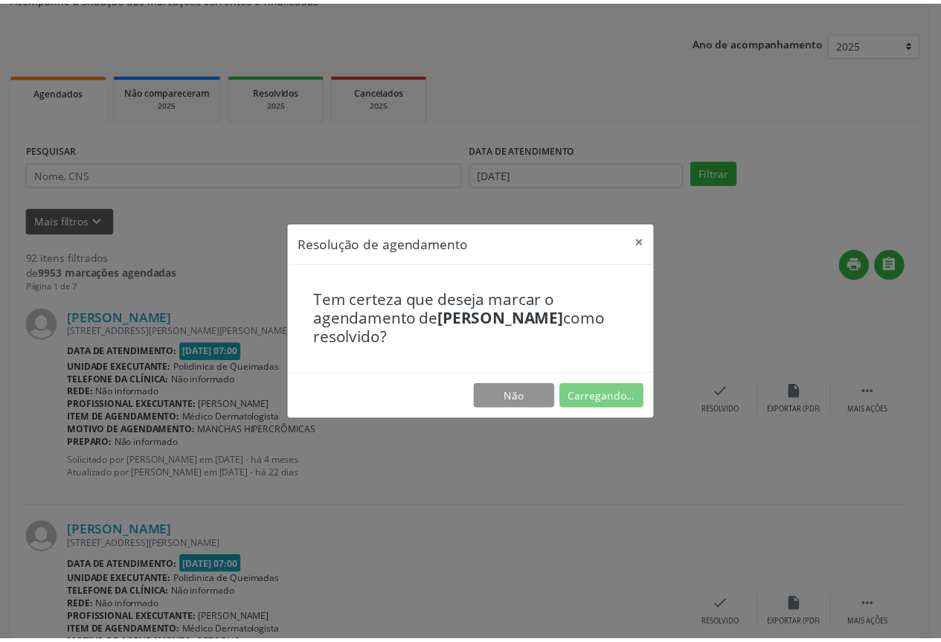
scroll to position [0, 0]
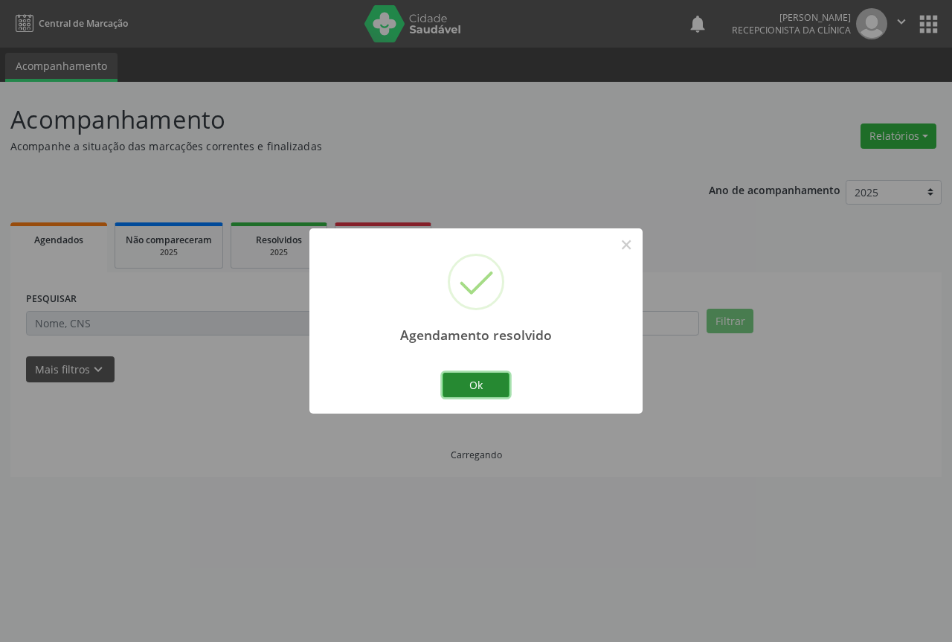
click at [472, 394] on button "Ok" at bounding box center [476, 385] width 67 height 25
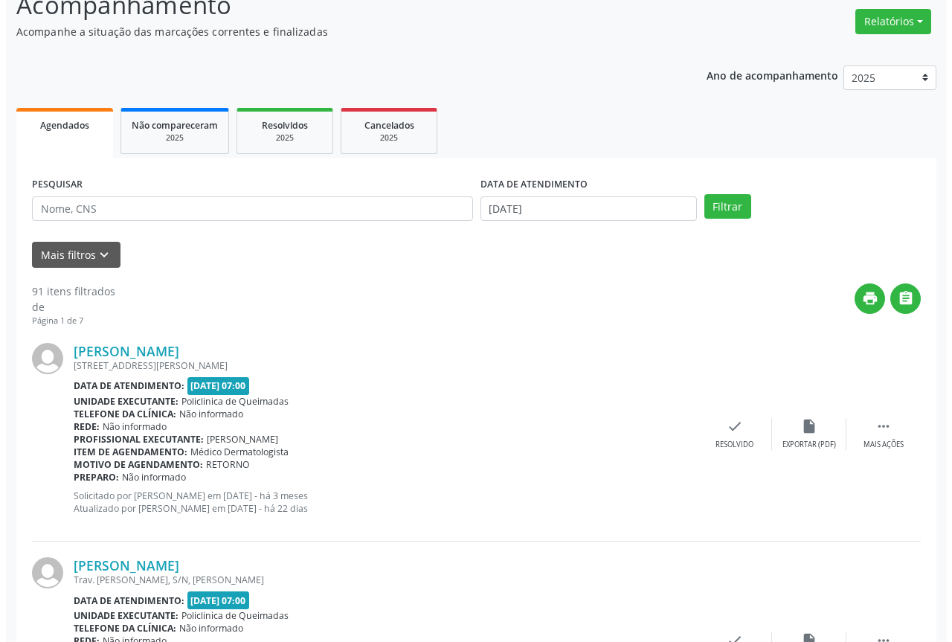
scroll to position [149, 0]
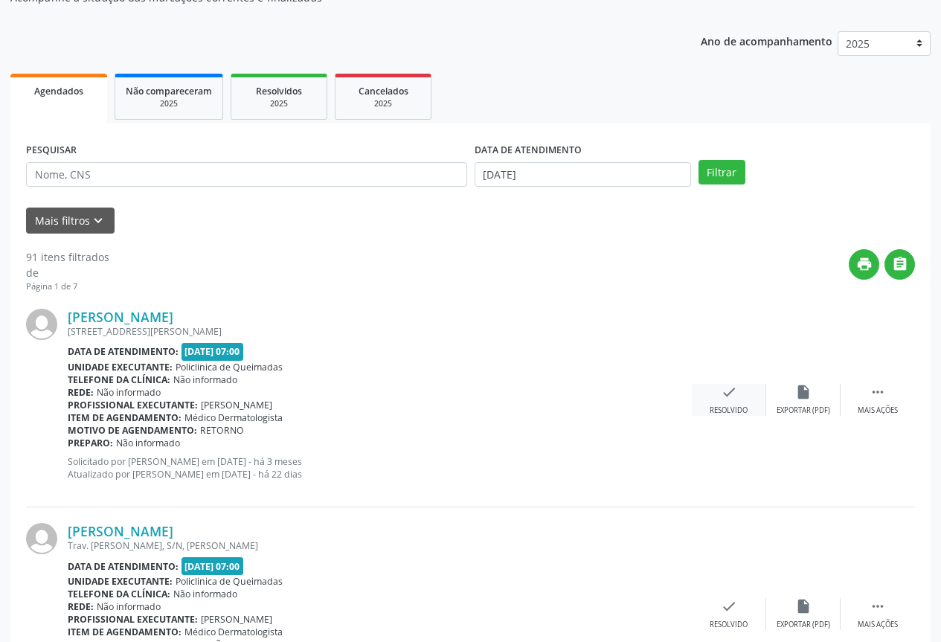
click at [716, 399] on div "check Resolvido" at bounding box center [729, 400] width 74 height 32
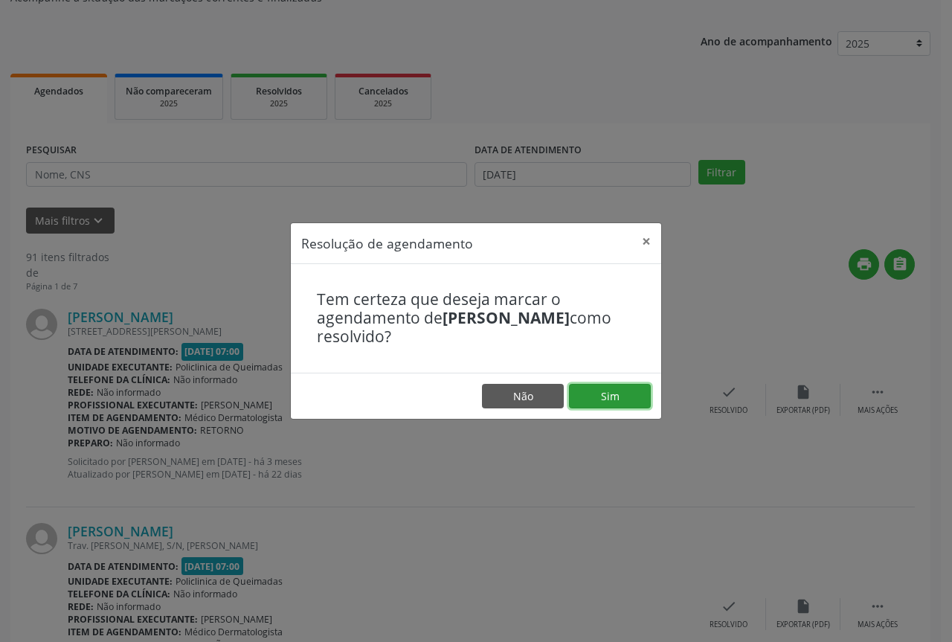
click at [634, 392] on button "Sim" at bounding box center [610, 396] width 82 height 25
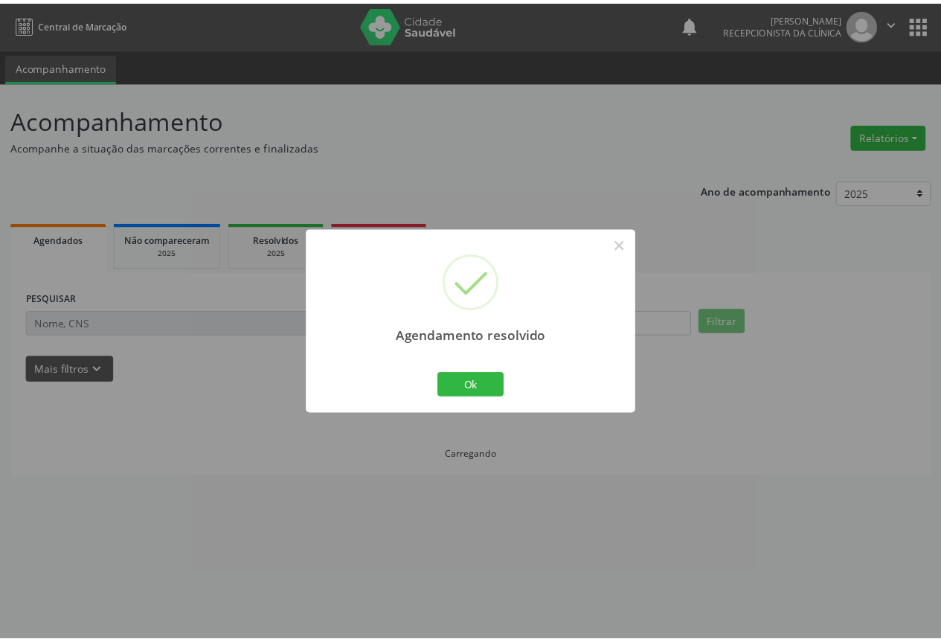
scroll to position [0, 0]
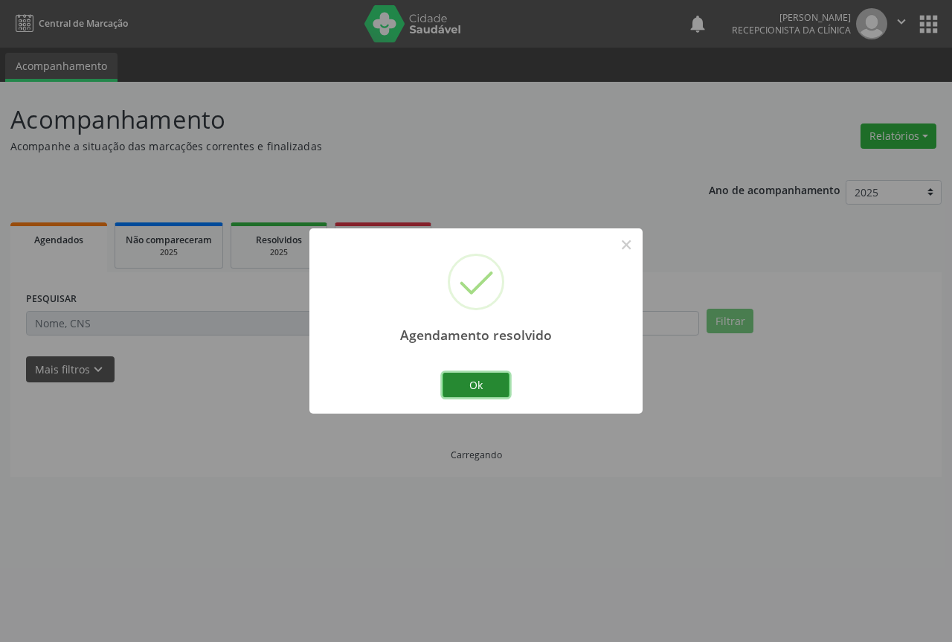
click at [487, 391] on button "Ok" at bounding box center [476, 385] width 67 height 25
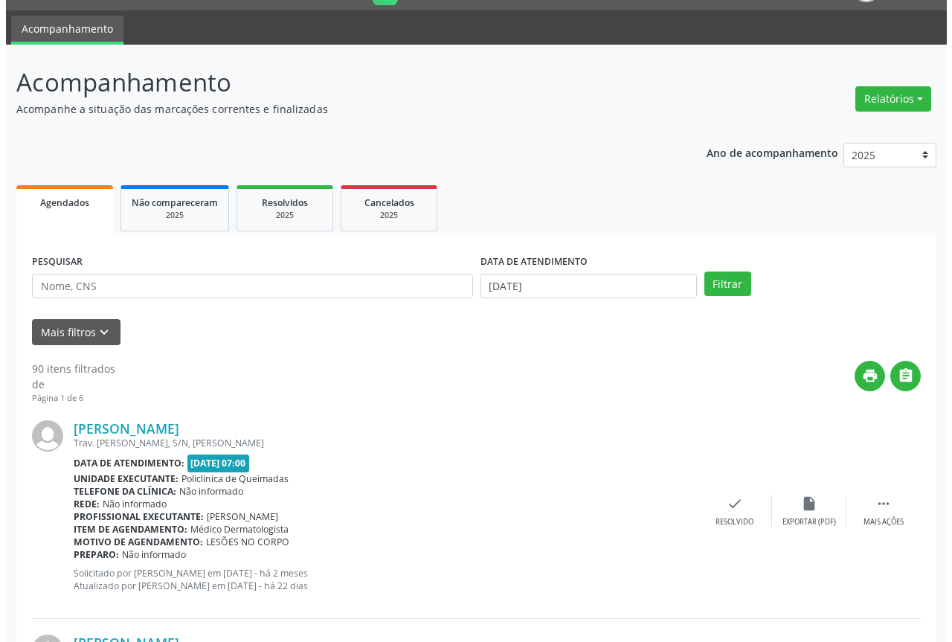
scroll to position [74, 0]
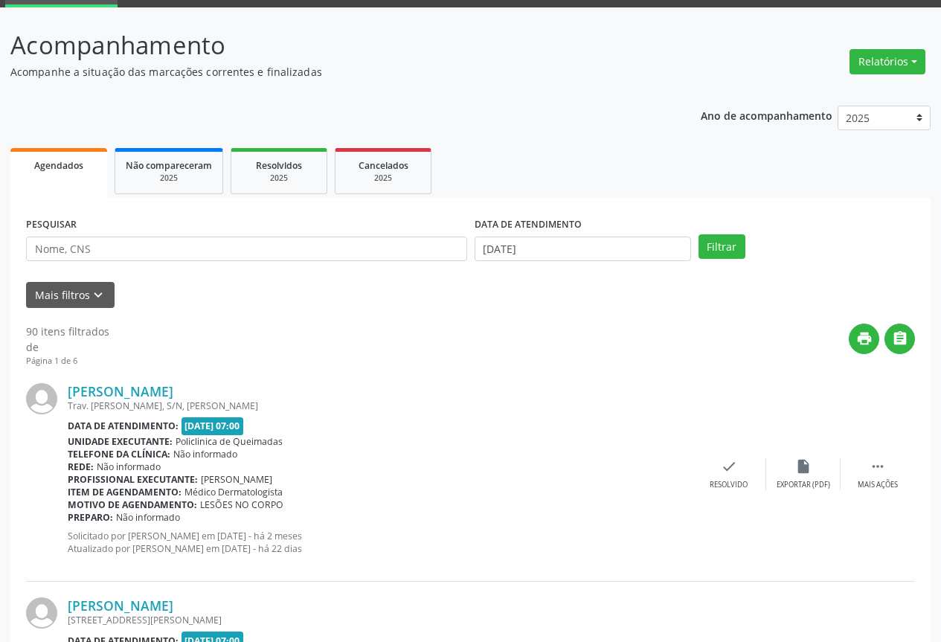
click at [739, 493] on div "Leandro Pereira de Souza Trav. Joao Miranda II, S/N, Castanho Data de atendimen…" at bounding box center [470, 475] width 889 height 214
click at [730, 483] on div "Resolvido" at bounding box center [729, 485] width 38 height 10
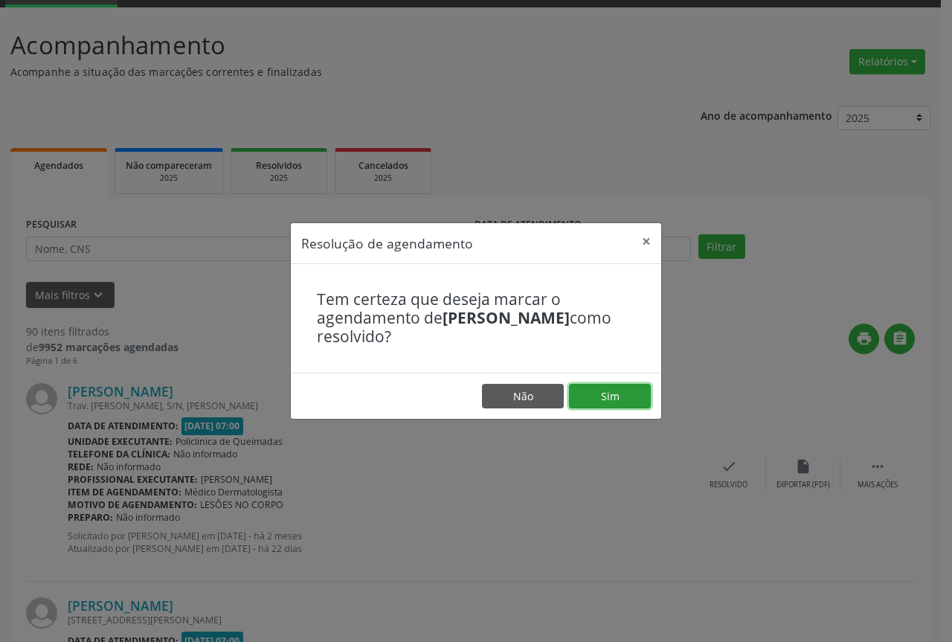
click at [609, 397] on button "Sim" at bounding box center [610, 396] width 82 height 25
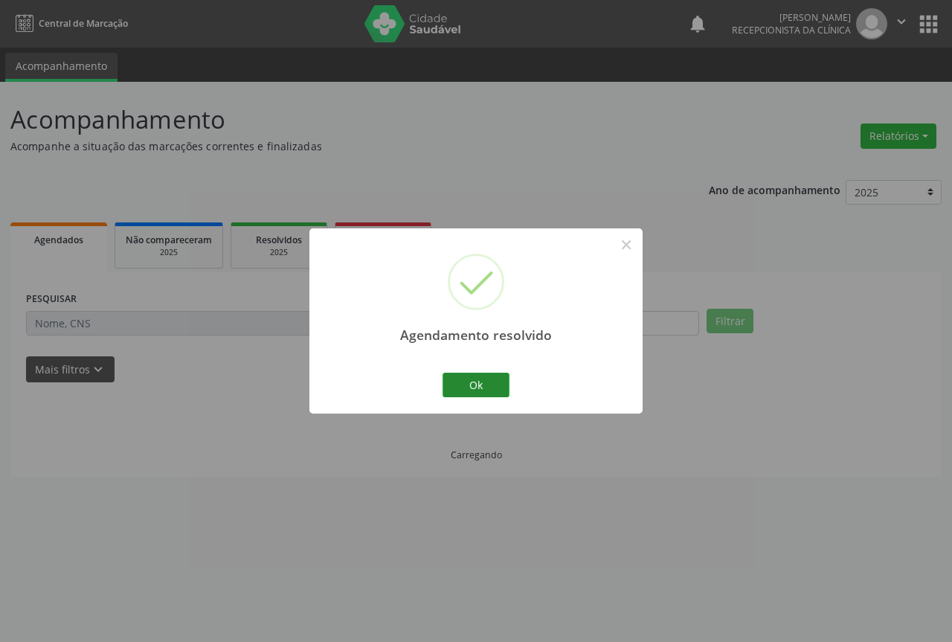
scroll to position [0, 0]
click at [481, 392] on button "Ok" at bounding box center [476, 385] width 67 height 25
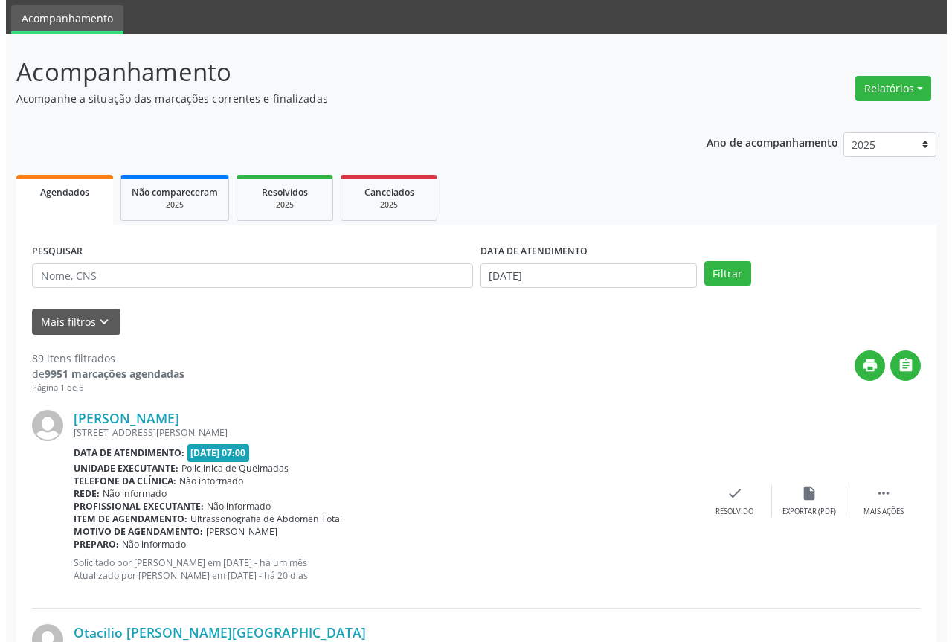
scroll to position [74, 0]
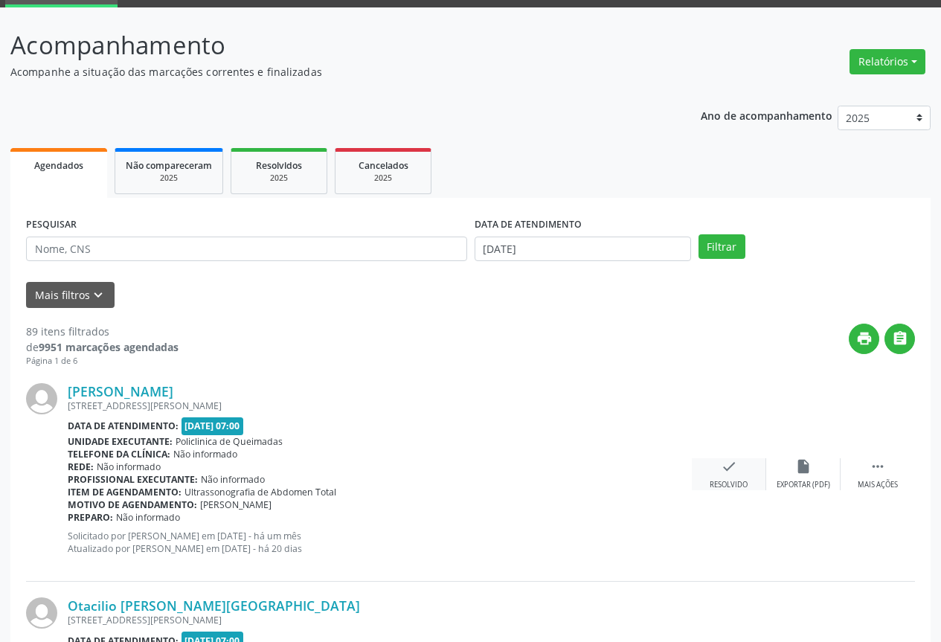
click at [708, 470] on div "check Resolvido" at bounding box center [729, 474] width 74 height 32
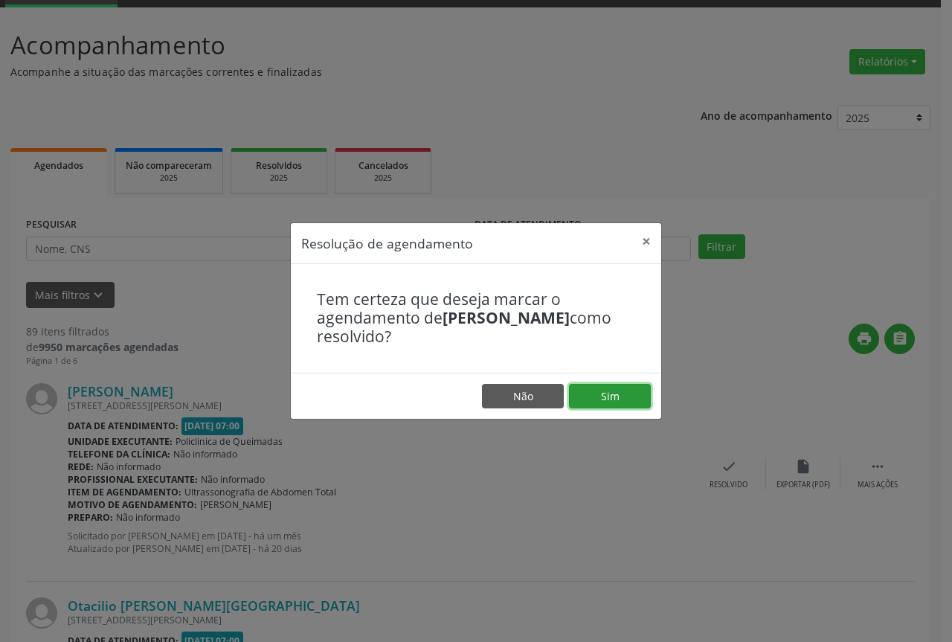
click at [586, 389] on button "Sim" at bounding box center [610, 396] width 82 height 25
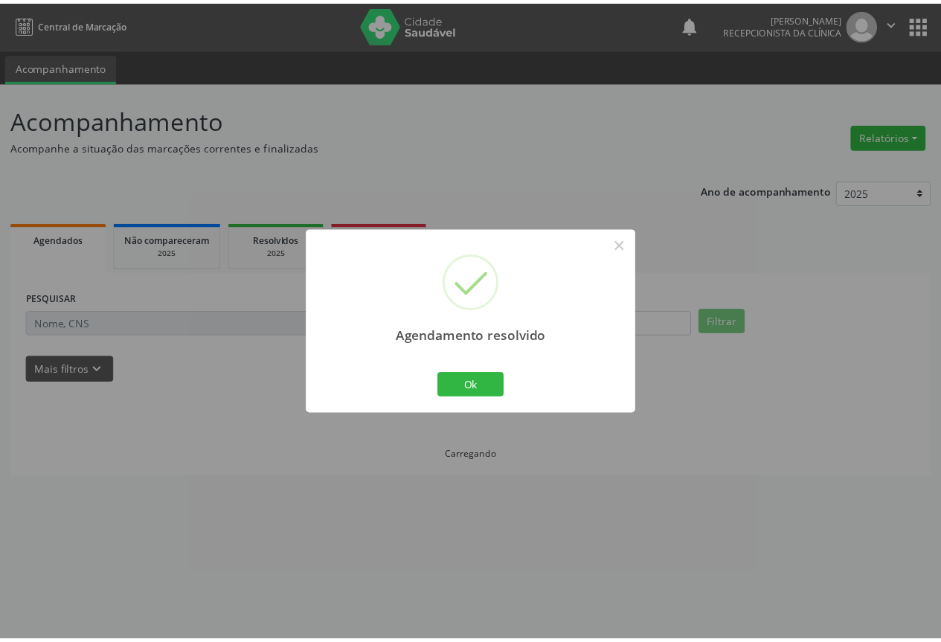
scroll to position [0, 0]
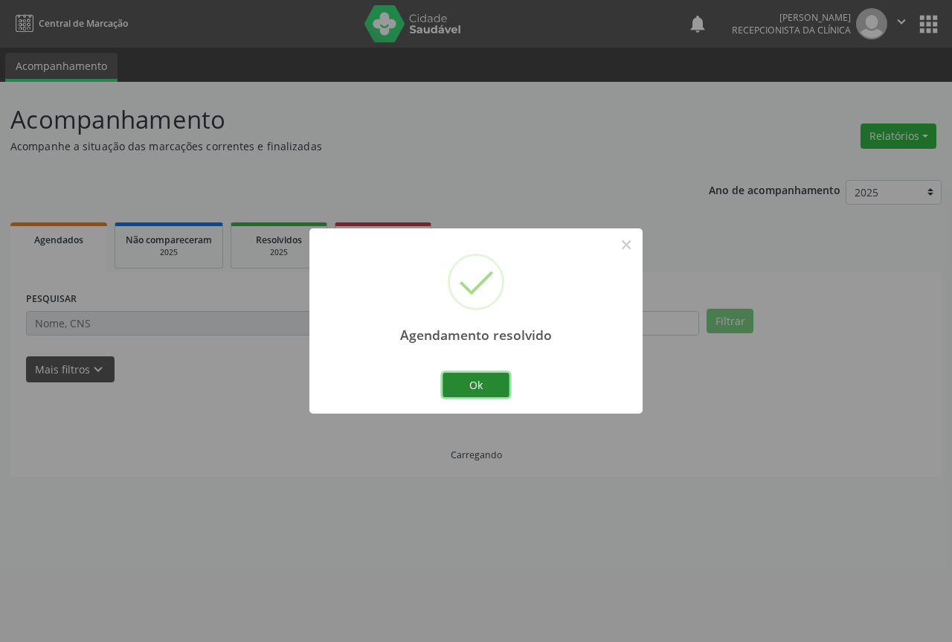
click at [456, 388] on button "Ok" at bounding box center [476, 385] width 67 height 25
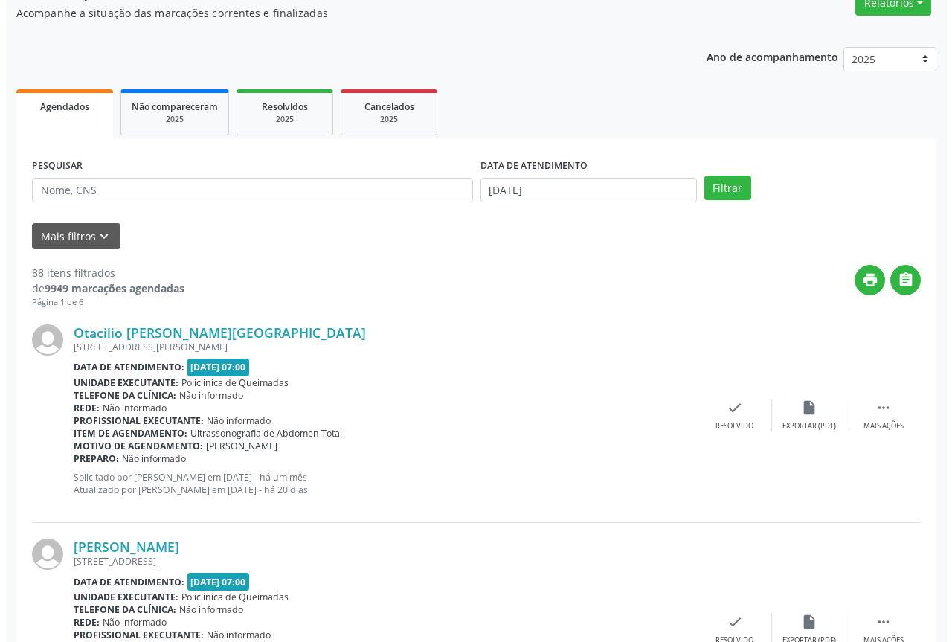
scroll to position [149, 0]
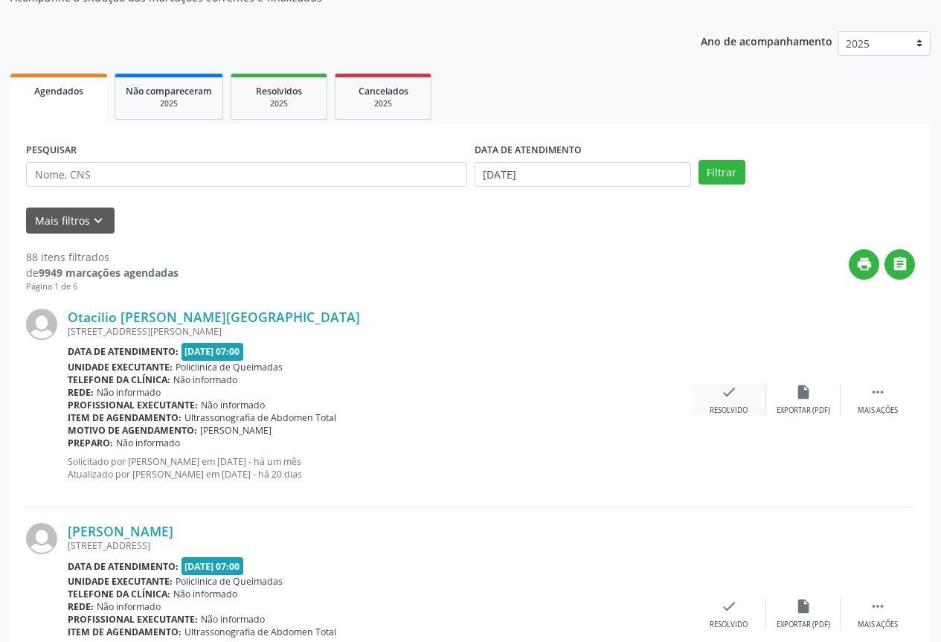
click at [742, 398] on div "check Resolvido" at bounding box center [729, 400] width 74 height 32
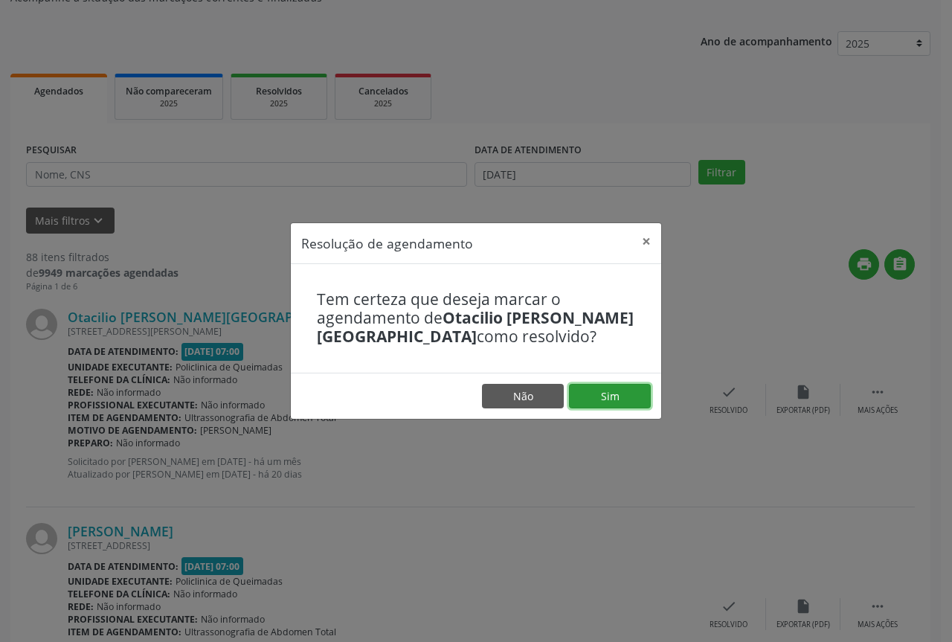
click at [603, 392] on button "Sim" at bounding box center [610, 396] width 82 height 25
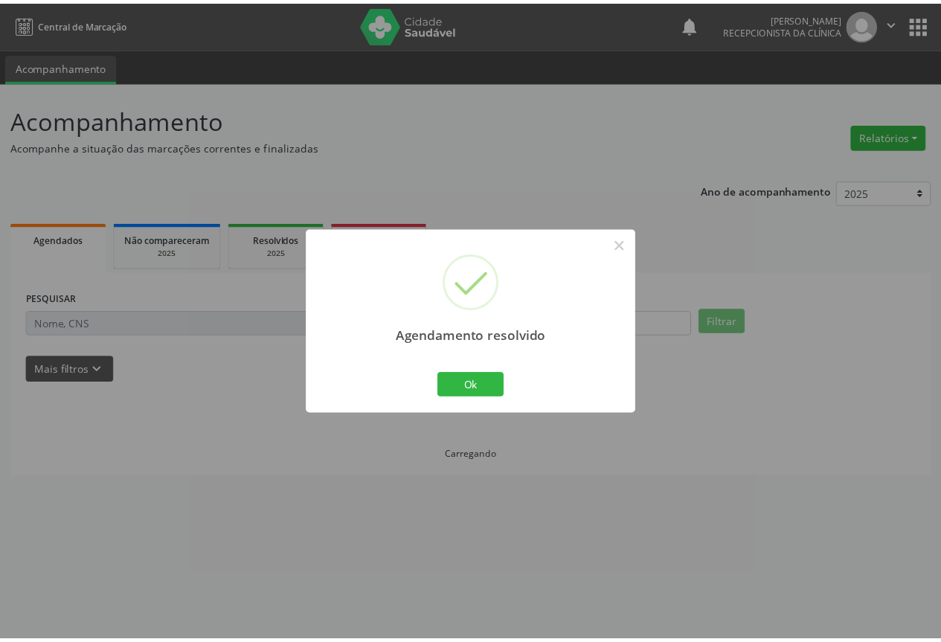
scroll to position [0, 0]
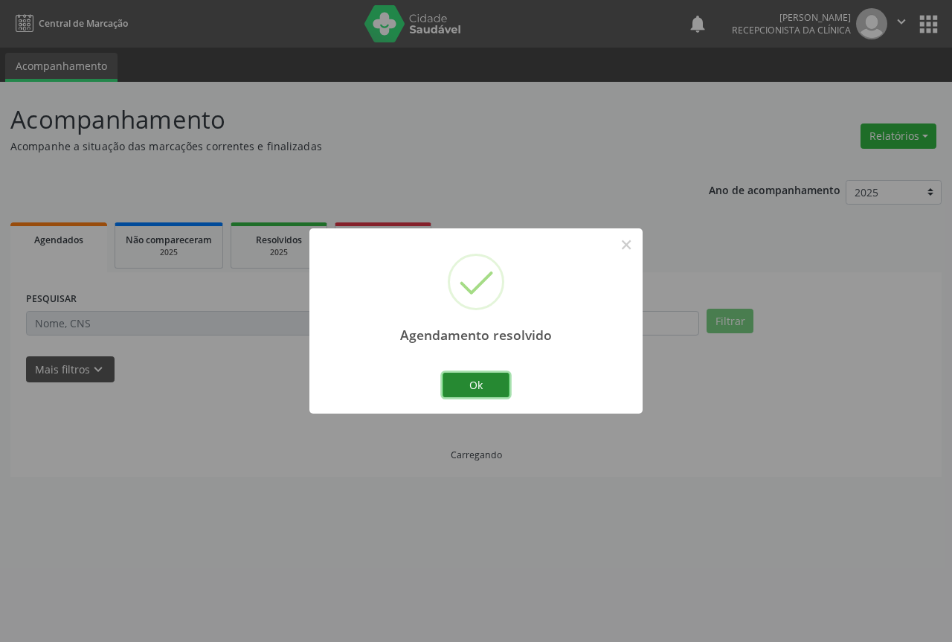
click at [484, 392] on button "Ok" at bounding box center [476, 385] width 67 height 25
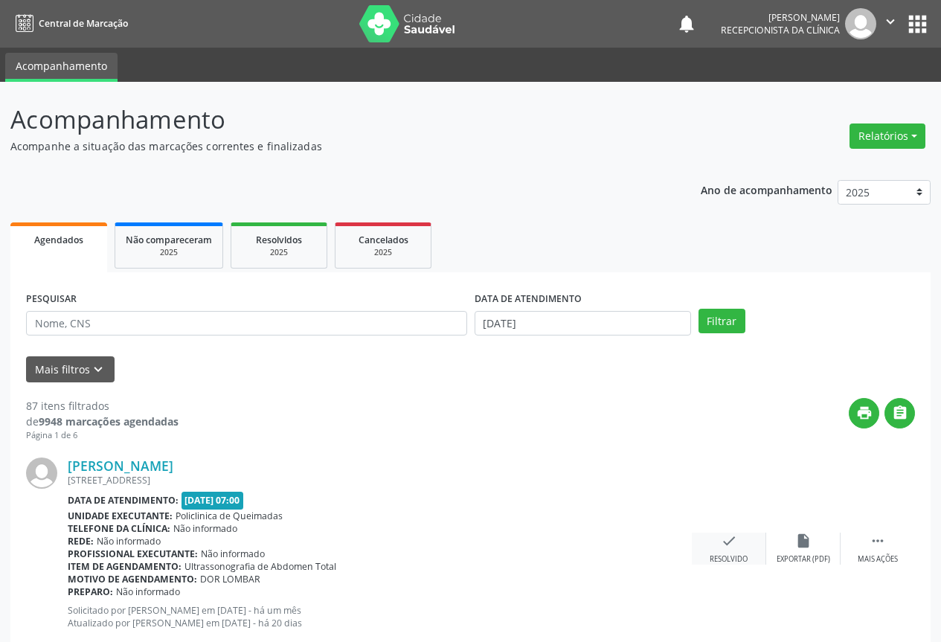
click at [738, 555] on div "Resolvido" at bounding box center [729, 559] width 38 height 10
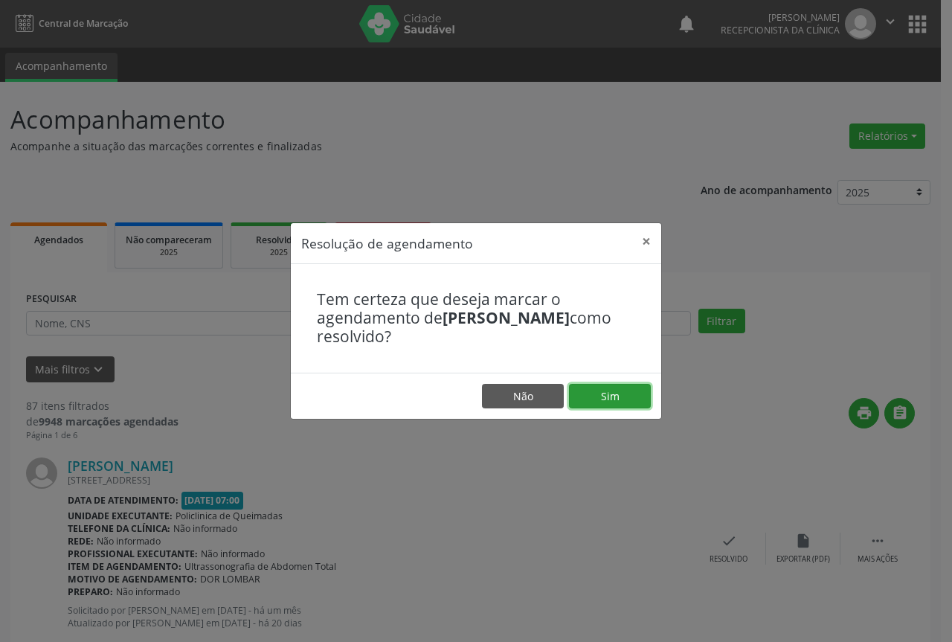
drag, startPoint x: 644, startPoint y: 389, endPoint x: 646, endPoint y: 404, distance: 15.0
click at [644, 388] on button "Sim" at bounding box center [610, 396] width 82 height 25
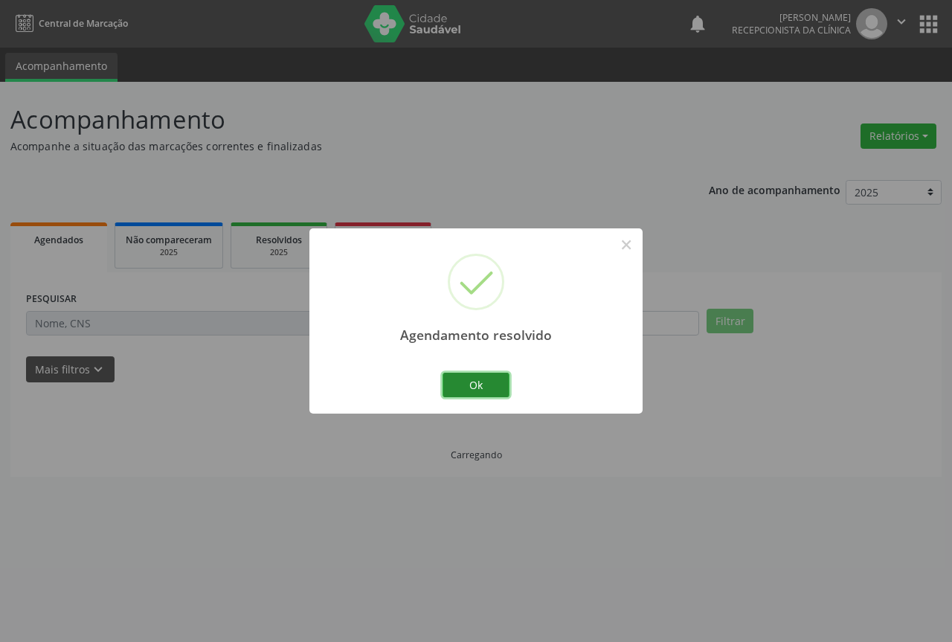
click at [483, 394] on button "Ok" at bounding box center [476, 385] width 67 height 25
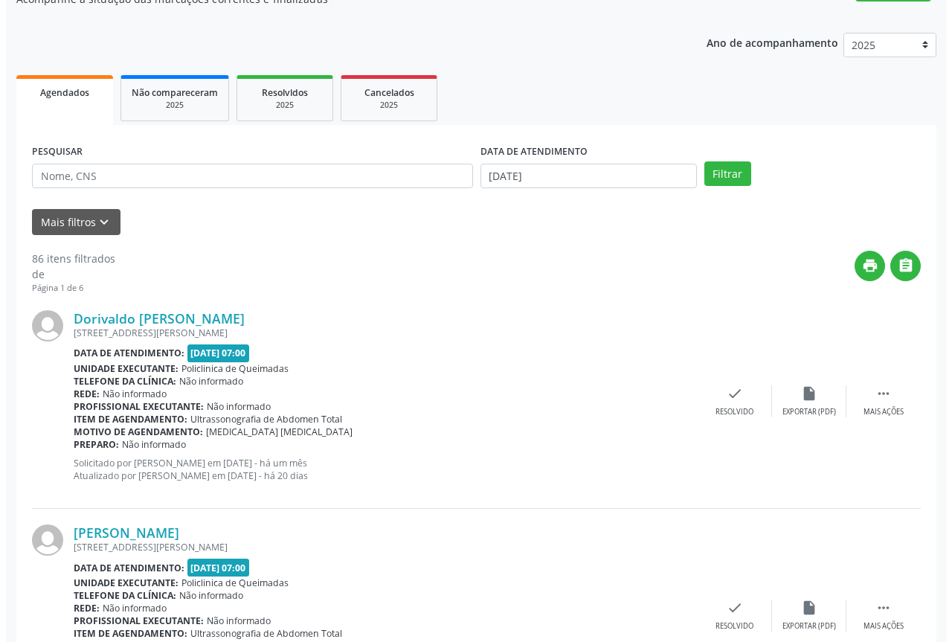
scroll to position [149, 0]
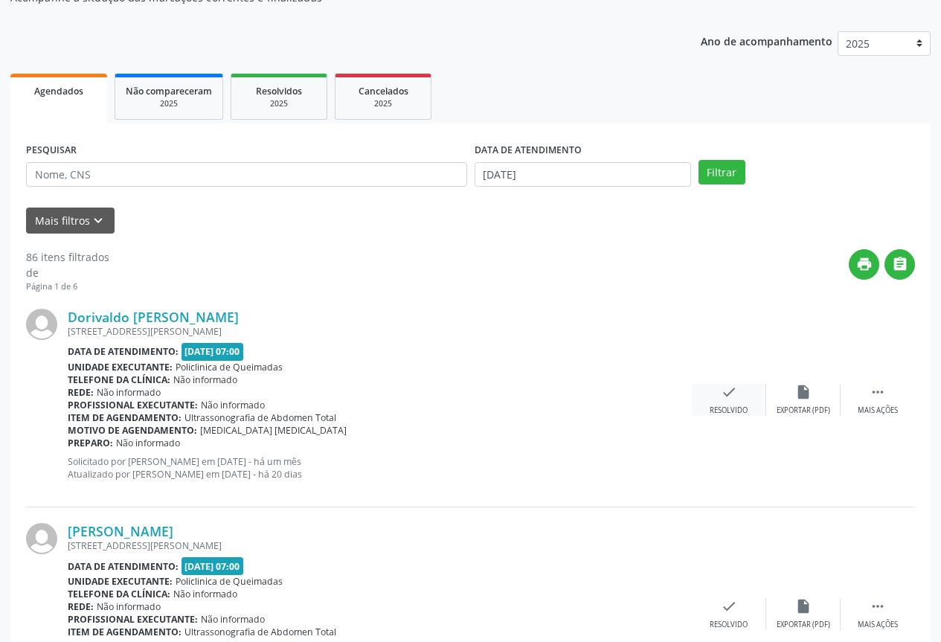
click at [738, 390] on div "check Resolvido" at bounding box center [729, 400] width 74 height 32
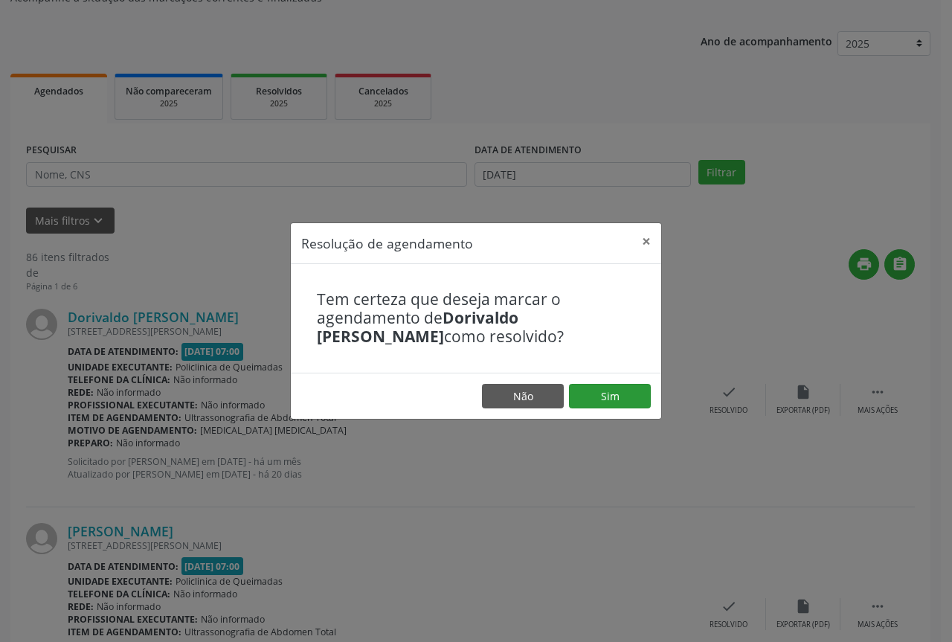
click at [644, 382] on footer "Não Sim" at bounding box center [476, 396] width 371 height 47
click at [625, 407] on button "Sim" at bounding box center [610, 396] width 82 height 25
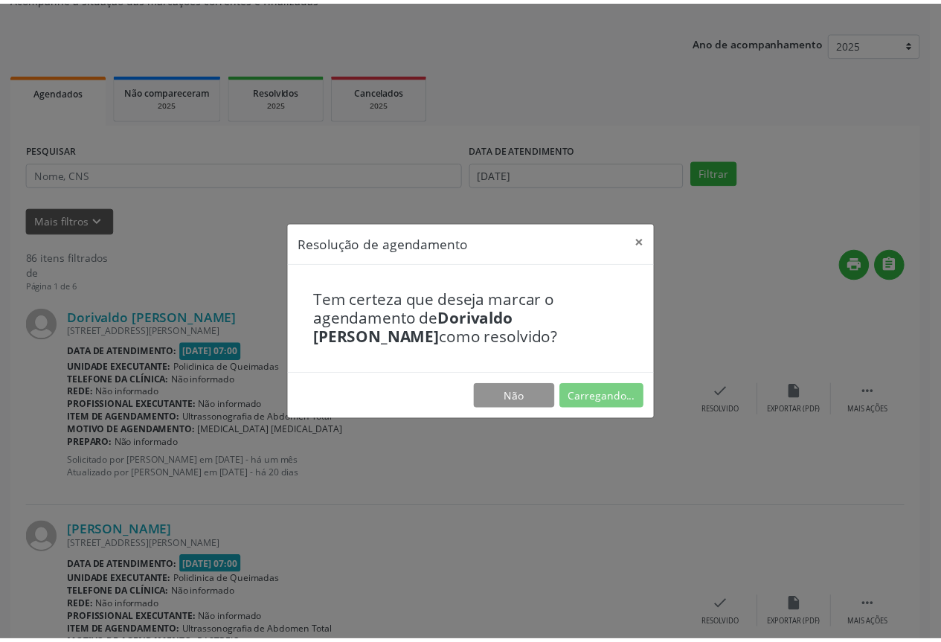
scroll to position [0, 0]
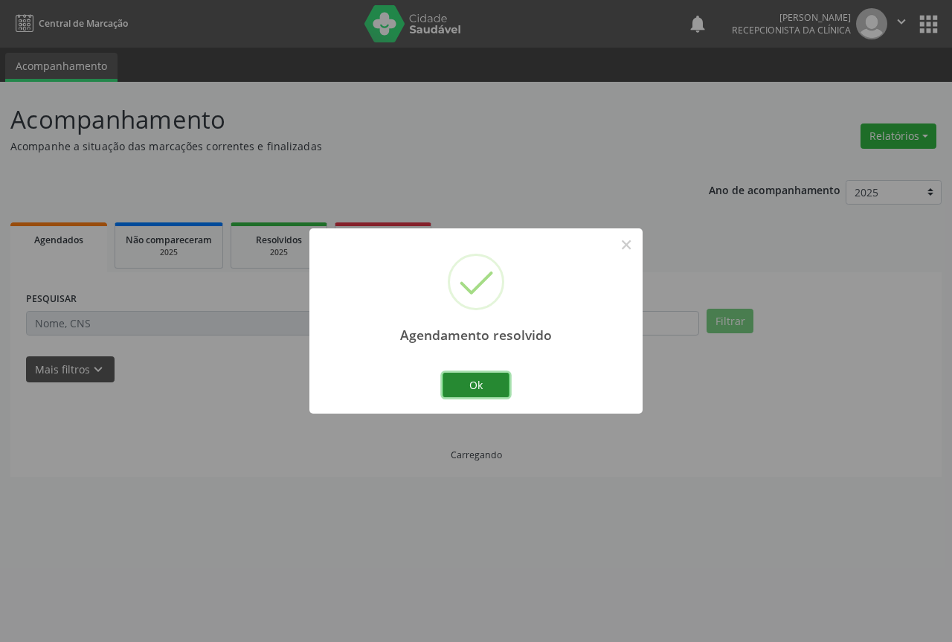
click at [485, 382] on button "Ok" at bounding box center [476, 385] width 67 height 25
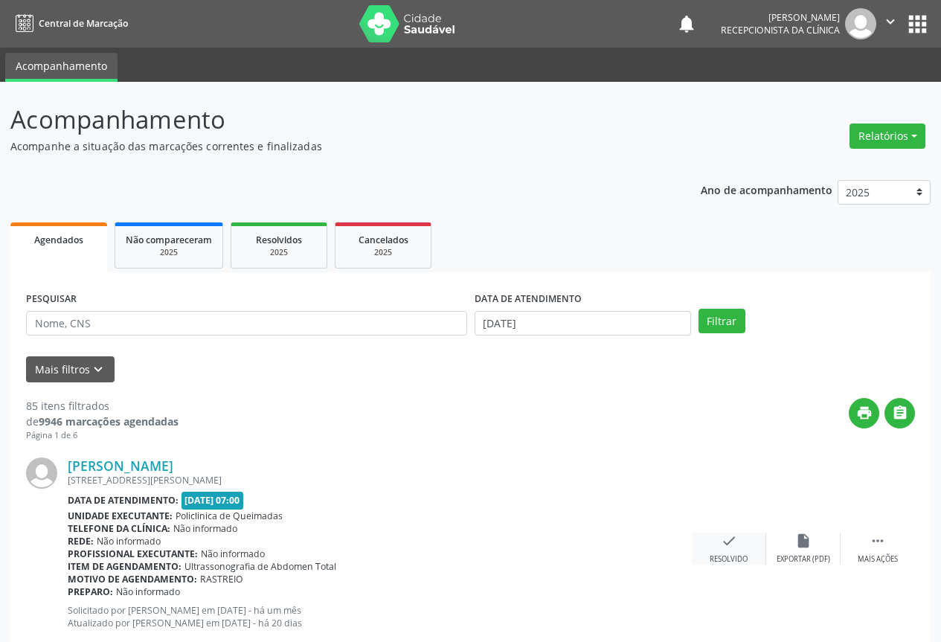
click at [729, 551] on div "check Resolvido" at bounding box center [729, 549] width 74 height 32
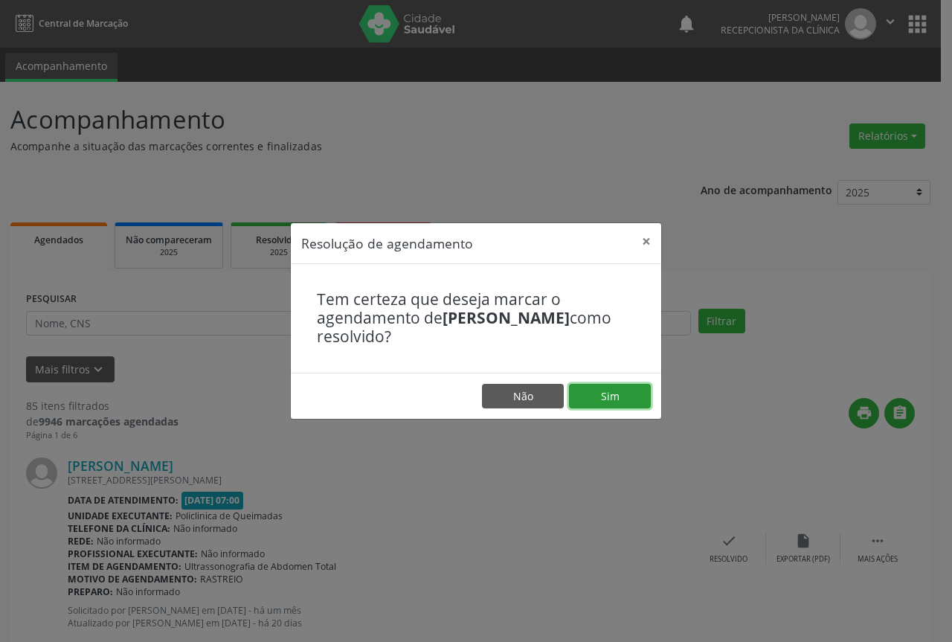
click at [598, 398] on button "Sim" at bounding box center [610, 396] width 82 height 25
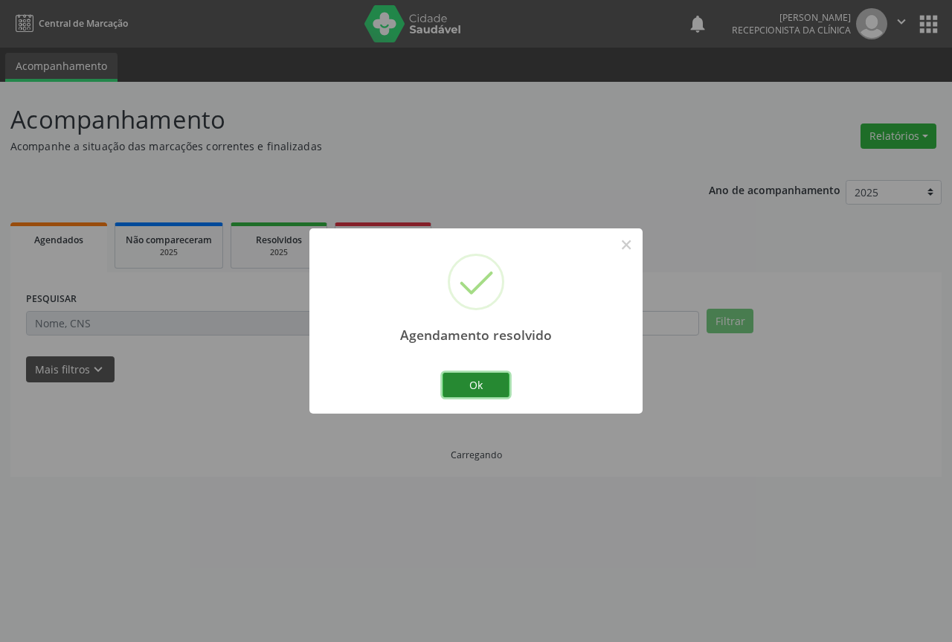
click at [447, 381] on button "Ok" at bounding box center [476, 385] width 67 height 25
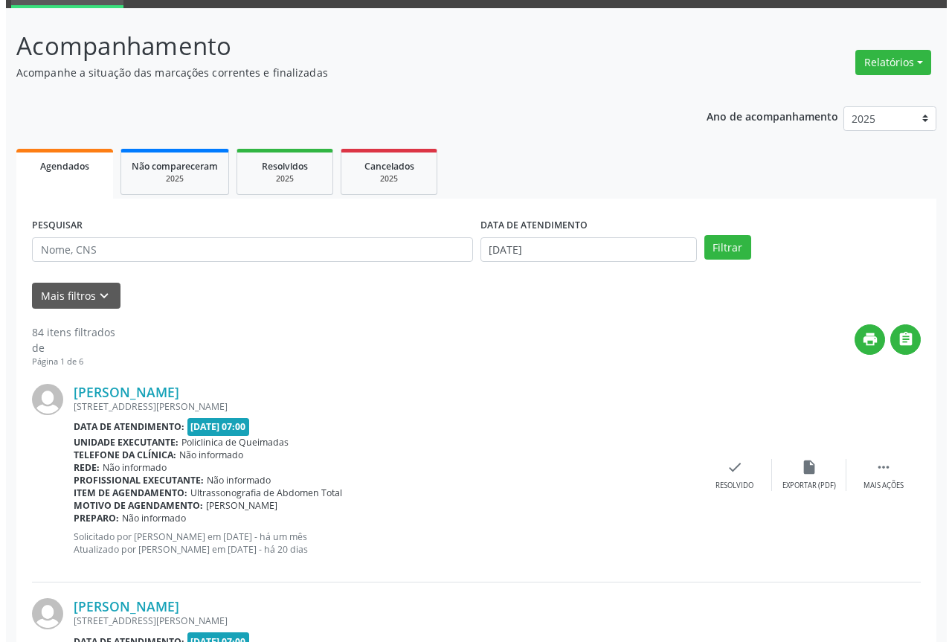
scroll to position [74, 0]
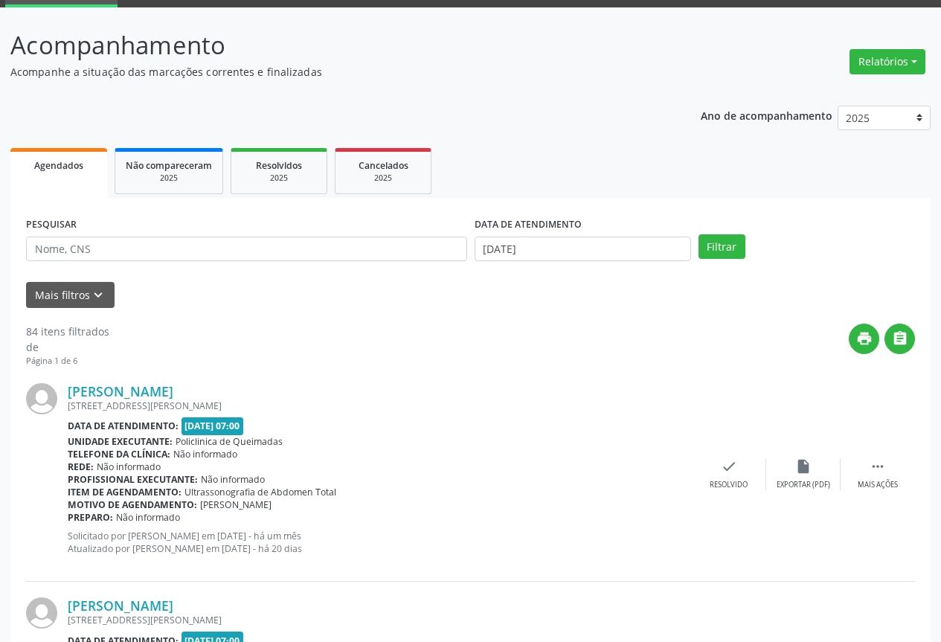
click at [726, 457] on div "Sueli Maria da Silva Rua Diretora Arlinda Alves Monteiro, 988, Cidade Tião do R…" at bounding box center [470, 475] width 889 height 214
click at [727, 482] on div "Resolvido" at bounding box center [729, 485] width 38 height 10
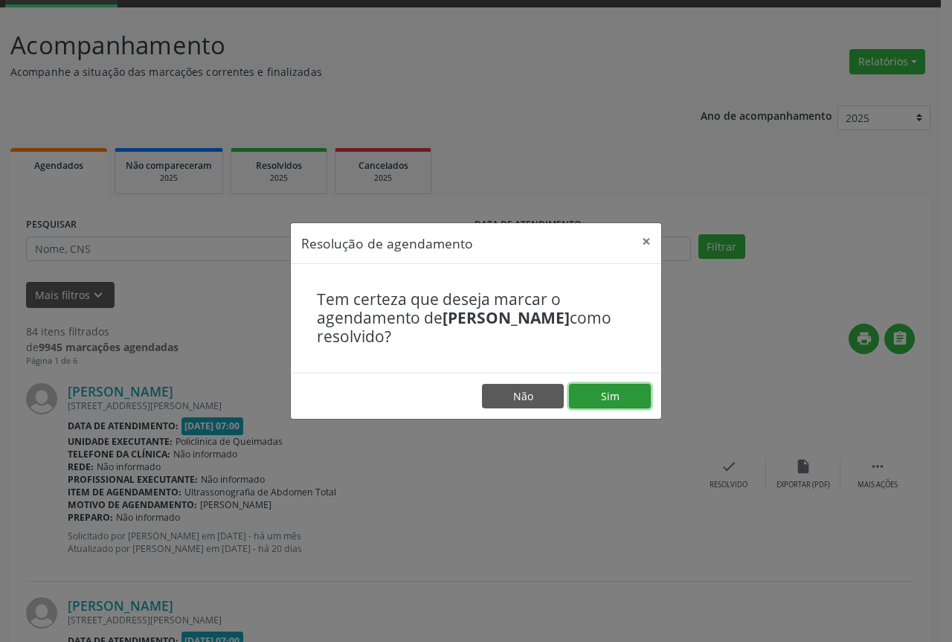
click at [613, 384] on button "Sim" at bounding box center [610, 396] width 82 height 25
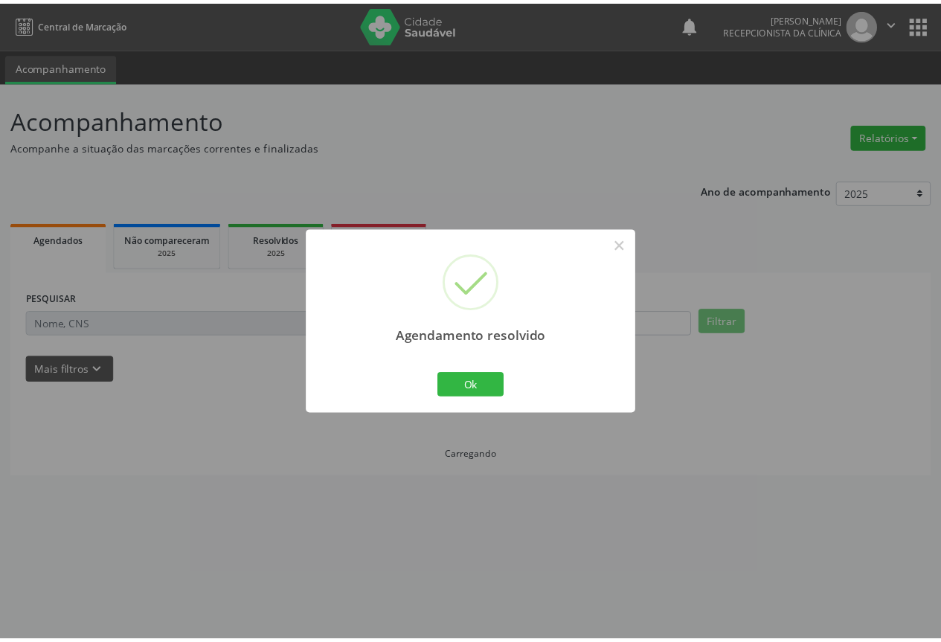
scroll to position [0, 0]
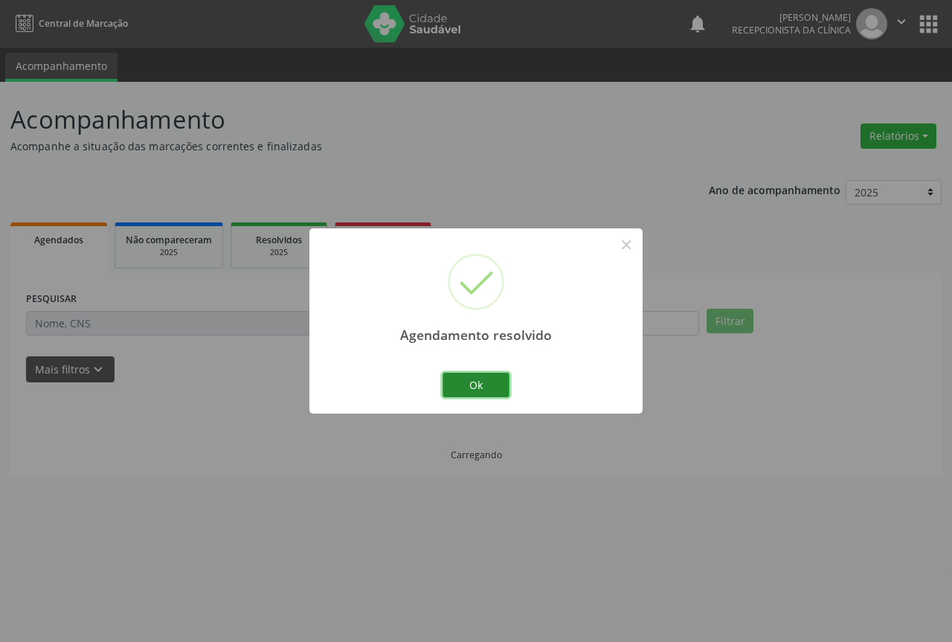
click at [472, 386] on button "Ok" at bounding box center [476, 385] width 67 height 25
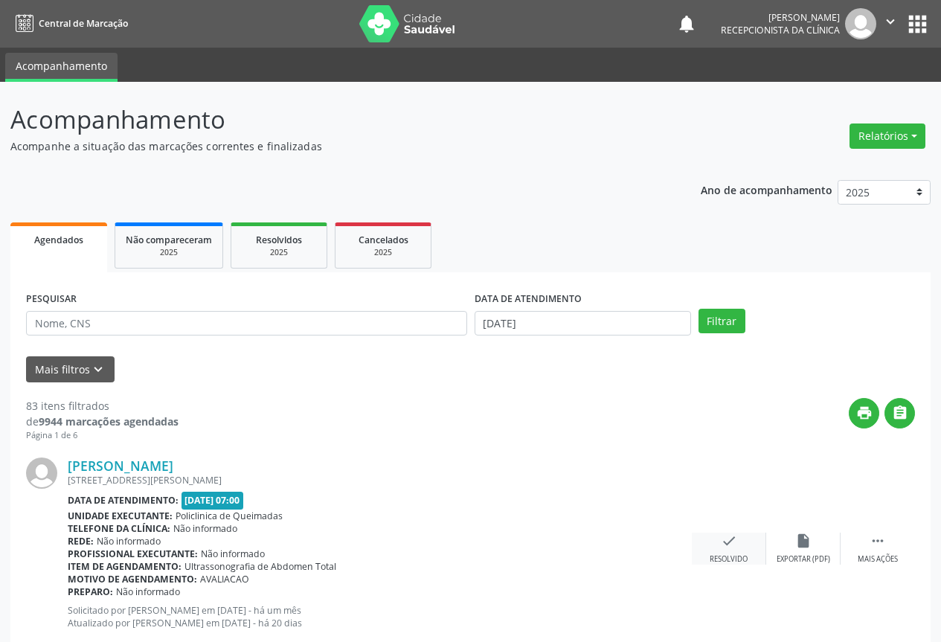
click at [755, 549] on div "check Resolvido" at bounding box center [729, 549] width 74 height 32
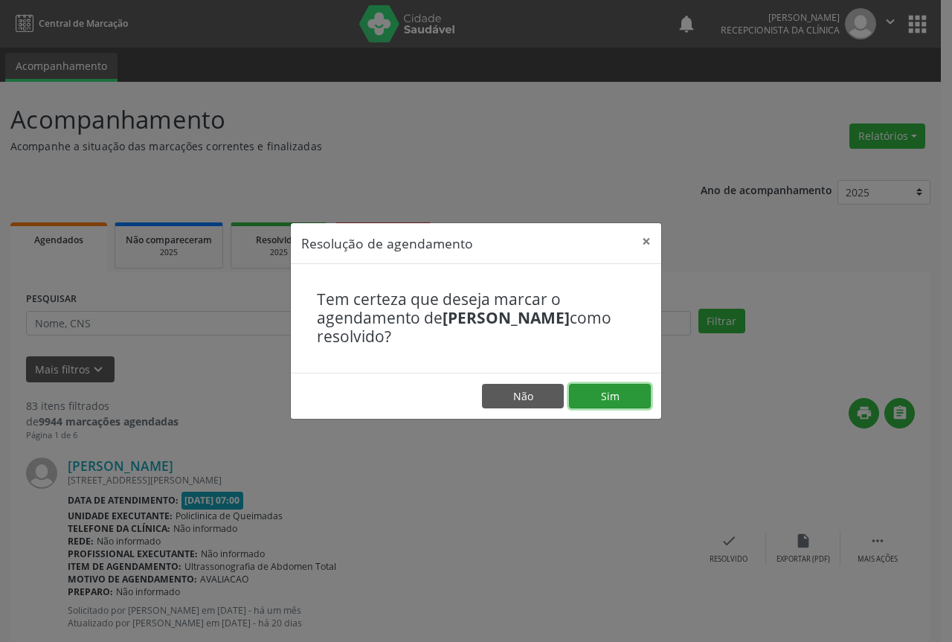
click at [618, 388] on button "Sim" at bounding box center [610, 396] width 82 height 25
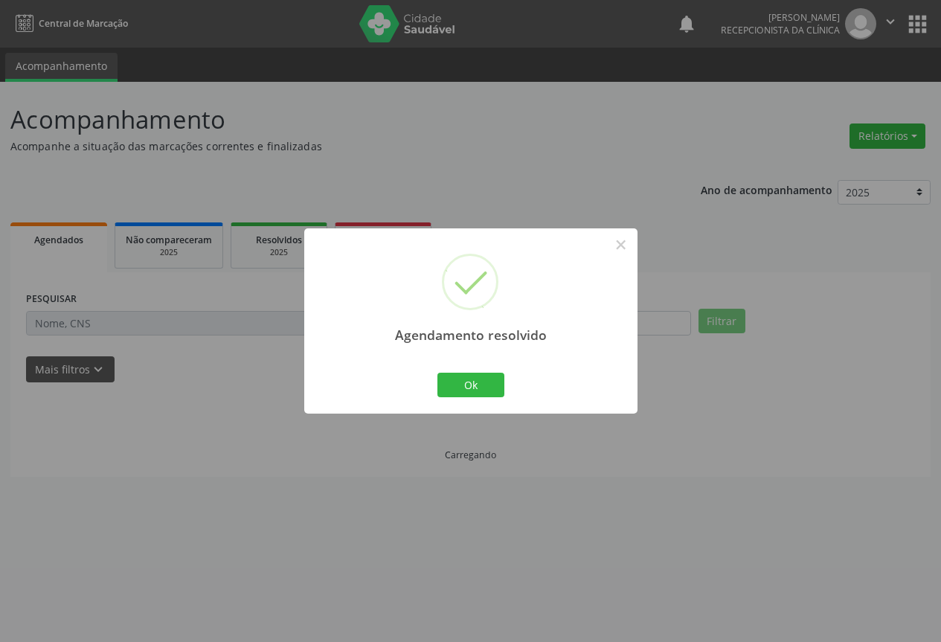
click at [506, 387] on div "Ok Cancel" at bounding box center [471, 384] width 74 height 31
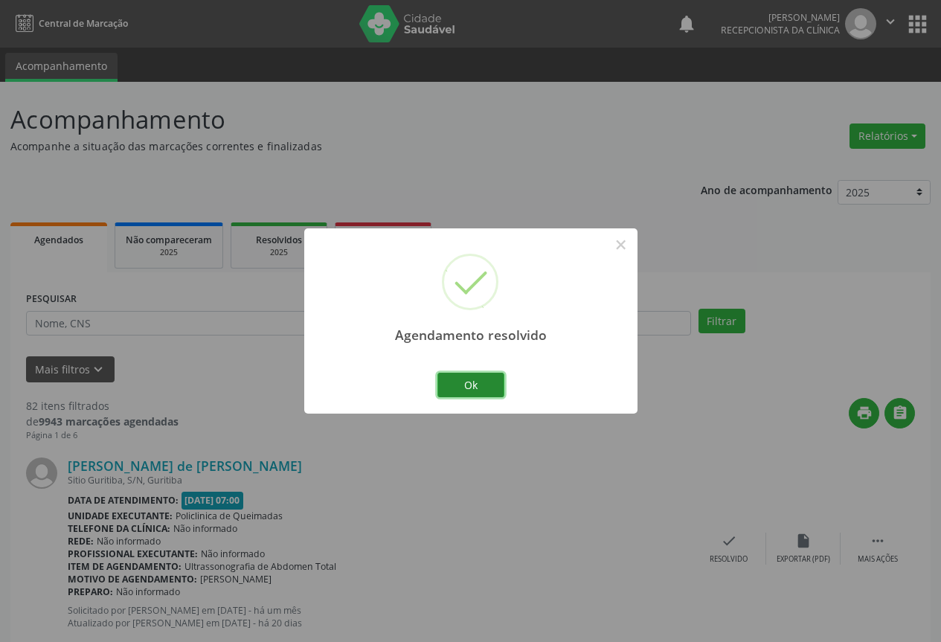
click at [482, 391] on button "Ok" at bounding box center [470, 385] width 67 height 25
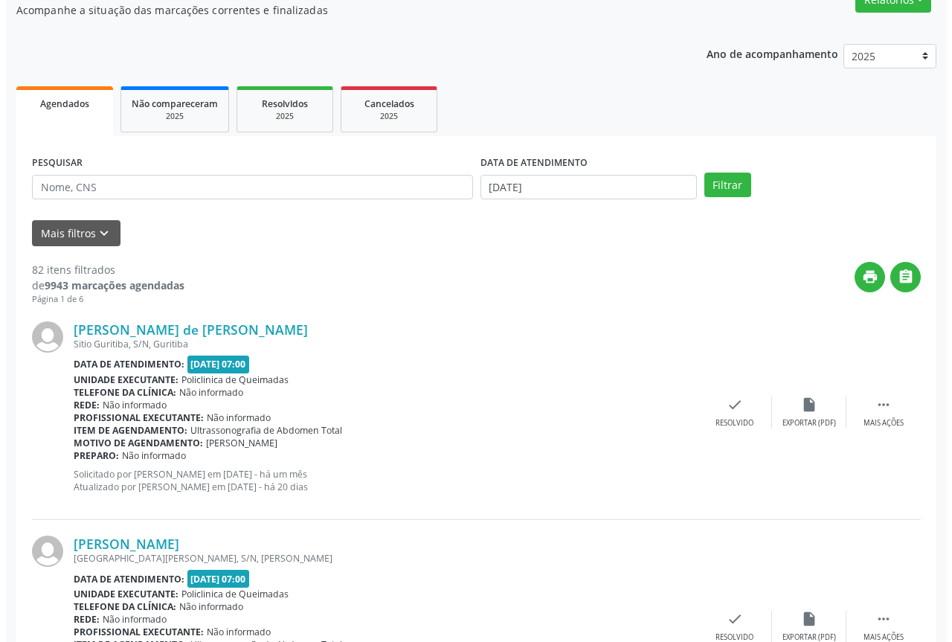
scroll to position [149, 0]
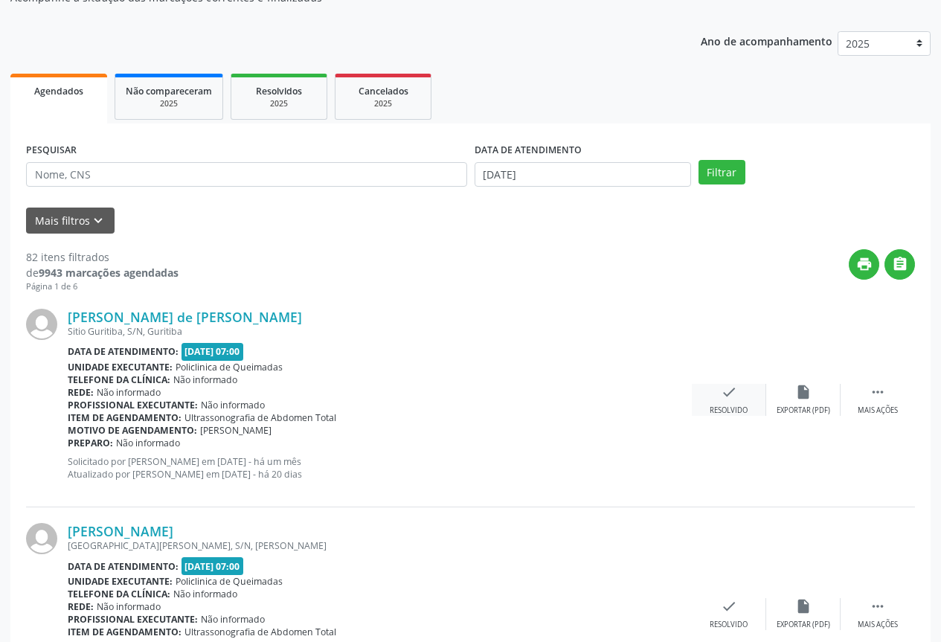
click at [745, 400] on div "check Resolvido" at bounding box center [729, 400] width 74 height 32
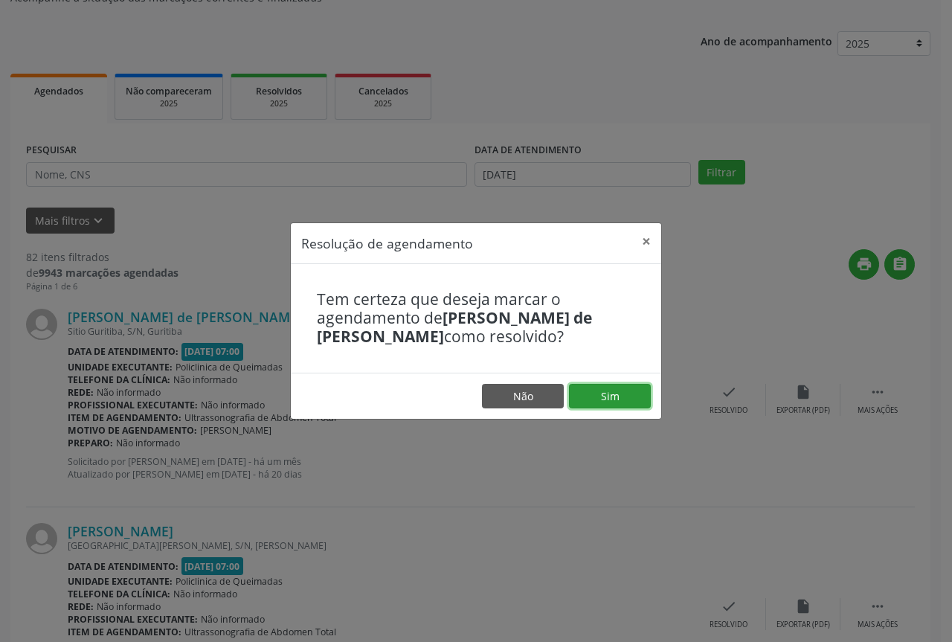
click at [599, 397] on button "Sim" at bounding box center [610, 396] width 82 height 25
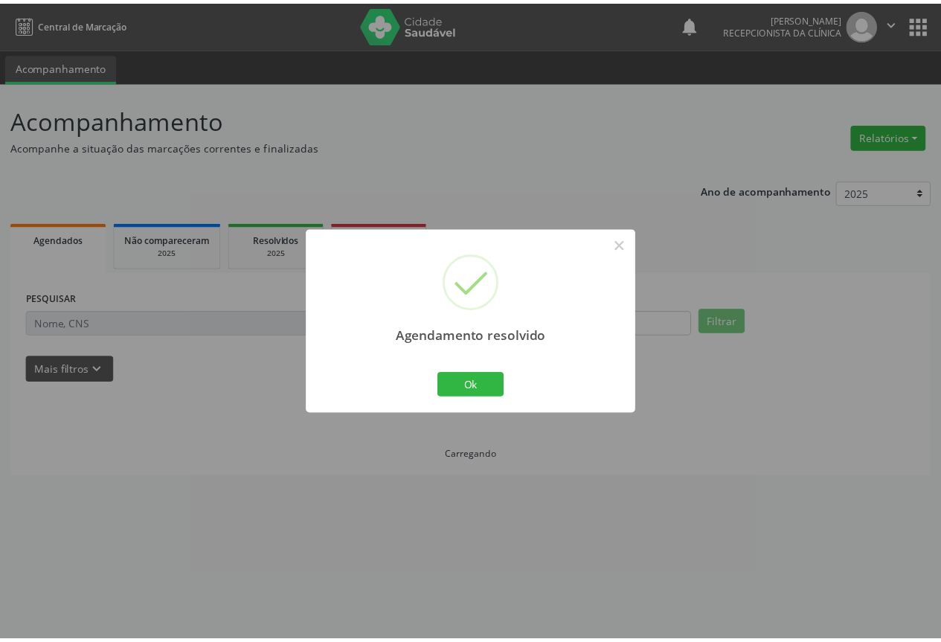
scroll to position [0, 0]
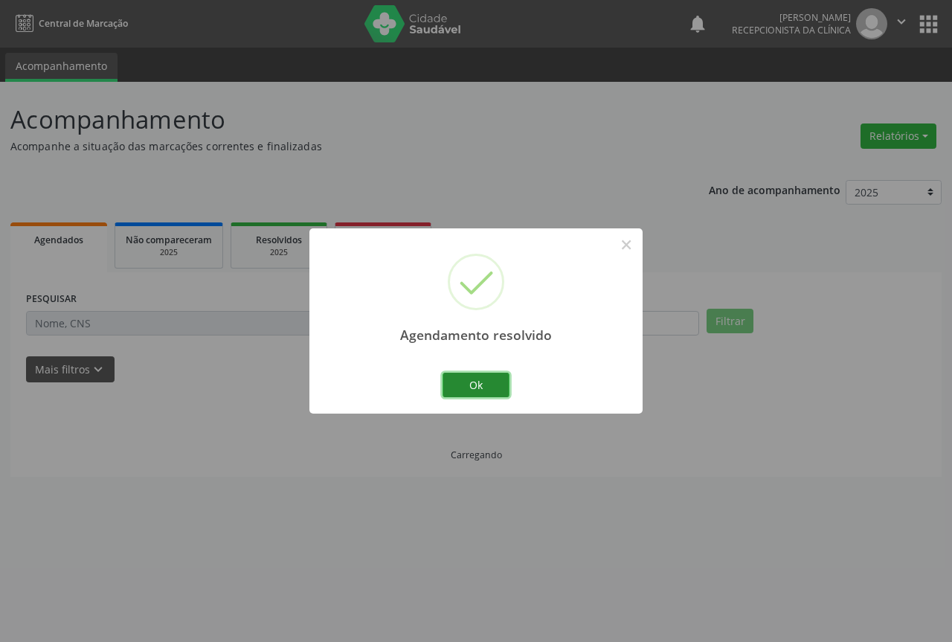
click at [445, 392] on button "Ok" at bounding box center [476, 385] width 67 height 25
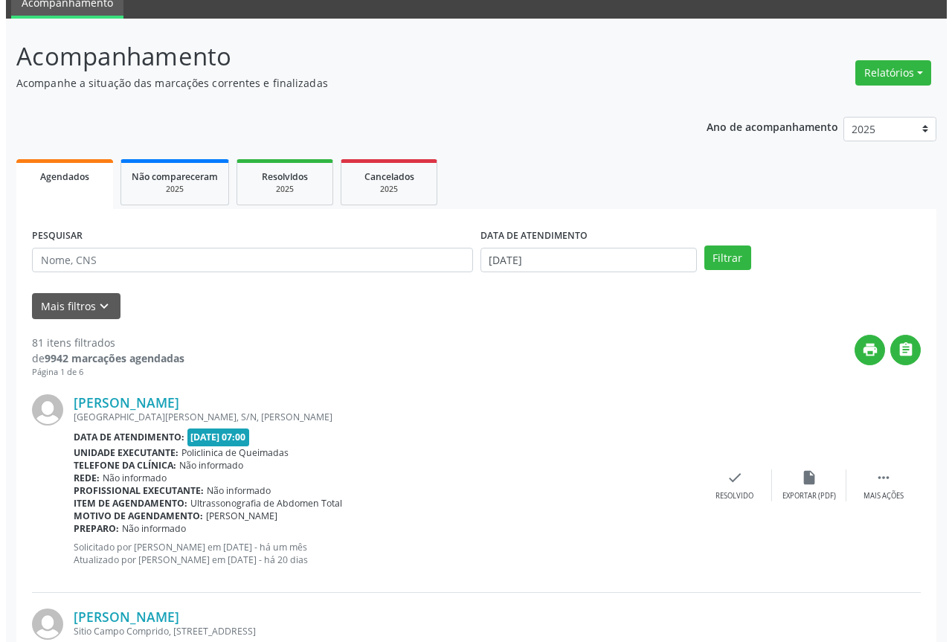
scroll to position [149, 0]
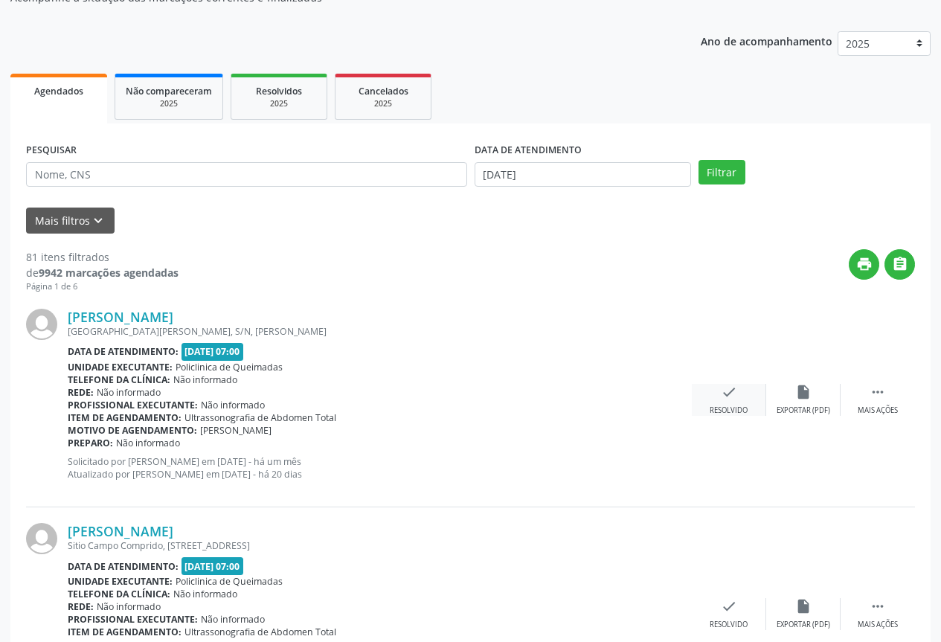
click at [747, 385] on div "Lucilany Gomes Tavares Rua João Maciel, S/N, Guritiba Data de atendimento: 09/0…" at bounding box center [470, 400] width 889 height 214
click at [717, 402] on div "check Resolvido" at bounding box center [729, 400] width 74 height 32
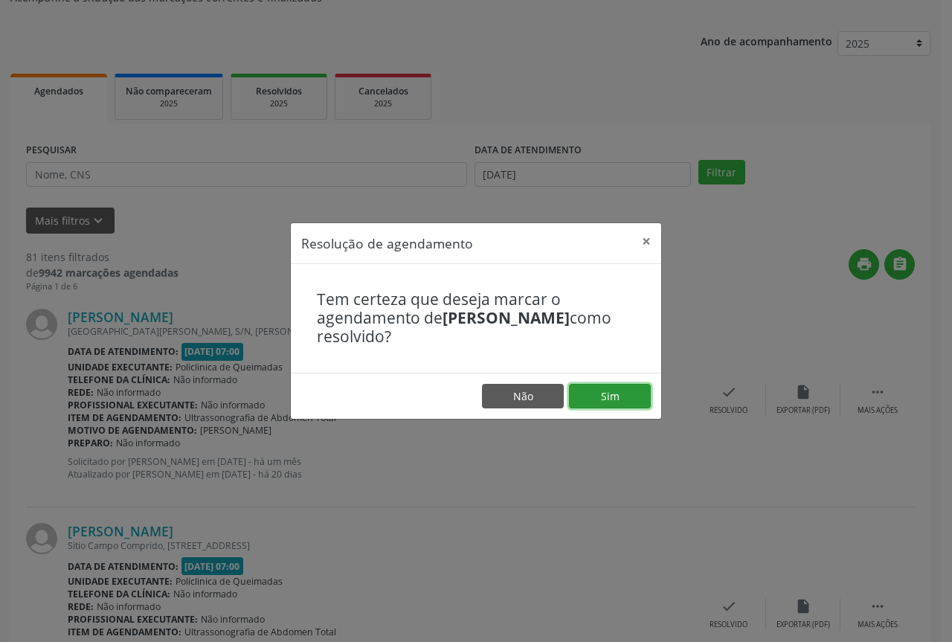
click at [580, 397] on button "Sim" at bounding box center [610, 396] width 82 height 25
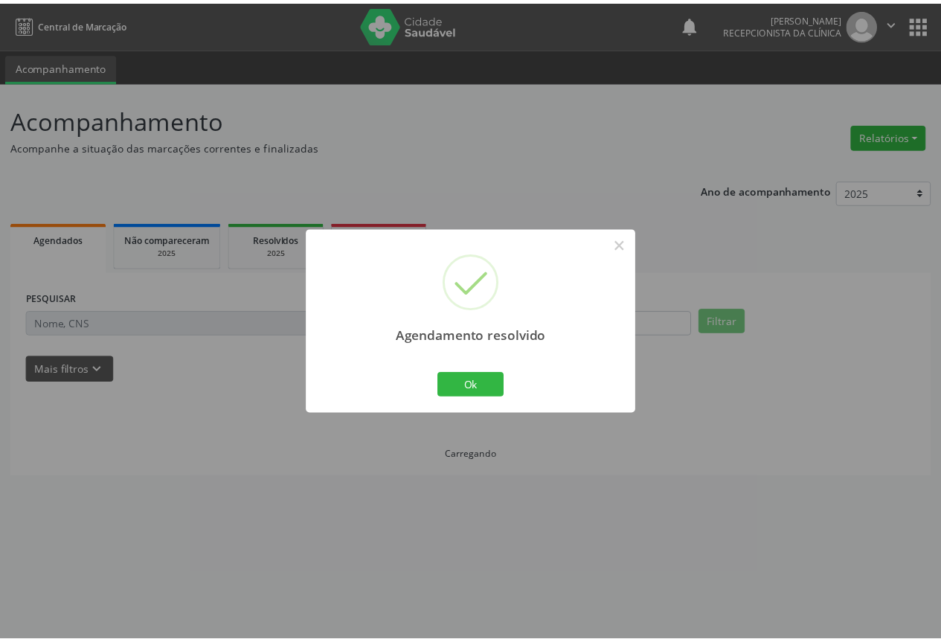
scroll to position [0, 0]
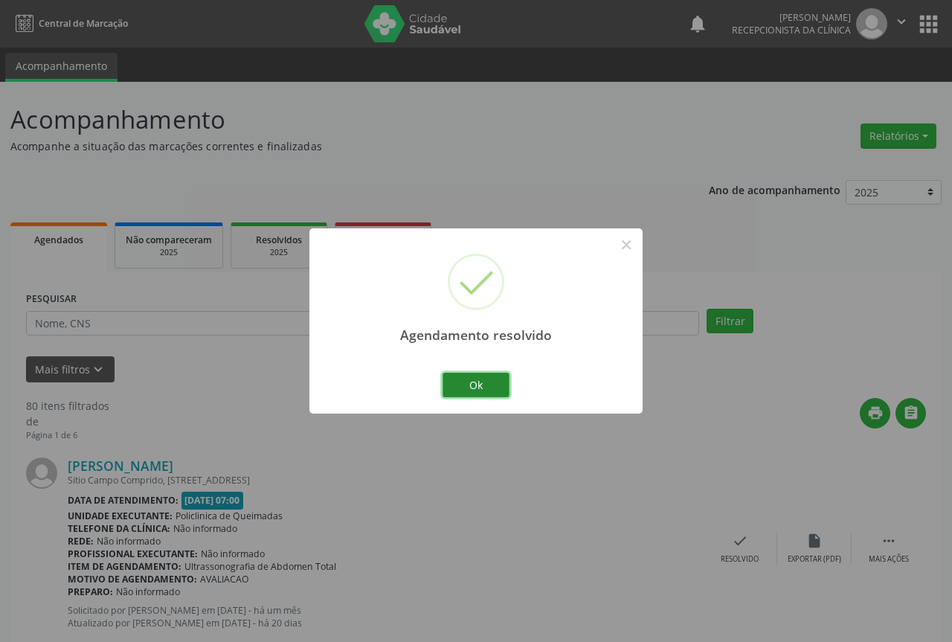
click at [454, 382] on button "Ok" at bounding box center [476, 385] width 67 height 25
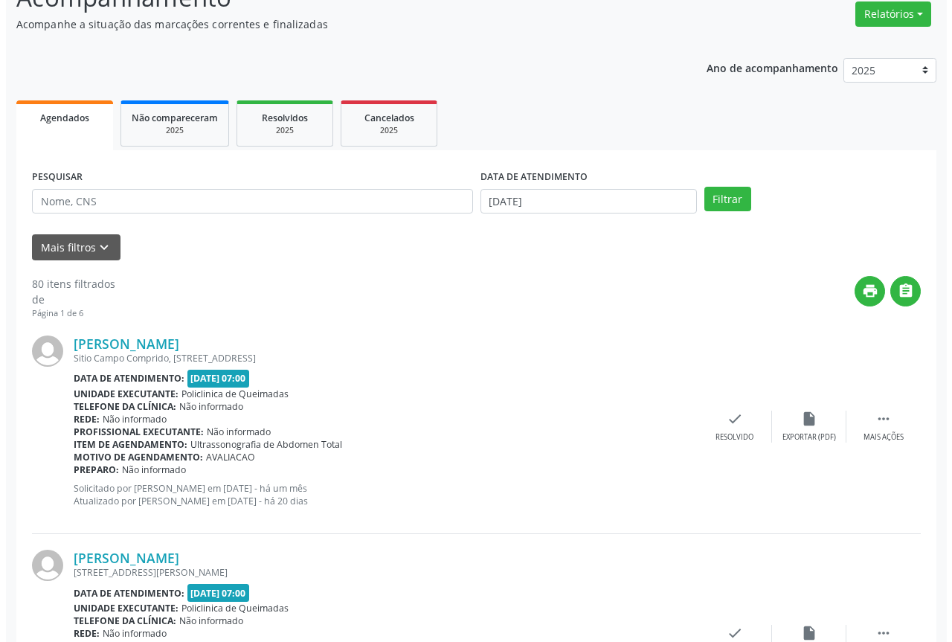
scroll to position [149, 0]
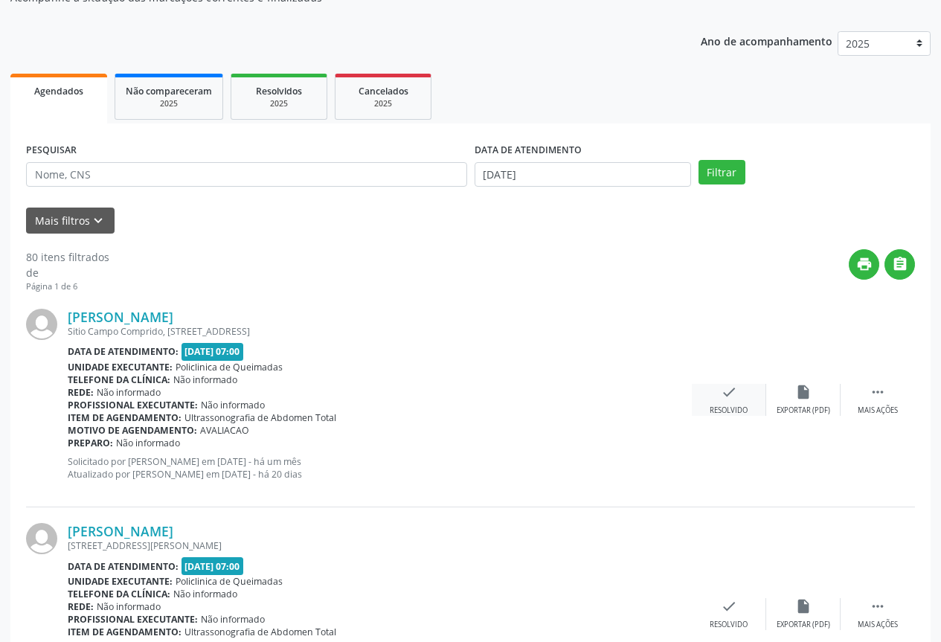
click at [717, 402] on div "check Resolvido" at bounding box center [729, 400] width 74 height 32
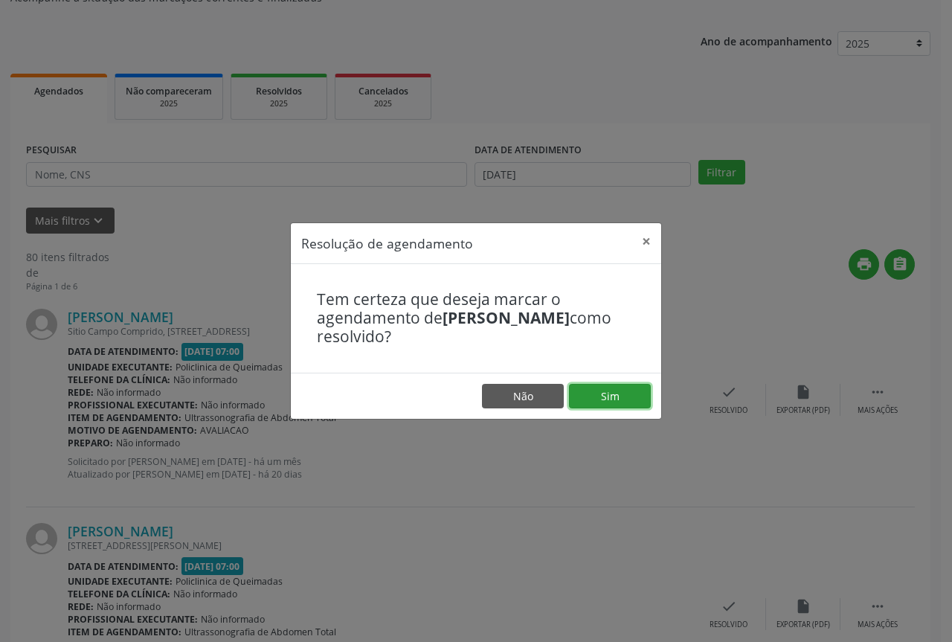
click at [612, 400] on button "Sim" at bounding box center [610, 396] width 82 height 25
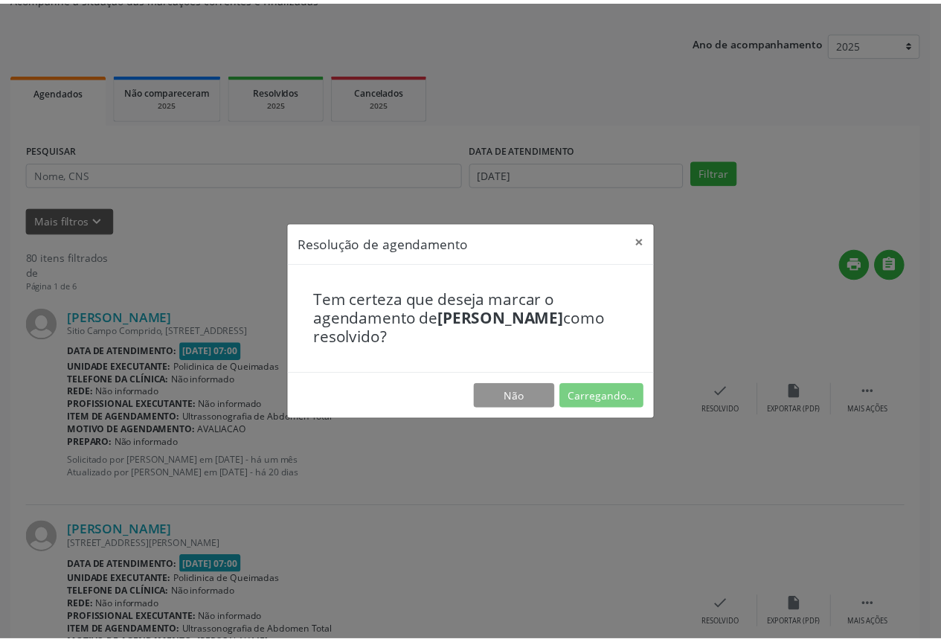
scroll to position [0, 0]
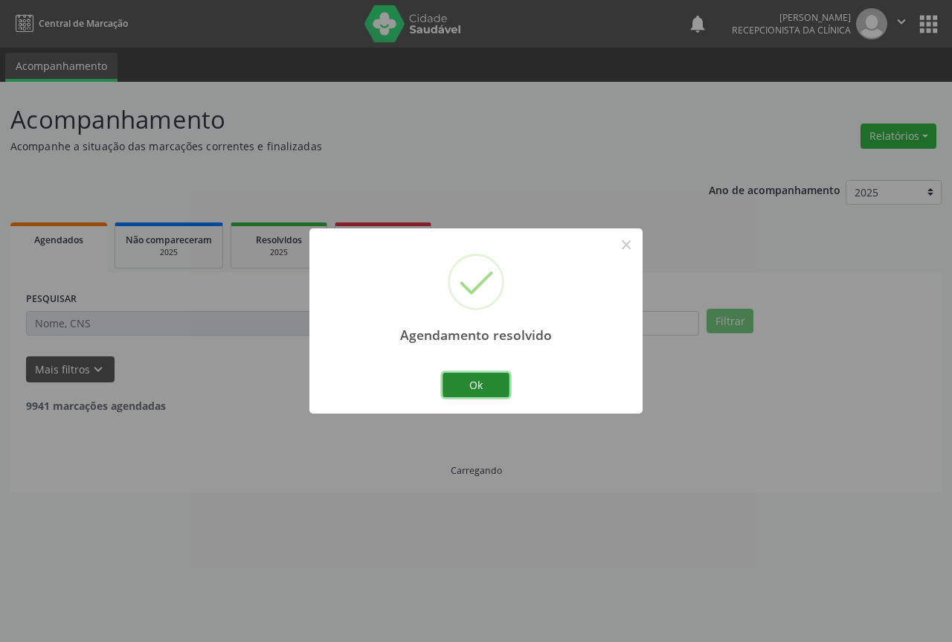
click at [447, 388] on button "Ok" at bounding box center [476, 385] width 67 height 25
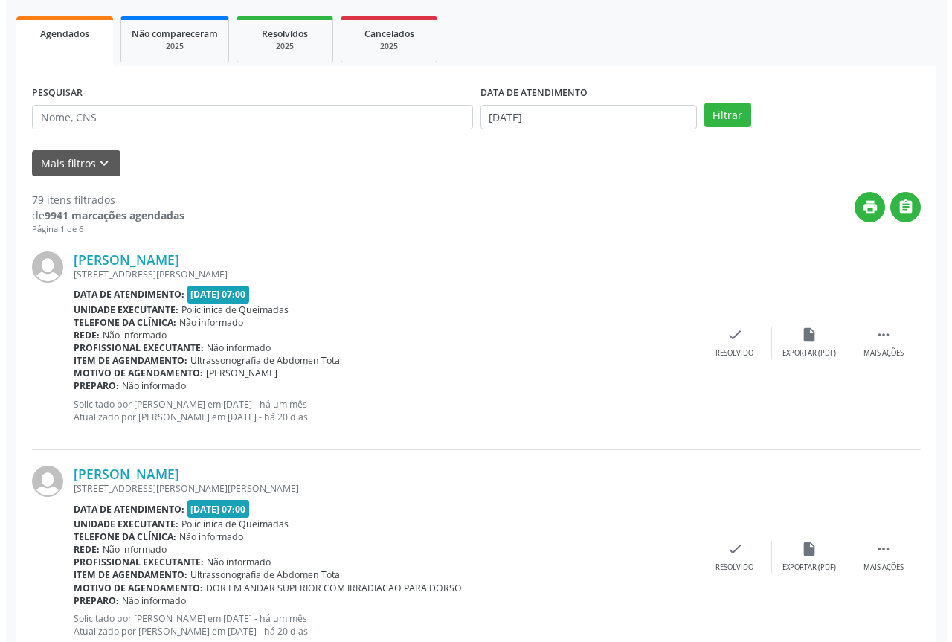
scroll to position [223, 0]
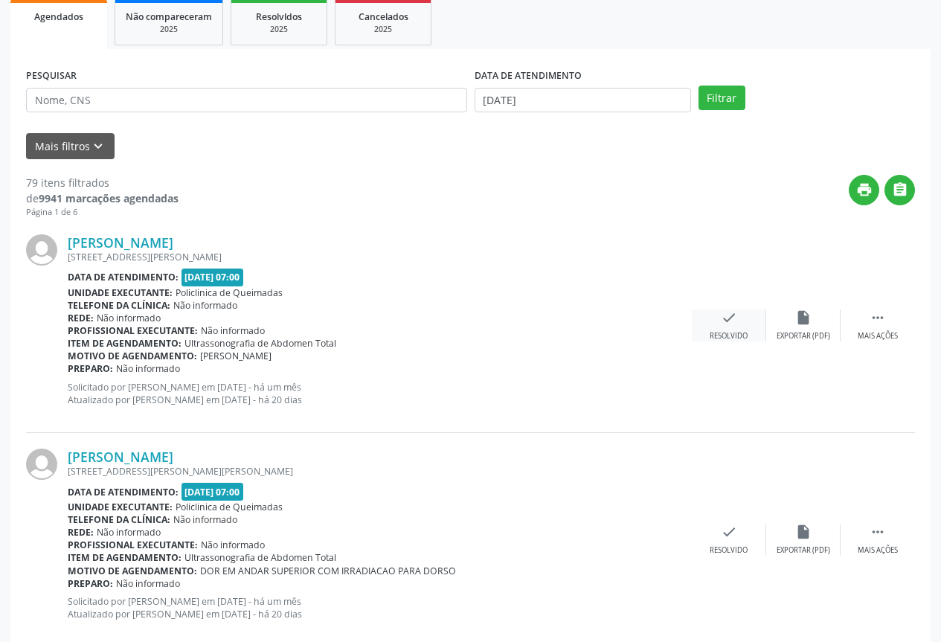
click at [721, 314] on icon "check" at bounding box center [729, 317] width 16 height 16
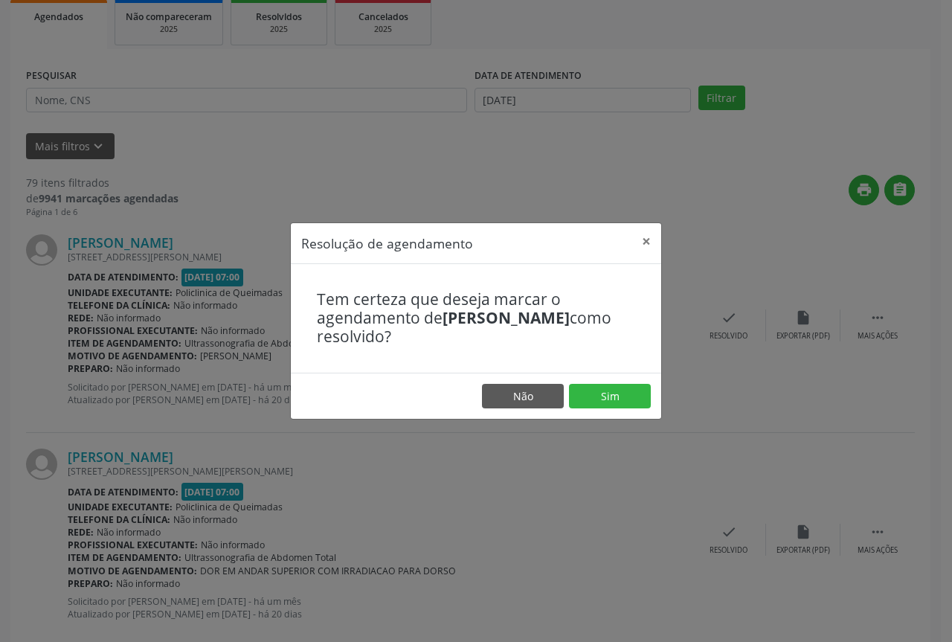
click at [579, 381] on footer "Não Sim" at bounding box center [476, 396] width 371 height 47
click at [581, 388] on button "Sim" at bounding box center [610, 396] width 82 height 25
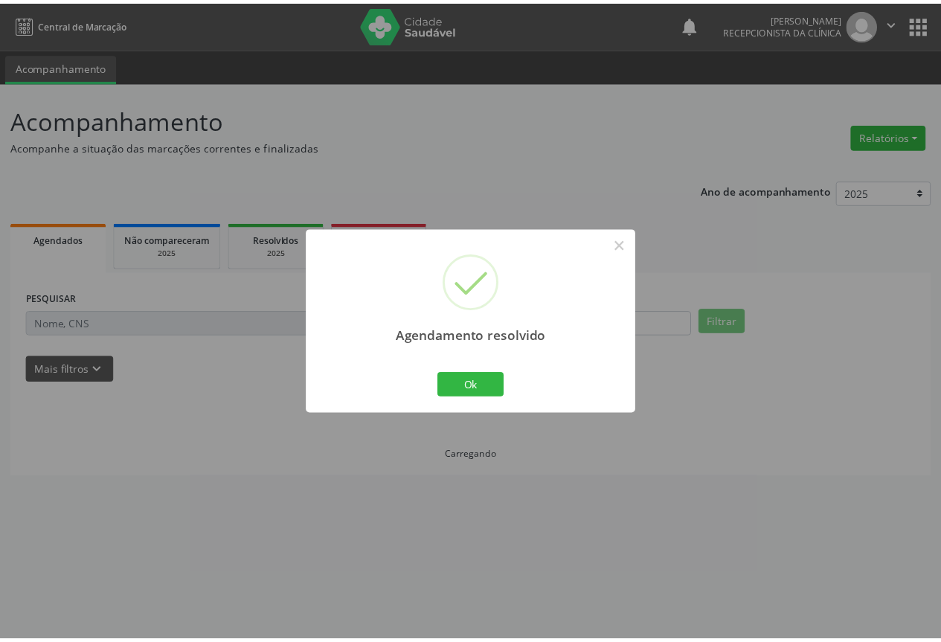
scroll to position [0, 0]
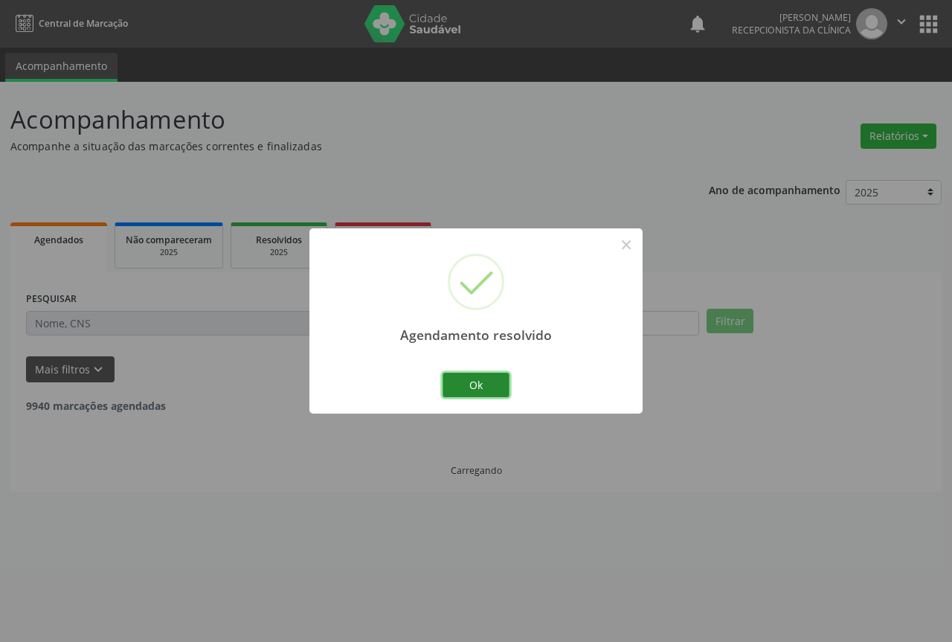
click at [466, 381] on button "Ok" at bounding box center [476, 385] width 67 height 25
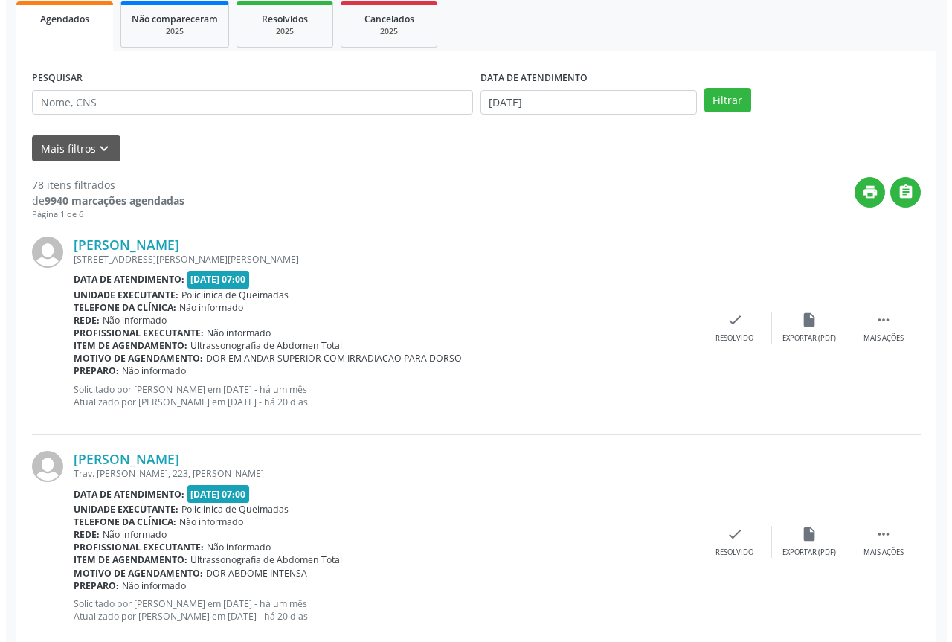
scroll to position [223, 0]
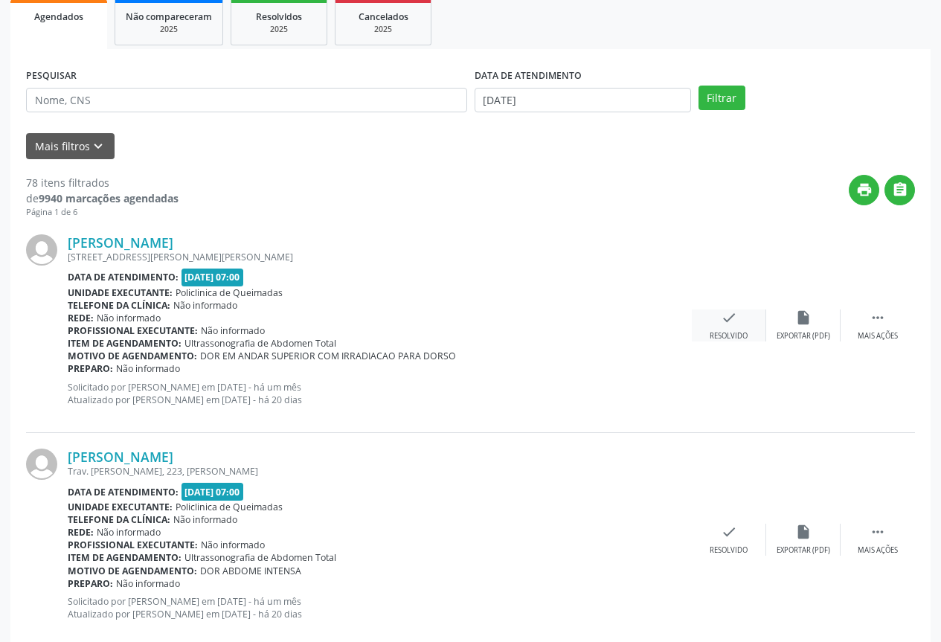
click at [714, 327] on div "check Resolvido" at bounding box center [729, 325] width 74 height 32
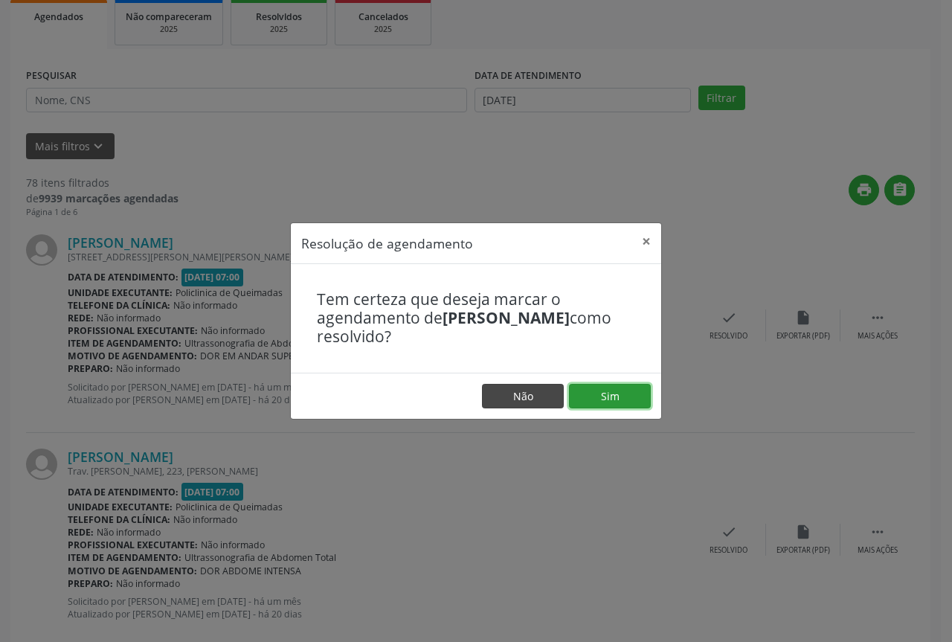
drag, startPoint x: 611, startPoint y: 387, endPoint x: 483, endPoint y: 388, distance: 128.0
click at [610, 387] on button "Sim" at bounding box center [610, 396] width 82 height 25
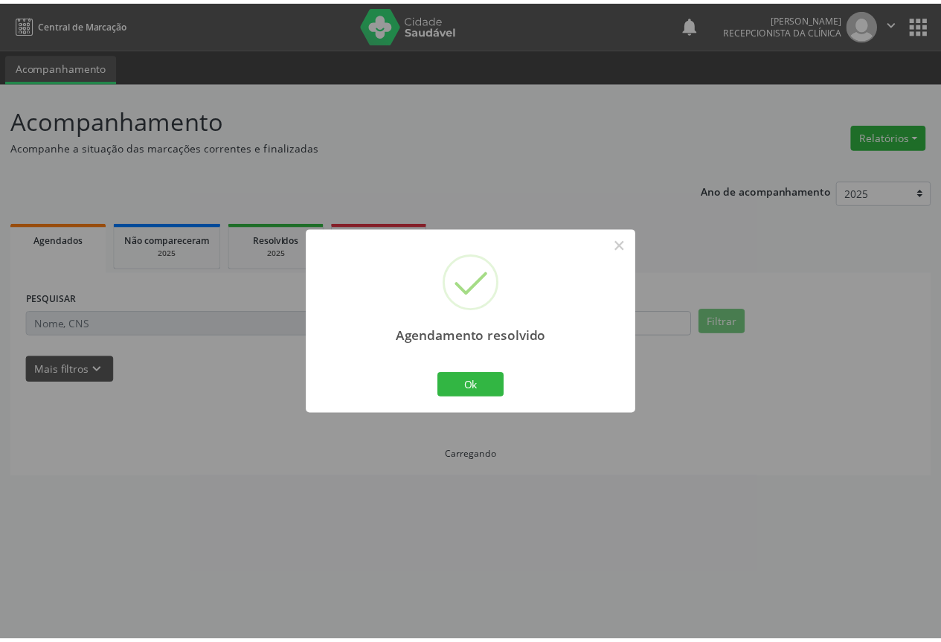
scroll to position [0, 0]
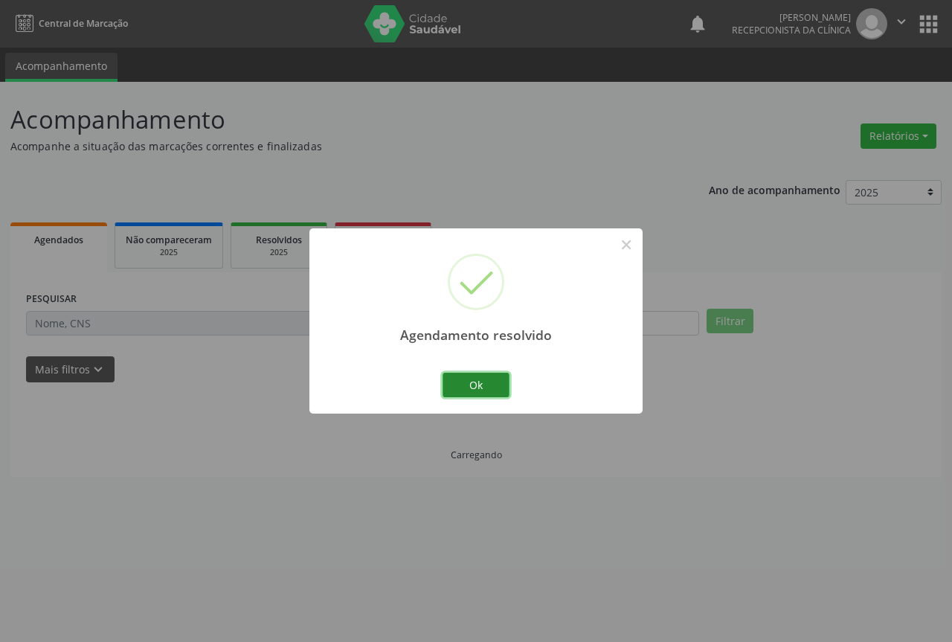
click at [469, 377] on button "Ok" at bounding box center [476, 385] width 67 height 25
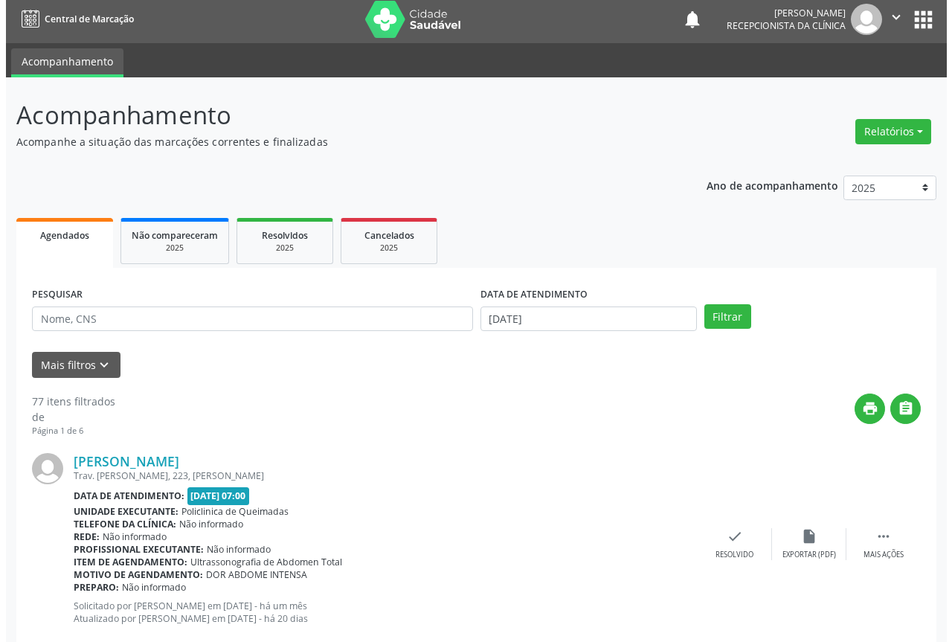
scroll to position [74, 0]
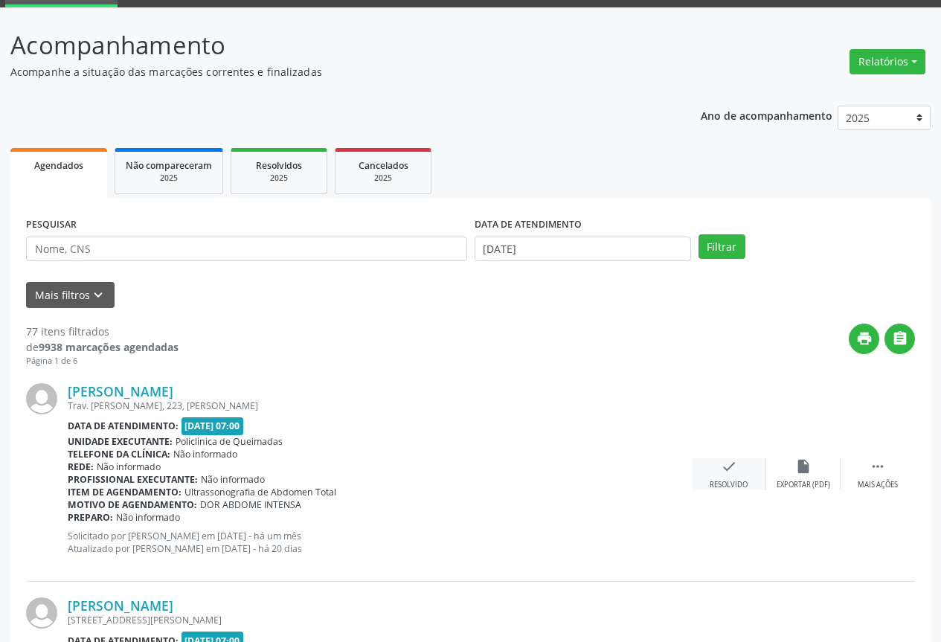
click at [722, 465] on icon "check" at bounding box center [729, 466] width 16 height 16
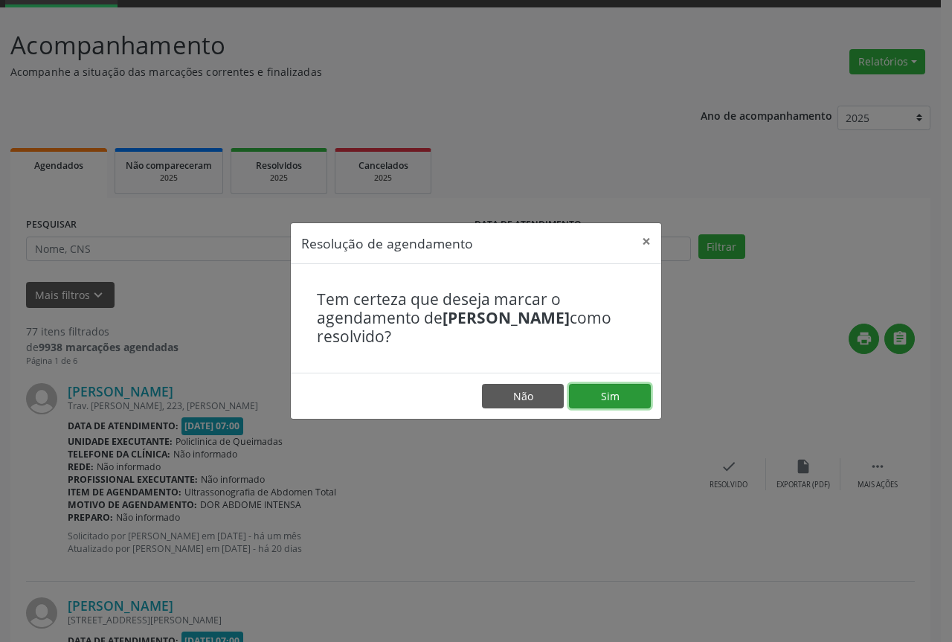
click at [600, 401] on button "Sim" at bounding box center [610, 396] width 82 height 25
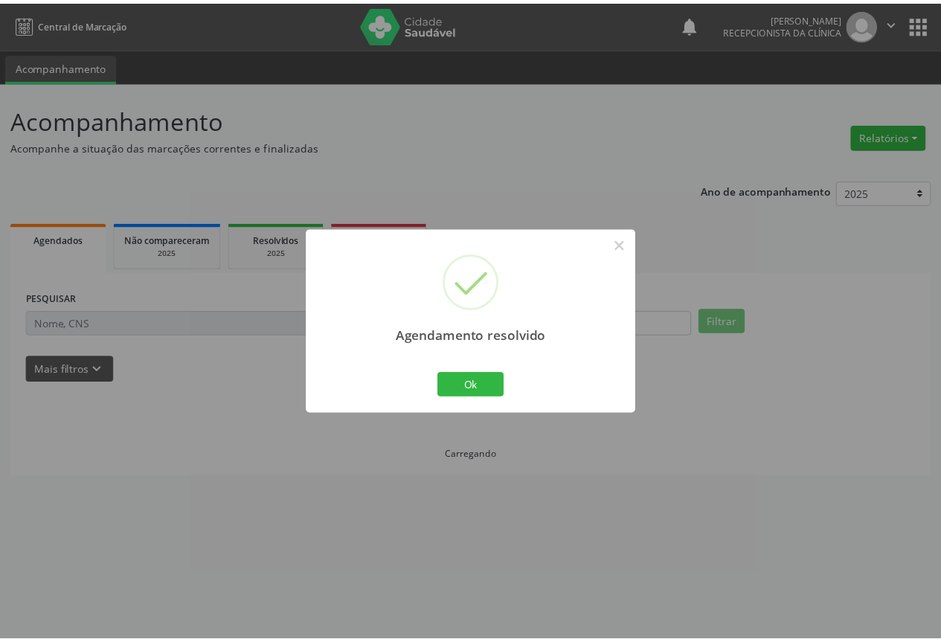
scroll to position [0, 0]
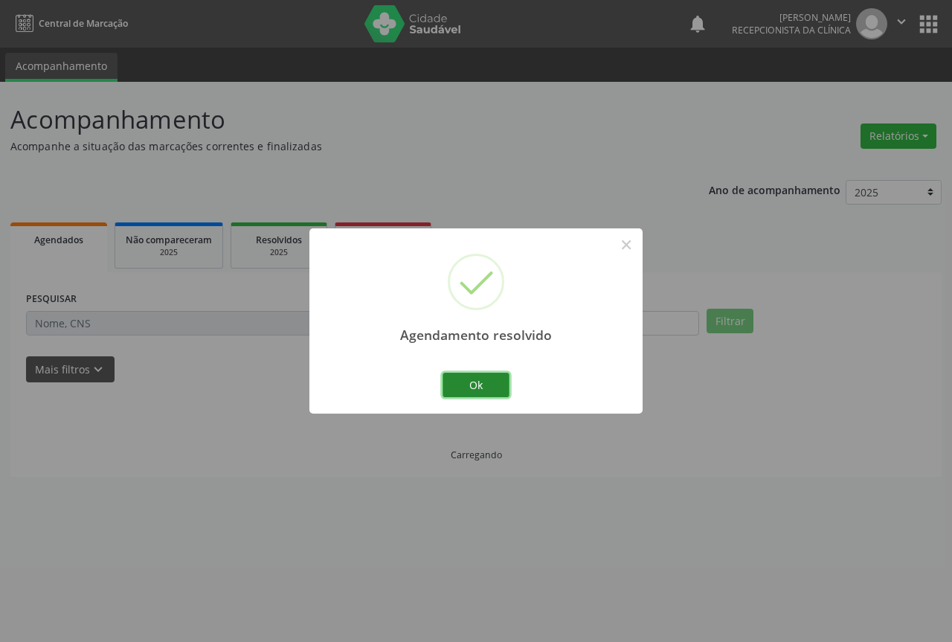
click at [481, 392] on button "Ok" at bounding box center [476, 385] width 67 height 25
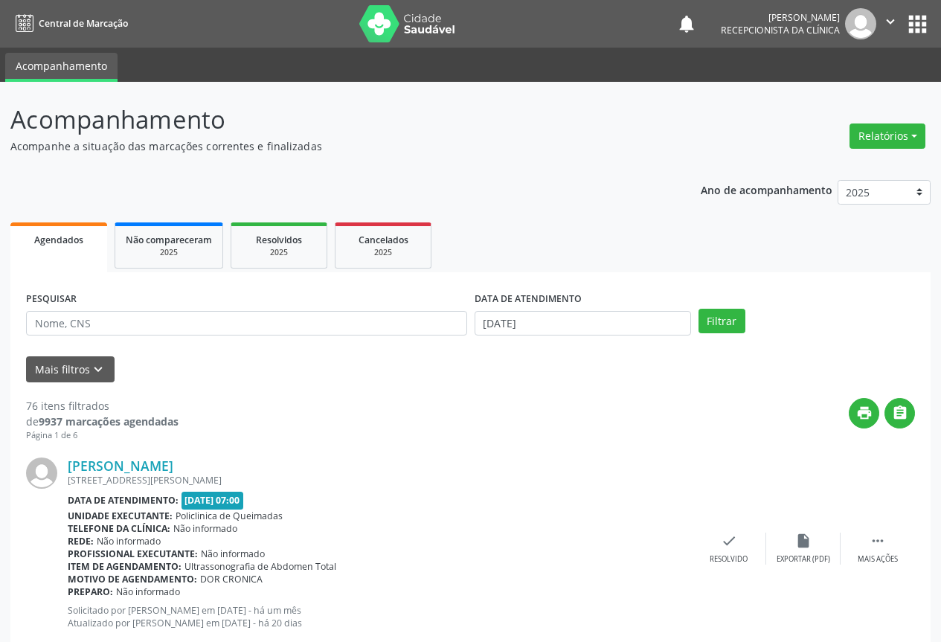
click at [732, 569] on div "Antonio Rodrigues de Santana Rua Eunice Ribeiro, 258, Centro Data de atendiment…" at bounding box center [470, 549] width 889 height 214
click at [728, 550] on div "check Resolvido" at bounding box center [729, 549] width 74 height 32
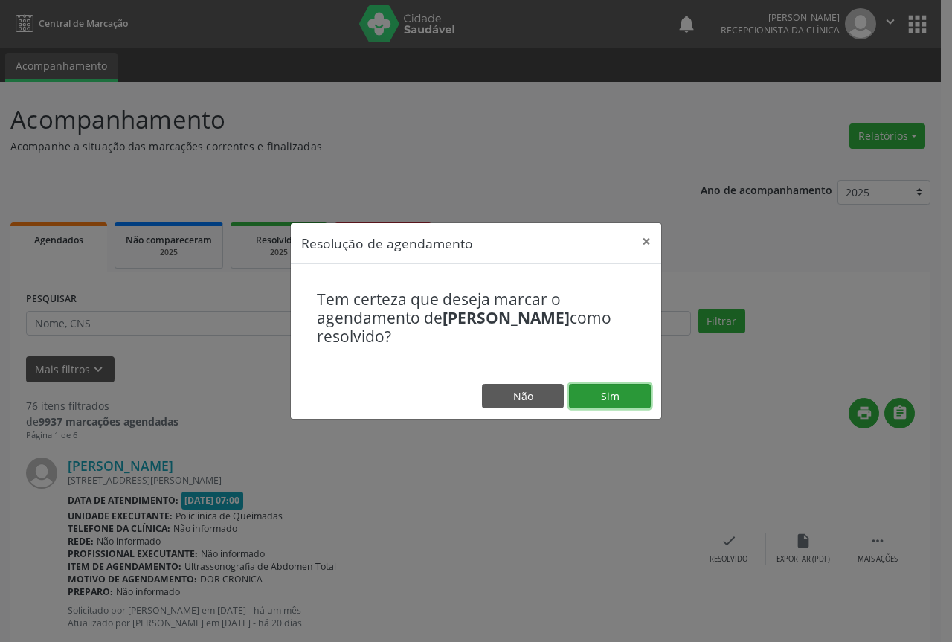
click at [608, 406] on button "Sim" at bounding box center [610, 396] width 82 height 25
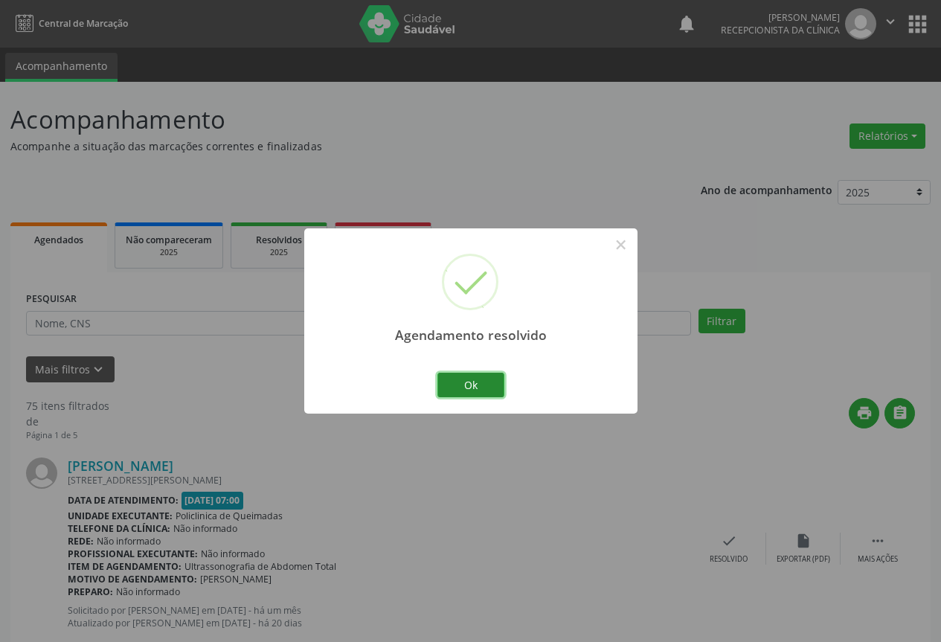
click at [463, 382] on button "Ok" at bounding box center [470, 385] width 67 height 25
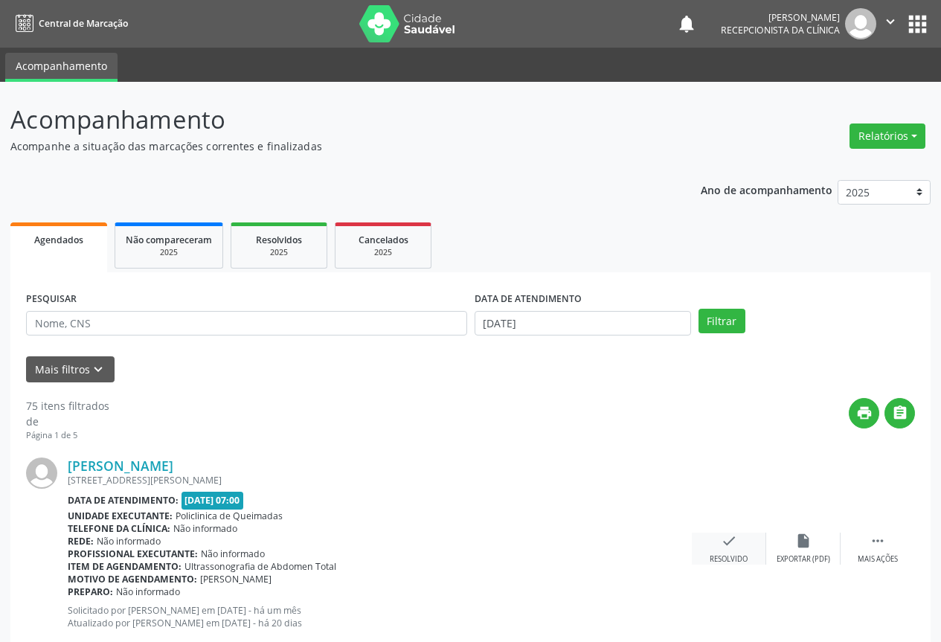
click at [734, 556] on div "Resolvido" at bounding box center [729, 559] width 38 height 10
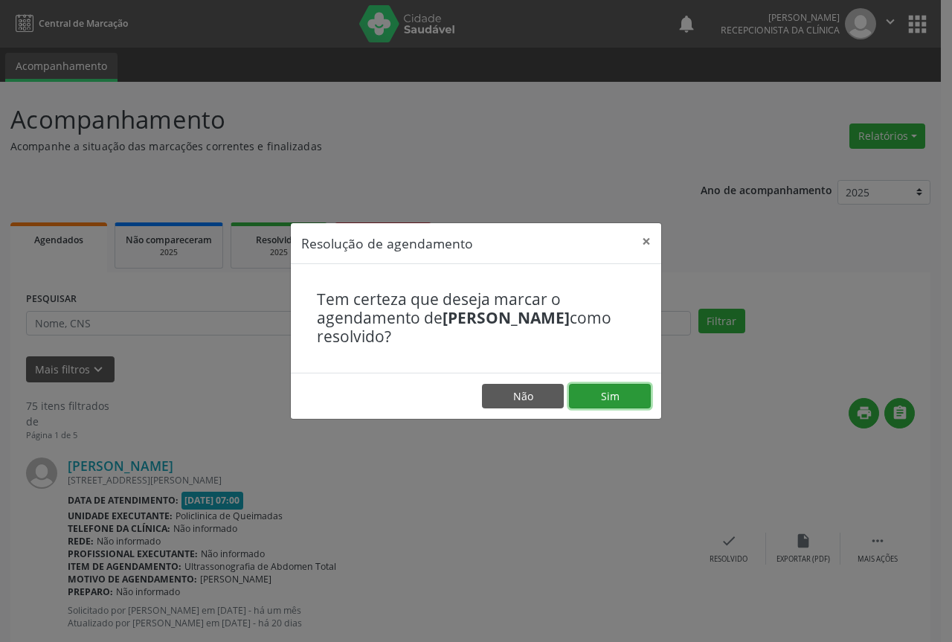
click at [576, 391] on button "Sim" at bounding box center [610, 396] width 82 height 25
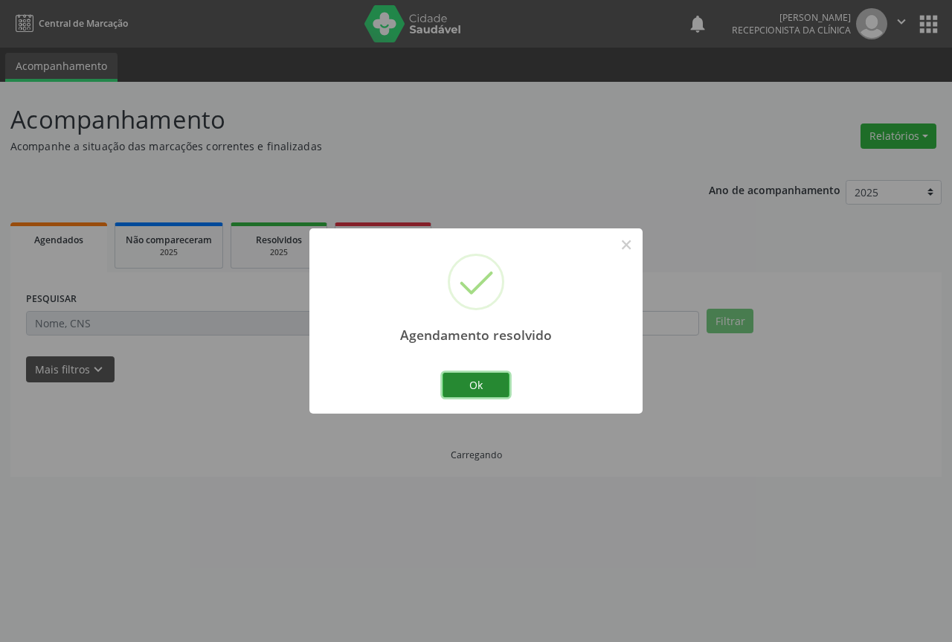
click at [463, 387] on button "Ok" at bounding box center [476, 385] width 67 height 25
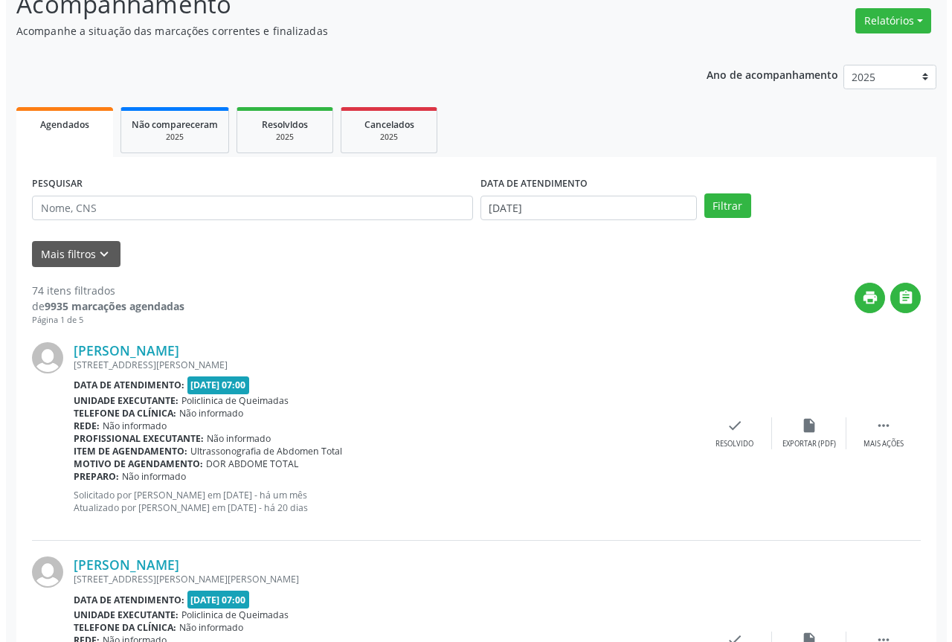
scroll to position [149, 0]
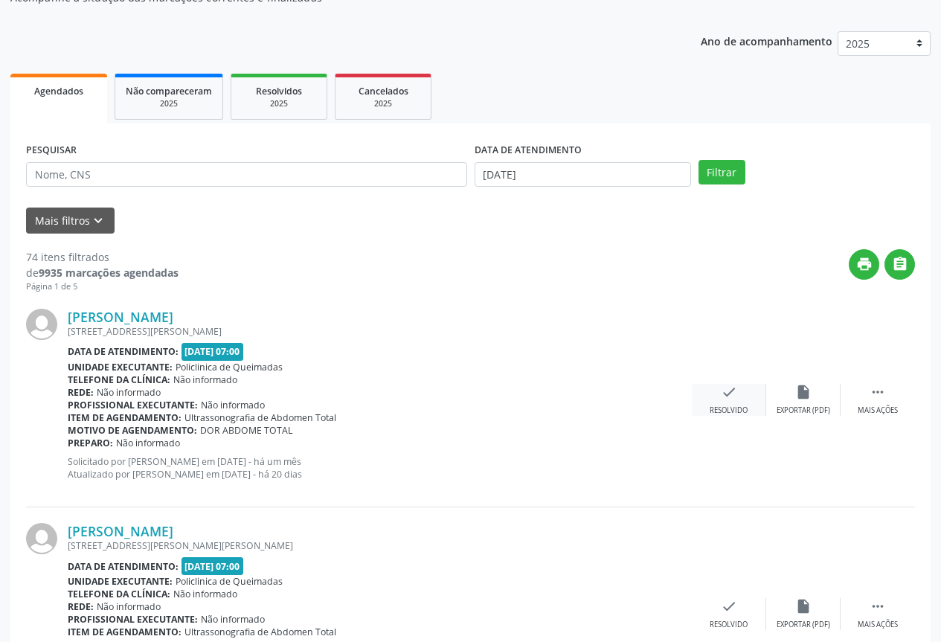
click at [708, 408] on div "check Resolvido" at bounding box center [729, 400] width 74 height 32
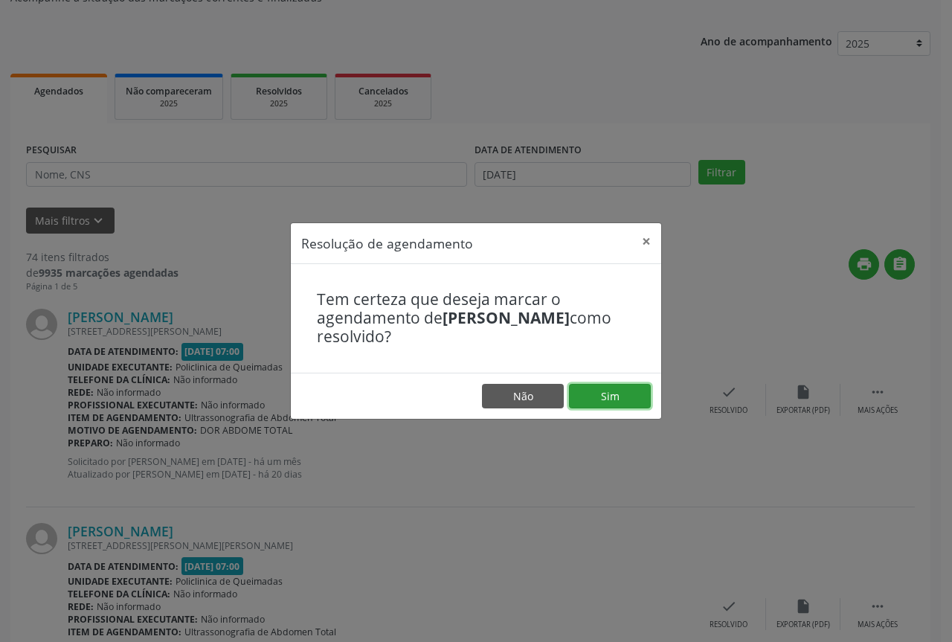
click at [577, 402] on button "Sim" at bounding box center [610, 396] width 82 height 25
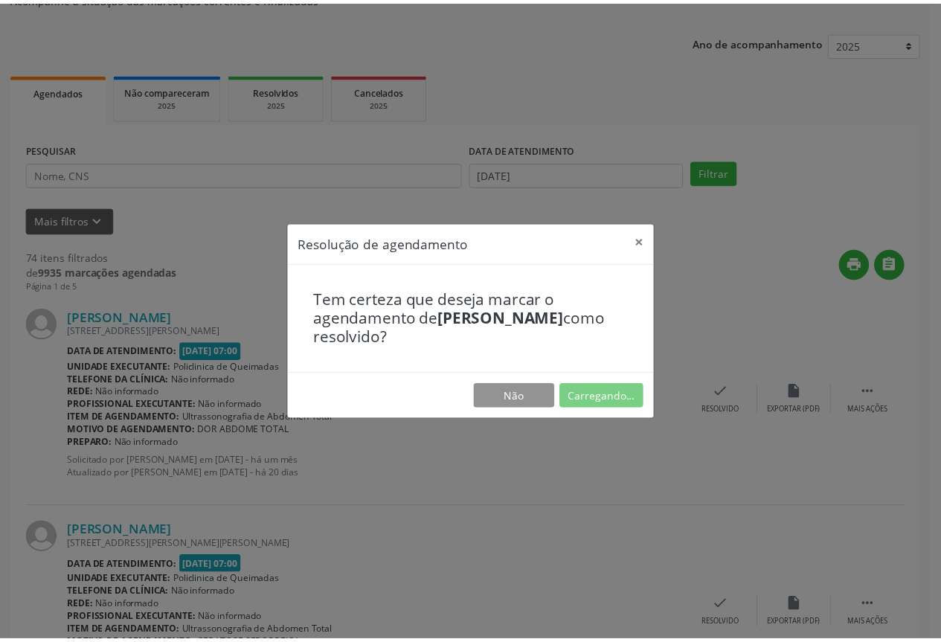
scroll to position [0, 0]
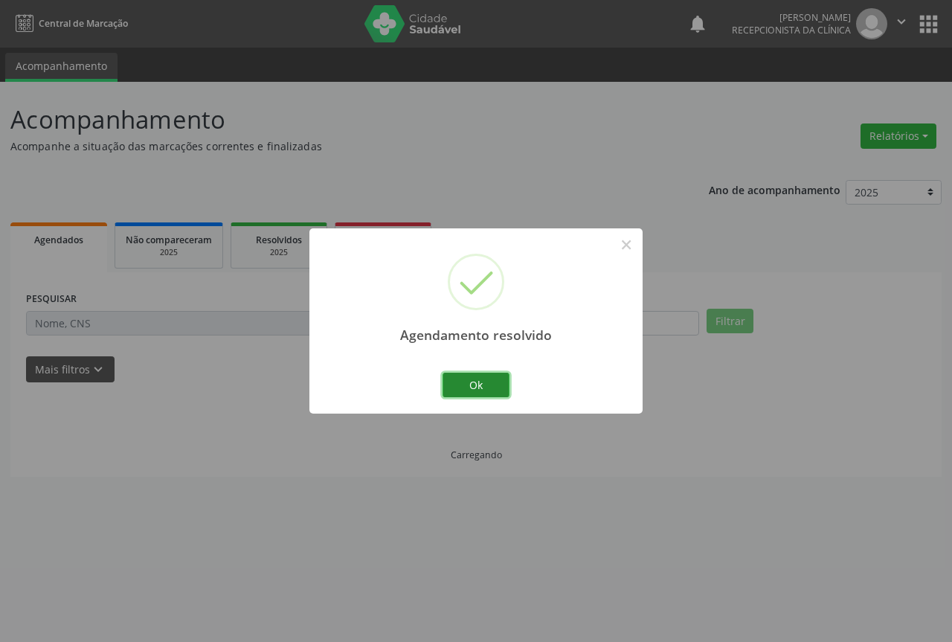
click at [466, 383] on button "Ok" at bounding box center [476, 385] width 67 height 25
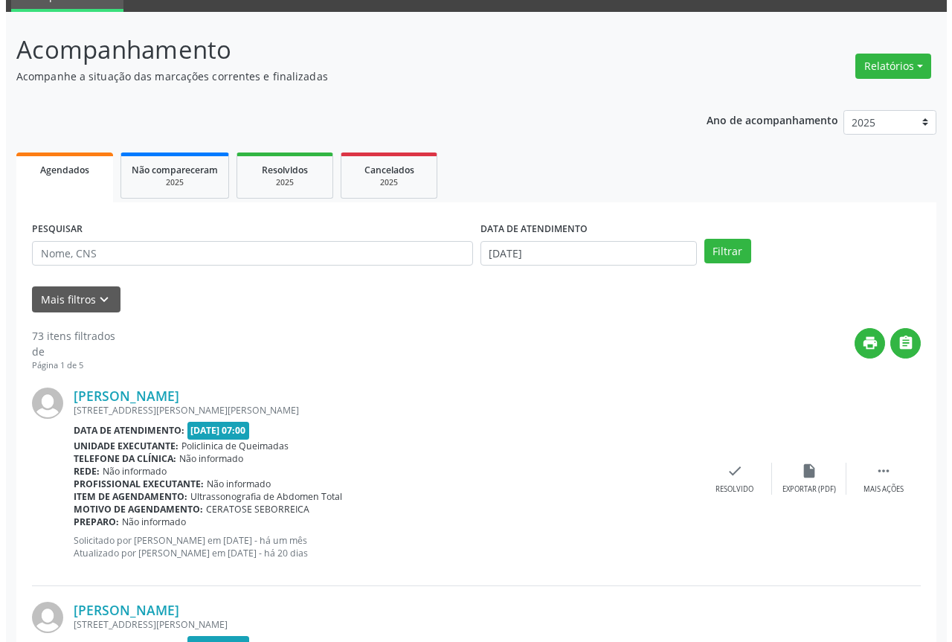
scroll to position [149, 0]
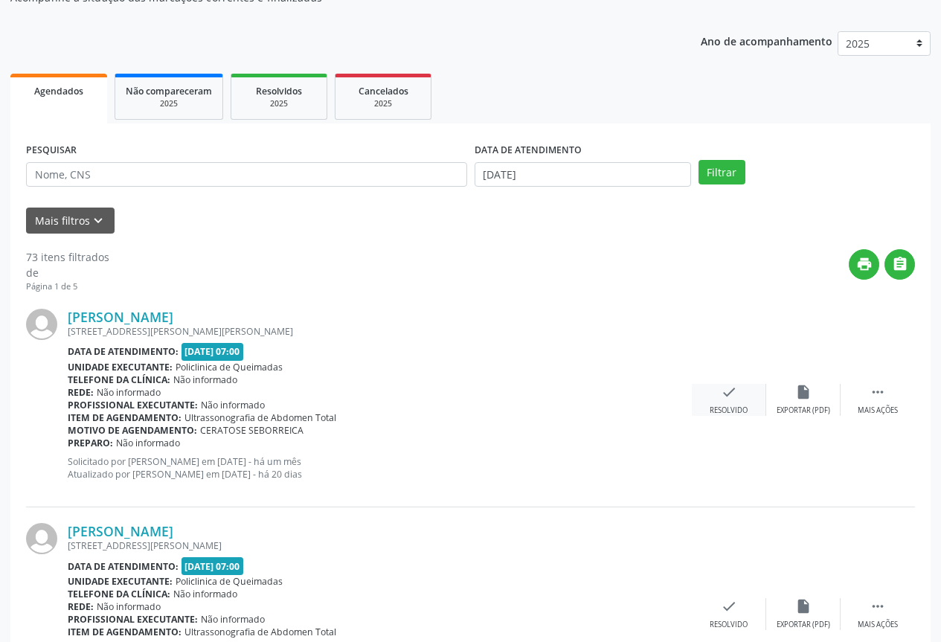
click at [695, 398] on div "check Resolvido" at bounding box center [729, 400] width 74 height 32
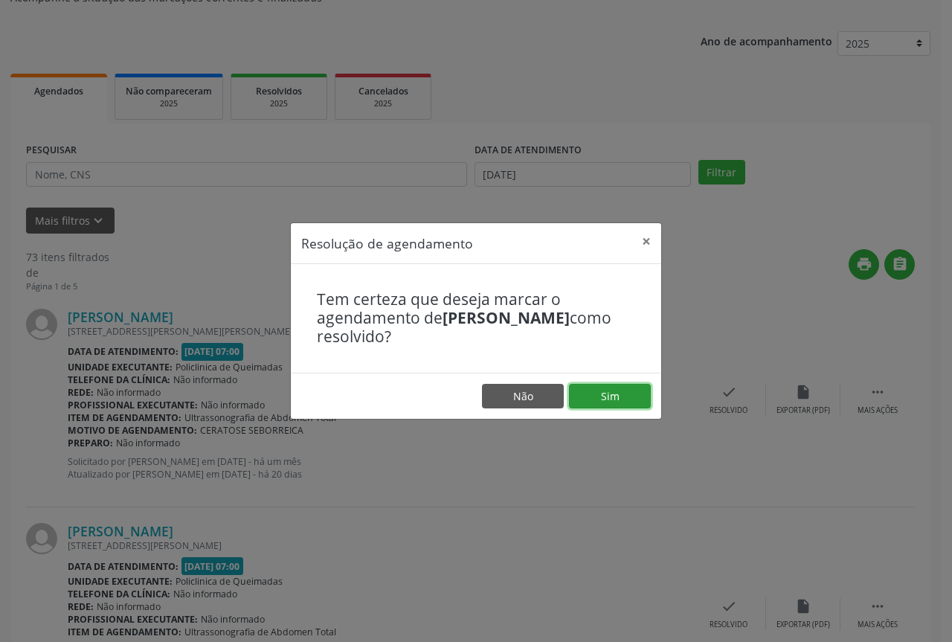
click at [631, 394] on button "Sim" at bounding box center [610, 396] width 82 height 25
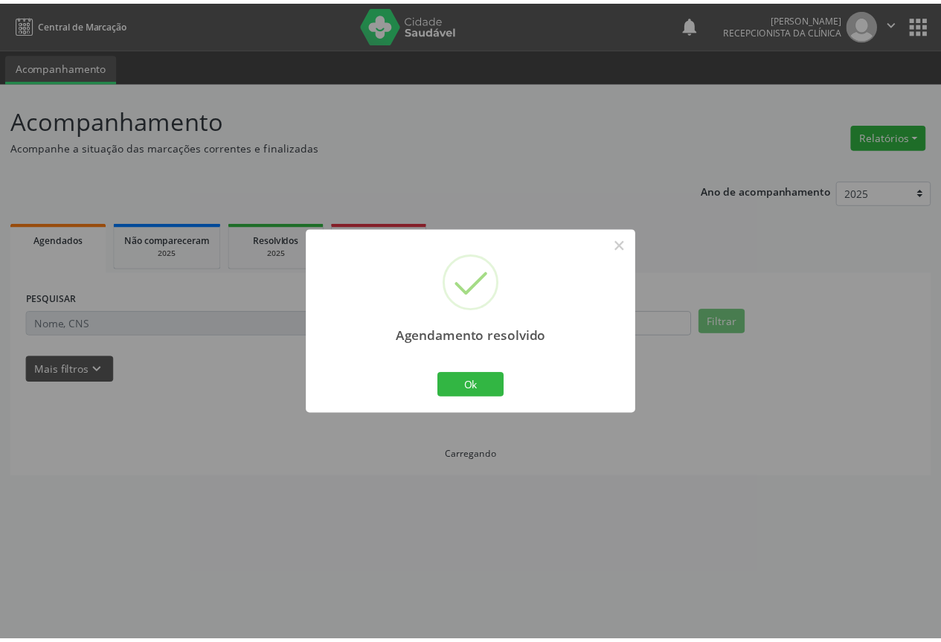
scroll to position [0, 0]
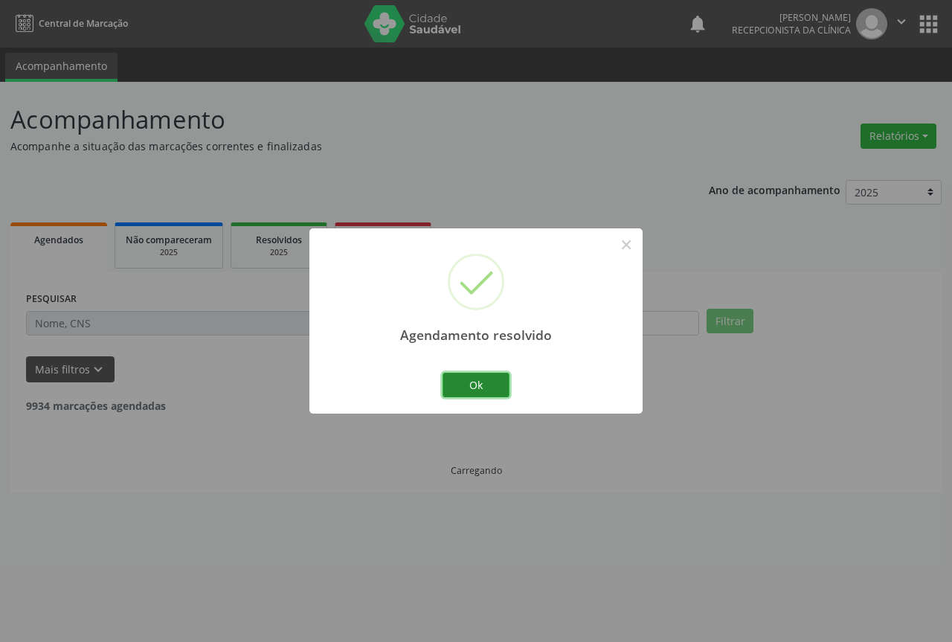
click at [467, 390] on button "Ok" at bounding box center [476, 385] width 67 height 25
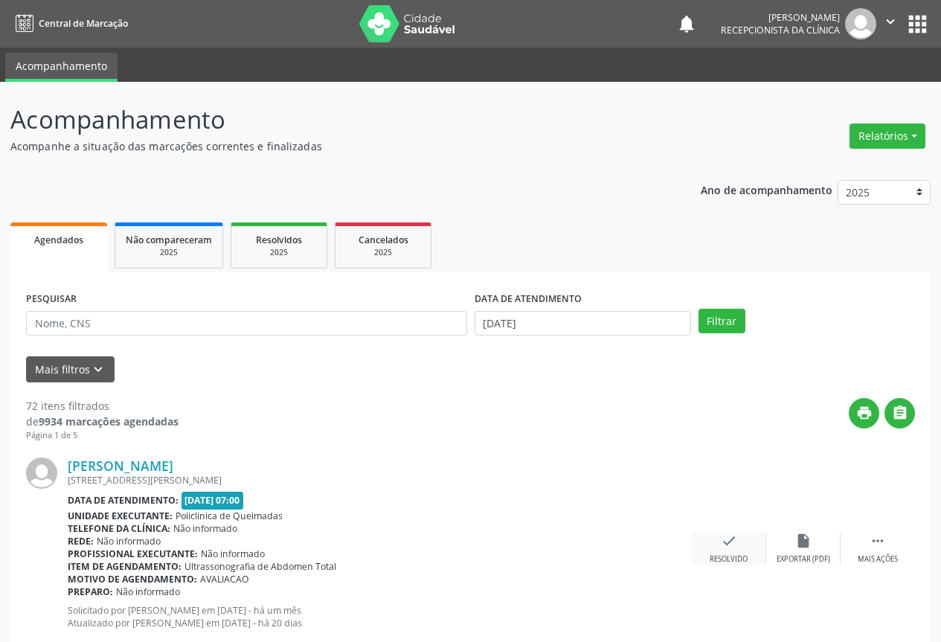
click at [740, 559] on div "Resolvido" at bounding box center [729, 559] width 38 height 10
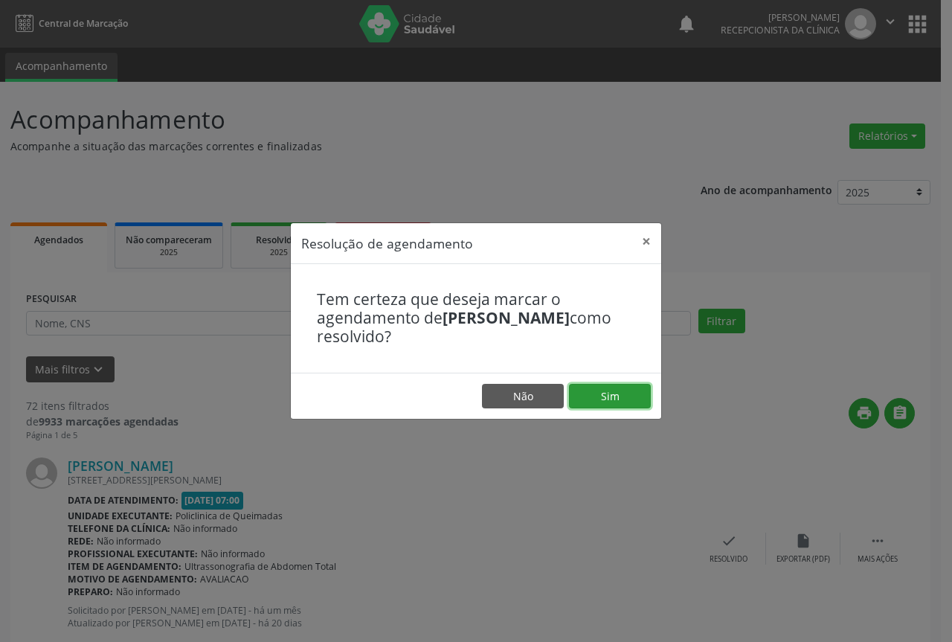
click at [626, 399] on button "Sim" at bounding box center [610, 396] width 82 height 25
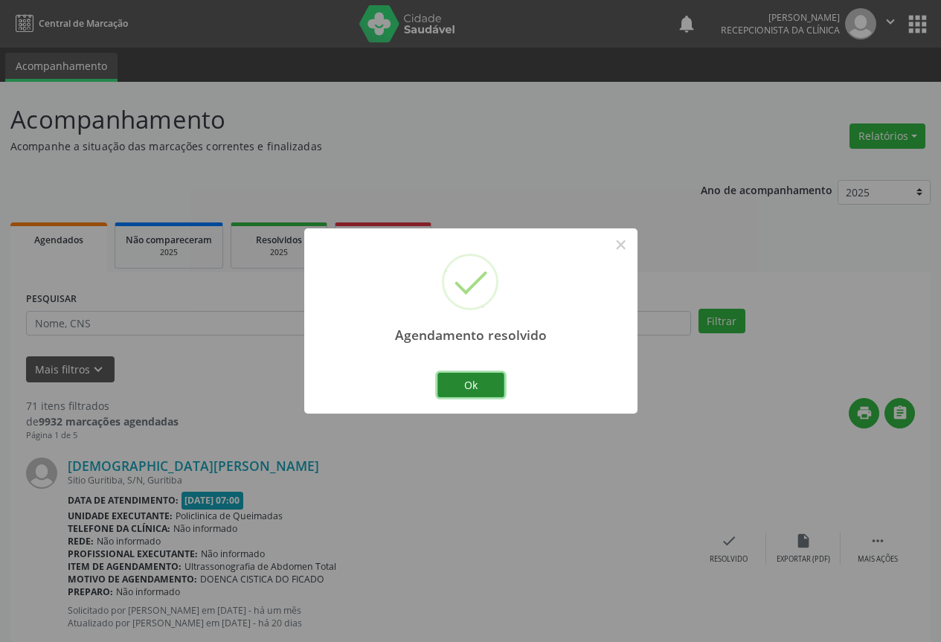
click at [489, 380] on button "Ok" at bounding box center [470, 385] width 67 height 25
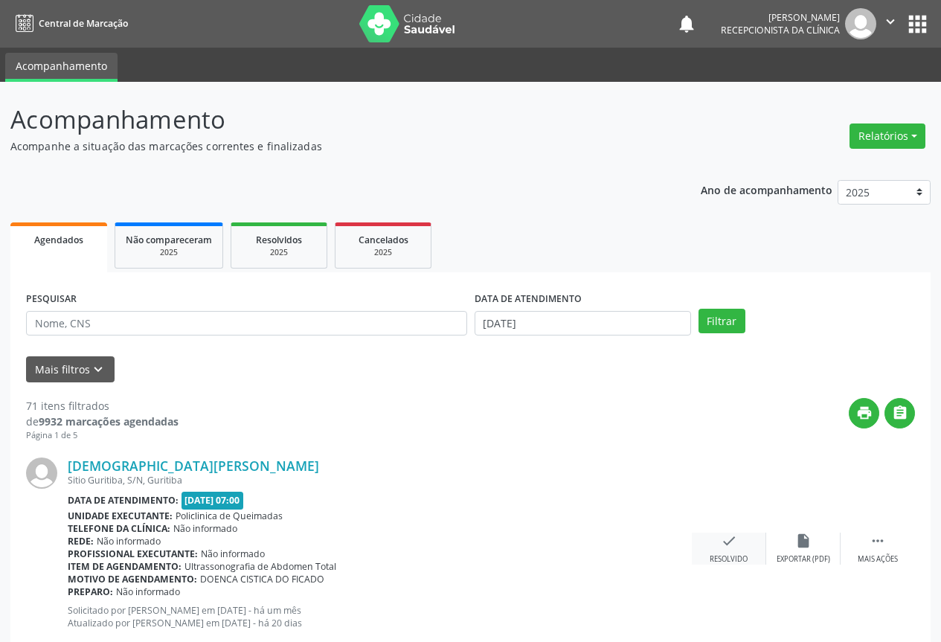
click at [714, 542] on div "check Resolvido" at bounding box center [729, 549] width 74 height 32
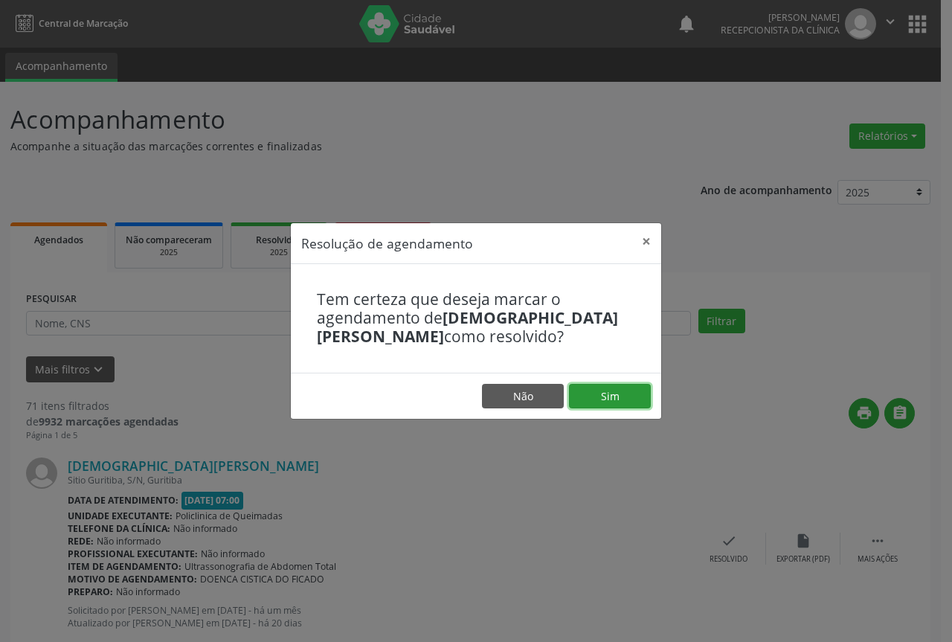
click at [620, 397] on button "Sim" at bounding box center [610, 396] width 82 height 25
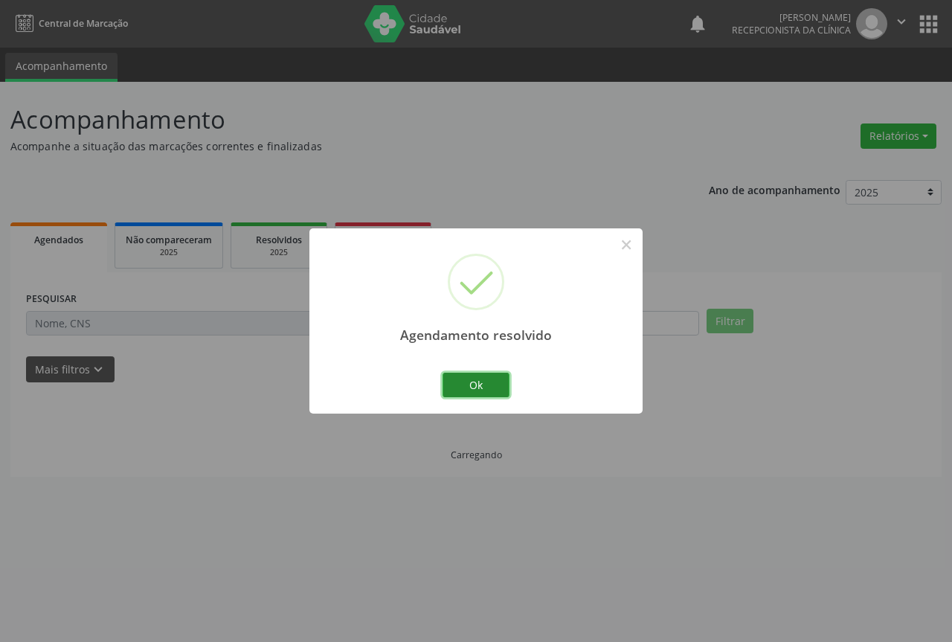
click at [484, 377] on button "Ok" at bounding box center [476, 385] width 67 height 25
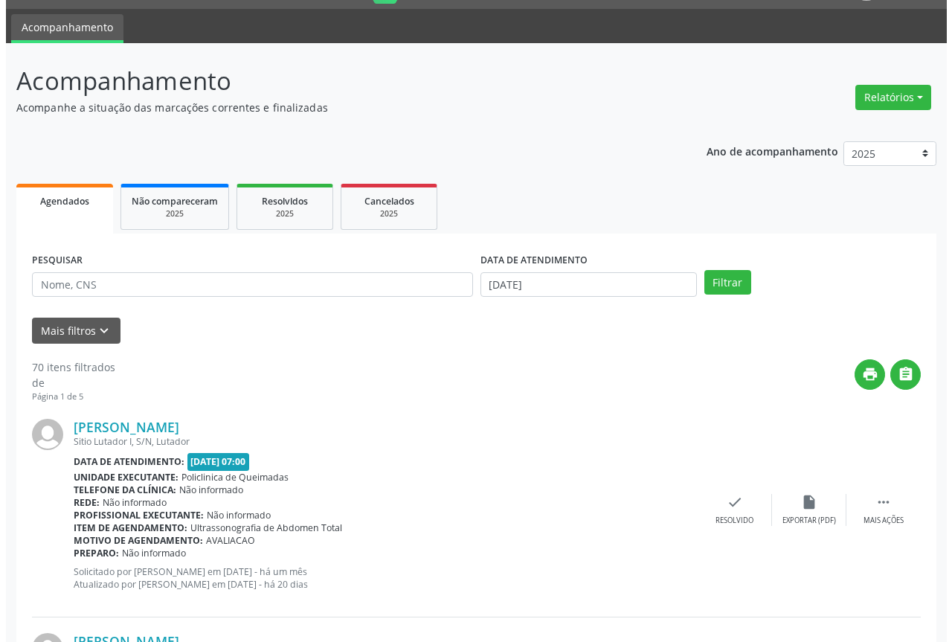
scroll to position [74, 0]
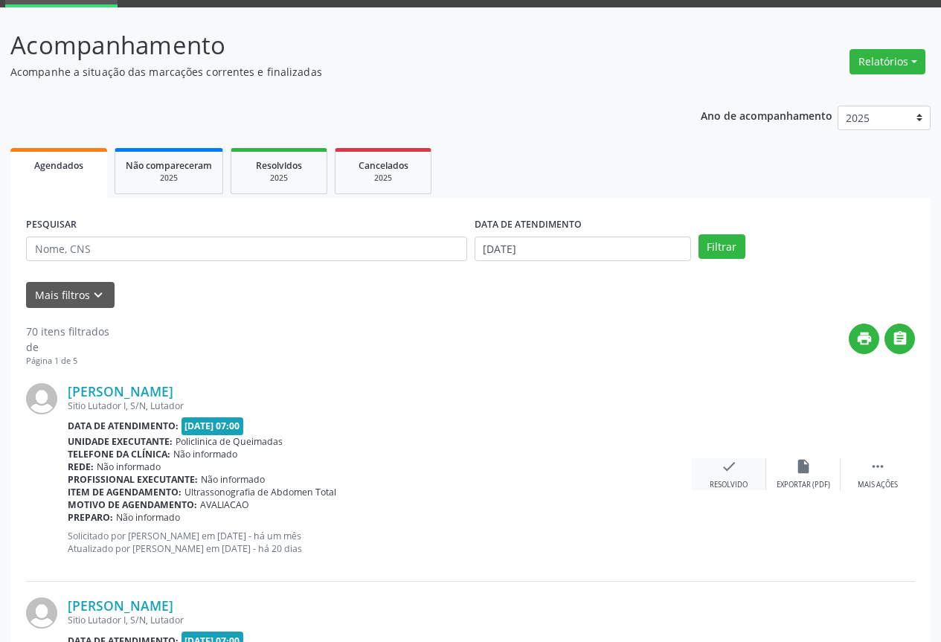
click at [735, 474] on icon "check" at bounding box center [729, 466] width 16 height 16
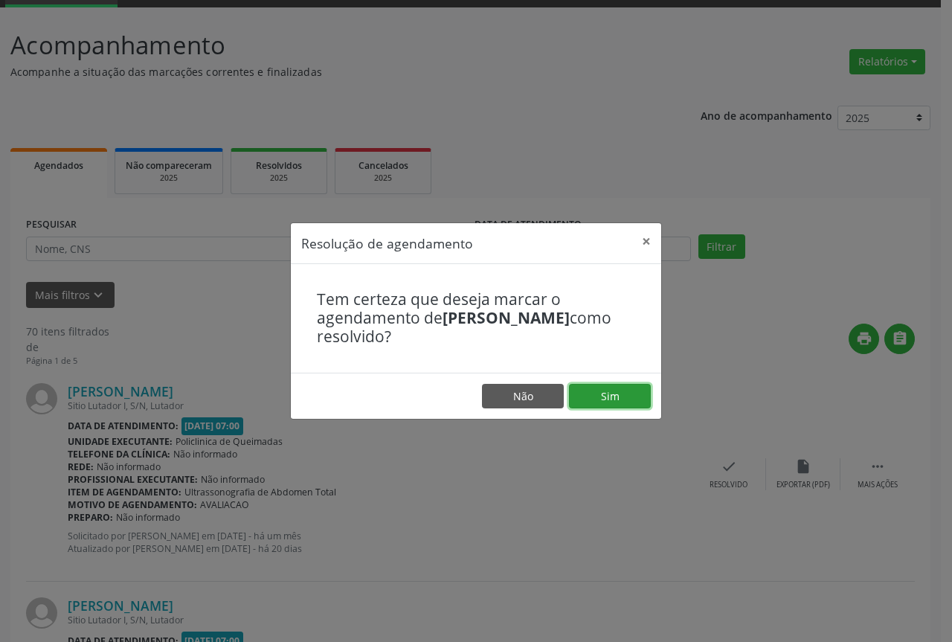
click at [609, 394] on button "Sim" at bounding box center [610, 396] width 82 height 25
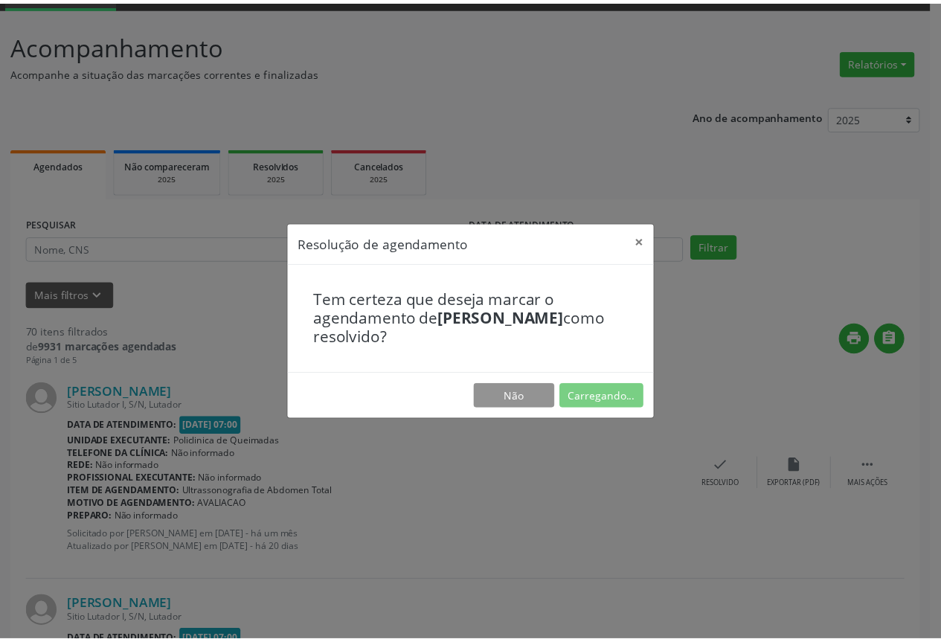
scroll to position [0, 0]
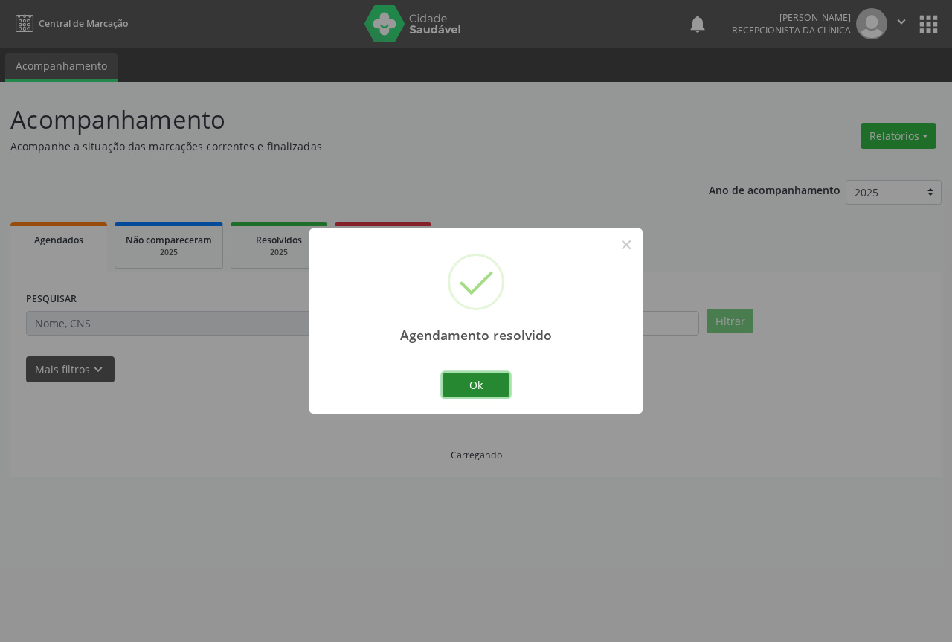
click at [469, 391] on button "Ok" at bounding box center [476, 385] width 67 height 25
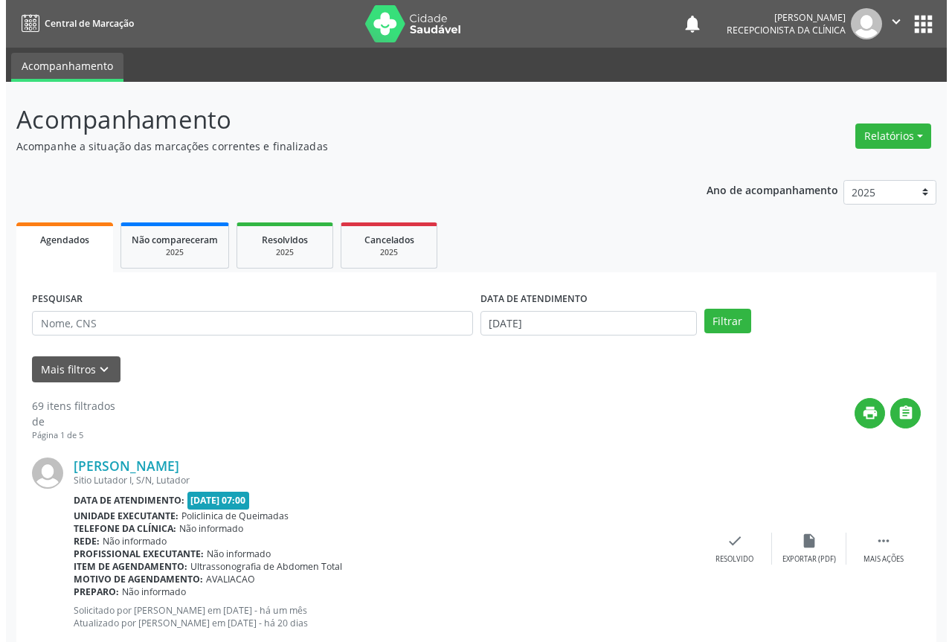
scroll to position [74, 0]
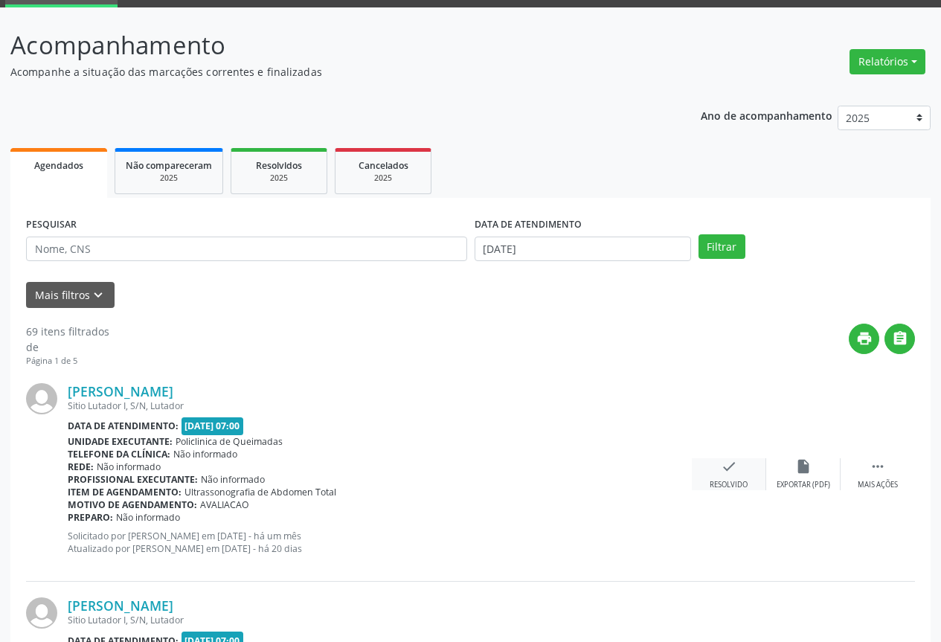
click at [722, 464] on icon "check" at bounding box center [729, 466] width 16 height 16
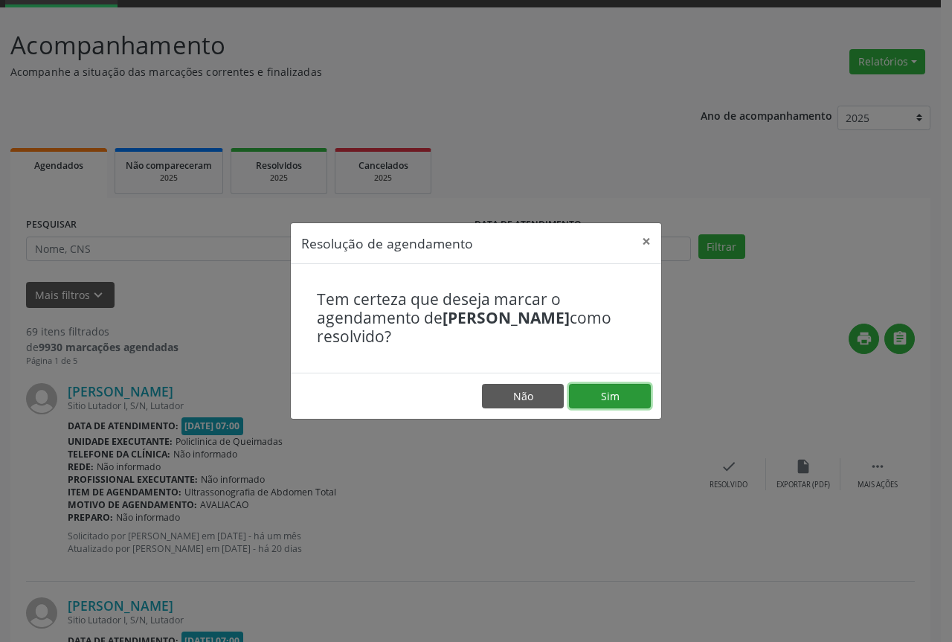
click at [603, 402] on button "Sim" at bounding box center [610, 396] width 82 height 25
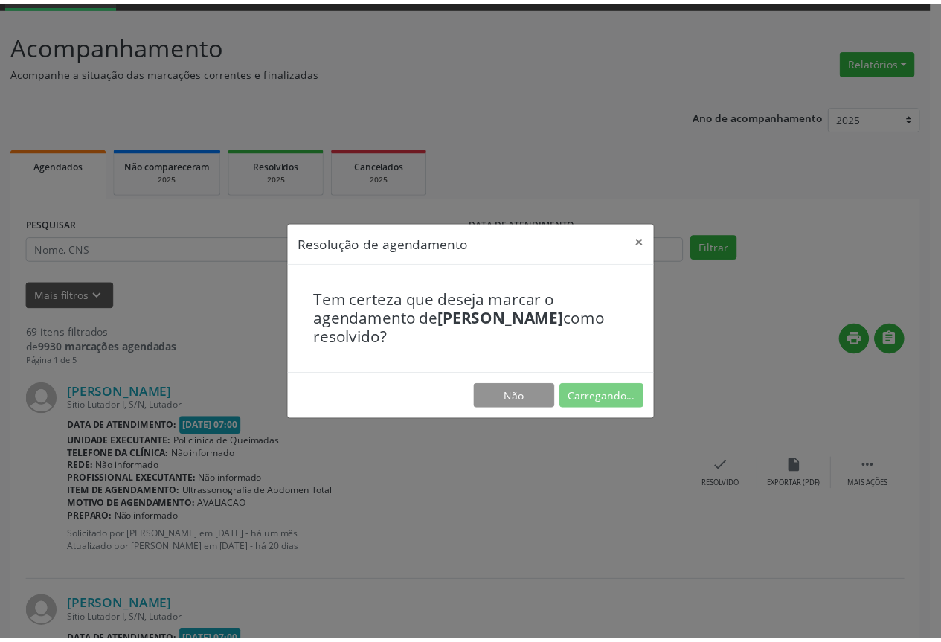
scroll to position [0, 0]
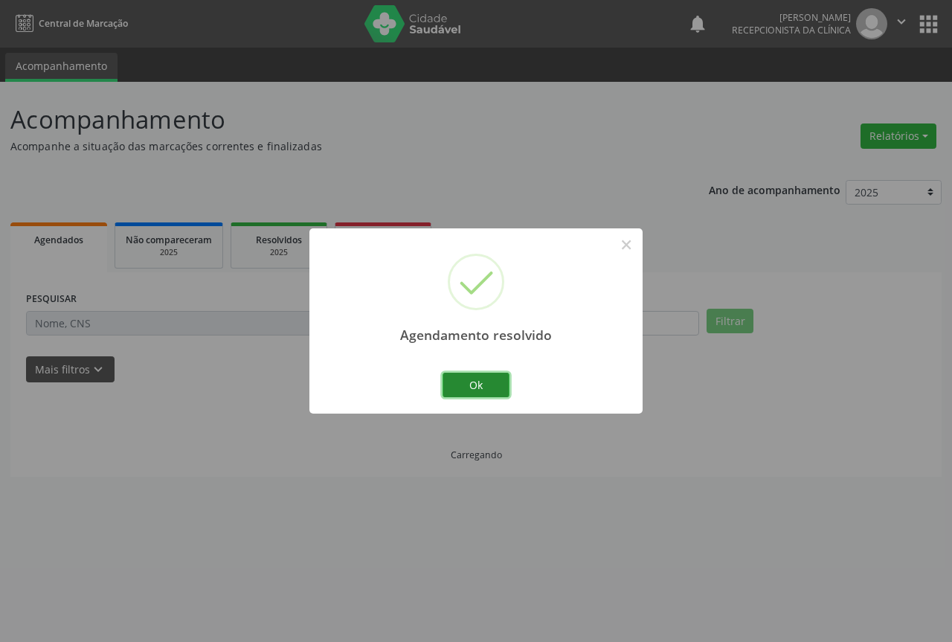
click at [471, 386] on button "Ok" at bounding box center [476, 385] width 67 height 25
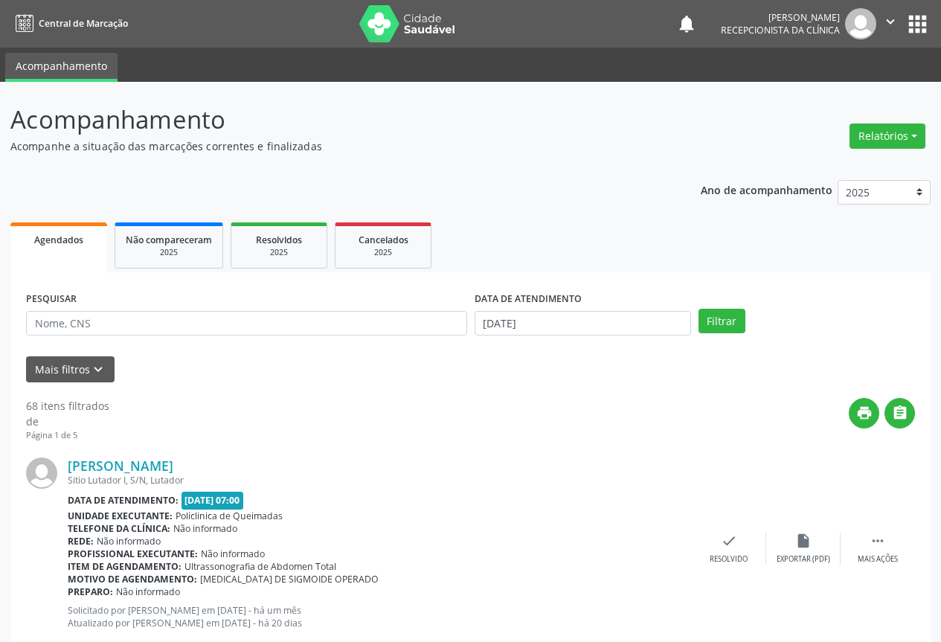
click at [734, 531] on div "Antonio Cardoso Sitio Lutador I, S/N, Lutador Data de atendimento: 09/09/2025 -…" at bounding box center [470, 549] width 889 height 214
click at [715, 548] on div "check Resolvido" at bounding box center [729, 549] width 74 height 32
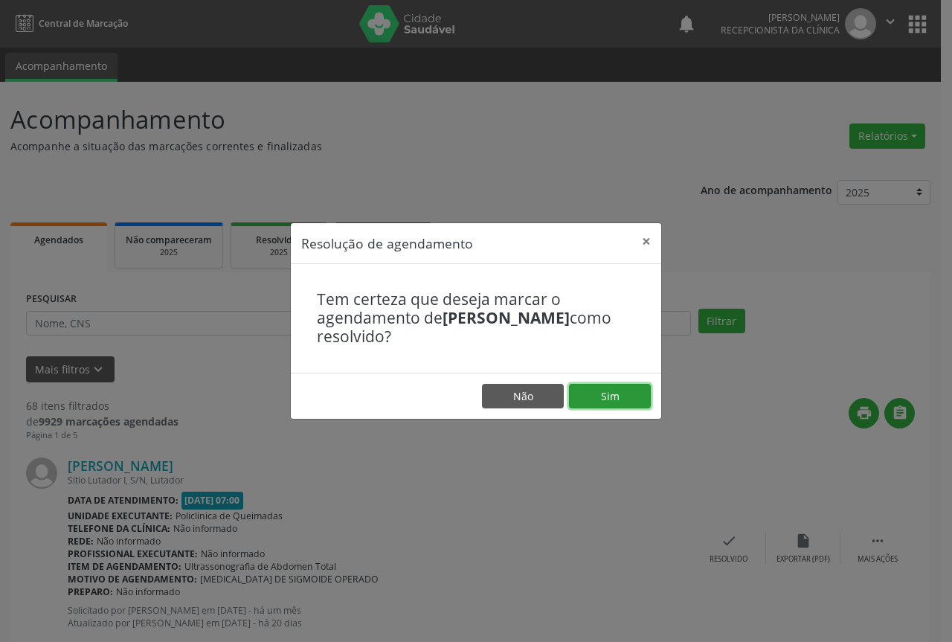
click at [595, 397] on button "Sim" at bounding box center [610, 396] width 82 height 25
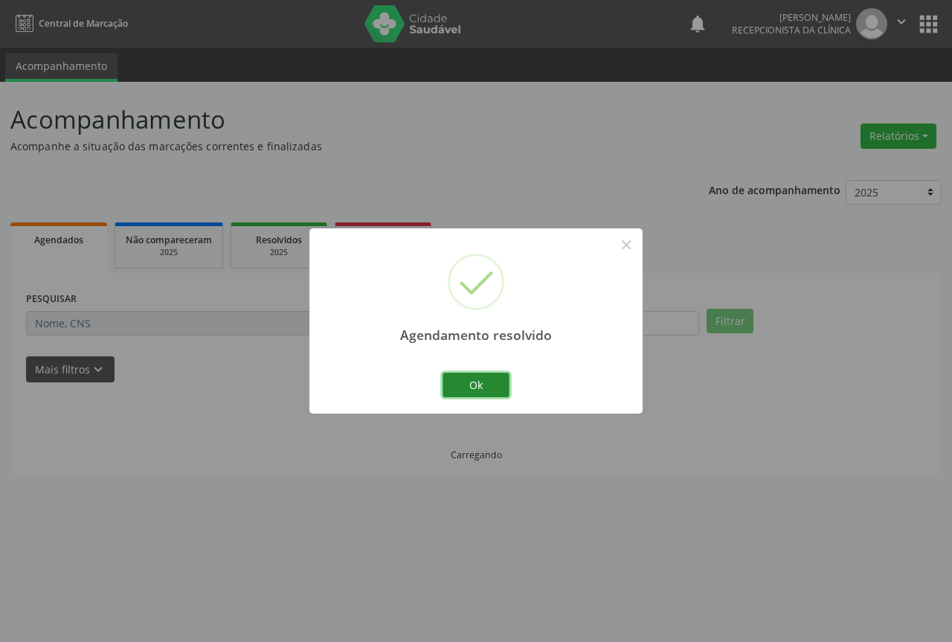
click at [484, 383] on button "Ok" at bounding box center [476, 385] width 67 height 25
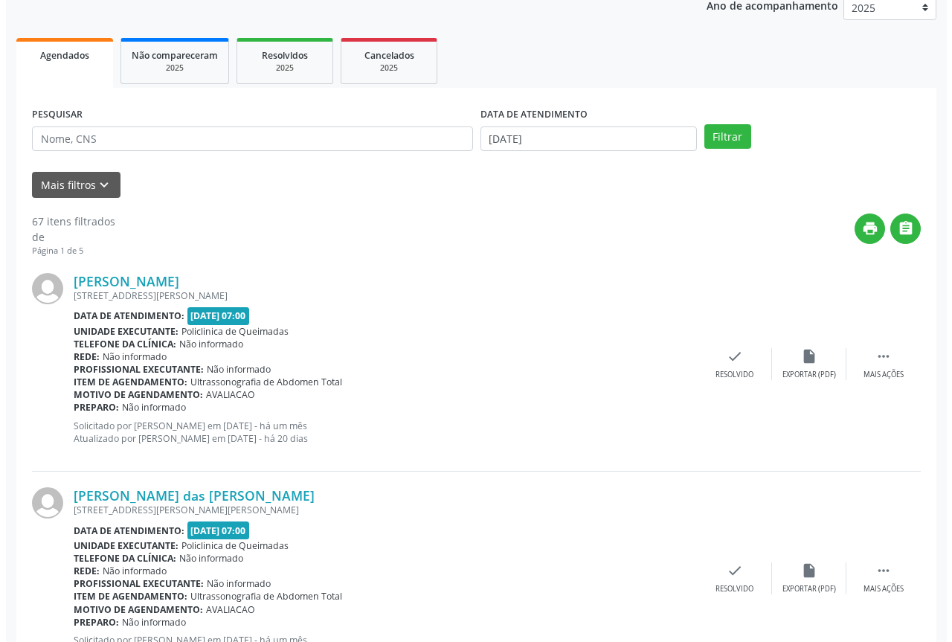
scroll to position [223, 0]
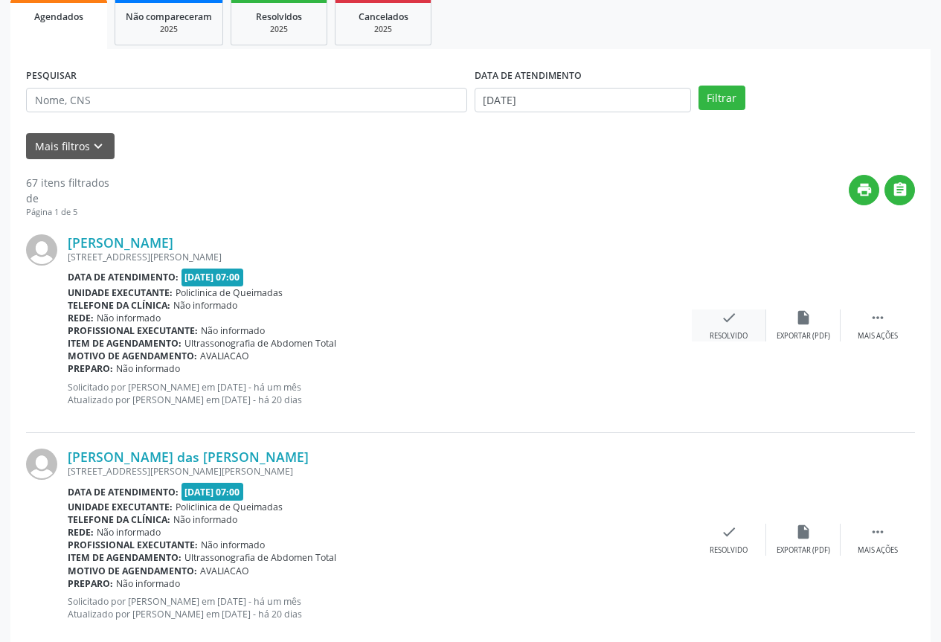
click at [734, 312] on icon "check" at bounding box center [729, 317] width 16 height 16
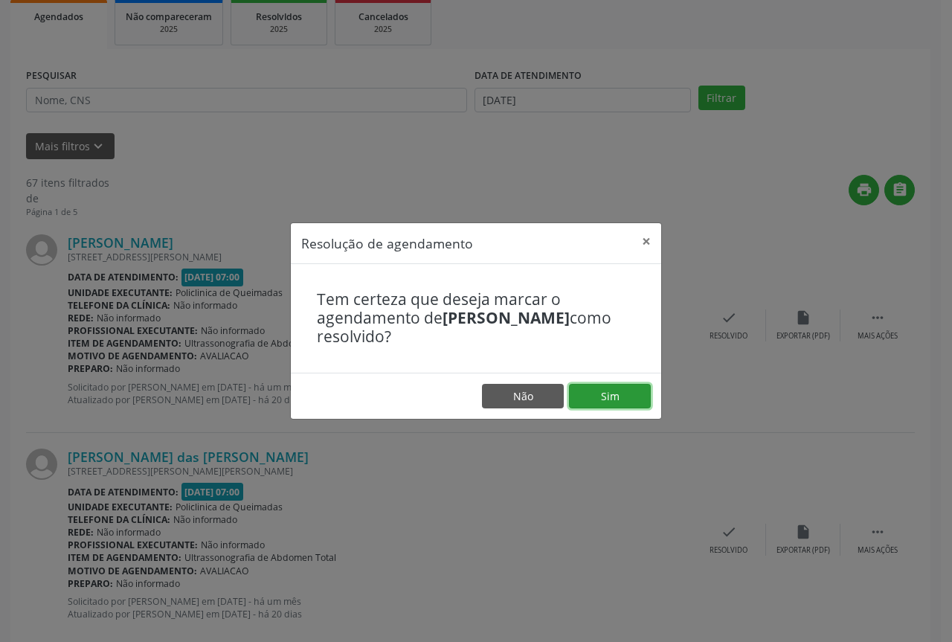
click at [620, 387] on button "Sim" at bounding box center [610, 396] width 82 height 25
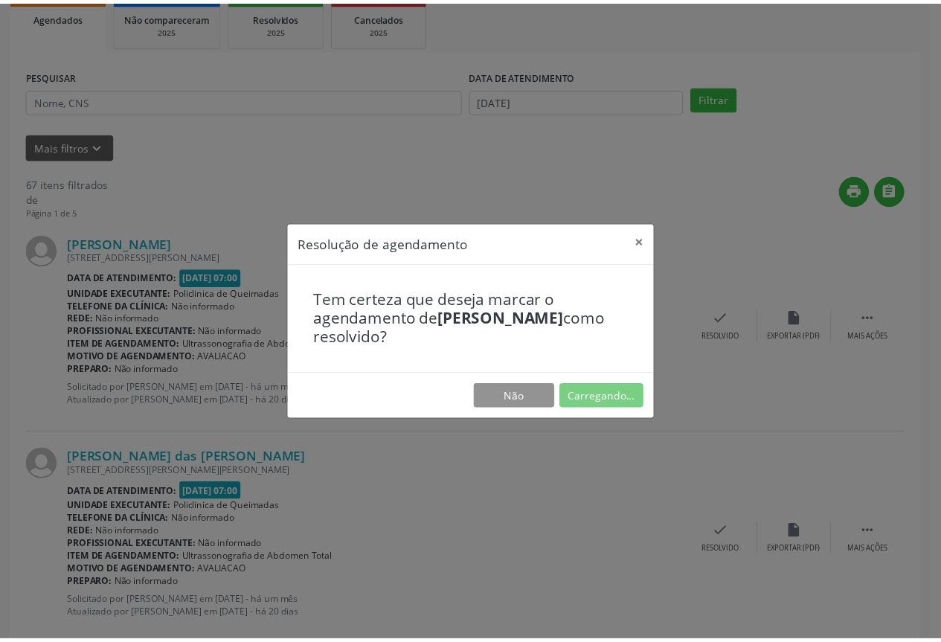
scroll to position [0, 0]
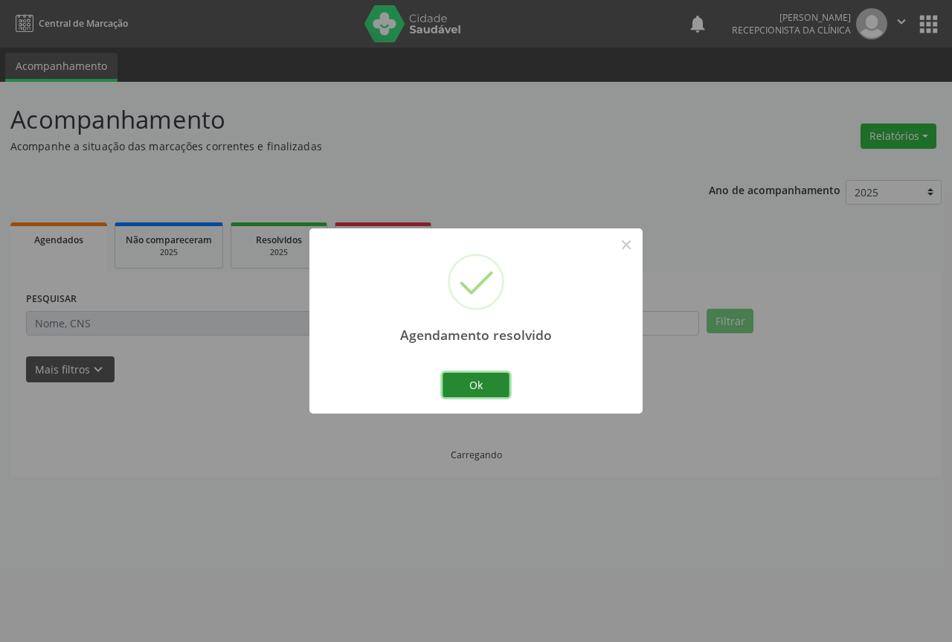
click at [454, 386] on button "Ok" at bounding box center [476, 385] width 67 height 25
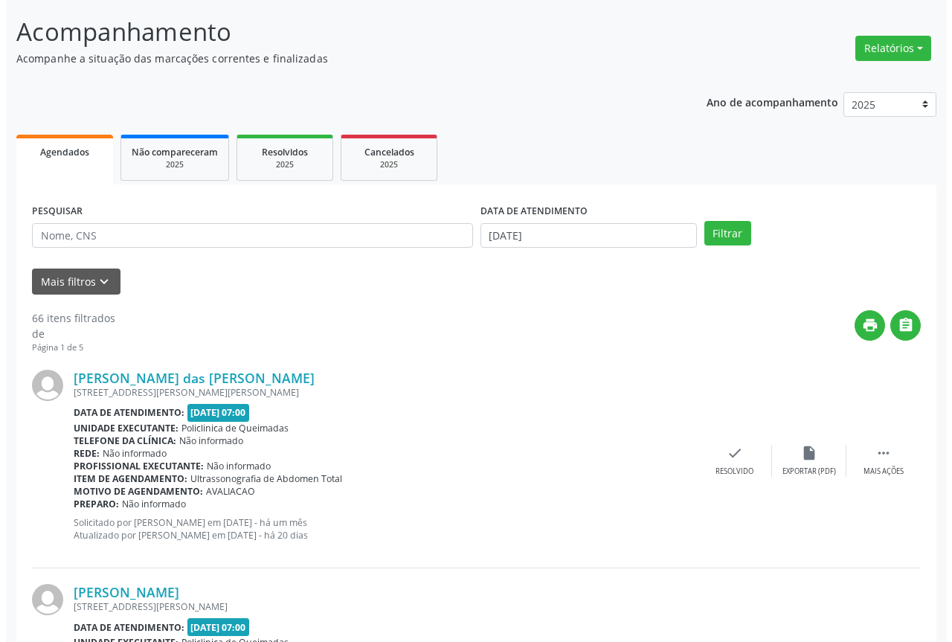
scroll to position [223, 0]
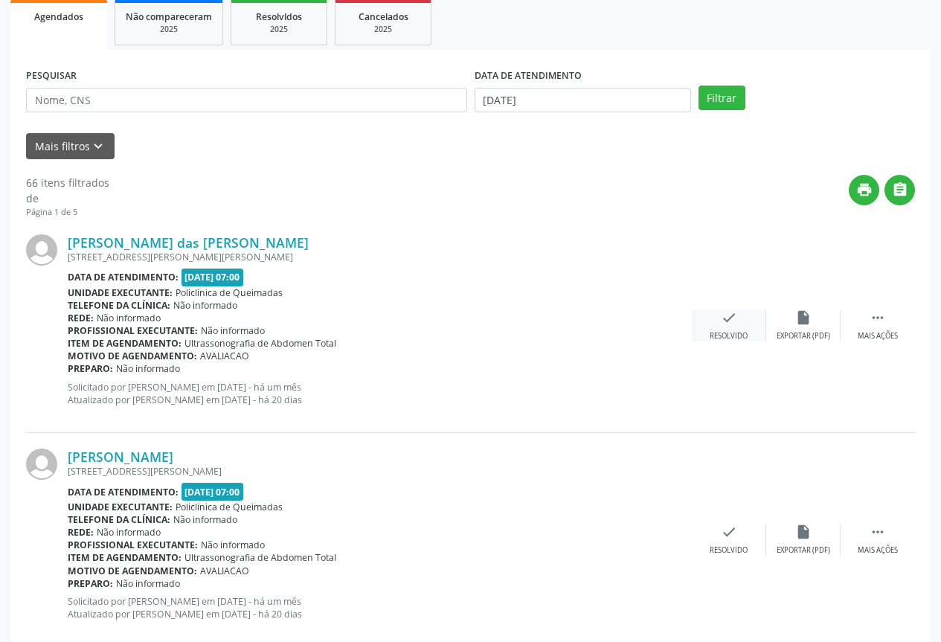
click at [702, 318] on div "check Resolvido" at bounding box center [729, 325] width 74 height 32
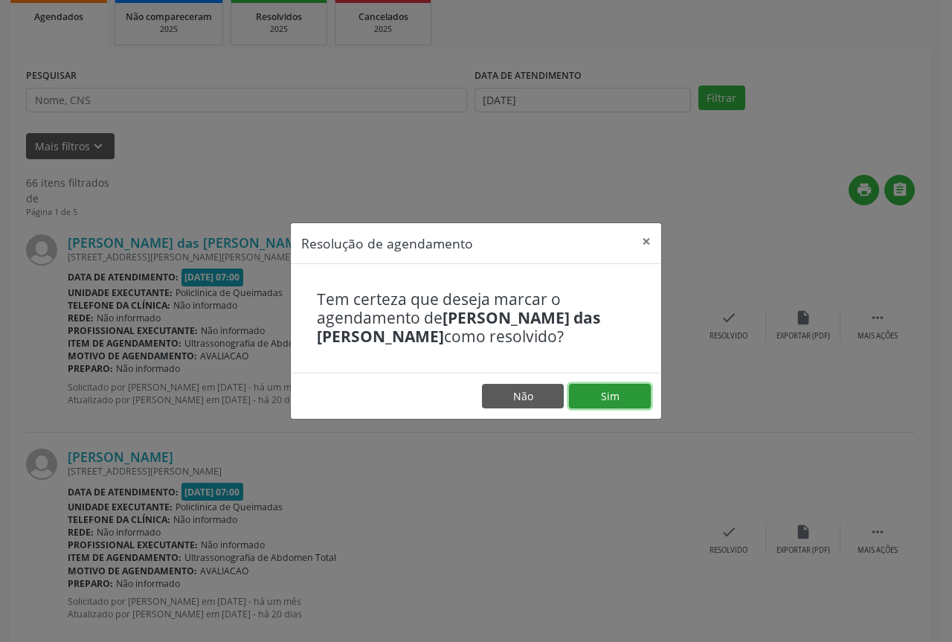
click at [632, 391] on button "Sim" at bounding box center [610, 396] width 82 height 25
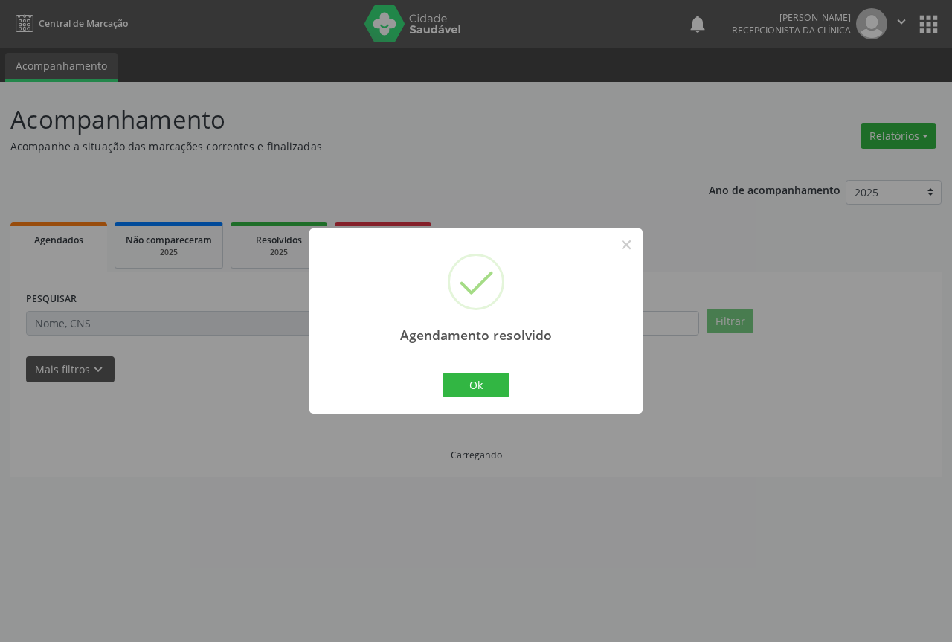
scroll to position [0, 0]
click at [504, 384] on button "Ok" at bounding box center [476, 385] width 67 height 25
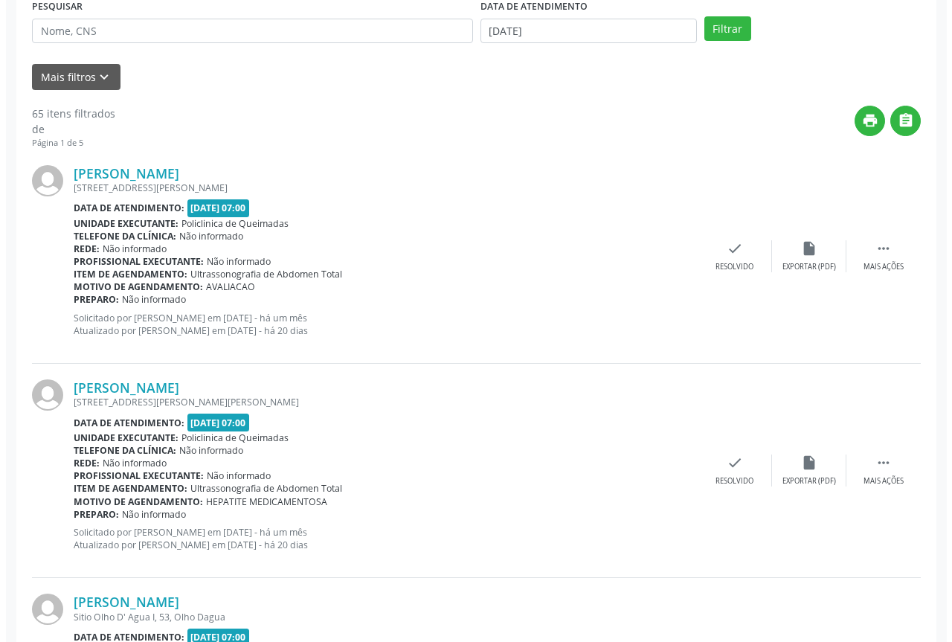
scroll to position [298, 0]
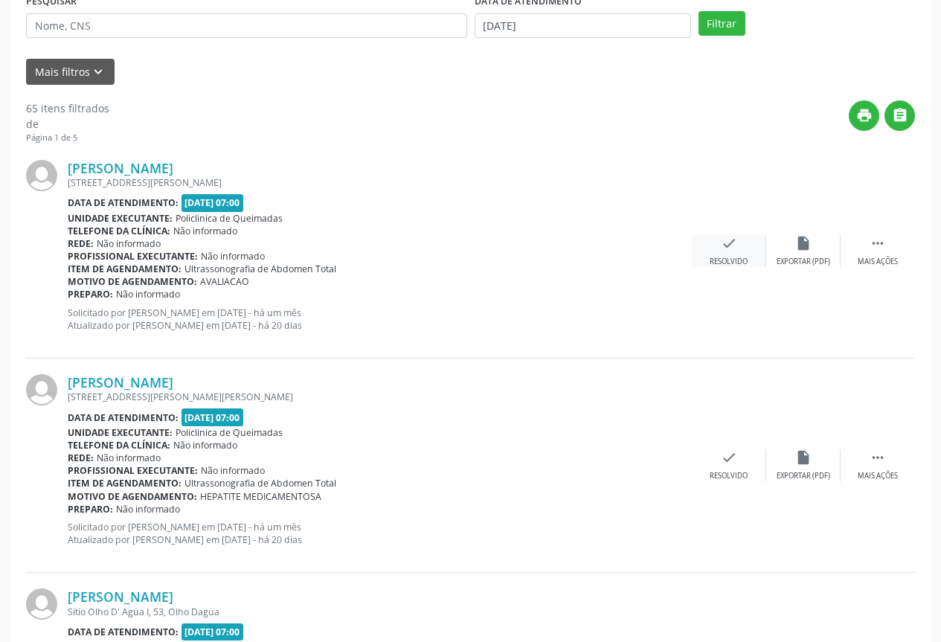
click at [714, 248] on div "check Resolvido" at bounding box center [729, 251] width 74 height 32
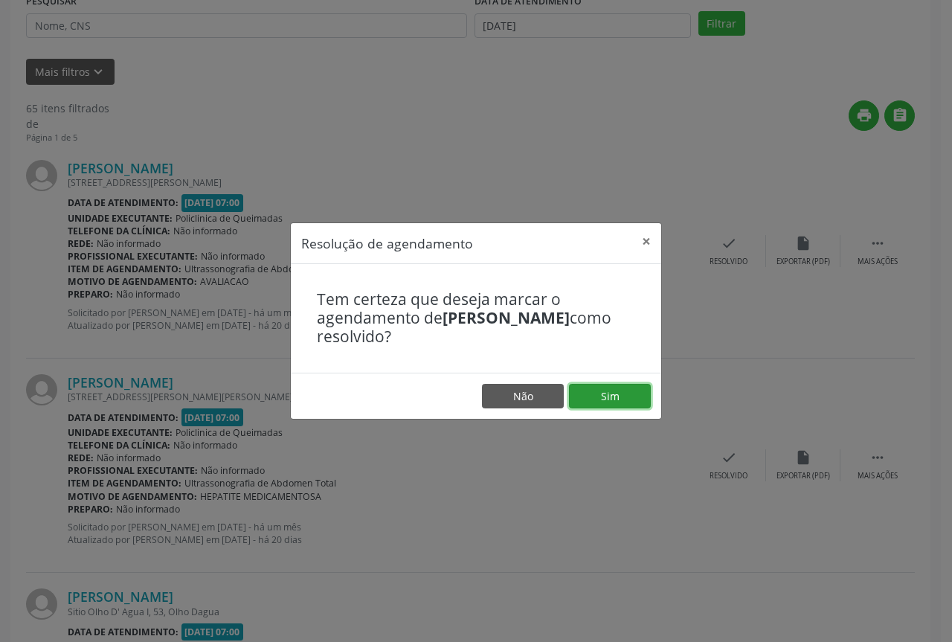
click at [594, 389] on button "Sim" at bounding box center [610, 396] width 82 height 25
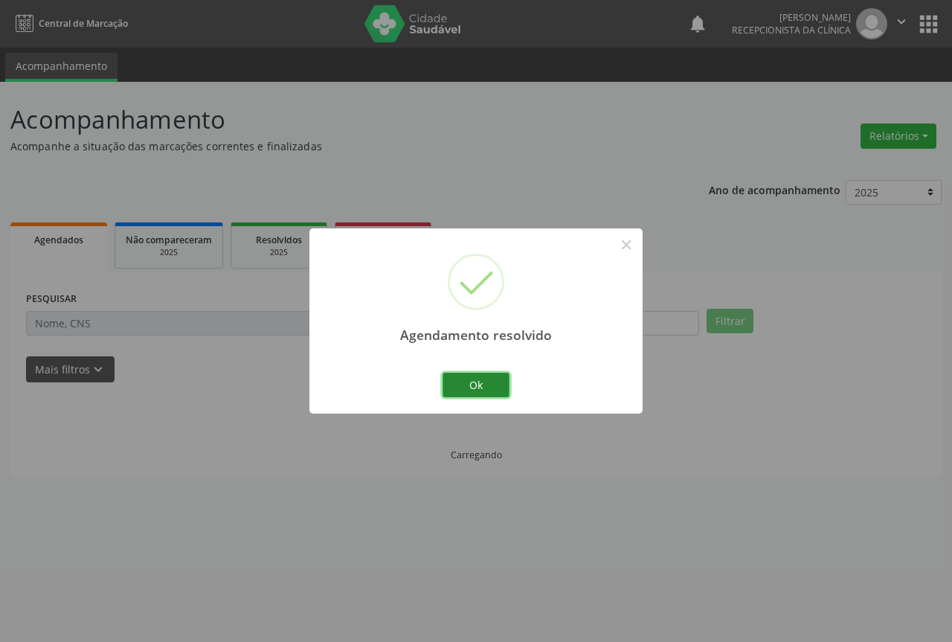
click at [466, 374] on button "Ok" at bounding box center [476, 385] width 67 height 25
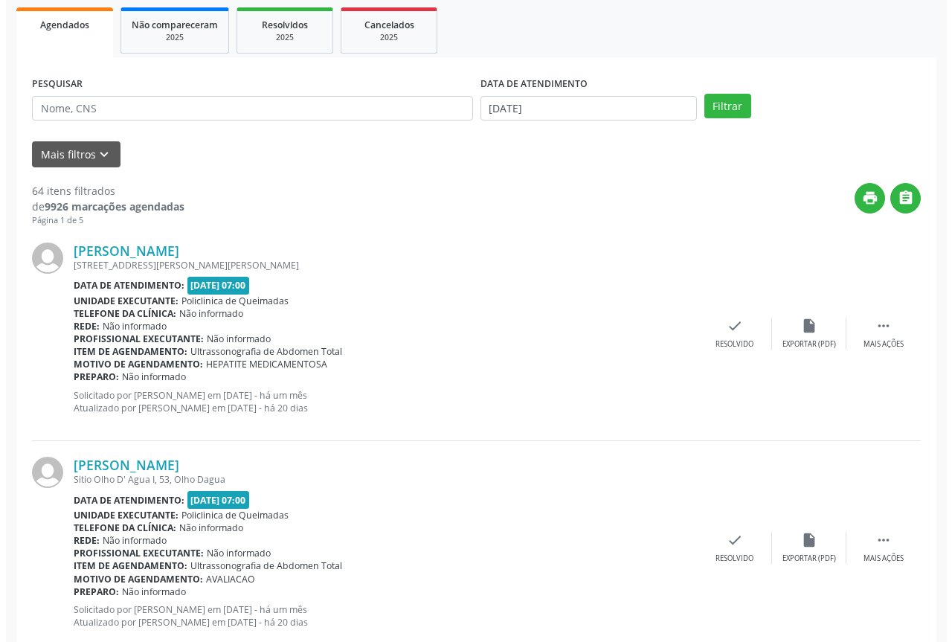
scroll to position [223, 0]
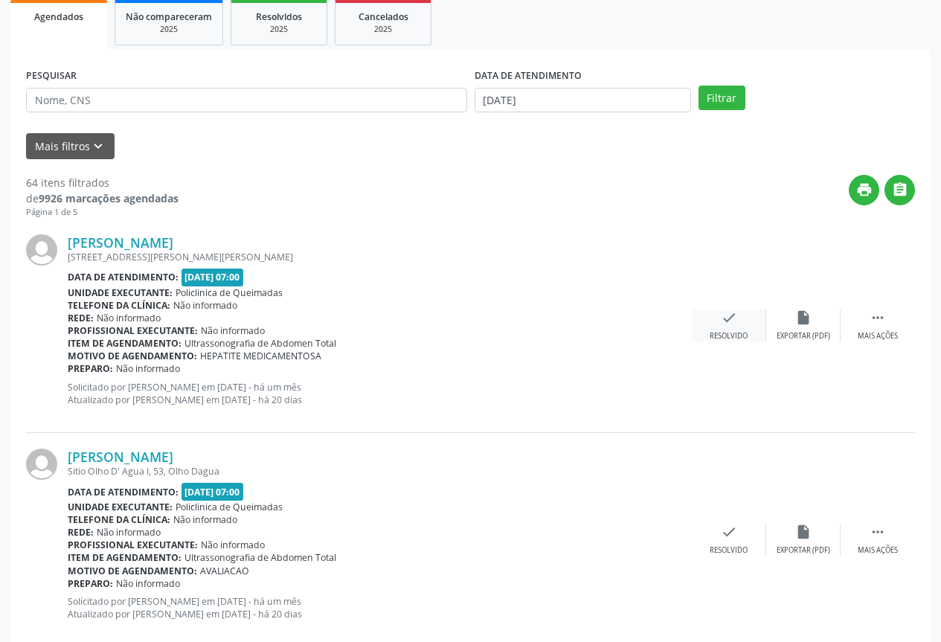
click at [748, 312] on div "check Resolvido" at bounding box center [729, 325] width 74 height 32
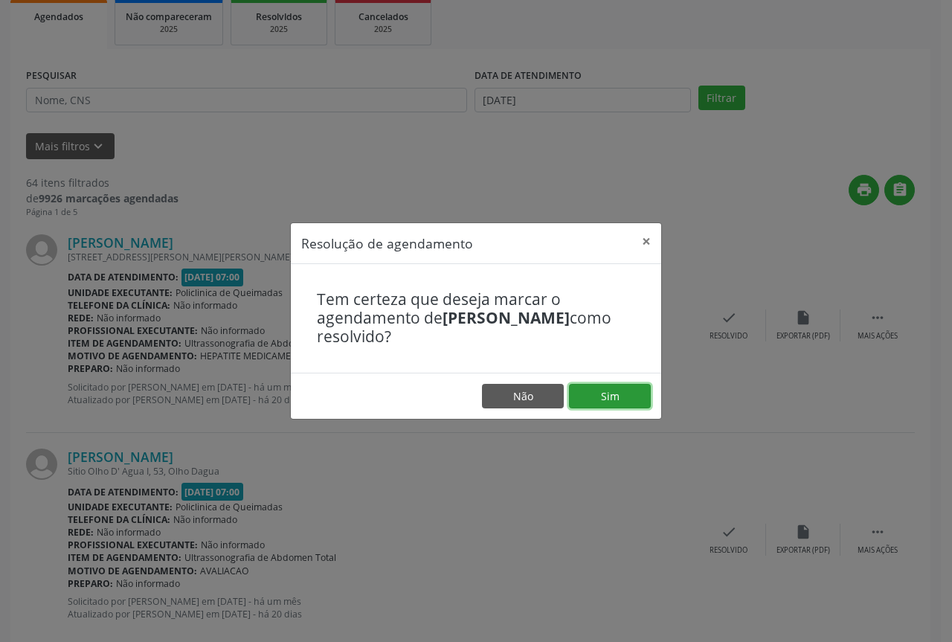
click at [609, 391] on button "Sim" at bounding box center [610, 396] width 82 height 25
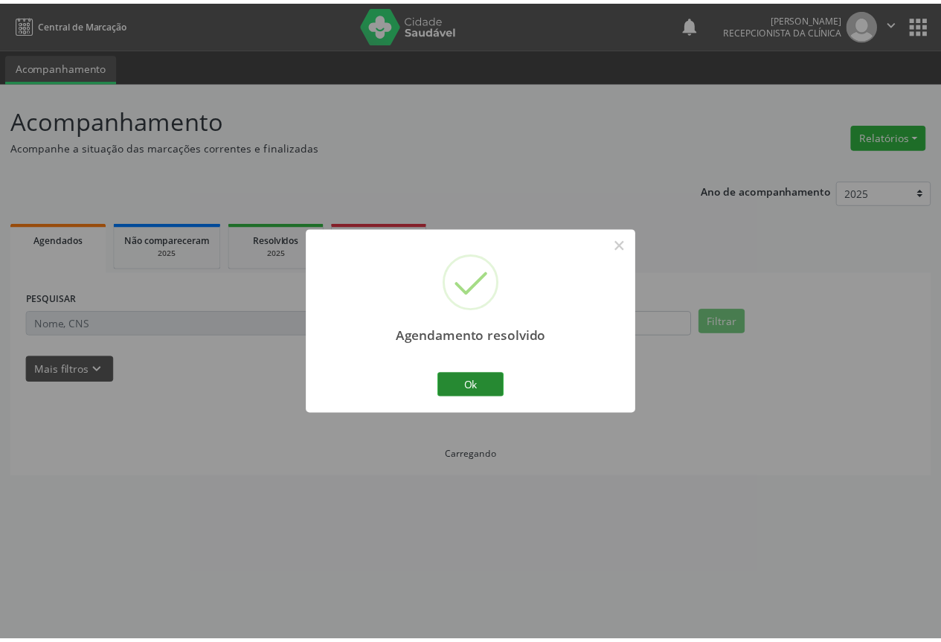
scroll to position [0, 0]
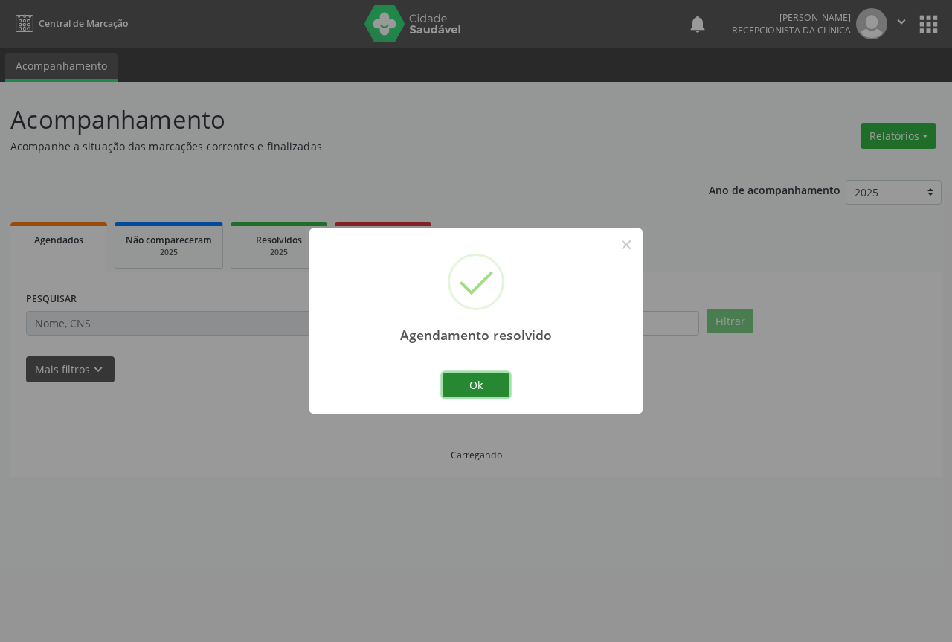
click at [465, 388] on button "Ok" at bounding box center [476, 385] width 67 height 25
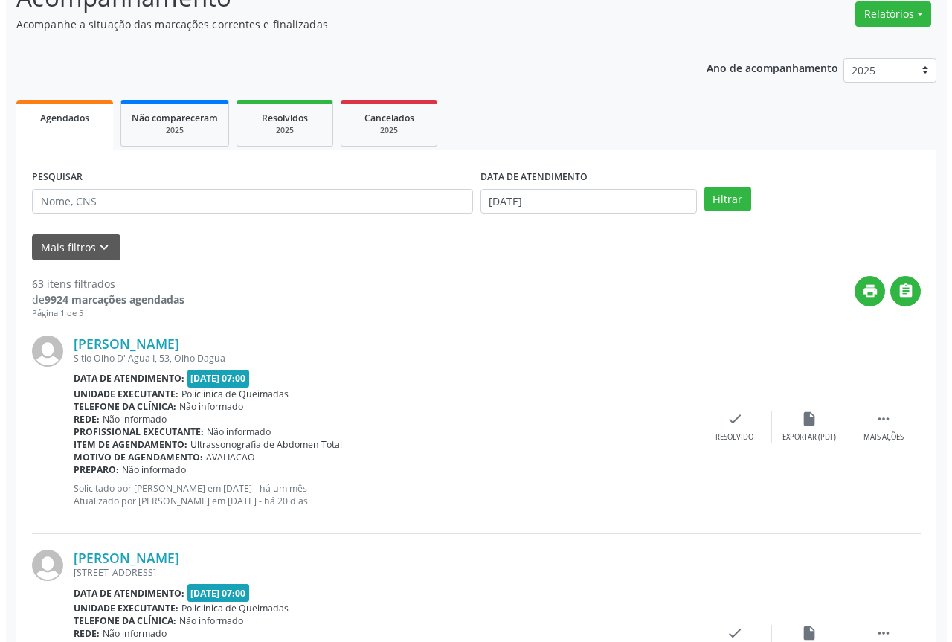
scroll to position [149, 0]
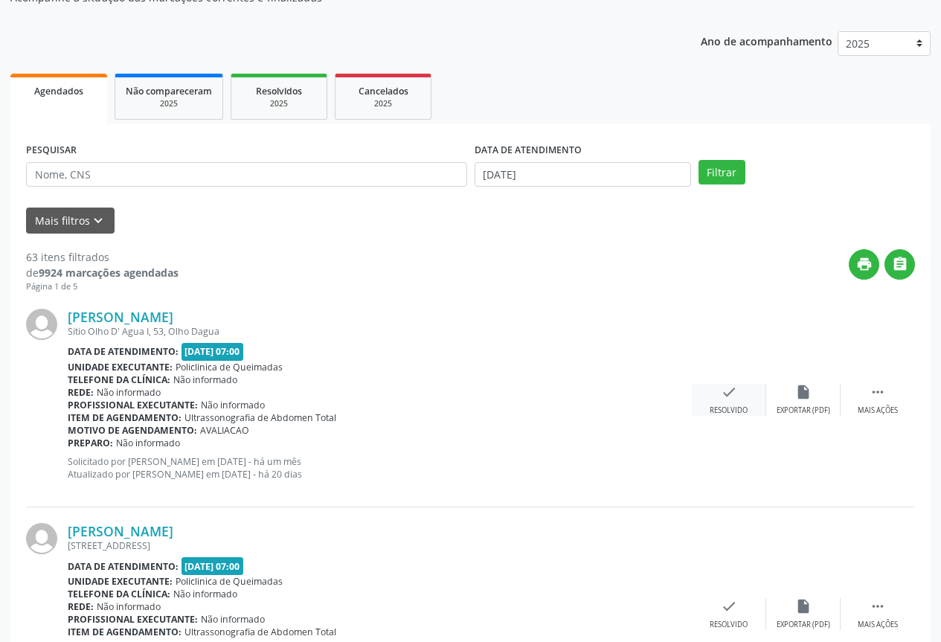
click at [735, 395] on icon "check" at bounding box center [729, 392] width 16 height 16
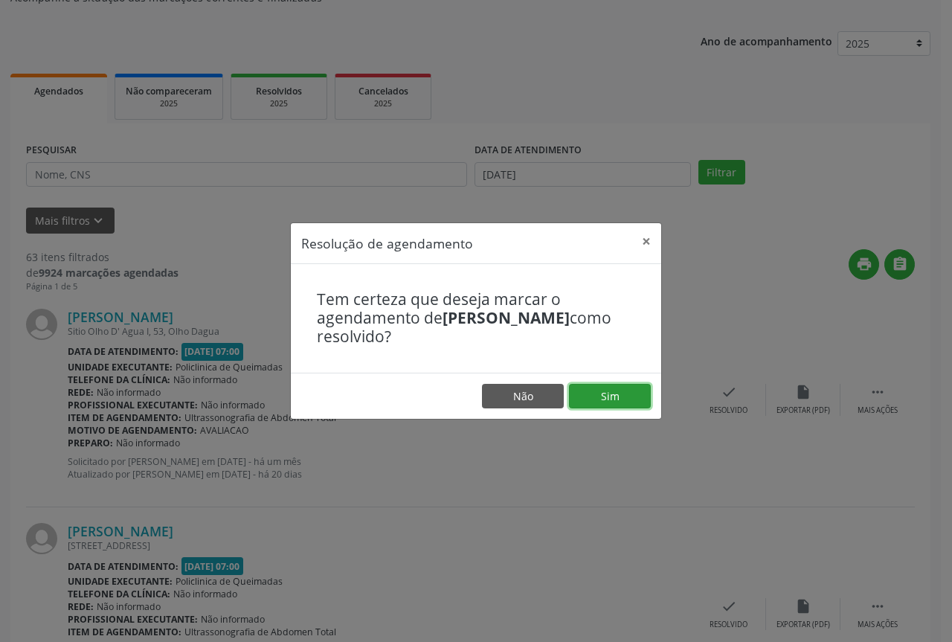
click at [573, 393] on button "Sim" at bounding box center [610, 396] width 82 height 25
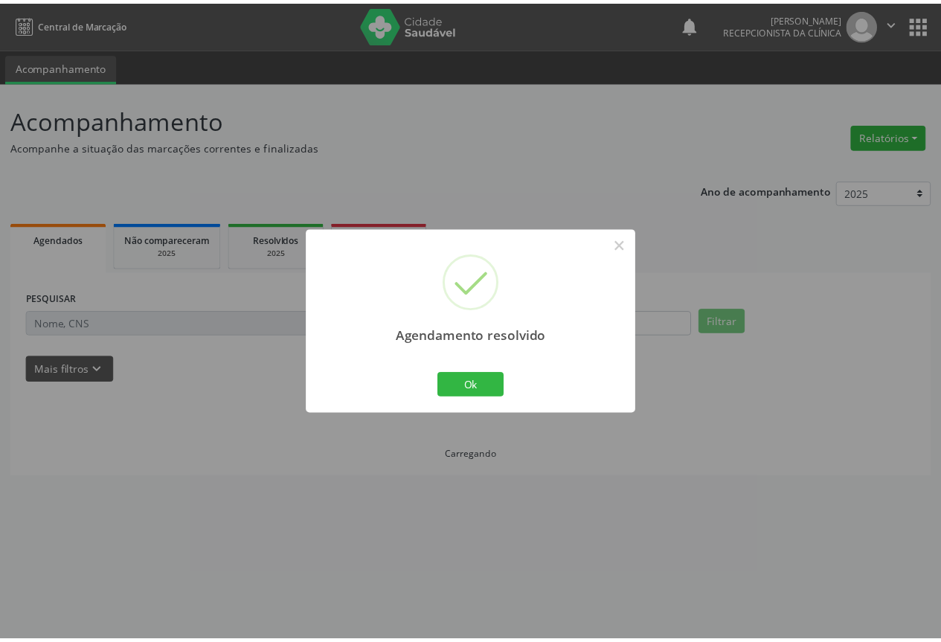
scroll to position [0, 0]
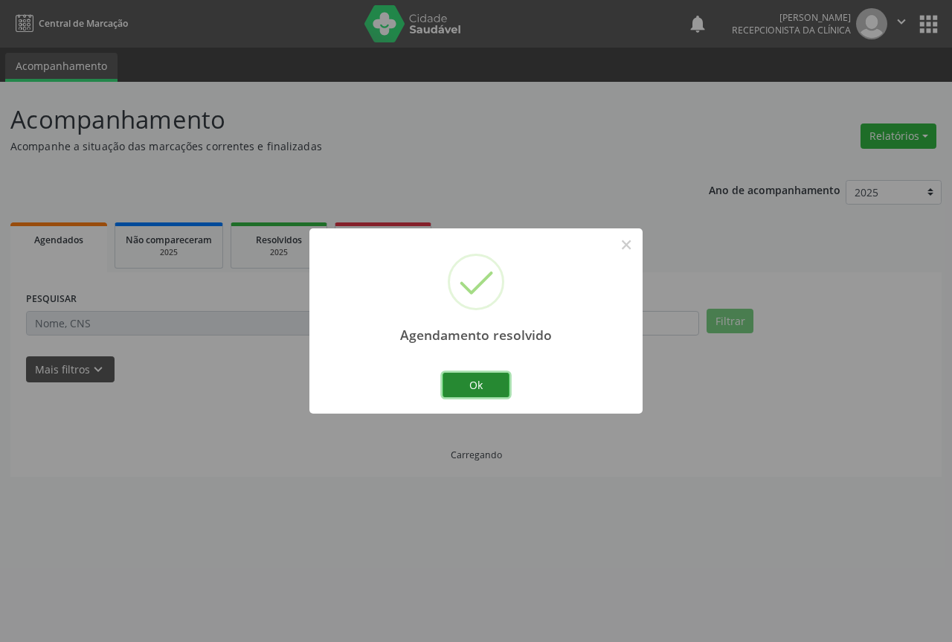
click at [472, 379] on button "Ok" at bounding box center [476, 385] width 67 height 25
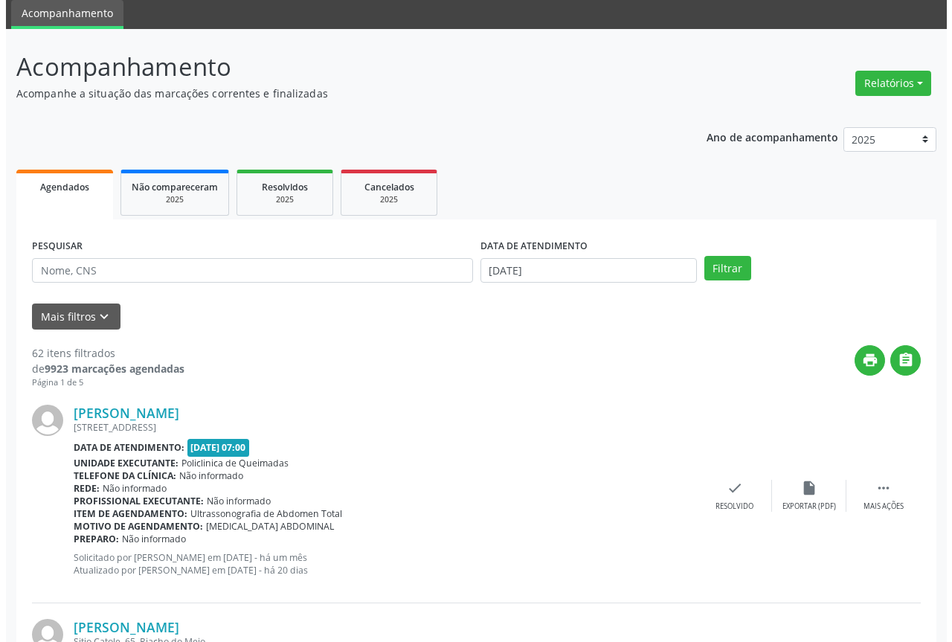
scroll to position [223, 0]
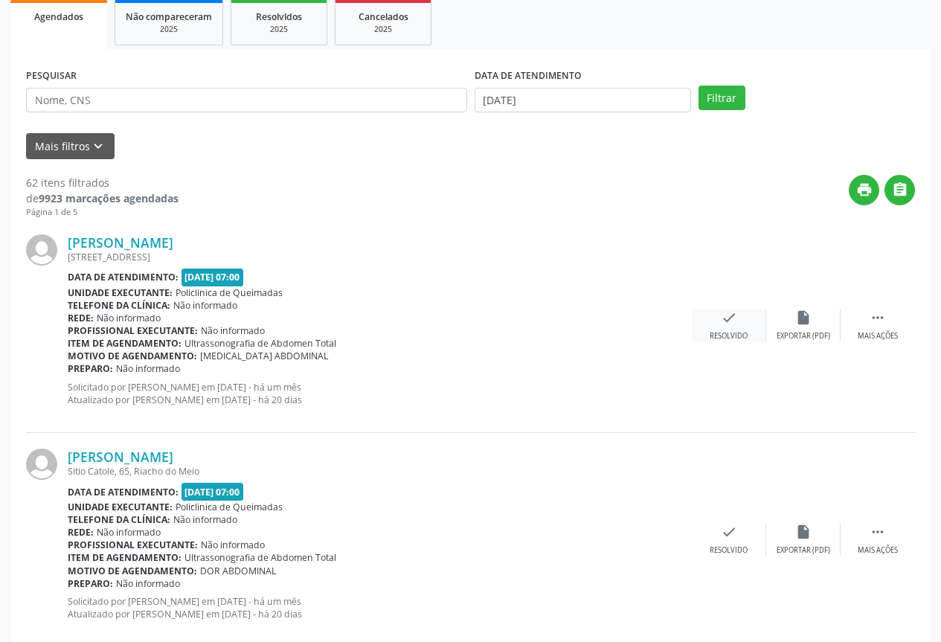
click at [723, 341] on div "Resolvido" at bounding box center [729, 336] width 38 height 10
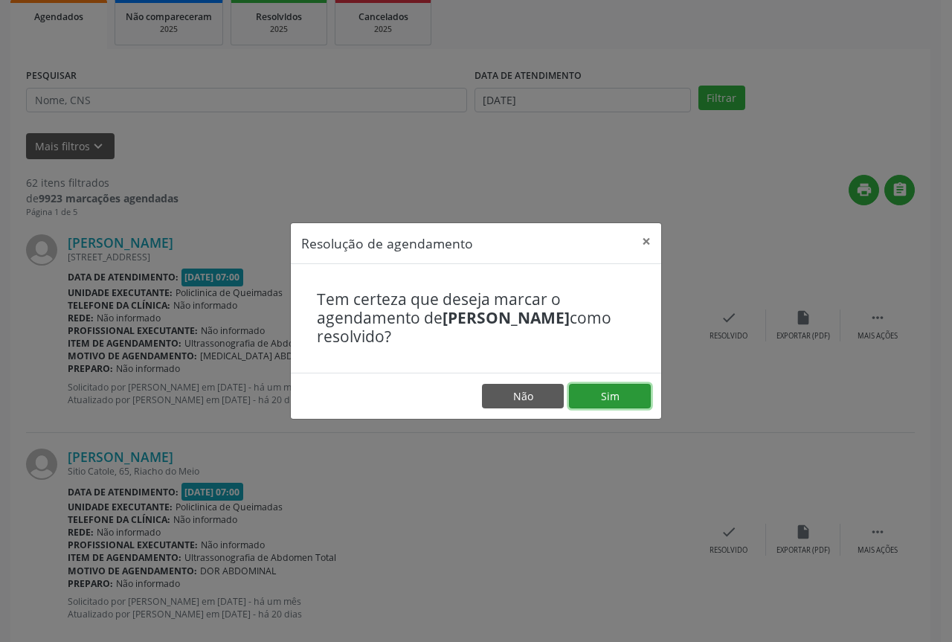
click at [635, 404] on button "Sim" at bounding box center [610, 396] width 82 height 25
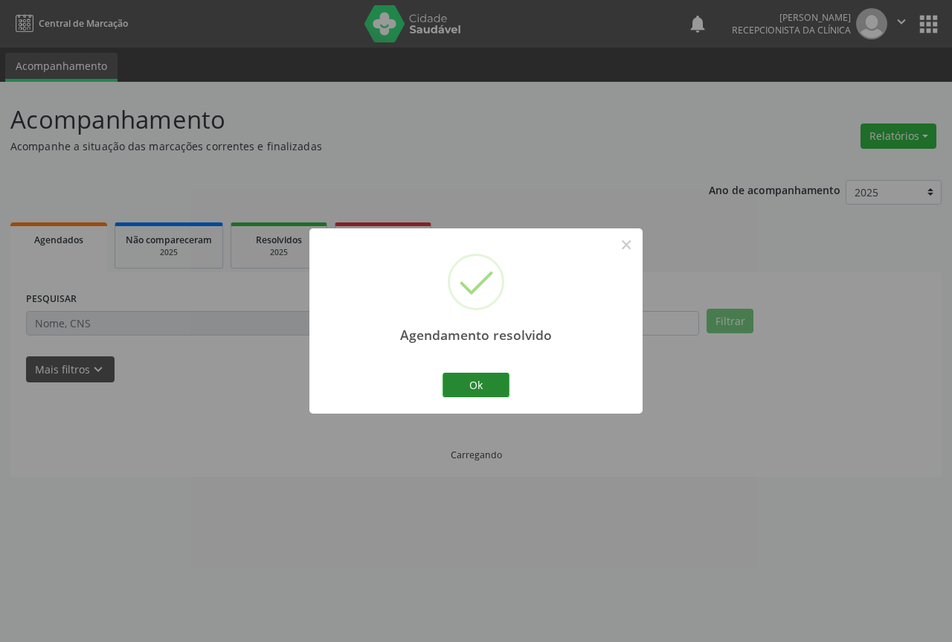
scroll to position [0, 0]
click at [469, 382] on button "Ok" at bounding box center [476, 385] width 67 height 25
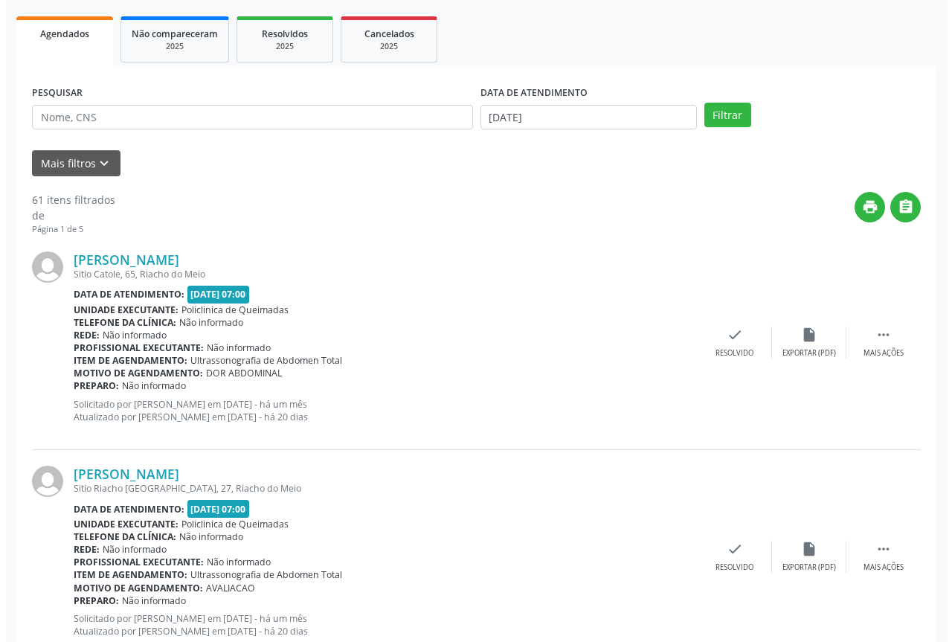
scroll to position [223, 0]
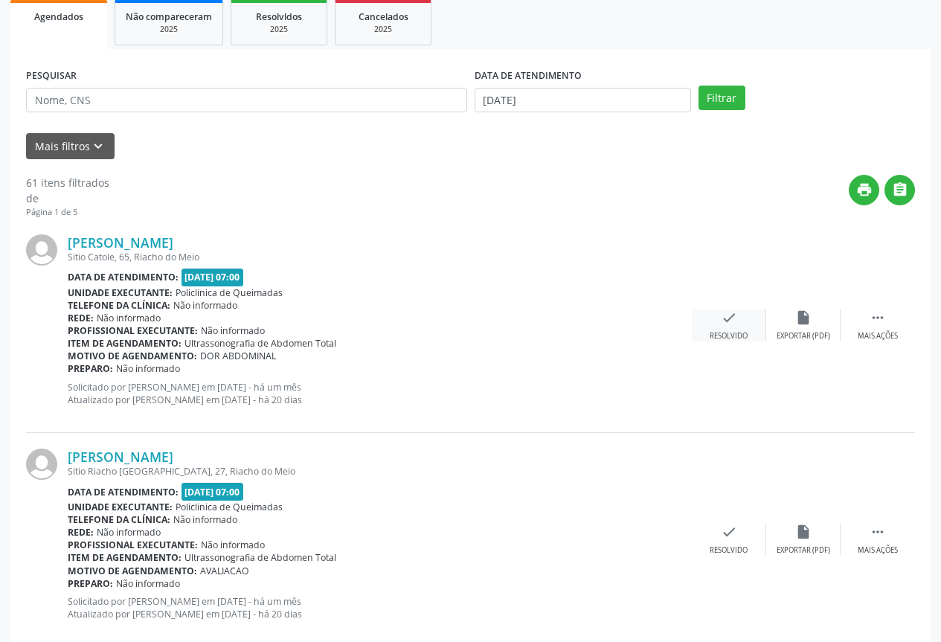
click at [754, 336] on div "check Resolvido" at bounding box center [729, 325] width 74 height 32
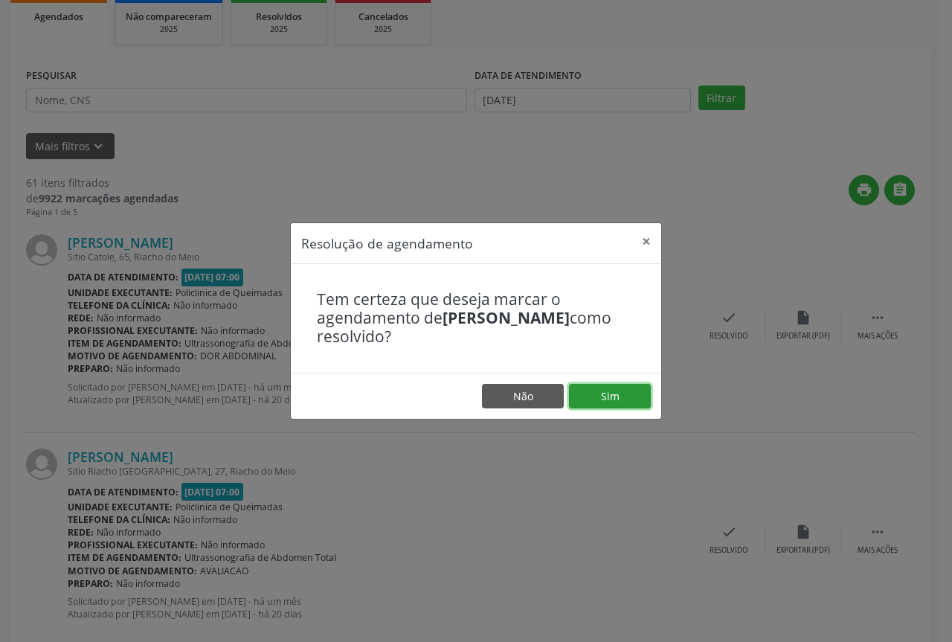
click at [587, 393] on button "Sim" at bounding box center [610, 396] width 82 height 25
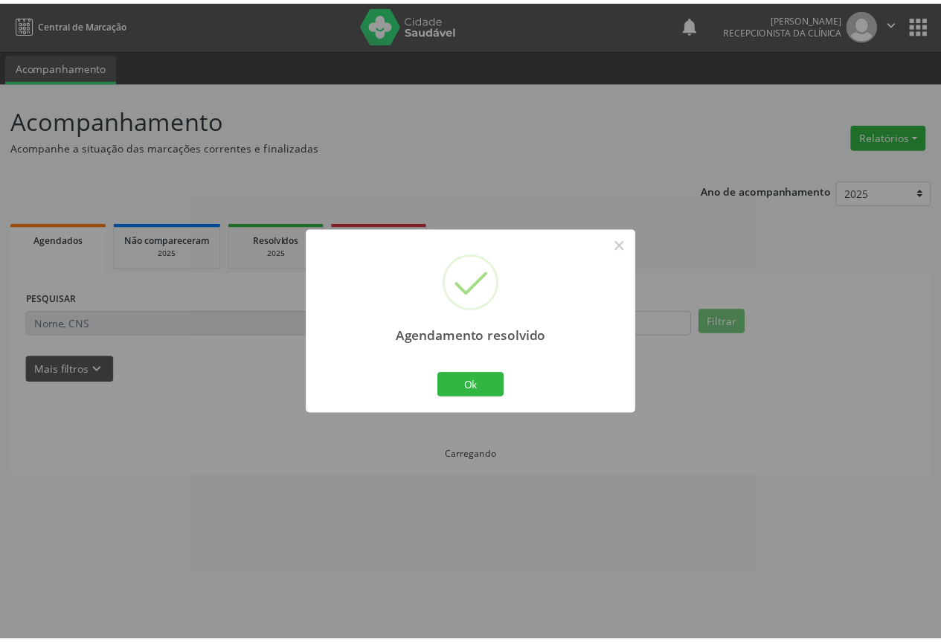
scroll to position [0, 0]
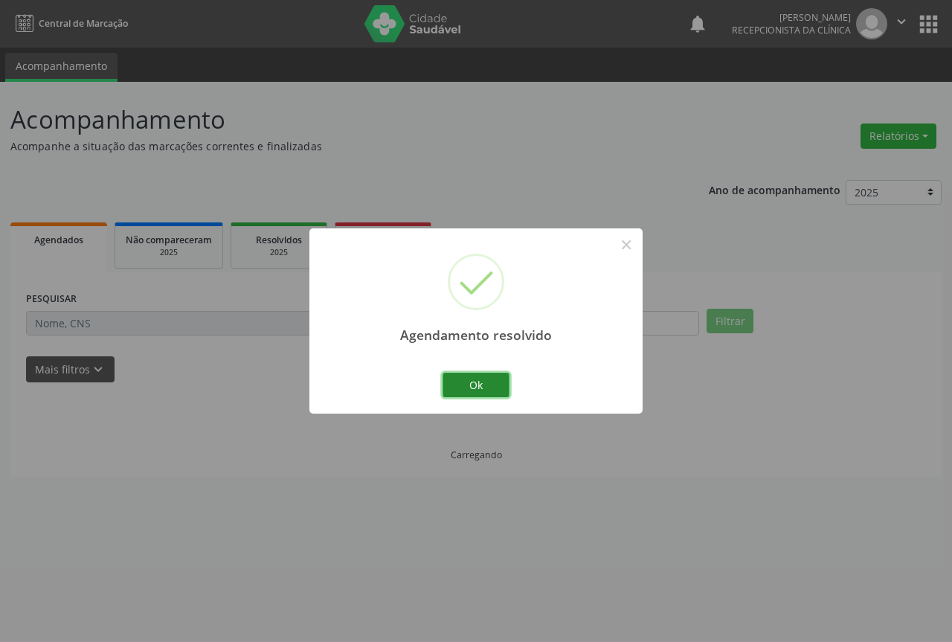
click at [469, 385] on button "Ok" at bounding box center [476, 385] width 67 height 25
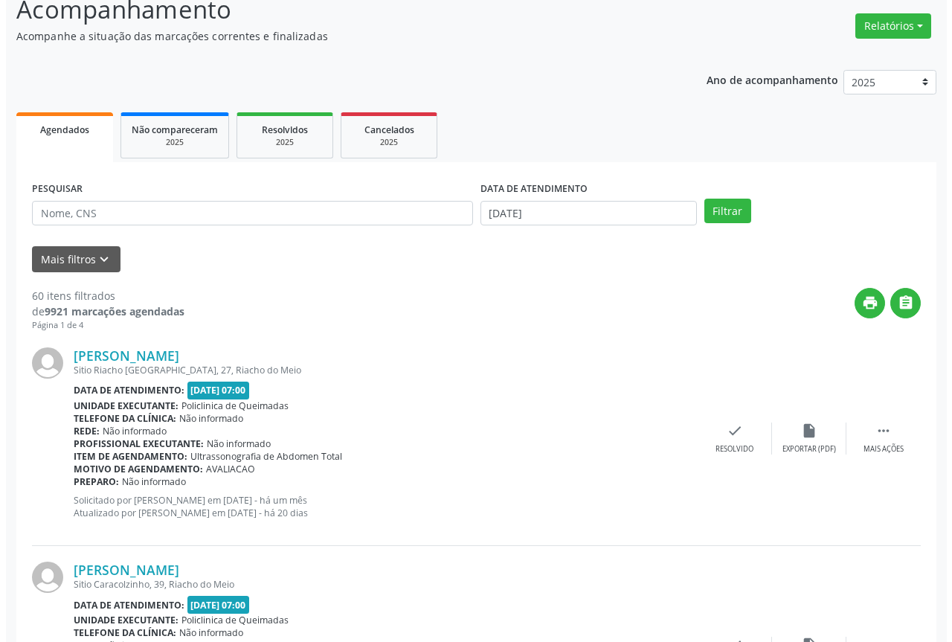
scroll to position [149, 0]
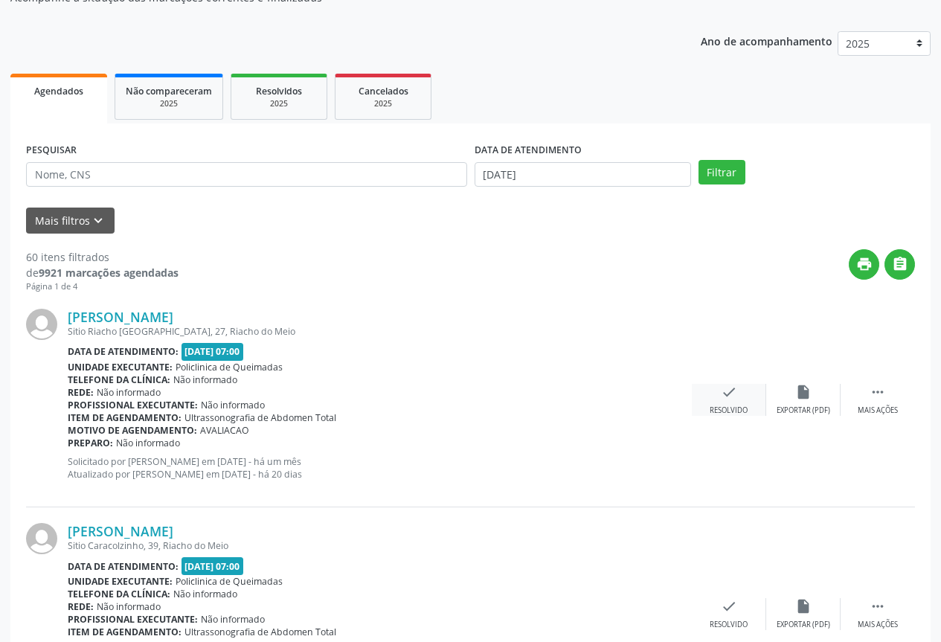
click at [745, 394] on div "check Resolvido" at bounding box center [729, 400] width 74 height 32
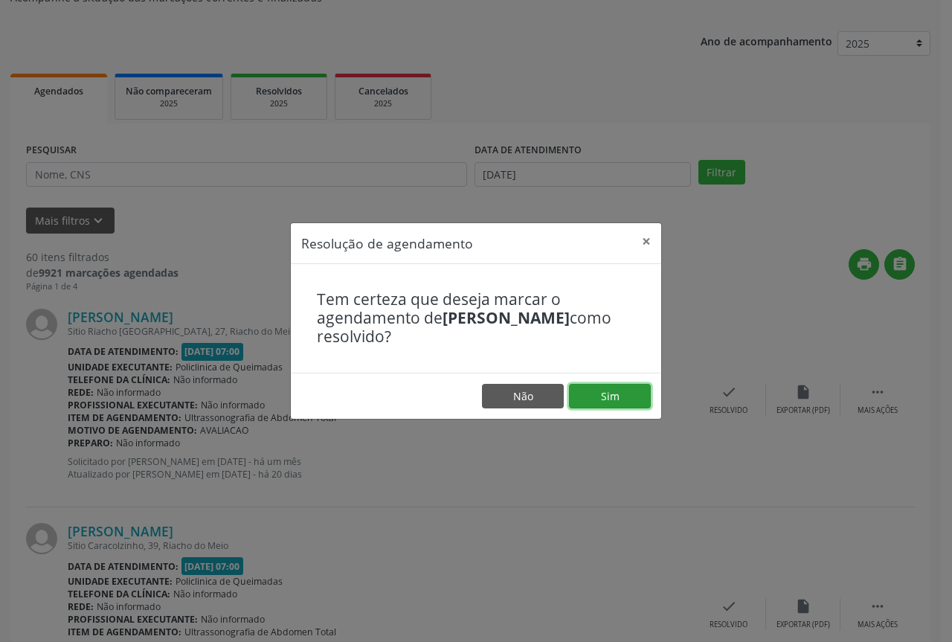
click at [614, 394] on button "Sim" at bounding box center [610, 396] width 82 height 25
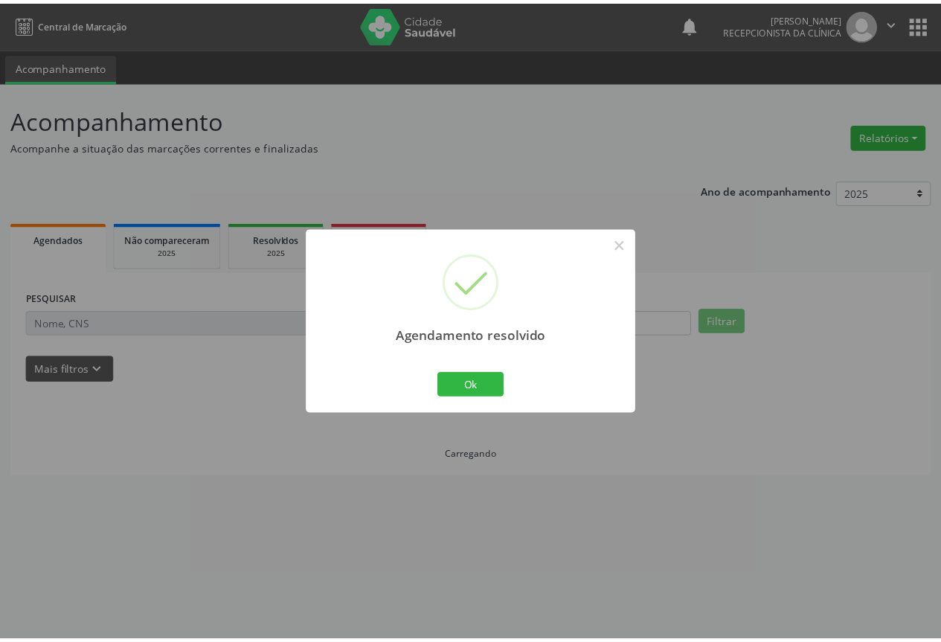
scroll to position [0, 0]
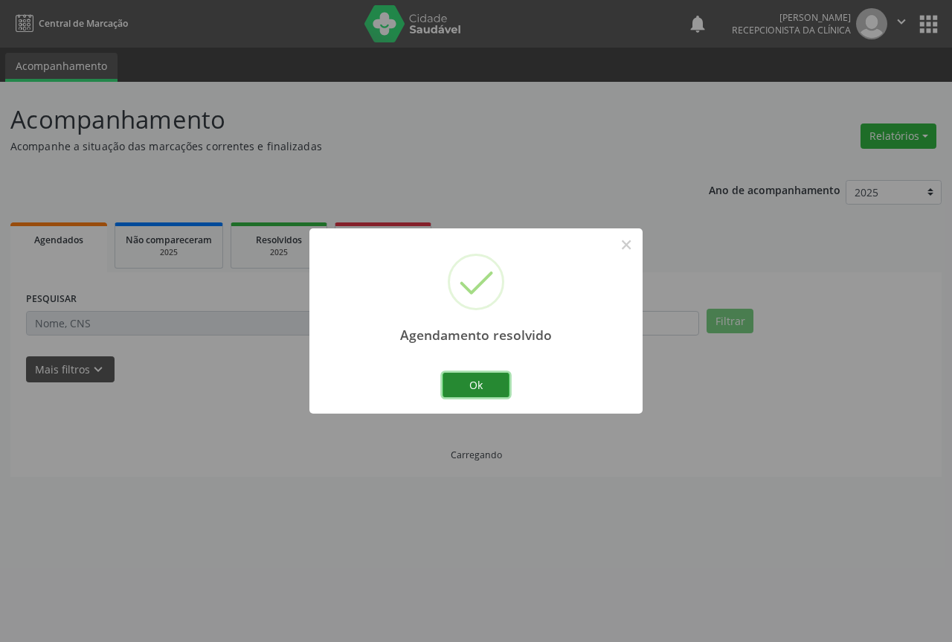
click at [471, 376] on button "Ok" at bounding box center [476, 385] width 67 height 25
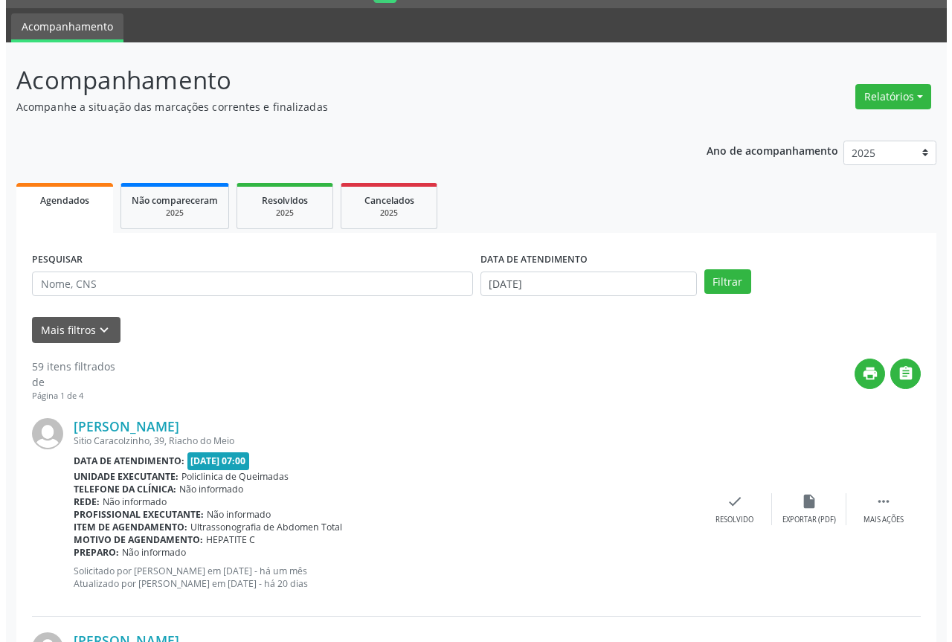
scroll to position [74, 0]
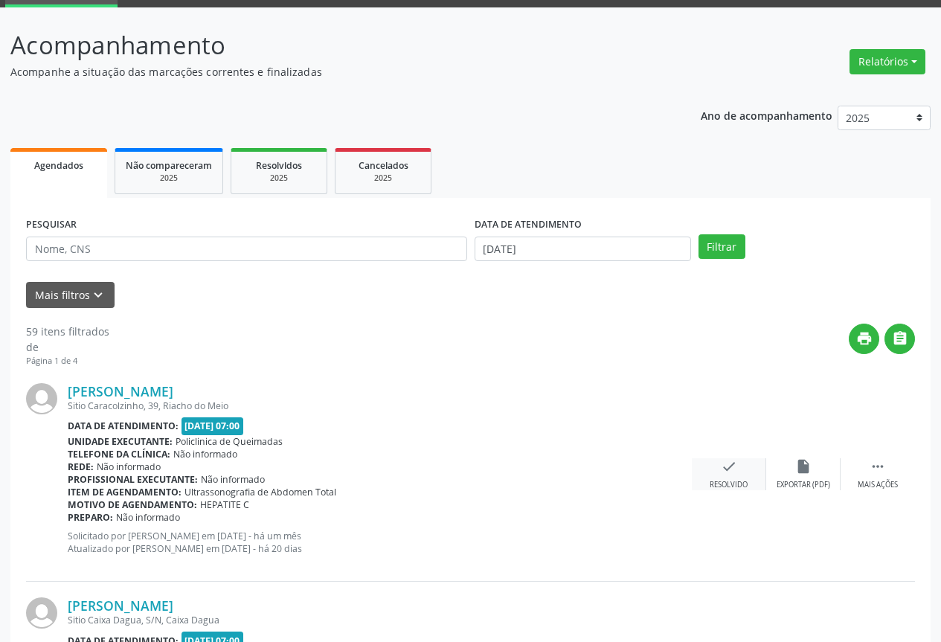
click at [714, 475] on div "check Resolvido" at bounding box center [729, 474] width 74 height 32
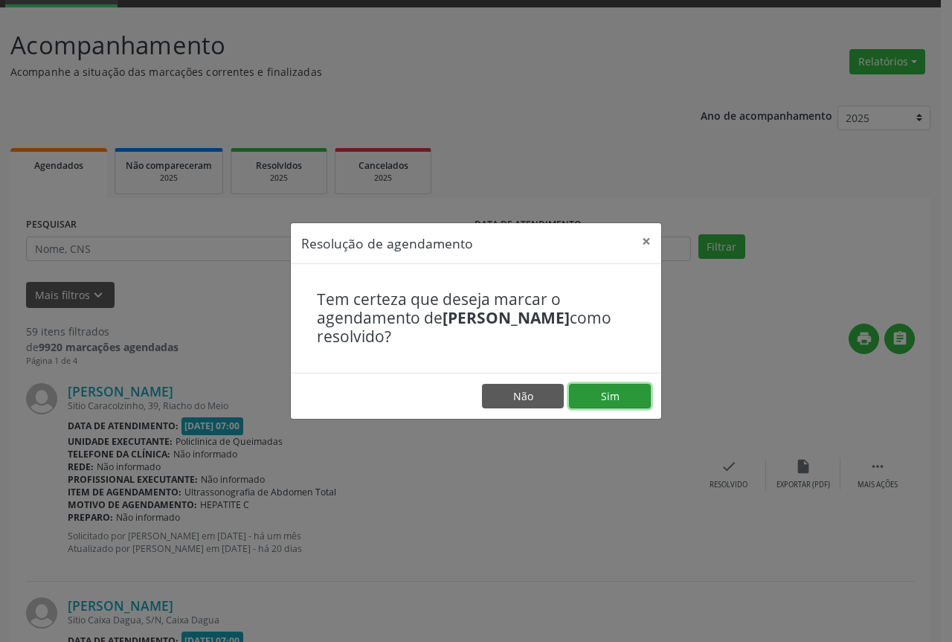
click at [582, 400] on button "Sim" at bounding box center [610, 396] width 82 height 25
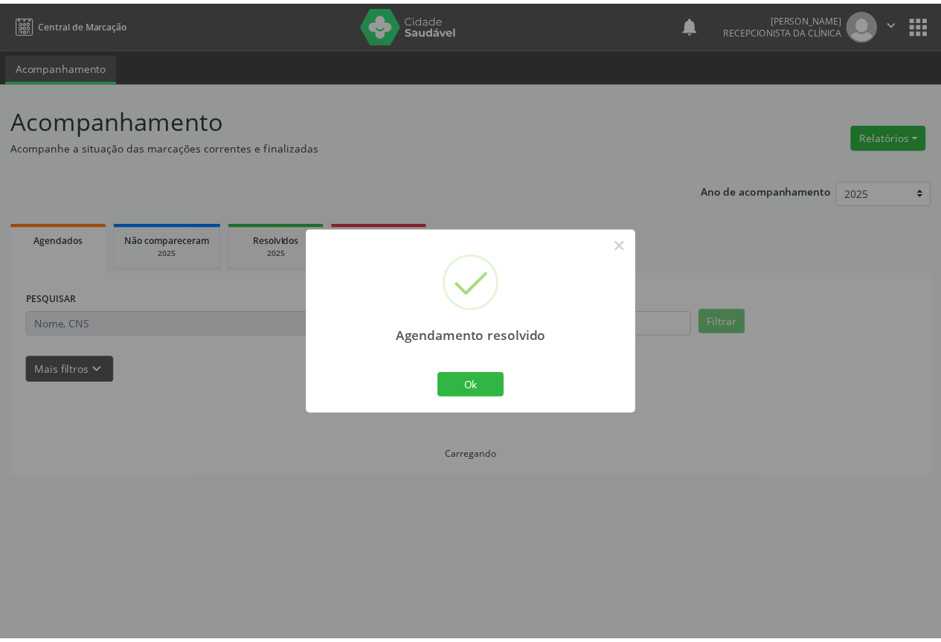
scroll to position [0, 0]
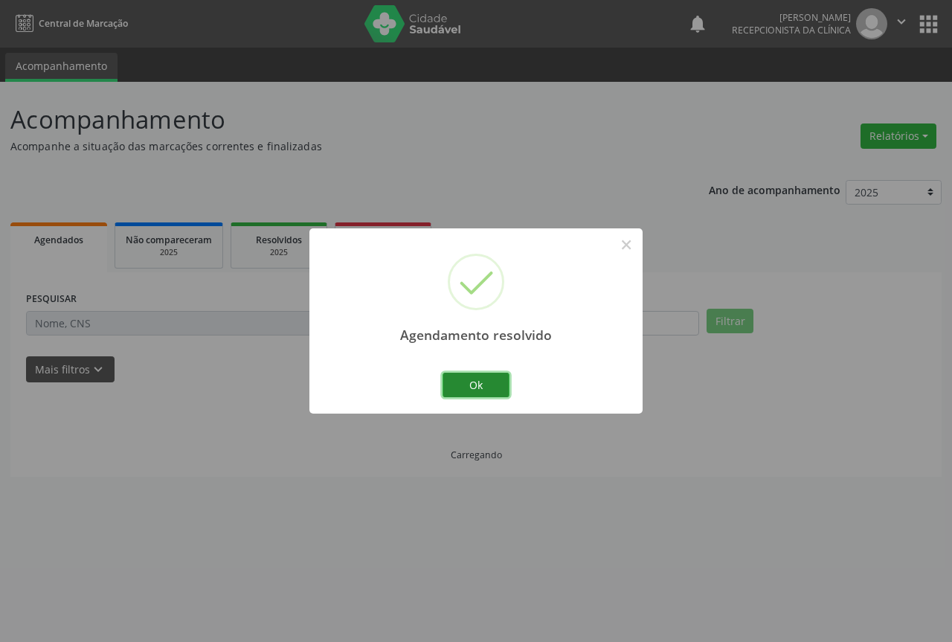
click at [443, 386] on button "Ok" at bounding box center [476, 385] width 67 height 25
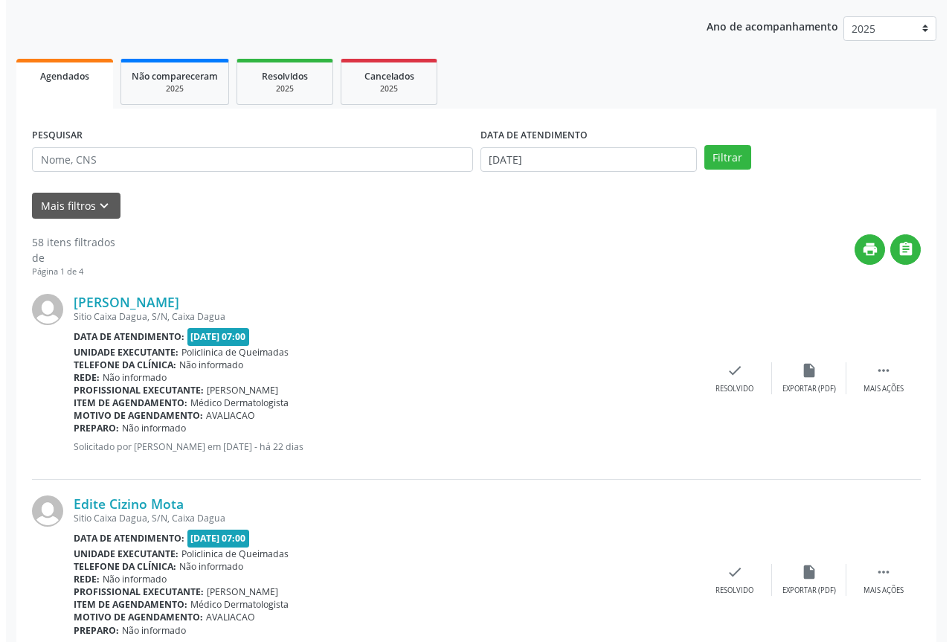
scroll to position [223, 0]
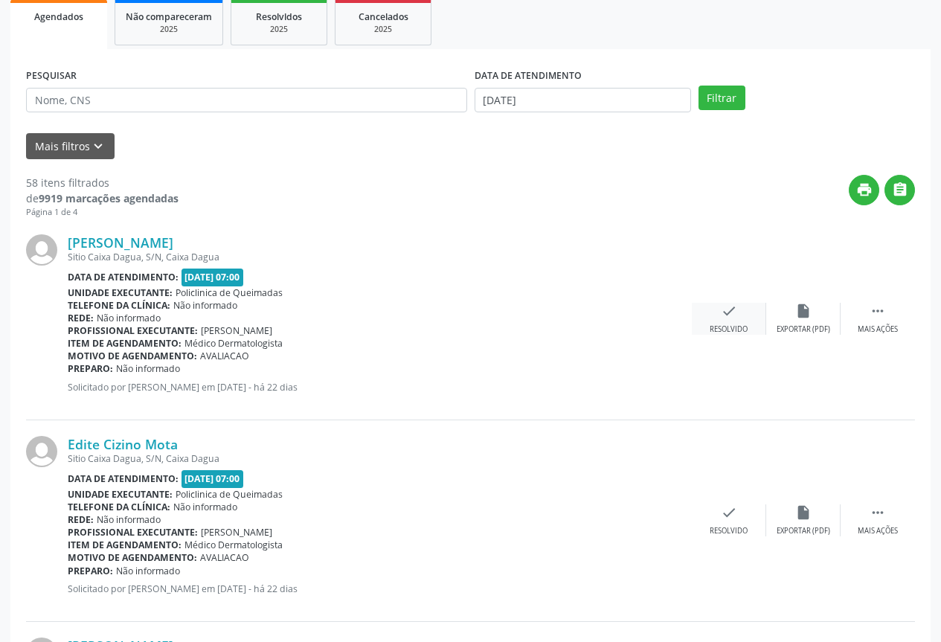
click at [713, 312] on div "check Resolvido" at bounding box center [729, 319] width 74 height 32
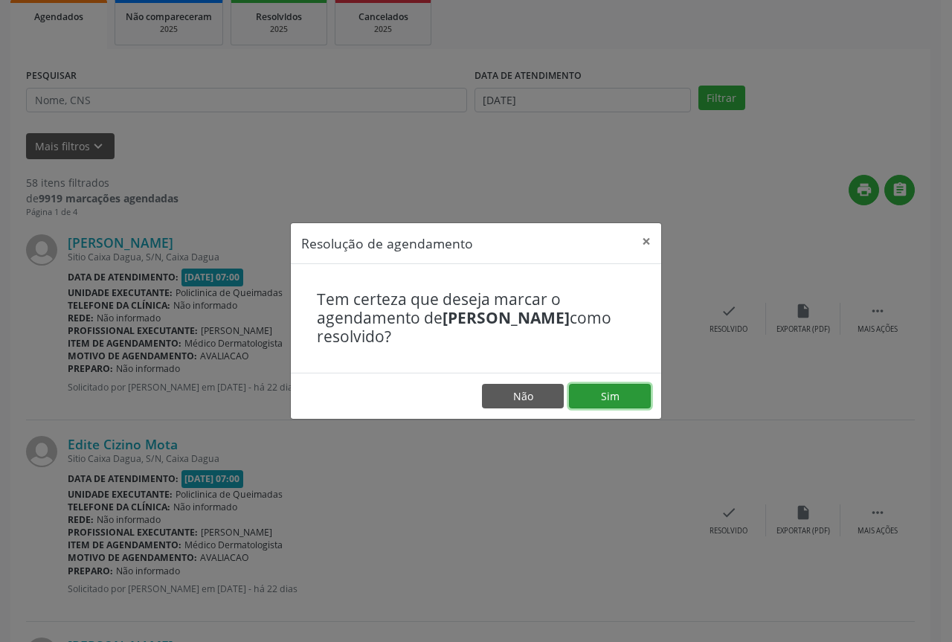
click at [580, 388] on button "Sim" at bounding box center [610, 396] width 82 height 25
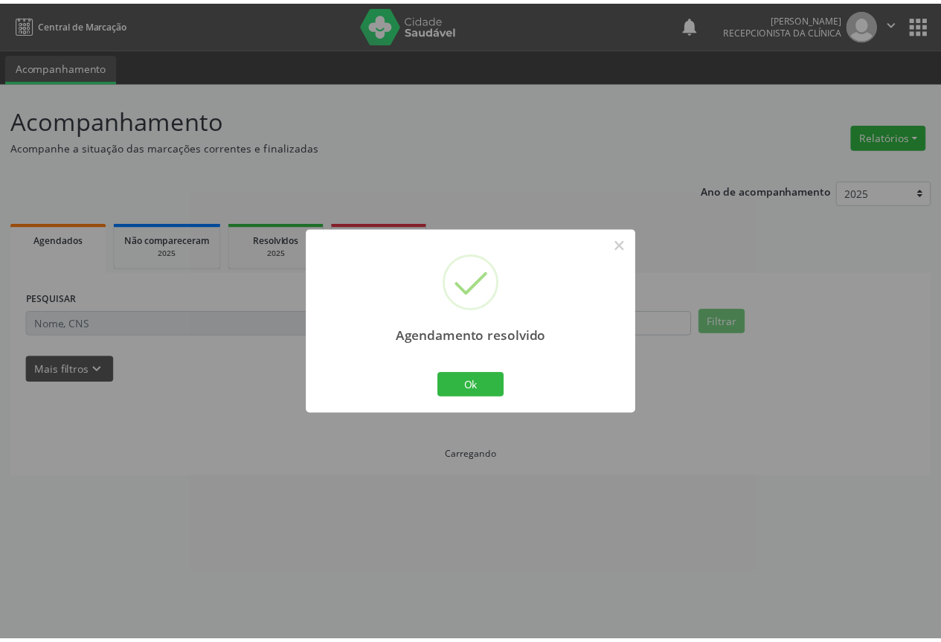
scroll to position [0, 0]
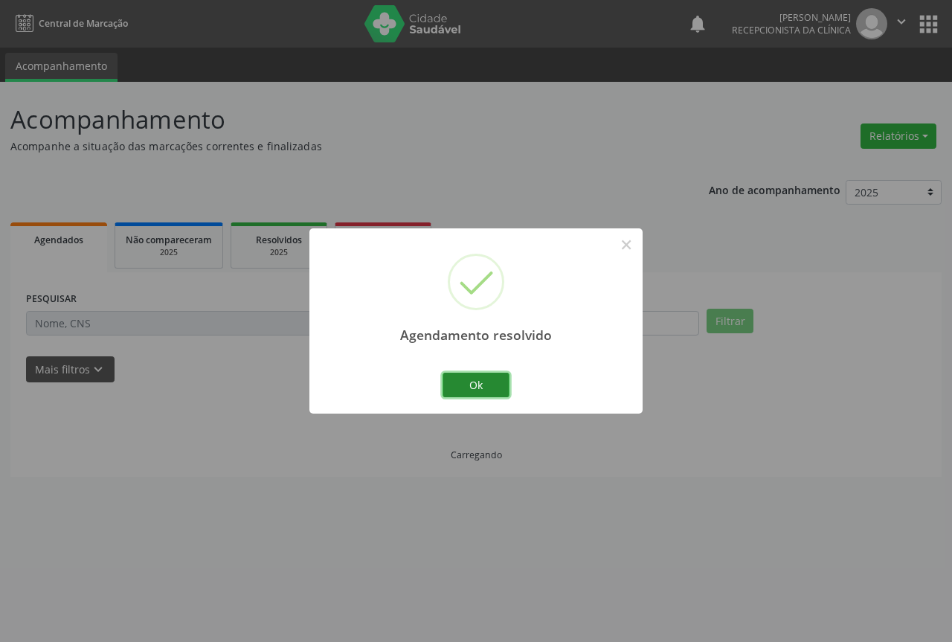
click at [466, 394] on button "Ok" at bounding box center [476, 385] width 67 height 25
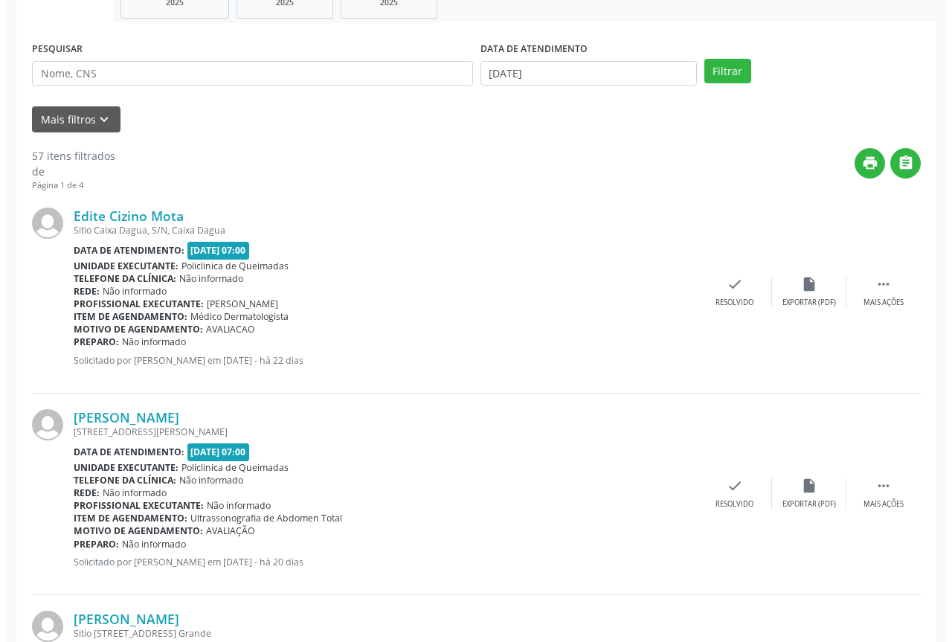
scroll to position [298, 0]
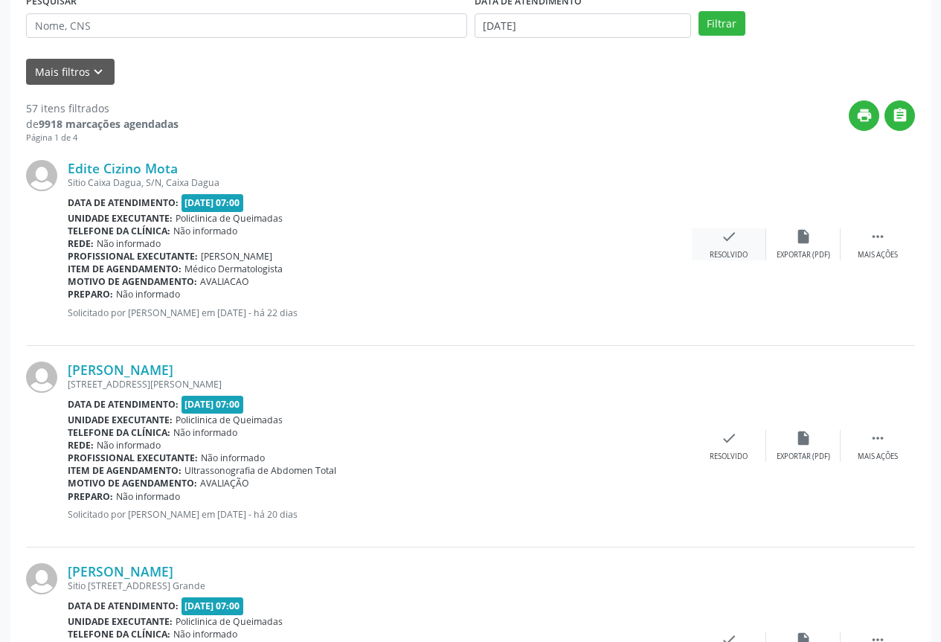
click at [705, 247] on div "check Resolvido" at bounding box center [729, 244] width 74 height 32
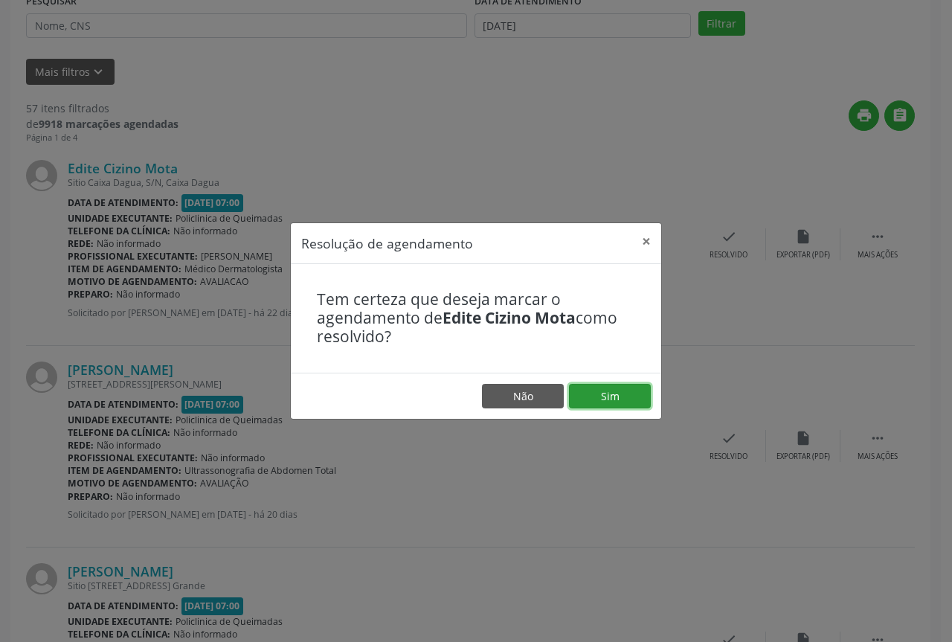
click at [605, 402] on button "Sim" at bounding box center [610, 396] width 82 height 25
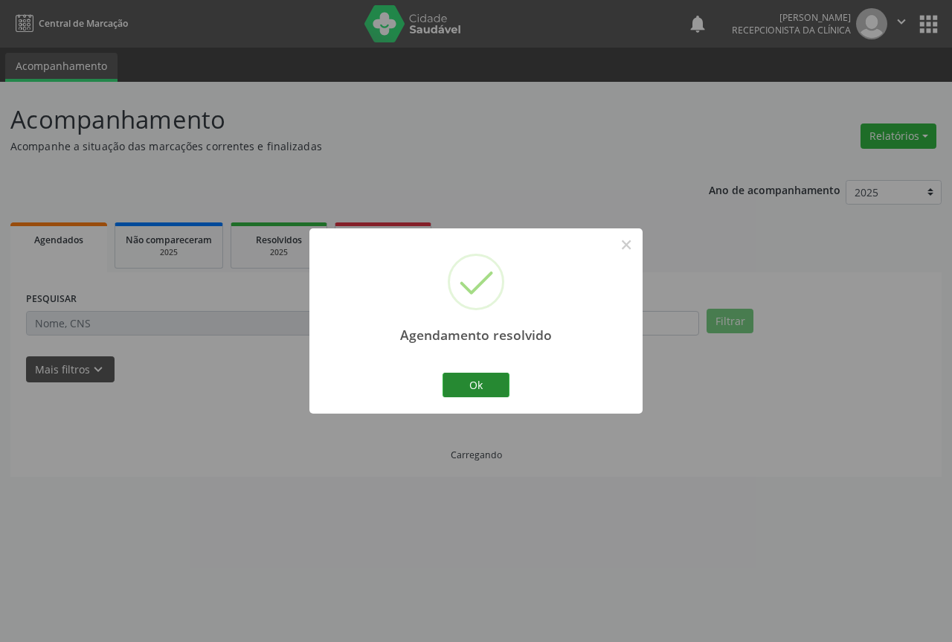
scroll to position [0, 0]
click at [474, 379] on button "Ok" at bounding box center [476, 385] width 67 height 25
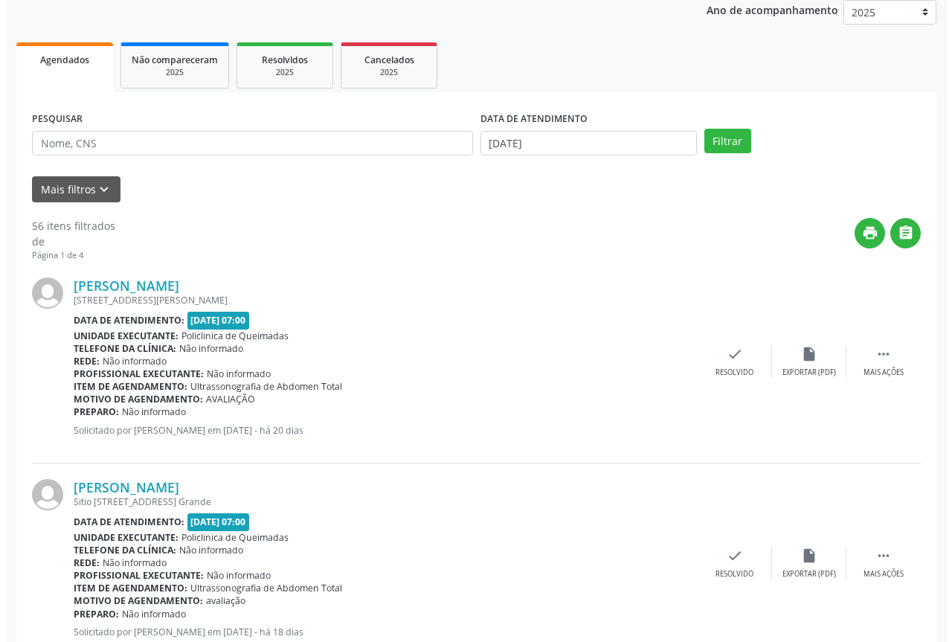
scroll to position [223, 0]
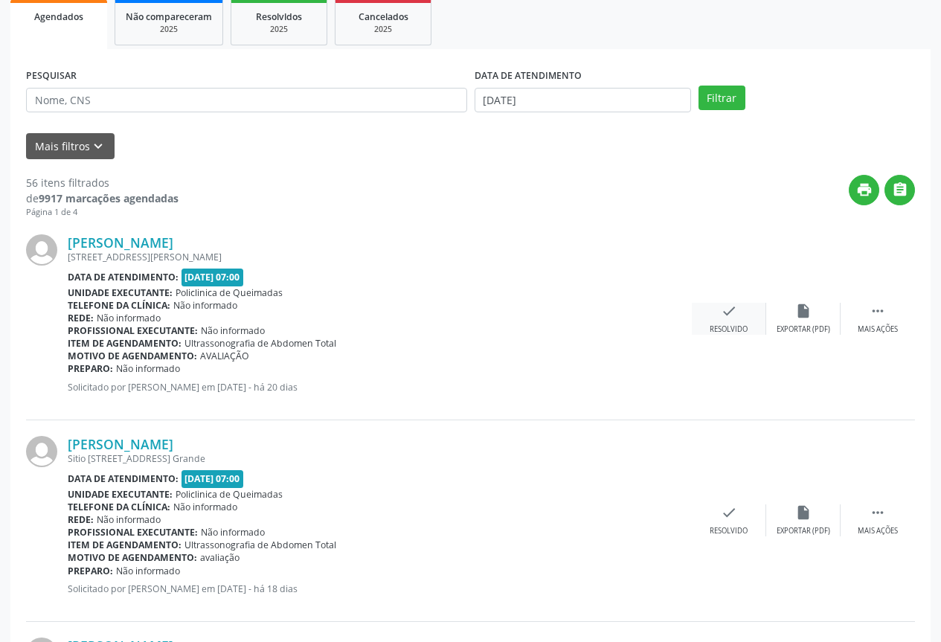
click at [737, 314] on icon "check" at bounding box center [729, 311] width 16 height 16
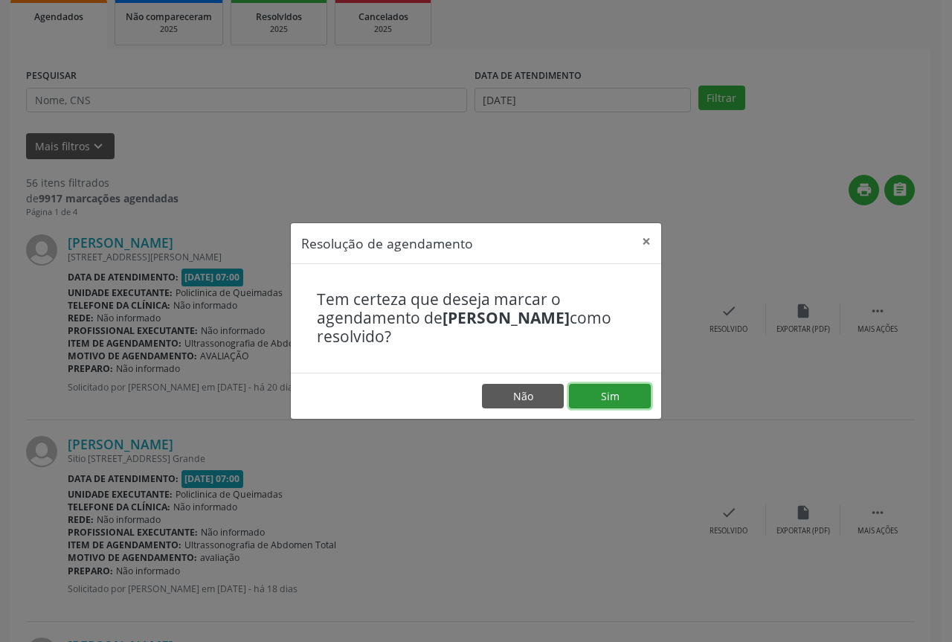
click at [611, 393] on button "Sim" at bounding box center [610, 396] width 82 height 25
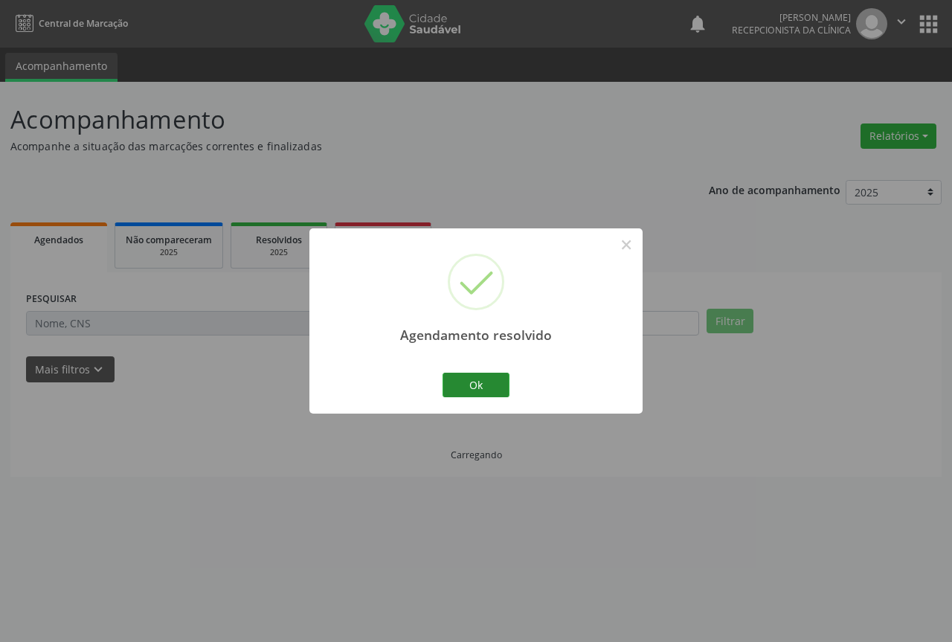
scroll to position [0, 0]
click at [489, 385] on button "Ok" at bounding box center [476, 385] width 67 height 25
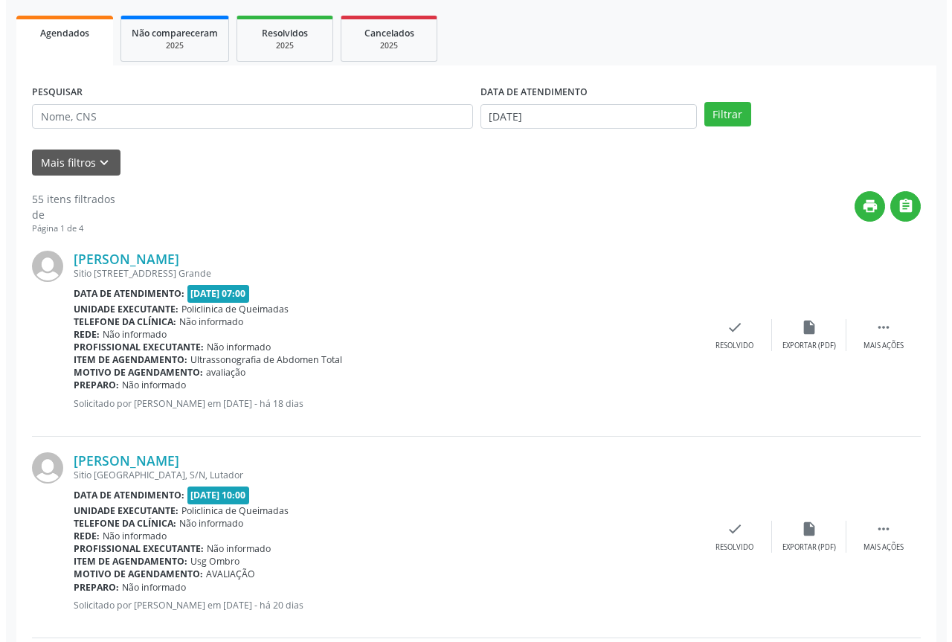
scroll to position [223, 0]
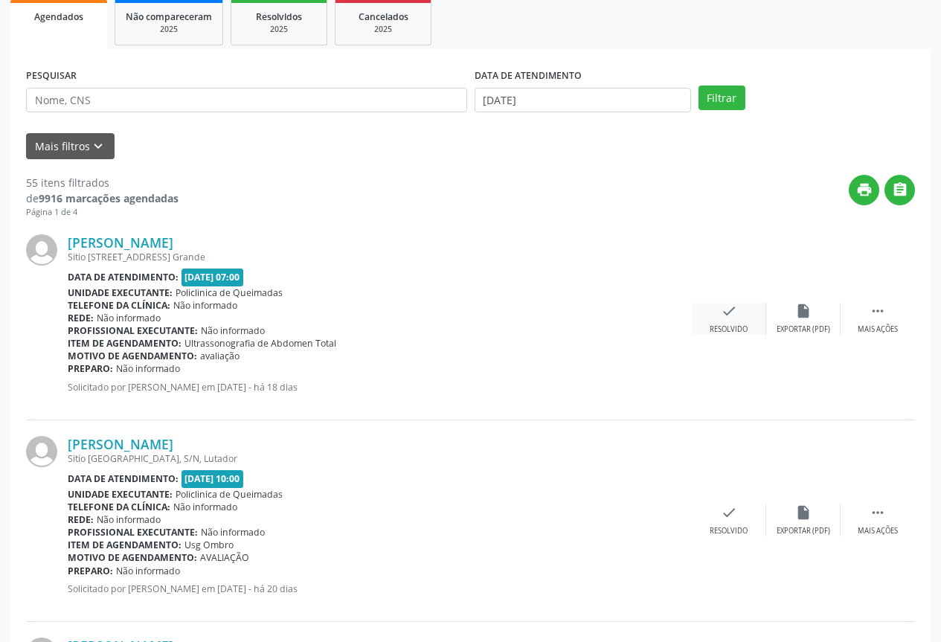
click at [724, 315] on icon "check" at bounding box center [729, 311] width 16 height 16
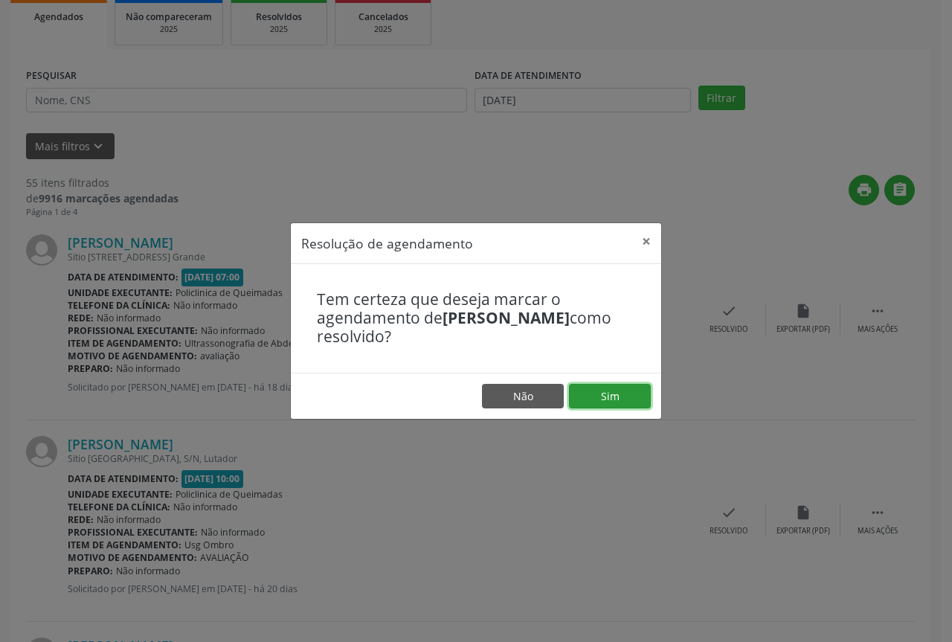
click at [574, 389] on button "Sim" at bounding box center [610, 396] width 82 height 25
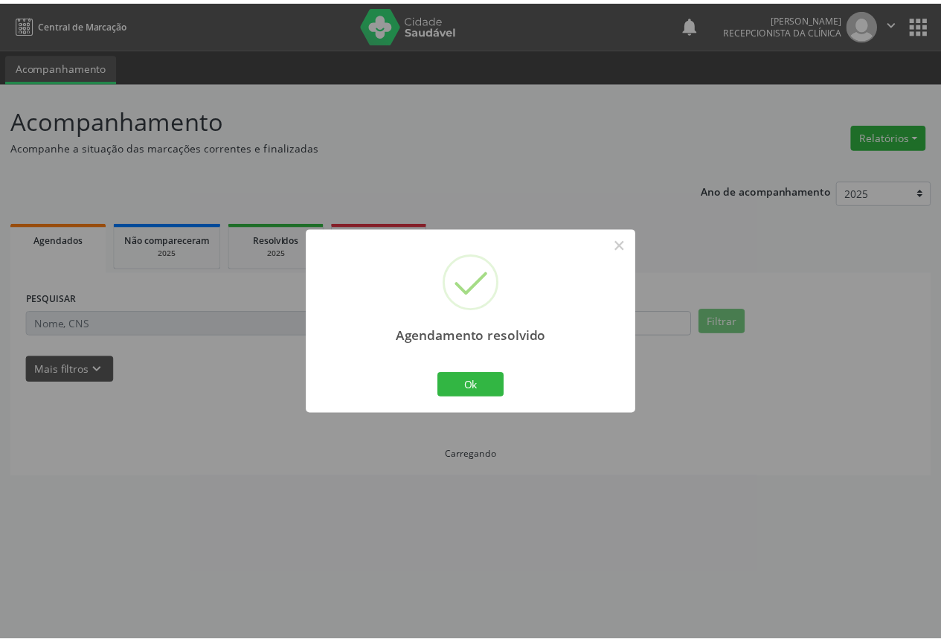
scroll to position [0, 0]
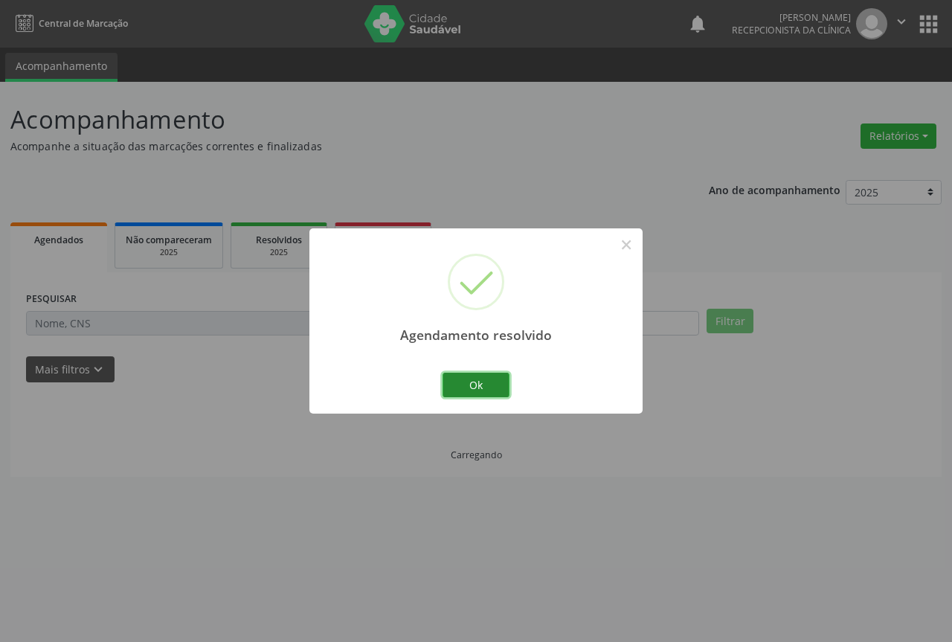
click at [444, 385] on button "Ok" at bounding box center [476, 385] width 67 height 25
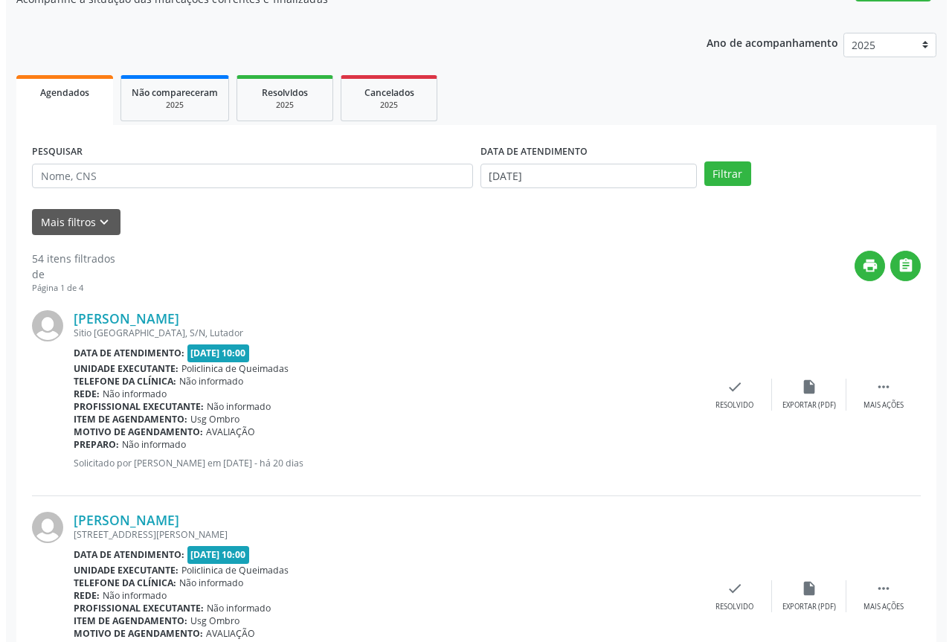
scroll to position [149, 0]
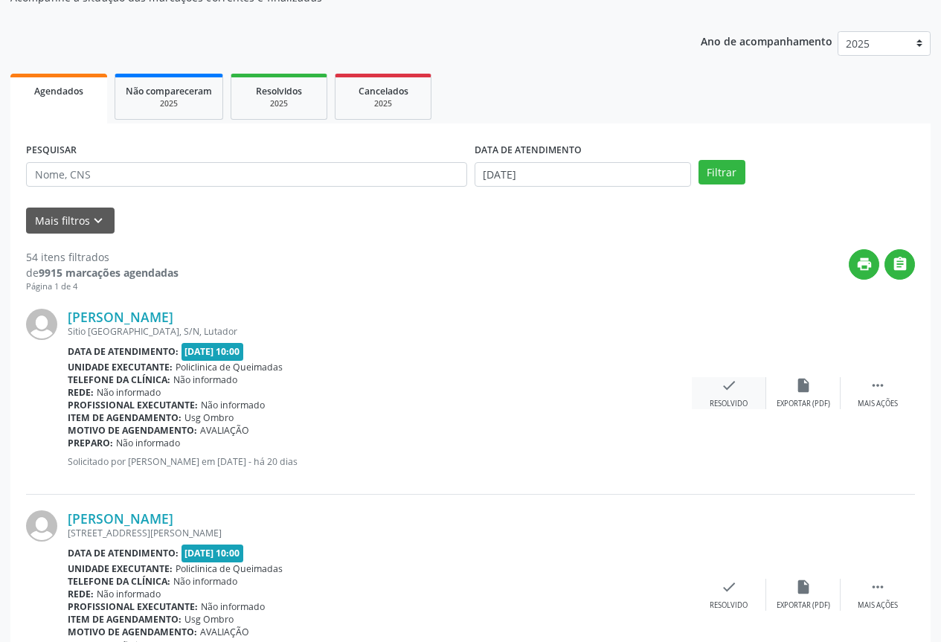
click at [740, 392] on div "check Resolvido" at bounding box center [729, 393] width 74 height 32
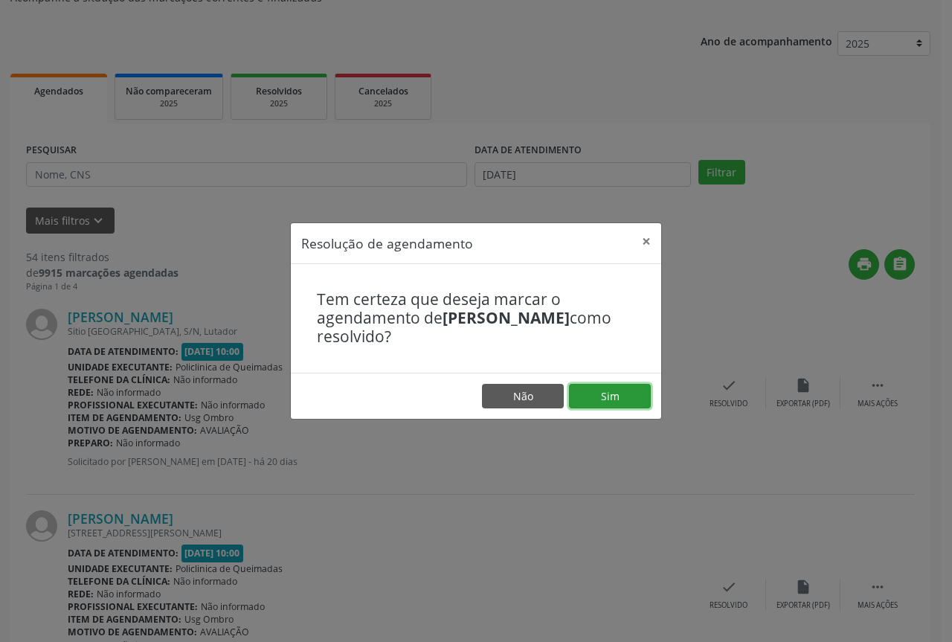
click at [580, 393] on button "Sim" at bounding box center [610, 396] width 82 height 25
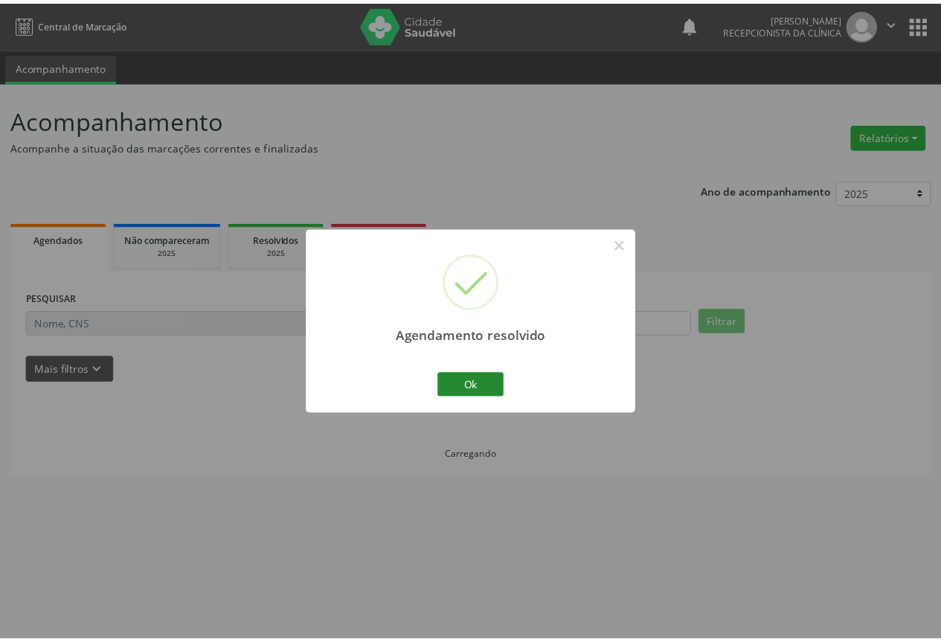
scroll to position [0, 0]
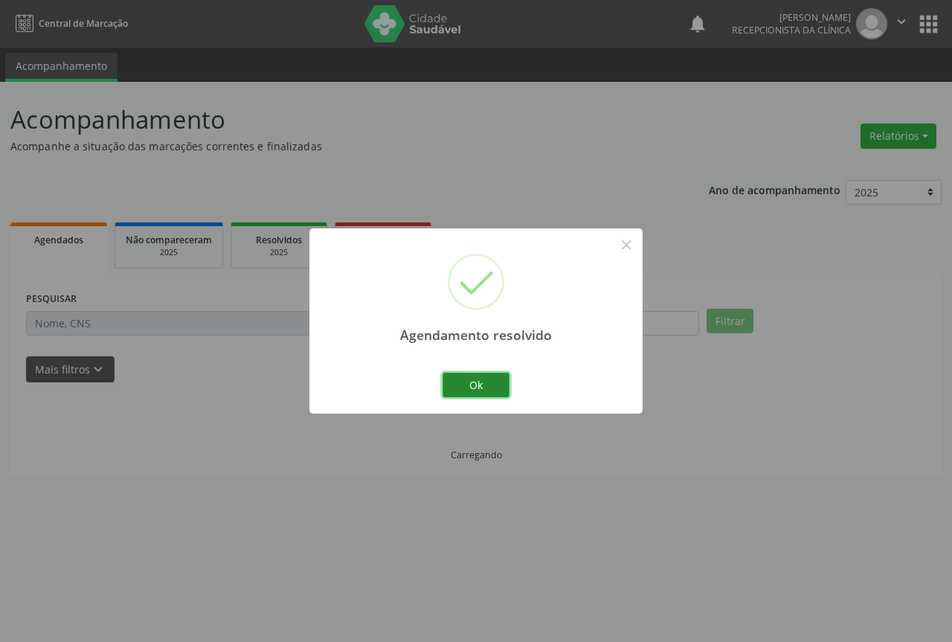
click at [477, 385] on button "Ok" at bounding box center [476, 385] width 67 height 25
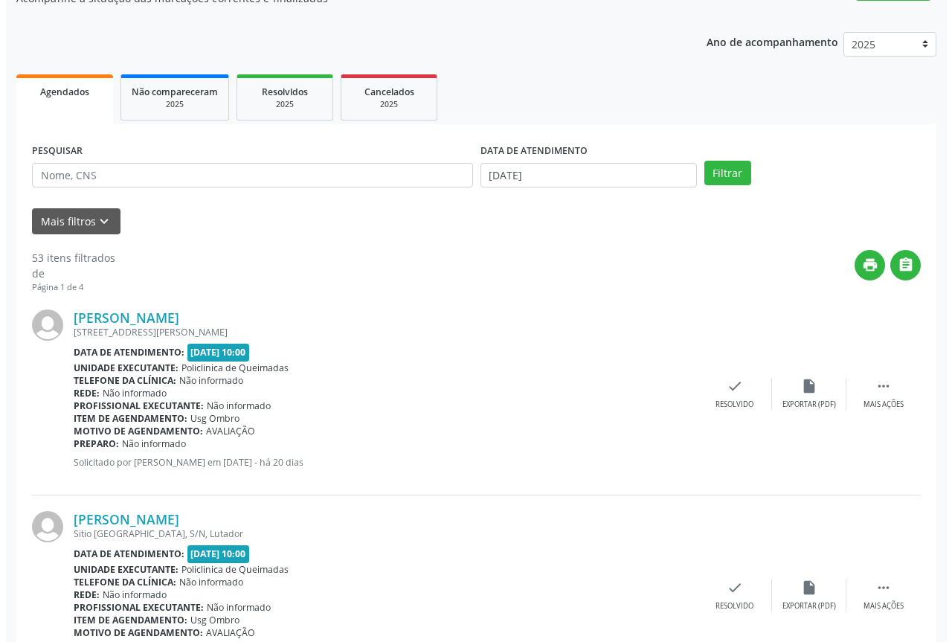
scroll to position [149, 0]
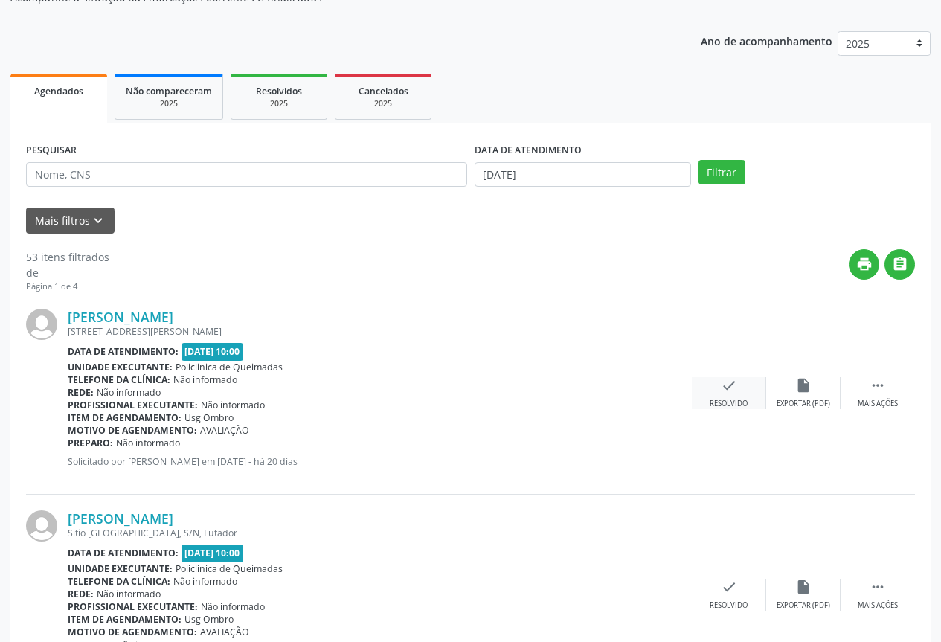
click at [739, 396] on div "check Resolvido" at bounding box center [729, 393] width 74 height 32
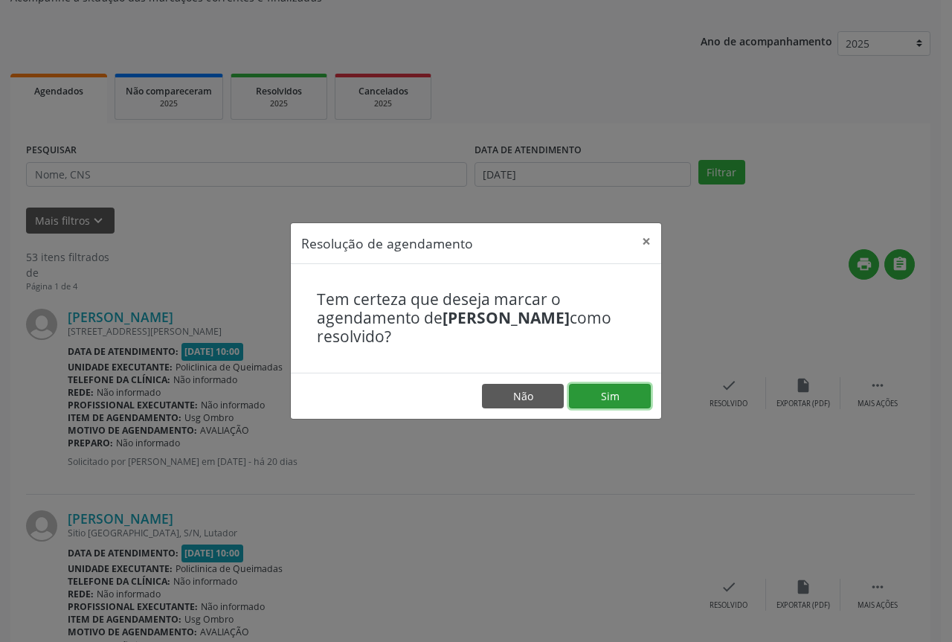
click at [601, 390] on button "Sim" at bounding box center [610, 396] width 82 height 25
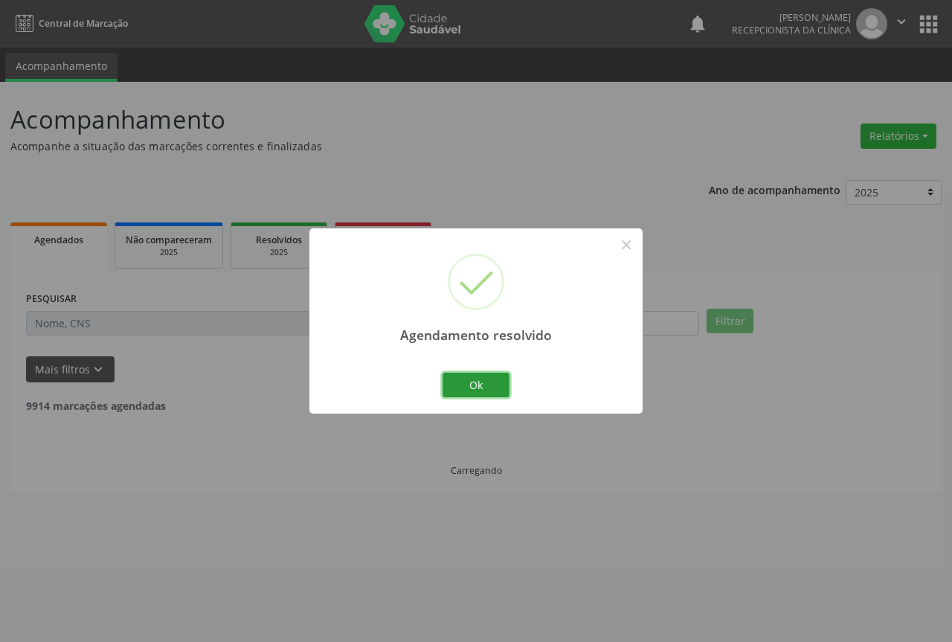
click at [478, 387] on button "Ok" at bounding box center [476, 385] width 67 height 25
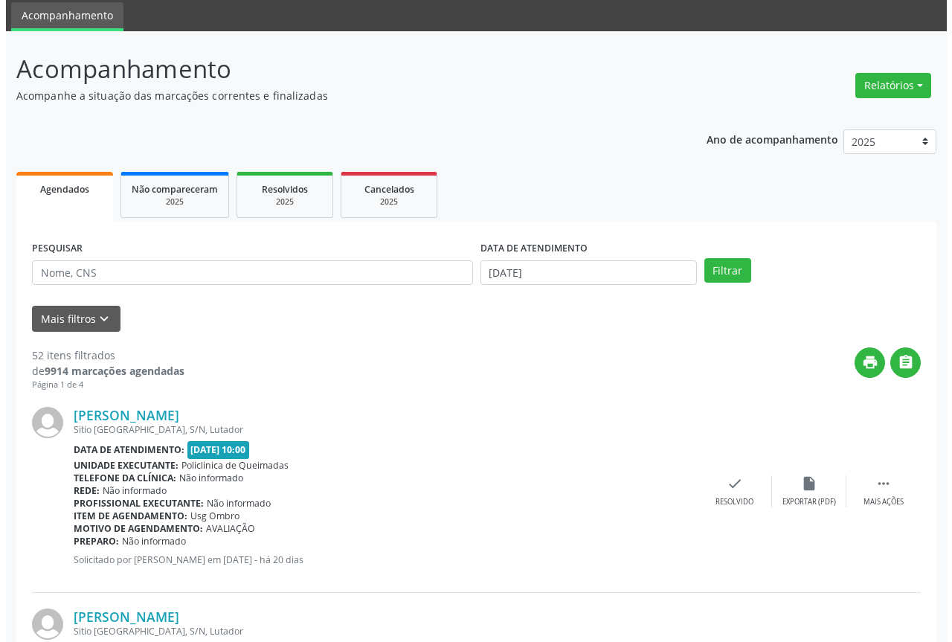
scroll to position [74, 0]
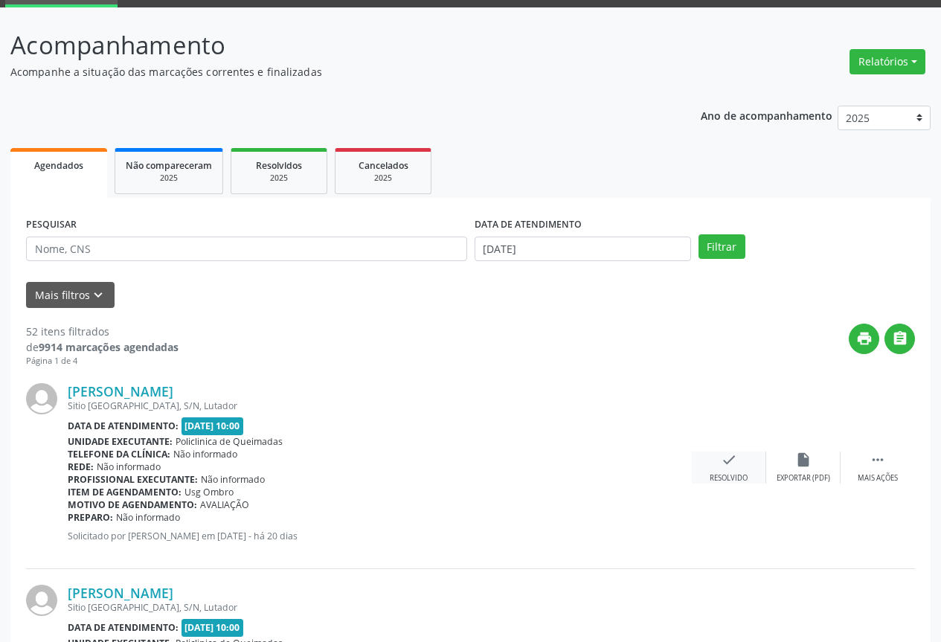
click at [730, 458] on icon "check" at bounding box center [729, 460] width 16 height 16
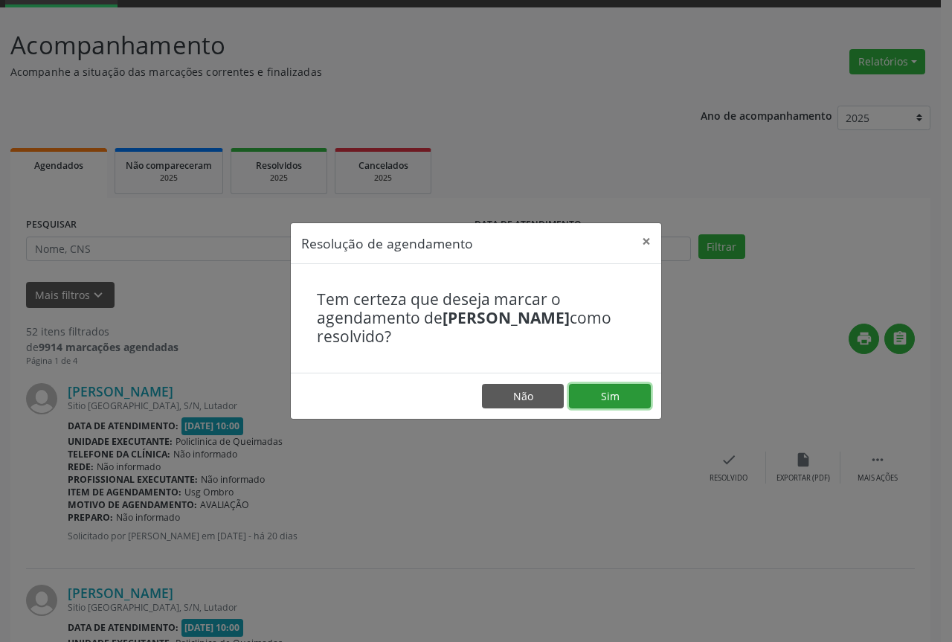
click at [592, 400] on button "Sim" at bounding box center [610, 396] width 82 height 25
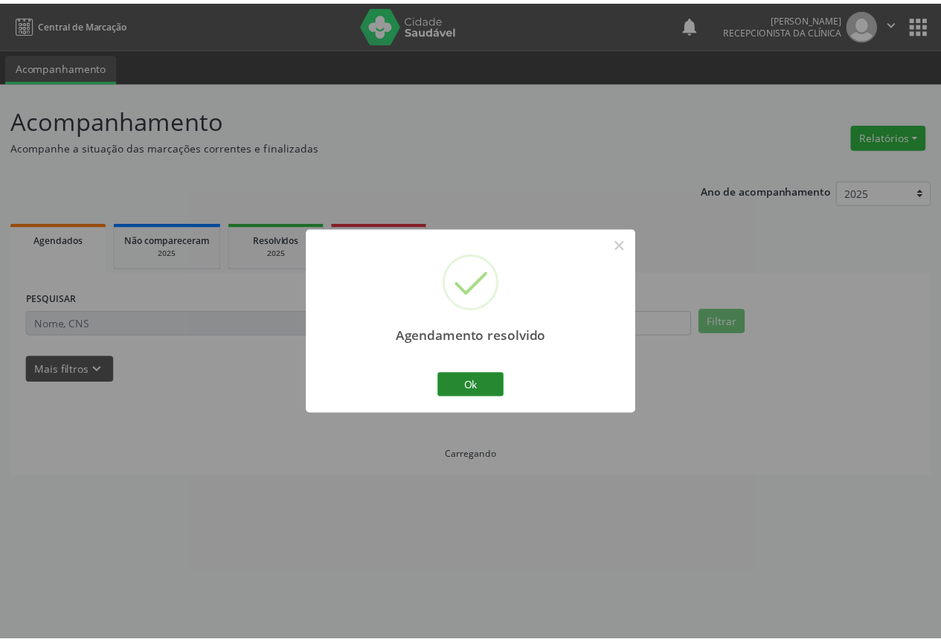
scroll to position [0, 0]
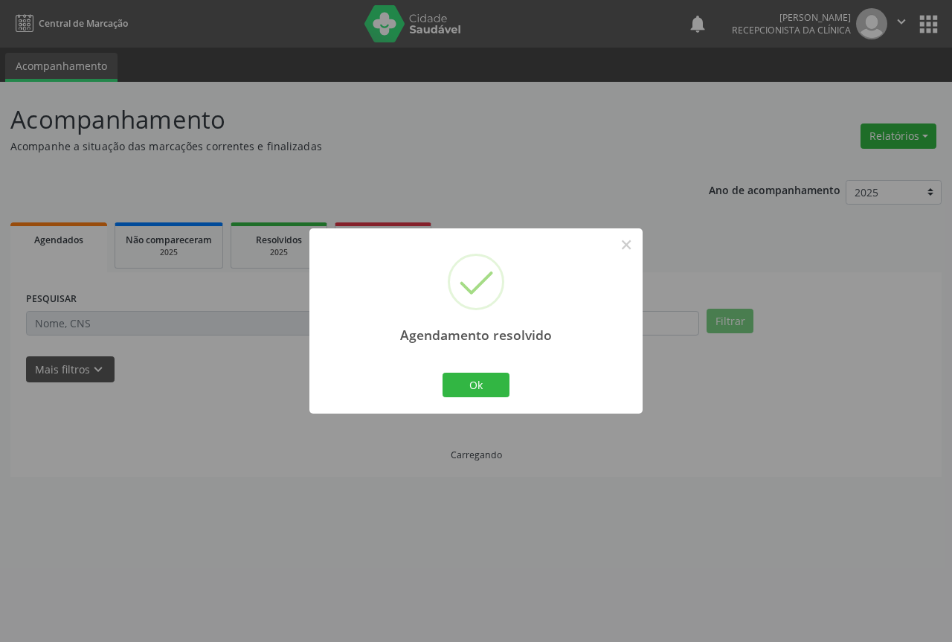
click at [440, 385] on div "Ok Cancel" at bounding box center [477, 384] width 74 height 31
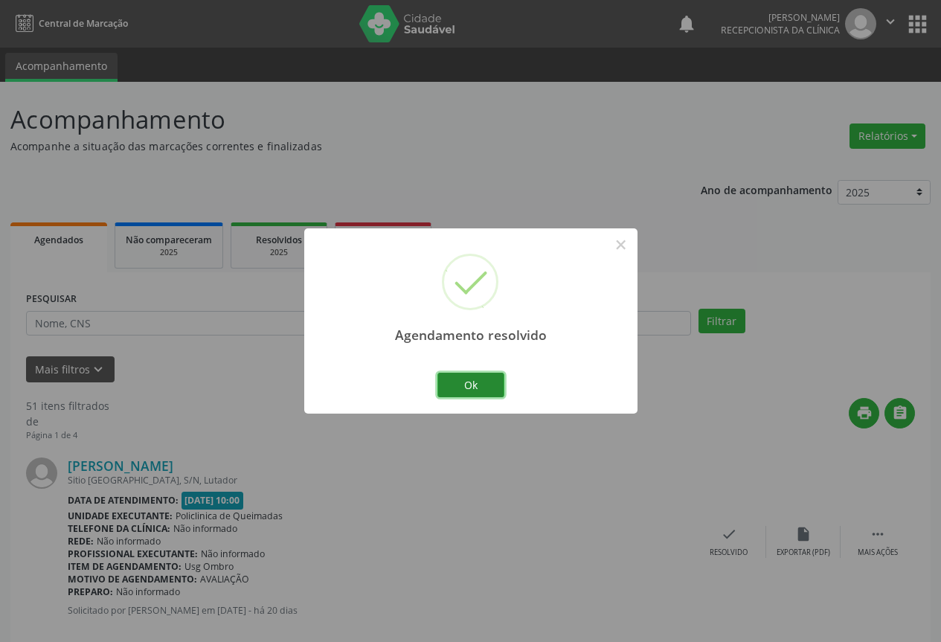
click at [449, 388] on button "Ok" at bounding box center [470, 385] width 67 height 25
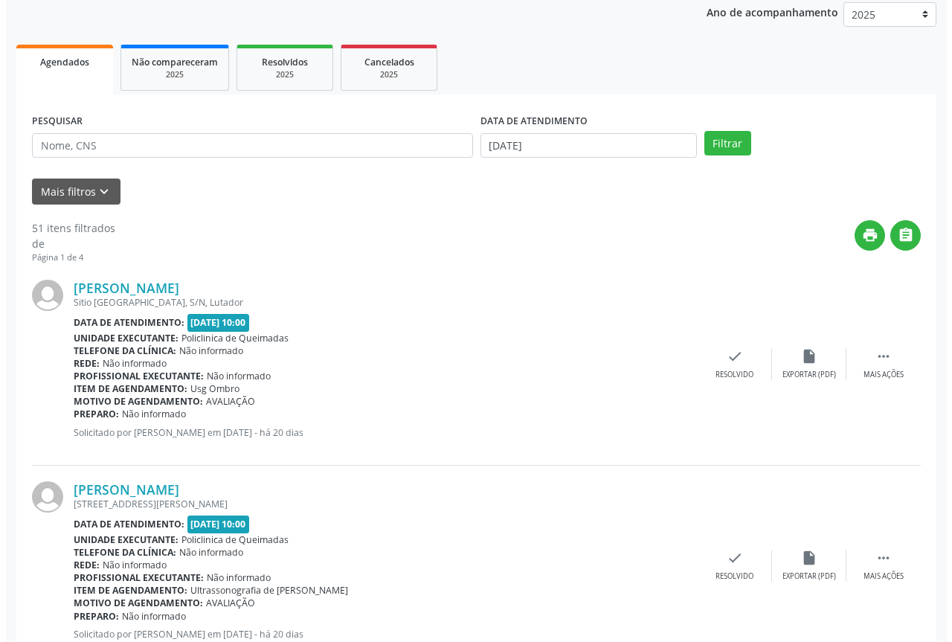
scroll to position [223, 0]
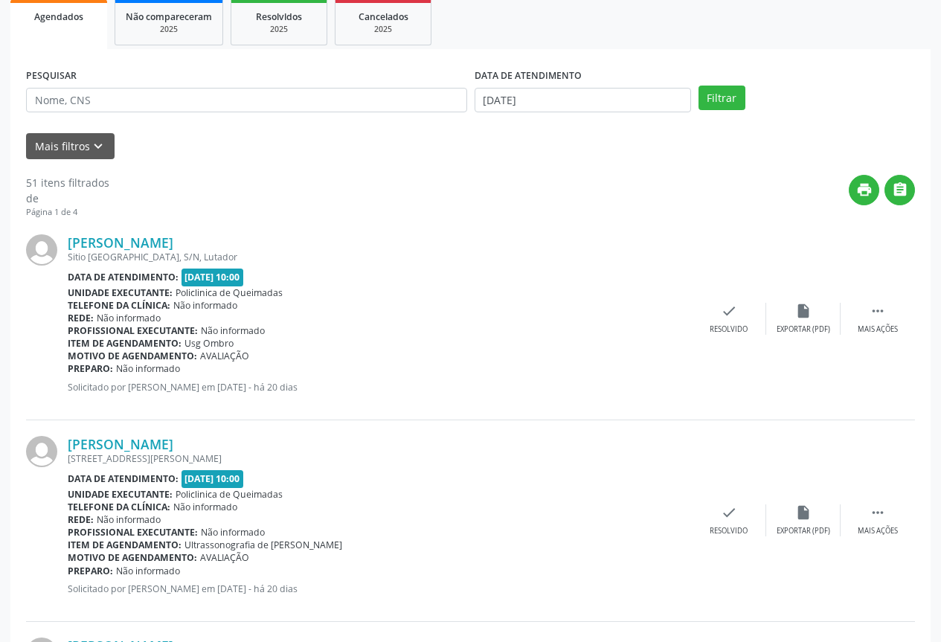
click at [722, 337] on div "Ireni Antoninho da Silva Sitio Serra Alta, S/N, Lutador Data de atendimento: 09…" at bounding box center [470, 320] width 889 height 202
click at [731, 307] on icon "check" at bounding box center [729, 311] width 16 height 16
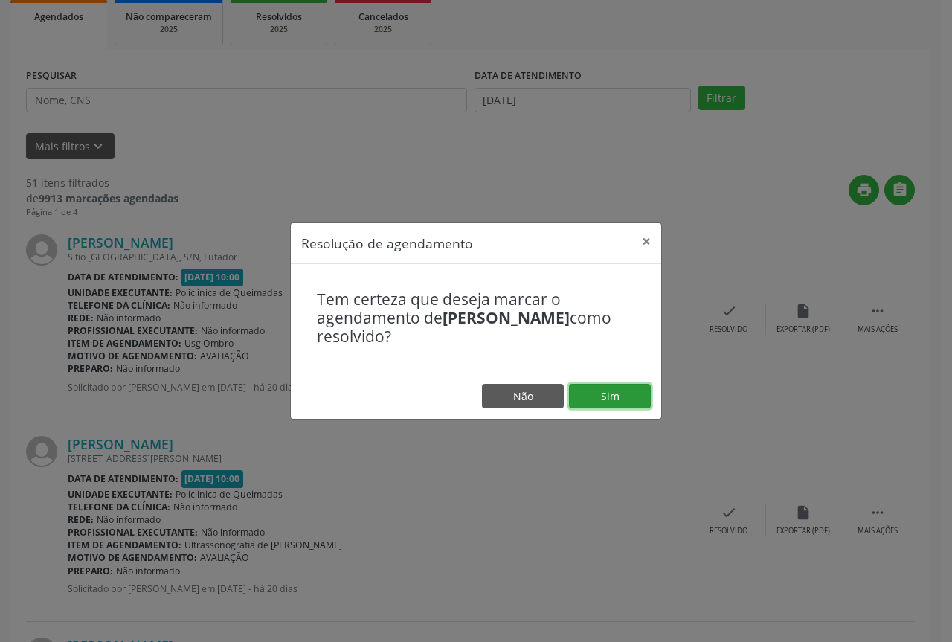
click at [632, 405] on button "Sim" at bounding box center [610, 396] width 82 height 25
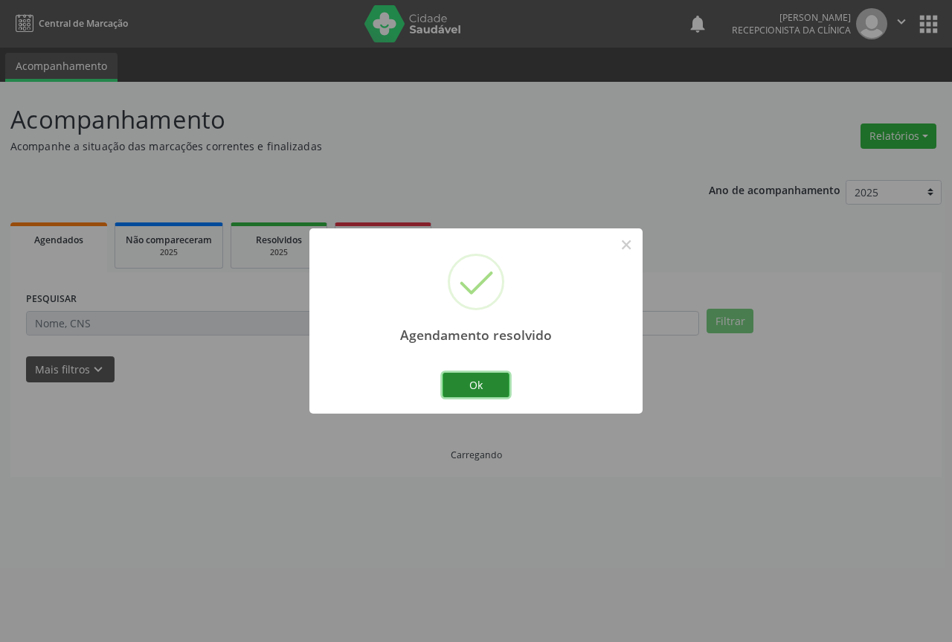
click at [472, 382] on button "Ok" at bounding box center [476, 385] width 67 height 25
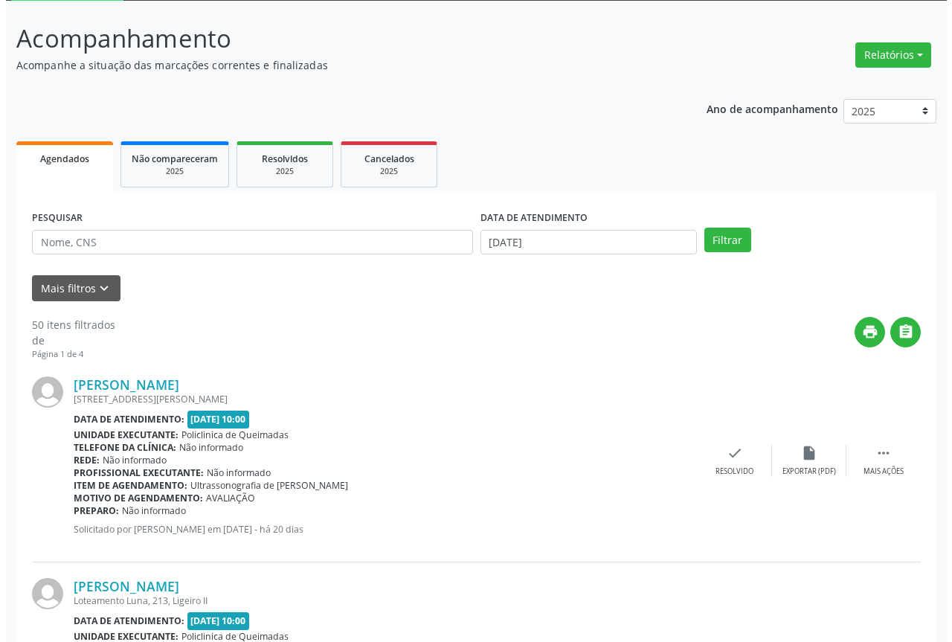
scroll to position [149, 0]
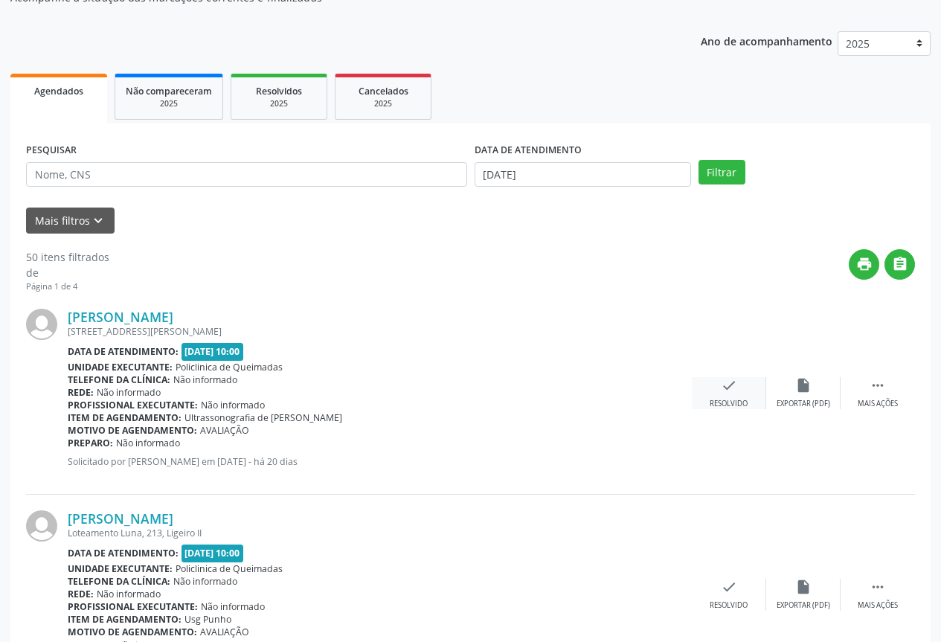
click at [755, 393] on div "check Resolvido" at bounding box center [729, 393] width 74 height 32
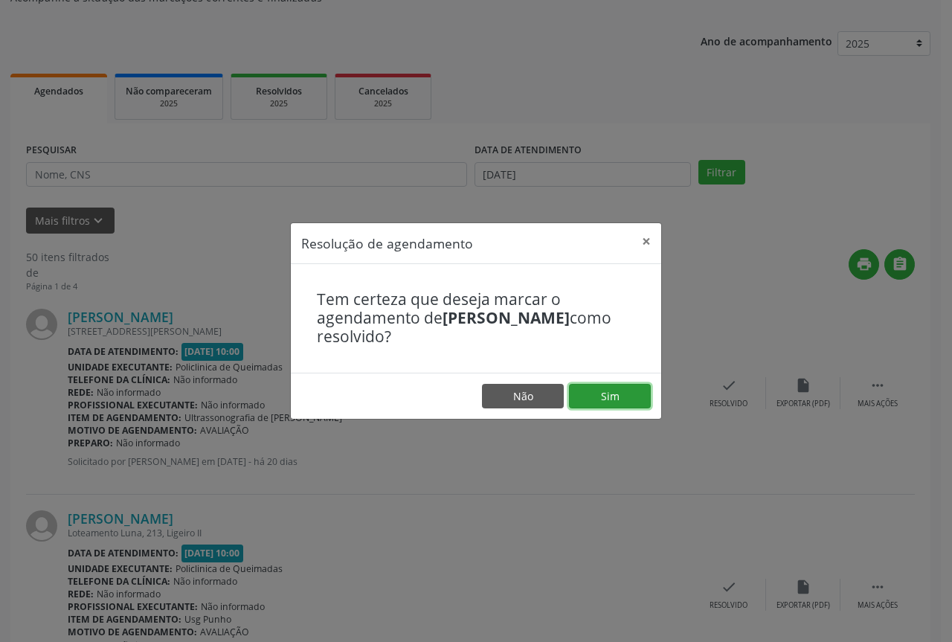
click at [602, 388] on button "Sim" at bounding box center [610, 396] width 82 height 25
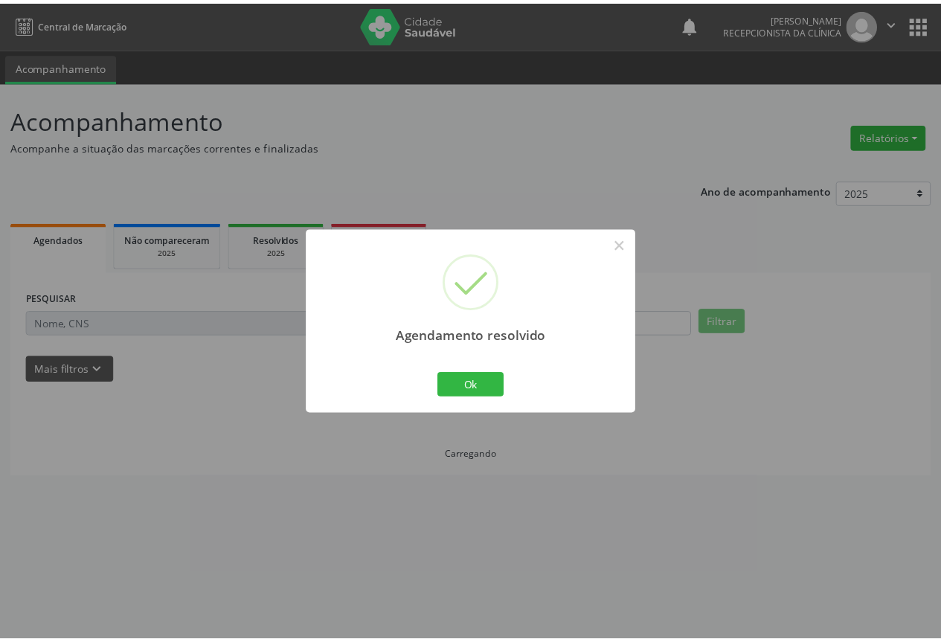
scroll to position [0, 0]
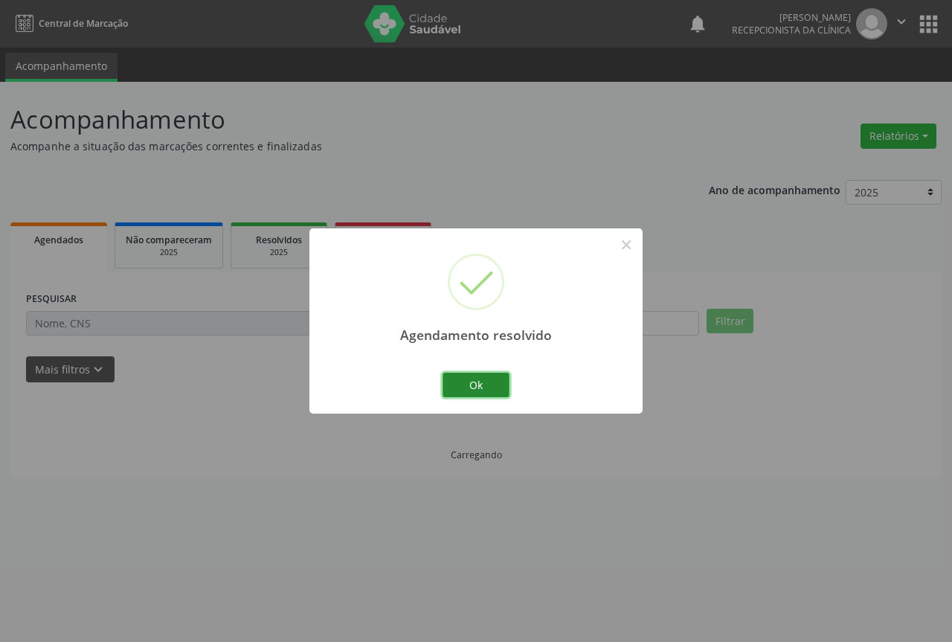
click at [460, 376] on button "Ok" at bounding box center [476, 385] width 67 height 25
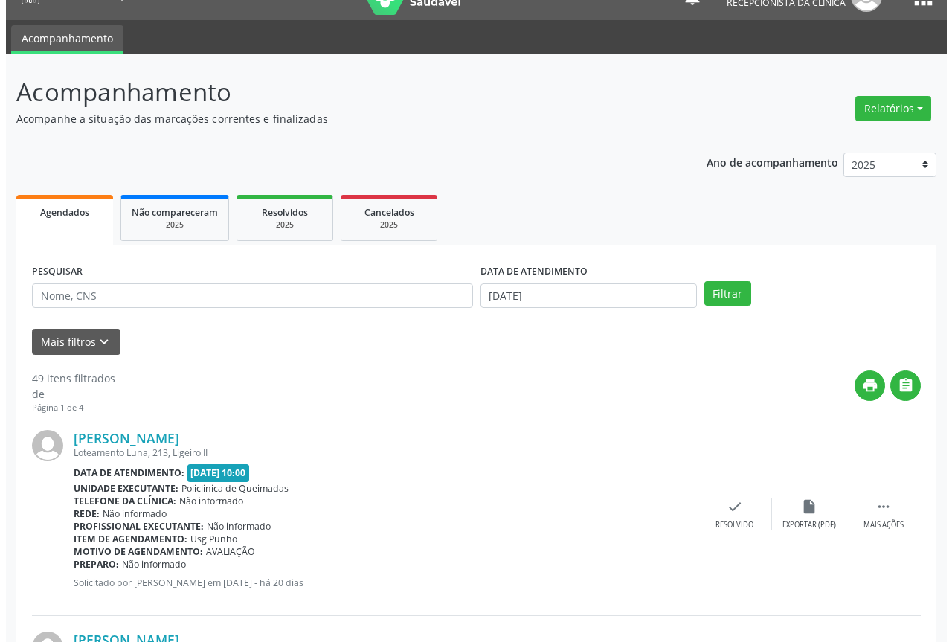
scroll to position [74, 0]
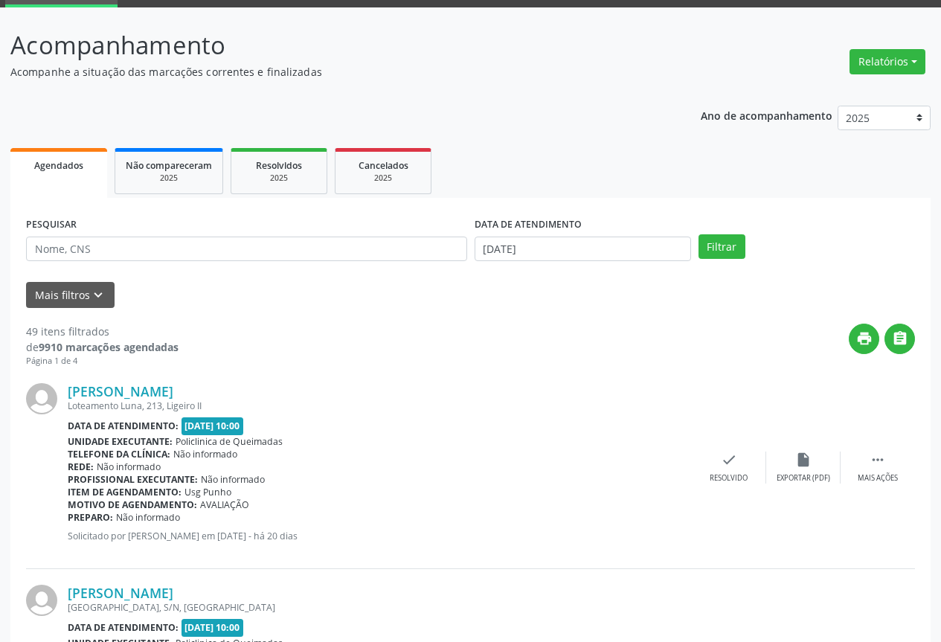
click at [734, 440] on div "Sandra Anne Cardoso Silva Alves Loteamento Luna, 213, Ligeiro II Data de atendi…" at bounding box center [470, 469] width 889 height 202
click at [734, 441] on div "Sandra Anne Cardoso Silva Alves Loteamento Luna, 213, Ligeiro II Data de atendi…" at bounding box center [470, 469] width 889 height 202
click at [733, 458] on div "Sandra Anne Cardoso Silva Alves Loteamento Luna, 213, Ligeiro II Data de atendi…" at bounding box center [470, 469] width 889 height 202
click at [726, 461] on icon "check" at bounding box center [729, 460] width 16 height 16
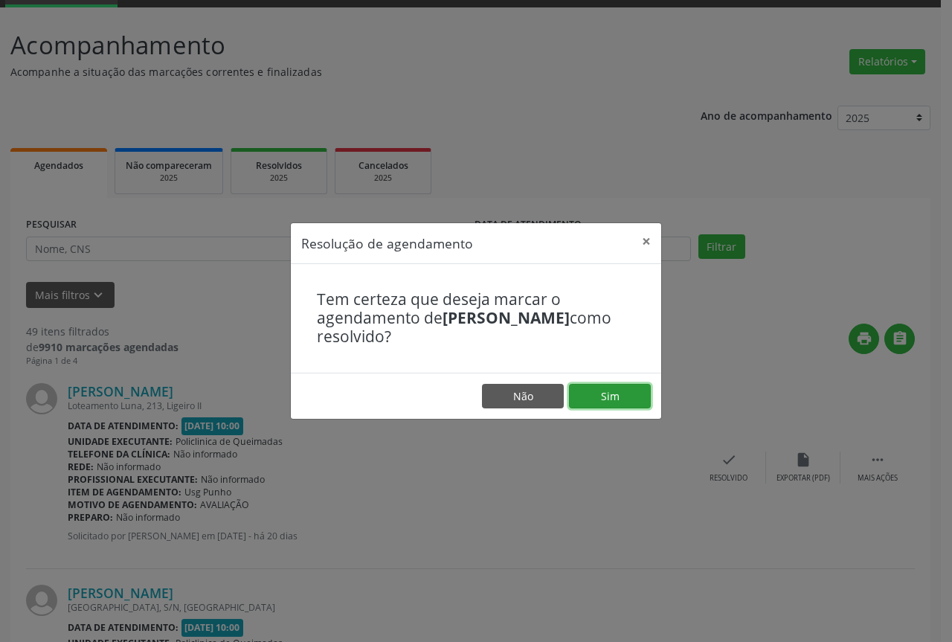
drag, startPoint x: 620, startPoint y: 408, endPoint x: 614, endPoint y: 400, distance: 9.5
click at [619, 408] on button "Sim" at bounding box center [610, 396] width 82 height 25
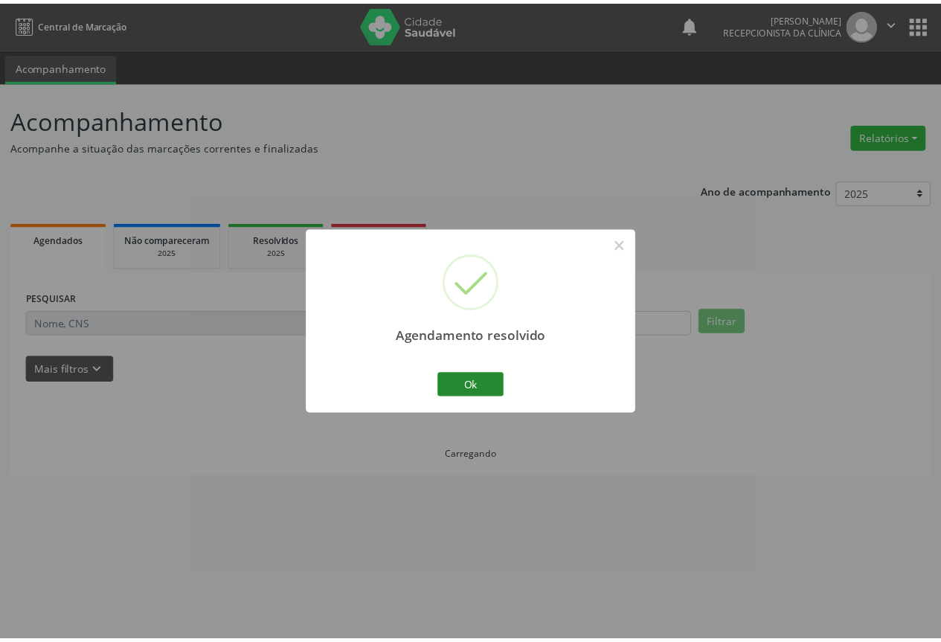
scroll to position [0, 0]
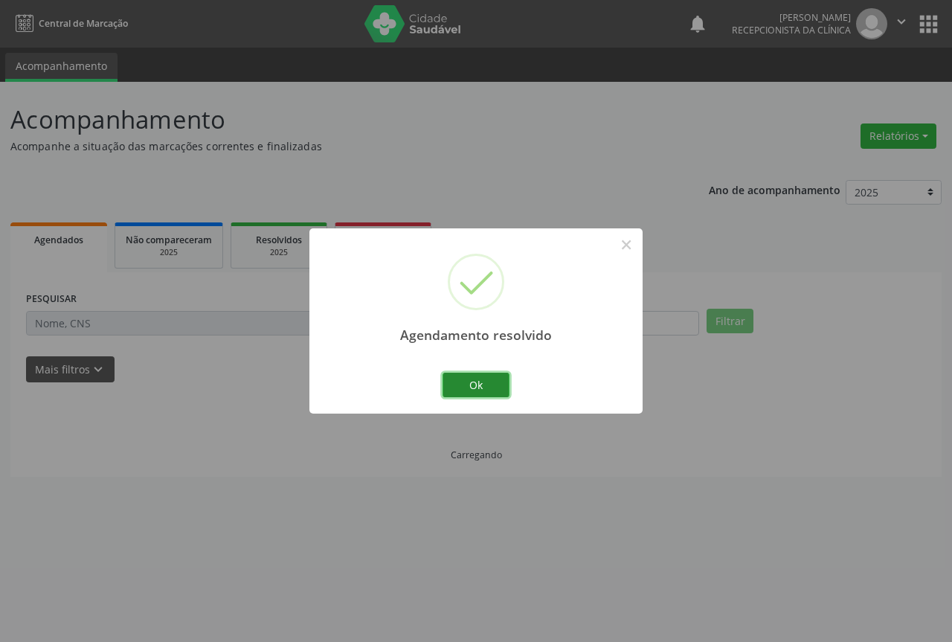
click at [462, 391] on button "Ok" at bounding box center [476, 385] width 67 height 25
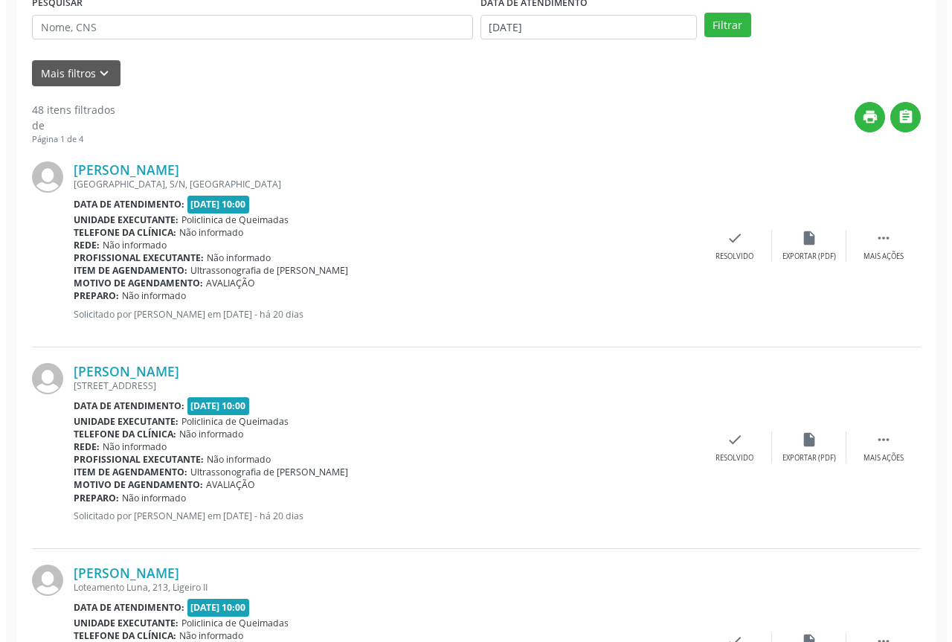
scroll to position [298, 0]
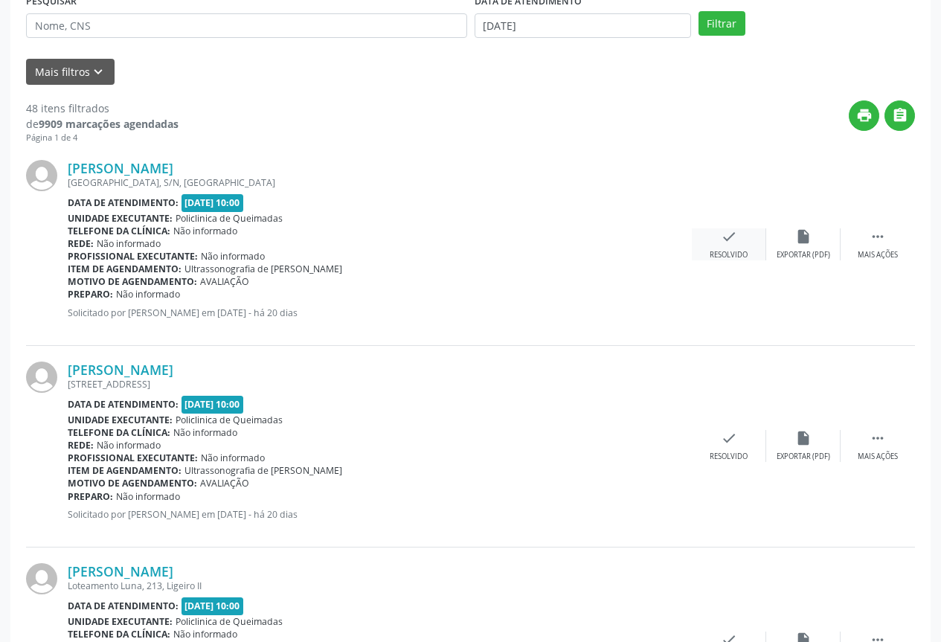
click at [738, 257] on div "Resolvido" at bounding box center [729, 255] width 38 height 10
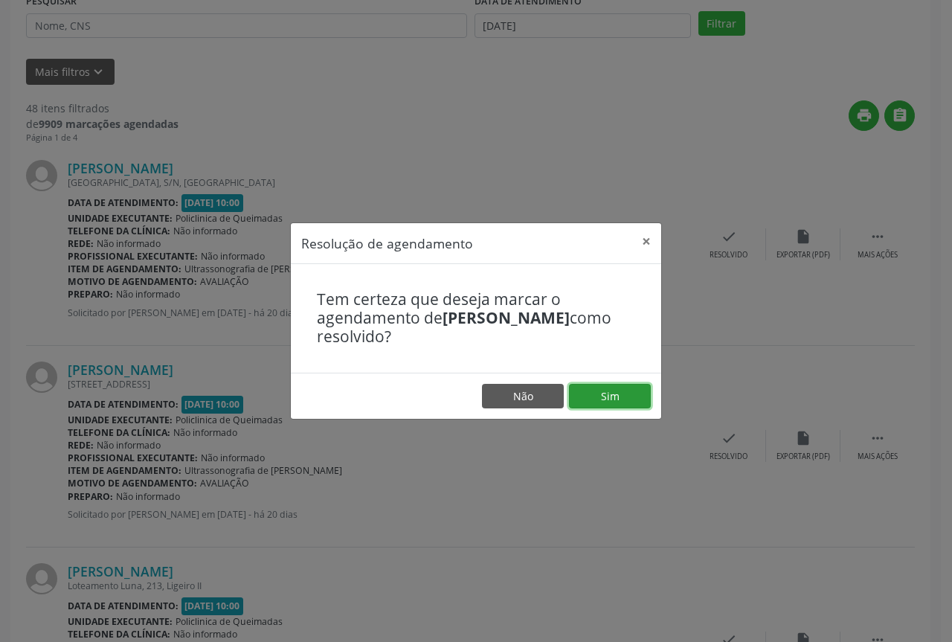
click at [610, 400] on button "Sim" at bounding box center [610, 396] width 82 height 25
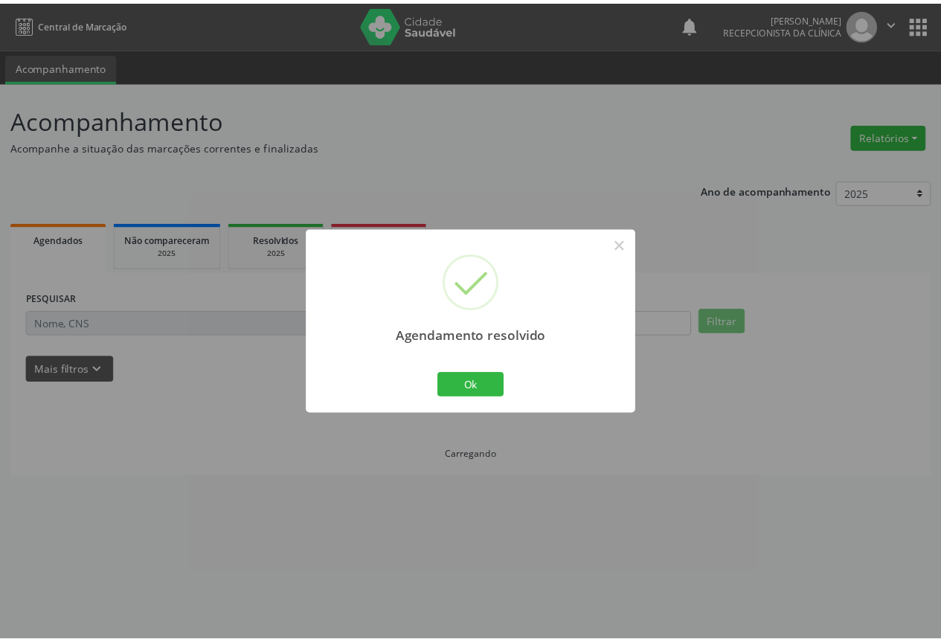
scroll to position [0, 0]
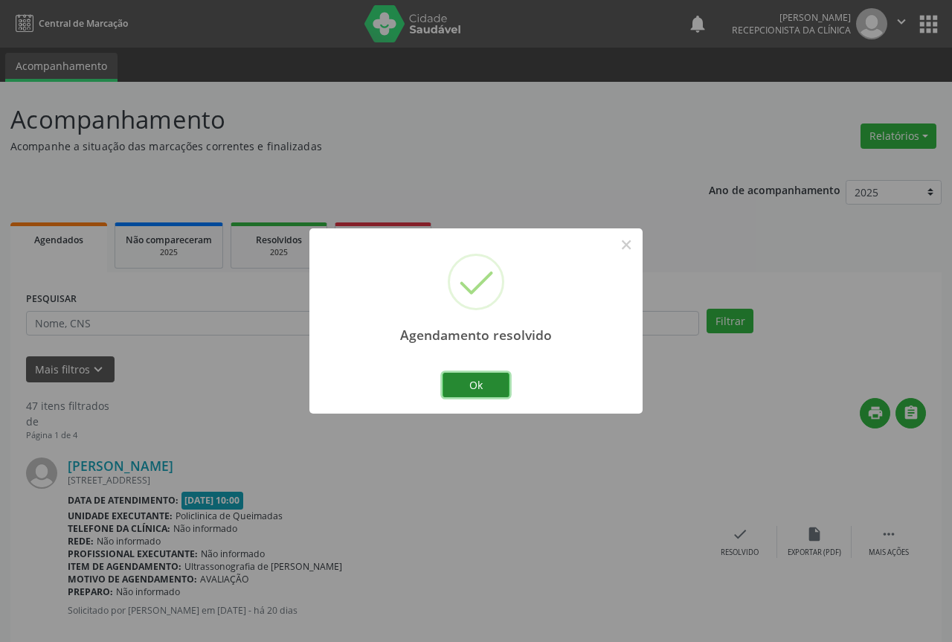
click at [497, 392] on button "Ok" at bounding box center [476, 385] width 67 height 25
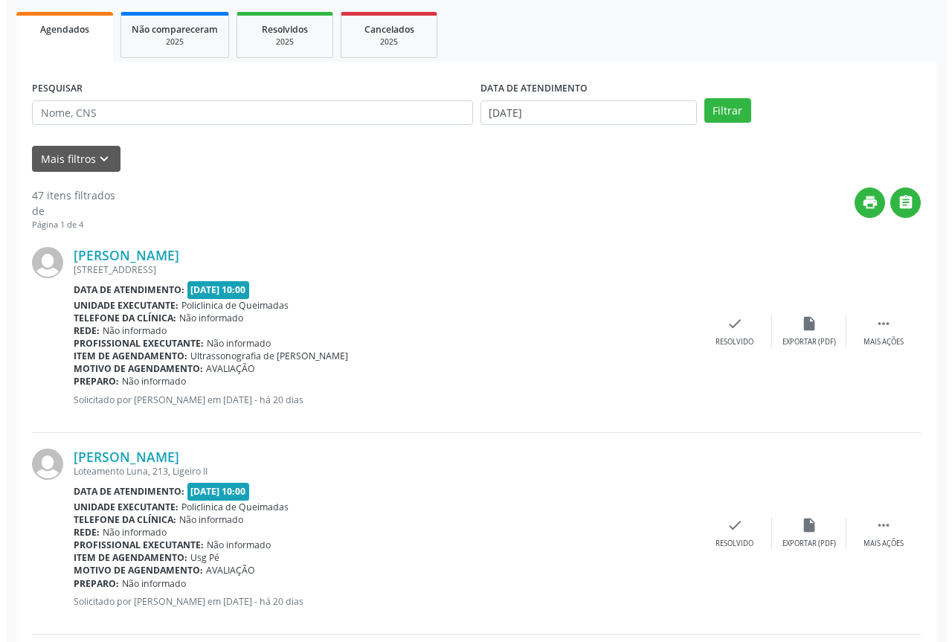
scroll to position [223, 0]
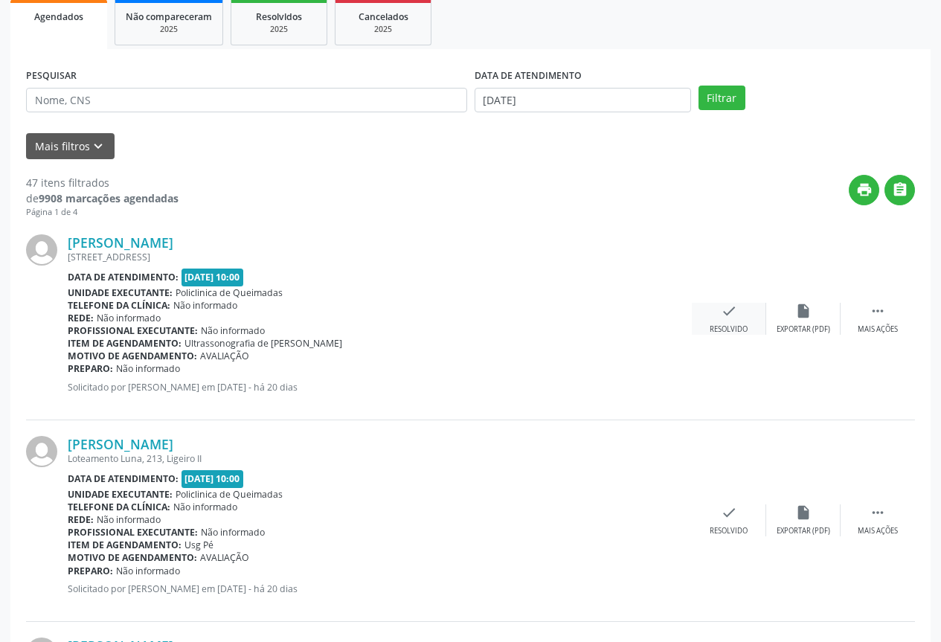
click at [731, 321] on div "check Resolvido" at bounding box center [729, 319] width 74 height 32
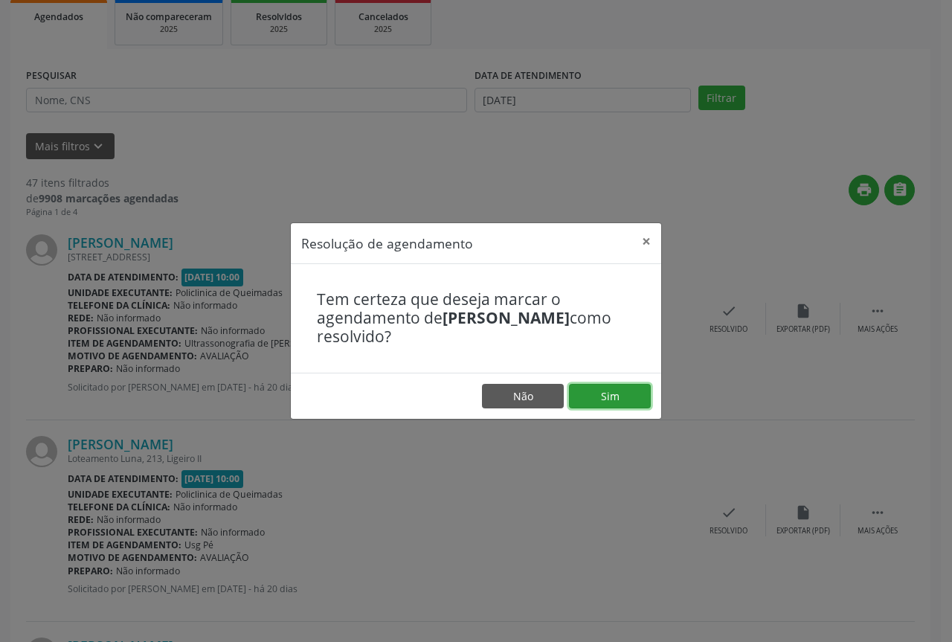
drag, startPoint x: 641, startPoint y: 405, endPoint x: 610, endPoint y: 400, distance: 31.1
click at [640, 405] on button "Sim" at bounding box center [610, 396] width 82 height 25
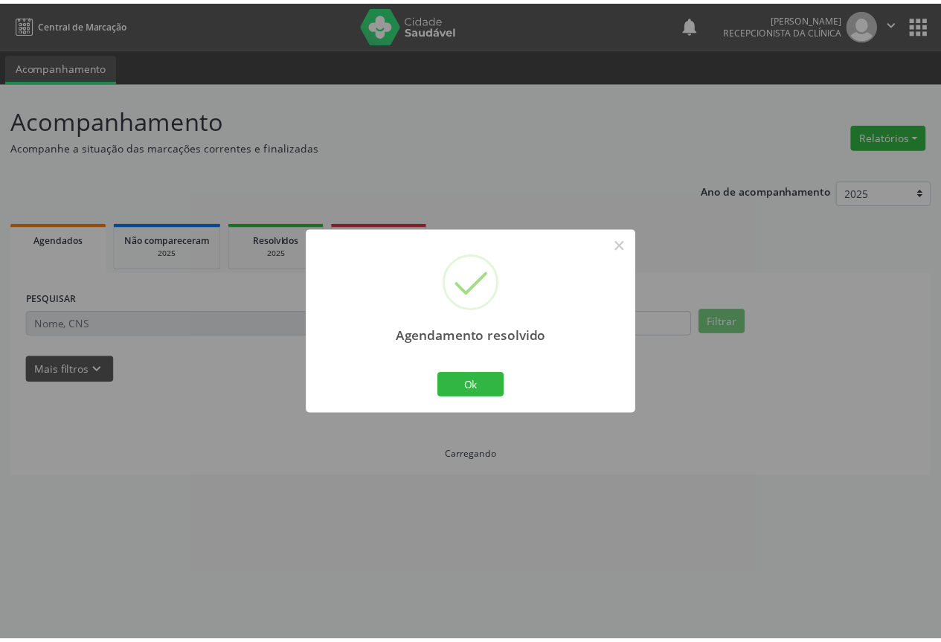
scroll to position [0, 0]
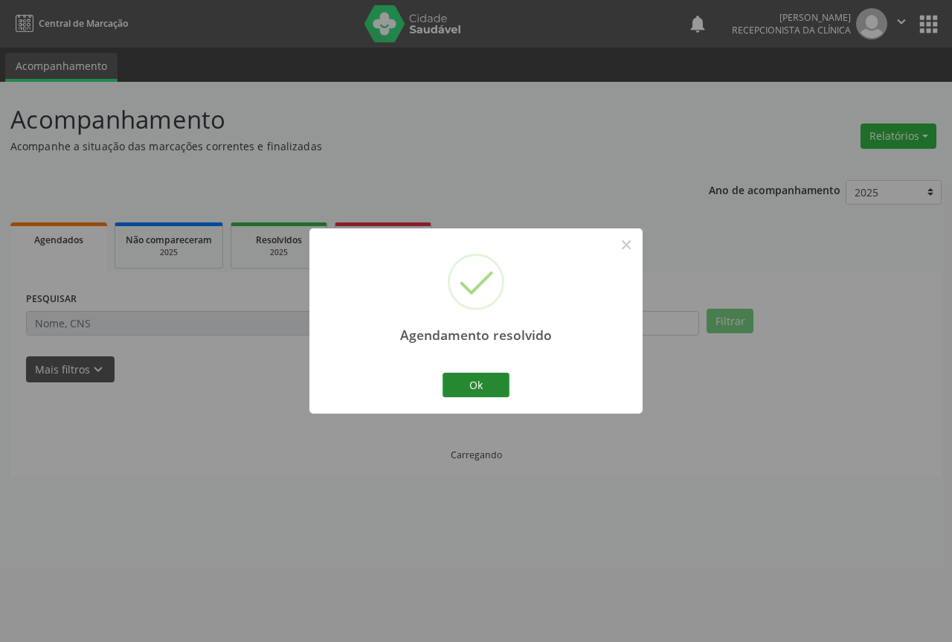
click at [449, 392] on button "Ok" at bounding box center [476, 385] width 67 height 25
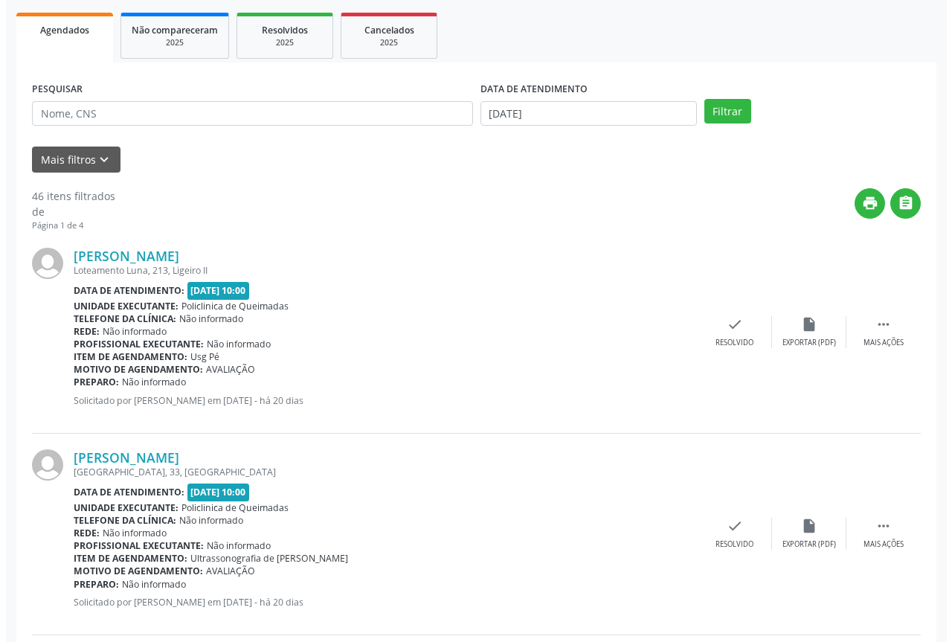
scroll to position [223, 0]
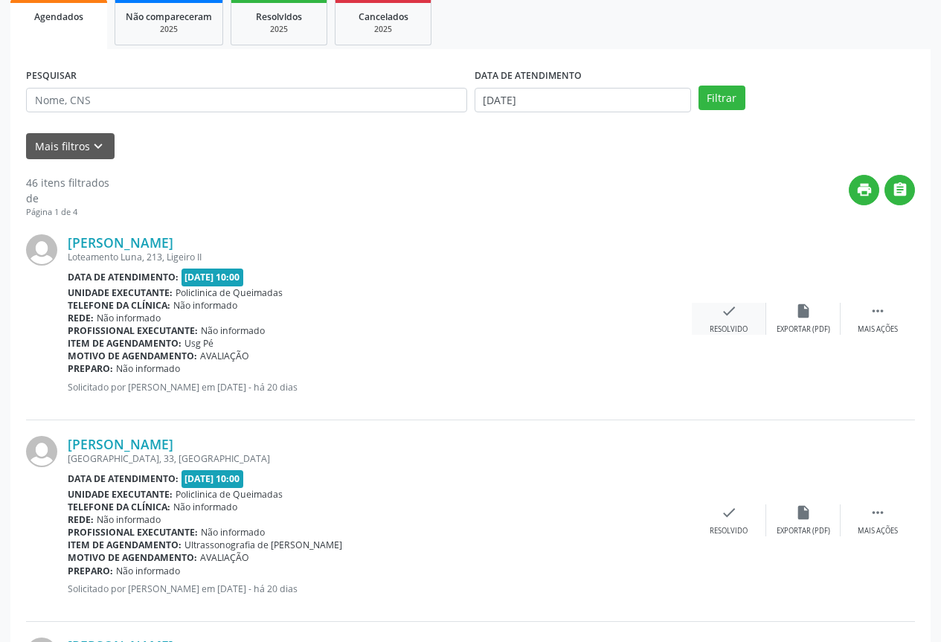
click at [710, 321] on div "check Resolvido" at bounding box center [729, 319] width 74 height 32
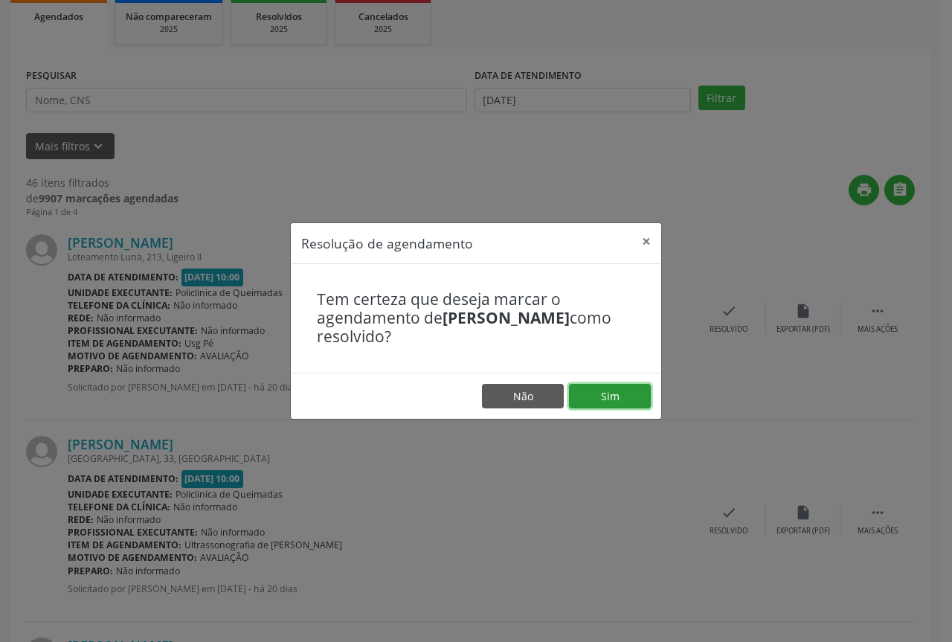
click at [595, 392] on button "Sim" at bounding box center [610, 396] width 82 height 25
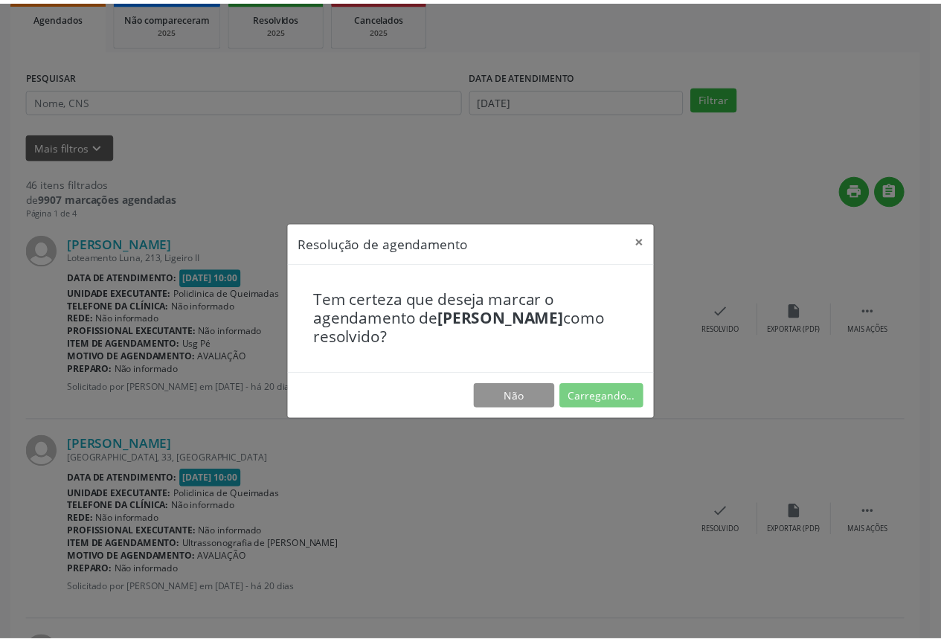
scroll to position [0, 0]
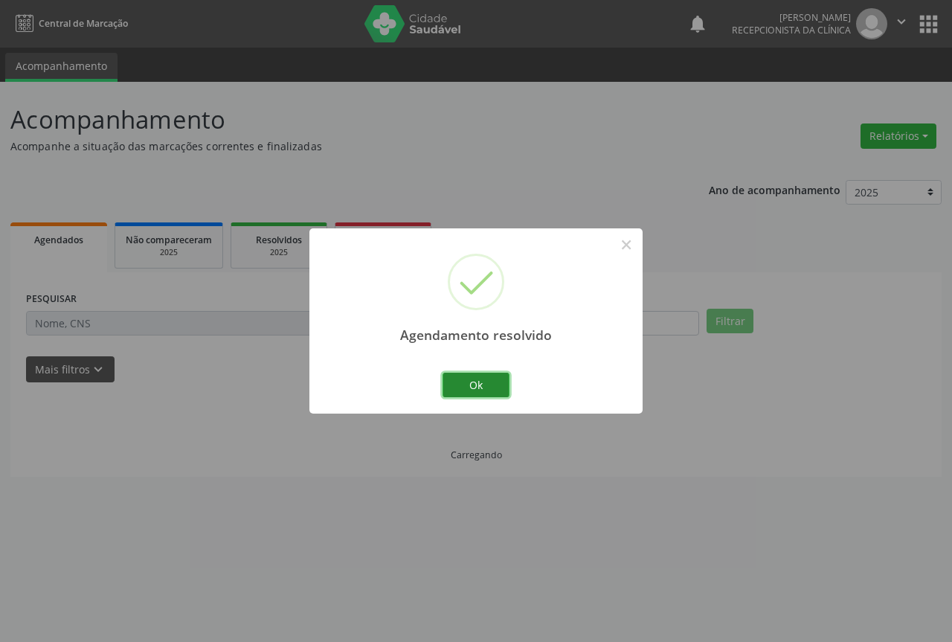
click at [452, 385] on button "Ok" at bounding box center [476, 385] width 67 height 25
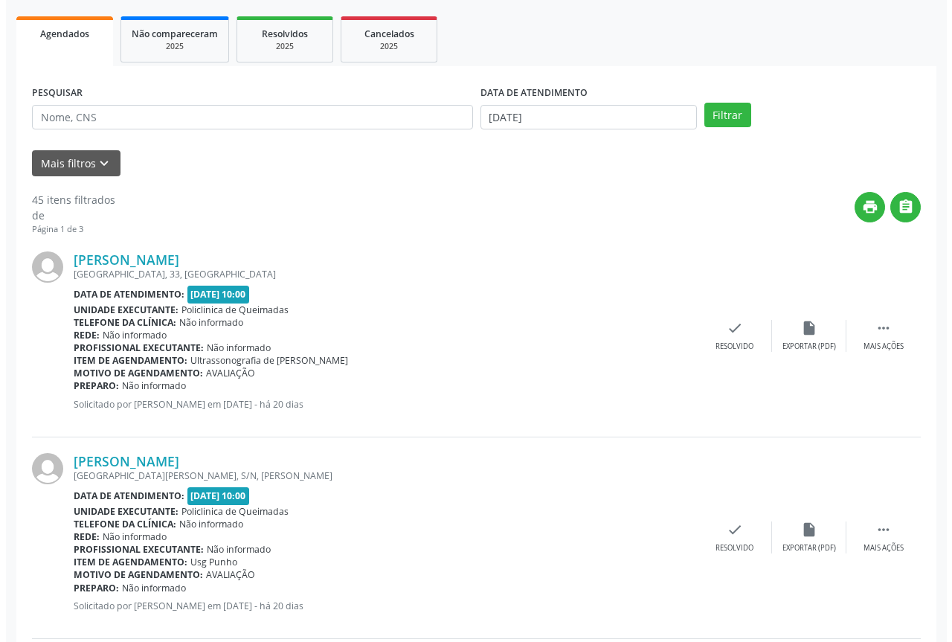
scroll to position [223, 0]
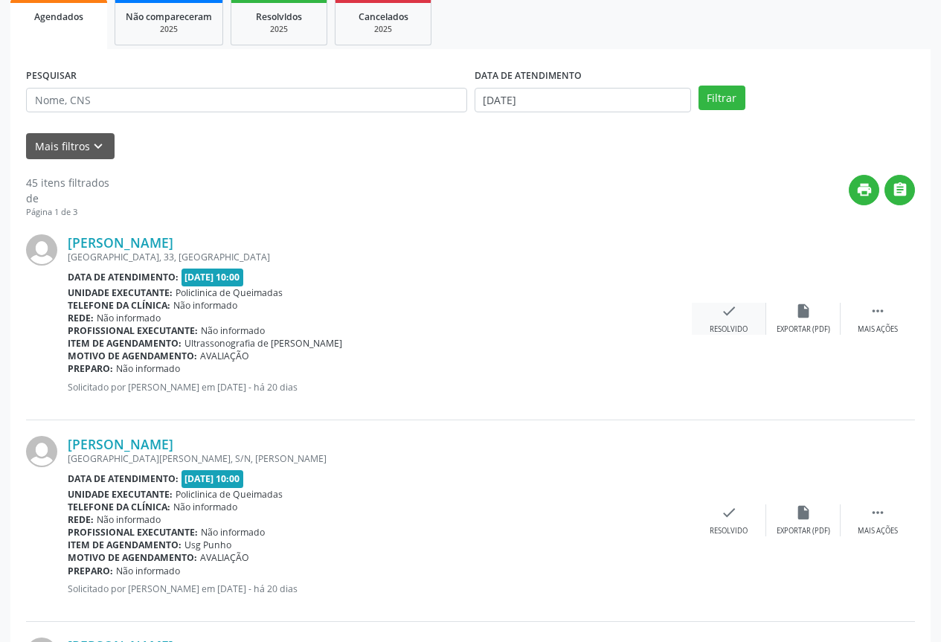
click at [746, 319] on div "check Resolvido" at bounding box center [729, 319] width 74 height 32
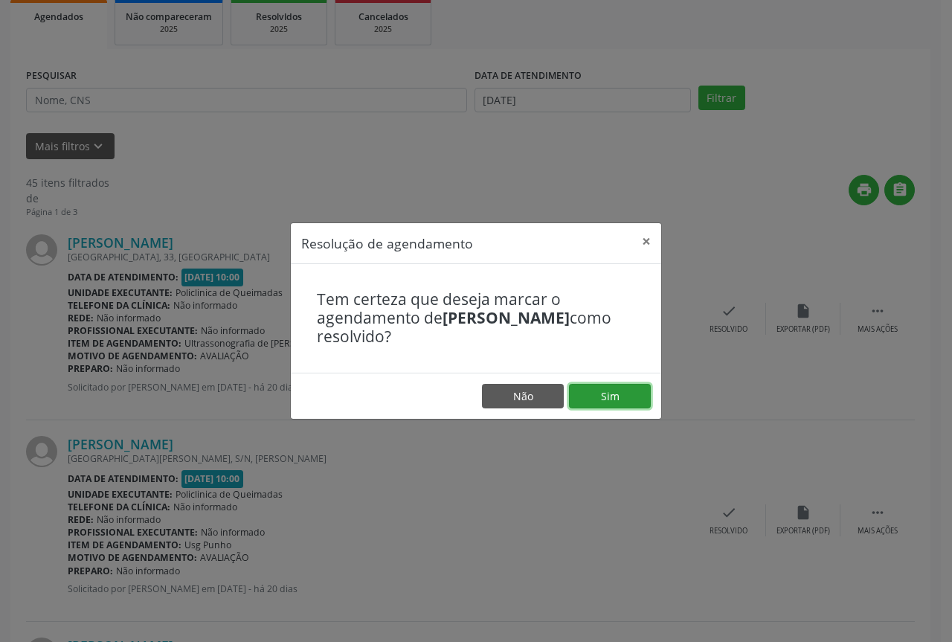
click at [637, 394] on button "Sim" at bounding box center [610, 396] width 82 height 25
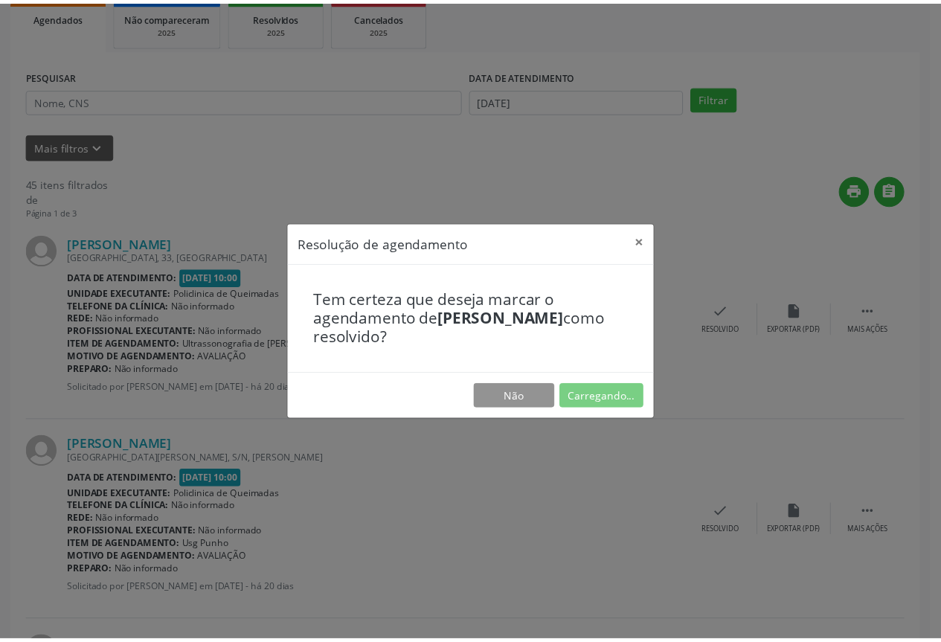
scroll to position [0, 0]
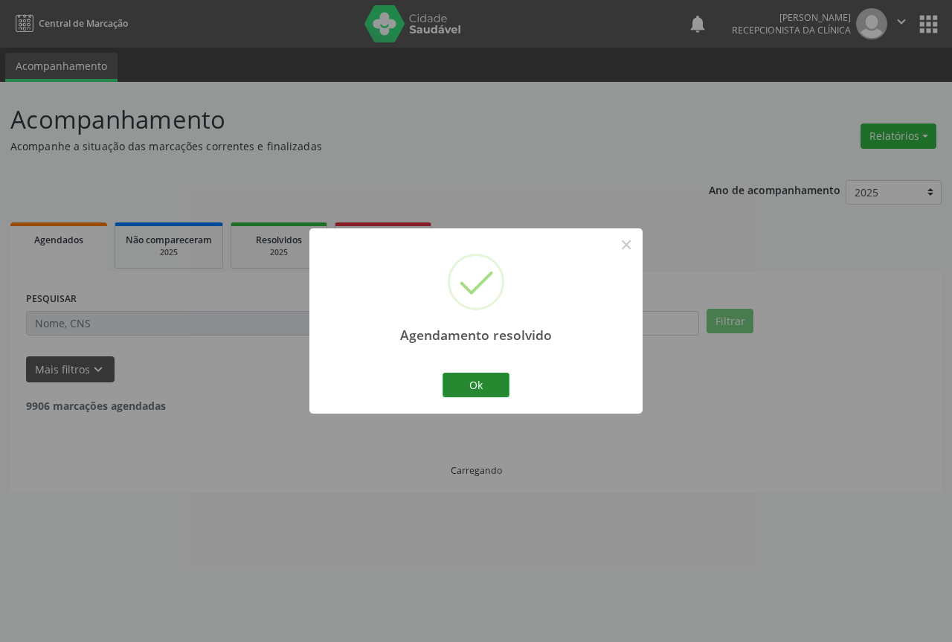
click at [458, 393] on button "Ok" at bounding box center [476, 385] width 67 height 25
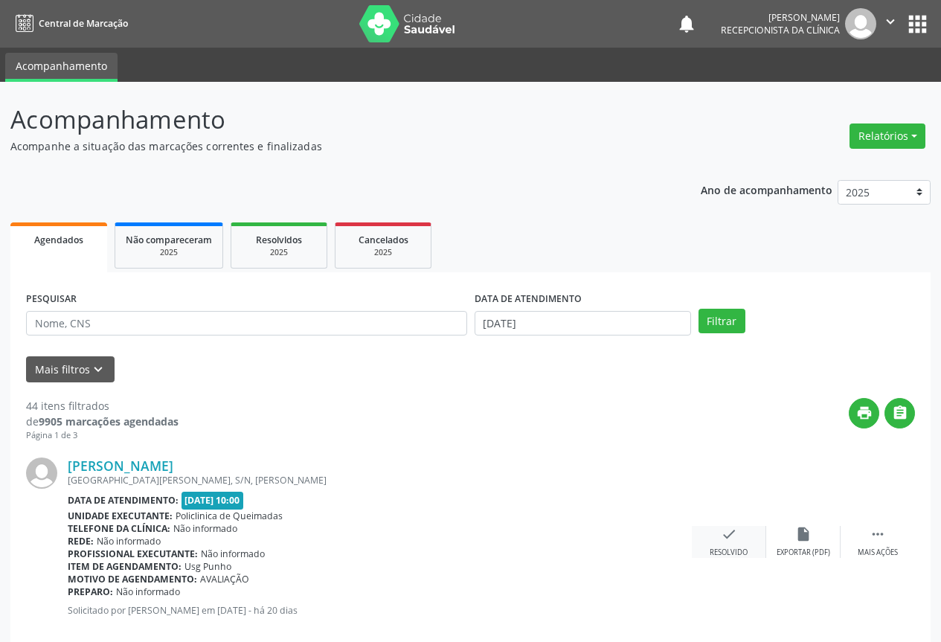
click at [749, 541] on div "check Resolvido" at bounding box center [729, 542] width 74 height 32
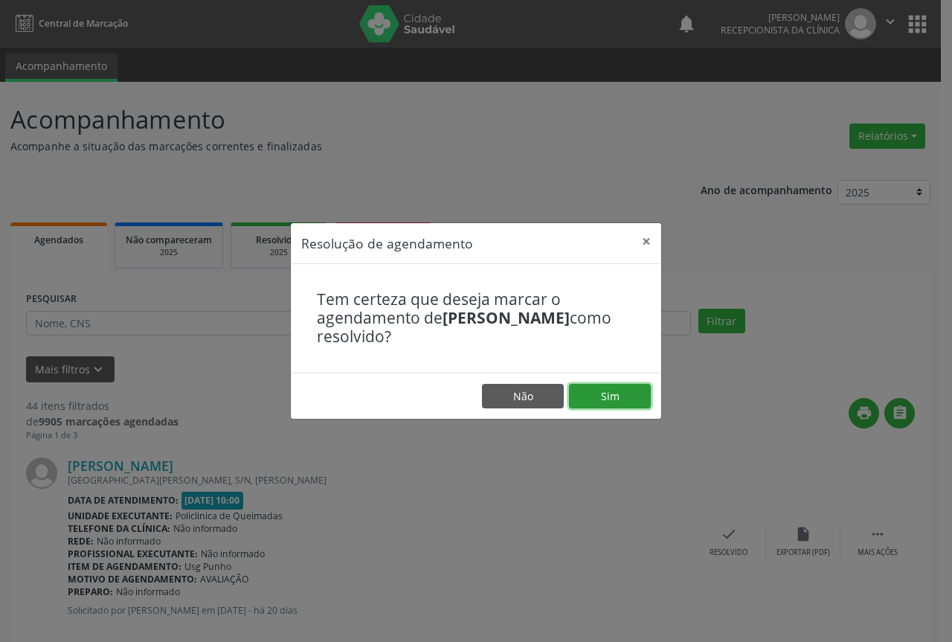
click at [632, 400] on button "Sim" at bounding box center [610, 396] width 82 height 25
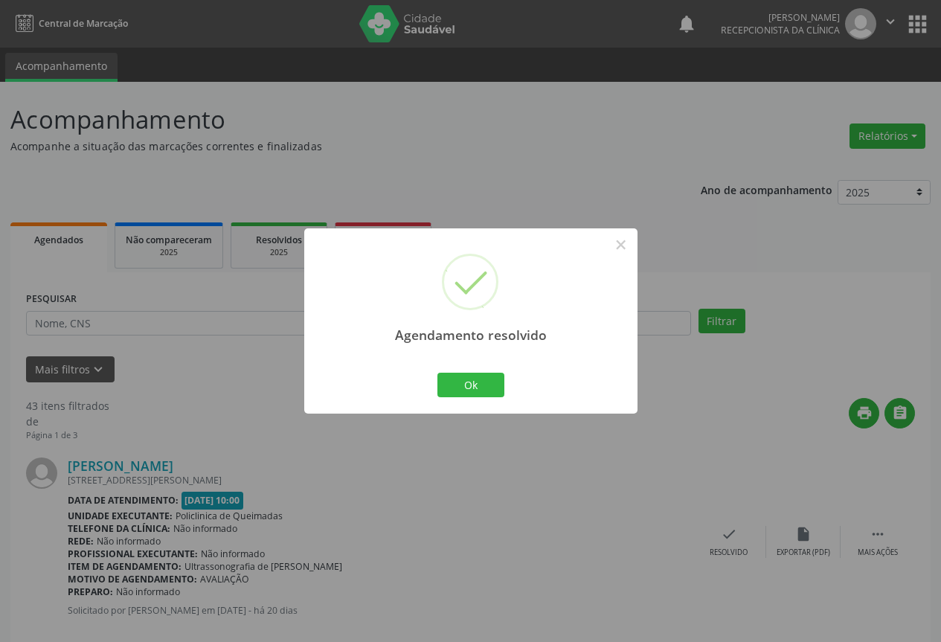
click at [465, 398] on div "Ok Cancel" at bounding box center [471, 384] width 74 height 31
click at [472, 380] on button "Ok" at bounding box center [470, 385] width 67 height 25
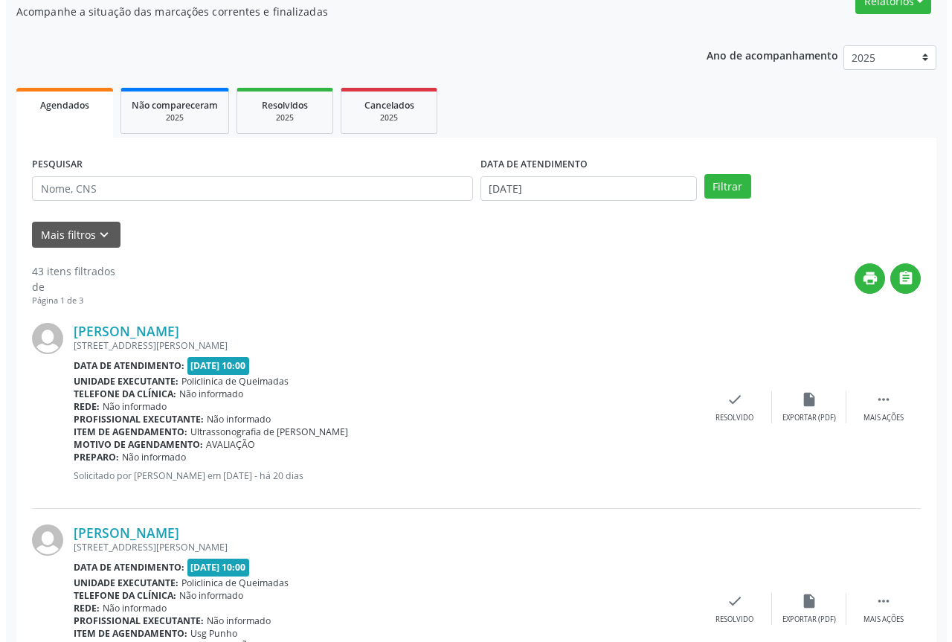
scroll to position [149, 0]
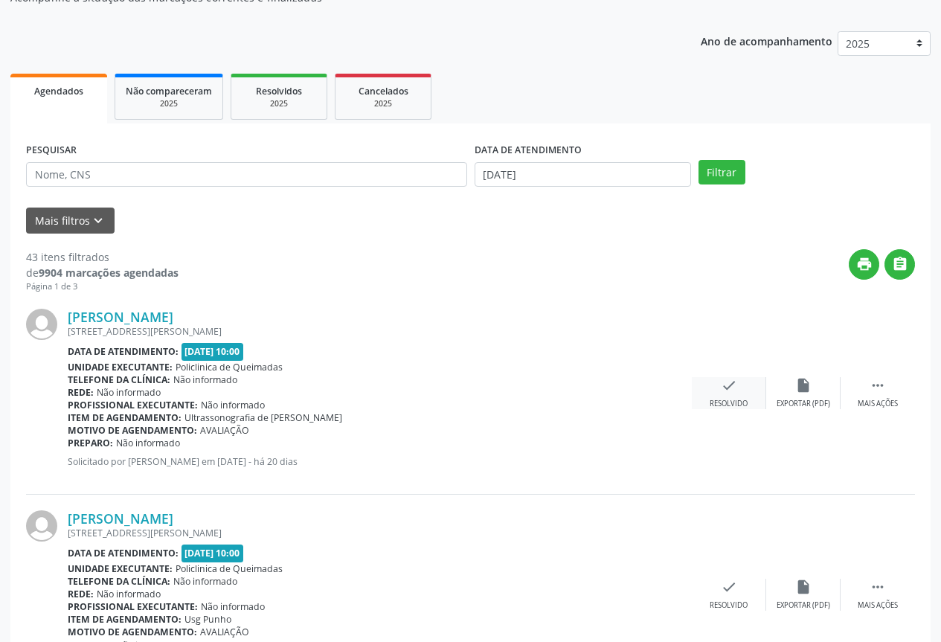
click at [728, 393] on icon "check" at bounding box center [729, 385] width 16 height 16
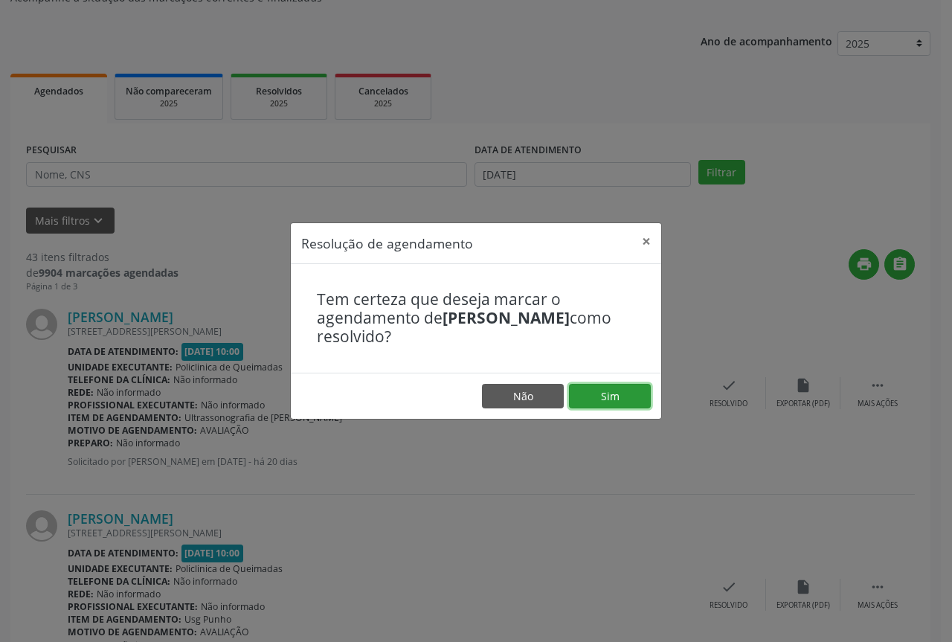
click at [613, 401] on button "Sim" at bounding box center [610, 396] width 82 height 25
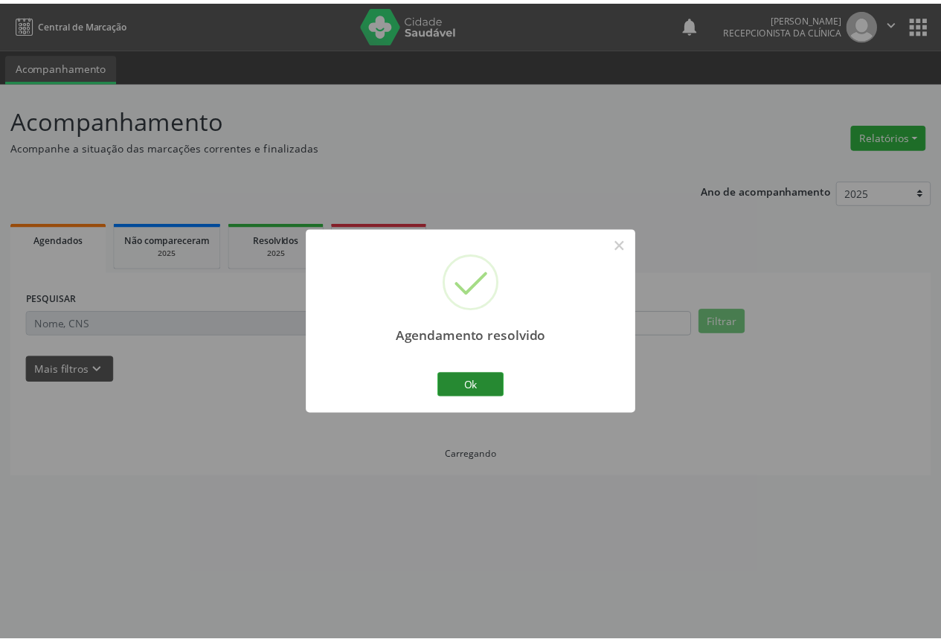
scroll to position [0, 0]
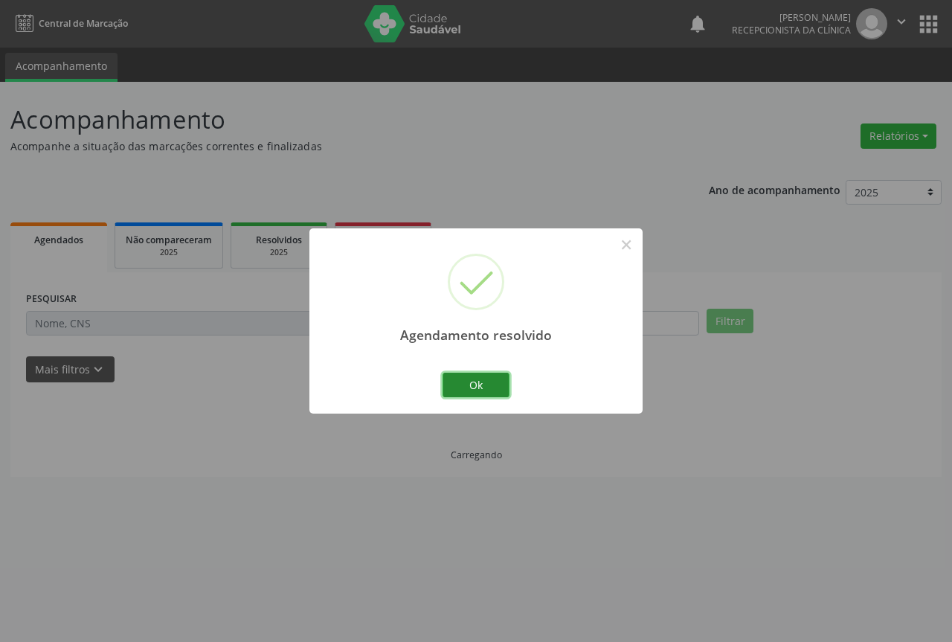
click at [469, 391] on button "Ok" at bounding box center [476, 385] width 67 height 25
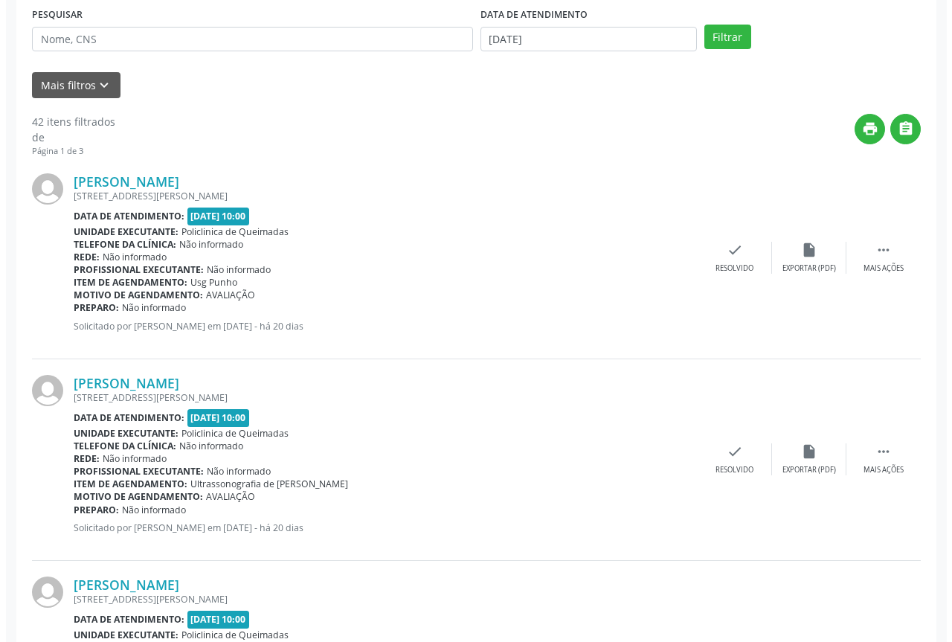
scroll to position [298, 0]
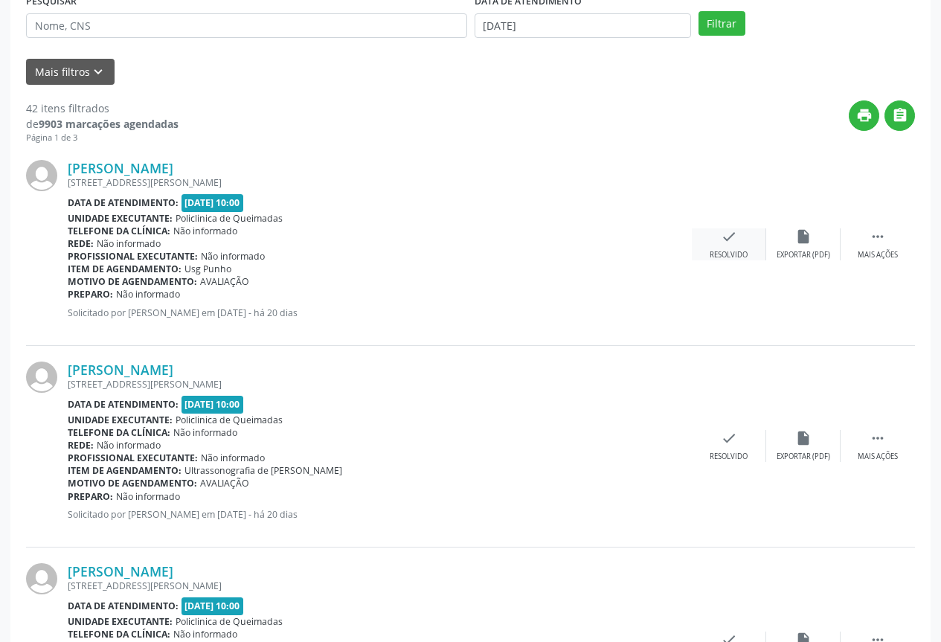
click at [731, 240] on icon "check" at bounding box center [729, 236] width 16 height 16
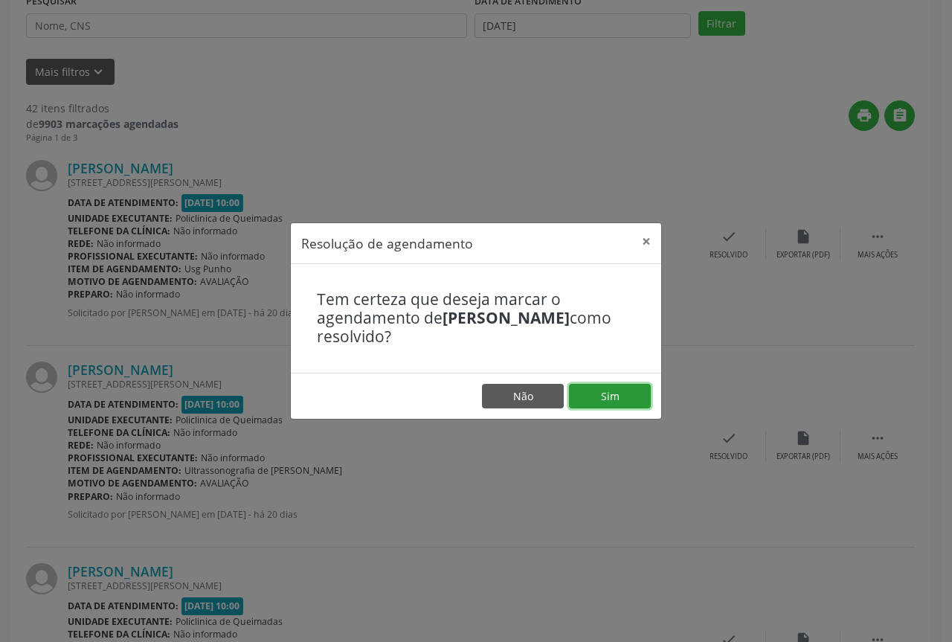
click at [583, 405] on button "Sim" at bounding box center [610, 396] width 82 height 25
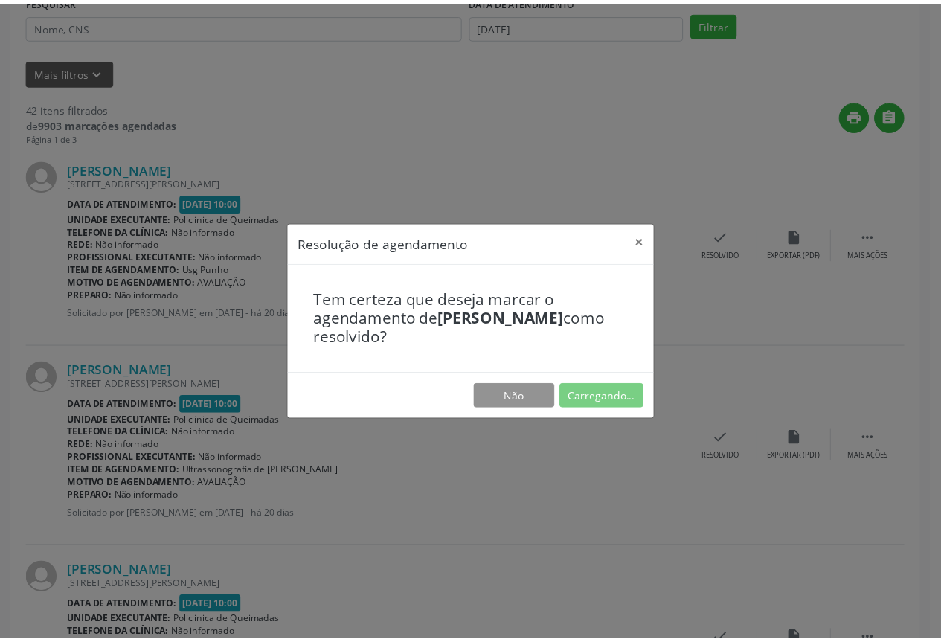
scroll to position [0, 0]
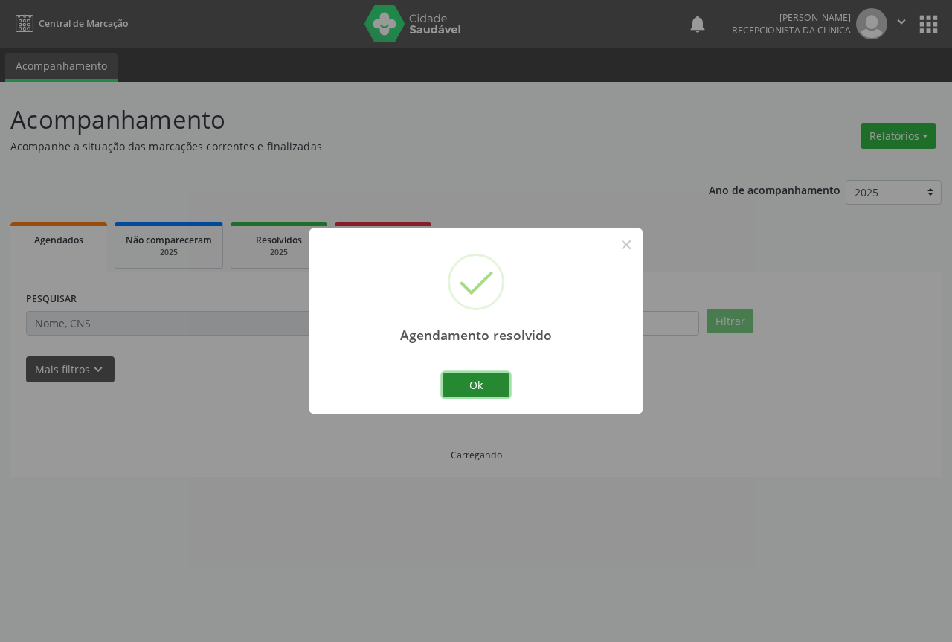
click at [488, 389] on button "Ok" at bounding box center [476, 385] width 67 height 25
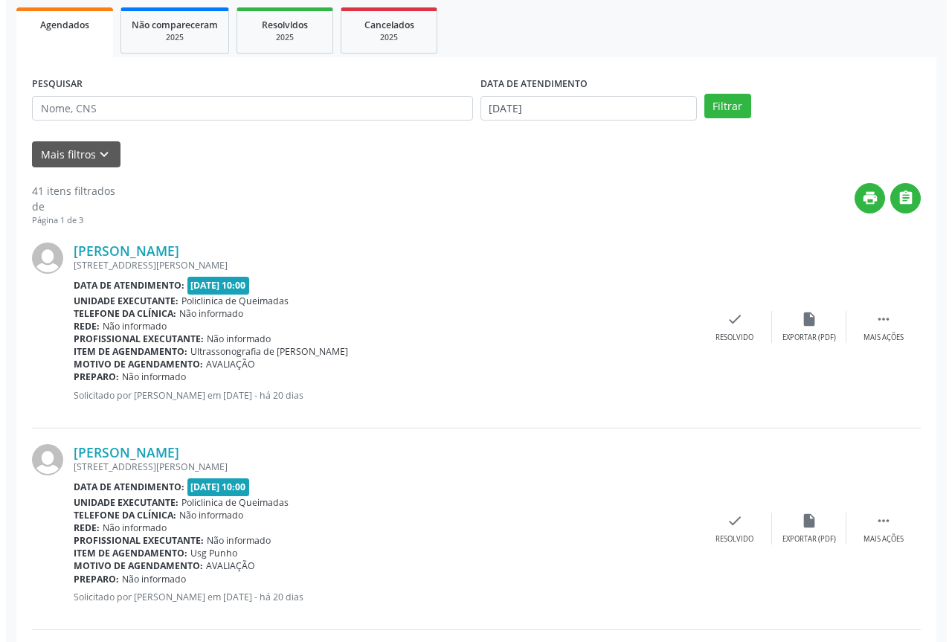
scroll to position [223, 0]
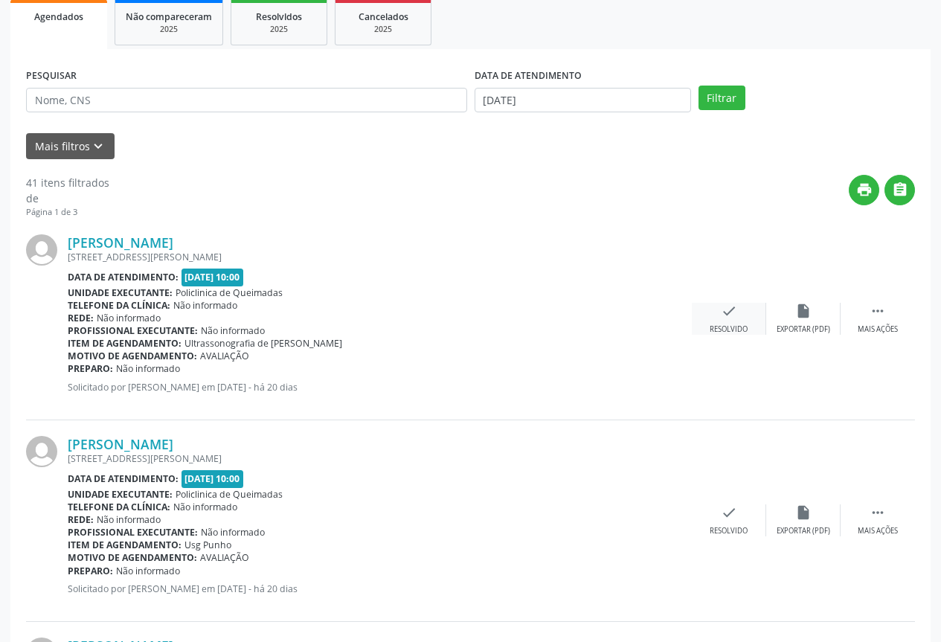
click at [751, 305] on div "check Resolvido" at bounding box center [729, 319] width 74 height 32
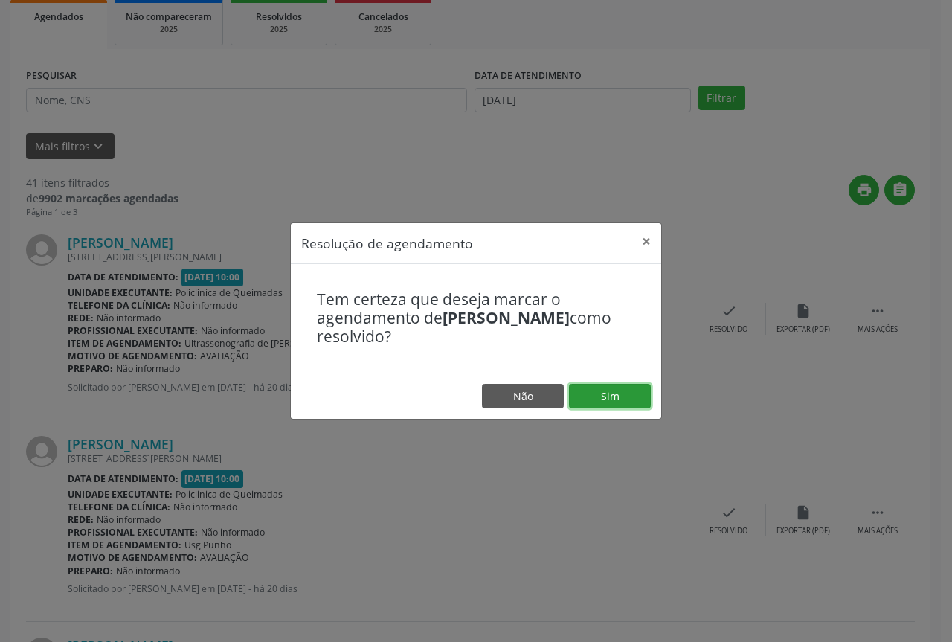
click at [583, 402] on button "Sim" at bounding box center [610, 396] width 82 height 25
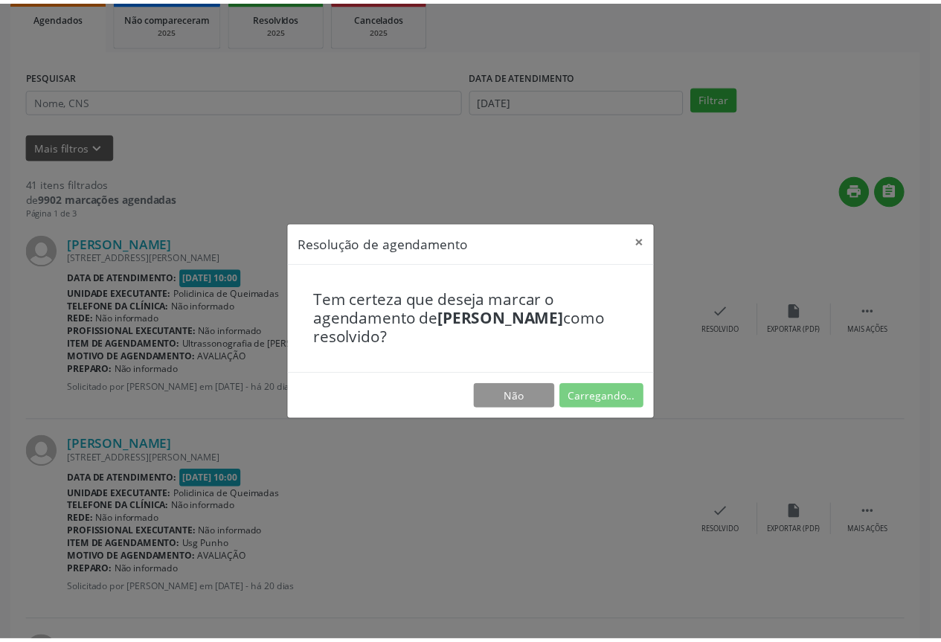
scroll to position [0, 0]
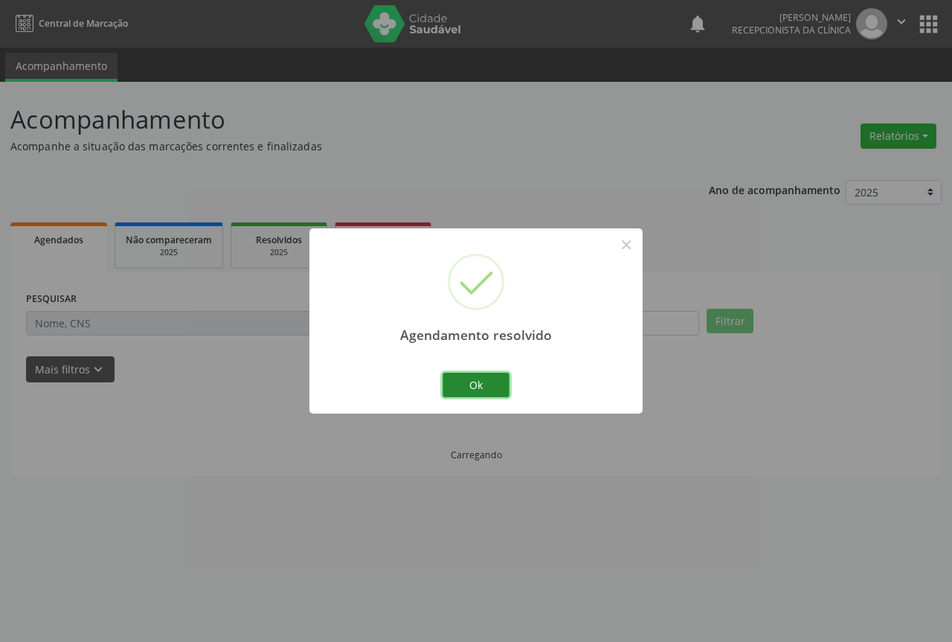
click at [484, 381] on button "Ok" at bounding box center [476, 385] width 67 height 25
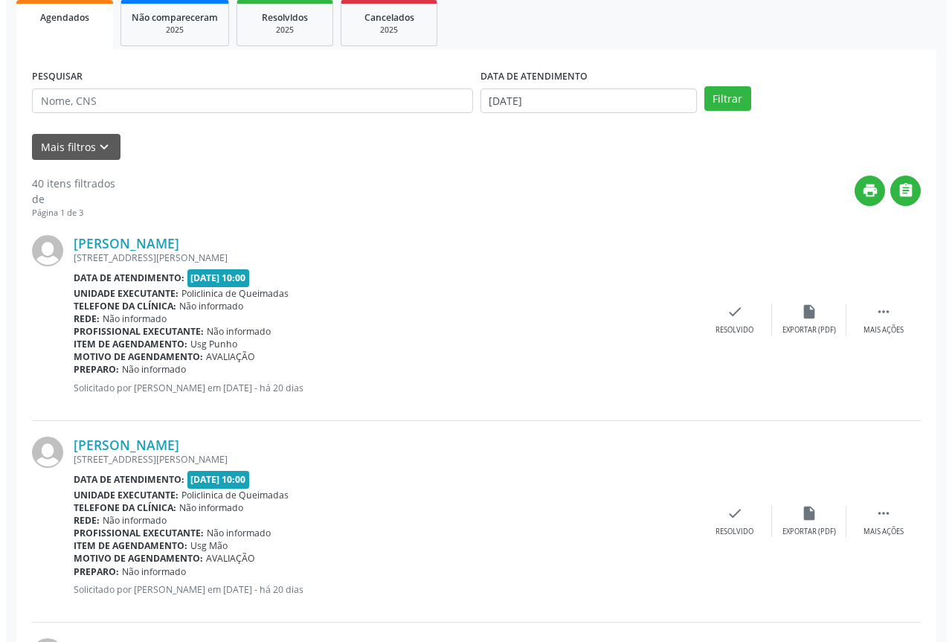
scroll to position [223, 0]
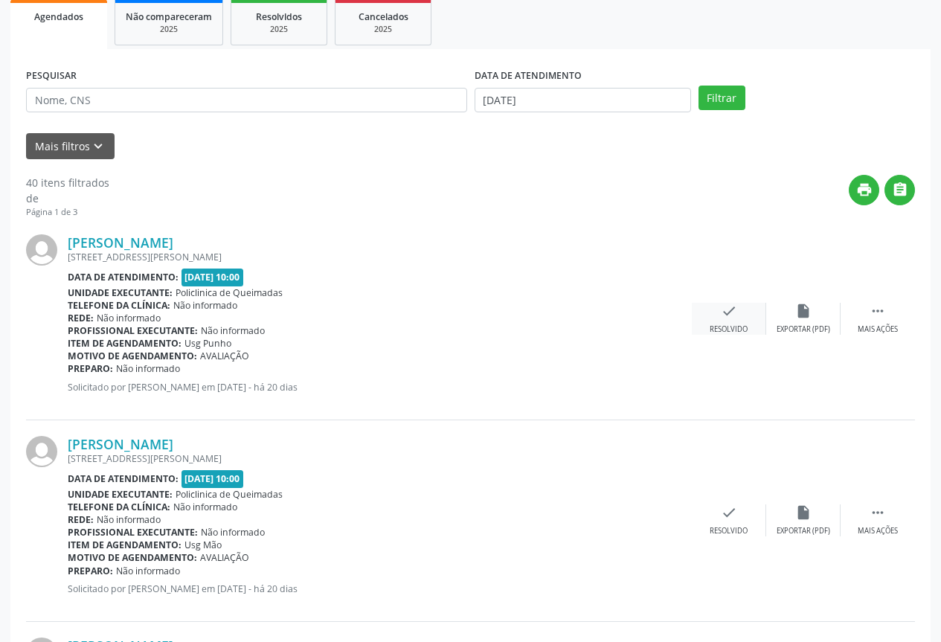
click at [724, 327] on div "Resolvido" at bounding box center [729, 329] width 38 height 10
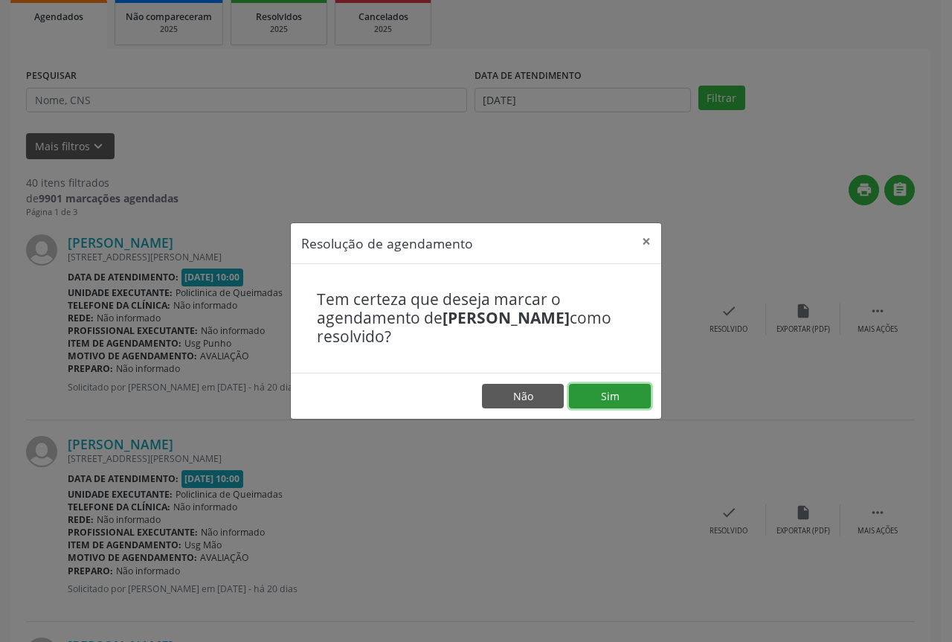
click at [612, 394] on button "Sim" at bounding box center [610, 396] width 82 height 25
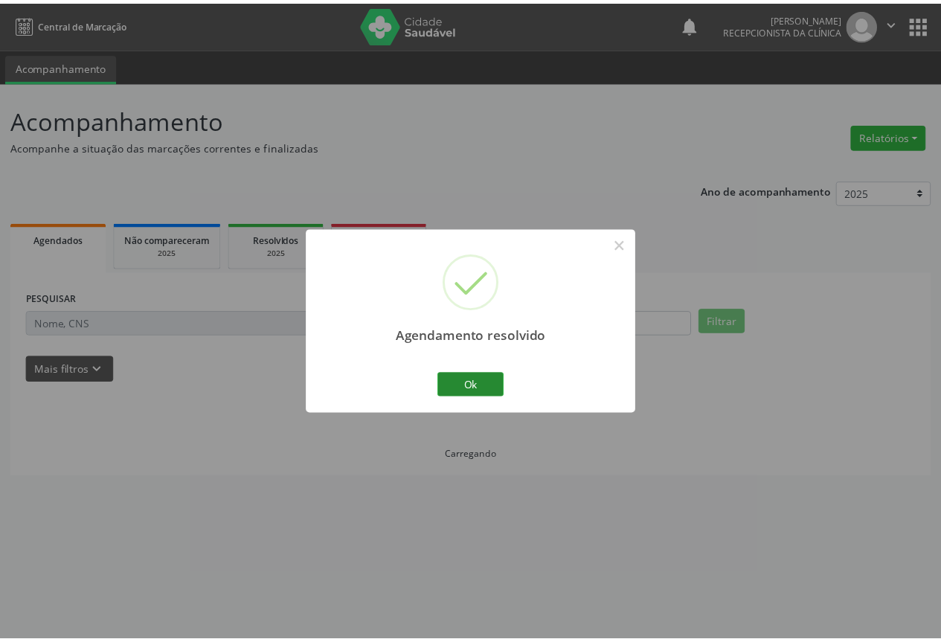
scroll to position [0, 0]
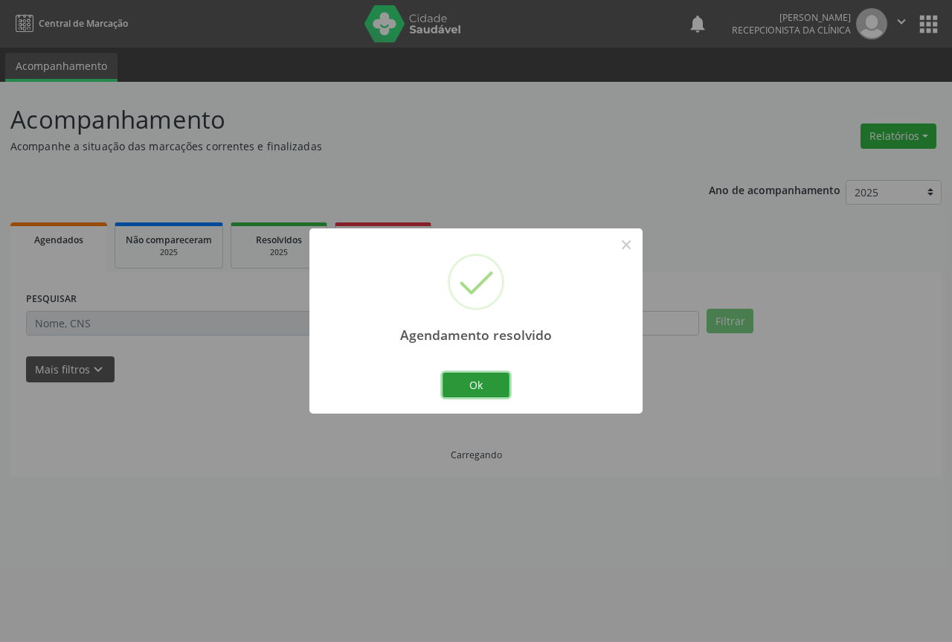
drag, startPoint x: 465, startPoint y: 384, endPoint x: 487, endPoint y: 392, distance: 23.1
click at [465, 385] on button "Ok" at bounding box center [476, 385] width 67 height 25
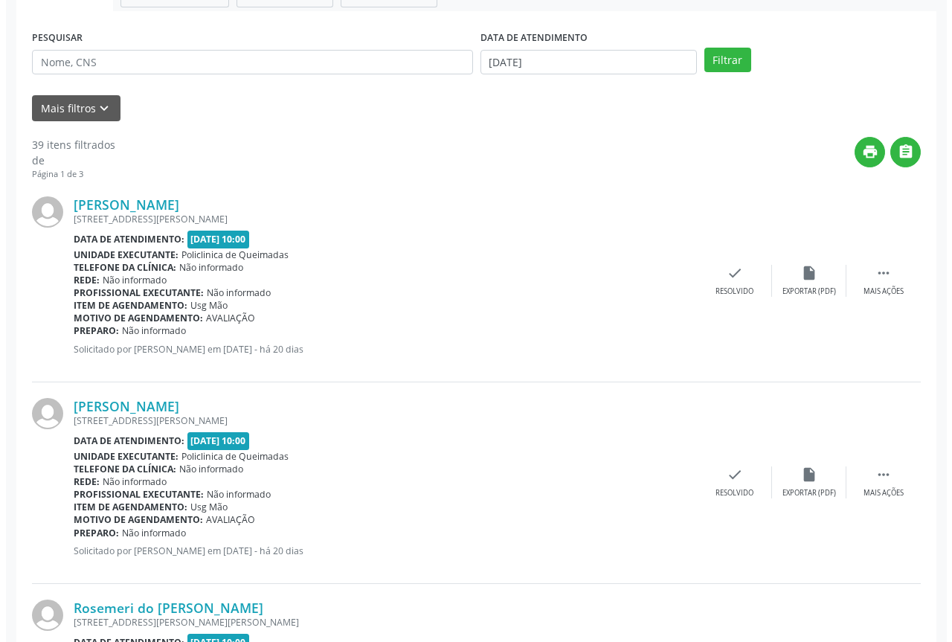
scroll to position [298, 0]
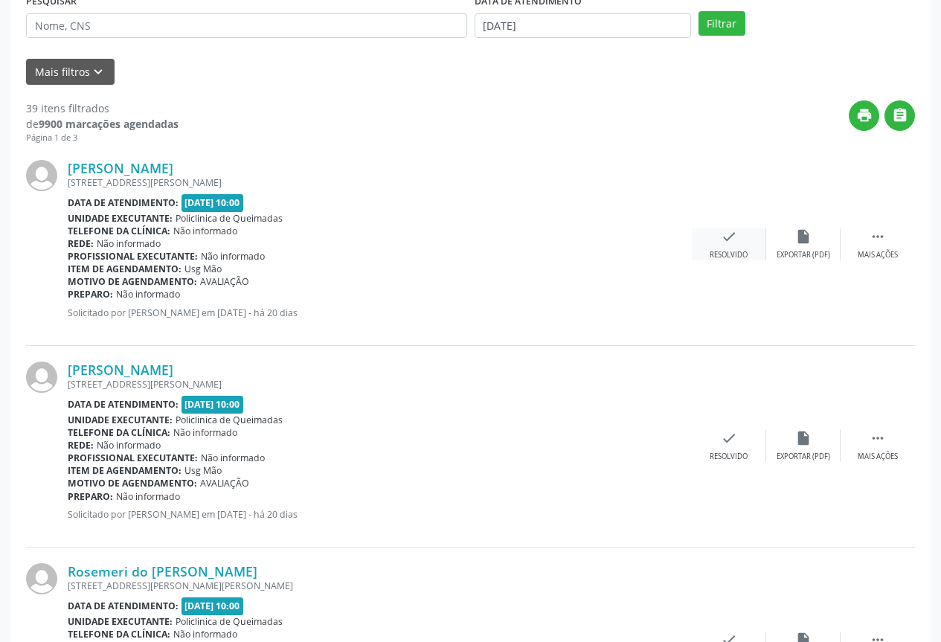
click at [721, 237] on icon "check" at bounding box center [729, 236] width 16 height 16
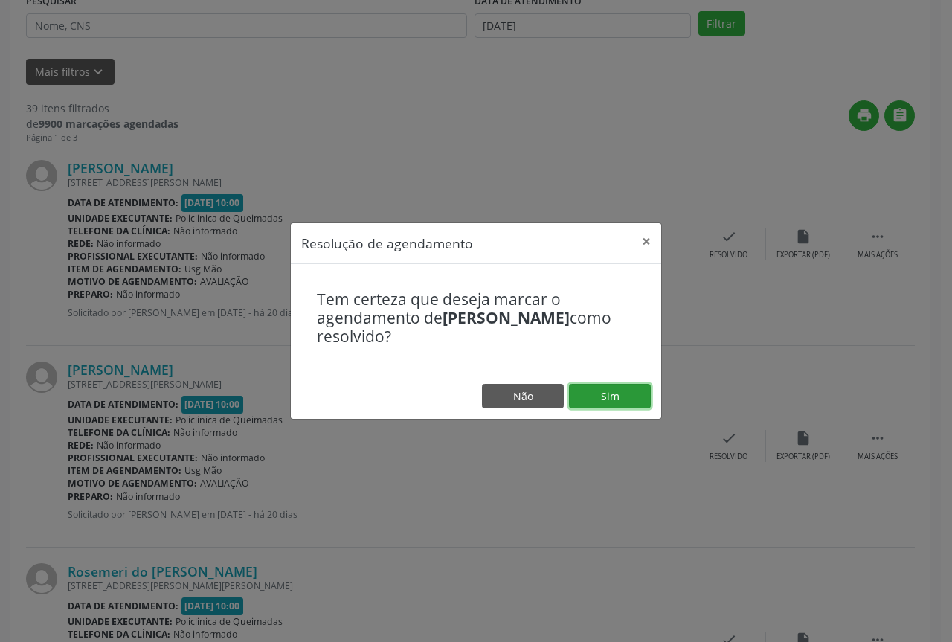
click at [596, 397] on button "Sim" at bounding box center [610, 396] width 82 height 25
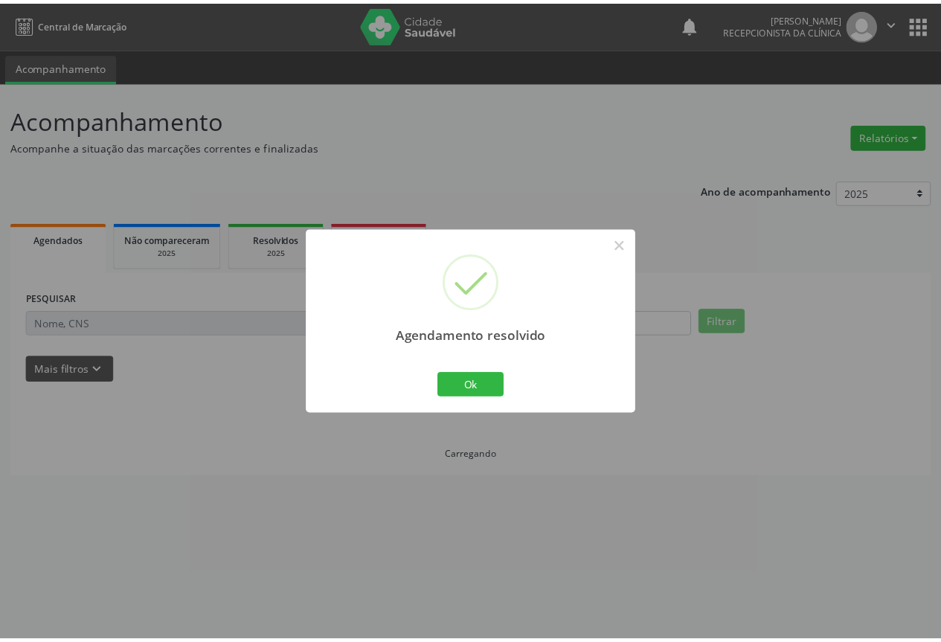
scroll to position [0, 0]
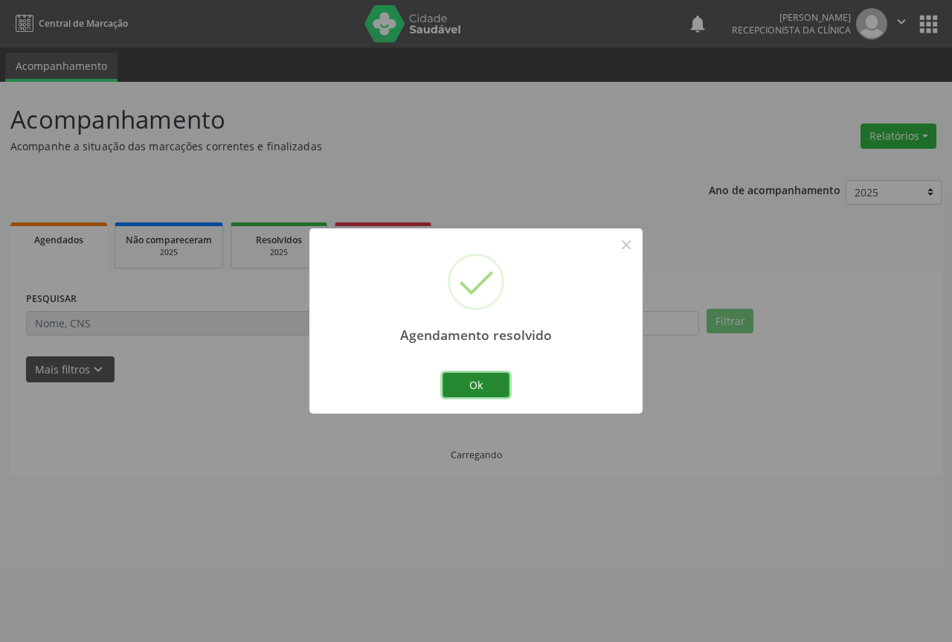
click at [455, 383] on button "Ok" at bounding box center [476, 385] width 67 height 25
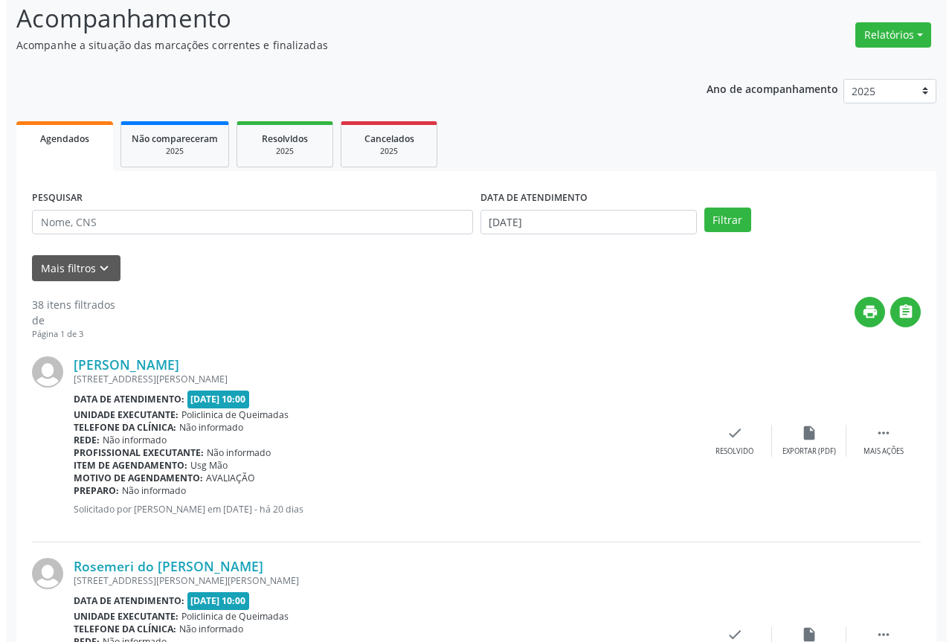
scroll to position [149, 0]
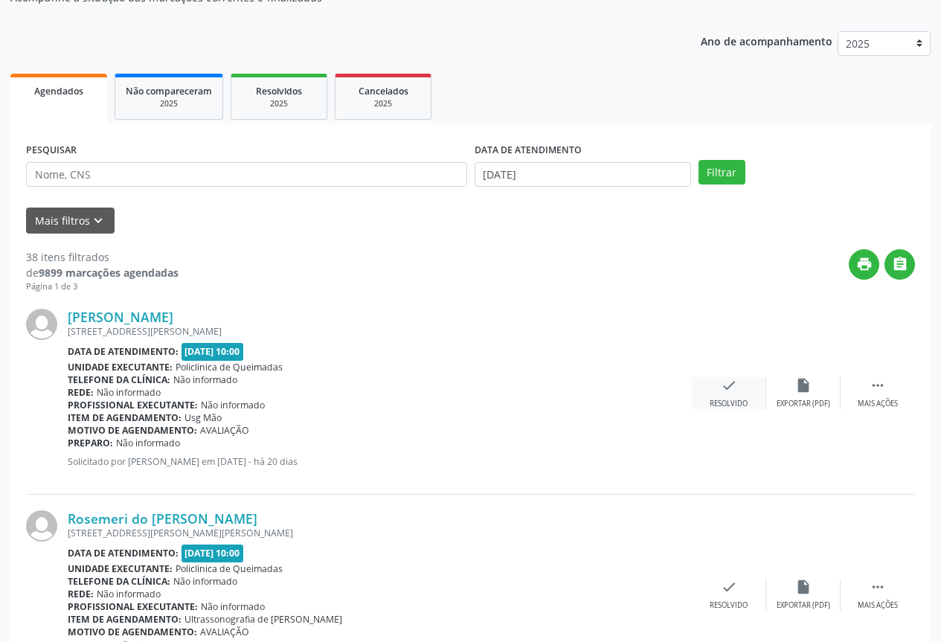
click at [724, 404] on div "Resolvido" at bounding box center [729, 404] width 38 height 10
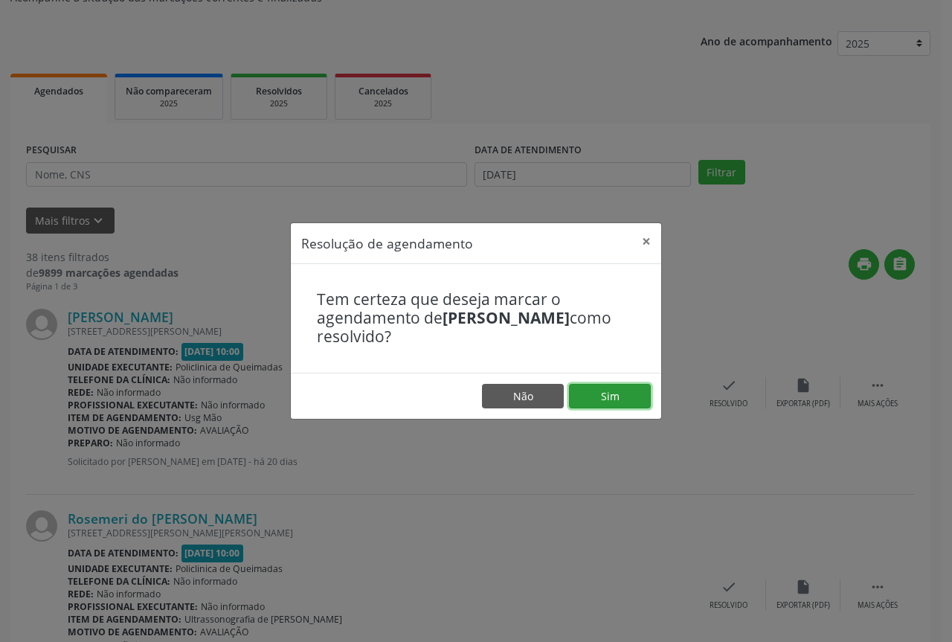
click at [577, 391] on button "Sim" at bounding box center [610, 396] width 82 height 25
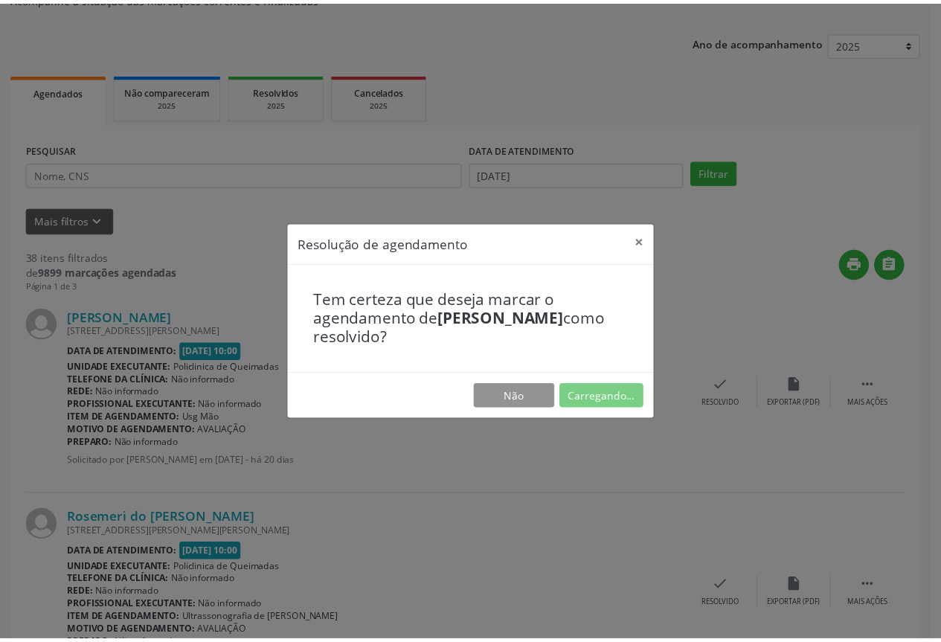
scroll to position [0, 0]
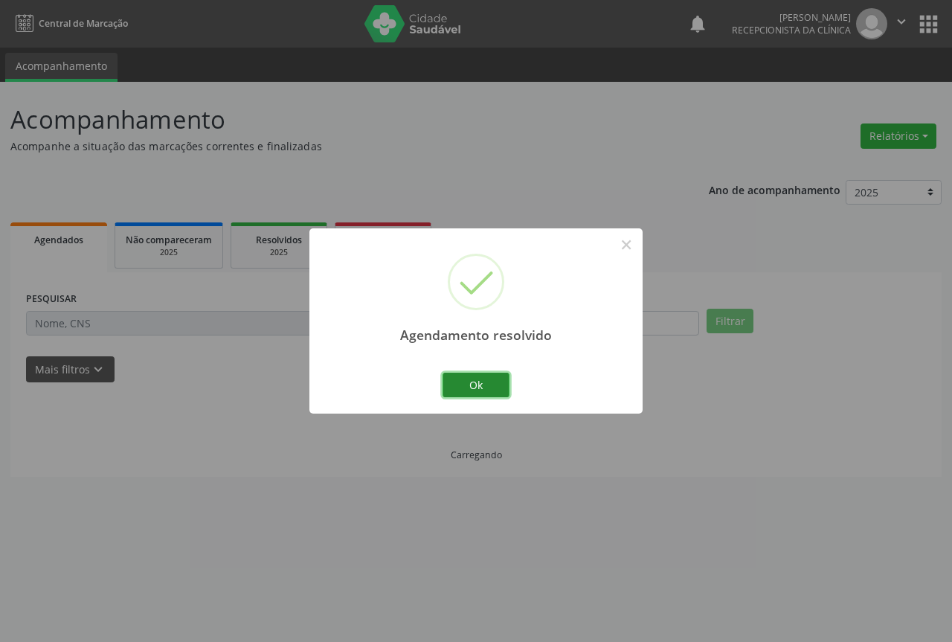
click at [445, 384] on button "Ok" at bounding box center [476, 385] width 67 height 25
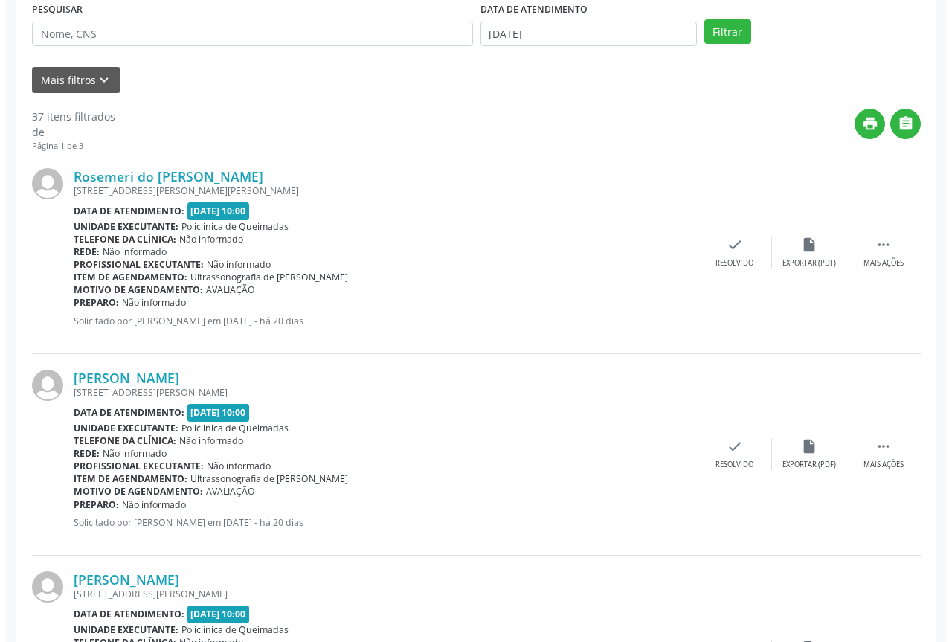
scroll to position [298, 0]
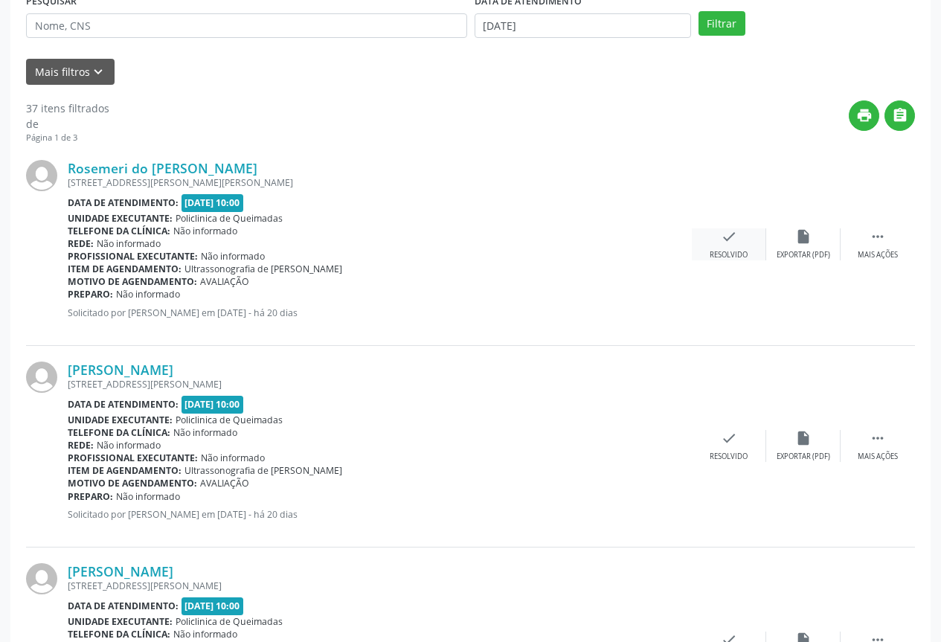
click at [724, 251] on div "Resolvido" at bounding box center [729, 255] width 38 height 10
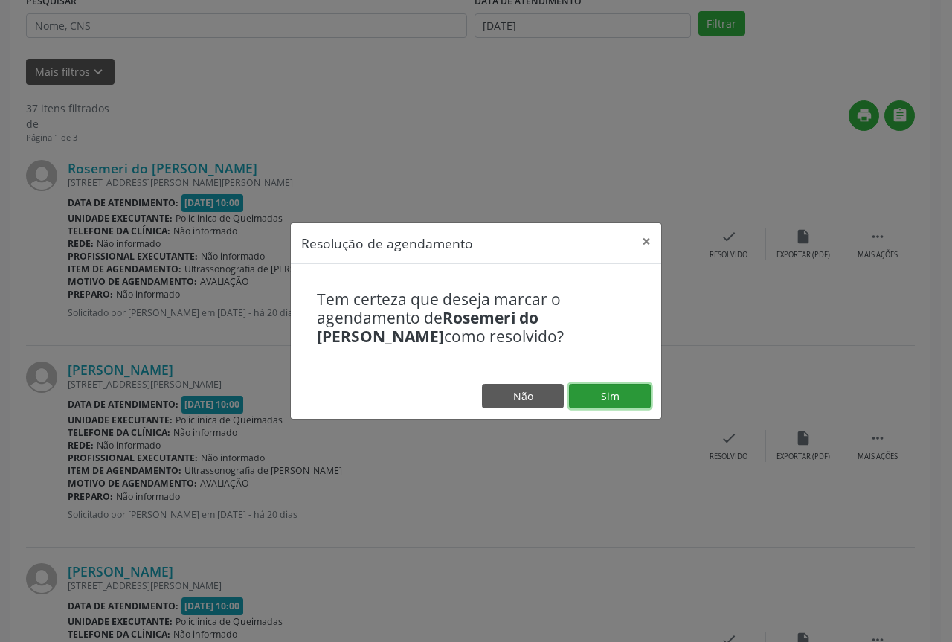
click at [620, 388] on button "Sim" at bounding box center [610, 396] width 82 height 25
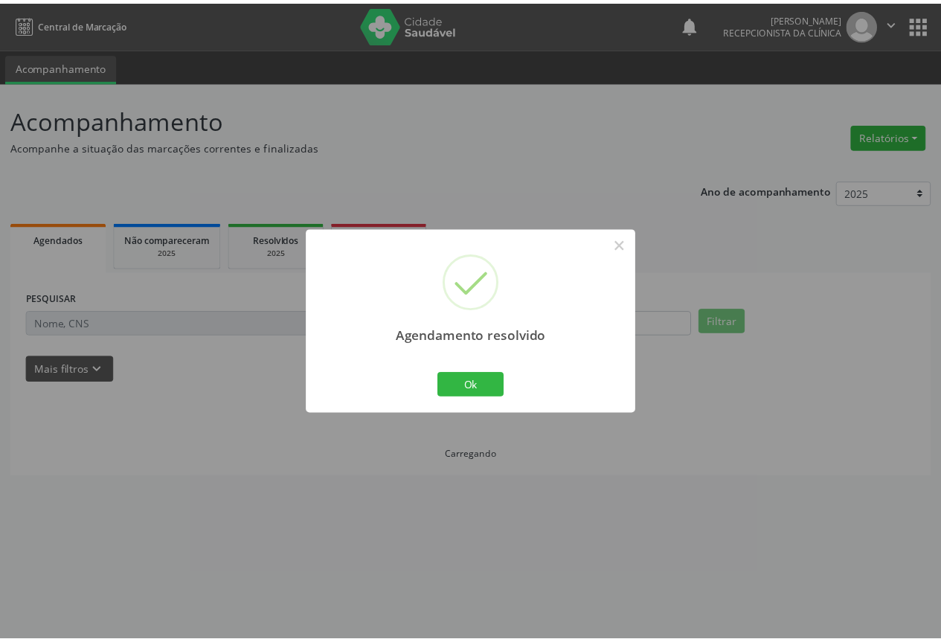
scroll to position [0, 0]
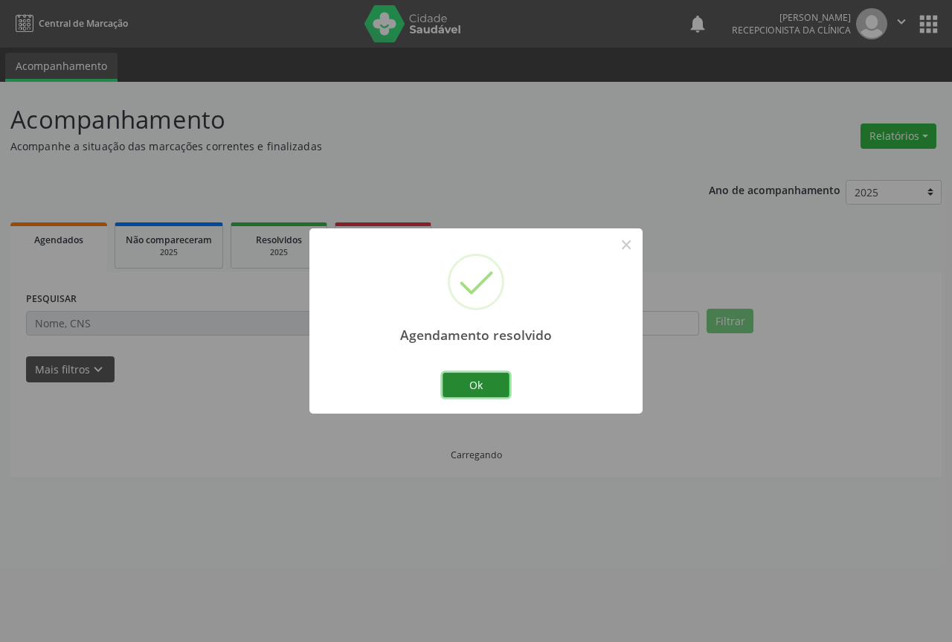
click at [498, 391] on button "Ok" at bounding box center [476, 385] width 67 height 25
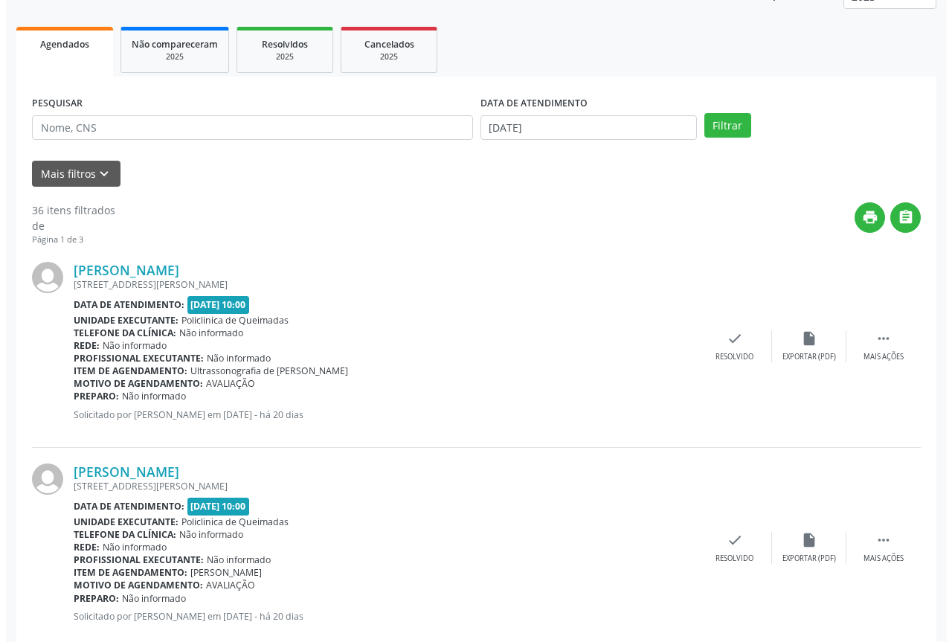
scroll to position [298, 0]
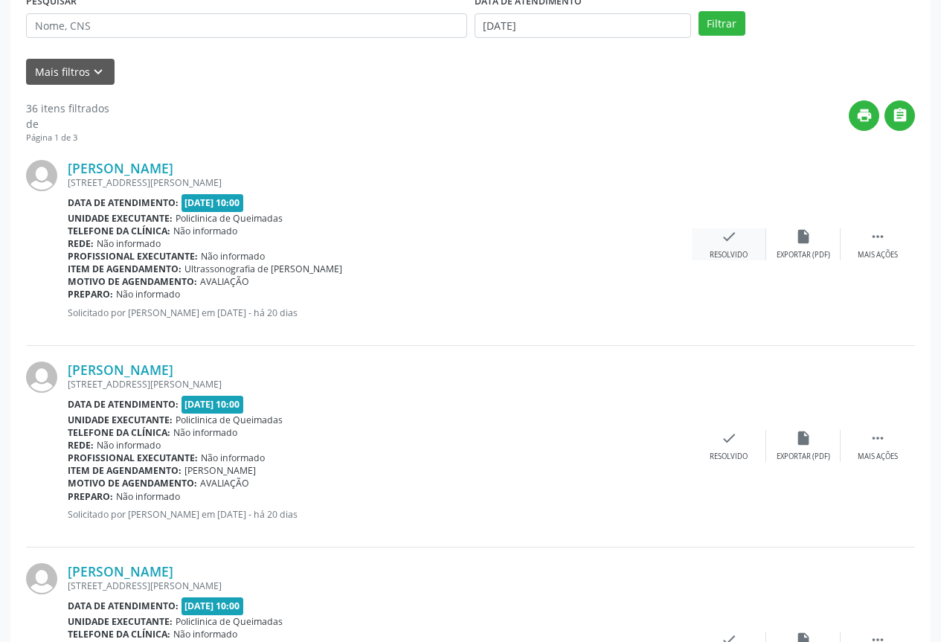
click at [708, 249] on div "check Resolvido" at bounding box center [729, 244] width 74 height 32
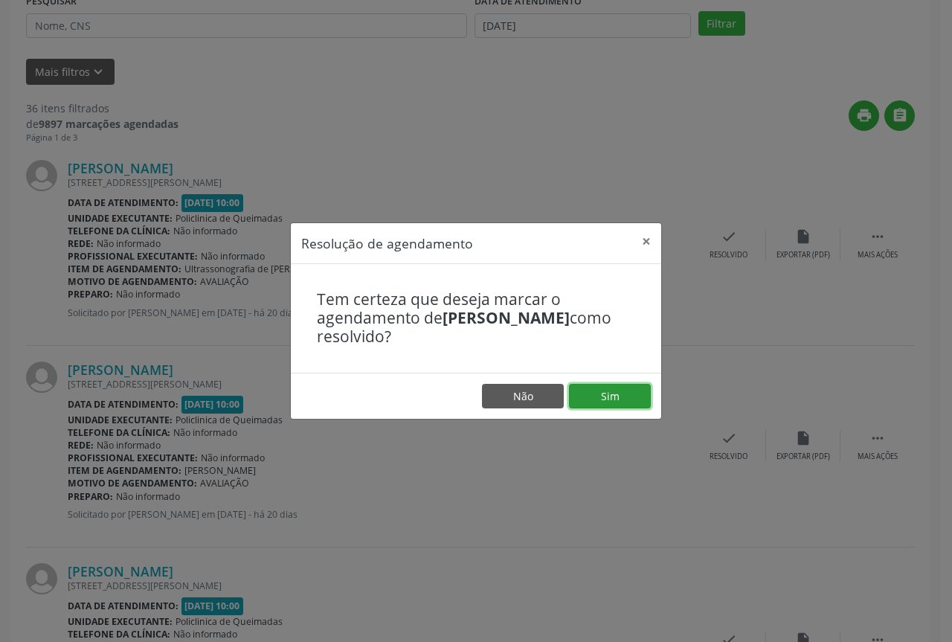
click at [608, 401] on button "Sim" at bounding box center [610, 396] width 82 height 25
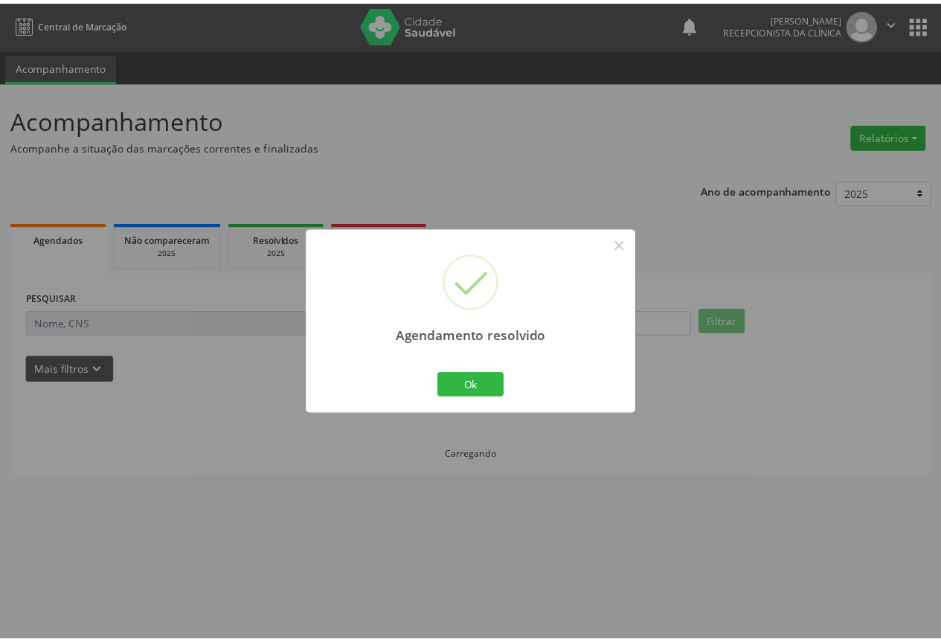
scroll to position [0, 0]
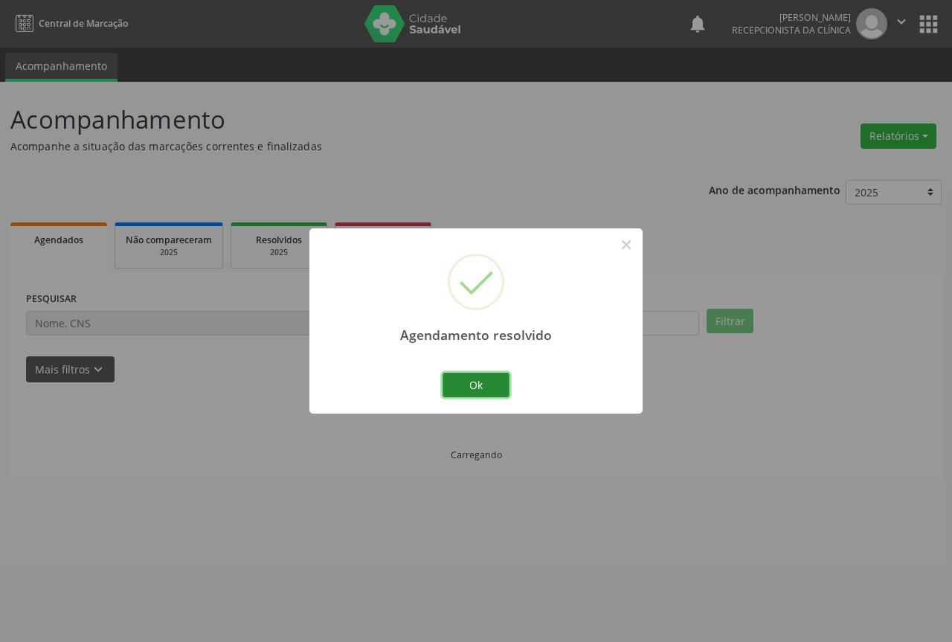
click at [481, 378] on button "Ok" at bounding box center [476, 385] width 67 height 25
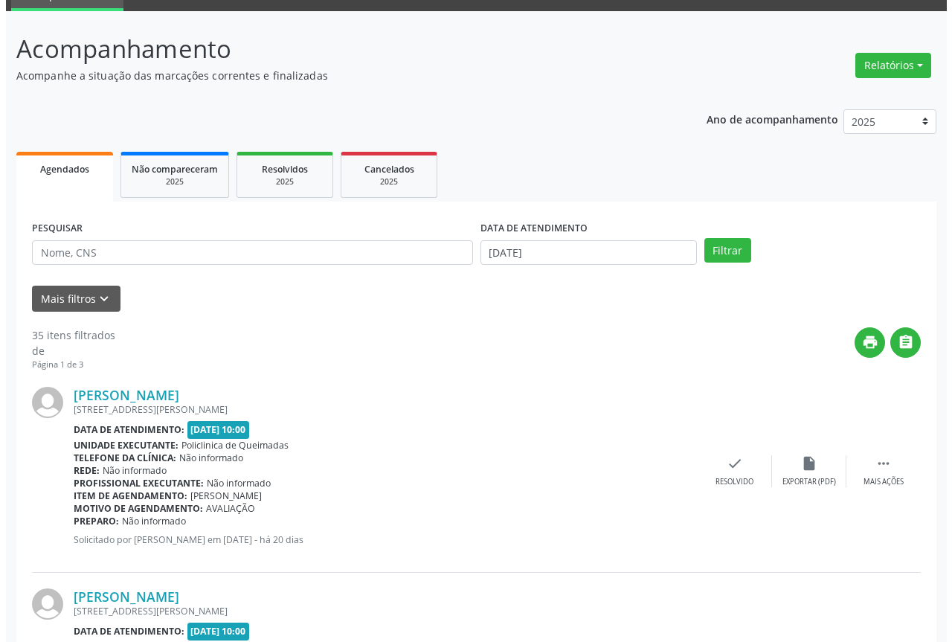
scroll to position [223, 0]
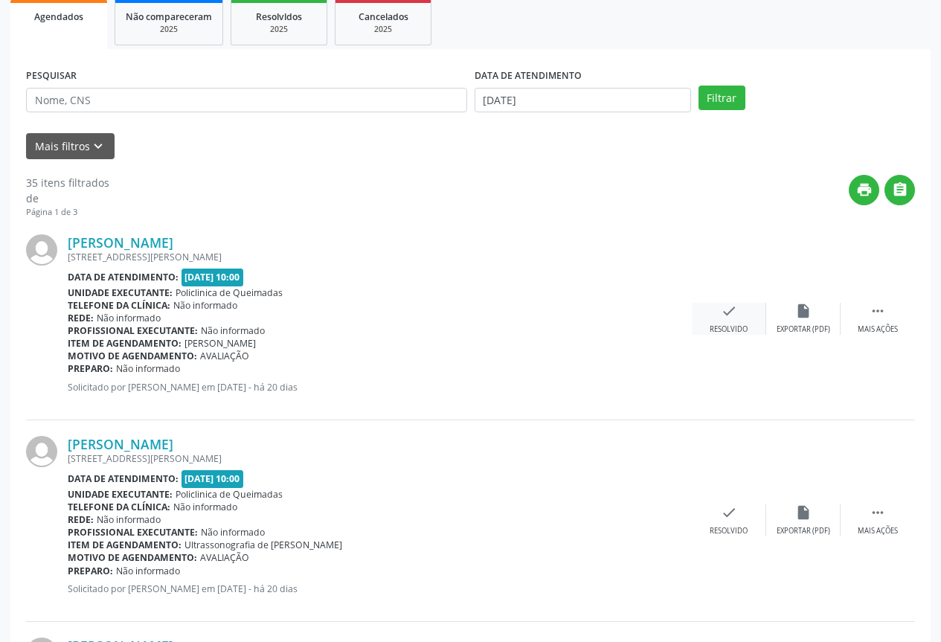
click at [740, 335] on div "Resolvido" at bounding box center [729, 329] width 38 height 10
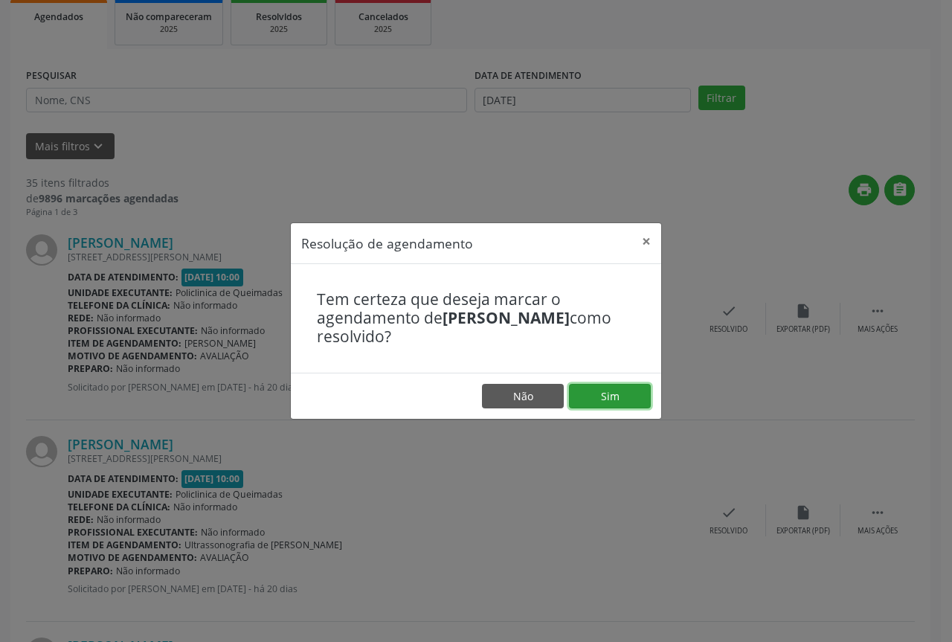
click at [603, 406] on button "Sim" at bounding box center [610, 396] width 82 height 25
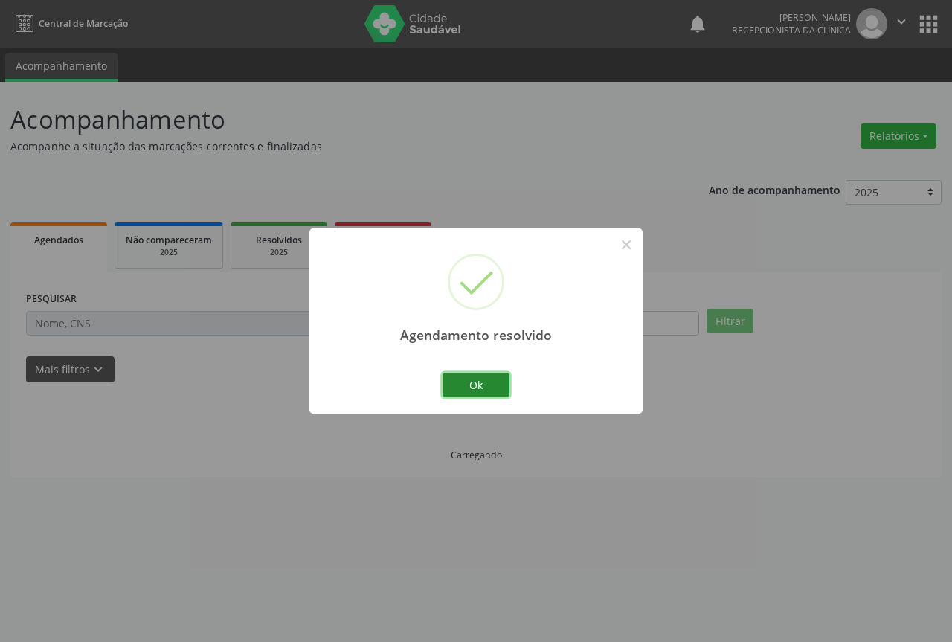
click at [452, 382] on button "Ok" at bounding box center [476, 385] width 67 height 25
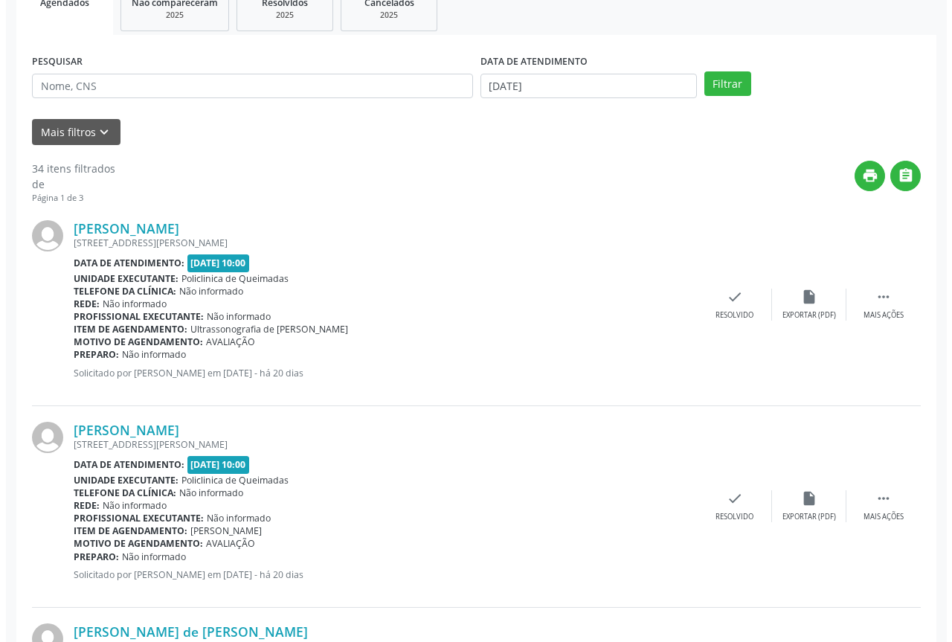
scroll to position [298, 0]
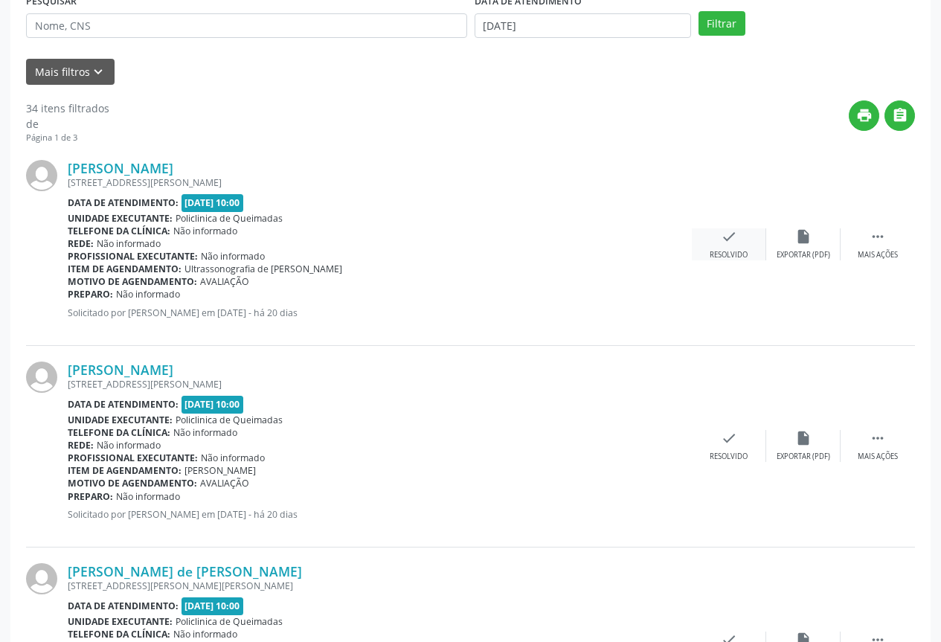
click at [724, 247] on div "check Resolvido" at bounding box center [729, 244] width 74 height 32
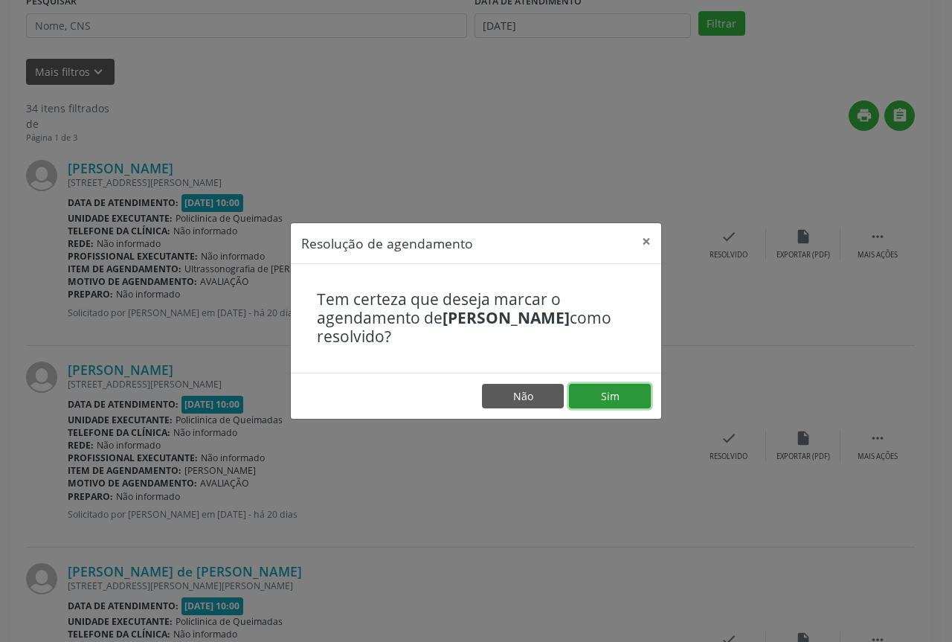
click at [612, 405] on button "Sim" at bounding box center [610, 396] width 82 height 25
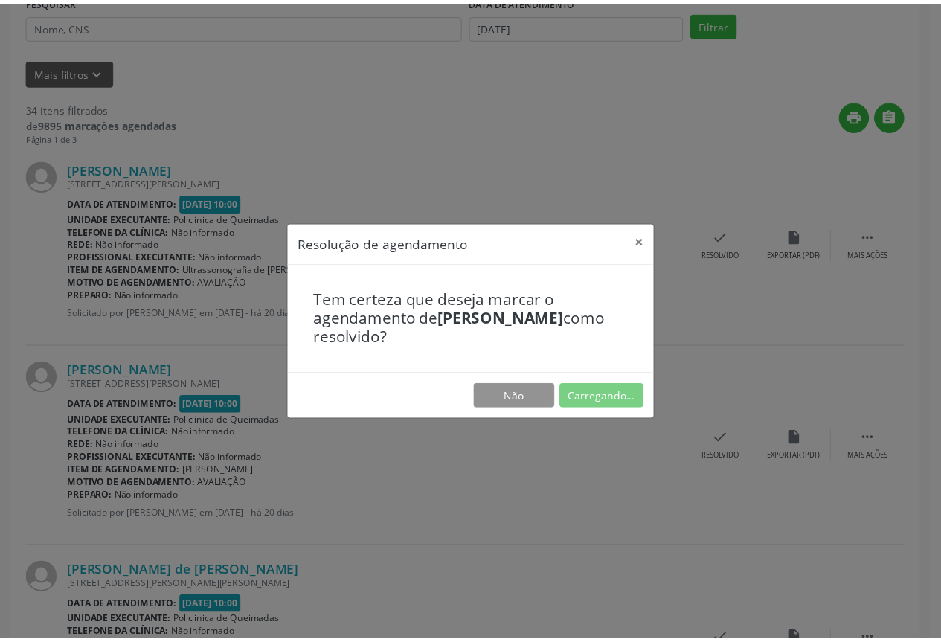
scroll to position [0, 0]
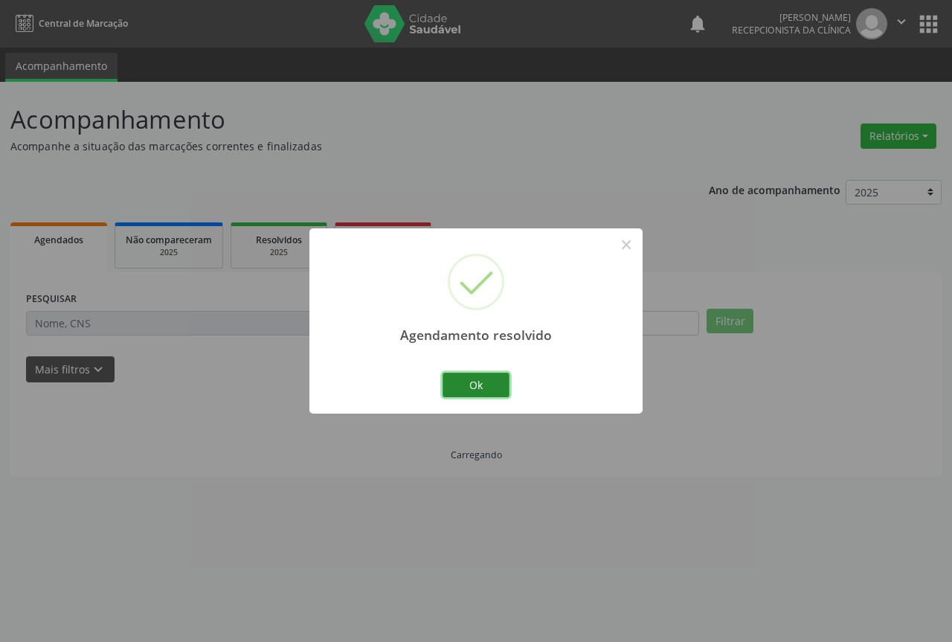
click at [498, 382] on button "Ok" at bounding box center [476, 385] width 67 height 25
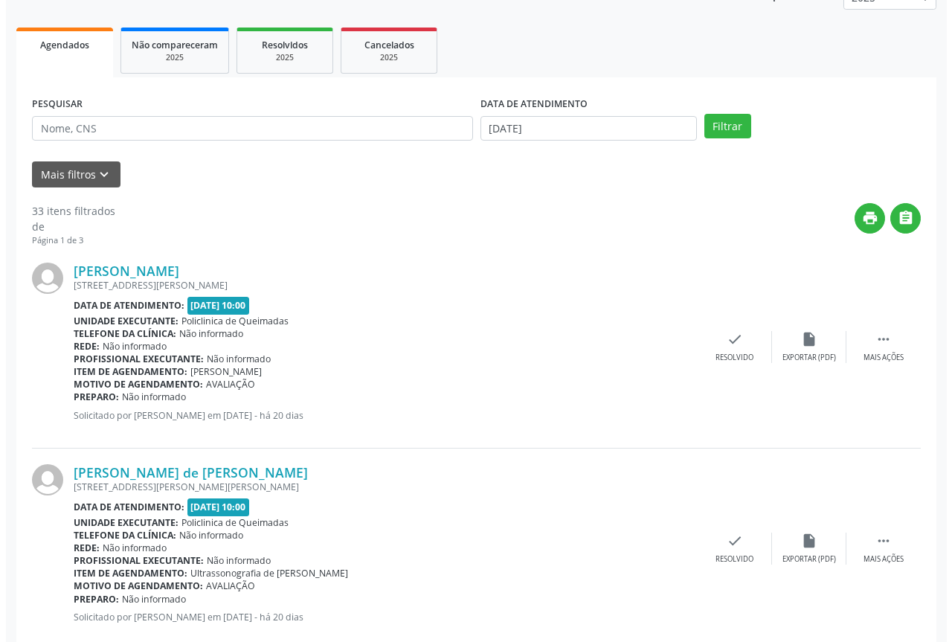
scroll to position [223, 0]
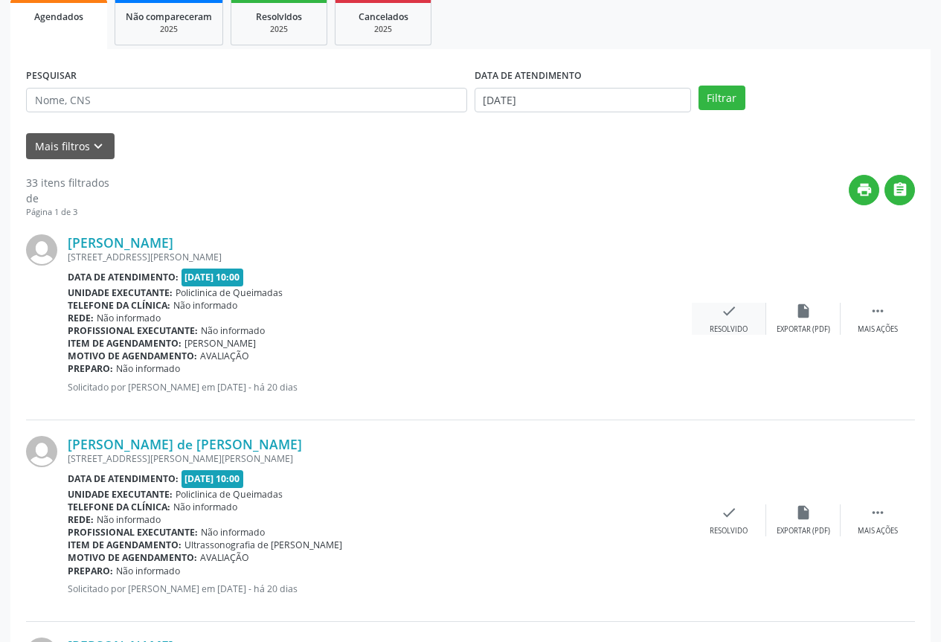
click at [724, 316] on icon "check" at bounding box center [729, 311] width 16 height 16
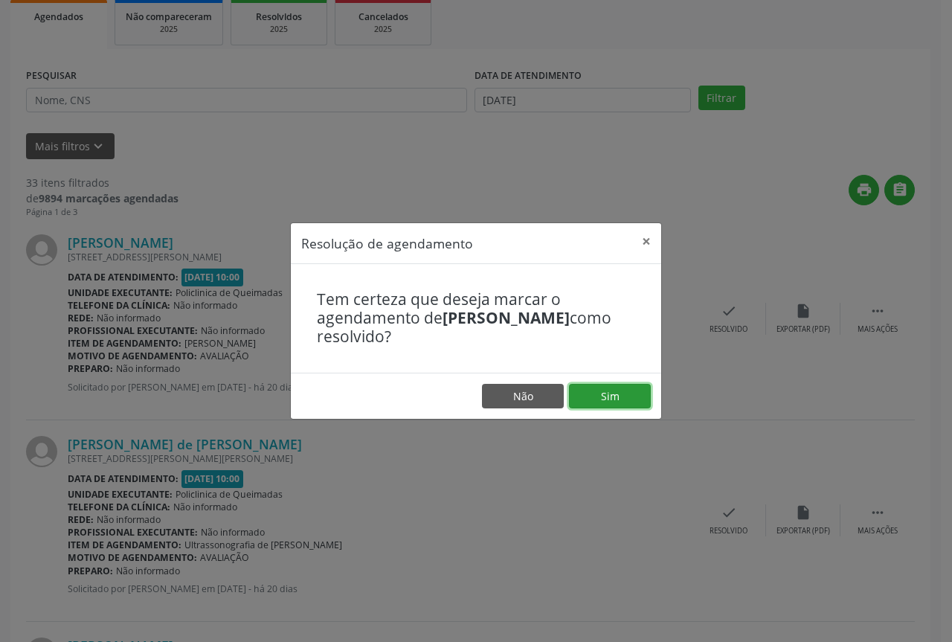
click at [615, 389] on button "Sim" at bounding box center [610, 396] width 82 height 25
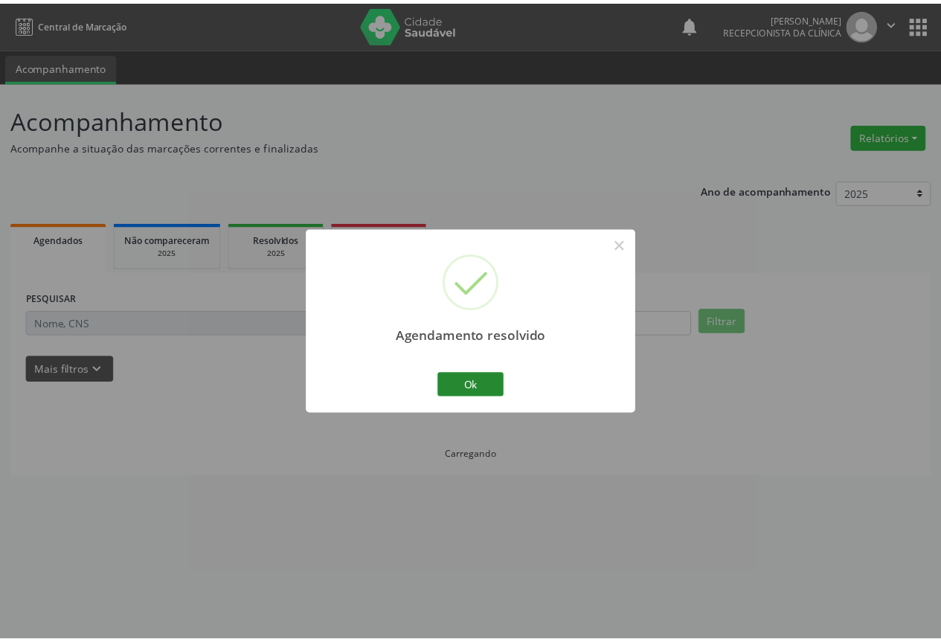
scroll to position [0, 0]
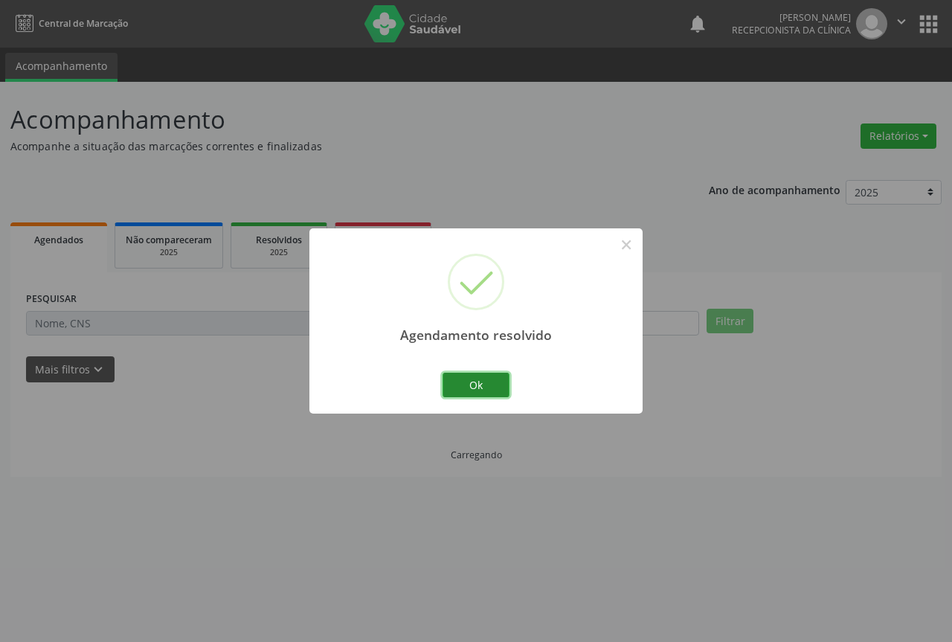
click at [481, 377] on button "Ok" at bounding box center [476, 385] width 67 height 25
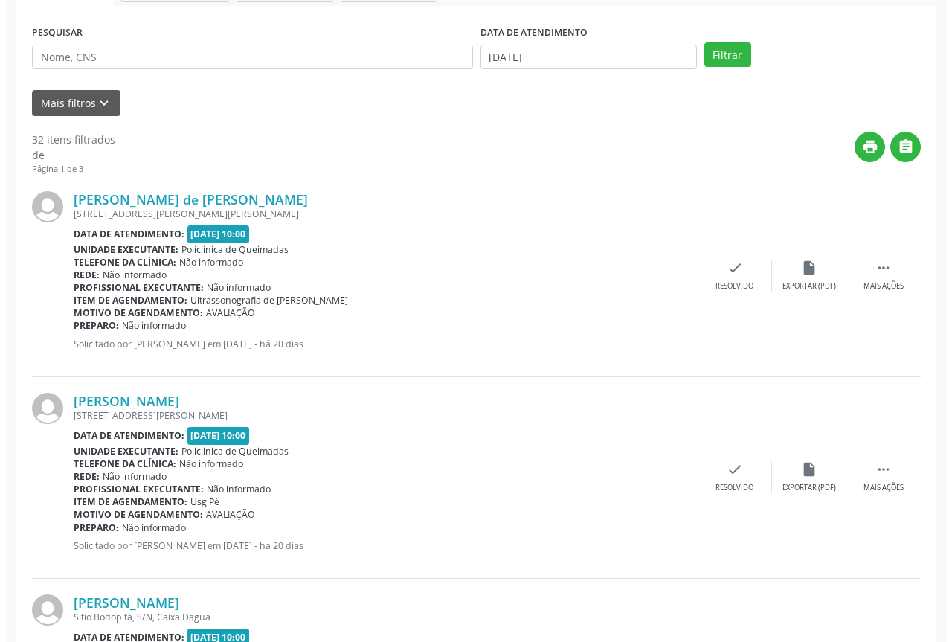
scroll to position [298, 0]
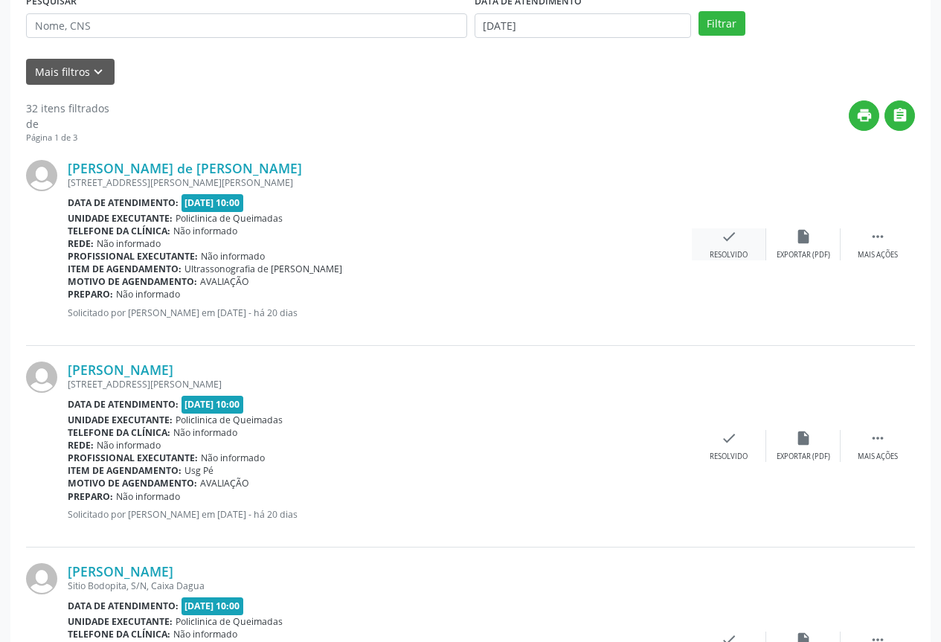
click at [726, 250] on div "check Resolvido" at bounding box center [729, 244] width 74 height 32
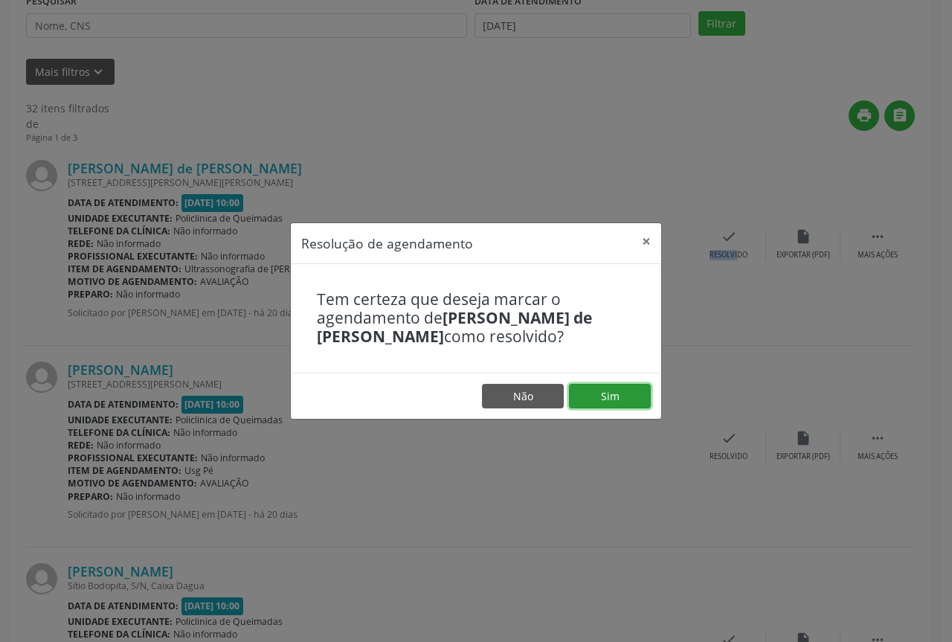
click at [600, 403] on button "Sim" at bounding box center [610, 396] width 82 height 25
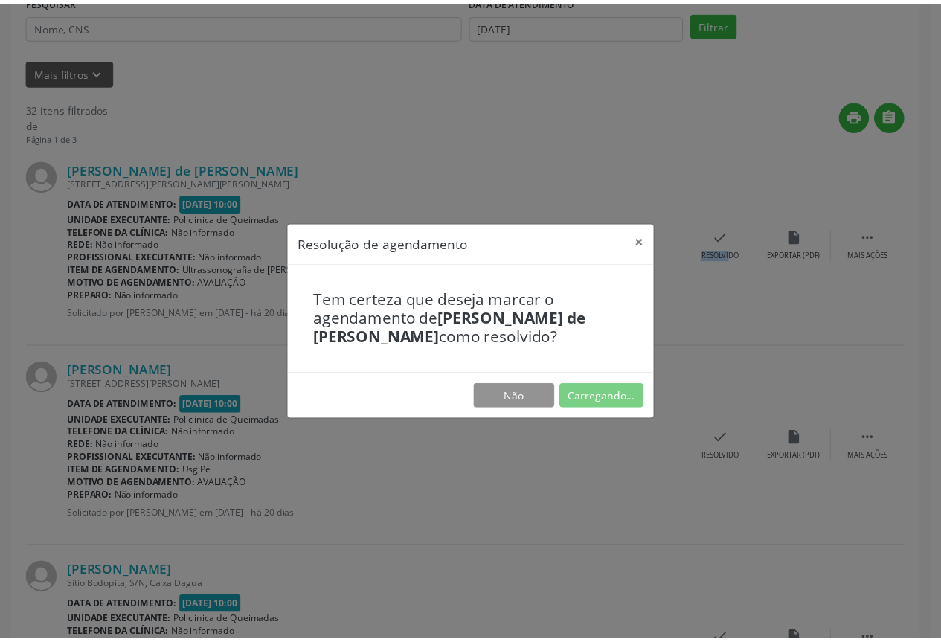
scroll to position [0, 0]
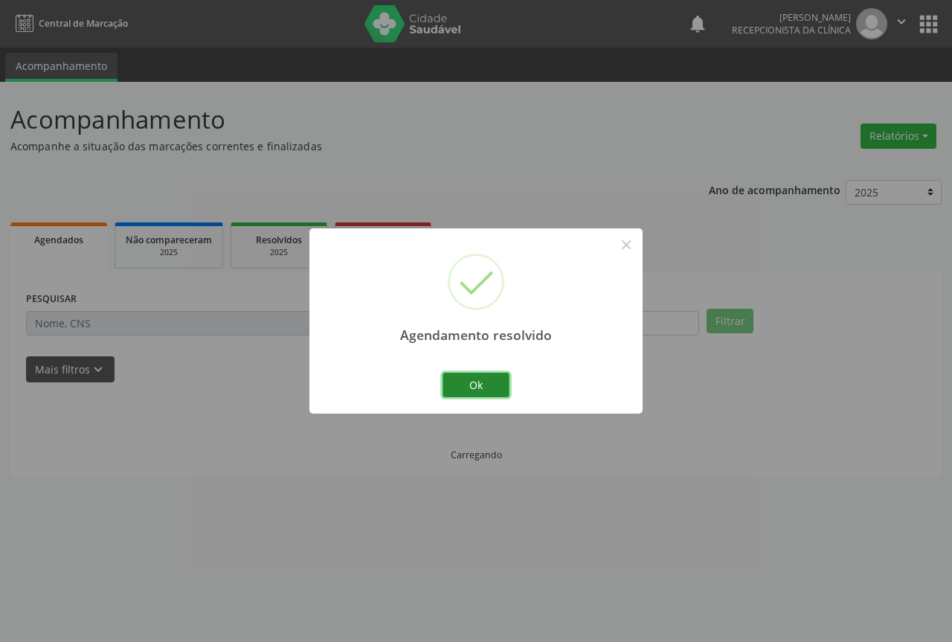
click at [466, 389] on button "Ok" at bounding box center [476, 385] width 67 height 25
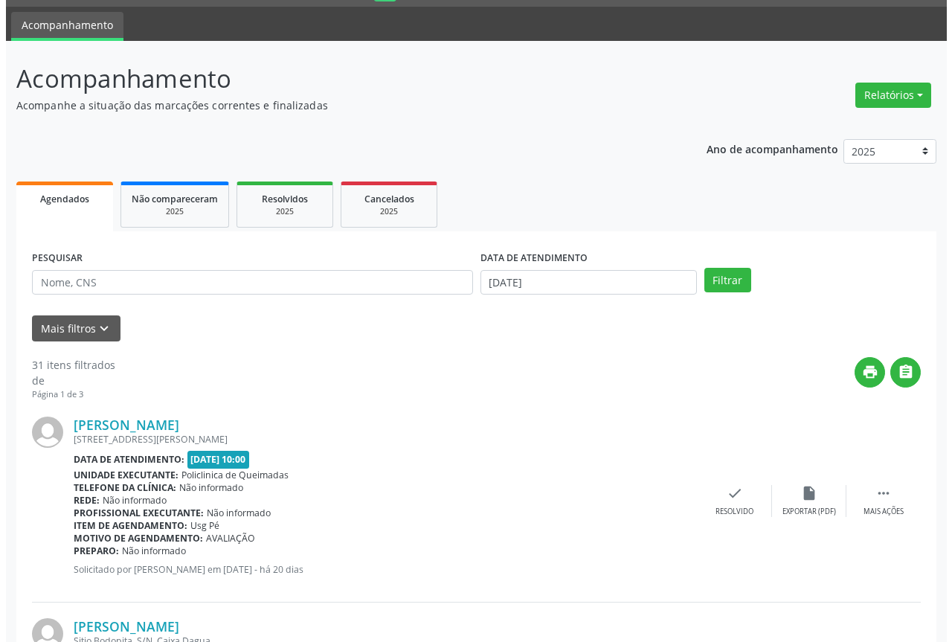
scroll to position [74, 0]
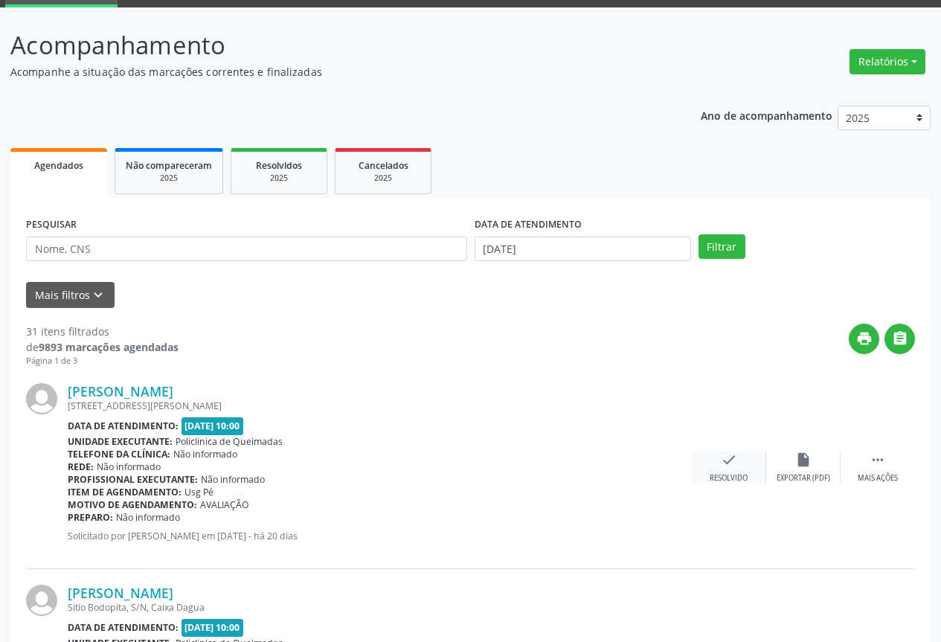
click at [728, 458] on icon "check" at bounding box center [729, 460] width 16 height 16
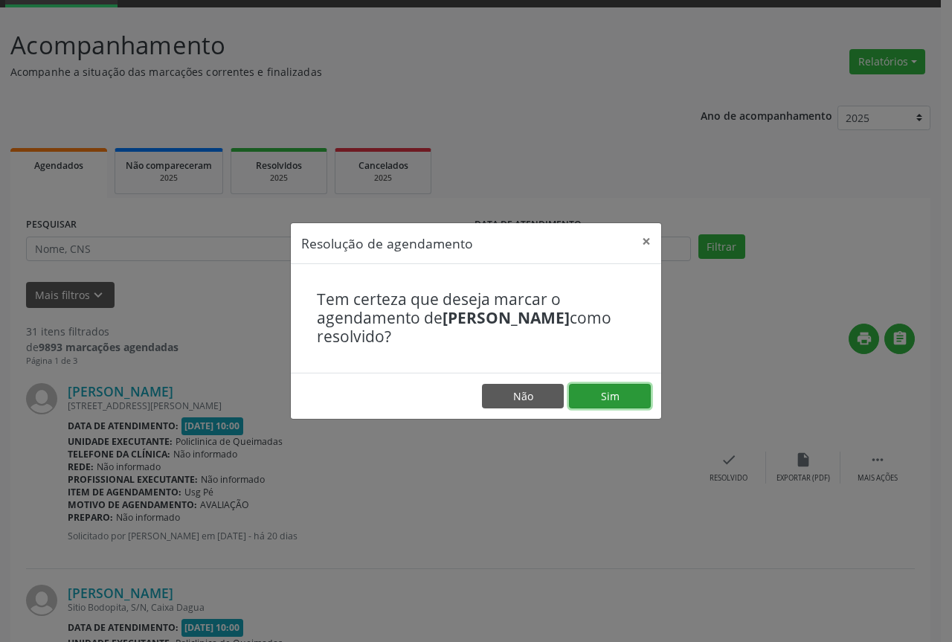
click at [615, 391] on button "Sim" at bounding box center [610, 396] width 82 height 25
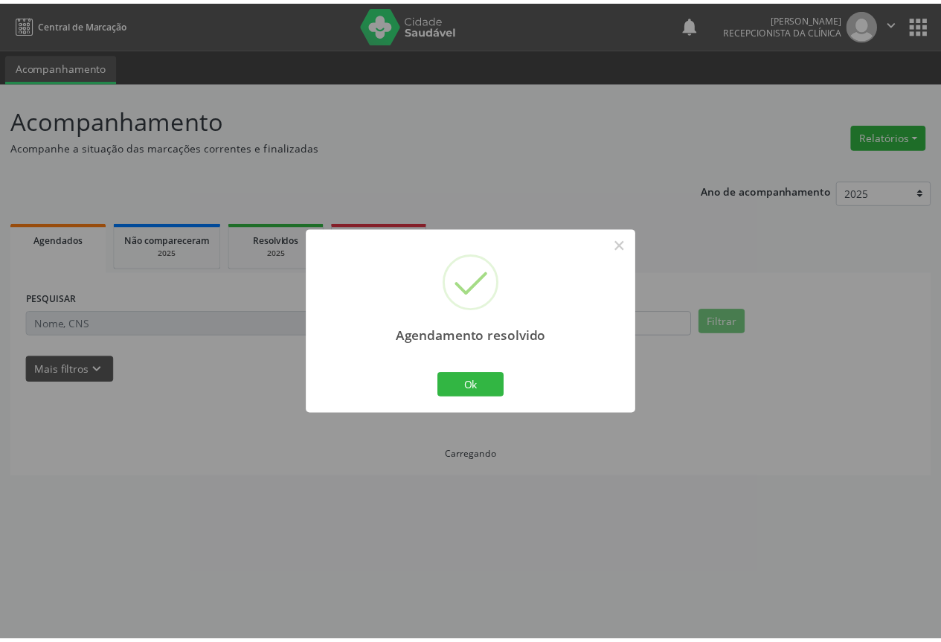
scroll to position [0, 0]
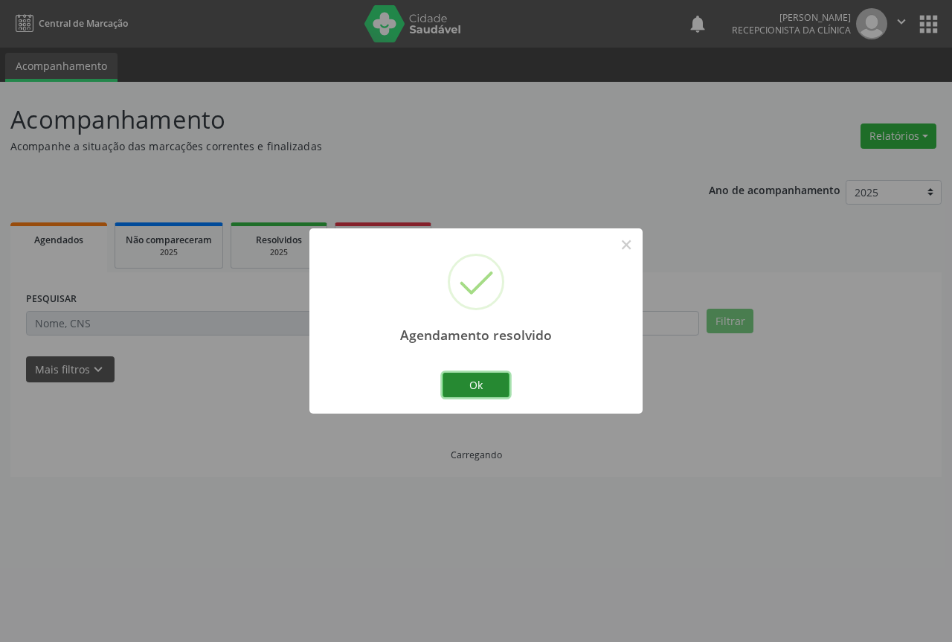
click at [501, 392] on button "Ok" at bounding box center [476, 385] width 67 height 25
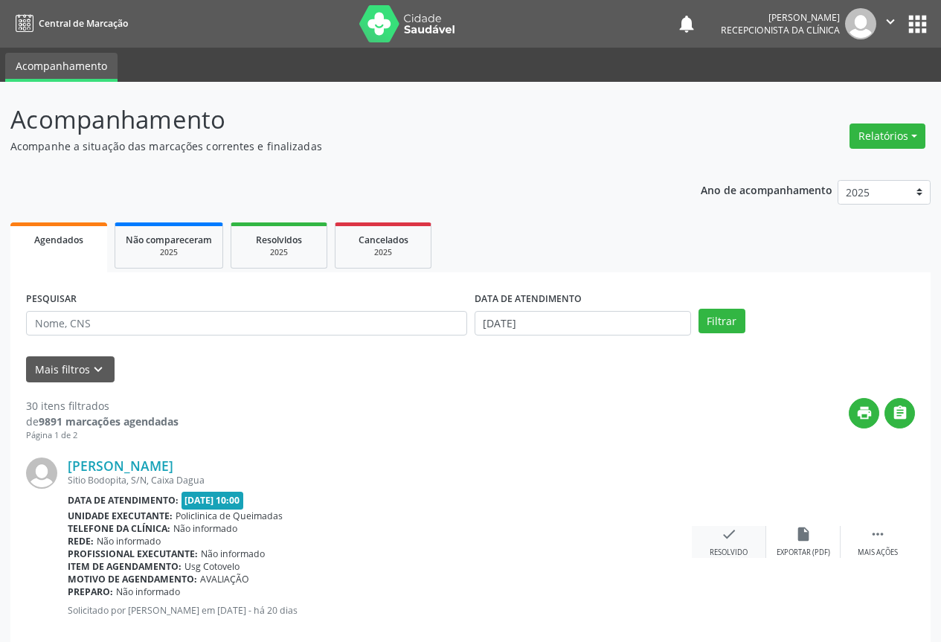
click at [731, 533] on icon "check" at bounding box center [729, 534] width 16 height 16
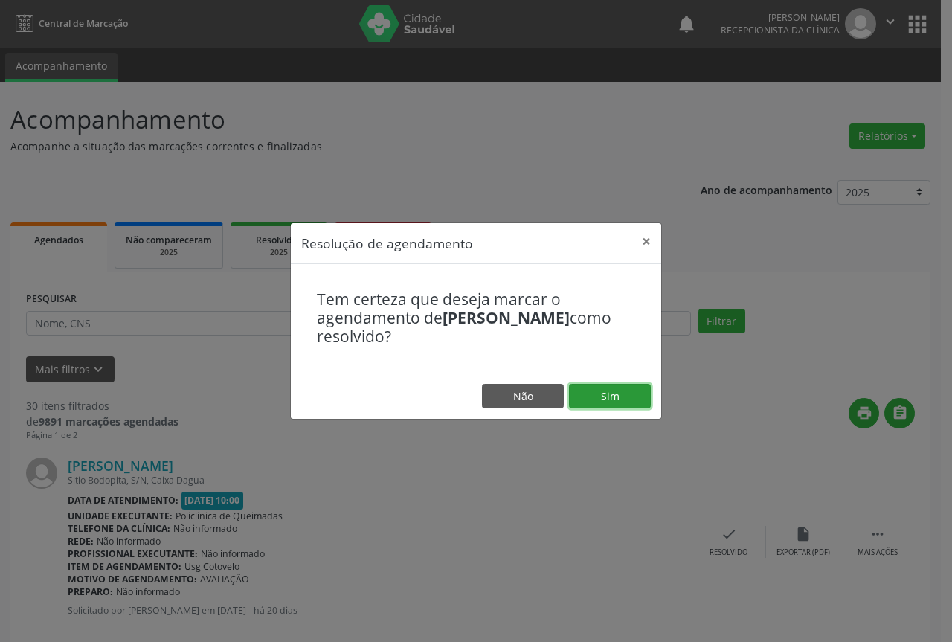
click at [615, 387] on button "Sim" at bounding box center [610, 396] width 82 height 25
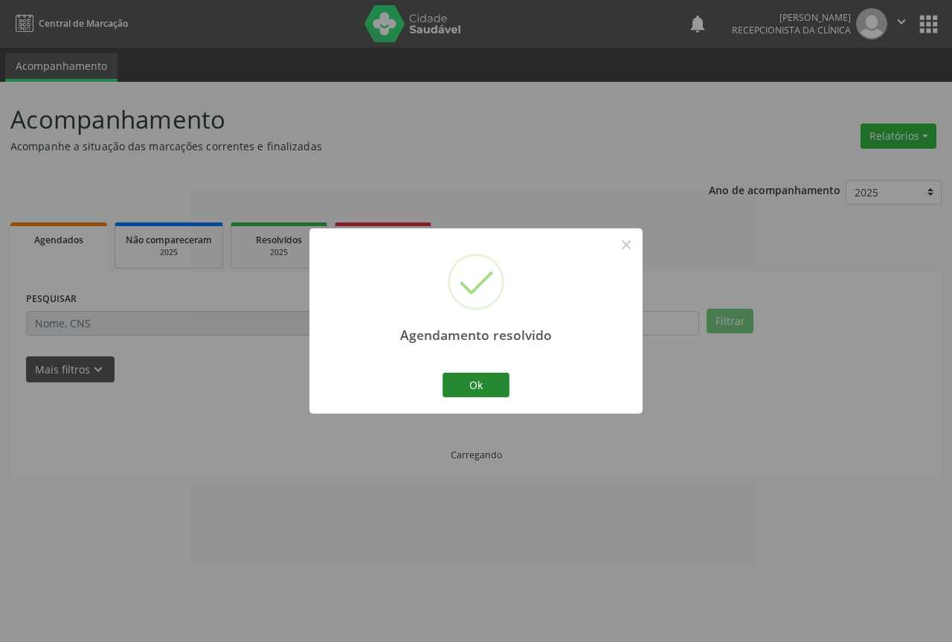
click at [477, 384] on button "Ok" at bounding box center [476, 385] width 67 height 25
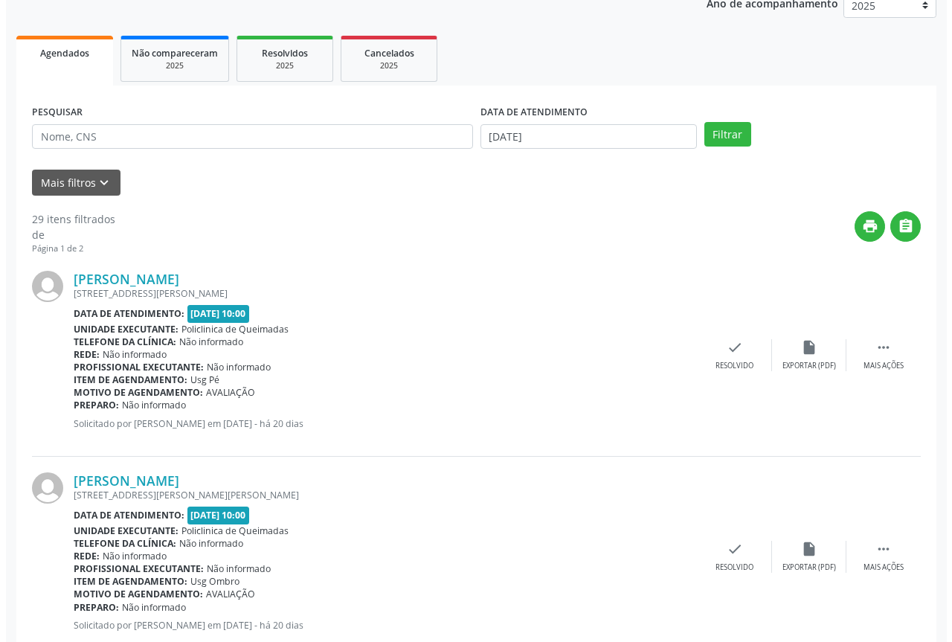
scroll to position [223, 0]
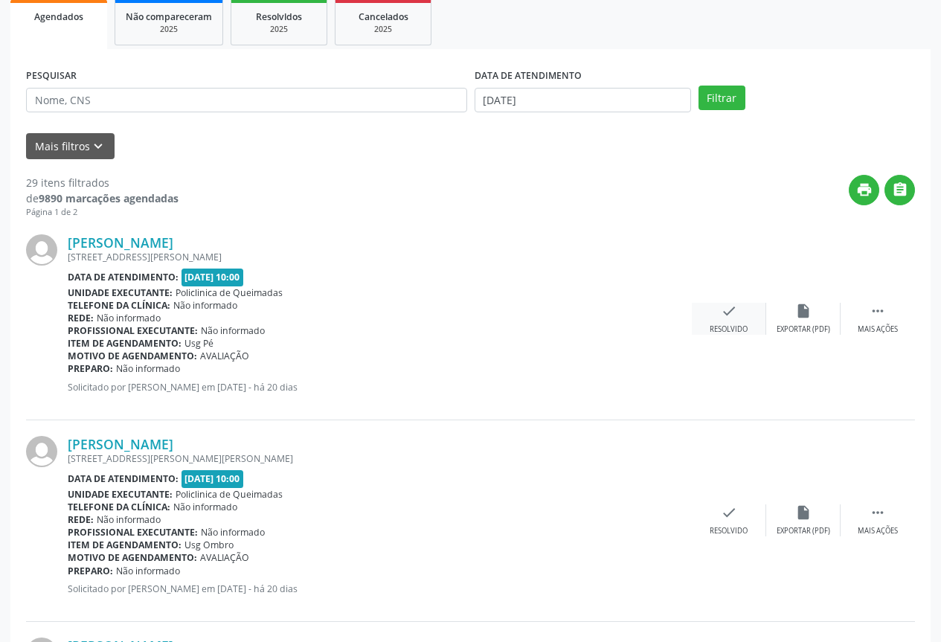
click at [722, 321] on div "check Resolvido" at bounding box center [729, 319] width 74 height 32
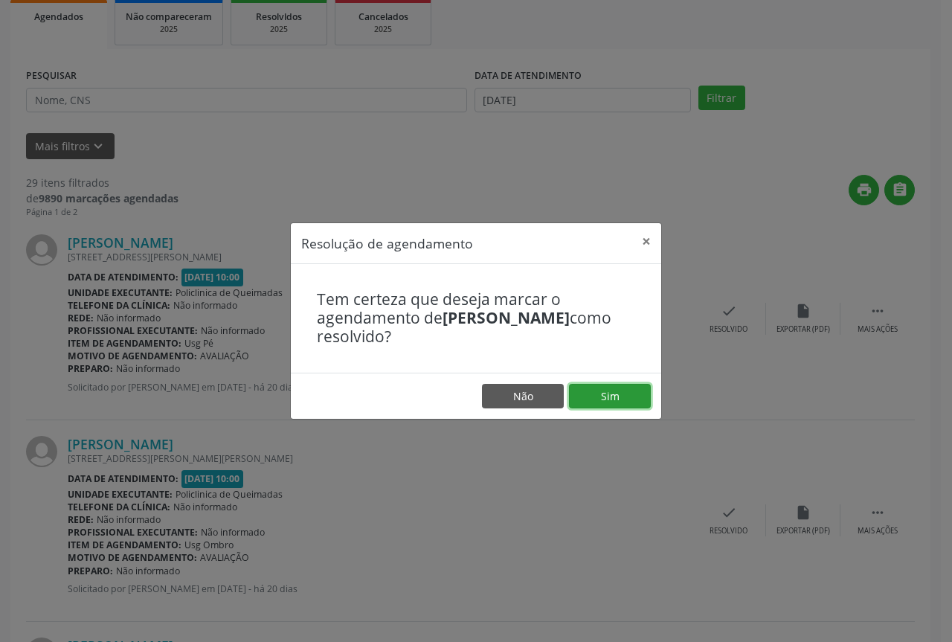
click at [597, 403] on button "Sim" at bounding box center [610, 396] width 82 height 25
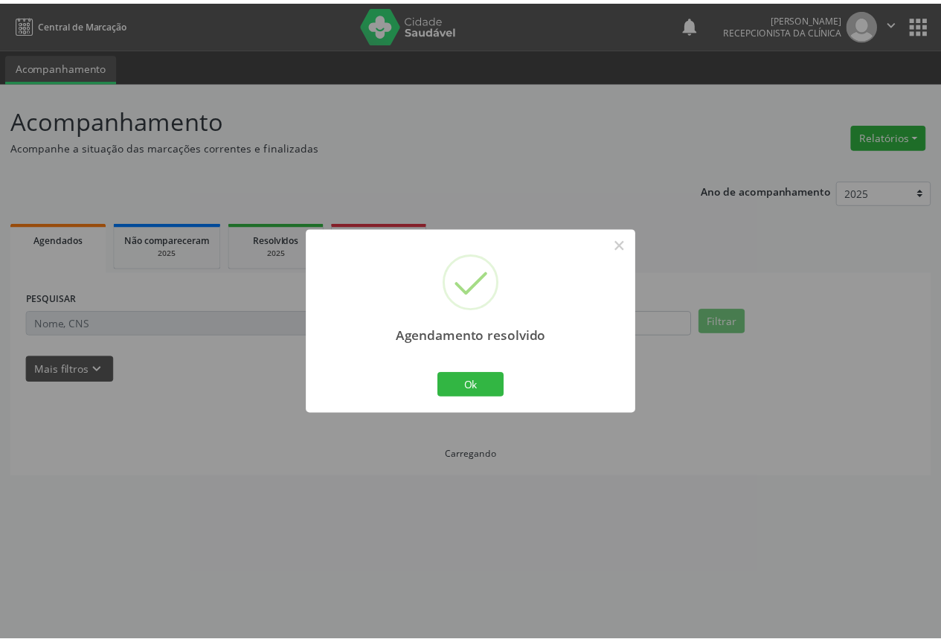
scroll to position [0, 0]
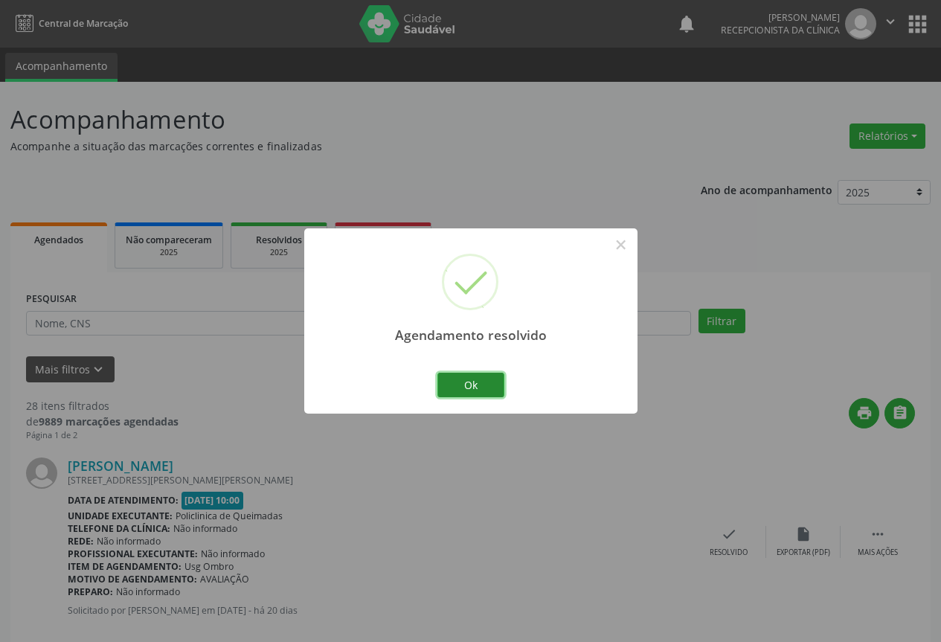
click at [481, 376] on button "Ok" at bounding box center [470, 385] width 67 height 25
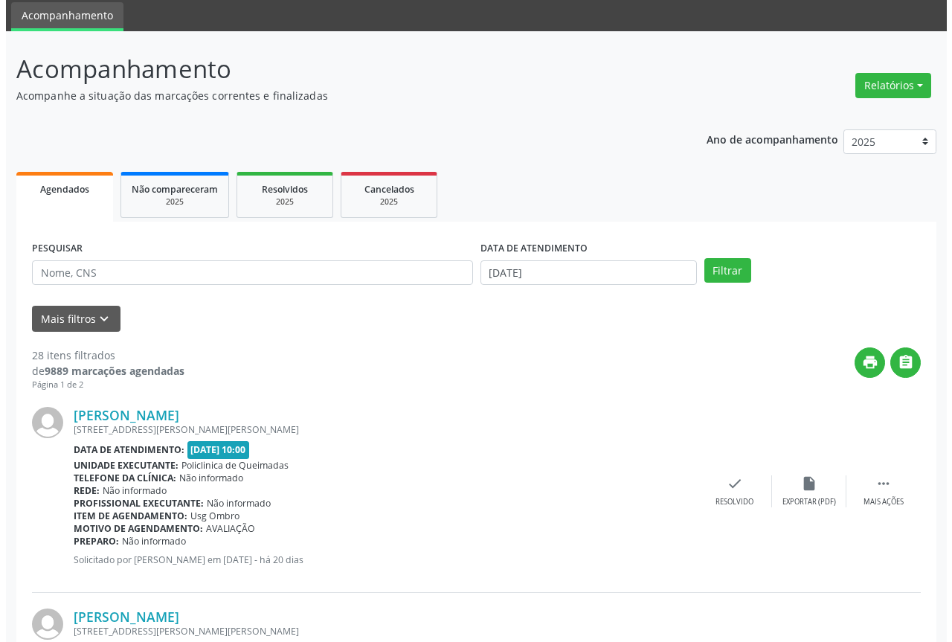
scroll to position [74, 0]
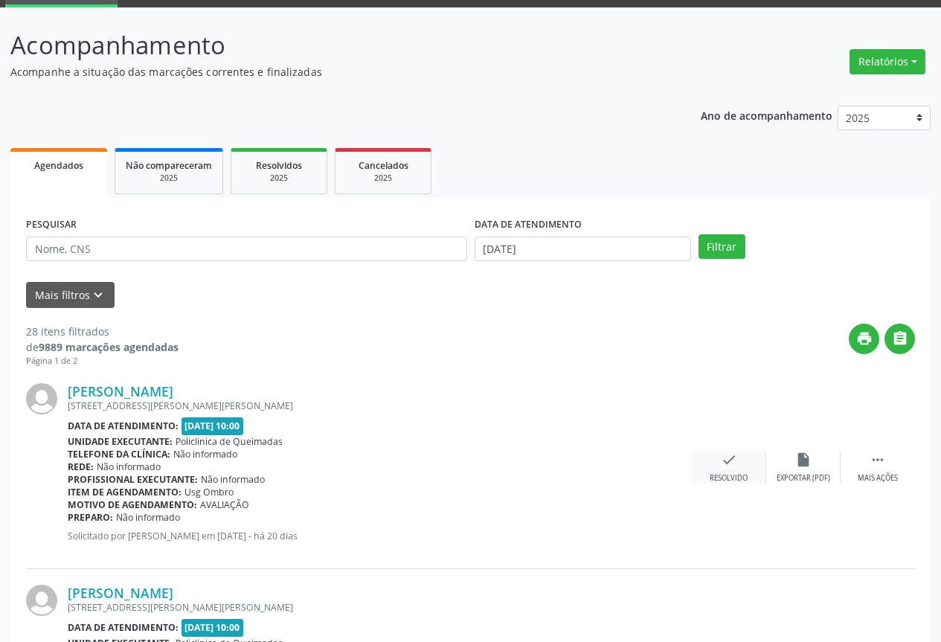
click at [724, 470] on div "check Resolvido" at bounding box center [729, 468] width 74 height 32
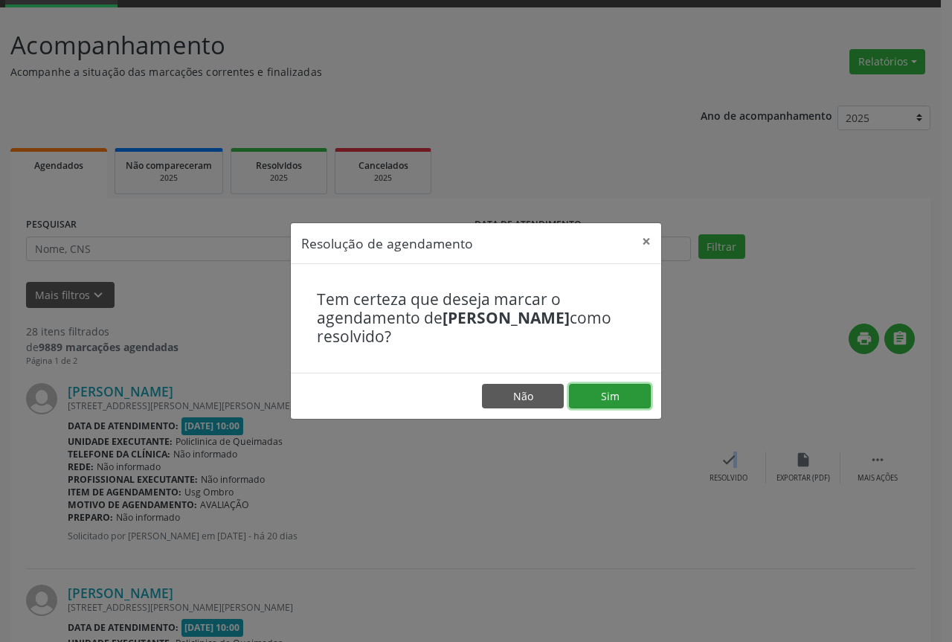
click at [603, 397] on button "Sim" at bounding box center [610, 396] width 82 height 25
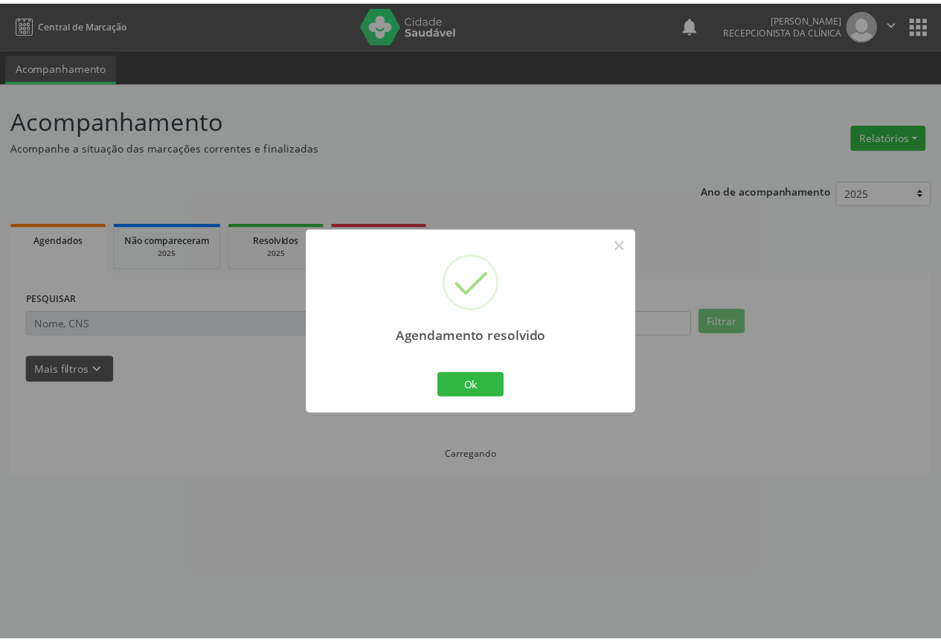
scroll to position [0, 0]
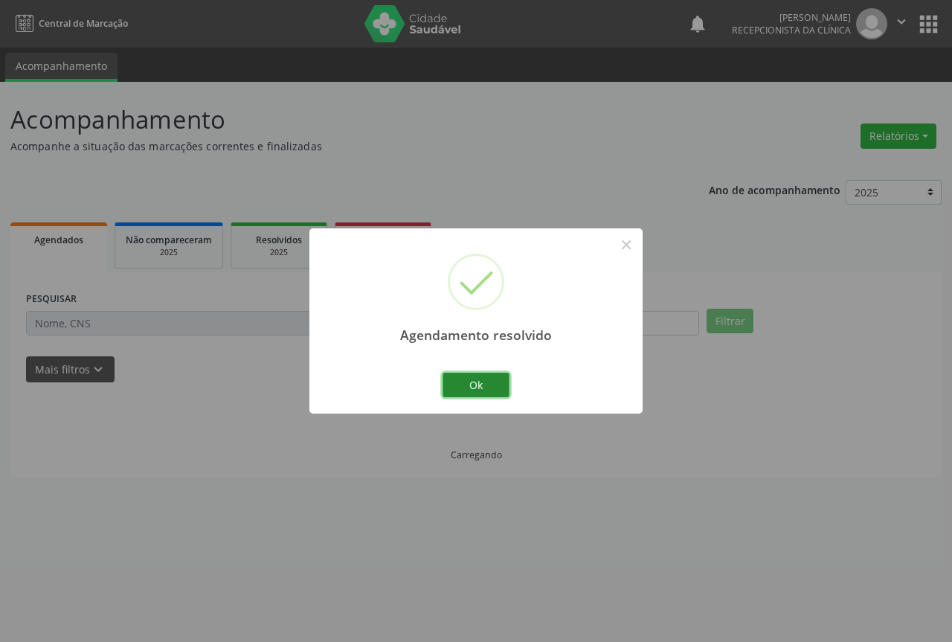
click at [447, 394] on button "Ok" at bounding box center [476, 385] width 67 height 25
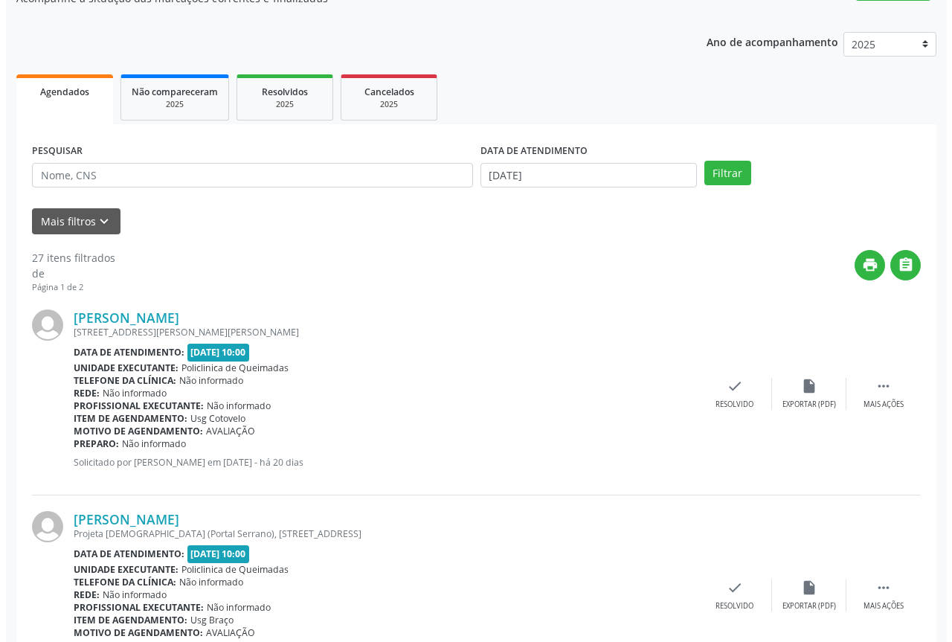
scroll to position [149, 0]
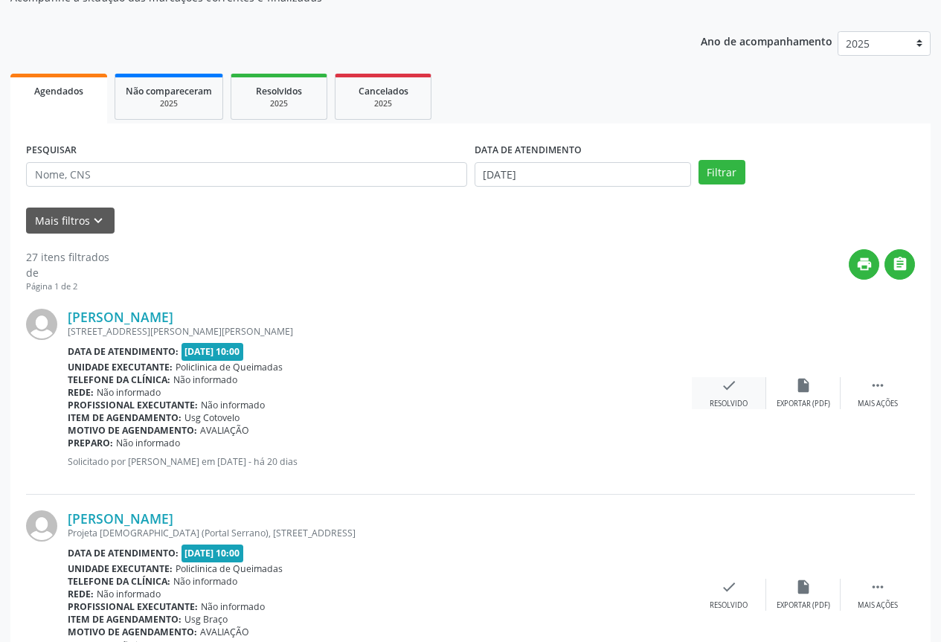
click at [732, 388] on icon "check" at bounding box center [729, 385] width 16 height 16
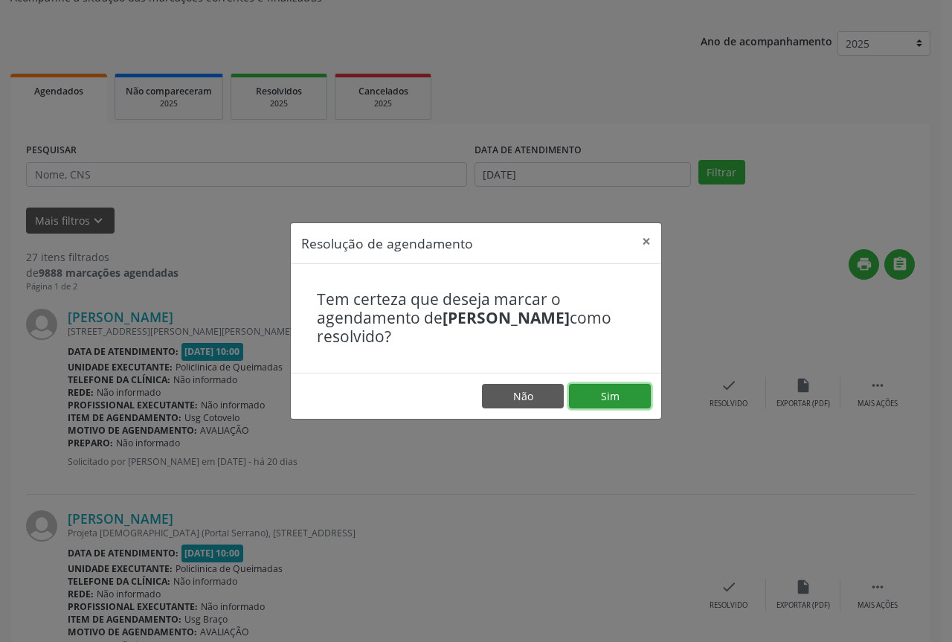
click at [604, 396] on button "Sim" at bounding box center [610, 396] width 82 height 25
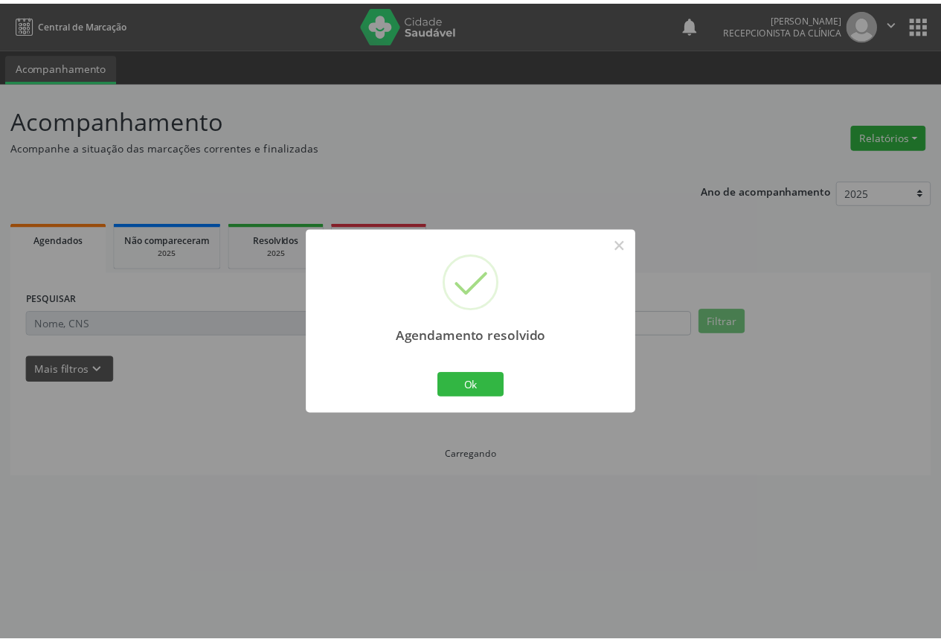
scroll to position [0, 0]
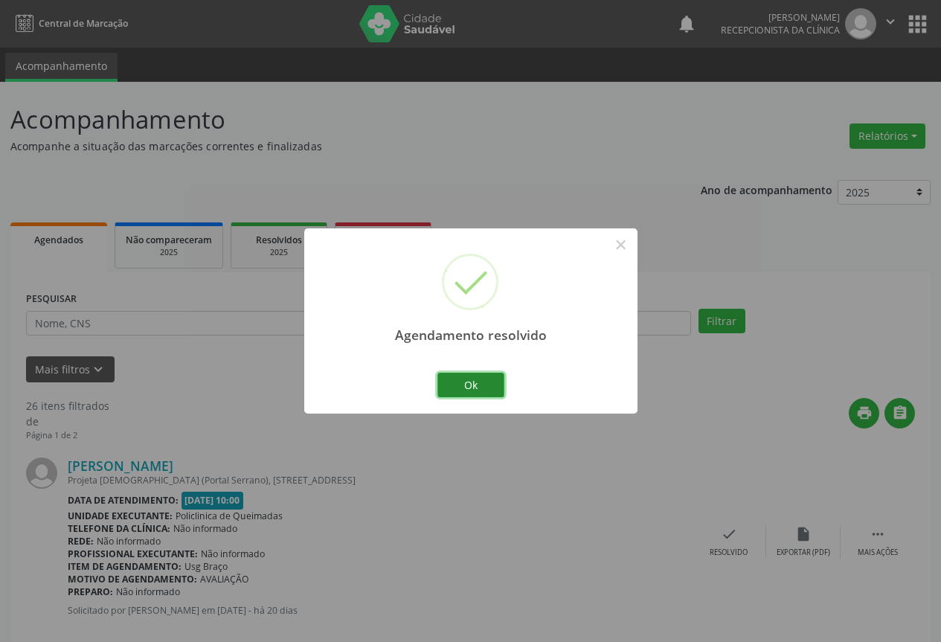
click at [478, 383] on button "Ok" at bounding box center [470, 385] width 67 height 25
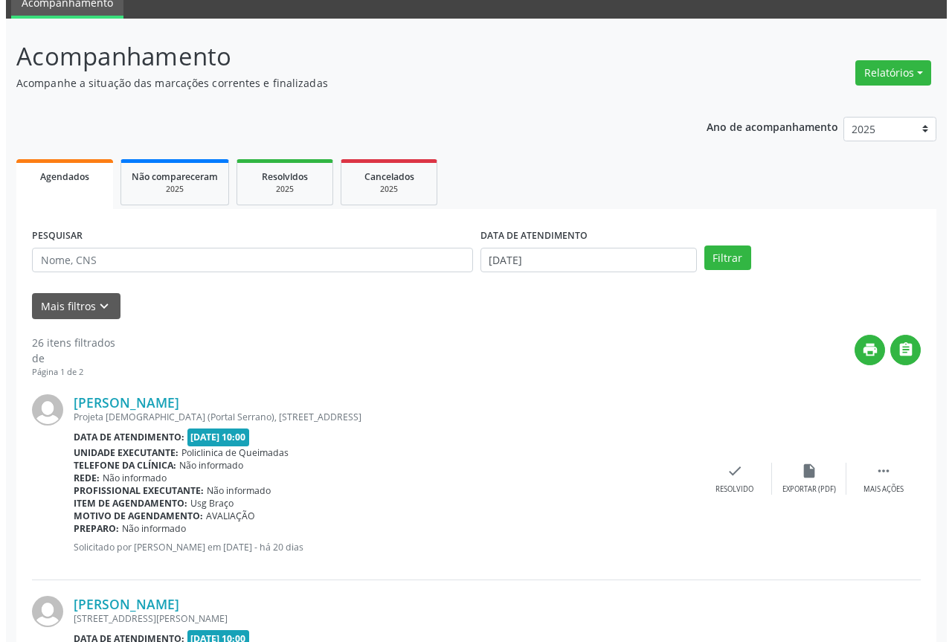
scroll to position [149, 0]
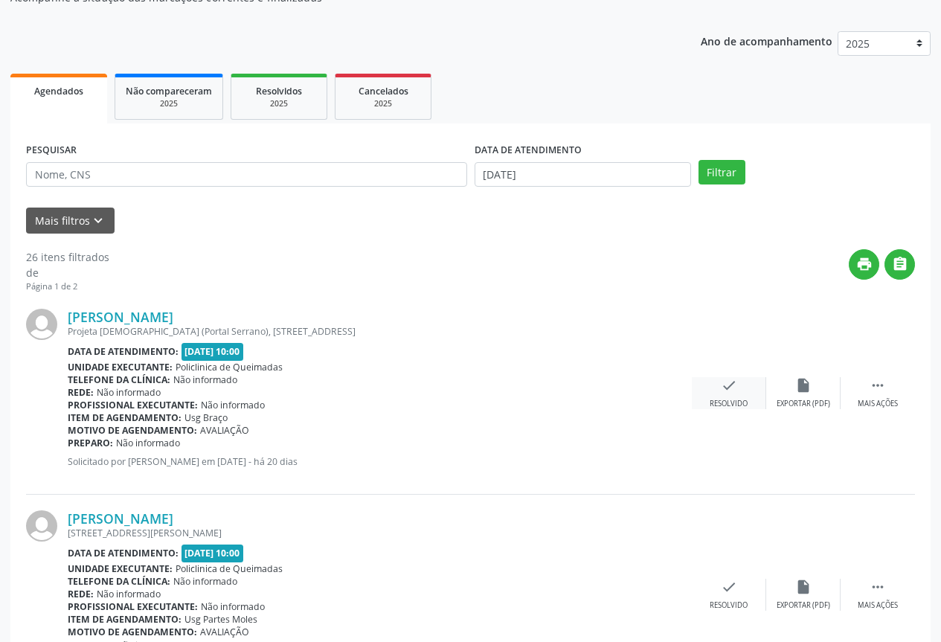
click at [742, 386] on div "check Resolvido" at bounding box center [729, 393] width 74 height 32
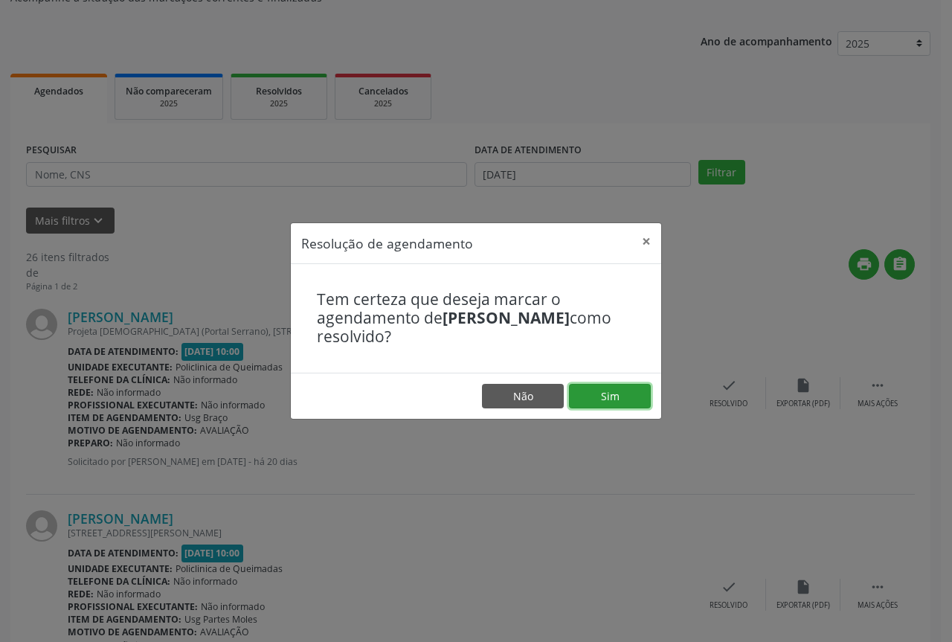
click at [620, 392] on button "Sim" at bounding box center [610, 396] width 82 height 25
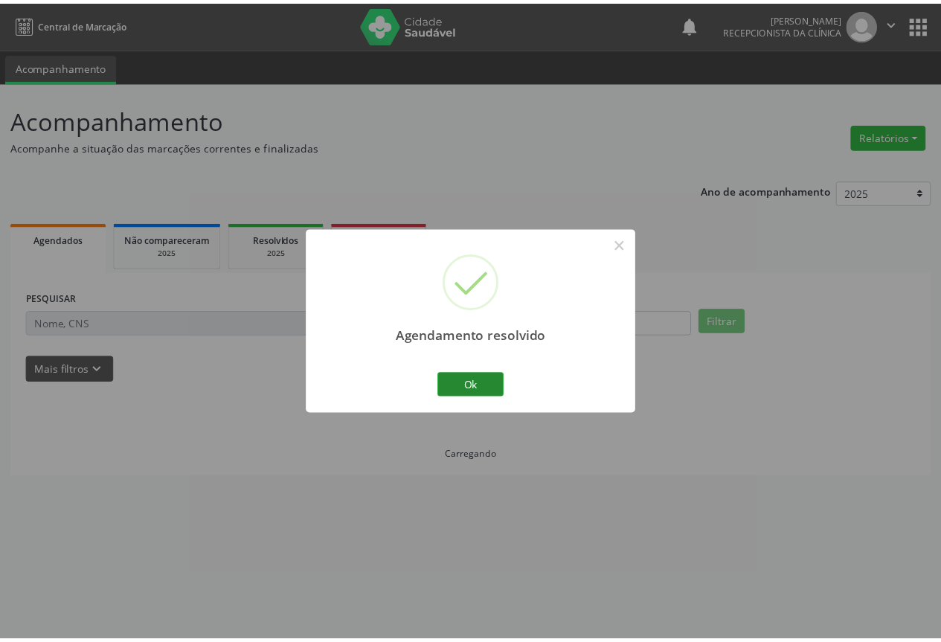
scroll to position [0, 0]
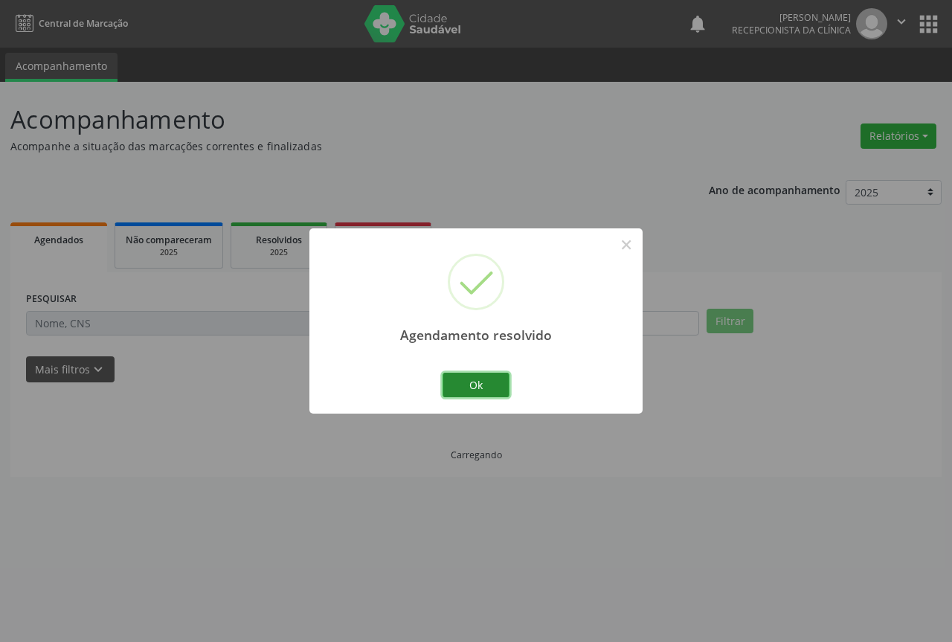
click at [492, 384] on button "Ok" at bounding box center [476, 385] width 67 height 25
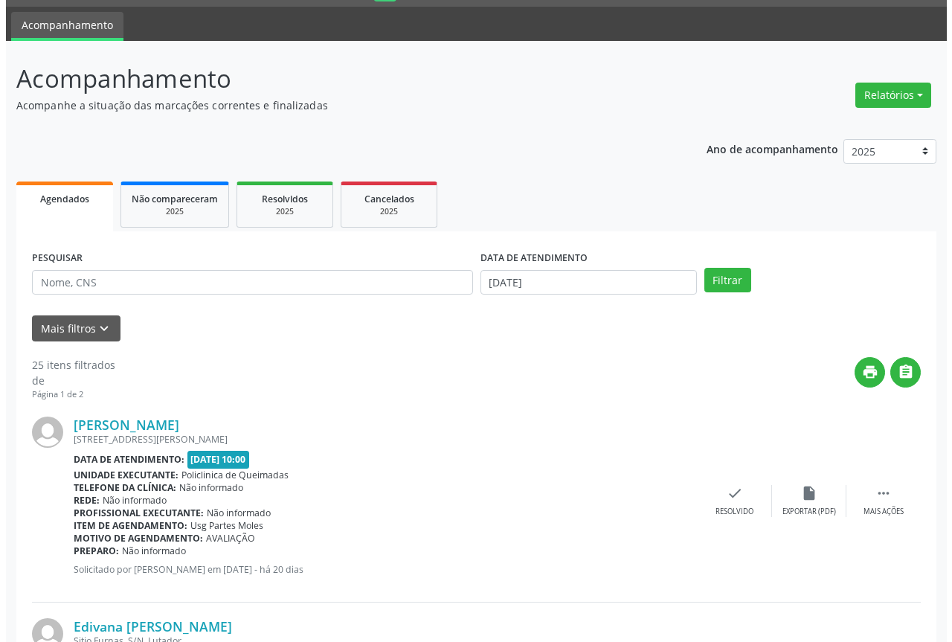
scroll to position [74, 0]
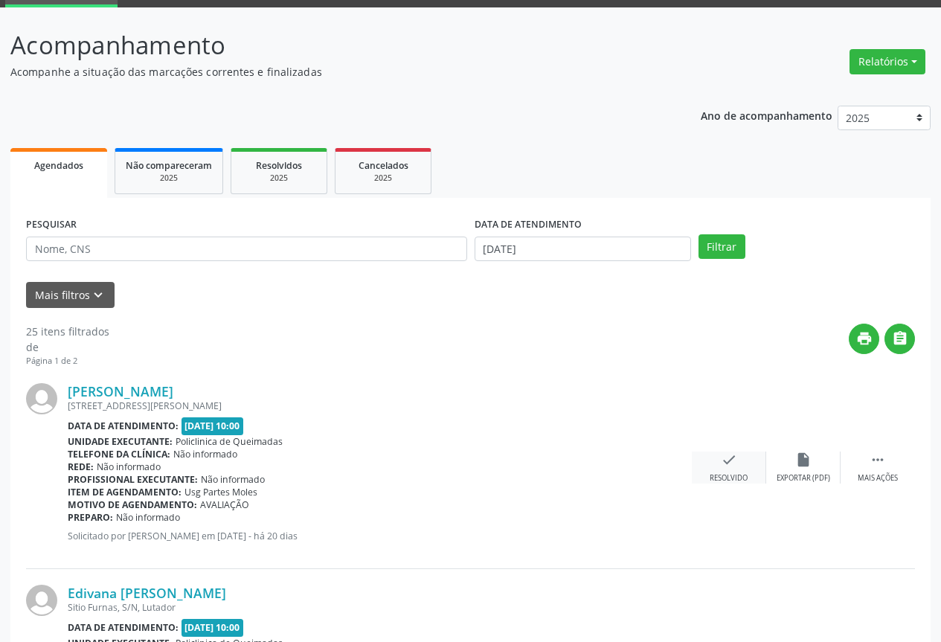
click at [729, 452] on icon "check" at bounding box center [729, 460] width 16 height 16
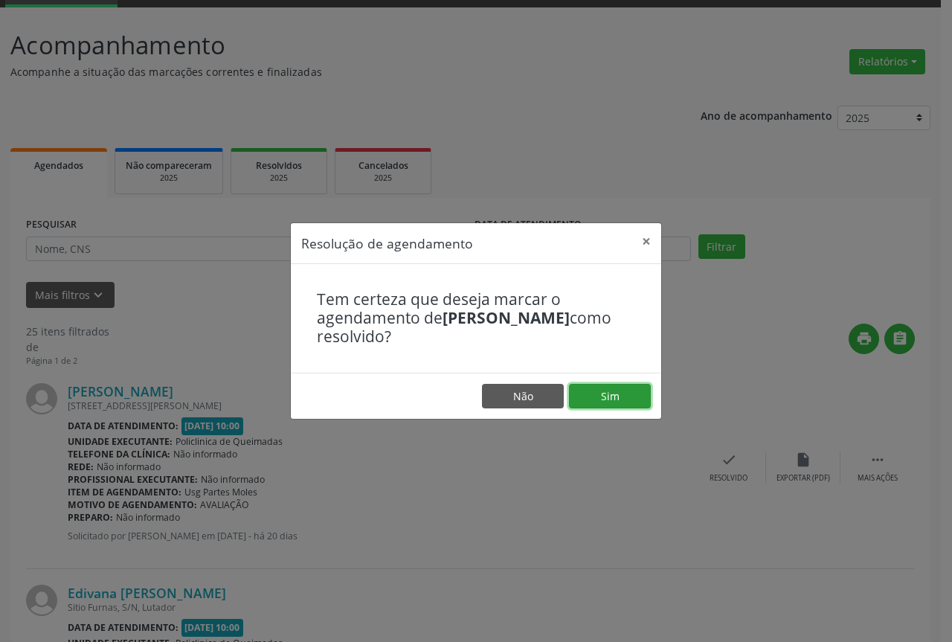
click at [594, 399] on button "Sim" at bounding box center [610, 396] width 82 height 25
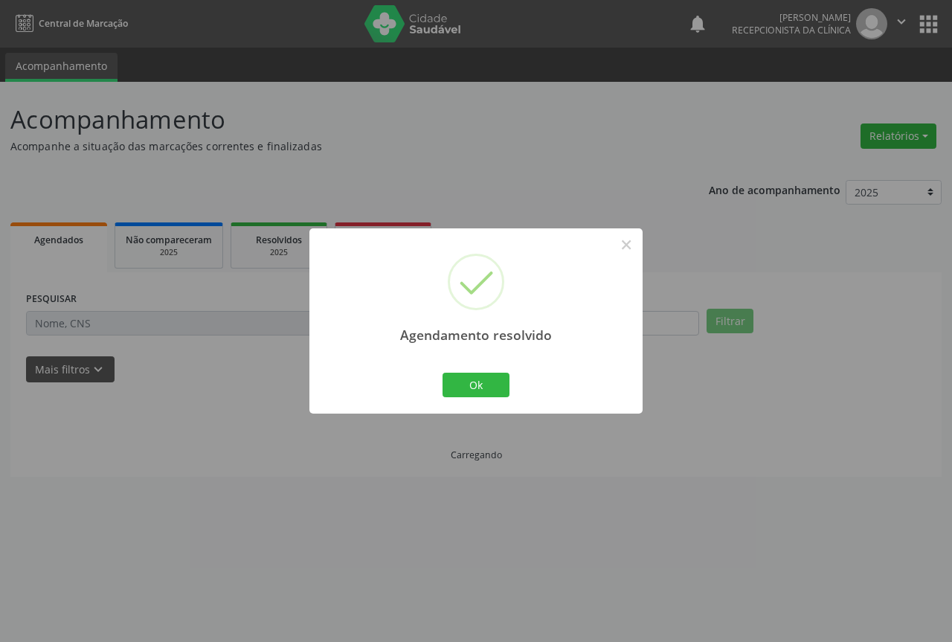
scroll to position [0, 0]
click at [461, 390] on button "Ok" at bounding box center [476, 385] width 67 height 25
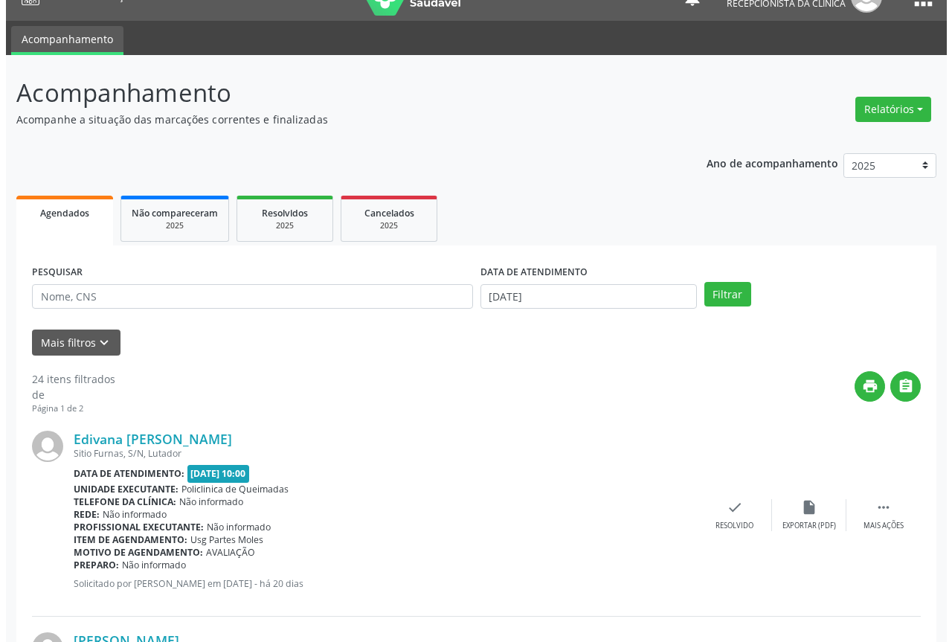
scroll to position [74, 0]
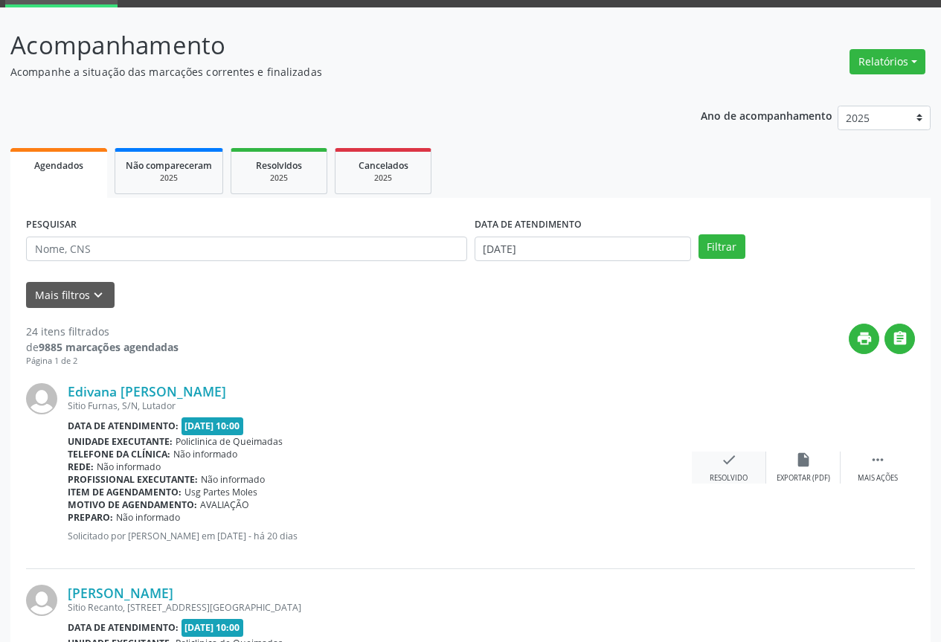
click at [728, 467] on icon "check" at bounding box center [729, 460] width 16 height 16
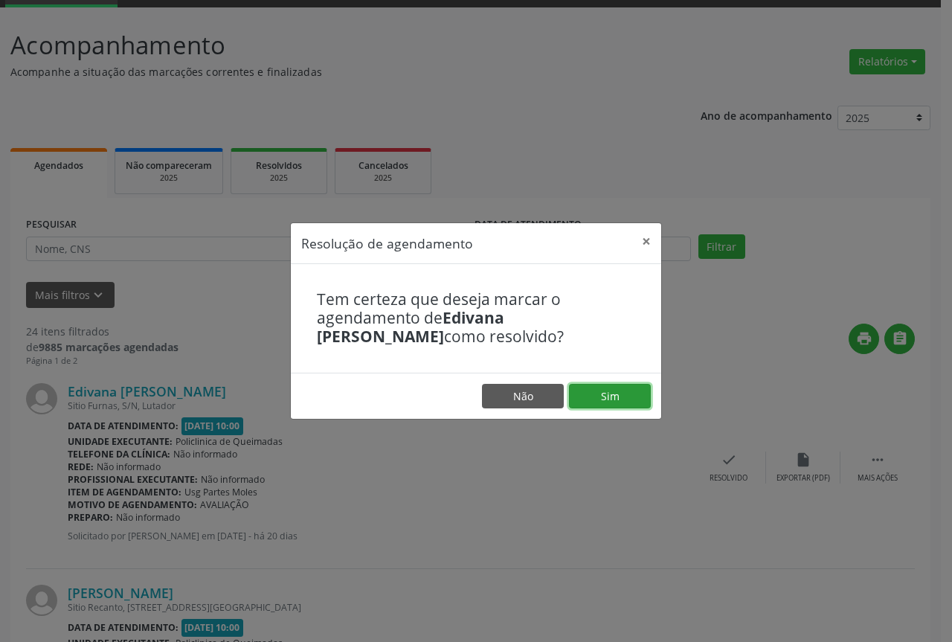
click at [577, 396] on button "Sim" at bounding box center [610, 396] width 82 height 25
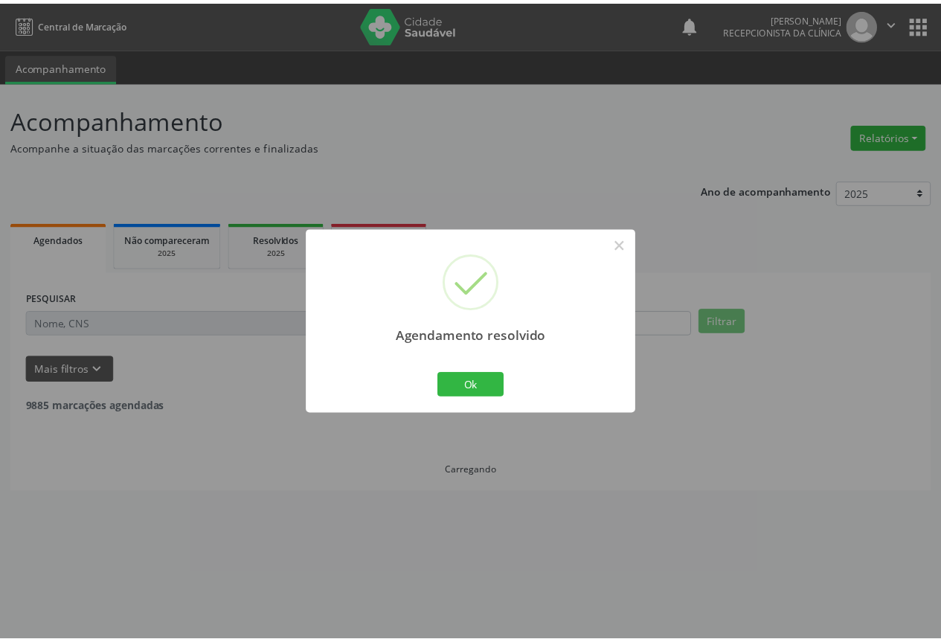
scroll to position [0, 0]
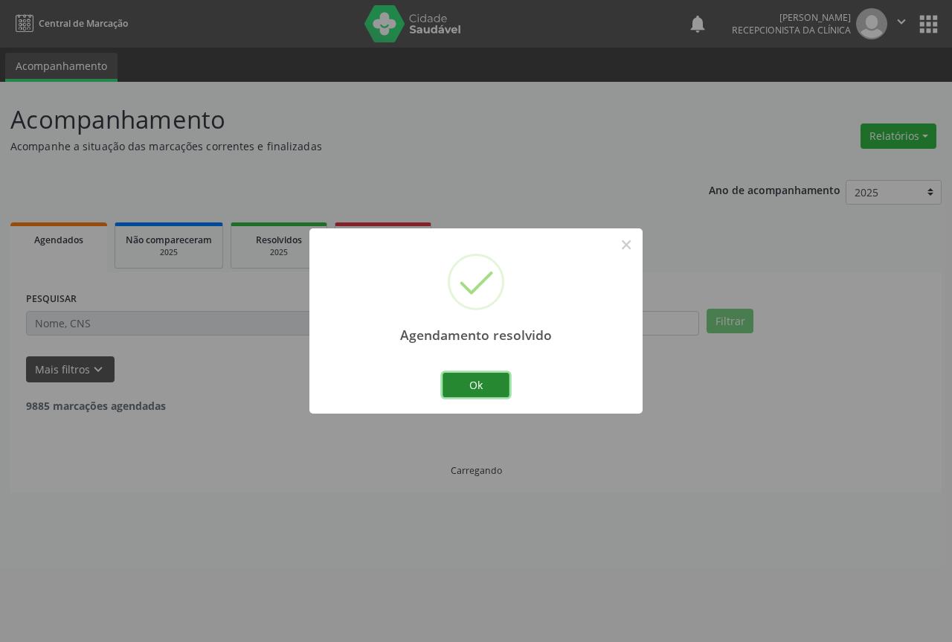
click at [452, 387] on button "Ok" at bounding box center [476, 385] width 67 height 25
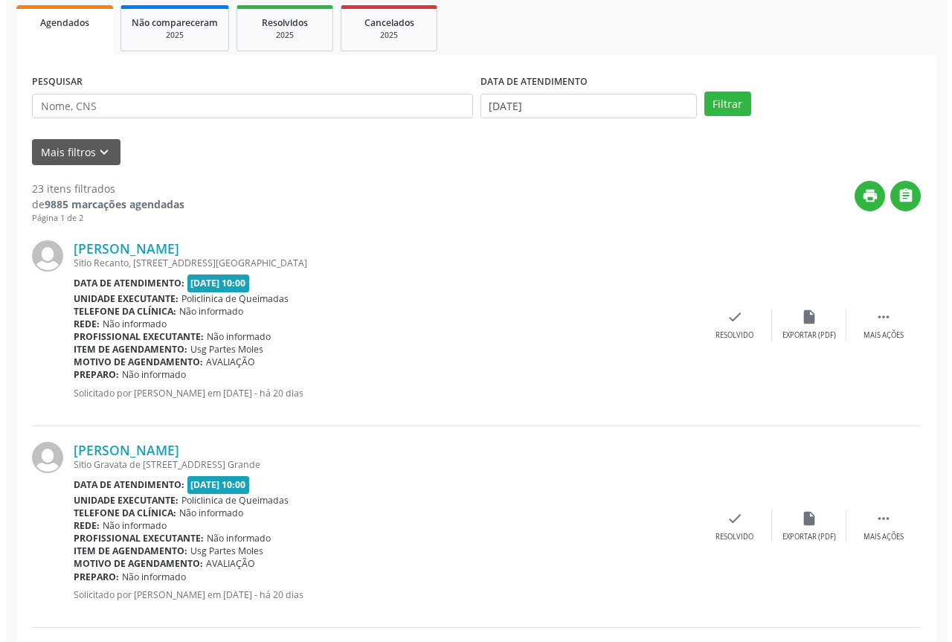
scroll to position [223, 0]
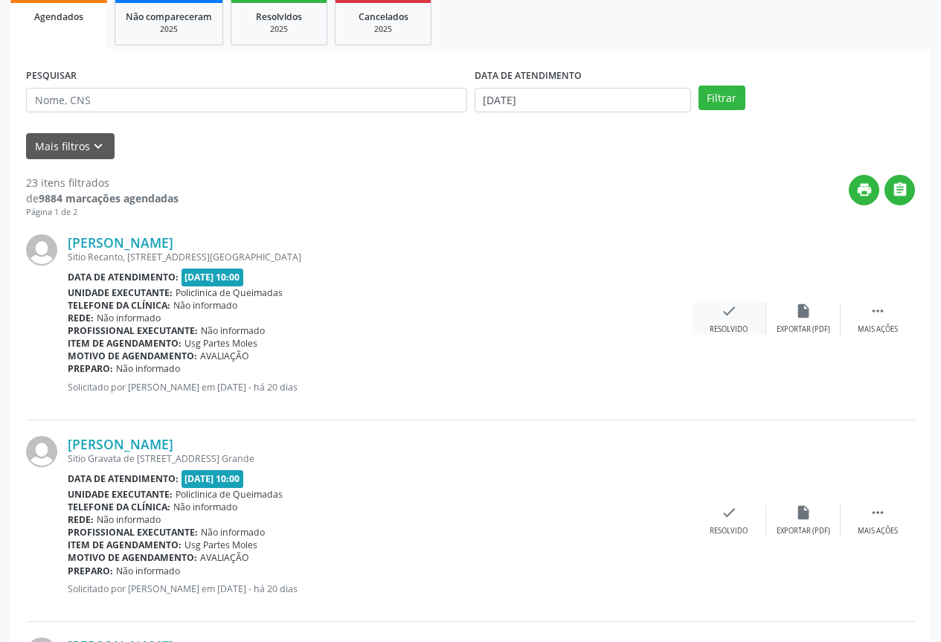
click at [710, 327] on div "Resolvido" at bounding box center [729, 329] width 38 height 10
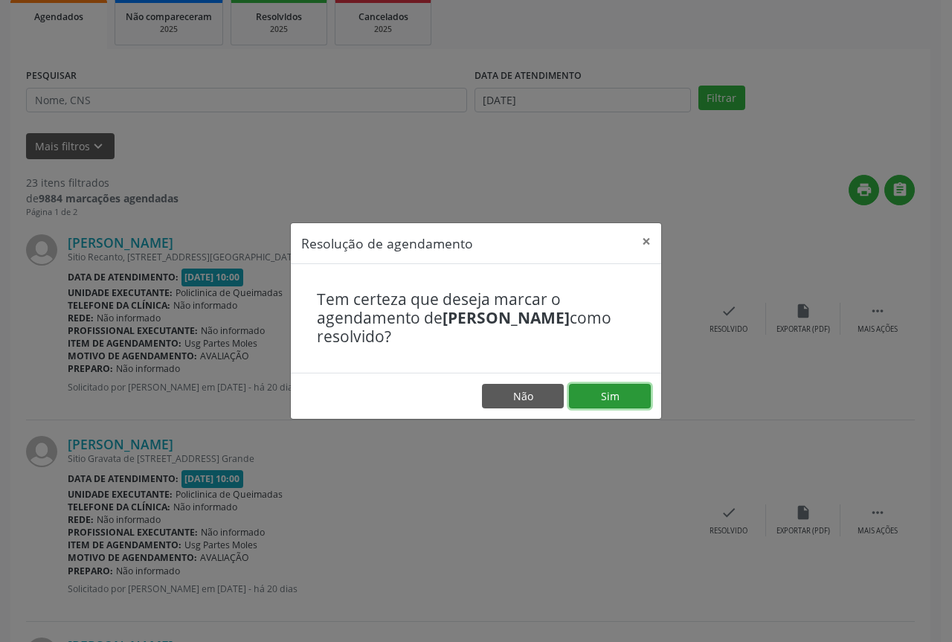
click at [572, 396] on button "Sim" at bounding box center [610, 396] width 82 height 25
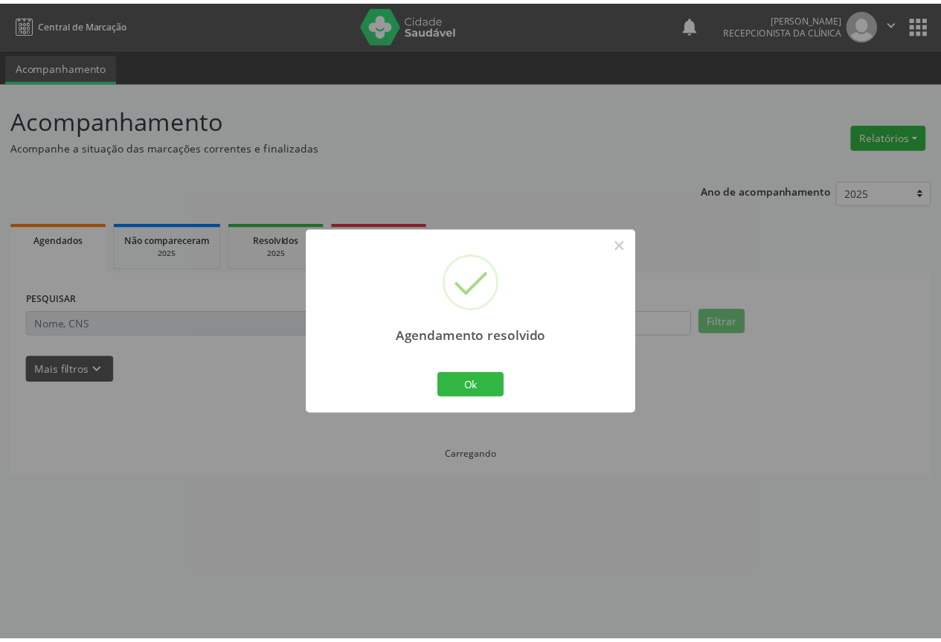
scroll to position [0, 0]
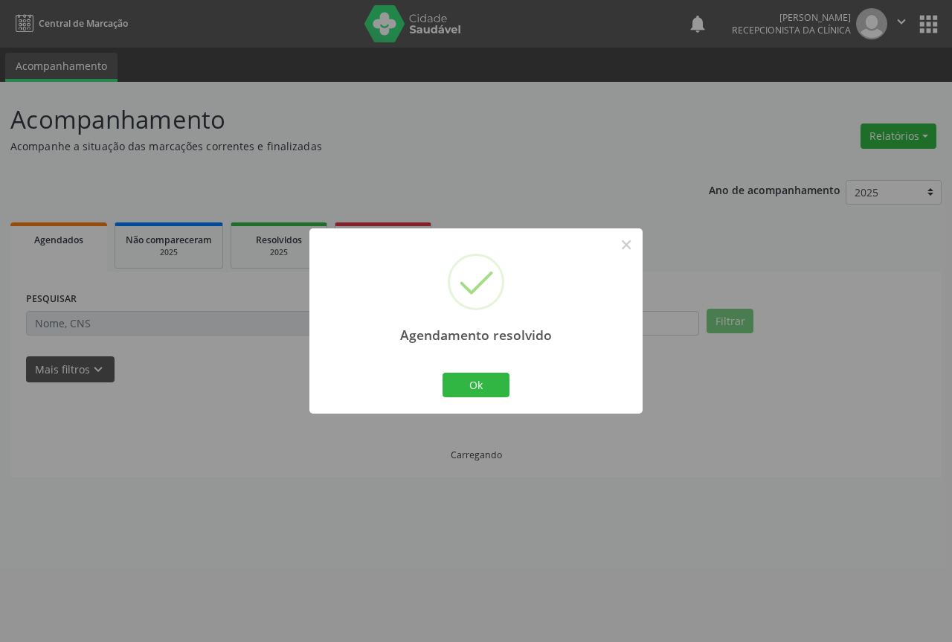
click
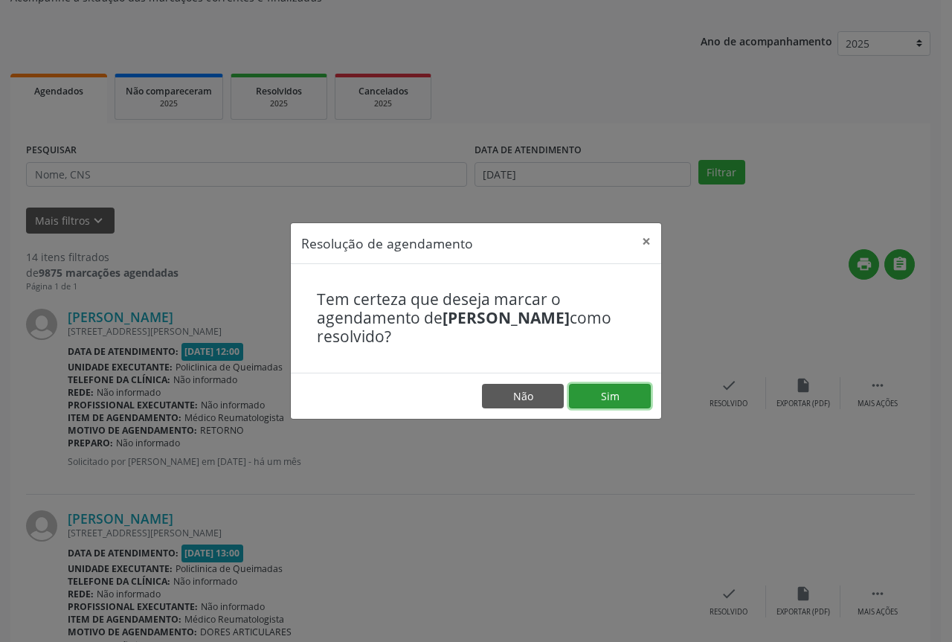
drag, startPoint x: 591, startPoint y: 402, endPoint x: 587, endPoint y: 396, distance: 8.0
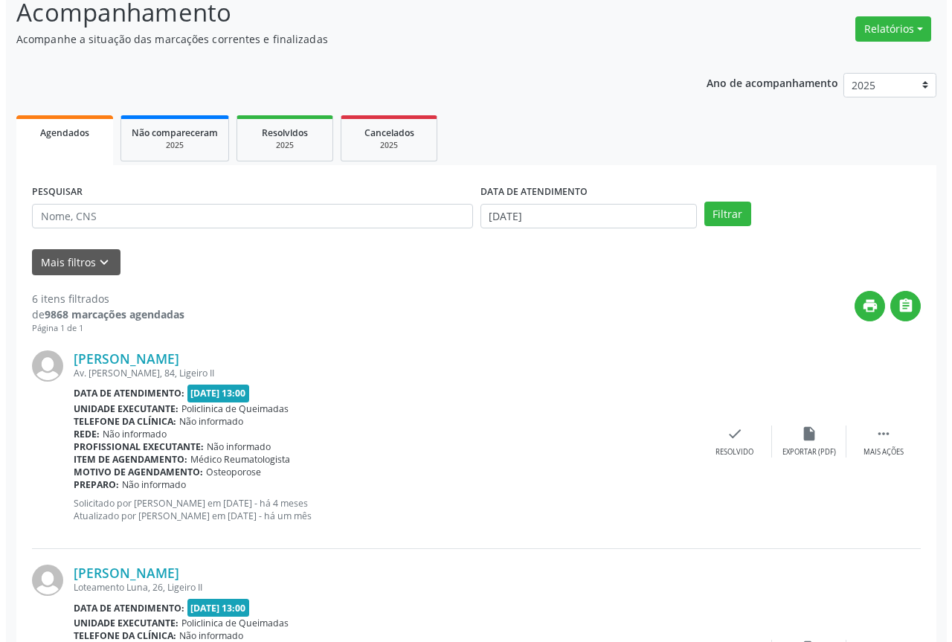
scroll to position [149, 0]
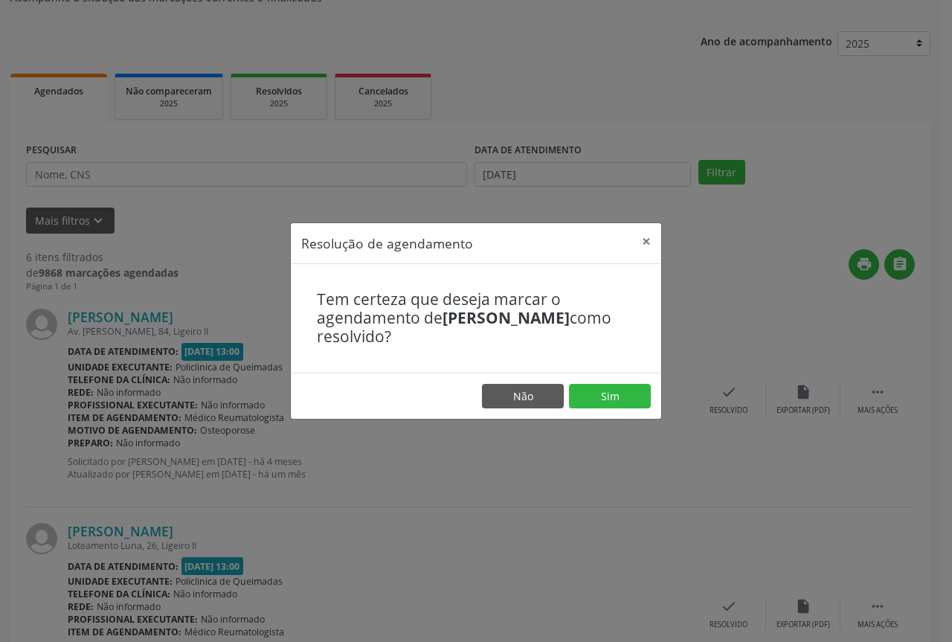
drag, startPoint x: 620, startPoint y: 411, endPoint x: 612, endPoint y: 407, distance: 8.7
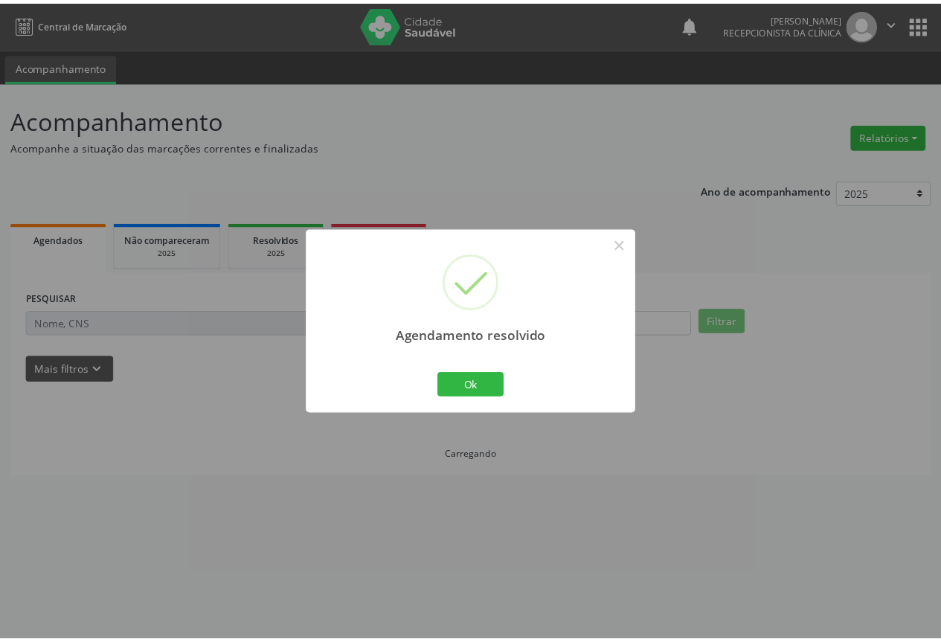
scroll to position [0, 0]
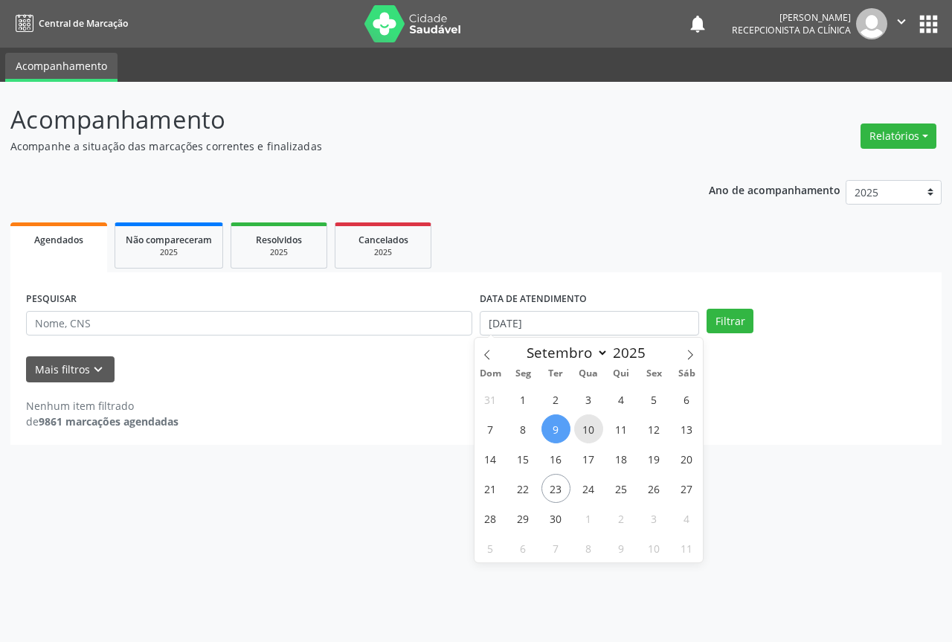
type input "10/09/2025"
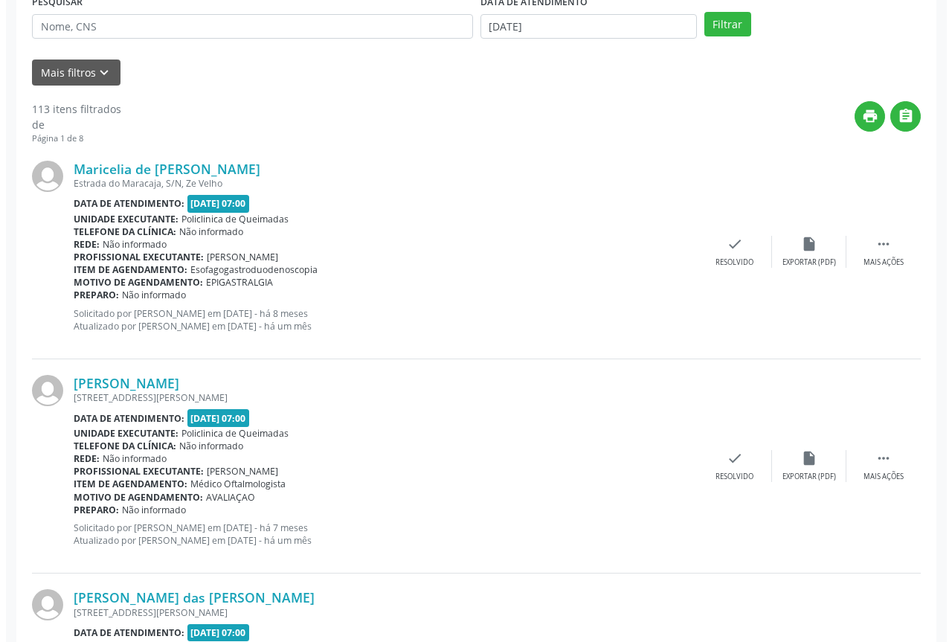
scroll to position [298, 0]
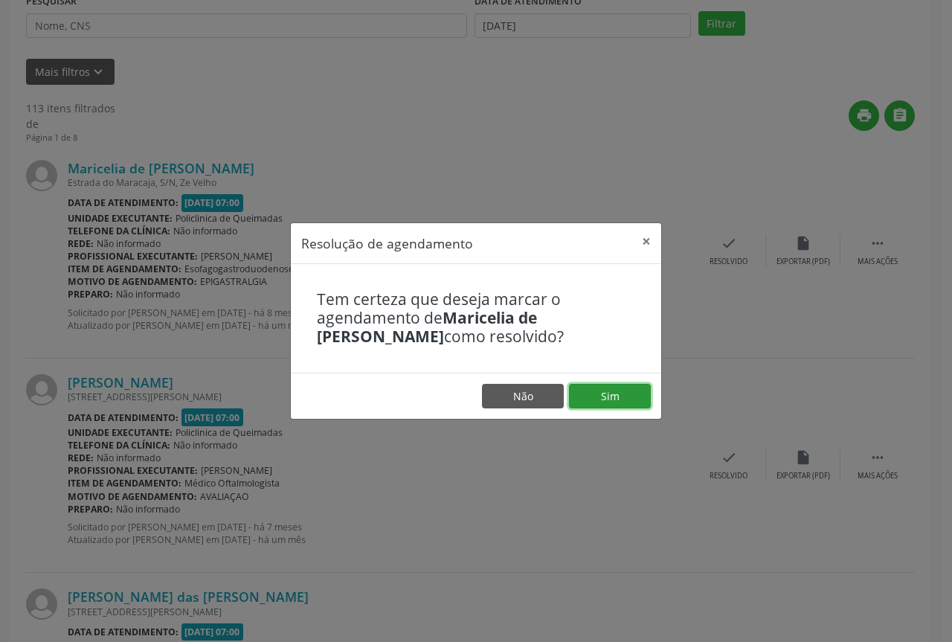
drag, startPoint x: 622, startPoint y: 400, endPoint x: 580, endPoint y: 408, distance: 43.1
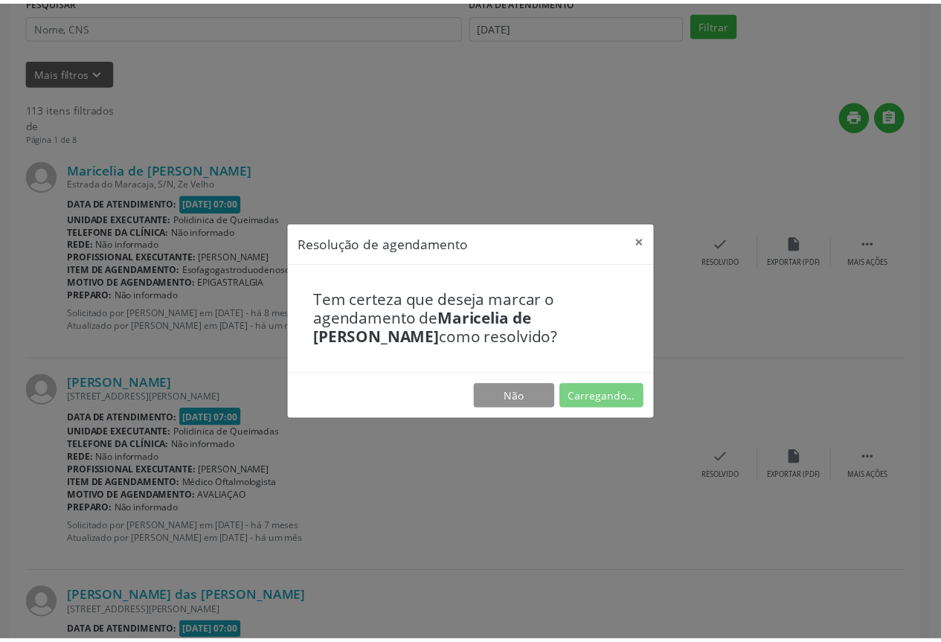
scroll to position [0, 0]
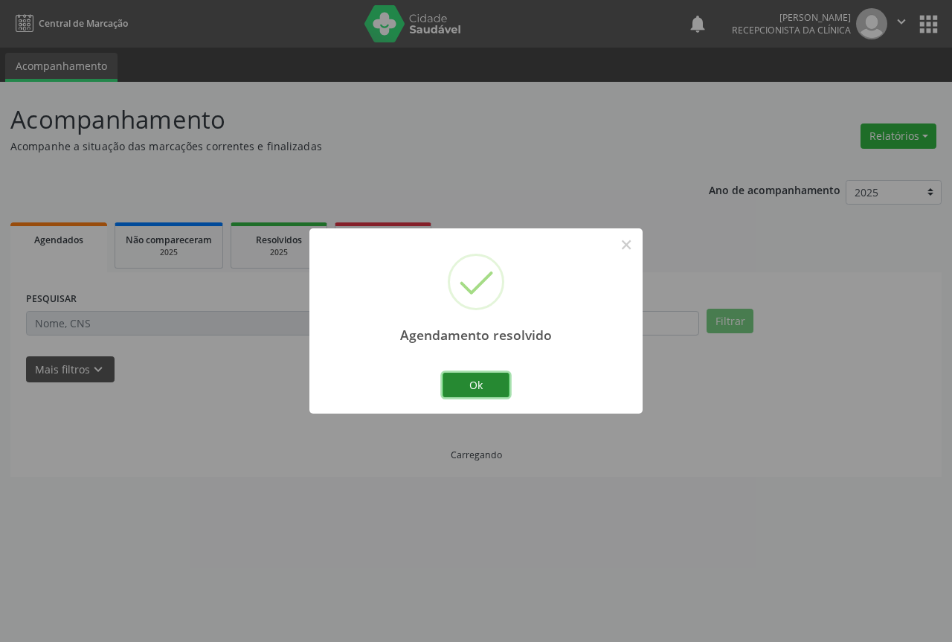
drag, startPoint x: 466, startPoint y: 382, endPoint x: 429, endPoint y: 391, distance: 38.4
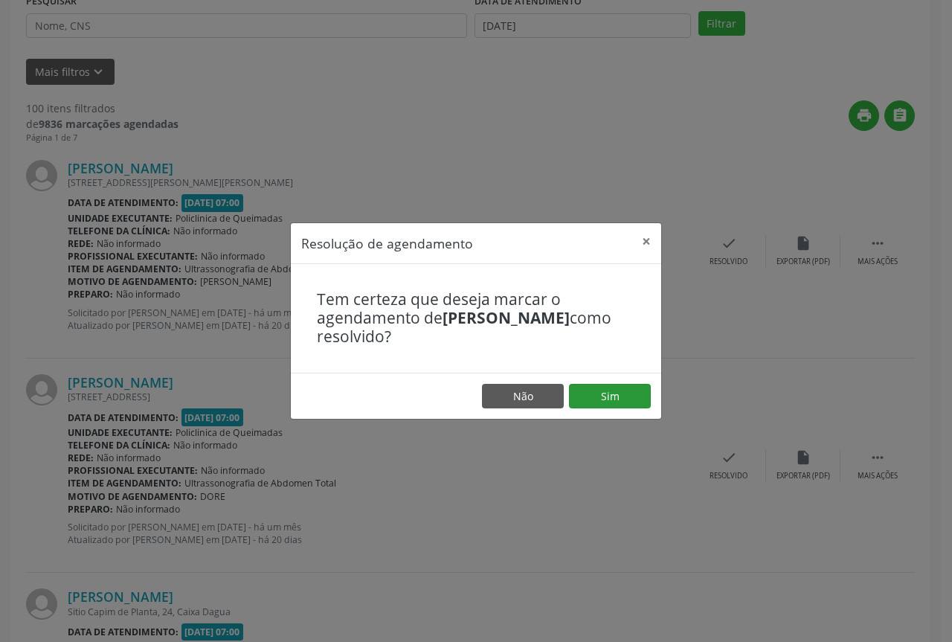
drag, startPoint x: 616, startPoint y: 409, endPoint x: 612, endPoint y: 402, distance: 8.3
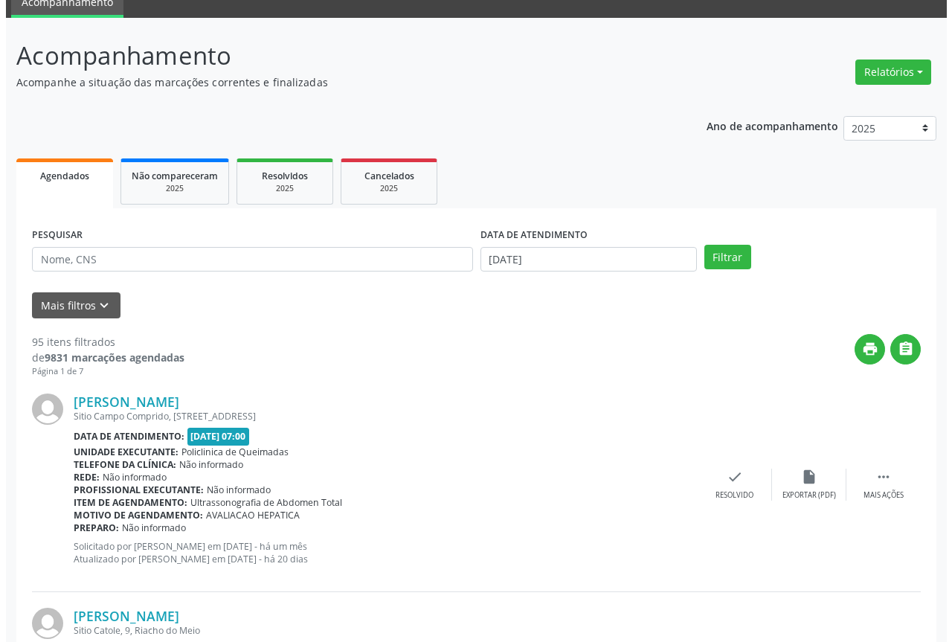
scroll to position [149, 0]
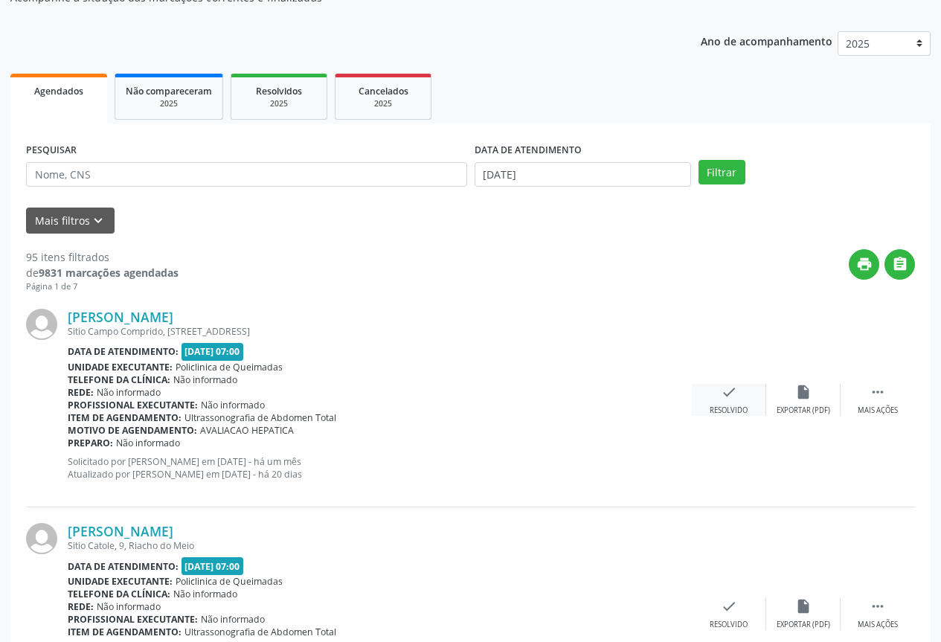
drag, startPoint x: 723, startPoint y: 422, endPoint x: 720, endPoint y: 391, distance: 30.6
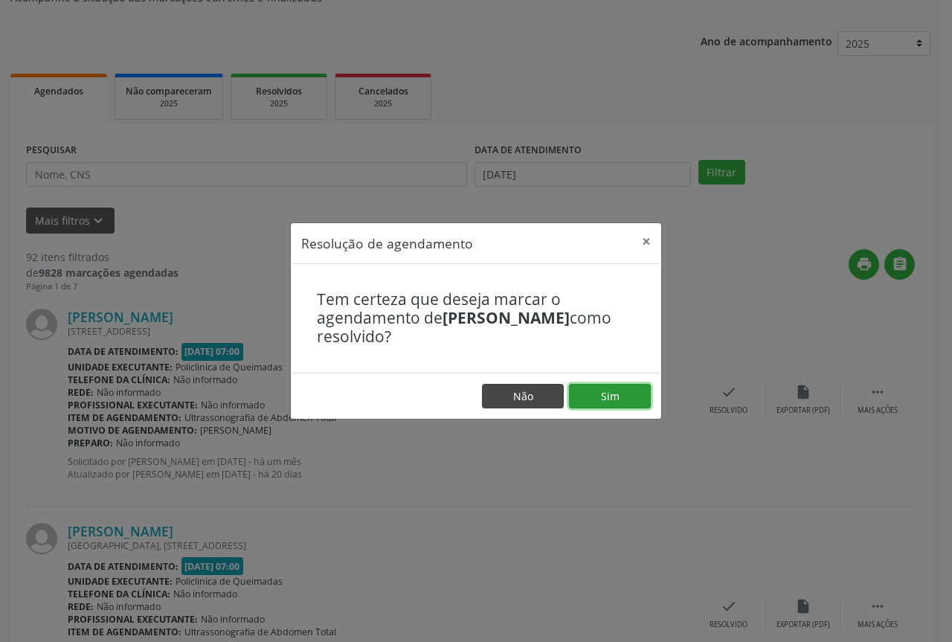
drag, startPoint x: 626, startPoint y: 386, endPoint x: 494, endPoint y: 383, distance: 131.7
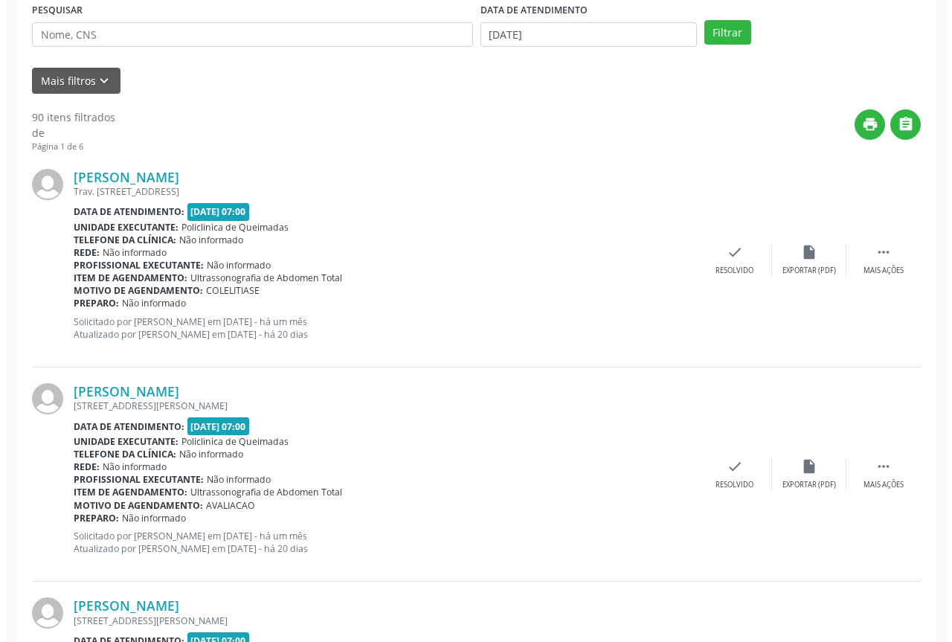
scroll to position [298, 0]
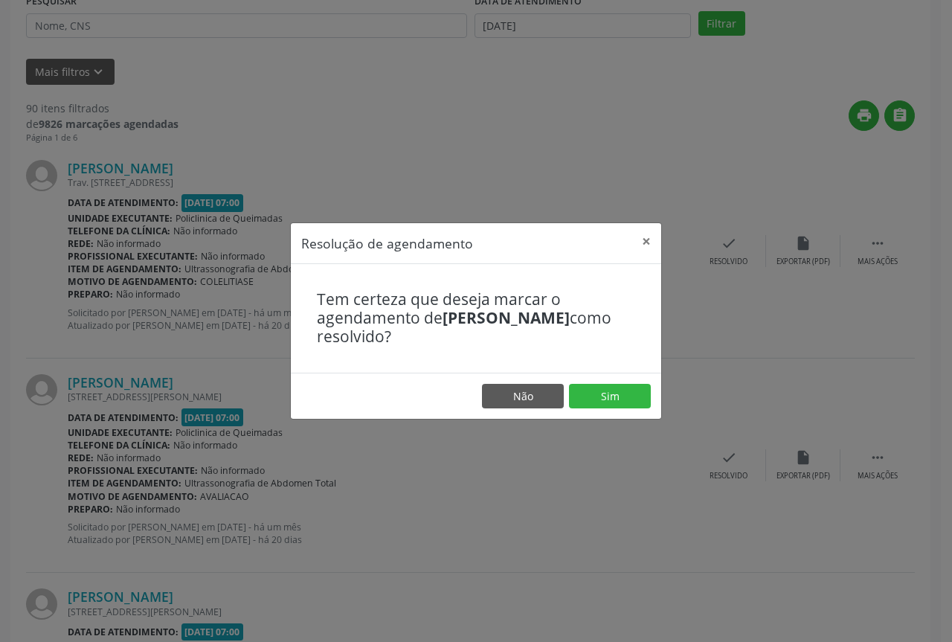
drag, startPoint x: 611, startPoint y: 410, endPoint x: 664, endPoint y: 367, distance: 68.2
drag, startPoint x: 579, startPoint y: 407, endPoint x: 646, endPoint y: 402, distance: 67.2
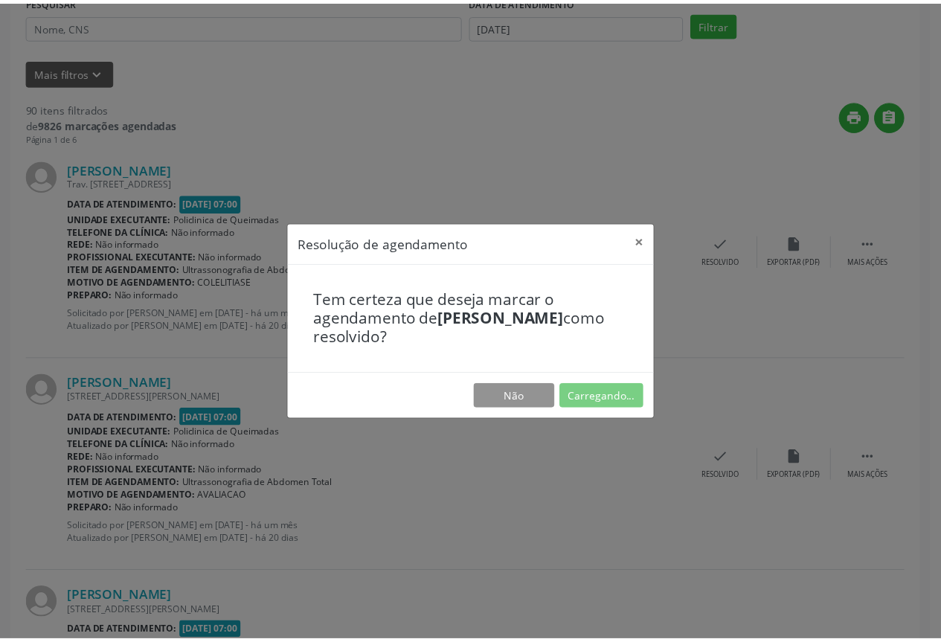
scroll to position [0, 0]
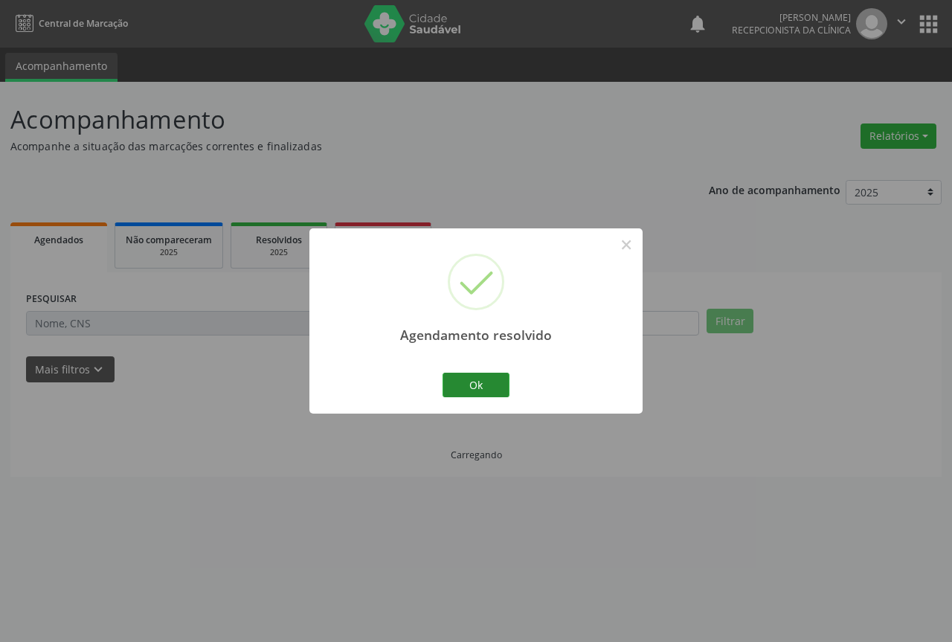
drag, startPoint x: 432, startPoint y: 387, endPoint x: 466, endPoint y: 389, distance: 34.3
drag, startPoint x: 485, startPoint y: 394, endPoint x: 519, endPoint y: 394, distance: 34.2
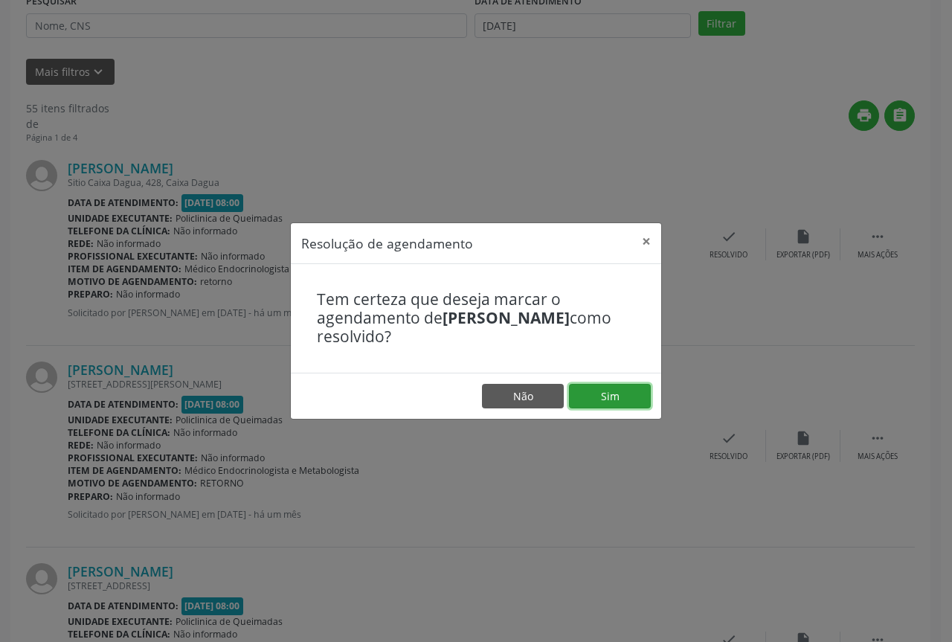
drag, startPoint x: 619, startPoint y: 387, endPoint x: 583, endPoint y: 386, distance: 35.7
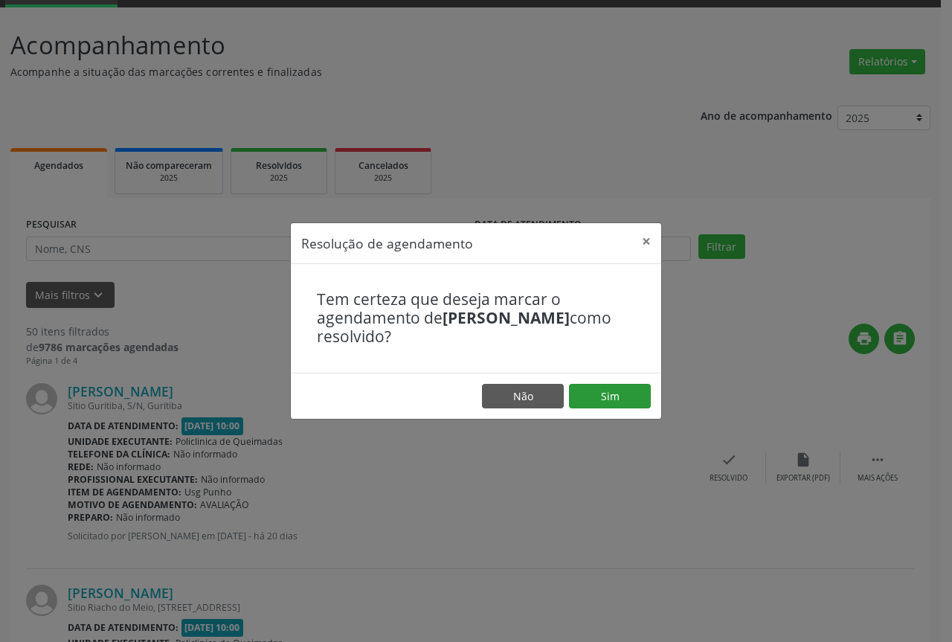
drag, startPoint x: 635, startPoint y: 409, endPoint x: 630, endPoint y: 400, distance: 10.0
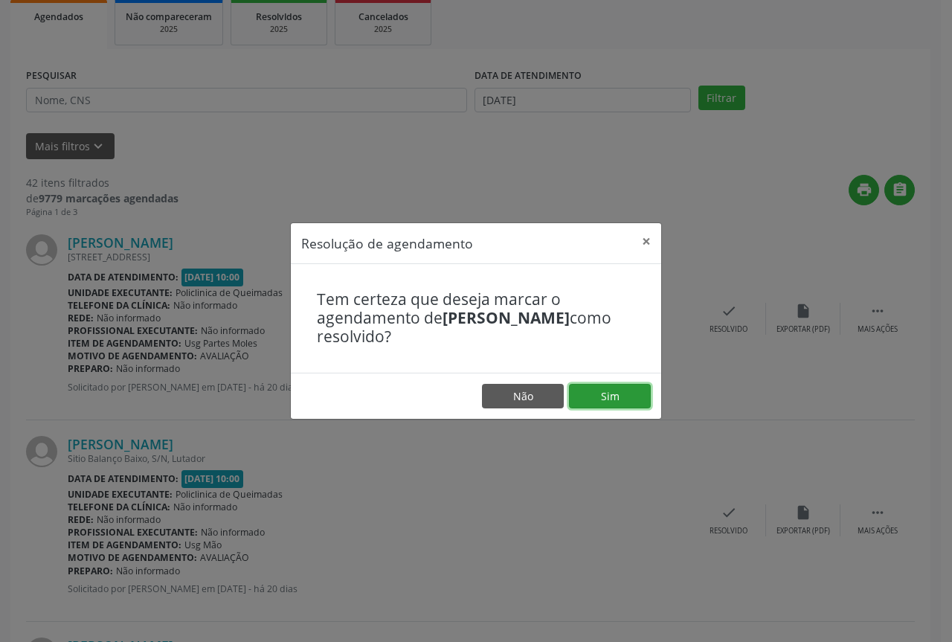
drag, startPoint x: 585, startPoint y: 387, endPoint x: 550, endPoint y: 390, distance: 35.1
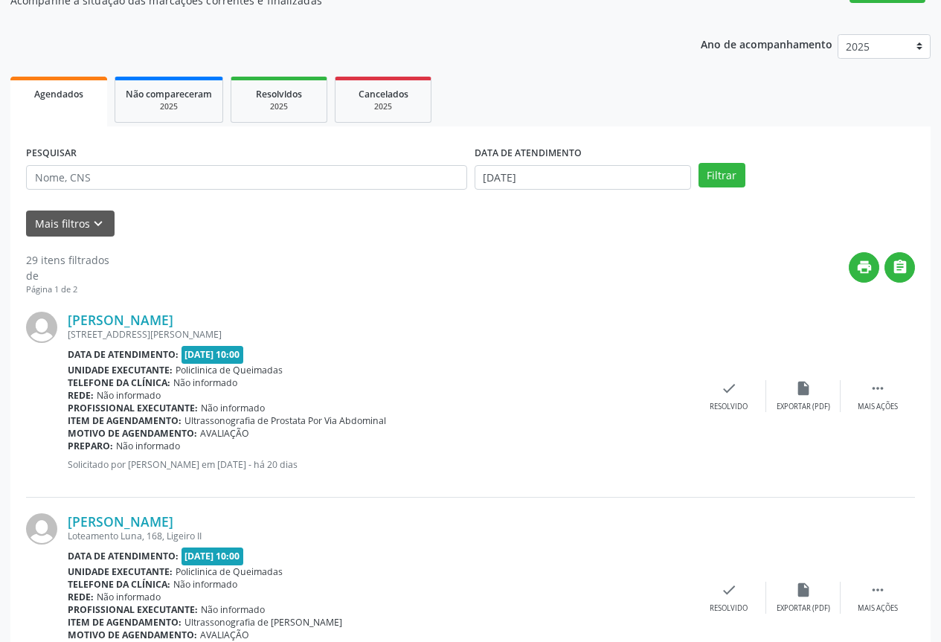
scroll to position [149, 0]
